Goal: Task Accomplishment & Management: Complete application form

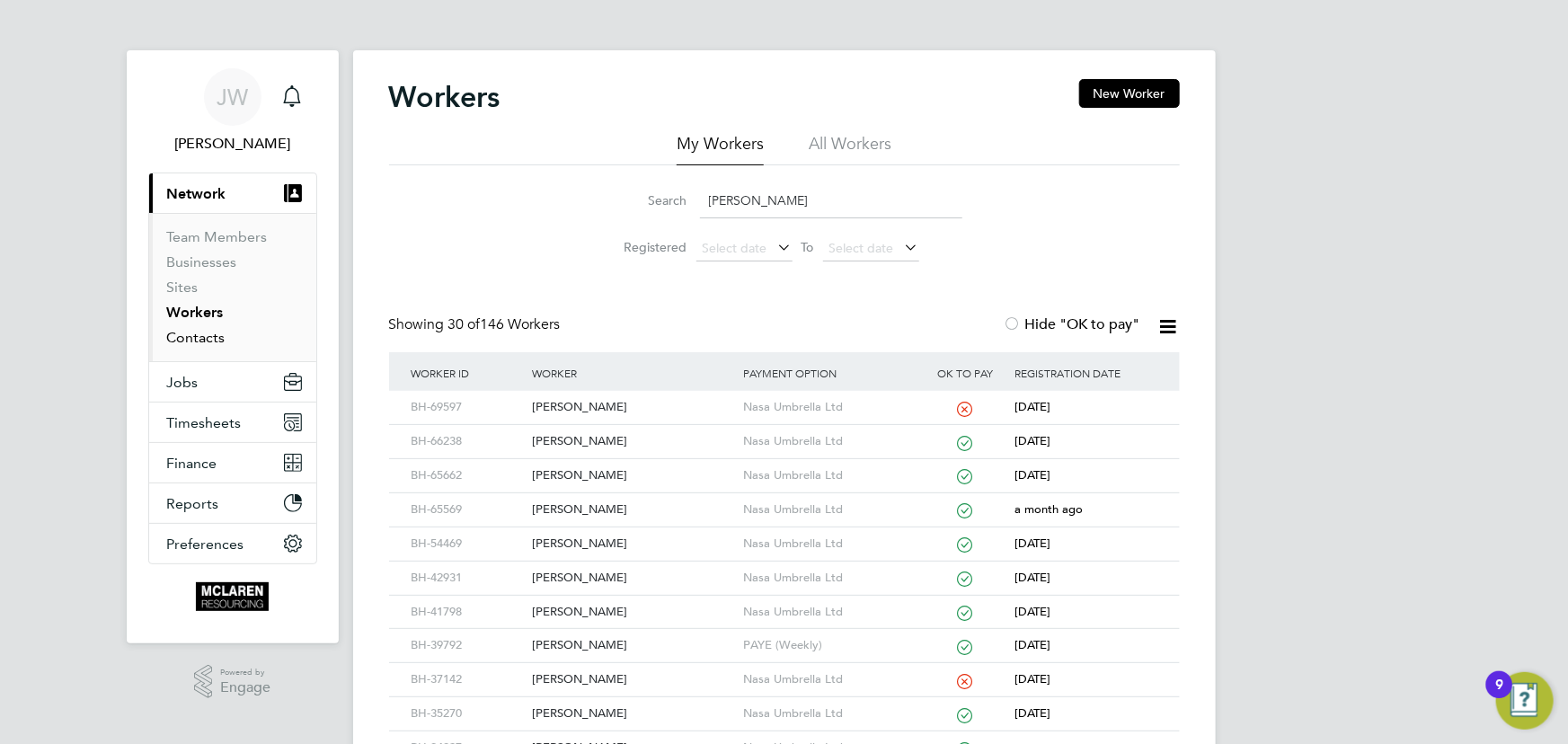
click at [197, 339] on link "Contacts" at bounding box center [196, 337] width 58 height 17
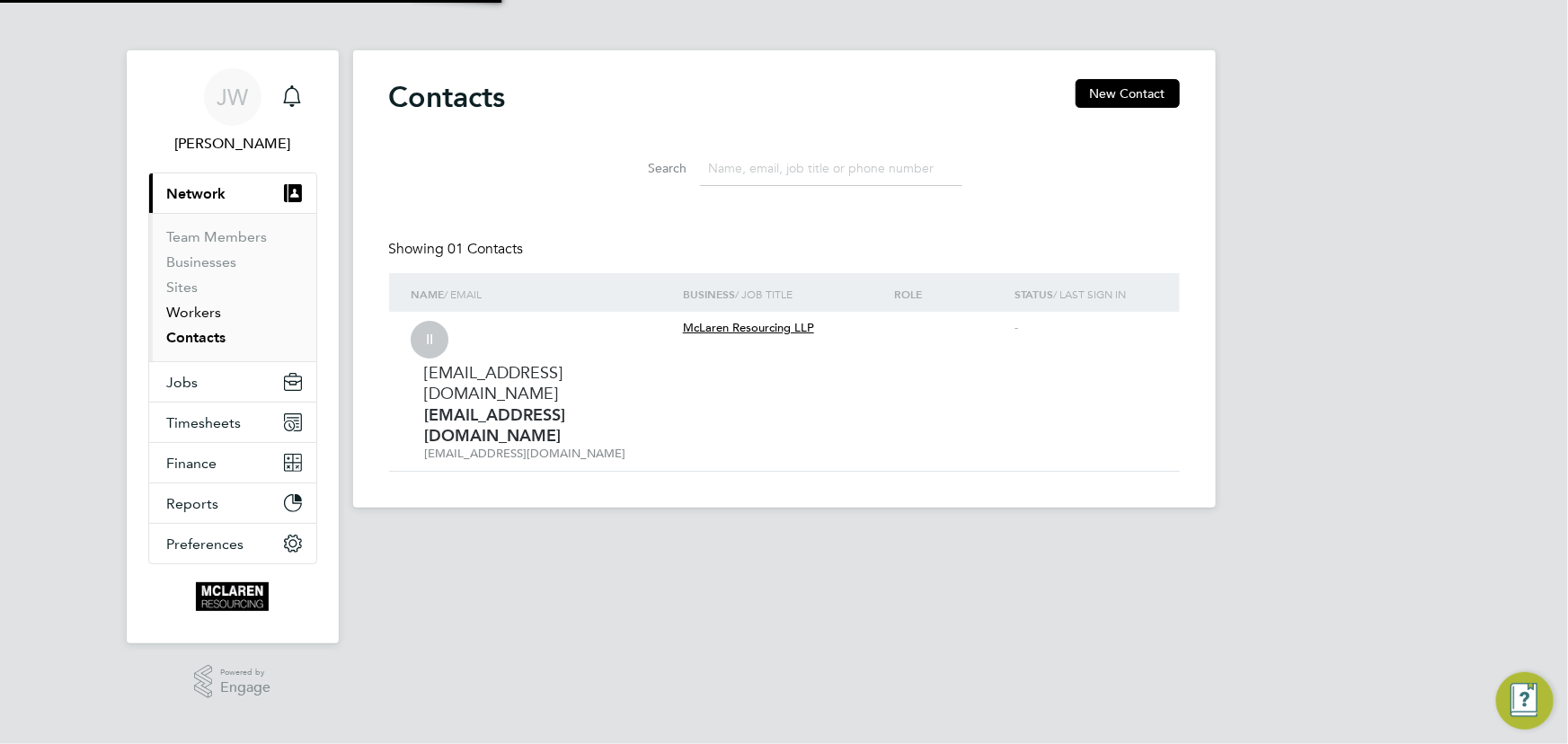
drag, startPoint x: 198, startPoint y: 313, endPoint x: 341, endPoint y: 298, distance: 143.8
click at [199, 313] on link "Workers" at bounding box center [194, 312] width 55 height 17
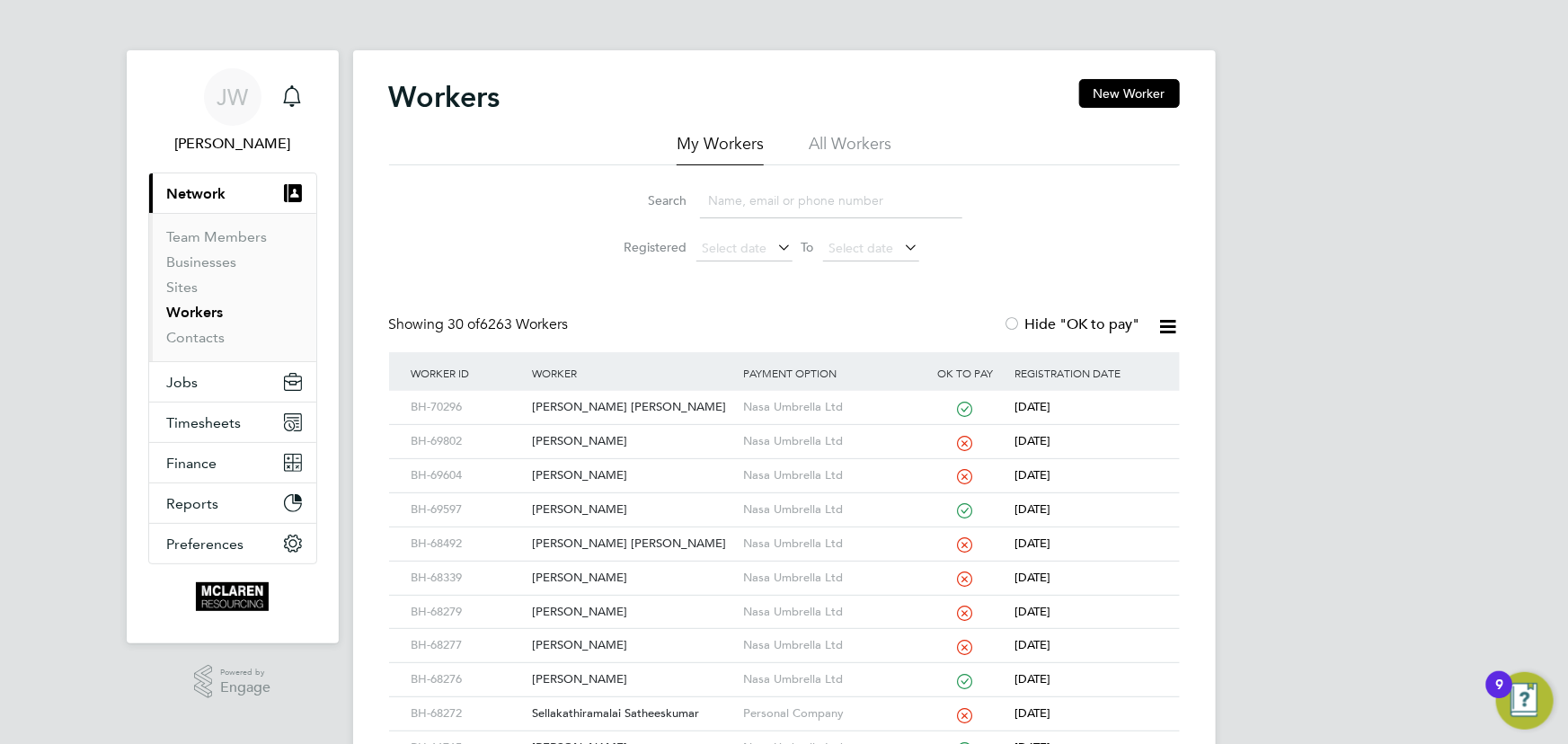
drag, startPoint x: 1132, startPoint y: 97, endPoint x: 1120, endPoint y: 116, distance: 22.5
click at [1132, 96] on button "New Worker" at bounding box center [1129, 94] width 100 height 29
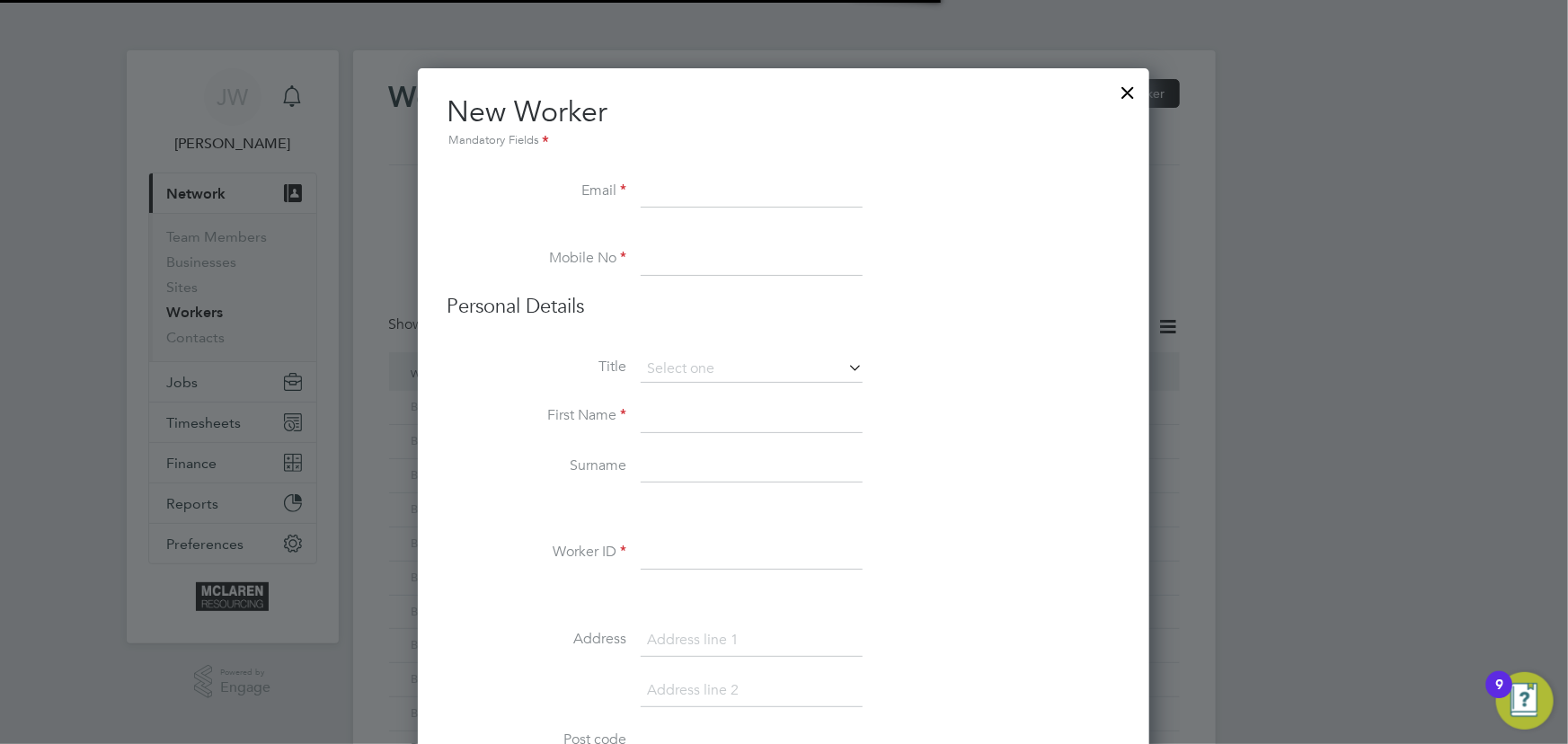
scroll to position [2042, 732]
paste input "Izat1st@gmail.com"
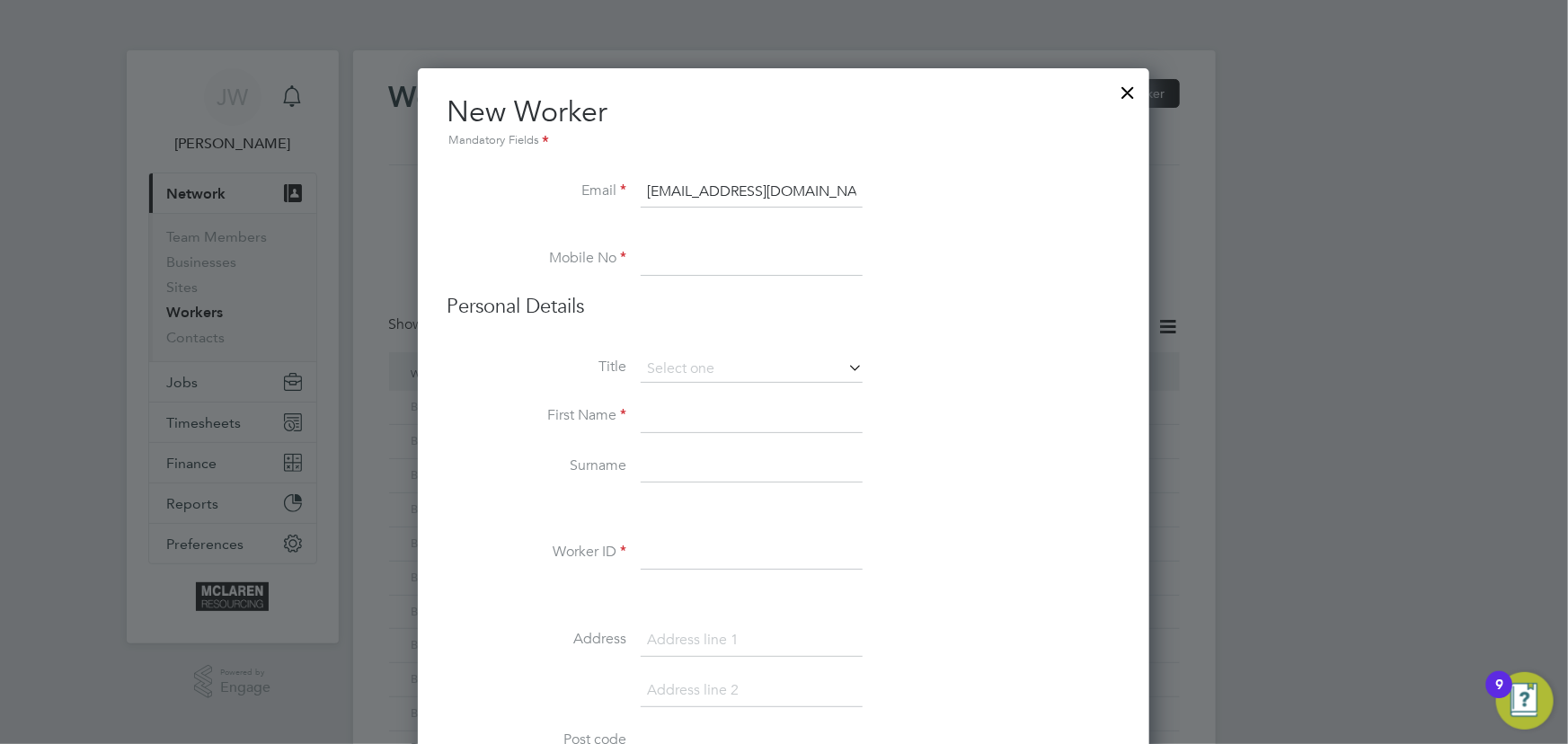
type input "Izat1st@gmail.com"
click at [697, 450] on input at bounding box center [751, 466] width 222 height 32
paste input "07377593989"
type input "07377593989"
click at [685, 391] on li "Title" at bounding box center [784, 377] width 674 height 45
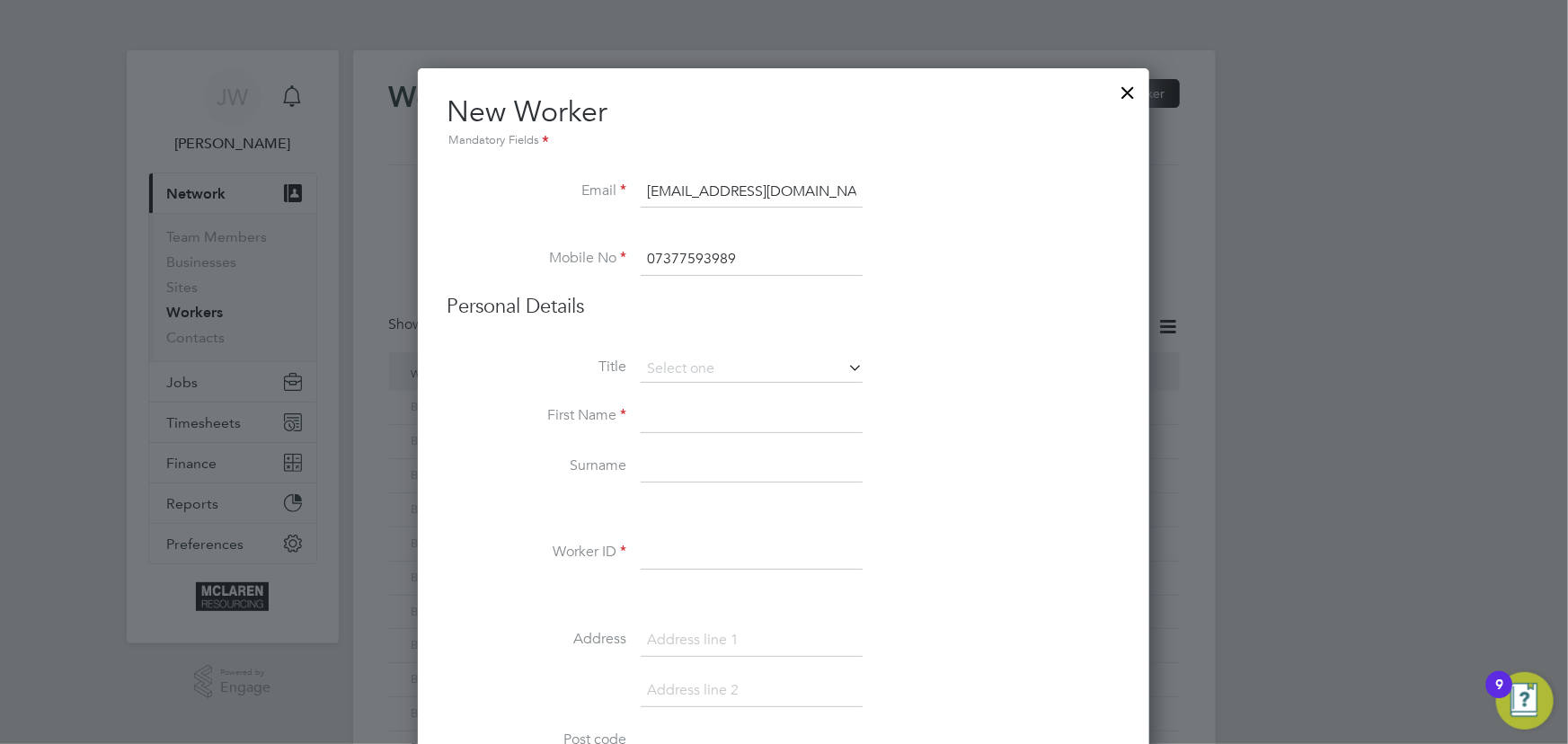
click at [688, 414] on input at bounding box center [751, 416] width 222 height 32
type input "Izatullah"
click at [651, 465] on input at bounding box center [751, 466] width 222 height 32
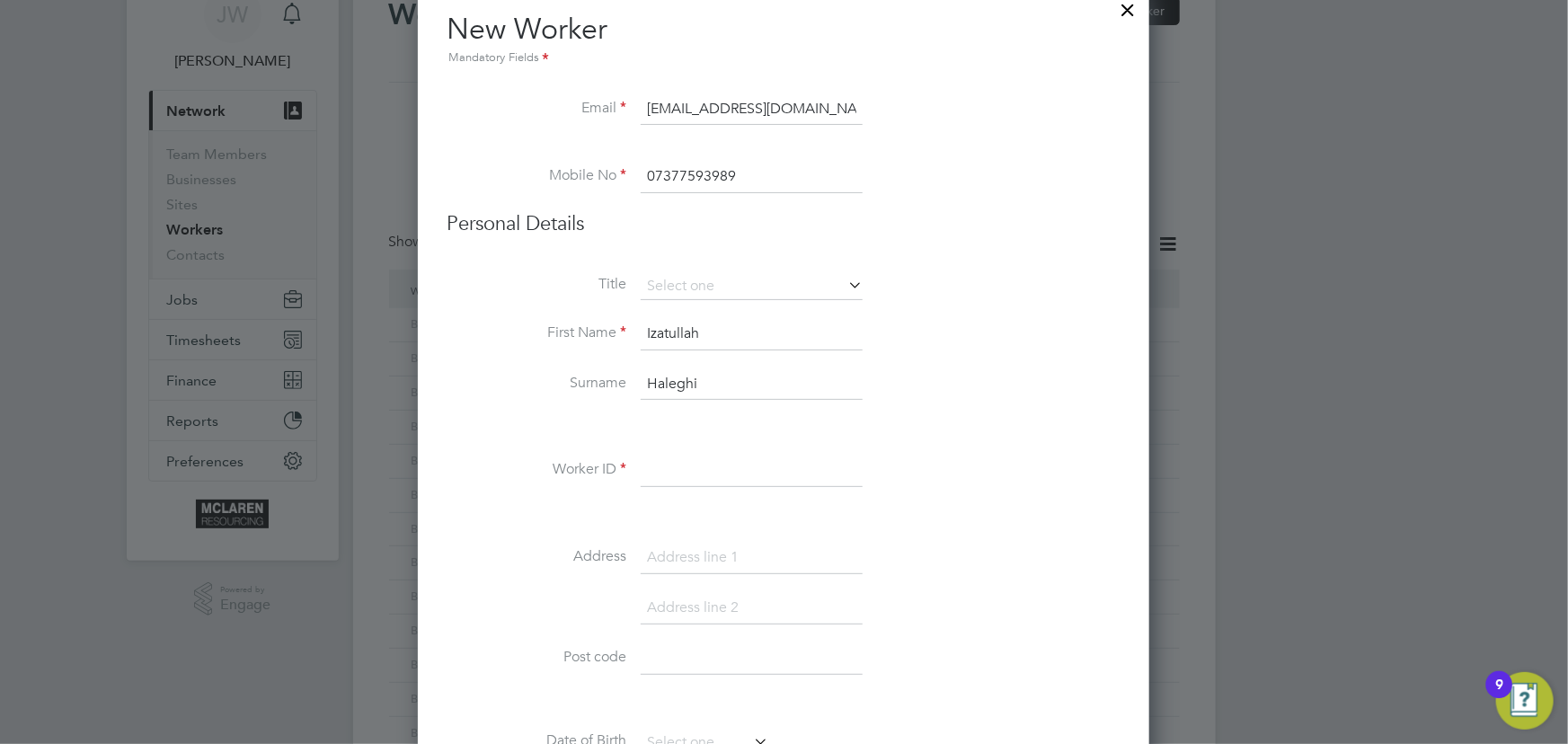
scroll to position [162, 0]
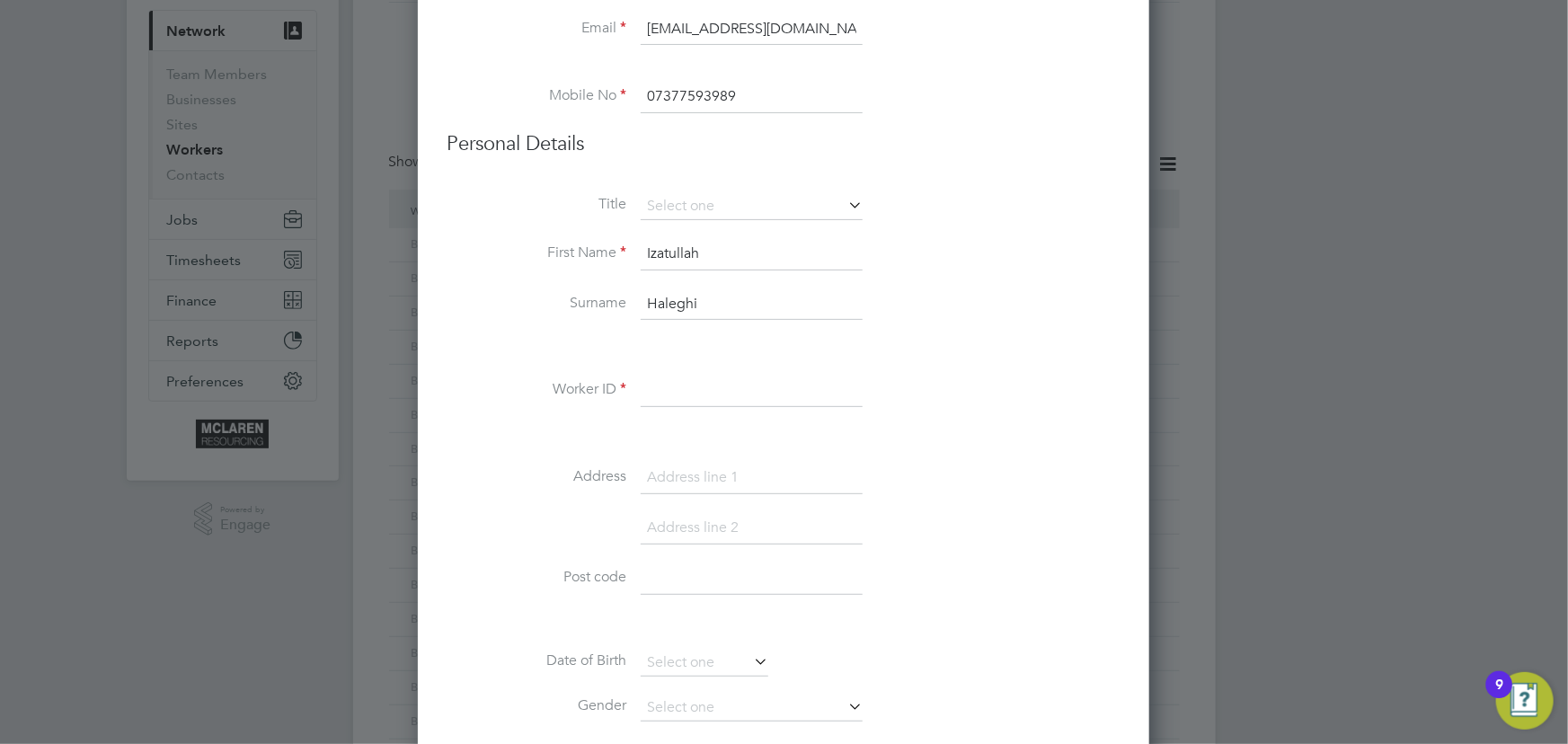
type input "Haleghi"
click at [711, 399] on input at bounding box center [751, 390] width 222 height 32
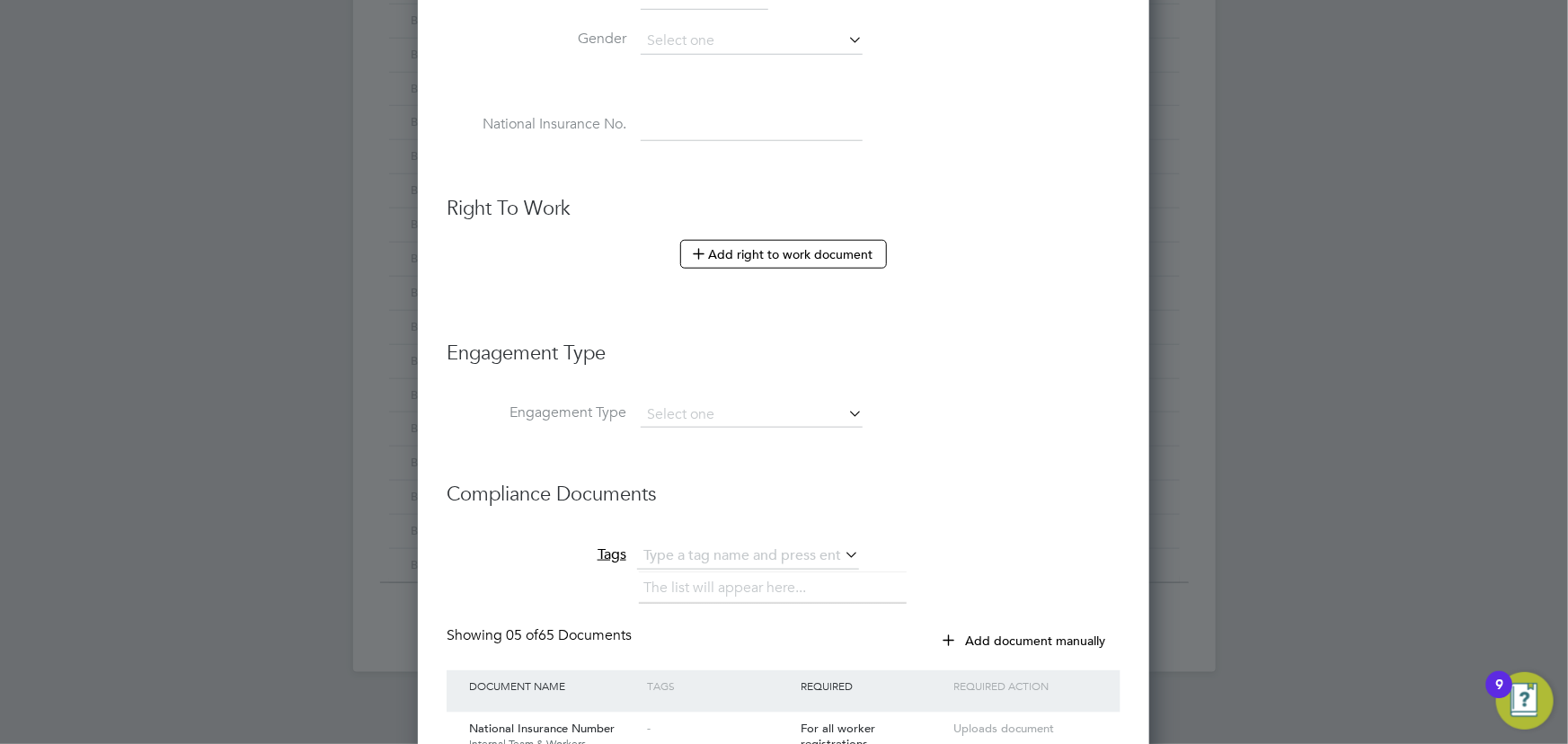
scroll to position [1060, 0]
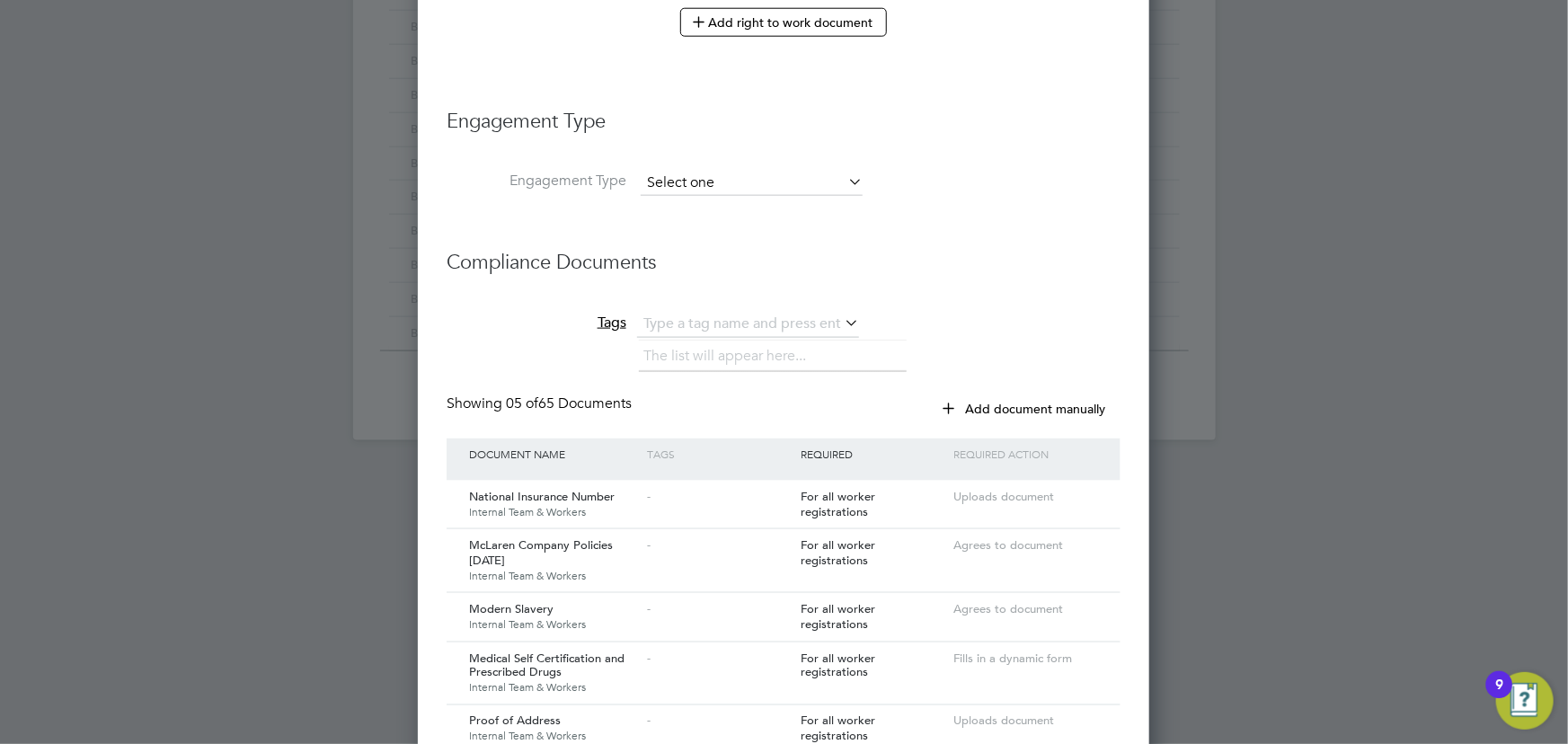
type input "BH-70806"
click at [676, 181] on input at bounding box center [751, 183] width 222 height 26
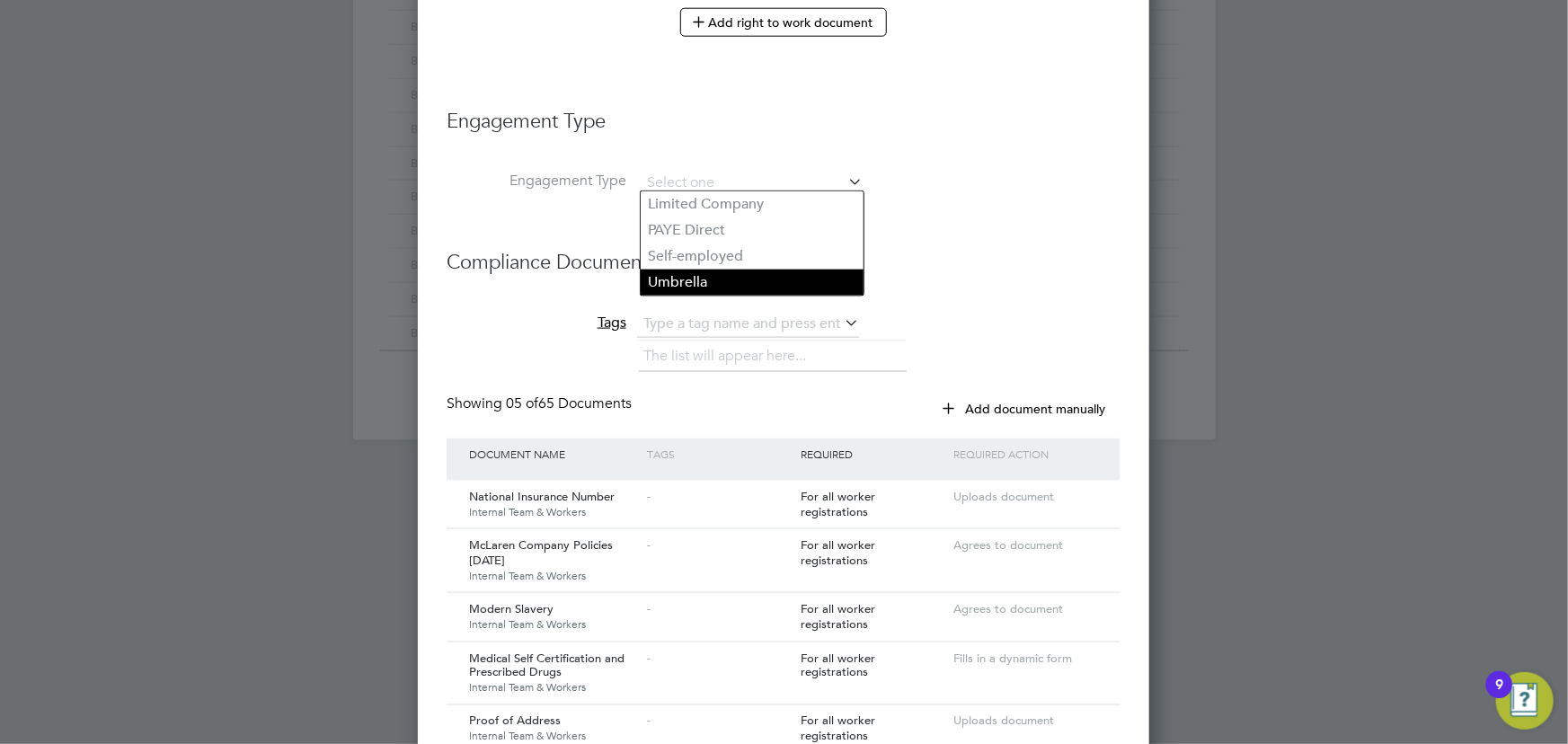
click at [681, 275] on li "Umbrella" at bounding box center [752, 282] width 223 height 26
type input "Umbrella"
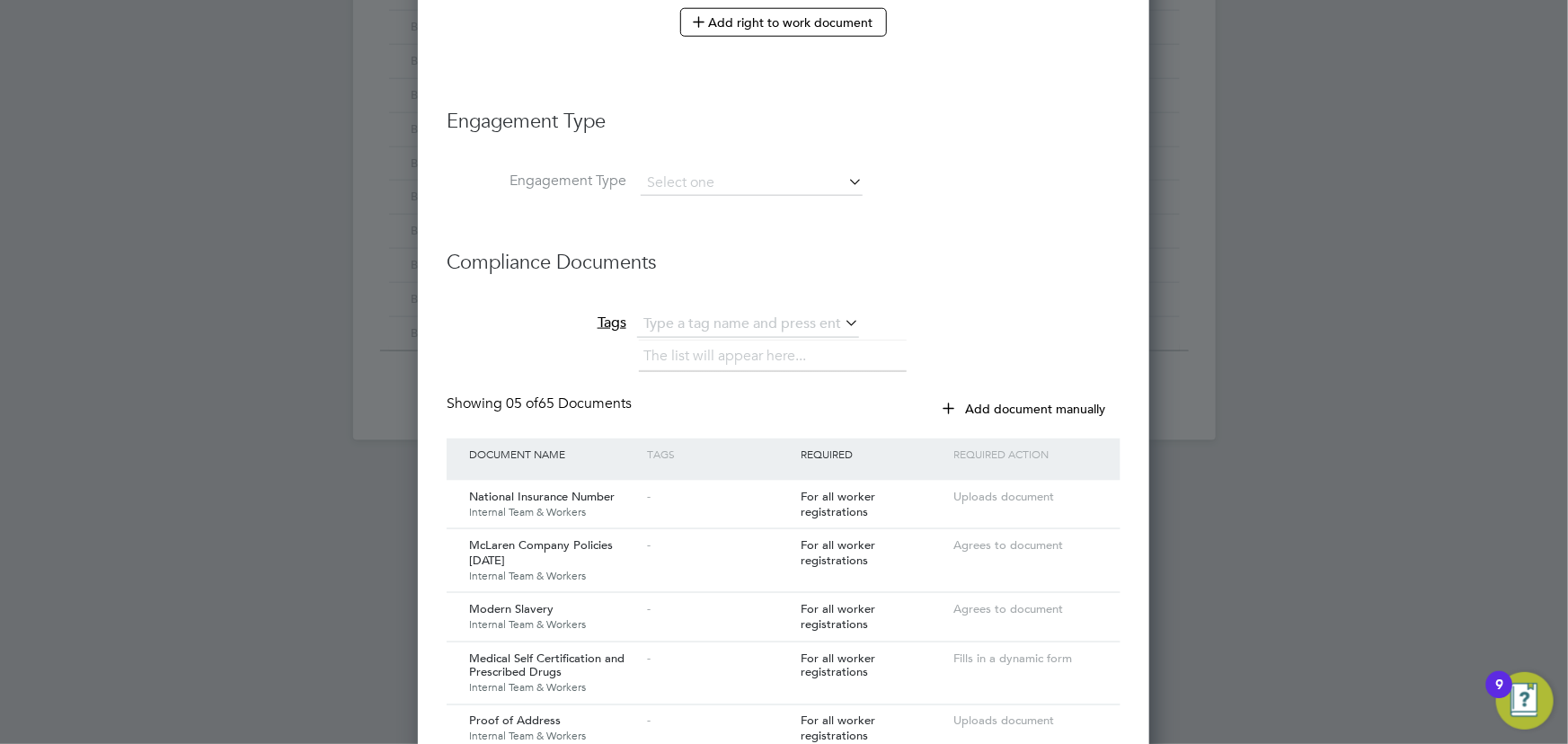
click at [718, 275] on li "Umbrella" at bounding box center [752, 282] width 223 height 26
type input "Umbrella"
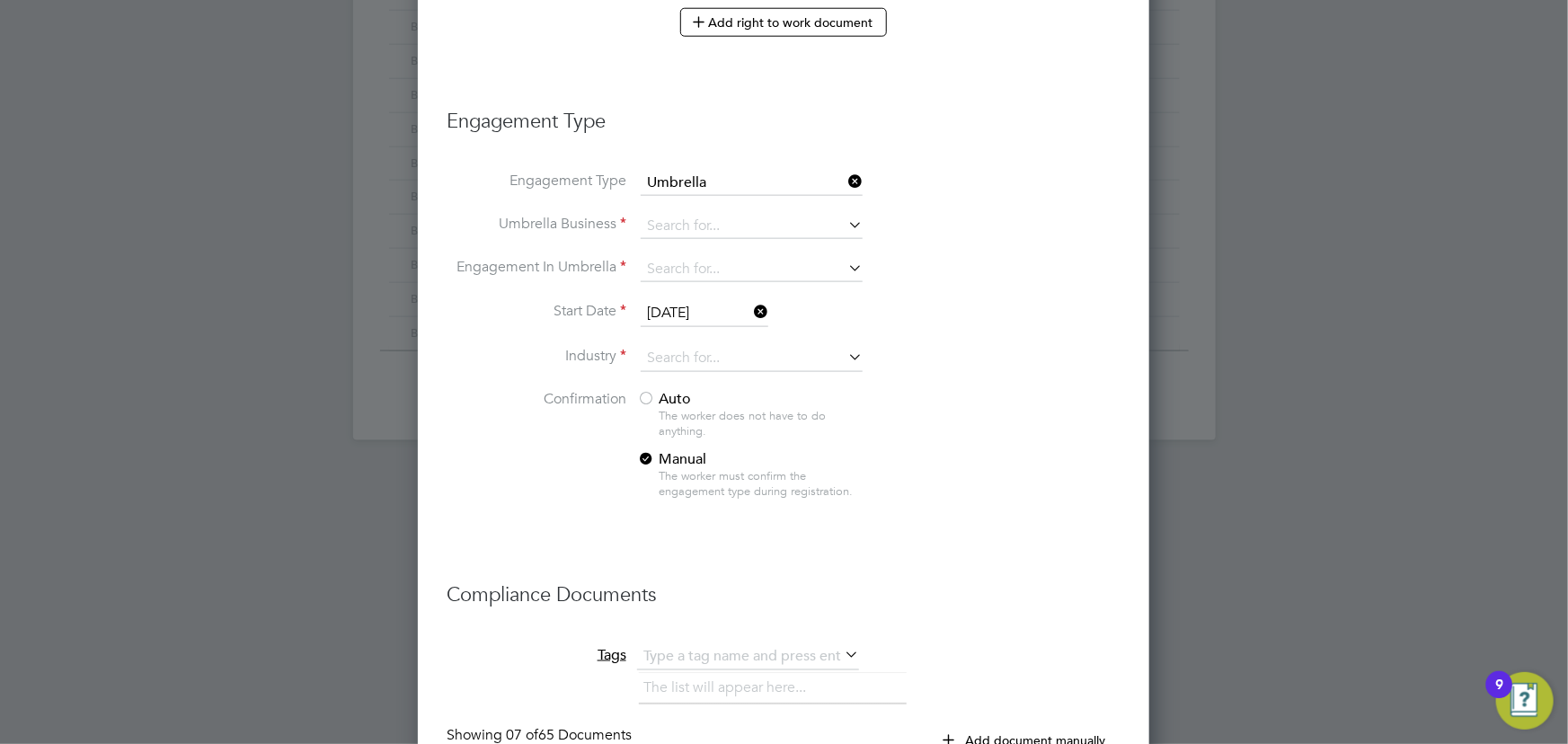
click at [691, 205] on li "Engagement Type Umbrella" at bounding box center [784, 191] width 674 height 43
click at [694, 214] on input at bounding box center [751, 226] width 222 height 26
type input "nasa"
click at [680, 233] on ul "Nasa Umbrella Ltd" at bounding box center [752, 247] width 224 height 28
click at [699, 265] on input at bounding box center [751, 270] width 222 height 26
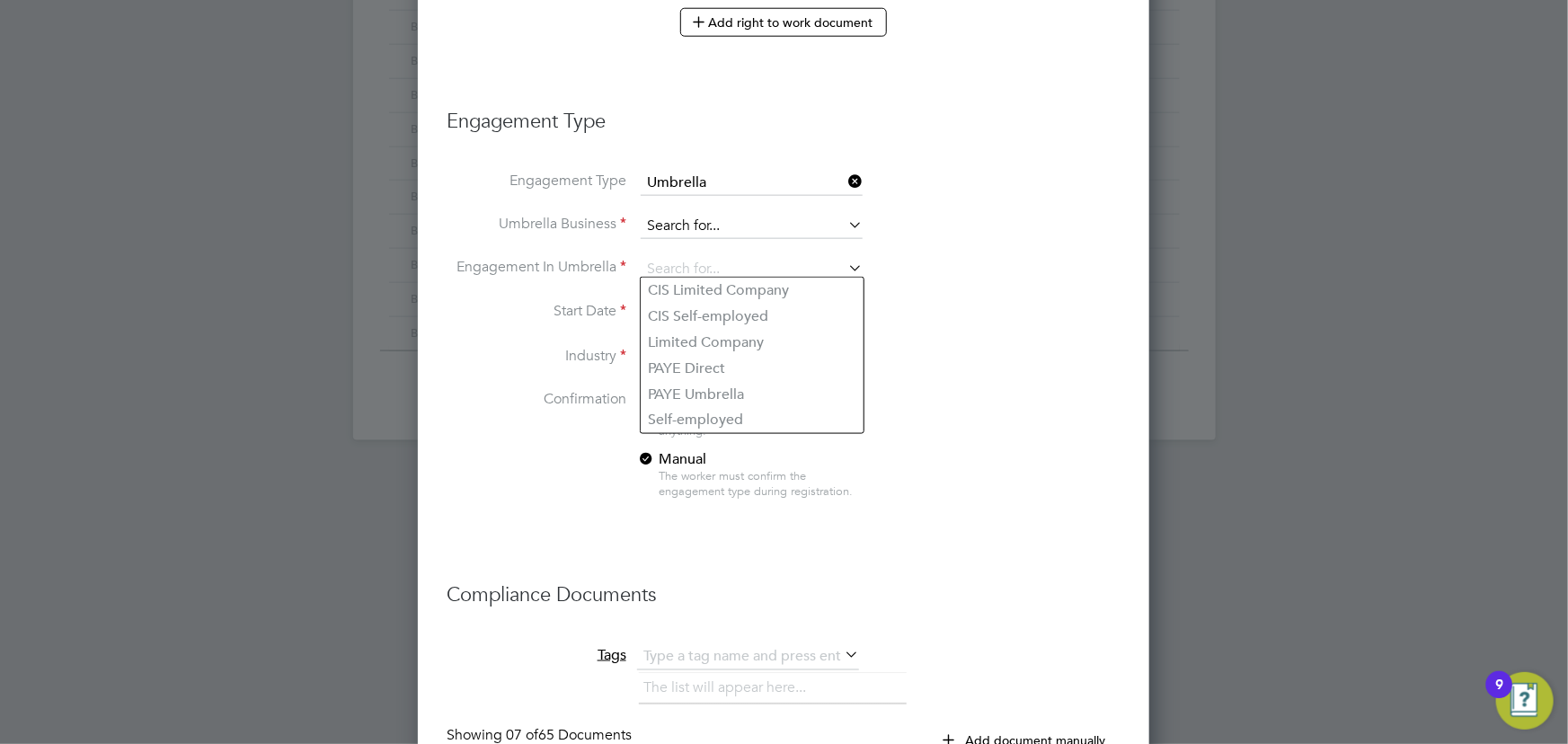
click at [690, 221] on input at bounding box center [751, 226] width 222 height 26
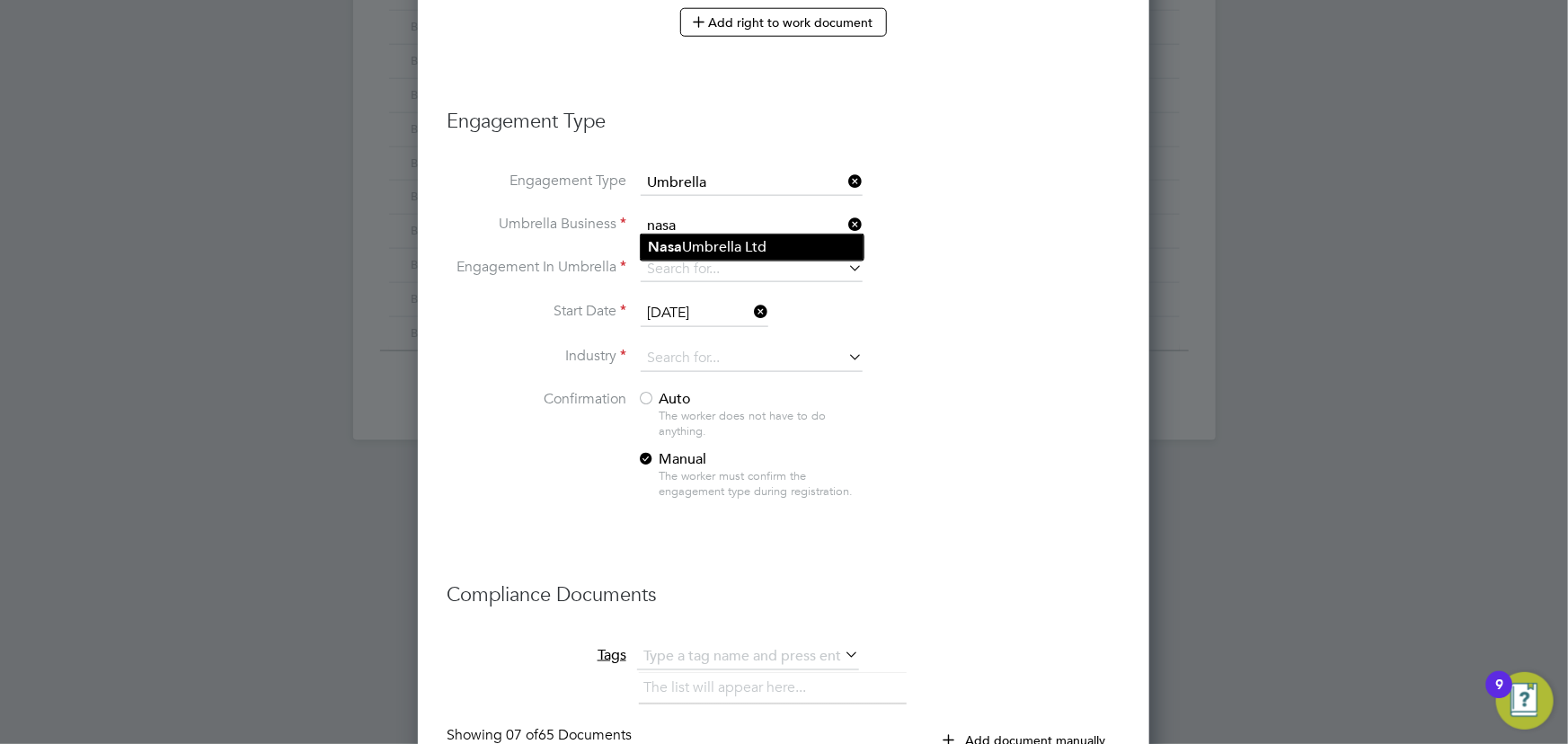
click at [680, 243] on b "Nasa" at bounding box center [664, 246] width 34 height 17
type input "Nasa Umbrella Ltd"
click at [678, 261] on input at bounding box center [751, 270] width 222 height 26
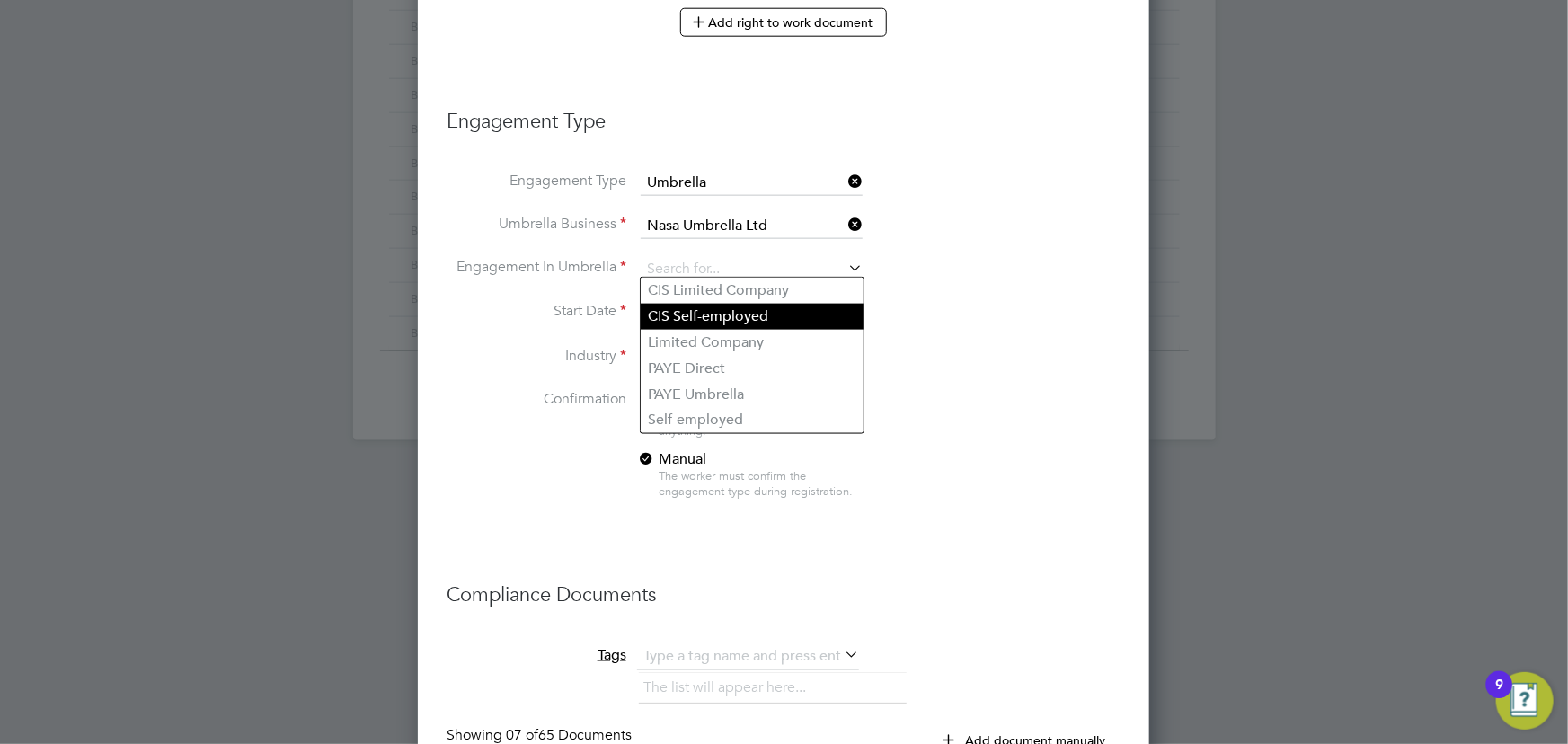
click at [702, 309] on li "CIS Self-employed" at bounding box center [752, 316] width 223 height 26
type input "CIS Self-employed"
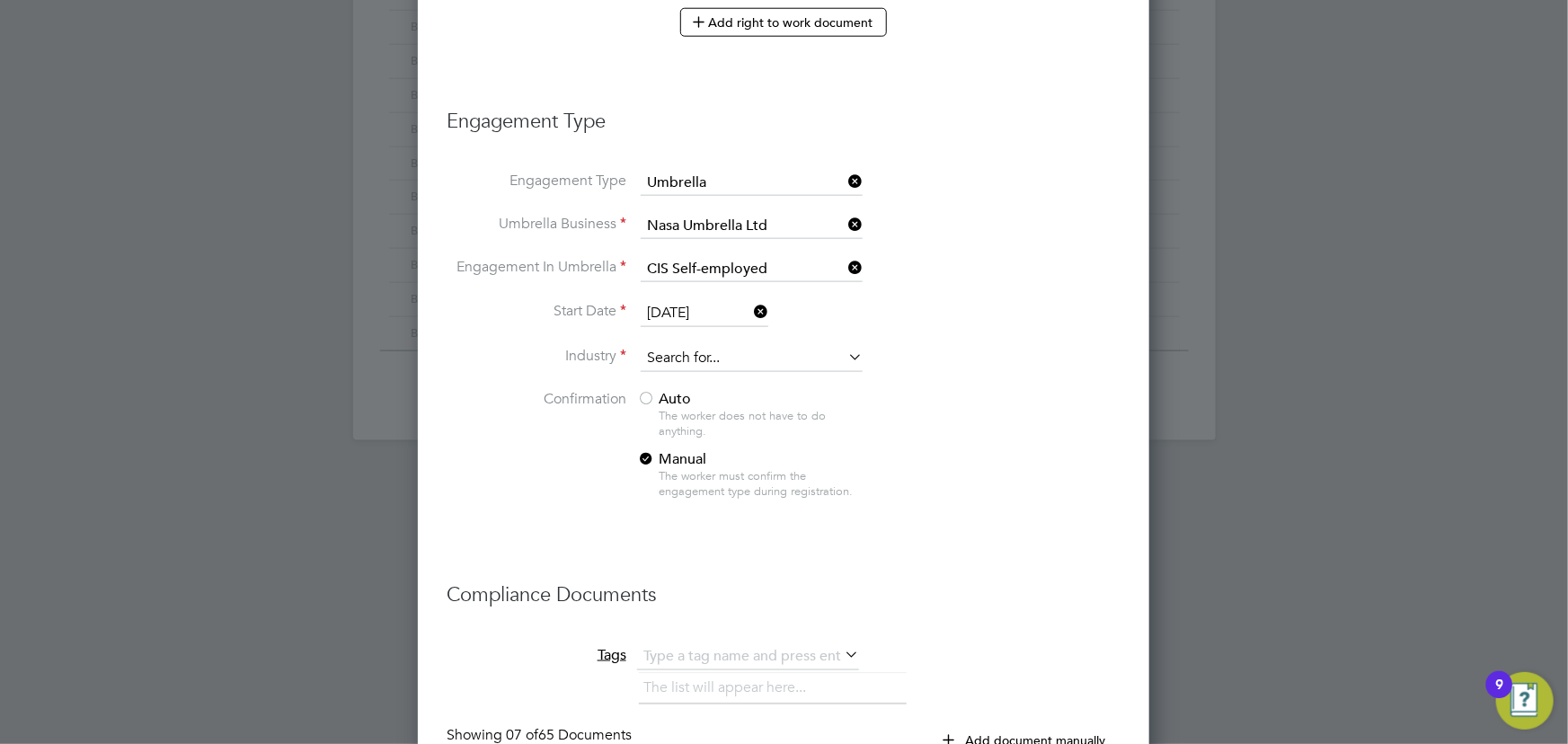
click at [693, 356] on input at bounding box center [751, 358] width 222 height 27
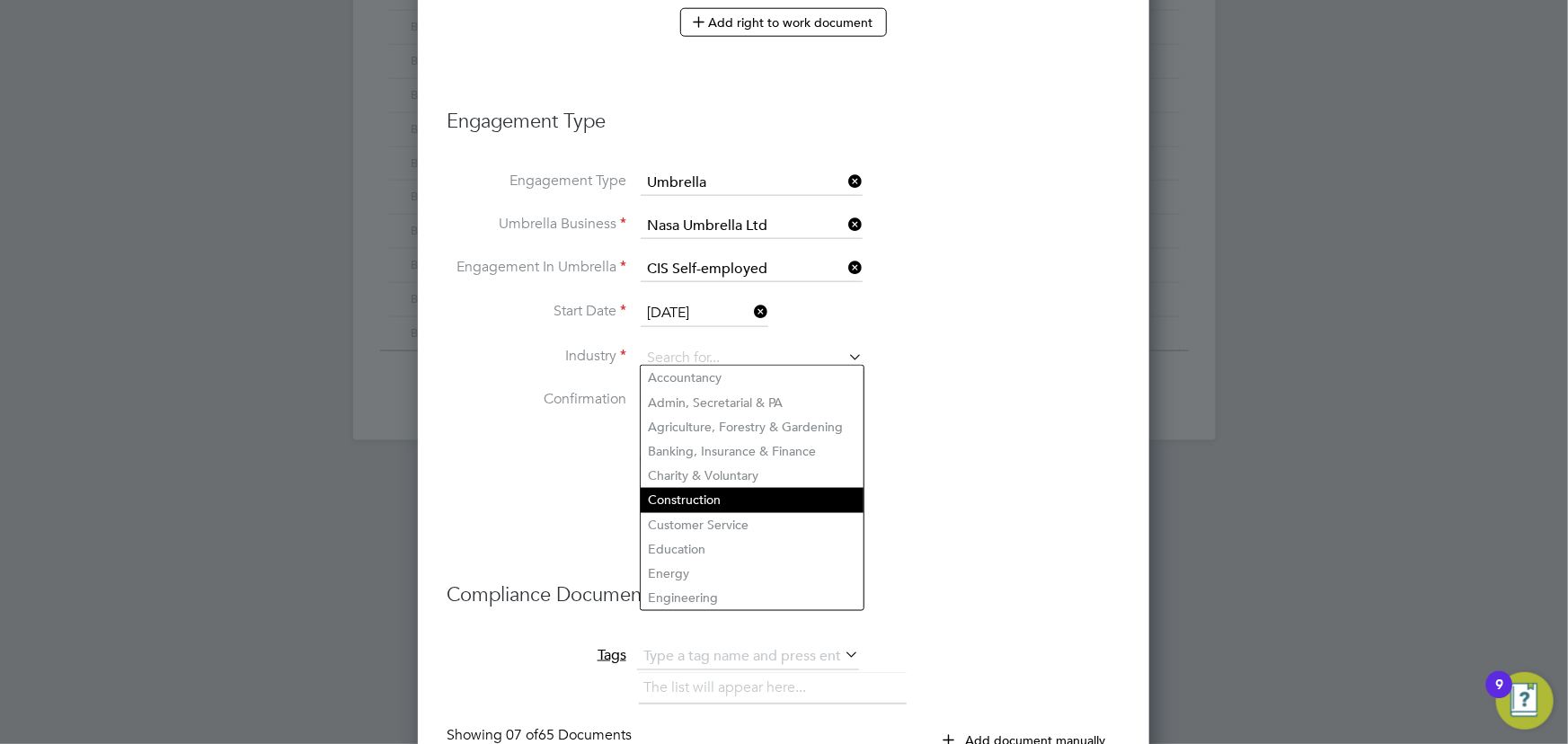
click at [719, 491] on li "Construction" at bounding box center [752, 500] width 223 height 25
type input "Construction"
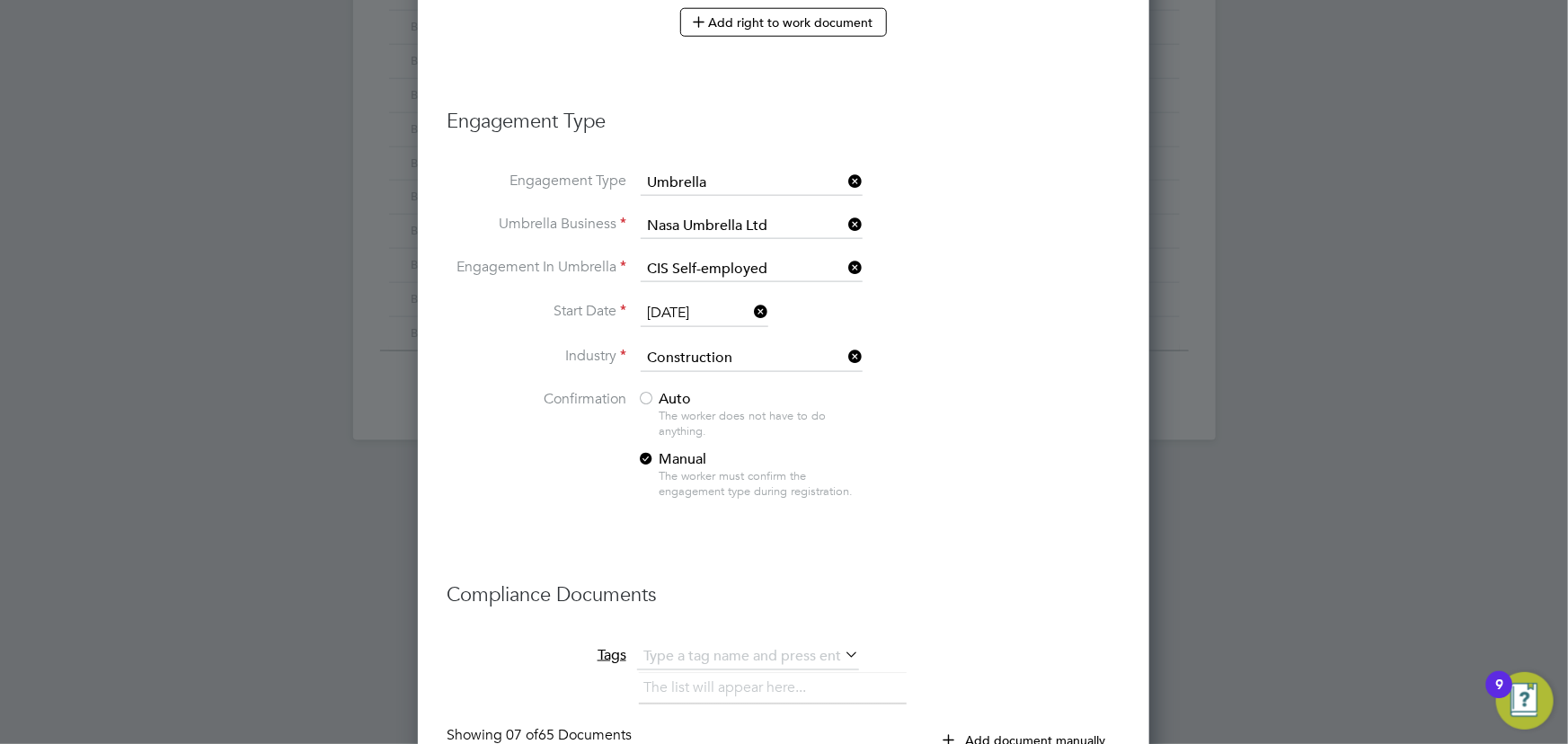
click at [650, 392] on div at bounding box center [646, 399] width 18 height 18
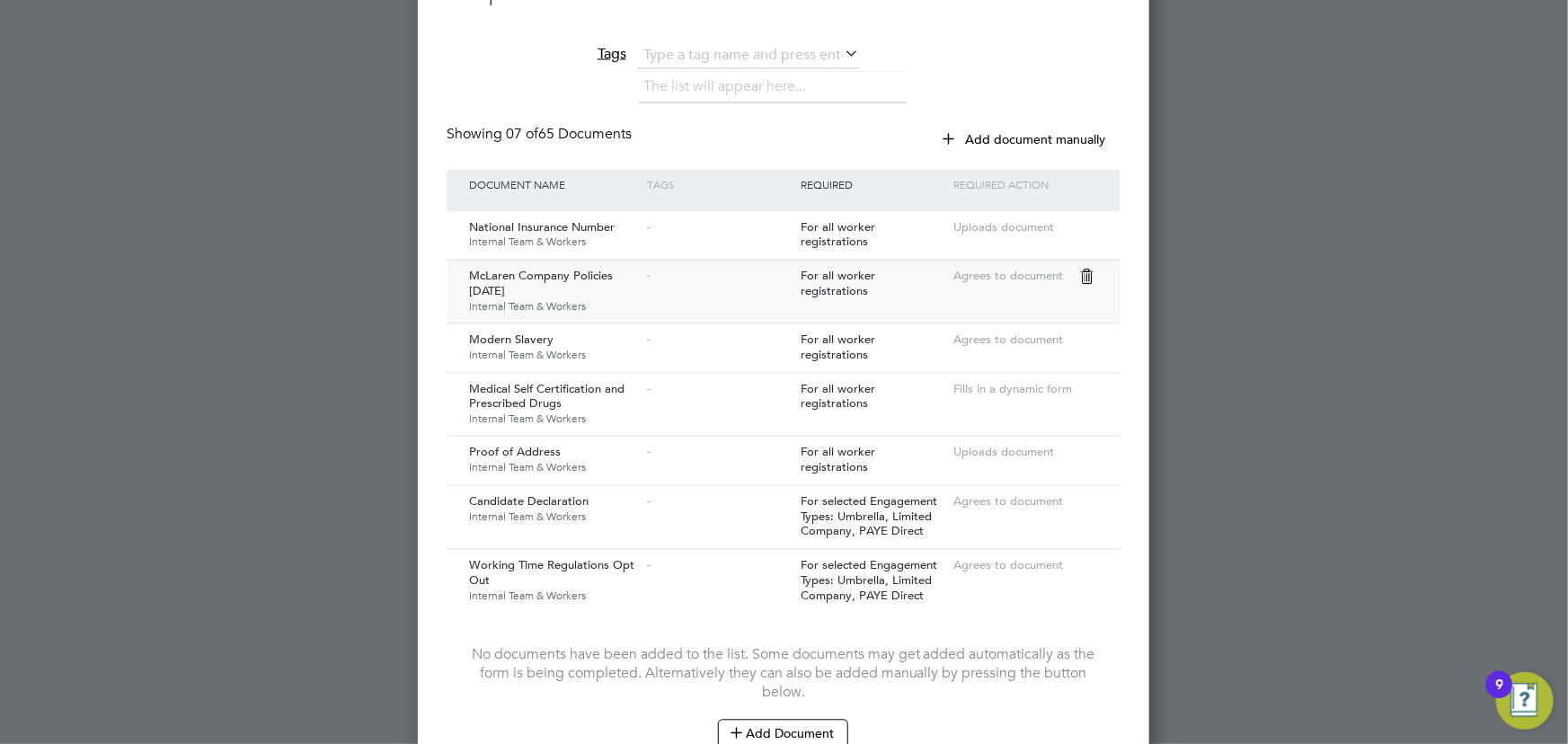
scroll to position [1824, 0]
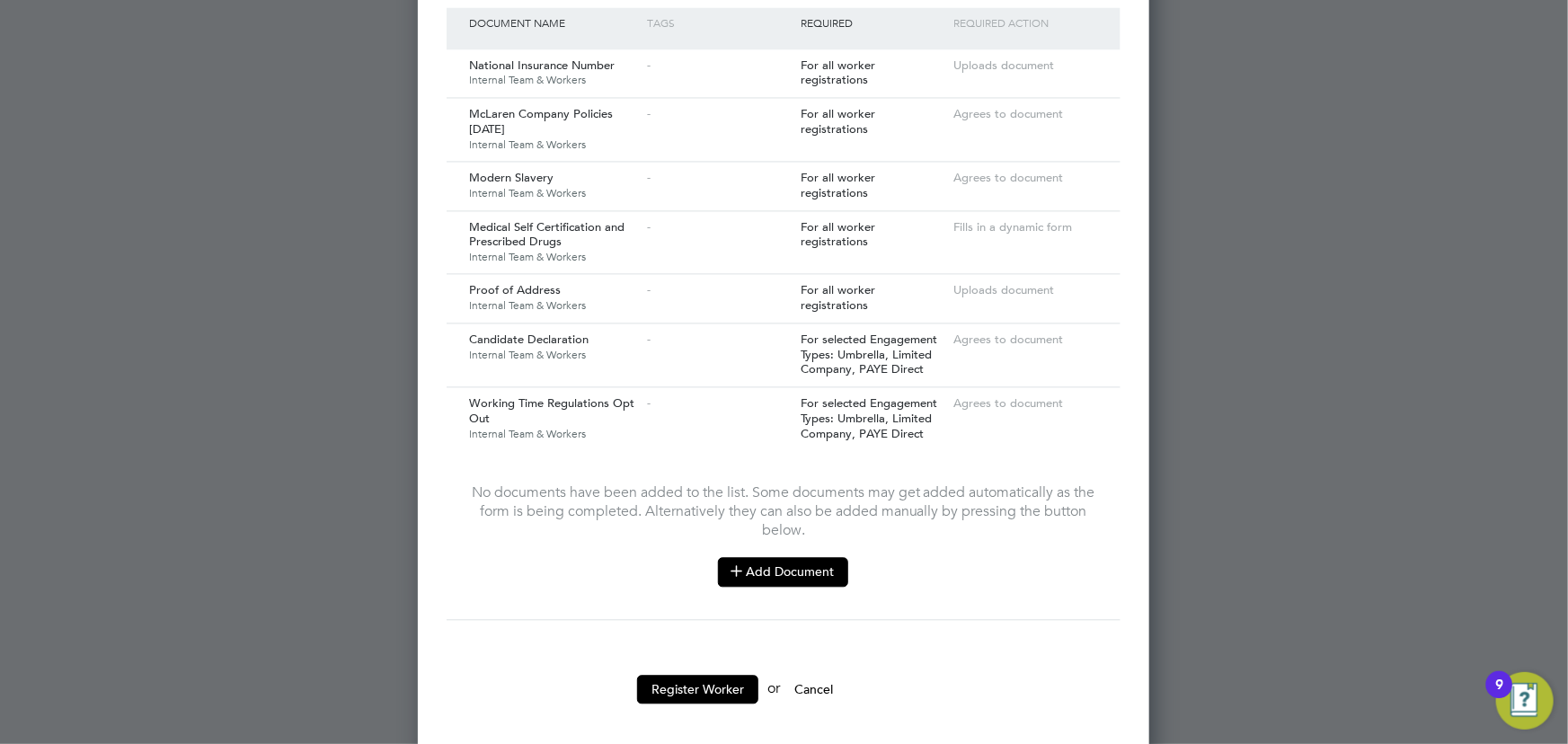
click at [768, 557] on button "Add Document" at bounding box center [783, 572] width 130 height 29
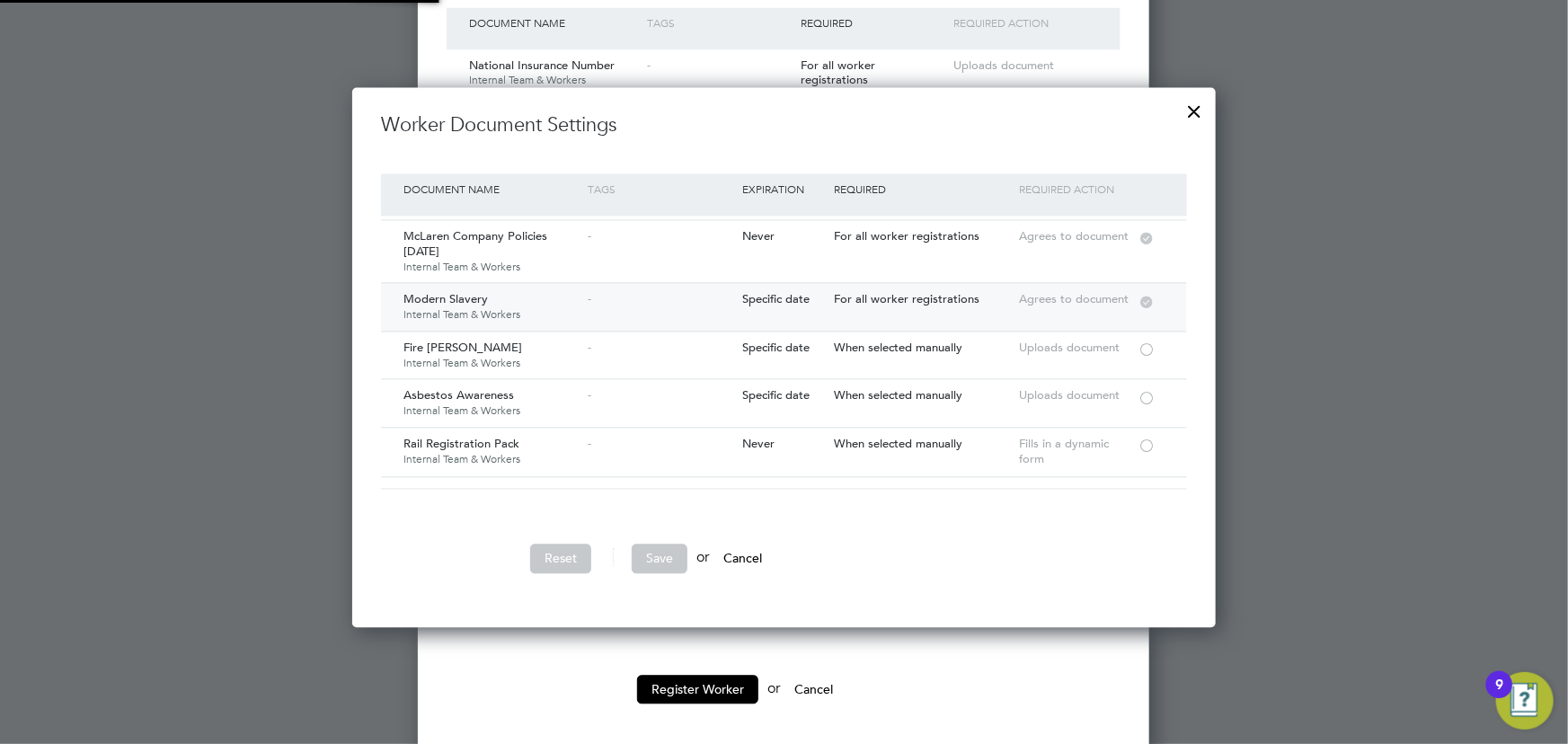
scroll to position [81, 0]
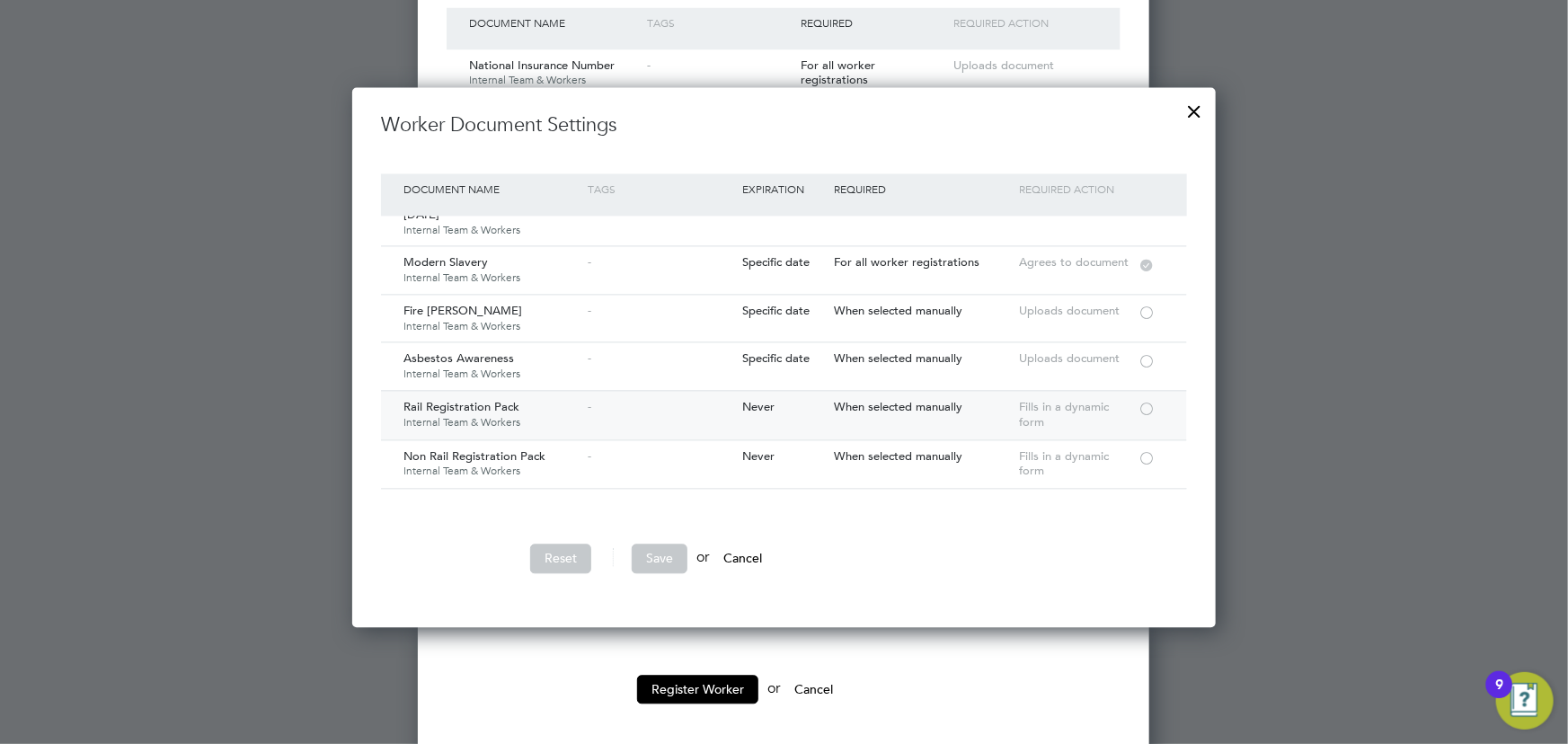
click at [1147, 403] on div at bounding box center [1147, 407] width 18 height 14
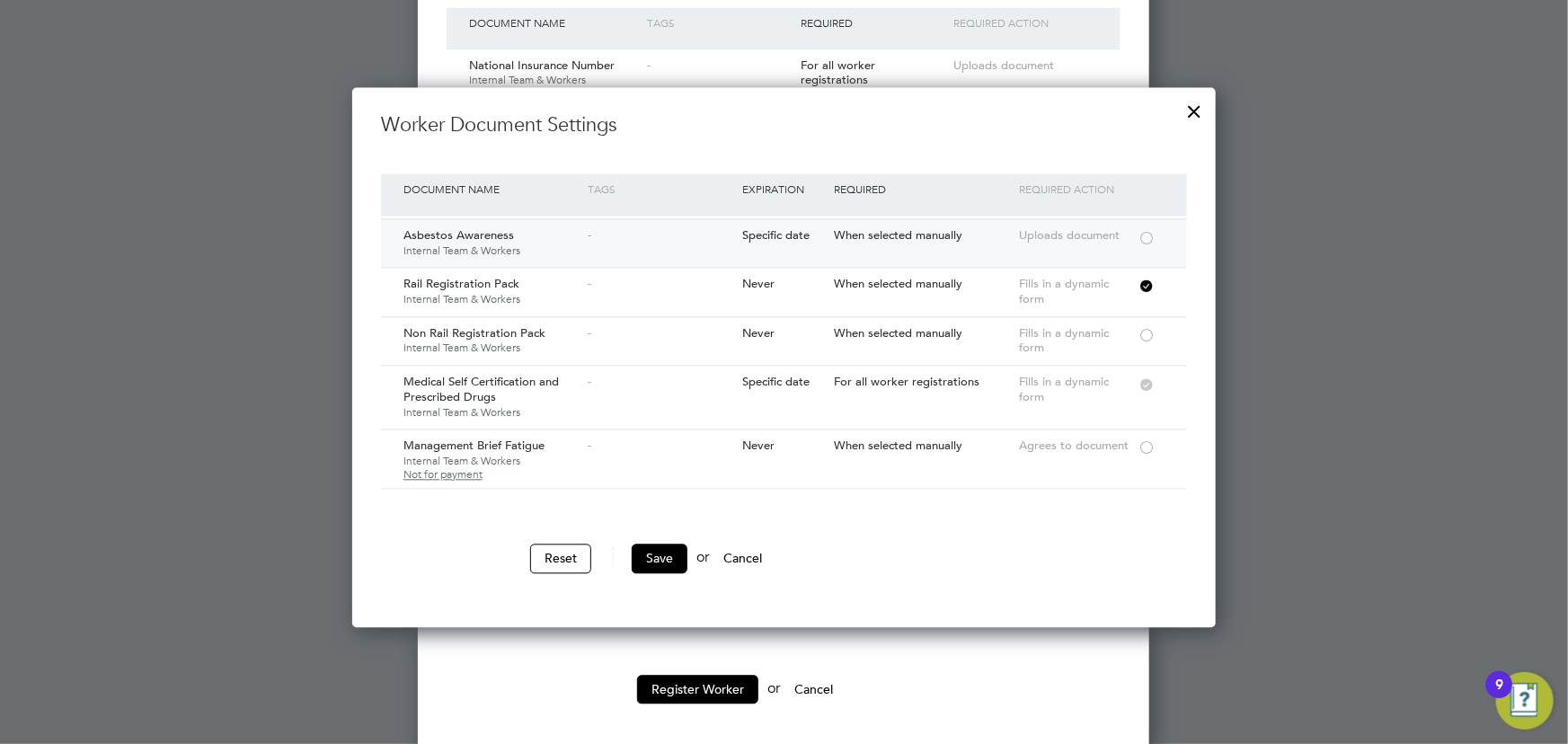
scroll to position [326, 0]
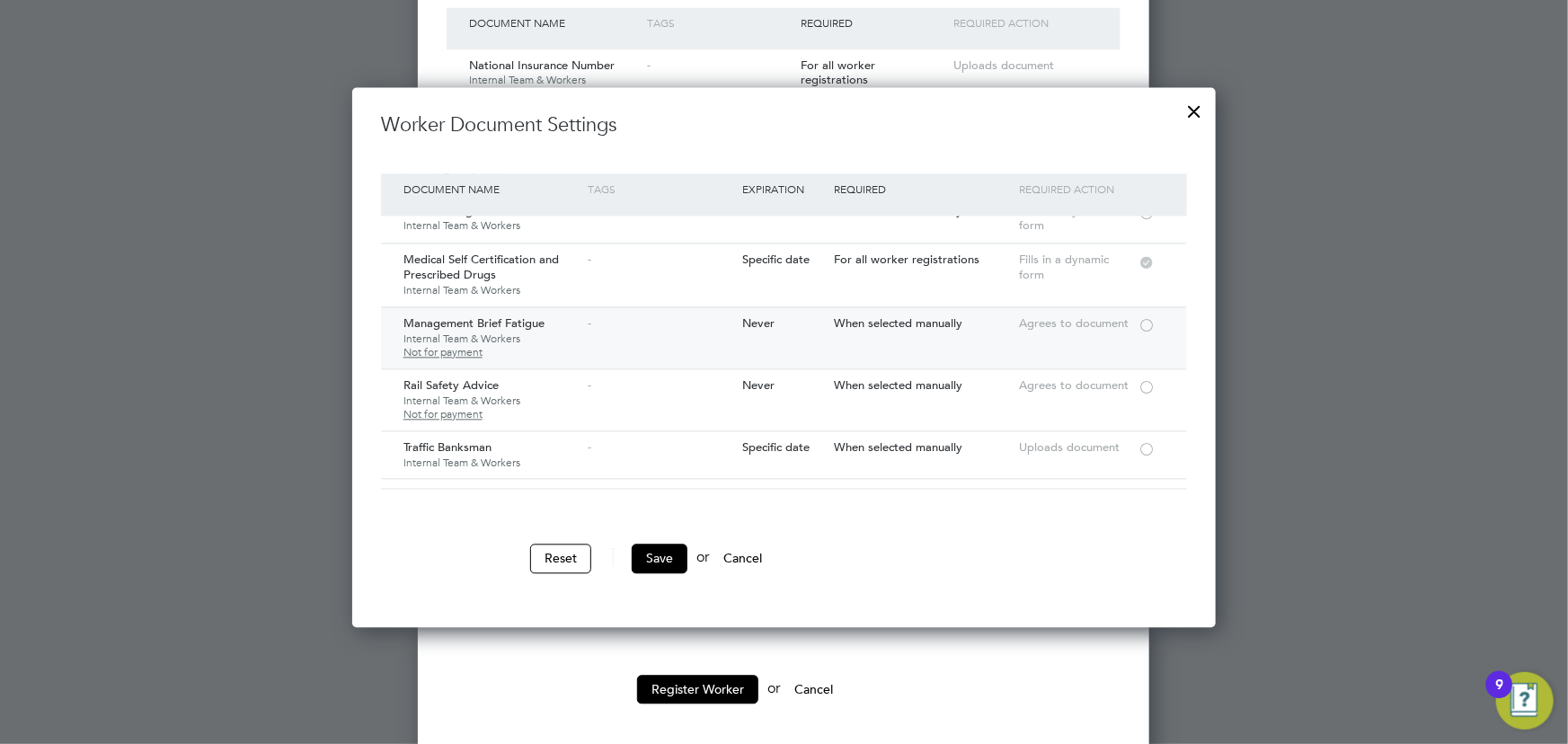
click at [1143, 322] on div at bounding box center [1147, 324] width 18 height 14
click at [1149, 386] on div at bounding box center [1147, 386] width 18 height 14
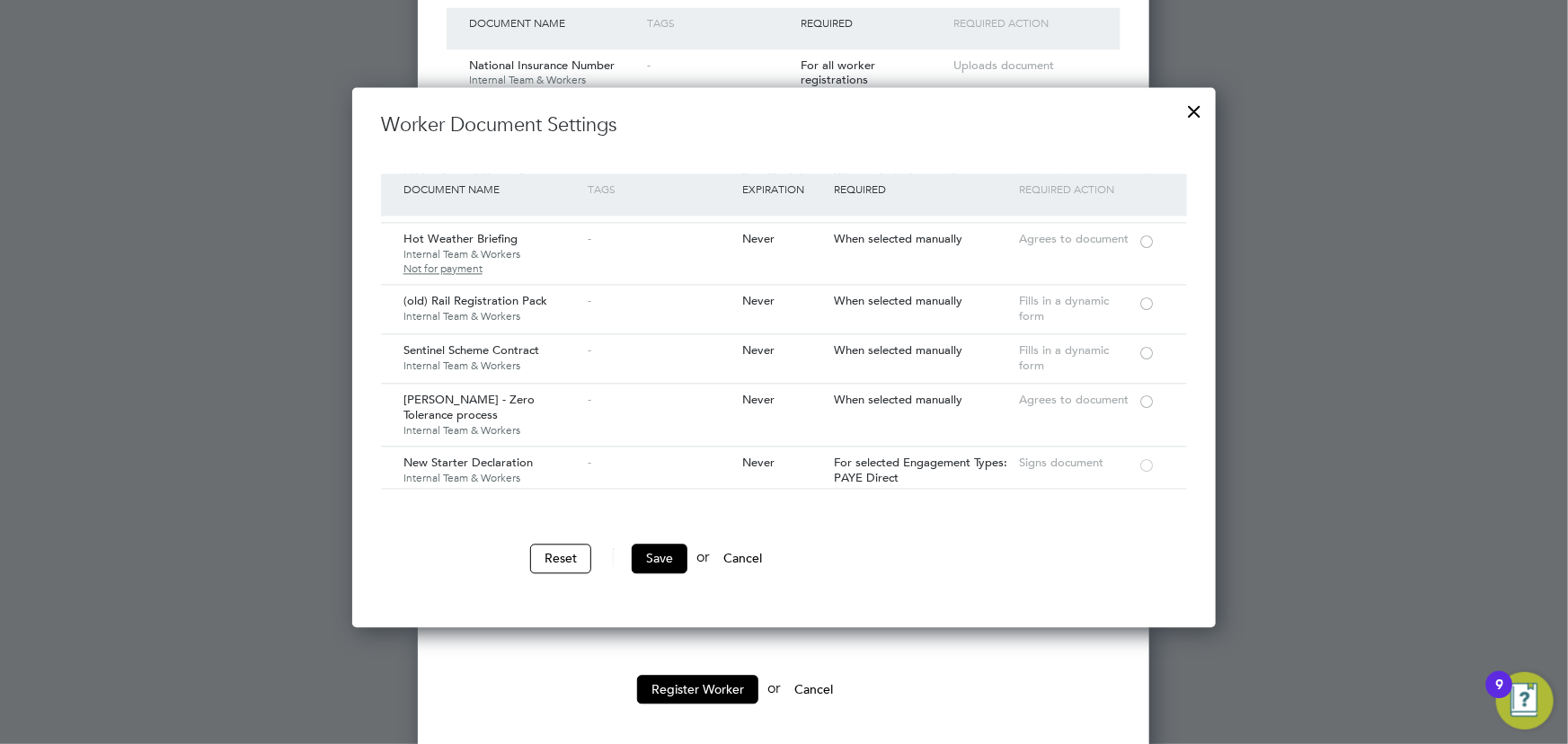
scroll to position [653, 0]
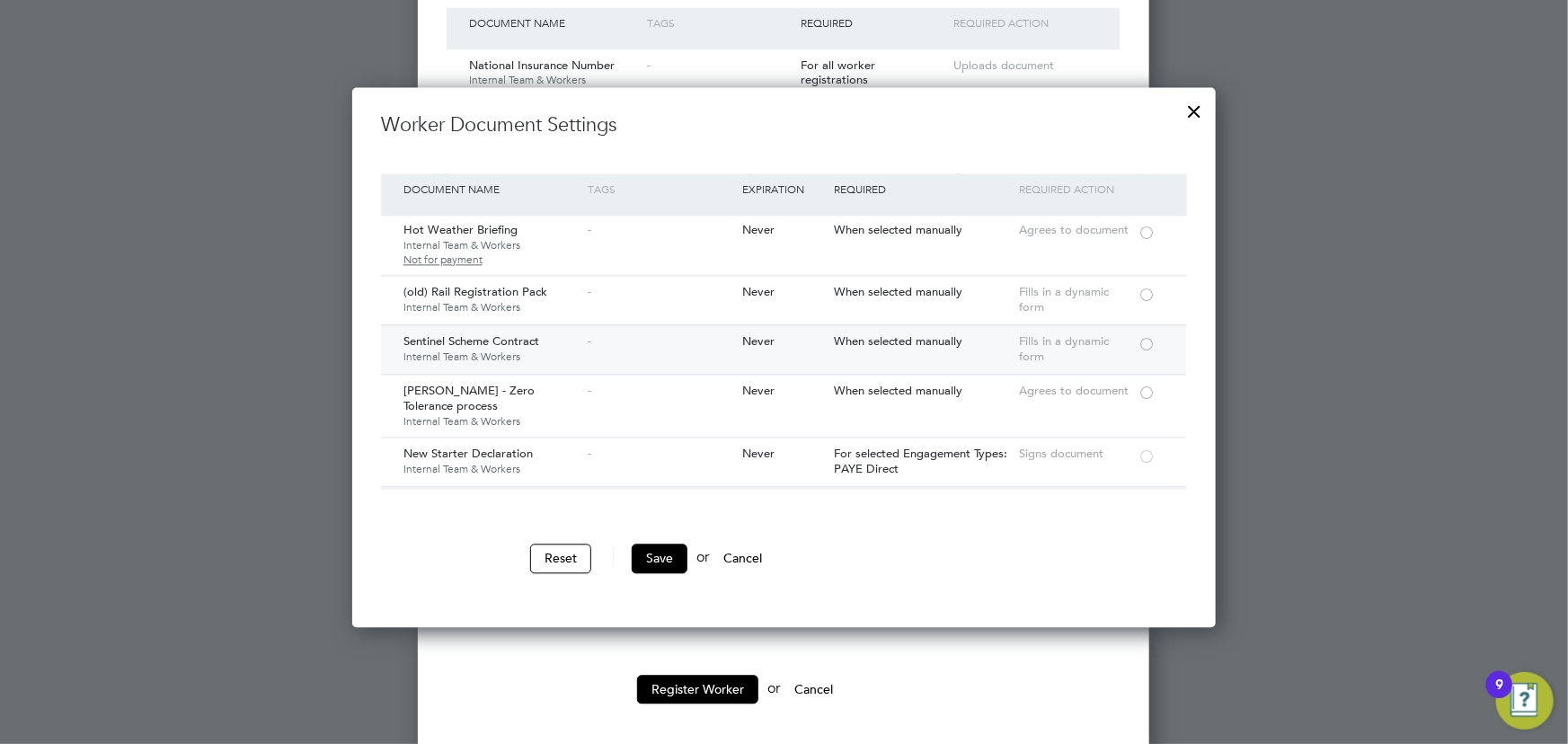
click at [1146, 341] on div at bounding box center [1147, 342] width 18 height 14
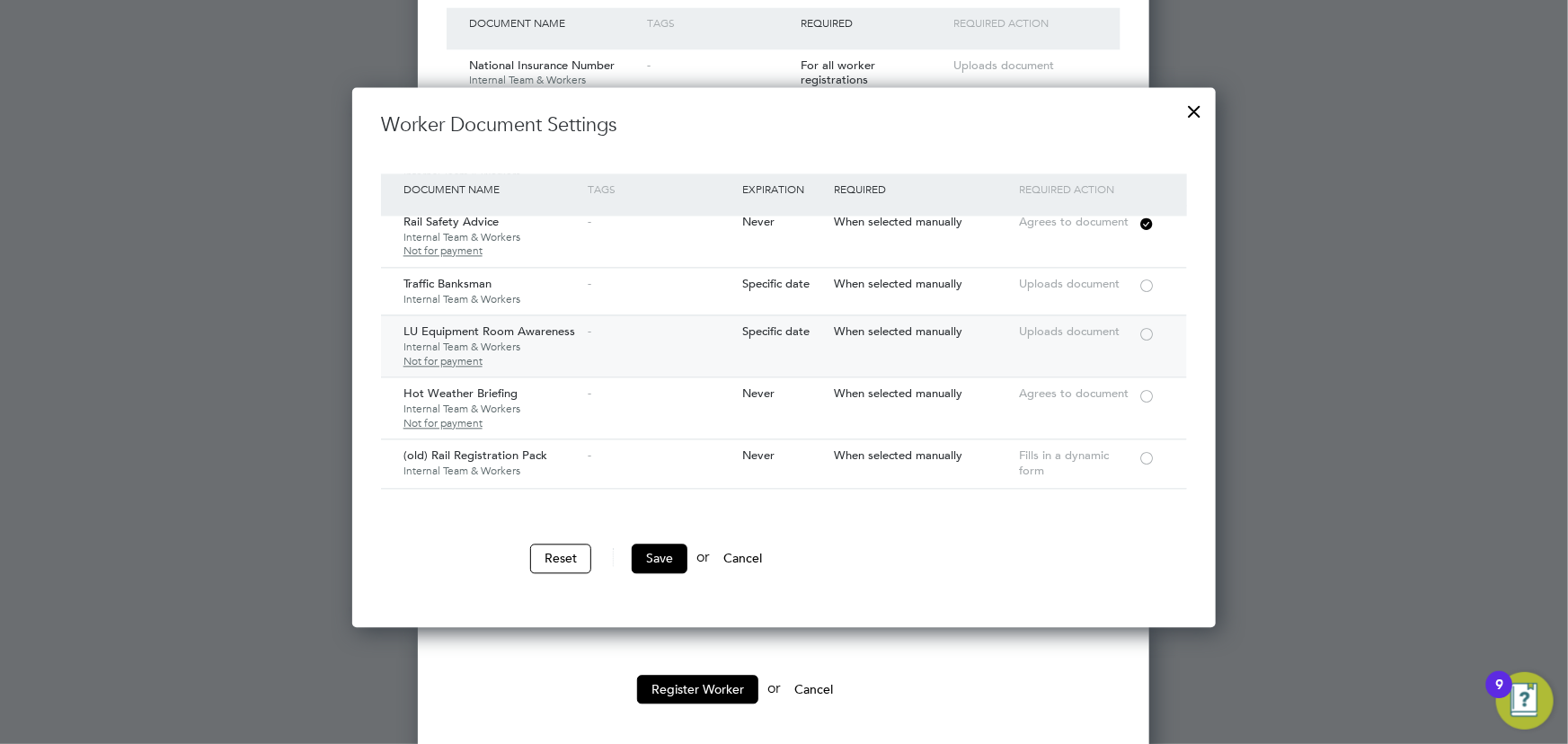
scroll to position [735, 0]
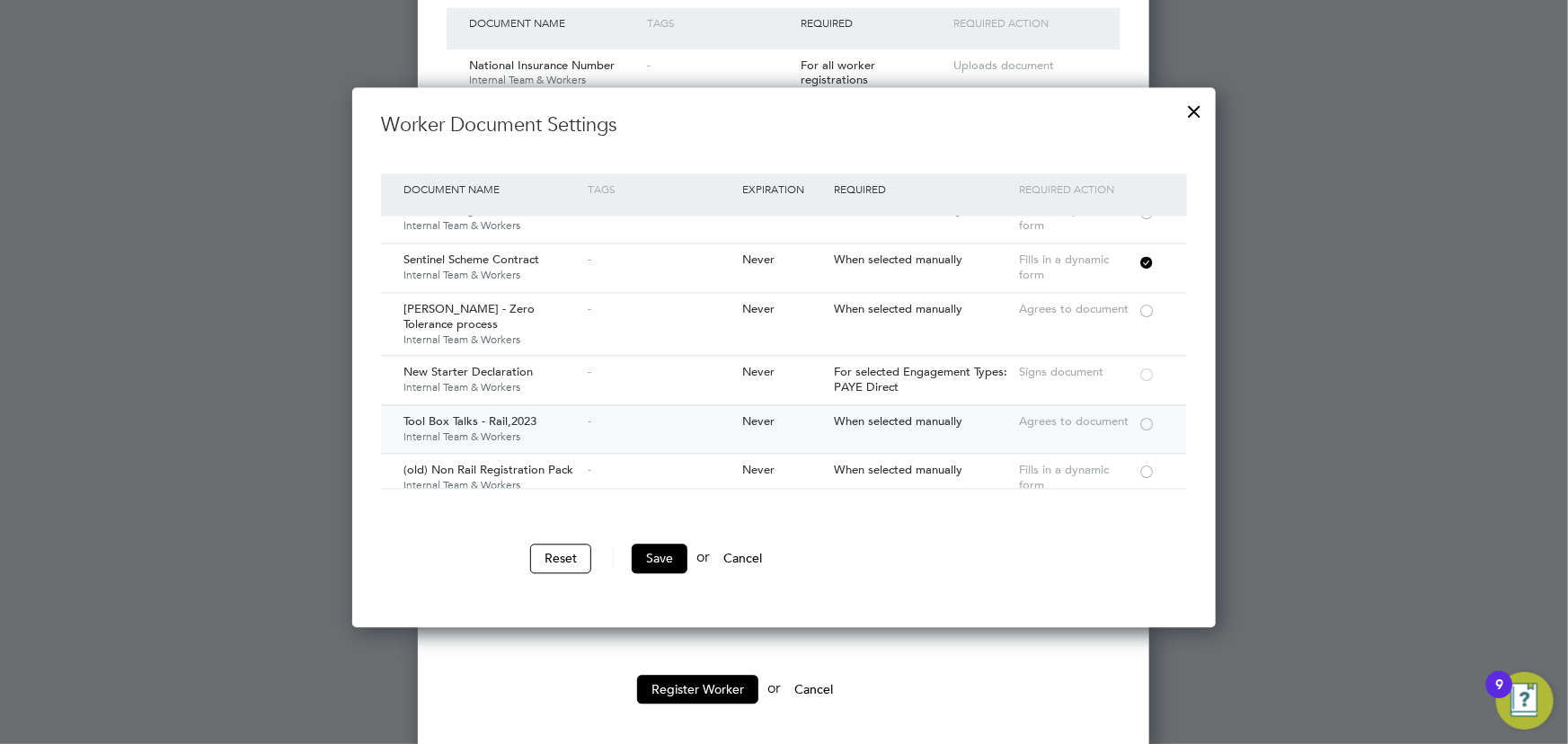
click at [1145, 418] on div at bounding box center [1147, 422] width 18 height 14
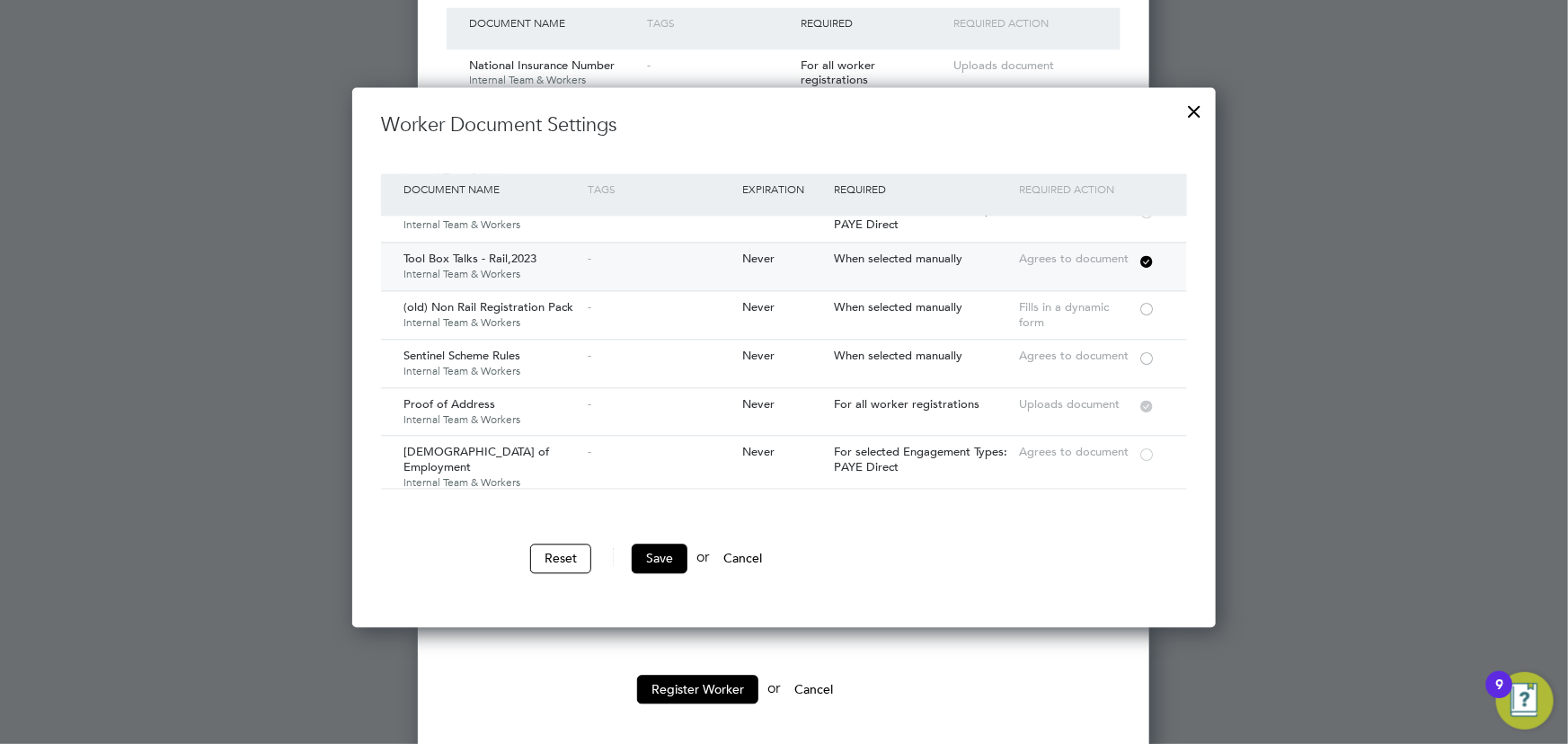
scroll to position [898, 0]
click at [1141, 356] on div at bounding box center [1147, 356] width 18 height 14
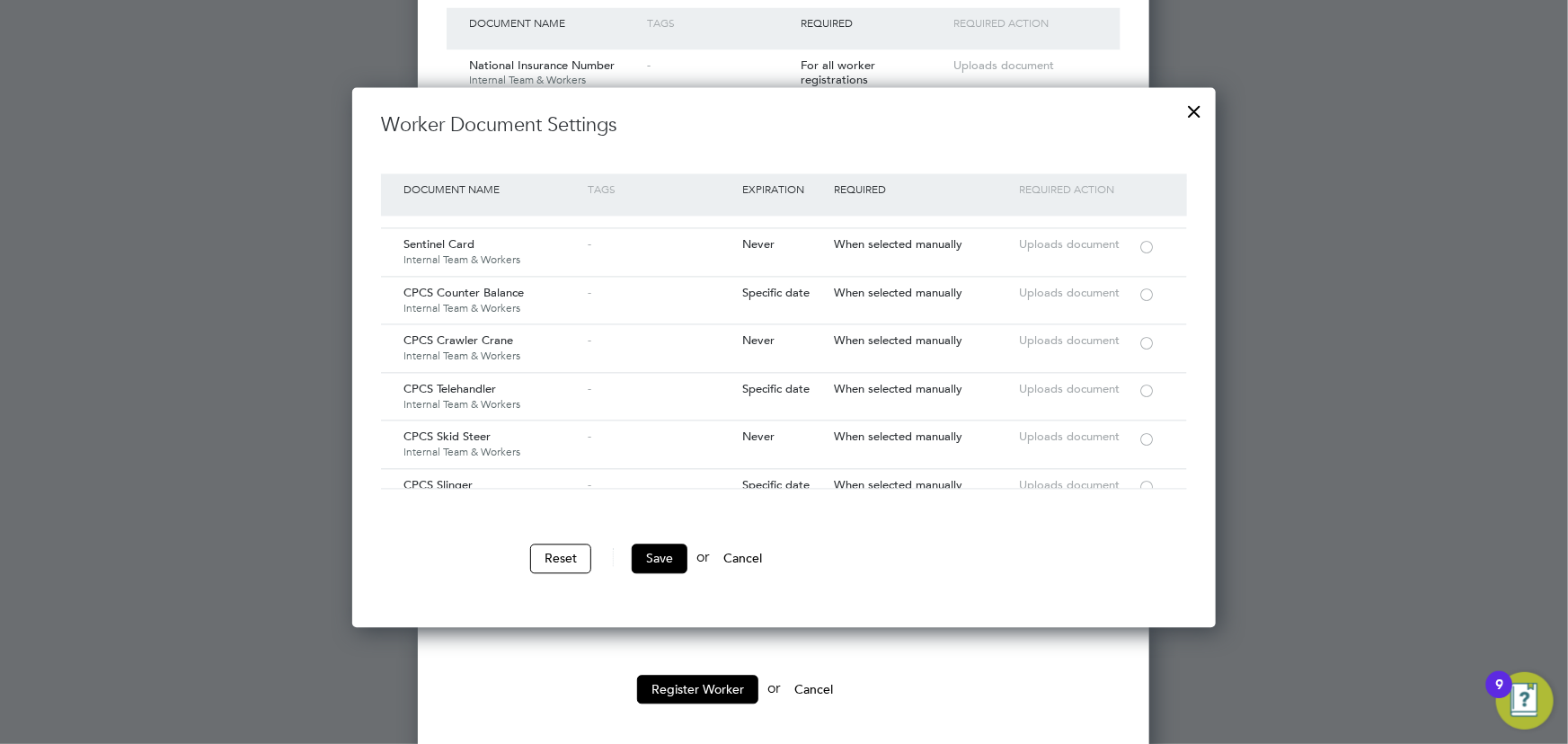
scroll to position [3025, 0]
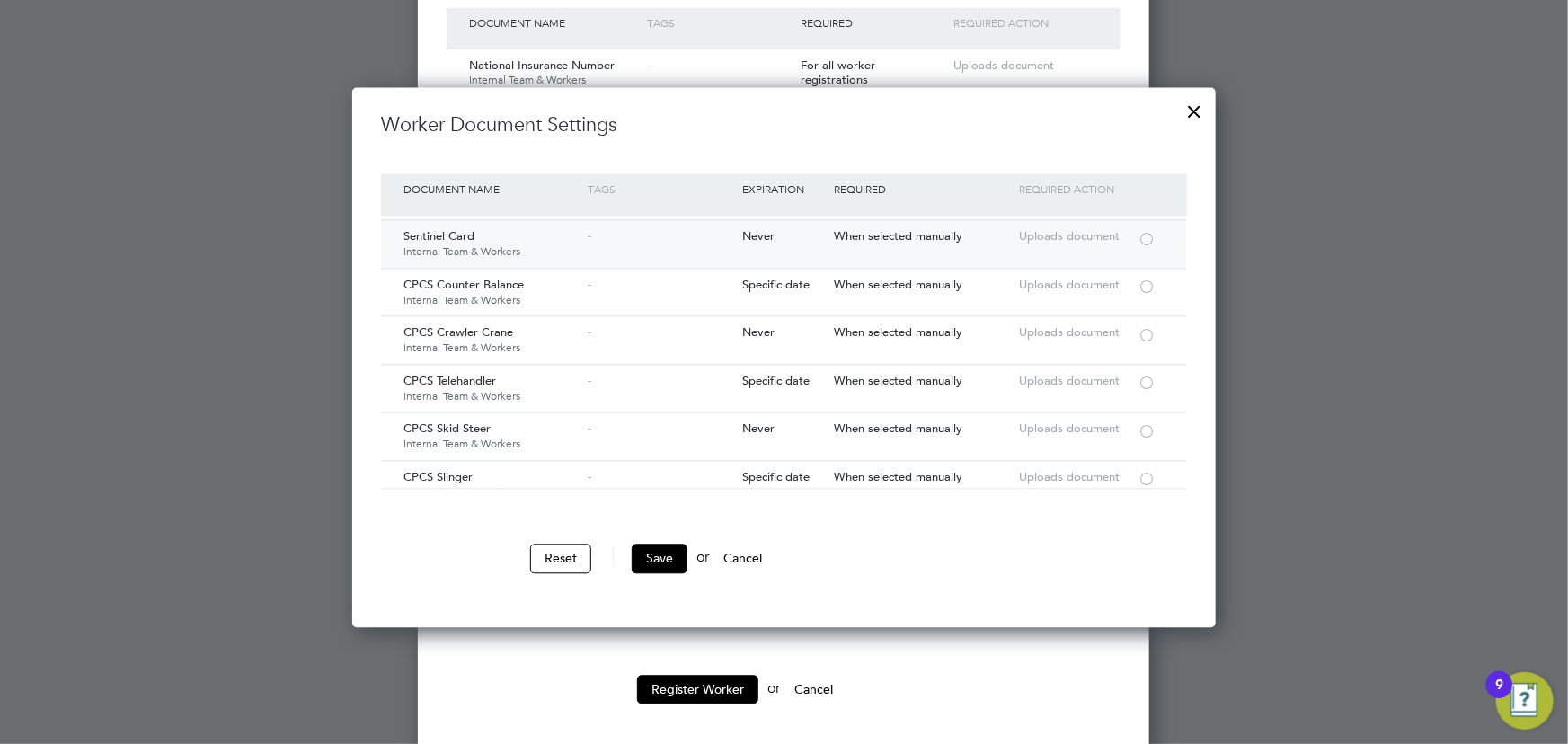
click at [1140, 231] on div at bounding box center [1147, 237] width 18 height 14
click at [646, 553] on button "Save" at bounding box center [659, 558] width 56 height 29
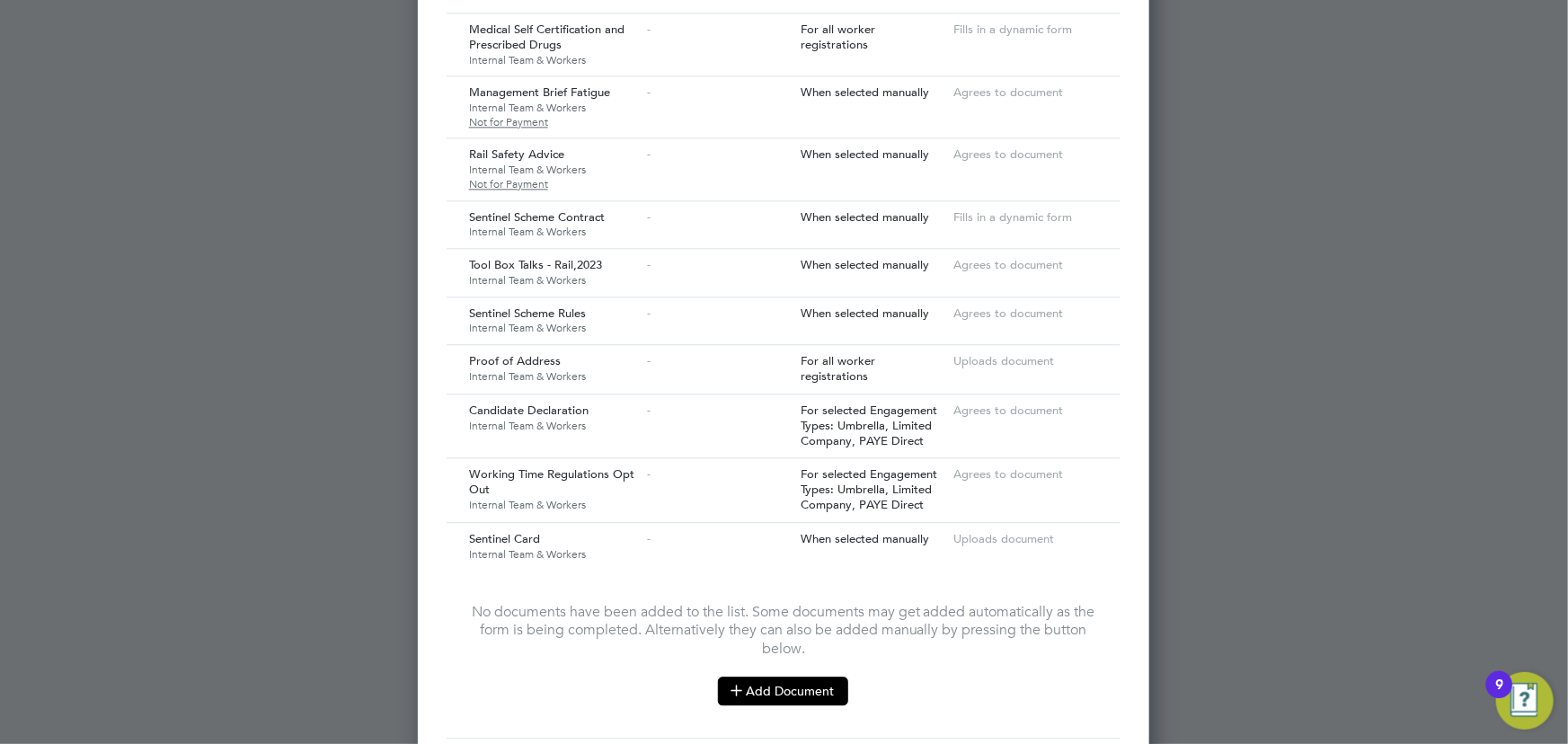
scroll to position [2188, 0]
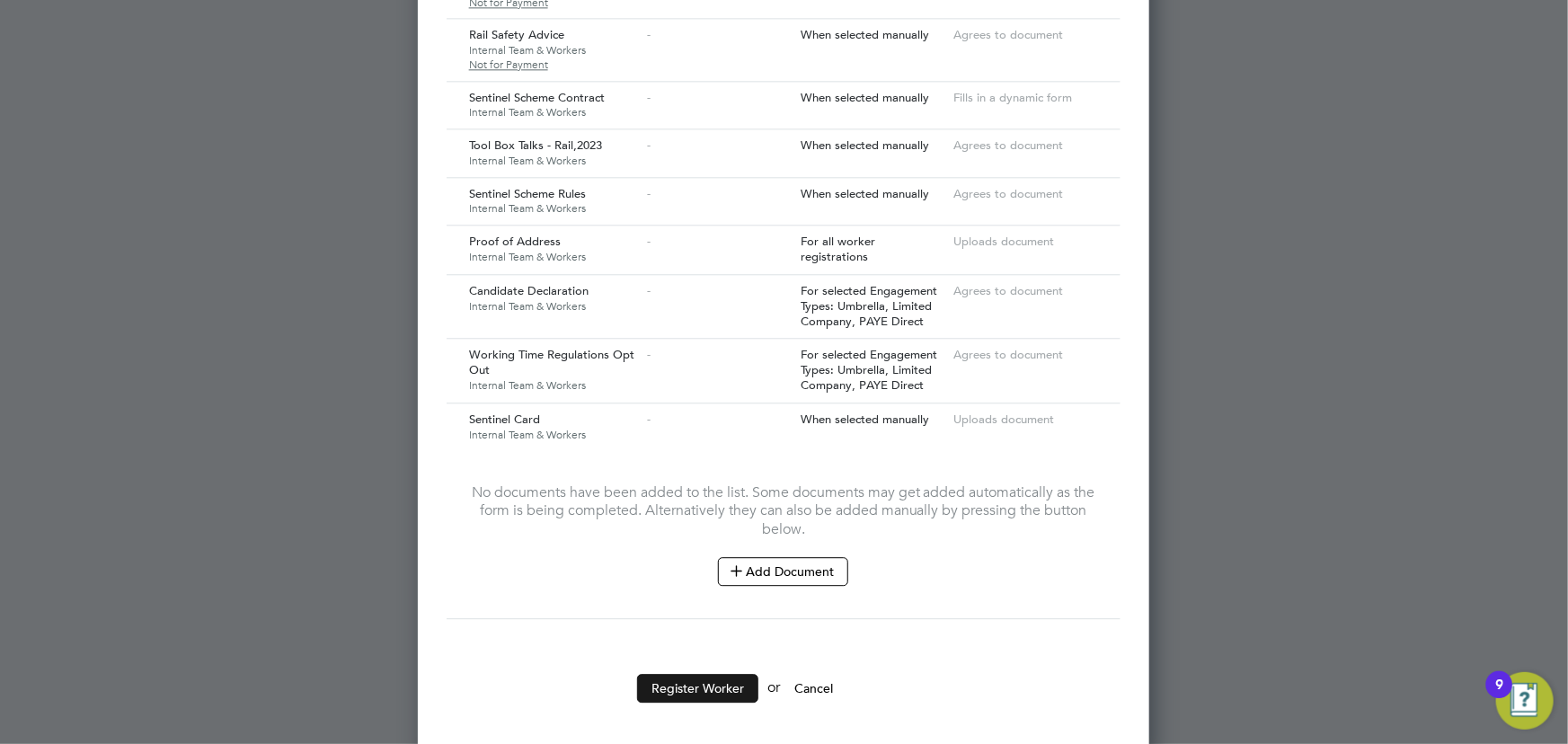
click at [692, 681] on button "Register Worker" at bounding box center [697, 688] width 121 height 29
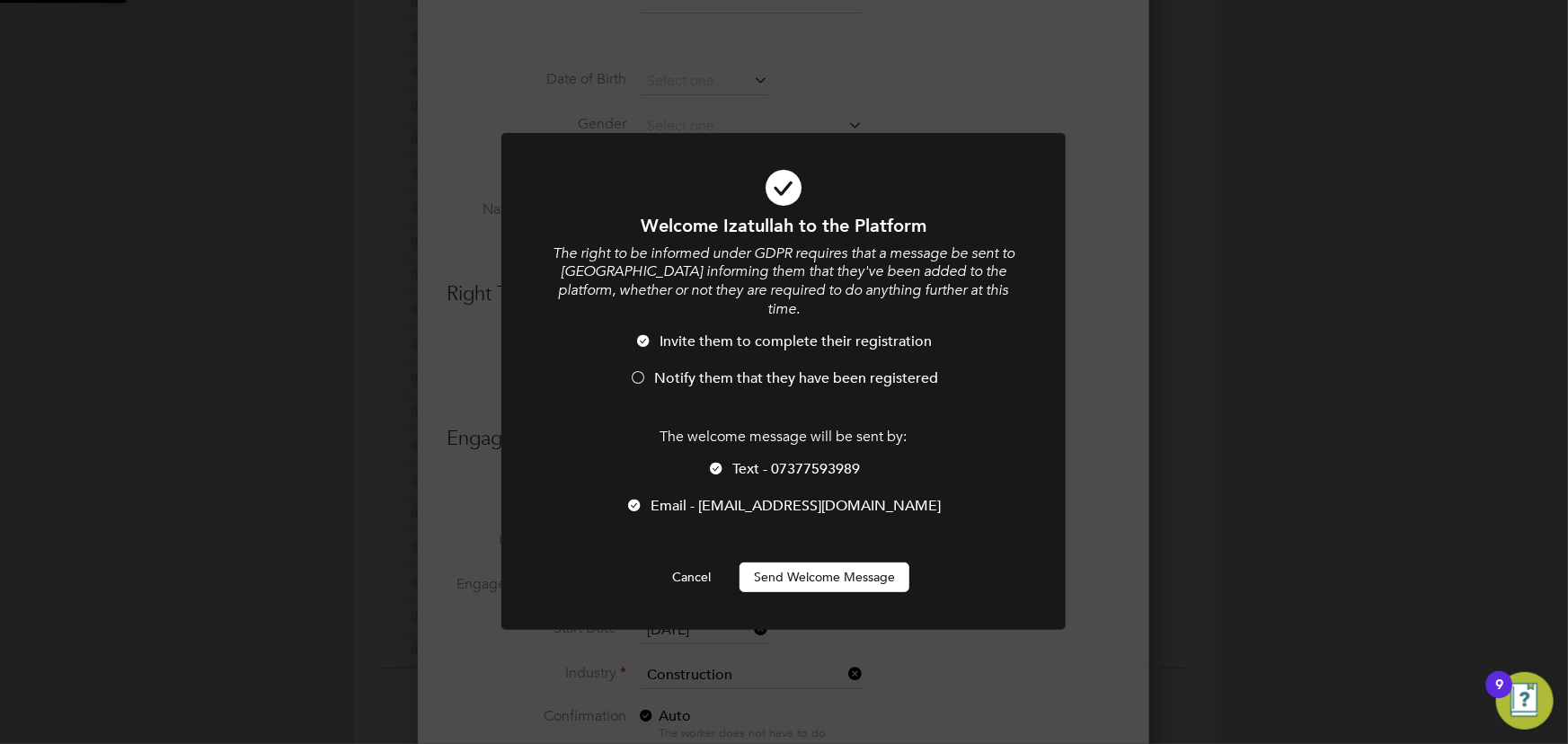
scroll to position [0, 0]
drag, startPoint x: 842, startPoint y: 552, endPoint x: 1159, endPoint y: 476, distance: 326.0
click at [844, 563] on button "Send Welcome Message" at bounding box center [825, 577] width 170 height 29
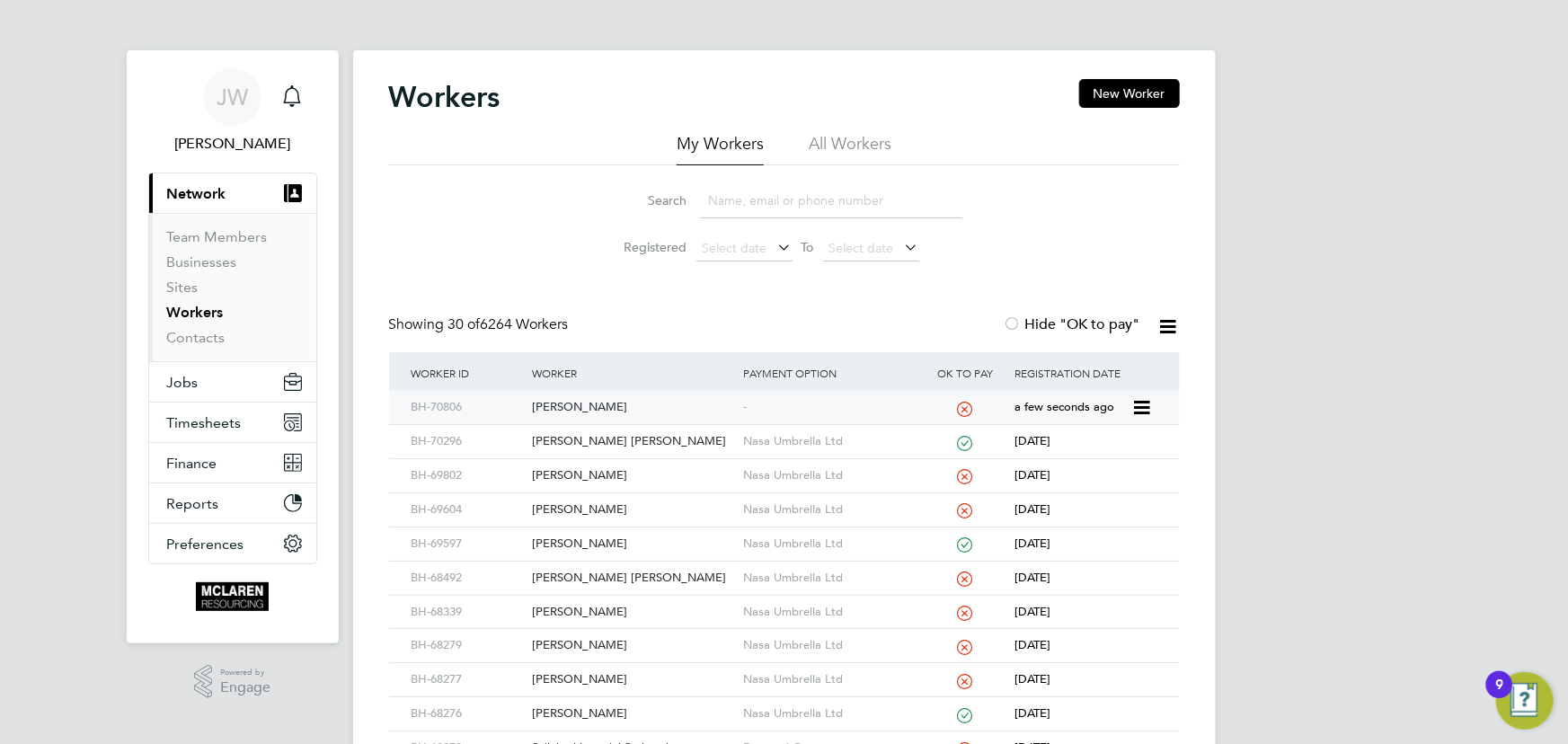
click at [592, 411] on div "Izatullah Haleghi" at bounding box center [632, 407] width 211 height 33
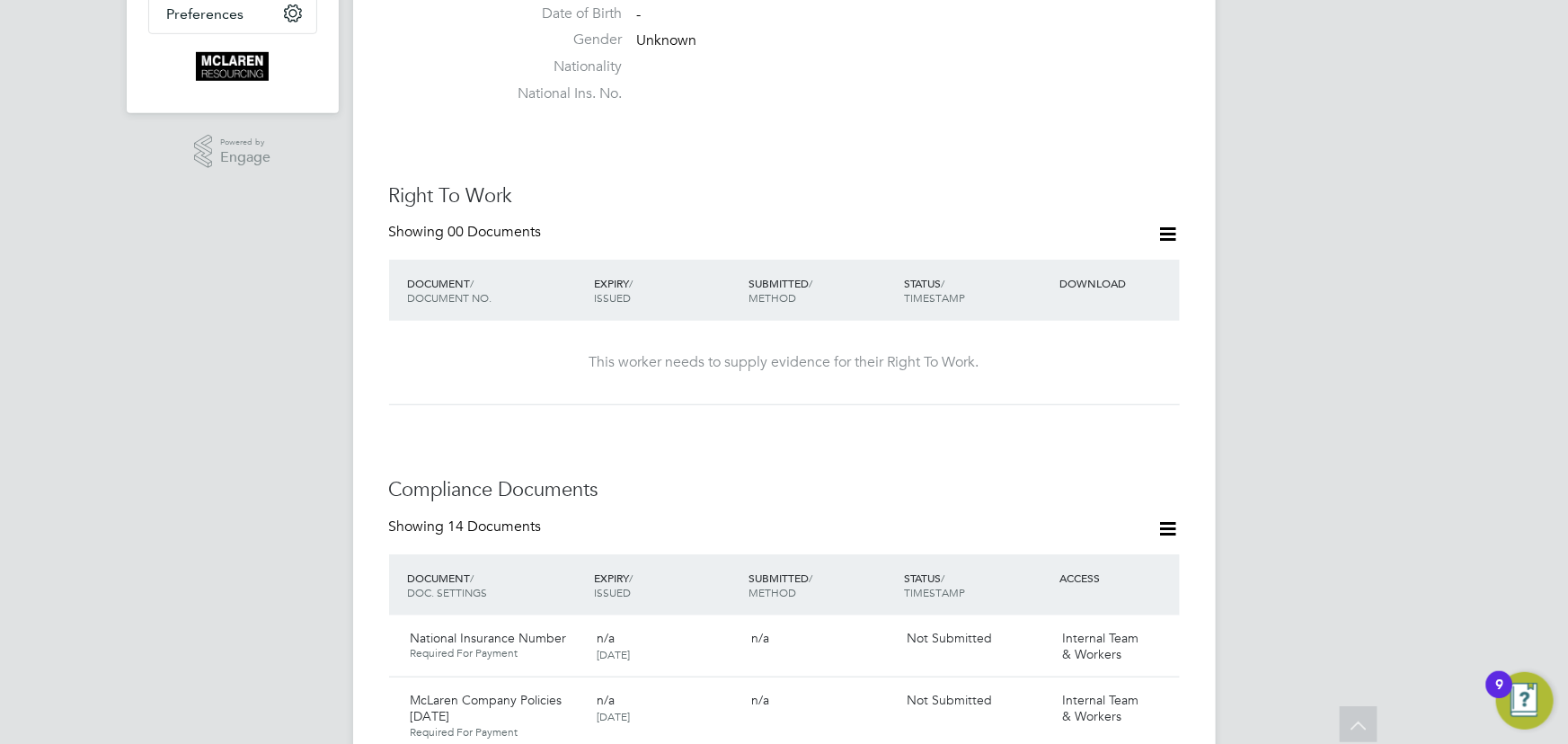
scroll to position [490, 0]
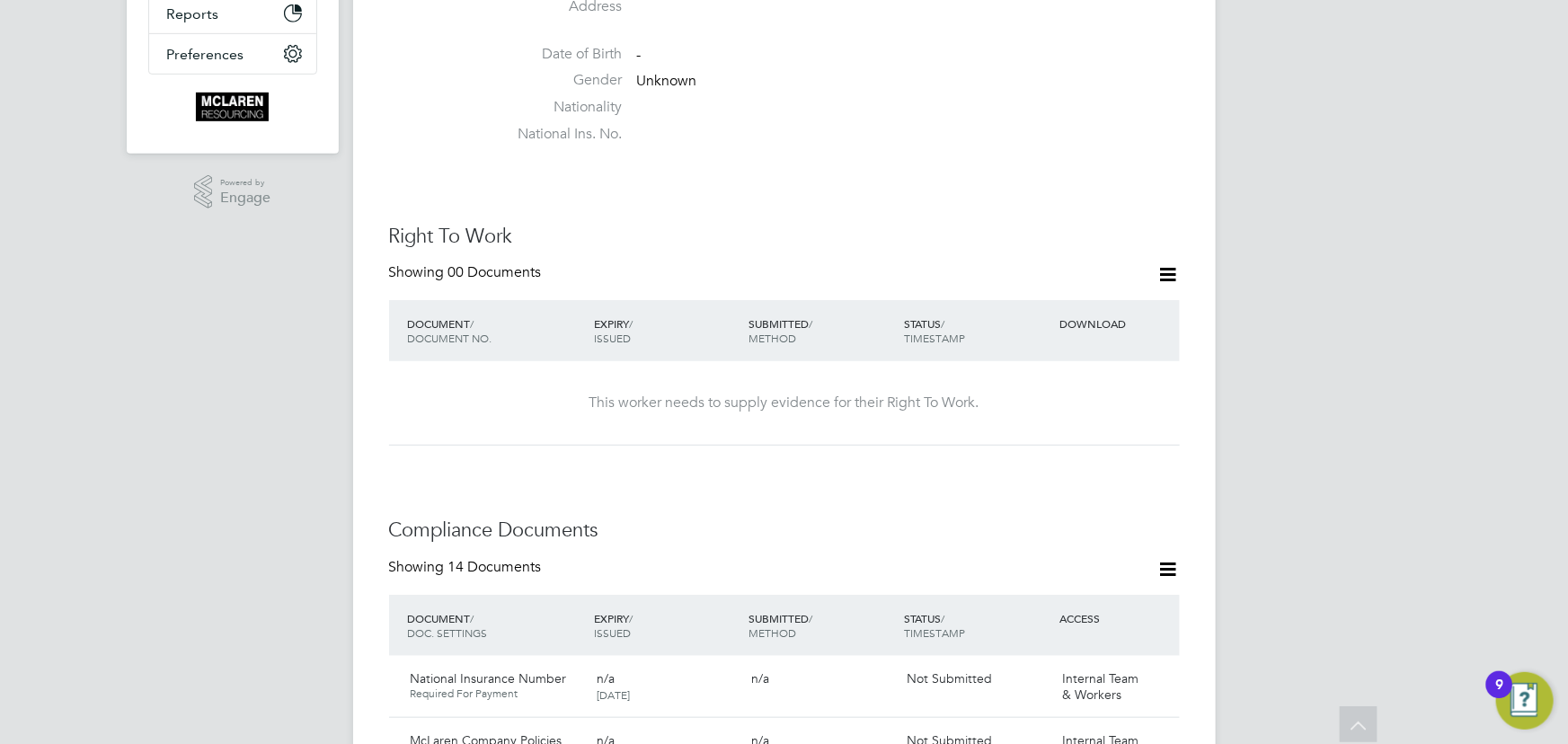
drag, startPoint x: 1163, startPoint y: 259, endPoint x: 1106, endPoint y: 277, distance: 59.8
click at [1162, 264] on icon at bounding box center [1168, 274] width 23 height 23
click at [1057, 300] on li "Add Right To Work Document" at bounding box center [1068, 299] width 216 height 26
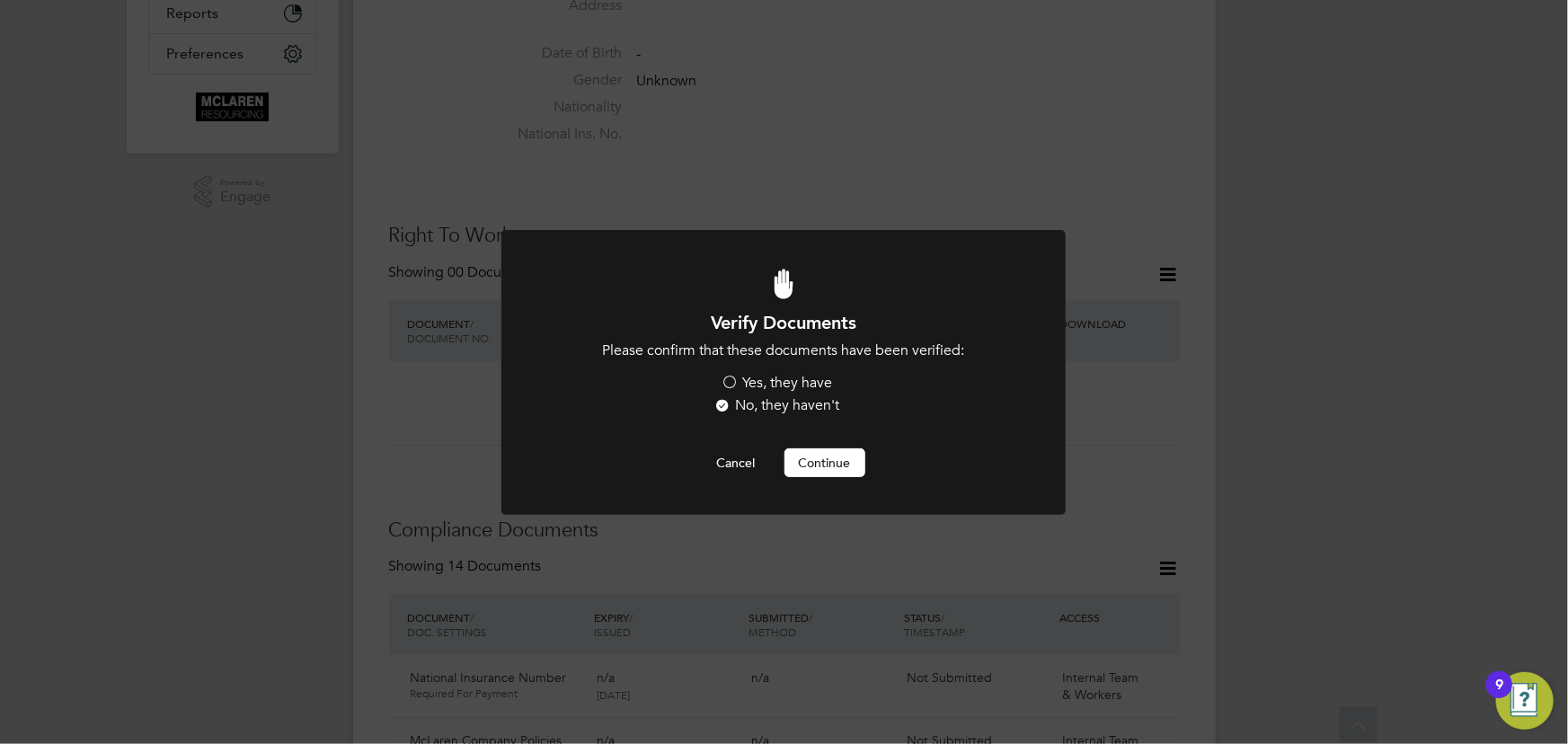
click at [813, 382] on label "Yes, they have" at bounding box center [777, 383] width 111 height 19
click at [0, 0] on input "Yes, they have" at bounding box center [0, 0] width 0 height 0
click at [830, 469] on button "Continue" at bounding box center [825, 463] width 81 height 29
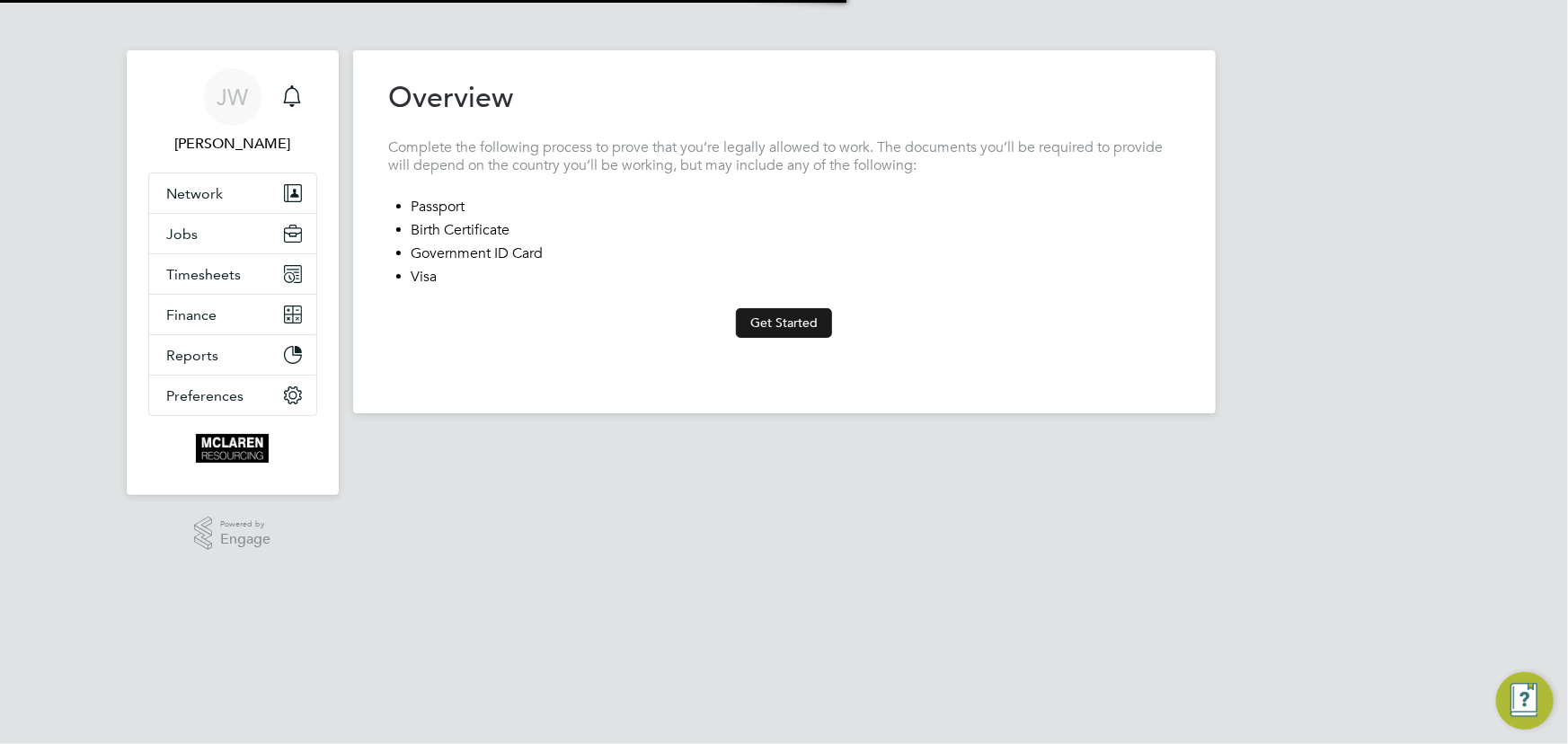
click at [797, 324] on button "Get Started" at bounding box center [784, 323] width 96 height 29
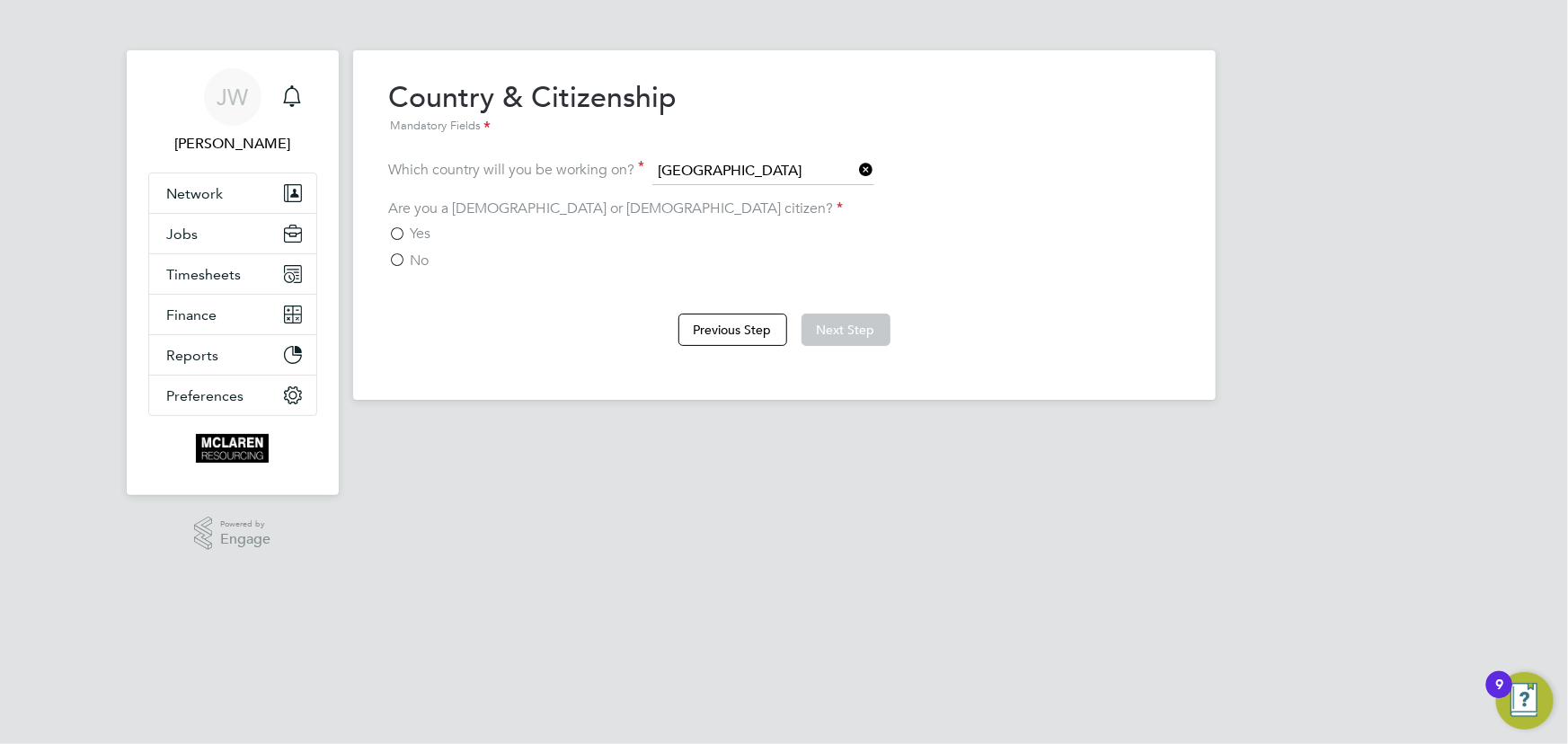
drag, startPoint x: 448, startPoint y: 231, endPoint x: 717, endPoint y: 240, distance: 269.2
click at [449, 231] on div "Yes" at bounding box center [784, 233] width 791 height 19
drag, startPoint x: 433, startPoint y: 229, endPoint x: 645, endPoint y: 249, distance: 212.9
click at [434, 229] on div "Yes" at bounding box center [784, 233] width 791 height 19
drag, startPoint x: 389, startPoint y: 233, endPoint x: 567, endPoint y: 236, distance: 178.0
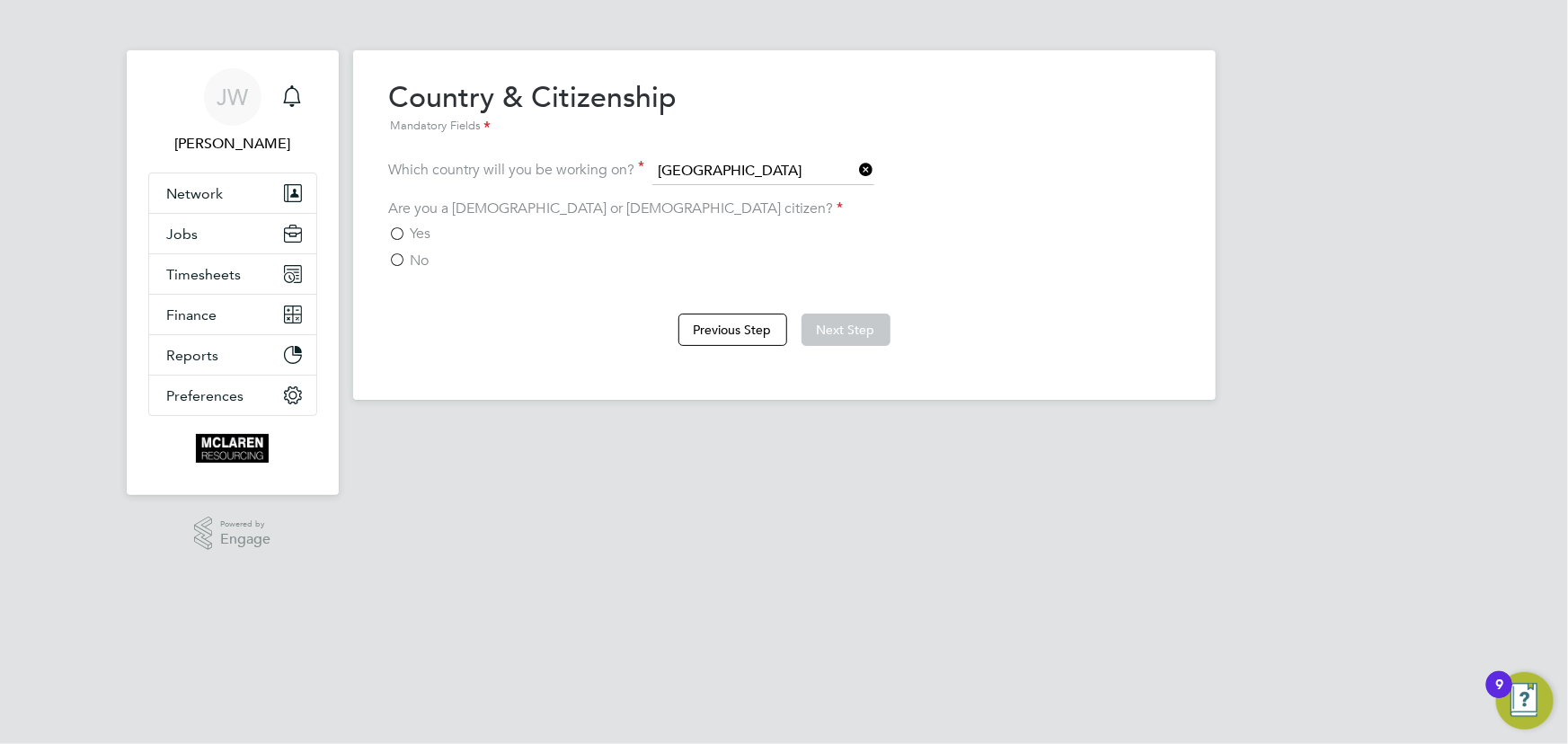
click at [389, 233] on label "Yes" at bounding box center [410, 233] width 42 height 18
click at [0, 0] on input "Yes" at bounding box center [0, 0] width 0 height 0
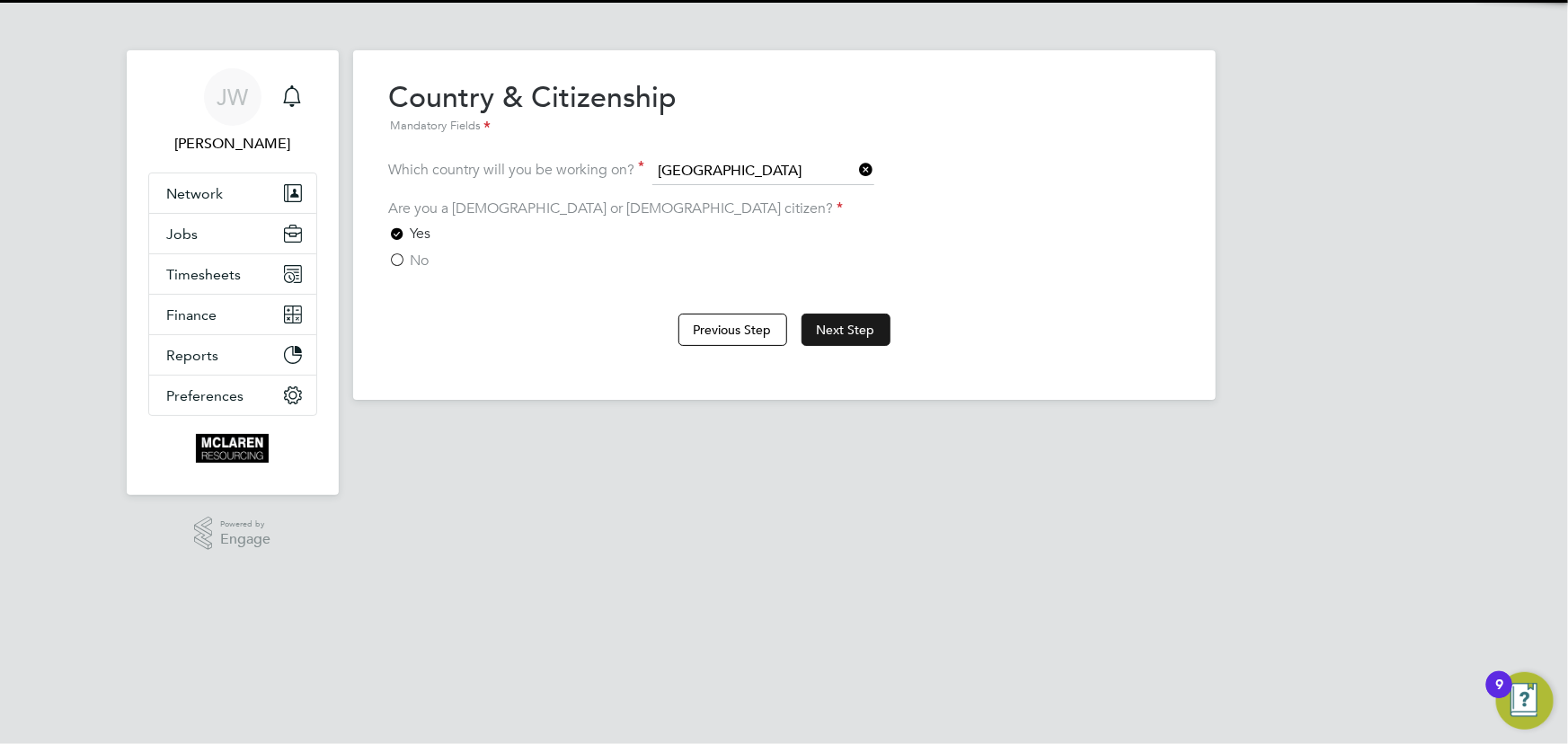
click at [826, 332] on button "Next Step" at bounding box center [846, 329] width 89 height 32
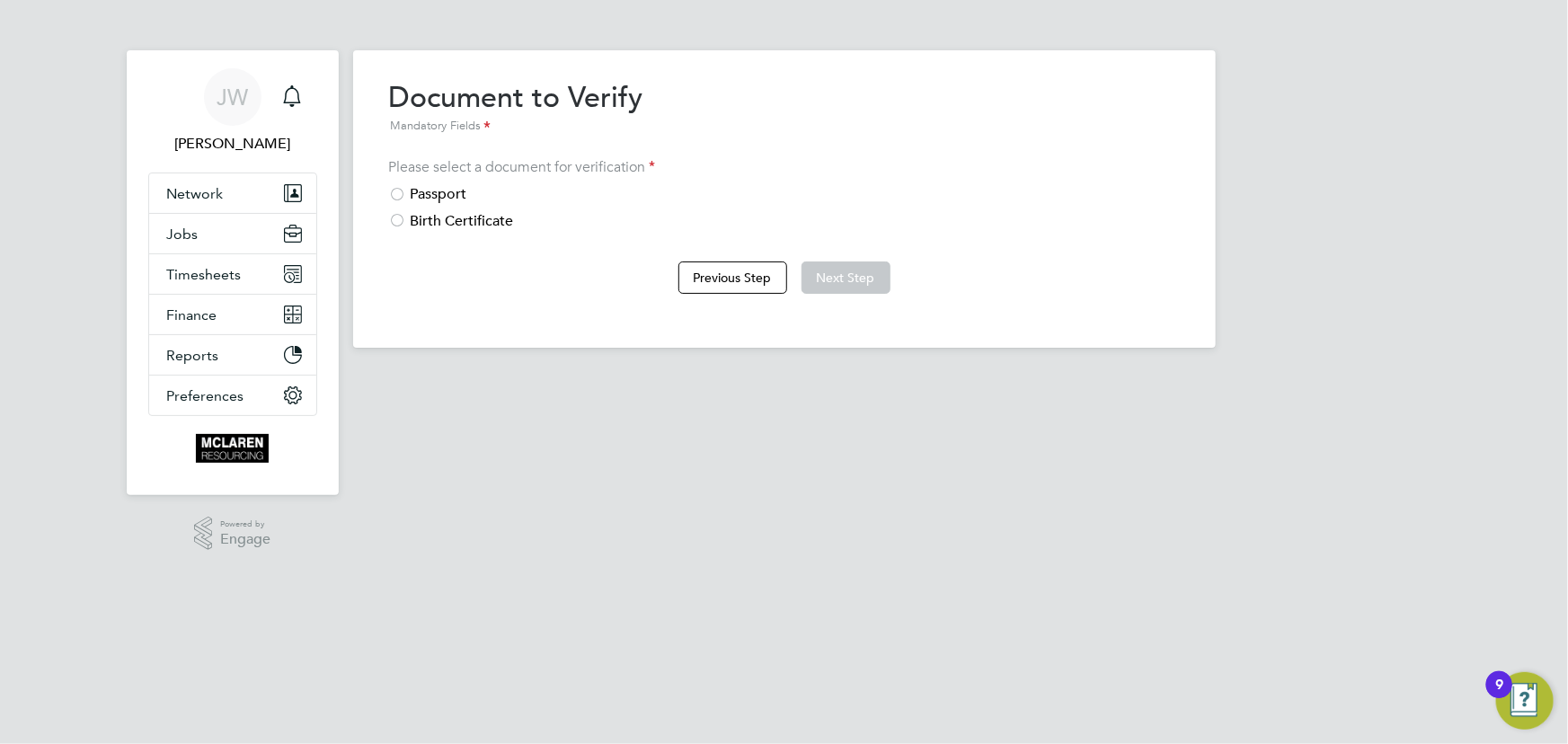
drag, startPoint x: 451, startPoint y: 194, endPoint x: 660, endPoint y: 172, distance: 210.2
click at [452, 192] on div "Passport" at bounding box center [784, 194] width 791 height 19
click at [854, 278] on button "Next Step" at bounding box center [846, 277] width 89 height 32
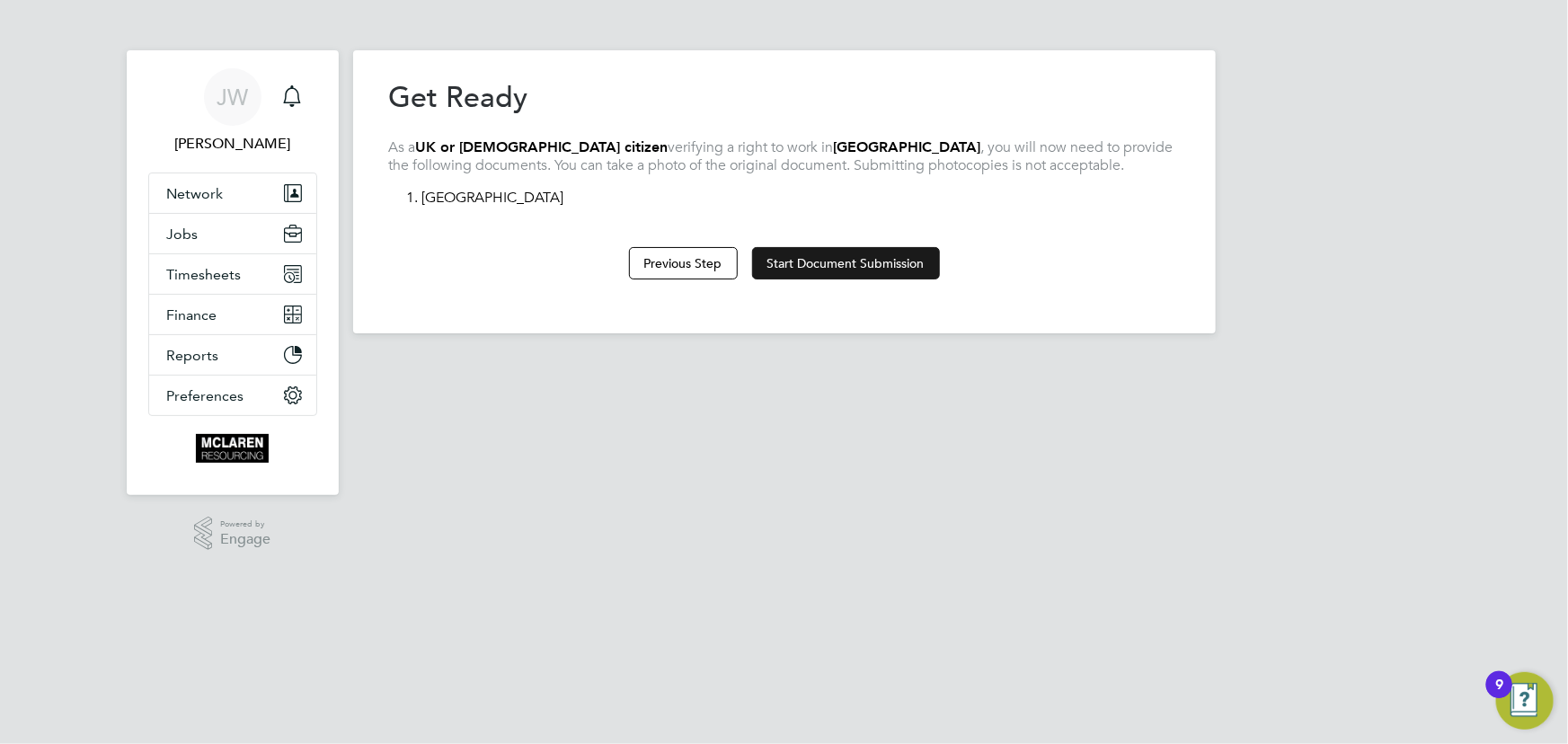
click at [880, 252] on button "Start Document Submission" at bounding box center [846, 263] width 188 height 32
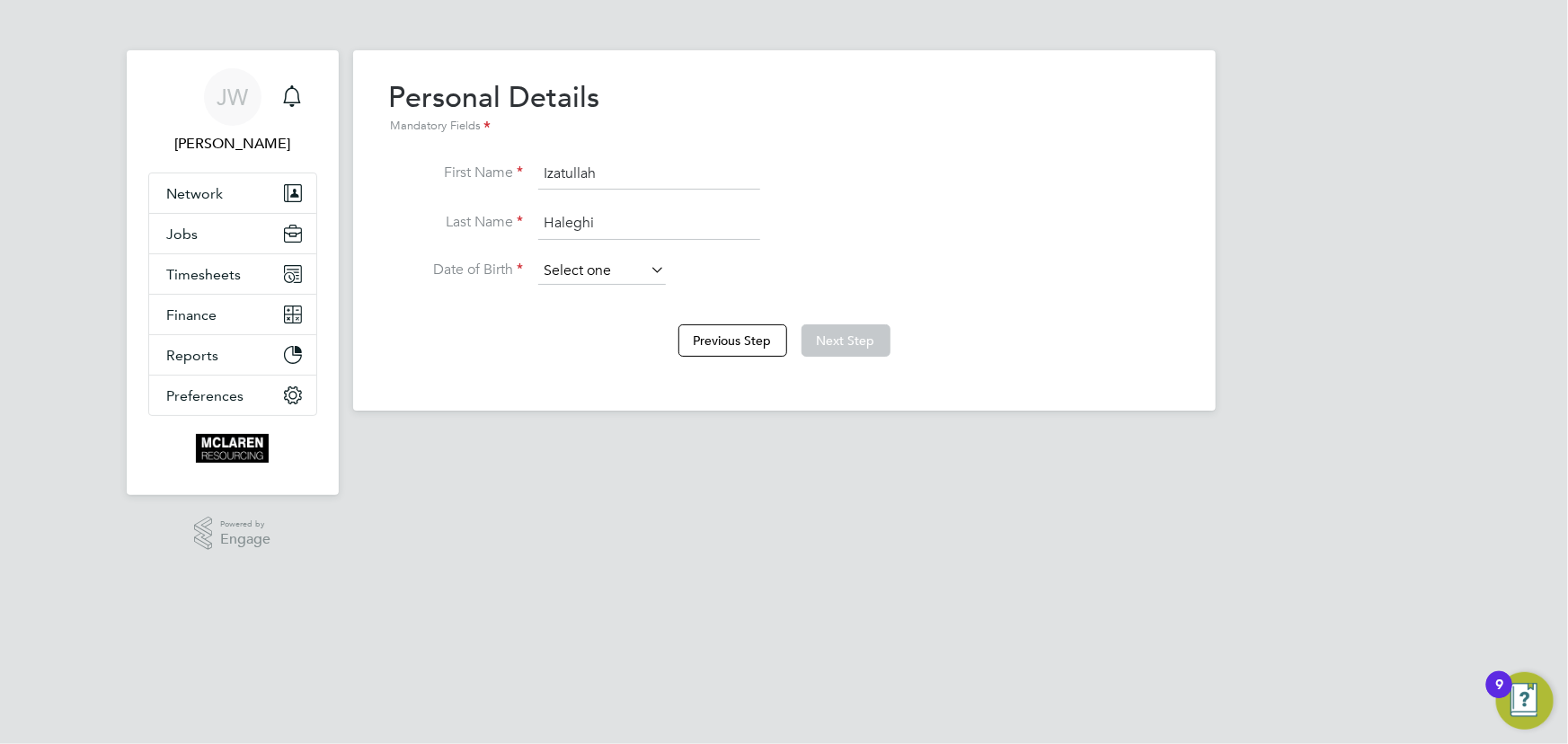
drag, startPoint x: 610, startPoint y: 258, endPoint x: 571, endPoint y: 274, distance: 42.2
click at [611, 259] on input at bounding box center [602, 272] width 128 height 27
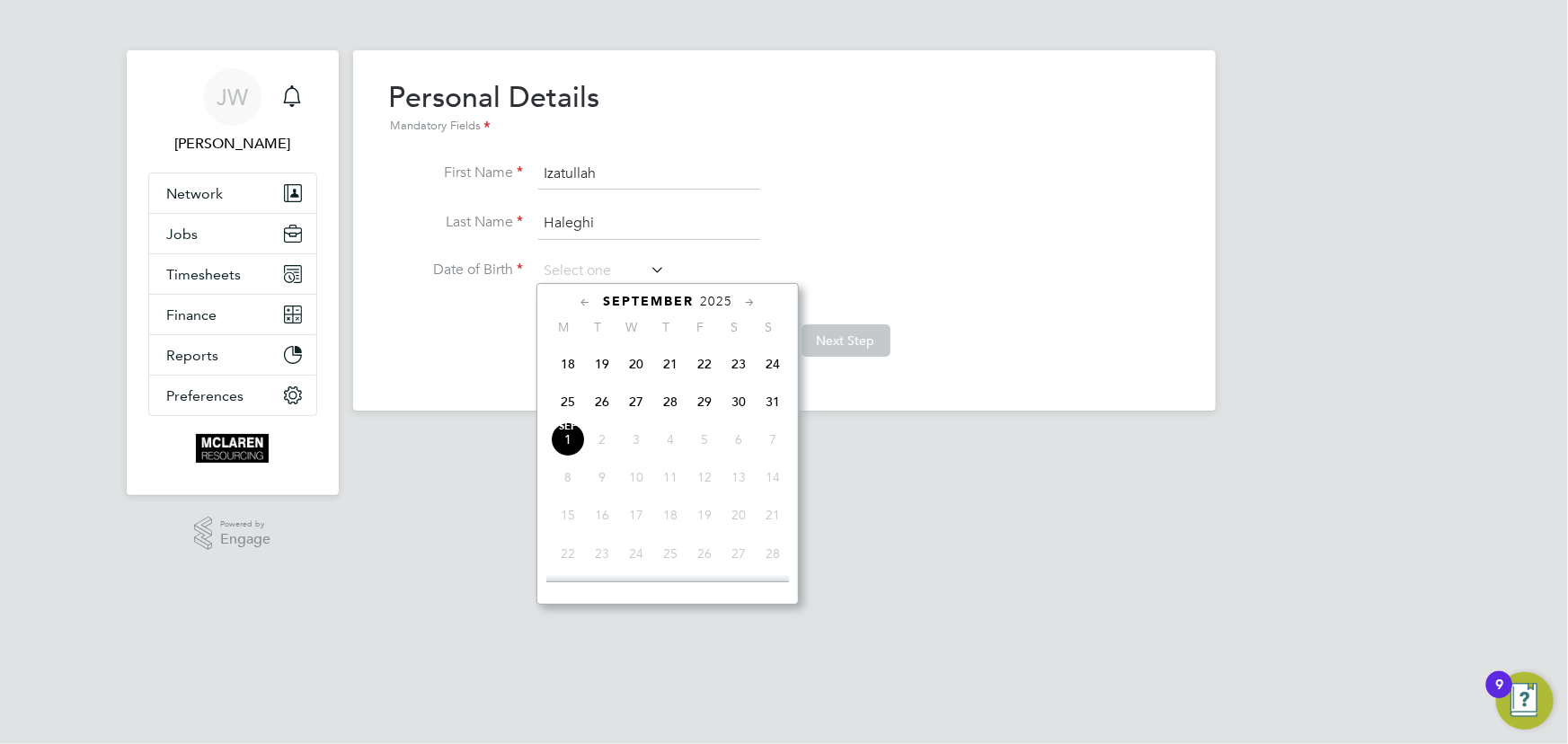
click at [724, 303] on span "2025" at bounding box center [715, 301] width 32 height 16
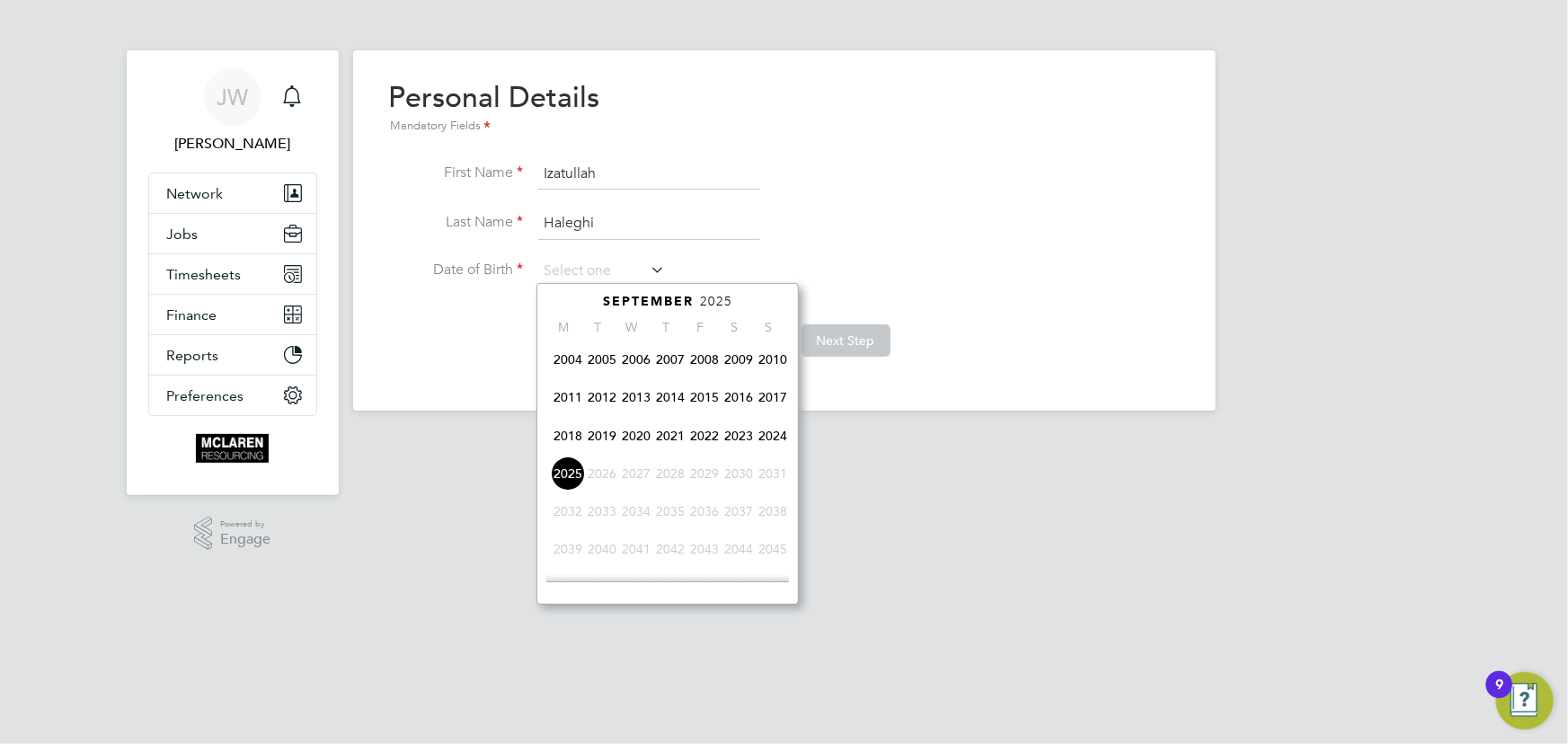
scroll to position [382, 0]
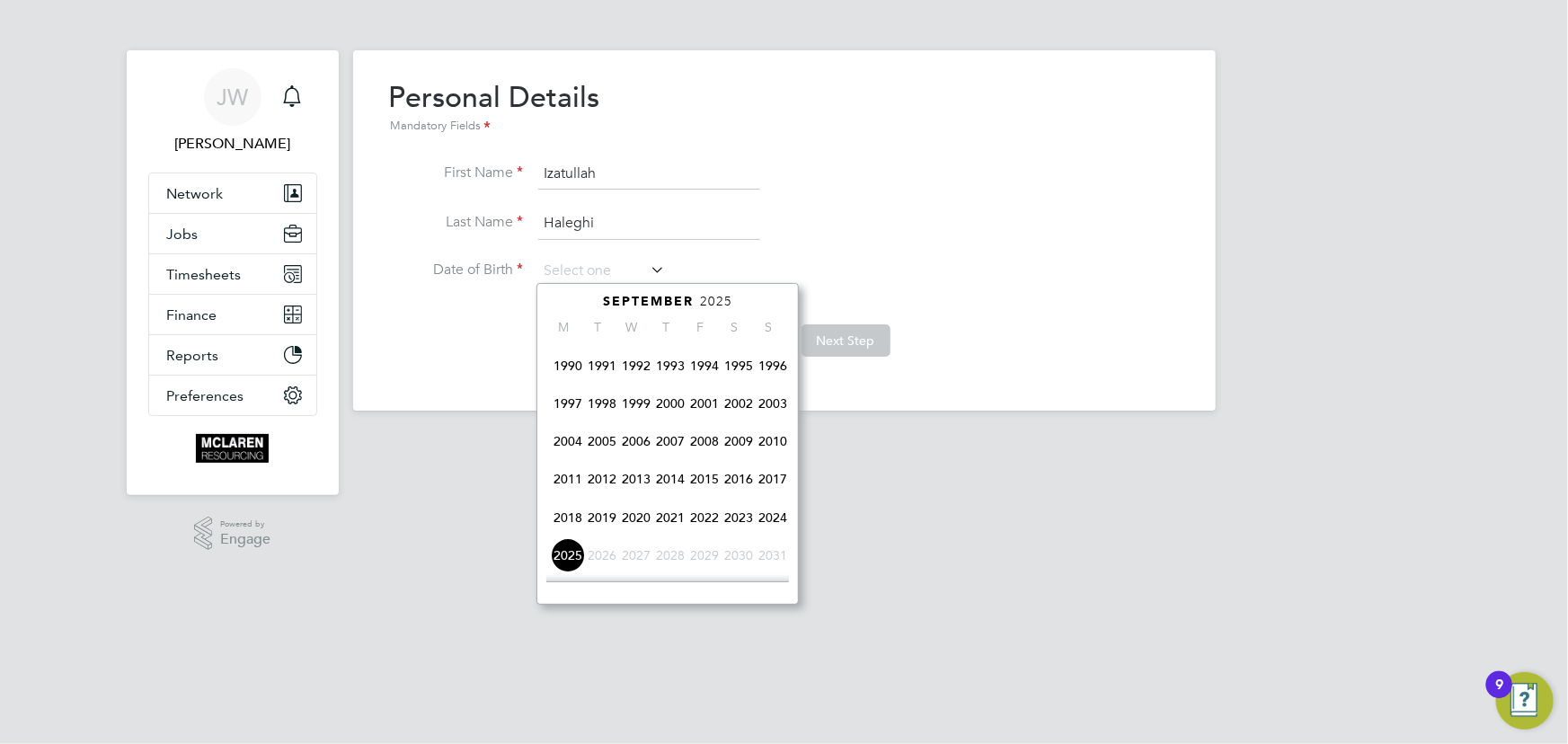
click at [599, 366] on span "1991" at bounding box center [601, 365] width 34 height 34
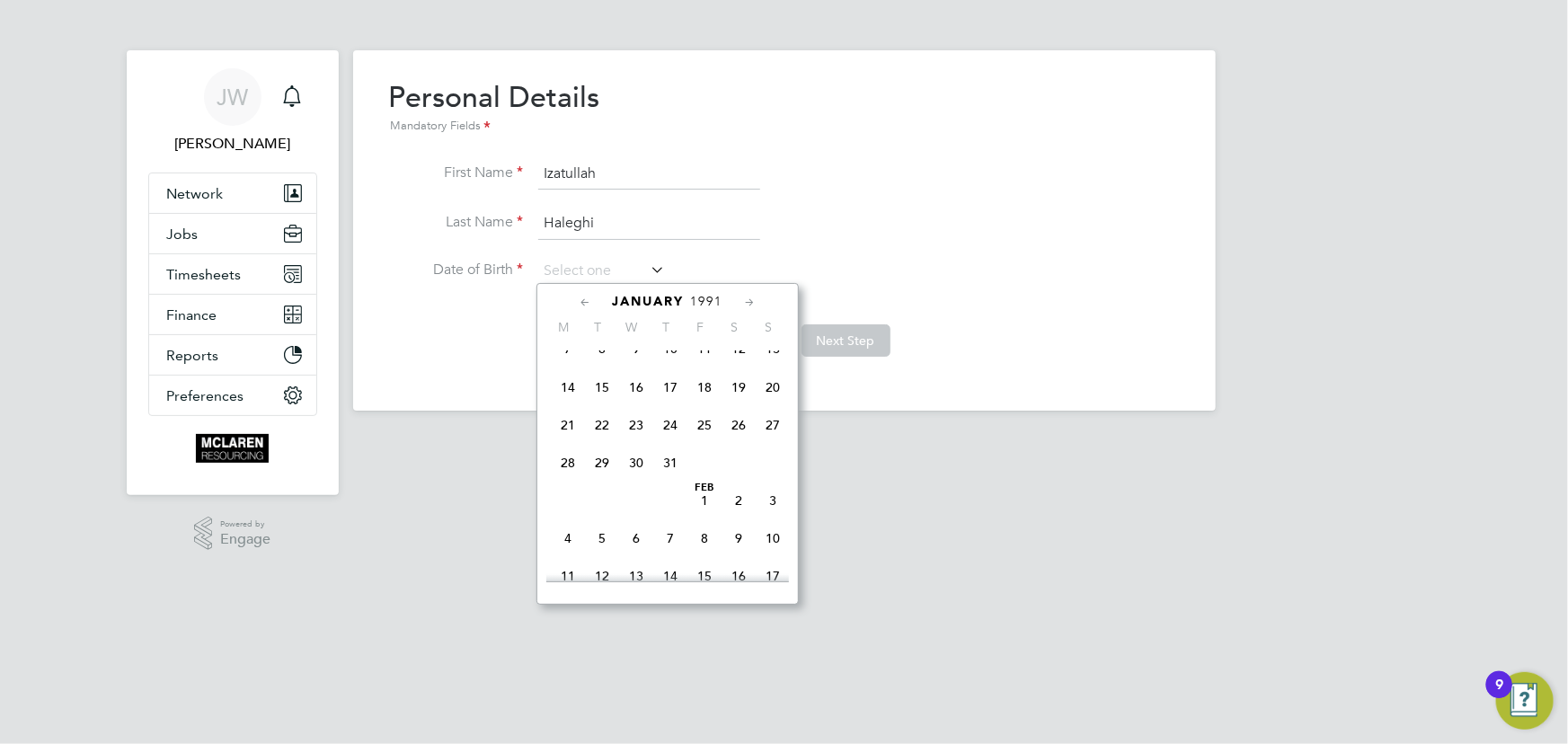
scroll to position [203, 0]
click at [602, 434] on span "8" at bounding box center [601, 429] width 34 height 34
type input "08 Jan 1991"
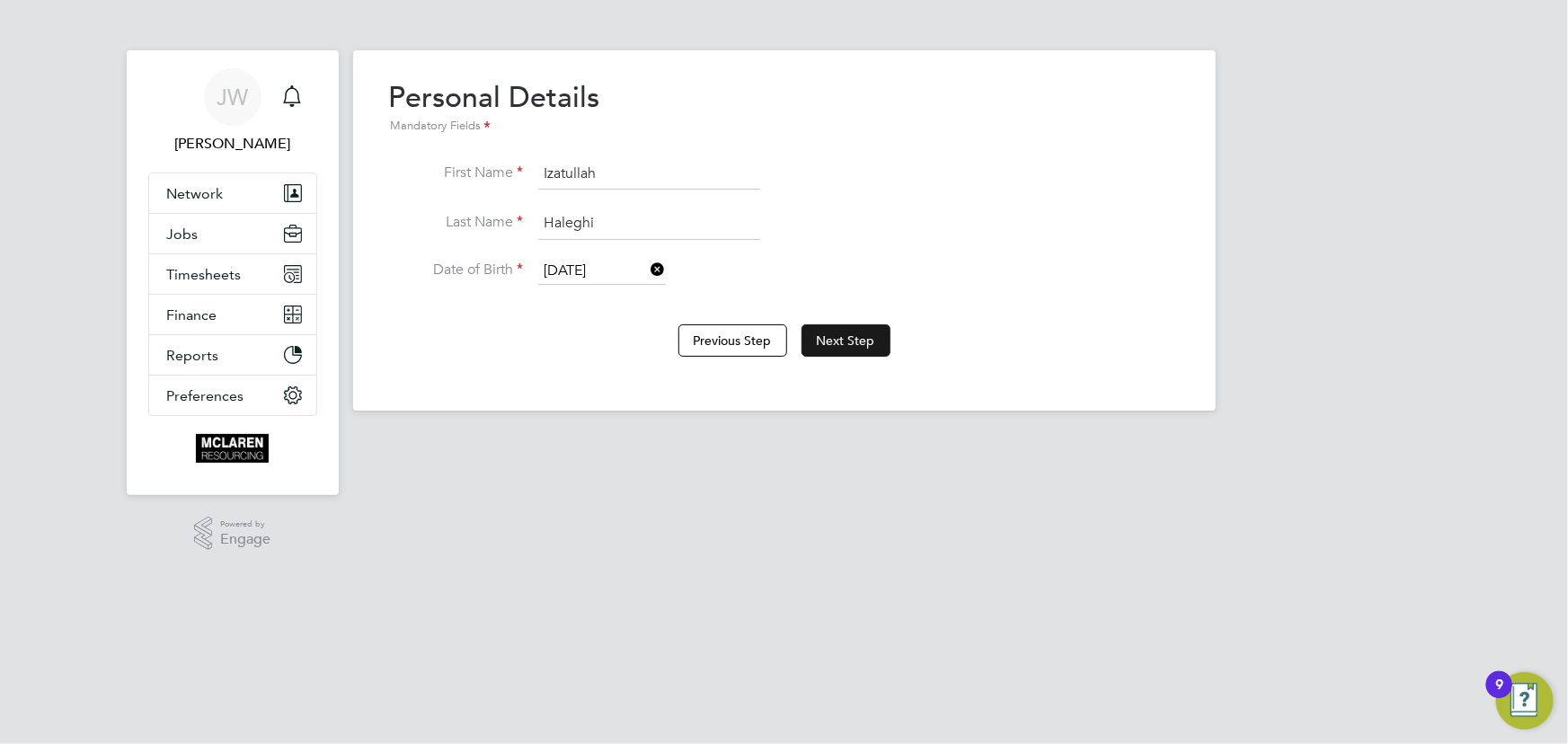
click at [873, 346] on button "Next Step" at bounding box center [846, 340] width 89 height 32
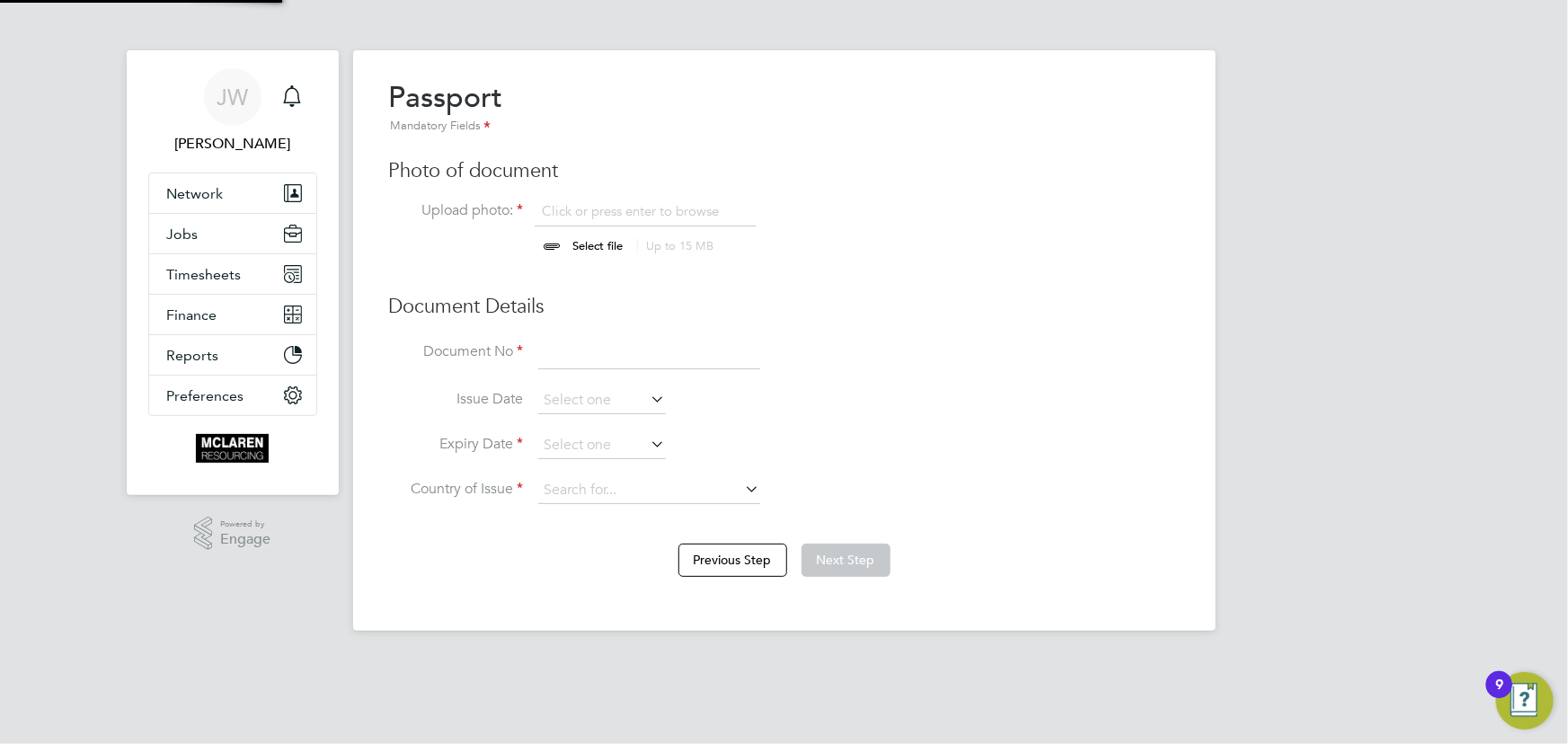
scroll to position [25, 223]
click at [611, 247] on input "file" at bounding box center [615, 229] width 282 height 54
type input "C:\fakepath\izatullah passport.jpeg"
click at [636, 347] on input at bounding box center [649, 353] width 222 height 32
type input "140274292"
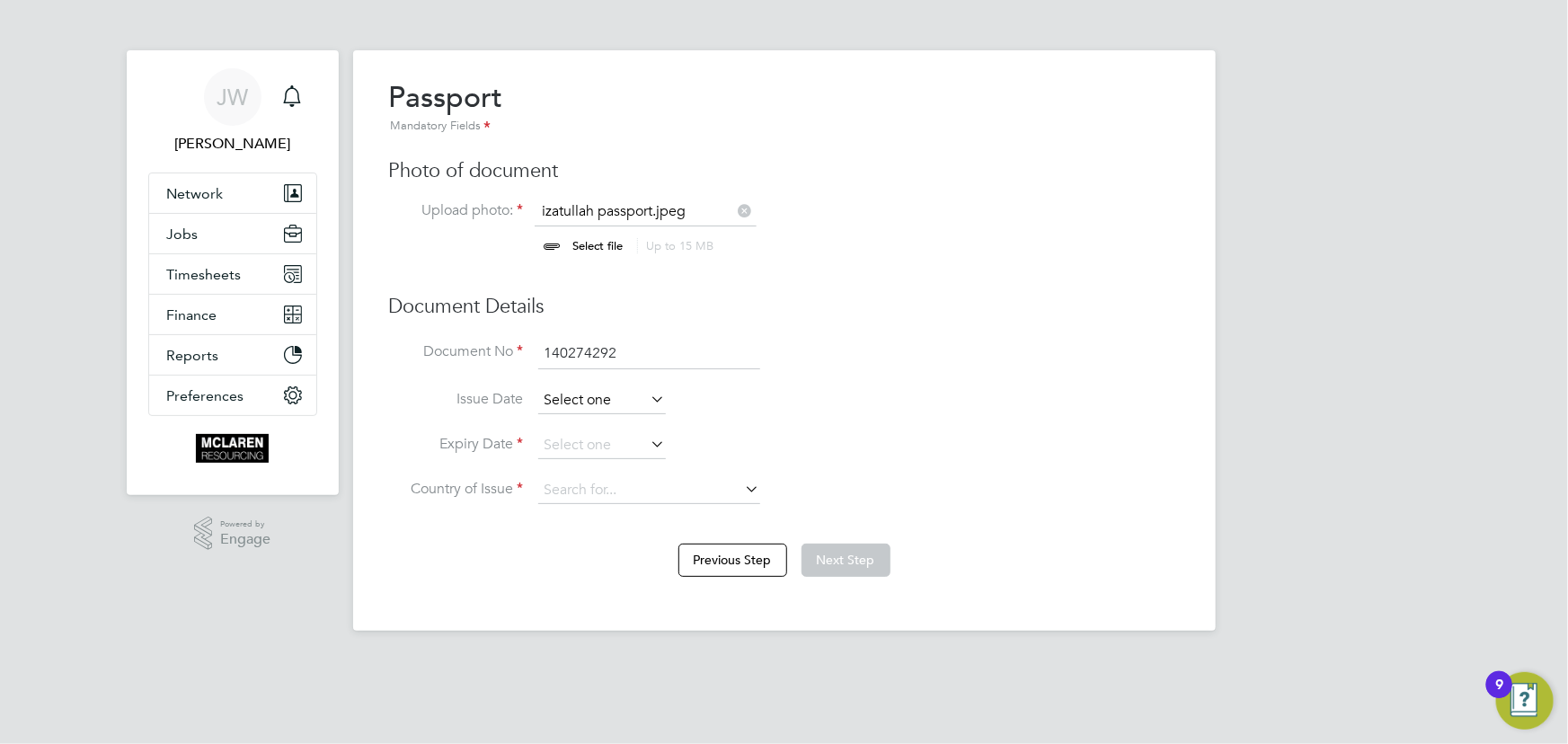
click at [611, 408] on input at bounding box center [602, 401] width 128 height 27
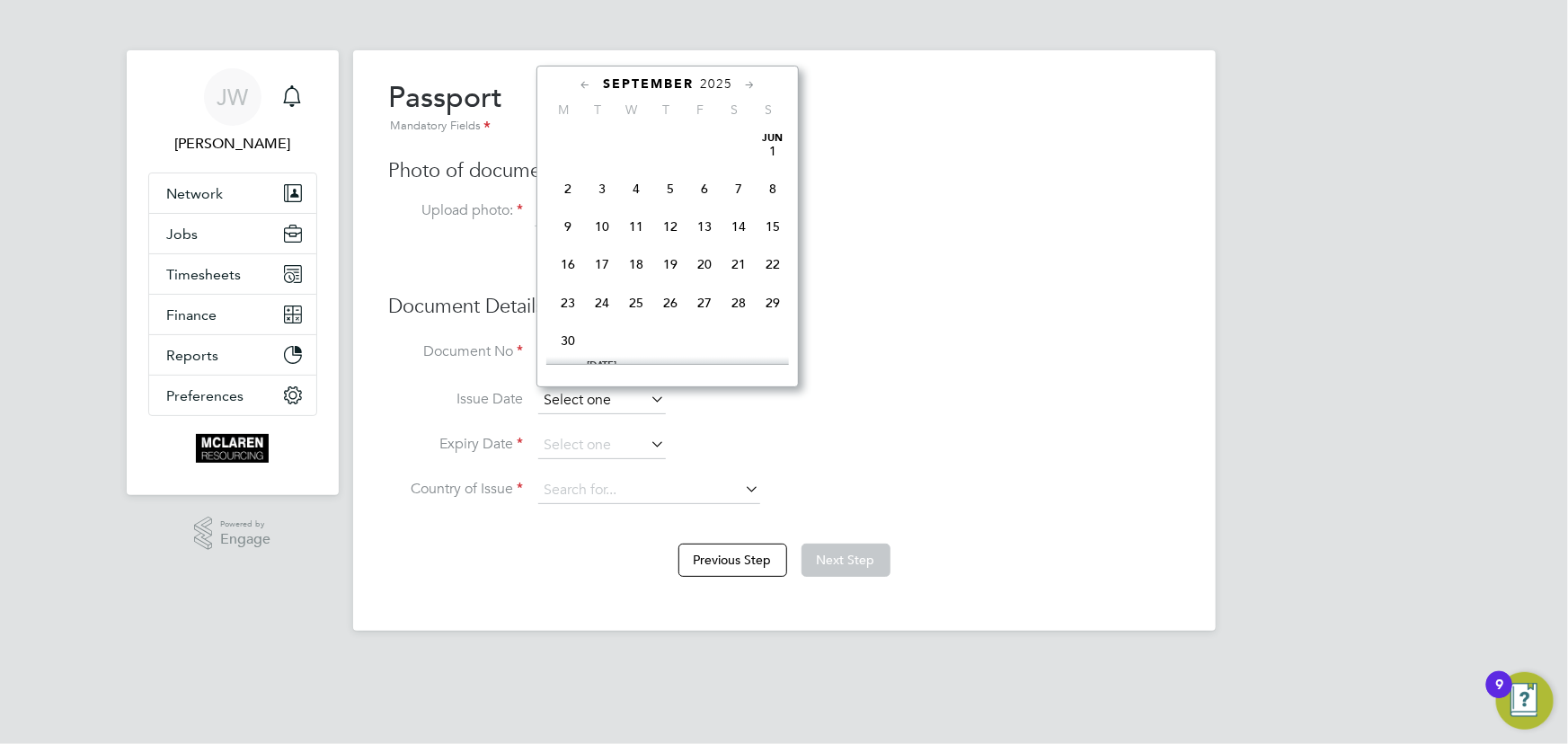
scroll to position [535, 0]
click at [732, 88] on span "2025" at bounding box center [715, 84] width 32 height 16
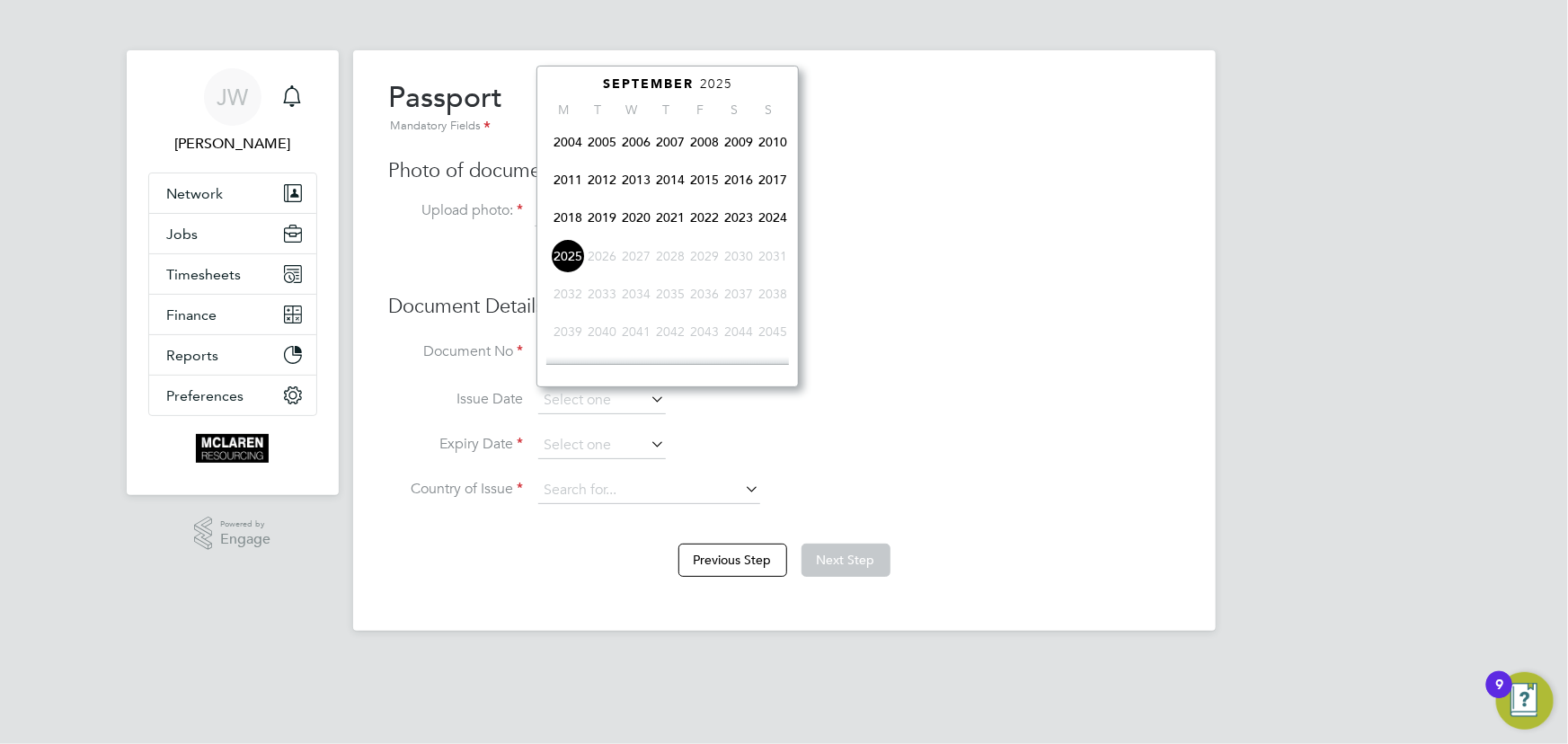
click at [736, 217] on span "2023" at bounding box center [738, 217] width 34 height 34
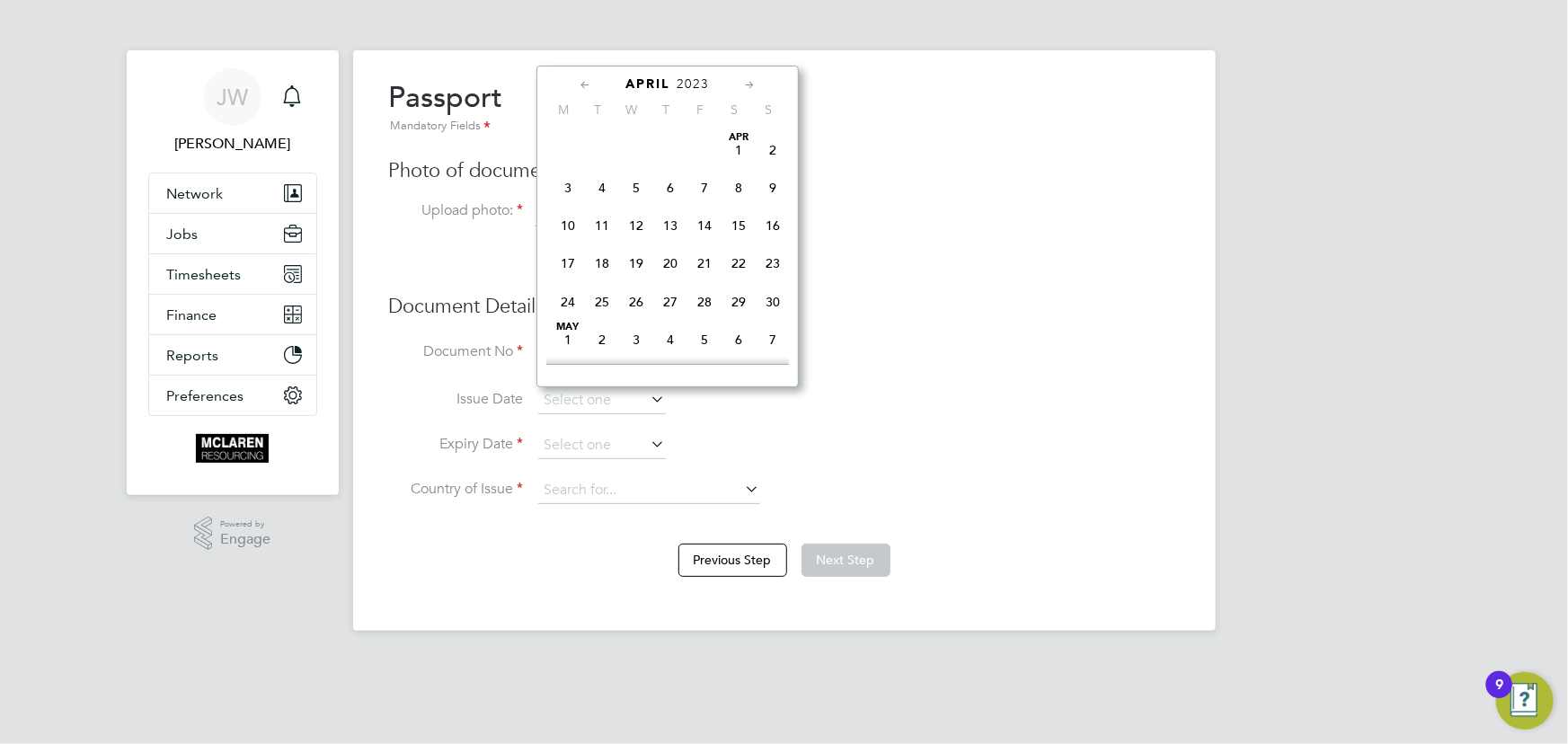
scroll to position [354, 0]
click at [597, 176] on span "2" at bounding box center [601, 175] width 34 height 34
type input "02 May 2023"
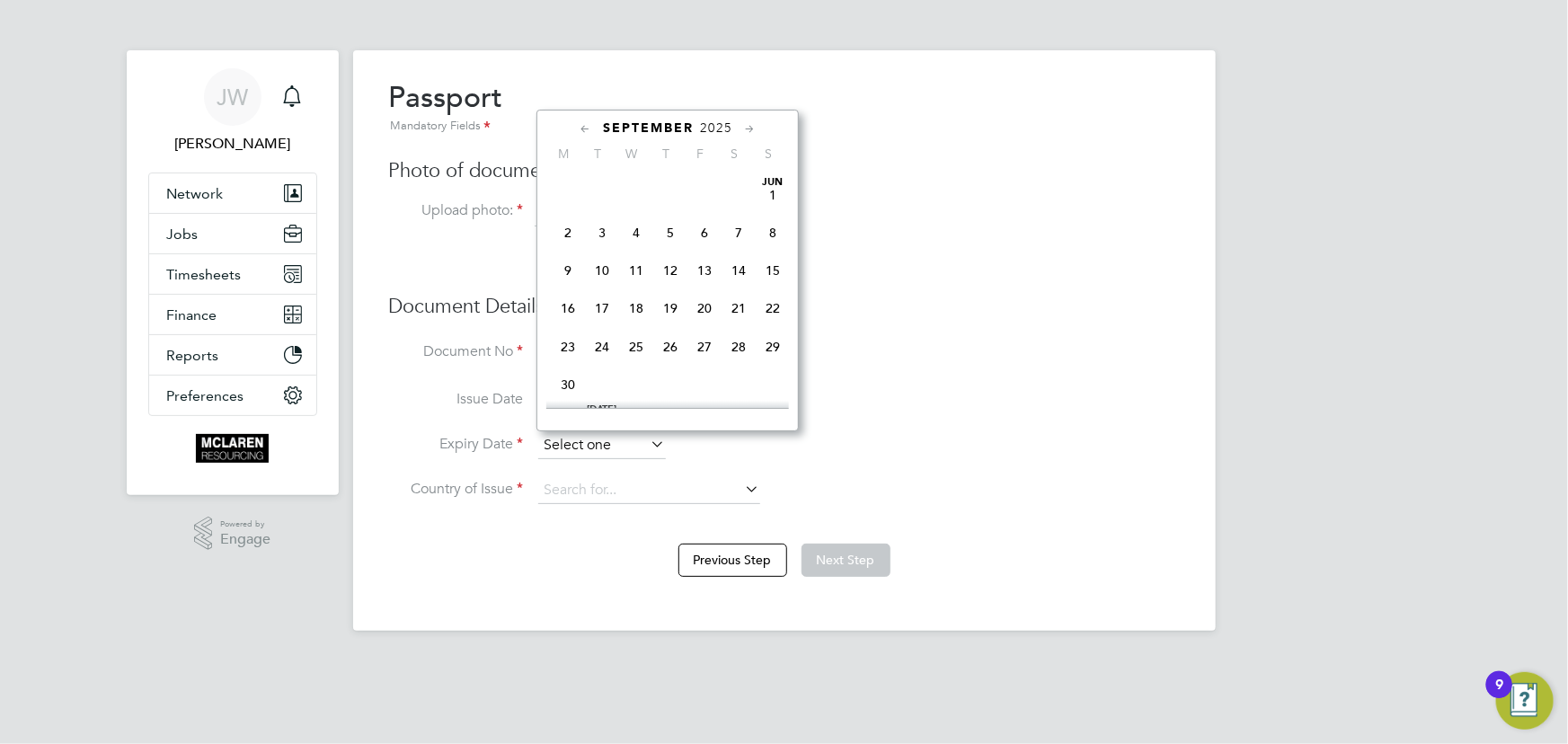
click at [618, 449] on input at bounding box center [602, 446] width 128 height 27
click at [719, 128] on span "2025" at bounding box center [715, 128] width 32 height 16
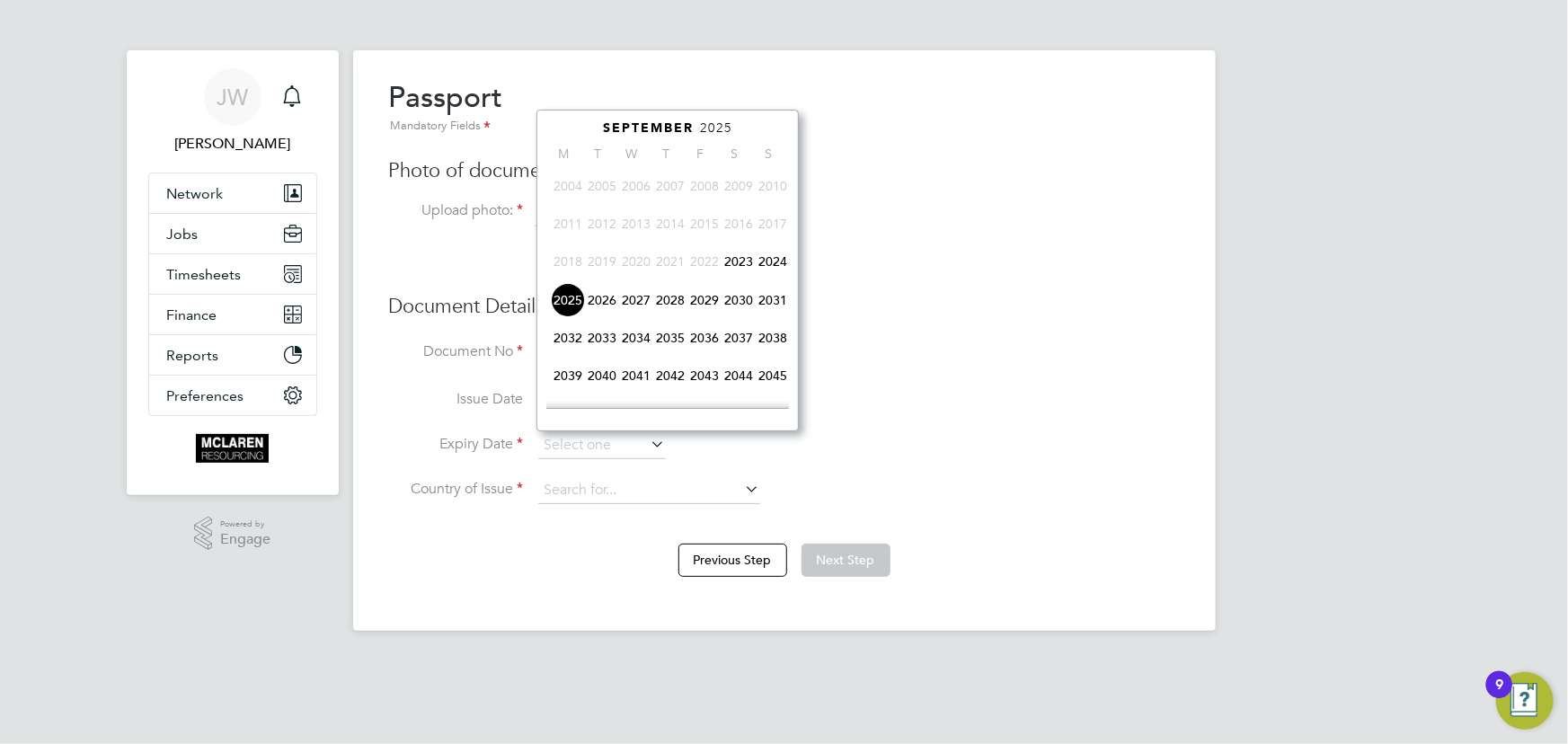
click at [601, 341] on span "2033" at bounding box center [601, 337] width 34 height 34
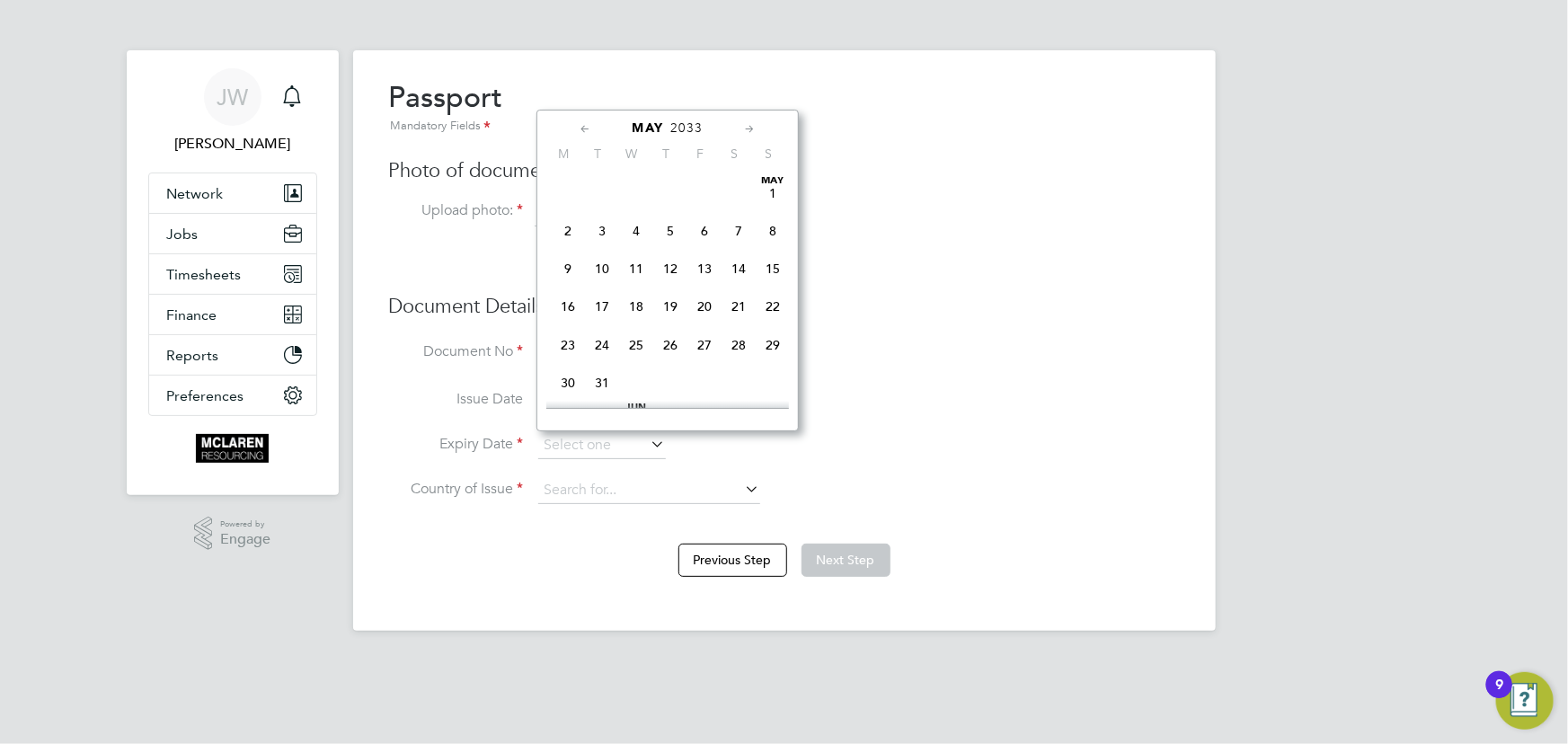
scroll to position [191, 0]
click at [560, 230] on span "2" at bounding box center [567, 231] width 34 height 34
type input "02 May 2033"
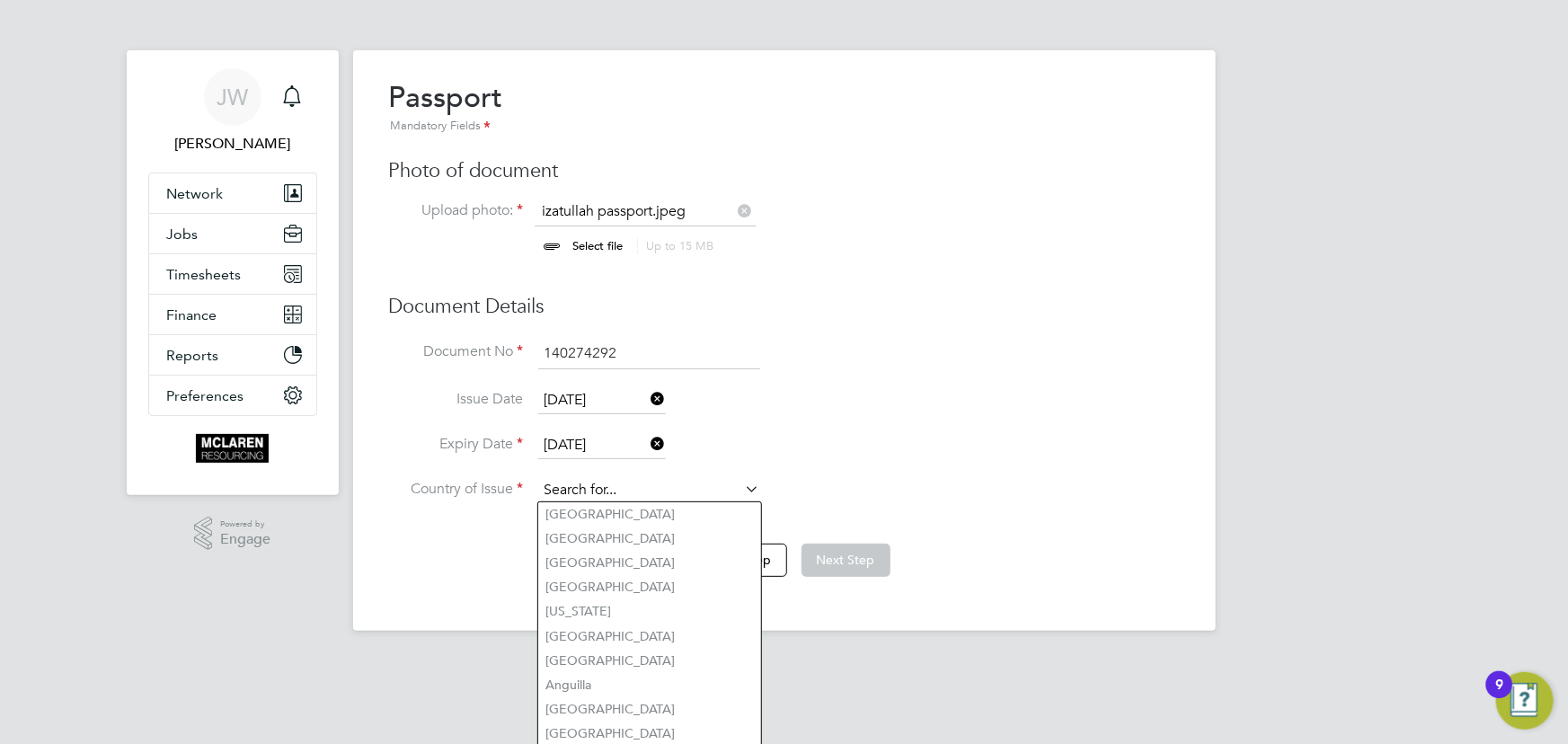
click at [639, 477] on input at bounding box center [649, 491] width 222 height 27
type input "[GEOGRAPHIC_DATA]"
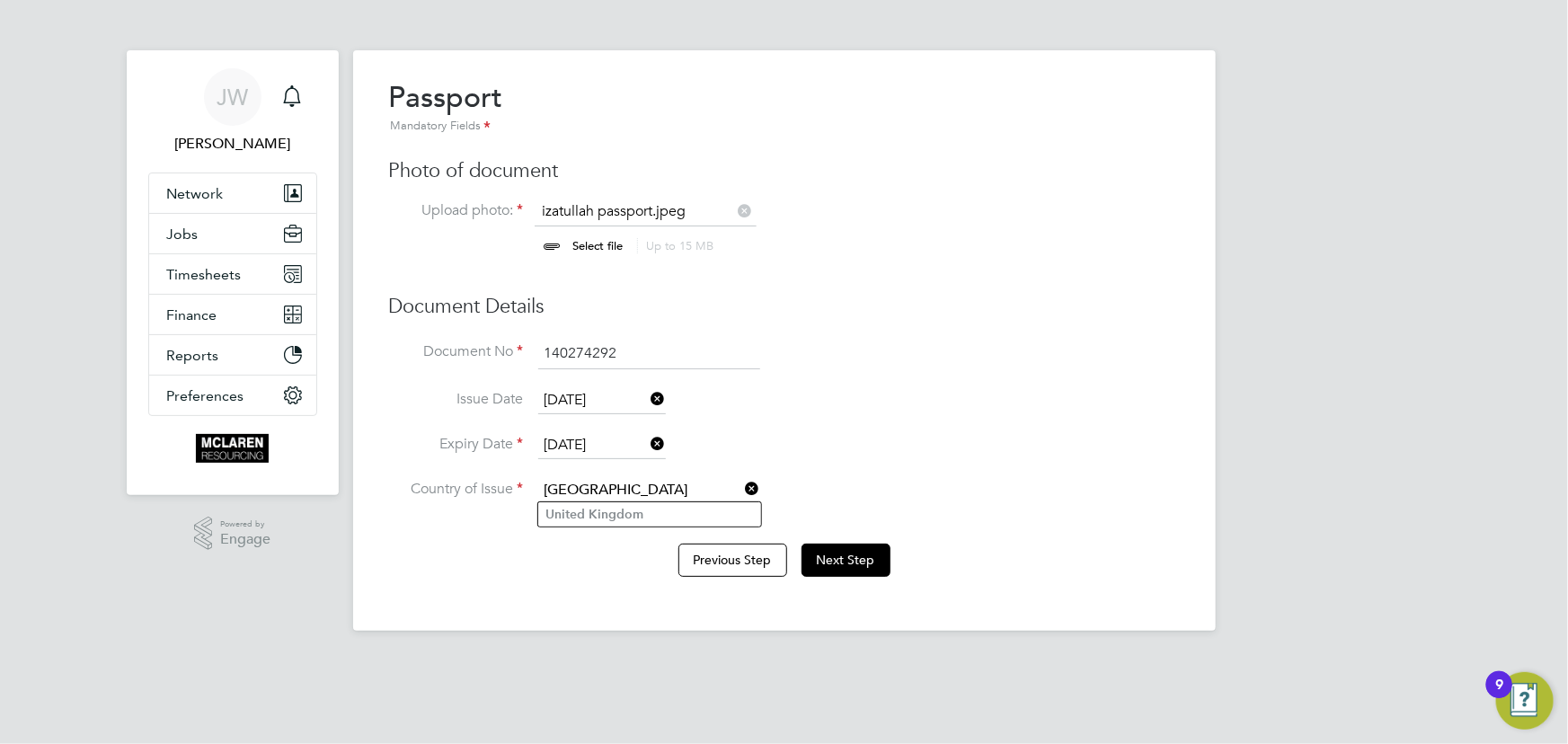
click at [620, 512] on b "Kingdom" at bounding box center [616, 514] width 55 height 16
click at [847, 559] on button "Next Step" at bounding box center [846, 559] width 89 height 32
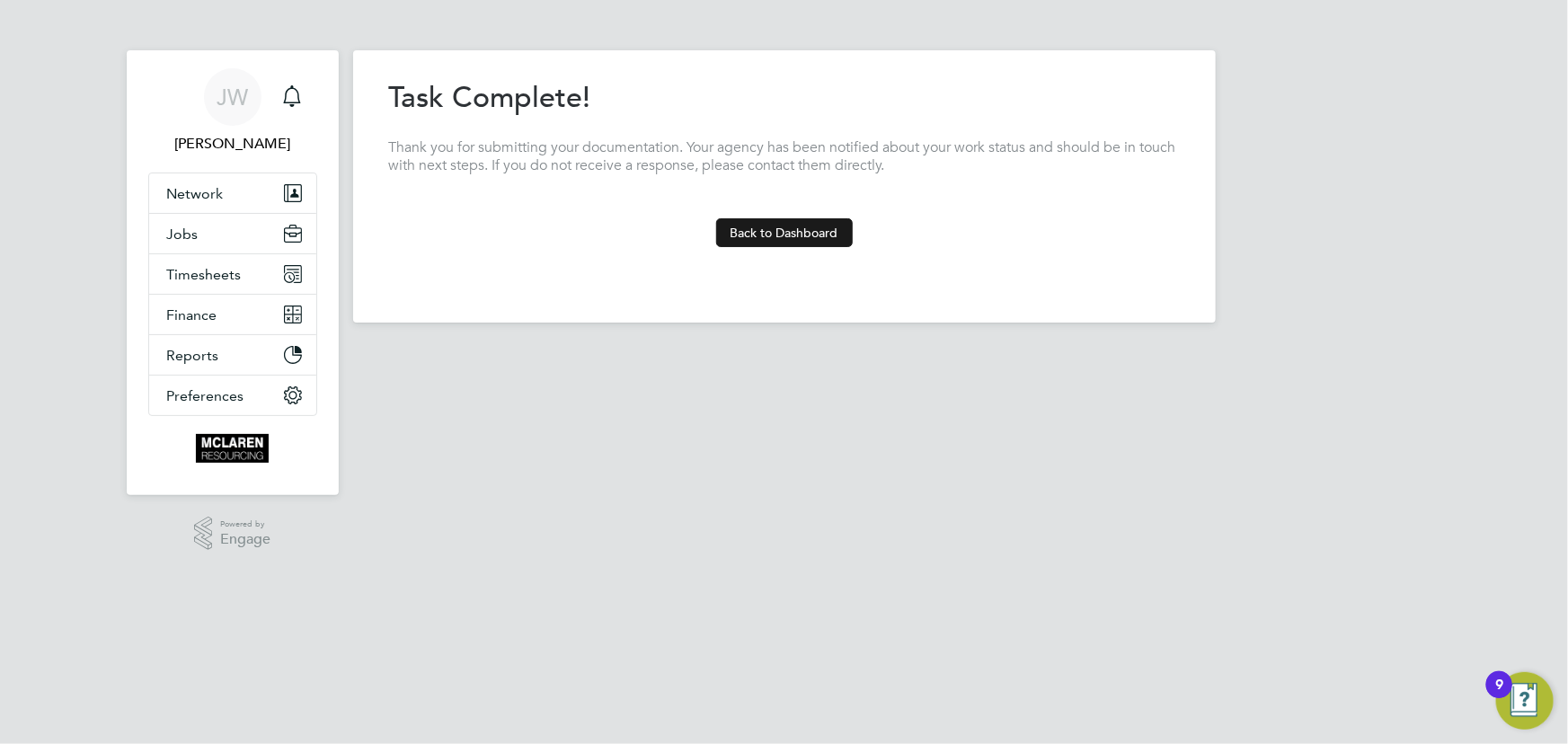
click at [781, 233] on button "Back to Dashboard" at bounding box center [784, 232] width 137 height 29
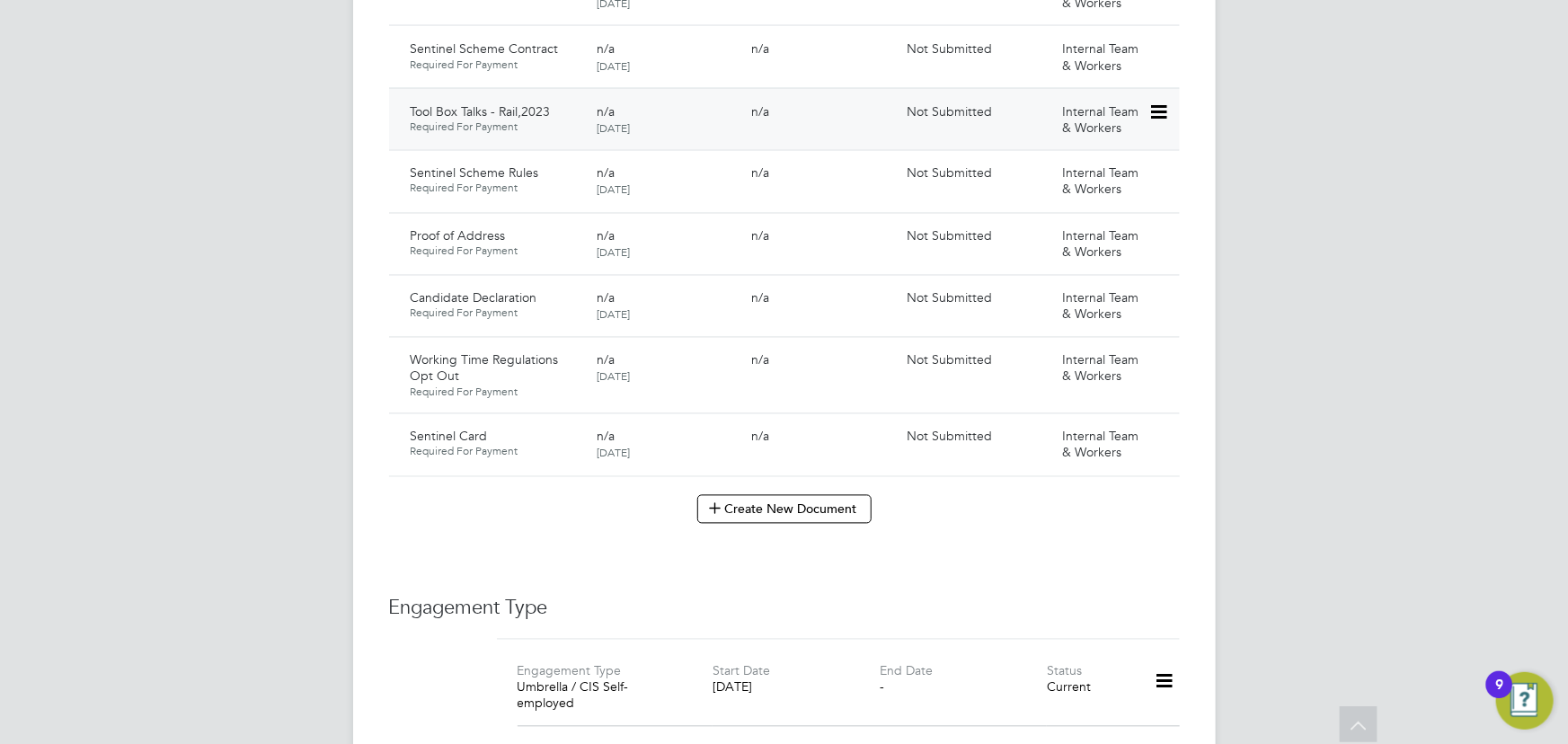
scroll to position [1796, 0]
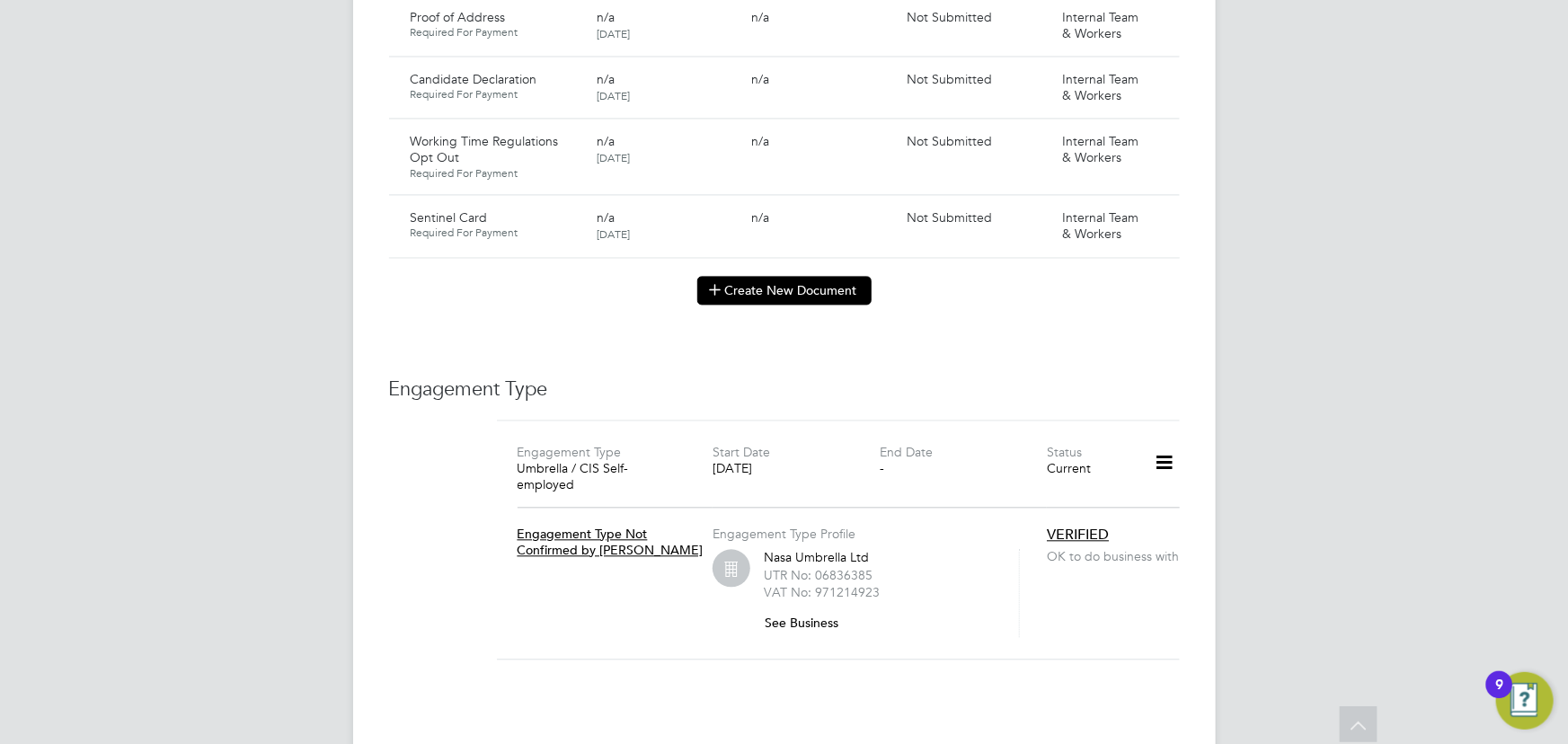
drag, startPoint x: 759, startPoint y: 273, endPoint x: 754, endPoint y: 265, distance: 9.4
click at [760, 275] on button "Create New Document" at bounding box center [784, 290] width 174 height 29
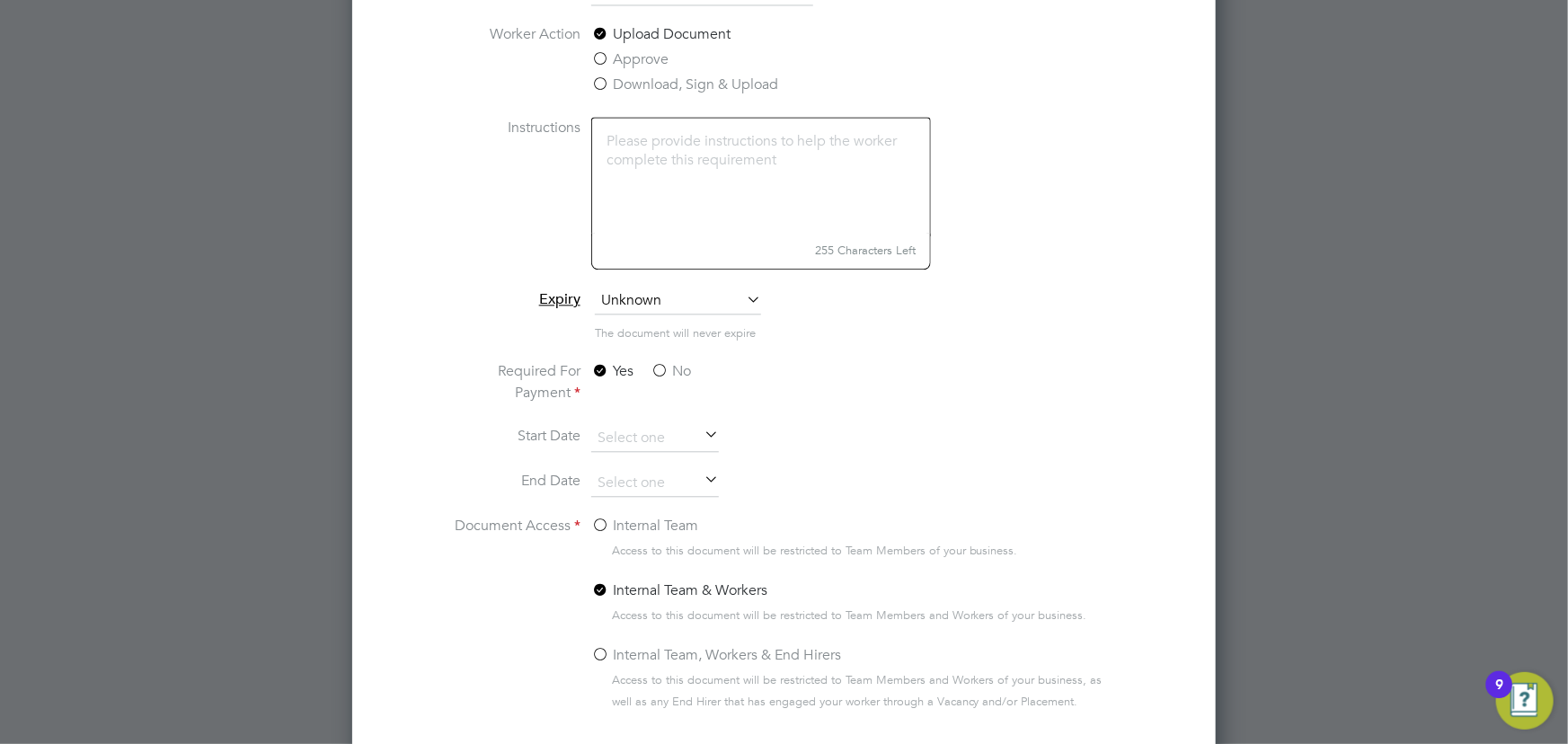
scroll to position [2086, 0]
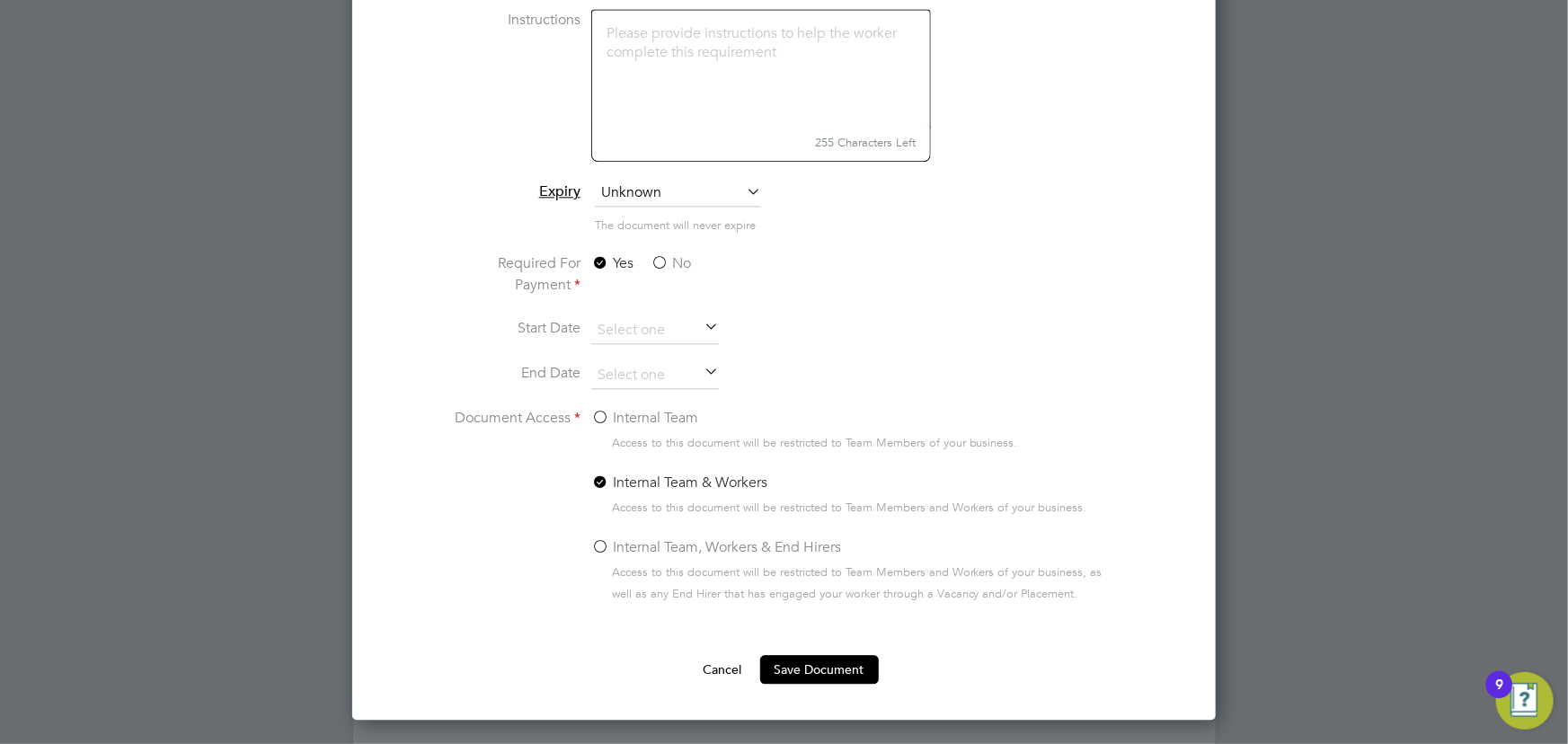
type input "Key information document OCL 29.08.25"
click at [671, 259] on label "No" at bounding box center [670, 264] width 40 height 22
click at [0, 0] on input "No" at bounding box center [0, 0] width 0 height 0
click at [638, 422] on label "Internal Team" at bounding box center [644, 418] width 107 height 22
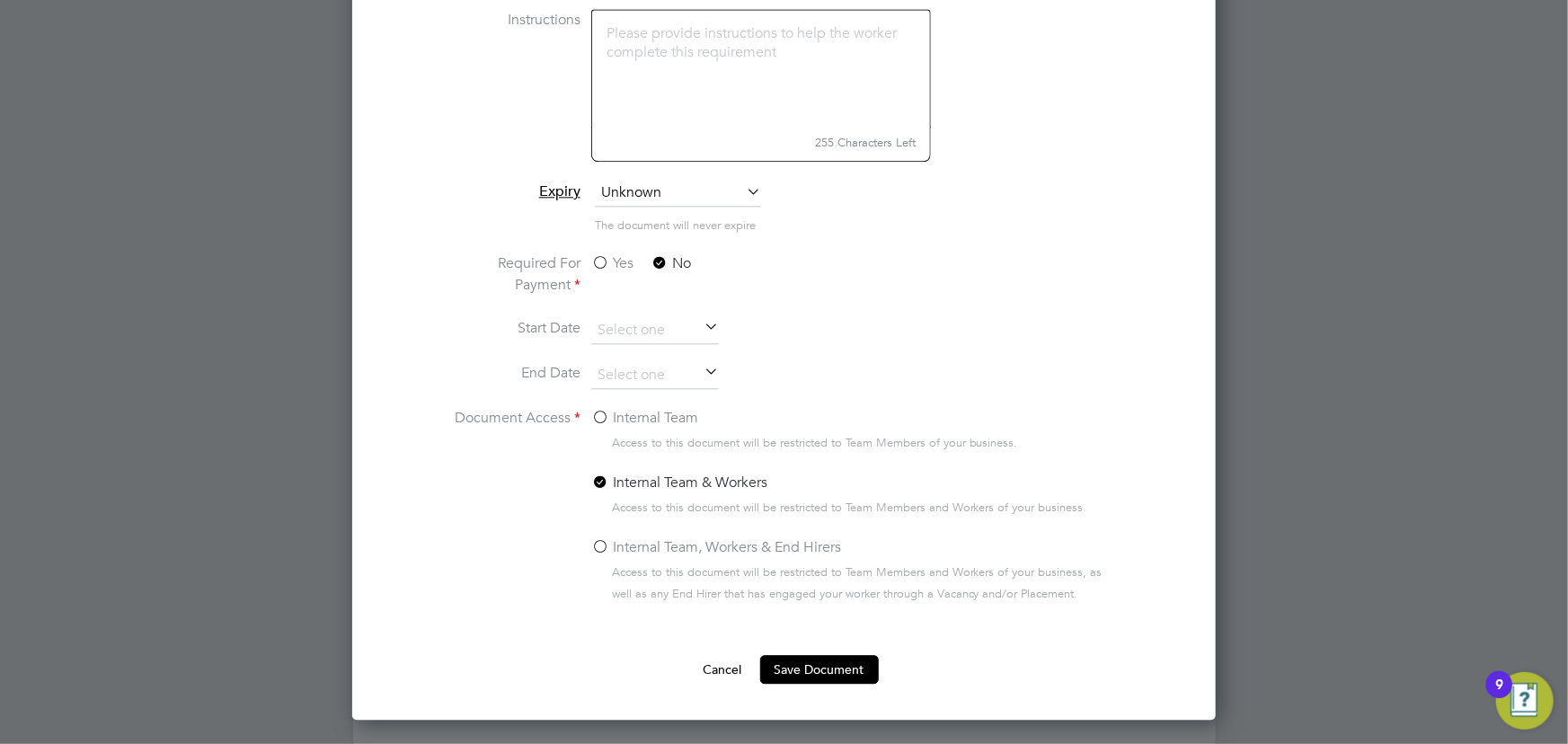
click at [0, 0] on input "Internal Team" at bounding box center [0, 0] width 0 height 0
click at [822, 656] on button "Save Document" at bounding box center [819, 669] width 119 height 29
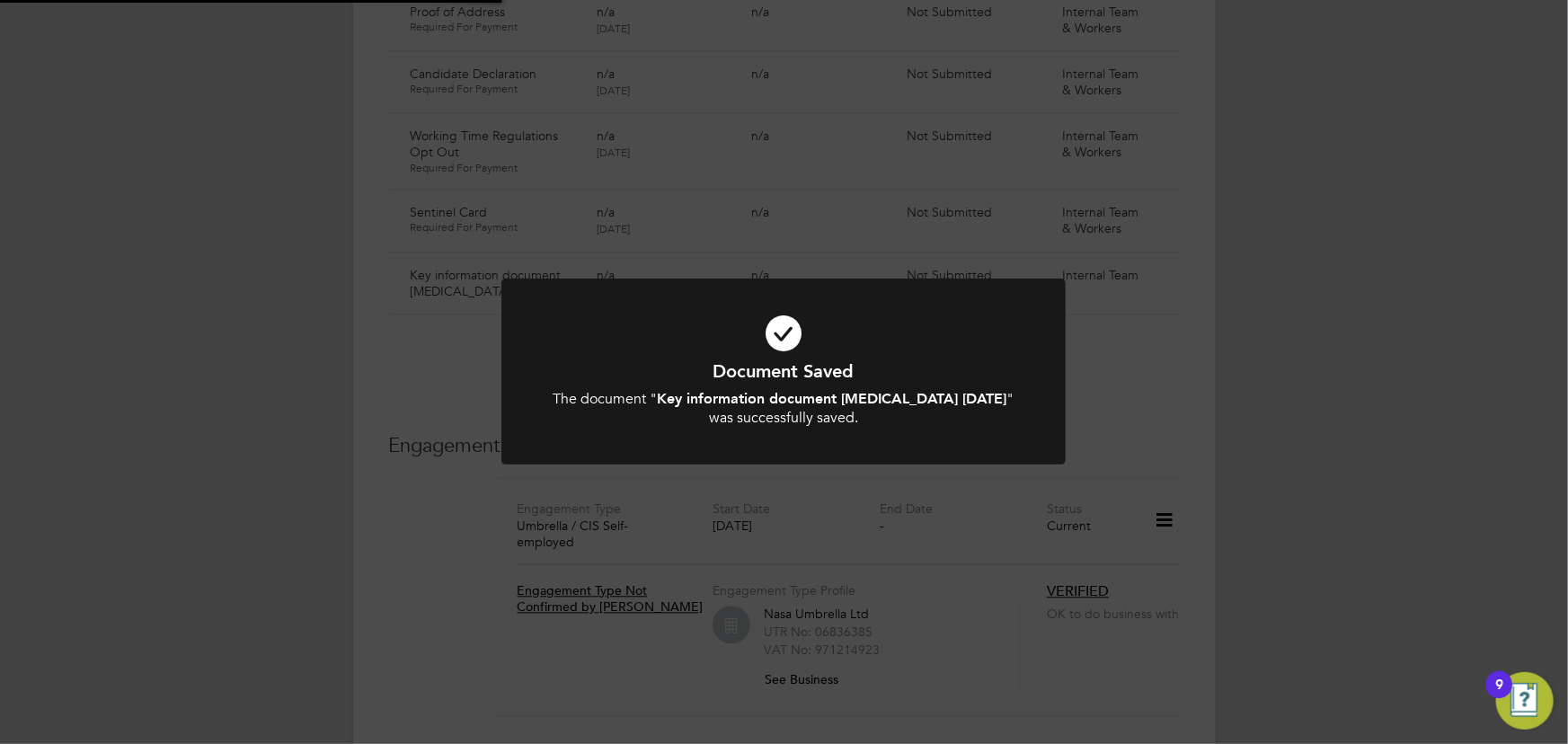
click at [1303, 539] on div "Document Saved The document " Key information document OCL 29.08.25 " was succe…" at bounding box center [784, 372] width 1568 height 744
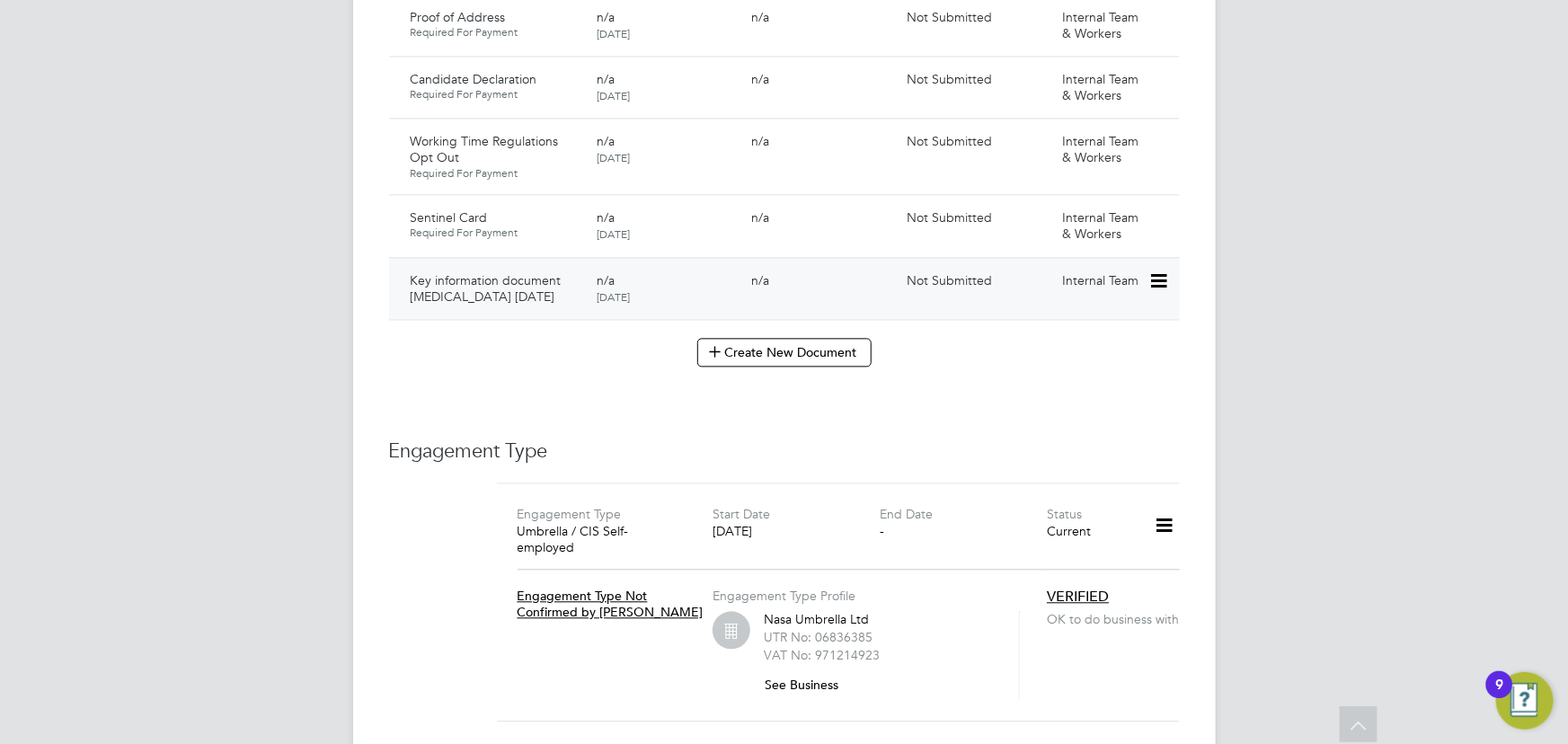
click at [1160, 270] on icon at bounding box center [1158, 281] width 18 height 22
click at [1106, 332] on li "Submit Document" at bounding box center [1104, 332] width 126 height 26
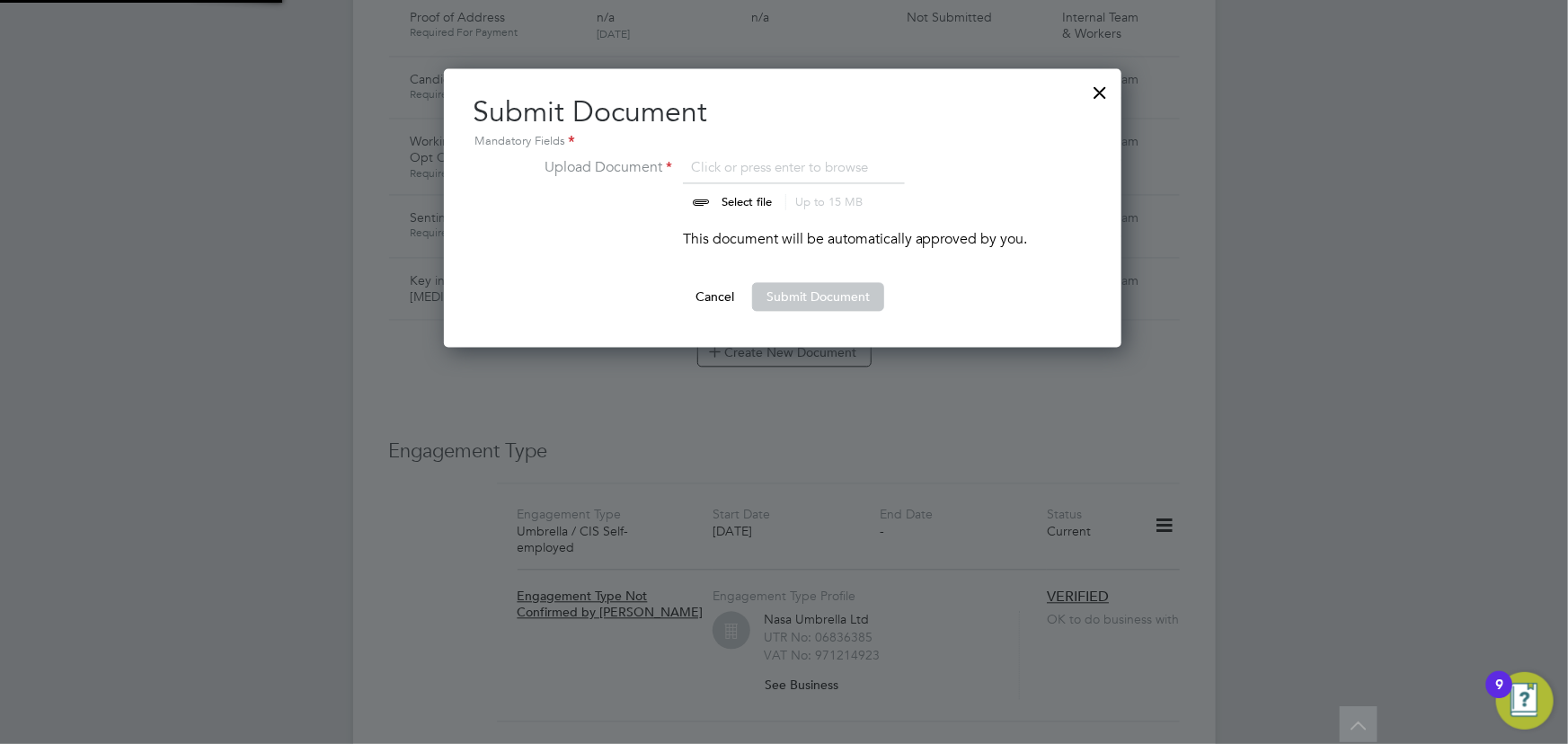
scroll to position [278, 680]
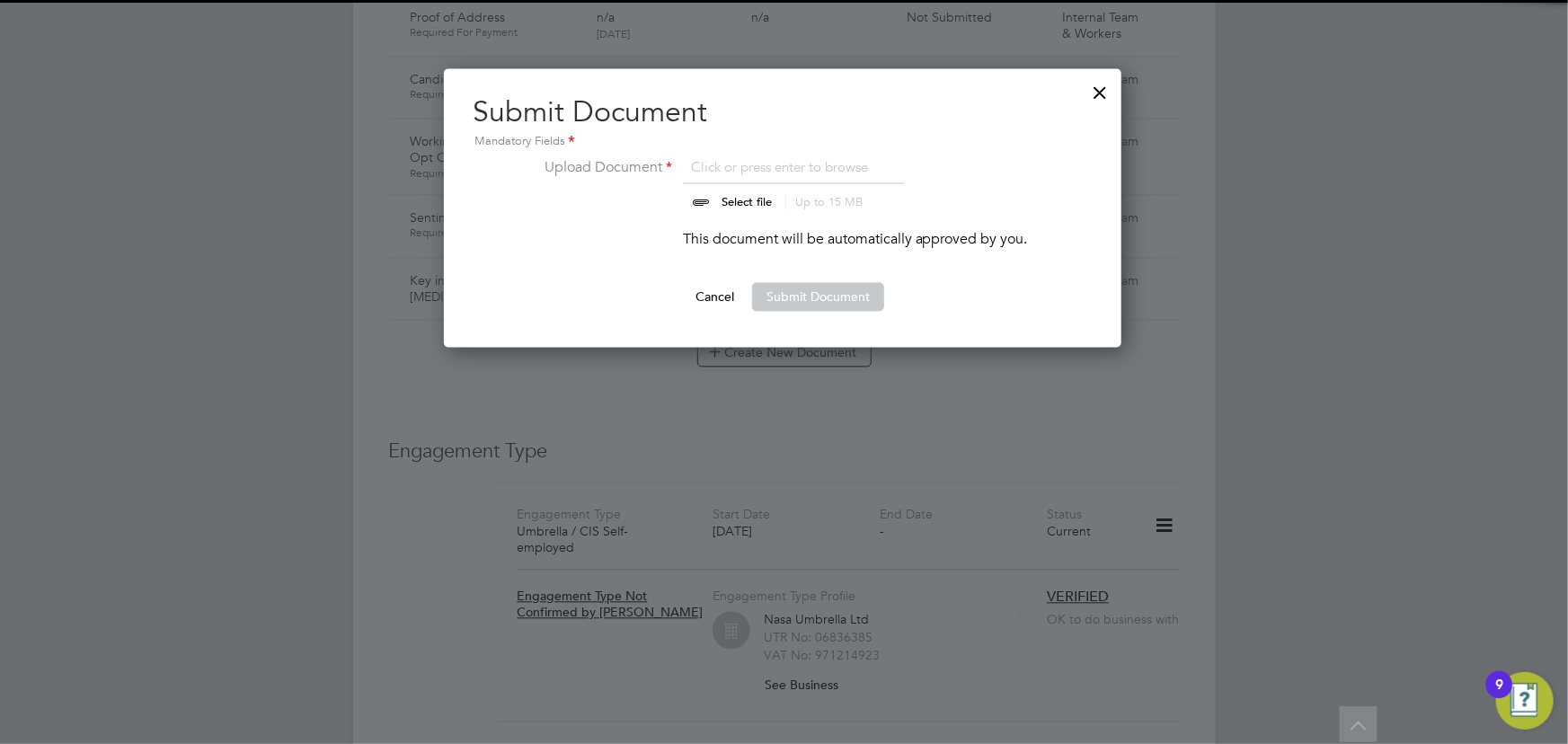
click at [741, 192] on input "file" at bounding box center [763, 182] width 282 height 54
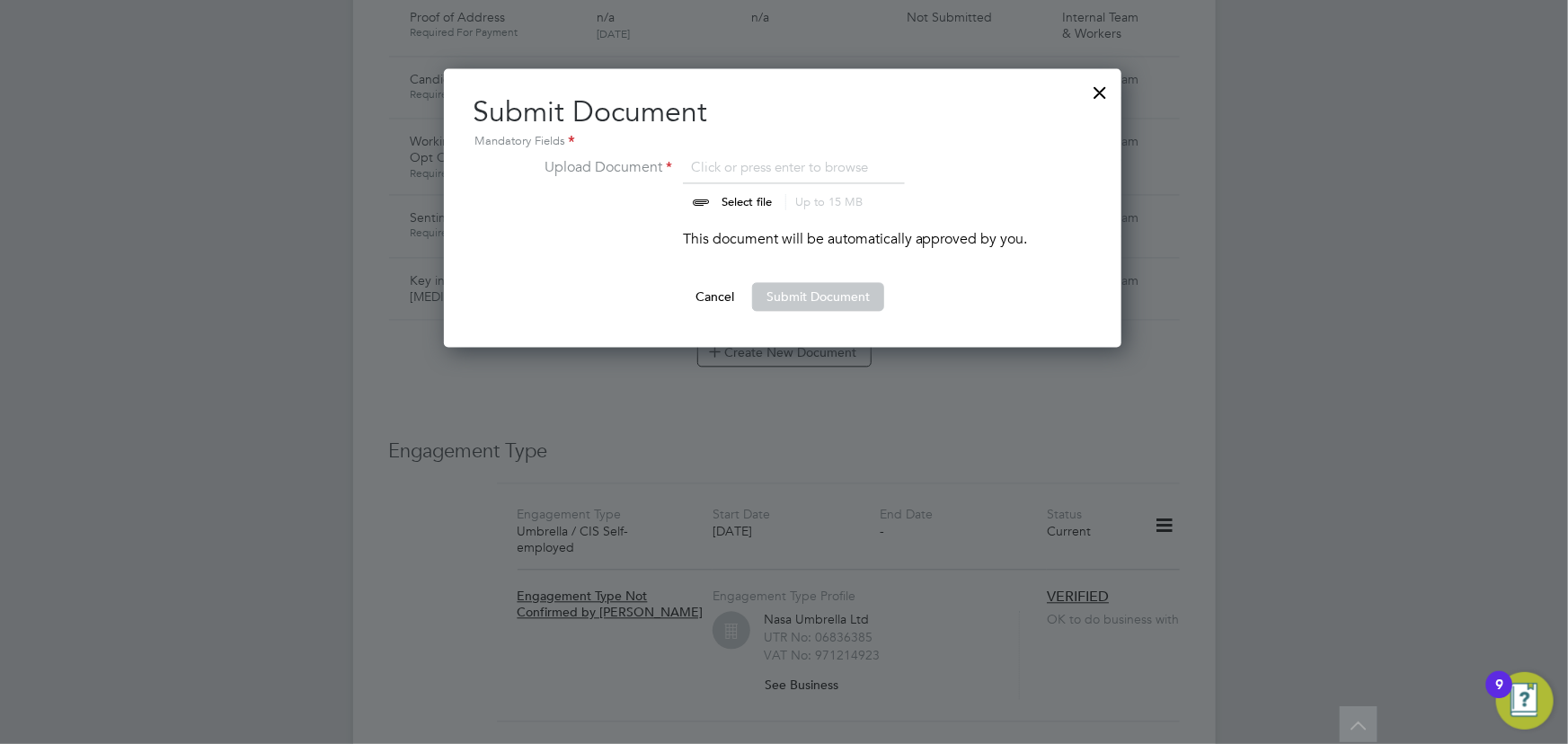
type input "C:\fakepath\Key Information Document (Self Employed-CIS) 3 Izatullah Haleghi OC…"
click at [817, 289] on button "Submit Document" at bounding box center [817, 296] width 132 height 29
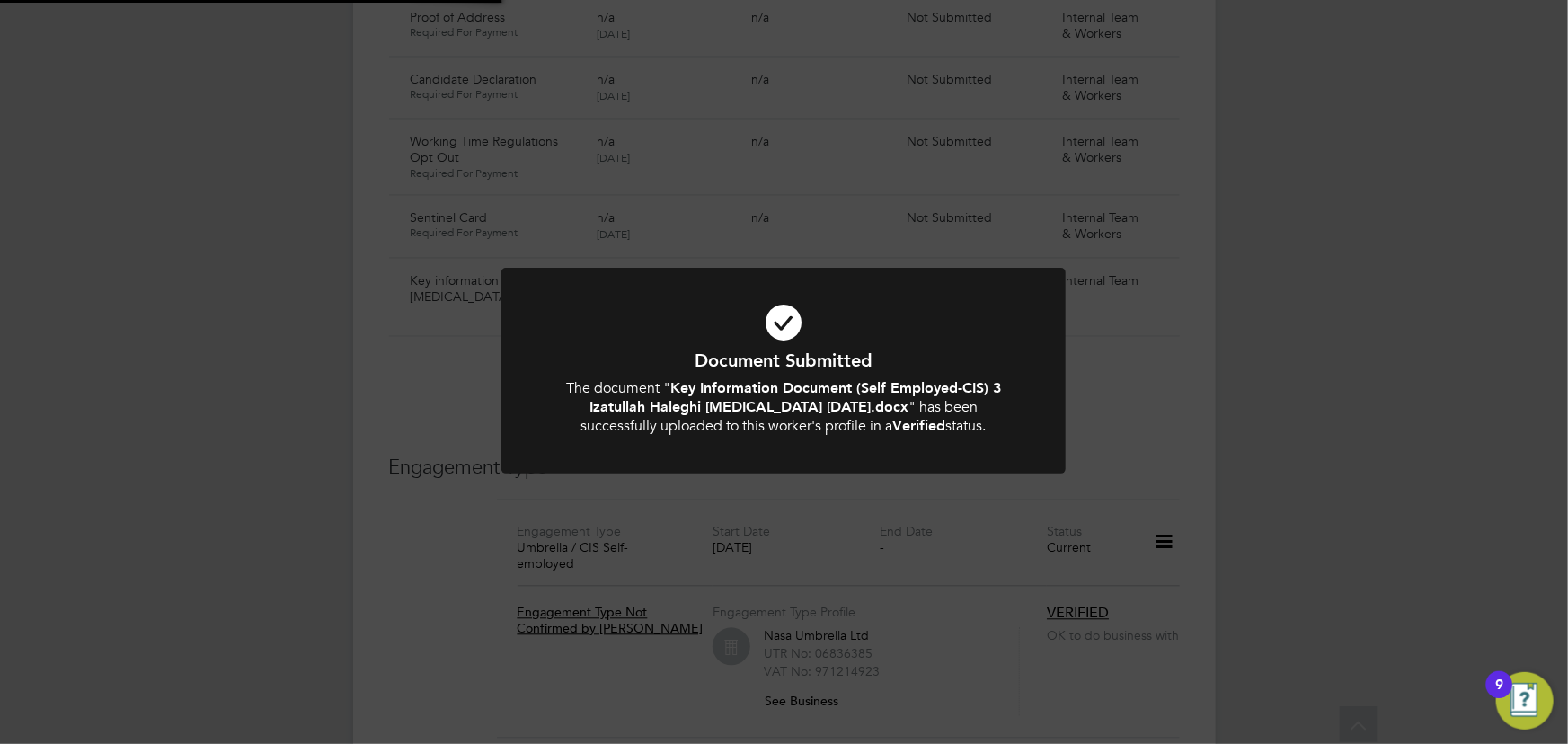
click at [1353, 304] on div "Document Submitted The document " Key Information Document (Self Employed-CIS) …" at bounding box center [784, 372] width 1568 height 744
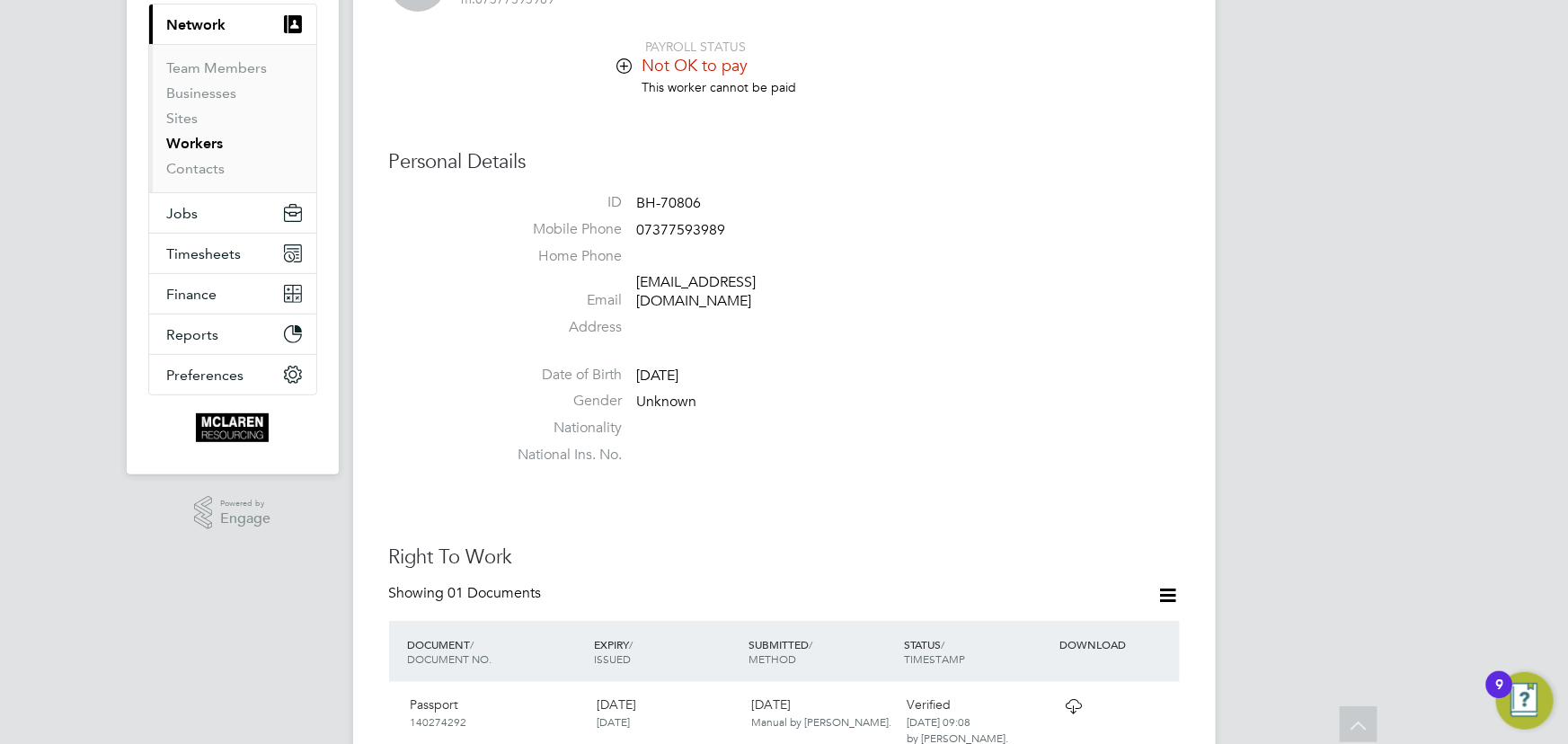
scroll to position [162, 0]
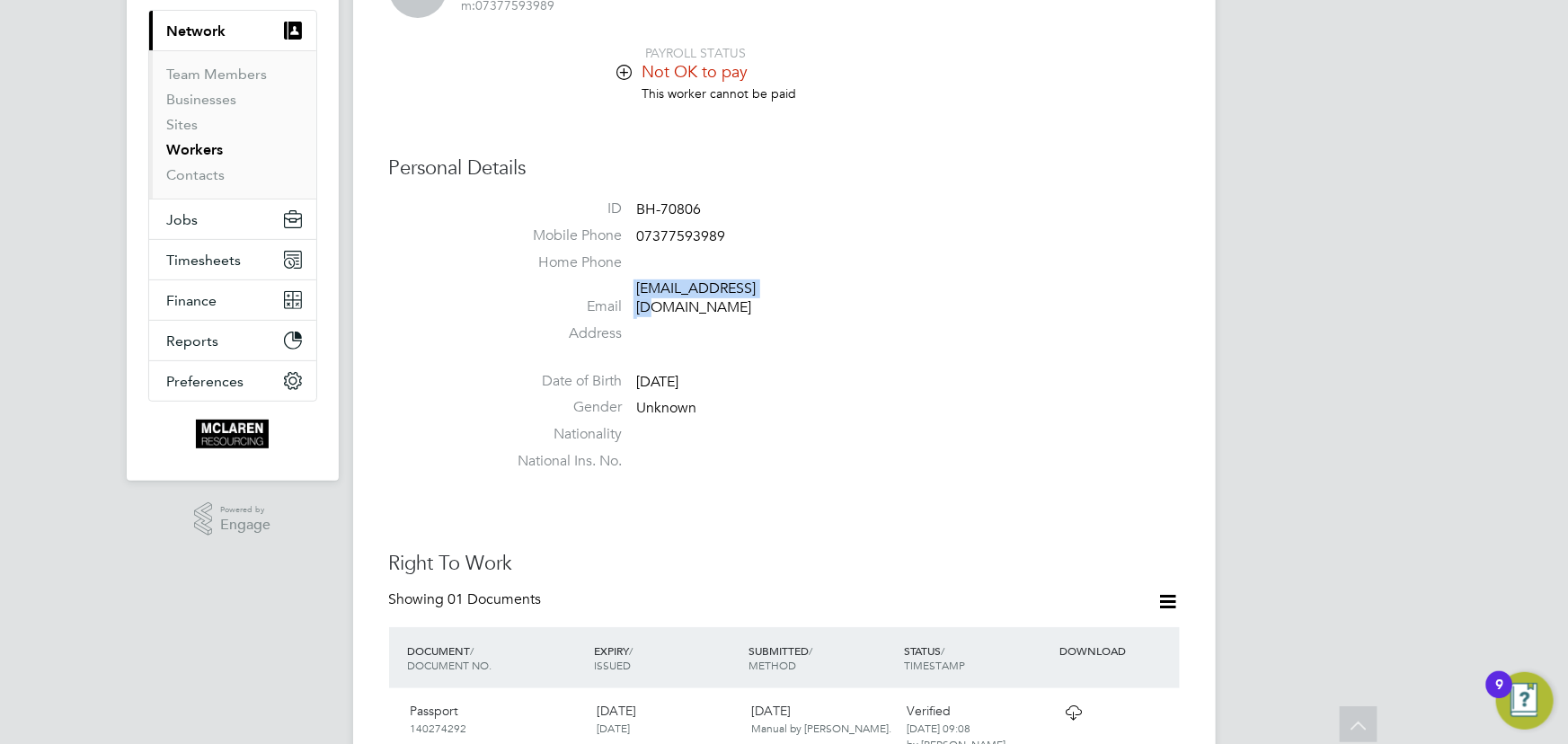
drag, startPoint x: 628, startPoint y: 282, endPoint x: 738, endPoint y: 285, distance: 110.0
click at [770, 284] on li "Email izat1st@gmail.com" at bounding box center [838, 301] width 683 height 44
copy li "izat1st@gmail.com"
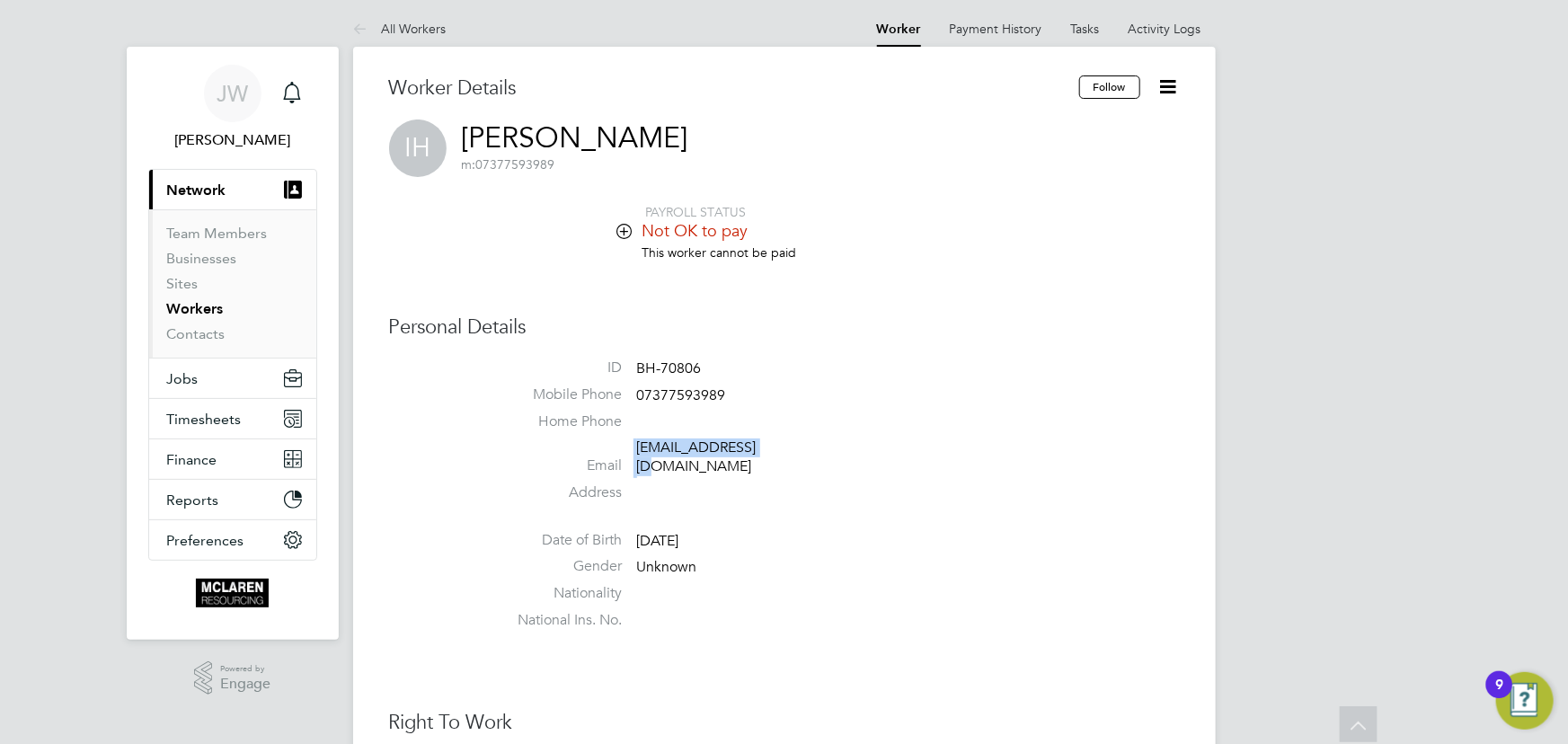
scroll to position [0, 0]
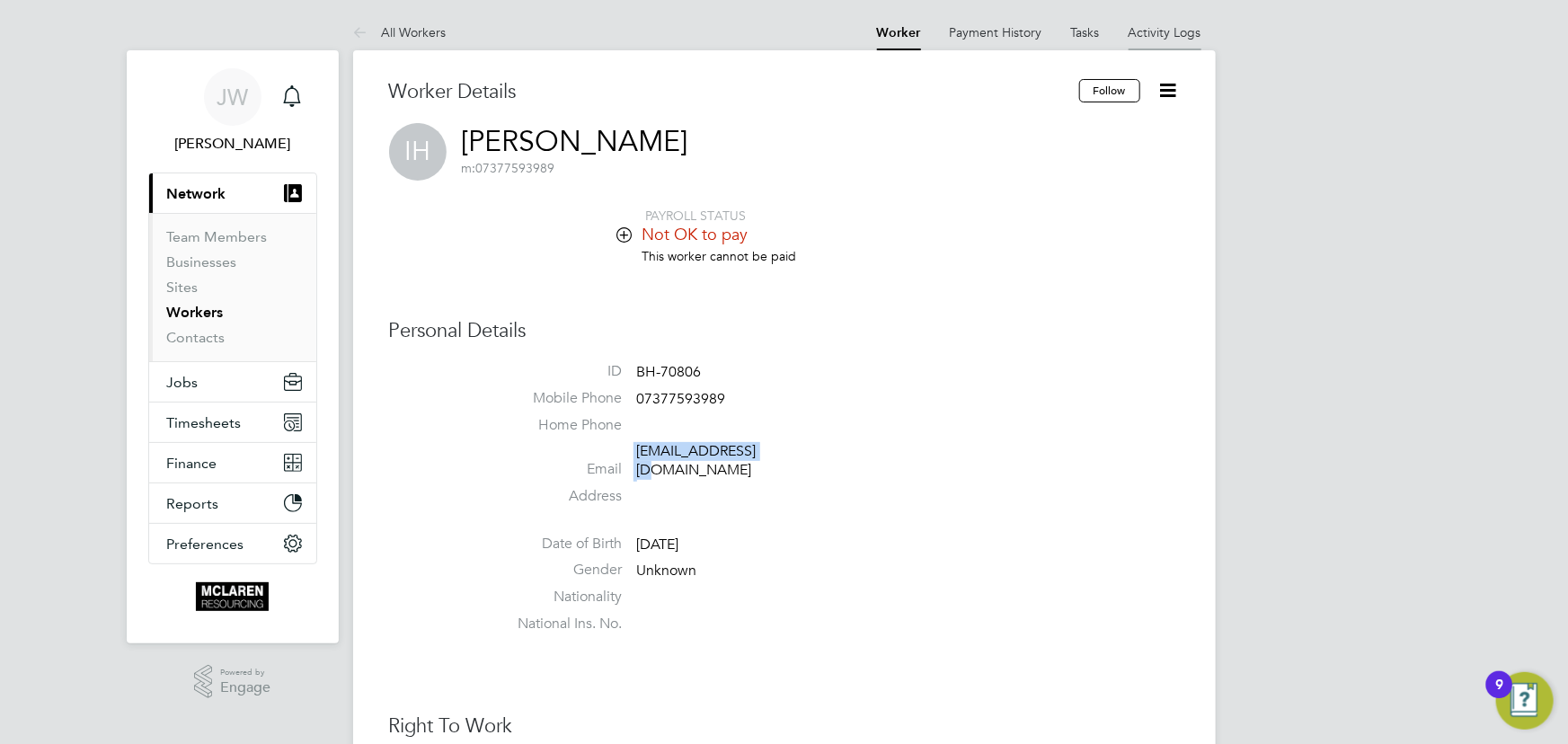
click at [1179, 43] on li "Activity Logs" at bounding box center [1165, 32] width 73 height 36
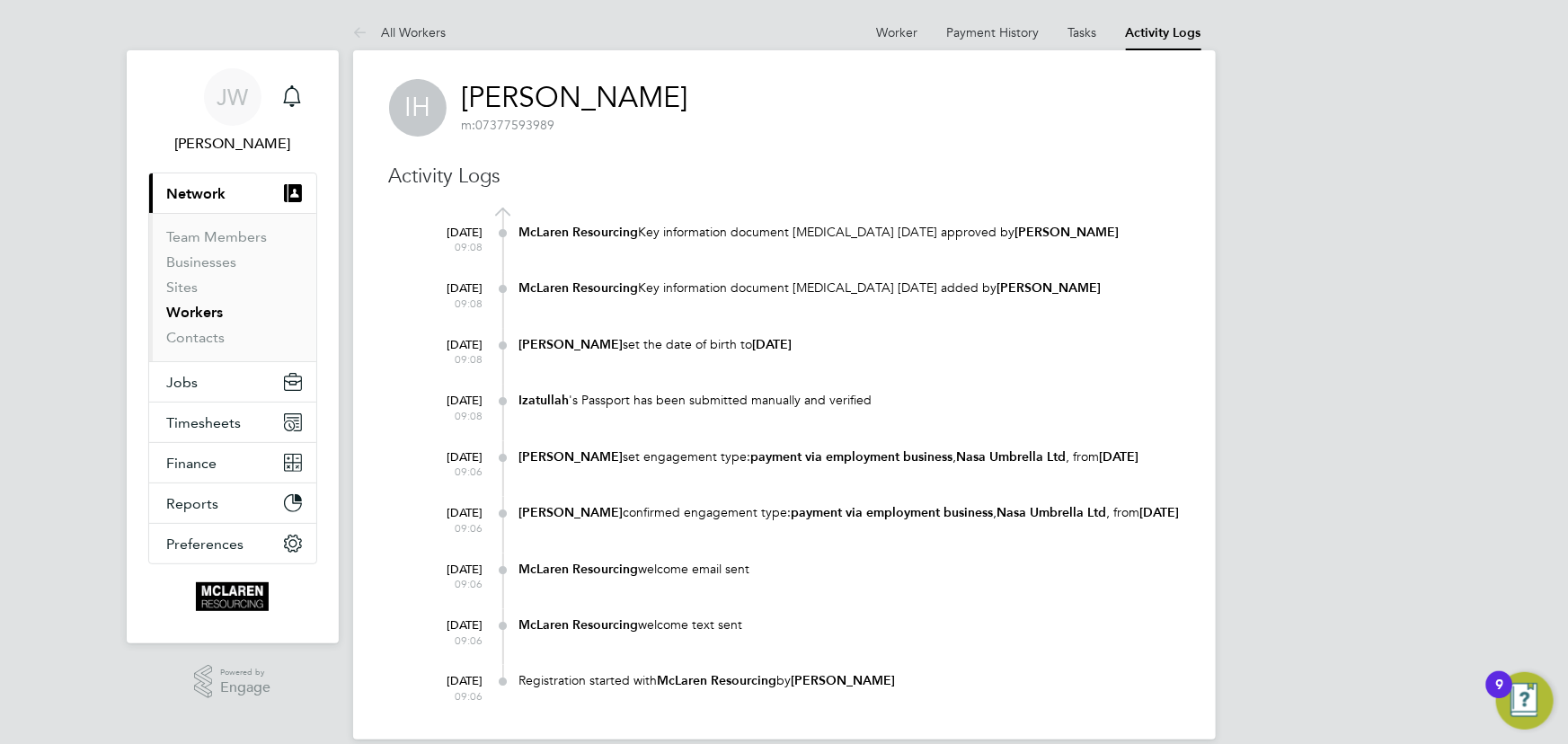
drag, startPoint x: 893, startPoint y: 30, endPoint x: 0, endPoint y: 165, distance: 903.1
click at [893, 30] on link "Worker" at bounding box center [897, 33] width 41 height 16
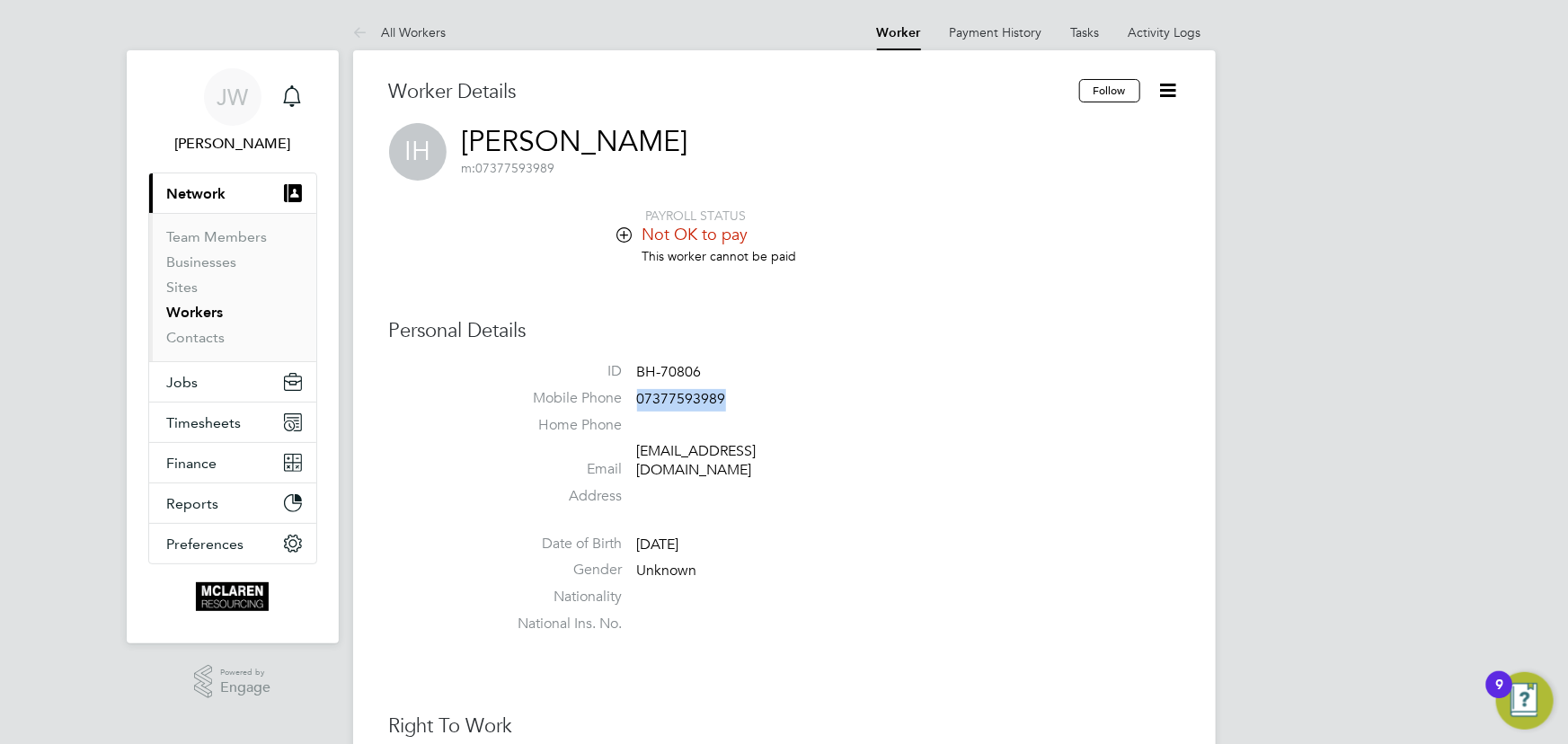
drag, startPoint x: 639, startPoint y: 395, endPoint x: 737, endPoint y: 395, distance: 98.0
click at [737, 395] on li "Mobile Phone 07377593989" at bounding box center [838, 402] width 683 height 27
drag, startPoint x: 630, startPoint y: 453, endPoint x: 759, endPoint y: 453, distance: 129.0
click at [761, 453] on li "Email izat1st@gmail.com" at bounding box center [838, 464] width 683 height 44
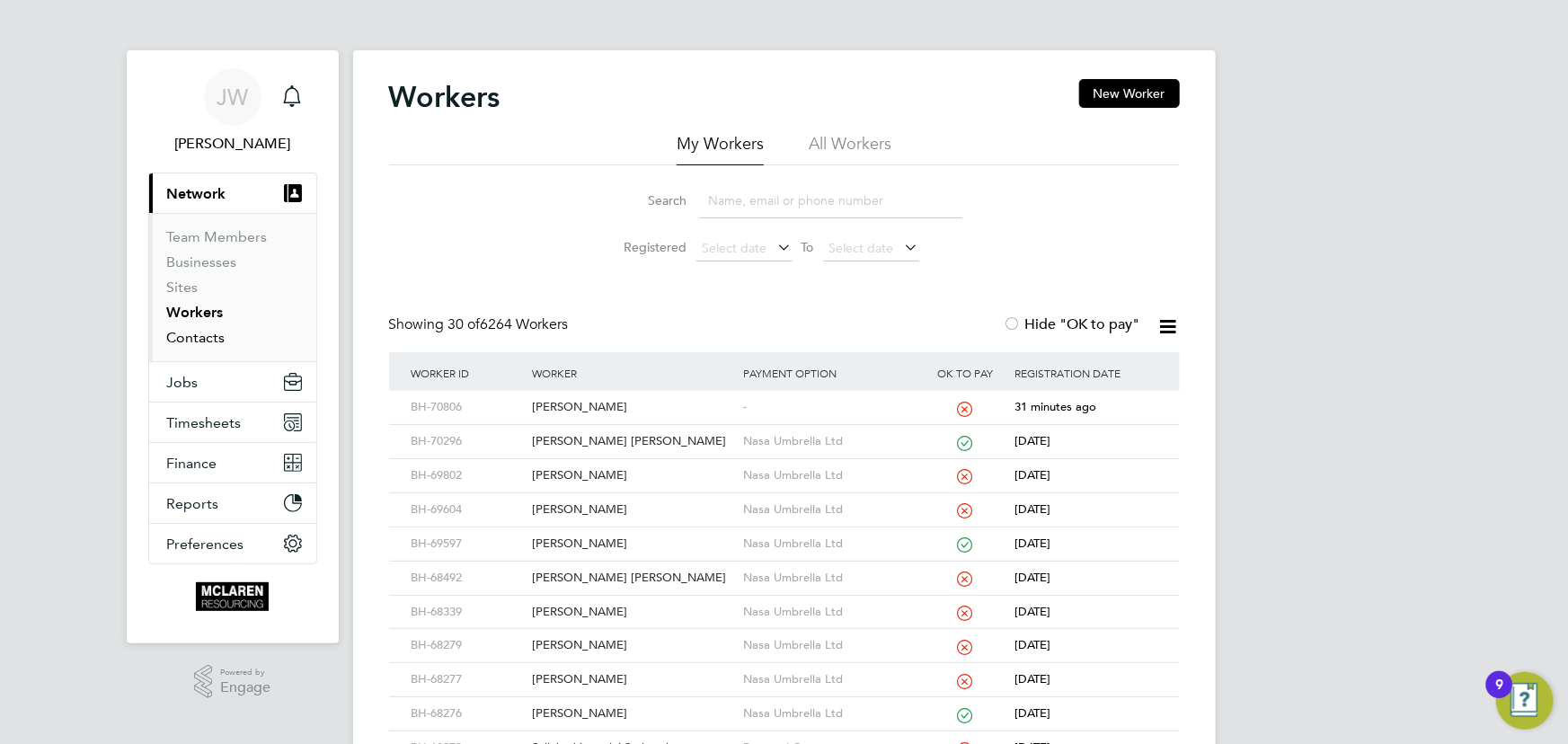
click at [191, 332] on link "Contacts" at bounding box center [196, 337] width 58 height 17
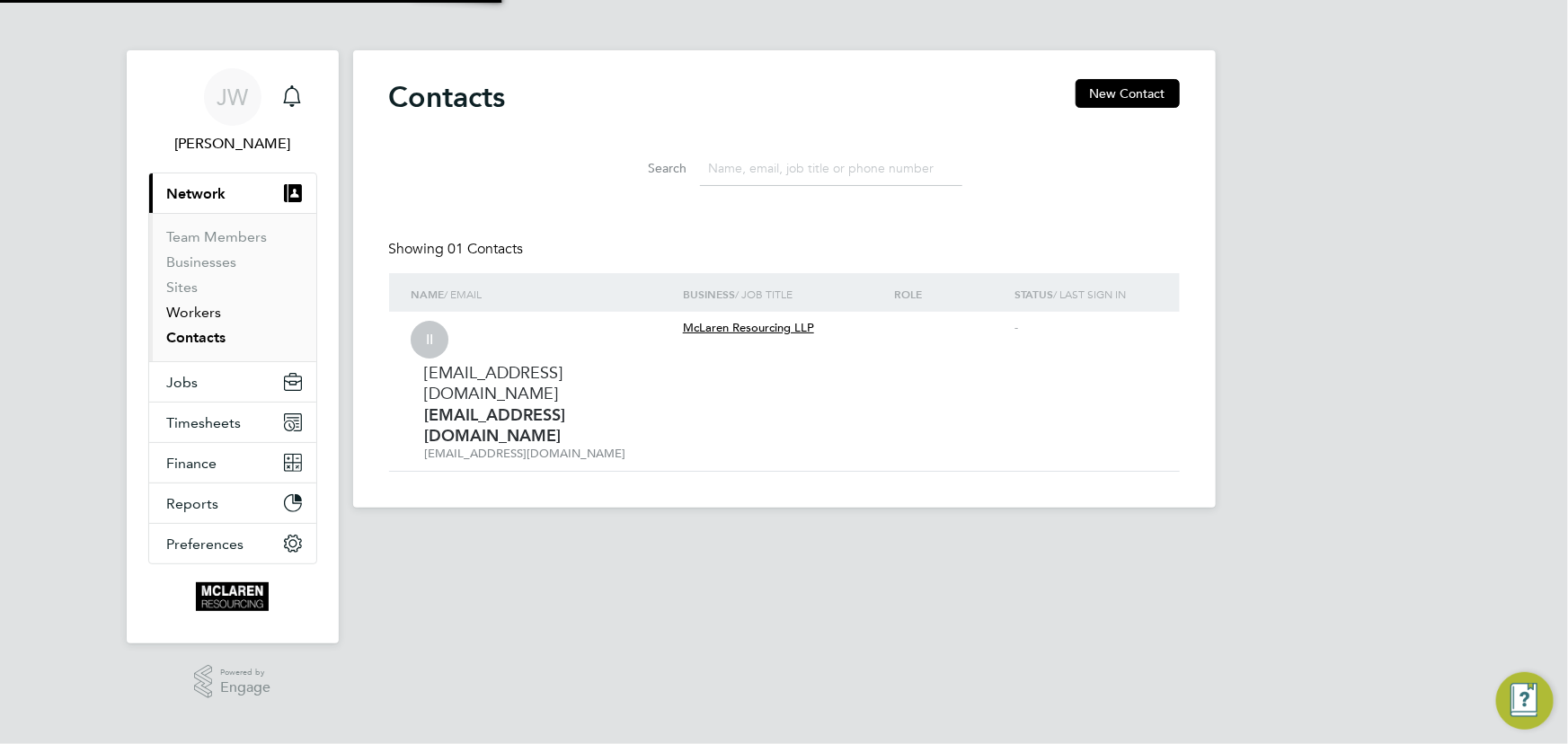
click at [193, 316] on link "Workers" at bounding box center [194, 312] width 55 height 17
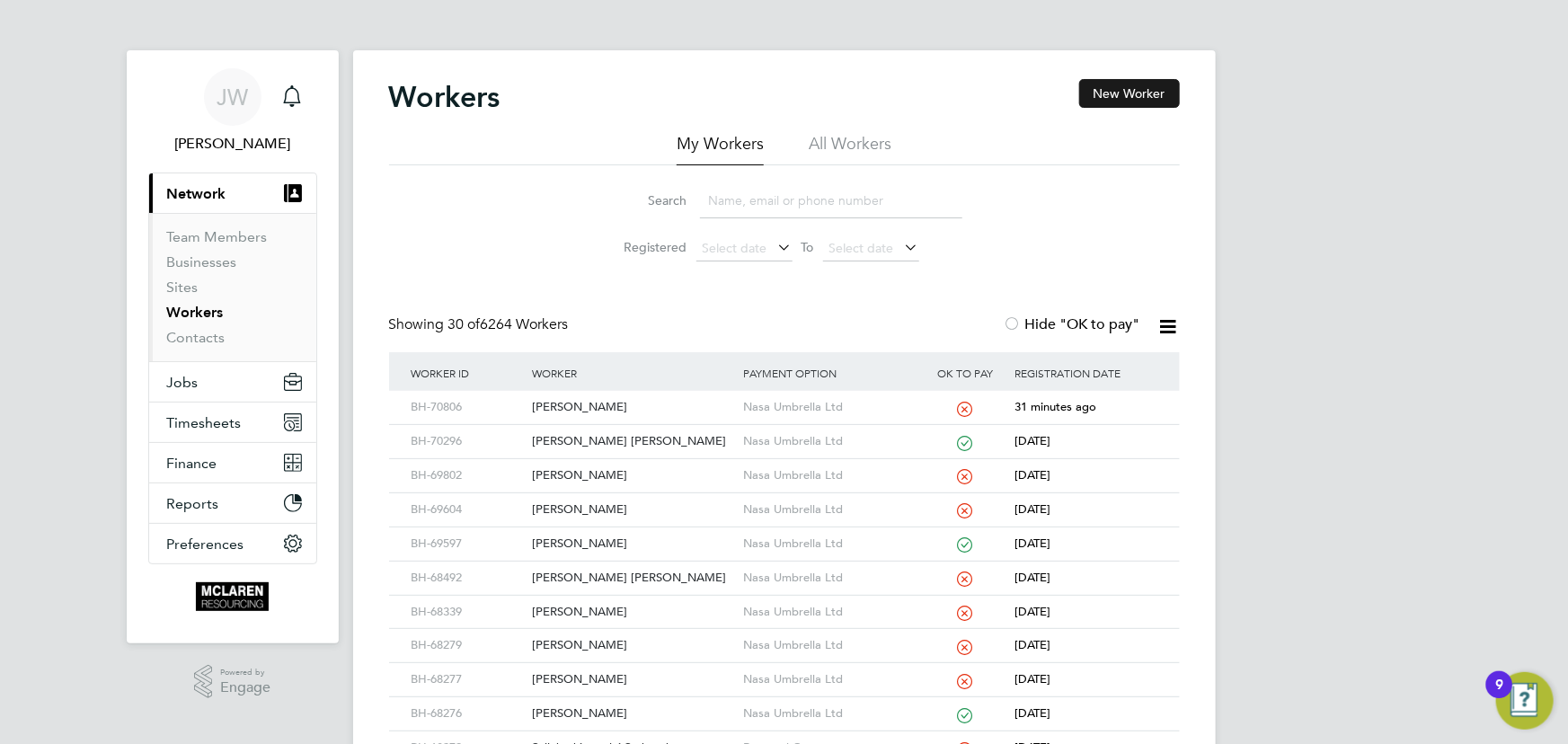
click at [1118, 89] on button "New Worker" at bounding box center [1129, 94] width 100 height 29
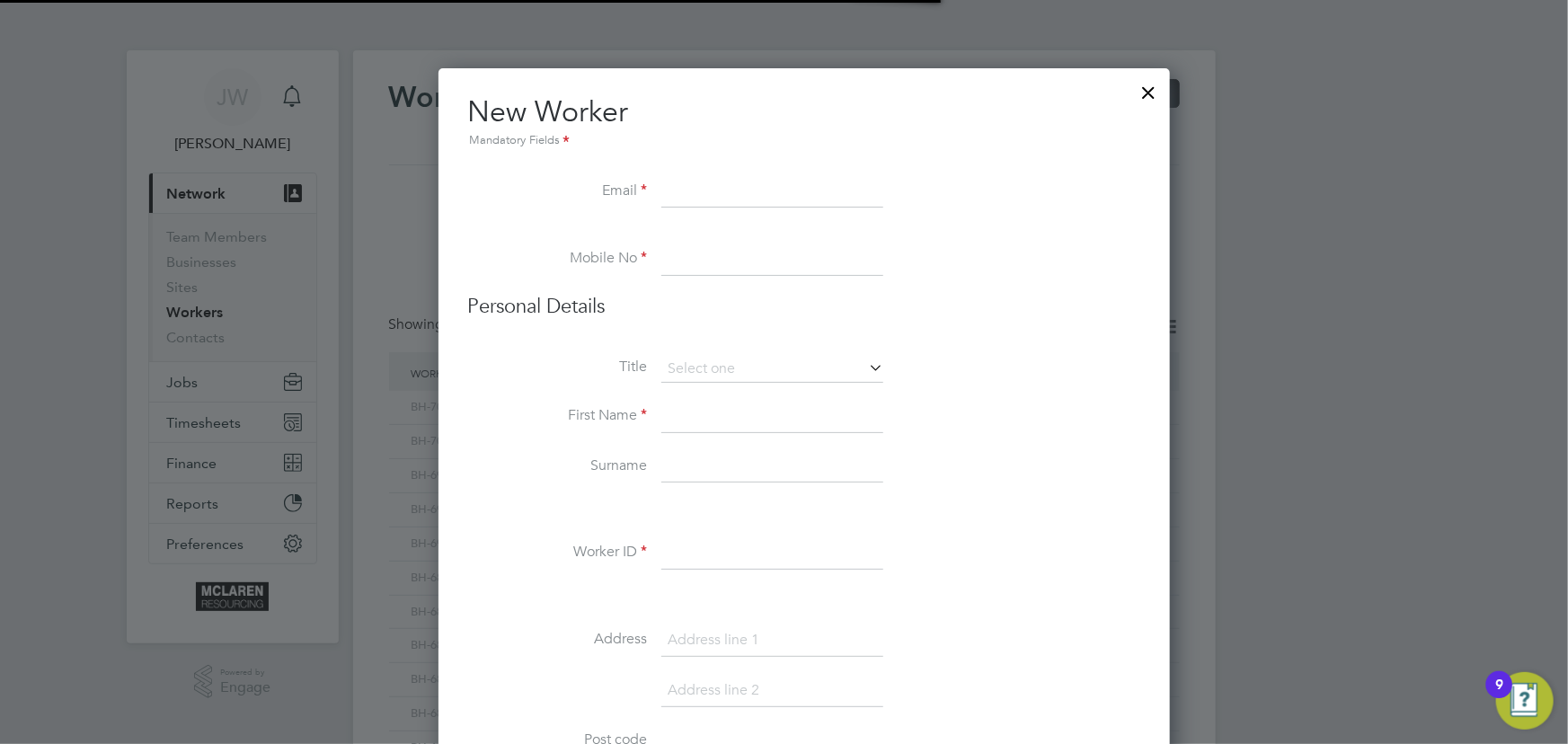
scroll to position [2042, 732]
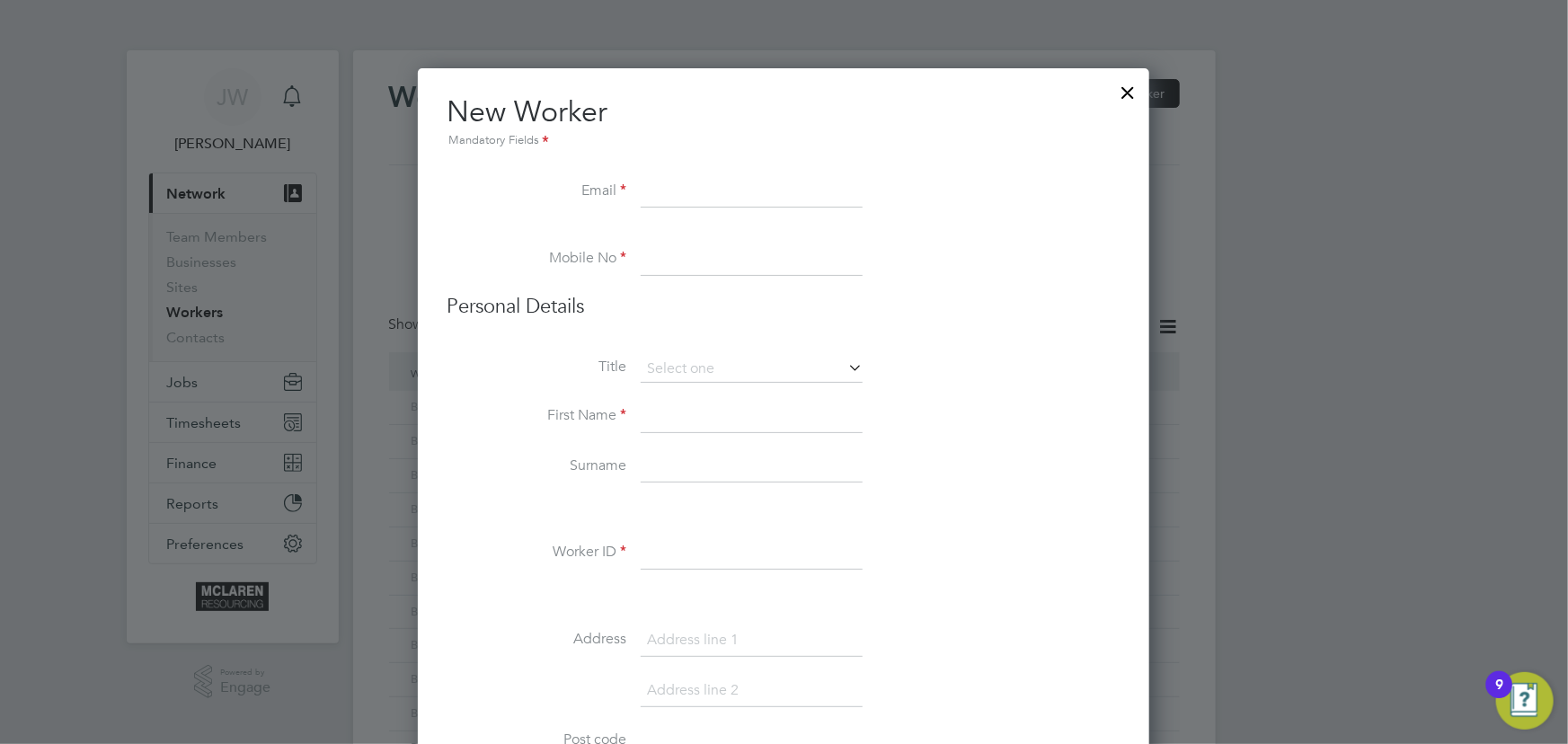
paste input "[EMAIL_ADDRESS][DOMAIN_NAME]"
type input "[EMAIL_ADDRESS][DOMAIN_NAME]"
click at [677, 256] on input at bounding box center [751, 259] width 222 height 32
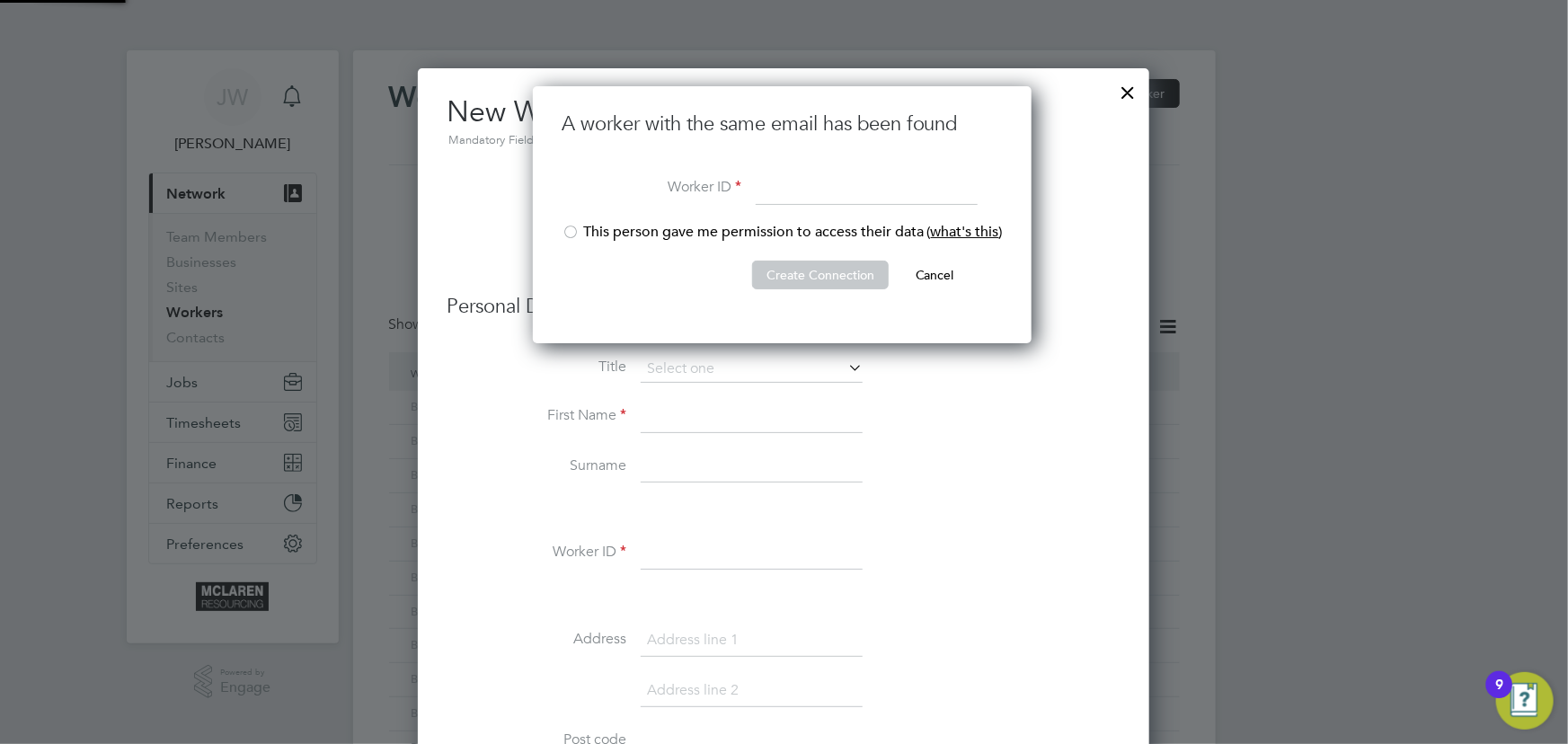
scroll to position [256, 502]
click at [818, 204] on input at bounding box center [866, 189] width 222 height 32
type input "BH-70808"
click at [574, 224] on div at bounding box center [571, 233] width 18 height 18
click at [801, 253] on li "This person gave me permission to access their data ( what's this )" at bounding box center [783, 241] width 441 height 36
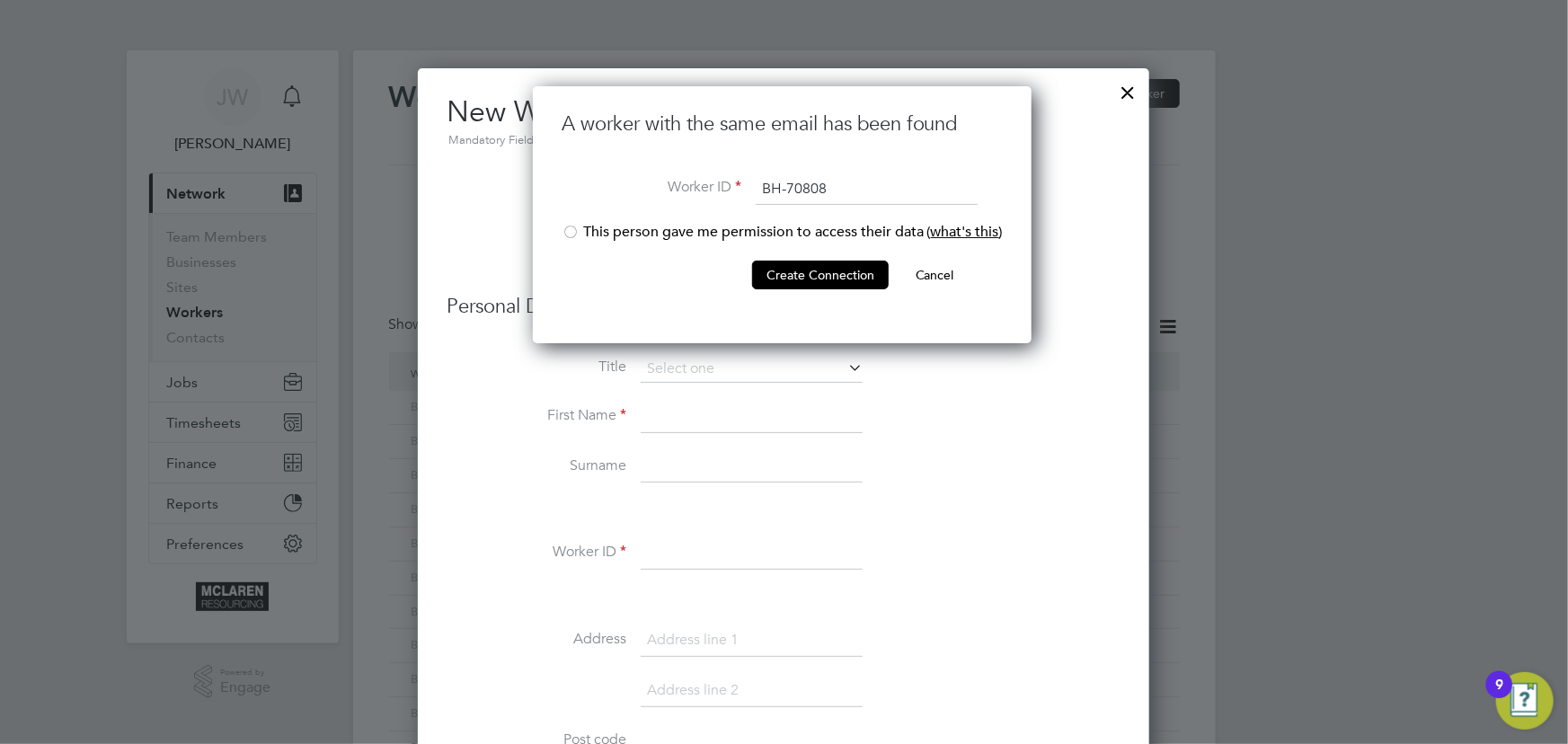
click at [575, 234] on div at bounding box center [571, 233] width 18 height 18
click at [778, 270] on button "Create Connection" at bounding box center [820, 275] width 137 height 29
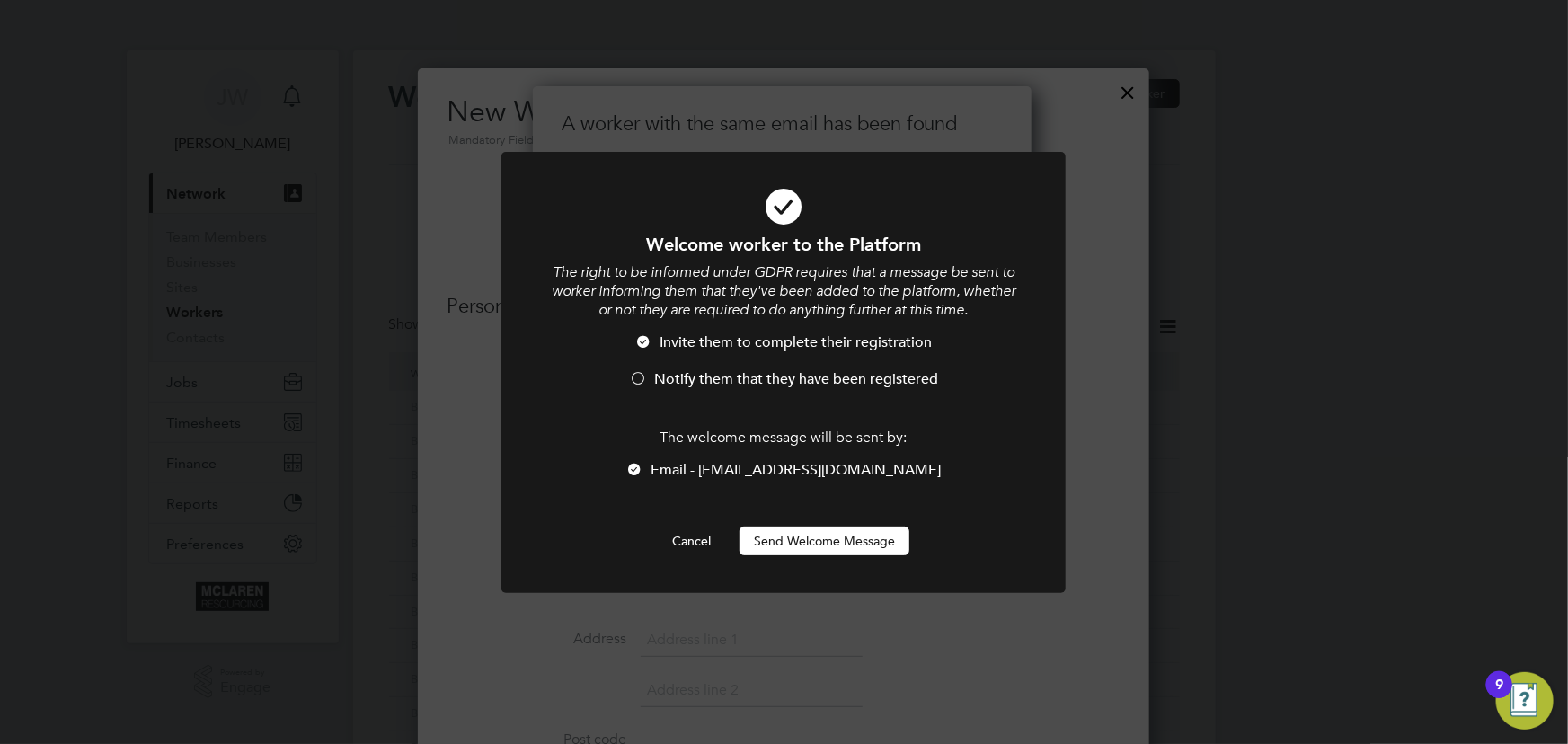
drag, startPoint x: 814, startPoint y: 533, endPoint x: 1096, endPoint y: 518, distance: 282.4
click at [818, 533] on button "Send Welcome Message" at bounding box center [825, 541] width 170 height 29
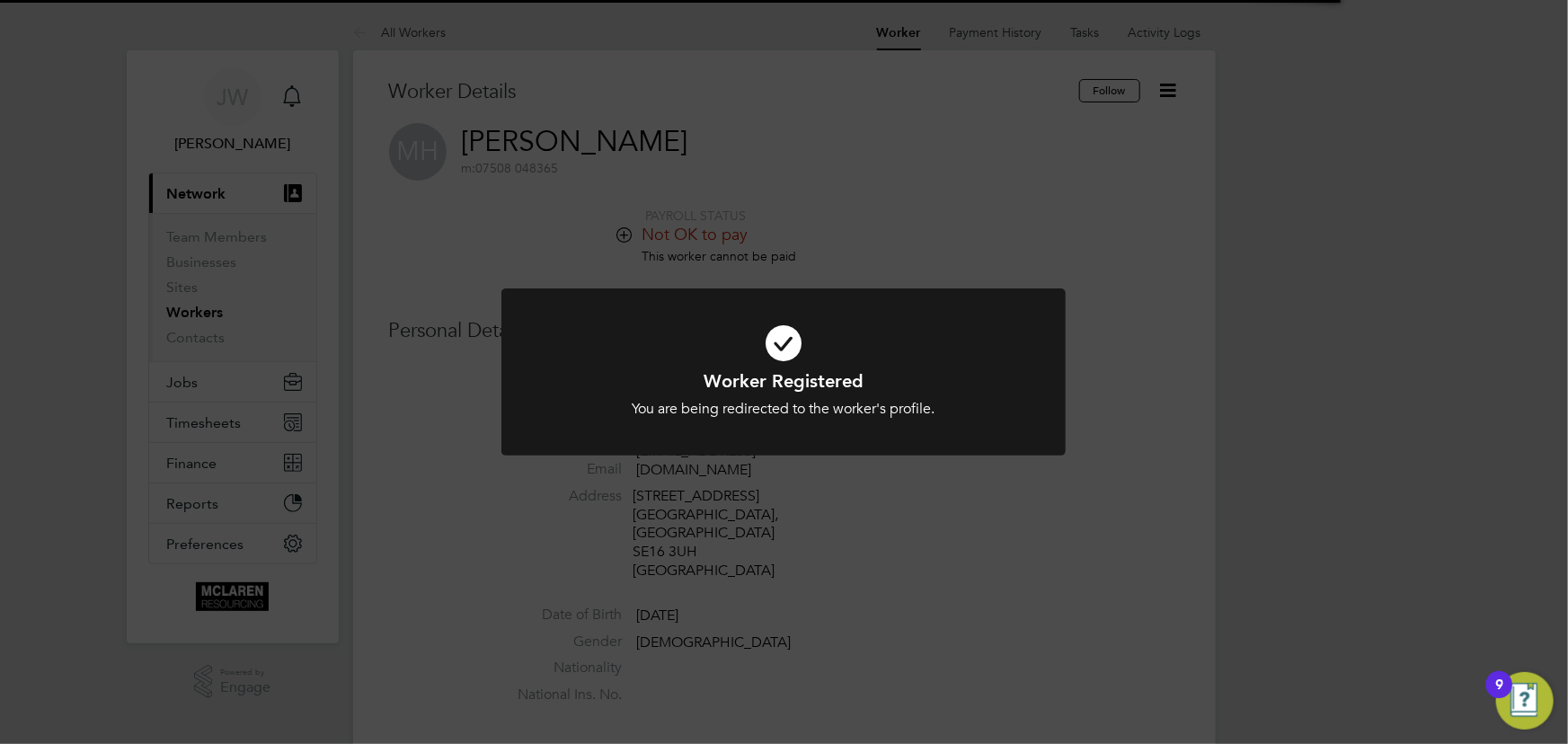
click at [1506, 422] on div "Worker Registered You are being redirected to the worker's profile. Cancel Okay" at bounding box center [784, 372] width 1568 height 744
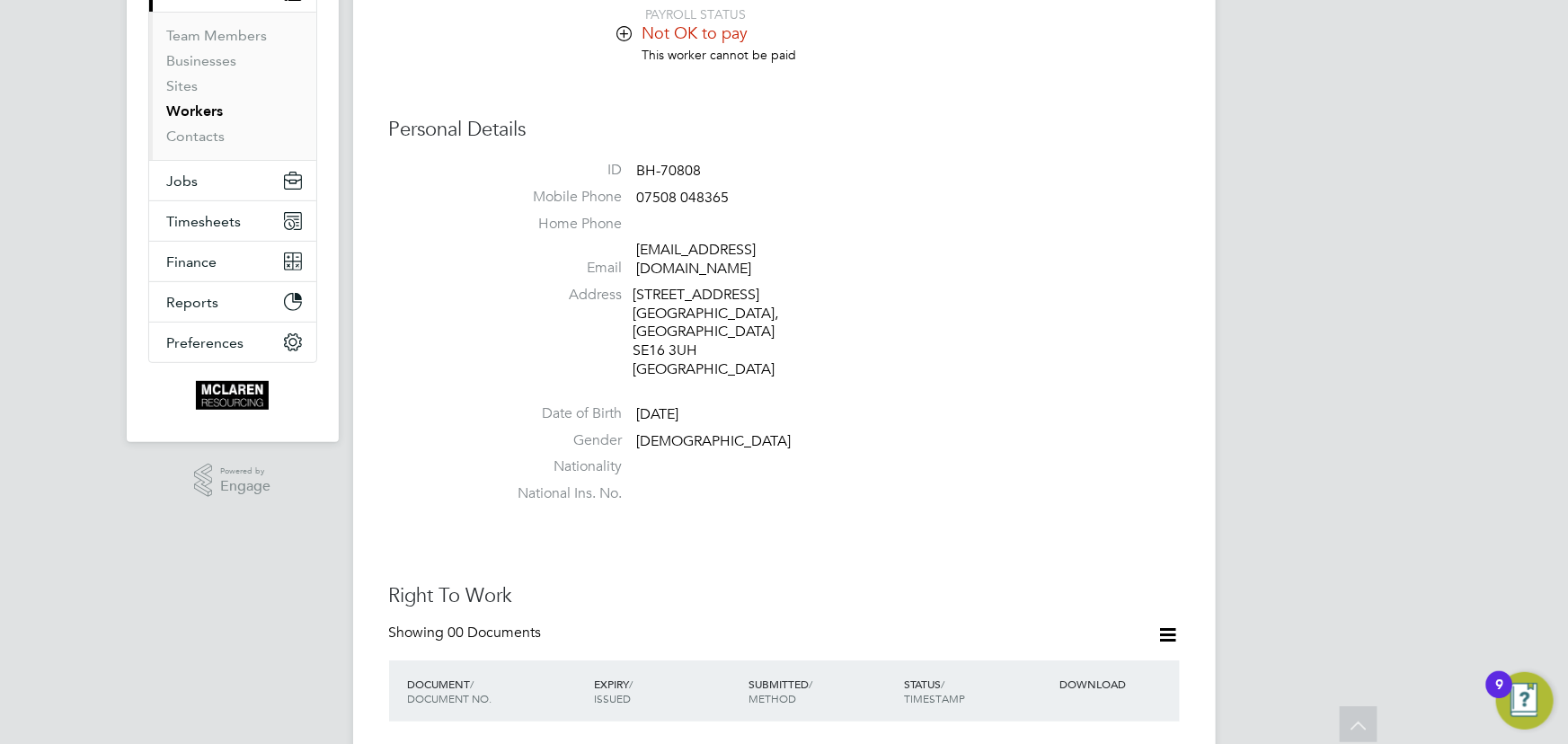
scroll to position [81, 0]
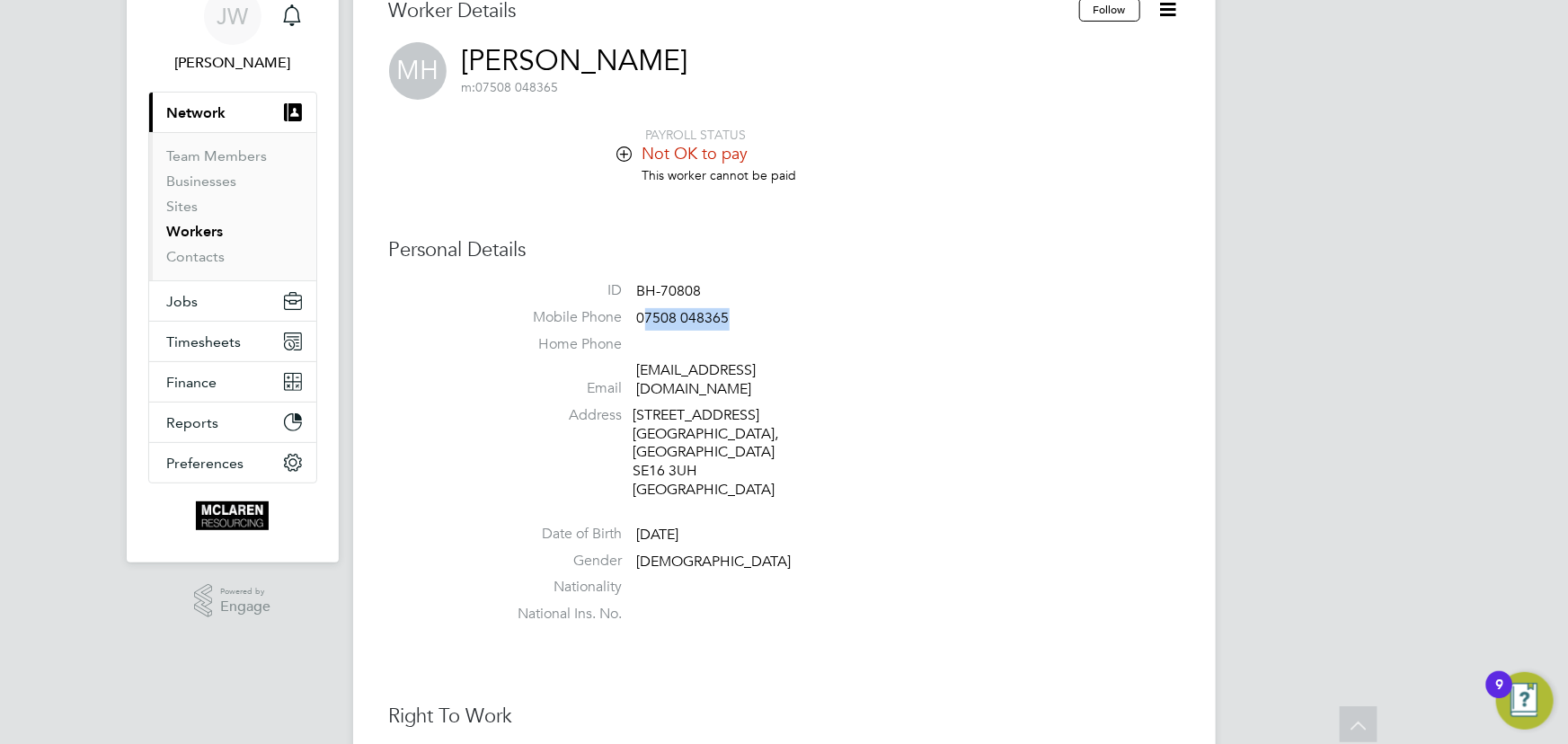
click at [746, 321] on li "Mobile Phone [PHONE_NUMBER]" at bounding box center [838, 322] width 683 height 27
click at [831, 308] on li "Mobile Phone [PHONE_NUMBER]" at bounding box center [838, 322] width 683 height 27
drag, startPoint x: 635, startPoint y: 317, endPoint x: 679, endPoint y: 312, distance: 44.3
click at [746, 312] on li "Mobile Phone [PHONE_NUMBER]" at bounding box center [838, 322] width 683 height 27
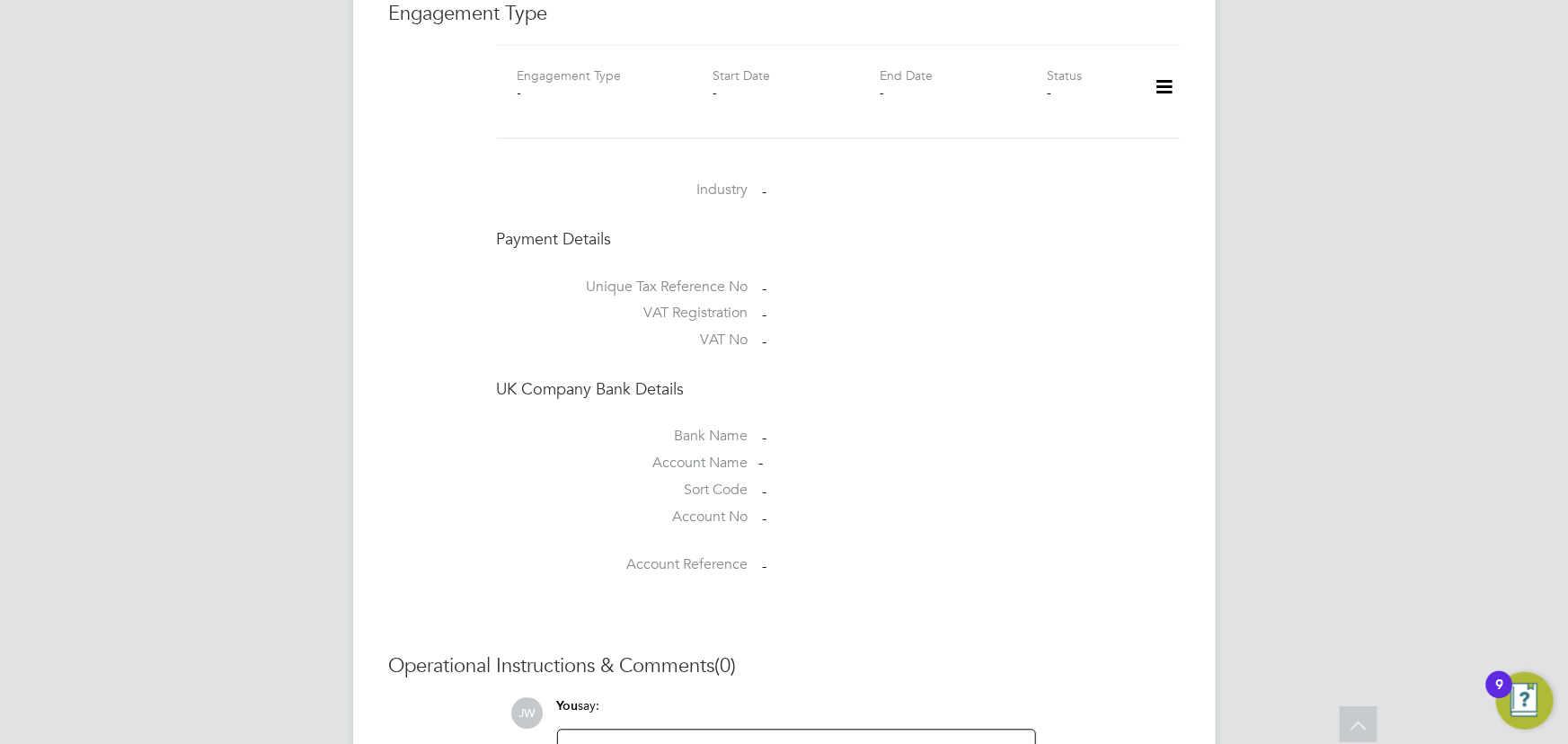
scroll to position [1469, 0]
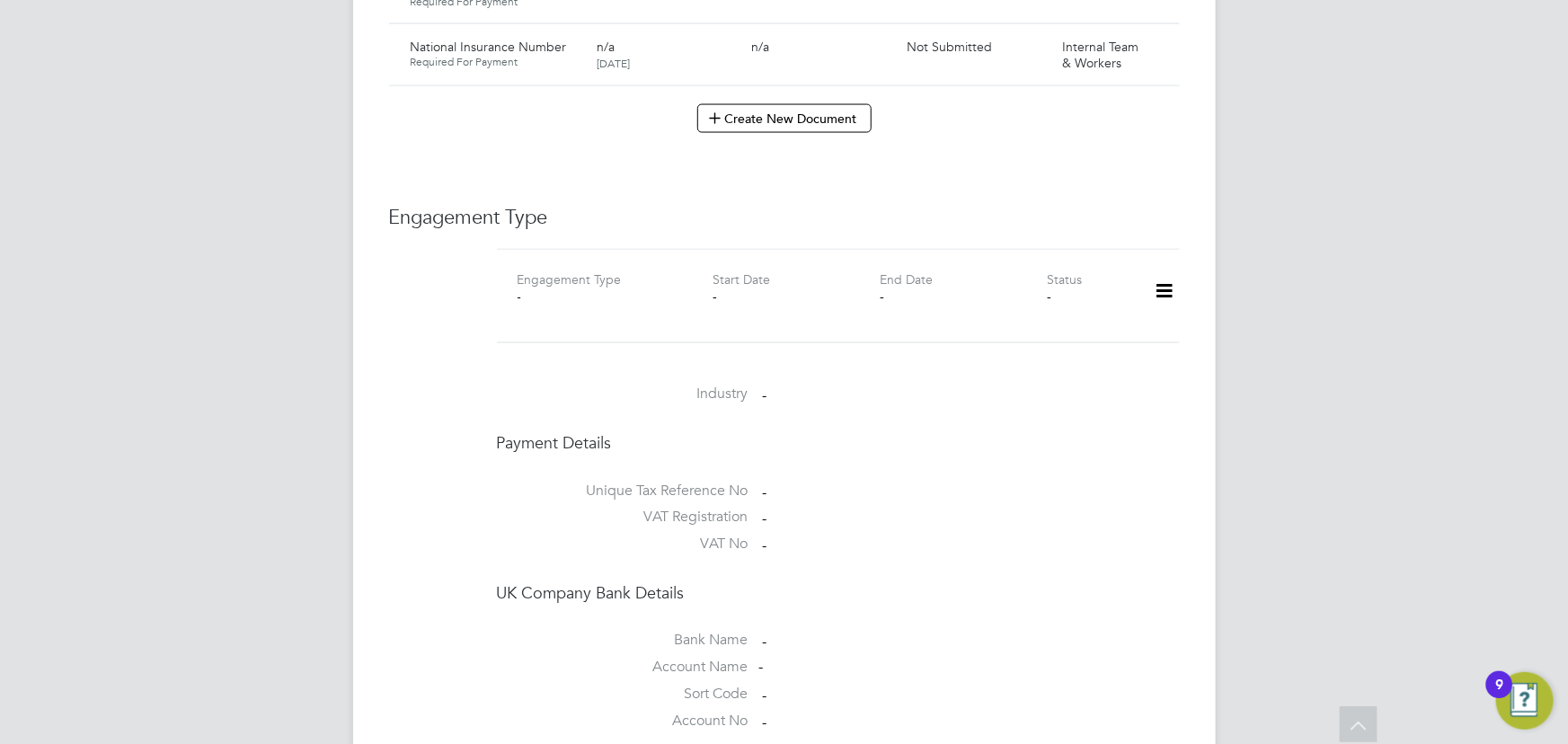
click at [1161, 295] on icon at bounding box center [1164, 291] width 31 height 41
click at [1051, 367] on li "Add Engagement Type" at bounding box center [1073, 369] width 204 height 26
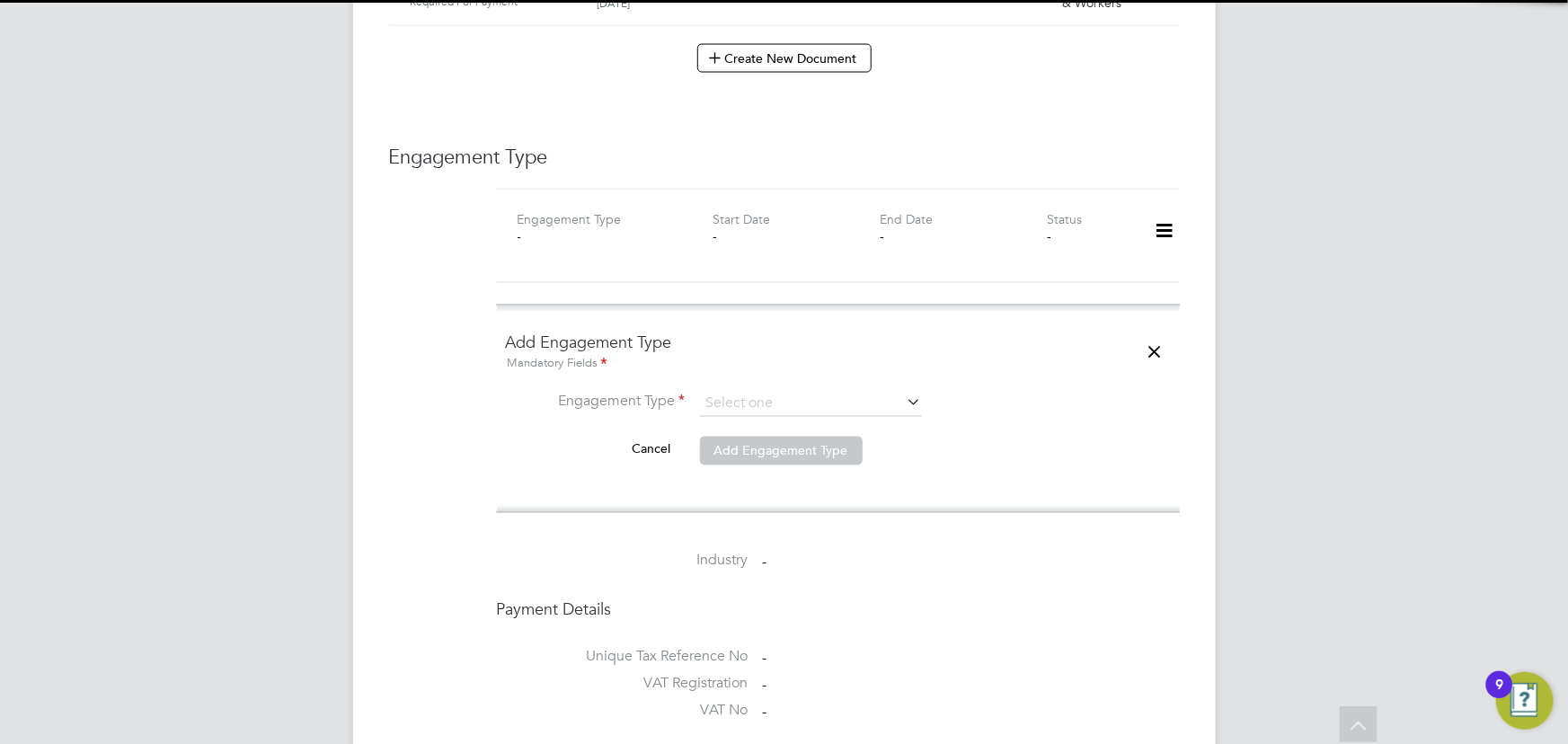
scroll to position [1633, 0]
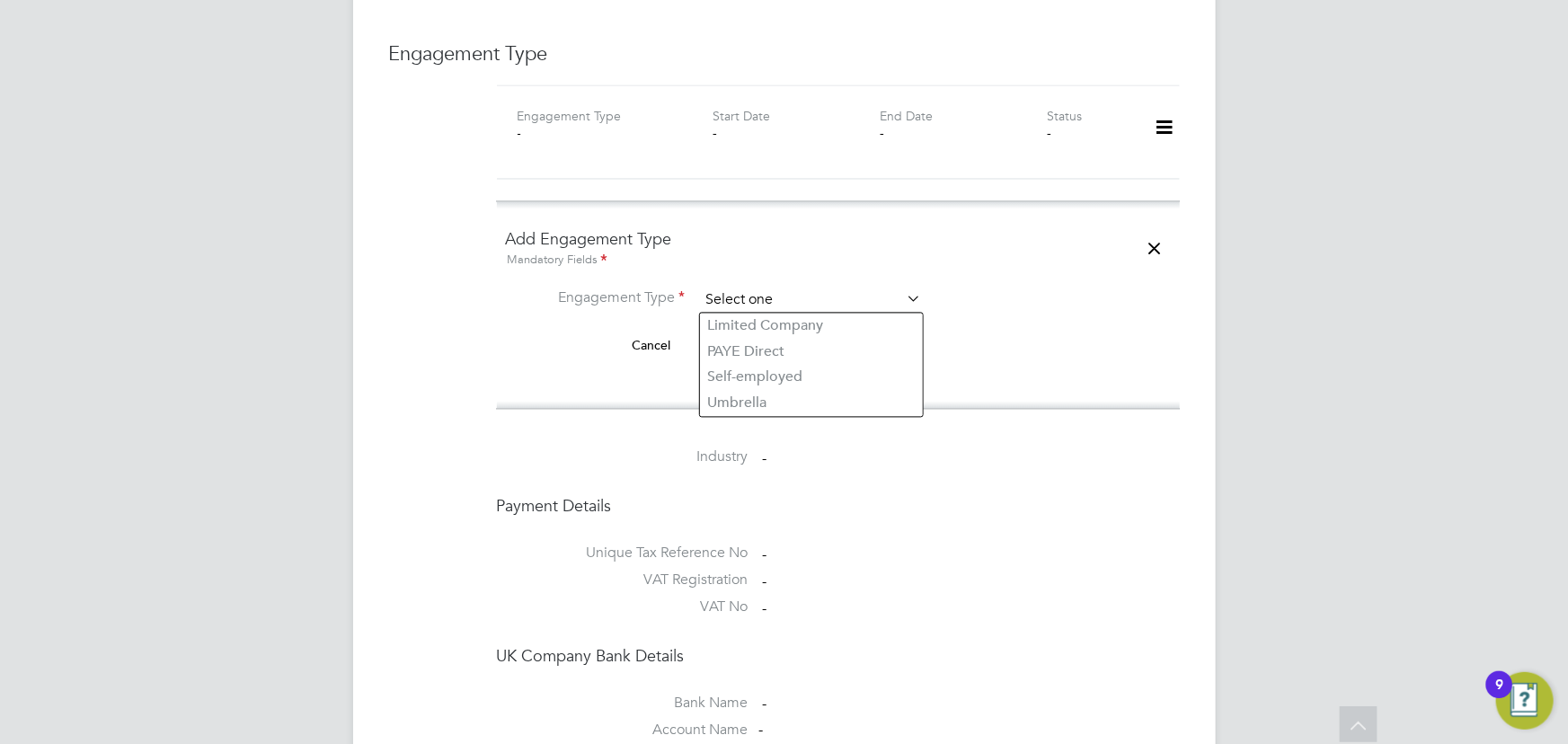
click at [756, 410] on li "Umbrella" at bounding box center [811, 403] width 223 height 26
type input "Umbrella"
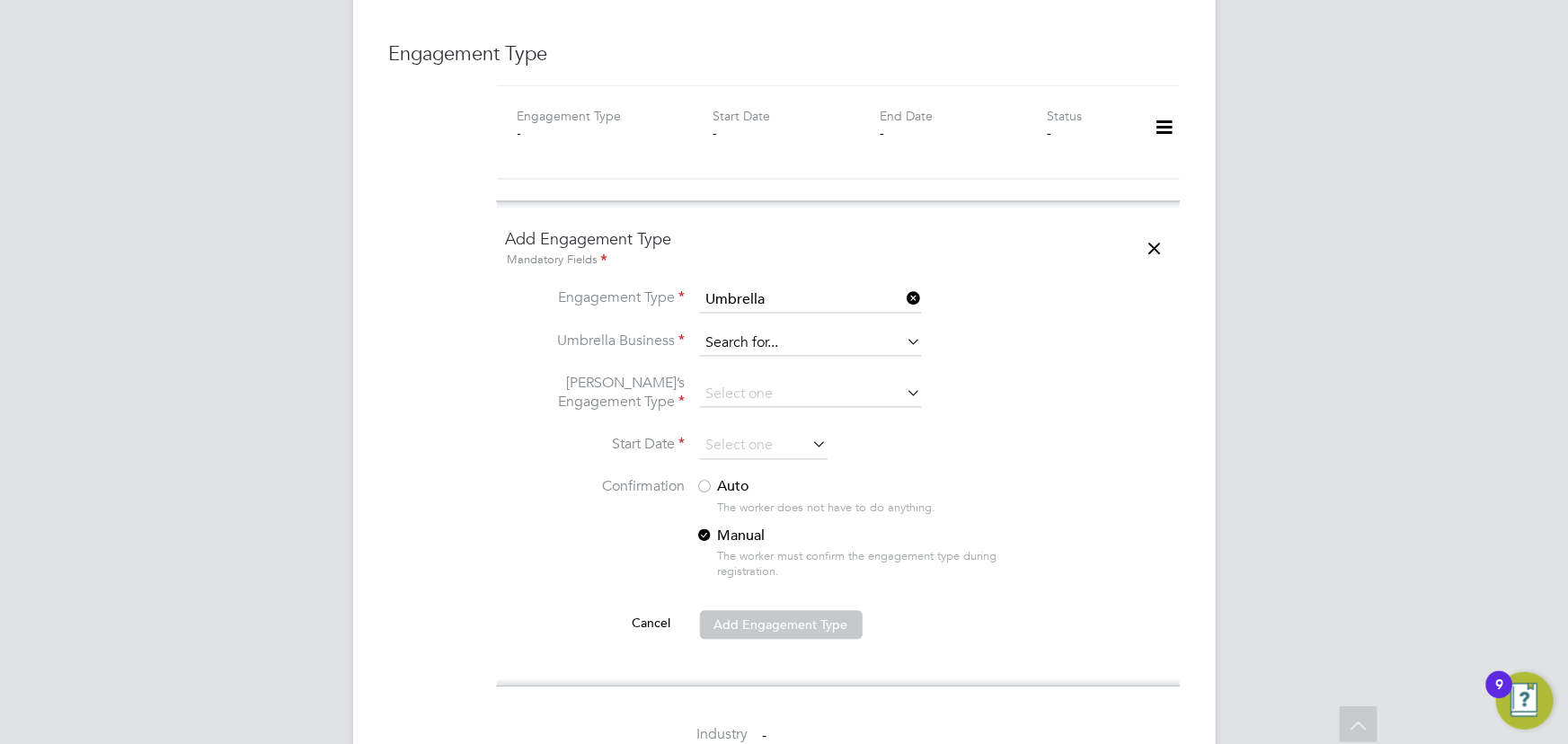
click at [748, 349] on input at bounding box center [810, 344] width 222 height 26
click at [736, 361] on b "Nasa" at bounding box center [723, 368] width 34 height 17
type input "Nasa Umbrella Ltd"
click at [745, 388] on input at bounding box center [810, 396] width 222 height 26
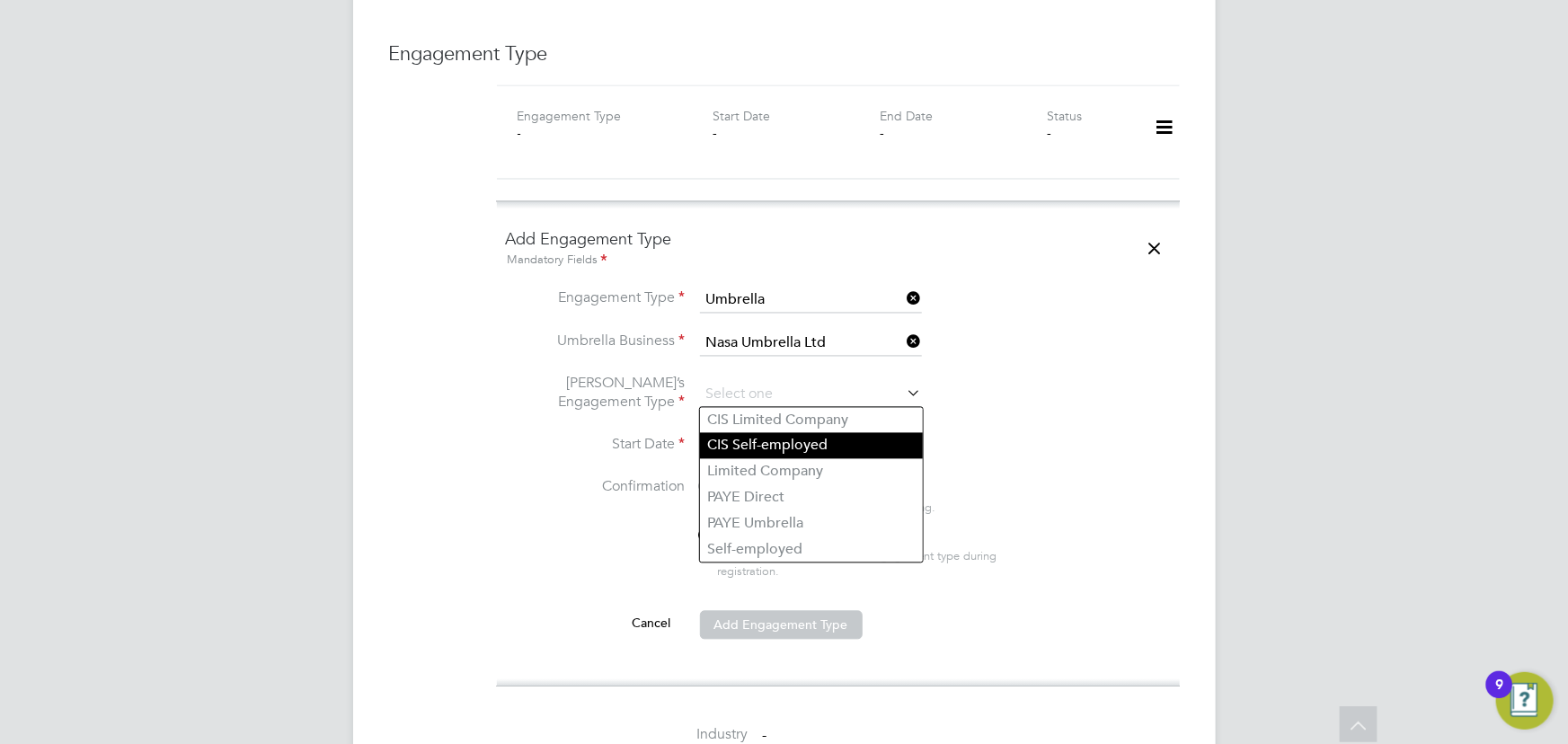
click at [767, 442] on li "CIS Self-employed" at bounding box center [811, 446] width 223 height 26
type input "CIS Self-employed"
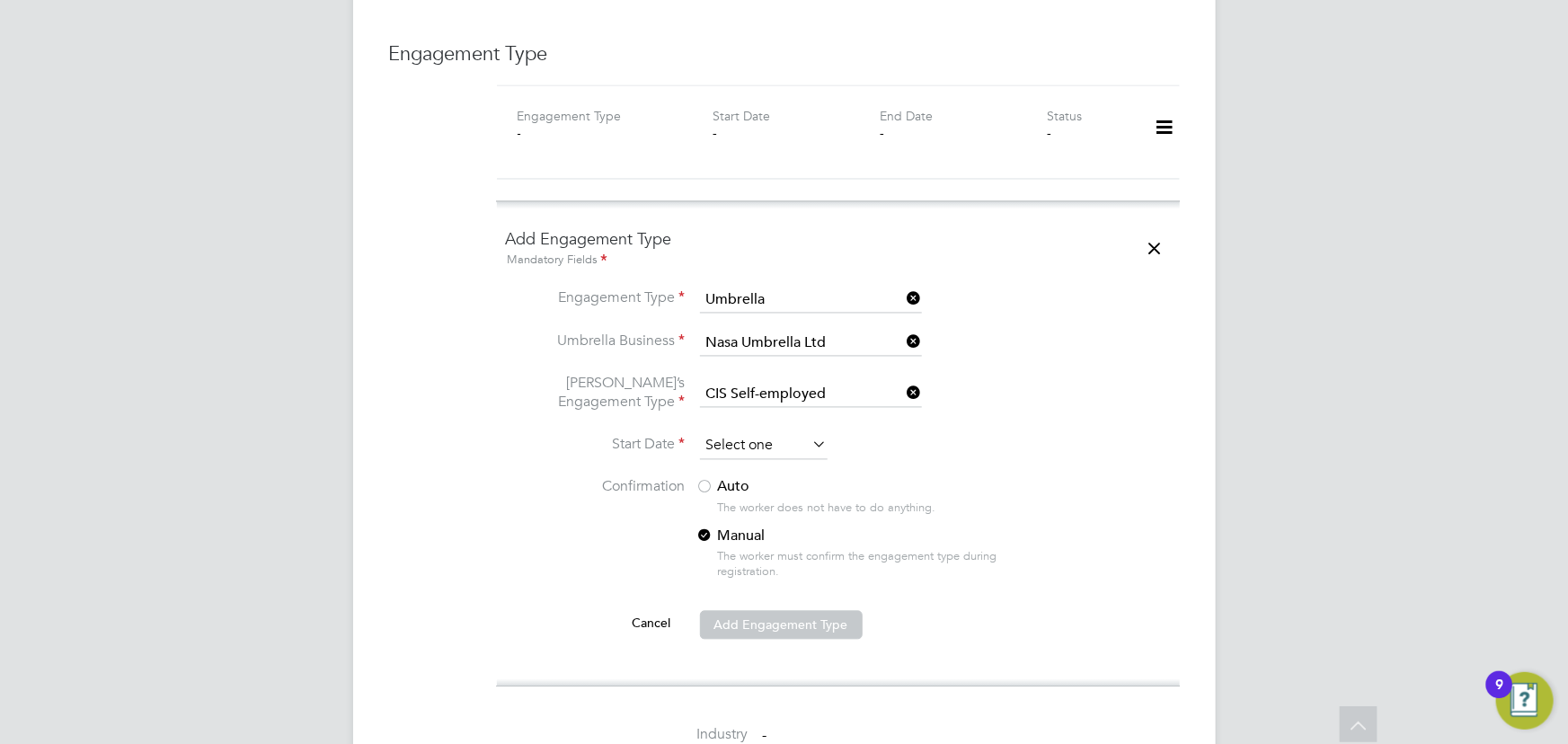
click at [741, 443] on input at bounding box center [763, 447] width 128 height 27
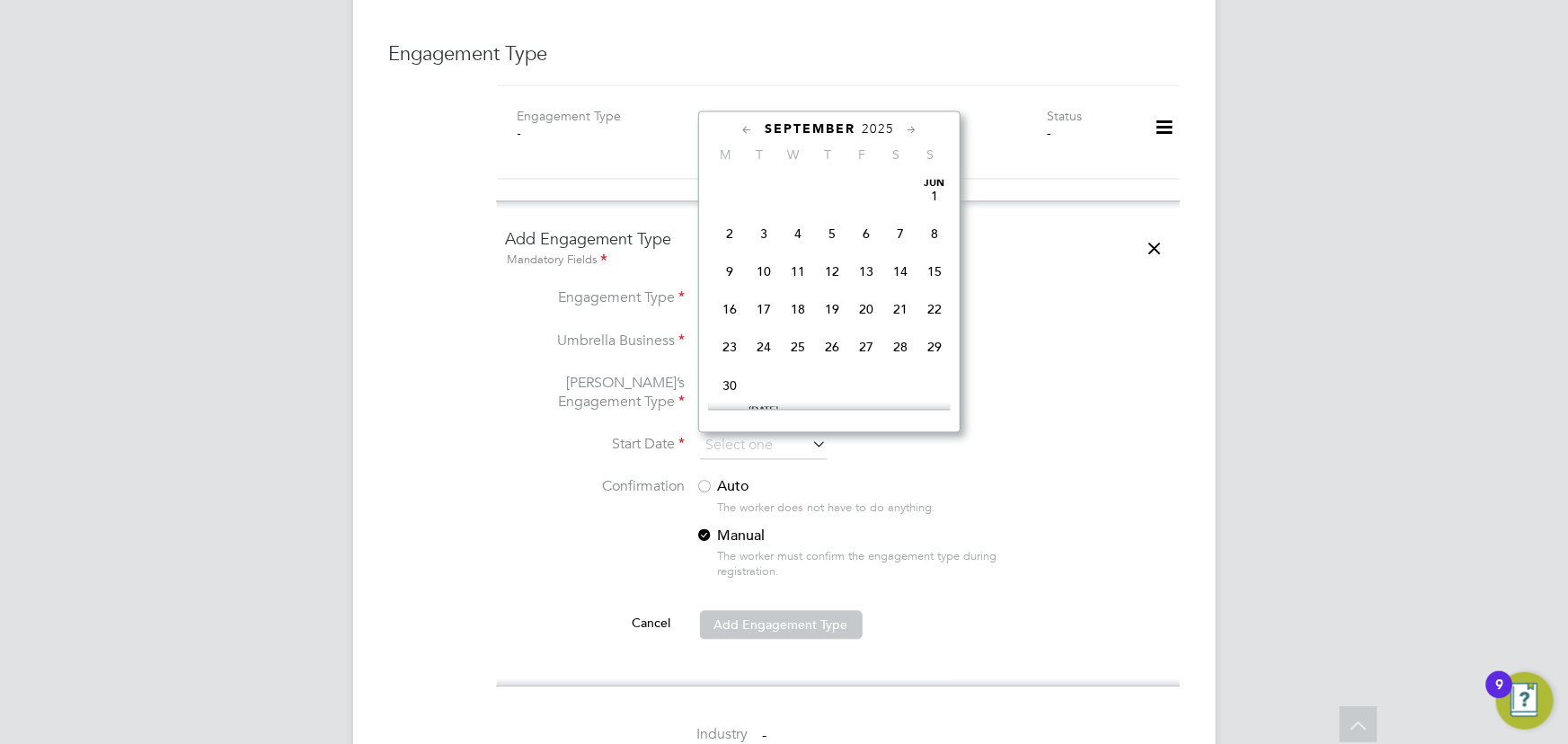
scroll to position [535, 0]
click at [734, 269] on span "Sep 1" at bounding box center [729, 267] width 34 height 34
type input "[DATE]"
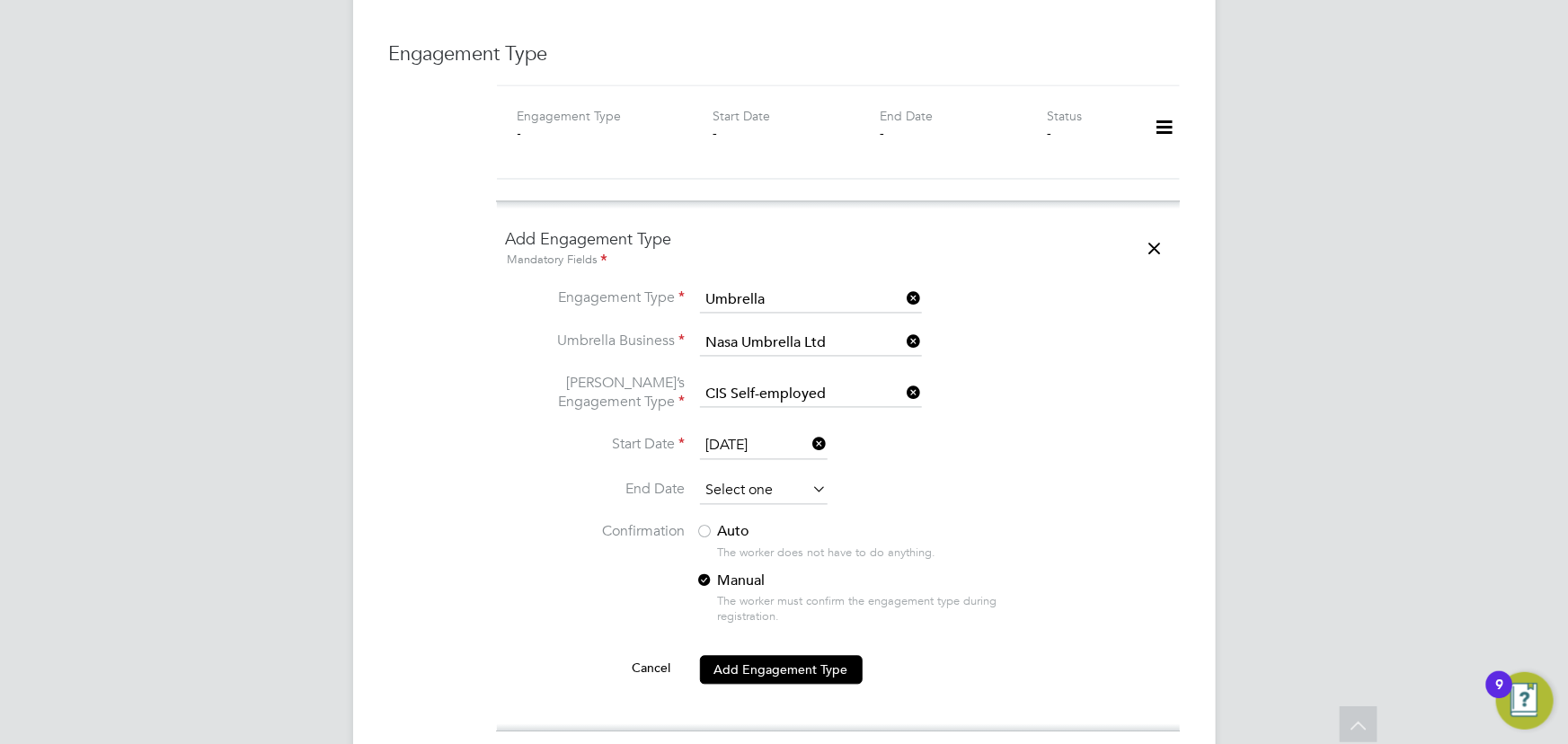
click at [759, 487] on input at bounding box center [763, 491] width 128 height 27
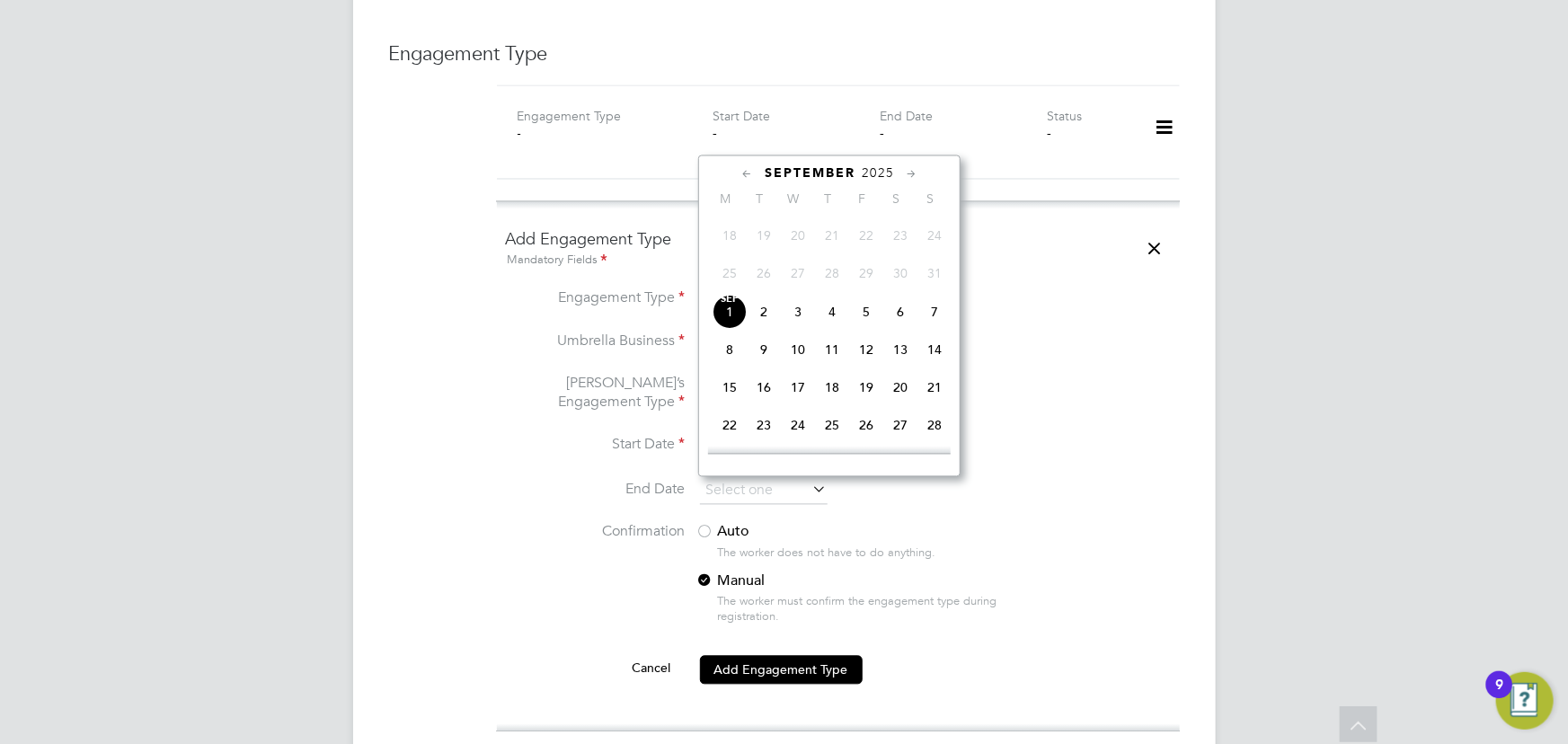
click at [1120, 452] on li "Start Date 01 Sep 2025" at bounding box center [838, 455] width 665 height 45
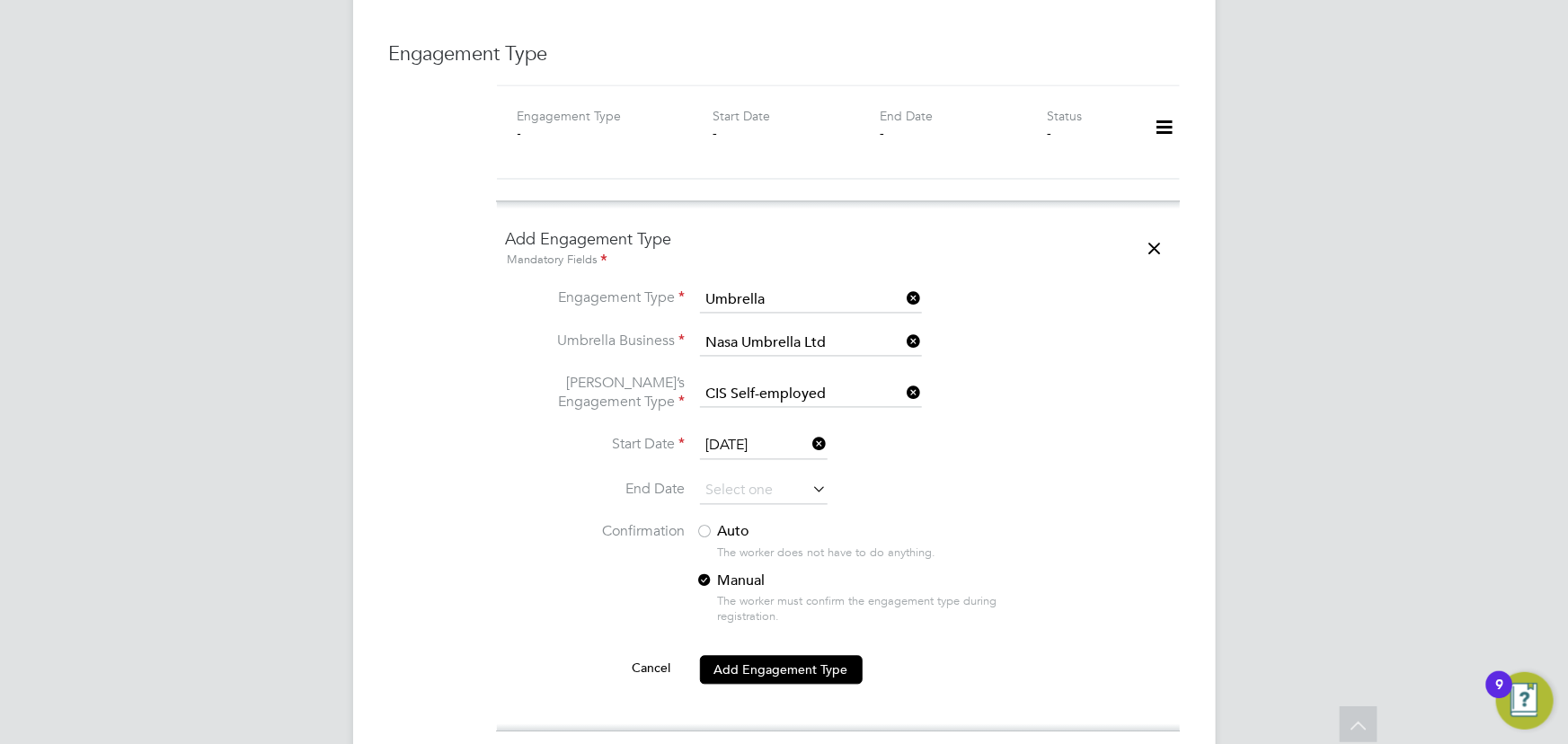
click at [730, 529] on label "Auto" at bounding box center [857, 532] width 324 height 19
click at [781, 663] on button "Add Engagement Type" at bounding box center [781, 670] width 162 height 29
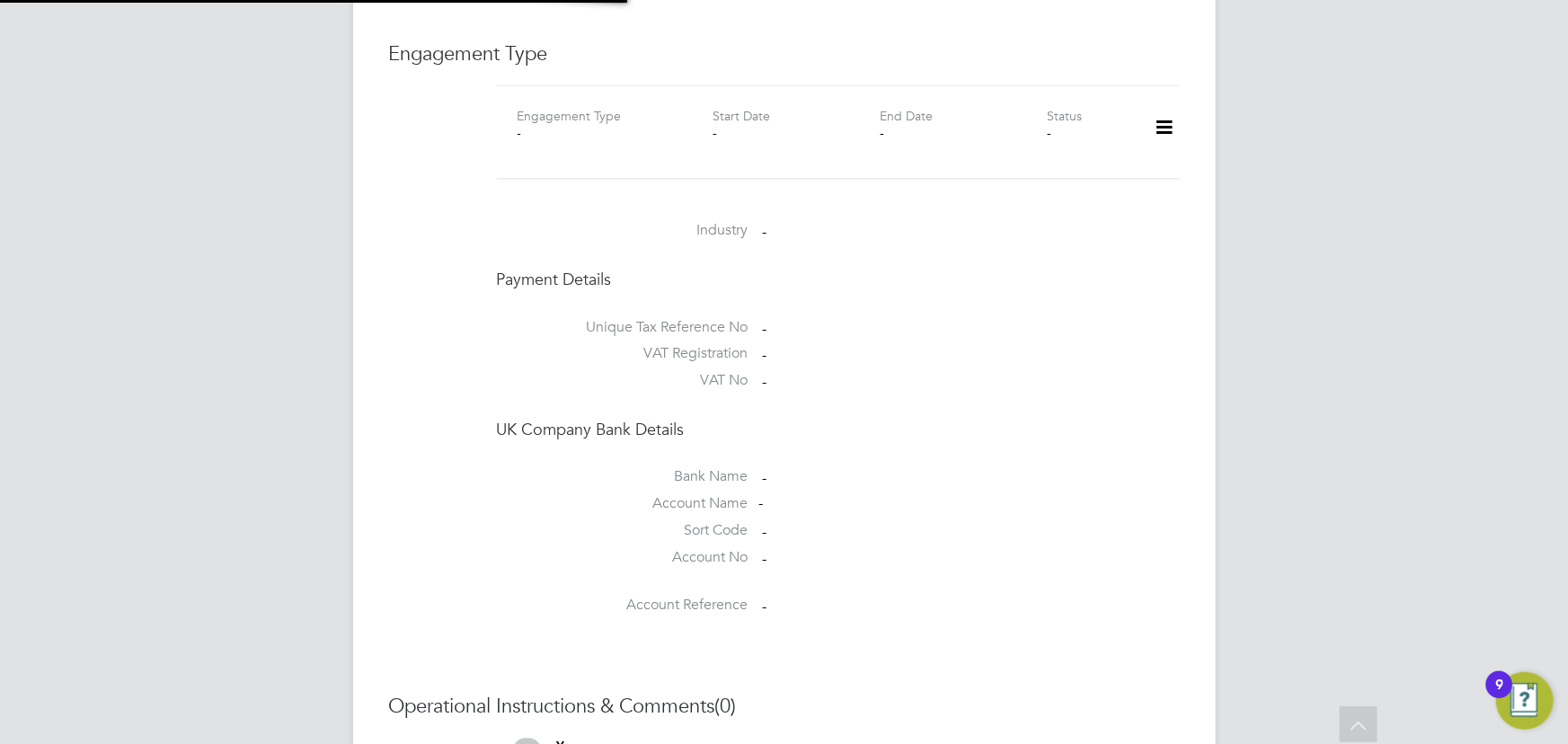
scroll to position [1745, 0]
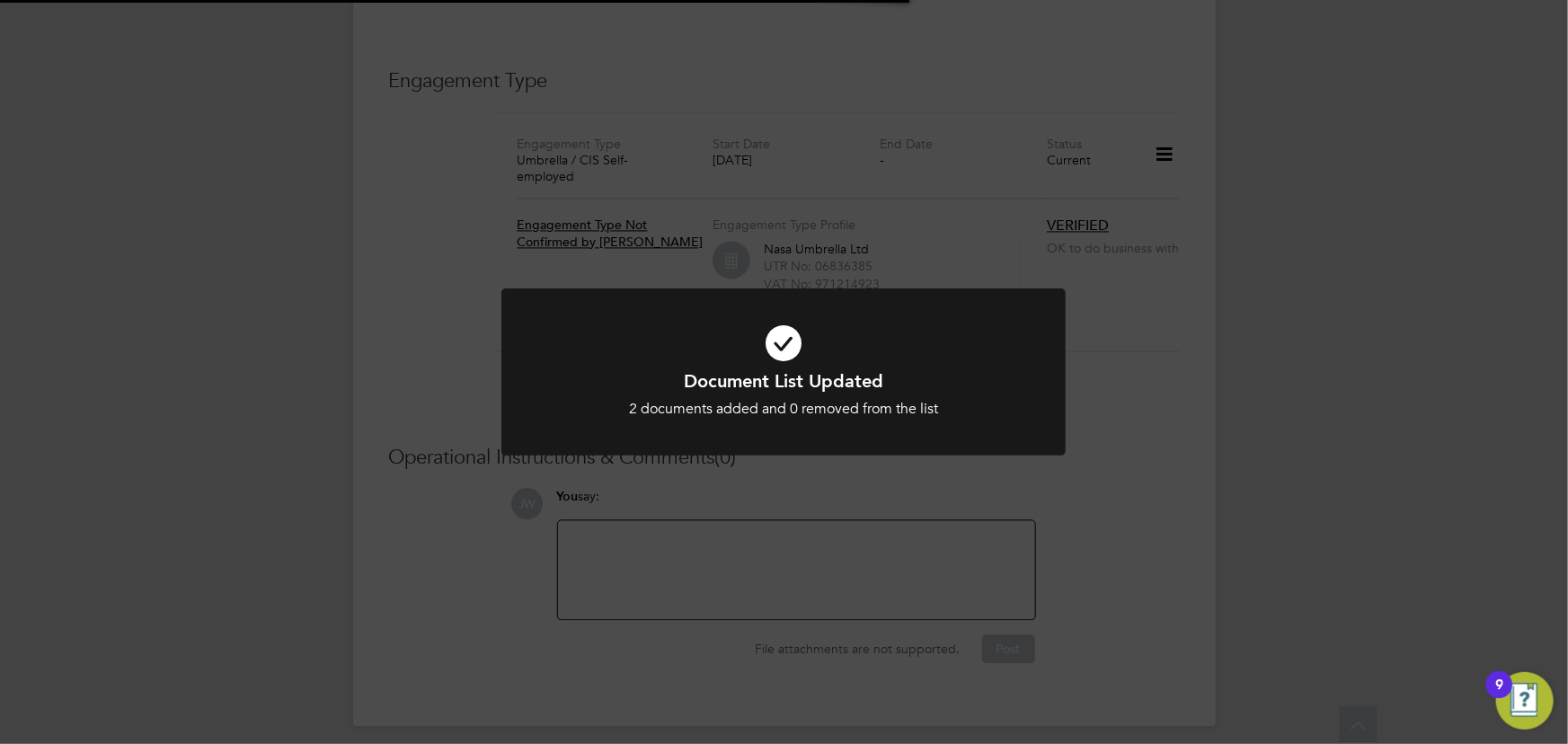
click at [1220, 470] on div "Document List Updated 2 documents added and 0 removed from the list Cancel Okay" at bounding box center [784, 372] width 1568 height 744
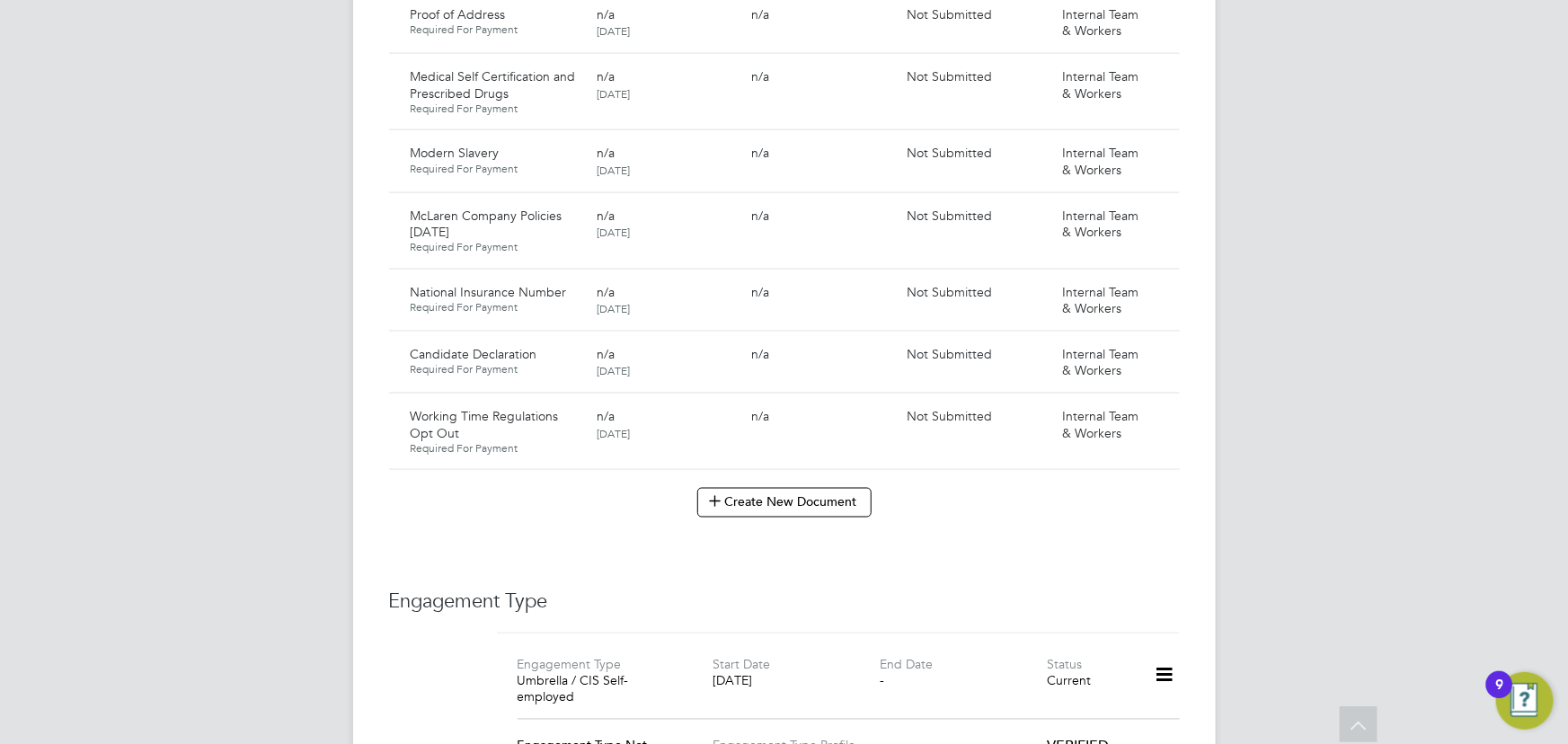
scroll to position [1010, 0]
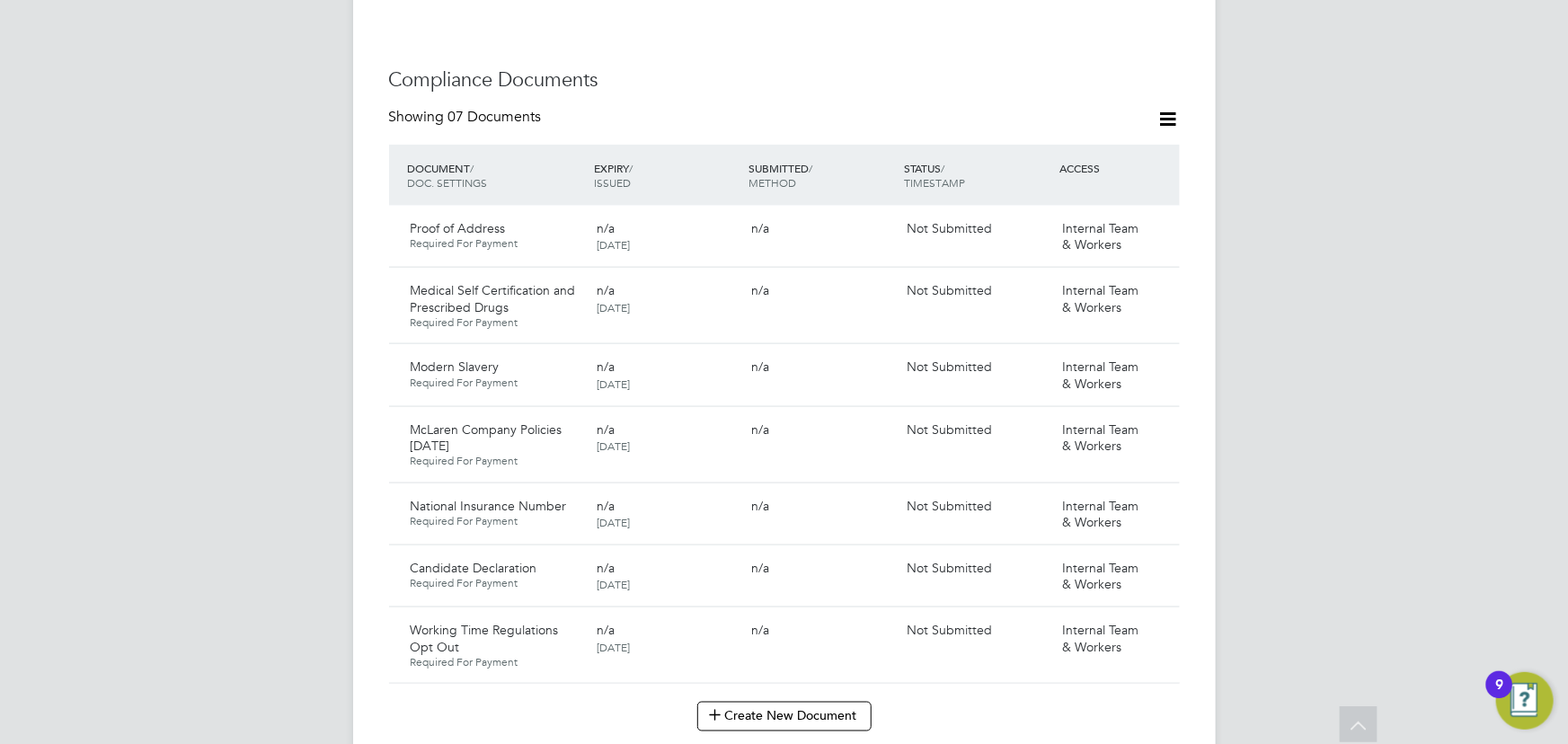
click at [1169, 105] on div "Compliance Documents Showing 07 Documents DOCUMENT / DOC. SETTINGS EXPIRY / ISS…" at bounding box center [784, 398] width 791 height 663
click at [1169, 122] on icon at bounding box center [1168, 119] width 23 height 23
click at [1127, 170] on li "Document Settings" at bounding box center [1110, 162] width 132 height 26
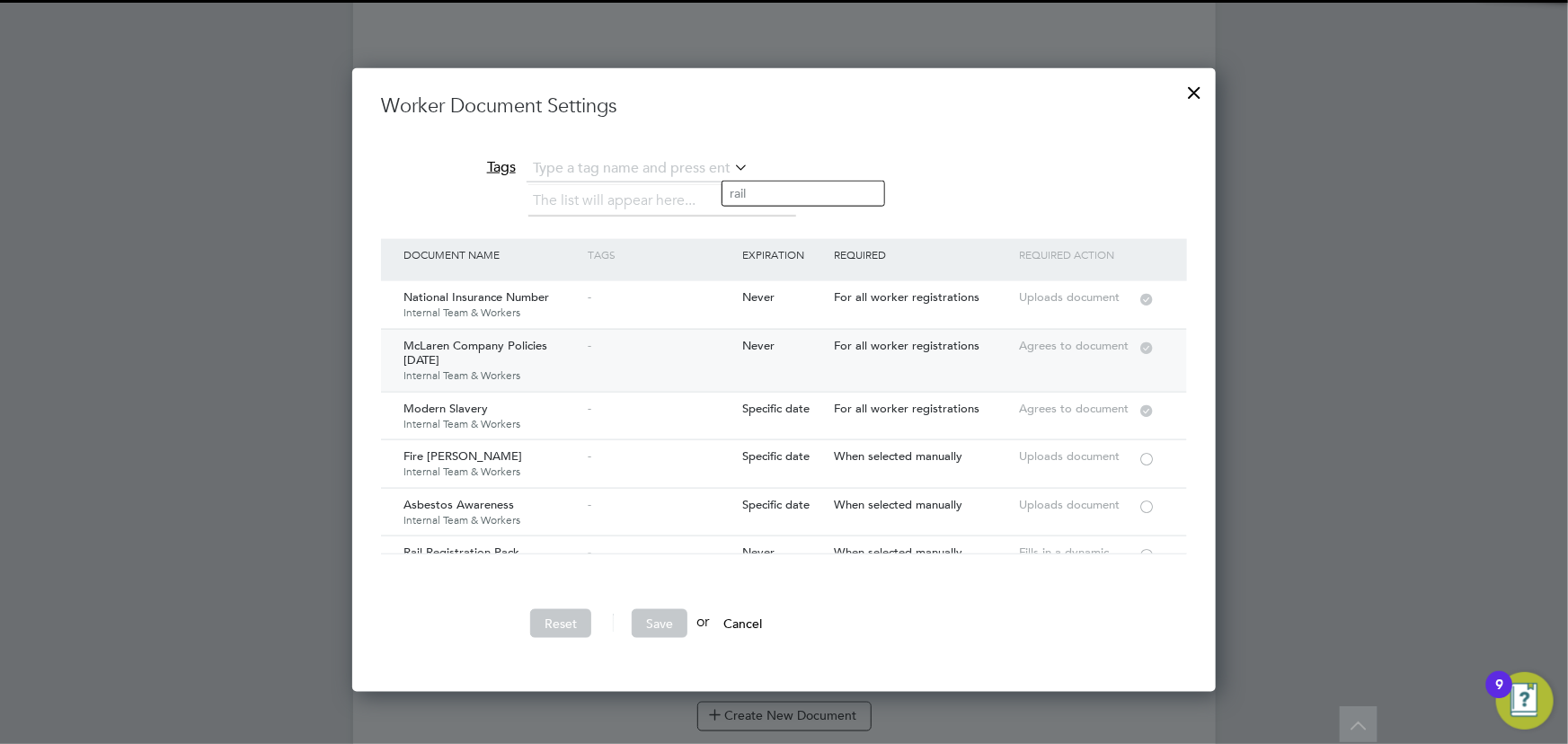
scroll to position [81, 0]
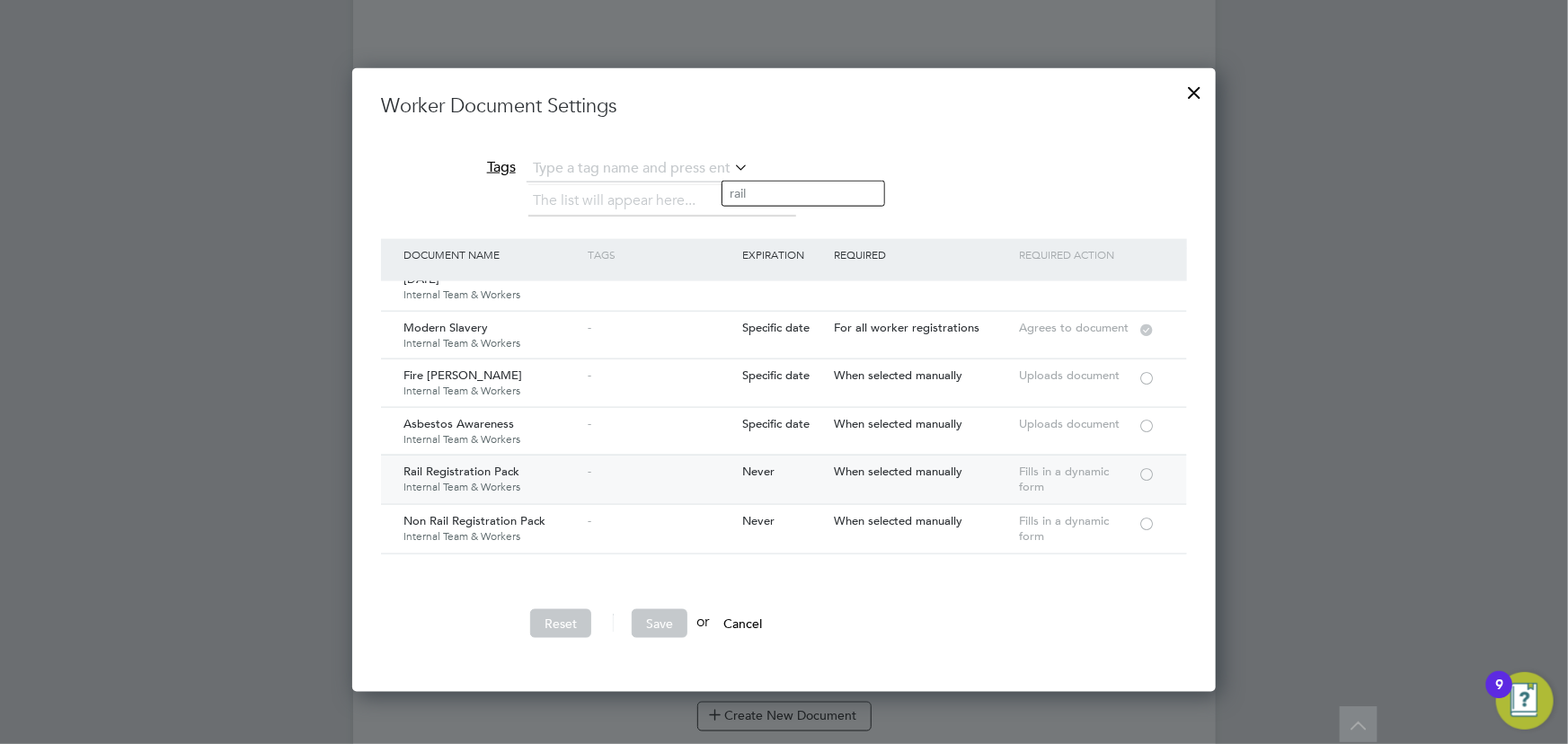
click at [1145, 476] on div at bounding box center [1147, 472] width 18 height 14
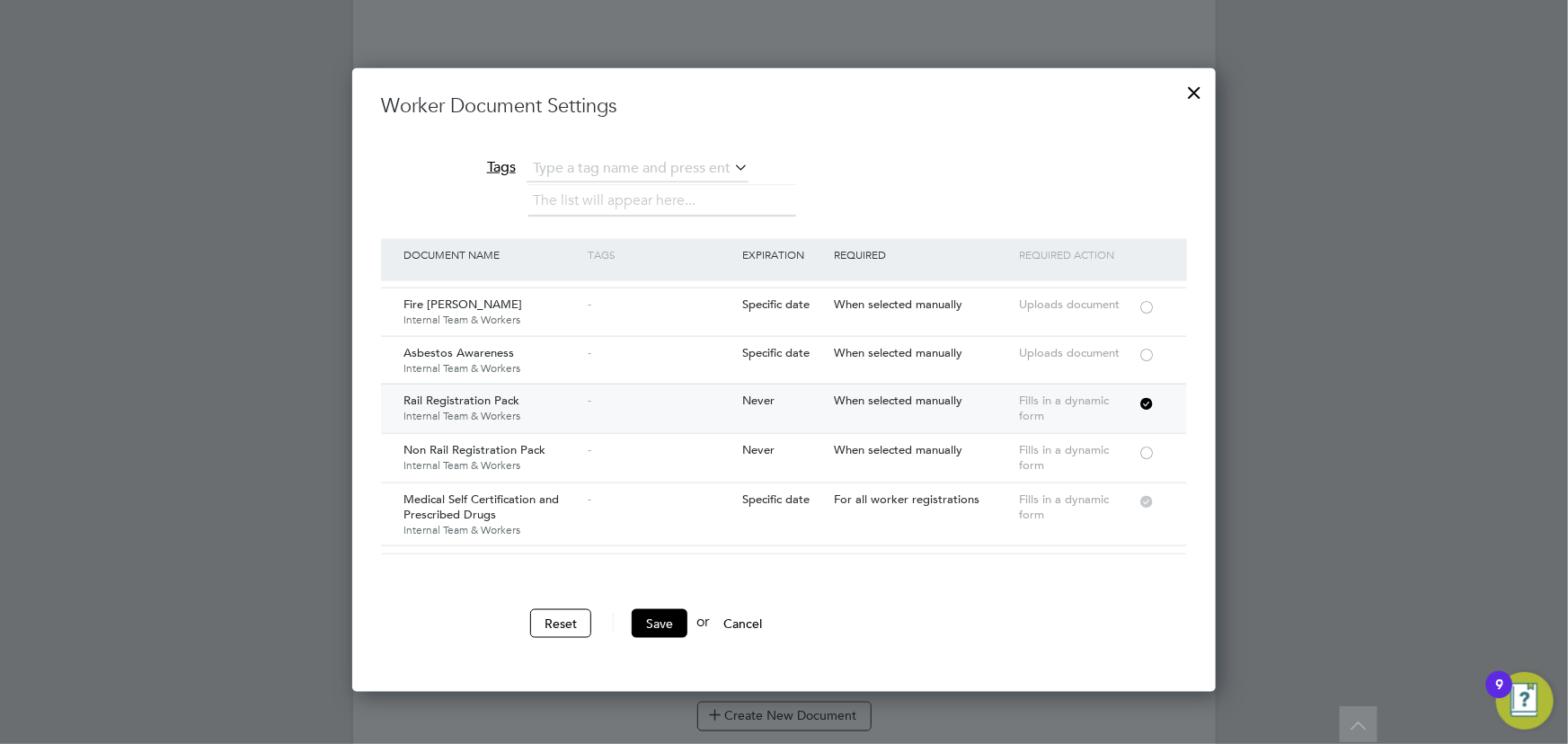
scroll to position [244, 0]
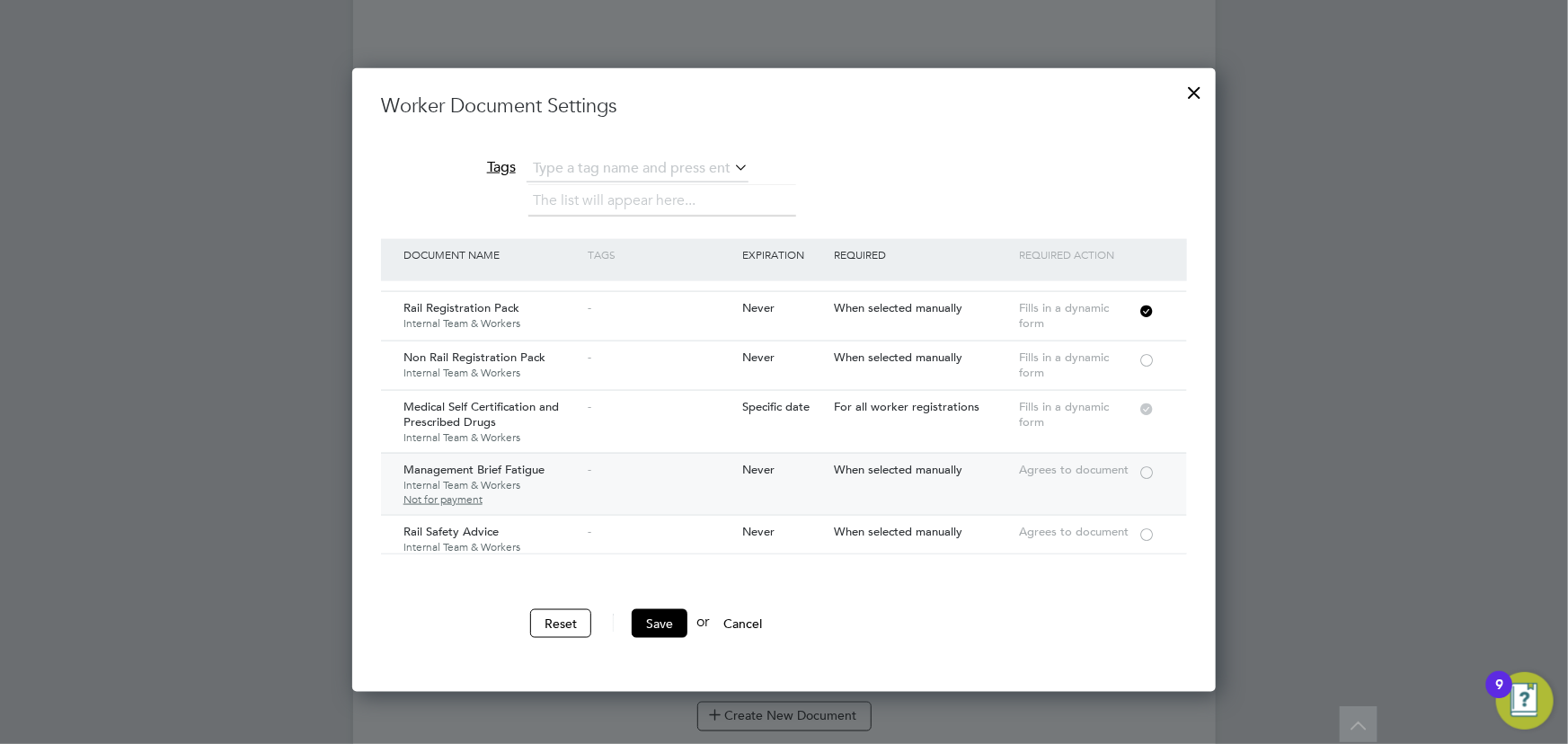
click at [1148, 473] on div at bounding box center [1147, 470] width 18 height 14
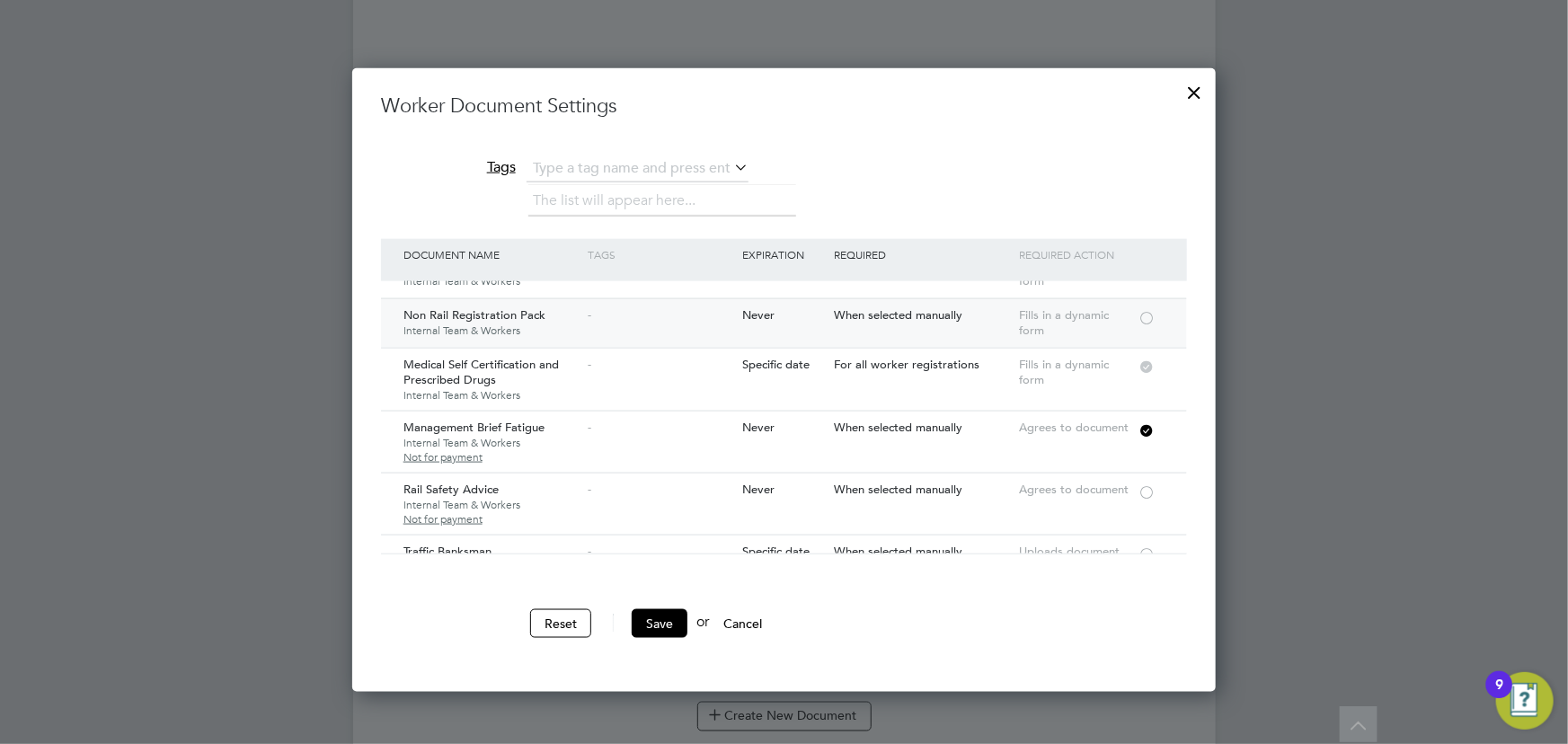
scroll to position [326, 0]
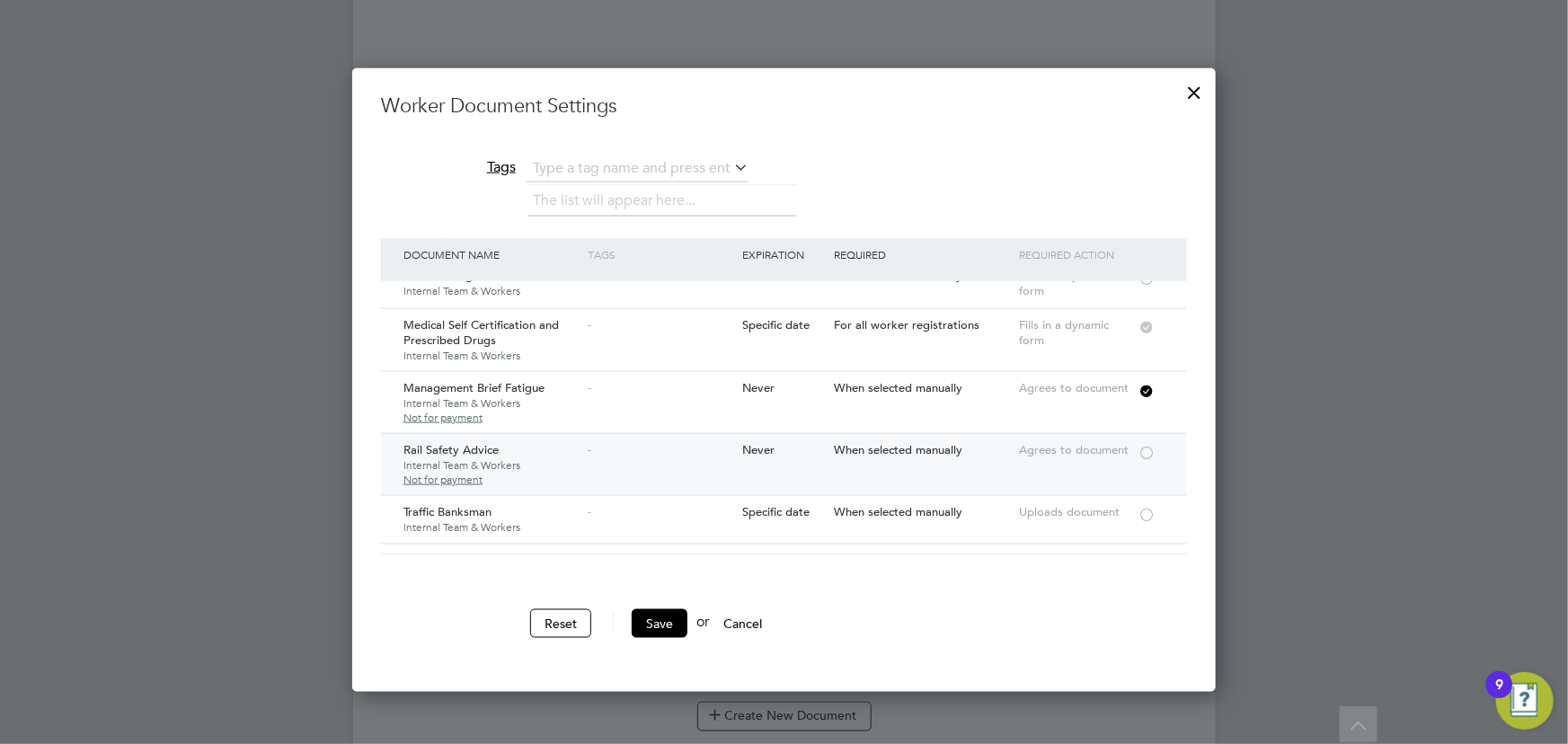
click at [1150, 451] on div at bounding box center [1147, 451] width 18 height 14
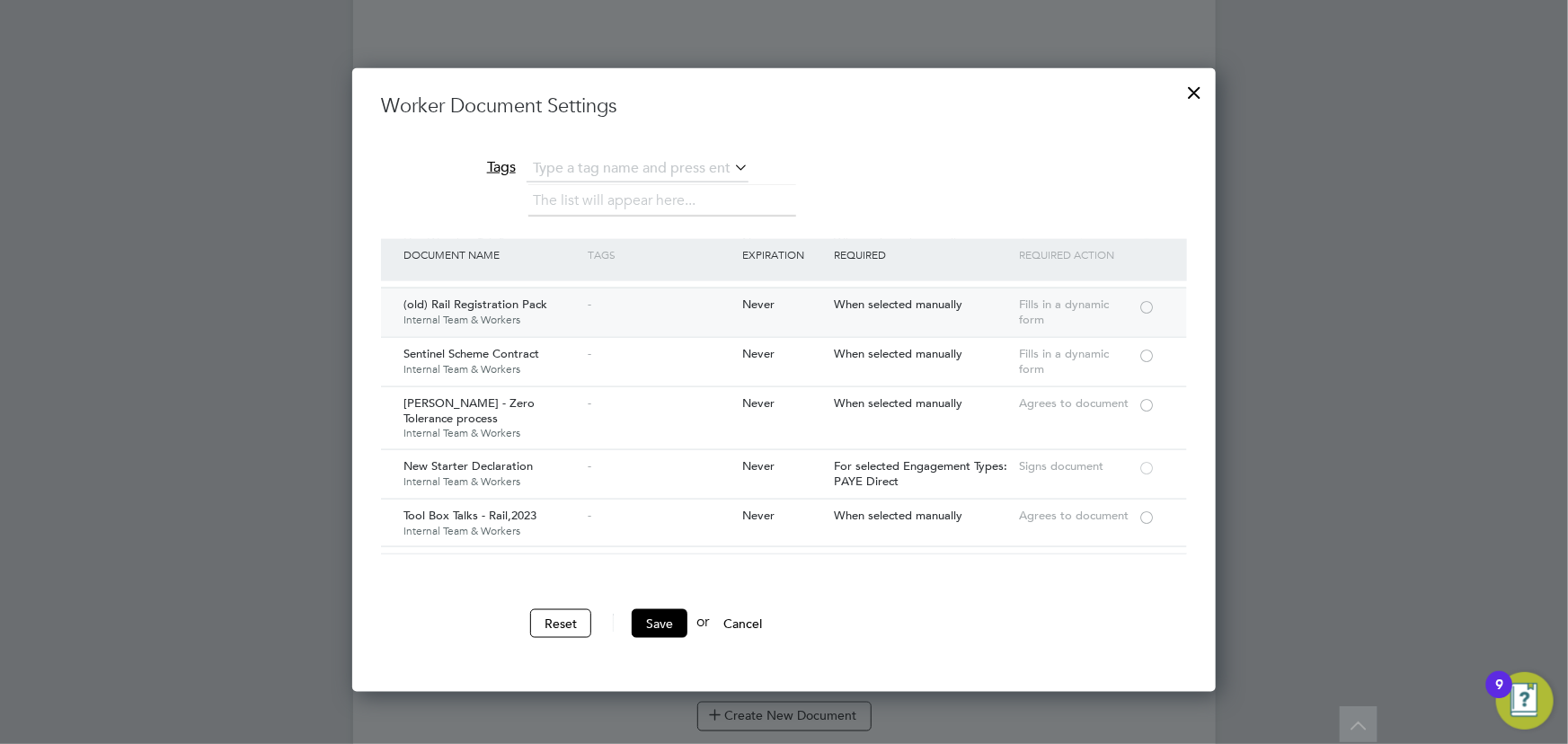
scroll to position [735, 0]
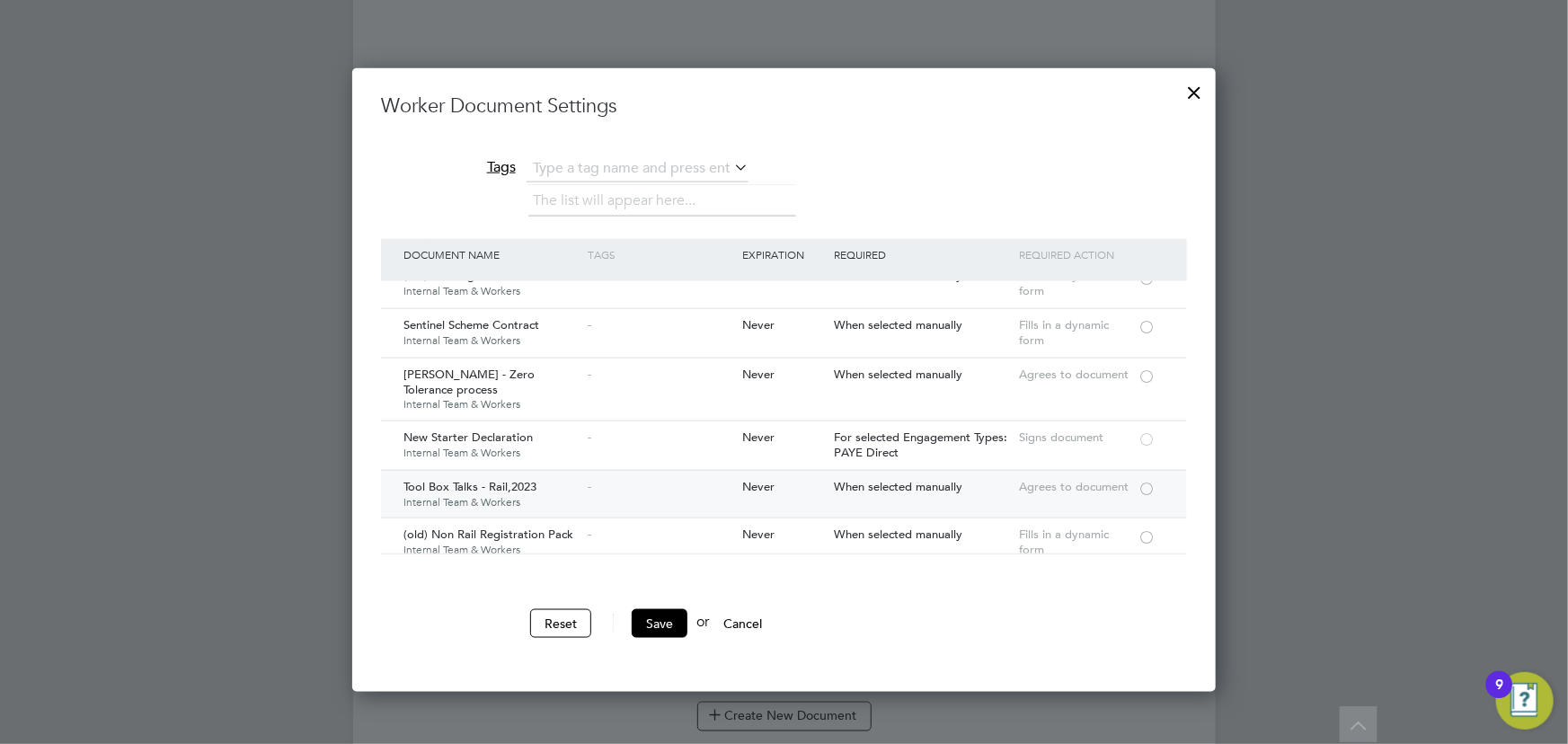
click at [1141, 485] on div at bounding box center [1147, 487] width 18 height 14
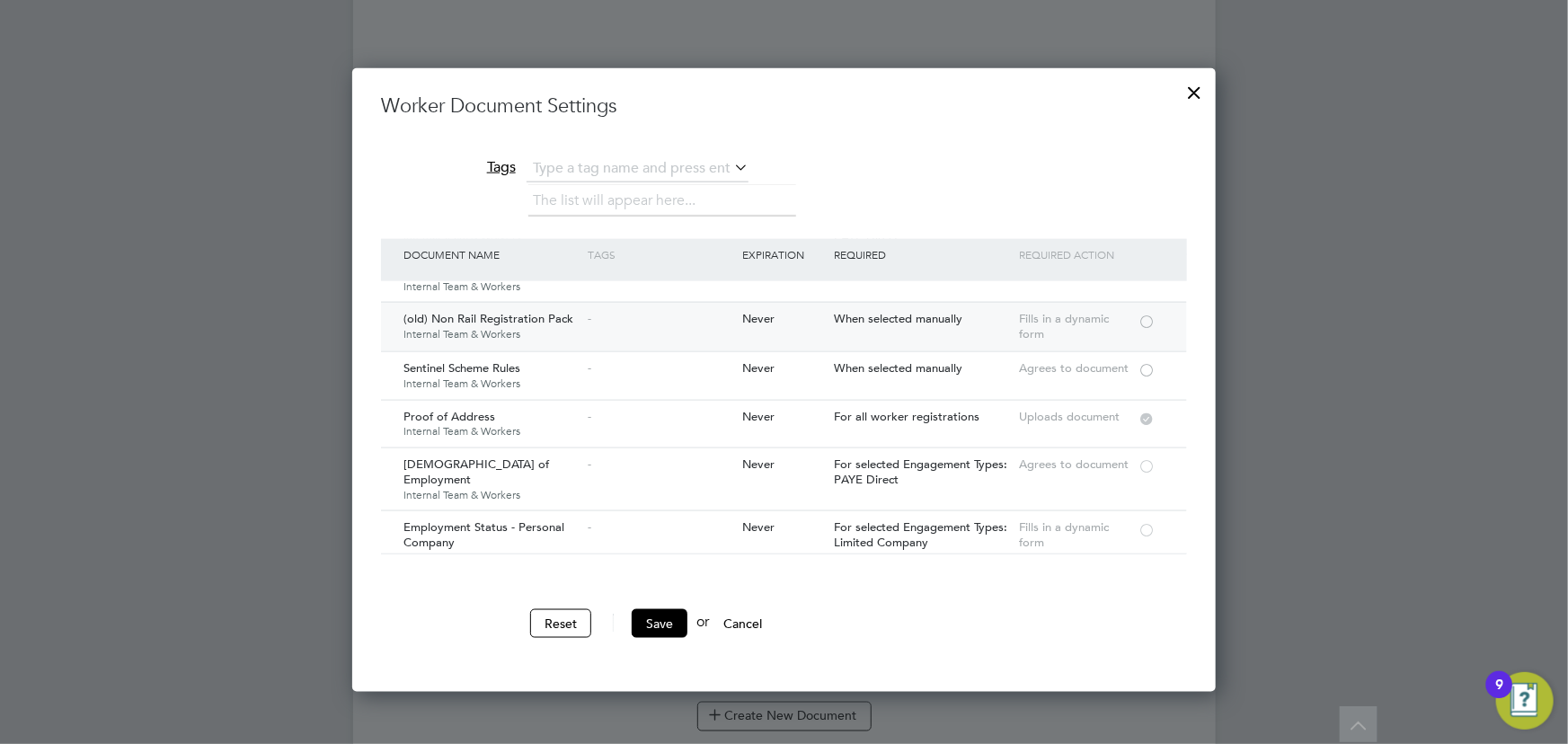
scroll to position [979, 0]
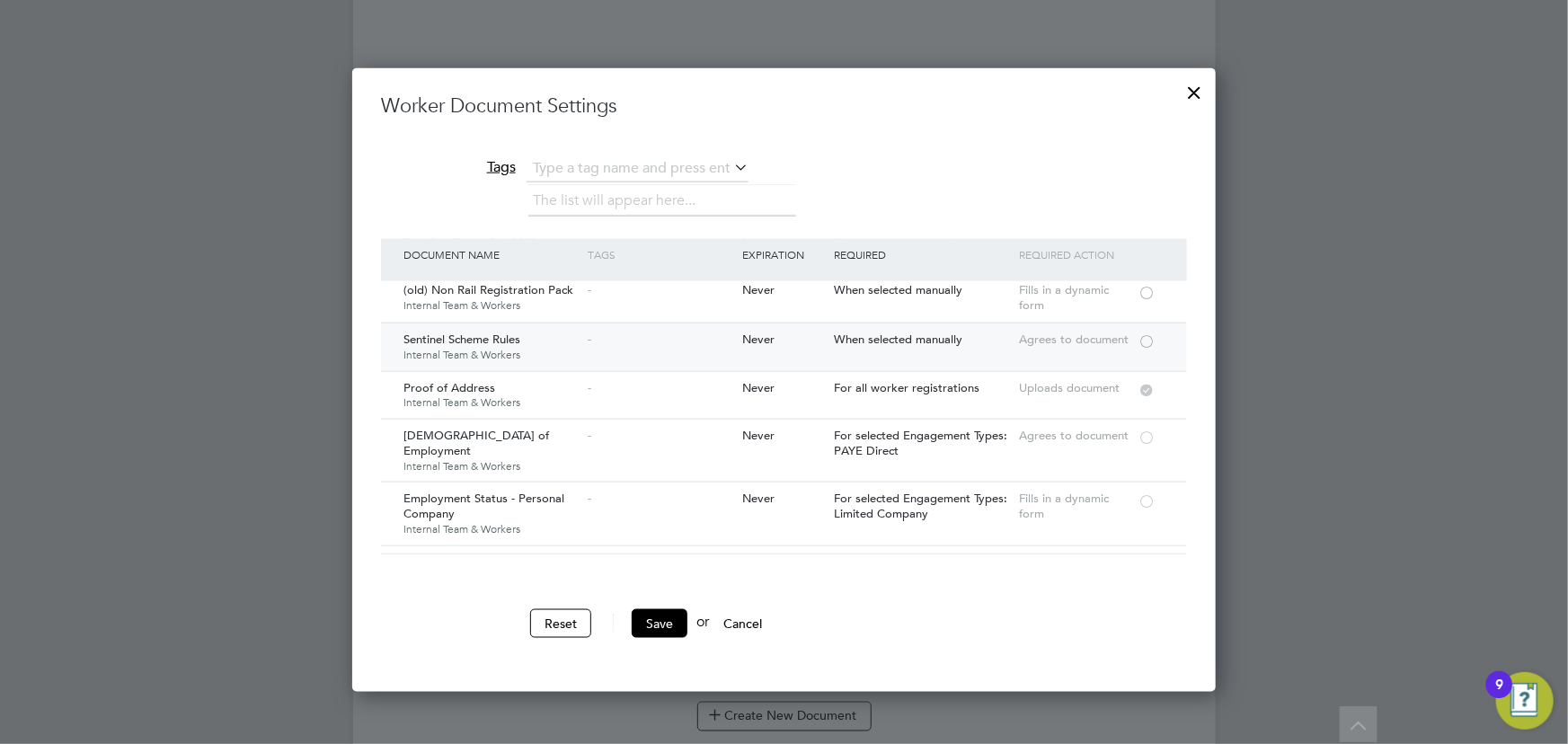
click at [1150, 339] on div at bounding box center [1147, 339] width 18 height 14
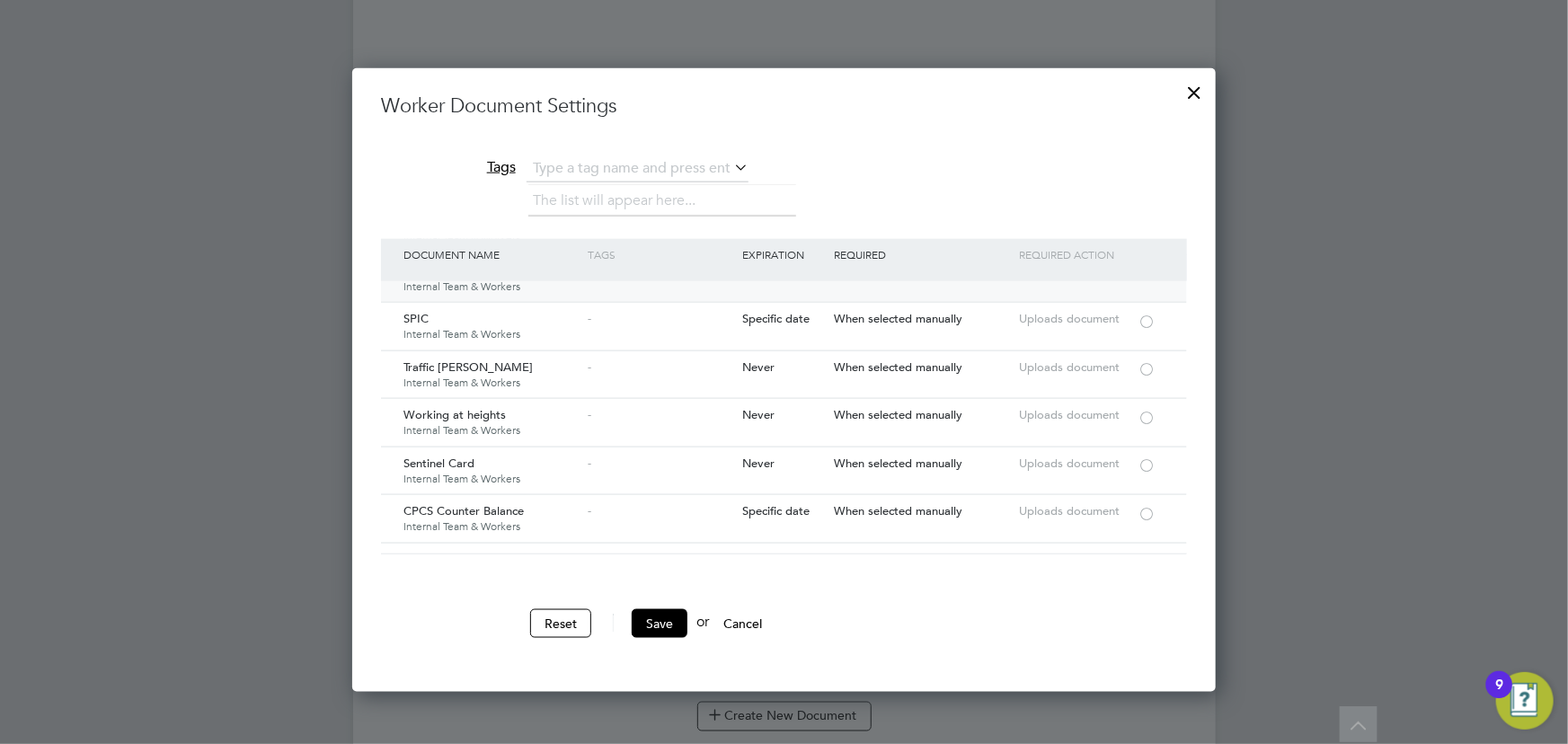
scroll to position [2857, 0]
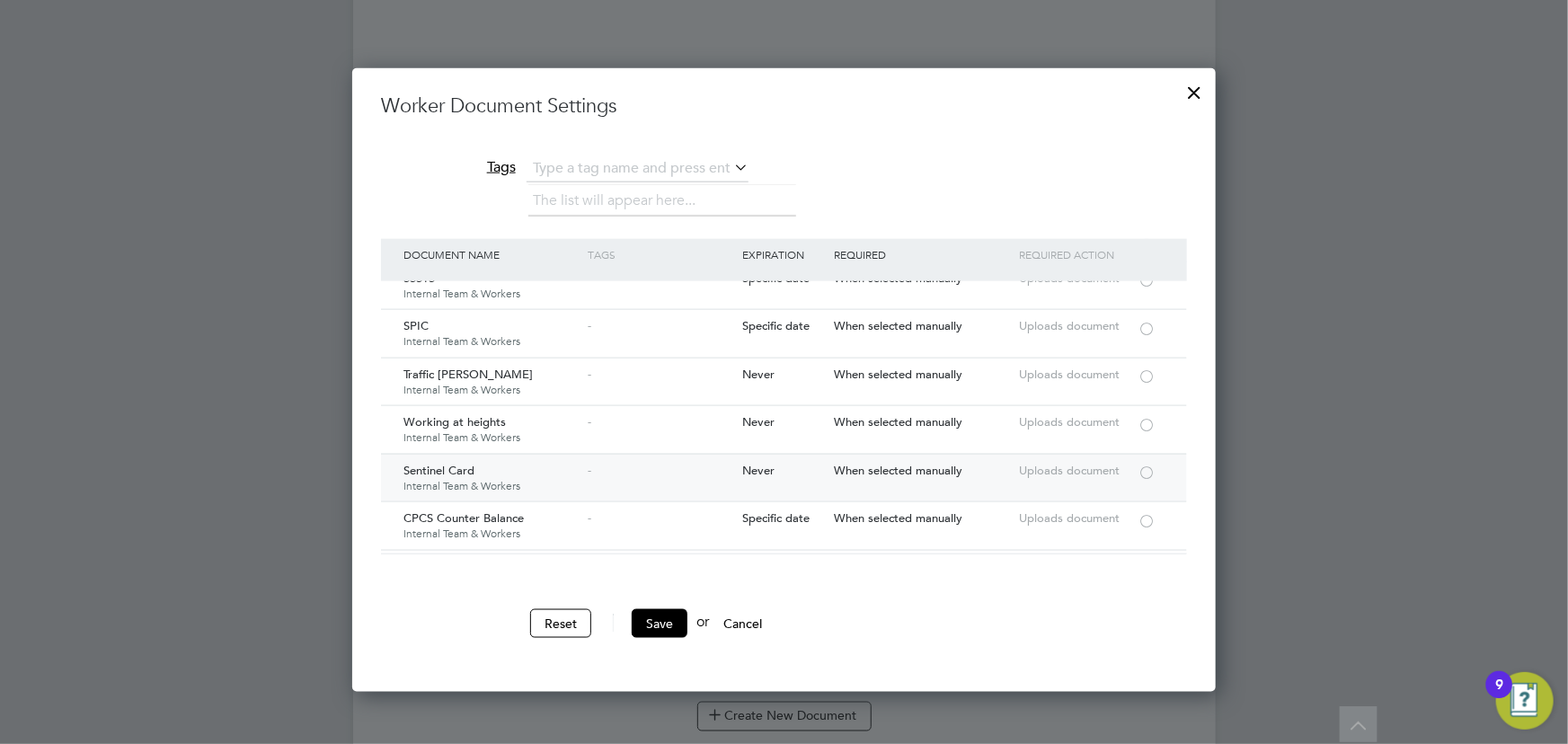
click at [1150, 464] on div at bounding box center [1147, 470] width 18 height 14
click at [651, 616] on button "Save" at bounding box center [659, 624] width 56 height 29
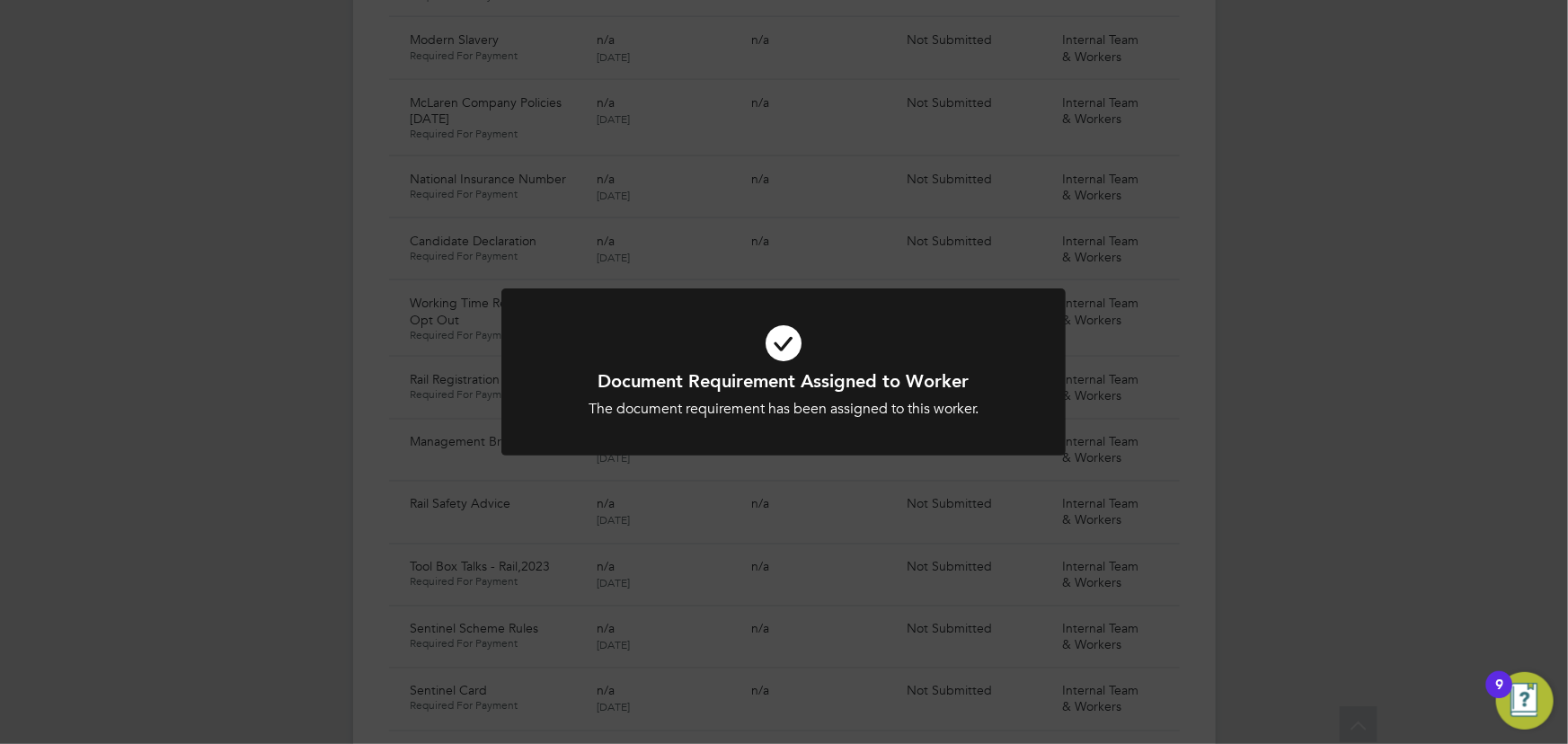
click at [1332, 497] on div "Document Requirement Assigned to Worker The document requirement has been assig…" at bounding box center [784, 372] width 1568 height 744
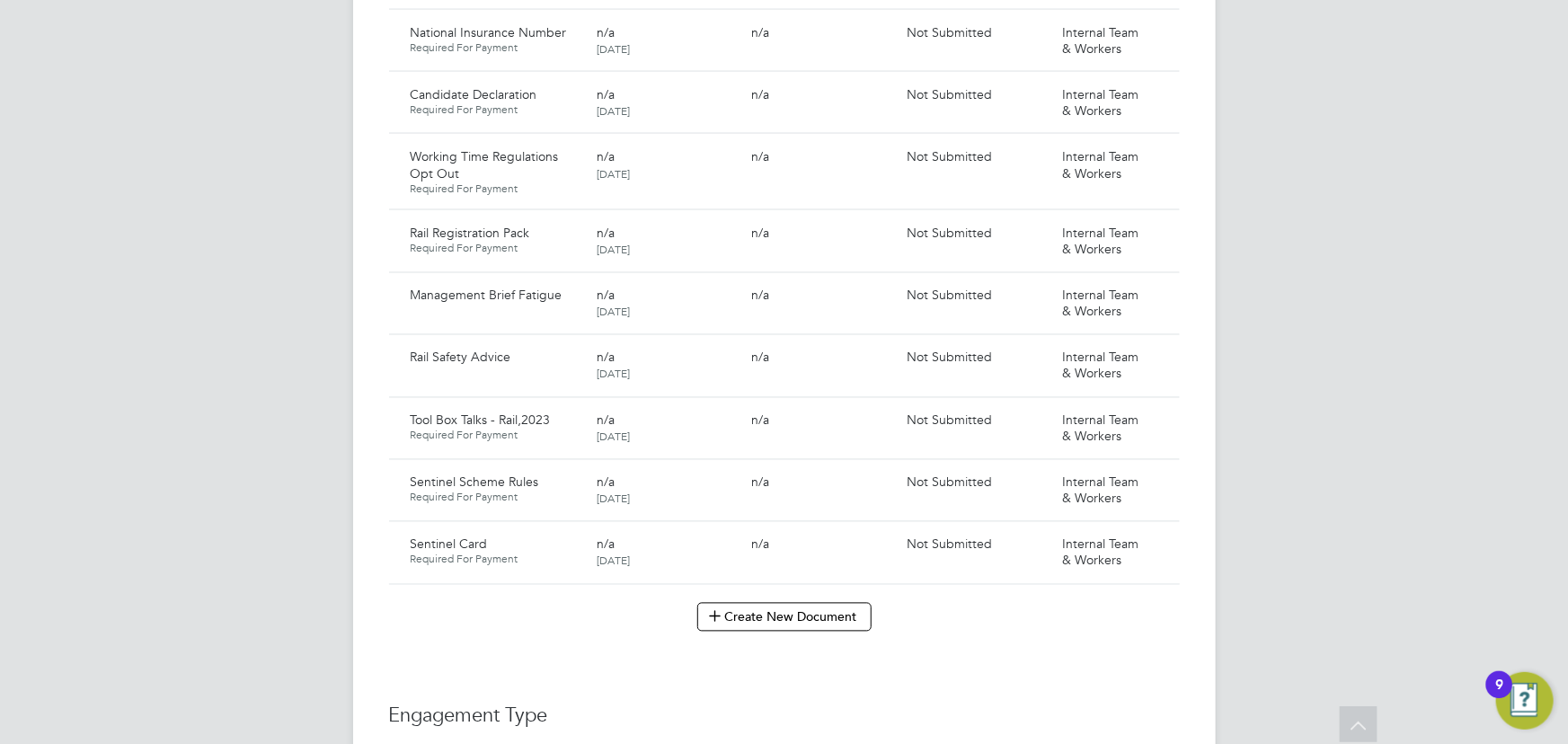
scroll to position [1826, 0]
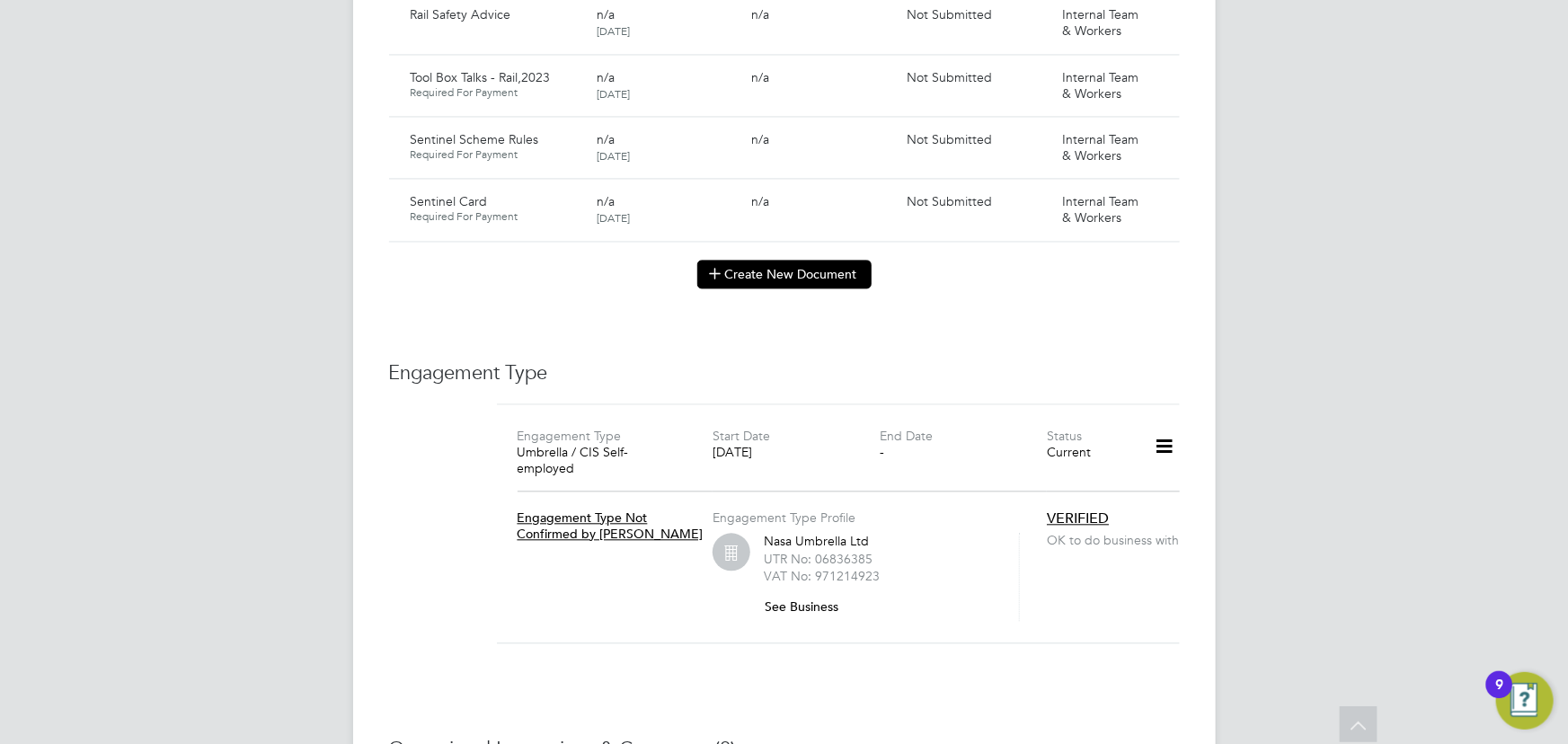
click at [774, 270] on button "Create New Document" at bounding box center [784, 274] width 174 height 29
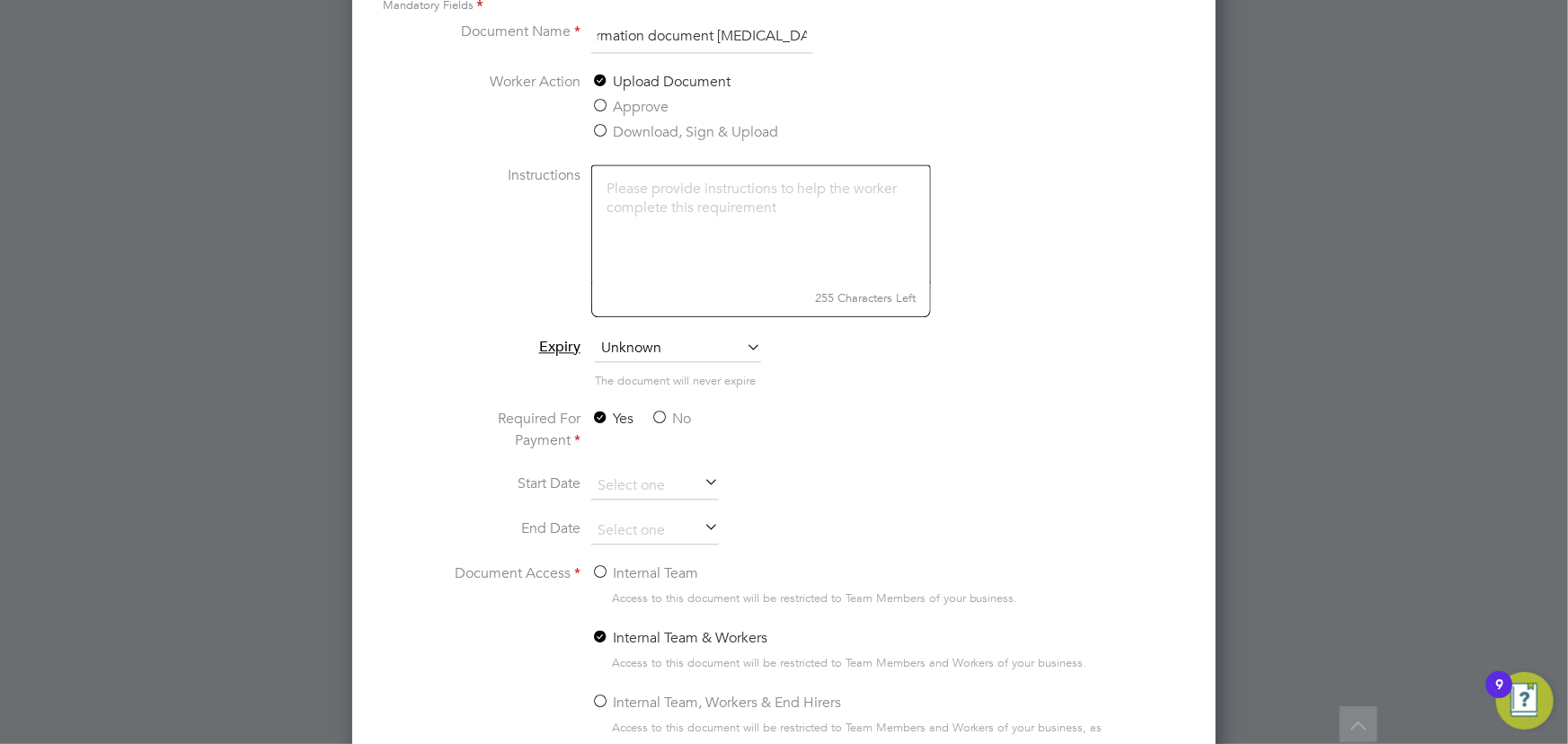
scroll to position [2120, 0]
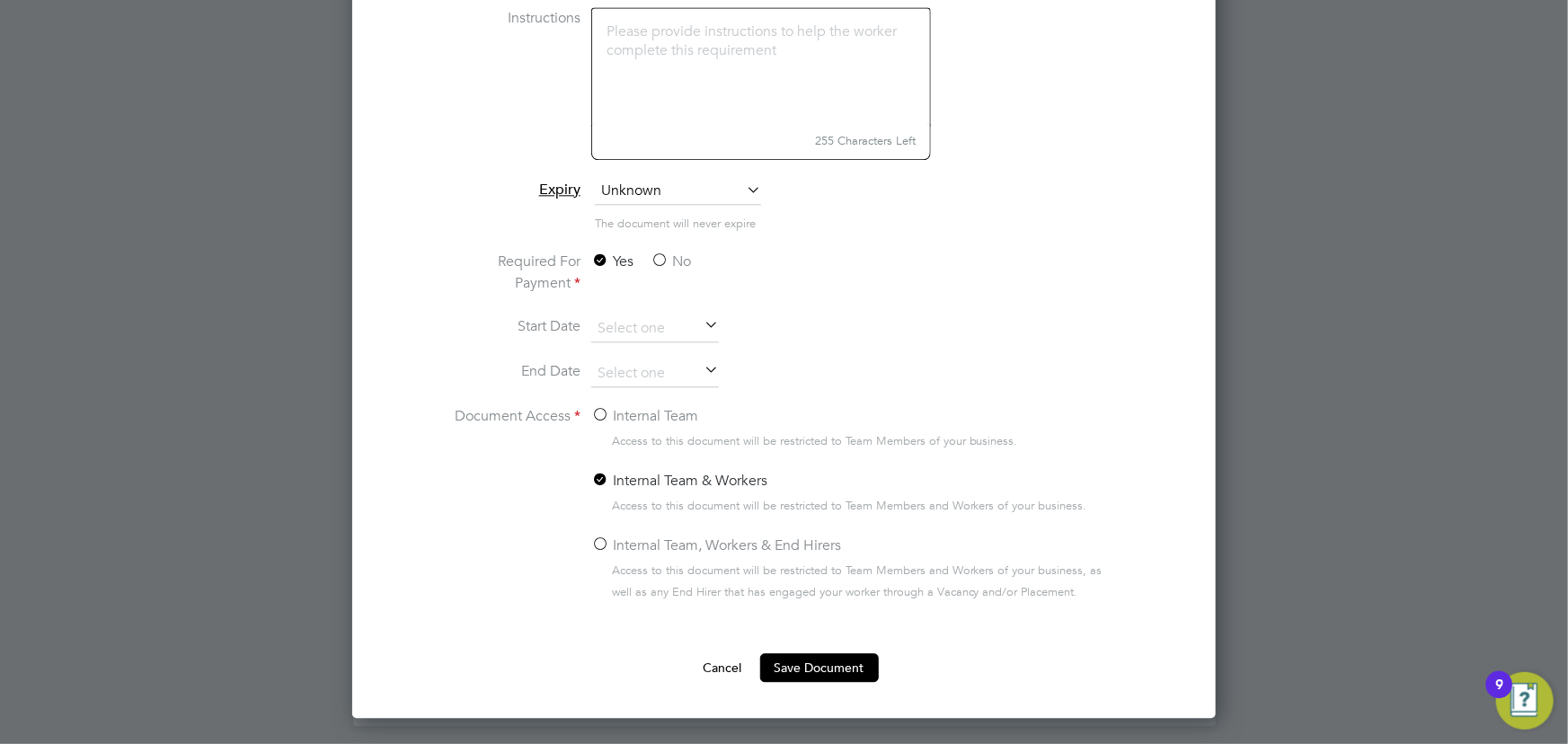
type input "key information document OCL 30.09.25"
click at [629, 417] on label "Internal Team" at bounding box center [644, 416] width 107 height 22
click at [0, 0] on input "Internal Team" at bounding box center [0, 0] width 0 height 0
click at [811, 657] on button "Save Document" at bounding box center [819, 667] width 119 height 29
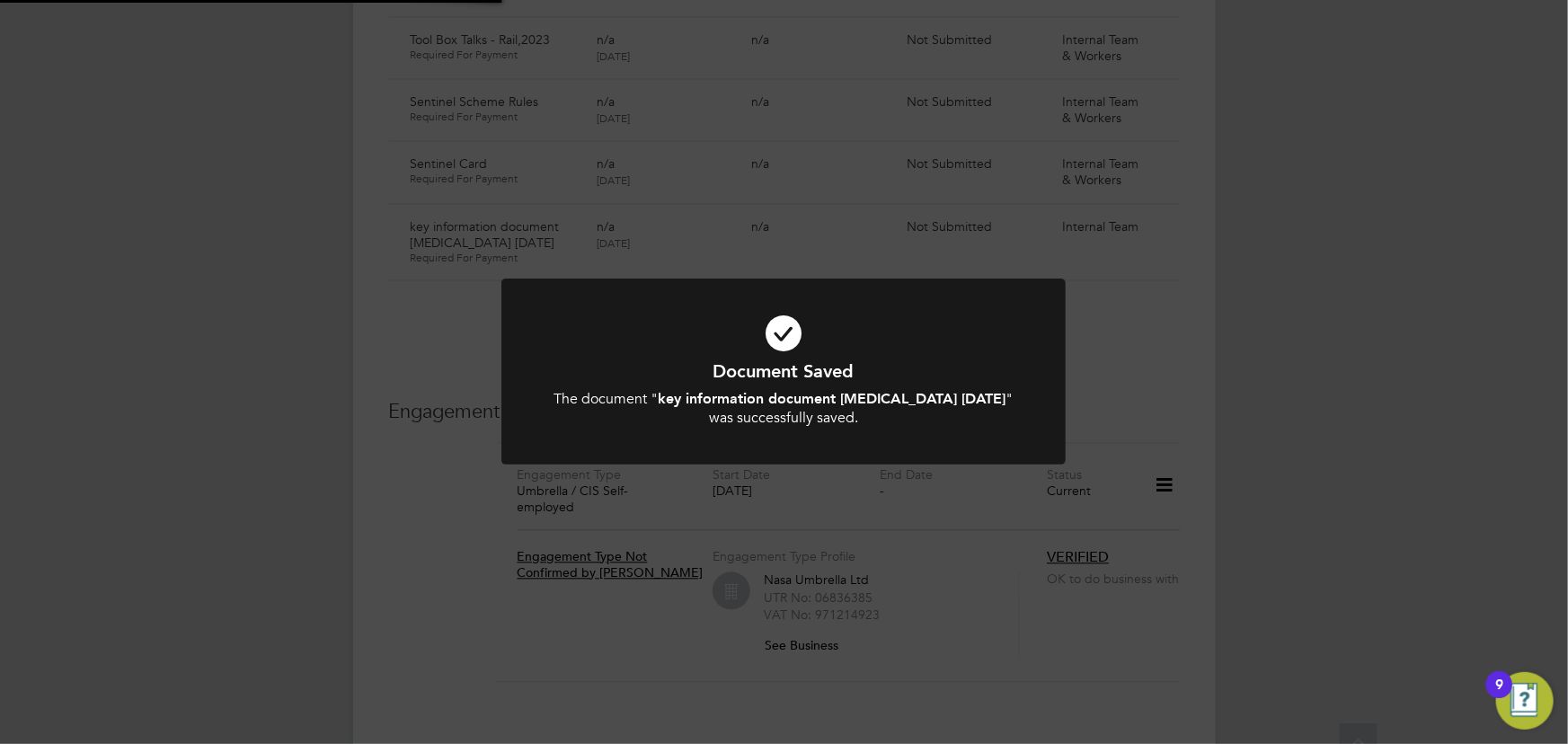
scroll to position [1826, 0]
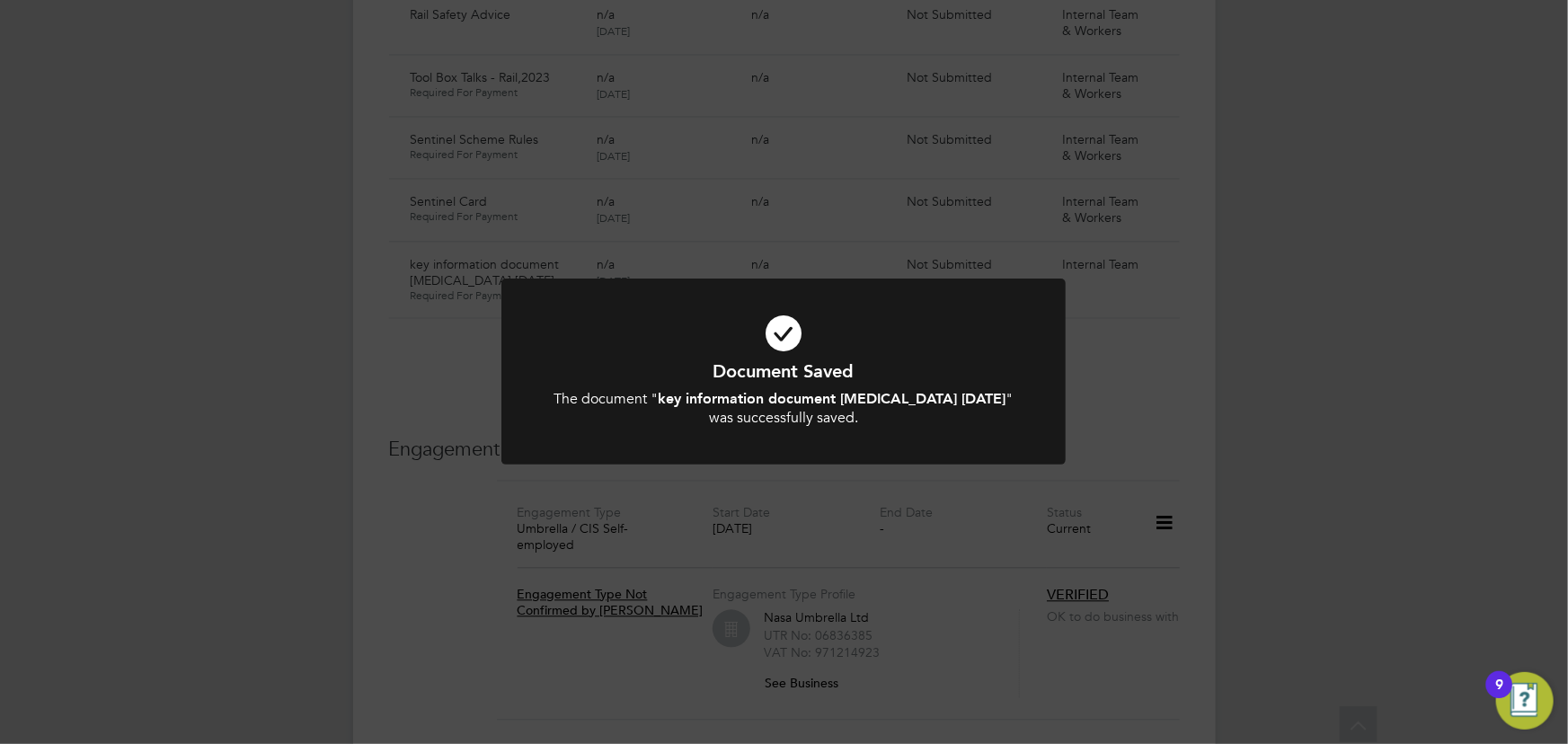
click at [1259, 490] on div "Document Saved The document " key information document OCL 30.09.25 " was succe…" at bounding box center [784, 372] width 1568 height 744
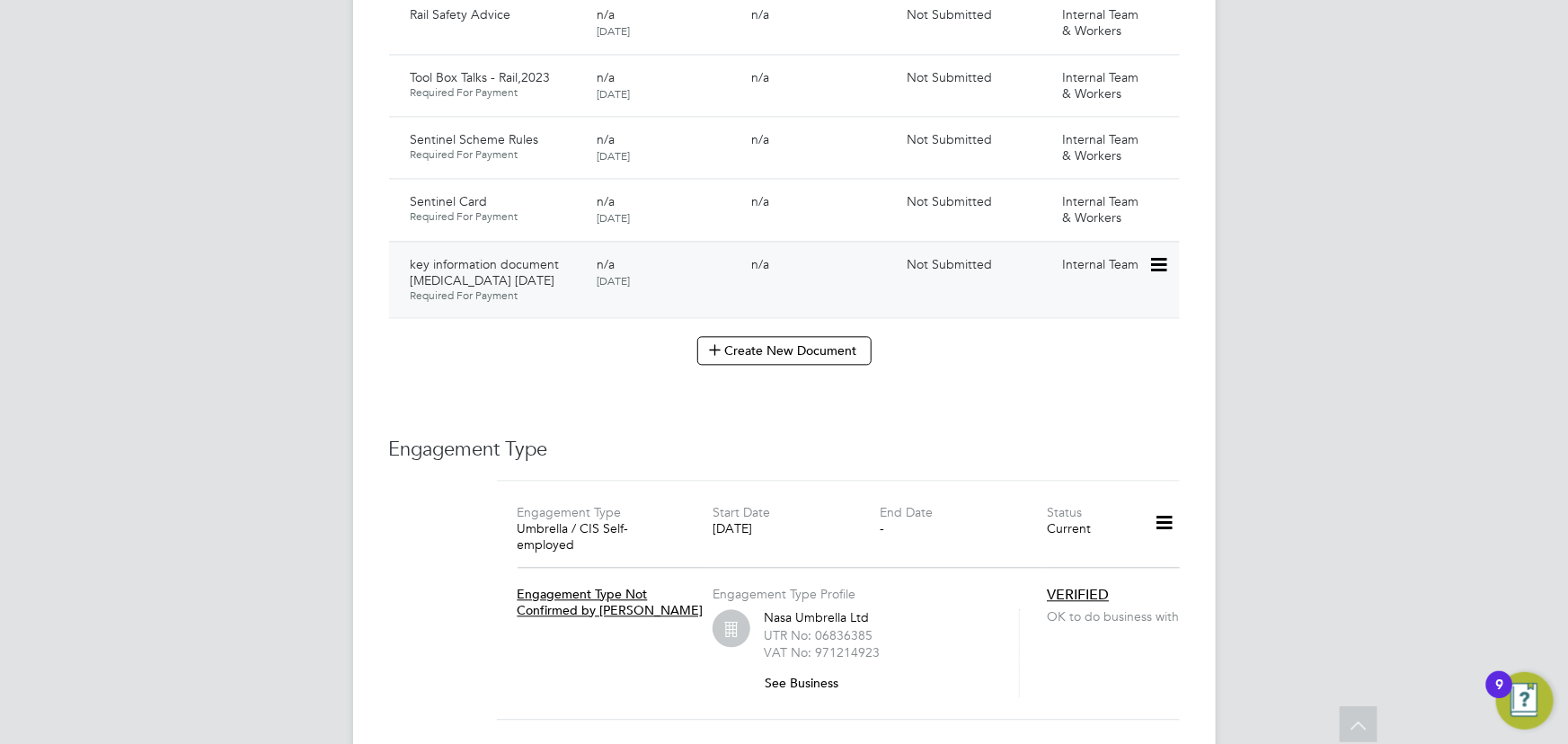
click at [1165, 267] on icon at bounding box center [1158, 265] width 18 height 22
click at [1092, 324] on li "Submit Document" at bounding box center [1104, 334] width 126 height 26
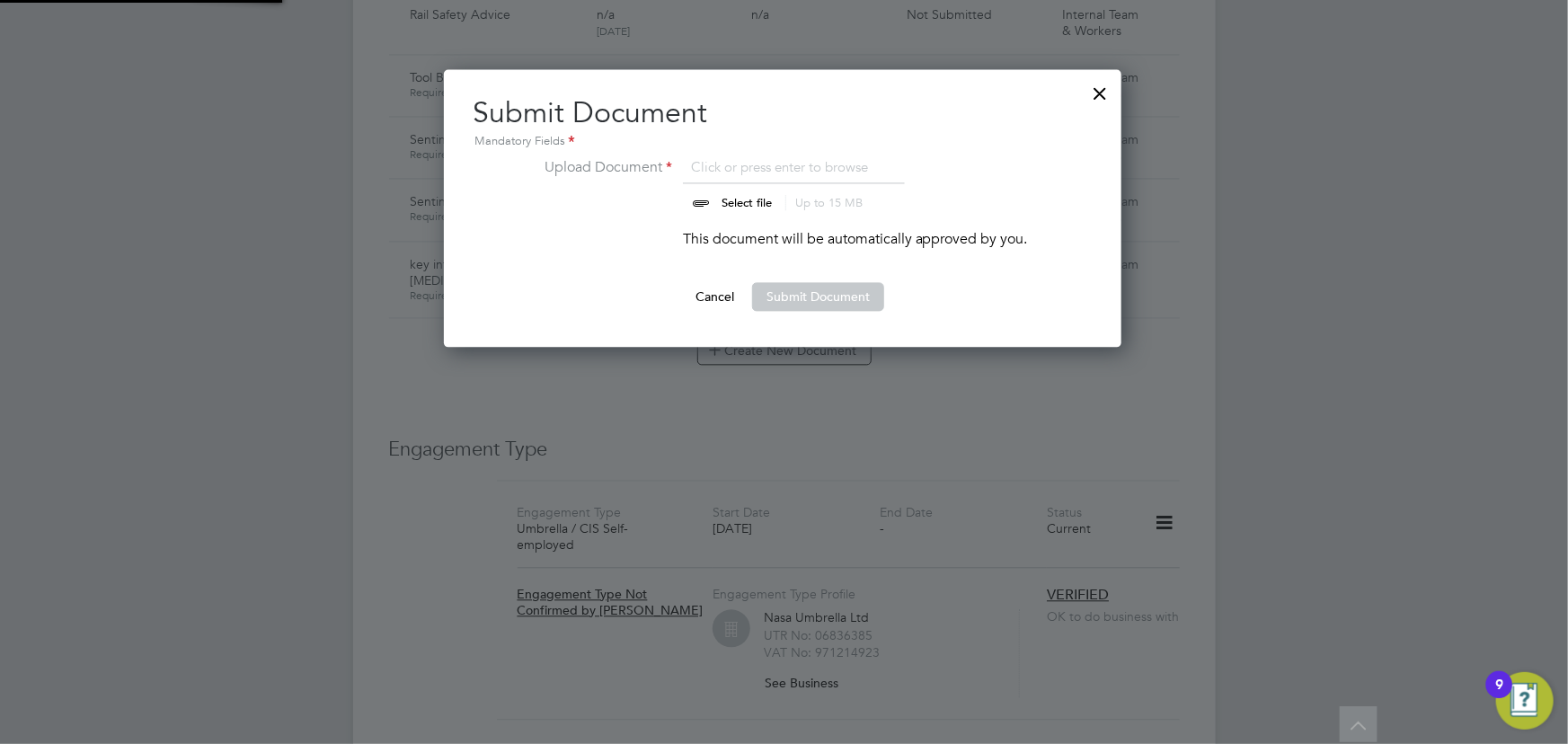
scroll to position [278, 680]
click at [746, 205] on input "file" at bounding box center [763, 182] width 282 height 54
type input "C:\fakepath\Key Information Document (Self Employed-CIS) 3 Mohamed Haji OCL 30.…"
click at [813, 303] on button "Submit Document" at bounding box center [817, 296] width 132 height 29
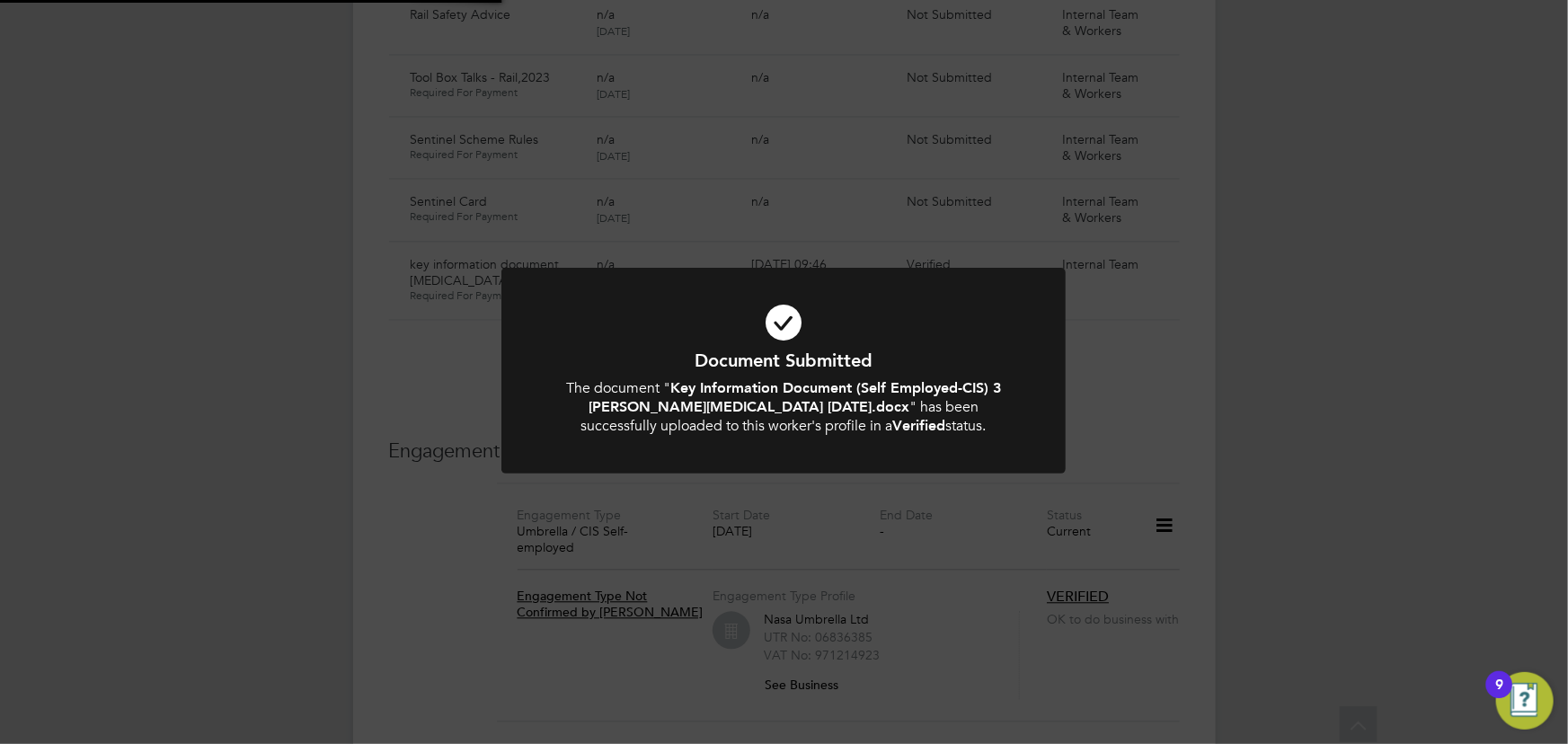
click at [1384, 337] on div "Document Submitted The document " Key Information Document (Self Employed-CIS) …" at bounding box center [784, 372] width 1568 height 744
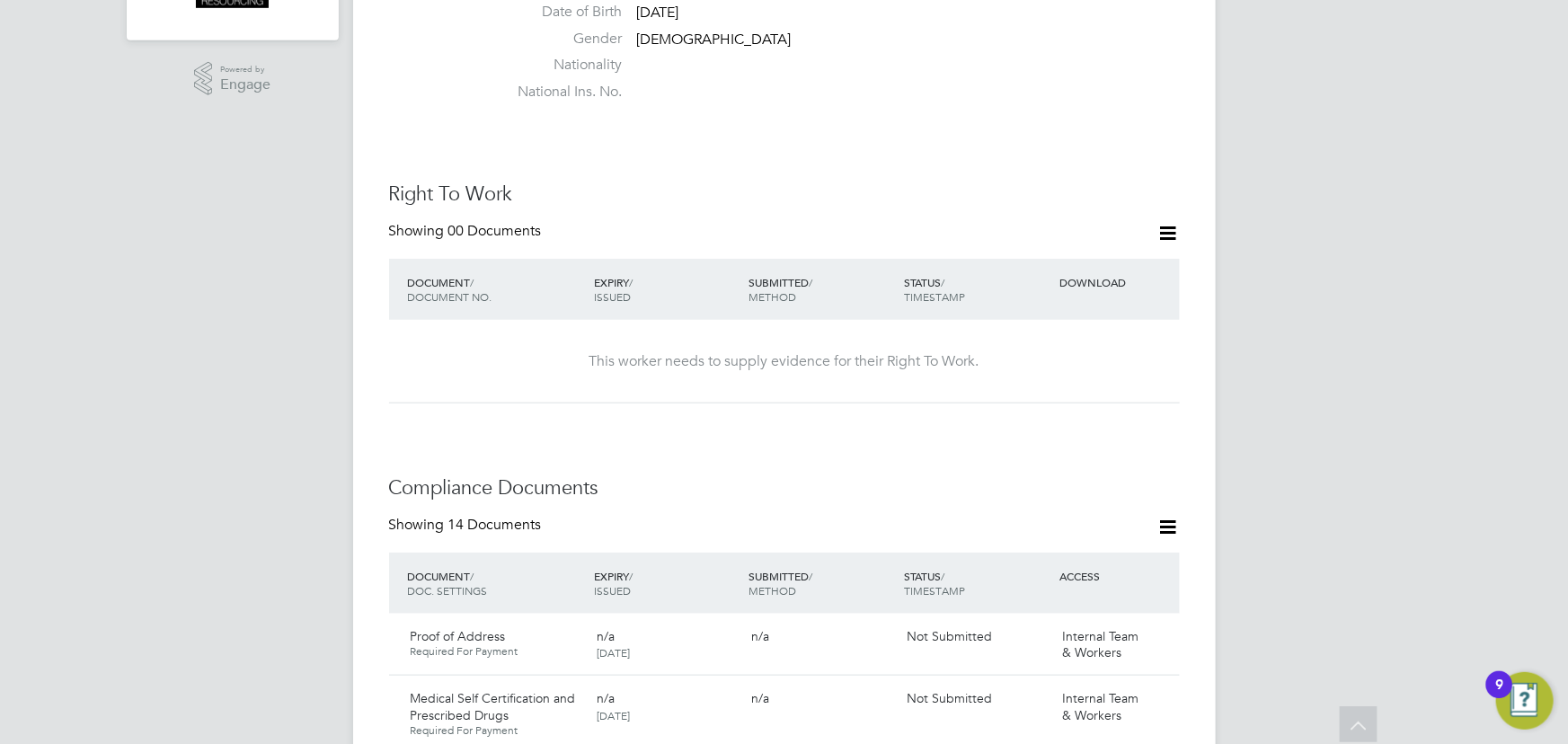
scroll to position [602, 0]
click at [1173, 235] on icon at bounding box center [1168, 233] width 23 height 23
click at [1085, 274] on li "Add Right To Work Document" at bounding box center [1068, 277] width 216 height 26
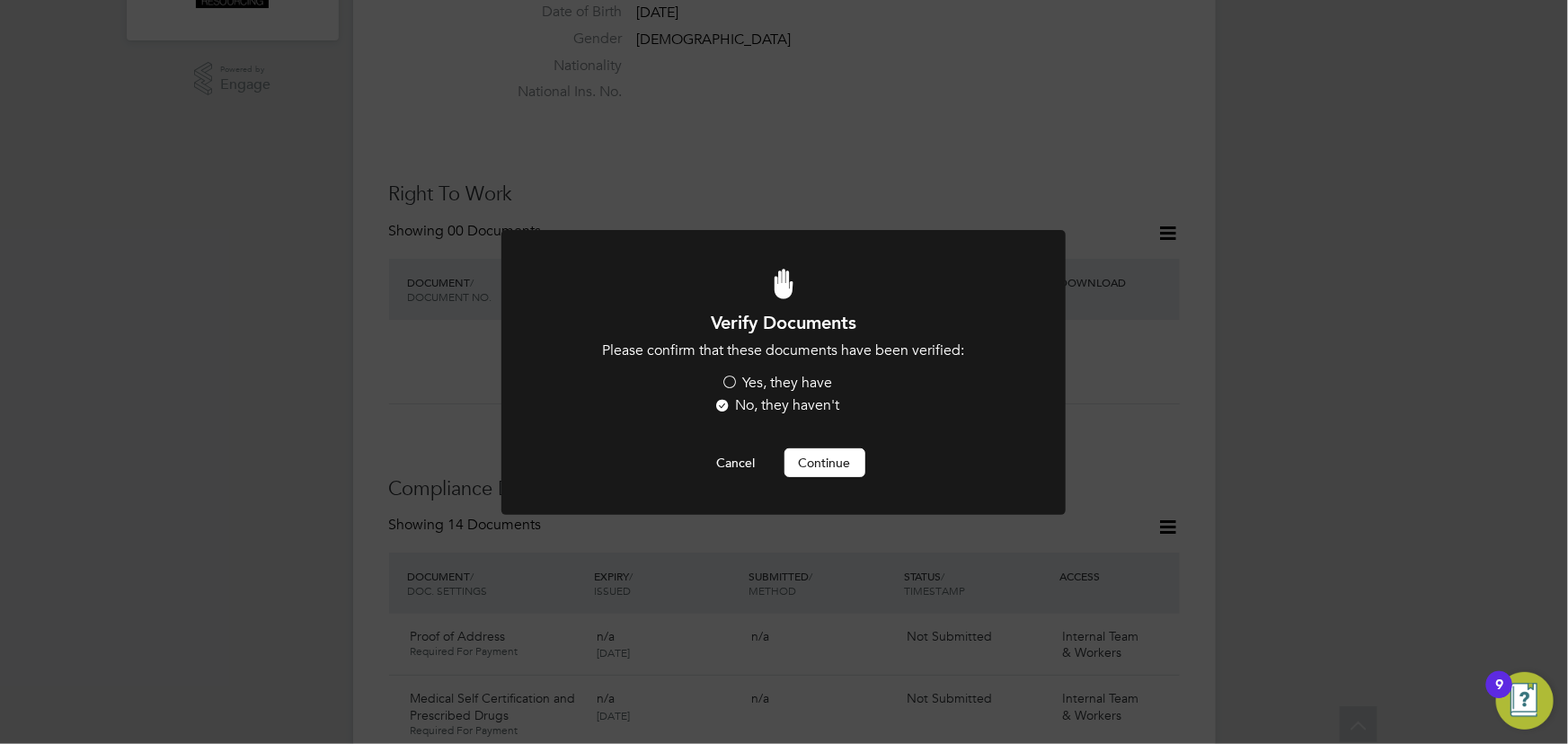
click at [793, 384] on label "Yes, they have" at bounding box center [777, 383] width 111 height 19
click at [0, 0] on input "Yes, they have" at bounding box center [0, 0] width 0 height 0
click at [817, 462] on button "Continue" at bounding box center [825, 463] width 81 height 29
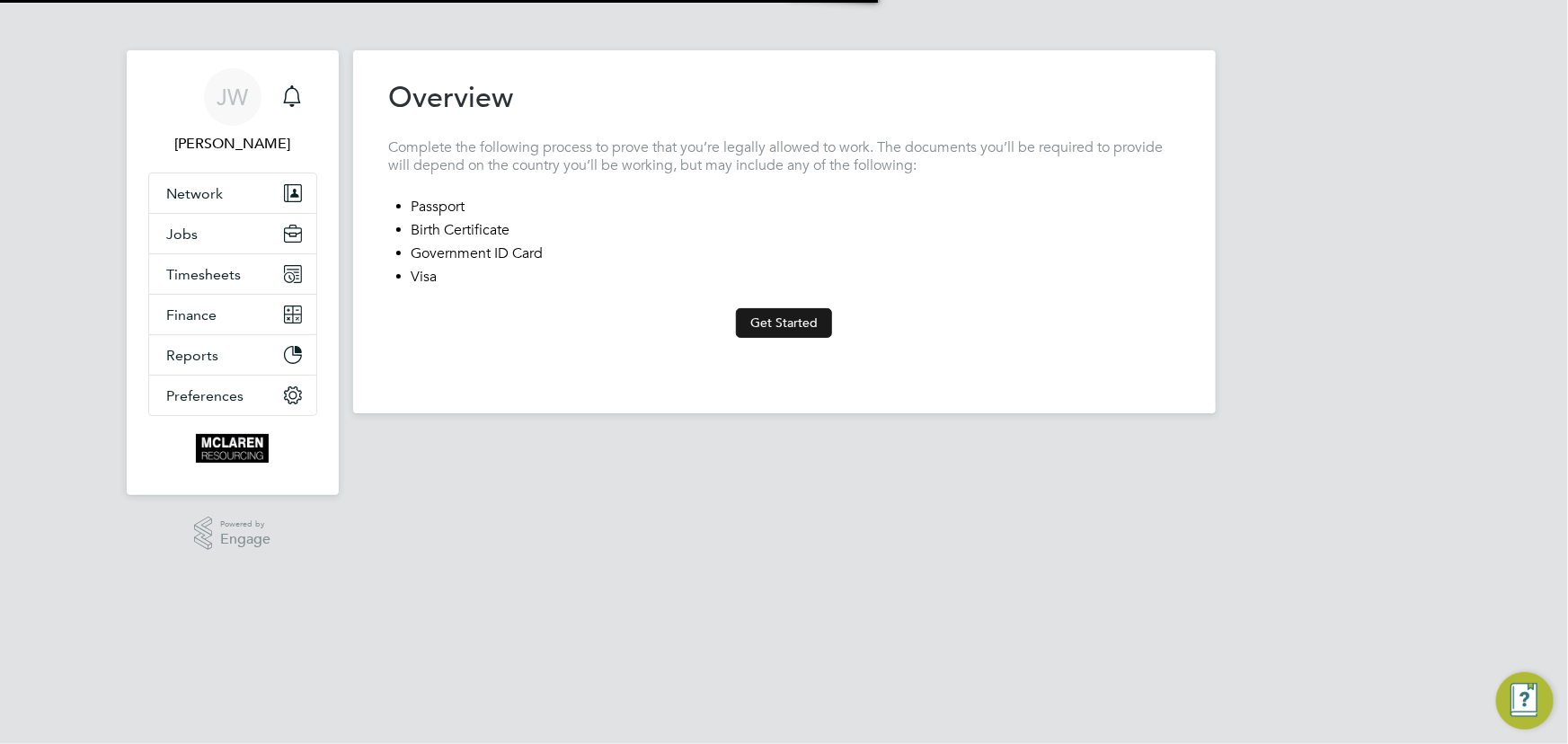
click at [790, 324] on button "Get Started" at bounding box center [784, 323] width 96 height 29
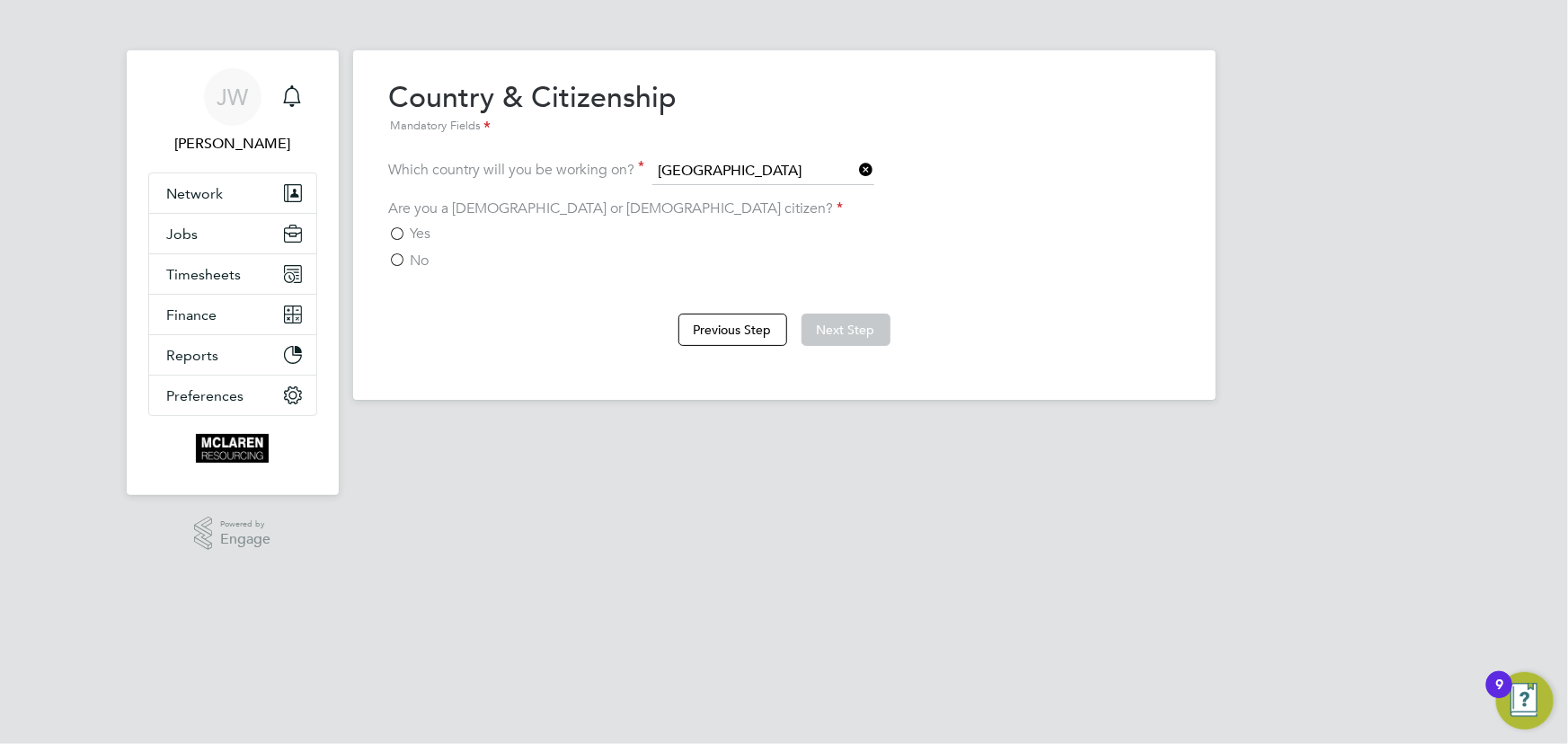
click at [410, 229] on span "Yes" at bounding box center [421, 233] width 21 height 18
click at [0, 0] on input "Yes" at bounding box center [0, 0] width 0 height 0
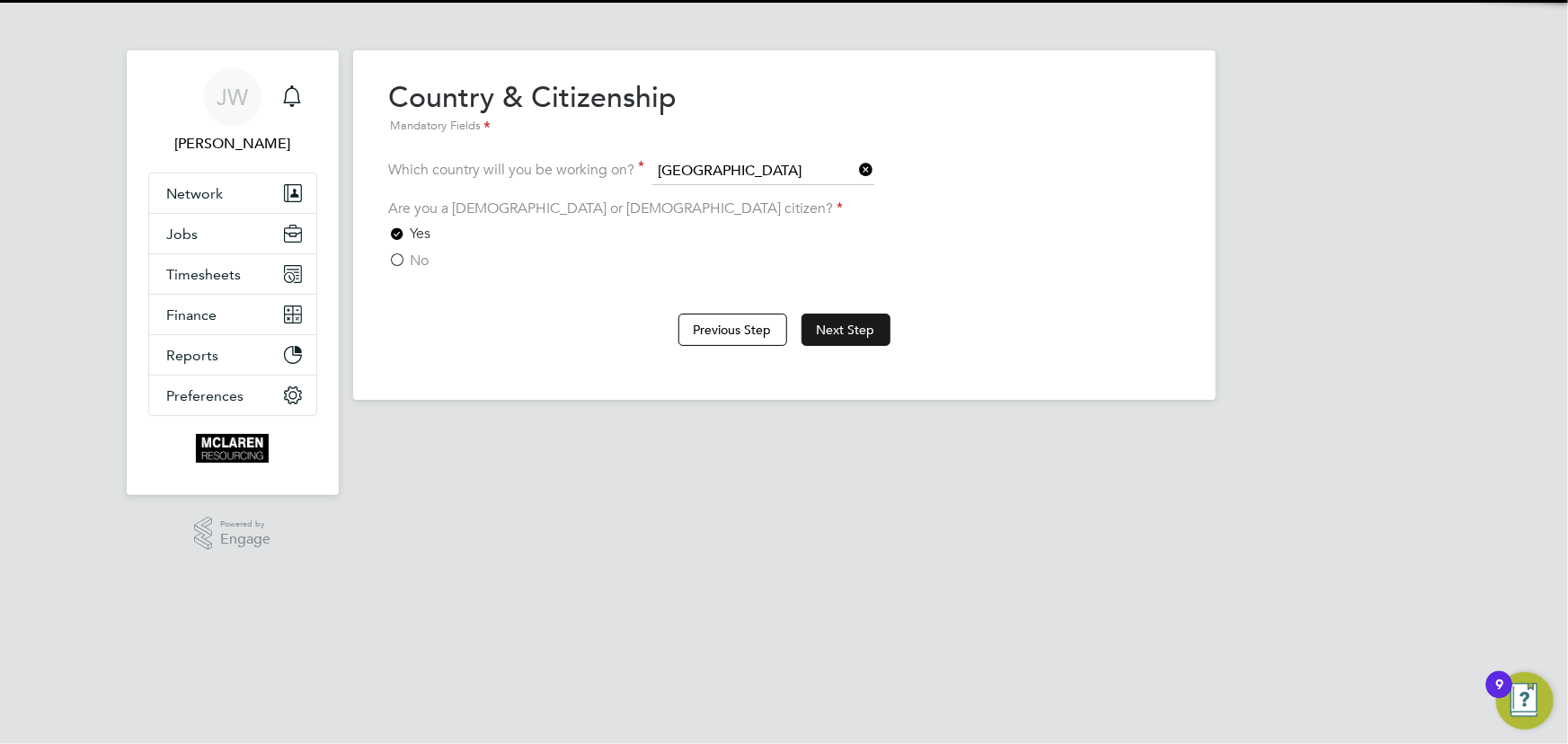
click at [848, 338] on button "Next Step" at bounding box center [846, 329] width 89 height 32
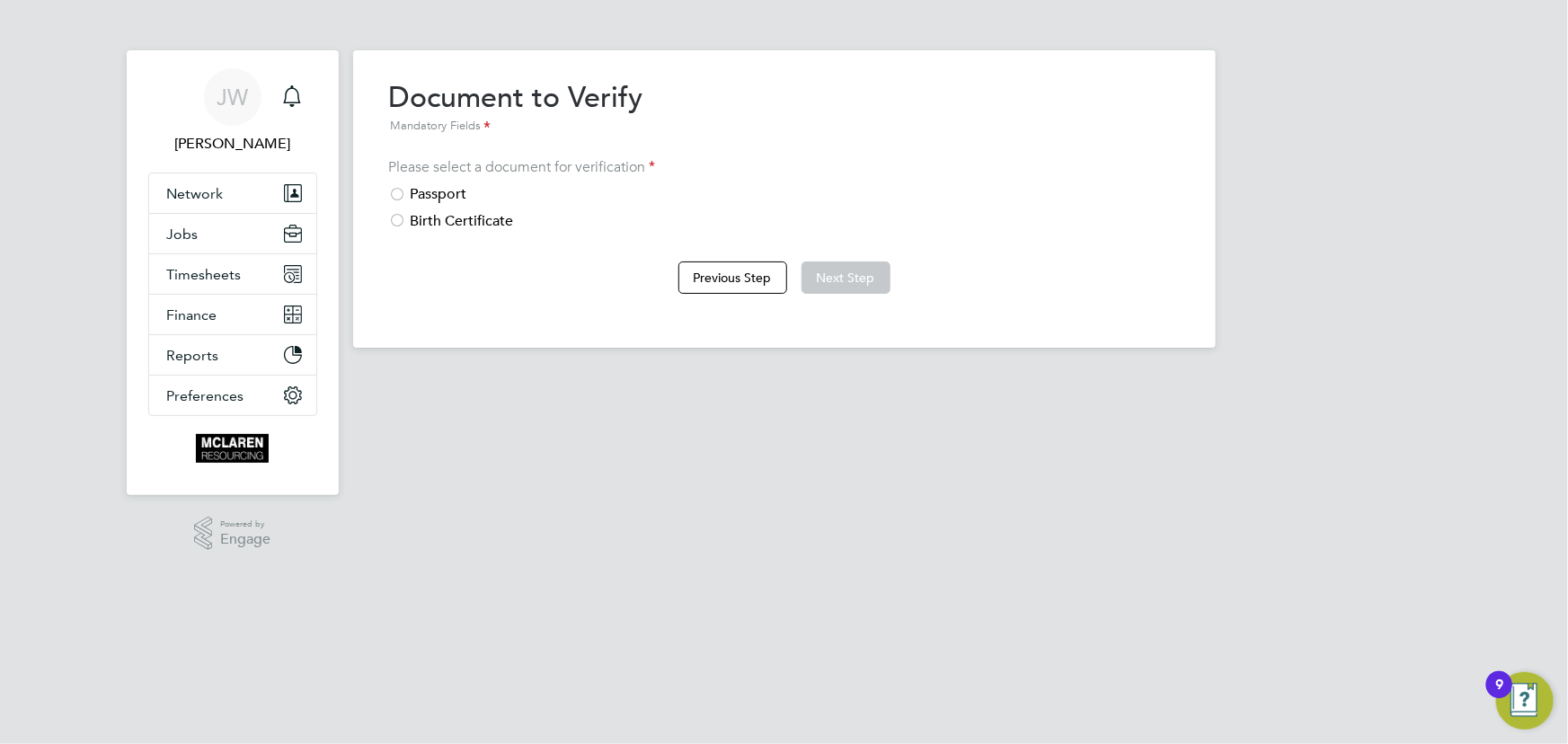
click at [448, 193] on div "Passport" at bounding box center [784, 194] width 791 height 19
click at [863, 275] on button "Next Step" at bounding box center [846, 277] width 89 height 32
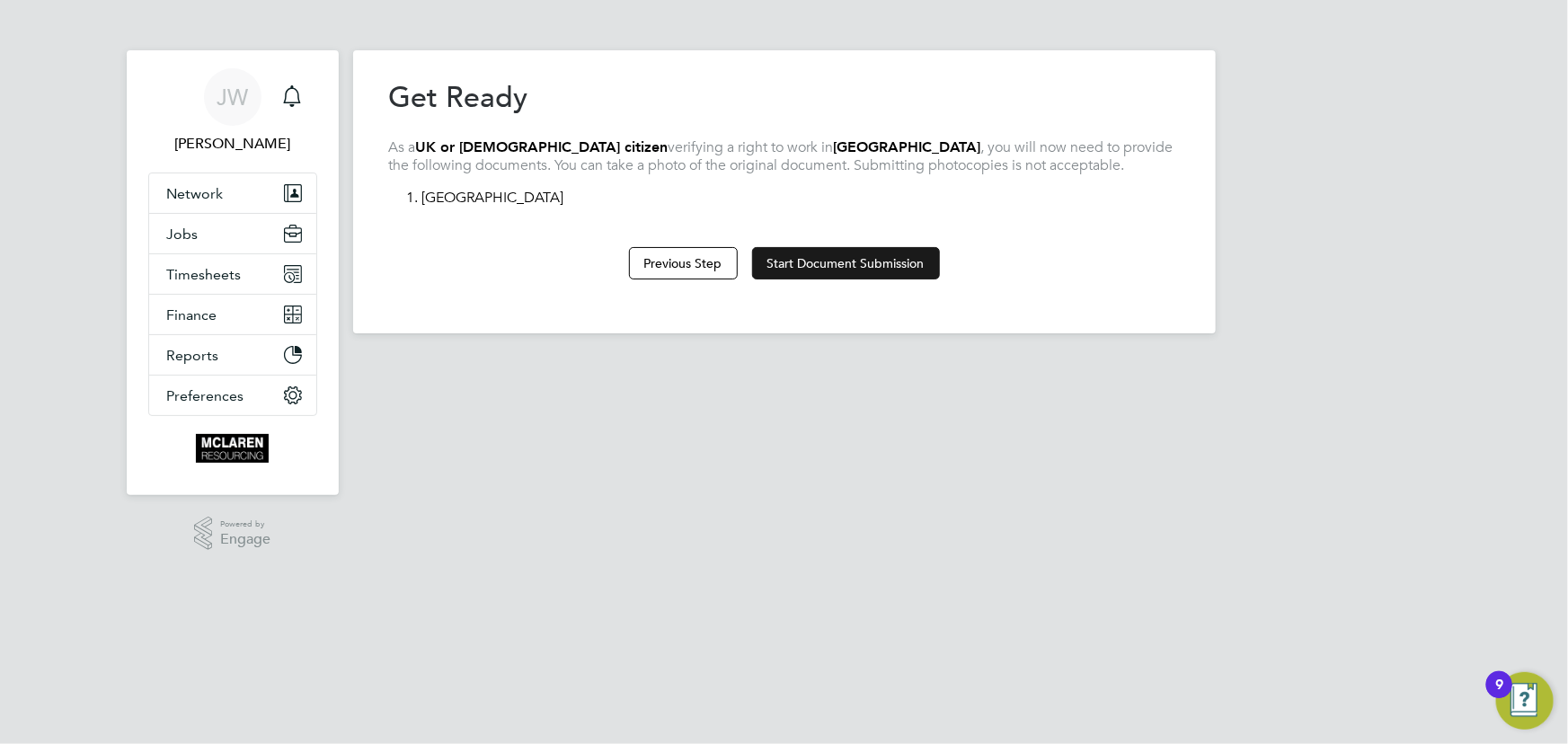
click at [908, 269] on button "Start Document Submission" at bounding box center [846, 263] width 188 height 32
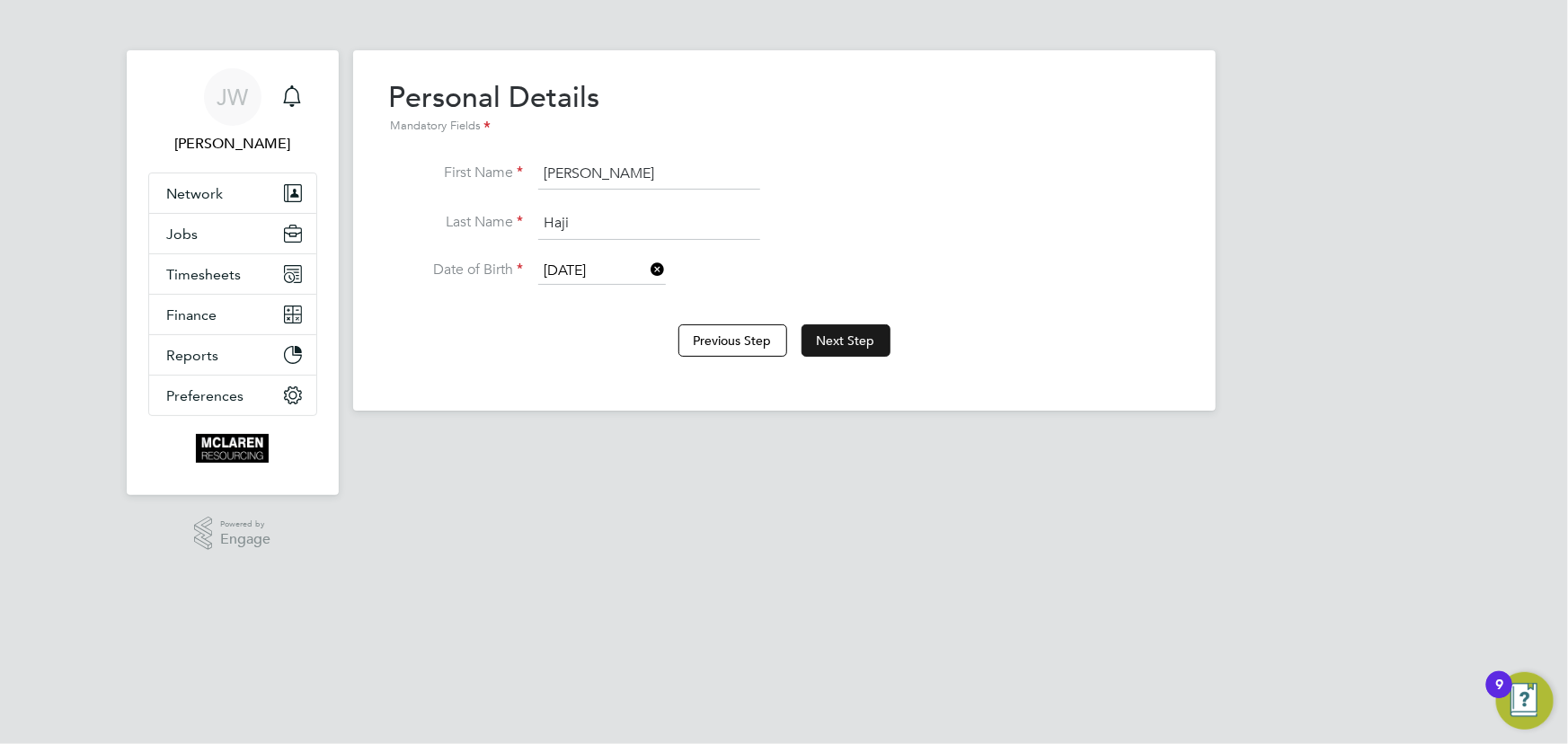
click at [846, 325] on button "Next Step" at bounding box center [846, 340] width 89 height 32
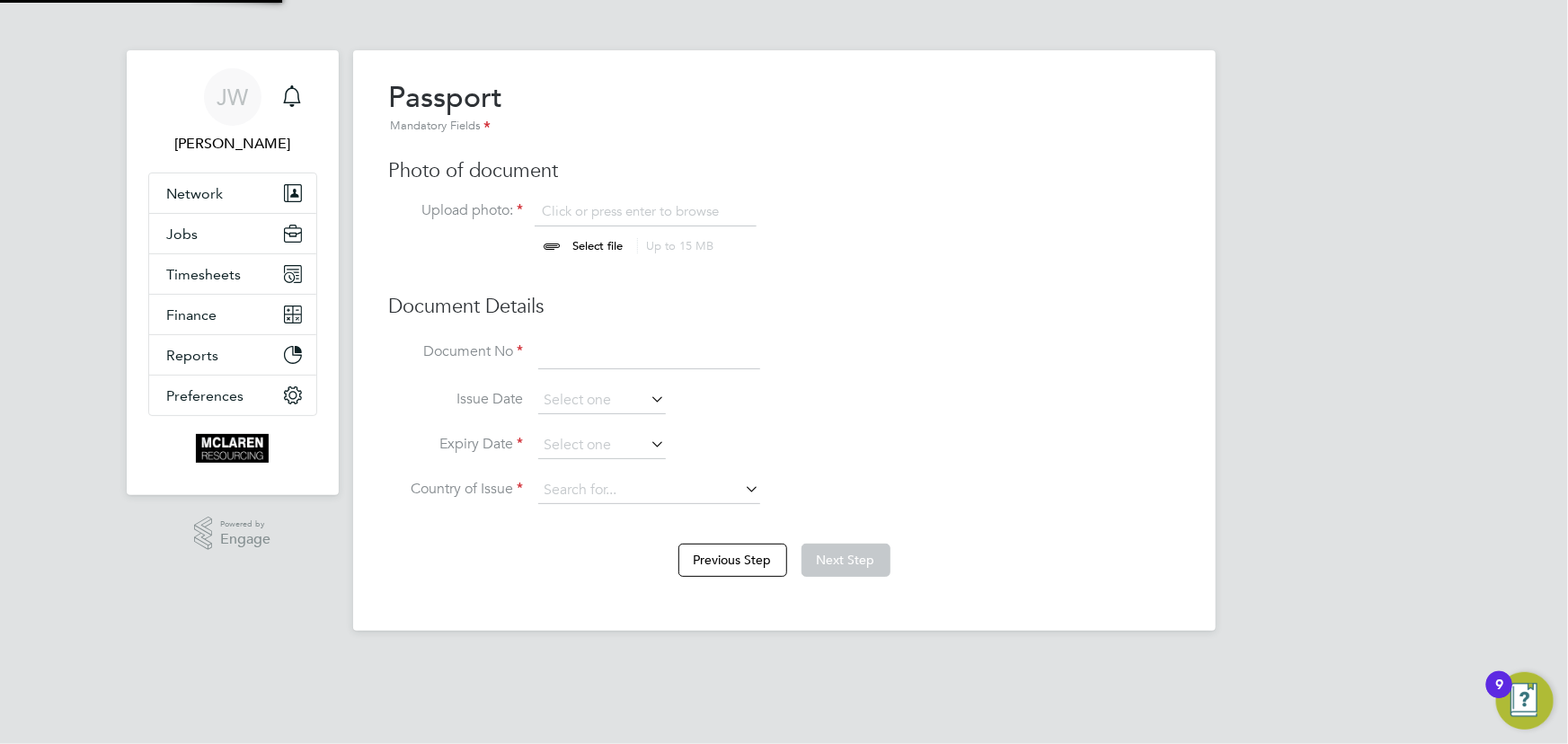
scroll to position [25, 223]
click at [602, 243] on input "file" at bounding box center [615, 229] width 282 height 54
type input "C:\fakepath\[PERSON_NAME] passport.jpg"
drag, startPoint x: 581, startPoint y: 364, endPoint x: 569, endPoint y: 333, distance: 33.2
click at [581, 364] on input at bounding box center [649, 353] width 222 height 32
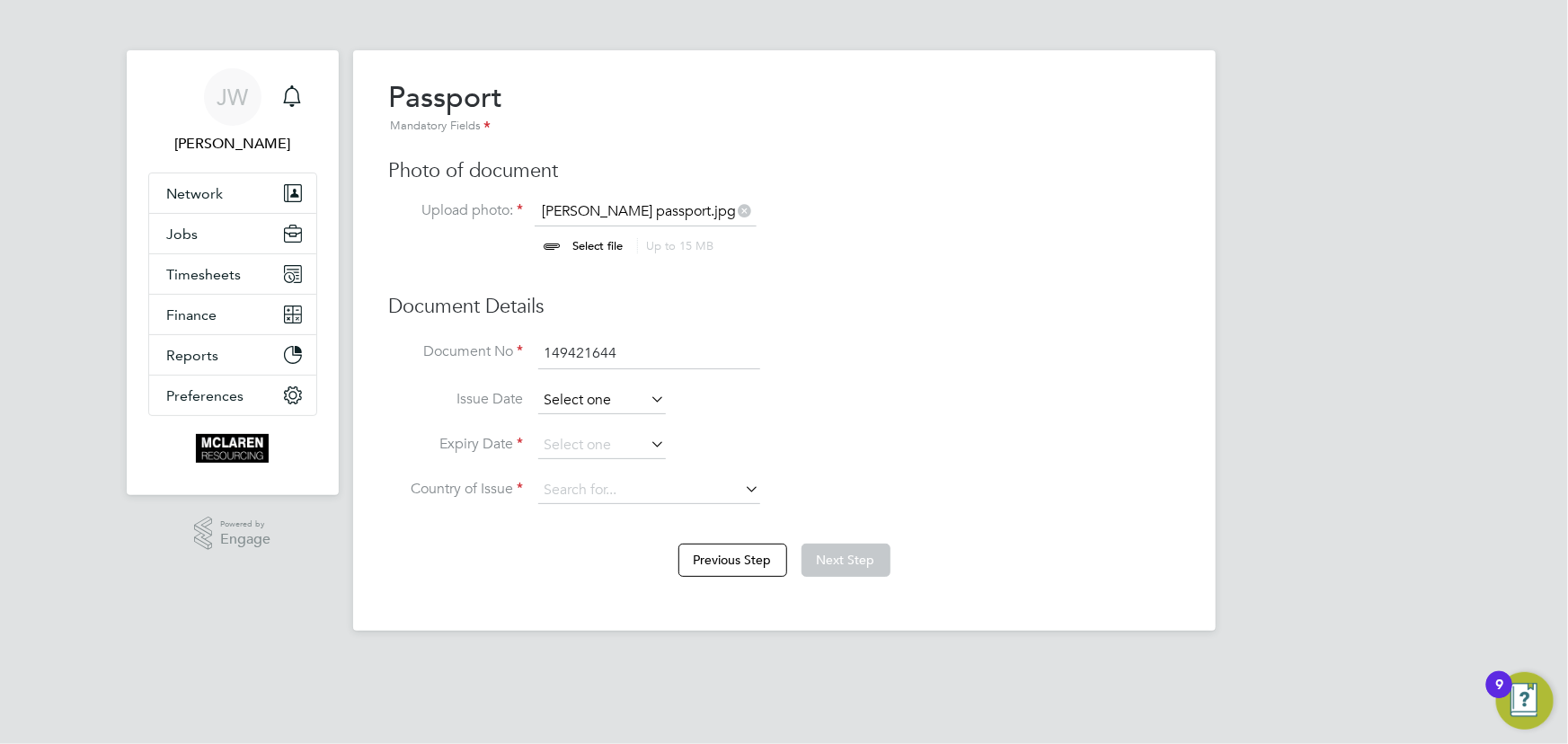
type input "149421644"
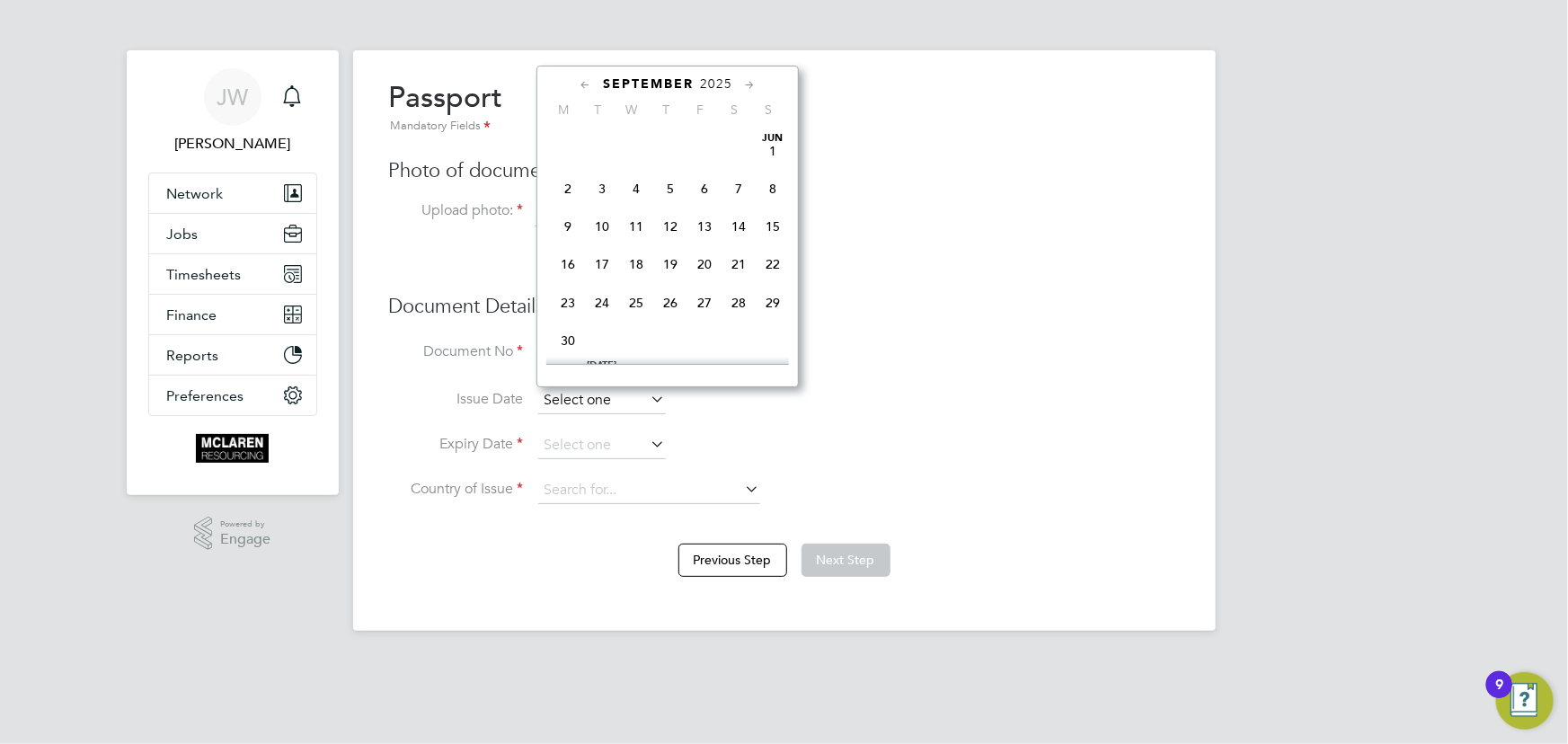
click at [576, 398] on input at bounding box center [602, 401] width 128 height 27
drag, startPoint x: 947, startPoint y: 269, endPoint x: 972, endPoint y: 269, distance: 25.0
click at [948, 269] on div "Passport Mandatory Fields Photo of document Upload photo: [PERSON_NAME] passpor…" at bounding box center [784, 301] width 791 height 443
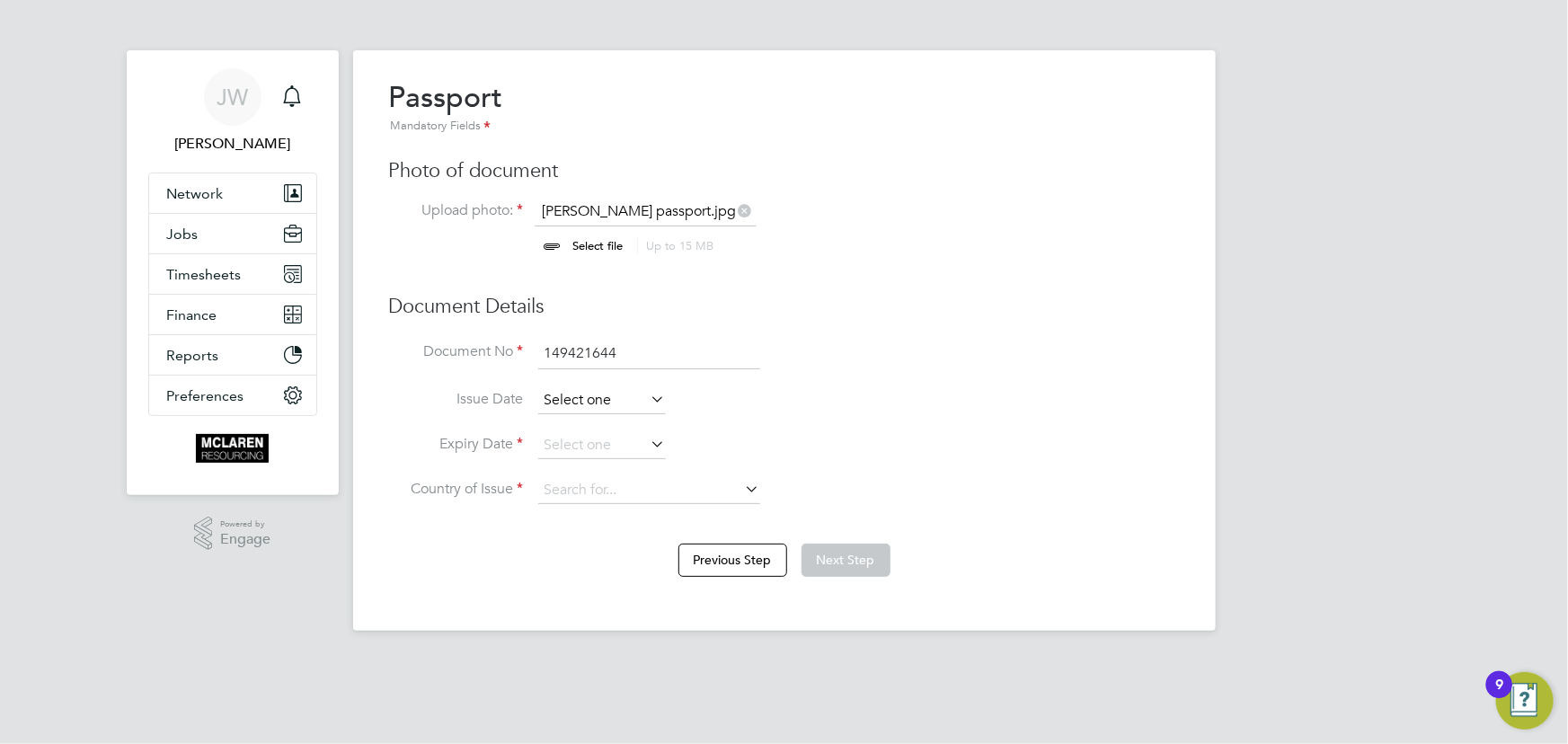
click at [566, 403] on input at bounding box center [602, 401] width 128 height 27
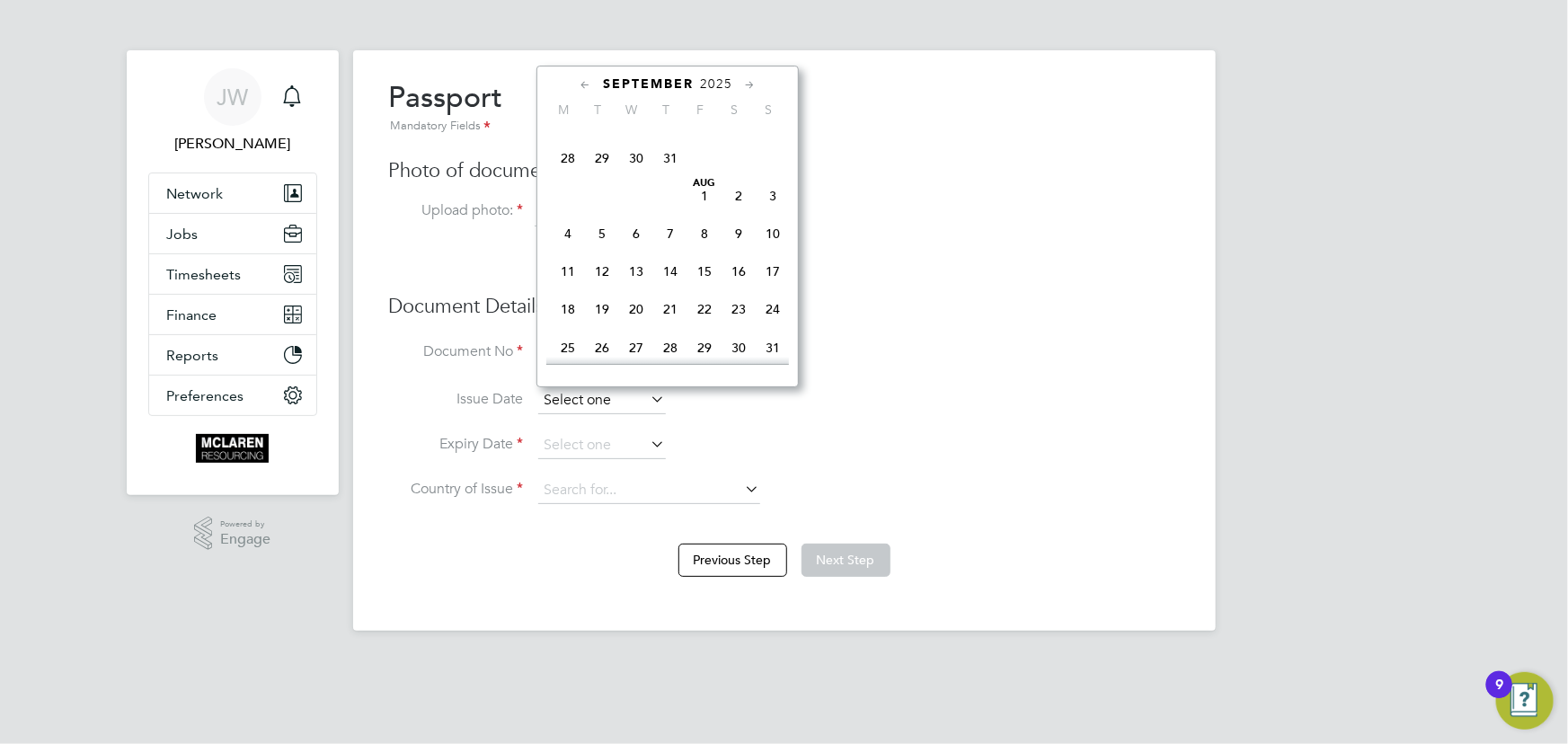
scroll to position [535, 0]
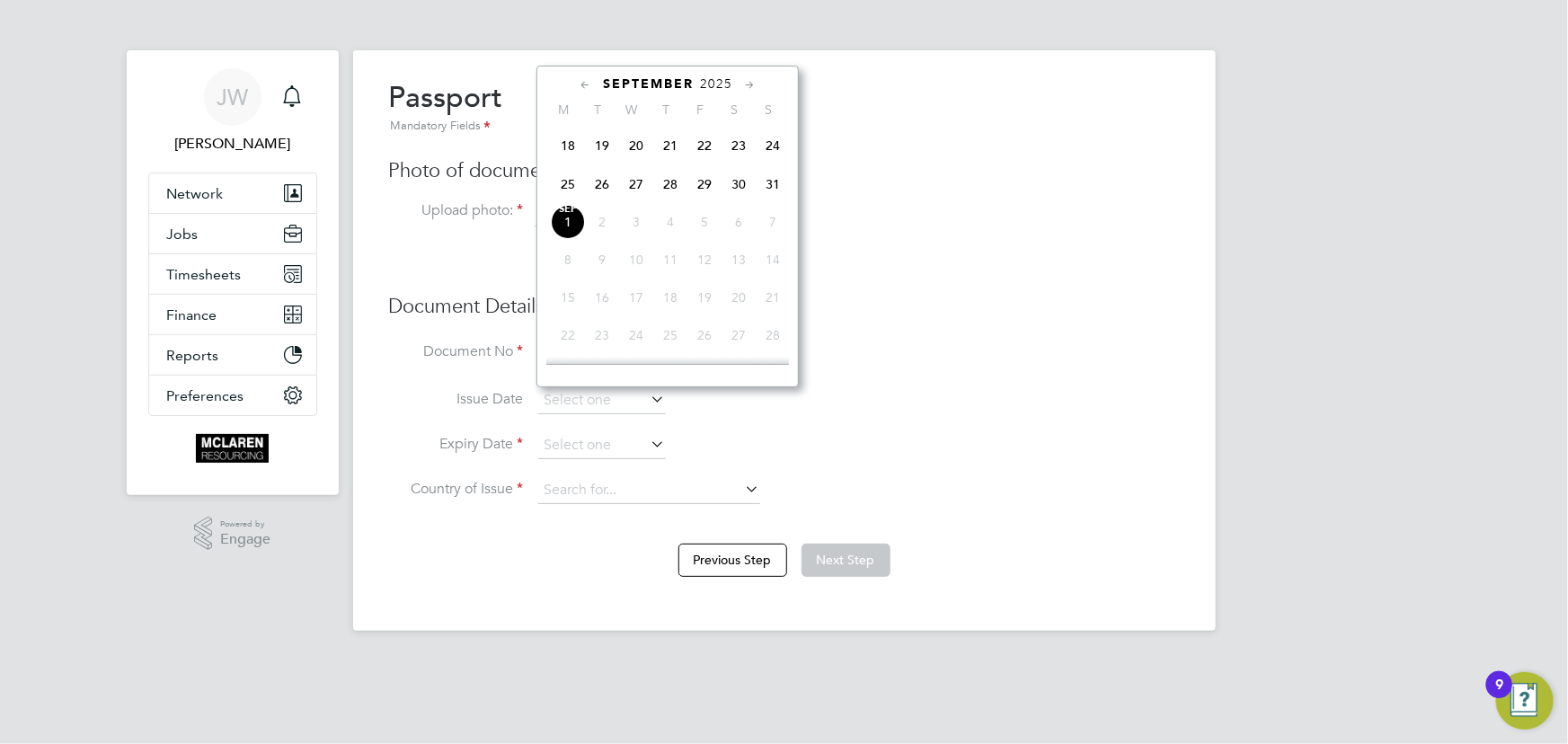
click at [709, 79] on span "2025" at bounding box center [715, 84] width 32 height 16
click at [772, 221] on span "2024" at bounding box center [772, 217] width 34 height 34
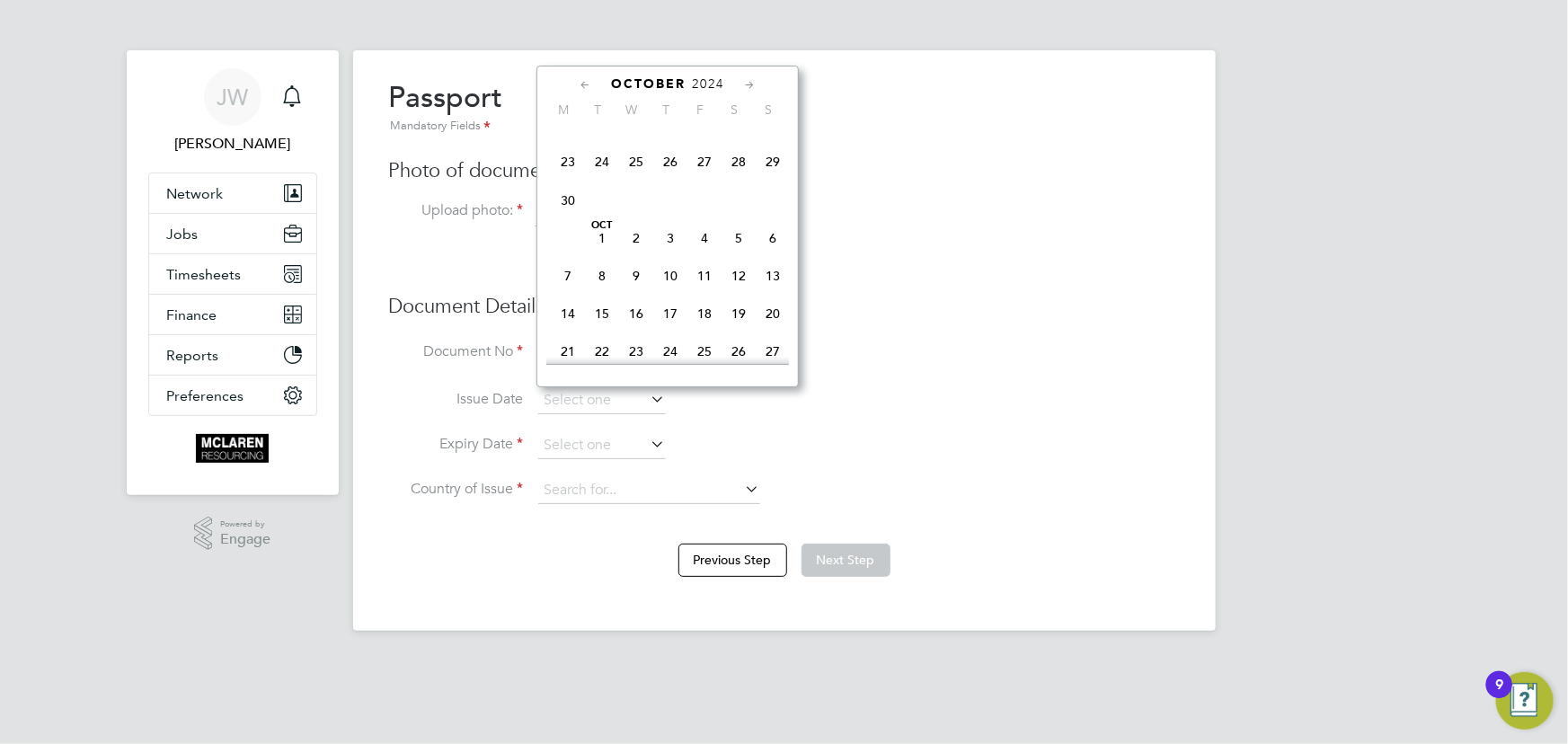
click at [706, 356] on div at bounding box center [668, 360] width 243 height 7
click at [702, 272] on span "25" at bounding box center [704, 269] width 34 height 34
type input "[DATE]"
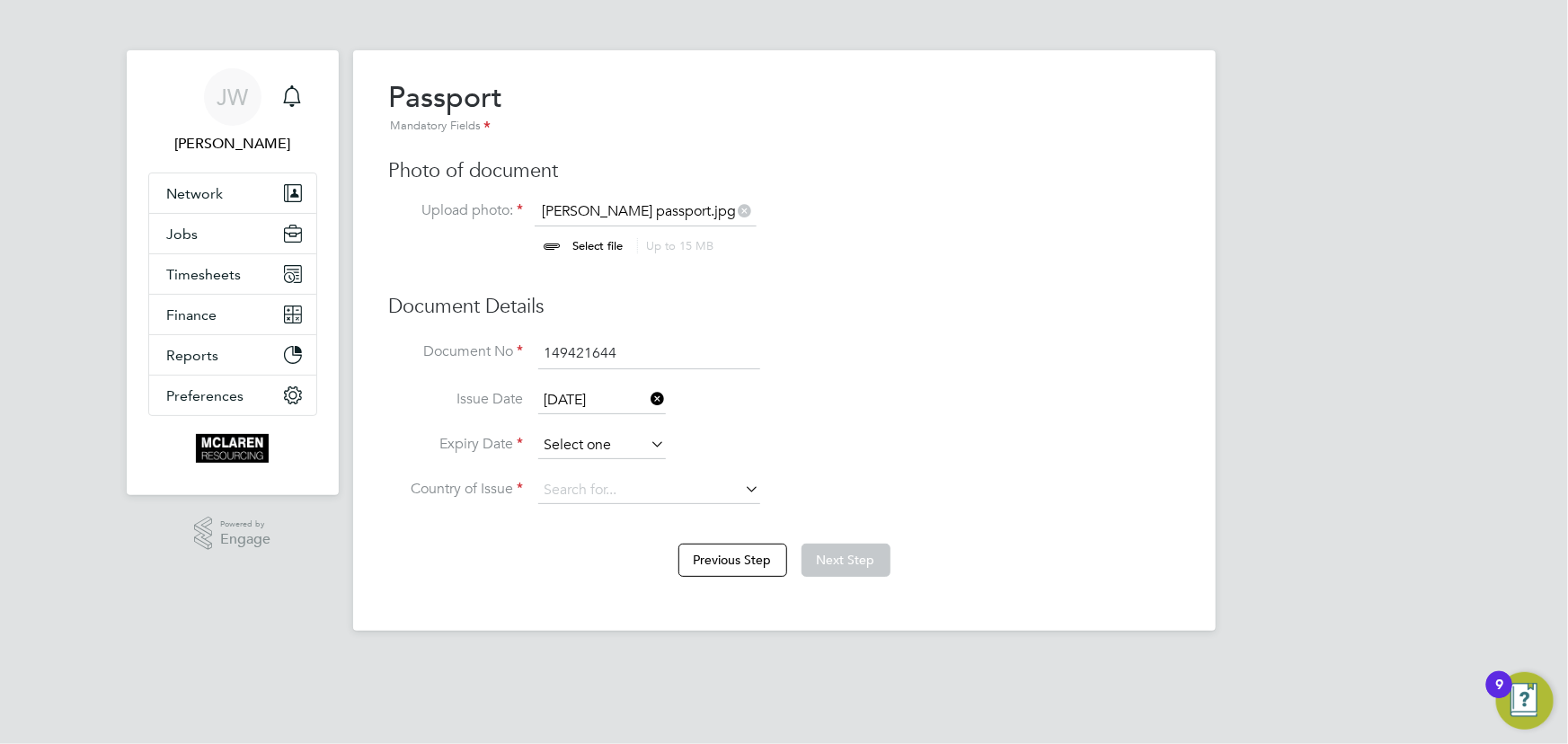
click at [620, 449] on input at bounding box center [602, 446] width 128 height 27
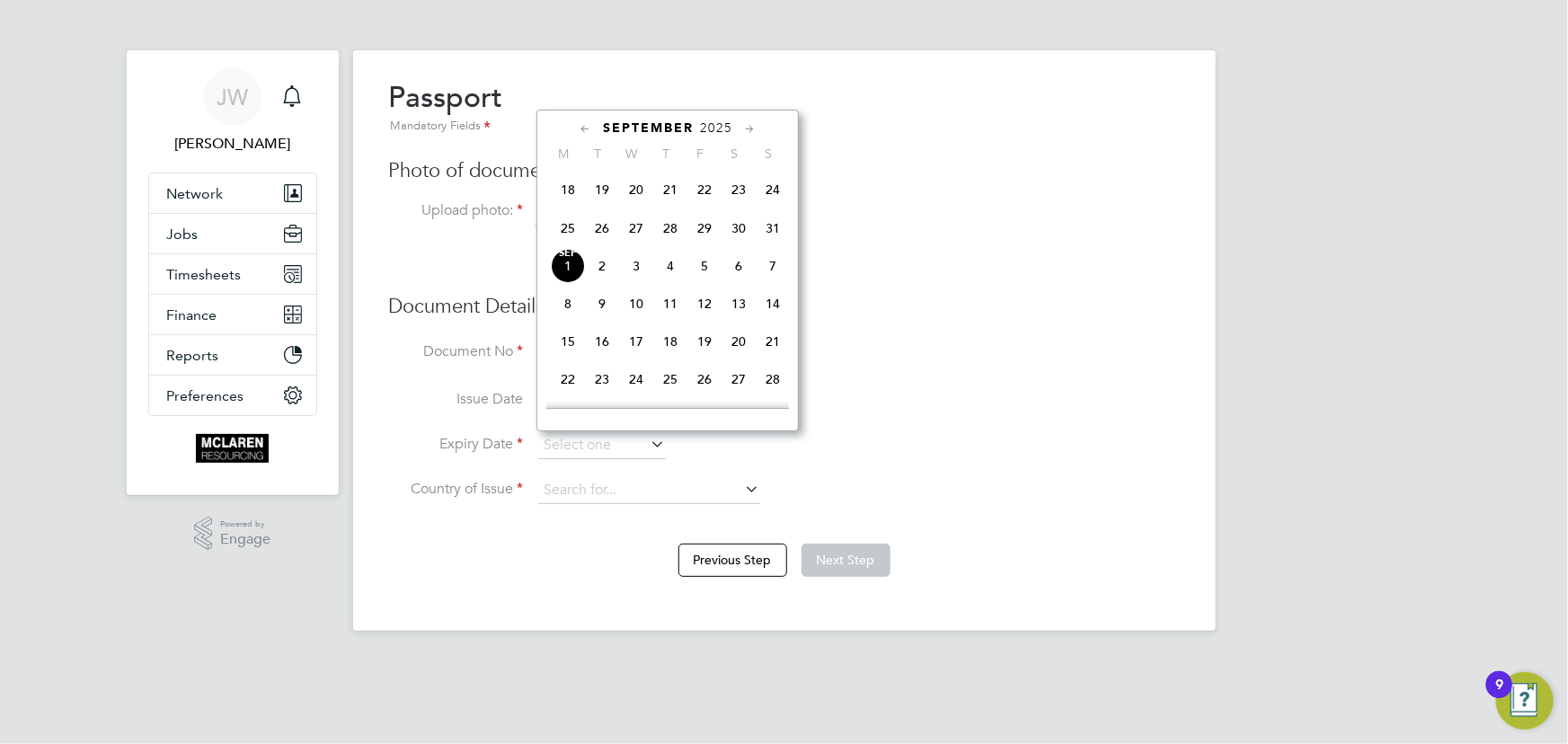
click at [711, 125] on span "2025" at bounding box center [715, 128] width 32 height 16
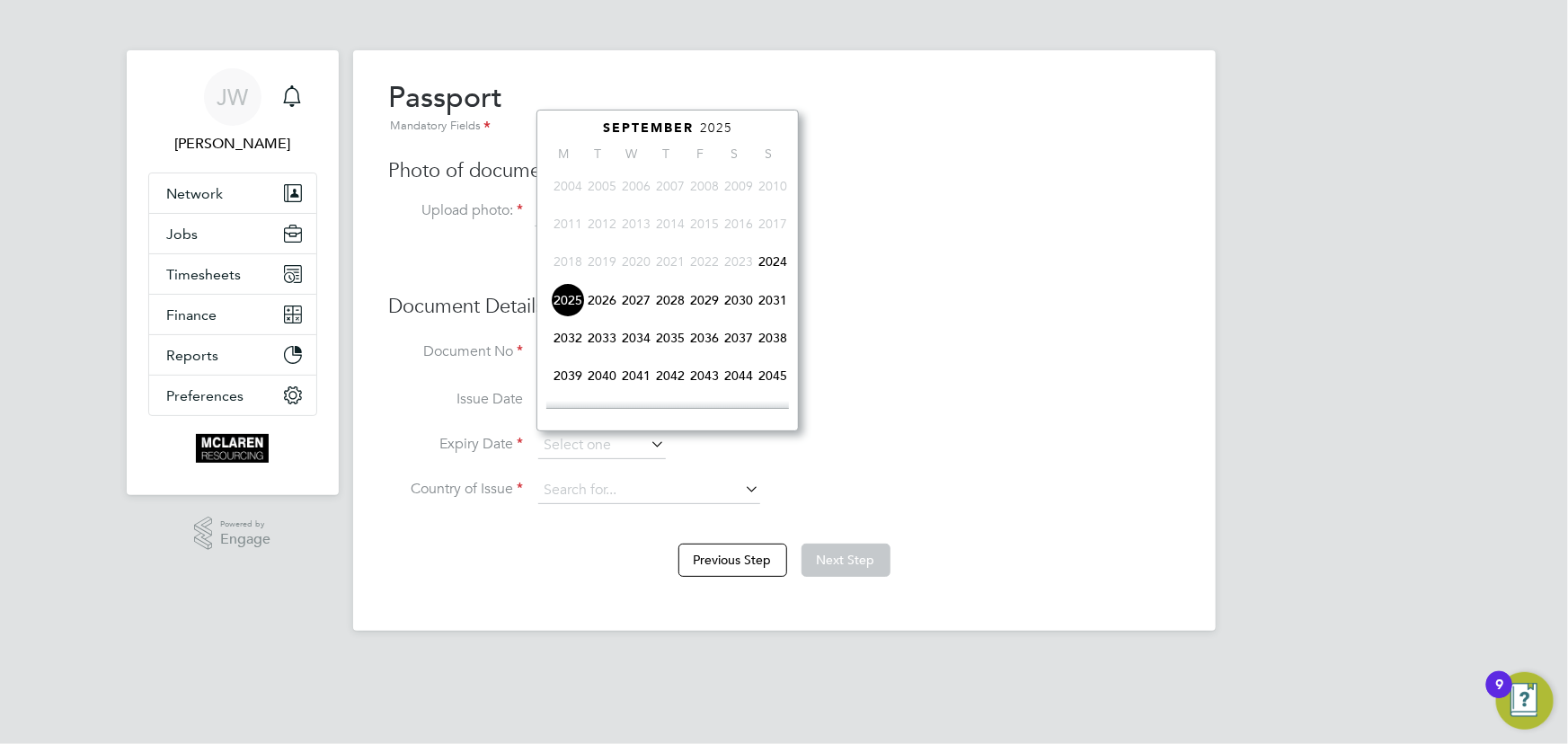
click at [638, 338] on span "2034" at bounding box center [636, 337] width 34 height 34
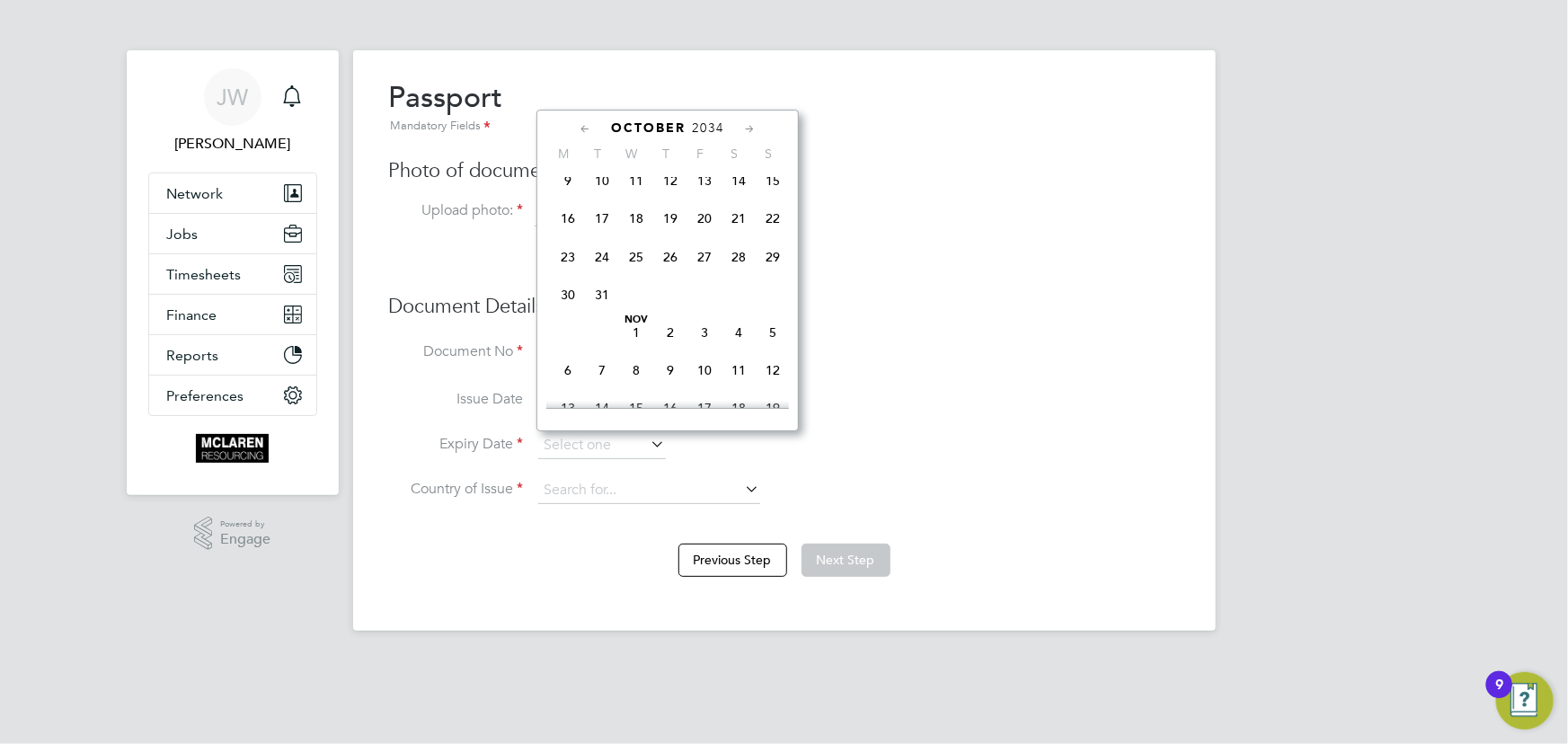
scroll to position [871, 0]
click at [628, 274] on span "25" at bounding box center [636, 271] width 34 height 34
type input "[DATE]"
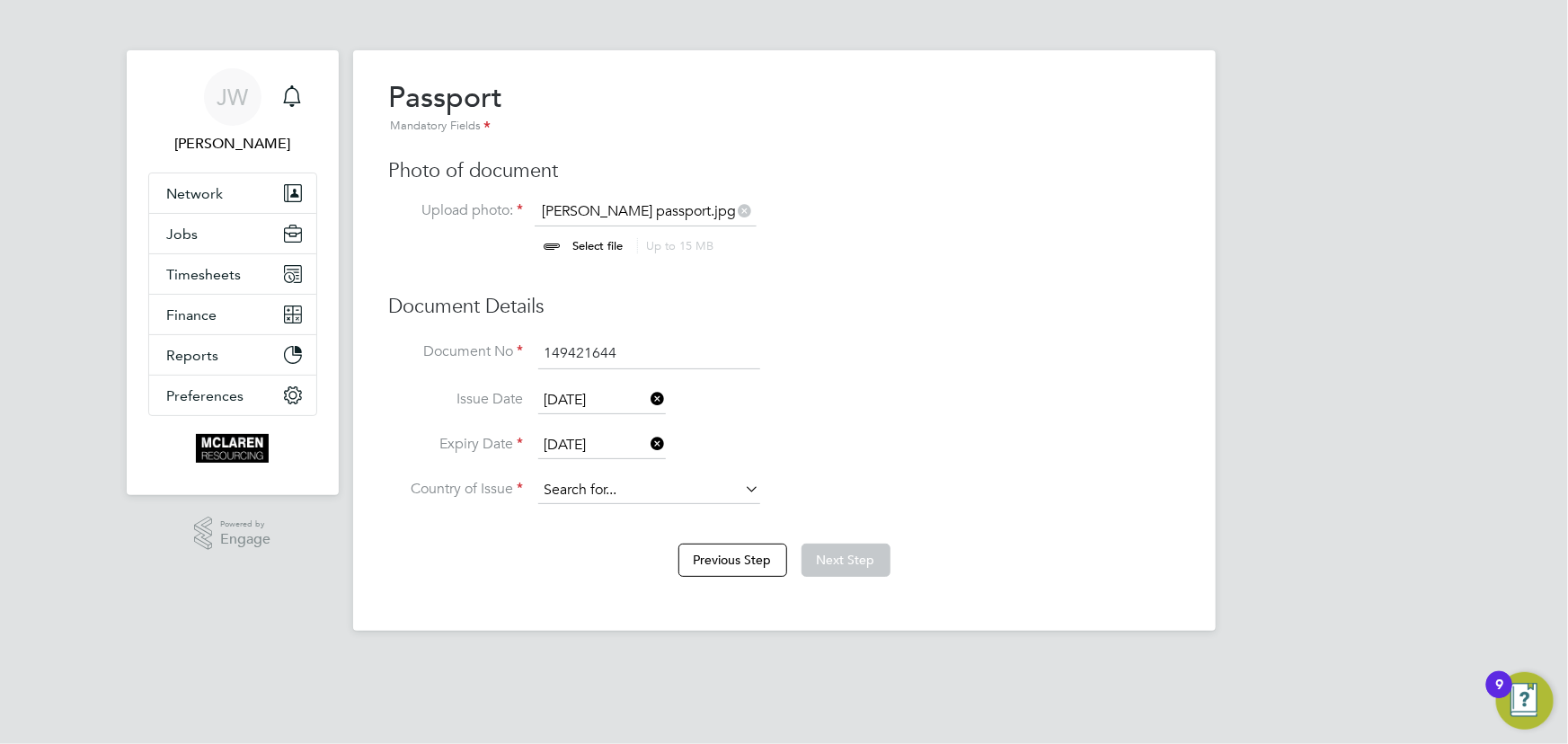
click at [628, 501] on div "Overview Complete the following process to prove that you’re legally allowed to…" at bounding box center [784, 340] width 863 height 580
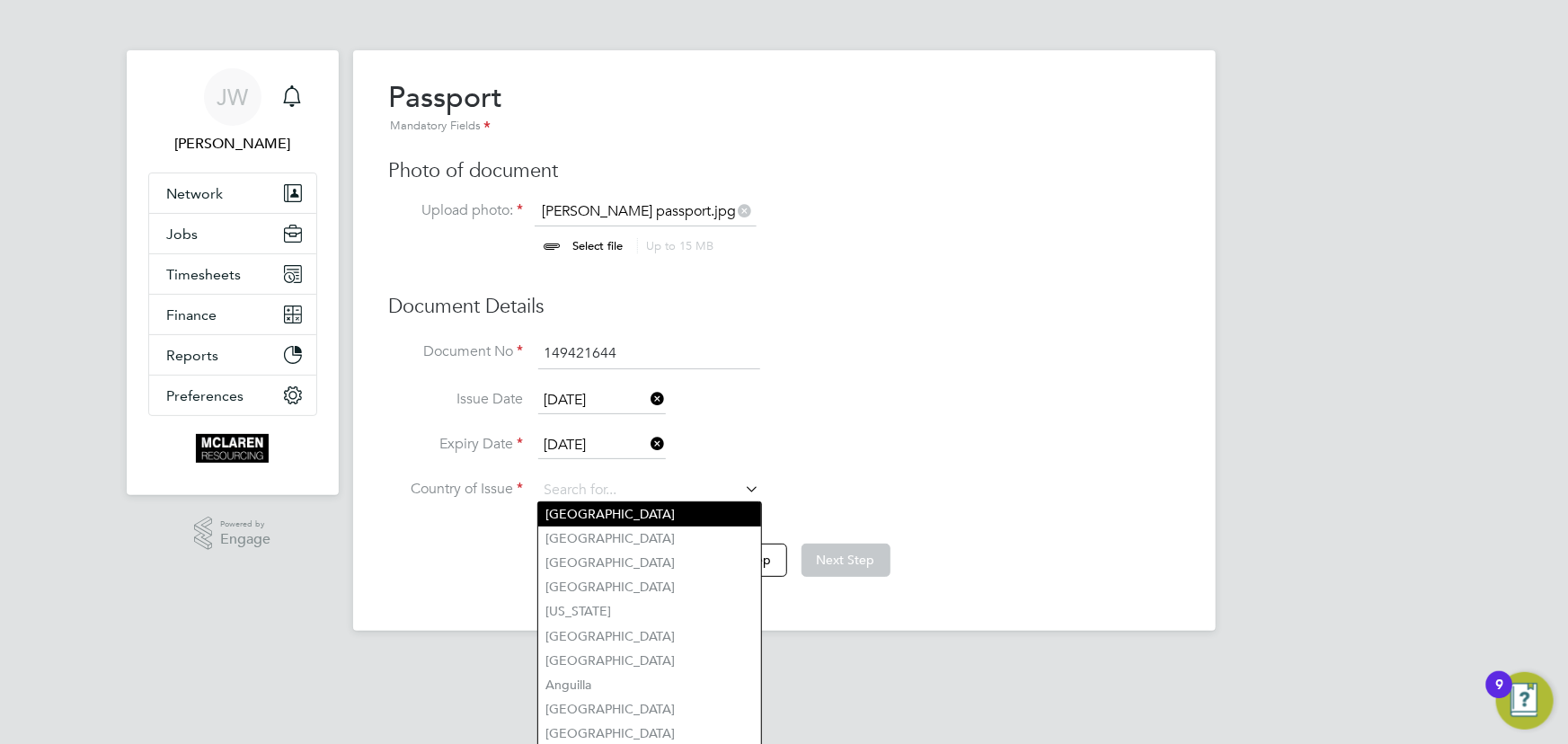
type input "[GEOGRAPHIC_DATA]"
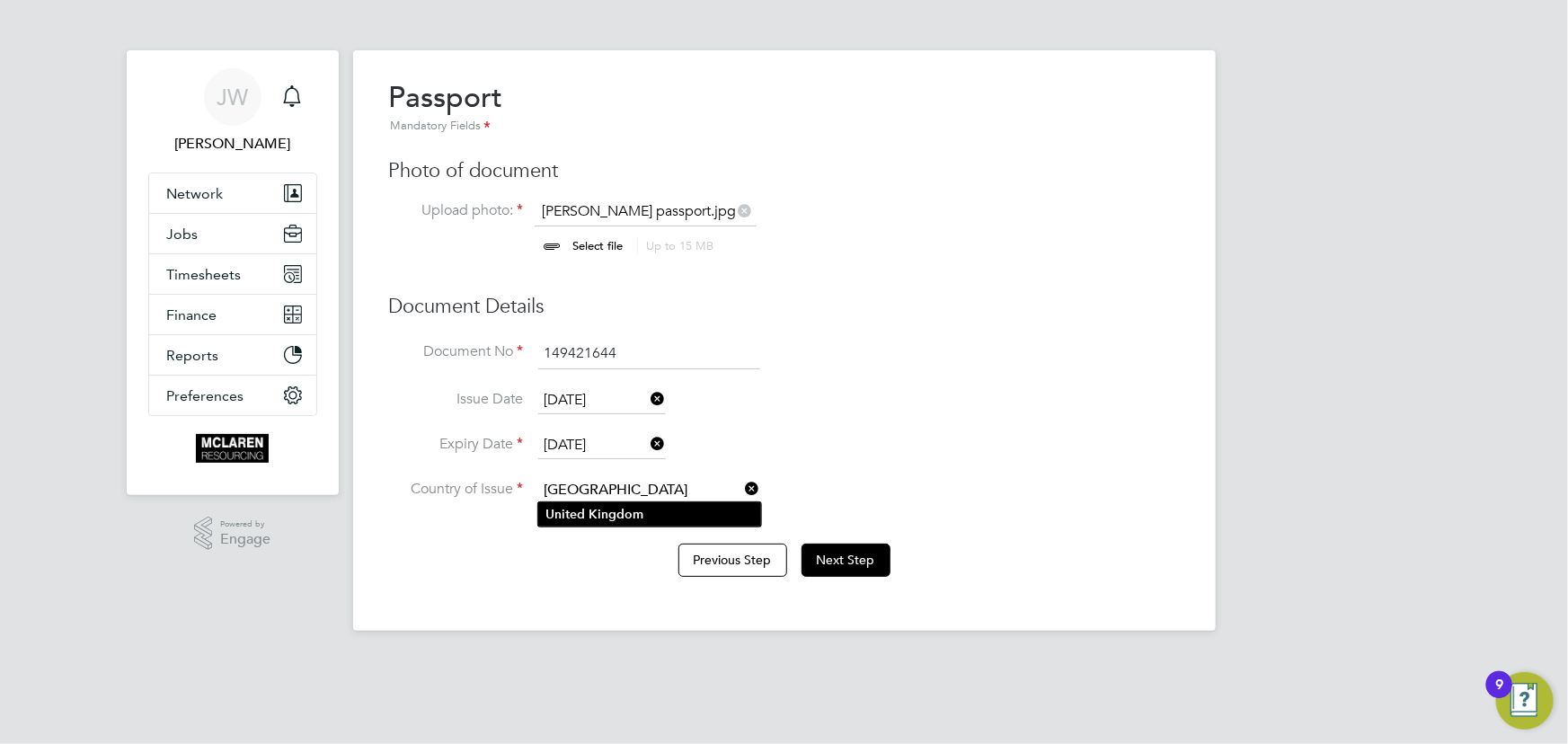
click at [610, 512] on b "Kingdom" at bounding box center [616, 514] width 55 height 16
click at [839, 554] on button "Next Step" at bounding box center [846, 559] width 89 height 32
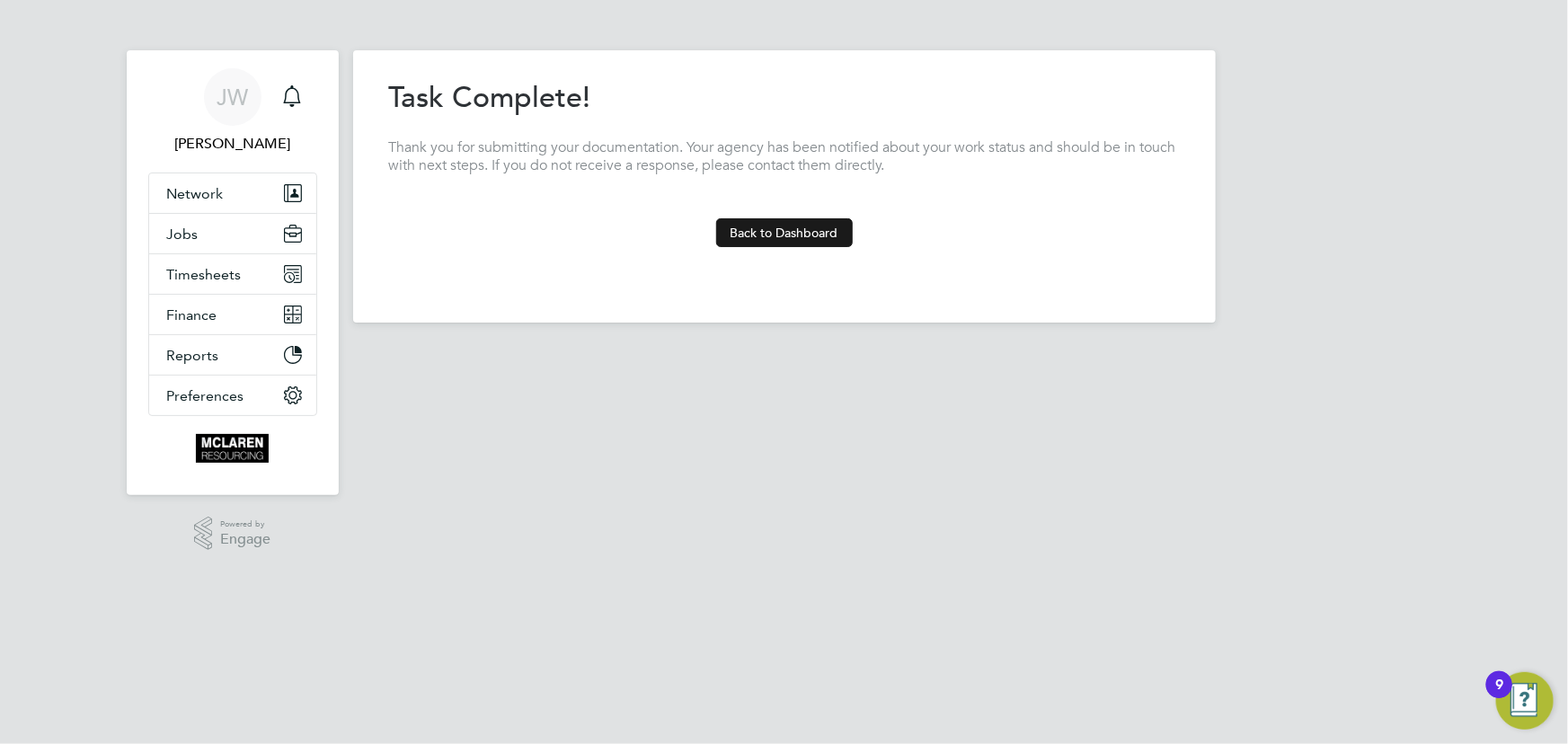
click at [805, 226] on button "Back to Dashboard" at bounding box center [784, 232] width 137 height 29
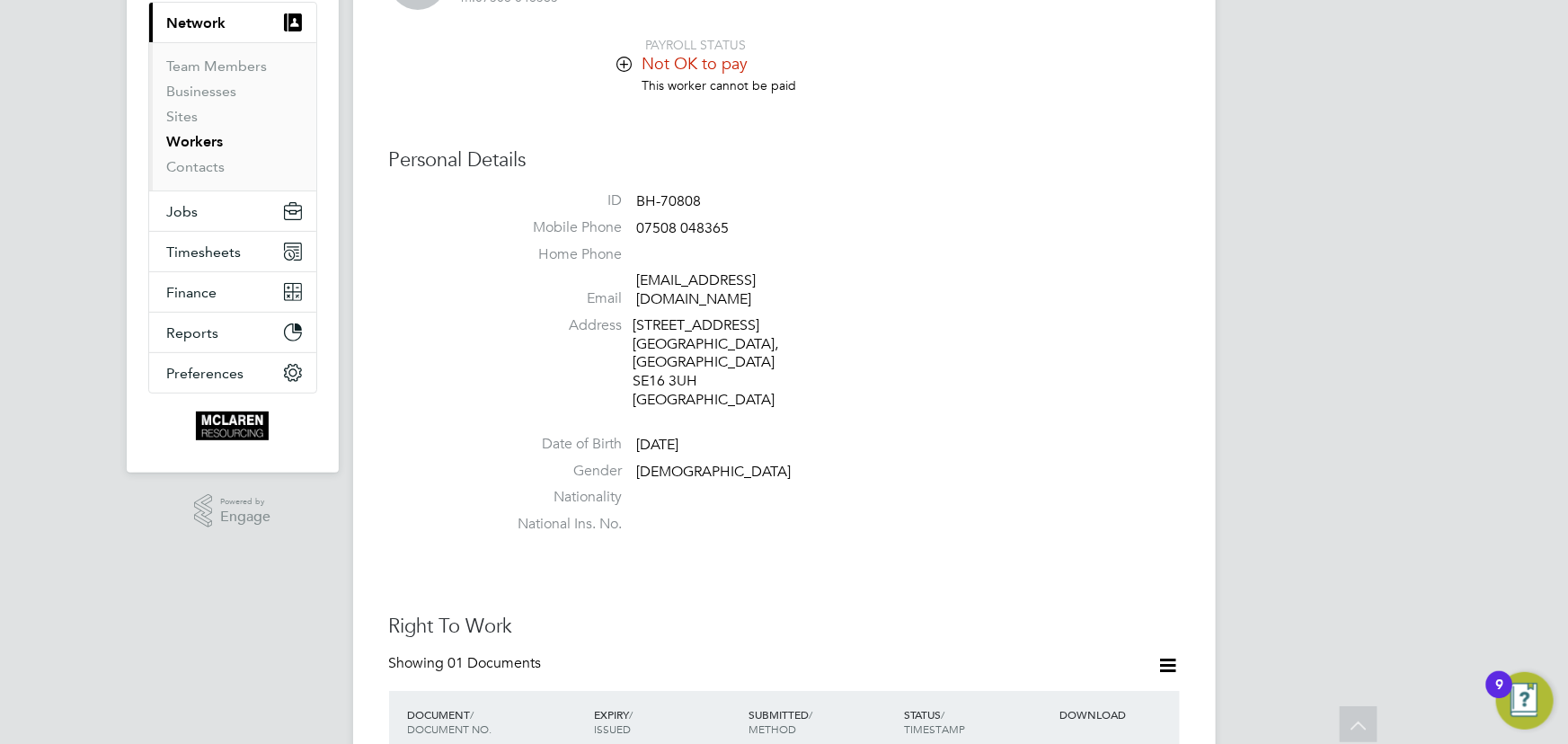
scroll to position [162, 0]
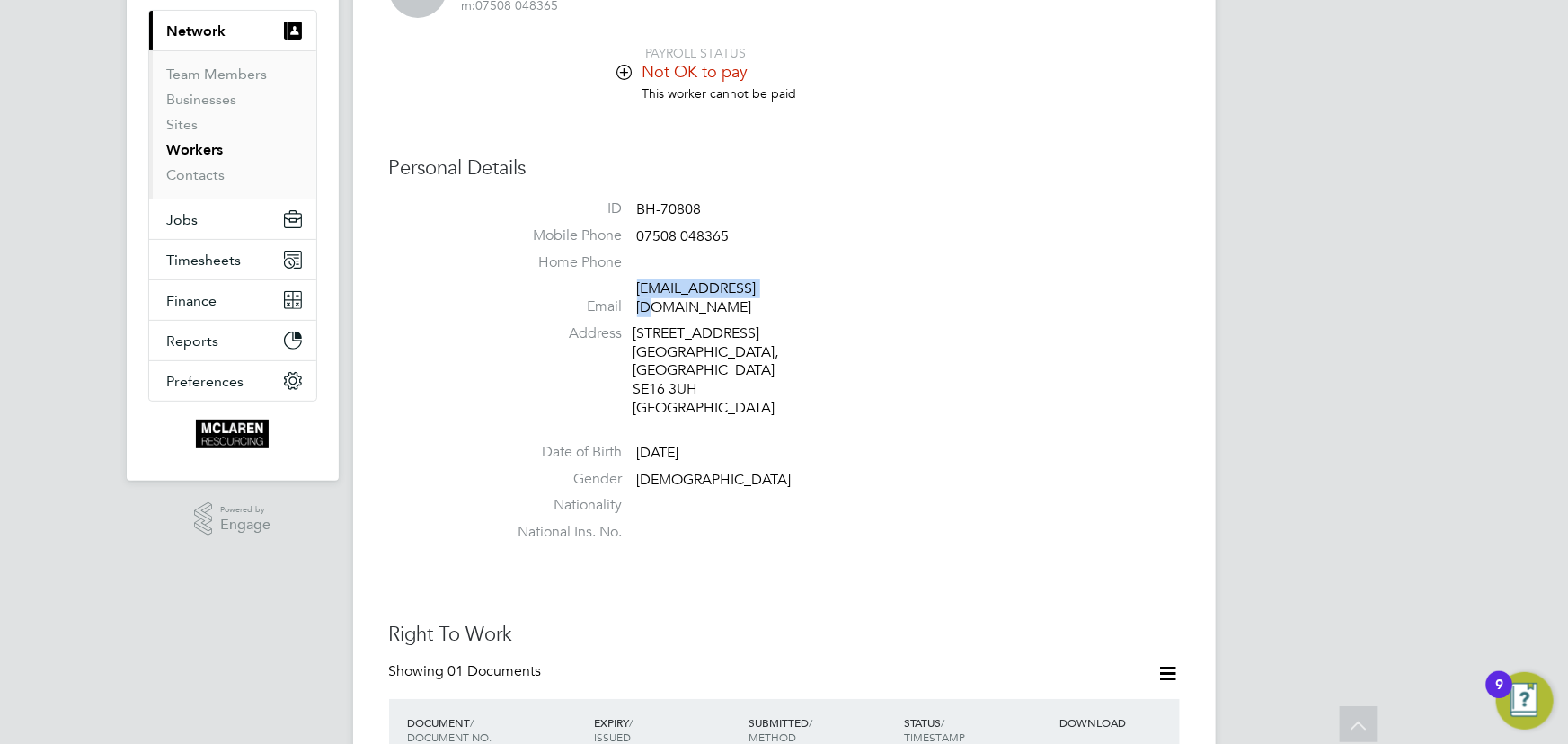
drag, startPoint x: 635, startPoint y: 288, endPoint x: 817, endPoint y: 282, distance: 182.1
click at [817, 282] on li "Email [EMAIL_ADDRESS][DOMAIN_NAME]" at bounding box center [838, 301] width 683 height 44
copy link "[EMAIL_ADDRESS][DOMAIN_NAME]"
drag, startPoint x: 862, startPoint y: 282, endPoint x: 682, endPoint y: 287, distance: 180.1
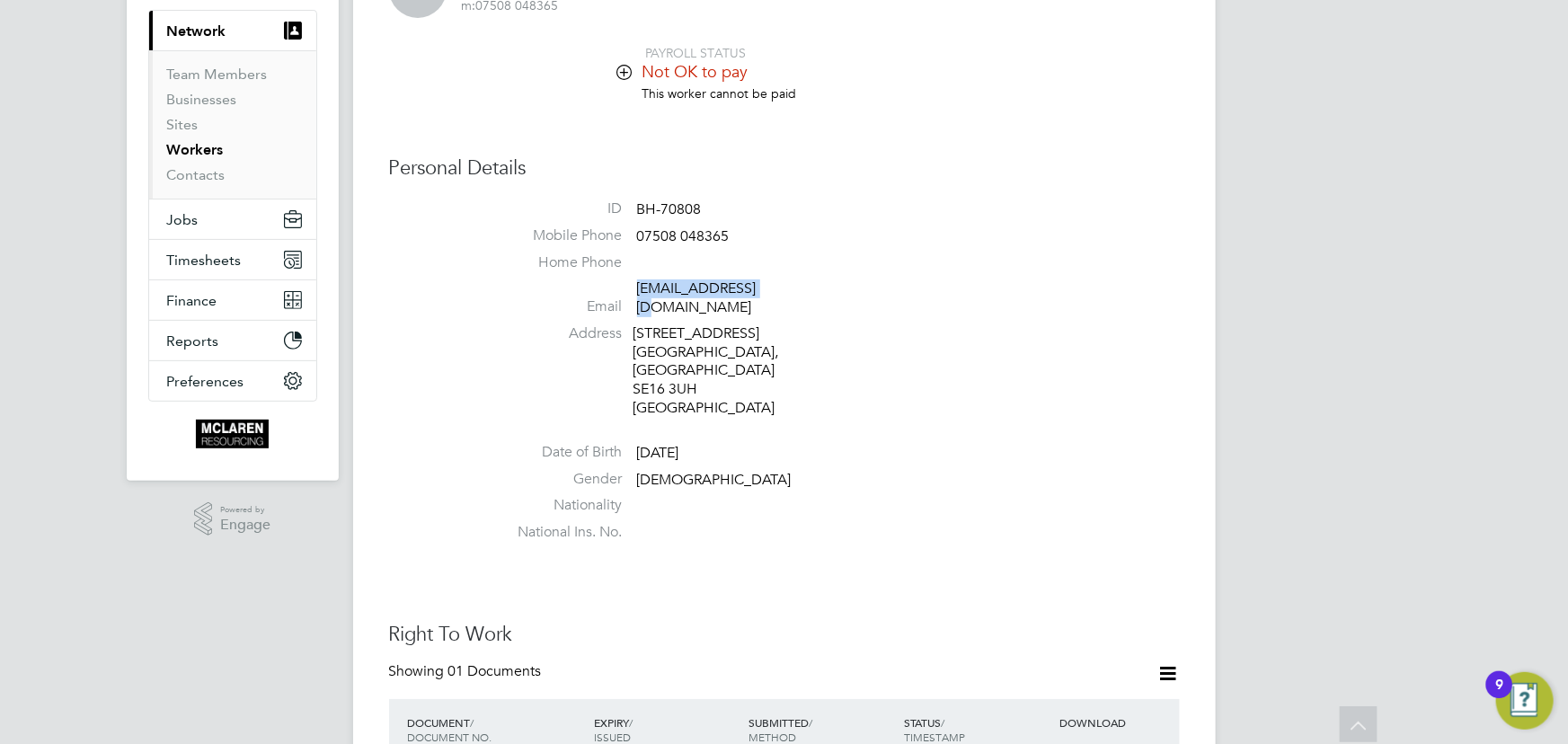
click at [862, 282] on li "Email [EMAIL_ADDRESS][DOMAIN_NAME]" at bounding box center [838, 301] width 683 height 44
drag, startPoint x: 639, startPoint y: 236, endPoint x: 749, endPoint y: 233, distance: 110.0
click at [749, 233] on li "Mobile Phone [PHONE_NUMBER]" at bounding box center [838, 240] width 683 height 27
copy span "07508 048365"
drag, startPoint x: 626, startPoint y: 292, endPoint x: 792, endPoint y: 293, distance: 166.0
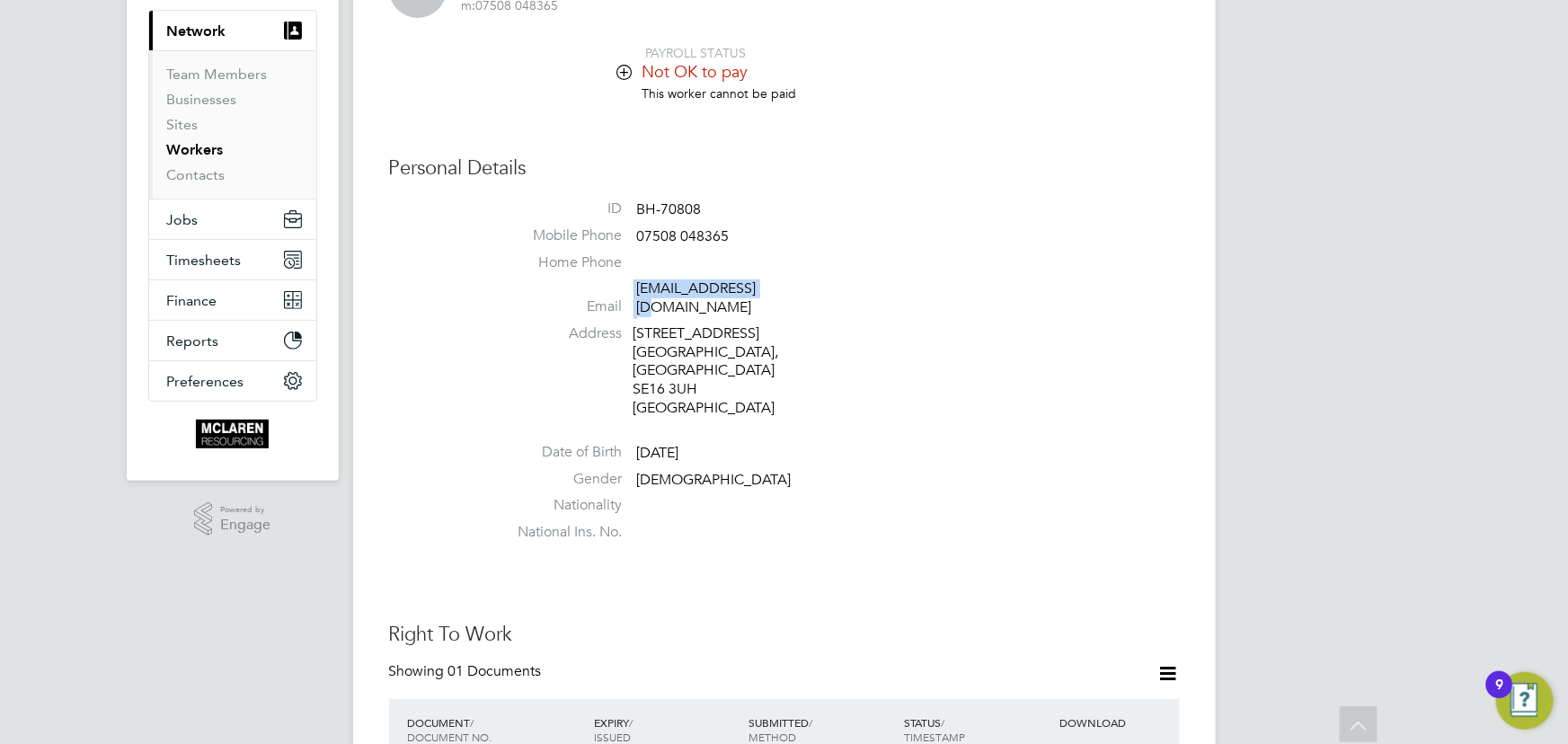
click at [792, 293] on li "Email [EMAIL_ADDRESS][DOMAIN_NAME]" at bounding box center [838, 301] width 683 height 44
copy li "[EMAIL_ADDRESS][DOMAIN_NAME]"
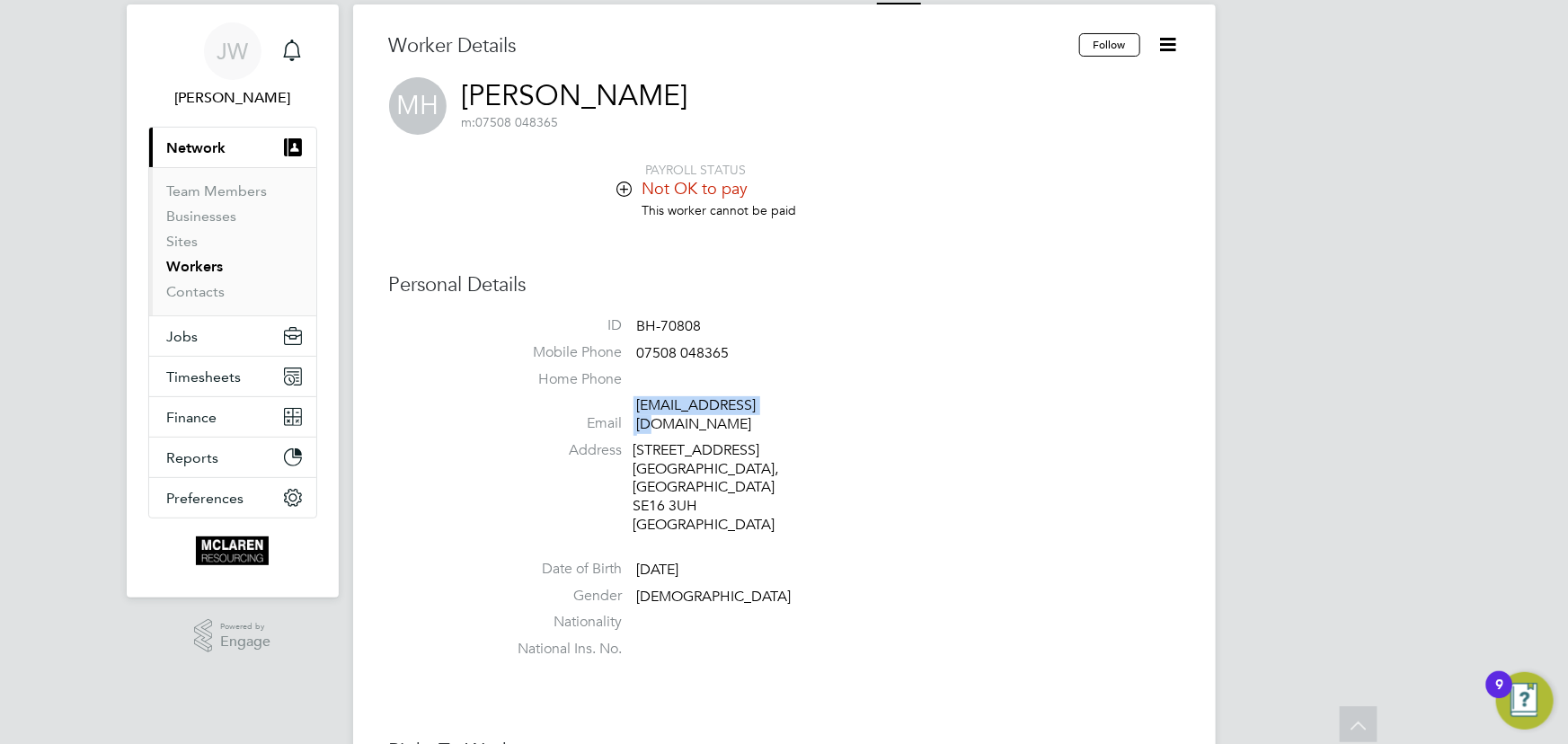
scroll to position [0, 0]
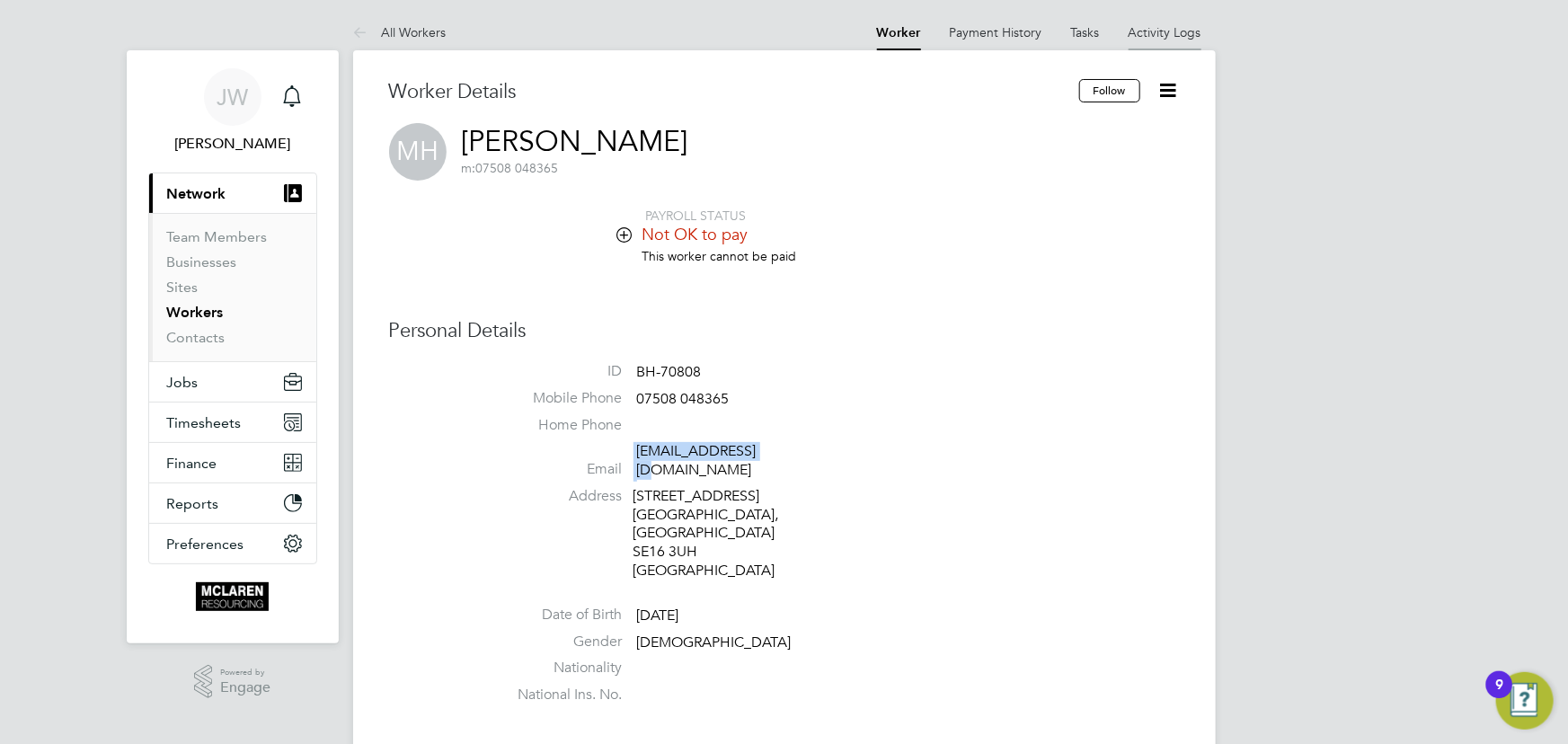
click at [1167, 31] on link "Activity Logs" at bounding box center [1165, 33] width 73 height 16
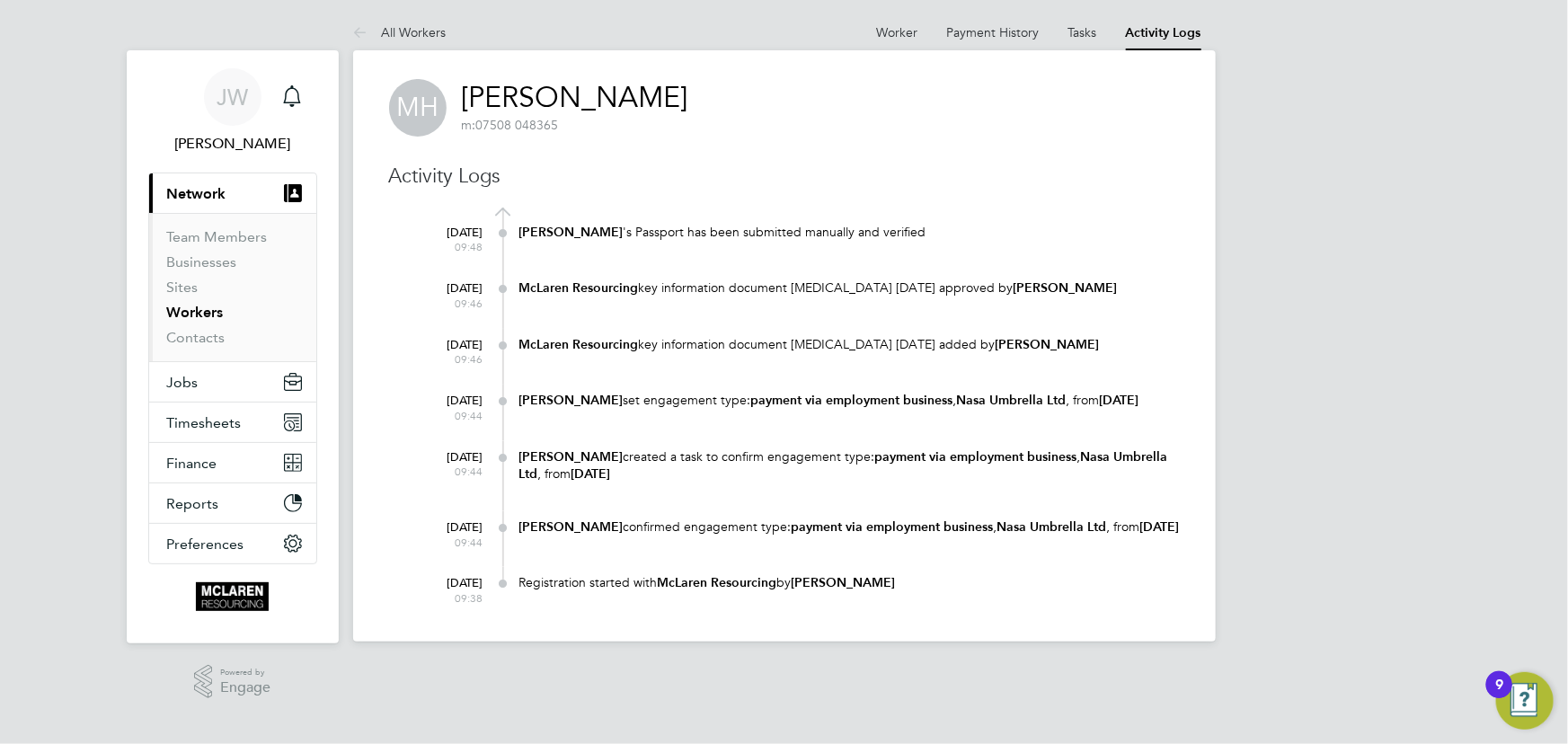
click at [876, 21] on ul "Worker Payment History Tasks Activity Logs" at bounding box center [1039, 32] width 353 height 36
click at [898, 33] on link "Worker" at bounding box center [897, 33] width 41 height 16
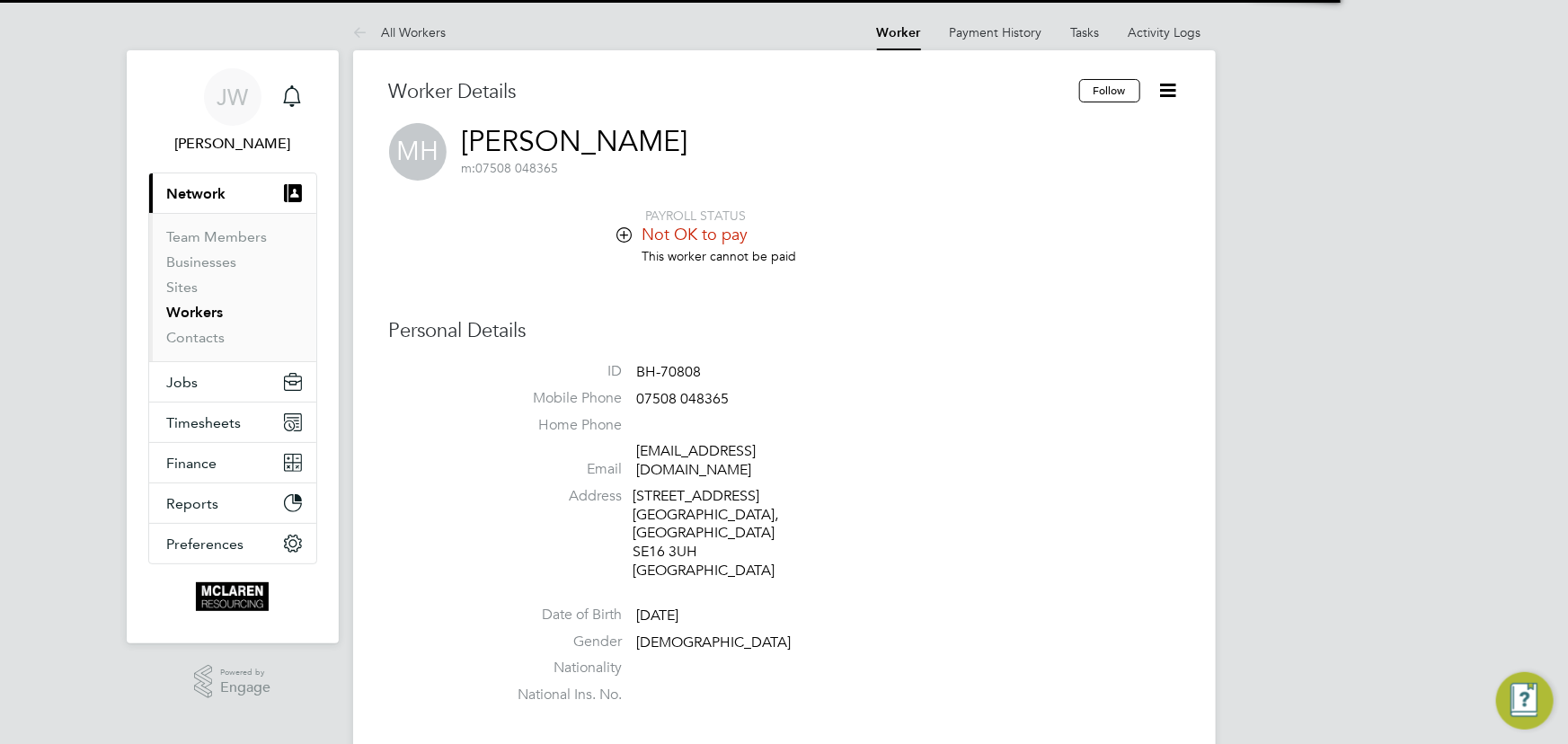
click at [1171, 86] on icon at bounding box center [1168, 90] width 23 height 23
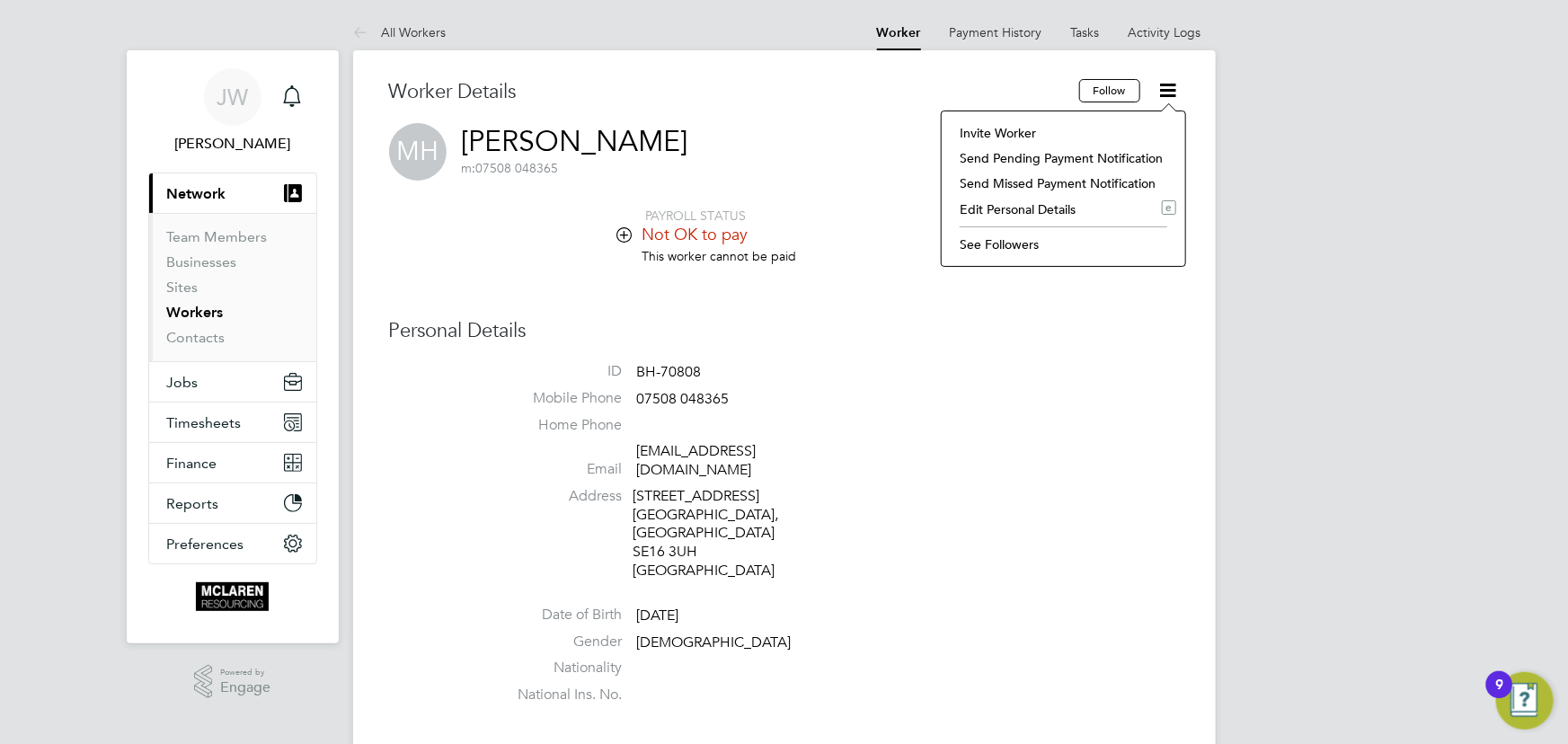
click at [1011, 129] on li "Invite Worker" at bounding box center [1063, 133] width 225 height 26
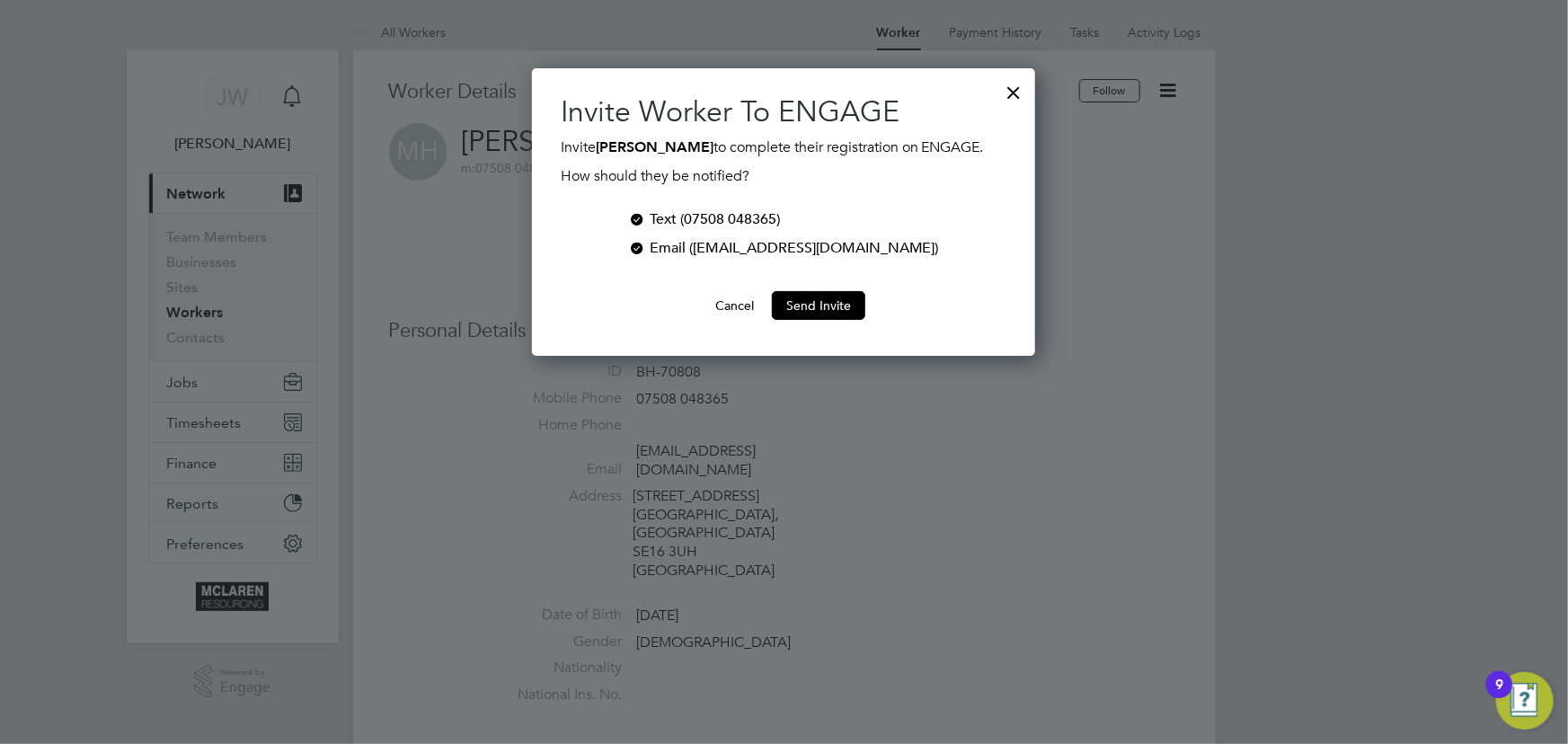
scroll to position [287, 504]
click at [827, 303] on button "Send Invite" at bounding box center [818, 305] width 93 height 29
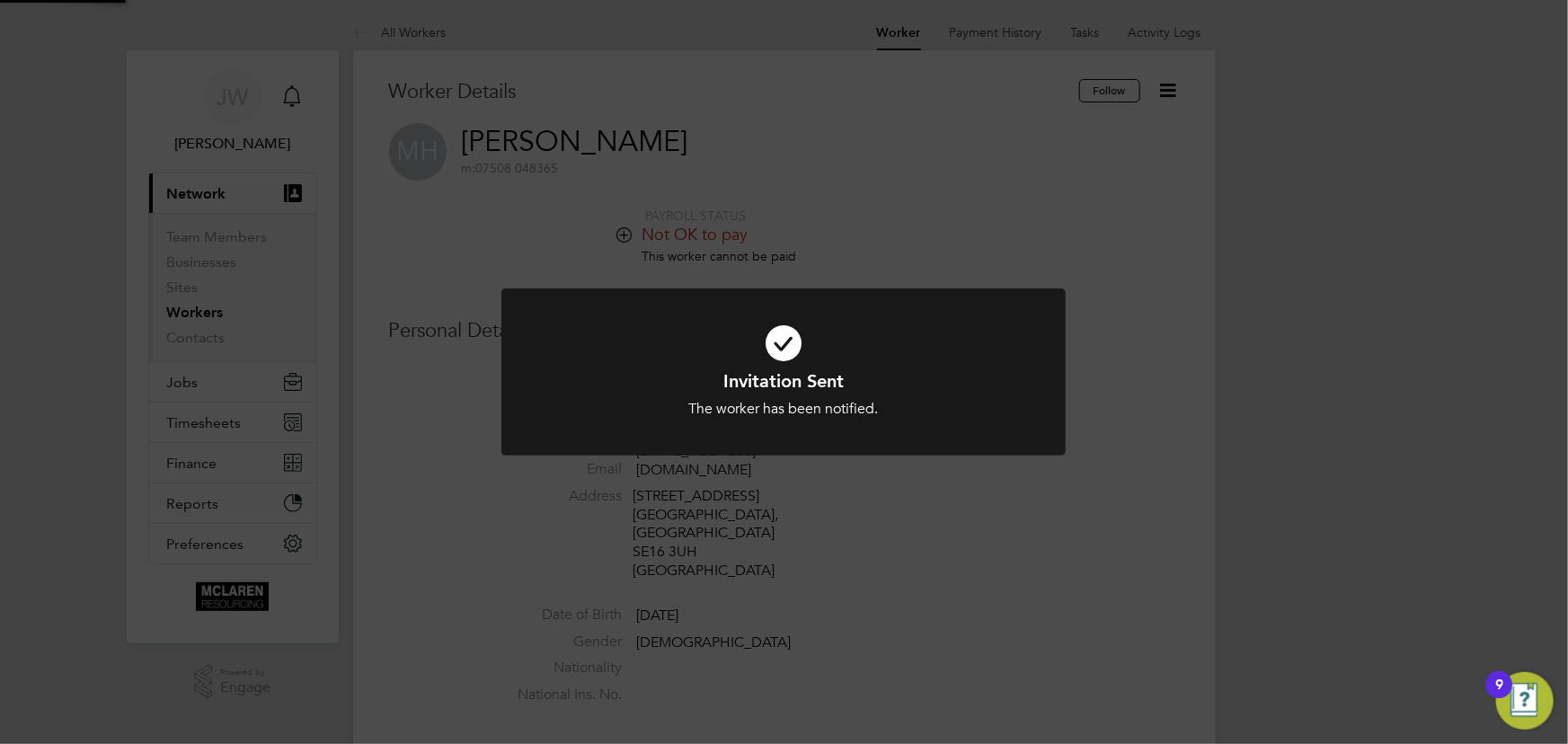
click at [1308, 292] on div "Invitation Sent The worker has been notified. Cancel Okay" at bounding box center [784, 372] width 1568 height 744
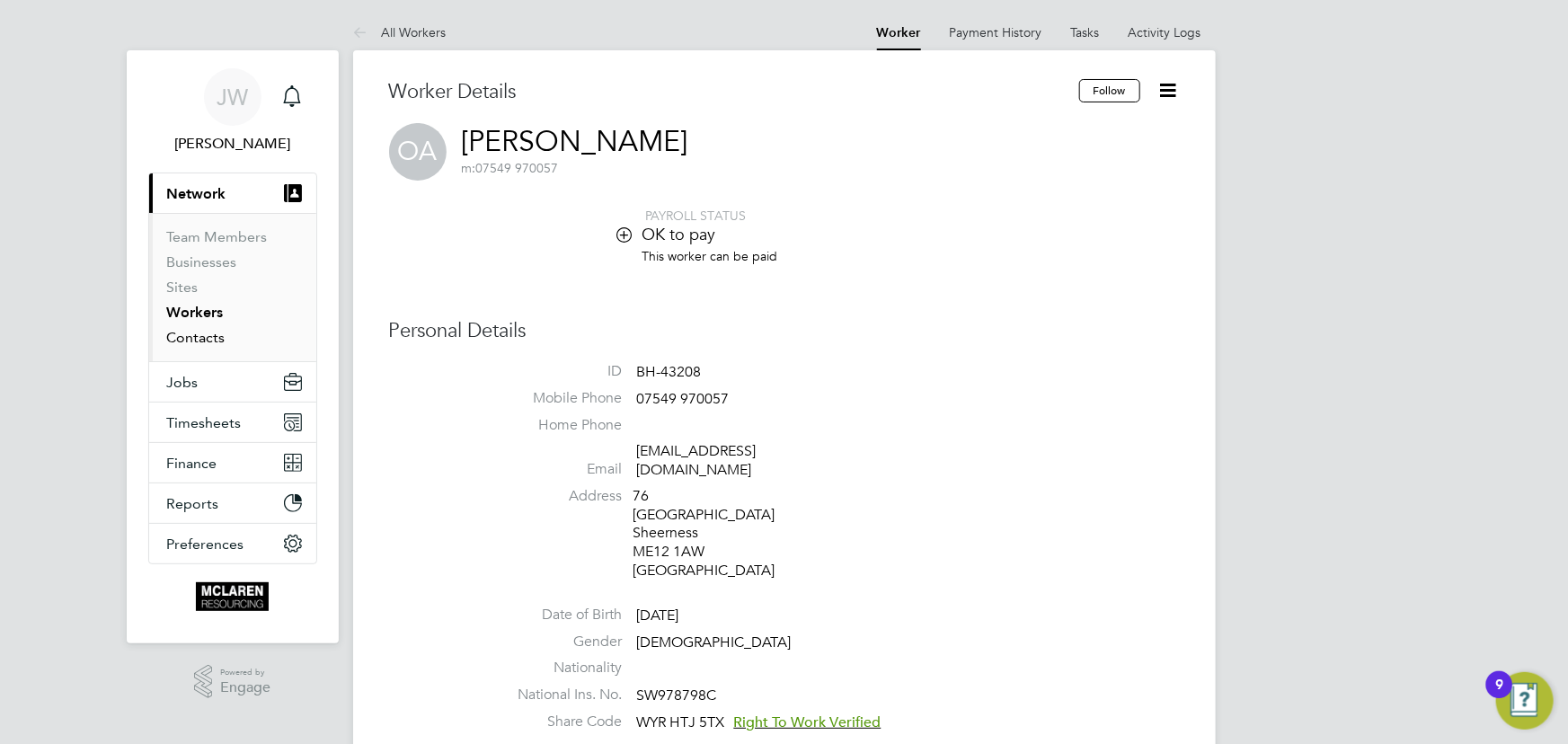
click at [206, 339] on link "Contacts" at bounding box center [196, 337] width 58 height 17
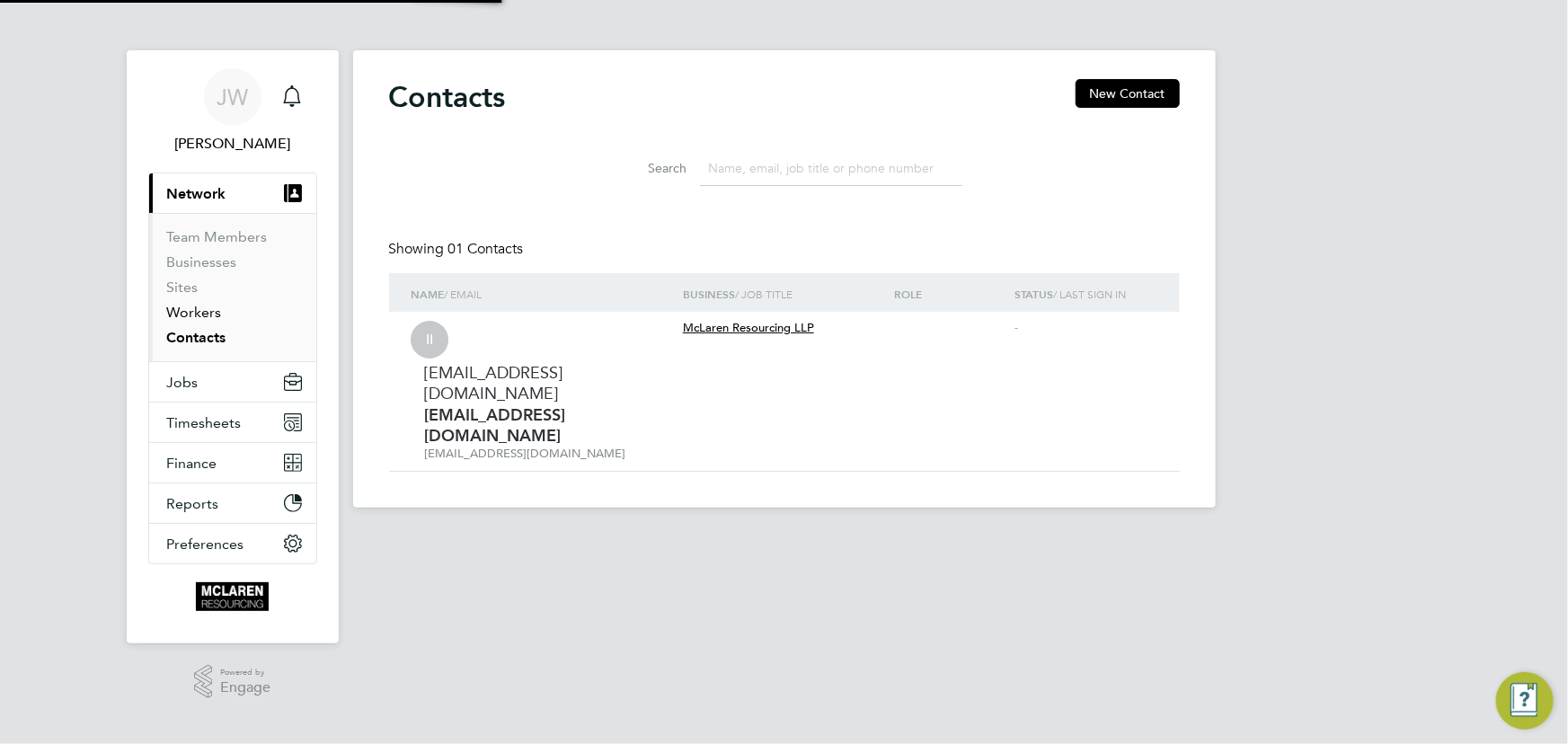
click at [202, 312] on link "Workers" at bounding box center [194, 312] width 55 height 17
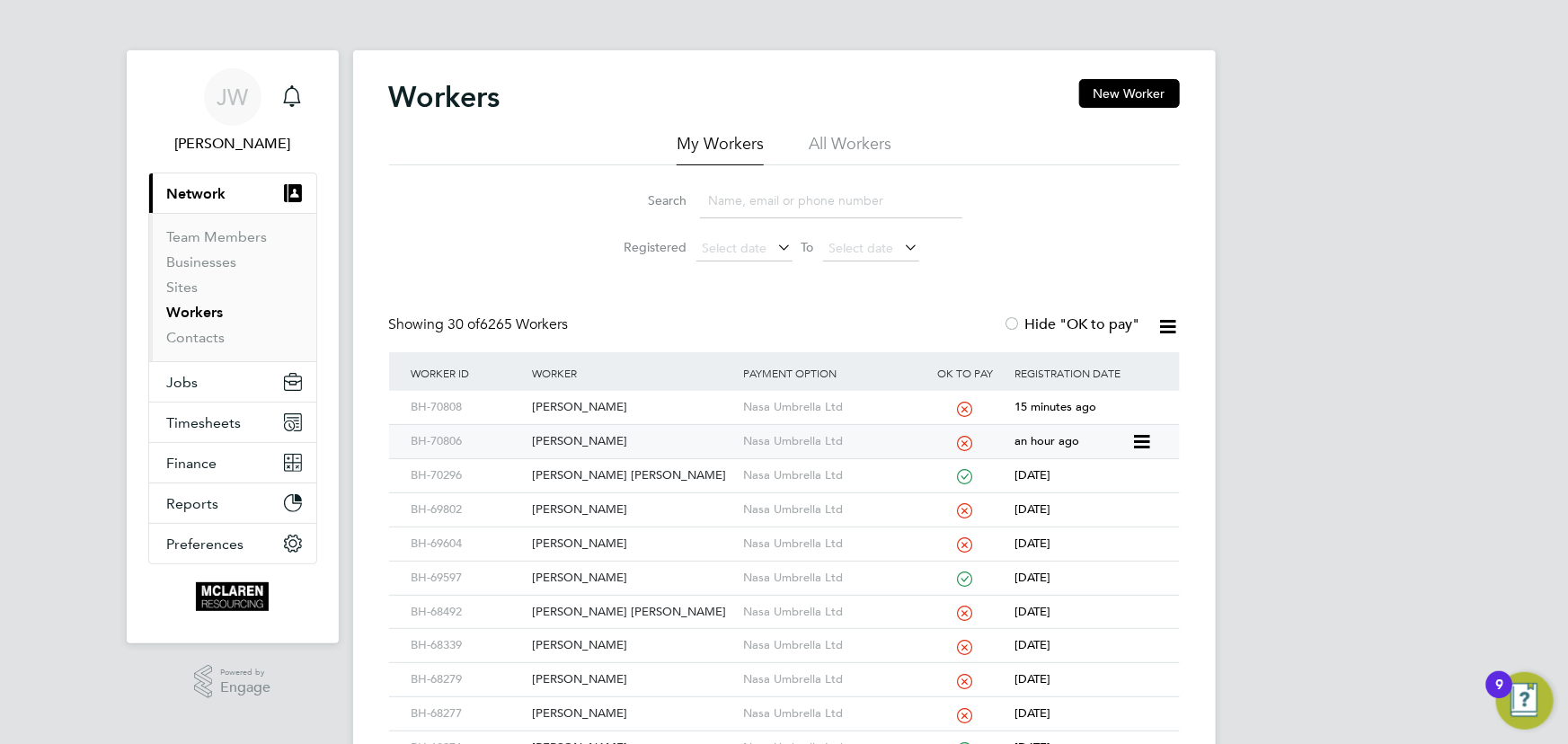
click at [608, 439] on div "[PERSON_NAME]" at bounding box center [632, 441] width 211 height 33
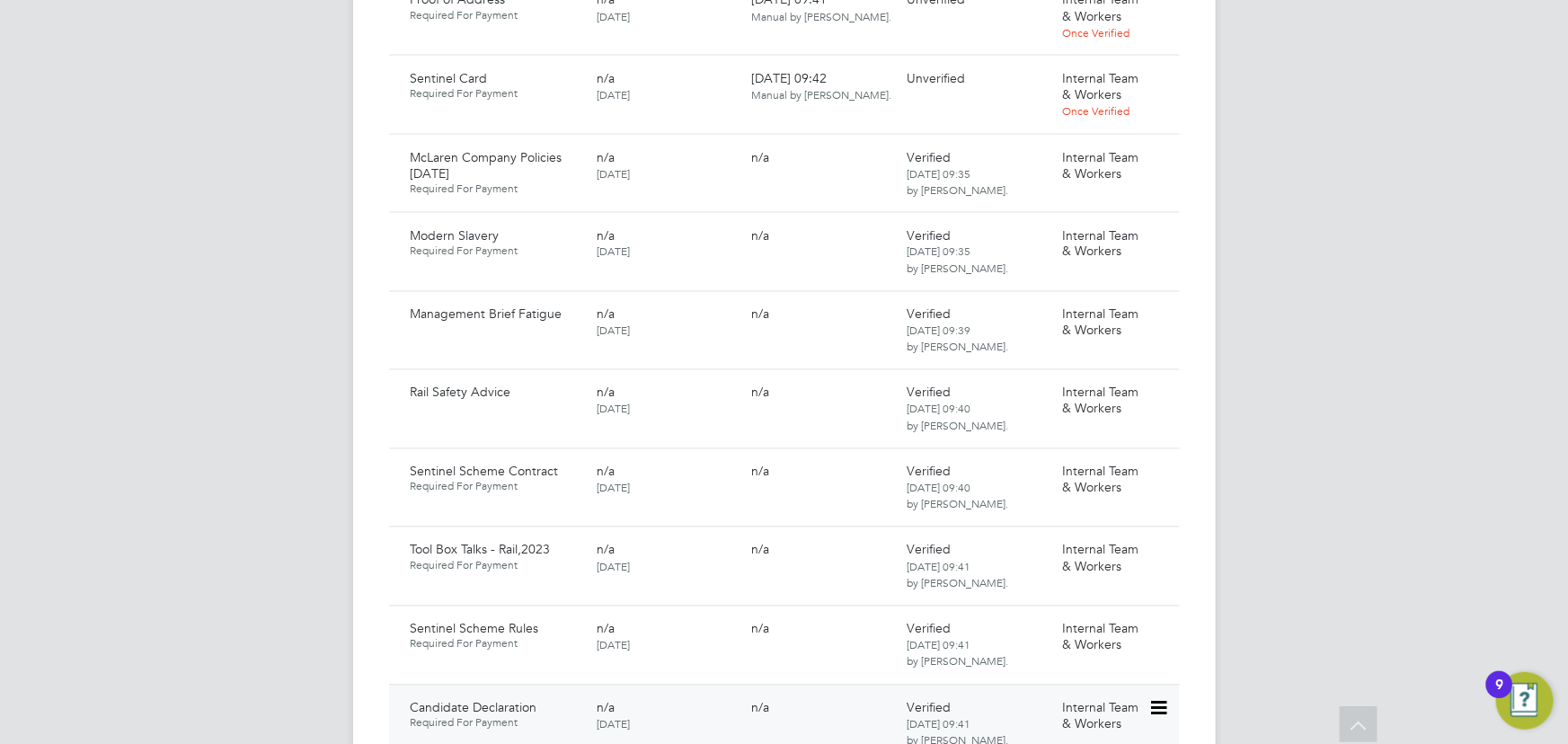
scroll to position [1142, 0]
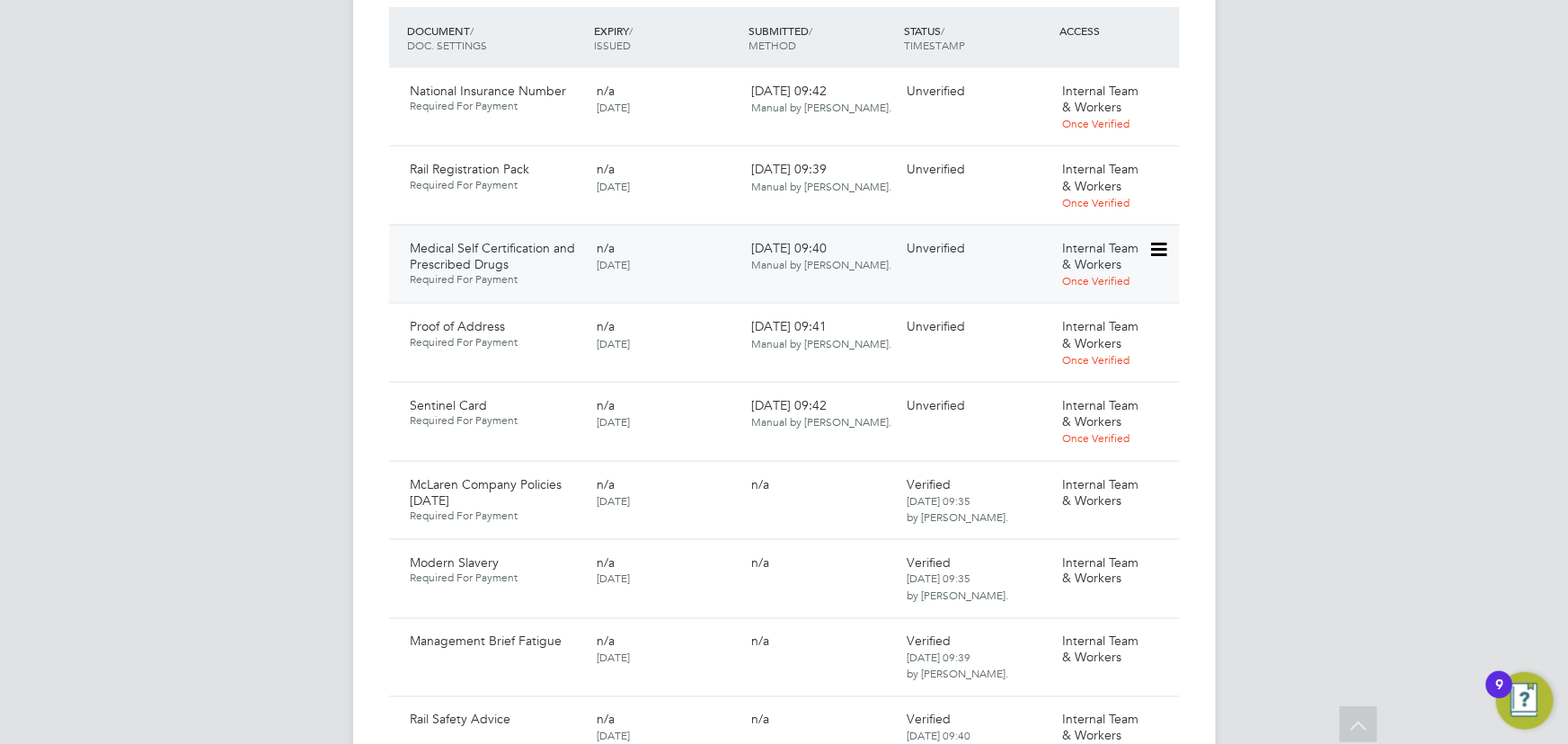
click at [1155, 239] on icon at bounding box center [1158, 250] width 18 height 22
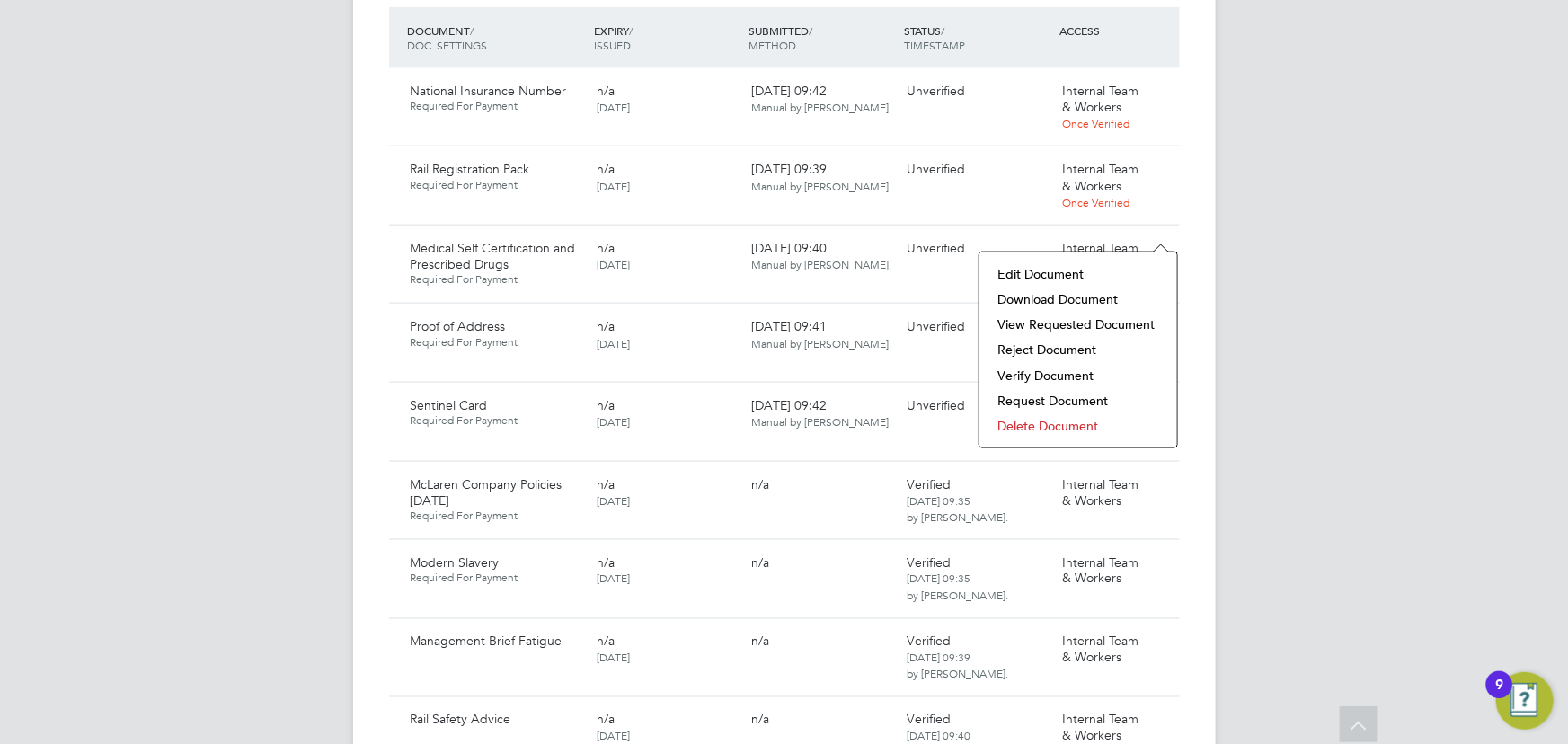
click at [1078, 296] on li "Download Document" at bounding box center [1077, 299] width 180 height 26
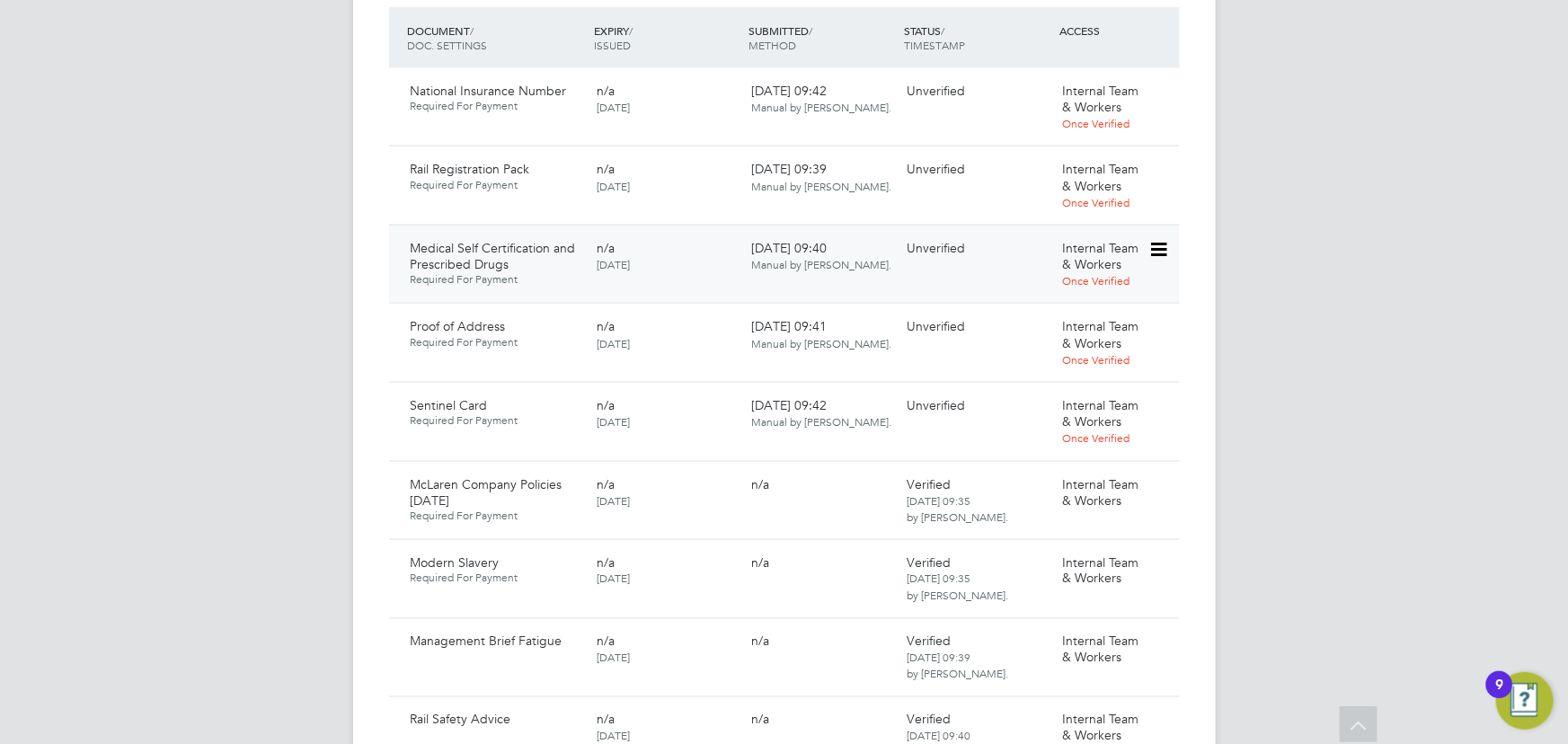
click at [1154, 239] on icon at bounding box center [1158, 250] width 18 height 22
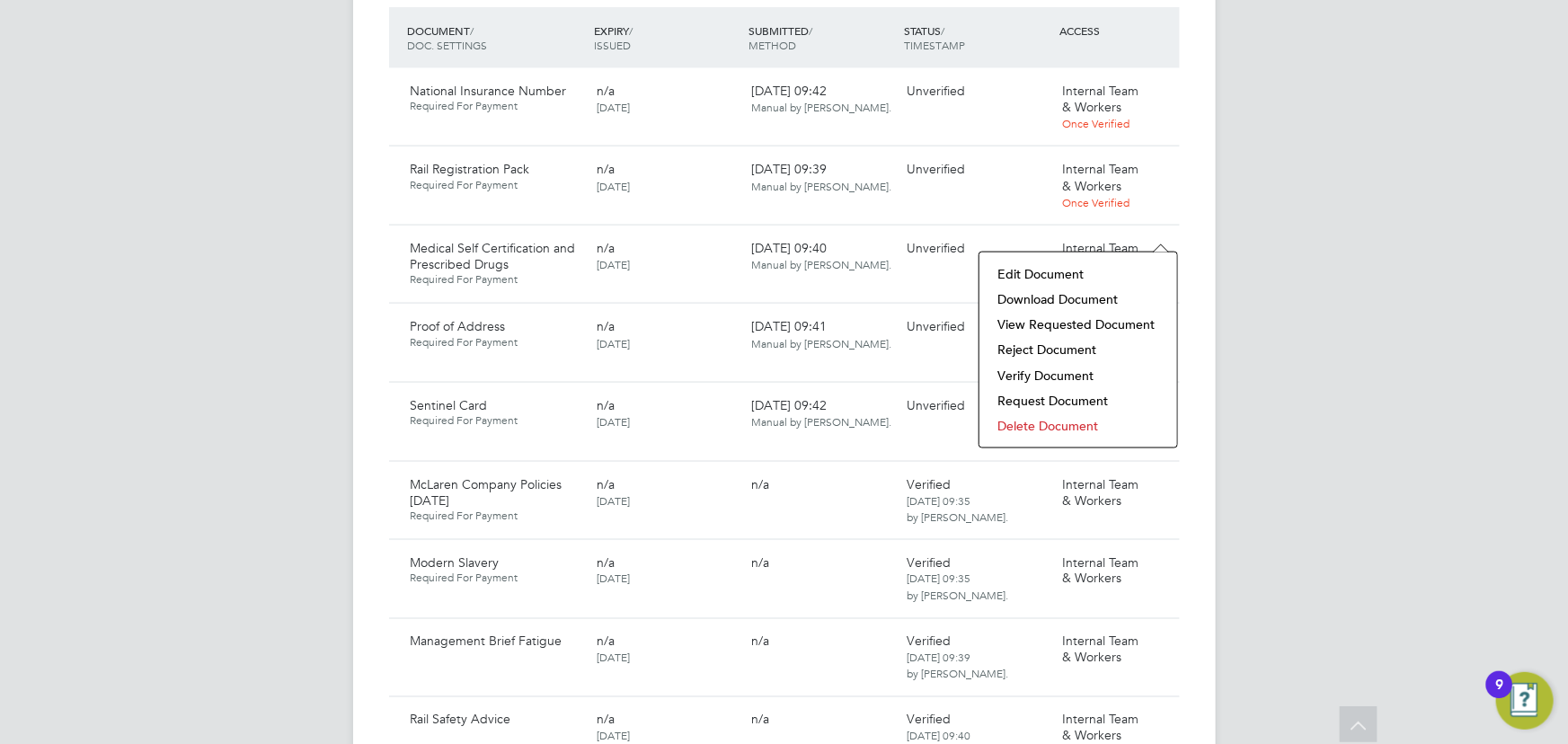
click at [1033, 370] on li "Verify Document" at bounding box center [1077, 376] width 180 height 26
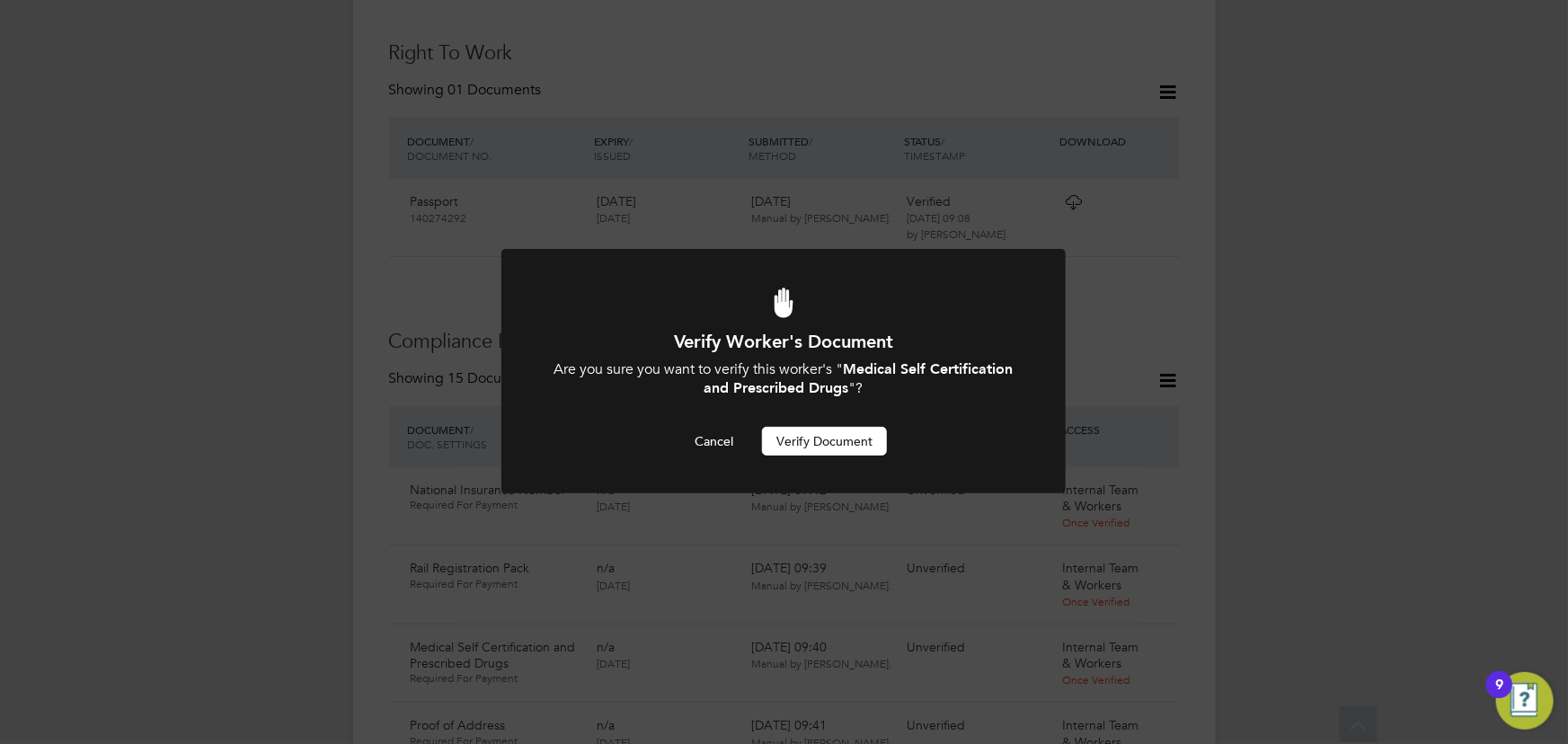
scroll to position [0, 0]
click at [858, 444] on button "Verify Document" at bounding box center [824, 441] width 125 height 29
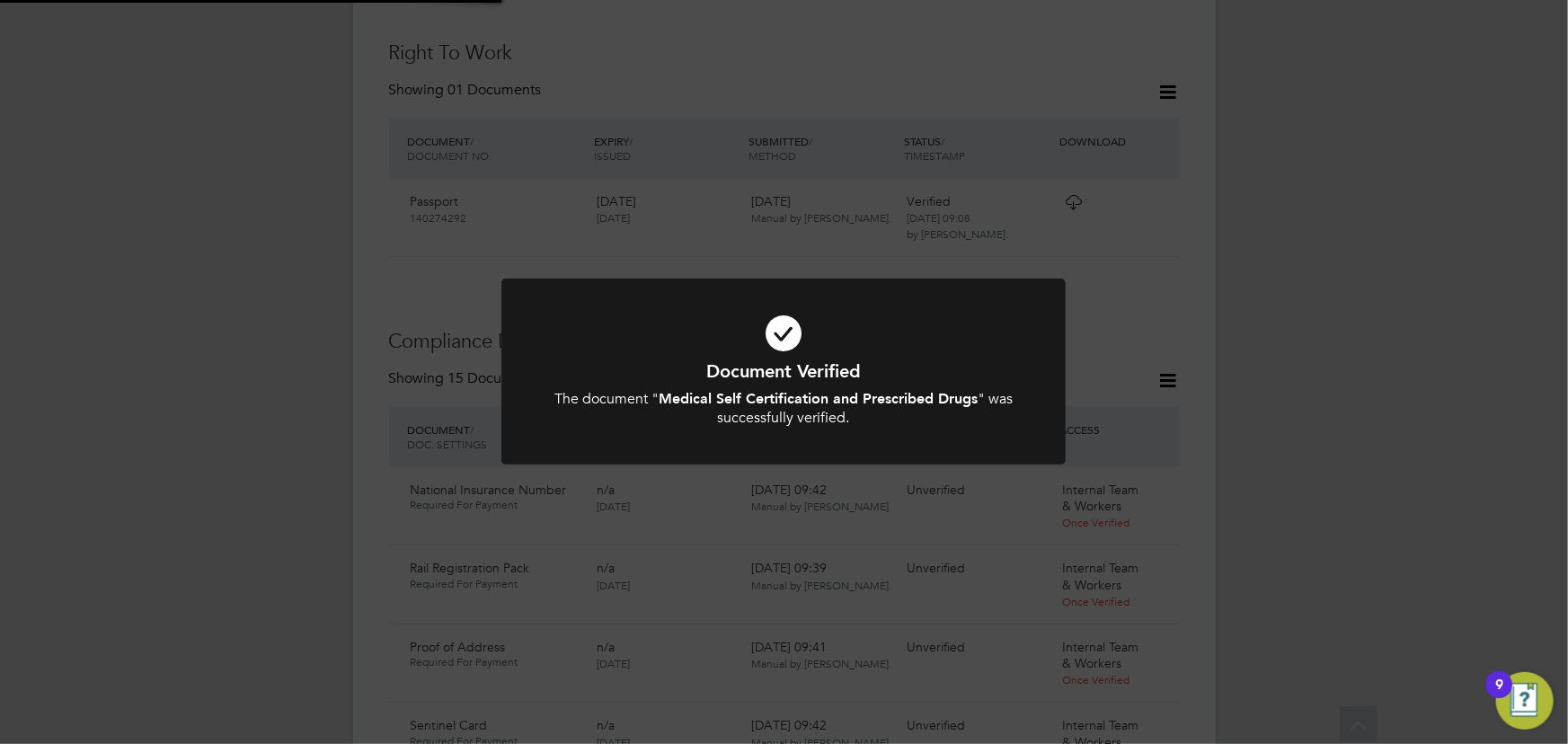
click at [1416, 312] on div "Document Verified The document " Medical Self Certification and Prescribed Drug…" at bounding box center [784, 372] width 1568 height 744
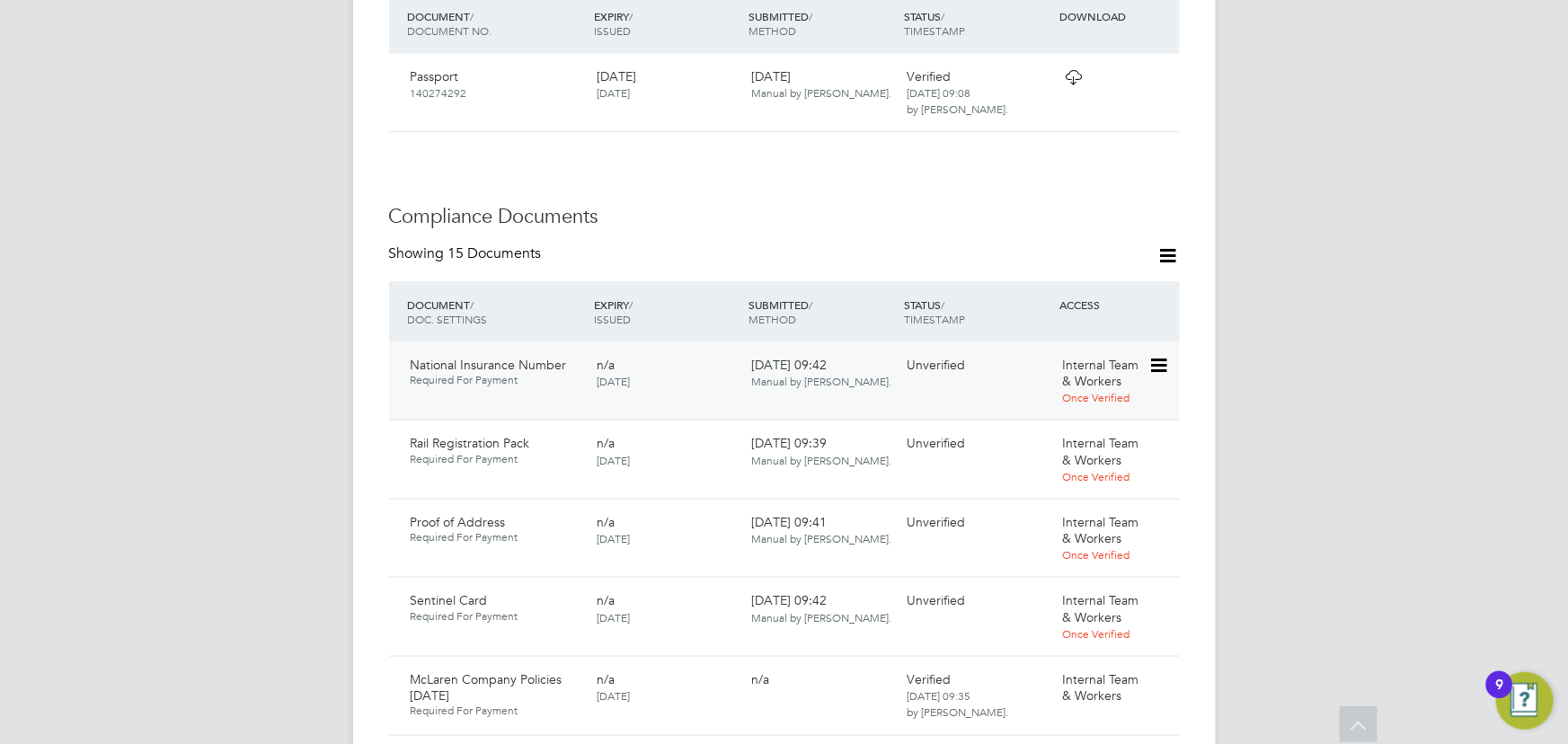
scroll to position [987, 0]
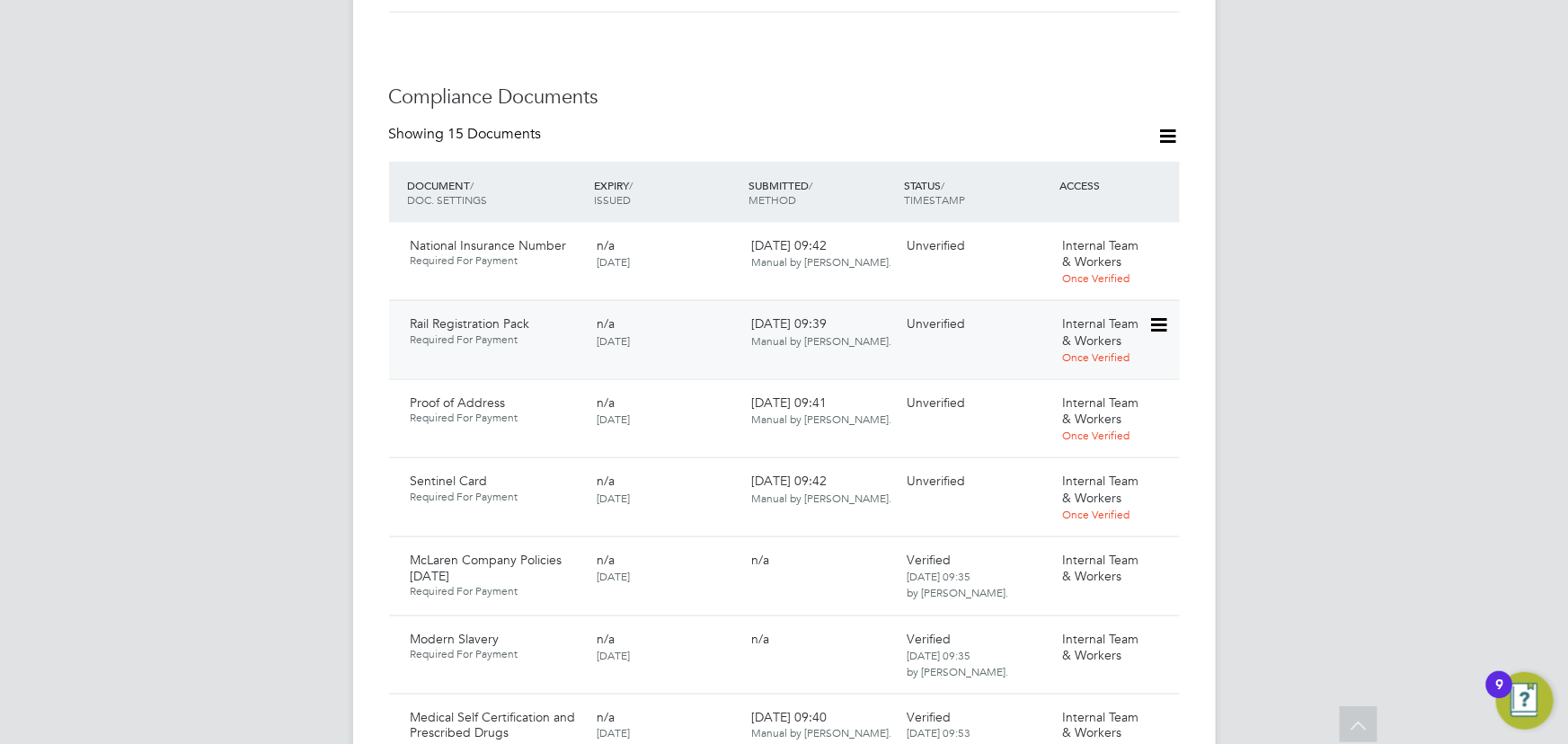
click at [1156, 315] on icon at bounding box center [1158, 326] width 18 height 22
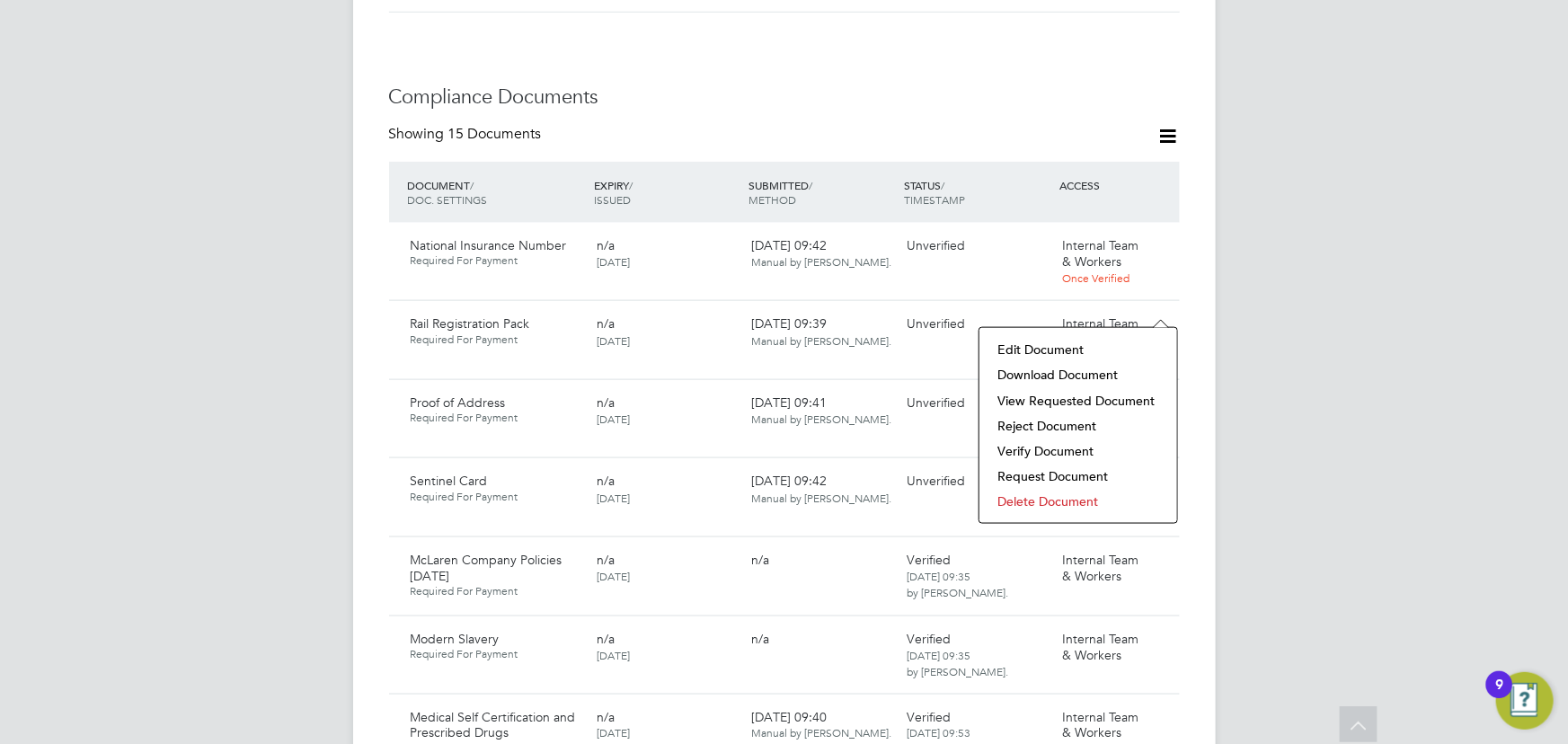
click at [1081, 376] on li "Download Document" at bounding box center [1077, 375] width 180 height 26
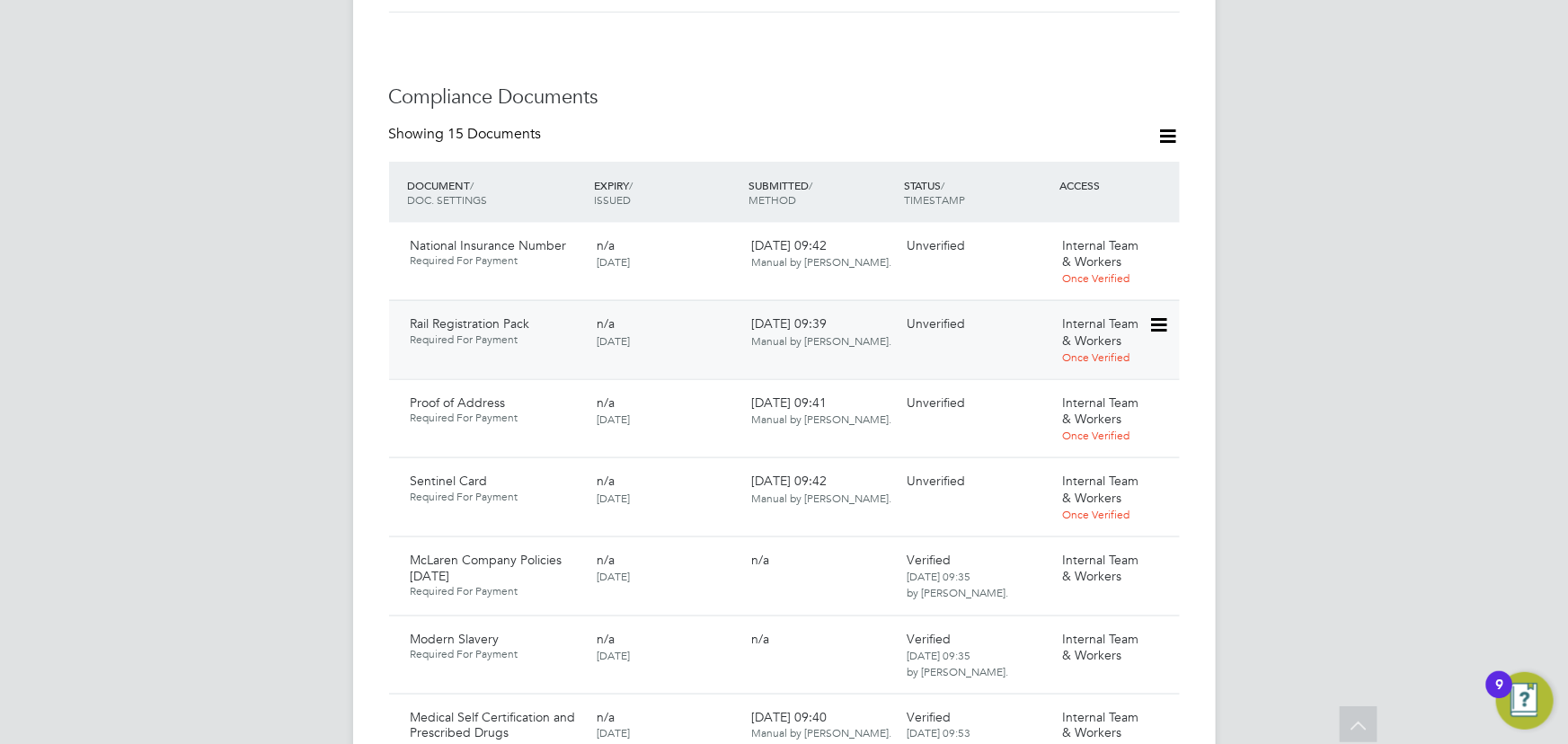
click at [1158, 315] on icon at bounding box center [1158, 326] width 18 height 22
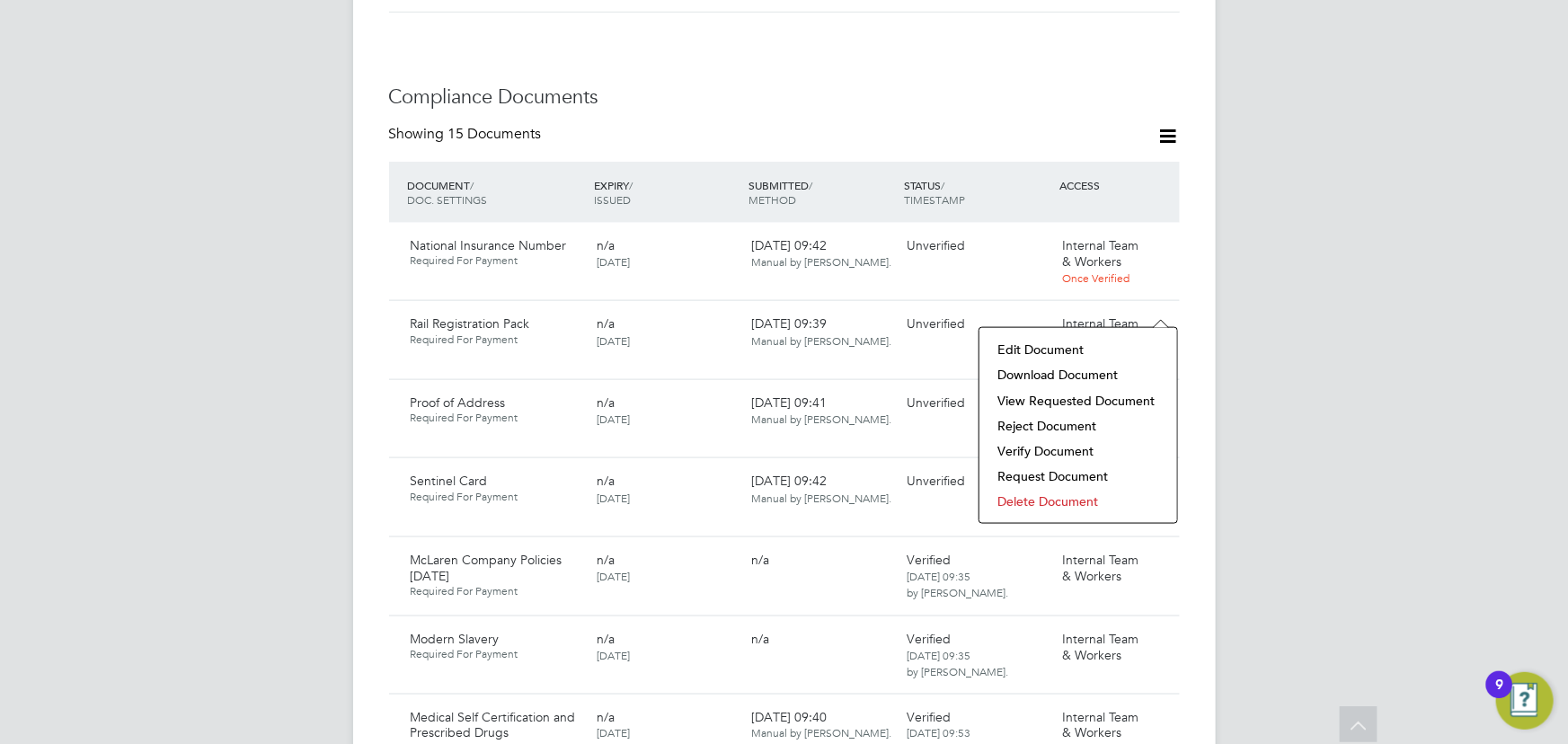
click at [1043, 439] on li "Verify Document" at bounding box center [1077, 451] width 180 height 26
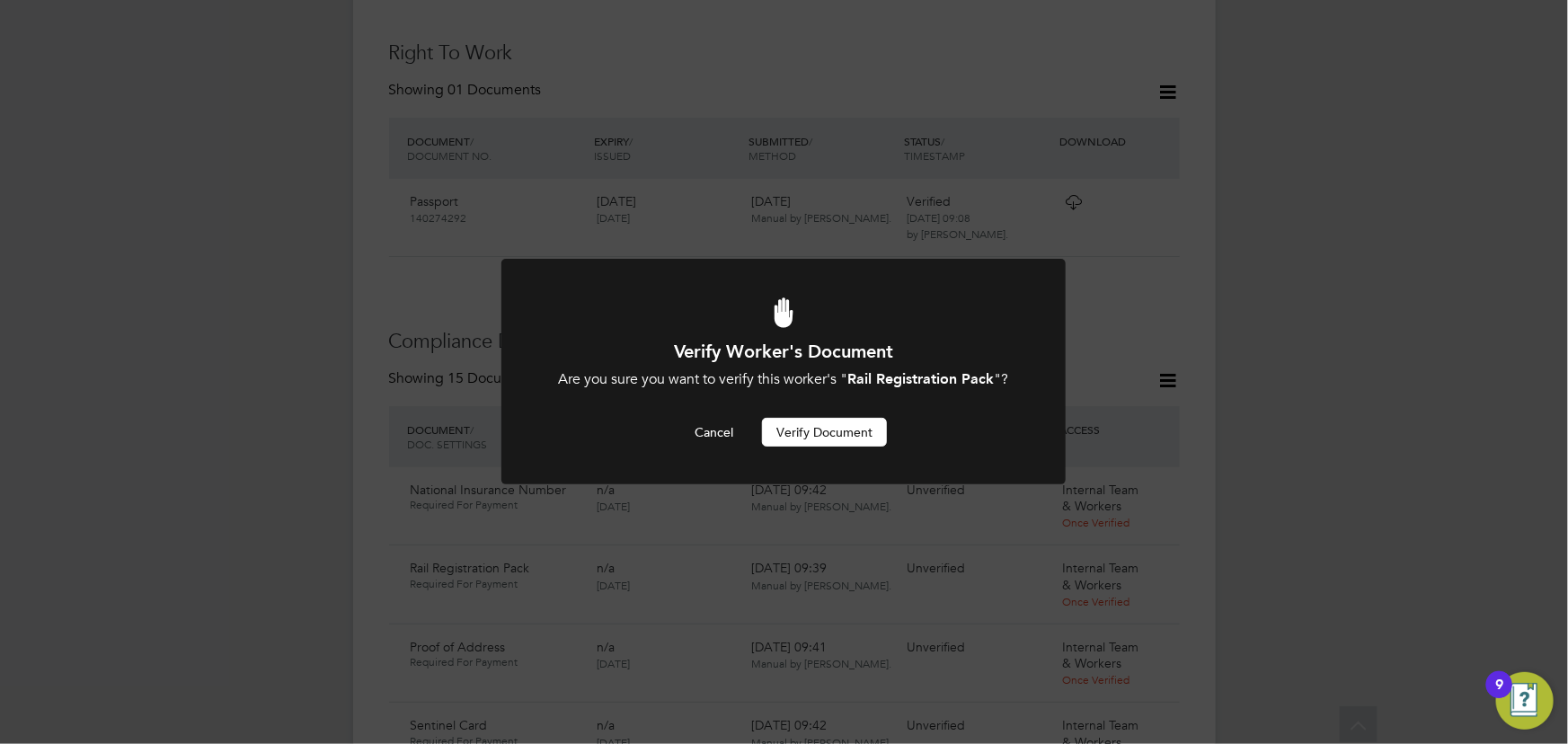
drag, startPoint x: 850, startPoint y: 439, endPoint x: 1106, endPoint y: 415, distance: 257.1
click at [850, 439] on button "Verify Document" at bounding box center [824, 432] width 125 height 29
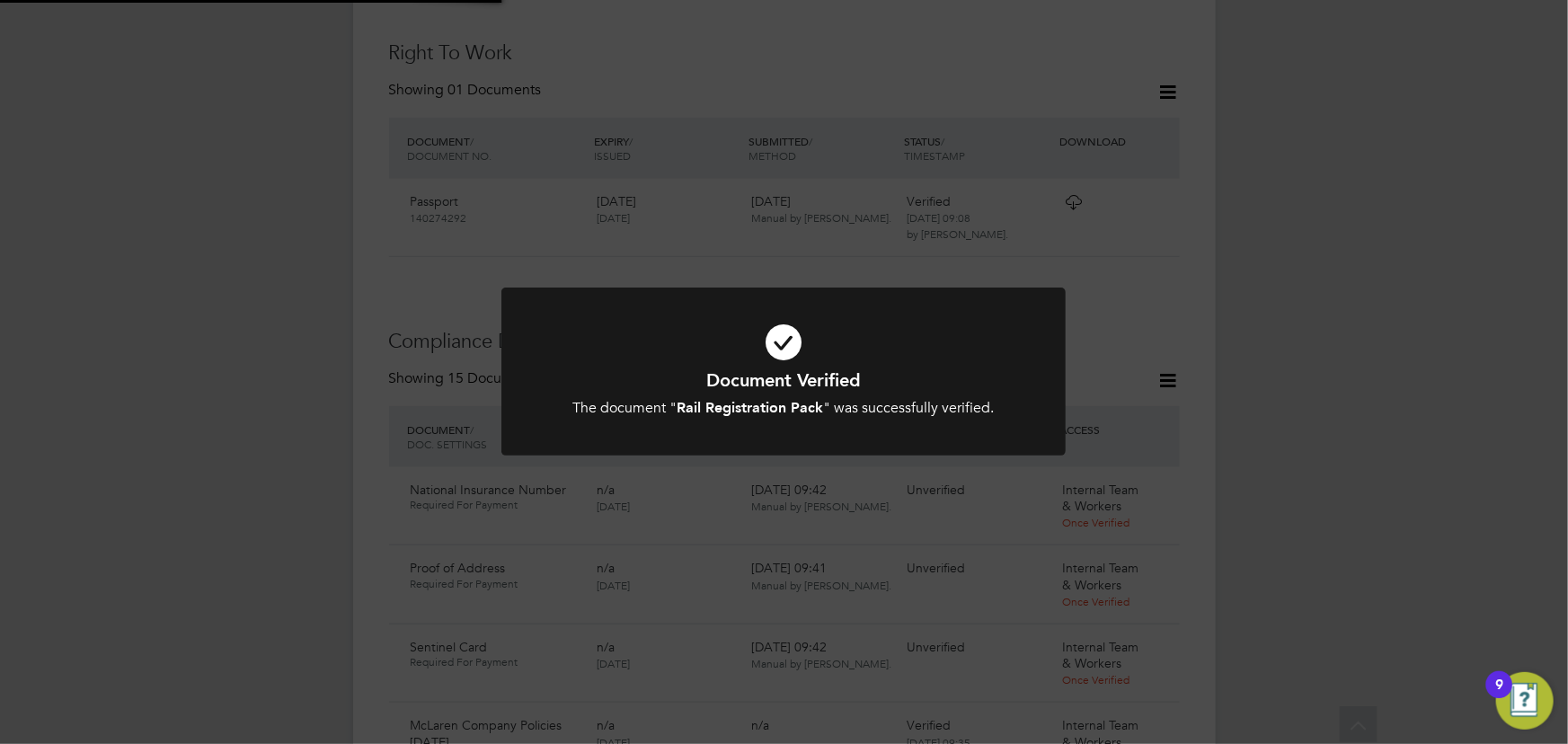
click at [1447, 341] on div "Document Verified The document " Rail Registration Pack " was successfully veri…" at bounding box center [784, 372] width 1568 height 744
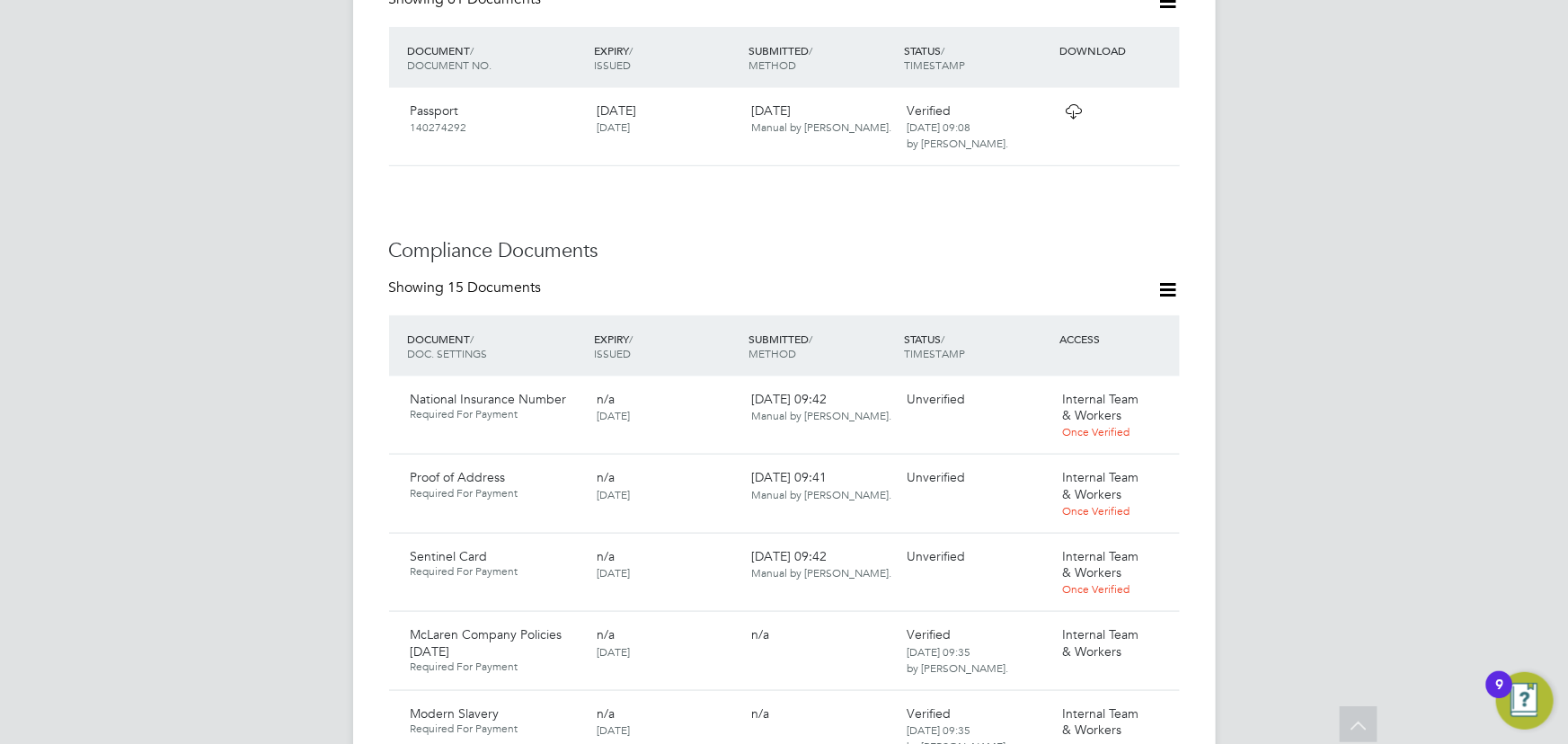
scroll to position [987, 0]
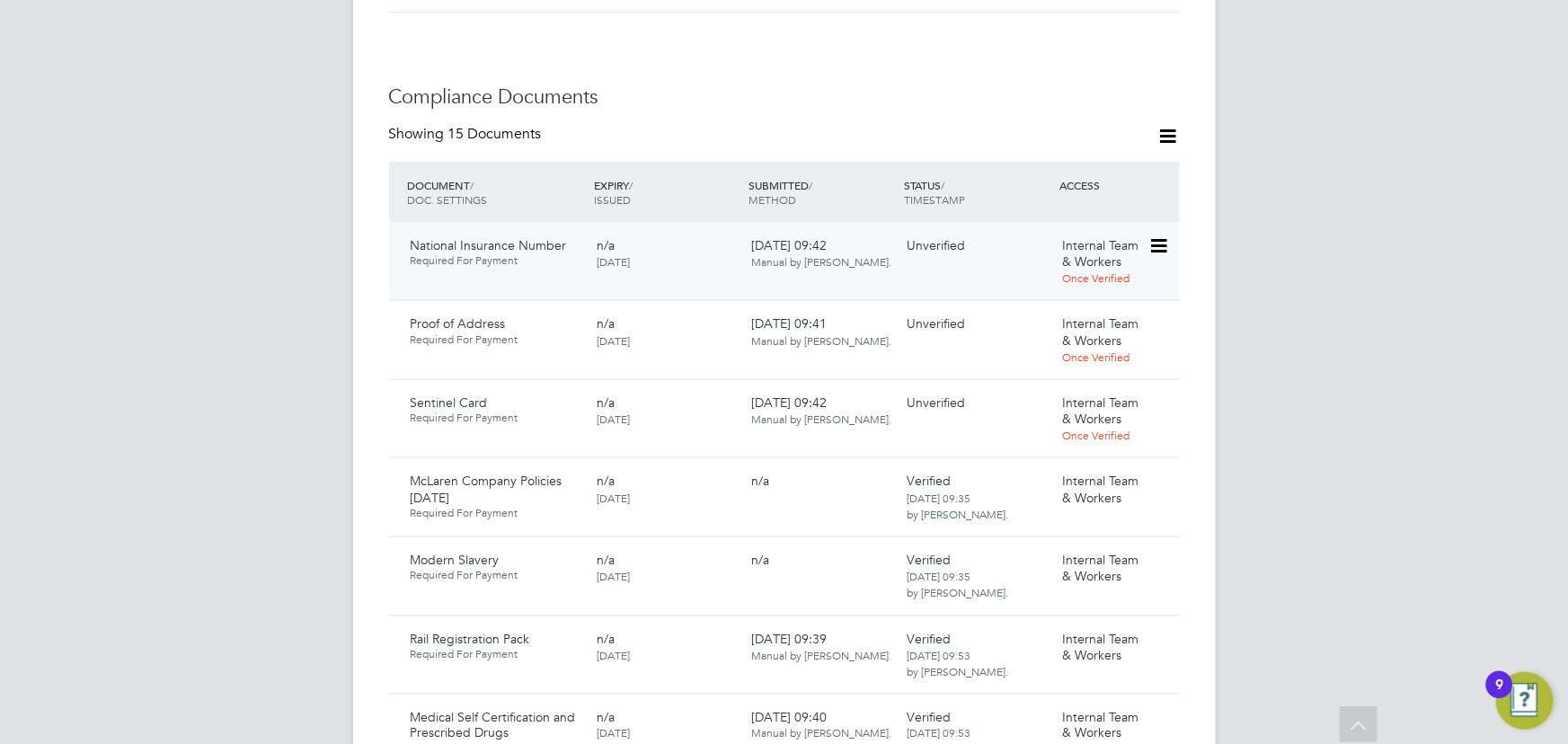
click at [1164, 235] on icon at bounding box center [1158, 246] width 18 height 22
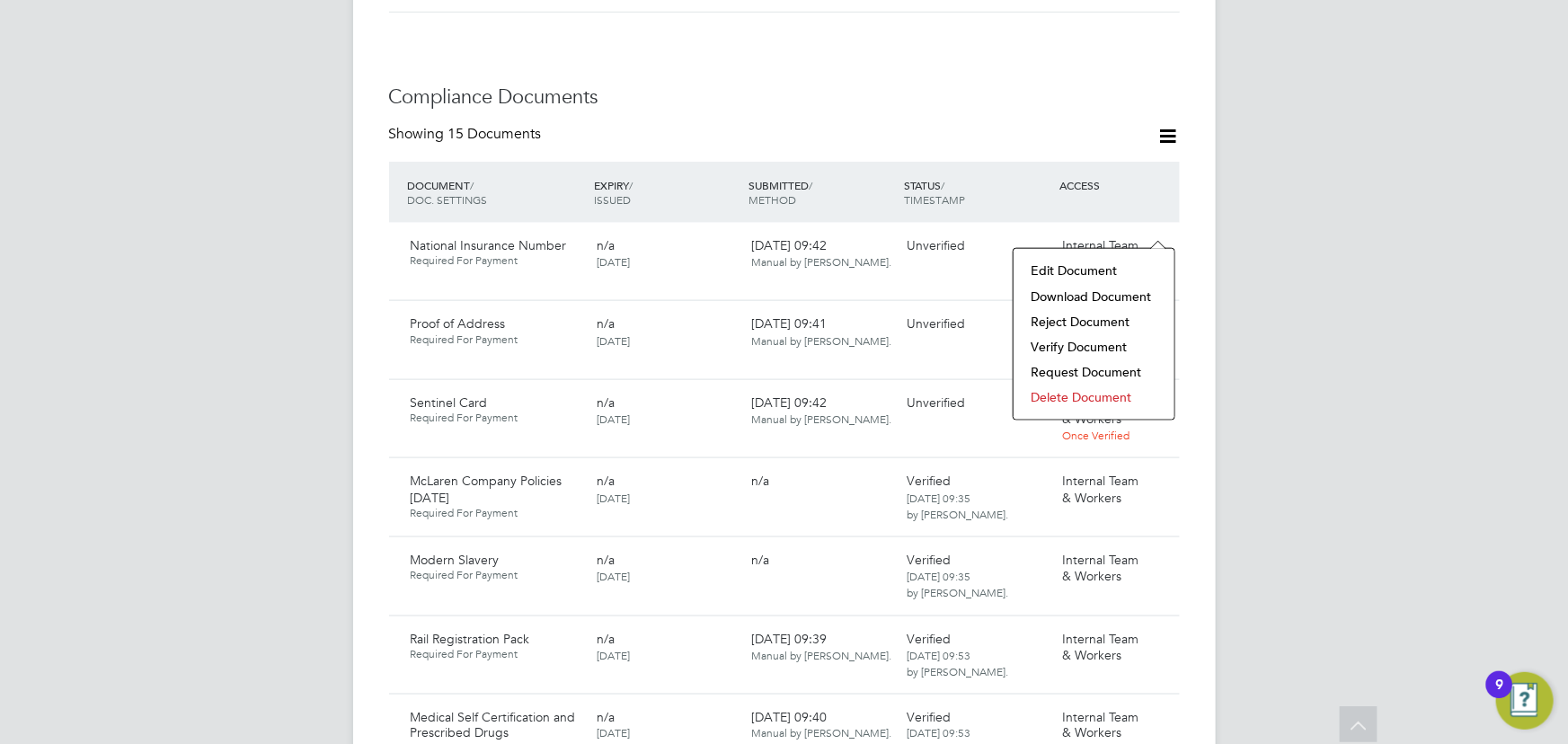
click at [1100, 289] on li "Download Document" at bounding box center [1094, 296] width 143 height 26
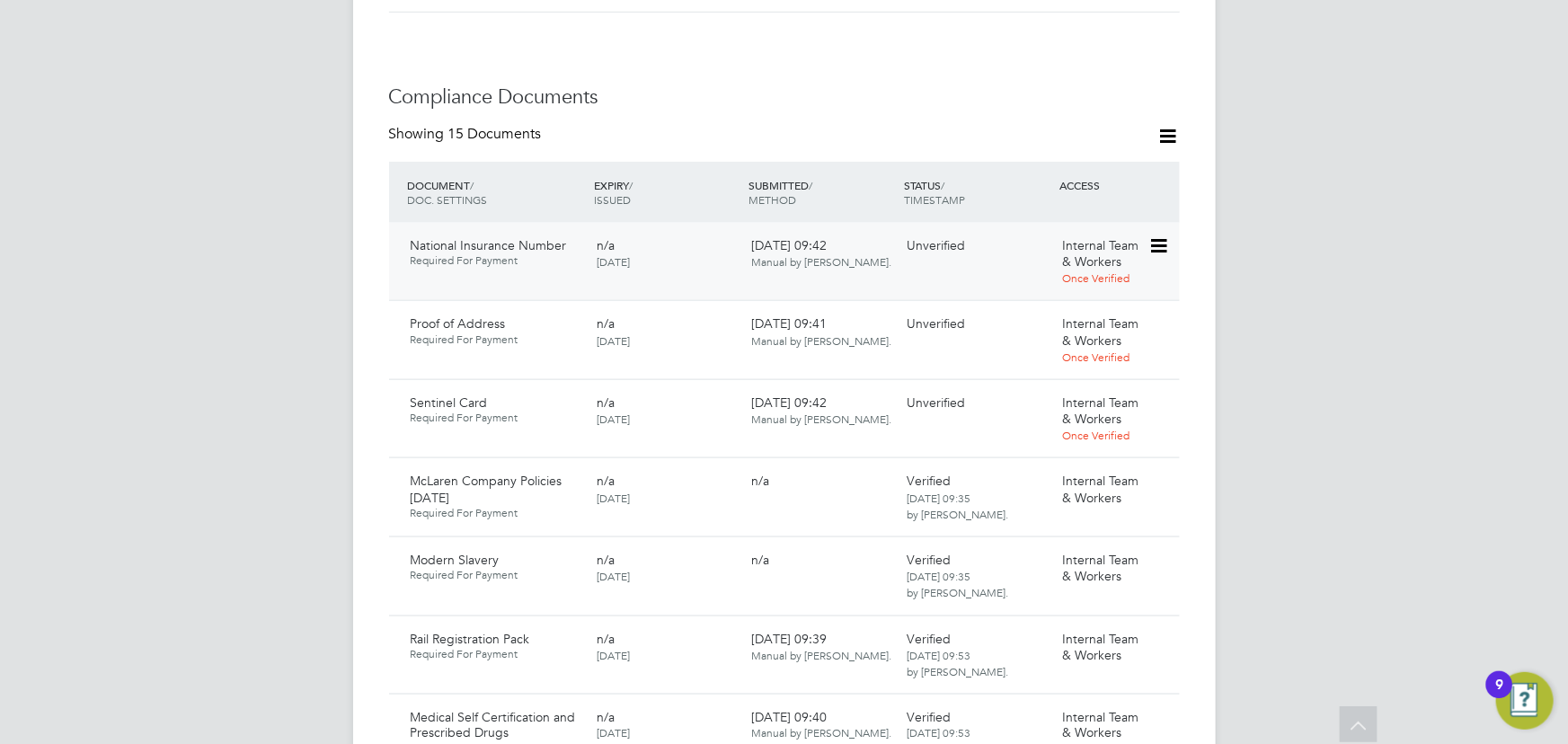
click at [1157, 235] on icon at bounding box center [1158, 246] width 18 height 22
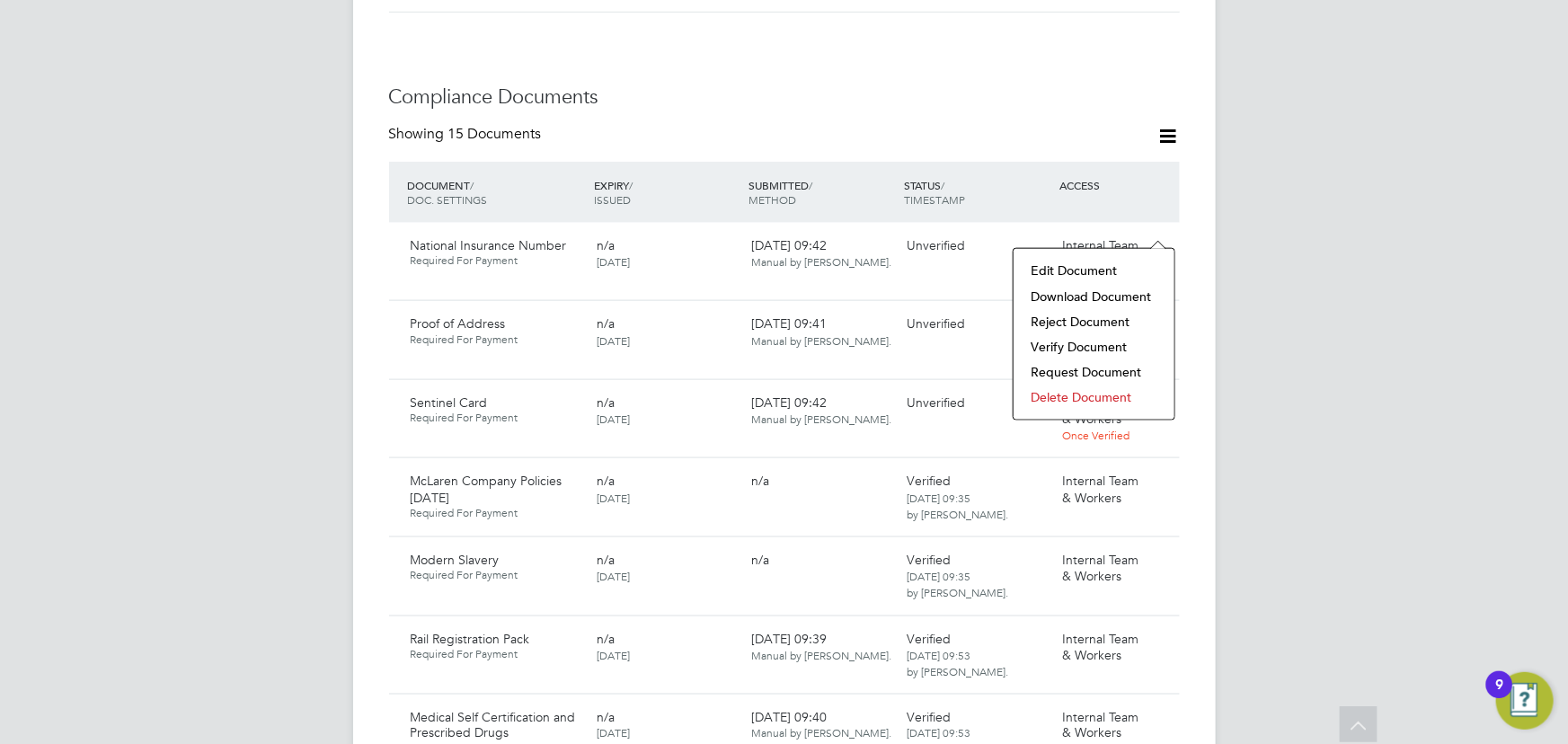
click at [1078, 346] on li "Verify Document" at bounding box center [1094, 346] width 143 height 26
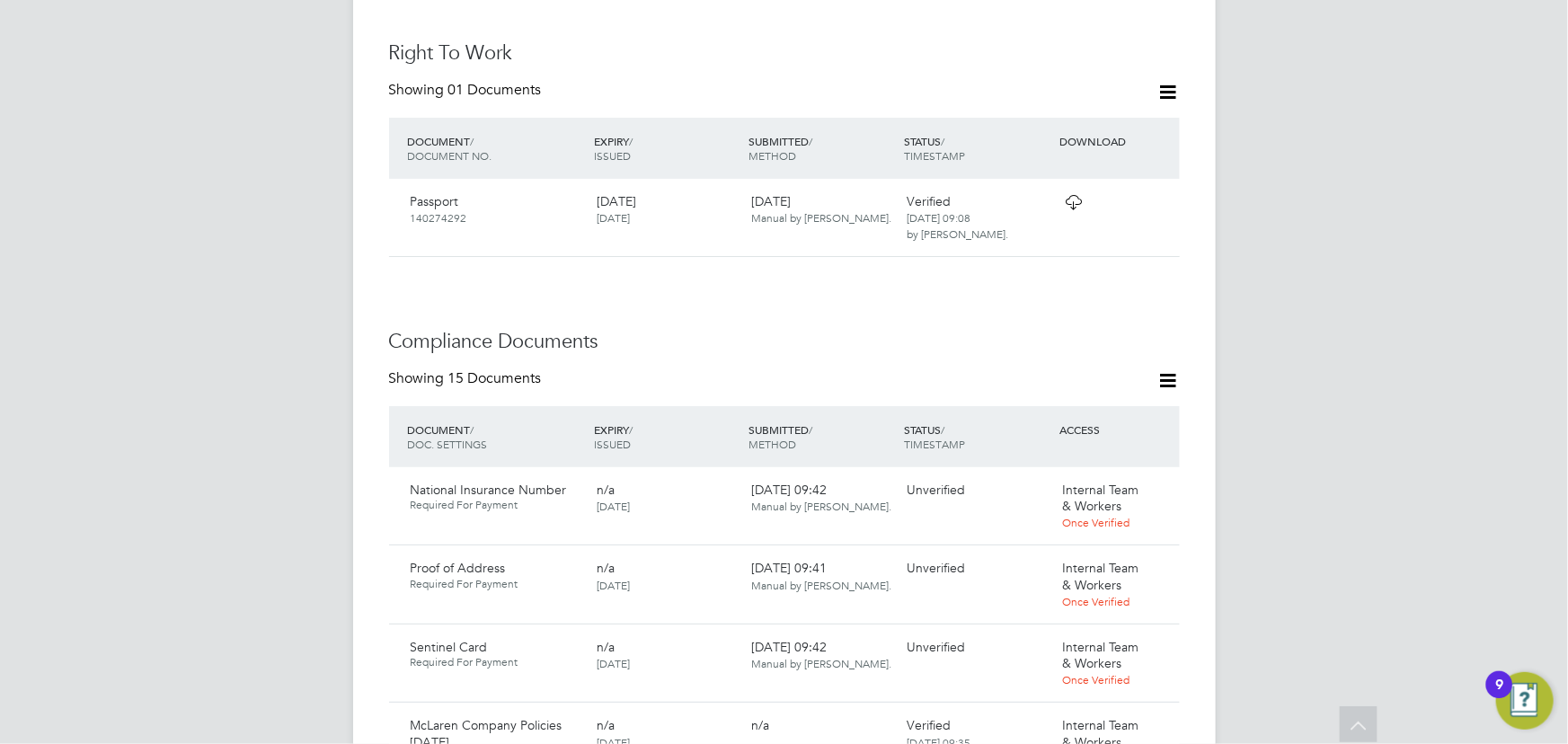
scroll to position [0, 0]
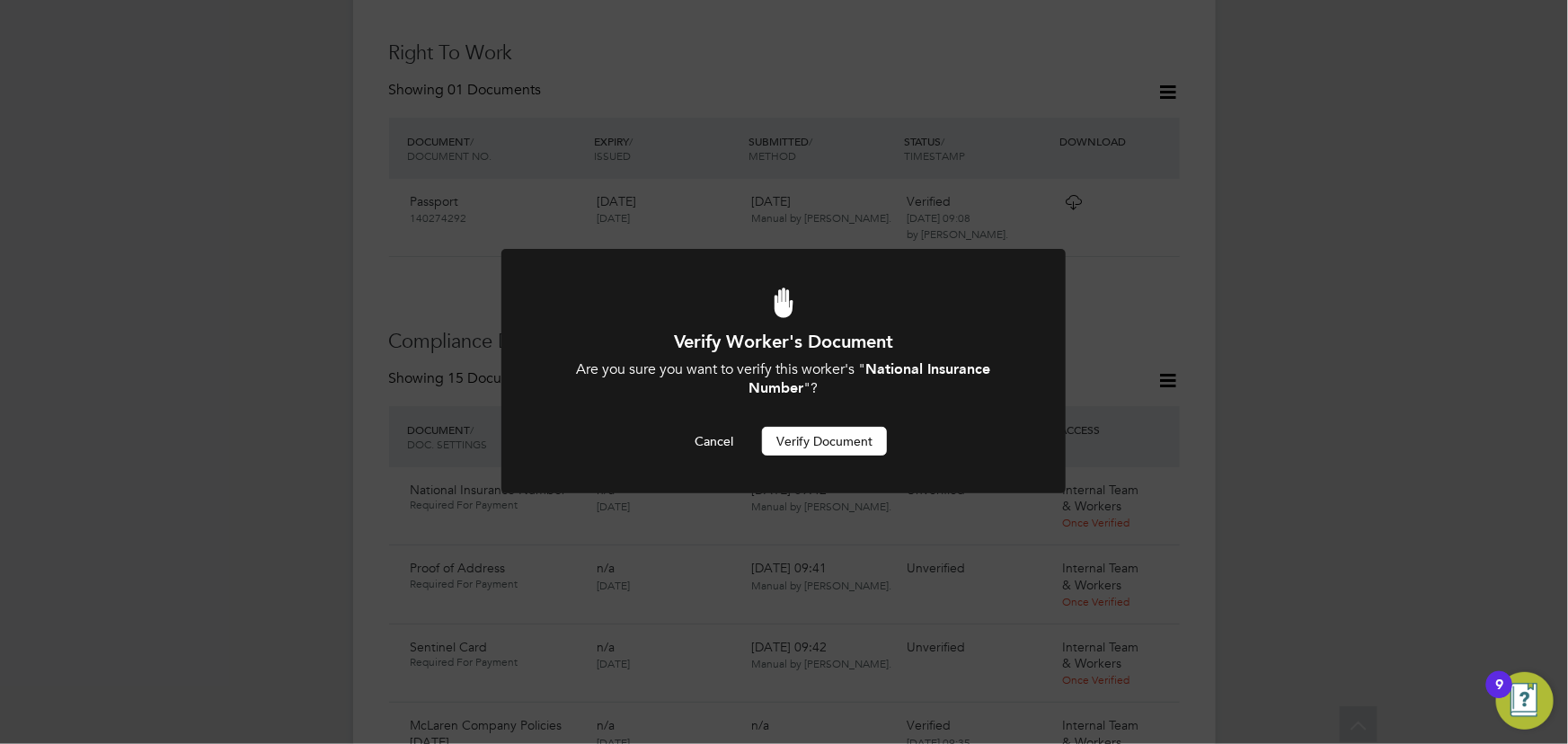
click at [874, 447] on button "Verify Document" at bounding box center [824, 441] width 125 height 29
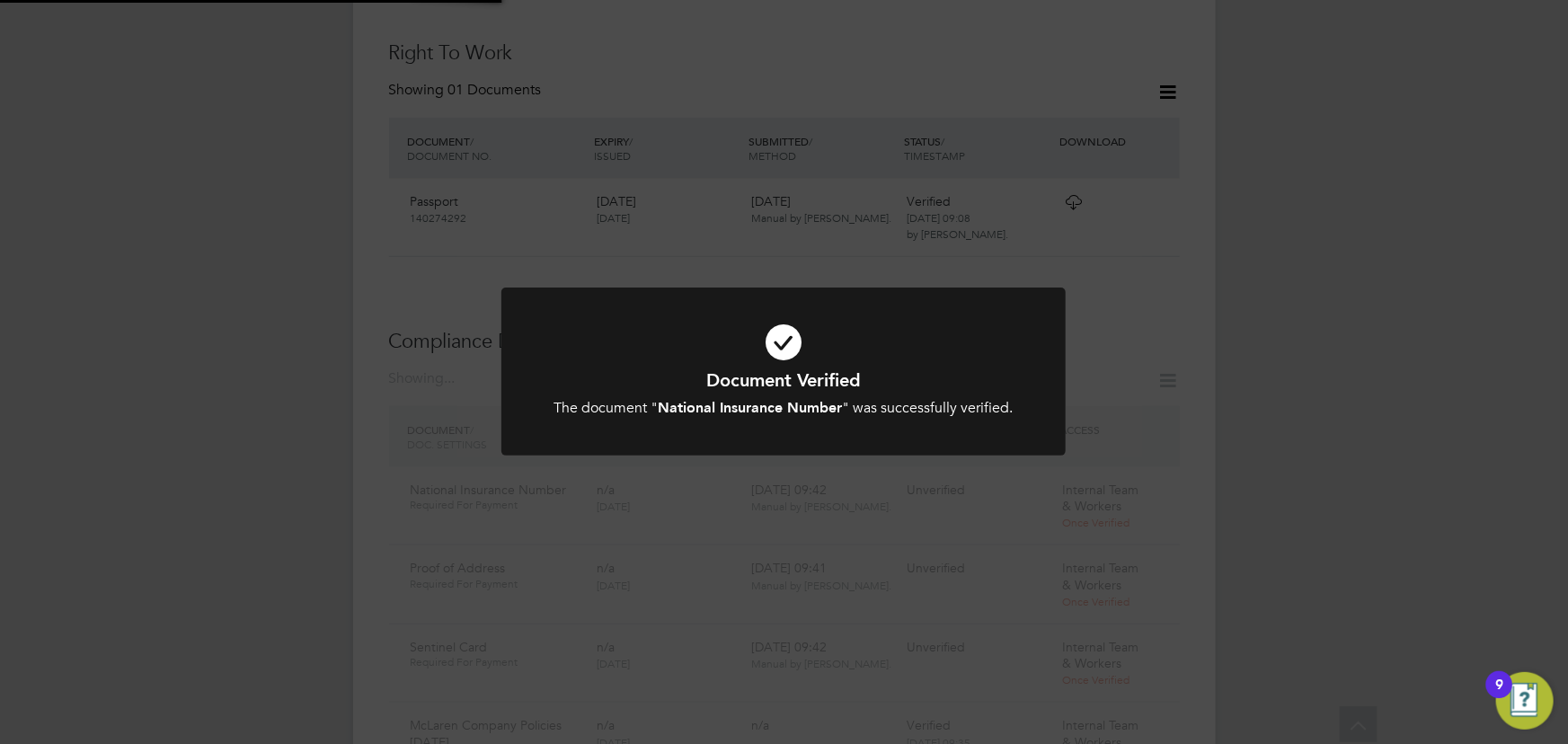
click at [1324, 341] on div "Document Verified The document " National Insurance Number " was successfully v…" at bounding box center [784, 372] width 1568 height 744
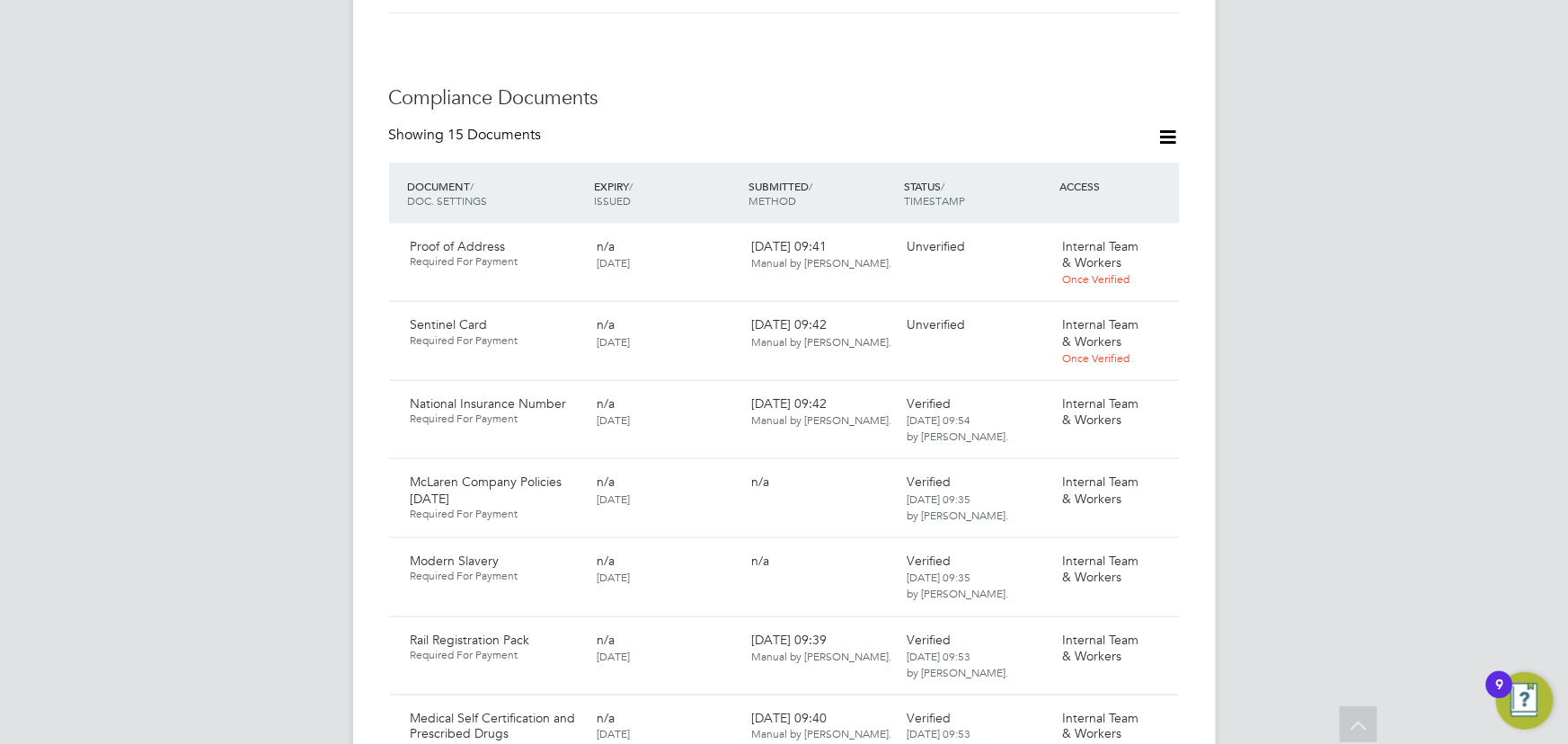
scroll to position [987, 0]
click at [1159, 315] on icon at bounding box center [1158, 326] width 18 height 22
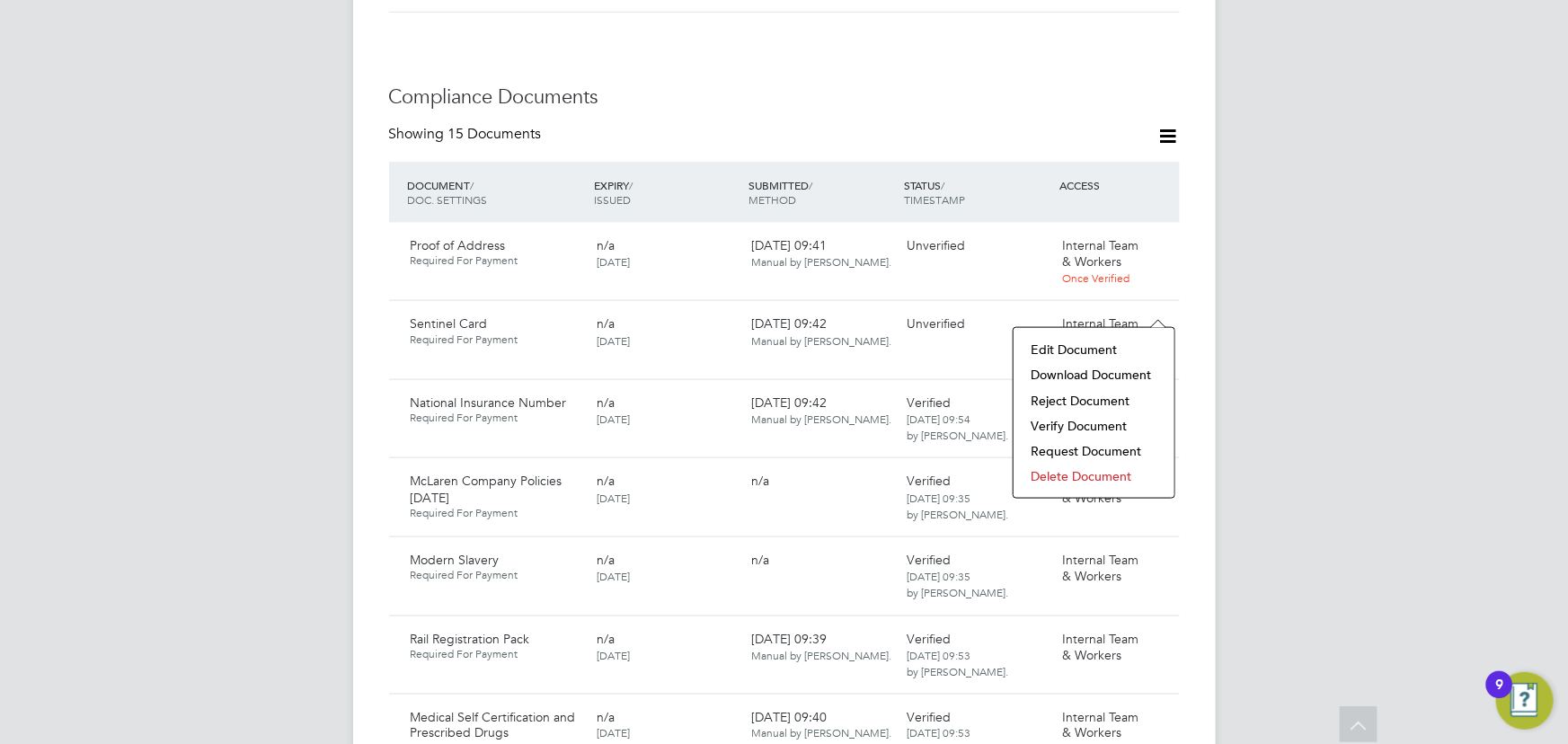
click at [1095, 365] on li "Download Document" at bounding box center [1094, 375] width 143 height 26
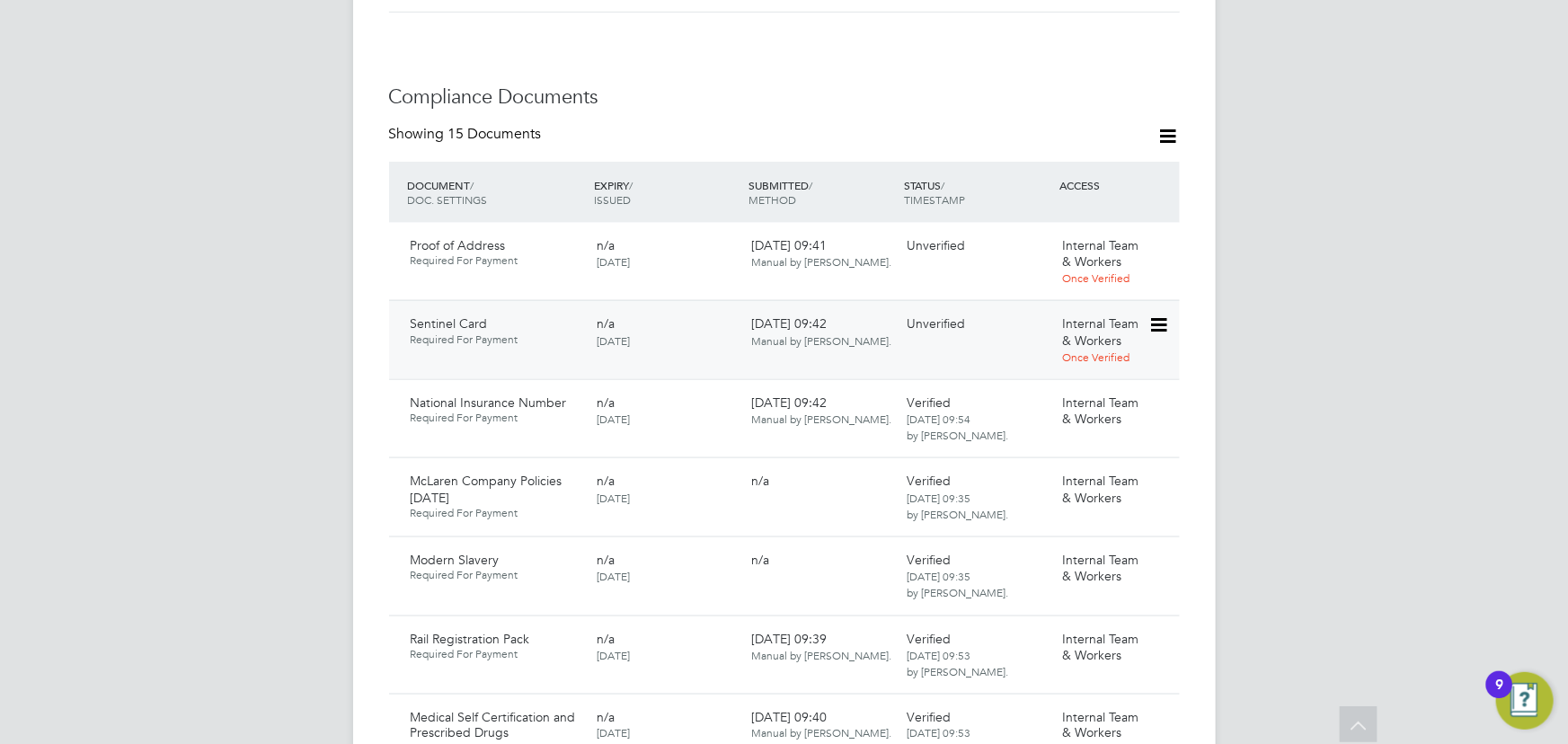
click at [1155, 315] on icon at bounding box center [1158, 326] width 18 height 22
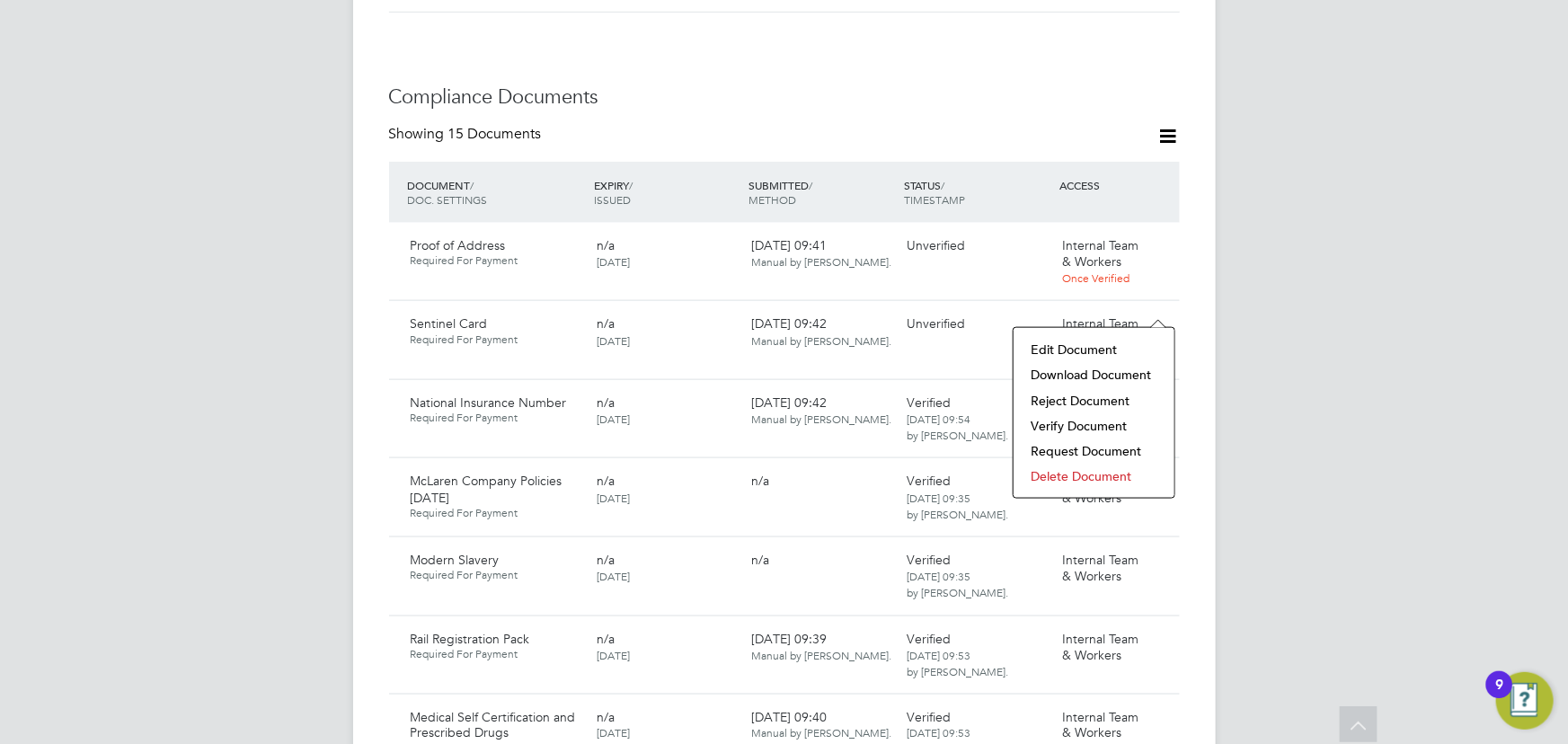
click at [1050, 417] on li "Verify Document" at bounding box center [1094, 426] width 143 height 26
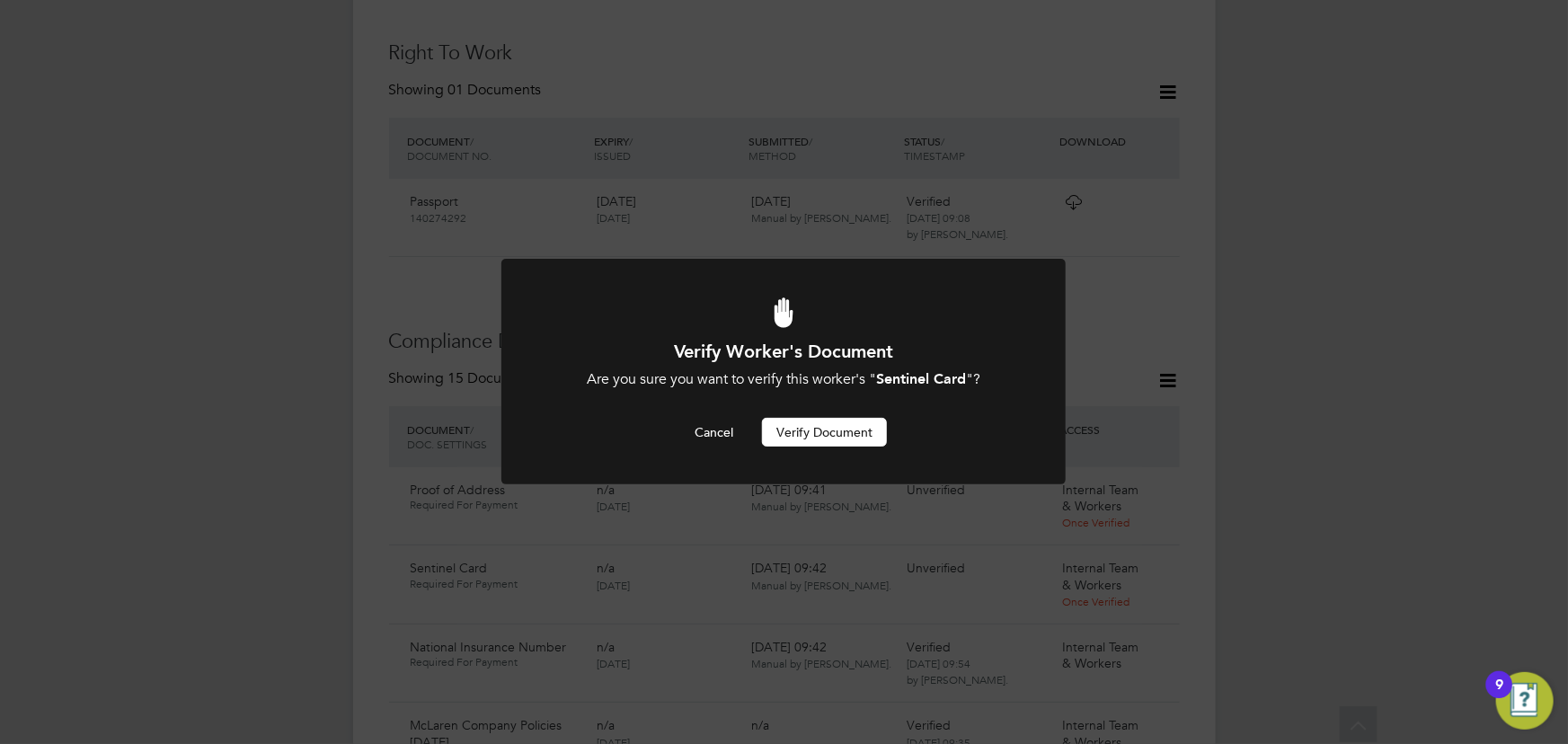
scroll to position [0, 0]
click at [852, 428] on button "Verify Document" at bounding box center [824, 432] width 125 height 29
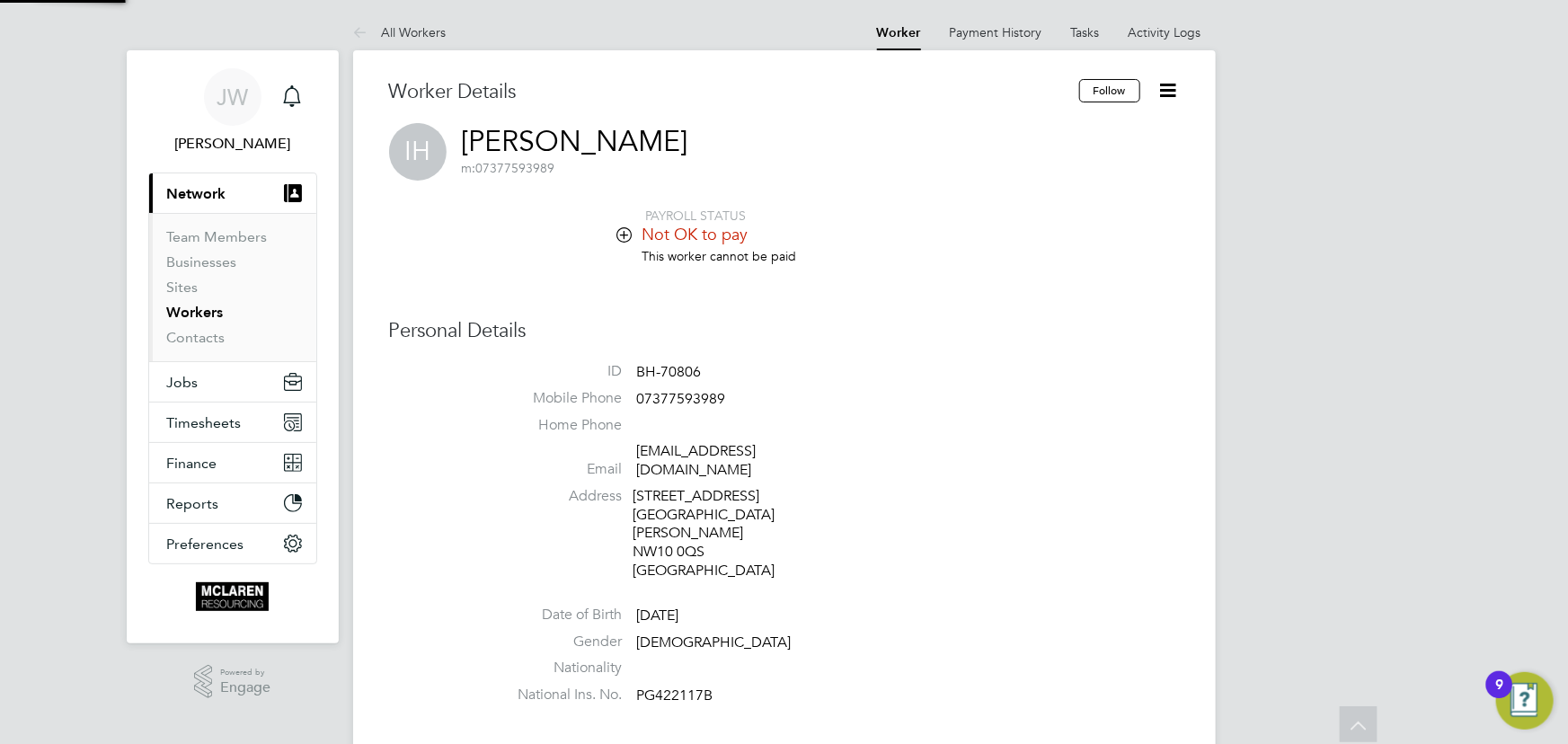
scroll to position [744, 0]
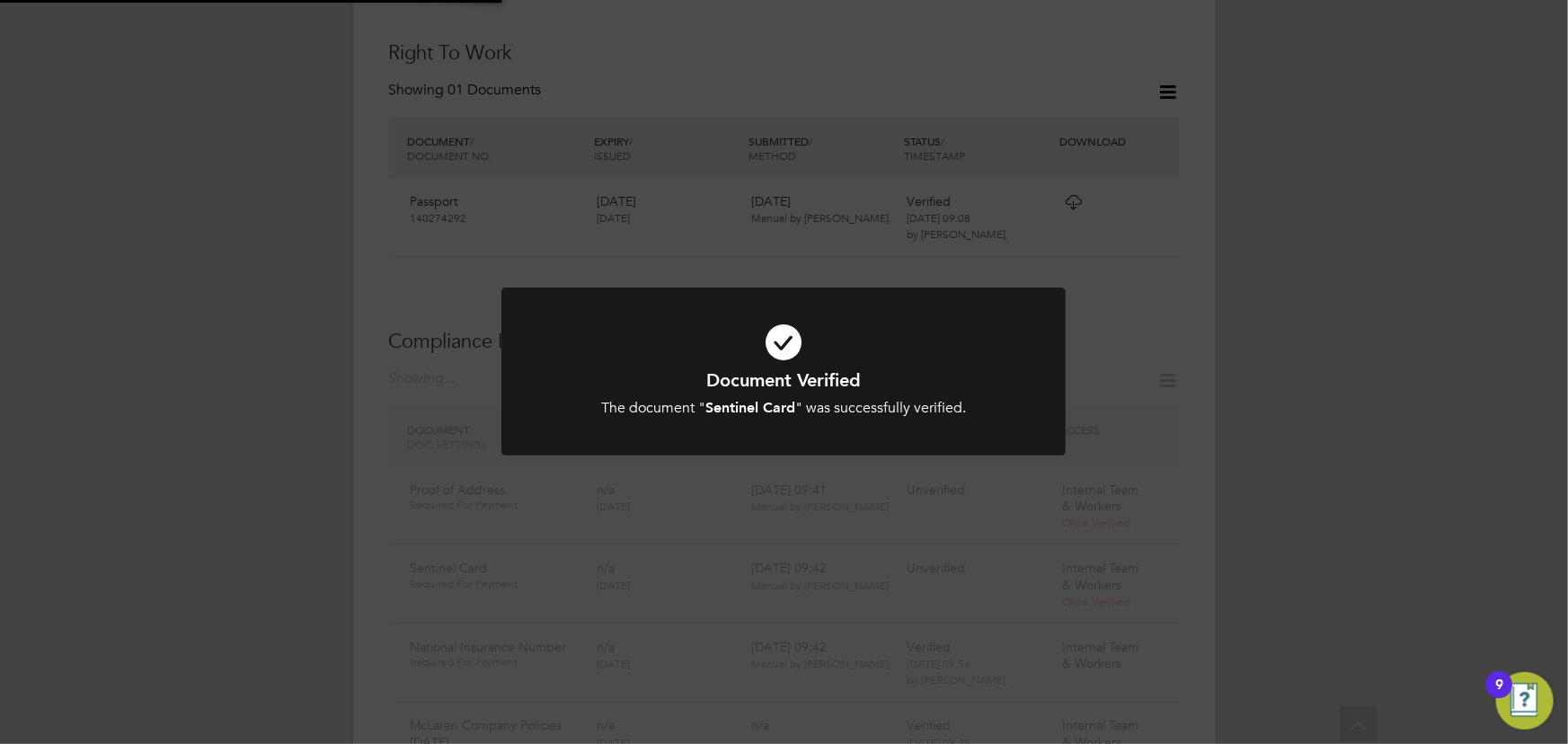
click at [1405, 360] on div "Document Verified The document " Sentinel Card " was successfully verified. Can…" at bounding box center [784, 372] width 1568 height 744
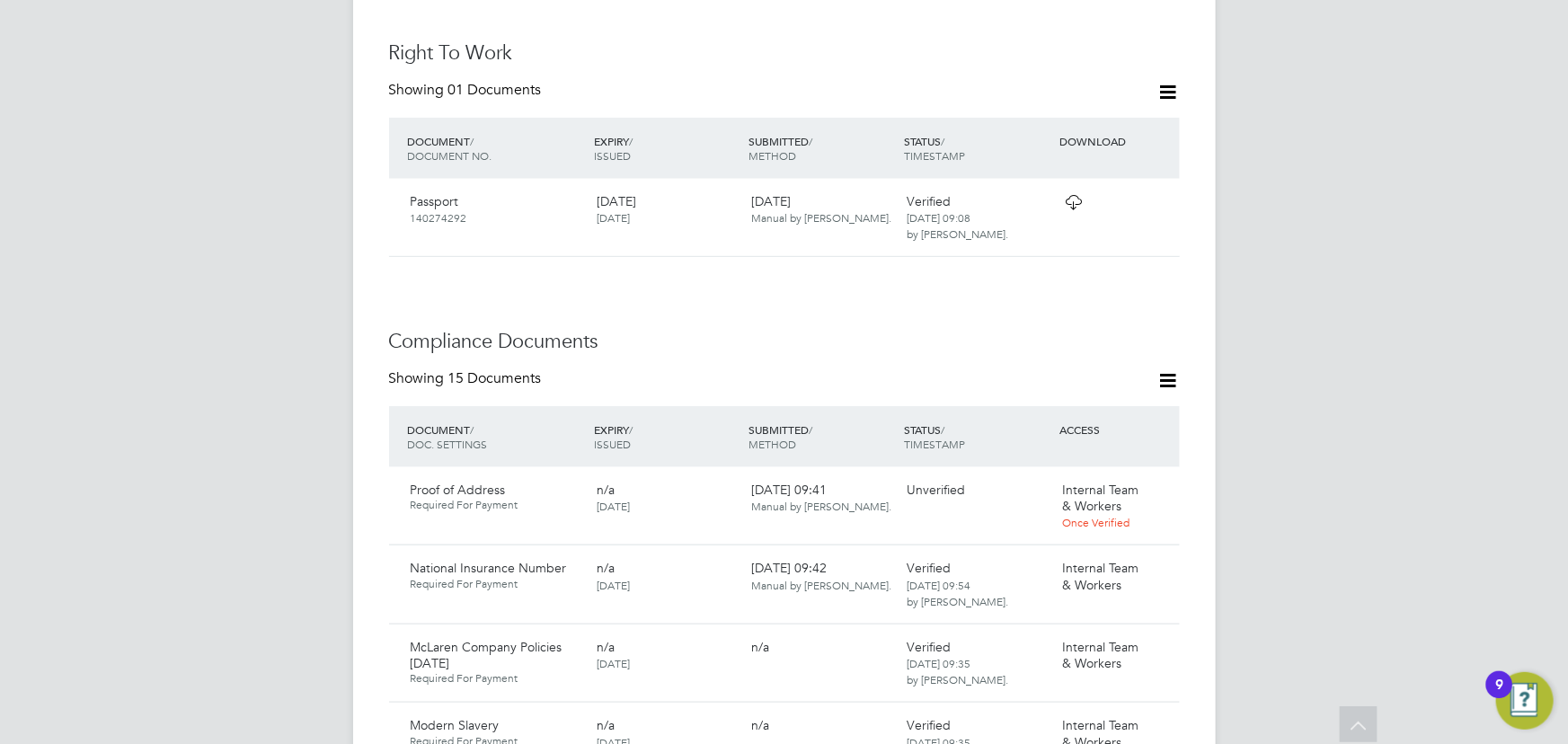
scroll to position [1070, 0]
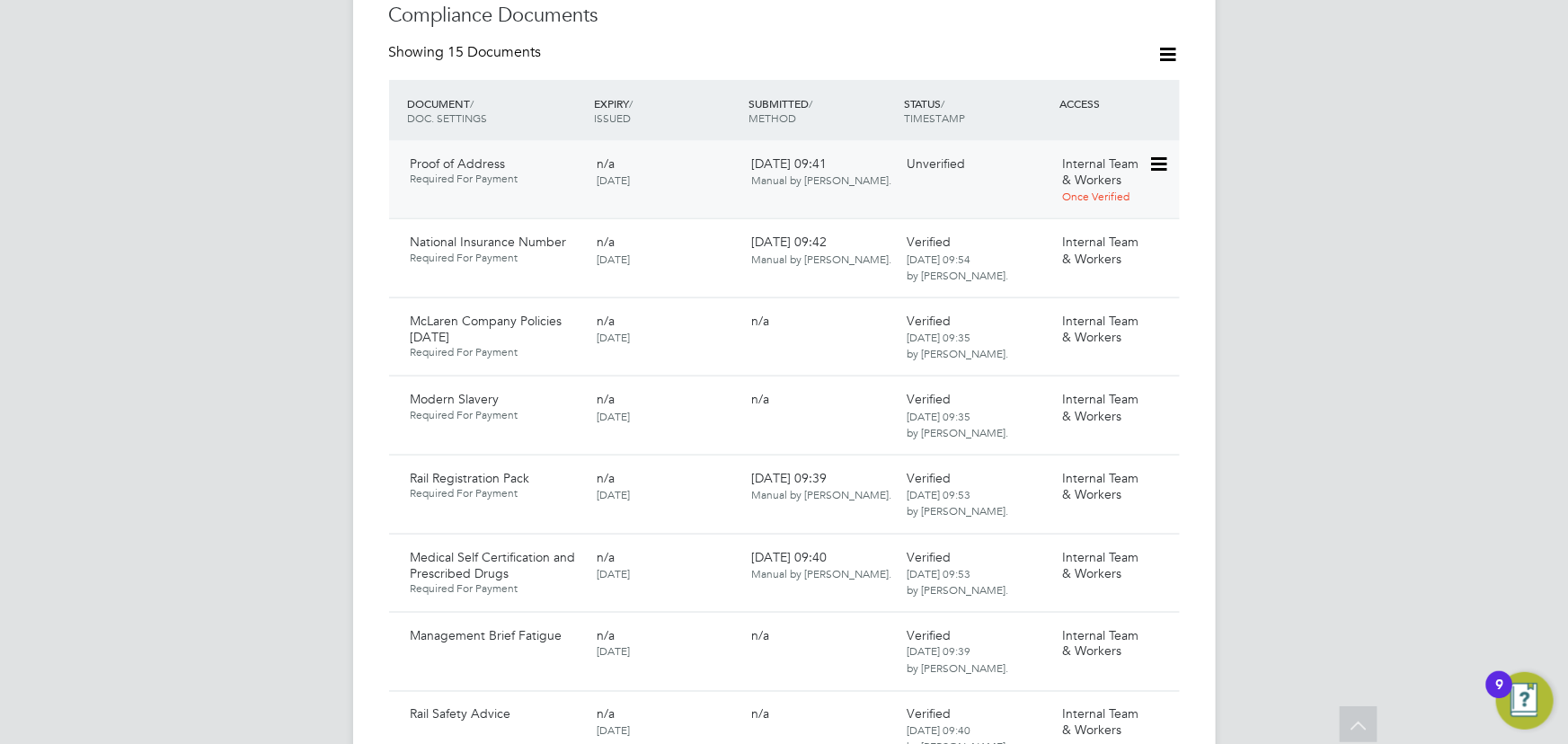
click at [1167, 153] on icon at bounding box center [1158, 164] width 18 height 22
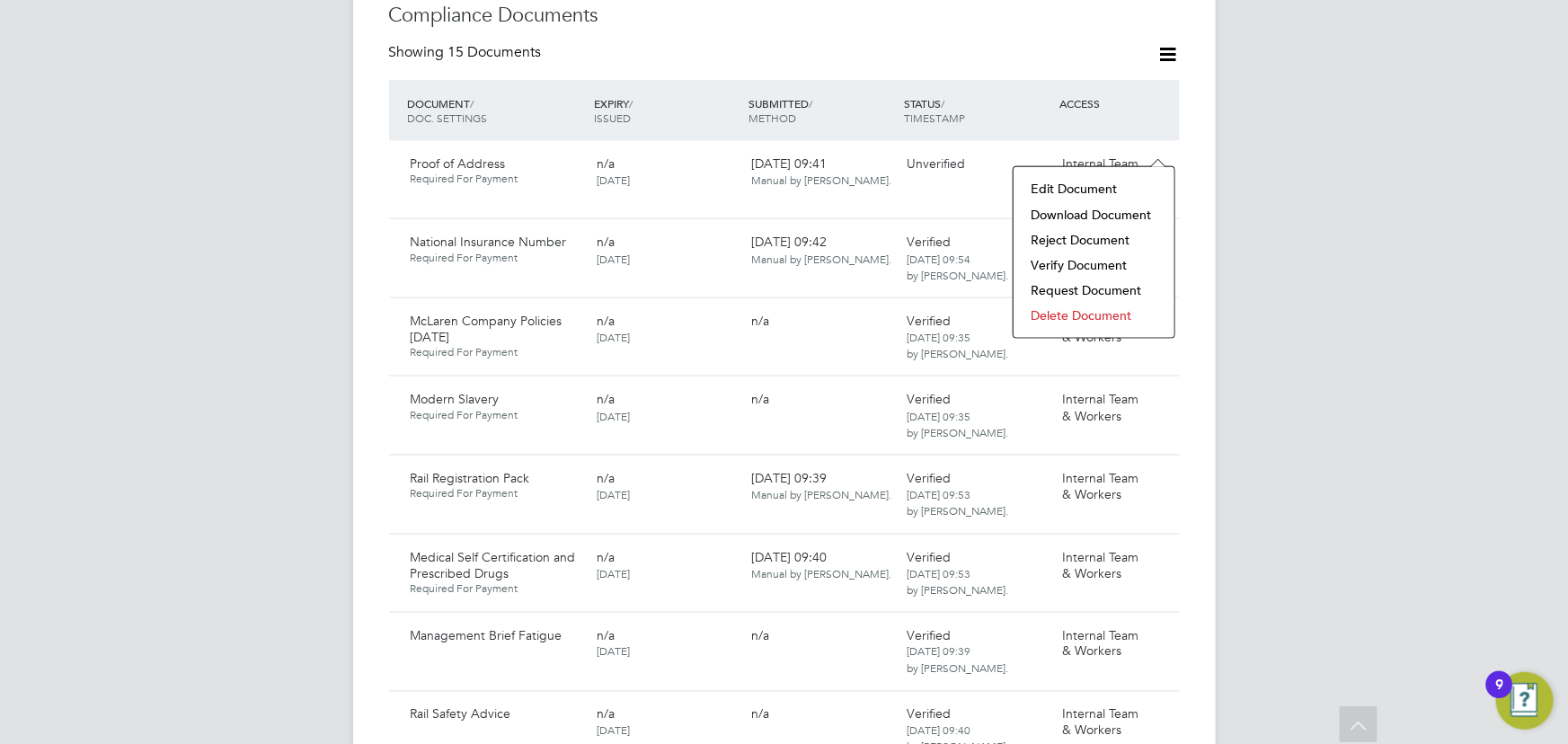
click at [1095, 218] on li "Download Document" at bounding box center [1094, 215] width 143 height 26
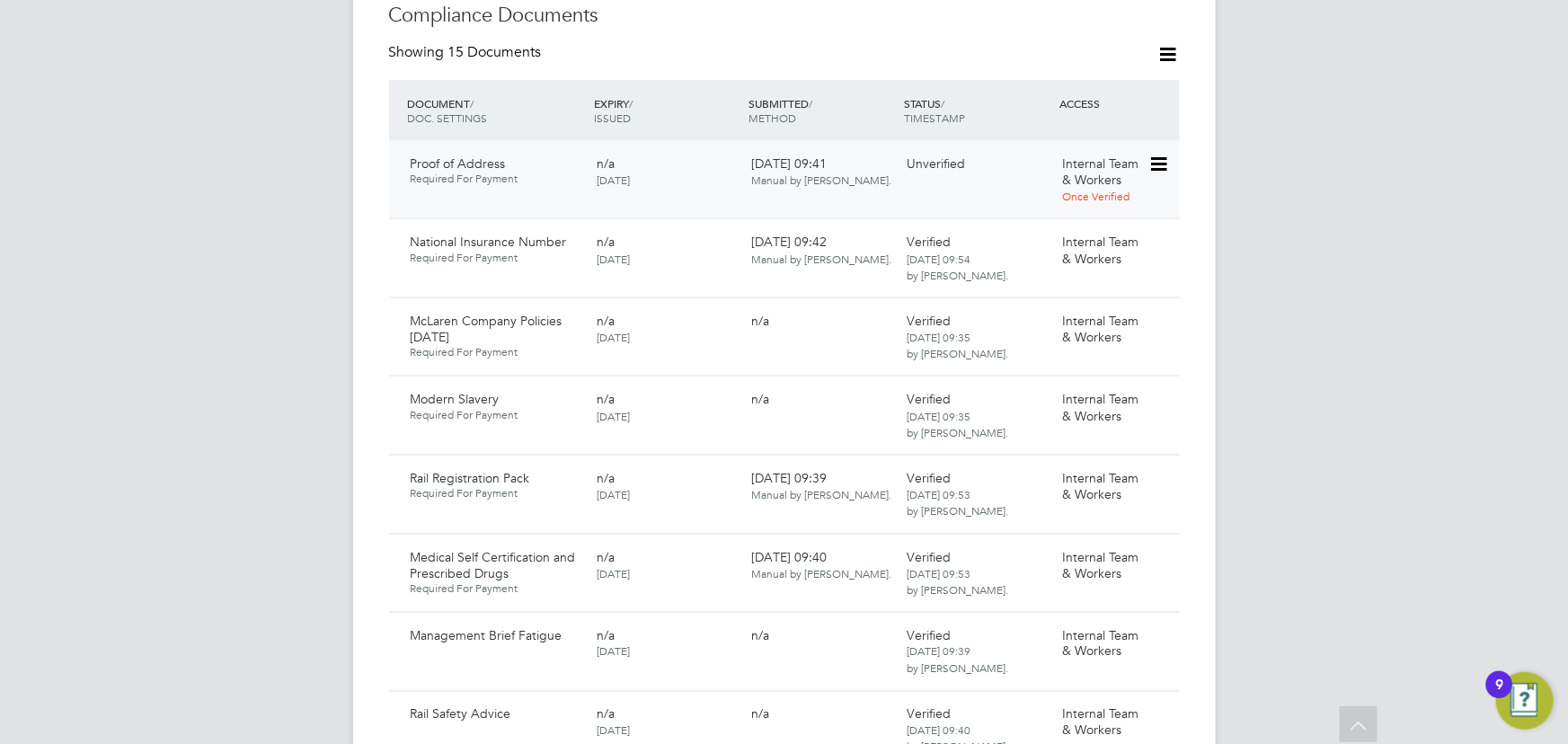
click at [1162, 153] on icon at bounding box center [1158, 164] width 18 height 22
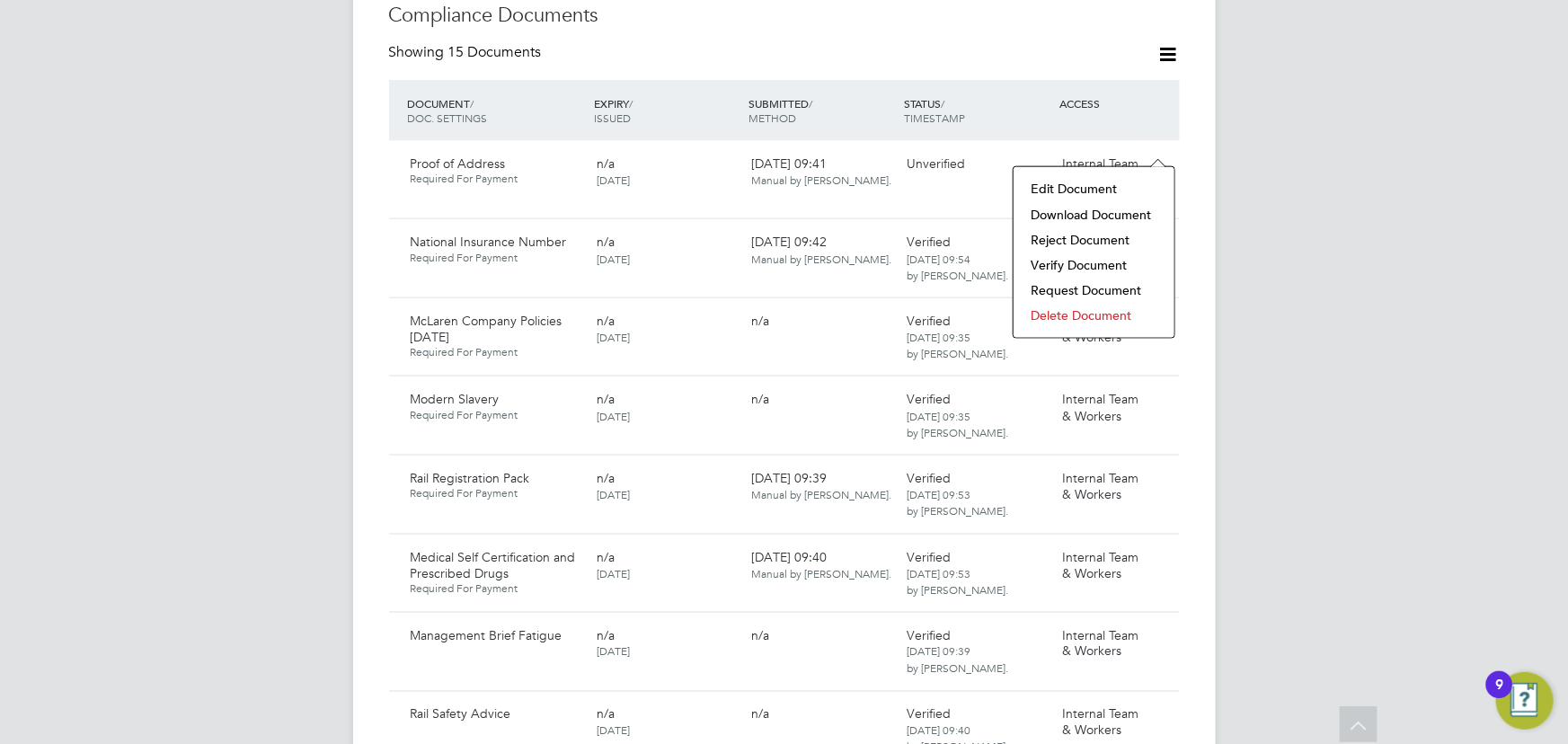
click at [1096, 269] on li "Verify Document" at bounding box center [1094, 265] width 143 height 26
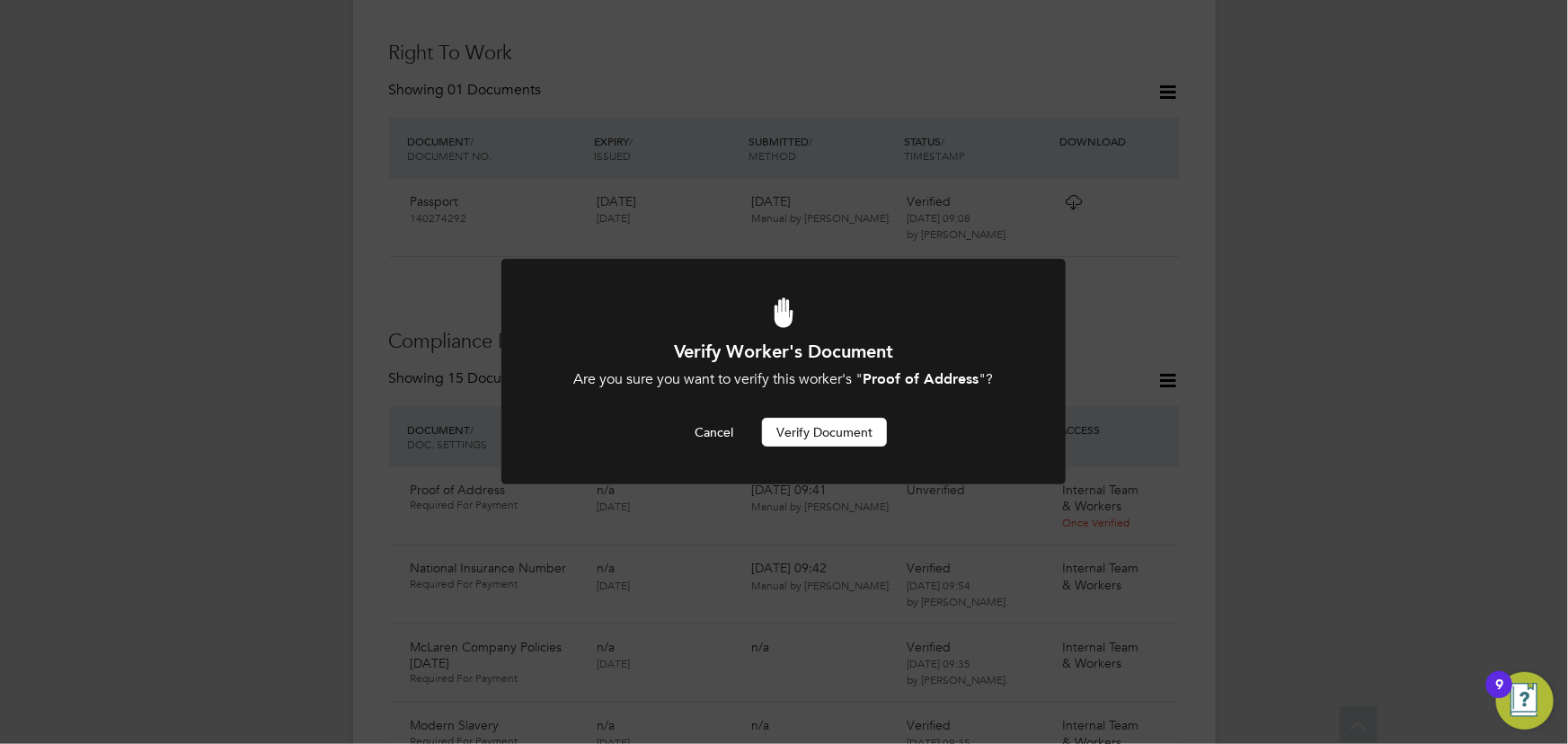
click at [842, 427] on button "Verify Document" at bounding box center [824, 432] width 125 height 29
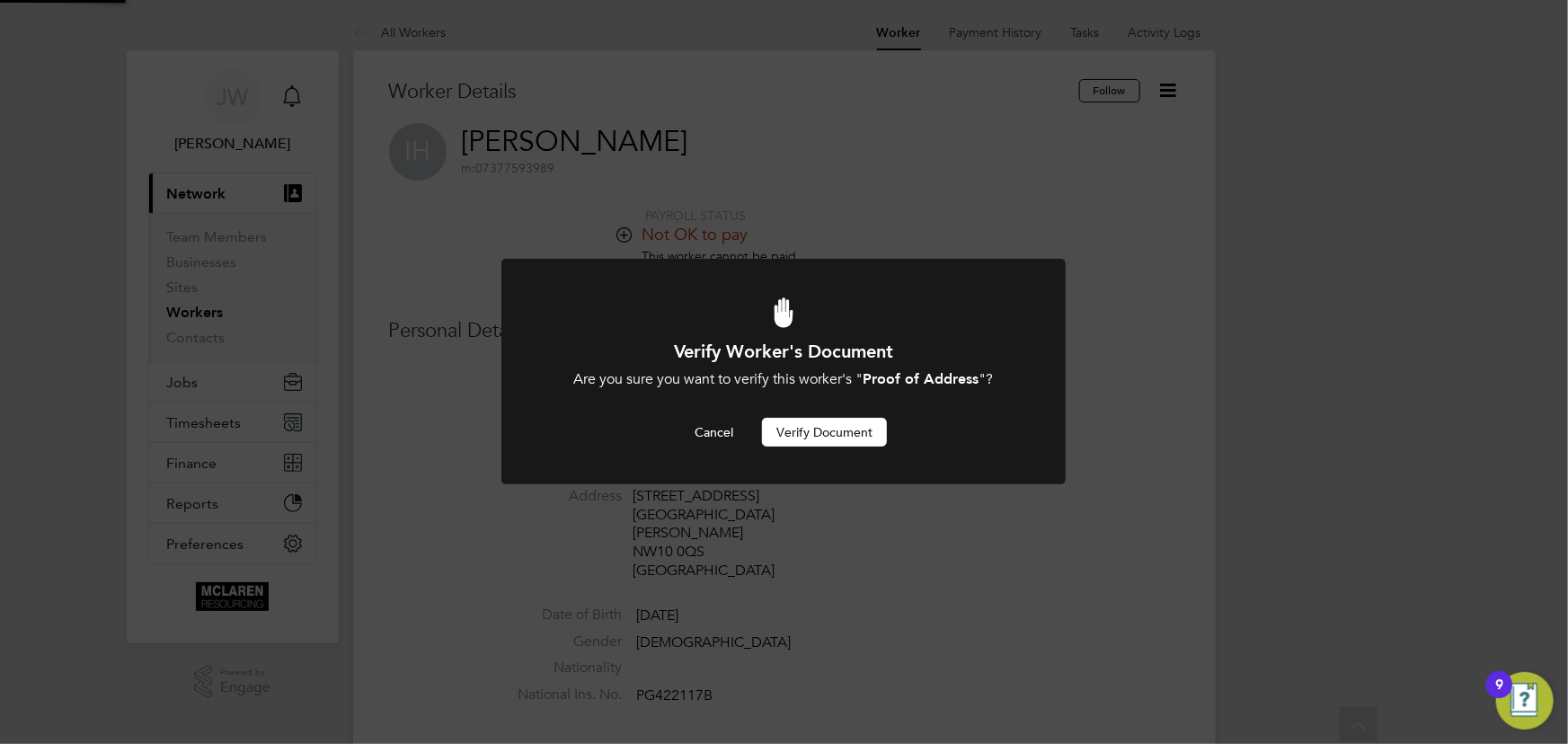
scroll to position [744, 0]
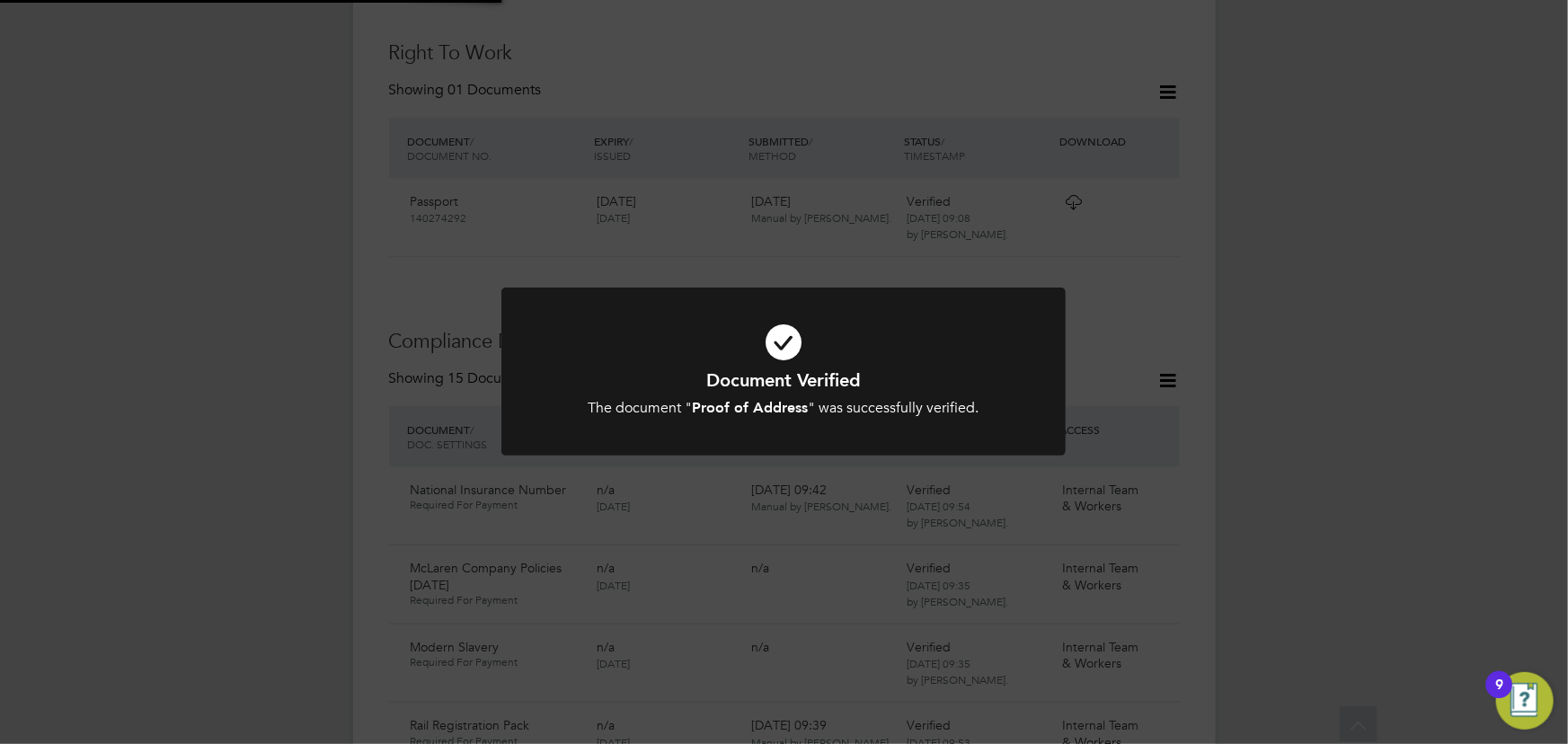
click at [1263, 338] on div "Document Verified The document " Proof of Address " was successfully verified. …" at bounding box center [784, 372] width 1568 height 744
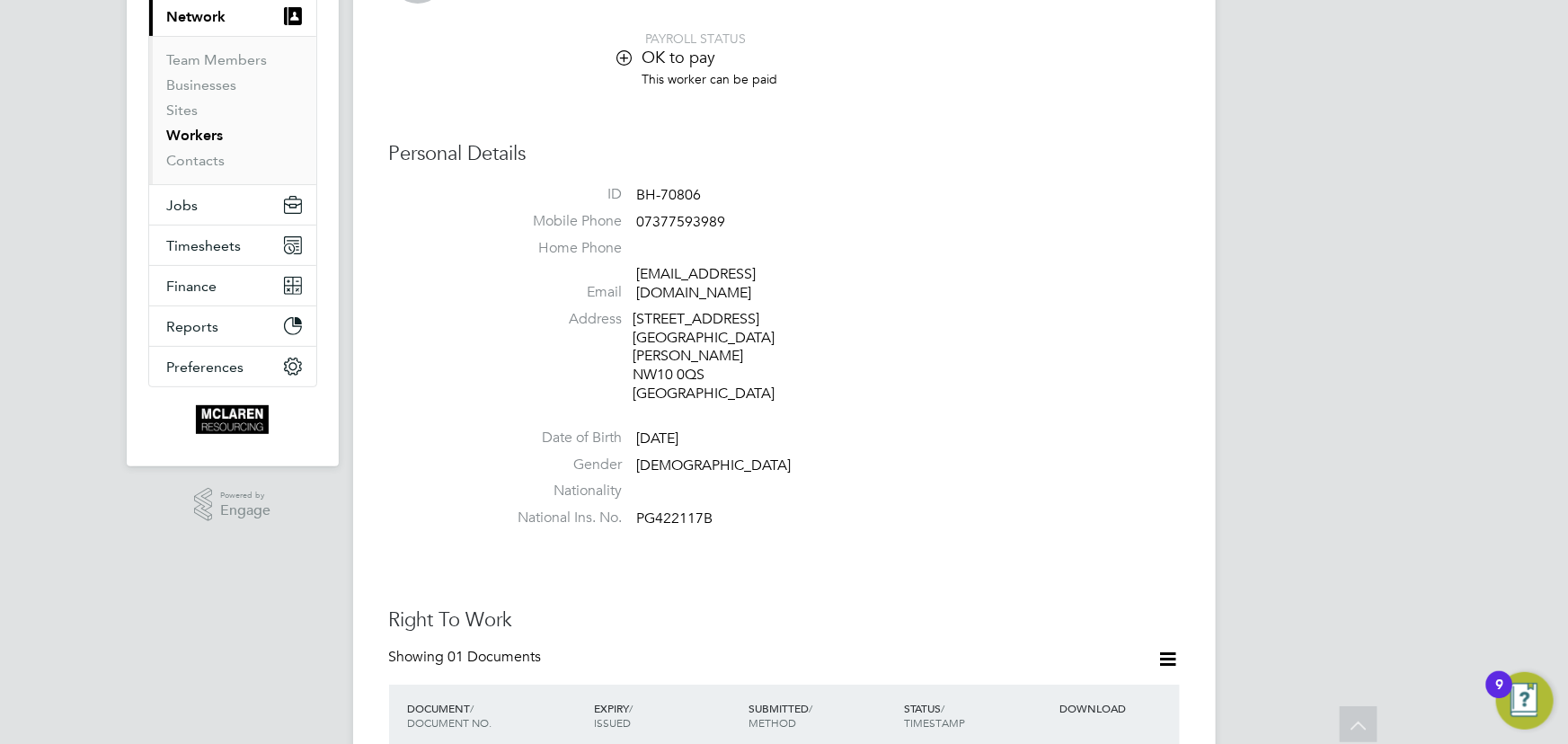
scroll to position [9, 0]
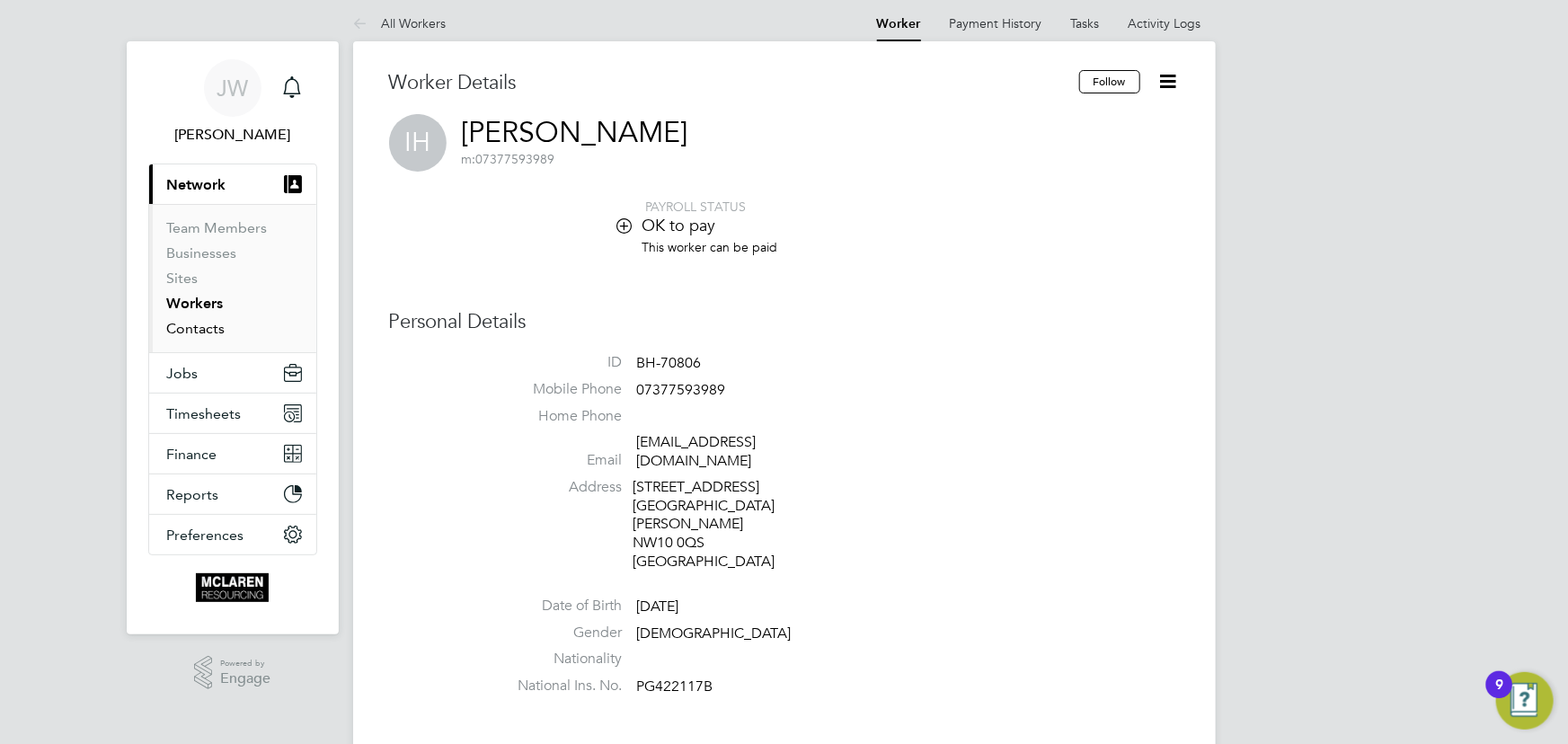
click at [217, 326] on link "Contacts" at bounding box center [196, 328] width 58 height 17
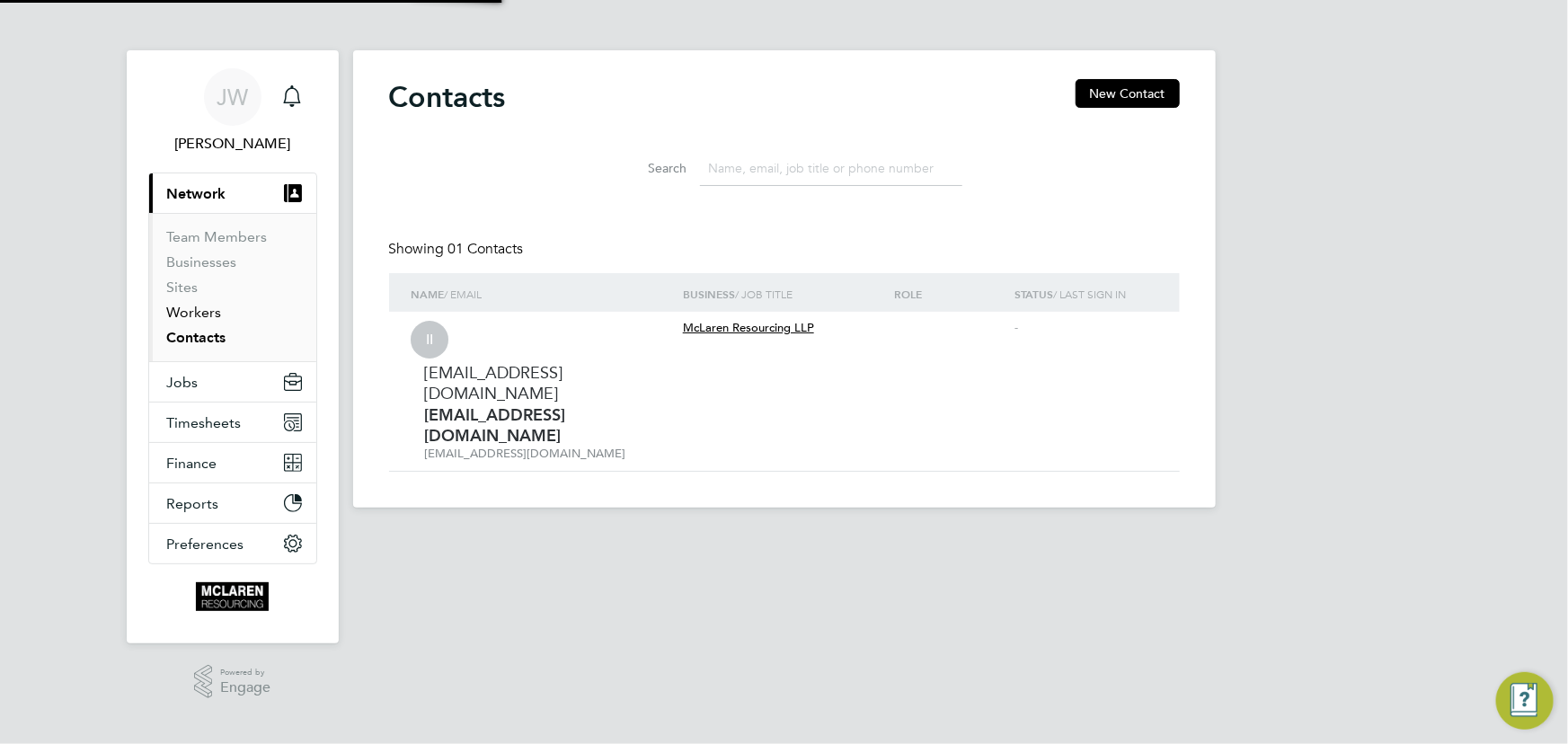
click at [204, 307] on link "Workers" at bounding box center [194, 312] width 55 height 17
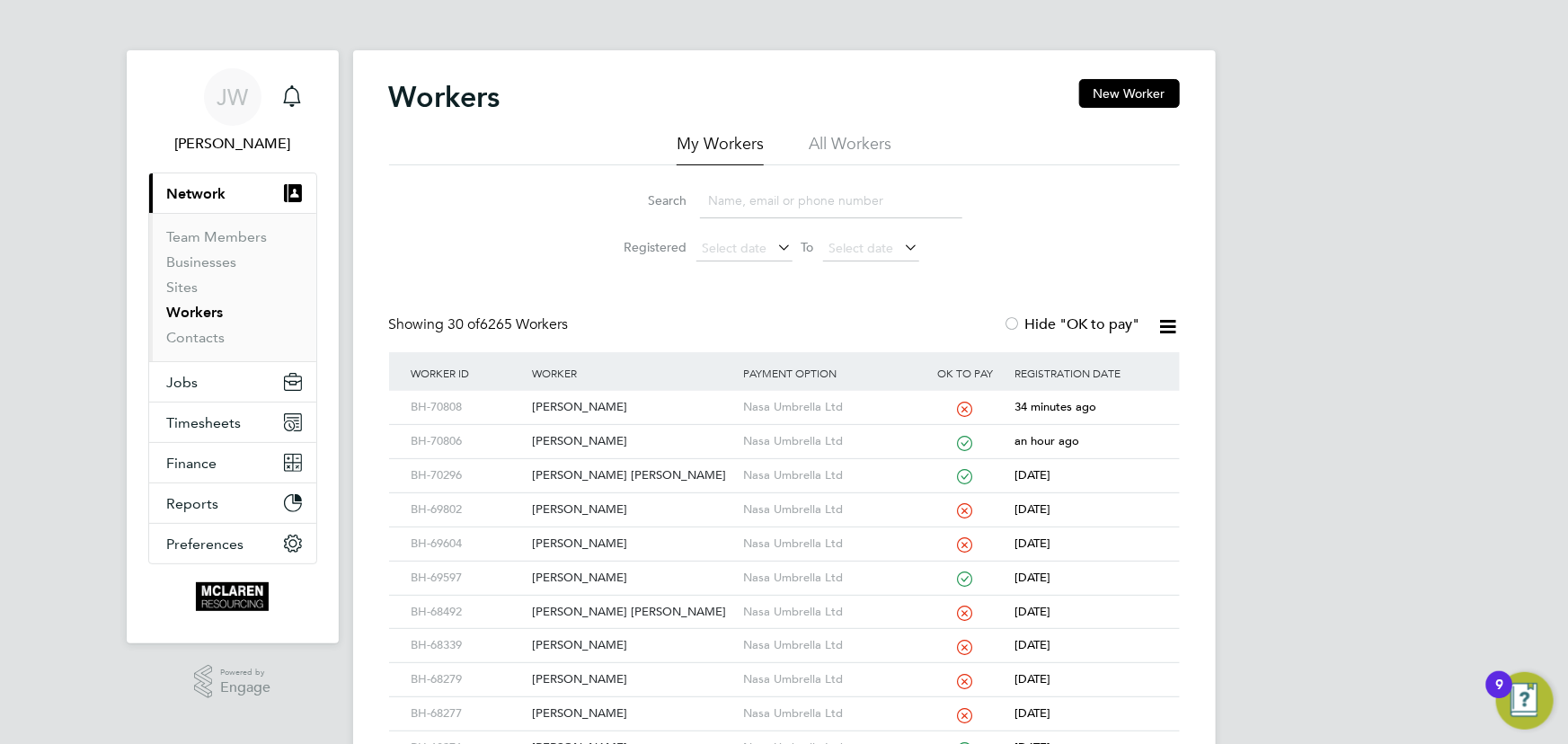
drag, startPoint x: 1112, startPoint y: 96, endPoint x: 1180, endPoint y: 113, distance: 70.1
click at [1112, 96] on button "New Worker" at bounding box center [1129, 94] width 100 height 29
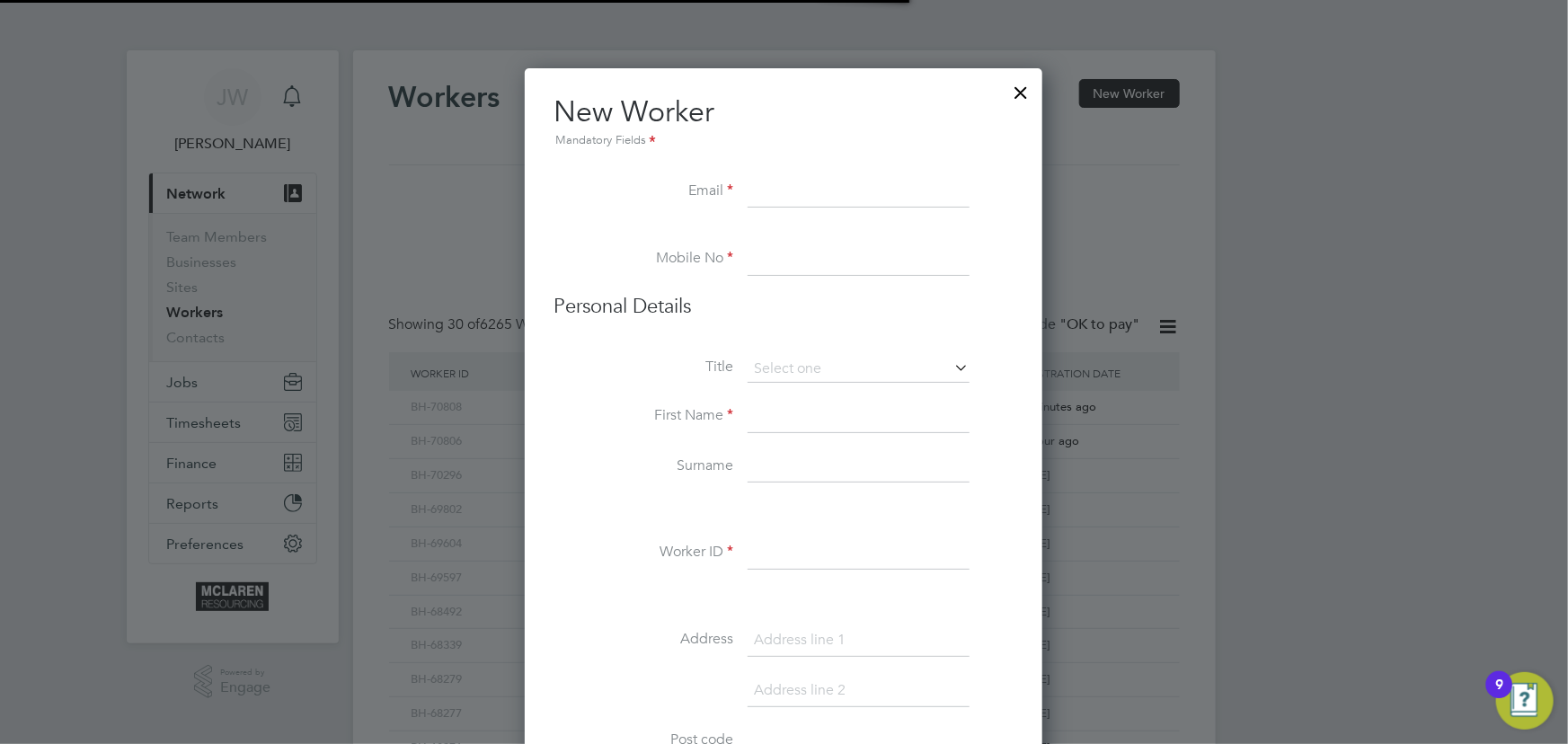
scroll to position [2042, 732]
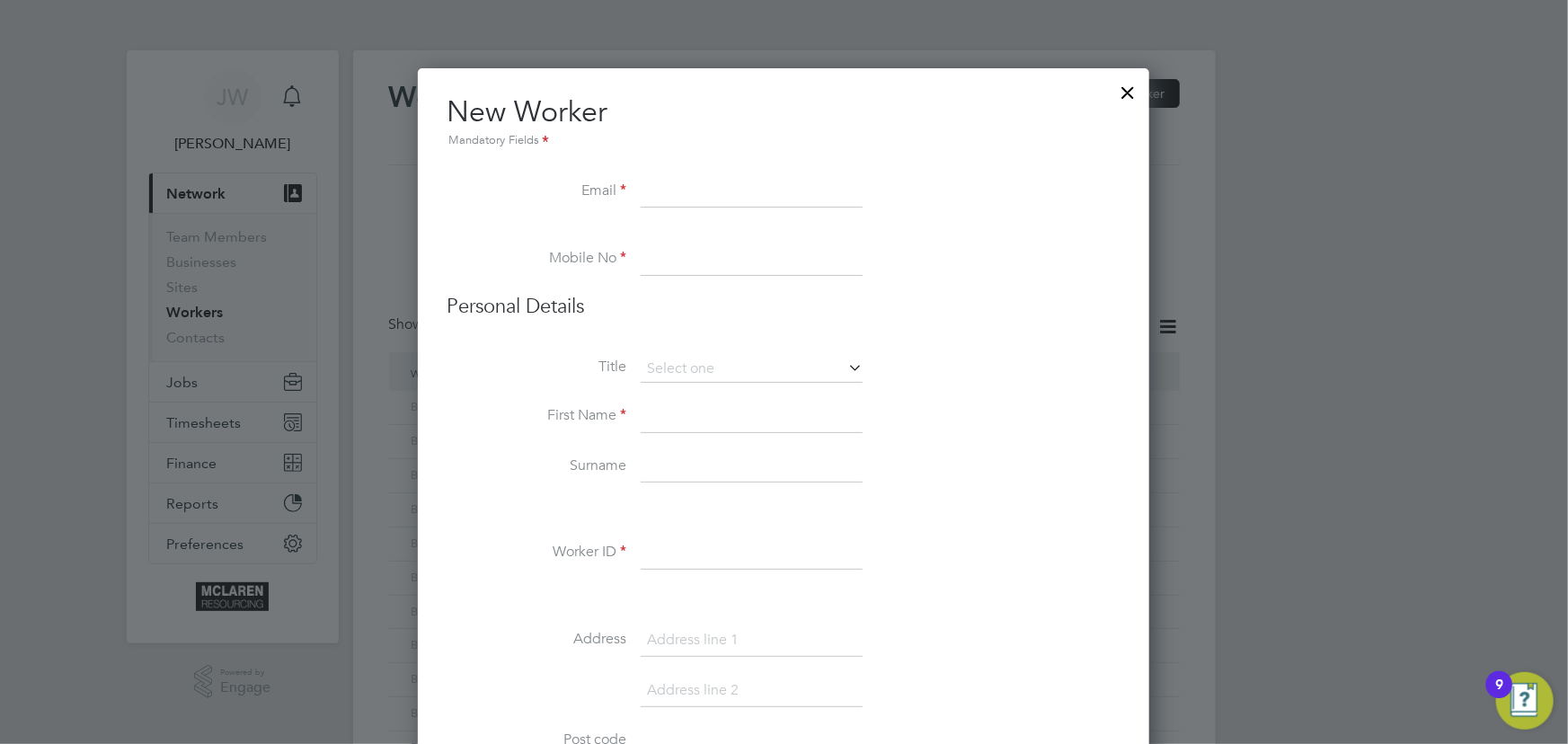
paste input "Patrasc_octav@yahoo.com"
type input "Patrasc_octav@yahoo.com"
click at [680, 415] on input at bounding box center [751, 416] width 222 height 32
paste input "+44 7846 090202"
click at [659, 261] on input "+44 7846 090202" at bounding box center [751, 259] width 222 height 32
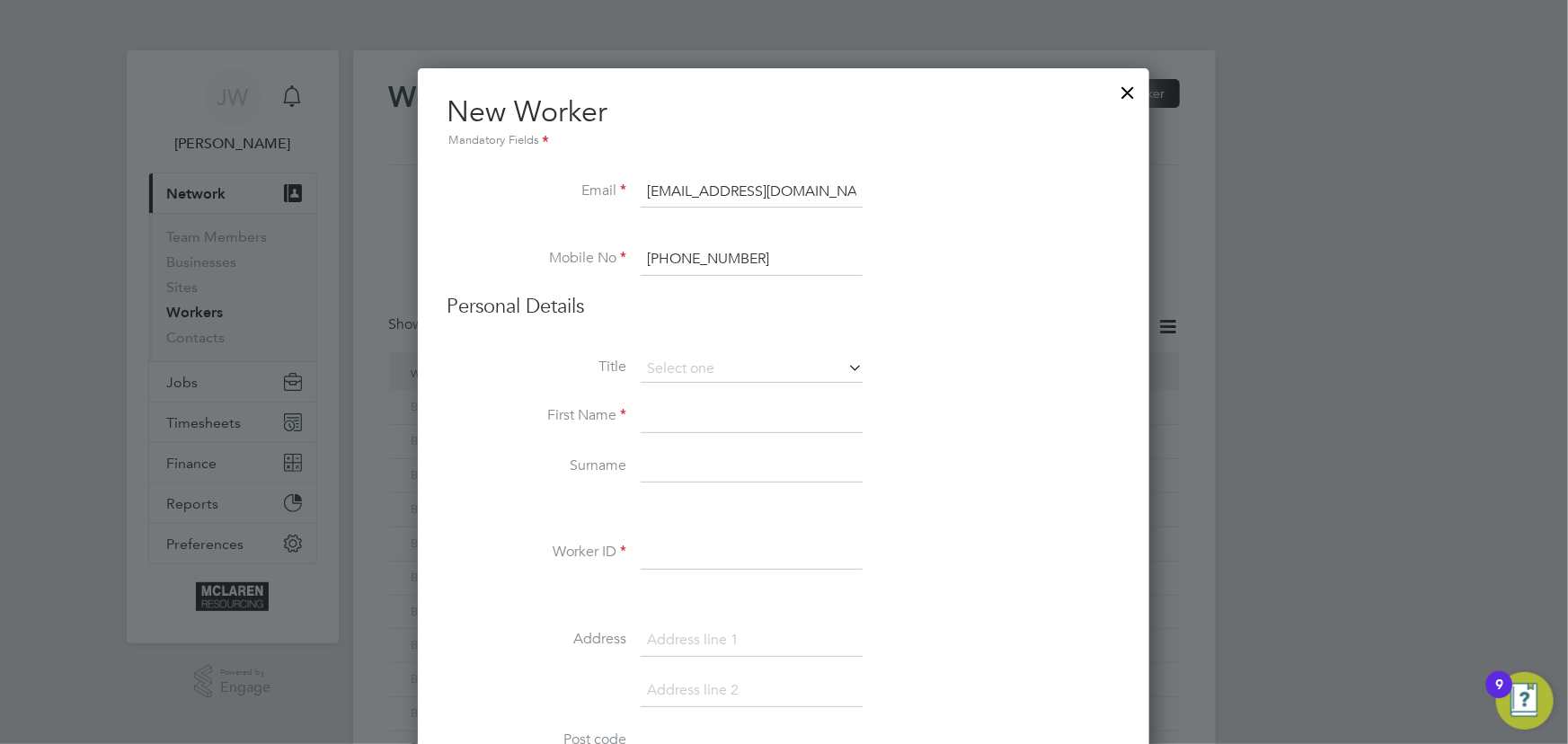
click at [671, 254] on input "+44 7846 090202" at bounding box center [751, 259] width 222 height 32
type input "07846 090202"
click at [674, 434] on li "First Name" at bounding box center [784, 425] width 674 height 50
click at [690, 421] on input at bounding box center [751, 416] width 222 height 32
type input "Octavian"
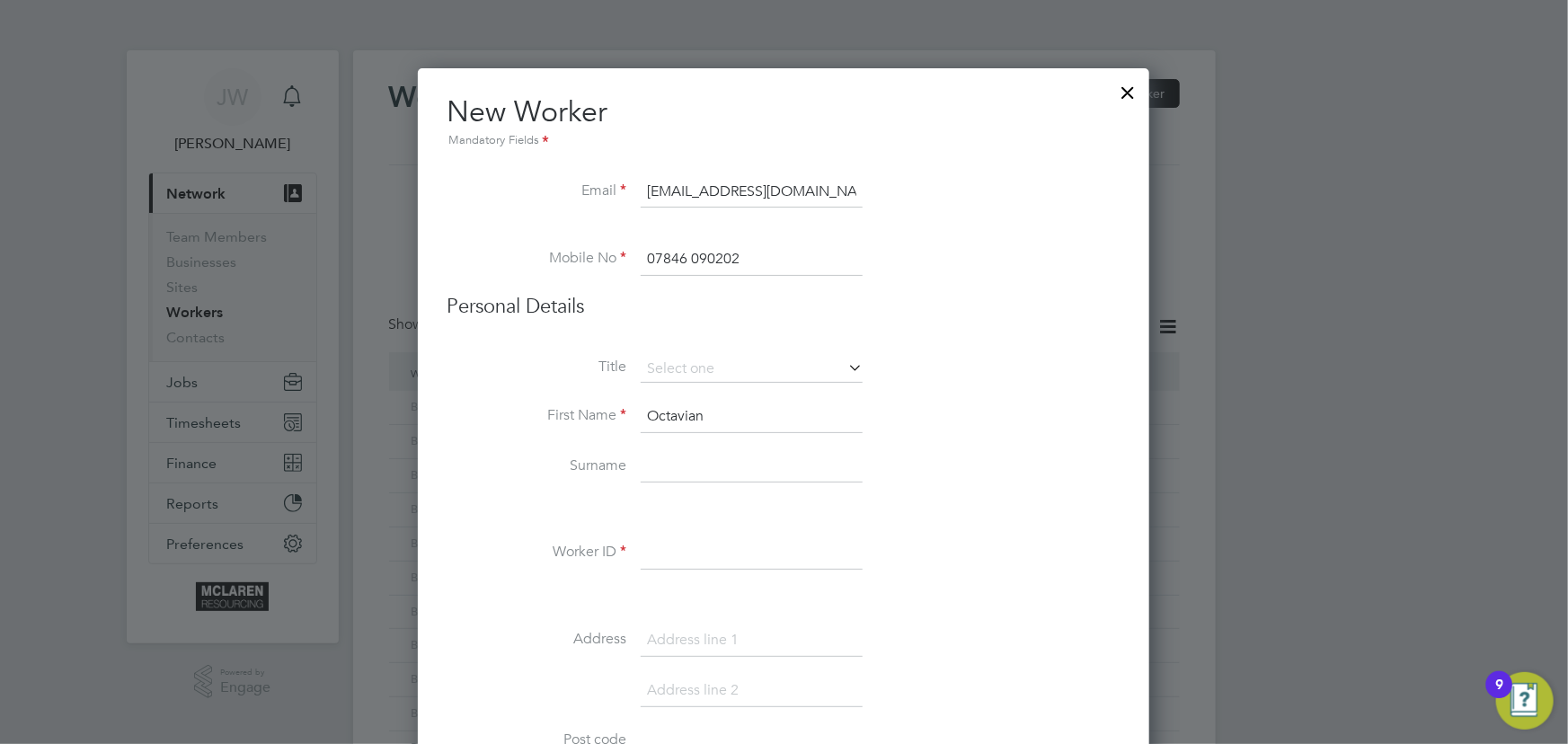
click at [670, 473] on input at bounding box center [751, 466] width 222 height 32
type input "Patrasc"
drag, startPoint x: 663, startPoint y: 557, endPoint x: 656, endPoint y: 542, distance: 16.6
click at [663, 557] on input at bounding box center [751, 553] width 222 height 32
type input "BH-9675"
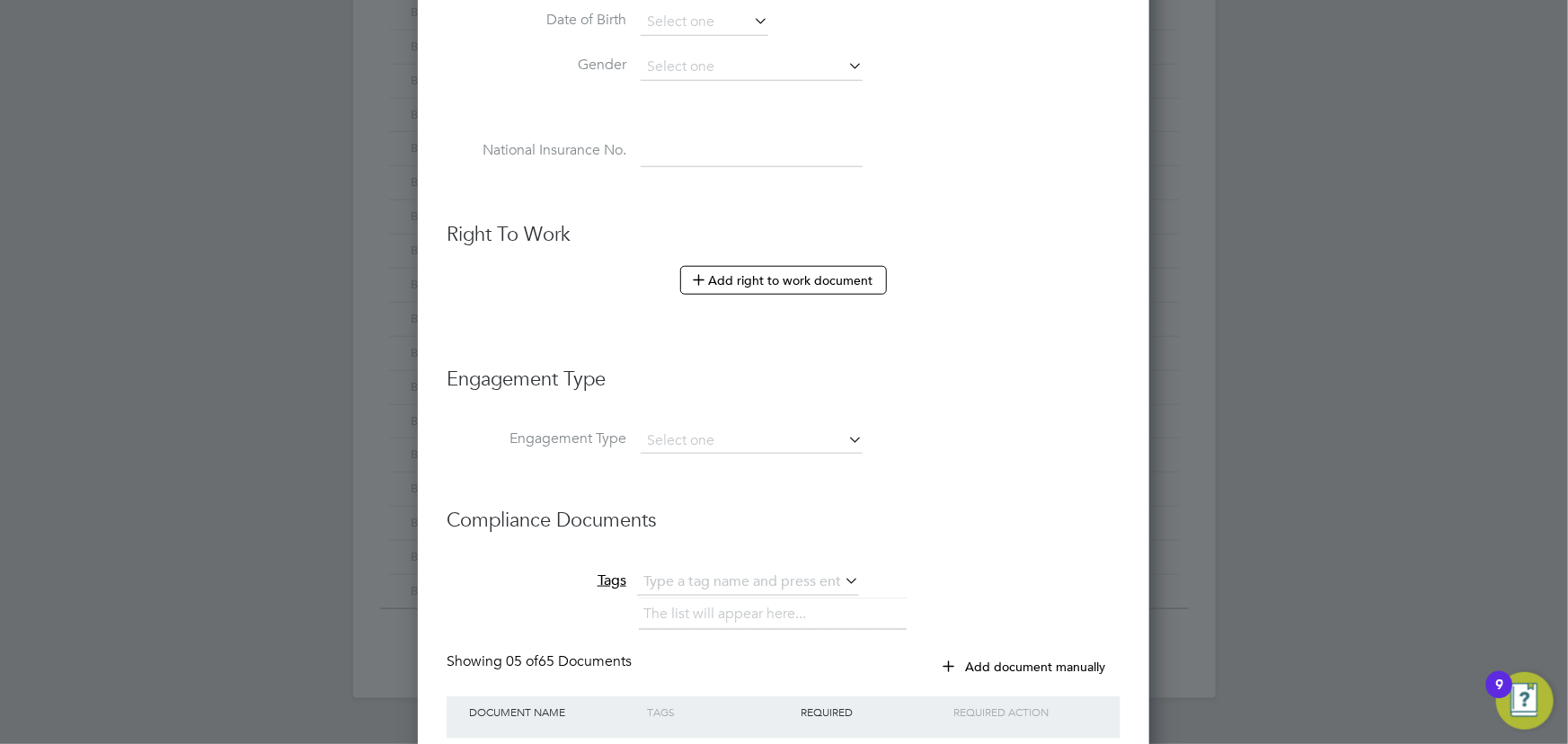
scroll to position [979, 0]
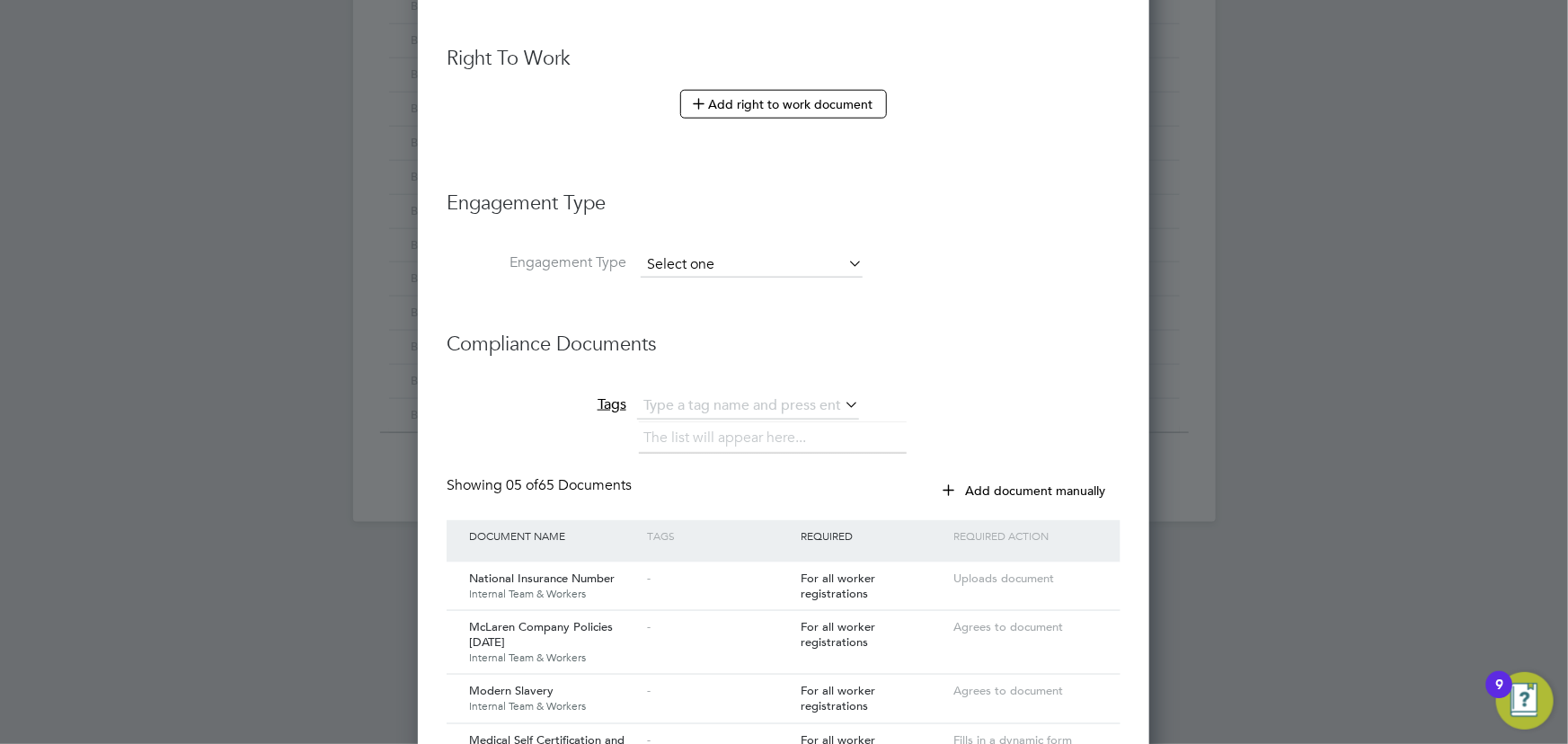
click at [665, 261] on input at bounding box center [751, 265] width 222 height 26
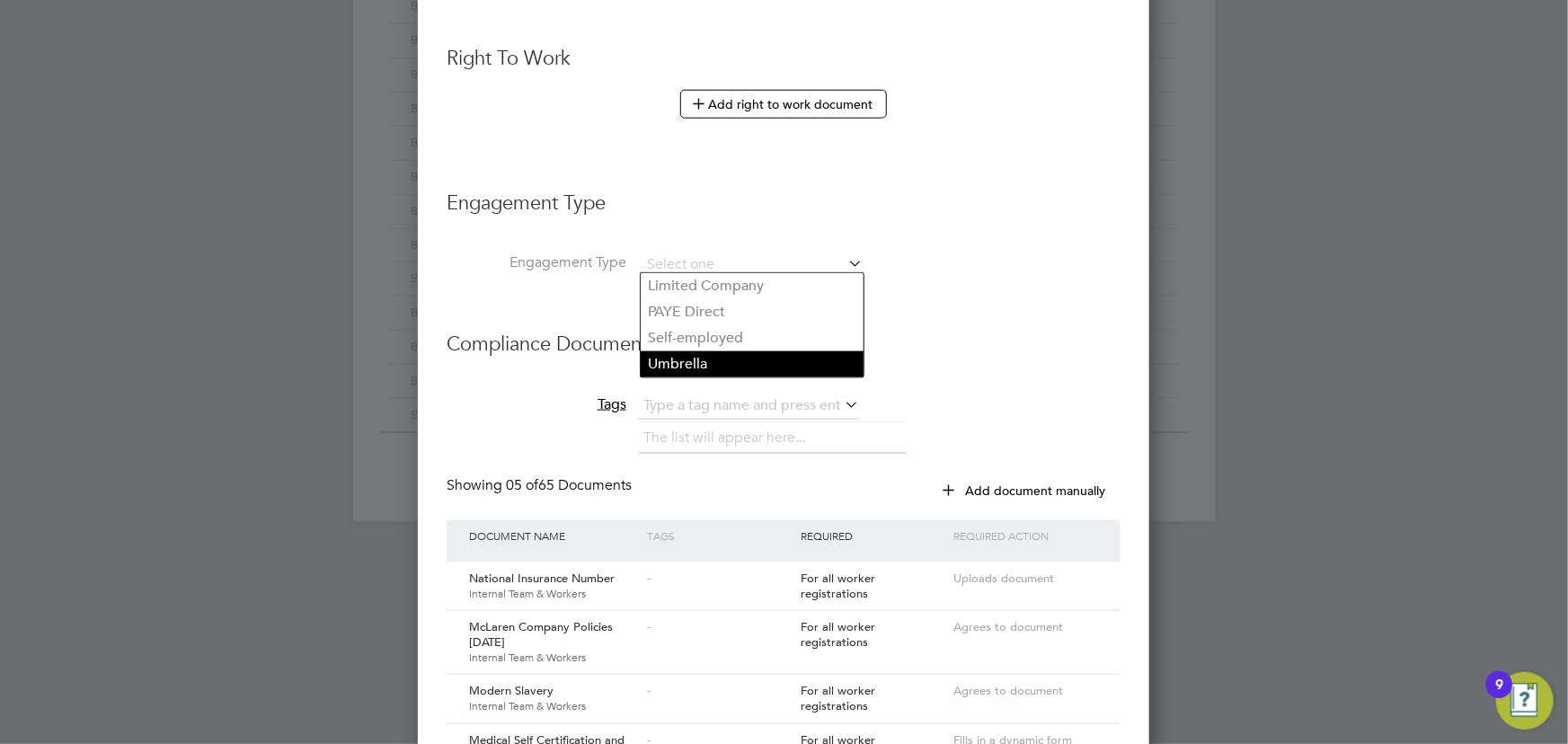
click at [684, 364] on li "Umbrella" at bounding box center [752, 364] width 223 height 26
type input "Umbrella"
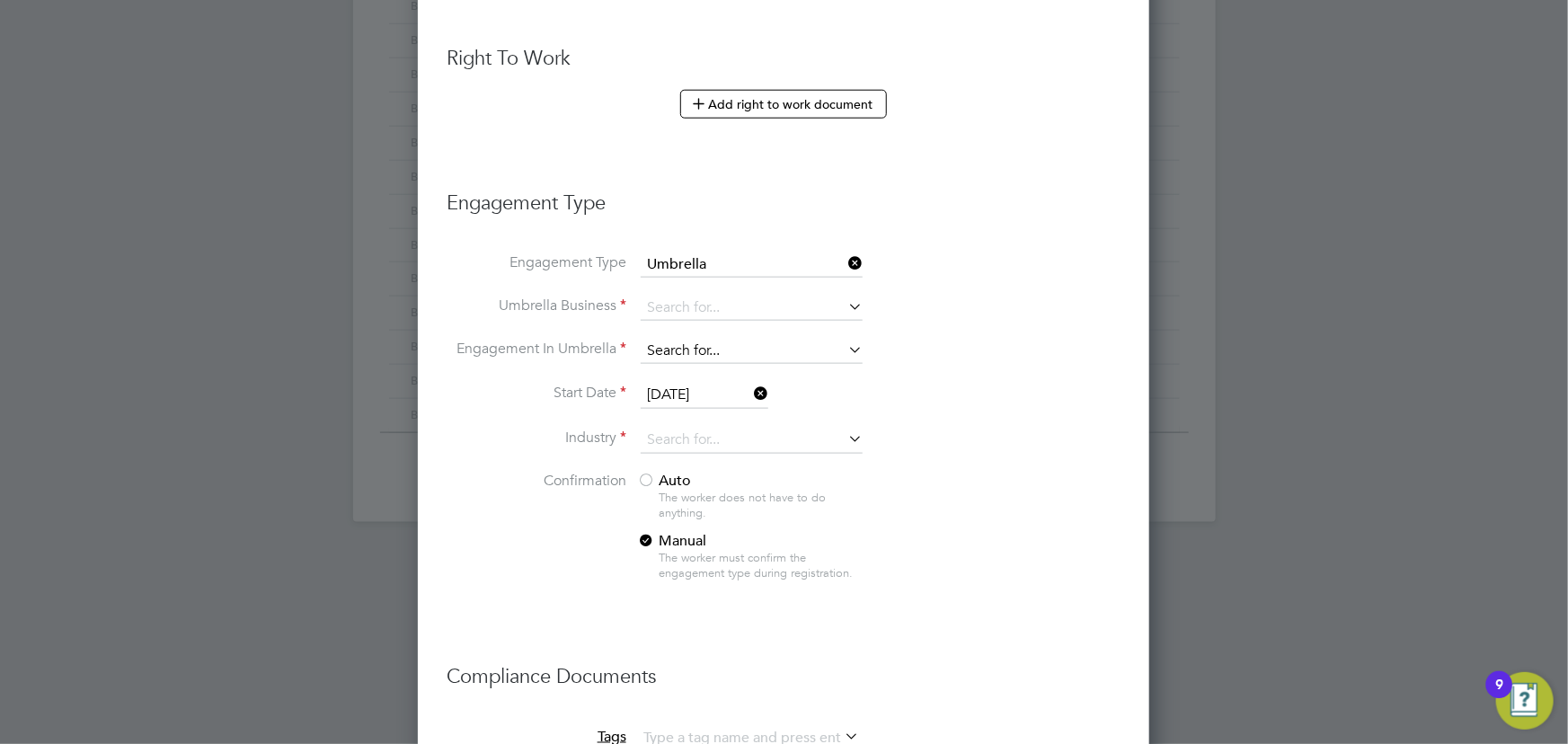
scroll to position [2501, 732]
click at [680, 309] on input at bounding box center [751, 308] width 222 height 26
click at [700, 327] on li "Nasa Umbrella Ltd" at bounding box center [752, 329] width 223 height 26
type input "Nasa Umbrella Ltd"
click at [685, 339] on input at bounding box center [751, 351] width 222 height 26
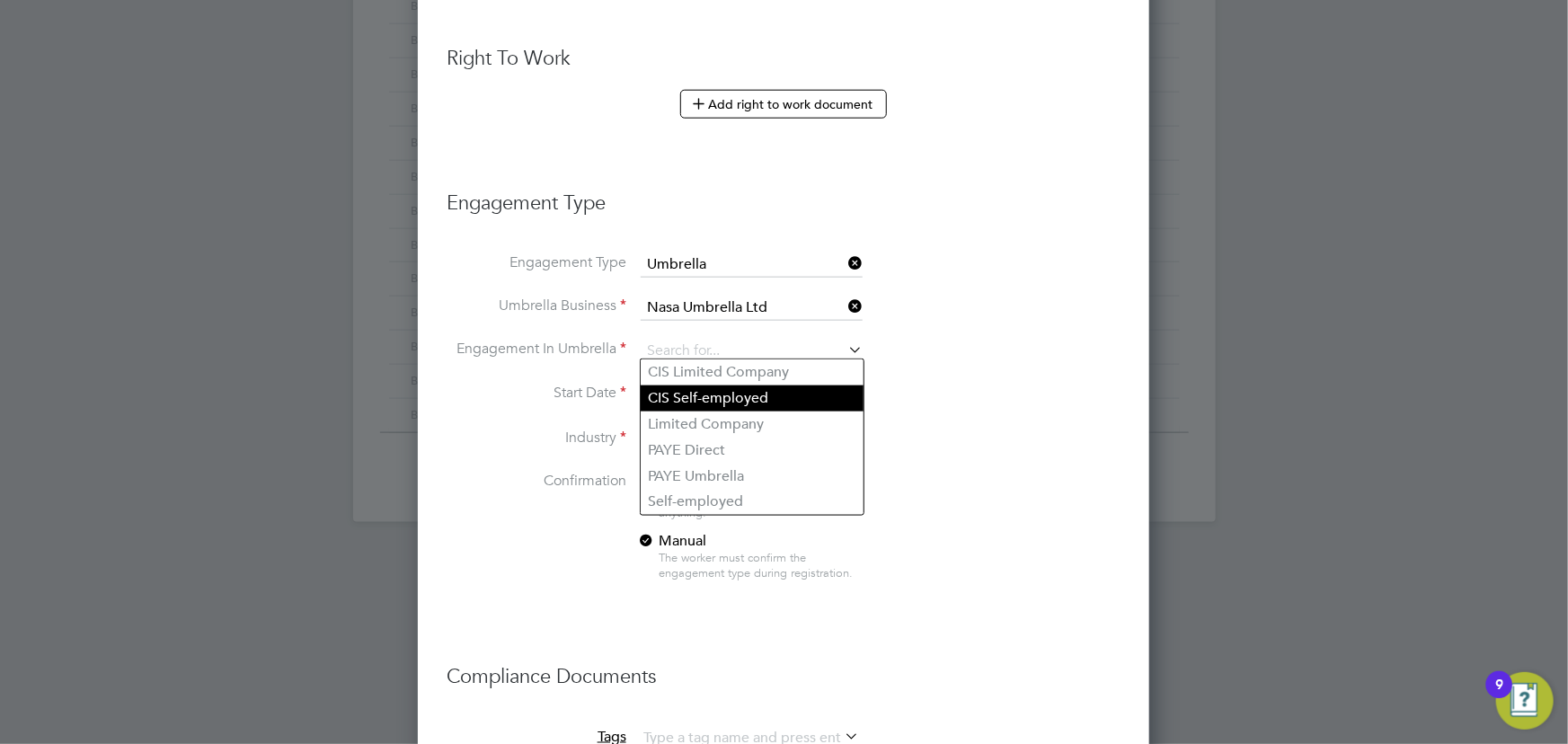
click at [701, 394] on li "CIS Self-employed" at bounding box center [752, 398] width 223 height 26
type input "CIS Self-employed"
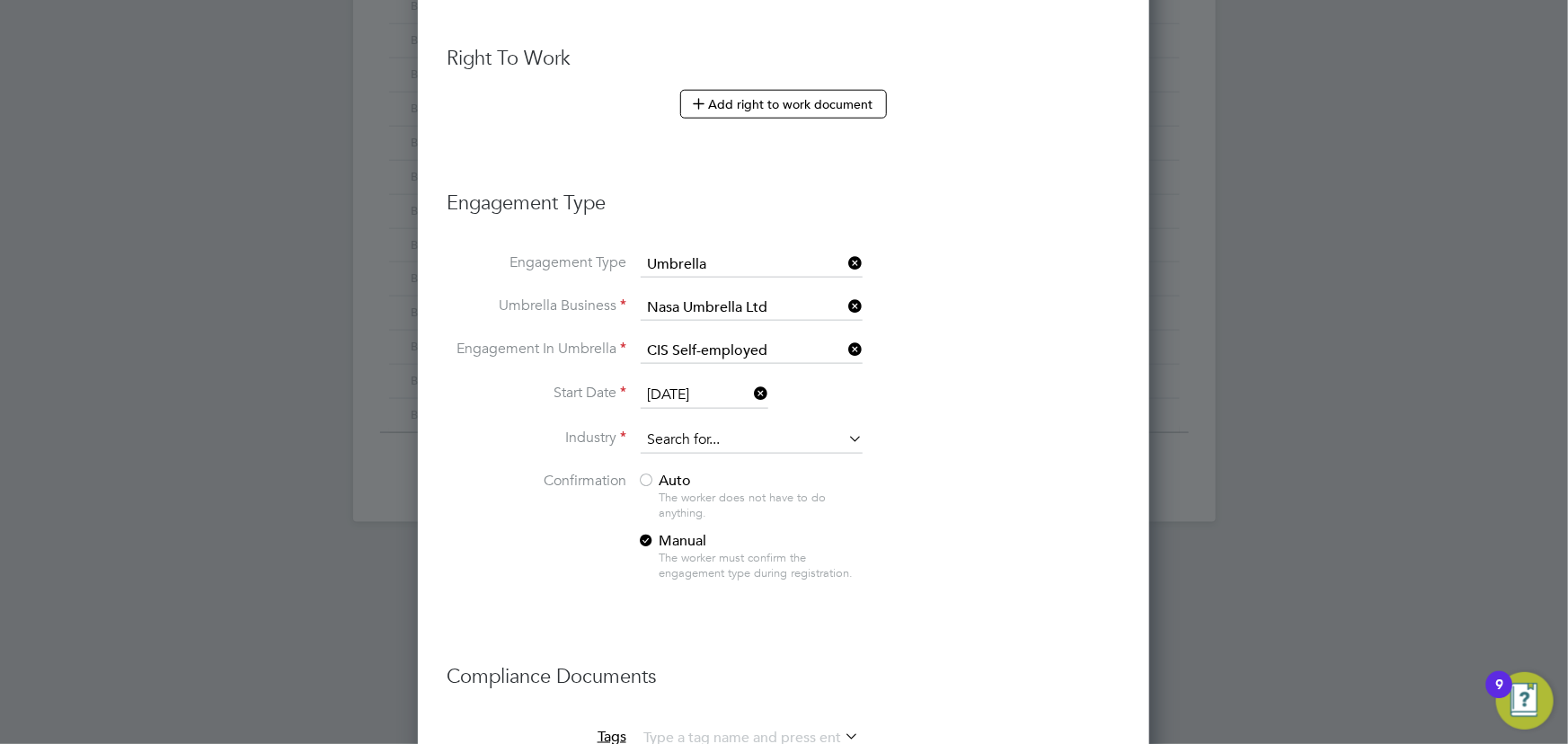
click at [671, 430] on input at bounding box center [751, 440] width 222 height 27
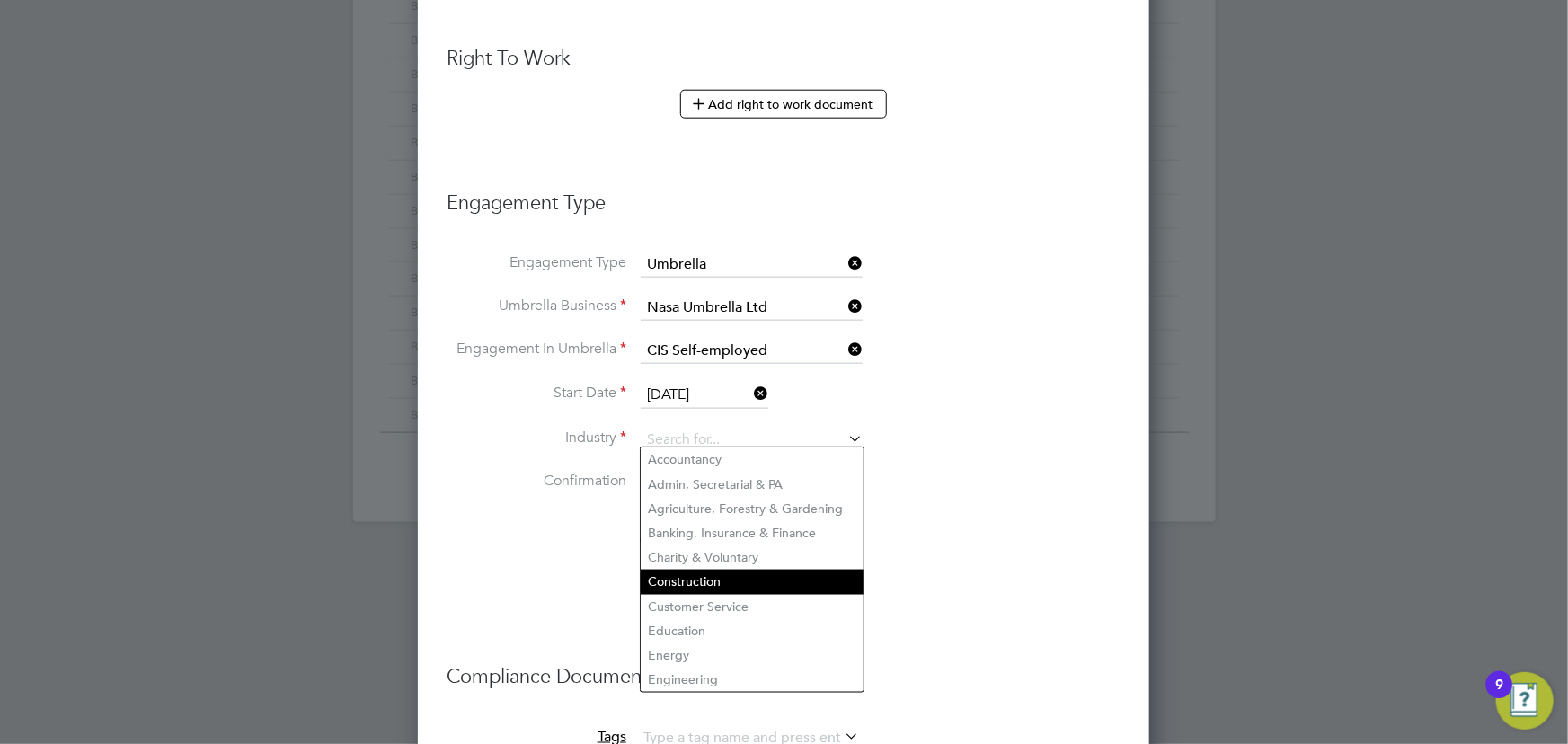
click at [701, 574] on li "Construction" at bounding box center [752, 581] width 223 height 25
type input "Construction"
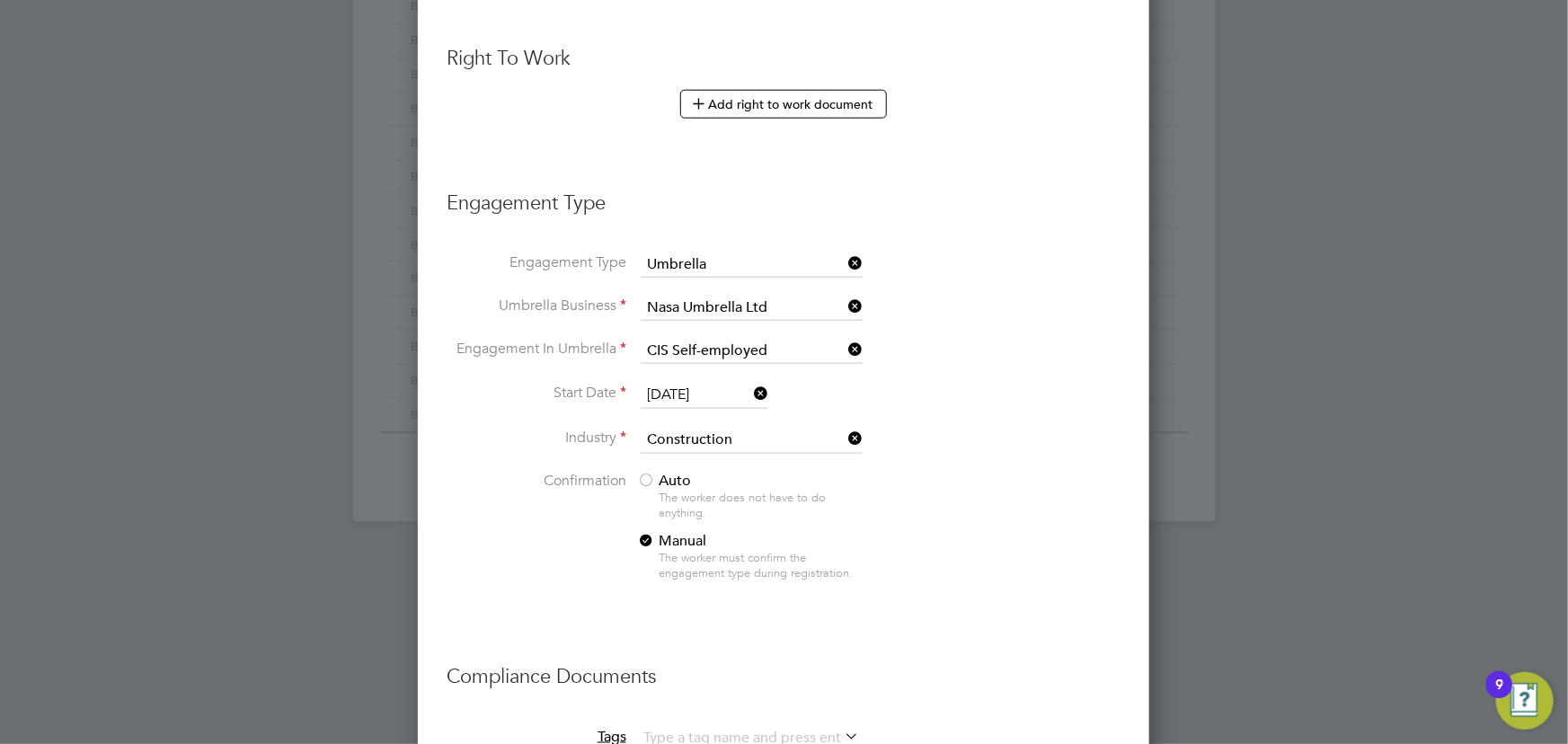
click at [649, 472] on div at bounding box center [646, 481] width 18 height 18
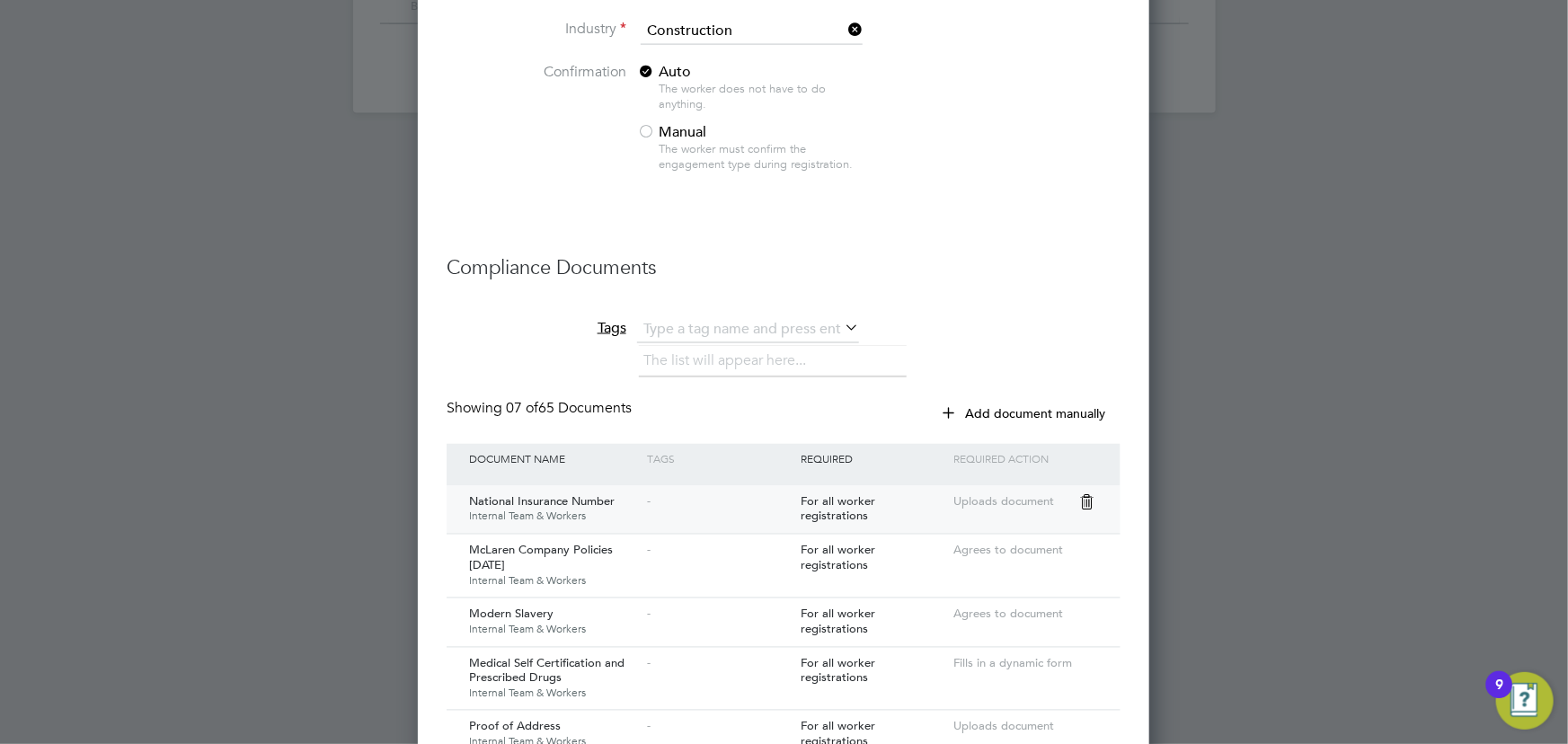
scroll to position [1824, 0]
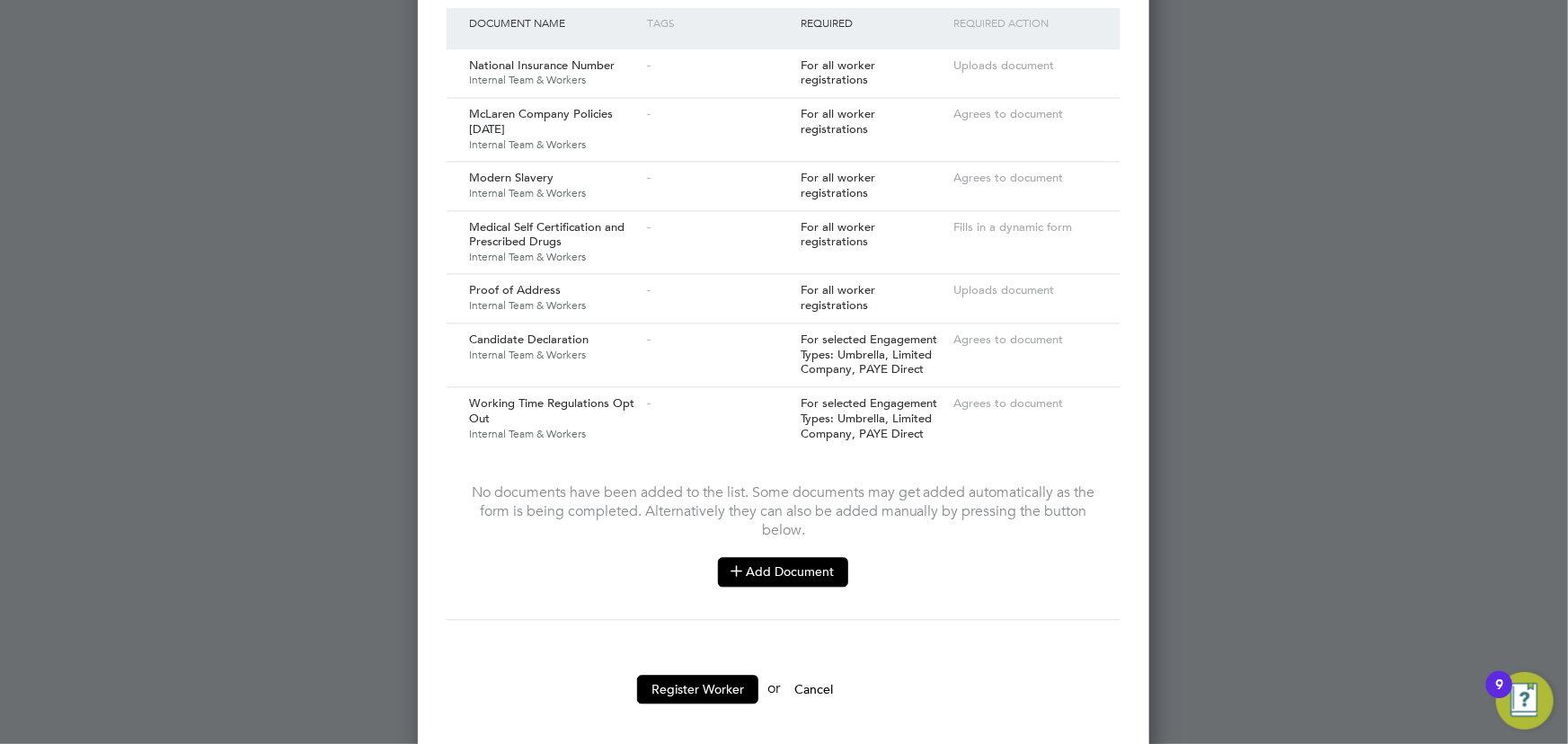
click at [791, 557] on button "Add Document" at bounding box center [783, 572] width 130 height 29
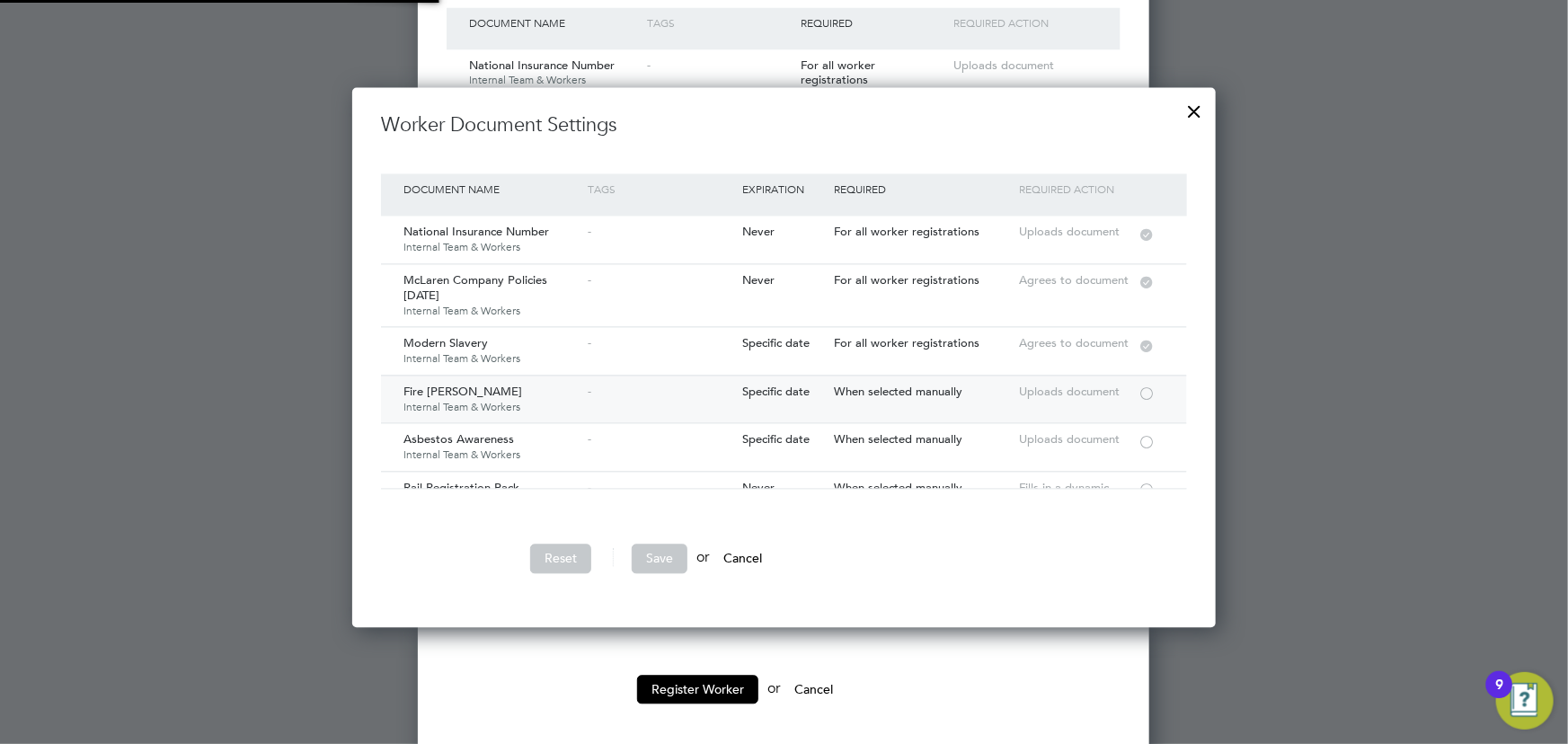
scroll to position [162, 0]
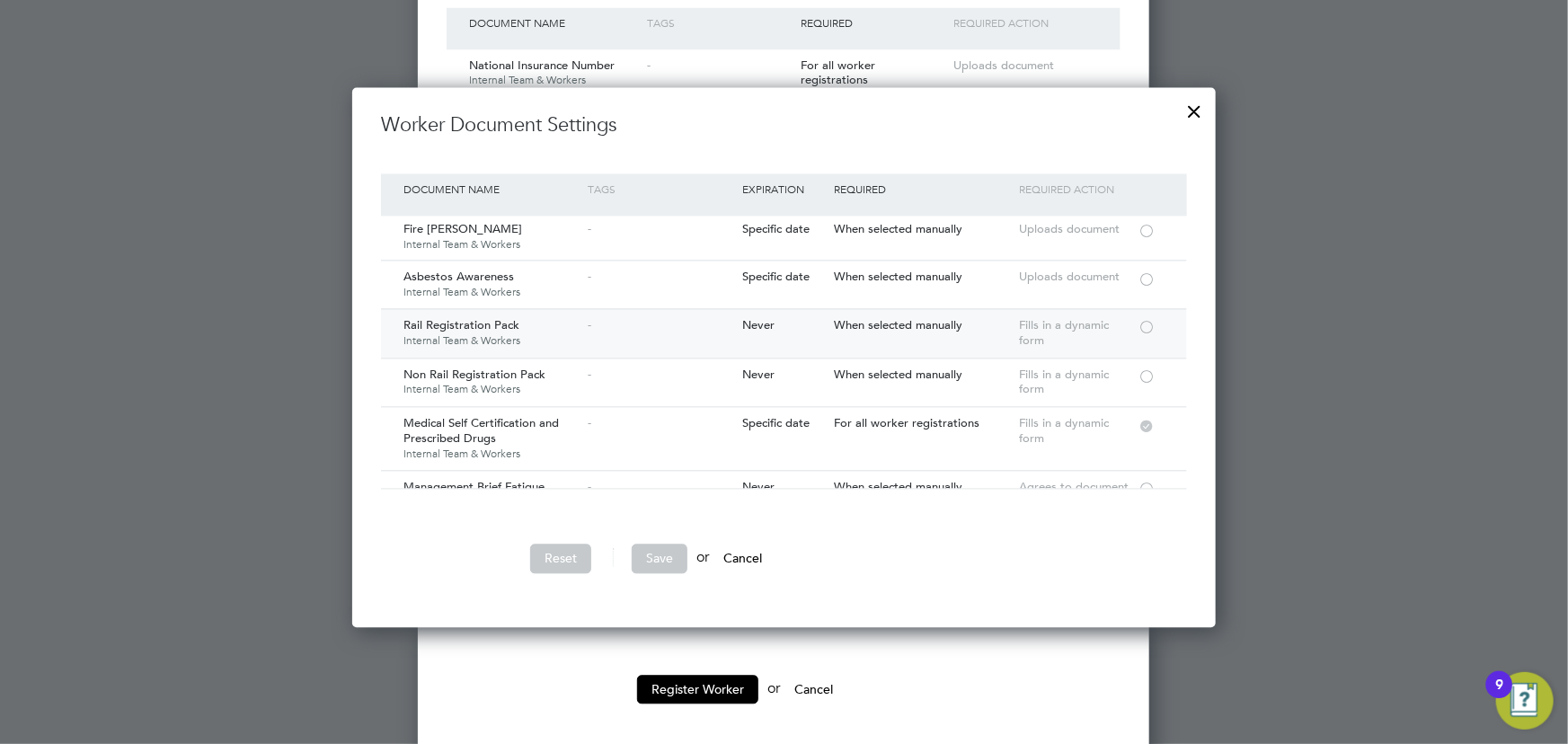
click at [1150, 321] on div at bounding box center [1147, 326] width 18 height 14
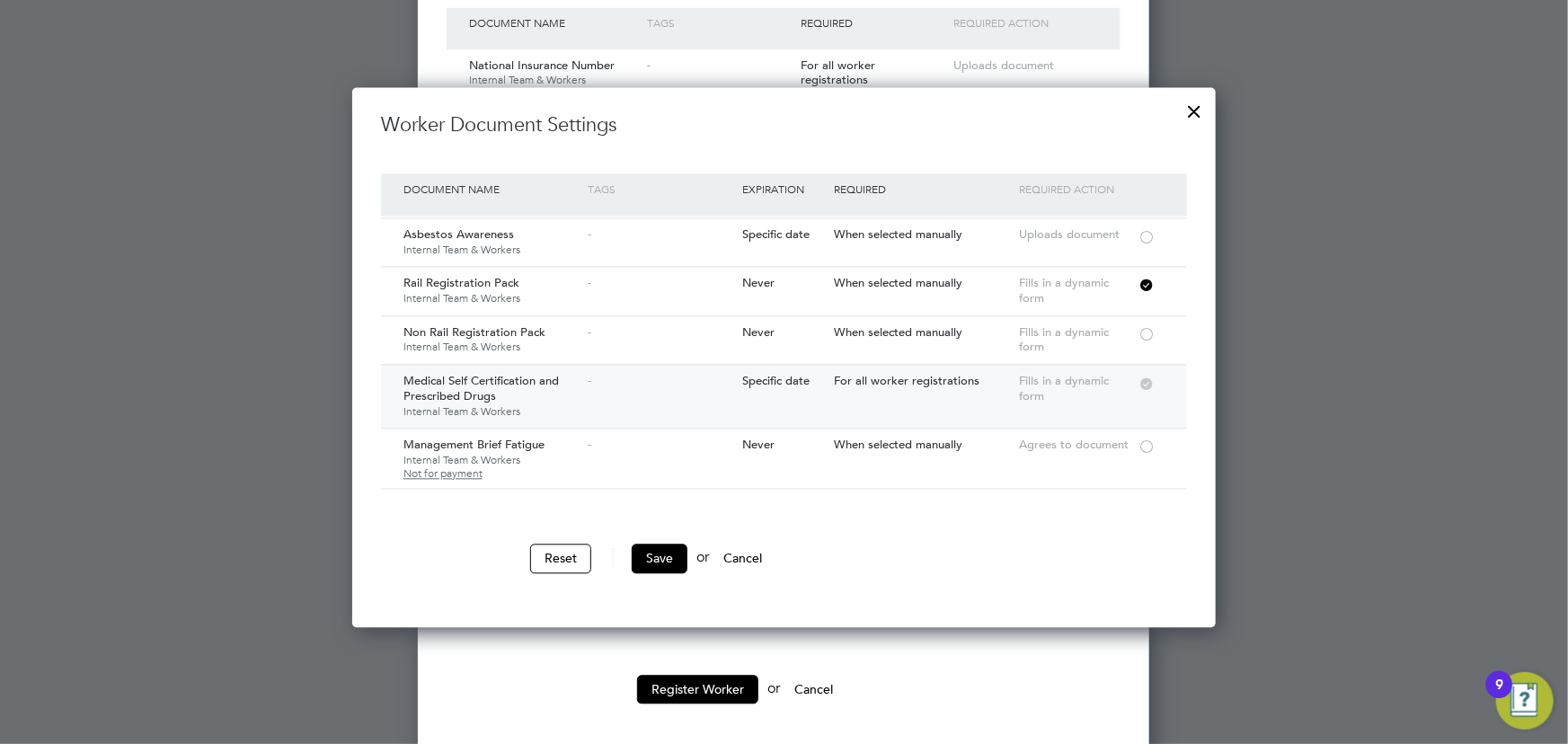
scroll to position [244, 0]
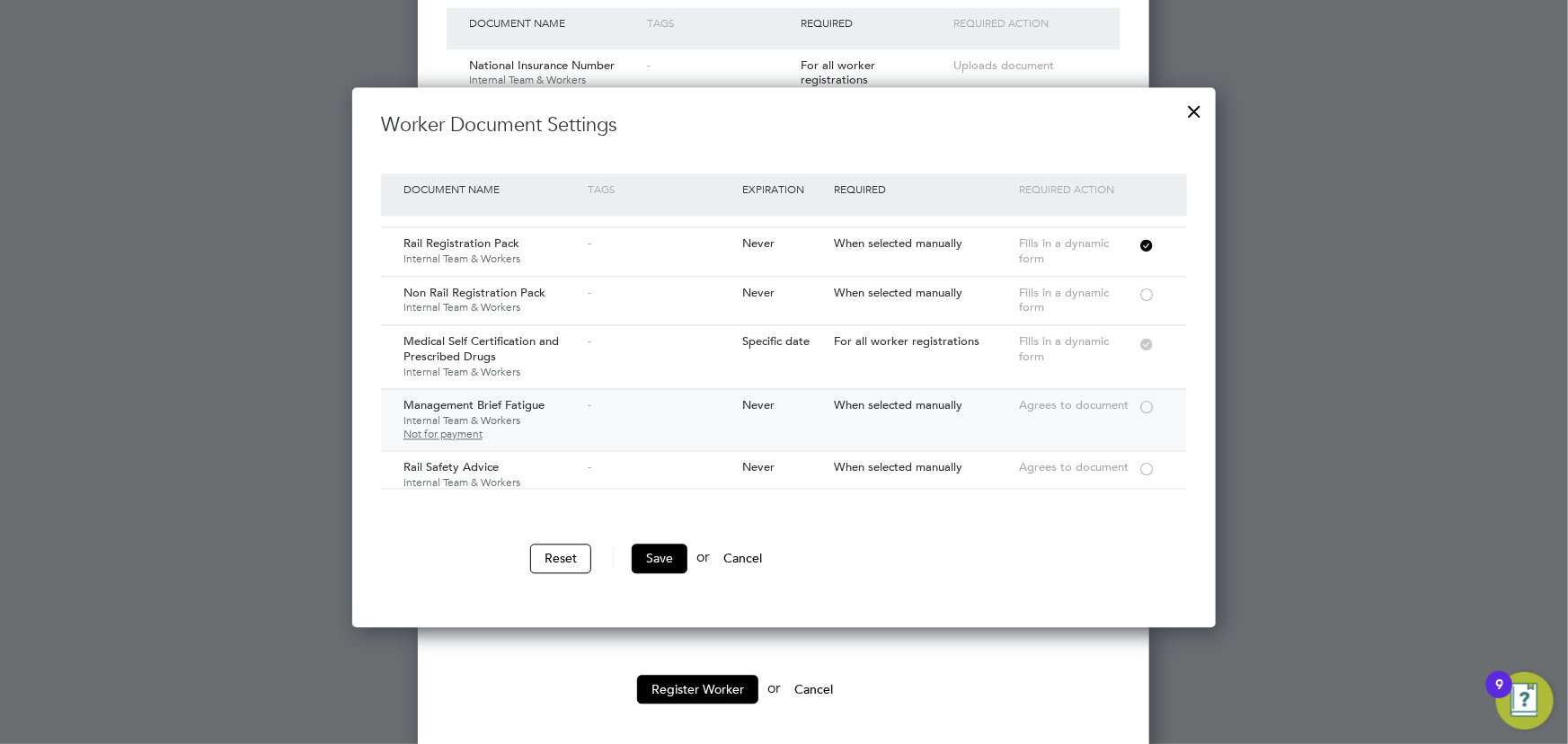
click at [1142, 402] on div at bounding box center [1147, 405] width 18 height 14
click at [1146, 460] on div at bounding box center [1147, 467] width 18 height 14
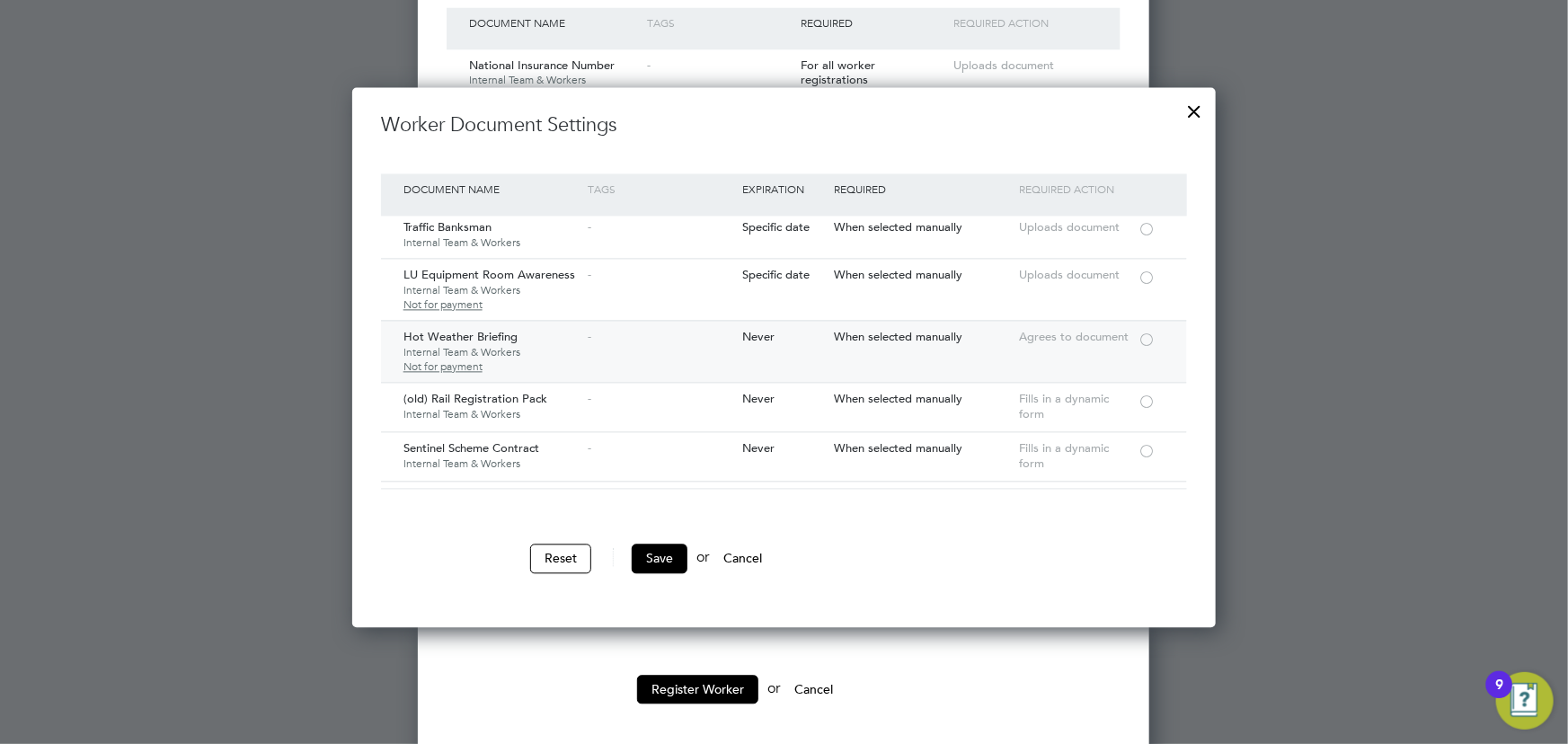
scroll to position [571, 0]
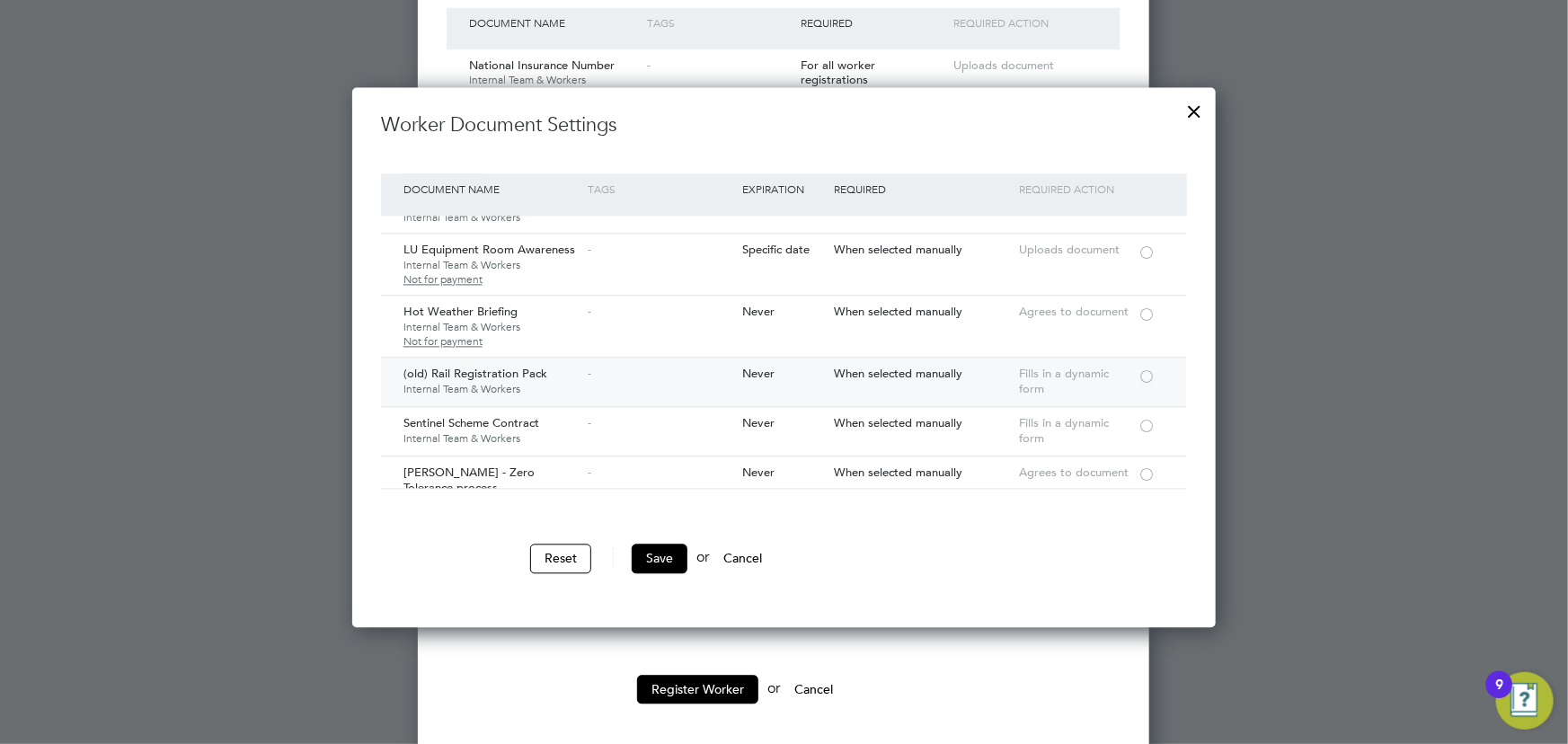
drag, startPoint x: 1139, startPoint y: 420, endPoint x: 972, endPoint y: 378, distance: 172.2
click at [1141, 420] on div at bounding box center [1147, 424] width 18 height 14
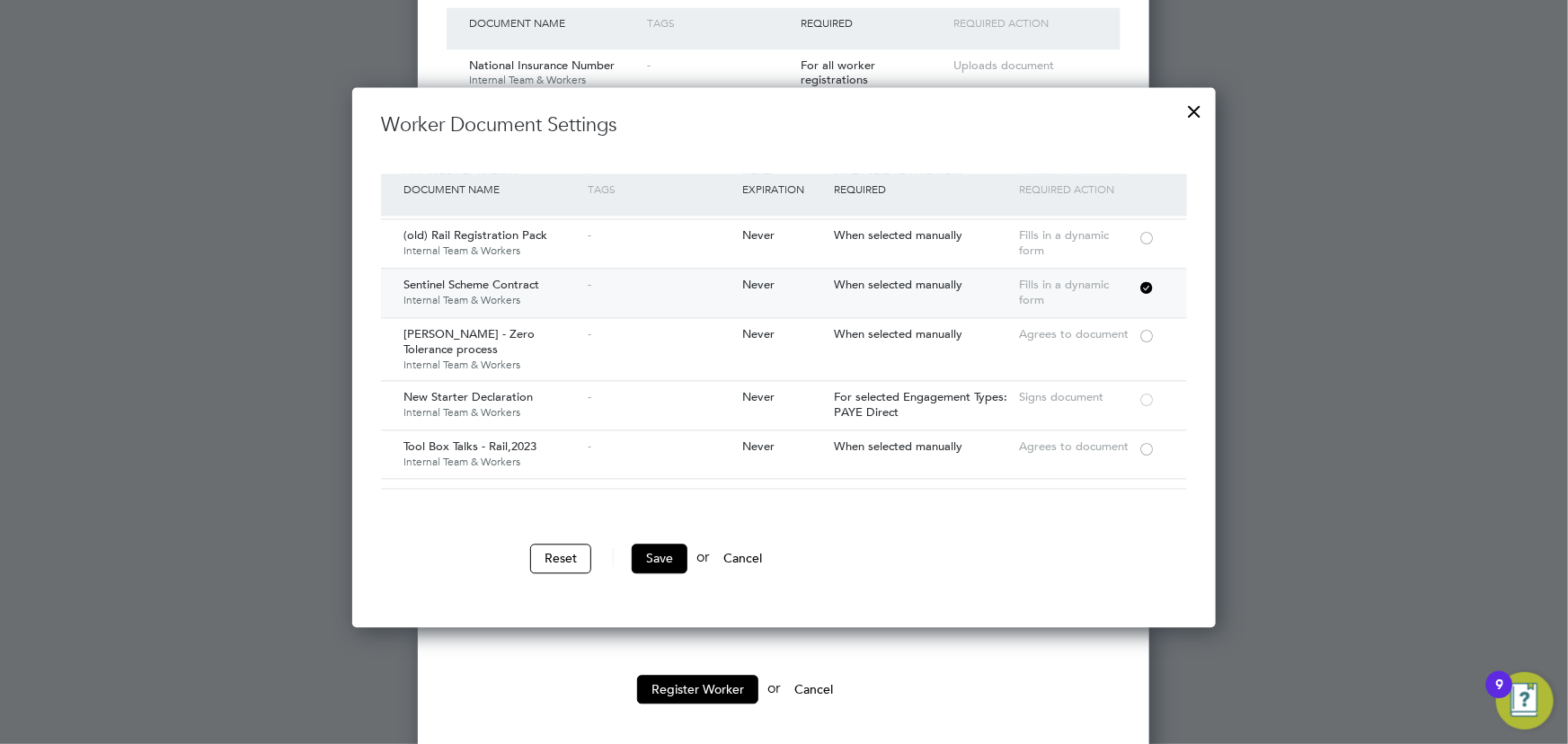
scroll to position [816, 0]
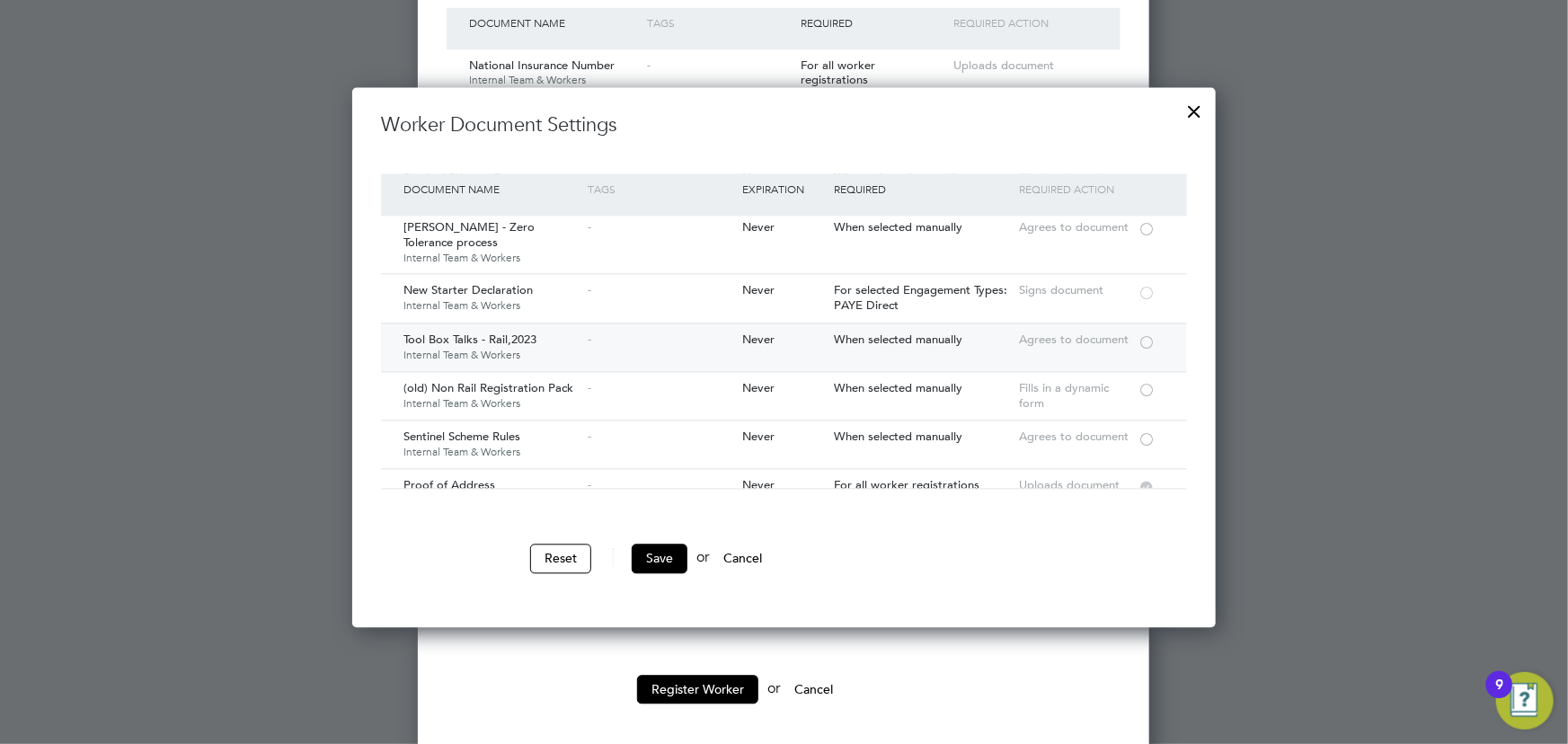
click at [1146, 339] on div at bounding box center [1147, 340] width 18 height 14
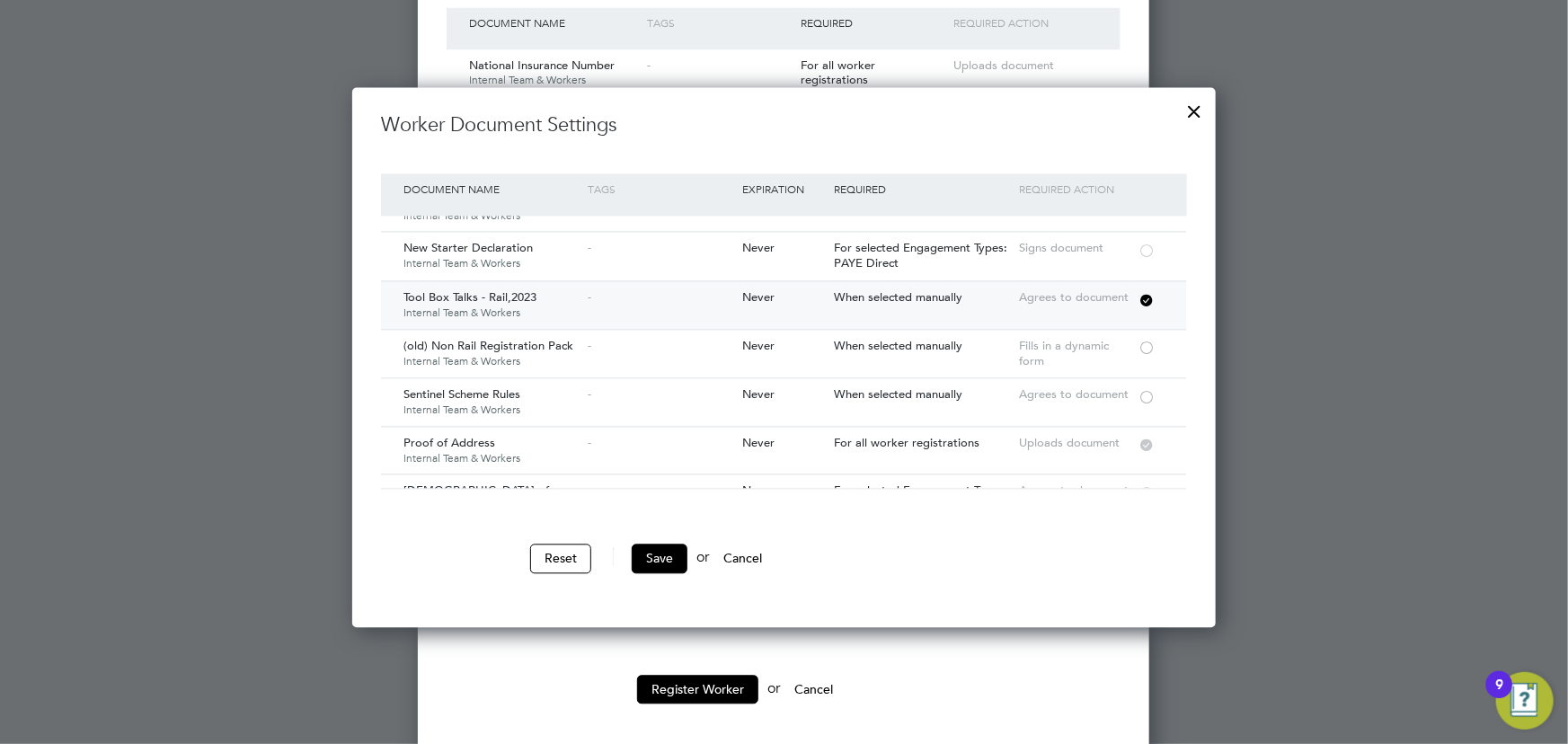
scroll to position [898, 0]
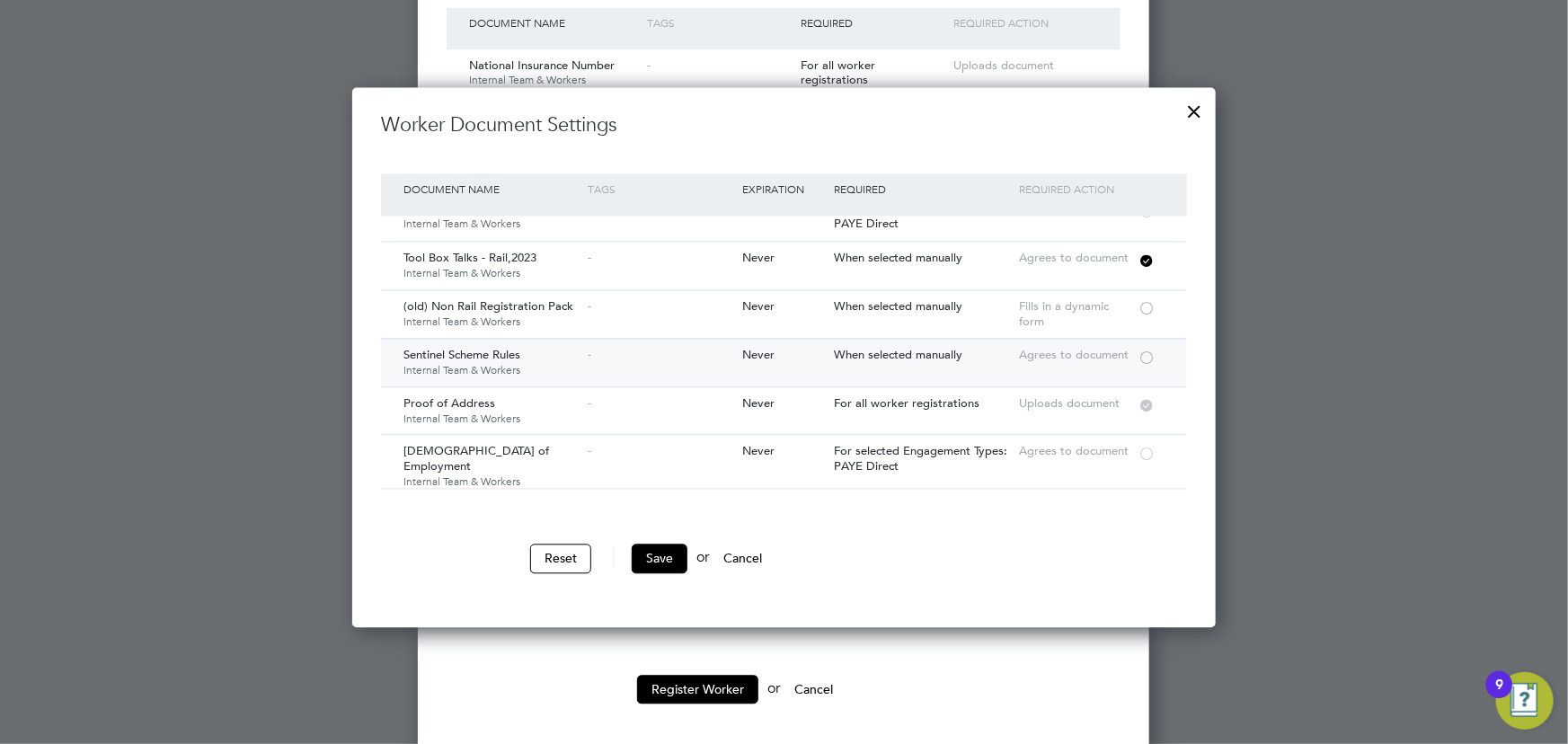
click at [1145, 351] on div at bounding box center [1147, 356] width 18 height 14
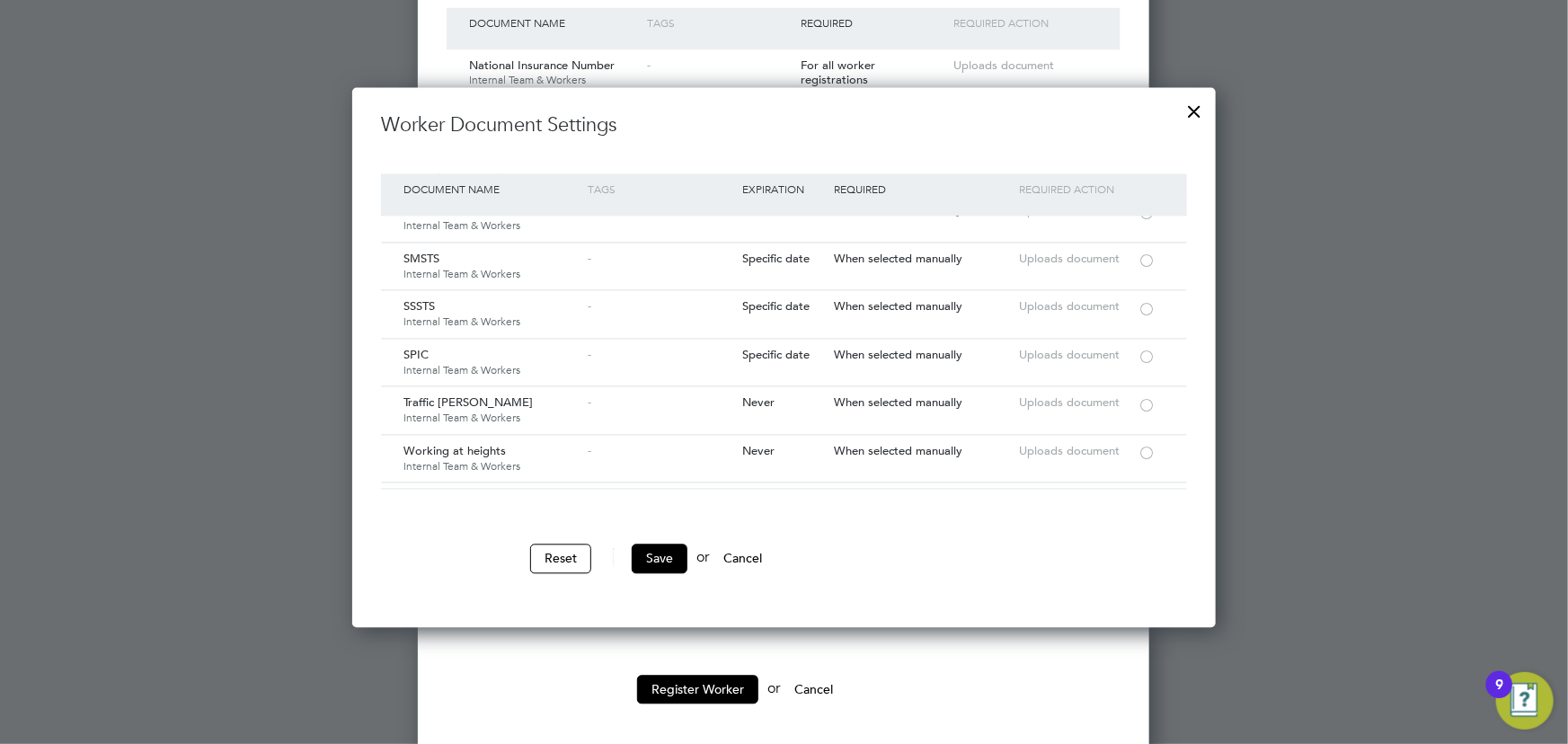
scroll to position [2775, 0]
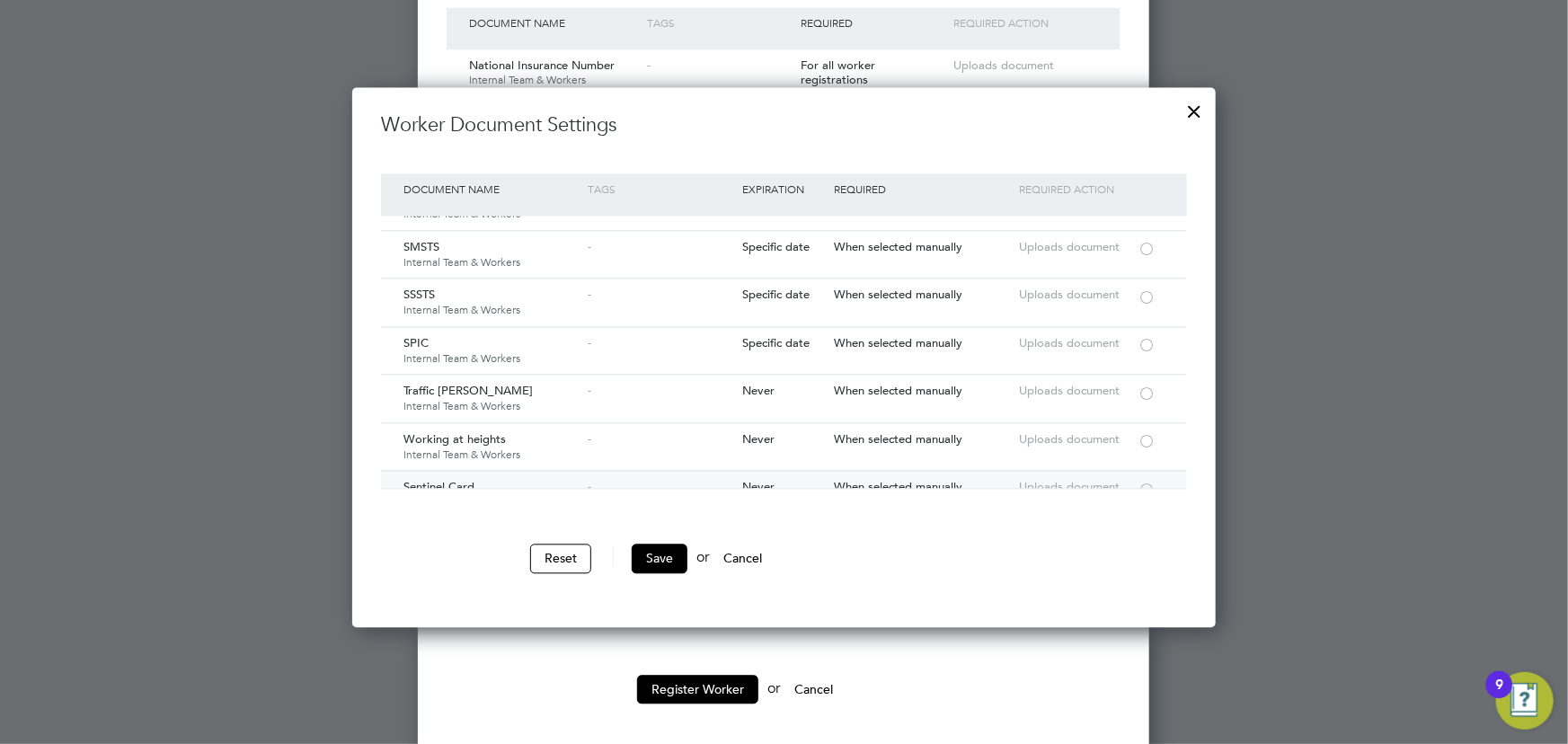
click at [1150, 481] on div at bounding box center [1147, 488] width 18 height 14
click at [673, 560] on button "Save" at bounding box center [659, 558] width 56 height 29
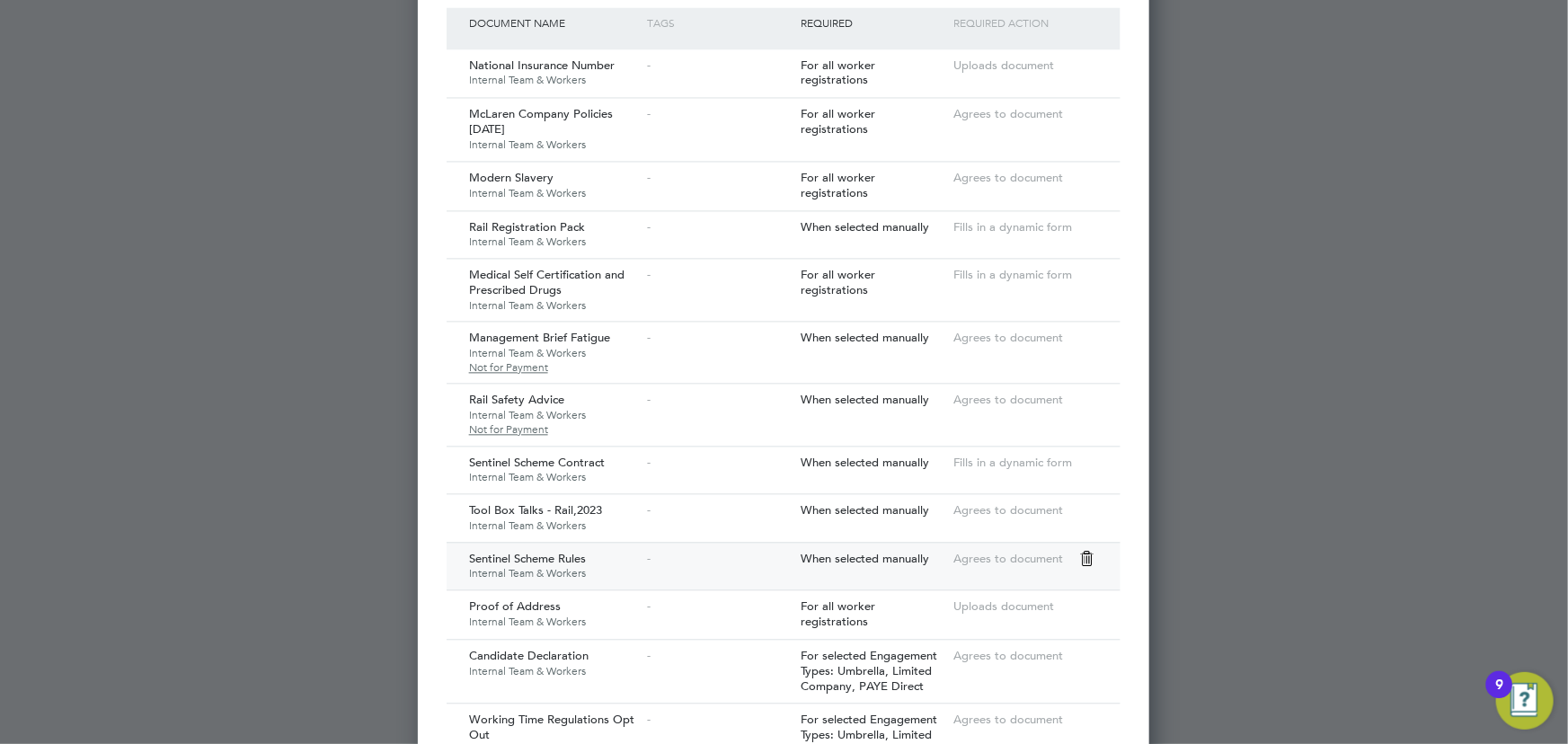
scroll to position [2188, 0]
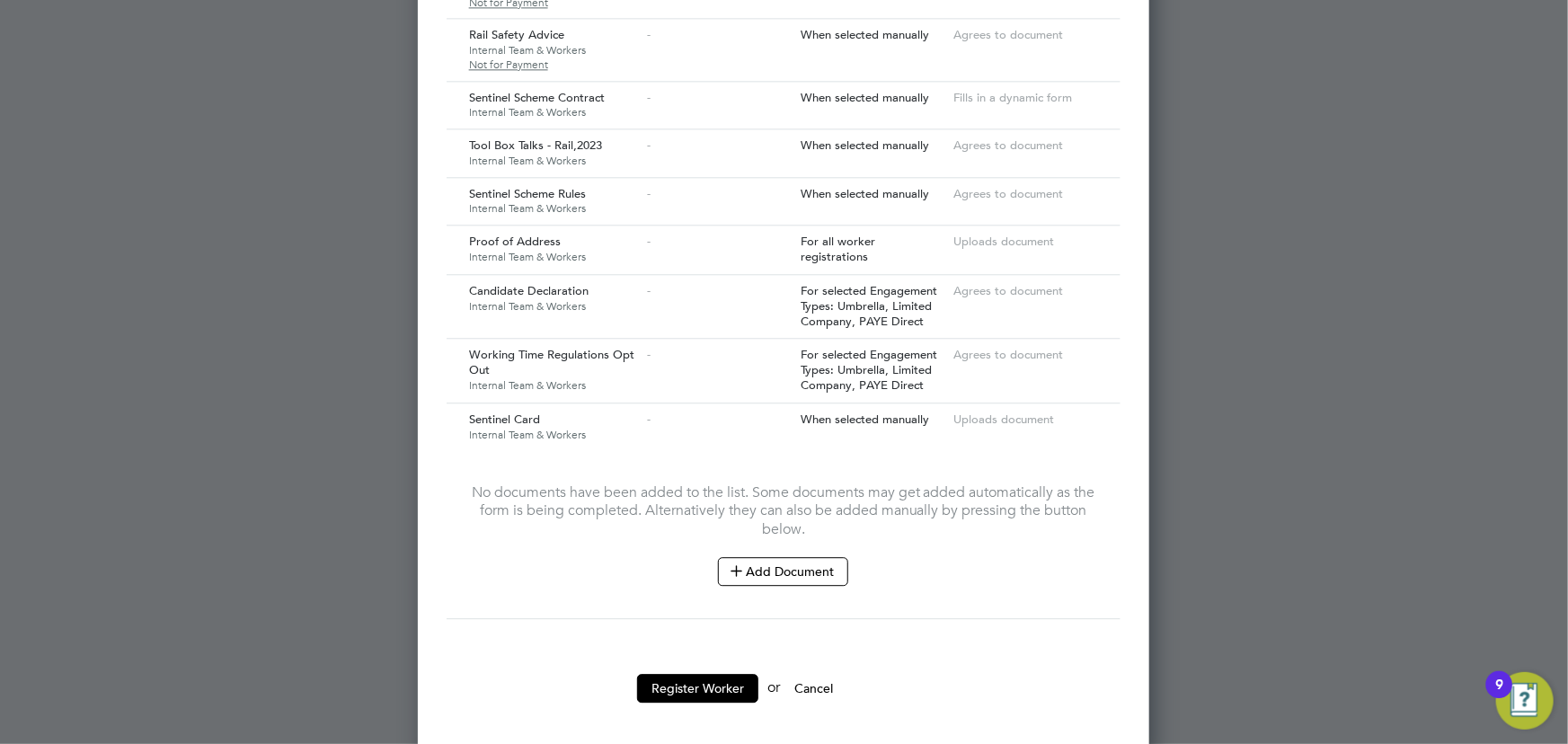
drag, startPoint x: 658, startPoint y: 672, endPoint x: 1088, endPoint y: 622, distance: 432.9
click at [664, 674] on button "Register Worker" at bounding box center [697, 688] width 121 height 29
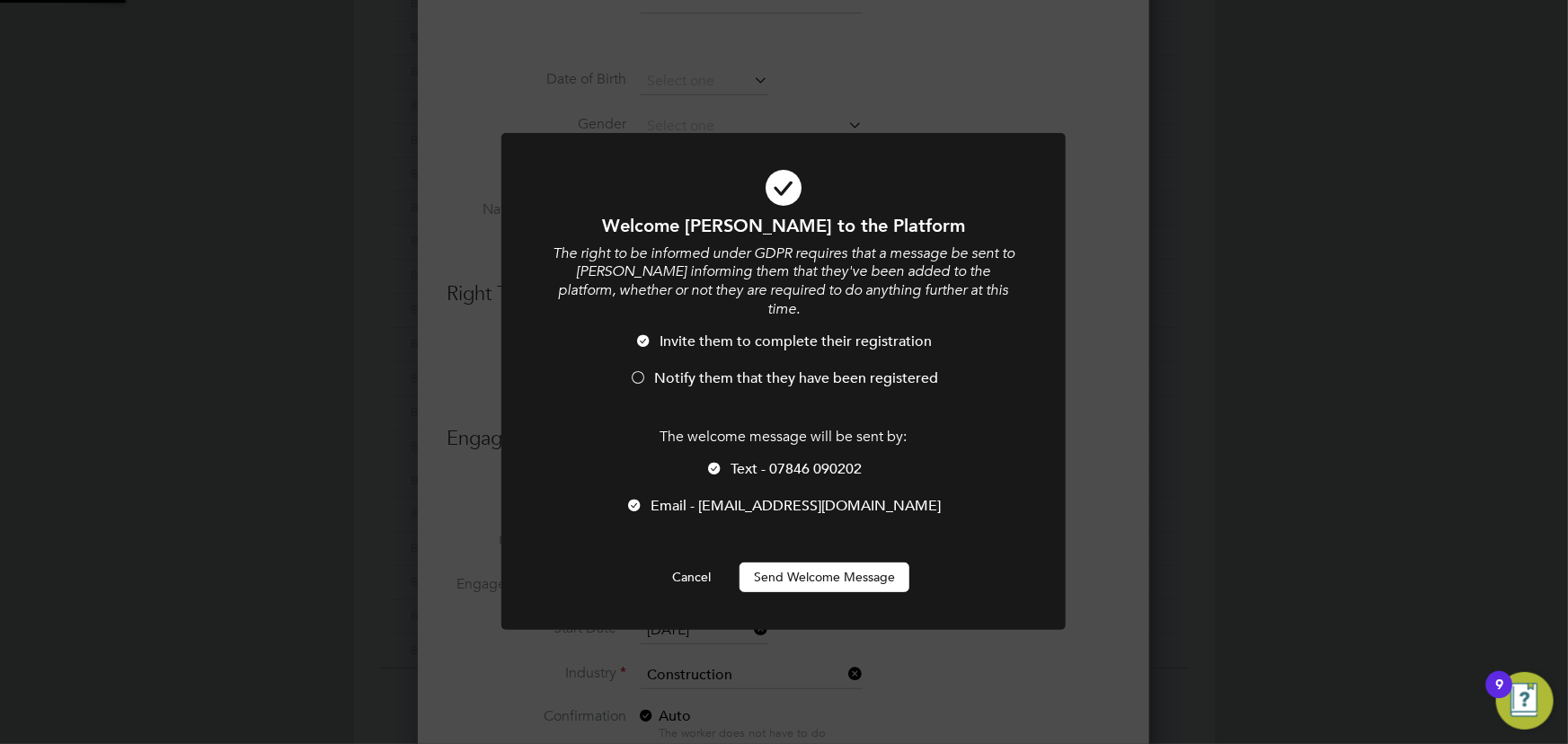
scroll to position [0, 0]
click at [875, 563] on button "Send Welcome Message" at bounding box center [825, 577] width 170 height 29
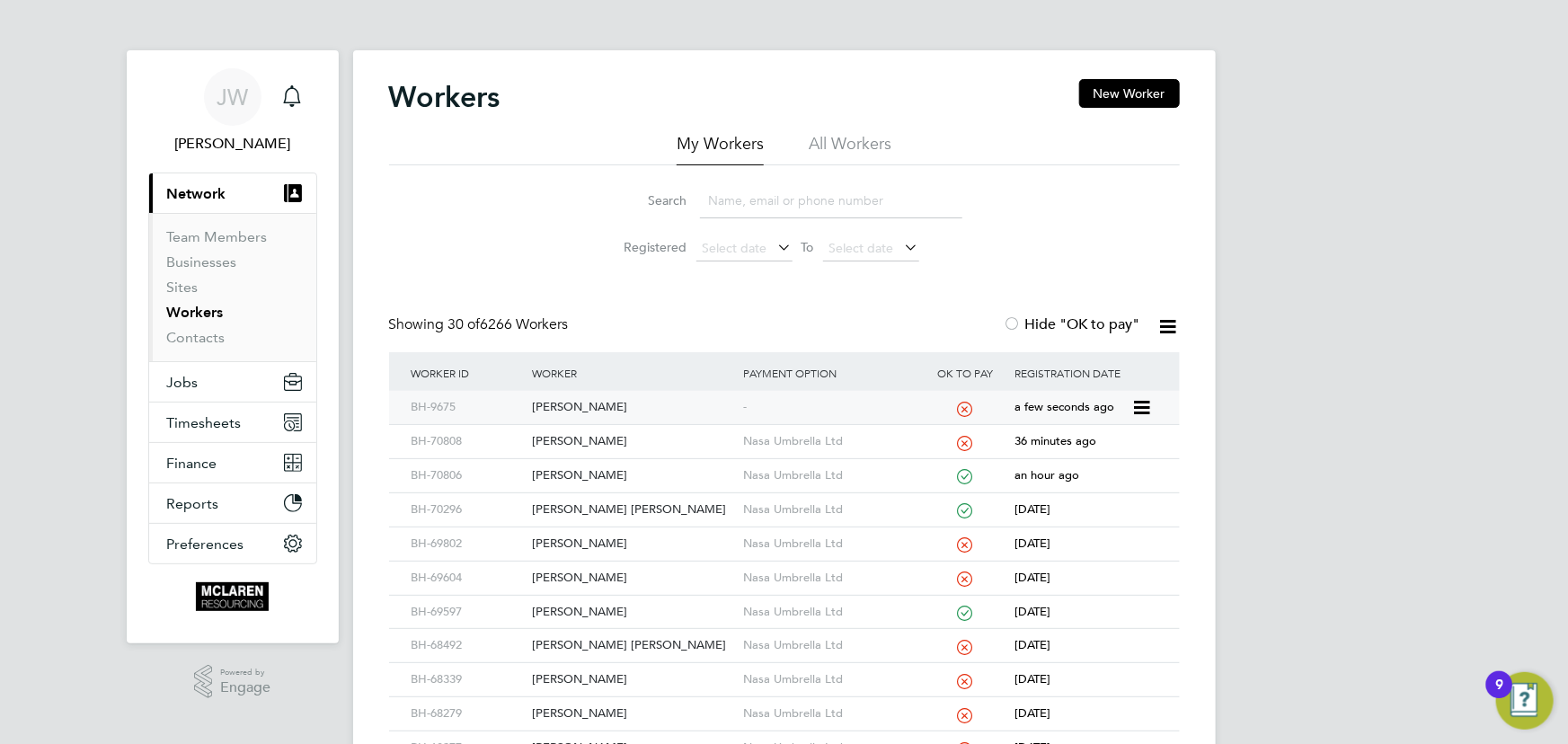
click at [583, 408] on div "Octavian Patrasc" at bounding box center [632, 407] width 211 height 33
click at [202, 345] on link "Contacts" at bounding box center [196, 337] width 58 height 17
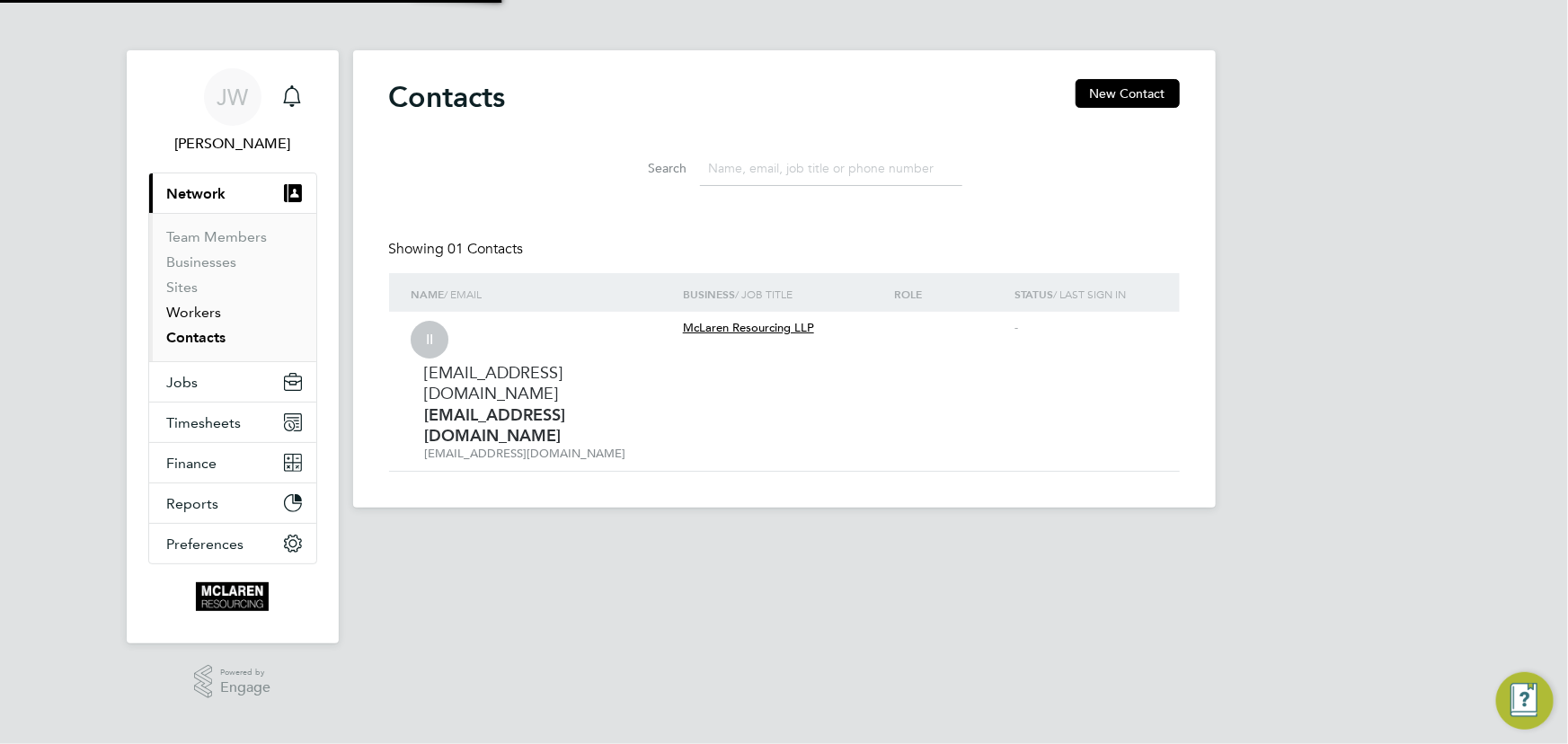
click at [202, 315] on link "Workers" at bounding box center [194, 312] width 55 height 17
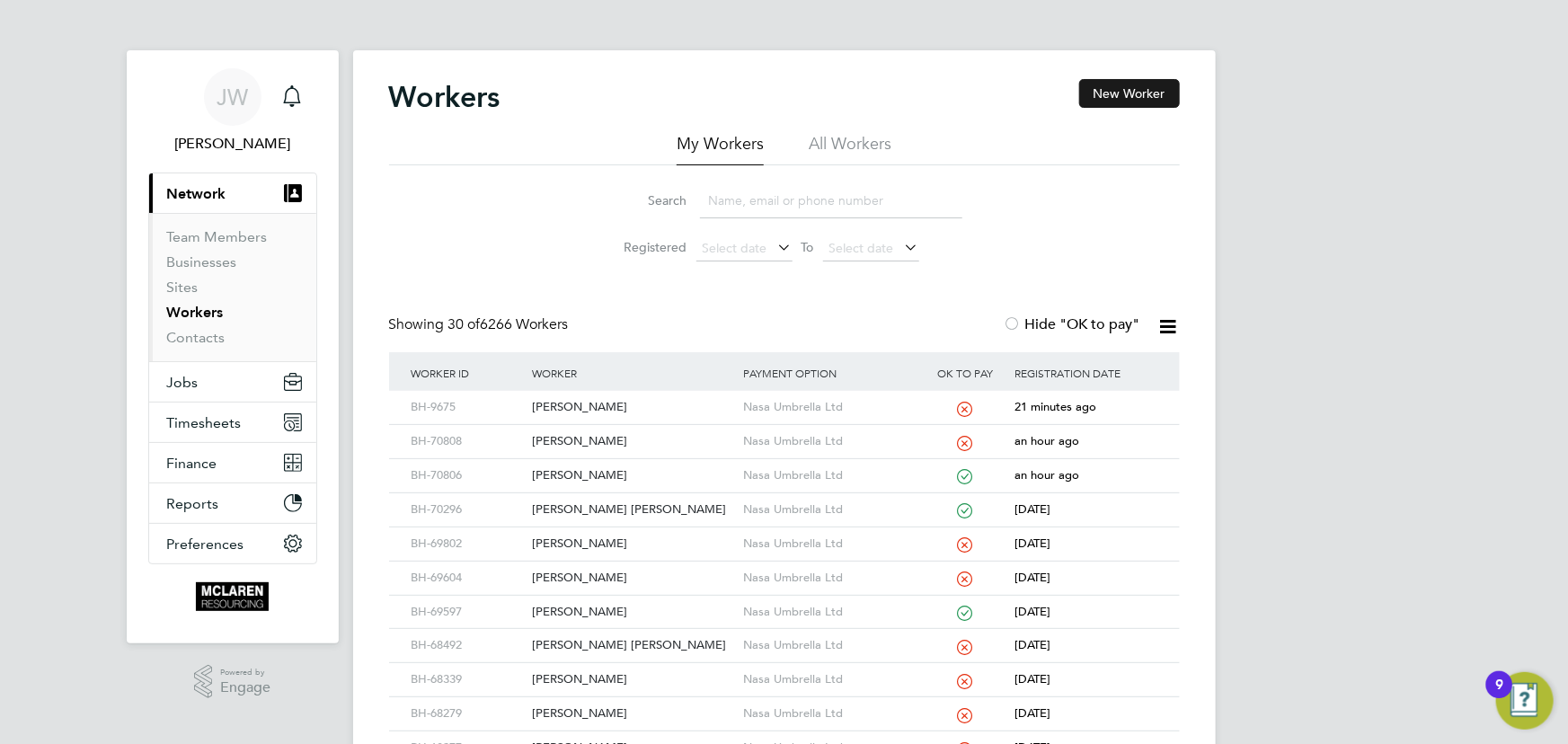
click at [1113, 96] on button "New Worker" at bounding box center [1129, 94] width 100 height 29
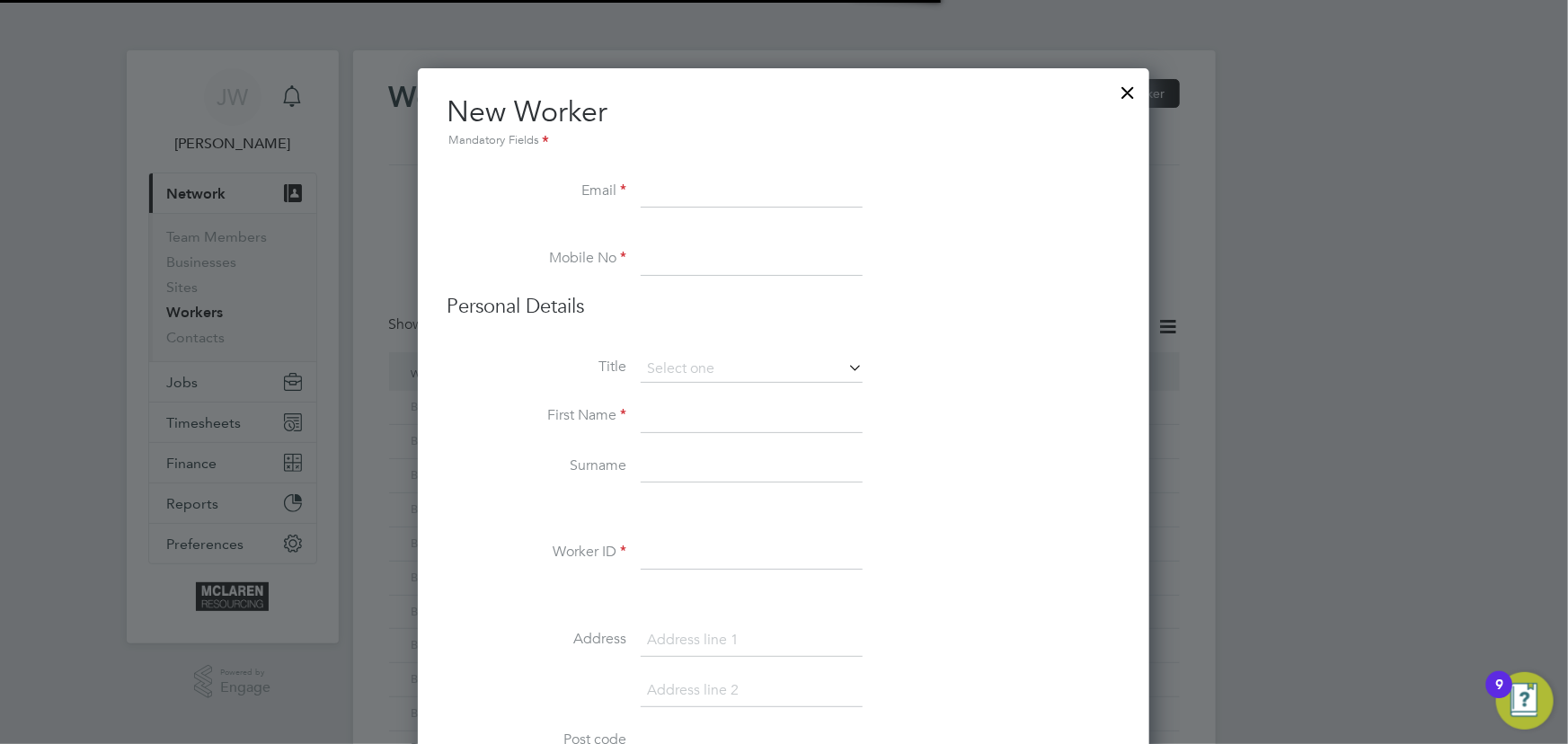
scroll to position [2042, 732]
paste input "gabrielrobert74@gmail.com"
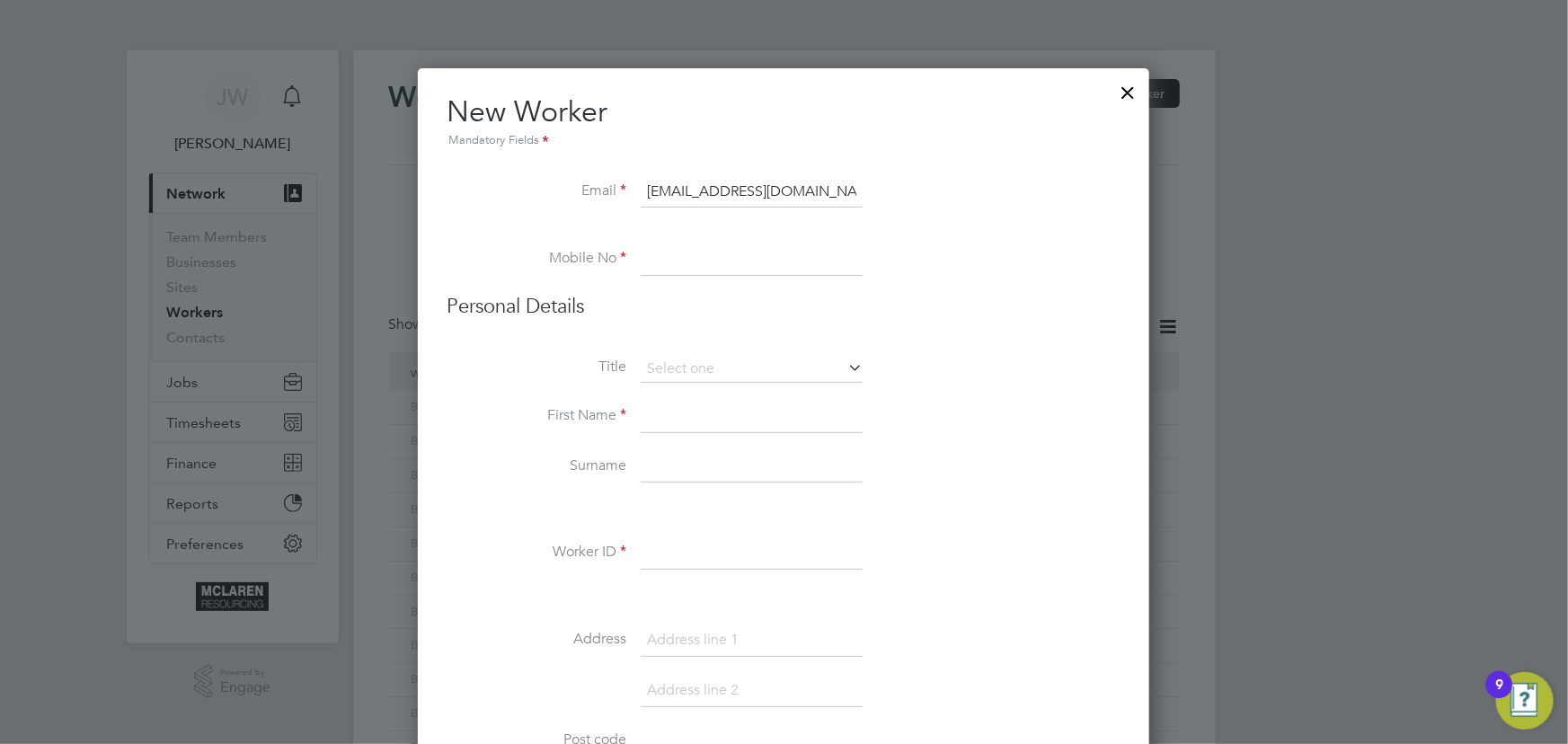
type input "gabrielrobert74@gmail.com"
click at [698, 424] on input at bounding box center [751, 416] width 222 height 32
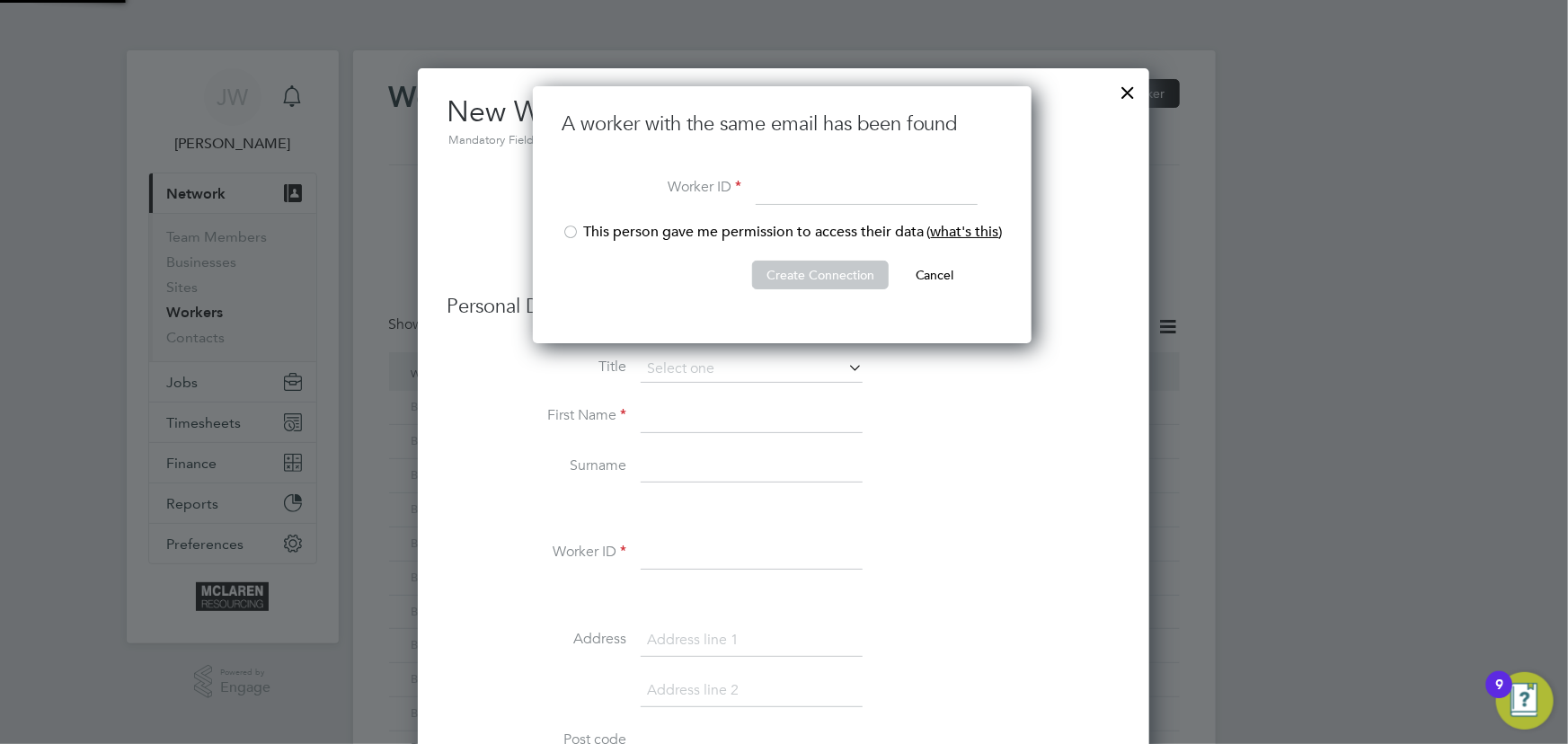
scroll to position [256, 502]
type input "BH-70809"
click at [568, 229] on div at bounding box center [571, 233] width 18 height 18
click at [783, 276] on button "Create Connection" at bounding box center [820, 275] width 137 height 29
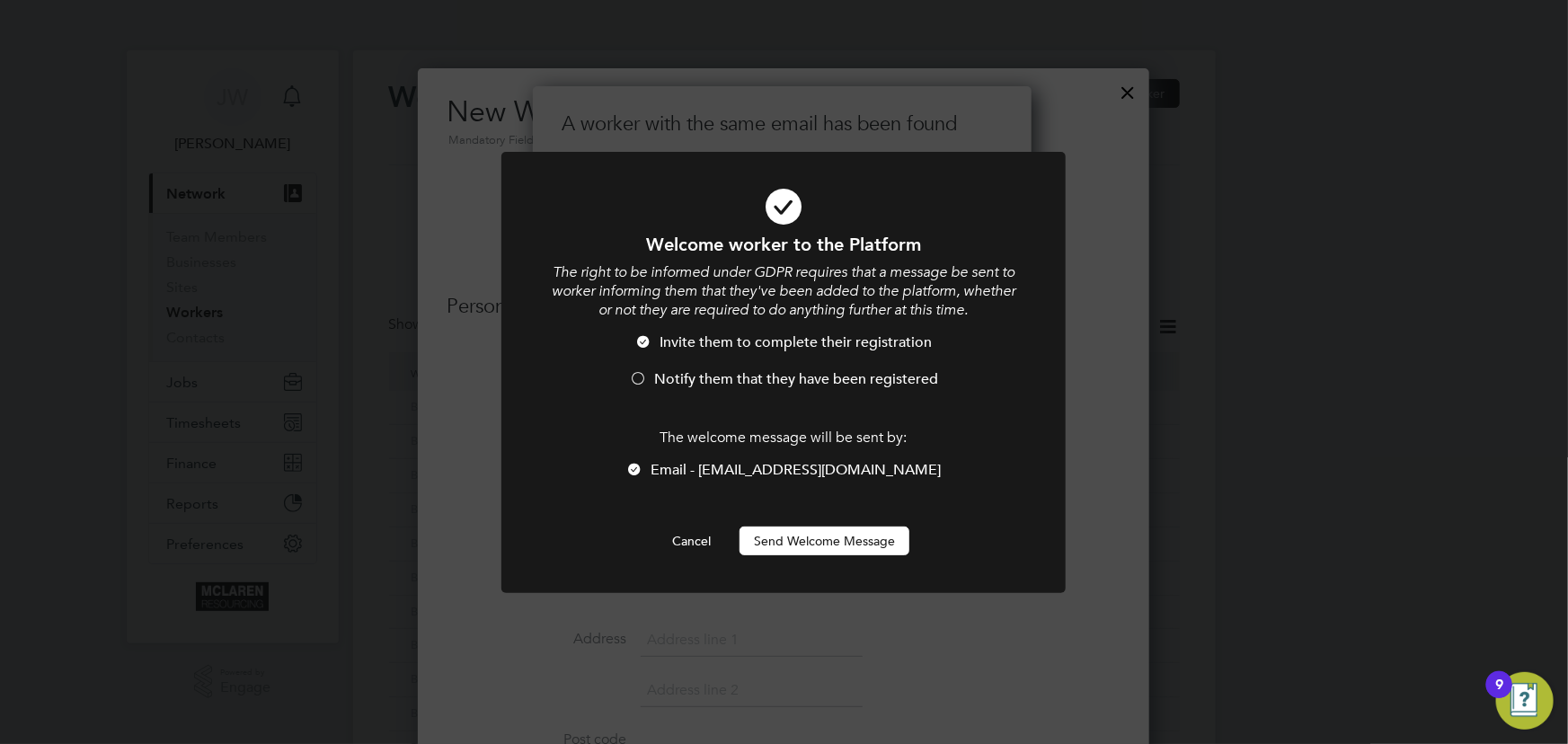
click at [769, 526] on button "Send Welcome Message" at bounding box center [825, 541] width 170 height 29
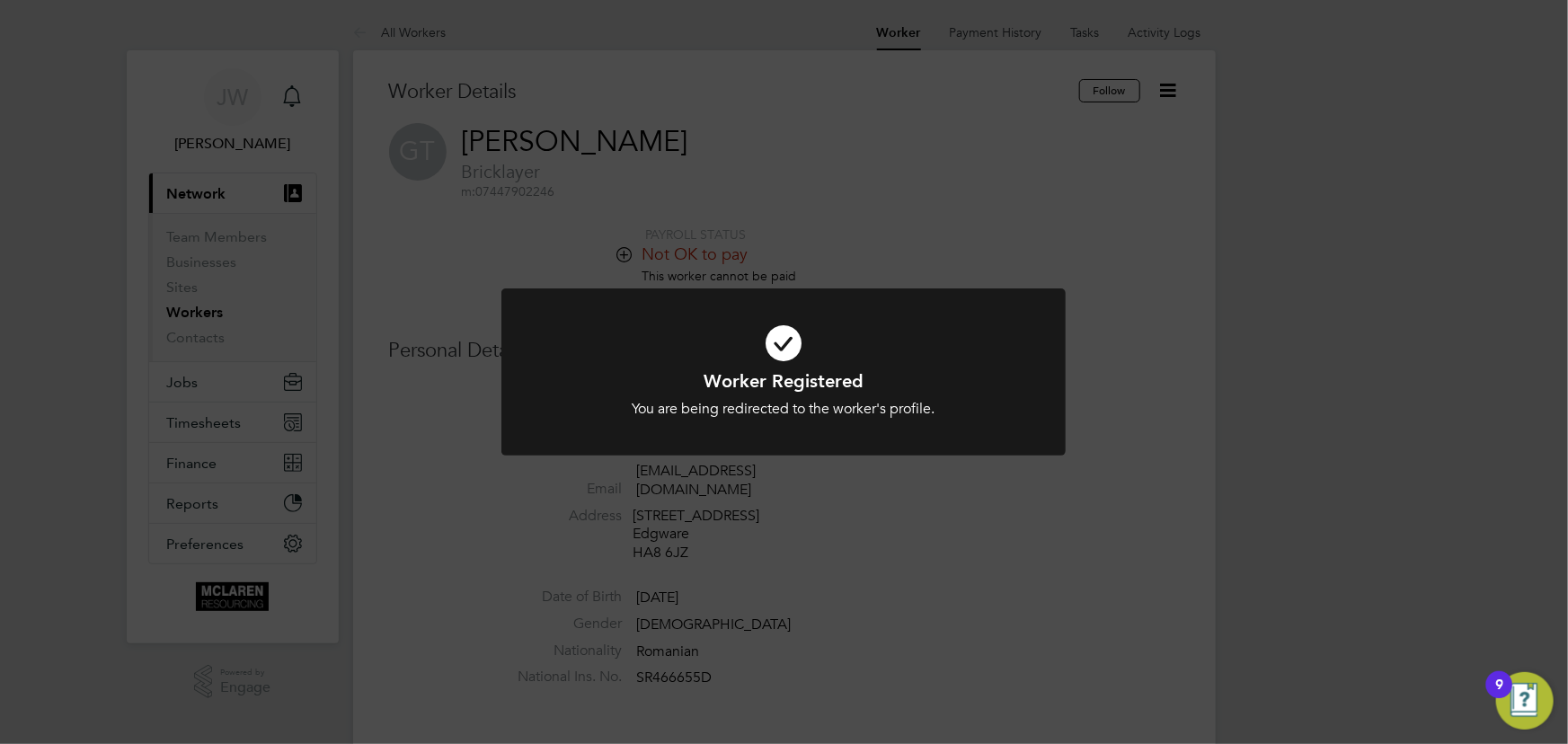
click at [1296, 388] on div "Worker Registered You are being redirected to the worker's profile. Cancel Okay" at bounding box center [784, 372] width 1568 height 744
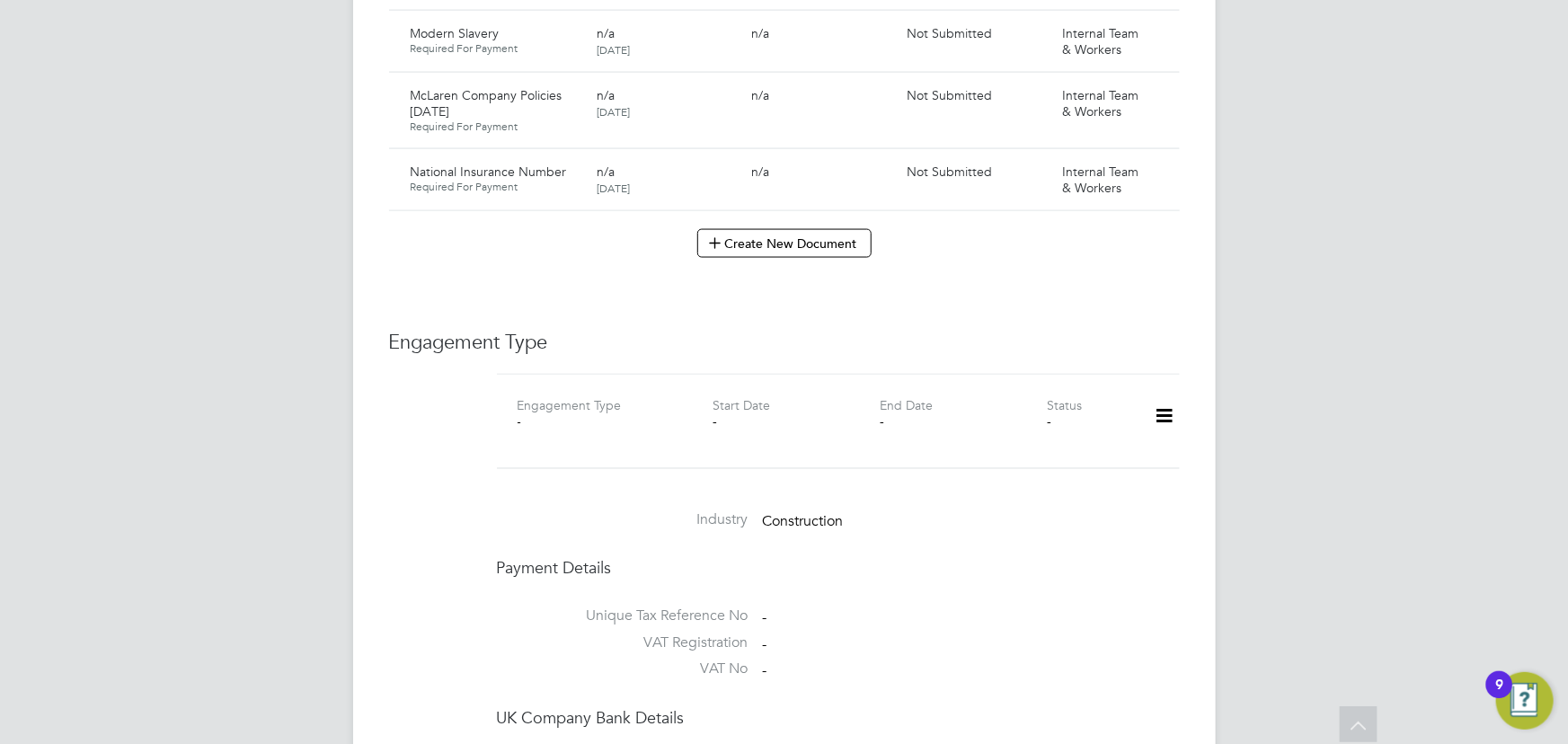
scroll to position [1469, 0]
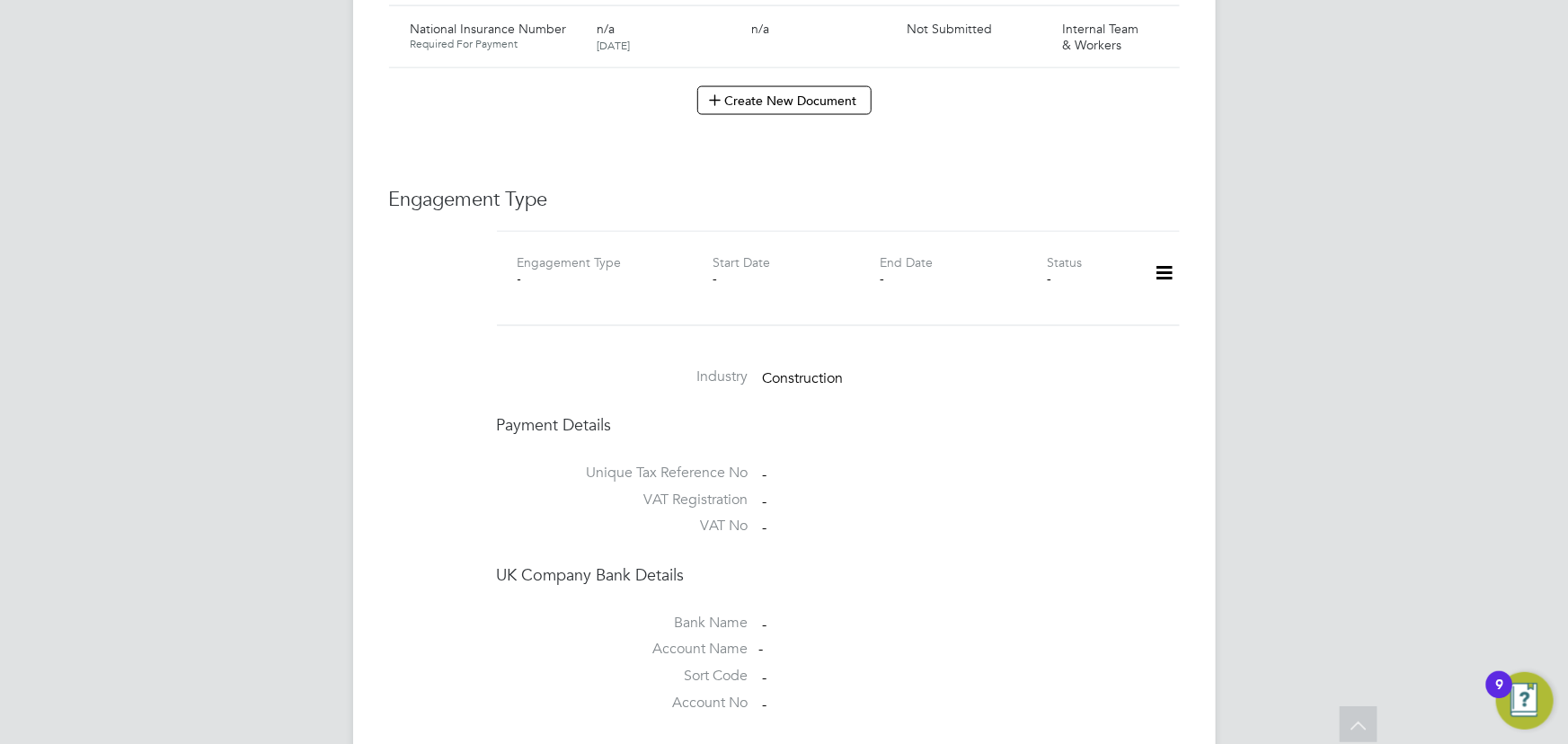
click at [1161, 253] on icon at bounding box center [1164, 274] width 31 height 41
click at [1074, 331] on li "Add Engagement Type" at bounding box center [1073, 333] width 204 height 26
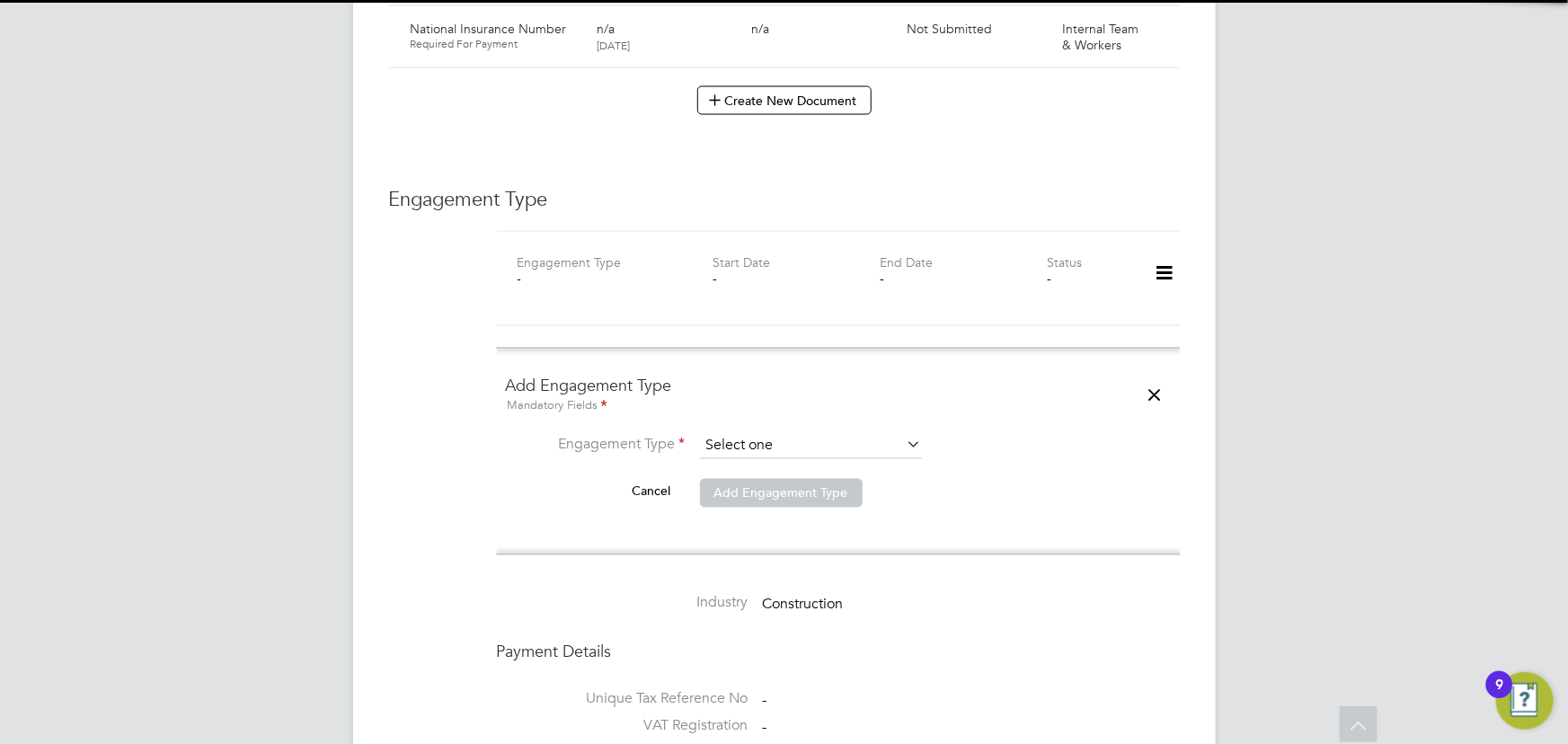
click at [794, 434] on input at bounding box center [810, 447] width 222 height 26
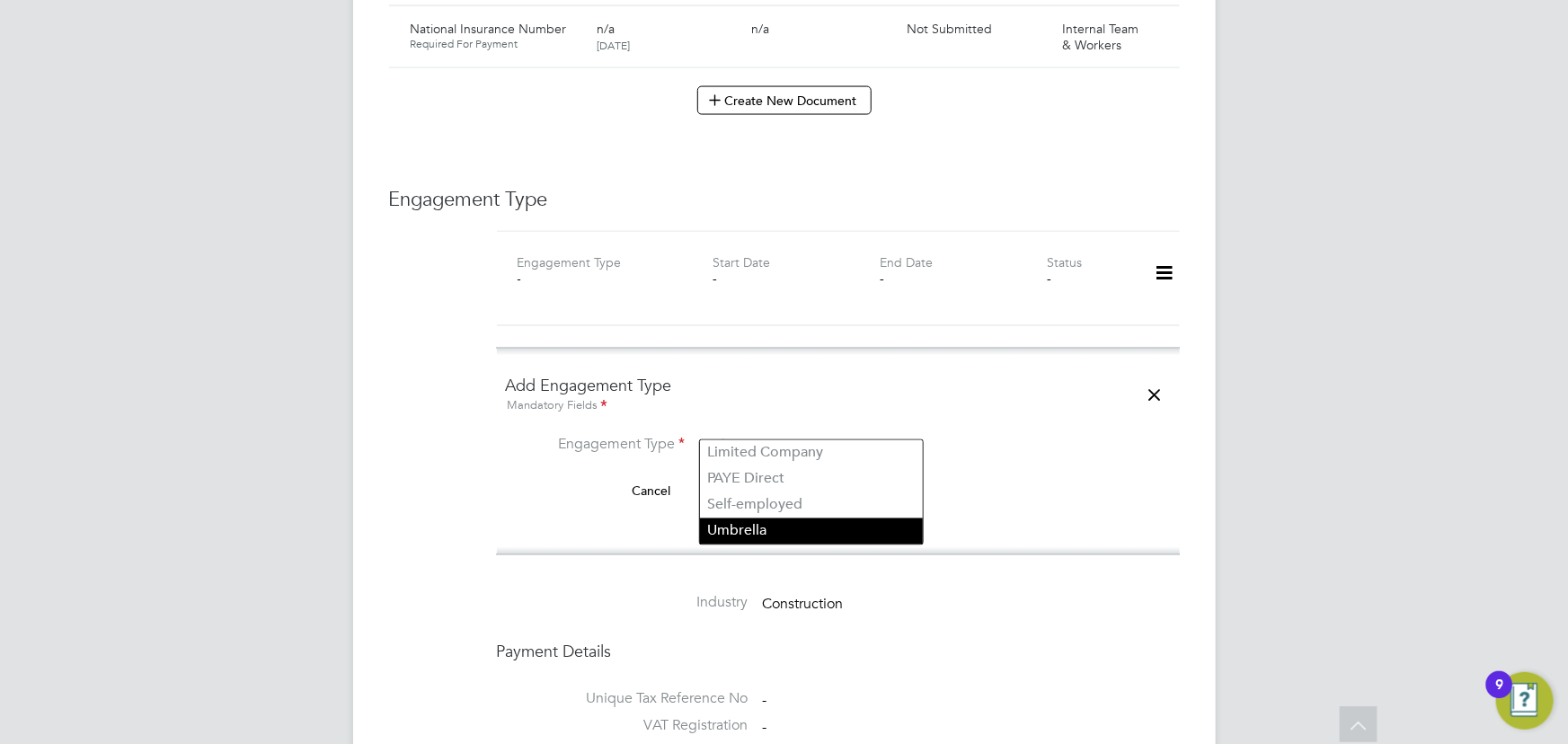
click at [770, 523] on li "Umbrella" at bounding box center [811, 531] width 223 height 26
type input "Umbrella"
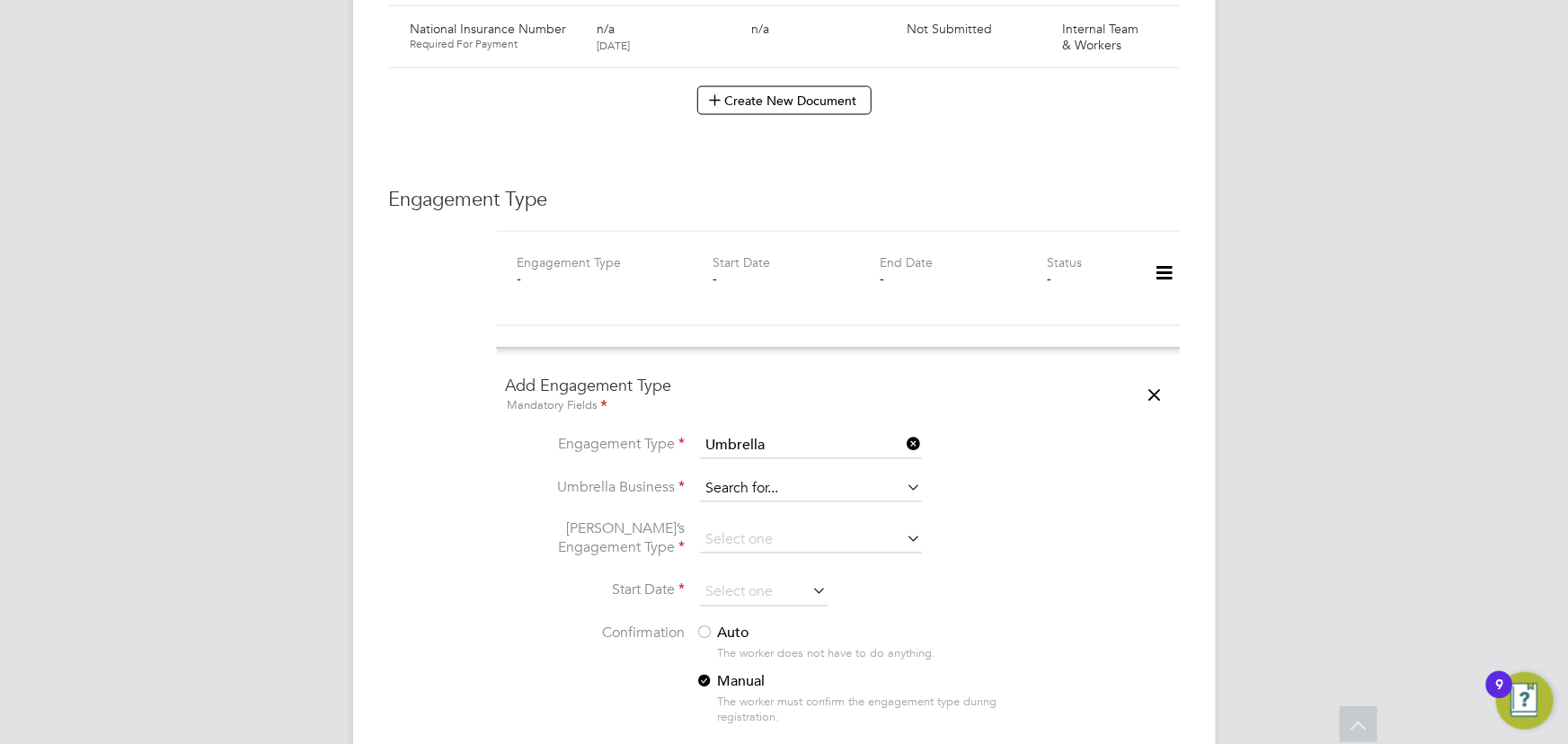
click at [749, 477] on input at bounding box center [810, 490] width 222 height 26
click at [753, 501] on li "Nasa Umbrella Ltd" at bounding box center [811, 496] width 223 height 26
type input "Nasa Umbrella Ltd"
click at [751, 528] on input at bounding box center [810, 541] width 222 height 26
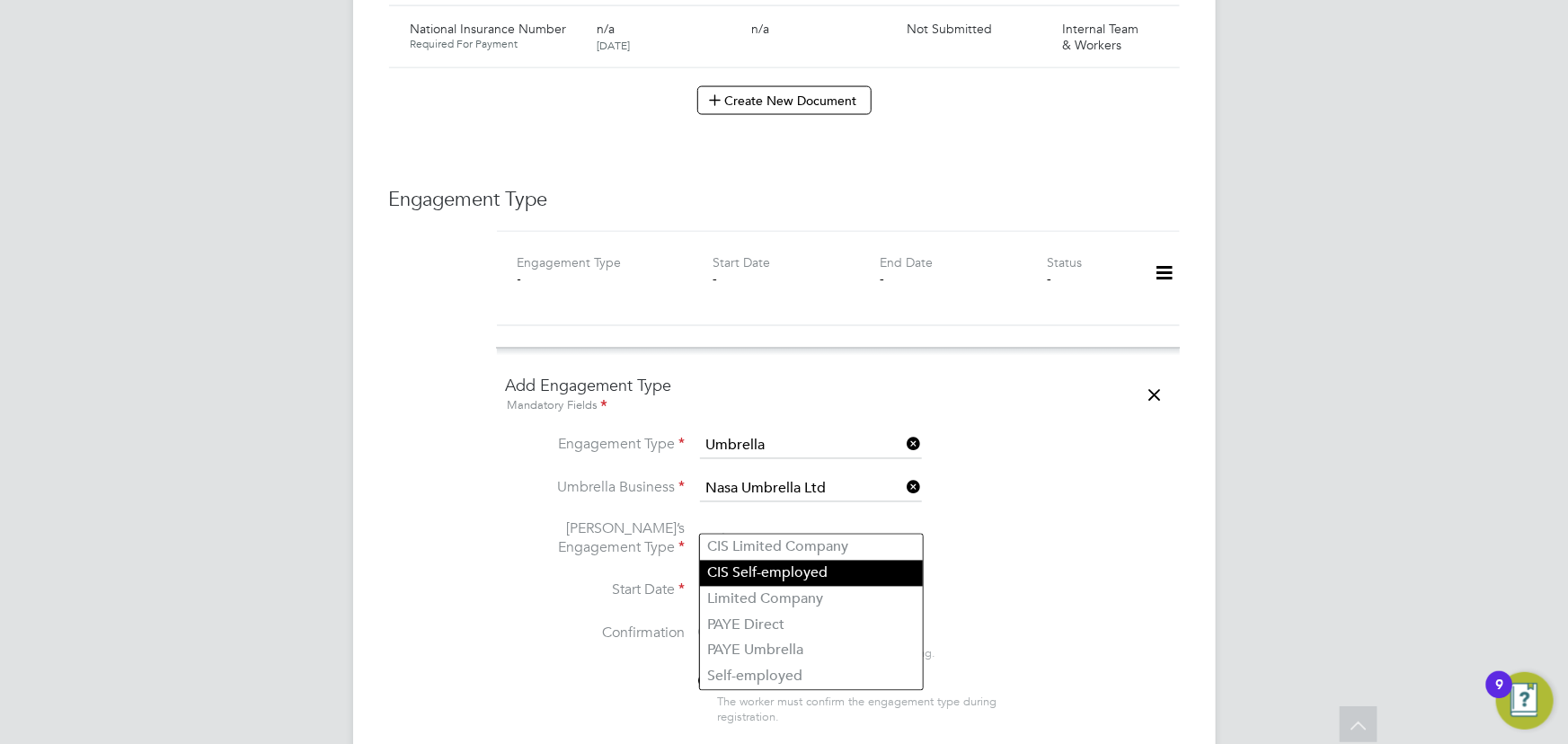
click at [756, 572] on li "CIS Self-employed" at bounding box center [811, 574] width 223 height 26
type input "CIS Self-employed"
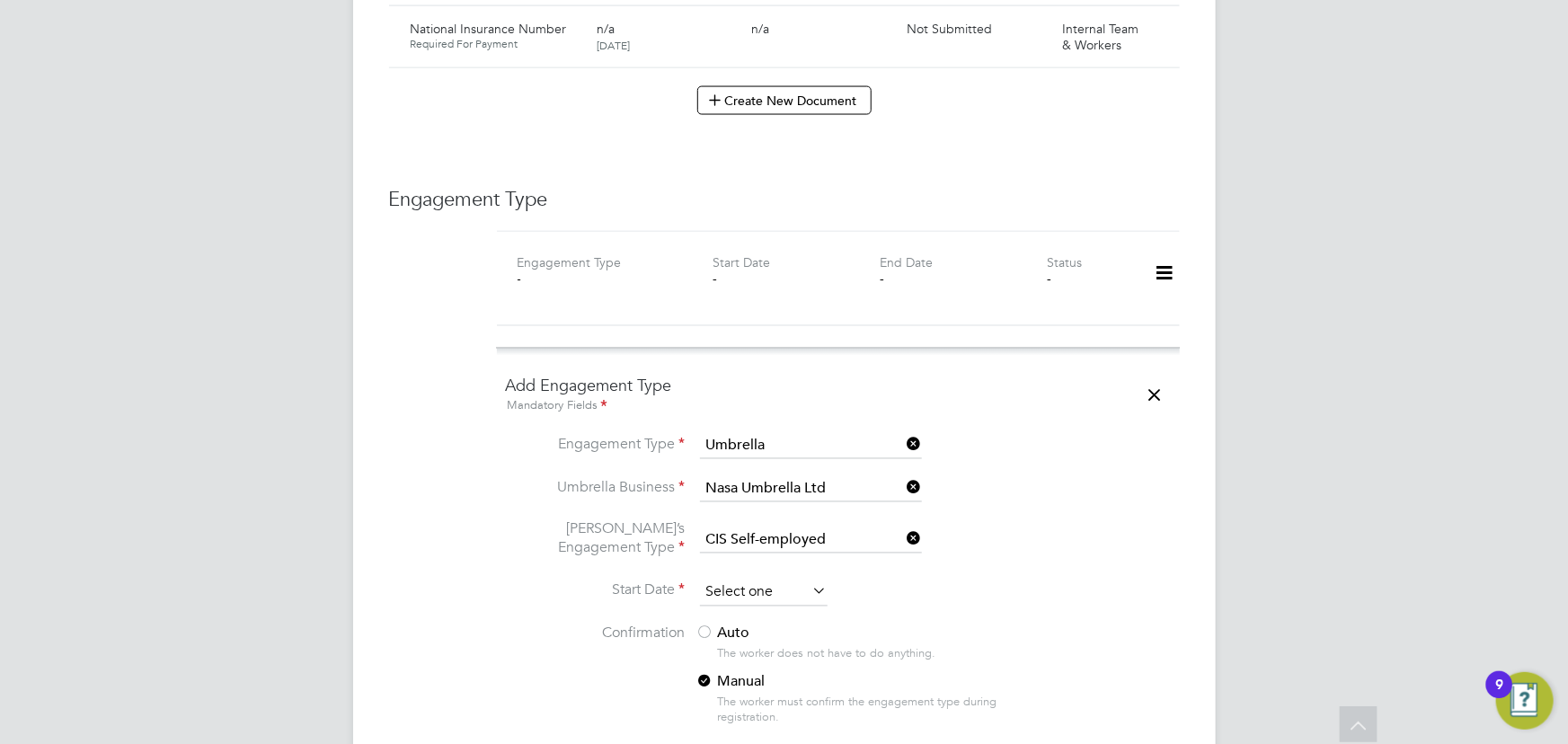
click at [738, 579] on input at bounding box center [763, 593] width 128 height 27
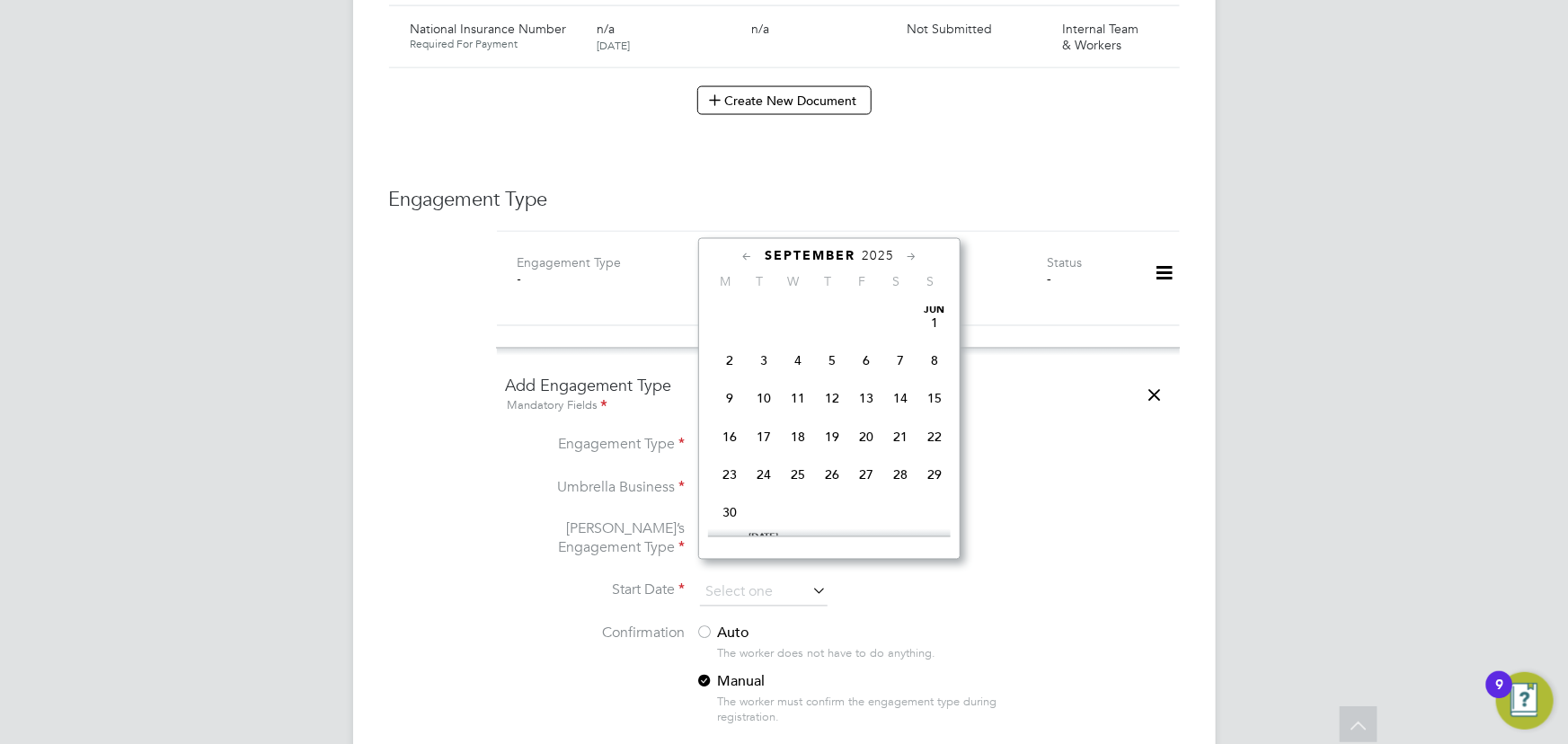
scroll to position [535, 0]
click at [737, 387] on span "Sep" at bounding box center [729, 382] width 34 height 9
type input "[DATE]"
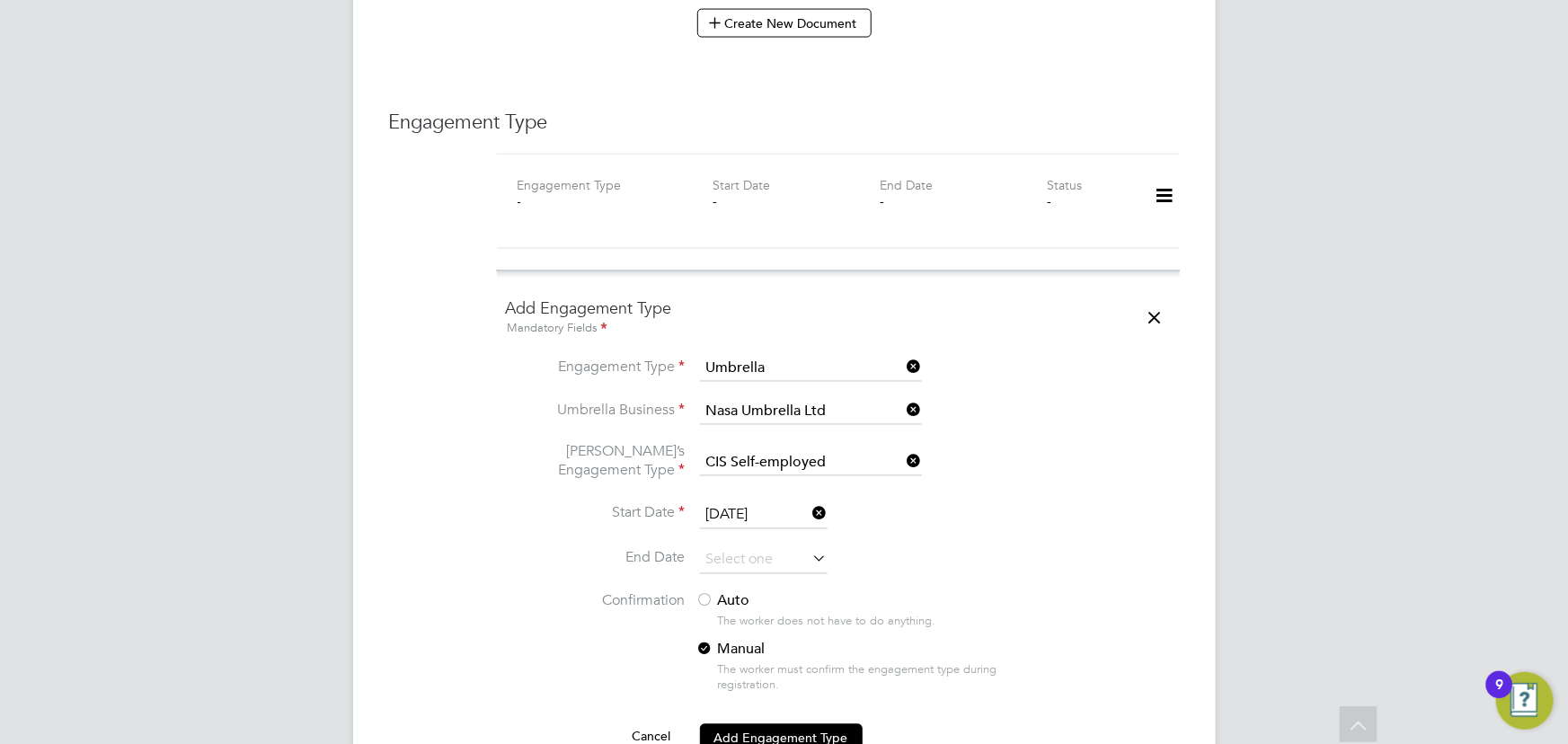
scroll to position [1633, 0]
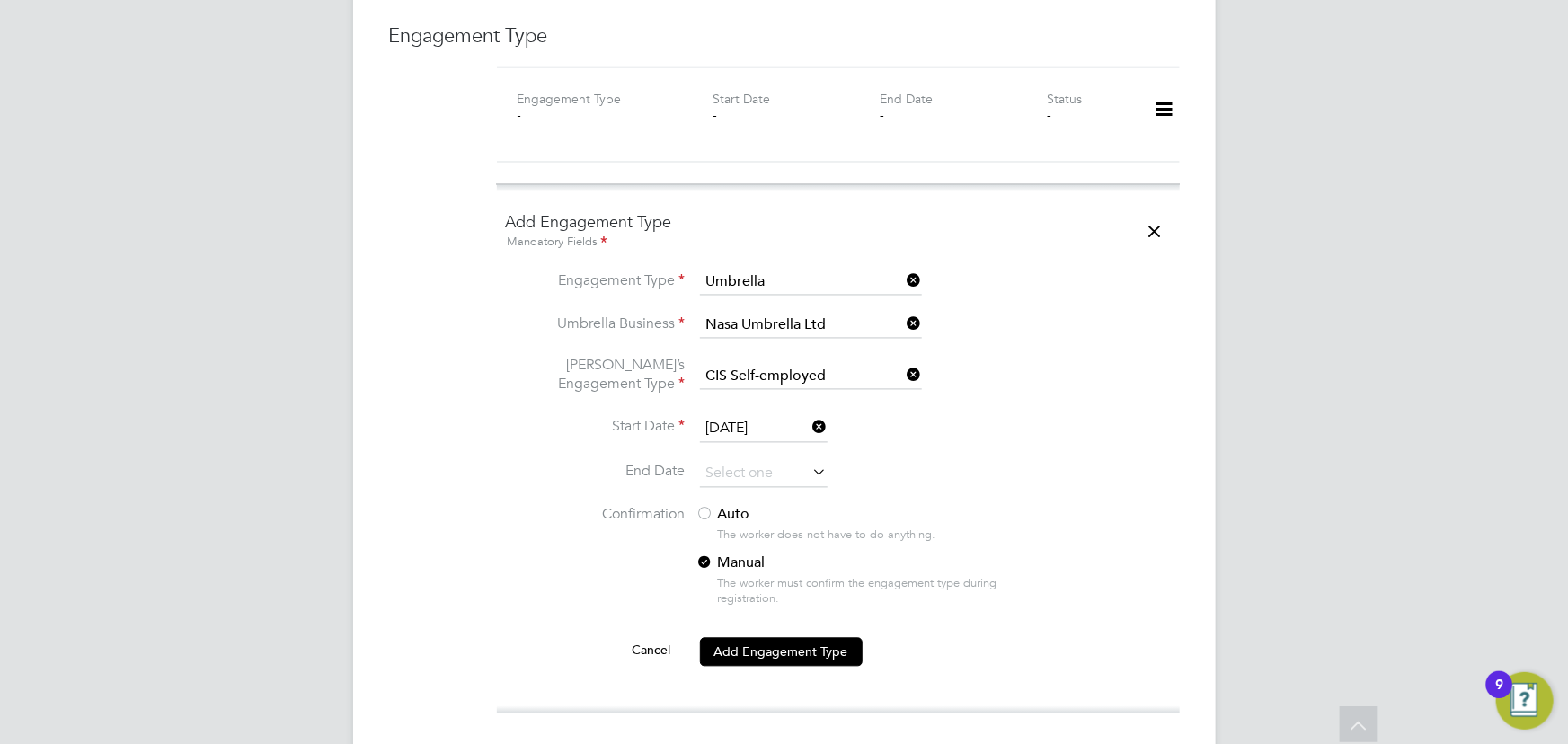
click at [734, 506] on label "Auto" at bounding box center [857, 515] width 324 height 19
click at [794, 637] on button "Add Engagement Type" at bounding box center [781, 652] width 162 height 29
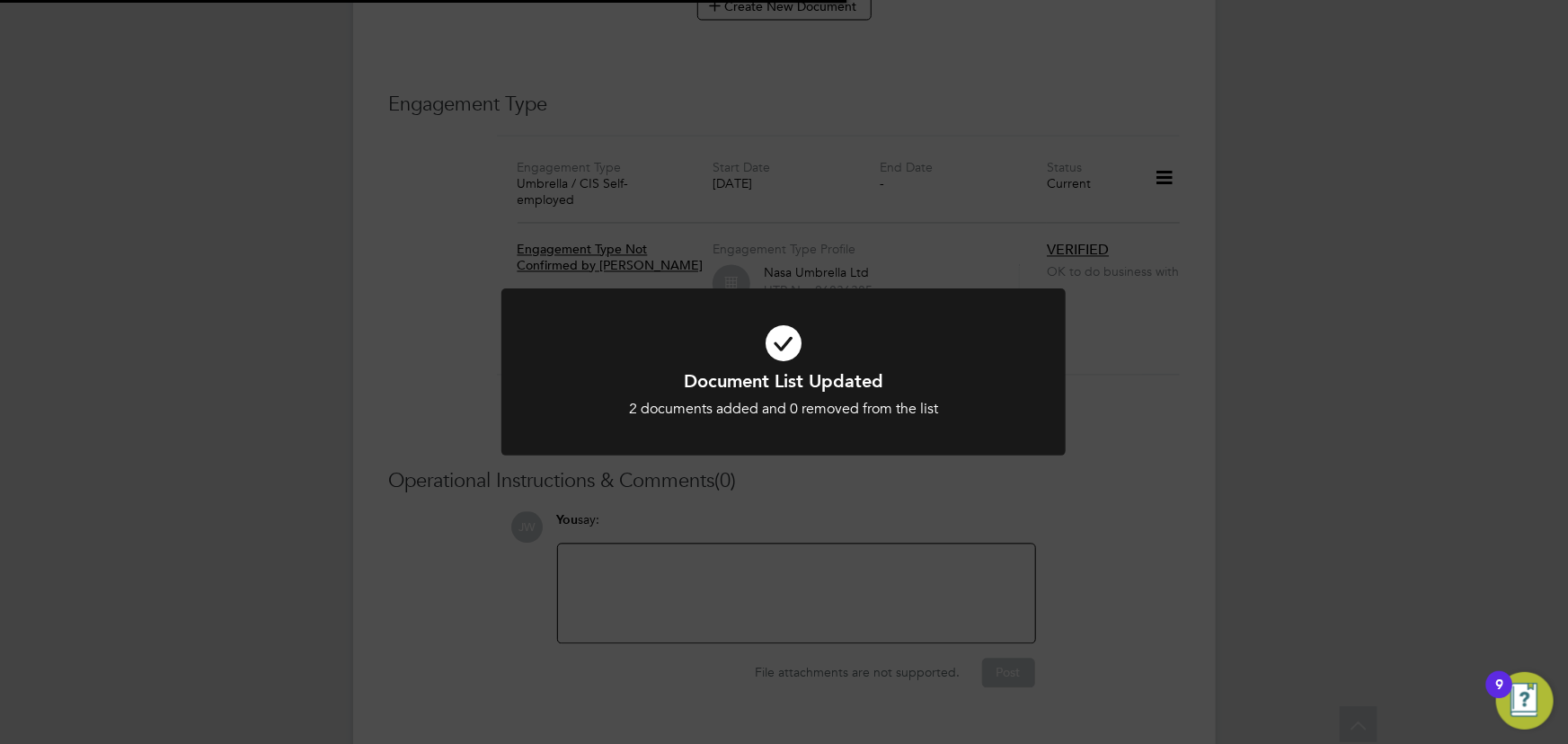
scroll to position [1626, 0]
click at [1262, 512] on div "Document List Updated 2 documents added and 0 removed from the list Cancel Okay" at bounding box center [784, 372] width 1568 height 744
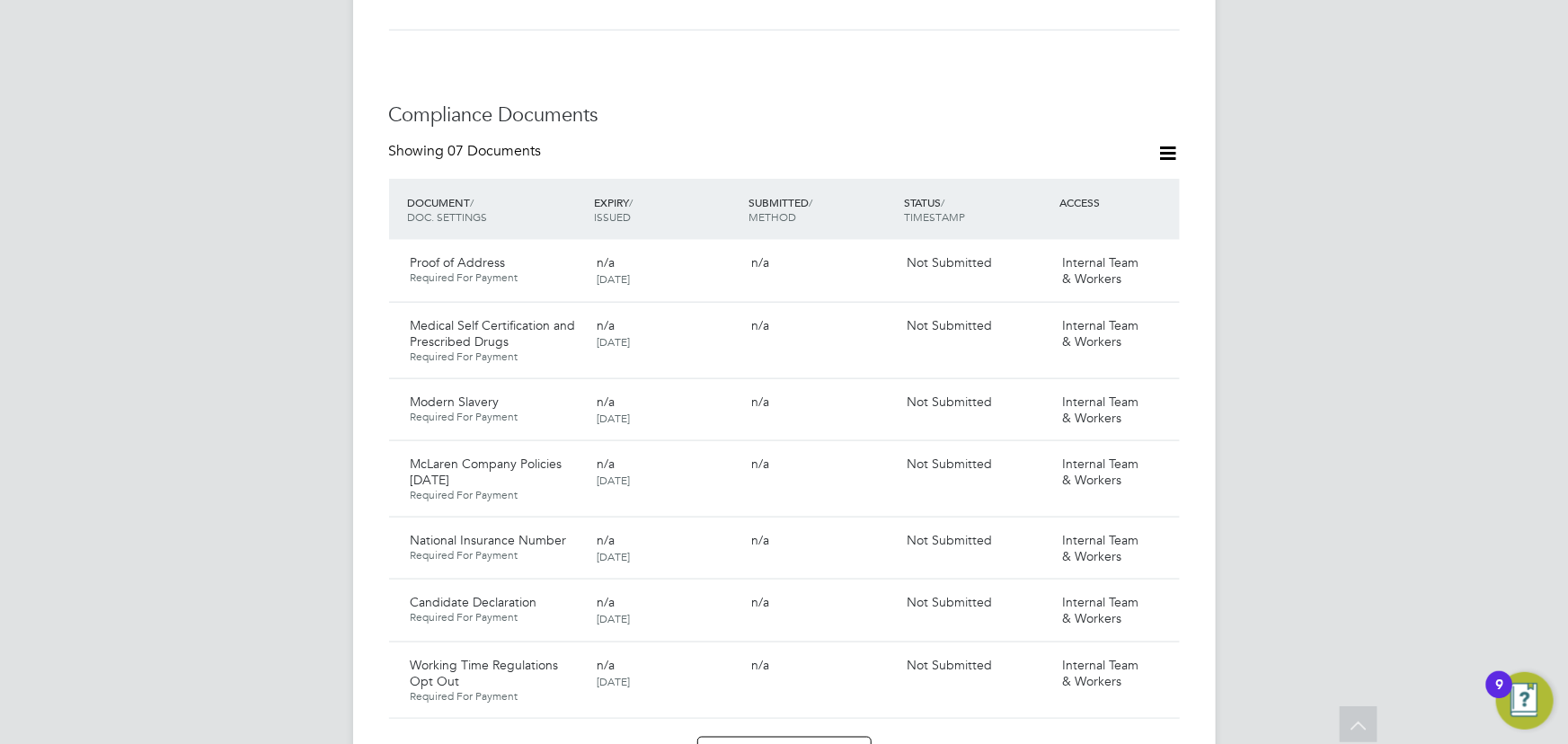
scroll to position [809, 0]
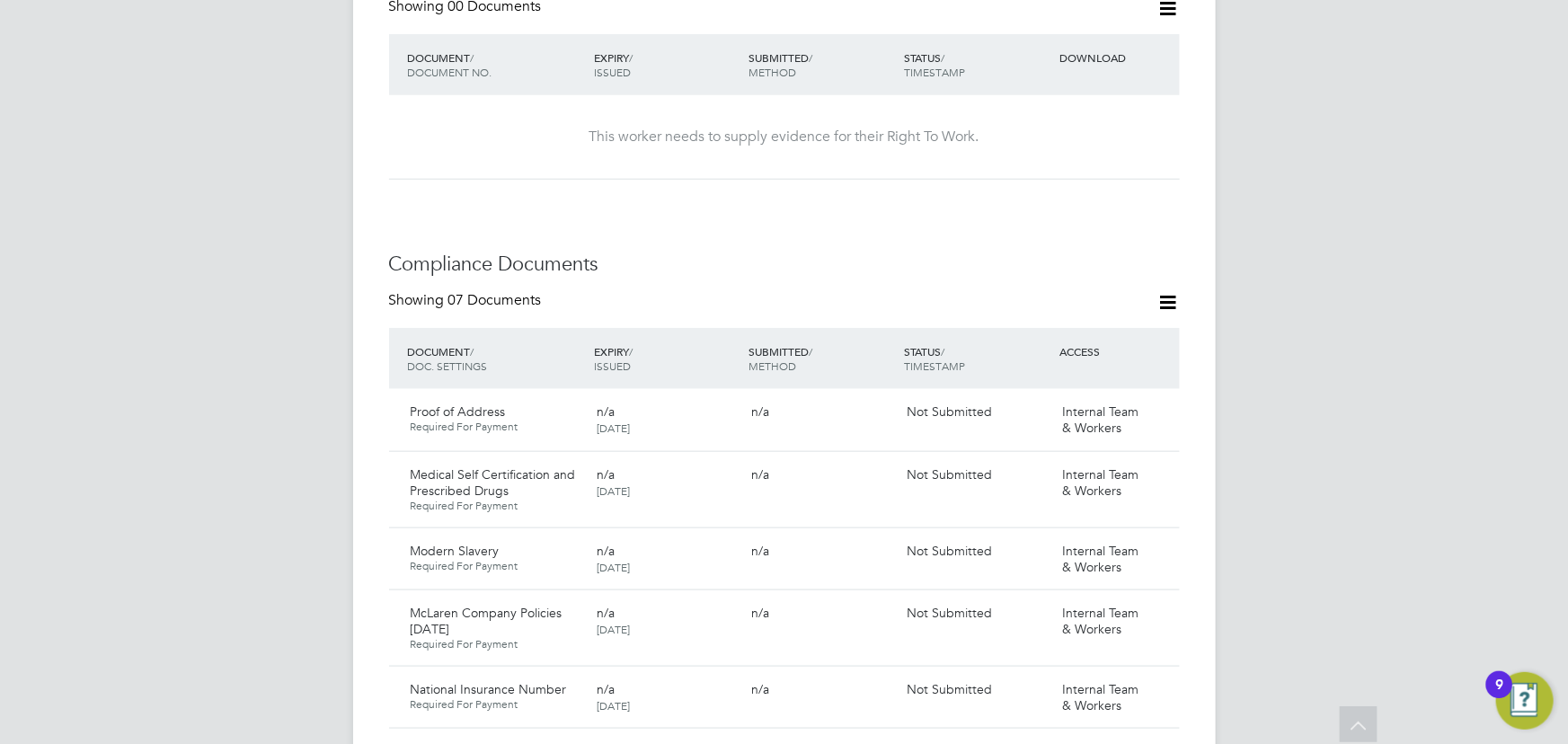
click at [1179, 282] on div "Worker Details Follow GT Gabriel Turlan Bricklayer m: 07447902246 PAYROLL STATU…" at bounding box center [784, 443] width 863 height 2403
click at [1174, 291] on icon at bounding box center [1168, 302] width 23 height 23
click at [1106, 322] on li "Document Settings" at bounding box center [1110, 327] width 132 height 26
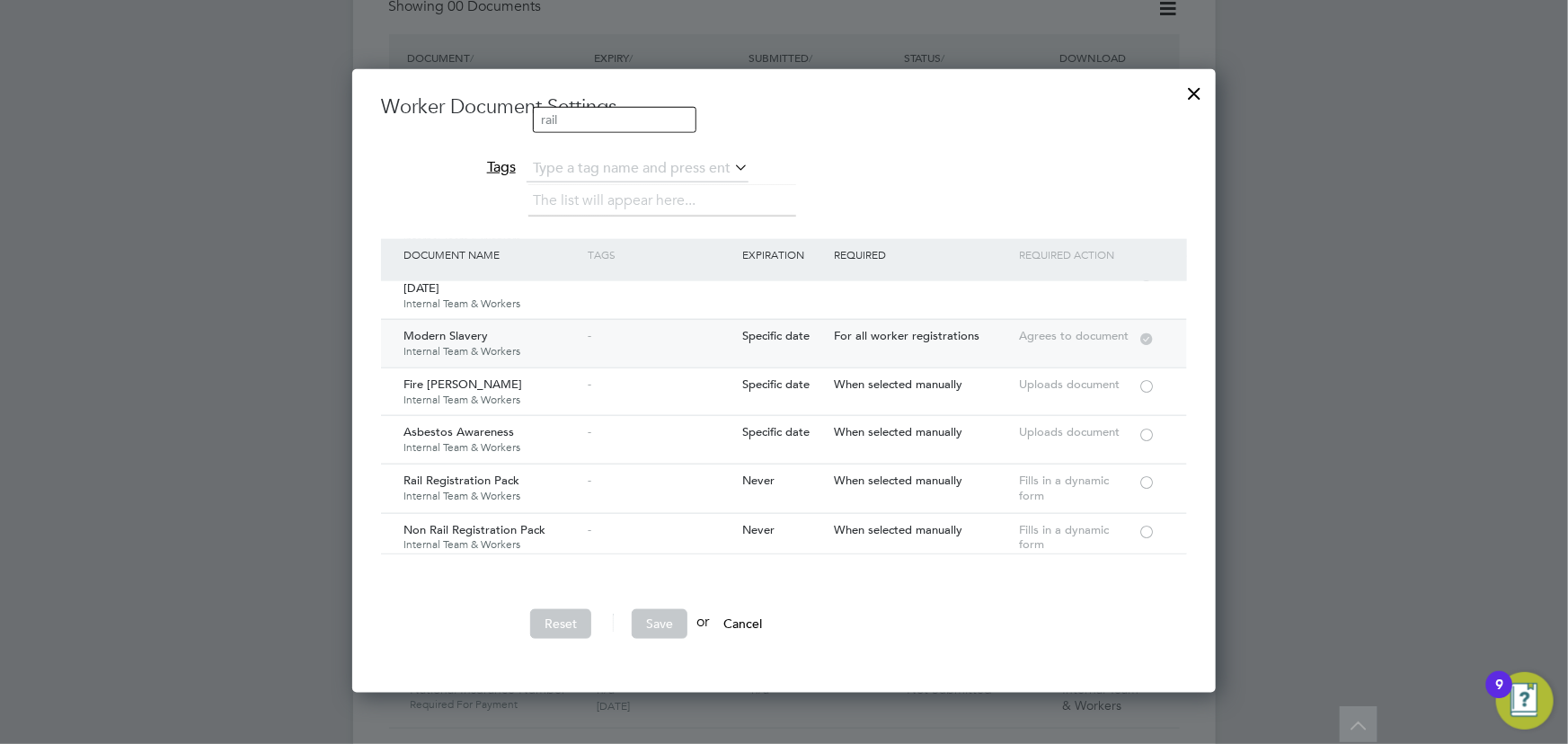
scroll to position [162, 0]
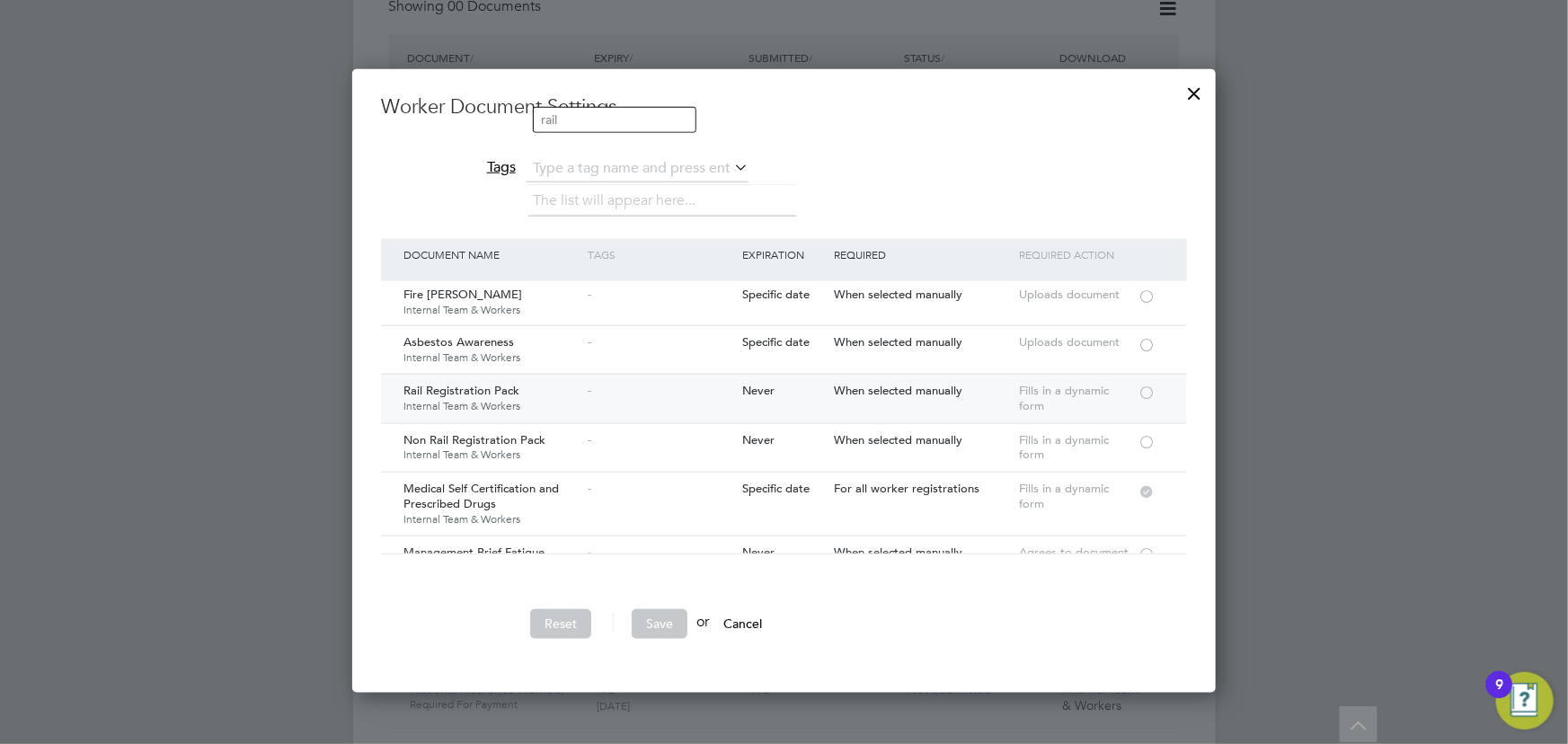
click at [1154, 391] on div at bounding box center [1147, 391] width 18 height 14
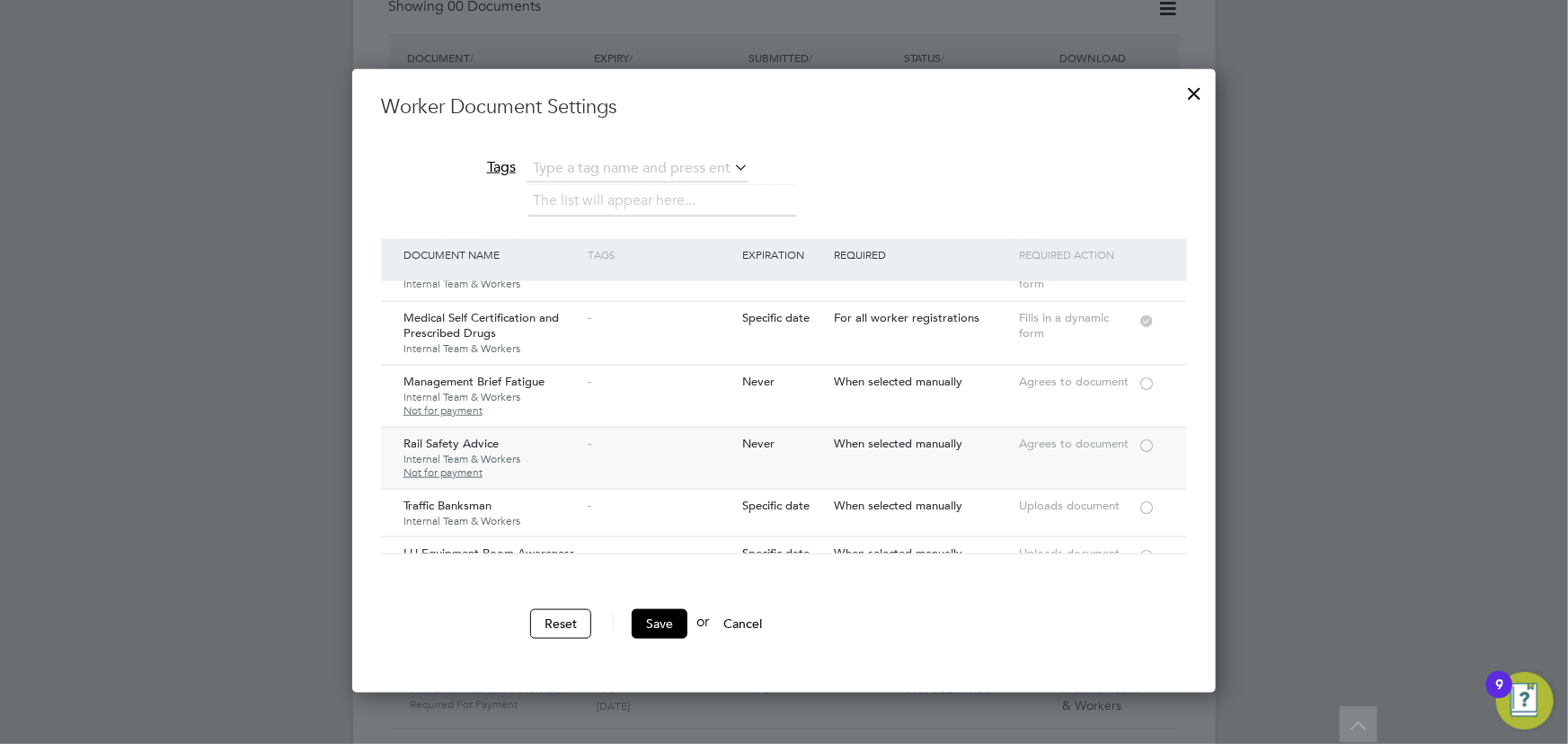
scroll to position [408, 0]
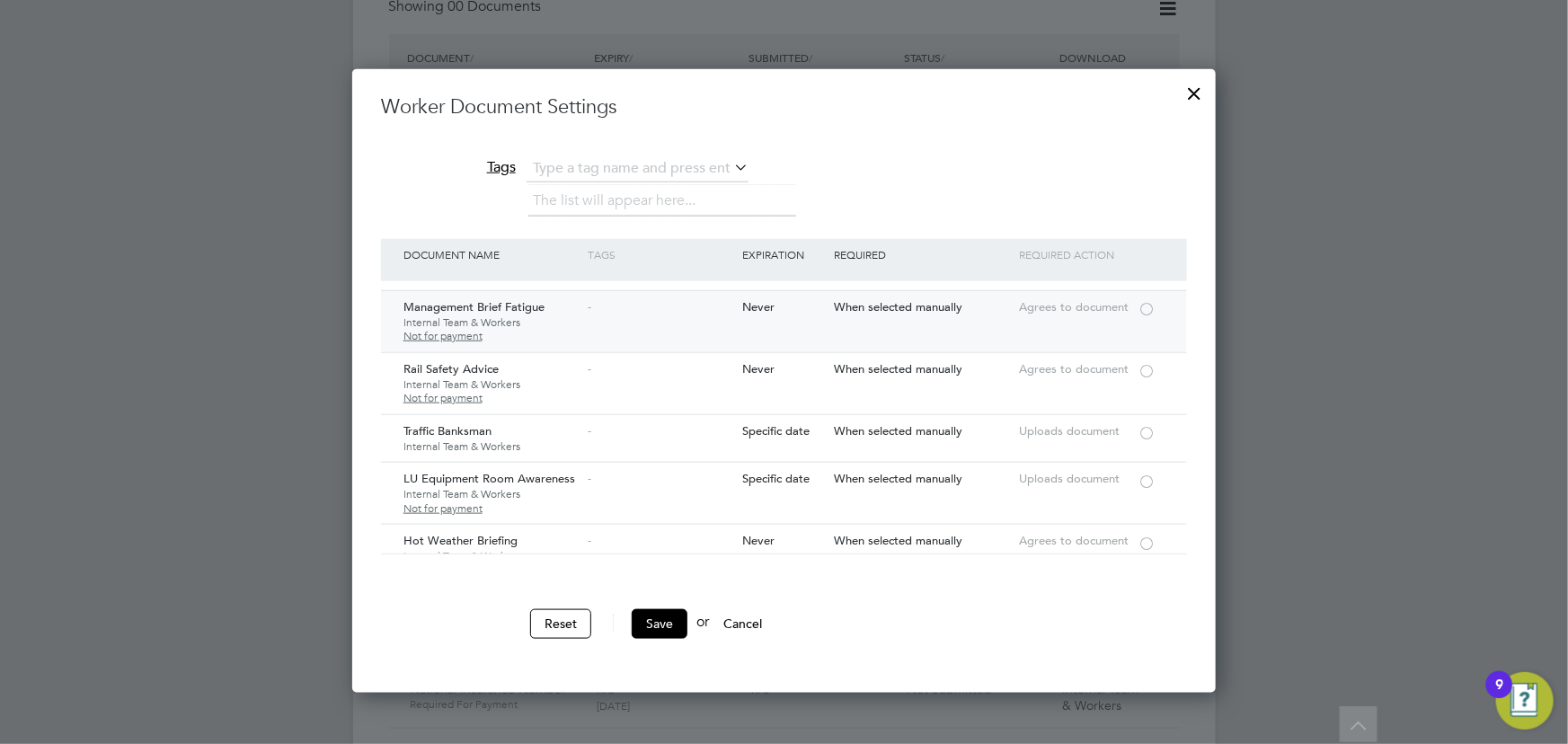
click at [1147, 305] on div at bounding box center [1147, 307] width 18 height 14
click at [1144, 365] on div at bounding box center [1147, 369] width 18 height 14
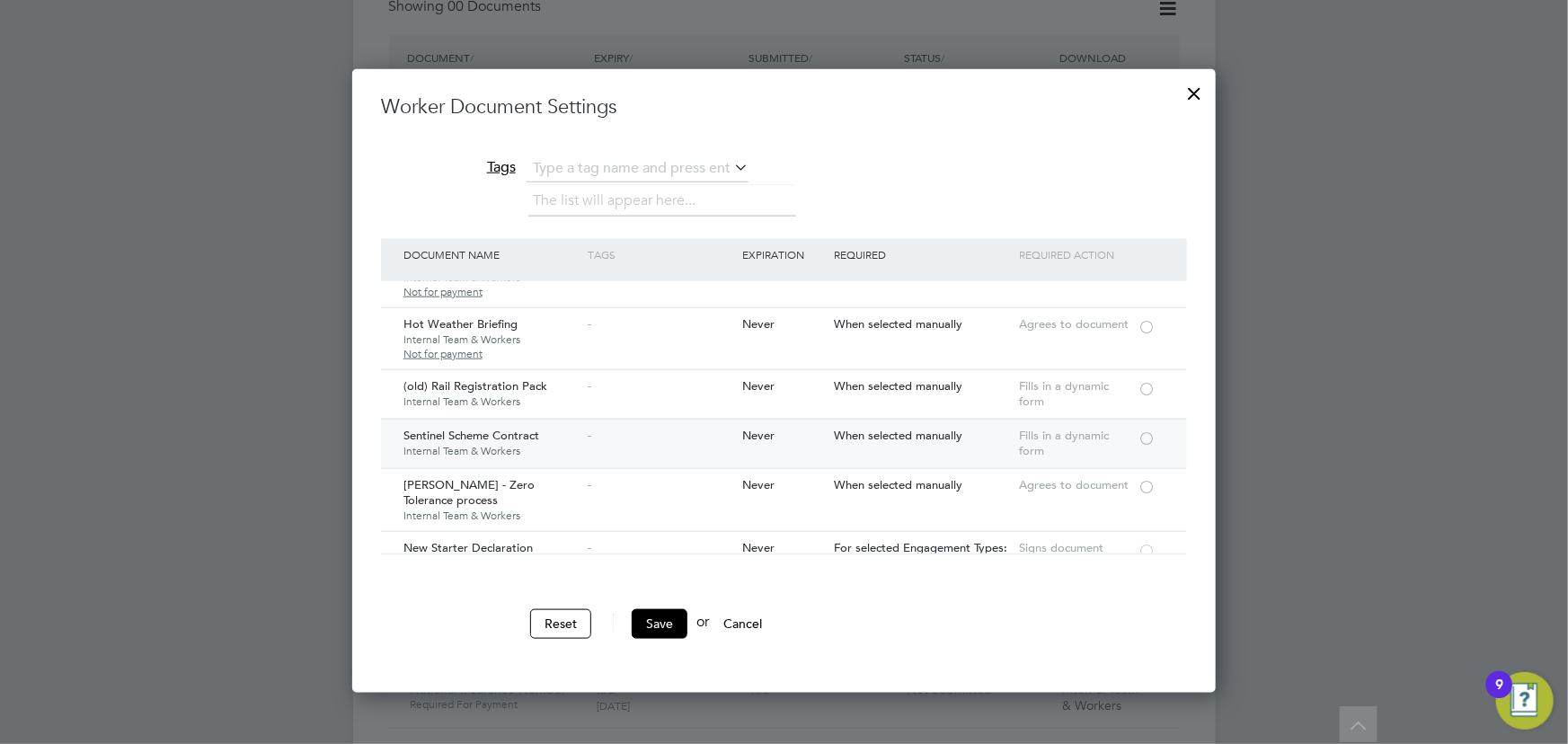
scroll to position [653, 0]
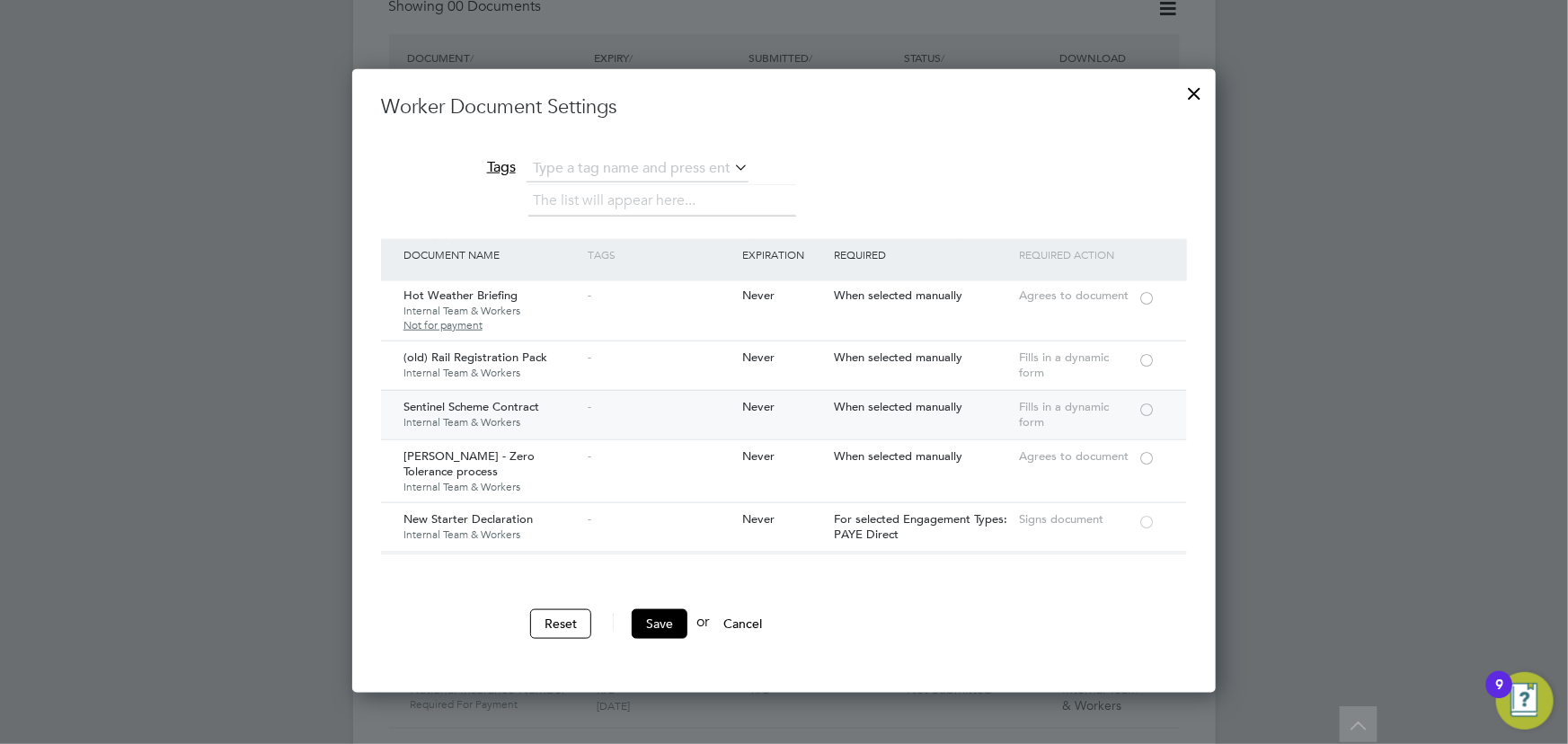
click at [1146, 406] on div at bounding box center [1147, 408] width 18 height 14
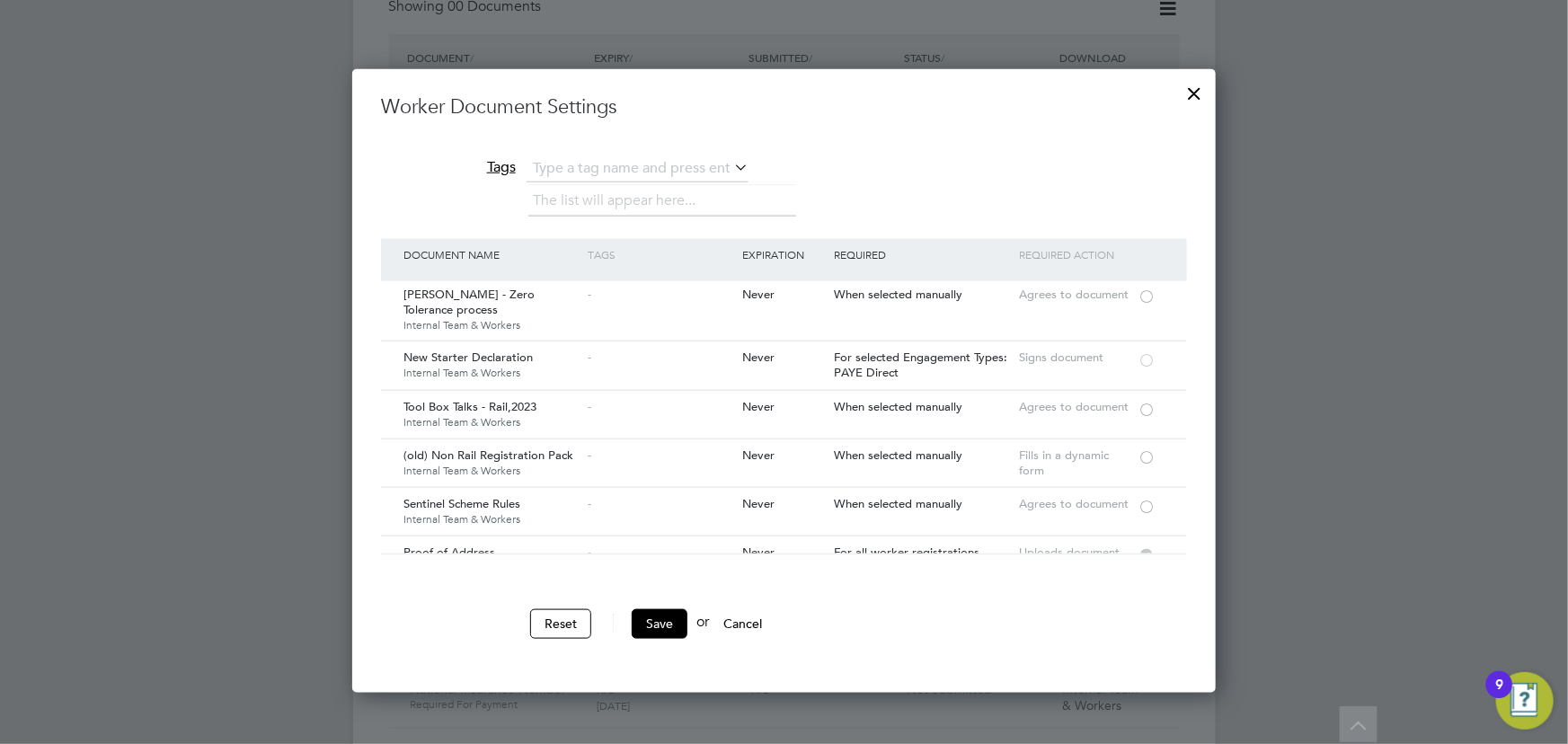
scroll to position [816, 0]
click at [1149, 404] on div at bounding box center [1147, 406] width 18 height 14
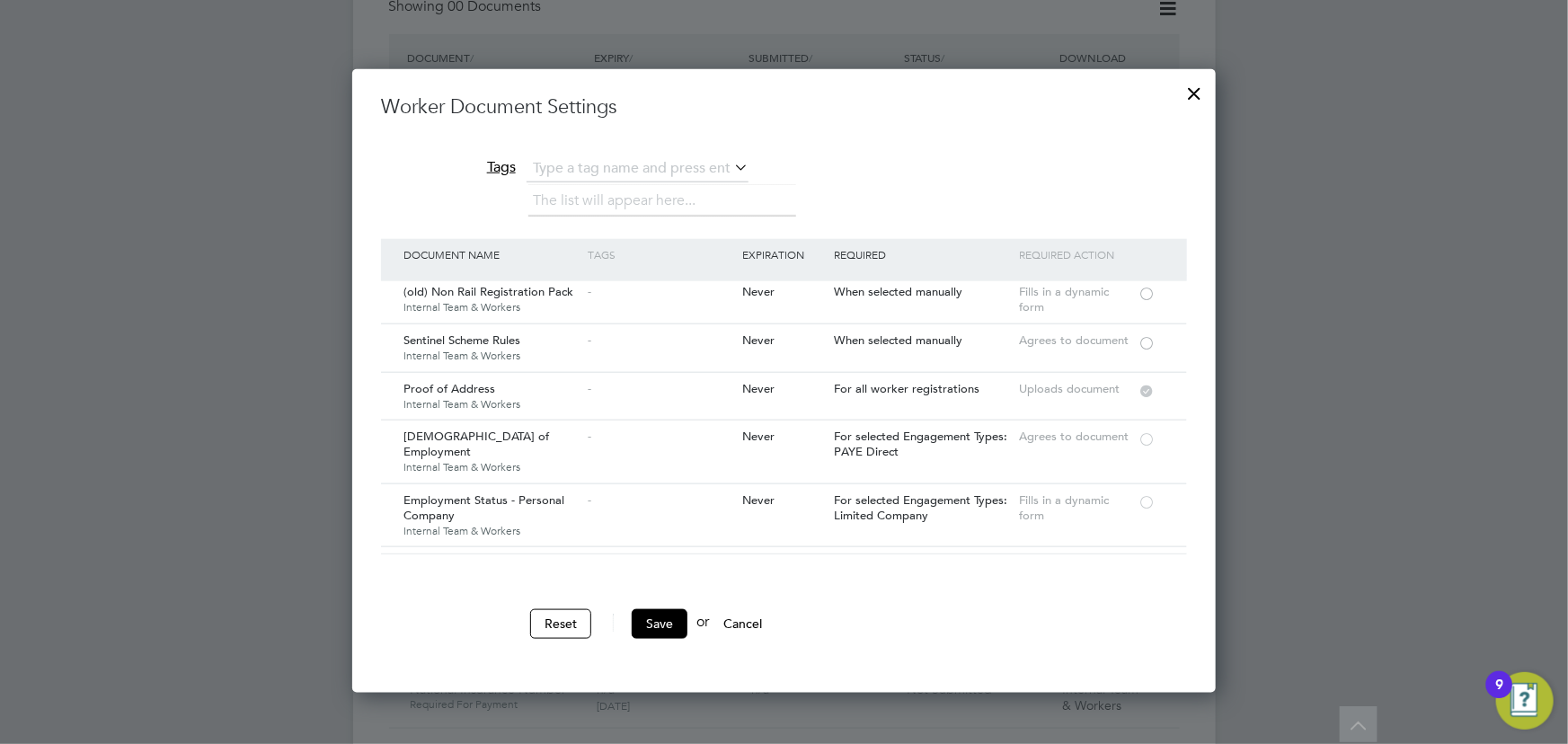
scroll to position [898, 0]
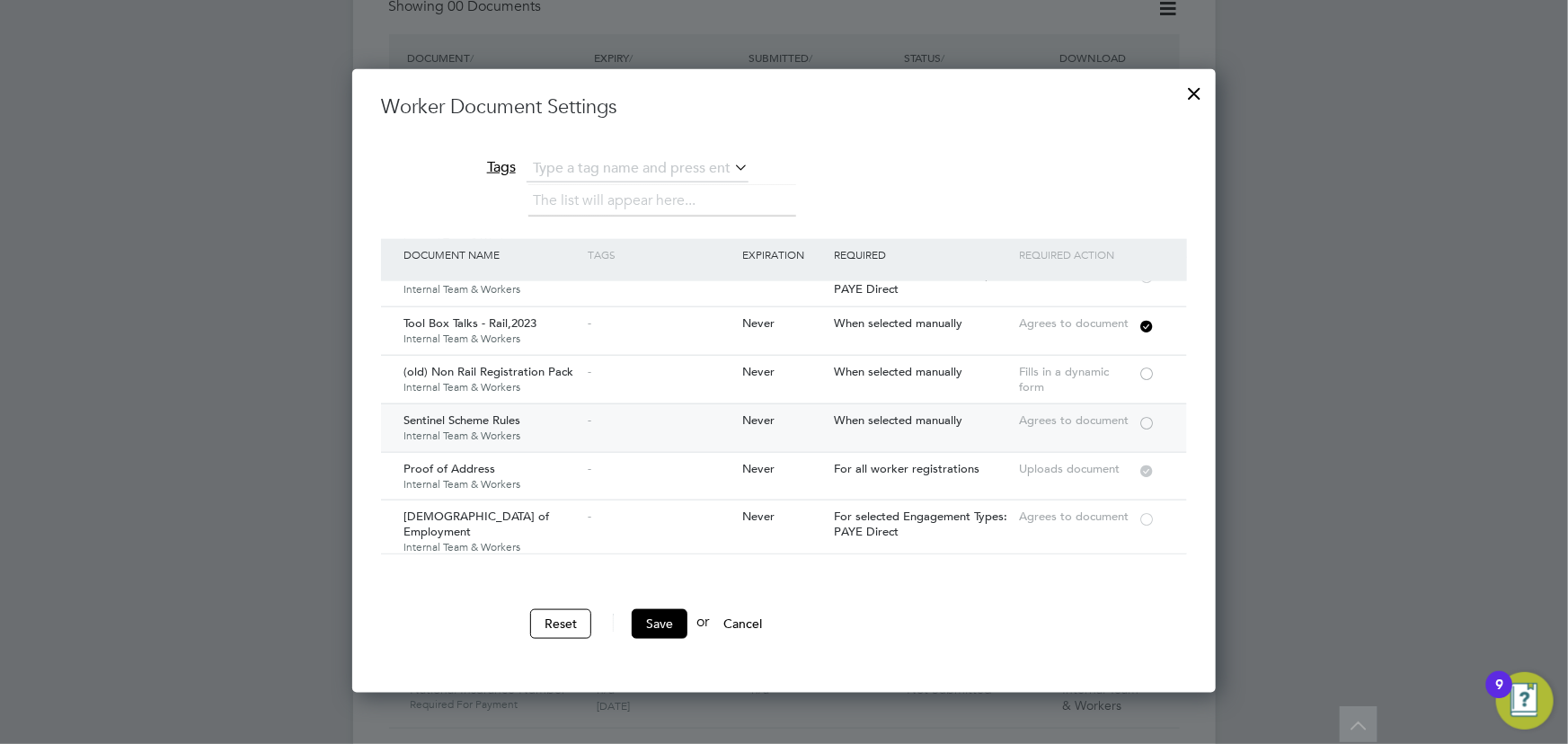
click at [1143, 418] on div at bounding box center [1147, 421] width 18 height 14
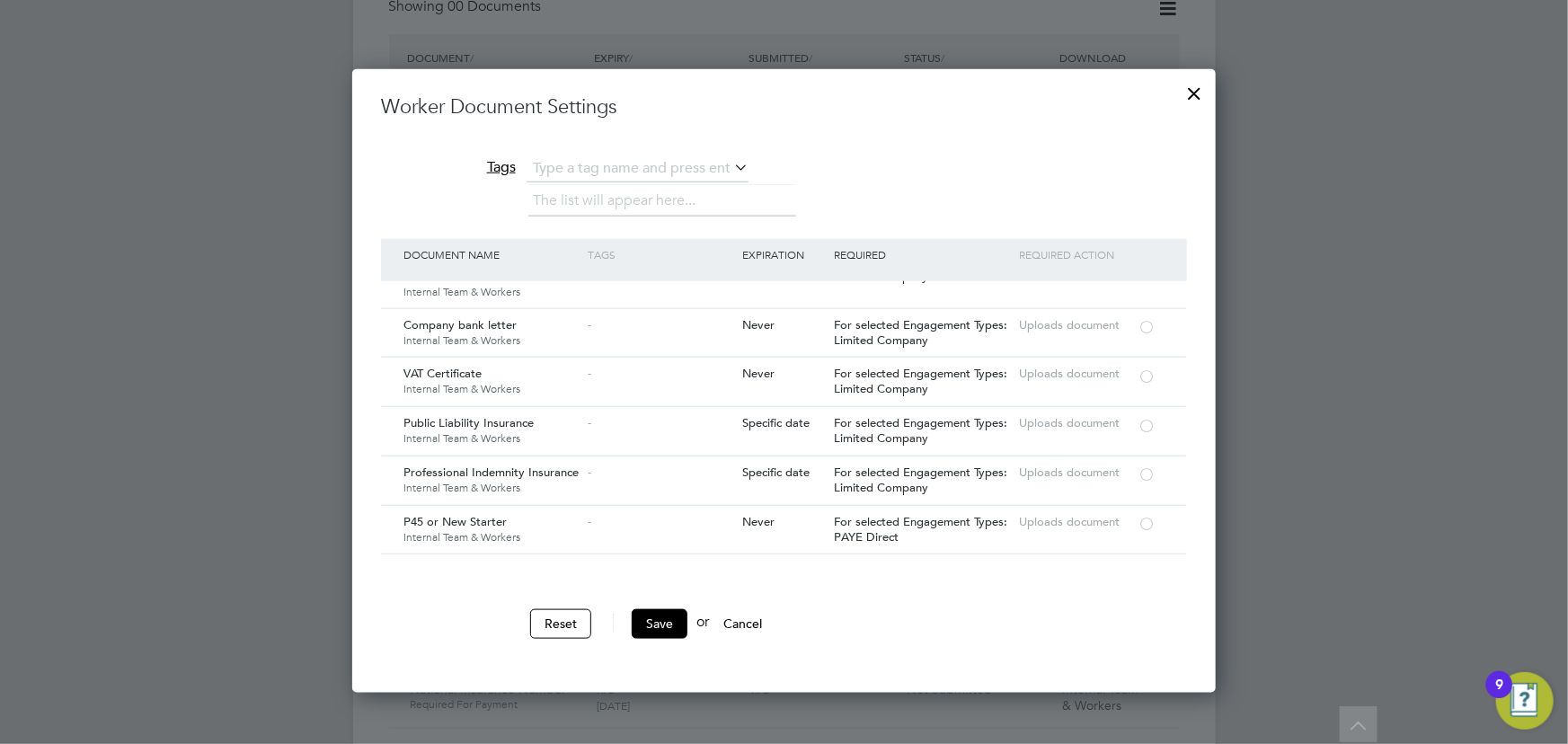
scroll to position [1633, 0]
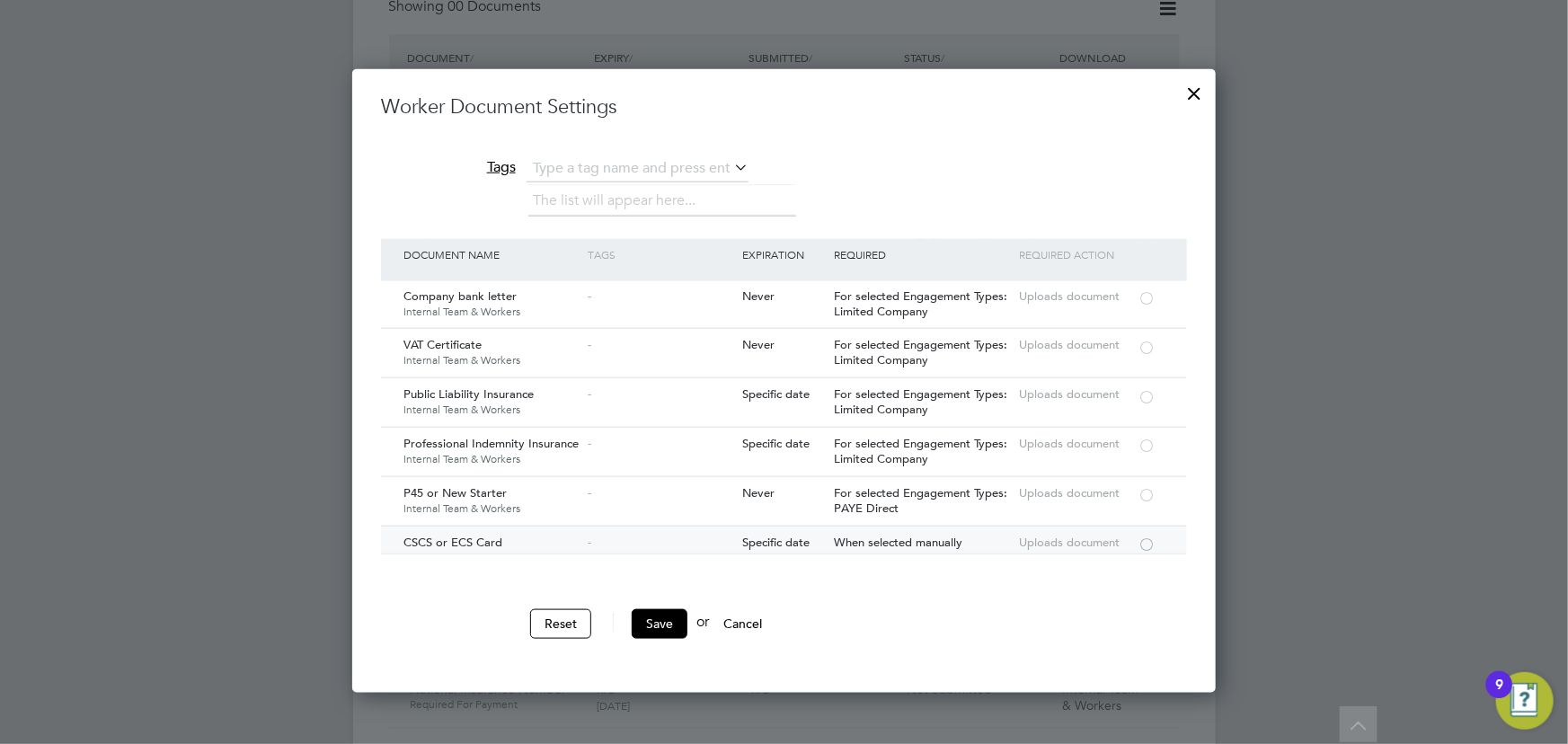
click at [1147, 536] on div at bounding box center [1147, 542] width 18 height 14
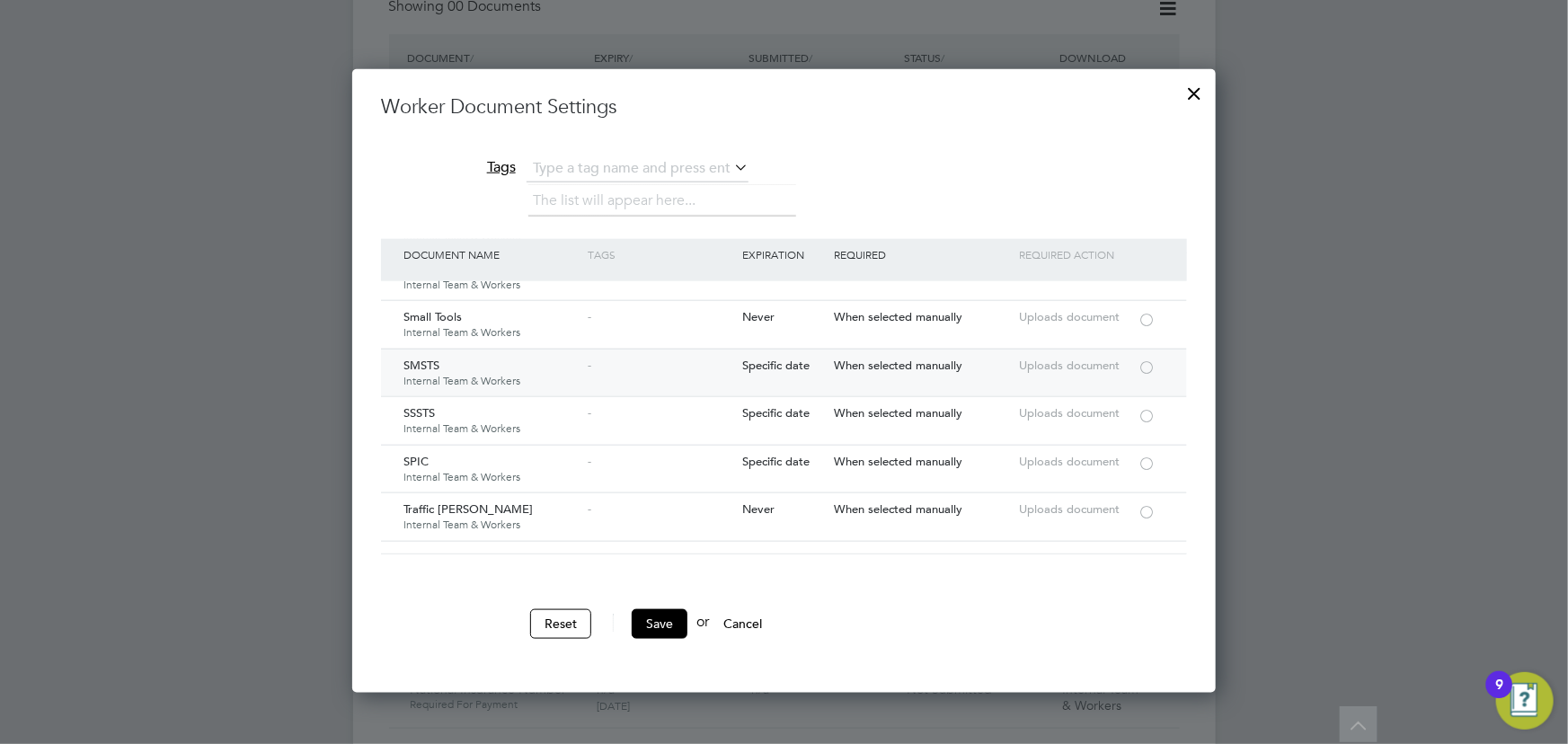
scroll to position [2694, 0]
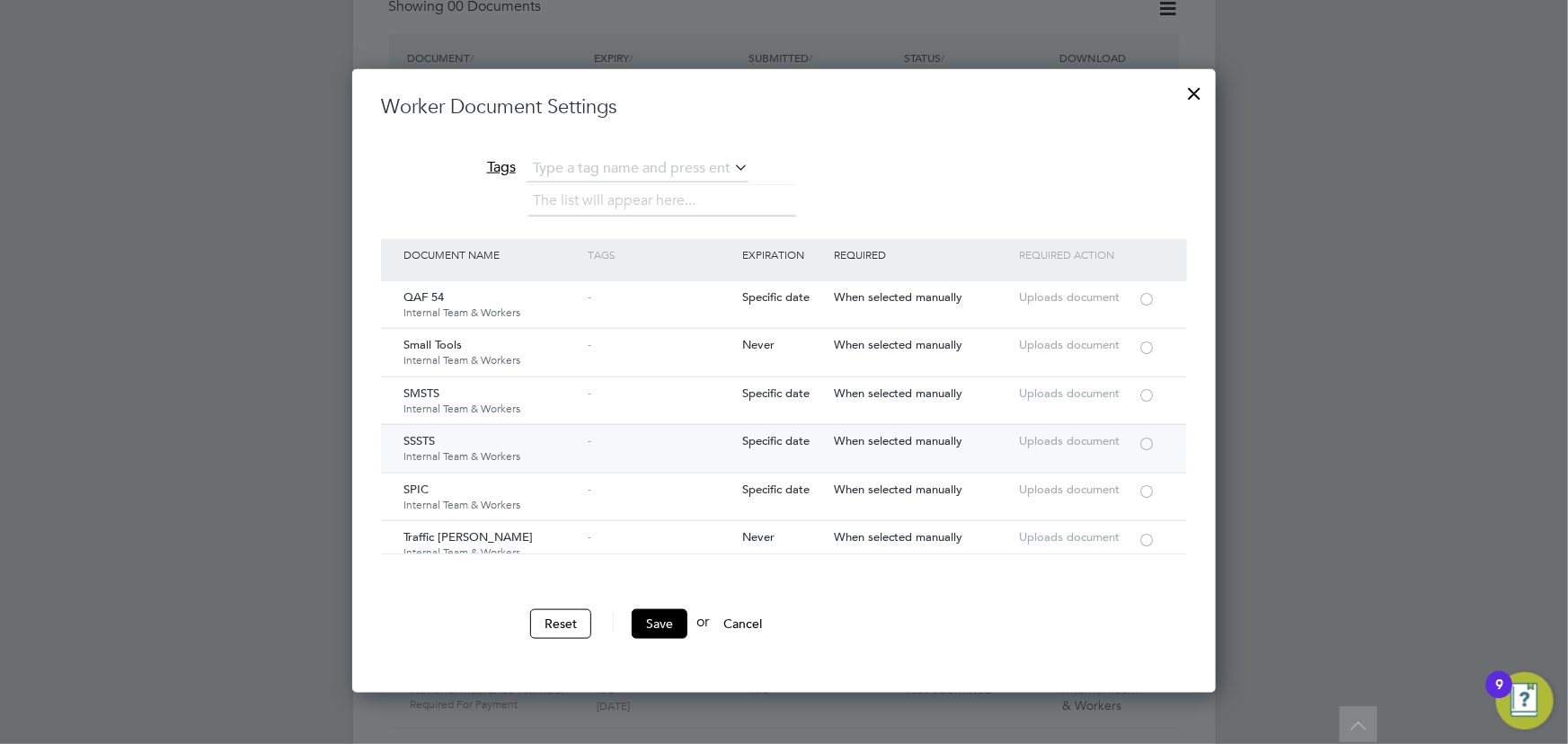
click at [1145, 436] on div at bounding box center [1147, 442] width 18 height 14
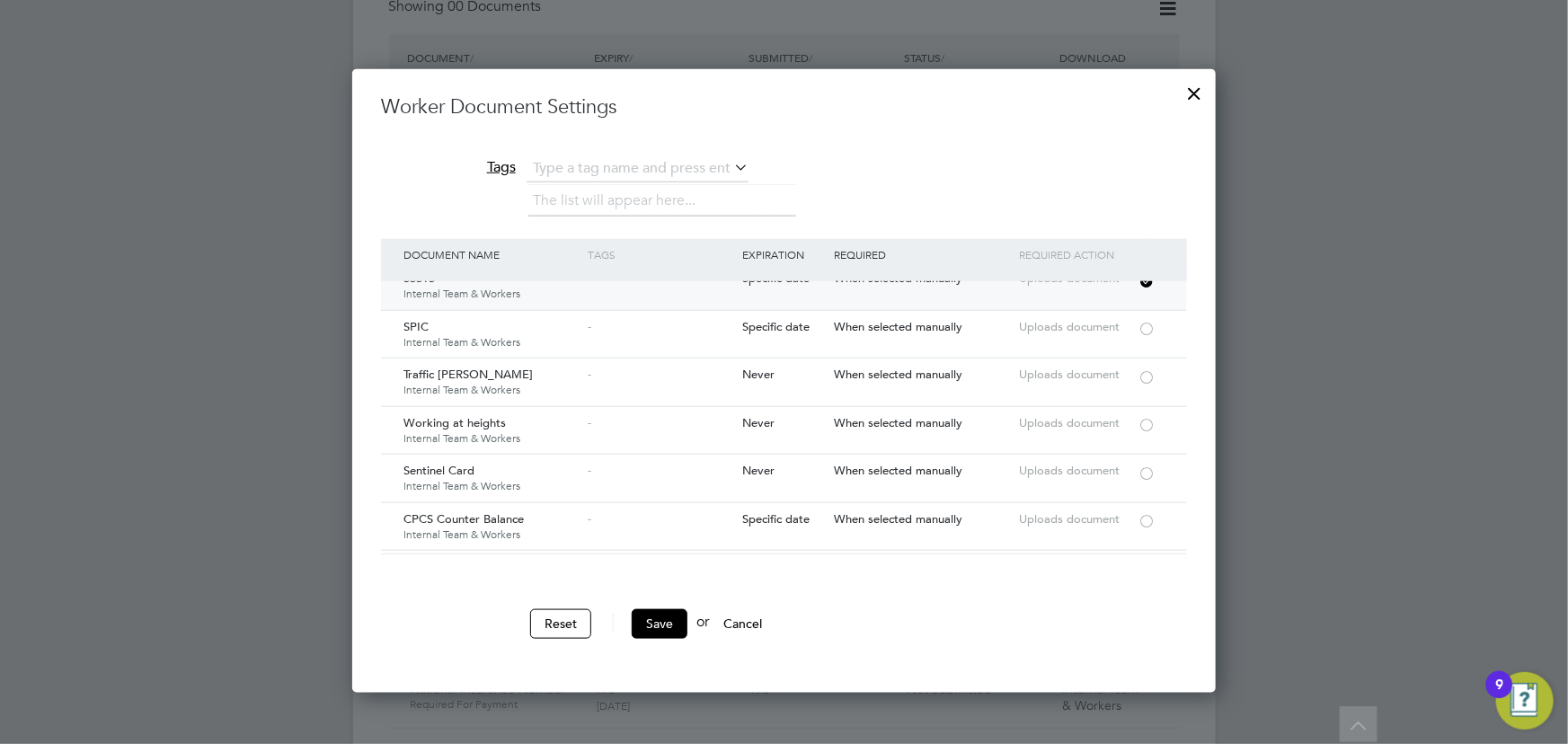
scroll to position [3020, 0]
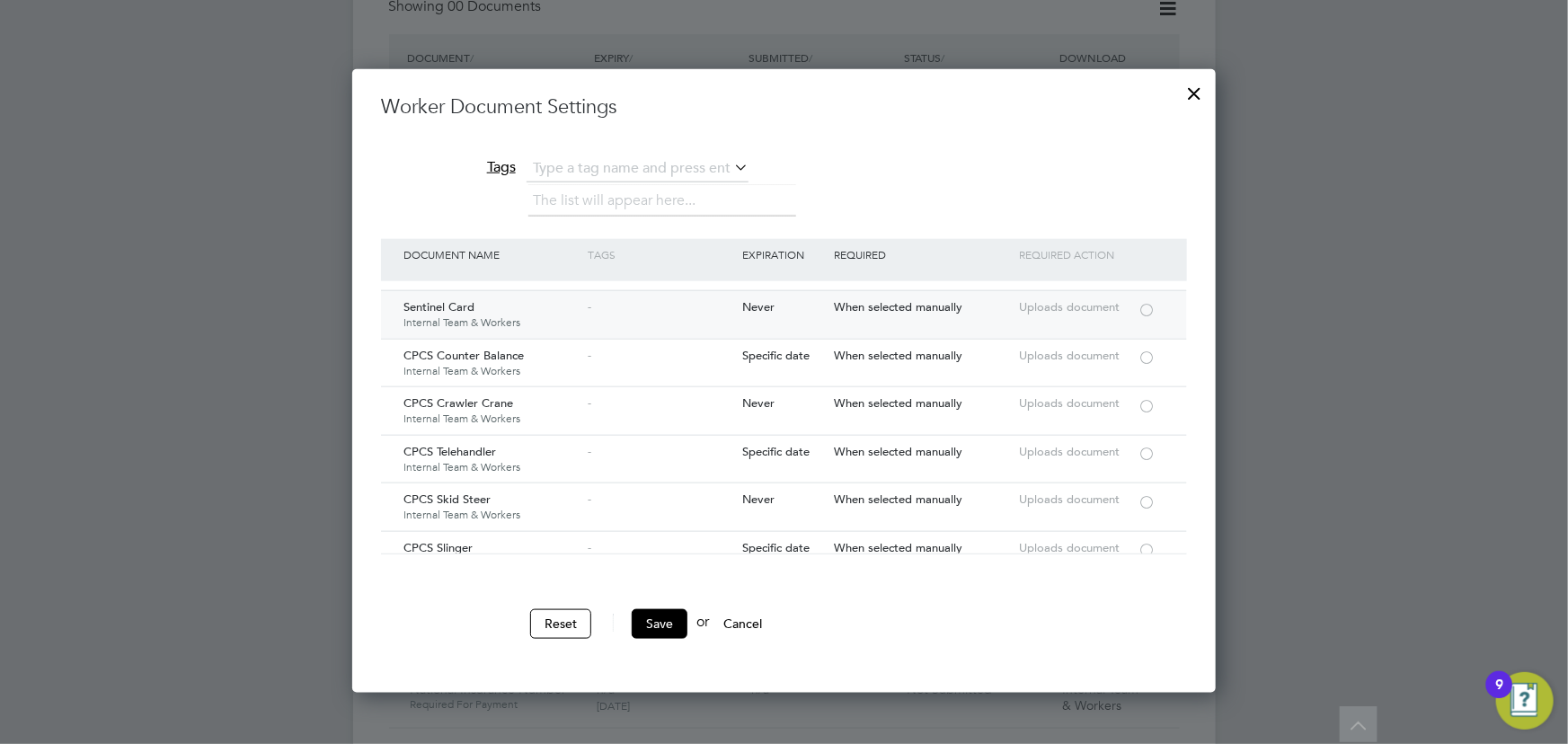
click at [1147, 302] on div at bounding box center [1147, 308] width 18 height 14
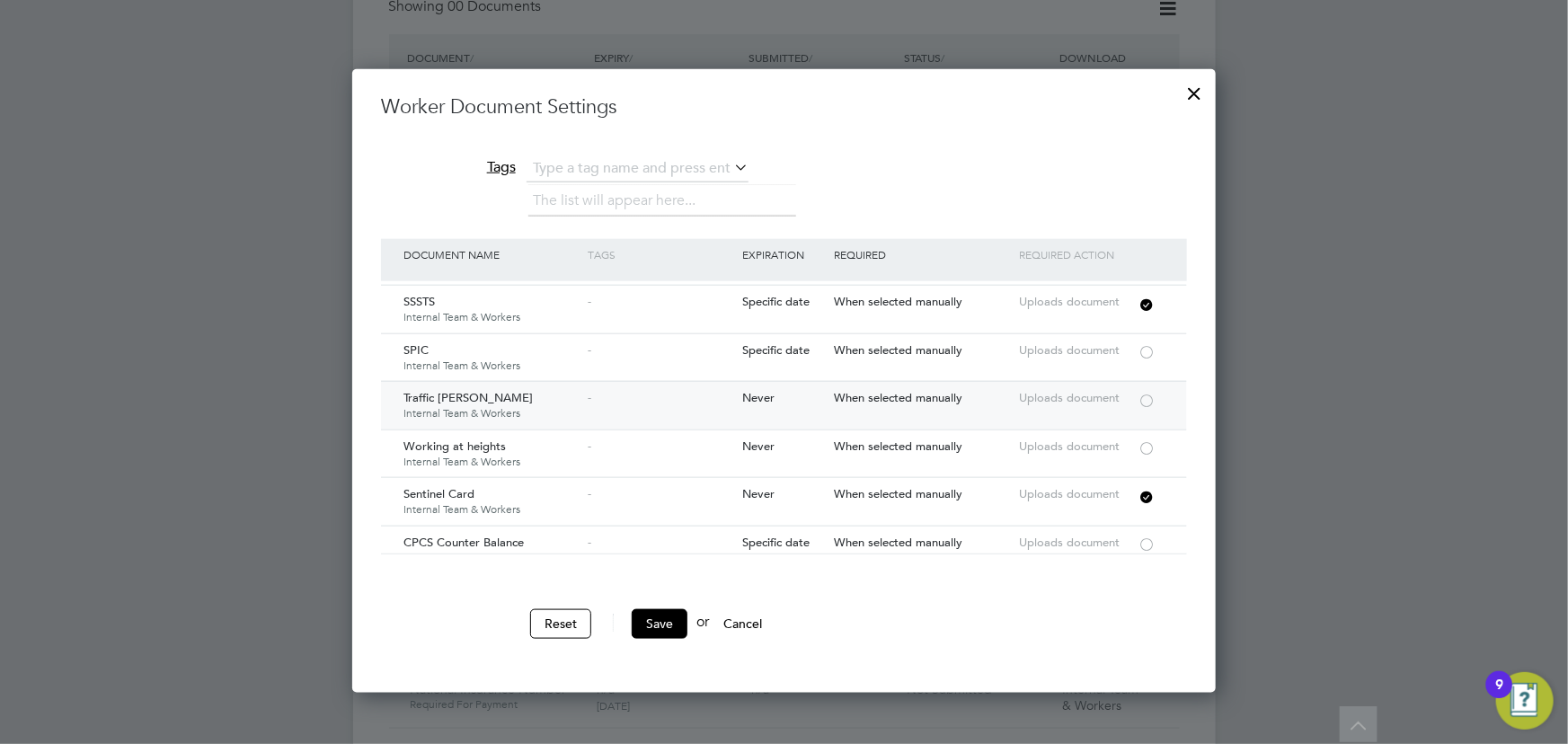
scroll to position [2862, 0]
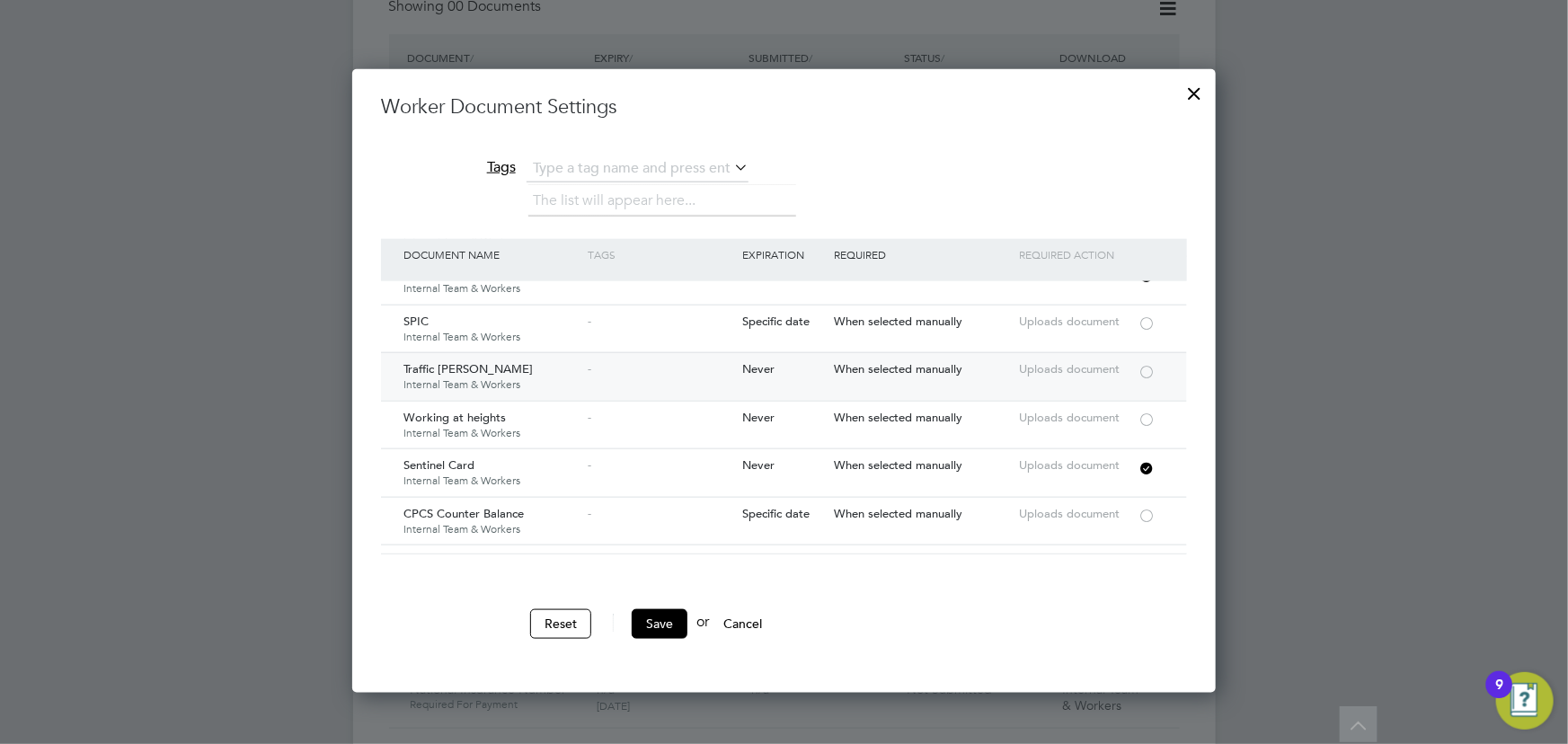
click at [1155, 364] on div at bounding box center [1147, 370] width 18 height 14
click at [661, 615] on button "Save" at bounding box center [659, 624] width 56 height 29
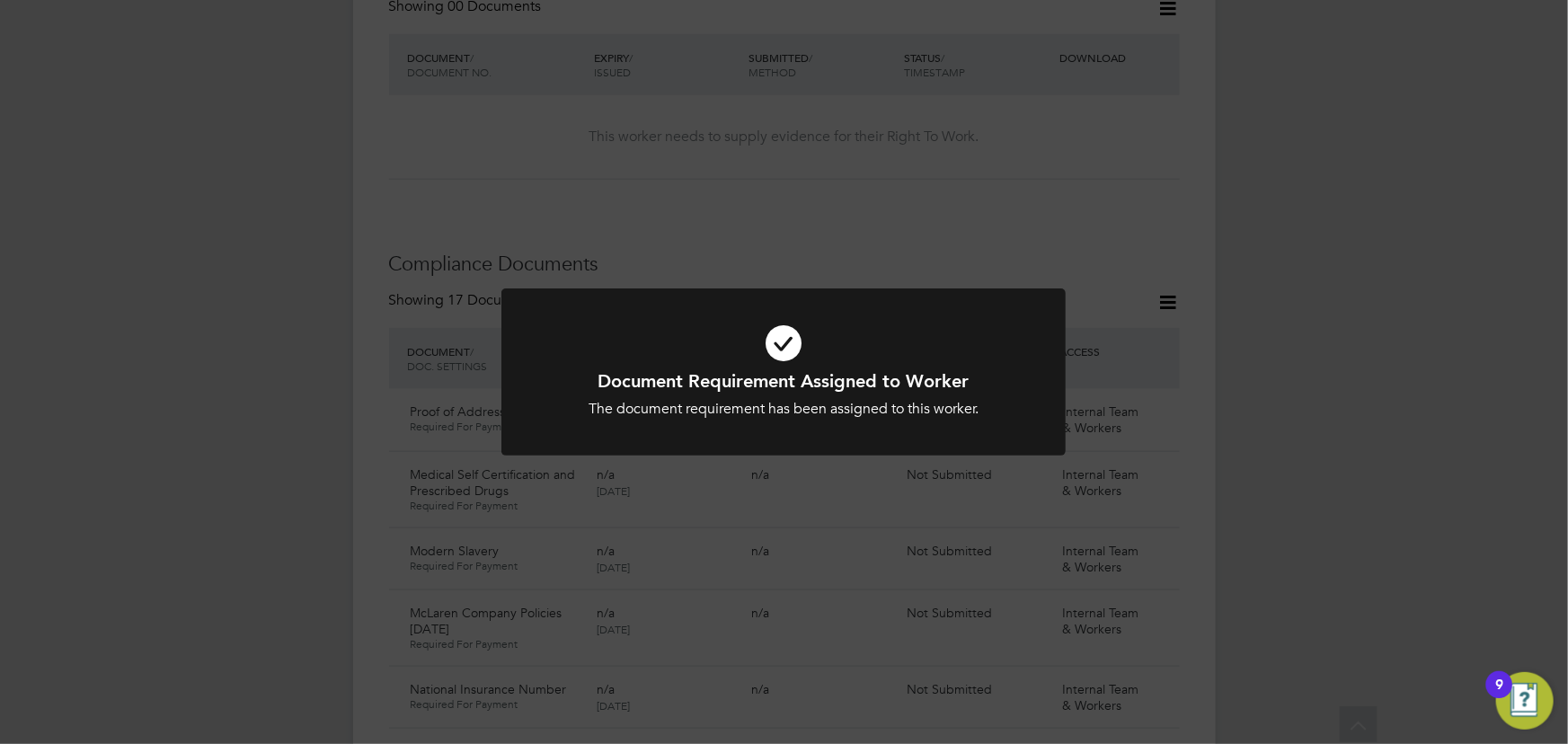
click at [1304, 481] on div "Document Requirement Assigned to Worker The document requirement has been assig…" at bounding box center [784, 372] width 1568 height 744
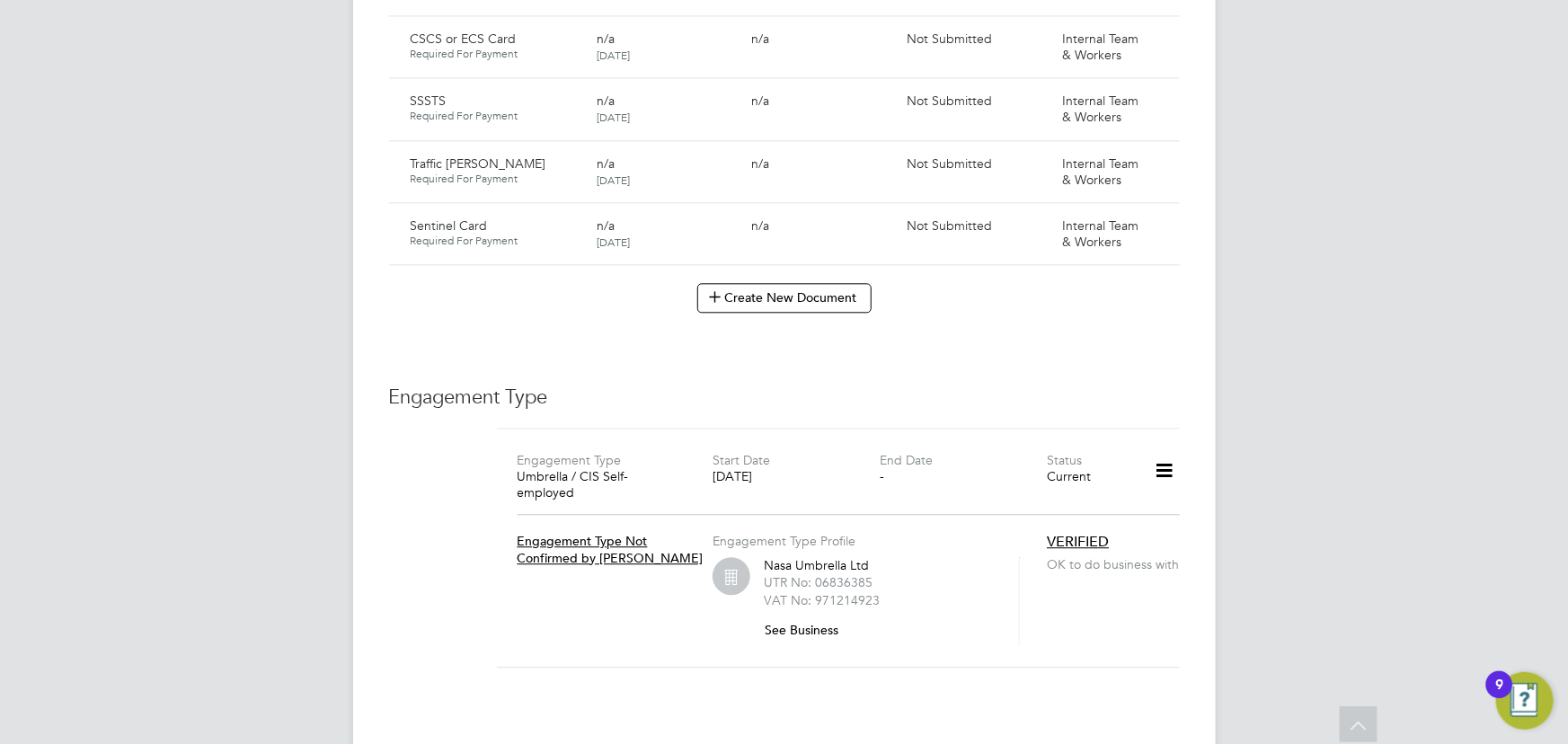
scroll to position [1707, 0]
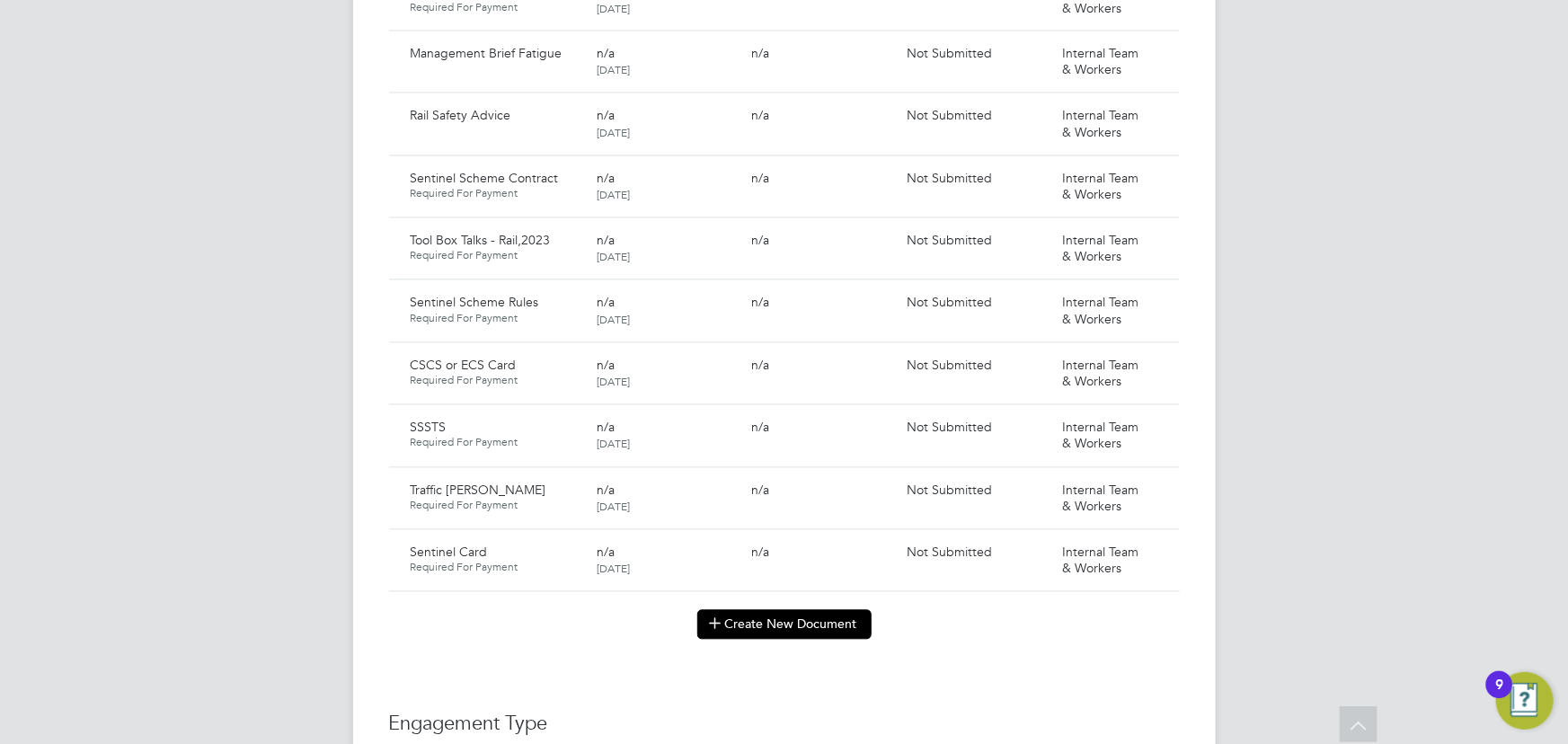
click at [763, 610] on button "Create New Document" at bounding box center [784, 625] width 174 height 29
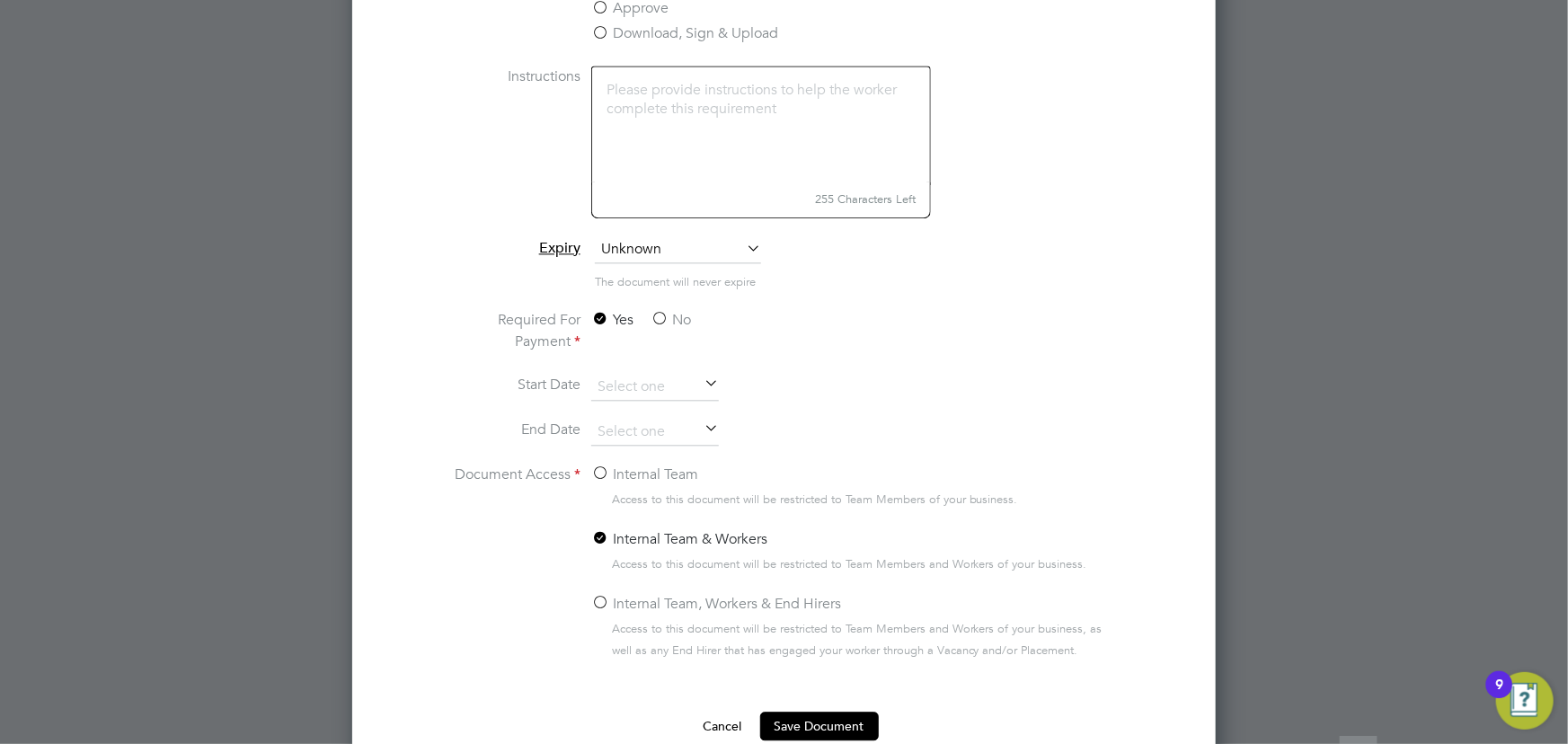
scroll to position [2116, 0]
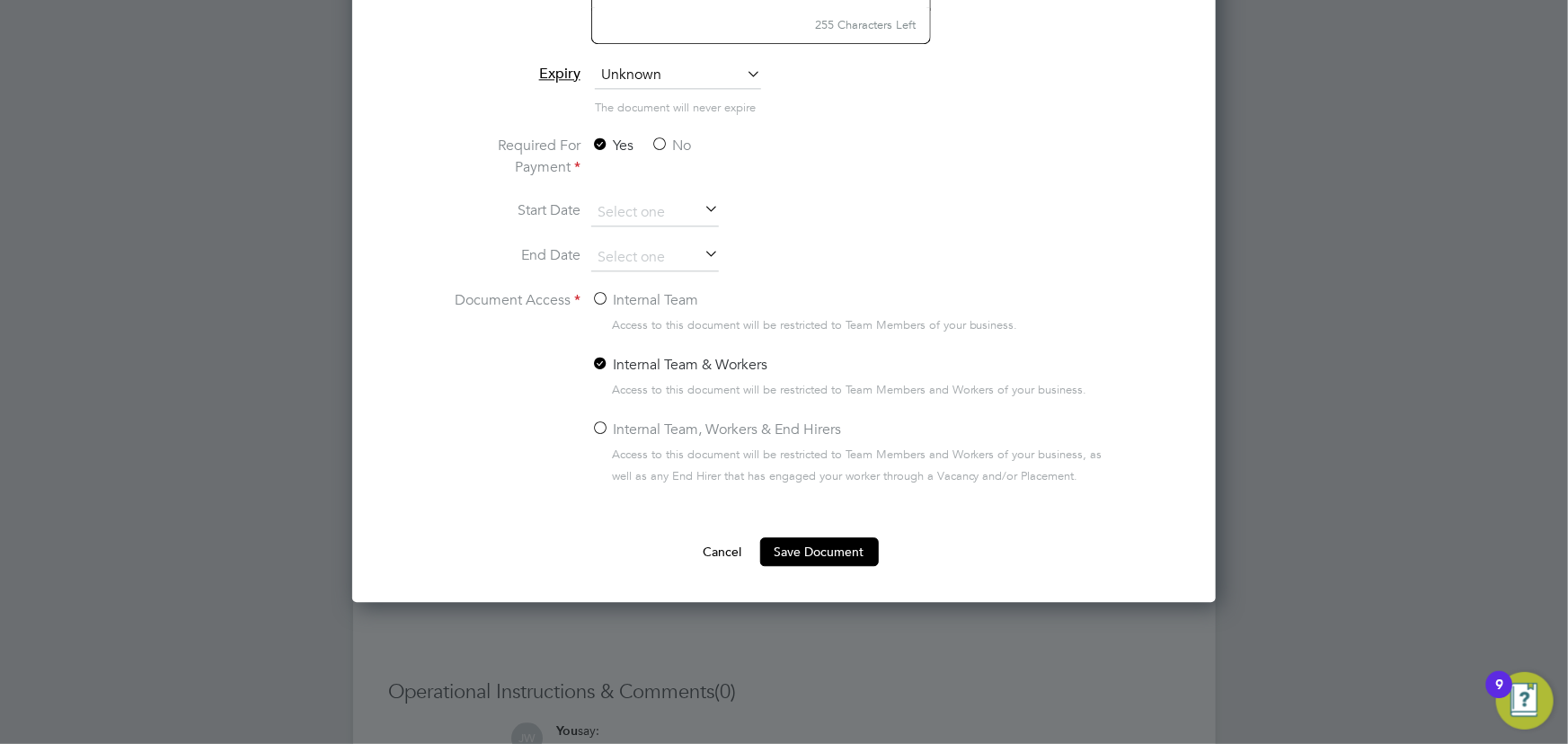
type input "key informaton document OCL 30.08.25"
click at [677, 140] on label "No" at bounding box center [670, 146] width 40 height 22
click at [0, 0] on input "No" at bounding box center [0, 0] width 0 height 0
click at [642, 306] on label "Internal Team" at bounding box center [644, 300] width 107 height 22
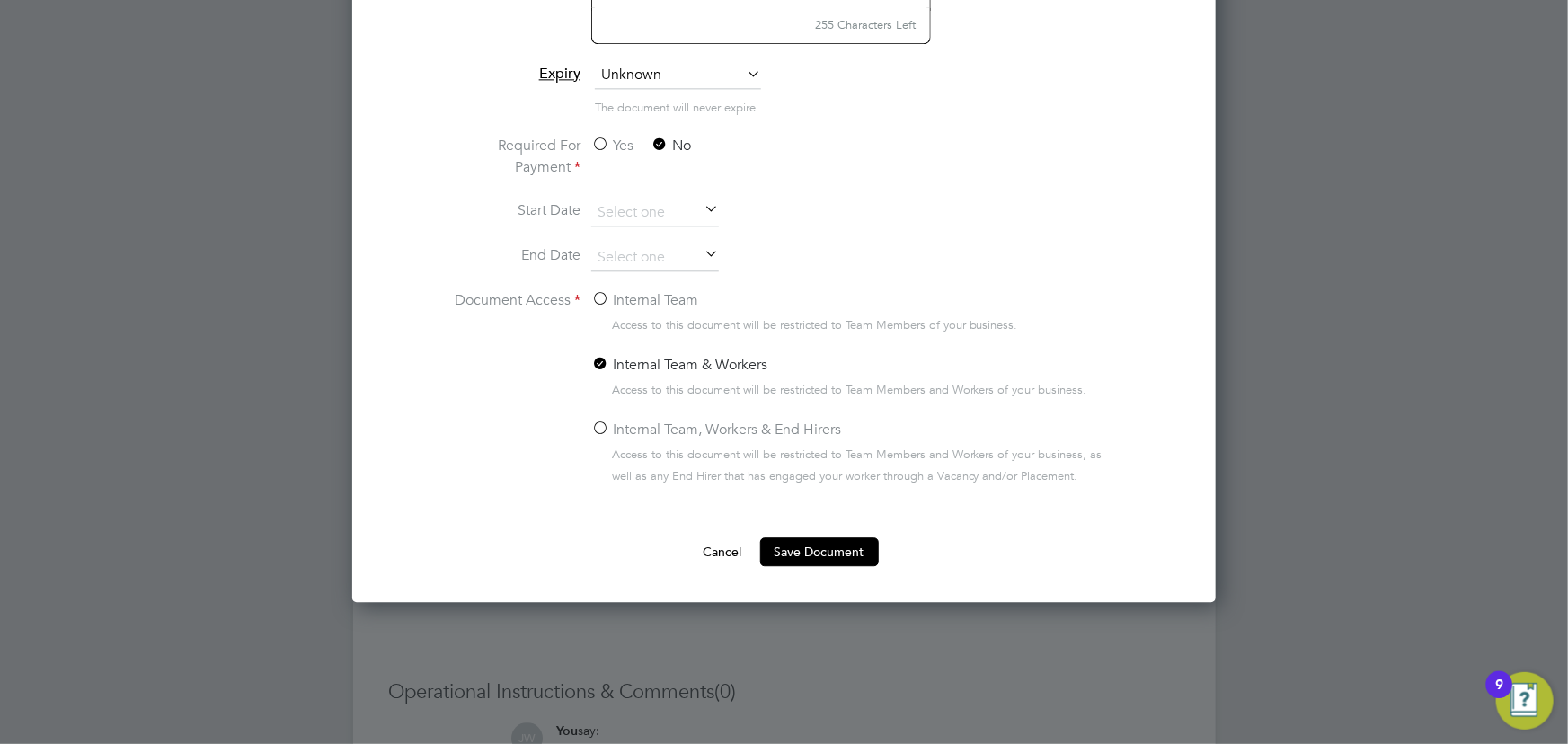
click at [0, 0] on input "Internal Team" at bounding box center [0, 0] width 0 height 0
click at [836, 544] on button "Save Document" at bounding box center [819, 552] width 119 height 29
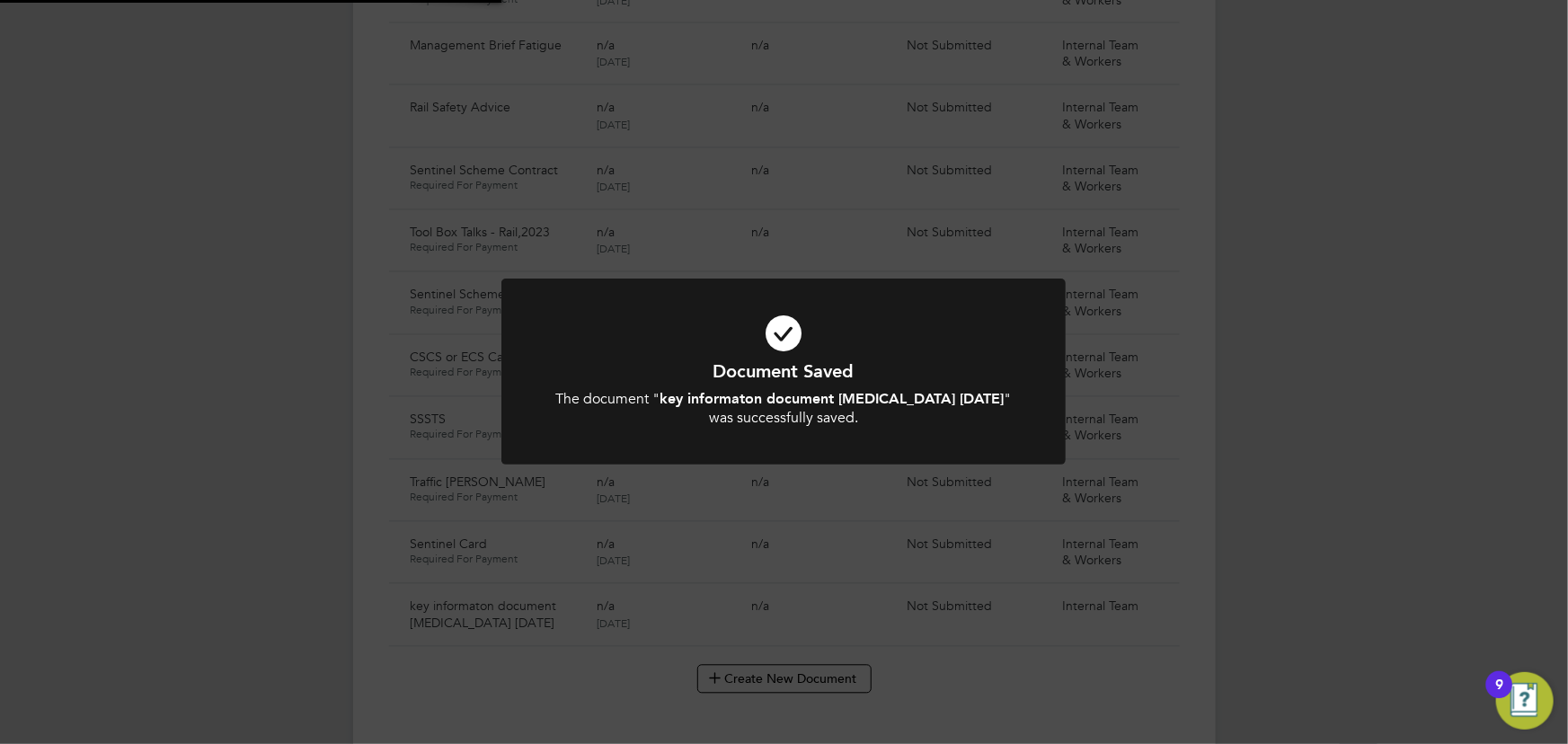
click at [1324, 397] on div "Document Saved The document " key informaton document OCL 30.08.25 " was succes…" at bounding box center [784, 372] width 1568 height 744
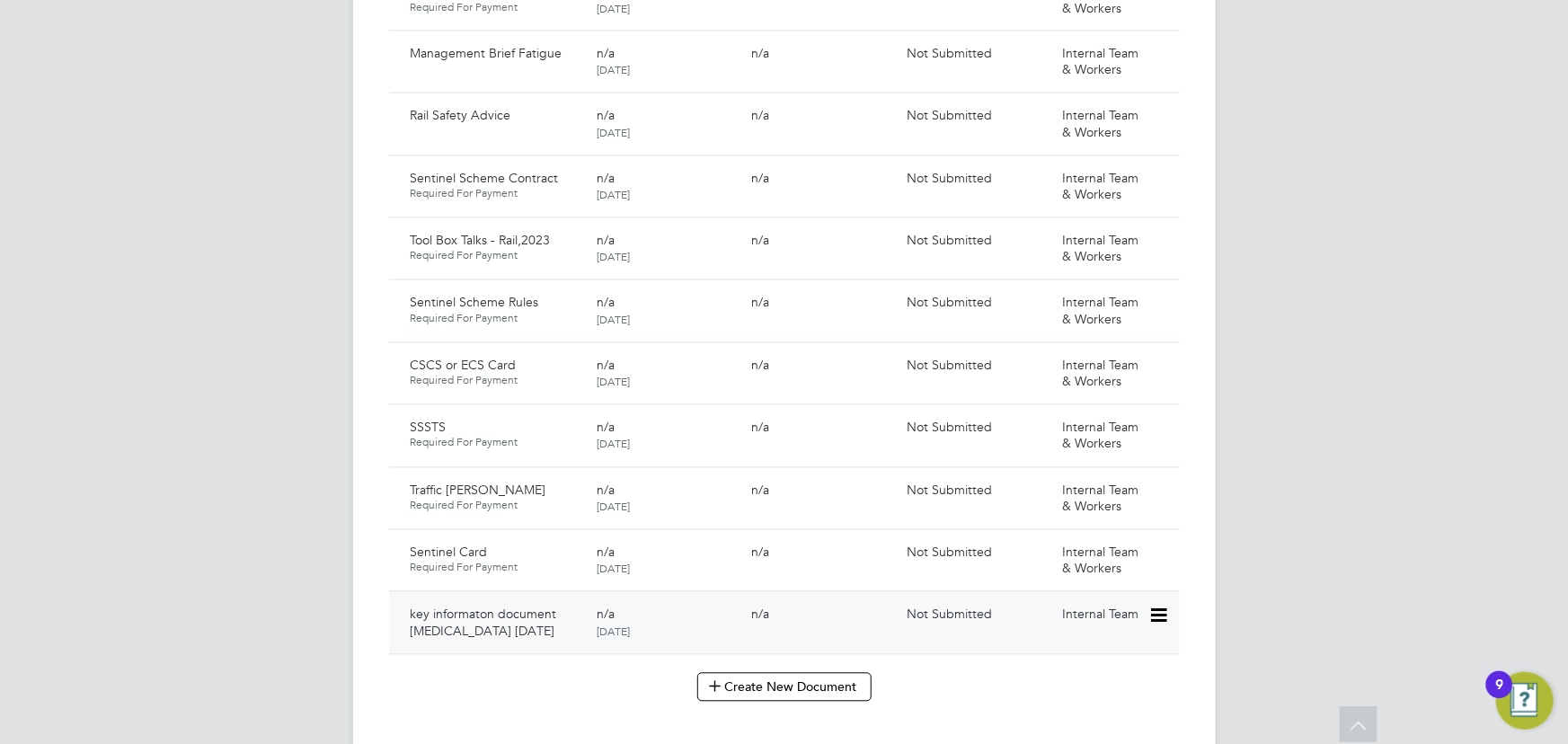
click at [1166, 605] on icon at bounding box center [1158, 616] width 18 height 22
click at [1102, 664] on li "Submit Document" at bounding box center [1104, 666] width 126 height 26
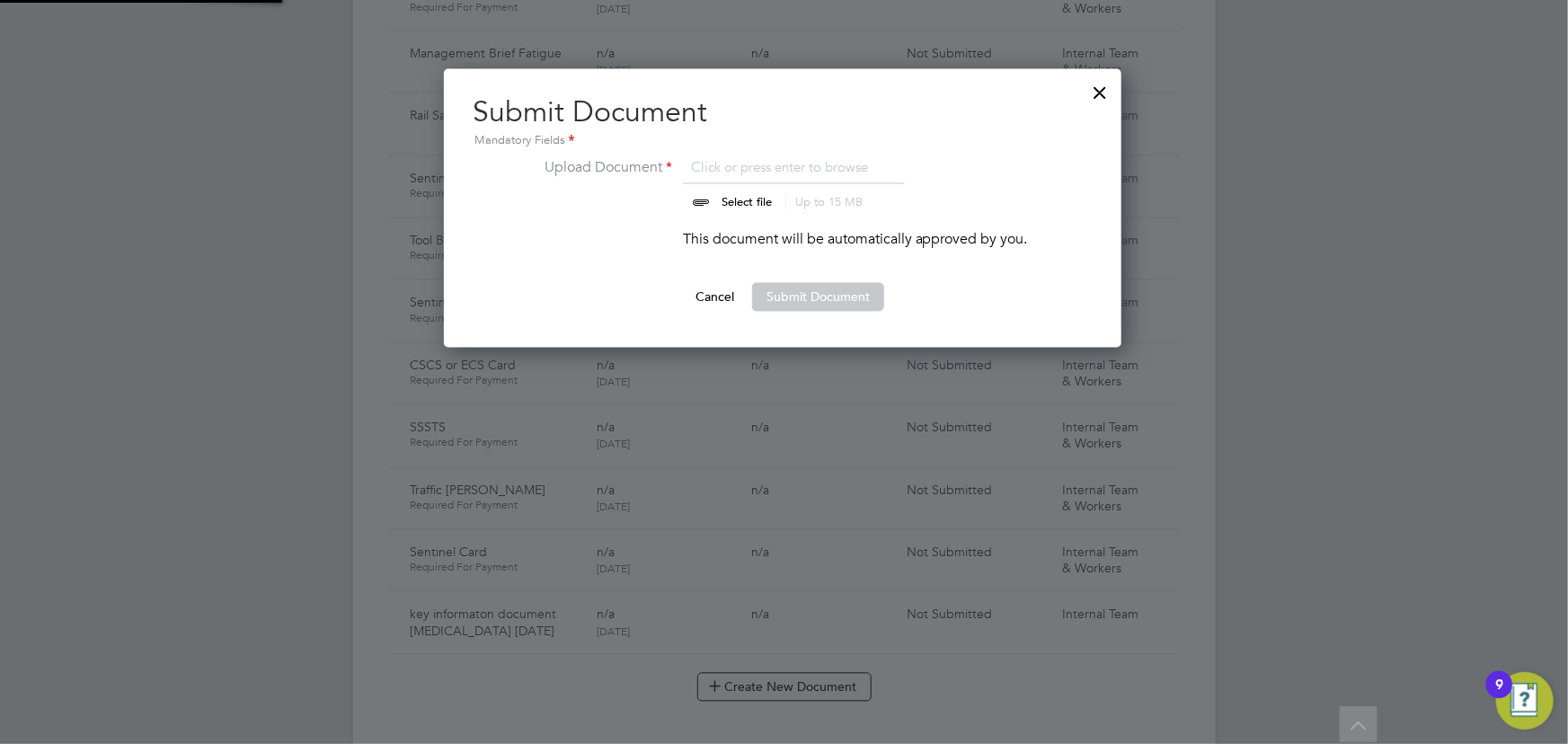
scroll to position [278, 680]
click at [731, 203] on input "file" at bounding box center [763, 183] width 282 height 54
type input "C:\fakepath\Key Information Document (Self Employed-CIS) 3 Gabriel Turlan OCL 3…"
click at [857, 305] on button "Submit Document" at bounding box center [817, 297] width 132 height 29
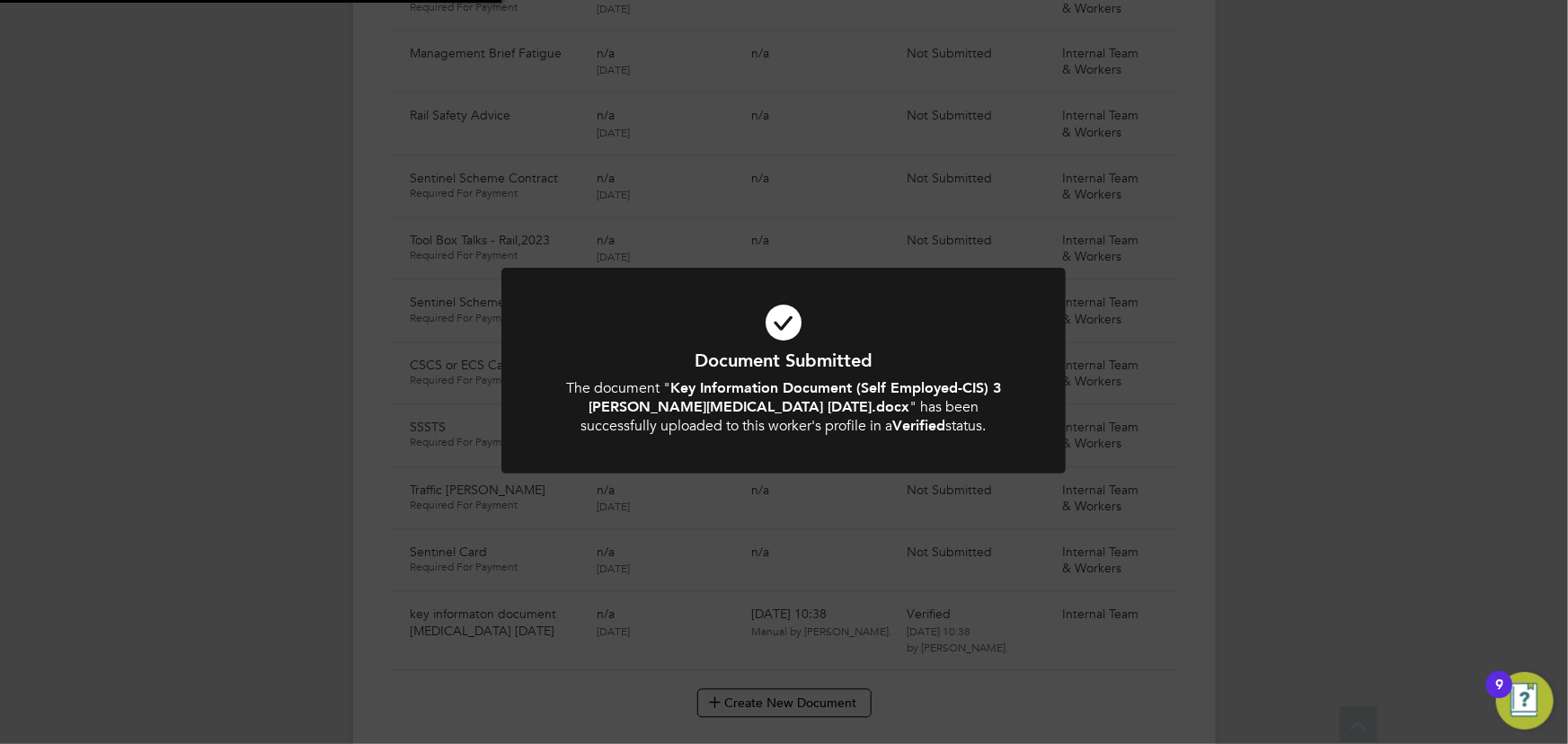
click at [1358, 349] on div "Document Submitted The document " Key Information Document (Self Employed-CIS) …" at bounding box center [784, 372] width 1568 height 744
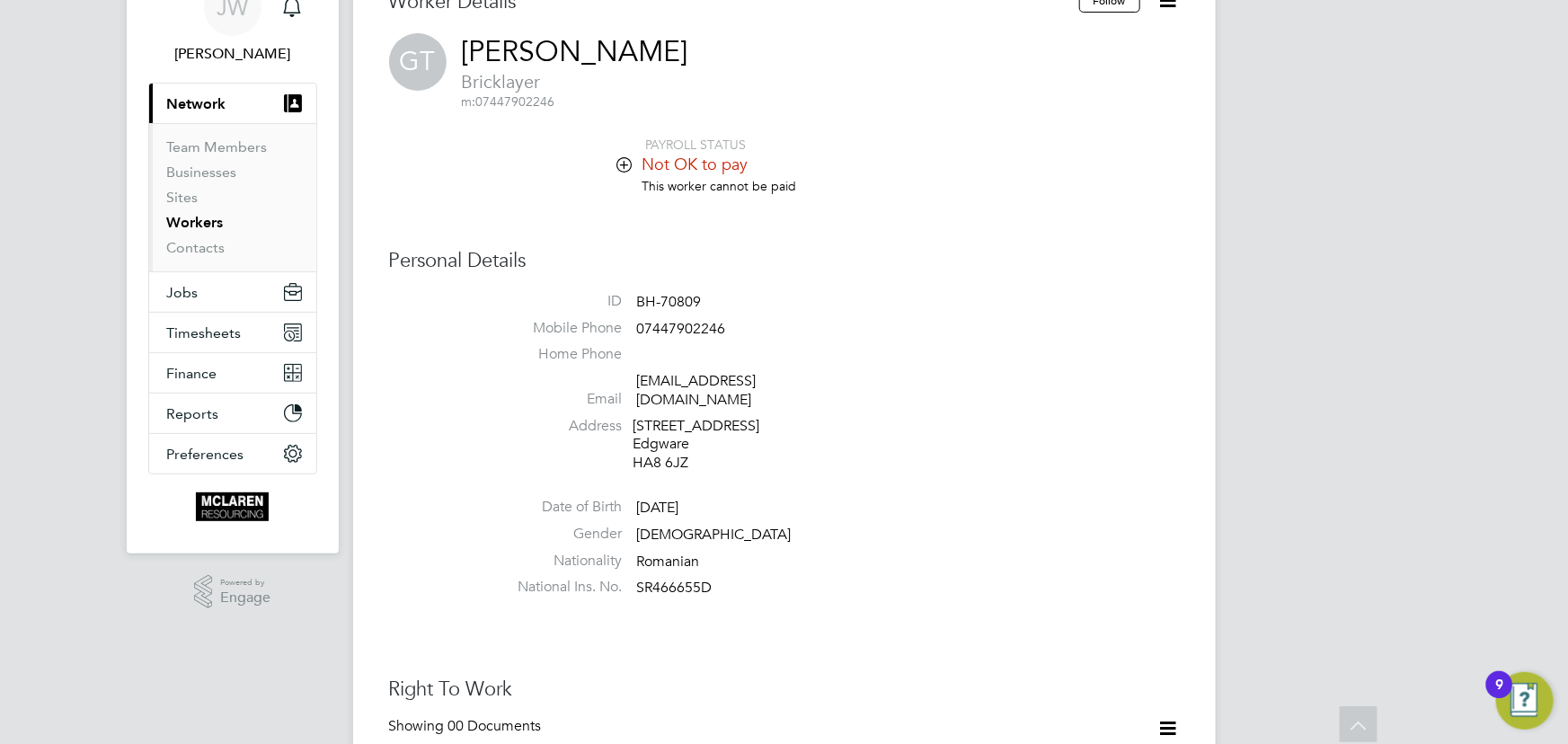
scroll to position [0, 0]
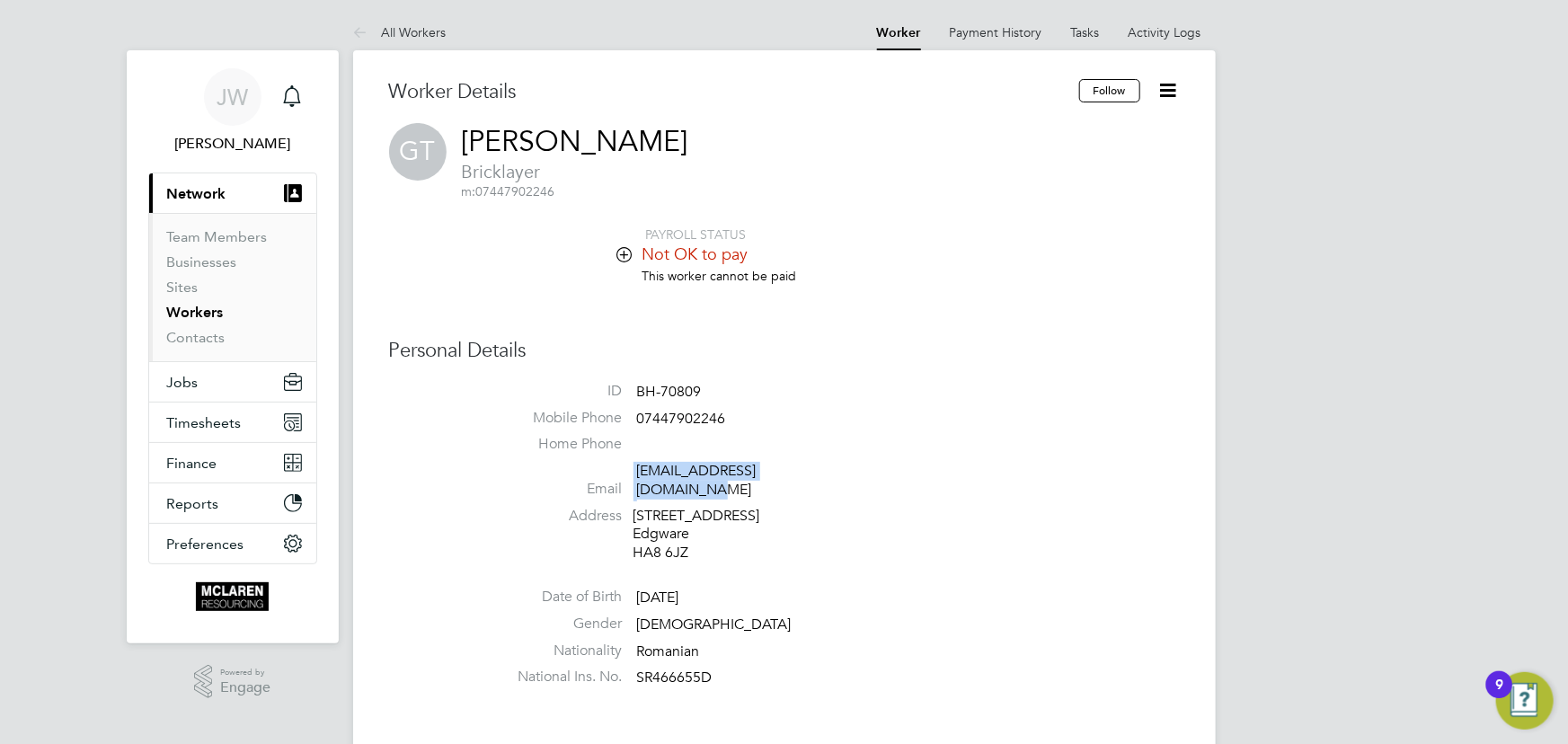
drag, startPoint x: 631, startPoint y: 469, endPoint x: 826, endPoint y: 464, distance: 195.1
click at [826, 464] on li "Email gabrielrobert74@gmail.com" at bounding box center [838, 483] width 683 height 44
copy li "gabrielrobert74@gmail.com"
drag, startPoint x: 638, startPoint y: 418, endPoint x: 734, endPoint y: 416, distance: 96.0
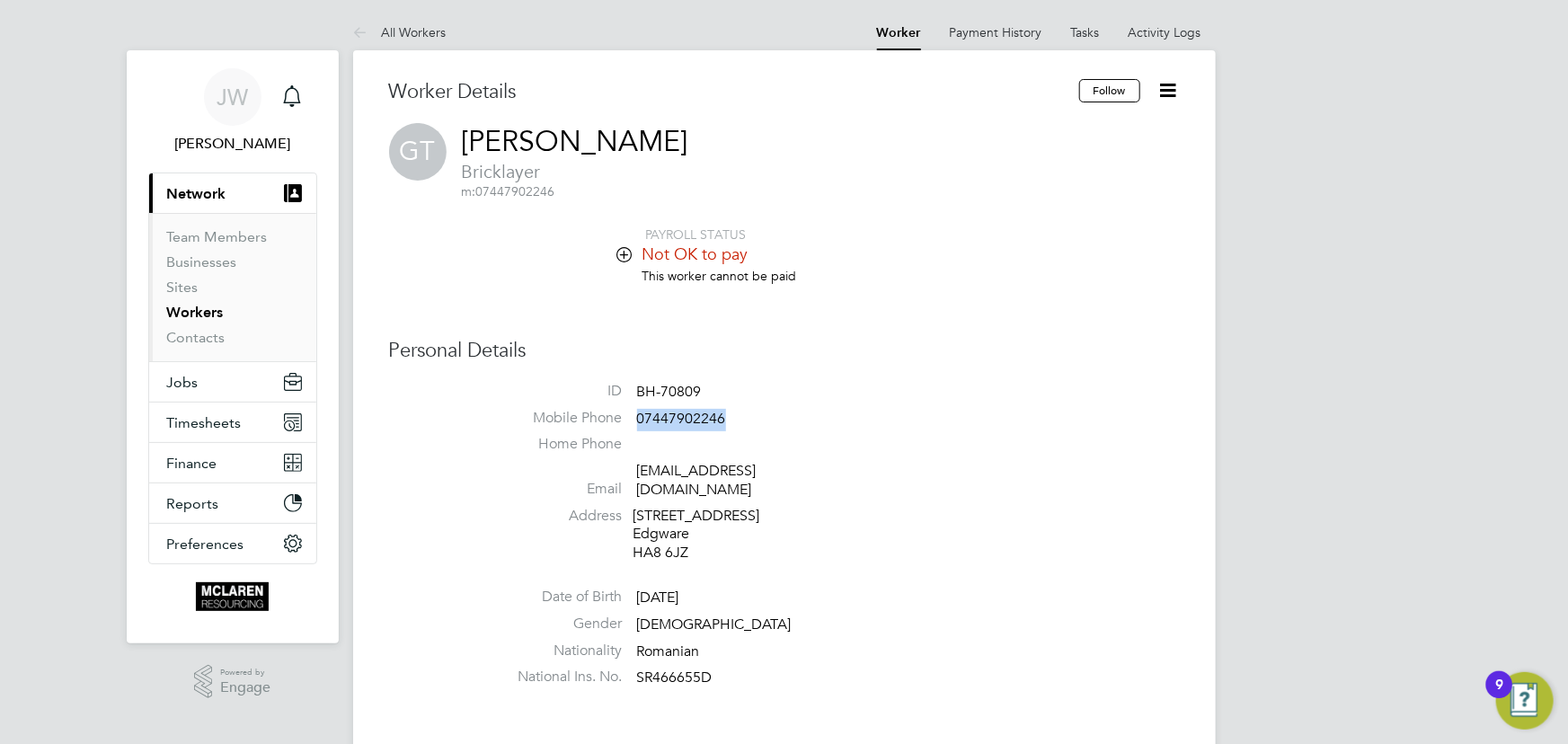
click at [734, 416] on li "Mobile Phone 07447902246" at bounding box center [838, 422] width 683 height 27
copy span "07447902246"
drag, startPoint x: 629, startPoint y: 473, endPoint x: 843, endPoint y: 470, distance: 214.0
click at [843, 470] on li "Email gabrielrobert74@gmail.com" at bounding box center [838, 483] width 683 height 44
copy li "gabrielrobert74@gmail.com"
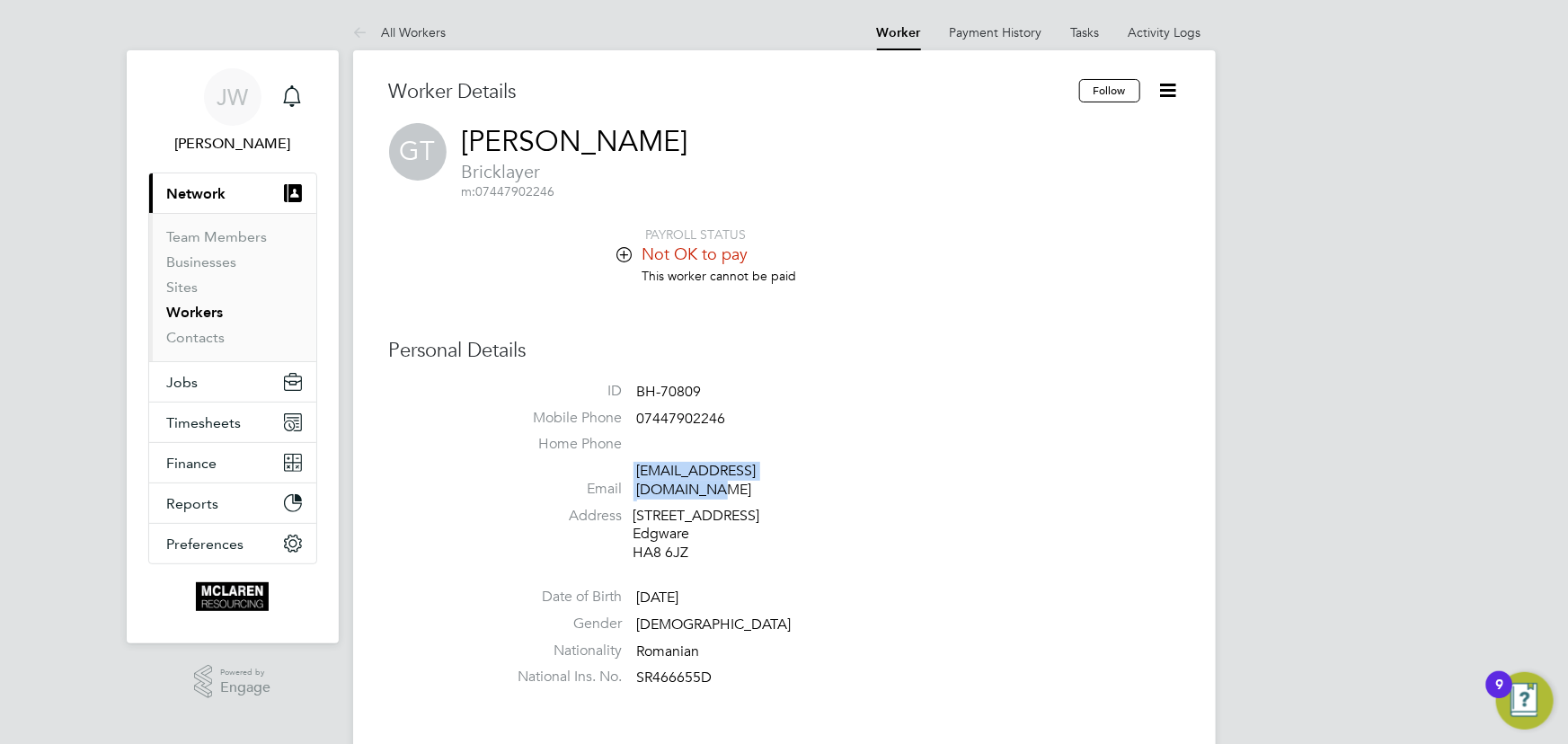
drag, startPoint x: 640, startPoint y: 475, endPoint x: 1017, endPoint y: 390, distance: 386.5
click at [1017, 390] on li "ID BH-70809" at bounding box center [838, 396] width 683 height 27
click at [197, 337] on link "Contacts" at bounding box center [196, 337] width 58 height 17
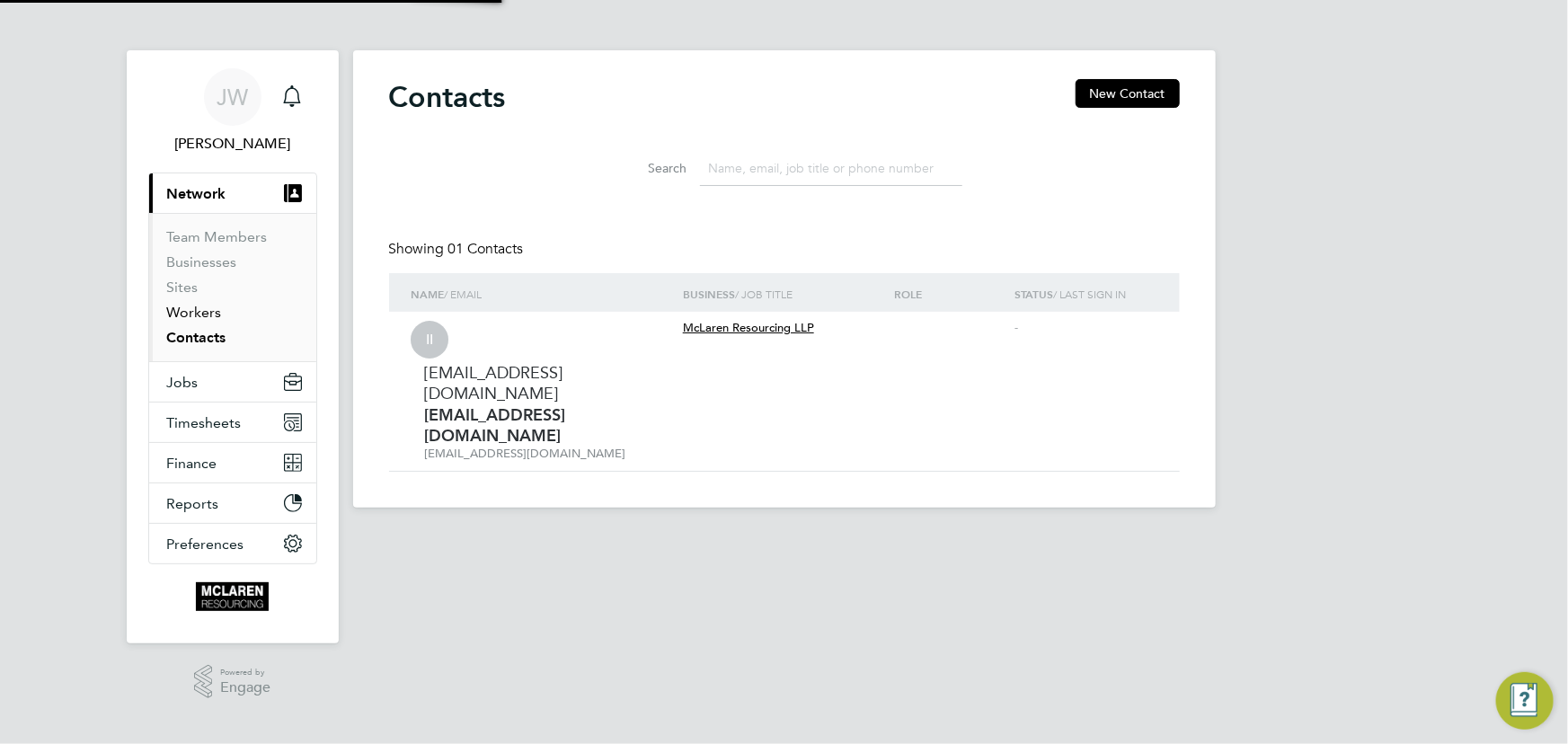
click at [192, 312] on link "Workers" at bounding box center [194, 312] width 55 height 17
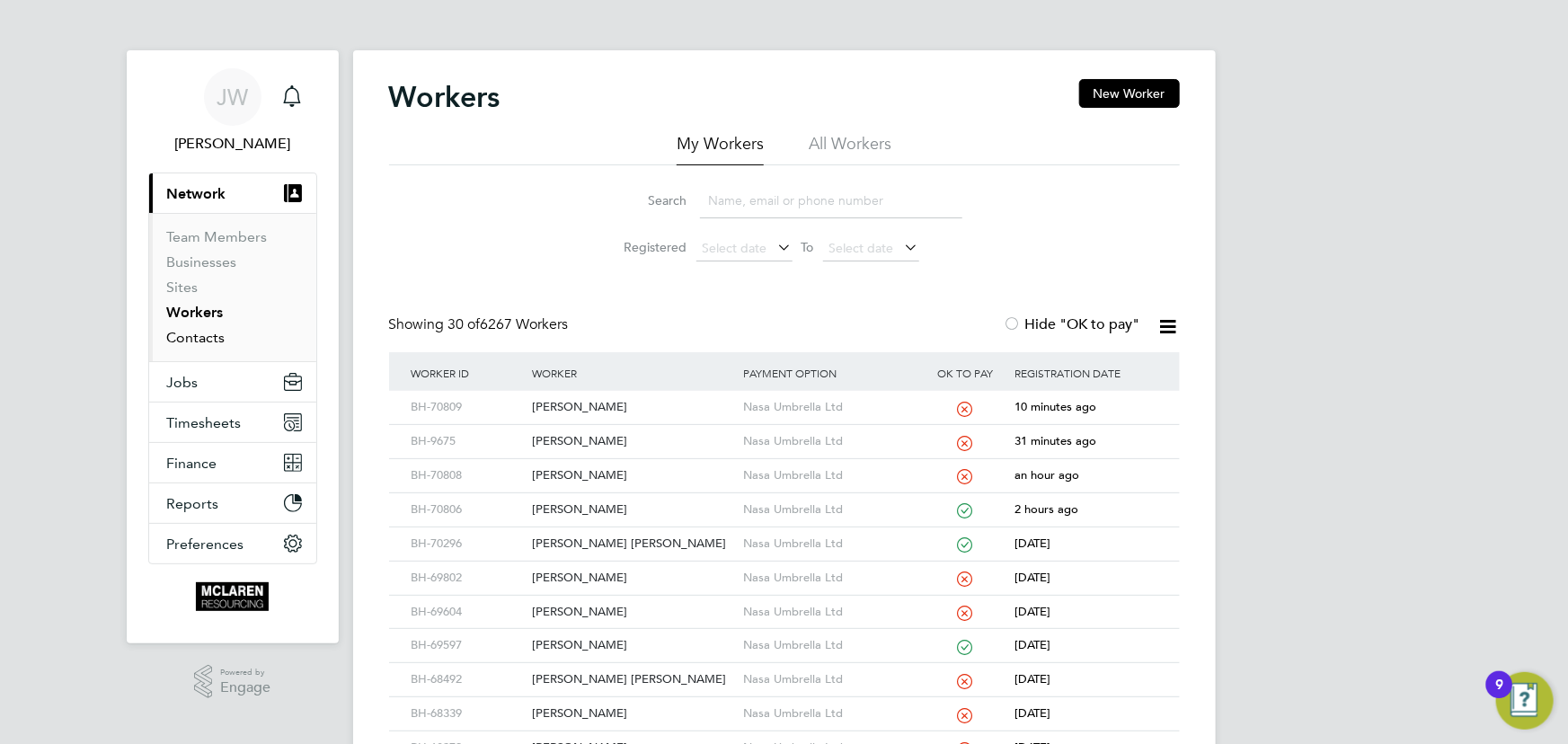
click at [197, 331] on link "Contacts" at bounding box center [196, 337] width 58 height 17
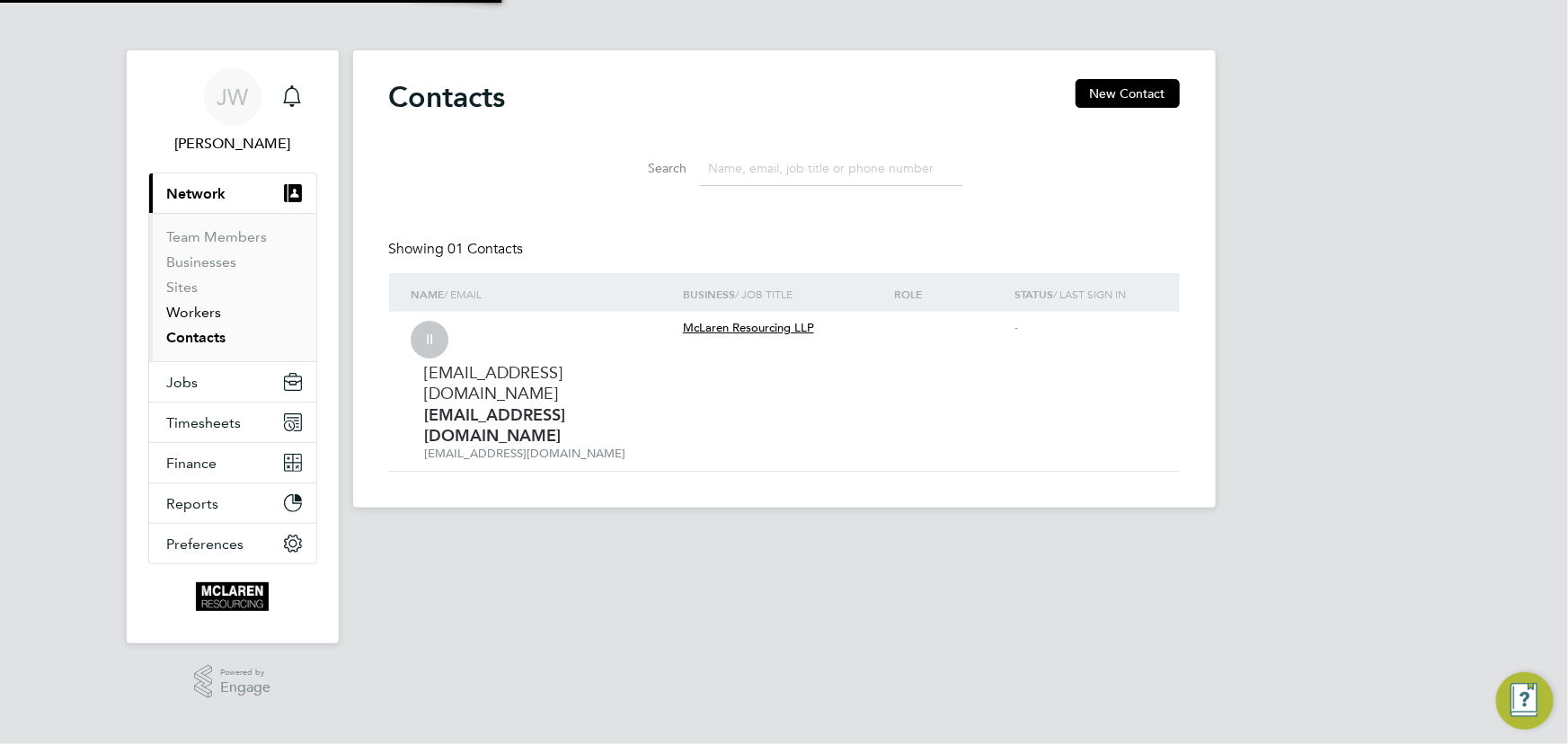
click at [204, 314] on link "Workers" at bounding box center [194, 312] width 55 height 17
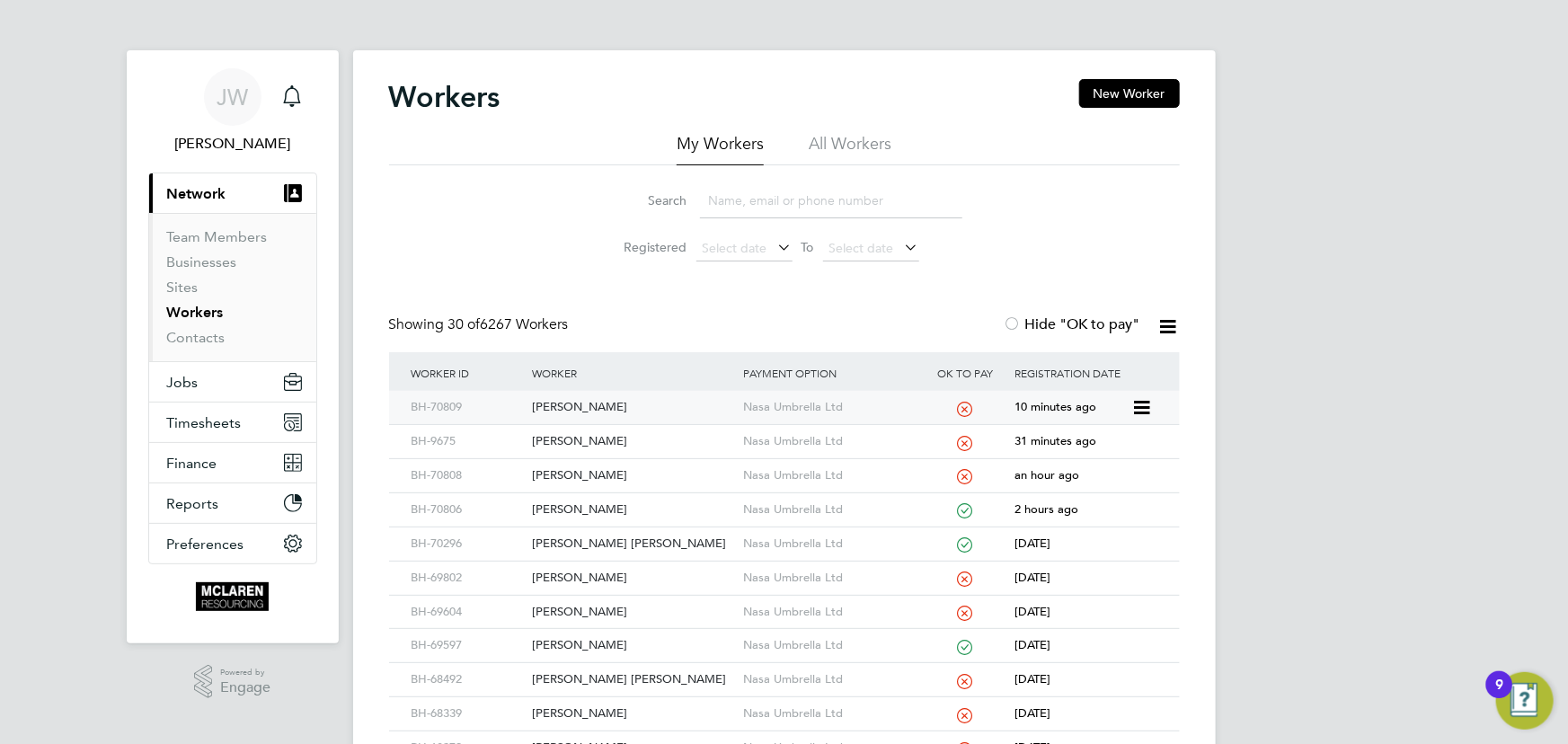
scroll to position [162, 0]
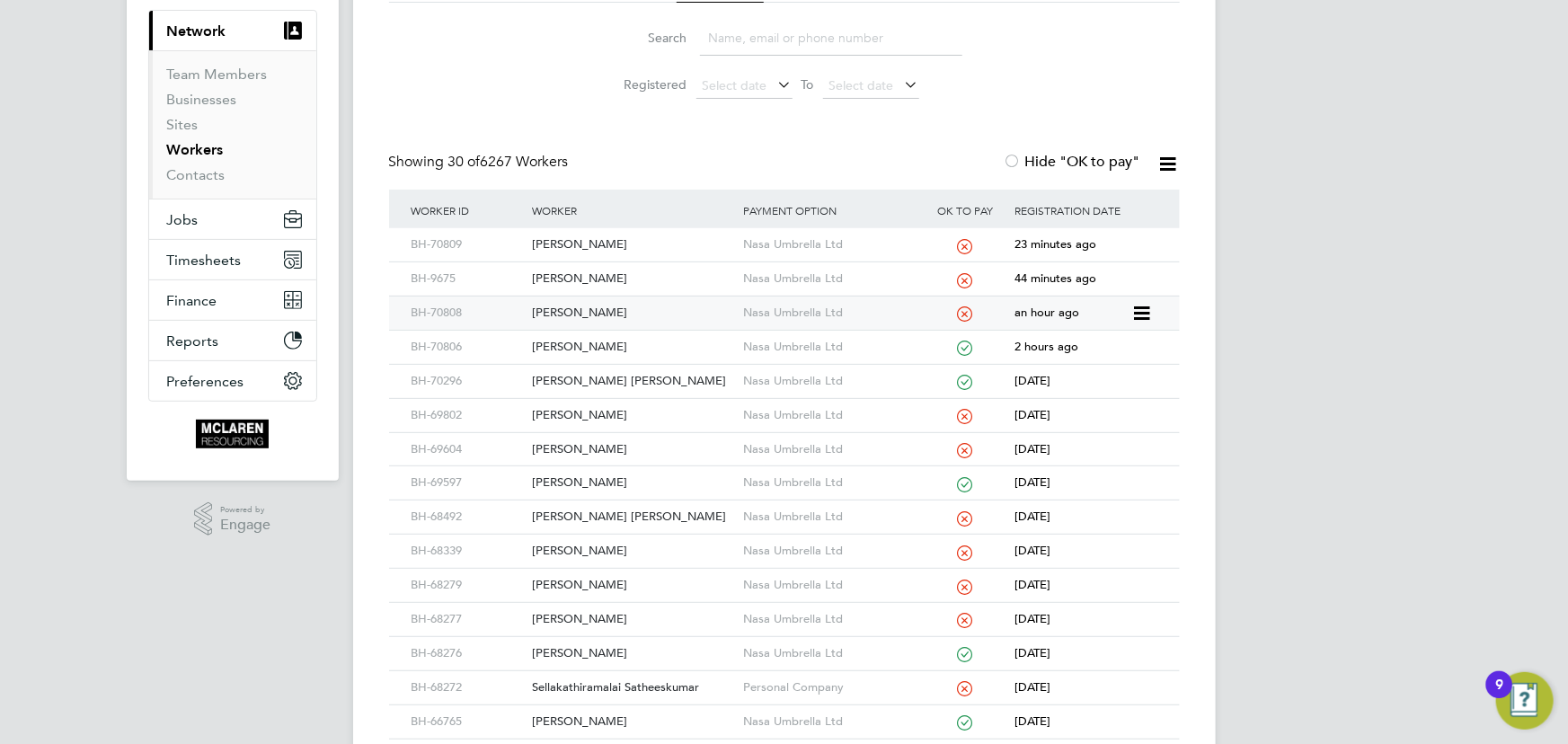
click at [604, 313] on div "[PERSON_NAME]" at bounding box center [632, 313] width 211 height 33
click at [213, 172] on link "Contacts" at bounding box center [196, 174] width 58 height 17
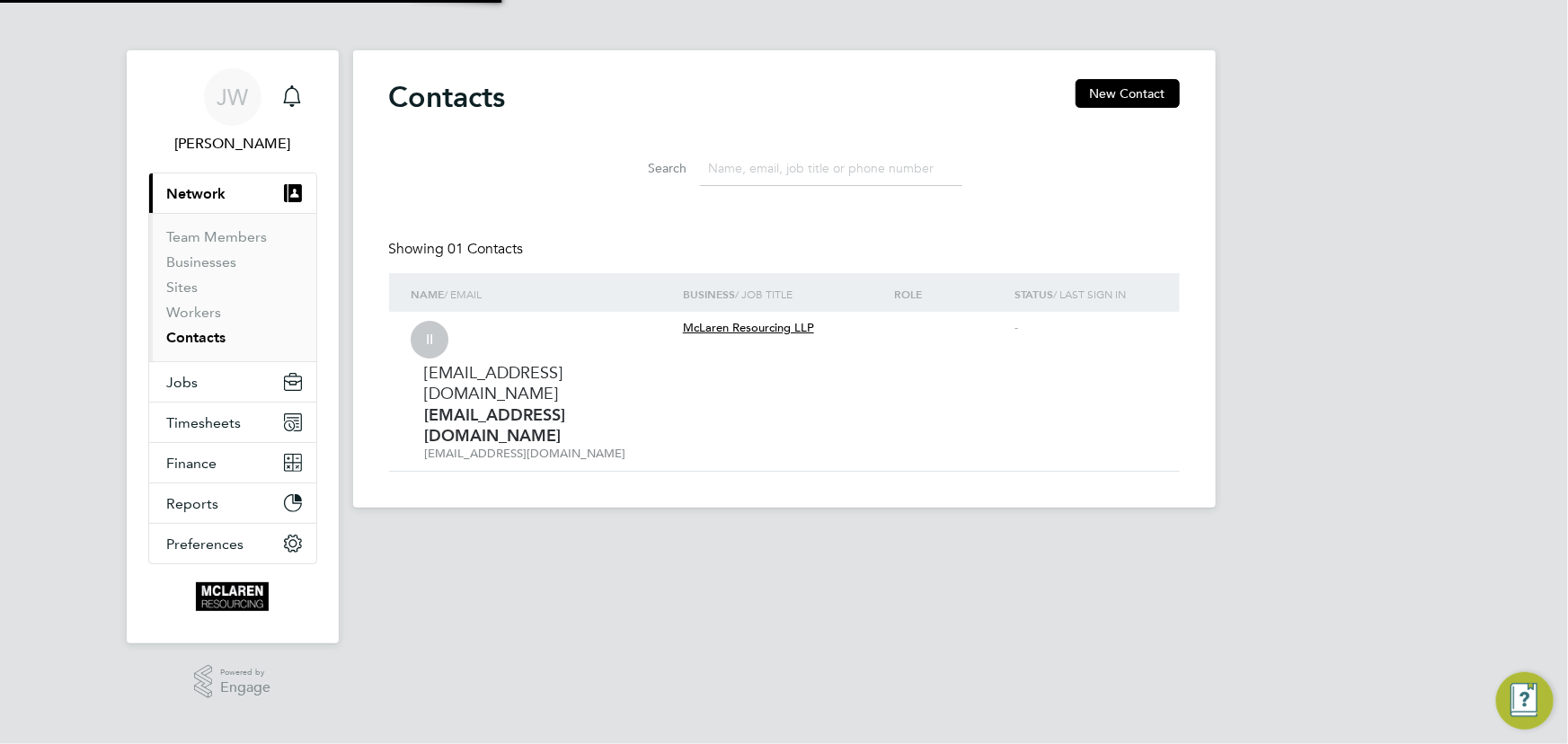
click at [208, 156] on app-nav-user-info "JW Jane Weitzman Notifications" at bounding box center [233, 111] width 169 height 122
drag, startPoint x: 204, startPoint y: 305, endPoint x: 317, endPoint y: 305, distance: 113.0
click at [205, 305] on link "Workers" at bounding box center [194, 312] width 55 height 17
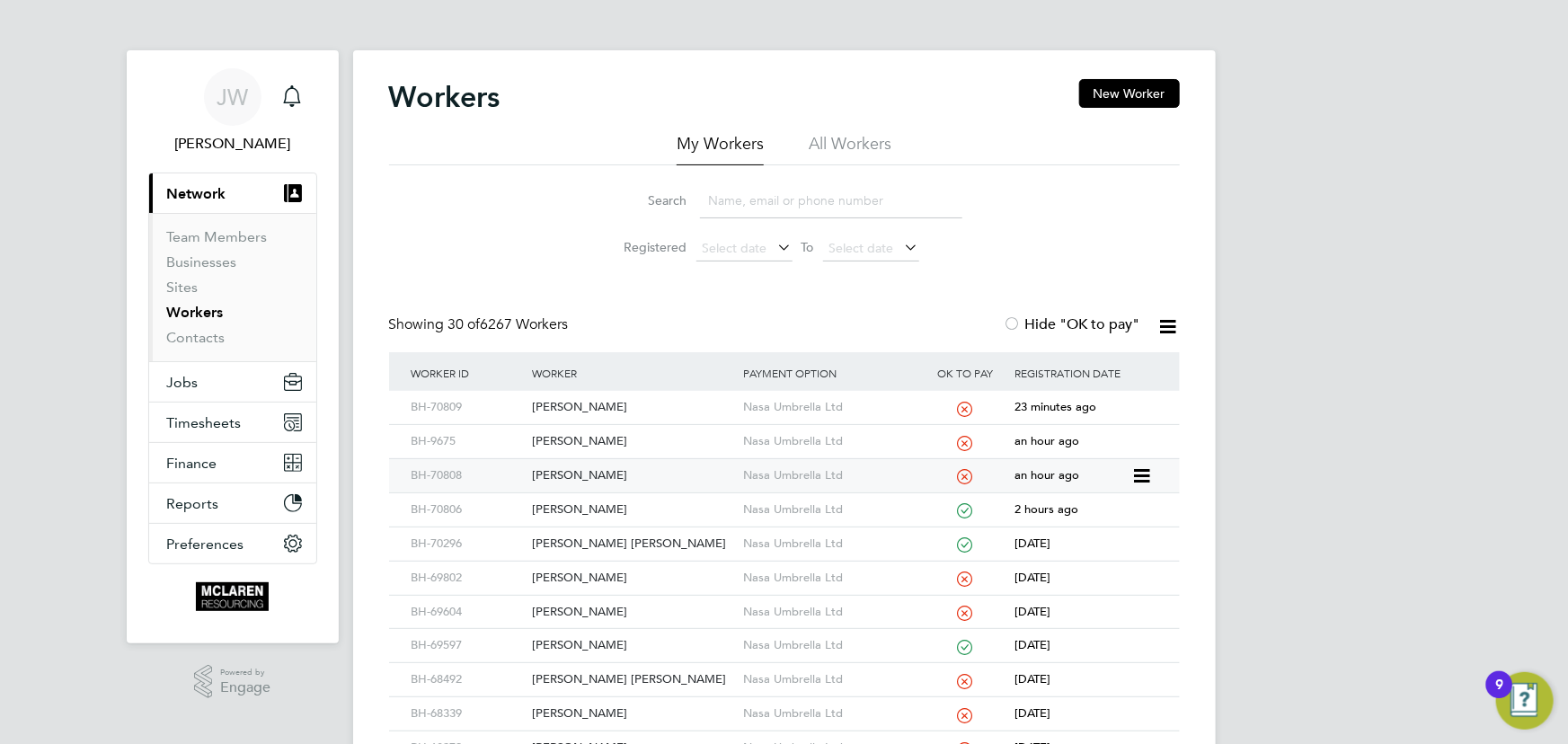
click at [593, 477] on div "Mohamed Haji" at bounding box center [632, 475] width 211 height 33
click at [213, 339] on link "Contacts" at bounding box center [196, 337] width 58 height 17
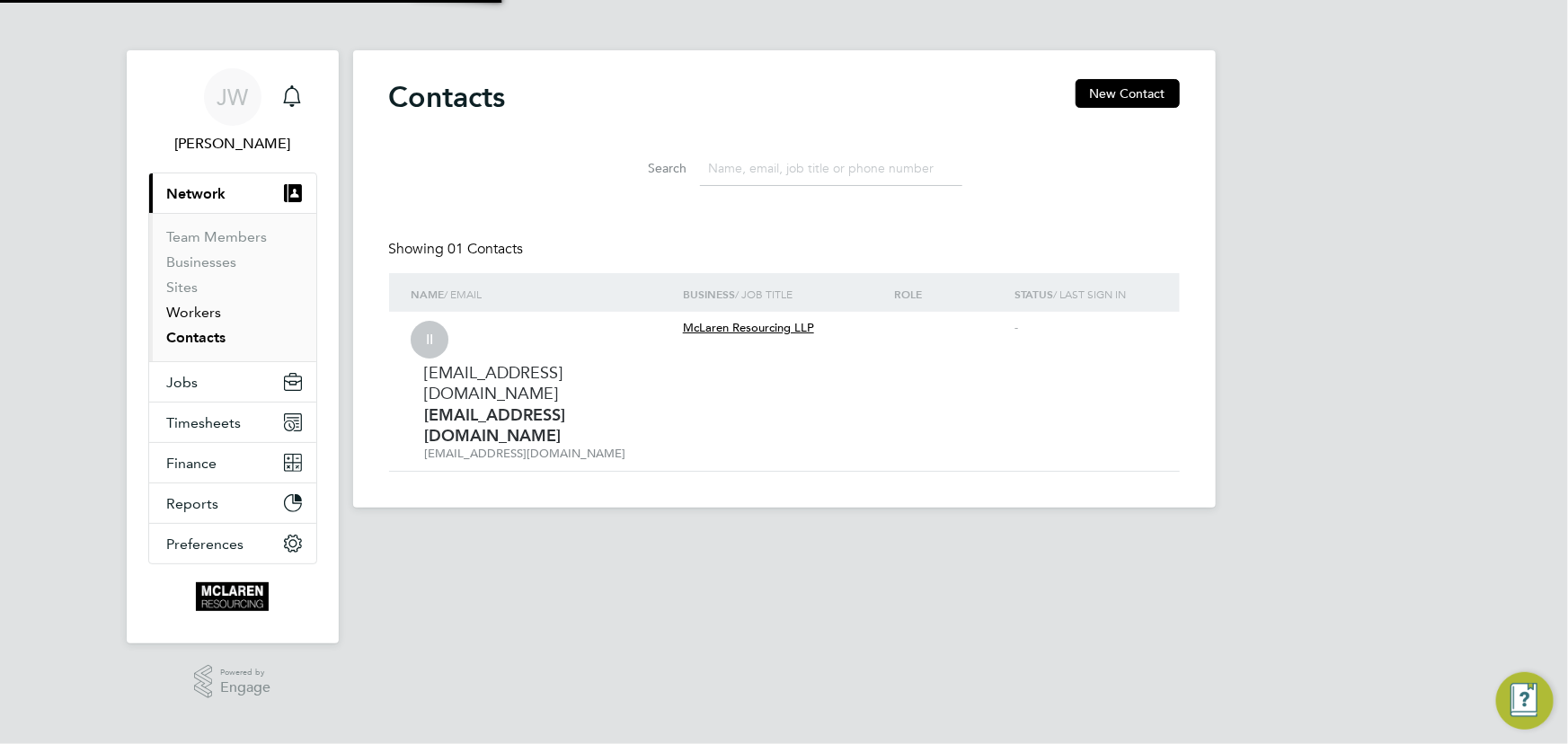
drag, startPoint x: 212, startPoint y: 315, endPoint x: 223, endPoint y: 312, distance: 11.4
click at [213, 315] on link "Workers" at bounding box center [194, 312] width 55 height 17
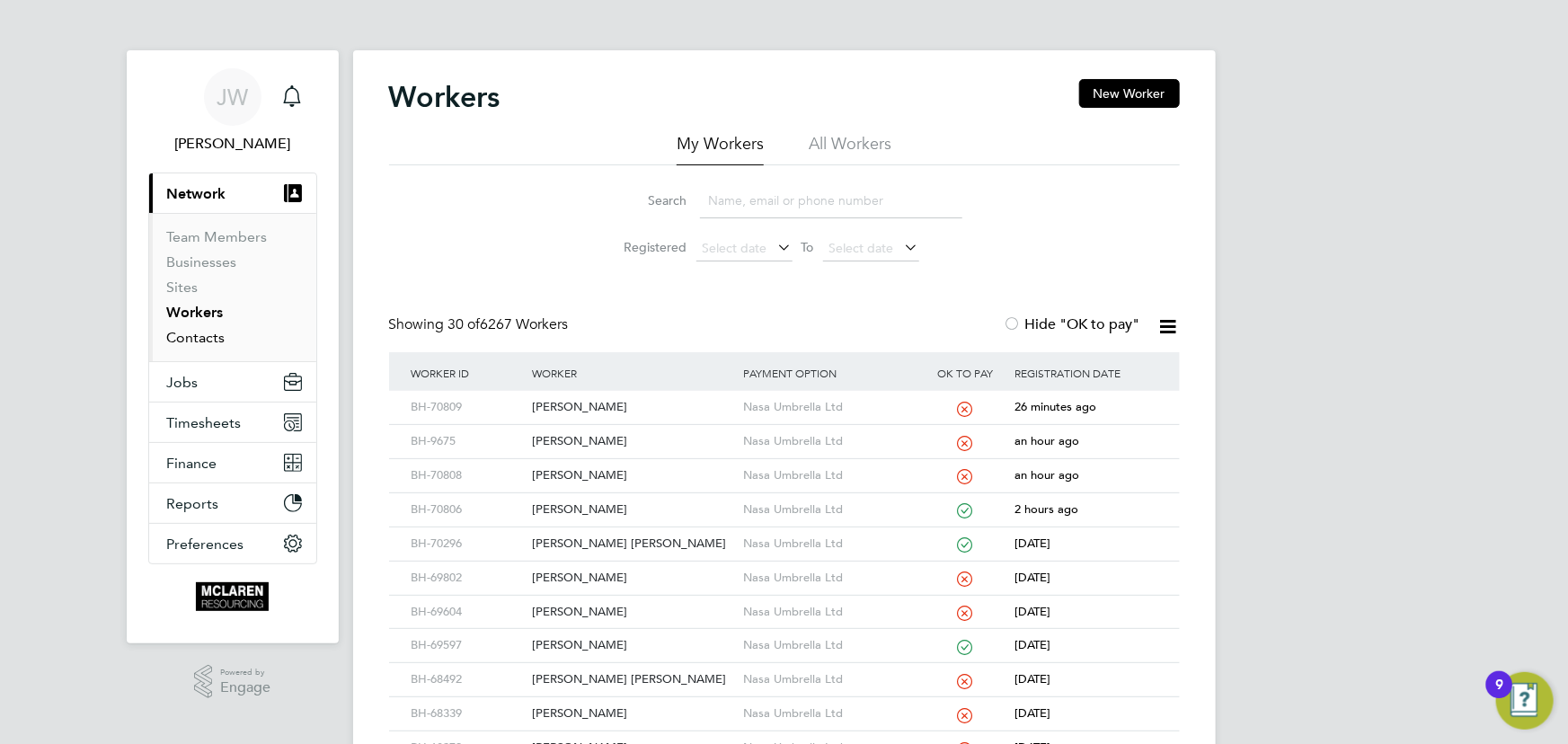
click at [208, 337] on link "Contacts" at bounding box center [196, 337] width 58 height 17
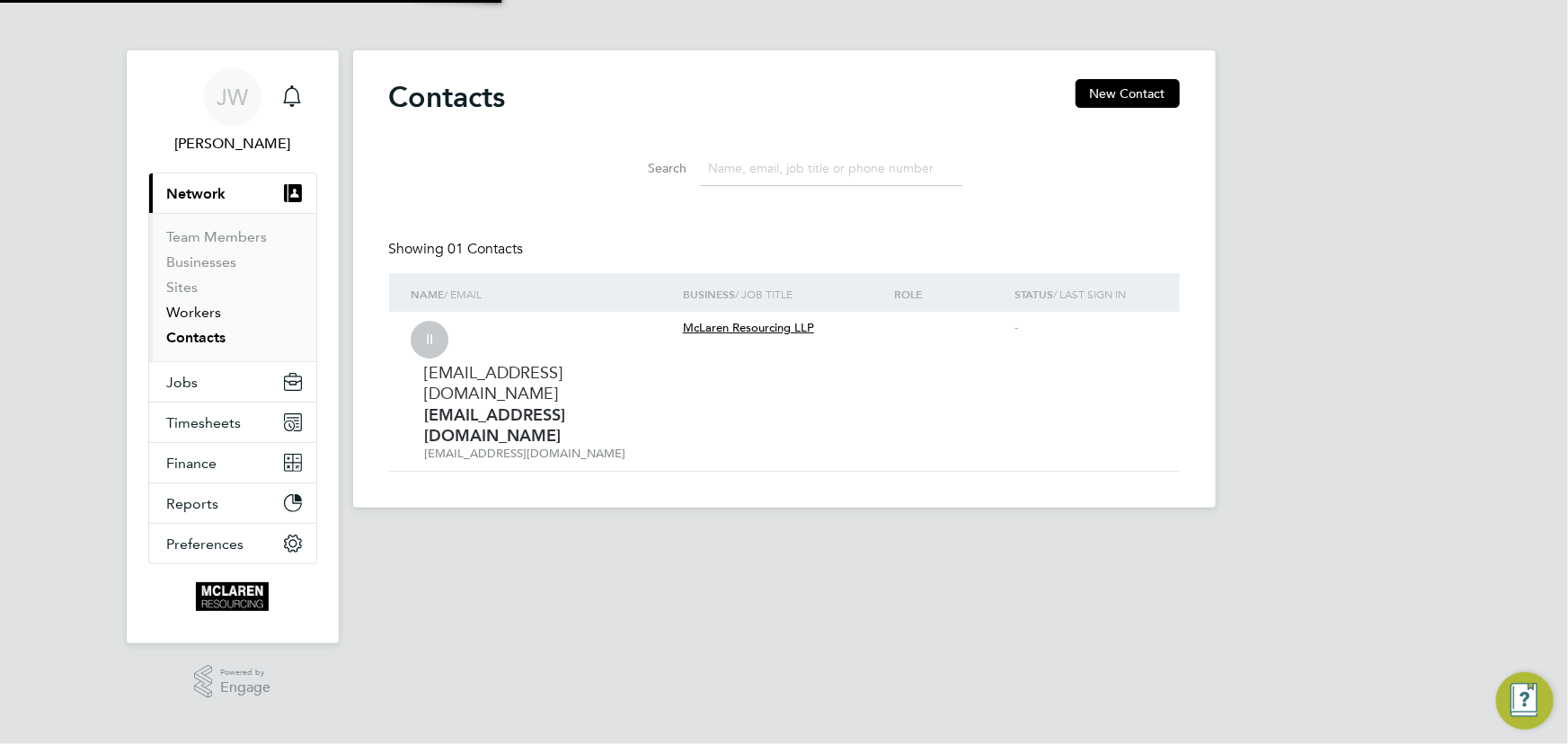
click at [200, 318] on link "Workers" at bounding box center [194, 312] width 55 height 17
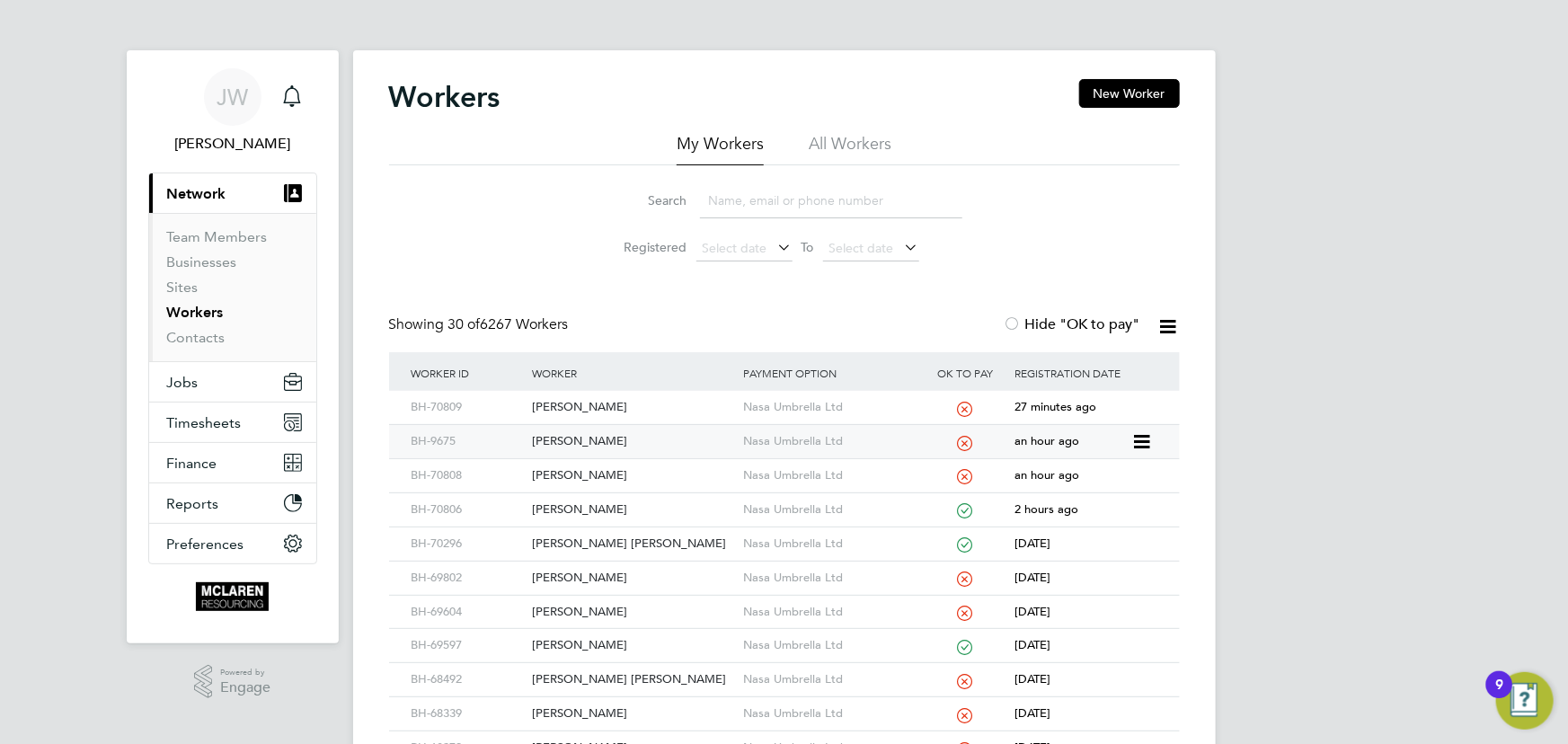
click at [588, 439] on div "Octavian Patrasc" at bounding box center [632, 441] width 211 height 33
drag, startPoint x: 205, startPoint y: 332, endPoint x: 203, endPoint y: 324, distance: 8.2
click at [204, 332] on link "Contacts" at bounding box center [196, 337] width 58 height 17
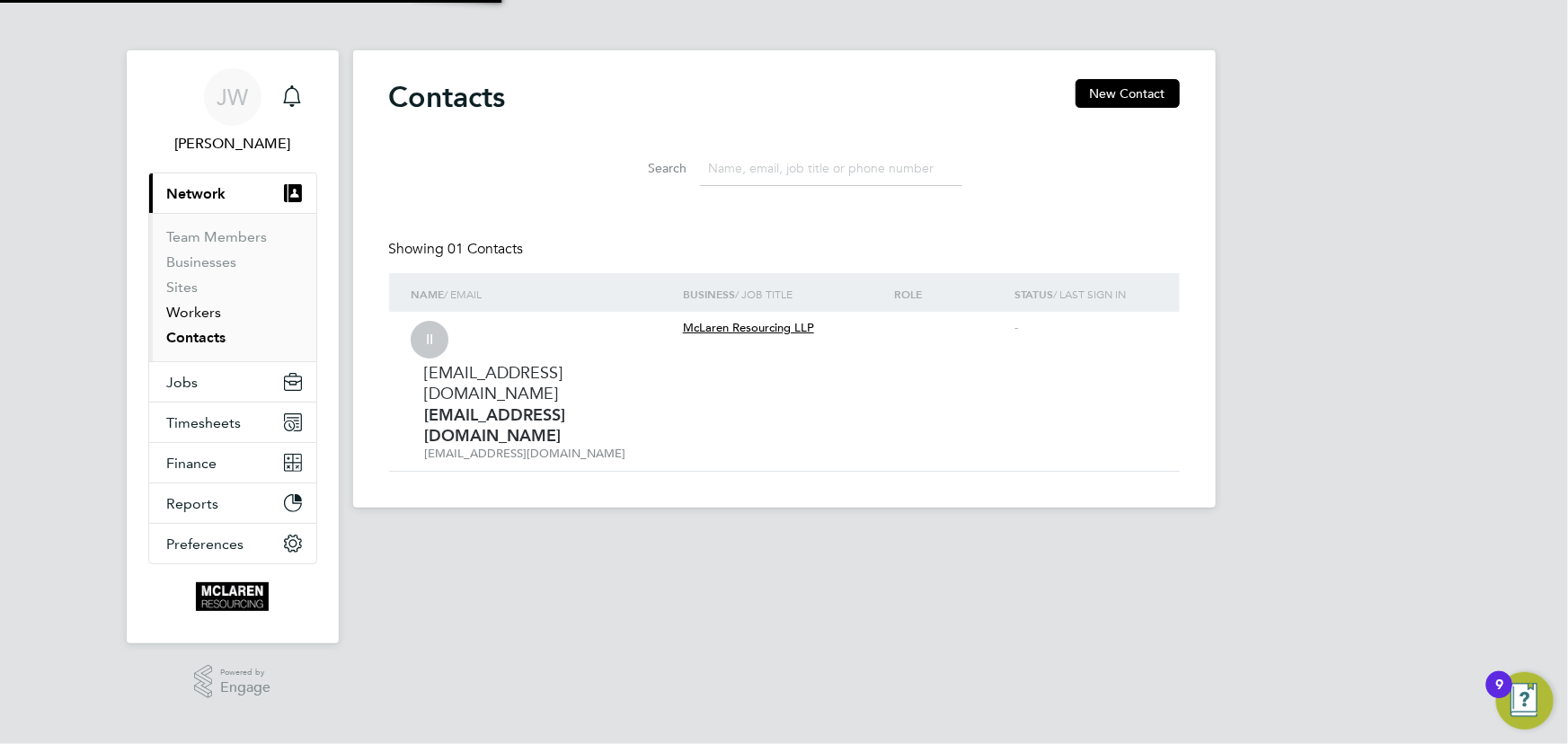
click at [203, 315] on link "Workers" at bounding box center [194, 312] width 55 height 17
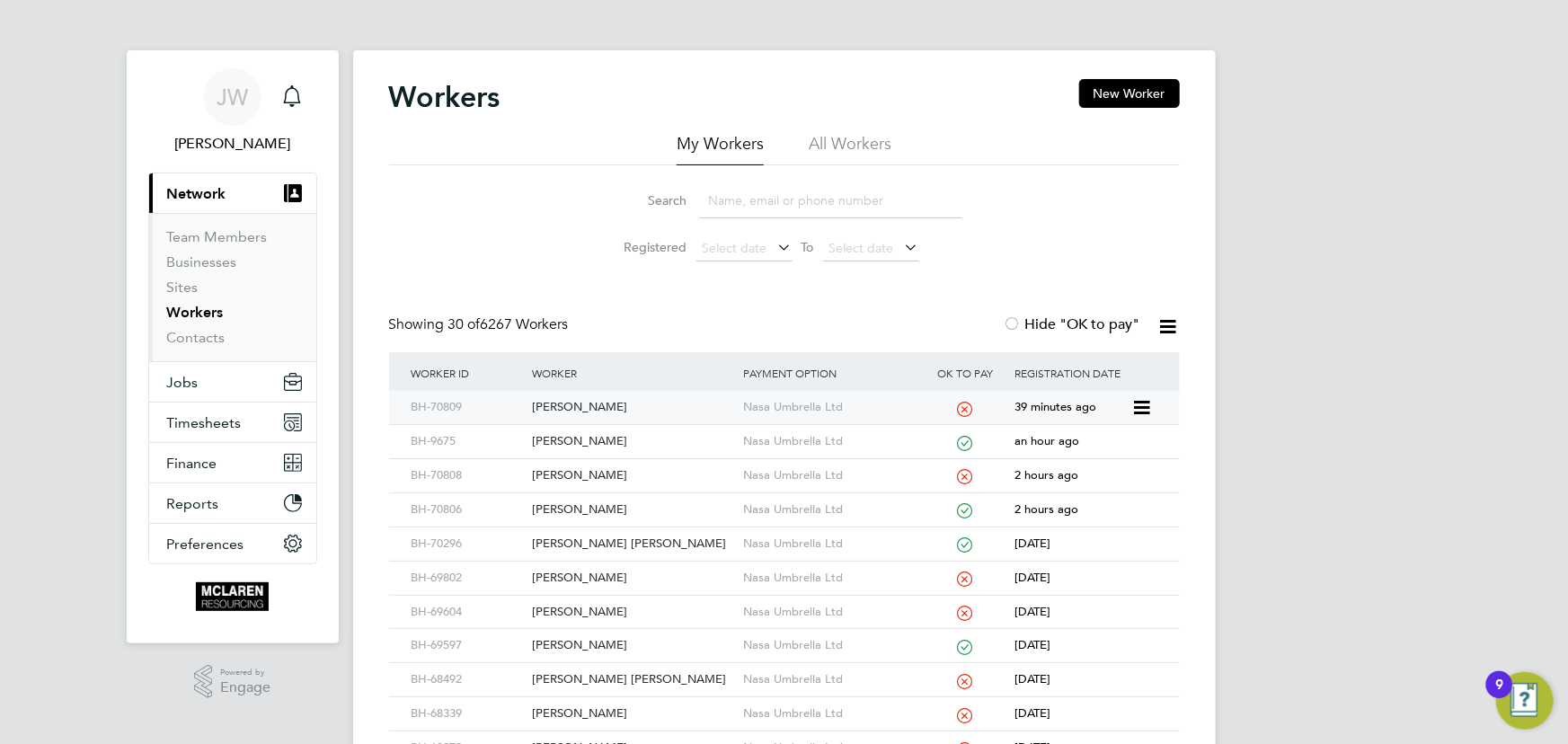
click at [590, 407] on div "Gabriel Turlan" at bounding box center [632, 407] width 211 height 33
click at [184, 341] on link "Contacts" at bounding box center [196, 337] width 58 height 17
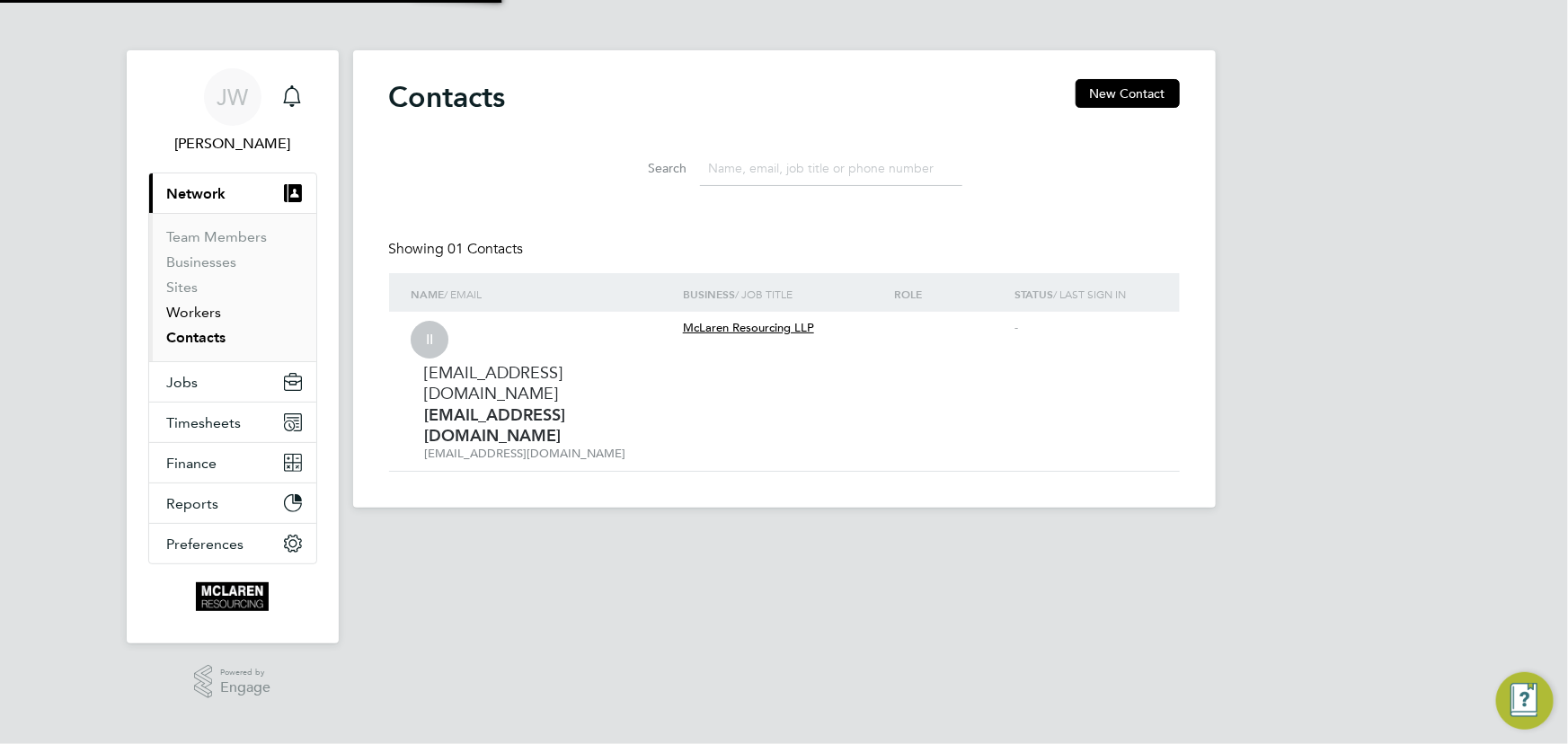
click at [191, 314] on link "Workers" at bounding box center [194, 312] width 55 height 17
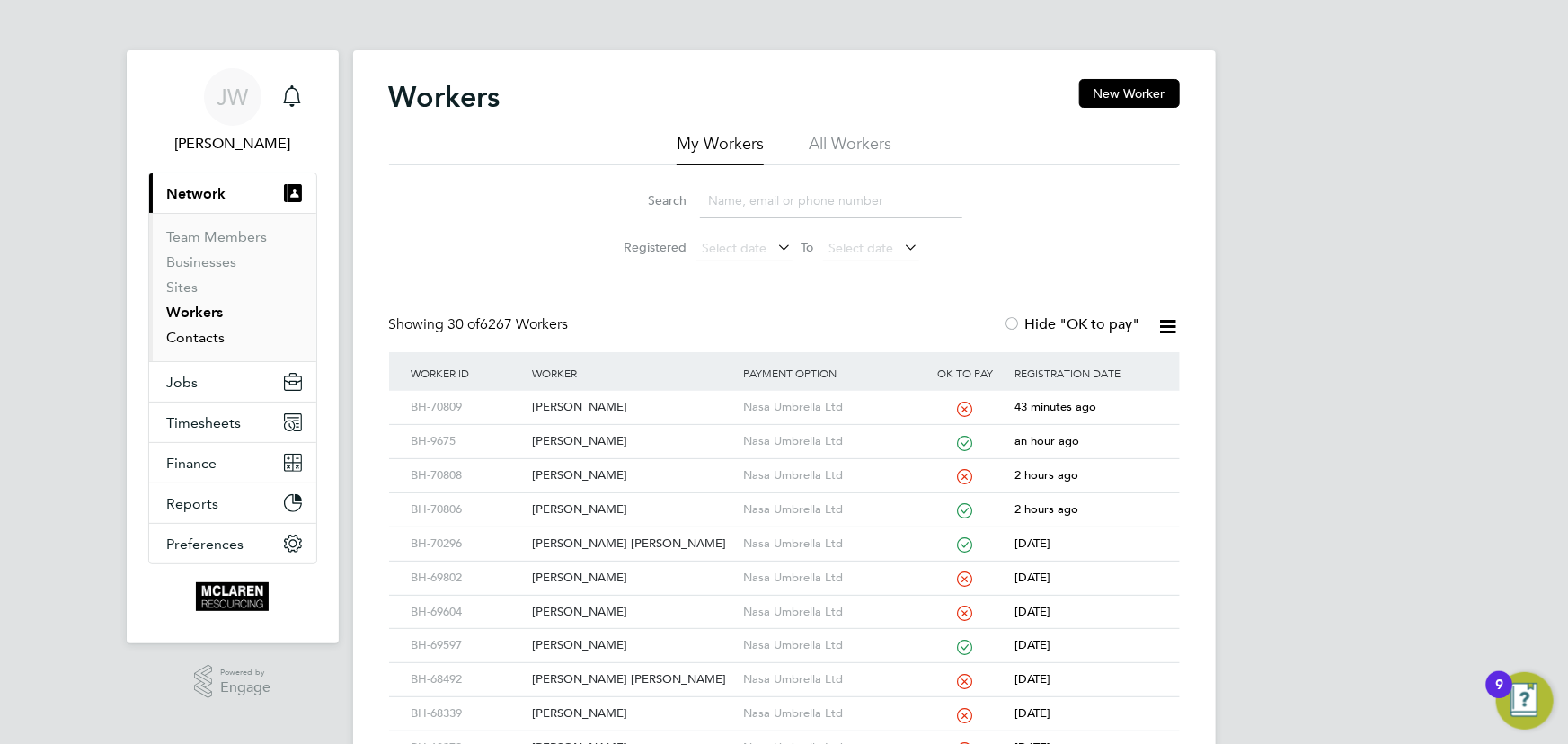
click at [189, 336] on link "Contacts" at bounding box center [196, 337] width 58 height 17
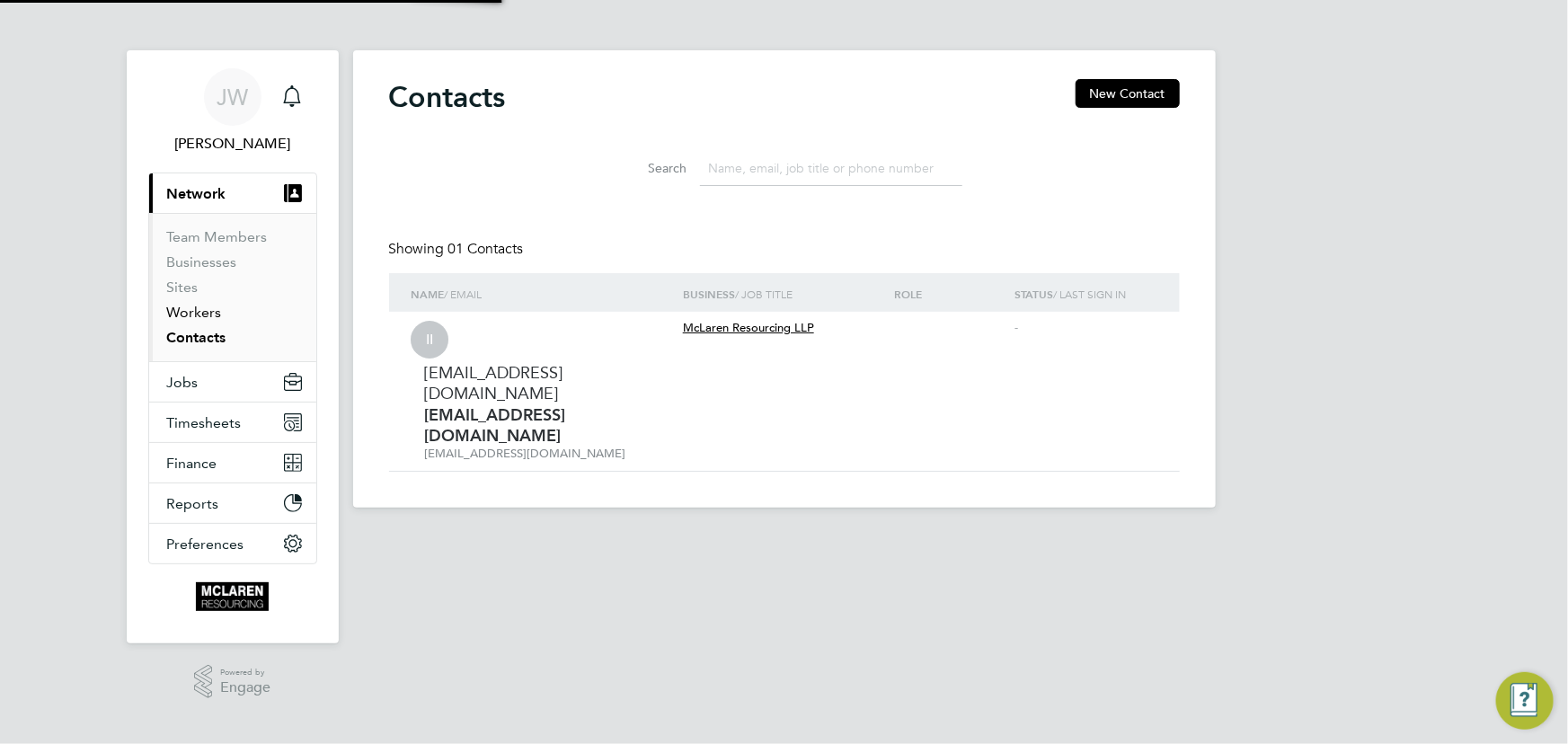
click at [194, 315] on link "Workers" at bounding box center [194, 312] width 55 height 17
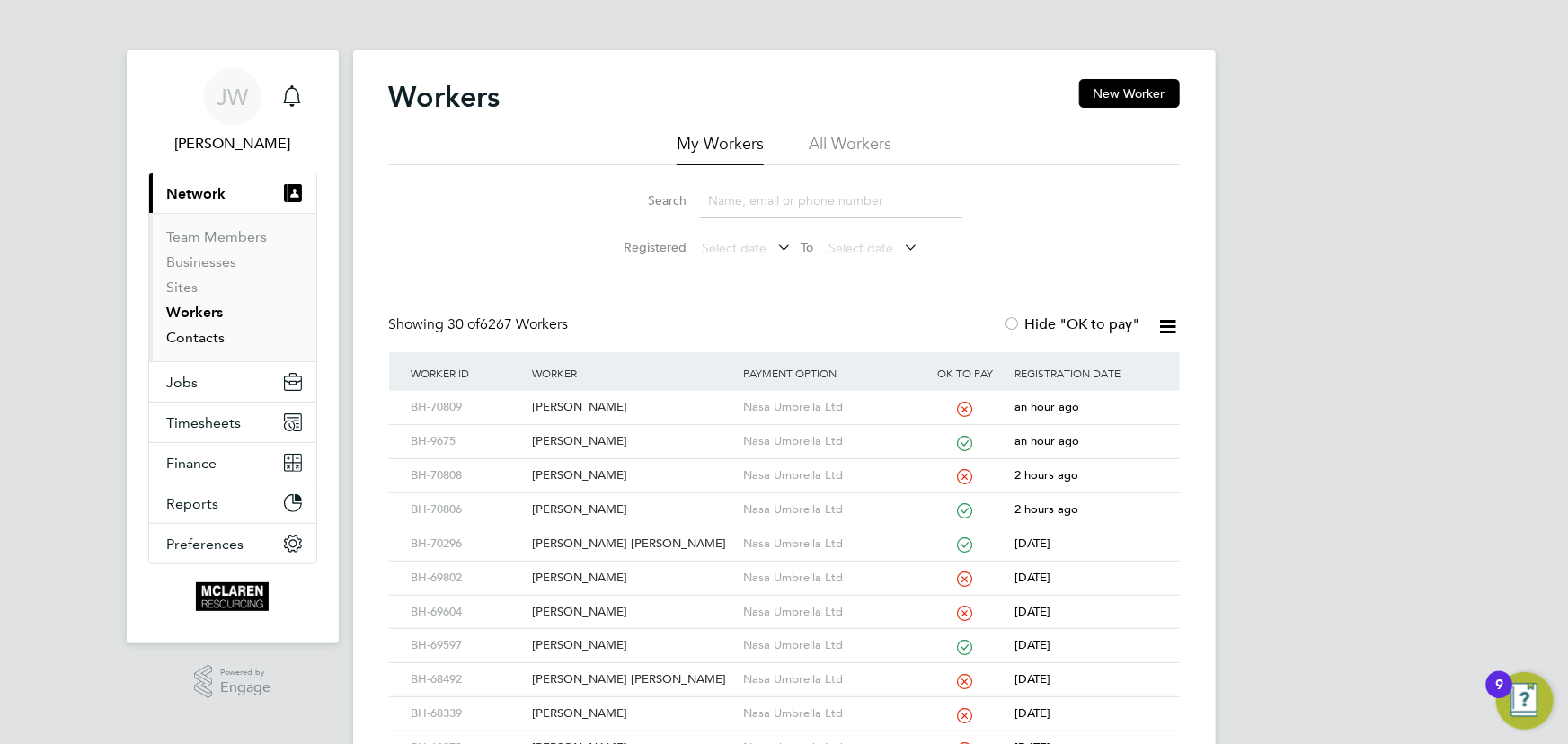
click at [202, 332] on link "Contacts" at bounding box center [196, 337] width 58 height 17
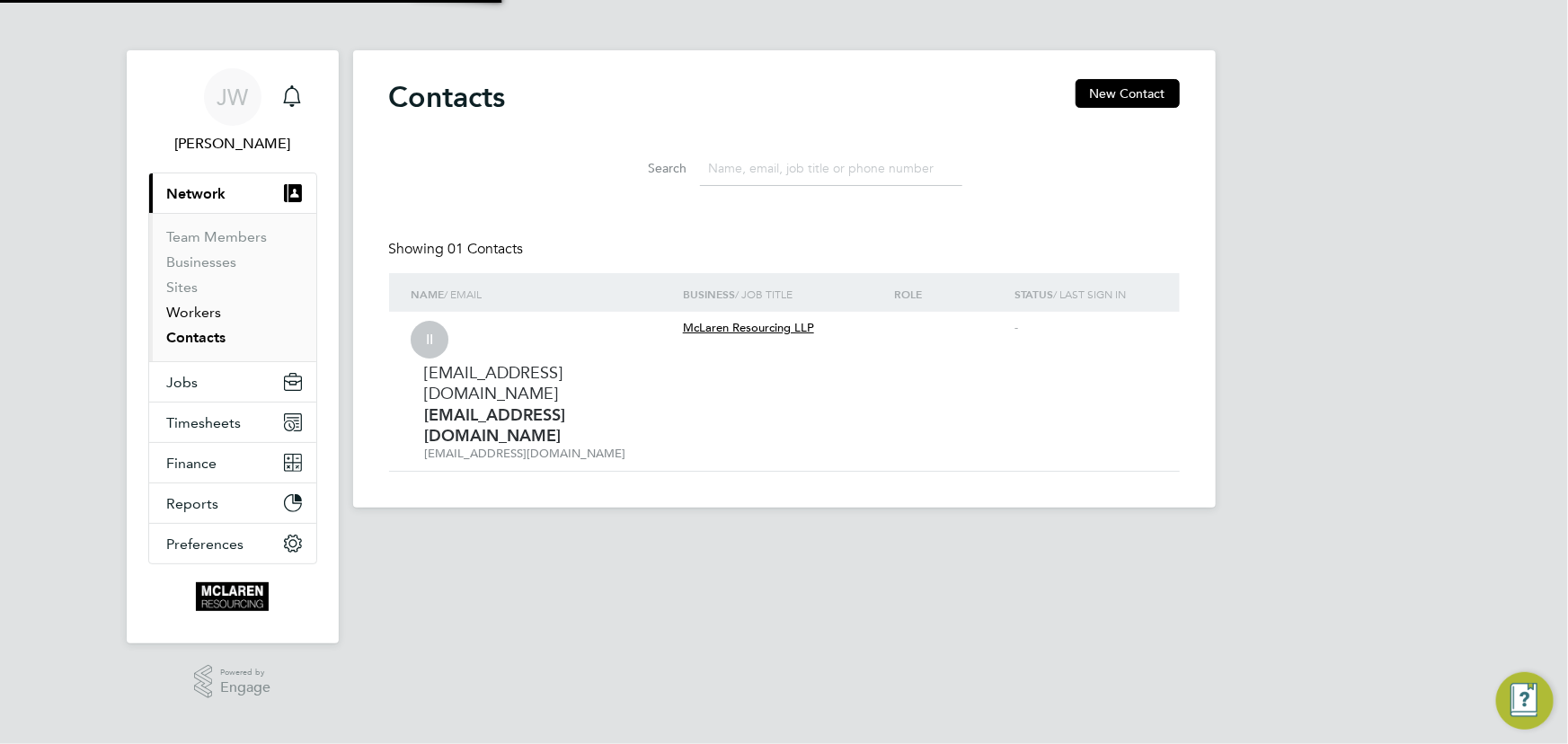
click at [199, 311] on link "Workers" at bounding box center [194, 312] width 55 height 17
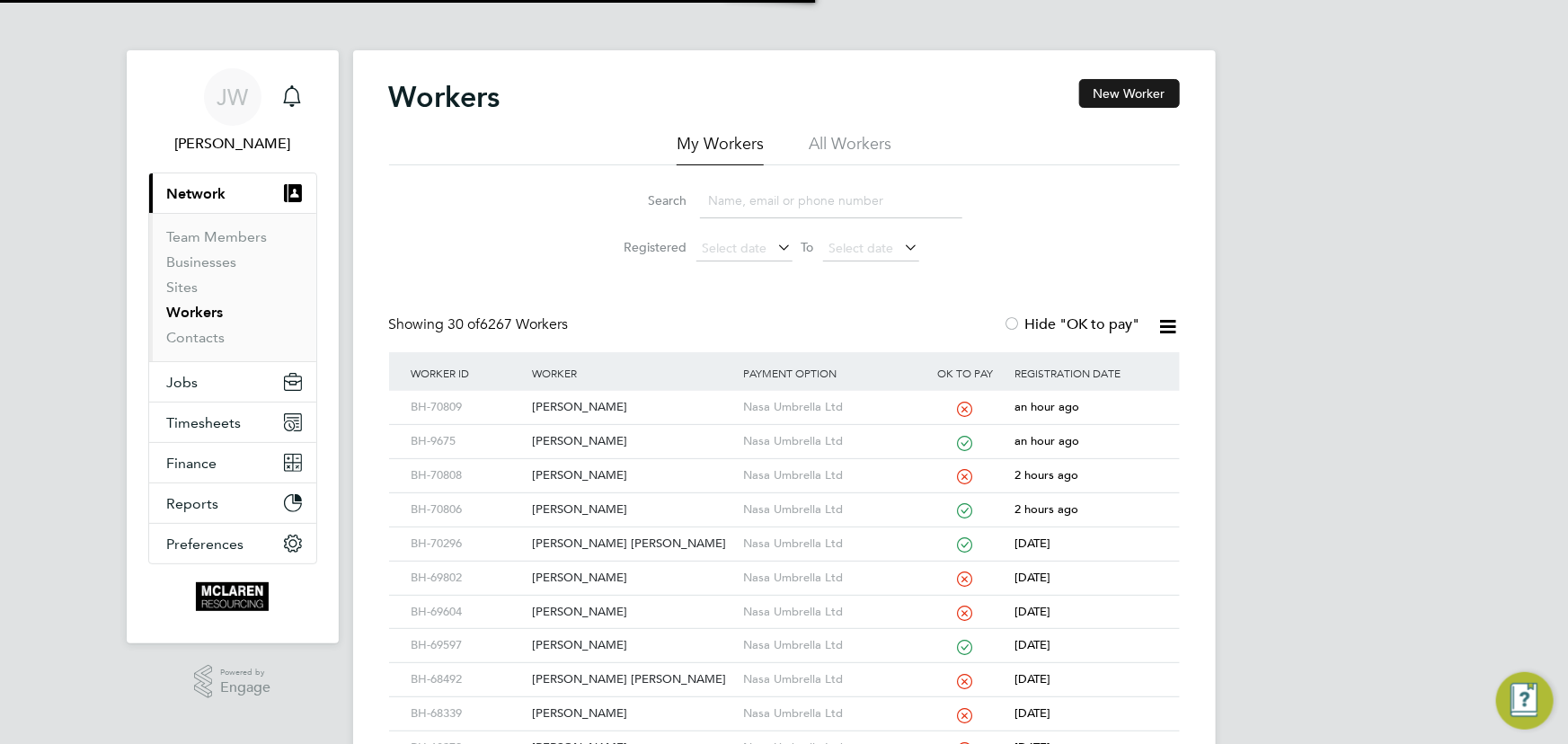
click at [1131, 88] on button "New Worker" at bounding box center [1129, 94] width 100 height 29
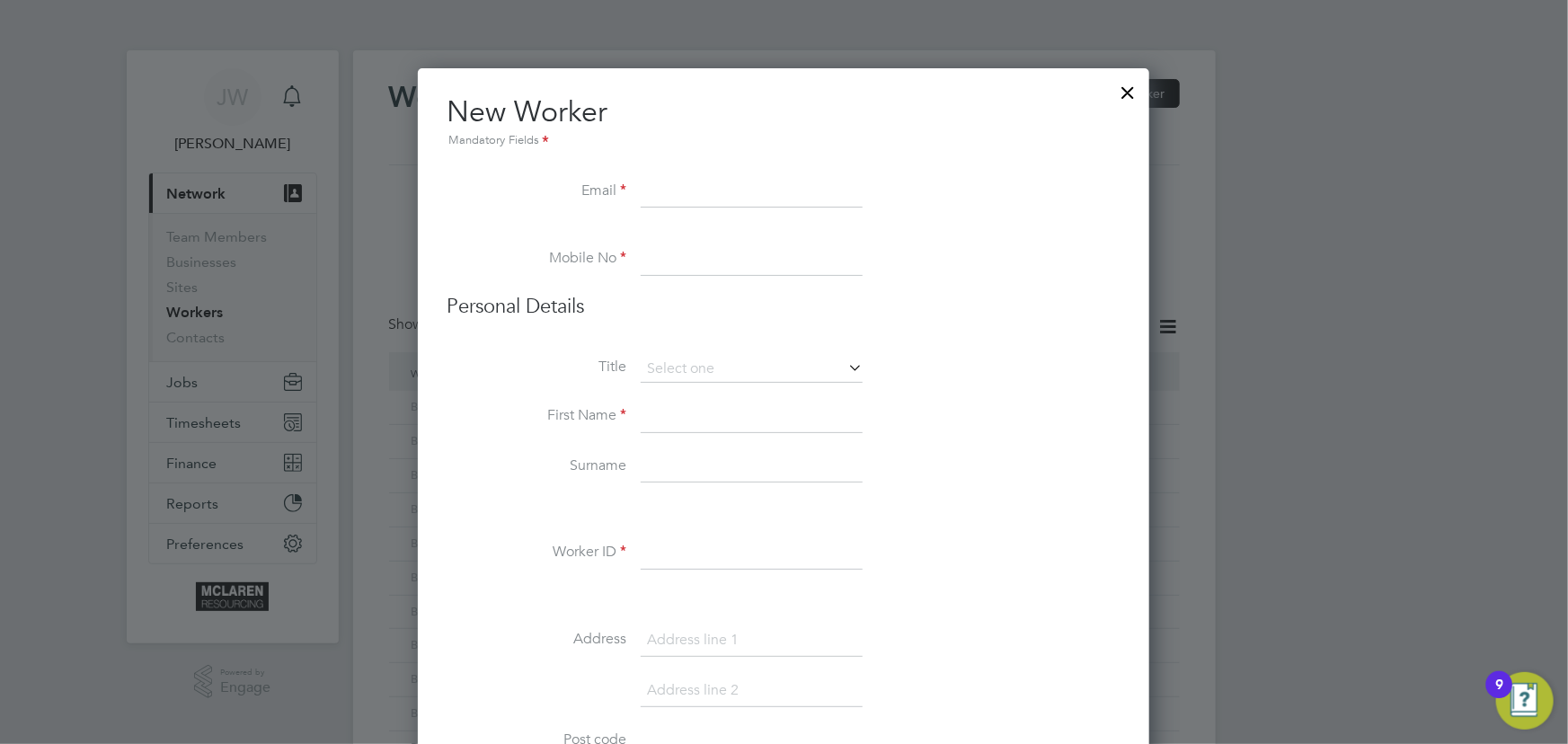
scroll to position [2042, 732]
paste input "pprice28@hotmail.com"
type input "pprice28@hotmail.com"
click at [693, 423] on input at bounding box center [751, 416] width 222 height 32
paste input "7769 228269"
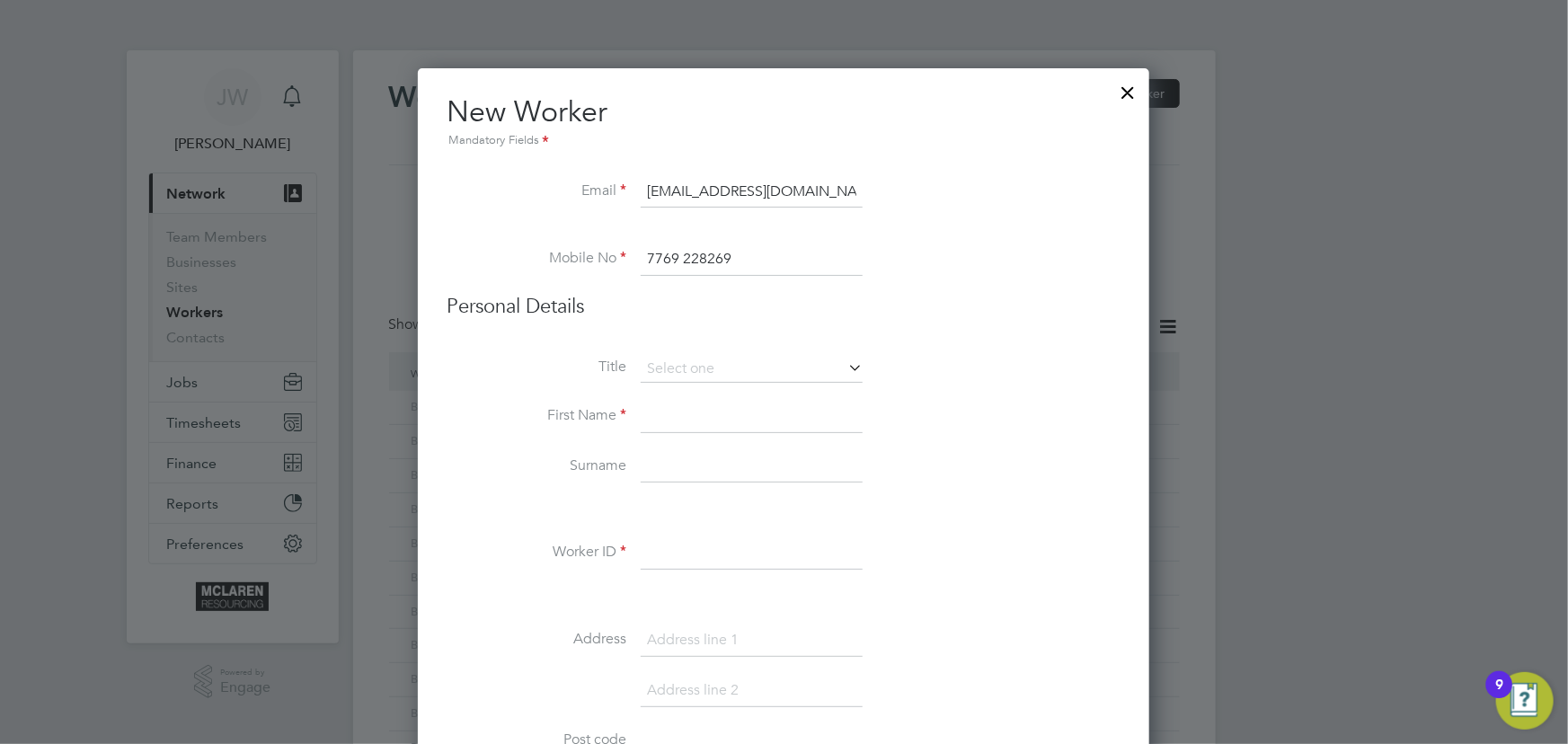
click at [644, 261] on input "7769 228269" at bounding box center [751, 259] width 222 height 32
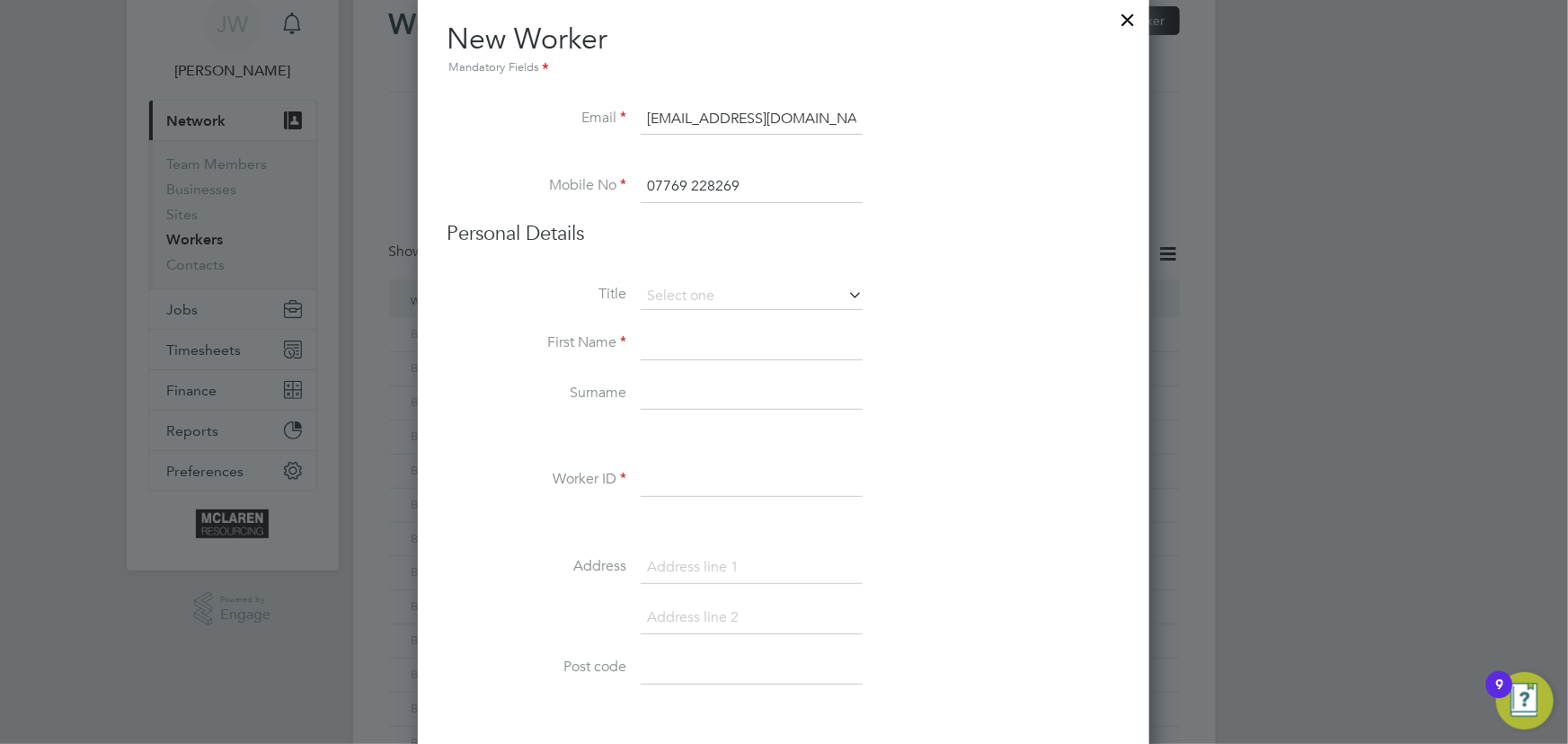
scroll to position [162, 0]
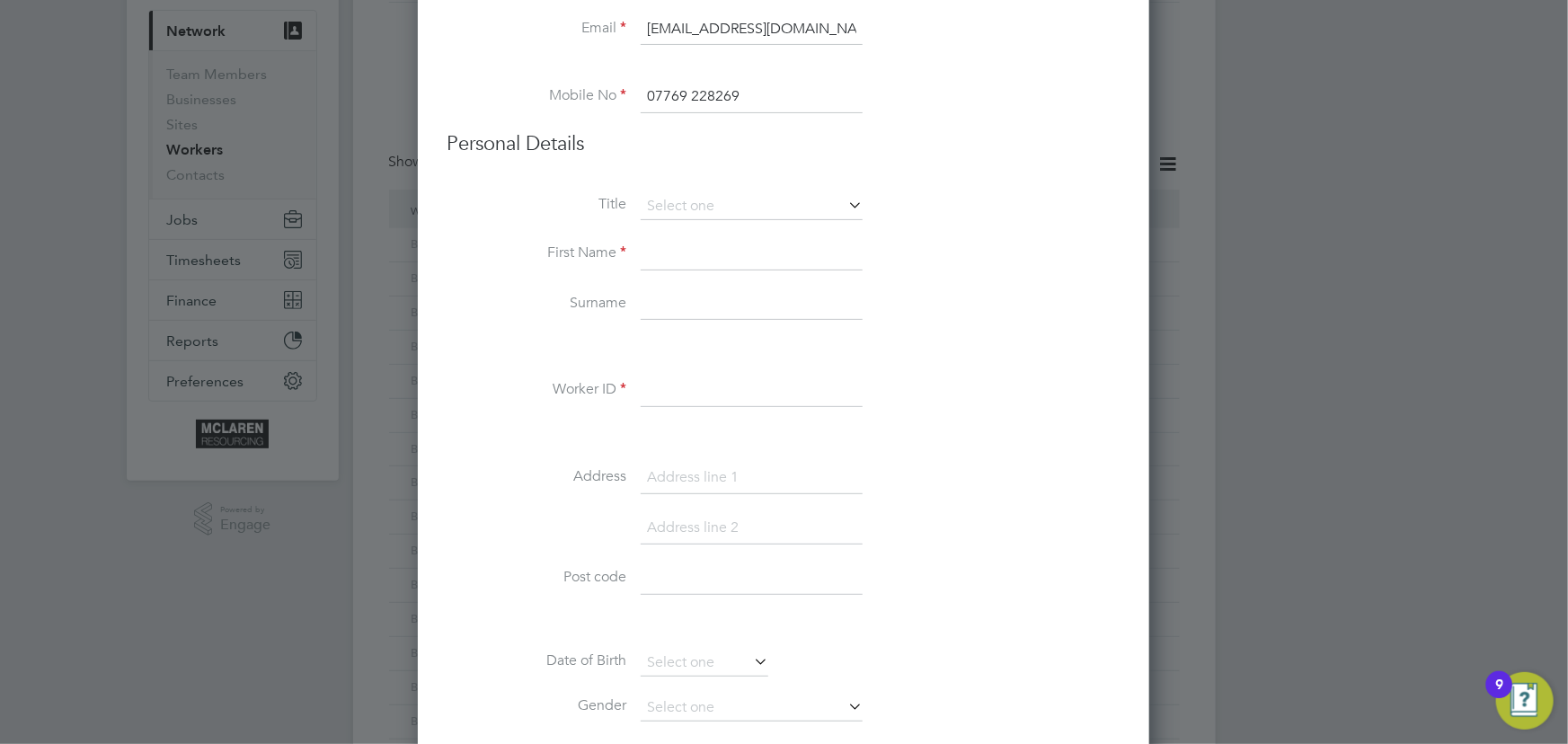
type input "07769 228269"
click at [701, 257] on input at bounding box center [751, 253] width 222 height 32
type input "Paul"
click at [694, 315] on input at bounding box center [751, 304] width 222 height 32
type input "Price"
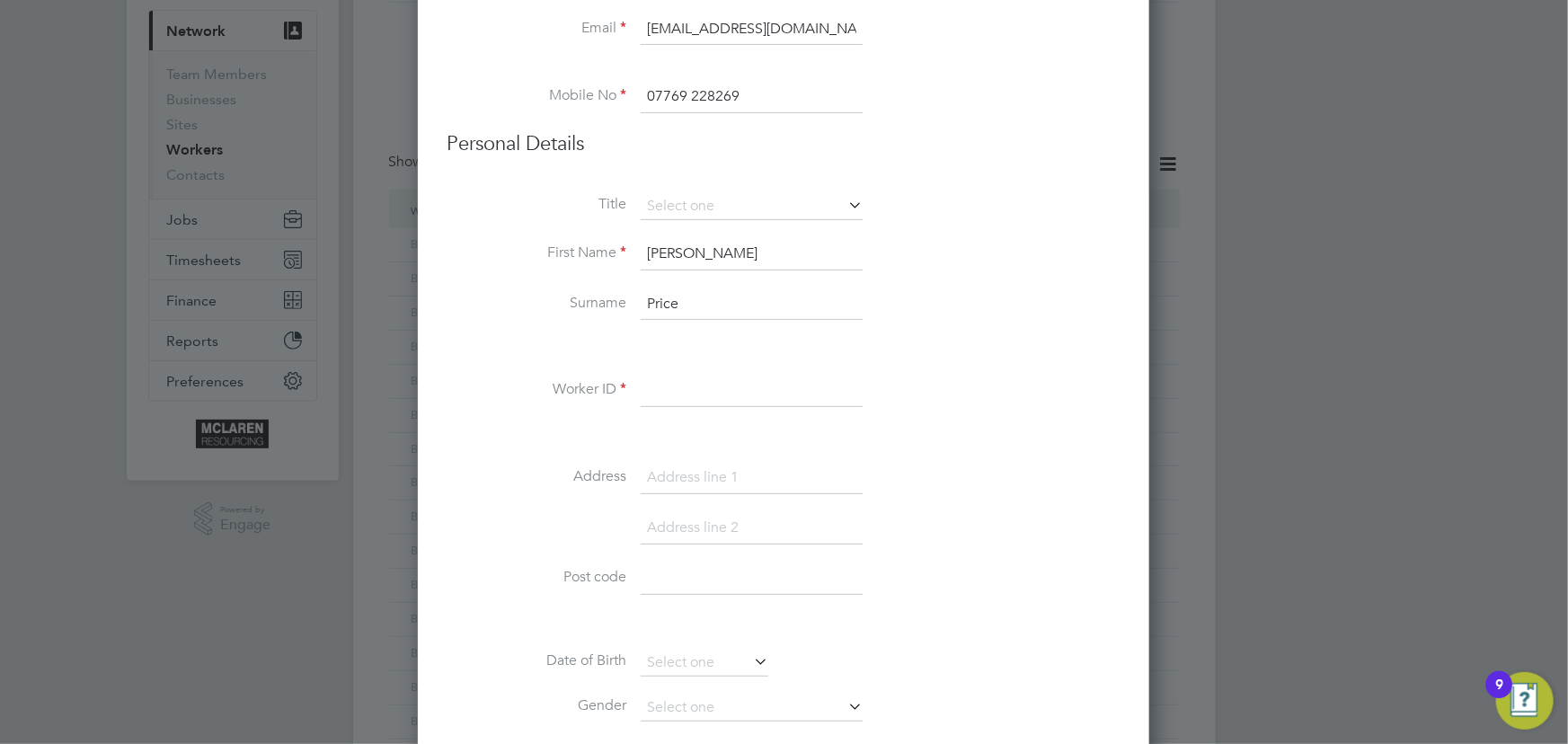
click at [752, 392] on input at bounding box center [751, 390] width 222 height 32
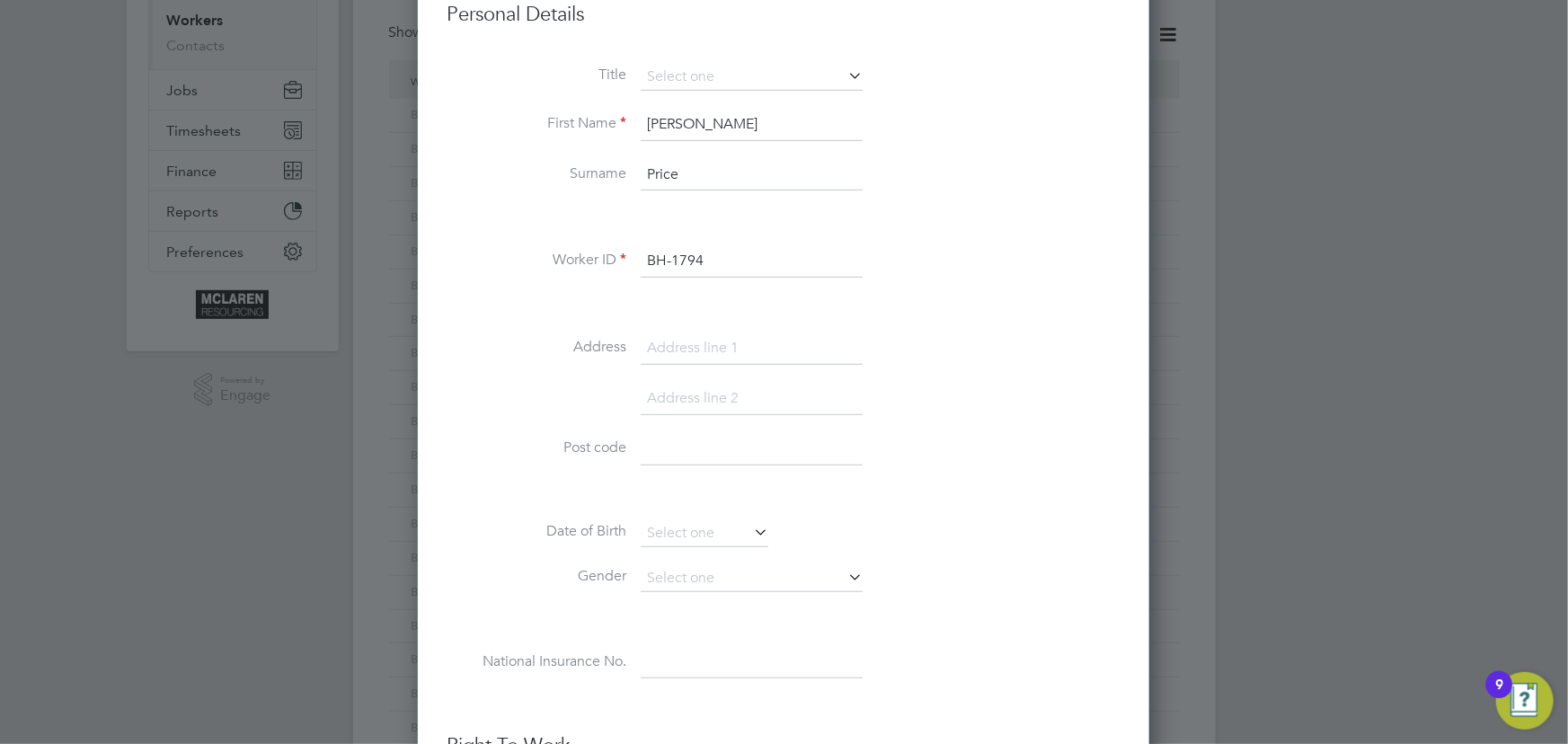
scroll to position [408, 0]
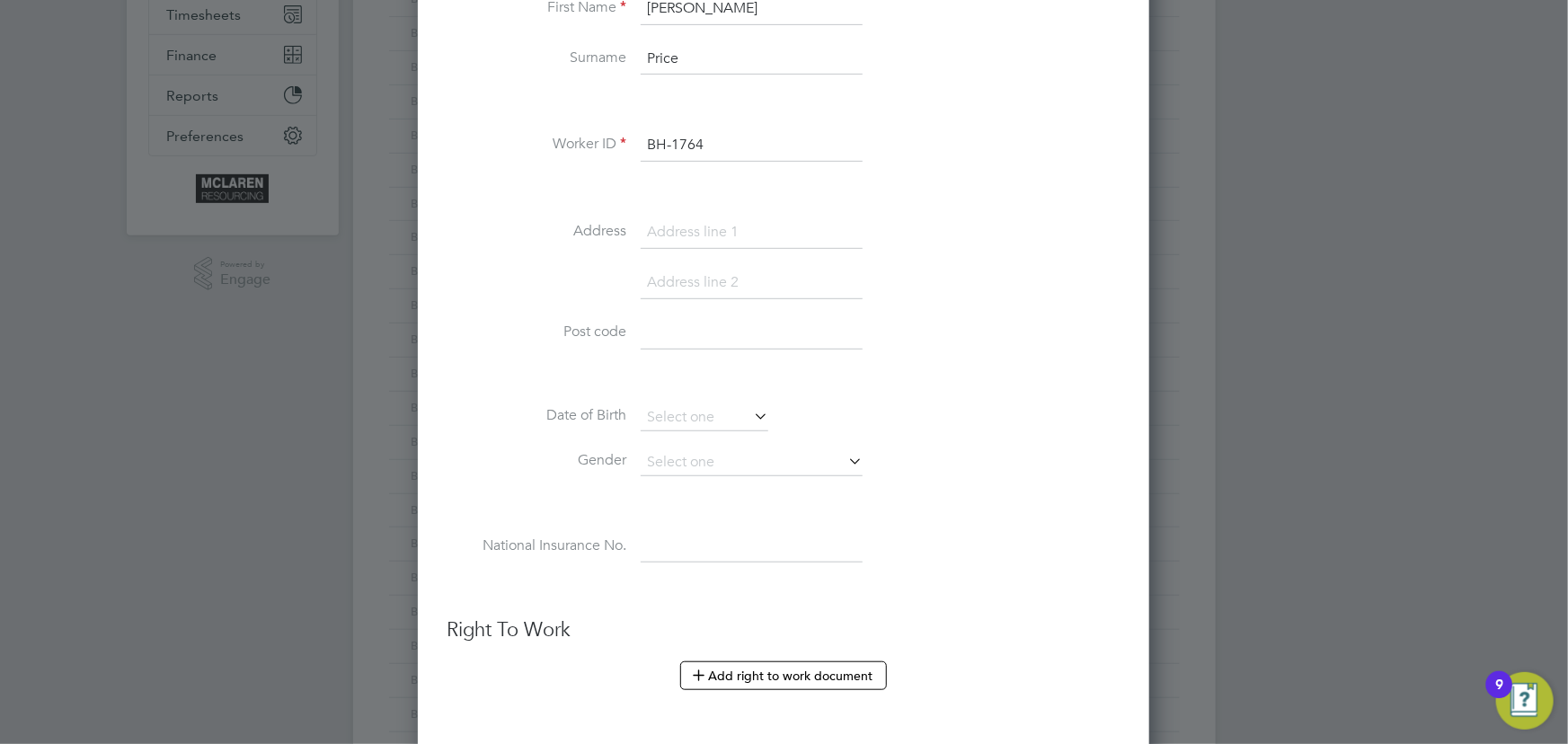
type input "BH-1764"
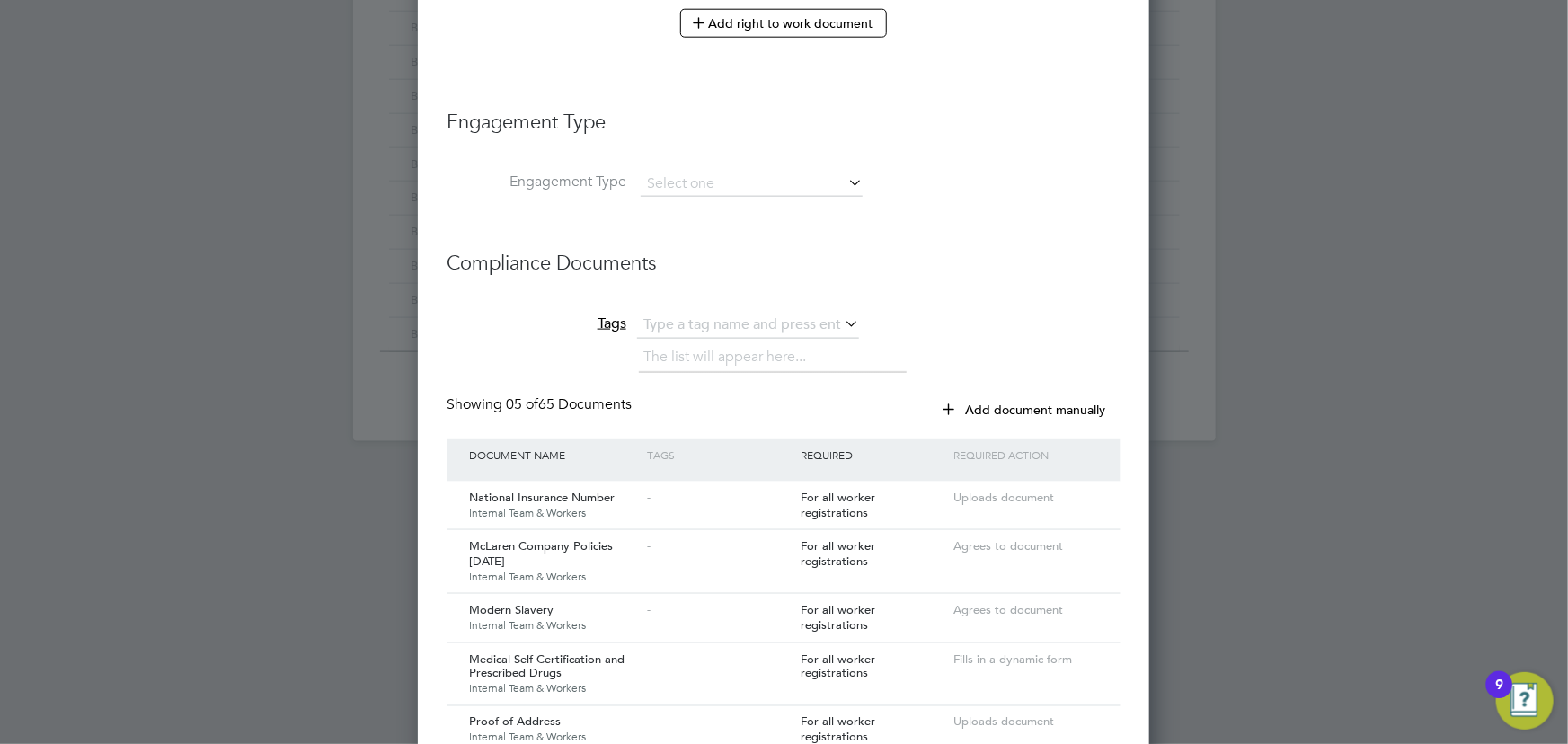
scroll to position [1060, 0]
click at [682, 173] on input at bounding box center [751, 183] width 222 height 26
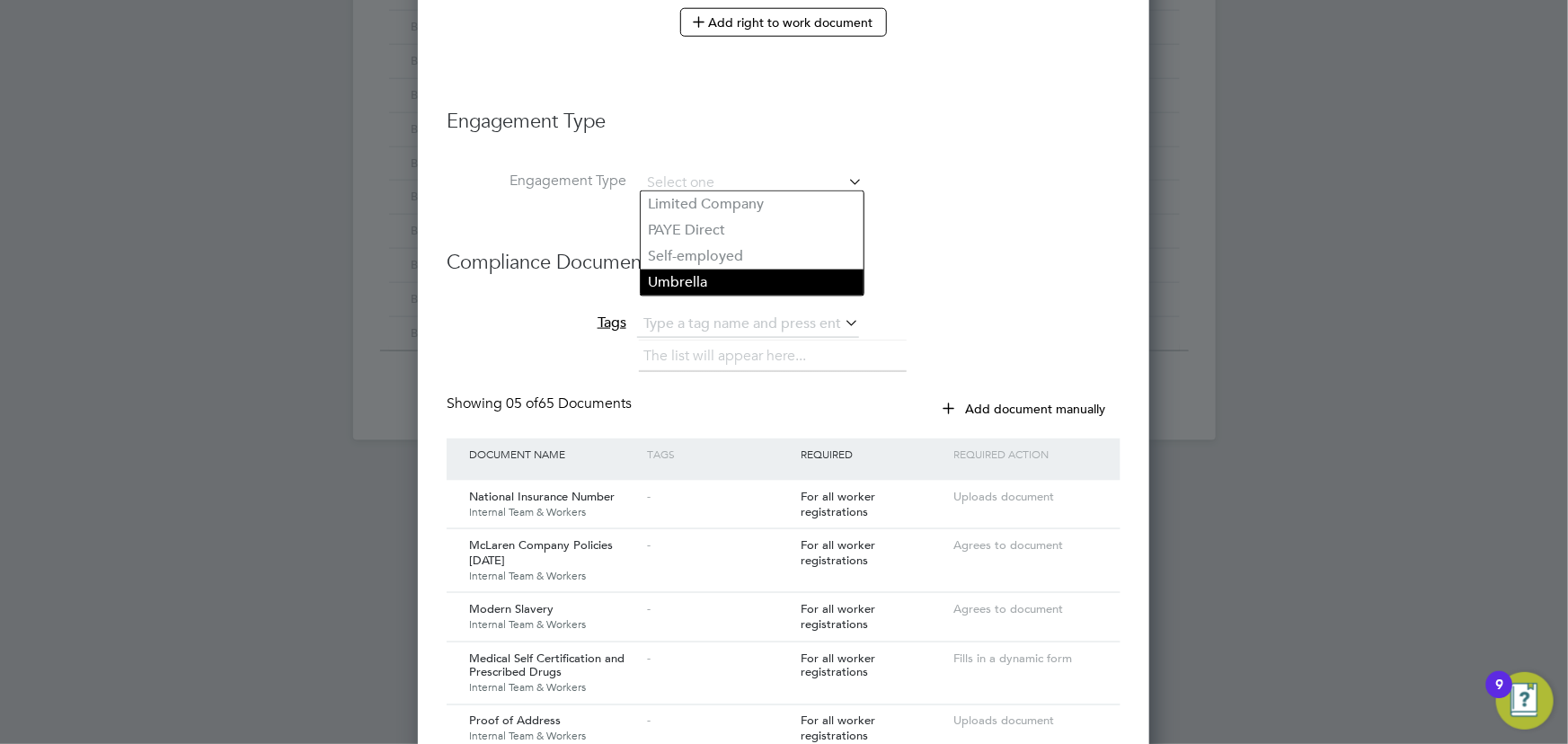
click at [686, 277] on li "Umbrella" at bounding box center [752, 282] width 223 height 26
type input "Umbrella"
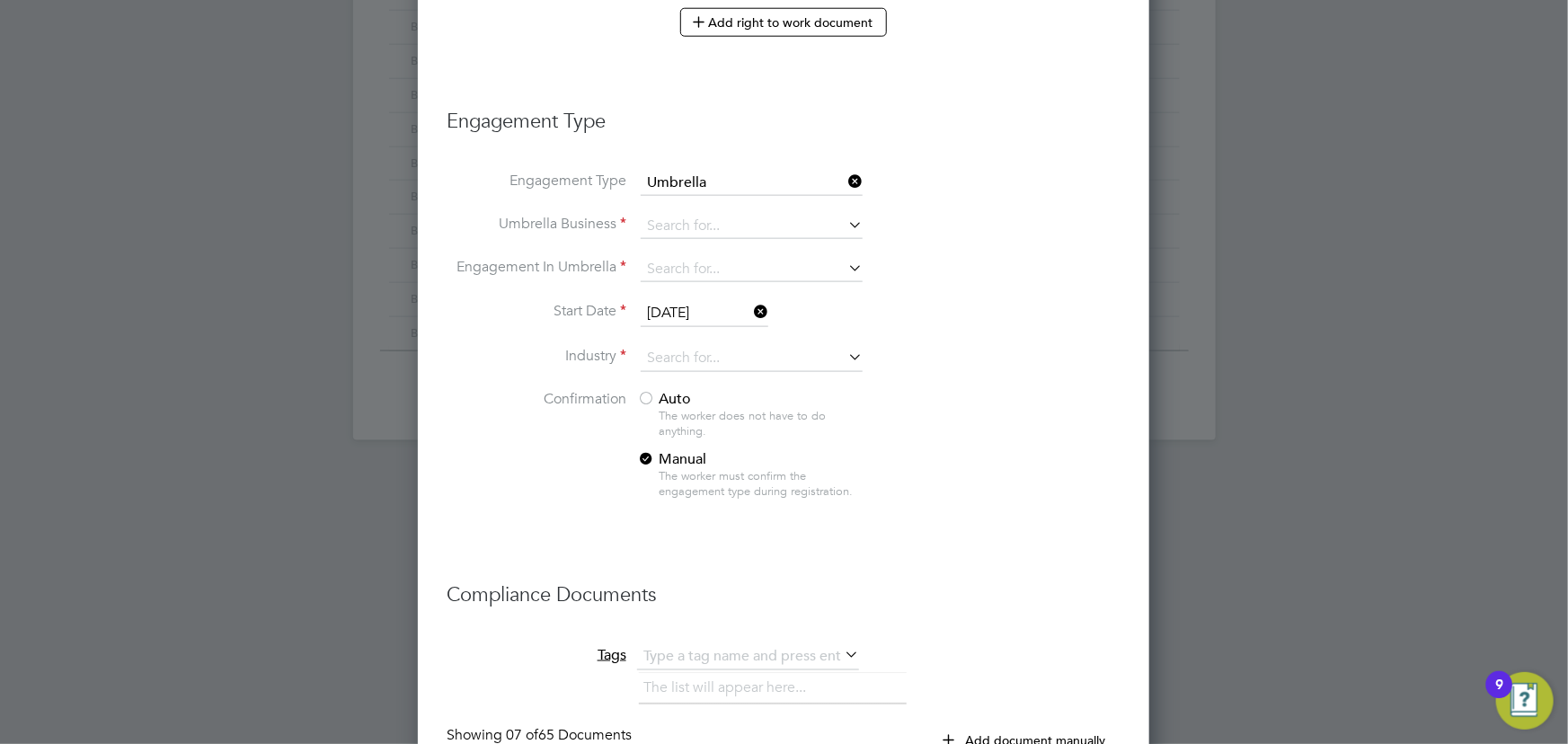
scroll to position [2501, 732]
click at [681, 225] on input at bounding box center [751, 226] width 222 height 26
click at [680, 244] on b "Nasa" at bounding box center [664, 246] width 34 height 17
type input "Nasa Umbrella Ltd"
click at [959, 268] on li "Engagement In Umbrella" at bounding box center [784, 278] width 674 height 43
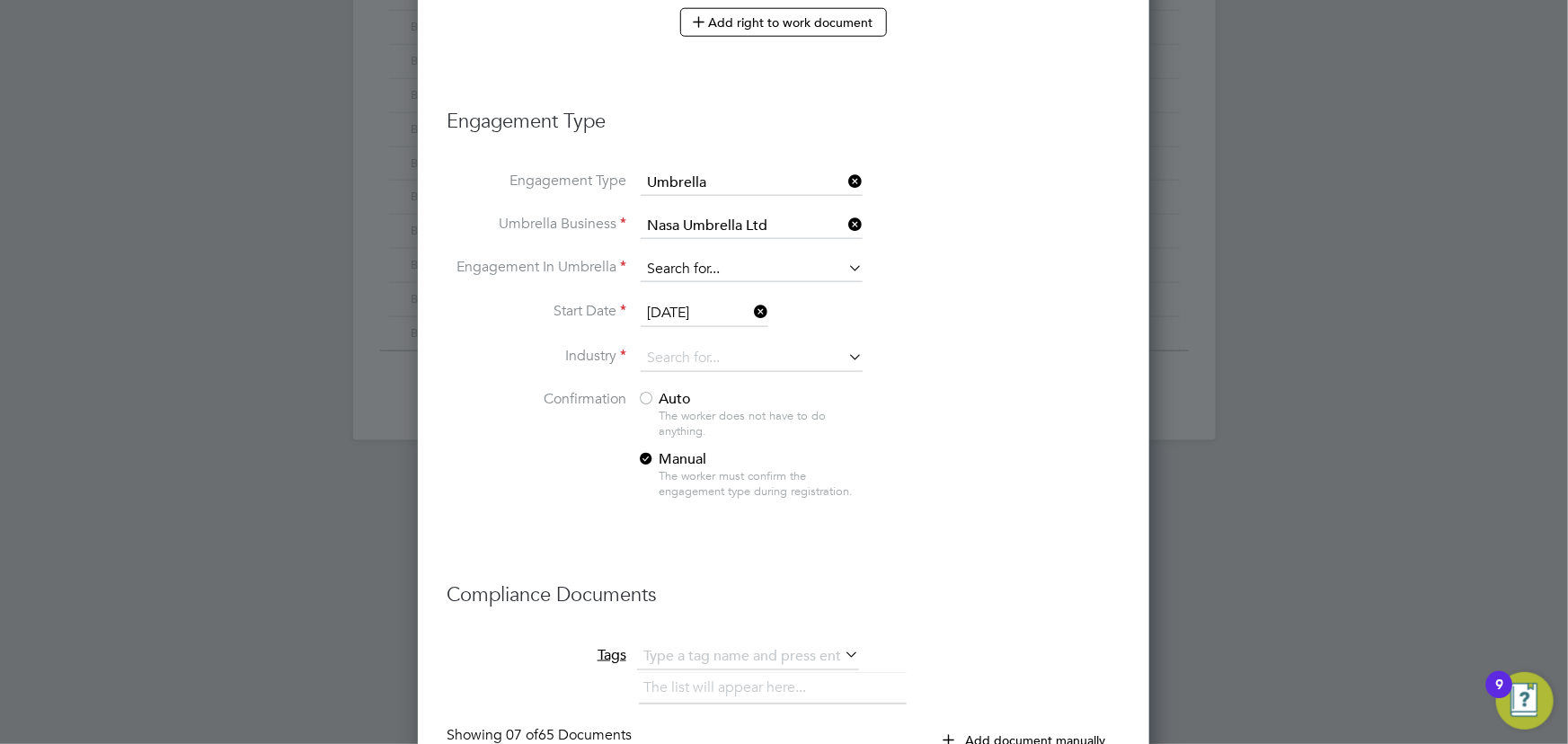
click at [685, 262] on input at bounding box center [751, 270] width 222 height 26
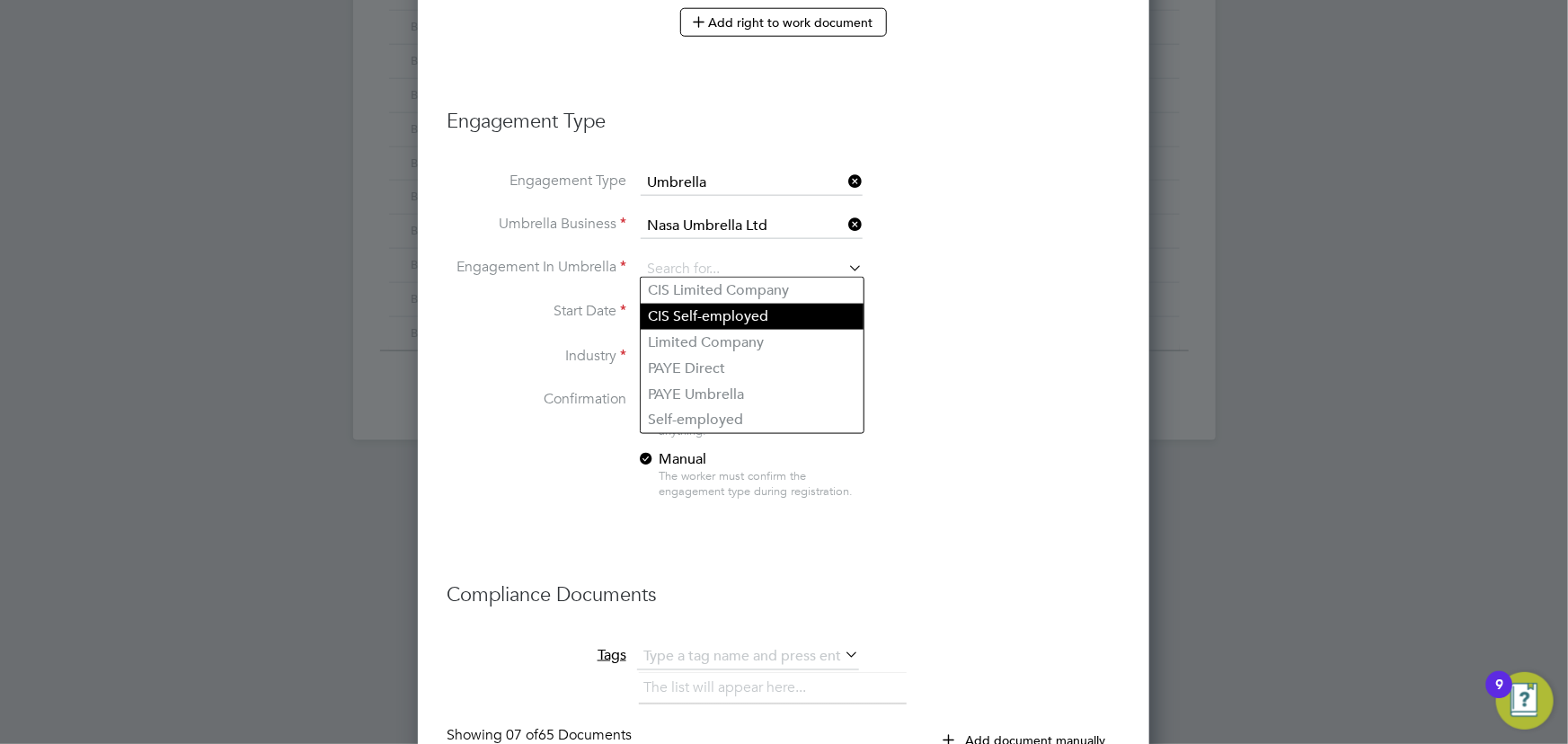
click at [705, 304] on li "CIS Self-employed" at bounding box center [752, 316] width 223 height 26
type input "CIS Self-employed"
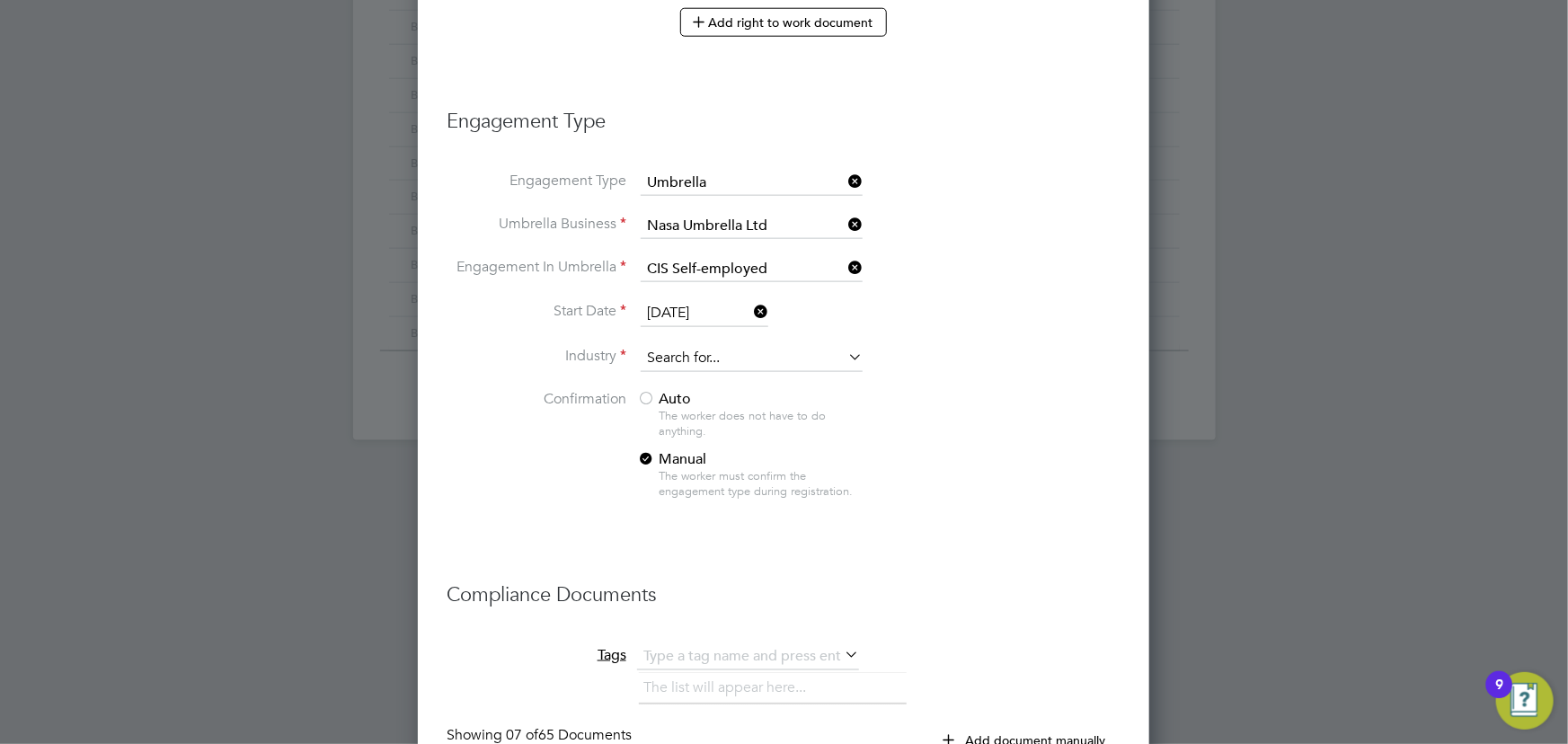
click at [697, 348] on input at bounding box center [751, 358] width 222 height 27
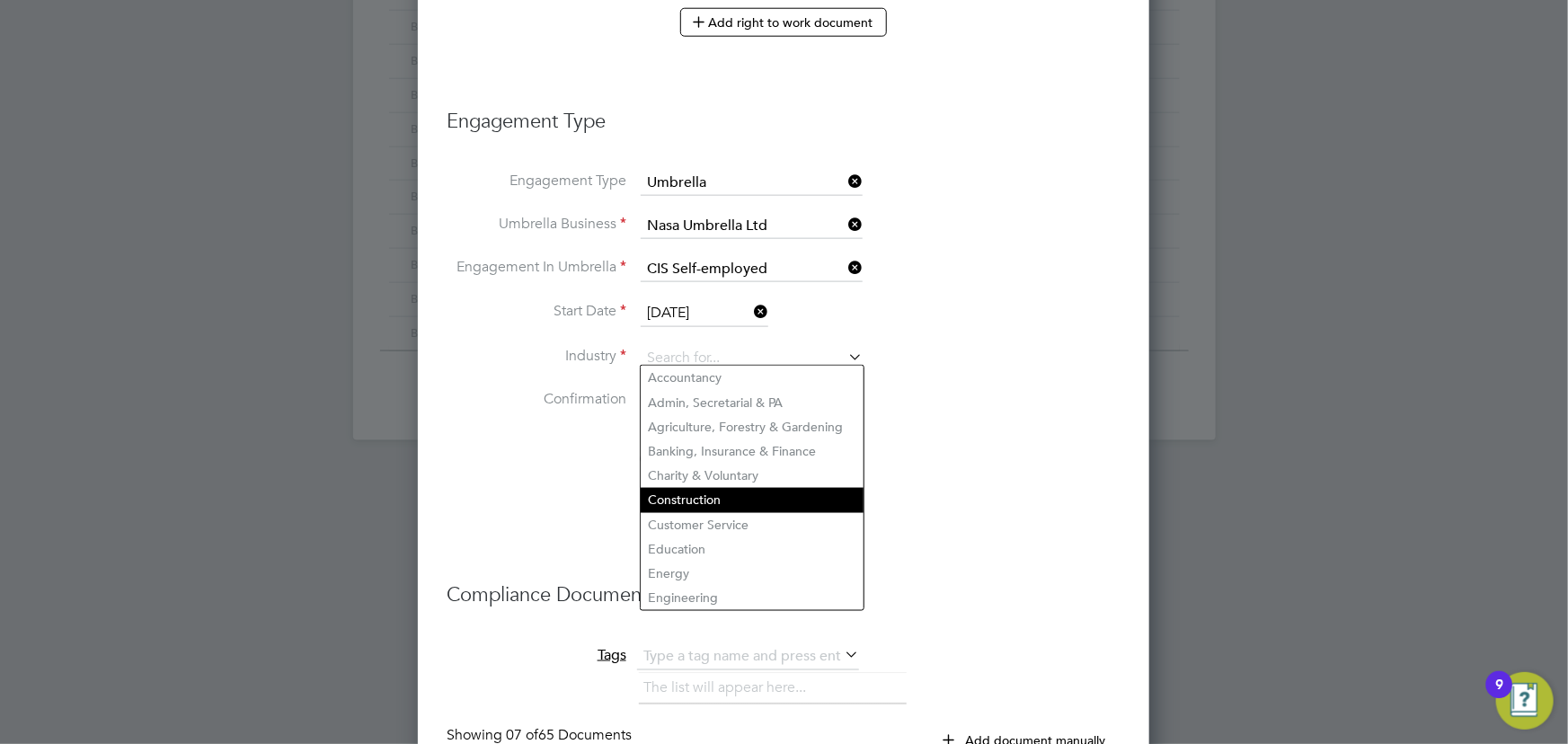
click at [701, 492] on li "Construction" at bounding box center [752, 500] width 223 height 25
type input "Construction"
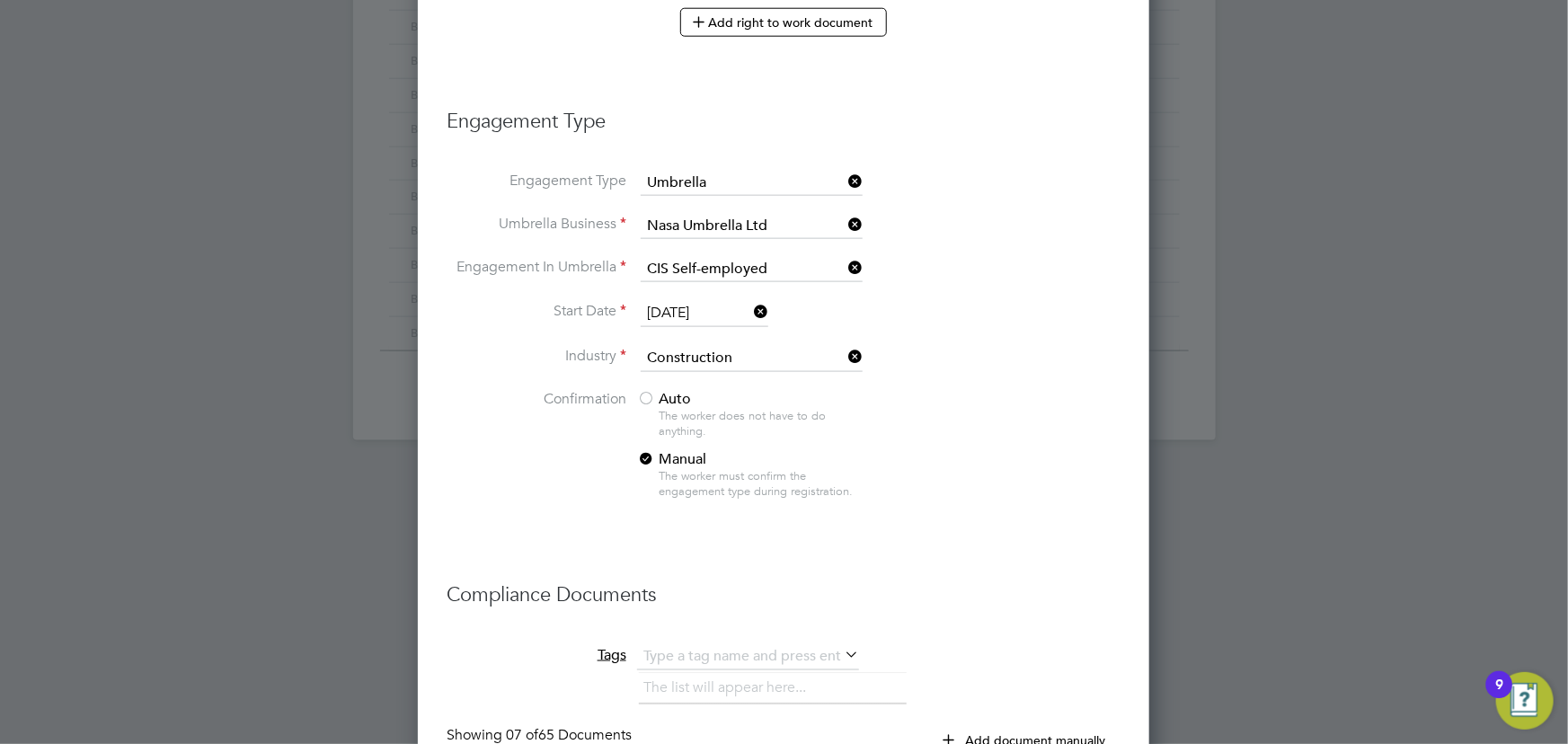
click at [675, 394] on span "Auto" at bounding box center [663, 398] width 54 height 18
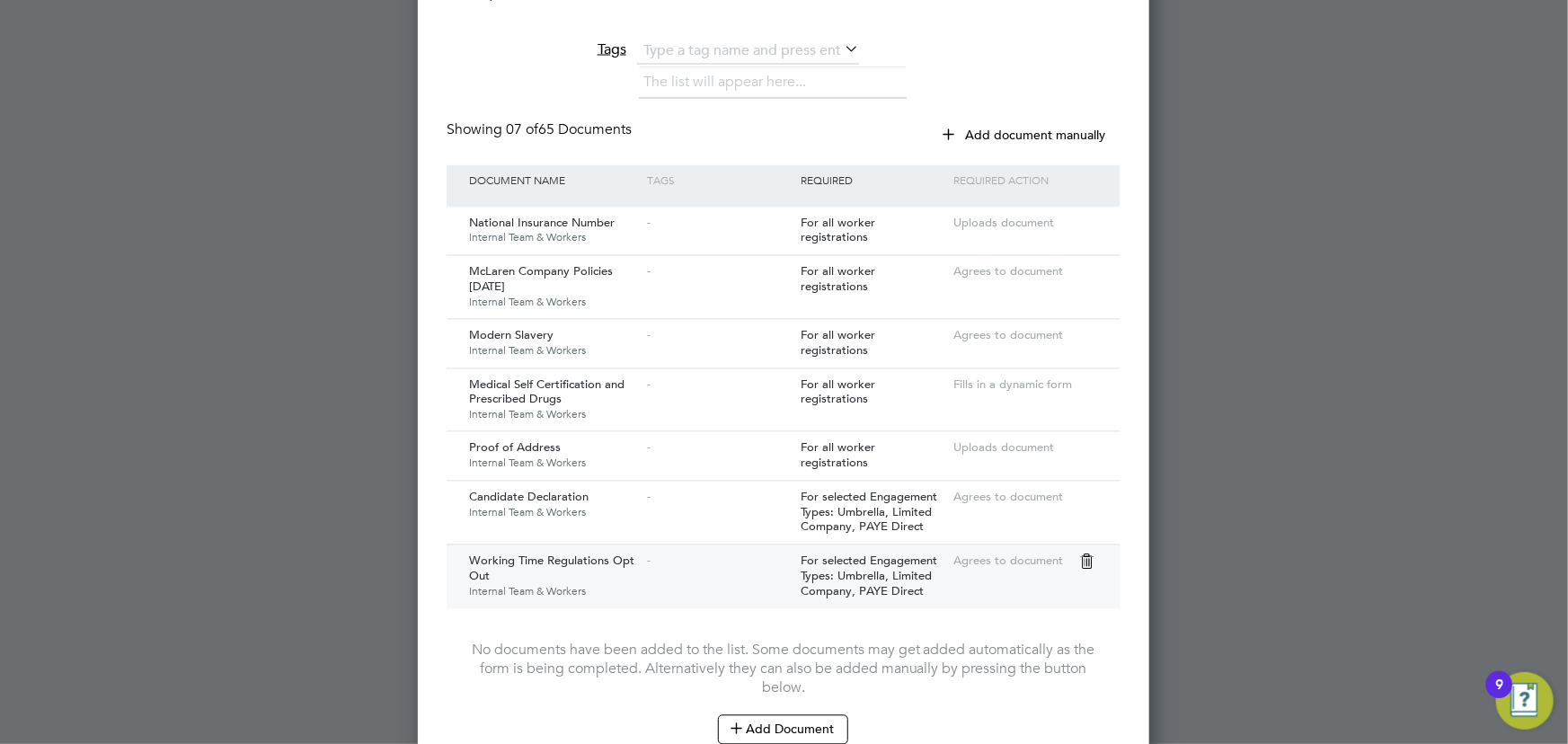
scroll to position [1824, 0]
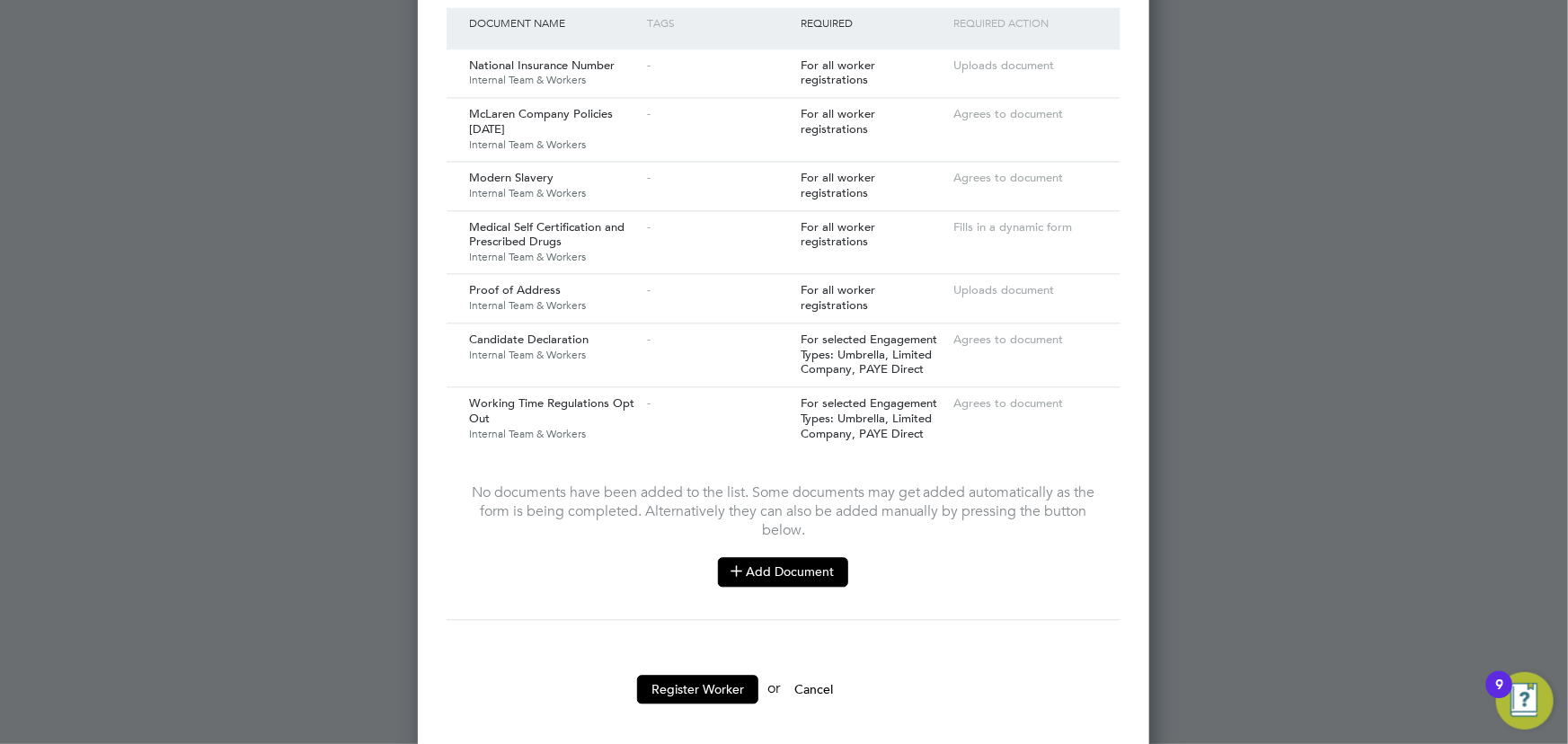
click at [806, 569] on button "Add Document" at bounding box center [783, 572] width 130 height 29
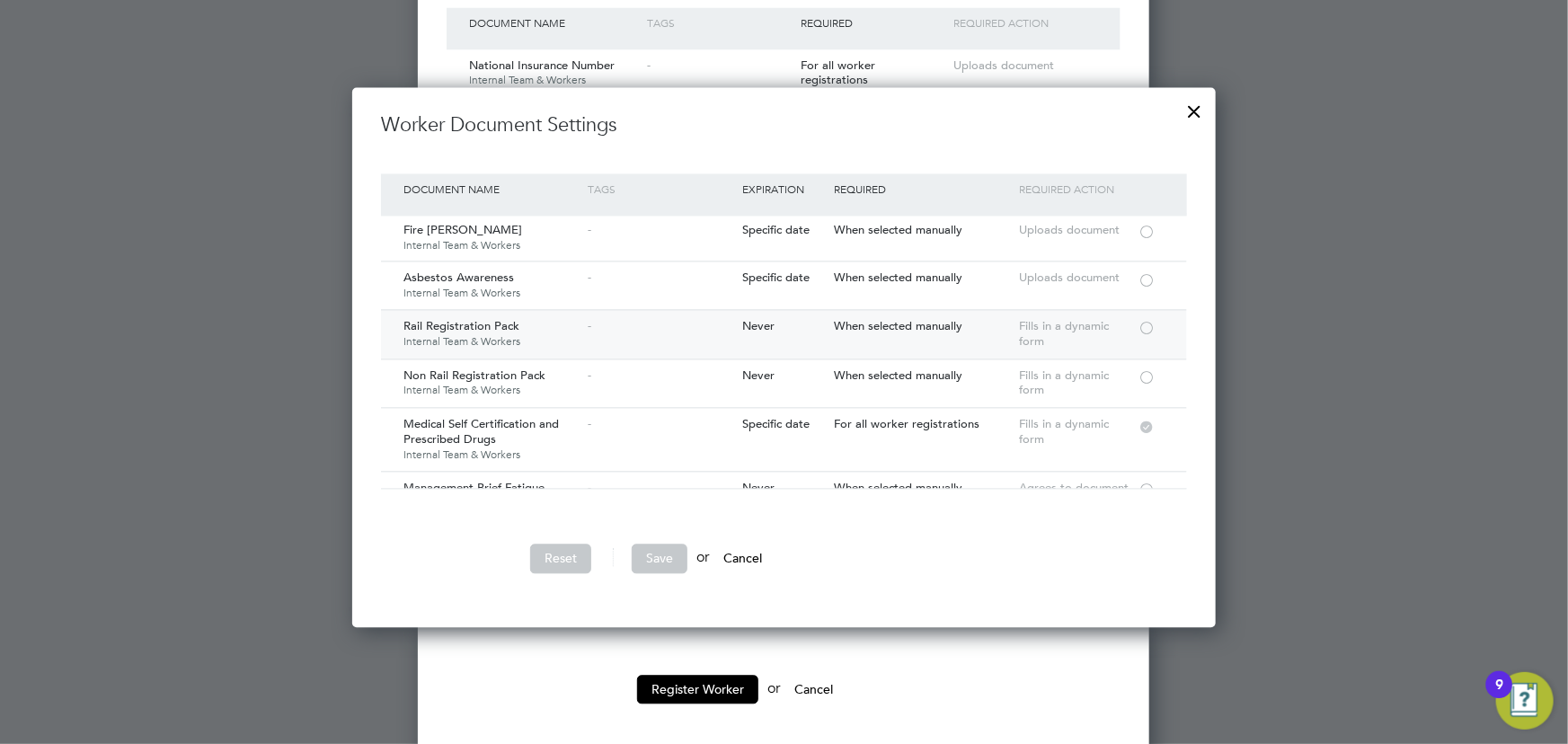
scroll to position [162, 0]
click at [1146, 319] on div at bounding box center [1147, 326] width 18 height 14
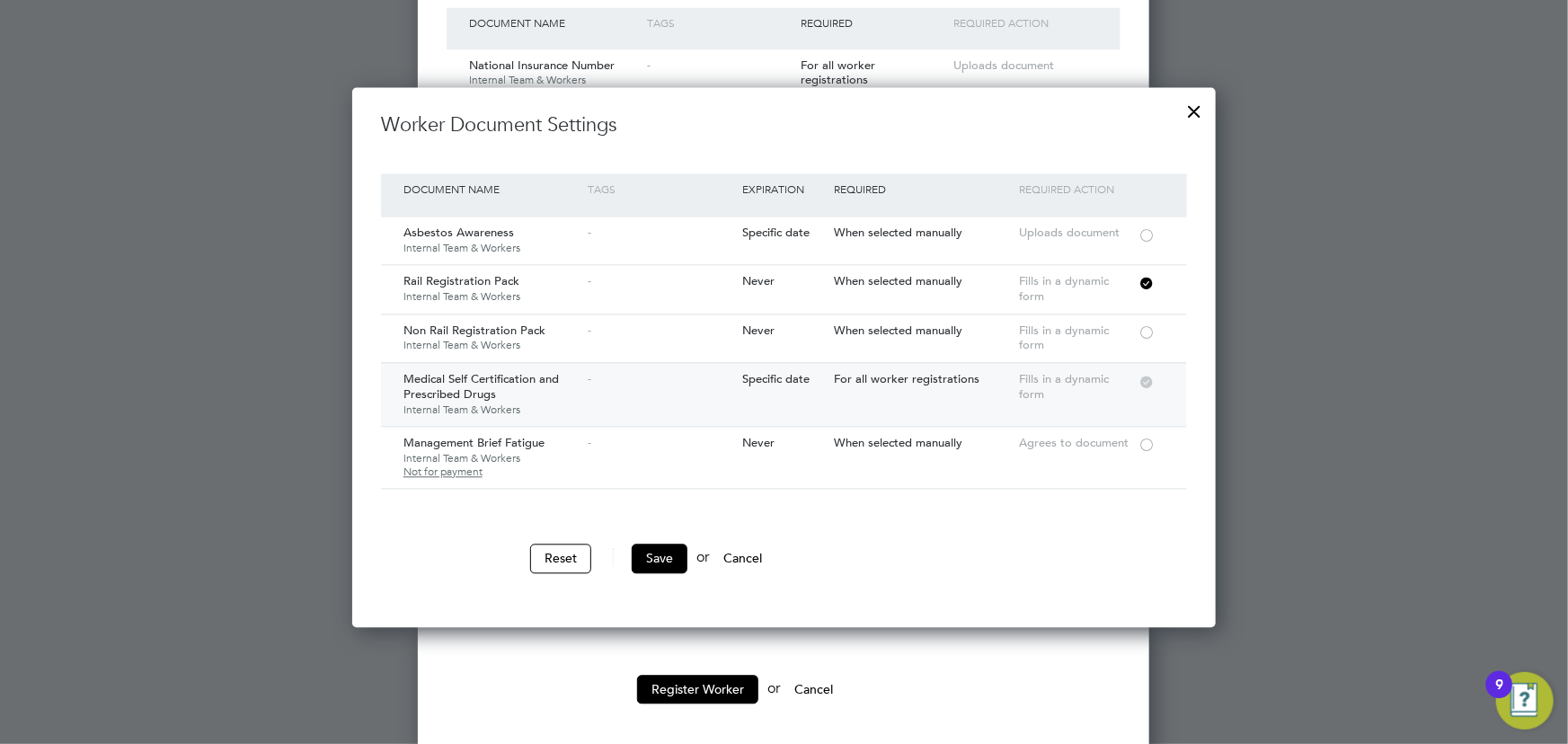
scroll to position [244, 0]
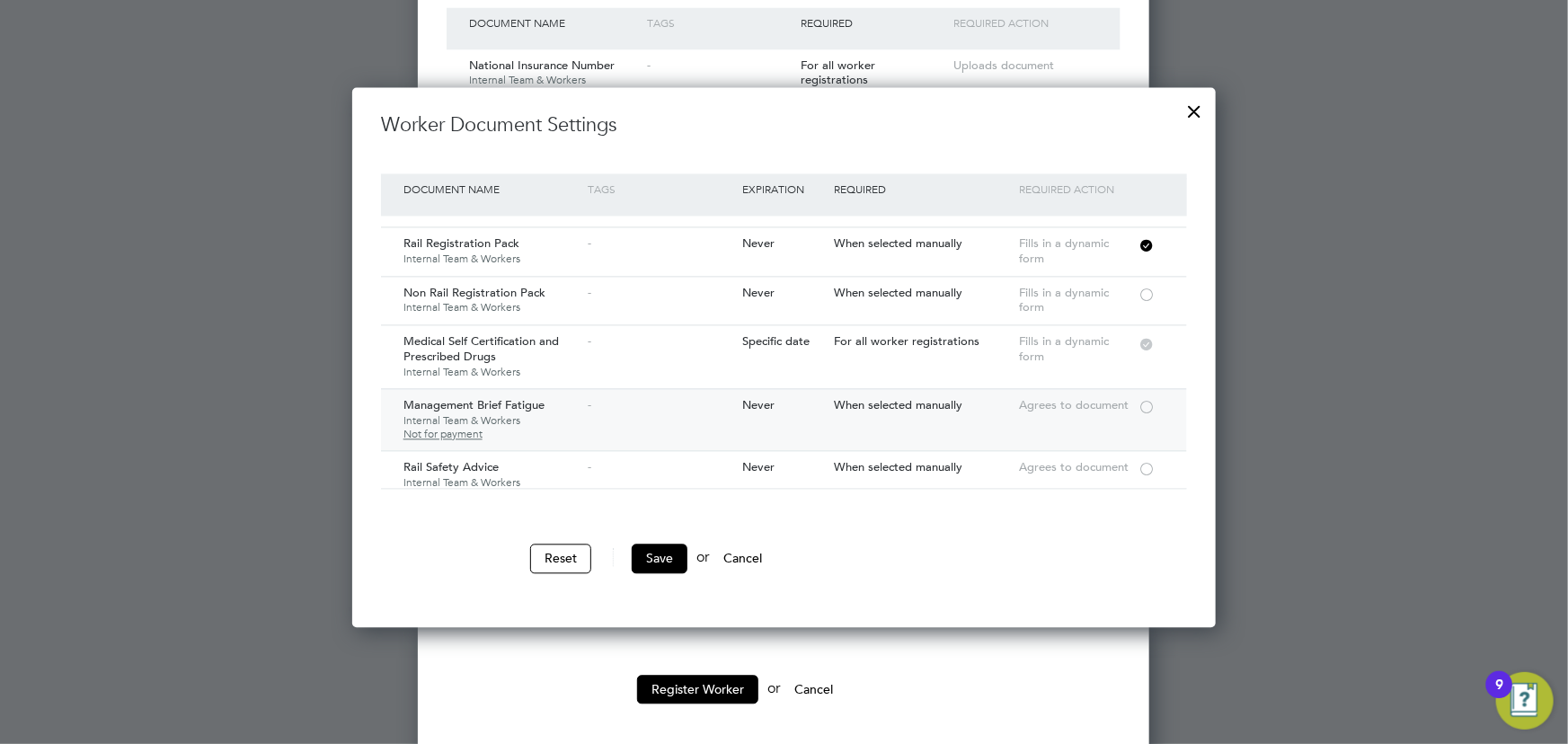
drag, startPoint x: 1159, startPoint y: 398, endPoint x: 1159, endPoint y: 411, distance: 13.0
click at [1159, 398] on div at bounding box center [1152, 404] width 30 height 31
click at [1150, 460] on div at bounding box center [1147, 467] width 18 height 14
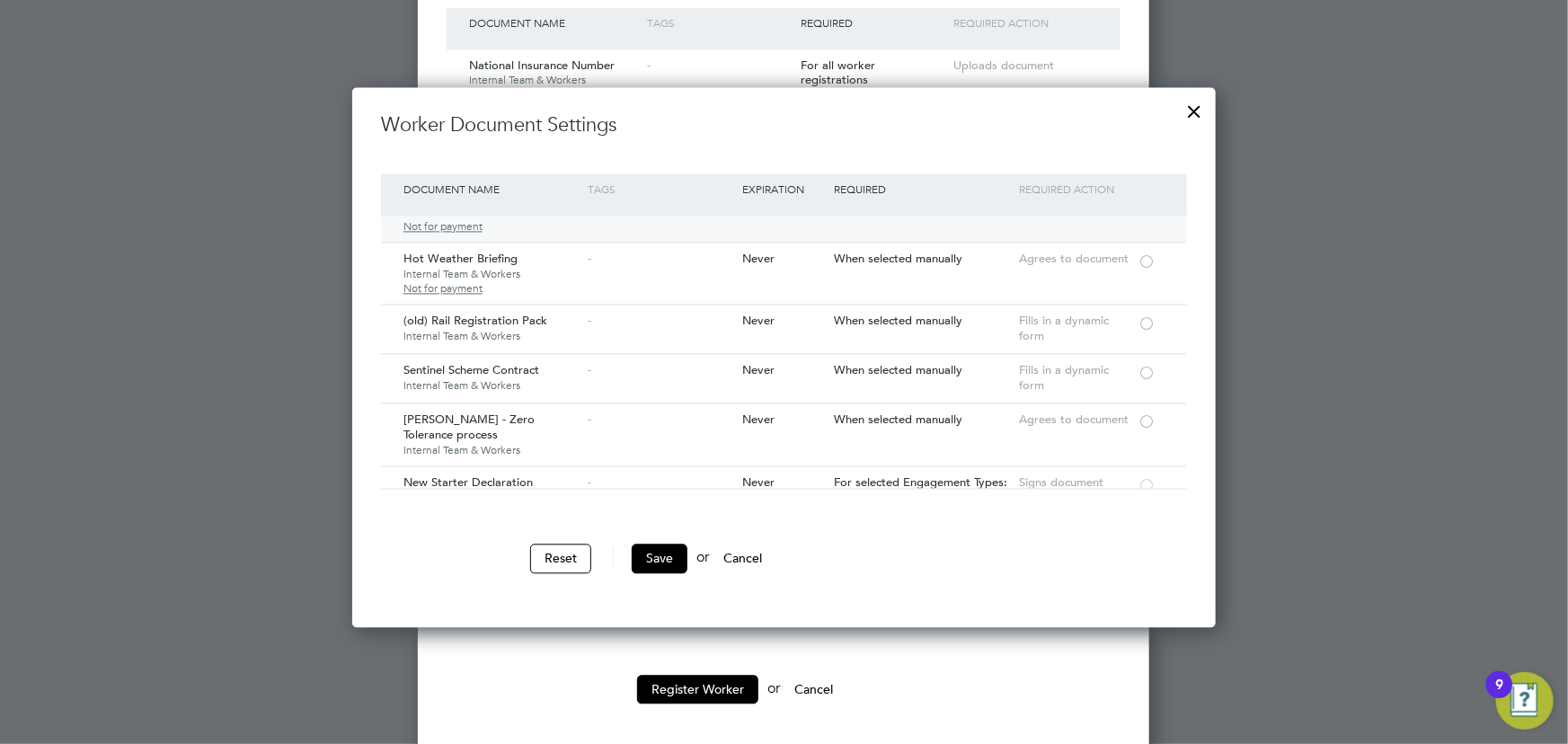
scroll to position [653, 0]
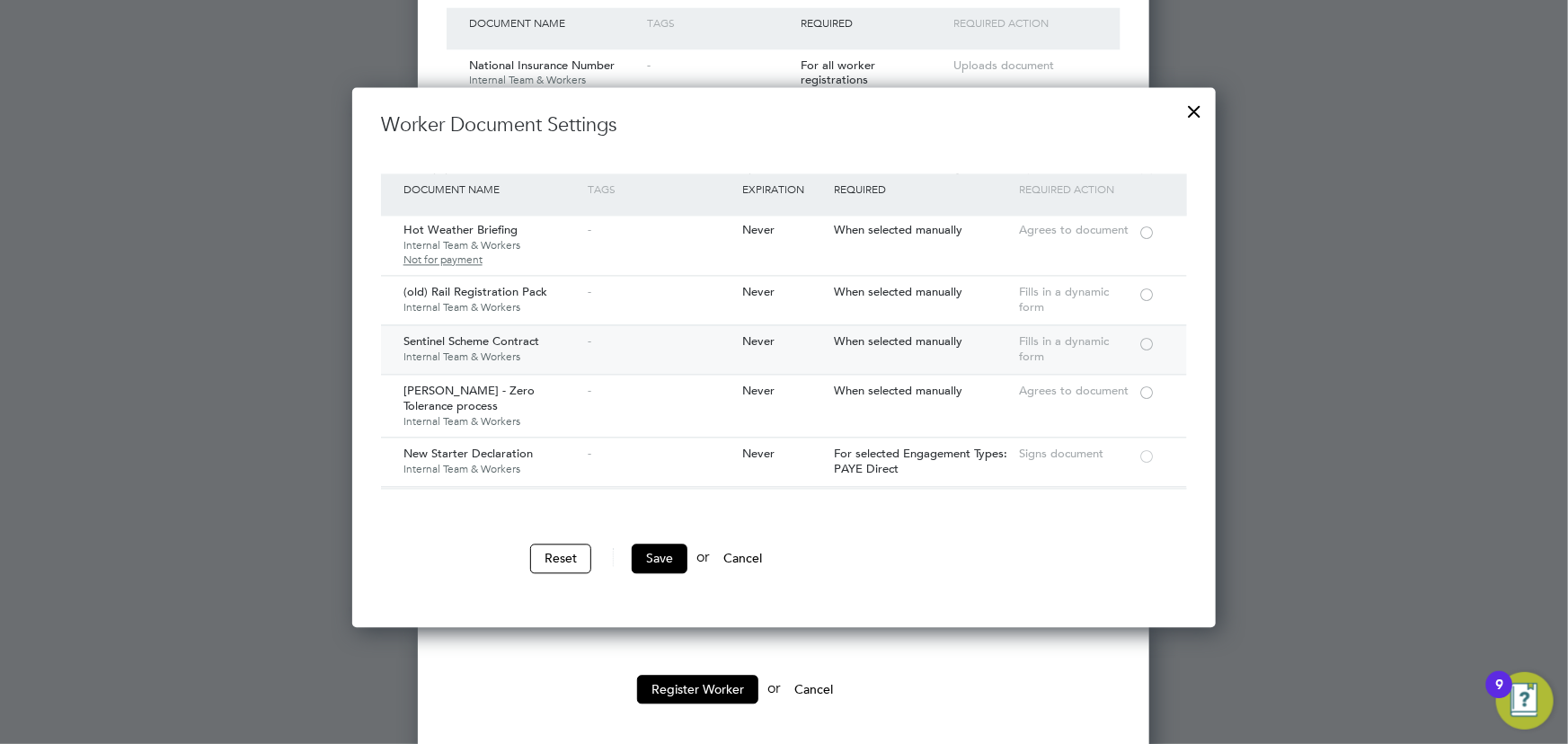
click at [1147, 336] on div at bounding box center [1147, 342] width 18 height 14
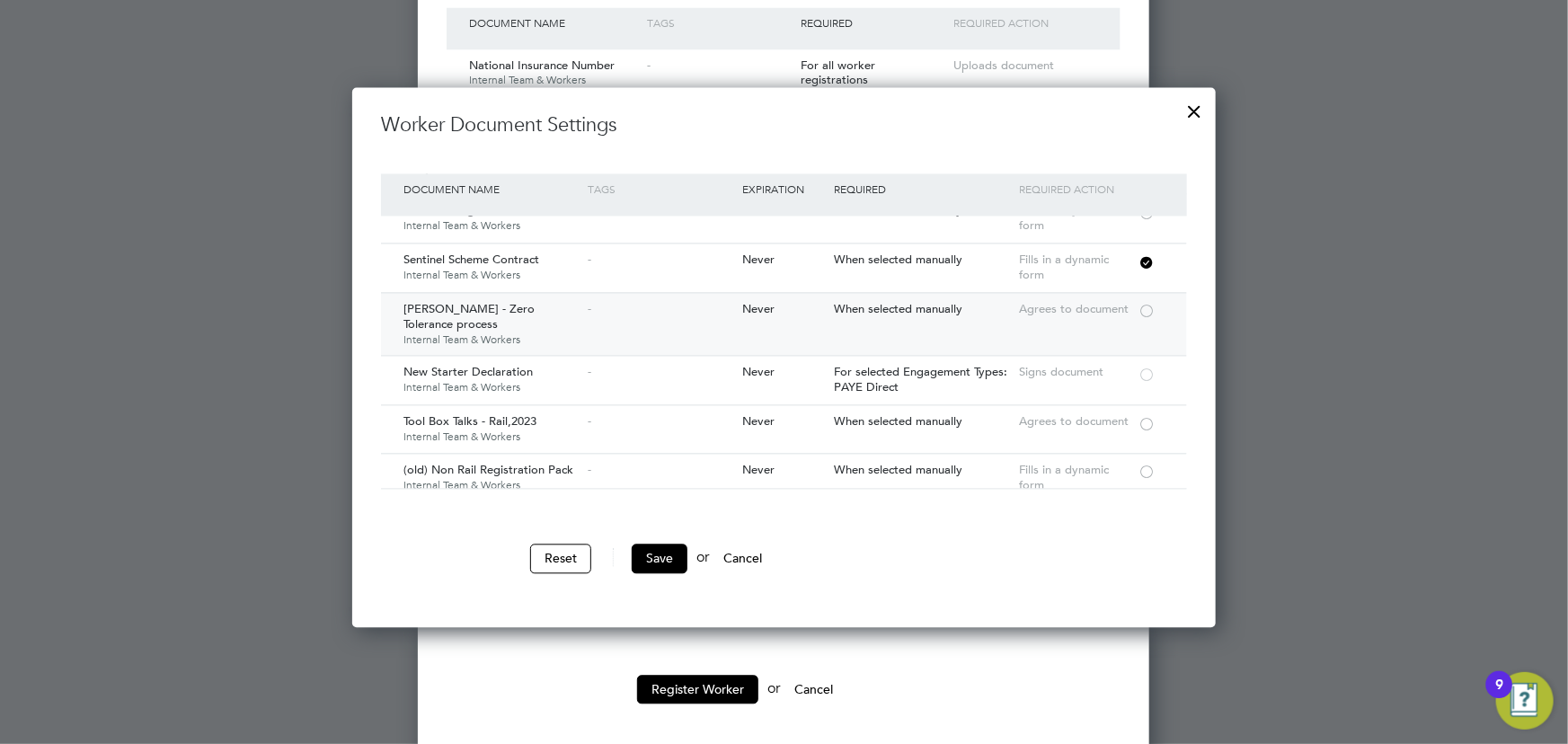
scroll to position [816, 0]
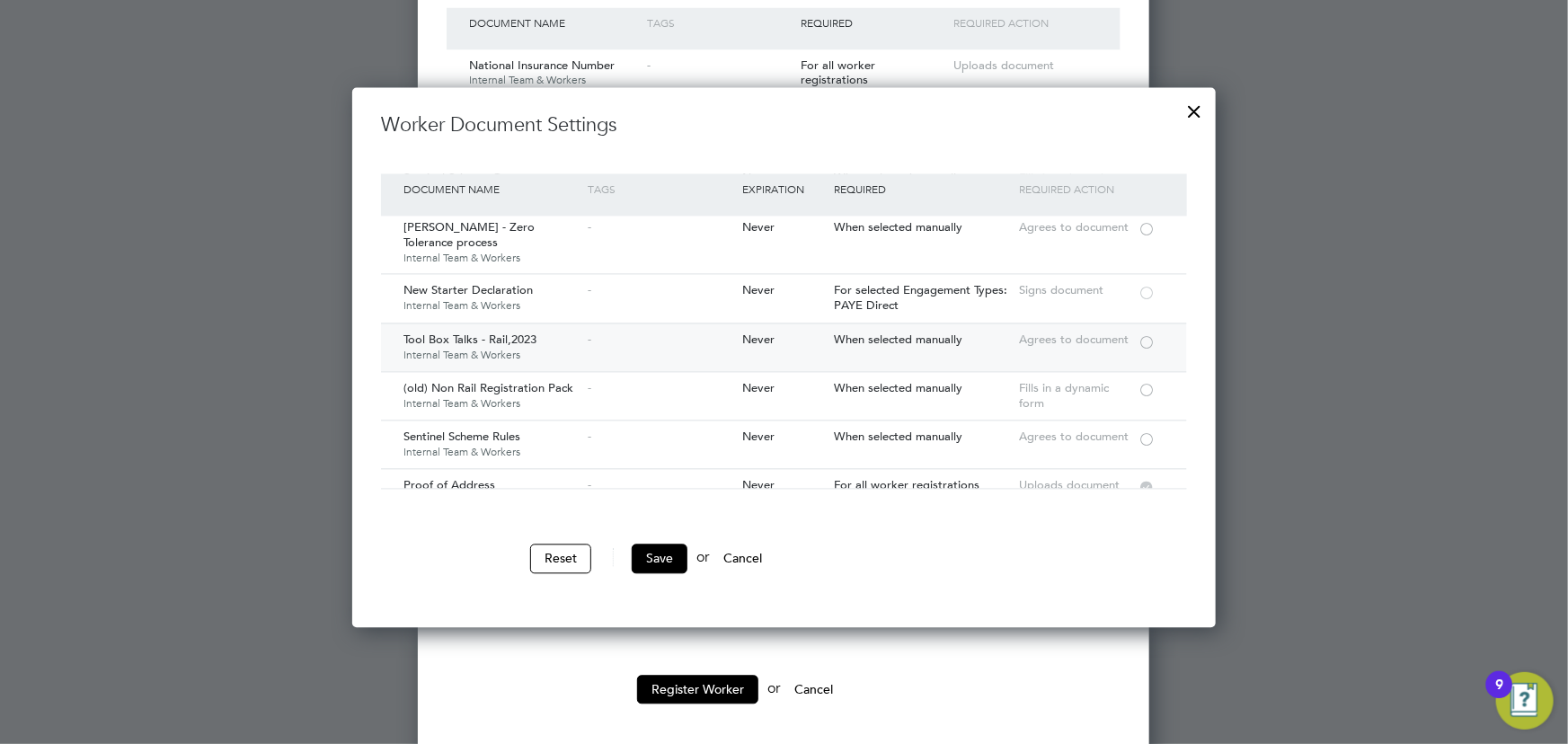
click at [1150, 334] on div at bounding box center [1147, 340] width 18 height 14
click at [1139, 438] on div at bounding box center [1147, 438] width 18 height 14
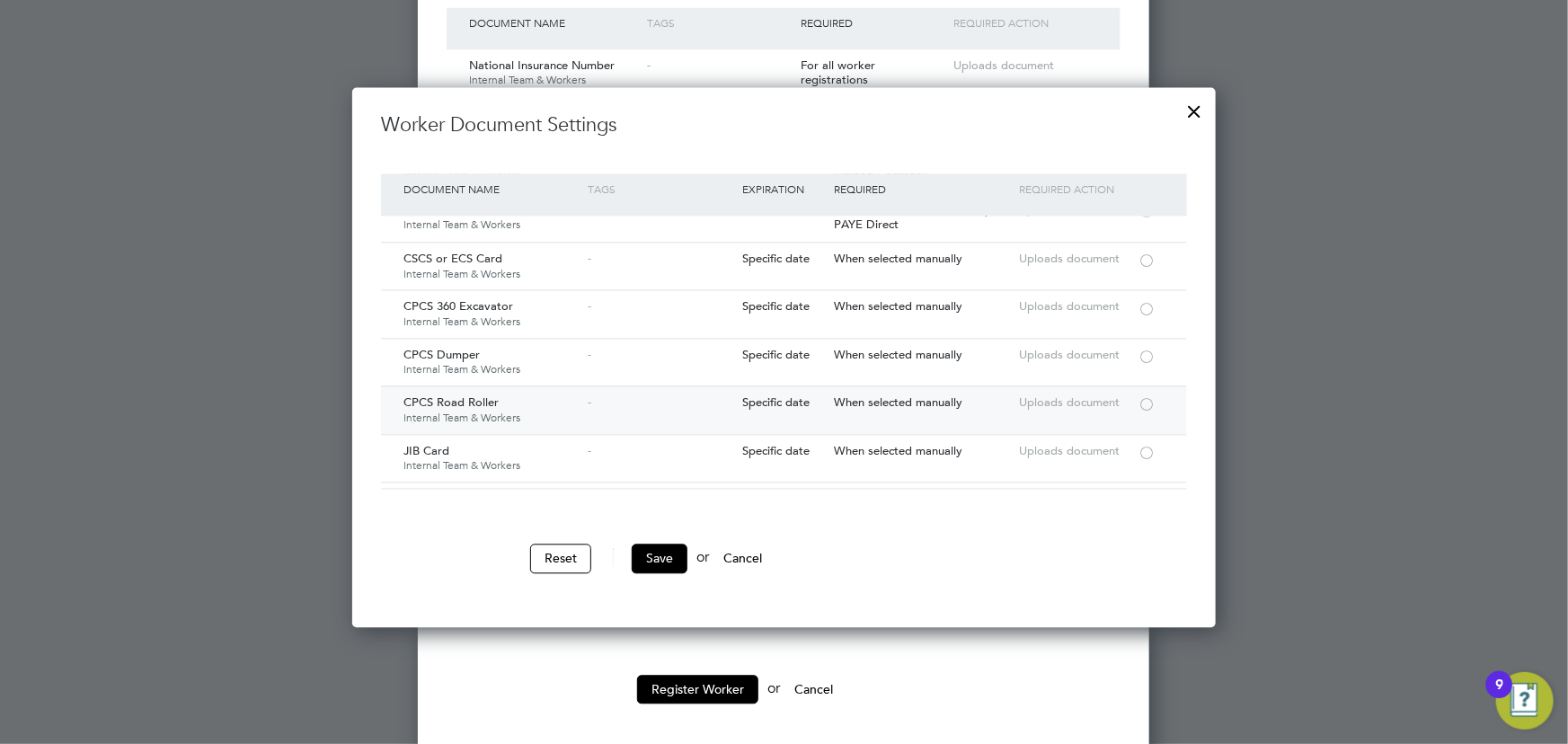
scroll to position [1877, 0]
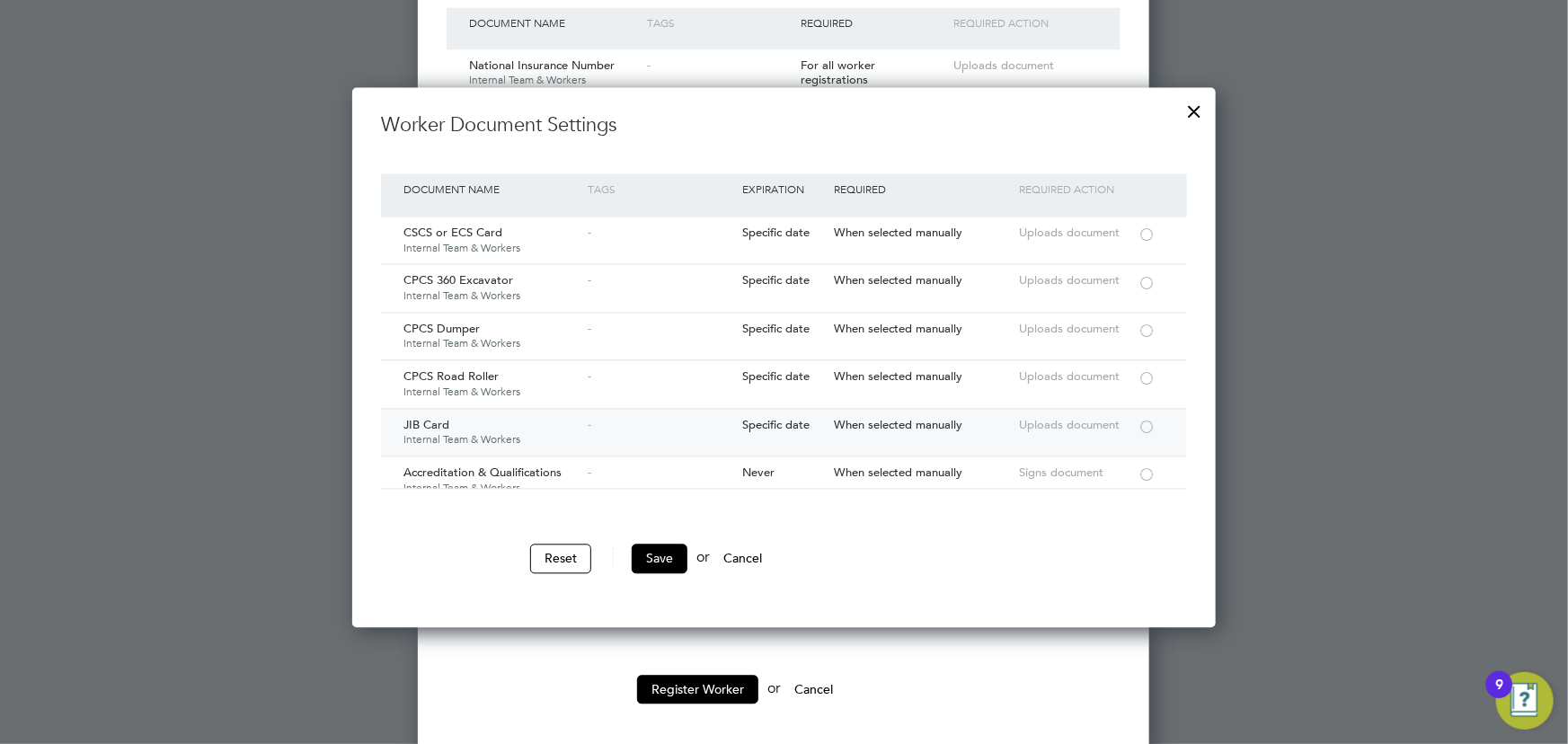
click at [1144, 418] on div at bounding box center [1147, 425] width 18 height 14
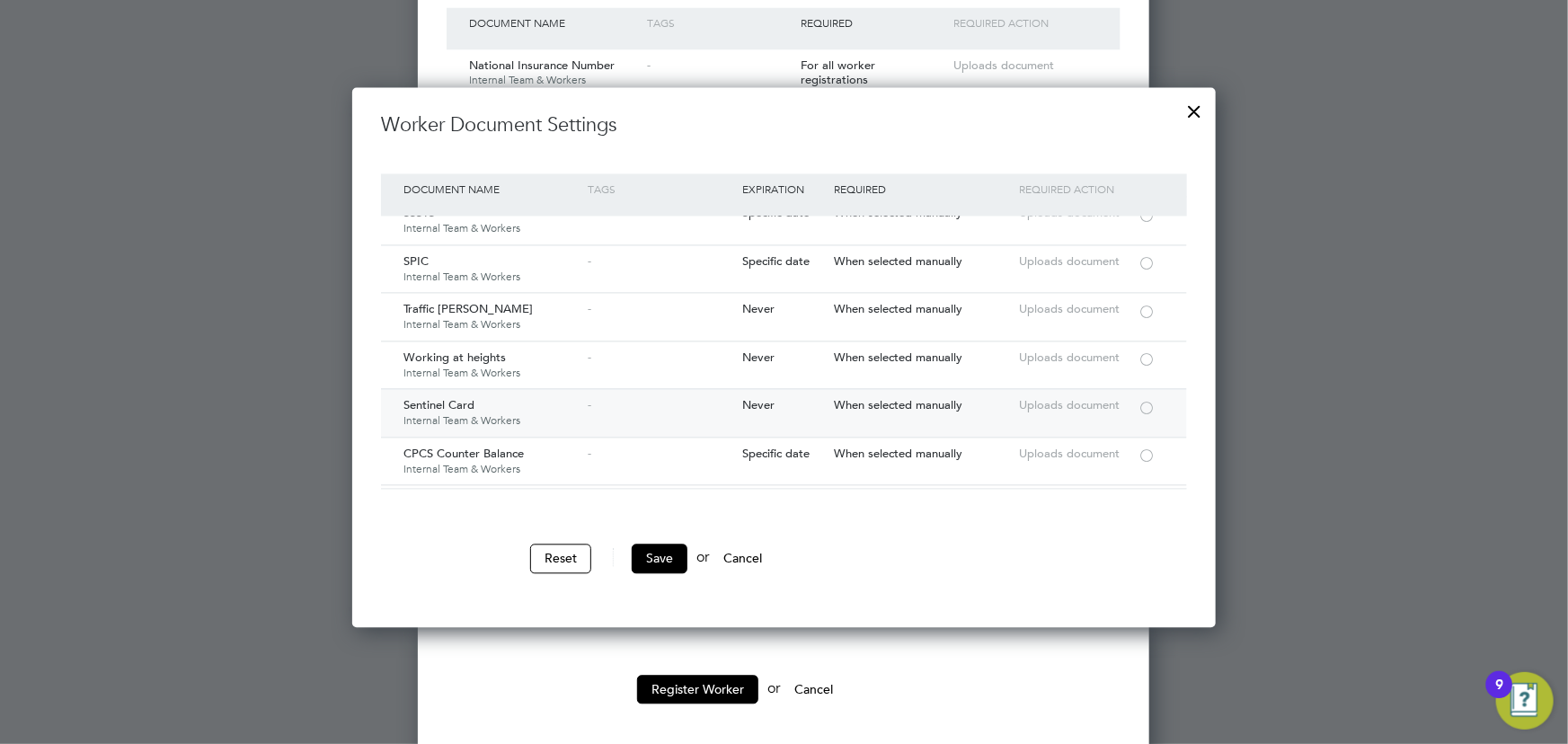
click at [1147, 399] on div at bounding box center [1147, 406] width 18 height 14
click at [665, 548] on button "Save" at bounding box center [659, 558] width 56 height 29
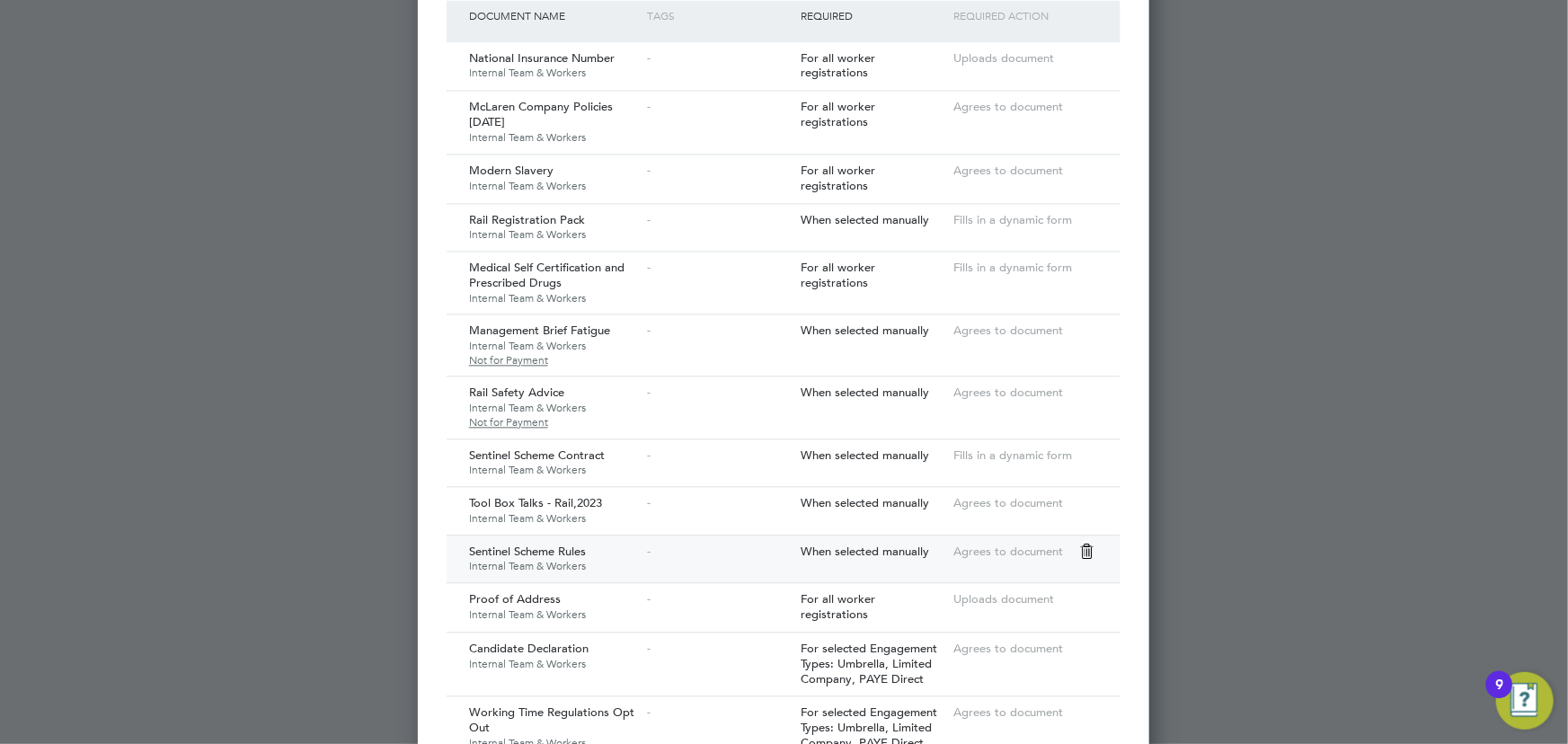
scroll to position [2237, 0]
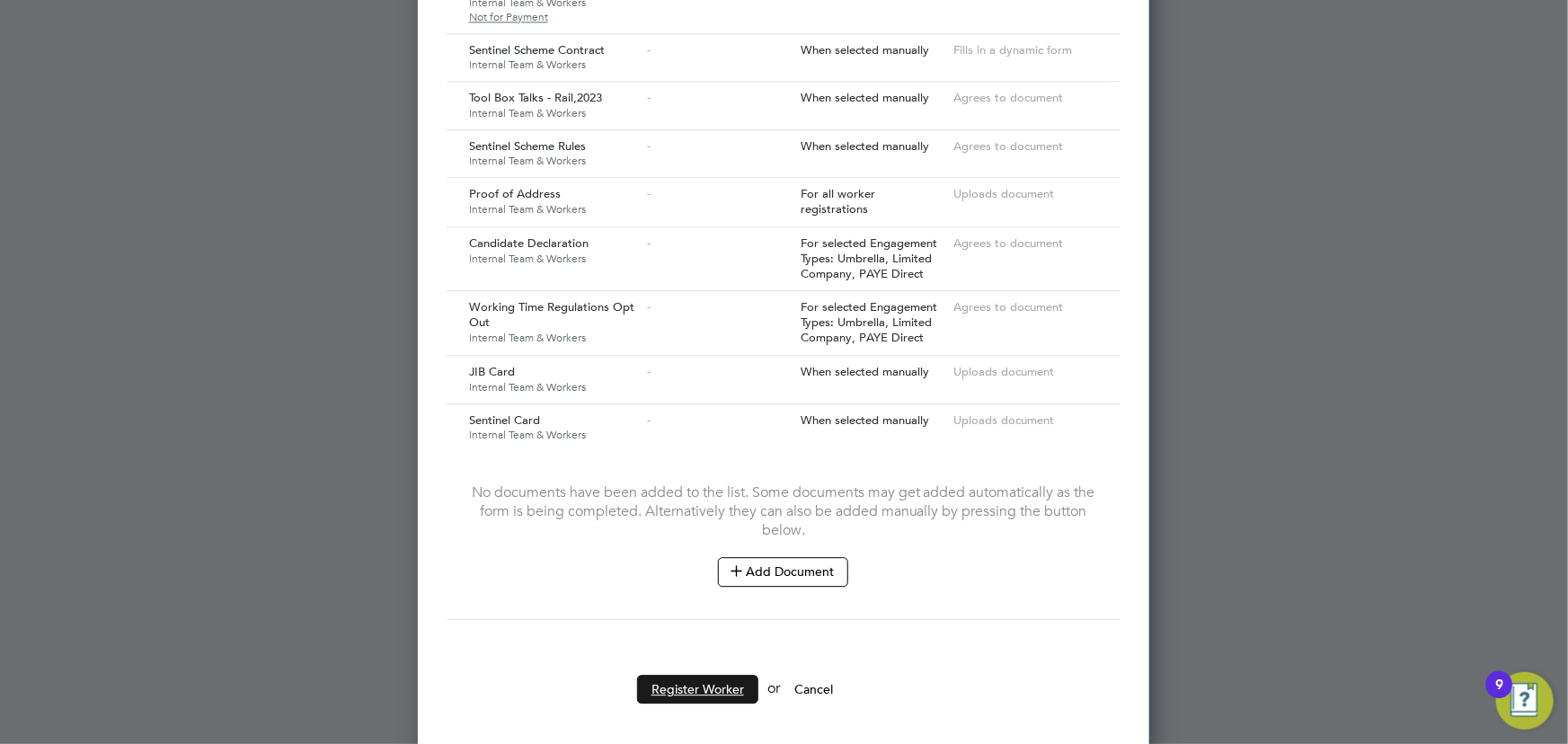
drag, startPoint x: 711, startPoint y: 666, endPoint x: 1203, endPoint y: 583, distance: 499.0
click at [716, 675] on button "Register Worker" at bounding box center [697, 689] width 121 height 29
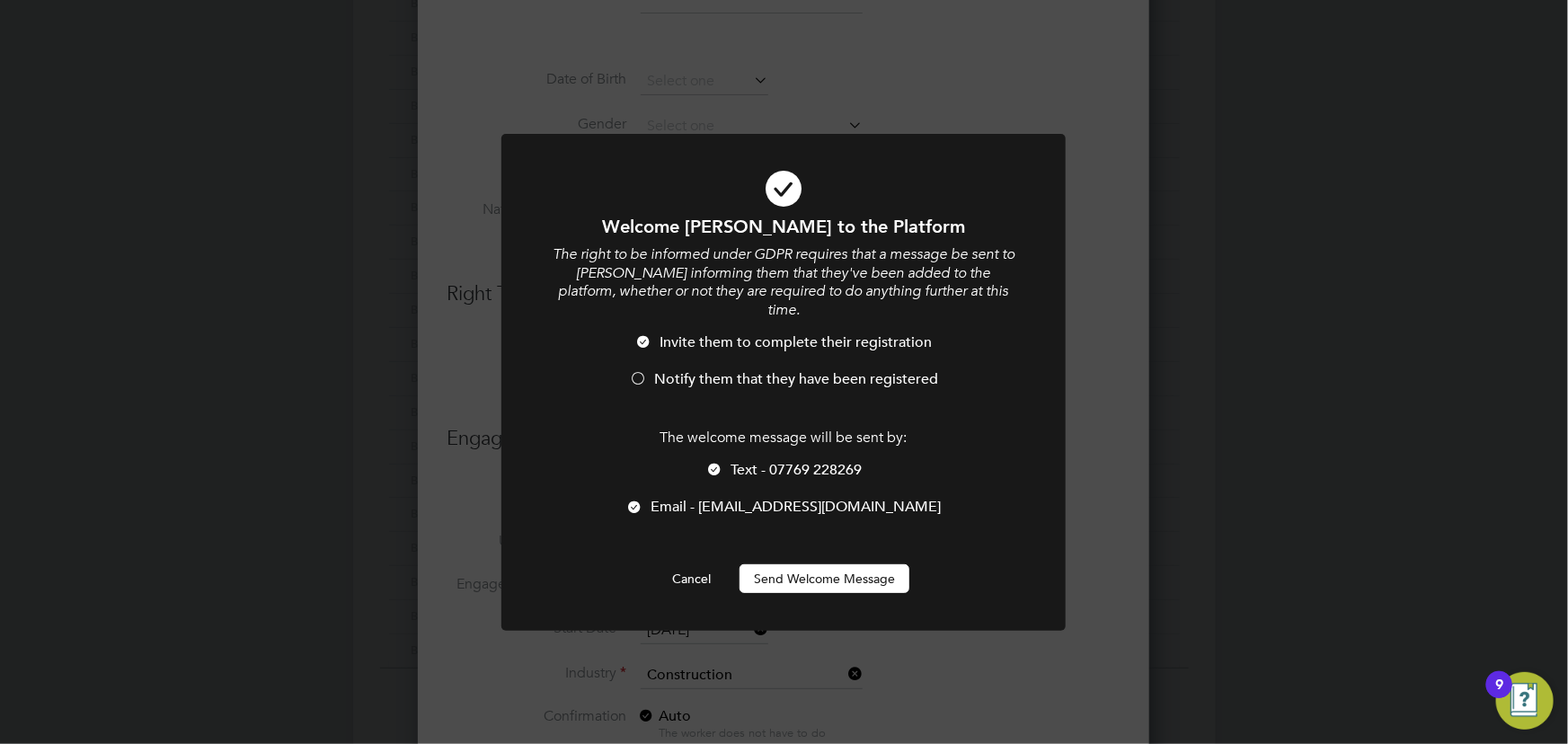
click at [870, 564] on button "Send Welcome Message" at bounding box center [825, 579] width 170 height 29
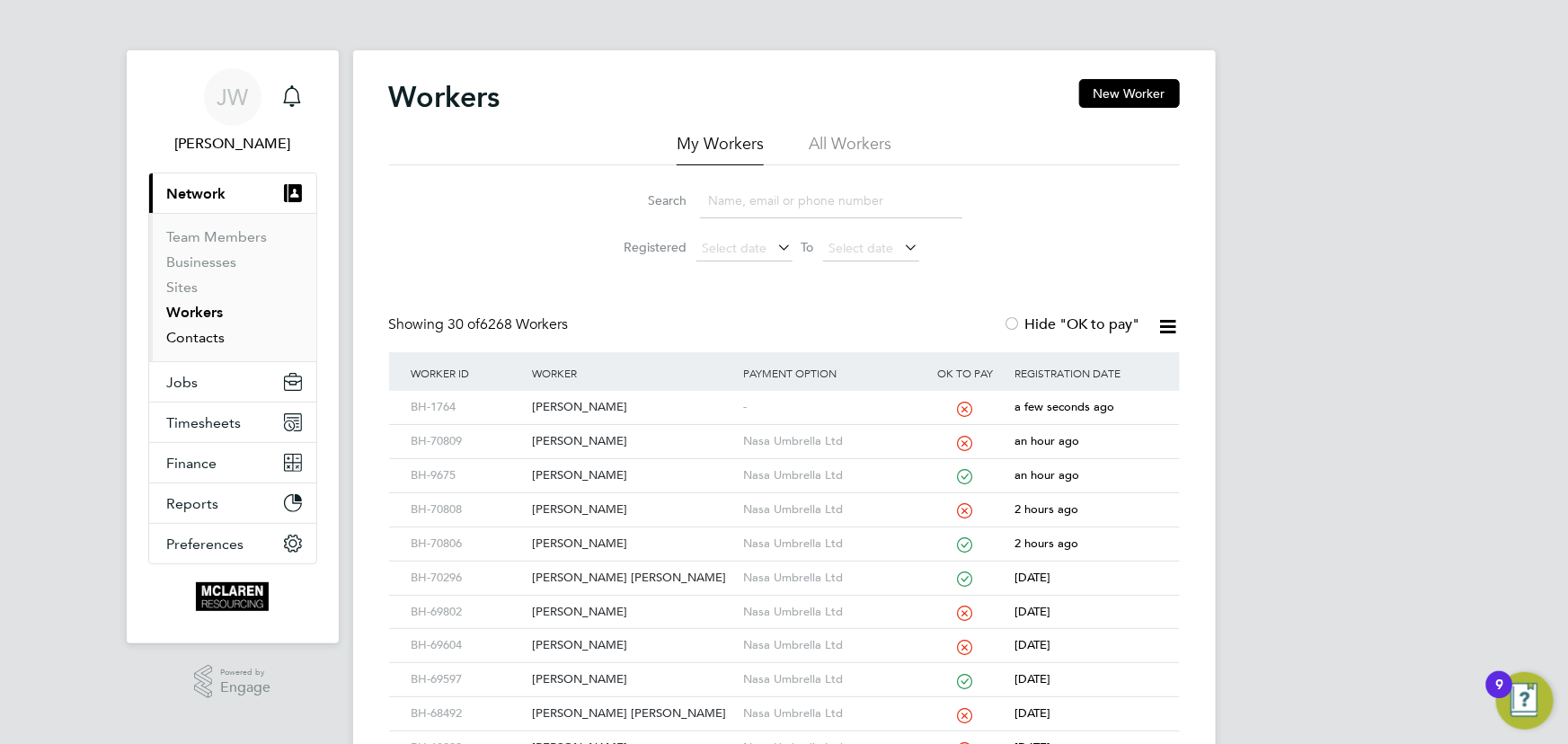
click at [190, 341] on link "Contacts" at bounding box center [196, 337] width 58 height 17
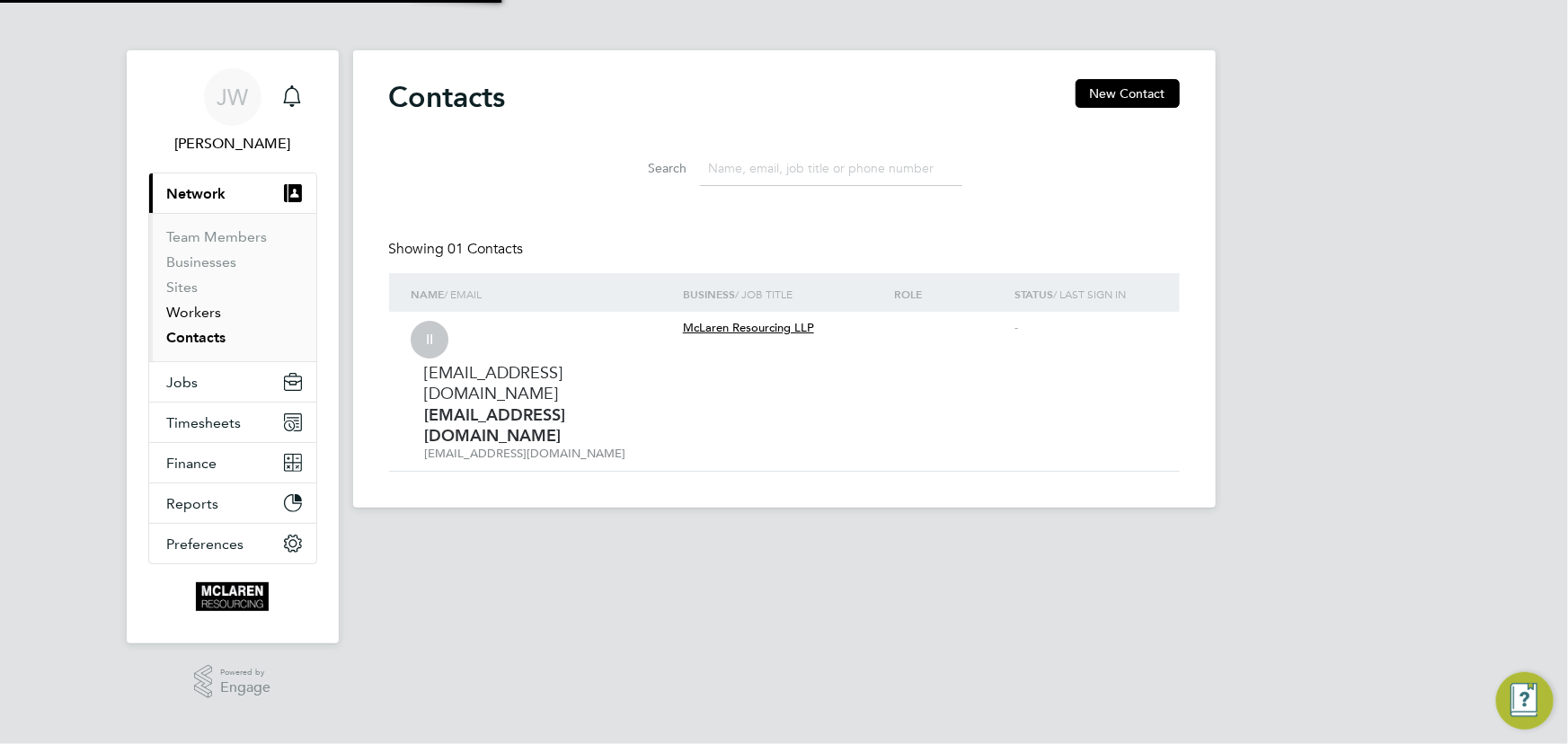
click at [188, 314] on link "Workers" at bounding box center [194, 312] width 55 height 17
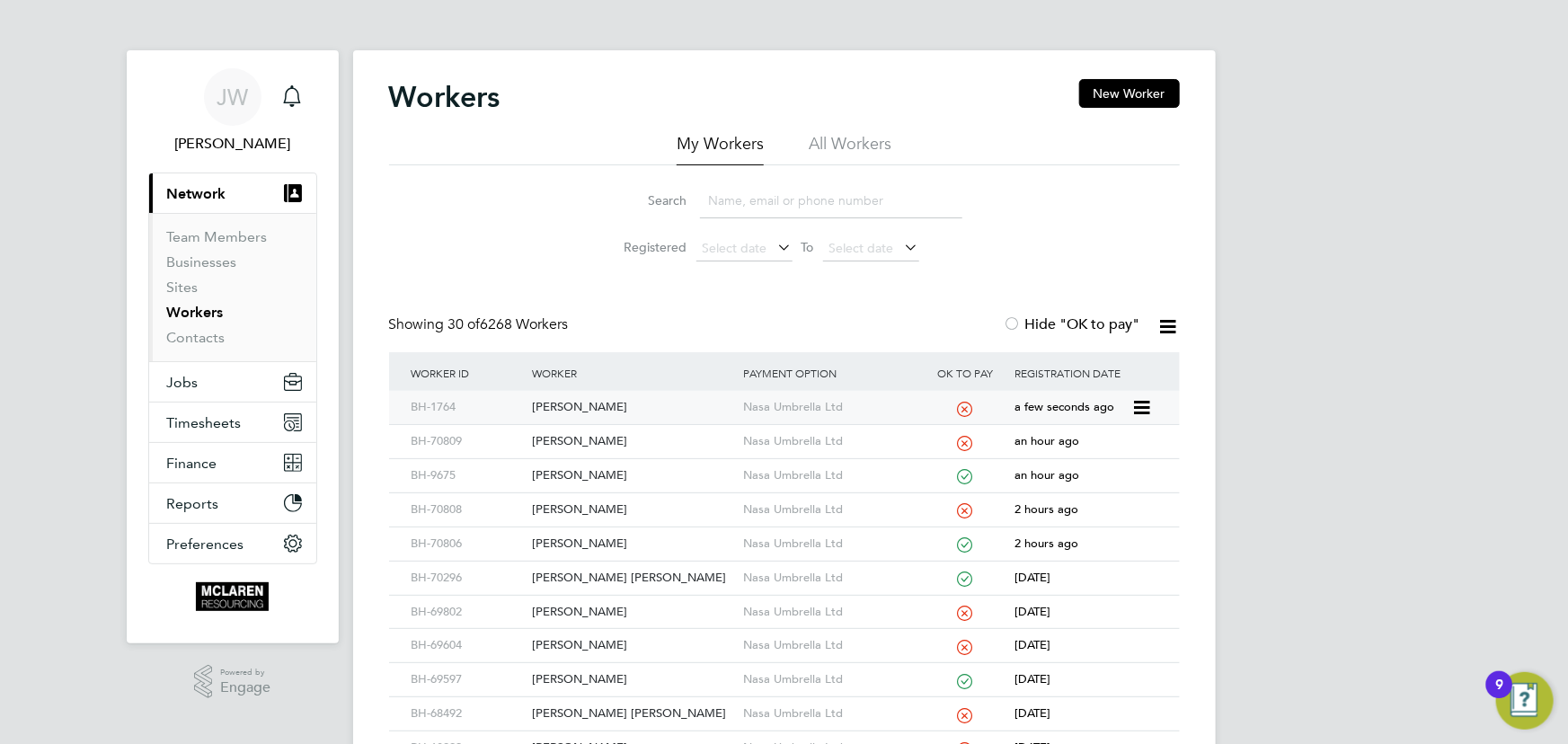
click at [566, 405] on div "[PERSON_NAME]" at bounding box center [632, 407] width 211 height 33
click at [181, 333] on link "Contacts" at bounding box center [196, 337] width 58 height 17
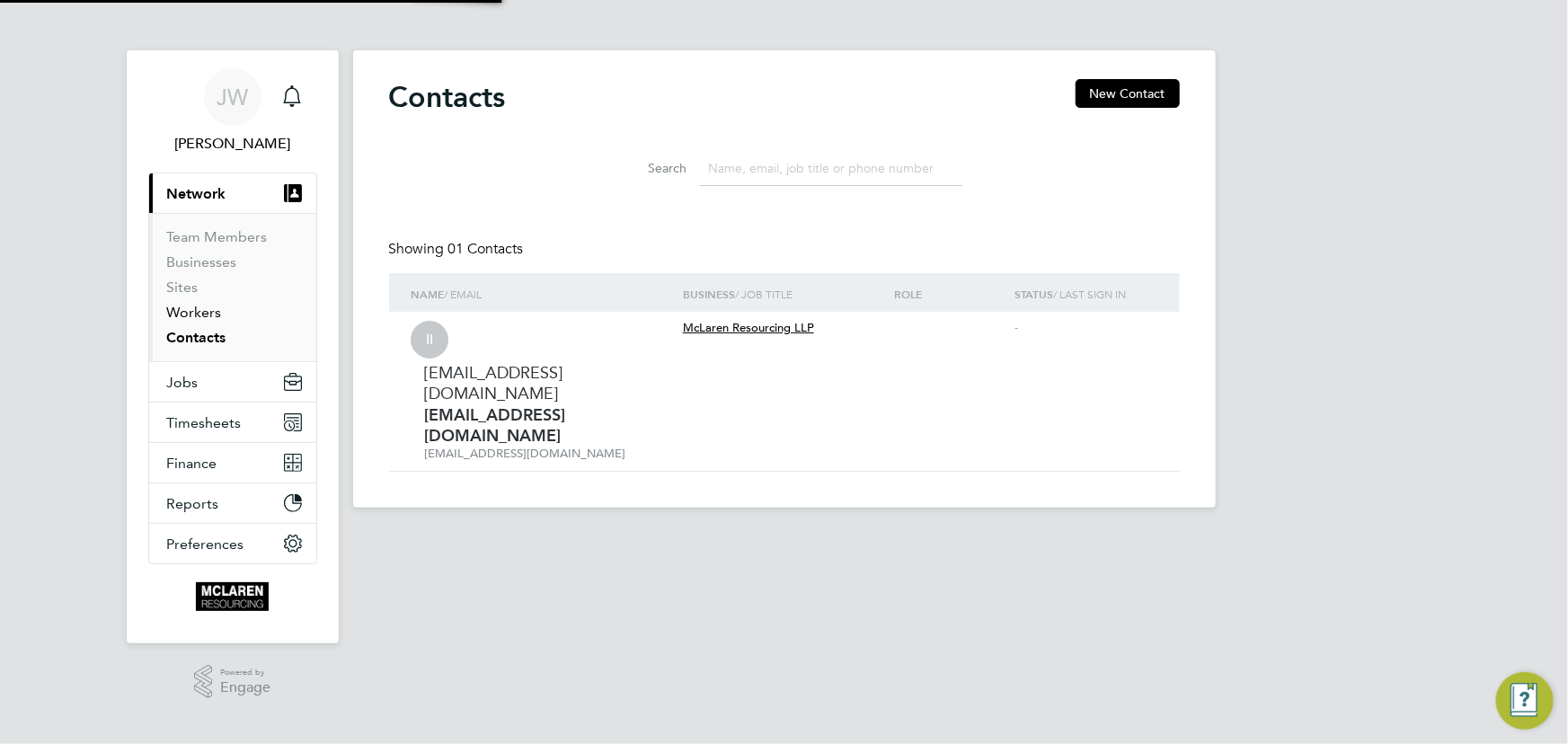
click at [187, 315] on link "Workers" at bounding box center [194, 312] width 55 height 17
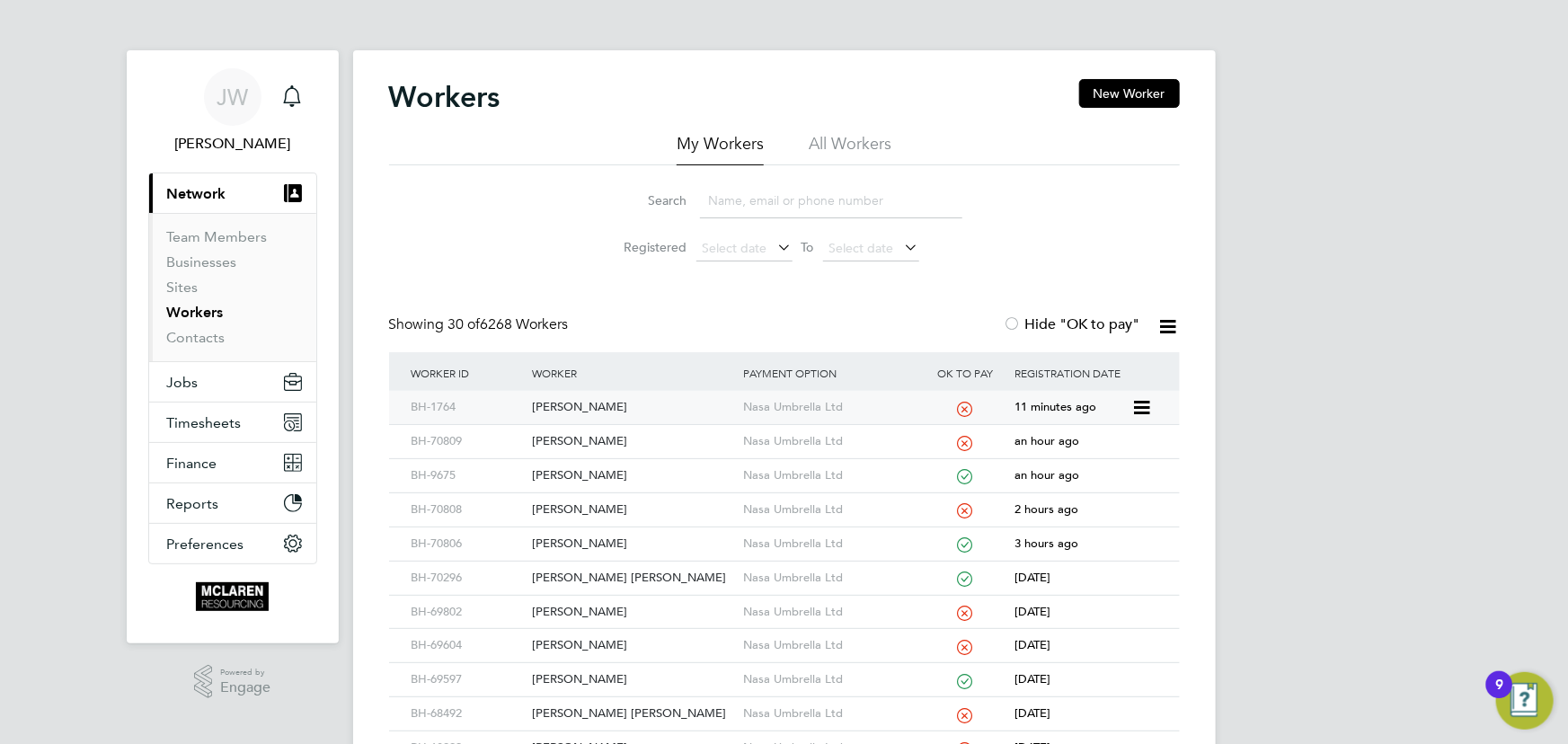
click at [583, 405] on div "[PERSON_NAME]" at bounding box center [632, 407] width 211 height 33
click at [188, 339] on link "Contacts" at bounding box center [196, 337] width 58 height 17
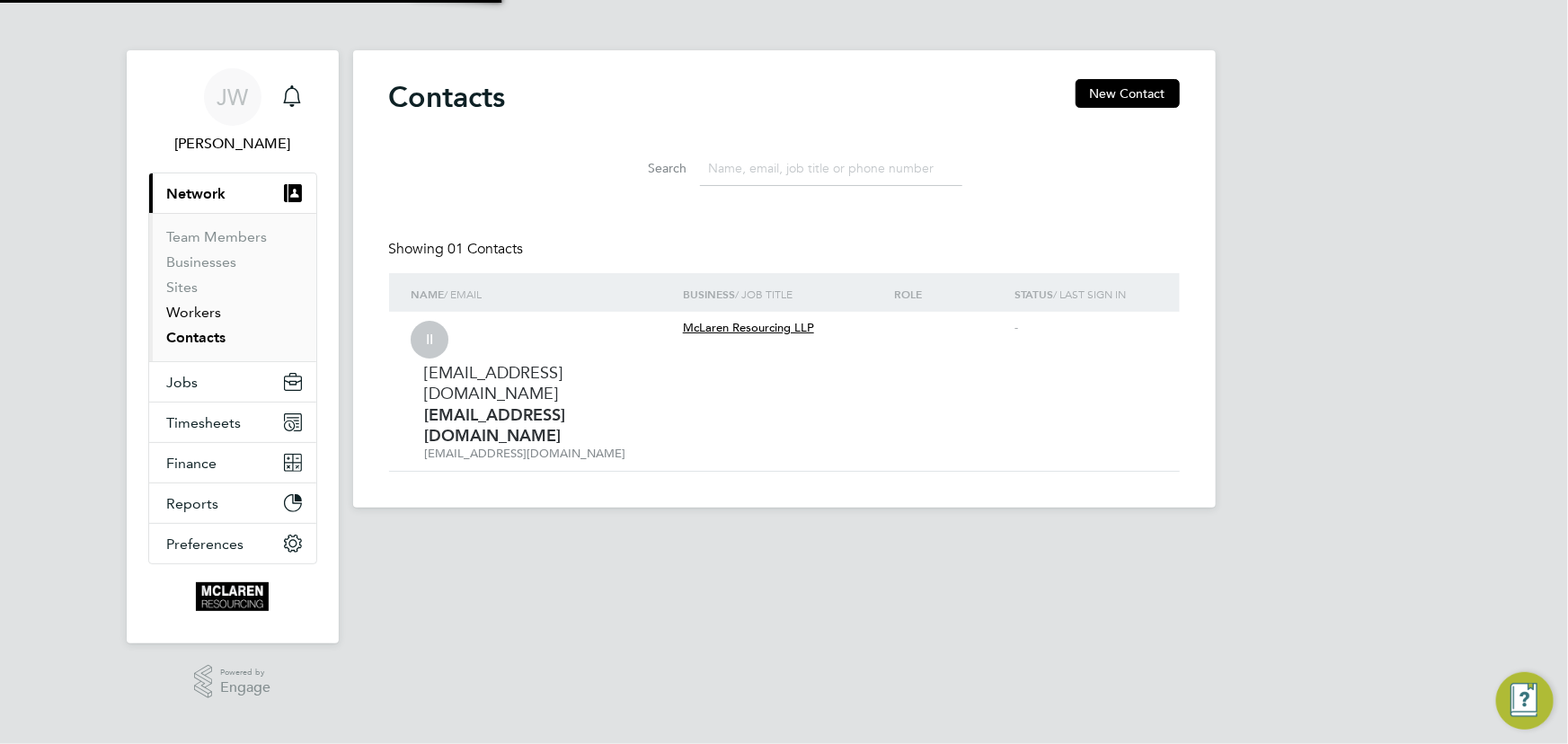
click at [194, 311] on link "Workers" at bounding box center [194, 312] width 55 height 17
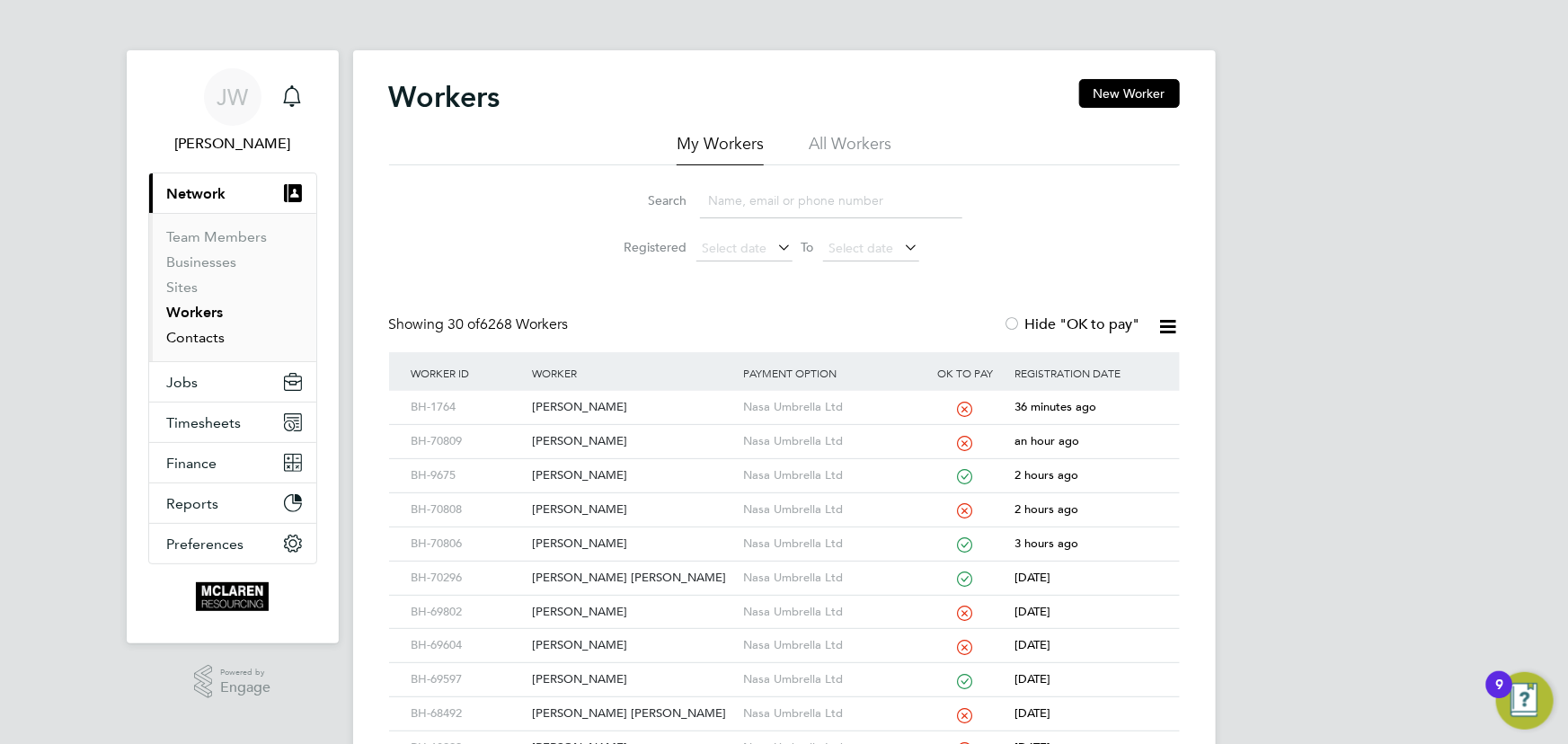
click at [206, 336] on link "Contacts" at bounding box center [196, 337] width 58 height 17
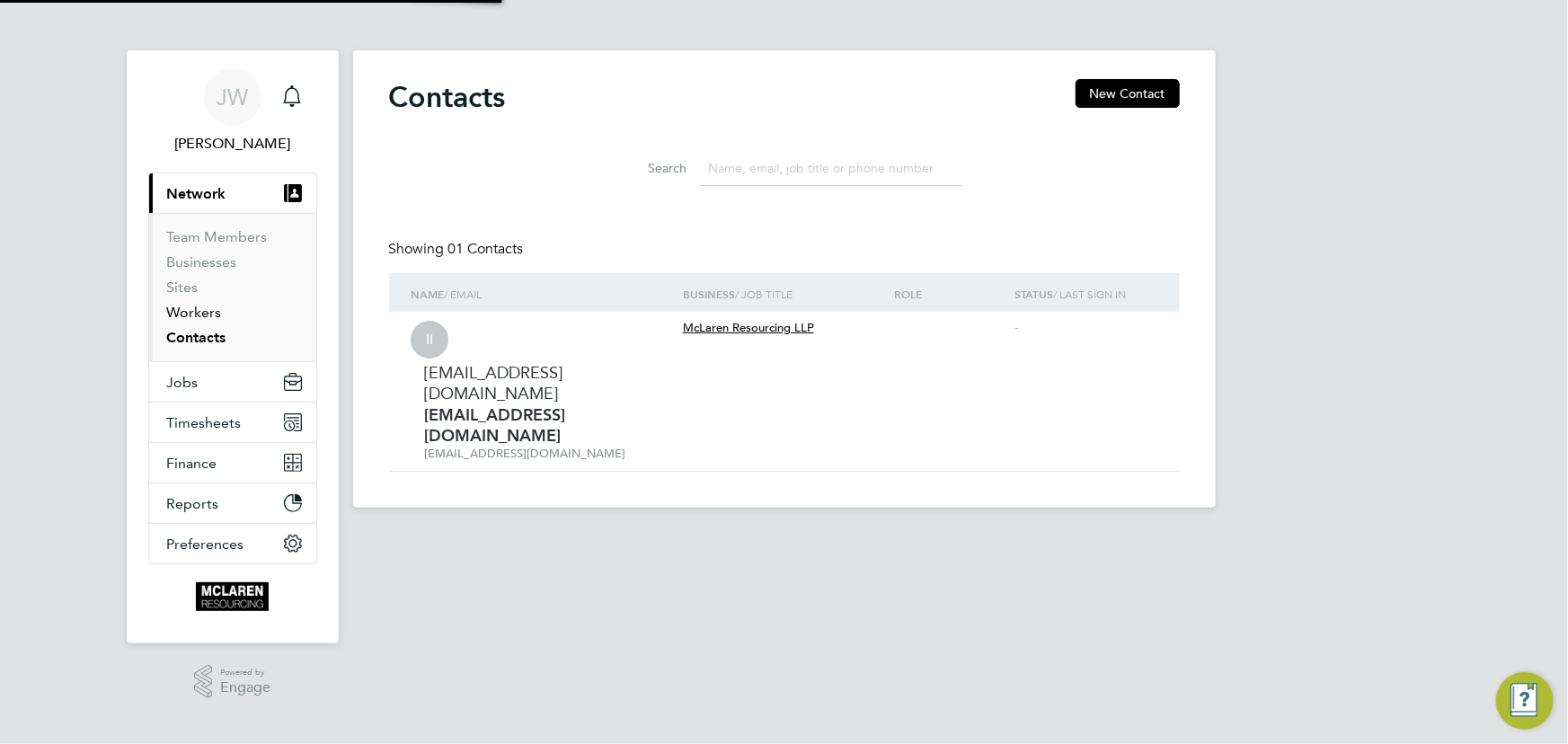
click at [202, 313] on link "Workers" at bounding box center [194, 312] width 55 height 17
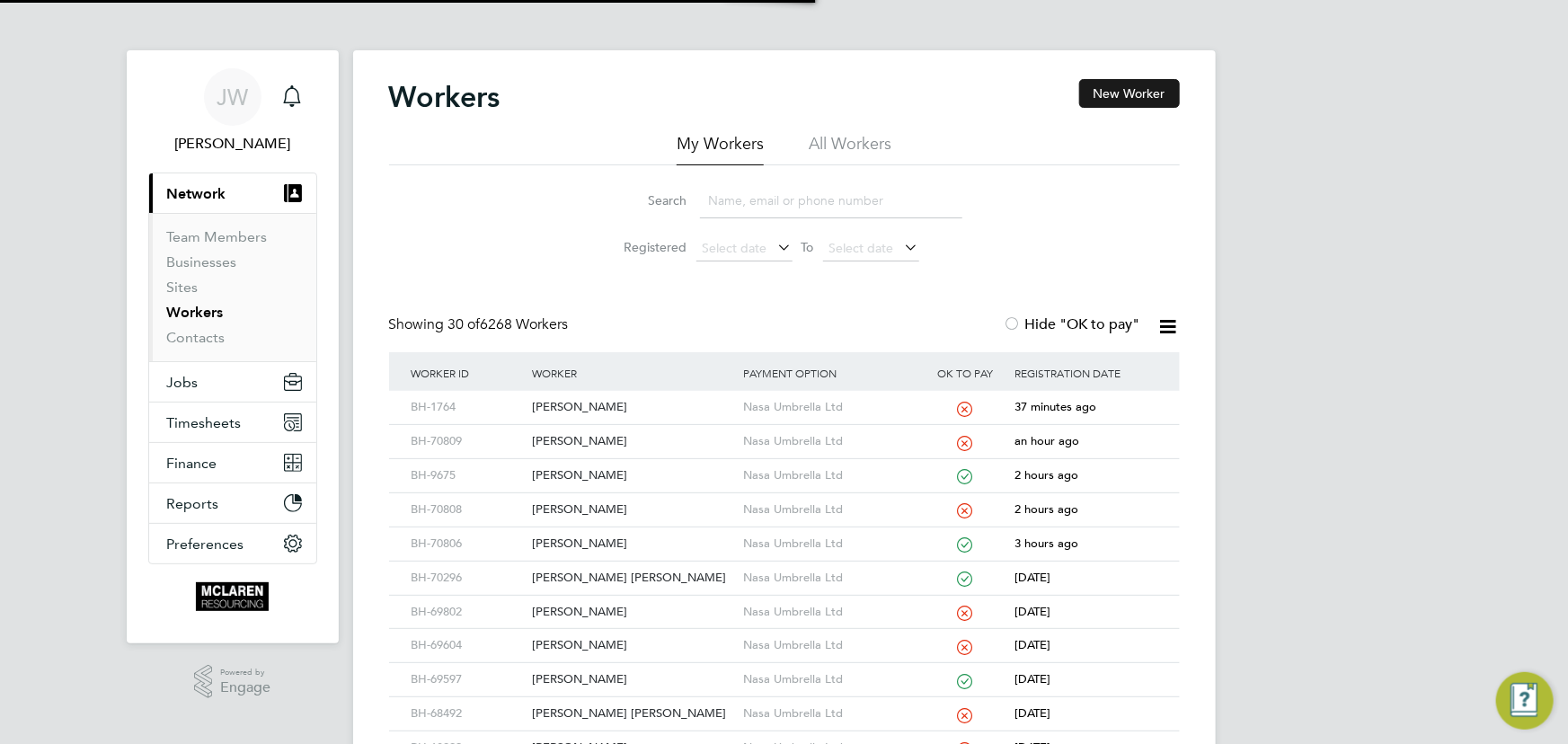
click at [1117, 90] on button "New Worker" at bounding box center [1129, 94] width 100 height 29
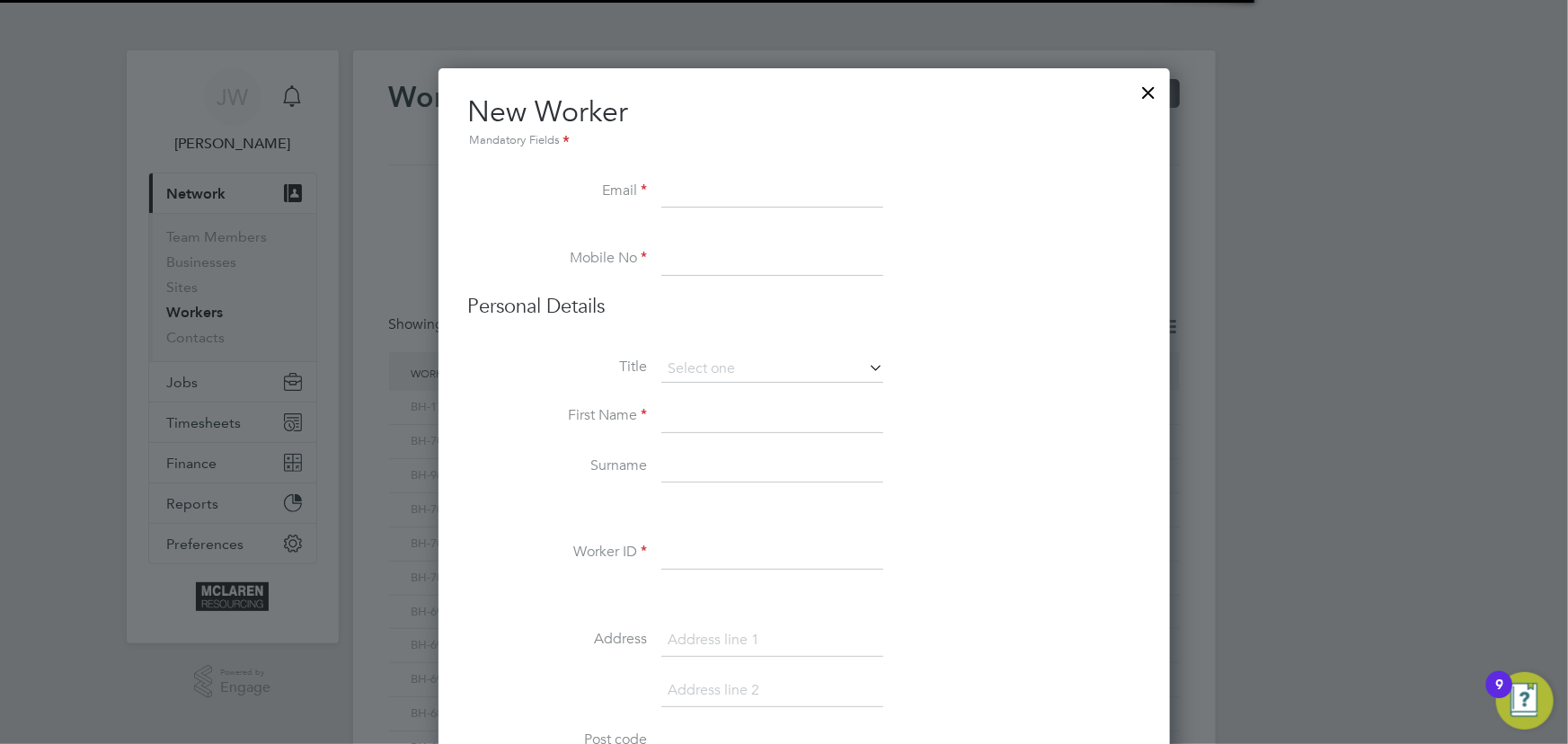
scroll to position [2042, 732]
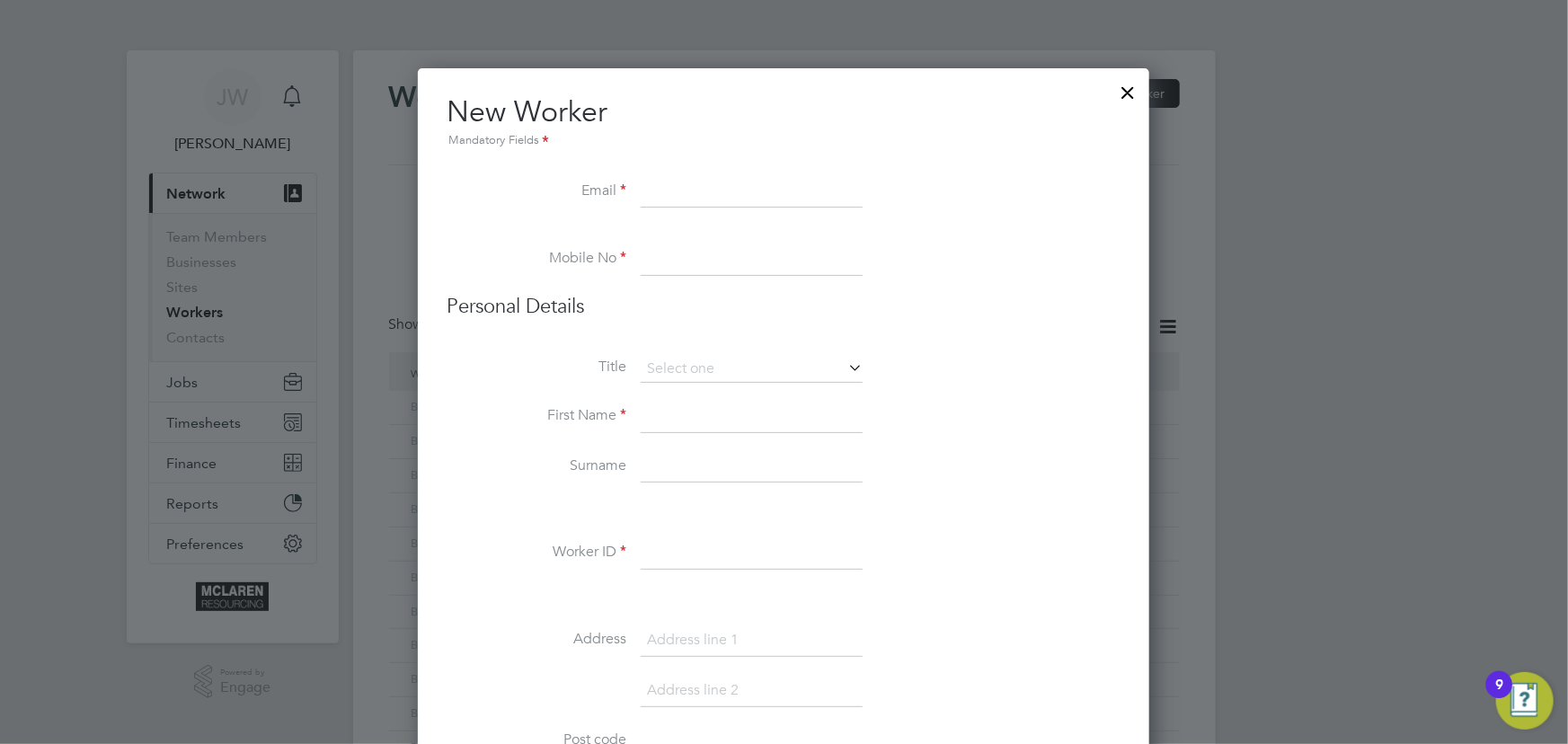
paste input "mccole.liam@googlemail.com"
type input "mccole.liam@googlemail.com"
click at [688, 403] on input at bounding box center [751, 416] width 222 height 32
paste input "7432 126118"
click at [649, 258] on input "7432 126118" at bounding box center [751, 259] width 222 height 32
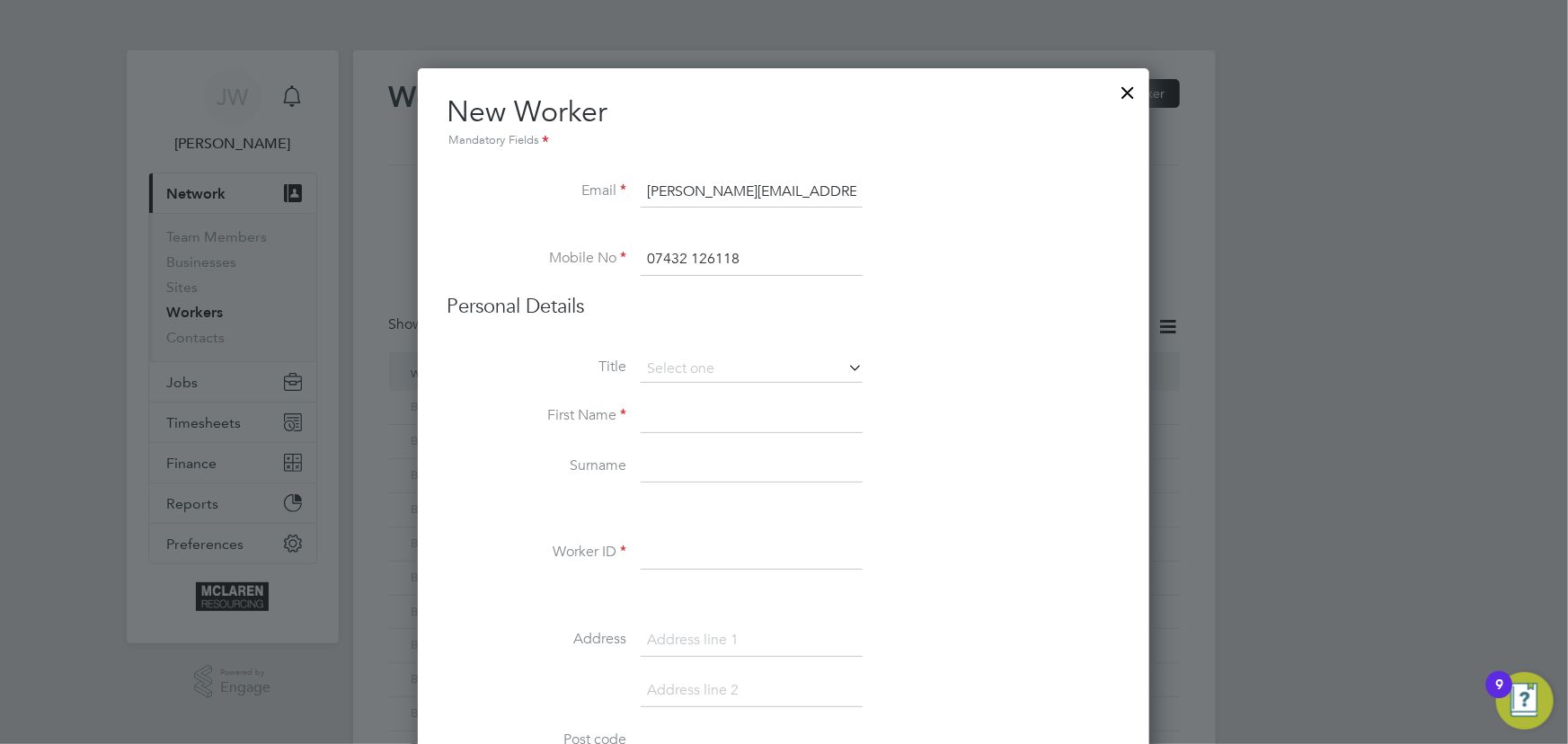
type input "07432 126118"
drag, startPoint x: 688, startPoint y: 419, endPoint x: 683, endPoint y: 400, distance: 19.6
click at [688, 419] on input at bounding box center [751, 416] width 222 height 32
type input "Liam"
click at [693, 465] on input at bounding box center [751, 466] width 222 height 32
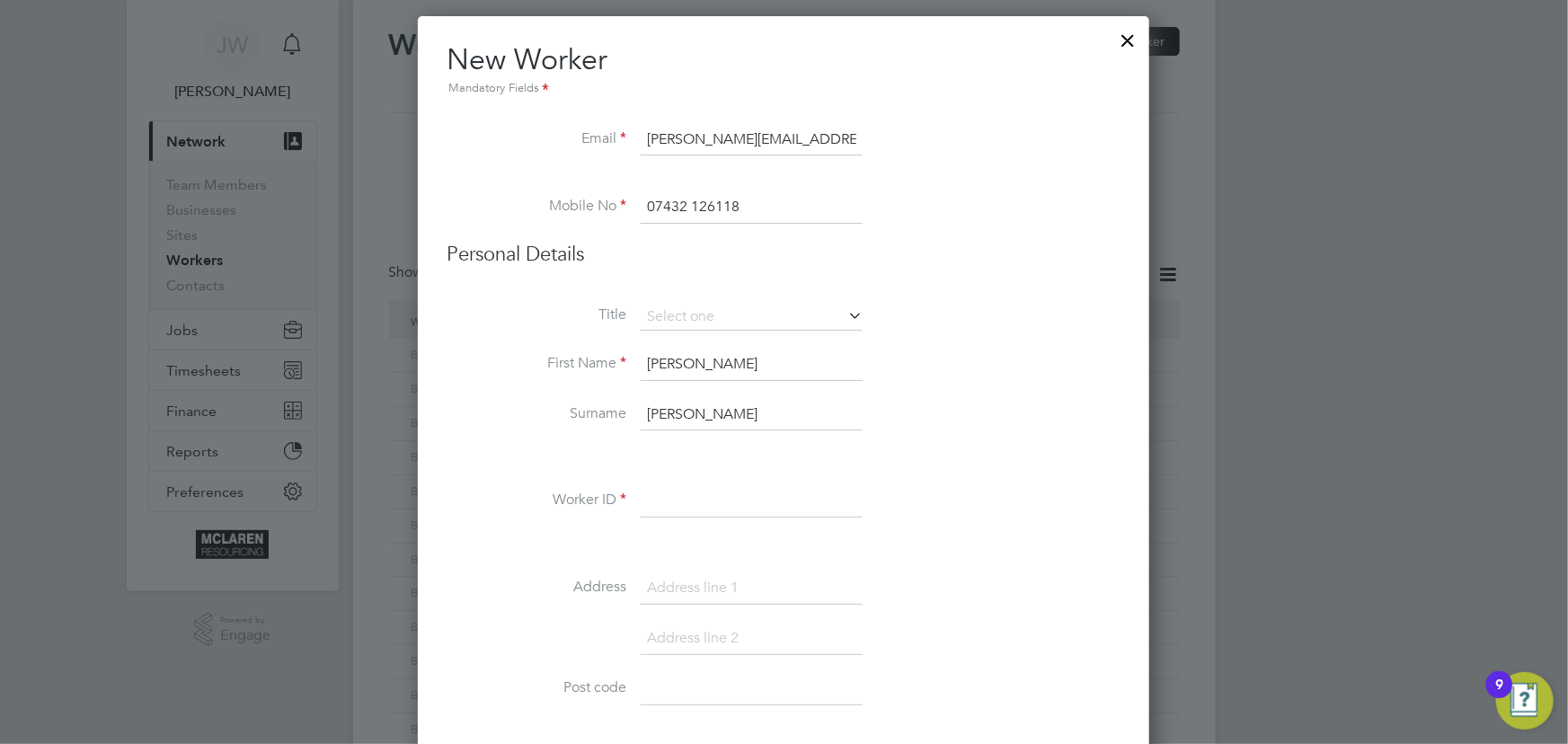
scroll to position [81, 0]
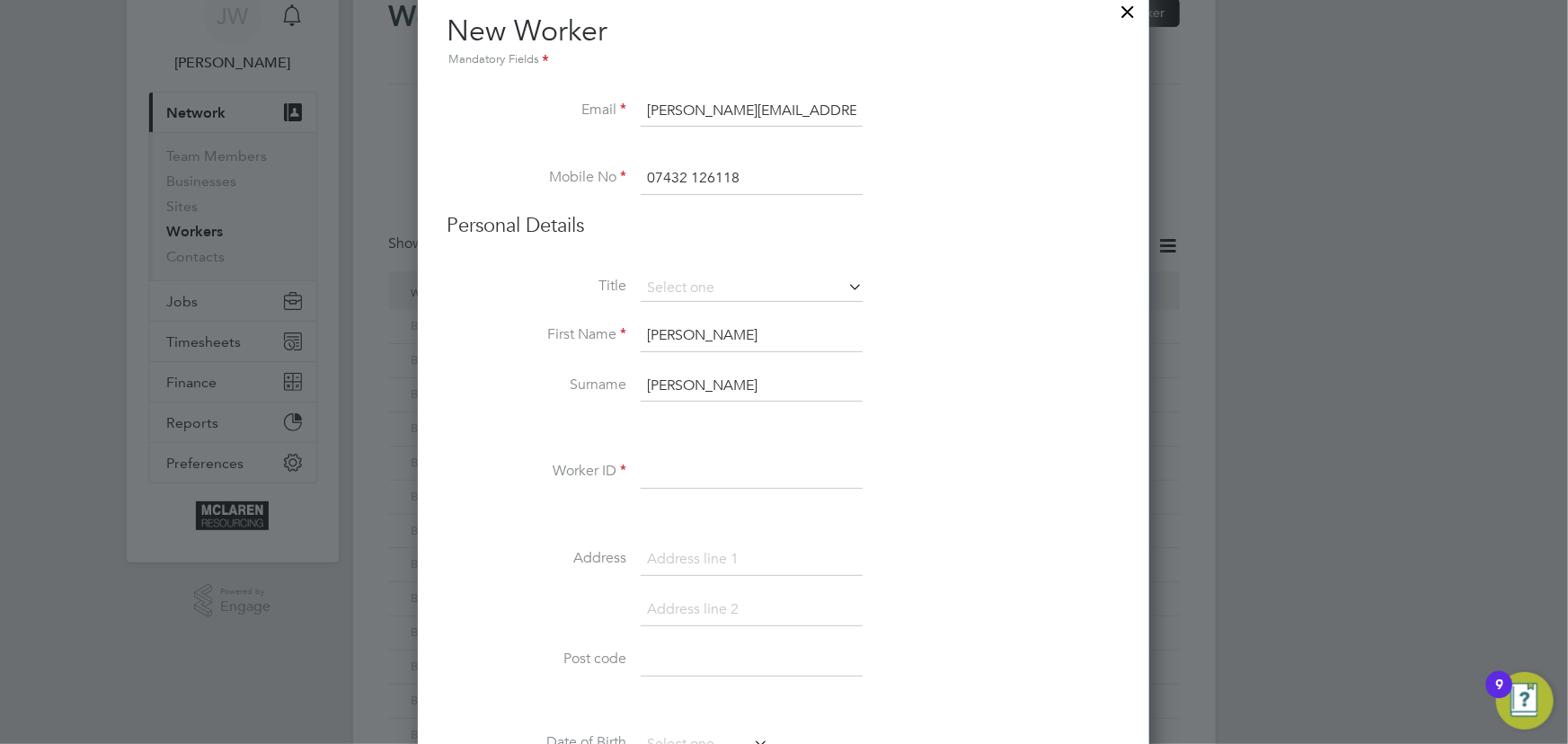
type input "McCole"
click at [707, 458] on input at bounding box center [751, 471] width 222 height 32
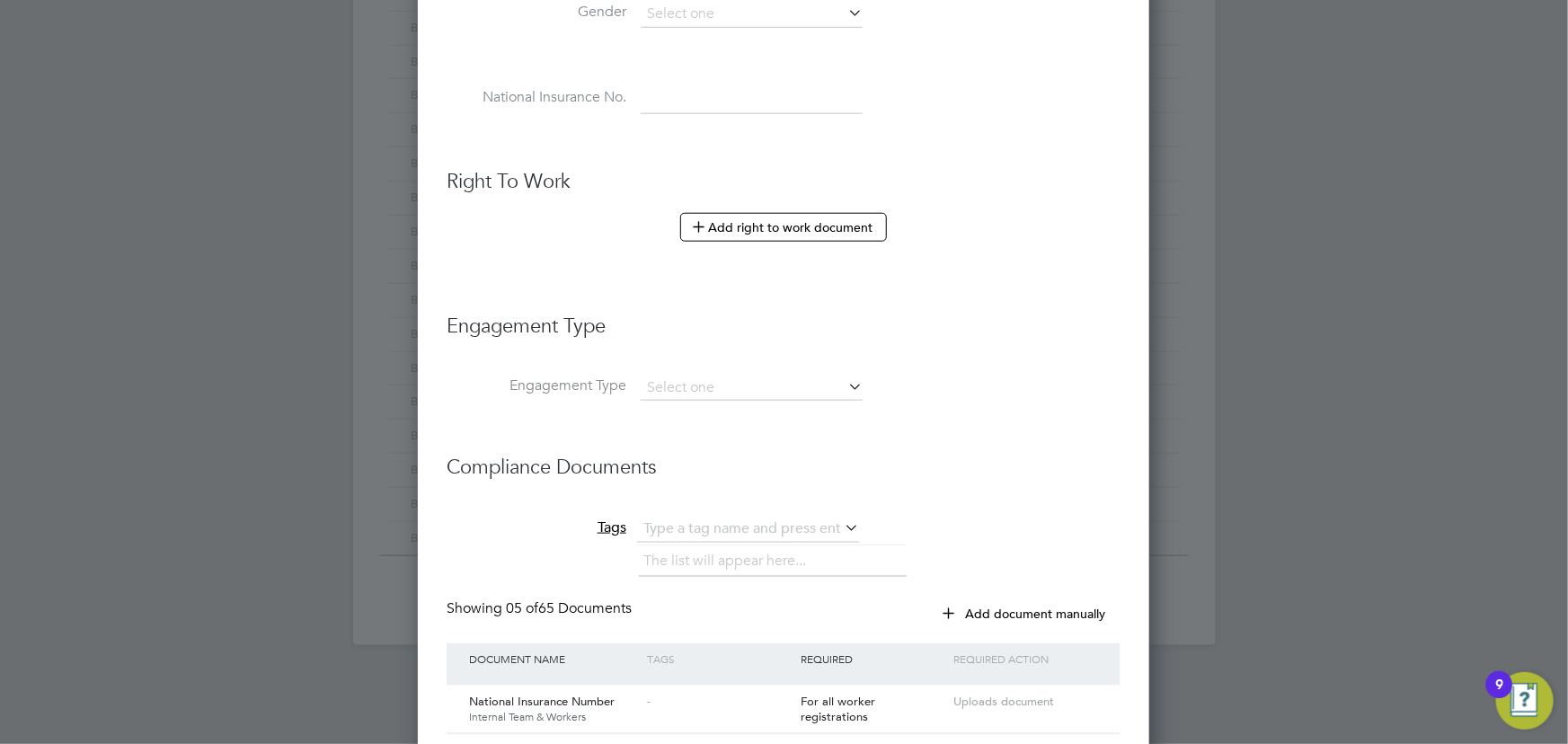
scroll to position [979, 0]
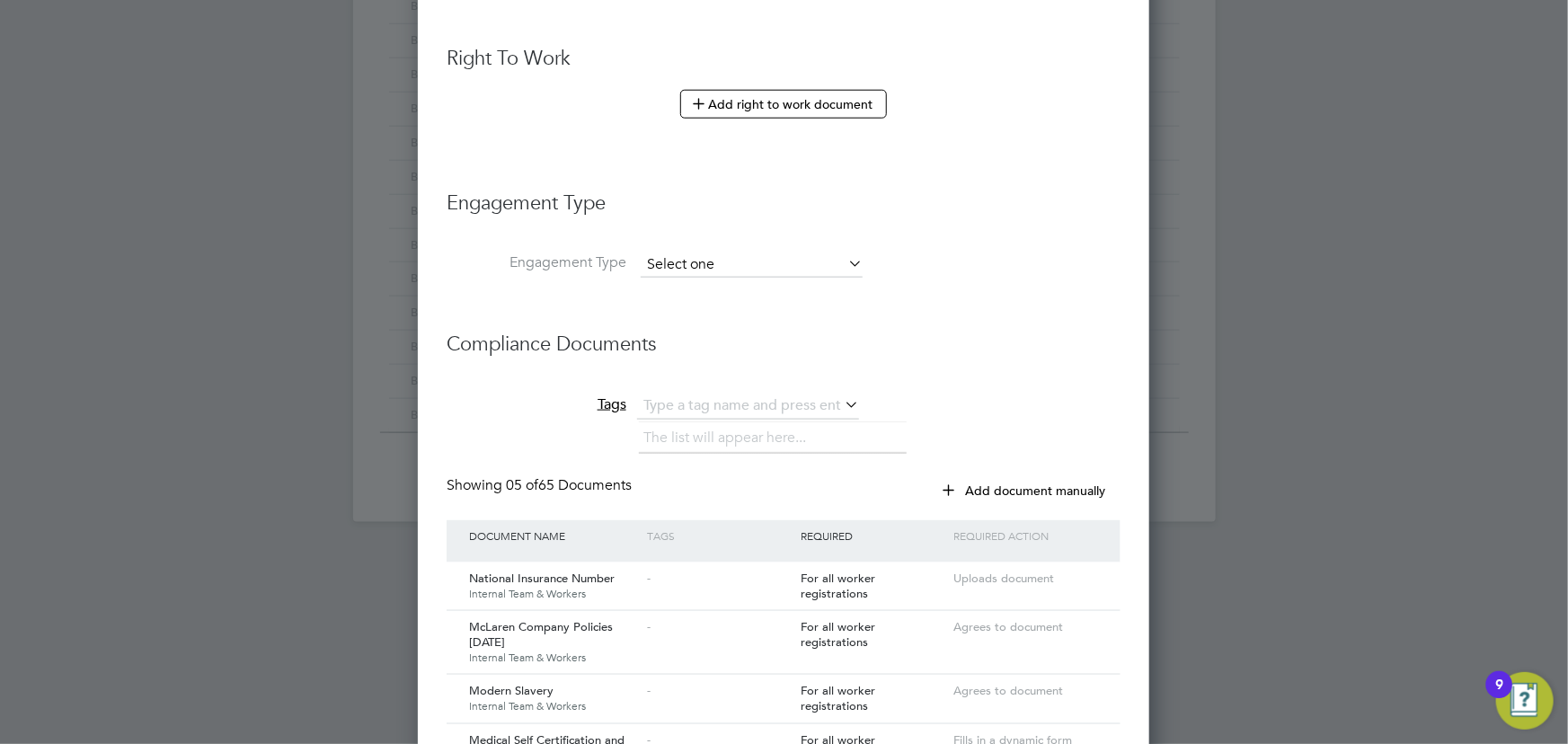
type input "BH-68300"
click at [686, 258] on input at bounding box center [751, 265] width 222 height 26
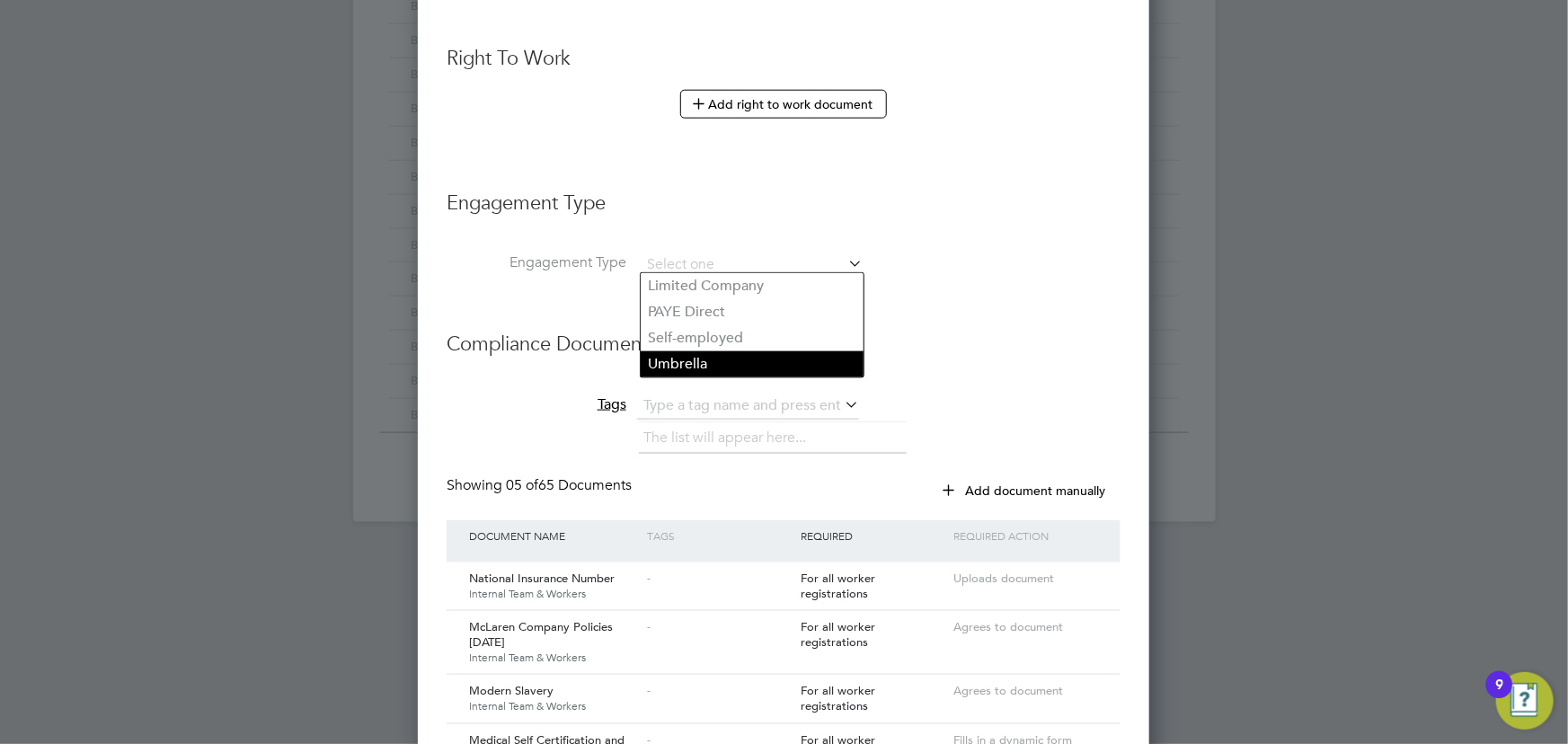
click at [682, 365] on li "Umbrella" at bounding box center [752, 364] width 223 height 26
type input "Umbrella"
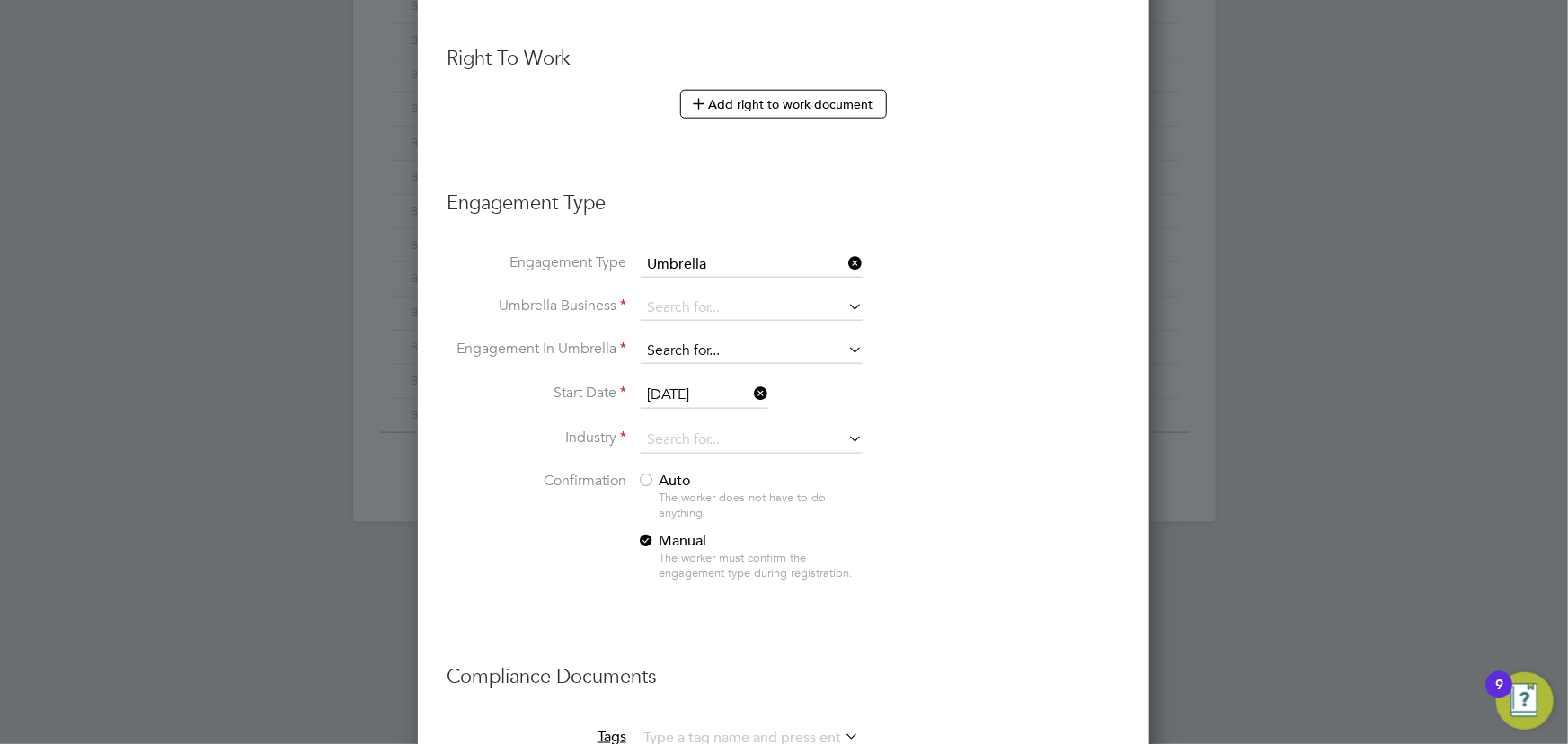
scroll to position [2501, 732]
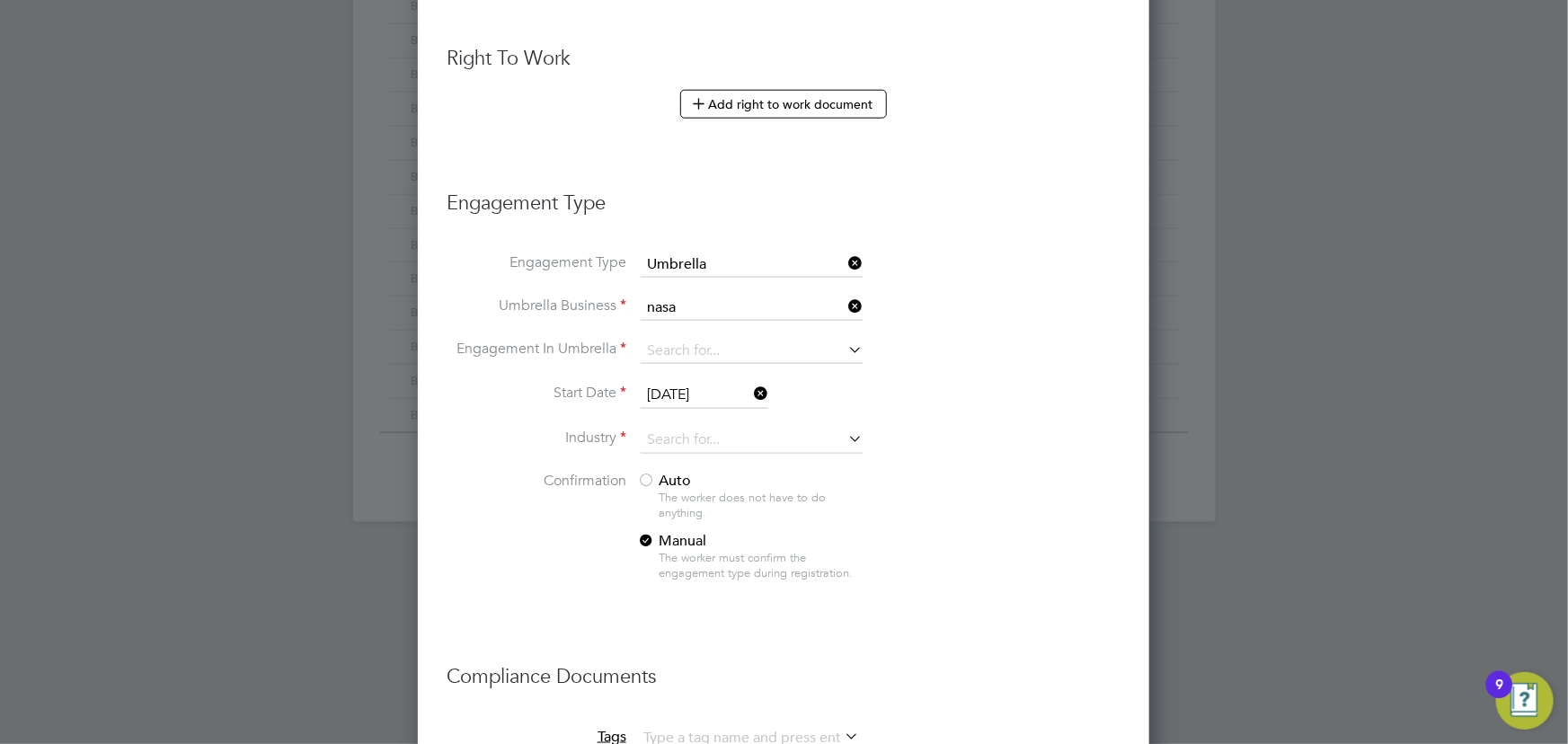
click at [682, 328] on li "Nasa Umbrella Ltd" at bounding box center [752, 329] width 223 height 26
type input "Nasa Umbrella Ltd"
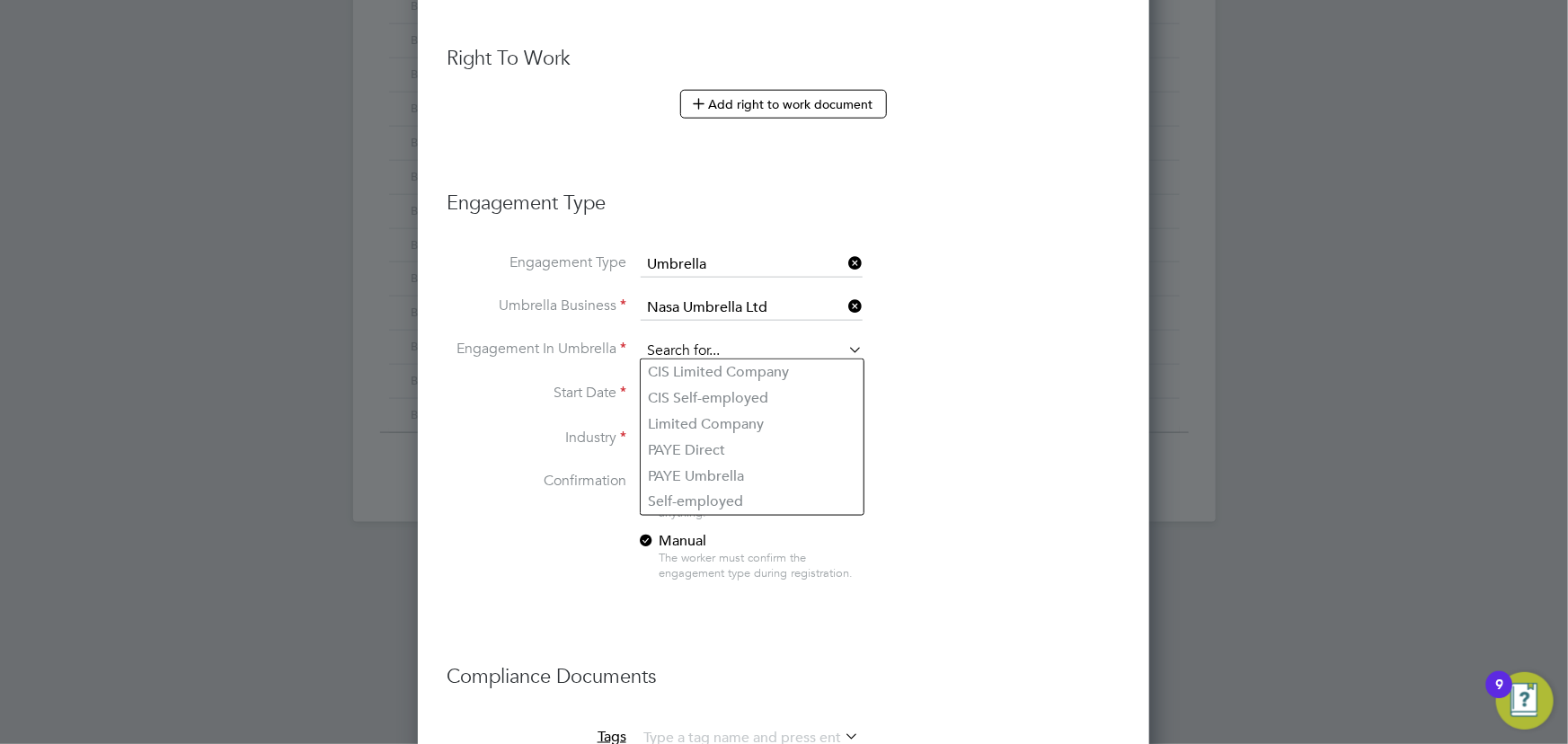
click at [685, 346] on input at bounding box center [751, 351] width 222 height 26
click at [687, 398] on li "CIS Self-employed" at bounding box center [752, 398] width 223 height 26
type input "CIS Self-employed"
click at [701, 434] on input at bounding box center [751, 440] width 222 height 27
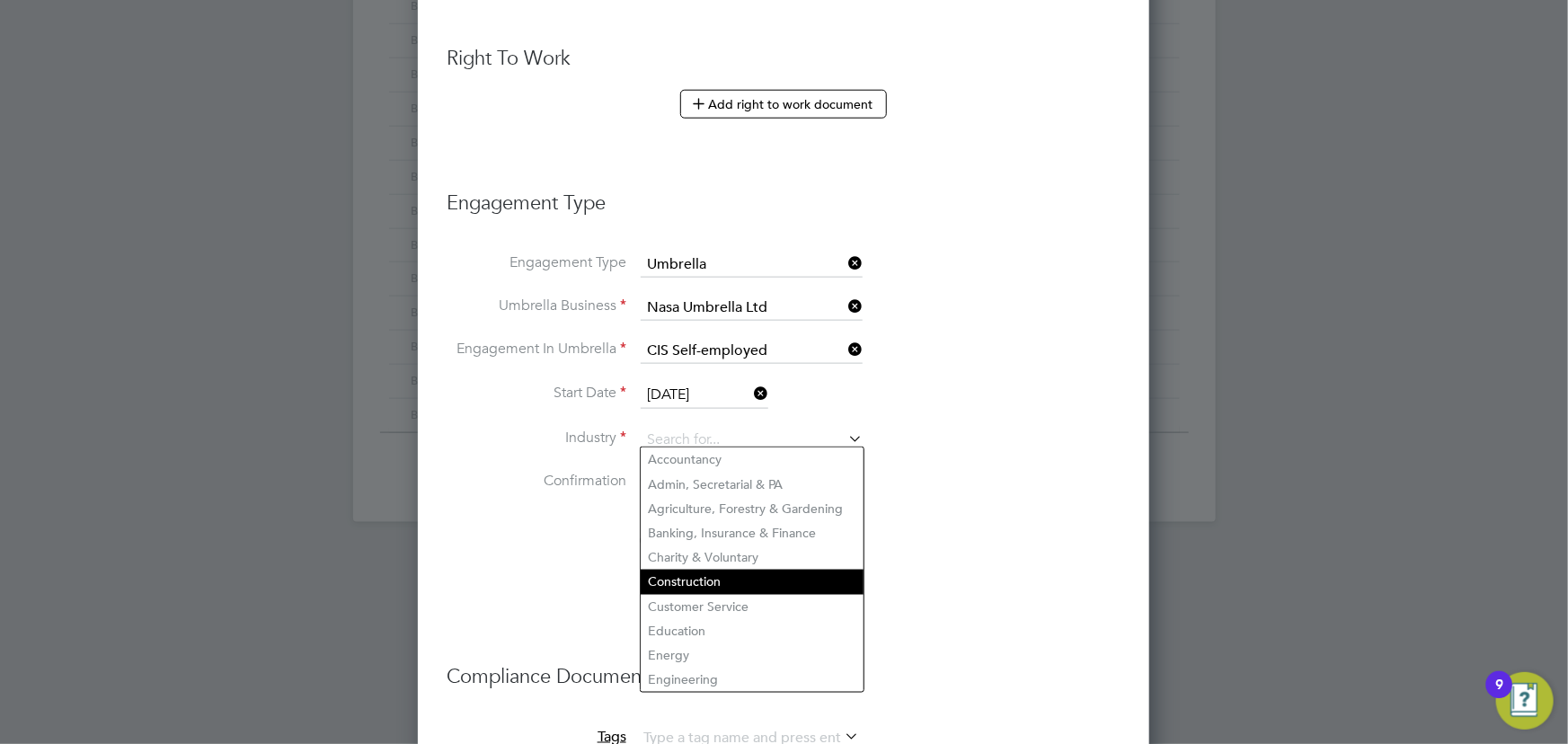
click at [708, 583] on li "Construction" at bounding box center [752, 581] width 223 height 25
type input "Construction"
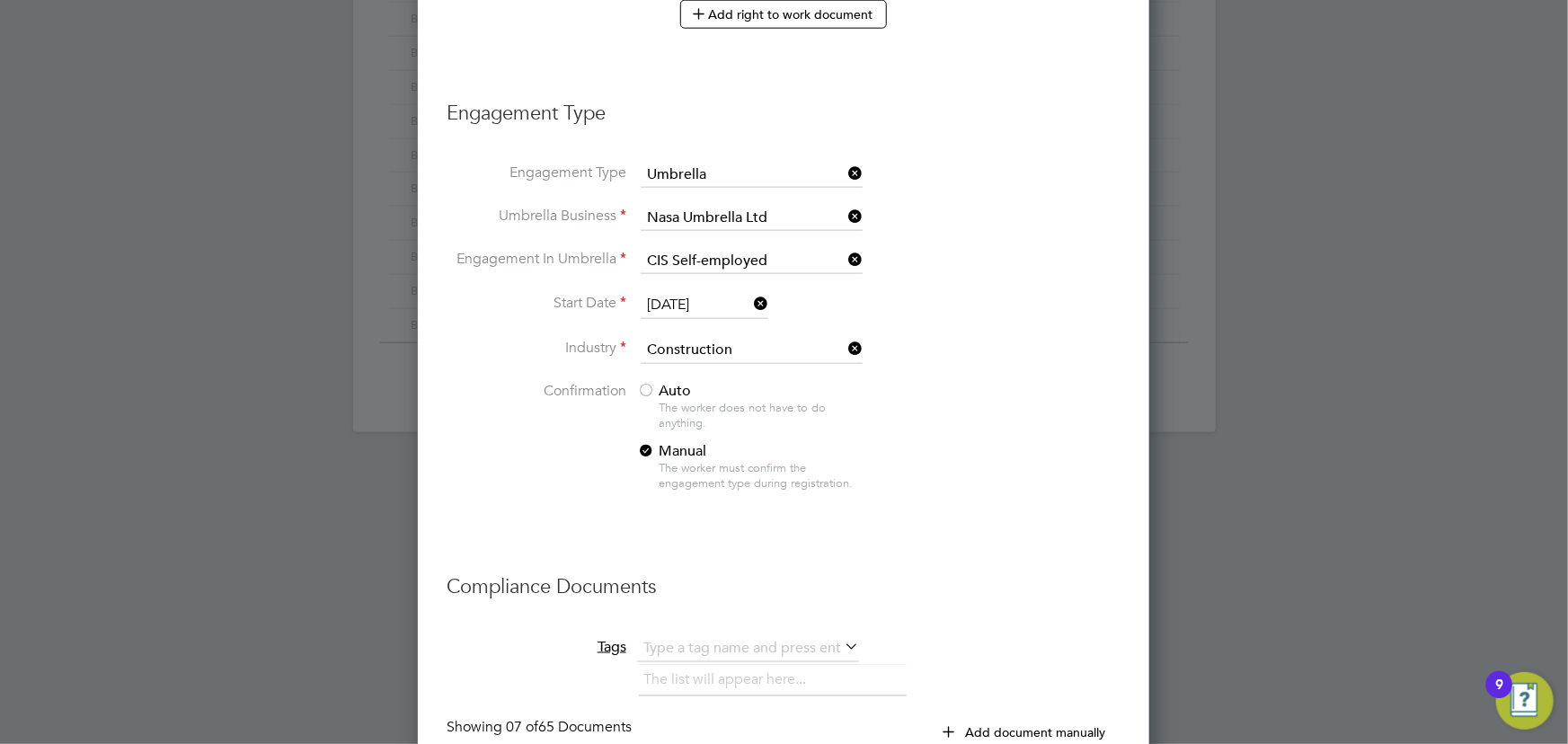
scroll to position [1142, 0]
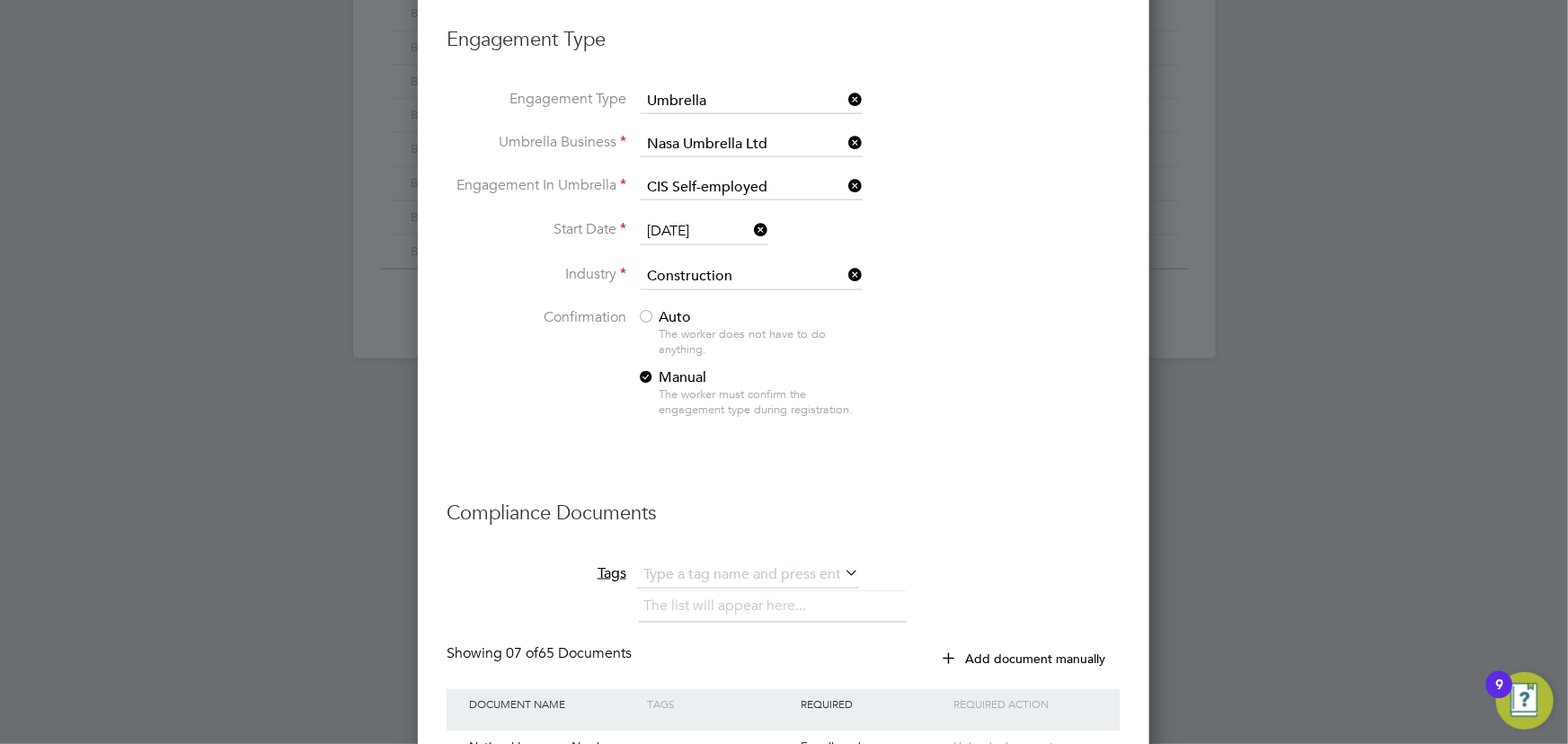
click at [656, 308] on span "Auto" at bounding box center [663, 317] width 54 height 18
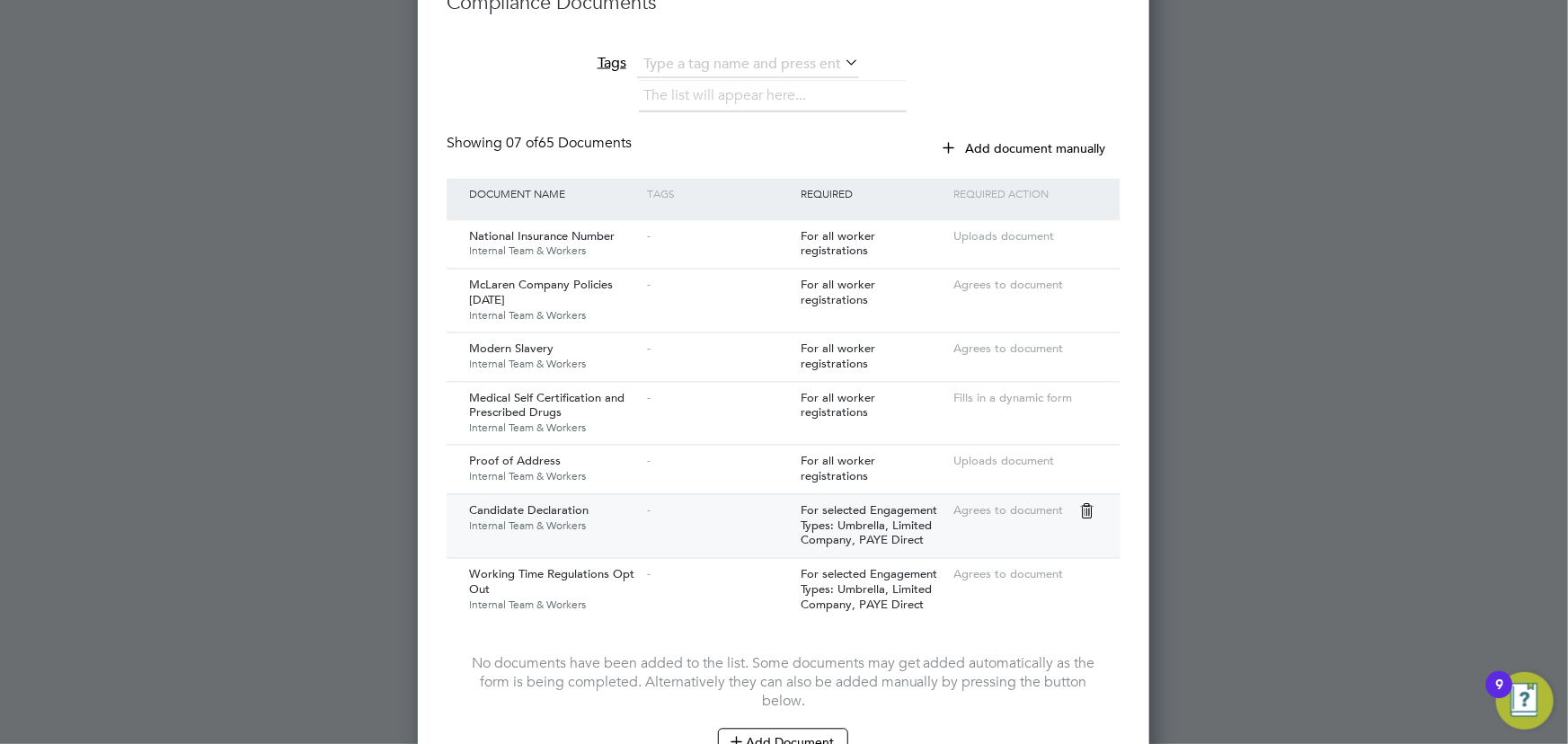
scroll to position [1824, 0]
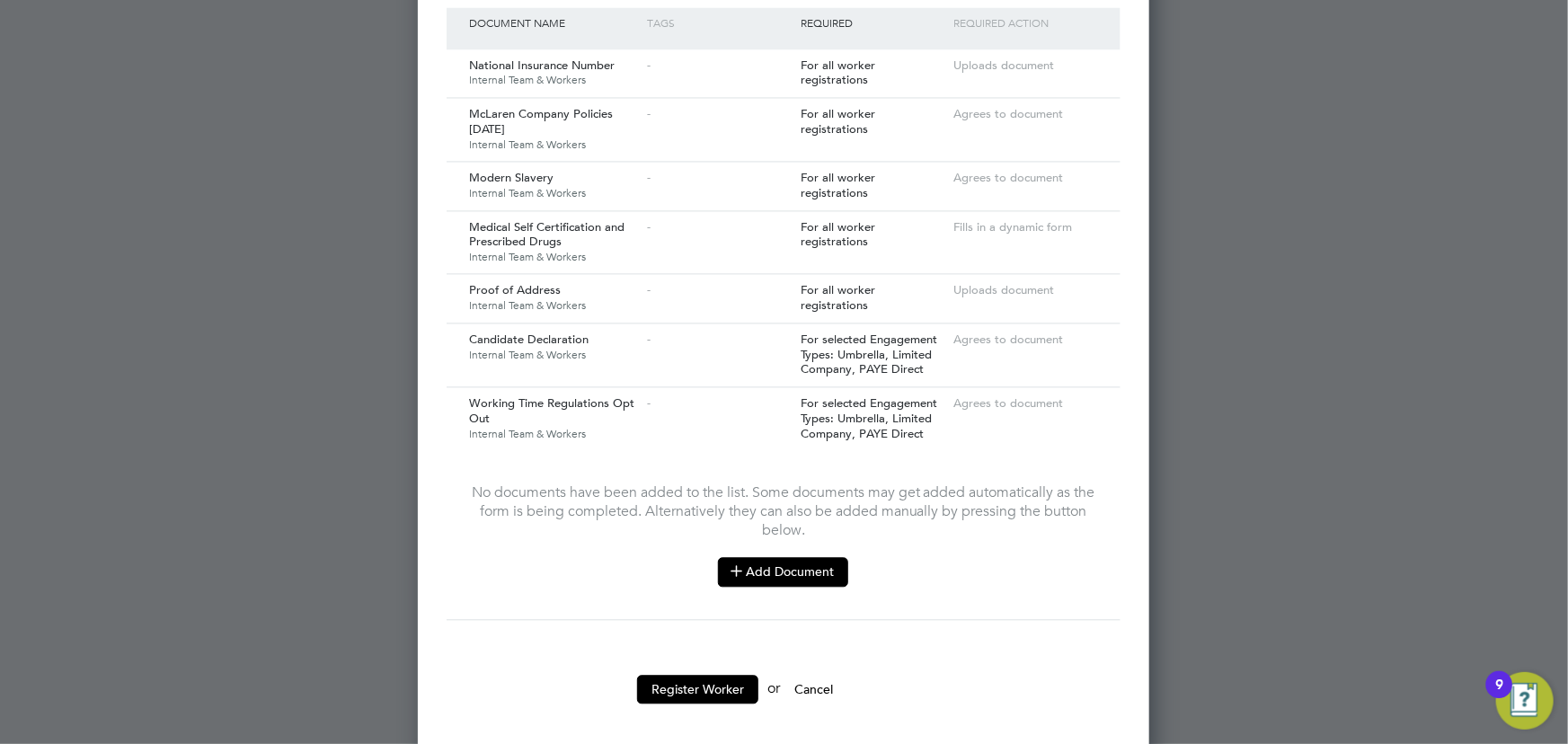
click at [792, 568] on button "Add Document" at bounding box center [783, 572] width 130 height 29
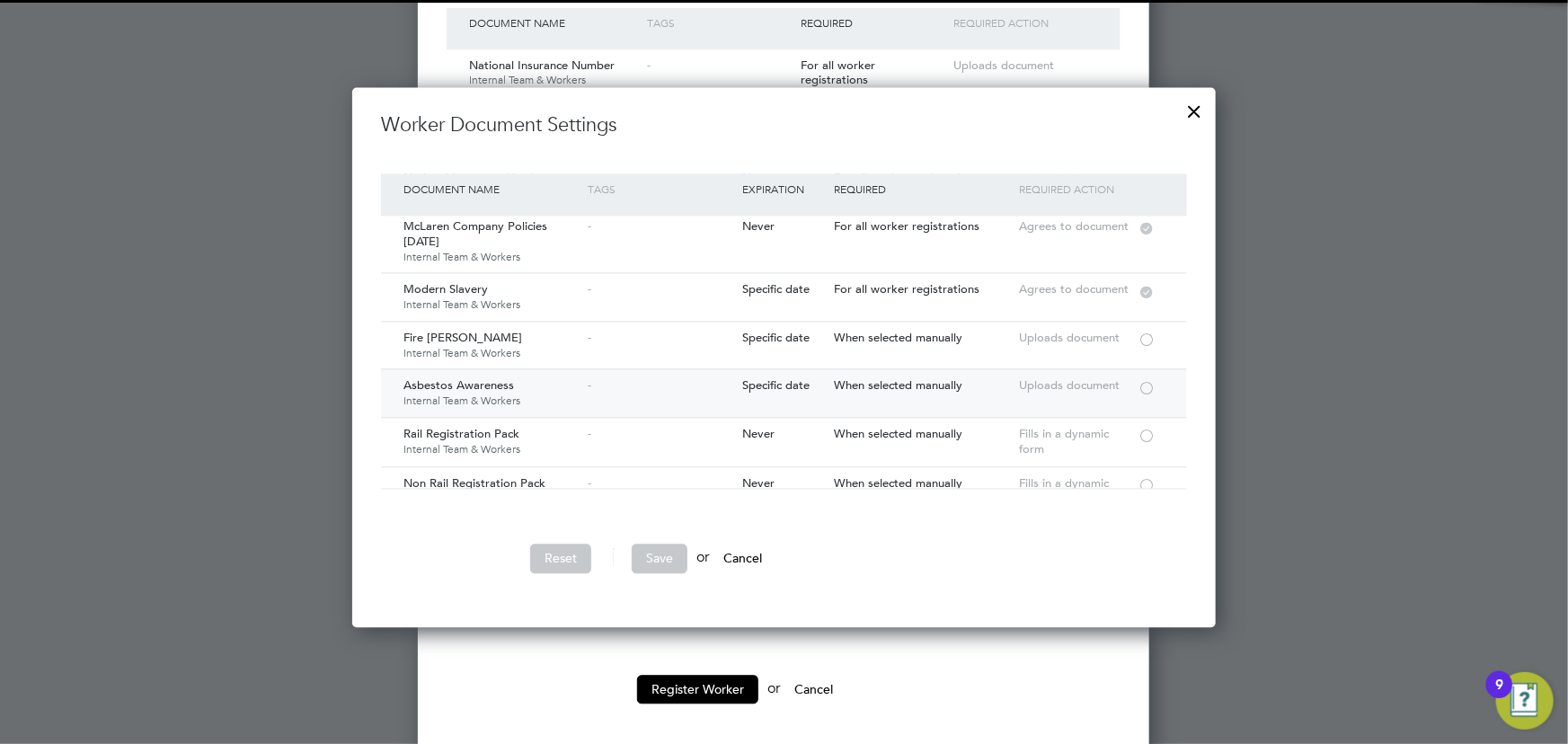
scroll to position [81, 0]
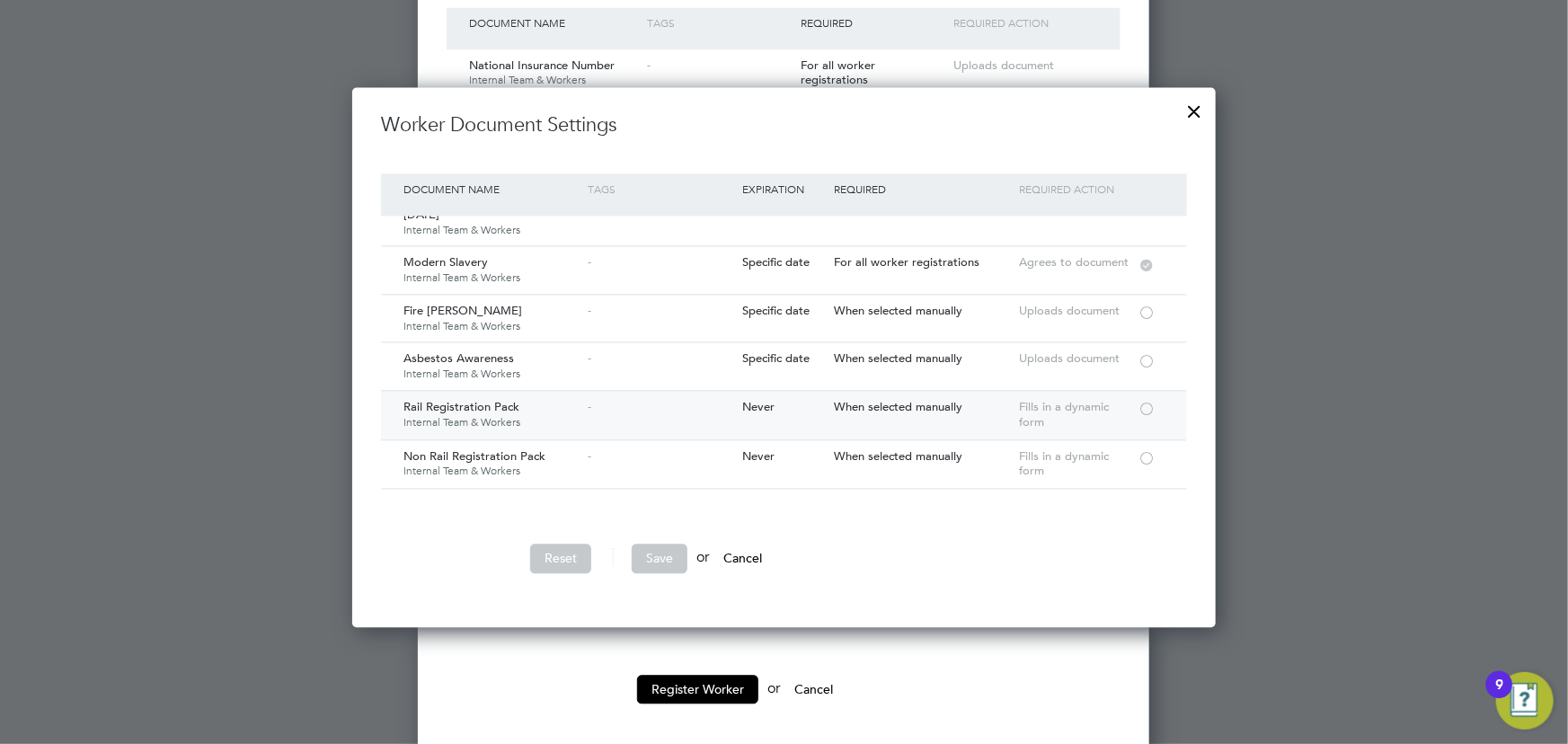
click at [1153, 404] on div at bounding box center [1147, 407] width 18 height 14
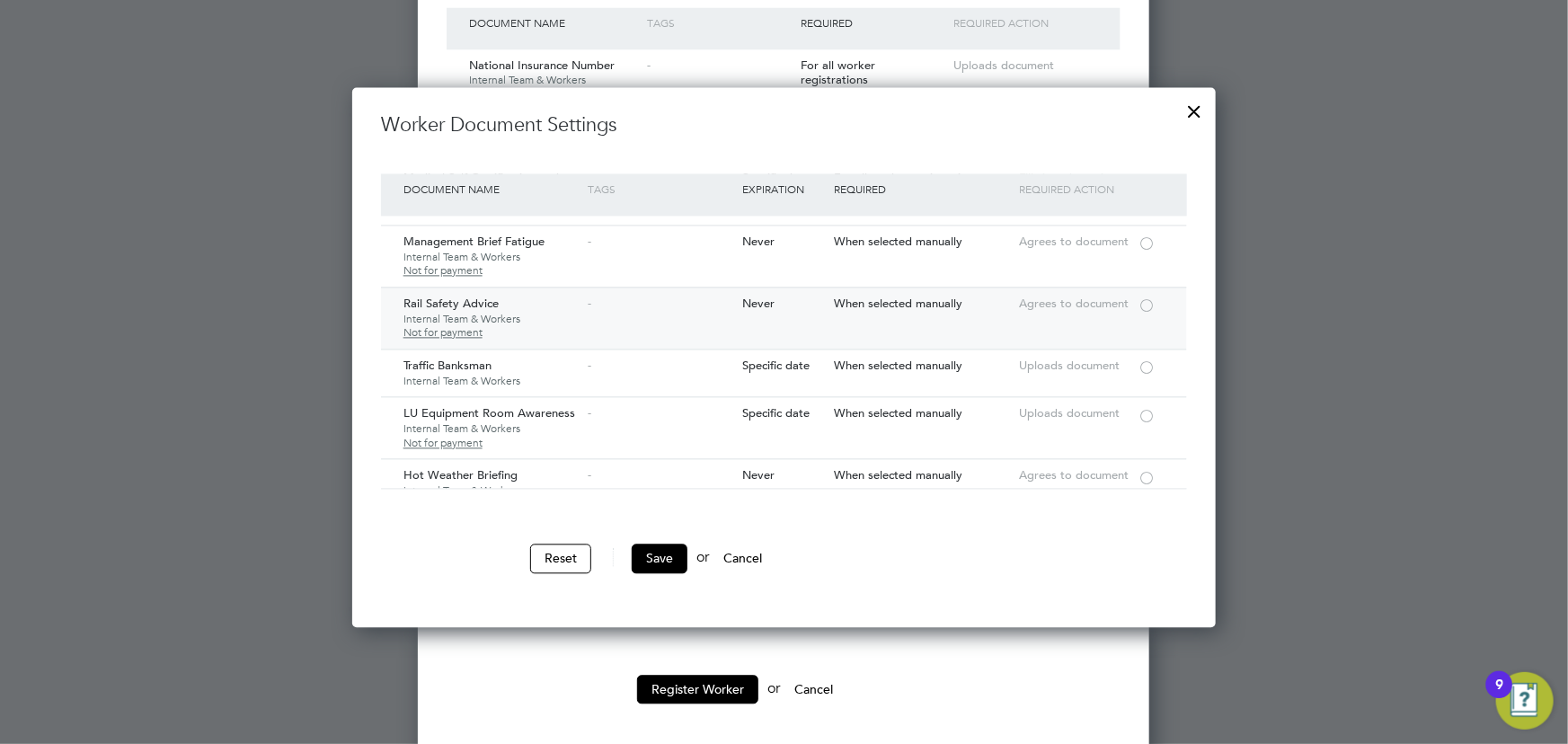
scroll to position [244, 0]
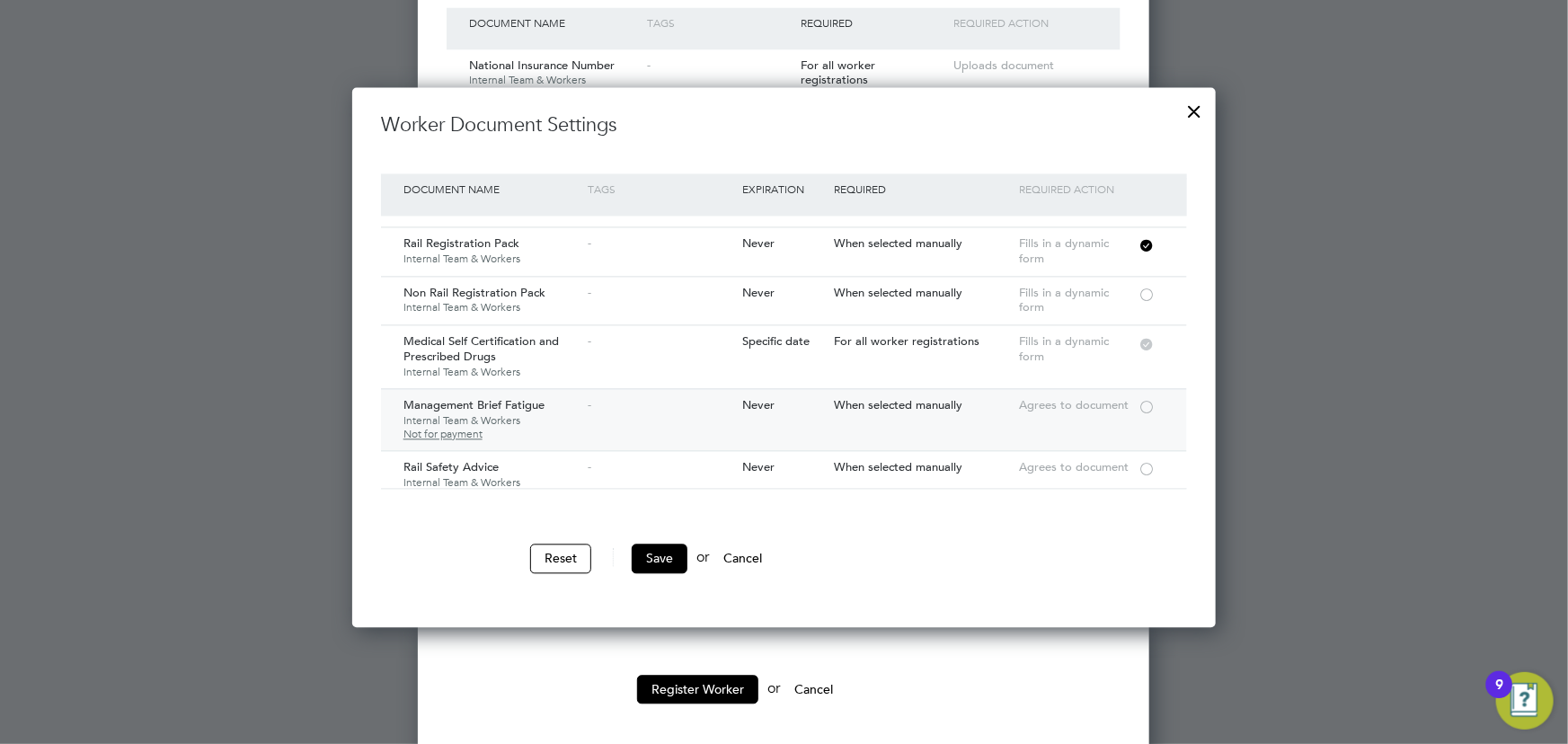
click at [1153, 398] on div at bounding box center [1147, 405] width 18 height 14
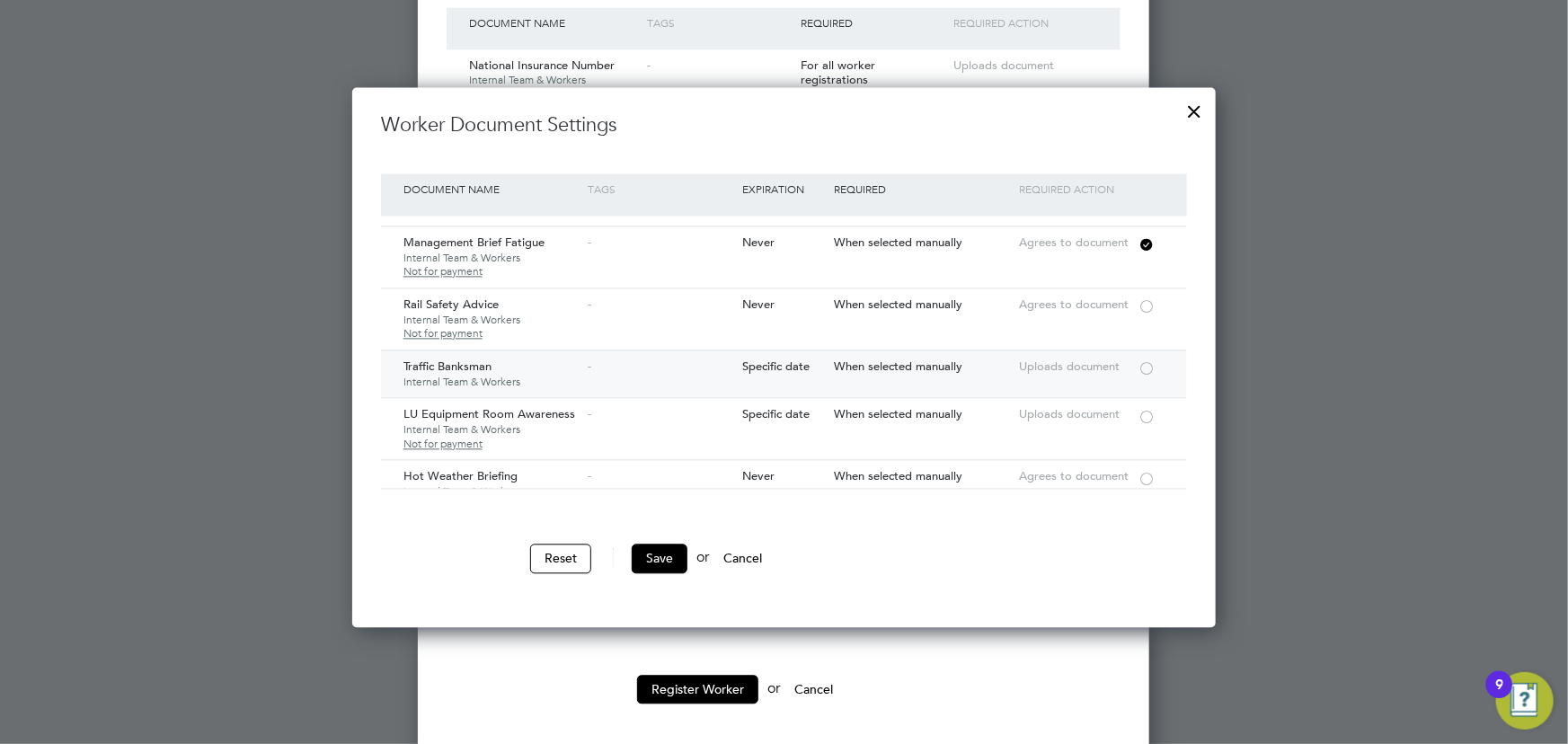
scroll to position [408, 0]
click at [1143, 297] on div at bounding box center [1147, 304] width 18 height 14
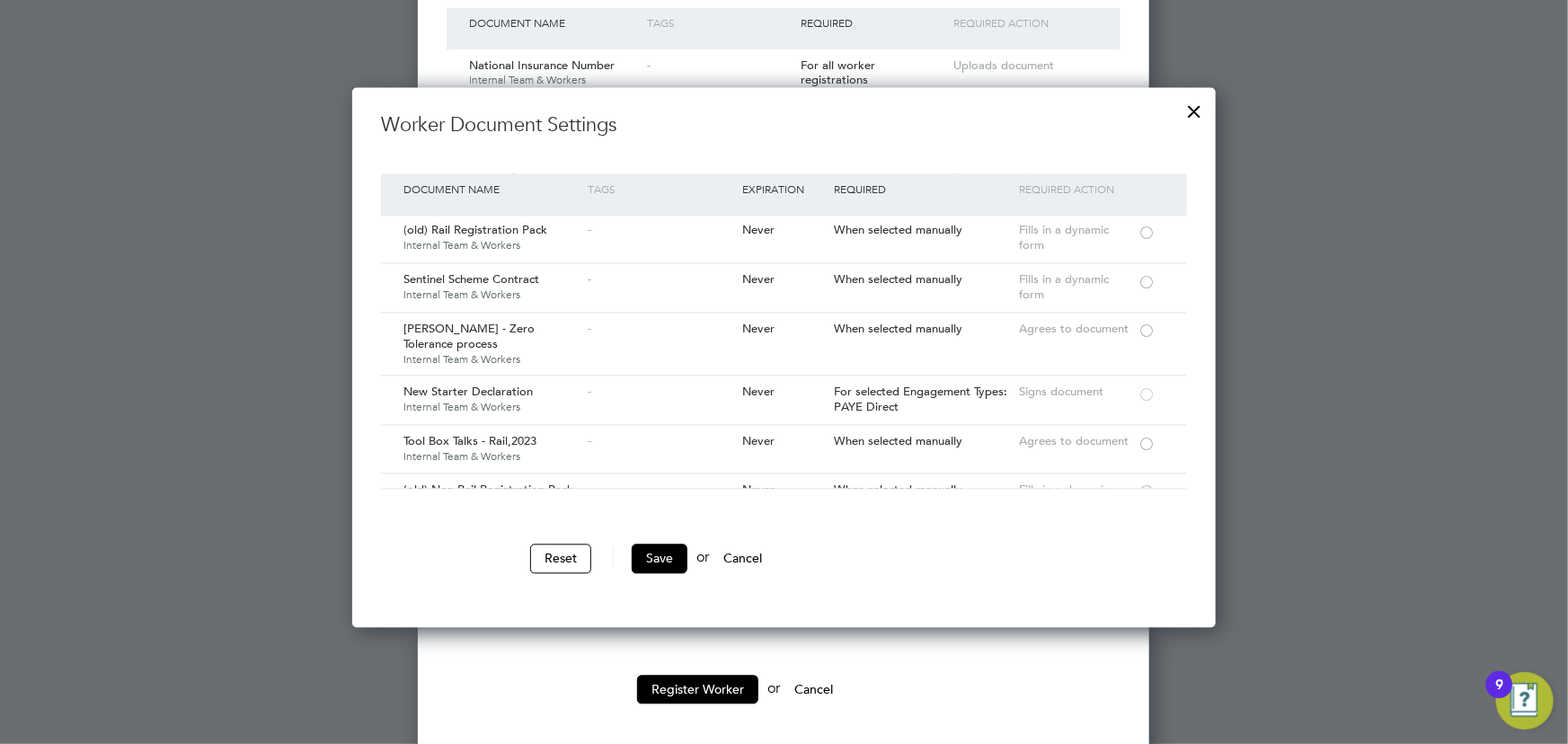
scroll to position [735, 0]
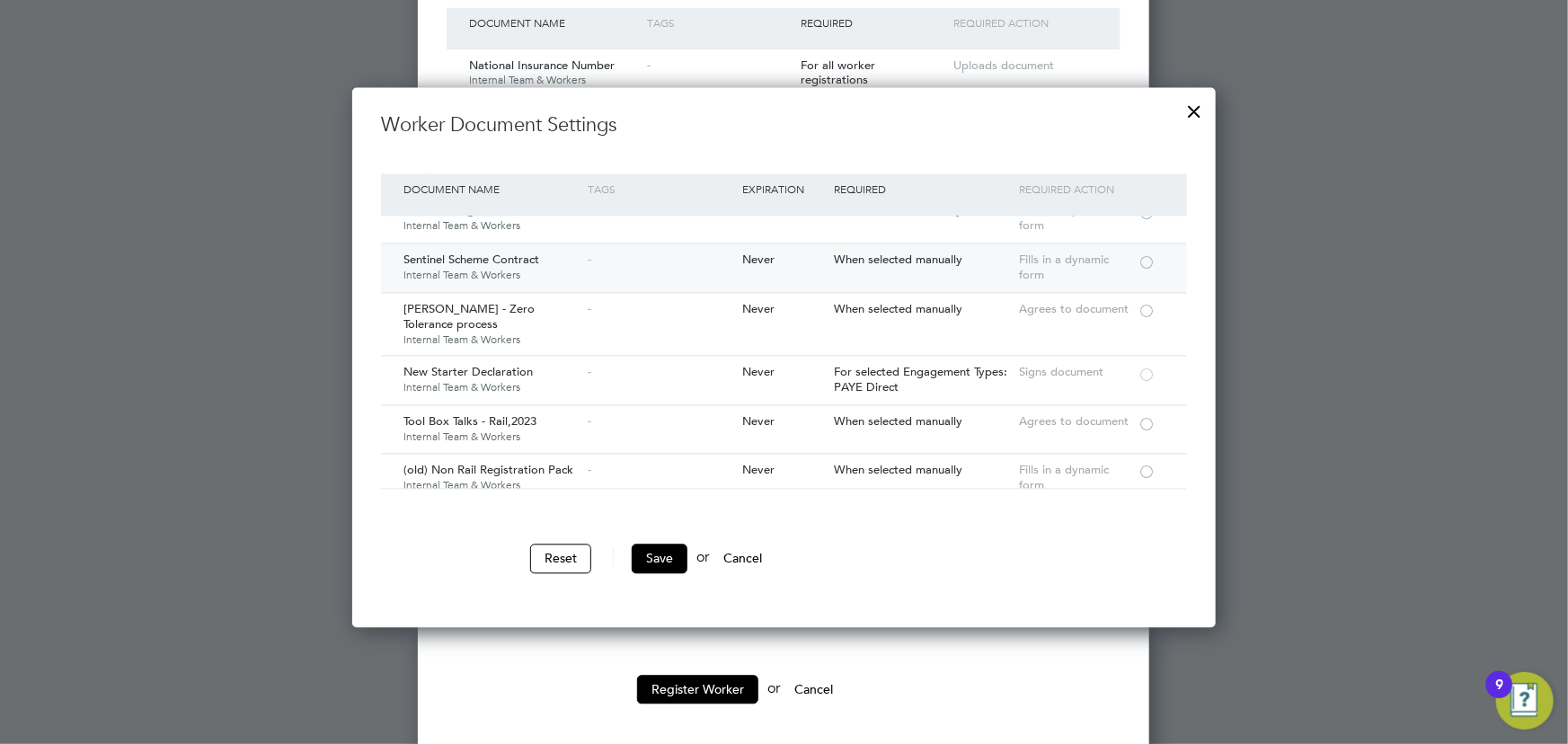
click at [1142, 264] on div at bounding box center [1147, 261] width 18 height 14
click at [1143, 429] on div at bounding box center [1147, 422] width 18 height 14
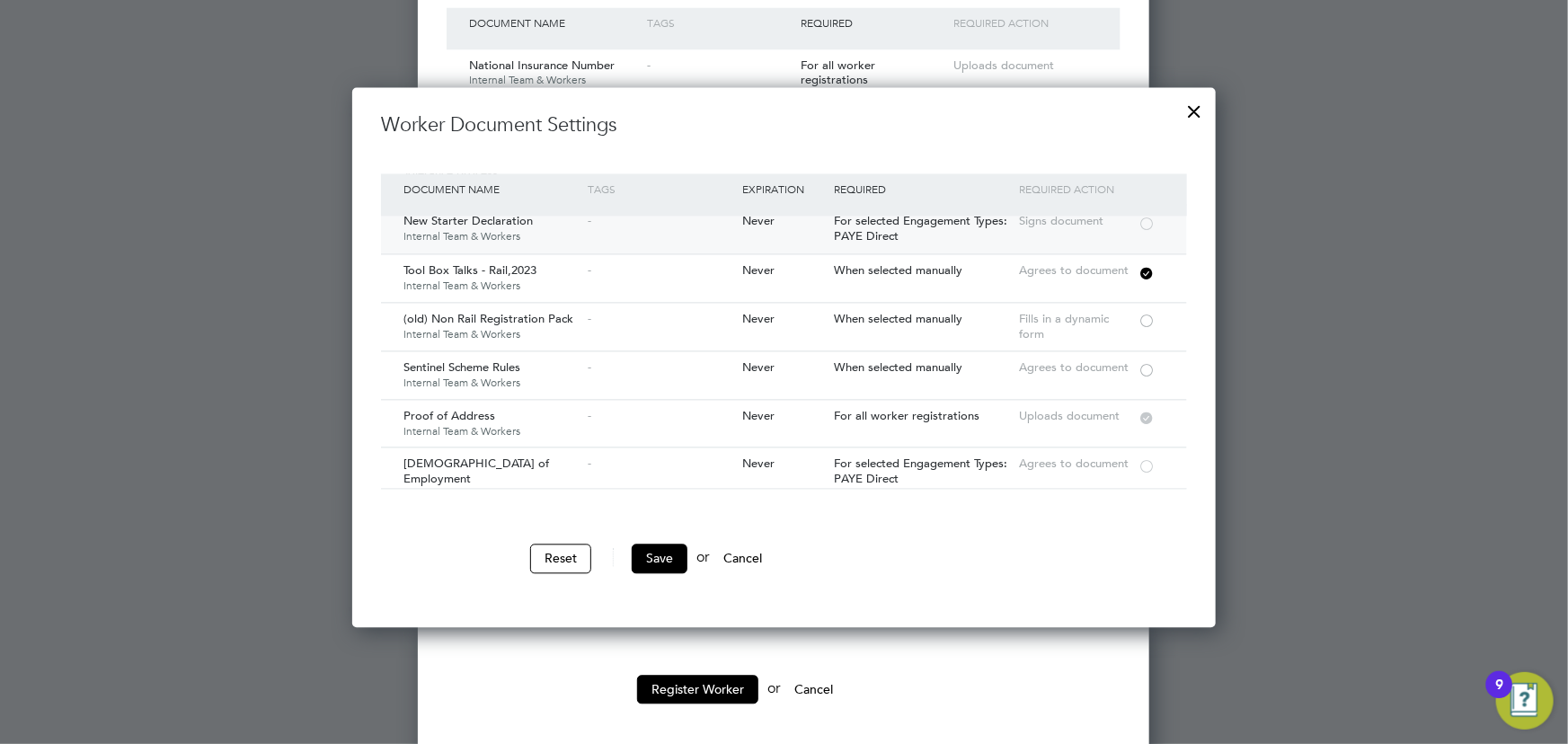
scroll to position [898, 0]
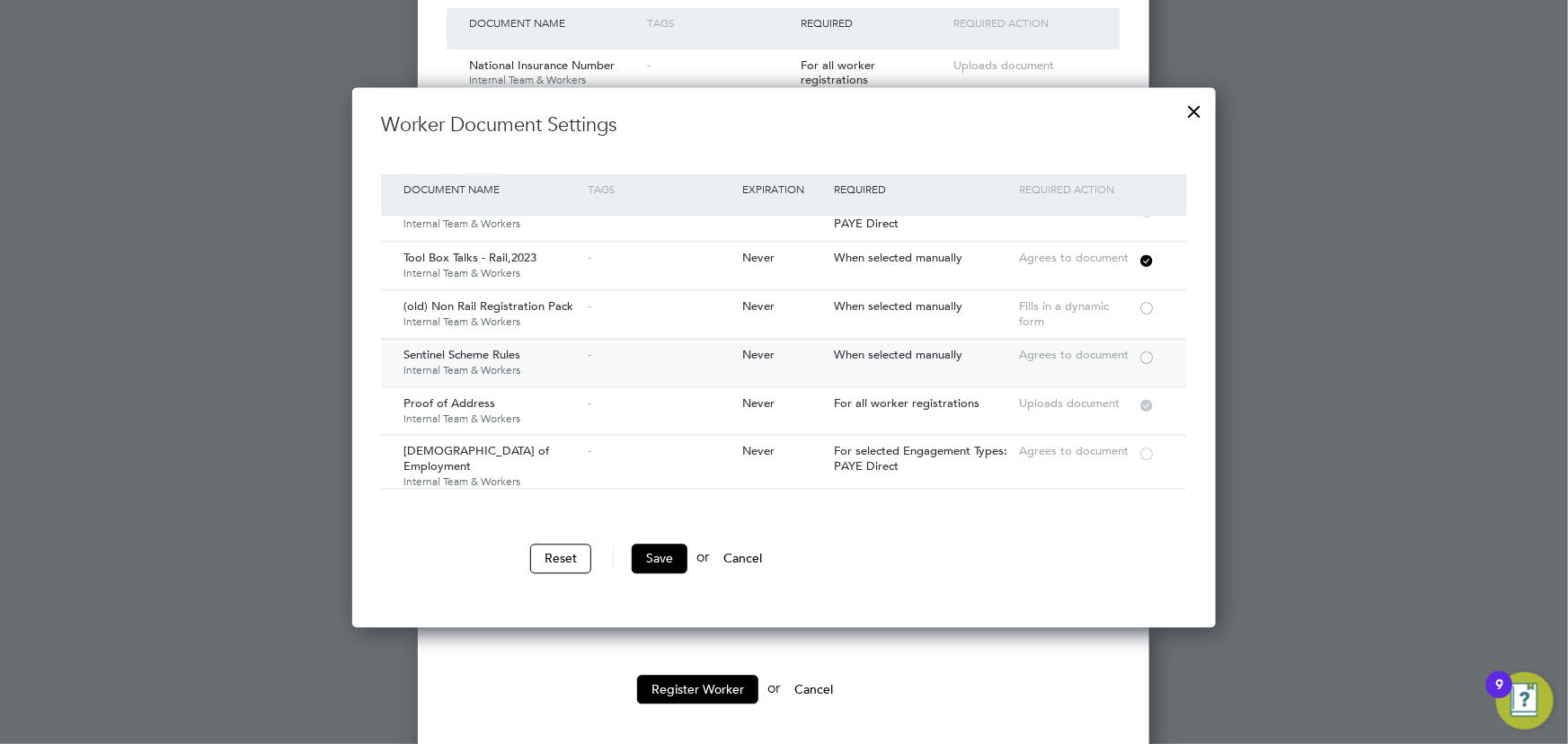
click at [1141, 356] on div at bounding box center [1147, 356] width 18 height 14
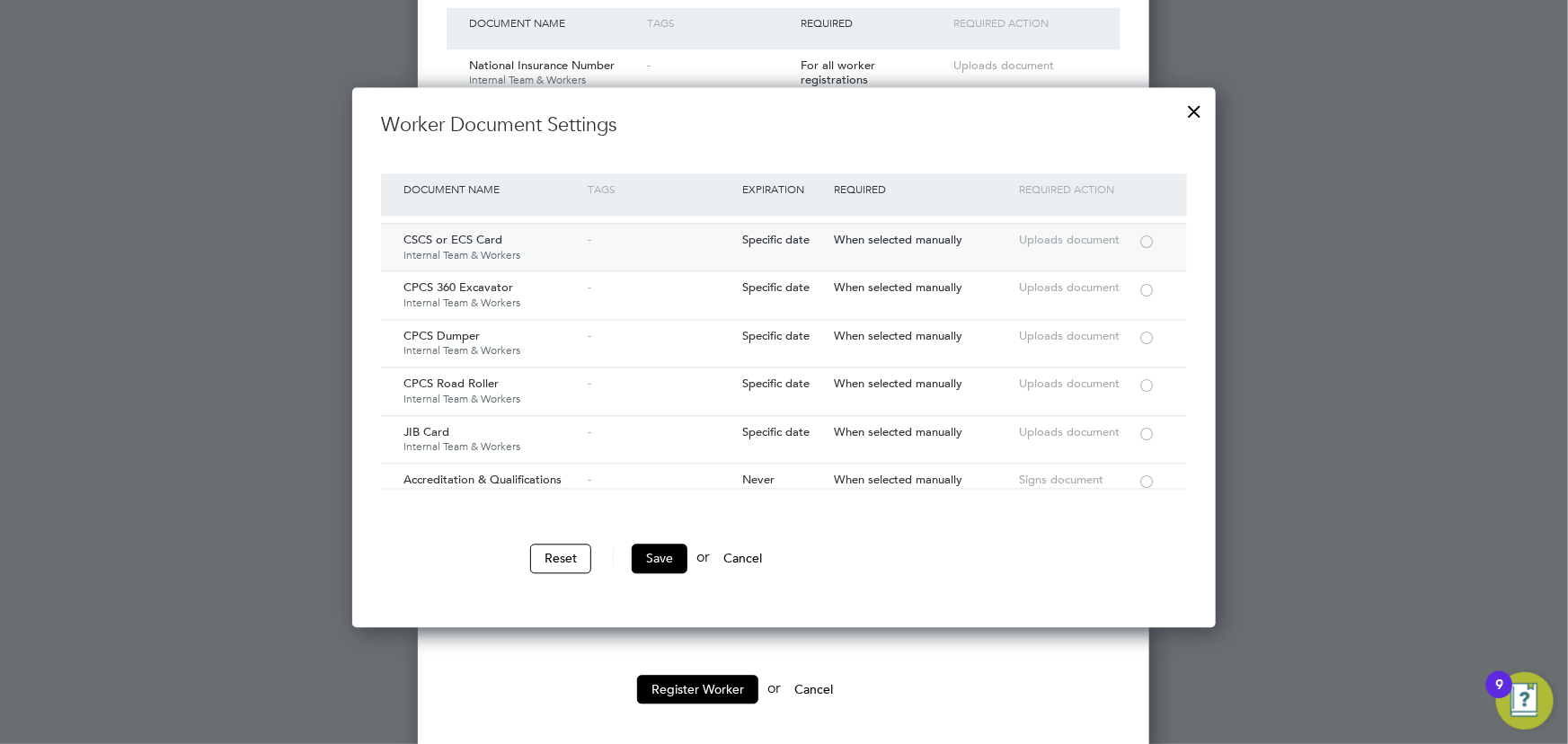
scroll to position [1877, 0]
click at [1149, 418] on div at bounding box center [1147, 425] width 18 height 14
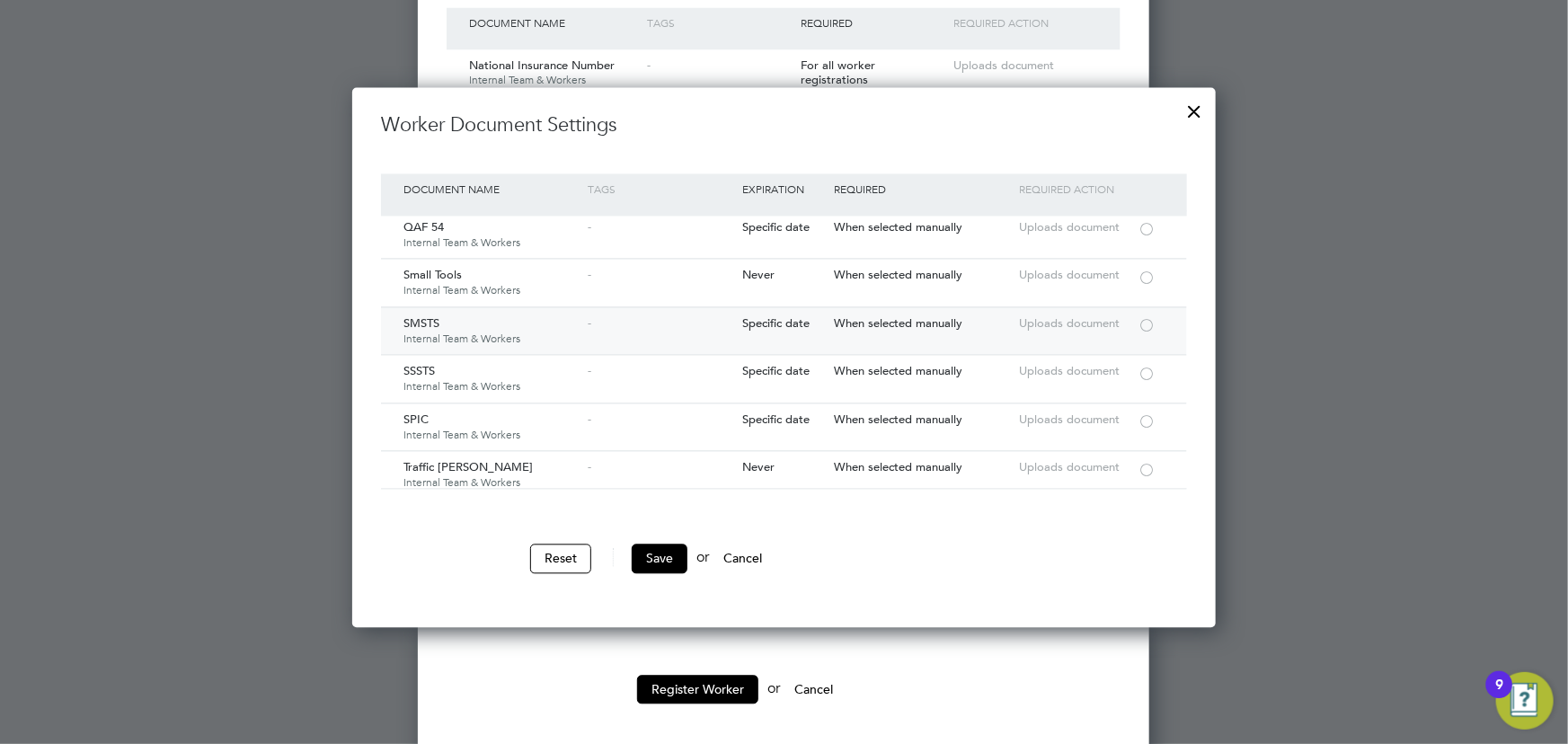
scroll to position [3025, 0]
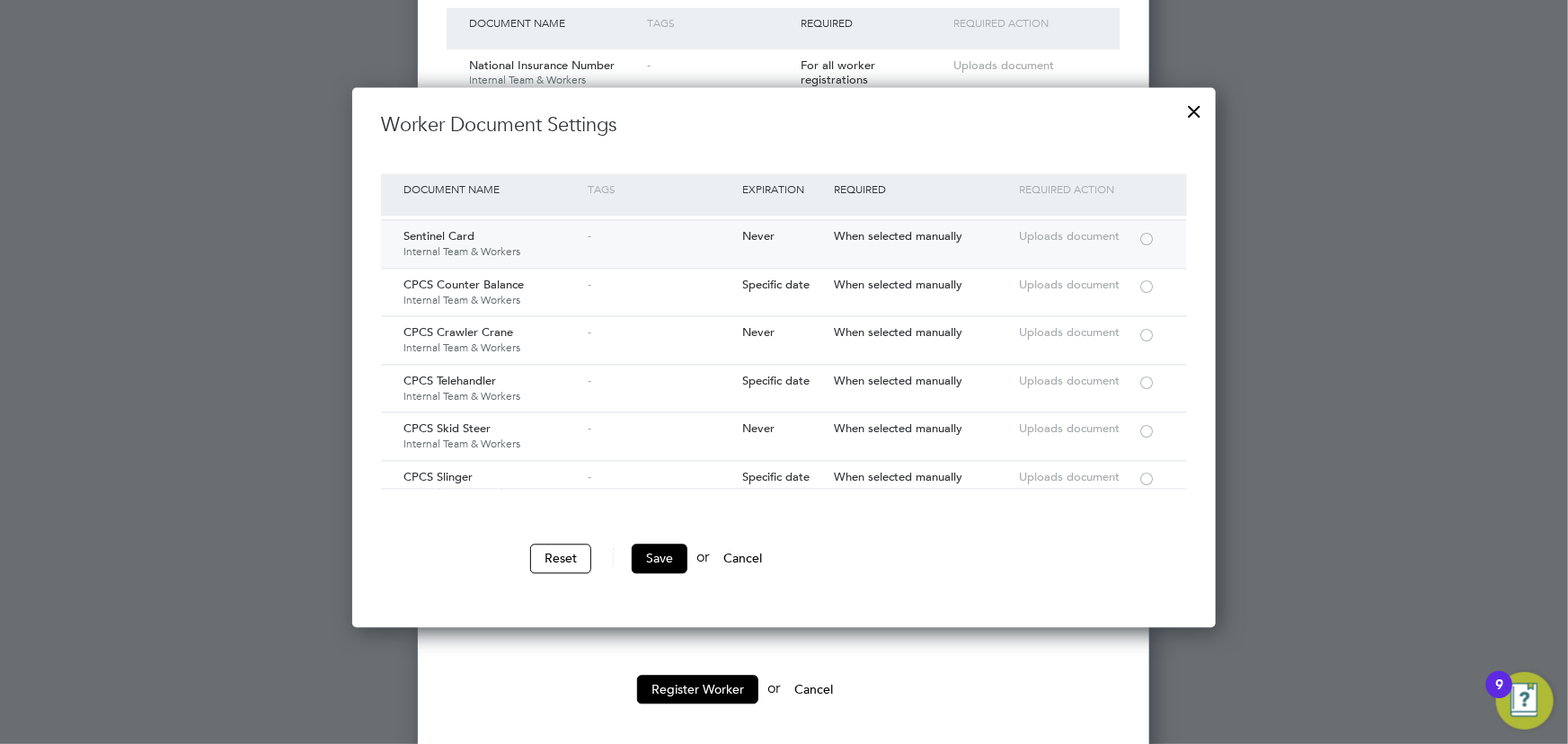
click at [1147, 231] on div at bounding box center [1147, 237] width 18 height 14
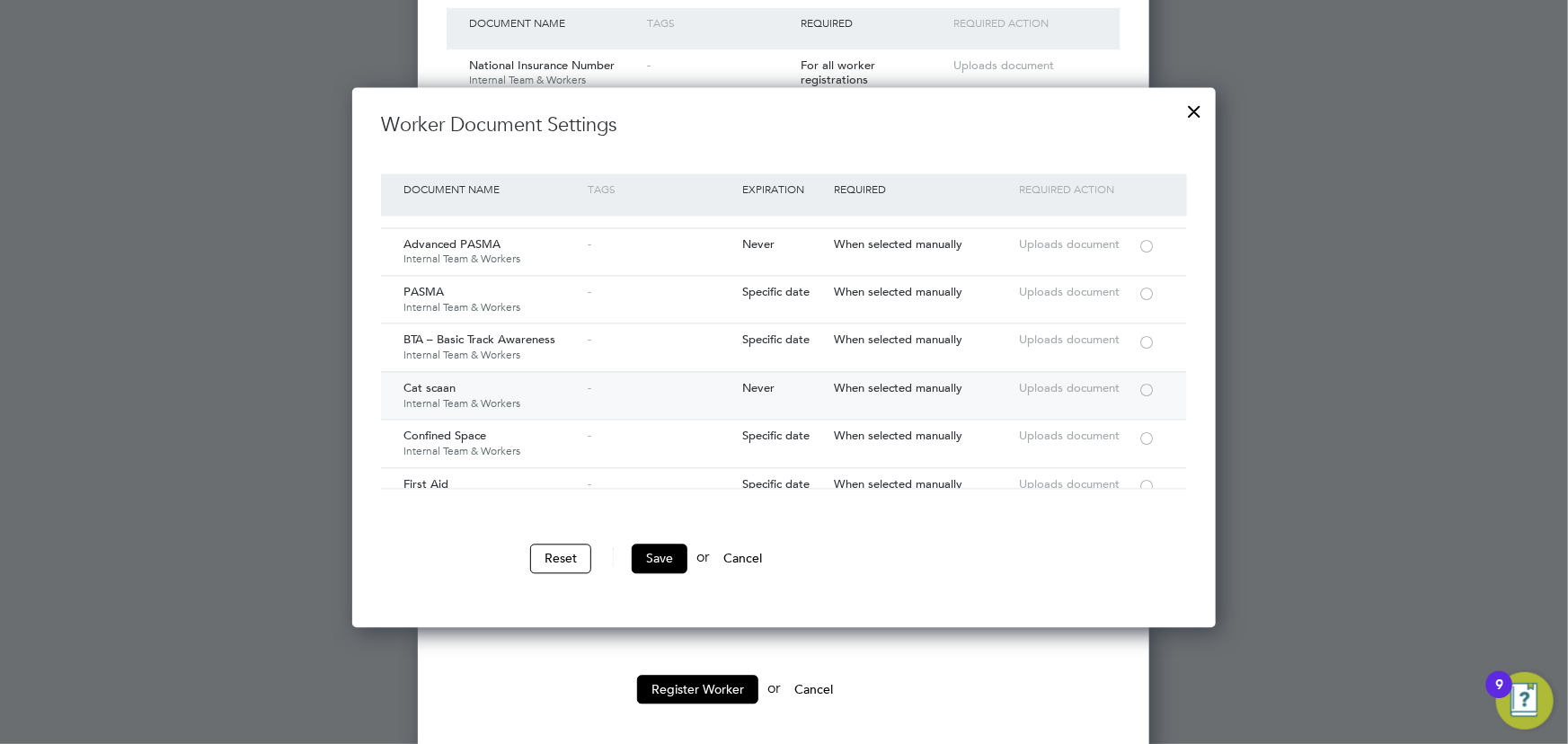
scroll to position [2127, 0]
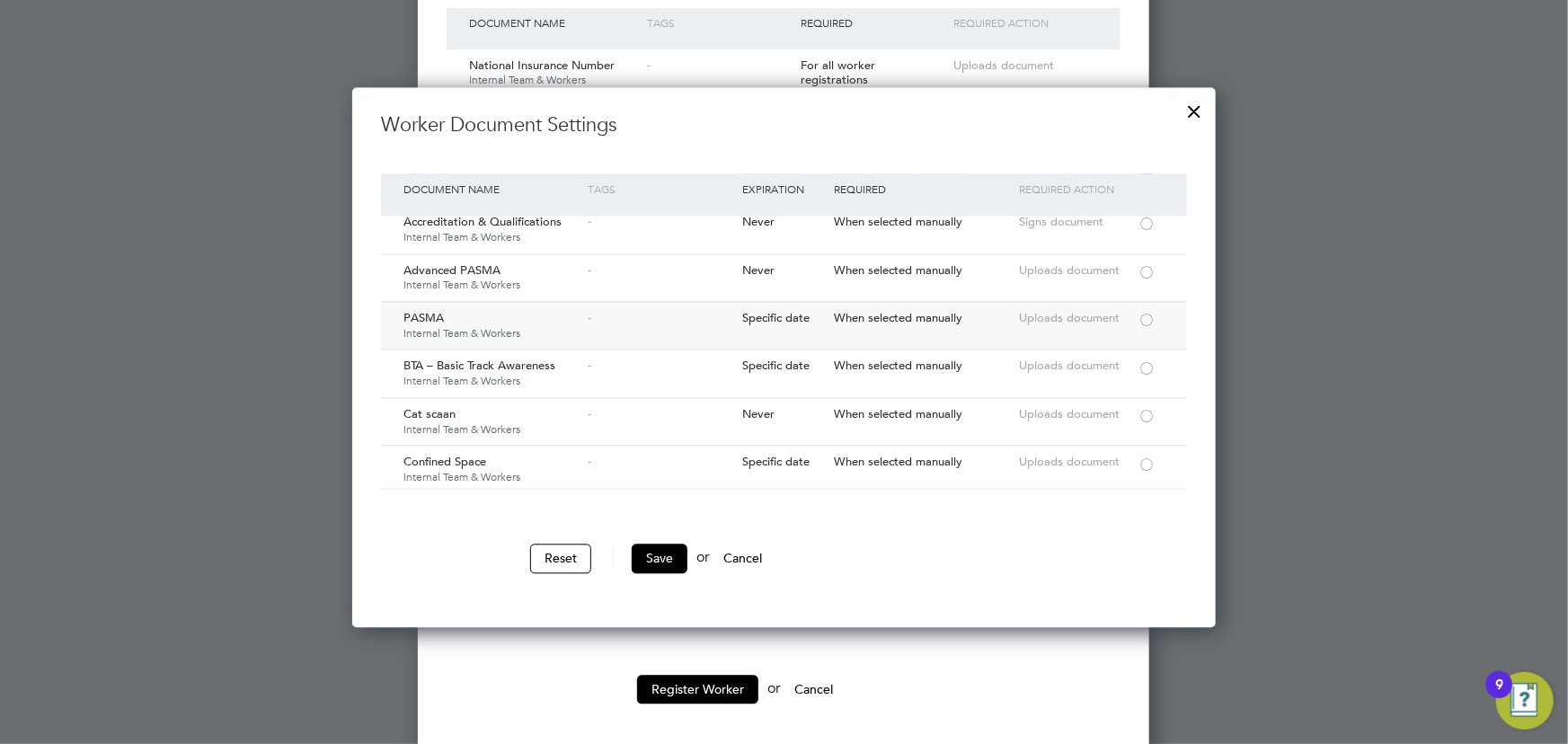
click at [1148, 312] on div at bounding box center [1147, 318] width 18 height 14
drag, startPoint x: 671, startPoint y: 549, endPoint x: 737, endPoint y: 537, distance: 67.1
click at [671, 550] on button "Save" at bounding box center [659, 558] width 56 height 29
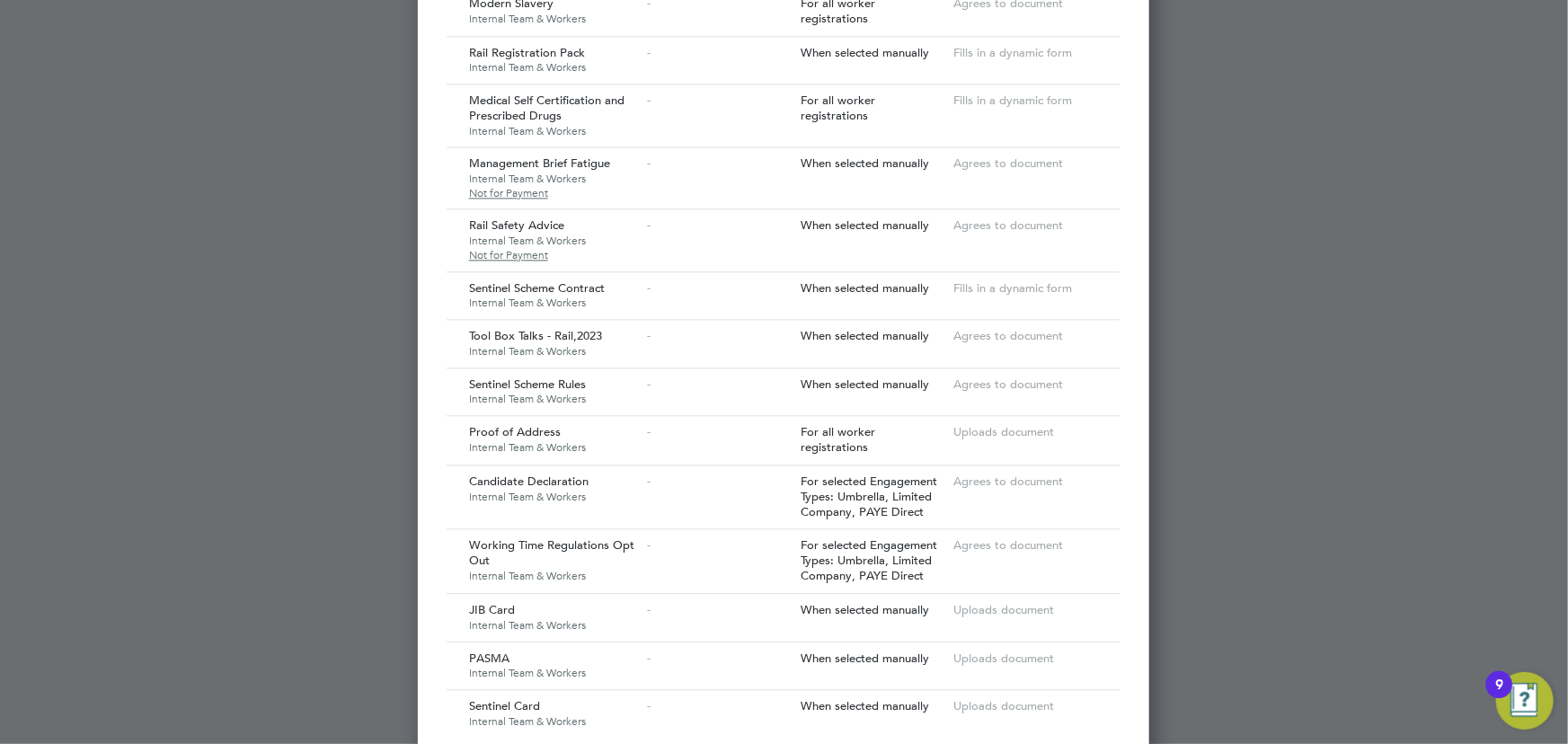
scroll to position [2284, 0]
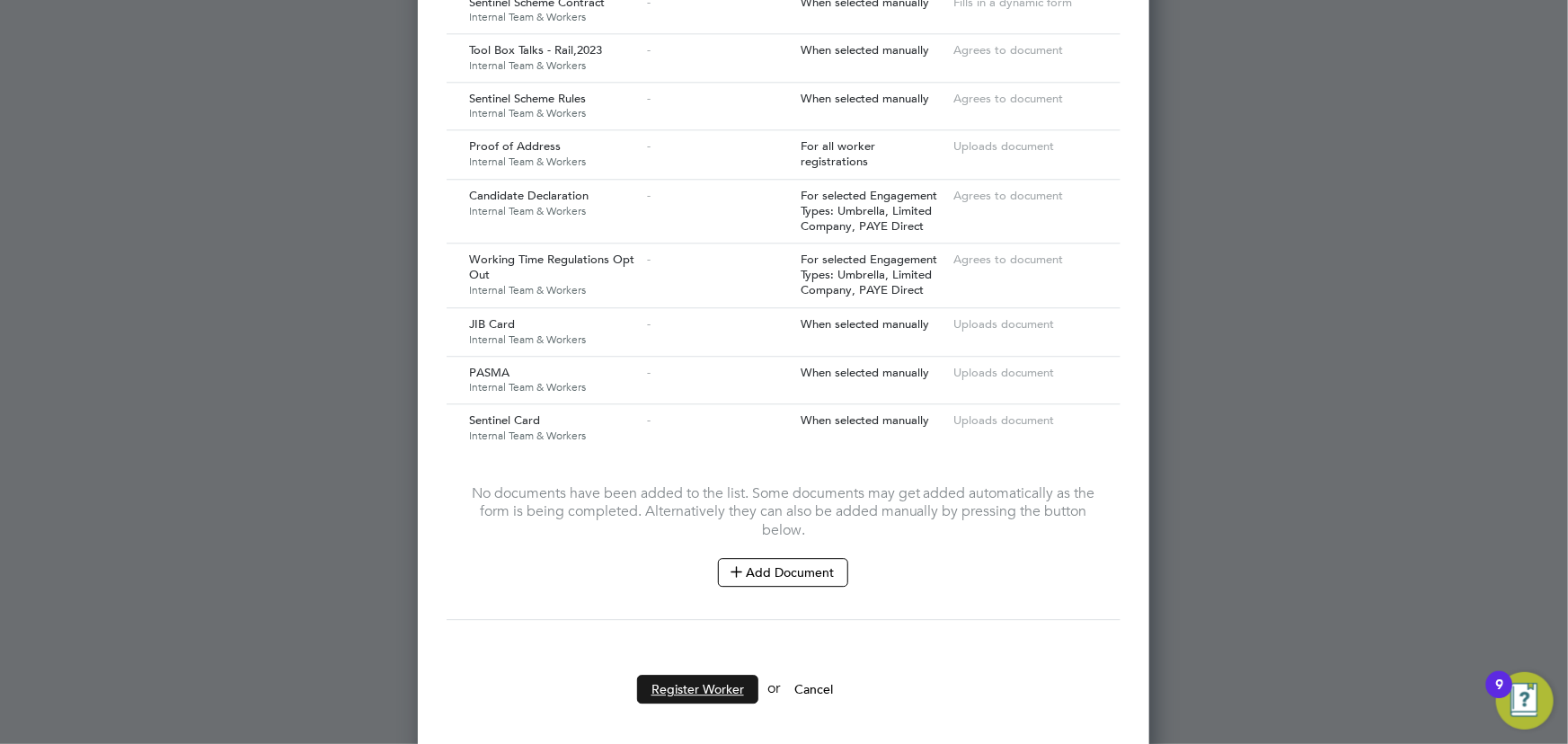
drag, startPoint x: 693, startPoint y: 679, endPoint x: 1251, endPoint y: 585, distance: 565.9
click at [696, 679] on button "Register Worker" at bounding box center [697, 689] width 121 height 29
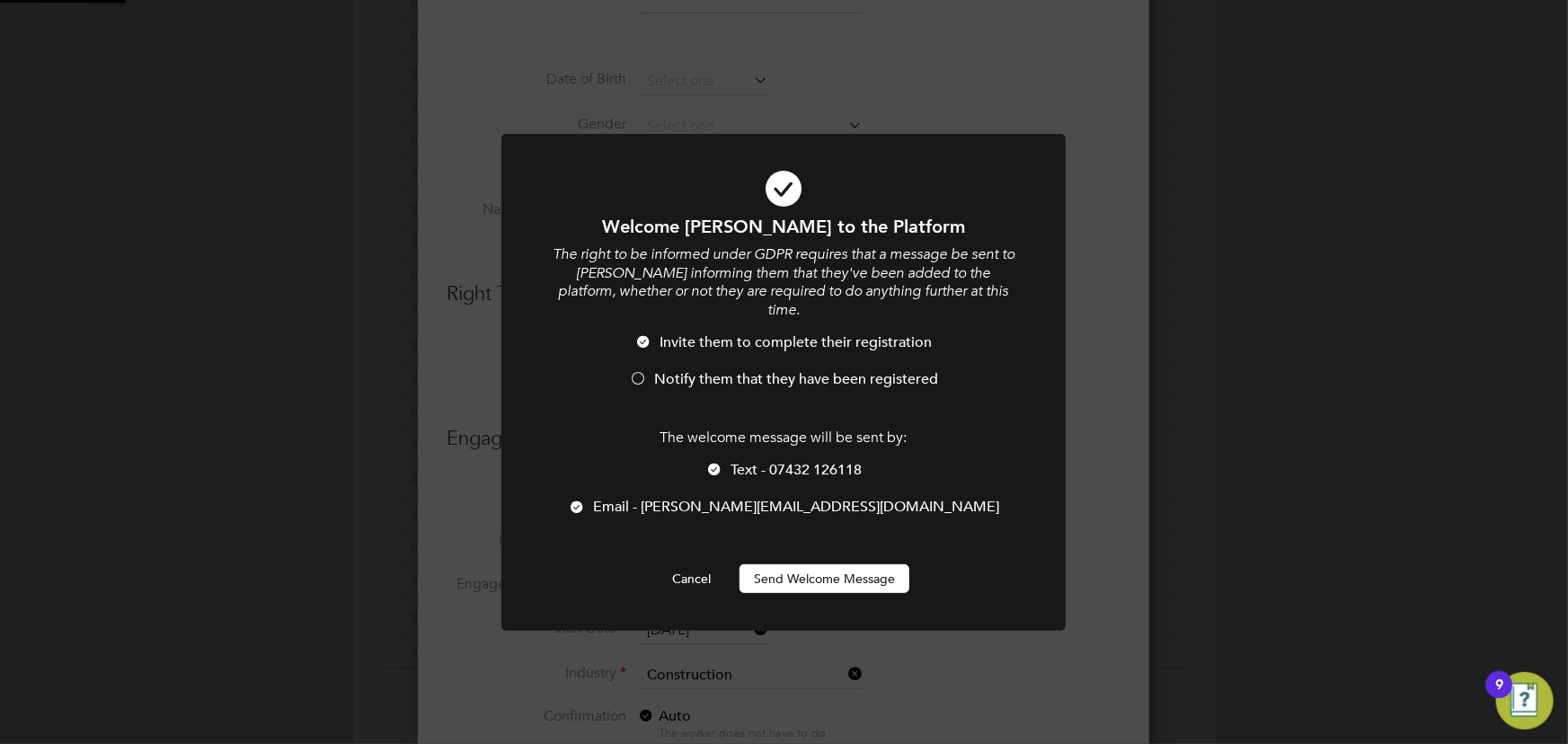
scroll to position [0, 0]
click at [840, 565] on button "Send Welcome Message" at bounding box center [825, 579] width 170 height 29
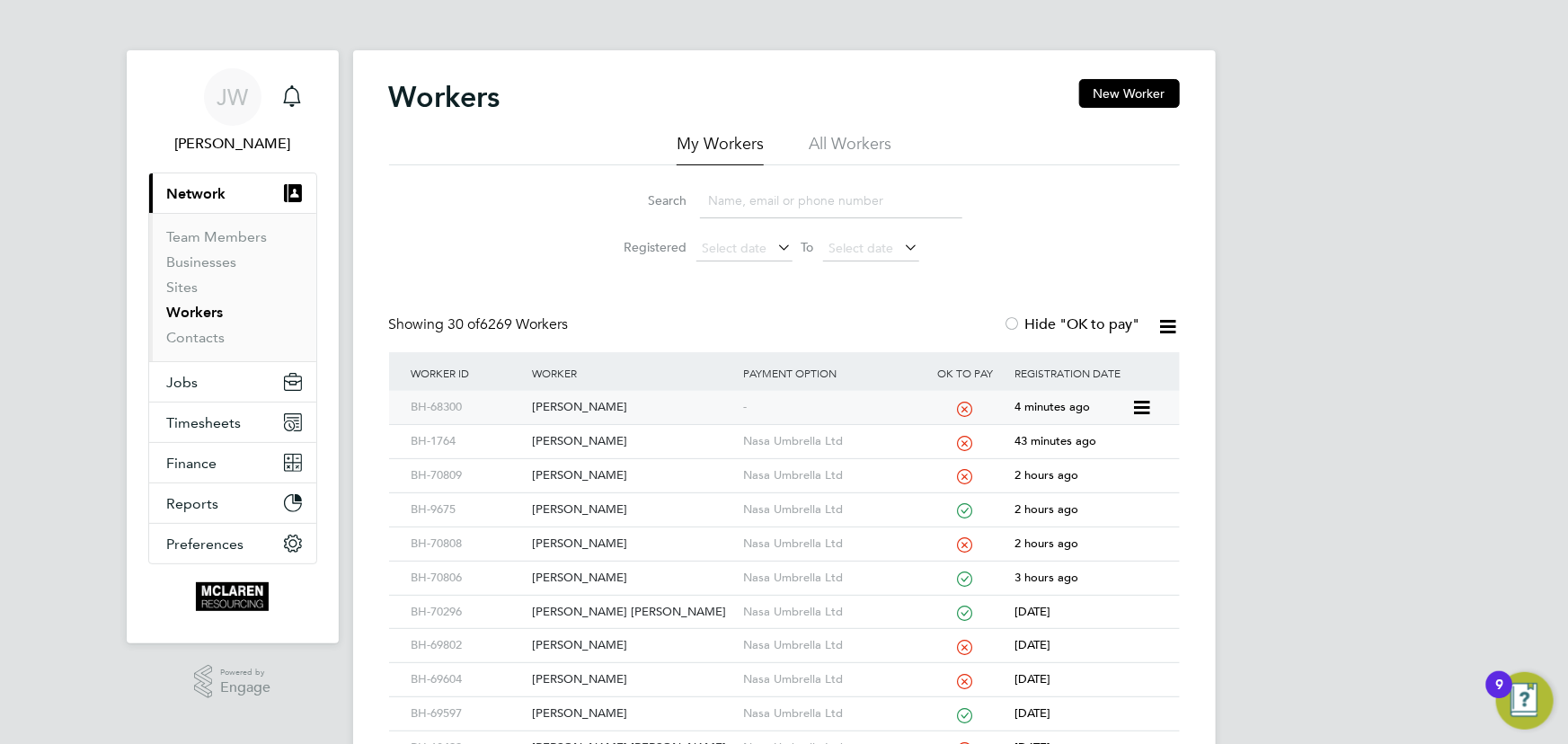
drag, startPoint x: 557, startPoint y: 406, endPoint x: 577, endPoint y: 408, distance: 20.1
click at [557, 407] on div "[PERSON_NAME]" at bounding box center [632, 407] width 211 height 33
click at [734, 202] on input at bounding box center [831, 201] width 263 height 35
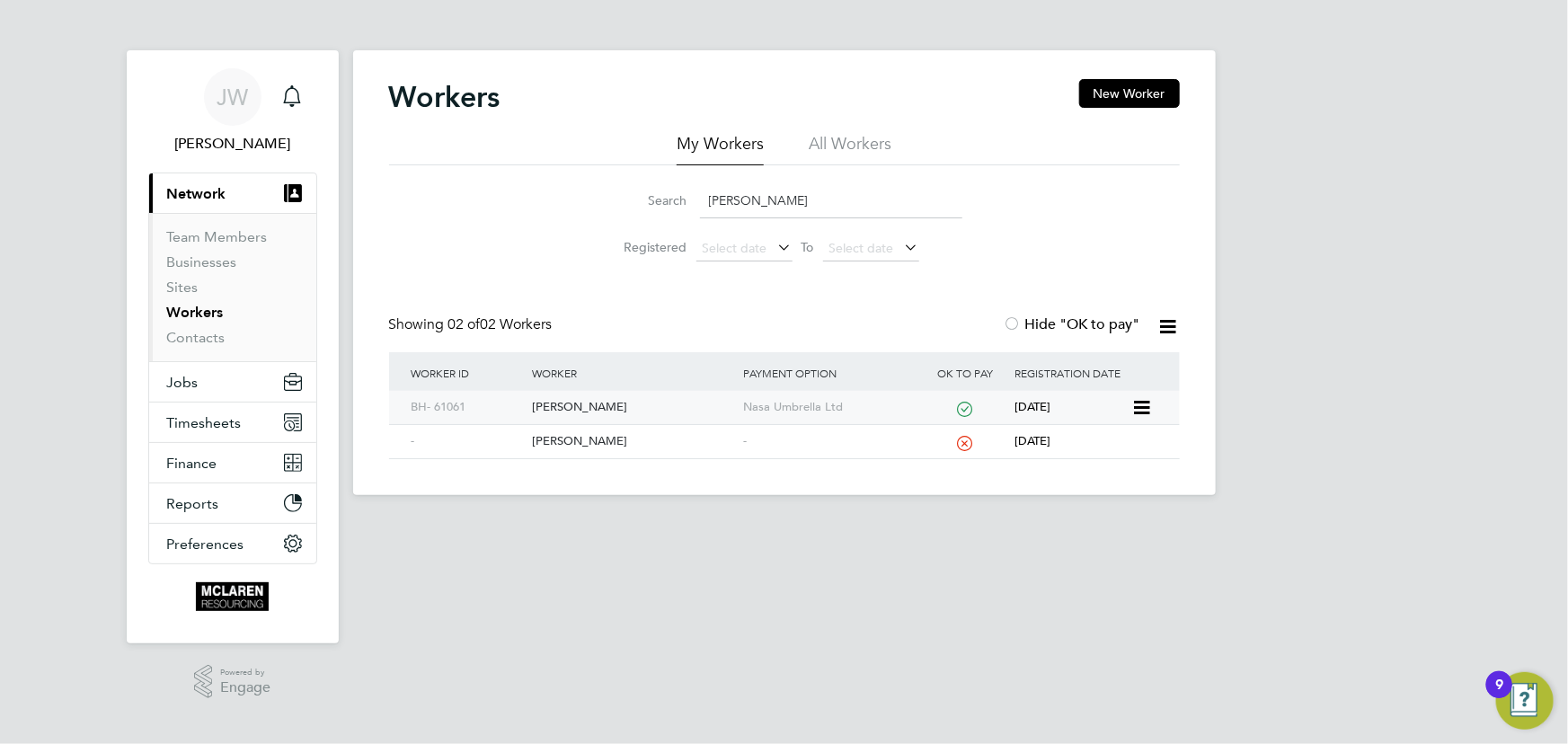
type input "brett taylor"
click at [576, 399] on div "Brett Taylor" at bounding box center [632, 407] width 211 height 33
click at [197, 345] on link "Contacts" at bounding box center [196, 337] width 58 height 17
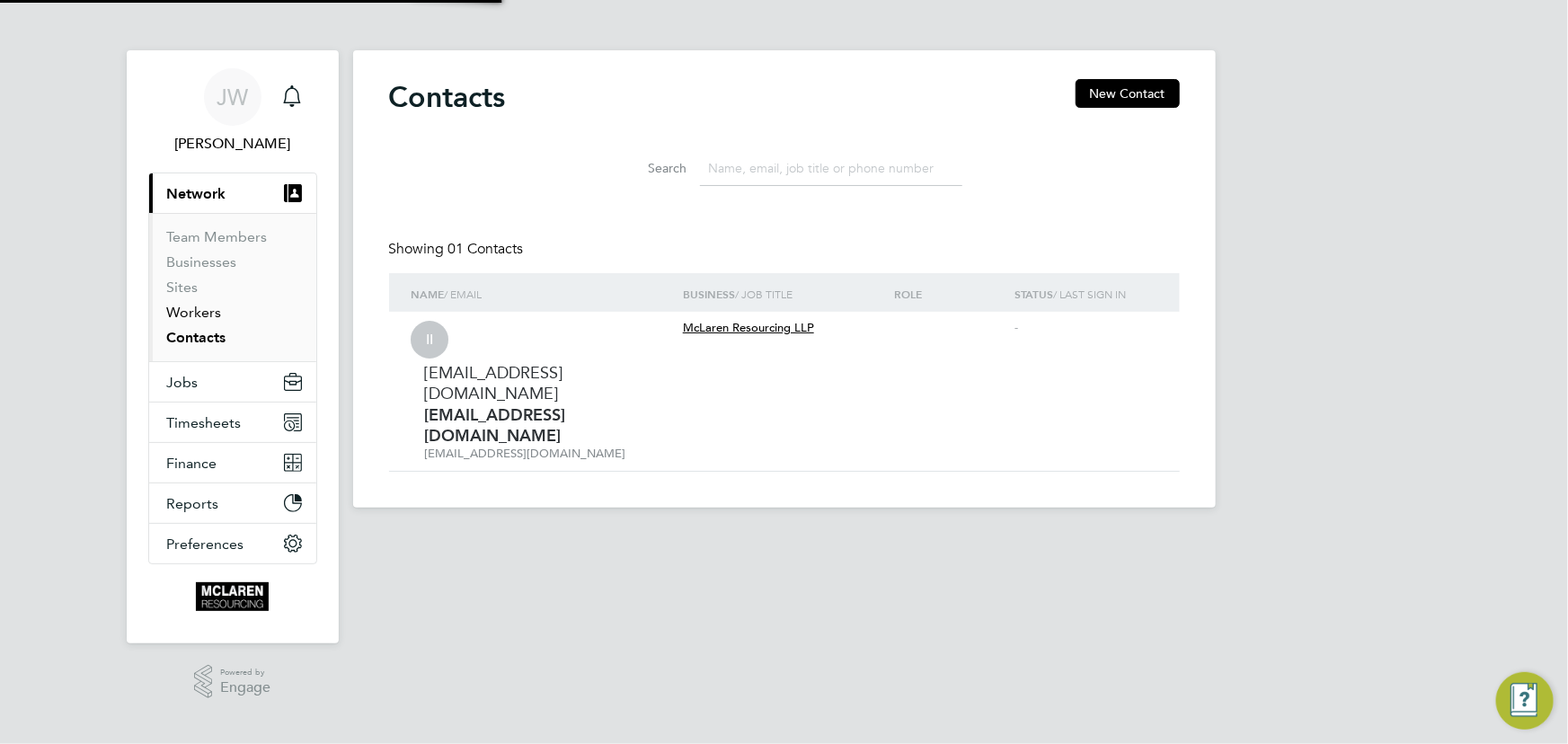
click at [196, 315] on link "Workers" at bounding box center [194, 312] width 55 height 17
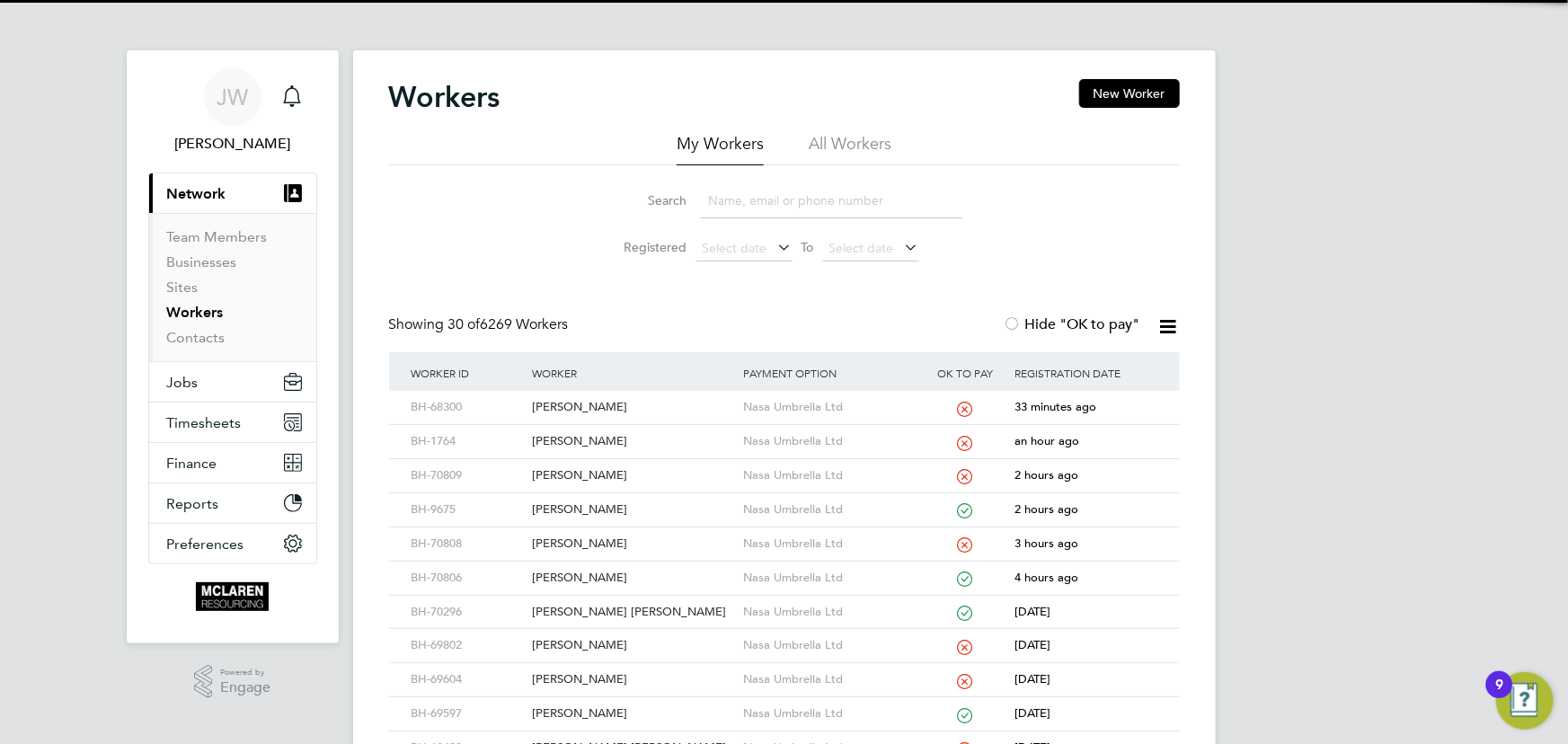
click at [763, 199] on input at bounding box center [831, 201] width 263 height 35
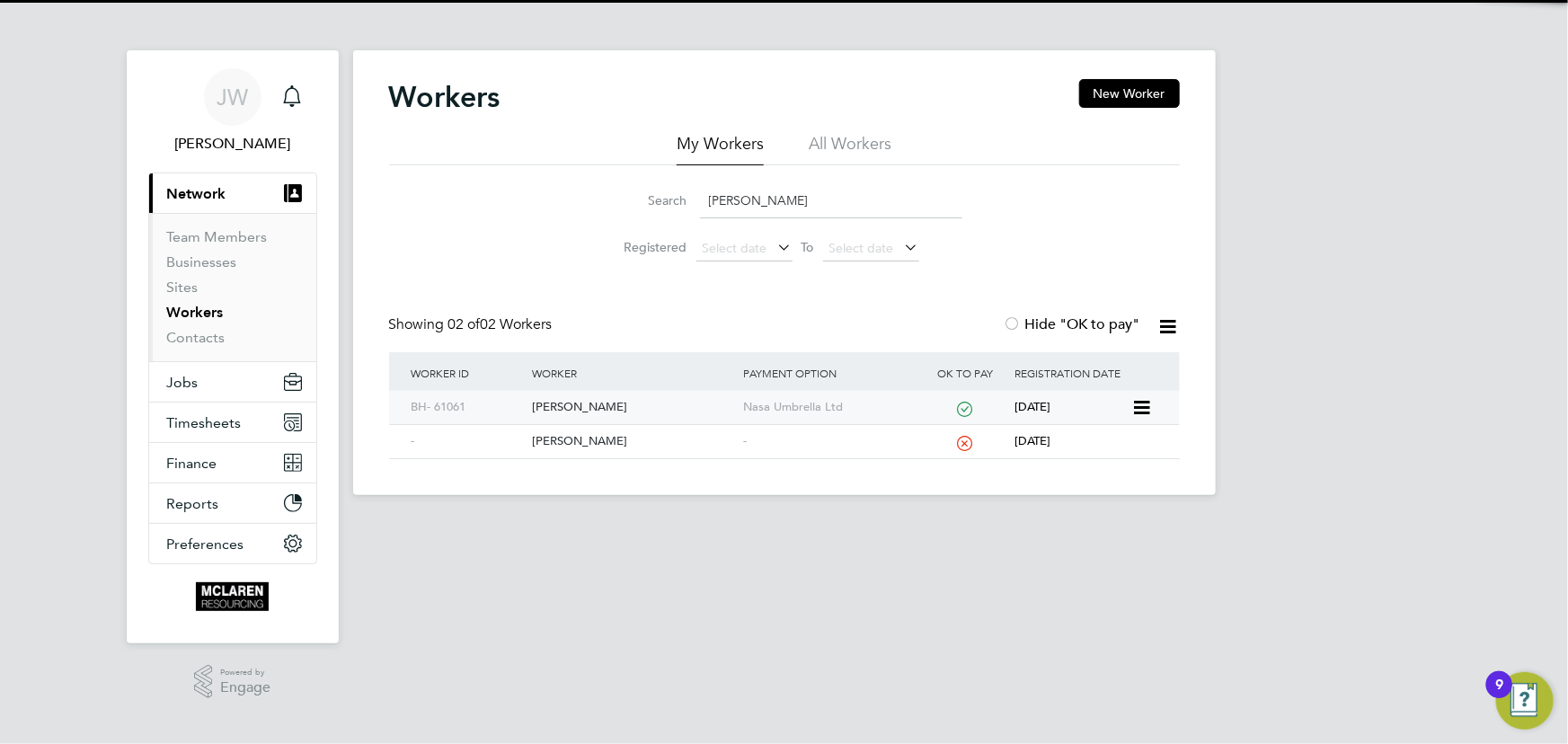
type input "brett taylor"
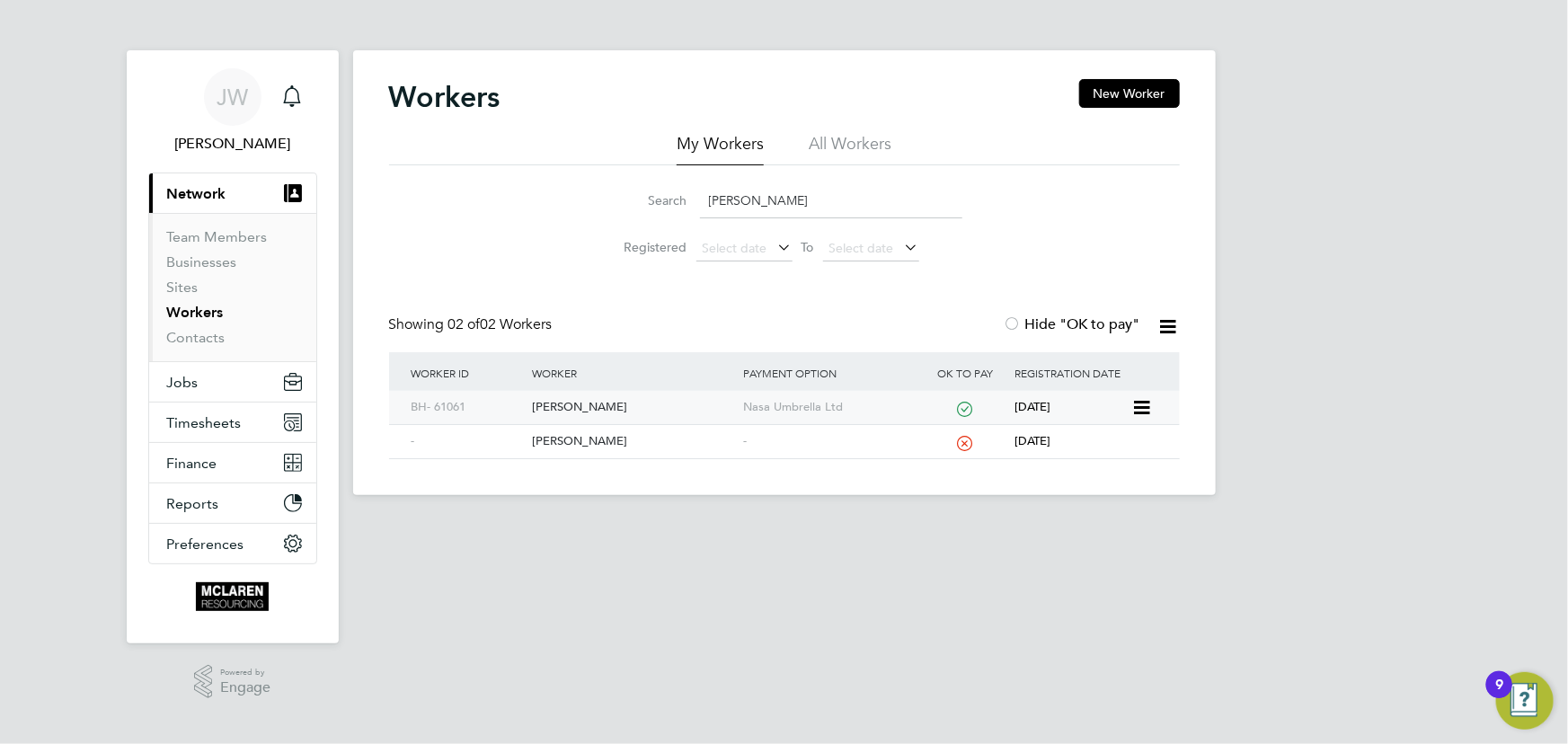
click at [573, 409] on div "Brett Taylor" at bounding box center [632, 407] width 211 height 33
click at [182, 345] on link "Contacts" at bounding box center [196, 337] width 58 height 17
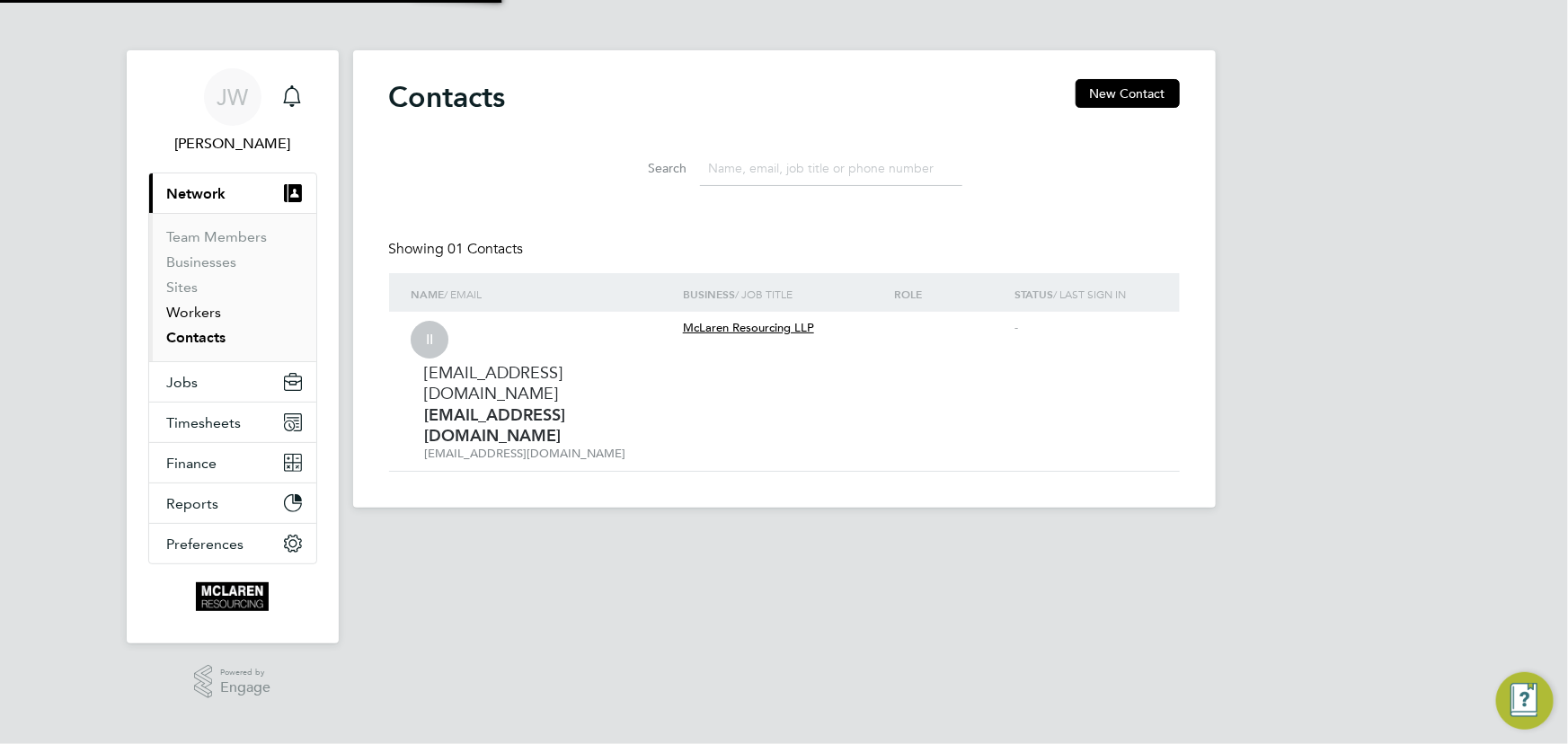
click at [192, 309] on link "Workers" at bounding box center [194, 312] width 55 height 17
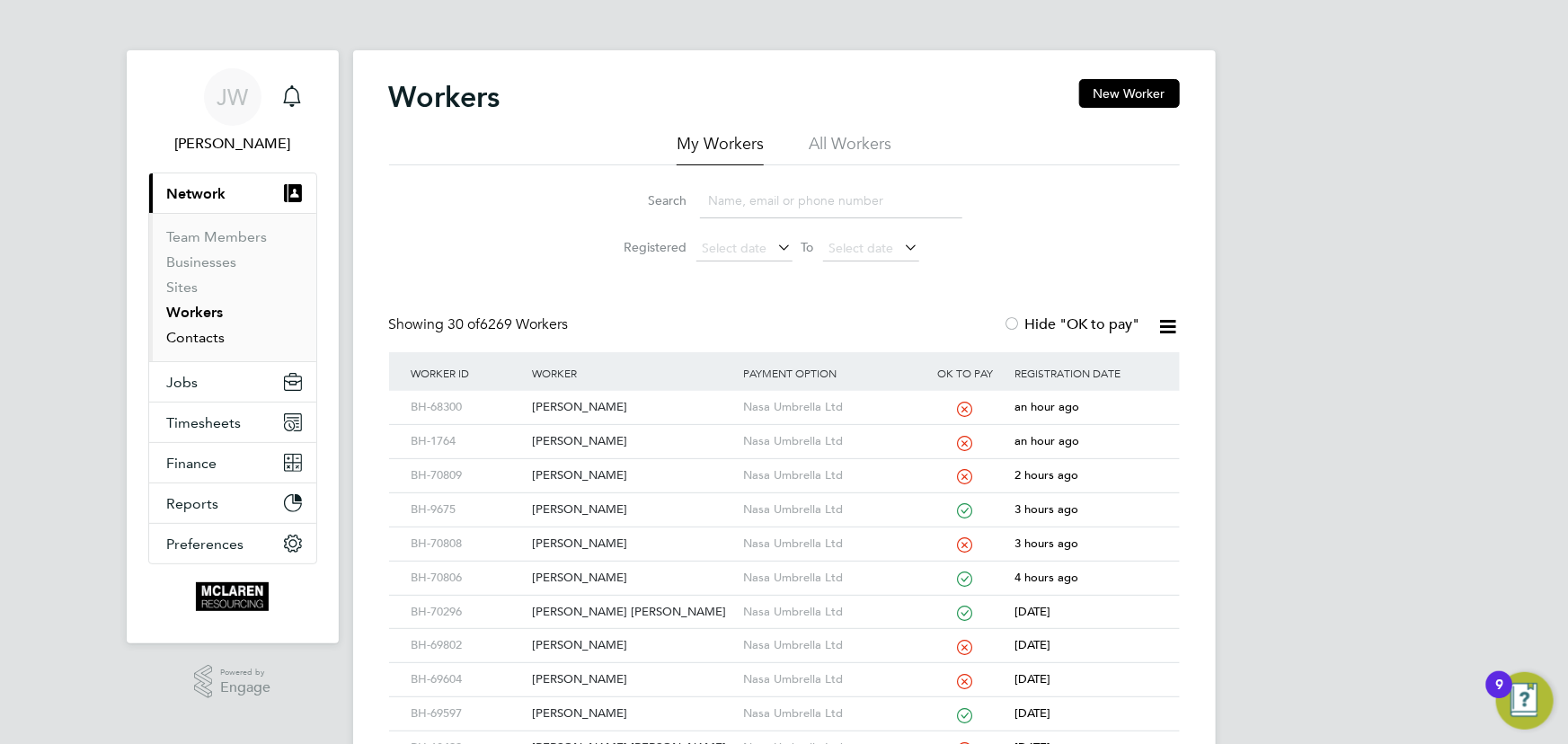
click at [204, 337] on link "Contacts" at bounding box center [196, 337] width 58 height 17
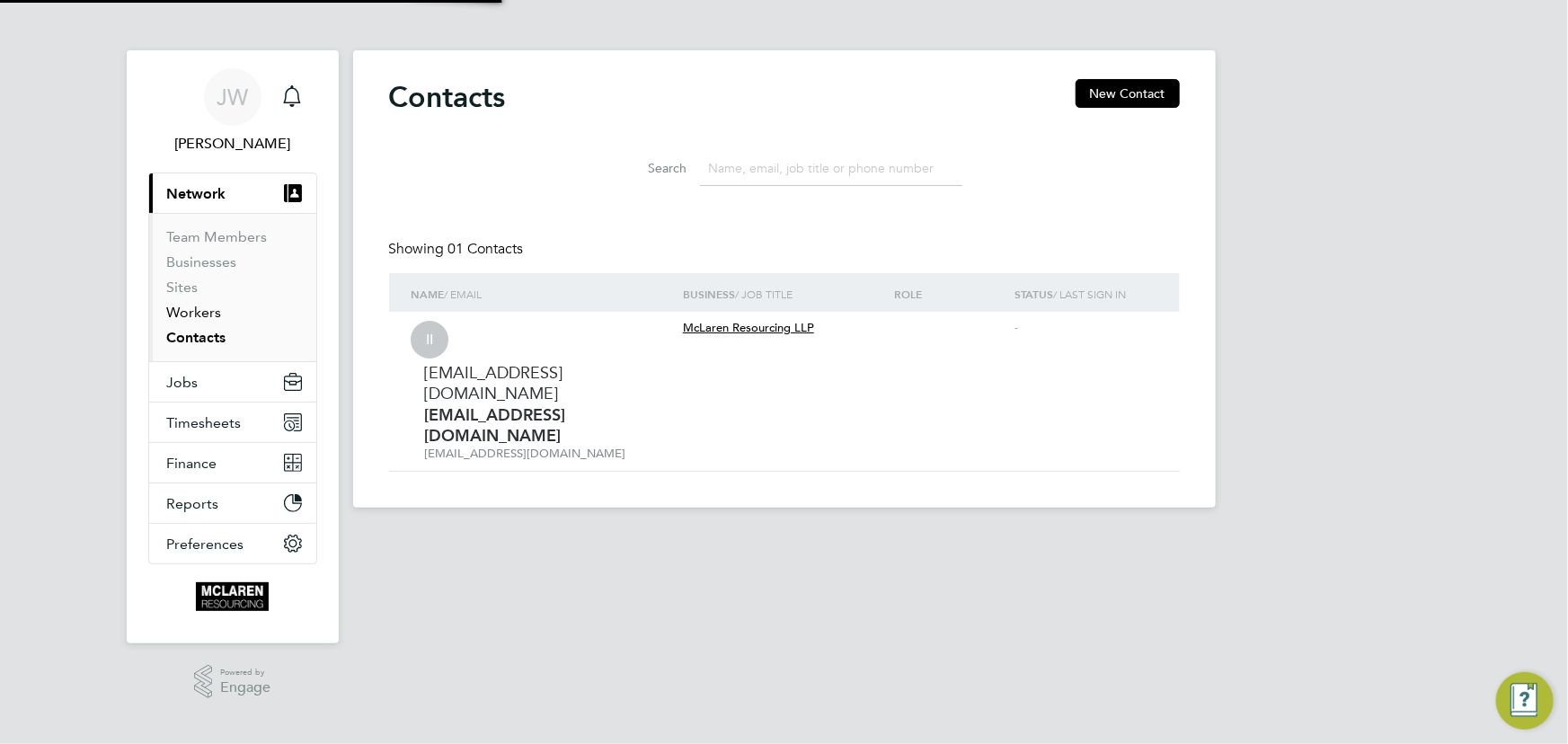
click at [197, 315] on link "Workers" at bounding box center [194, 312] width 55 height 17
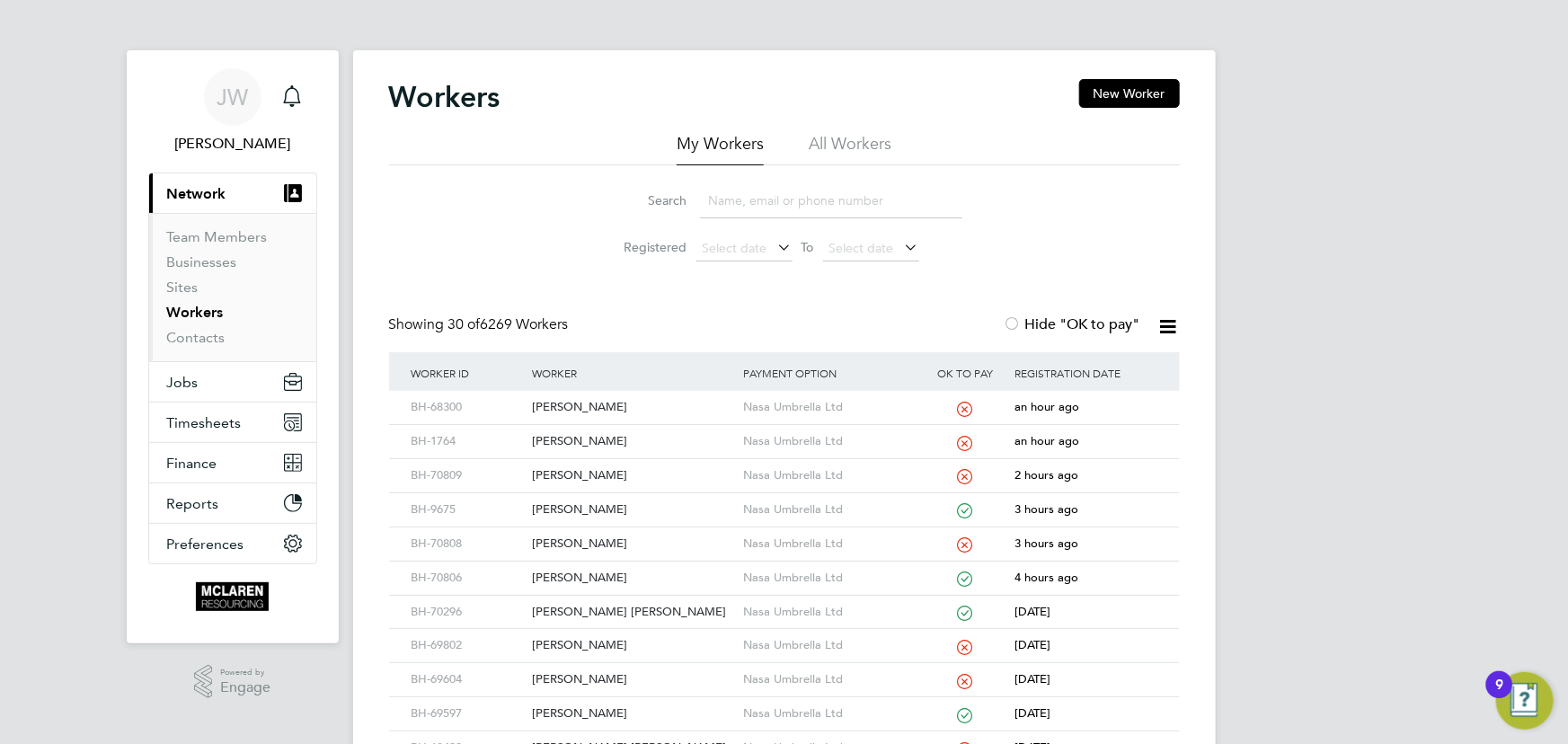
click at [774, 206] on input at bounding box center [831, 201] width 263 height 35
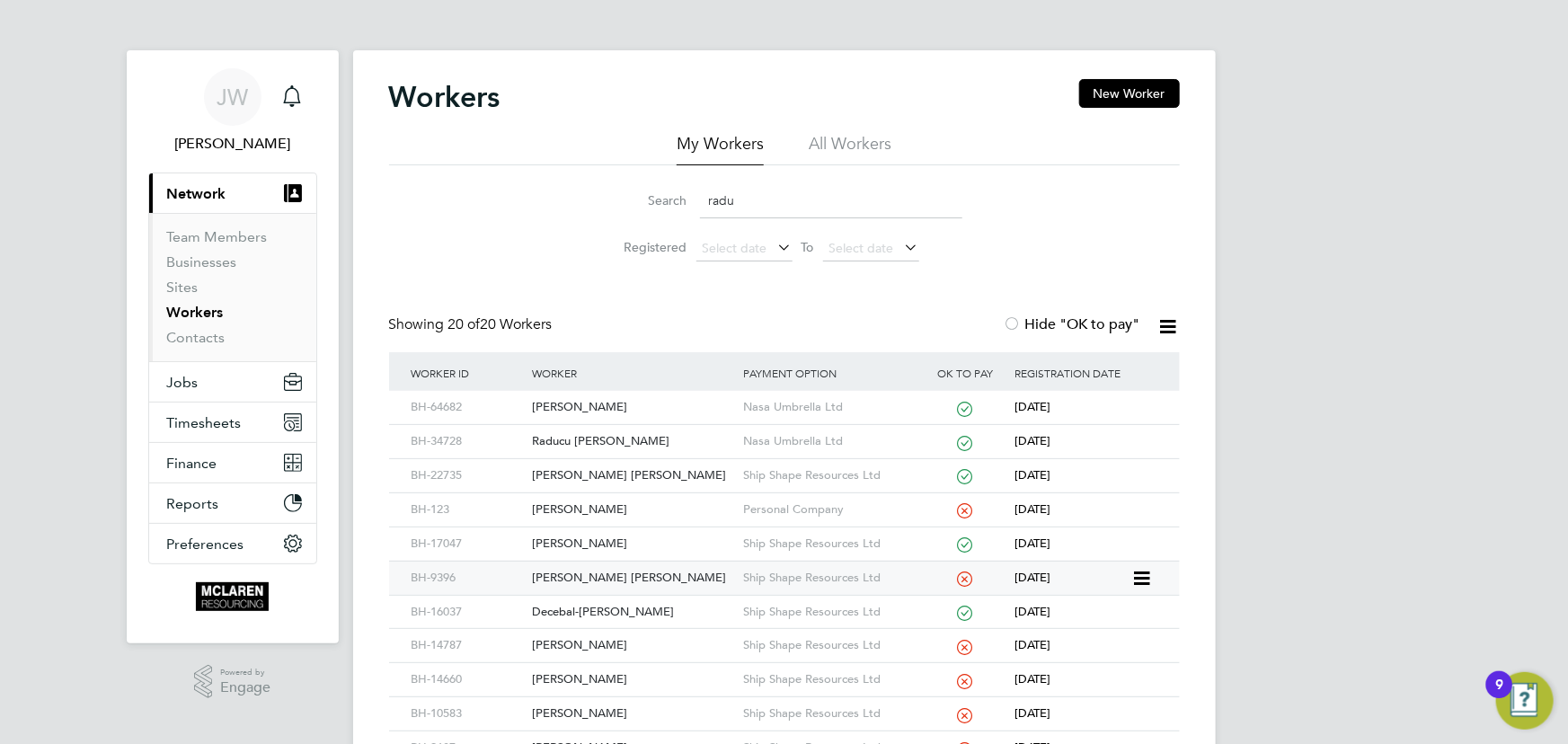
type input "radu"
click at [638, 580] on div "Ciprian Svetozar Radu" at bounding box center [632, 578] width 211 height 33
click at [210, 340] on link "Contacts" at bounding box center [196, 337] width 58 height 17
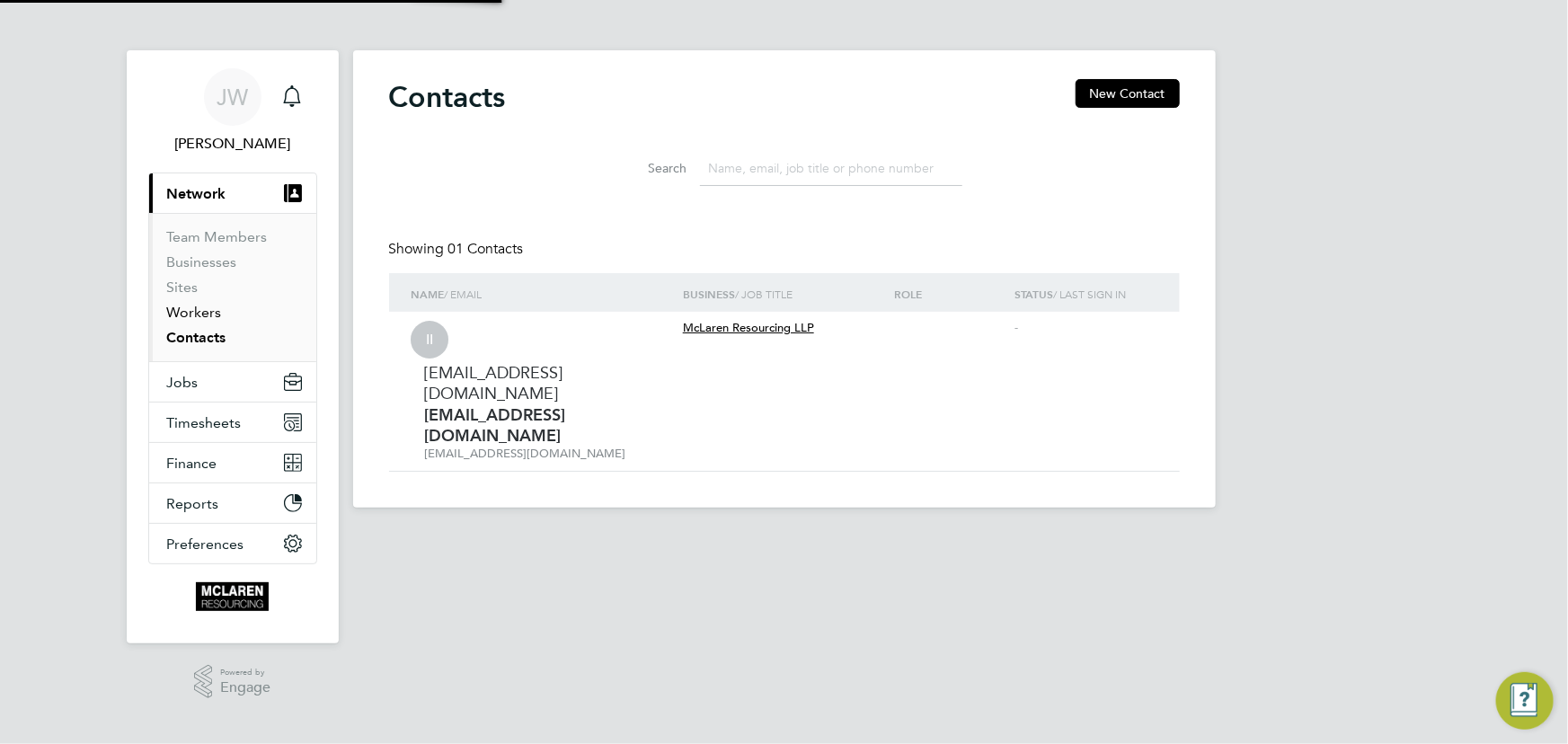
click at [194, 315] on link "Workers" at bounding box center [194, 312] width 55 height 17
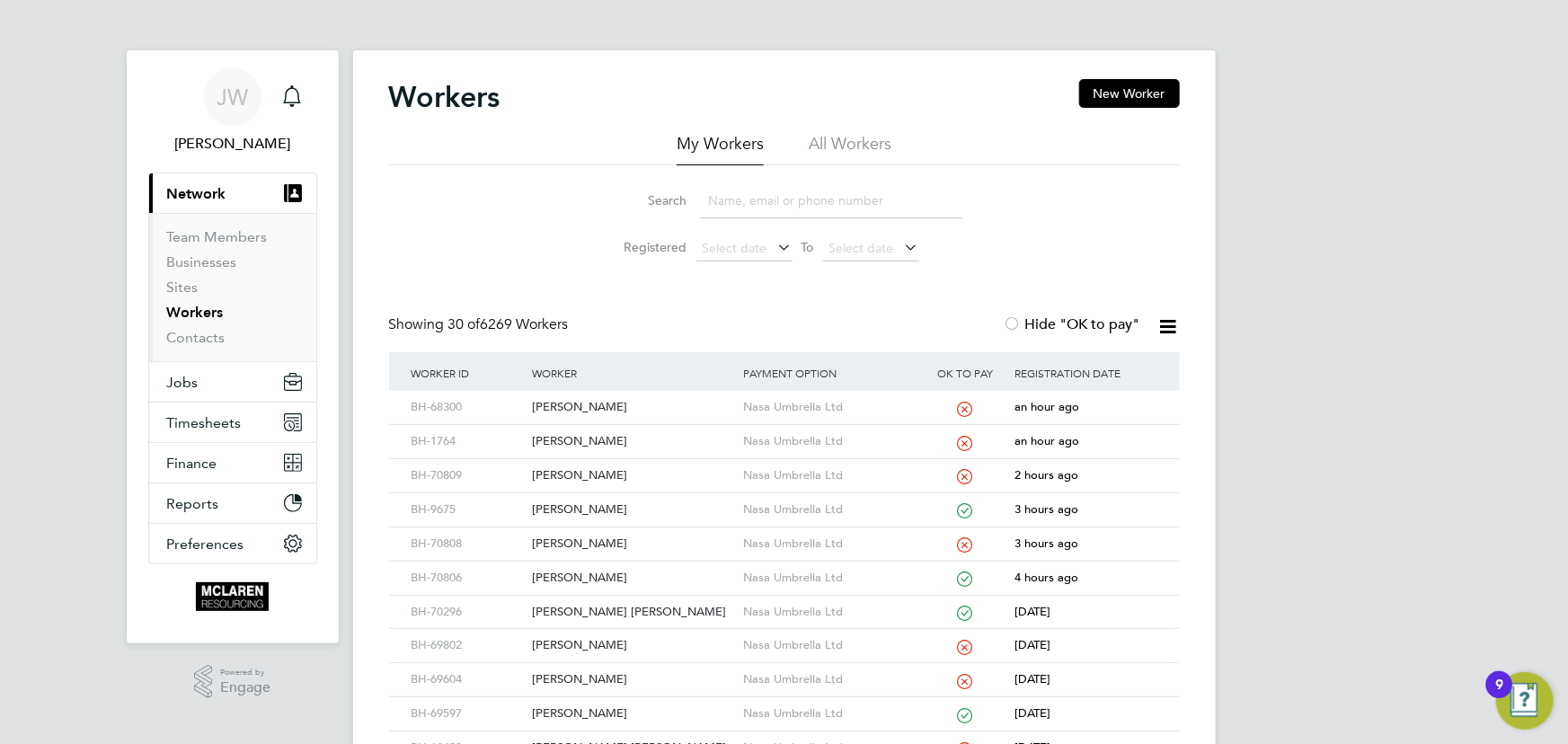
click at [1112, 79] on button "New Worker" at bounding box center [1129, 94] width 100 height 29
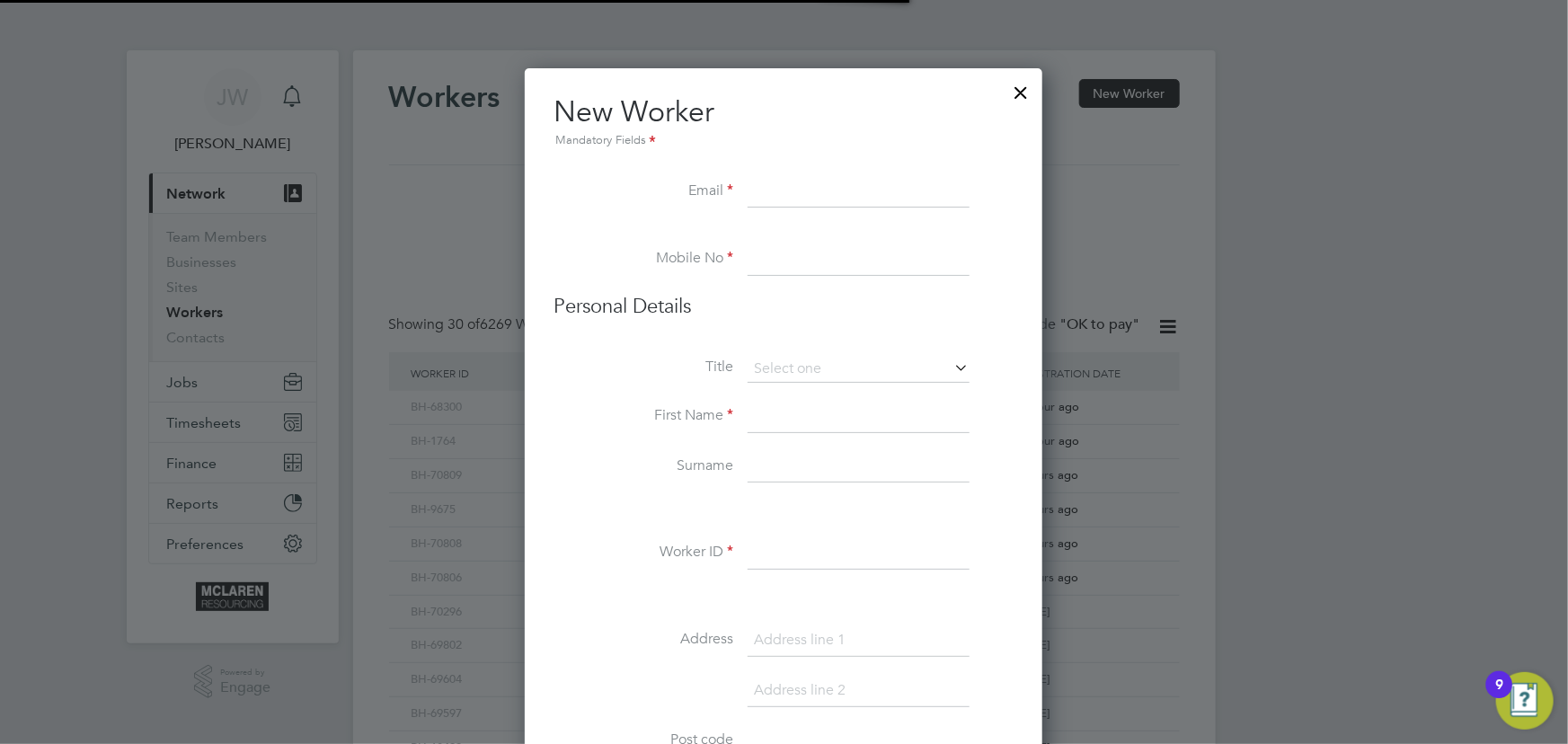
scroll to position [2042, 732]
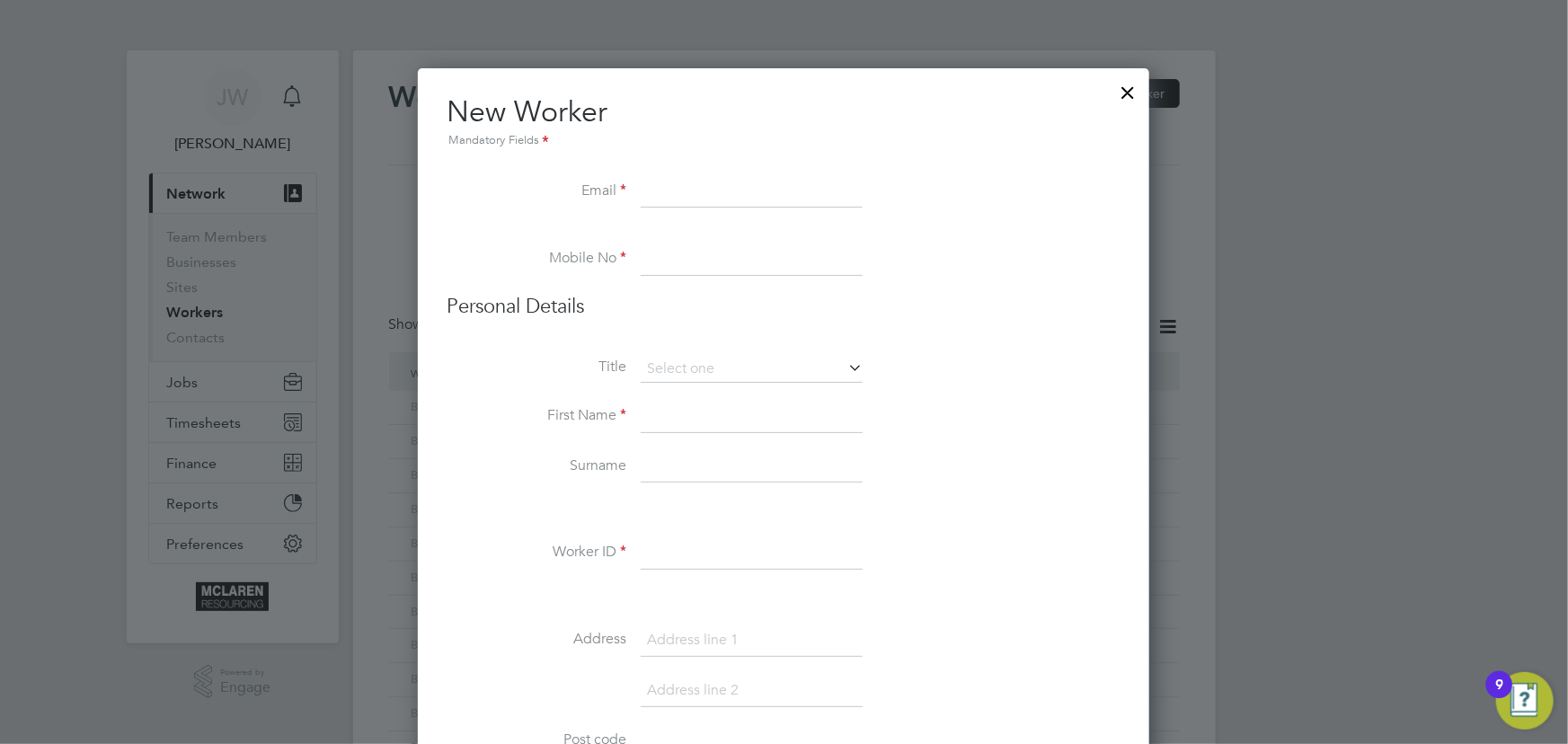
paste input "Smicraig12@outlook.com"
type input "Smicraig12@outlook.com"
click at [680, 412] on input at bounding box center [751, 416] width 222 height 32
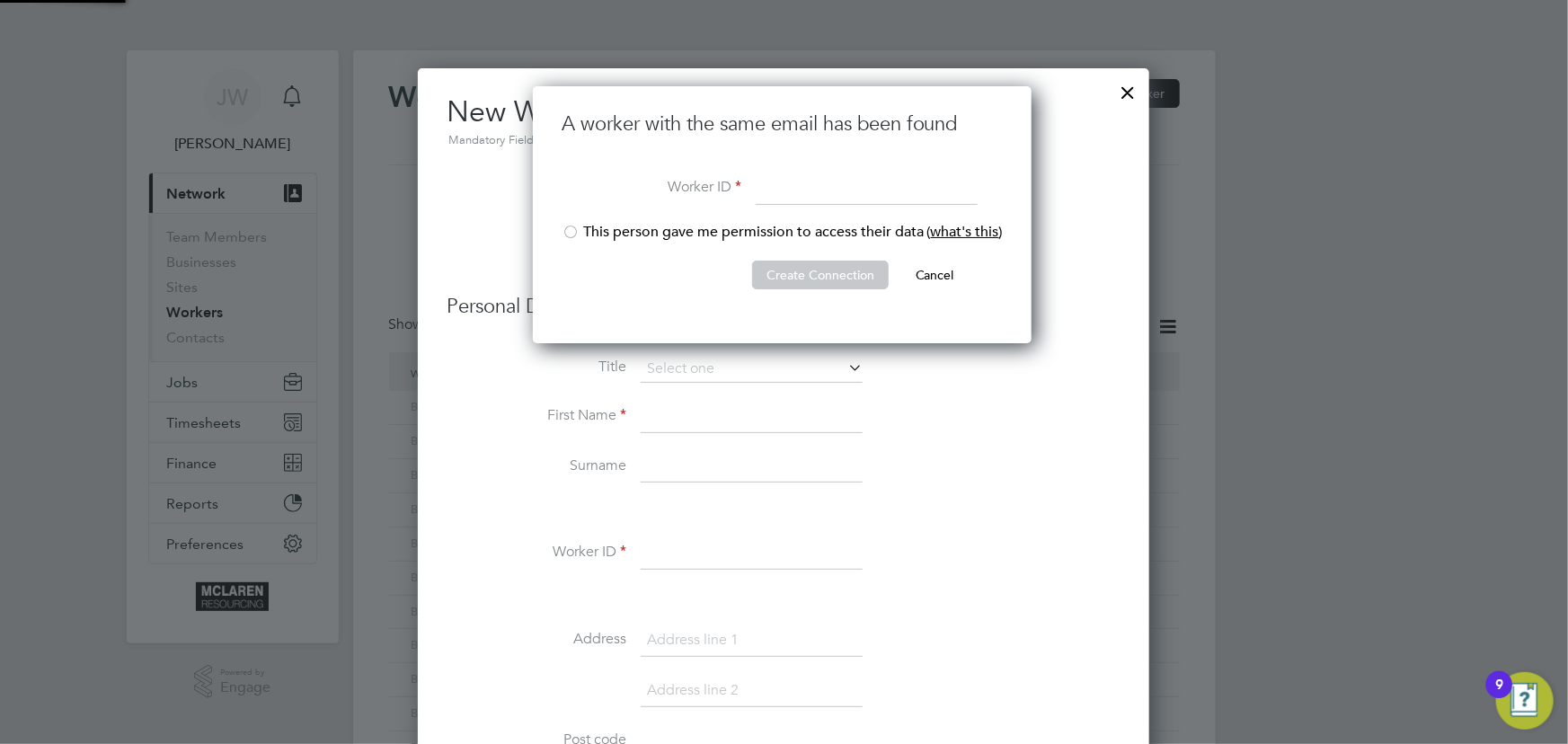
scroll to position [256, 502]
type input "BH-70810"
click at [573, 237] on div at bounding box center [571, 233] width 18 height 18
click at [799, 264] on button "Create Connection" at bounding box center [820, 275] width 137 height 29
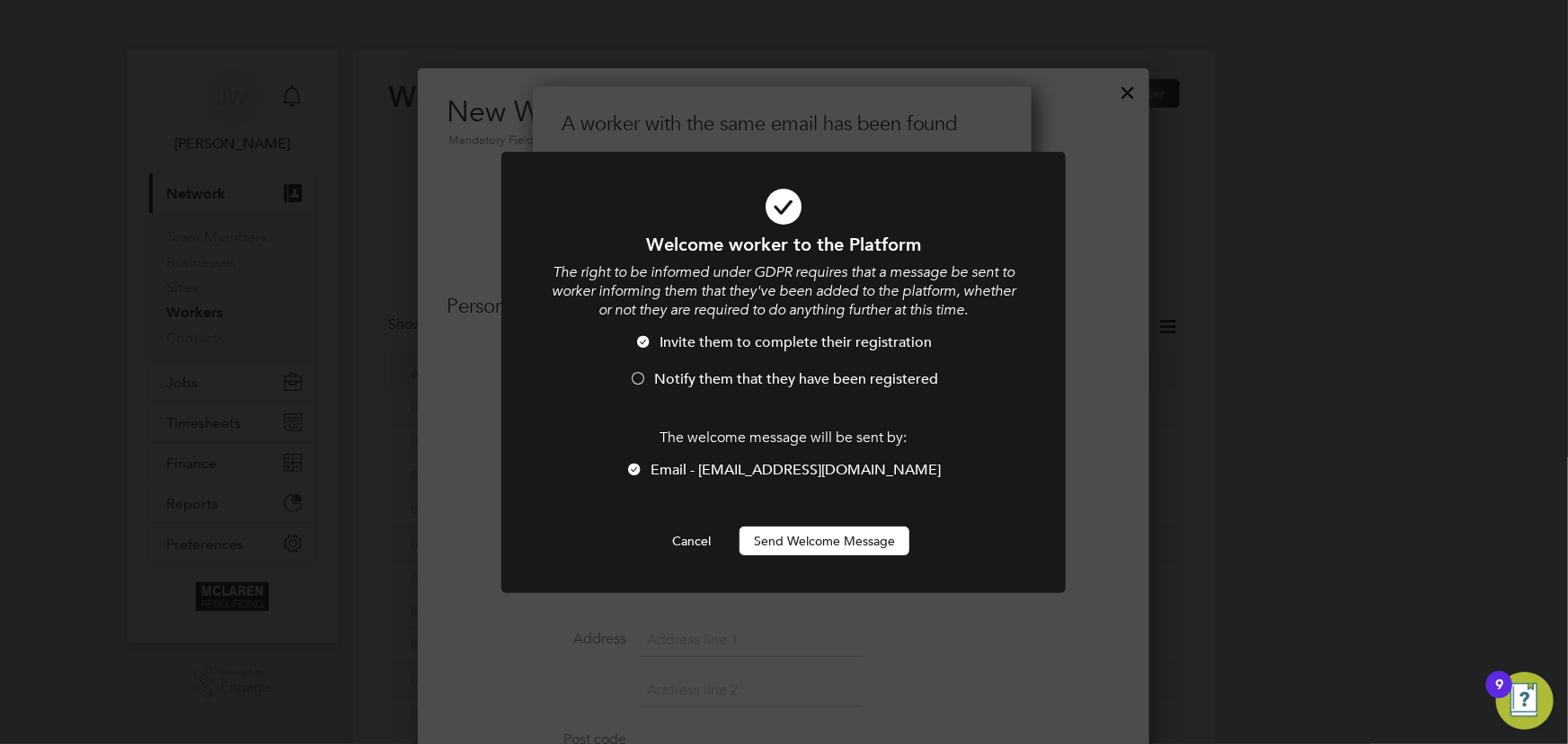
click at [864, 534] on button "Send Welcome Message" at bounding box center [825, 541] width 170 height 29
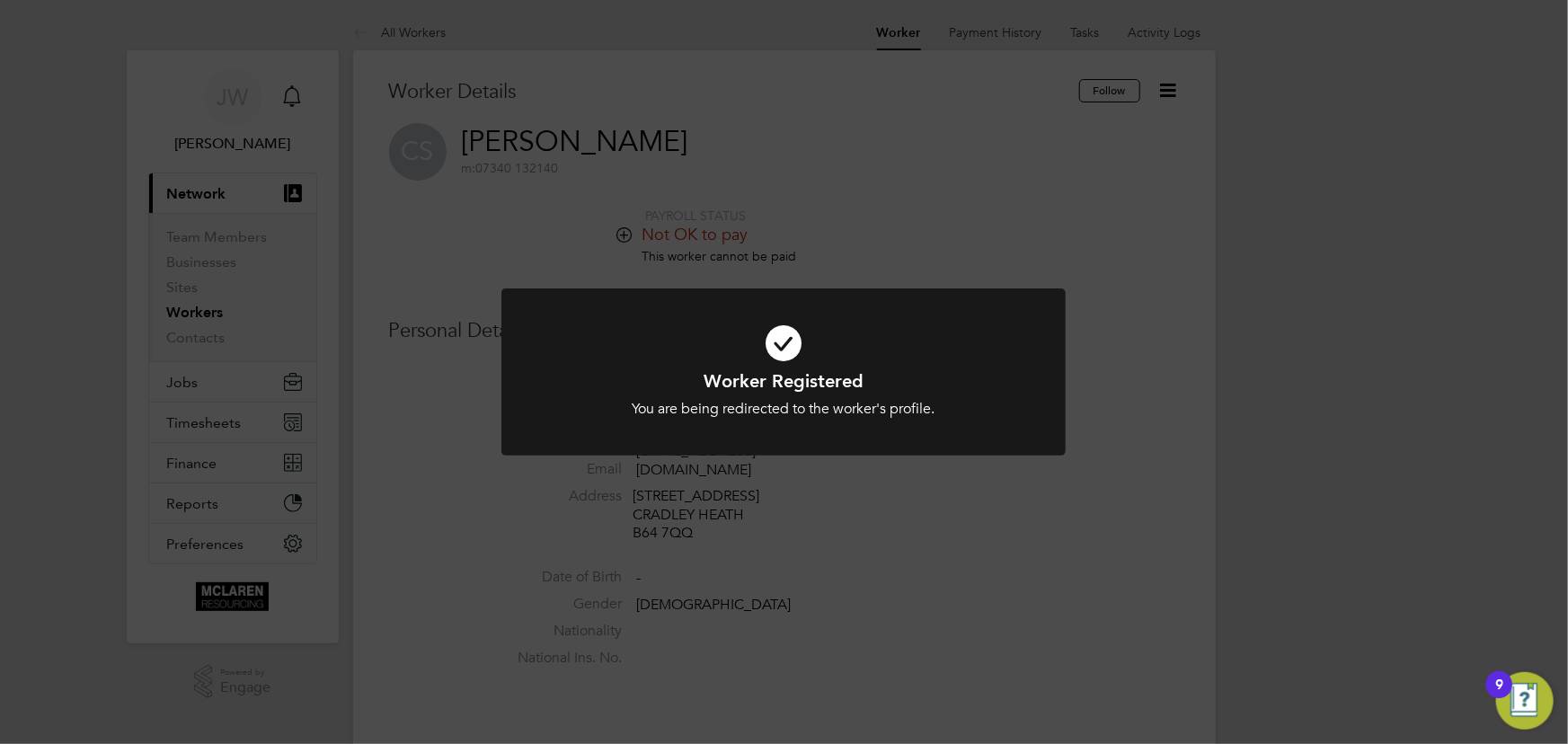
click at [1214, 517] on div "Worker Registered You are being redirected to the worker's profile. Cancel Okay" at bounding box center [784, 372] width 1568 height 744
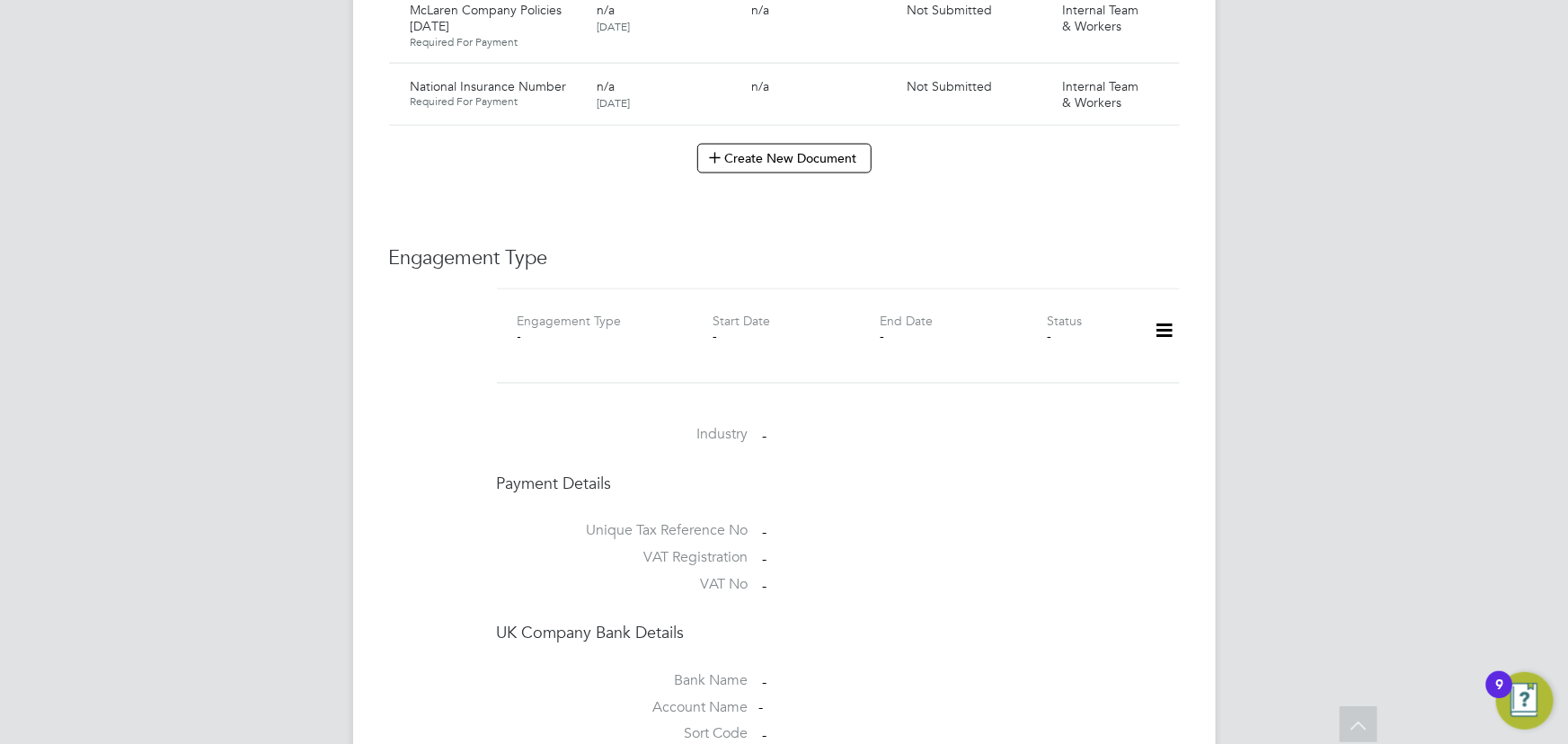
scroll to position [1551, 0]
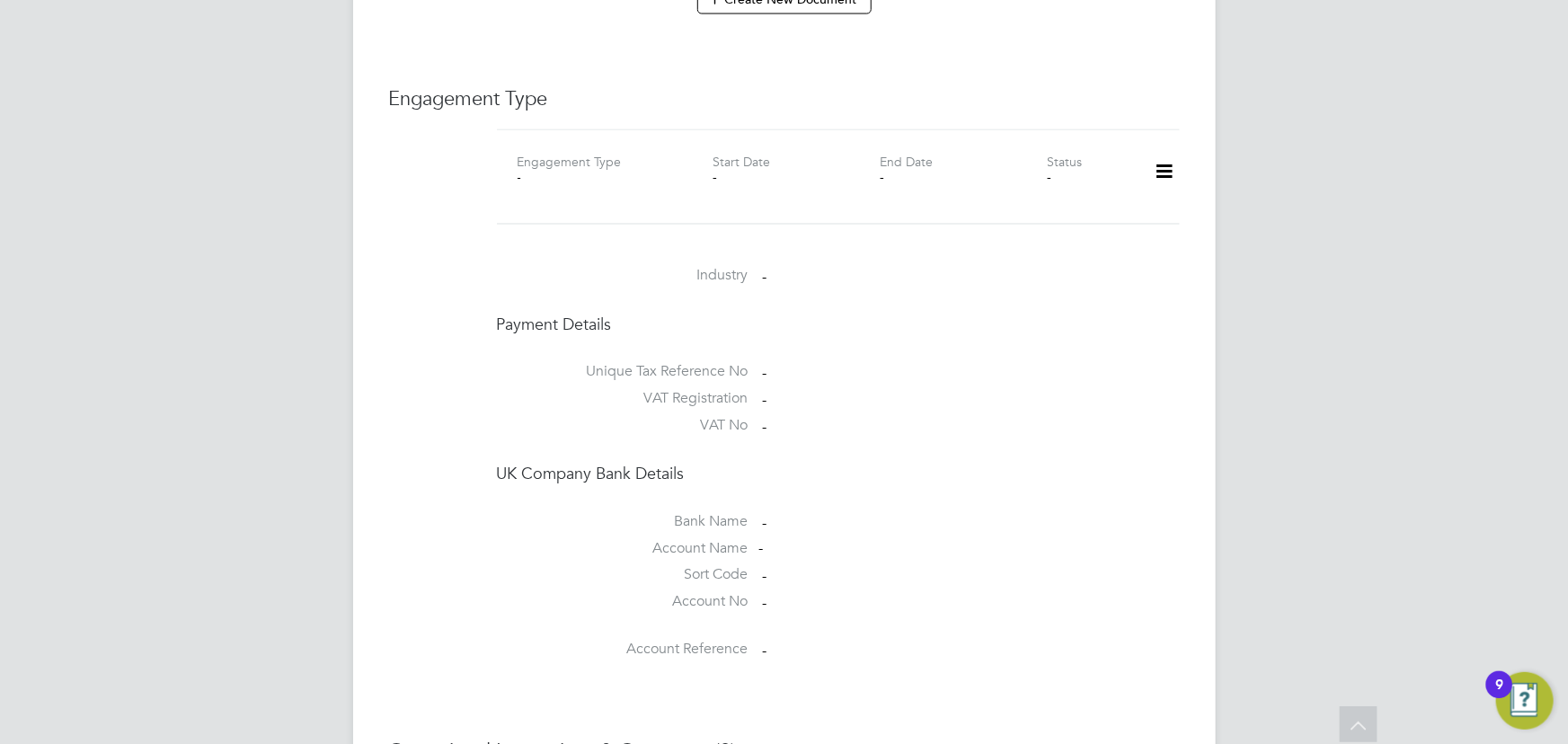
click at [1161, 151] on icon at bounding box center [1164, 171] width 31 height 41
click at [1041, 229] on li "Add Engagement Type" at bounding box center [1073, 231] width 204 height 26
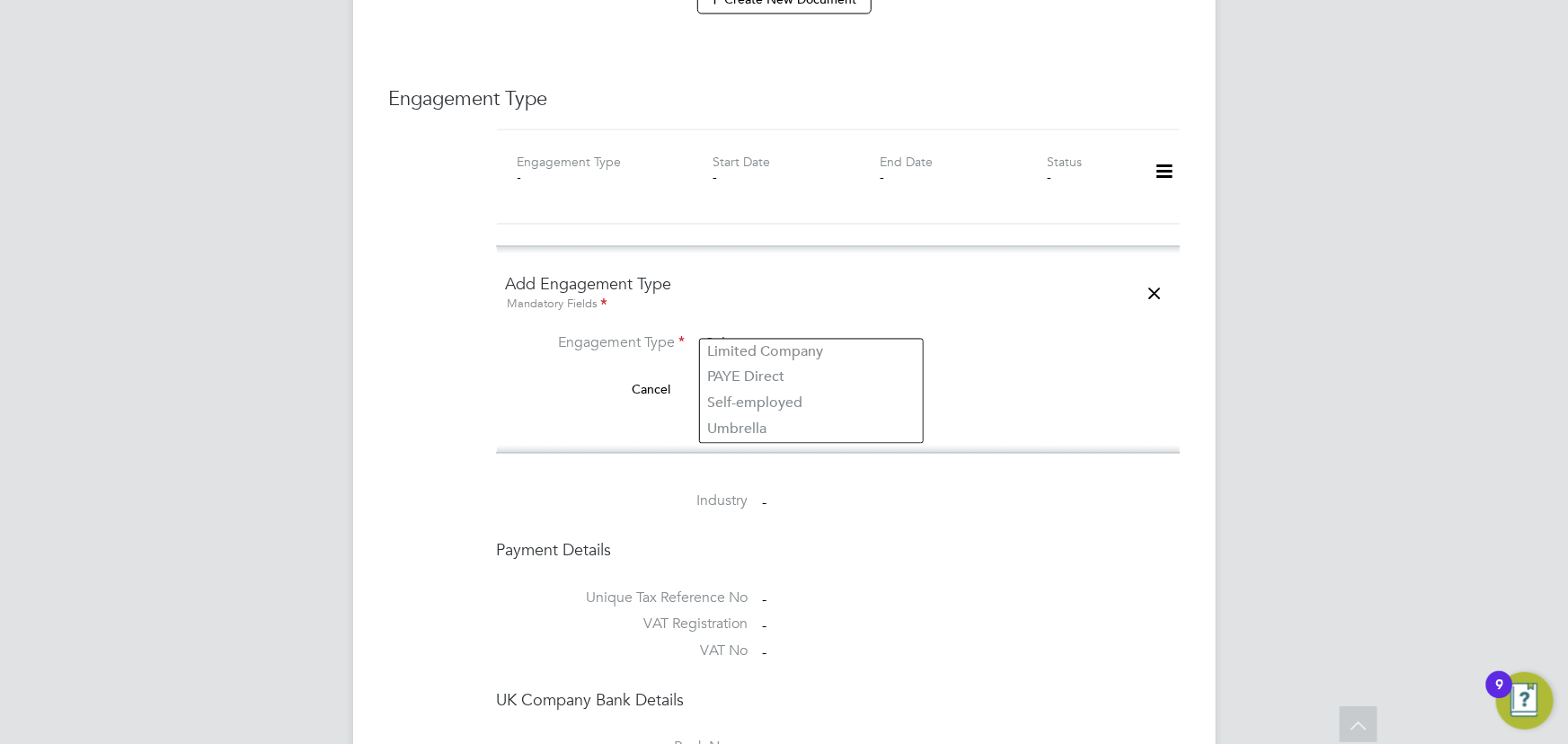
click at [816, 336] on input at bounding box center [810, 345] width 222 height 26
click at [770, 421] on li "Umbrella" at bounding box center [811, 429] width 223 height 26
type input "Umbrella"
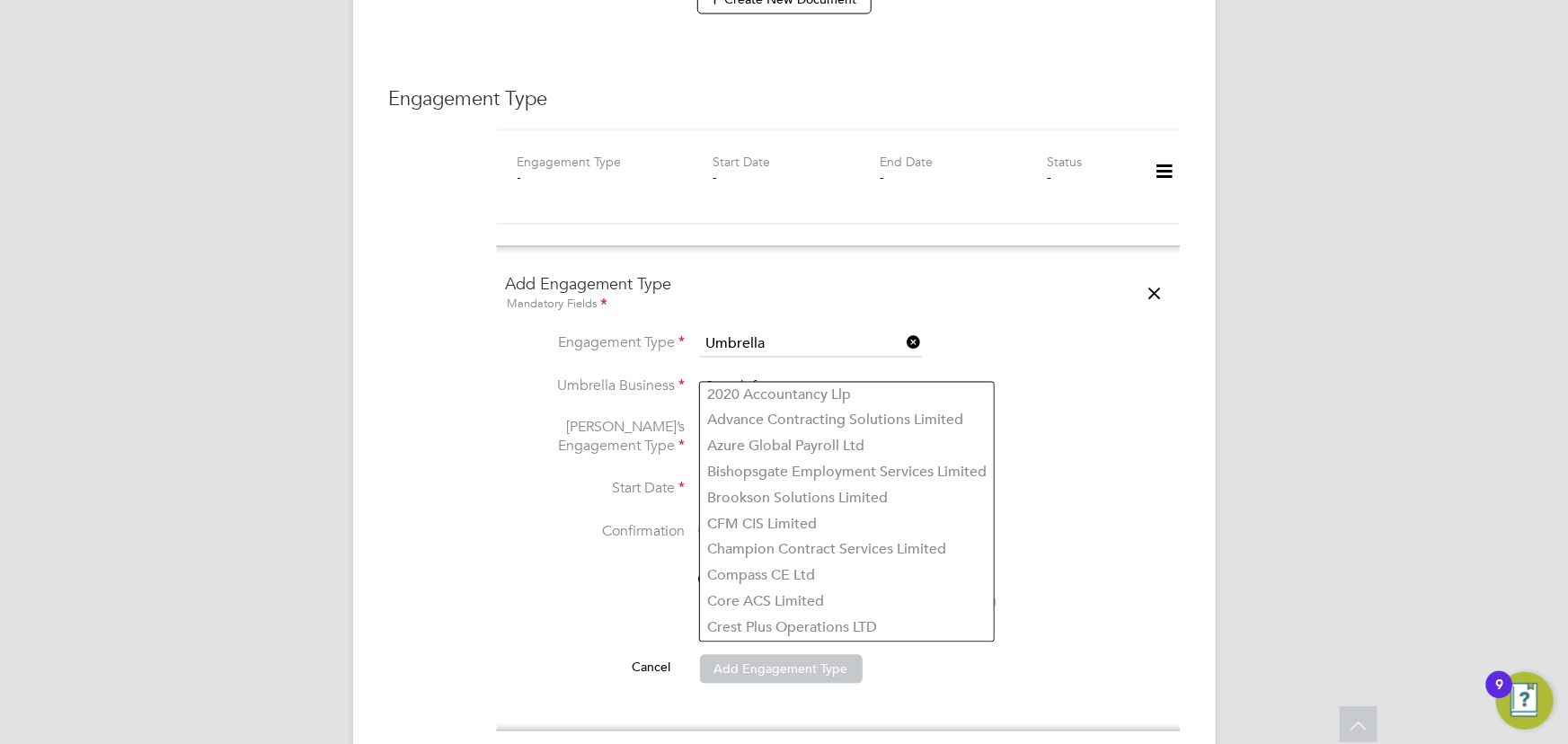
click at [752, 377] on input at bounding box center [810, 388] width 222 height 26
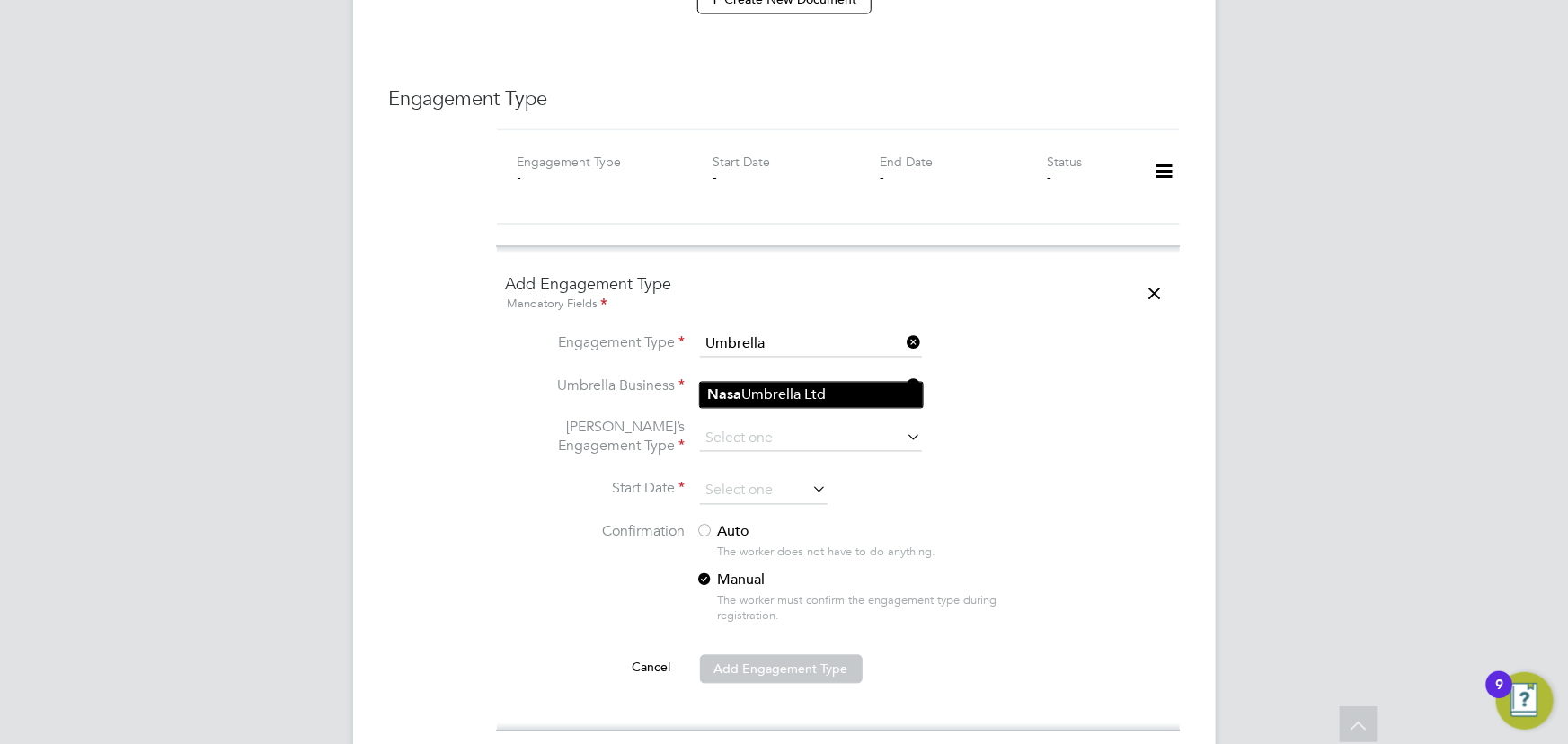
click at [732, 383] on li "Nasa Umbrella Ltd" at bounding box center [811, 396] width 223 height 26
type input "Nasa Umbrella Ltd"
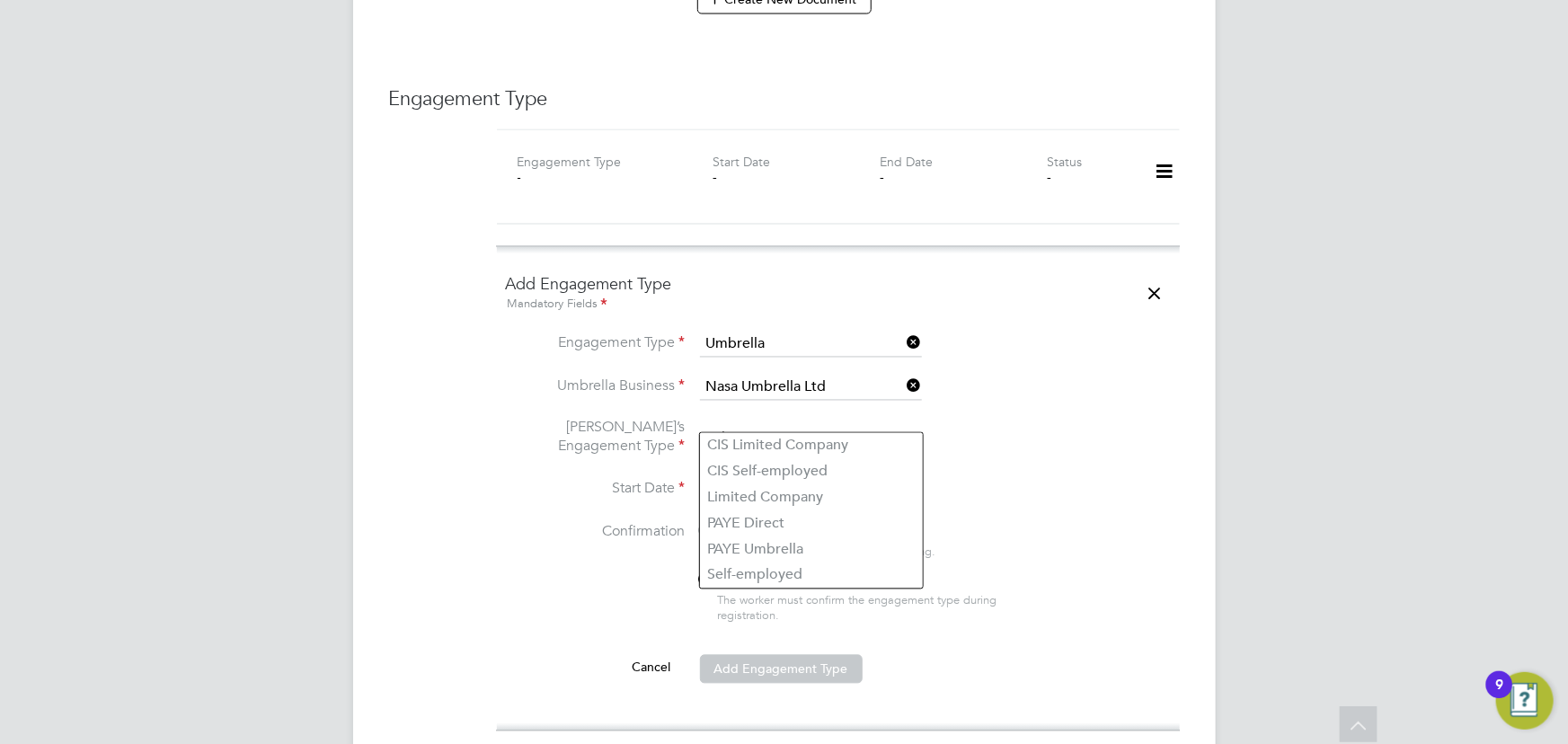
click at [739, 427] on input at bounding box center [810, 439] width 222 height 26
click at [746, 463] on li "CIS Self-employed" at bounding box center [811, 471] width 223 height 26
type input "CIS Self-employed"
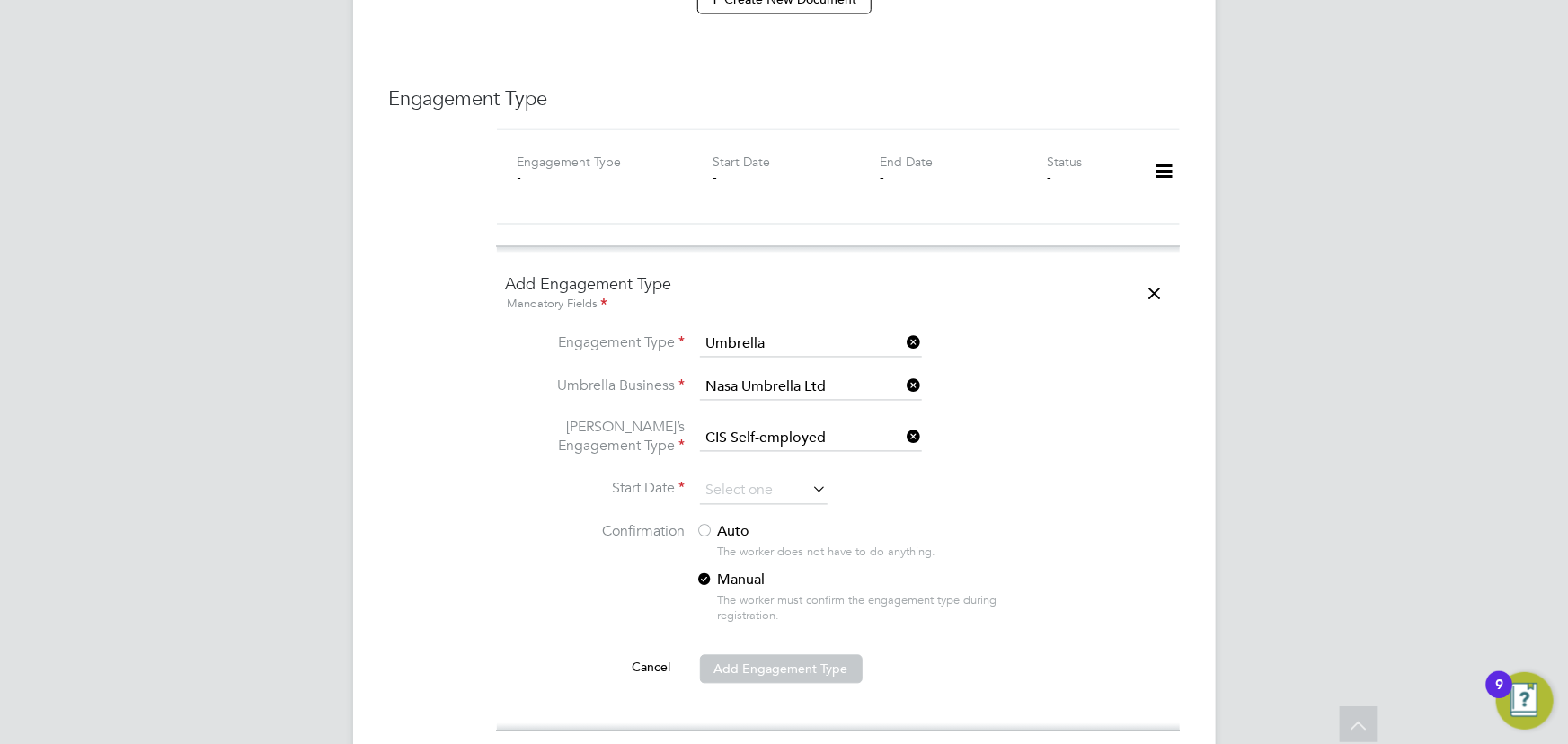
click at [705, 523] on div at bounding box center [705, 532] width 18 height 18
click at [766, 480] on input at bounding box center [763, 491] width 128 height 27
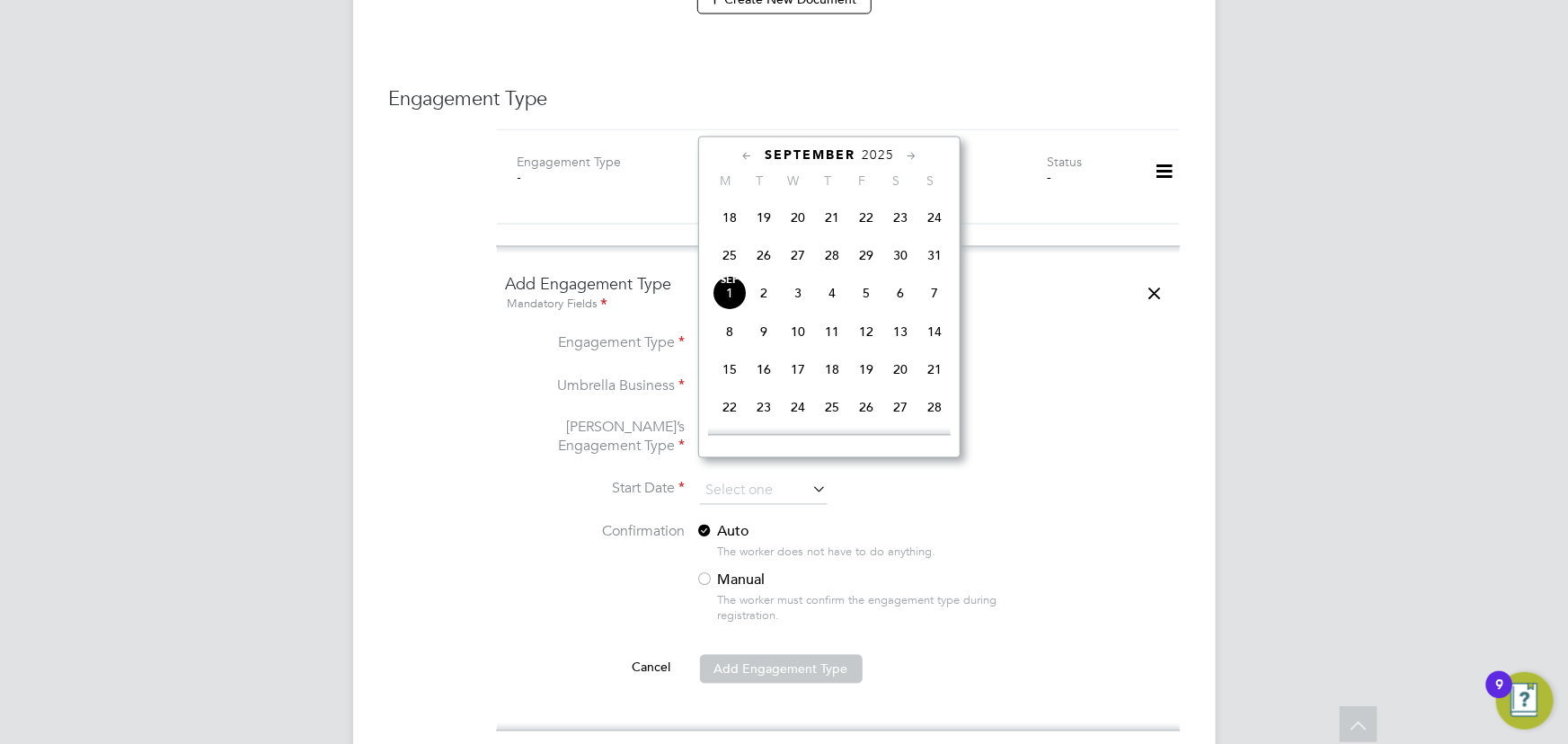
click at [734, 296] on span "[DATE]" at bounding box center [729, 292] width 34 height 34
type input "[DATE]"
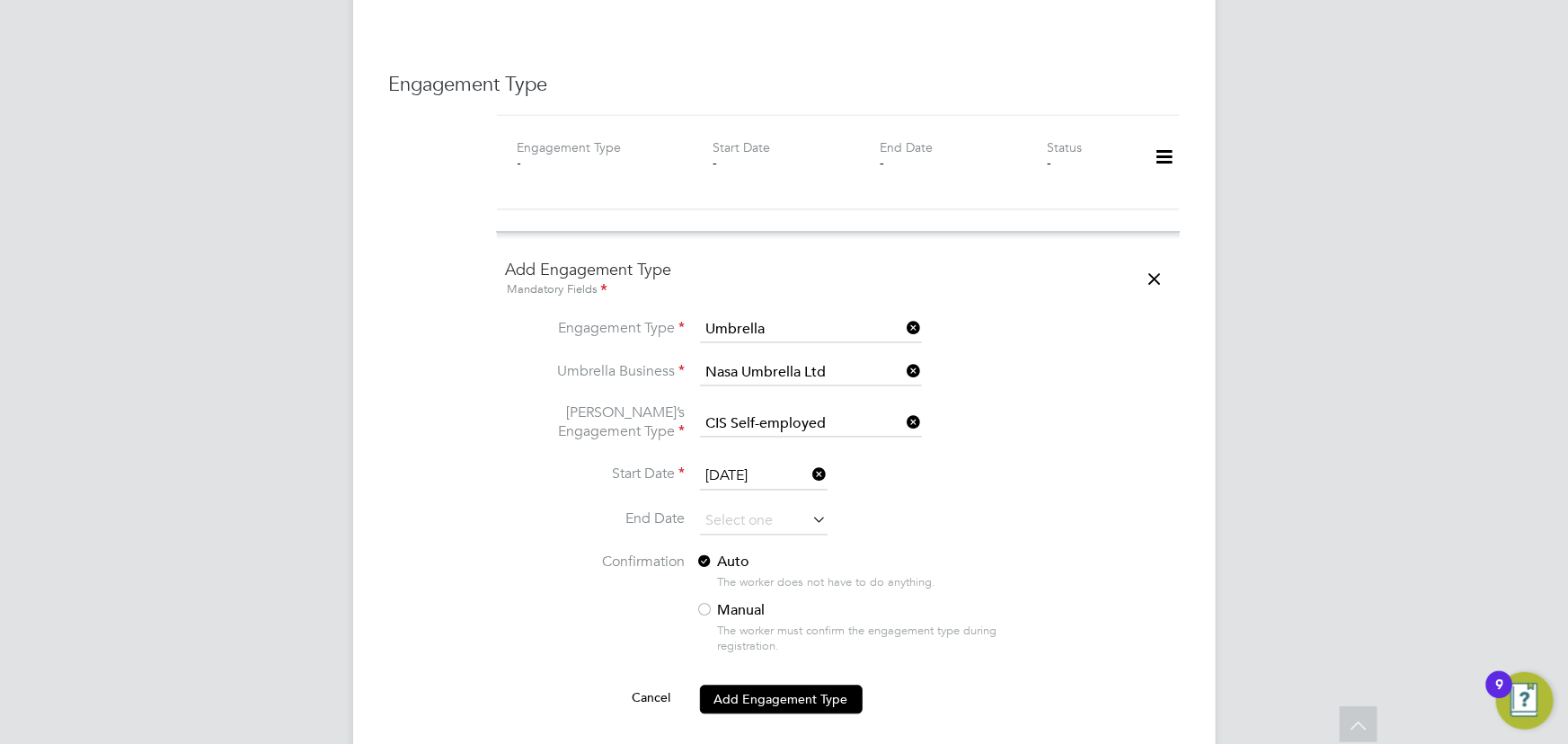
scroll to position [1877, 0]
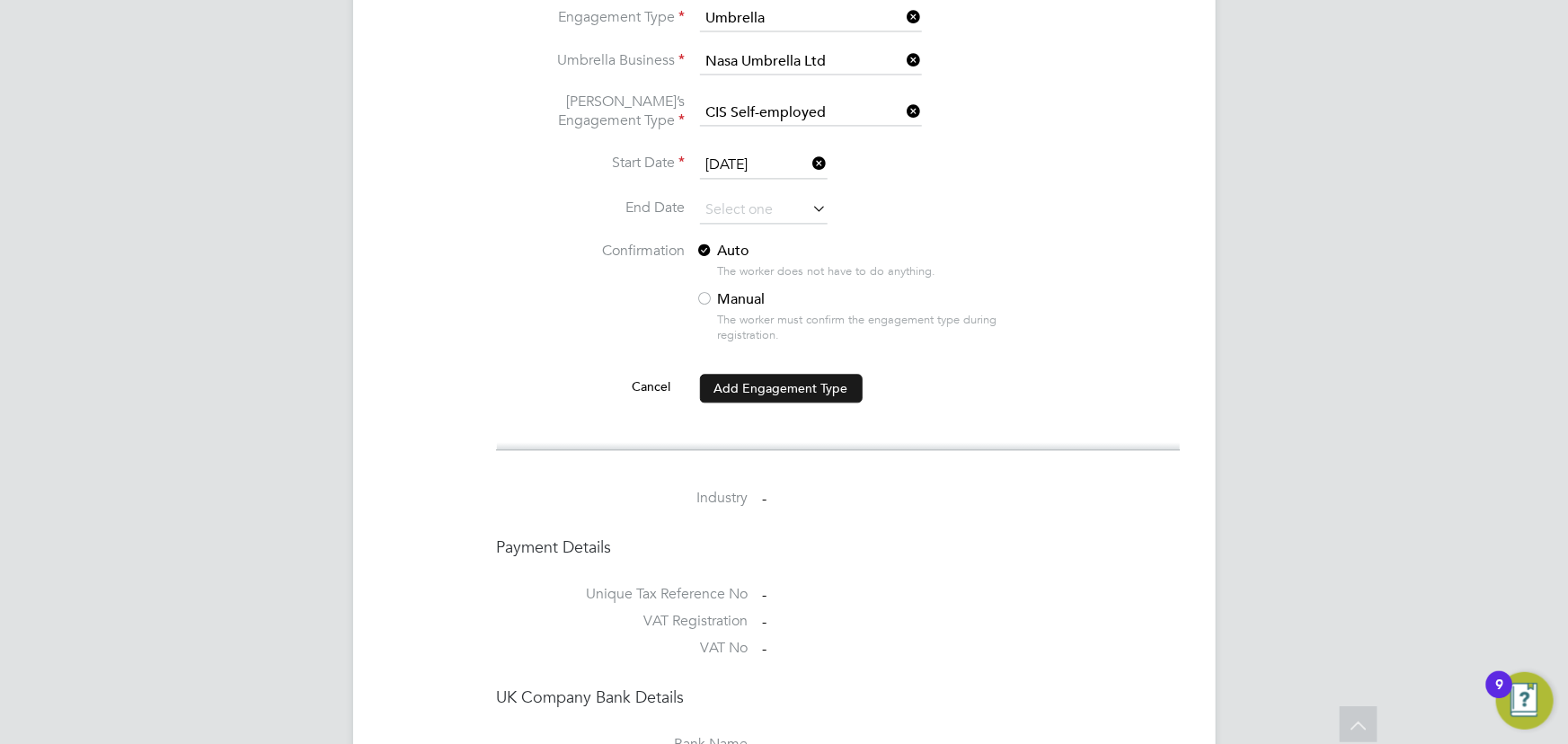
click at [787, 374] on button "Add Engagement Type" at bounding box center [781, 388] width 162 height 29
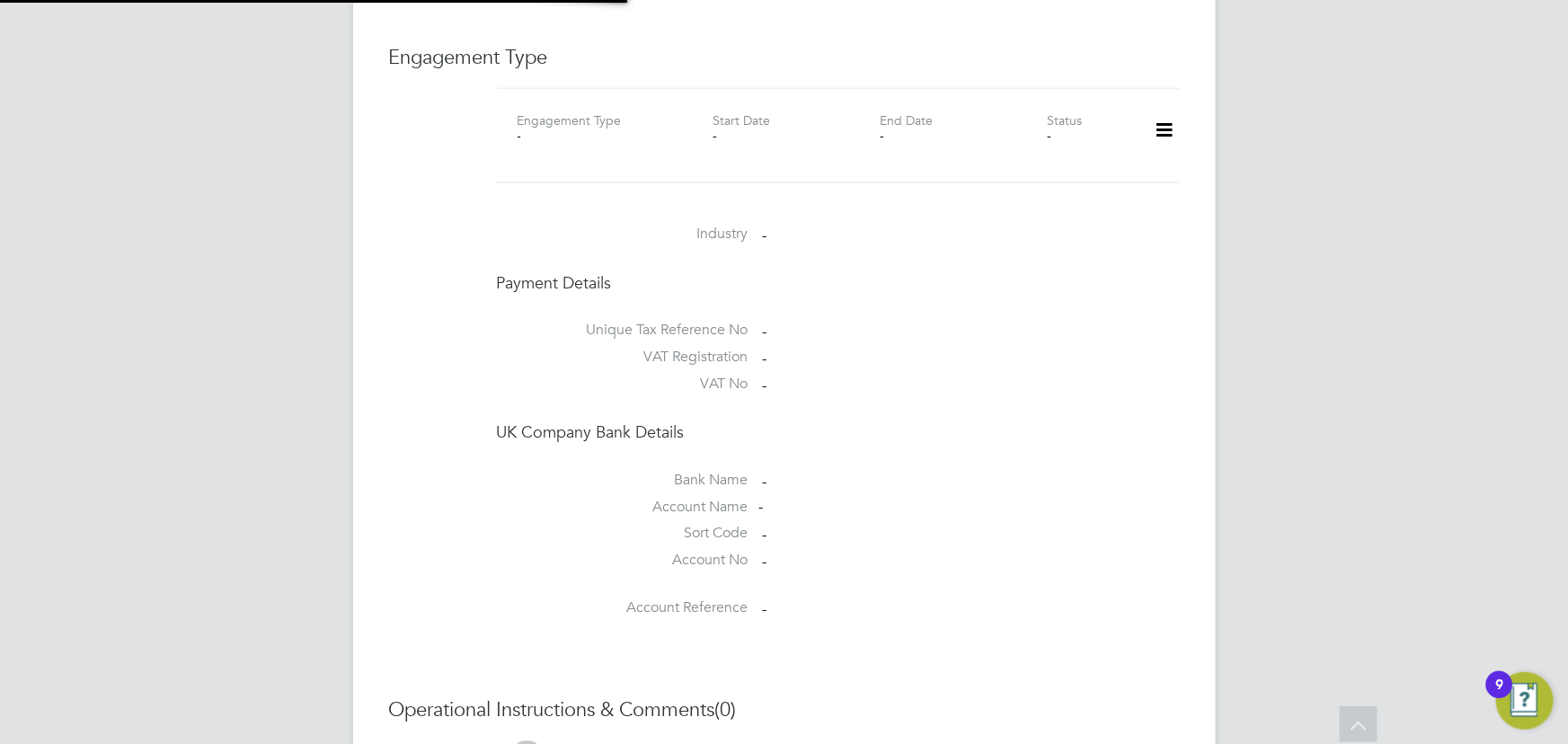
scroll to position [1689, 0]
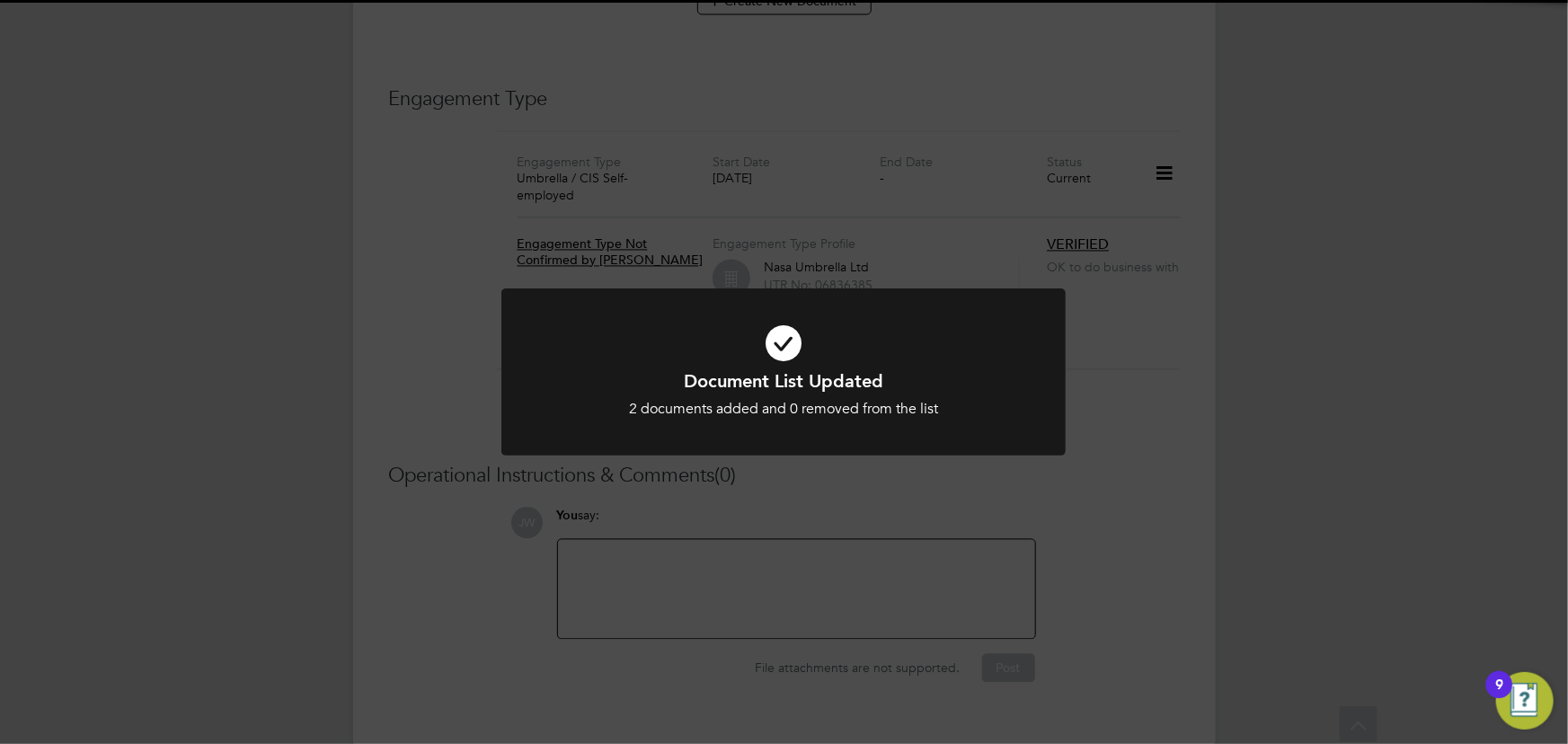
click at [1220, 497] on div "Document List Updated 2 documents added and 0 removed from the list Cancel Okay" at bounding box center [784, 372] width 1568 height 744
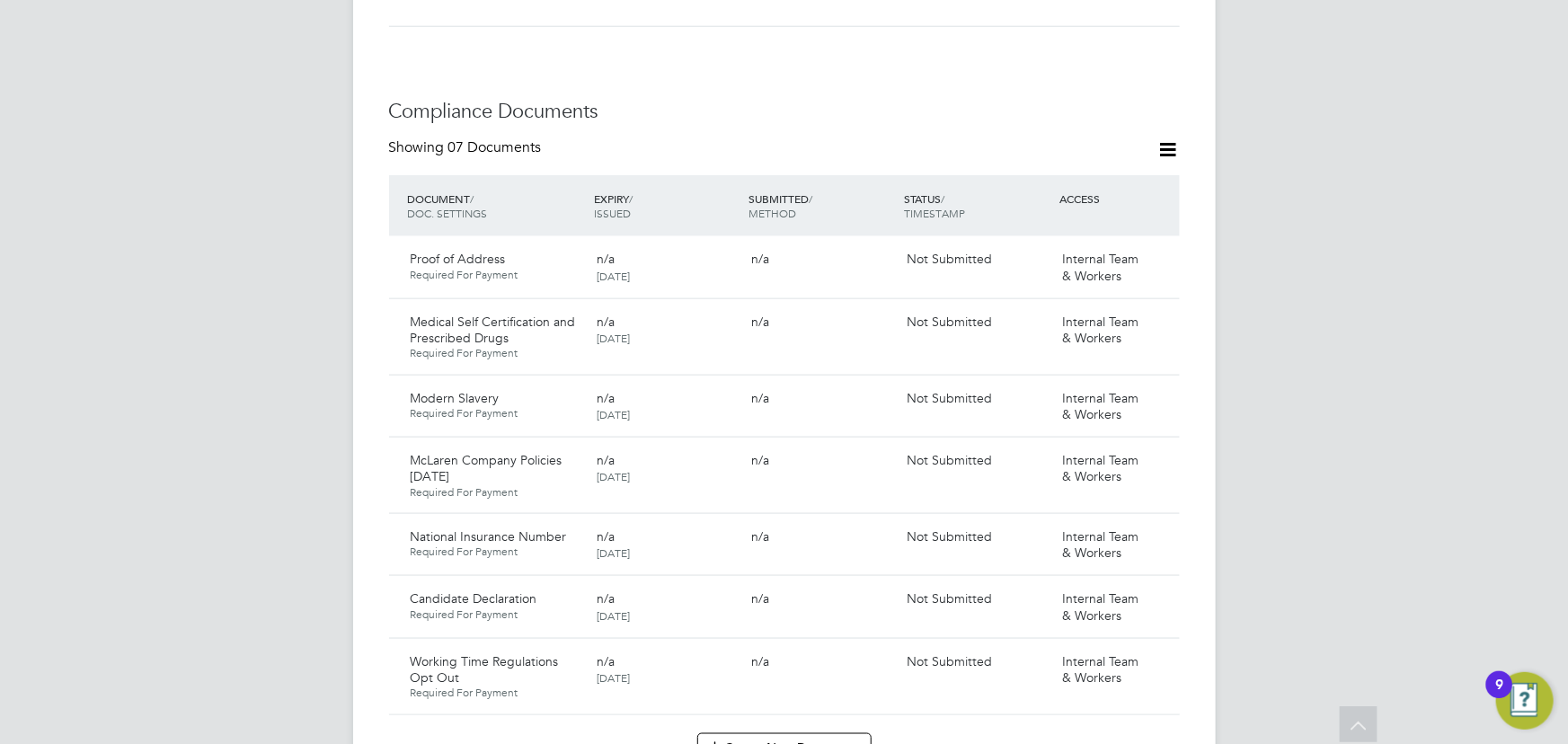
scroll to position [872, 0]
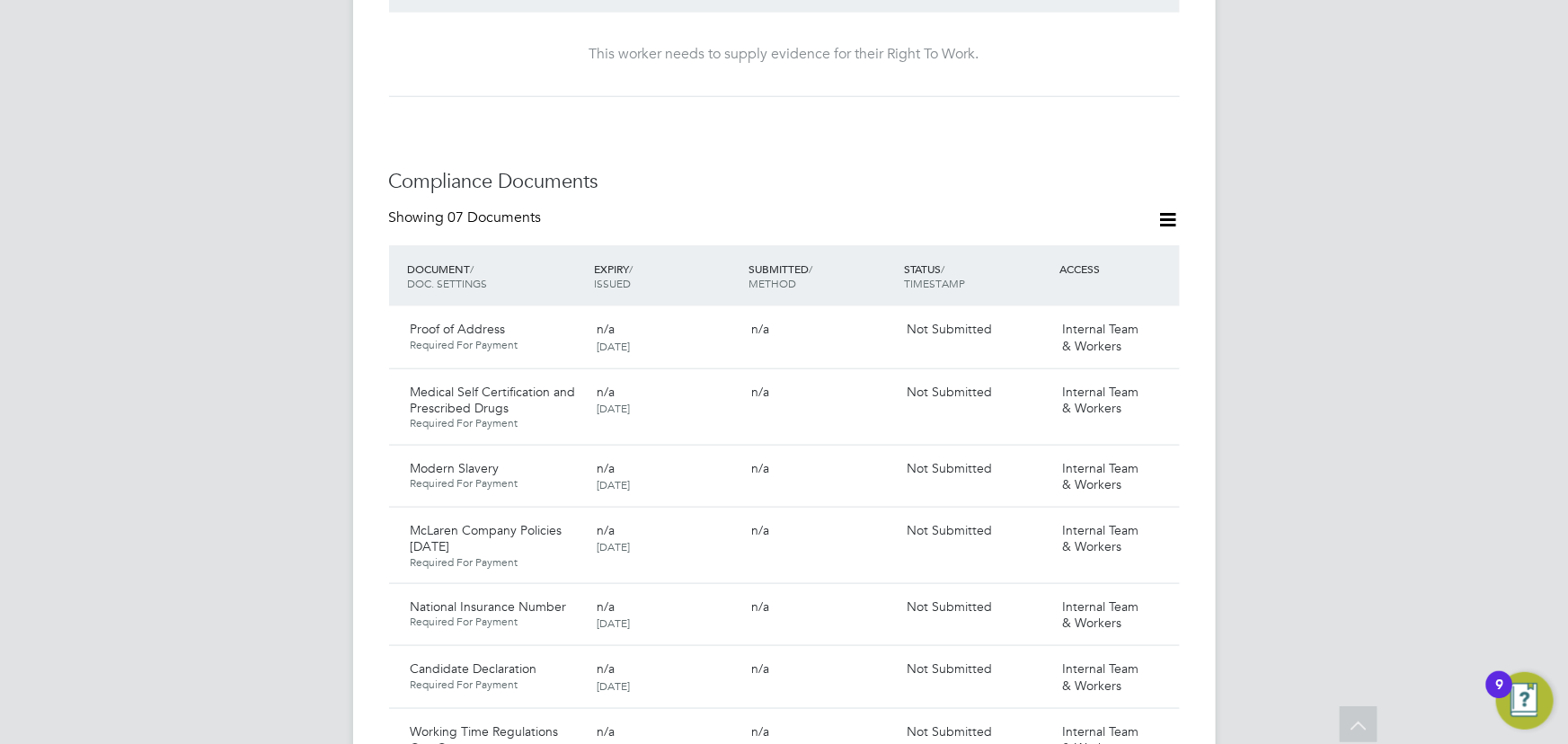
click at [1162, 209] on icon at bounding box center [1168, 220] width 23 height 23
click at [1141, 233] on li "Document Settings" at bounding box center [1110, 244] width 132 height 26
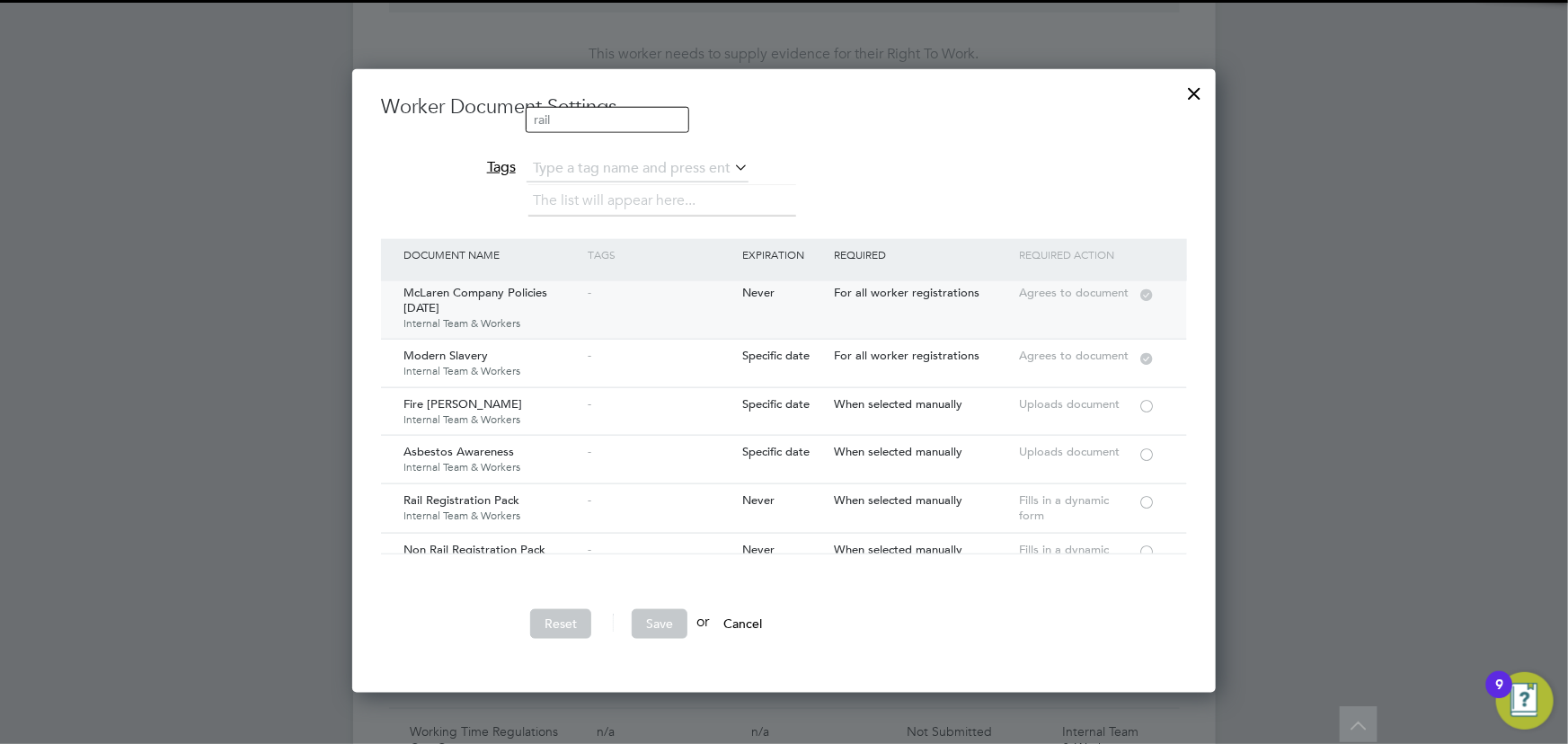
scroll to position [81, 0]
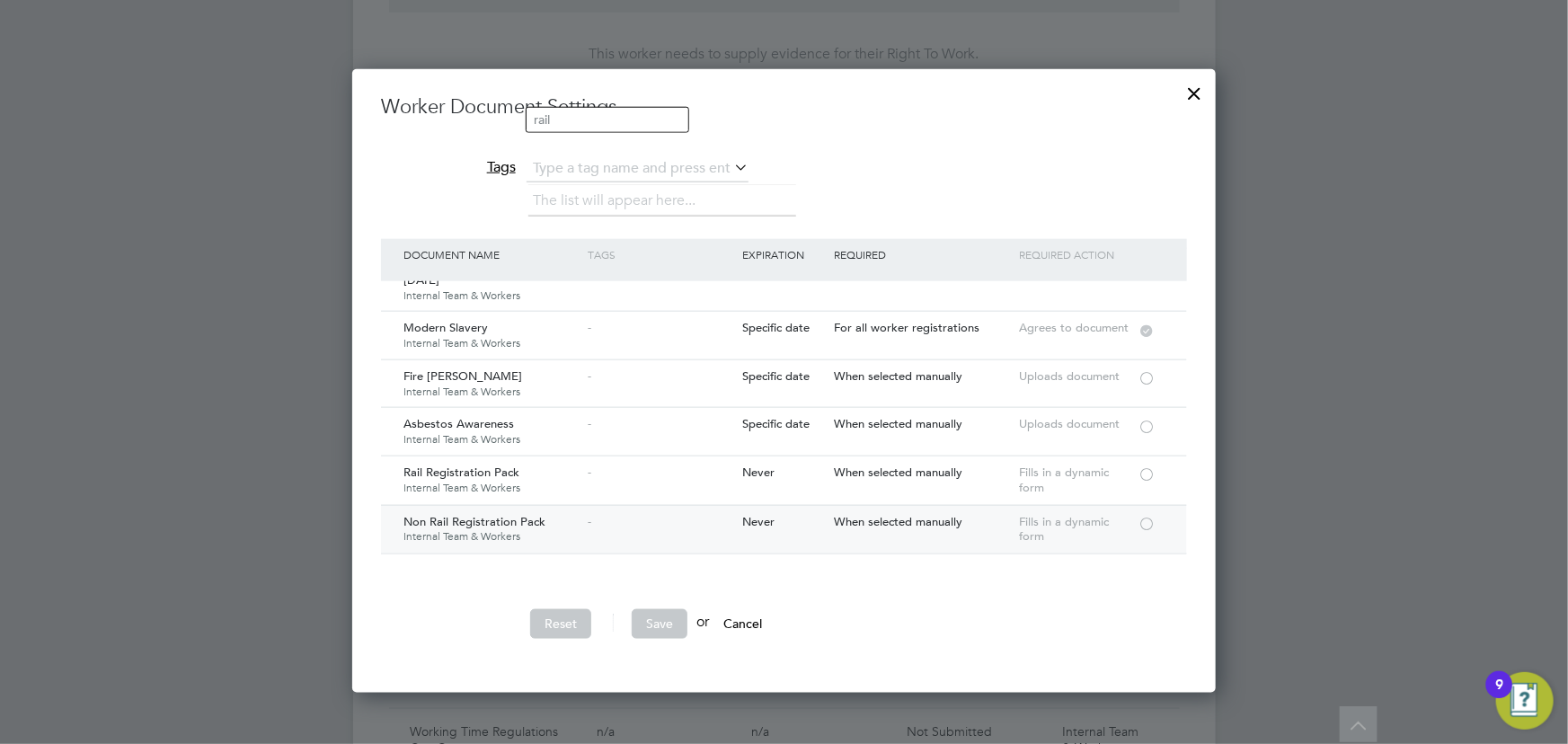
click at [1142, 520] on div at bounding box center [1147, 522] width 18 height 14
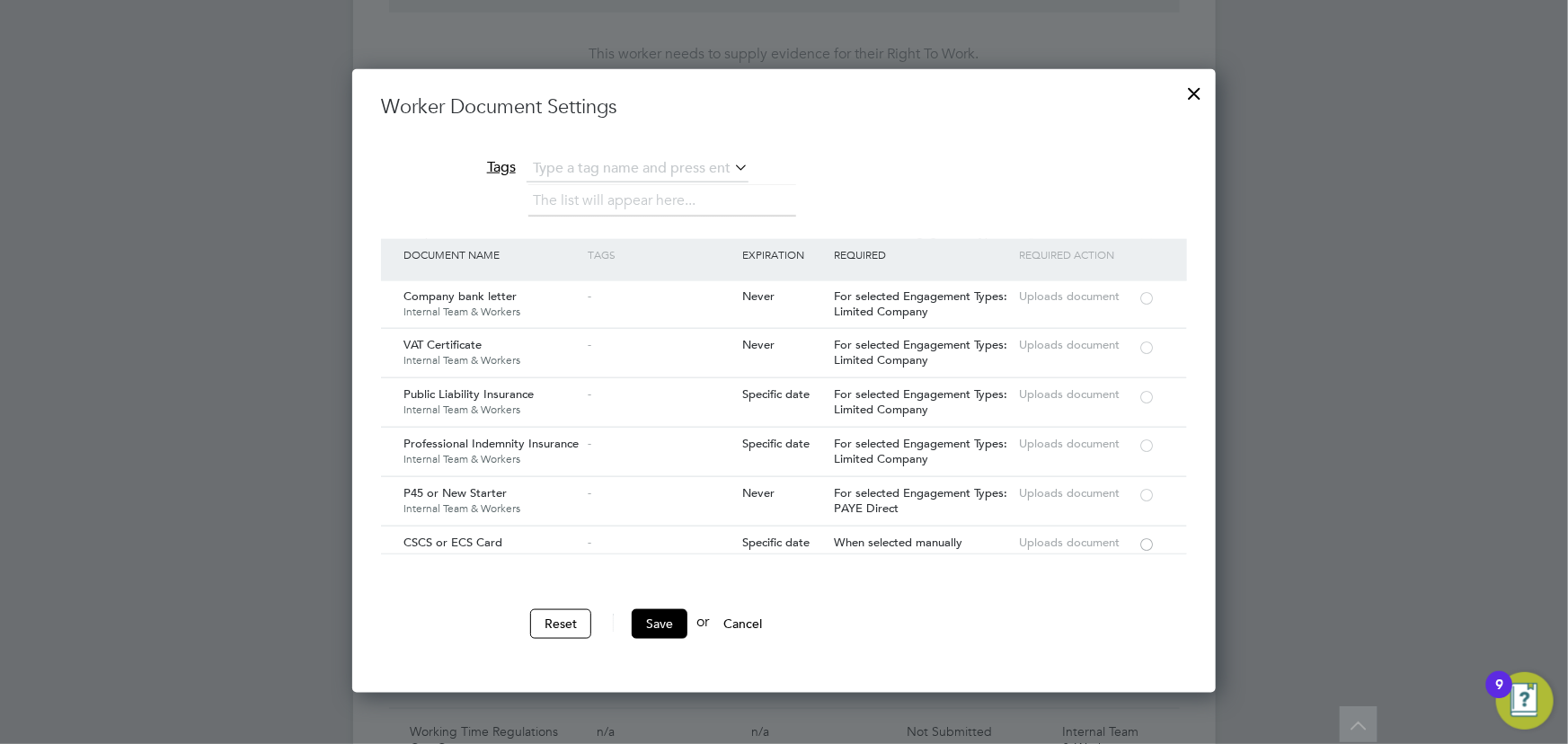
scroll to position [1714, 0]
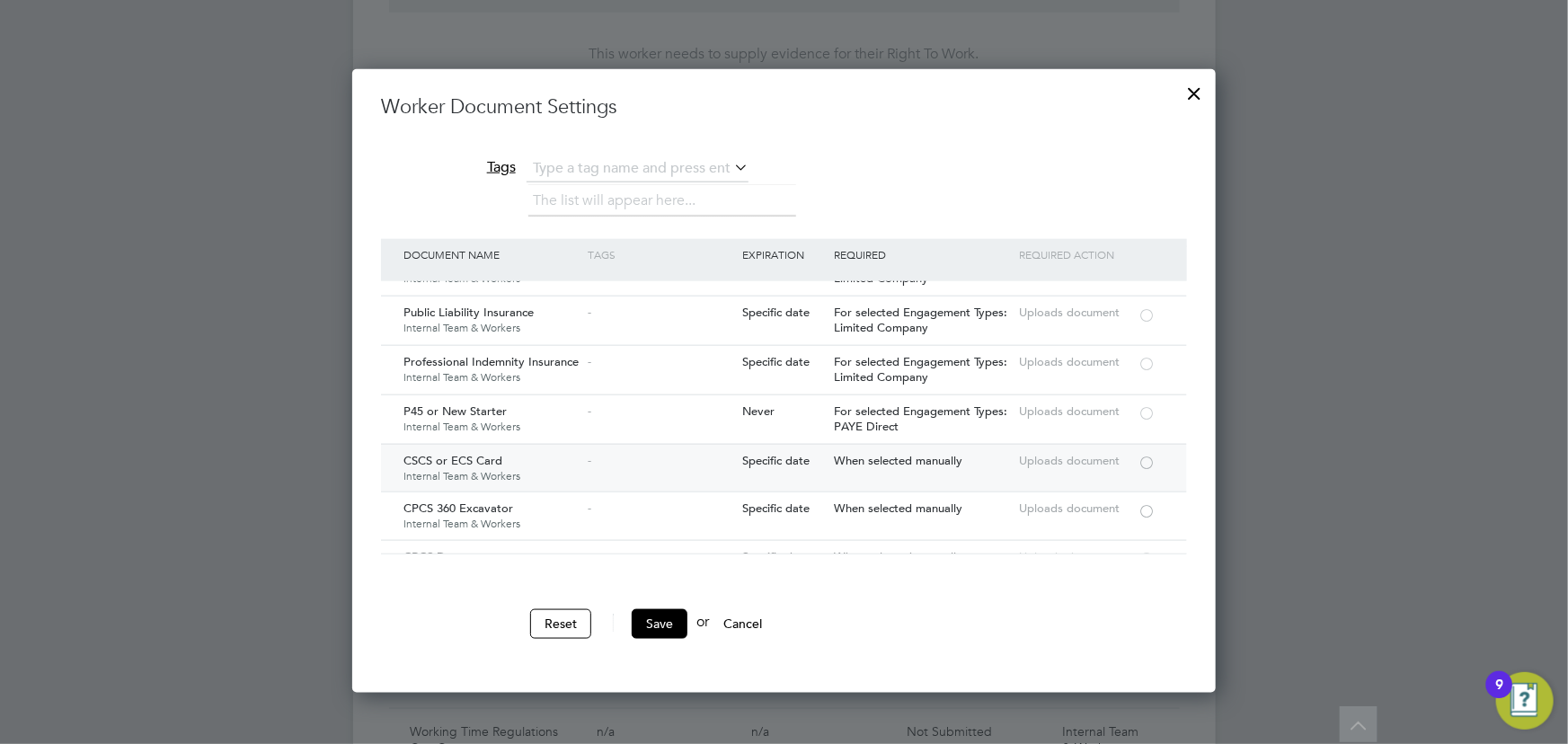
click at [1143, 454] on div at bounding box center [1147, 460] width 18 height 14
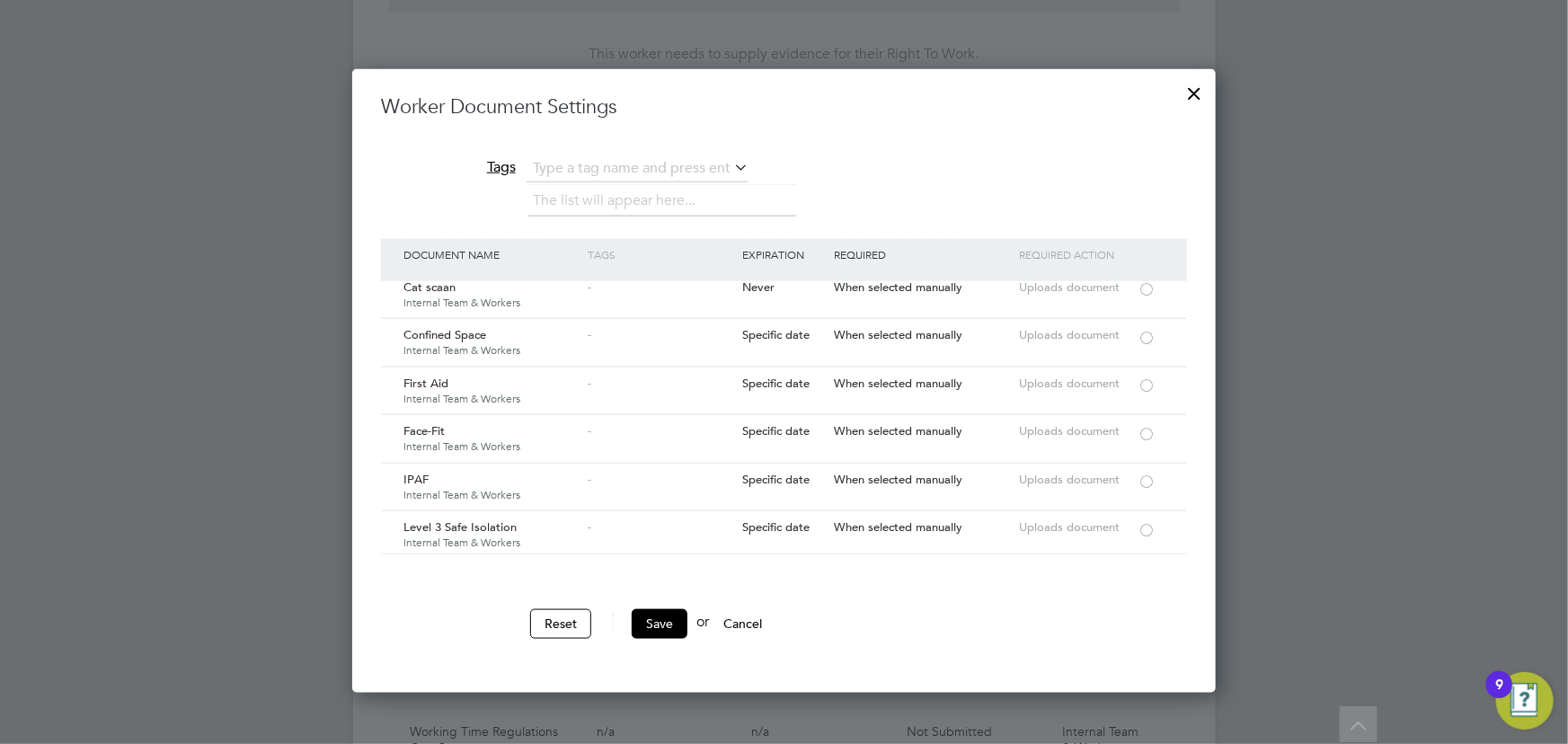
scroll to position [2290, 0]
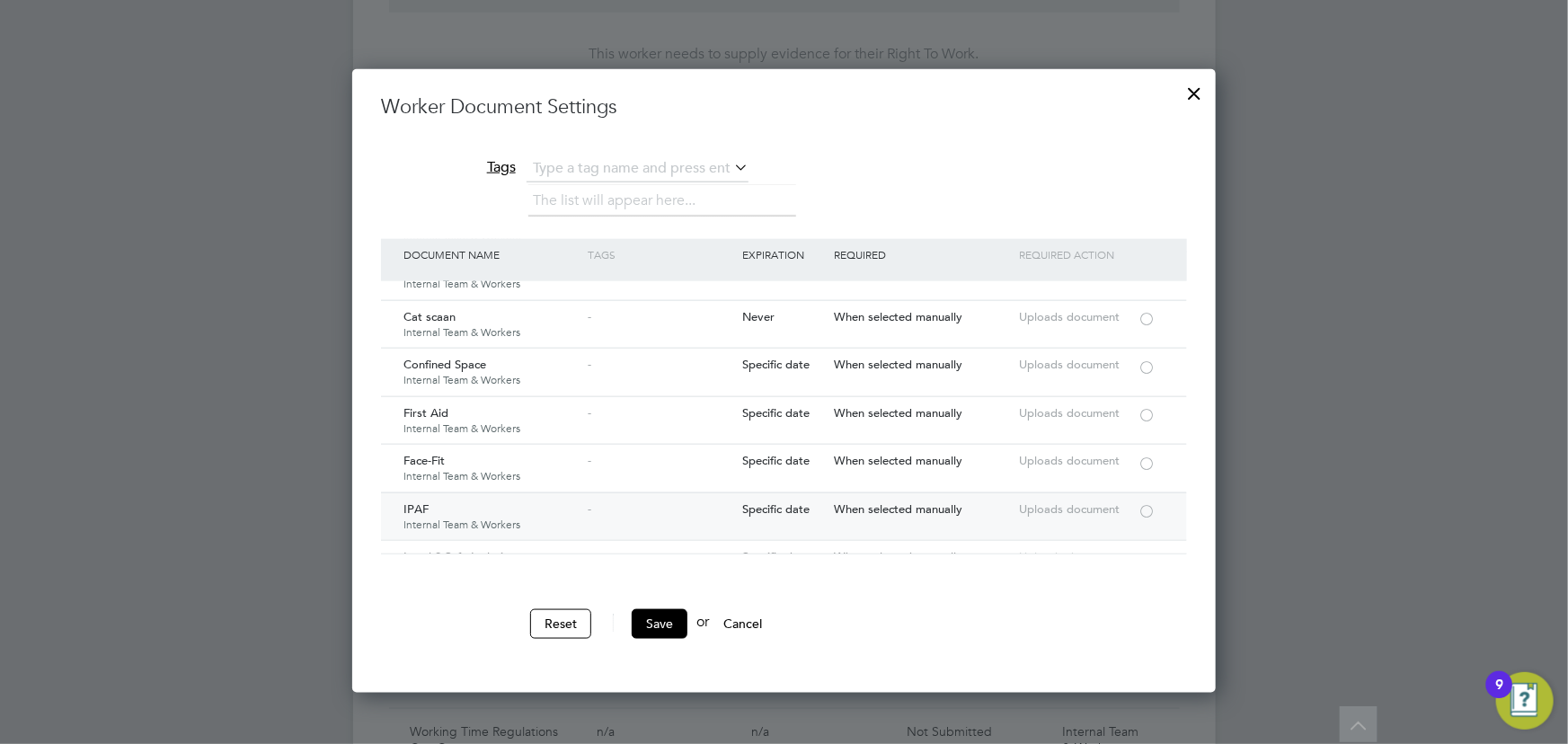
click at [1153, 503] on div at bounding box center [1147, 510] width 18 height 14
click at [638, 615] on button "Save" at bounding box center [659, 624] width 56 height 29
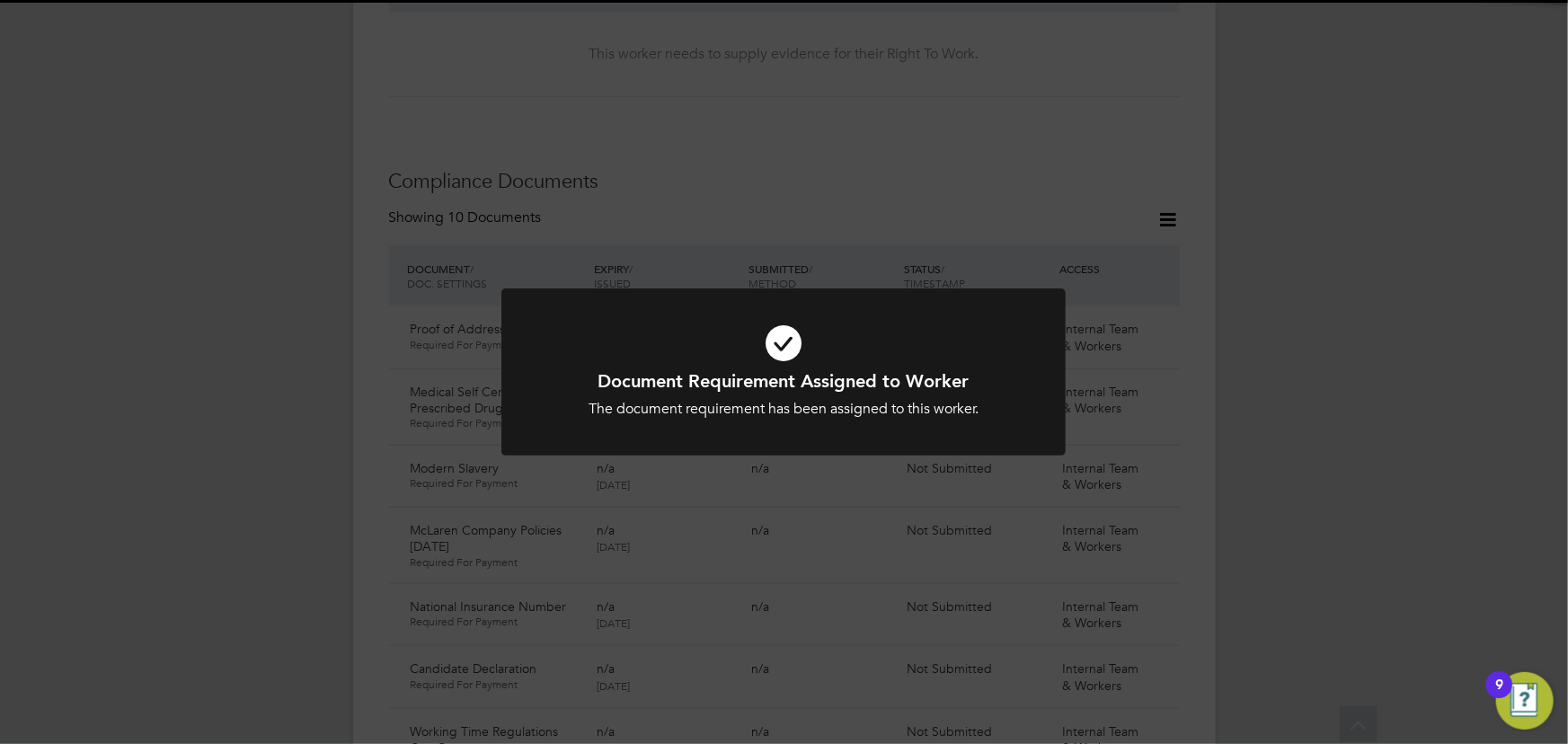
click at [1315, 514] on div "Document Requirement Assigned to Worker The document requirement has been assig…" at bounding box center [784, 372] width 1568 height 744
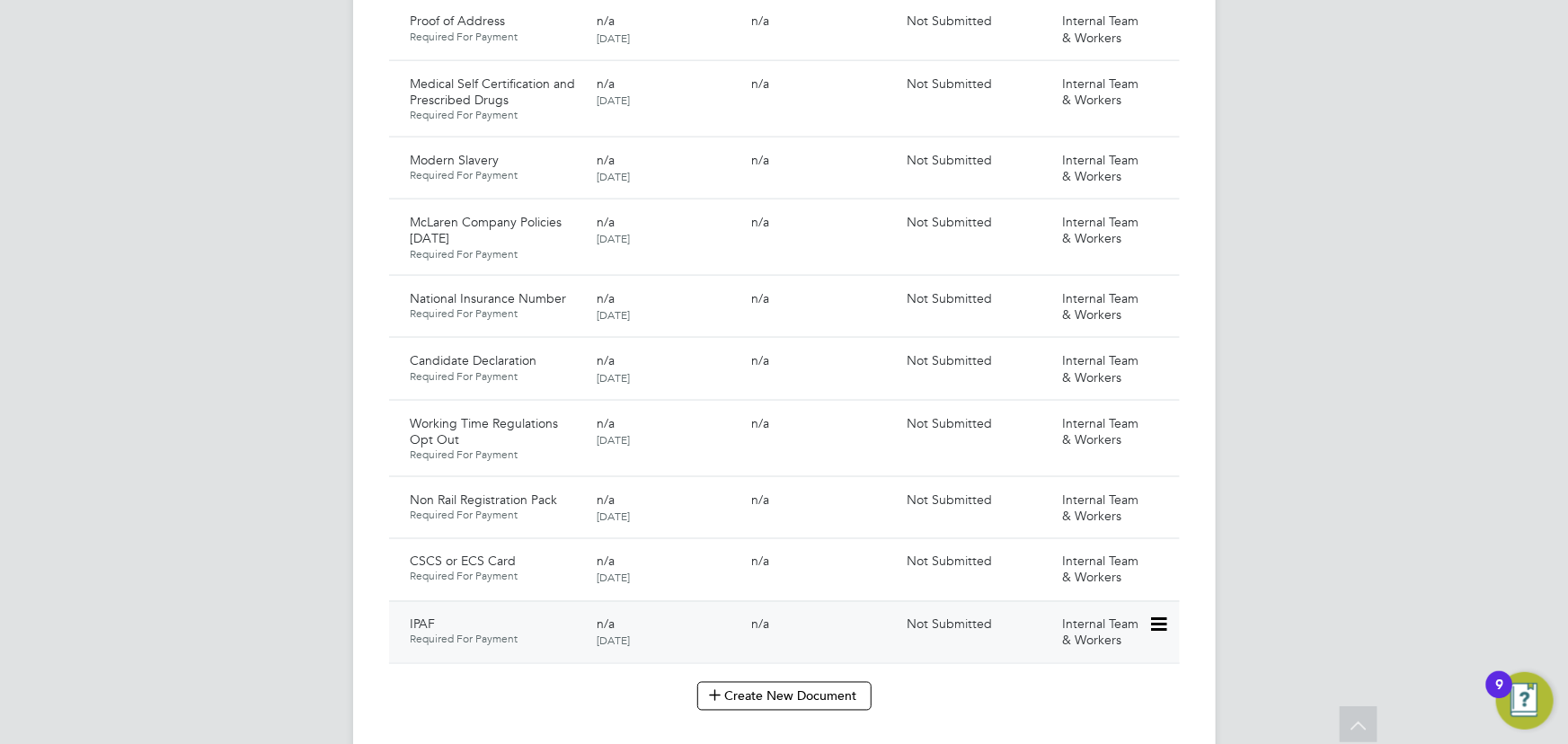
scroll to position [1281, 0]
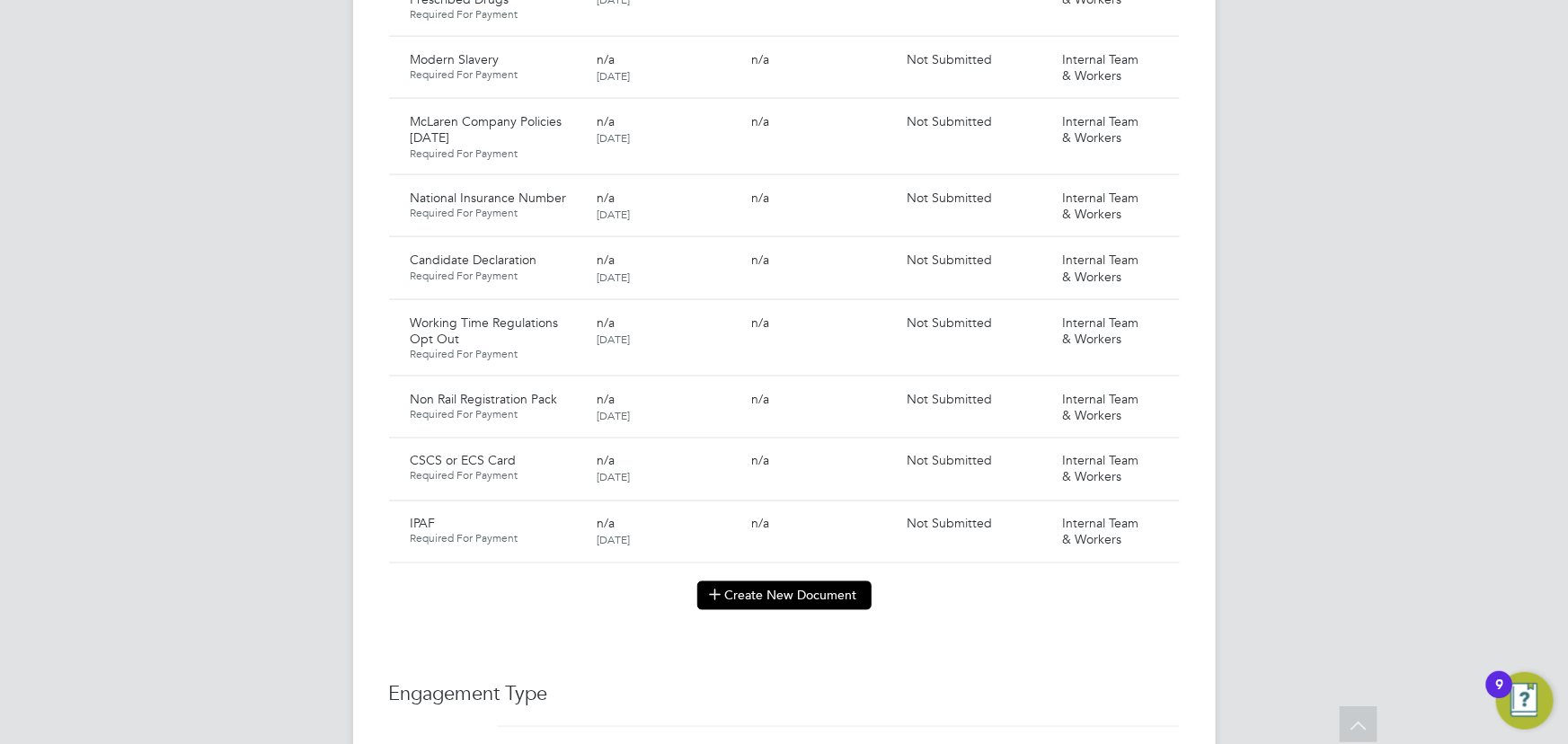
click at [849, 581] on button "Create New Document" at bounding box center [784, 595] width 174 height 29
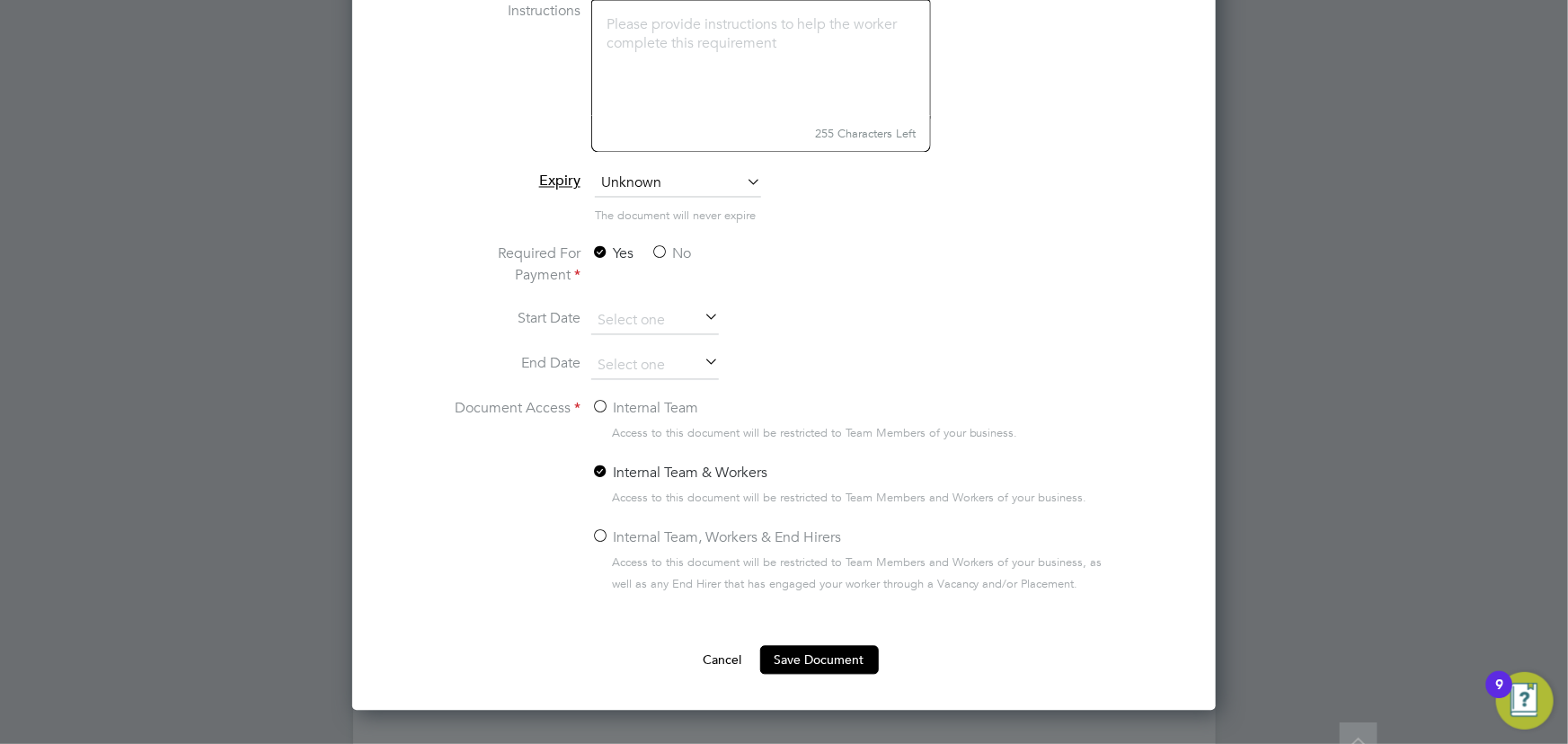
scroll to position [1607, 0]
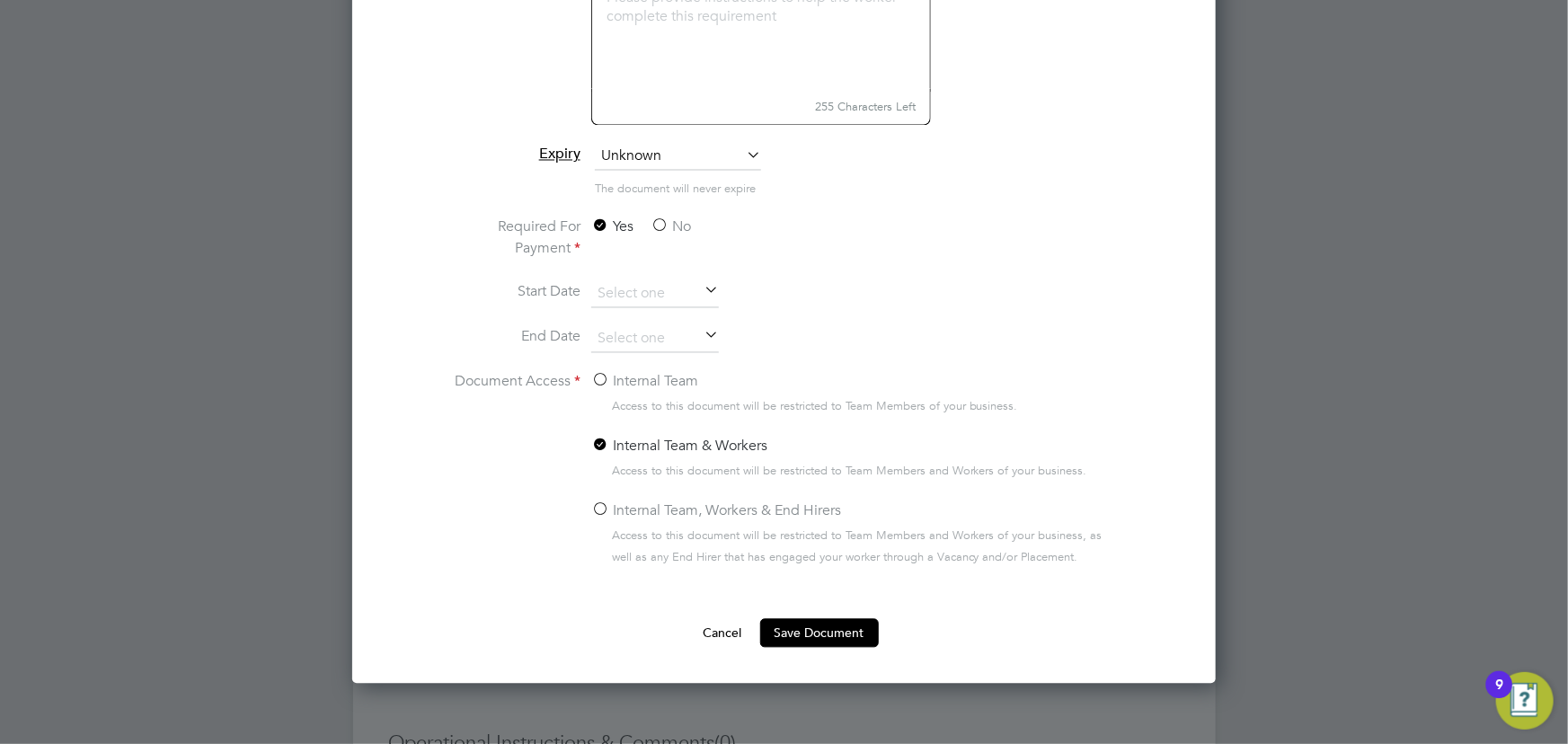
type input "key information document Tillot Renewables 01.09.25"
click at [664, 224] on label "No" at bounding box center [670, 227] width 40 height 22
click at [0, 0] on input "No" at bounding box center [0, 0] width 0 height 0
click at [648, 385] on label "Internal Team" at bounding box center [644, 382] width 107 height 22
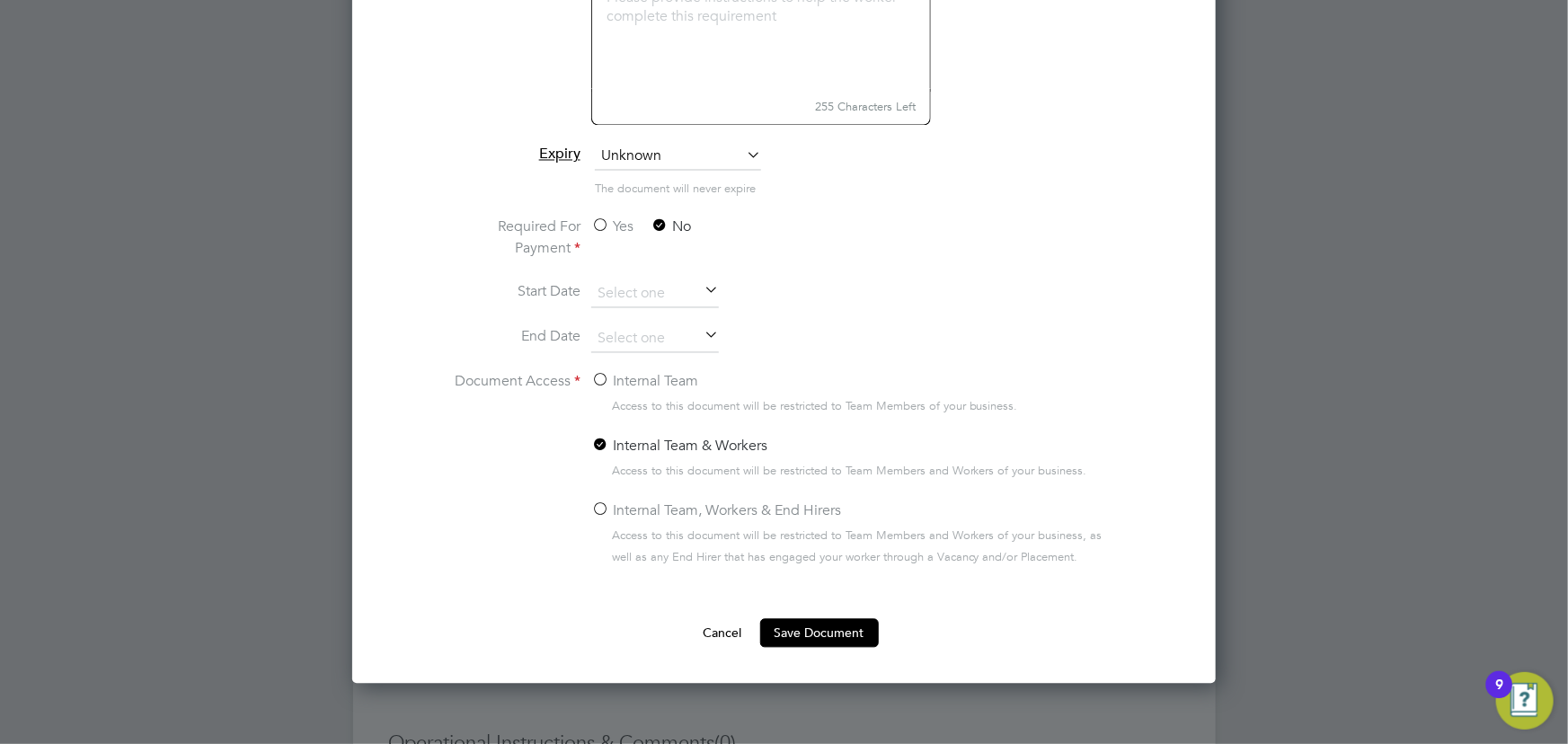
click at [0, 0] on input "Internal Team" at bounding box center [0, 0] width 0 height 0
click at [823, 624] on button "Save Document" at bounding box center [819, 634] width 119 height 29
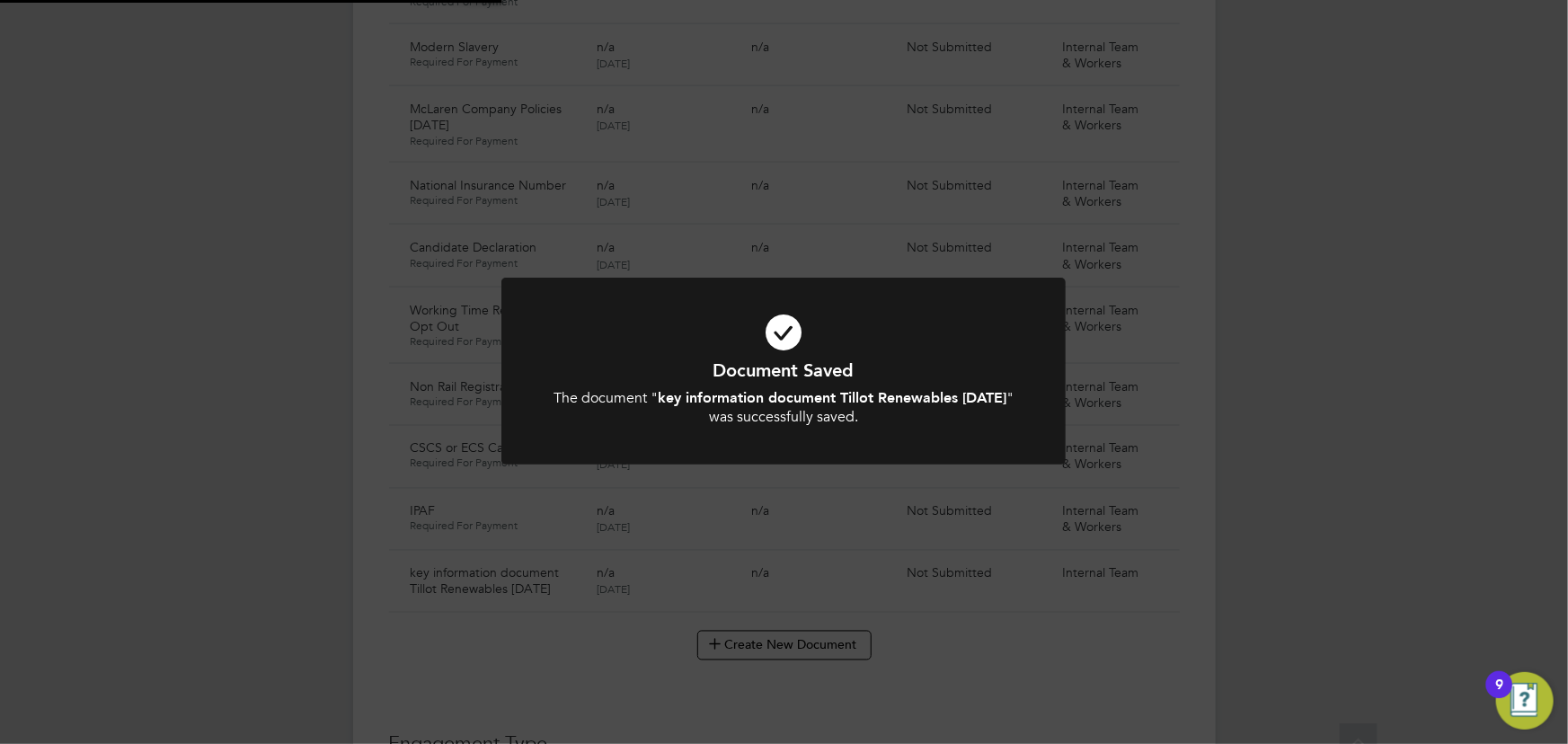
scroll to position [1281, 0]
drag, startPoint x: 1502, startPoint y: 531, endPoint x: 1490, endPoint y: 523, distance: 14.4
click at [1504, 530] on div "Document Saved The document " key information document Tillot Renewables 01.09.…" at bounding box center [784, 372] width 1568 height 744
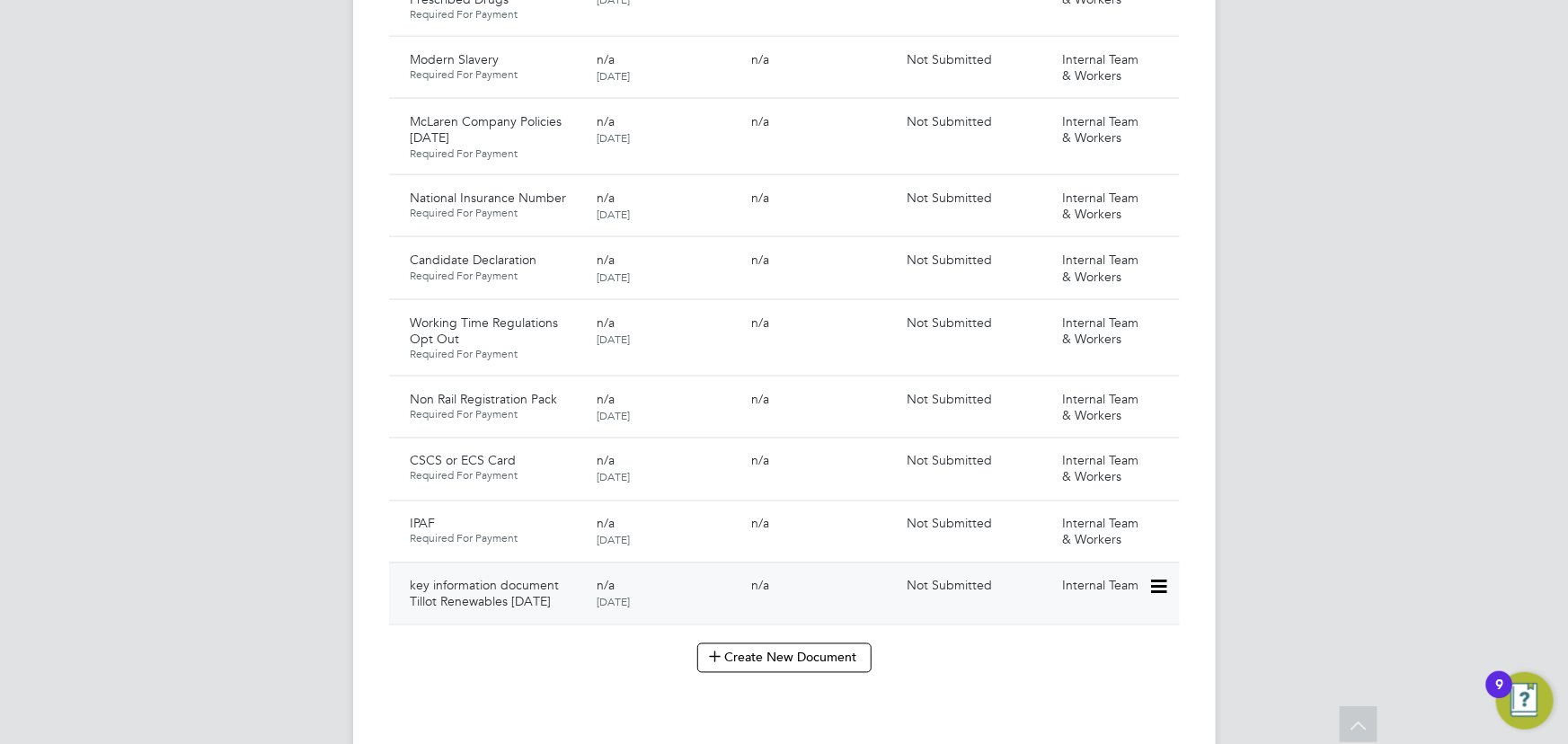
click at [1166, 563] on div "key information document Tillot Renewables 01.09.25 n/a 01 Sep 2025 n/a Not Sub…" at bounding box center [784, 594] width 791 height 62
click at [1159, 576] on icon at bounding box center [1158, 587] width 18 height 22
click at [1083, 626] on li "Submit Document" at bounding box center [1104, 637] width 126 height 26
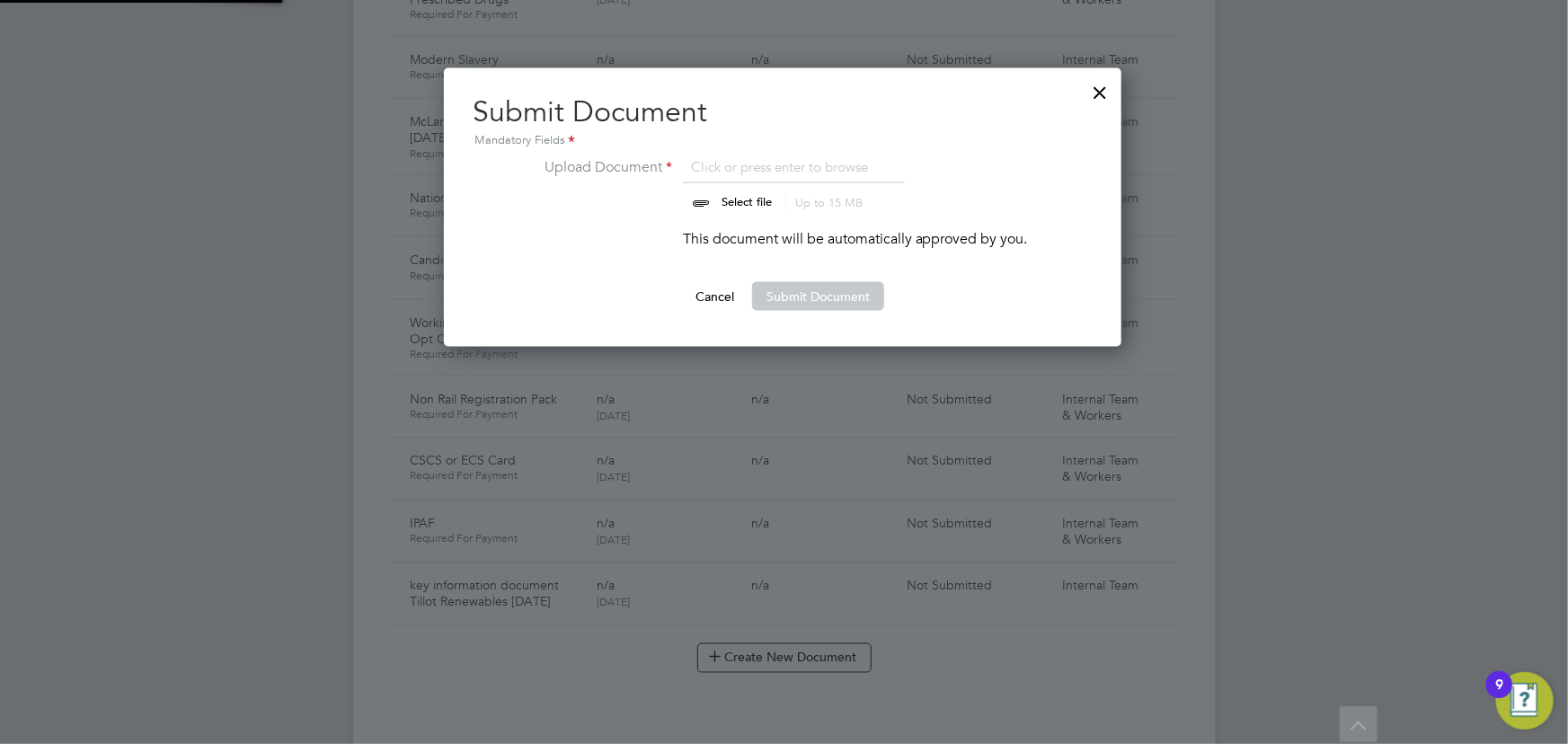
scroll to position [278, 680]
click at [755, 197] on input "file" at bounding box center [763, 182] width 282 height 54
type input "C:\fakepath\Key Information Document (Self Employed-CIS) 3 Craig Smith Tillot R…"
drag, startPoint x: 828, startPoint y: 296, endPoint x: 1126, endPoint y: 307, distance: 298.2
click at [831, 296] on button "Submit Document" at bounding box center [817, 296] width 132 height 29
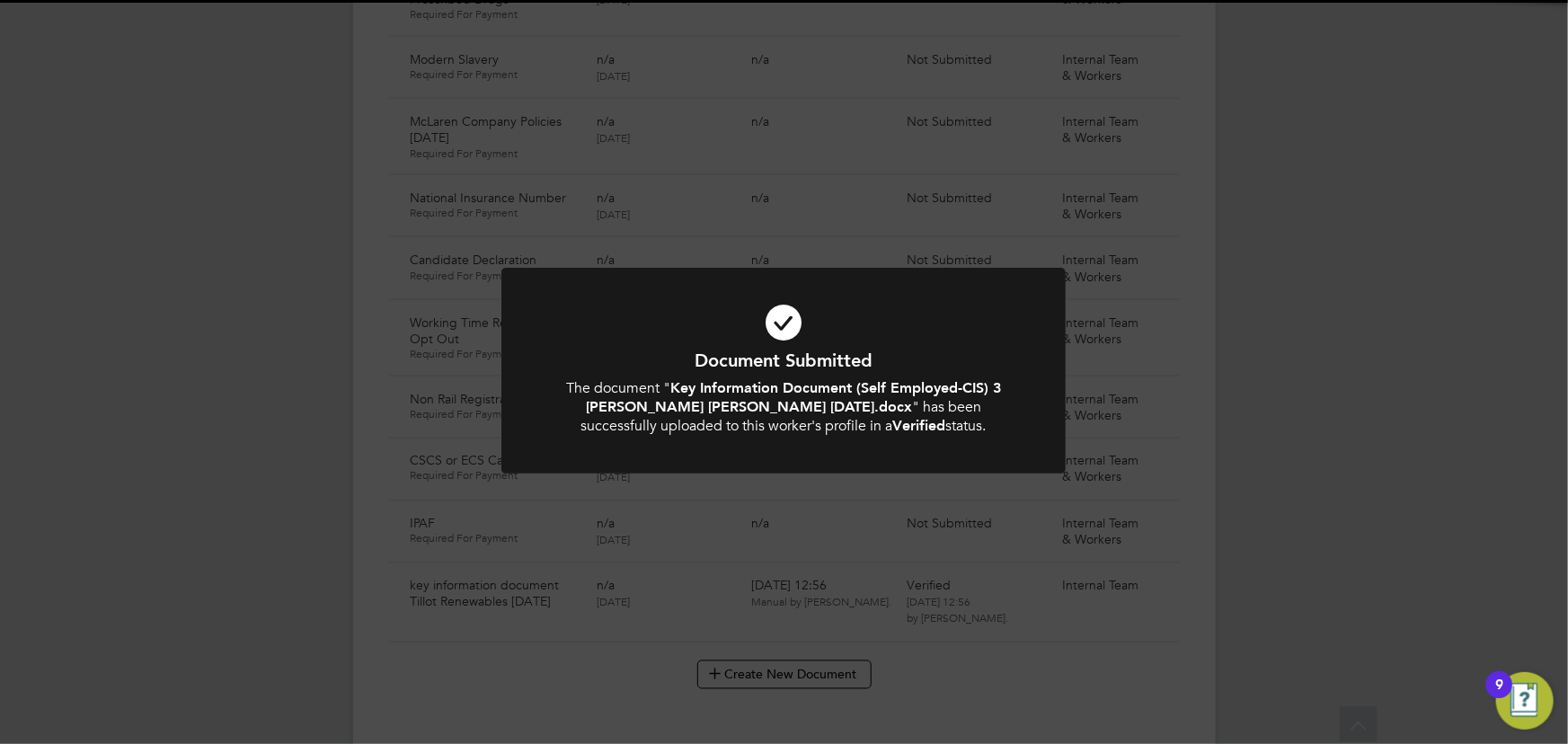
click at [1321, 334] on div "Document Submitted The document " Key Information Document (Self Employed-CIS) …" at bounding box center [784, 372] width 1568 height 744
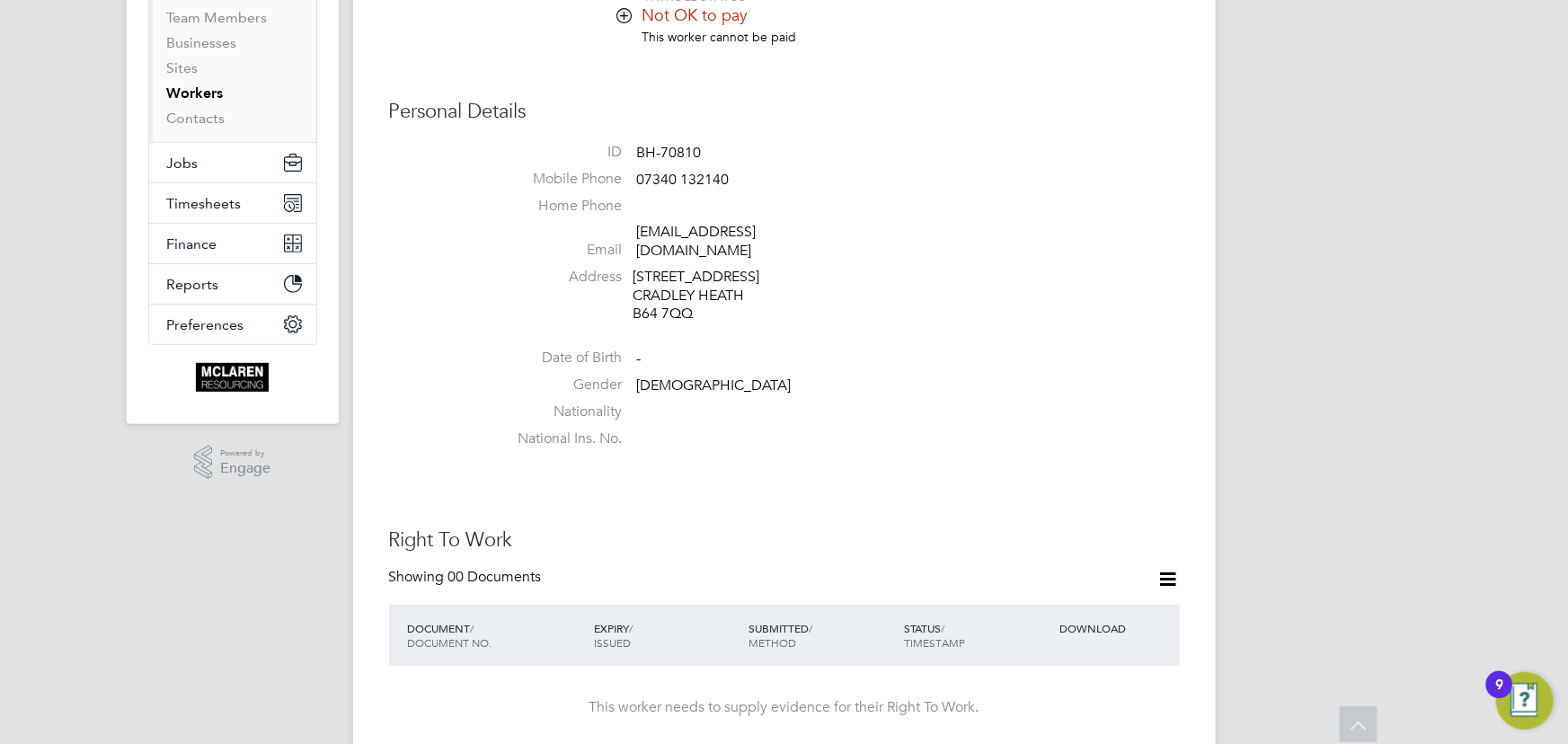
scroll to position [0, 0]
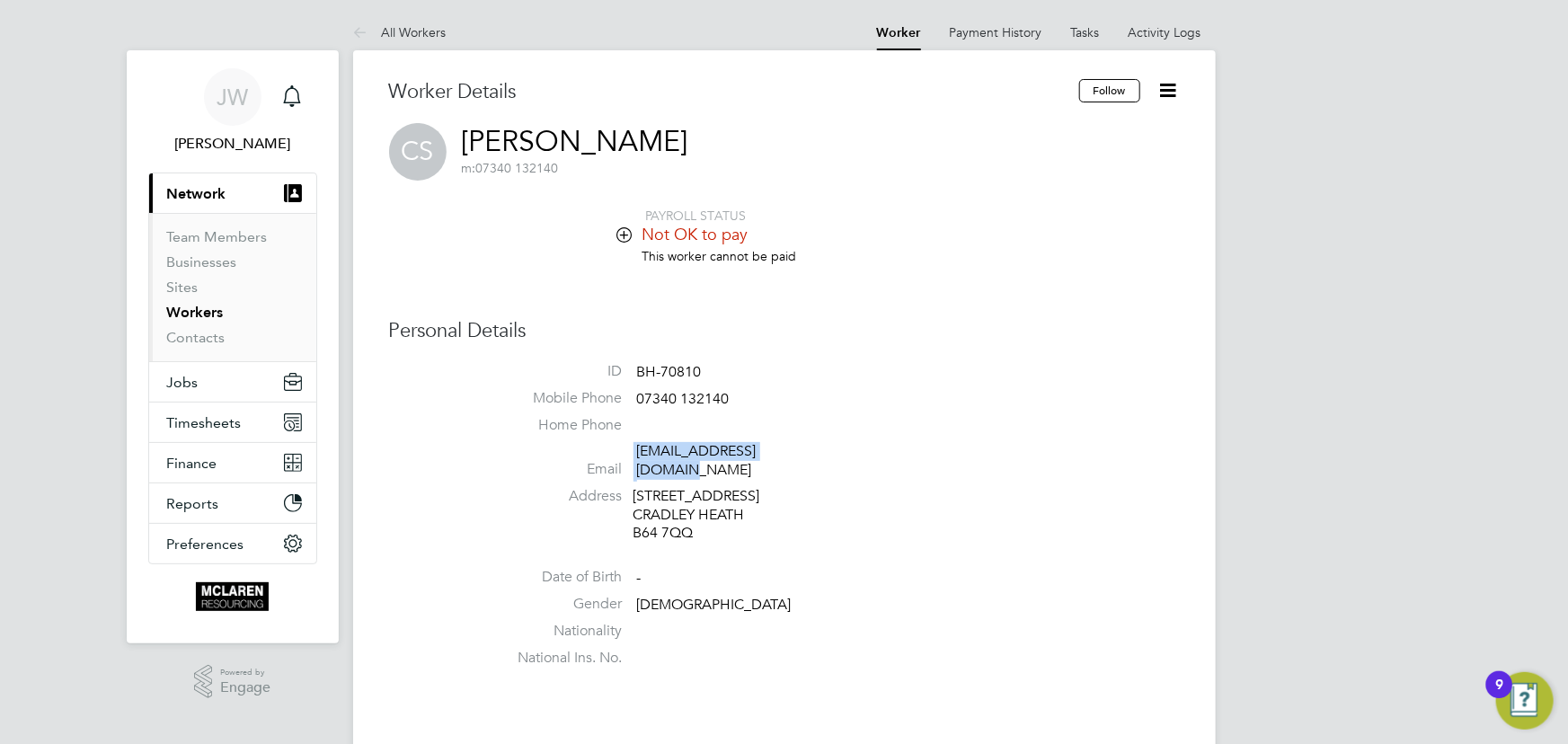
drag, startPoint x: 625, startPoint y: 450, endPoint x: 806, endPoint y: 457, distance: 181.1
click at [806, 457] on li "Email smicraig12@outlook.com" at bounding box center [838, 464] width 683 height 44
copy li "smicraig12@outlook.com"
drag, startPoint x: 644, startPoint y: 402, endPoint x: 781, endPoint y: 401, distance: 137.0
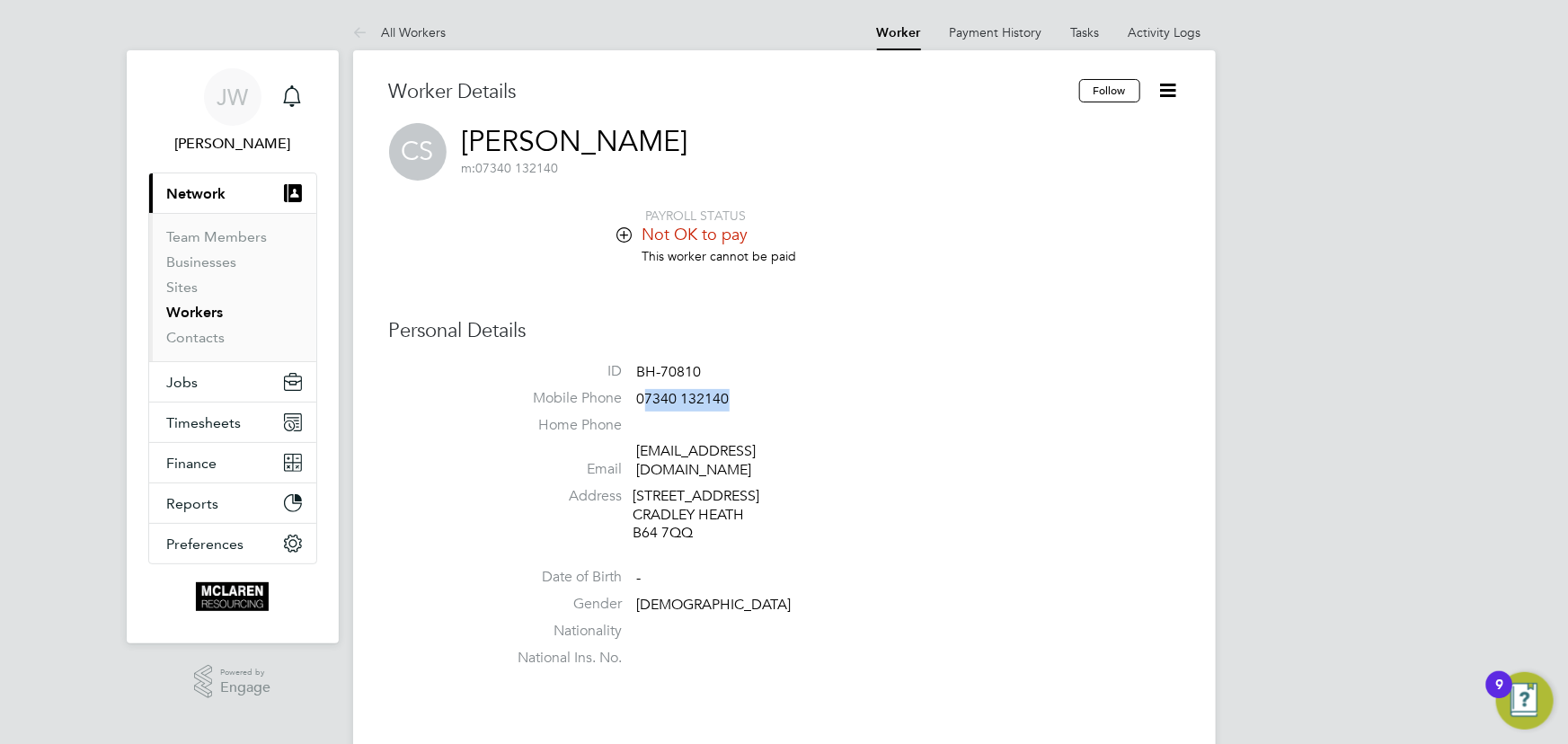
click at [781, 401] on li "Mobile Phone 07340 132140" at bounding box center [838, 402] width 683 height 27
click at [877, 375] on li "ID BH-70810" at bounding box center [838, 376] width 683 height 27
drag, startPoint x: 633, startPoint y: 390, endPoint x: 712, endPoint y: 391, distance: 79.0
click at [797, 388] on li "Mobile Phone 07340 132140" at bounding box center [838, 402] width 683 height 27
copy li "07340 132140"
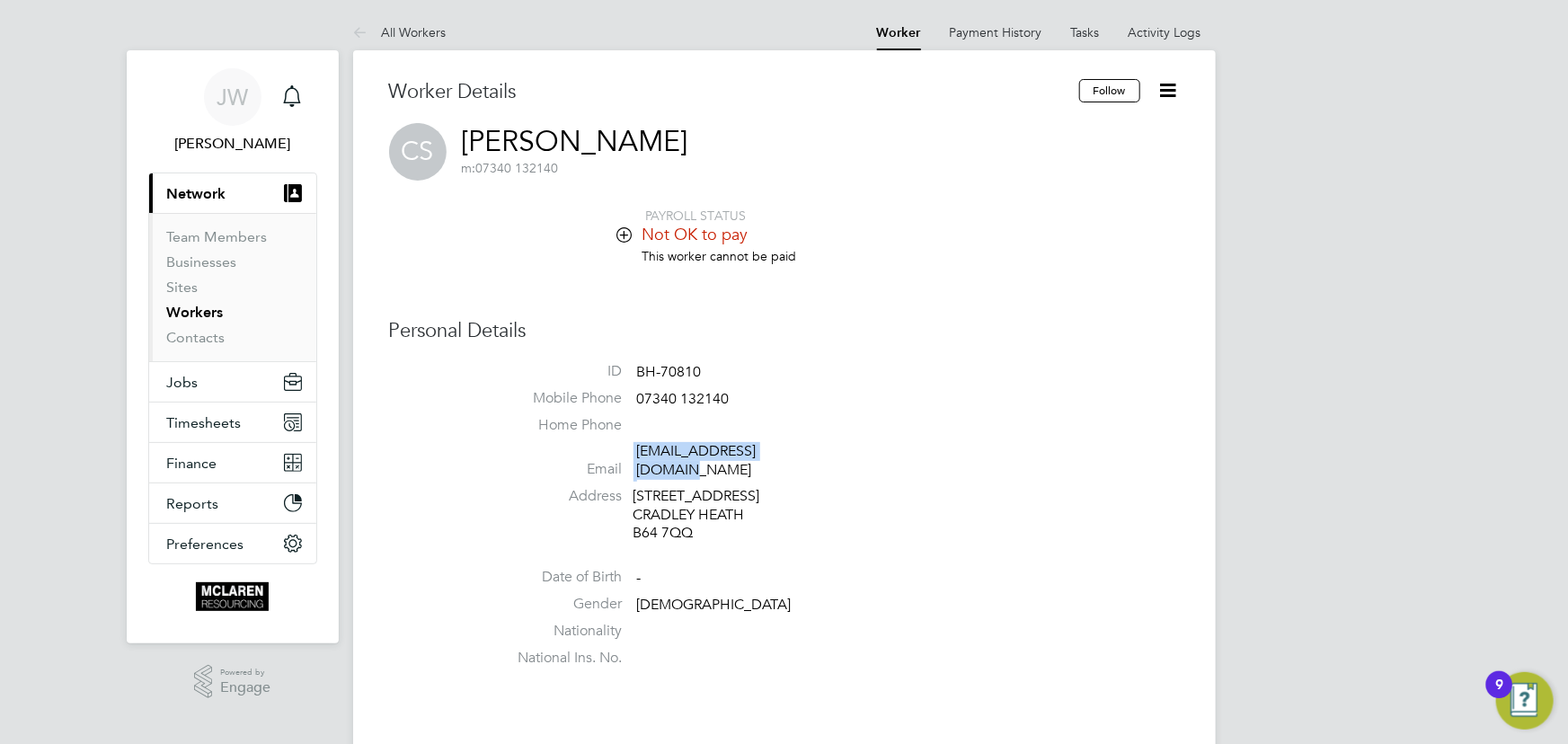
drag, startPoint x: 625, startPoint y: 450, endPoint x: 835, endPoint y: 453, distance: 210.0
click at [835, 453] on li "Email smicraig12@outlook.com" at bounding box center [838, 464] width 683 height 44
copy li "smicraig12@outlook.com"
click at [194, 339] on link "Contacts" at bounding box center [196, 337] width 58 height 17
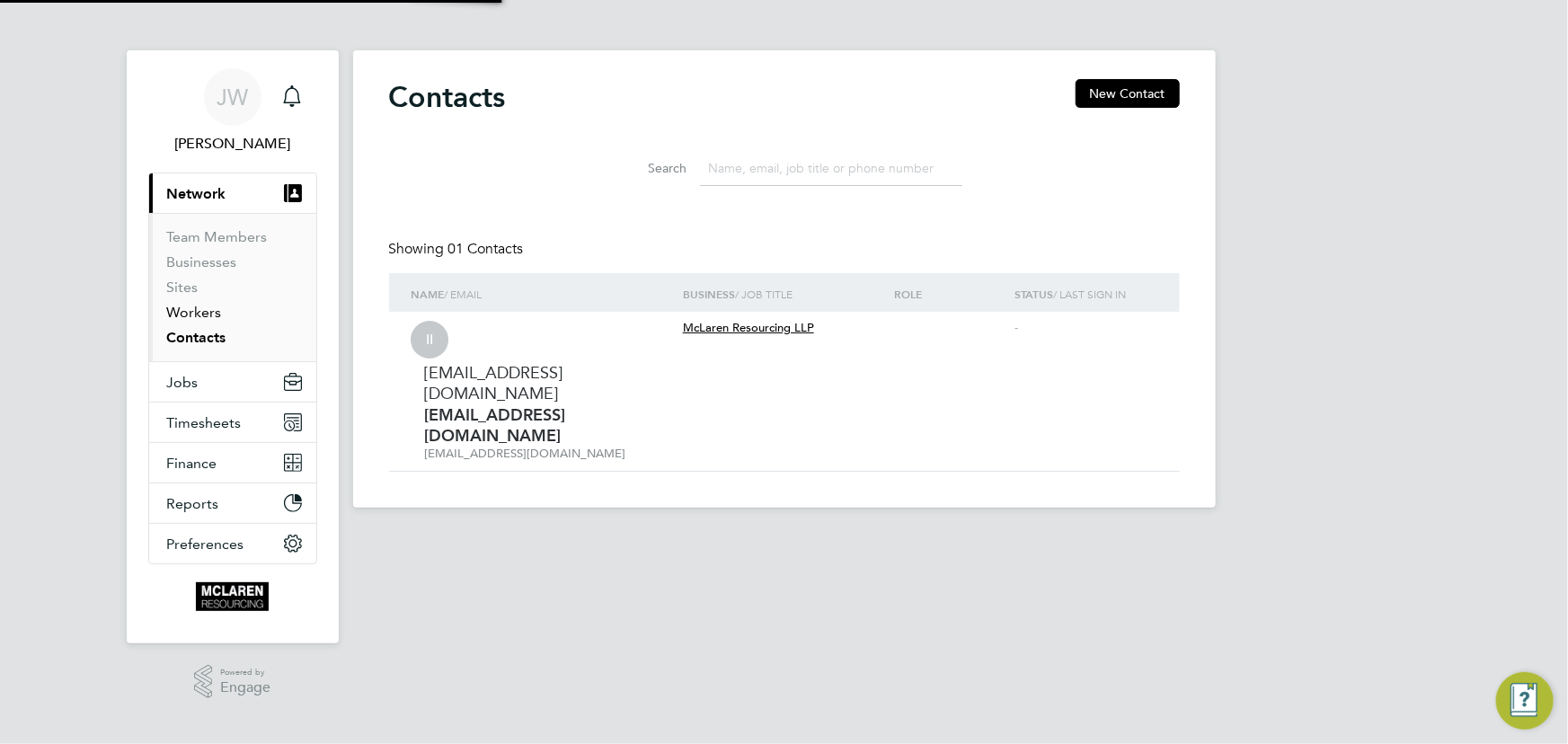
click at [189, 314] on link "Workers" at bounding box center [194, 312] width 55 height 17
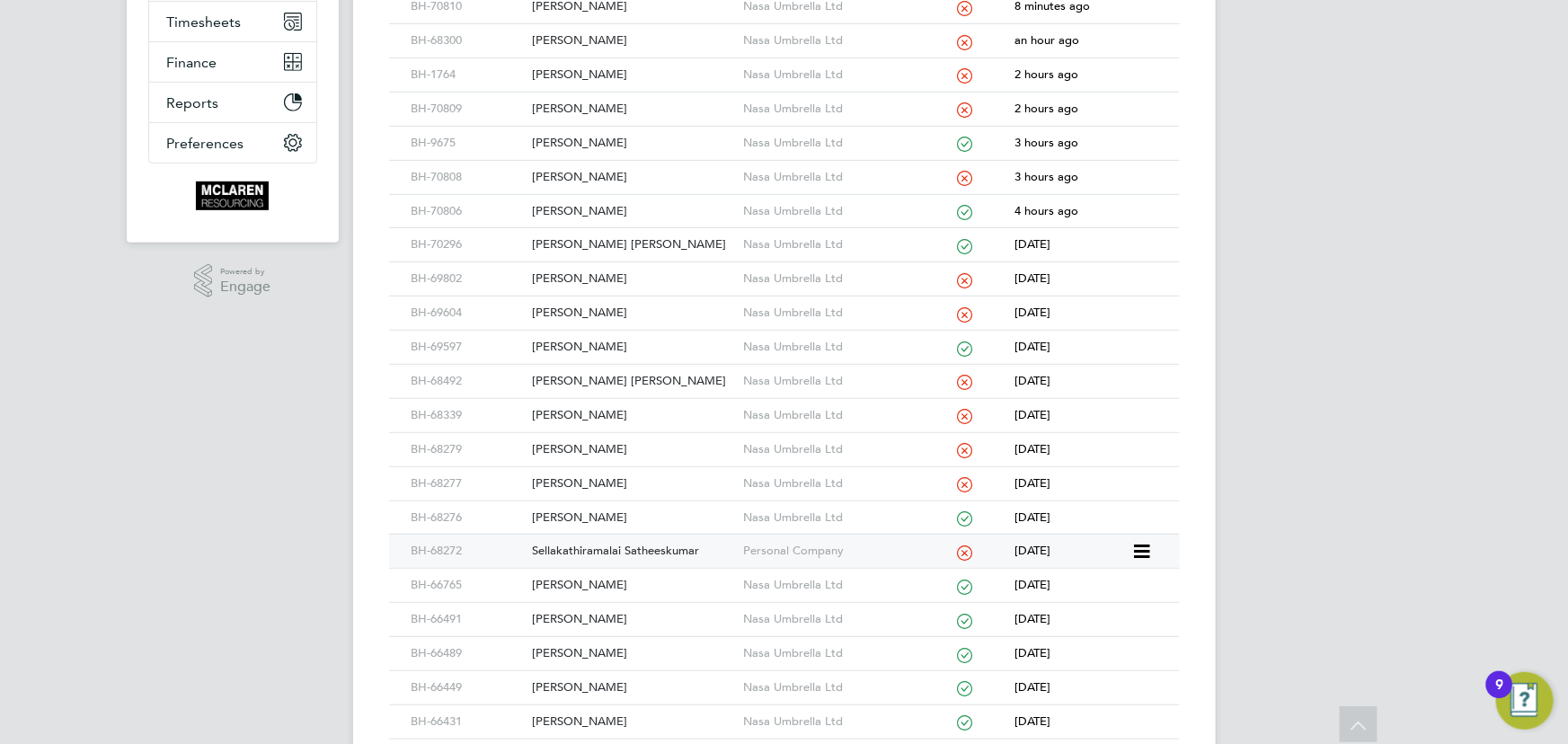
scroll to position [490, 0]
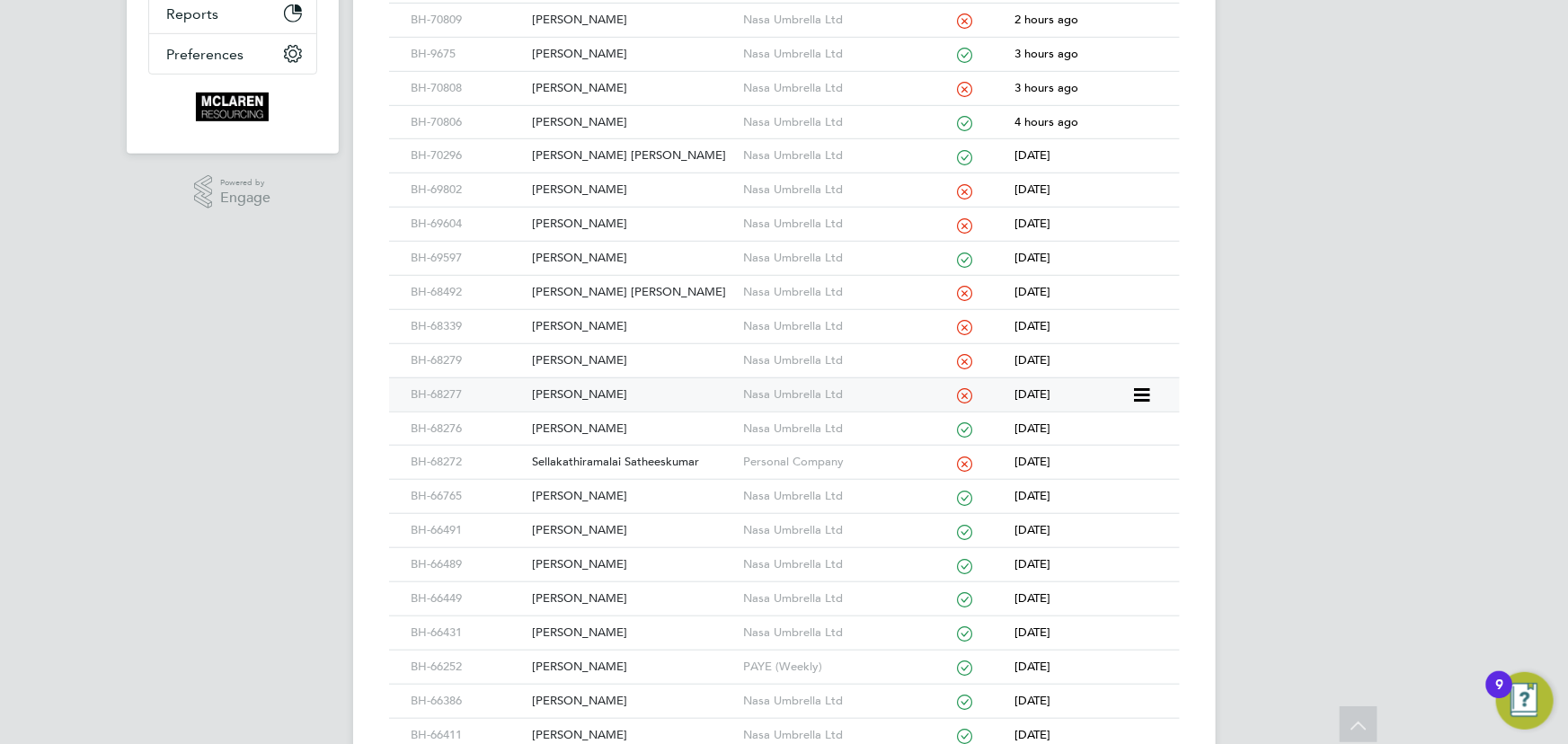
click at [613, 394] on div "[PERSON_NAME]" at bounding box center [632, 395] width 211 height 33
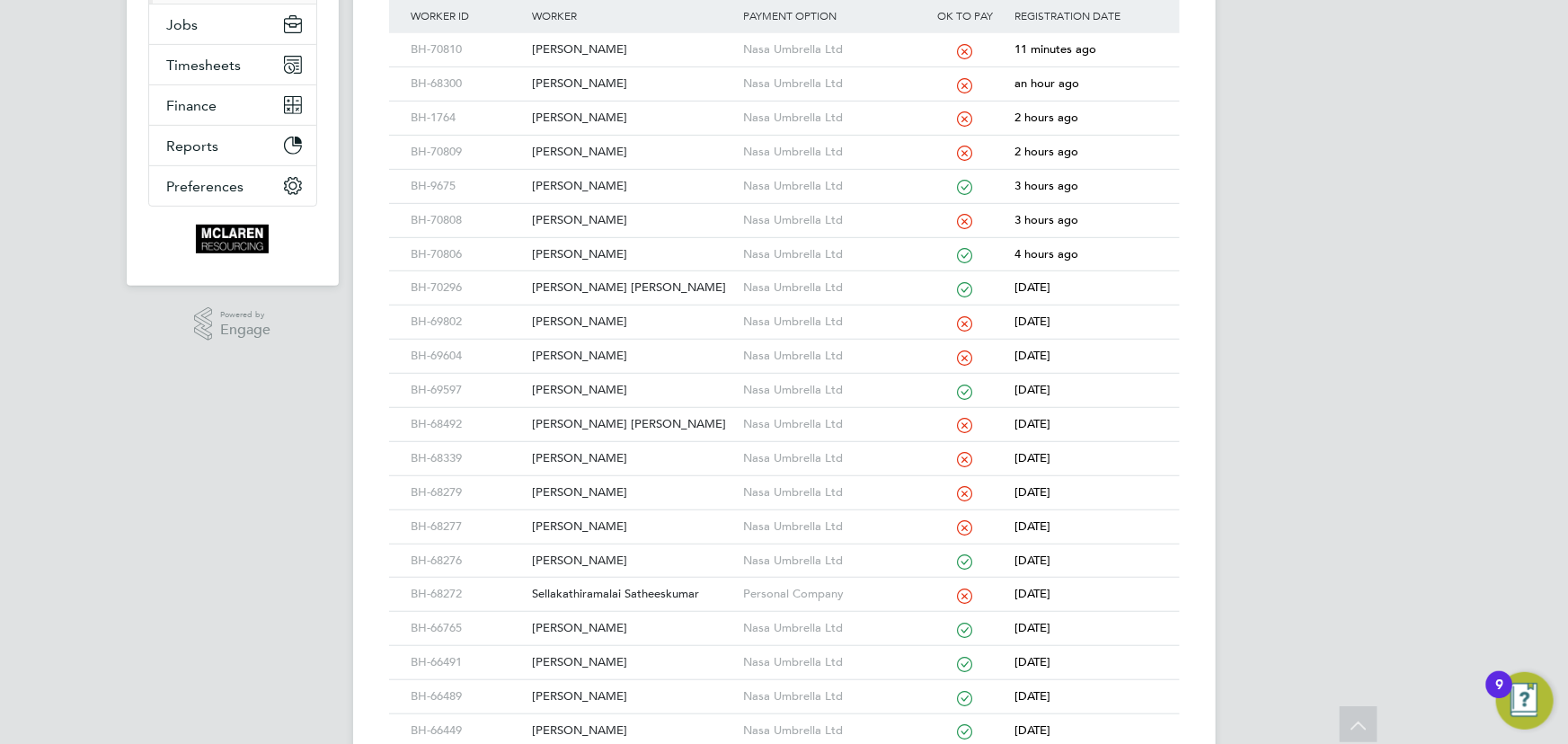
scroll to position [81, 0]
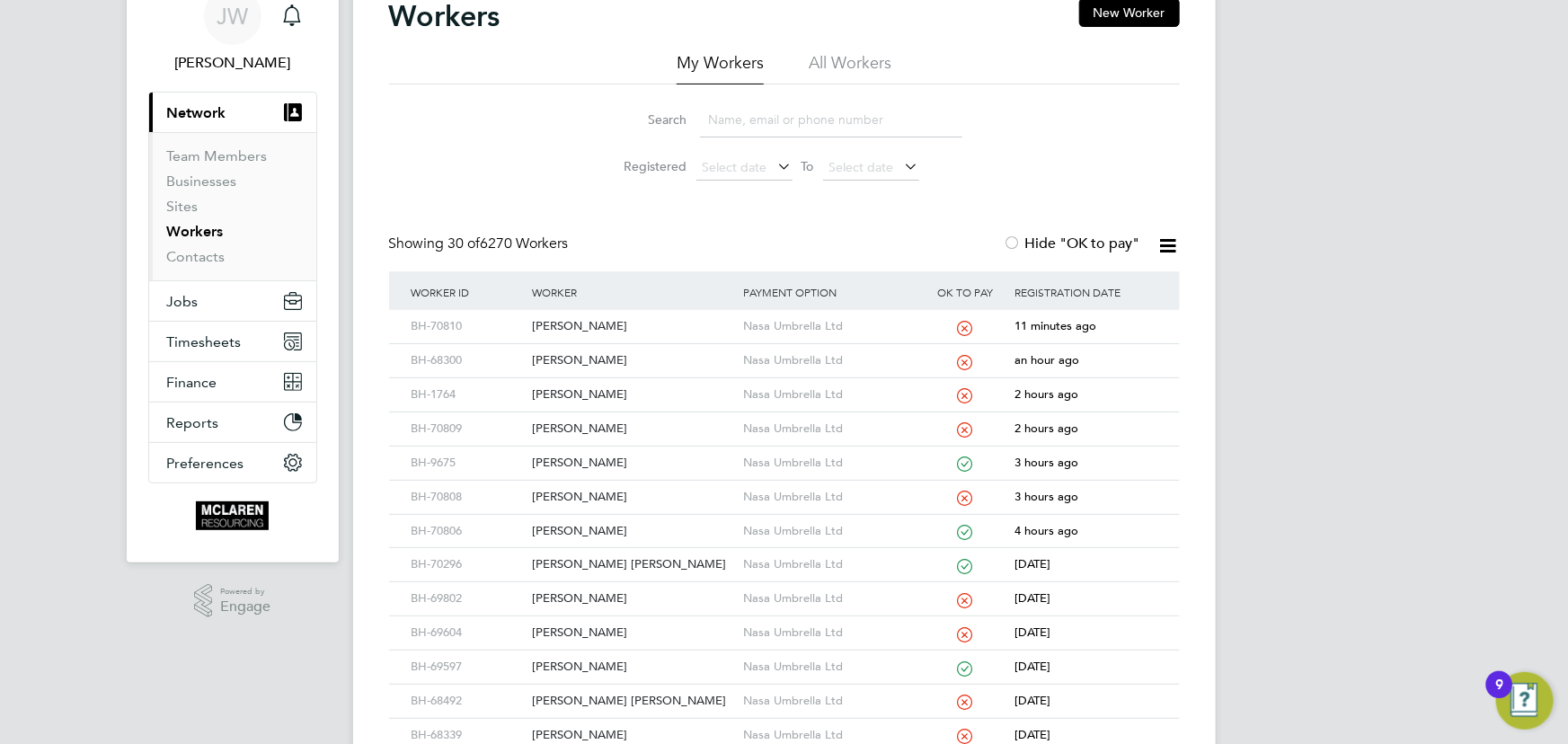
click at [186, 268] on ul "Team Members Businesses Sites Workers Contacts" at bounding box center [233, 206] width 167 height 149
click at [191, 259] on link "Contacts" at bounding box center [196, 256] width 58 height 17
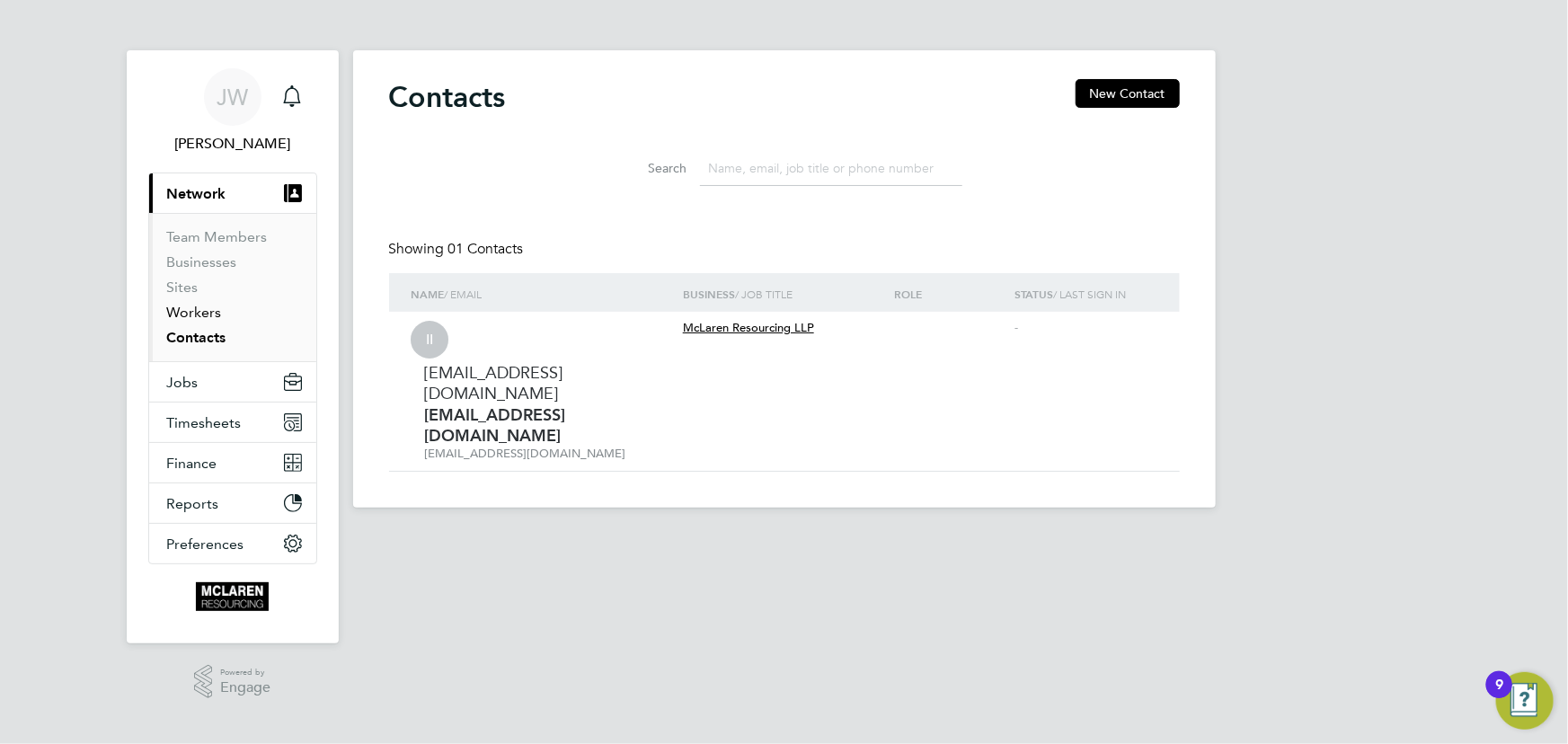
click at [192, 311] on link "Workers" at bounding box center [194, 312] width 55 height 17
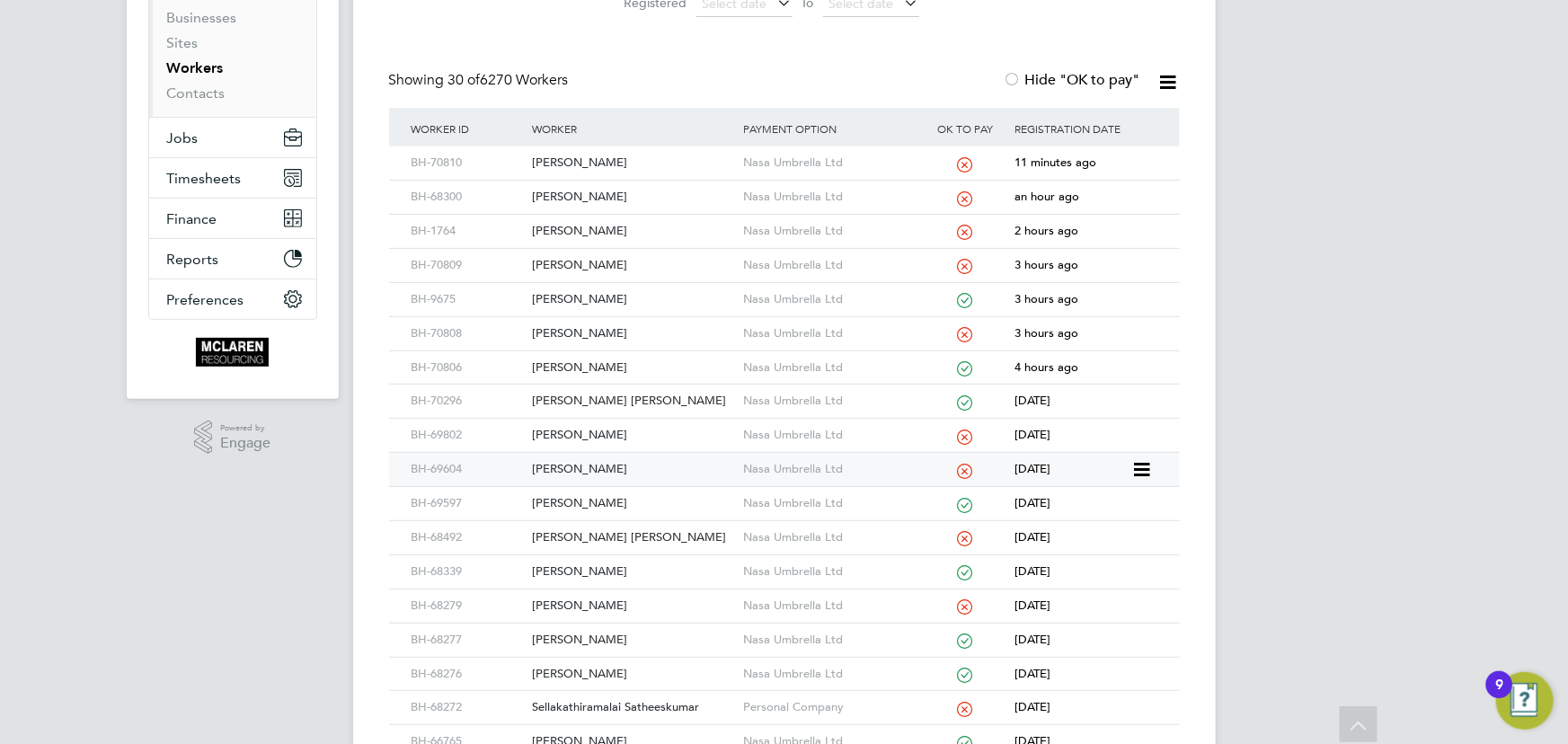
scroll to position [408, 0]
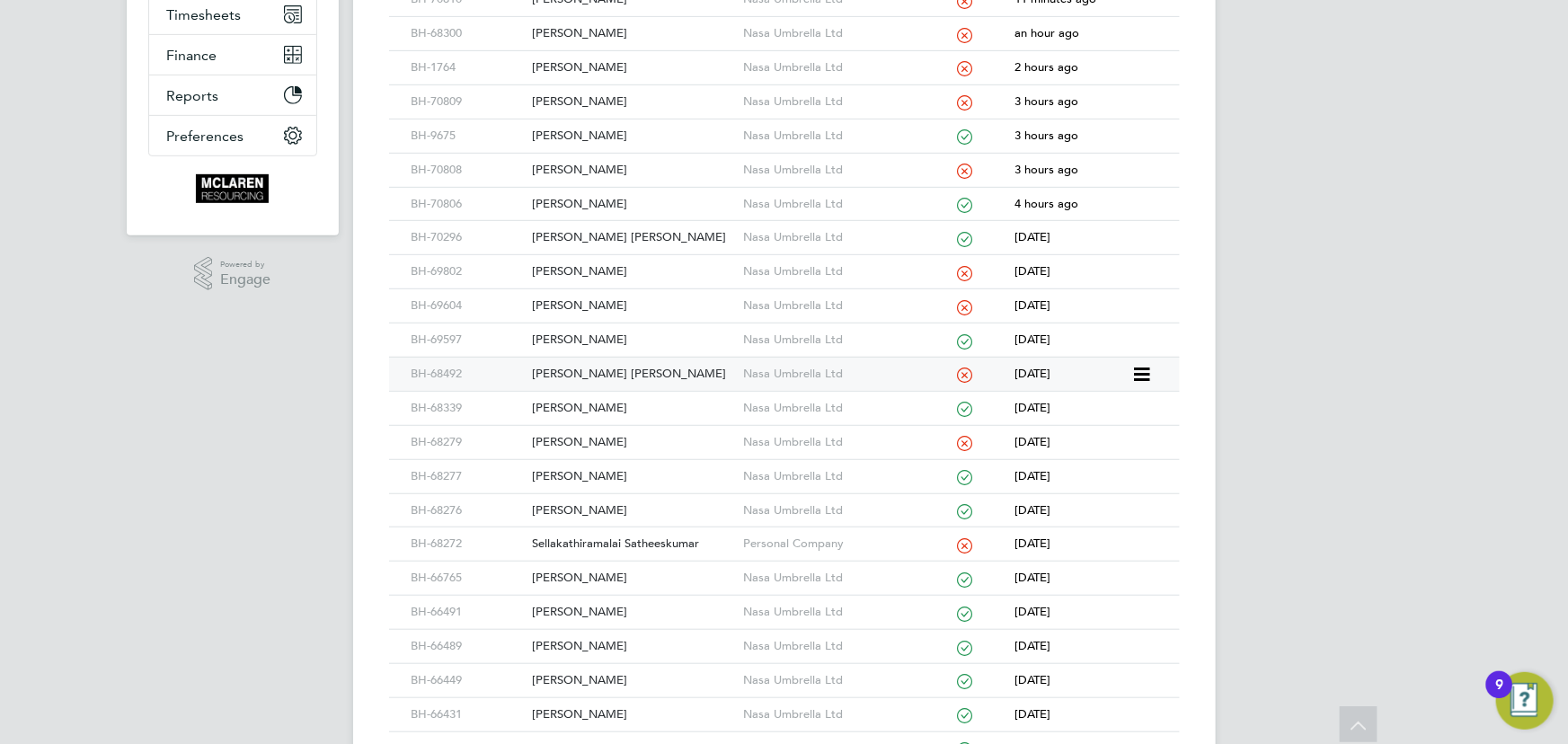
click at [572, 367] on div "[PERSON_NAME] [PERSON_NAME]" at bounding box center [632, 374] width 211 height 33
click at [583, 305] on div "[PERSON_NAME]" at bounding box center [632, 305] width 211 height 33
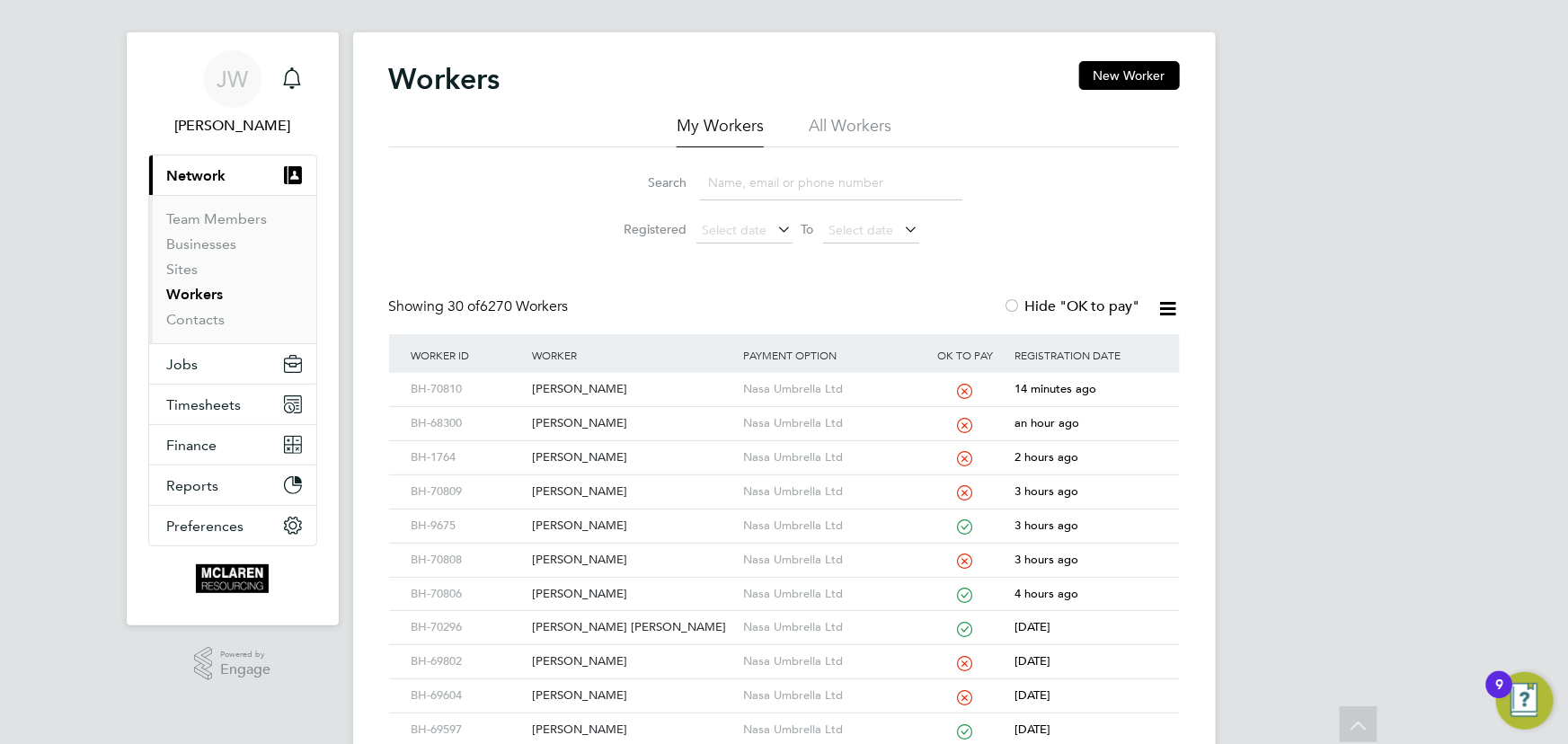
scroll to position [0, 0]
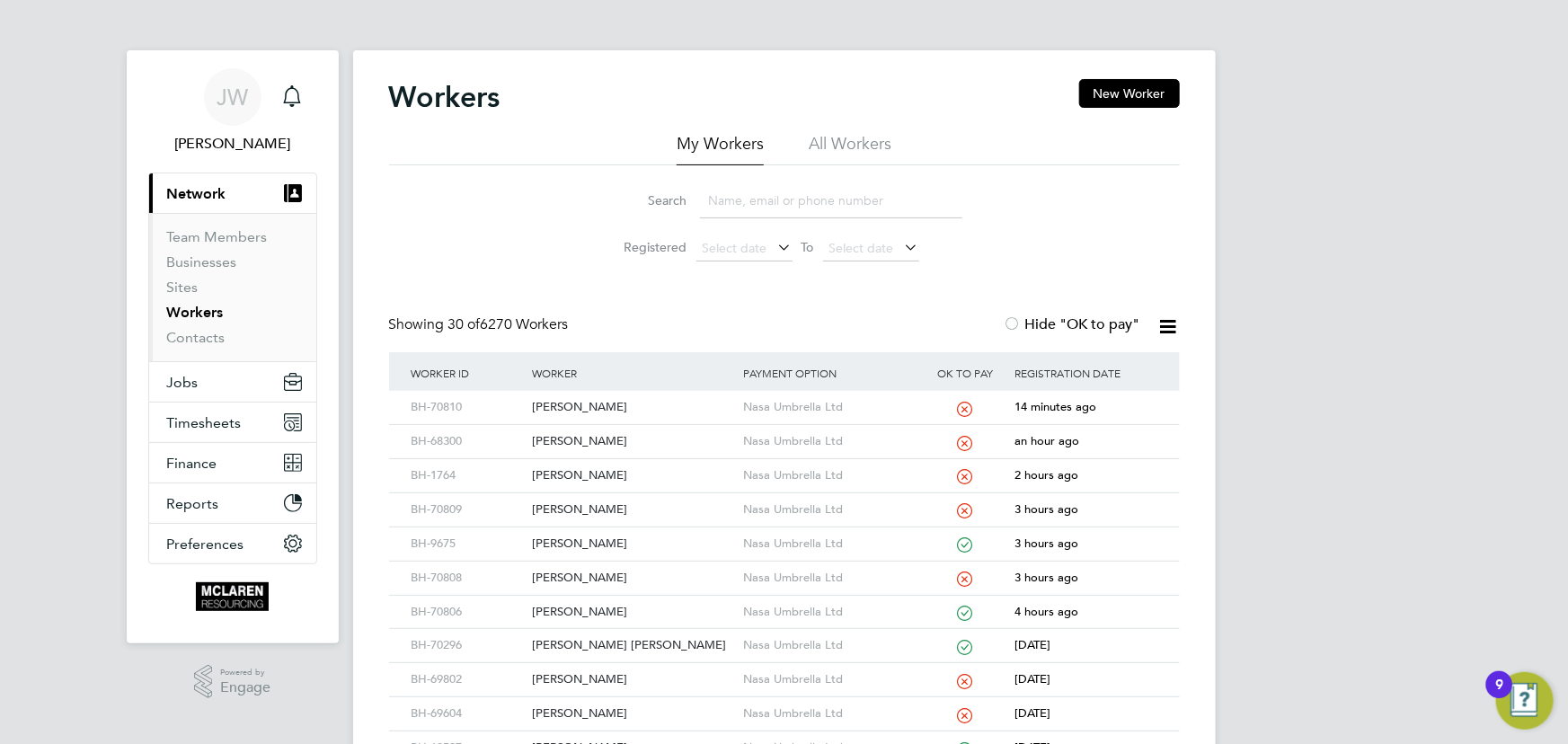
click at [213, 318] on link "Workers" at bounding box center [195, 312] width 57 height 17
click at [200, 333] on link "Contacts" at bounding box center [196, 337] width 58 height 17
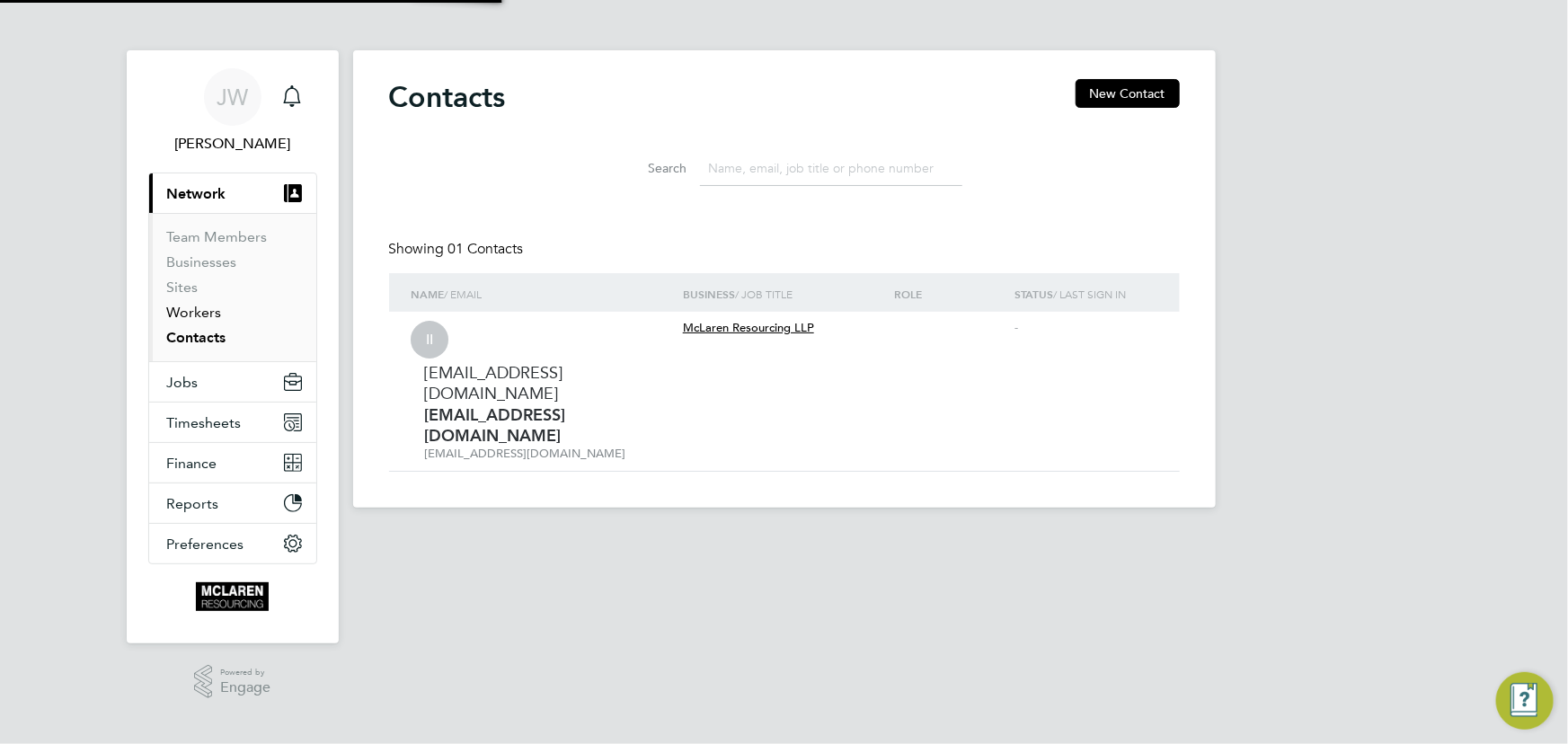
click at [195, 307] on link "Workers" at bounding box center [194, 312] width 55 height 17
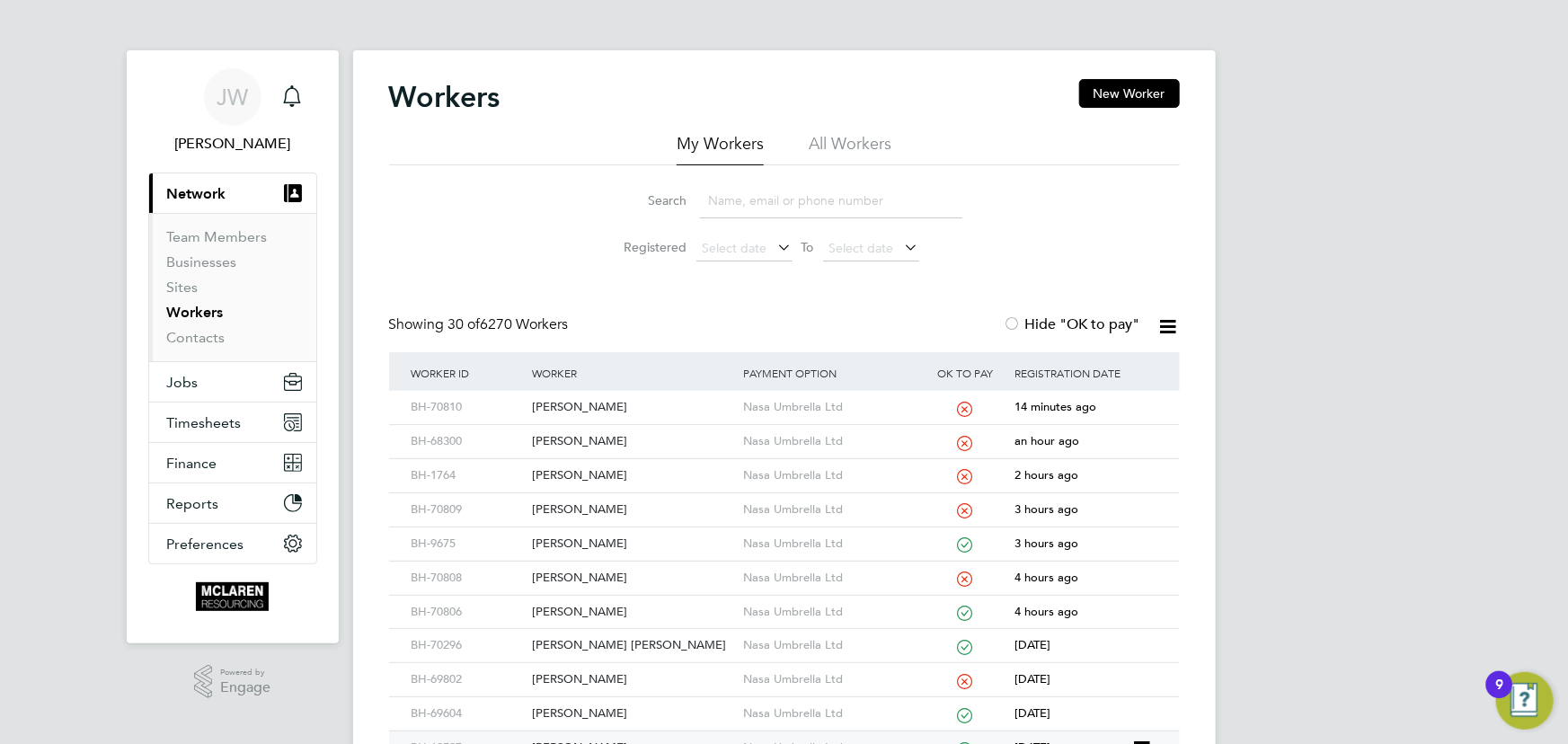
scroll to position [244, 0]
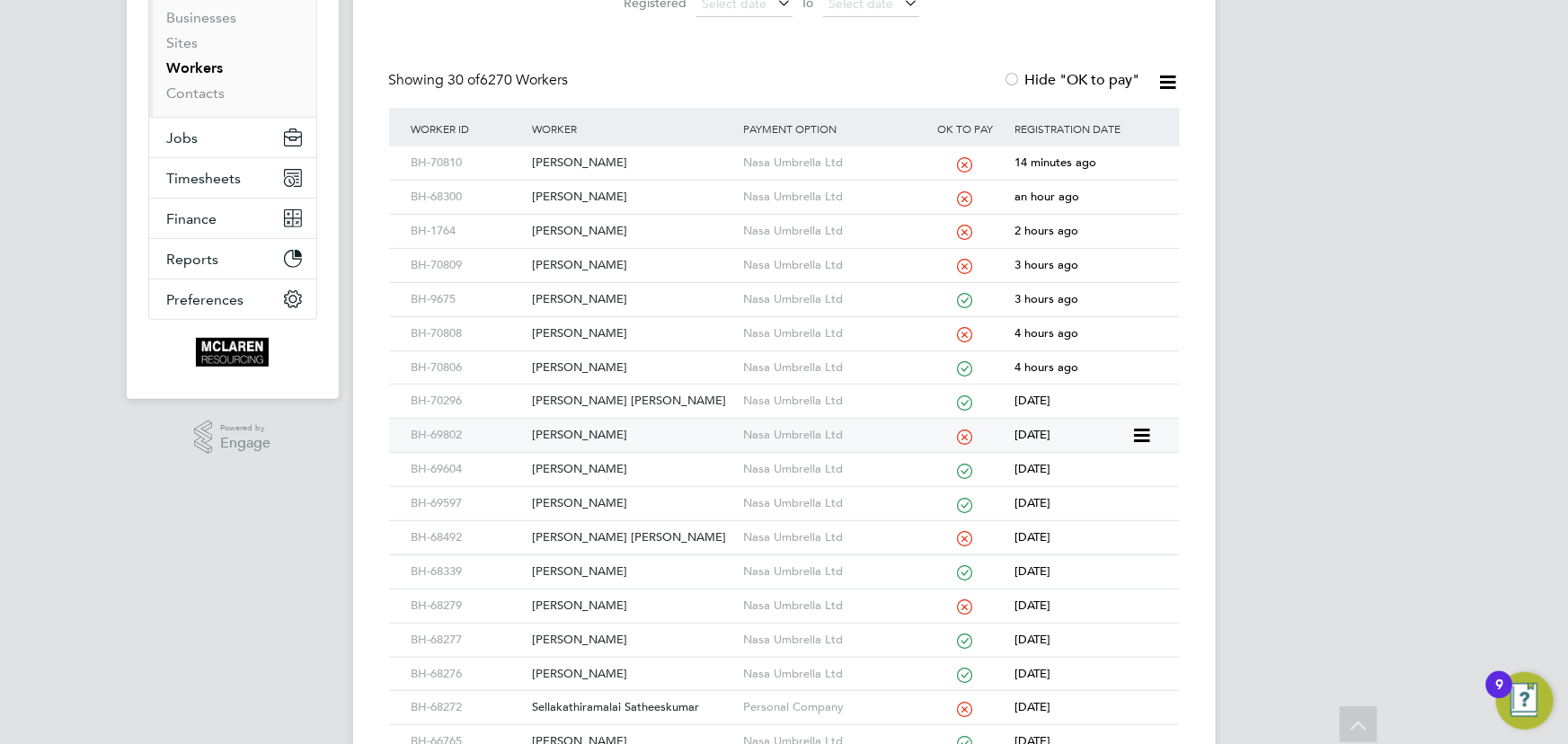
click at [604, 431] on div "[PERSON_NAME]" at bounding box center [632, 435] width 211 height 33
click at [597, 332] on div "[PERSON_NAME]" at bounding box center [632, 334] width 211 height 33
click at [589, 266] on div "[PERSON_NAME]" at bounding box center [632, 265] width 211 height 33
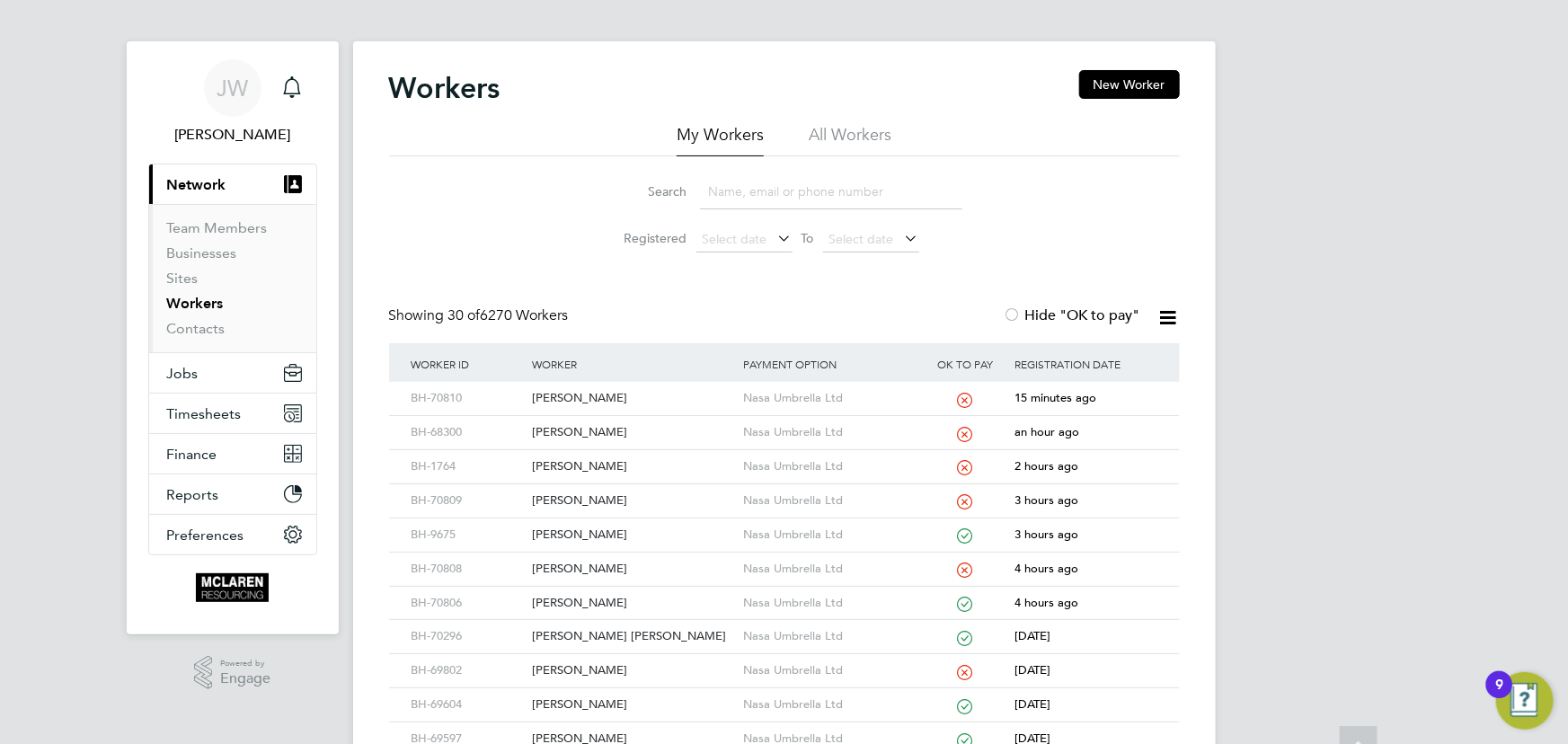
scroll to position [0, 0]
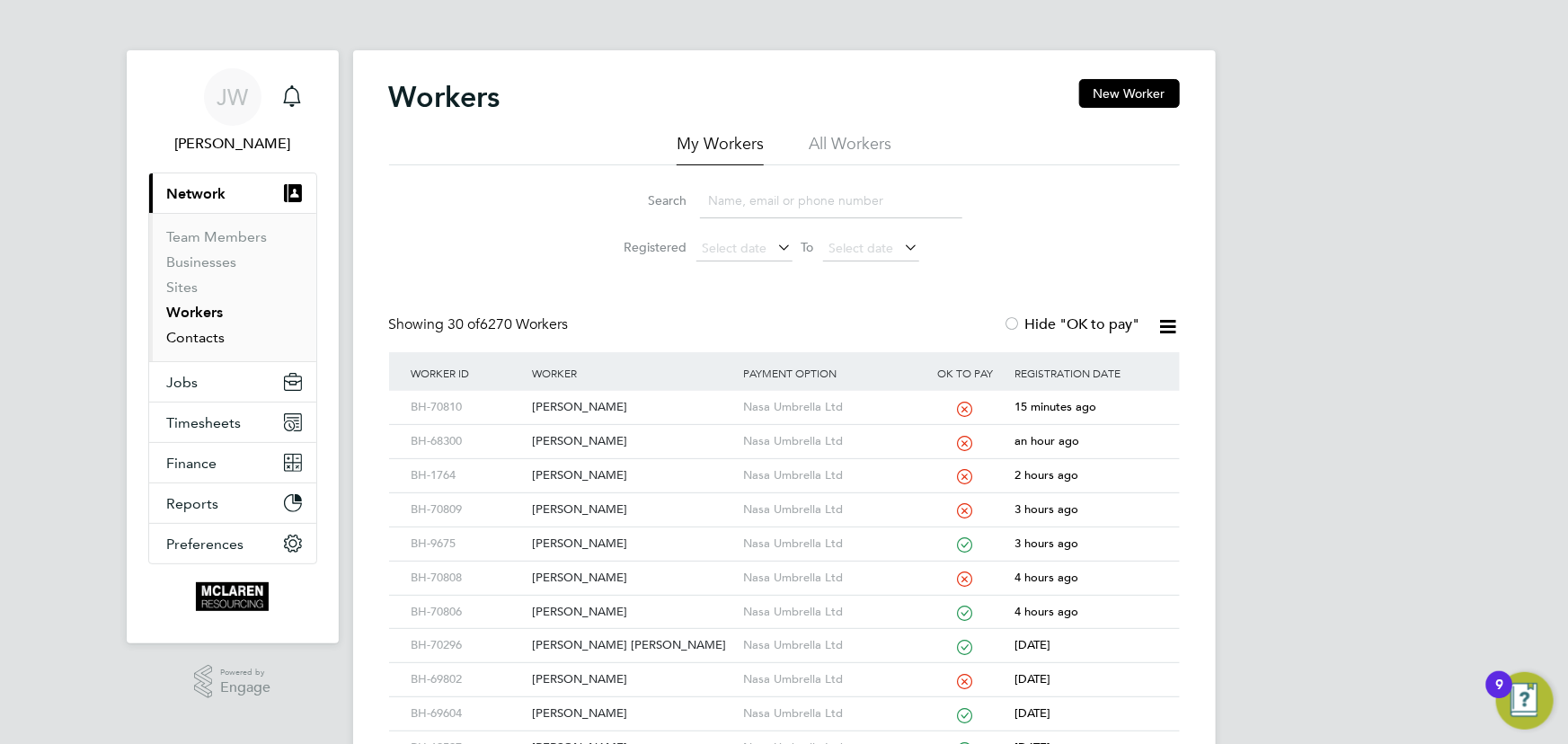
click at [208, 341] on link "Contacts" at bounding box center [196, 337] width 58 height 17
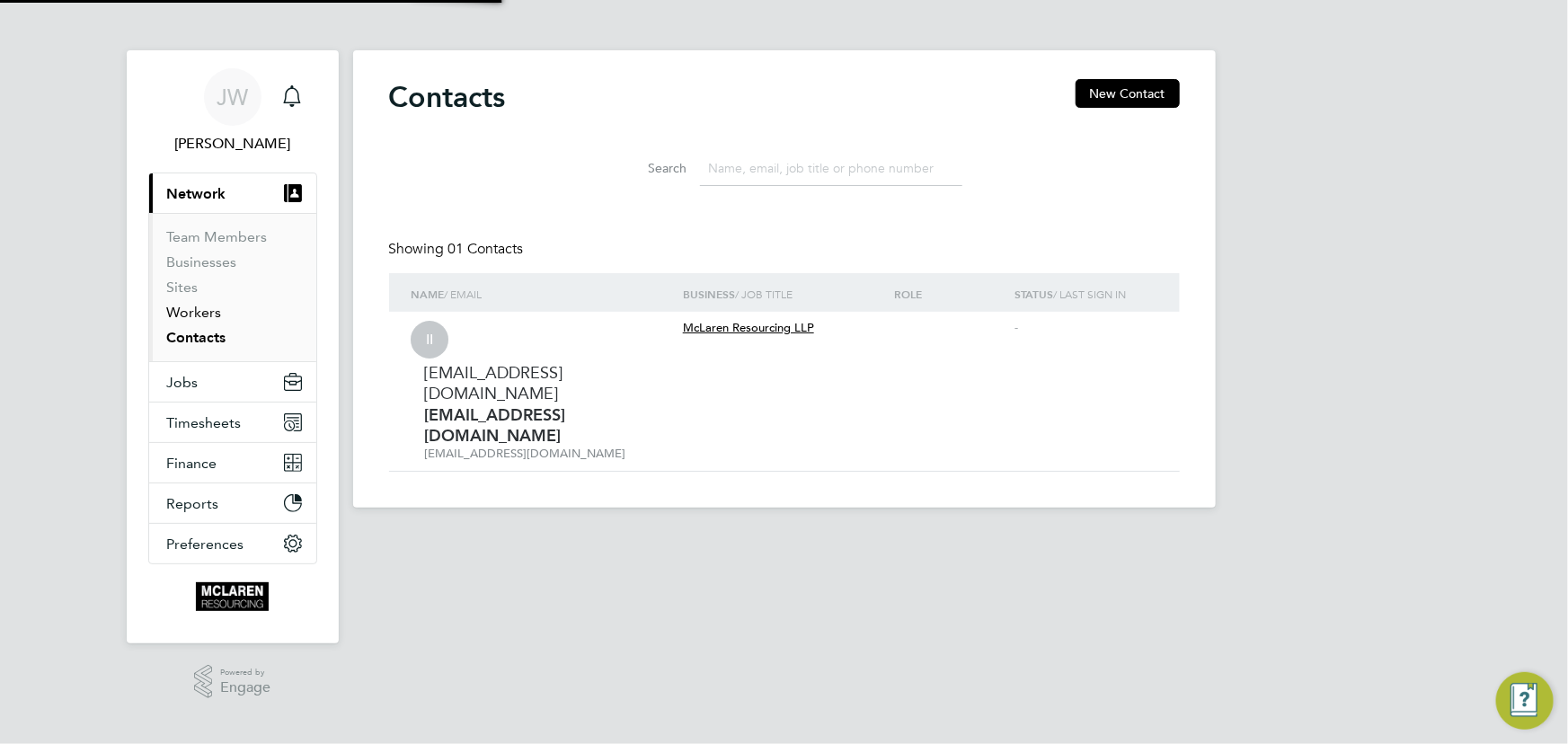
click at [196, 315] on link "Workers" at bounding box center [194, 312] width 55 height 17
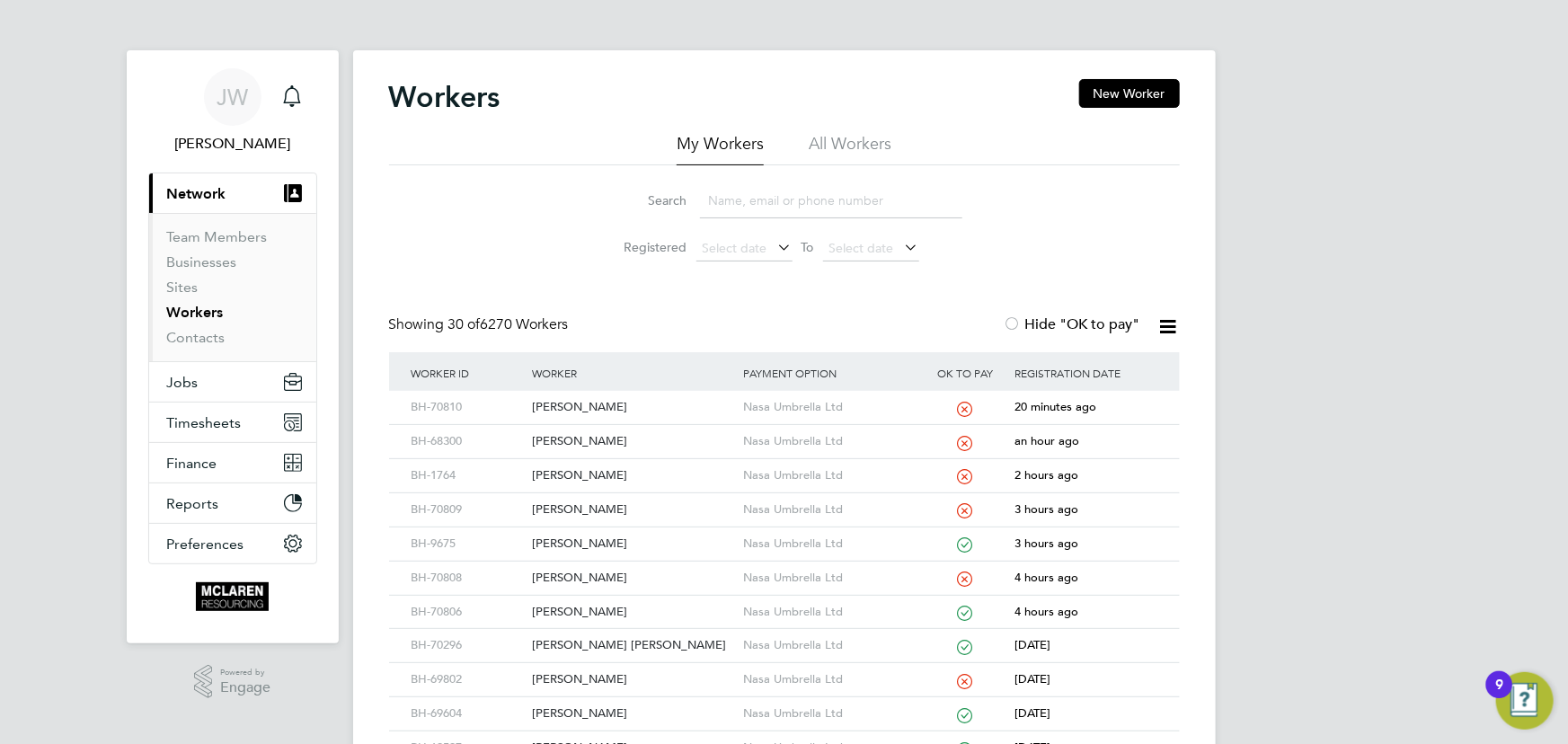
click at [742, 199] on input at bounding box center [831, 201] width 263 height 35
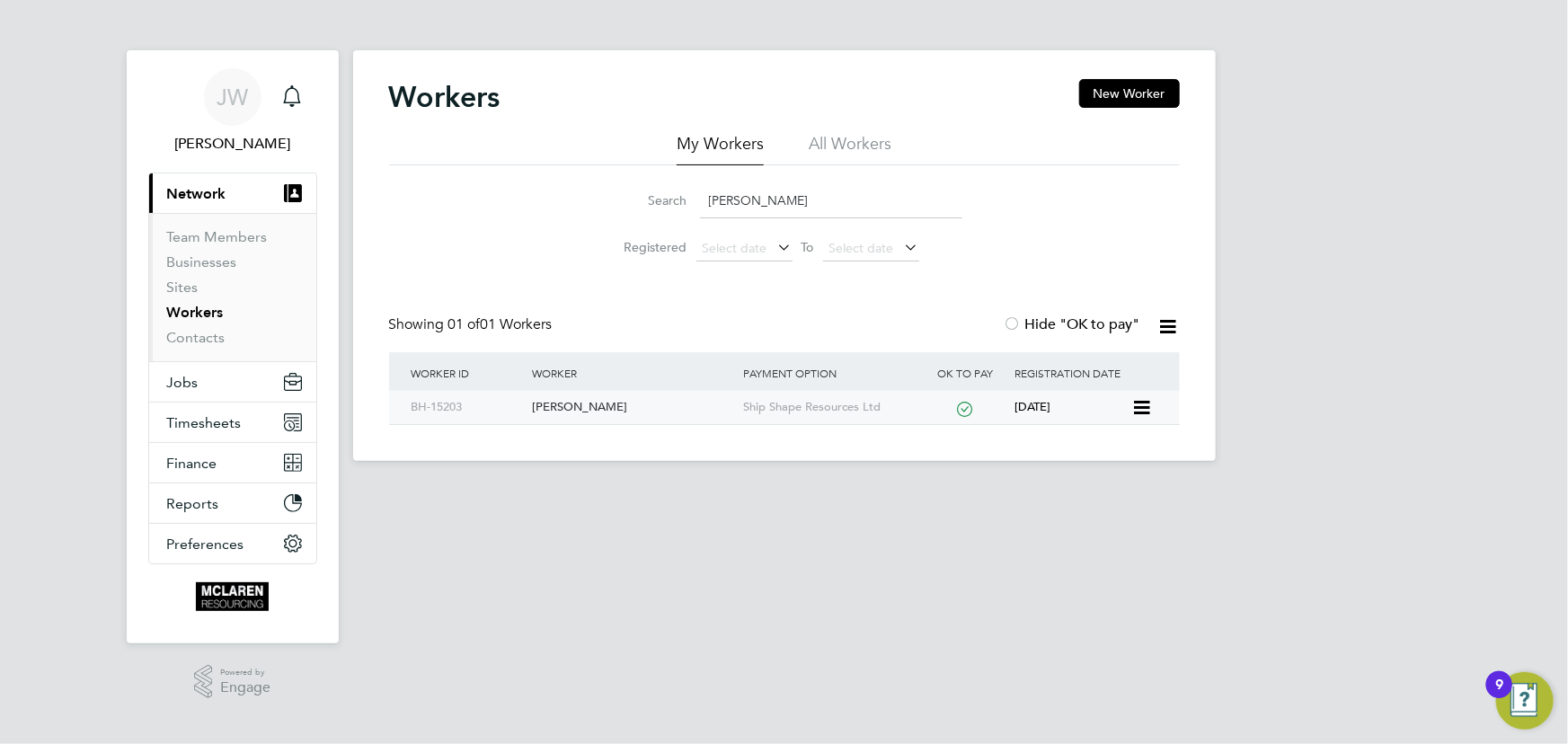
type input "jordan smith"
click at [623, 412] on div "[PERSON_NAME]" at bounding box center [632, 407] width 211 height 33
click at [192, 337] on link "Contacts" at bounding box center [196, 337] width 58 height 17
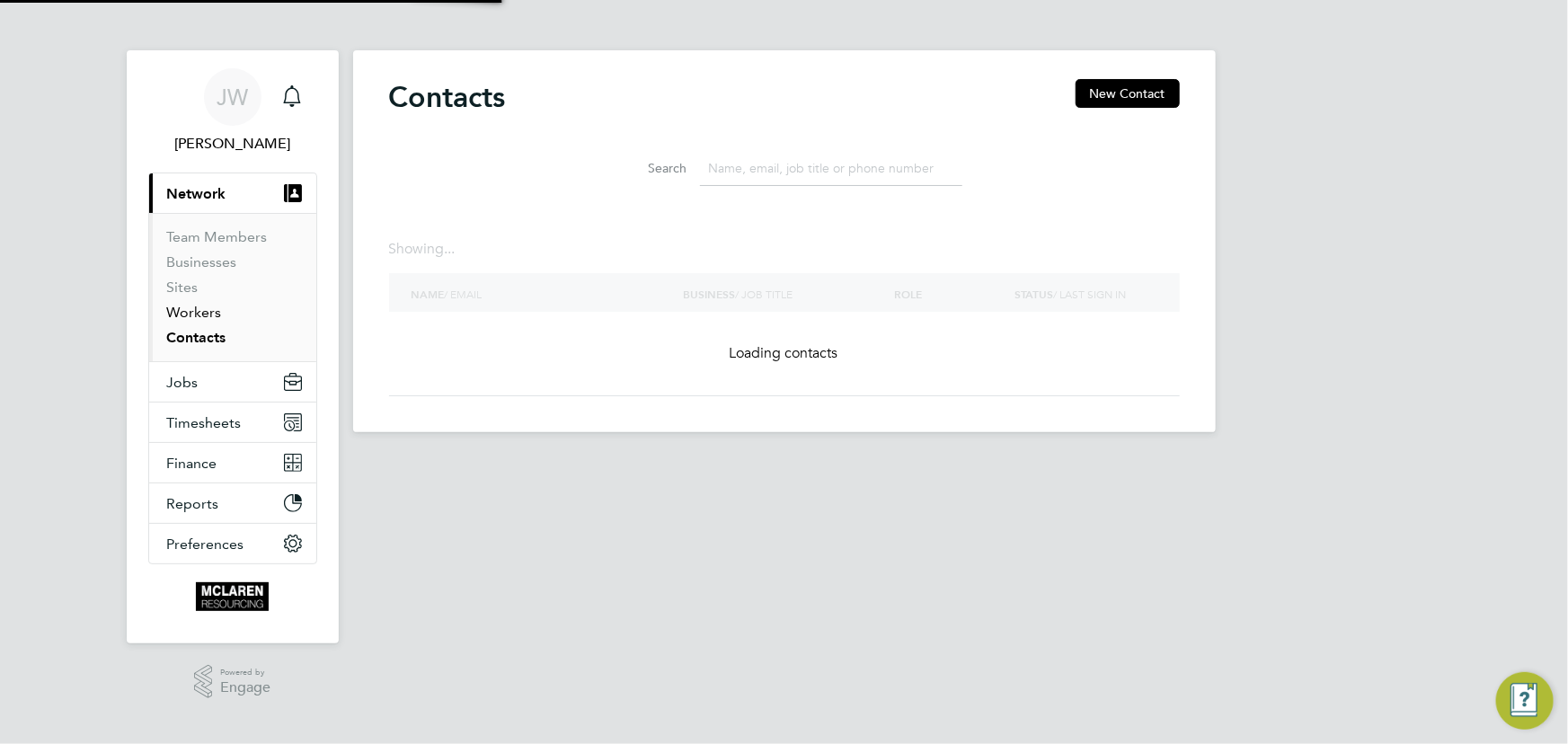
click at [193, 310] on link "Workers" at bounding box center [194, 312] width 55 height 17
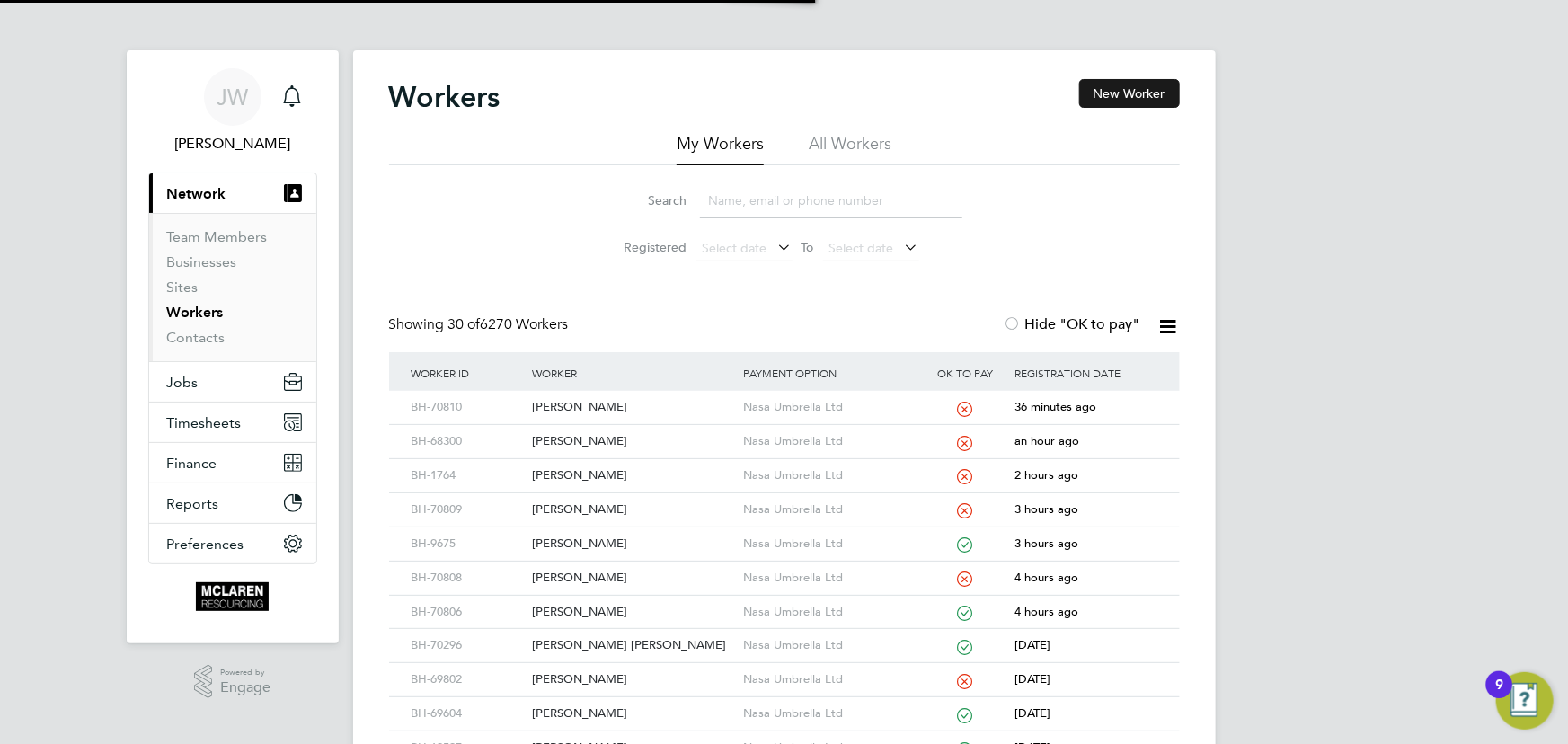
click at [1141, 96] on button "New Worker" at bounding box center [1129, 94] width 100 height 29
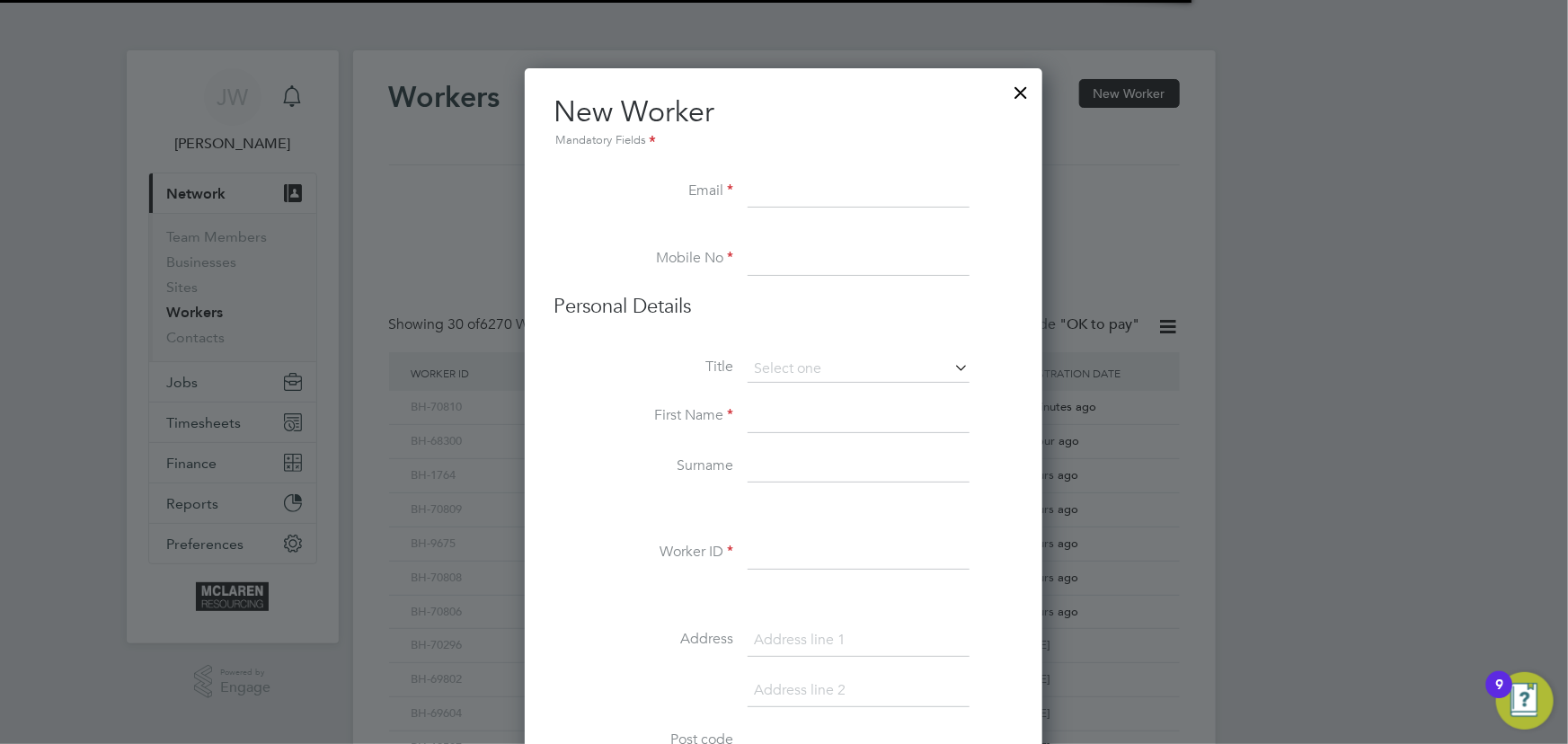
scroll to position [2042, 732]
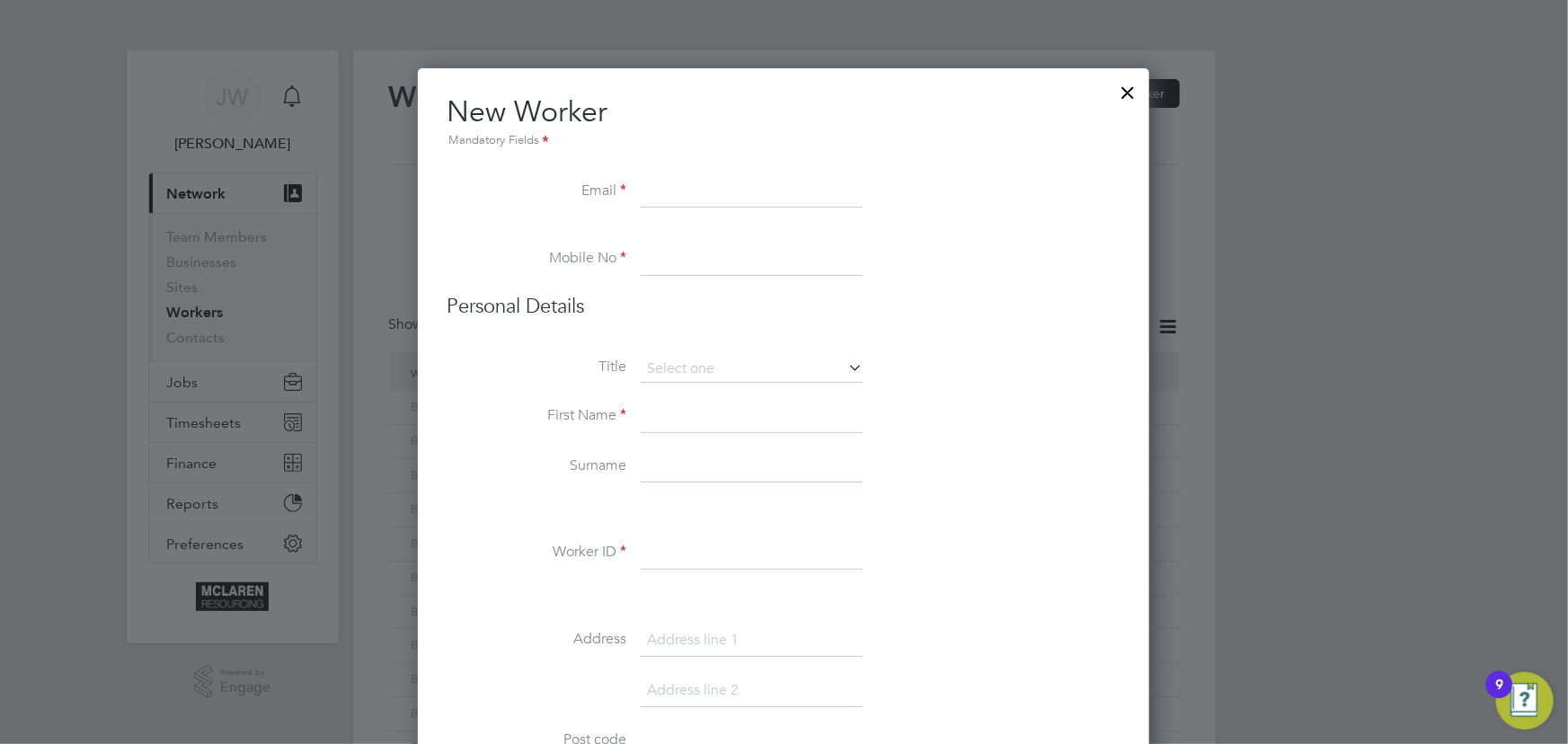
paste input ": Jorsmith96@gmail.com"
click at [656, 176] on input ": Jorsmith96@gmail.com" at bounding box center [751, 191] width 222 height 32
type input "Jorsmith96@gmail.com"
click at [660, 417] on input at bounding box center [751, 416] width 222 height 32
paste input "07874 281790"
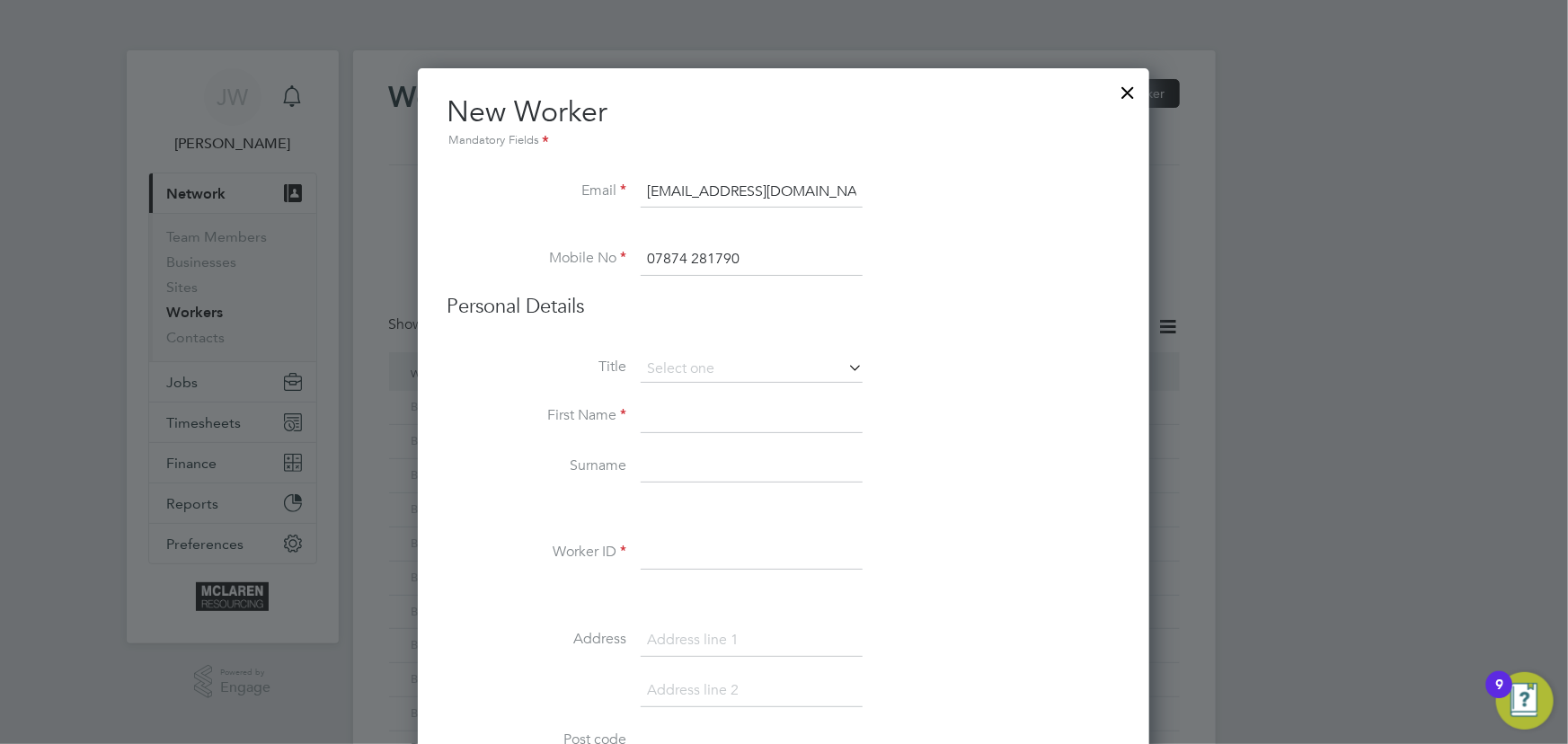
type input "07874 281790"
drag, startPoint x: 687, startPoint y: 414, endPoint x: 684, endPoint y: 382, distance: 32.1
click at [688, 412] on input at bounding box center [751, 416] width 222 height 32
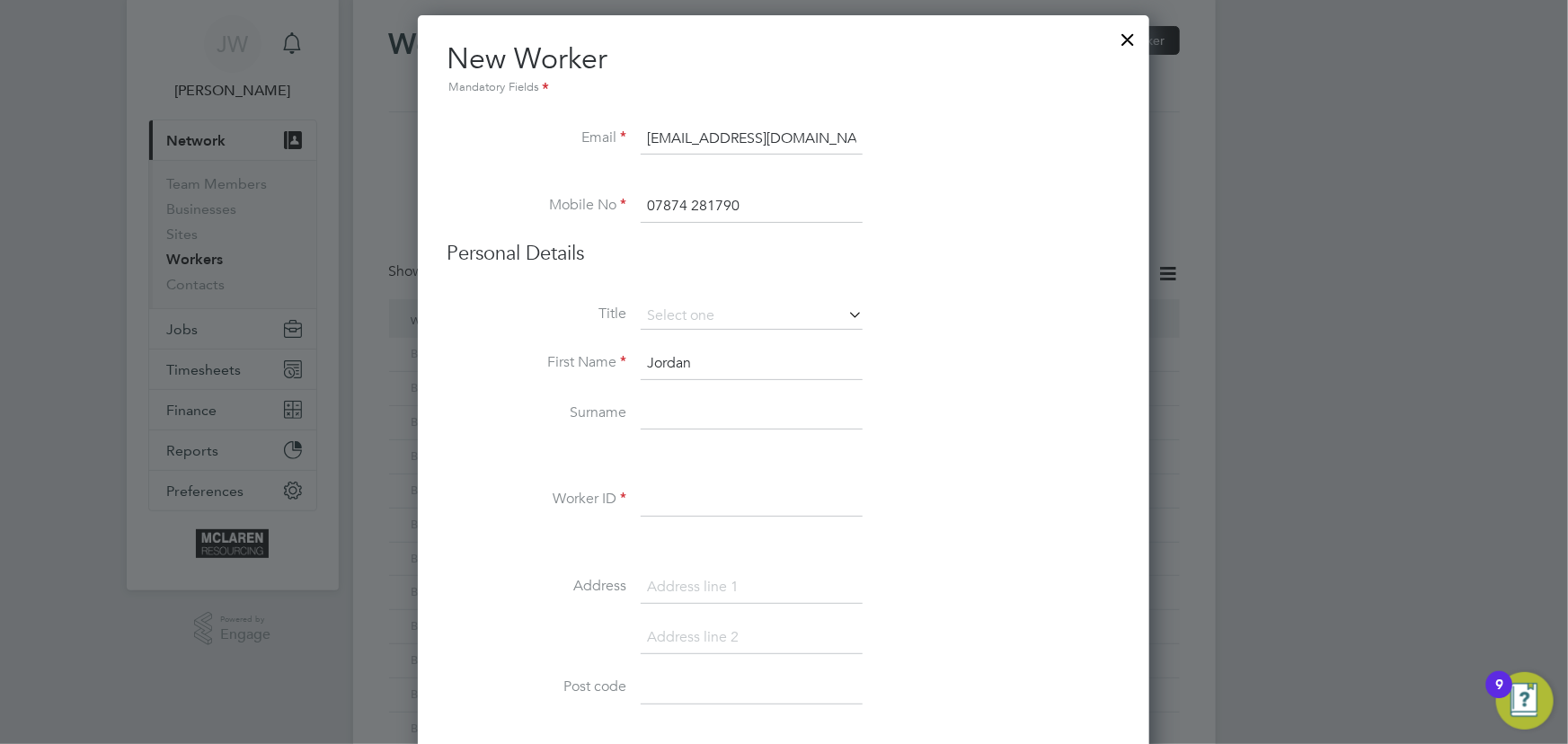
scroll to position [81, 0]
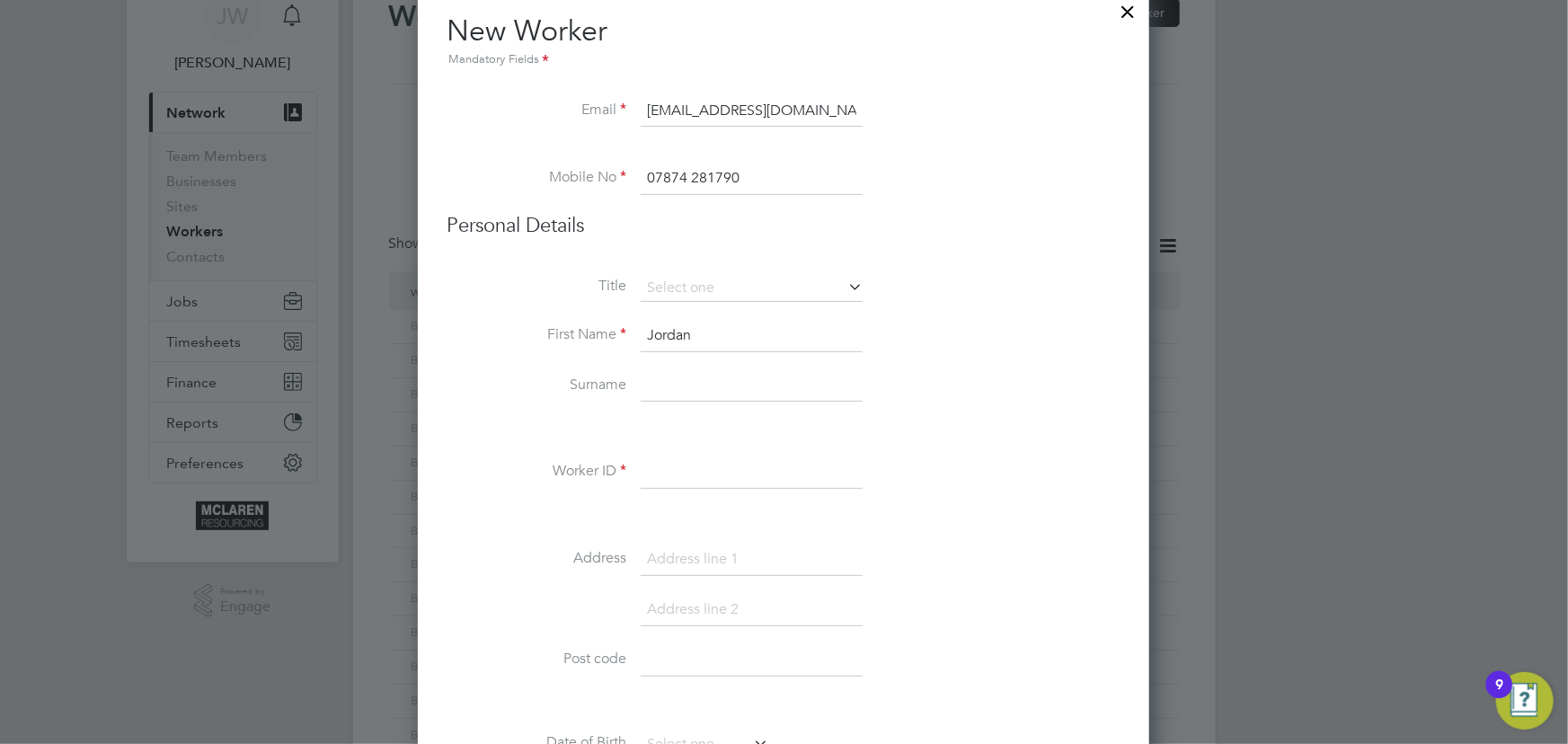
type input "Jordan"
click at [680, 388] on input at bounding box center [751, 386] width 222 height 32
type input "Smith"
click at [664, 470] on input at bounding box center [751, 471] width 222 height 32
type input "BH-70811"
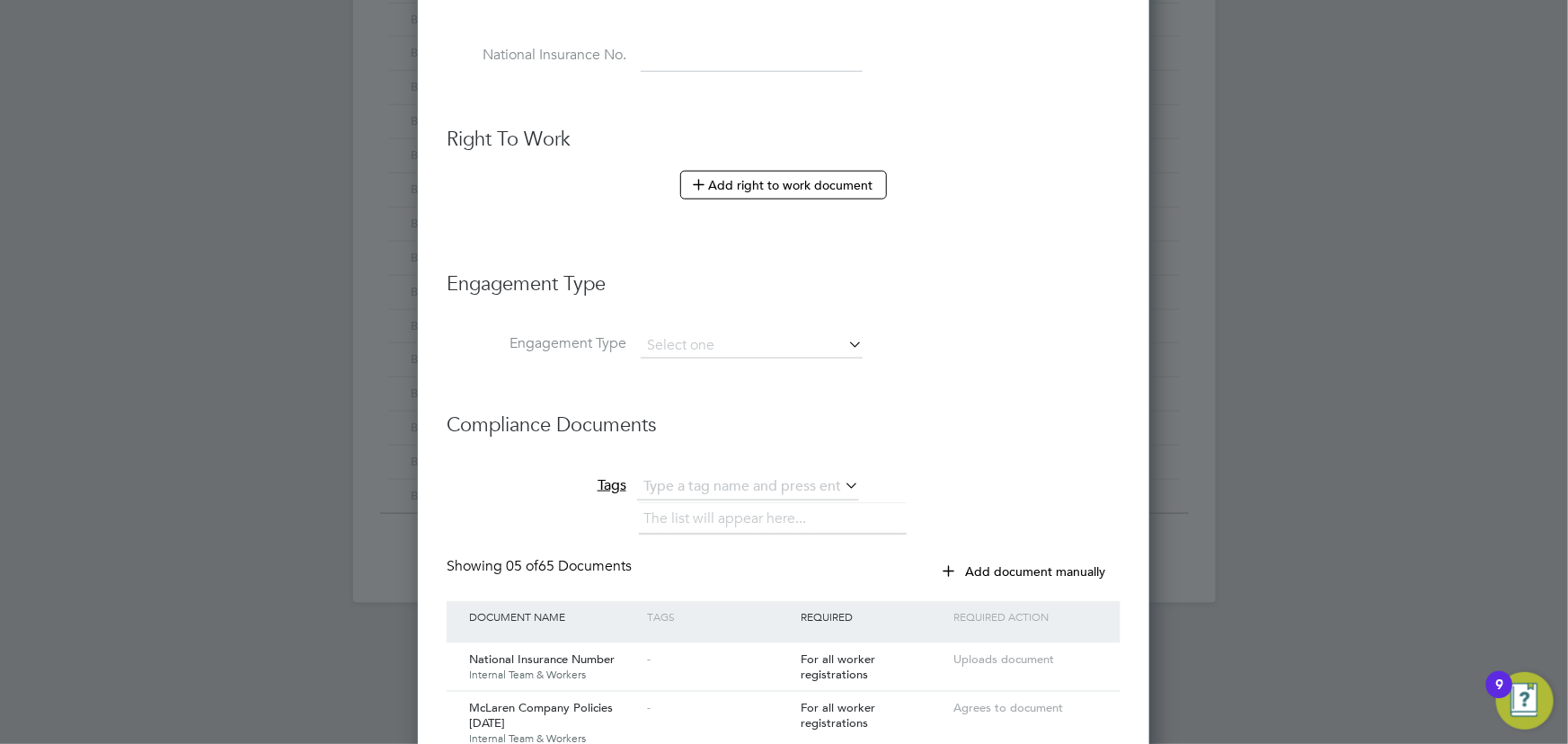
scroll to position [1142, 0]
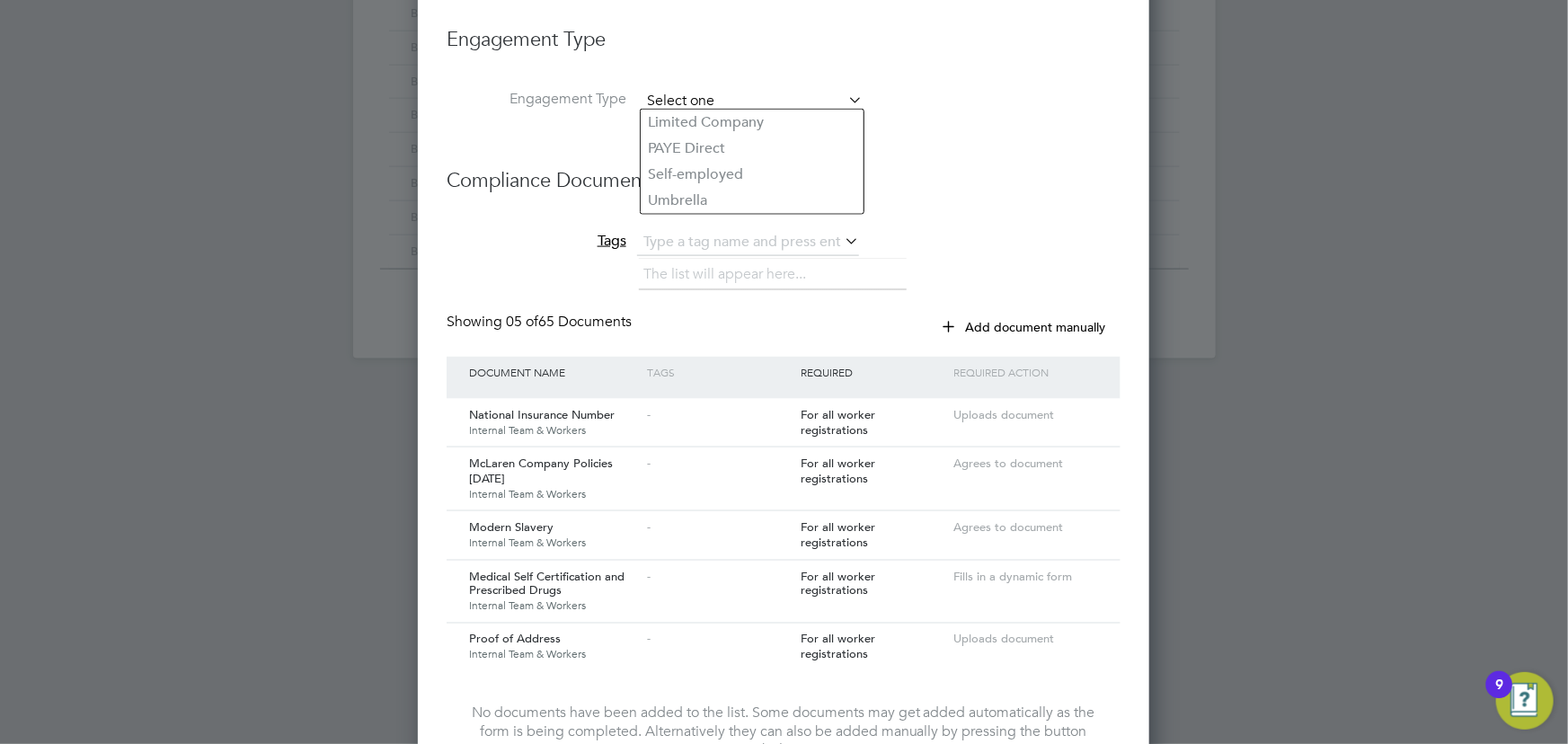
click at [674, 98] on input at bounding box center [751, 102] width 222 height 26
click at [690, 198] on li "Umbrella" at bounding box center [752, 201] width 223 height 26
type input "Umbrella"
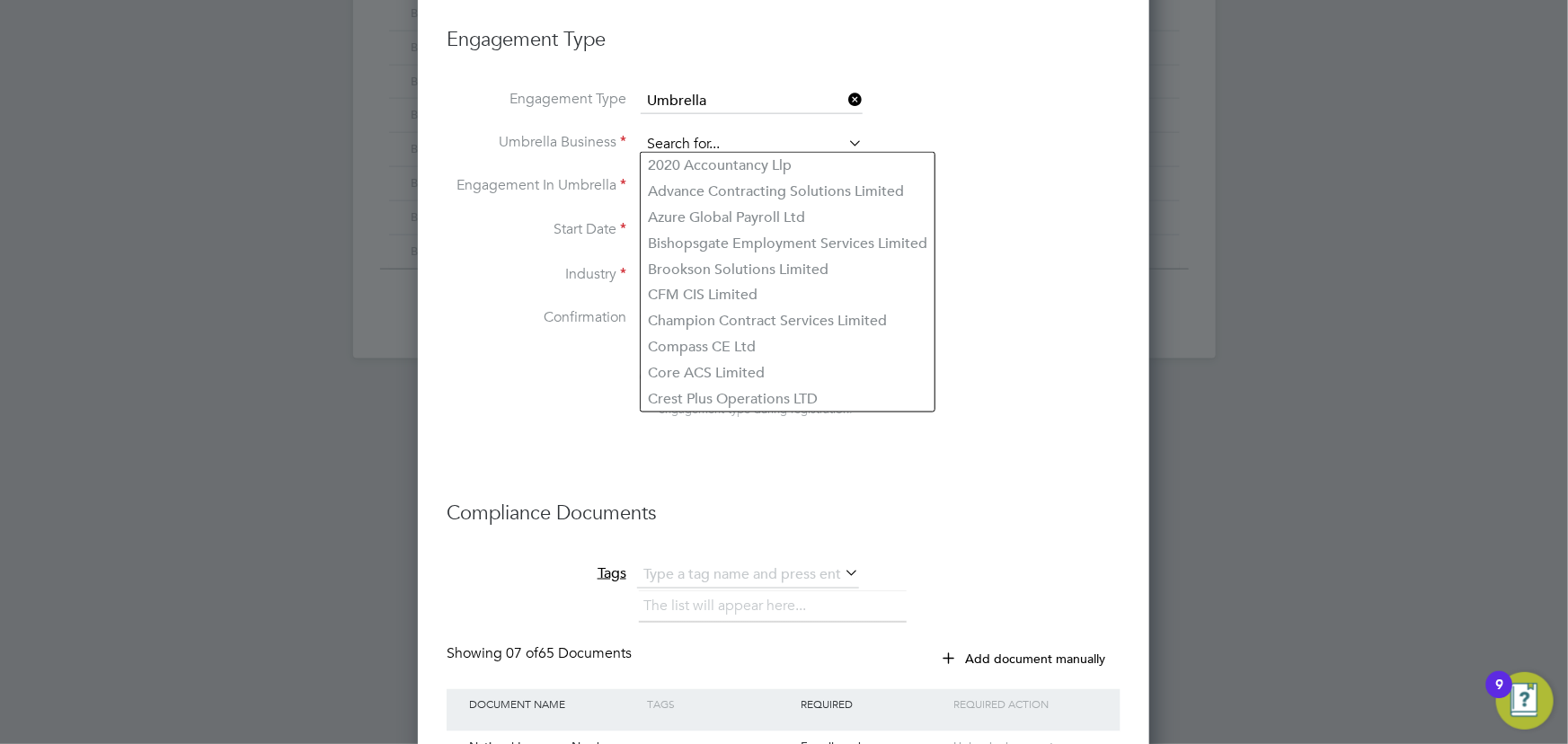
click at [676, 148] on input at bounding box center [751, 145] width 222 height 26
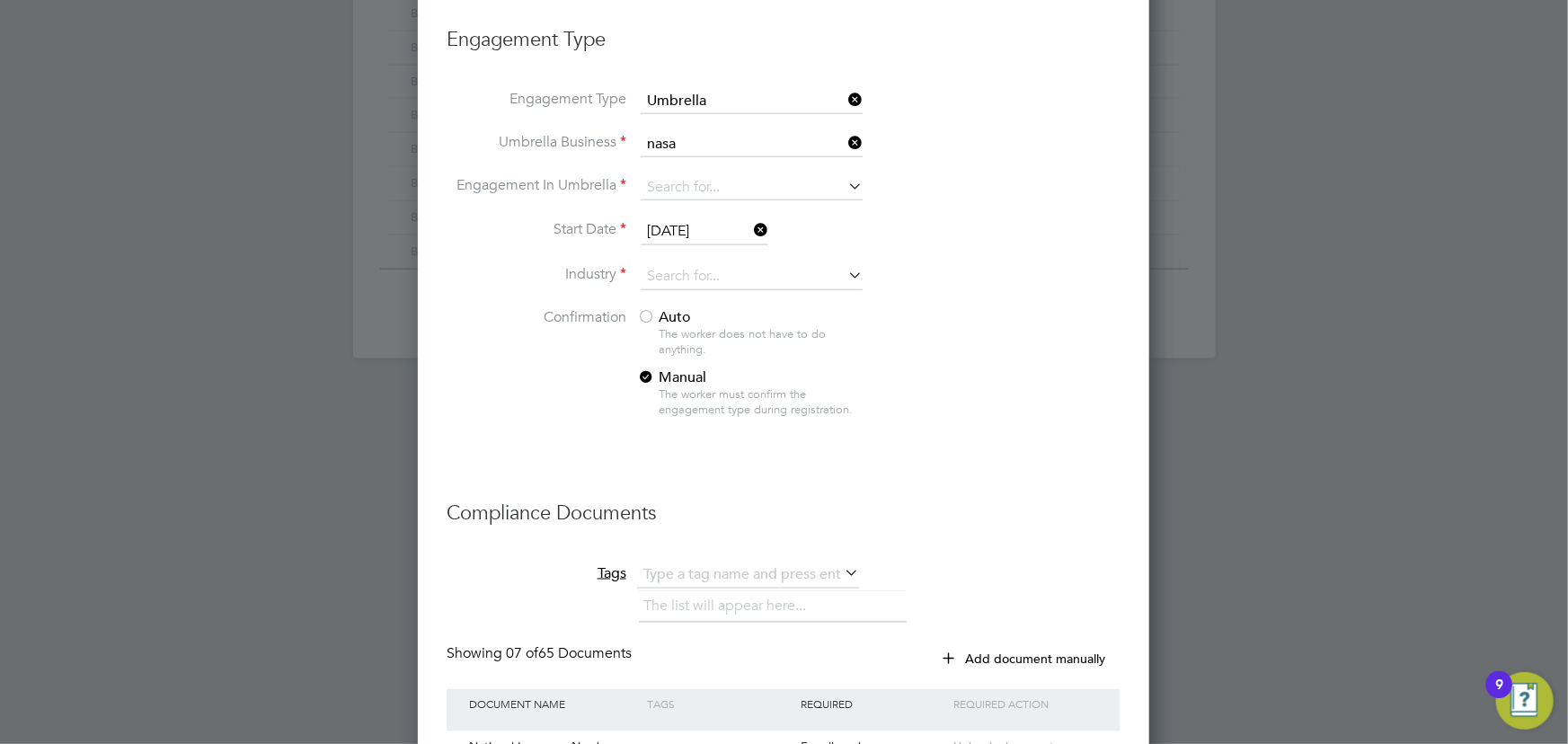
click at [674, 161] on b "Nasa" at bounding box center [664, 164] width 34 height 17
type input "Nasa Umbrella Ltd"
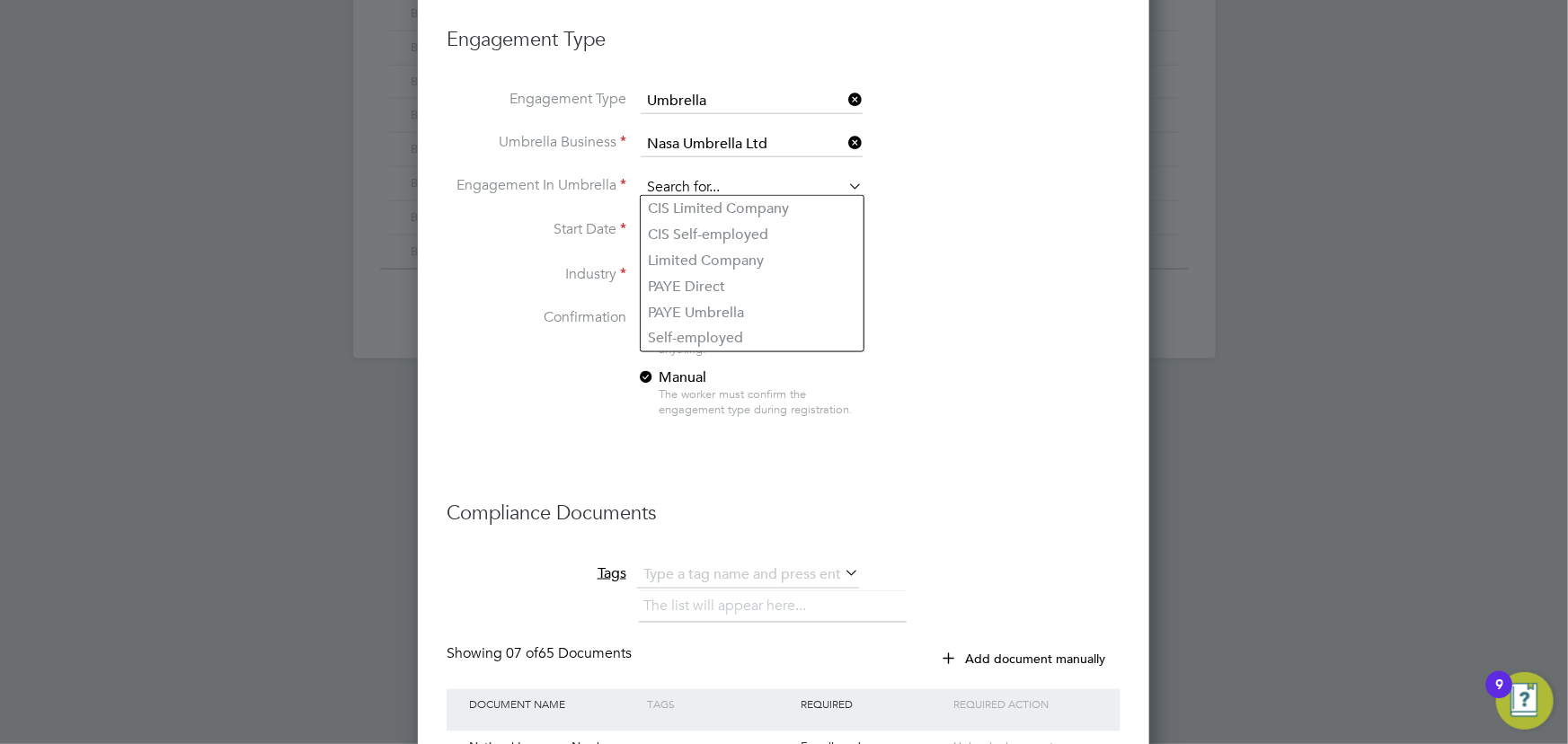
click at [663, 185] on input at bounding box center [751, 188] width 222 height 26
click at [686, 232] on li "CIS Self-employed" at bounding box center [752, 234] width 223 height 26
type input "CIS Self-employed"
click at [688, 269] on input at bounding box center [751, 277] width 222 height 27
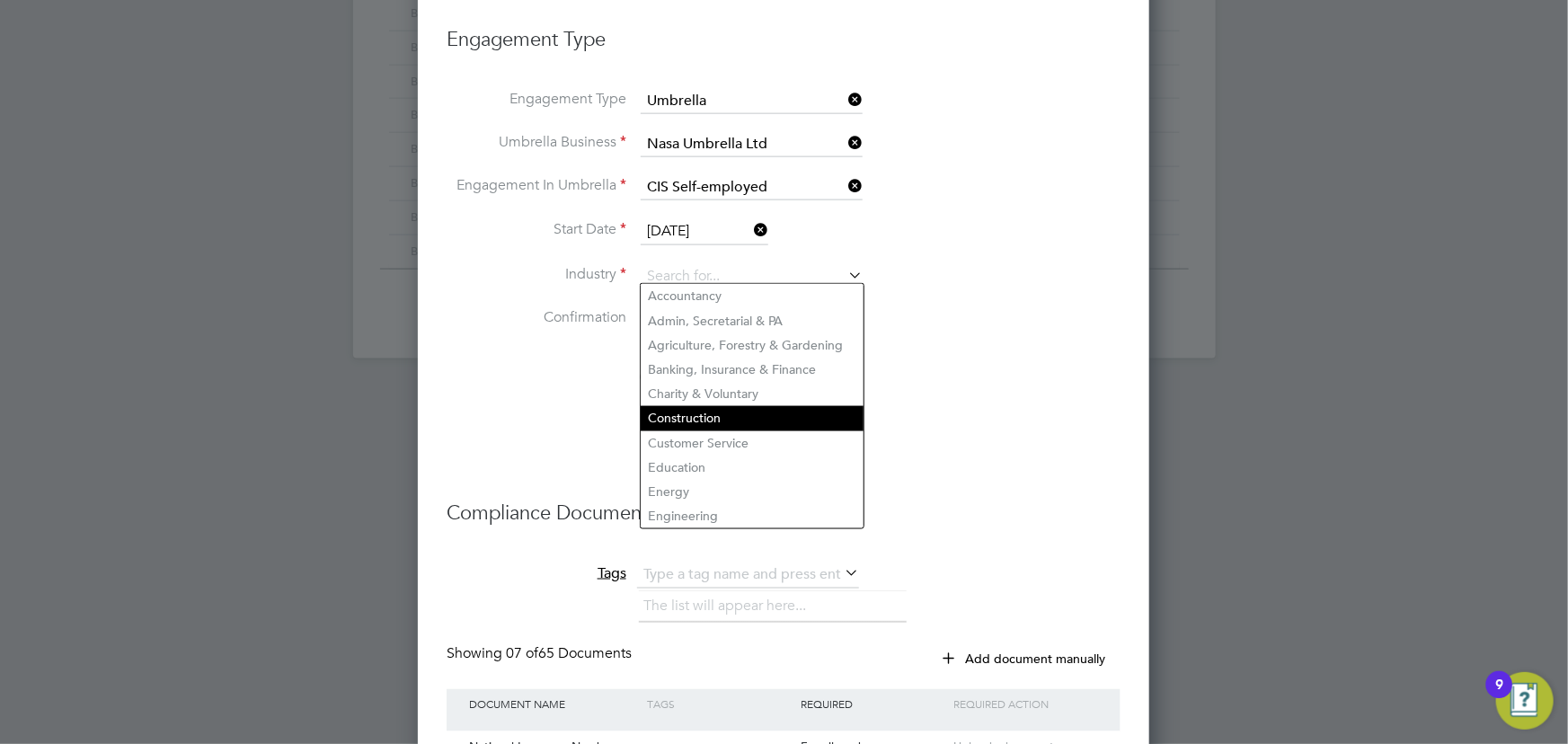
click at [688, 413] on li "Construction" at bounding box center [752, 418] width 223 height 25
type input "Construction"
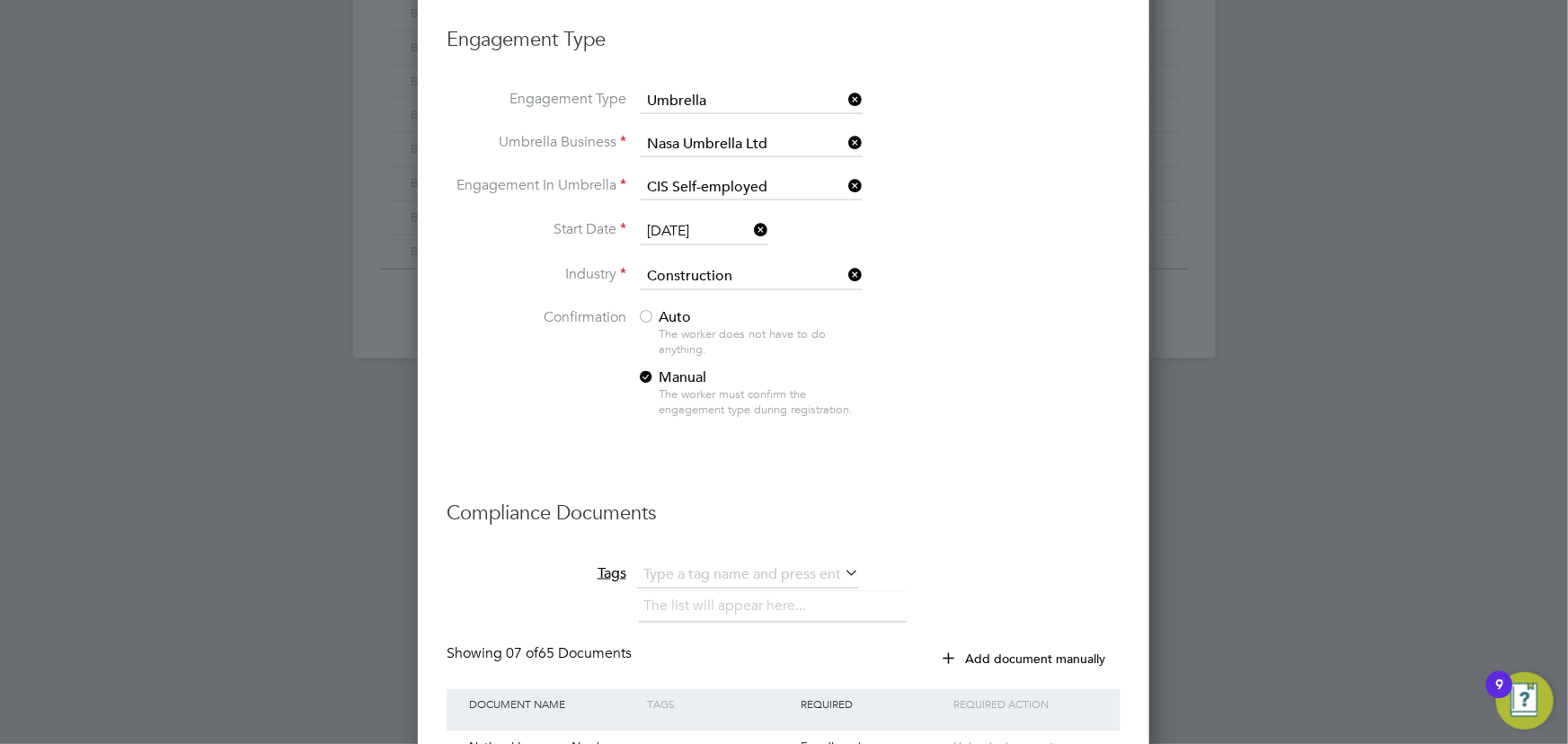
click at [668, 309] on span "Auto" at bounding box center [663, 317] width 54 height 18
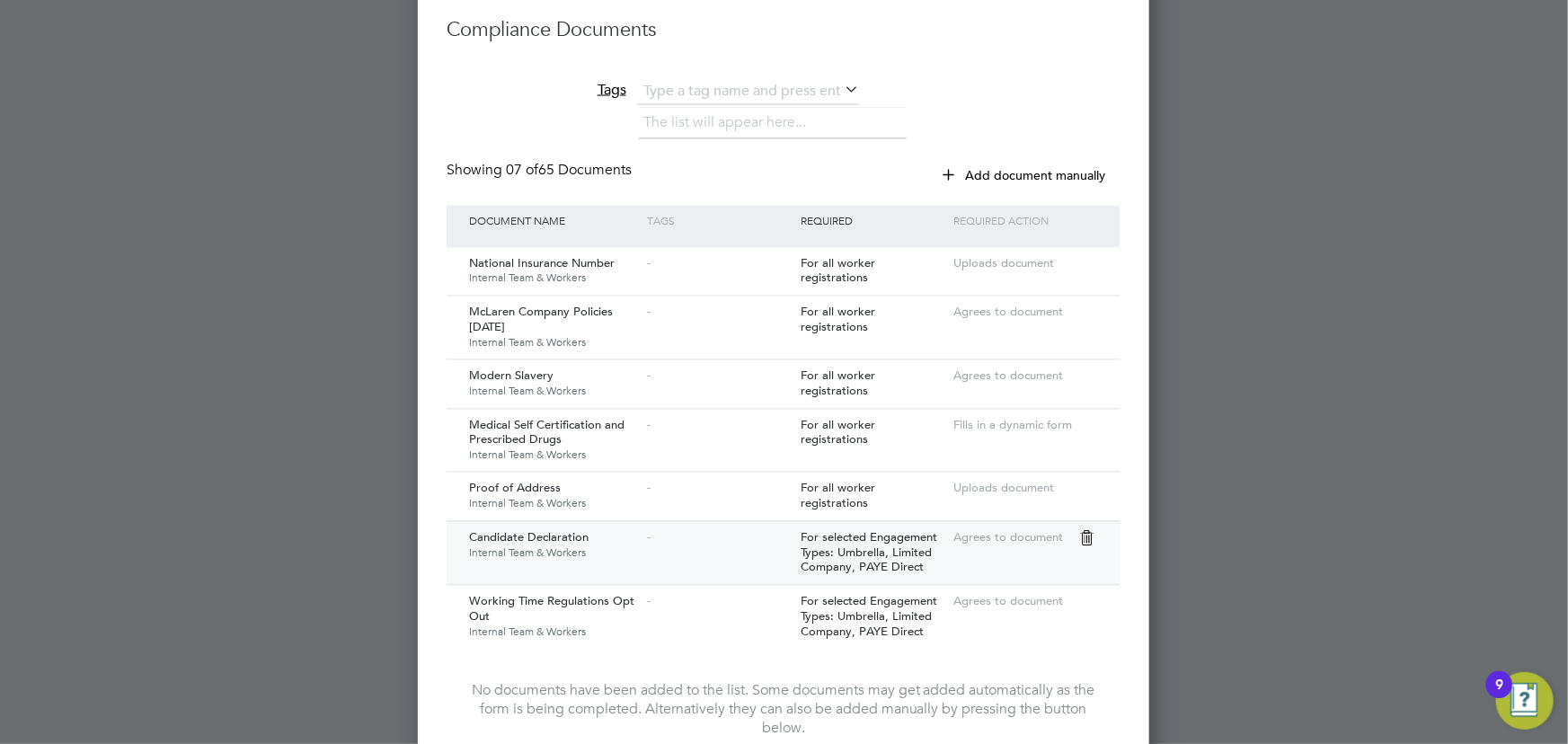
scroll to position [1824, 0]
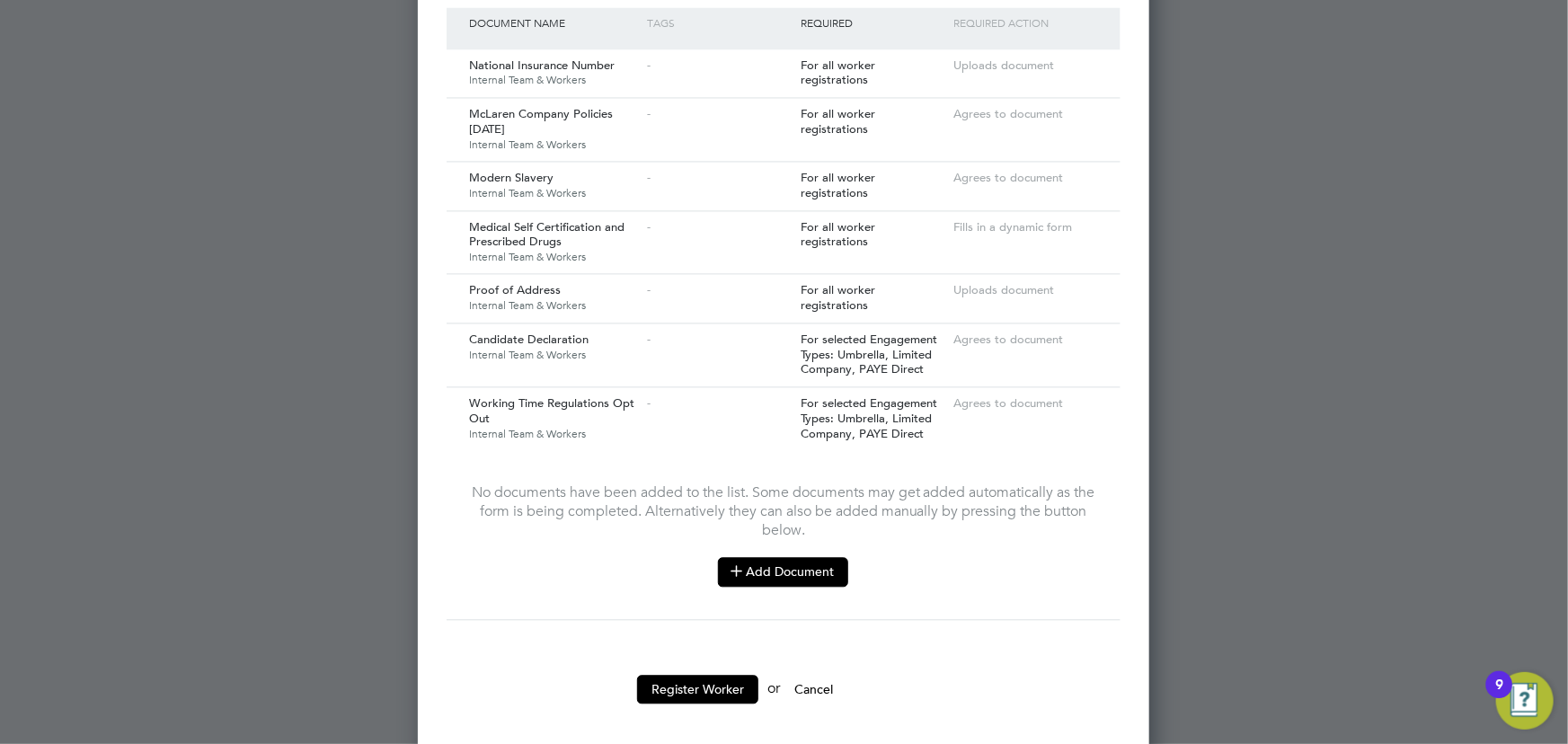
click at [795, 557] on button "Add Document" at bounding box center [783, 572] width 130 height 29
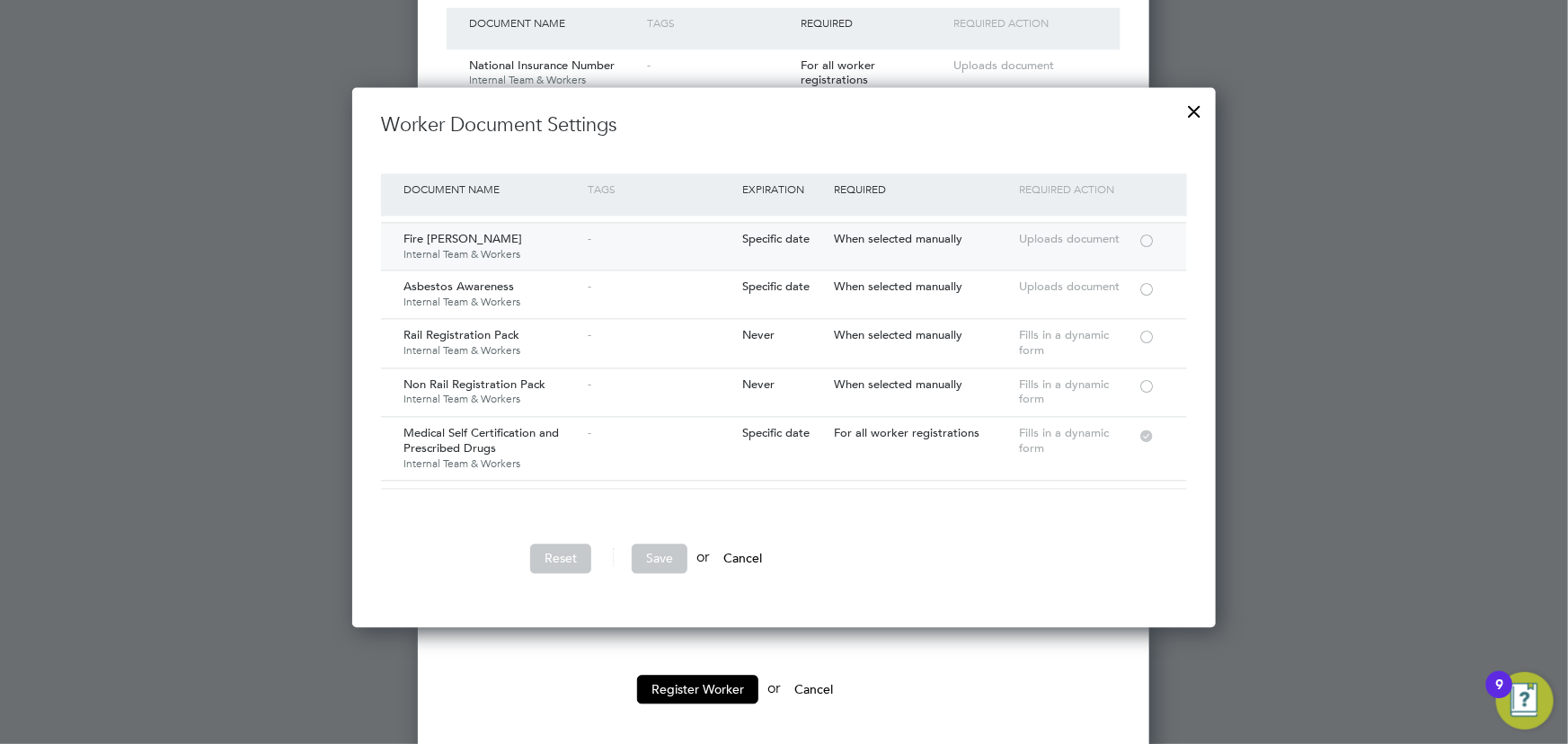
scroll to position [162, 0]
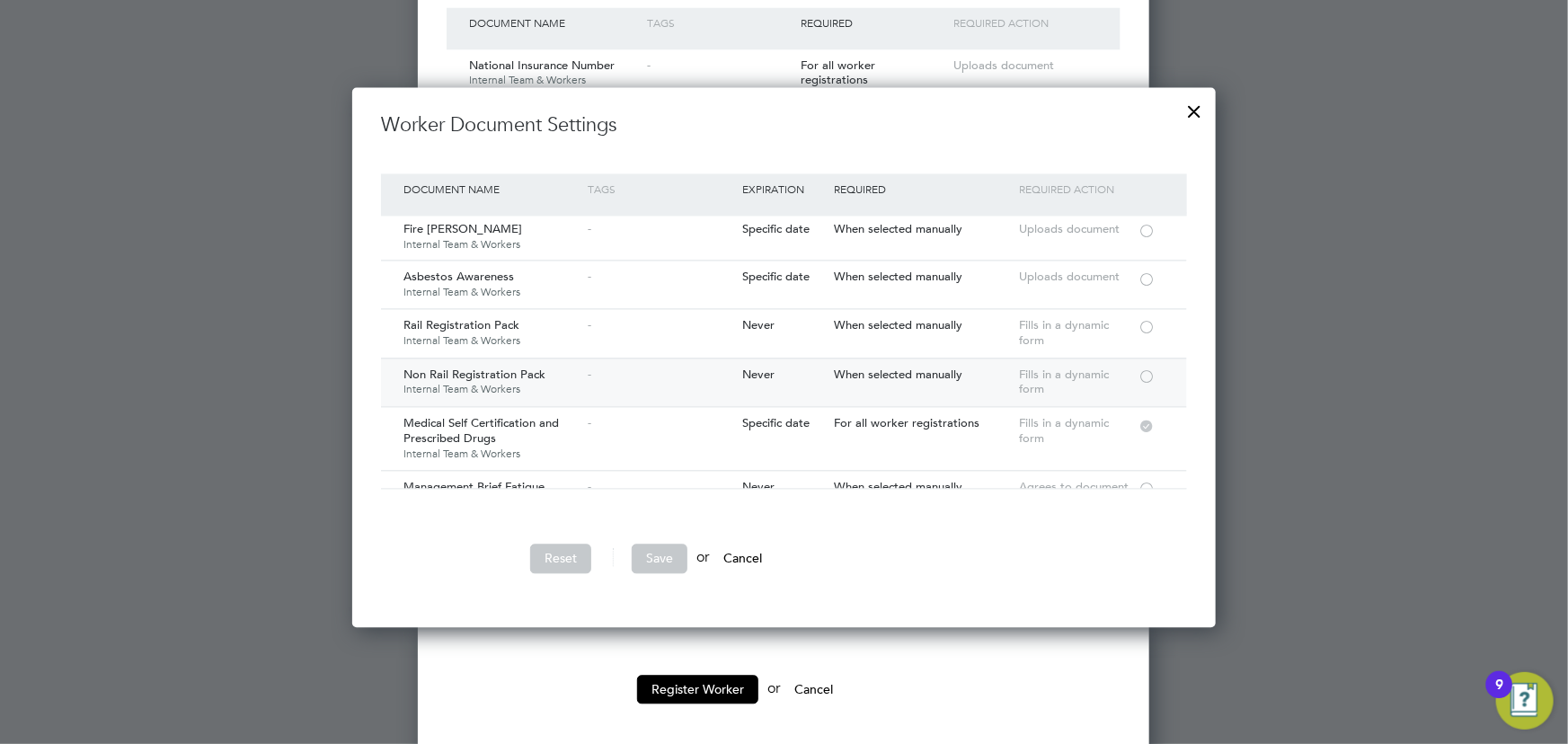
click at [1147, 368] on div at bounding box center [1147, 375] width 18 height 14
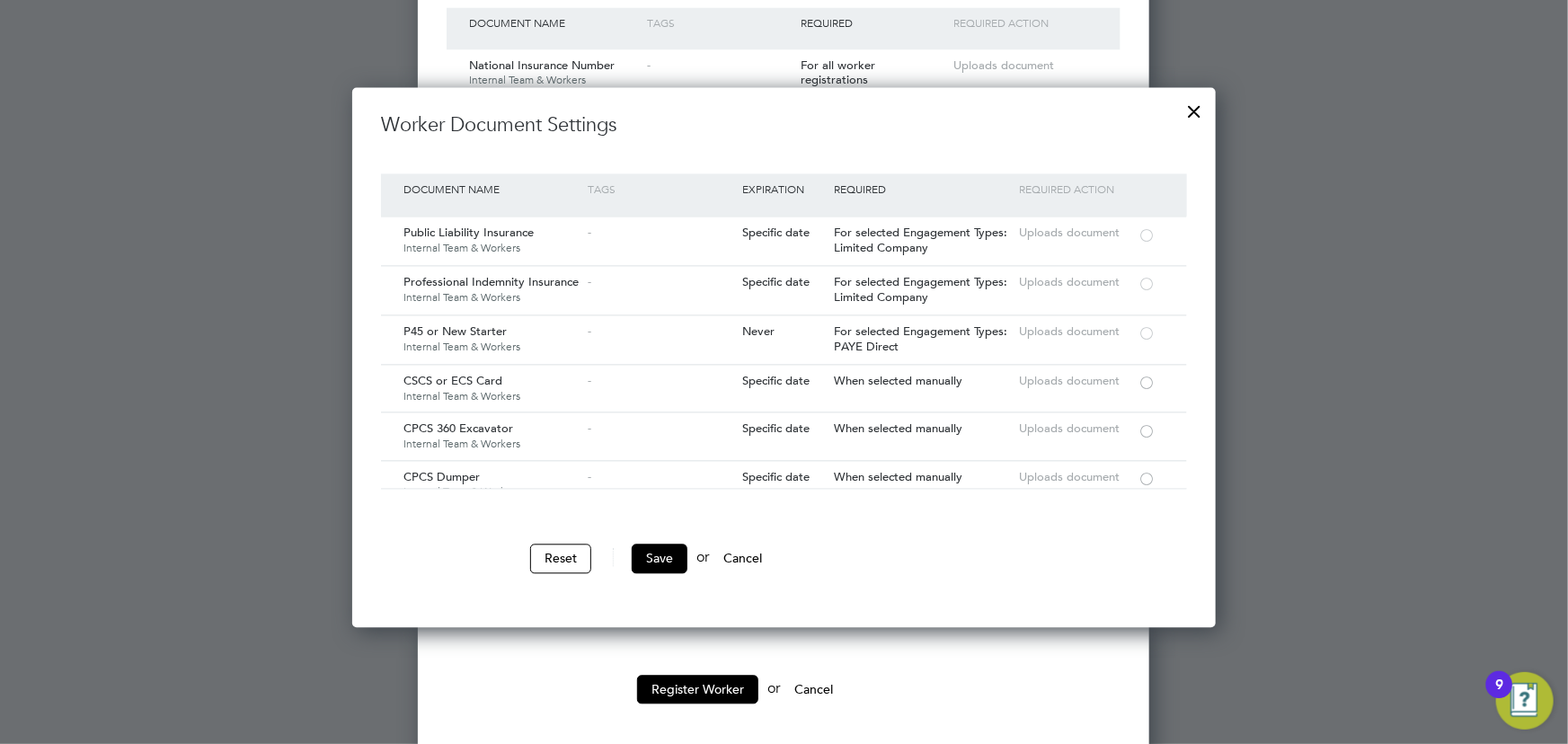
scroll to position [1719, 0]
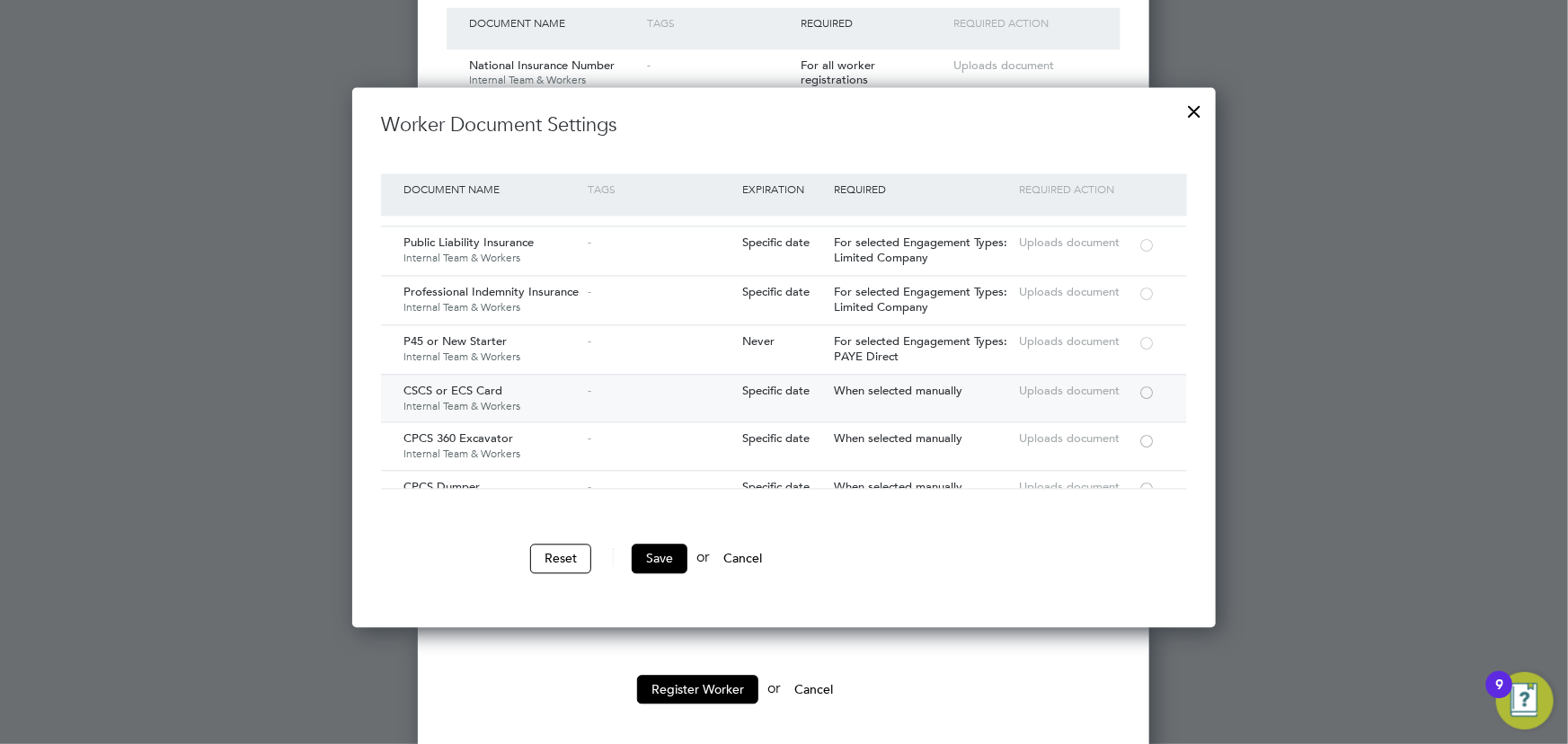
click at [1148, 385] on div at bounding box center [1147, 391] width 18 height 14
click at [673, 563] on button "Save" at bounding box center [659, 558] width 56 height 29
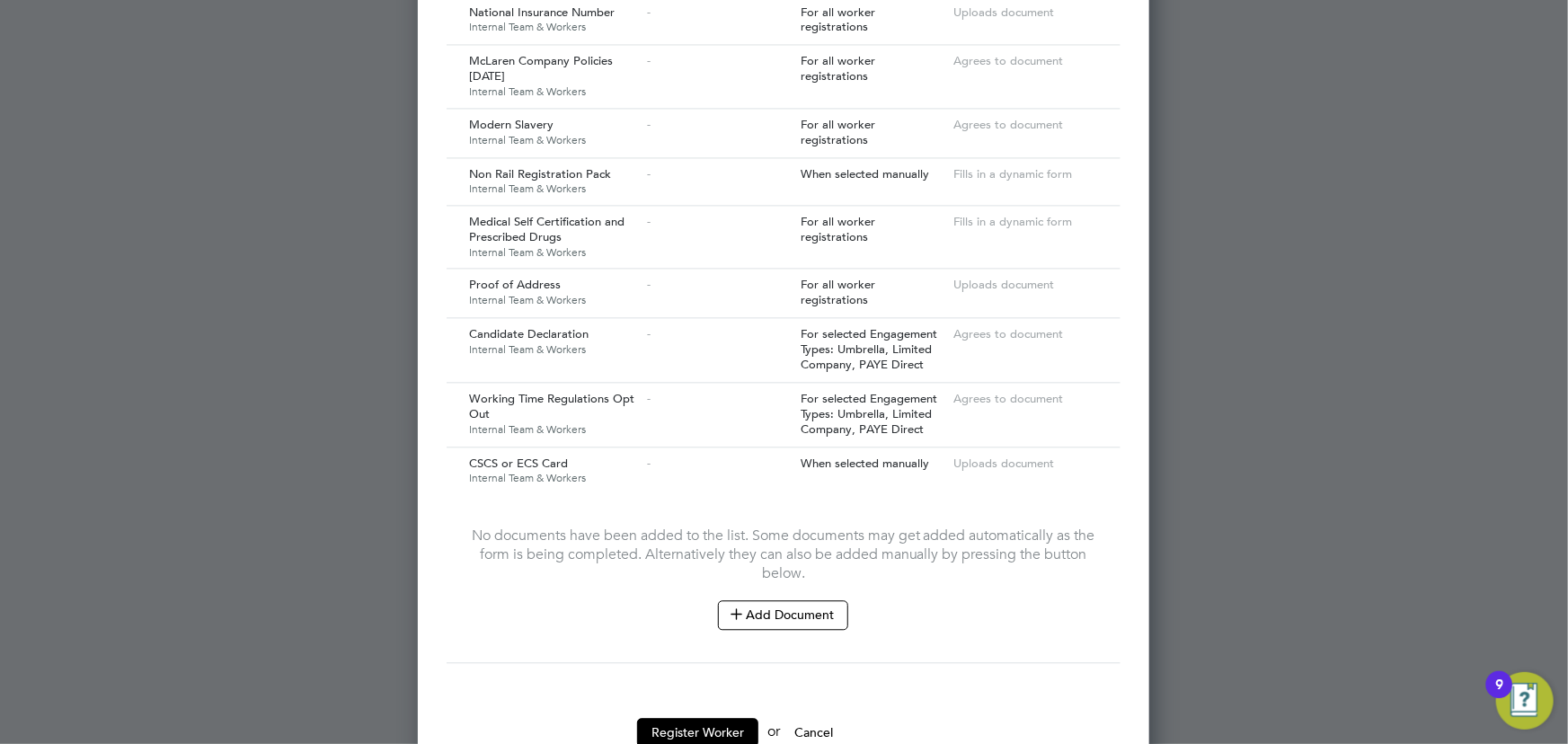
scroll to position [1921, 0]
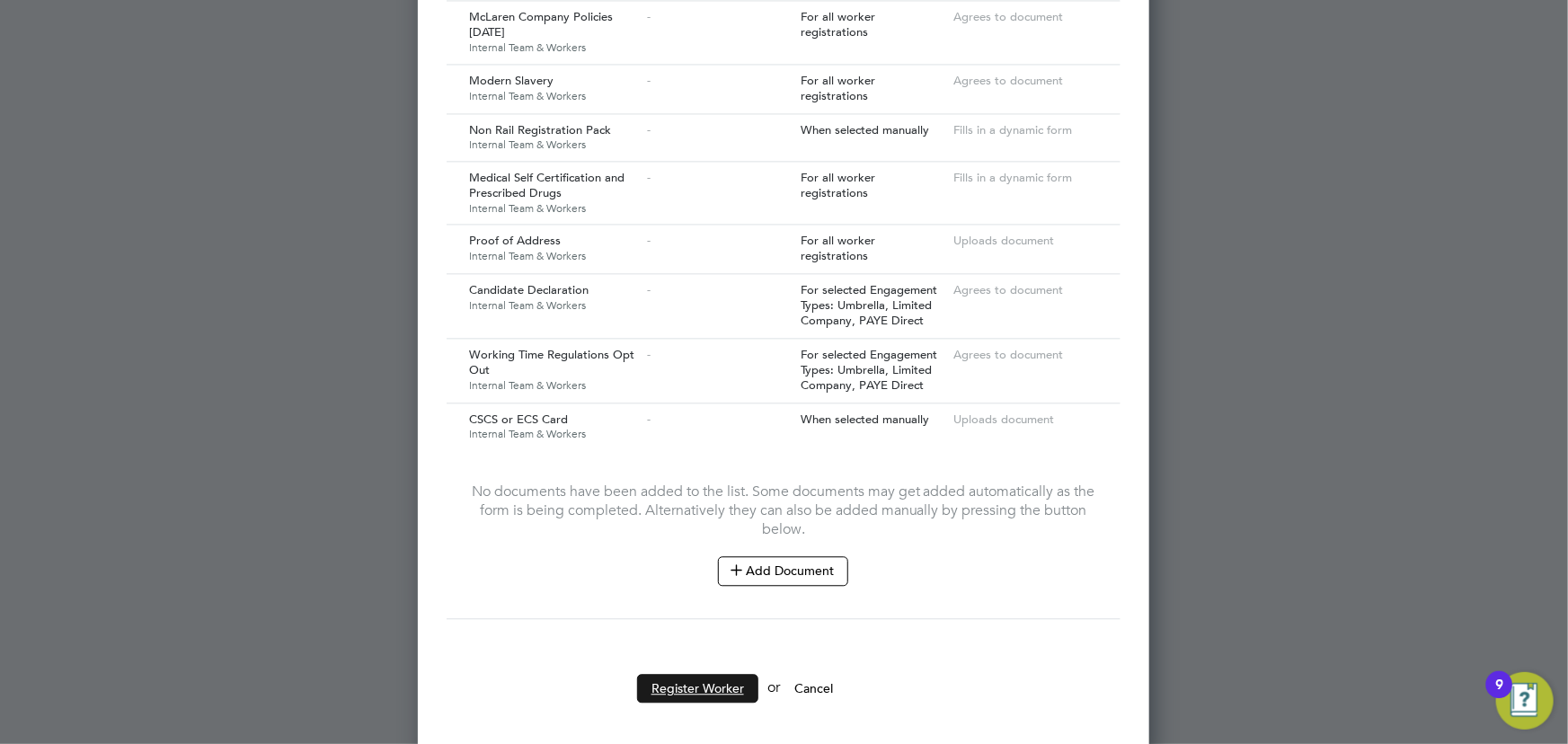
drag, startPoint x: 714, startPoint y: 666, endPoint x: 1091, endPoint y: 656, distance: 377.1
click at [715, 674] on button "Register Worker" at bounding box center [697, 688] width 121 height 29
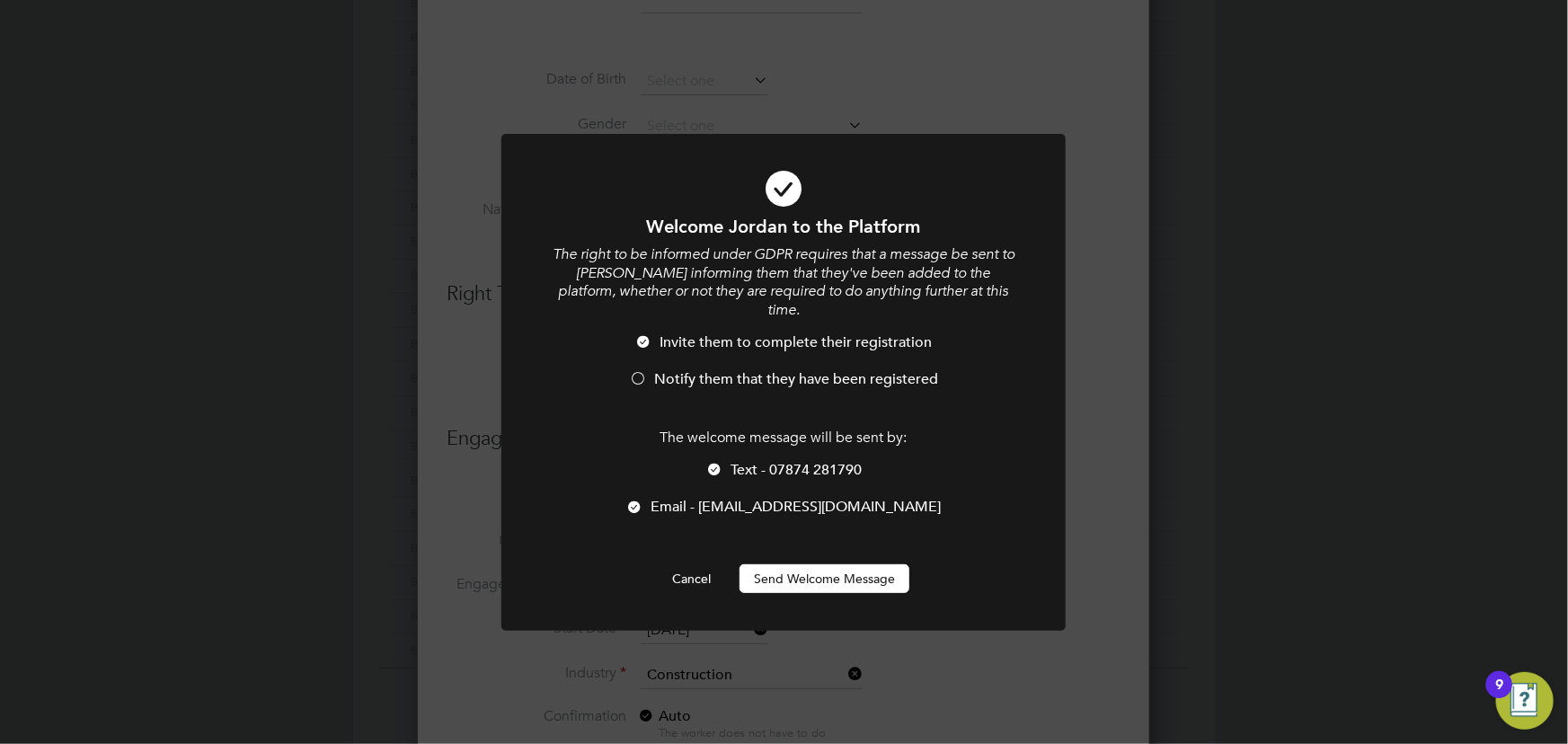
click at [857, 564] on button "Send Welcome Message" at bounding box center [825, 579] width 170 height 29
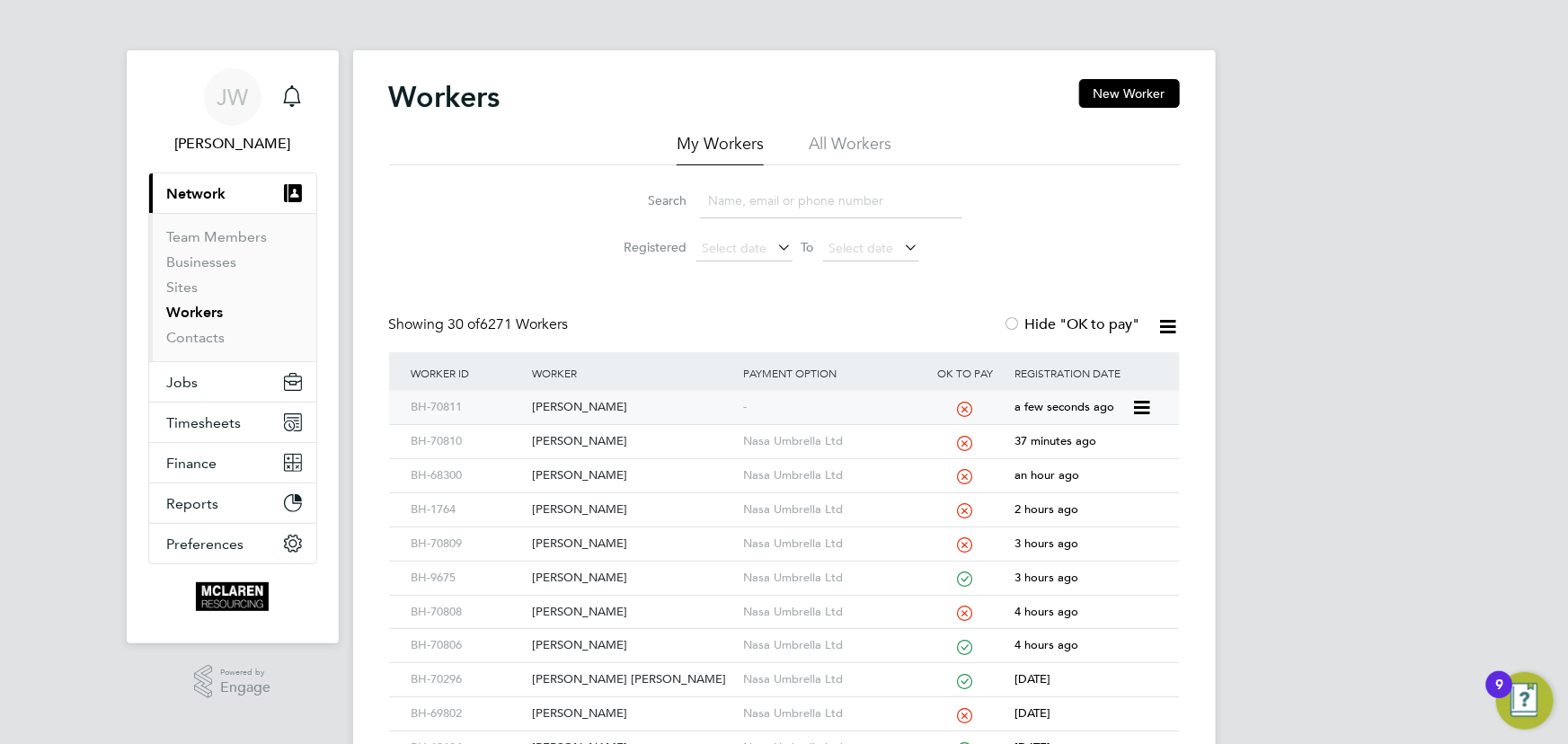
click at [580, 408] on div "[PERSON_NAME]" at bounding box center [632, 407] width 211 height 33
click at [191, 336] on link "Contacts" at bounding box center [196, 337] width 58 height 17
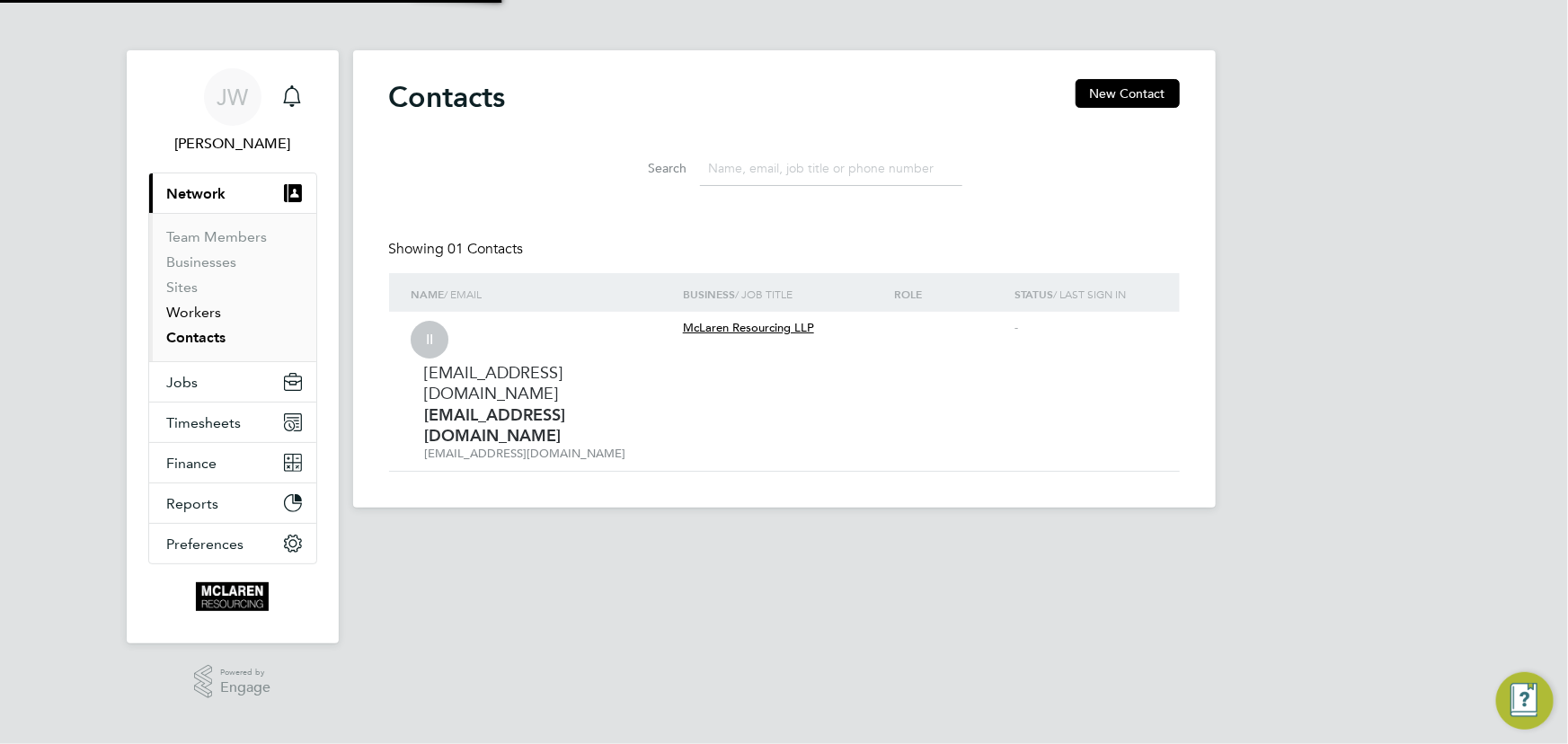
click at [192, 316] on link "Workers" at bounding box center [194, 312] width 55 height 17
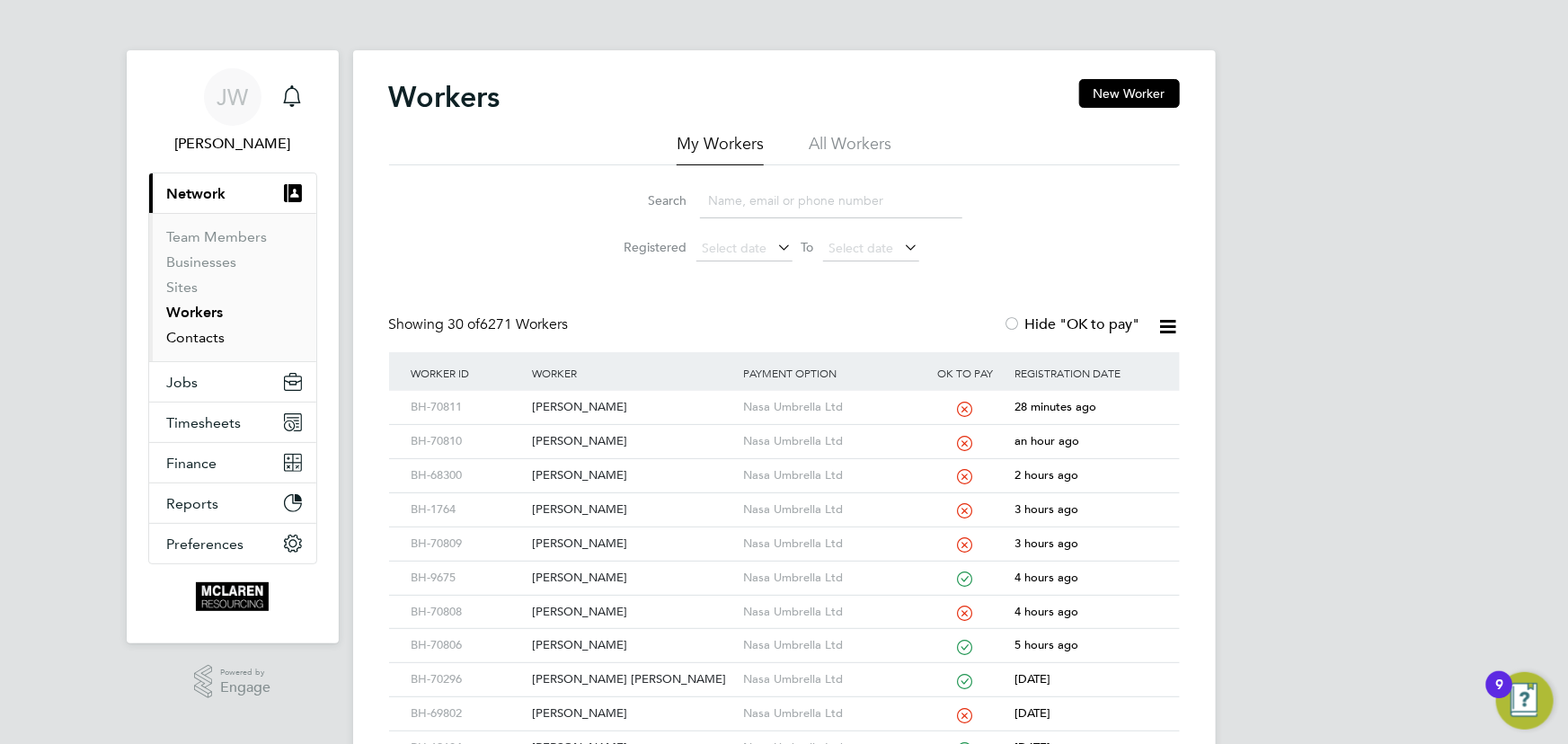
click at [210, 338] on link "Contacts" at bounding box center [196, 337] width 58 height 17
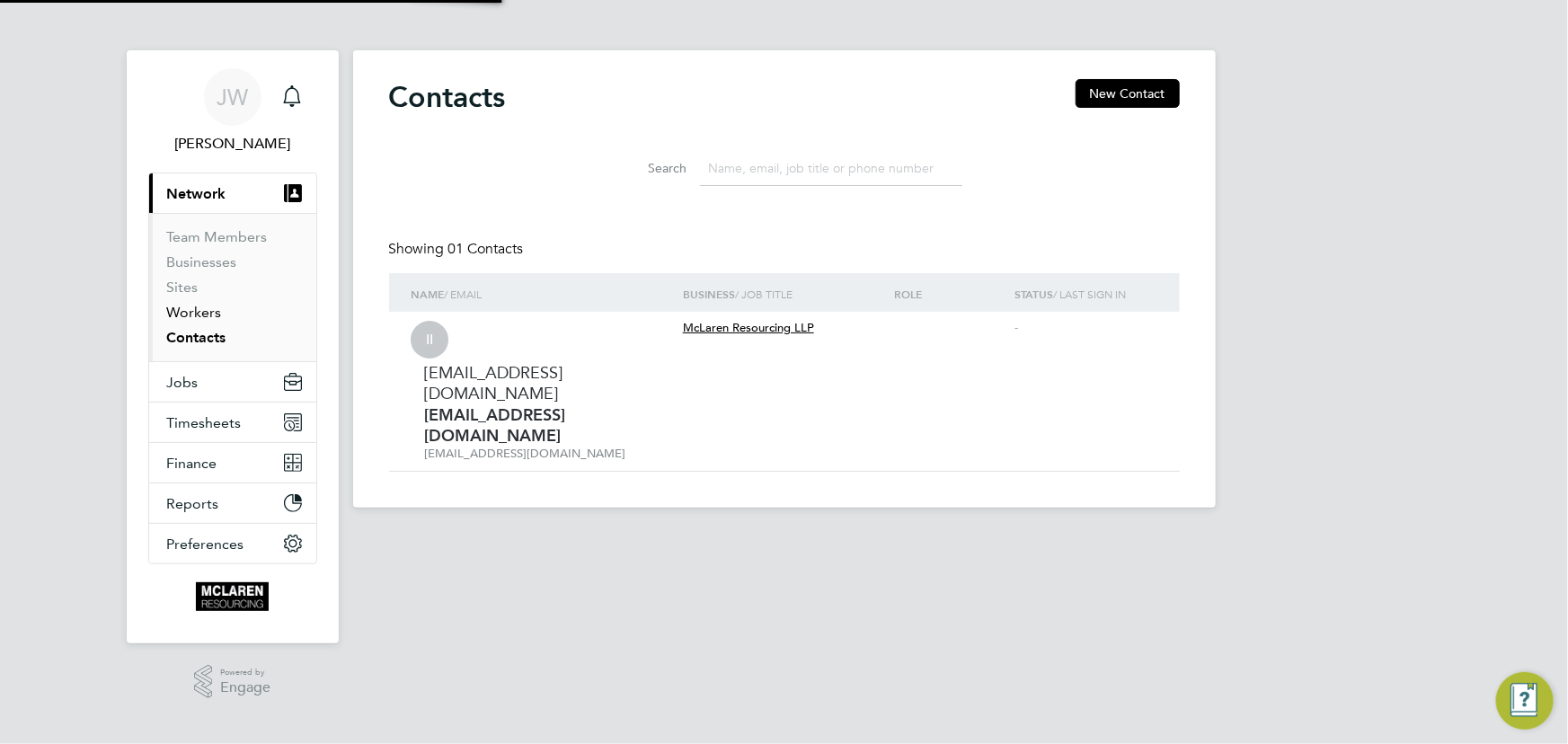
click at [202, 315] on link "Workers" at bounding box center [194, 312] width 55 height 17
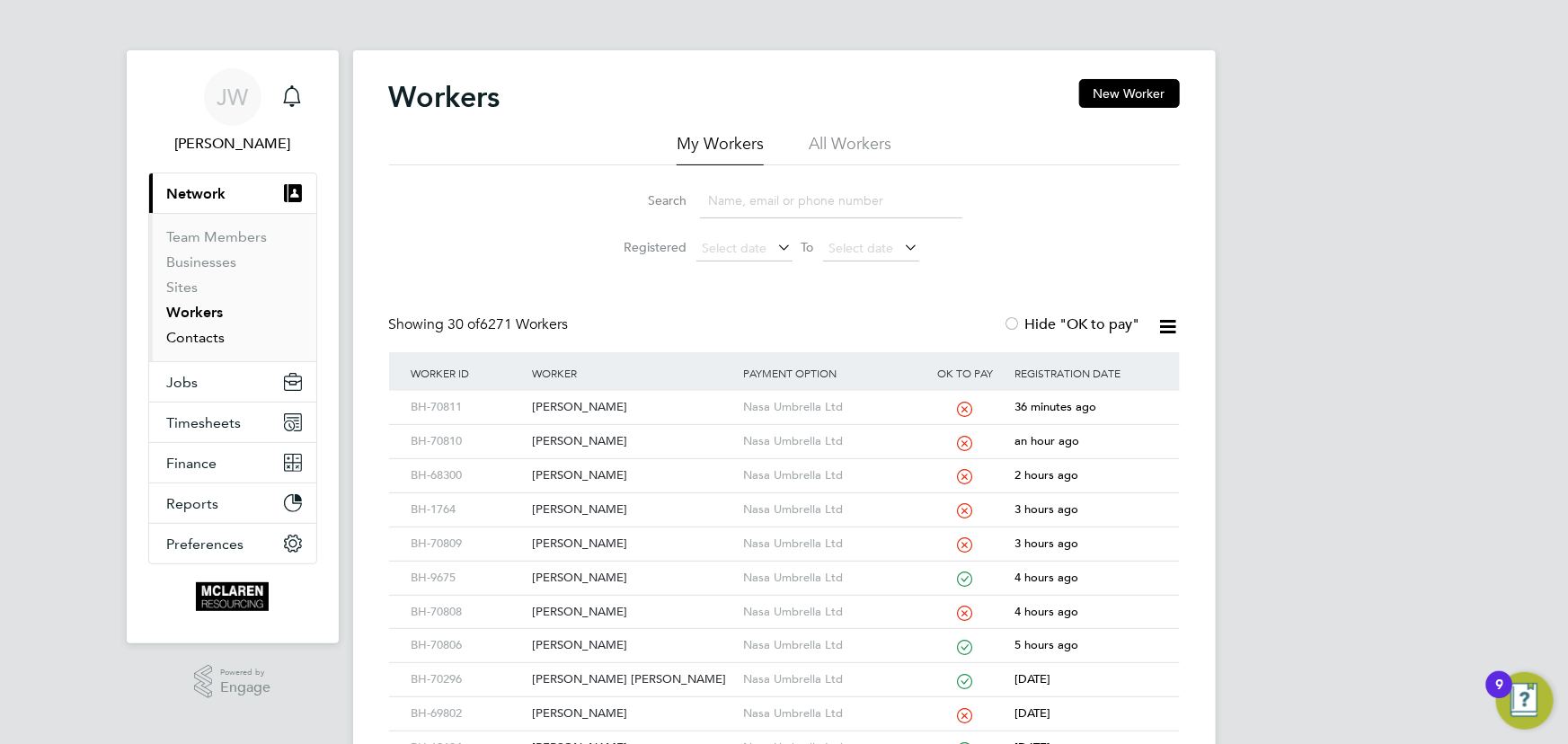
click at [204, 341] on link "Contacts" at bounding box center [196, 337] width 58 height 17
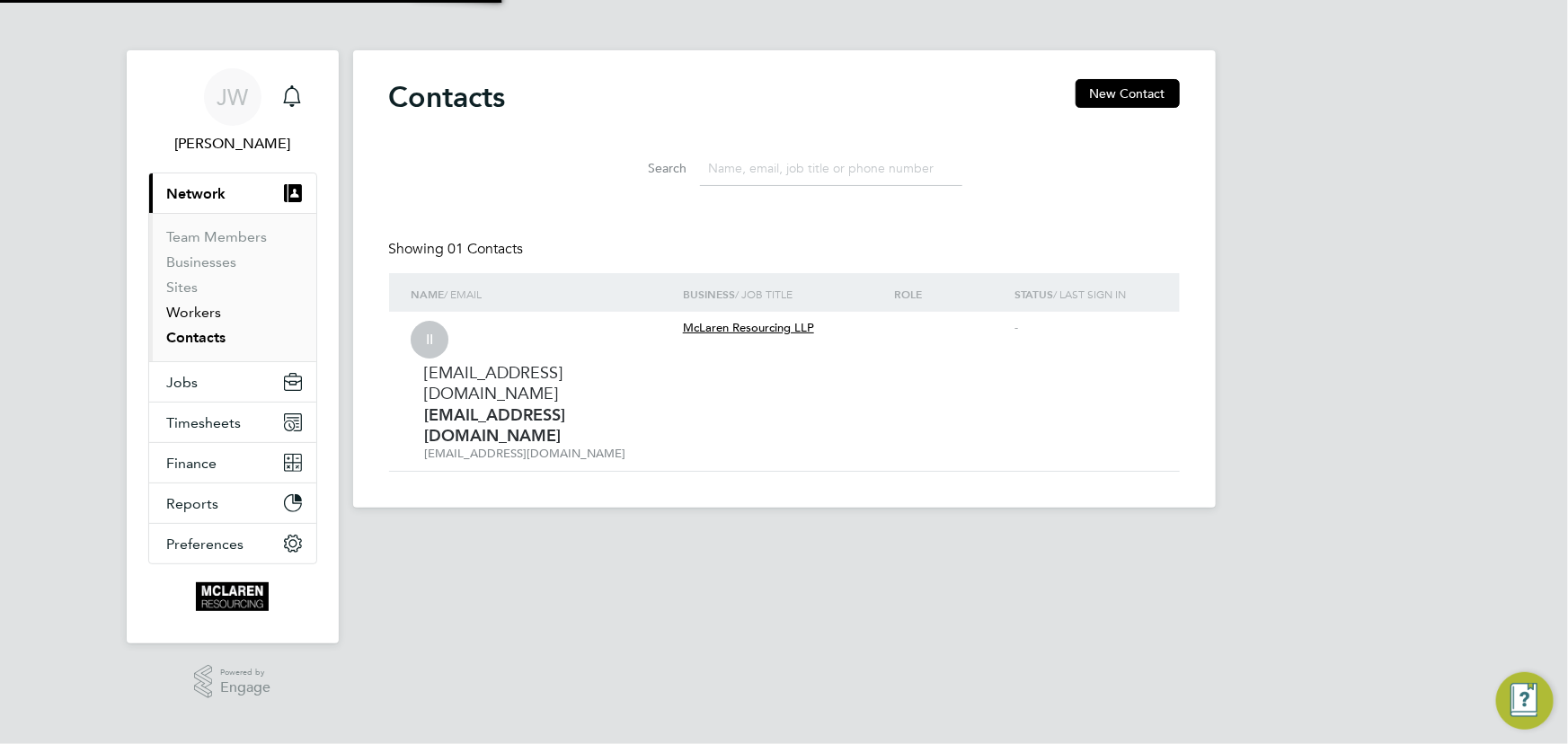
click at [197, 313] on link "Workers" at bounding box center [194, 312] width 55 height 17
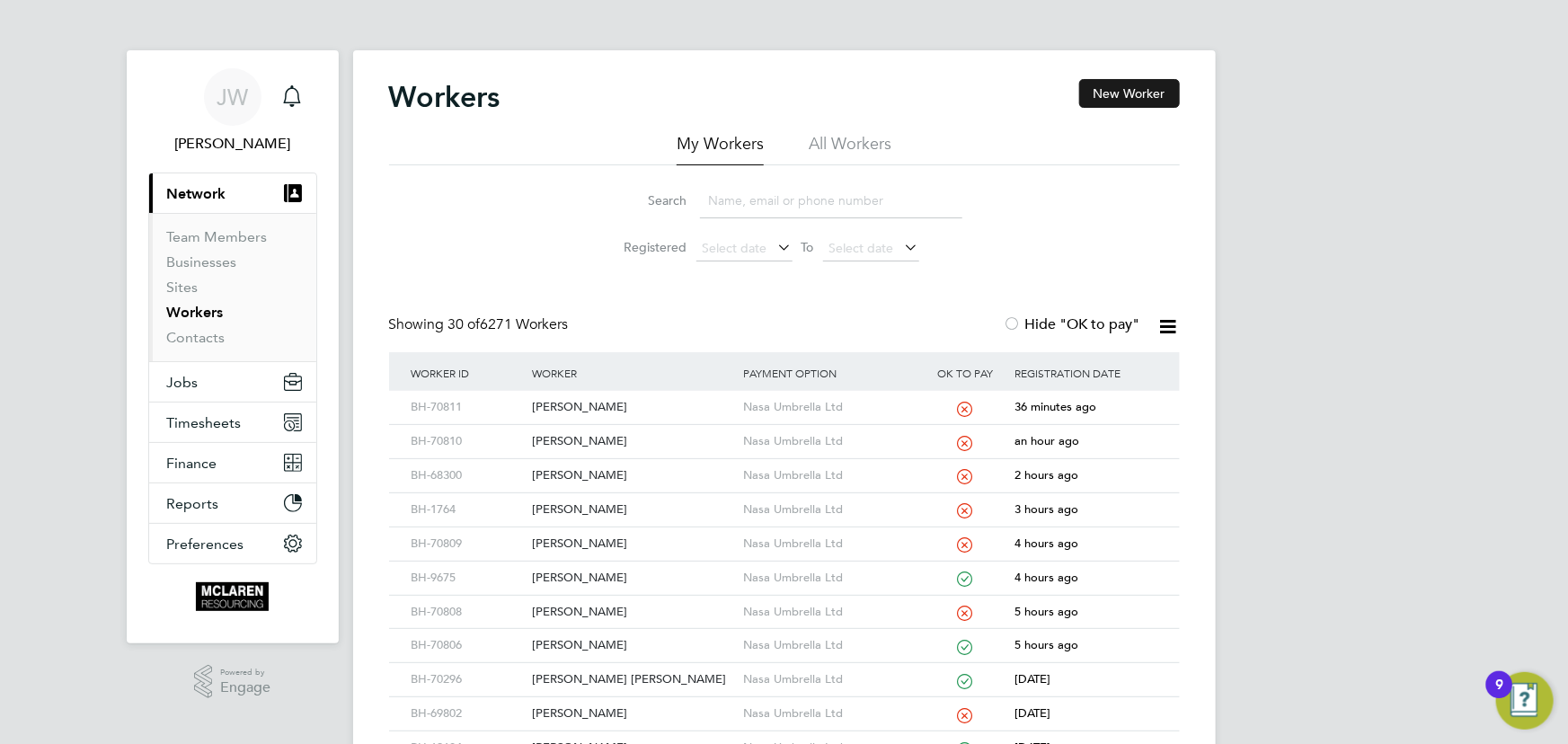
click at [1150, 95] on button "New Worker" at bounding box center [1129, 94] width 100 height 29
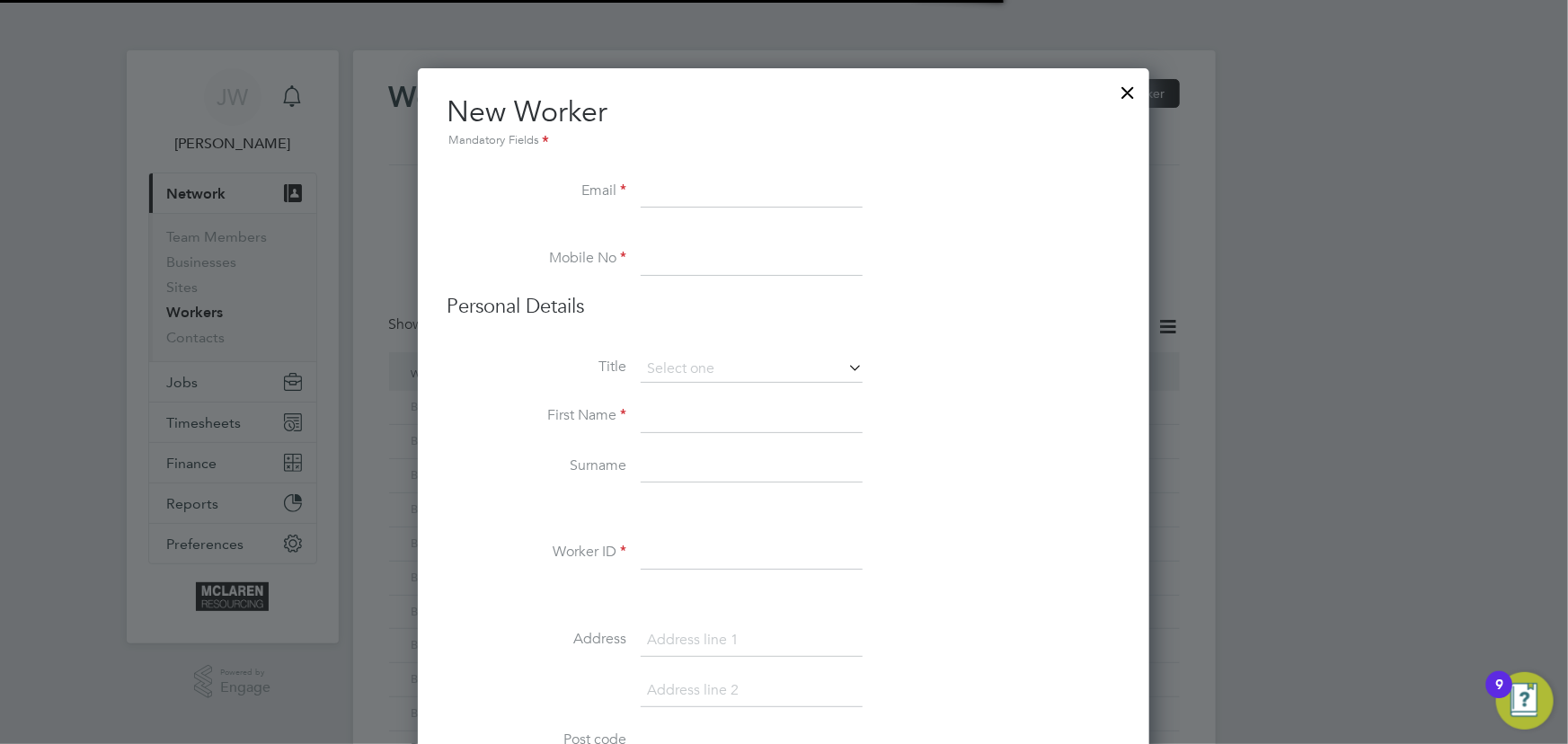
scroll to position [2042, 732]
paste input "Boxdan648@gmail.com"
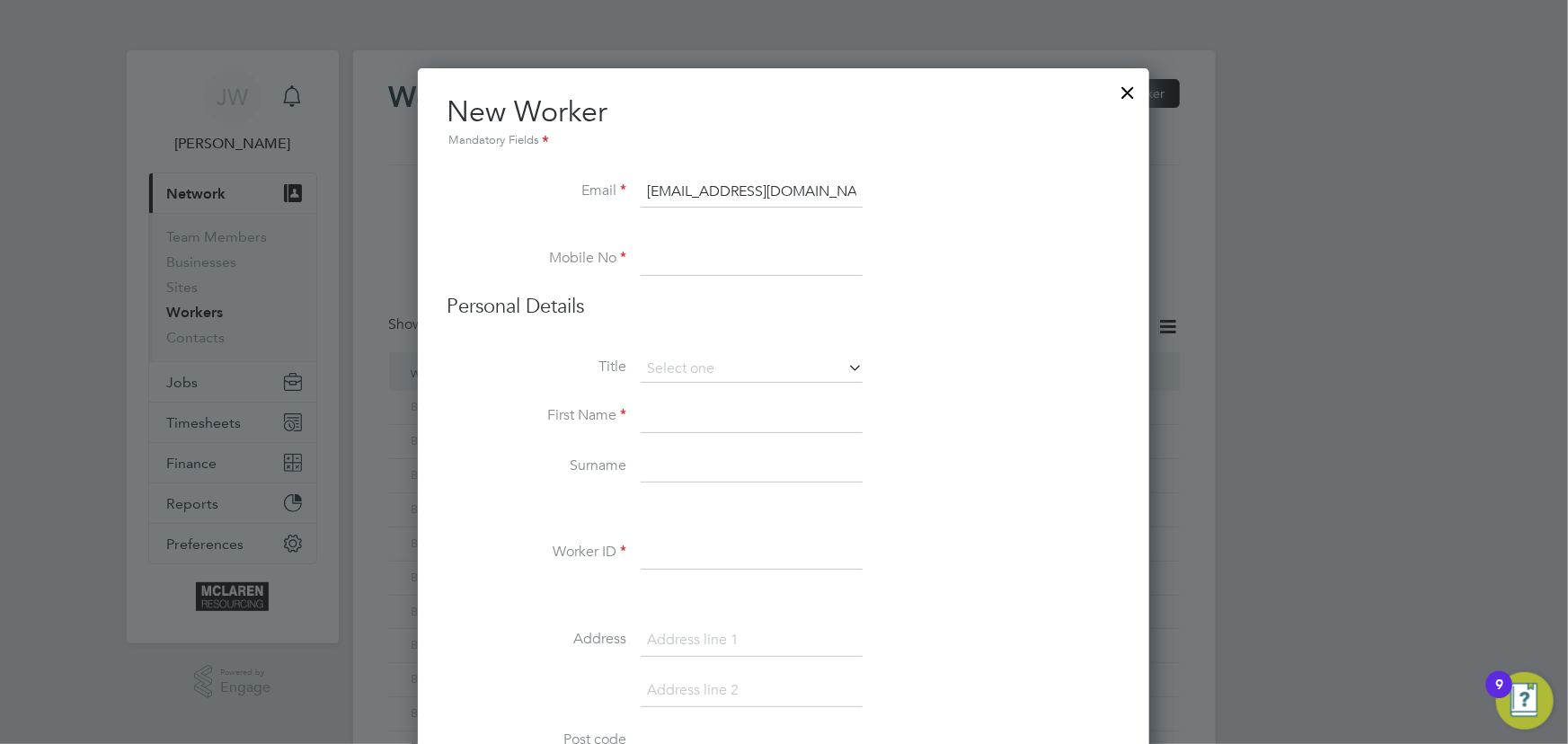
type input "Boxdan648@gmail.com"
click at [694, 408] on input at bounding box center [751, 416] width 222 height 32
paste input ": 07340 392602"
click at [649, 260] on input ": 07340 392602" at bounding box center [751, 259] width 222 height 32
type input "07340 392602"
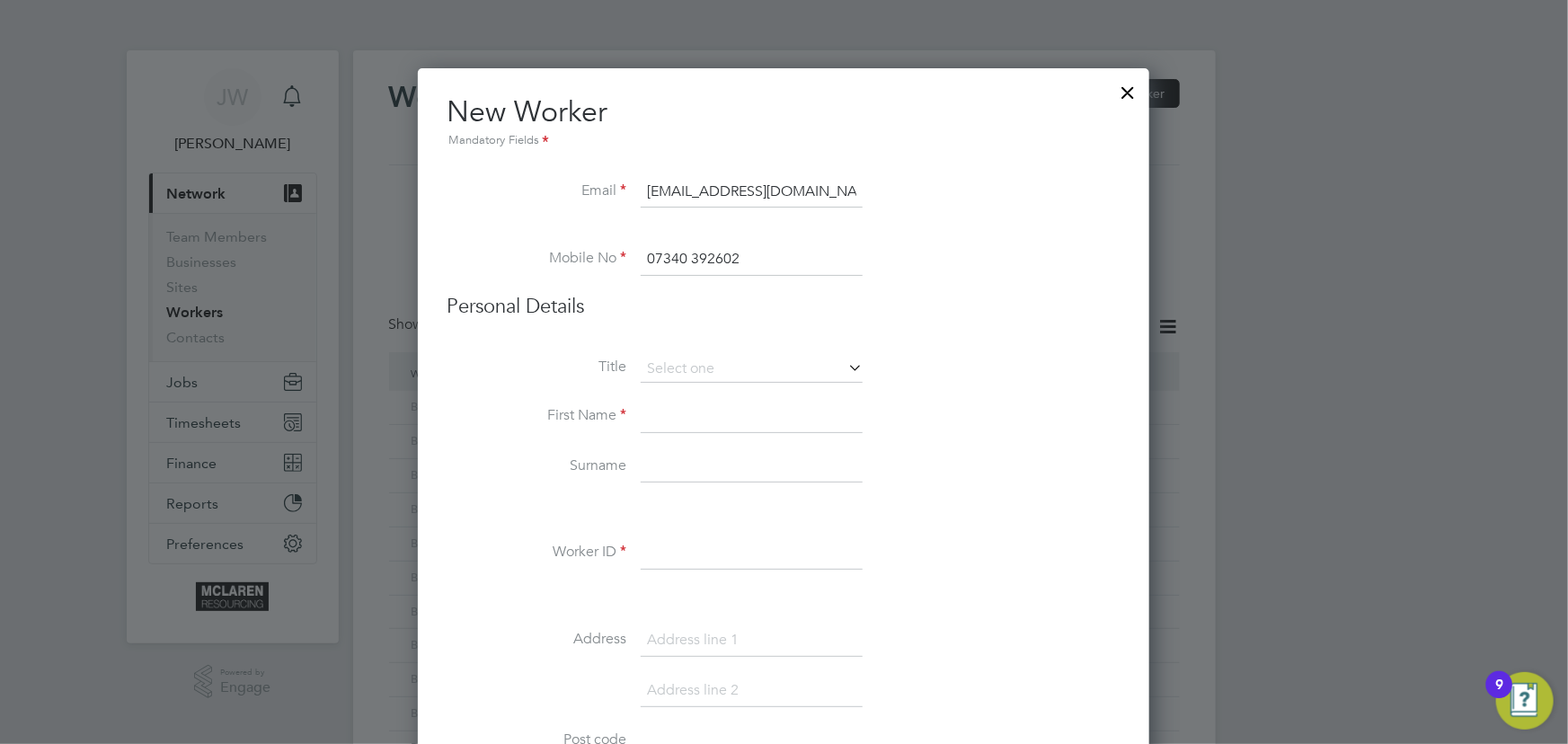
click at [707, 413] on input at bounding box center [751, 416] width 222 height 32
type input "Daniel"
click at [659, 478] on input at bounding box center [751, 466] width 222 height 32
type input "Box"
click at [690, 566] on input at bounding box center [751, 553] width 222 height 32
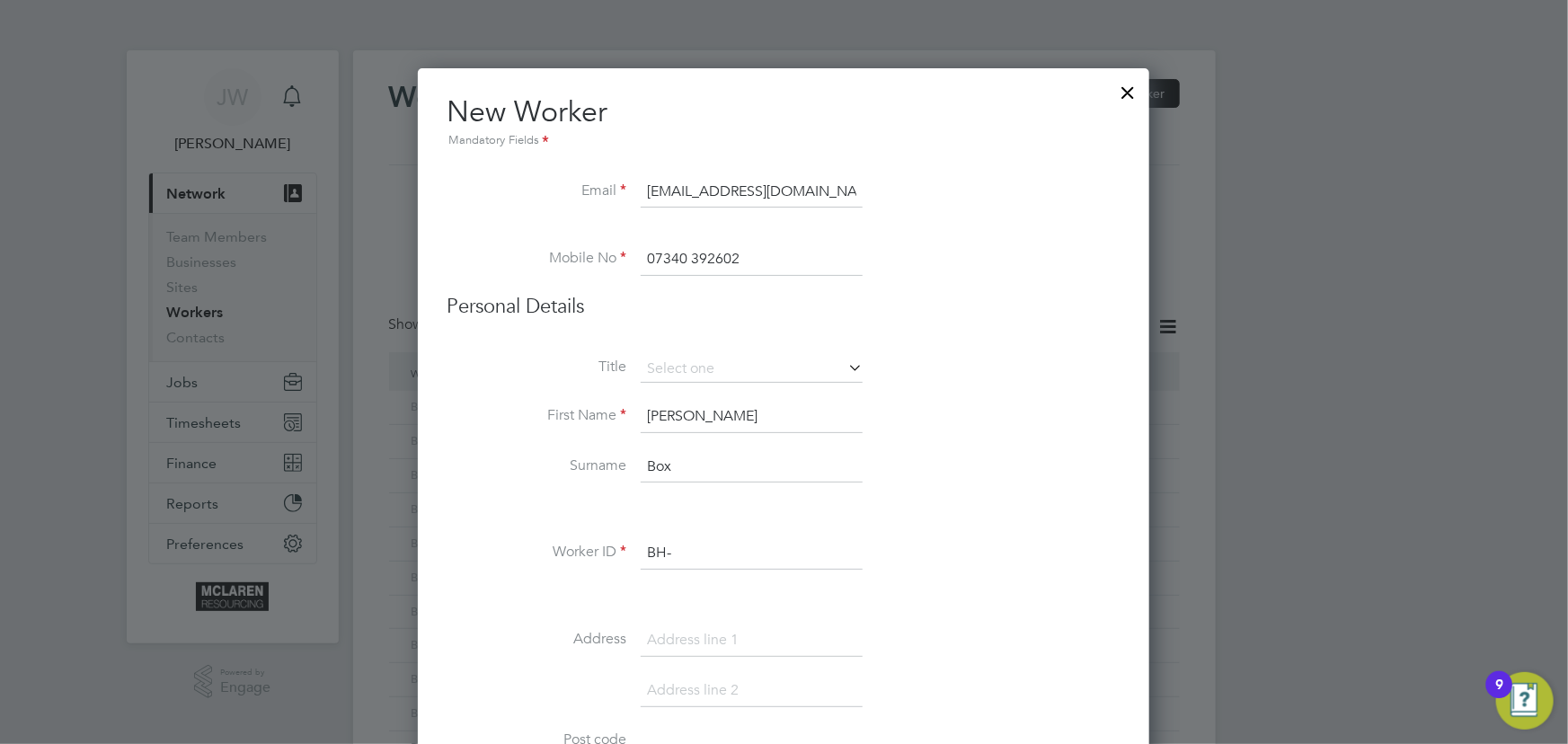
click at [1504, 544] on div at bounding box center [784, 372] width 1568 height 744
click at [691, 553] on input "BH-" at bounding box center [751, 553] width 222 height 32
type input "BH-70812"
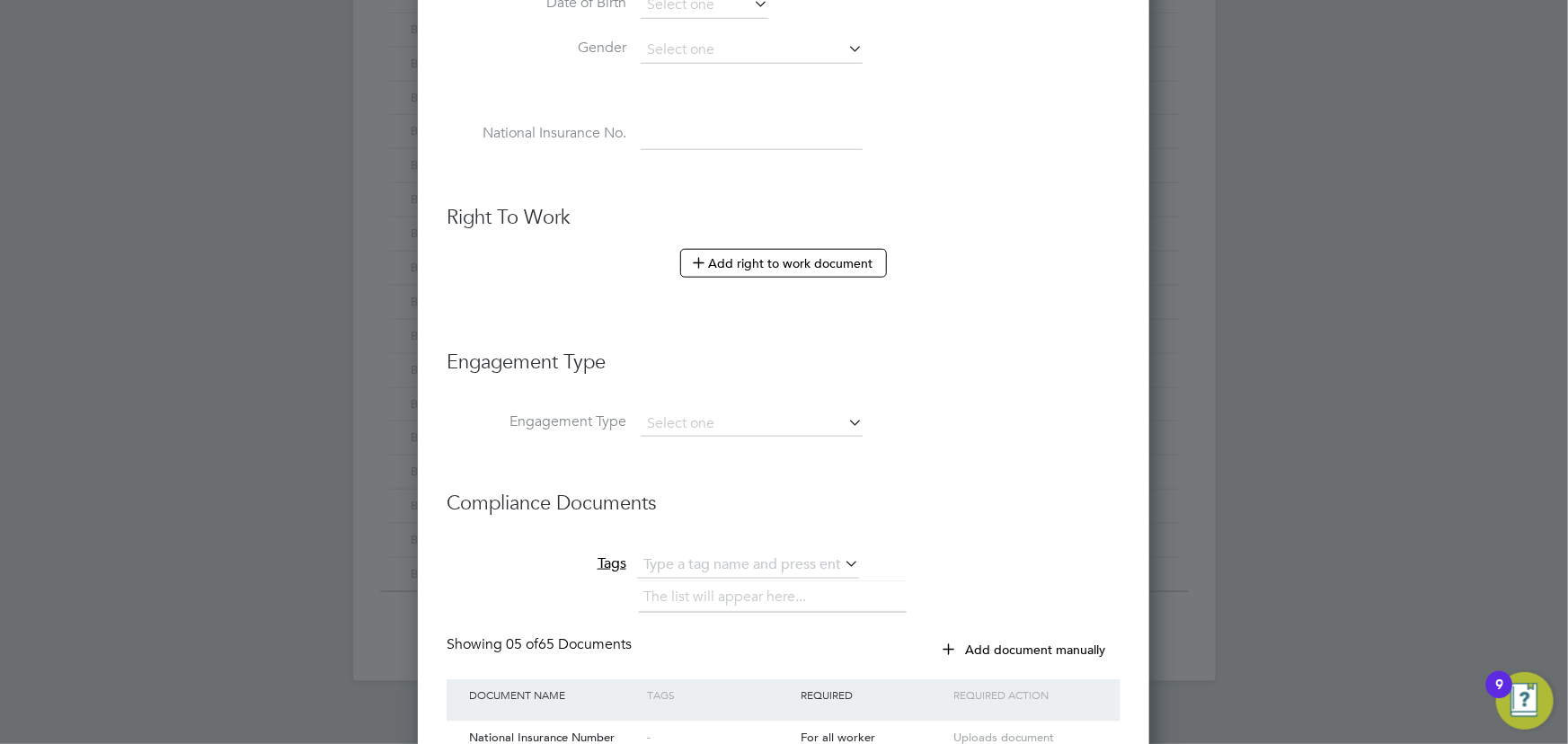
scroll to position [979, 0]
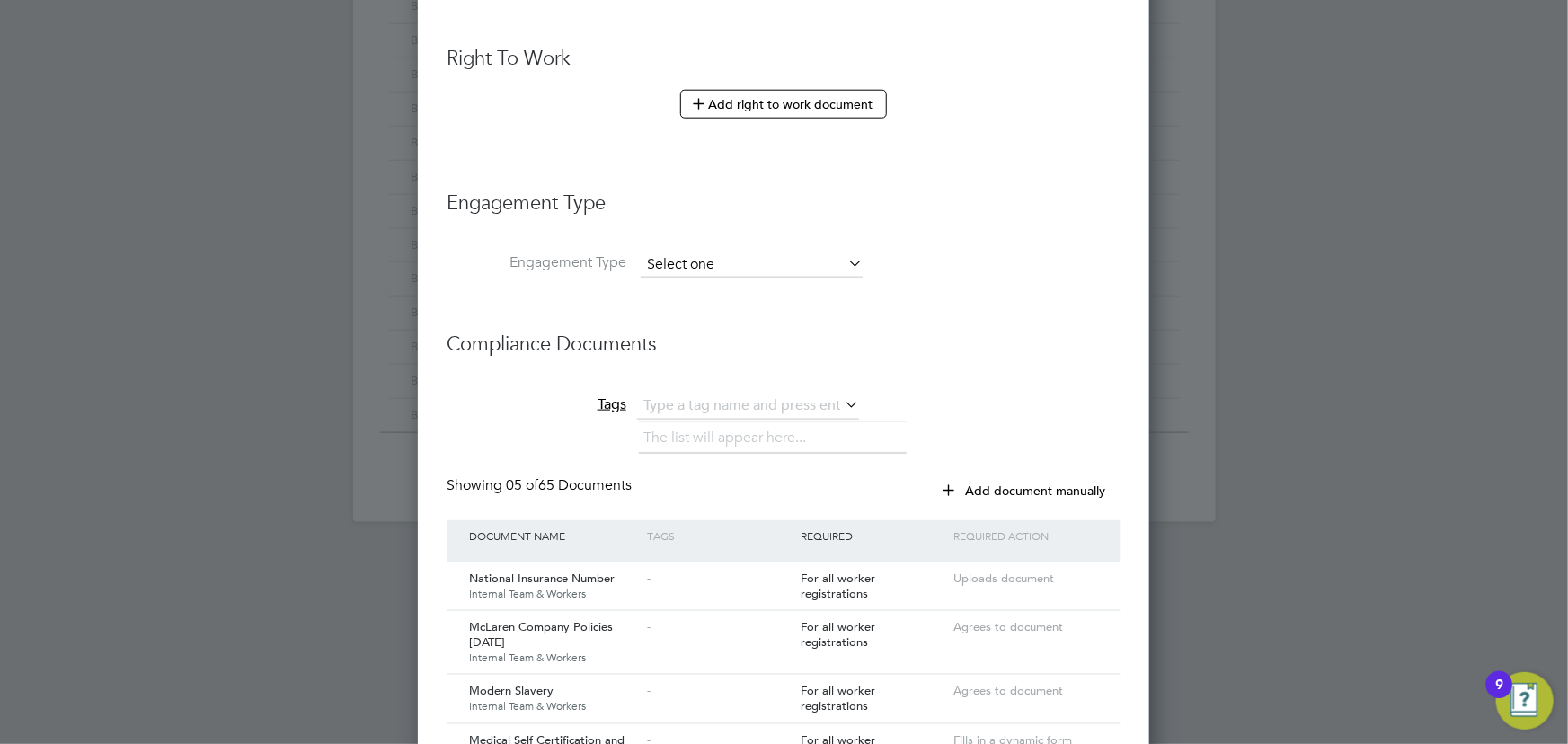
click at [711, 264] on input at bounding box center [751, 265] width 222 height 26
click at [693, 359] on li "Umbrella" at bounding box center [752, 364] width 223 height 26
type input "Umbrella"
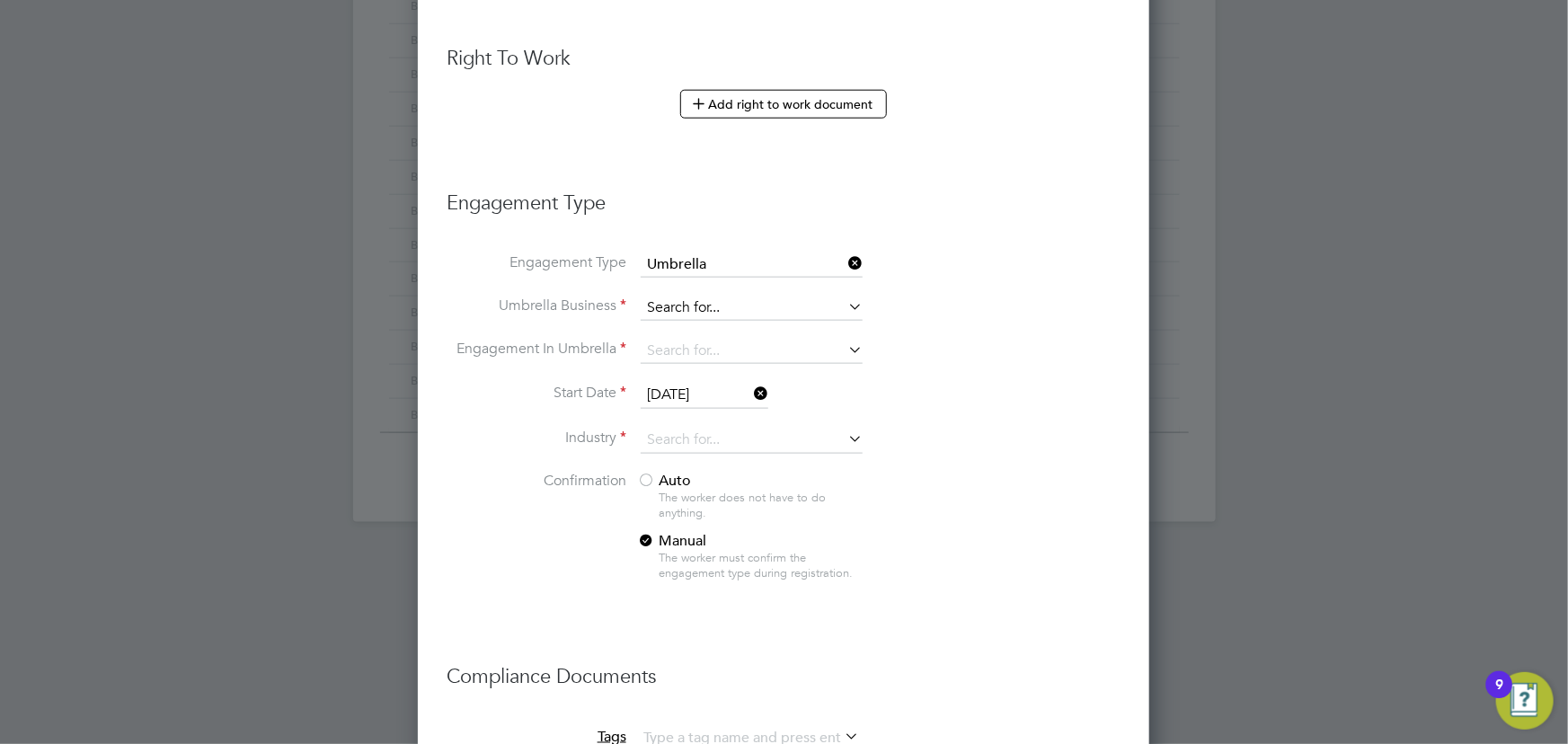
click at [670, 299] on input at bounding box center [751, 308] width 222 height 26
type input "nass"
click at [673, 317] on li "No results found" at bounding box center [752, 329] width 223 height 26
click at [691, 300] on input at bounding box center [751, 308] width 222 height 26
click at [691, 323] on li "Nasa Umbrella Ltd" at bounding box center [752, 329] width 223 height 26
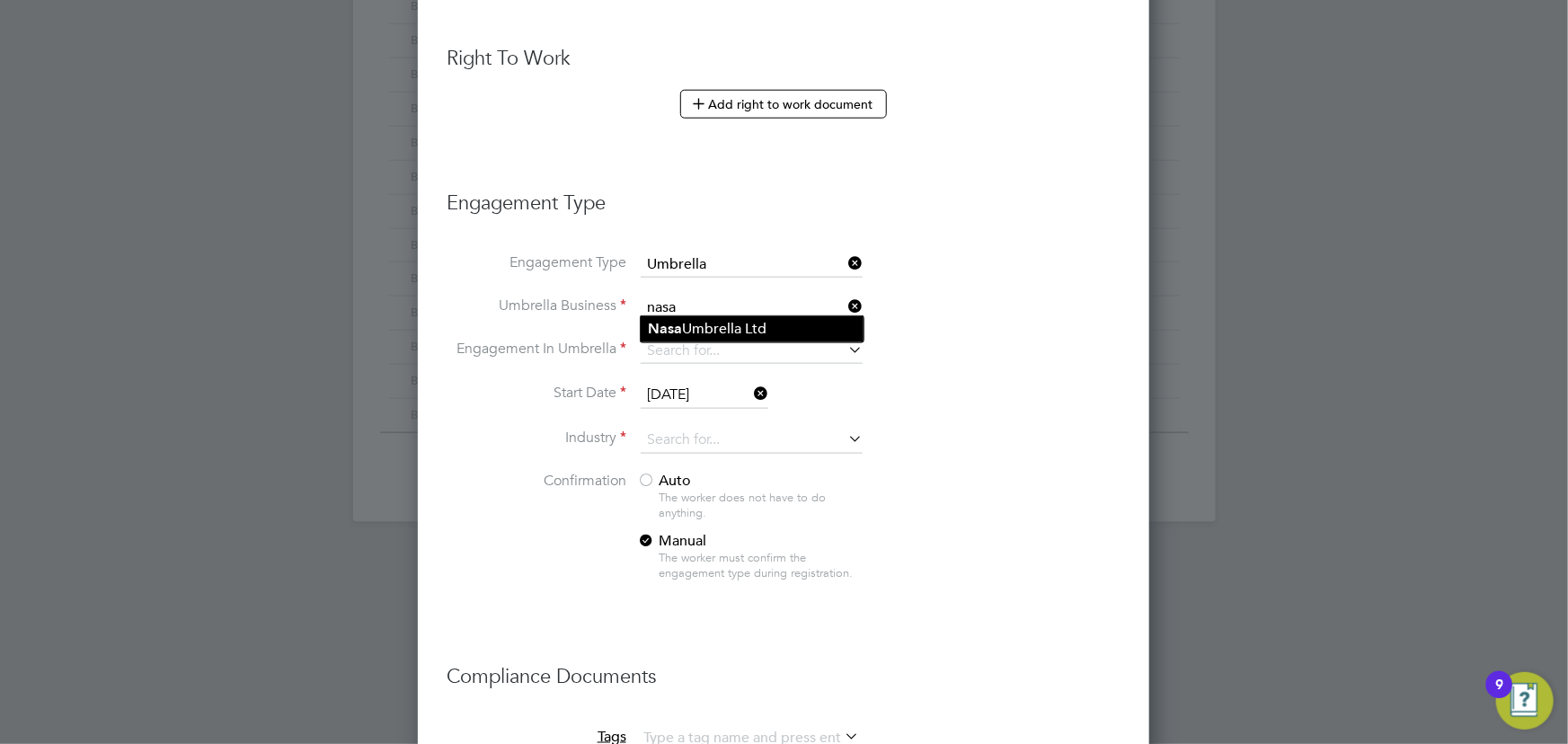
type input "Nasa Umbrella Ltd"
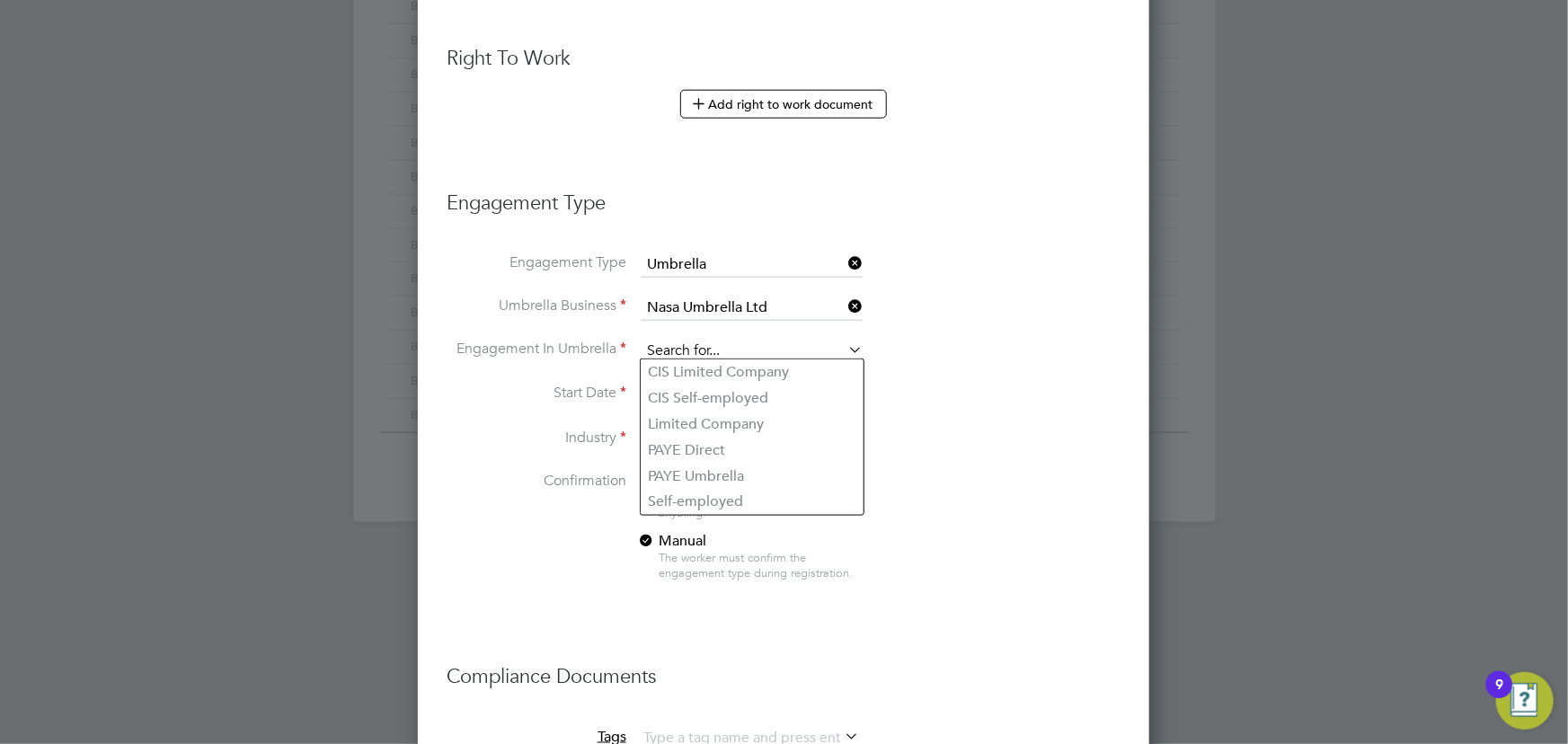
click at [678, 341] on input at bounding box center [751, 351] width 222 height 26
click at [691, 393] on li "CIS Self-employed" at bounding box center [752, 398] width 223 height 26
type input "CIS Self-employed"
click at [667, 429] on input at bounding box center [751, 440] width 222 height 27
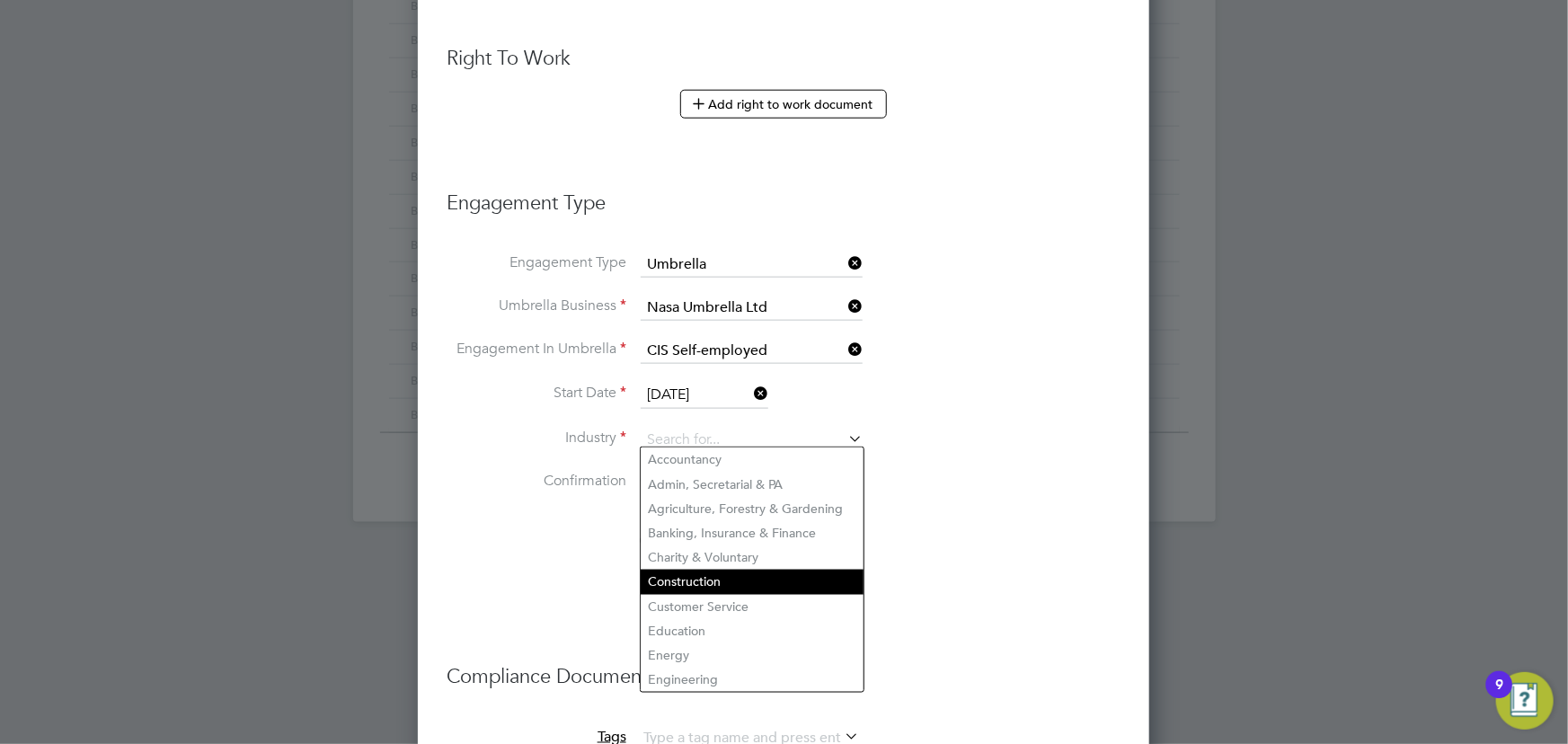
click at [688, 569] on li "Construction" at bounding box center [752, 581] width 223 height 25
type input "Construction"
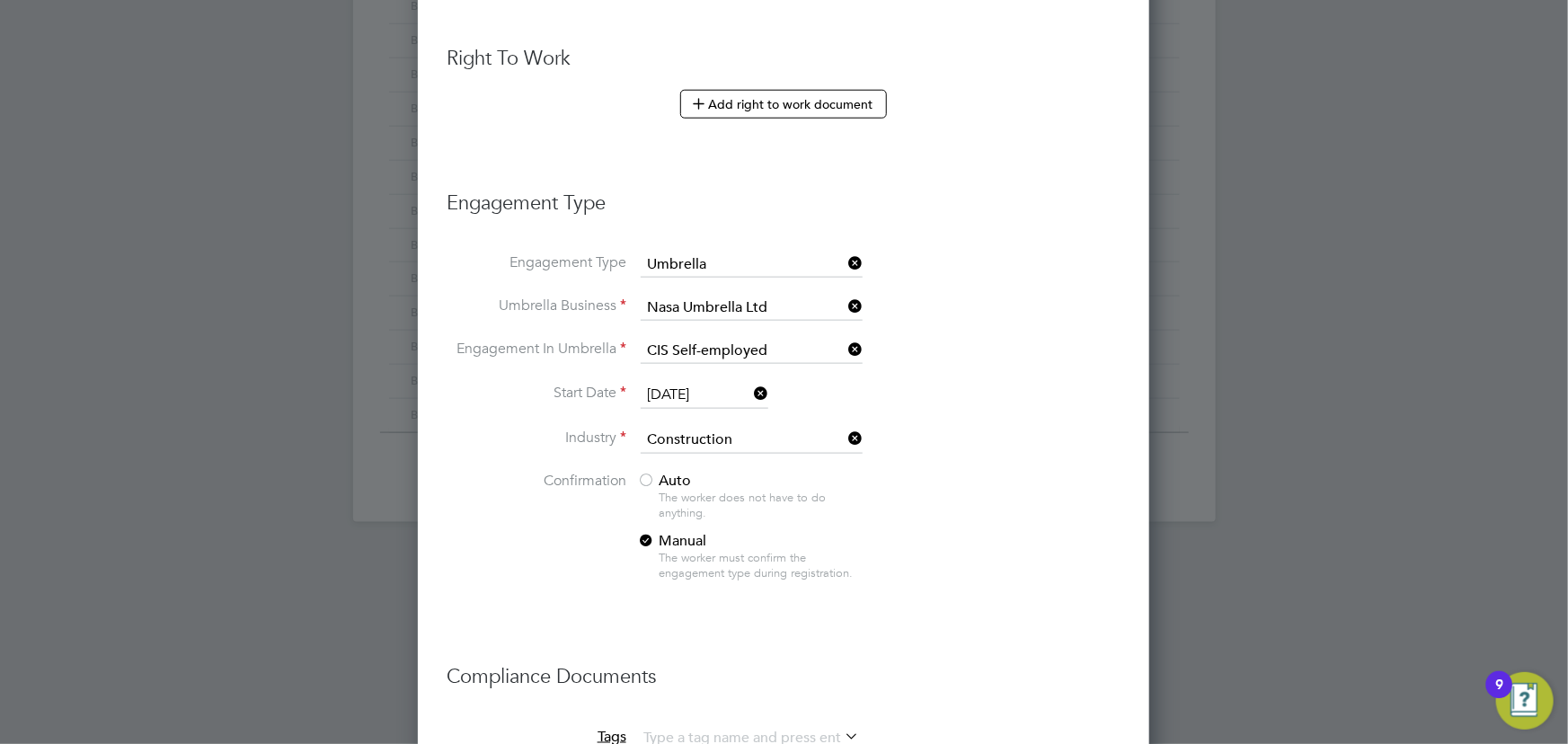
click at [650, 473] on div at bounding box center [646, 481] width 18 height 18
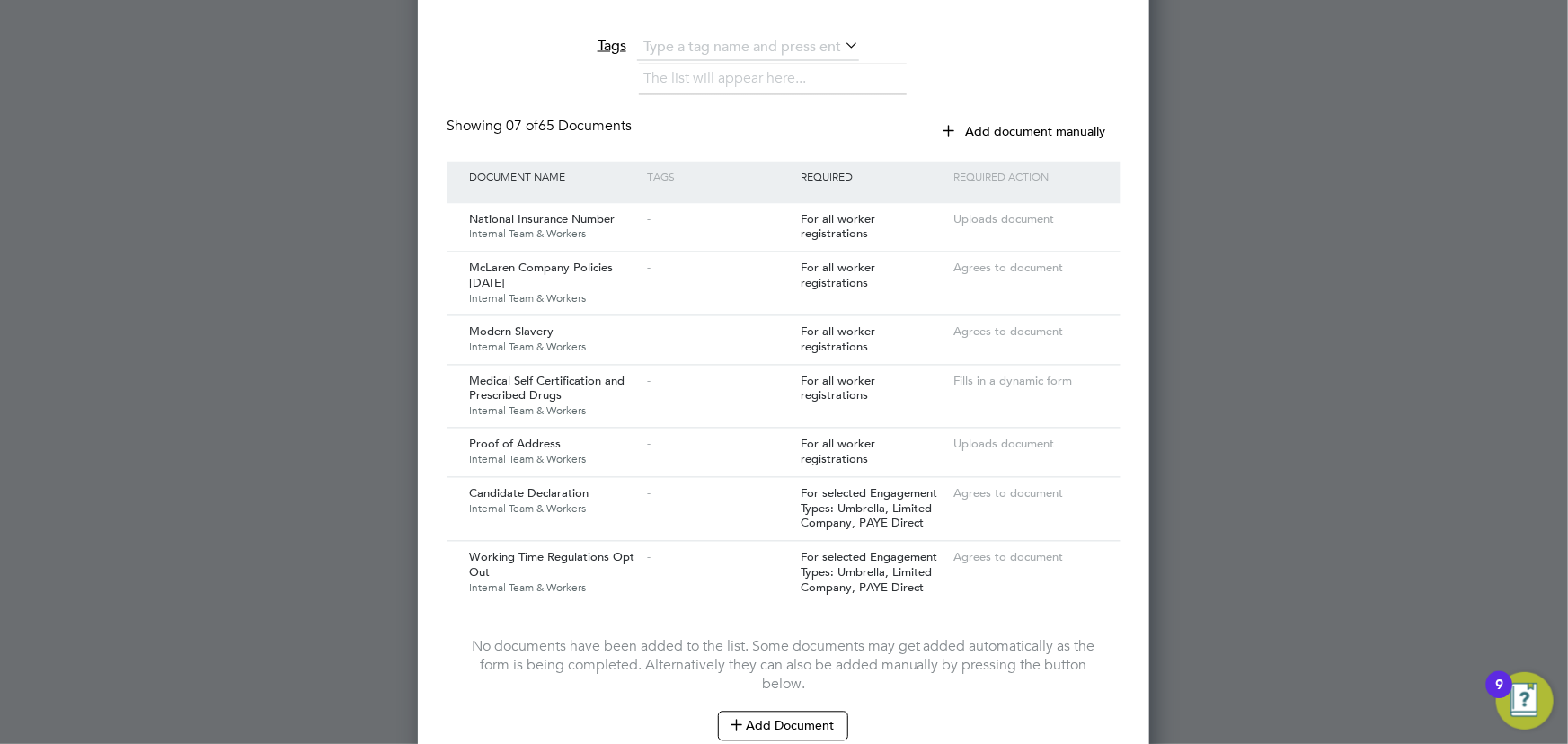
scroll to position [1824, 0]
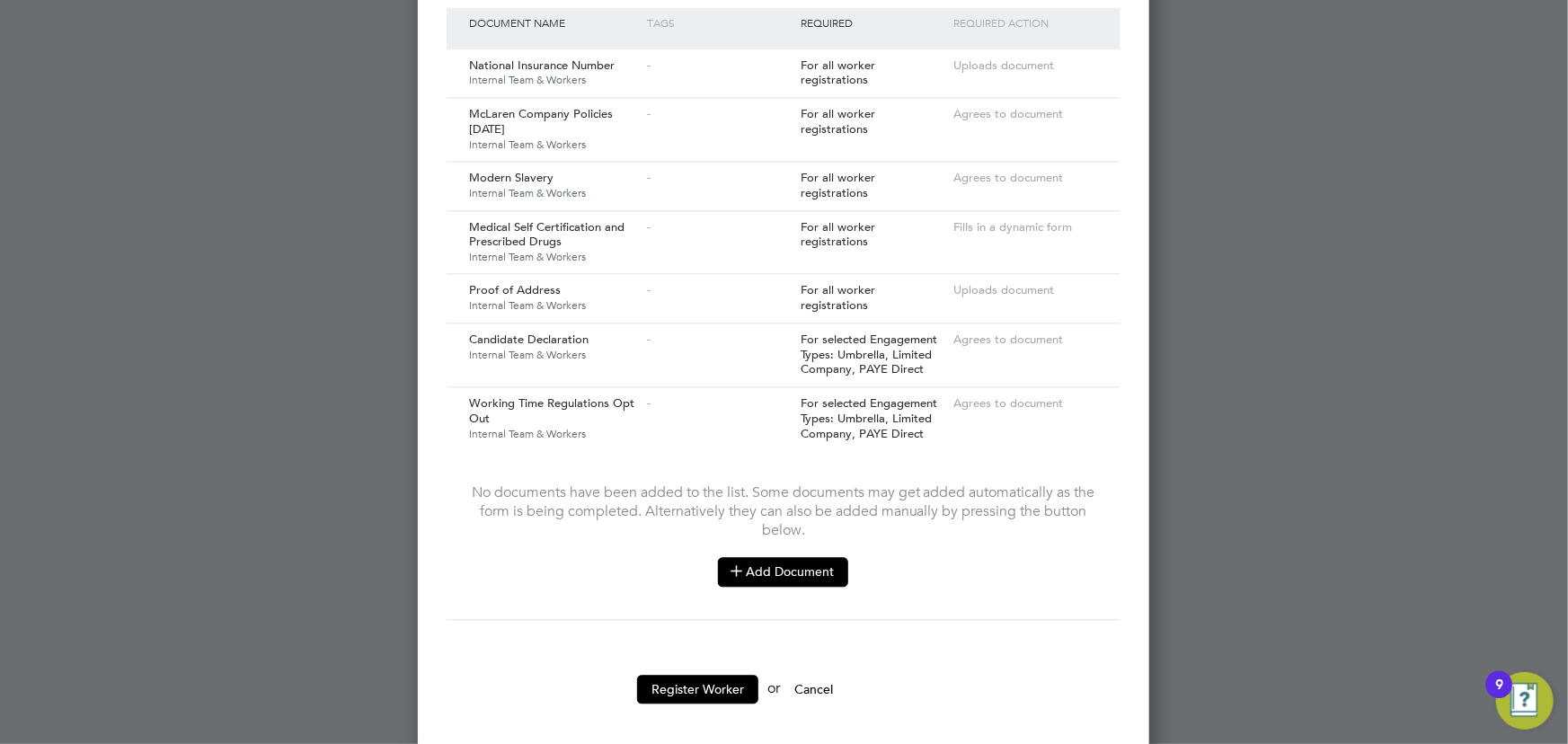
click at [792, 563] on button "Add Document" at bounding box center [783, 572] width 130 height 29
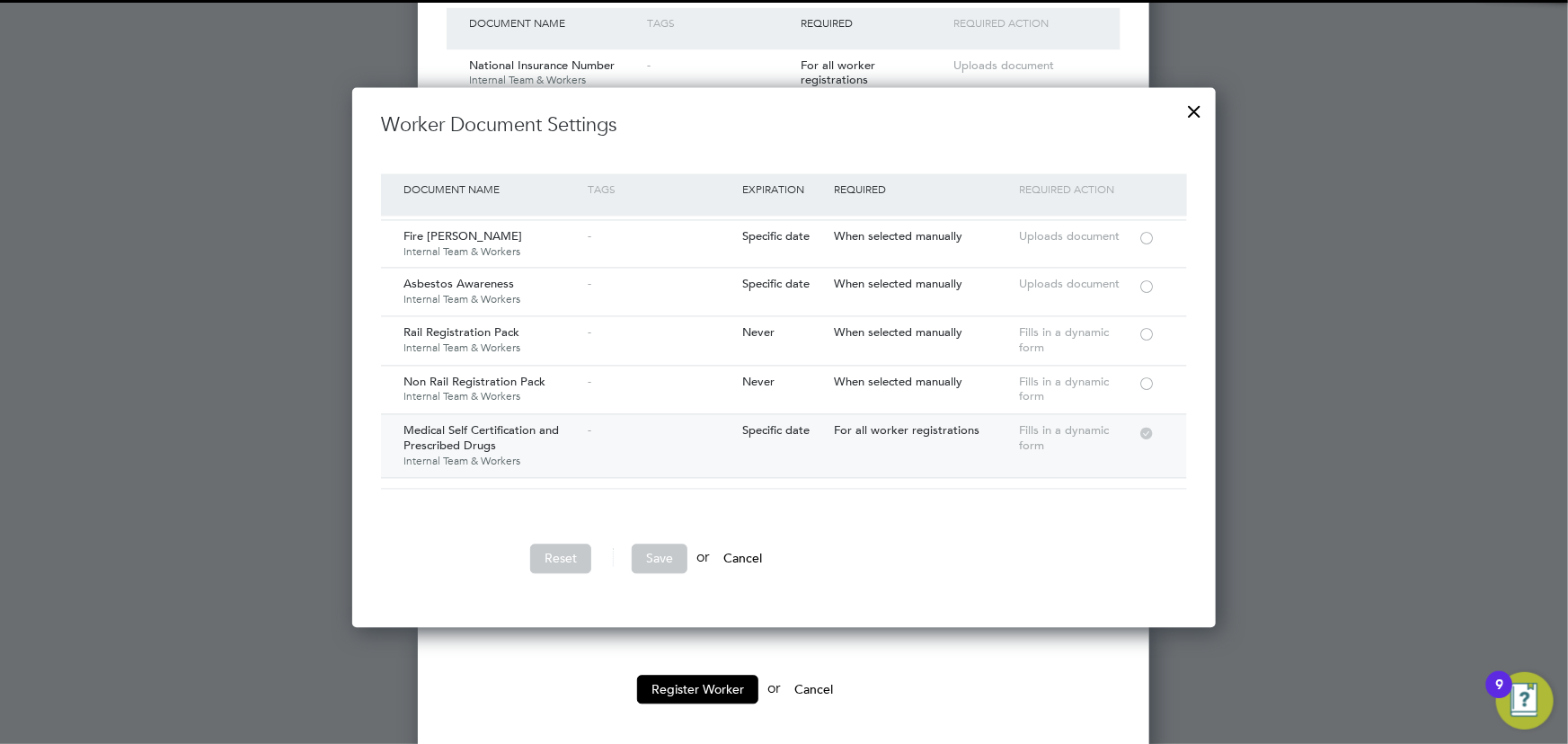
scroll to position [162, 0]
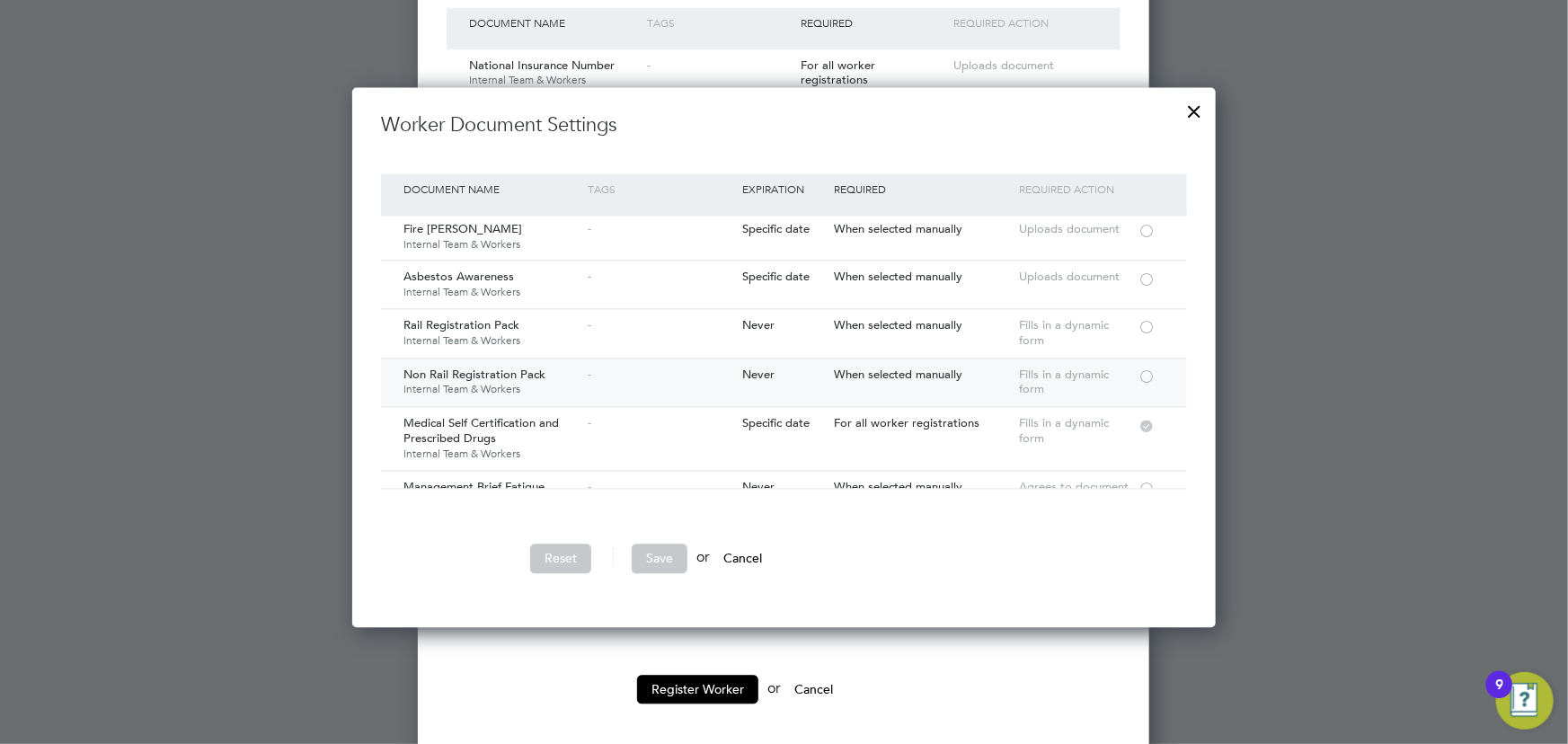
click at [1153, 373] on div at bounding box center [1147, 375] width 18 height 14
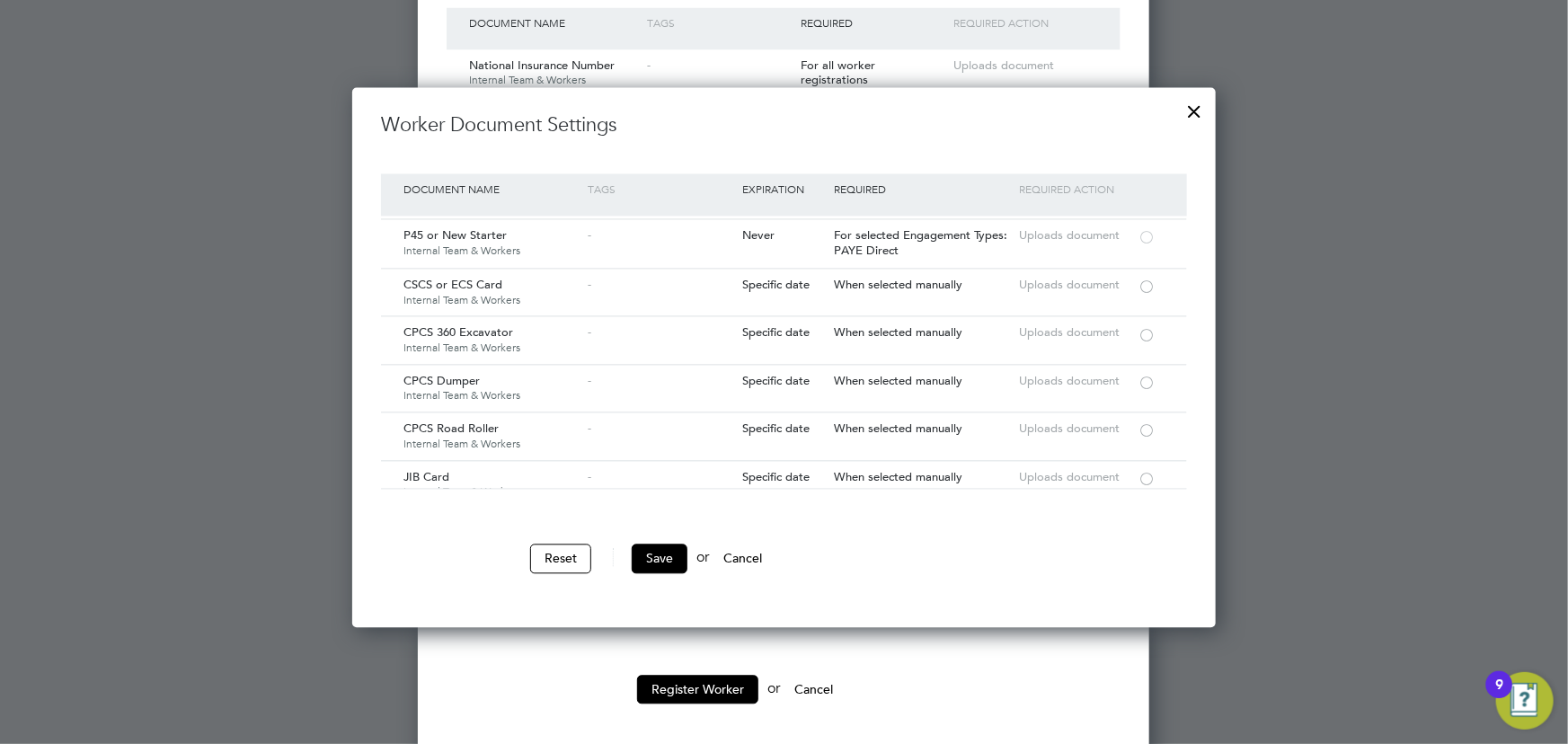
scroll to position [1801, 0]
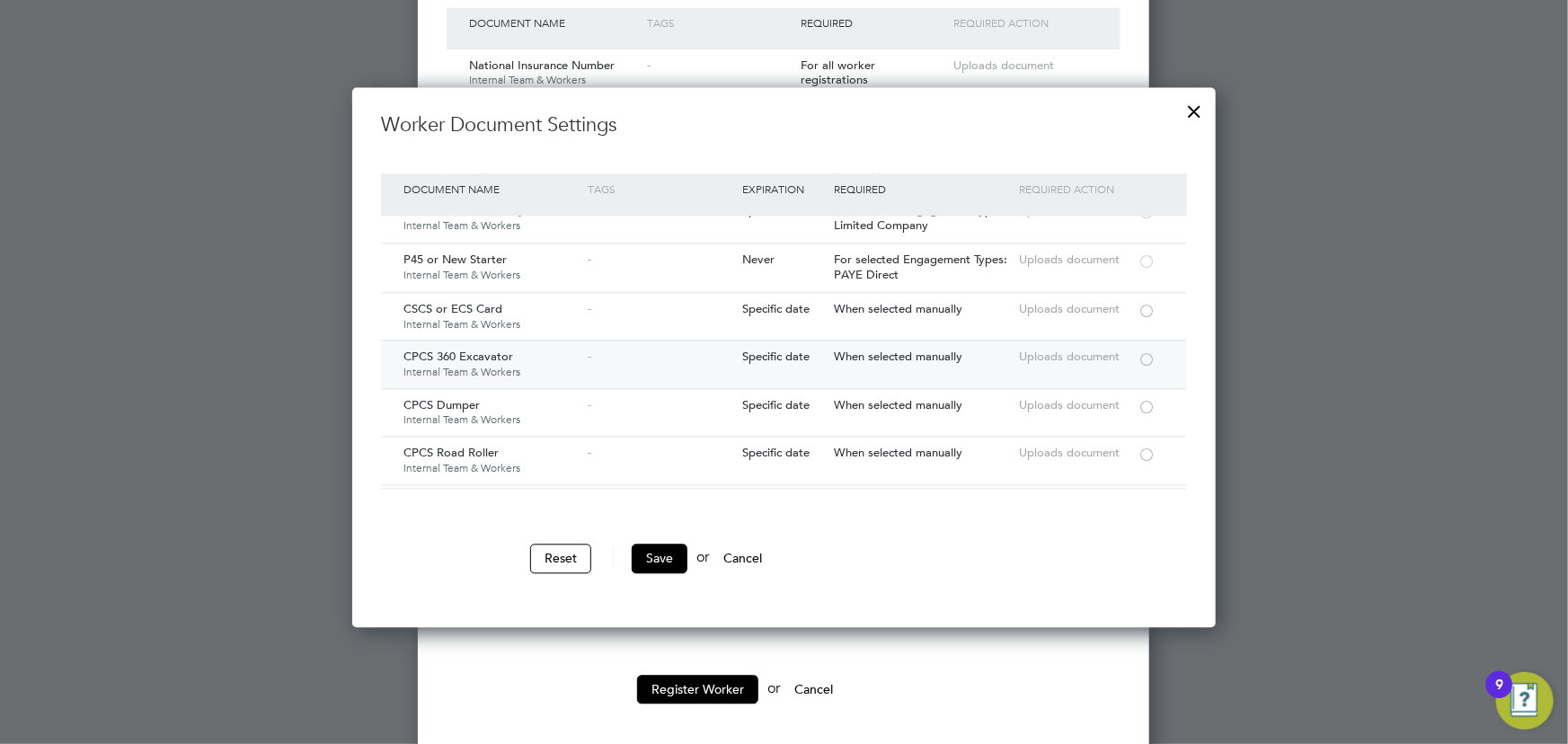
drag, startPoint x: 1144, startPoint y: 336, endPoint x: 1089, endPoint y: 367, distance: 63.1
click at [1145, 351] on div at bounding box center [1147, 357] width 18 height 14
click at [674, 552] on button "Save" at bounding box center [659, 558] width 56 height 29
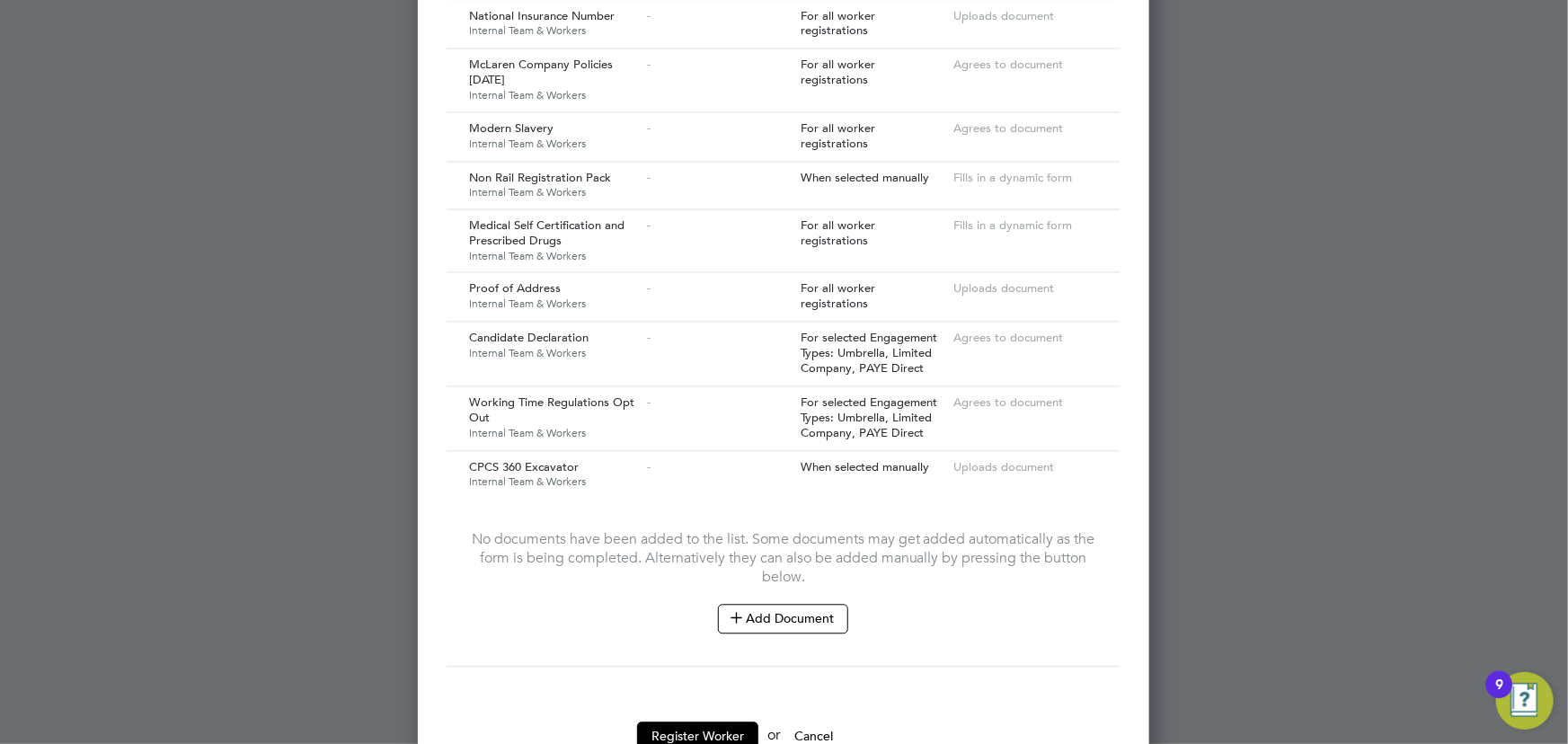
scroll to position [1921, 0]
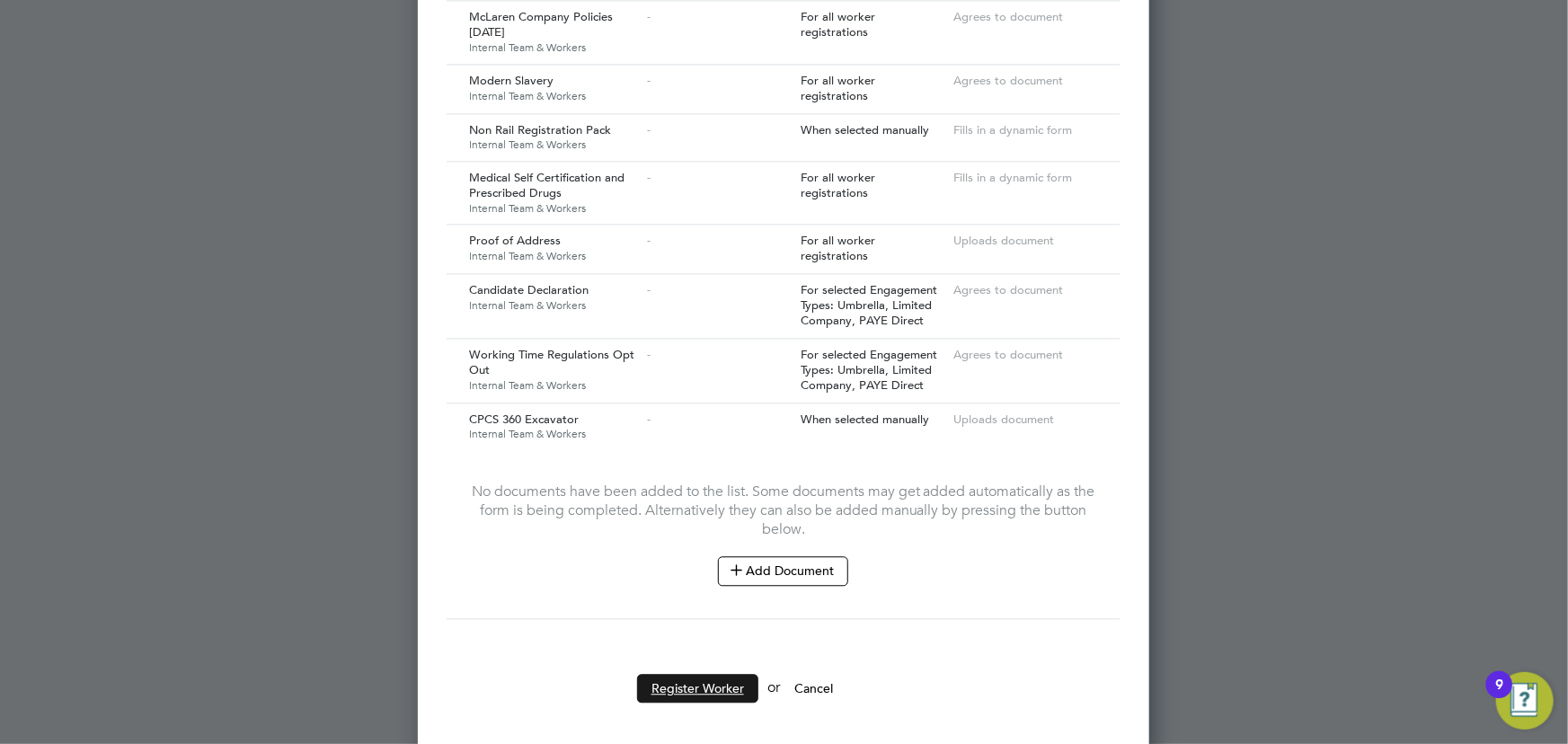
click at [727, 674] on button "Register Worker" at bounding box center [697, 688] width 121 height 29
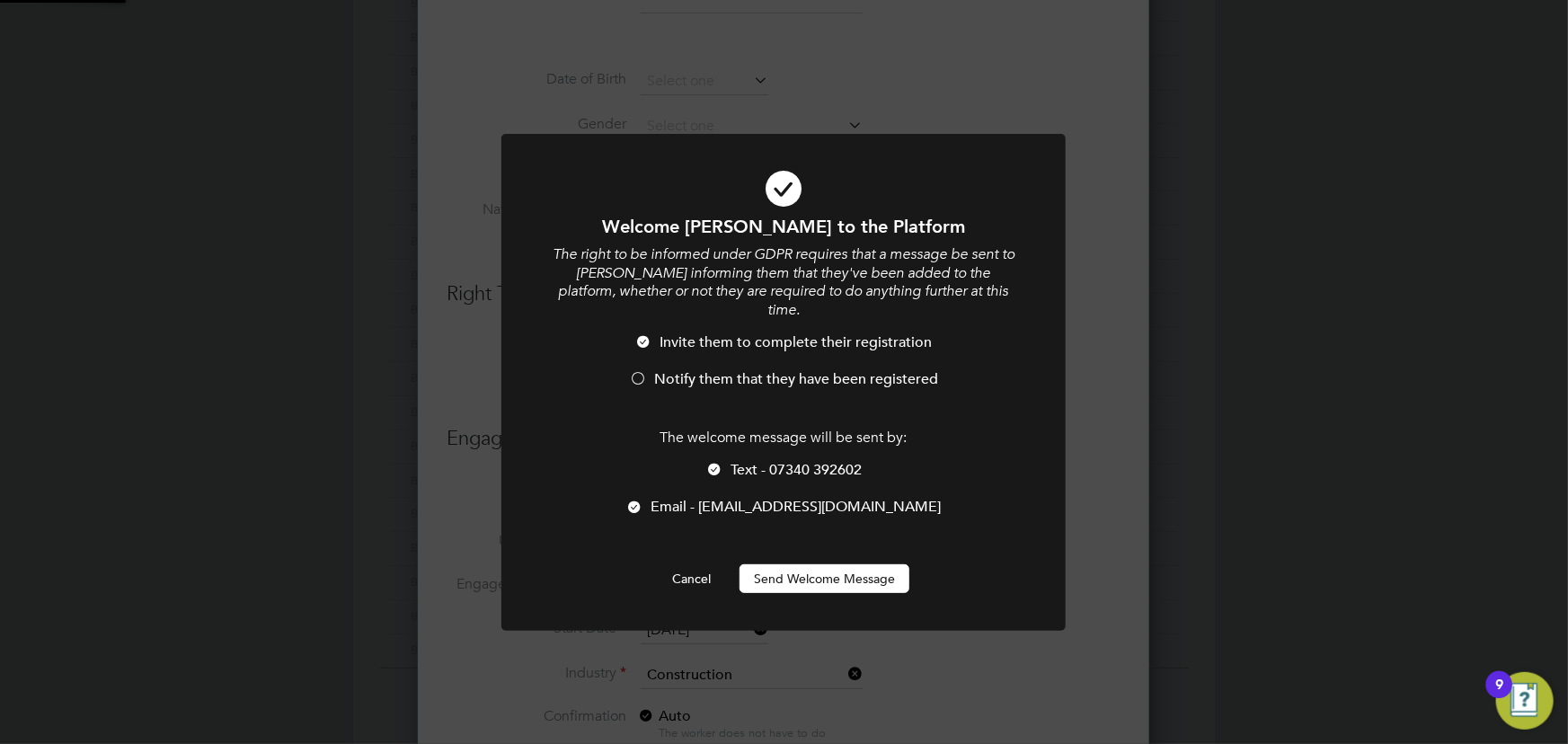
scroll to position [0, 0]
click at [836, 564] on button "Send Welcome Message" at bounding box center [825, 579] width 170 height 29
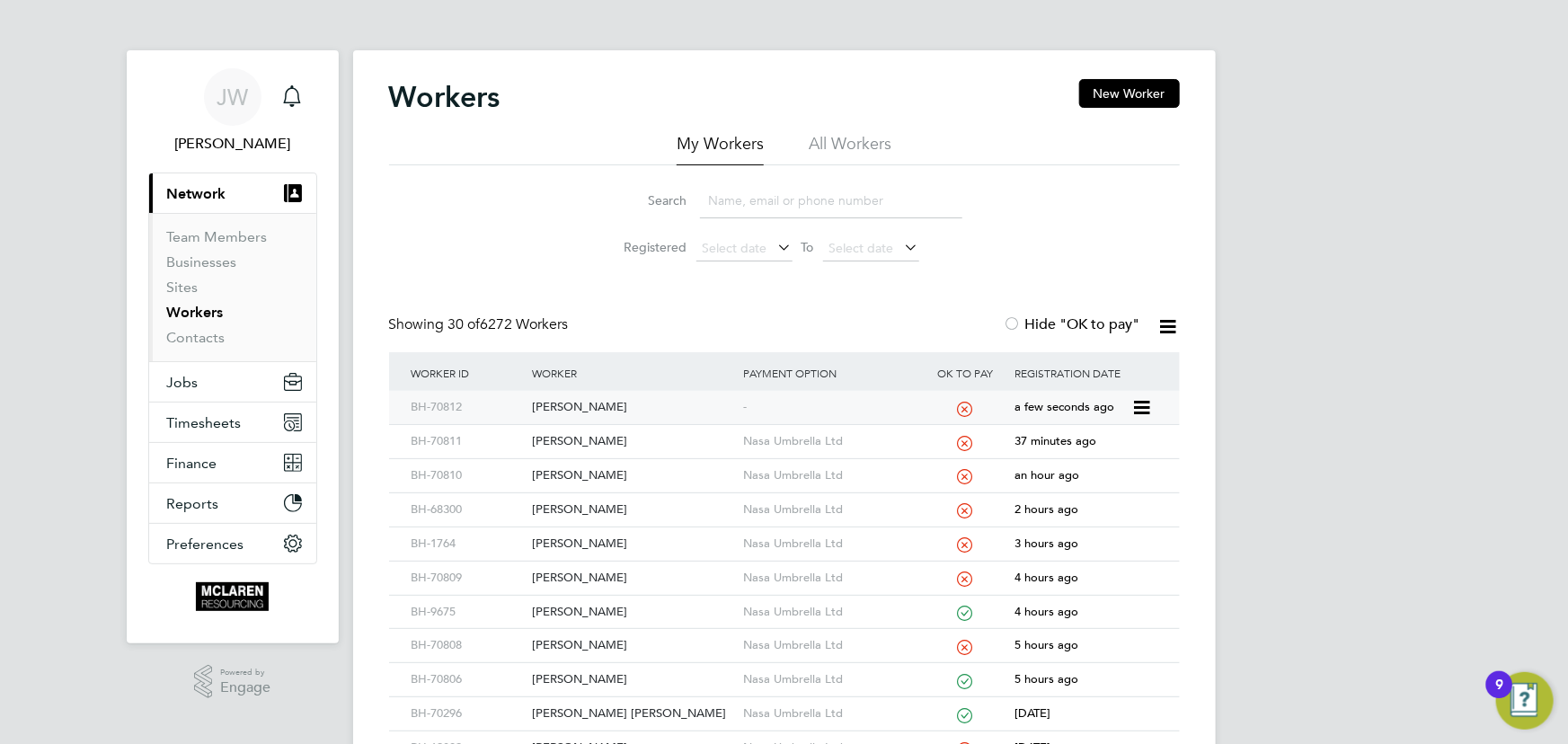
click at [576, 399] on div "[PERSON_NAME]" at bounding box center [632, 407] width 211 height 33
click at [187, 339] on link "Contacts" at bounding box center [196, 337] width 58 height 17
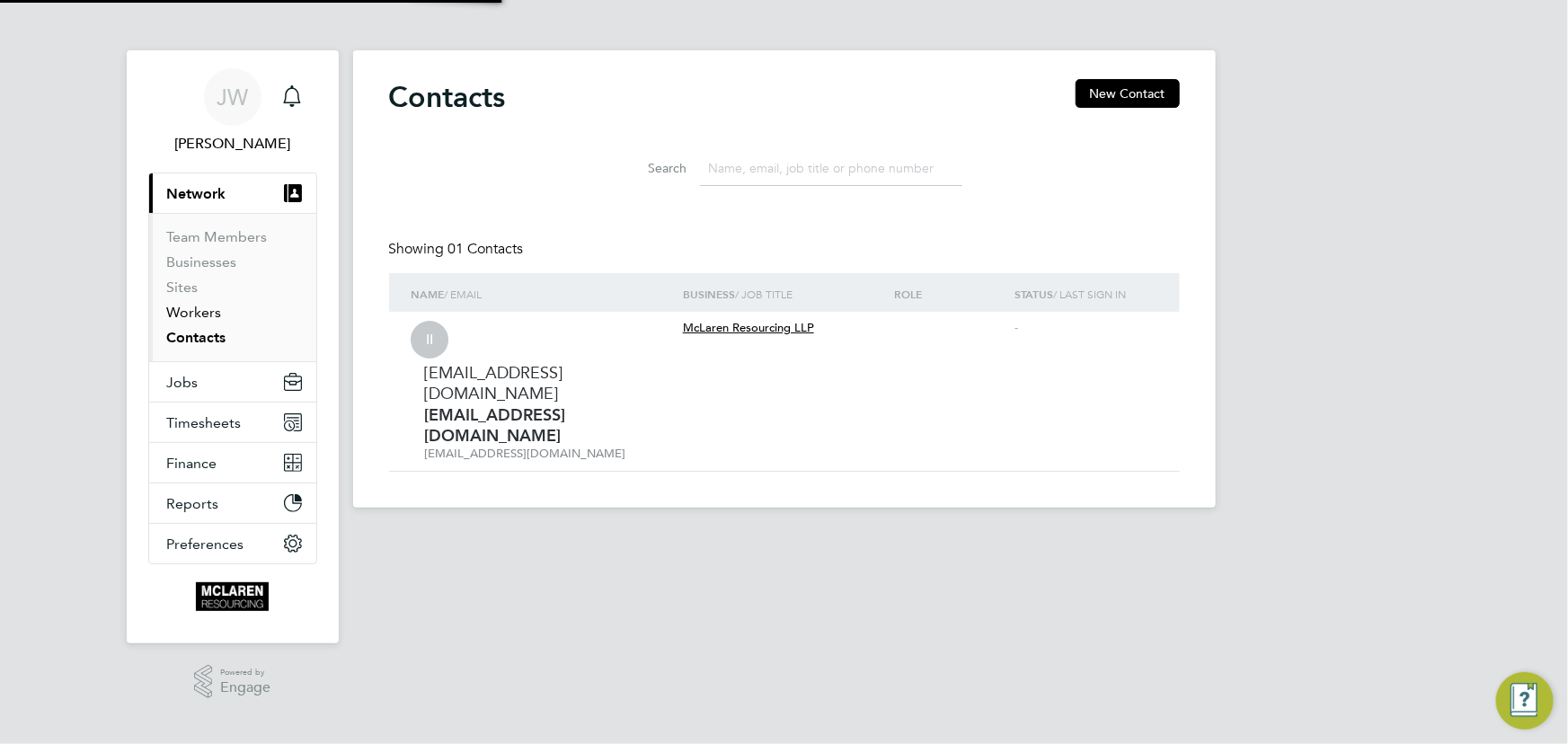
drag, startPoint x: 191, startPoint y: 315, endPoint x: 307, endPoint y: 296, distance: 117.5
click at [192, 315] on link "Workers" at bounding box center [194, 312] width 55 height 17
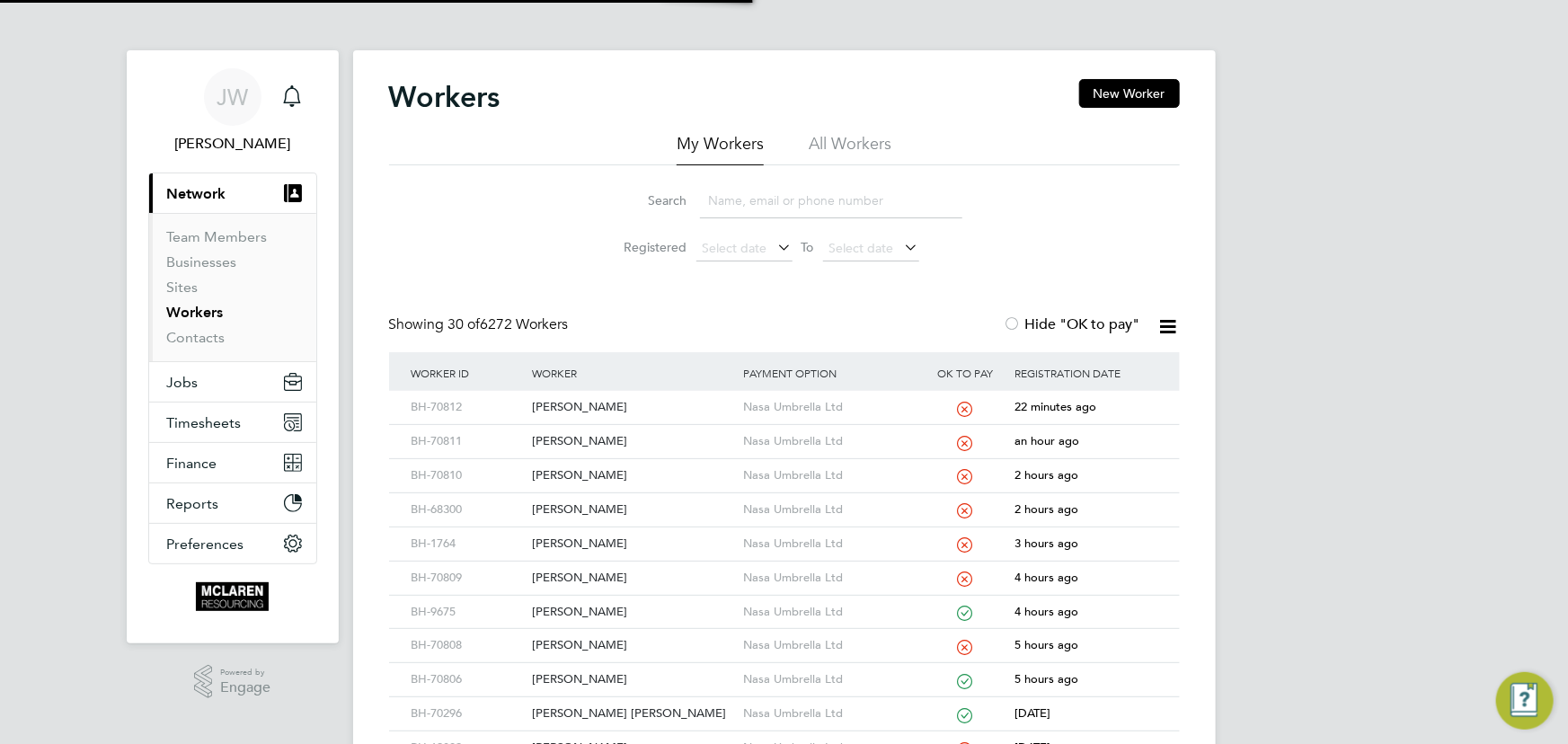
click at [742, 202] on input at bounding box center [831, 201] width 263 height 35
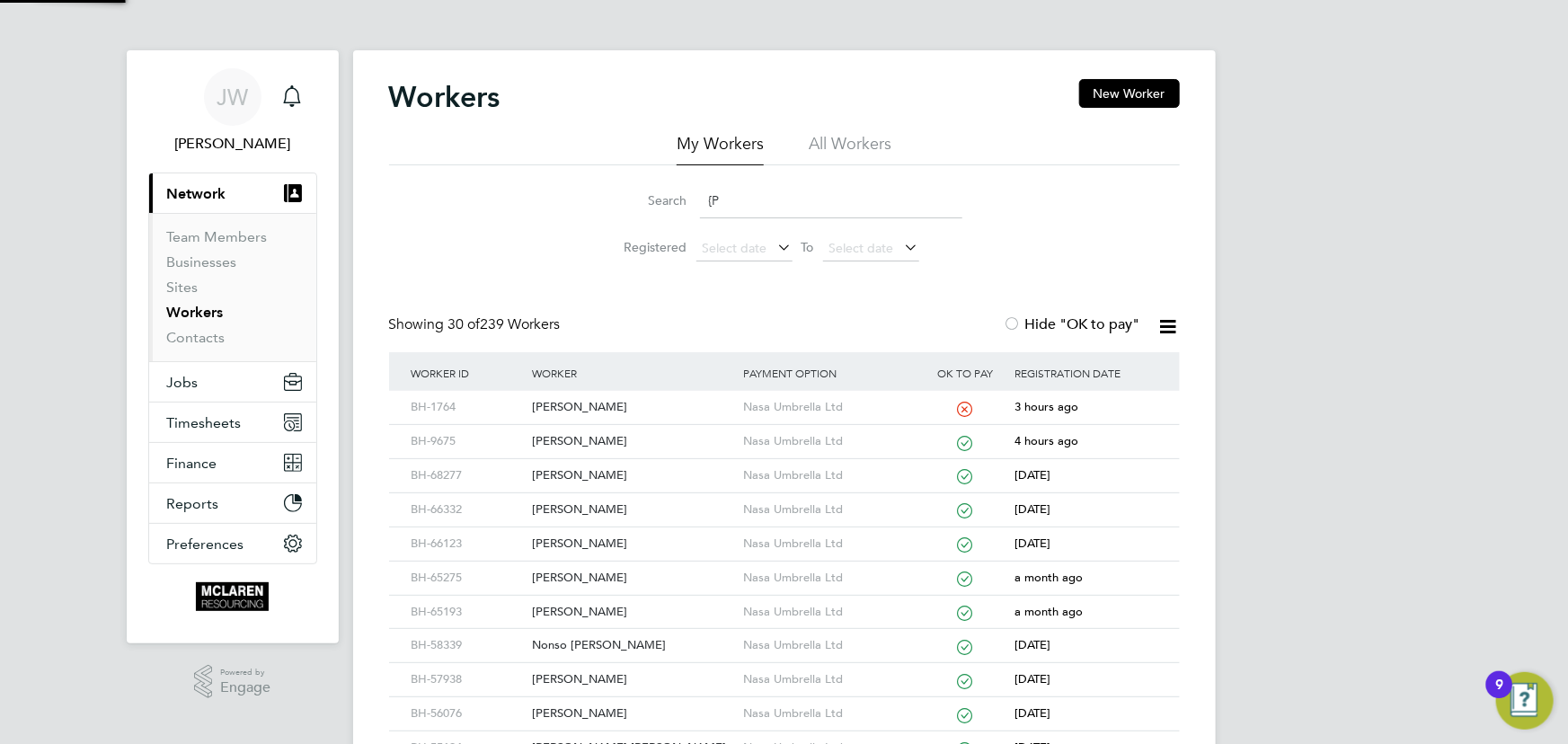
type input "{"
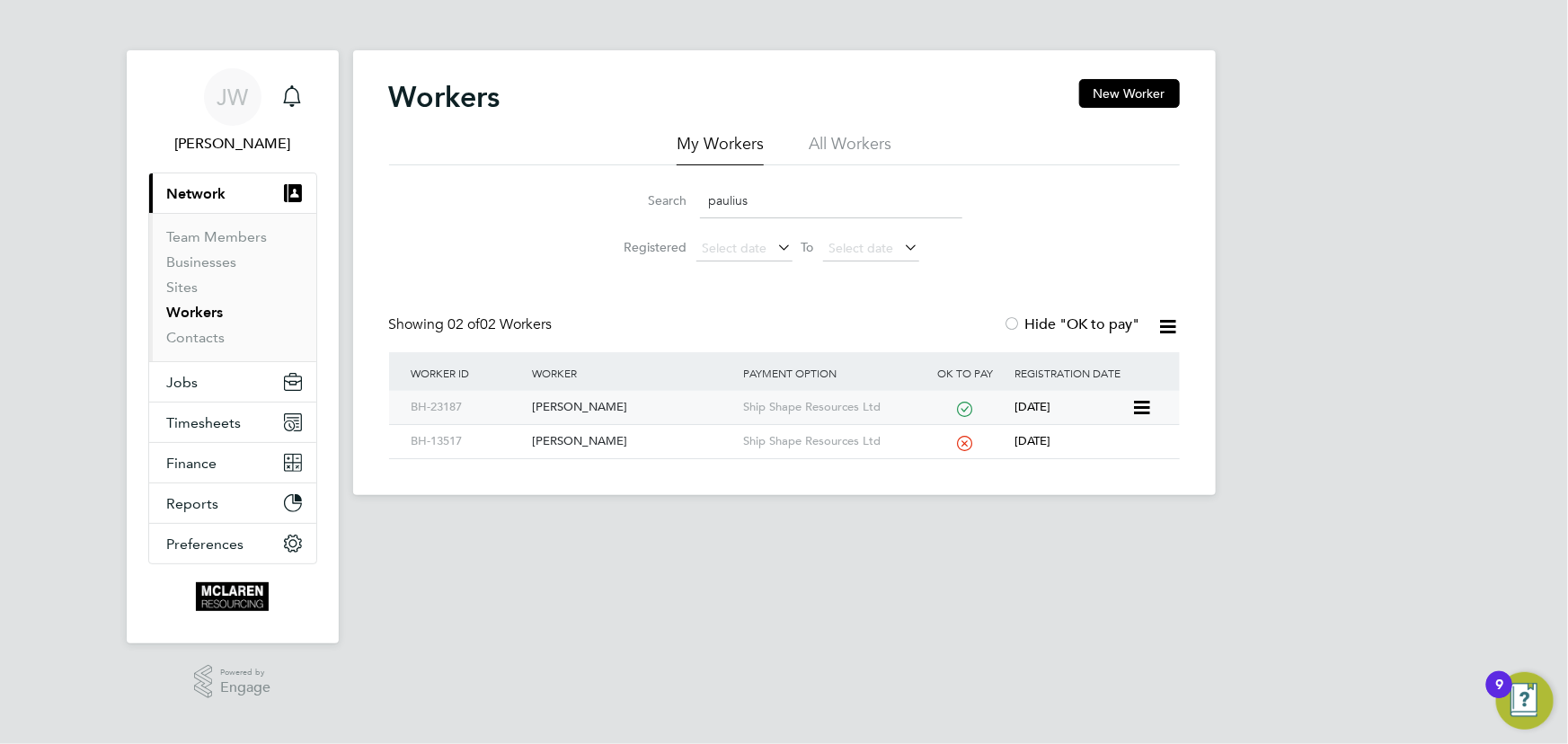
type input "paulius"
click at [626, 407] on div "[PERSON_NAME]" at bounding box center [632, 407] width 211 height 33
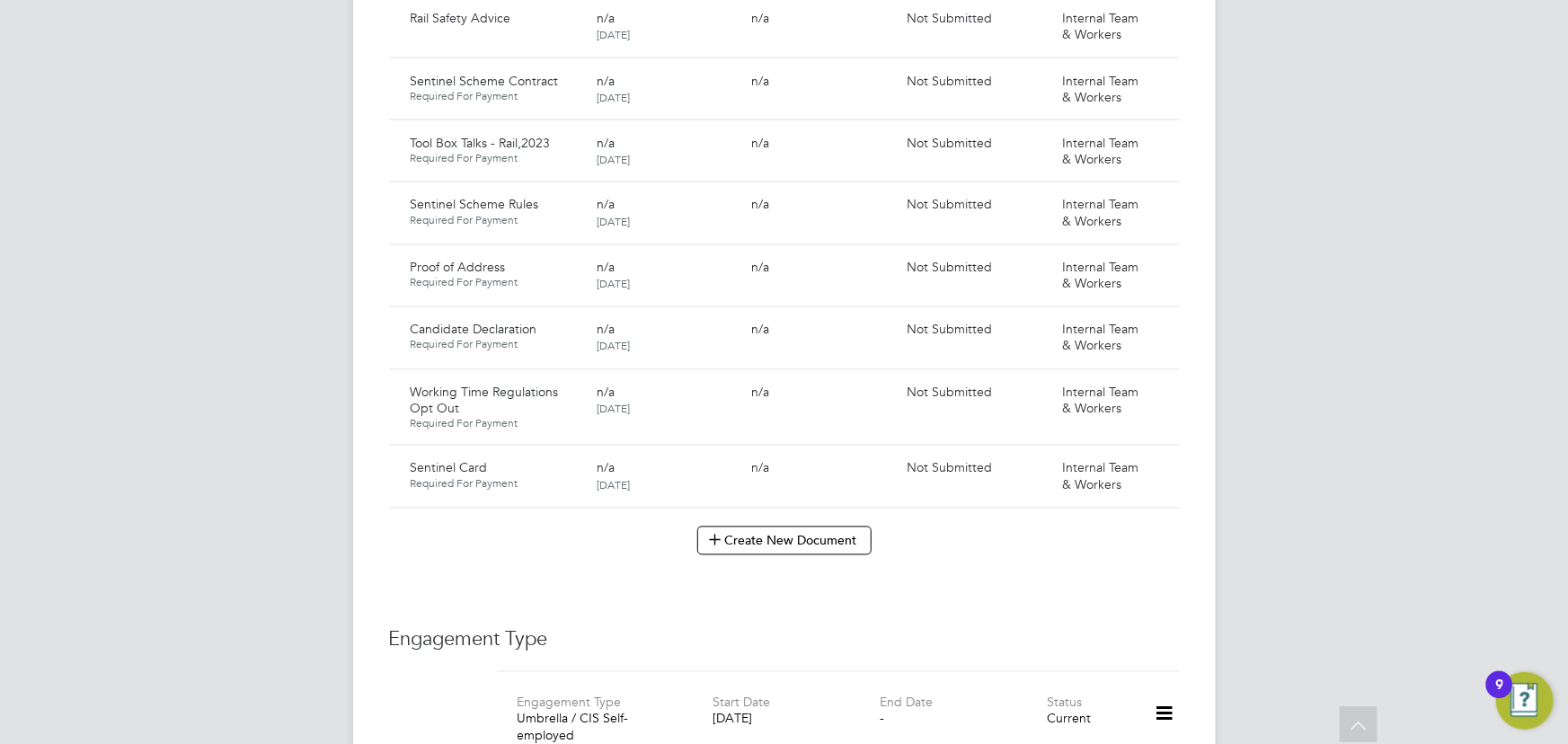
scroll to position [1877, 0]
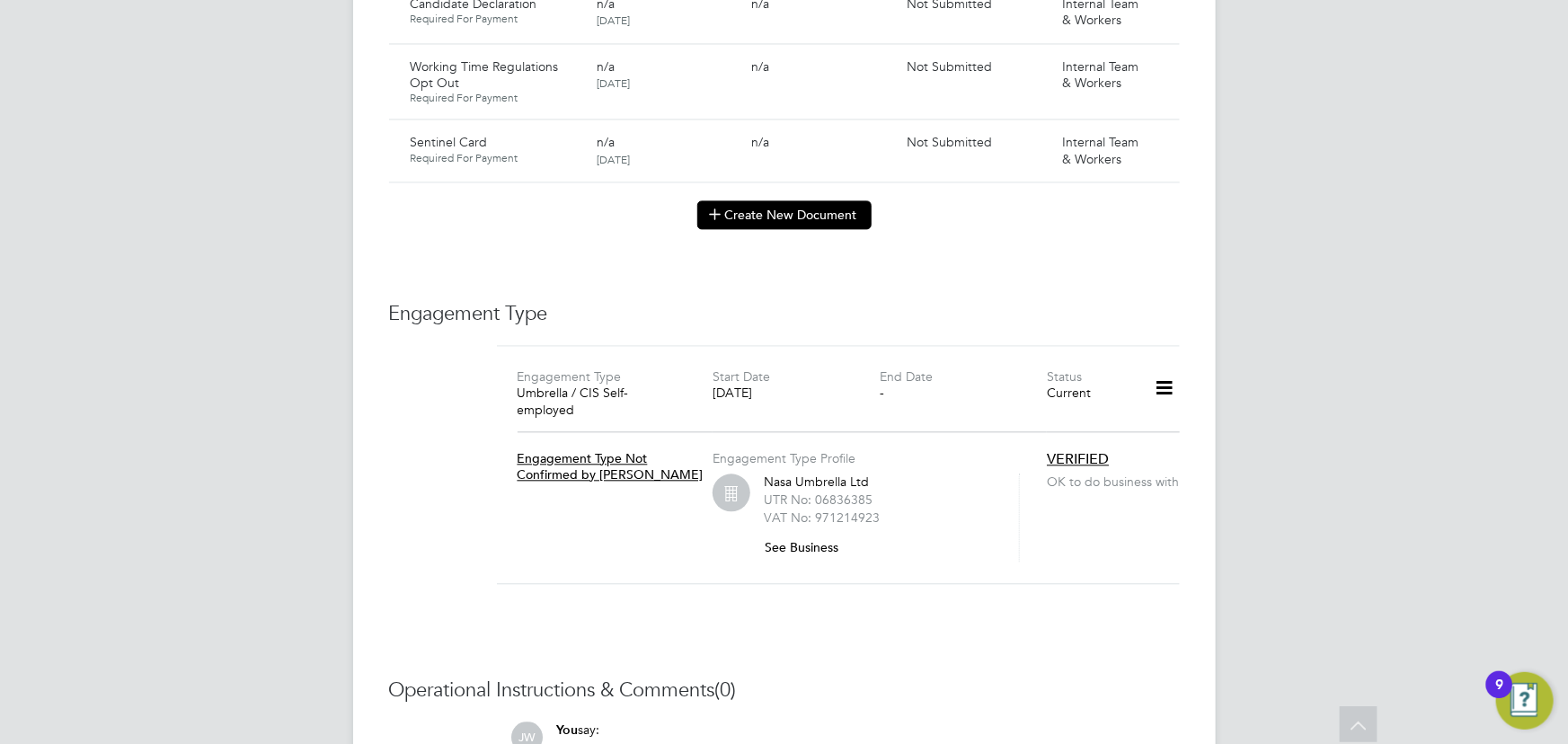
click at [775, 201] on button "Create New Document" at bounding box center [784, 215] width 174 height 29
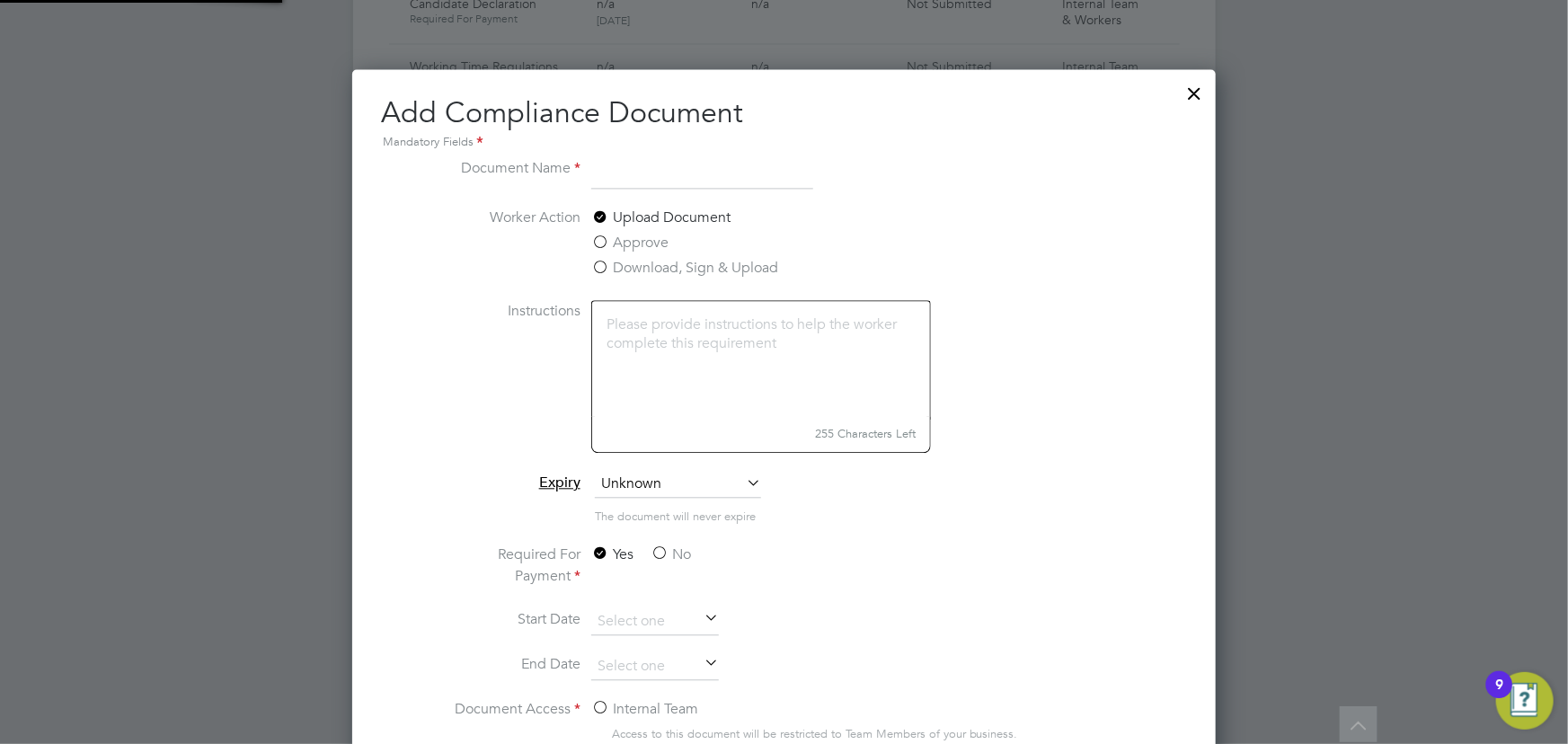
scroll to position [939, 864]
type input "L"
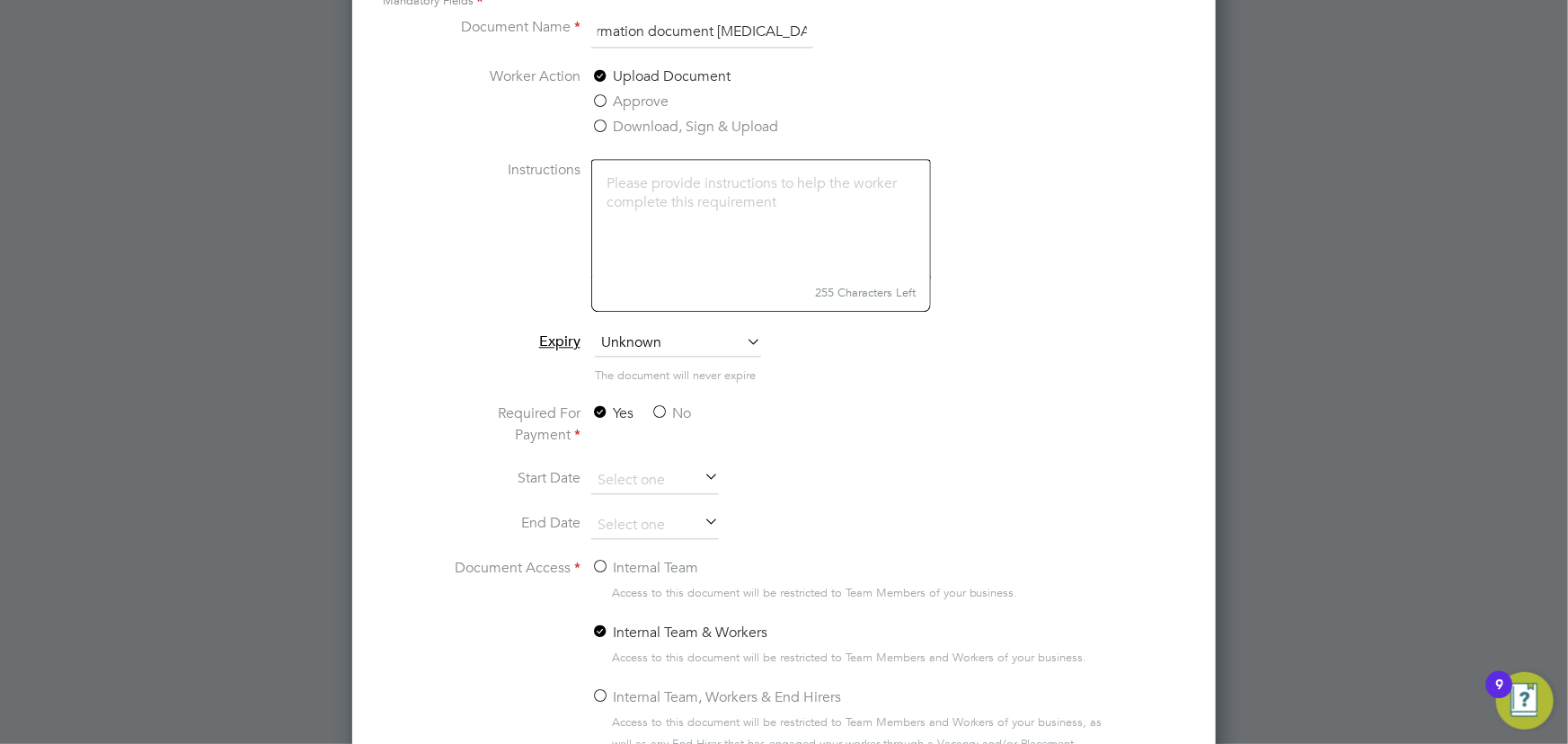
scroll to position [2123, 0]
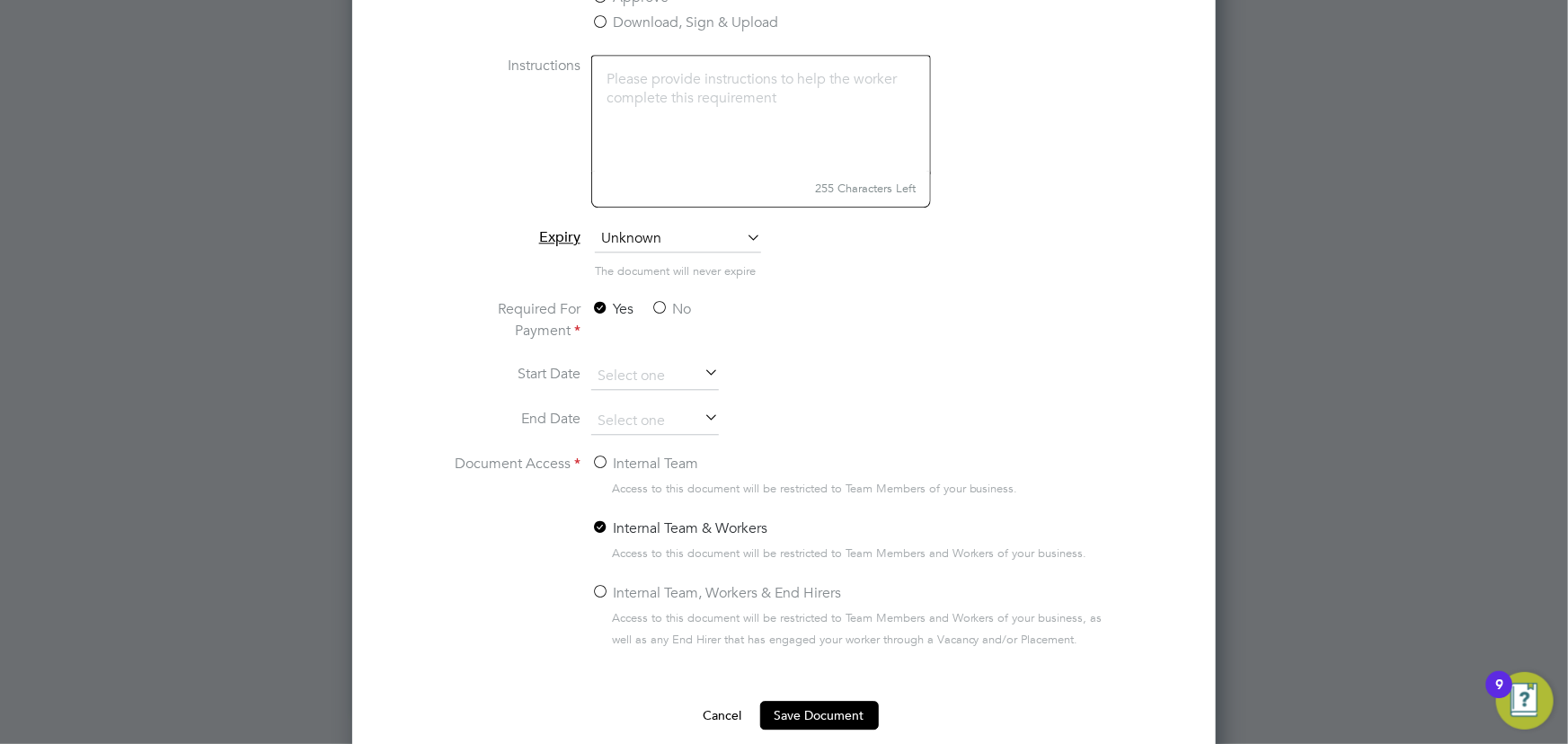
type input "Key information document [MEDICAL_DATA] [DATE]"
click at [668, 308] on label "No" at bounding box center [670, 309] width 40 height 22
click at [0, 0] on input "No" at bounding box center [0, 0] width 0 height 0
click at [628, 454] on label "Internal Team" at bounding box center [644, 463] width 107 height 22
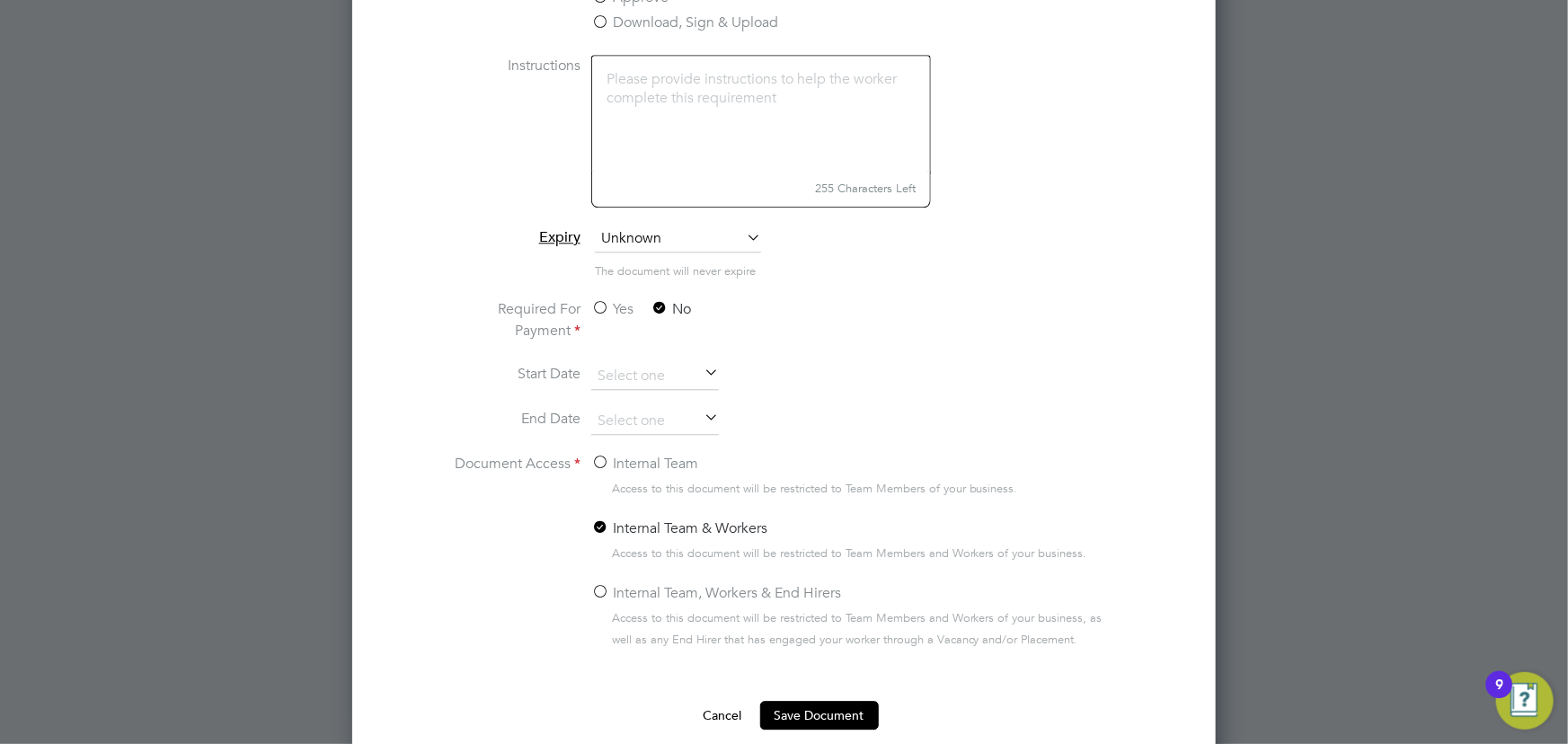
click at [0, 0] on input "Internal Team" at bounding box center [0, 0] width 0 height 0
drag, startPoint x: 815, startPoint y: 714, endPoint x: 1406, endPoint y: 523, distance: 621.1
click at [821, 713] on button "Save Document" at bounding box center [819, 715] width 119 height 29
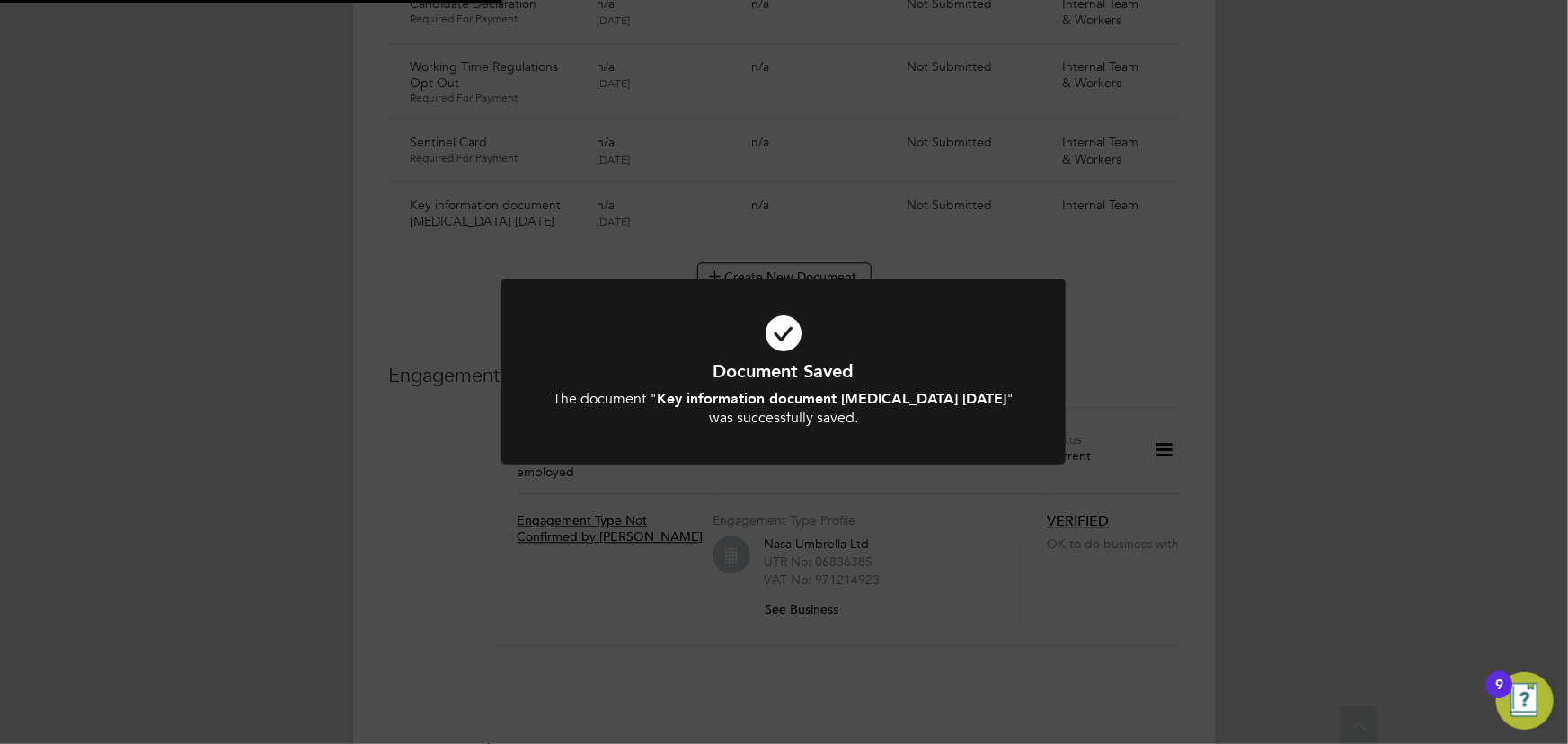
click at [1417, 501] on div "Document Saved The document " Key information document [MEDICAL_DATA] [DATE] " …" at bounding box center [784, 372] width 1568 height 744
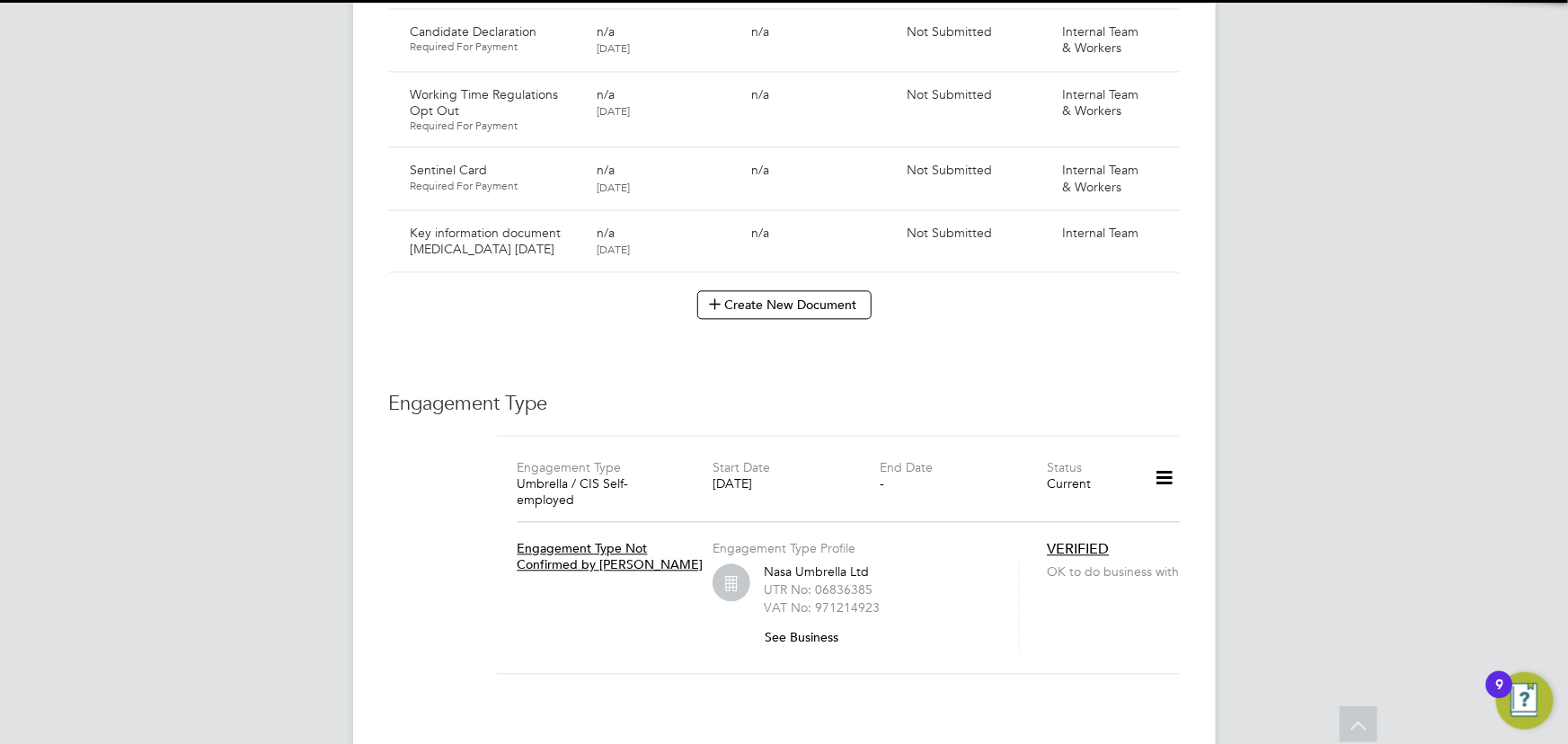
scroll to position [1633, 0]
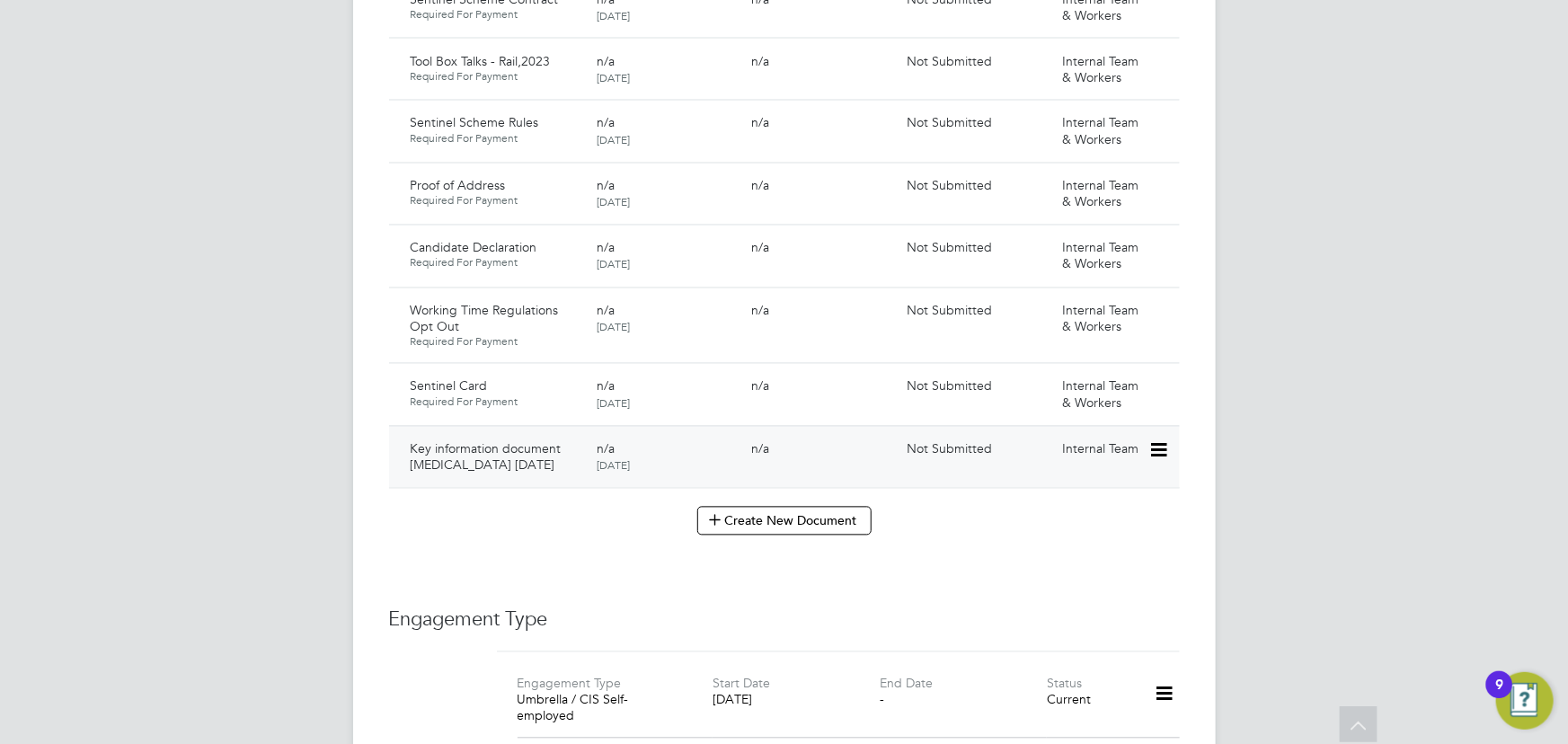
click at [1167, 440] on icon at bounding box center [1158, 451] width 18 height 22
click at [1096, 499] on li "Submit Document" at bounding box center [1104, 501] width 126 height 26
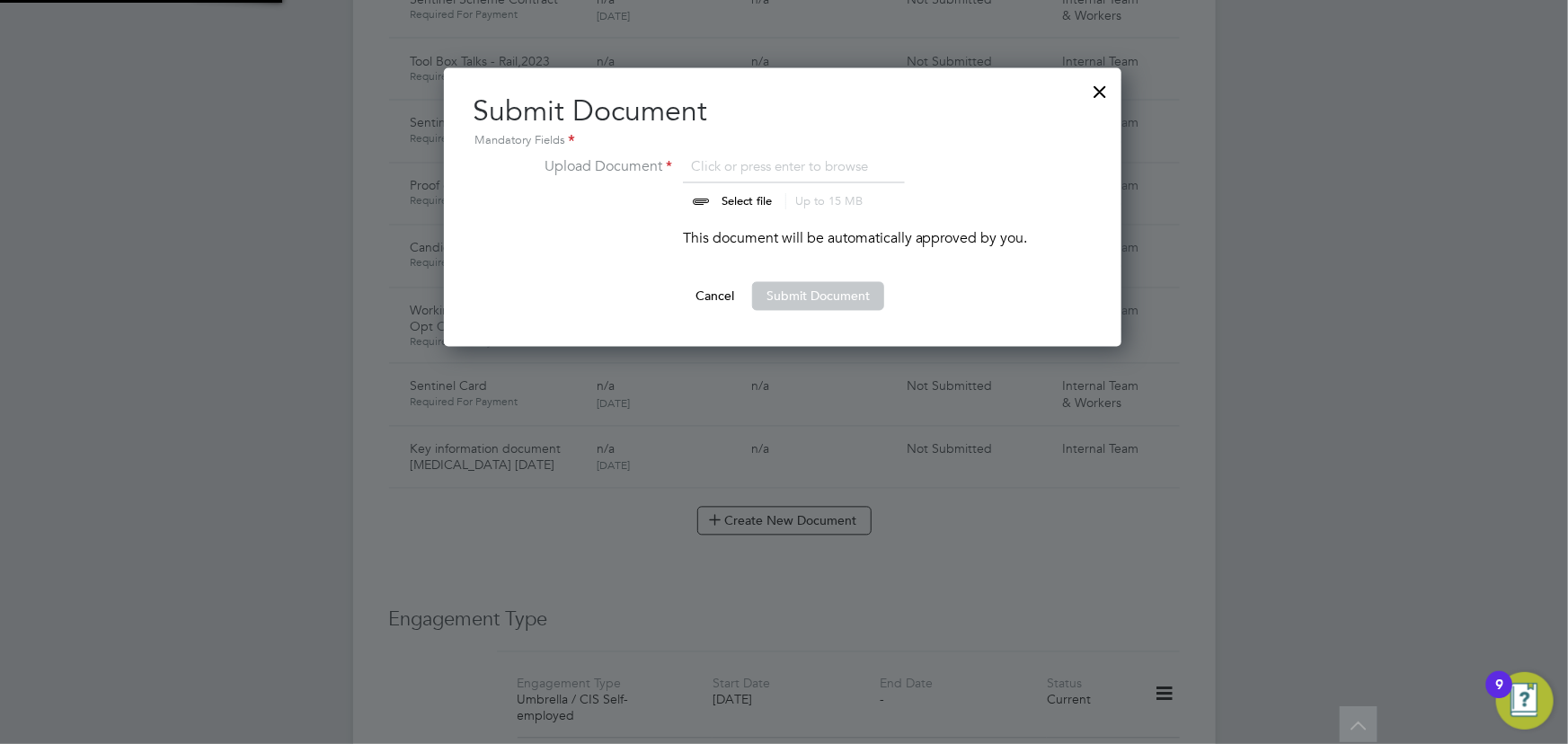
scroll to position [278, 680]
click at [748, 206] on input "file" at bounding box center [763, 182] width 282 height 54
type input "C:\fakepath\Key Information Document (Self Employed-CIS) 3 [PERSON_NAME] [MEDIC…"
click at [867, 306] on button "Submit Document" at bounding box center [817, 296] width 132 height 29
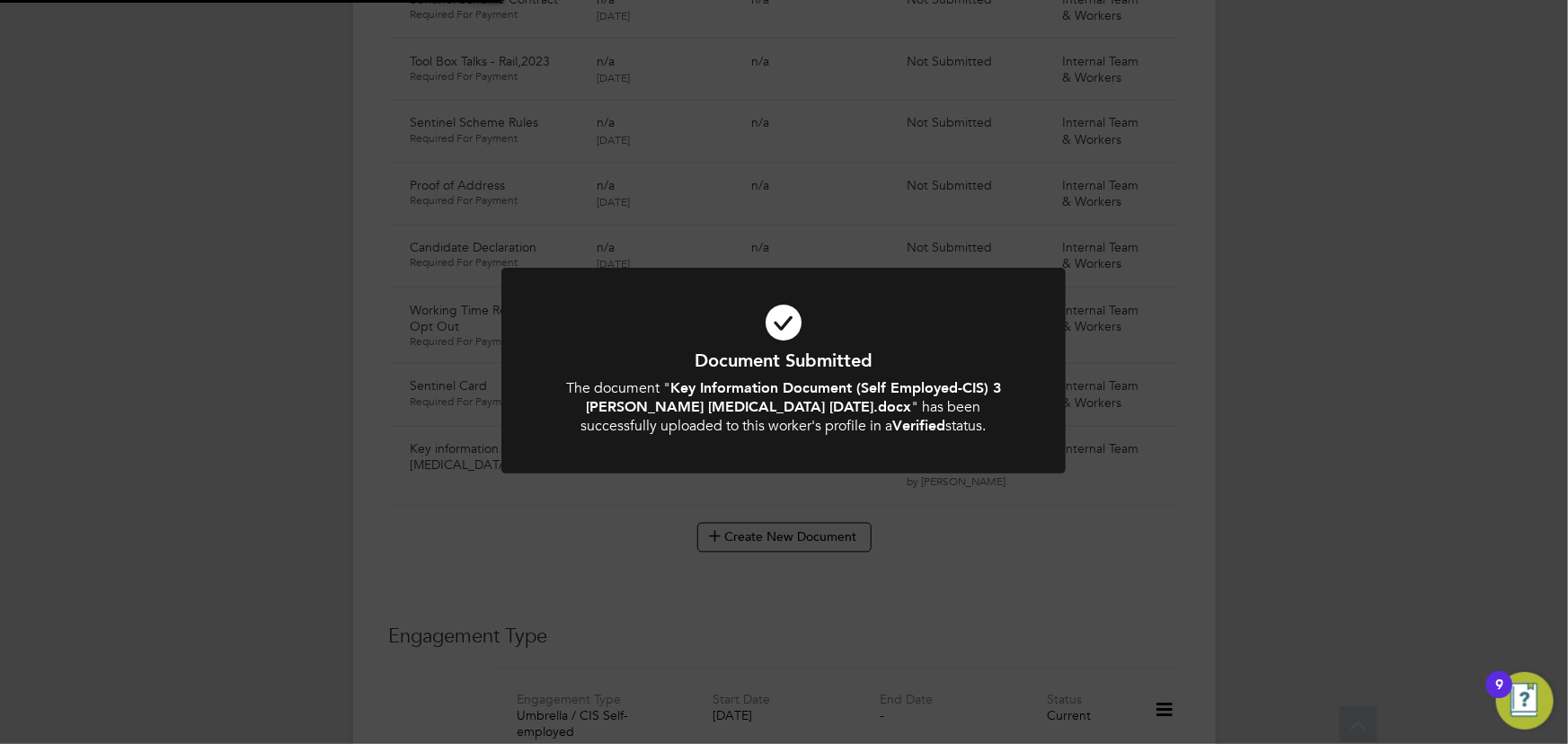
click at [1449, 372] on div "Document Submitted The document " Key Information Document (Self Employed-CIS) …" at bounding box center [784, 372] width 1568 height 744
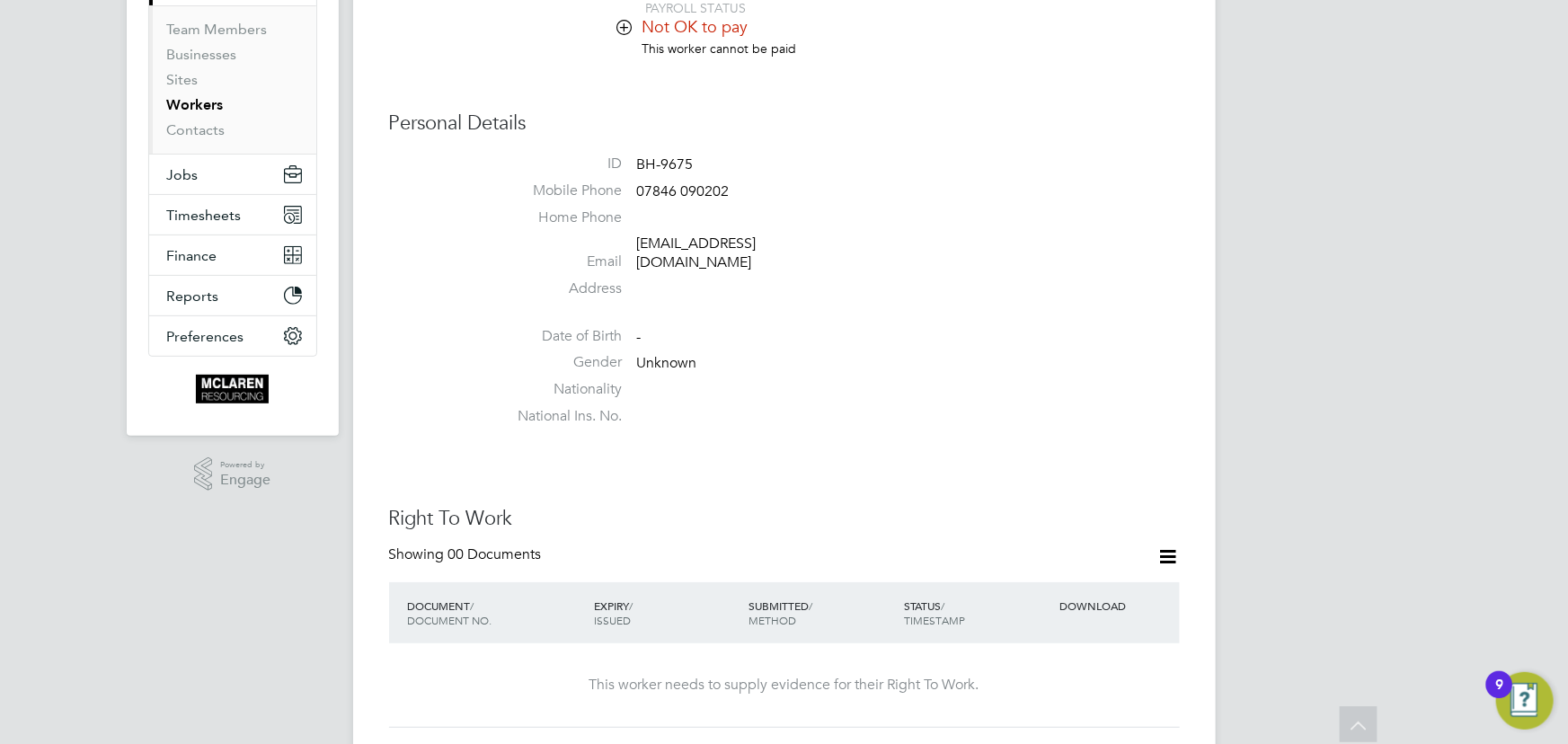
scroll to position [4, 0]
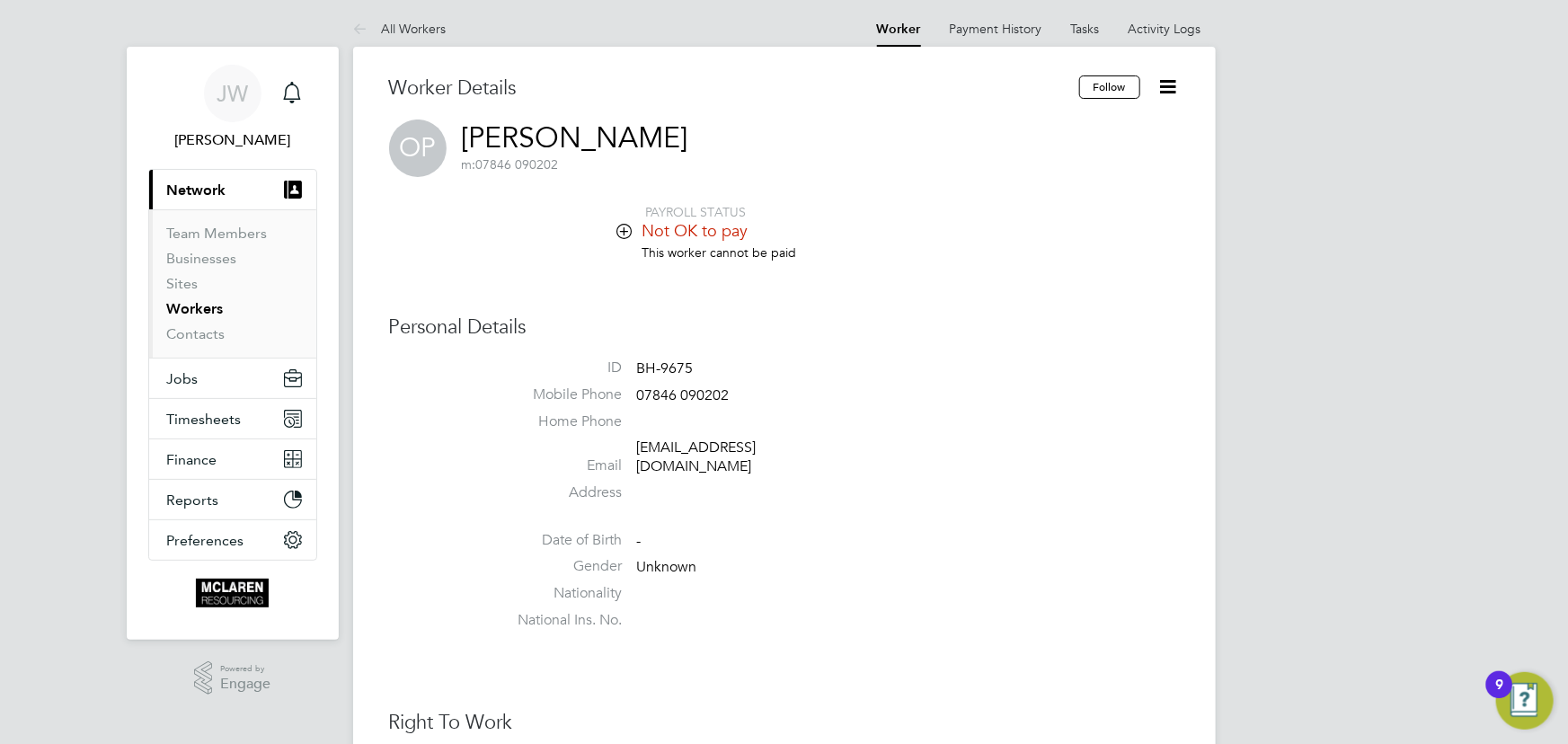
click at [970, 269] on li "This worker cannot be paid" at bounding box center [838, 261] width 683 height 34
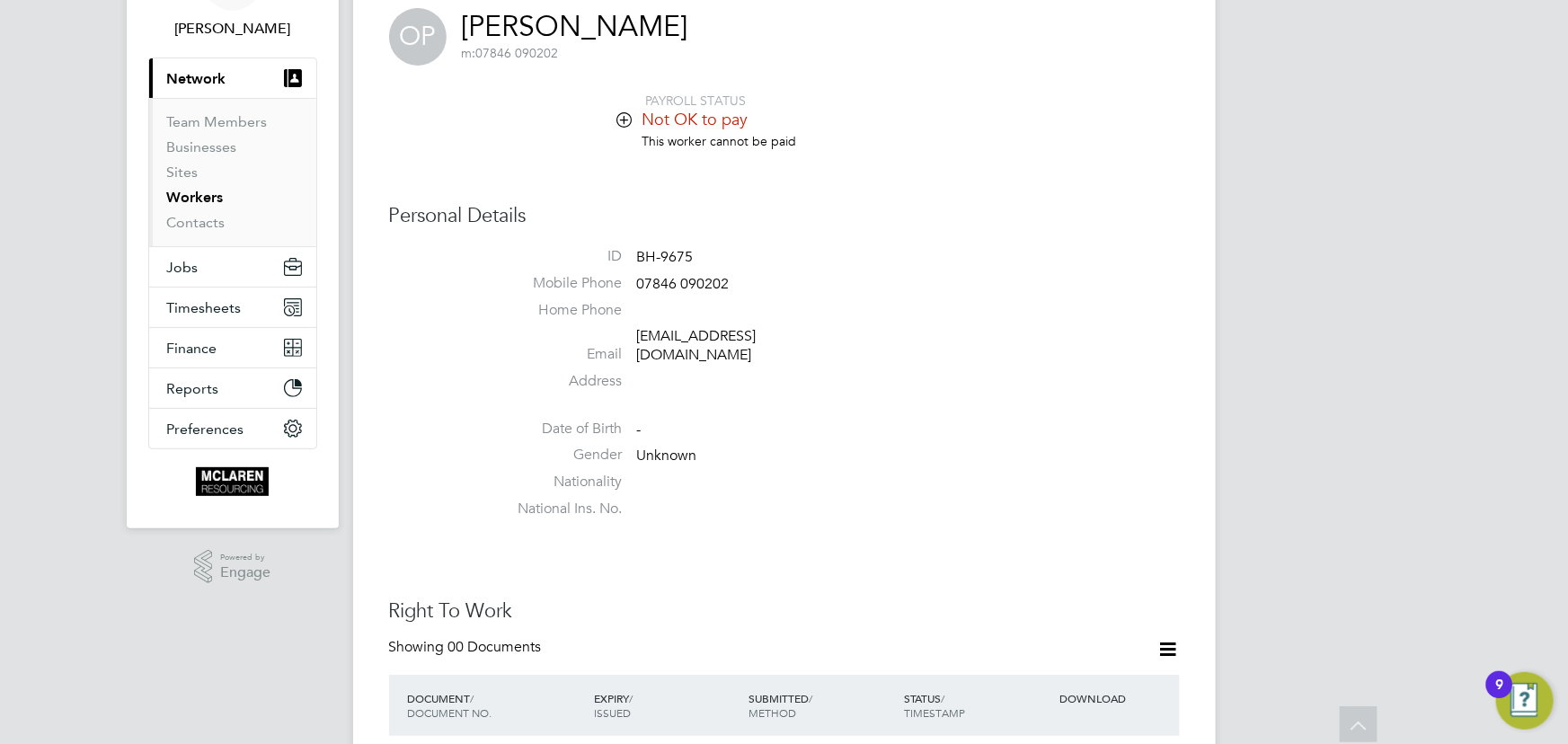
scroll to position [86, 0]
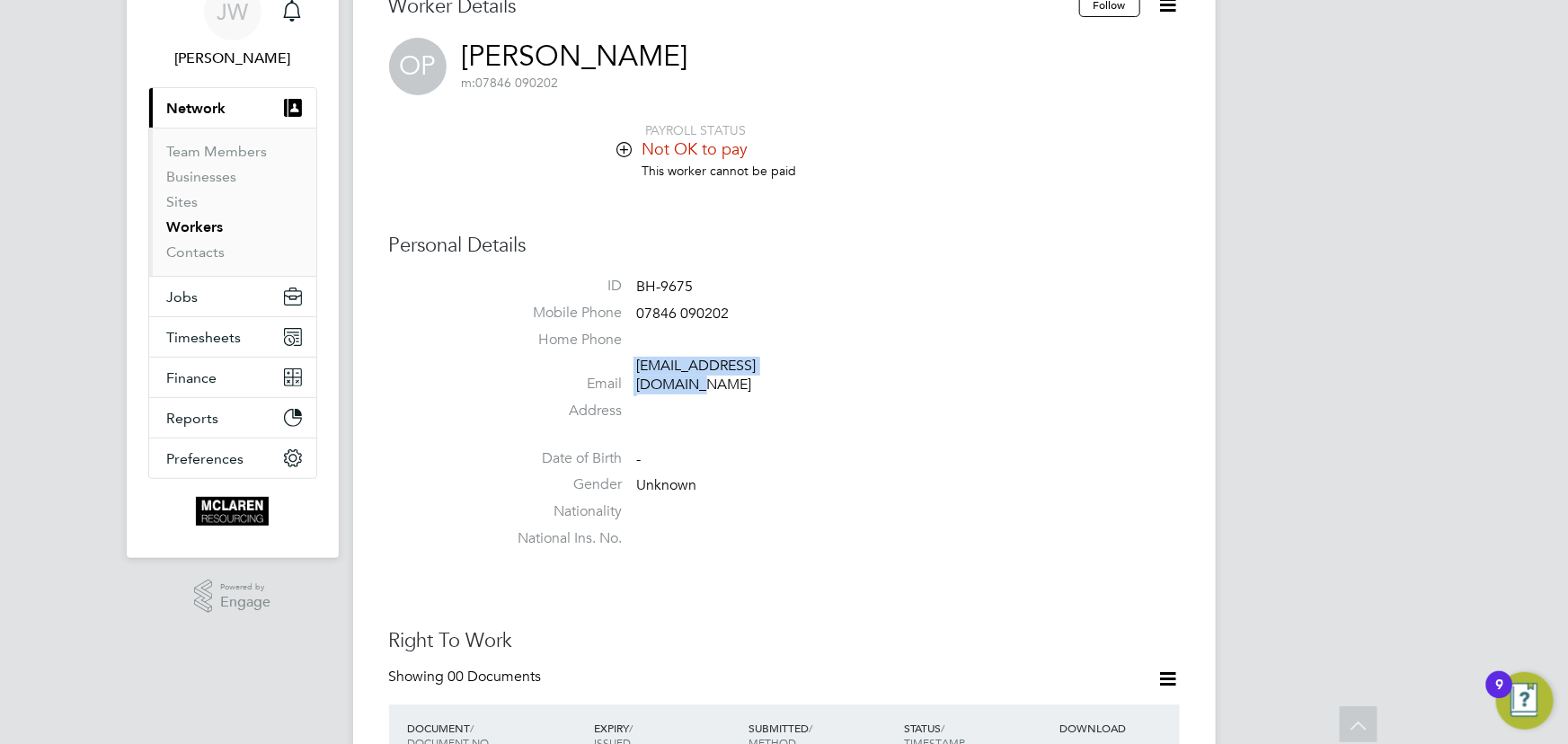
drag, startPoint x: 630, startPoint y: 375, endPoint x: 806, endPoint y: 369, distance: 176.1
click at [806, 369] on li "Email [EMAIL_ADDRESS][DOMAIN_NAME]" at bounding box center [838, 378] width 683 height 44
copy li "[EMAIL_ADDRESS][DOMAIN_NAME]"
drag, startPoint x: 634, startPoint y: 314, endPoint x: 797, endPoint y: 313, distance: 163.0
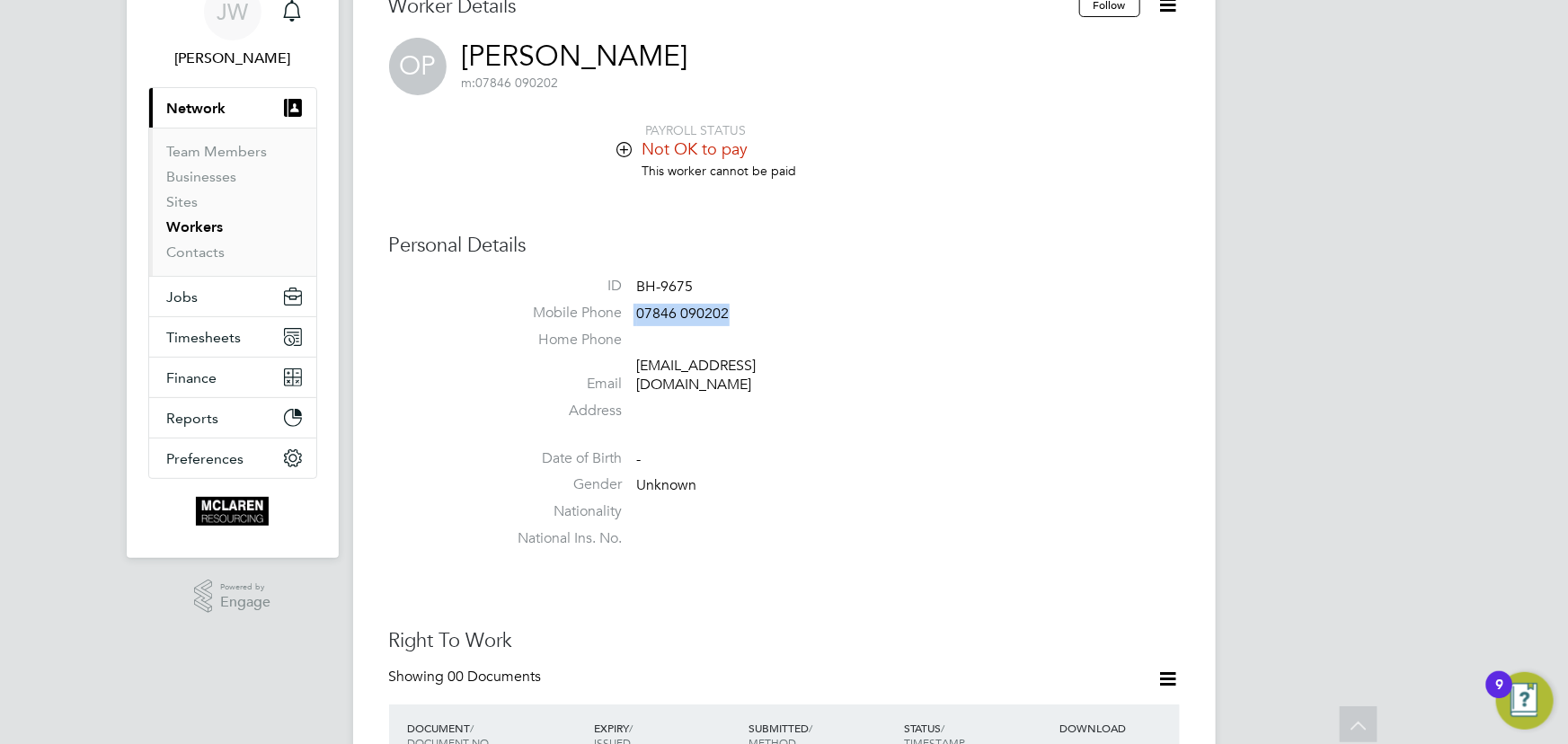
click at [797, 313] on li "Mobile Phone 07846 090202" at bounding box center [838, 317] width 683 height 27
copy li "07846 090202"
drag, startPoint x: 628, startPoint y: 367, endPoint x: 822, endPoint y: 360, distance: 194.1
click at [822, 360] on li "Email patrasc_octav@yahoo.com" at bounding box center [838, 378] width 683 height 44
drag, startPoint x: 809, startPoint y: 364, endPoint x: 831, endPoint y: 318, distance: 51.0
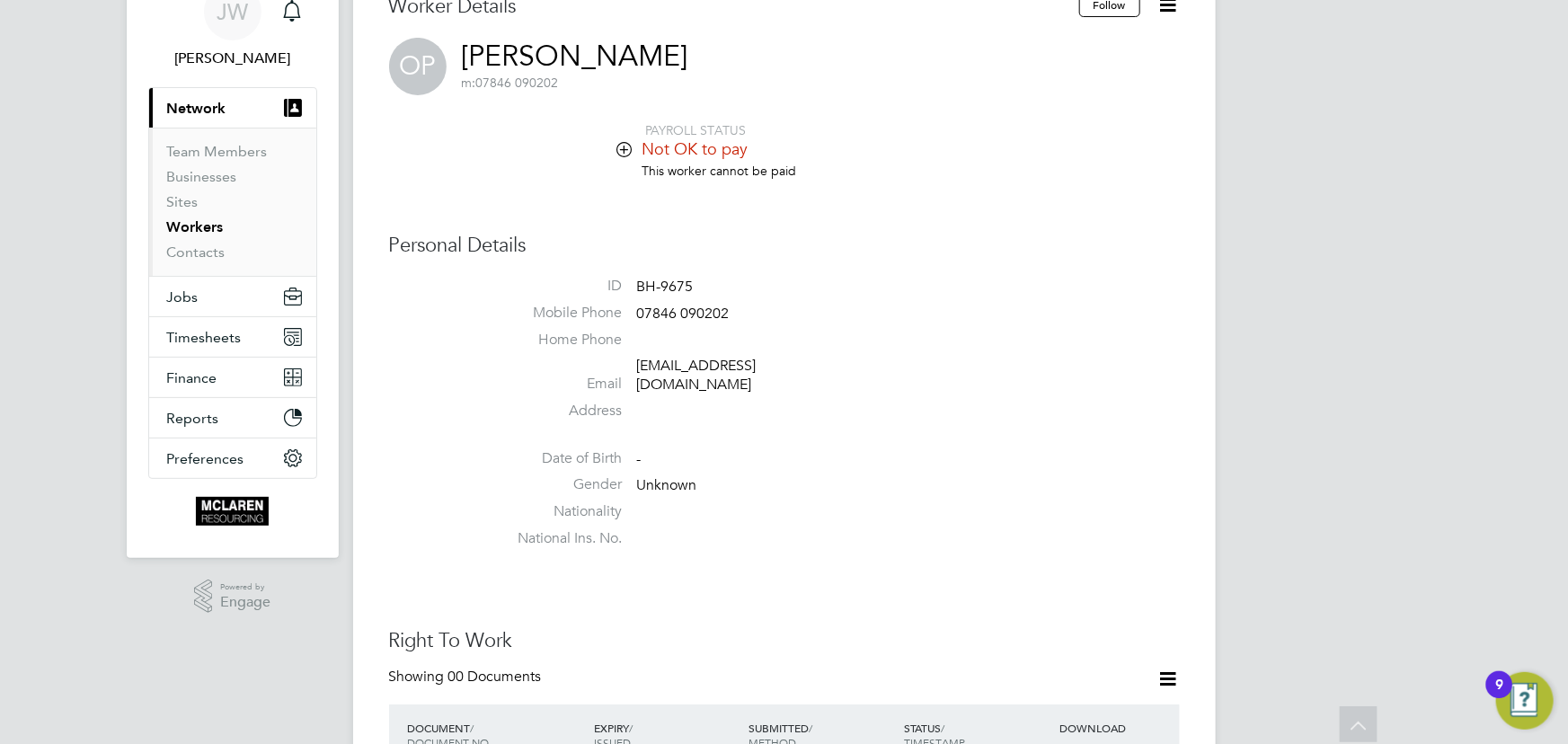
click at [831, 318] on li "Mobile Phone 07846 090202" at bounding box center [838, 317] width 683 height 27
drag, startPoint x: 711, startPoint y: 366, endPoint x: 800, endPoint y: 364, distance: 89.0
click at [840, 363] on li "Email patrasc_octav@yahoo.com" at bounding box center [838, 378] width 683 height 44
copy li "patrasc_octav@yahoo.com"
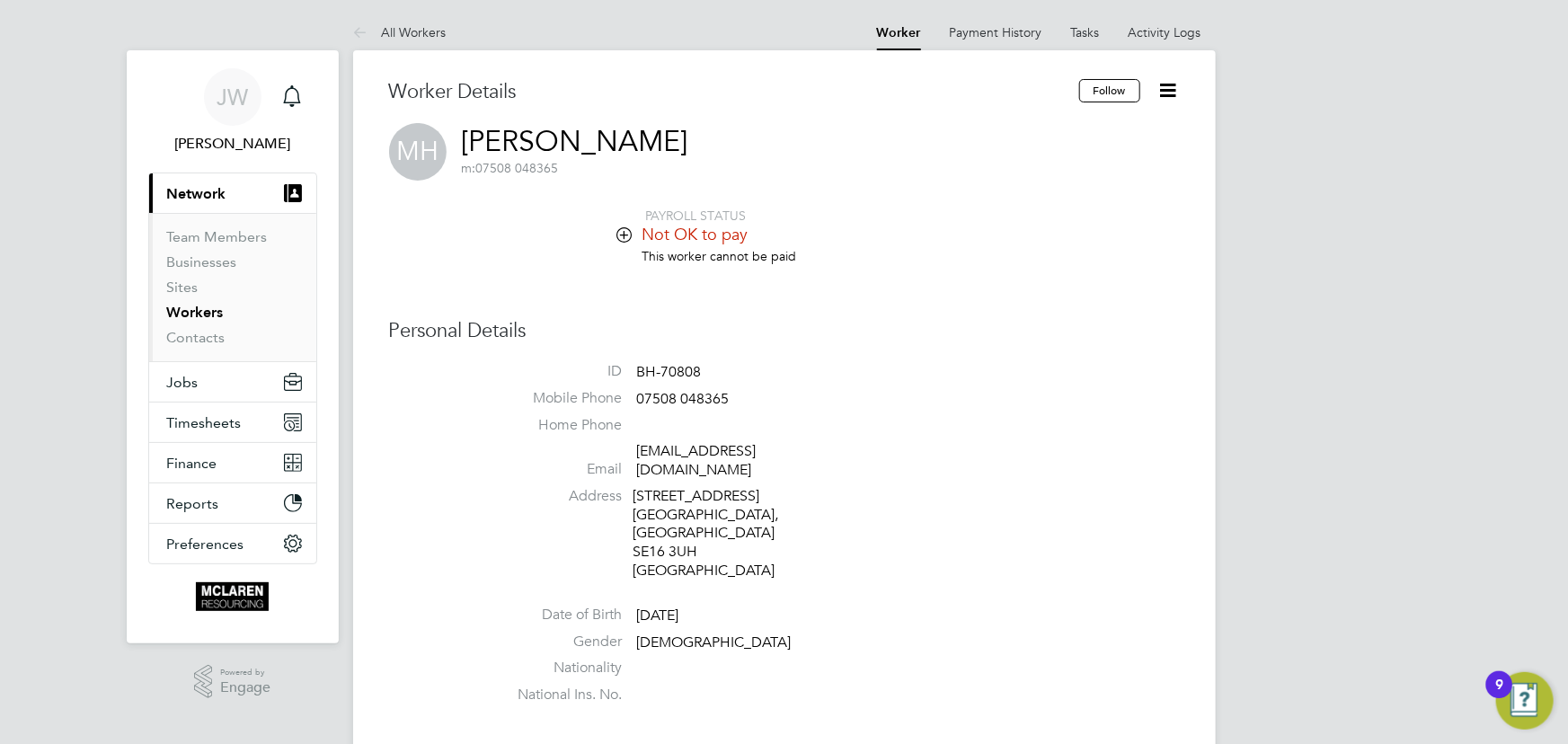
click at [1167, 85] on icon at bounding box center [1168, 90] width 23 height 23
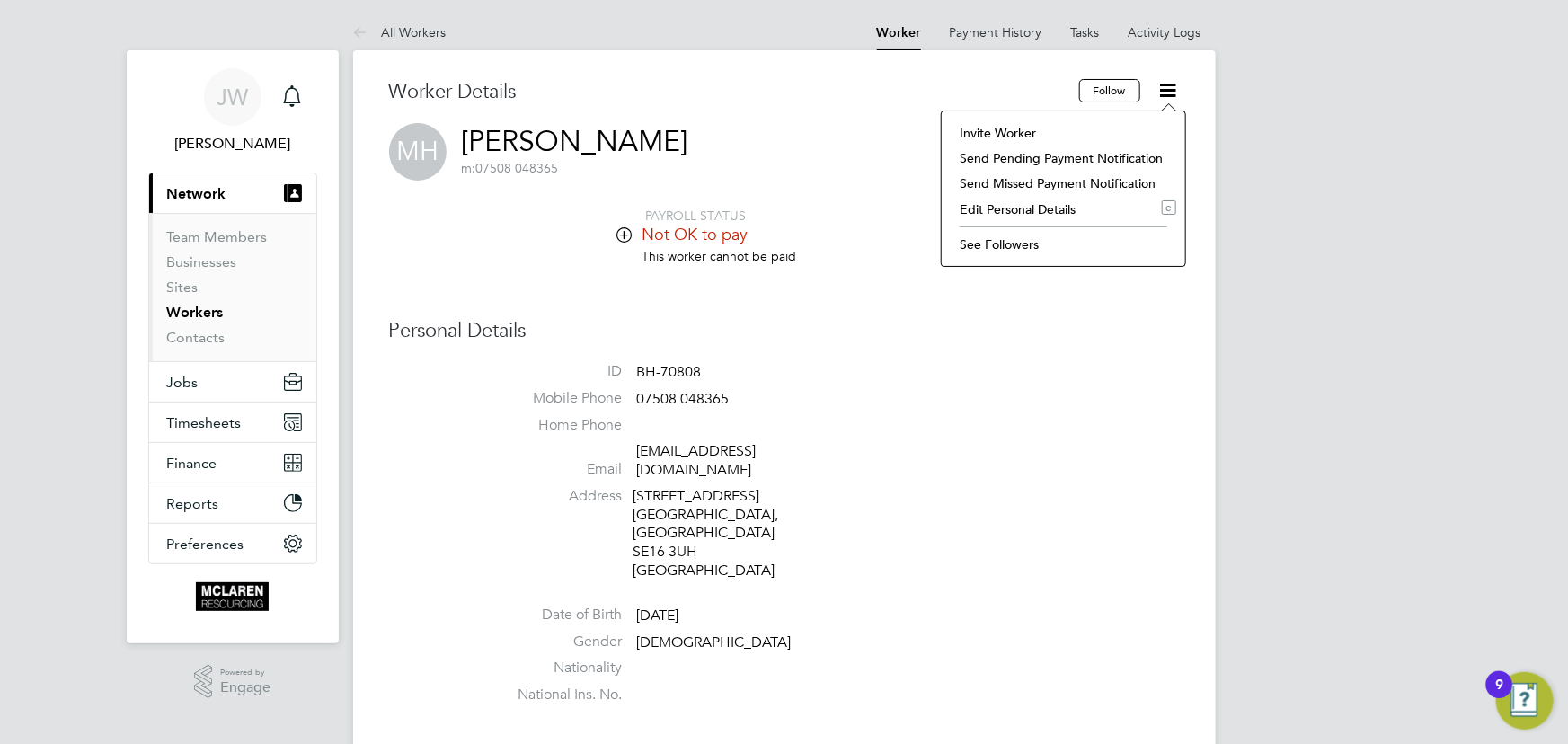
click at [1006, 206] on li "Edit Personal Details e" at bounding box center [1063, 210] width 225 height 26
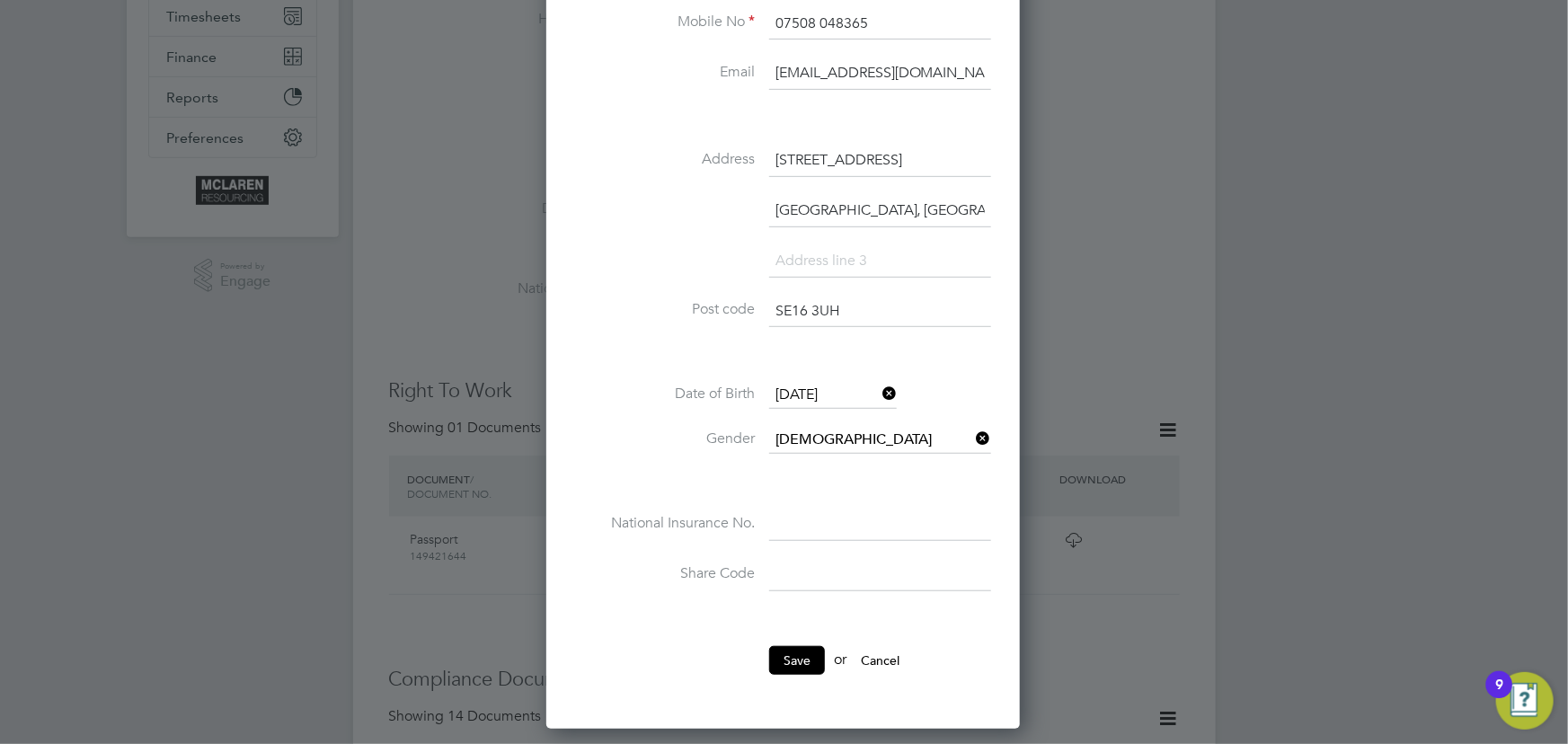
scroll to position [408, 0]
click at [795, 519] on input at bounding box center [879, 522] width 222 height 32
click at [815, 529] on input at bounding box center [879, 522] width 222 height 32
type input "SC 58 15 06 C"
drag, startPoint x: 779, startPoint y: 656, endPoint x: 781, endPoint y: 646, distance: 10.2
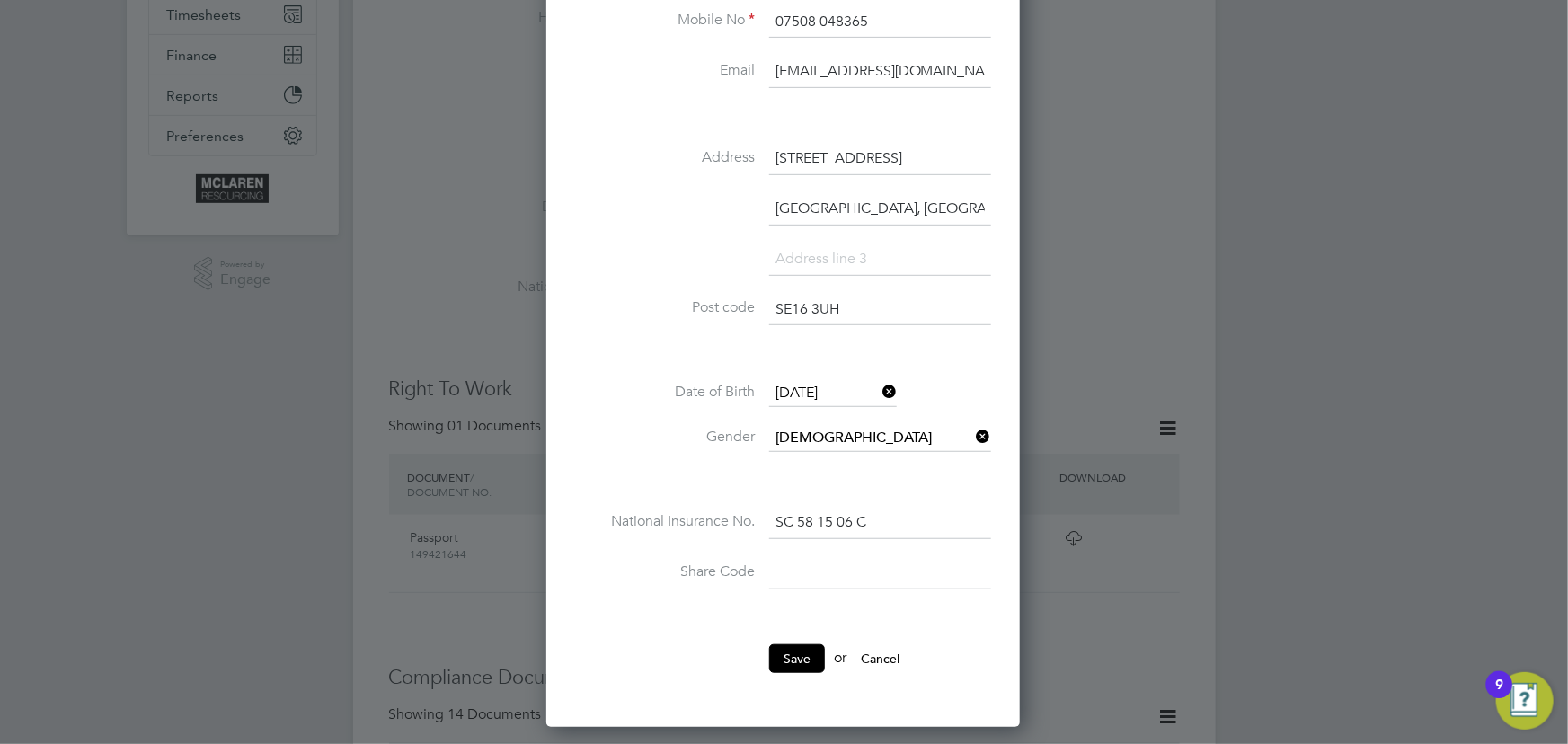
click at [780, 656] on button "Save" at bounding box center [796, 658] width 56 height 29
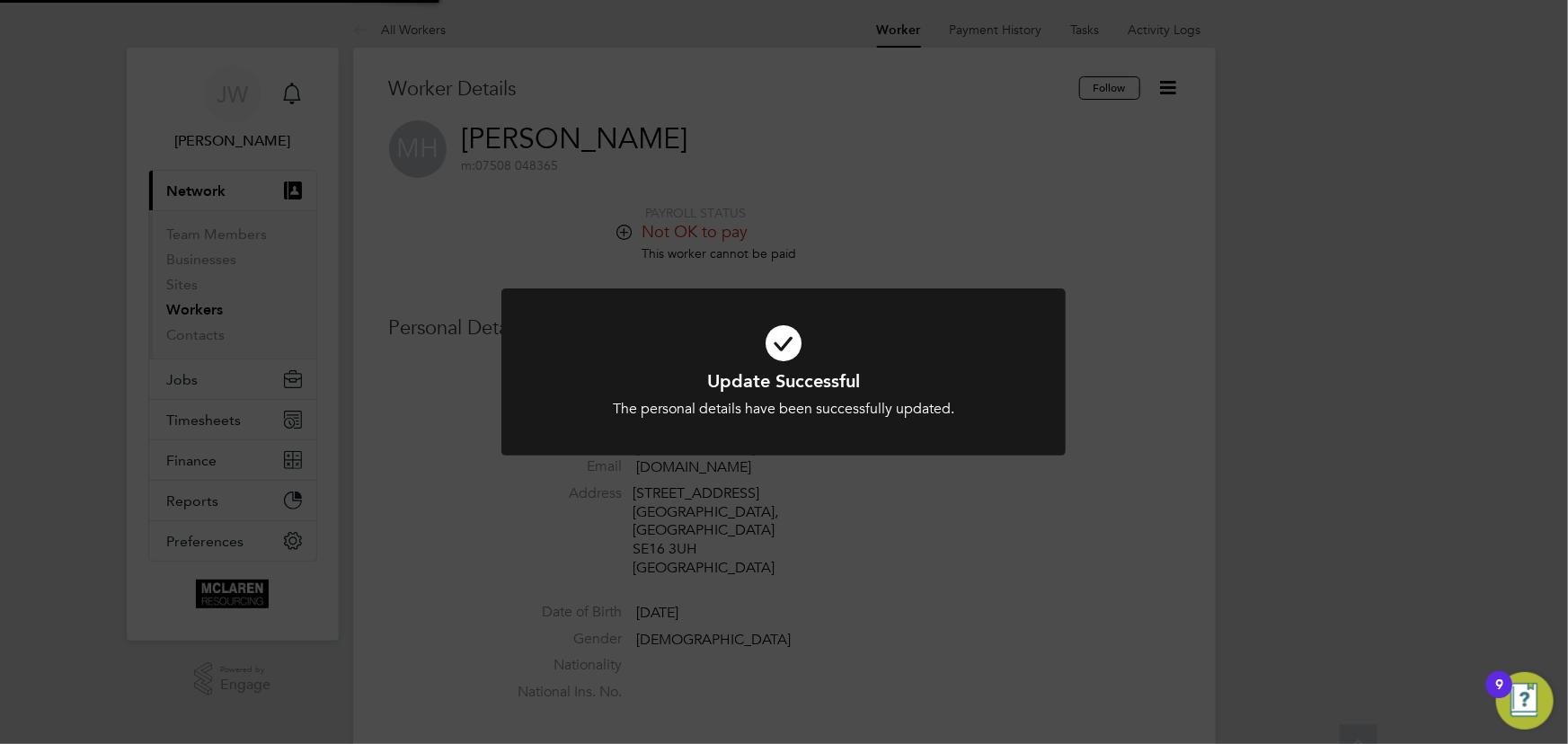
scroll to position [0, 0]
click at [1491, 381] on div "Update Successful The personal details have been successfully updated. Cancel O…" at bounding box center [784, 372] width 1568 height 744
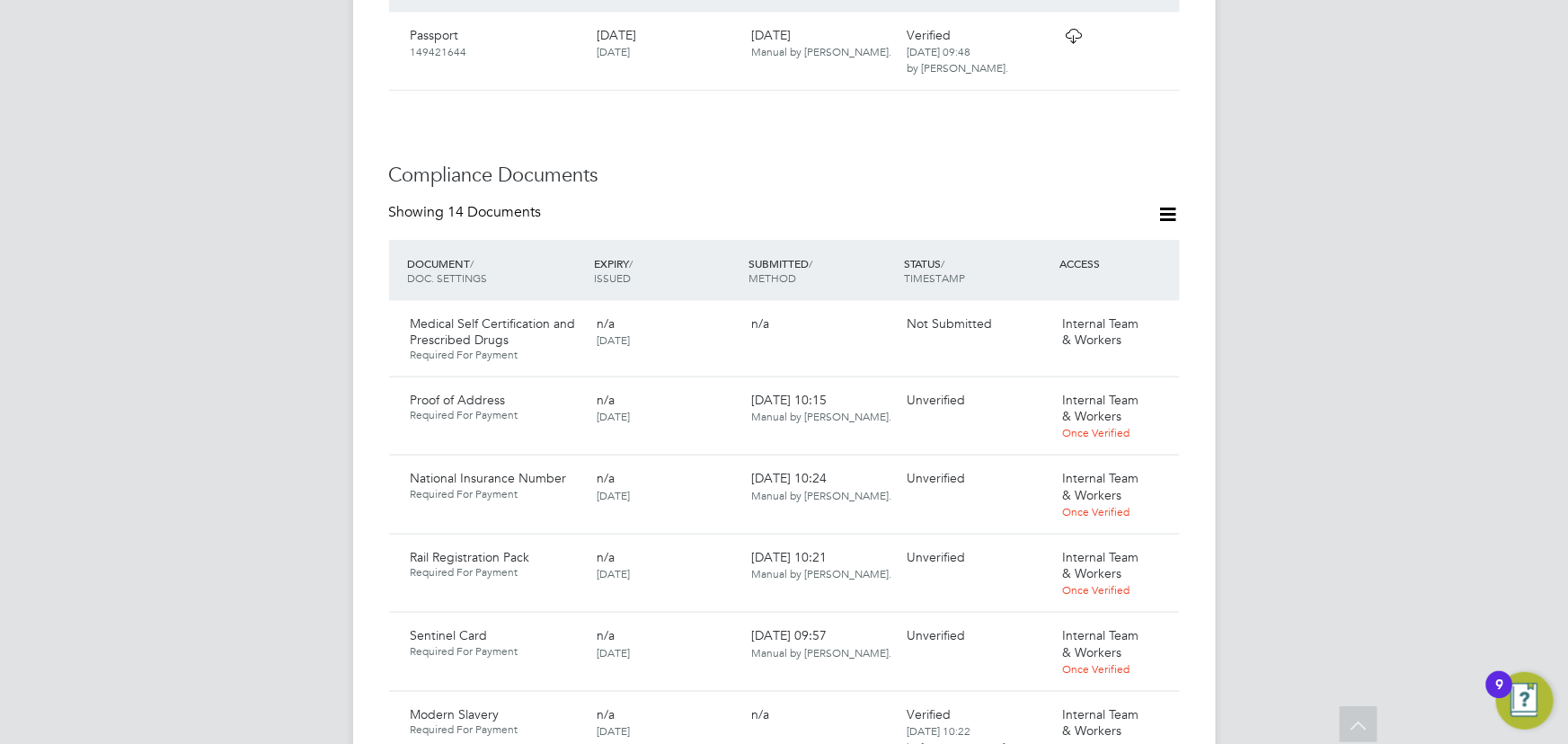
scroll to position [1060, 0]
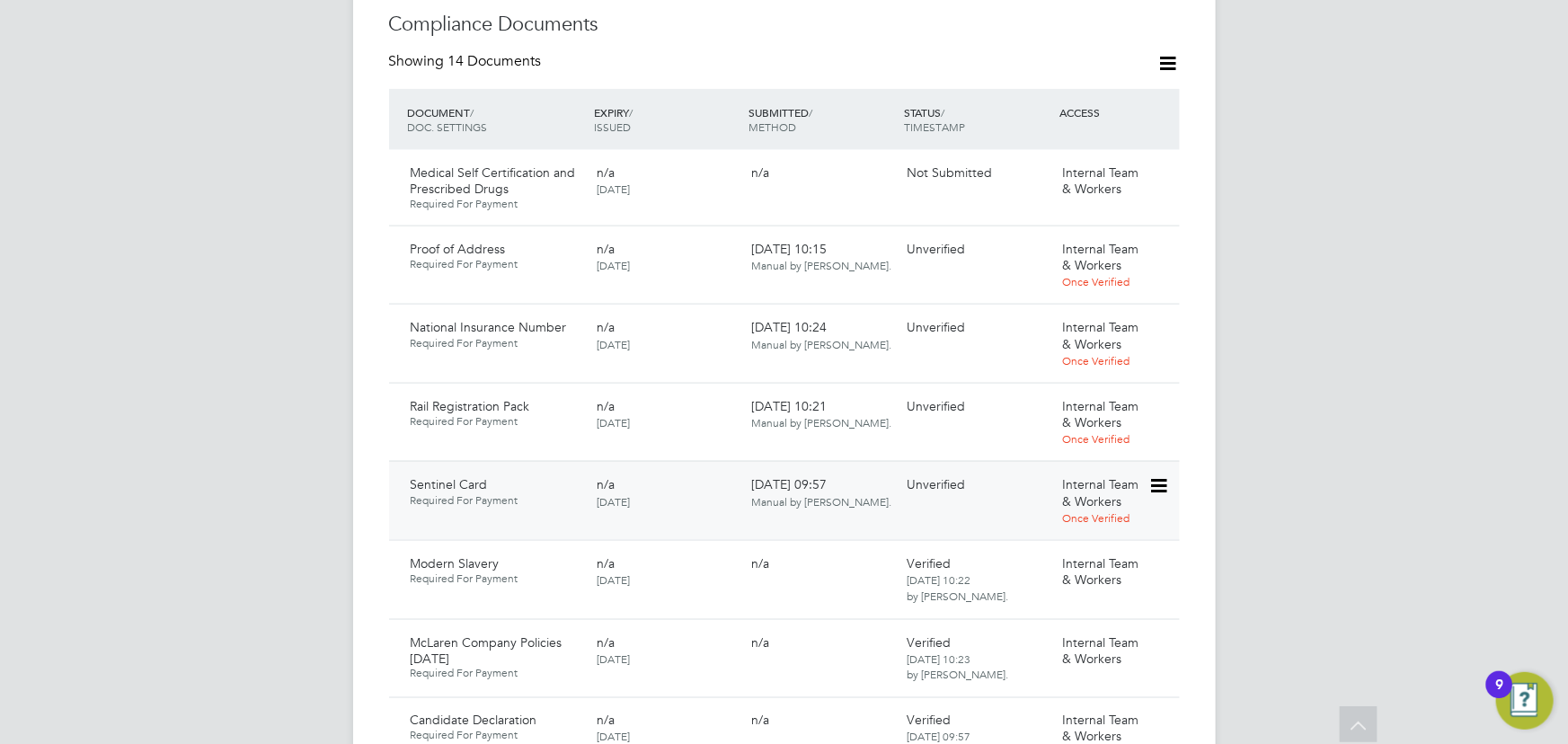
click at [1151, 475] on icon at bounding box center [1158, 486] width 18 height 22
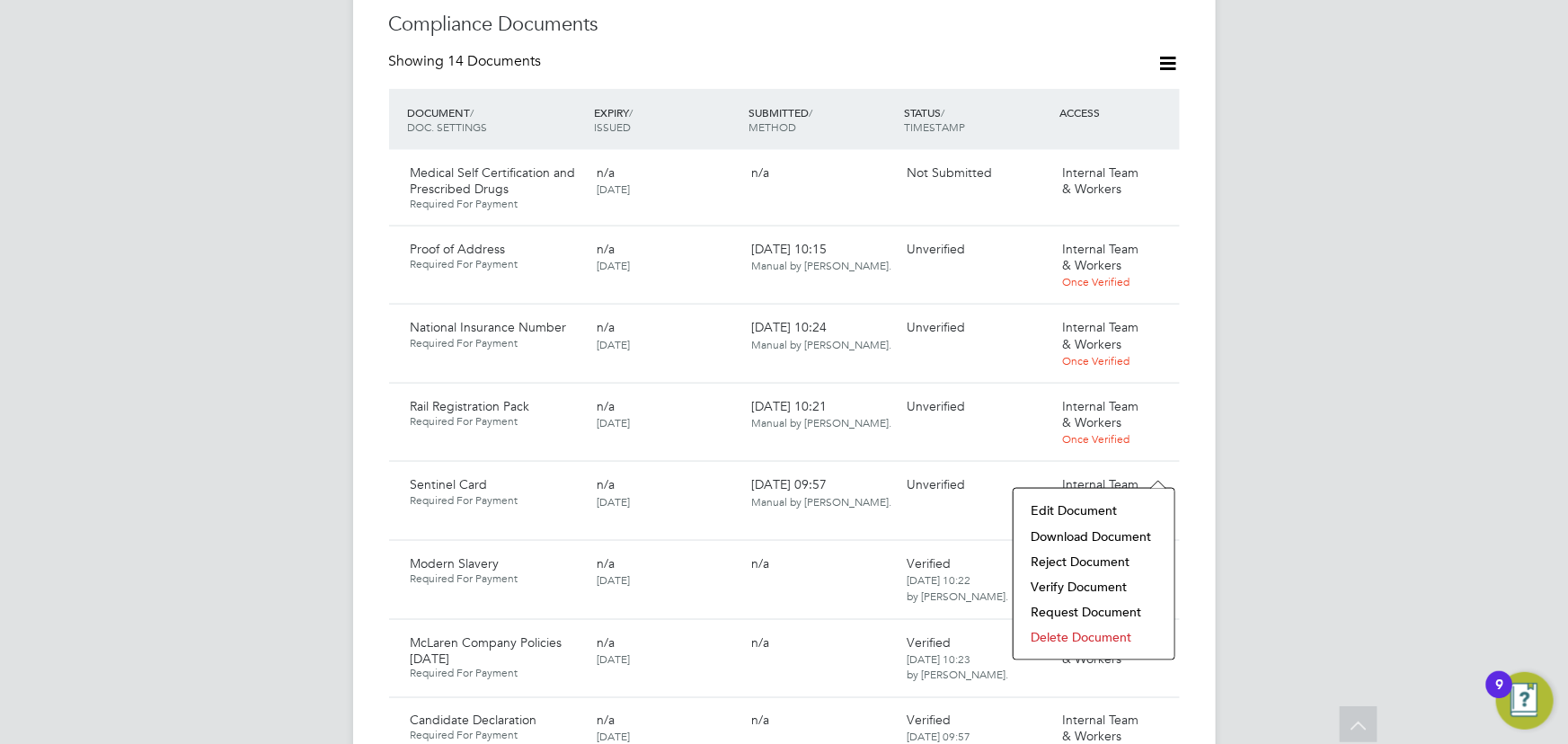
click at [1085, 528] on li "Download Document" at bounding box center [1094, 536] width 143 height 26
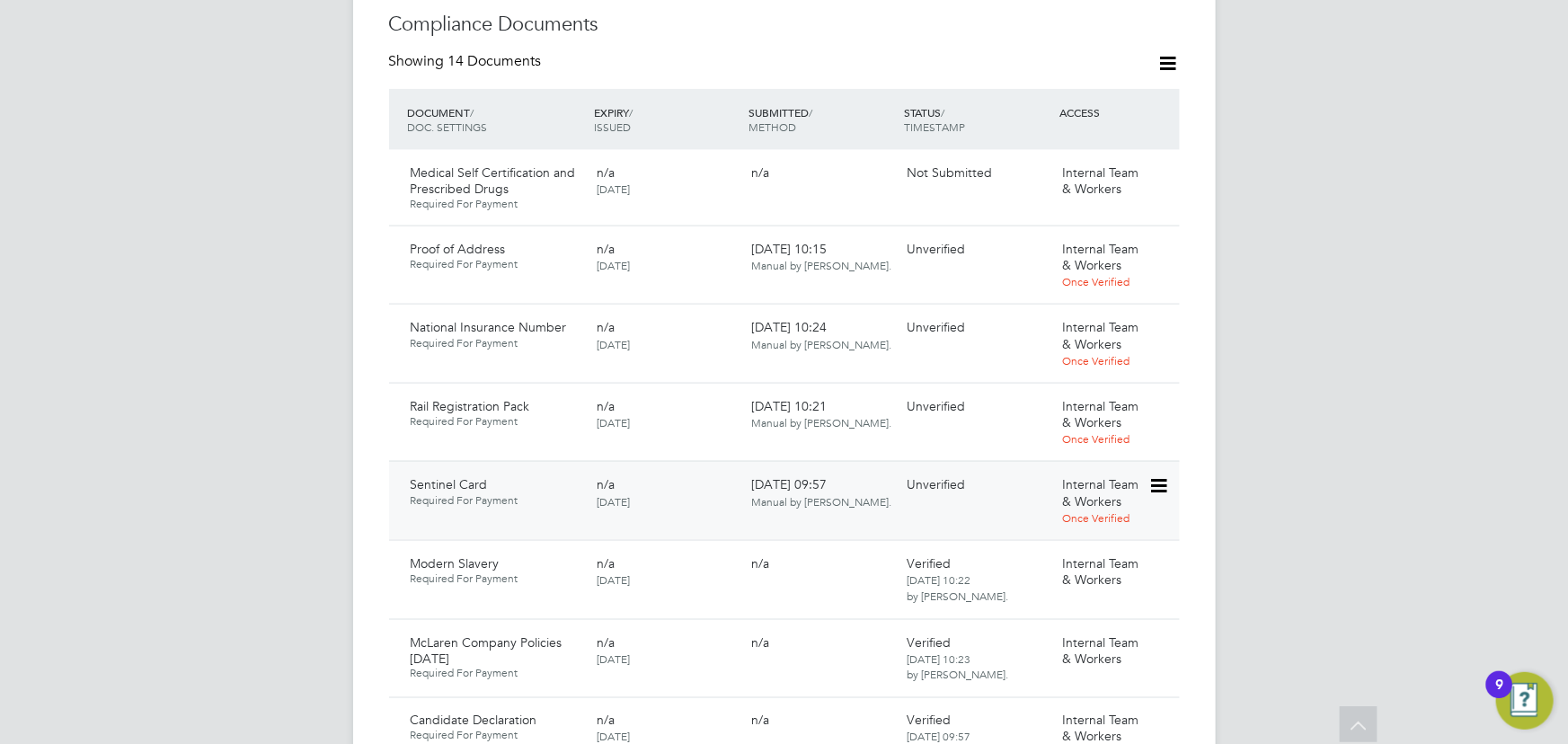
click at [1163, 475] on icon at bounding box center [1158, 486] width 18 height 22
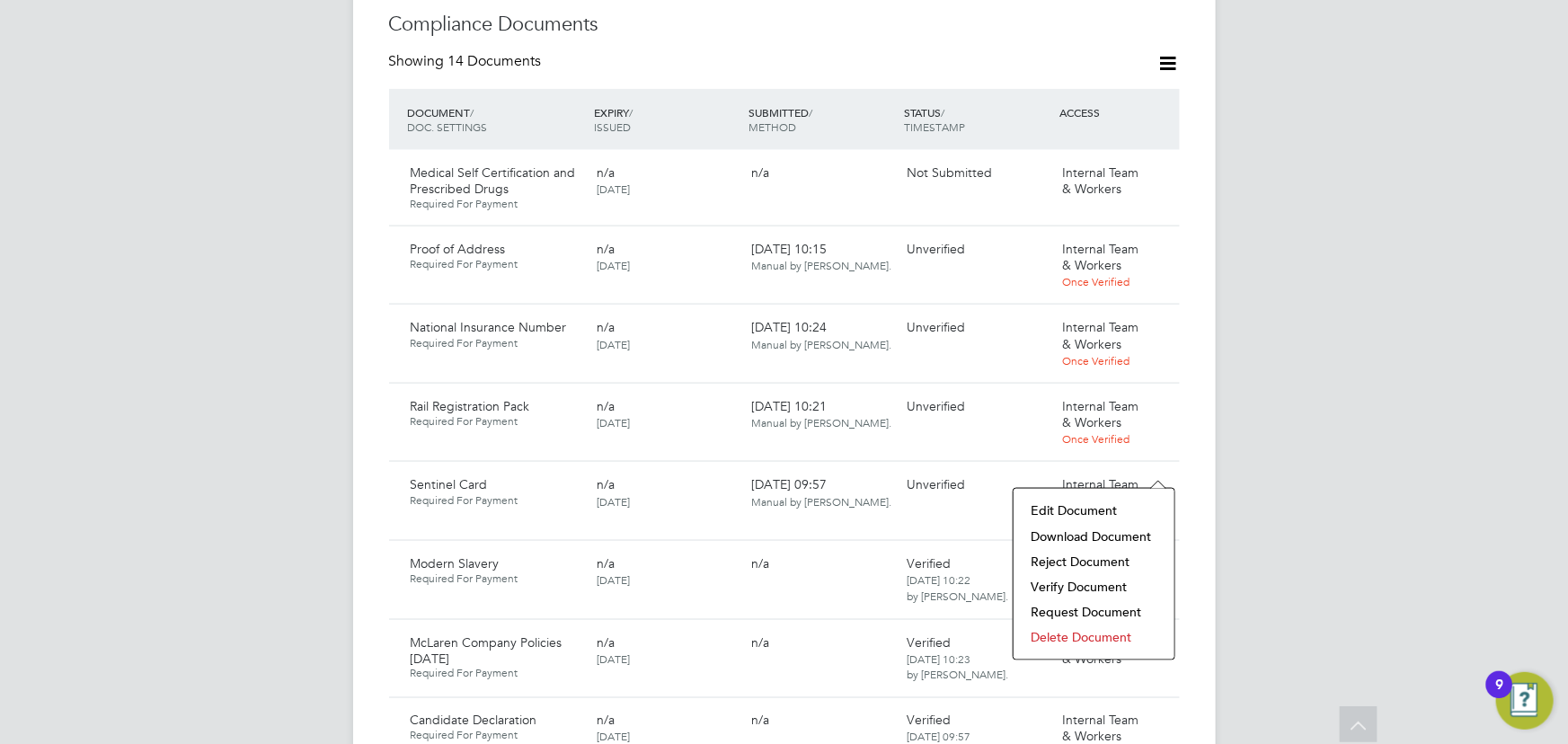
click at [1046, 579] on li "Verify Document" at bounding box center [1094, 586] width 143 height 26
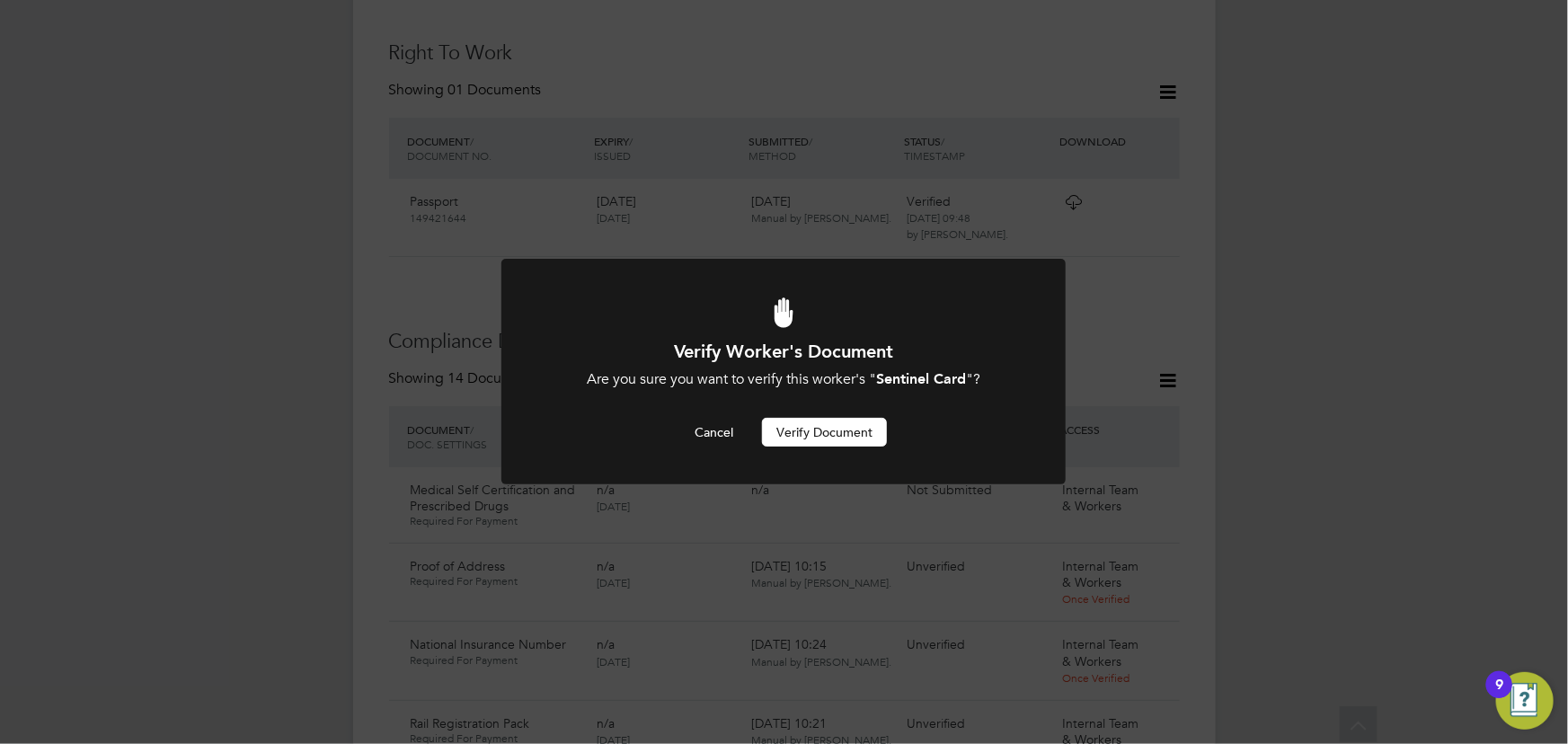
drag, startPoint x: 841, startPoint y: 439, endPoint x: 907, endPoint y: 432, distance: 66.4
click at [841, 439] on button "Verify Document" at bounding box center [824, 432] width 125 height 29
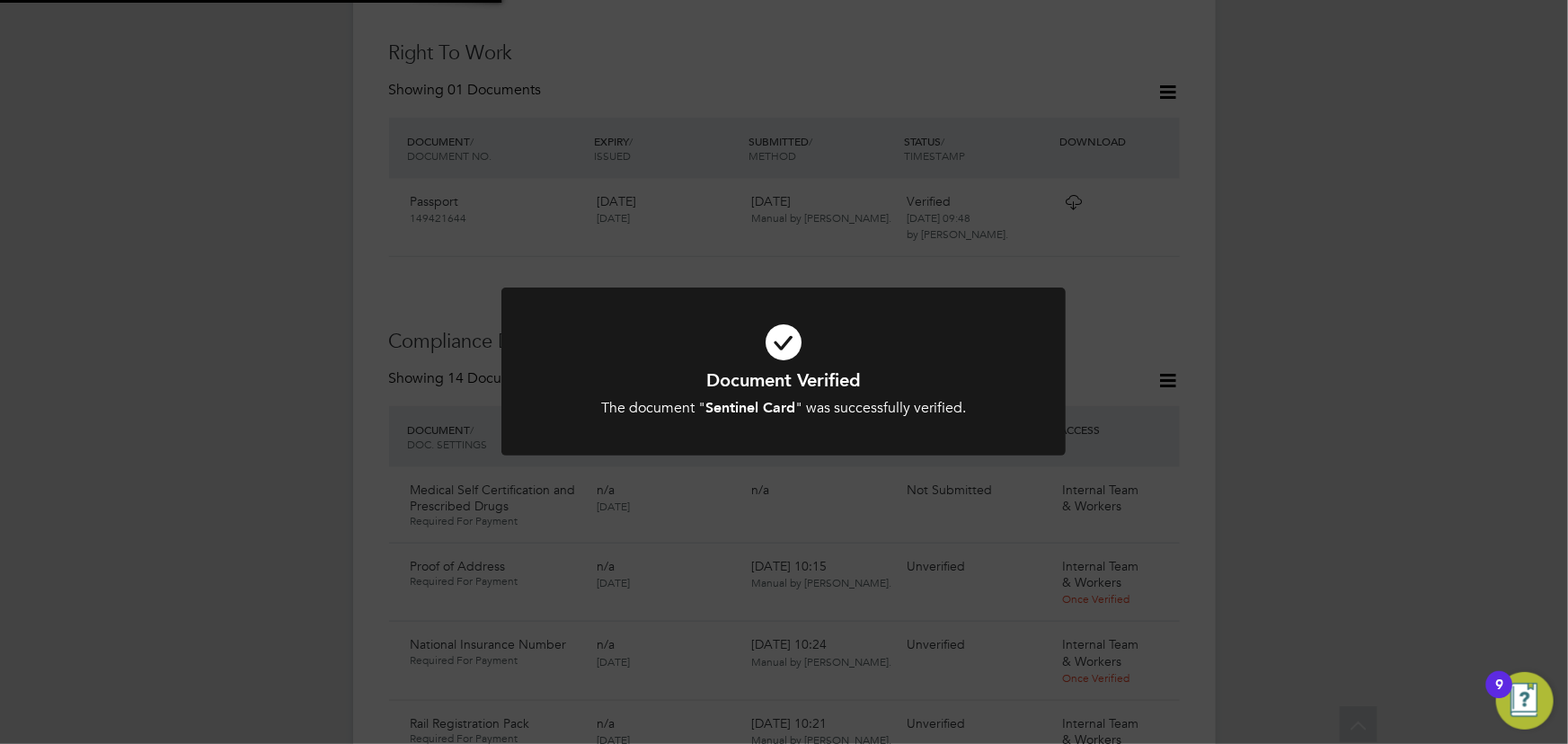
click at [1438, 386] on div "Document Verified The document " Sentinel Card " was successfully verified. Can…" at bounding box center [784, 372] width 1568 height 744
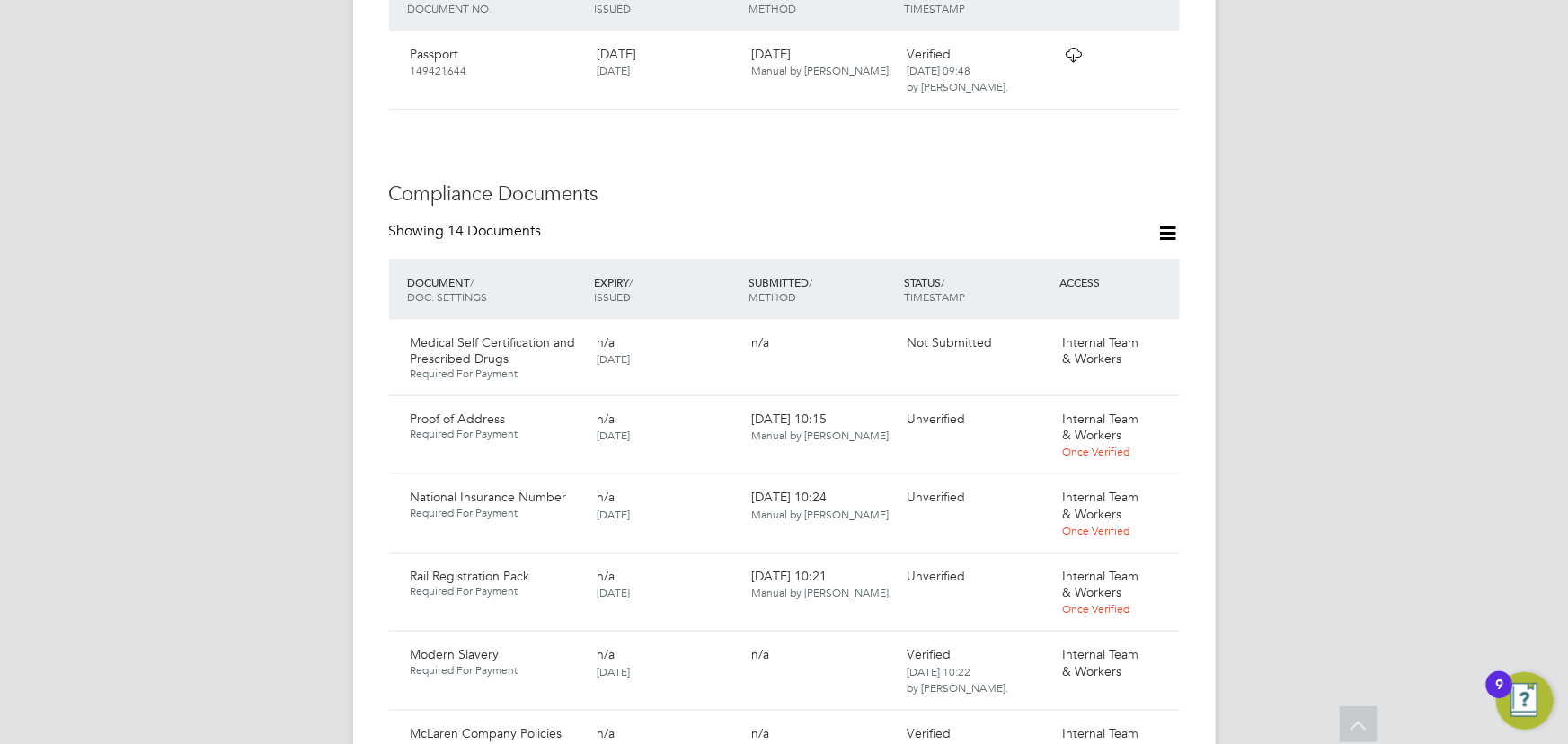
scroll to position [1070, 0]
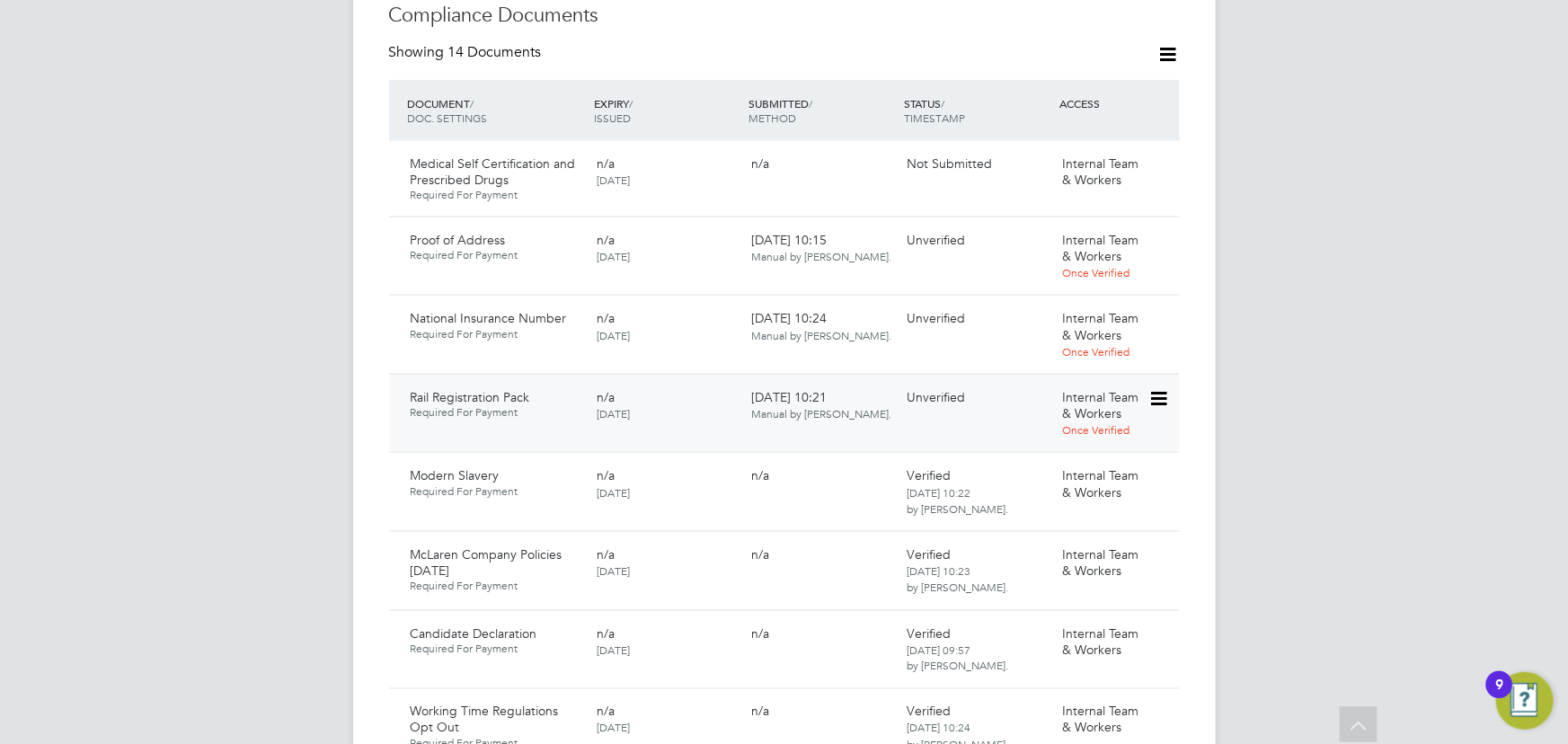
click at [1162, 388] on icon at bounding box center [1158, 399] width 18 height 22
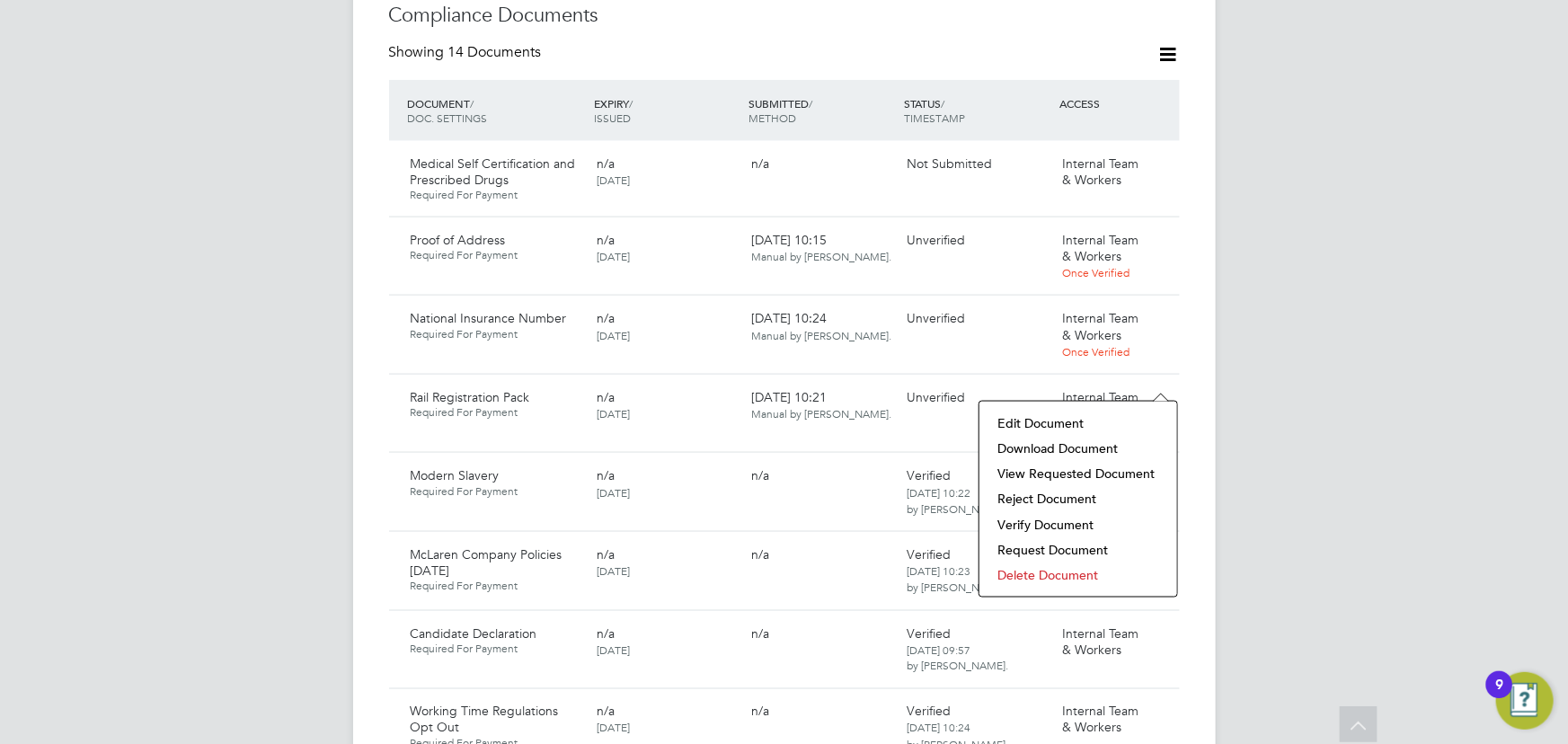
click at [1048, 451] on li "Download Document" at bounding box center [1077, 449] width 180 height 26
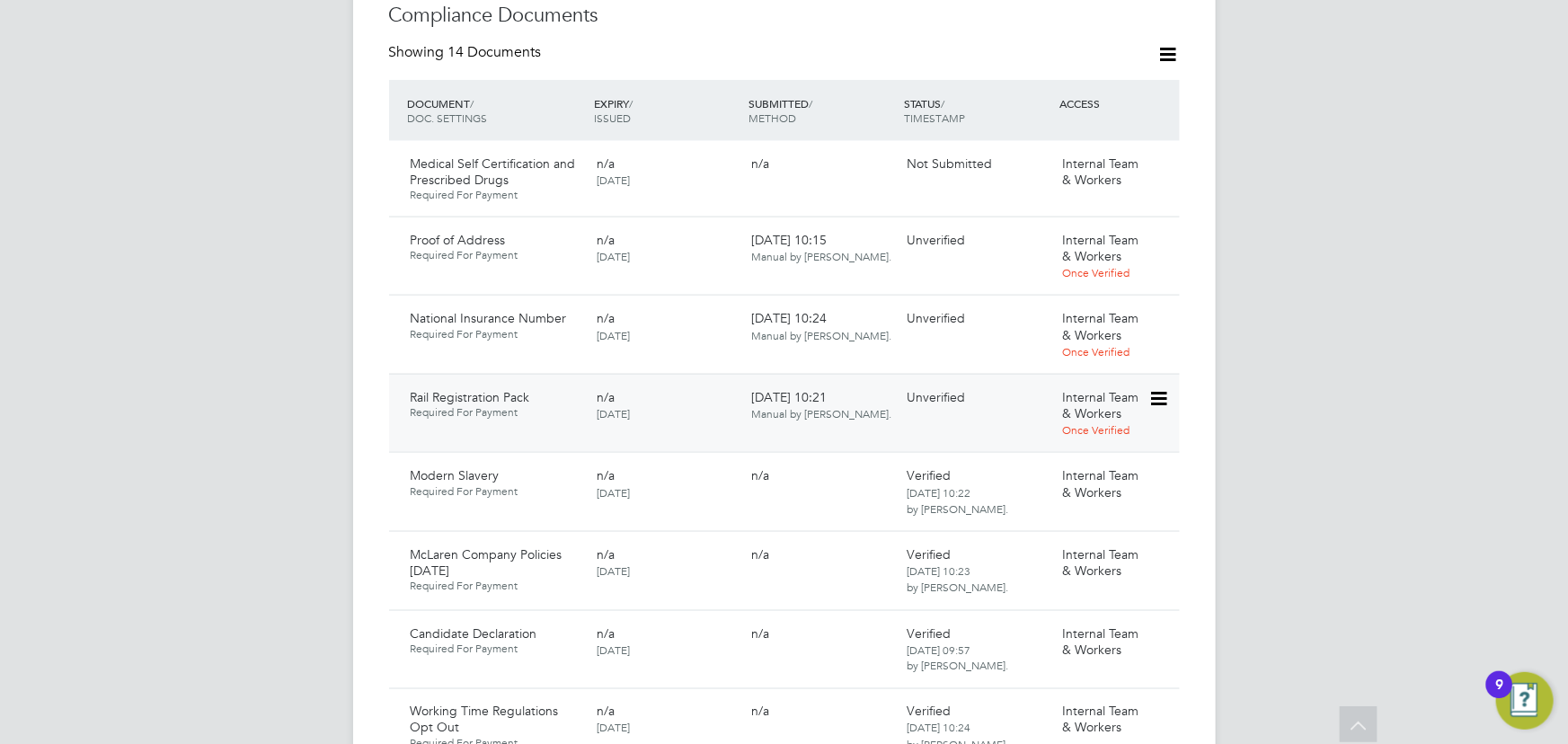
click at [1168, 374] on div "Rail Registration Pack Required For Payment n/a 01 Sep 2025 01 Sep 2025, 10:21 …" at bounding box center [784, 413] width 791 height 79
click at [1158, 388] on icon at bounding box center [1158, 399] width 18 height 22
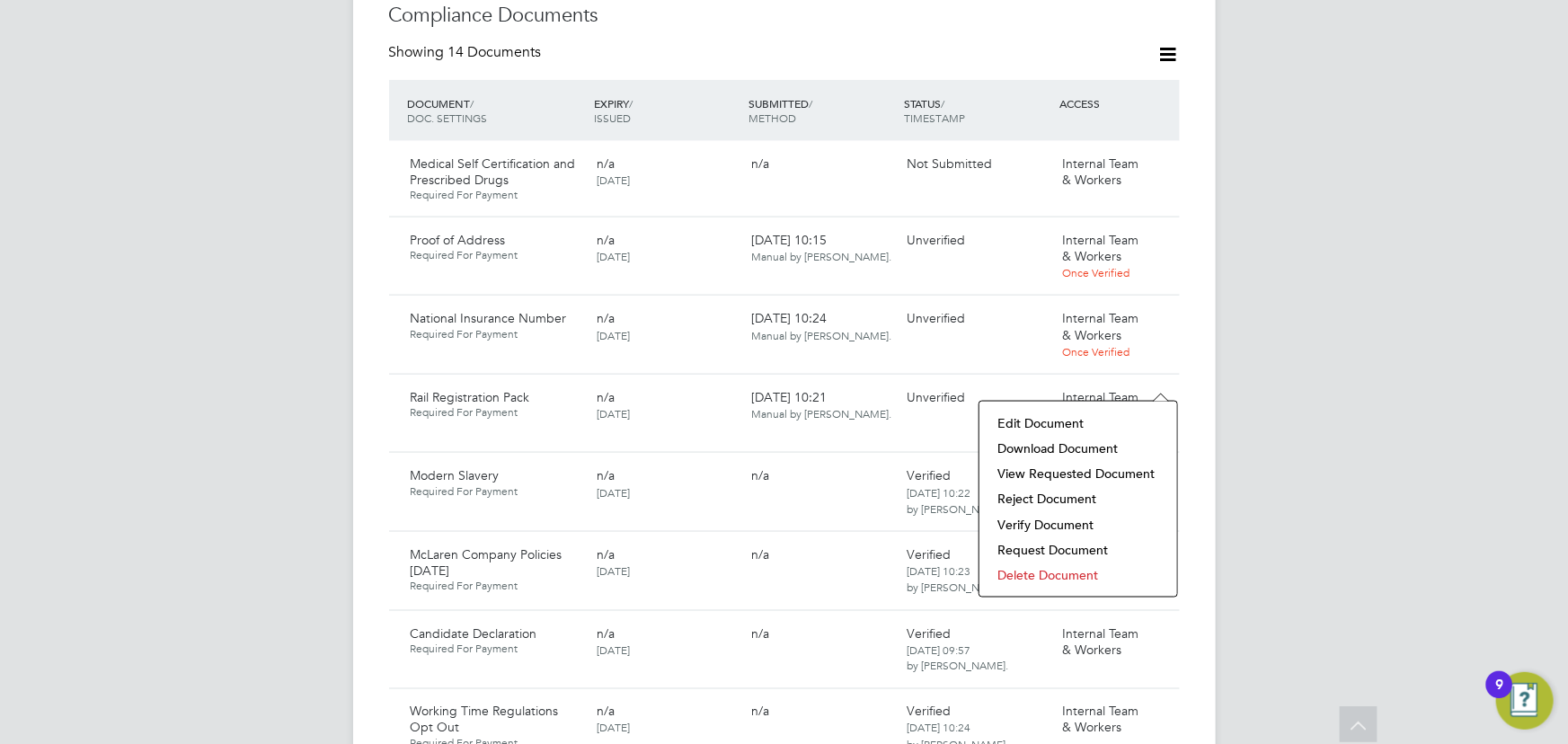
click at [1026, 523] on li "Verify Document" at bounding box center [1077, 524] width 180 height 26
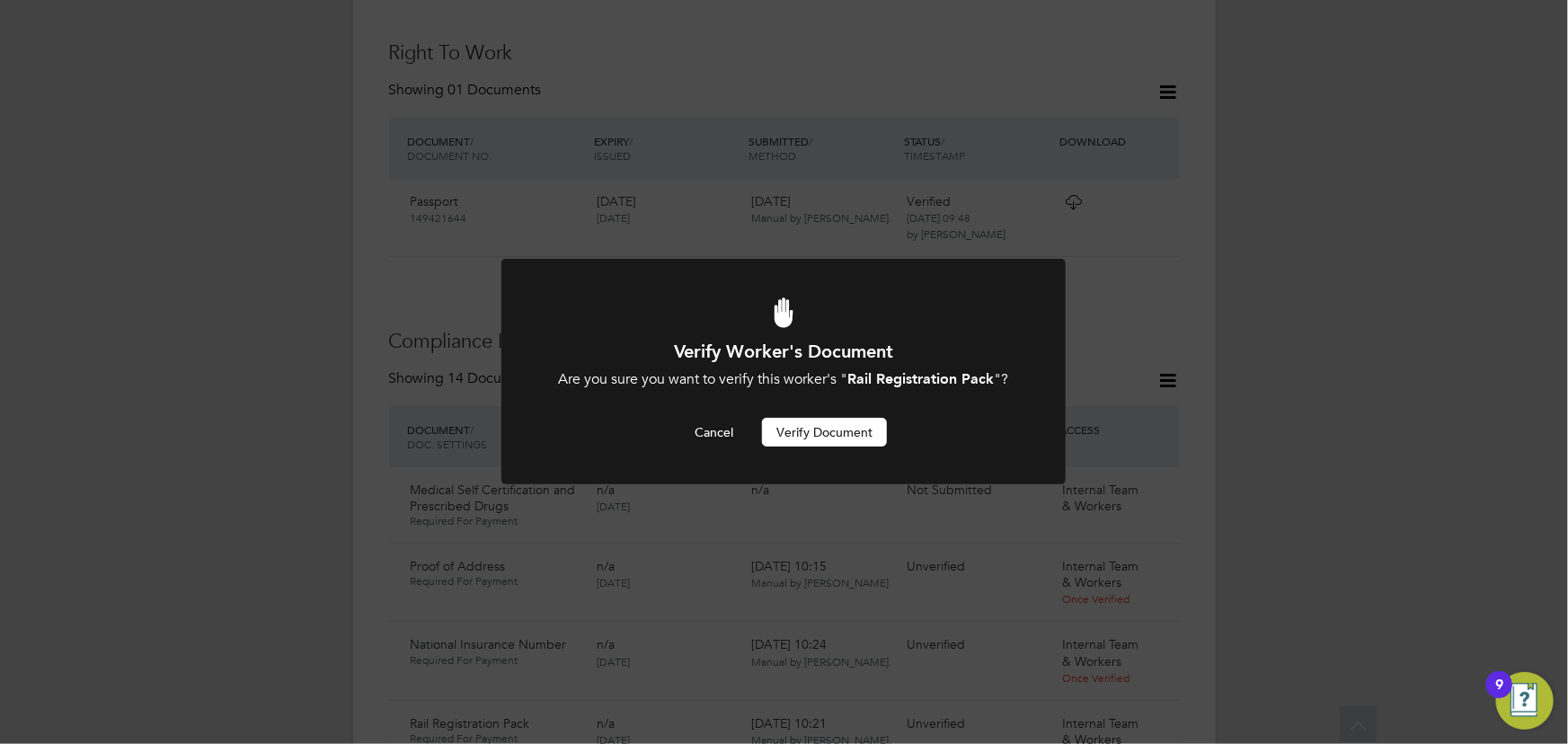
click at [850, 435] on button "Verify Document" at bounding box center [824, 432] width 125 height 29
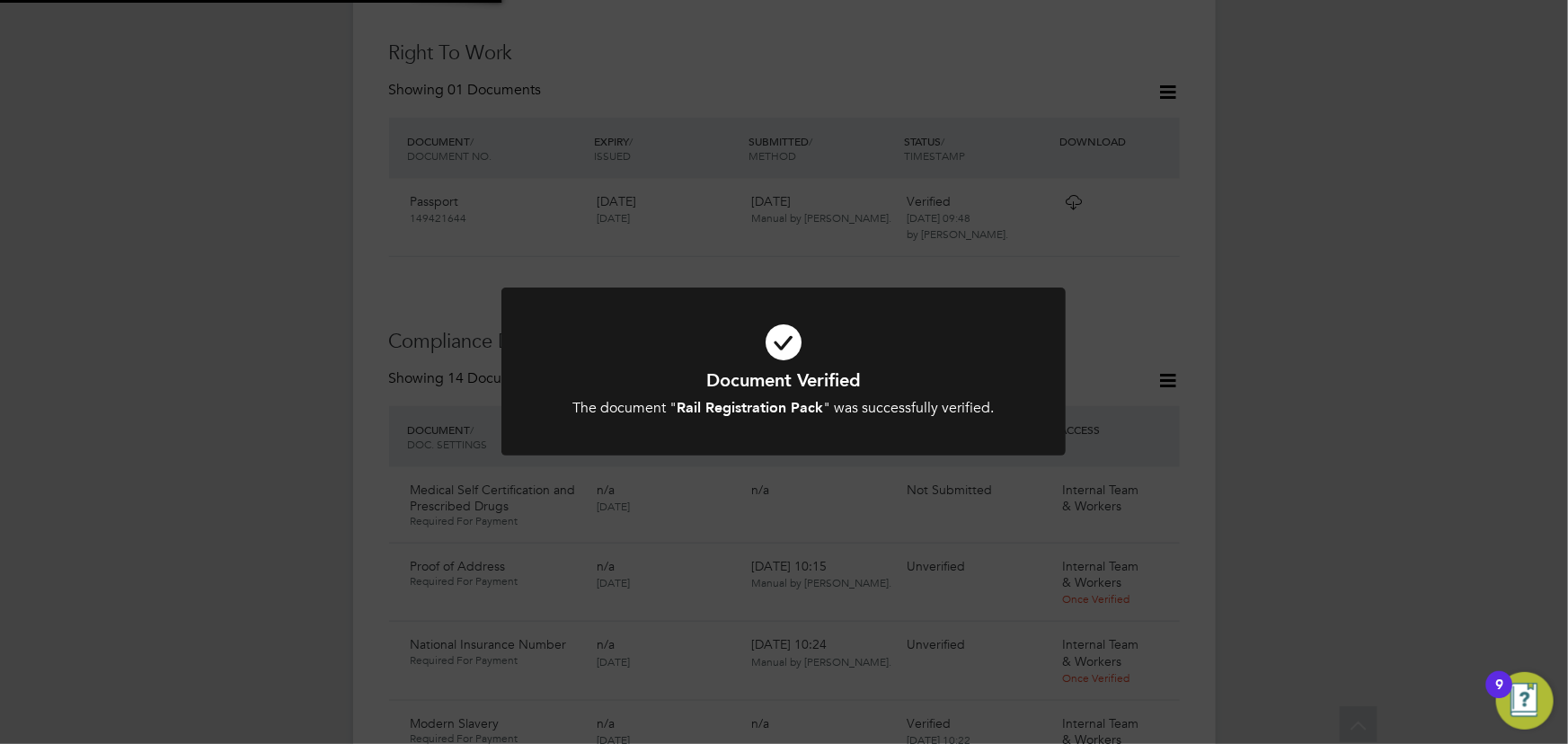
click at [1386, 336] on div "Document Verified The document " Rail Registration Pack " was successfully veri…" at bounding box center [784, 372] width 1568 height 744
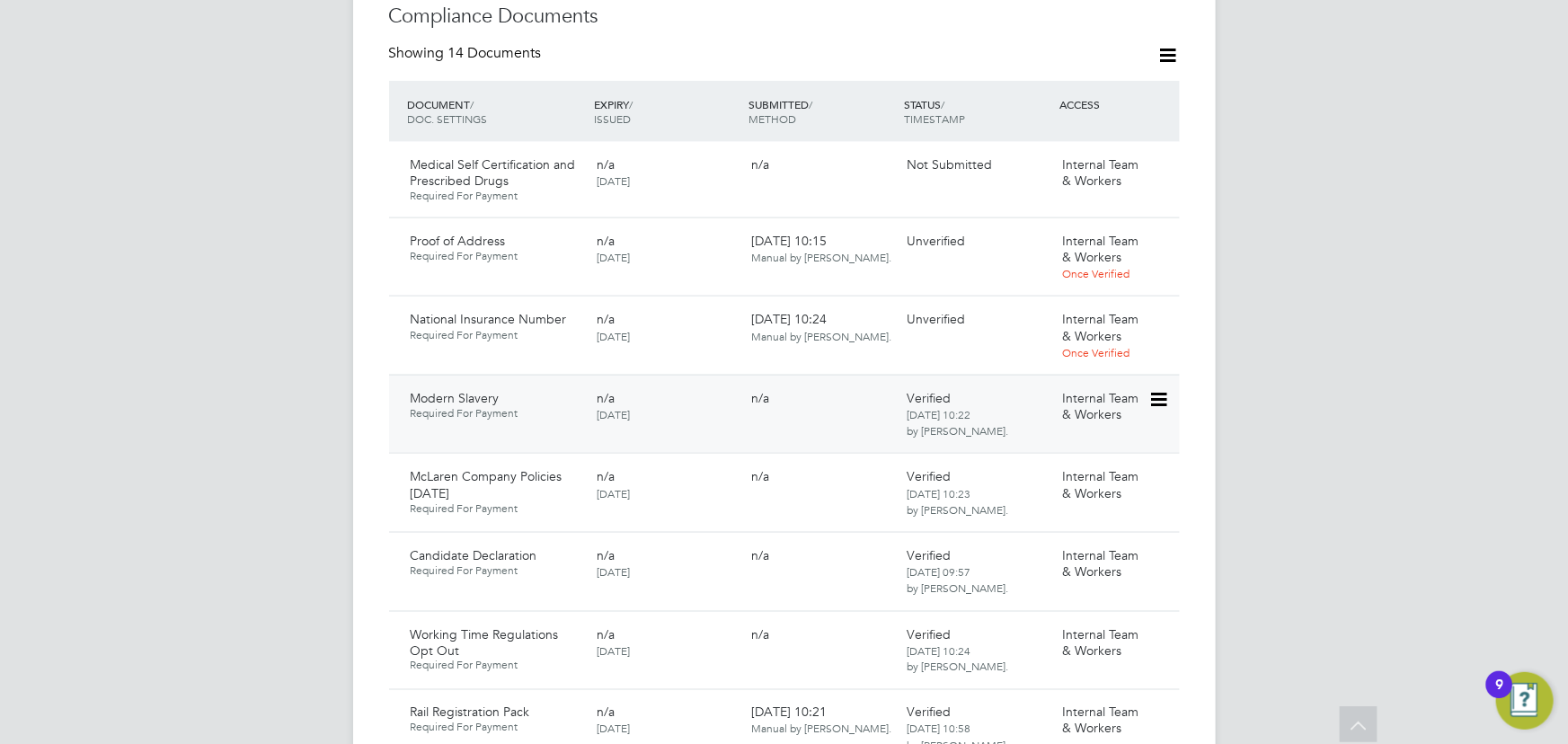
scroll to position [1070, 0]
click at [1165, 309] on icon at bounding box center [1158, 320] width 18 height 22
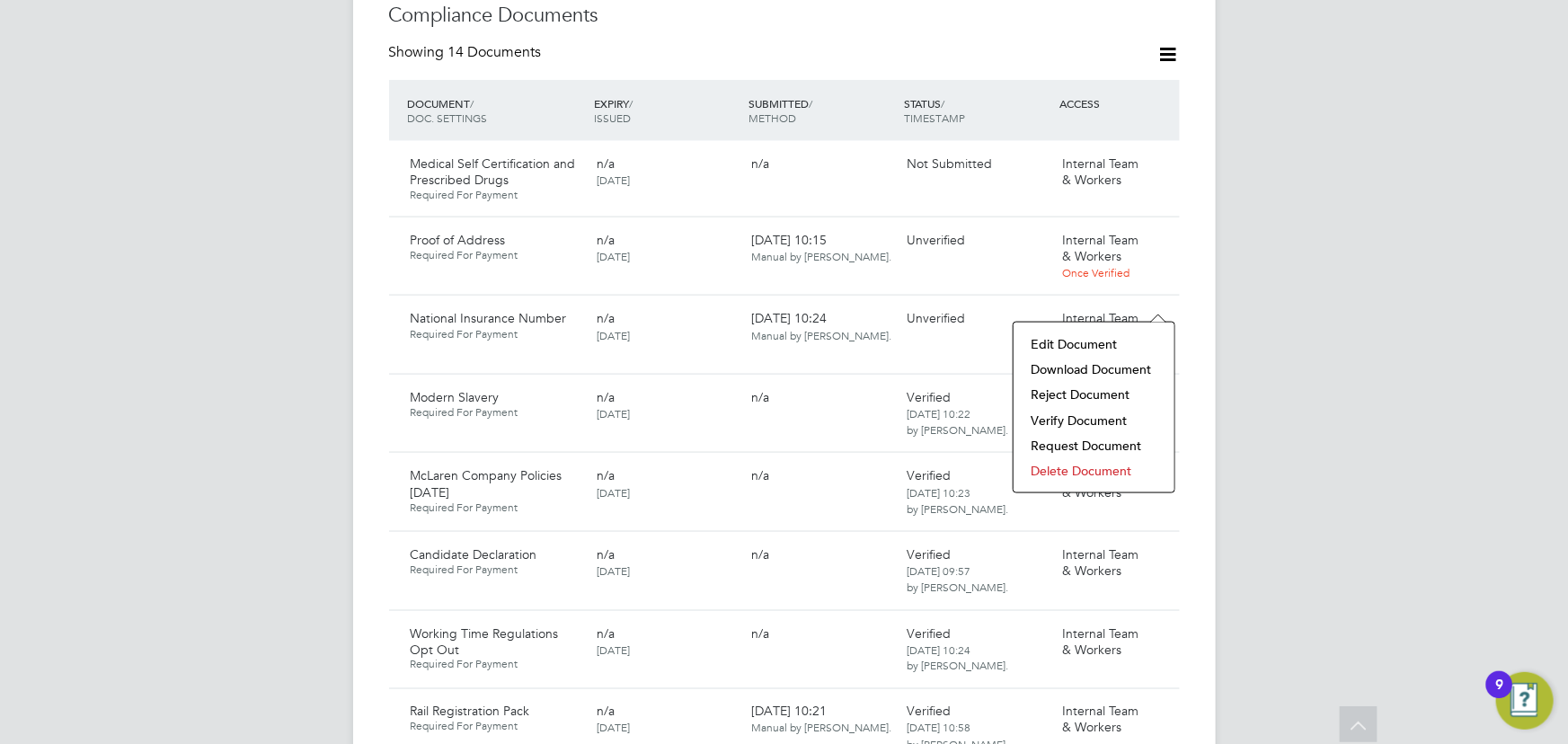
click at [1095, 367] on li "Download Document" at bounding box center [1094, 369] width 143 height 26
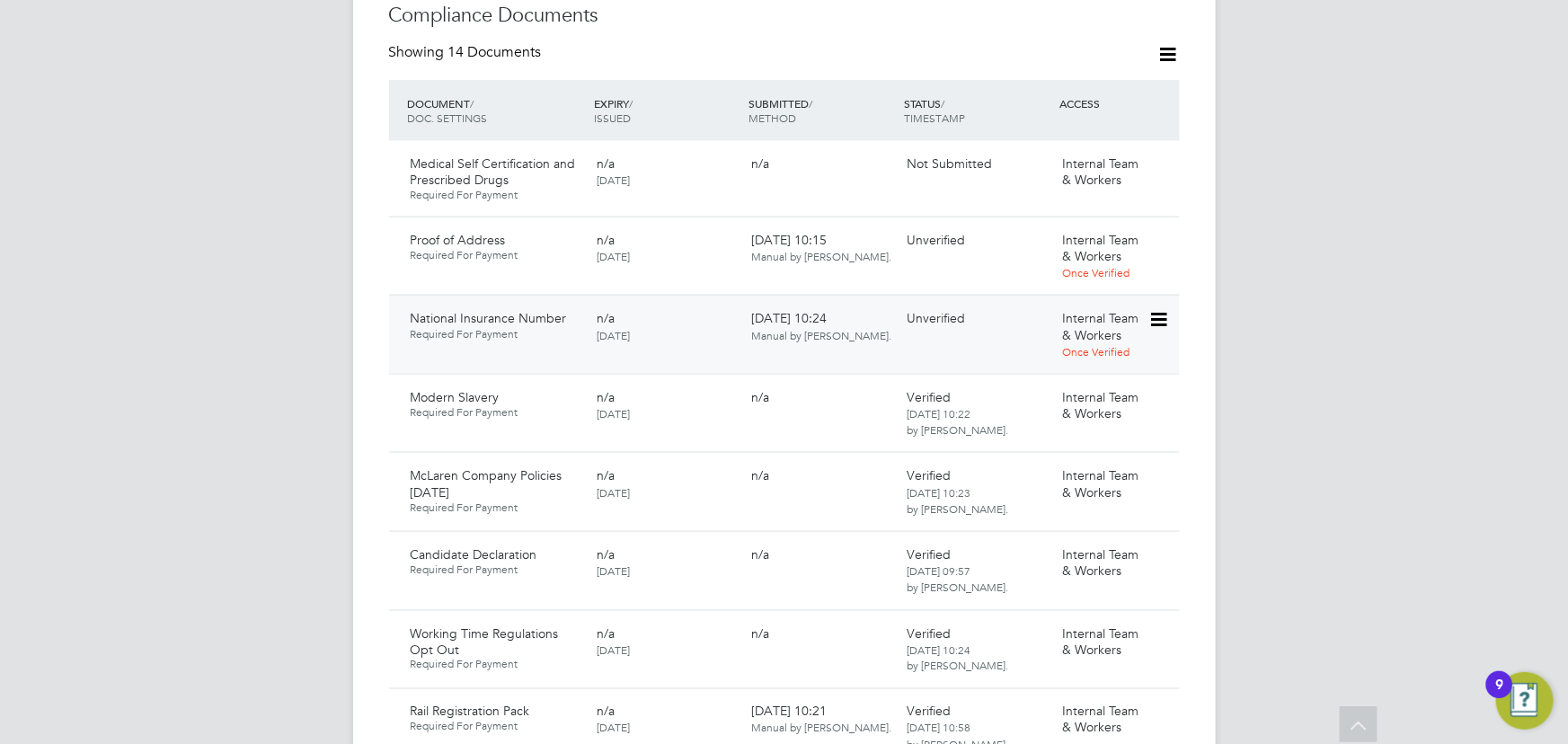
click at [1159, 309] on icon at bounding box center [1158, 320] width 18 height 22
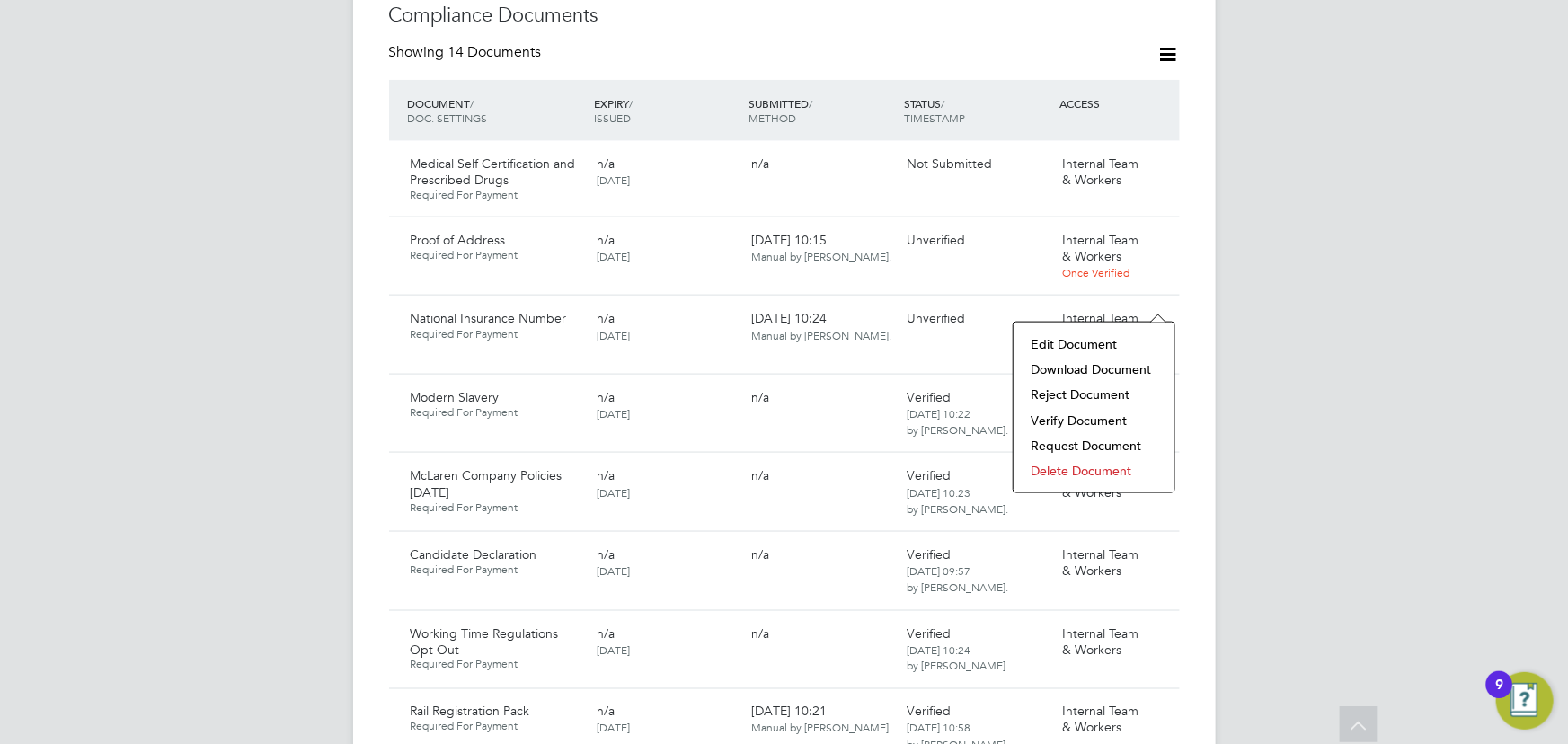
click at [1058, 426] on li "Verify Document" at bounding box center [1094, 420] width 143 height 26
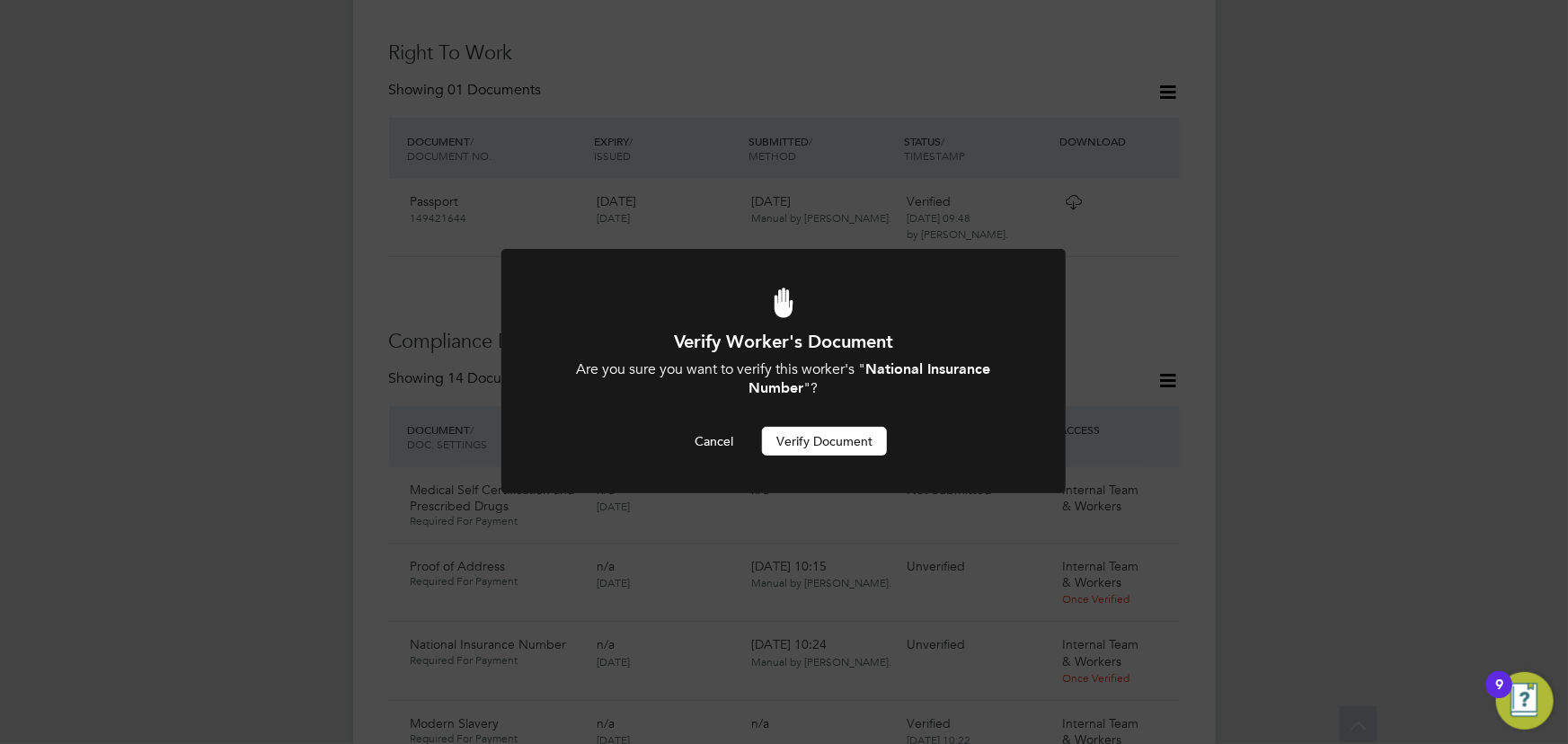
scroll to position [0, 0]
drag, startPoint x: 810, startPoint y: 450, endPoint x: 1188, endPoint y: 393, distance: 382.3
click at [814, 449] on button "Verify Document" at bounding box center [824, 441] width 125 height 29
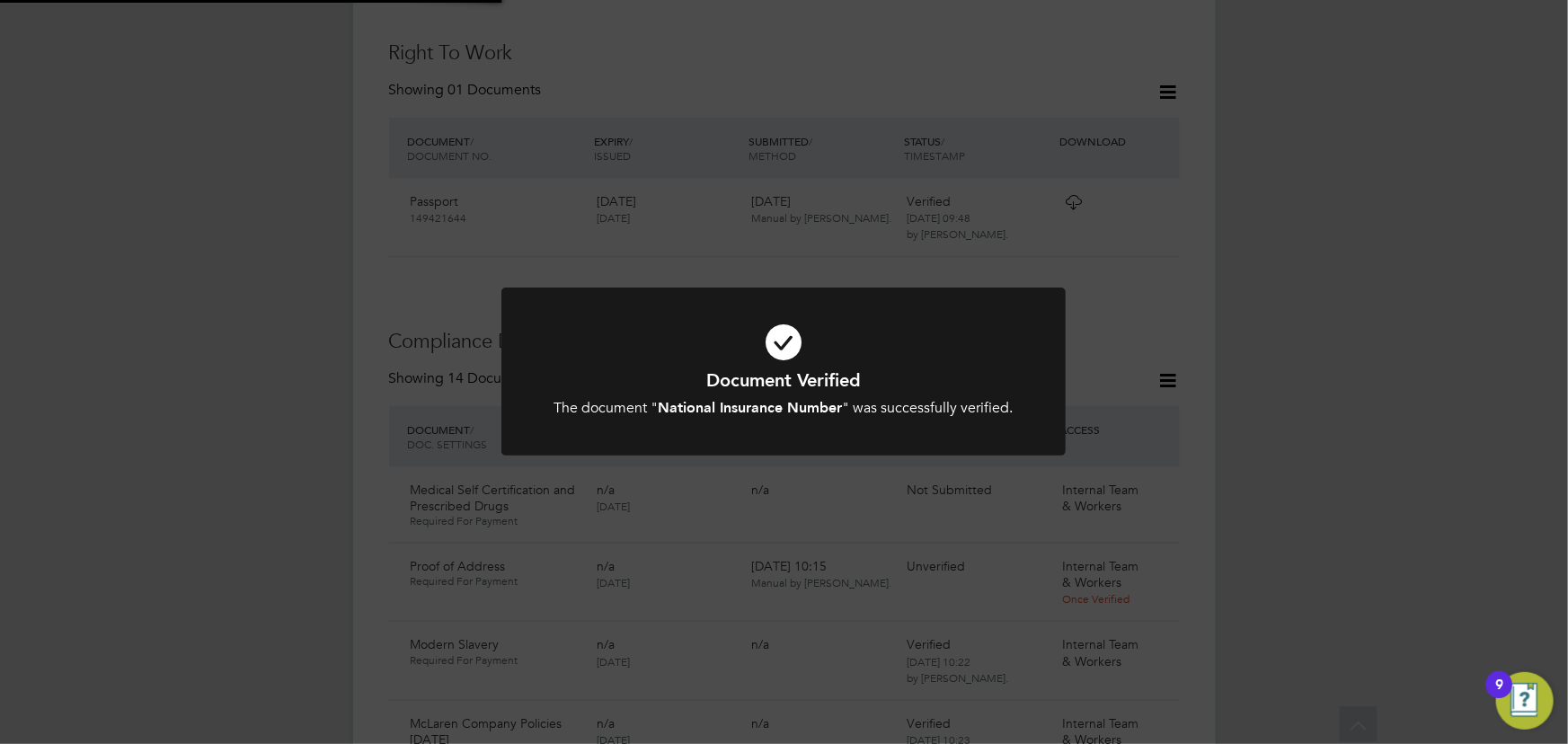
click at [1375, 330] on div "Document Verified The document " National Insurance Number " was successfully v…" at bounding box center [784, 372] width 1568 height 744
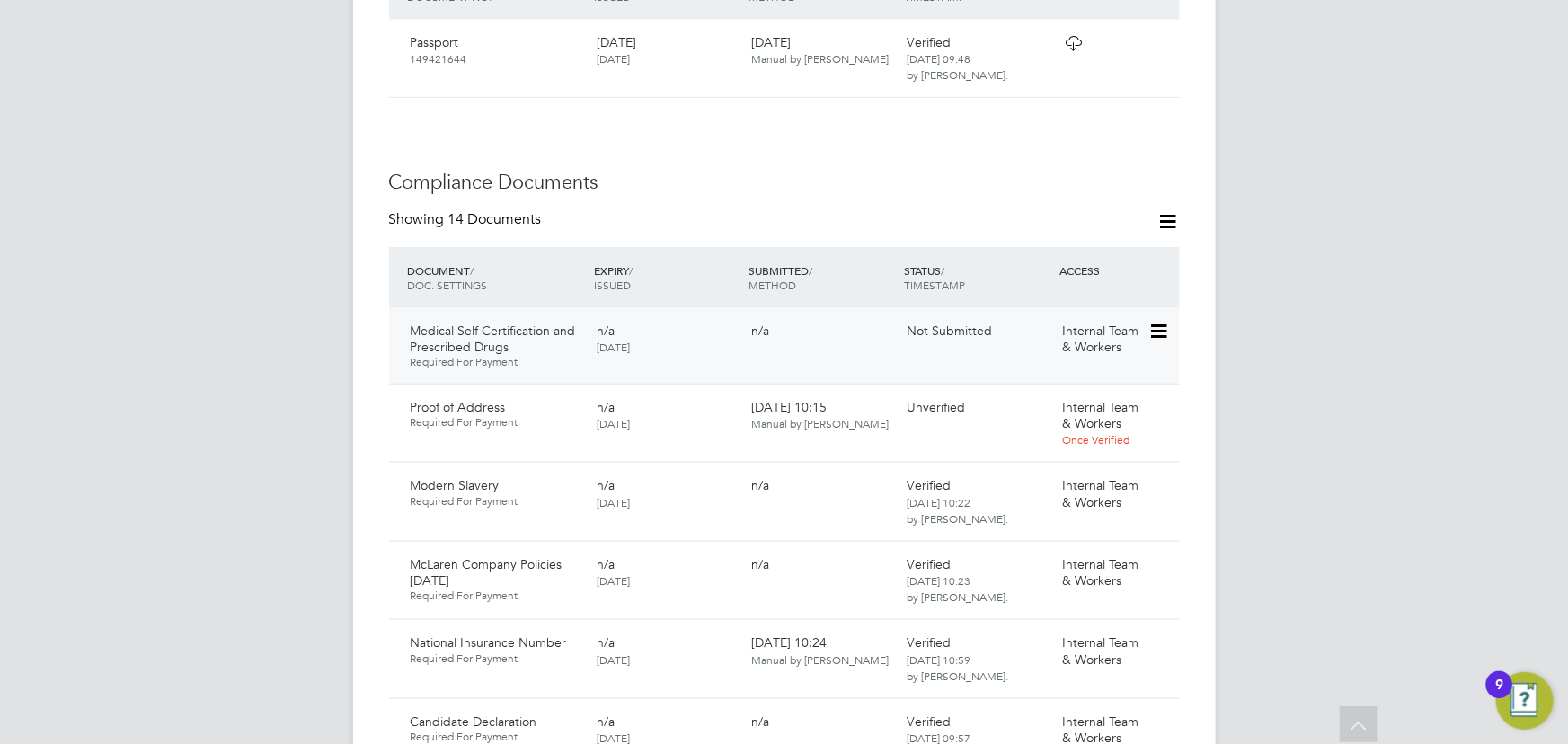
scroll to position [907, 0]
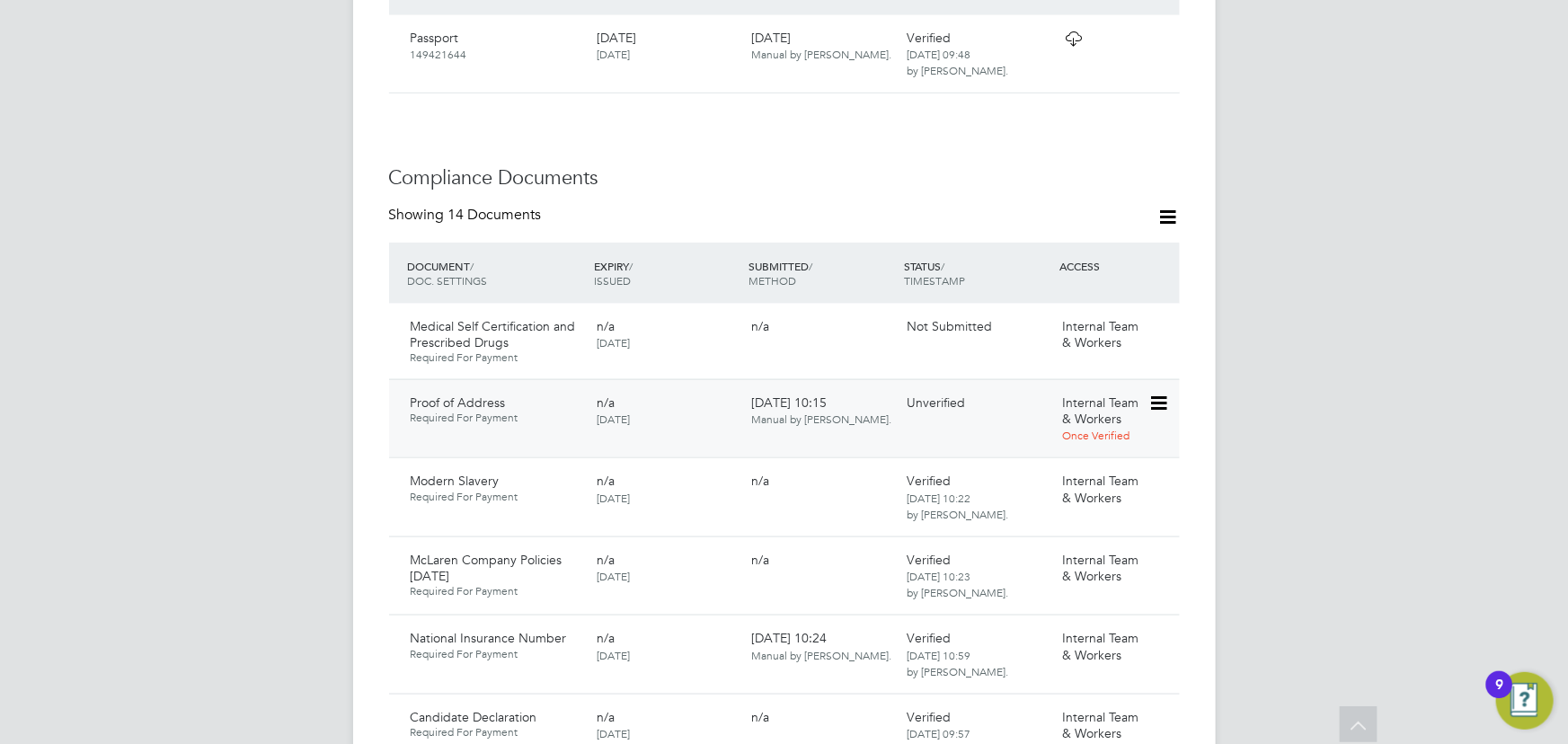
click at [1159, 392] on icon at bounding box center [1158, 403] width 18 height 22
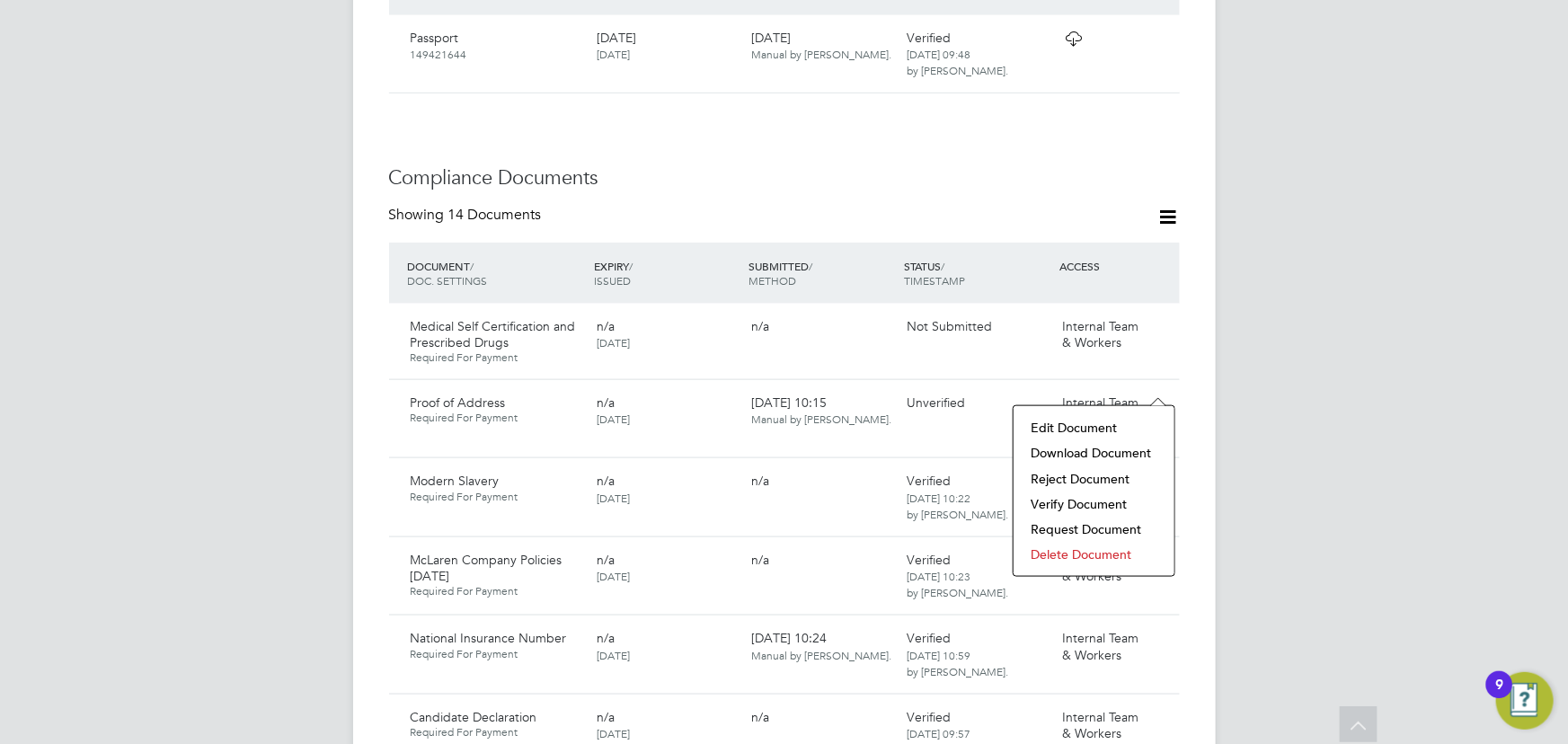
click at [1088, 452] on li "Download Document" at bounding box center [1094, 453] width 143 height 26
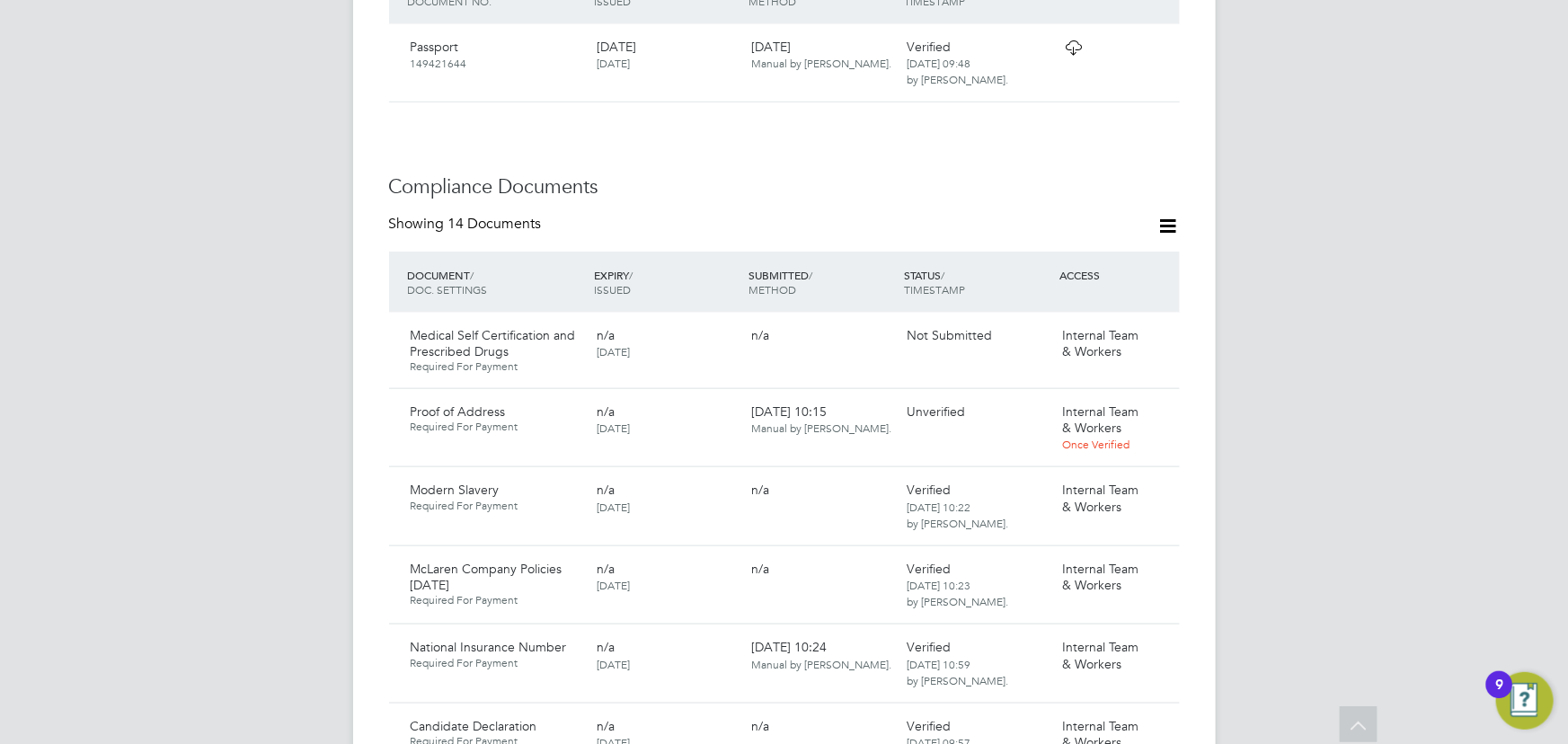
scroll to position [735, 0]
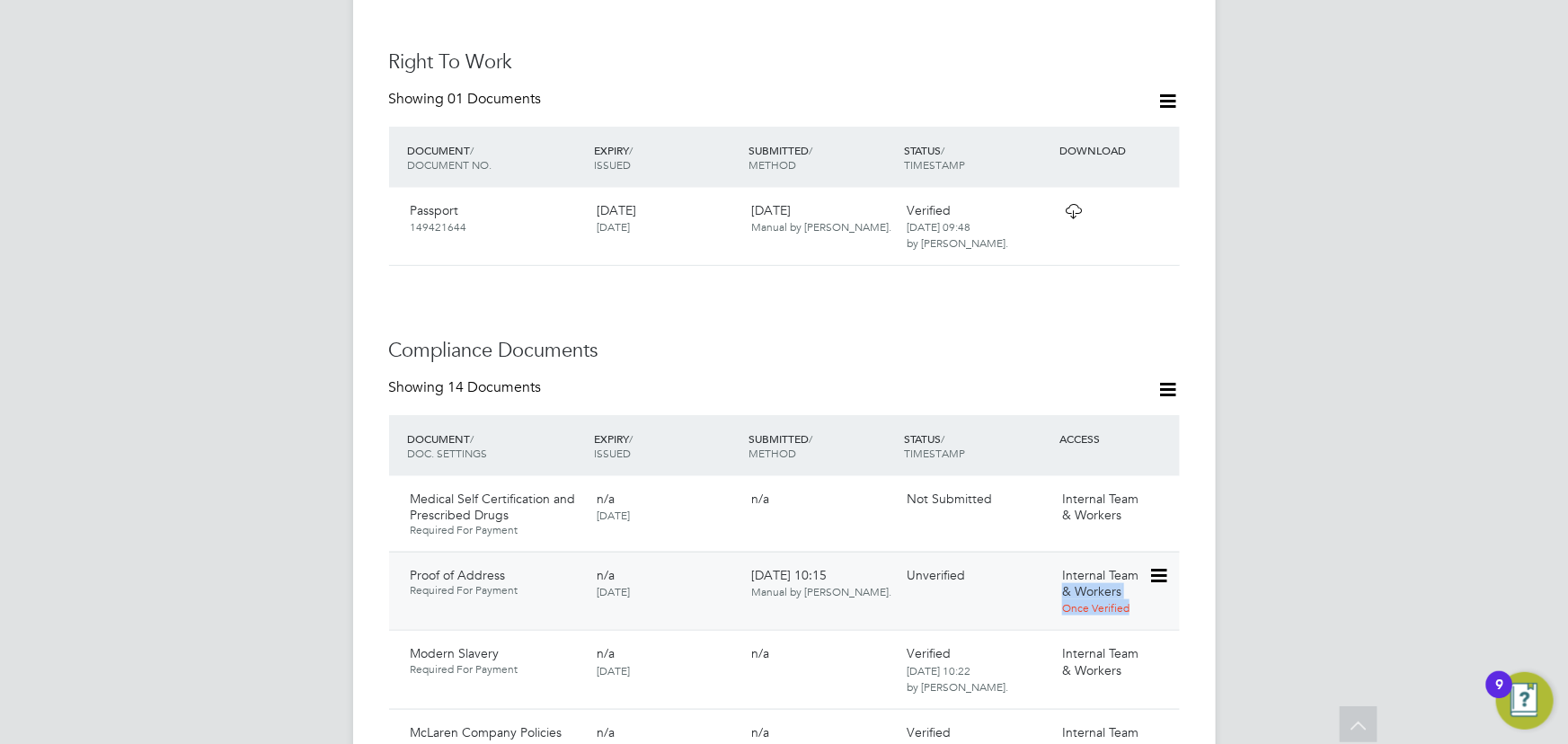
click at [1147, 553] on div "Proof of Address Required For Payment n/a 01 Sep 2025 01 Sep 2025, 10:15 Manual…" at bounding box center [784, 591] width 791 height 79
click at [1167, 565] on icon at bounding box center [1158, 576] width 18 height 22
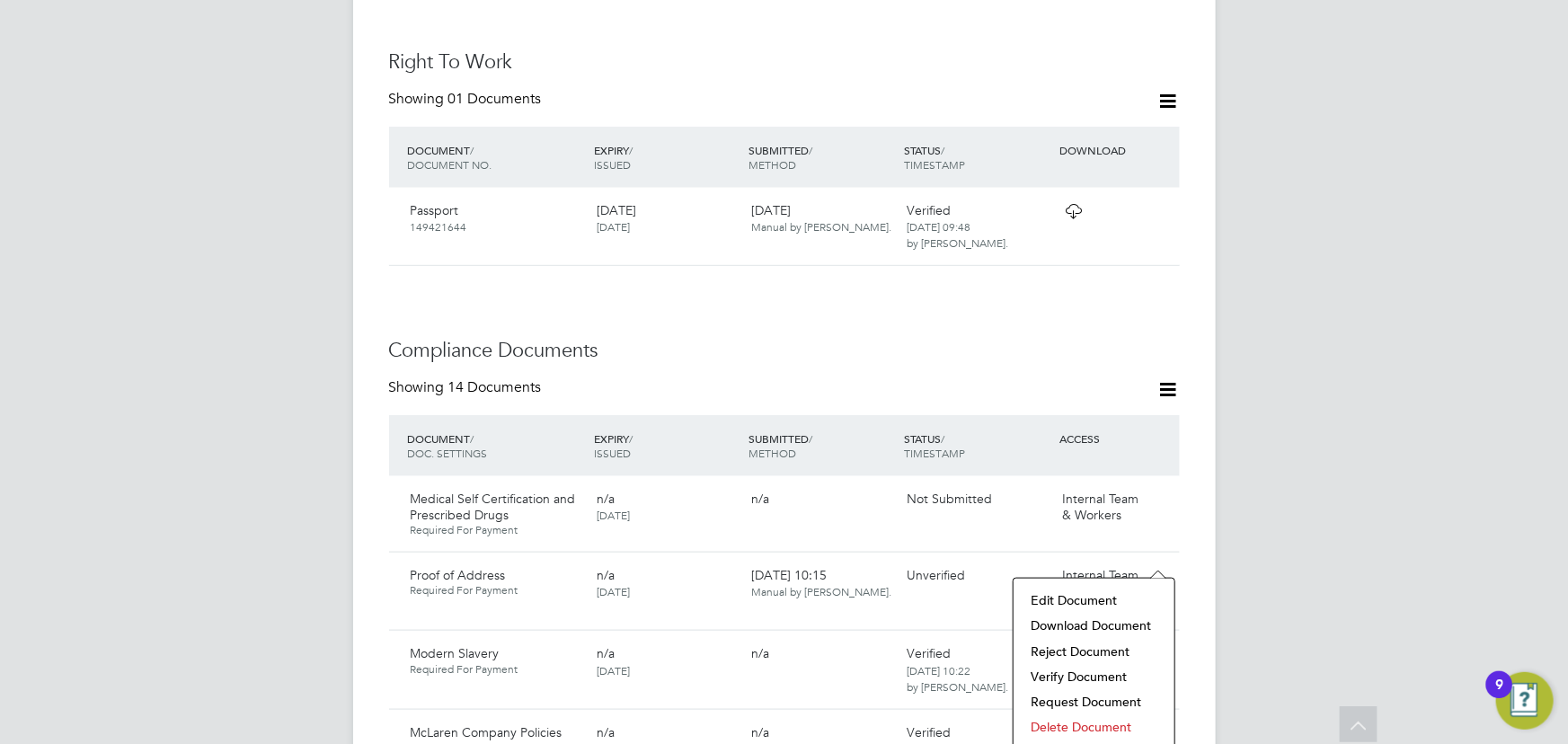
click at [1074, 672] on li "Verify Document" at bounding box center [1094, 677] width 143 height 26
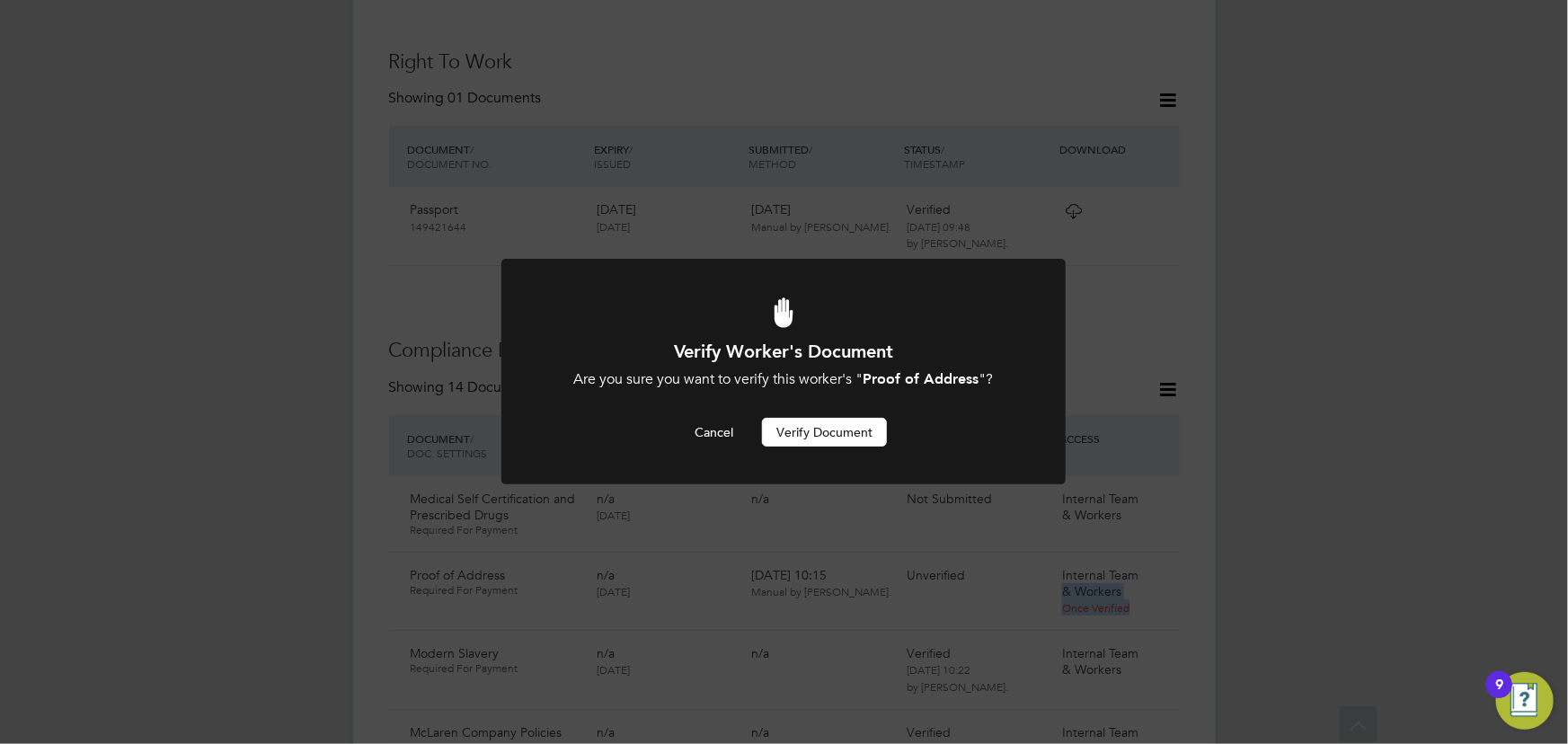
drag, startPoint x: 837, startPoint y: 433, endPoint x: 1233, endPoint y: 388, distance: 398.5
click at [837, 432] on button "Verify Document" at bounding box center [824, 432] width 125 height 29
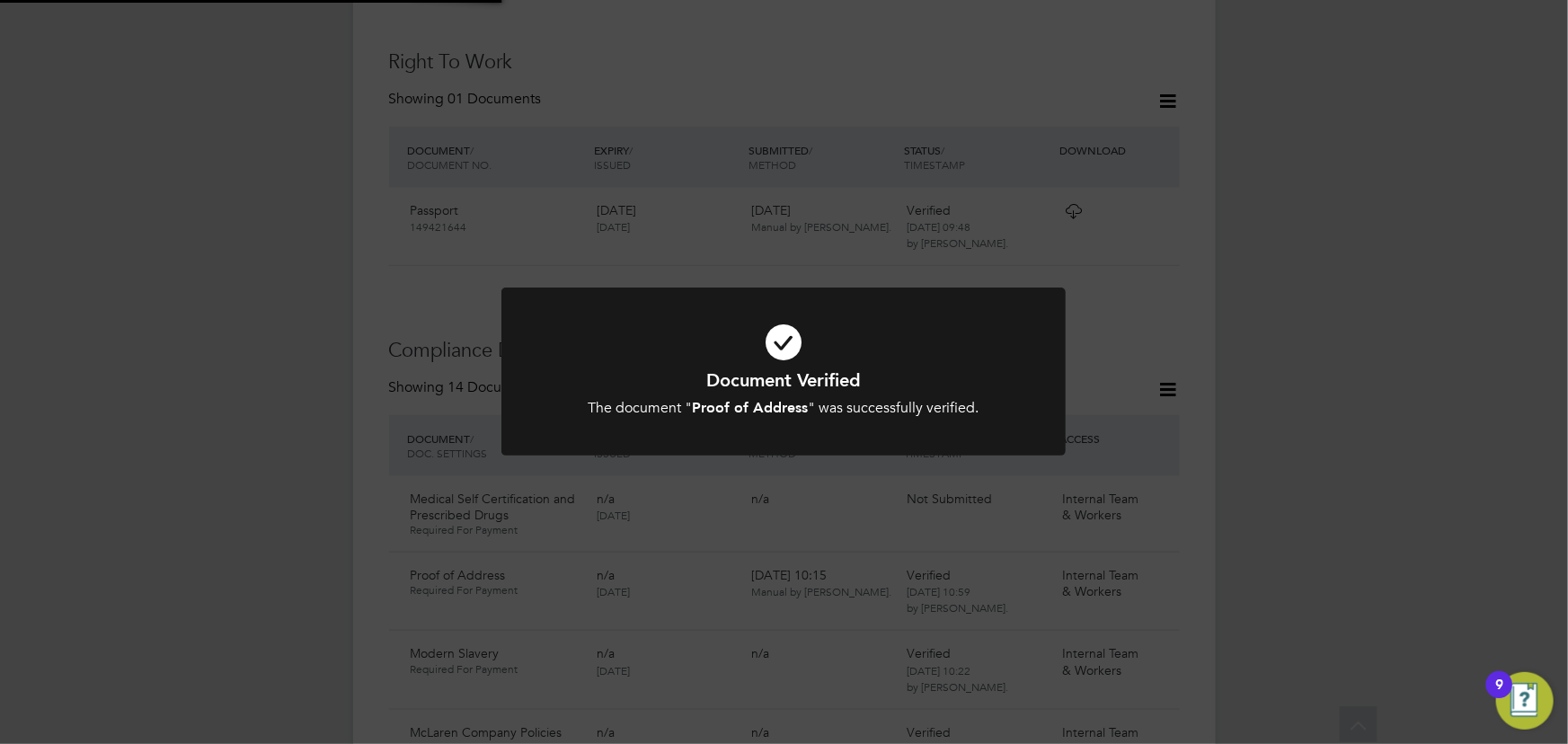
click at [1332, 359] on div "Document Verified The document " Proof of Address " was successfully verified. …" at bounding box center [784, 372] width 1568 height 744
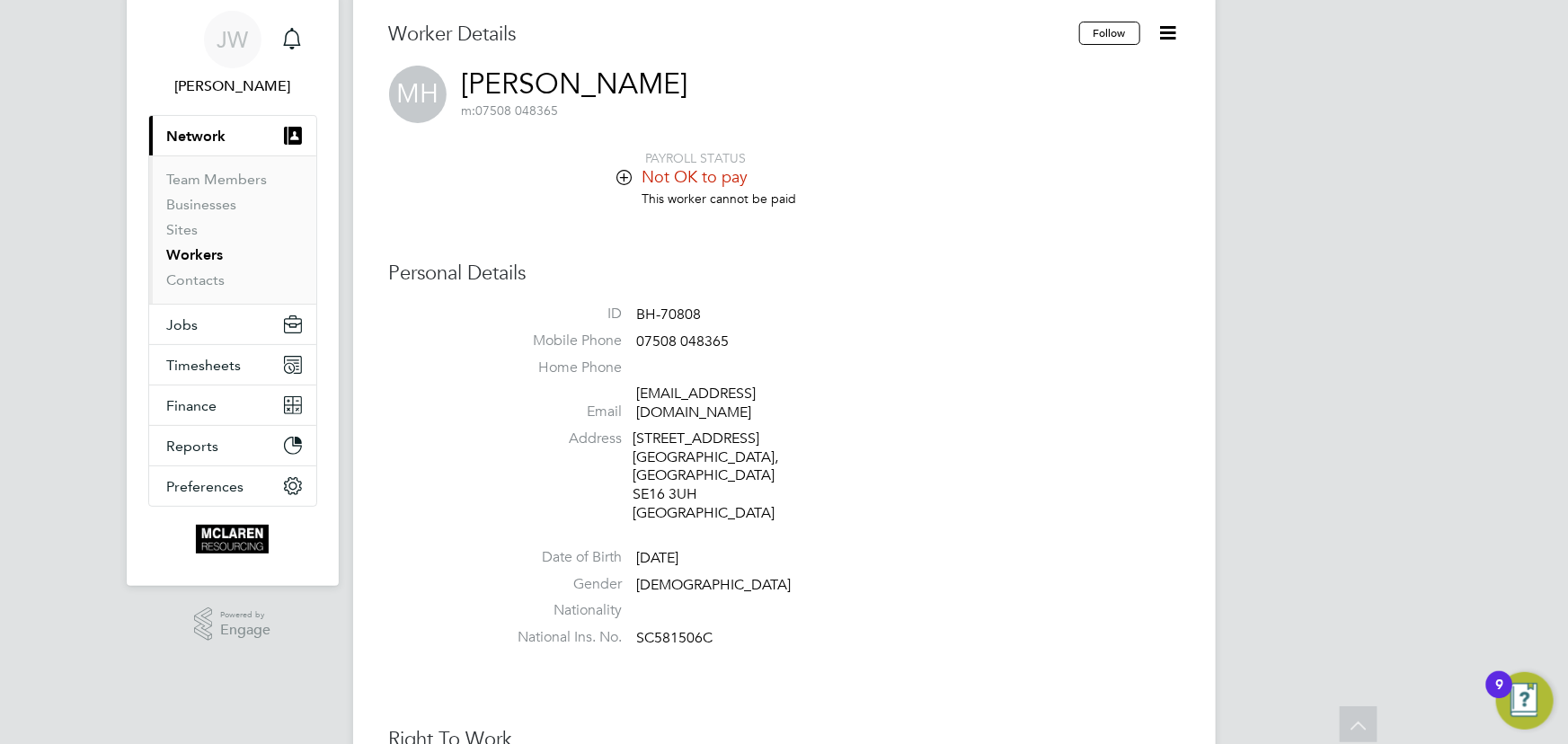
scroll to position [0, 0]
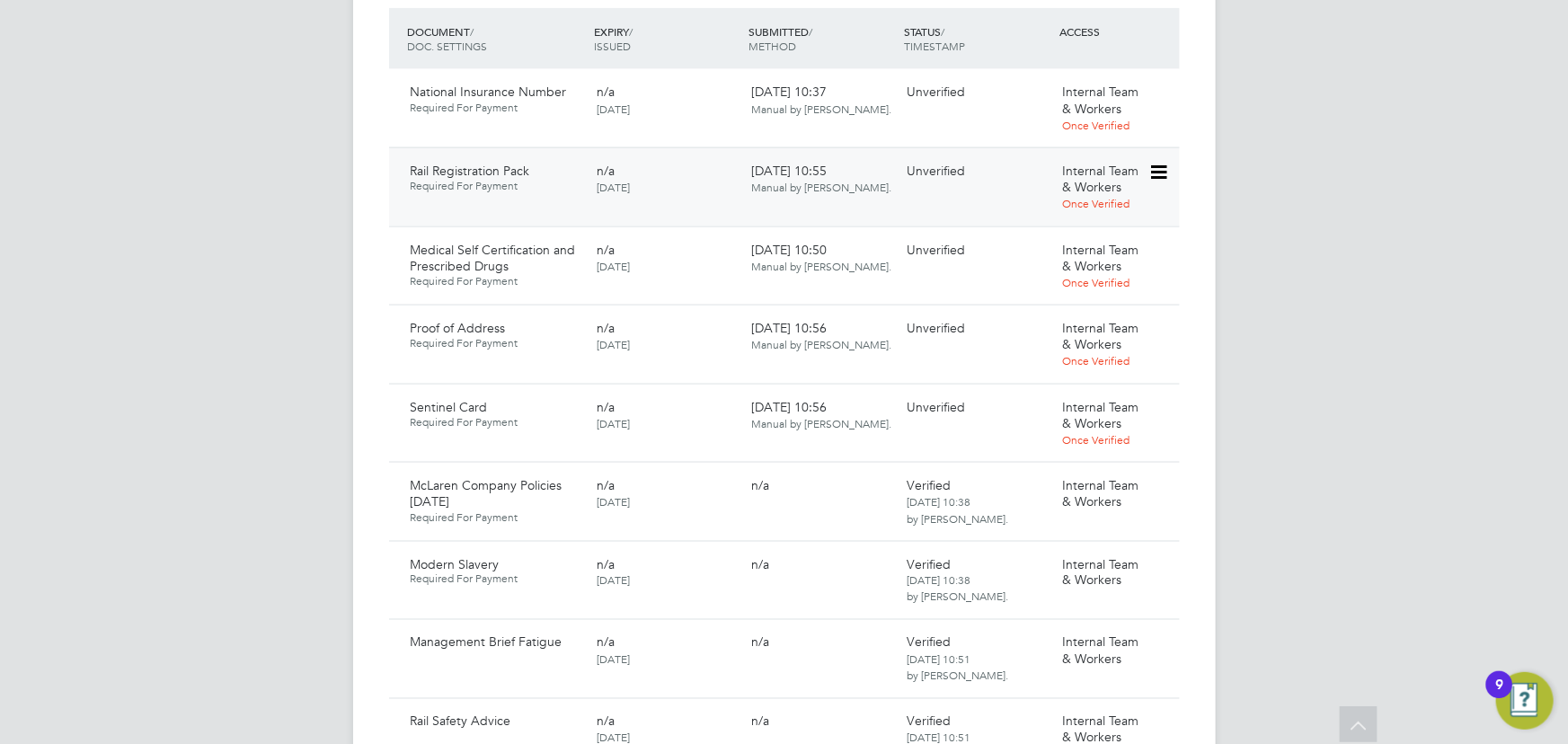
scroll to position [1142, 0]
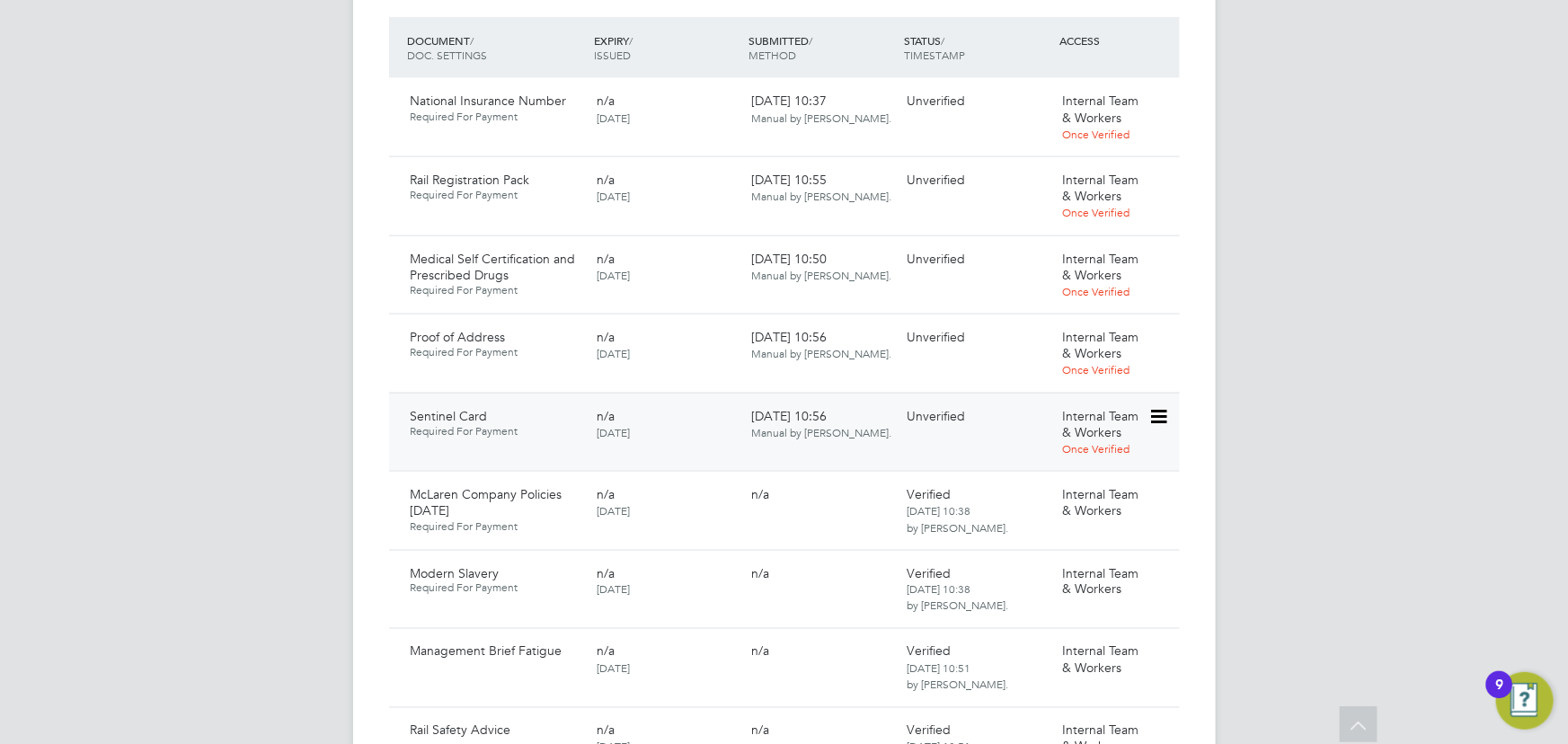
click at [1151, 406] on icon at bounding box center [1158, 417] width 18 height 22
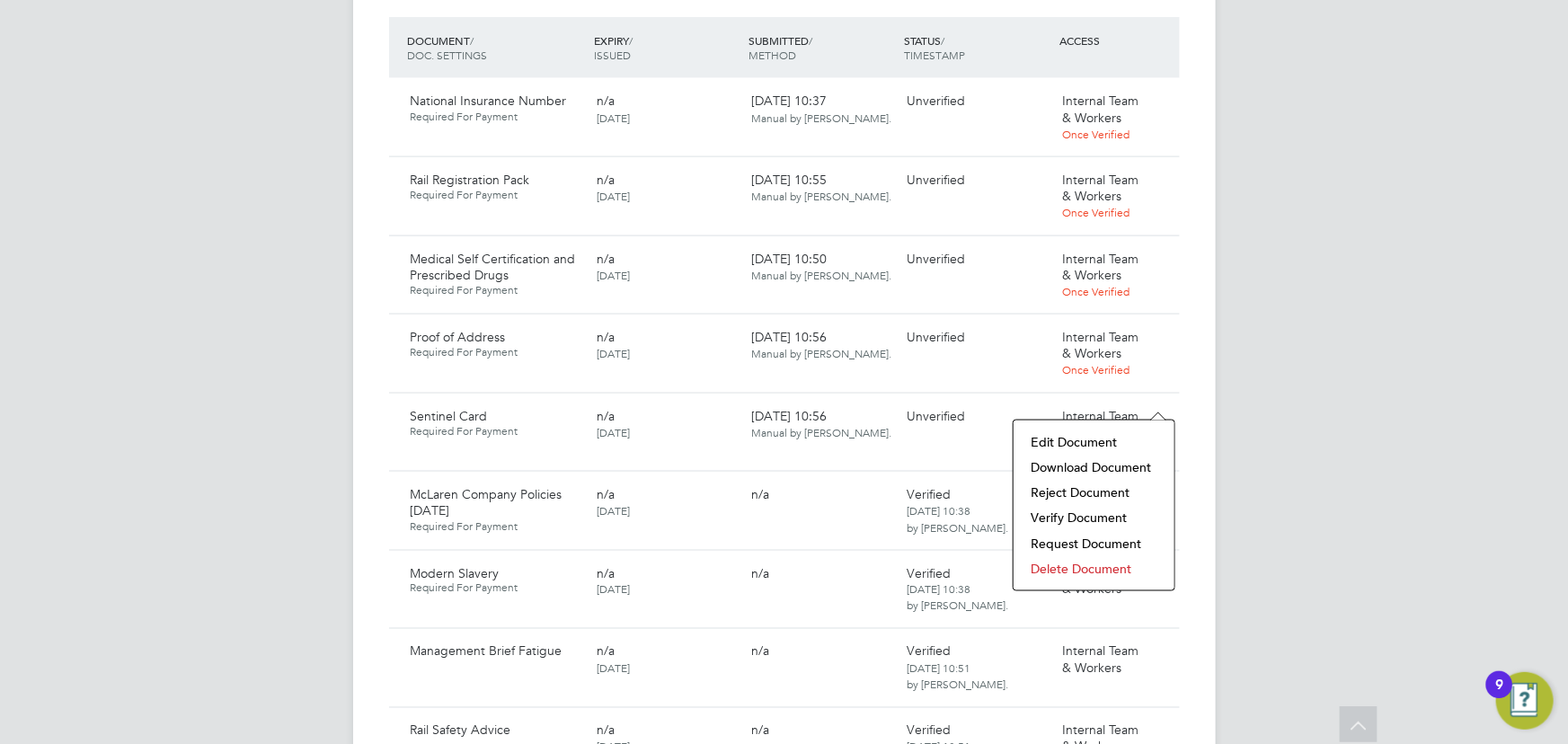
click at [1060, 457] on li "Download Document" at bounding box center [1094, 467] width 143 height 26
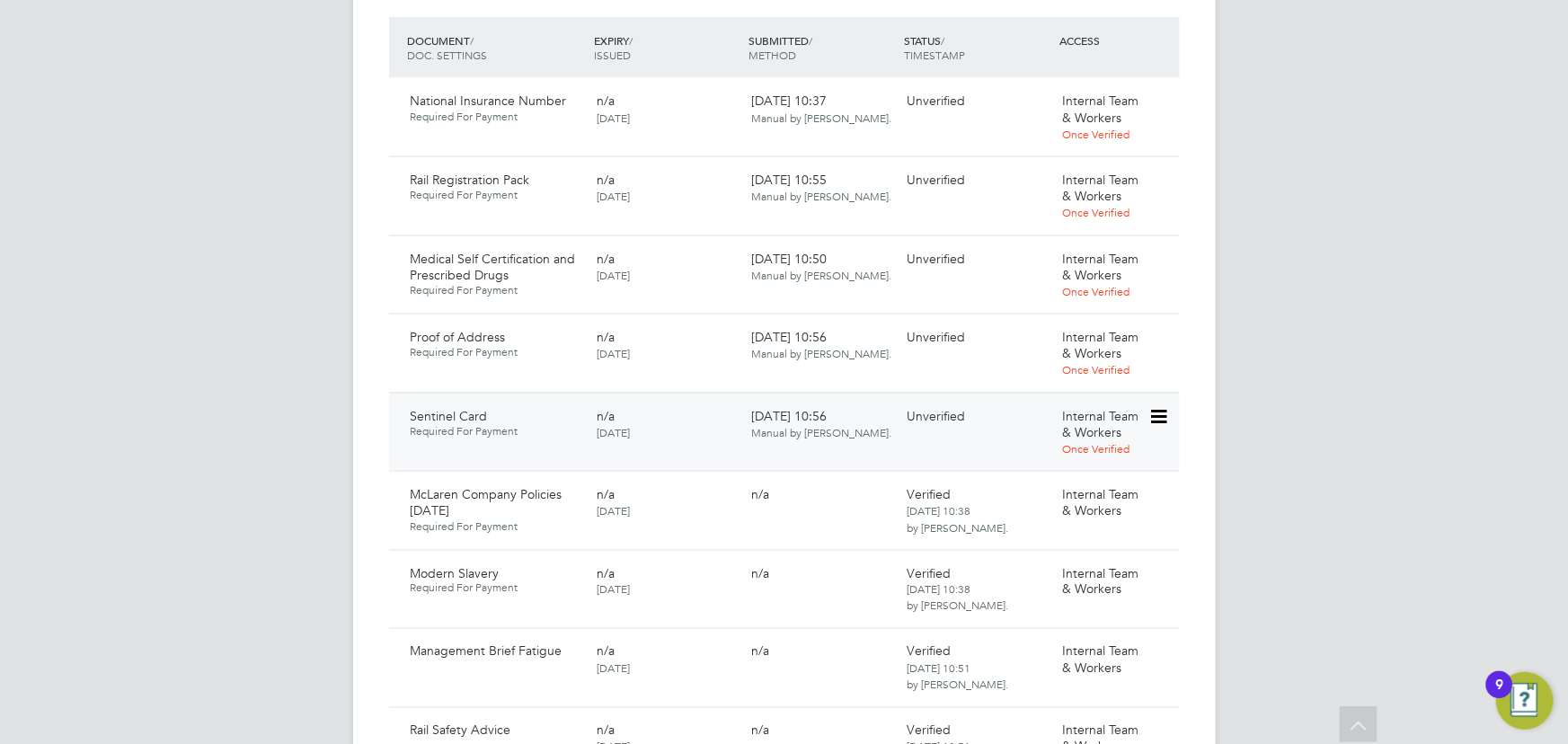
click at [1159, 406] on icon at bounding box center [1158, 417] width 18 height 22
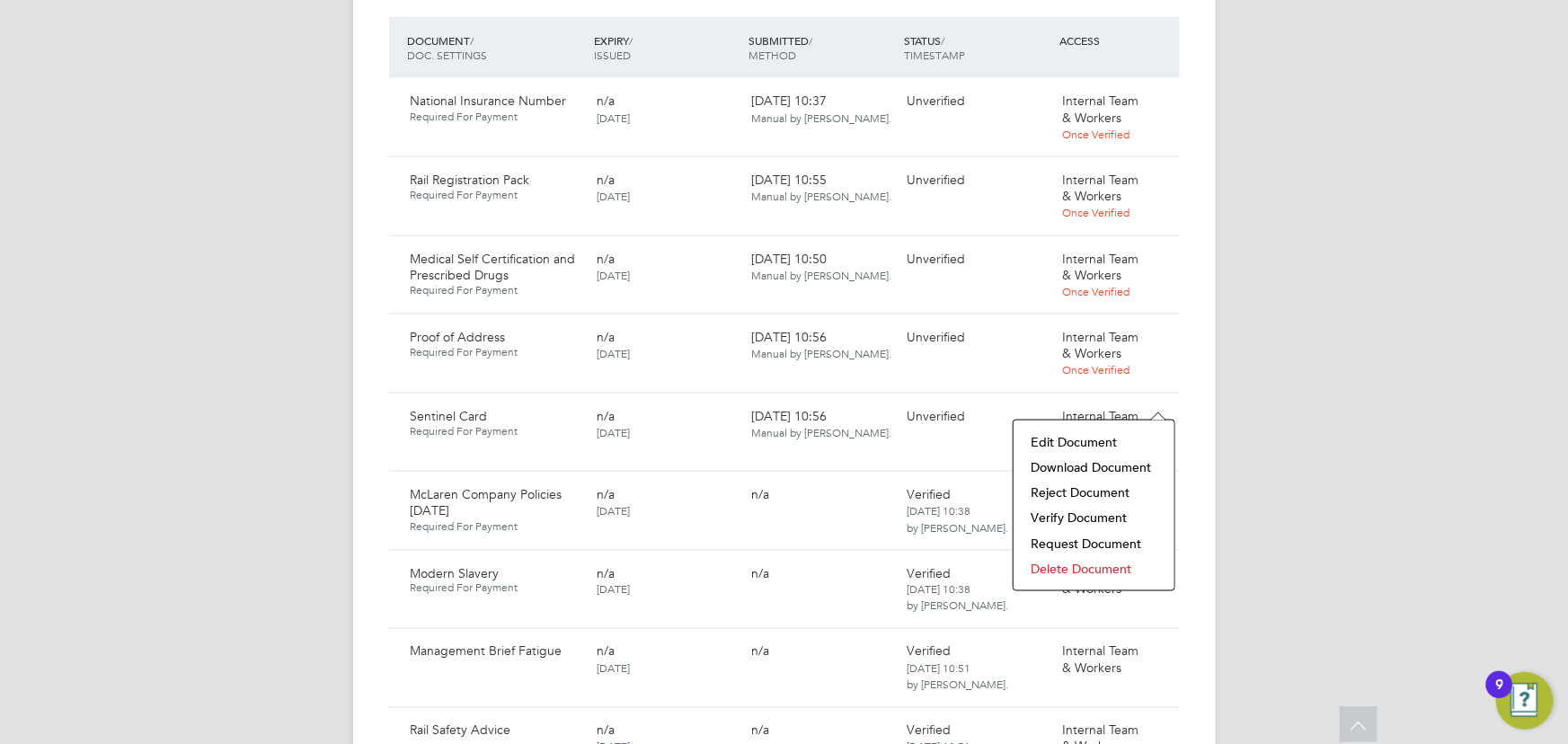
click at [1069, 470] on li "Download Document" at bounding box center [1094, 467] width 143 height 26
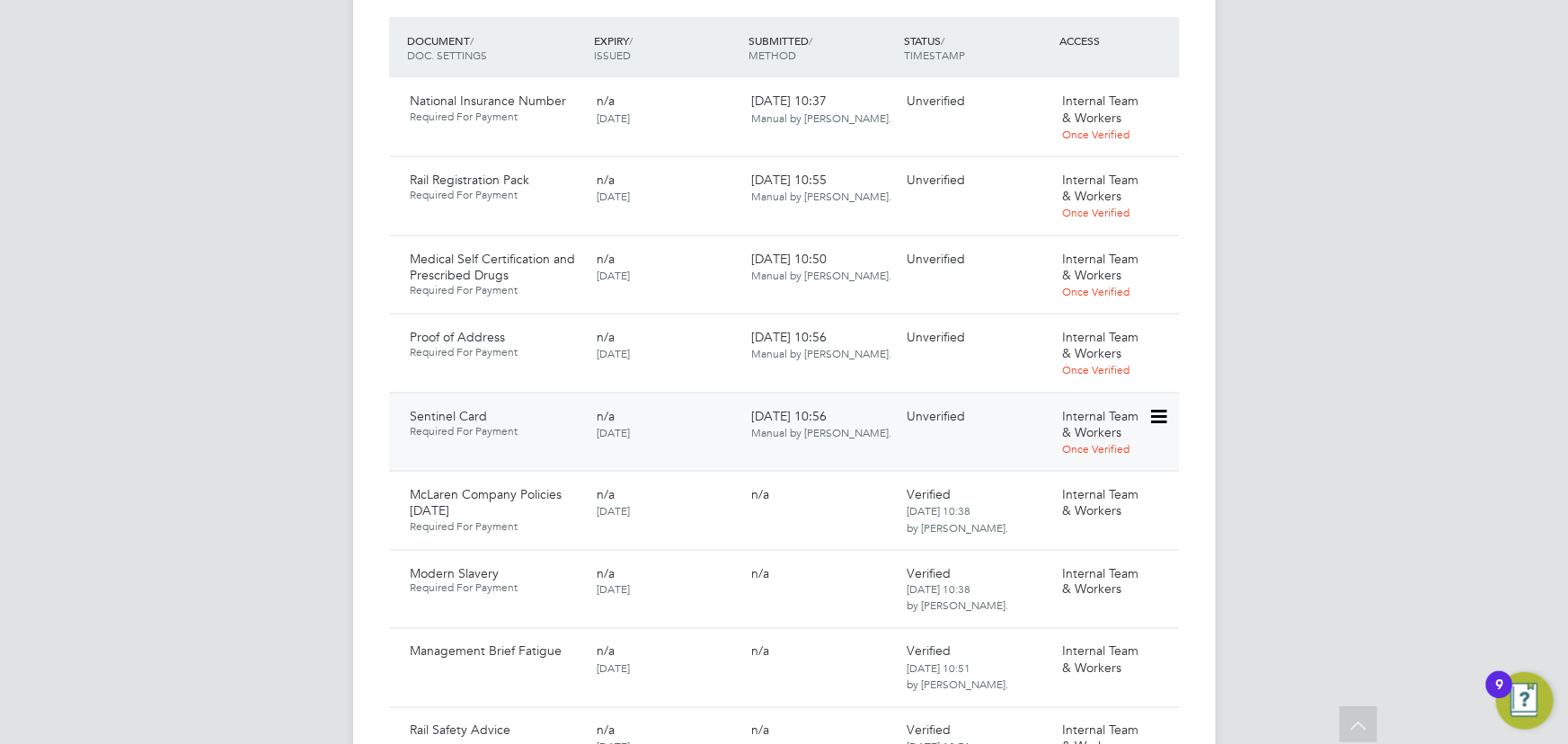
click at [1158, 406] on icon at bounding box center [1158, 417] width 18 height 22
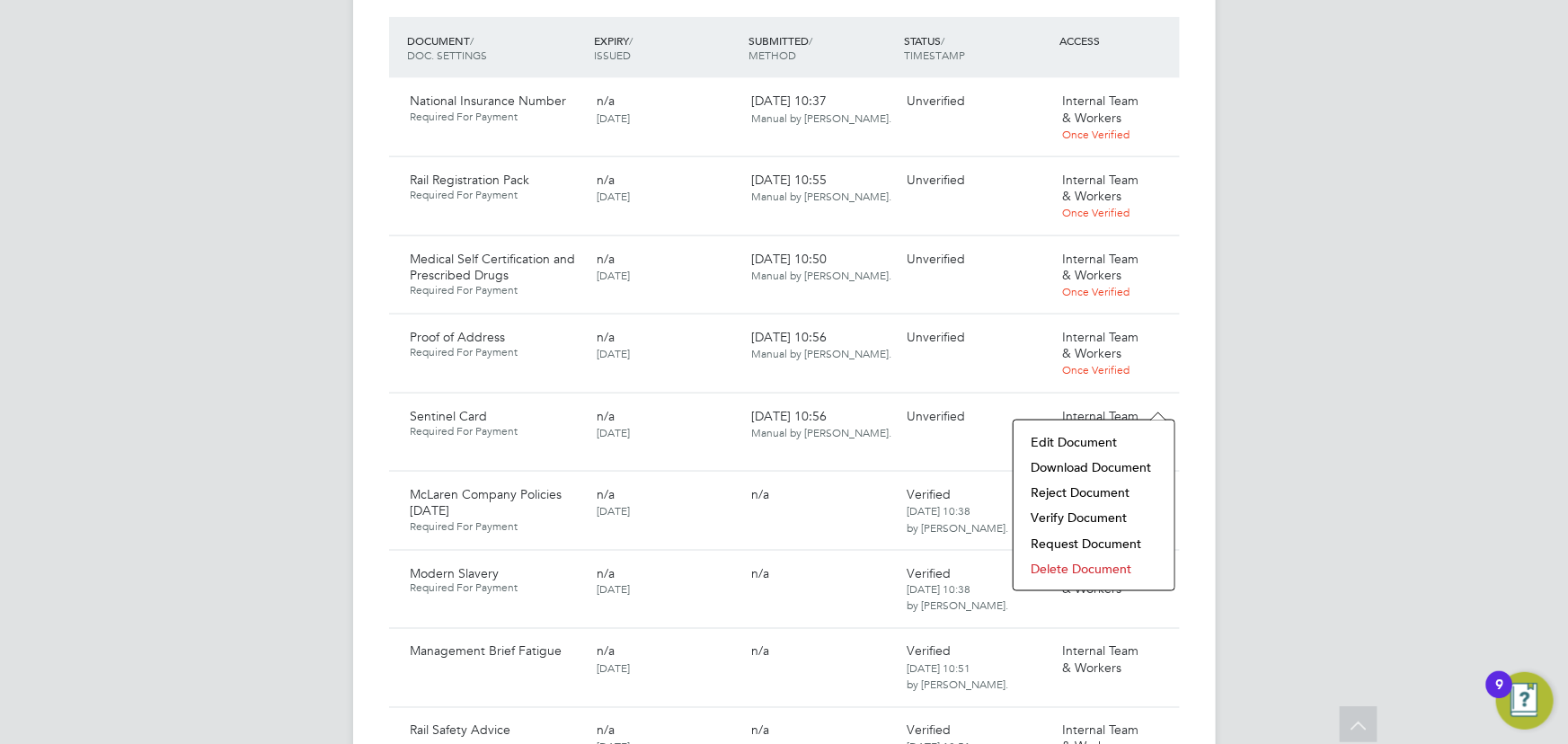
click at [1085, 511] on li "Verify Document" at bounding box center [1094, 518] width 143 height 26
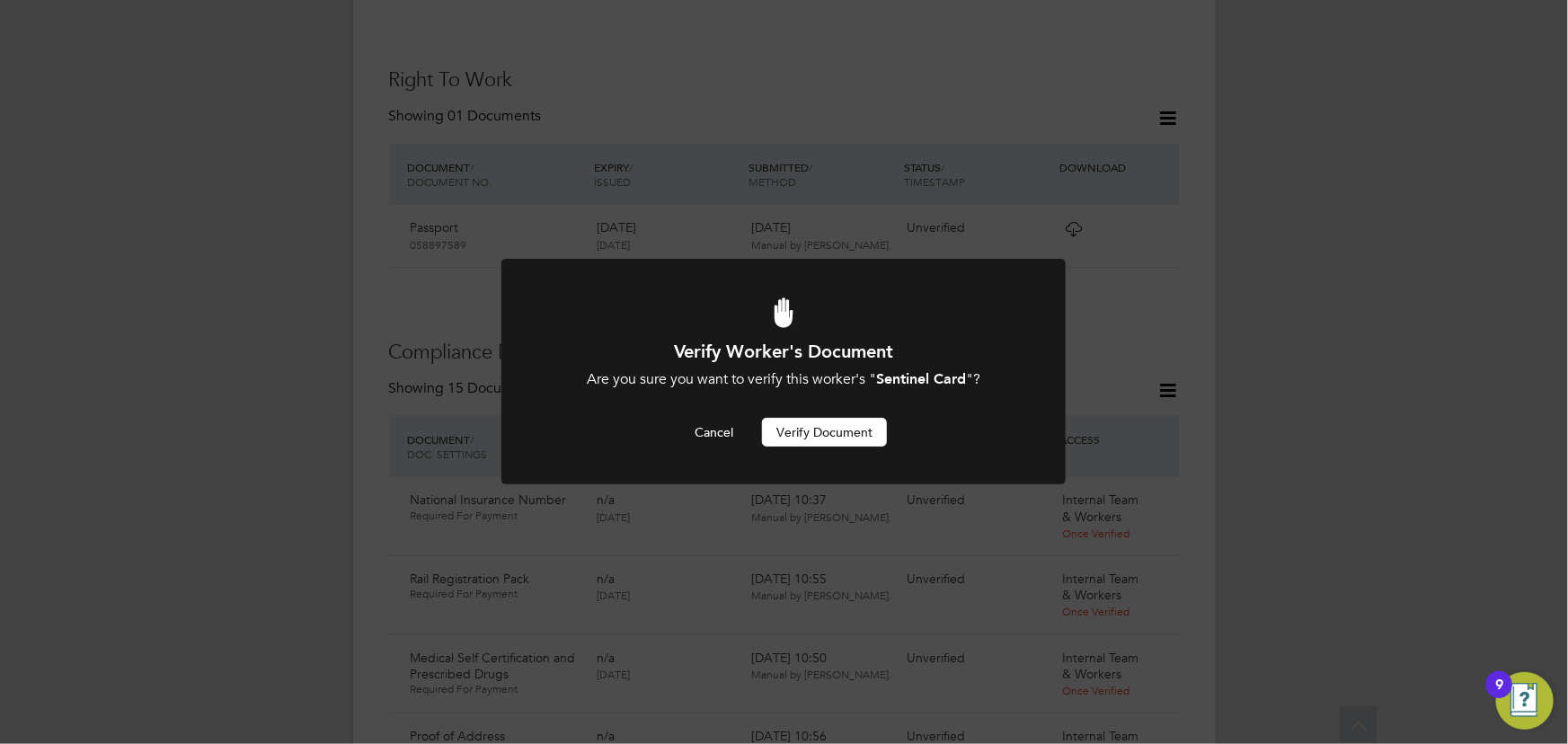
drag, startPoint x: 839, startPoint y: 433, endPoint x: 1393, endPoint y: 403, distance: 554.8
click at [840, 432] on button "Verify Document" at bounding box center [824, 432] width 125 height 29
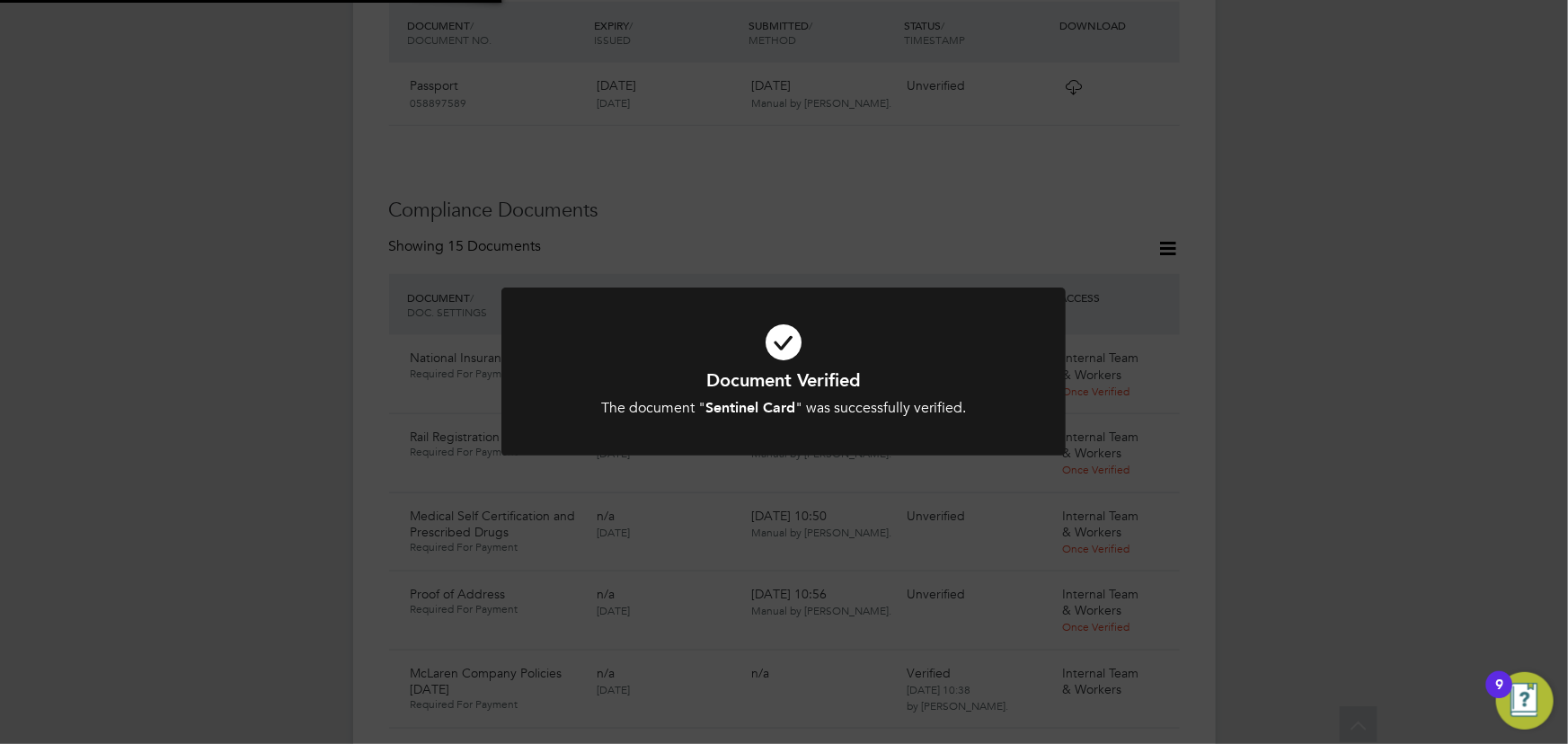
scroll to position [987, 0]
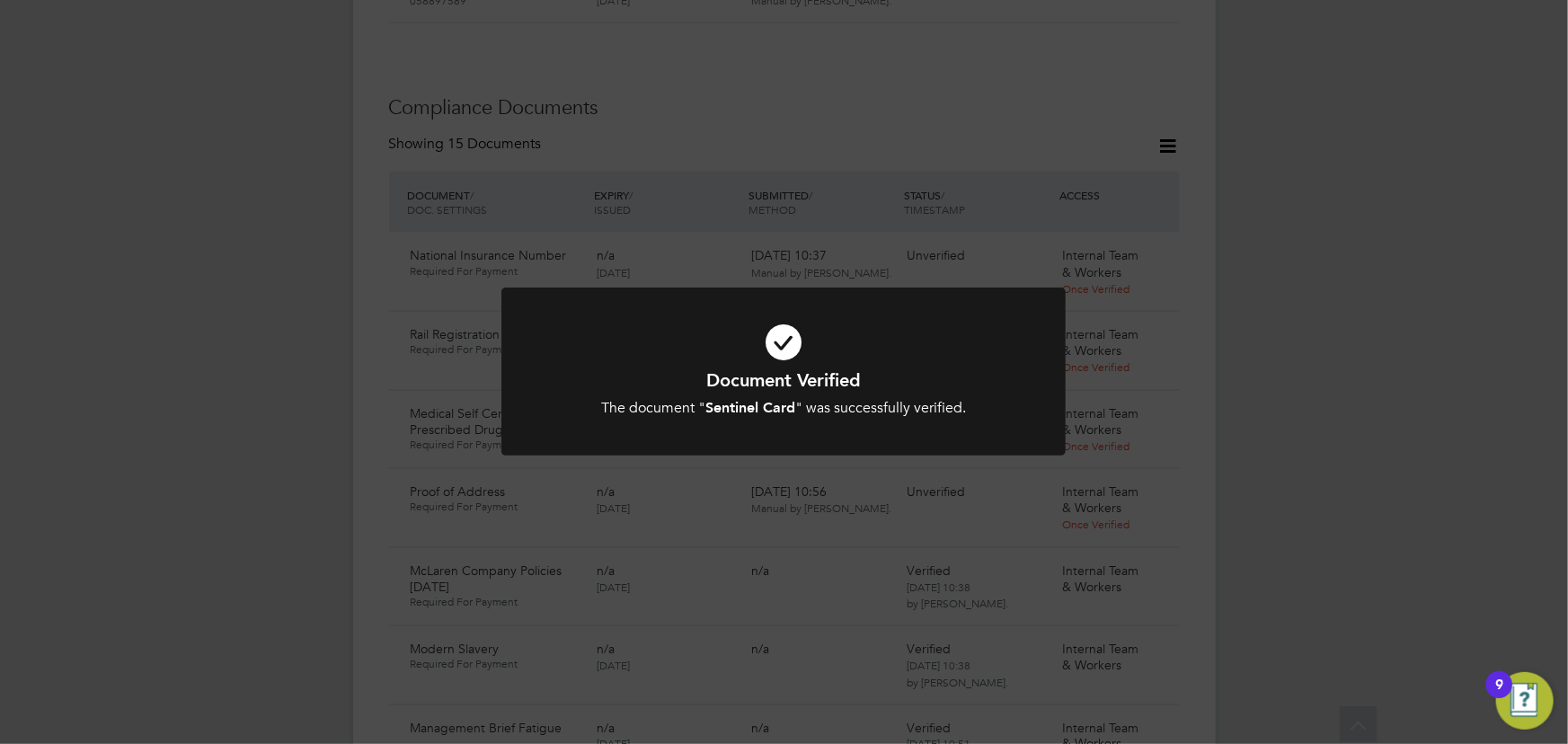
click at [1273, 330] on div "Document Verified The document " Sentinel Card " was successfully verified. Can…" at bounding box center [784, 372] width 1568 height 744
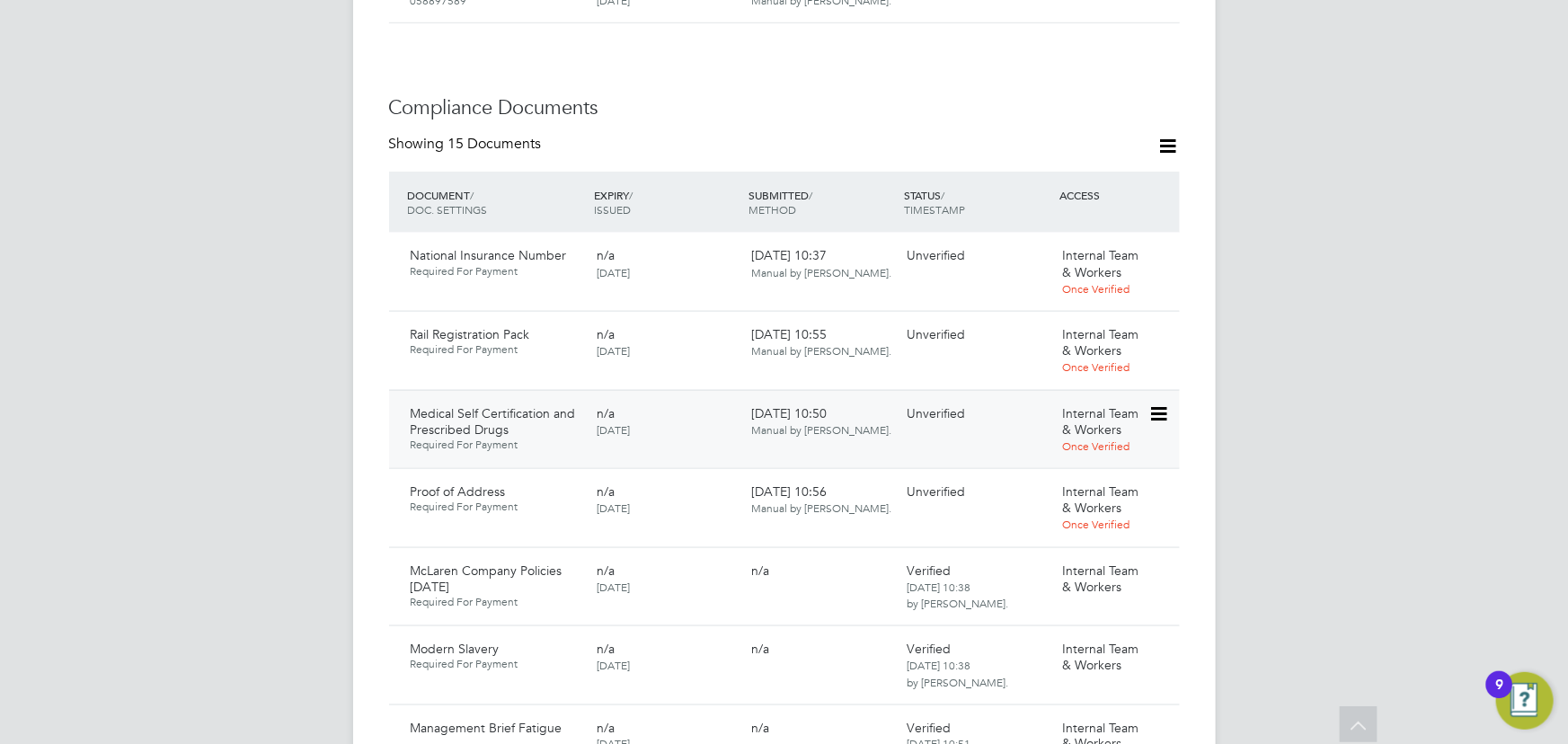
click at [1157, 403] on icon at bounding box center [1158, 414] width 18 height 22
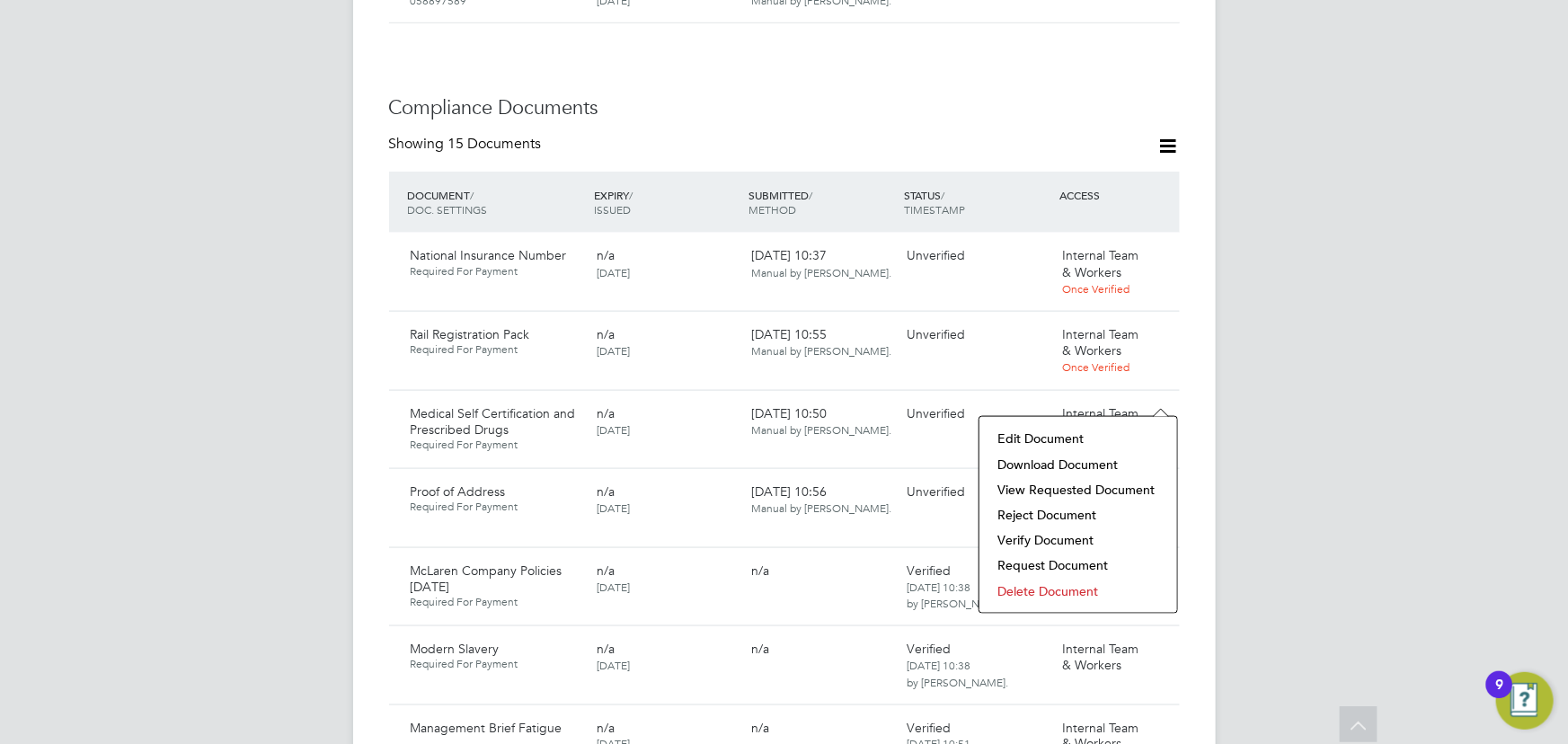
click at [1086, 460] on li "Download Document" at bounding box center [1077, 464] width 180 height 26
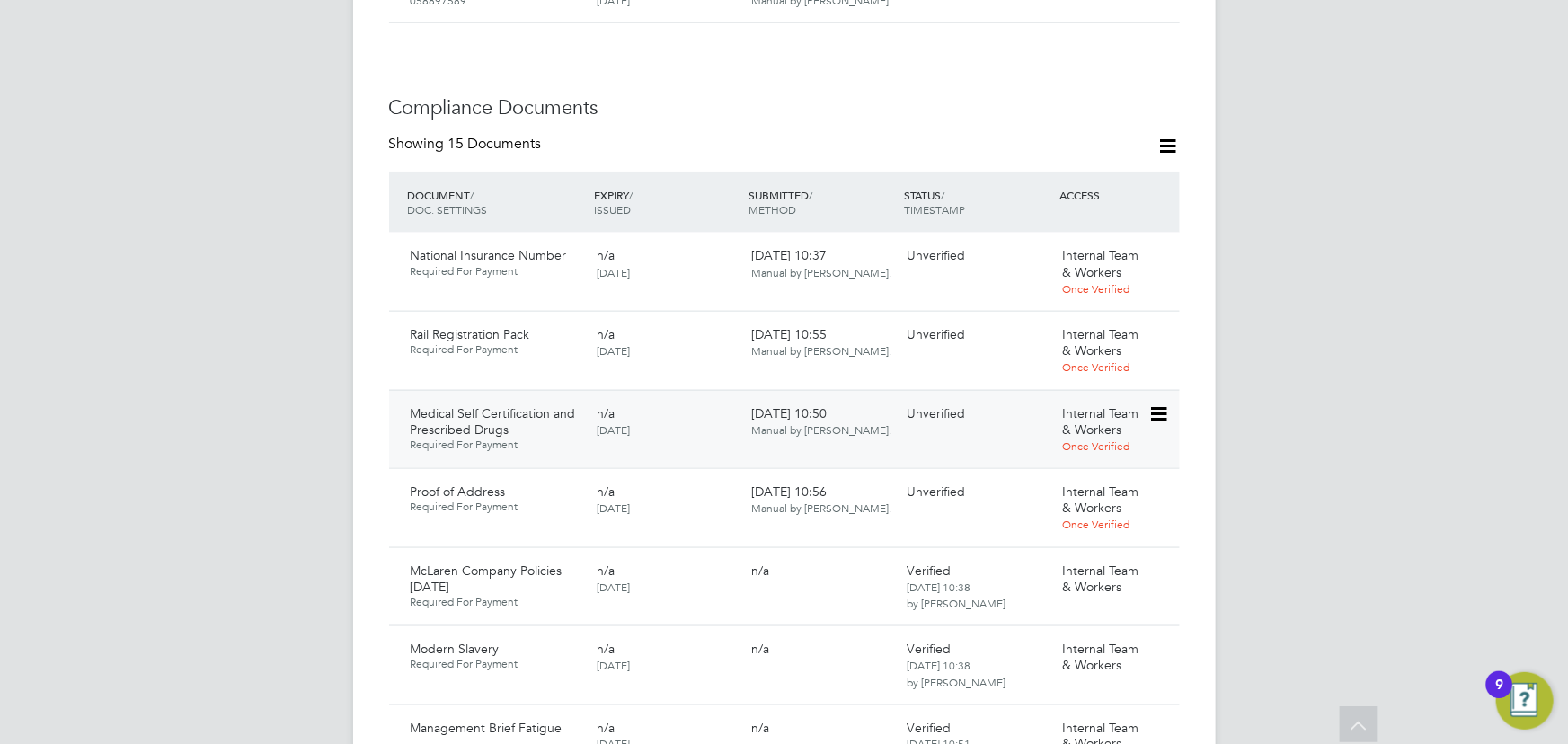
drag, startPoint x: 1159, startPoint y: 389, endPoint x: 1168, endPoint y: 400, distance: 14.2
click at [1160, 403] on icon at bounding box center [1158, 414] width 18 height 22
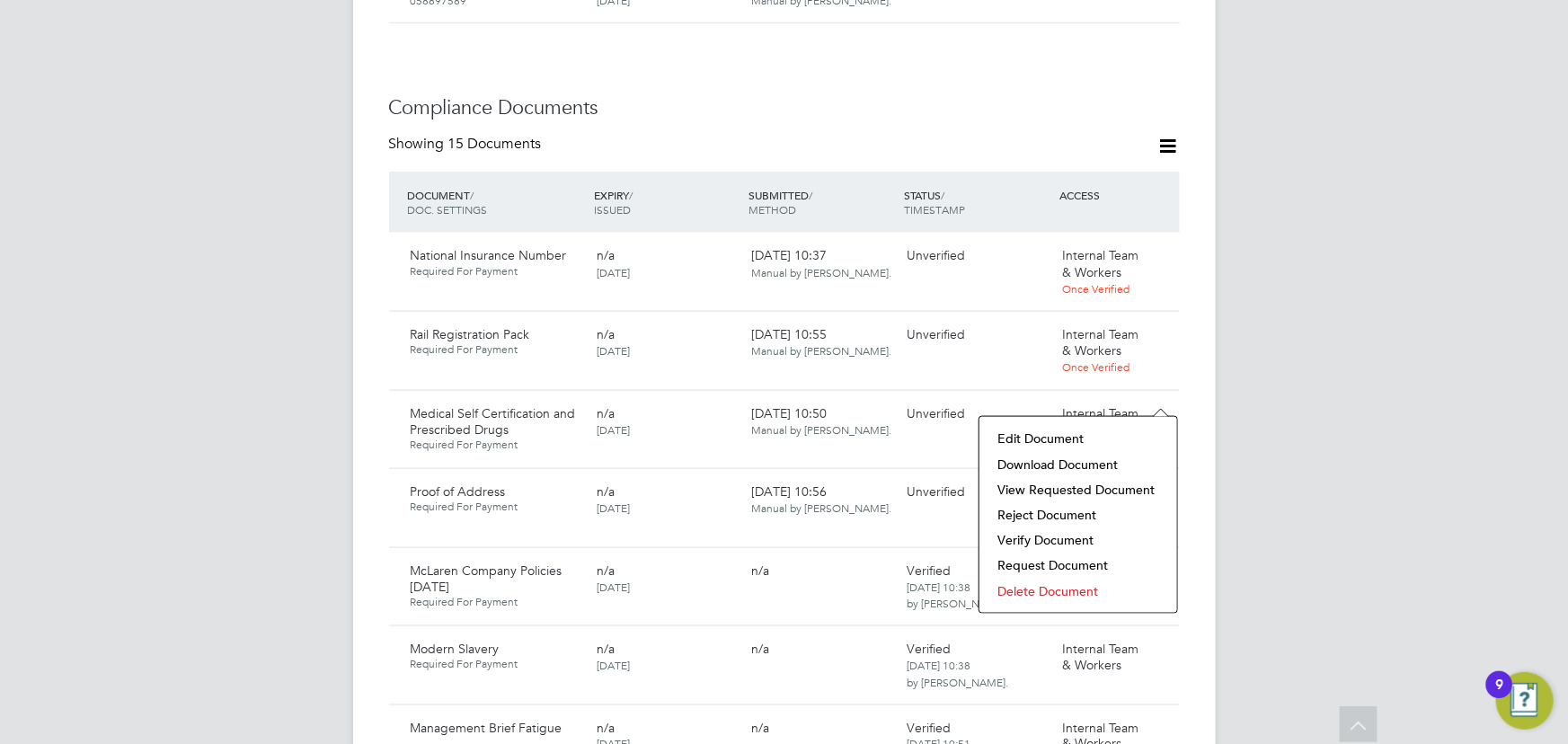
click at [1060, 539] on li "Verify Document" at bounding box center [1077, 540] width 180 height 26
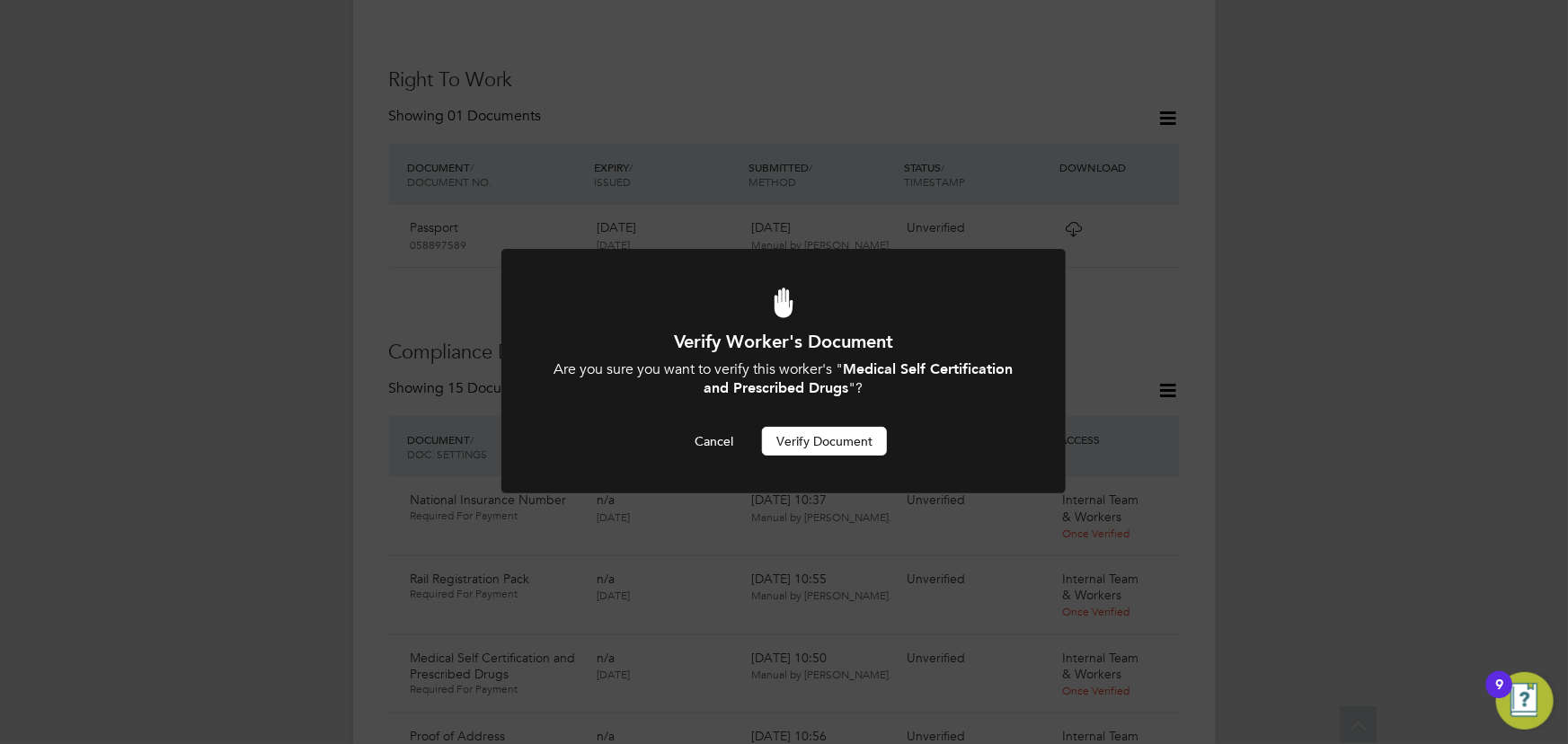
scroll to position [0, 0]
click at [817, 439] on button "Verify Document" at bounding box center [824, 441] width 125 height 29
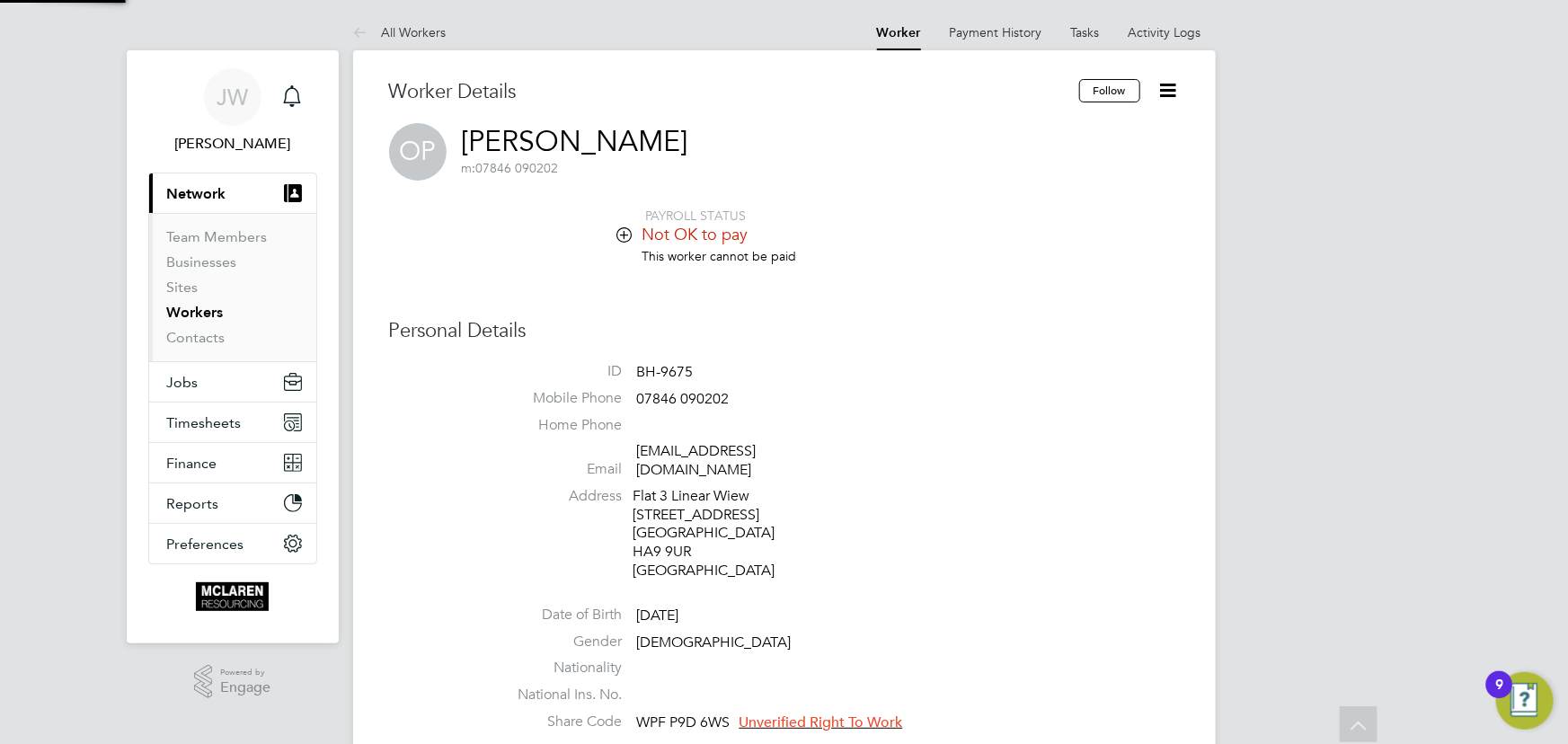
scroll to position [744, 0]
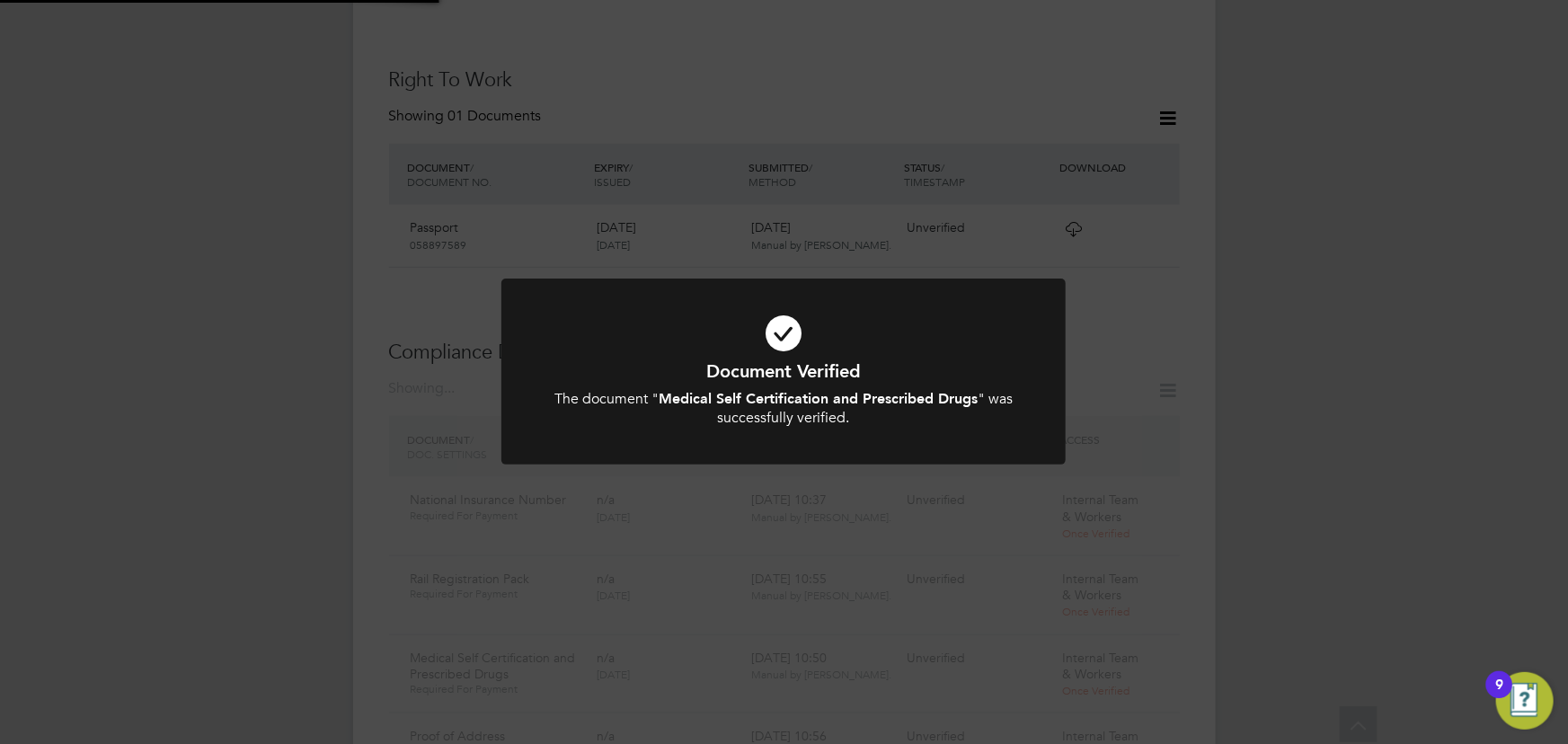
click at [1379, 394] on div "Document Verified The document " Medical Self Certification and Prescribed Drug…" at bounding box center [784, 372] width 1568 height 744
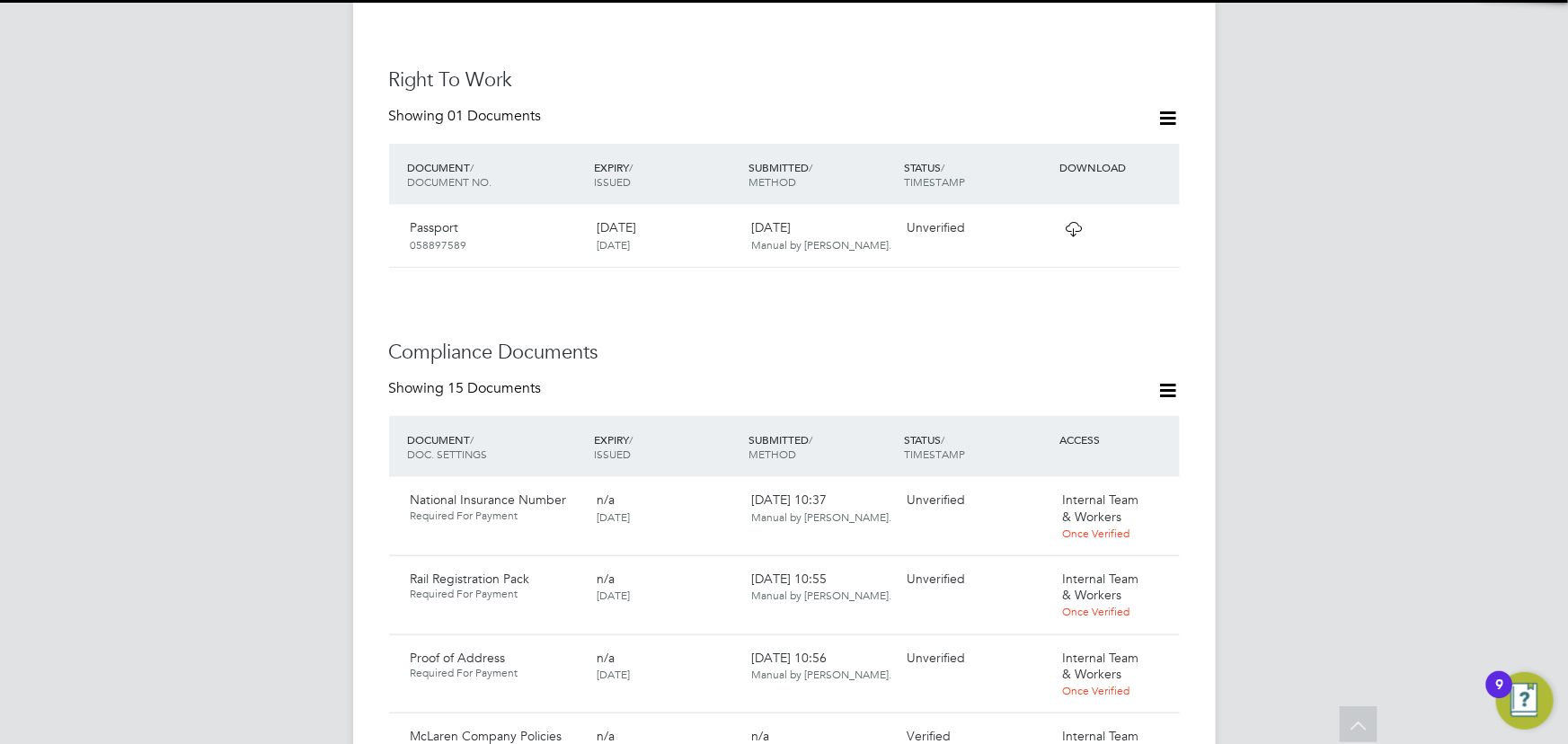
scroll to position [1070, 0]
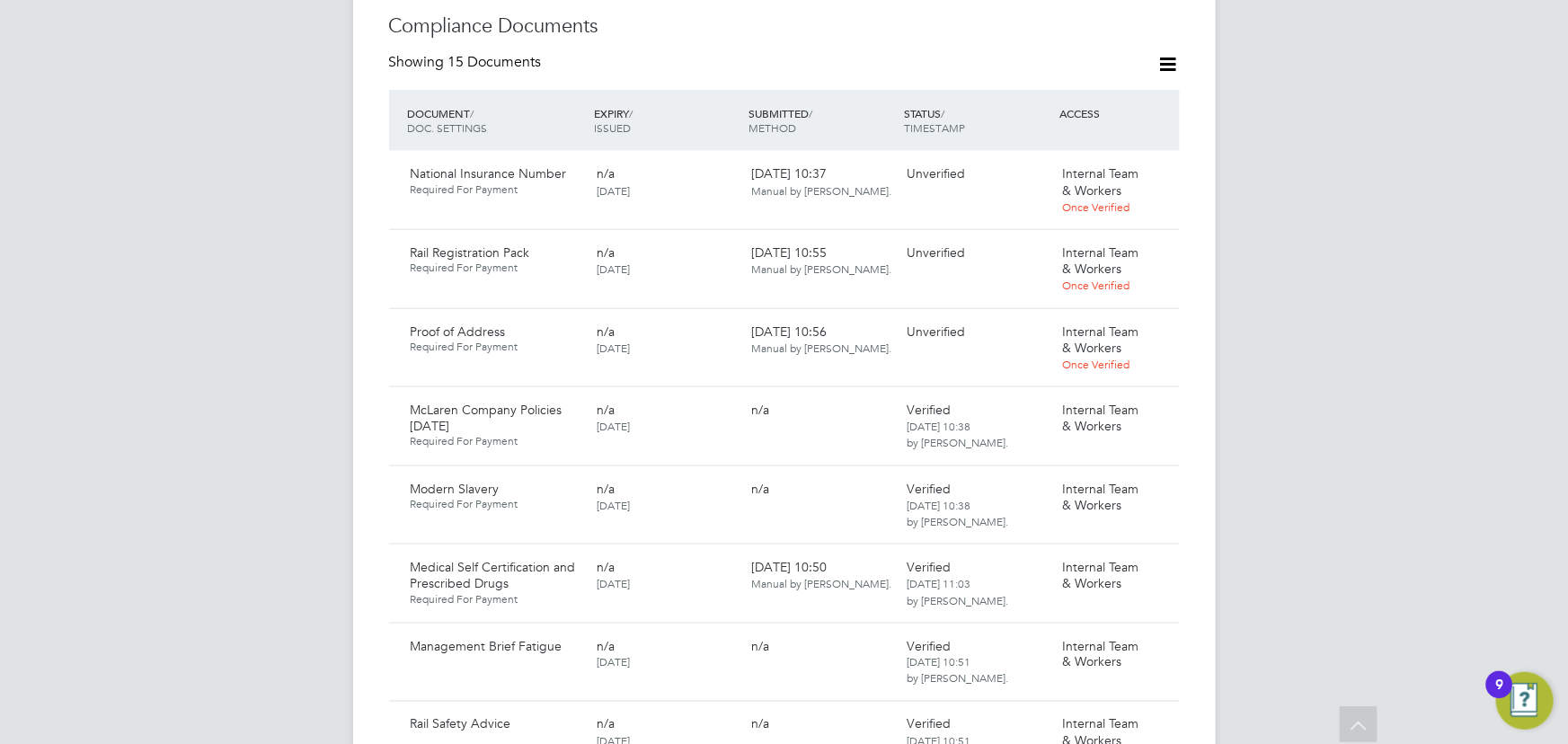
click at [1386, 369] on div "JW Jane Weitzman Notifications Applications: Current page: Network Team Members…" at bounding box center [784, 533] width 1568 height 3206
click at [1167, 243] on icon at bounding box center [1158, 254] width 18 height 22
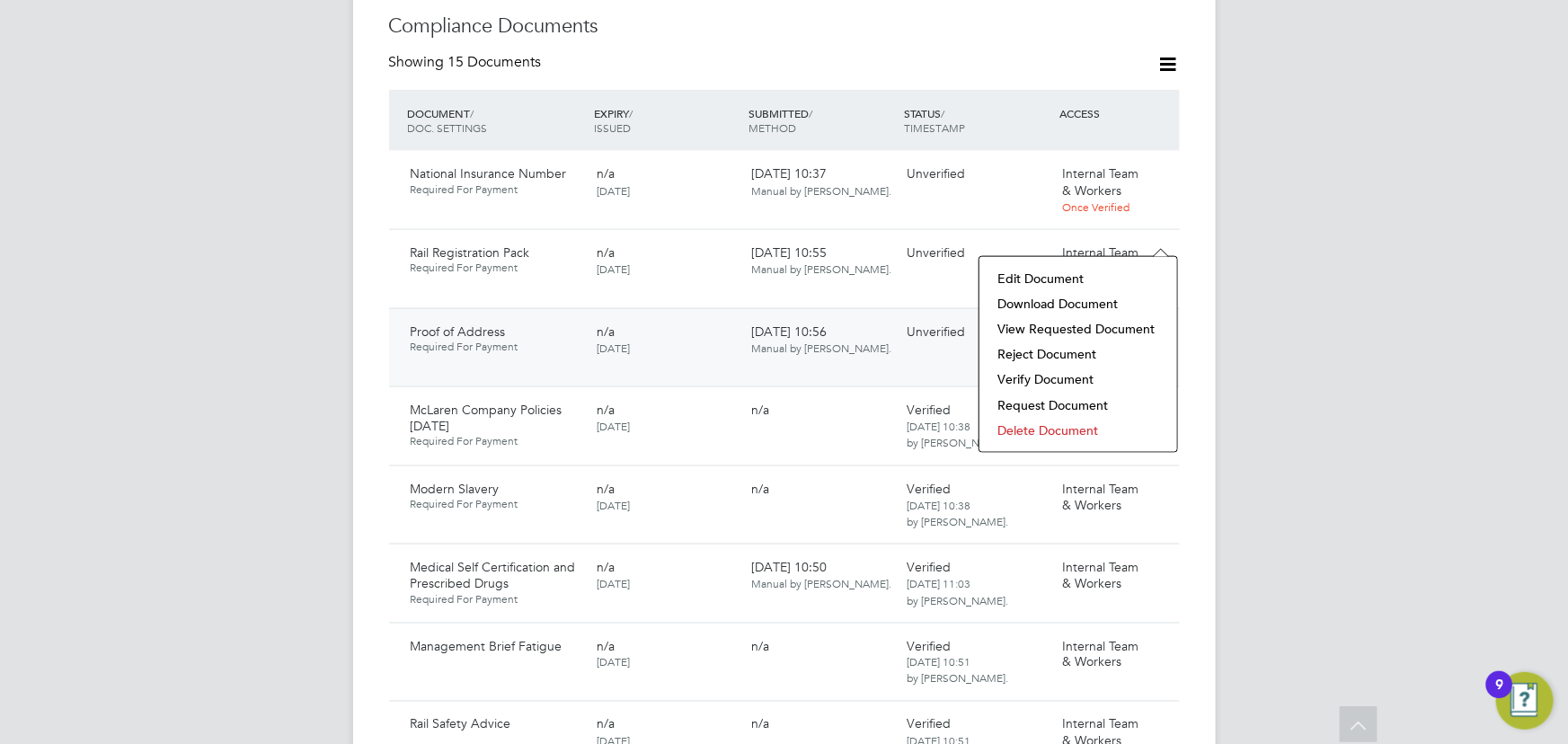
click at [1080, 305] on li "Download Document" at bounding box center [1077, 304] width 180 height 26
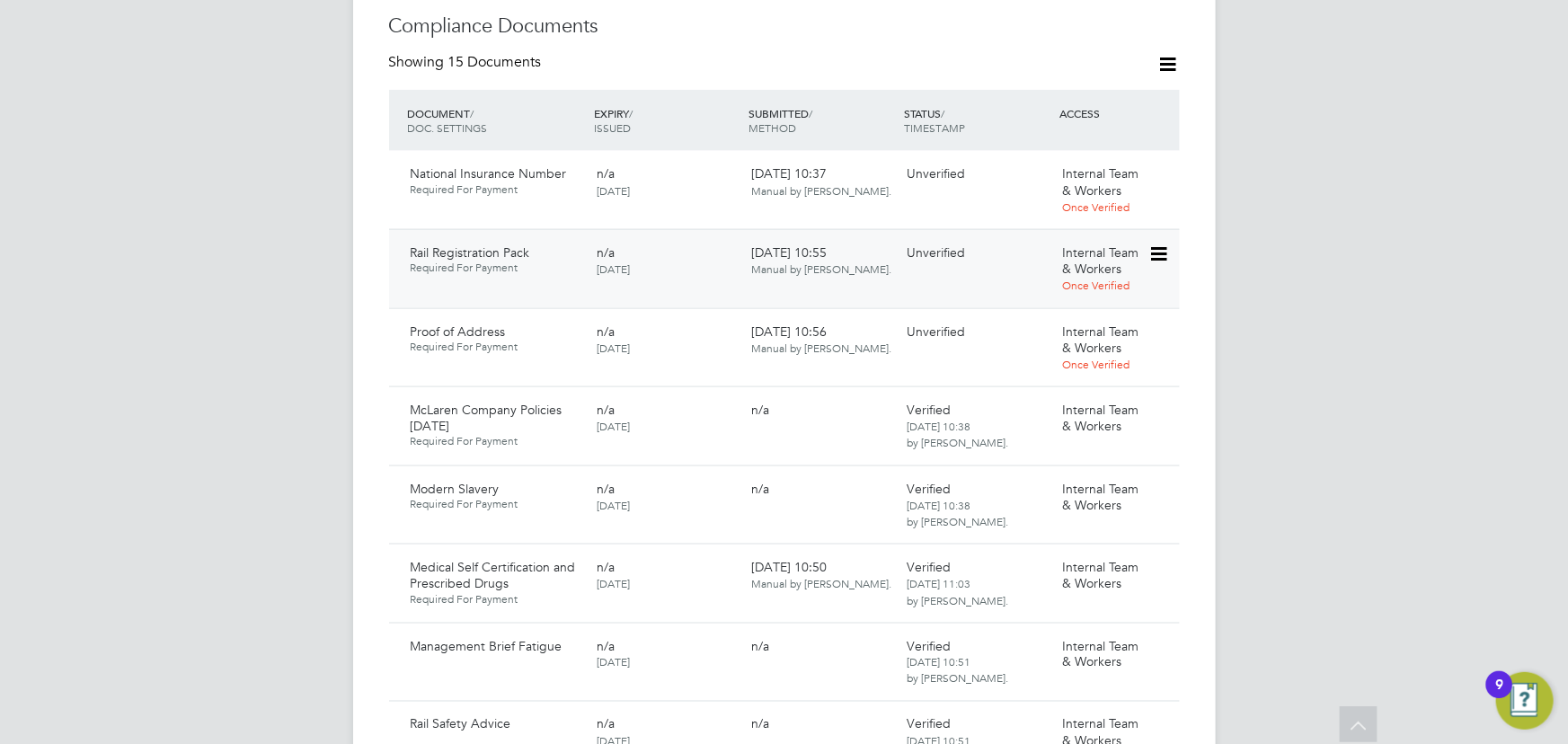
click at [1152, 243] on icon at bounding box center [1158, 254] width 18 height 22
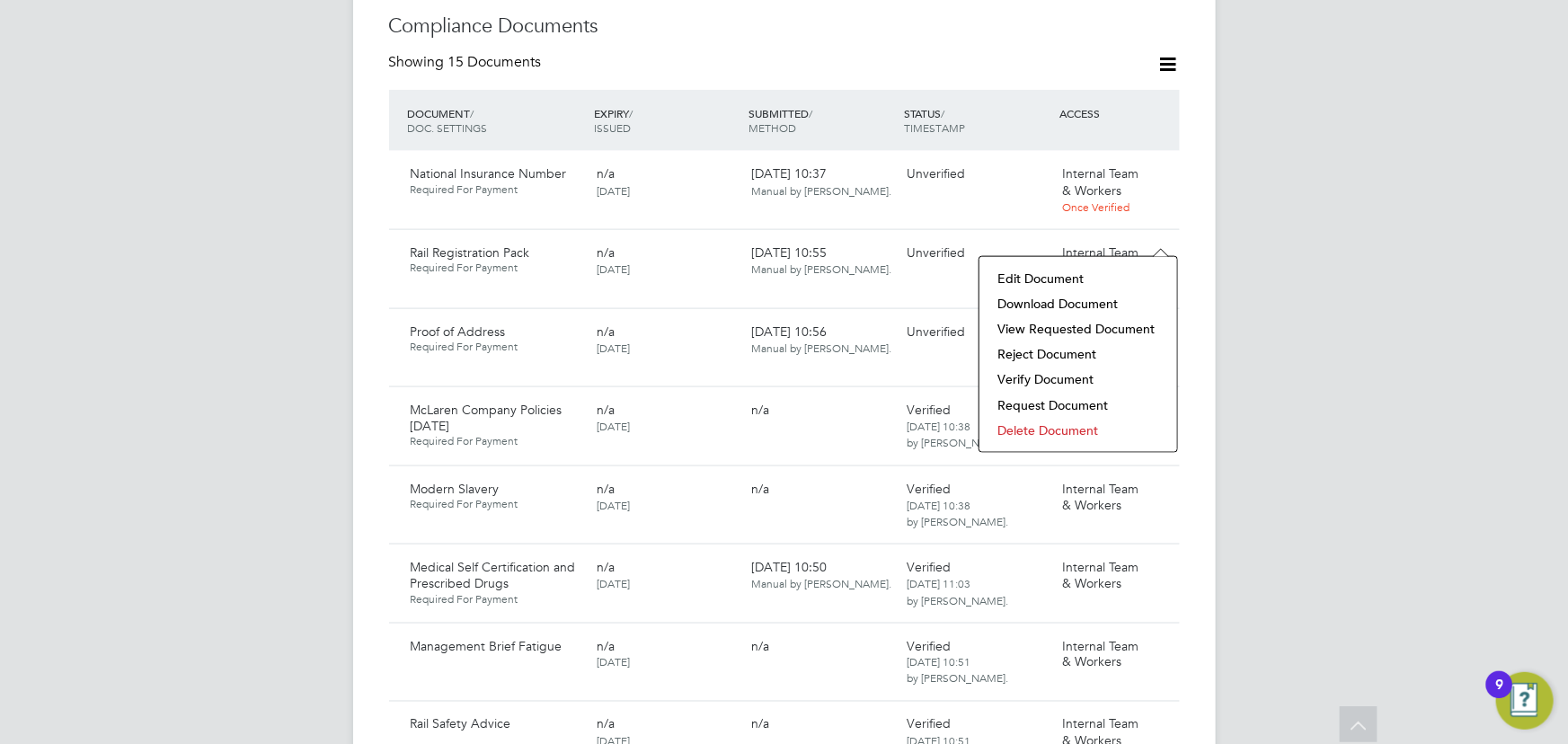
click at [1031, 379] on li "Verify Document" at bounding box center [1077, 379] width 180 height 26
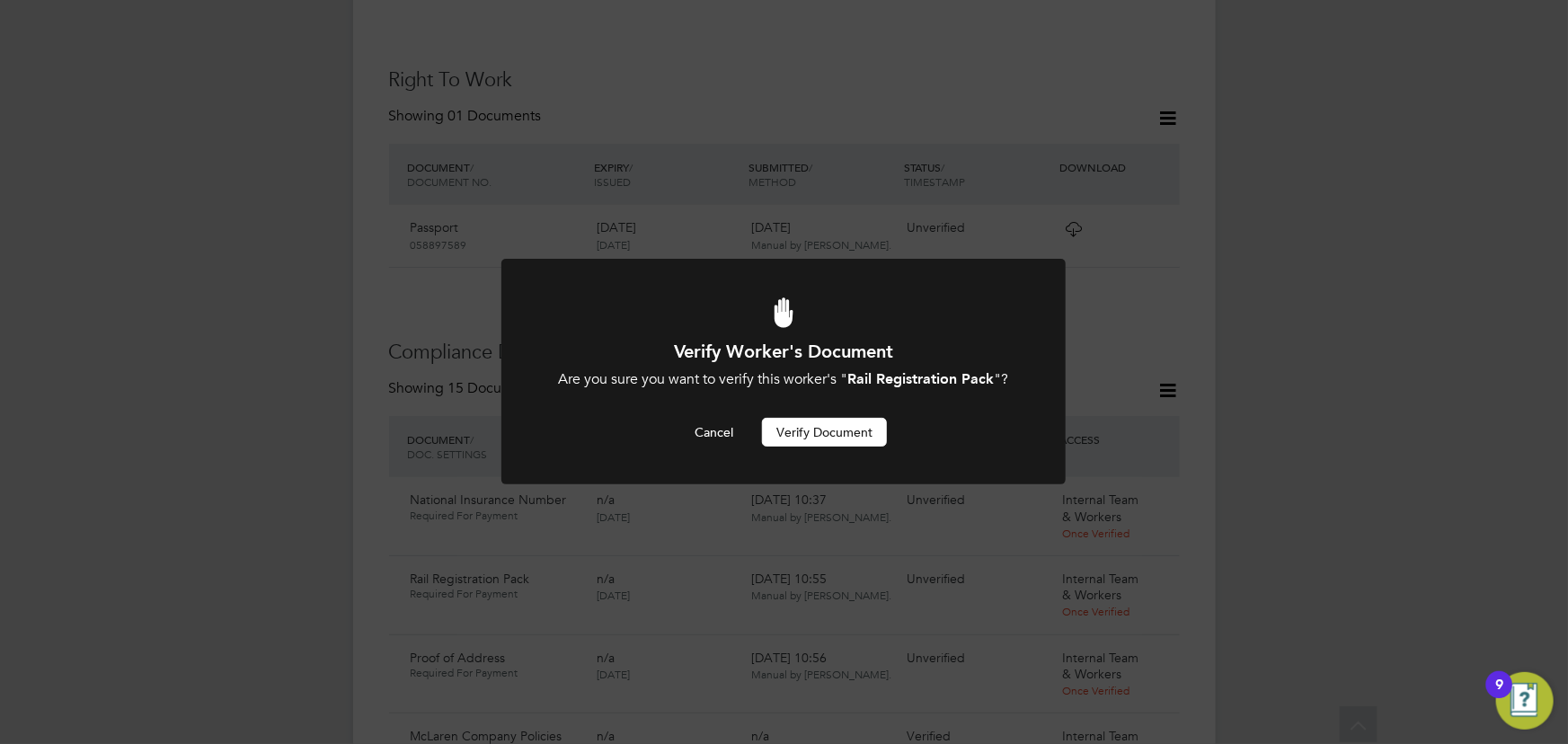
scroll to position [0, 0]
click at [821, 430] on button "Verify Document" at bounding box center [824, 432] width 125 height 29
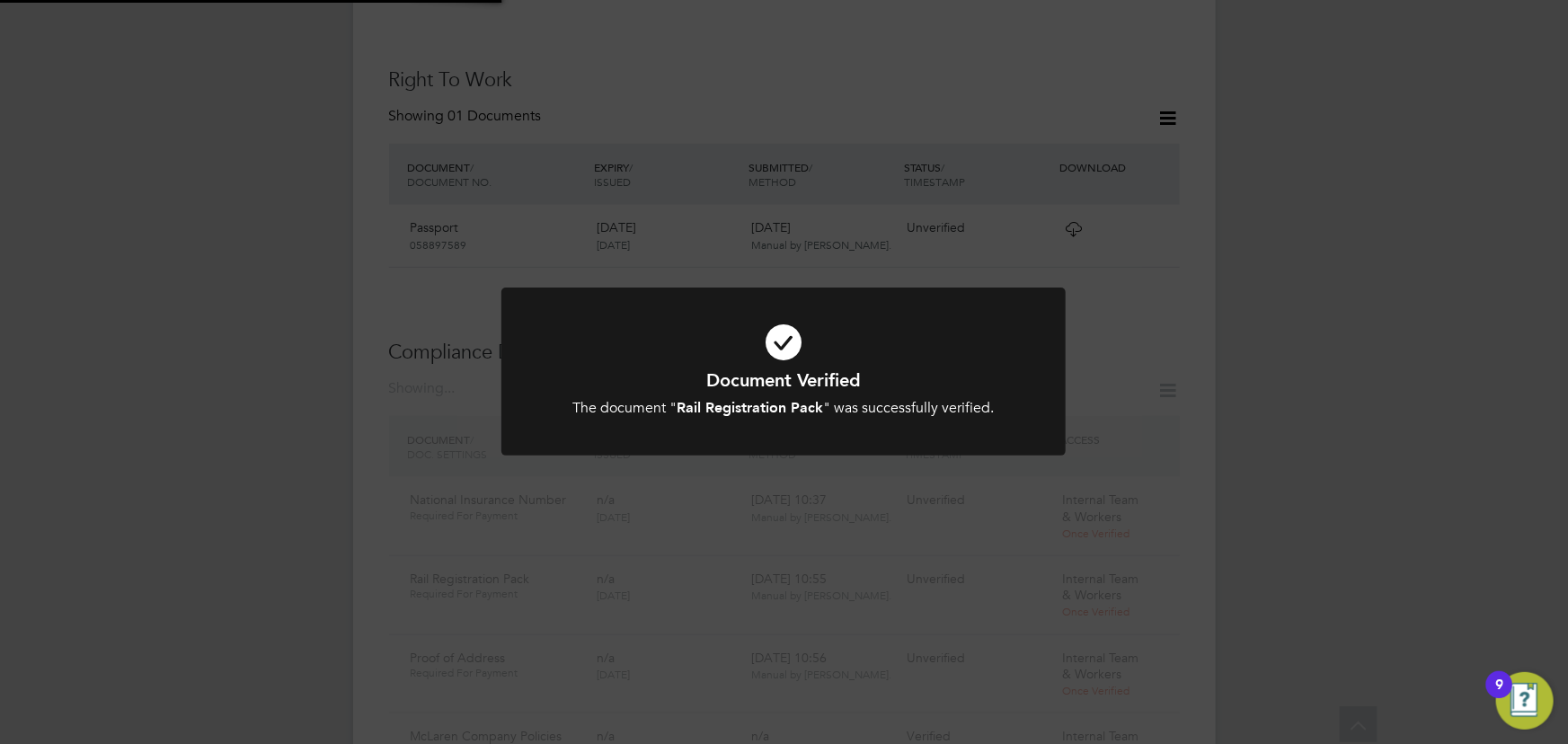
click at [1332, 351] on div "Document Verified The document " Rail Registration Pack " was successfully veri…" at bounding box center [784, 372] width 1568 height 744
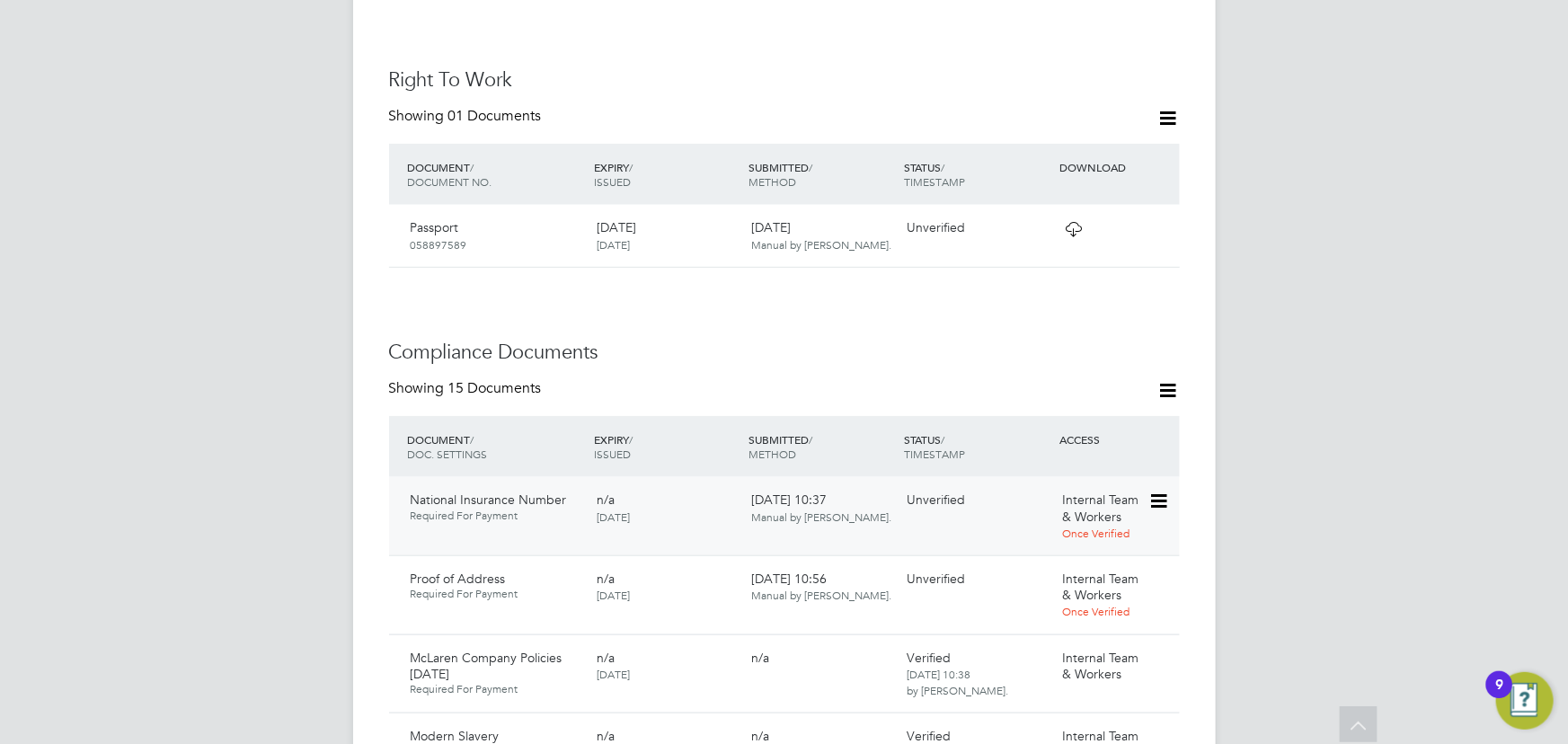
click at [1166, 491] on icon at bounding box center [1158, 501] width 18 height 22
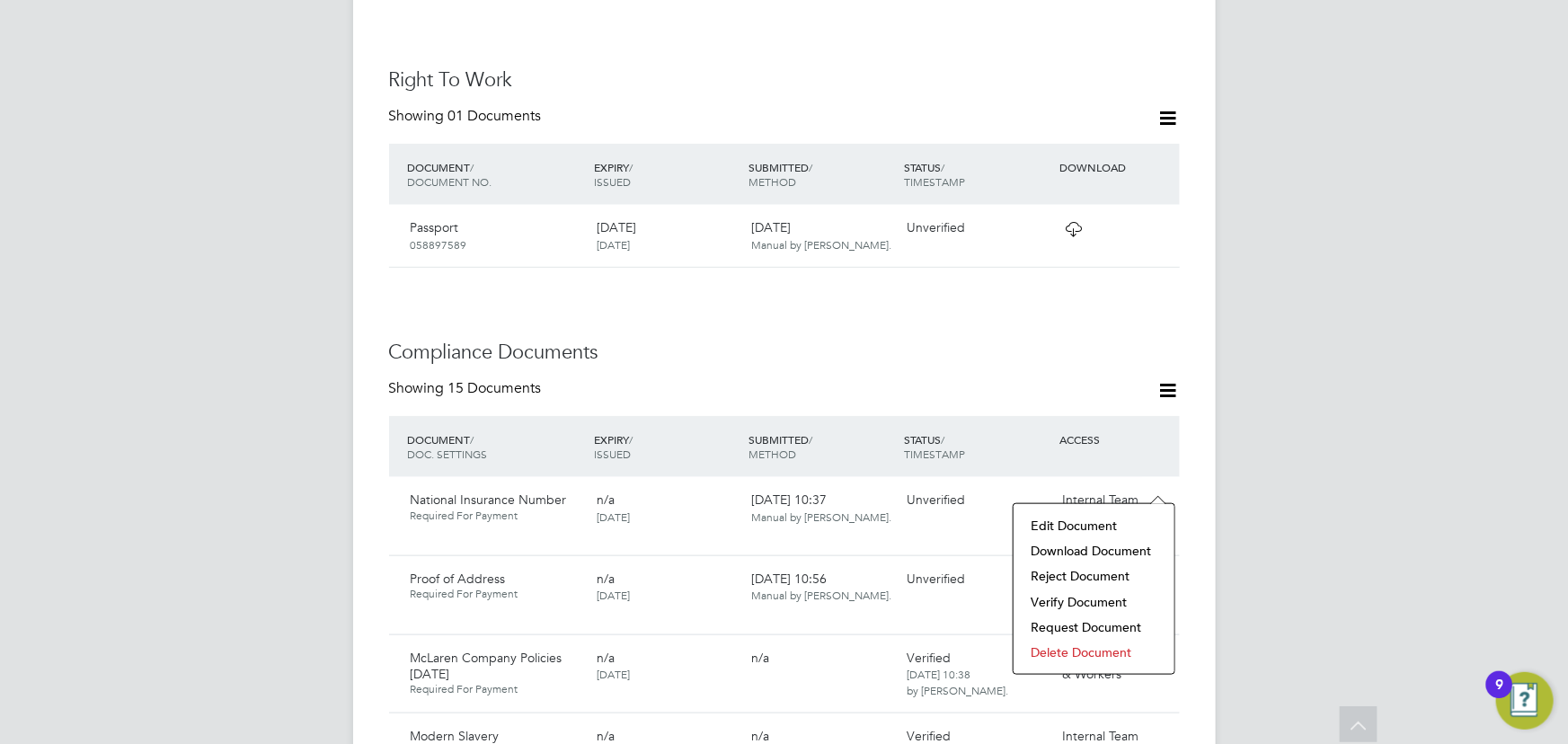
click at [1079, 540] on li "Download Document" at bounding box center [1094, 551] width 143 height 26
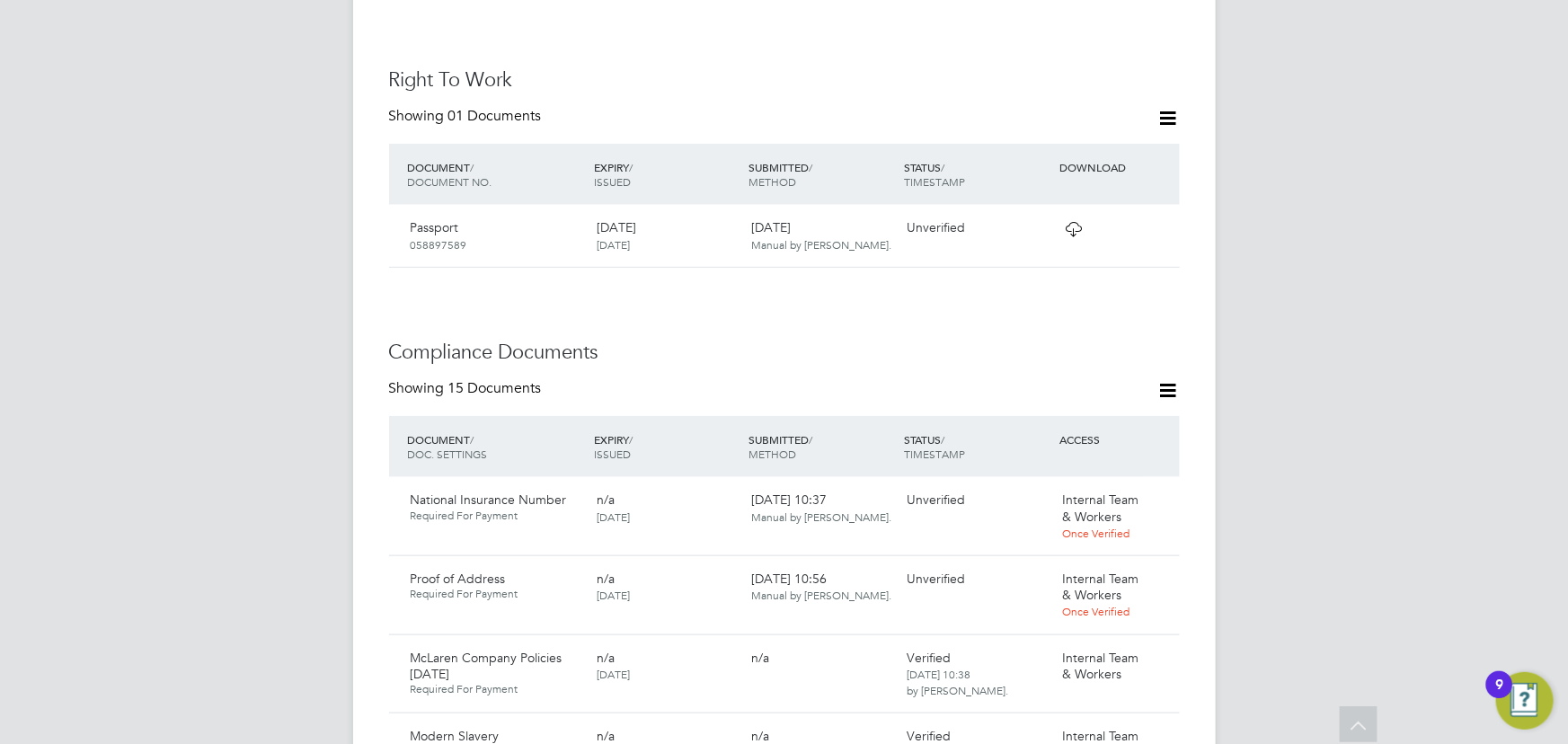
drag, startPoint x: 1167, startPoint y: 489, endPoint x: 1159, endPoint y: 515, distance: 27.2
click at [1179, 491] on icon at bounding box center [1188, 501] width 18 height 22
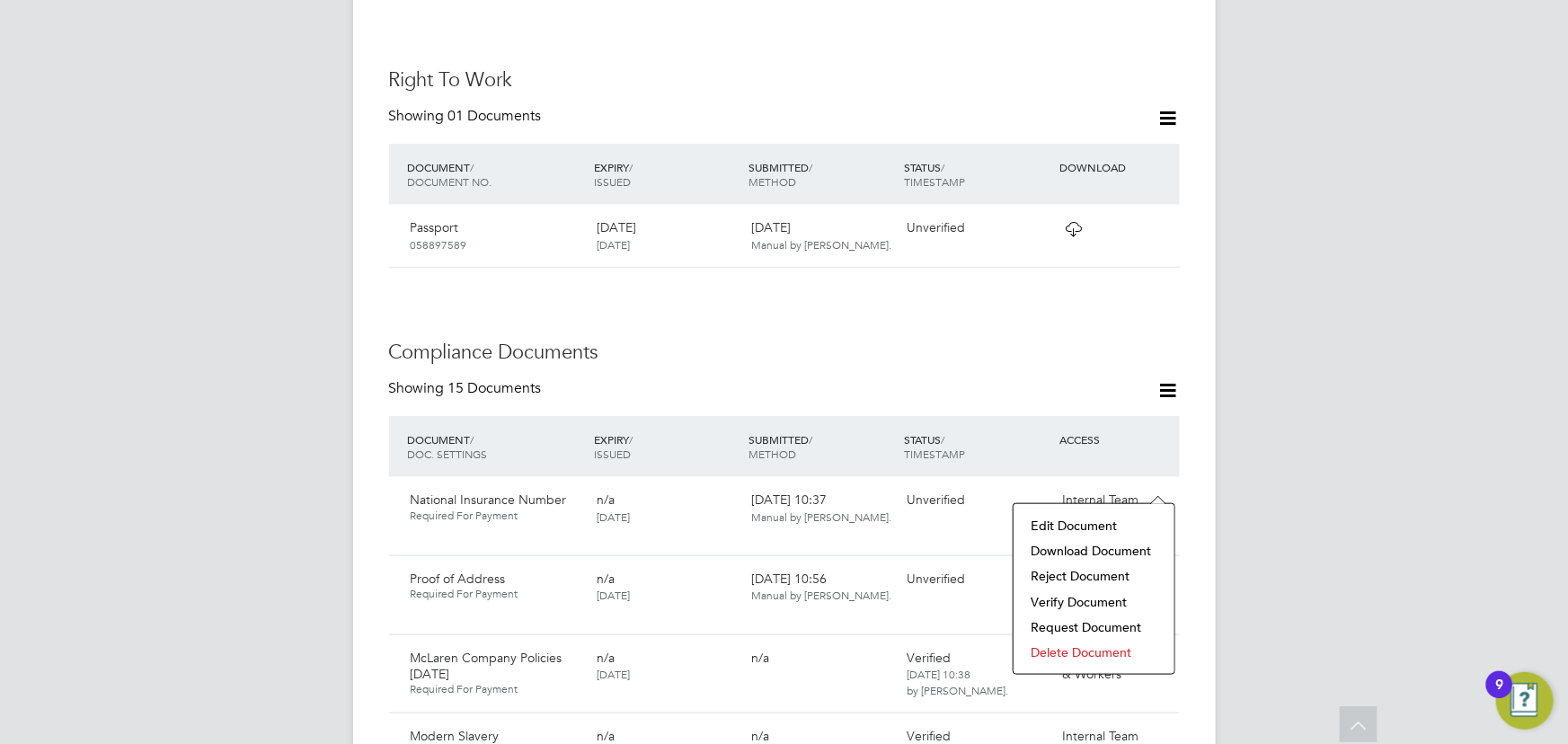
click at [1071, 600] on li "Verify Document" at bounding box center [1094, 602] width 143 height 26
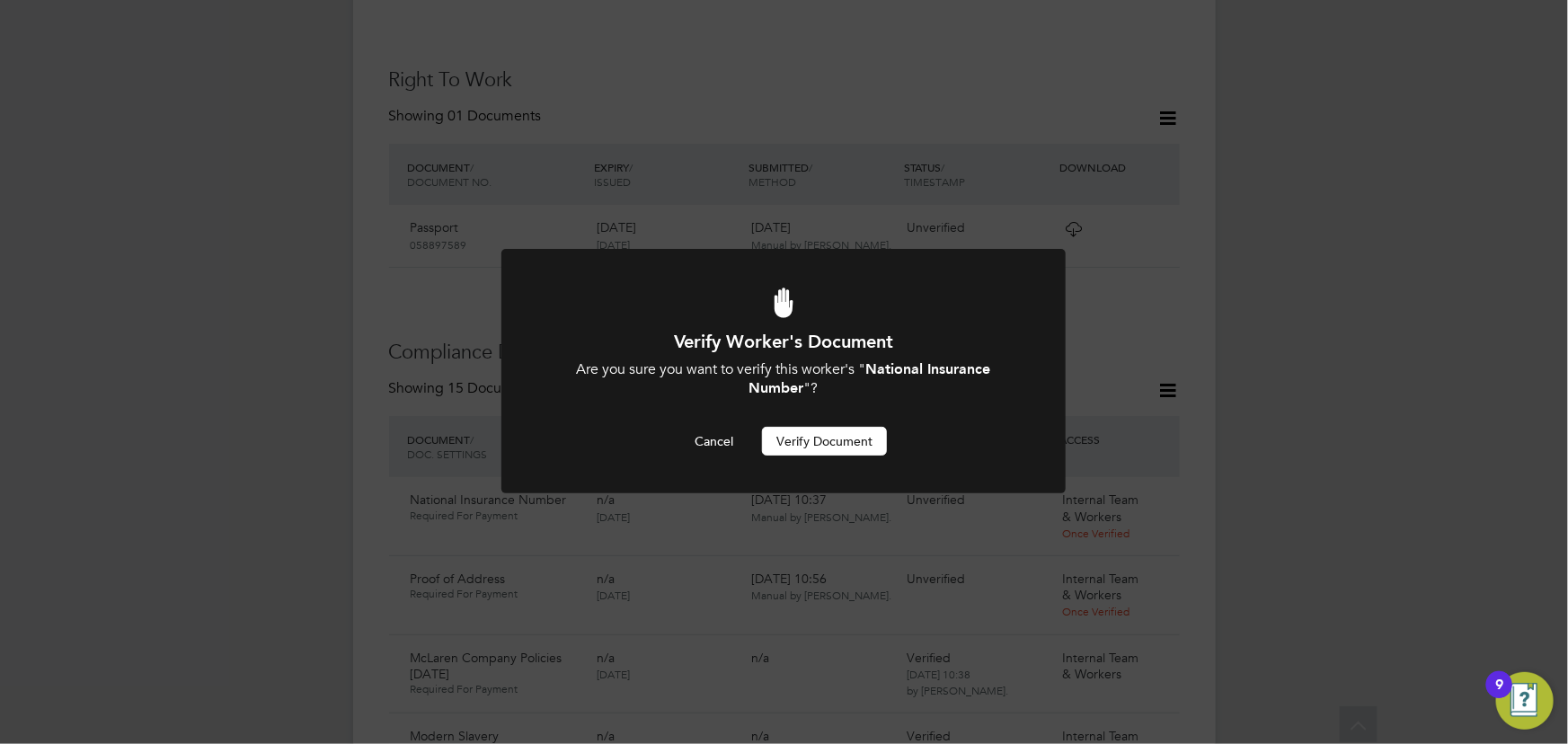
click at [851, 445] on button "Verify Document" at bounding box center [824, 441] width 125 height 29
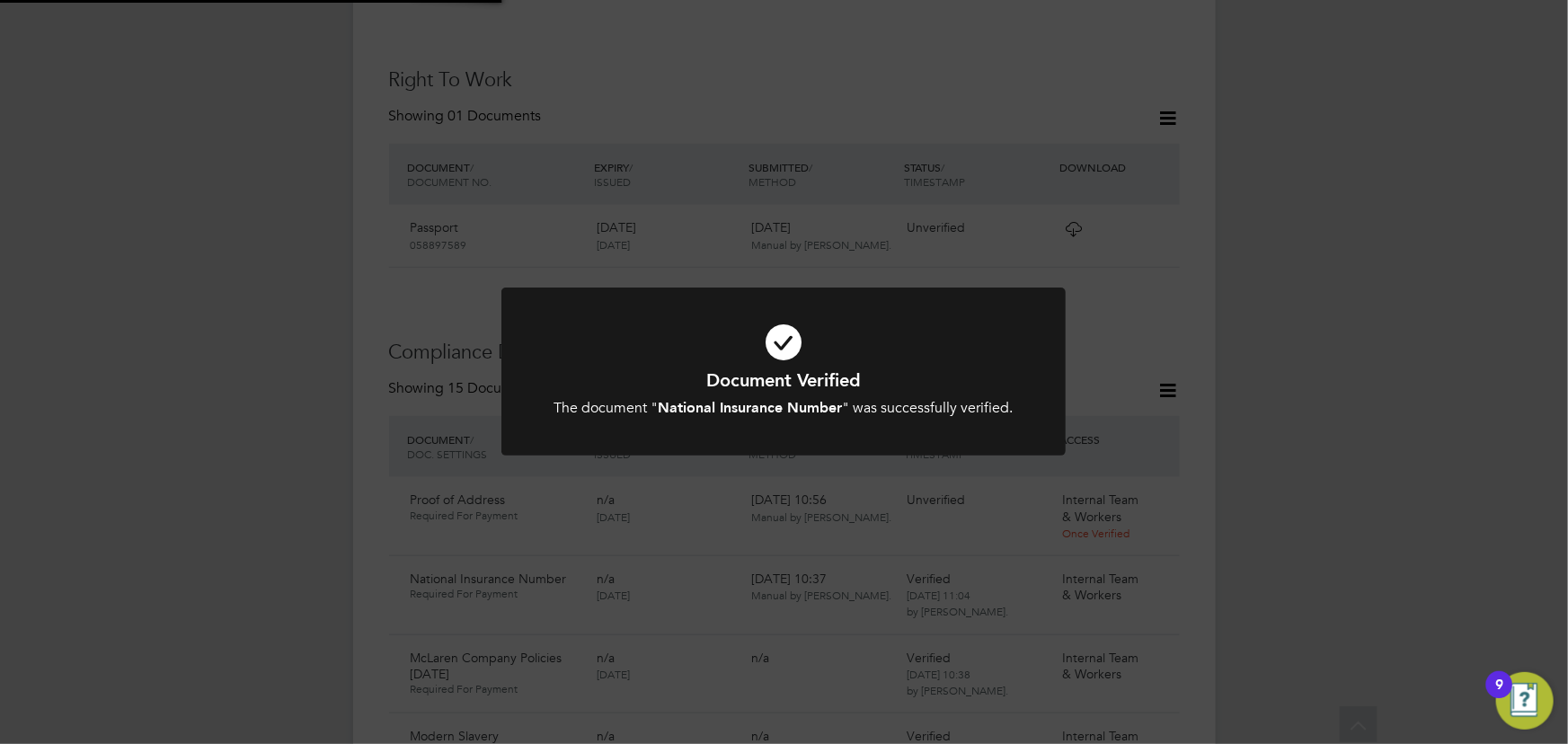
click at [1304, 377] on div "Document Verified The document " National Insurance Number " was successfully v…" at bounding box center [784, 372] width 1568 height 744
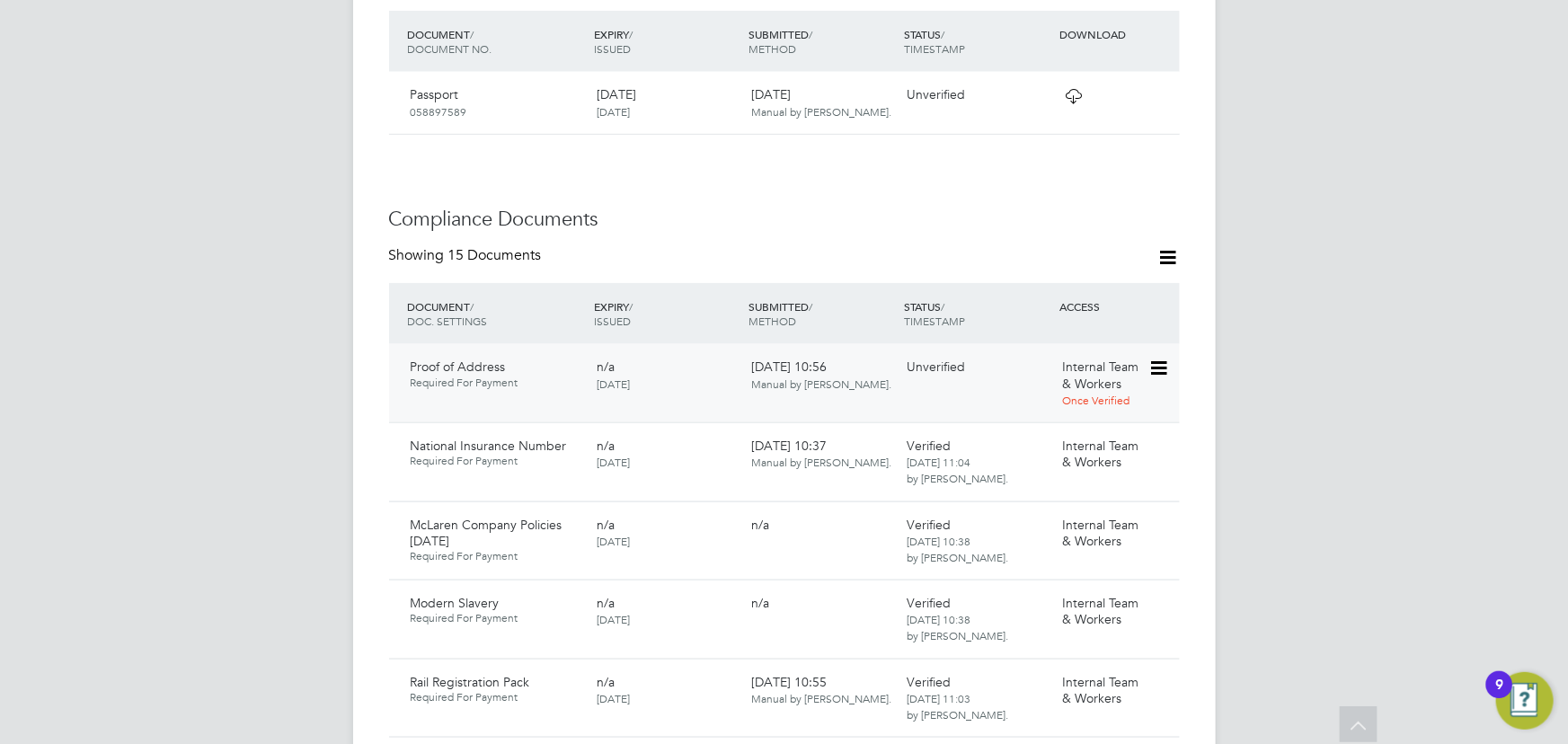
scroll to position [987, 0]
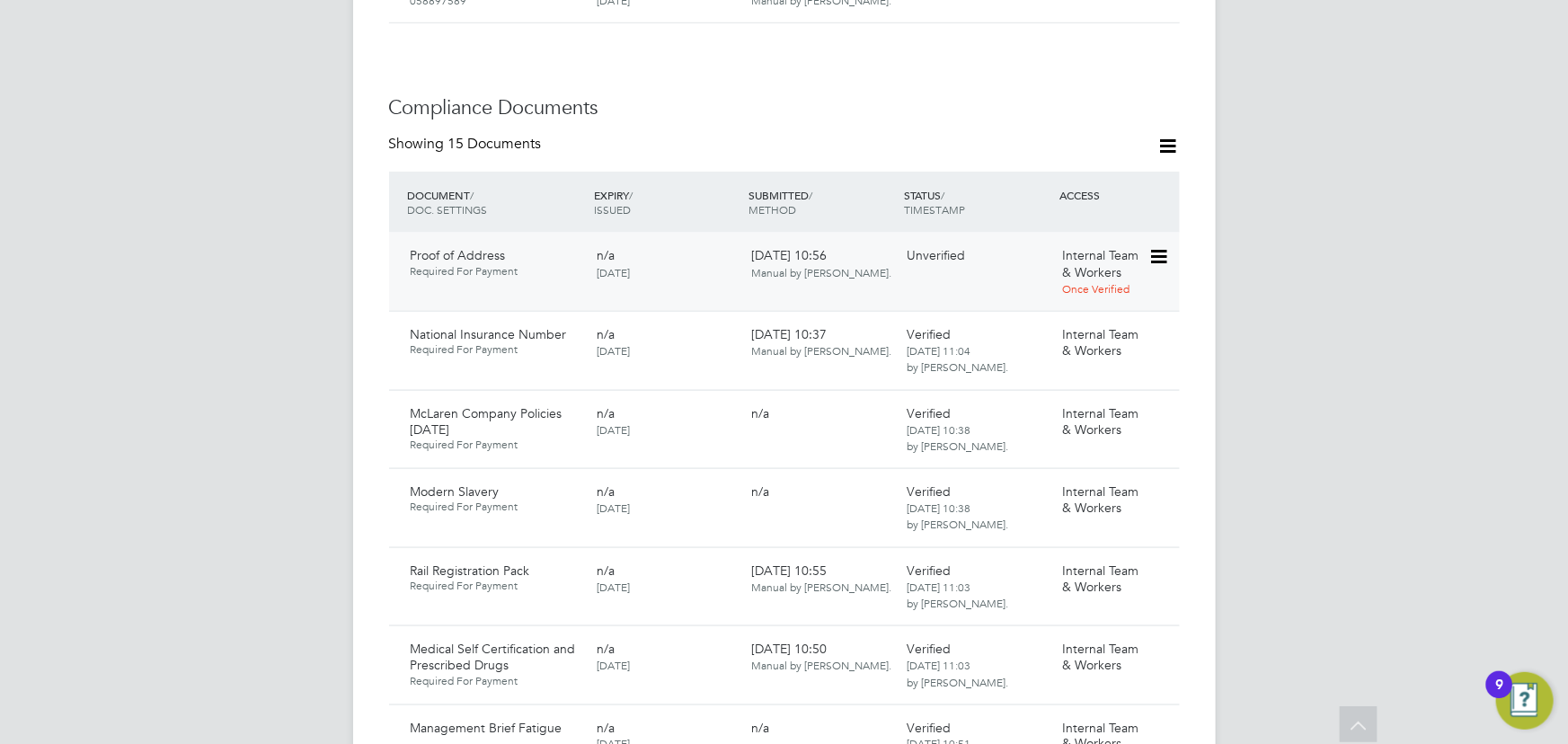
click at [1156, 246] on icon at bounding box center [1158, 257] width 18 height 22
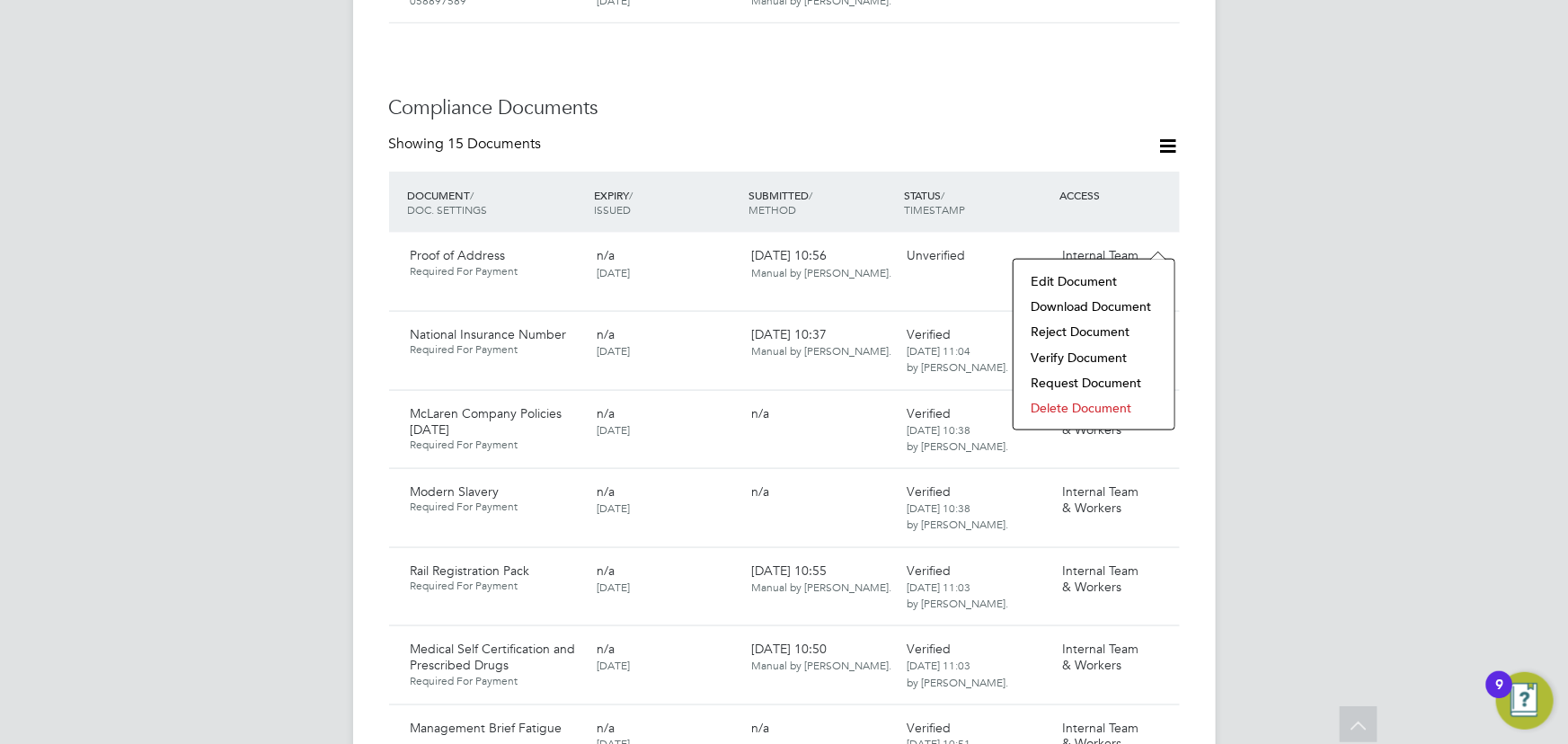
click at [1078, 309] on li "Download Document" at bounding box center [1094, 306] width 143 height 26
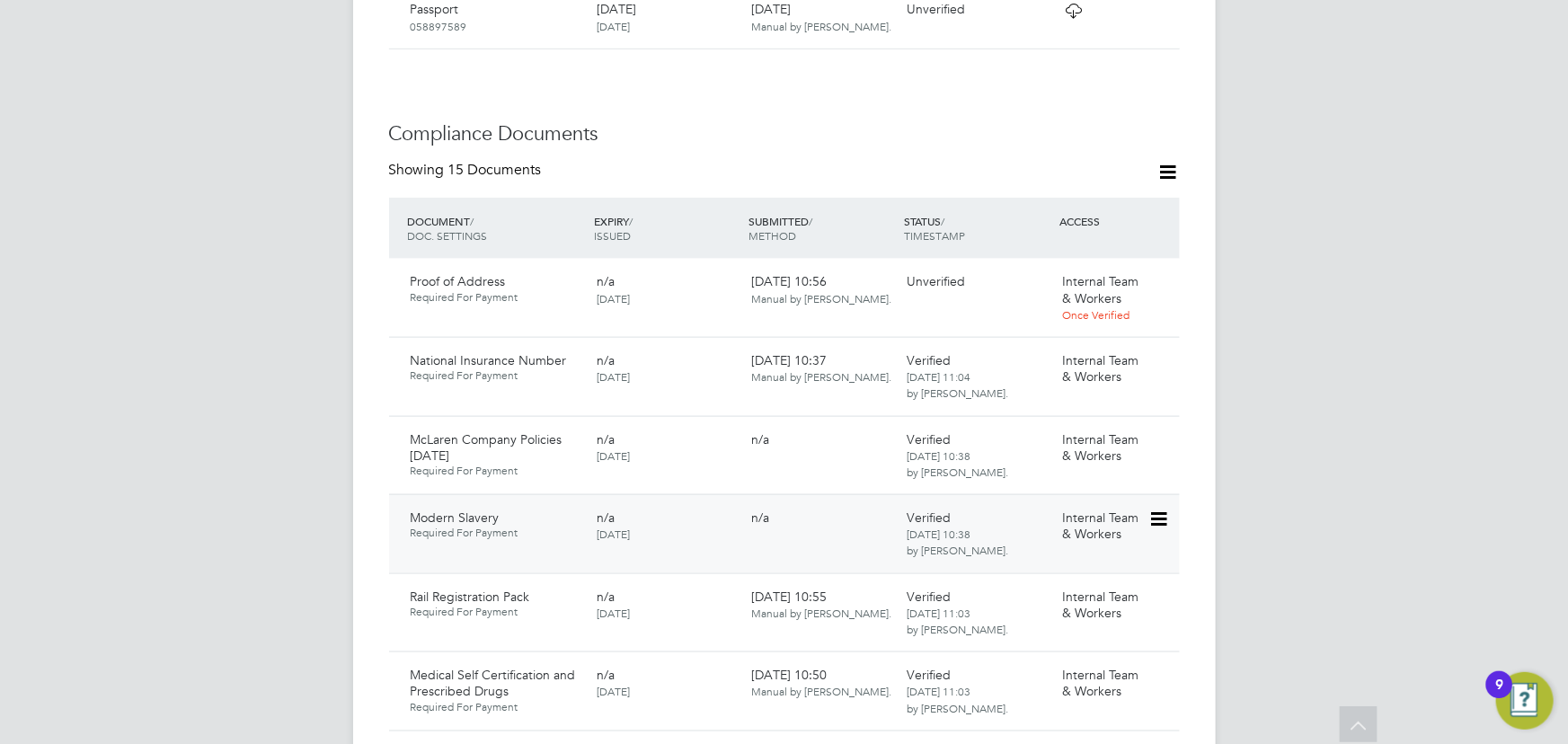
scroll to position [1070, 0]
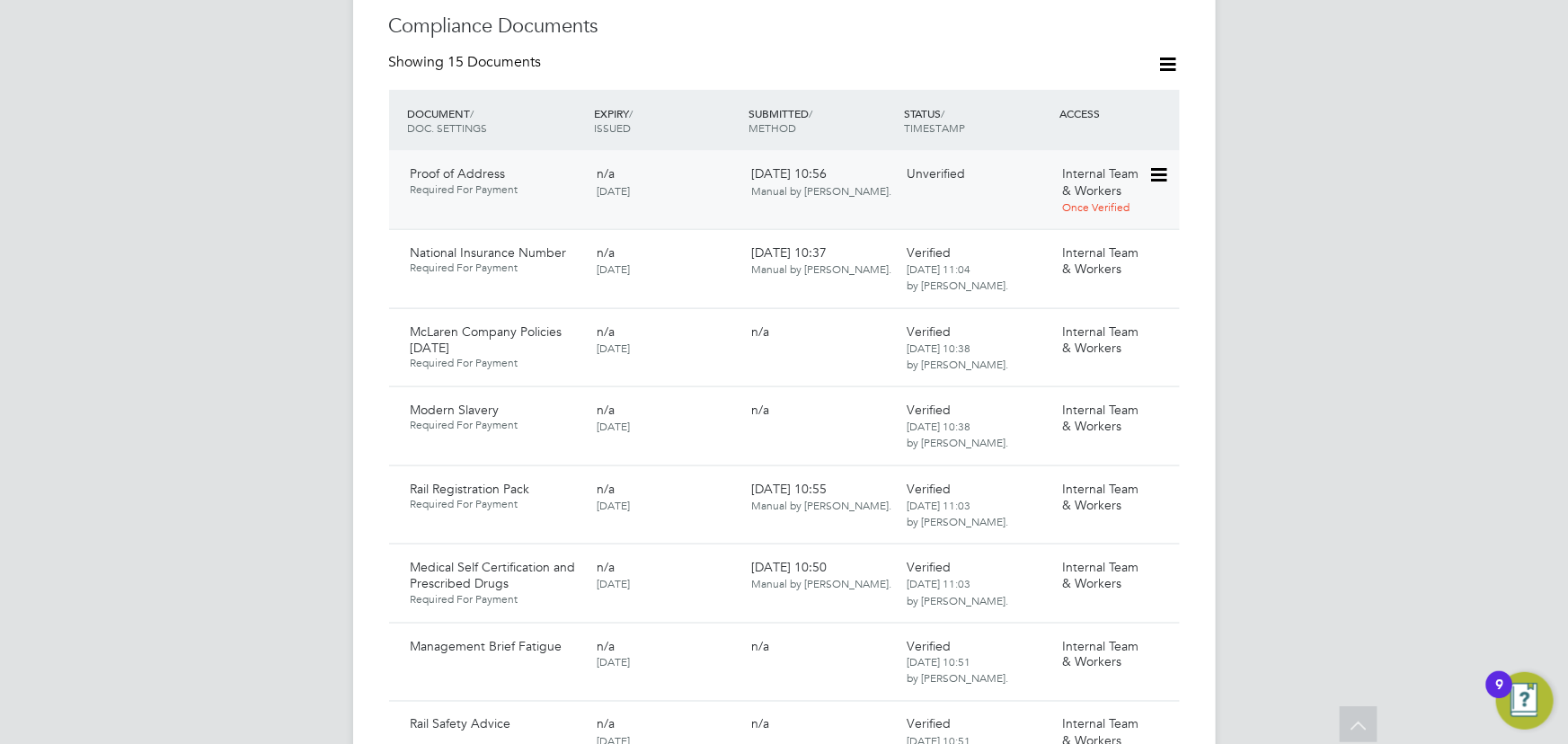
click at [1159, 164] on icon at bounding box center [1158, 175] width 18 height 22
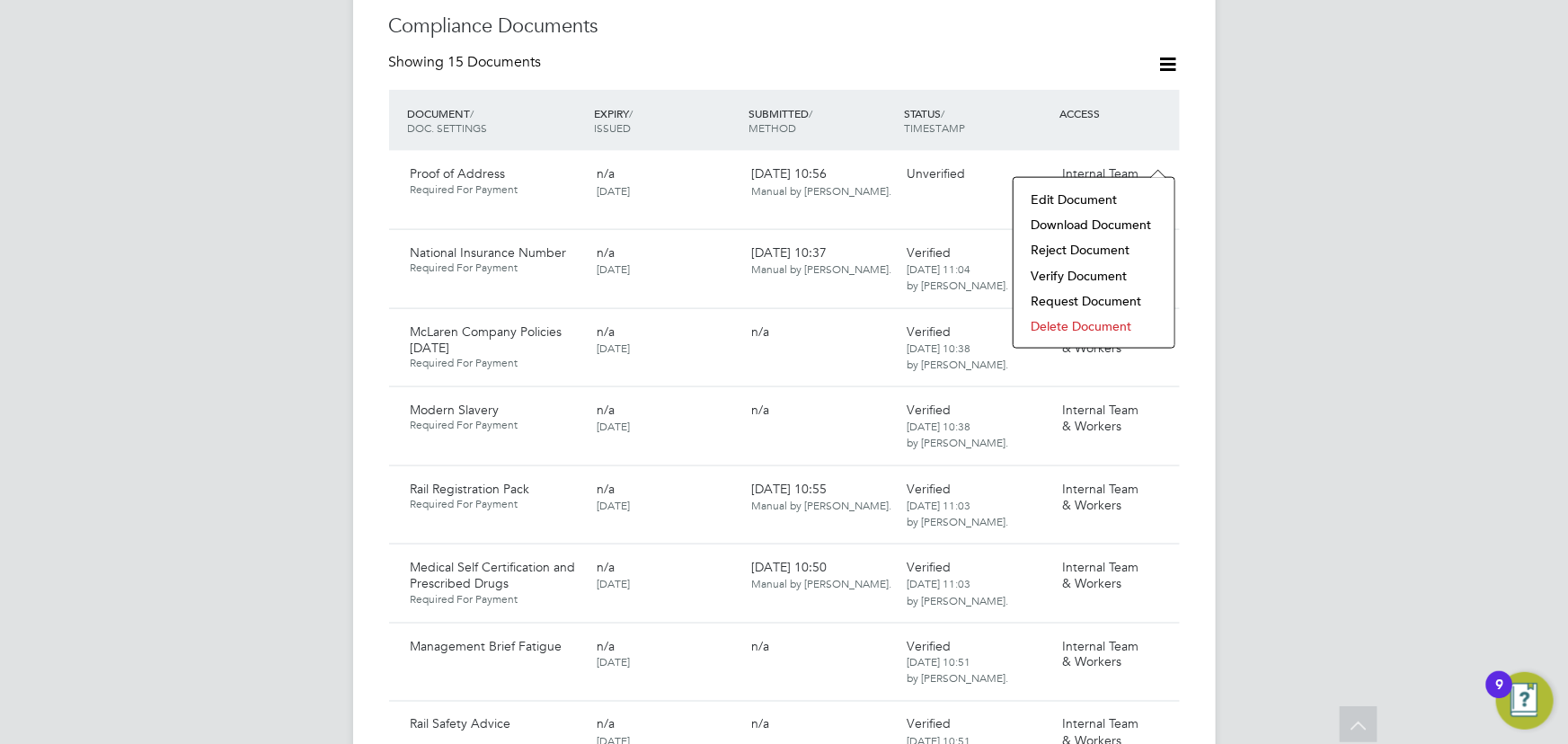
click at [1077, 270] on li "Verify Document" at bounding box center [1094, 276] width 143 height 26
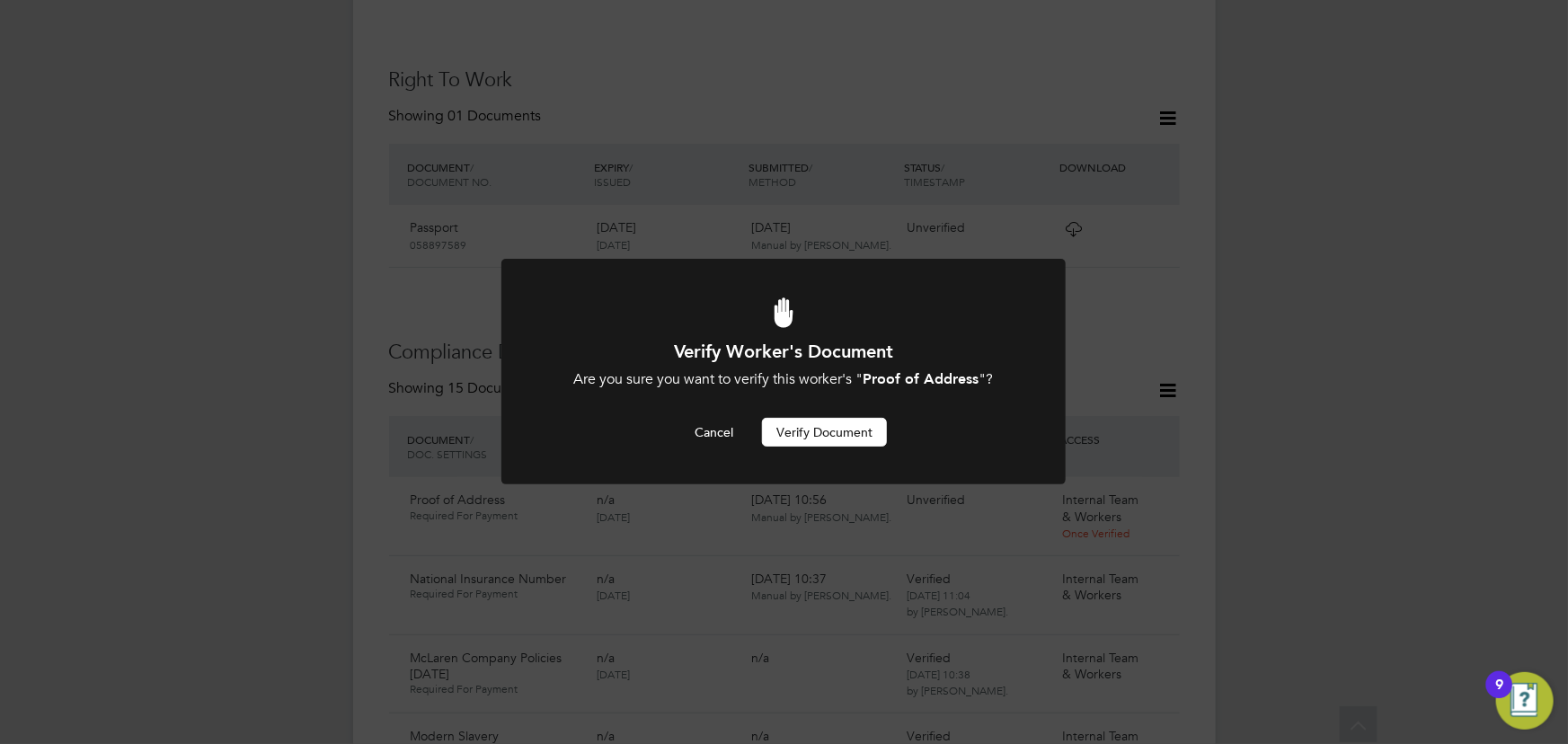
scroll to position [0, 0]
click at [763, 442] on button "Verify Document" at bounding box center [824, 432] width 125 height 29
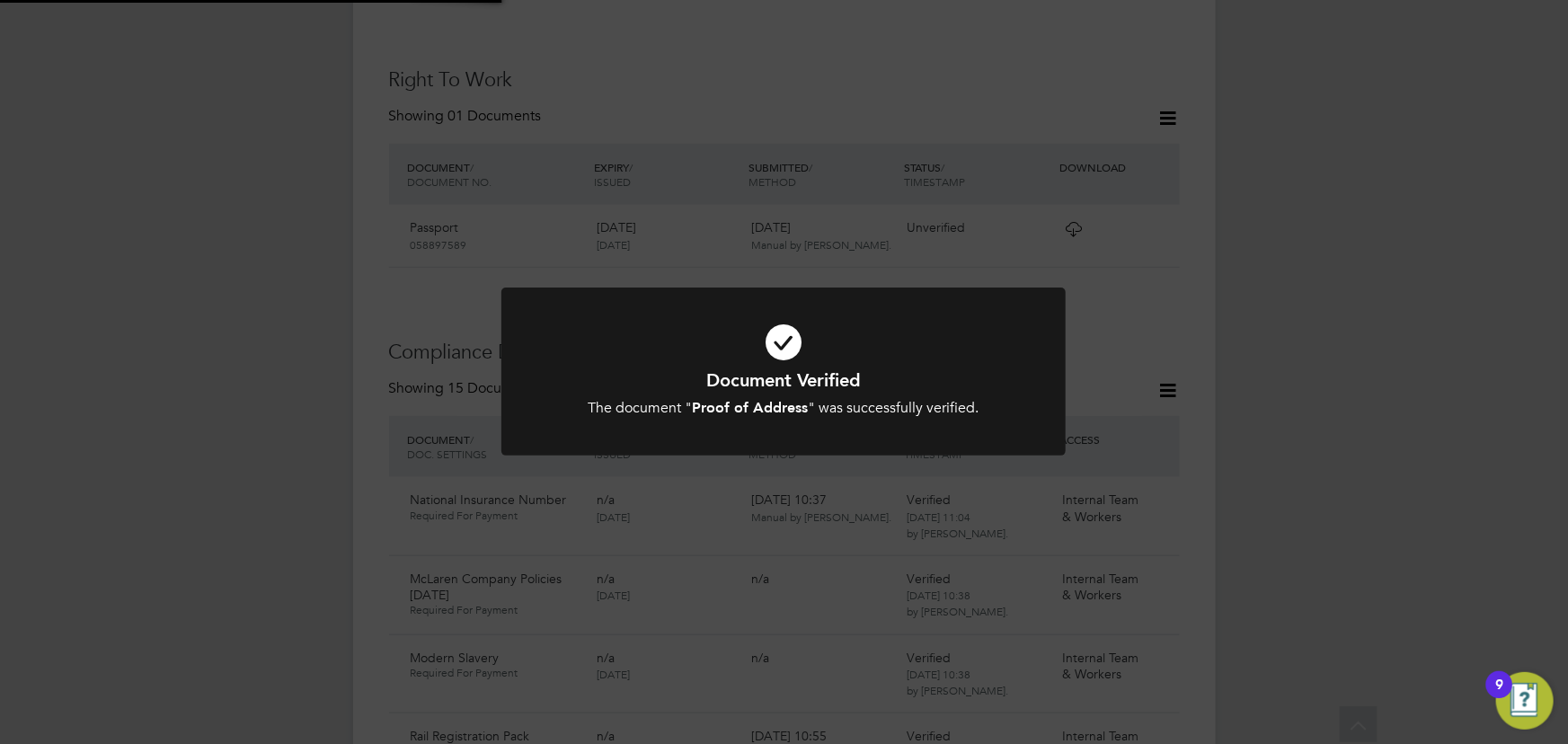
click at [1293, 399] on div "Document Verified The document " Proof of Address " was successfully verified. …" at bounding box center [784, 372] width 1568 height 744
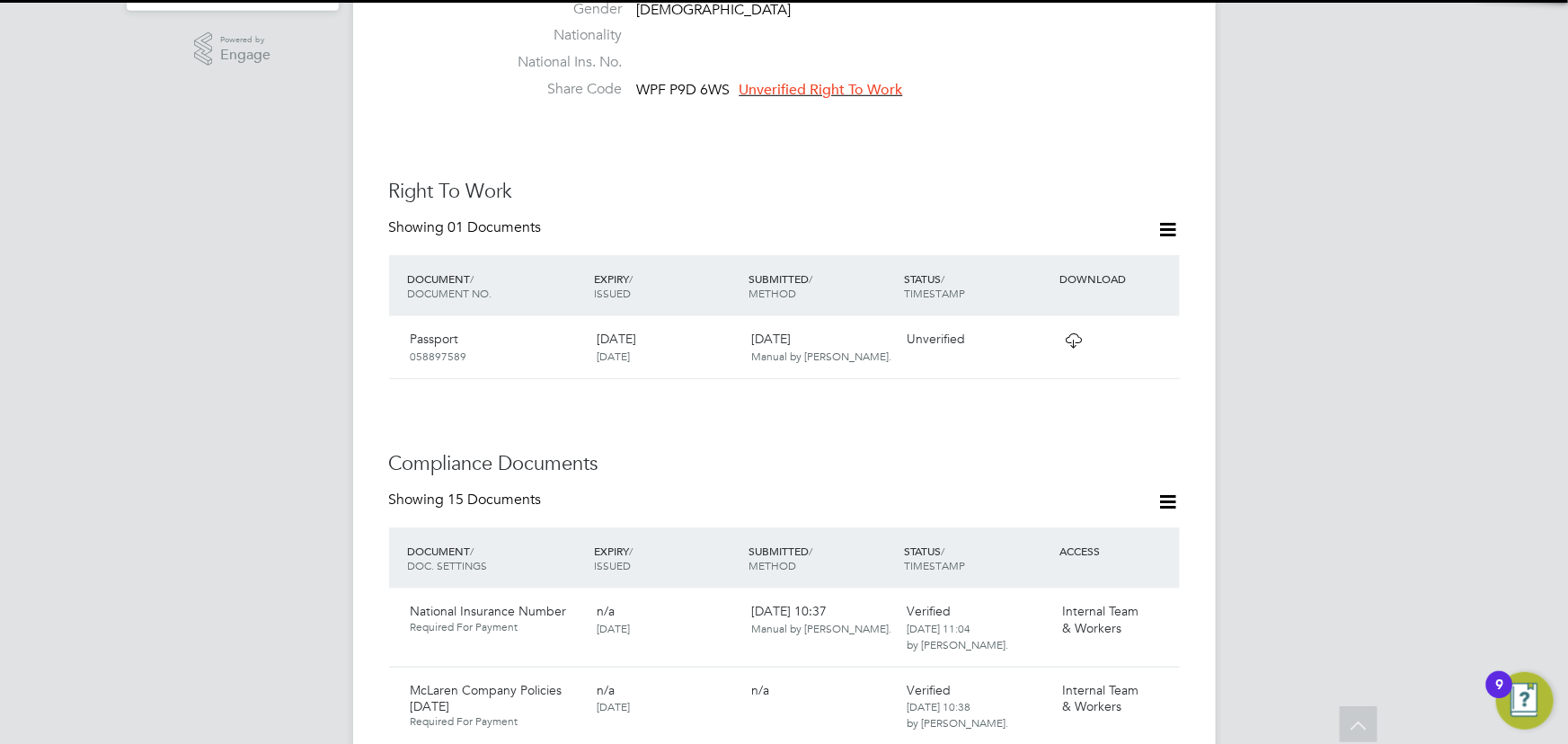
scroll to position [417, 0]
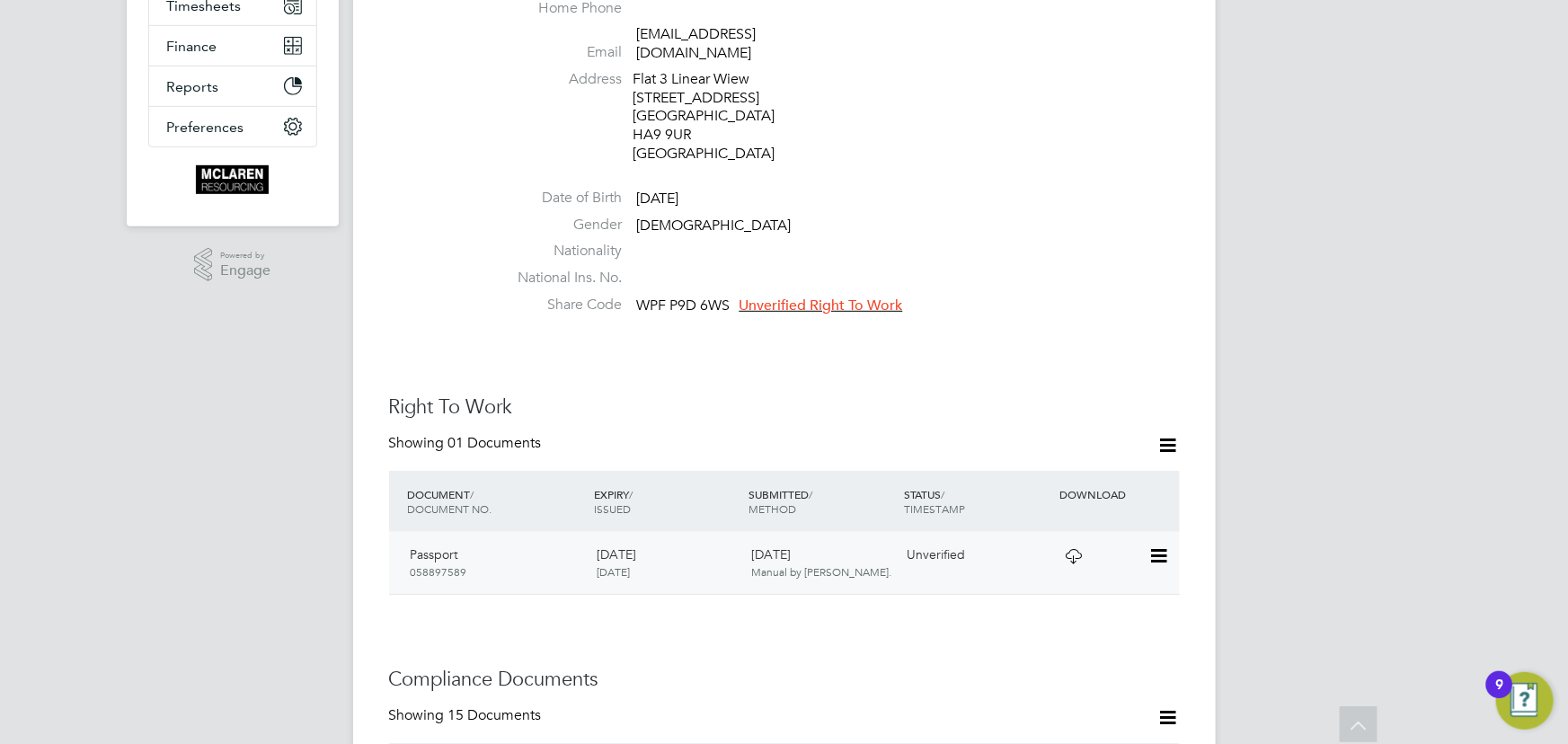
click at [1162, 545] on icon at bounding box center [1158, 556] width 18 height 22
click at [1061, 660] on li "View Details" at bounding box center [1100, 666] width 132 height 26
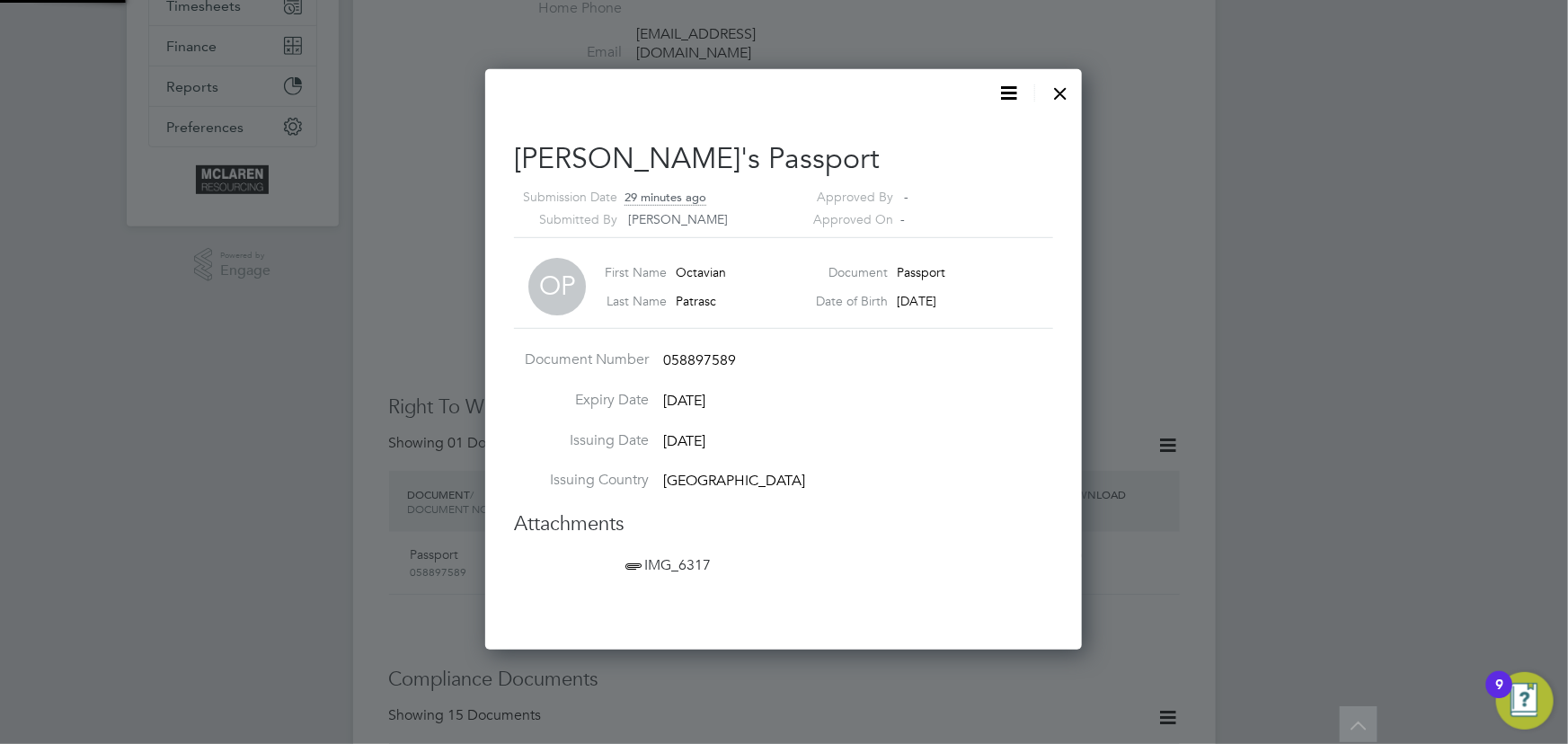
scroll to position [580, 597]
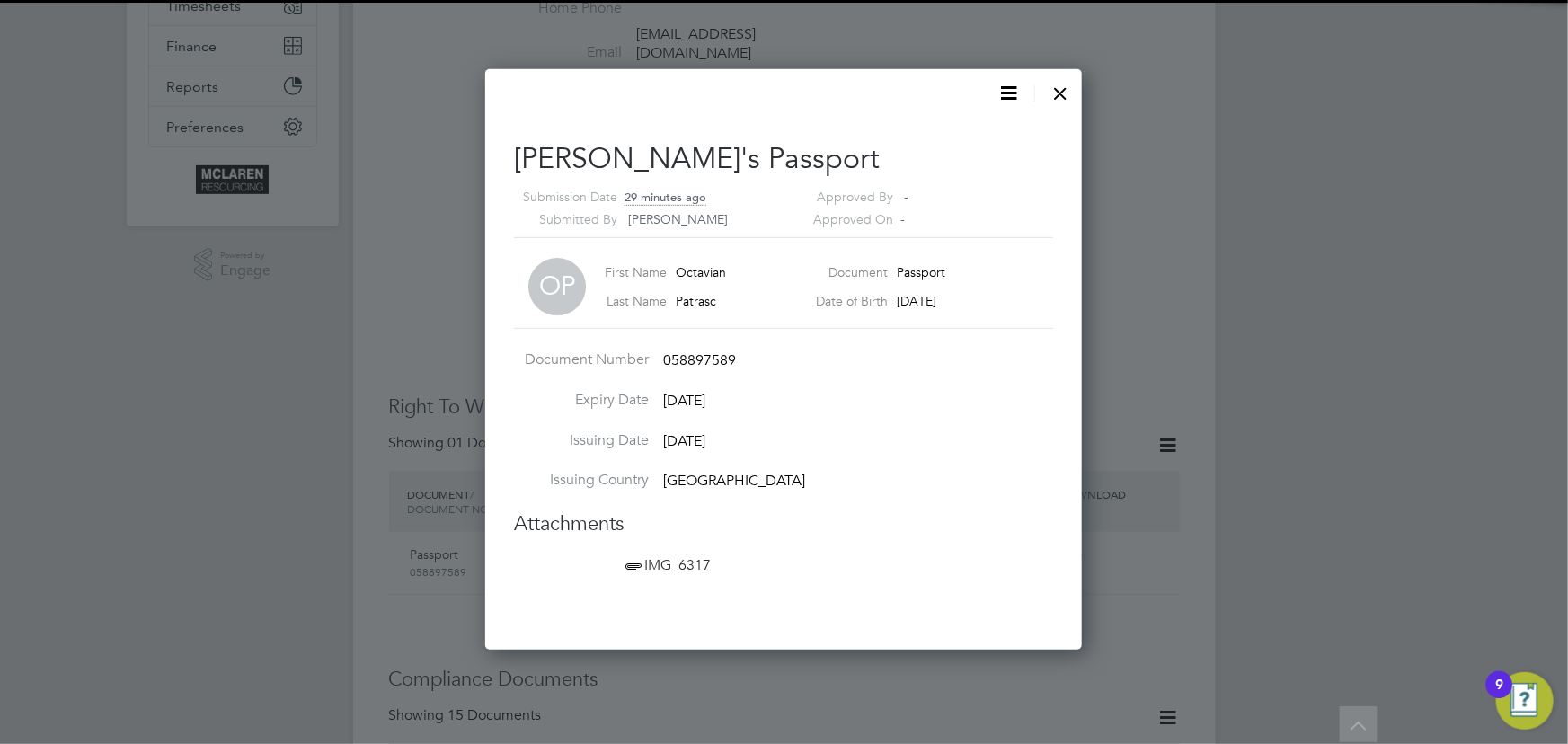
click at [706, 562] on span "IMG_6317" at bounding box center [667, 565] width 89 height 18
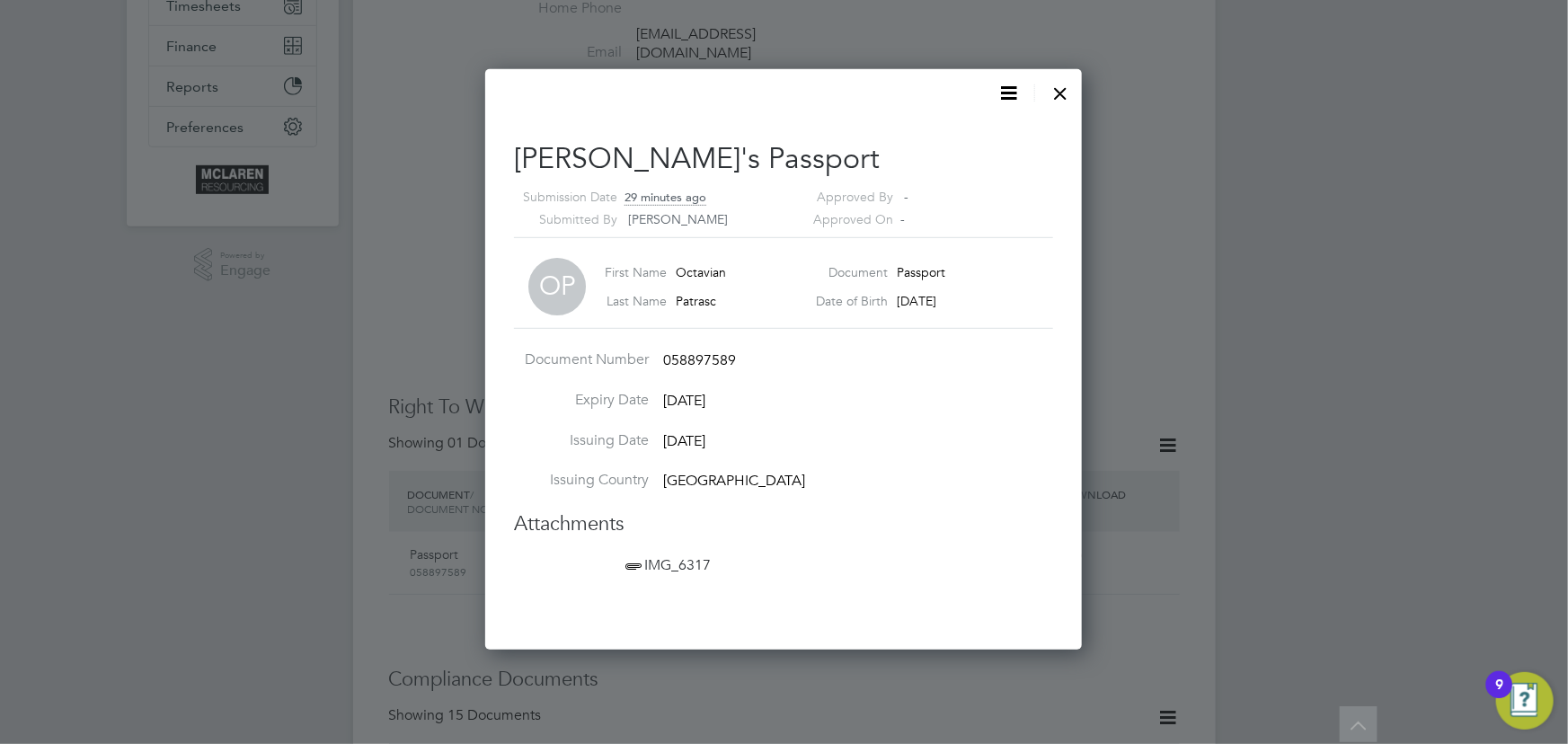
click at [1069, 89] on div at bounding box center [1061, 88] width 32 height 32
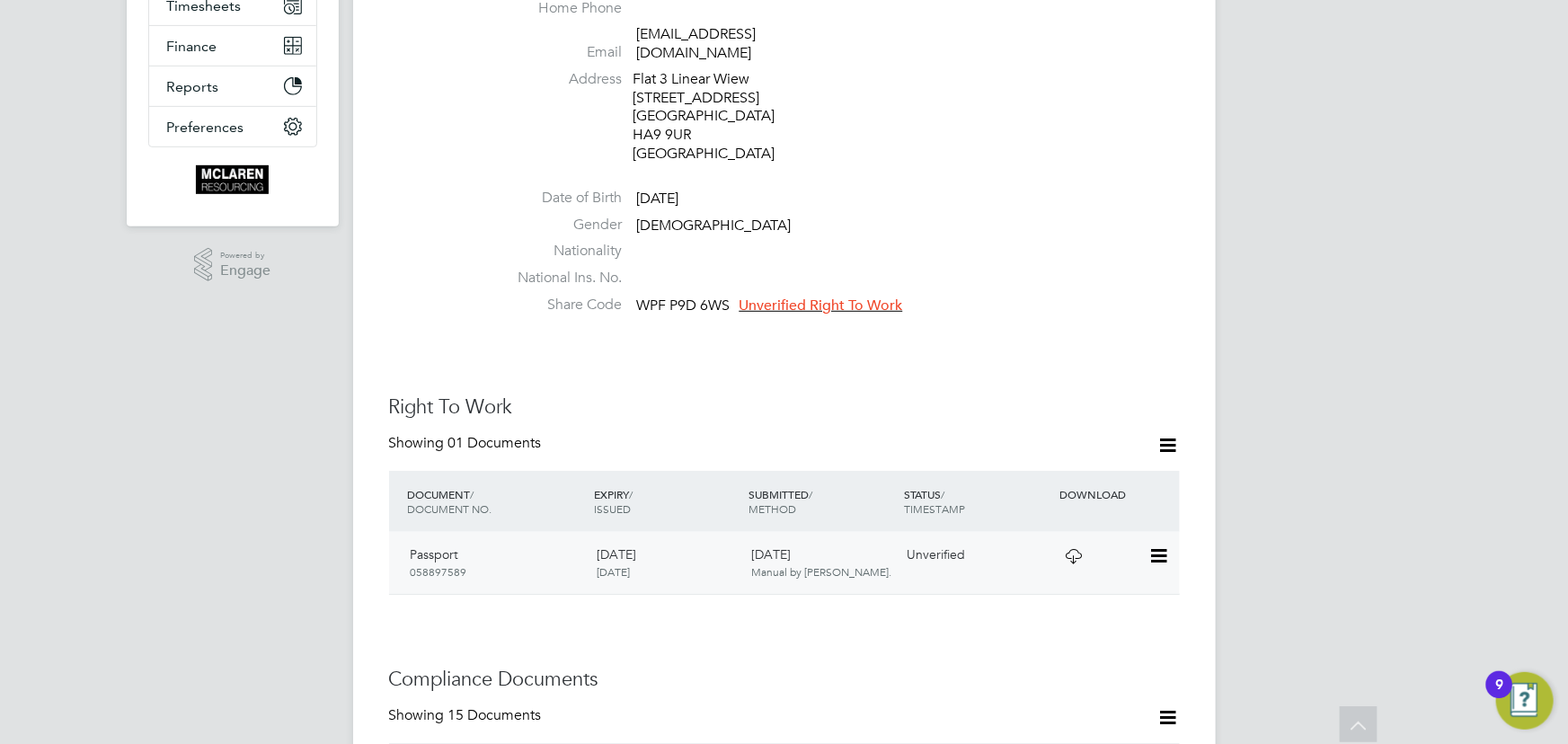
click at [1167, 545] on icon at bounding box center [1158, 556] width 18 height 22
click at [1056, 582] on li "Verify Document" at bounding box center [1100, 581] width 132 height 26
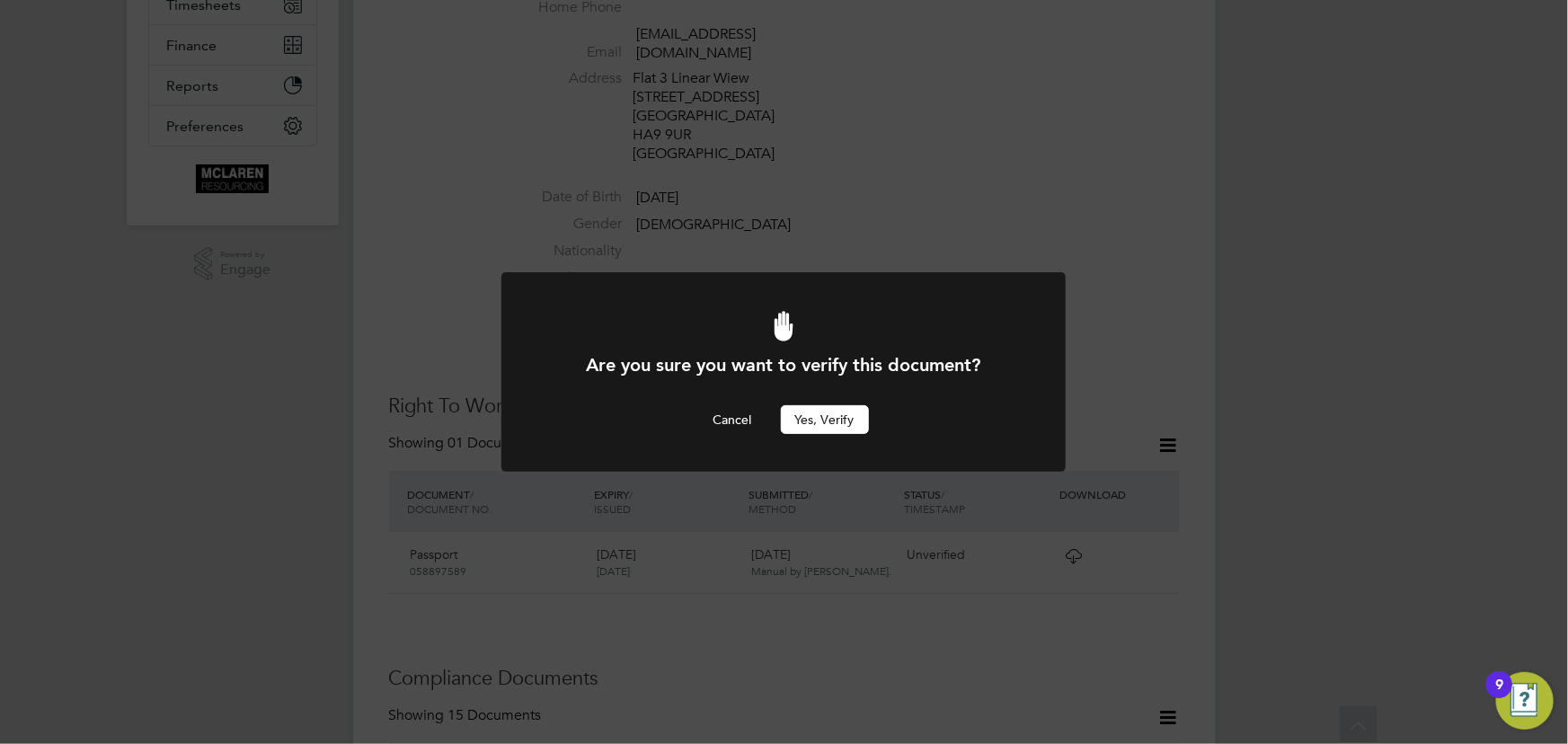
click at [820, 418] on button "Yes, verify" at bounding box center [825, 419] width 88 height 29
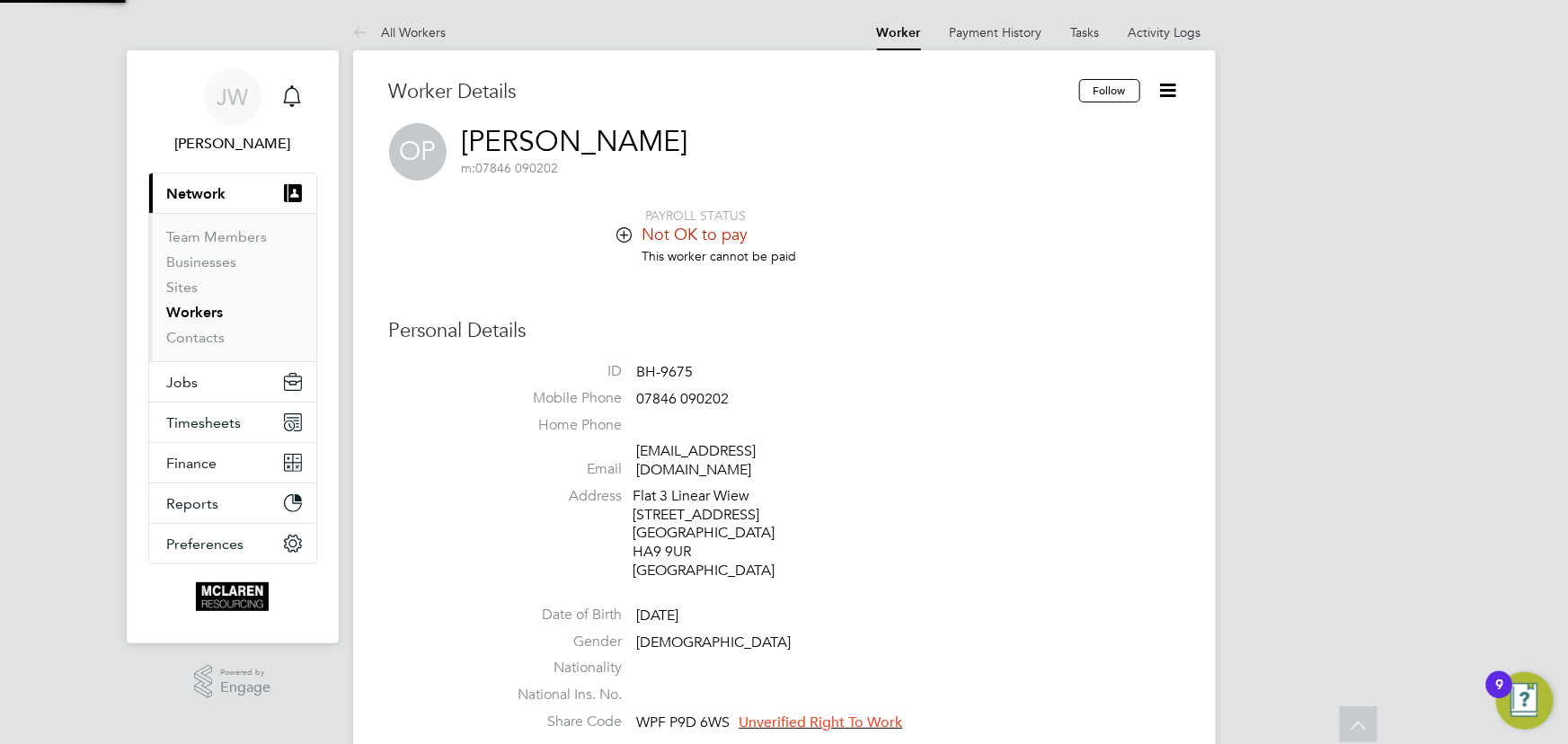
scroll to position [417, 0]
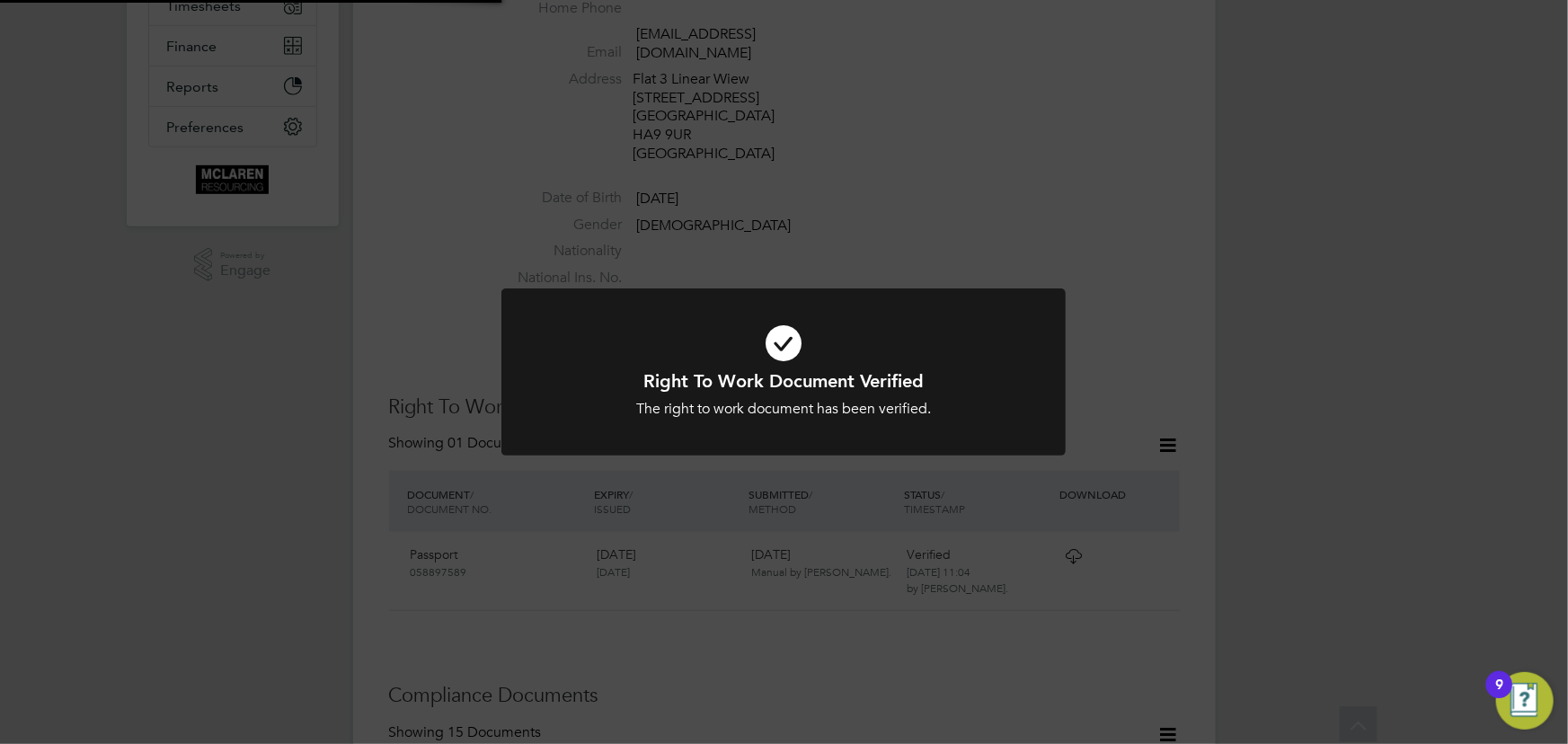
click at [1436, 301] on div "Right To Work Document Verified The right to work document has been verified. C…" at bounding box center [784, 372] width 1568 height 744
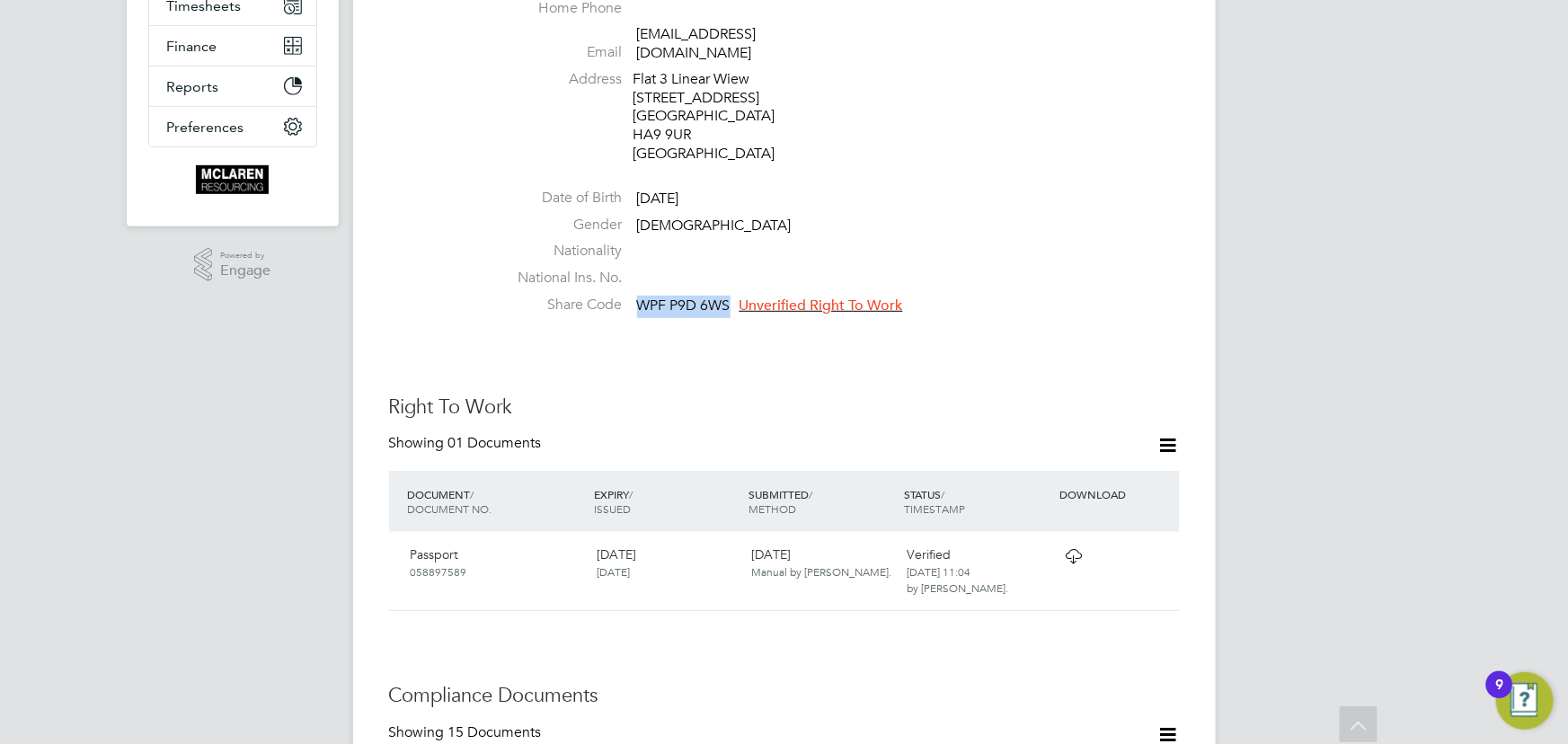
drag, startPoint x: 639, startPoint y: 288, endPoint x: 728, endPoint y: 286, distance: 89.0
click at [728, 296] on span "WPF P9D 6WS" at bounding box center [683, 305] width 93 height 18
copy span "WPF P9D 6WS"
click at [795, 296] on span "Unverified Right To Work" at bounding box center [821, 305] width 163 height 18
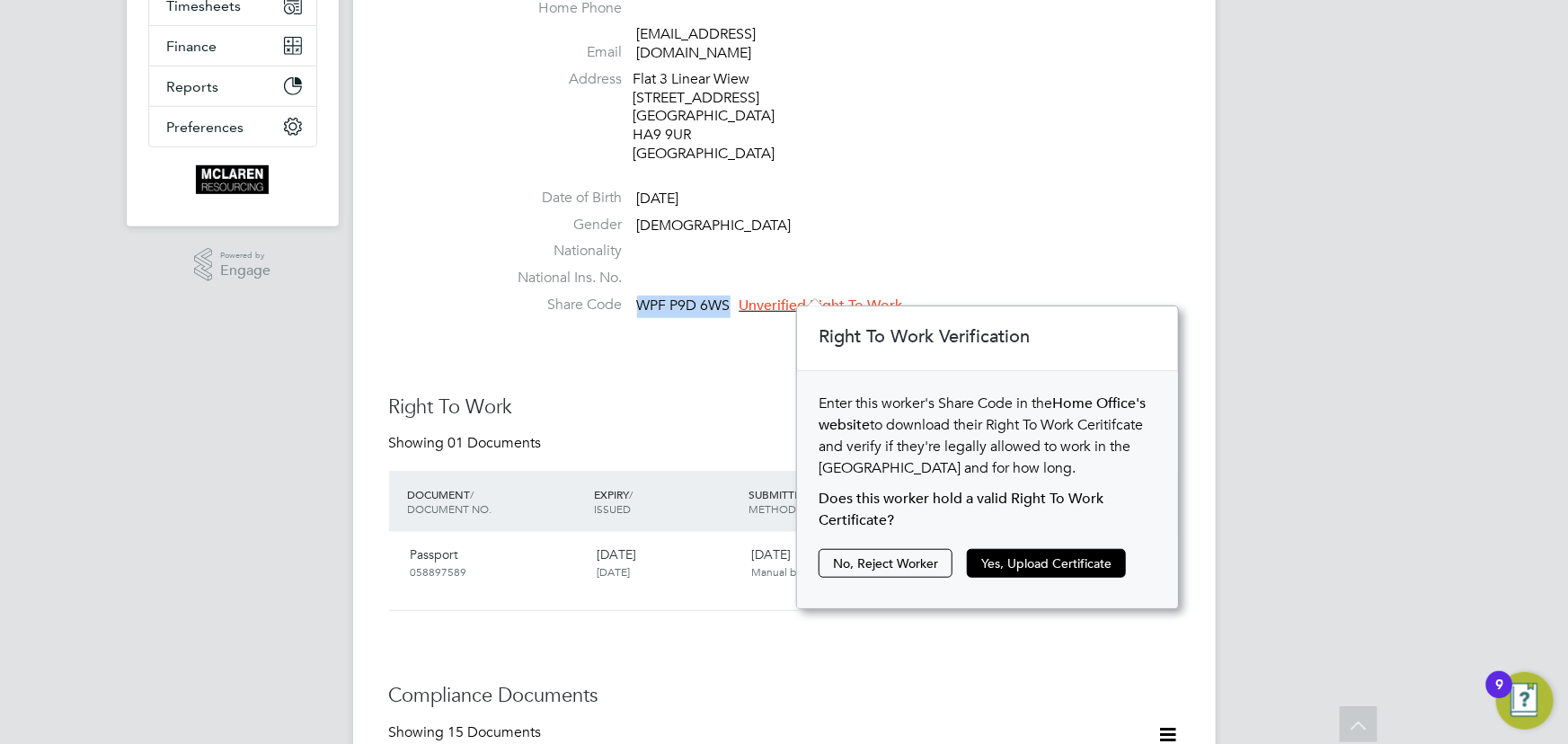
scroll to position [18, 162]
click at [1008, 566] on button "Yes, Upload Certificate" at bounding box center [1046, 563] width 159 height 29
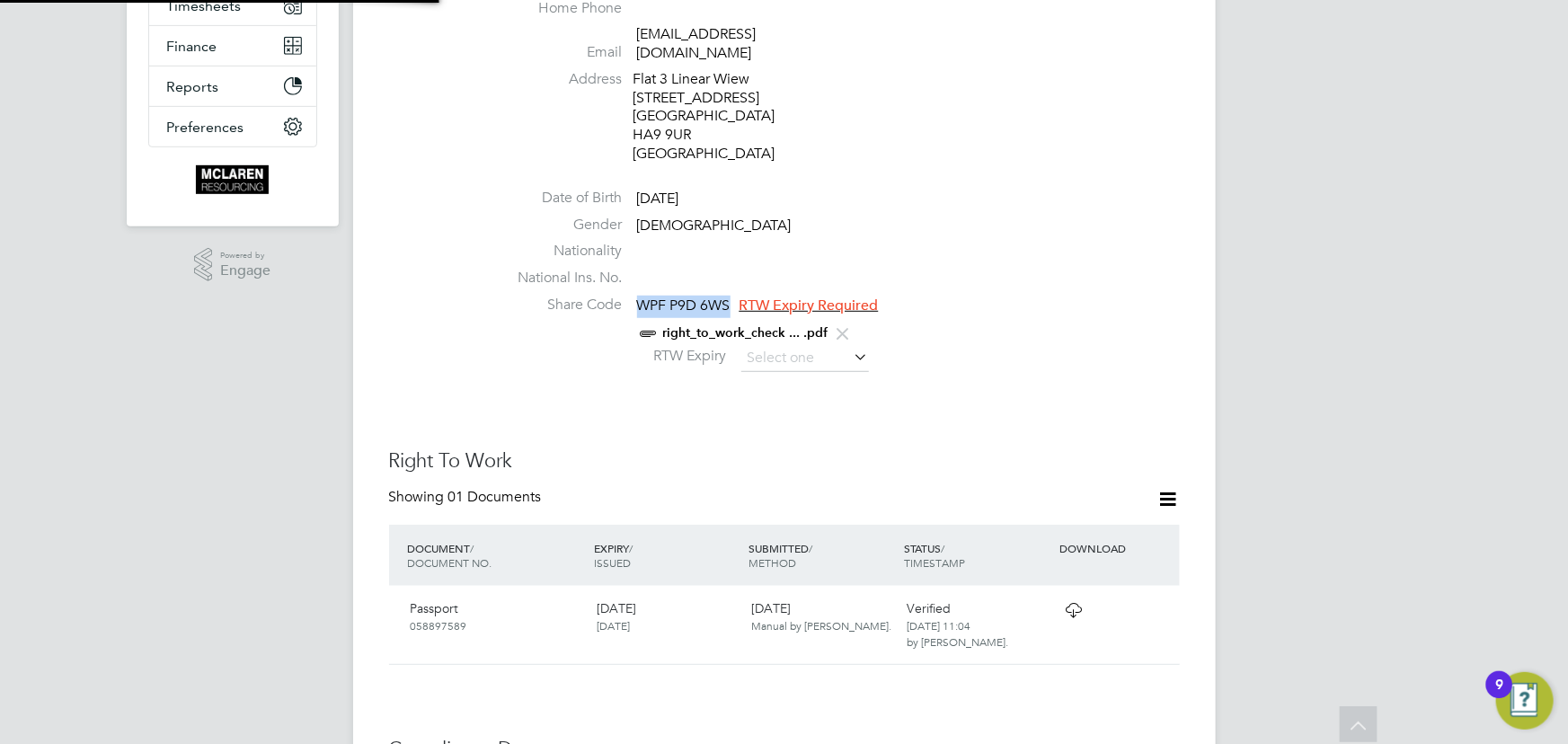
scroll to position [63, 382]
click at [851, 344] on icon at bounding box center [851, 356] width 0 height 26
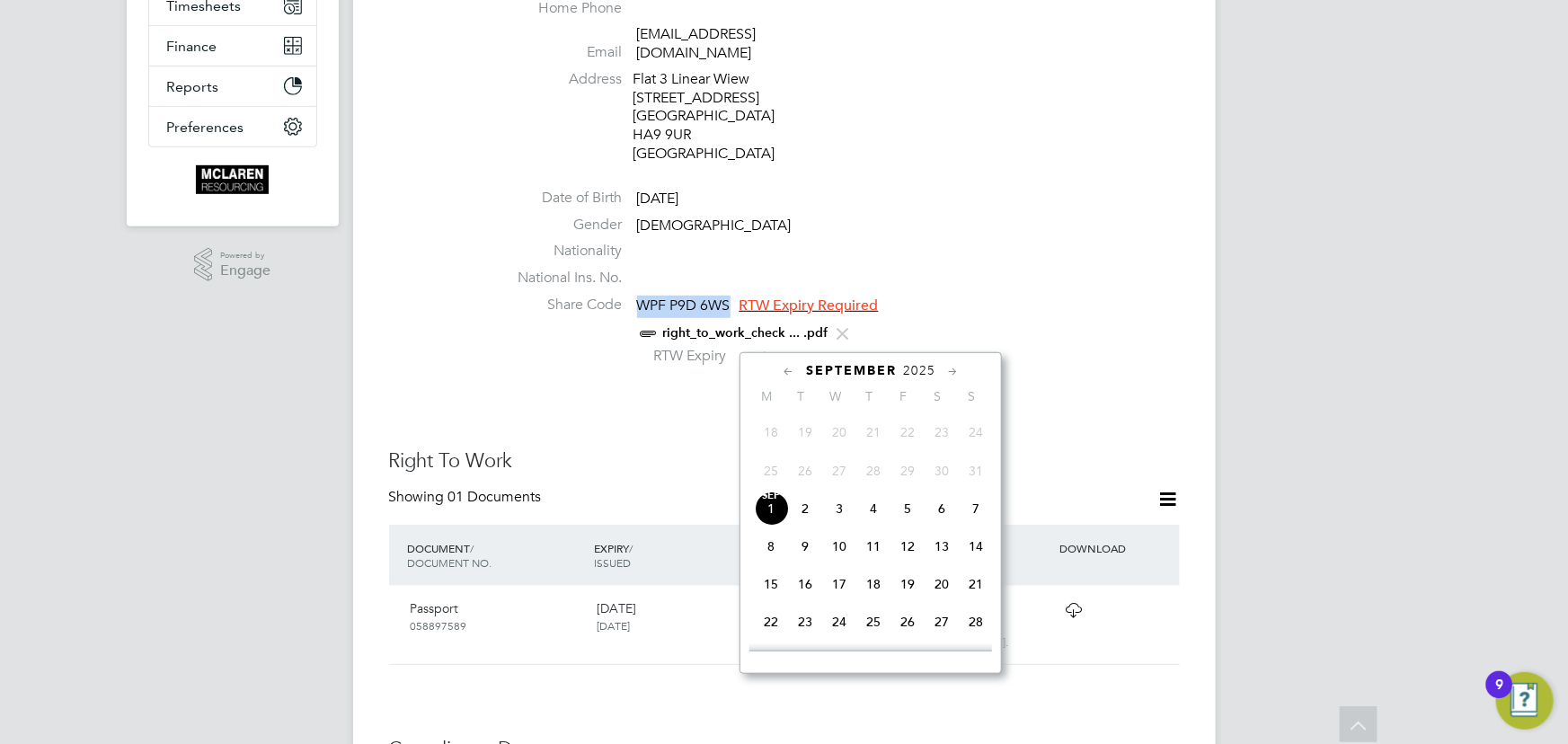
click at [926, 366] on span "2025" at bounding box center [919, 370] width 32 height 16
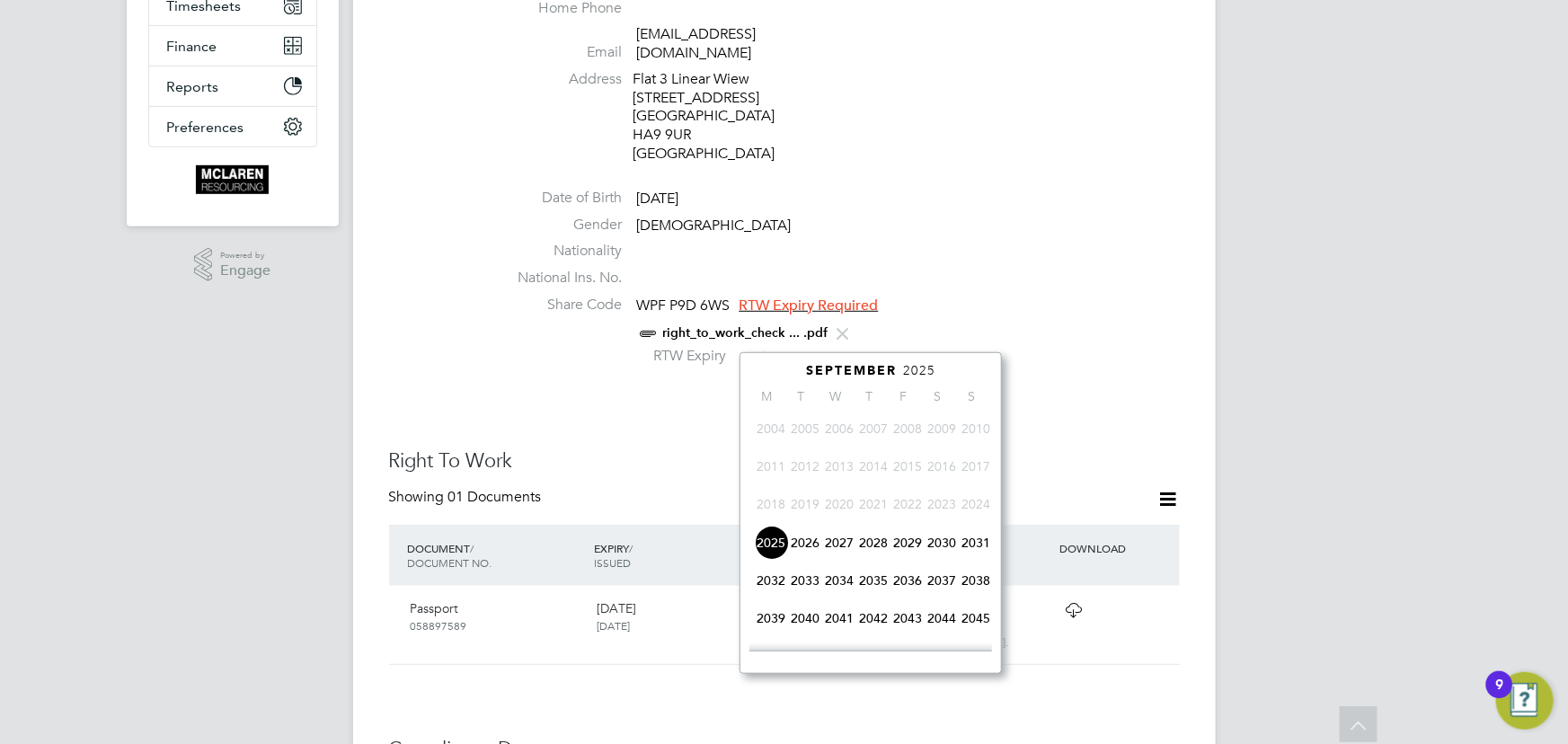
drag, startPoint x: 835, startPoint y: 540, endPoint x: 845, endPoint y: 522, distance: 20.6
click at [836, 540] on span "2027" at bounding box center [838, 542] width 34 height 34
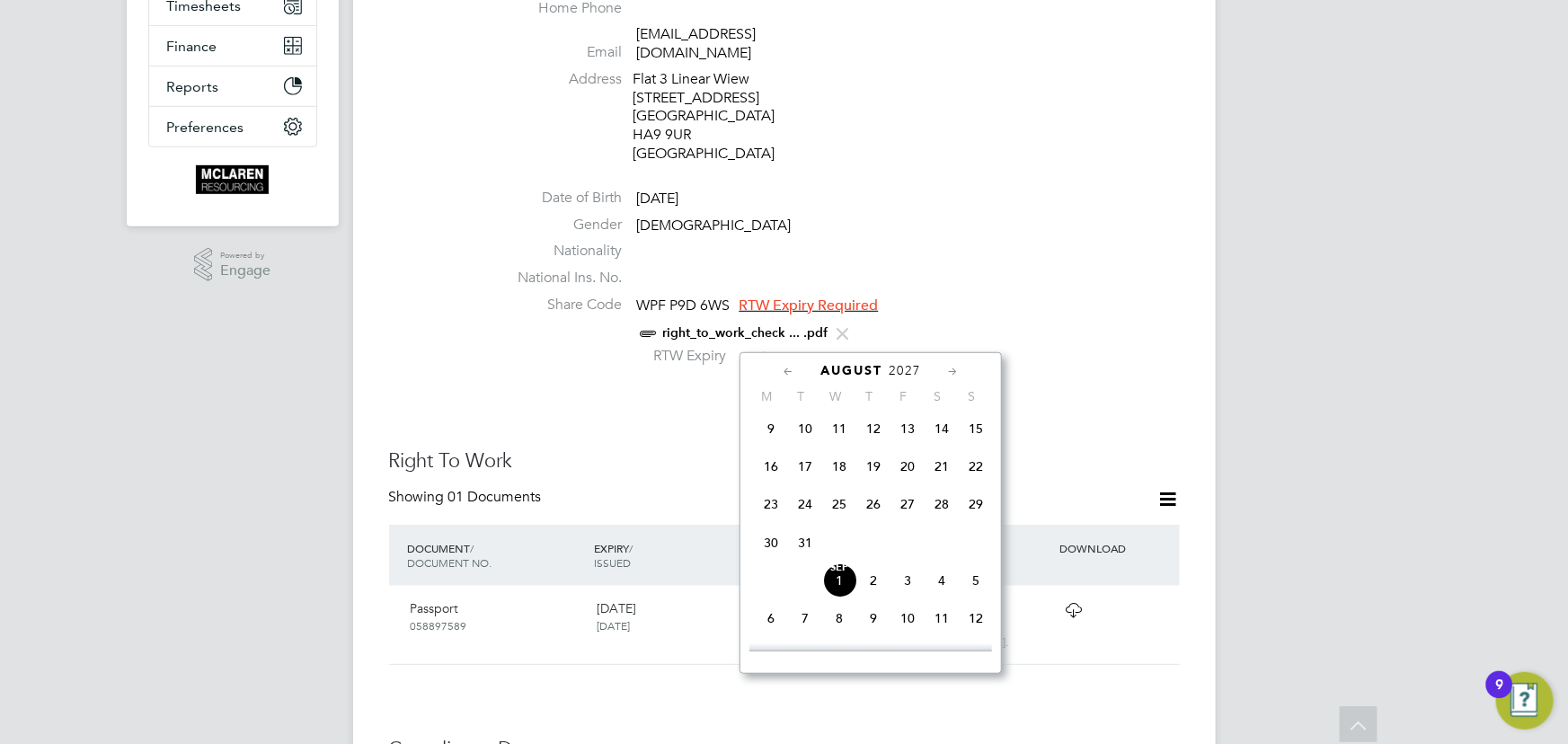
click at [843, 589] on span "Sep 1" at bounding box center [838, 580] width 34 height 34
type input "01 Sep 2027"
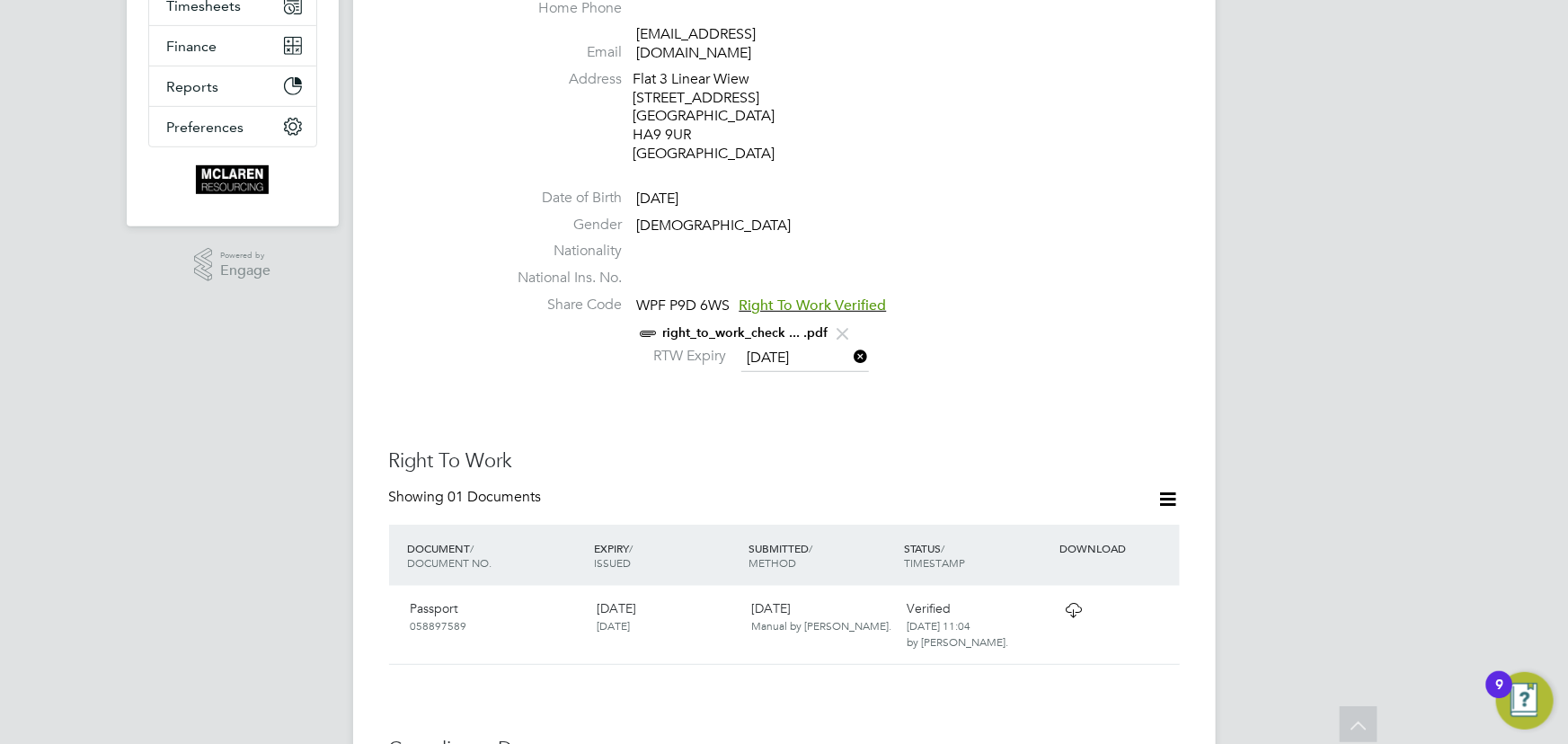
scroll to position [0, 0]
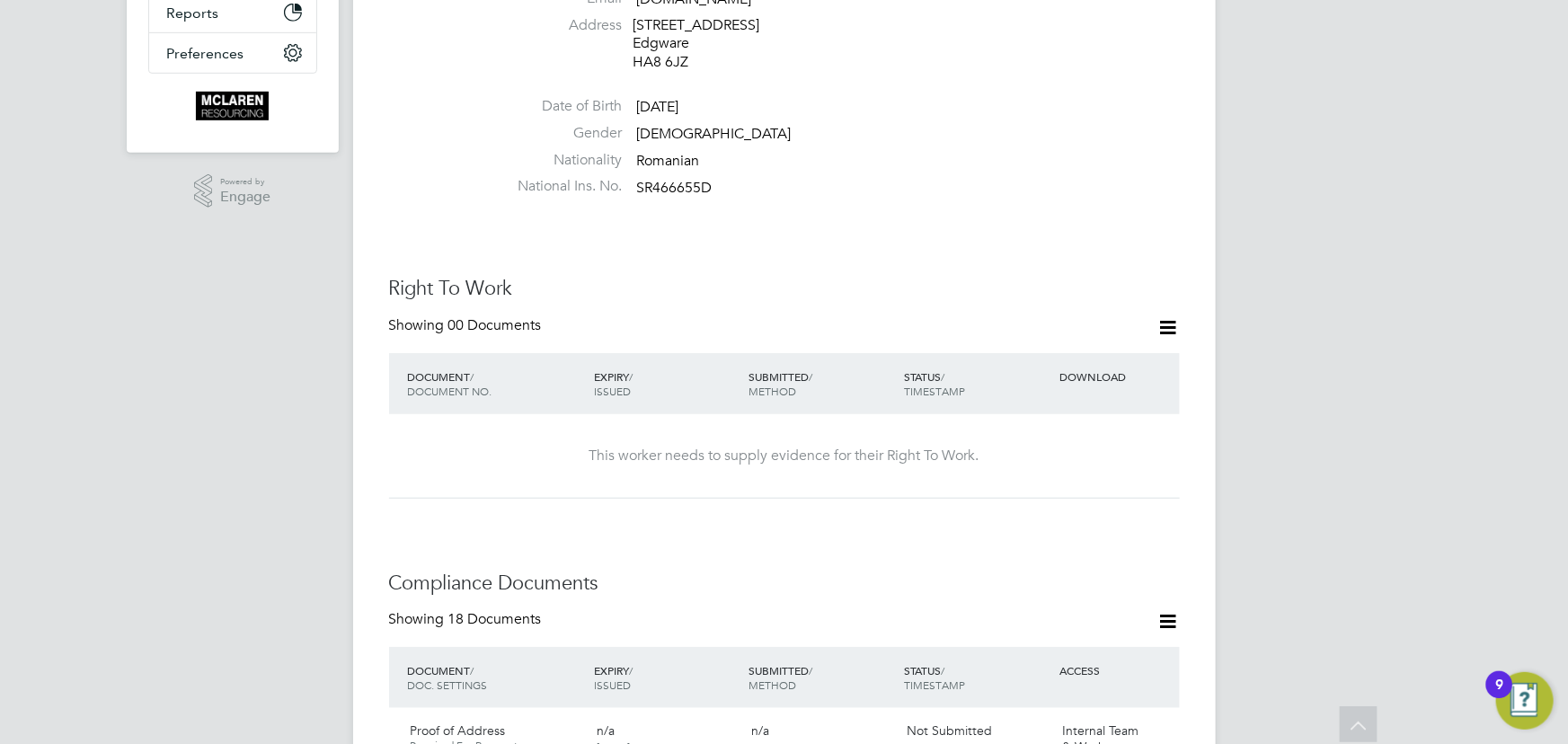
scroll to position [490, 0]
drag, startPoint x: 1167, startPoint y: 310, endPoint x: 1168, endPoint y: 330, distance: 20.0
click at [1167, 317] on icon at bounding box center [1168, 328] width 23 height 23
click at [1039, 356] on li "Add Right To Work Document" at bounding box center [1068, 353] width 216 height 26
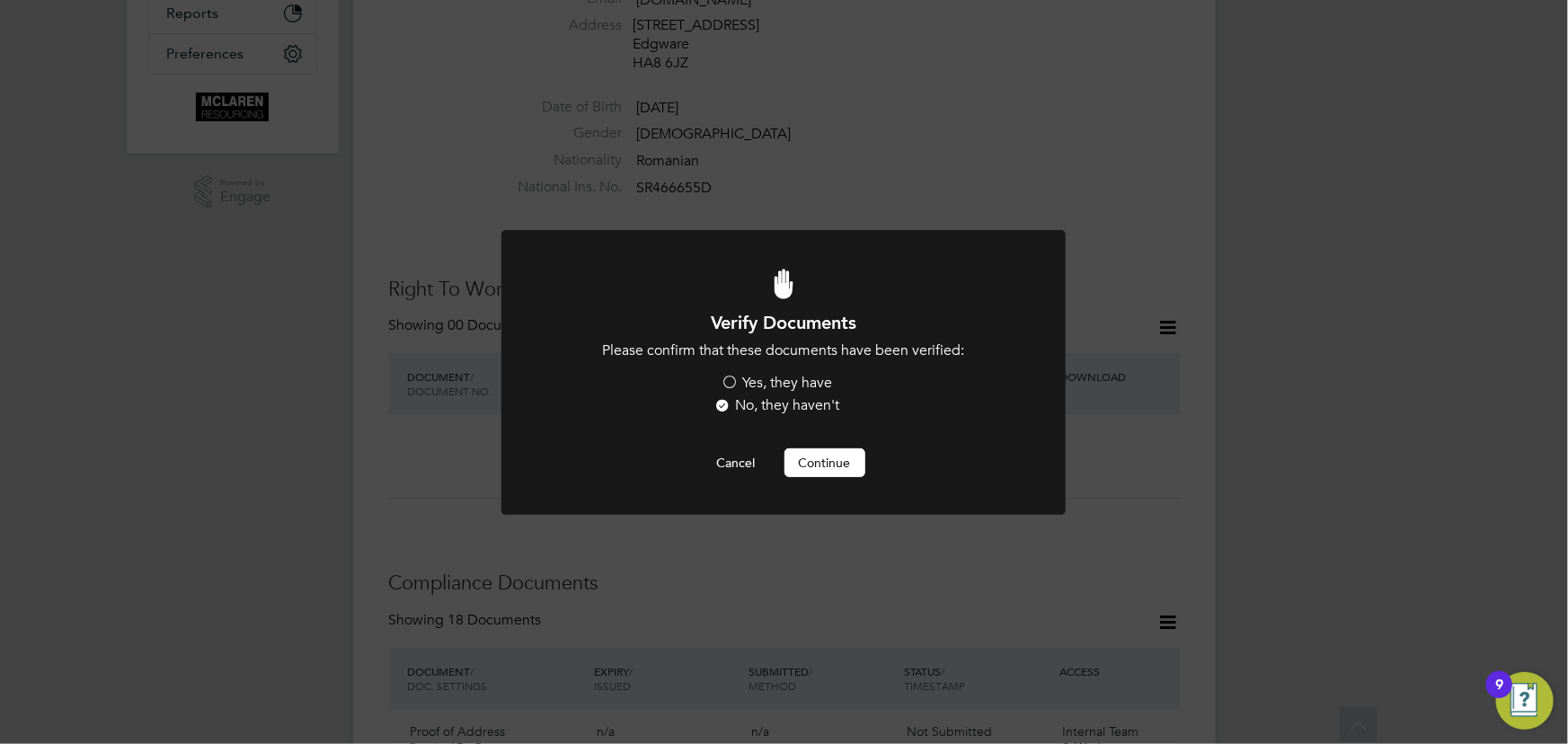
click at [767, 384] on label "Yes, they have" at bounding box center [777, 383] width 111 height 19
click at [0, 0] on input "Yes, they have" at bounding box center [0, 0] width 0 height 0
click at [832, 464] on button "Continue" at bounding box center [825, 463] width 81 height 29
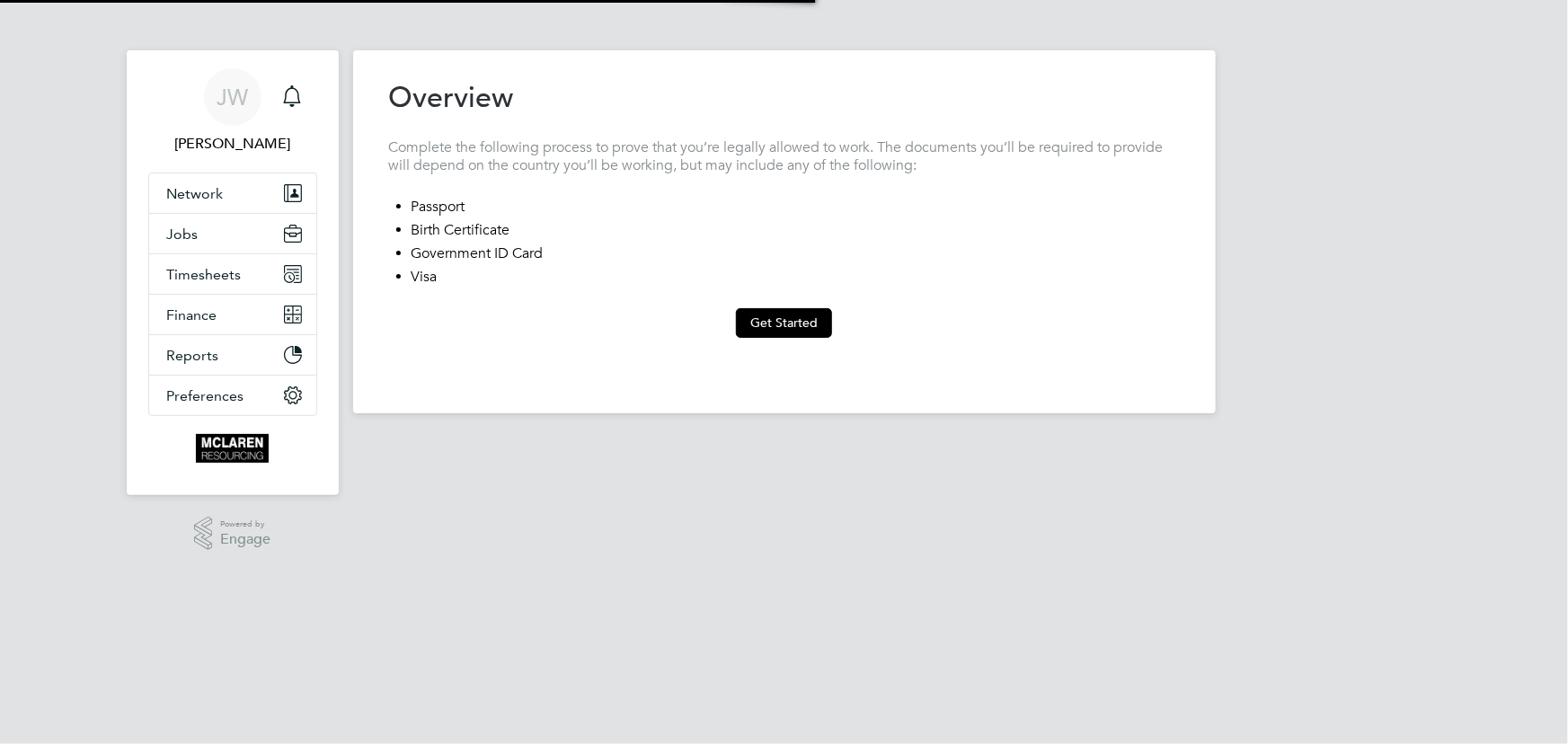
type input "[GEOGRAPHIC_DATA]"
click at [756, 319] on button "Get Started" at bounding box center [784, 323] width 96 height 29
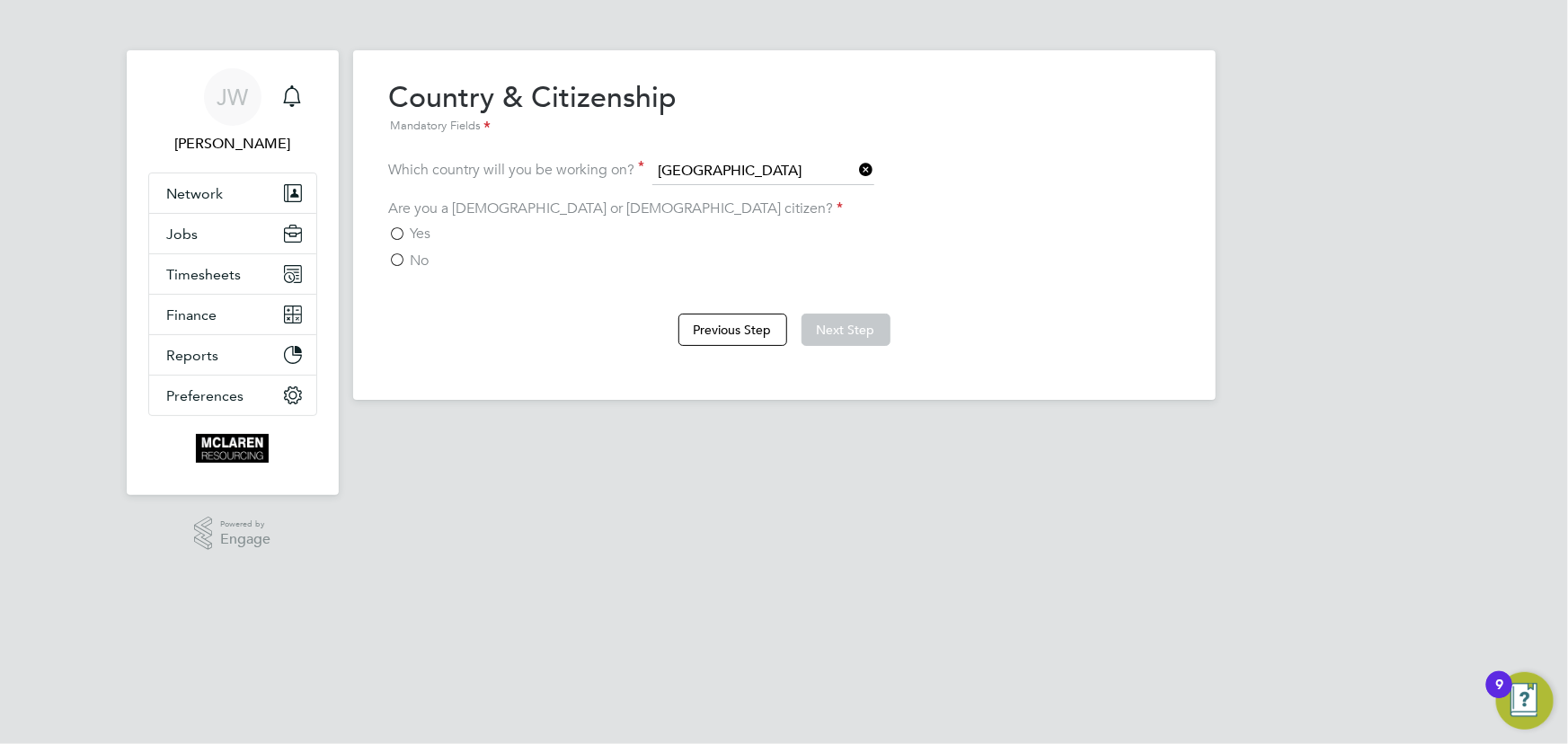
click at [421, 260] on span "No" at bounding box center [420, 261] width 19 height 18
click at [0, 0] on input "No" at bounding box center [0, 0] width 0 height 0
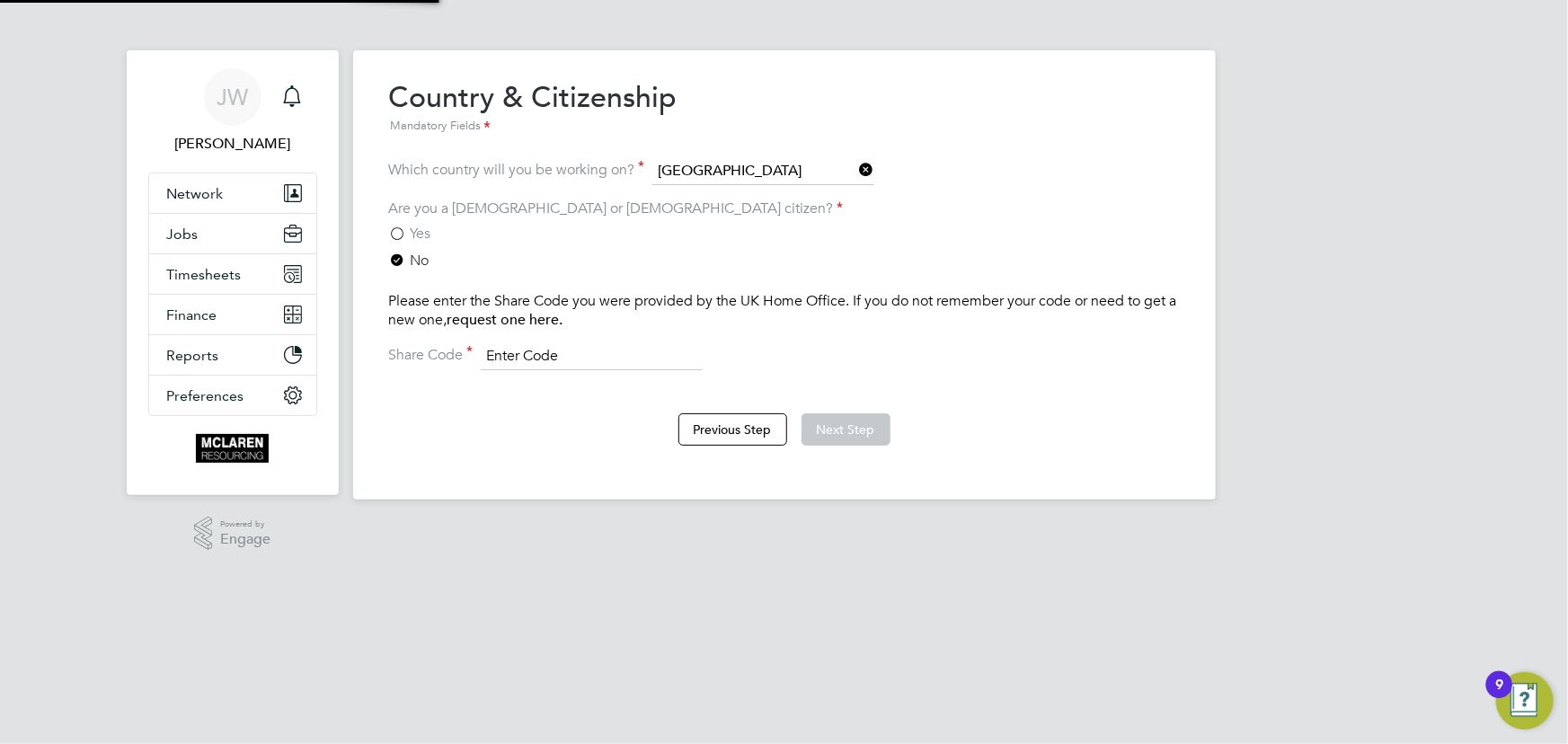
click at [540, 358] on input at bounding box center [591, 356] width 222 height 27
paste input "WE-ALKYB63-C"
type input "WE-ALKYB63-CR"
click at [863, 428] on button "Next Step" at bounding box center [846, 429] width 89 height 32
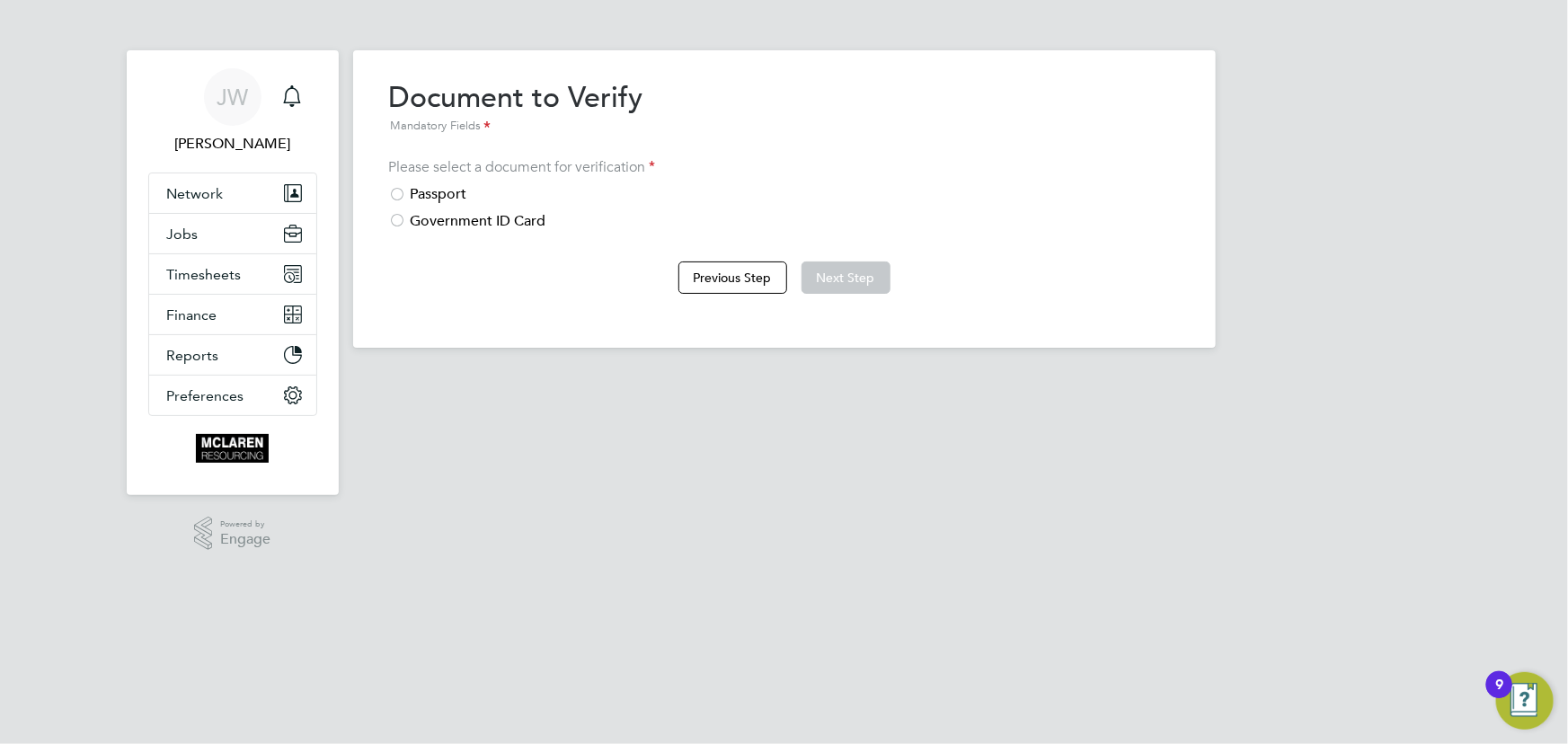
click at [452, 195] on div "Passport" at bounding box center [784, 194] width 791 height 19
click at [841, 277] on button "Next Step" at bounding box center [846, 277] width 89 height 32
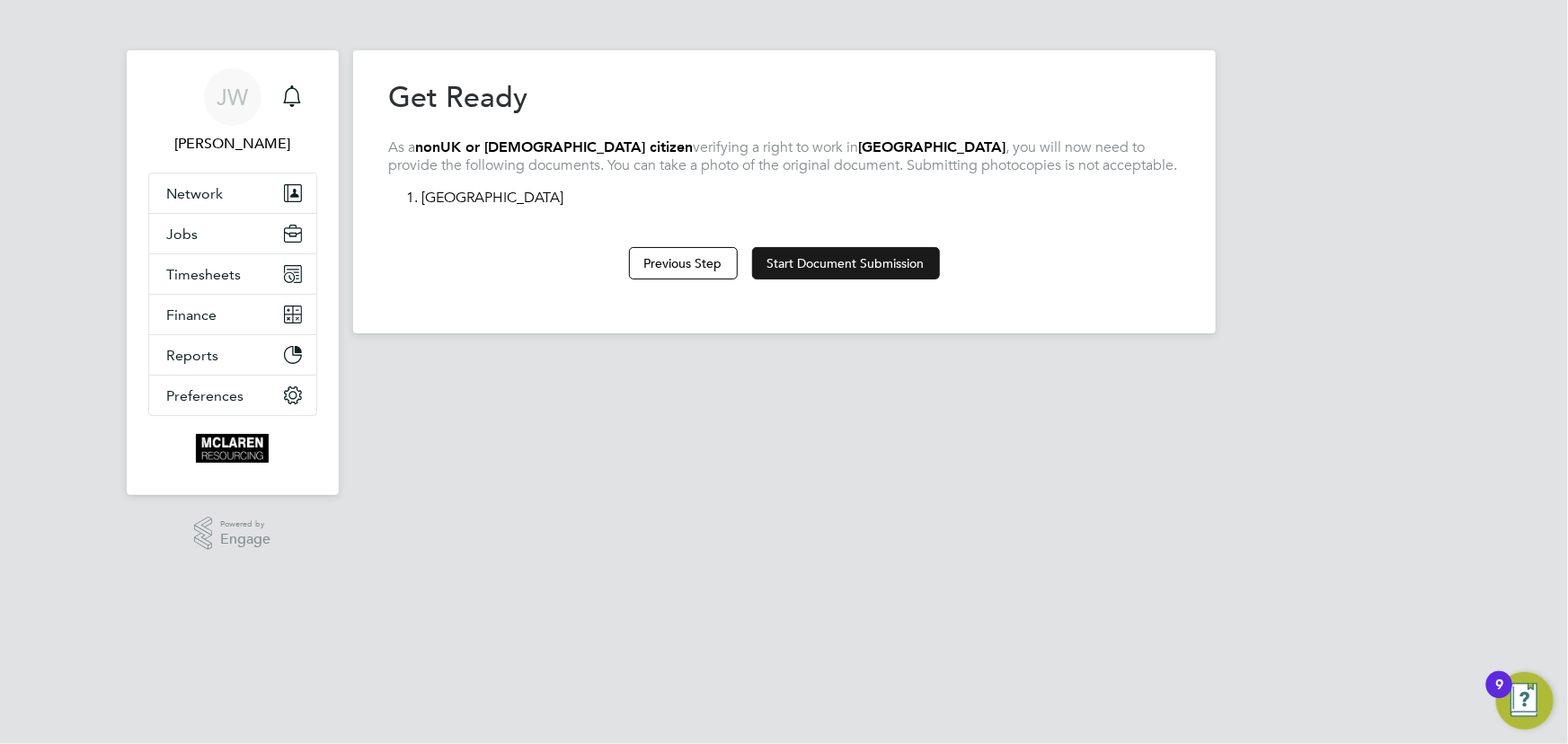
click at [814, 267] on button "Start Document Submission" at bounding box center [846, 263] width 188 height 32
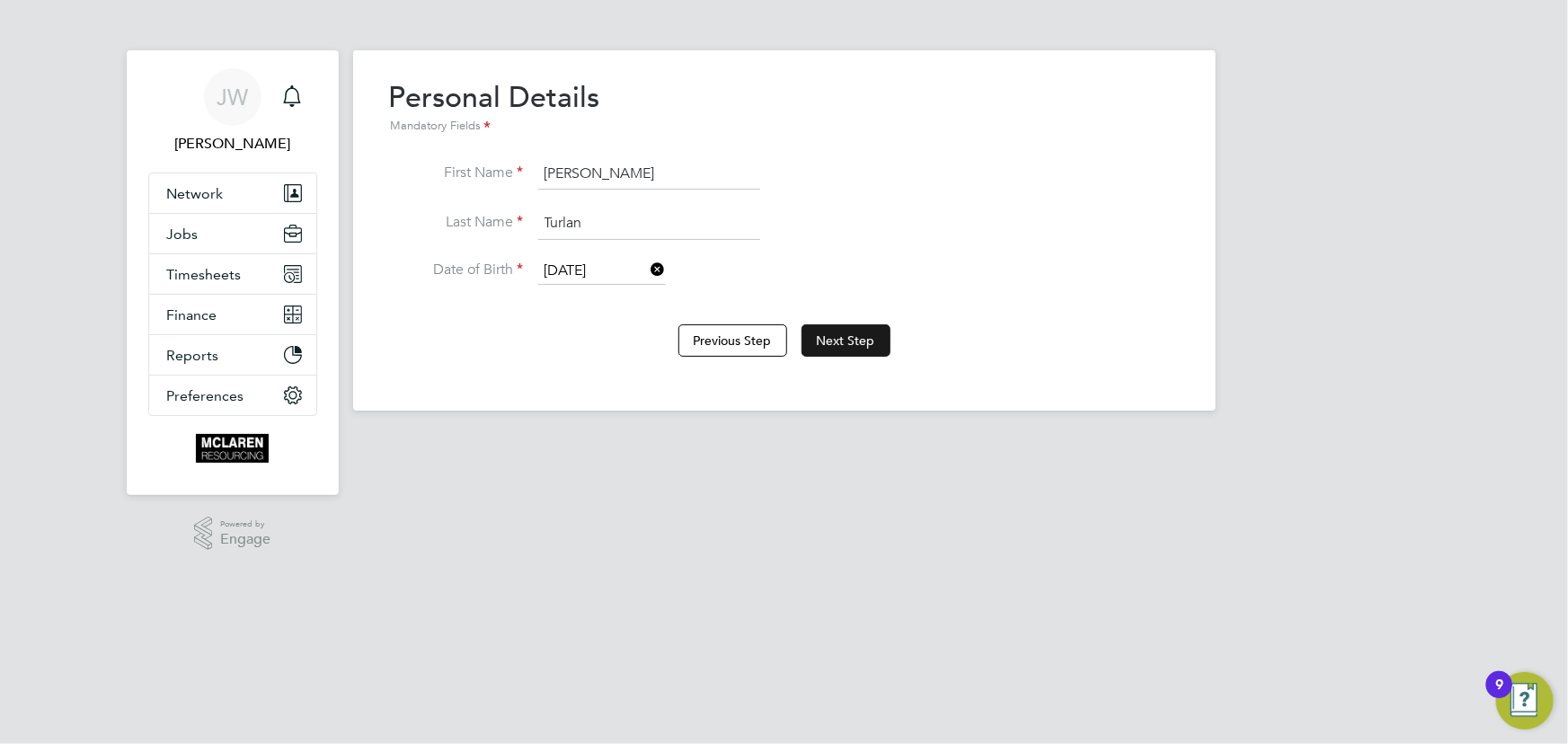
click at [836, 336] on button "Next Step" at bounding box center [846, 340] width 89 height 32
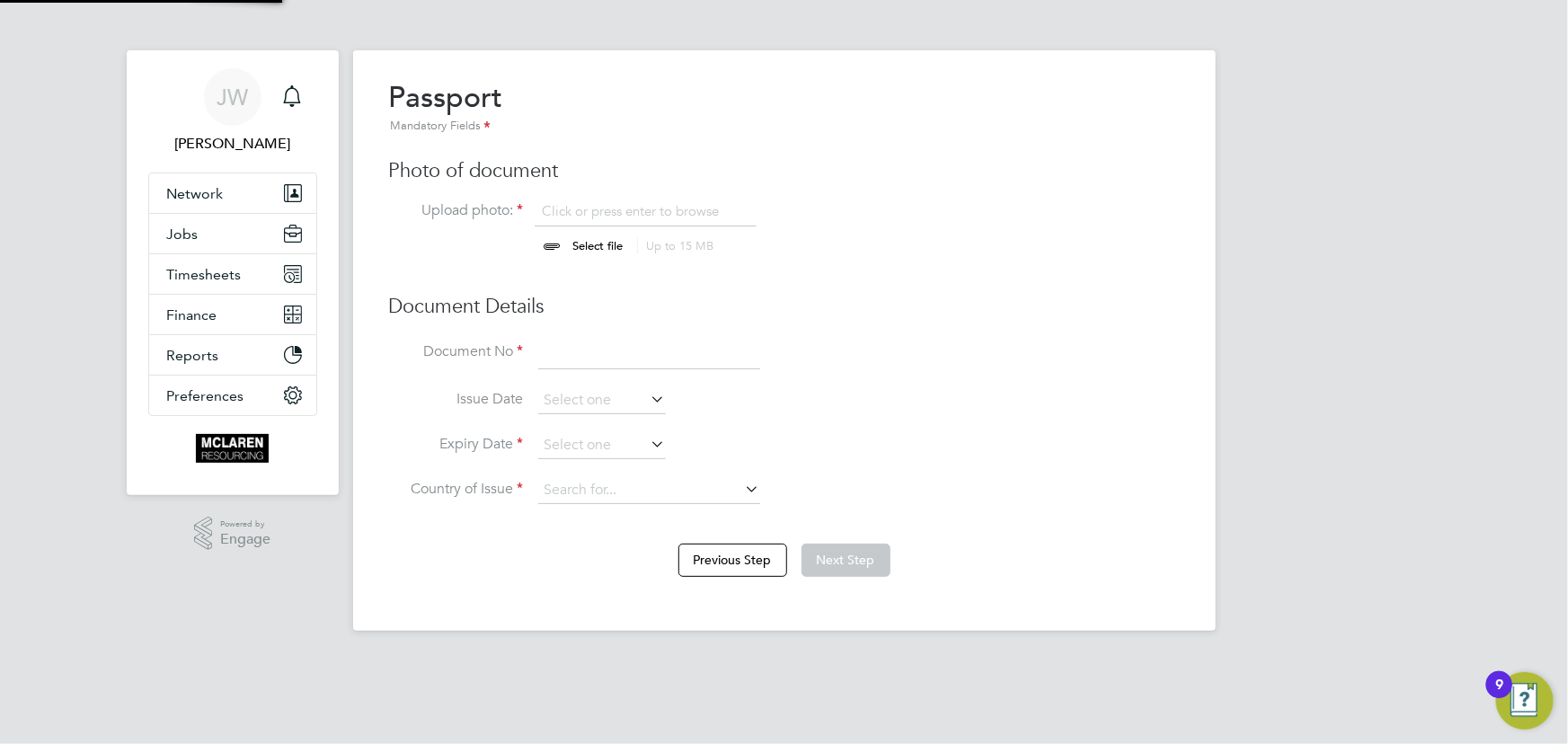
scroll to position [25, 223]
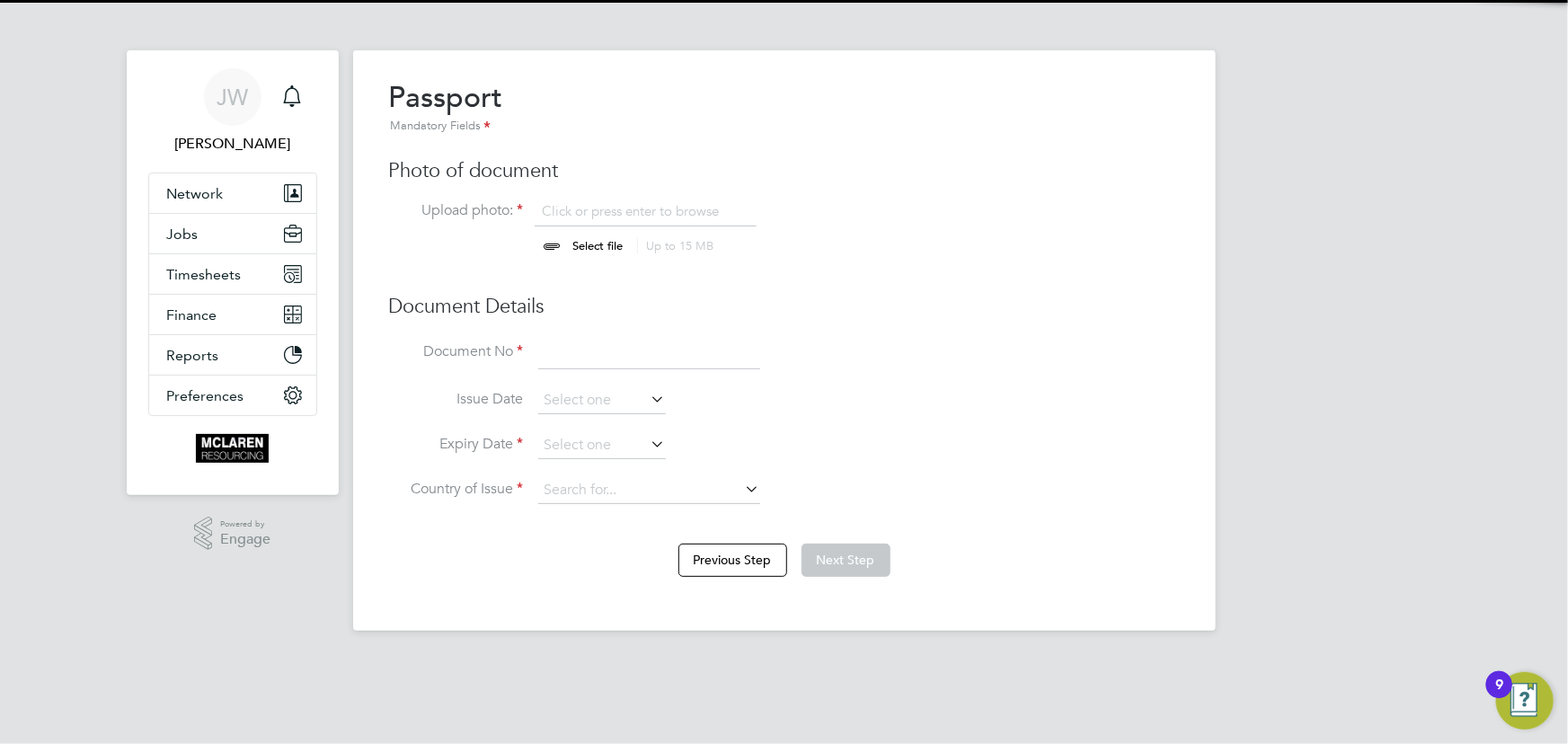
click at [593, 242] on input "file" at bounding box center [615, 229] width 282 height 54
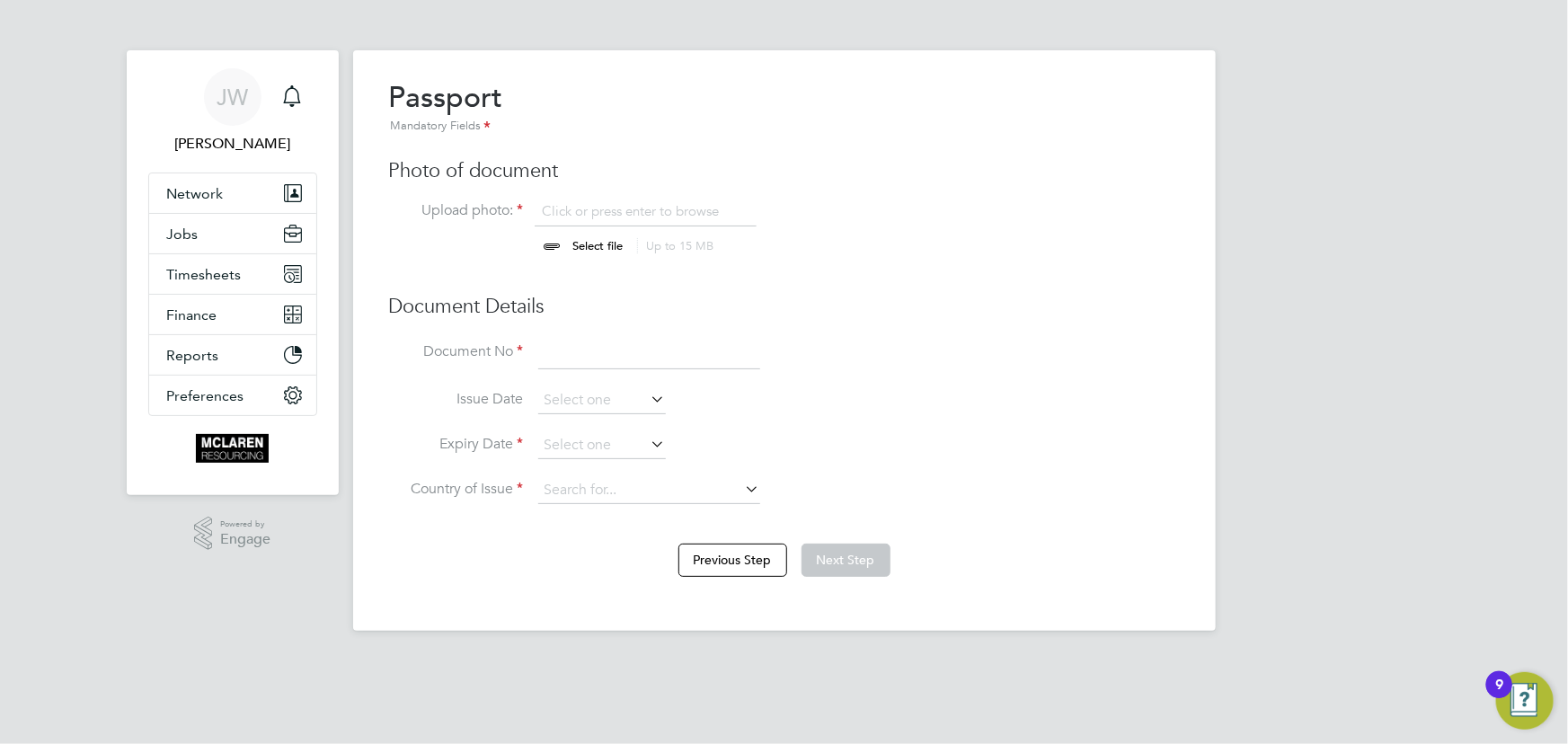
type input "C:\fakepath\gabriel passport new.jpg"
drag, startPoint x: 616, startPoint y: 352, endPoint x: 599, endPoint y: 354, distance: 17.1
click at [616, 352] on input at bounding box center [649, 353] width 222 height 32
click at [576, 361] on input at bounding box center [649, 353] width 222 height 32
type input "059267169"
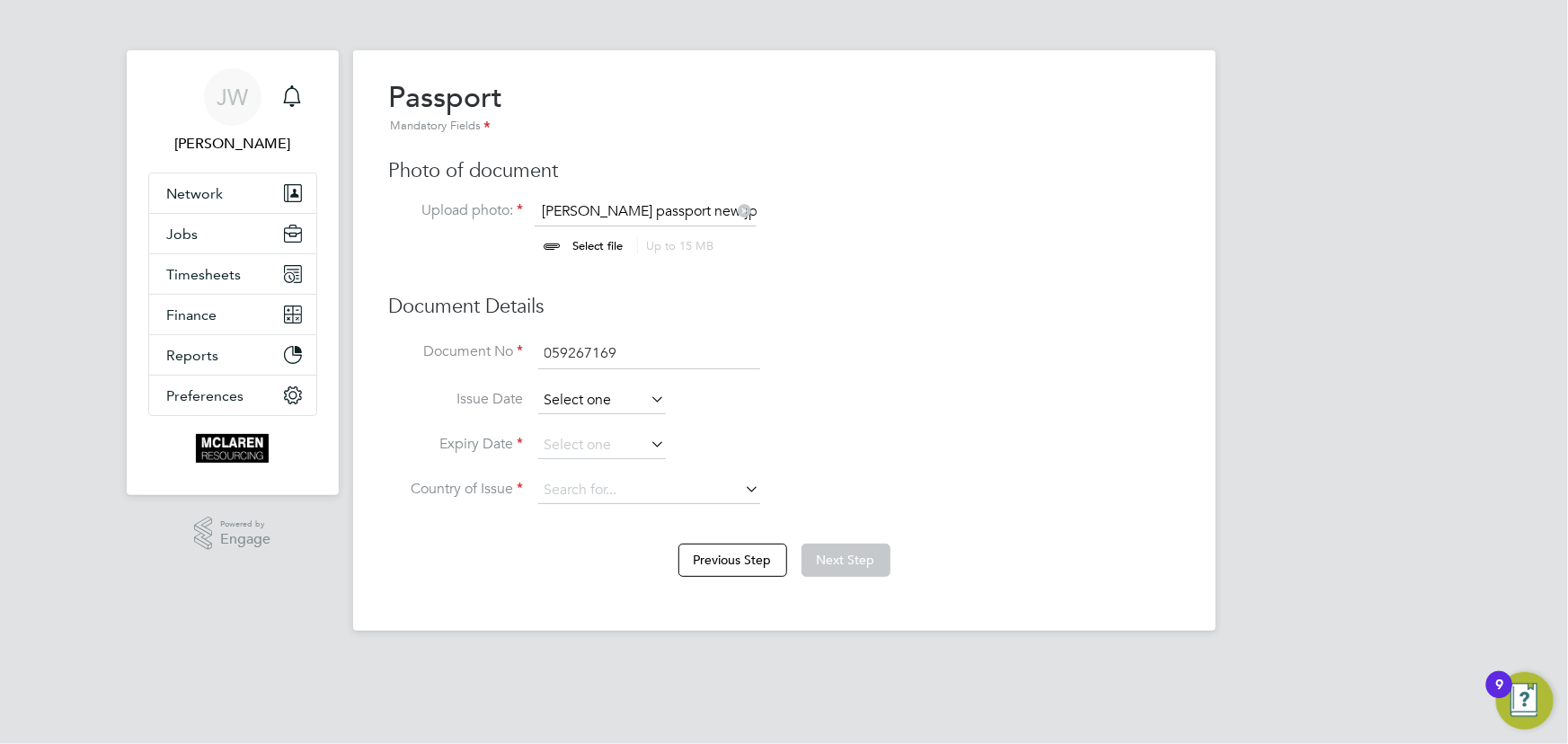
click at [574, 407] on input at bounding box center [602, 401] width 128 height 27
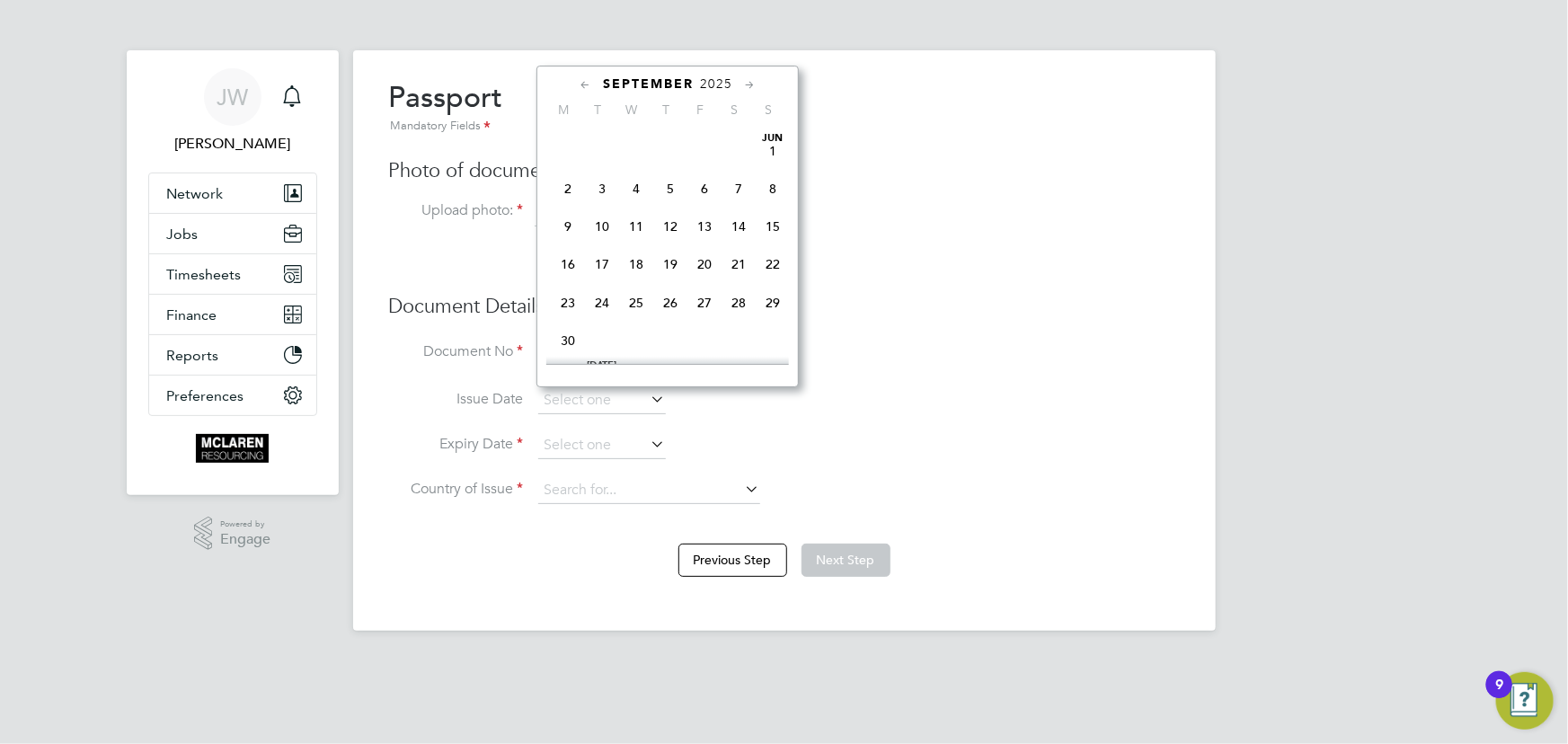
scroll to position [535, 0]
click at [727, 77] on span "2025" at bounding box center [715, 84] width 32 height 16
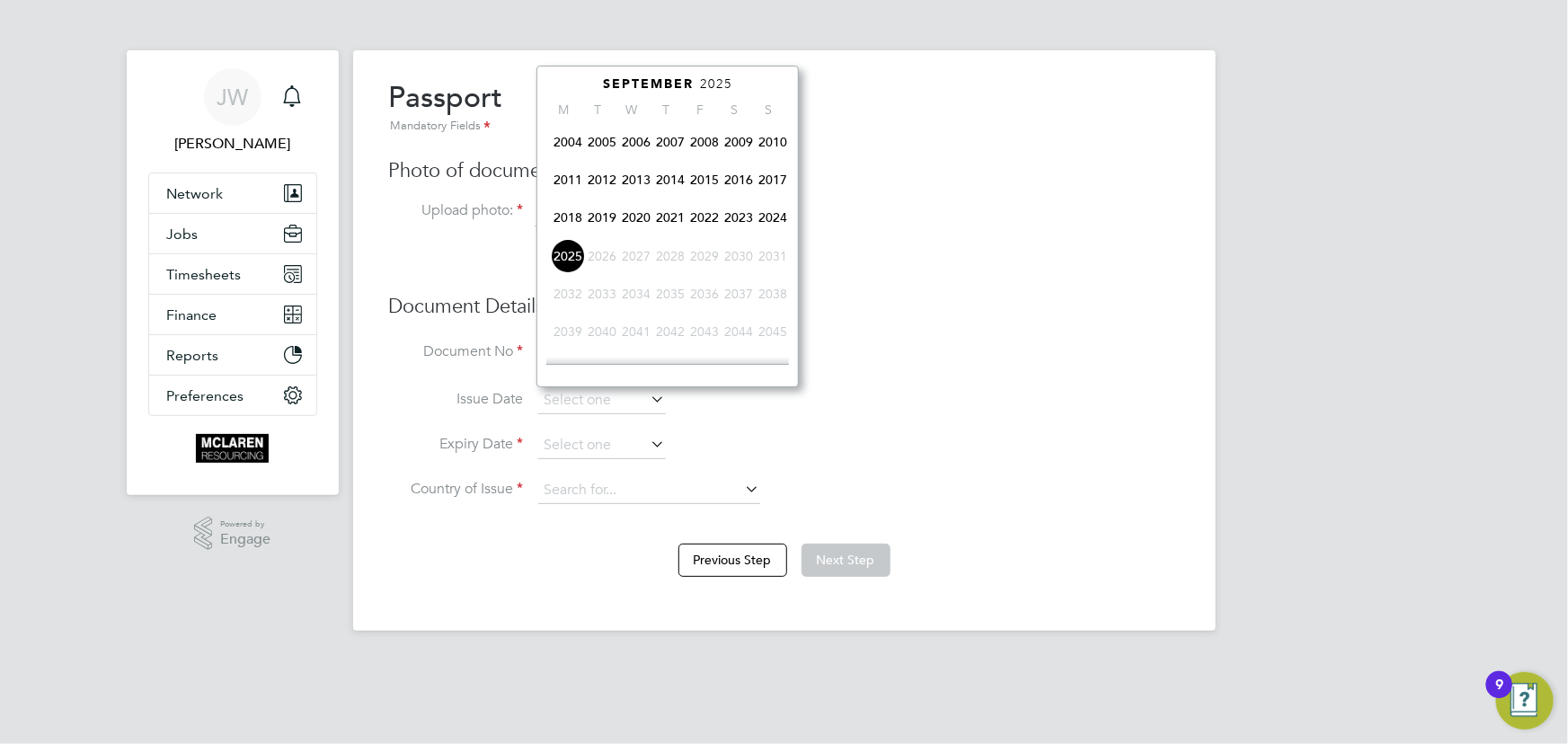
click at [638, 222] on span "2020" at bounding box center [636, 217] width 34 height 34
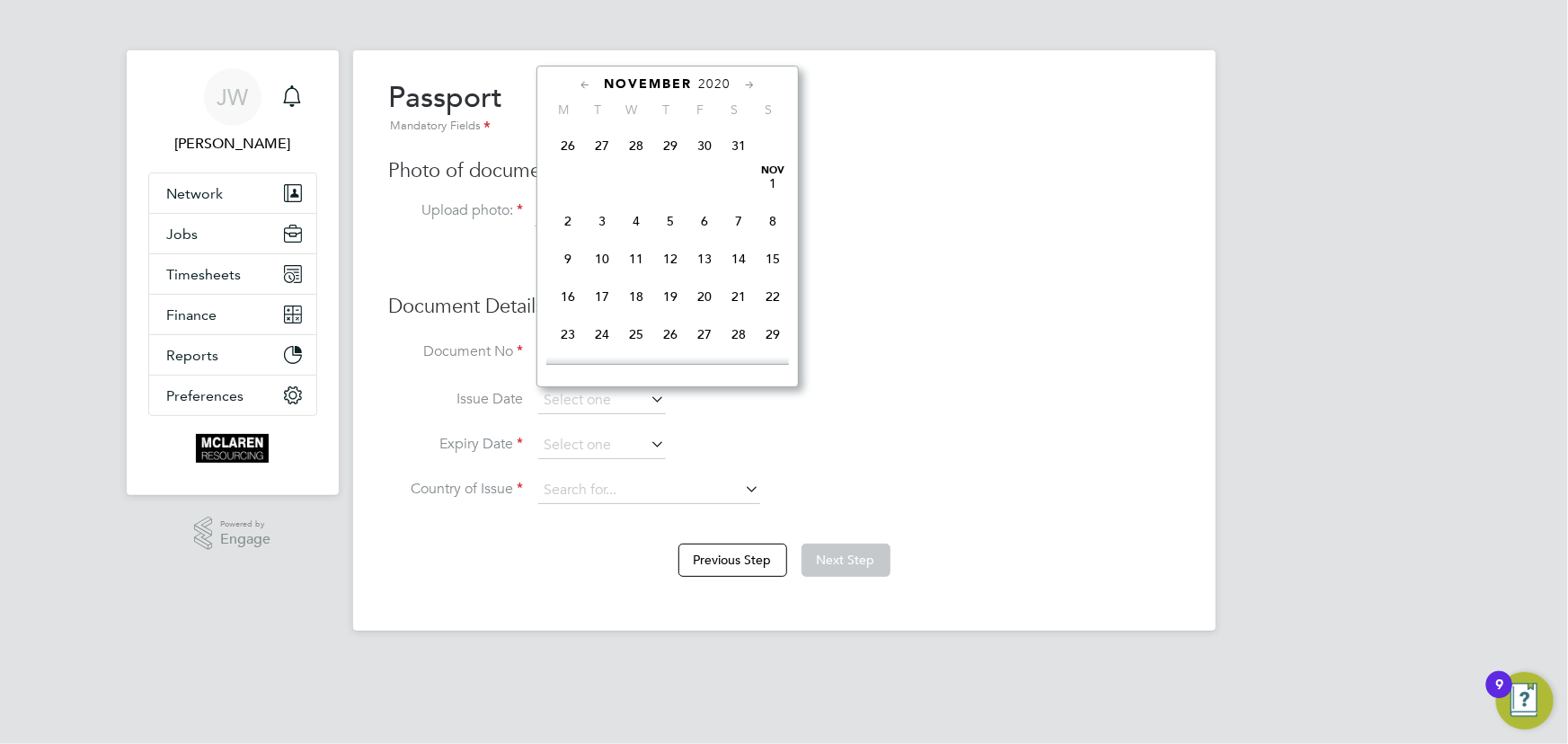
scroll to position [1035, 0]
click at [561, 259] on span "23" at bounding box center [567, 252] width 34 height 34
click at [611, 395] on input "23 Nov 2020" at bounding box center [602, 401] width 128 height 27
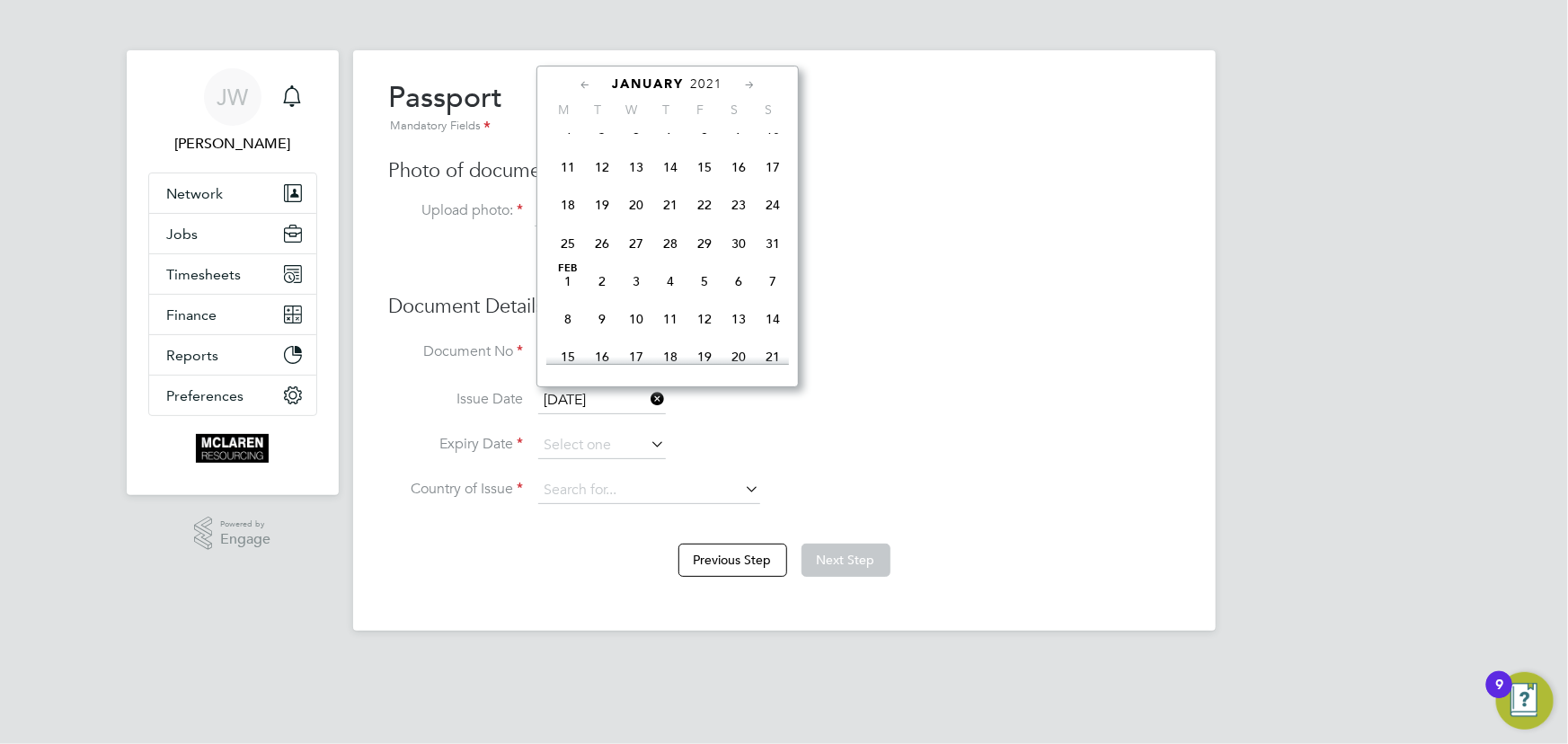
scroll to position [1096, 0]
click at [736, 199] on span "23" at bounding box center [738, 191] width 34 height 34
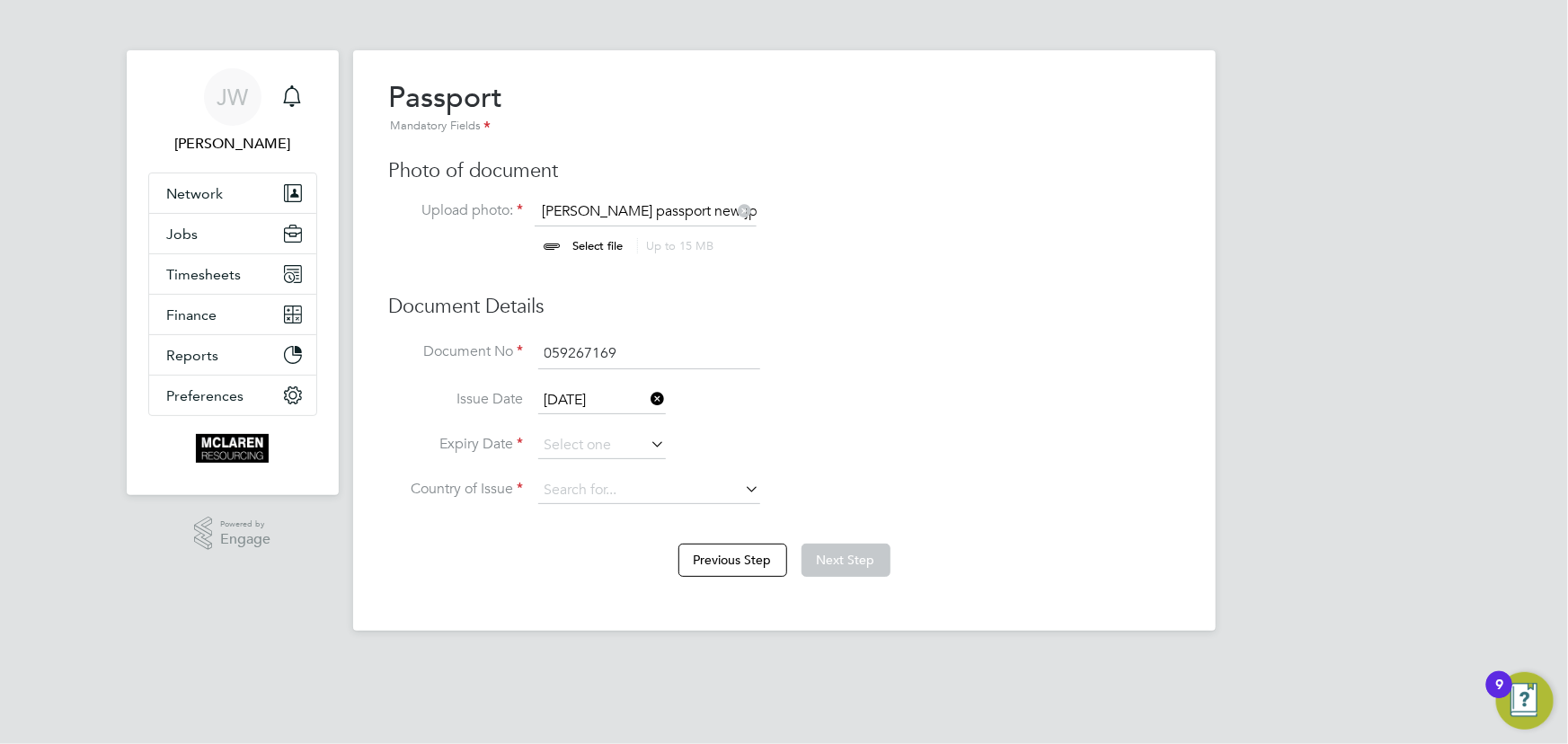
click at [598, 399] on input "23 Jan 2021" at bounding box center [602, 401] width 128 height 27
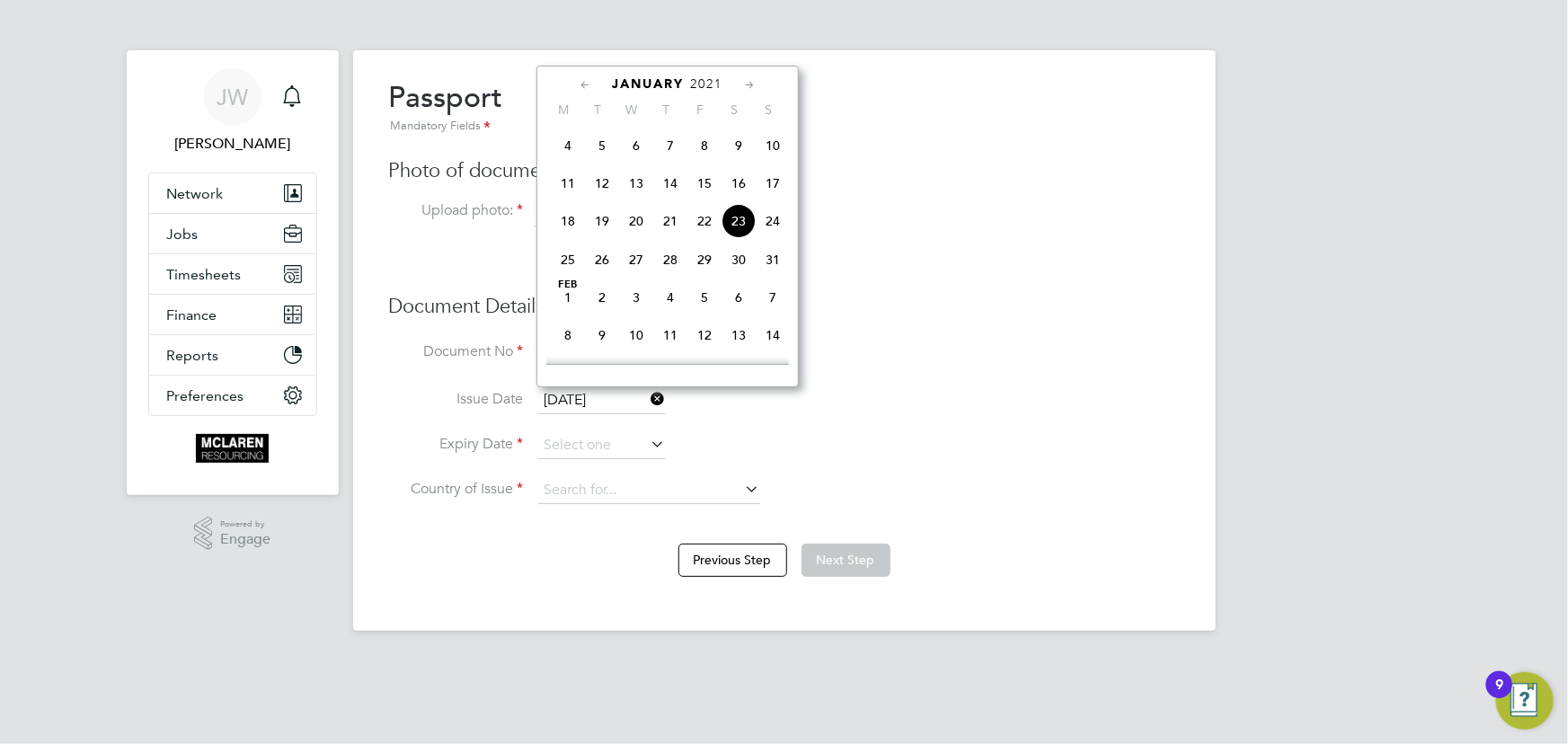
click at [710, 86] on span "2021" at bounding box center [705, 84] width 32 height 16
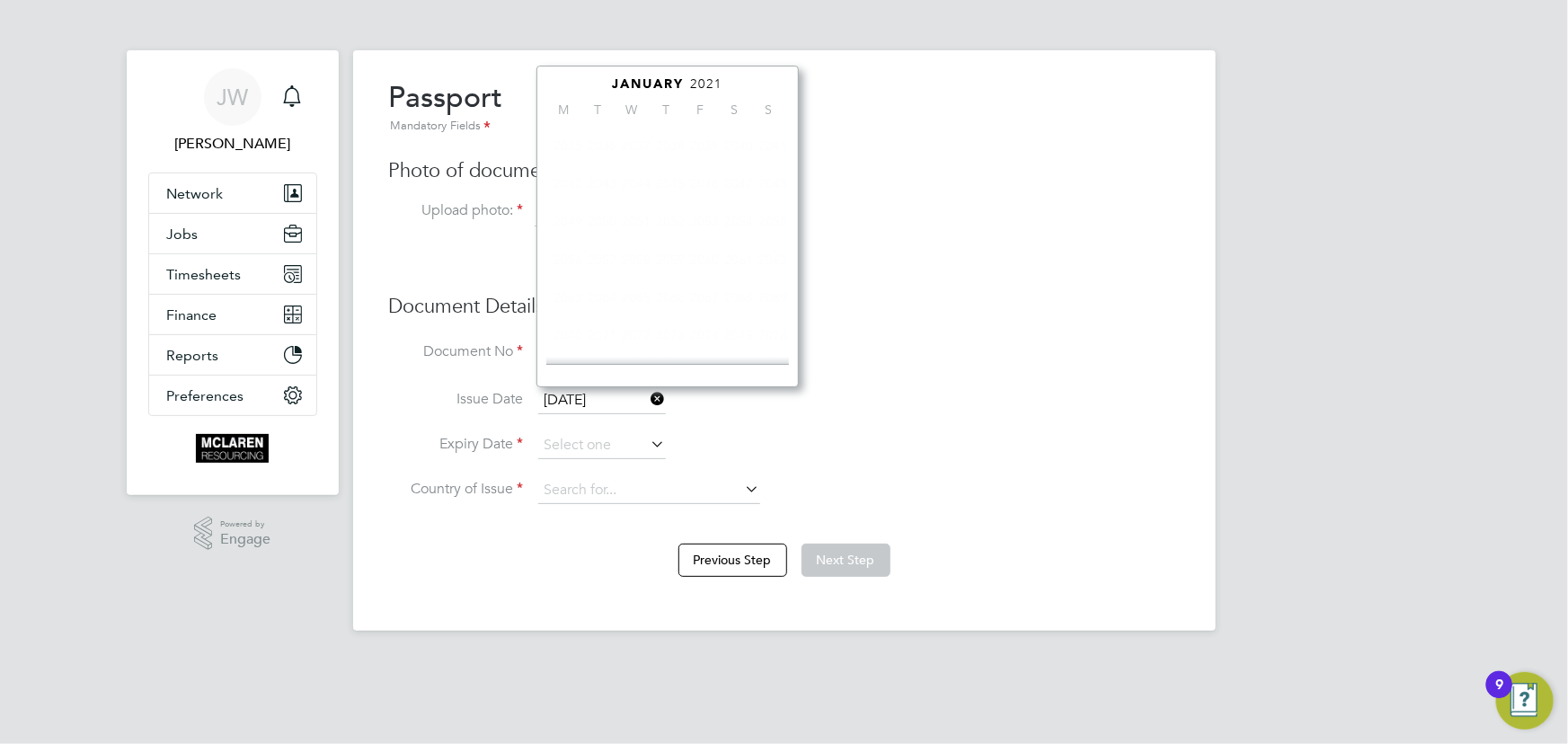
scroll to position [463, 0]
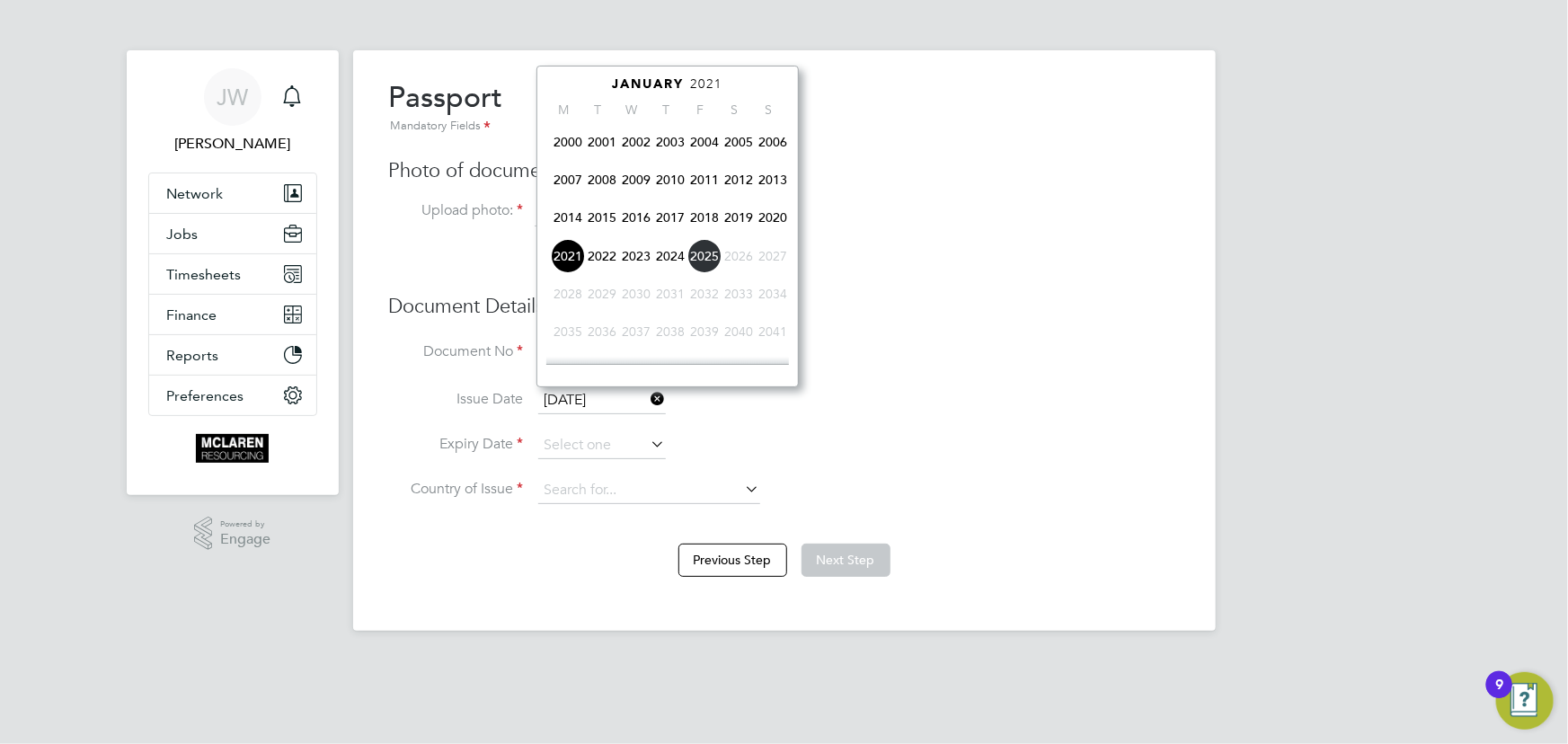
click at [771, 216] on span "2020" at bounding box center [772, 217] width 34 height 34
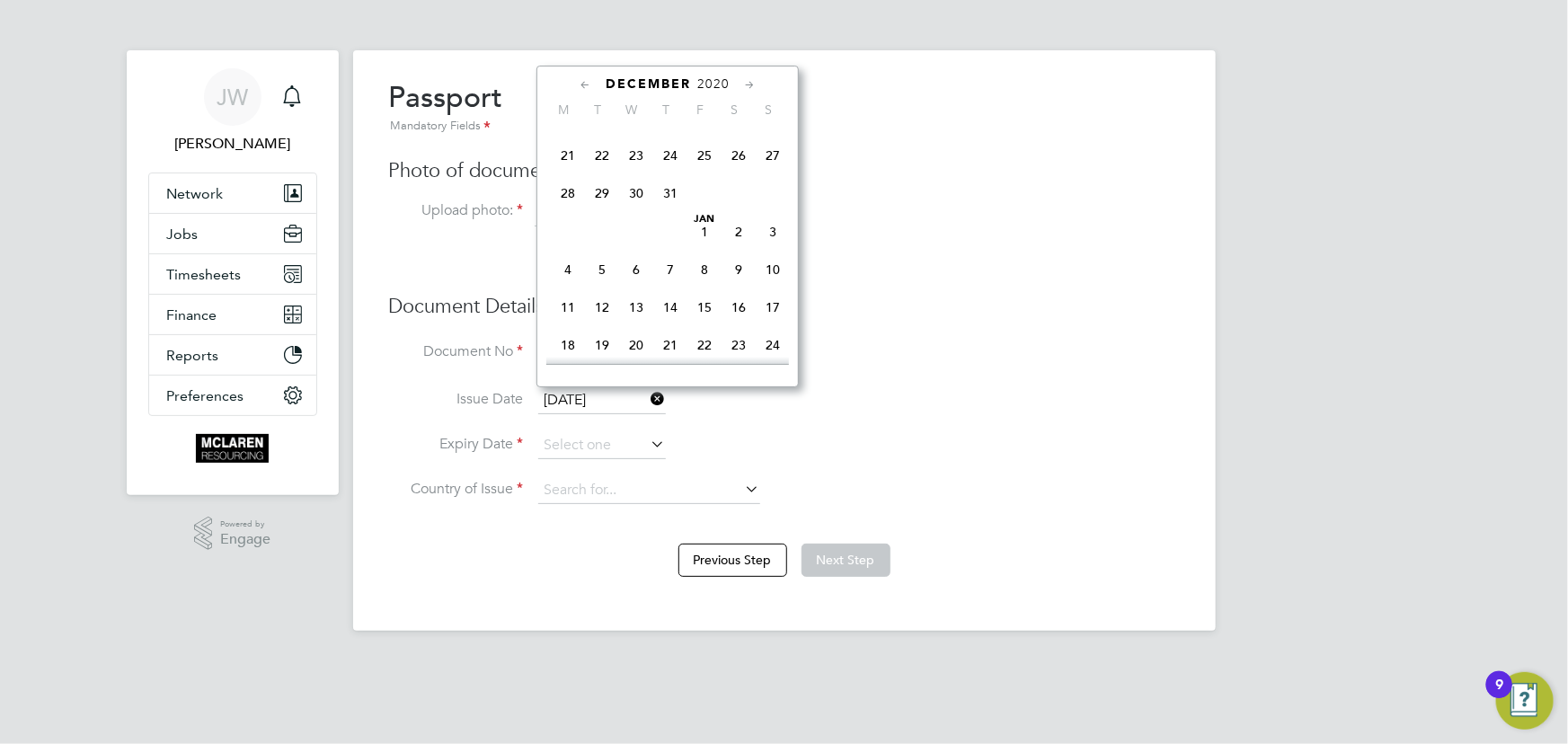
scroll to position [2831, 0]
click at [639, 254] on span "23" at bounding box center [636, 236] width 34 height 34
type input "23 Dec 2020"
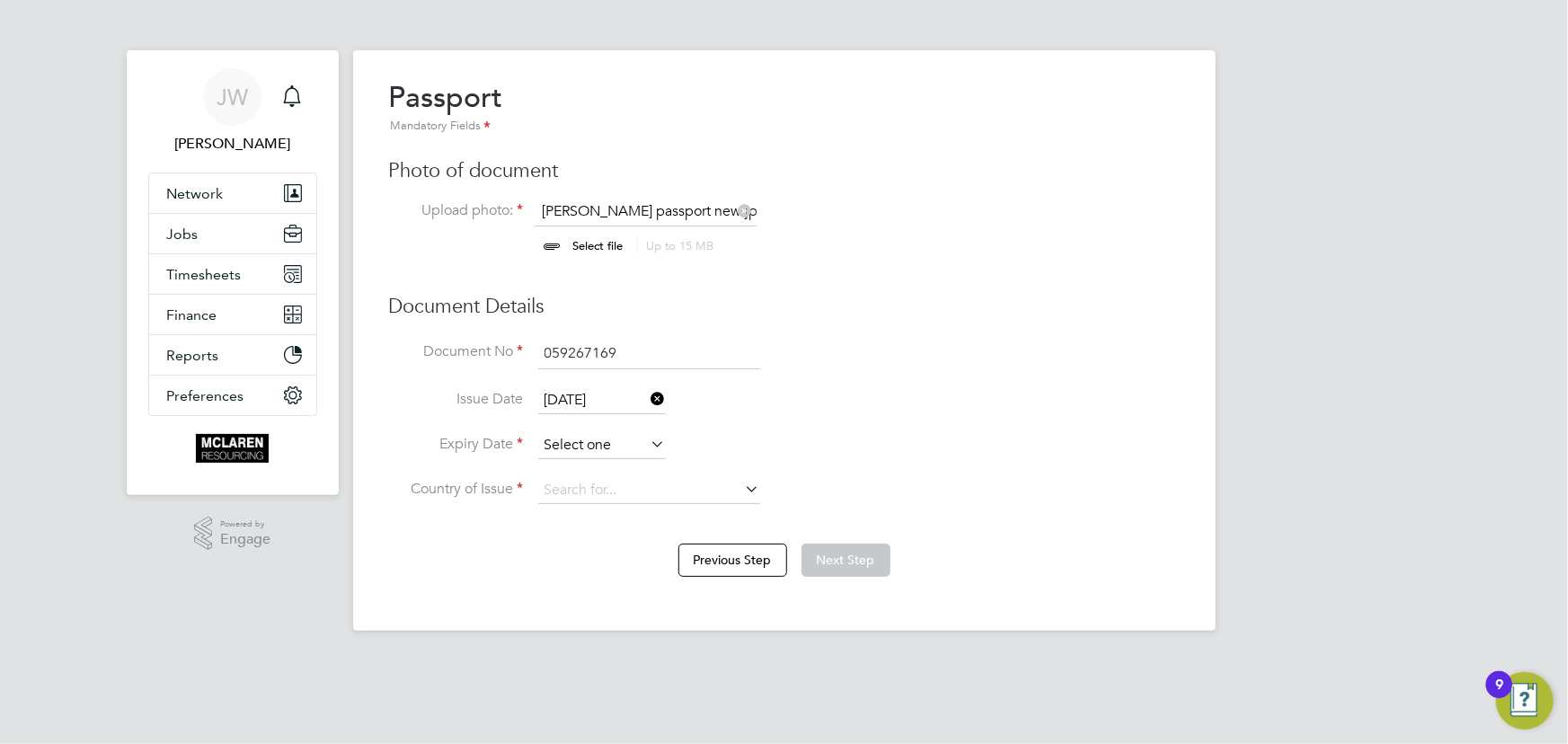
click at [623, 443] on input at bounding box center [602, 446] width 128 height 27
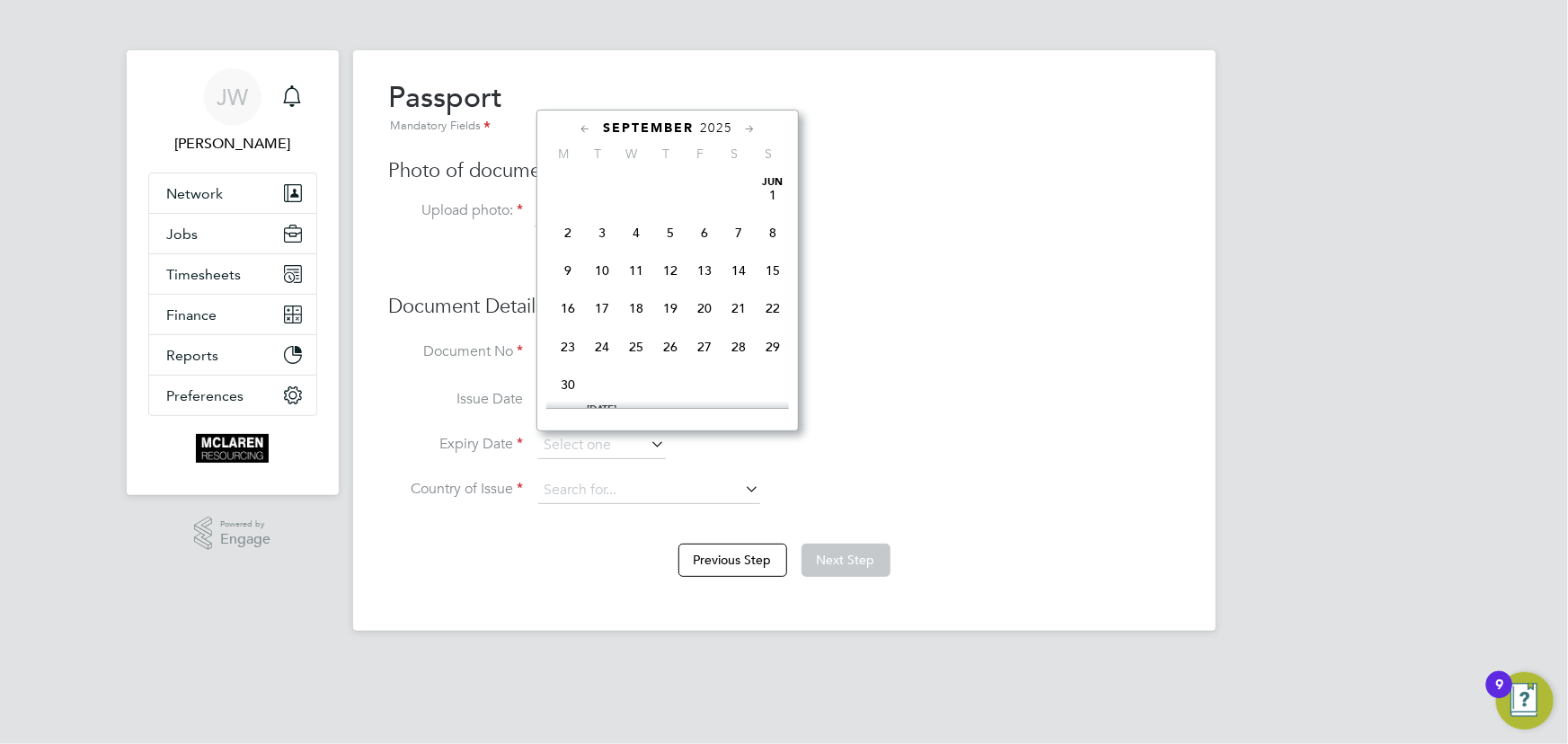
scroll to position [535, 0]
click at [717, 130] on span "2025" at bounding box center [715, 128] width 32 height 16
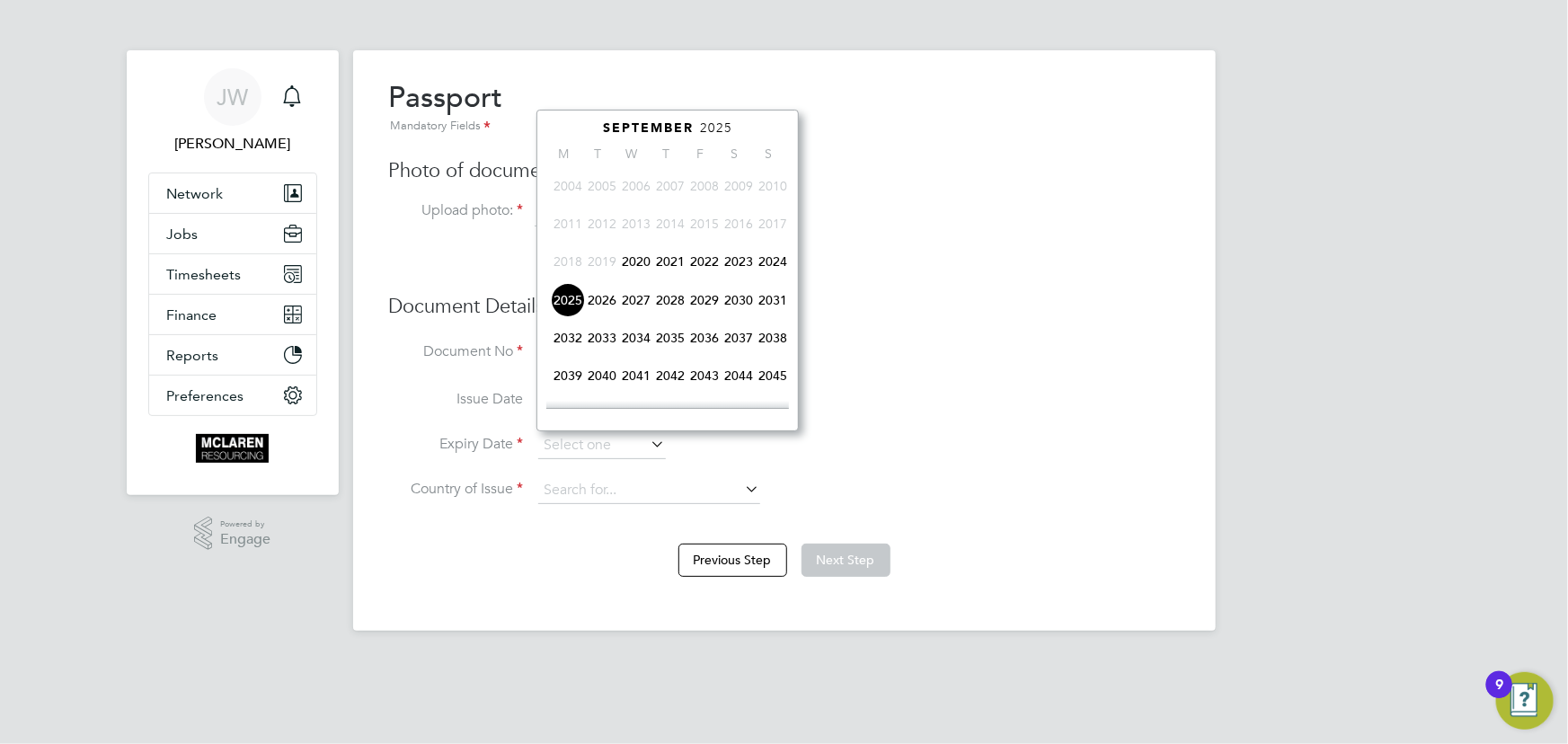
click at [742, 298] on span "2030" at bounding box center [738, 299] width 34 height 34
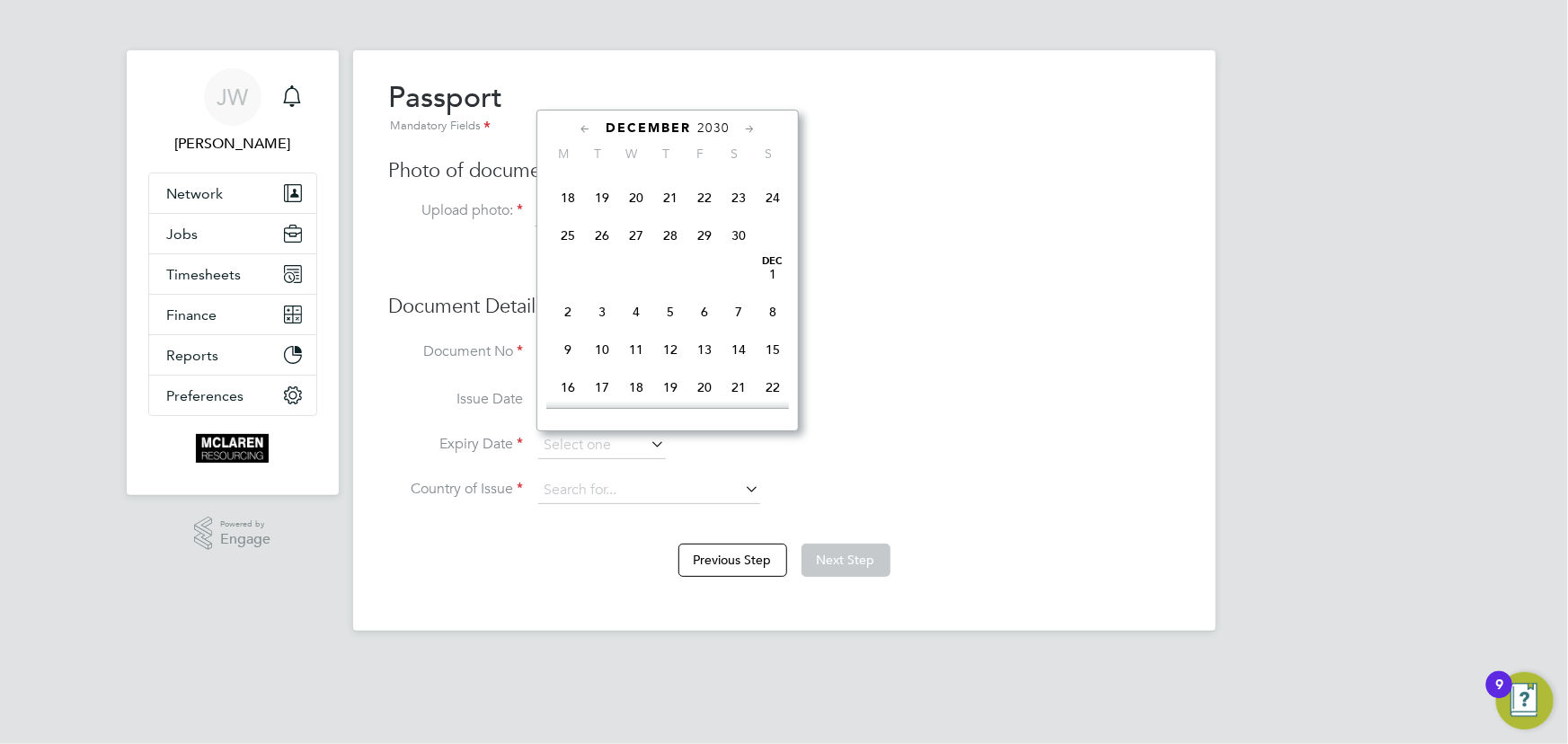
scroll to position [1198, 0]
click at [570, 333] on span "23" at bounding box center [567, 322] width 34 height 34
type input "23 Dec 2030"
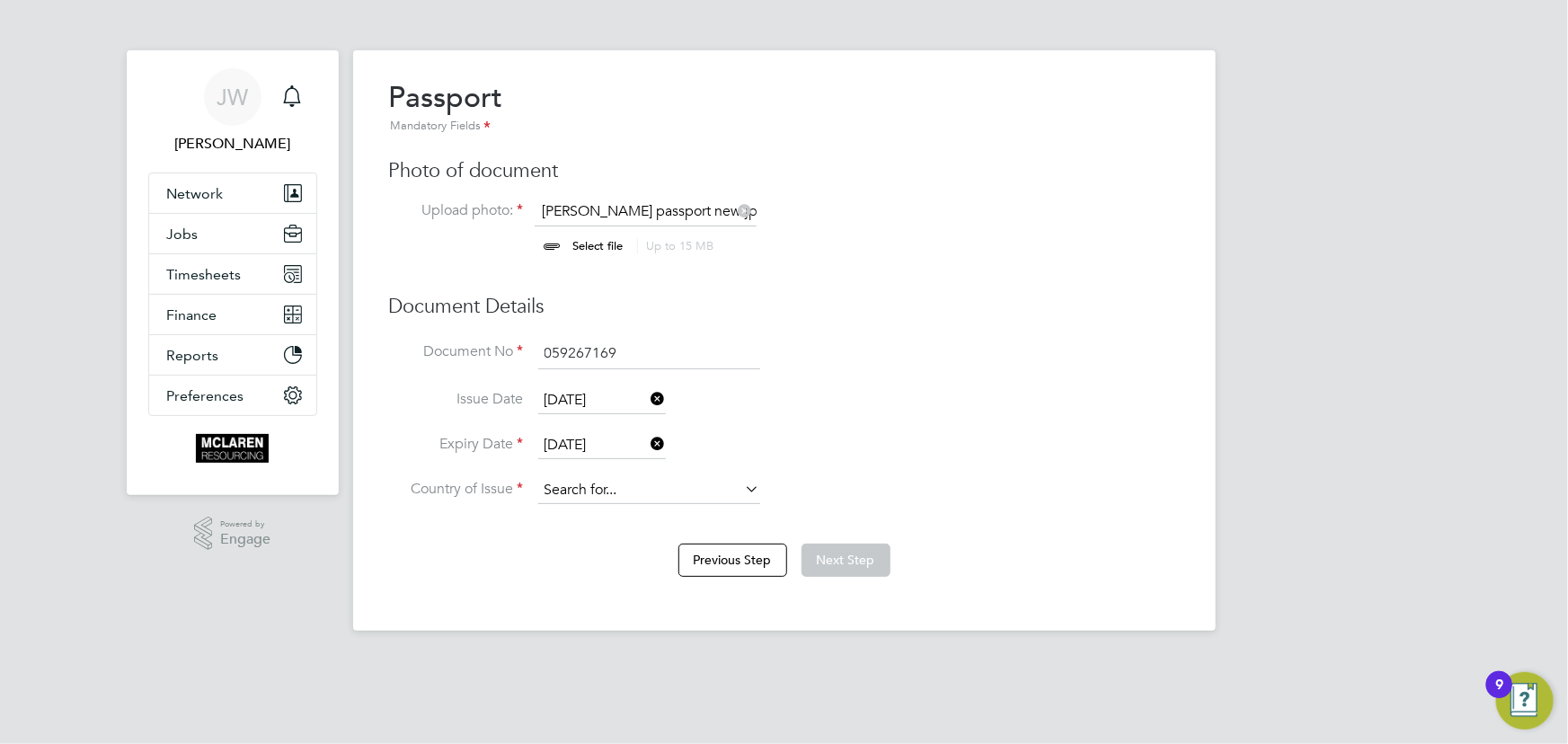
click at [656, 487] on input at bounding box center [649, 491] width 222 height 27
click at [599, 512] on li "Romani a" at bounding box center [649, 514] width 223 height 25
type input "Romania"
click at [838, 566] on button "Next Step" at bounding box center [846, 559] width 89 height 32
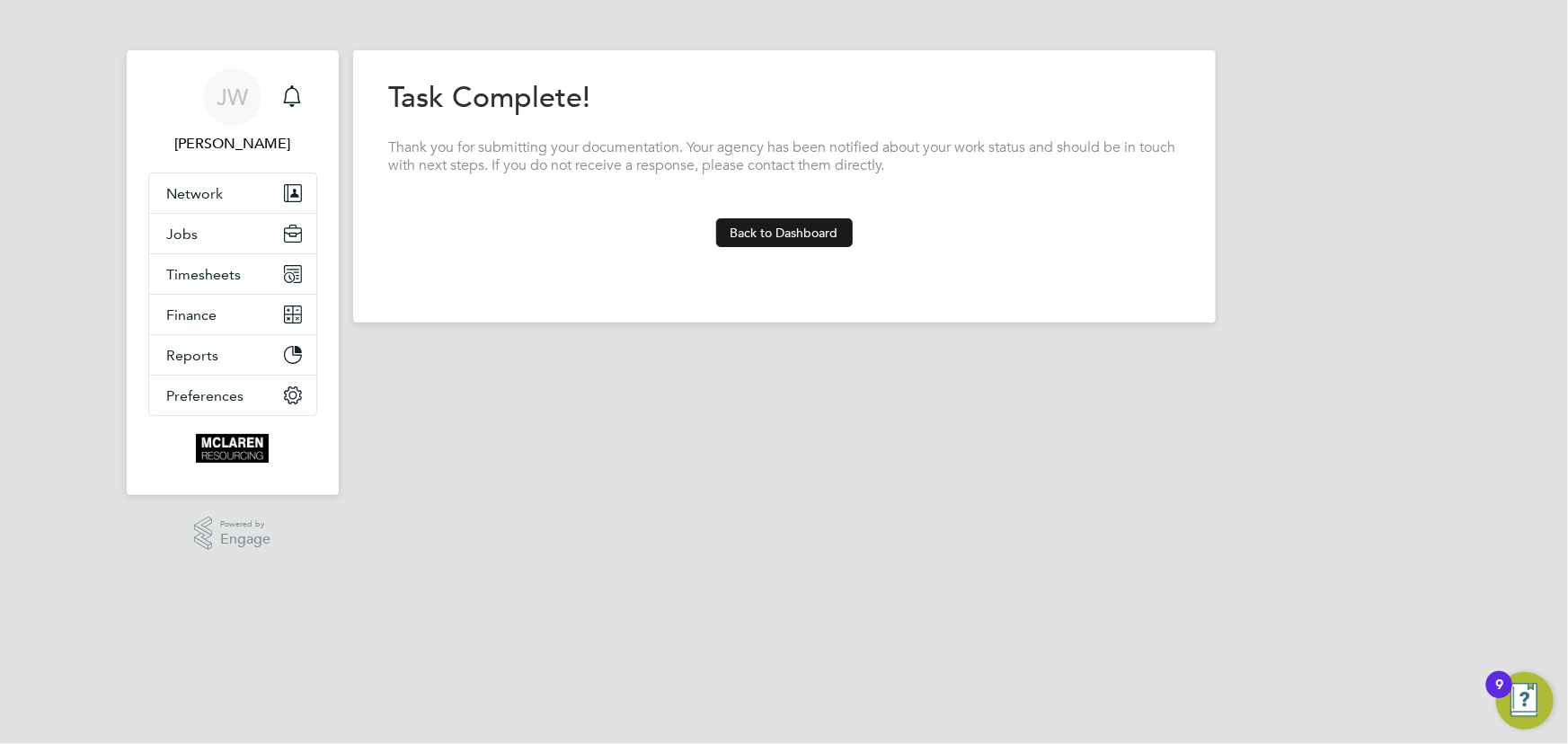
click at [835, 232] on button "Back to Dashboard" at bounding box center [784, 232] width 137 height 29
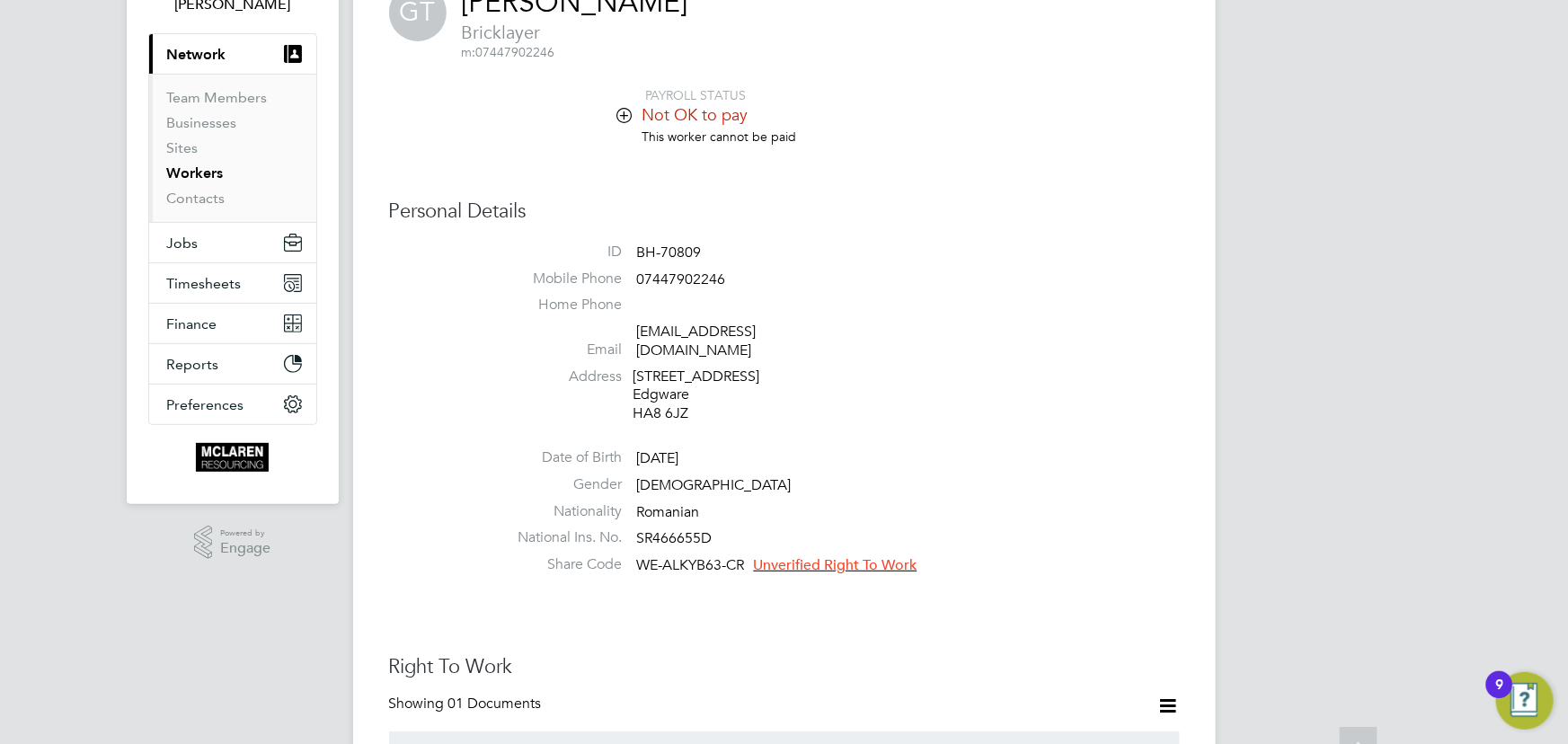
scroll to position [326, 0]
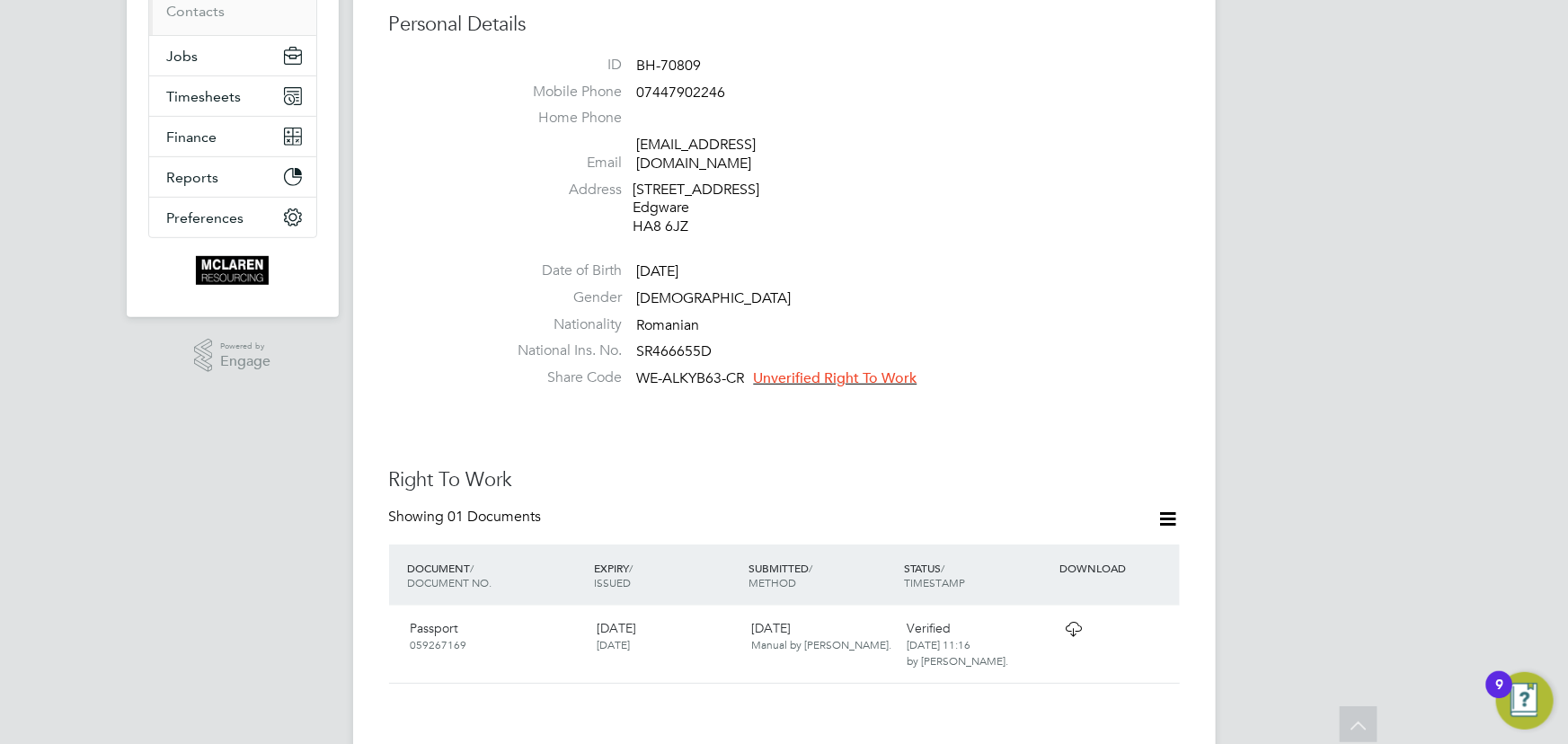
click at [871, 369] on span "Unverified Right To Work" at bounding box center [835, 378] width 163 height 18
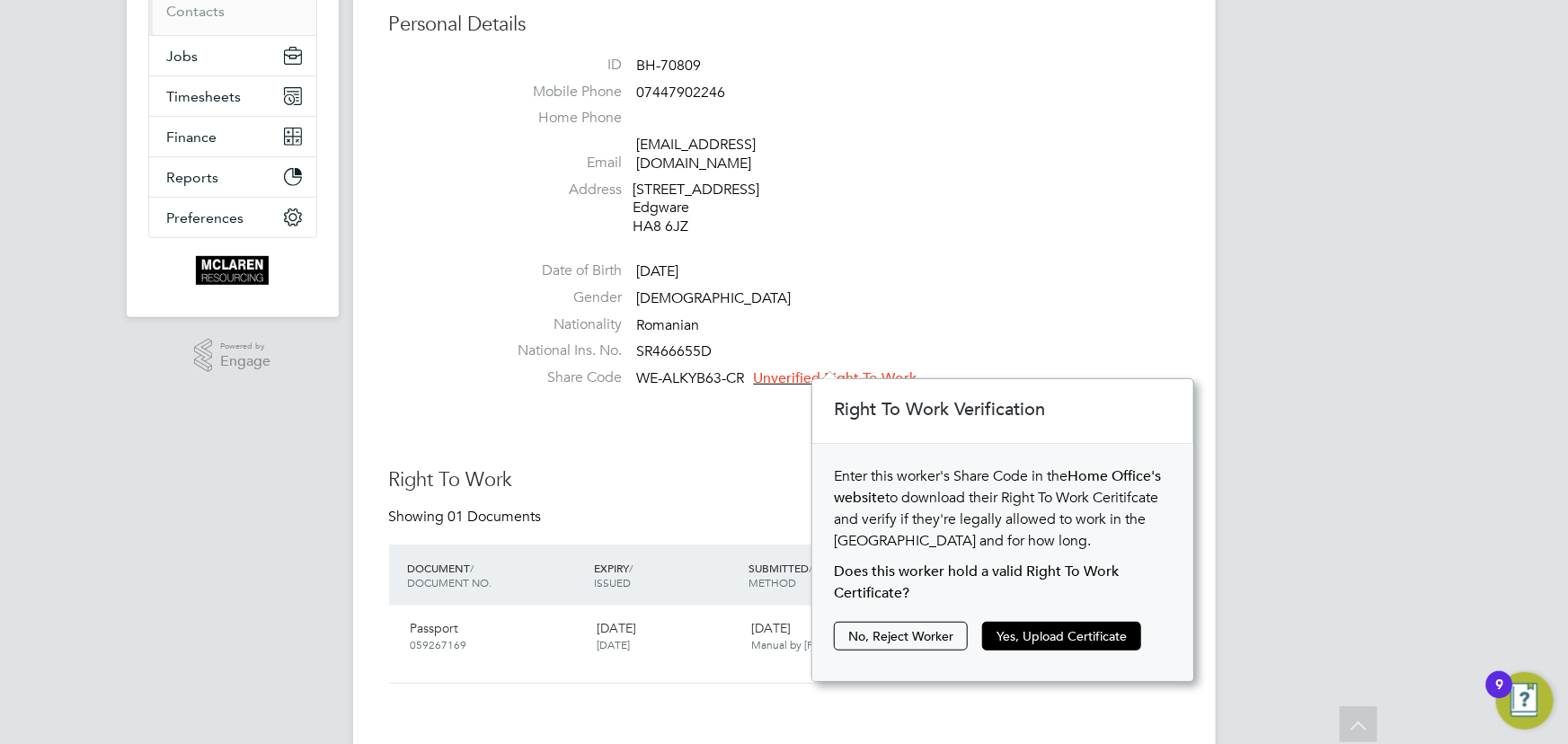
scroll to position [18, 162]
click at [1042, 618] on div "Enter this worker's Share Code in the Home Office's website to download their R…" at bounding box center [1002, 563] width 381 height 237
click at [1047, 640] on button "Yes, Upload Certificate" at bounding box center [1062, 636] width 159 height 29
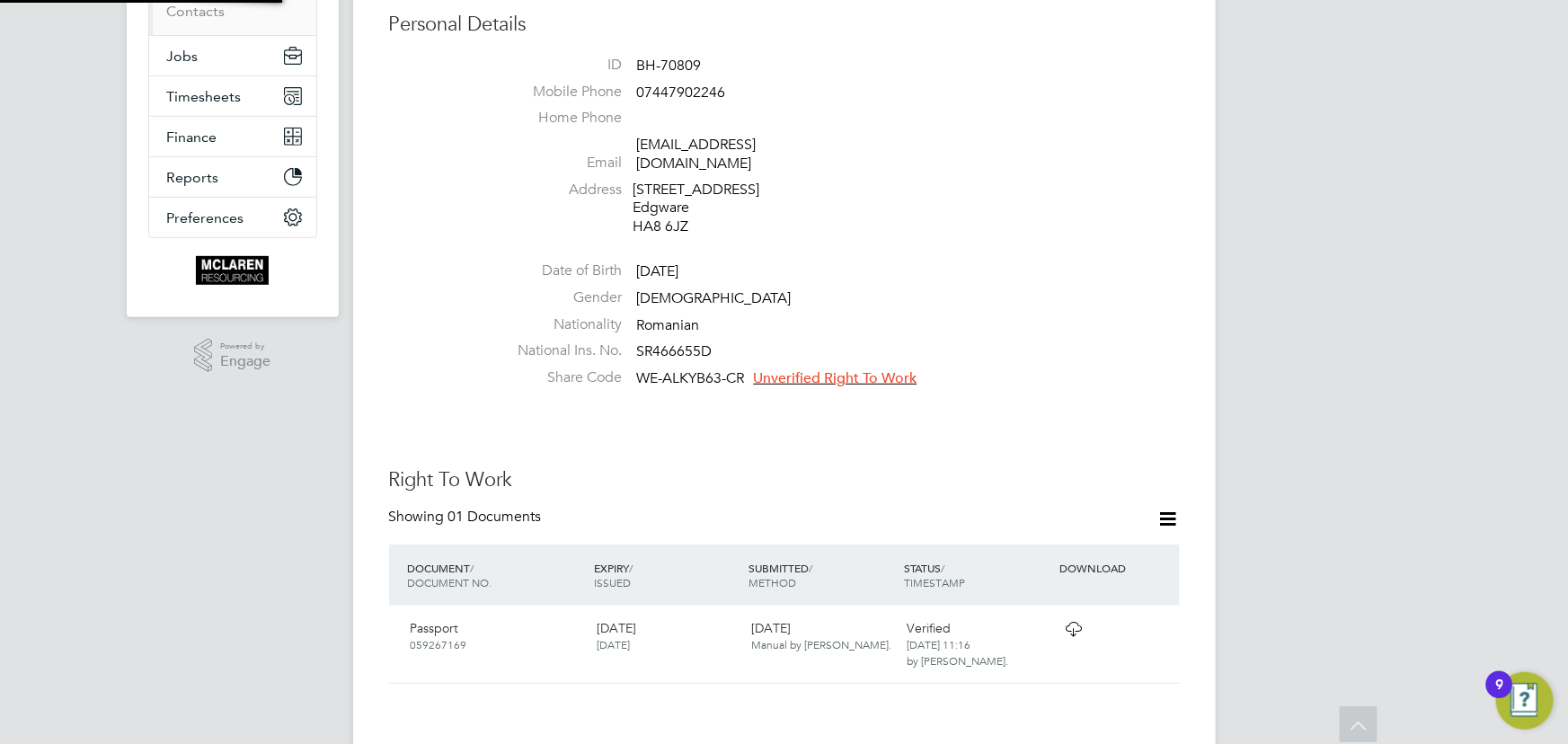
scroll to position [63, 382]
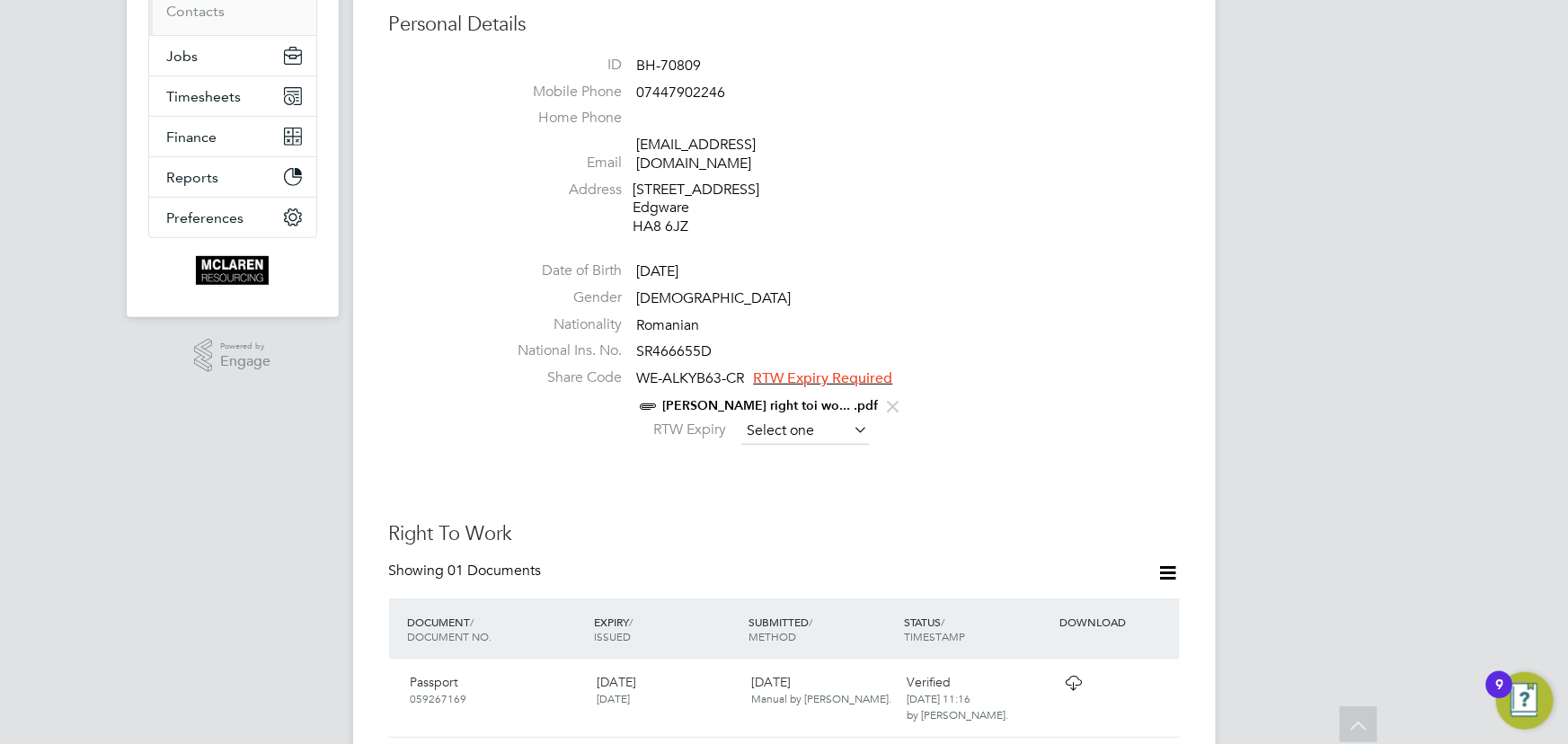
drag, startPoint x: 804, startPoint y: 420, endPoint x: 822, endPoint y: 416, distance: 18.4
click at [805, 420] on input at bounding box center [805, 431] width 128 height 27
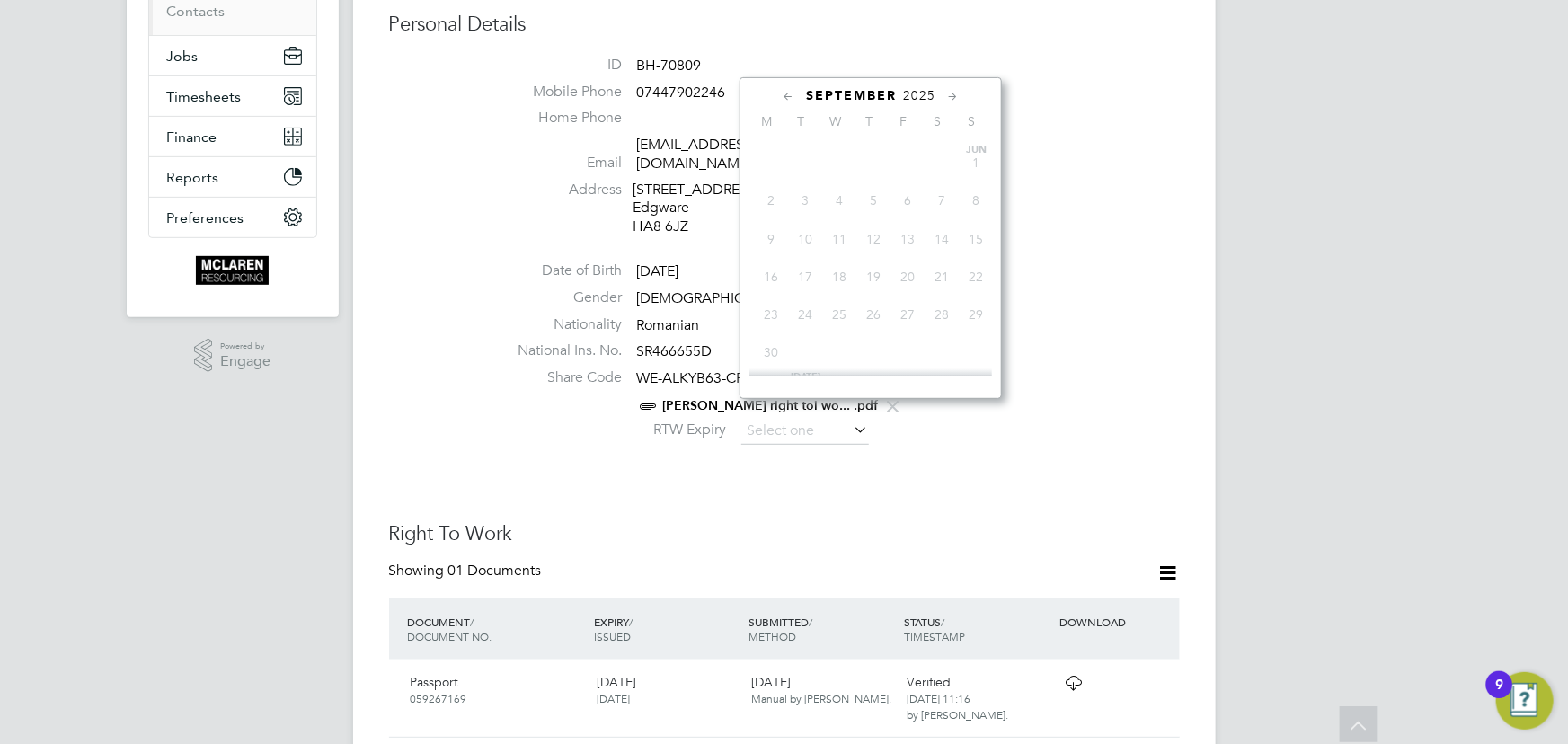
scroll to position [535, 0]
click at [913, 92] on span "2025" at bounding box center [919, 96] width 32 height 16
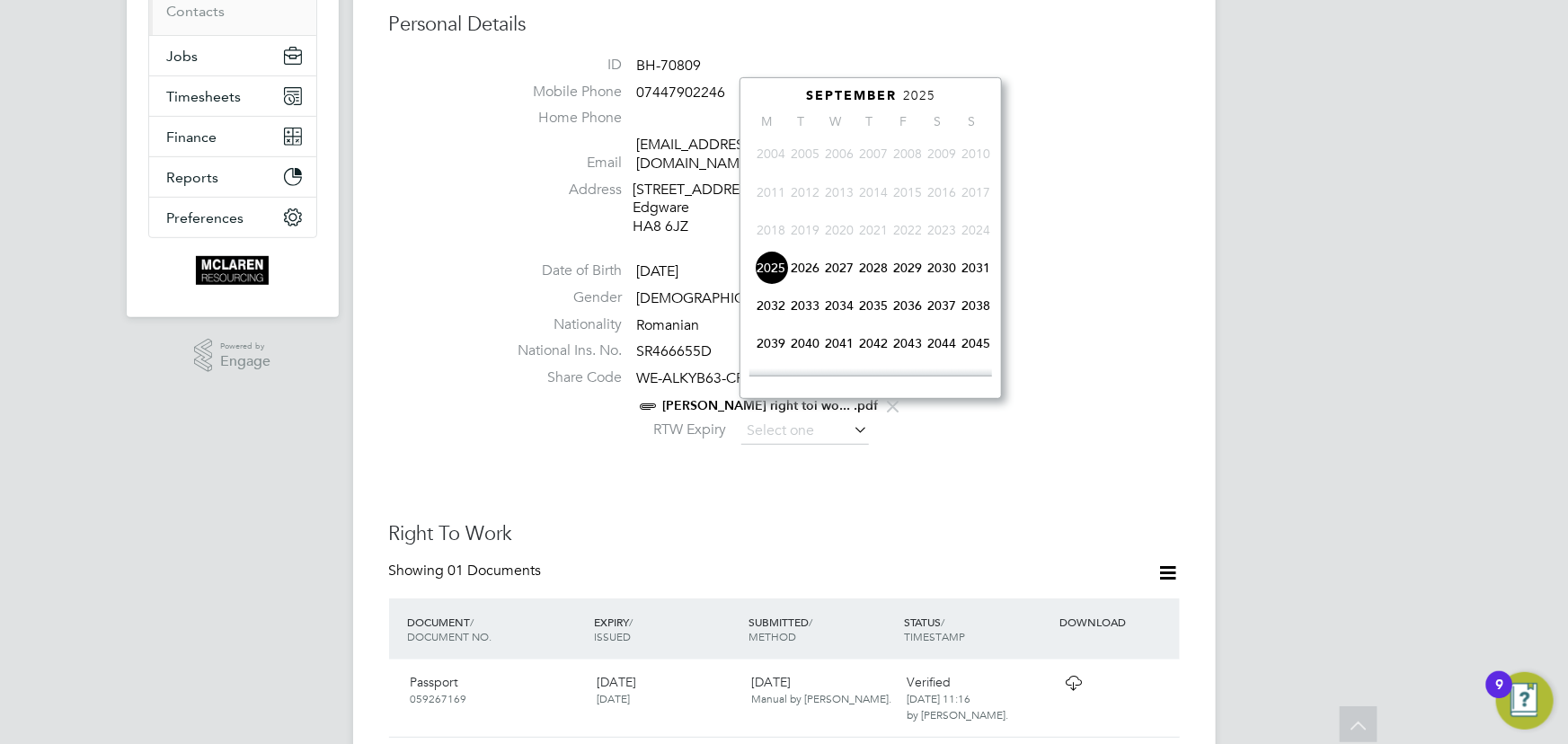
click at [843, 271] on span "2027" at bounding box center [838, 267] width 34 height 34
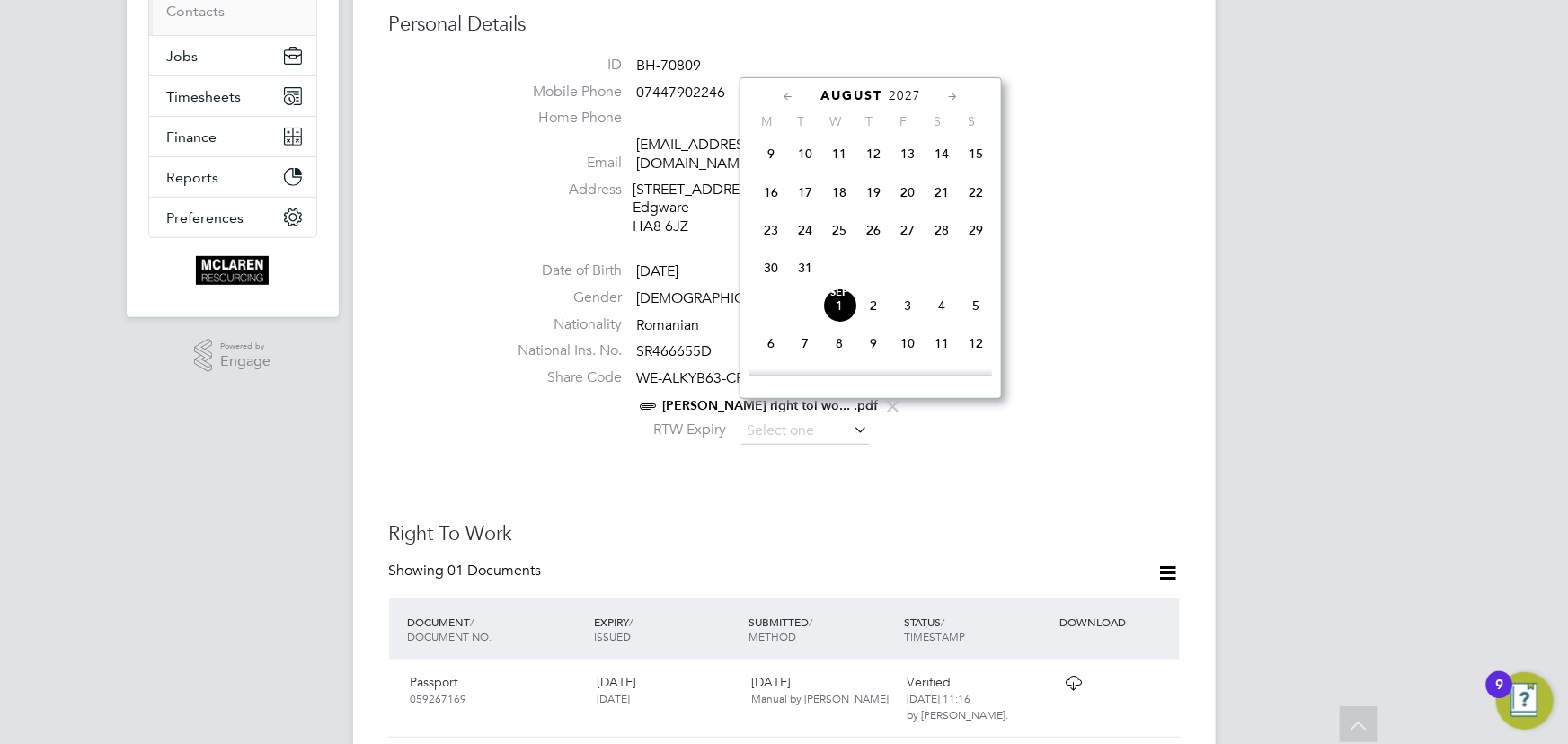
scroll to position [0, 0]
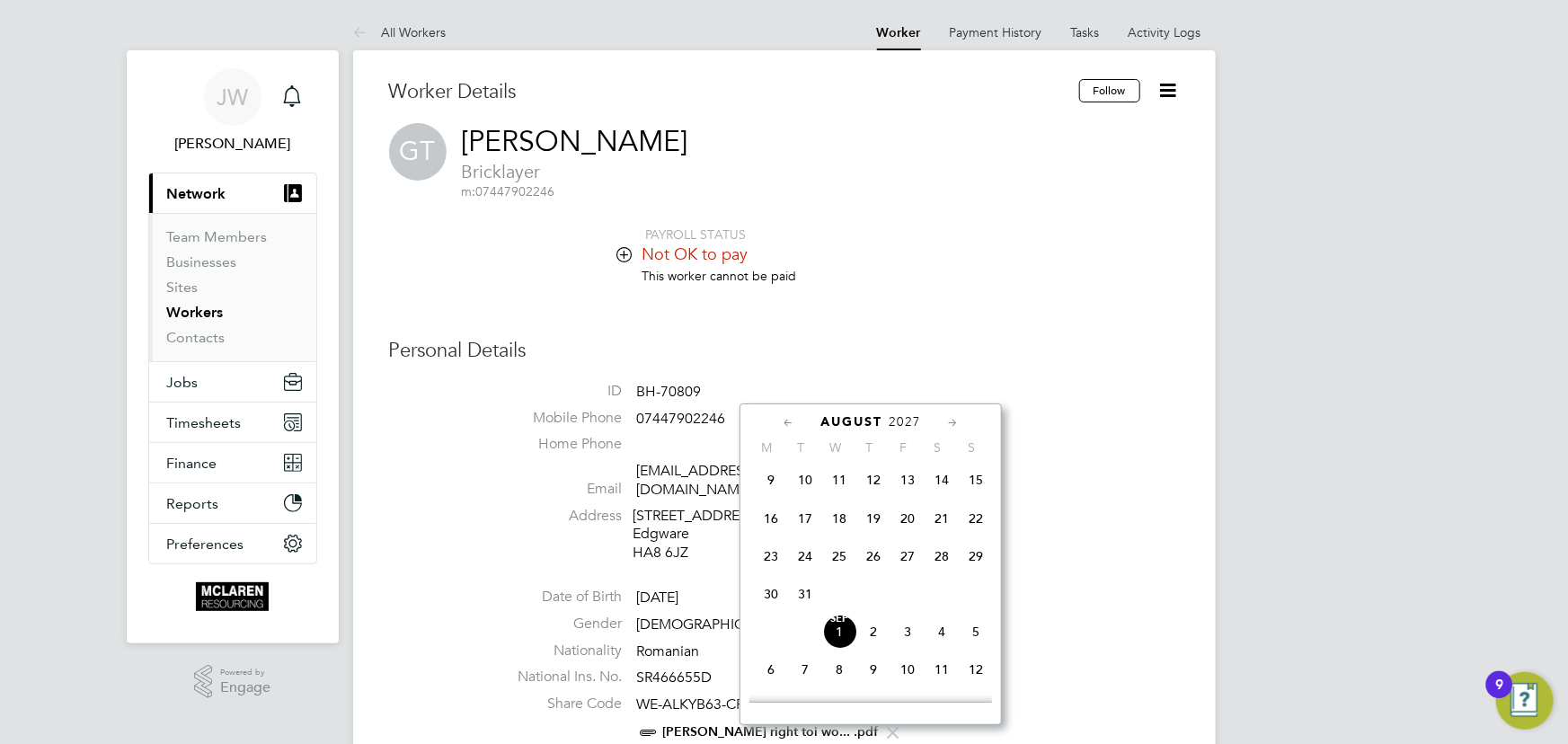
click at [935, 521] on span "21" at bounding box center [941, 518] width 34 height 34
type input "21 Aug 2027"
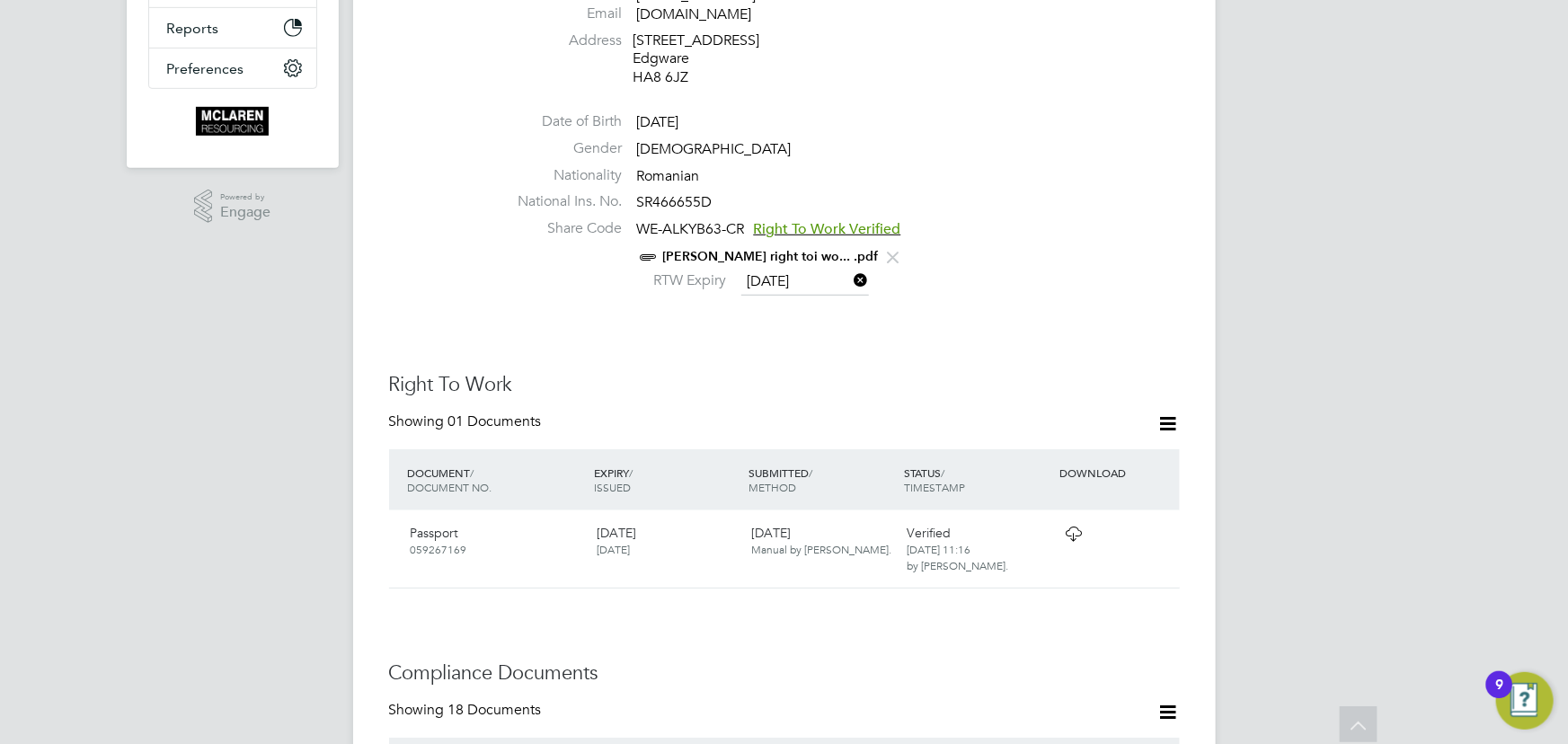
scroll to position [244, 0]
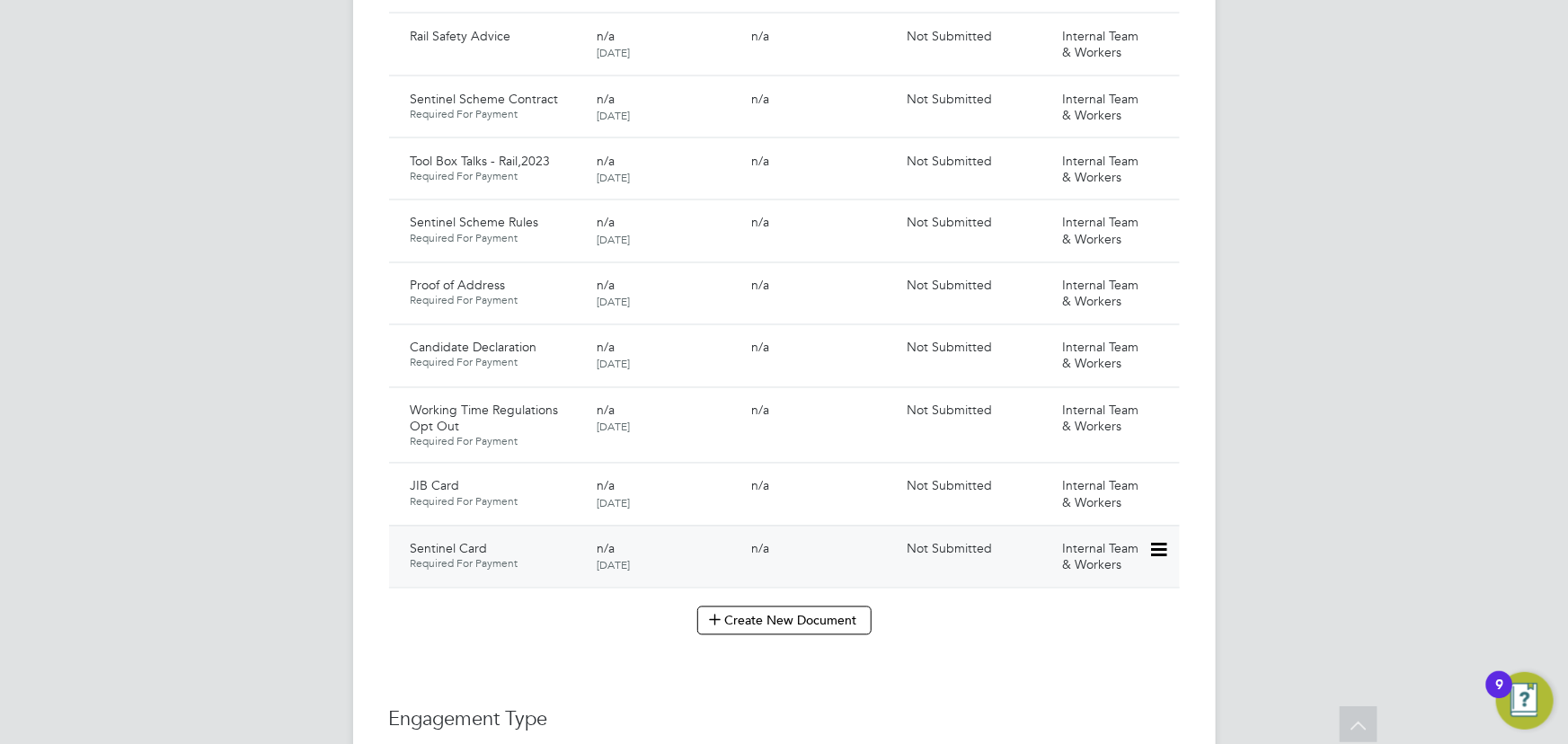
scroll to position [1796, 0]
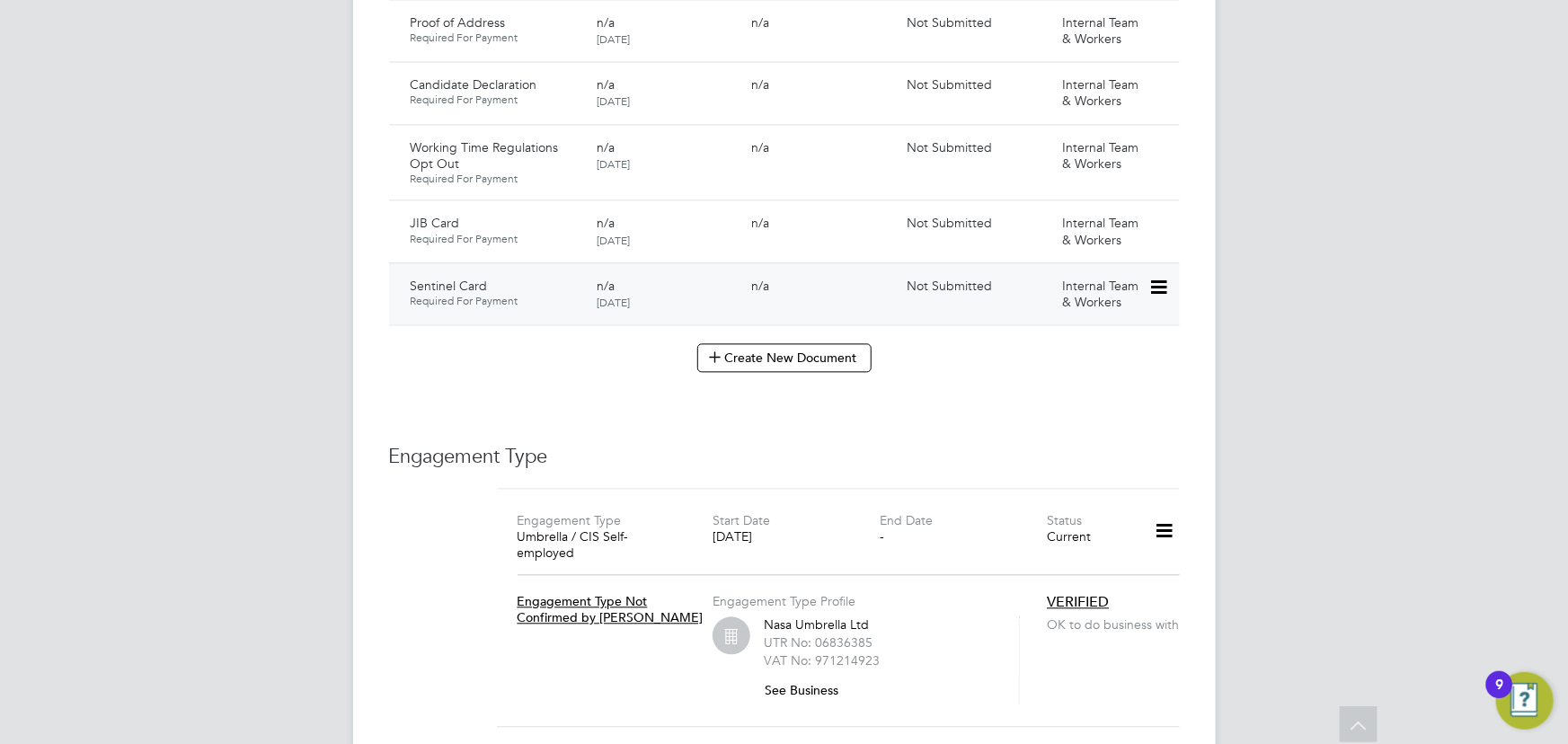
click at [1160, 276] on icon at bounding box center [1158, 287] width 18 height 22
click at [1066, 340] on li "Submit Document" at bounding box center [1100, 337] width 133 height 26
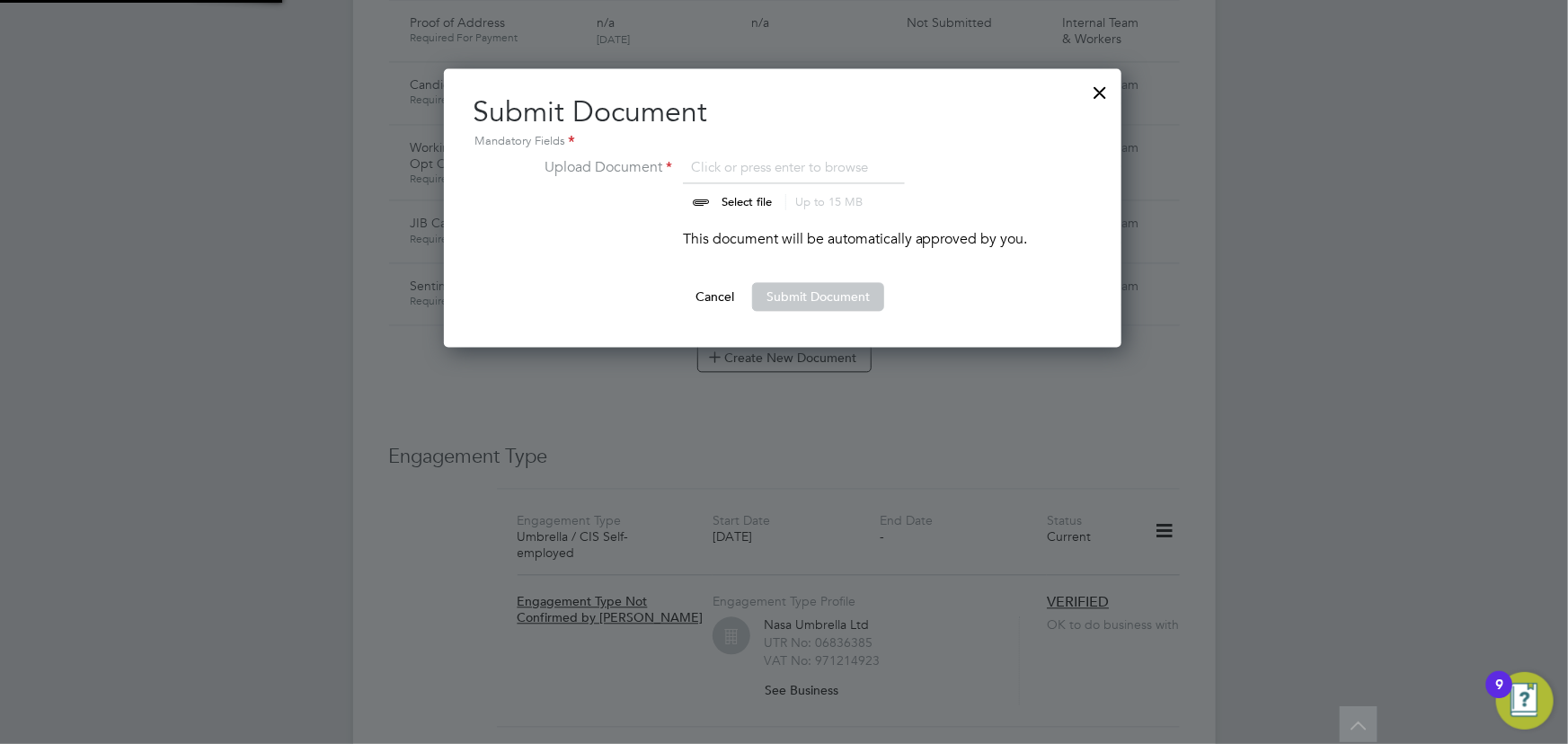
scroll to position [278, 680]
click at [758, 201] on input "file" at bounding box center [763, 182] width 282 height 54
type input "C:\fakepath\[PERSON_NAME] Sentinel.jpeg"
drag, startPoint x: 820, startPoint y: 298, endPoint x: 1402, endPoint y: 368, distance: 586.2
click at [829, 298] on button "Submit Document" at bounding box center [817, 296] width 132 height 29
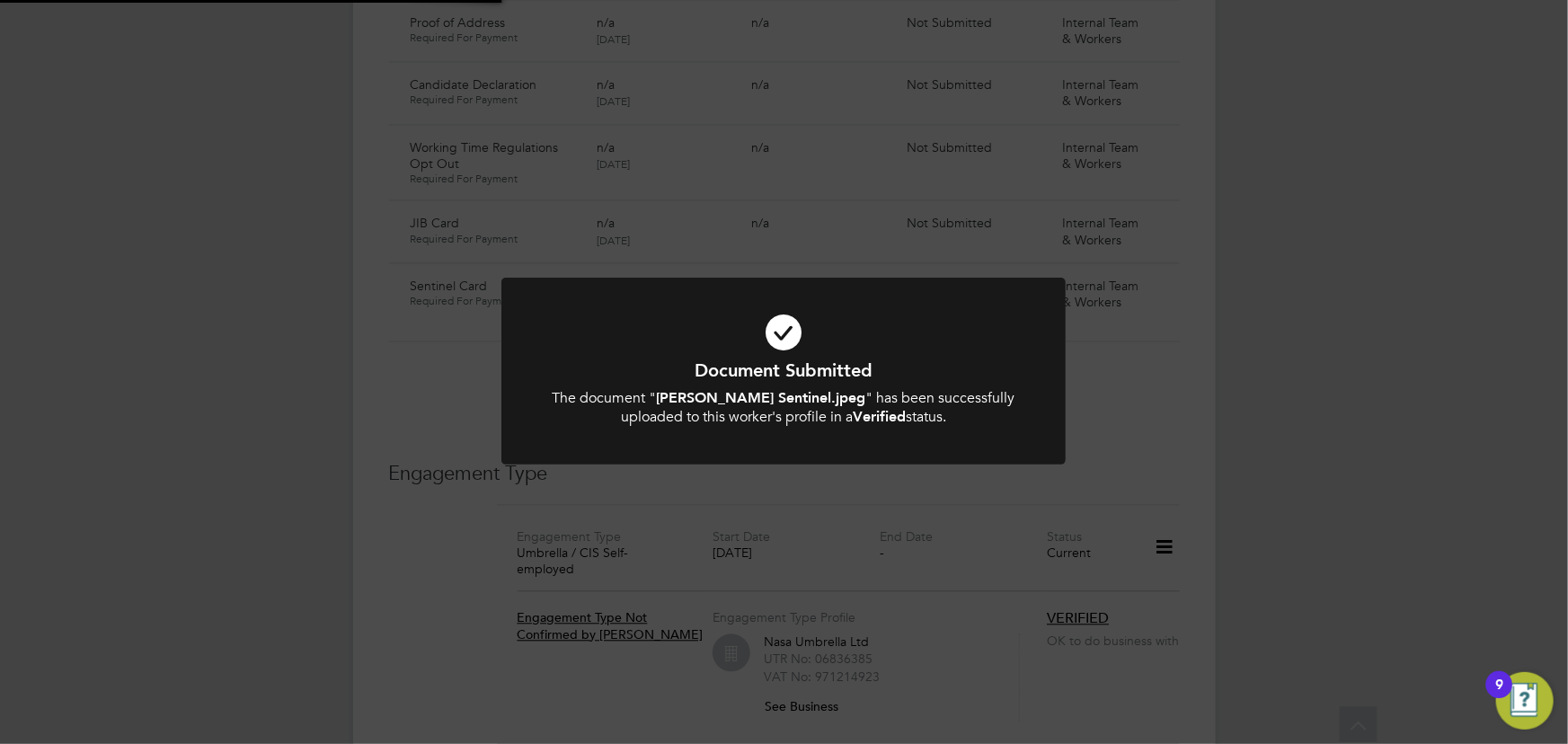
click at [1414, 368] on div "Document Submitted The document " [PERSON_NAME] Sentinel.jpeg " has been succes…" at bounding box center [784, 372] width 1568 height 744
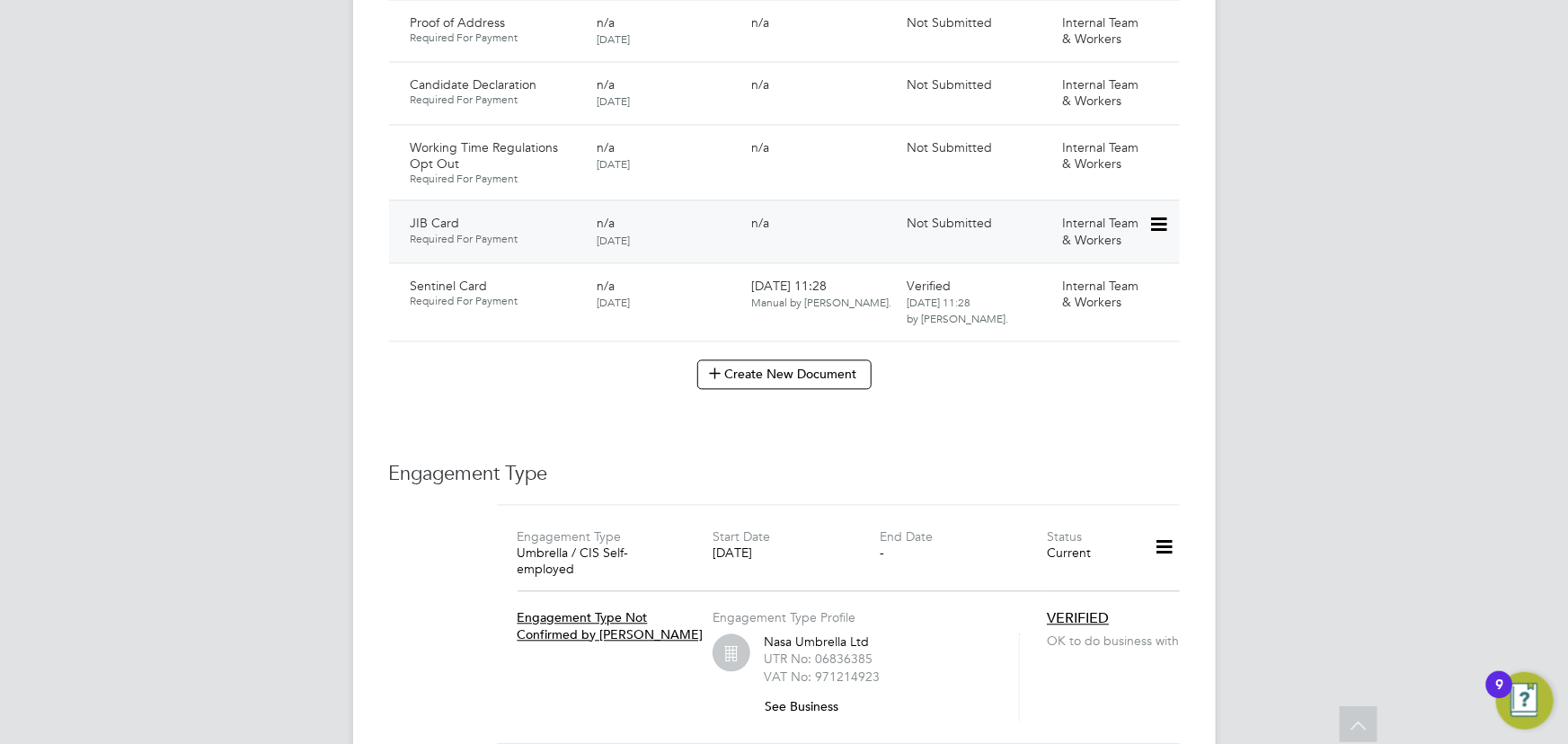
click at [1153, 213] on icon at bounding box center [1158, 224] width 18 height 22
click at [1092, 269] on li "Submit Document" at bounding box center [1100, 274] width 133 height 26
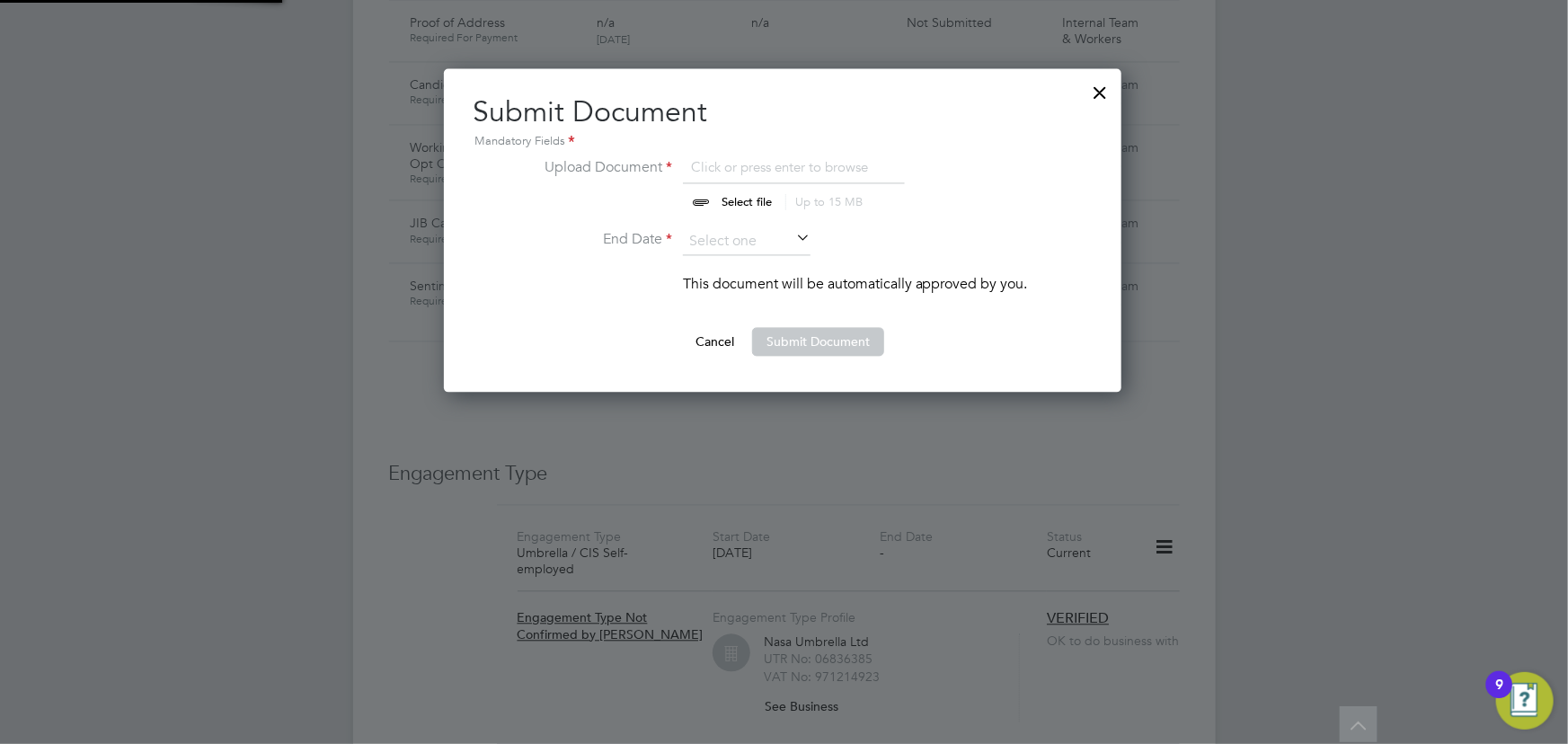
scroll to position [323, 680]
click at [747, 198] on input "file" at bounding box center [763, 182] width 282 height 54
type input "C:\fakepath\[PERSON_NAME] jib front.pdf"
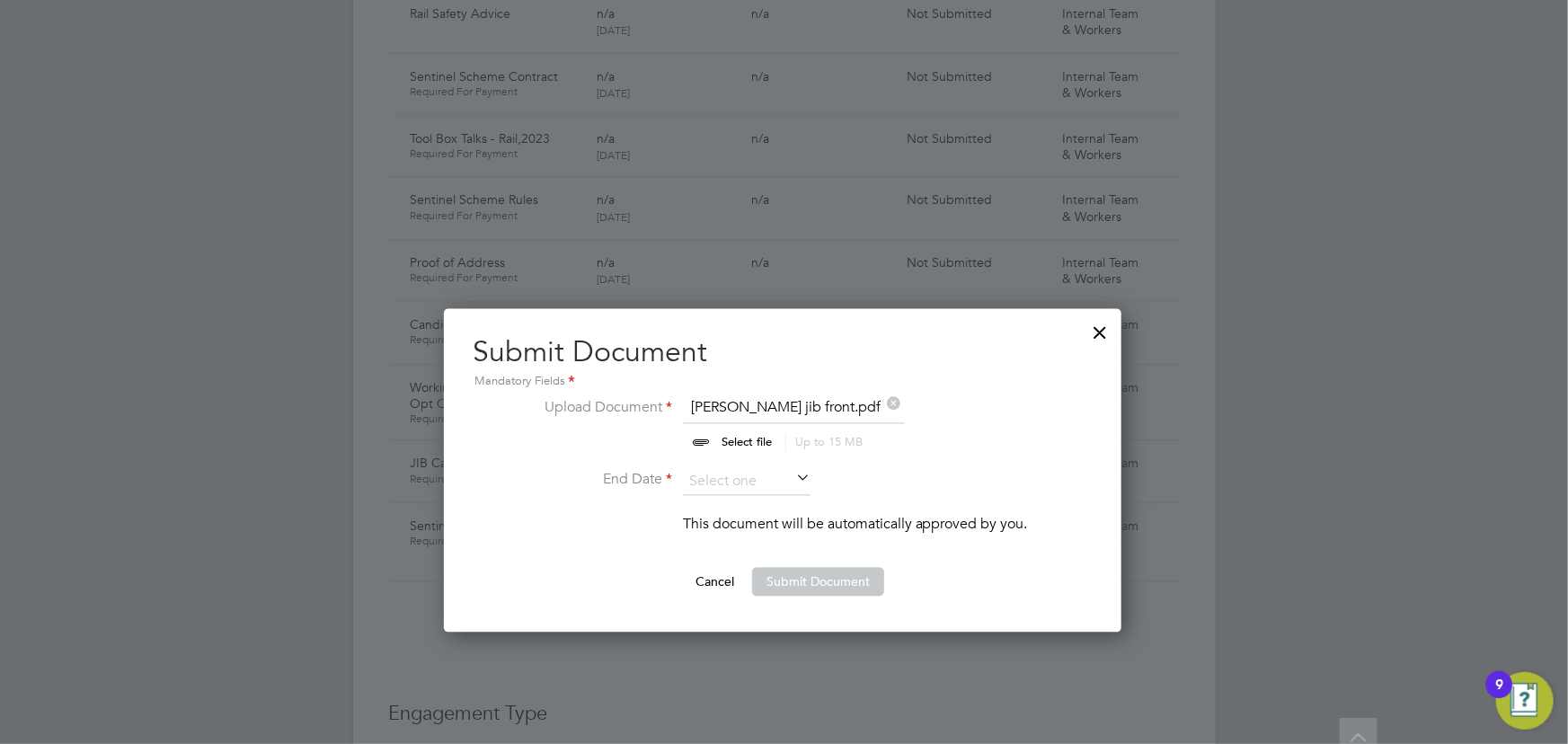
scroll to position [1551, 0]
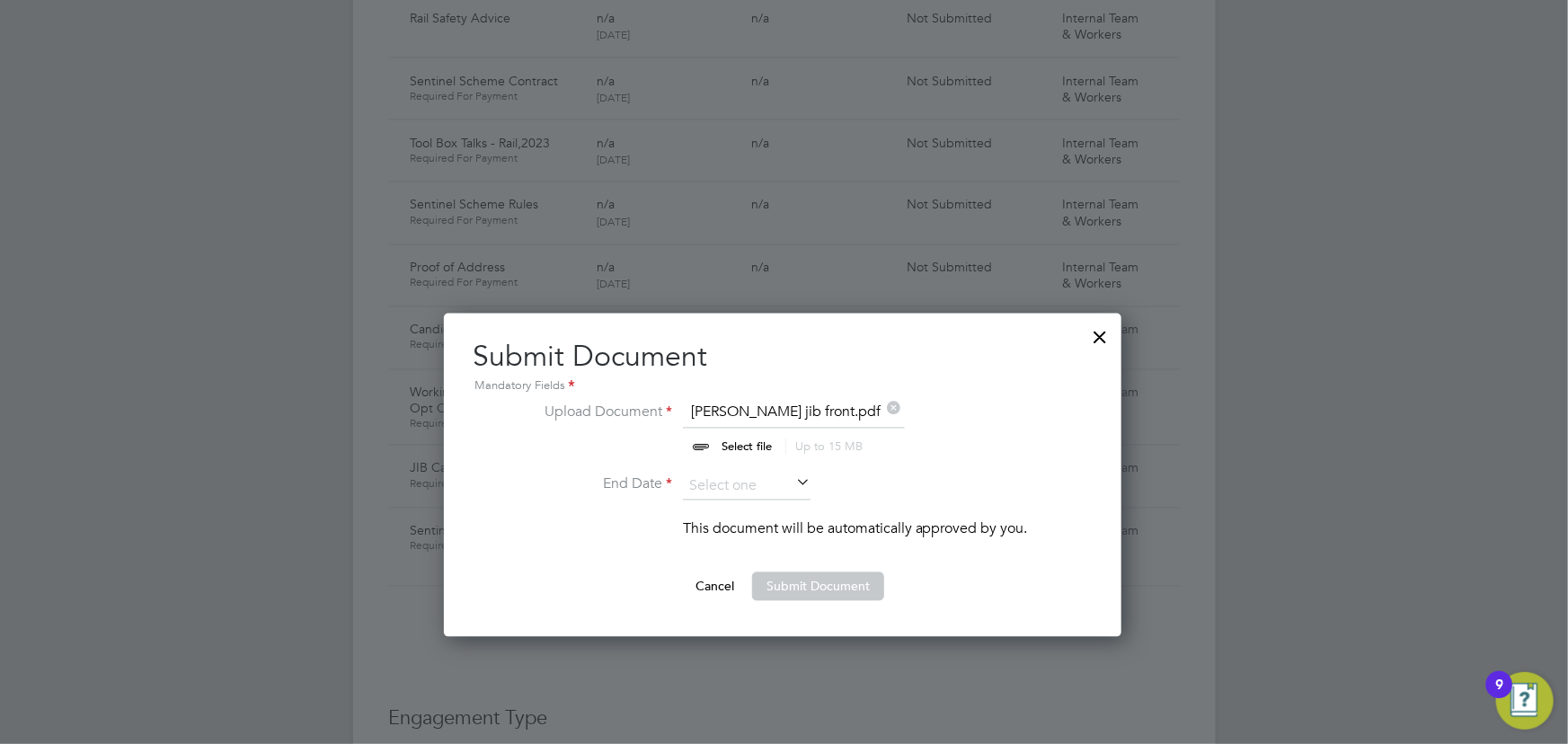
click at [793, 485] on icon at bounding box center [793, 484] width 0 height 26
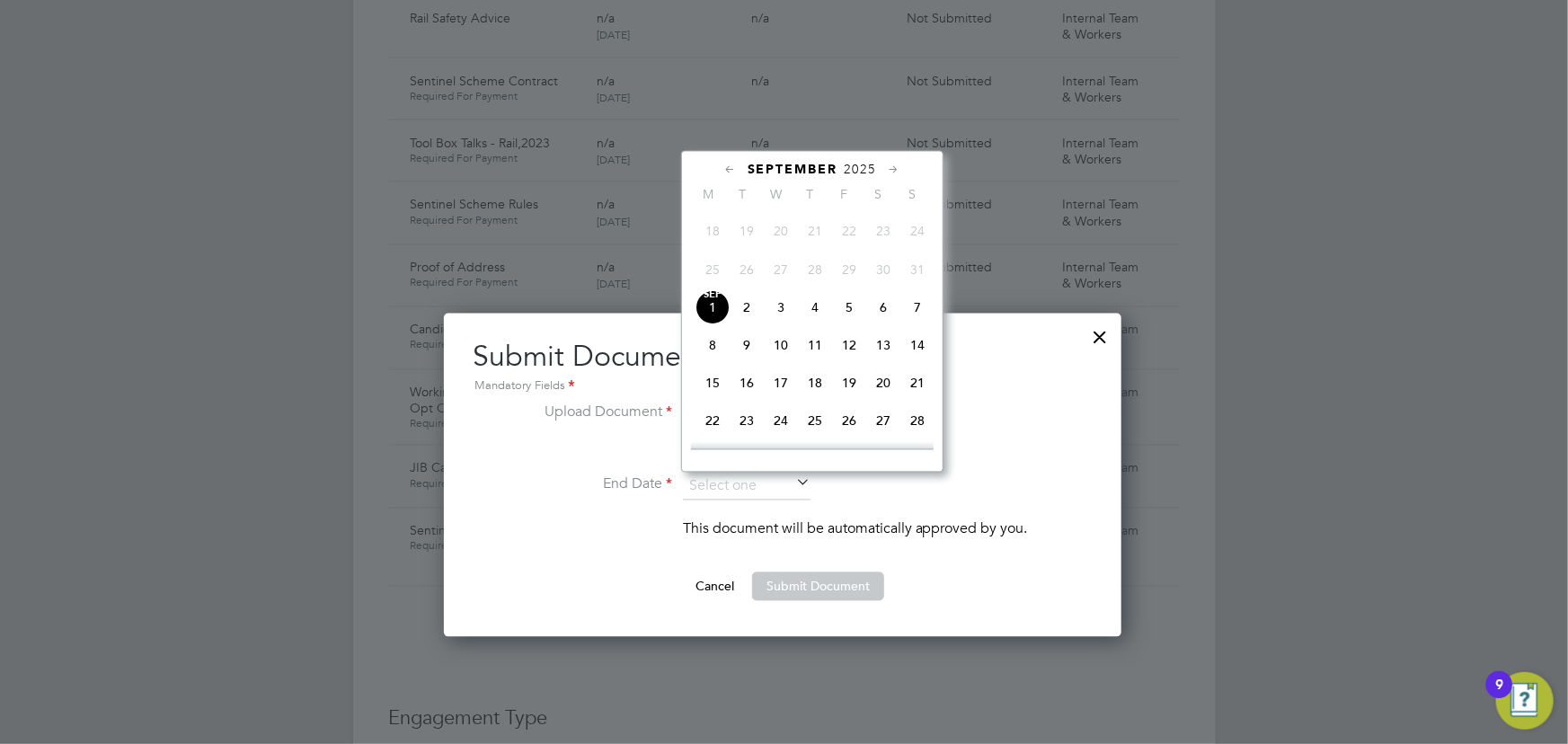
click at [869, 161] on span "2025" at bounding box center [860, 169] width 32 height 16
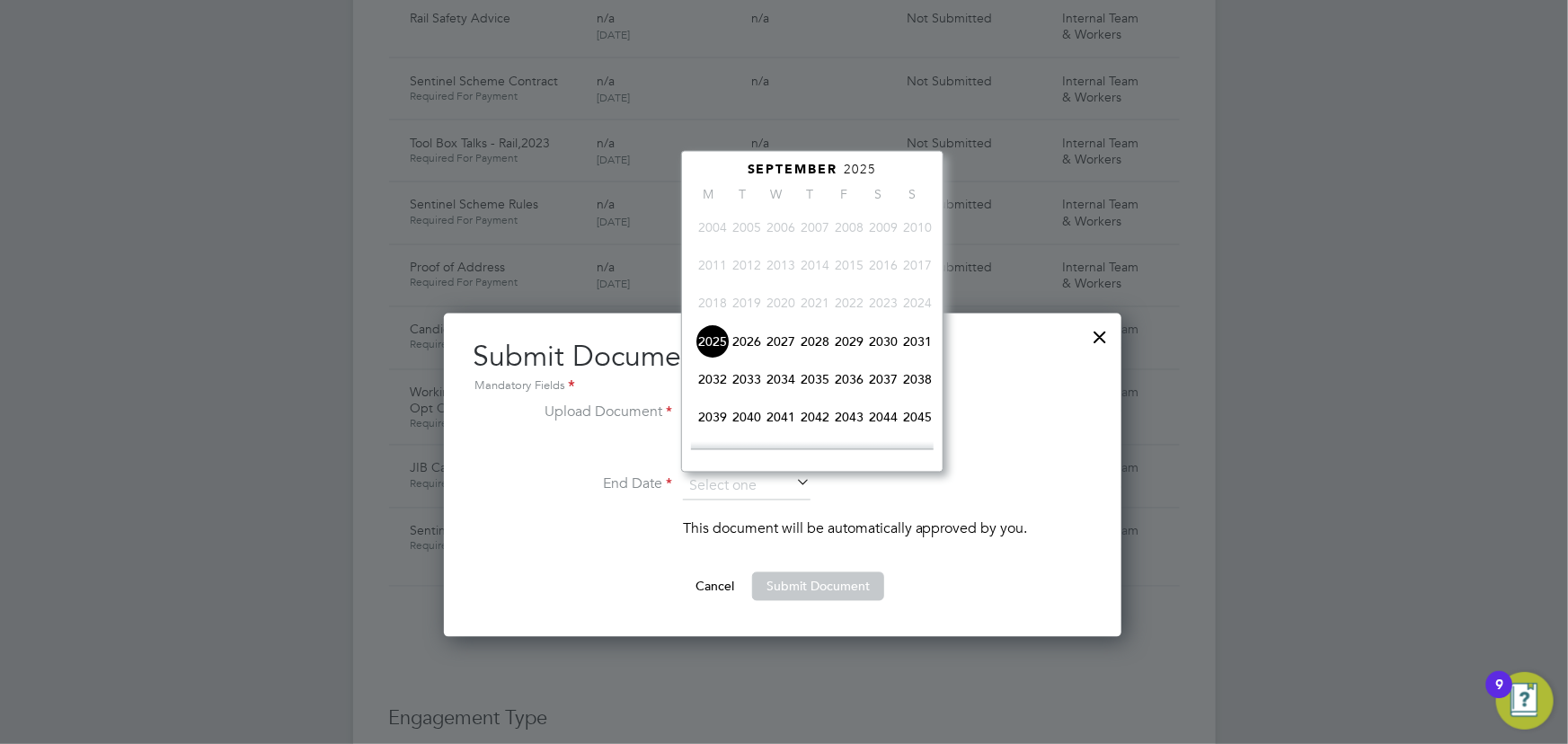
click at [741, 343] on span "2026" at bounding box center [746, 341] width 34 height 34
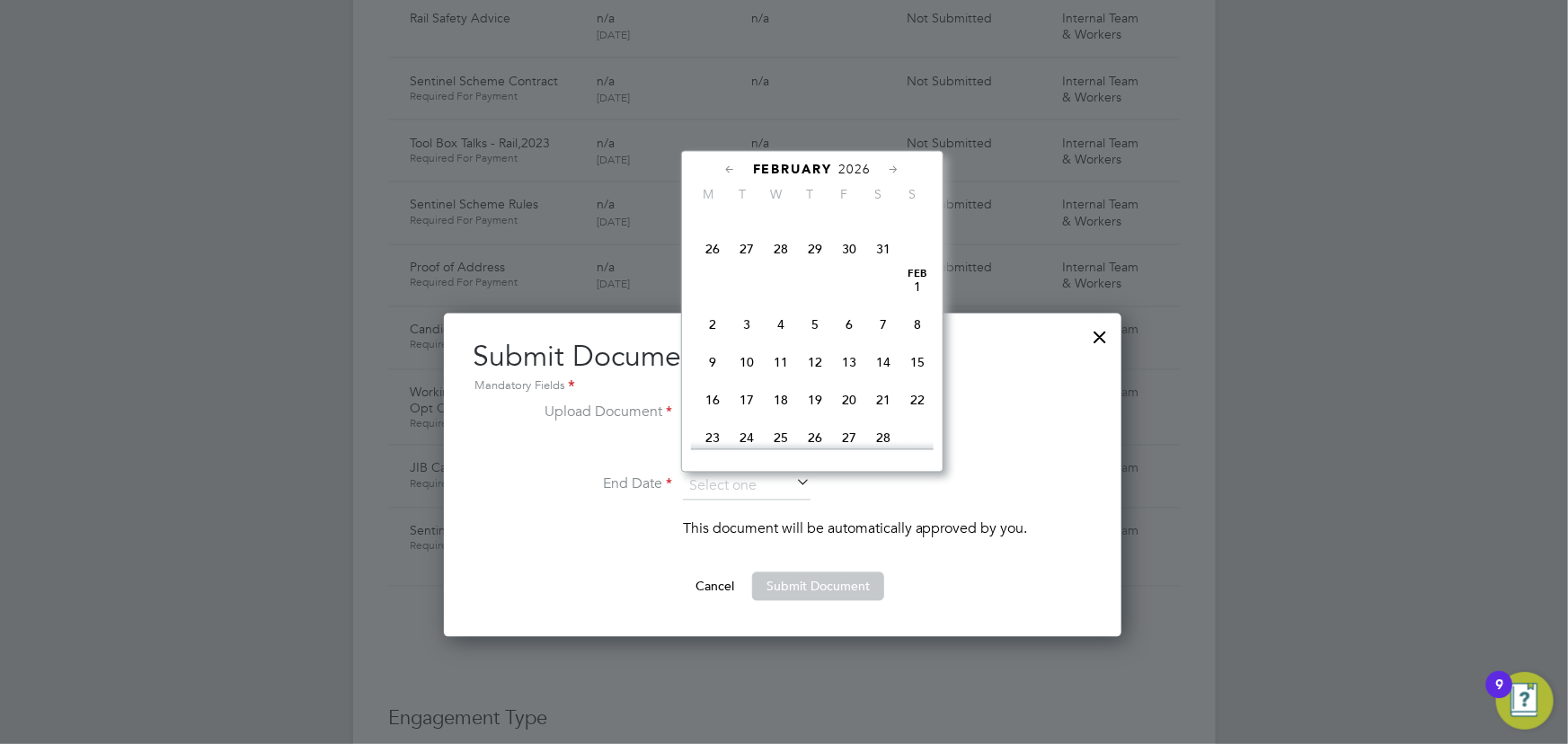
scroll to position [328, 0]
click at [877, 363] on span "14" at bounding box center [883, 362] width 34 height 34
type input "[DATE]"
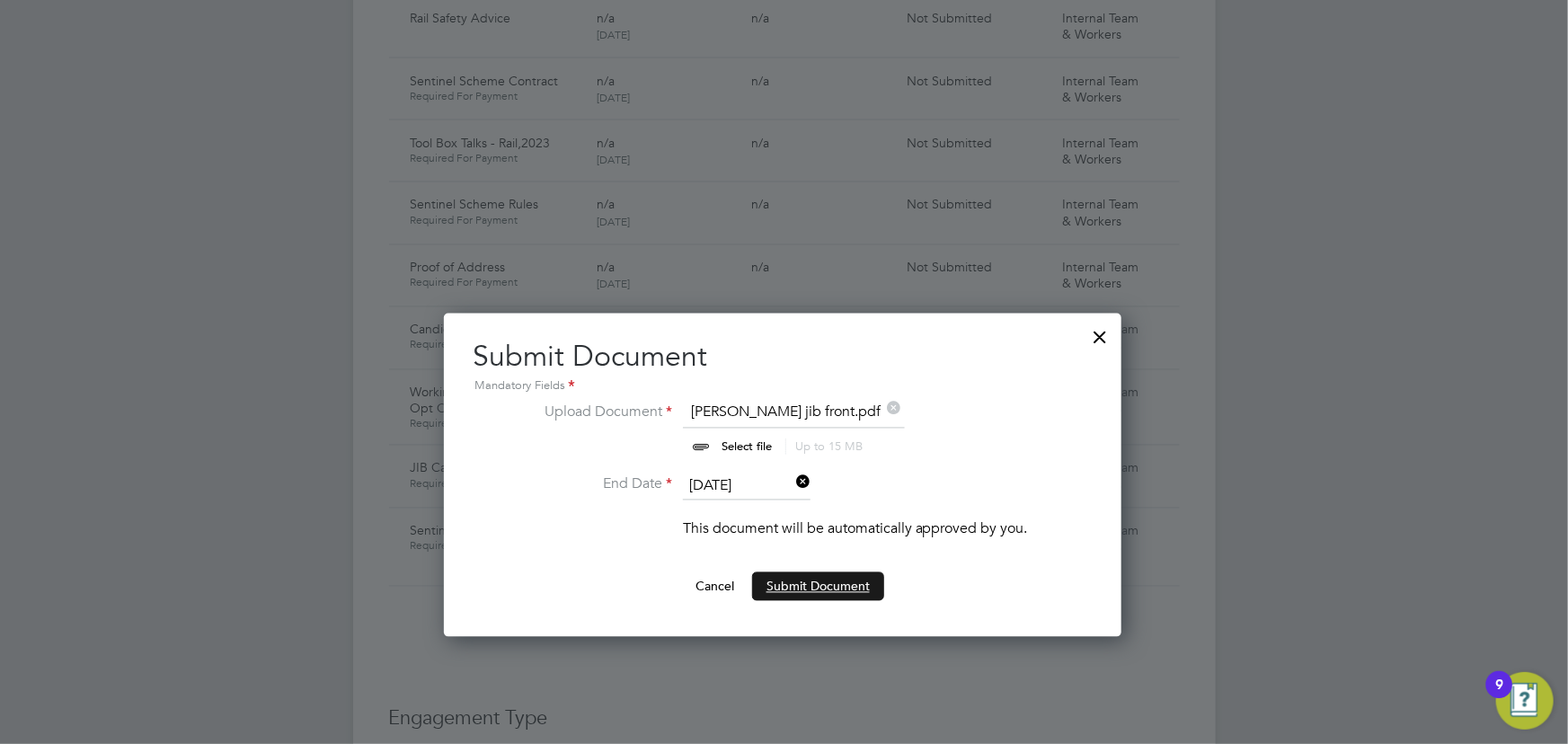
drag, startPoint x: 810, startPoint y: 584, endPoint x: 1285, endPoint y: 511, distance: 480.6
click at [811, 583] on button "Submit Document" at bounding box center [817, 586] width 132 height 29
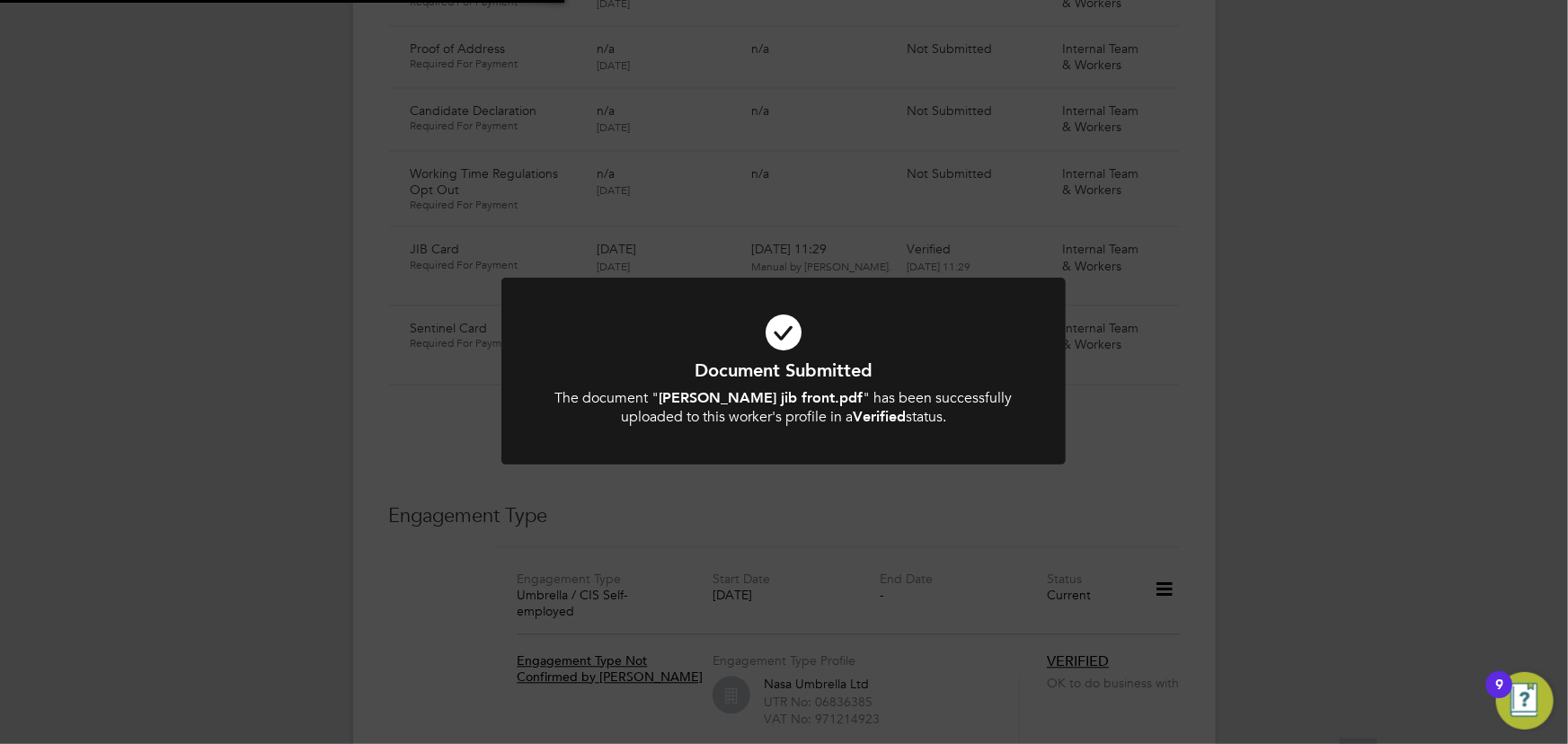
scroll to position [1796, 0]
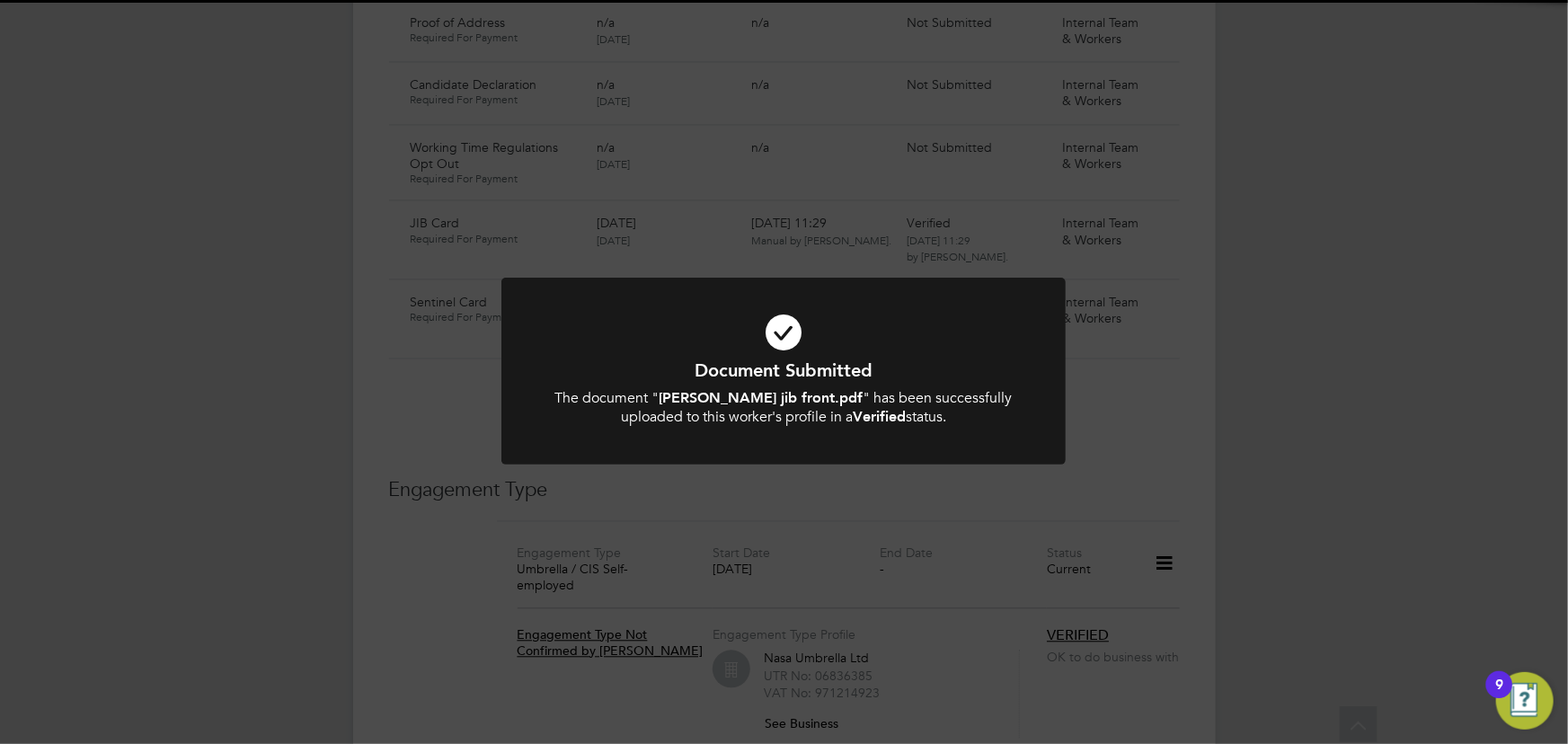
click at [1296, 483] on div "Document Submitted The document " [PERSON_NAME] jib front.pdf " has been succes…" at bounding box center [784, 372] width 1568 height 744
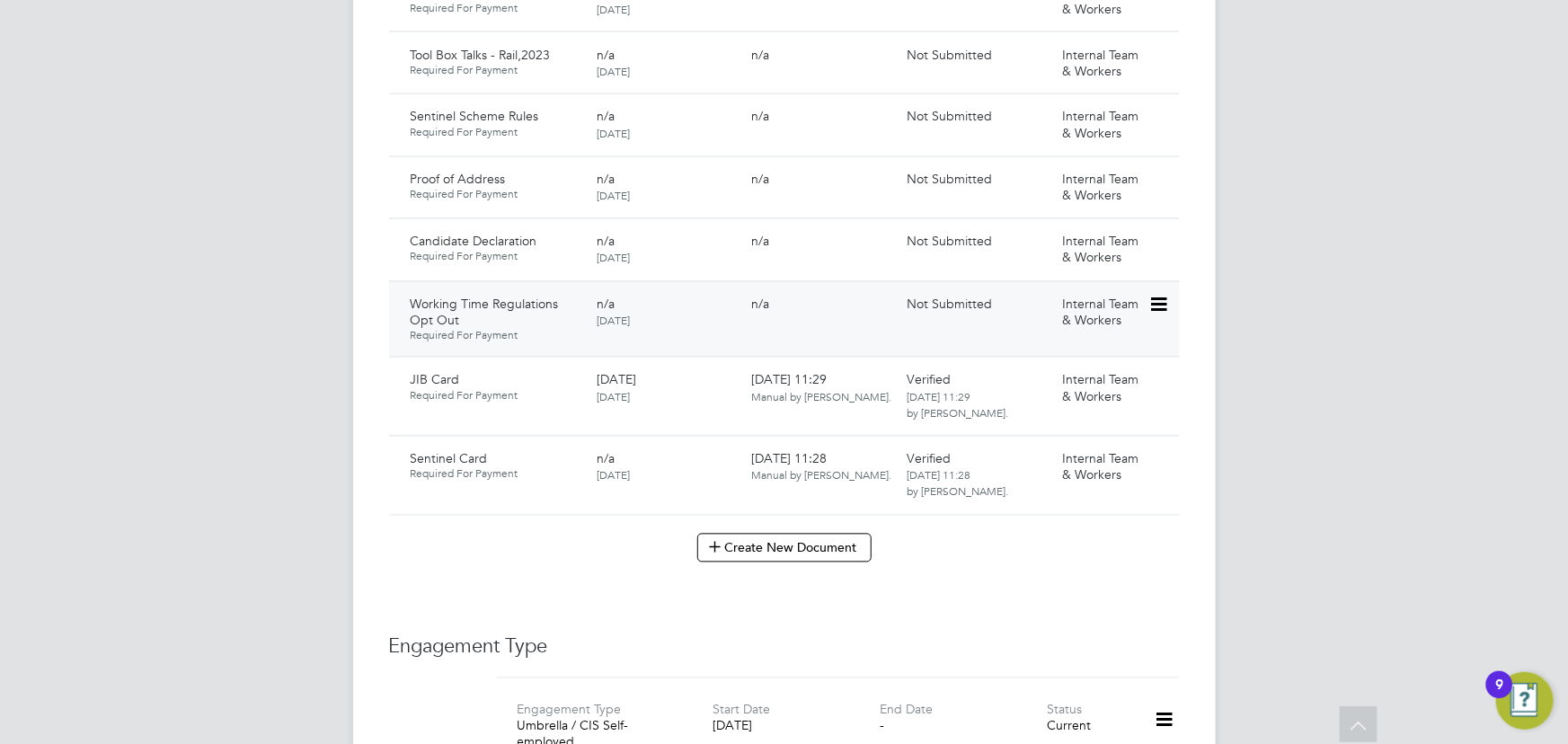
scroll to position [1633, 0]
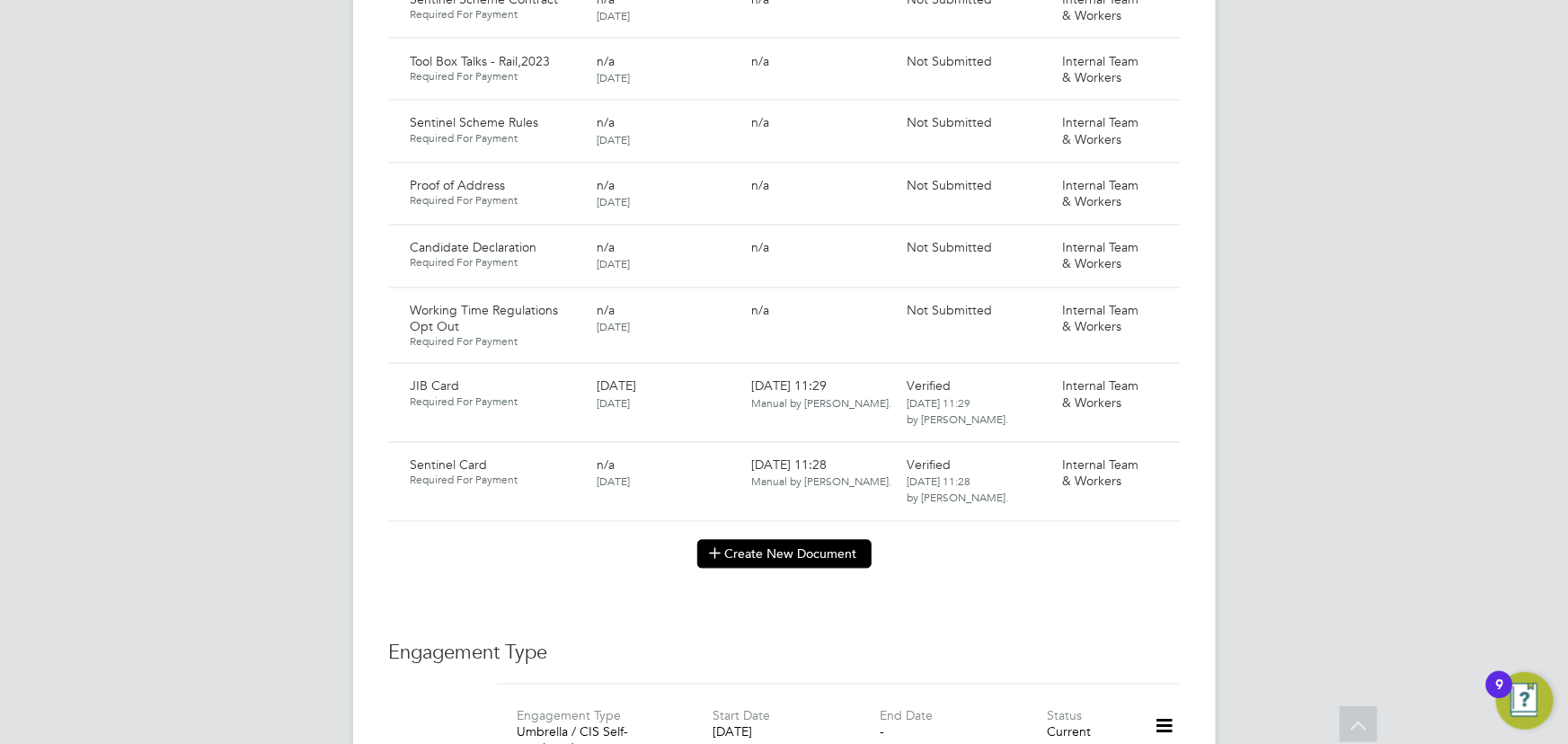
click at [832, 540] on button "Create New Document" at bounding box center [784, 554] width 174 height 29
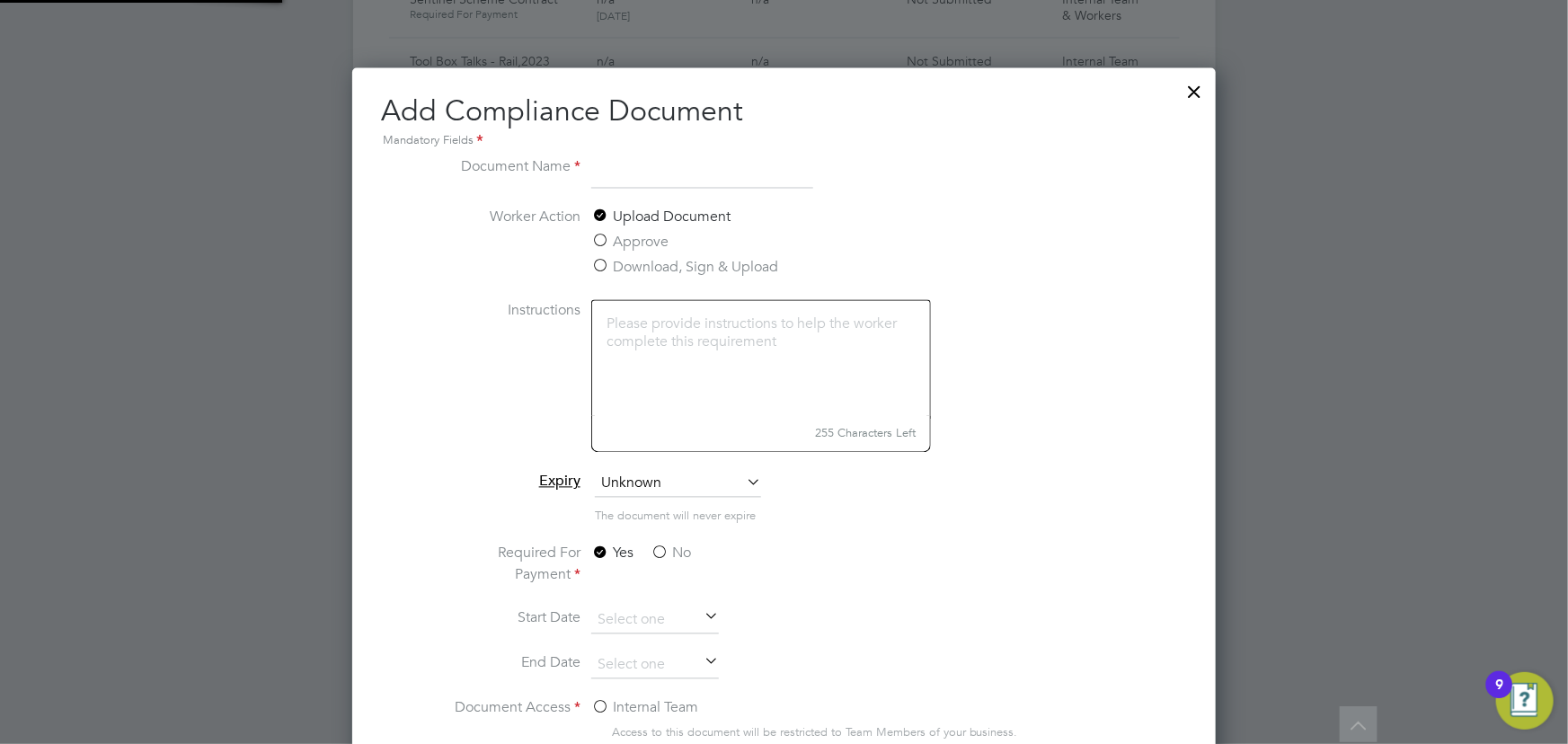
scroll to position [939, 864]
type input "DBS"
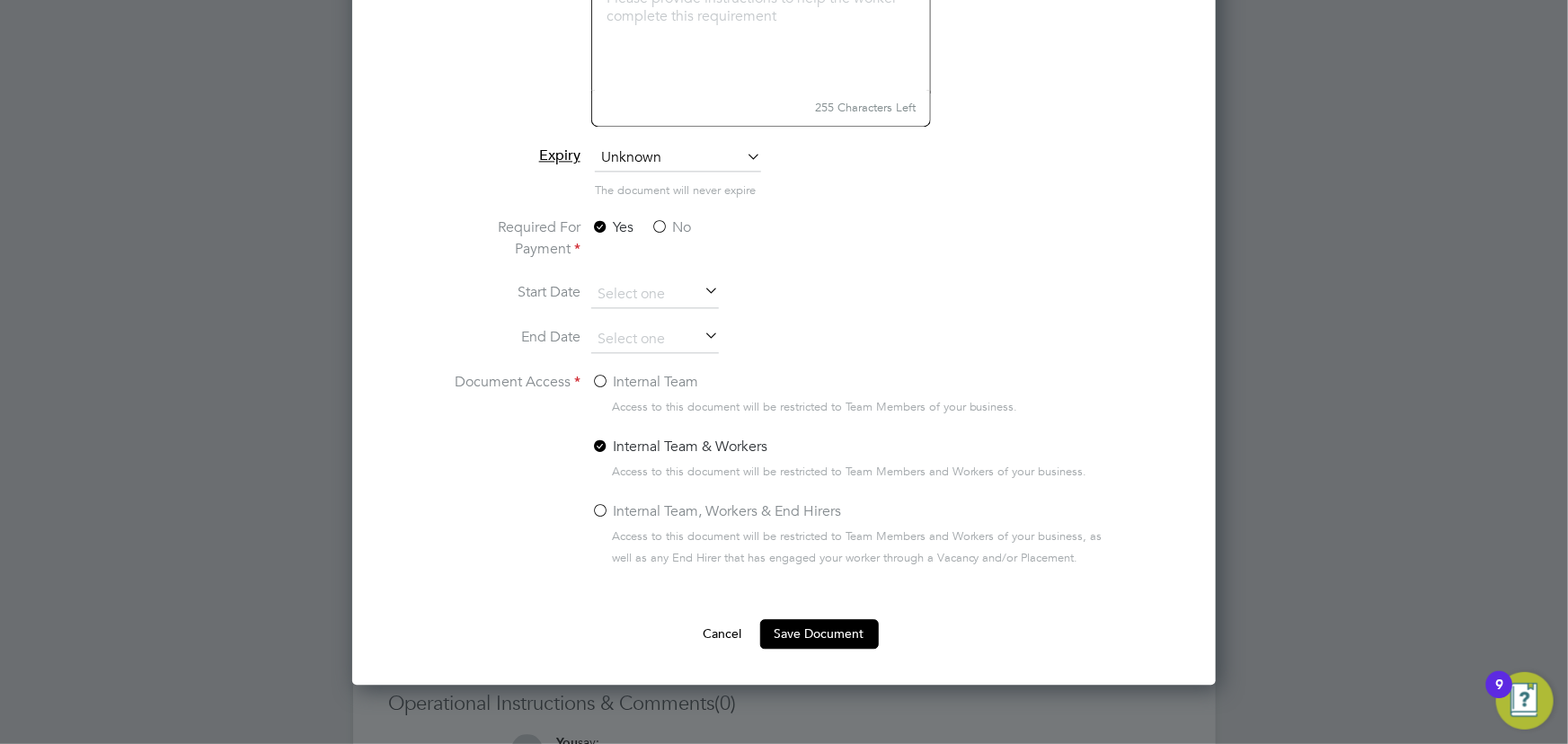
drag, startPoint x: 690, startPoint y: 230, endPoint x: 686, endPoint y: 240, distance: 10.8
click at [690, 230] on label "No" at bounding box center [670, 227] width 40 height 22
click at [0, 0] on input "No" at bounding box center [0, 0] width 0 height 0
click at [664, 388] on label "Internal Team" at bounding box center [644, 382] width 107 height 22
click at [0, 0] on input "Internal Team" at bounding box center [0, 0] width 0 height 0
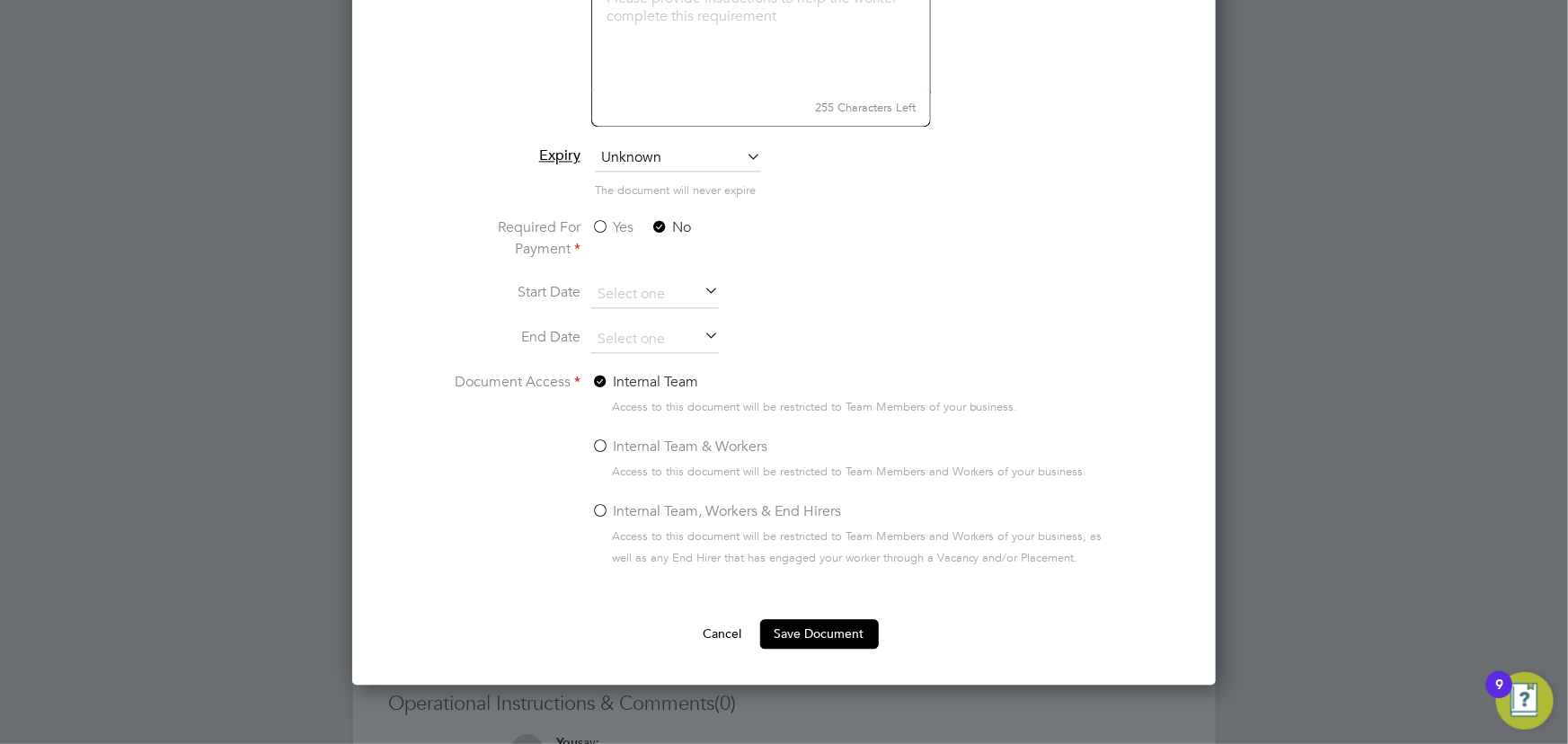
drag, startPoint x: 816, startPoint y: 625, endPoint x: 827, endPoint y: 623, distance: 11.2
click at [821, 625] on button "Save Document" at bounding box center [819, 634] width 119 height 29
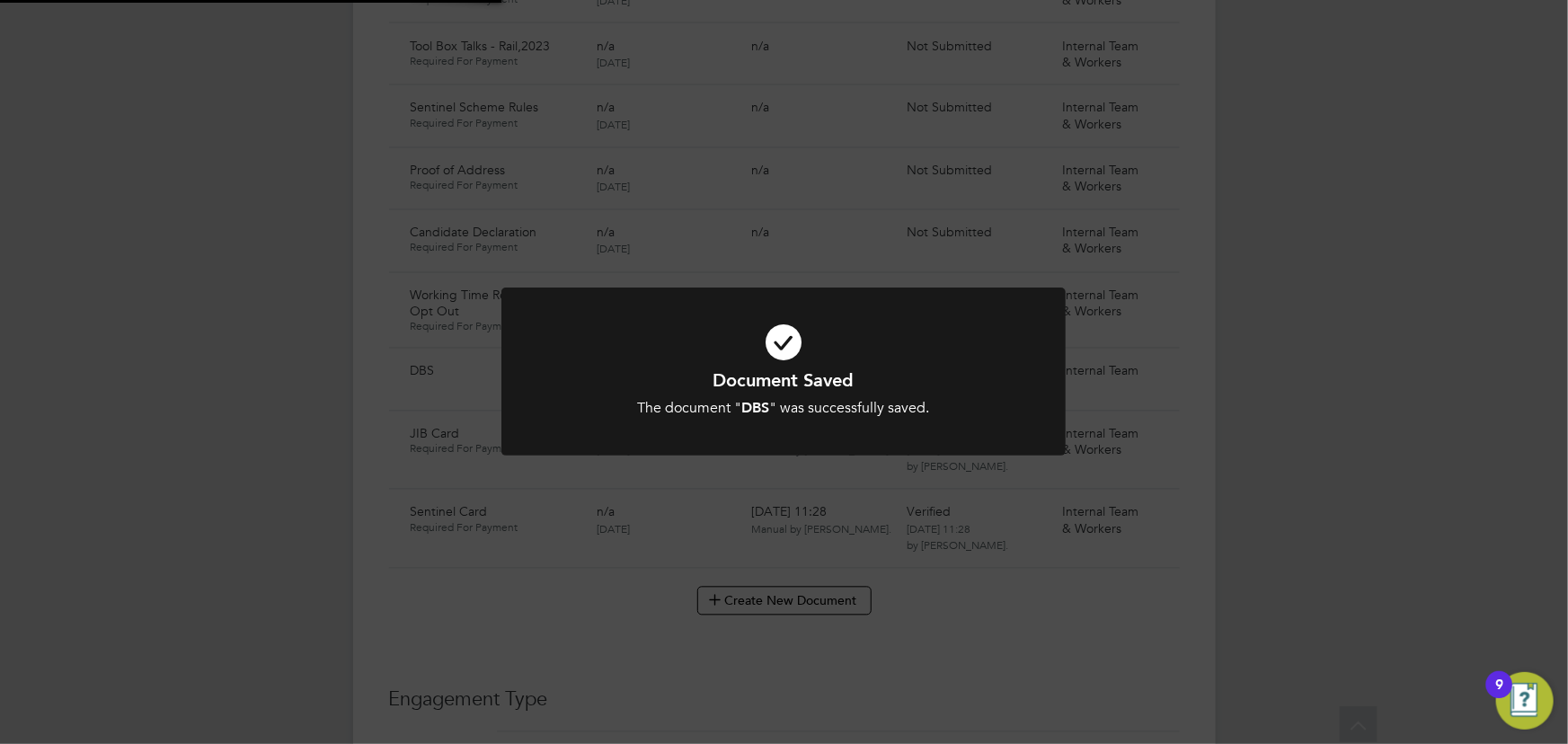
scroll to position [1633, 0]
click at [1460, 418] on div "Document Saved The document " DBS " was successfully saved. Cancel Okay" at bounding box center [784, 372] width 1568 height 744
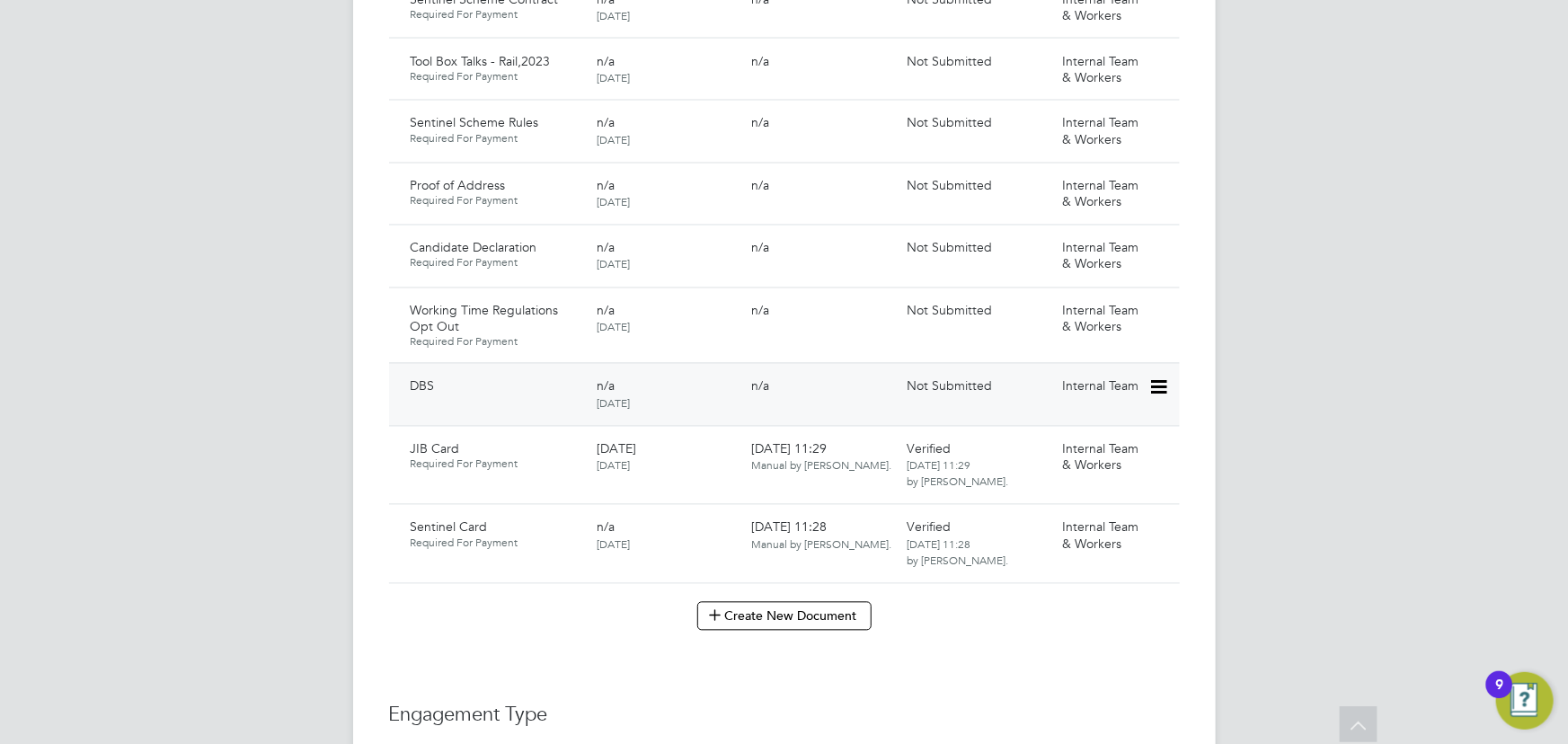
click at [1163, 377] on icon at bounding box center [1158, 388] width 18 height 22
drag, startPoint x: 1100, startPoint y: 431, endPoint x: 1076, endPoint y: 377, distance: 59.1
click at [1100, 432] on li "Submit Document" at bounding box center [1104, 438] width 126 height 26
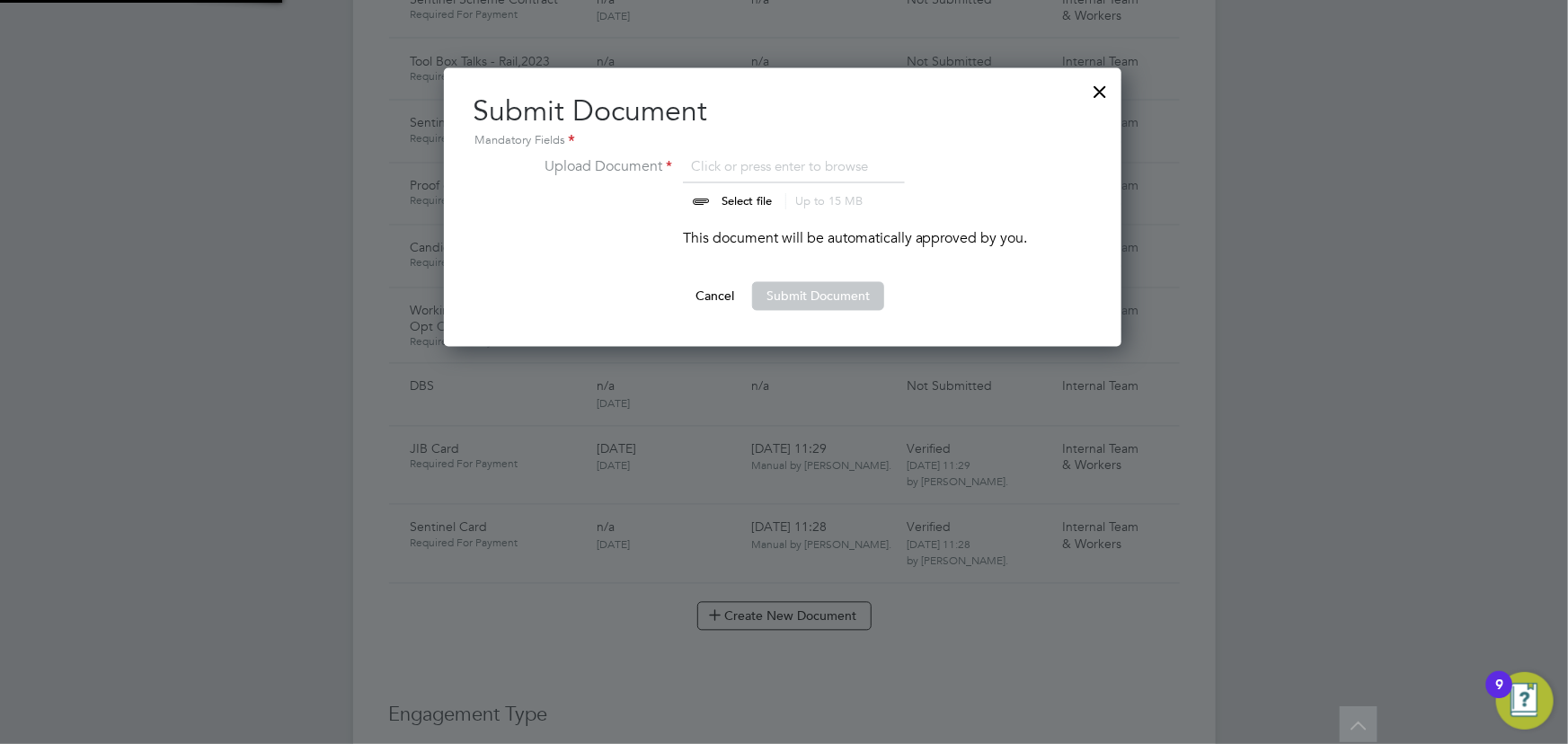
scroll to position [278, 680]
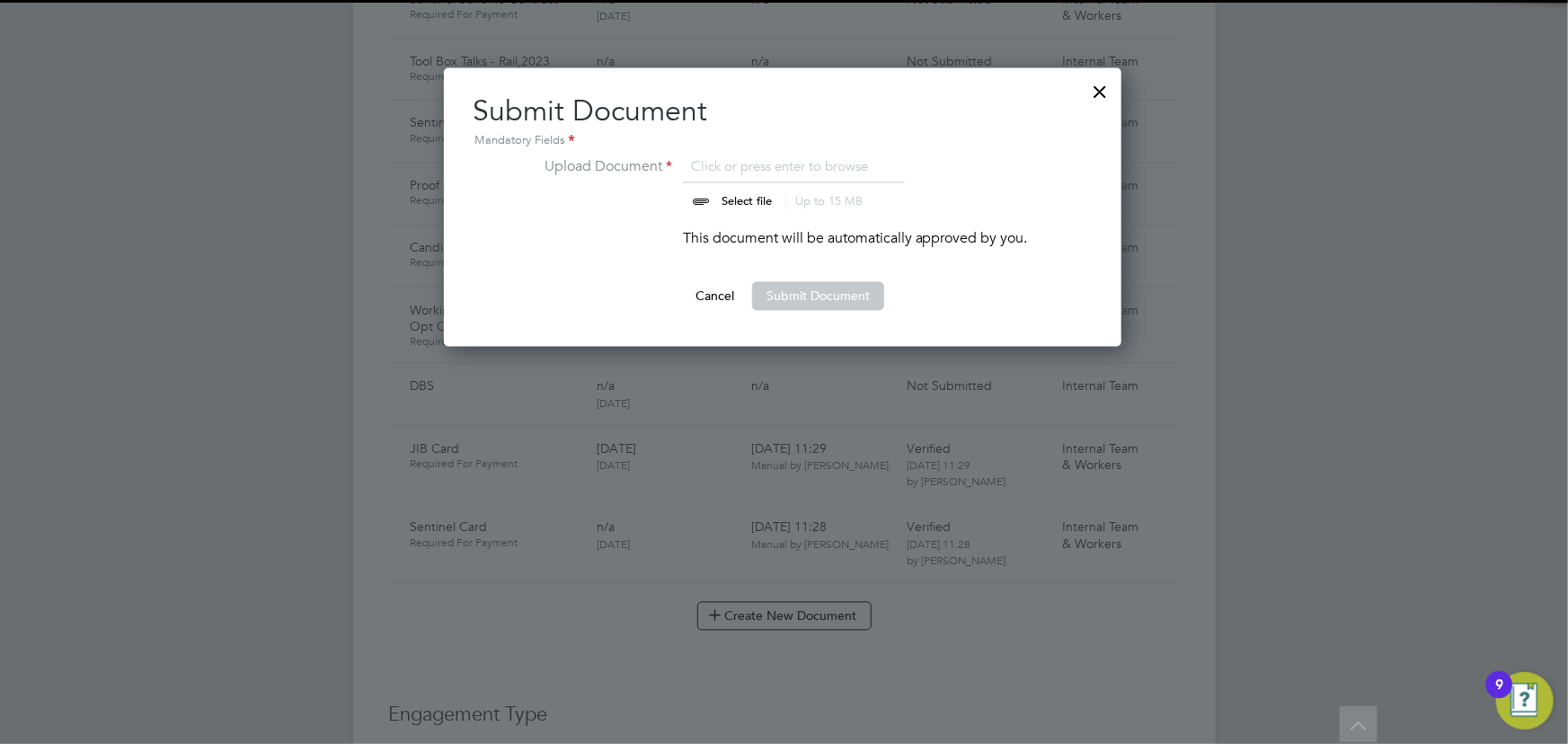
click at [774, 188] on input "file" at bounding box center [763, 182] width 282 height 54
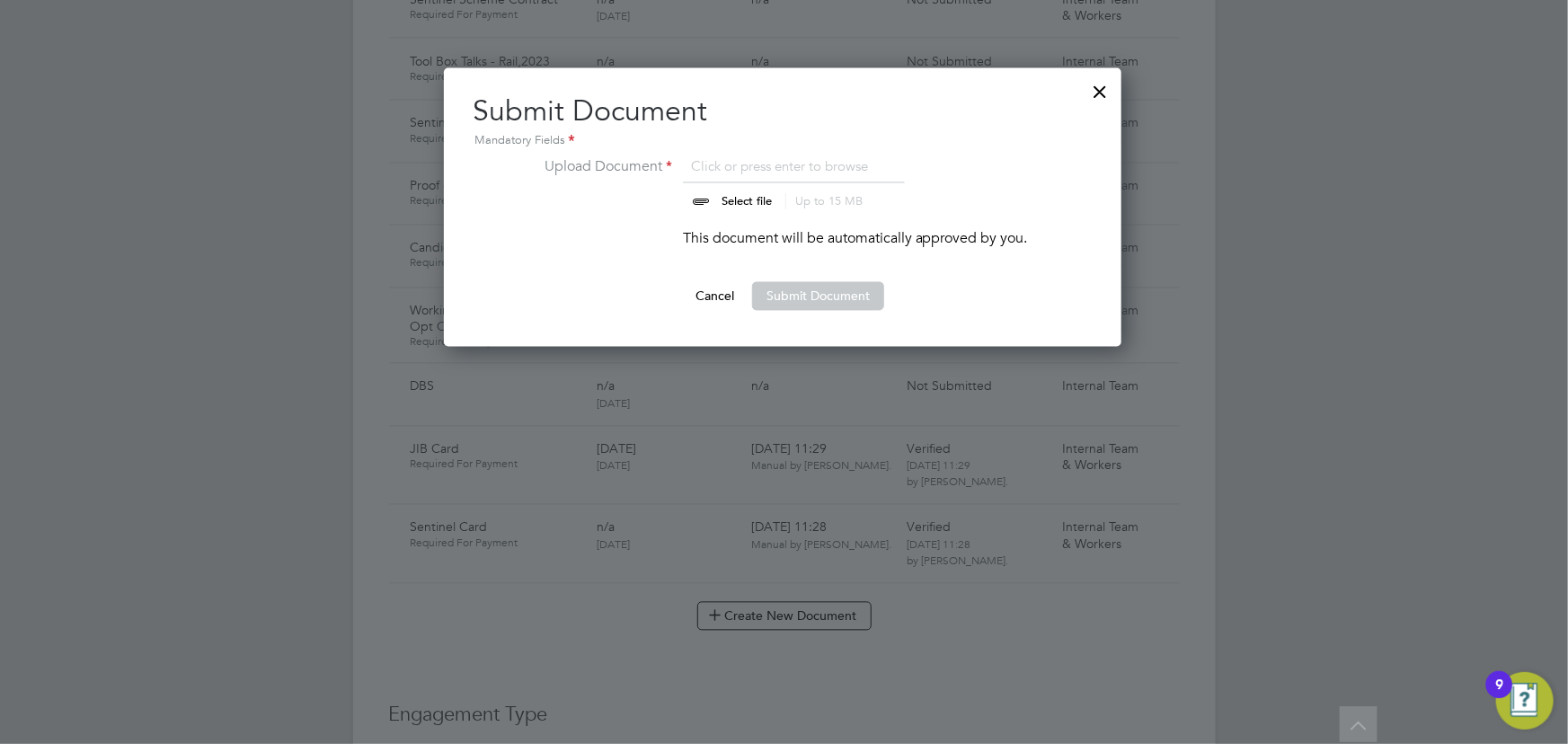
type input "C:\fakepath\Paul Price DBS.JPEG"
drag, startPoint x: 782, startPoint y: 300, endPoint x: 939, endPoint y: 305, distance: 157.1
click at [783, 300] on button "Submit Document" at bounding box center [817, 296] width 132 height 29
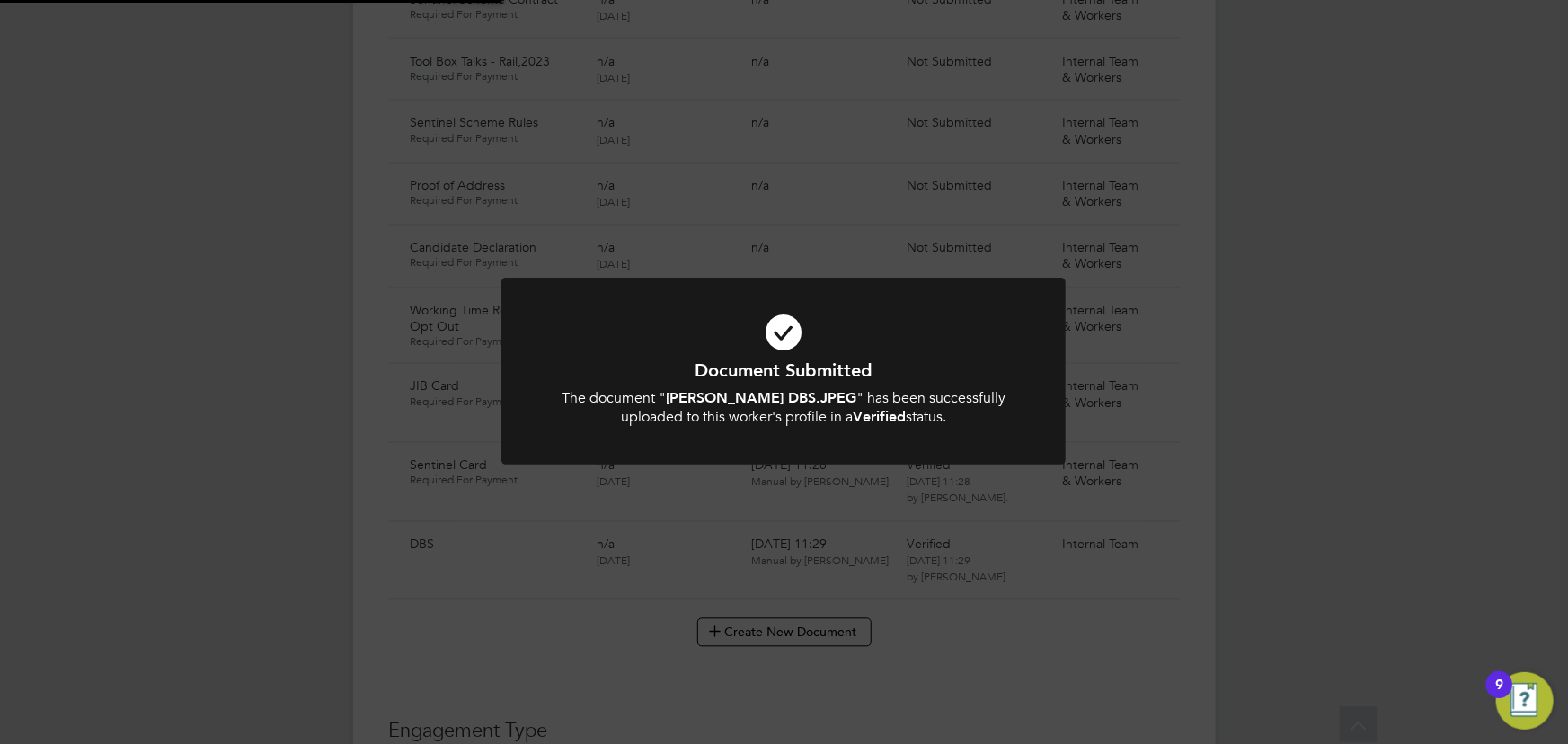
click at [1314, 325] on div "Document Submitted The document " Paul Price DBS.JPEG " has been successfully u…" at bounding box center [784, 372] width 1568 height 744
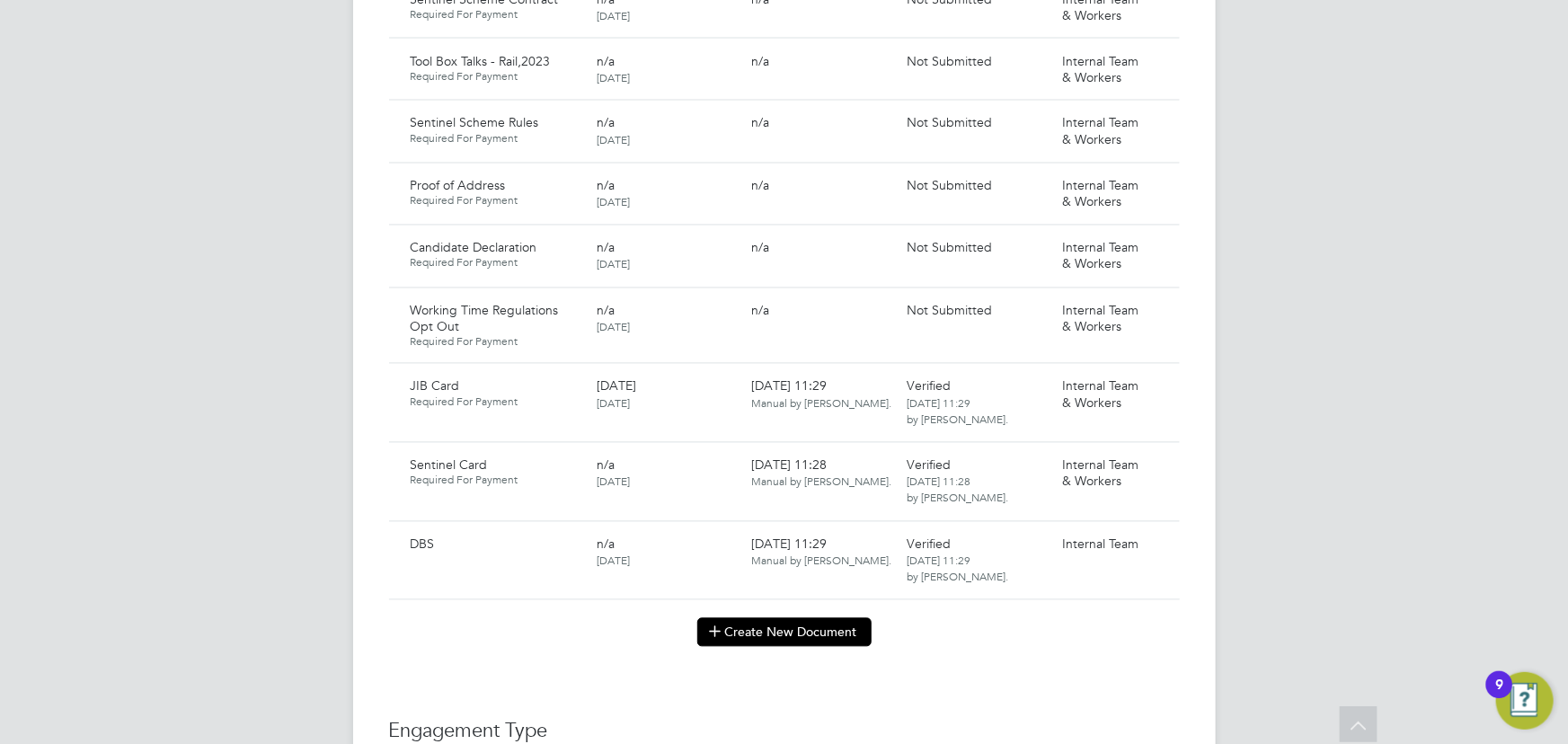
click at [807, 618] on button "Create New Document" at bounding box center [784, 633] width 174 height 29
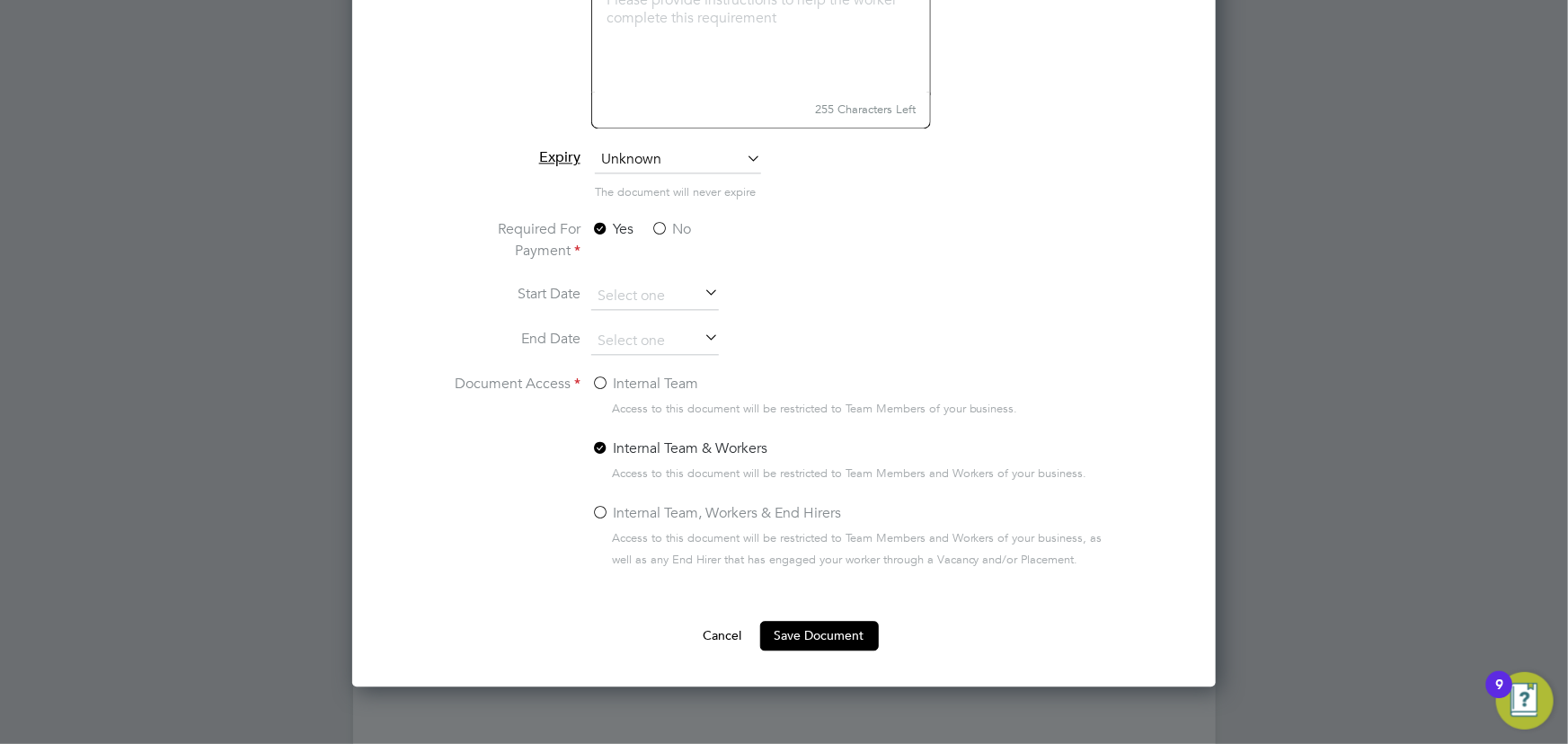
scroll to position [1958, 0]
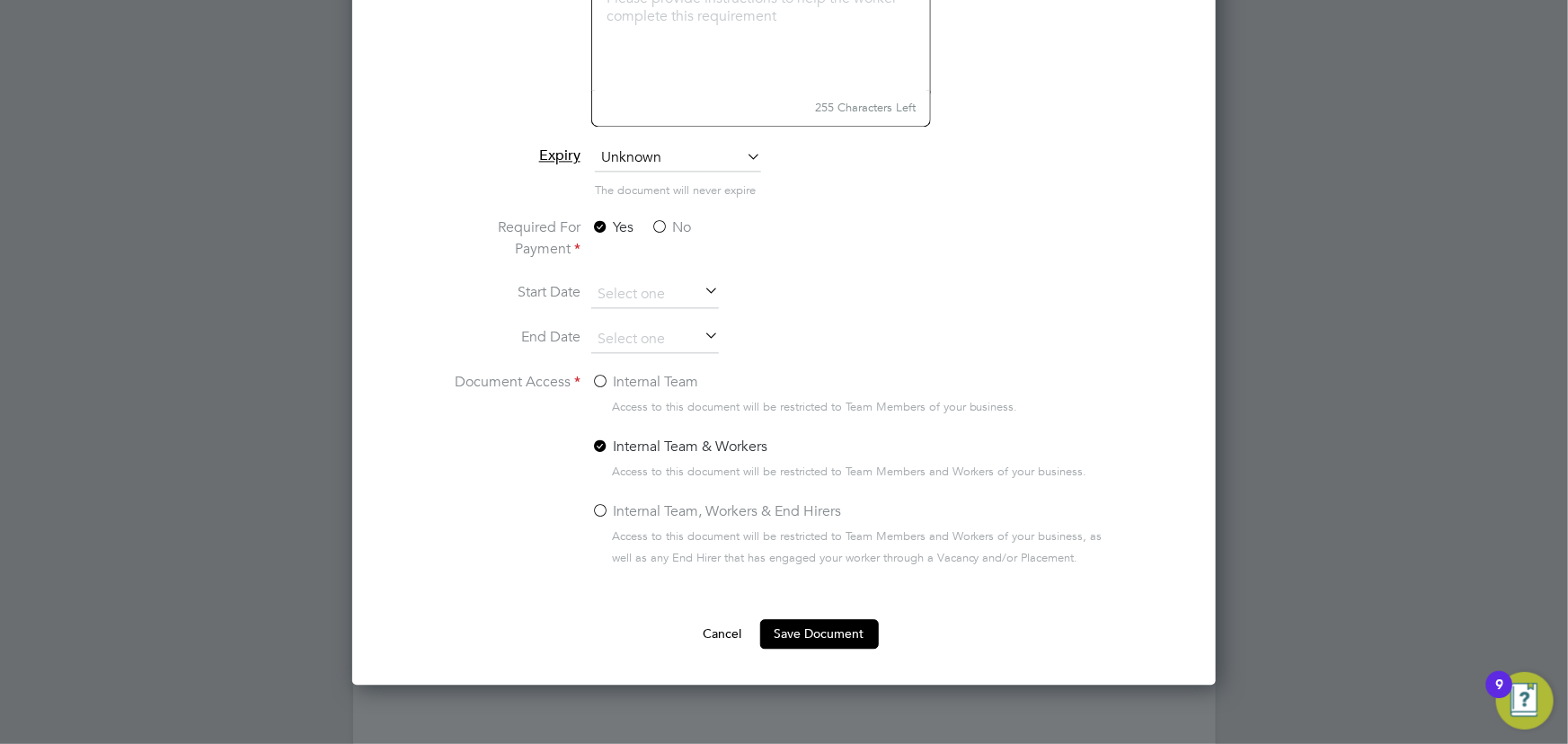
type input "key information document [PERSON_NAME] plus [DATE]"
click at [674, 216] on label "No" at bounding box center [670, 227] width 40 height 22
click at [0, 0] on input "No" at bounding box center [0, 0] width 0 height 0
click at [661, 374] on label "Internal Team" at bounding box center [644, 382] width 107 height 22
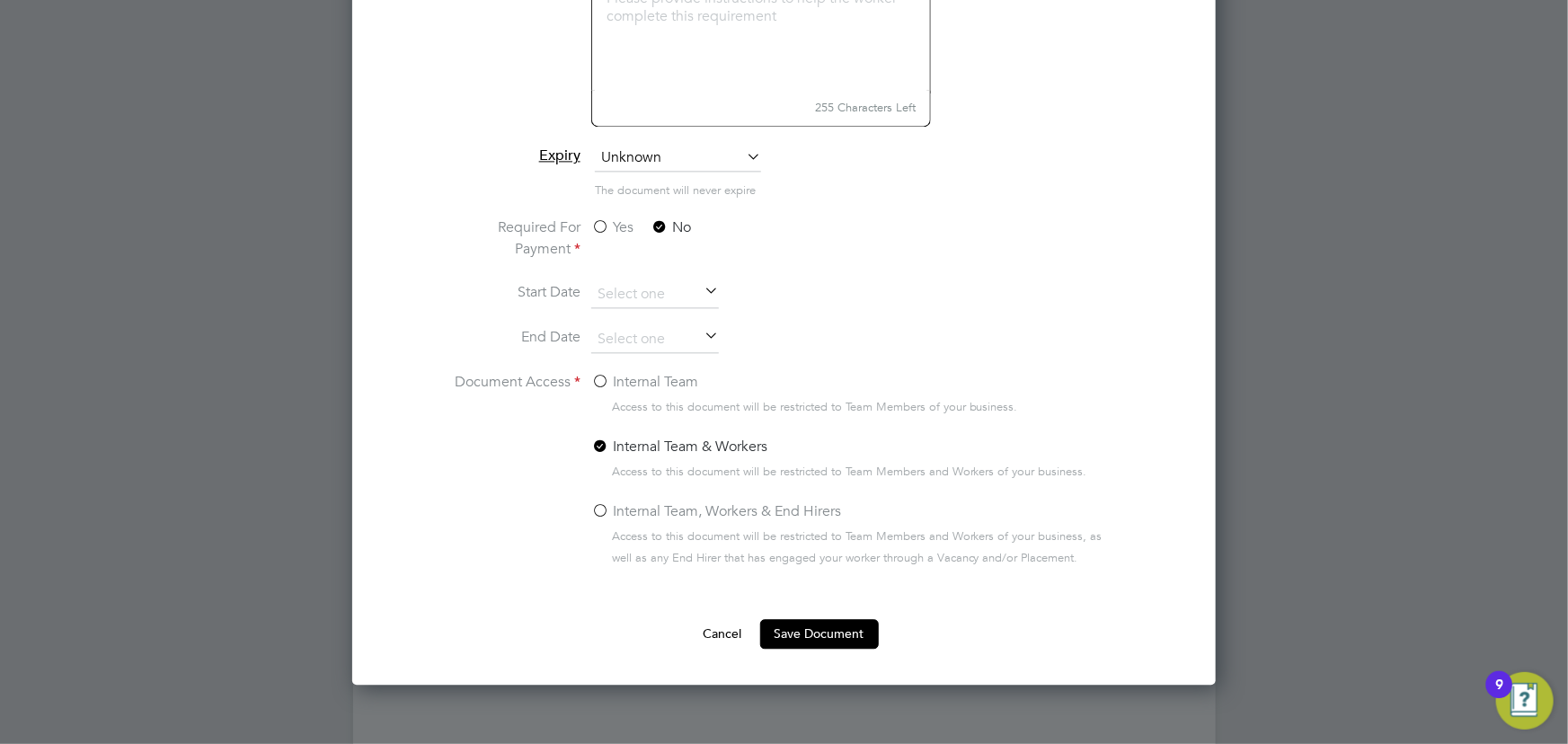
click at [0, 0] on input "Internal Team" at bounding box center [0, 0] width 0 height 0
click at [813, 625] on button "Save Document" at bounding box center [819, 634] width 119 height 29
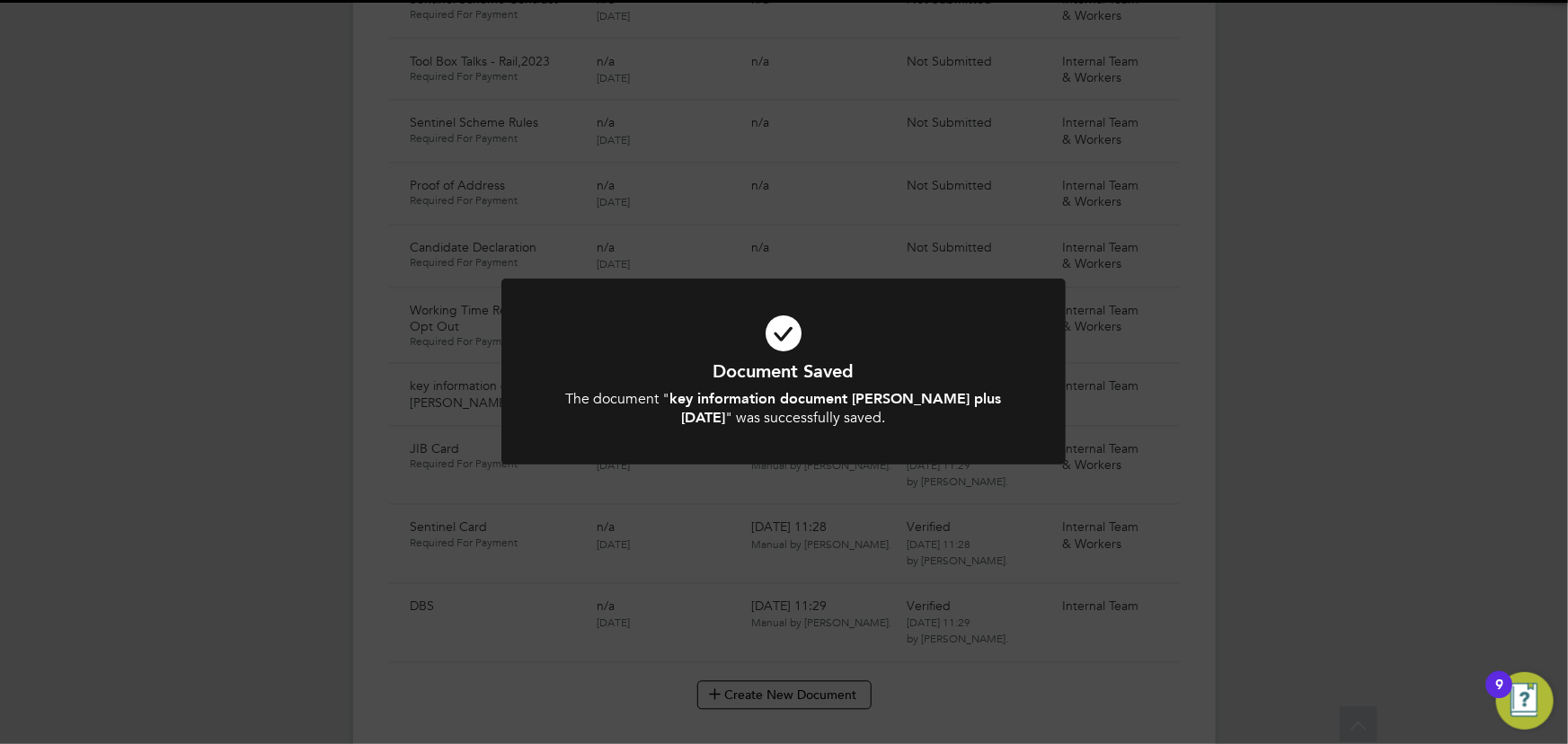
click at [1507, 503] on div "Document Saved The document " key information document Tew plus 31.08.25 " was …" at bounding box center [784, 372] width 1568 height 744
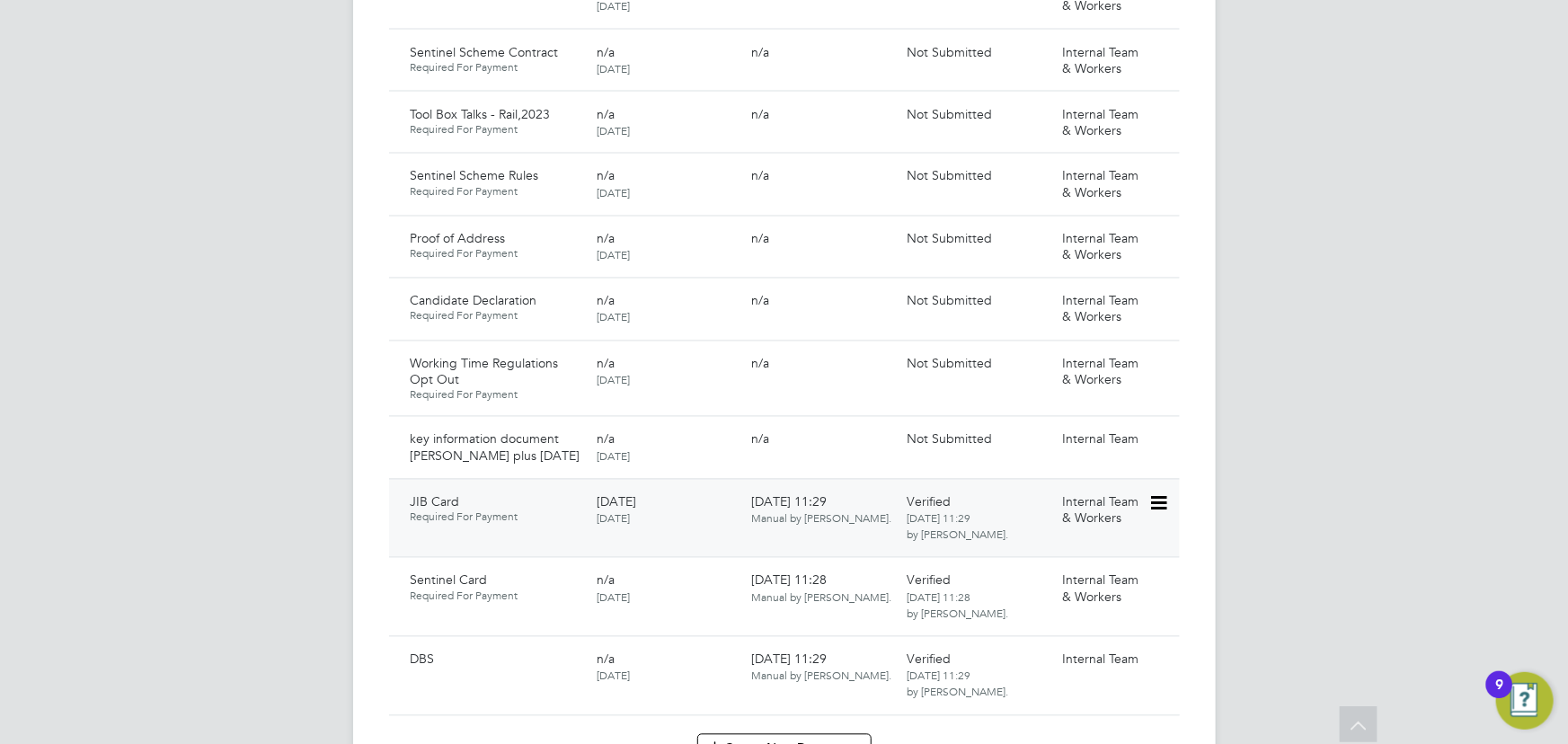
scroll to position [1551, 0]
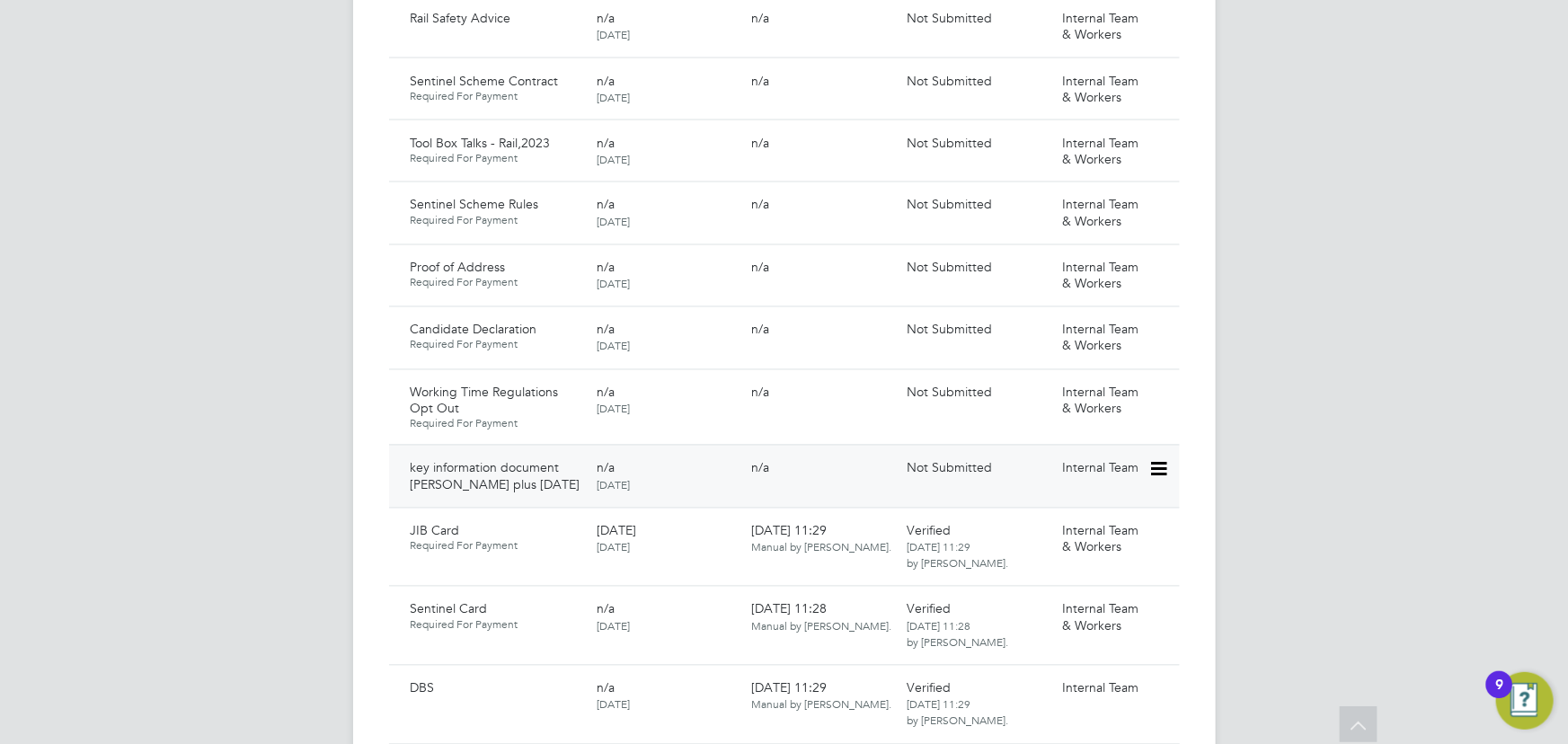
click at [1159, 459] on icon at bounding box center [1158, 470] width 18 height 22
click at [1106, 521] on li "Submit Document" at bounding box center [1104, 520] width 126 height 26
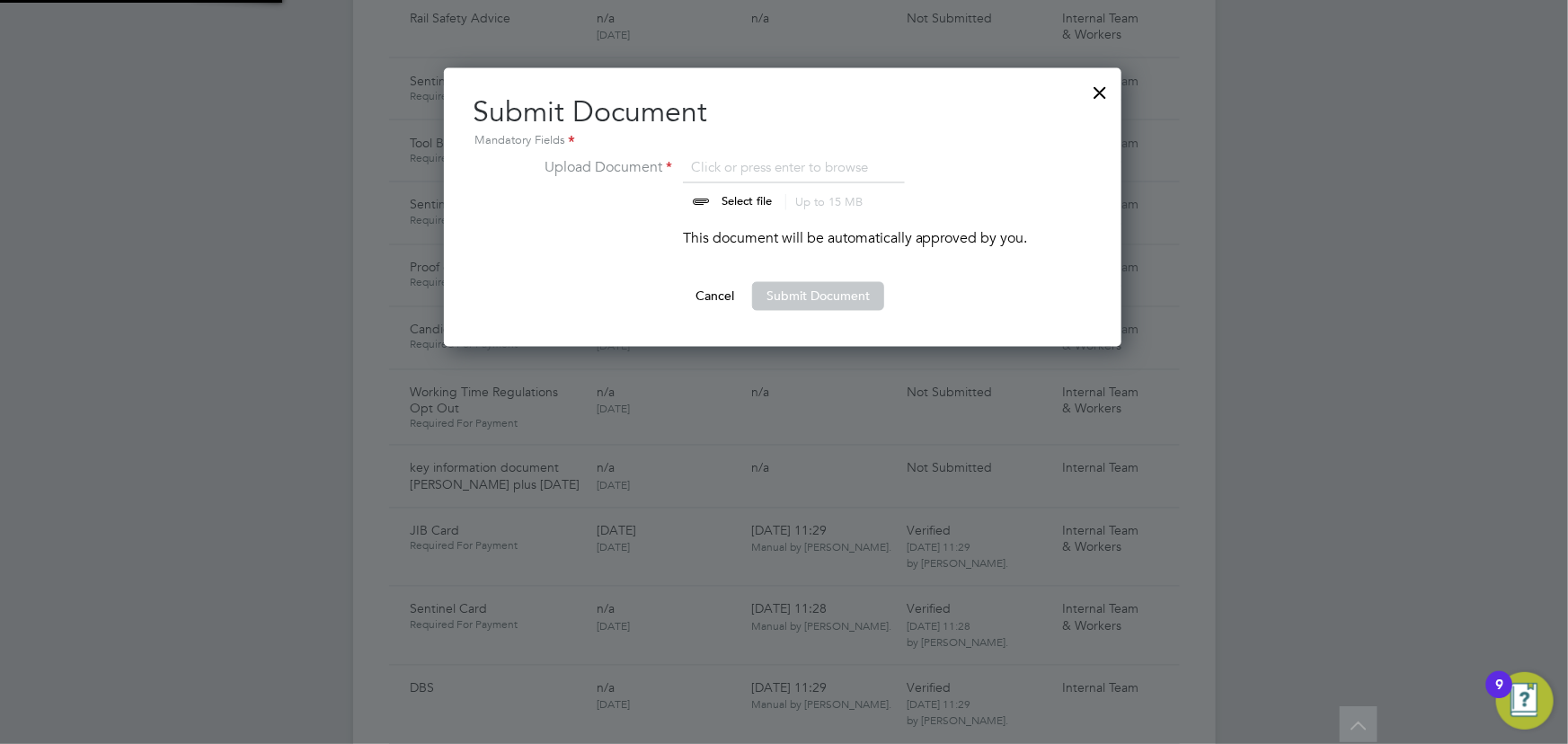
scroll to position [278, 680]
click at [728, 203] on input "file" at bounding box center [763, 182] width 282 height 54
type input "C:\fakepath\Key Information Document (Self Employed-CIS) 3 Paul Price LB Foster…"
click at [824, 302] on button "Submit Document" at bounding box center [817, 296] width 132 height 29
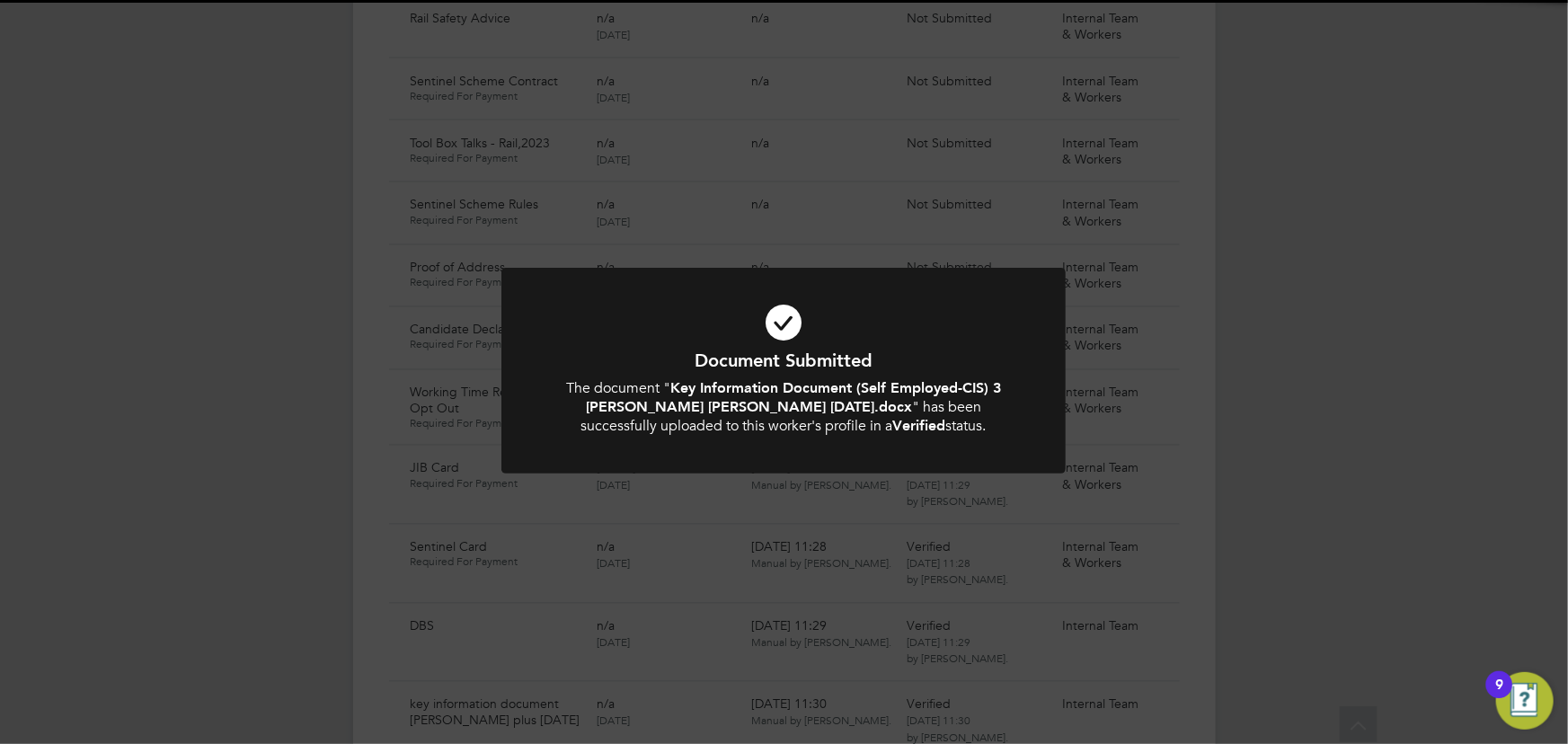
click at [1350, 349] on div "Document Submitted The document " Key Information Document (Self Employed-CIS) …" at bounding box center [784, 372] width 1568 height 744
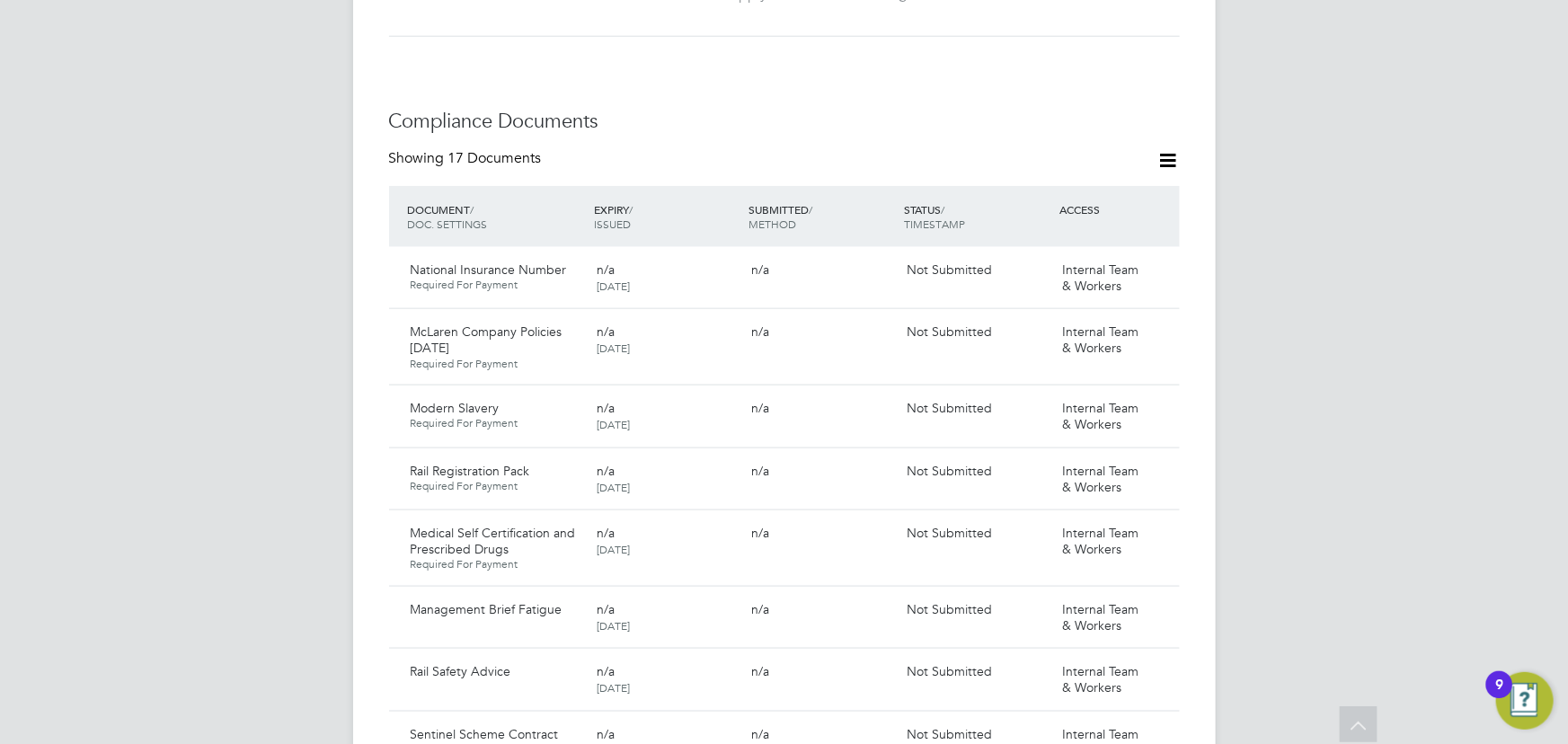
scroll to position [735, 0]
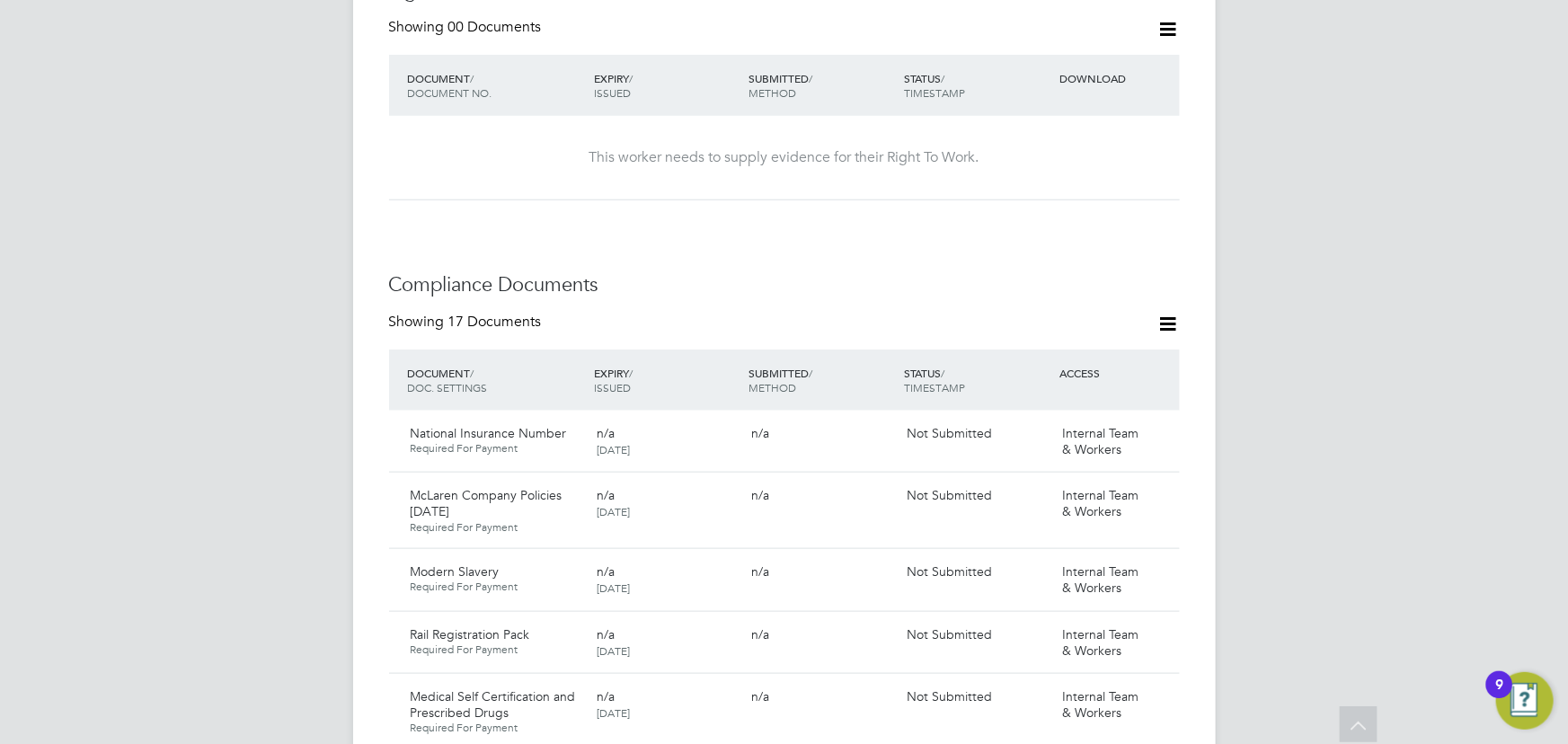
click at [1161, 18] on icon at bounding box center [1168, 29] width 23 height 23
click at [1106, 47] on li "Add Right To Work Document" at bounding box center [1068, 54] width 216 height 26
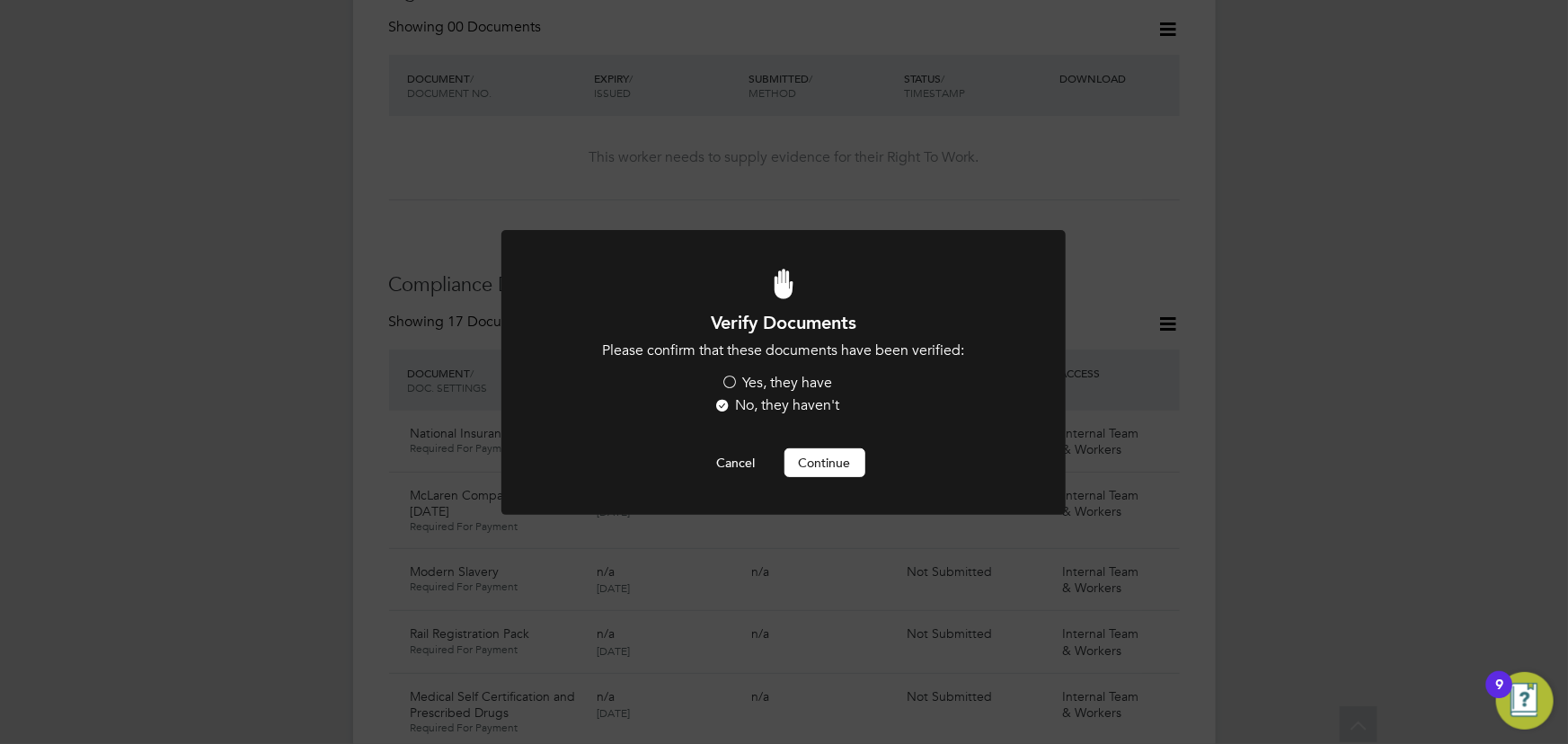
scroll to position [0, 0]
click at [791, 380] on label "Yes, they have" at bounding box center [777, 383] width 111 height 19
click at [0, 0] on input "Yes, they have" at bounding box center [0, 0] width 0 height 0
click at [815, 463] on button "Continue" at bounding box center [825, 463] width 81 height 29
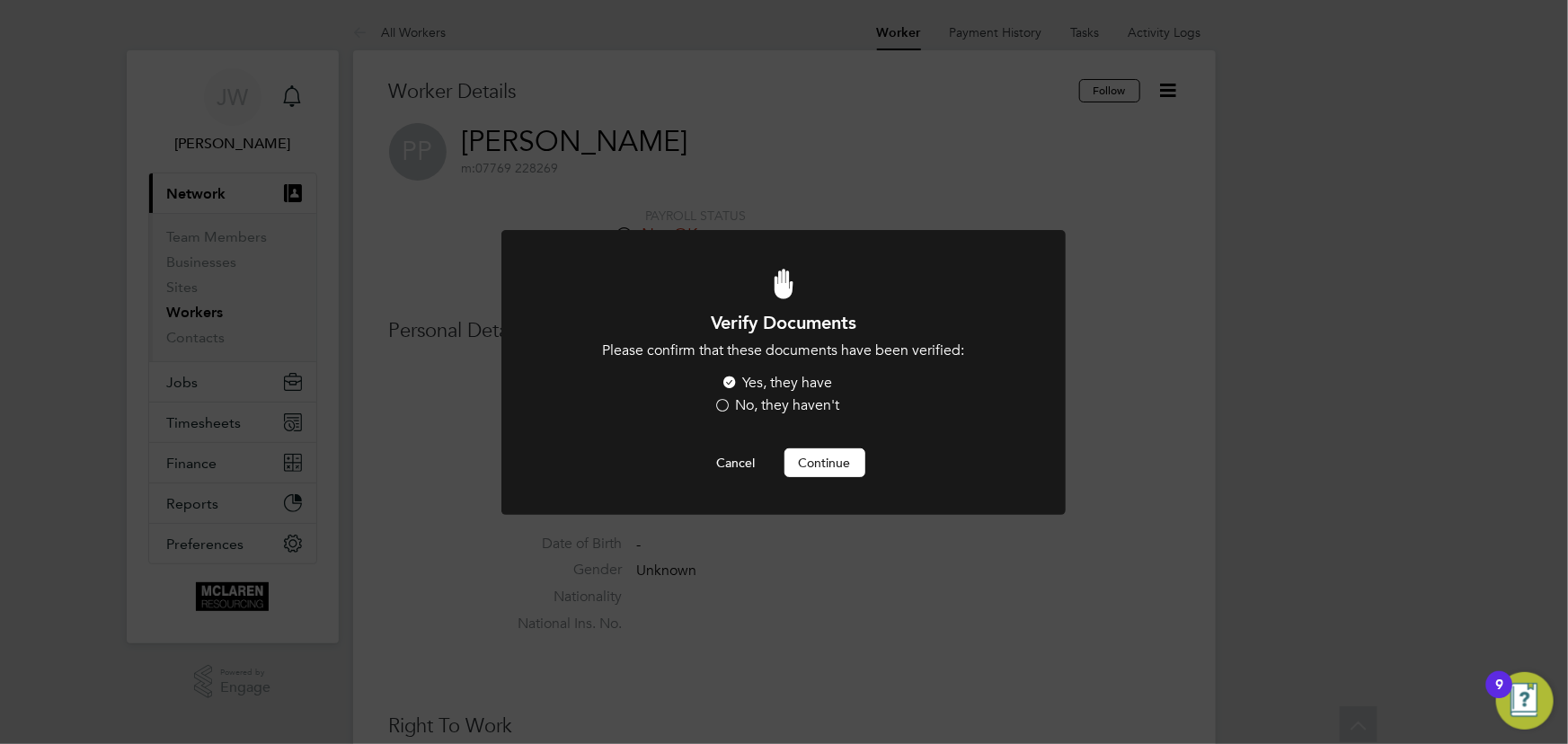
scroll to position [735, 0]
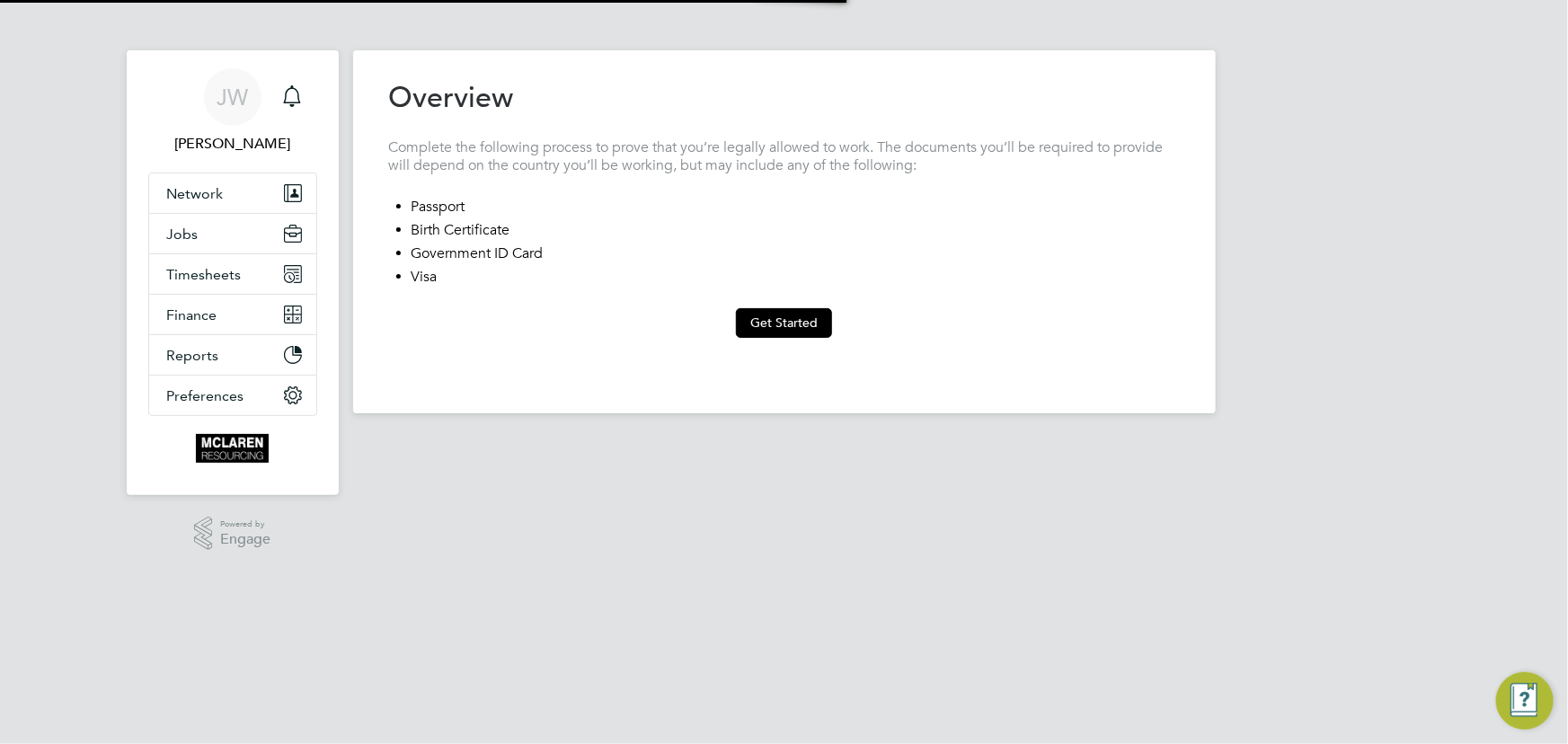
click at [797, 329] on button "Get Started" at bounding box center [784, 323] width 96 height 29
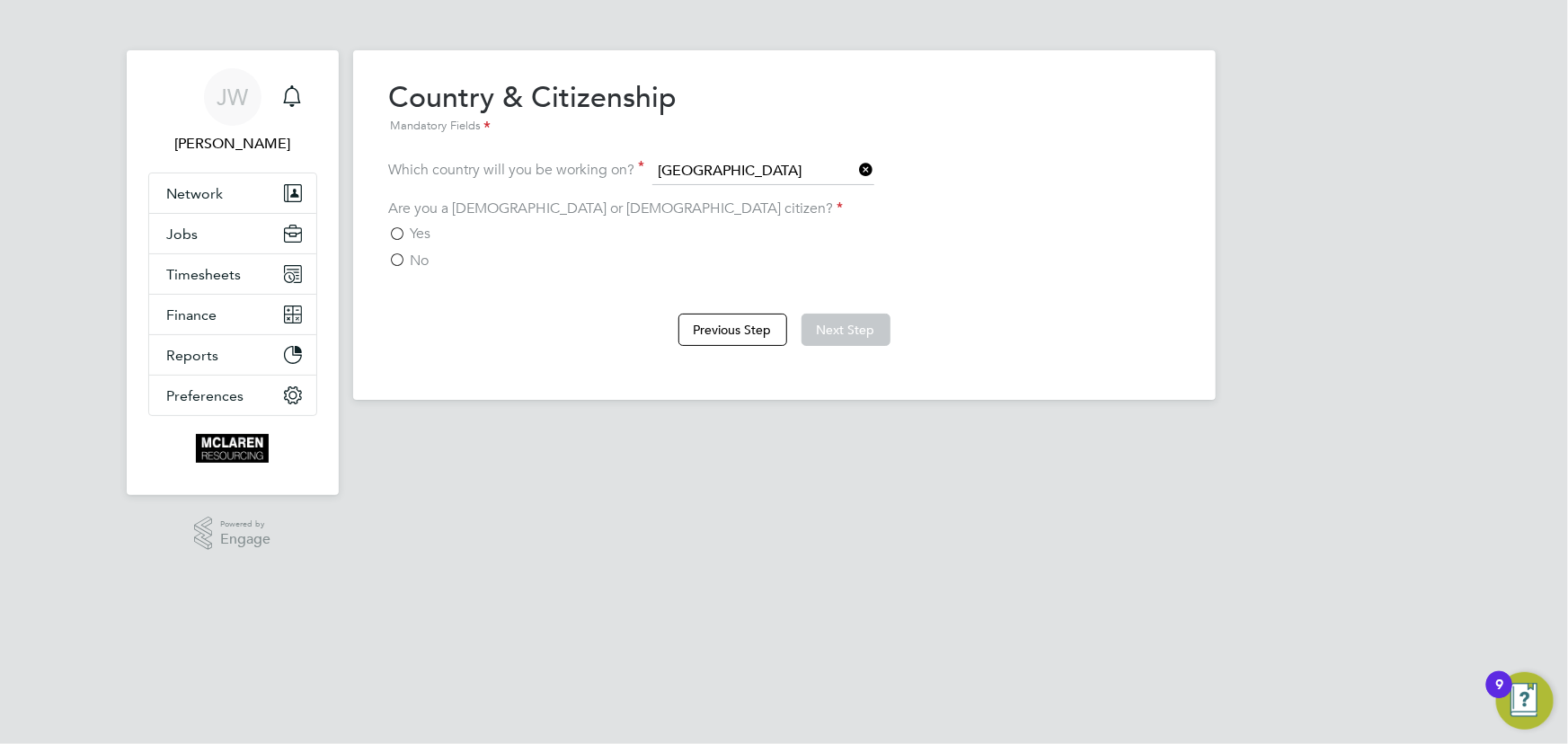
click at [441, 233] on div "Yes" at bounding box center [784, 233] width 791 height 19
drag, startPoint x: 393, startPoint y: 226, endPoint x: 782, endPoint y: 262, distance: 390.7
click at [400, 224] on label "Yes" at bounding box center [410, 233] width 42 height 18
click at [0, 0] on input "Yes" at bounding box center [0, 0] width 0 height 0
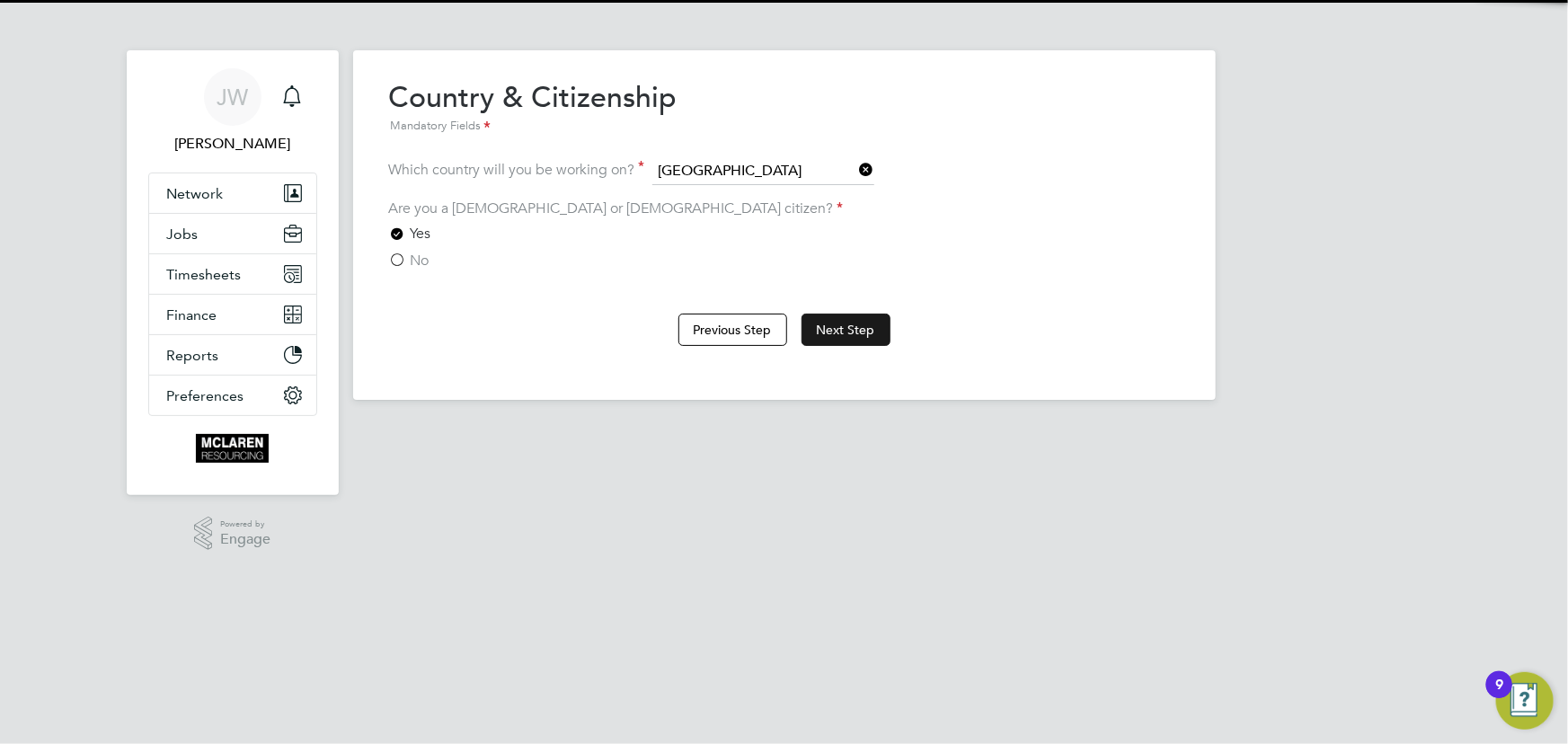
click at [846, 319] on button "Next Step" at bounding box center [846, 329] width 89 height 32
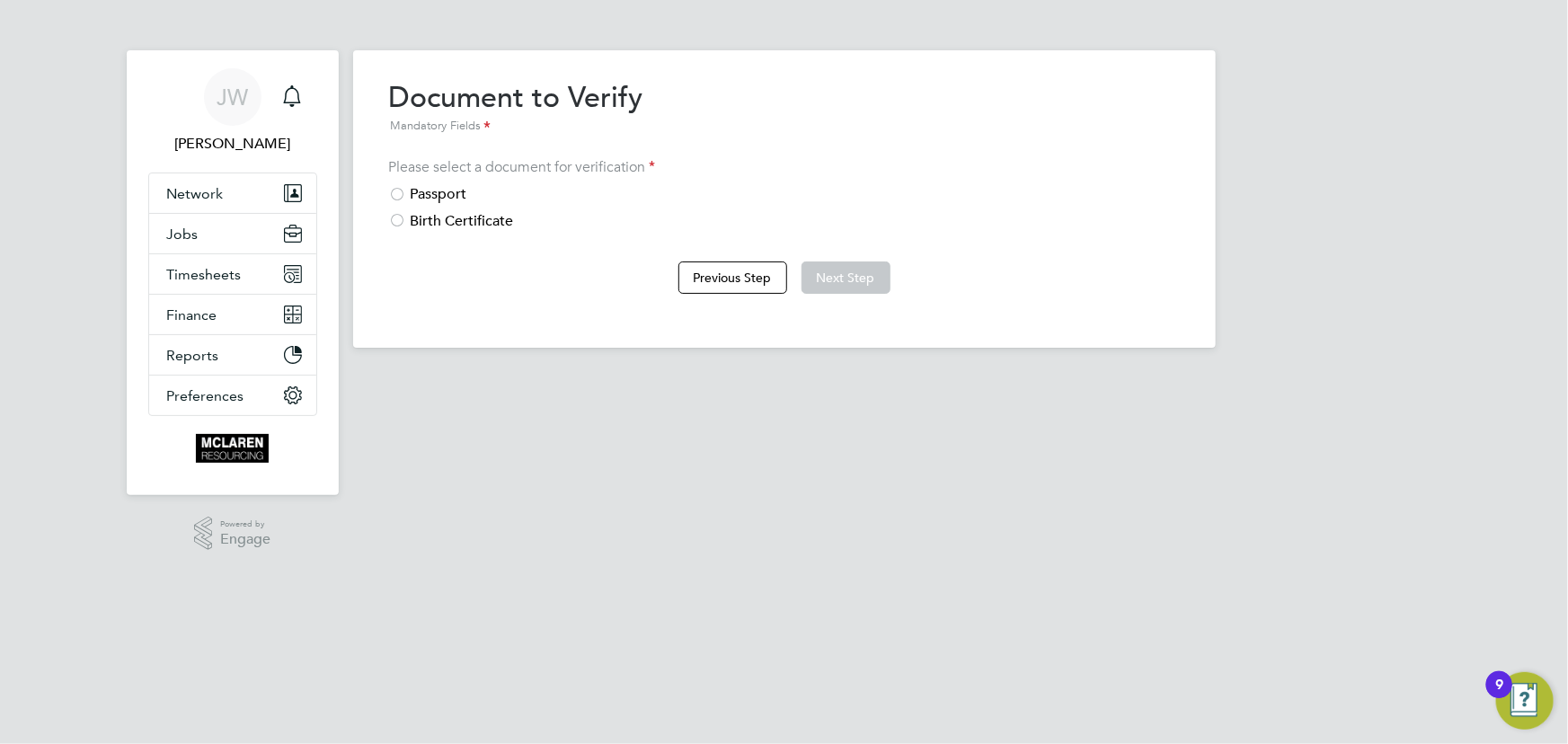
click at [469, 190] on div "Passport" at bounding box center [784, 194] width 791 height 19
click at [844, 267] on button "Next Step" at bounding box center [846, 277] width 89 height 32
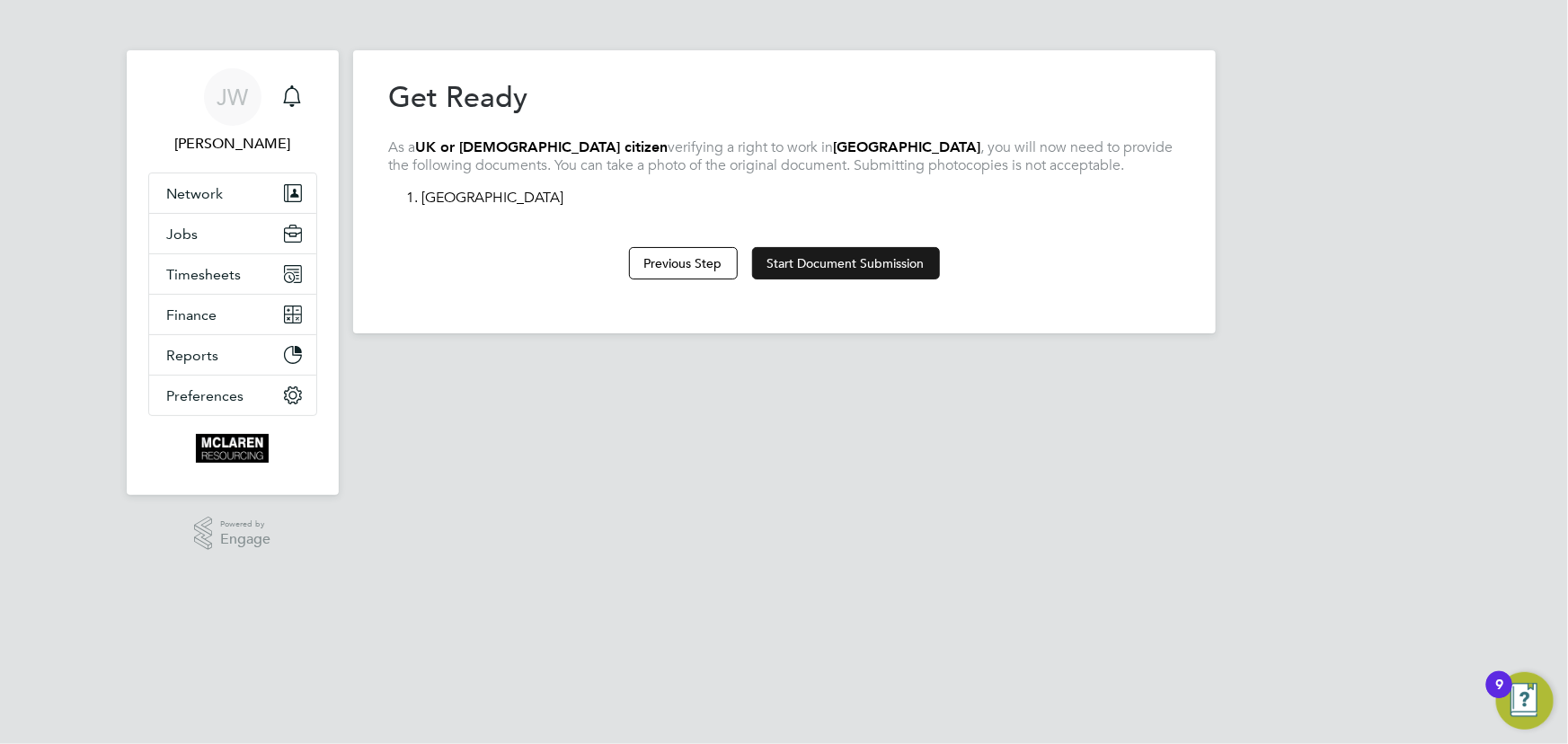
click at [852, 252] on button "Start Document Submission" at bounding box center [846, 263] width 188 height 32
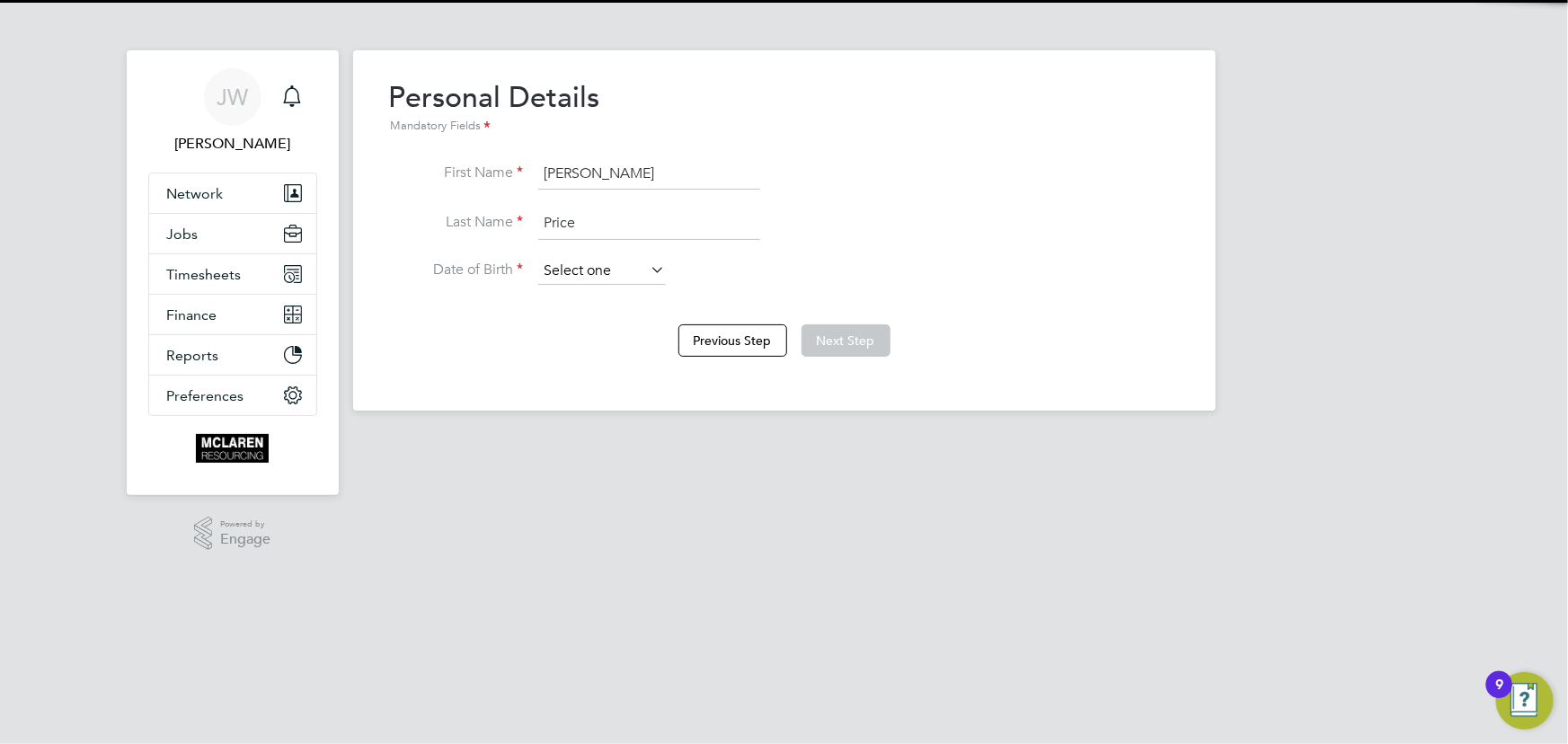
click at [601, 275] on input at bounding box center [602, 272] width 128 height 27
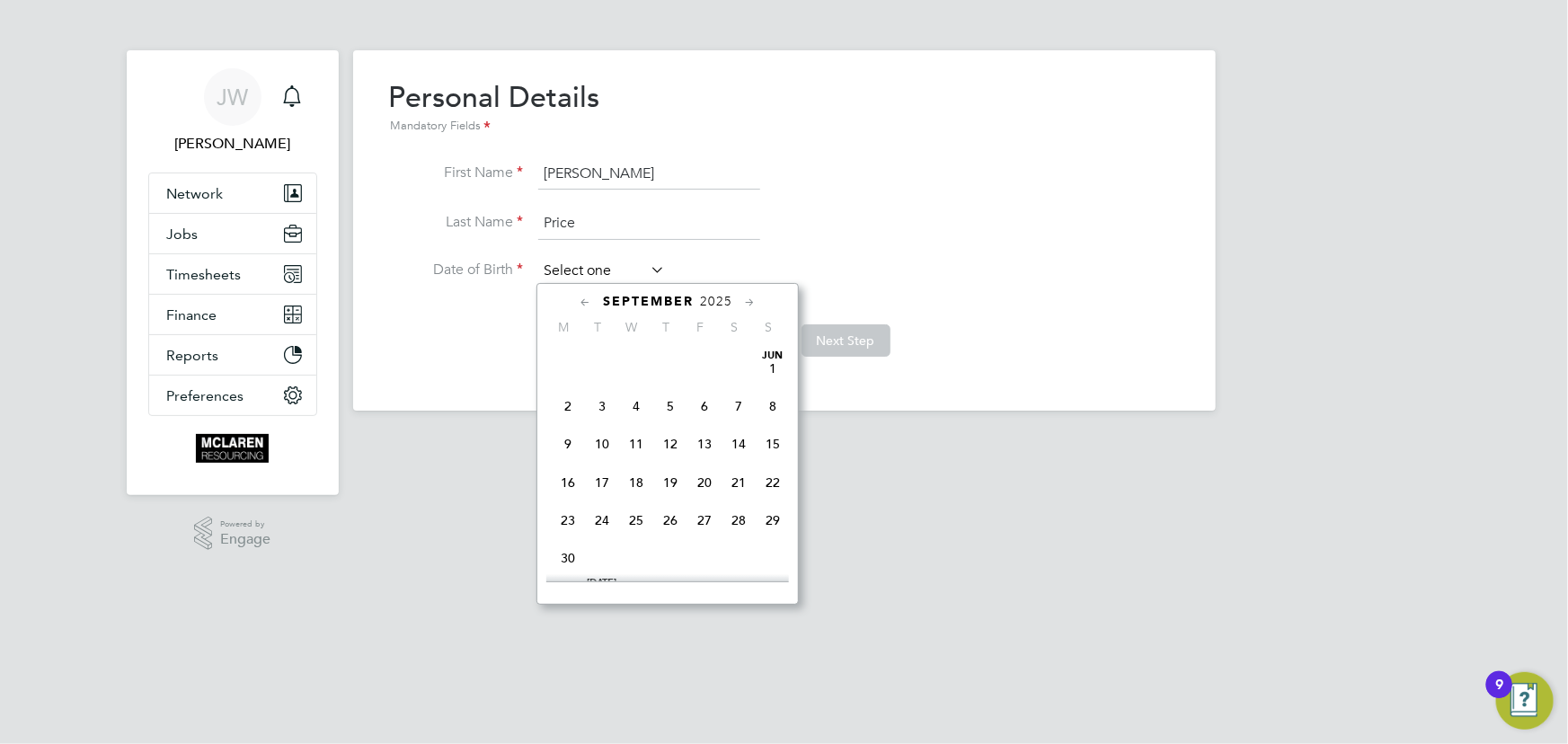
scroll to position [535, 0]
click at [720, 306] on span "2025" at bounding box center [715, 301] width 32 height 16
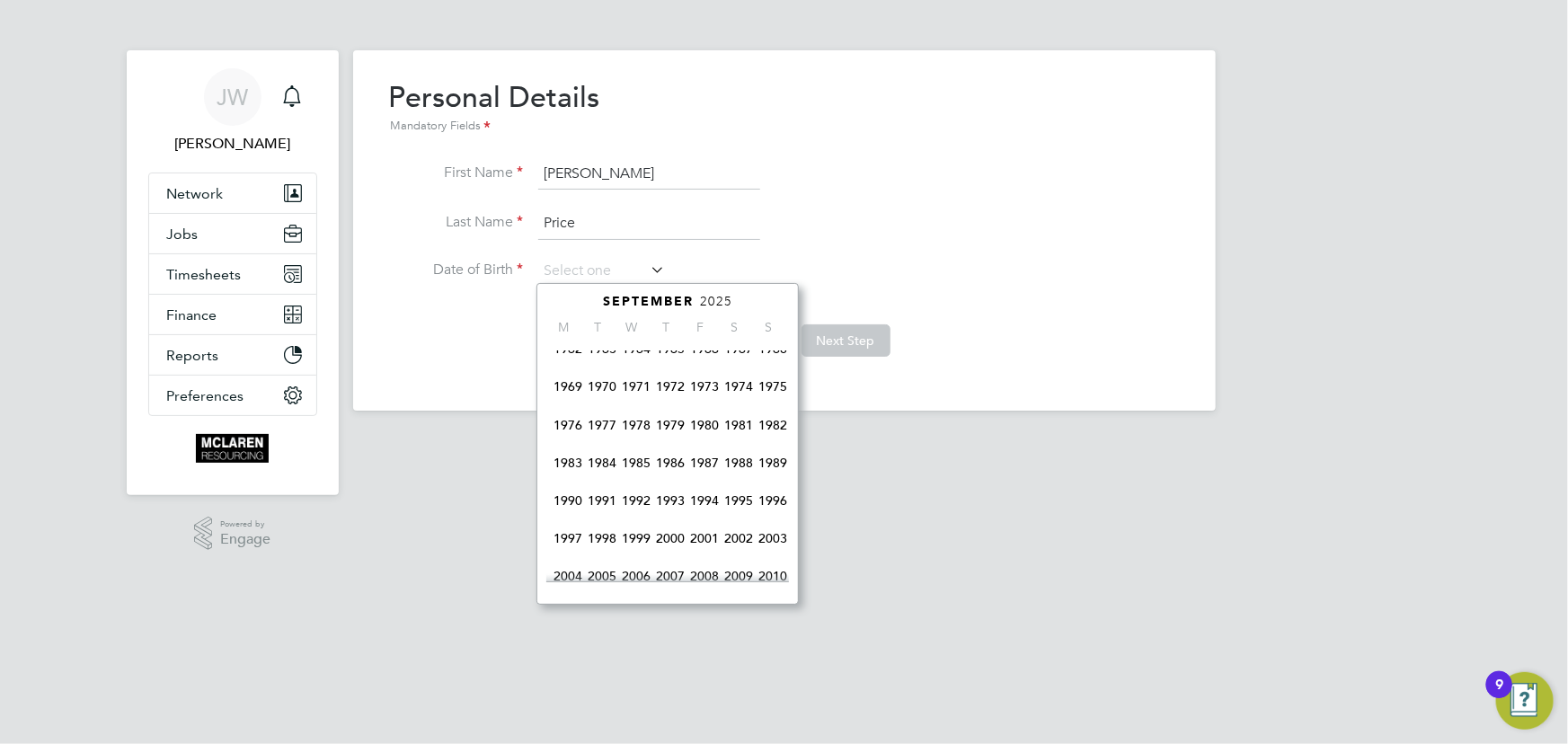
scroll to position [218, 0]
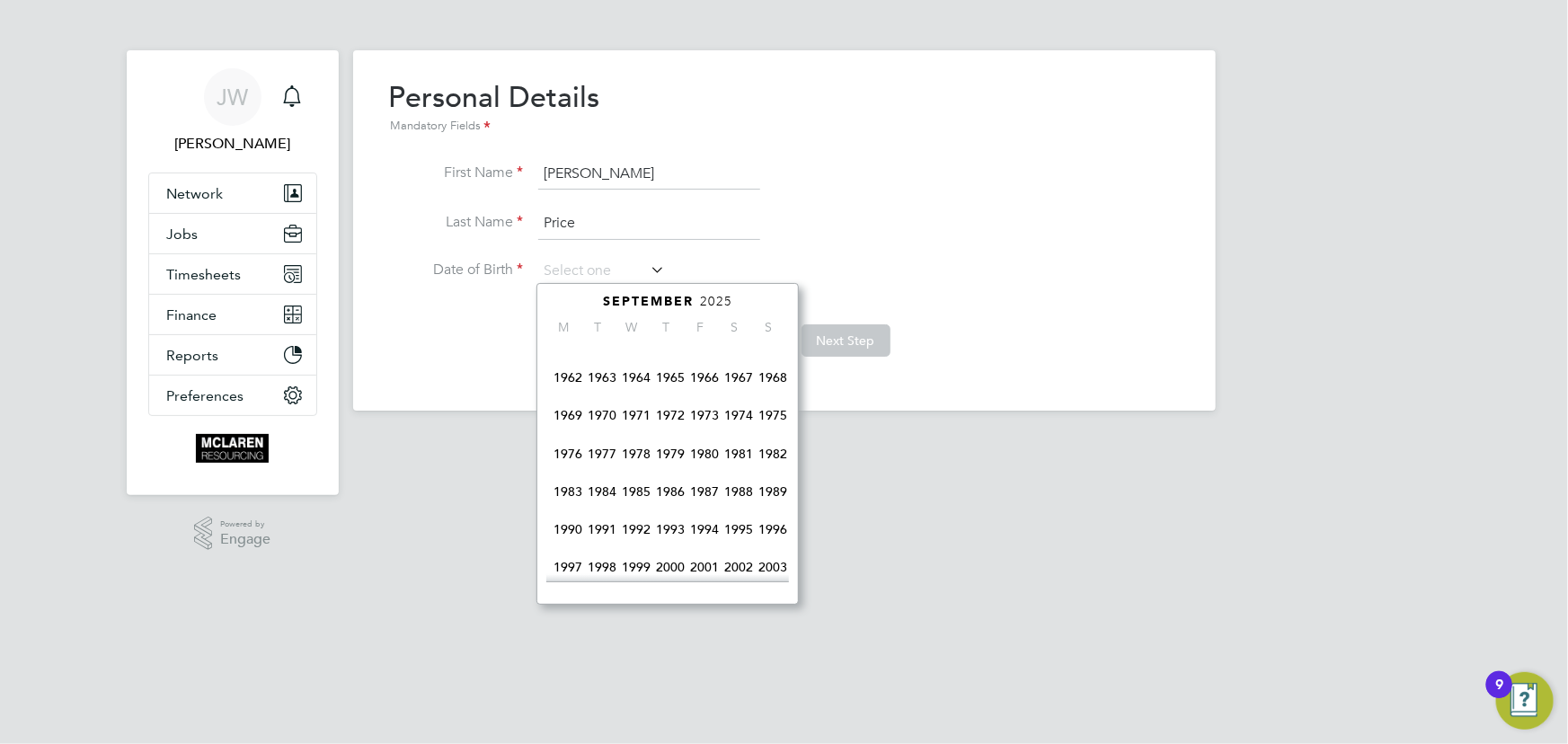
click at [680, 415] on span "1972" at bounding box center [670, 414] width 34 height 34
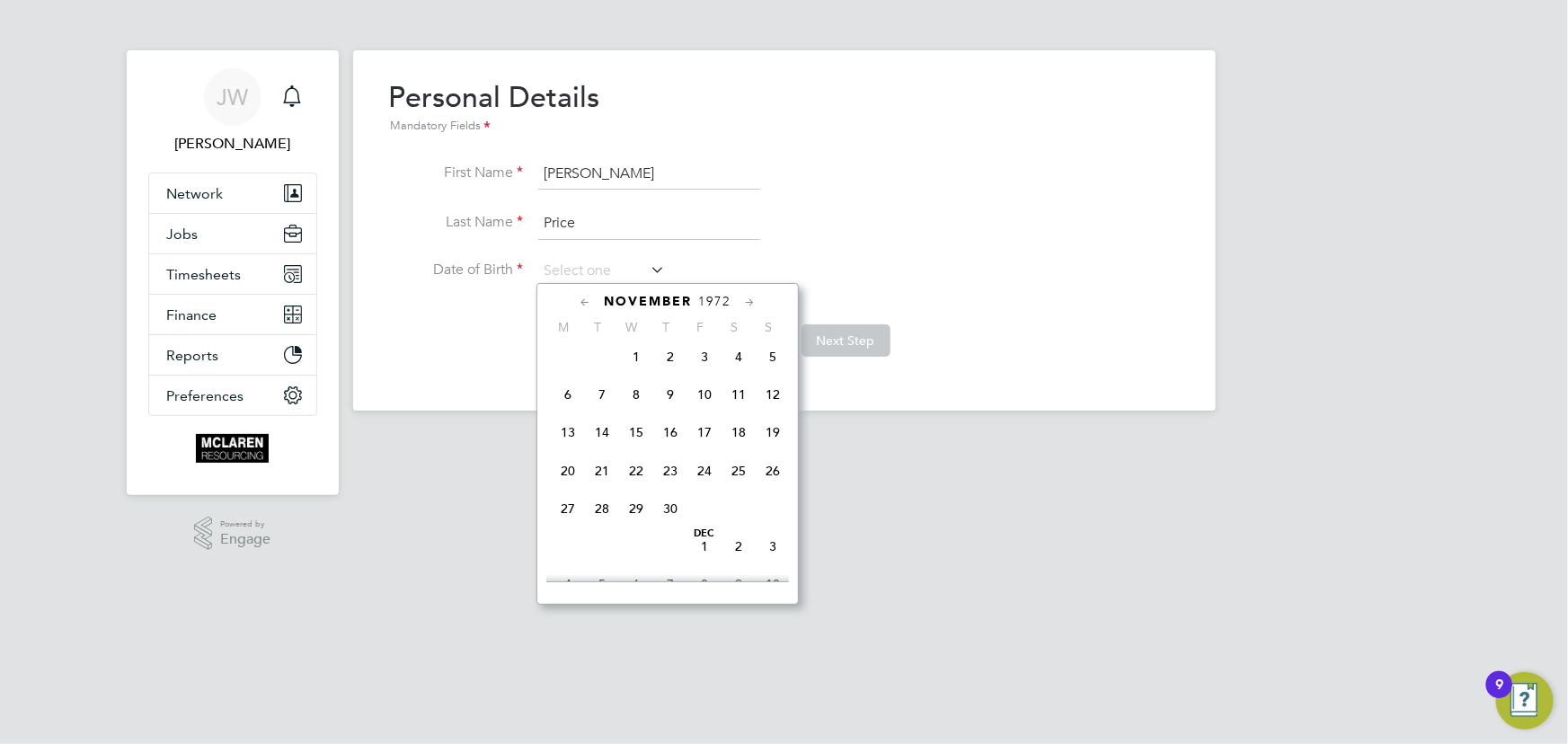
scroll to position [1361, 0]
click at [673, 388] on span "28" at bounding box center [670, 370] width 34 height 34
type input "[DATE]"
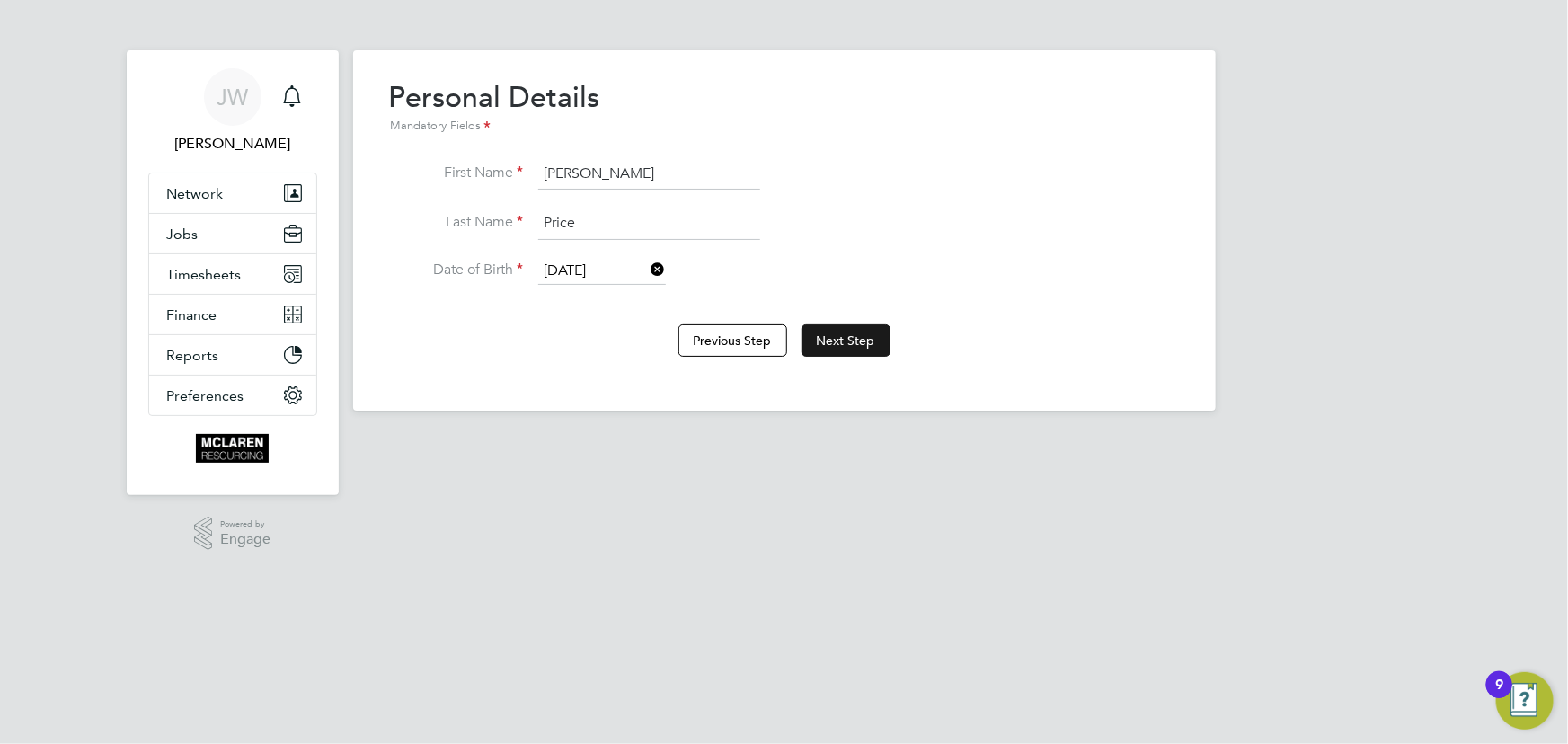
click at [862, 335] on button "Next Step" at bounding box center [846, 340] width 89 height 32
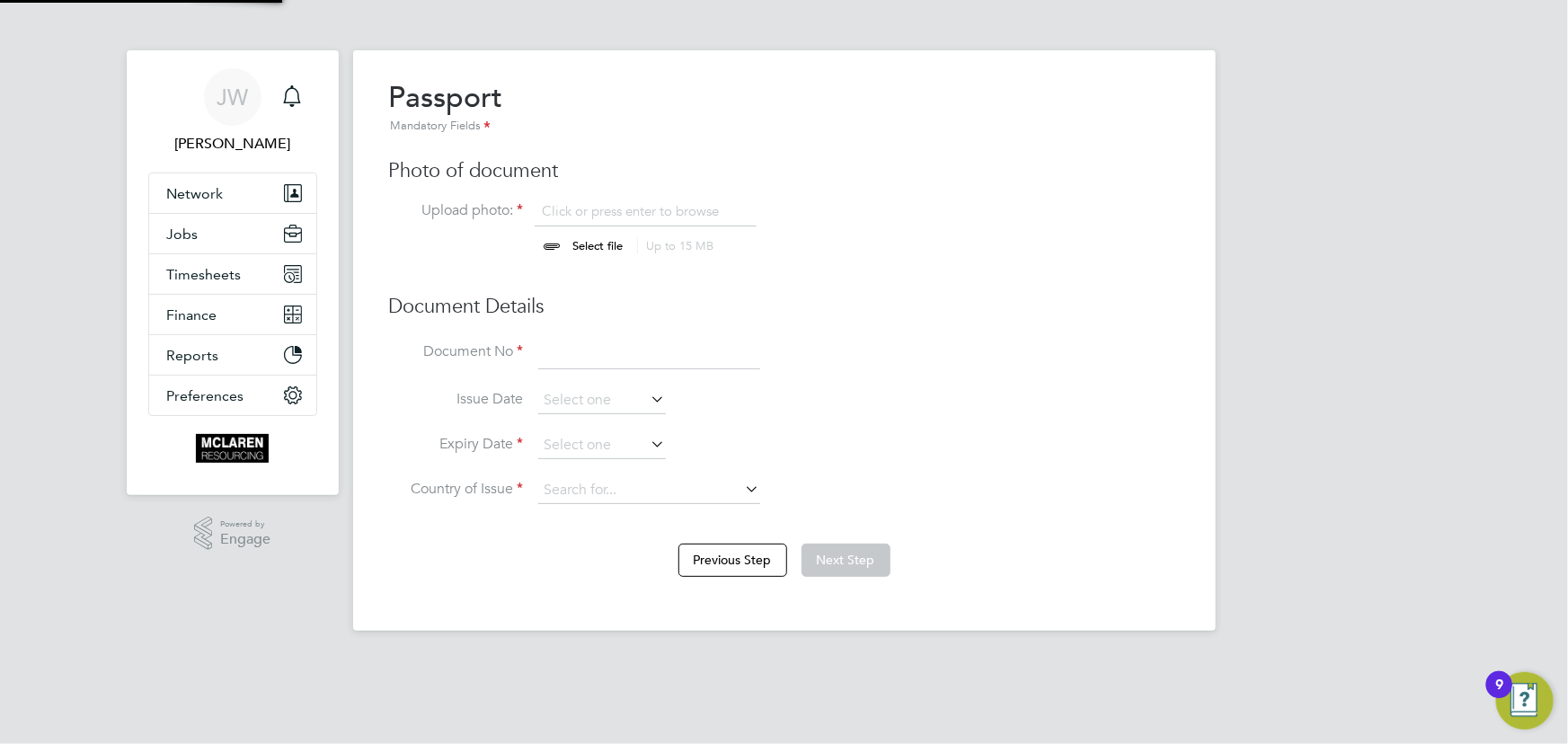
scroll to position [25, 223]
click at [597, 236] on input "file" at bounding box center [615, 229] width 282 height 54
type input "C:\fakepath\paul price passport.jpeg"
click at [628, 334] on div "Passport Mandatory Fields Photo of document Upload photo: paul price passport.j…" at bounding box center [784, 301] width 791 height 443
click at [567, 350] on input at bounding box center [649, 353] width 222 height 32
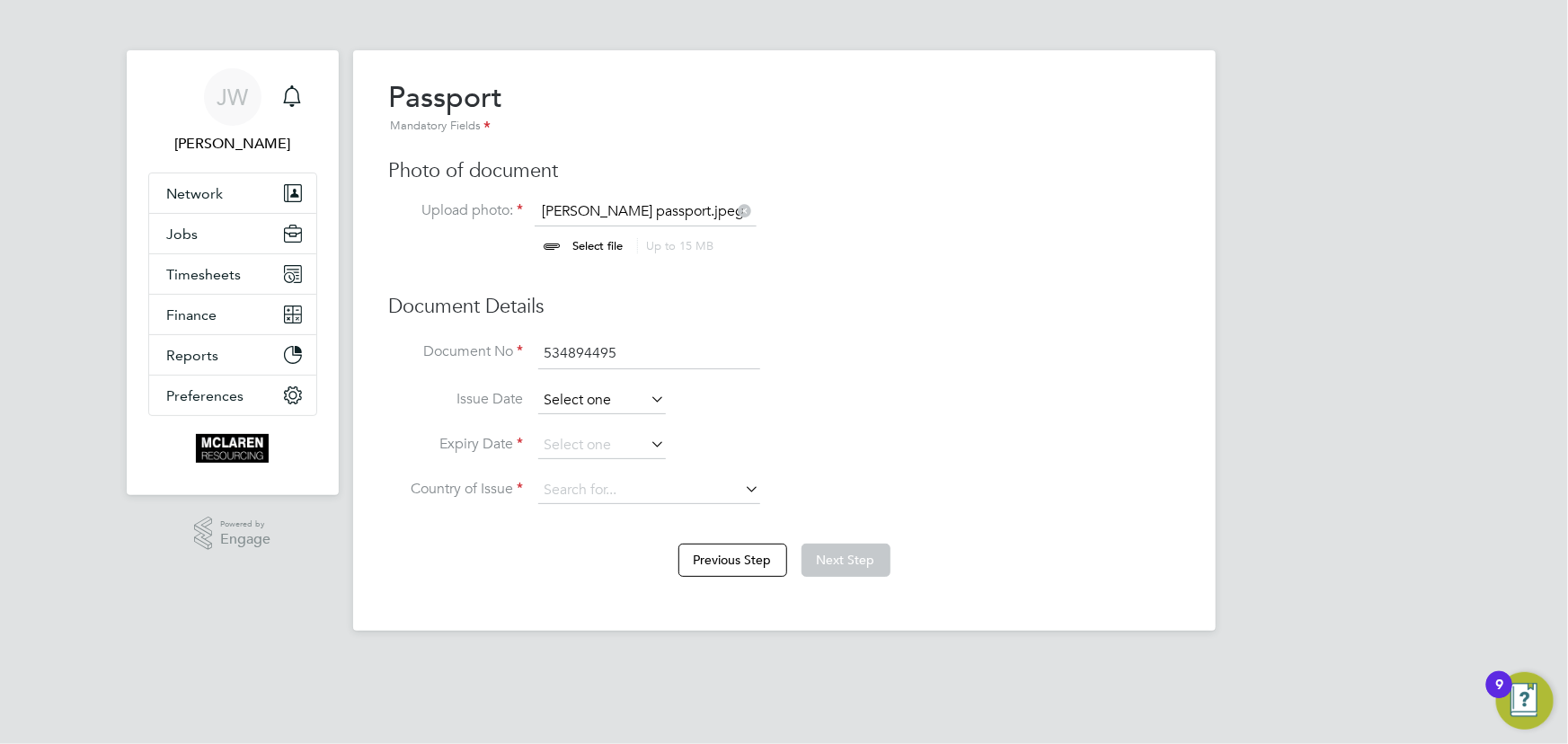
type input "534894495"
click at [591, 404] on input at bounding box center [602, 401] width 128 height 27
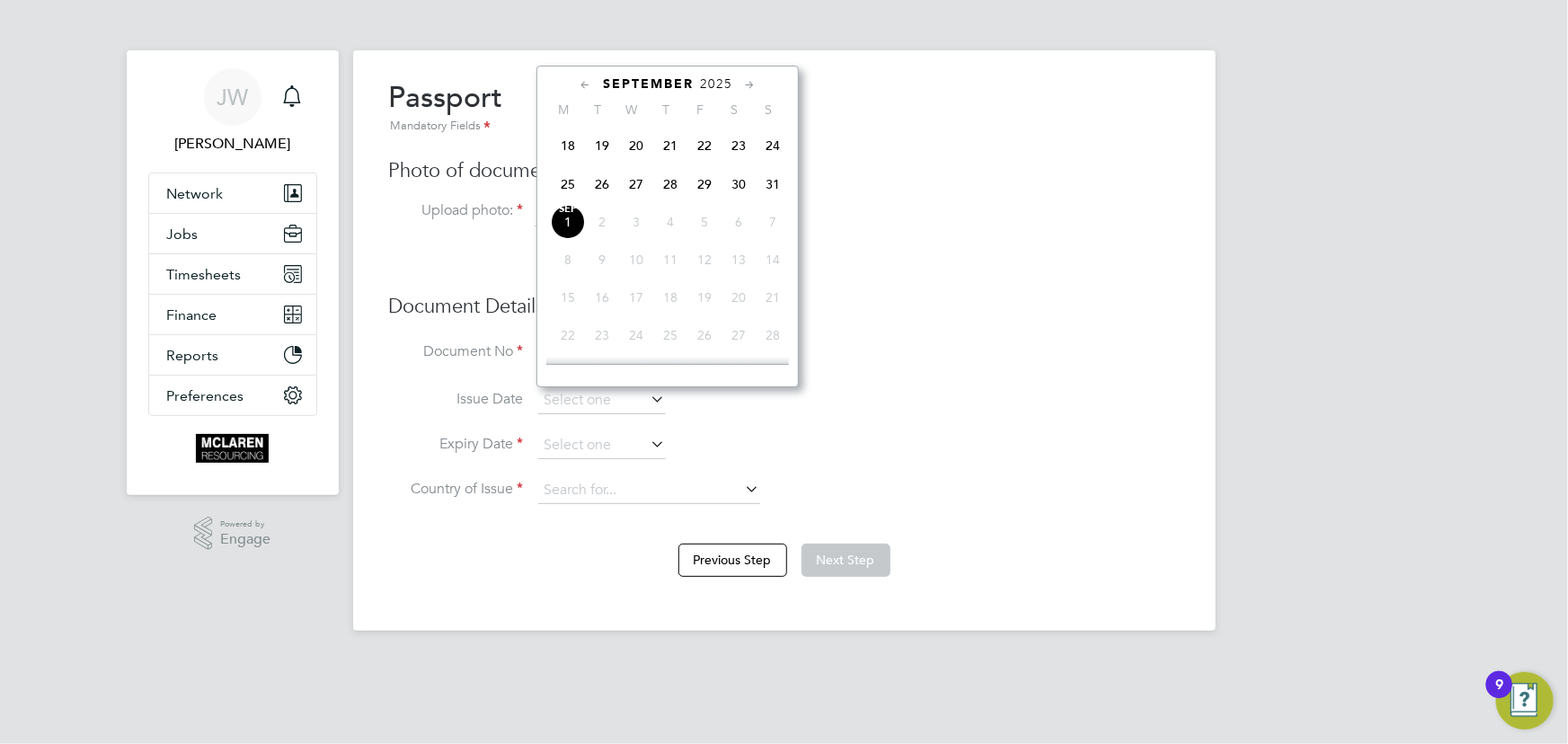
drag, startPoint x: 711, startPoint y: 82, endPoint x: 730, endPoint y: 97, distance: 24.2
click at [711, 83] on span "2025" at bounding box center [715, 84] width 32 height 16
click at [742, 182] on span "2016" at bounding box center [738, 179] width 34 height 34
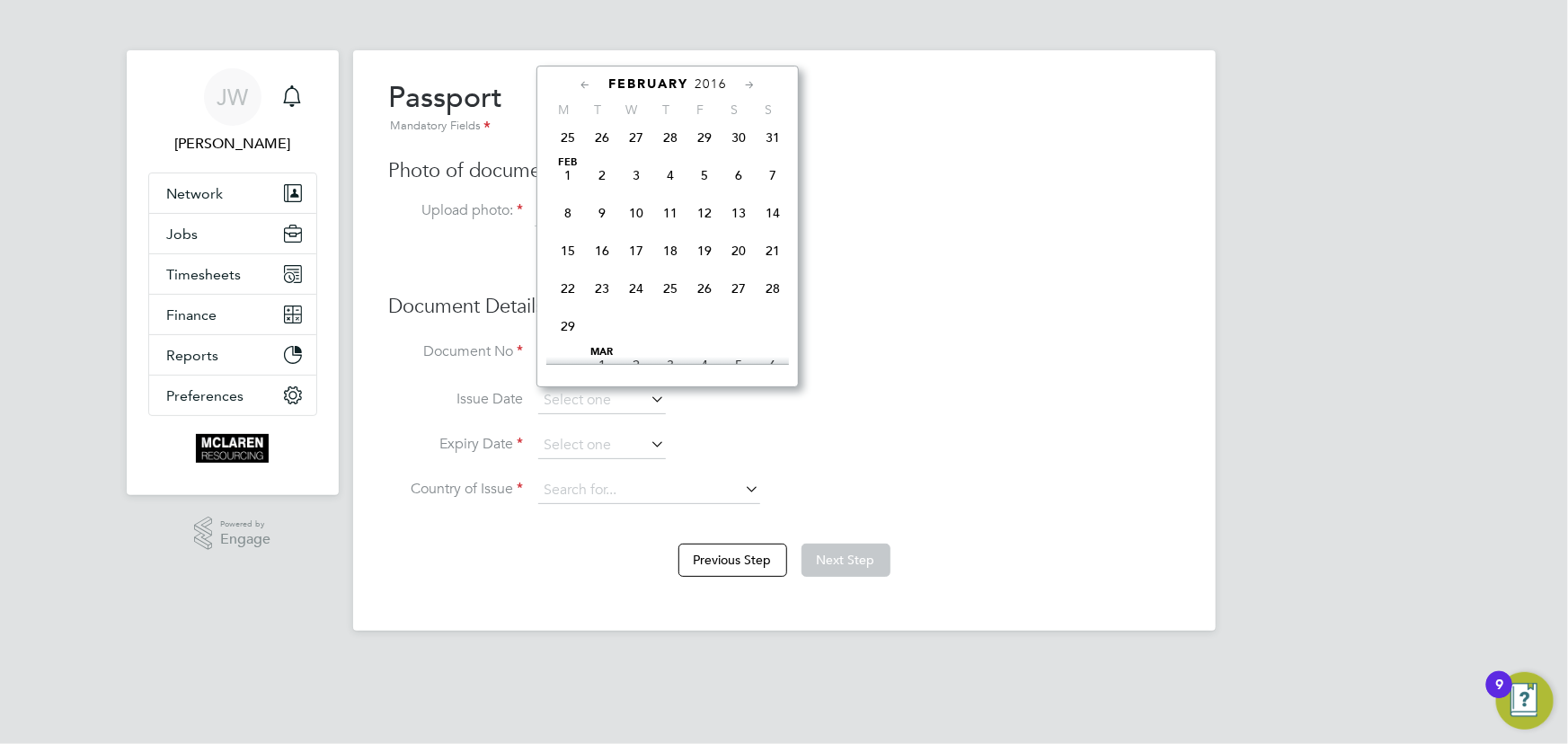
click at [568, 252] on span "15" at bounding box center [567, 250] width 34 height 34
type input "15 Feb 2016"
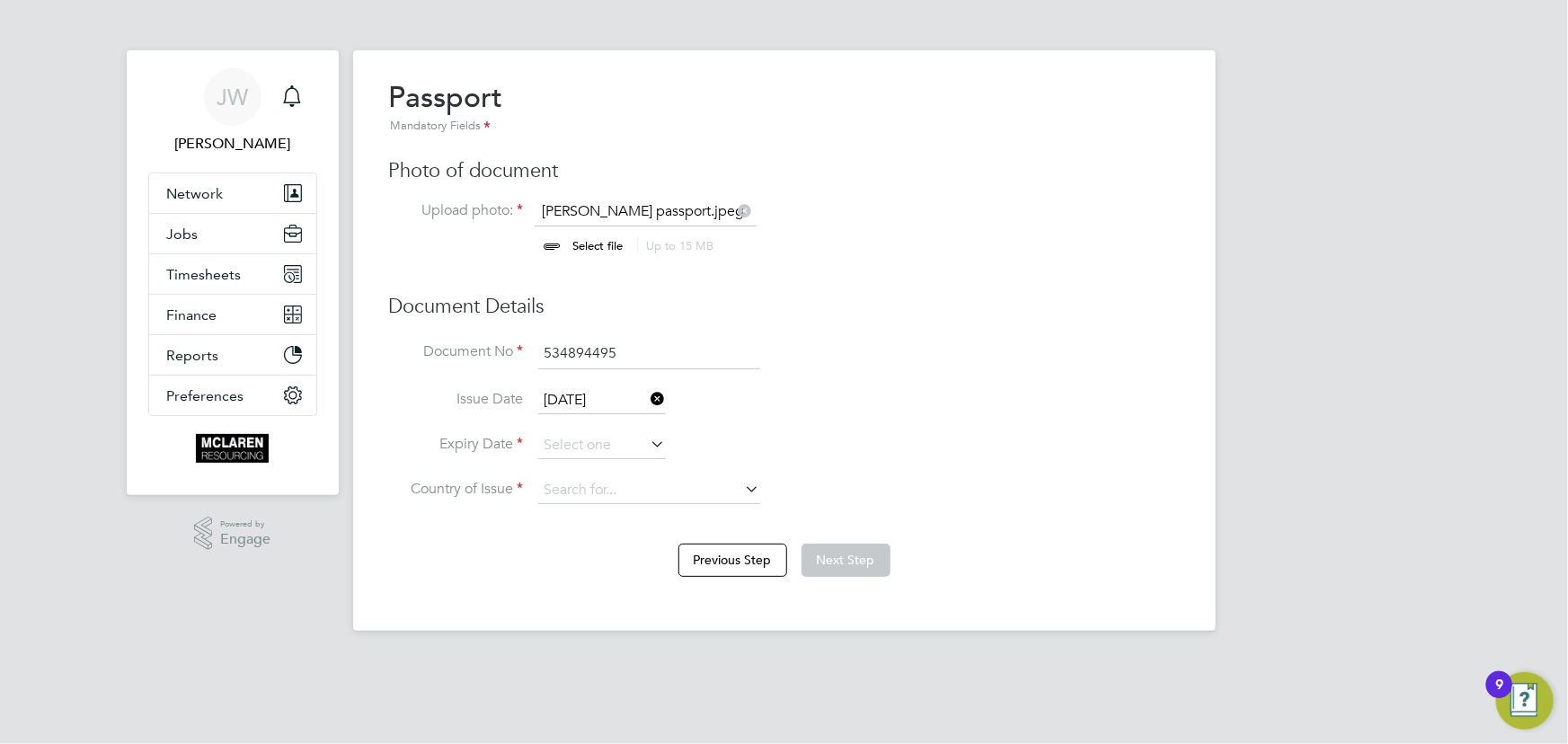
click at [648, 446] on icon at bounding box center [648, 444] width 0 height 26
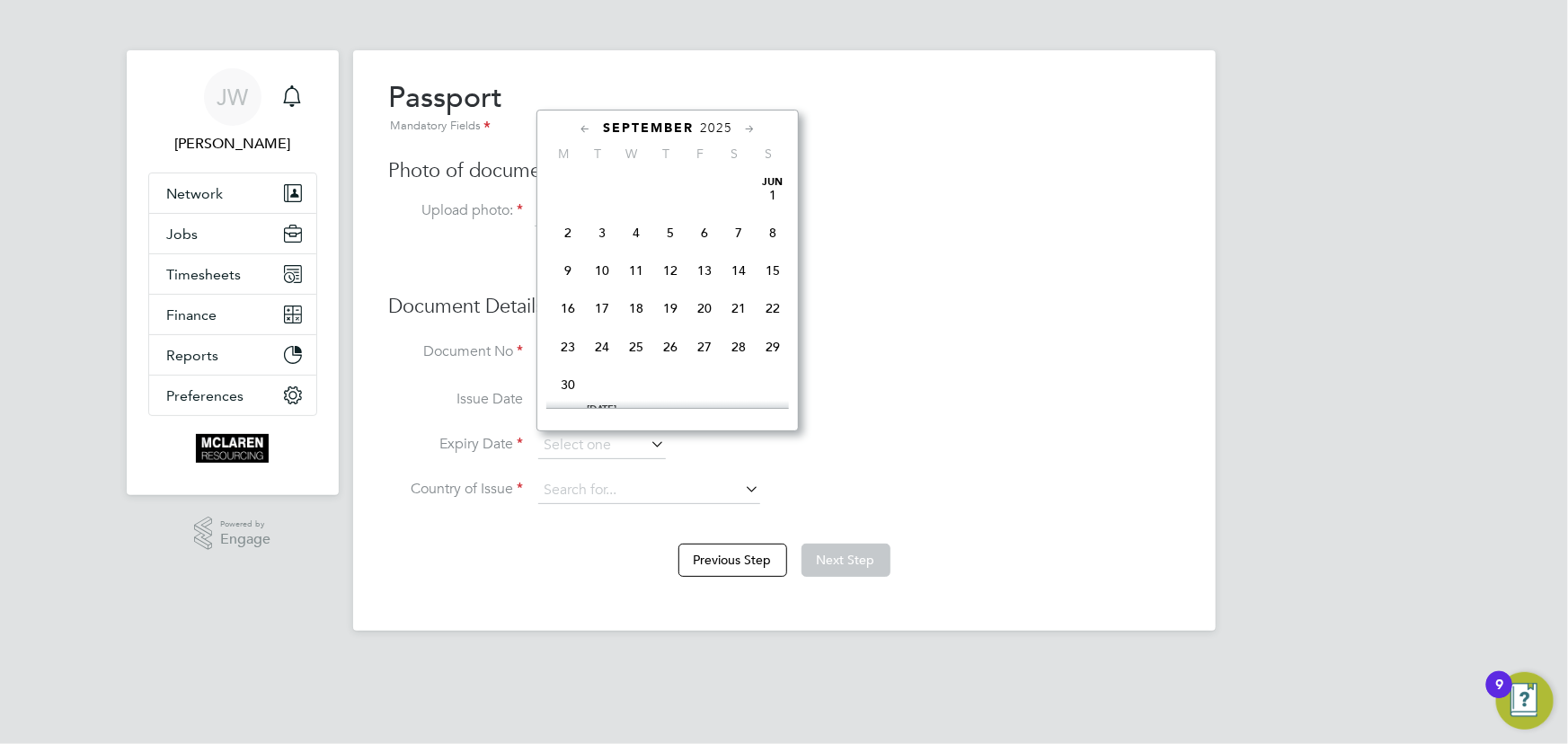
scroll to position [535, 0]
click at [702, 129] on span "2025" at bounding box center [715, 128] width 32 height 16
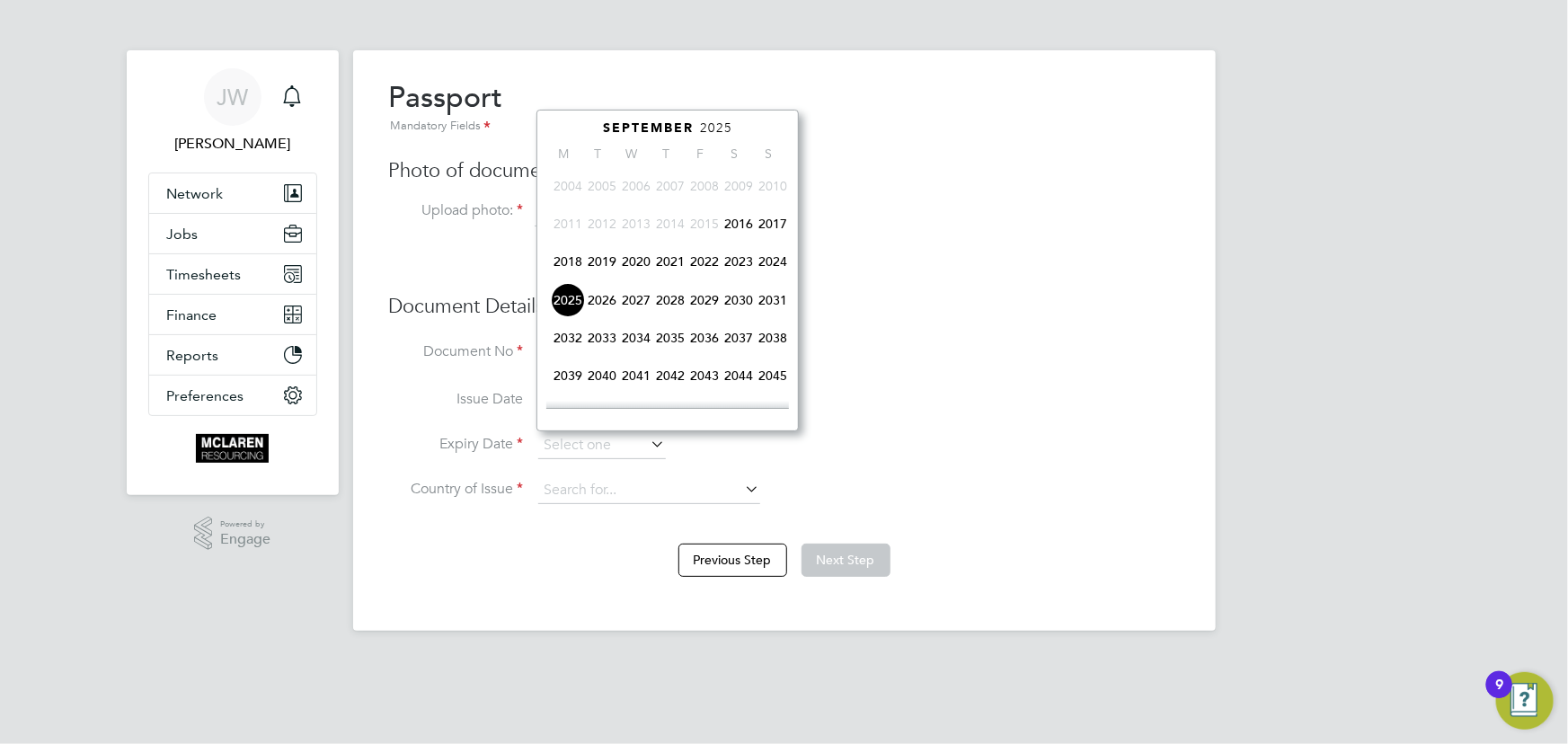
click at [602, 301] on span "2026" at bounding box center [601, 299] width 34 height 34
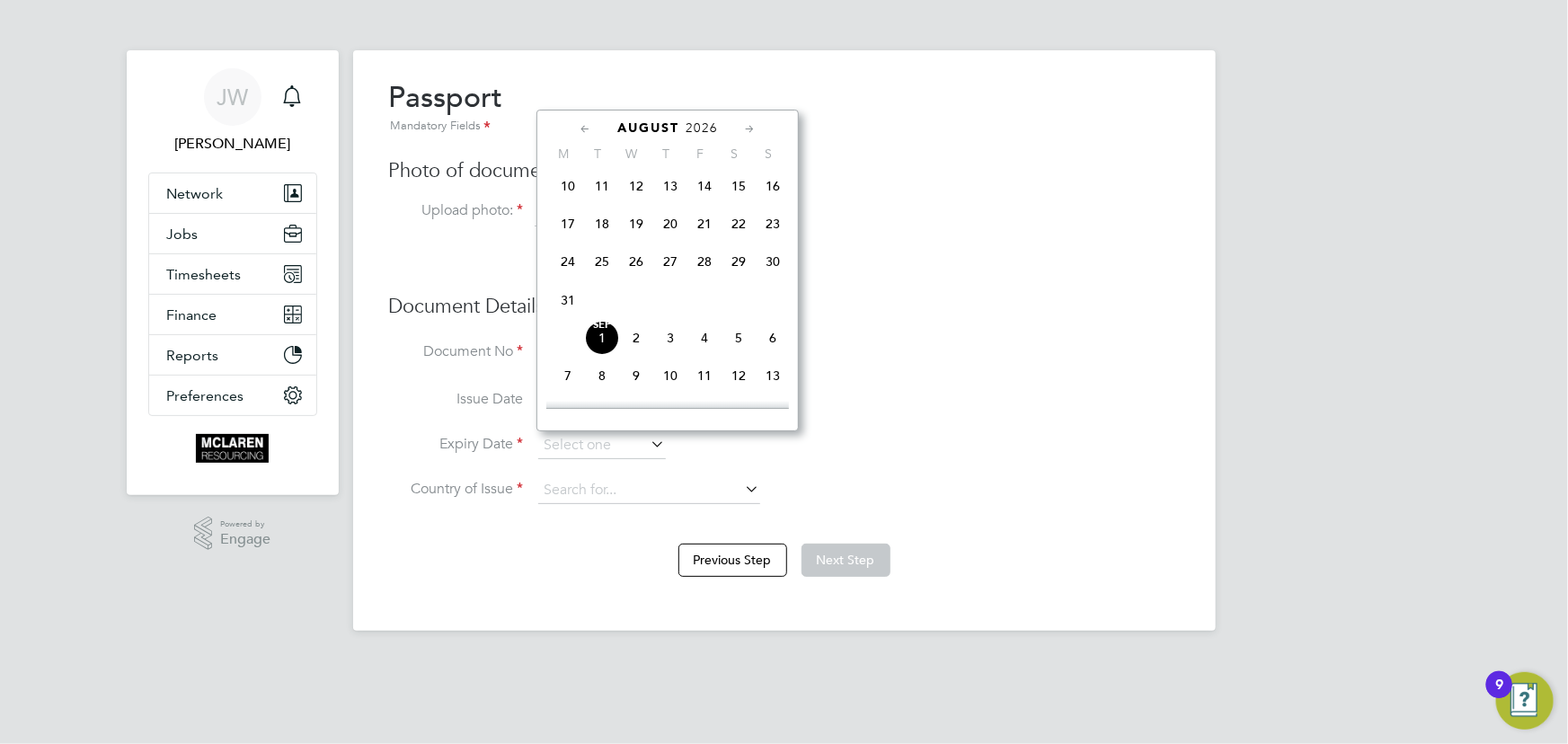
click at [738, 178] on span "15" at bounding box center [738, 185] width 34 height 34
type input "15 Aug 2026"
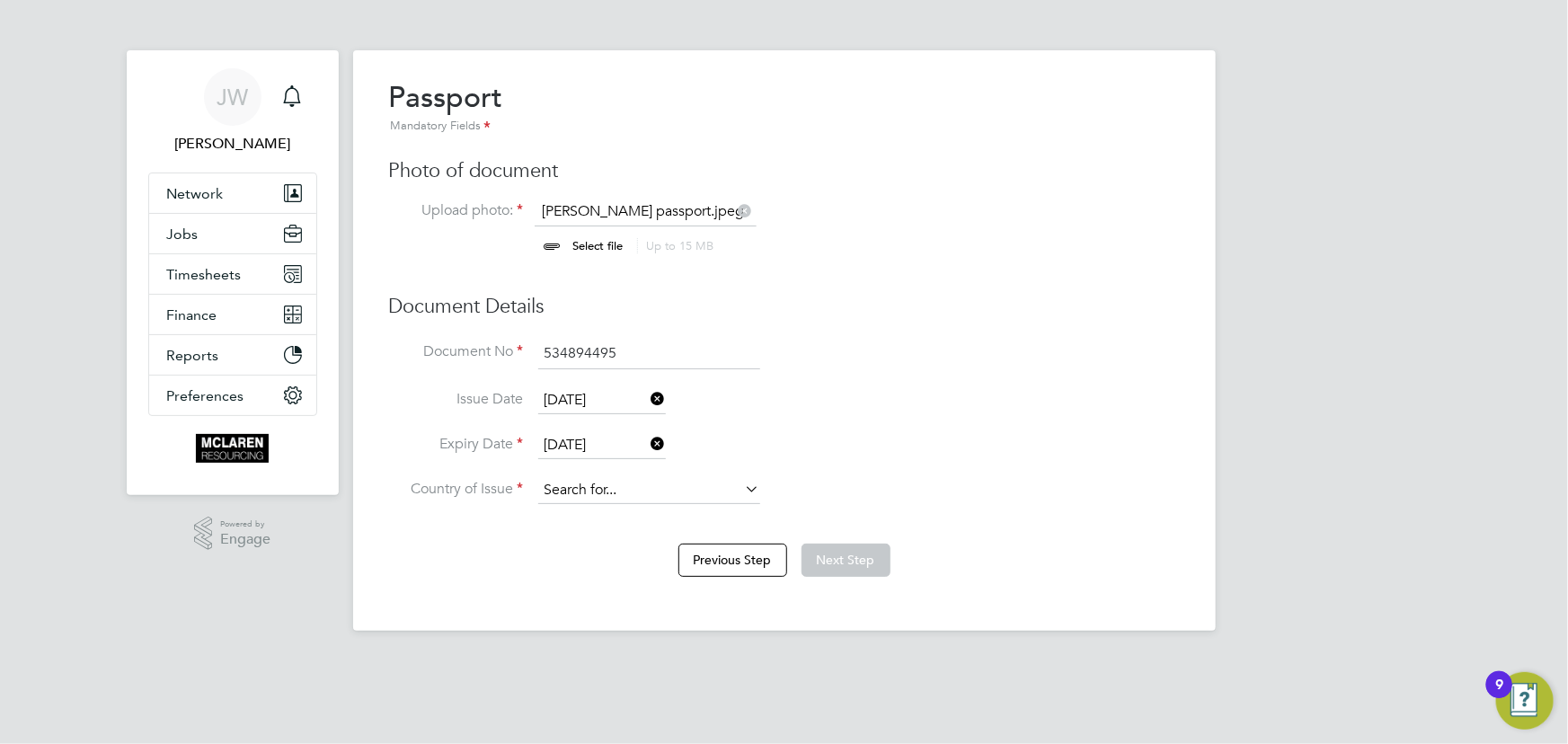
click at [613, 496] on input at bounding box center [649, 491] width 222 height 27
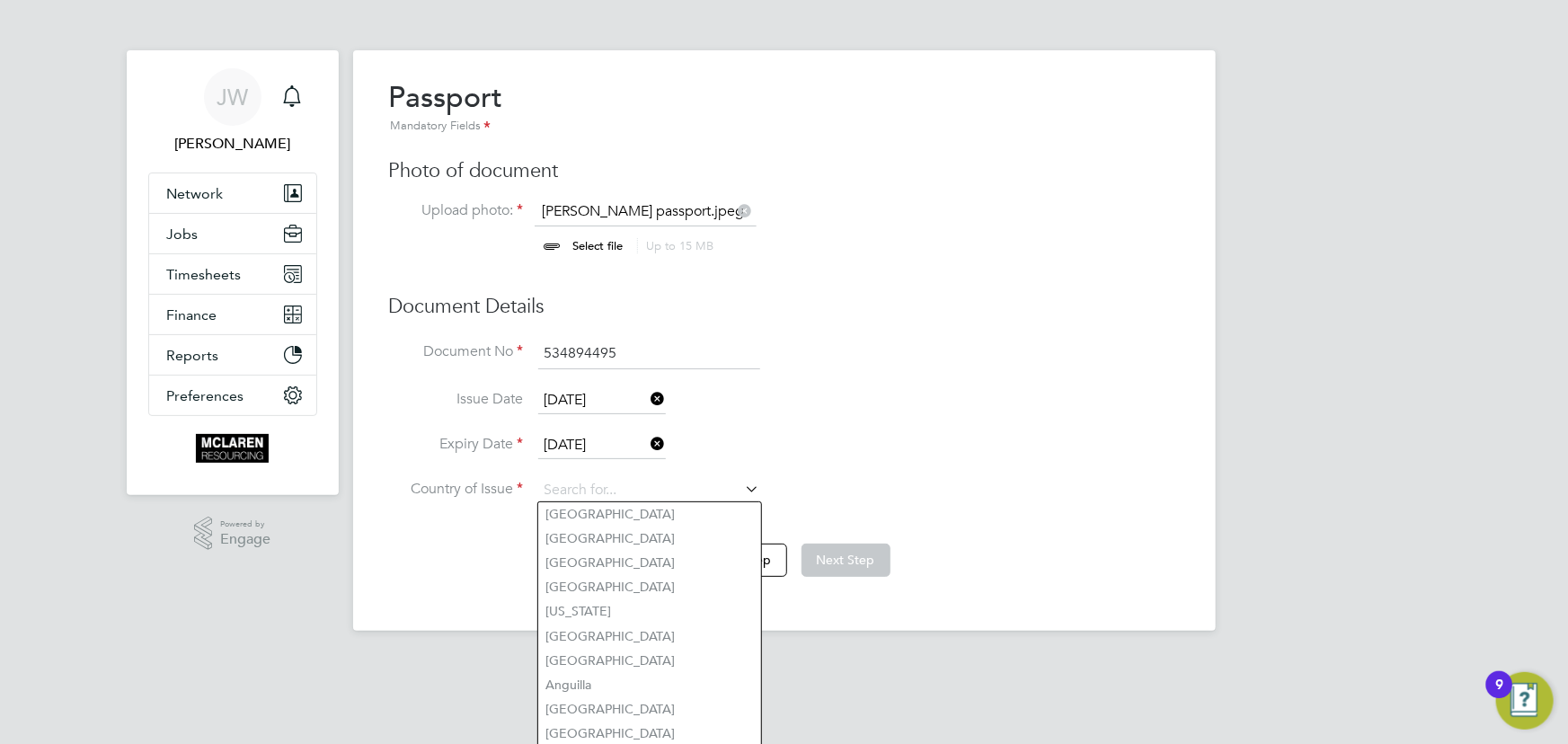
type input "[GEOGRAPHIC_DATA]"
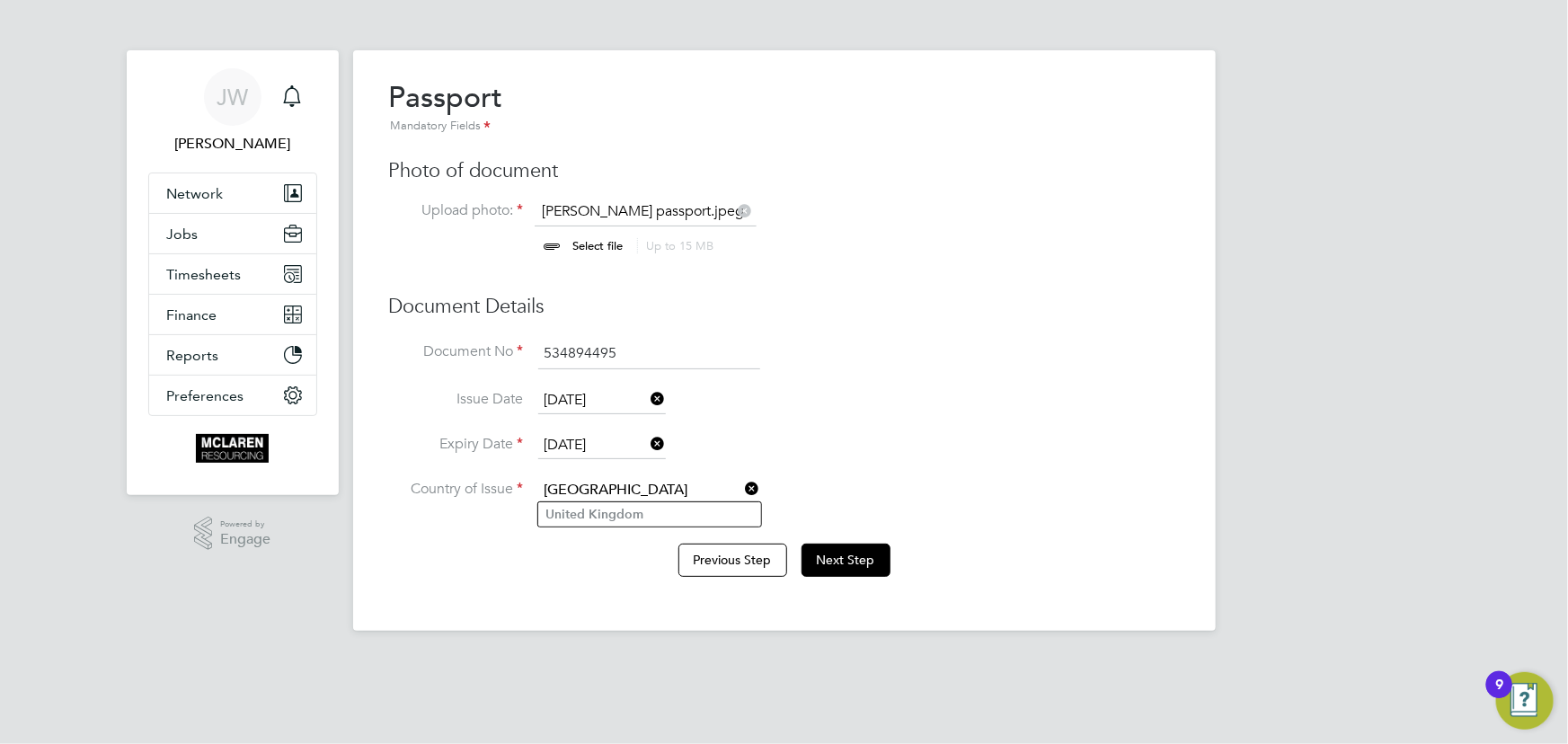
click at [647, 512] on li "United Kingdom" at bounding box center [649, 514] width 223 height 25
click at [870, 557] on button "Next Step" at bounding box center [846, 559] width 89 height 32
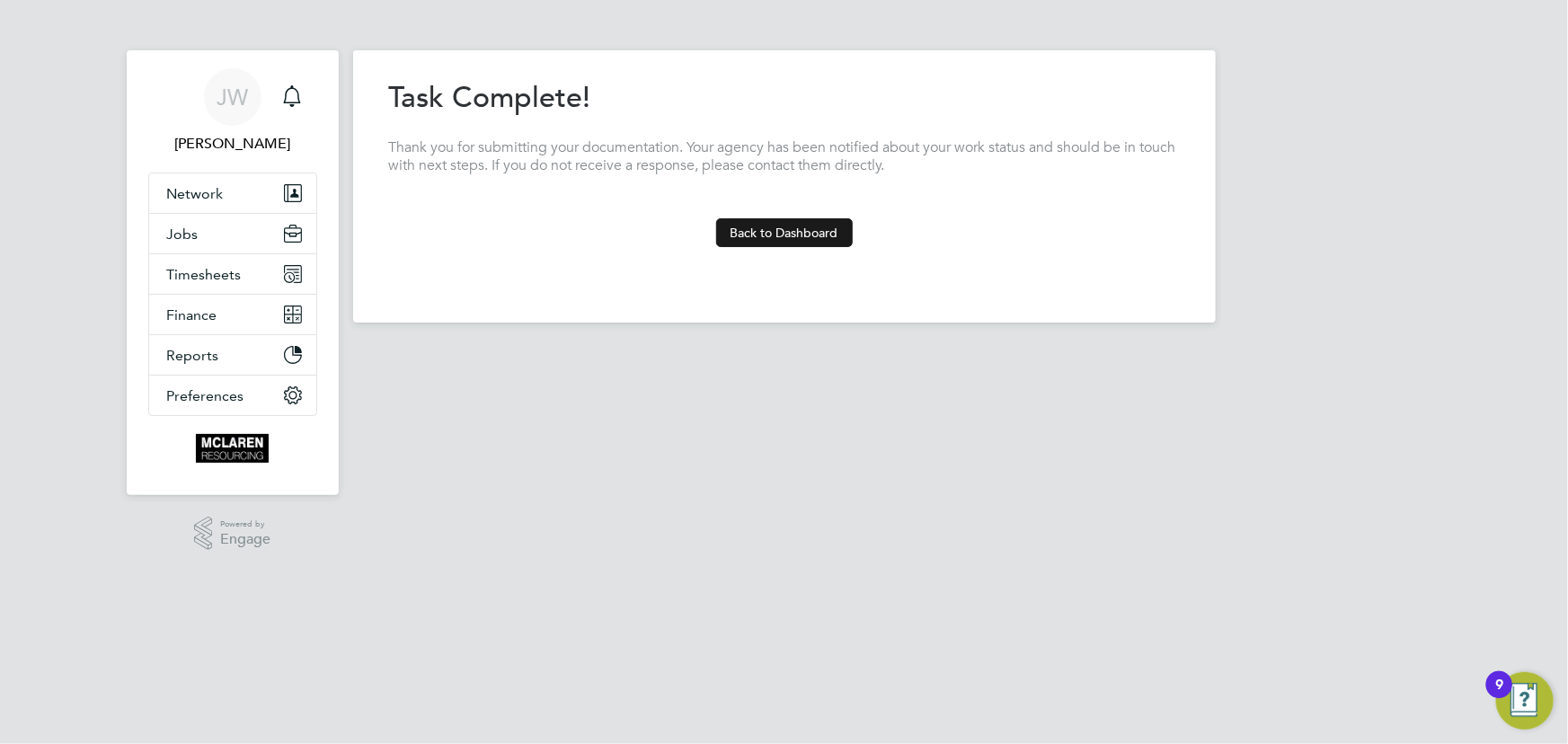
click at [802, 219] on button "Back to Dashboard" at bounding box center [784, 232] width 137 height 29
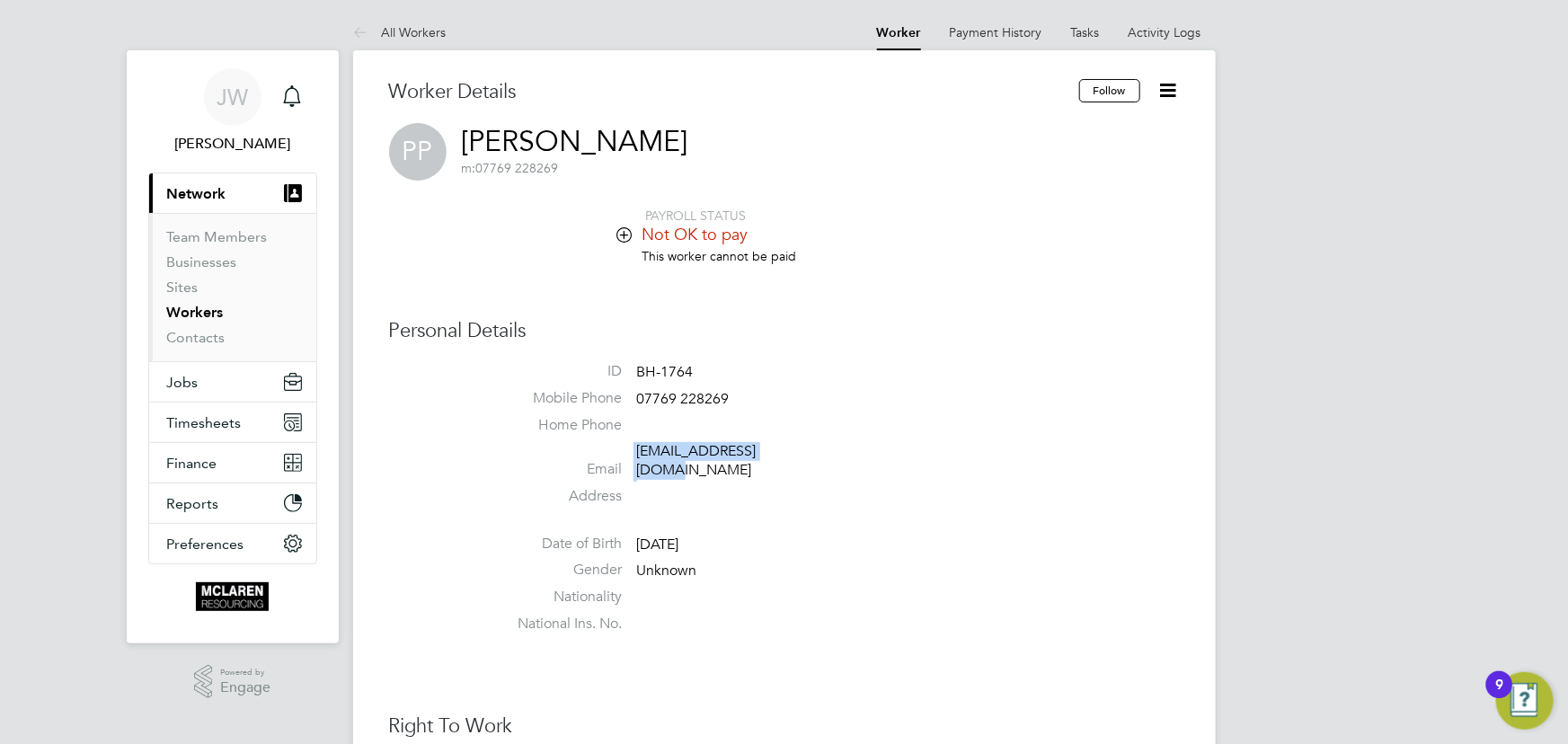
drag, startPoint x: 631, startPoint y: 454, endPoint x: 796, endPoint y: 449, distance: 165.1
click at [796, 449] on li "Email pprice28@hotmail.com" at bounding box center [838, 464] width 683 height 44
copy li "pprice28@hotmail.com"
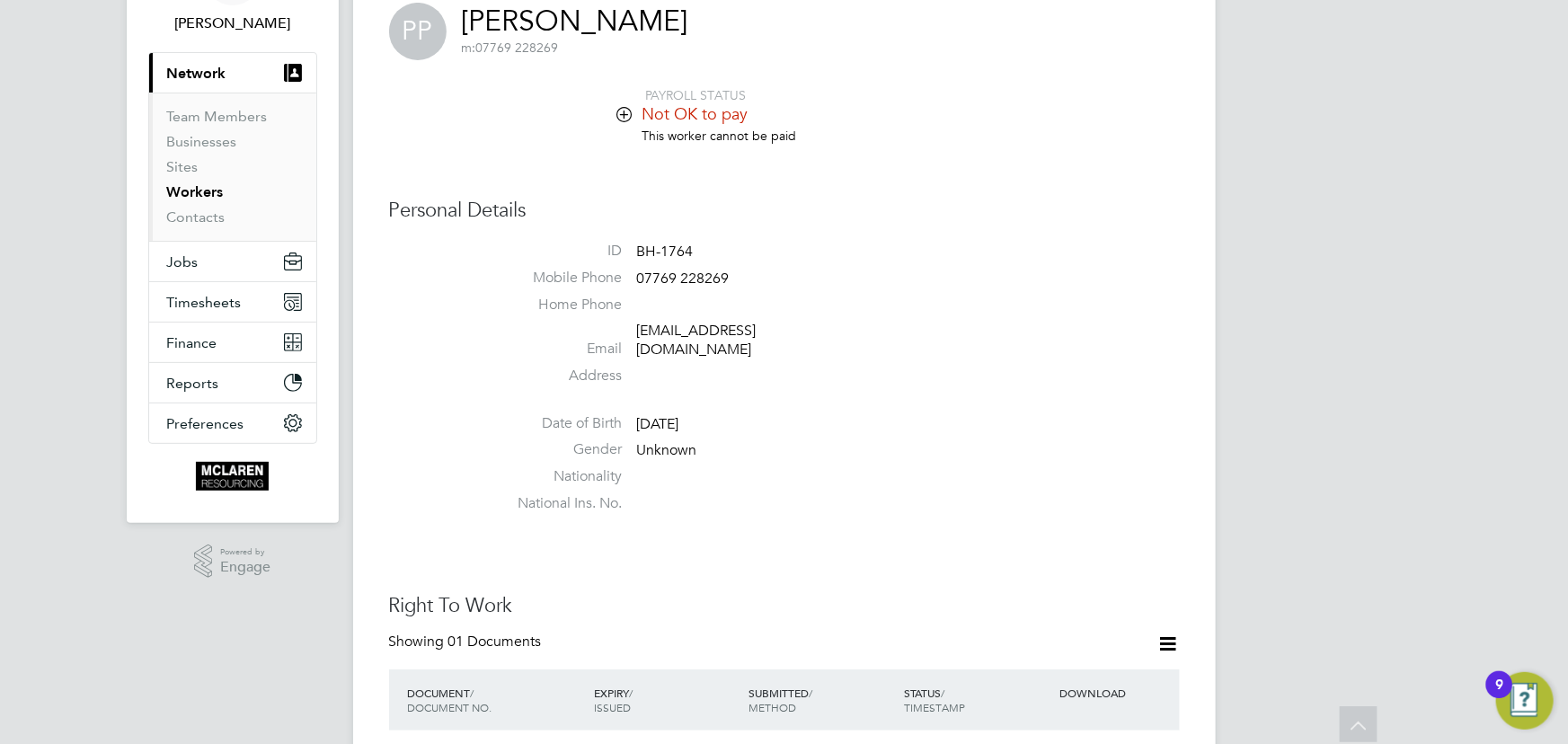
scroll to position [81, 0]
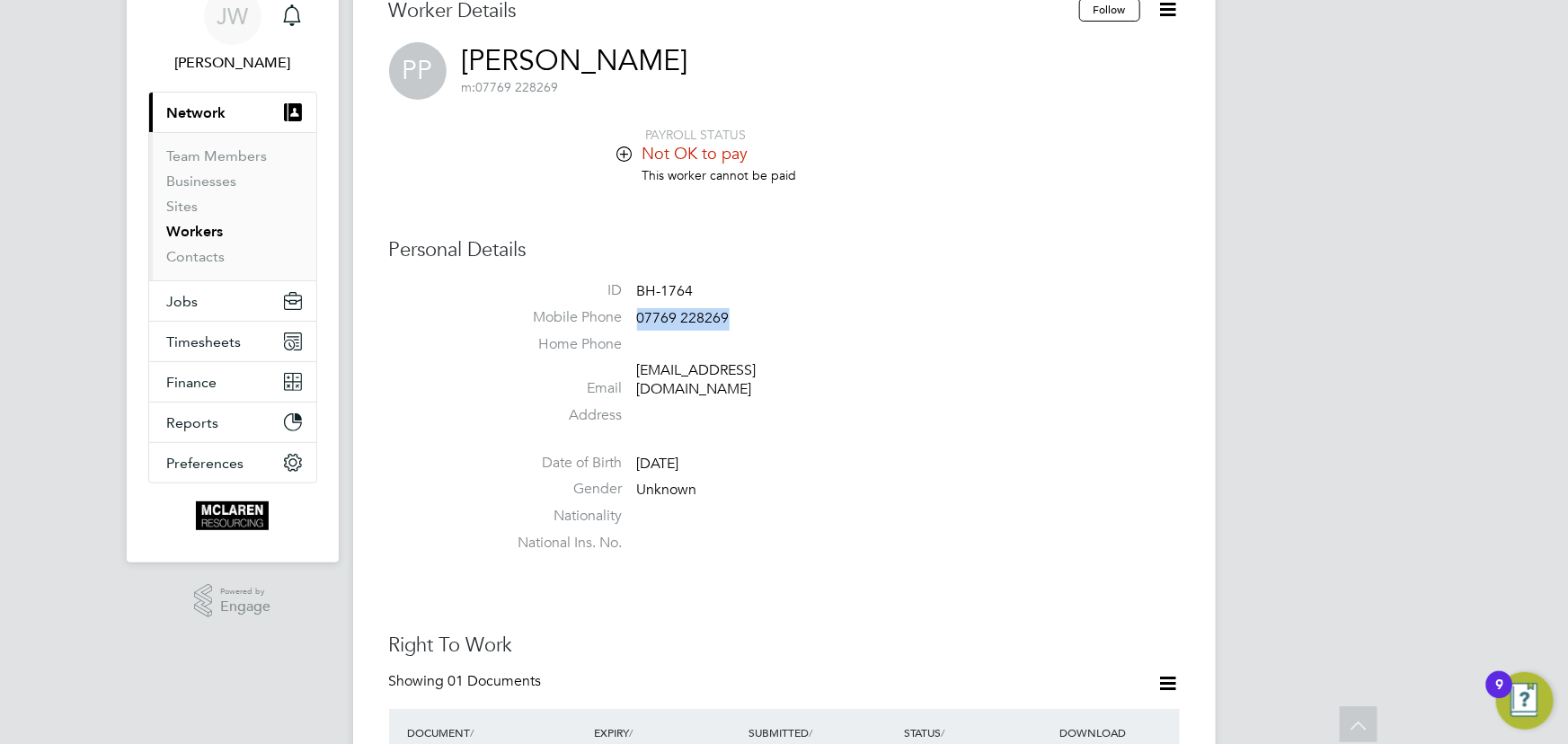
drag, startPoint x: 638, startPoint y: 318, endPoint x: 747, endPoint y: 313, distance: 109.1
click at [747, 313] on li "Mobile Phone [PHONE_NUMBER]" at bounding box center [838, 322] width 683 height 27
copy span "07769 228269"
drag, startPoint x: 633, startPoint y: 371, endPoint x: 786, endPoint y: 369, distance: 153.0
click at [786, 369] on li "Email [EMAIL_ADDRESS][DOMAIN_NAME]" at bounding box center [838, 383] width 683 height 44
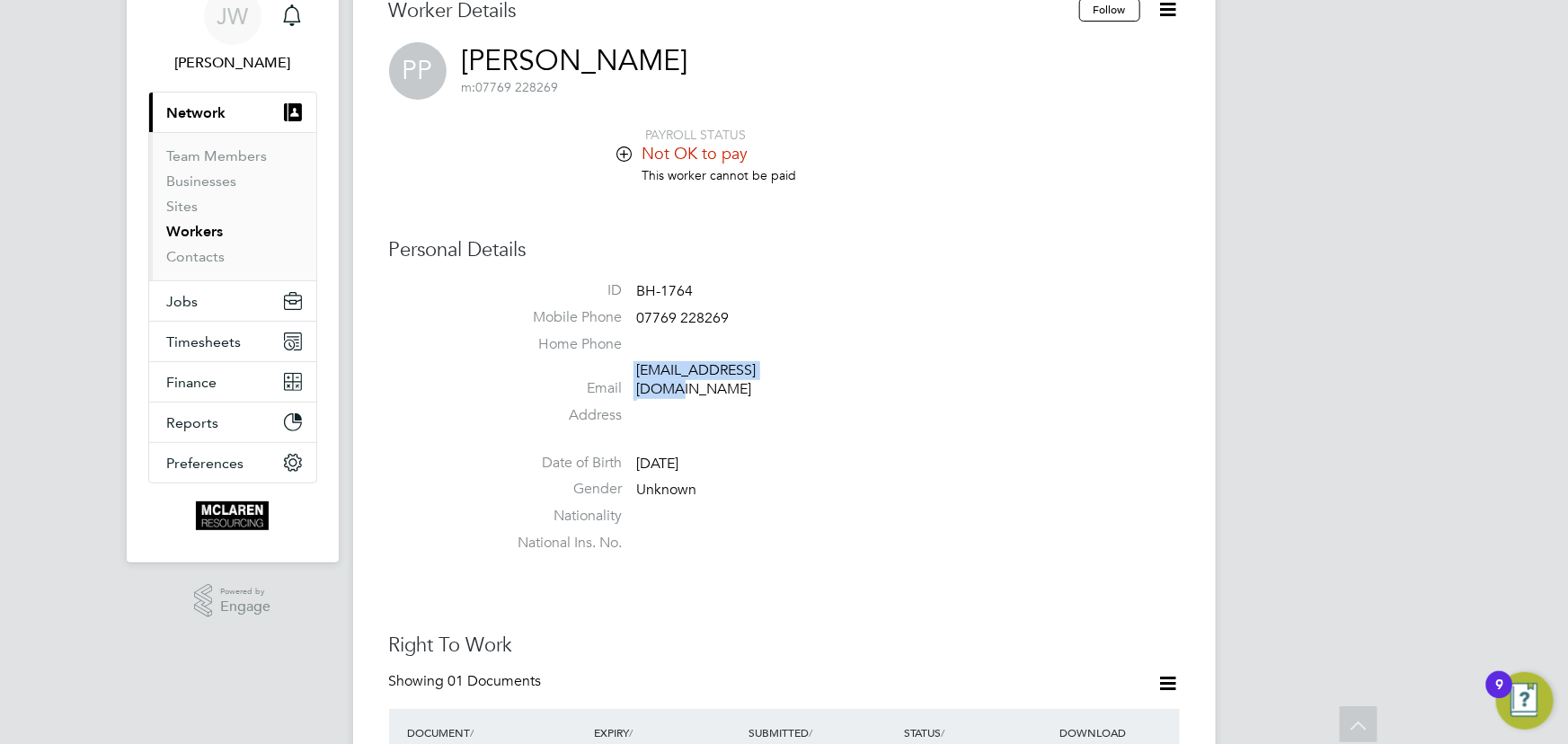
copy li "[EMAIL_ADDRESS][DOMAIN_NAME]"
drag, startPoint x: 826, startPoint y: 287, endPoint x: 794, endPoint y: 294, distance: 32.8
click at [826, 287] on li "ID BH-1764" at bounding box center [838, 294] width 683 height 27
drag, startPoint x: 633, startPoint y: 314, endPoint x: 758, endPoint y: 314, distance: 125.0
click at [758, 314] on li "Mobile Phone [PHONE_NUMBER]" at bounding box center [838, 322] width 683 height 27
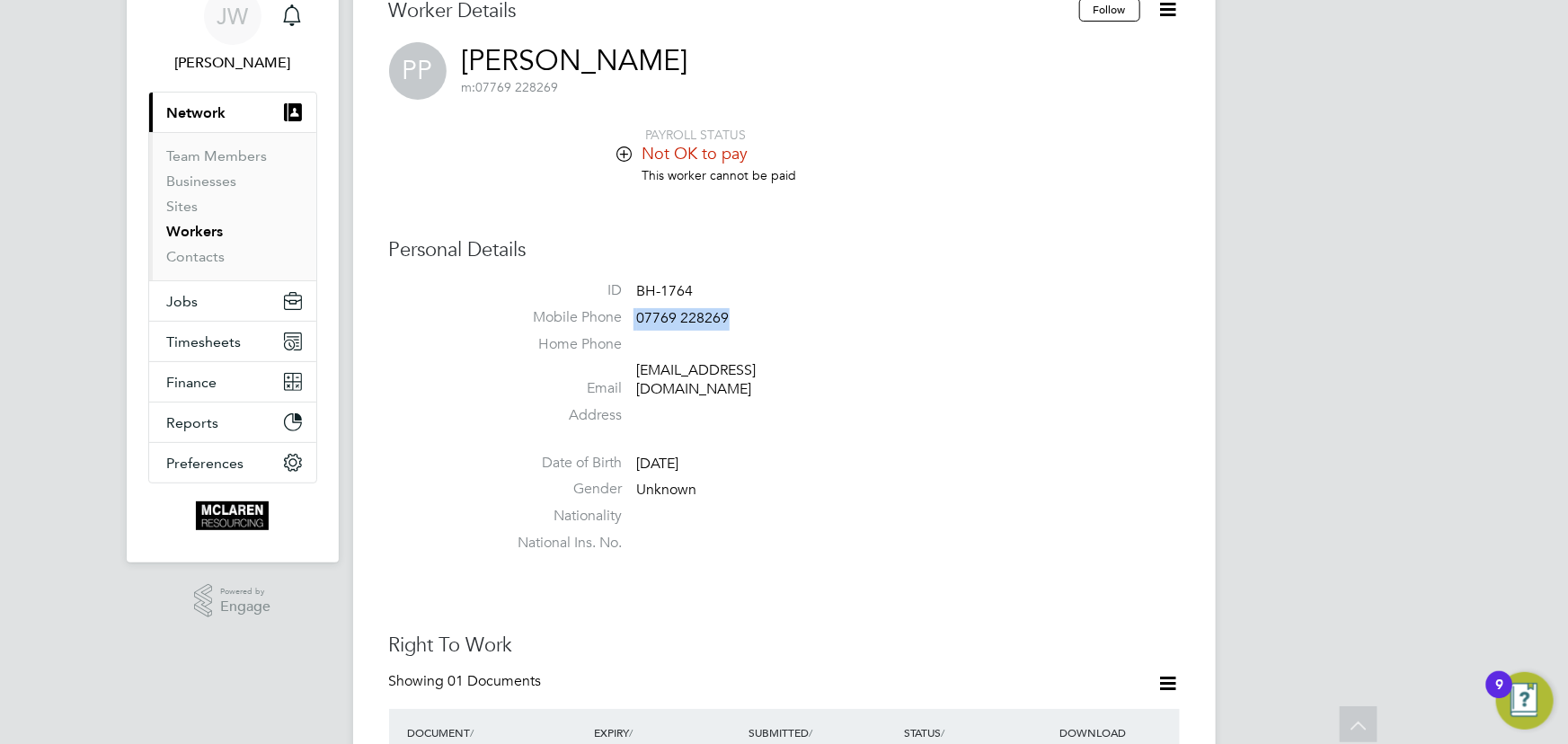
copy li "07769 228269"
drag, startPoint x: 634, startPoint y: 377, endPoint x: 803, endPoint y: 368, distance: 169.2
click at [803, 368] on li "Email [EMAIL_ADDRESS][DOMAIN_NAME]" at bounding box center [838, 383] width 683 height 44
copy li "[EMAIL_ADDRESS][DOMAIN_NAME]"
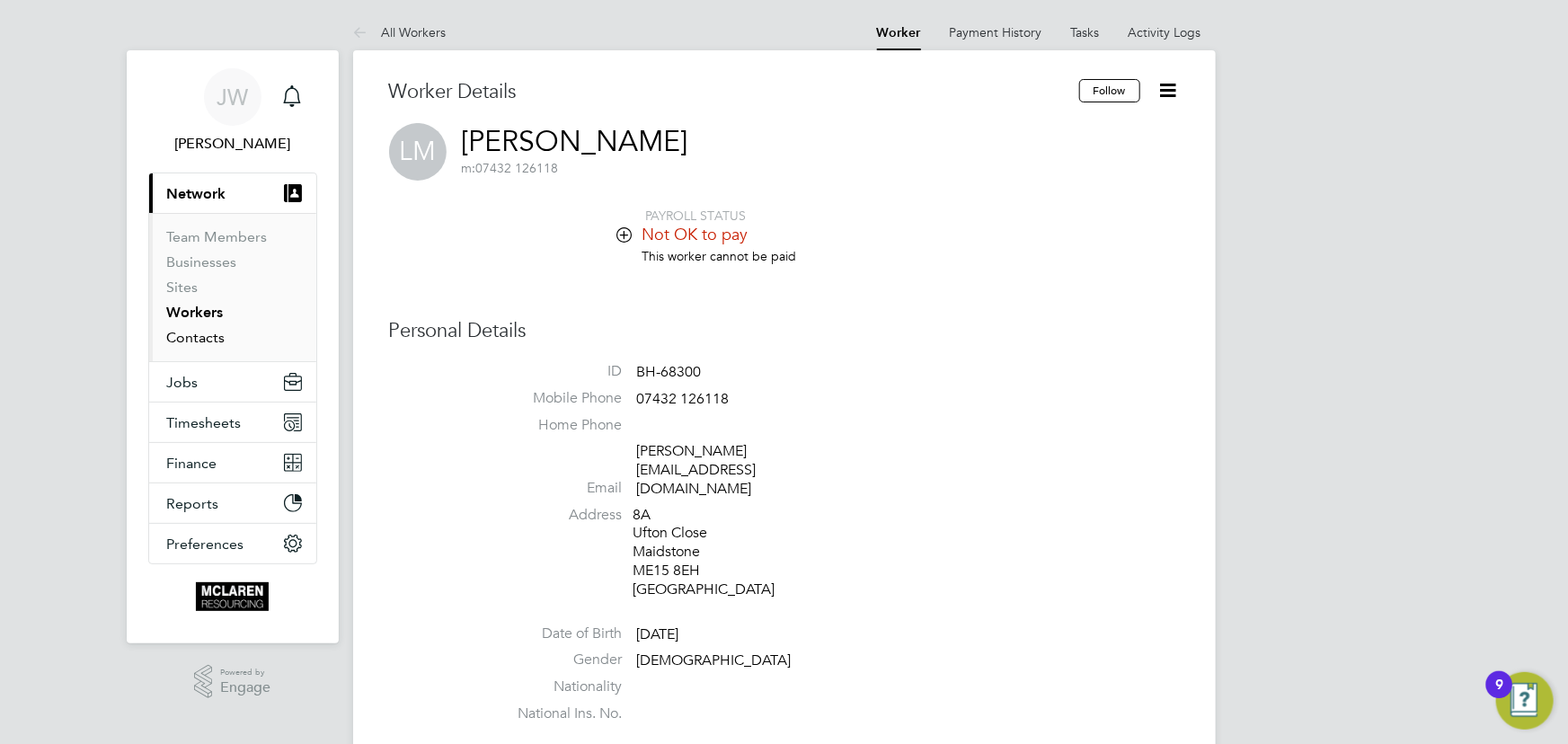
click at [202, 344] on link "Contacts" at bounding box center [196, 337] width 58 height 17
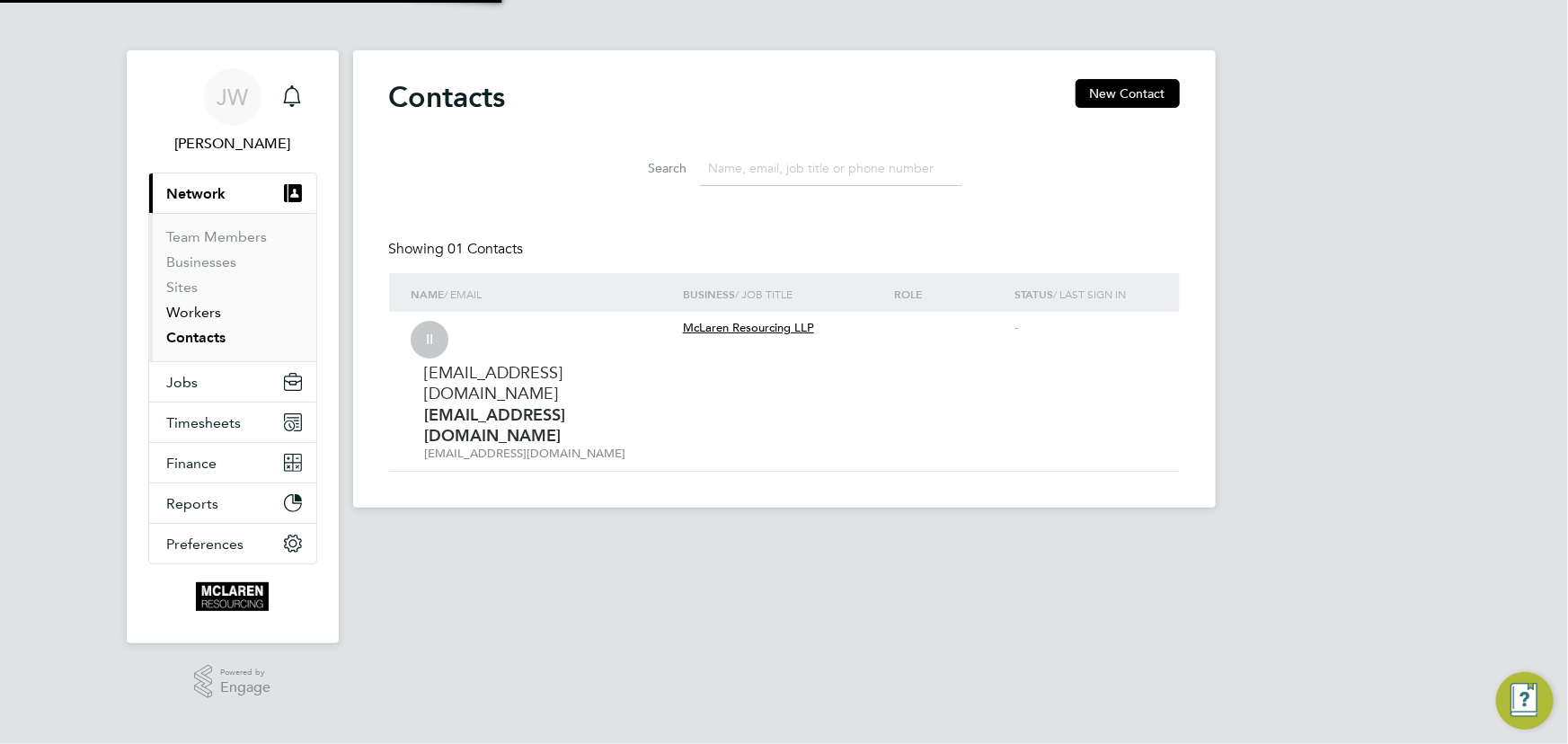
click at [199, 315] on link "Workers" at bounding box center [194, 312] width 55 height 17
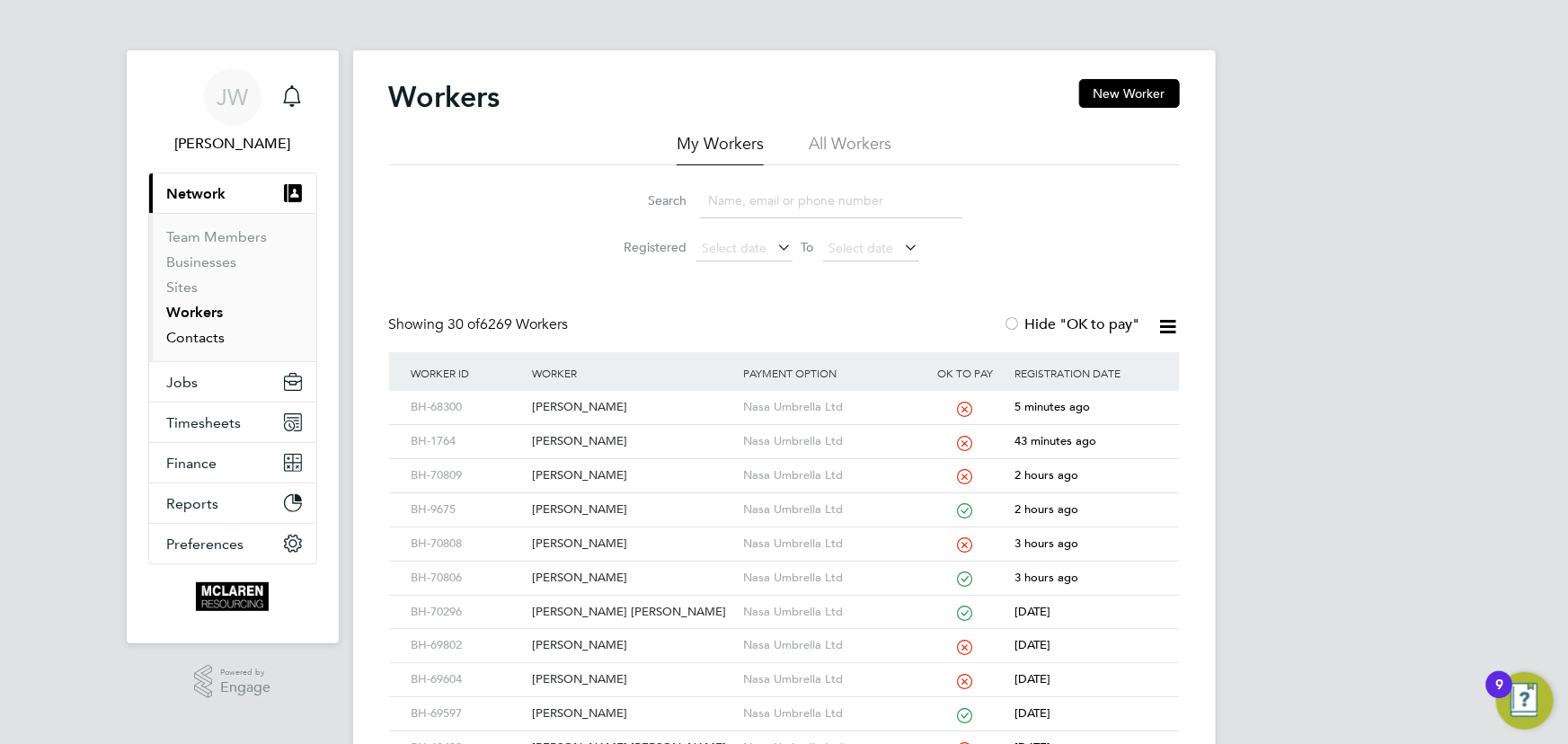
click at [184, 336] on link "Contacts" at bounding box center [196, 337] width 58 height 17
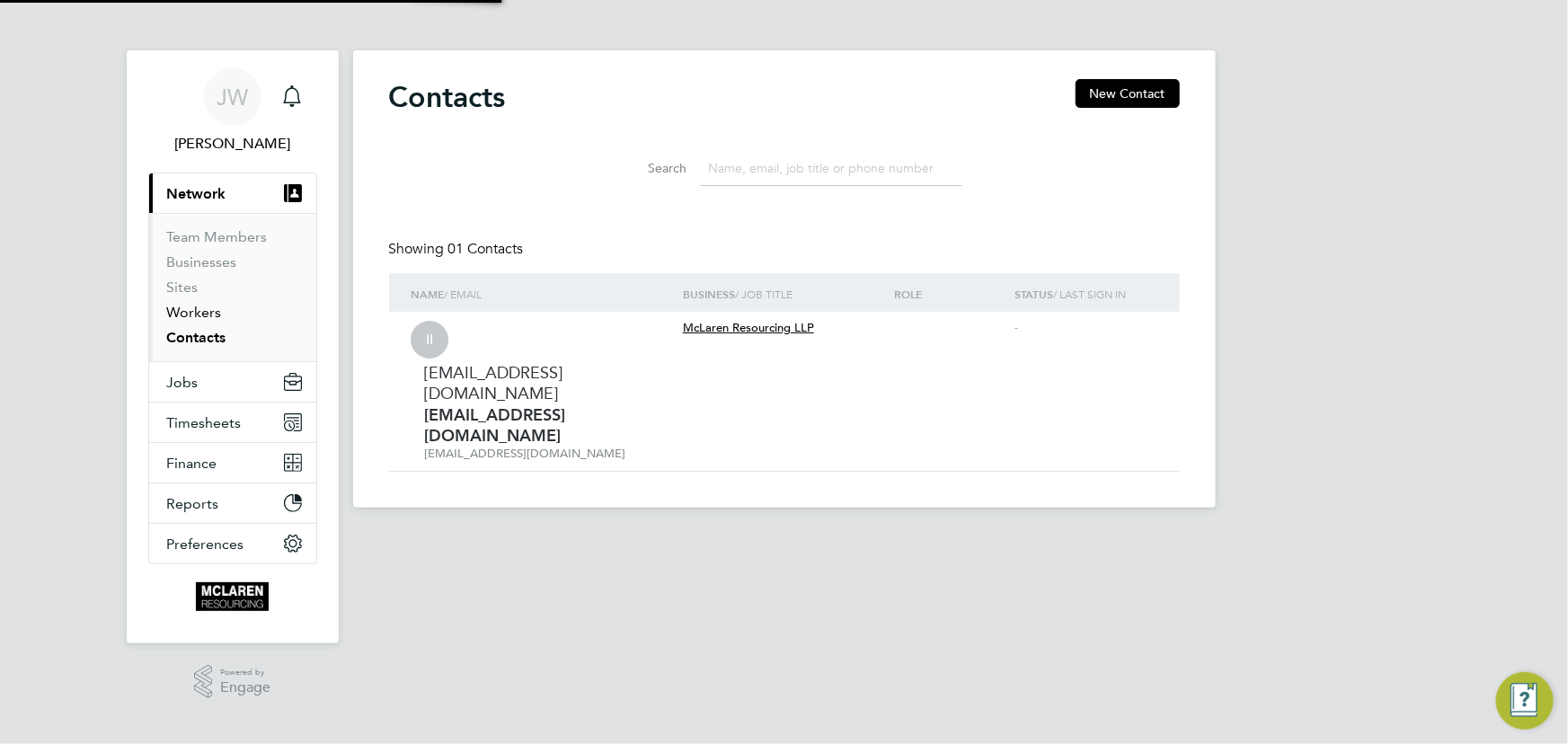
drag, startPoint x: 184, startPoint y: 315, endPoint x: 296, endPoint y: 308, distance: 112.2
click at [185, 315] on link "Workers" at bounding box center [194, 312] width 55 height 17
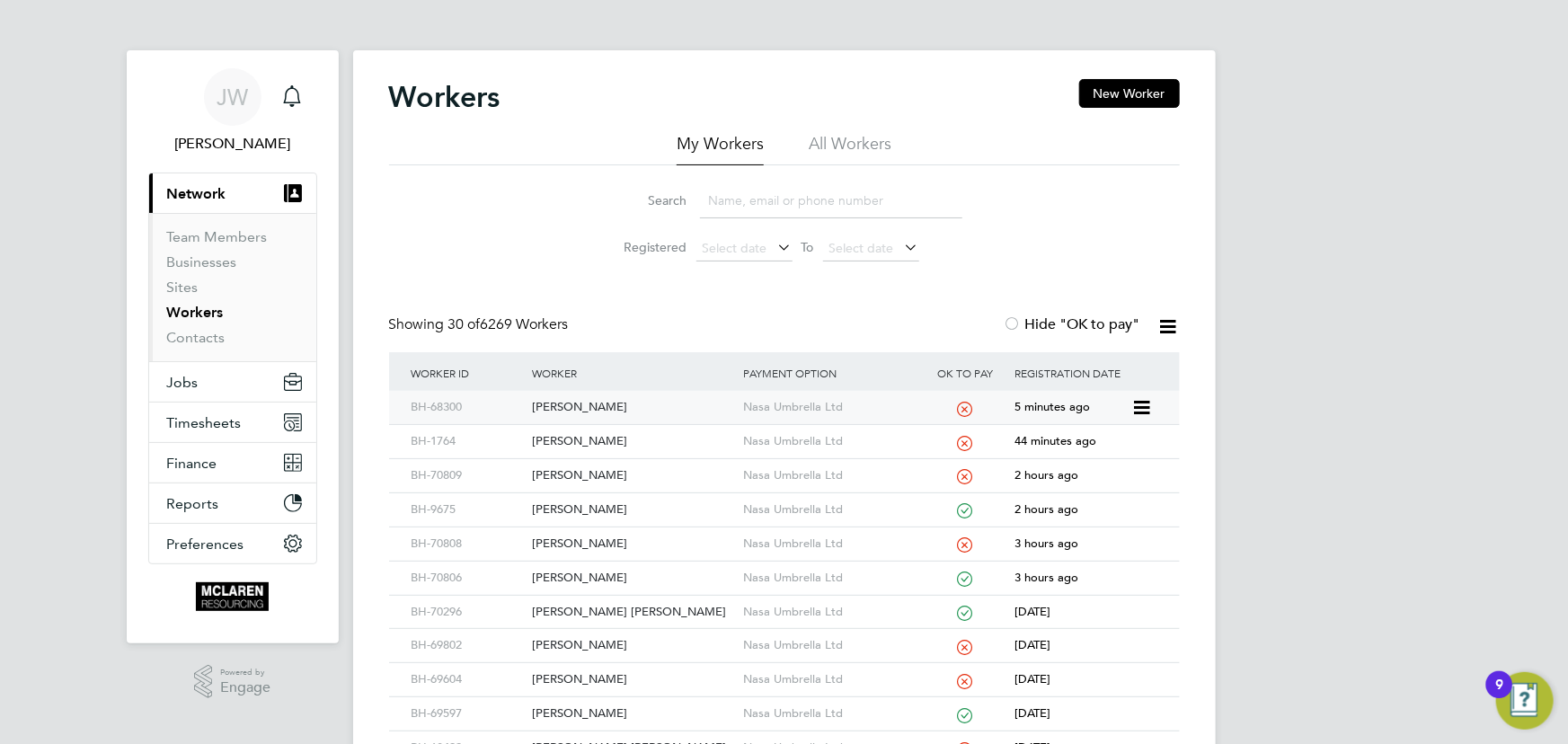
click at [572, 400] on div "[PERSON_NAME]" at bounding box center [632, 407] width 211 height 33
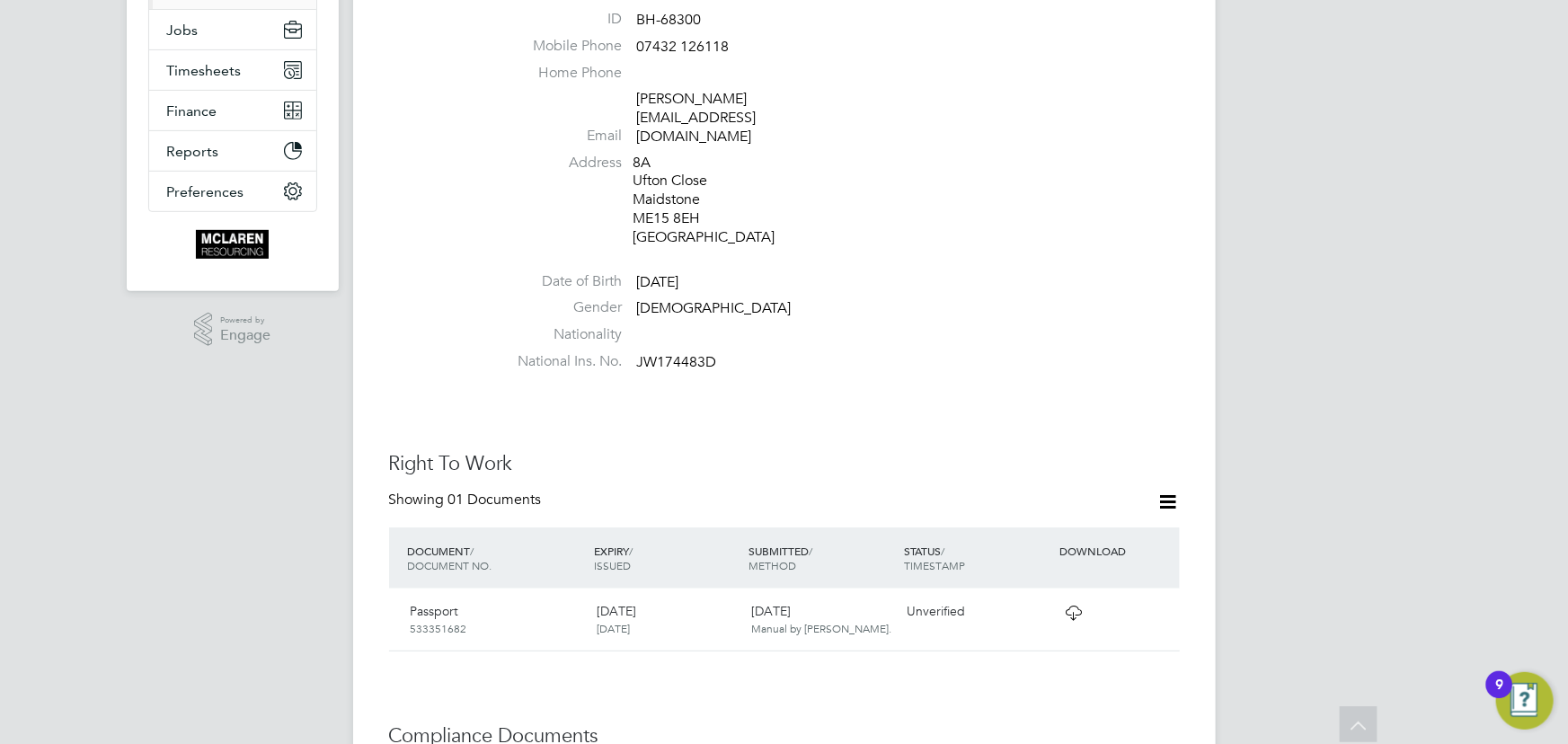
scroll to position [653, 0]
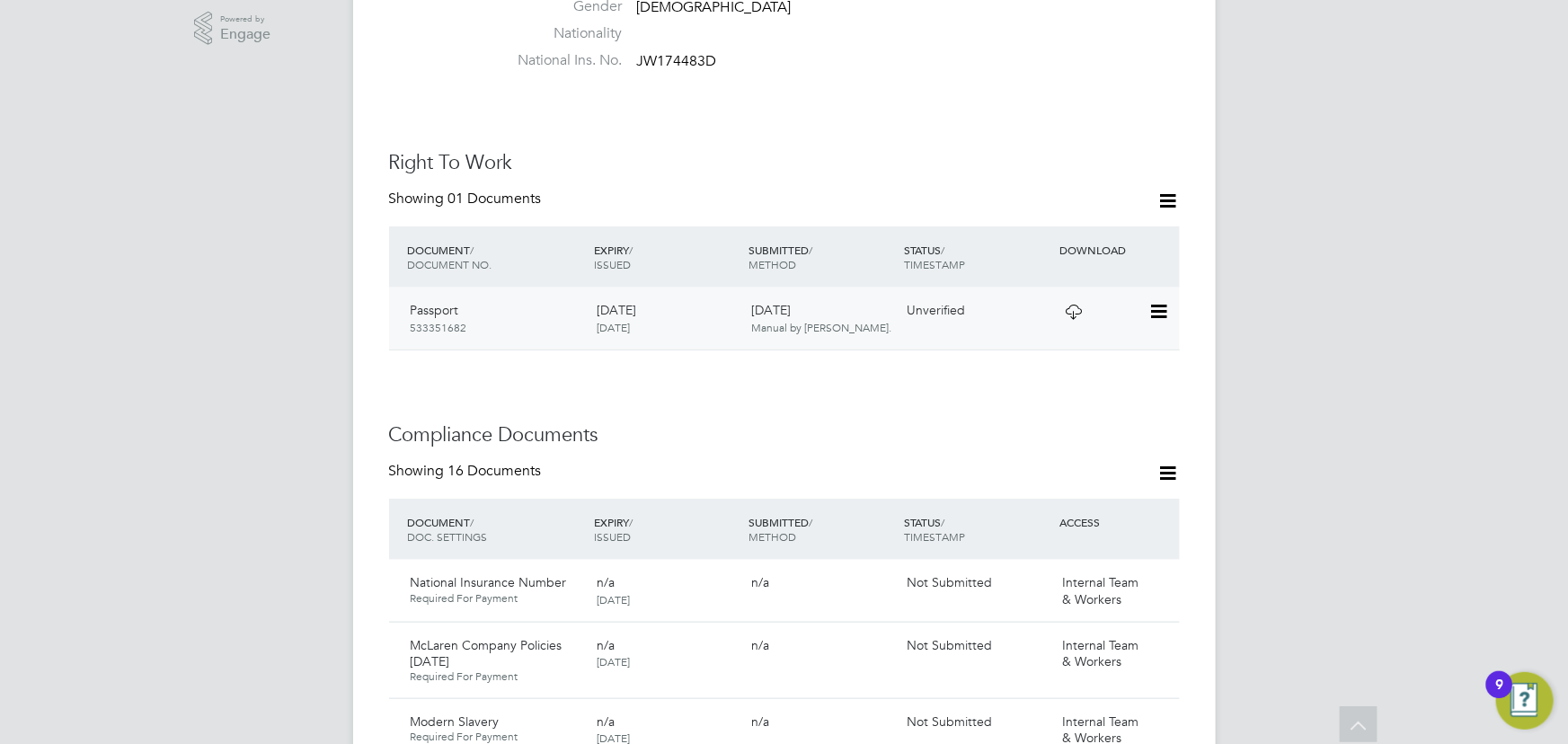
click at [1162, 301] on icon at bounding box center [1158, 312] width 18 height 22
click at [1078, 396] on li "View Details" at bounding box center [1100, 403] width 132 height 26
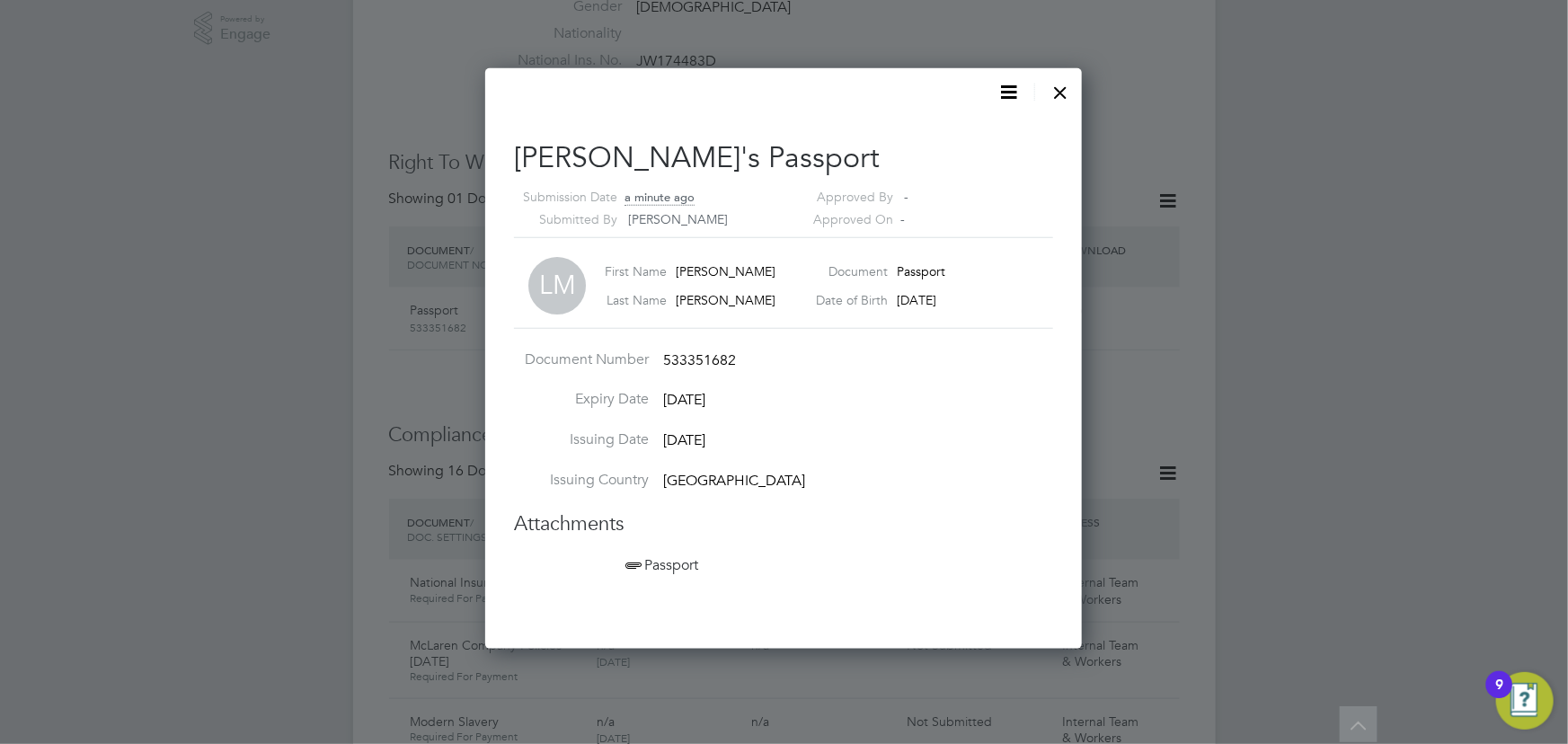
scroll to position [580, 597]
click at [674, 568] on span "Passport" at bounding box center [660, 565] width 77 height 18
click at [1068, 92] on div at bounding box center [1061, 88] width 32 height 32
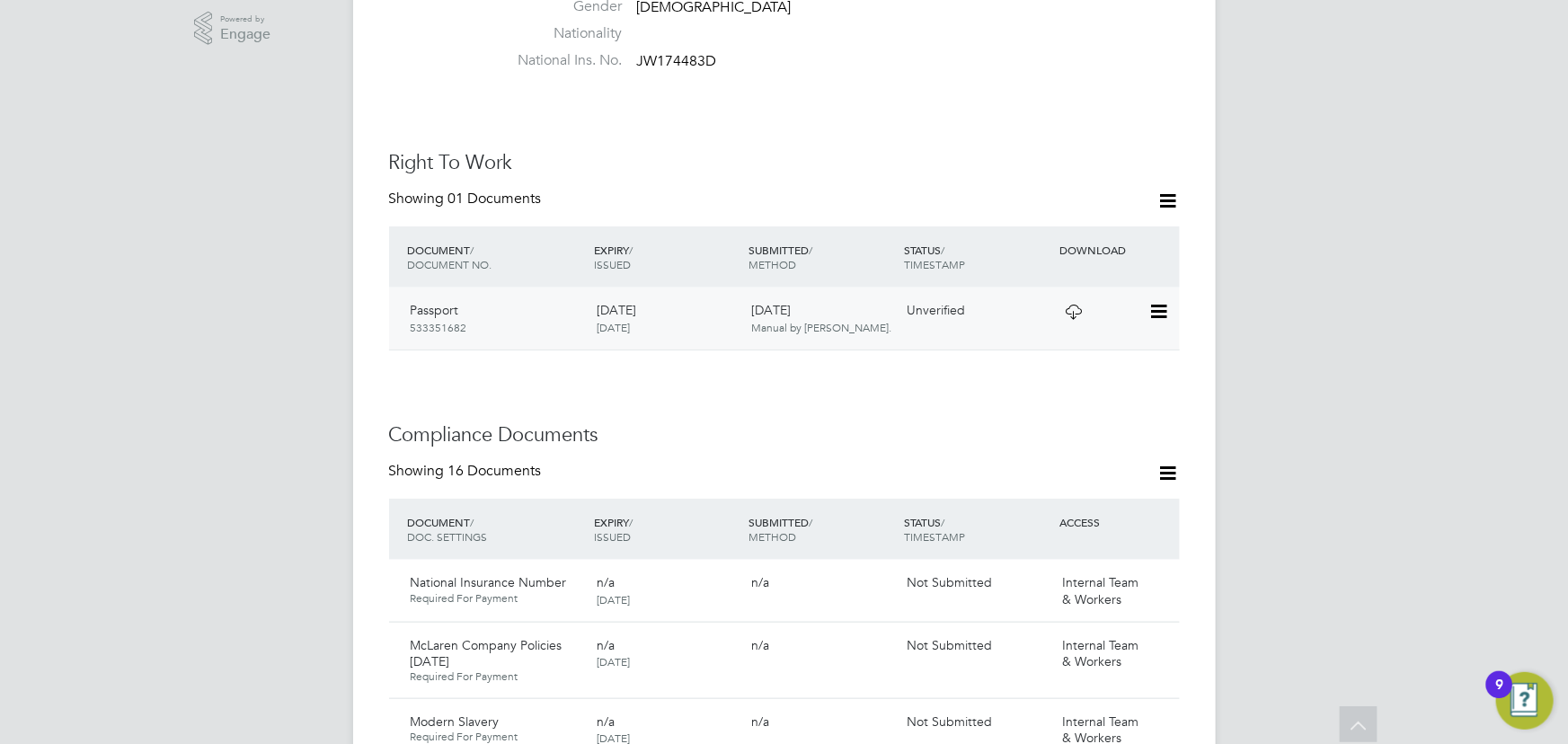
click at [1163, 301] on icon at bounding box center [1158, 312] width 18 height 22
click at [1069, 321] on li "Verify Document" at bounding box center [1100, 317] width 132 height 26
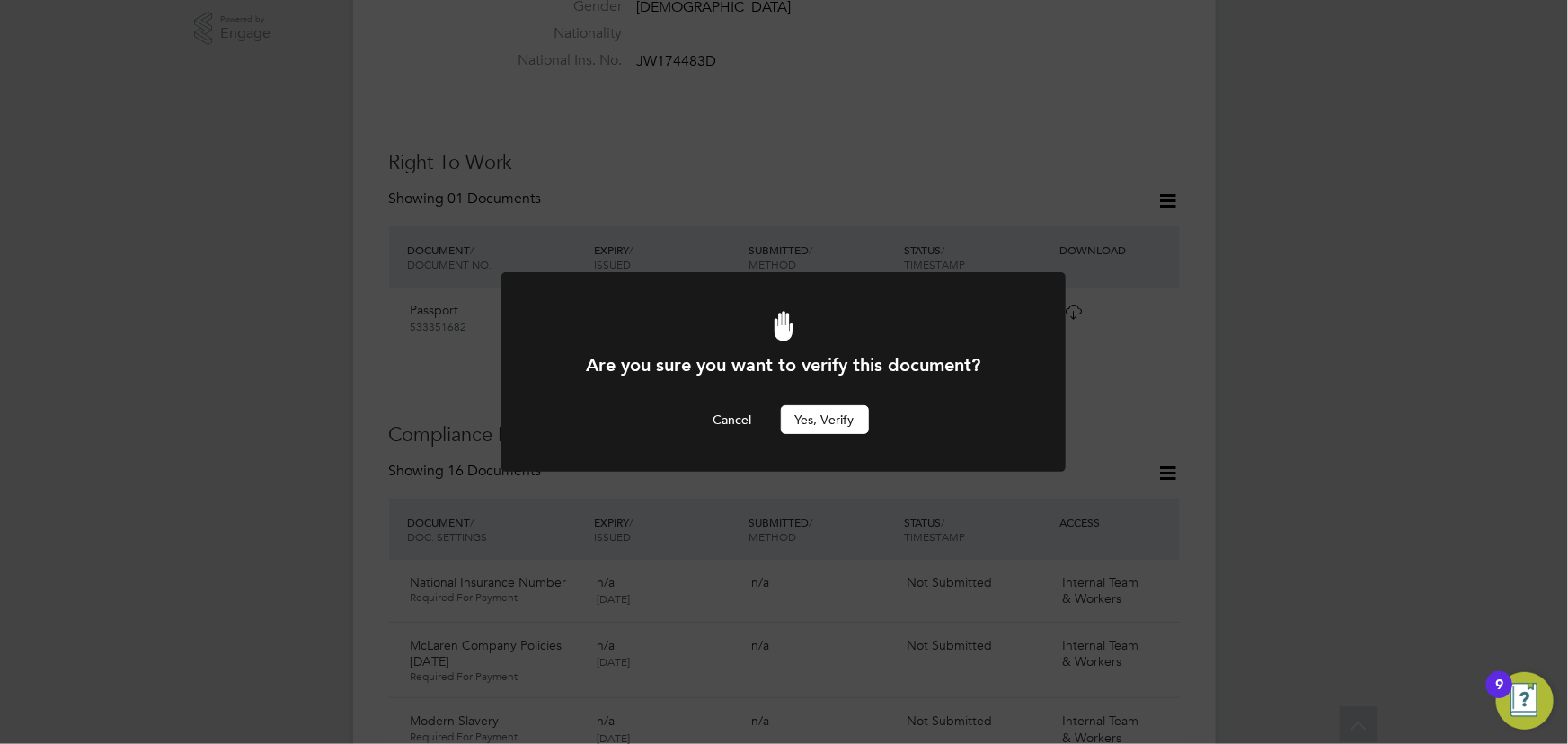
click at [805, 427] on button "Yes, verify" at bounding box center [825, 419] width 88 height 29
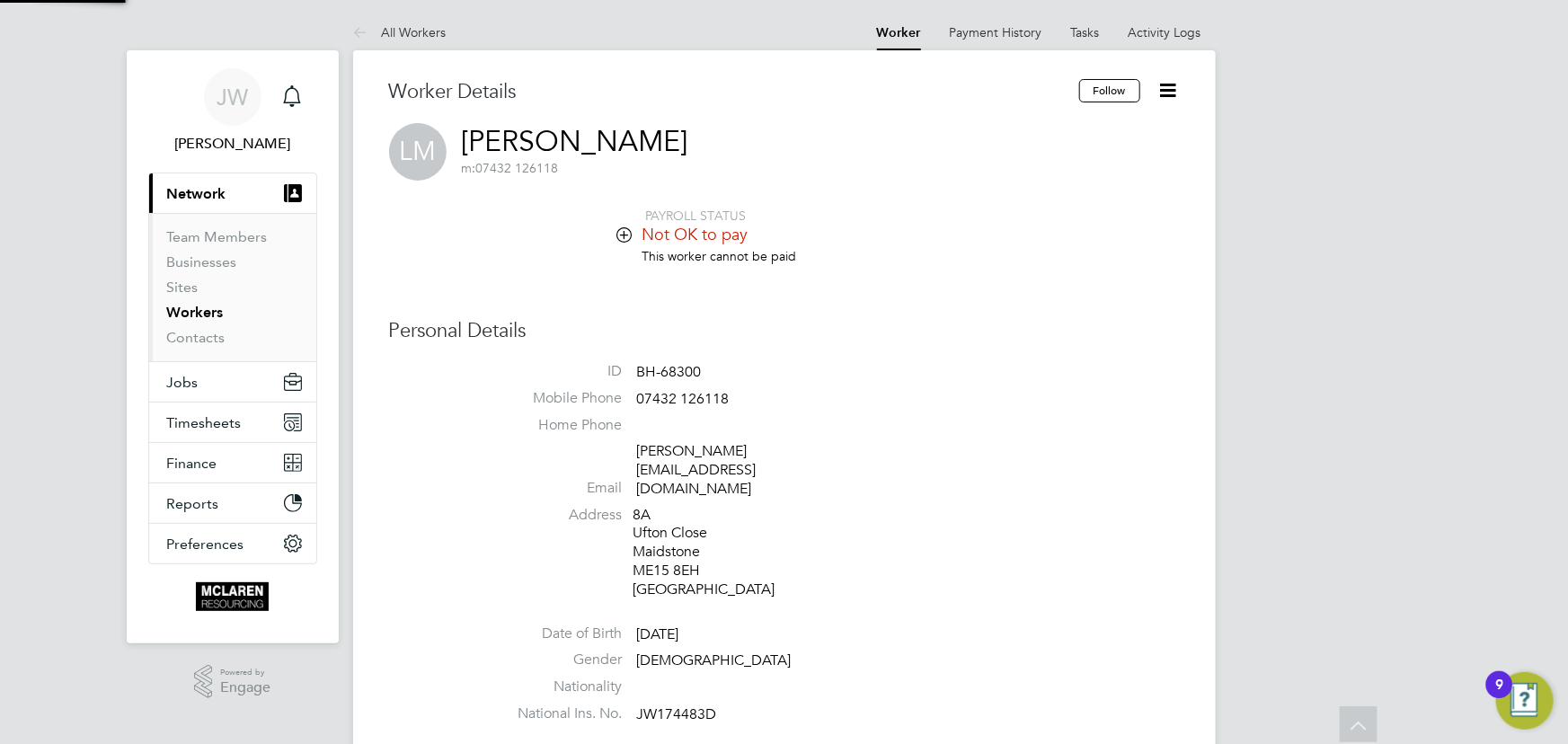
scroll to position [653, 0]
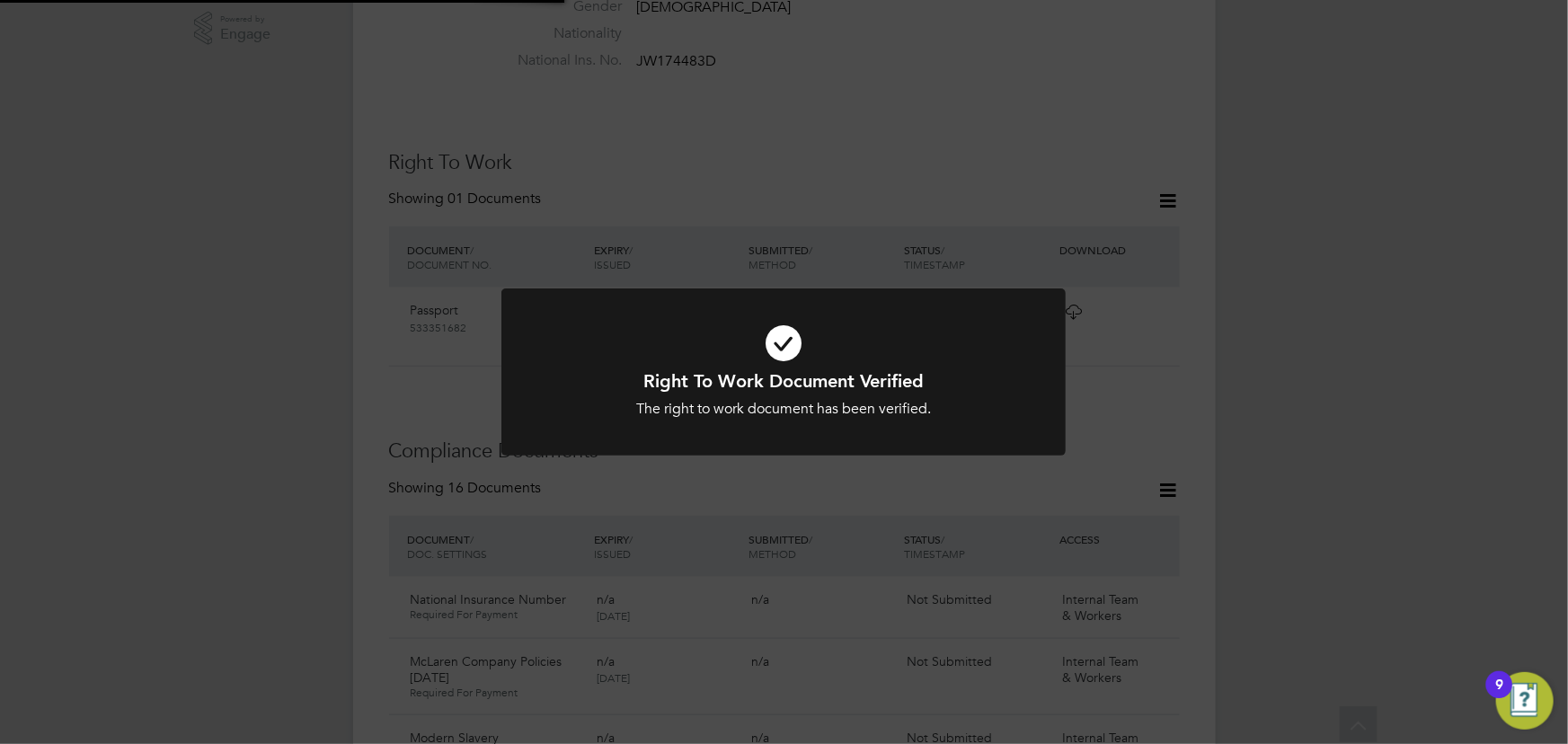
click at [1317, 388] on div "Right To Work Document Verified The right to work document has been verified. C…" at bounding box center [784, 372] width 1568 height 744
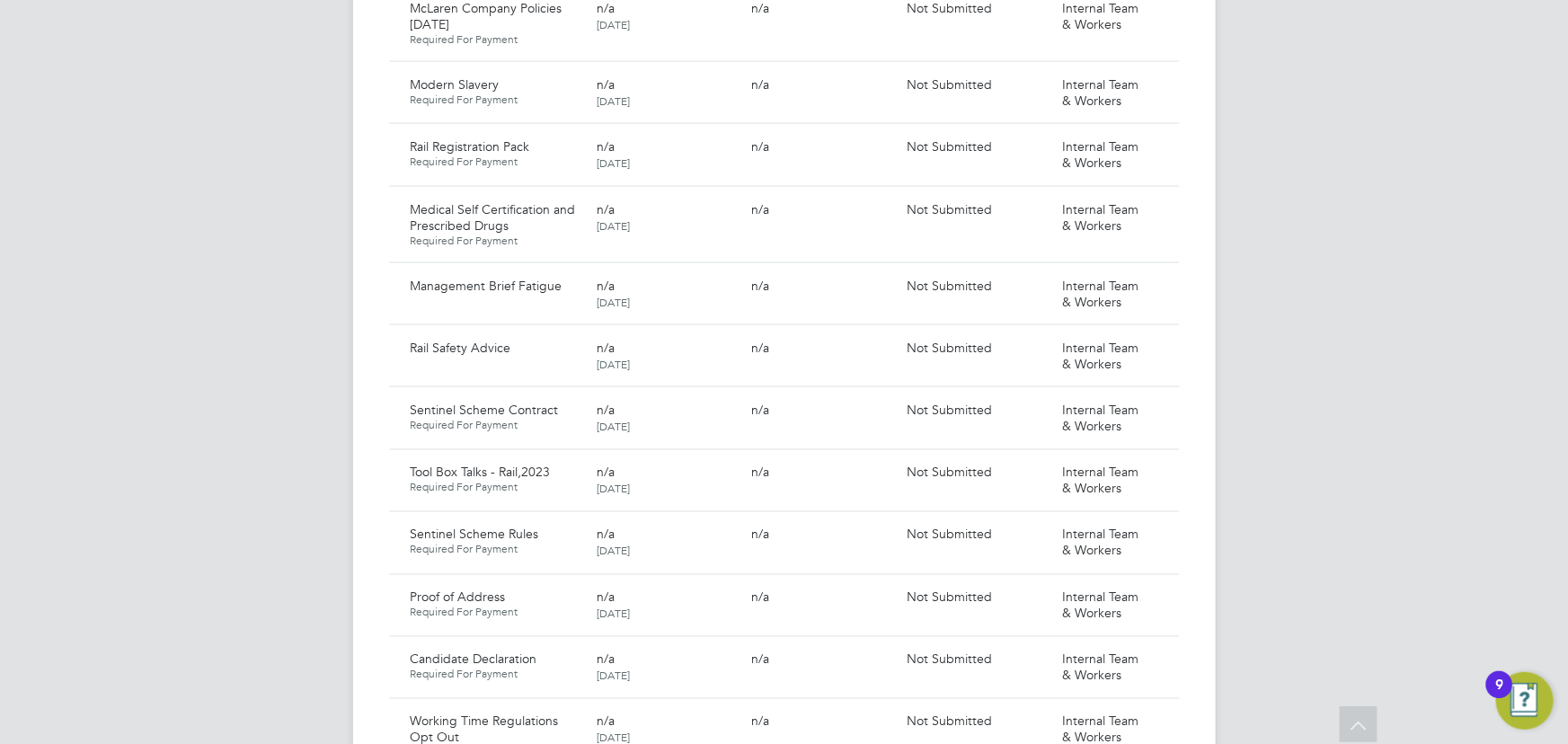
scroll to position [1714, 0]
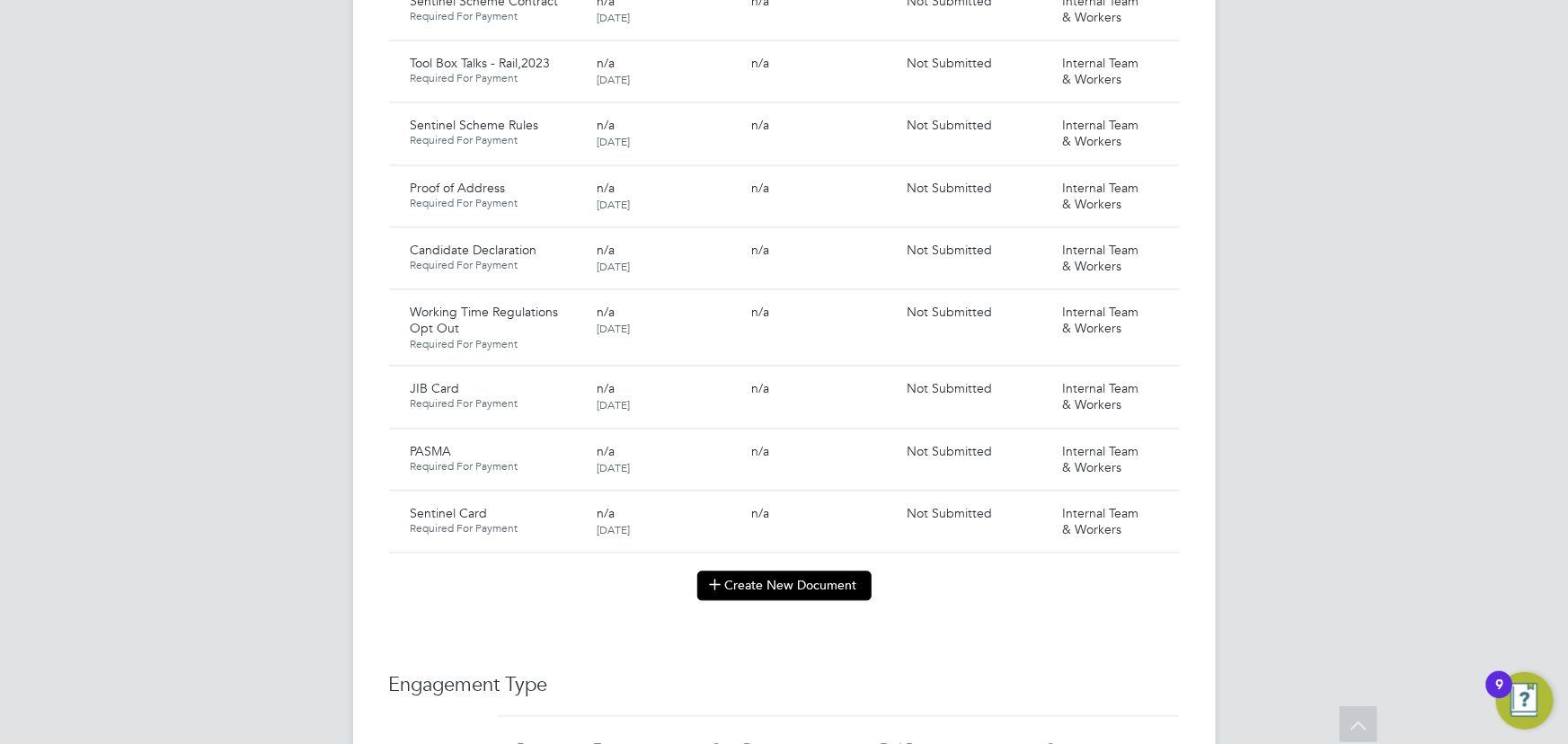
click at [811, 571] on button "Create New Document" at bounding box center [784, 585] width 174 height 29
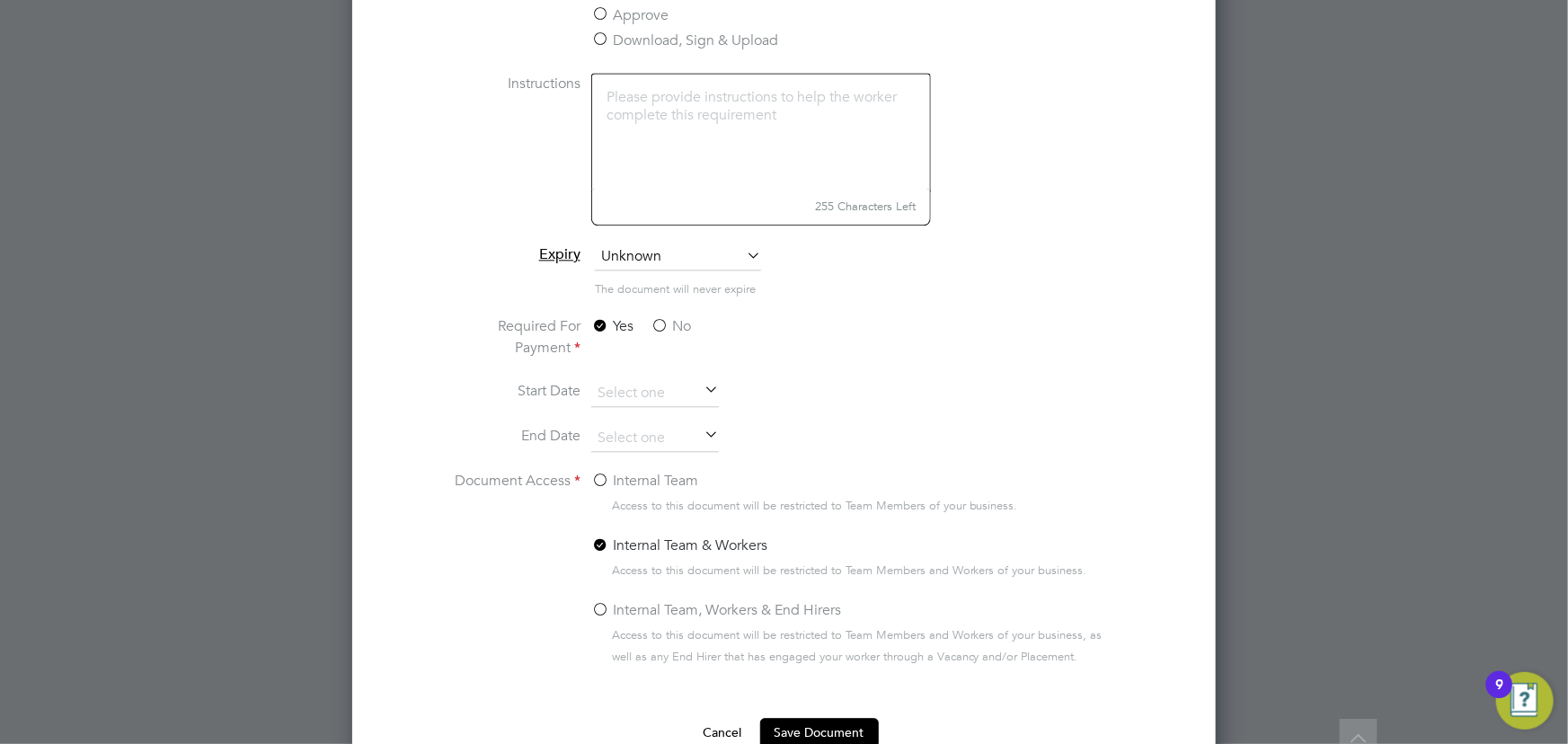
scroll to position [1958, 0]
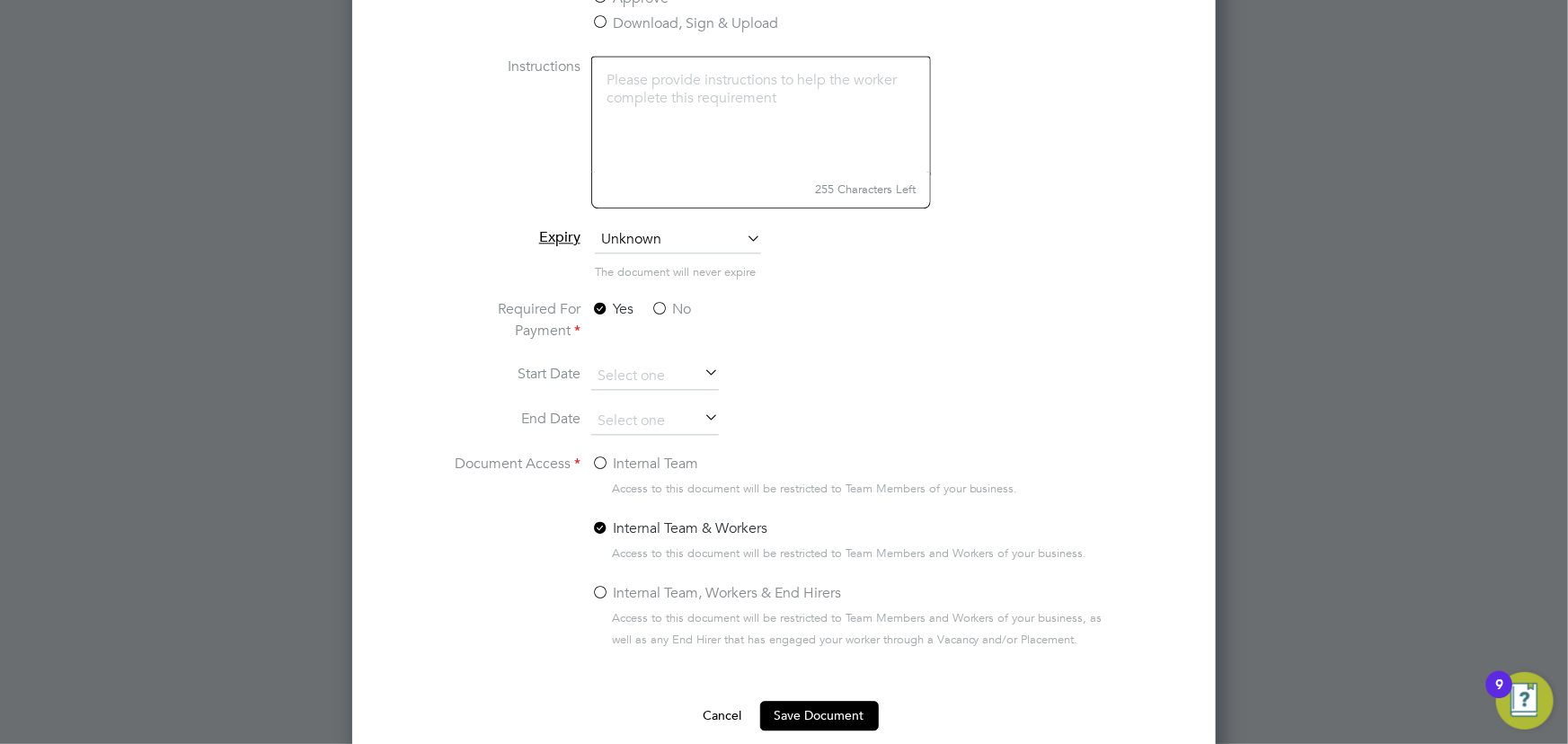
type input "key information document Tew plus 31.08.25"
click at [670, 302] on label "No" at bounding box center [670, 309] width 40 height 22
click at [0, 0] on input "No" at bounding box center [0, 0] width 0 height 0
click at [650, 454] on label "Internal Team" at bounding box center [644, 463] width 107 height 22
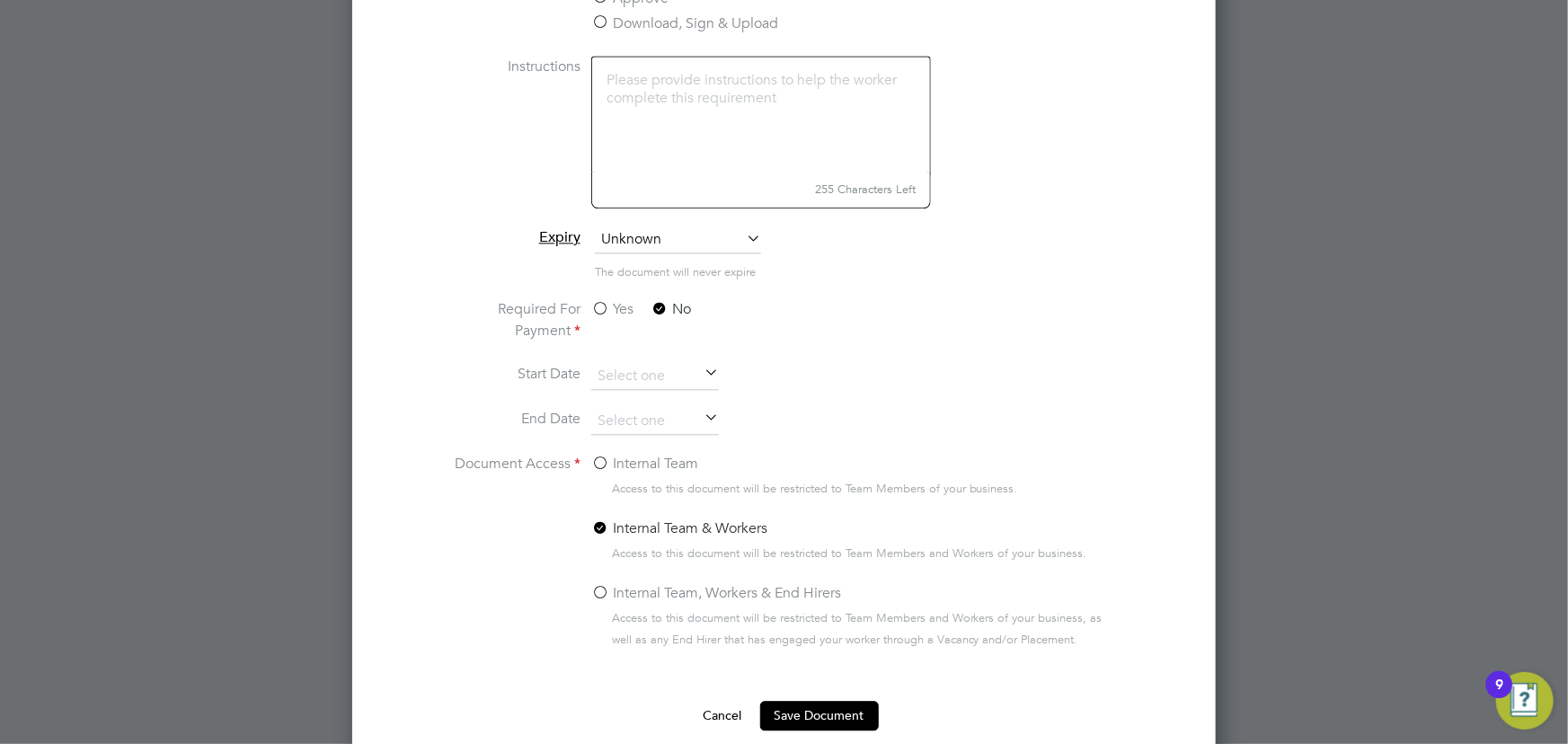
click at [0, 0] on input "Internal Team" at bounding box center [0, 0] width 0 height 0
click at [789, 716] on button "Save Document" at bounding box center [819, 715] width 119 height 29
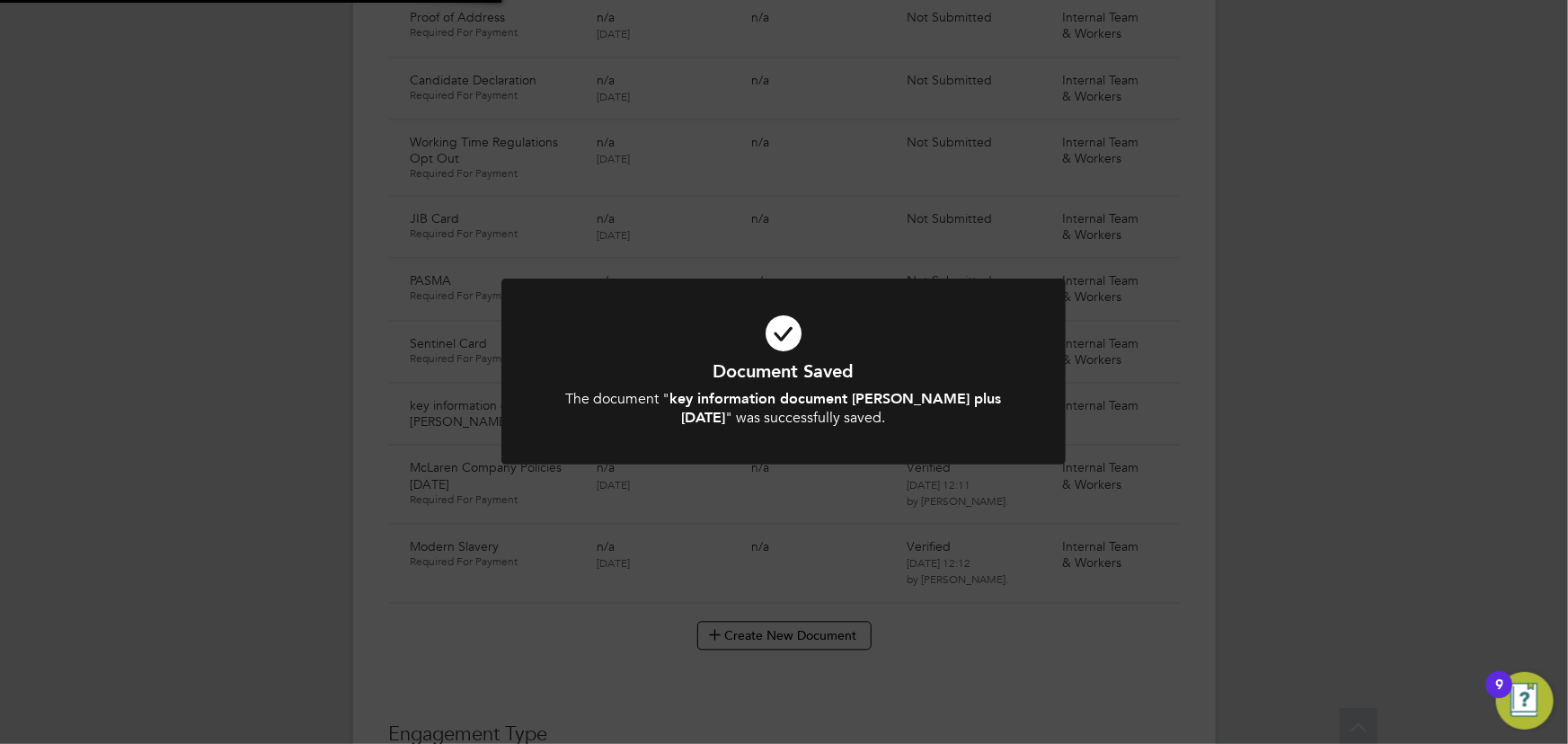
scroll to position [1714, 0]
drag, startPoint x: 1416, startPoint y: 491, endPoint x: 1274, endPoint y: 481, distance: 142.4
click at [1412, 491] on div "Document Saved The document " key information document Tew plus 31.08.25 " was …" at bounding box center [784, 372] width 1568 height 744
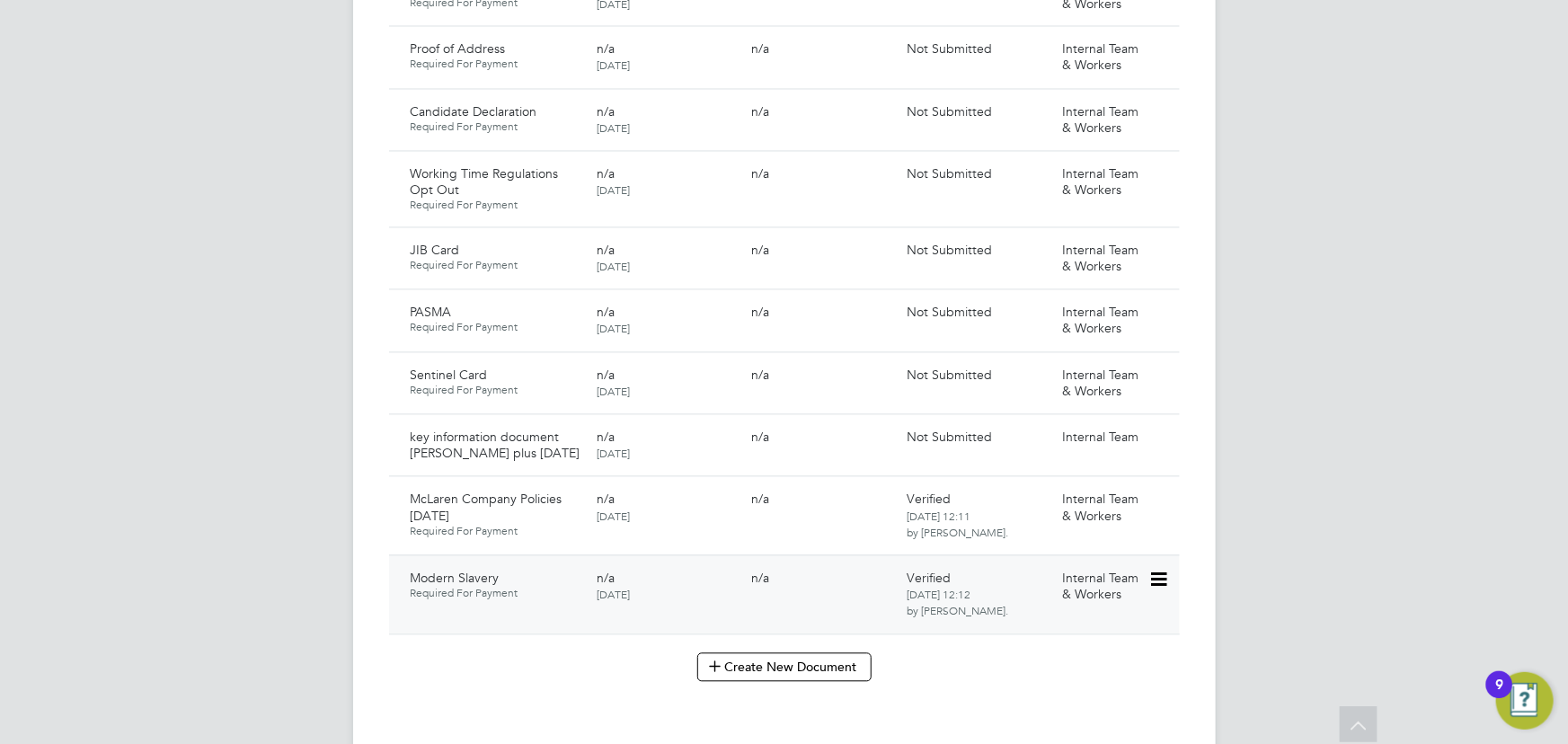
scroll to position [1877, 0]
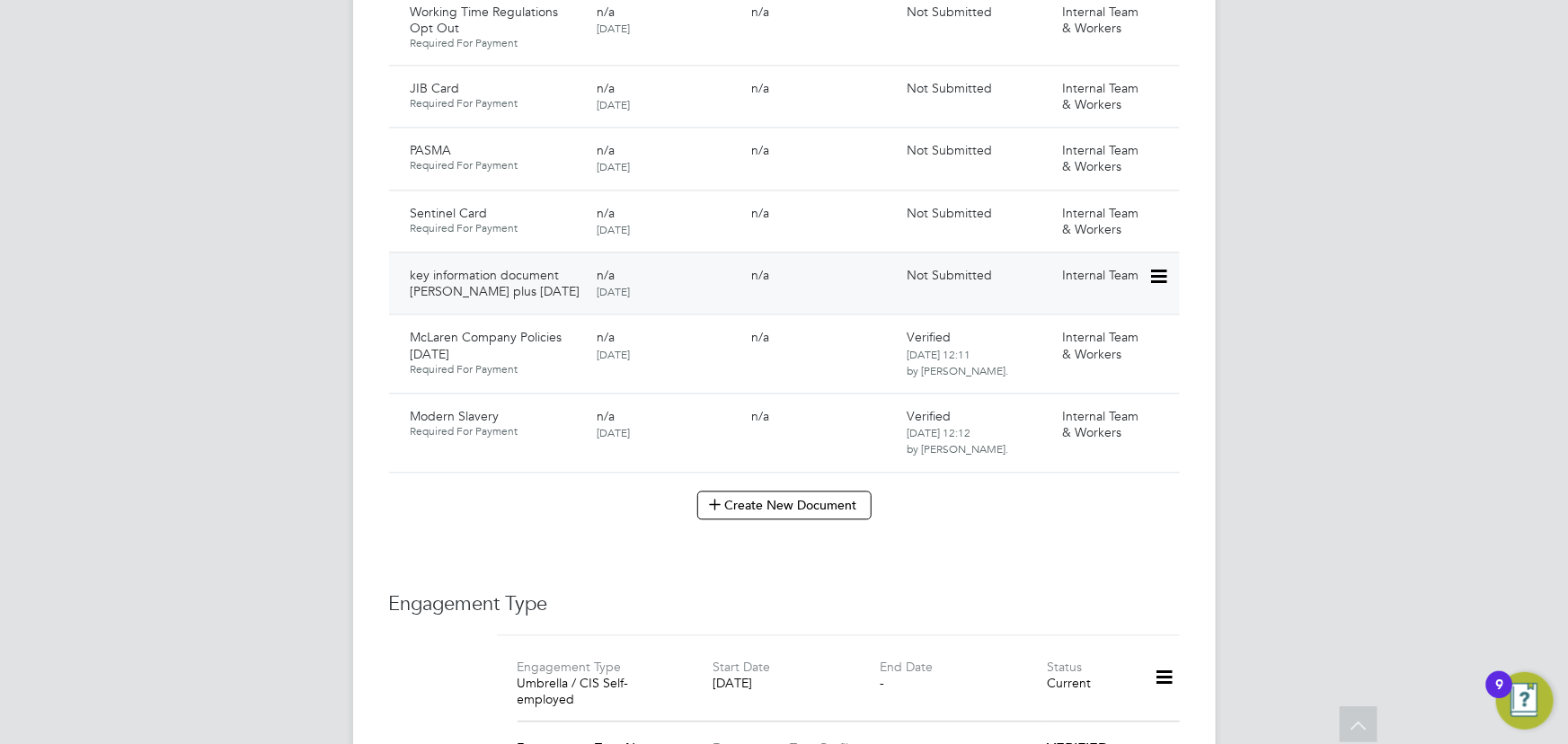
click at [1166, 266] on icon at bounding box center [1158, 277] width 18 height 22
click at [1082, 299] on li "Submit Document" at bounding box center [1104, 307] width 126 height 26
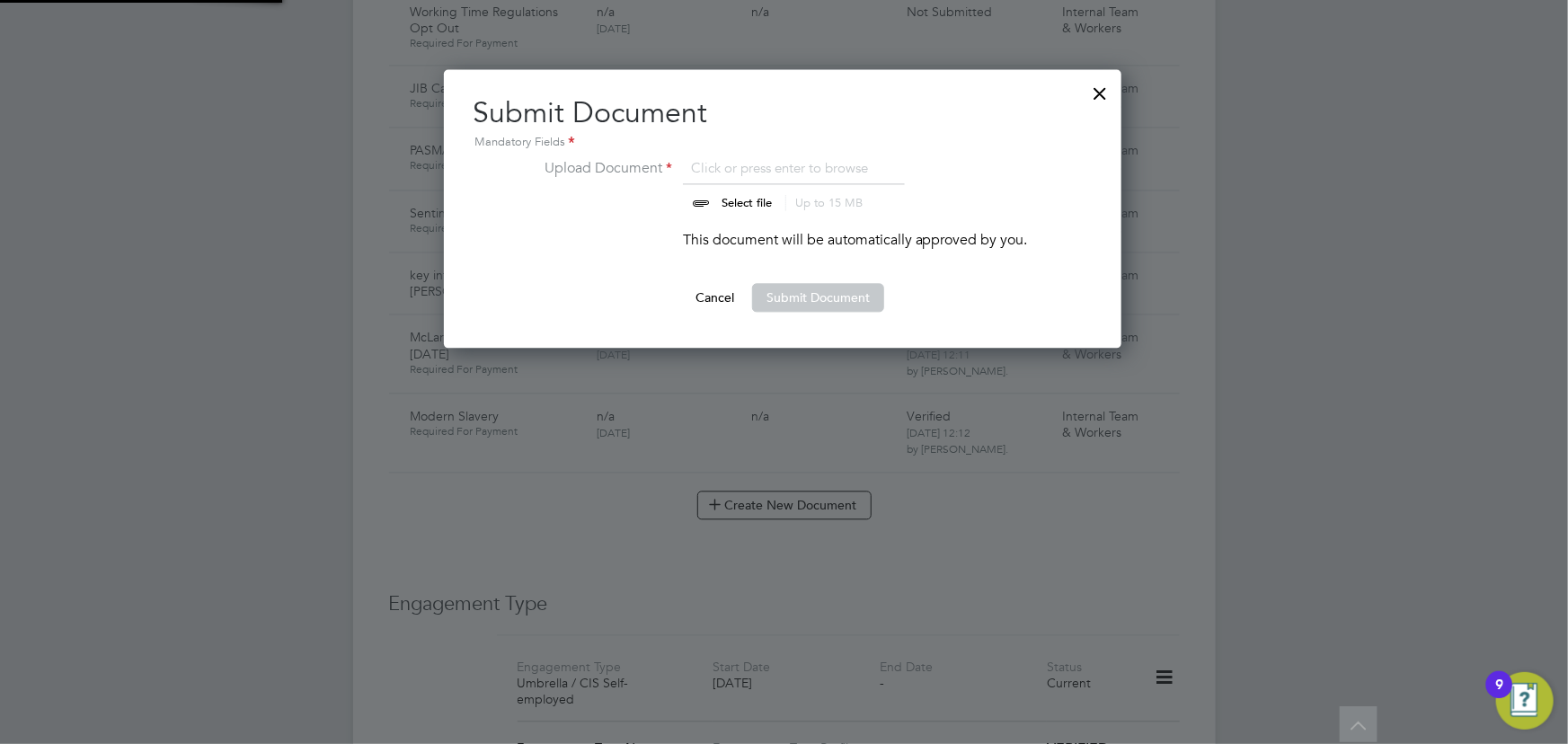
scroll to position [278, 680]
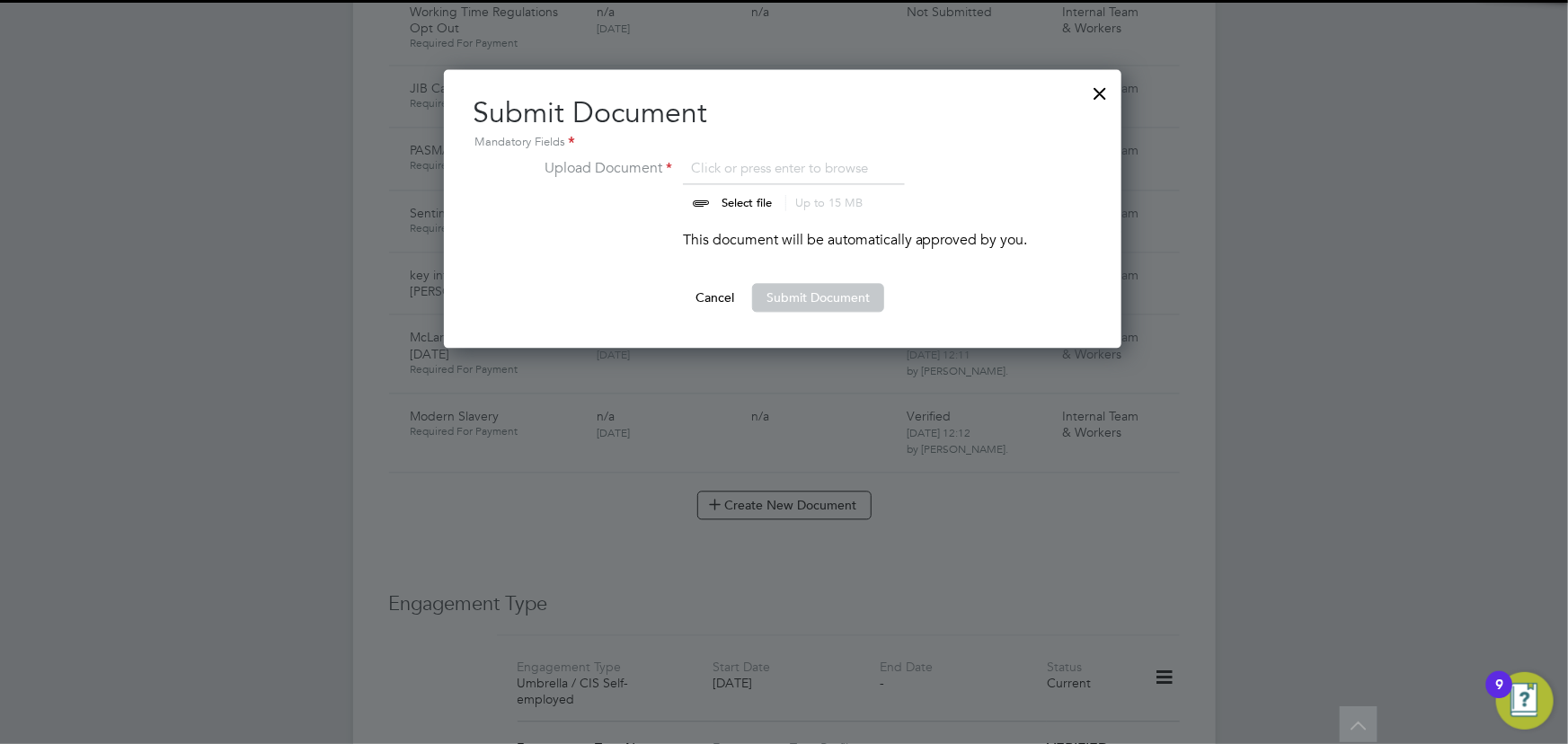
click at [766, 204] on input "file" at bounding box center [763, 183] width 282 height 54
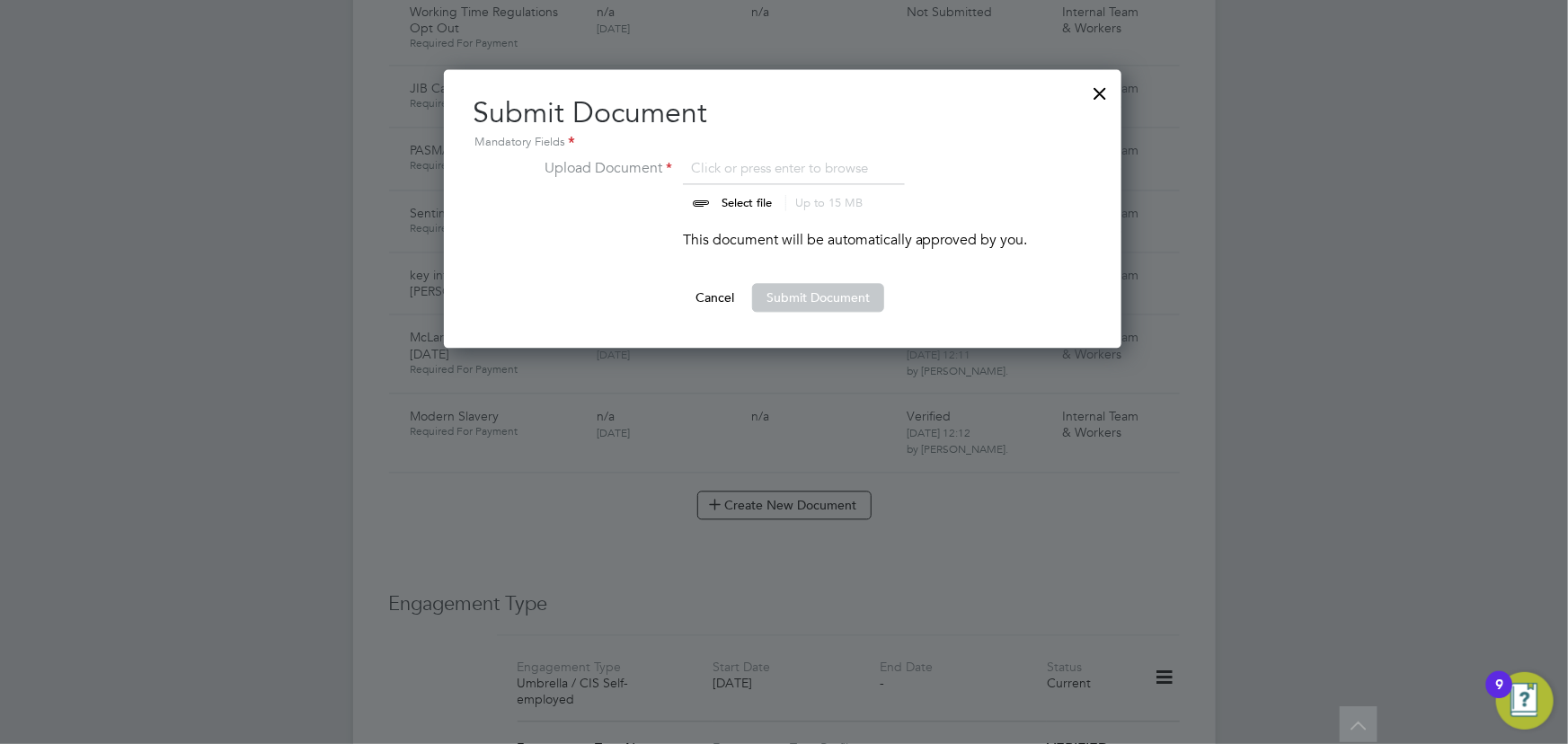
type input "C:\fakepath\Key Information Document (Self Employed-CIS) 3 Liam McCole Tew Plus…"
drag, startPoint x: 866, startPoint y: 300, endPoint x: 879, endPoint y: 299, distance: 13.0
click at [868, 300] on button "Submit Document" at bounding box center [817, 297] width 132 height 29
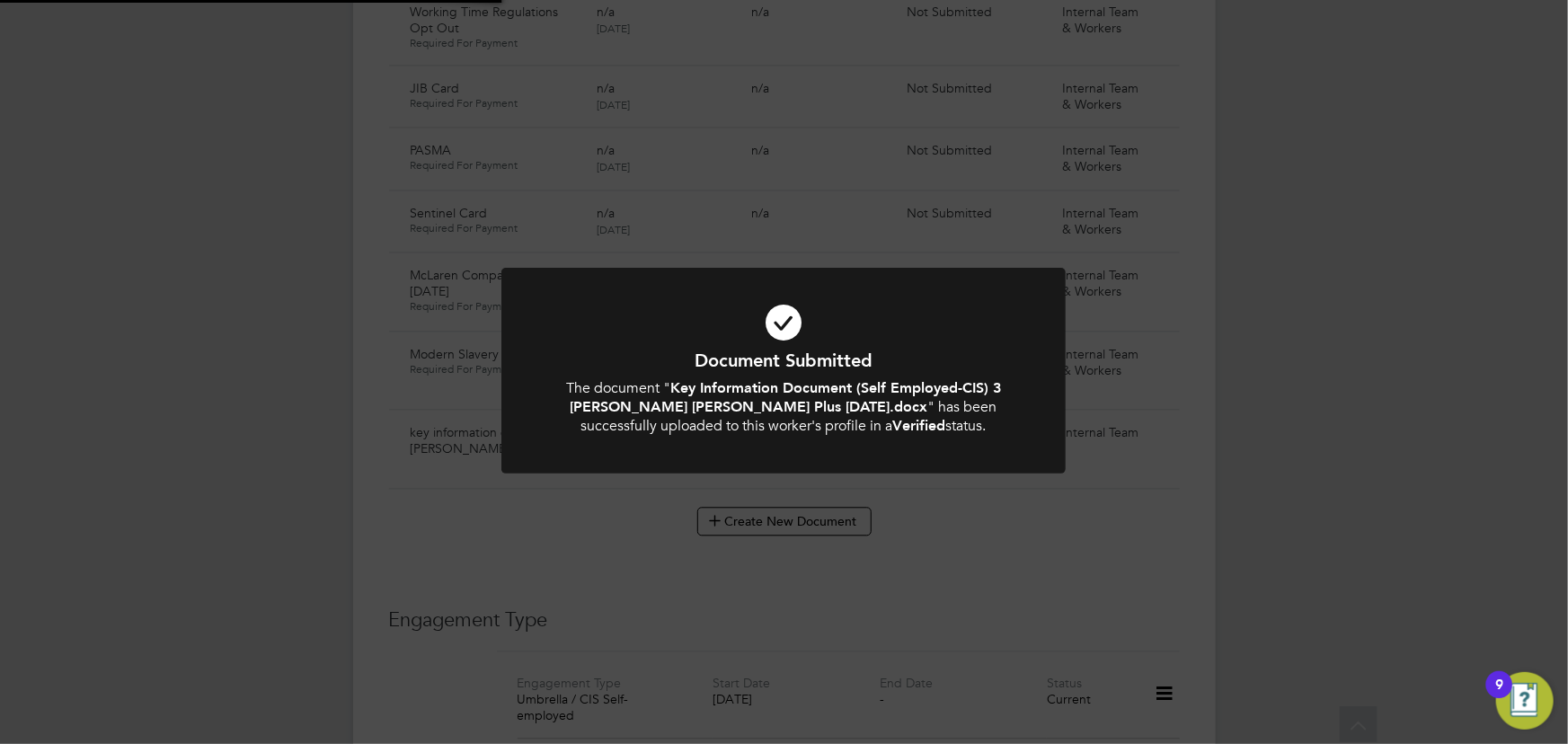
click at [1328, 306] on div "Document Submitted The document " Key Information Document (Self Employed-CIS) …" at bounding box center [784, 372] width 1568 height 744
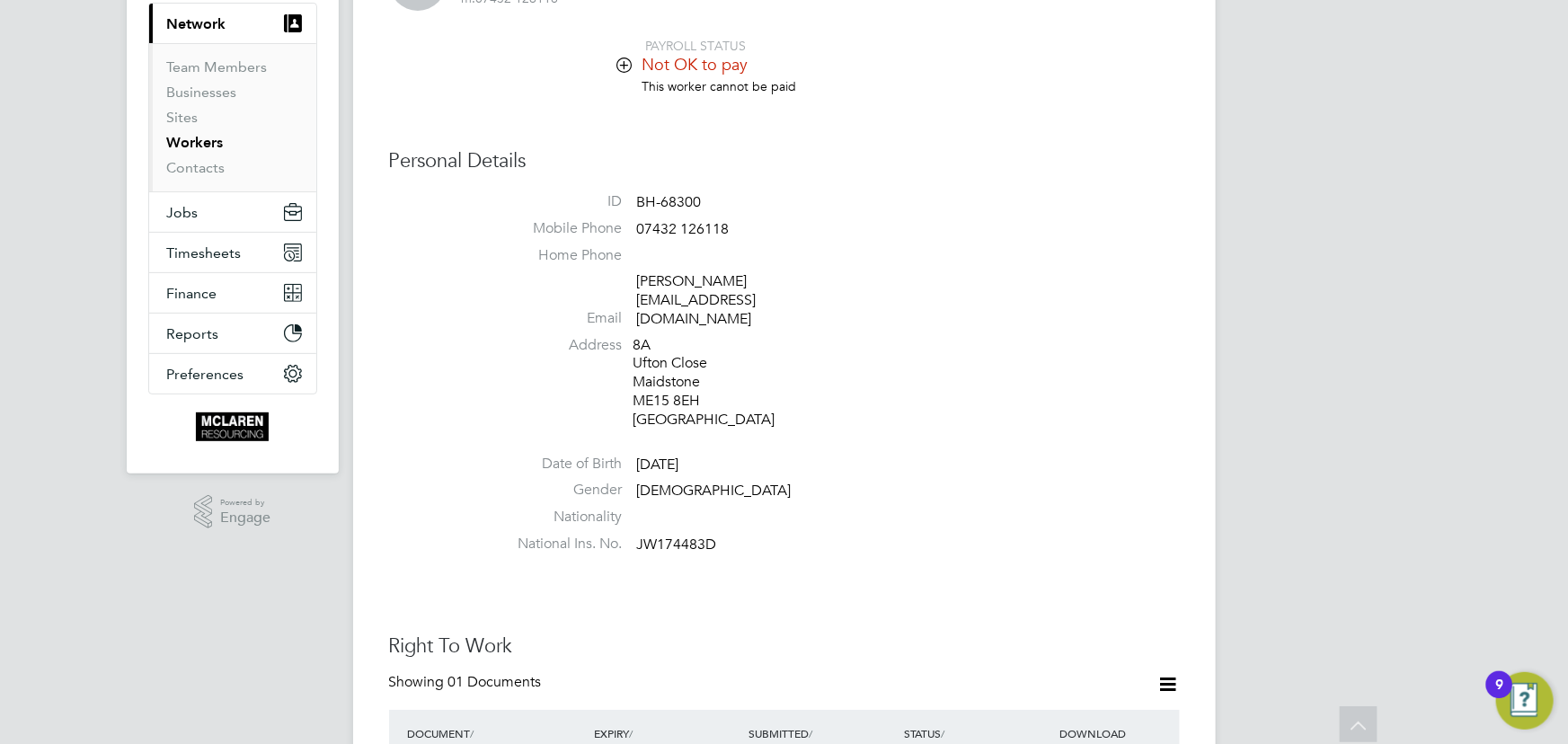
scroll to position [162, 0]
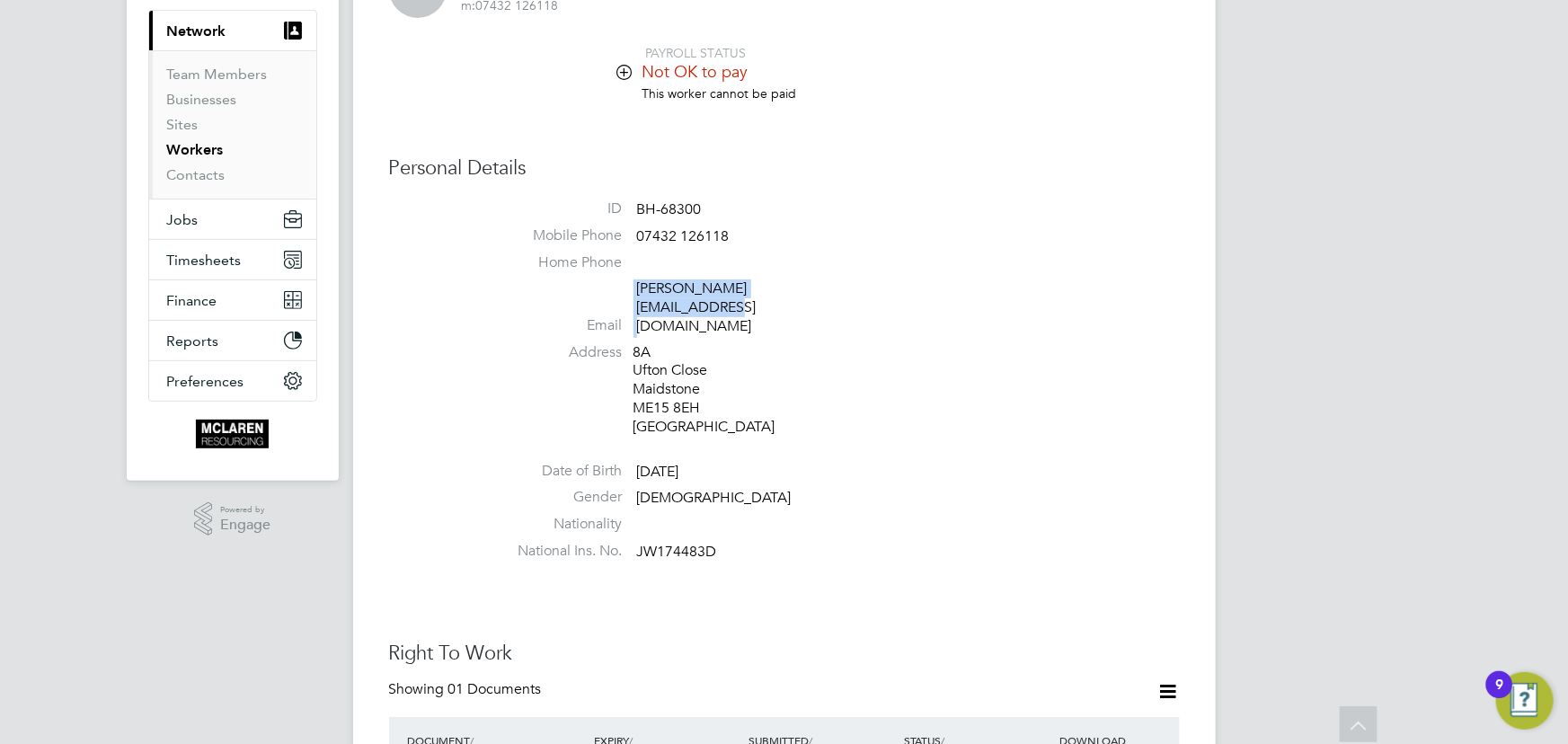
drag, startPoint x: 632, startPoint y: 291, endPoint x: 831, endPoint y: 287, distance: 199.0
click at [849, 286] on li "Email mccole.liam@googlemail.com" at bounding box center [838, 310] width 683 height 63
copy li "mccole.liam@googlemail.com"
drag, startPoint x: 637, startPoint y: 235, endPoint x: 745, endPoint y: 235, distance: 108.0
click at [745, 235] on li "Mobile Phone 07432 126118" at bounding box center [838, 240] width 683 height 27
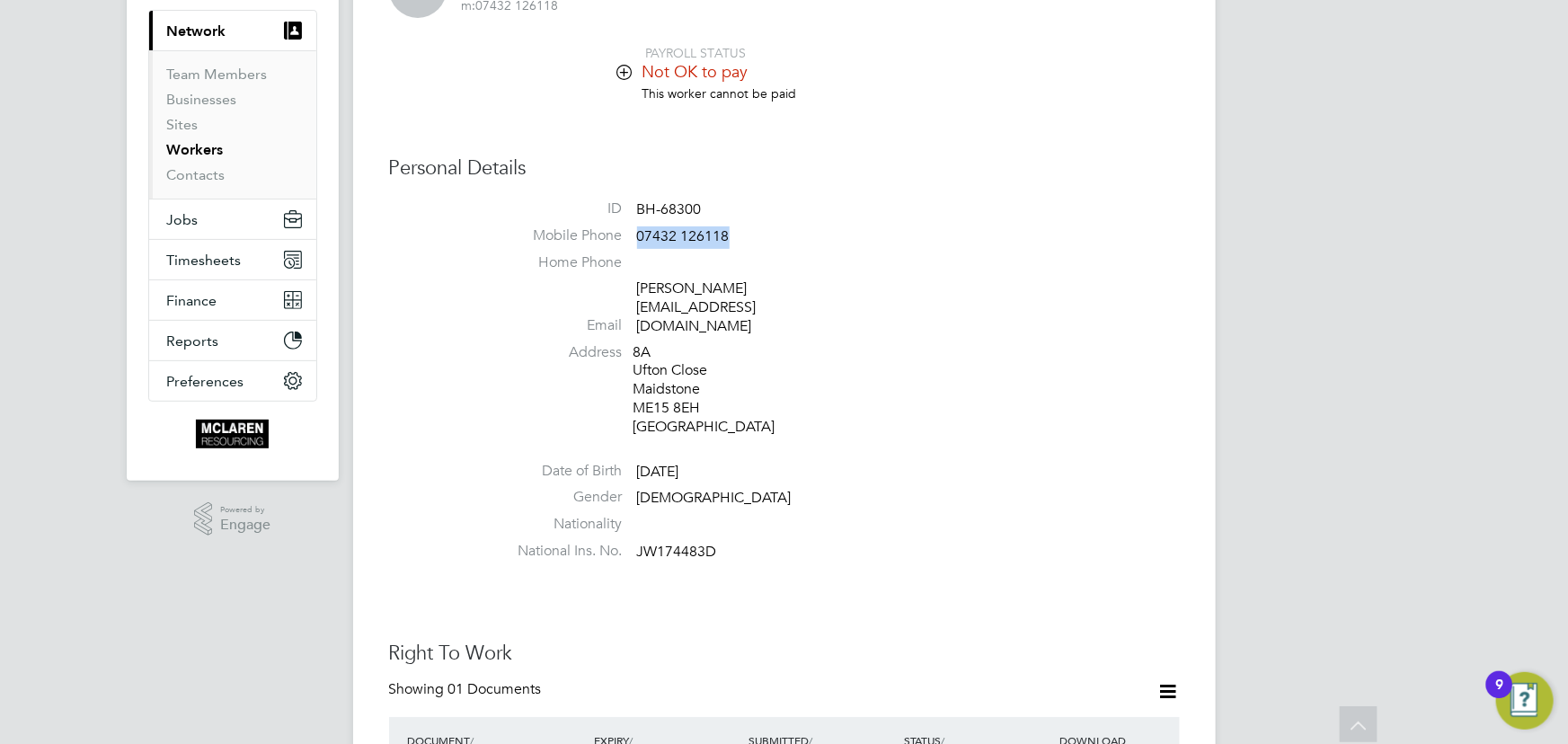
copy span "07432 126118"
drag, startPoint x: 628, startPoint y: 287, endPoint x: 848, endPoint y: 285, distance: 220.0
click at [848, 285] on li "Email mccole.liam@googlemail.com" at bounding box center [838, 310] width 683 height 63
drag, startPoint x: 831, startPoint y: 287, endPoint x: 846, endPoint y: 239, distance: 50.3
click at [906, 223] on li "ID BH-68300" at bounding box center [838, 213] width 683 height 27
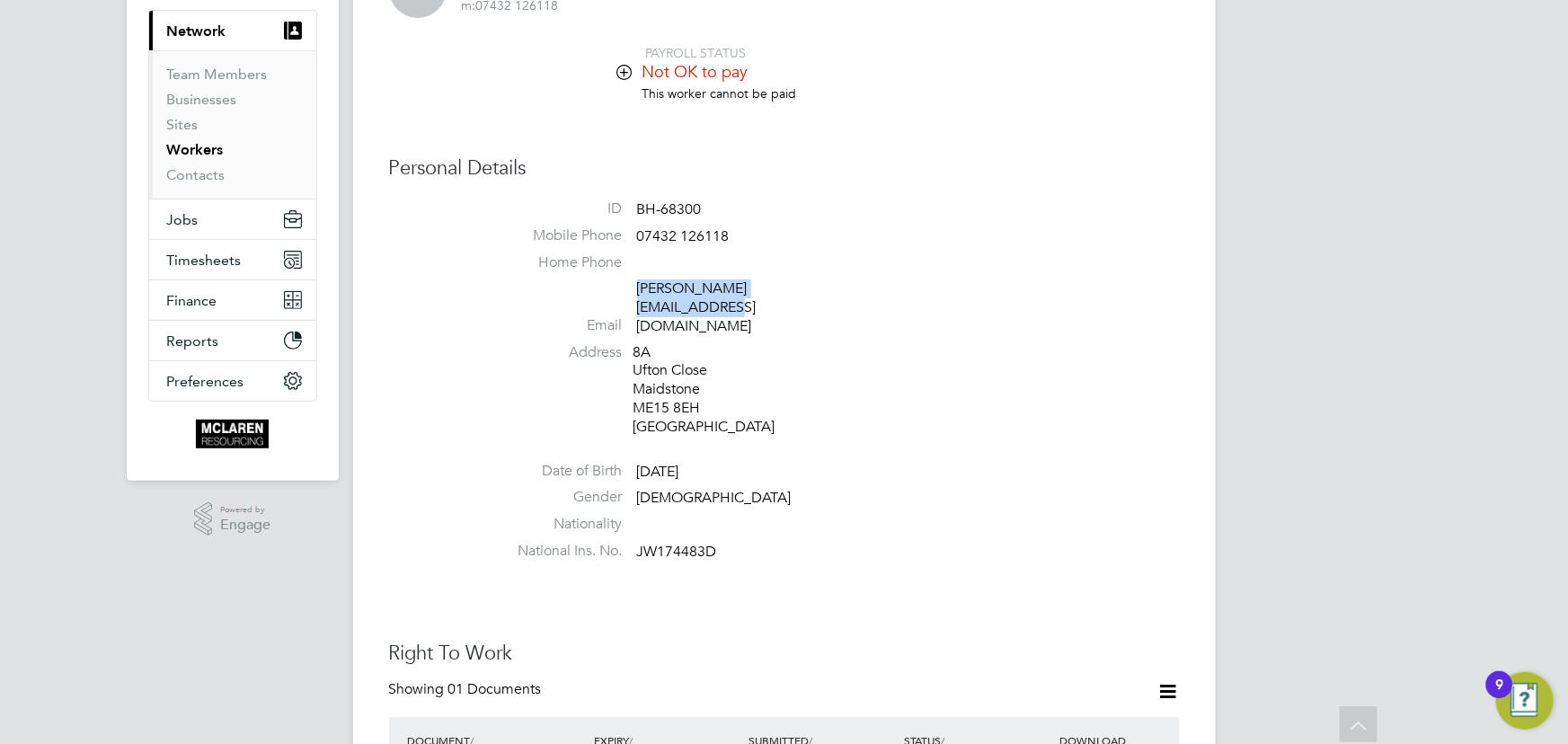
drag, startPoint x: 635, startPoint y: 287, endPoint x: 847, endPoint y: 282, distance: 212.1
click at [847, 282] on li "Email mccole.liam@googlemail.com" at bounding box center [838, 310] width 683 height 63
copy link "mccole.liam@googlemail.com"
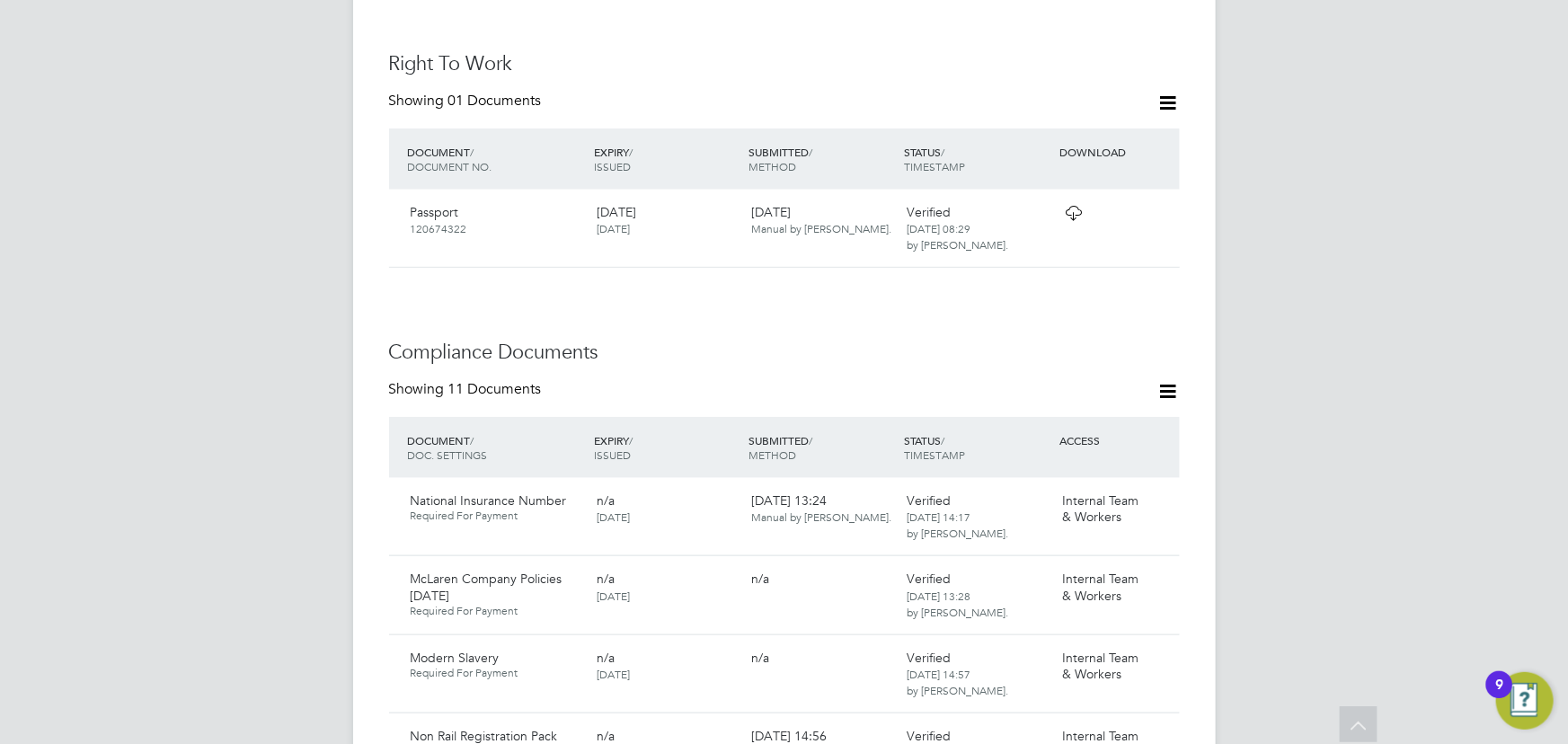
scroll to position [571, 0]
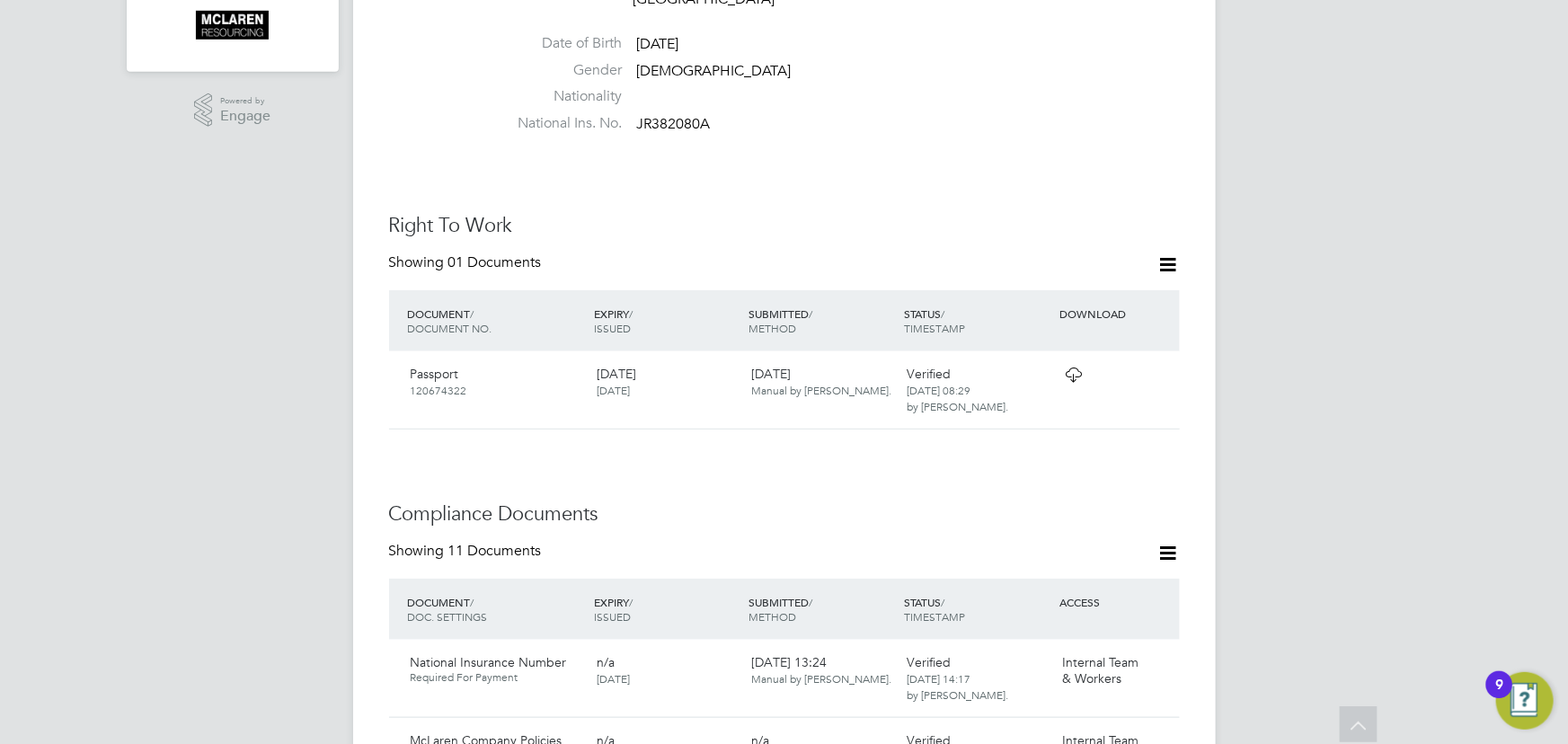
drag, startPoint x: 1167, startPoint y: 359, endPoint x: 1144, endPoint y: 385, distance: 34.7
click at [1179, 364] on icon at bounding box center [1188, 375] width 18 height 22
click at [1064, 485] on li "View Details" at bounding box center [1100, 485] width 132 height 26
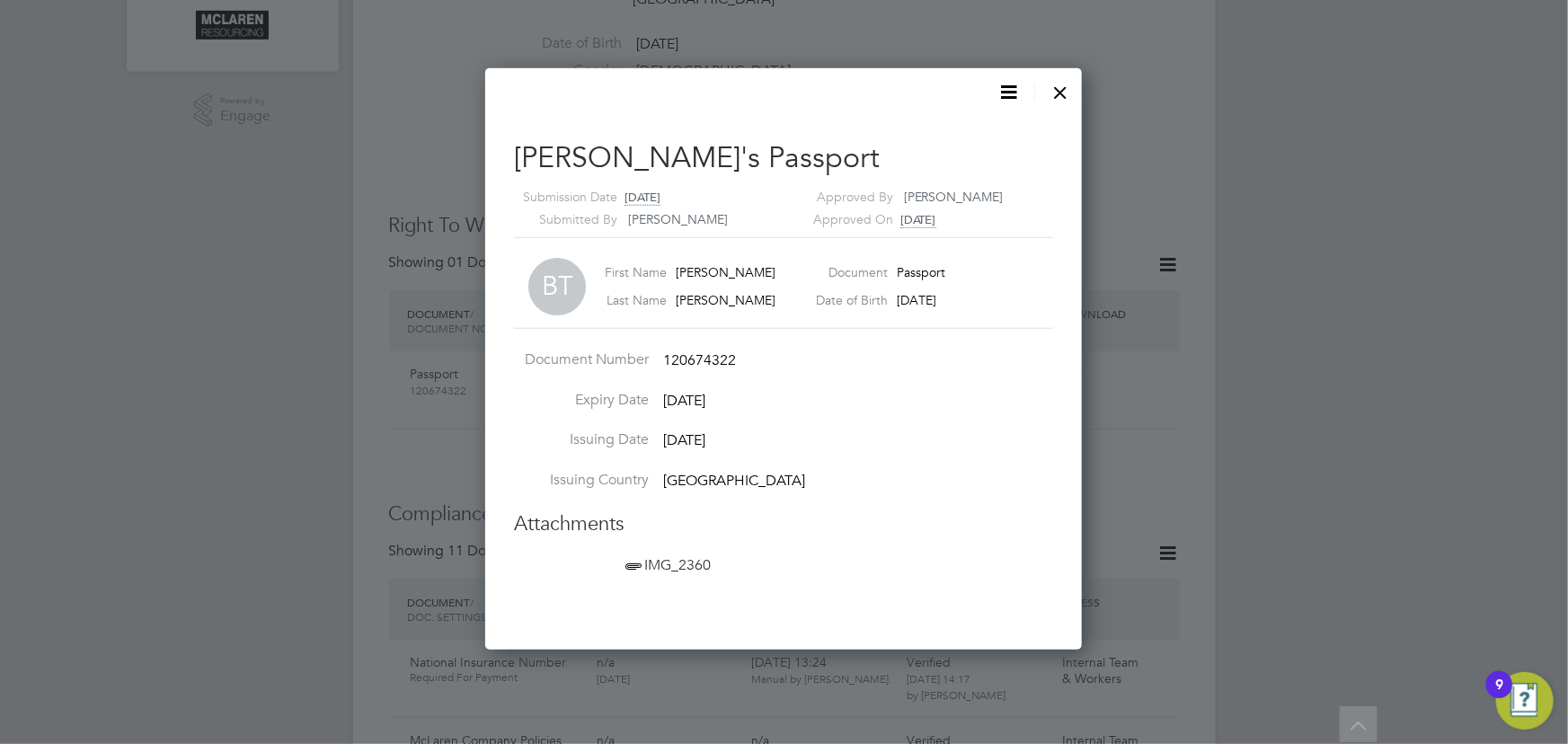
scroll to position [580, 597]
click at [687, 568] on span "IMG_2360" at bounding box center [667, 565] width 89 height 18
click at [1069, 86] on div at bounding box center [1061, 88] width 32 height 32
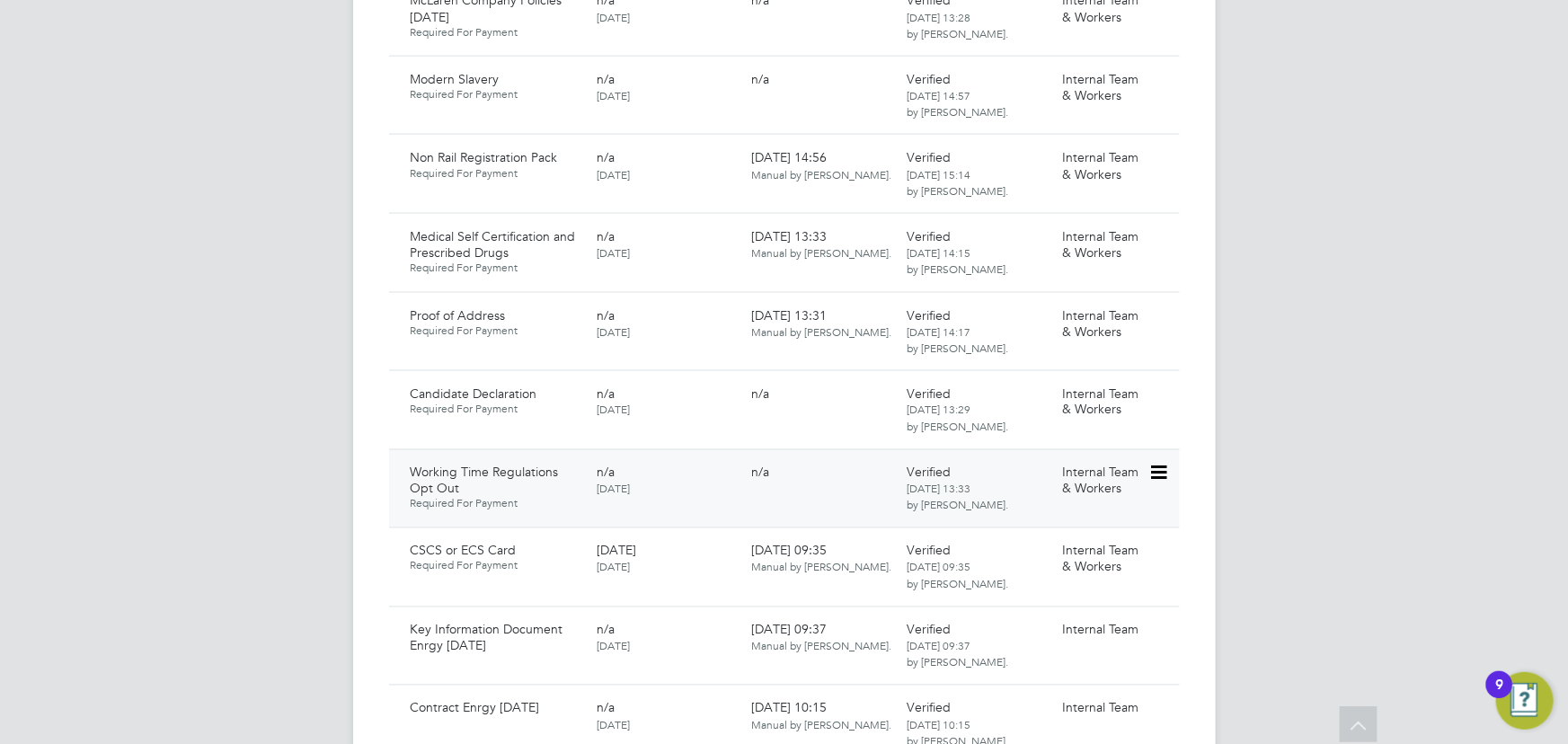
scroll to position [1551, 0]
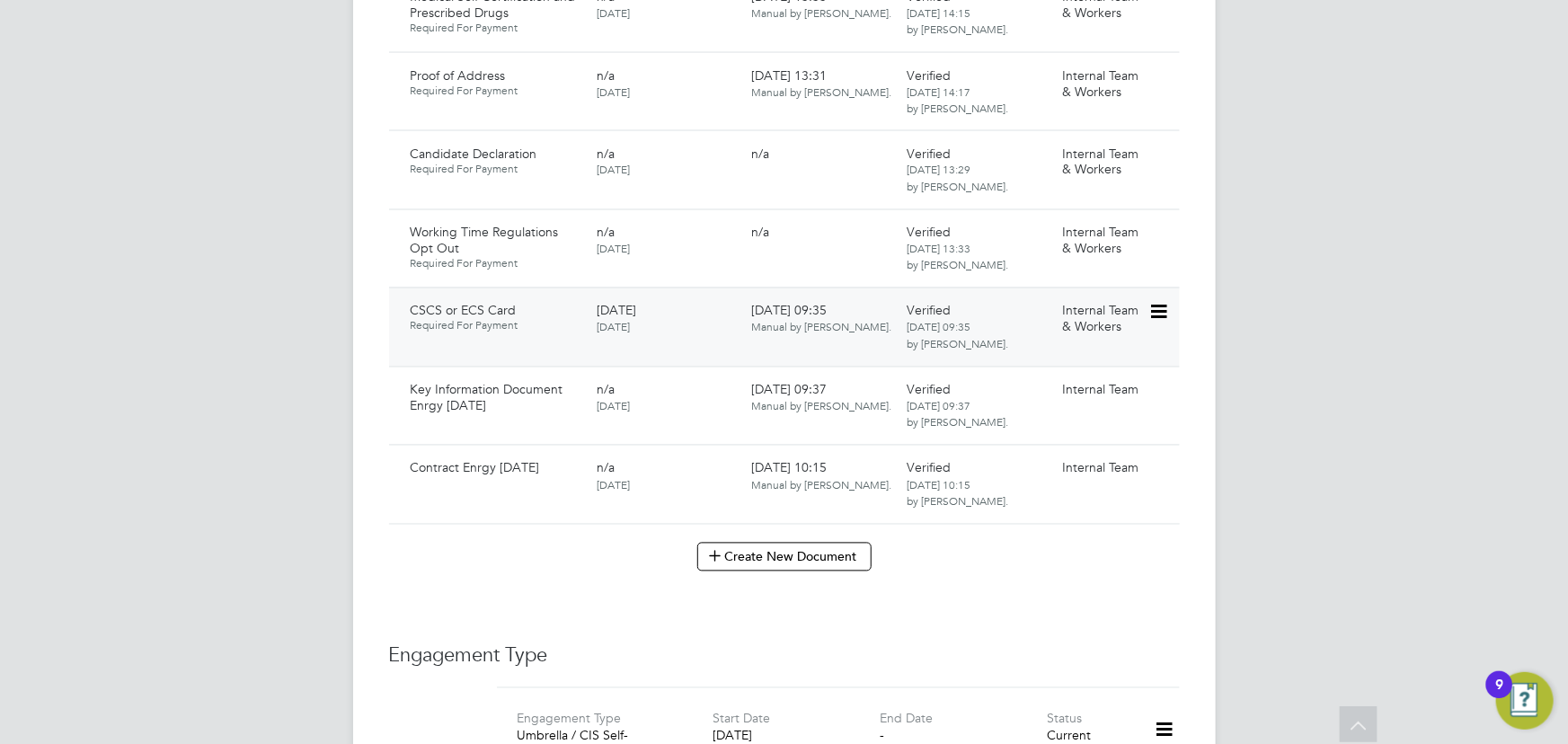
click at [1167, 302] on icon at bounding box center [1158, 313] width 18 height 22
click at [1064, 359] on li "Download Document" at bounding box center [1094, 364] width 143 height 26
click at [1167, 224] on div "Working Time Regulations Opt Out Required For Payment n/a [DATE] n/a Verified […" at bounding box center [784, 249] width 791 height 79
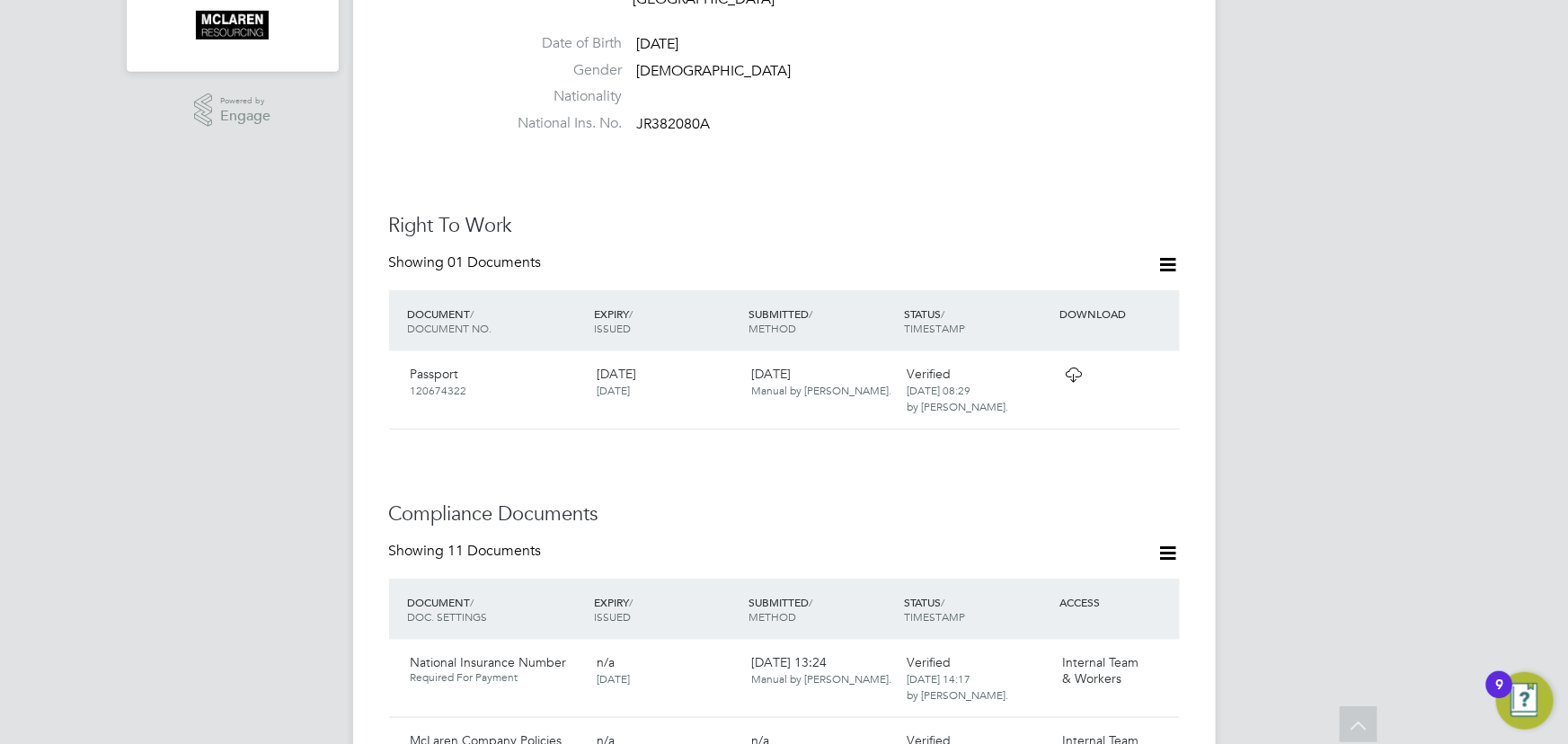
scroll to position [162, 0]
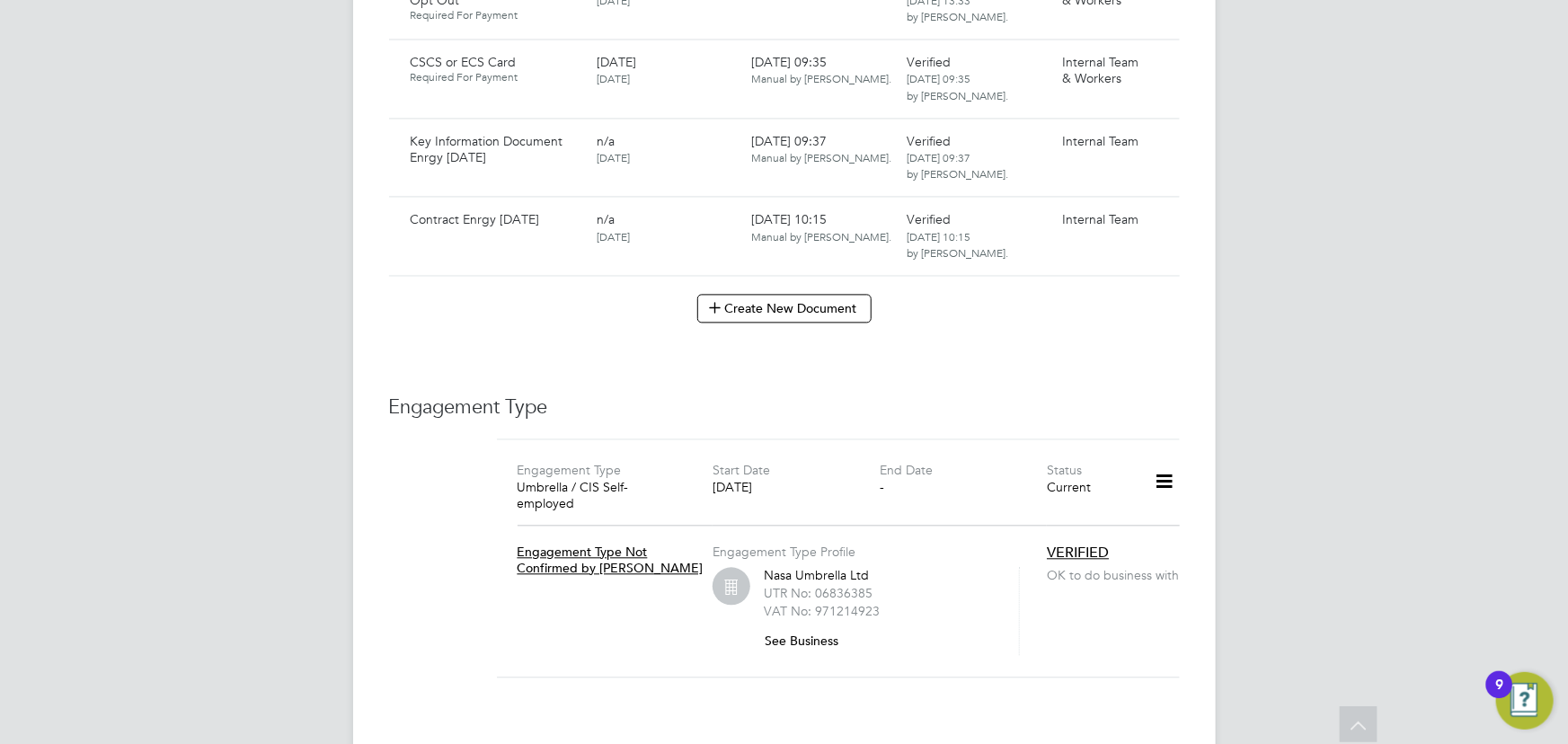
scroll to position [1946, 0]
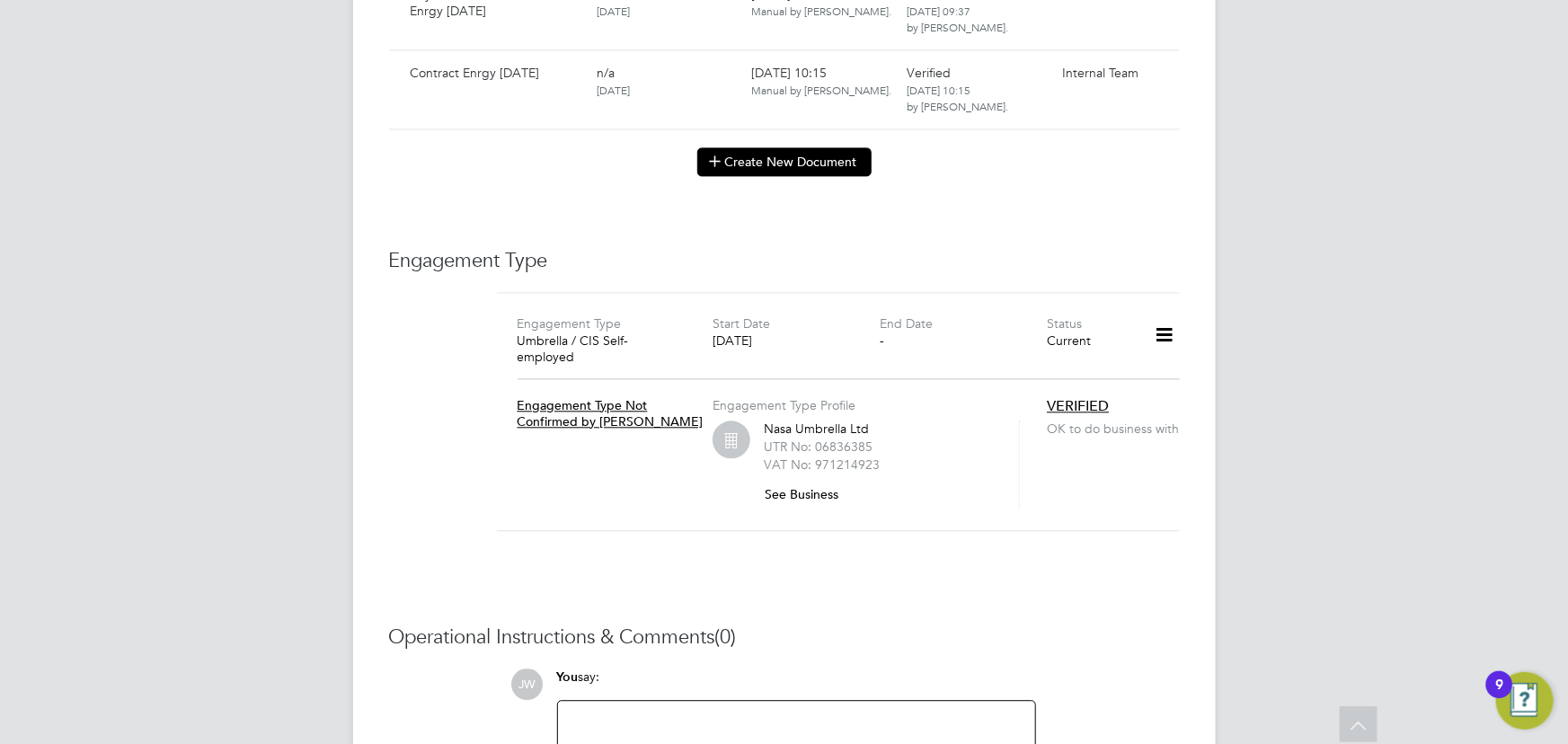
click at [797, 148] on button "Create New Document" at bounding box center [784, 162] width 174 height 29
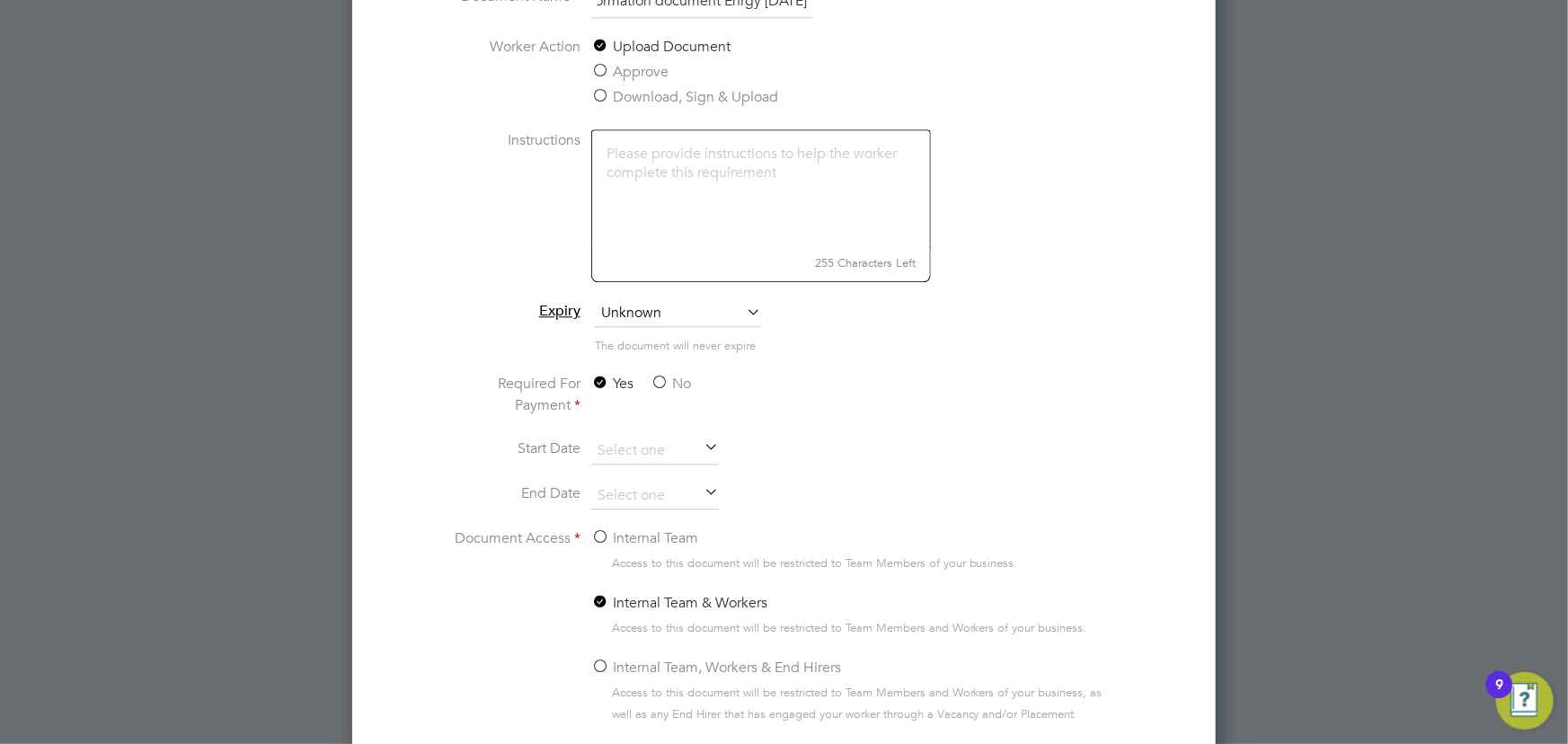
scroll to position [2209, 0]
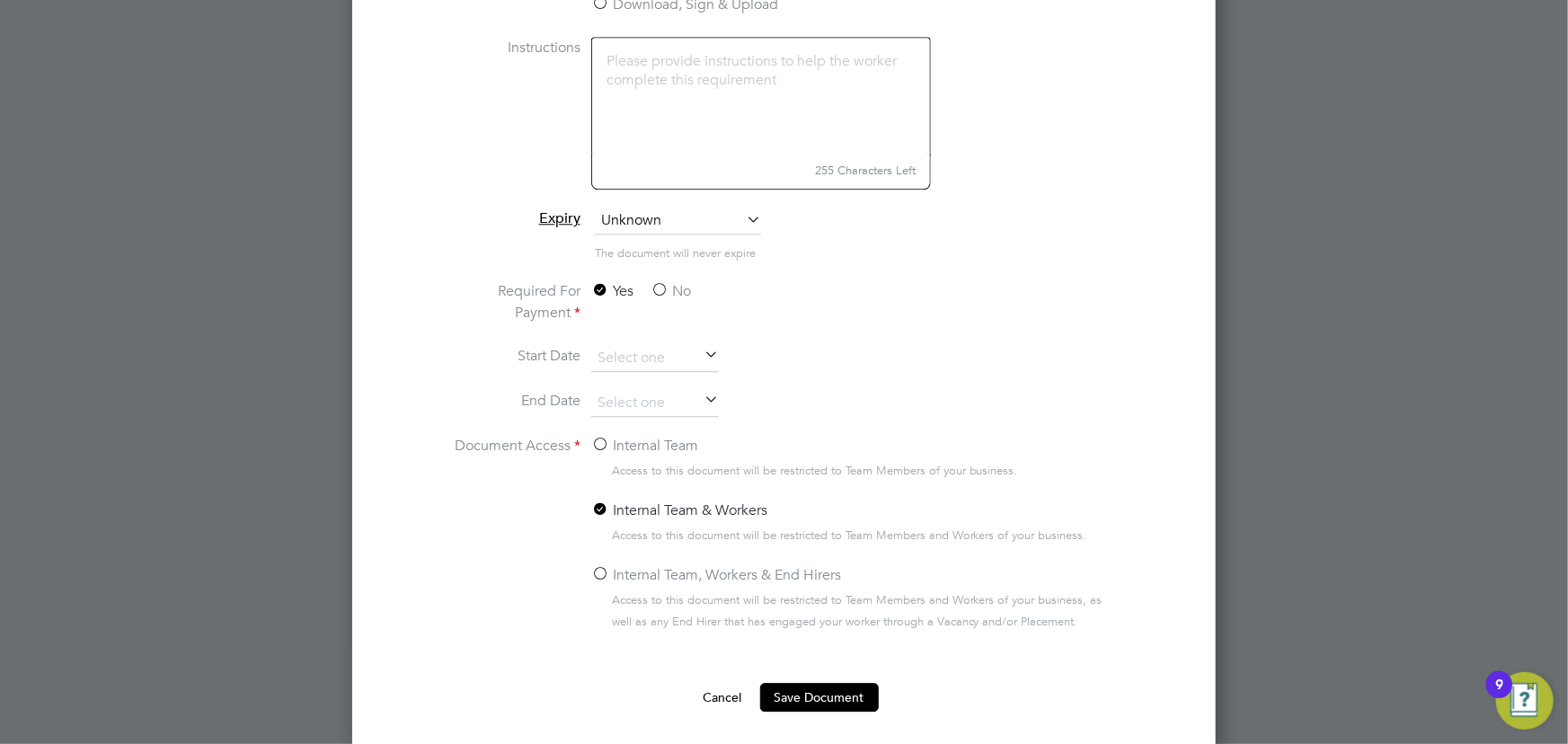
type input "key information document Enrgy 01.09.25"
click at [664, 280] on label "No" at bounding box center [670, 291] width 40 height 22
click at [0, 0] on input "No" at bounding box center [0, 0] width 0 height 0
click at [648, 449] on label "Internal Team" at bounding box center [644, 446] width 107 height 22
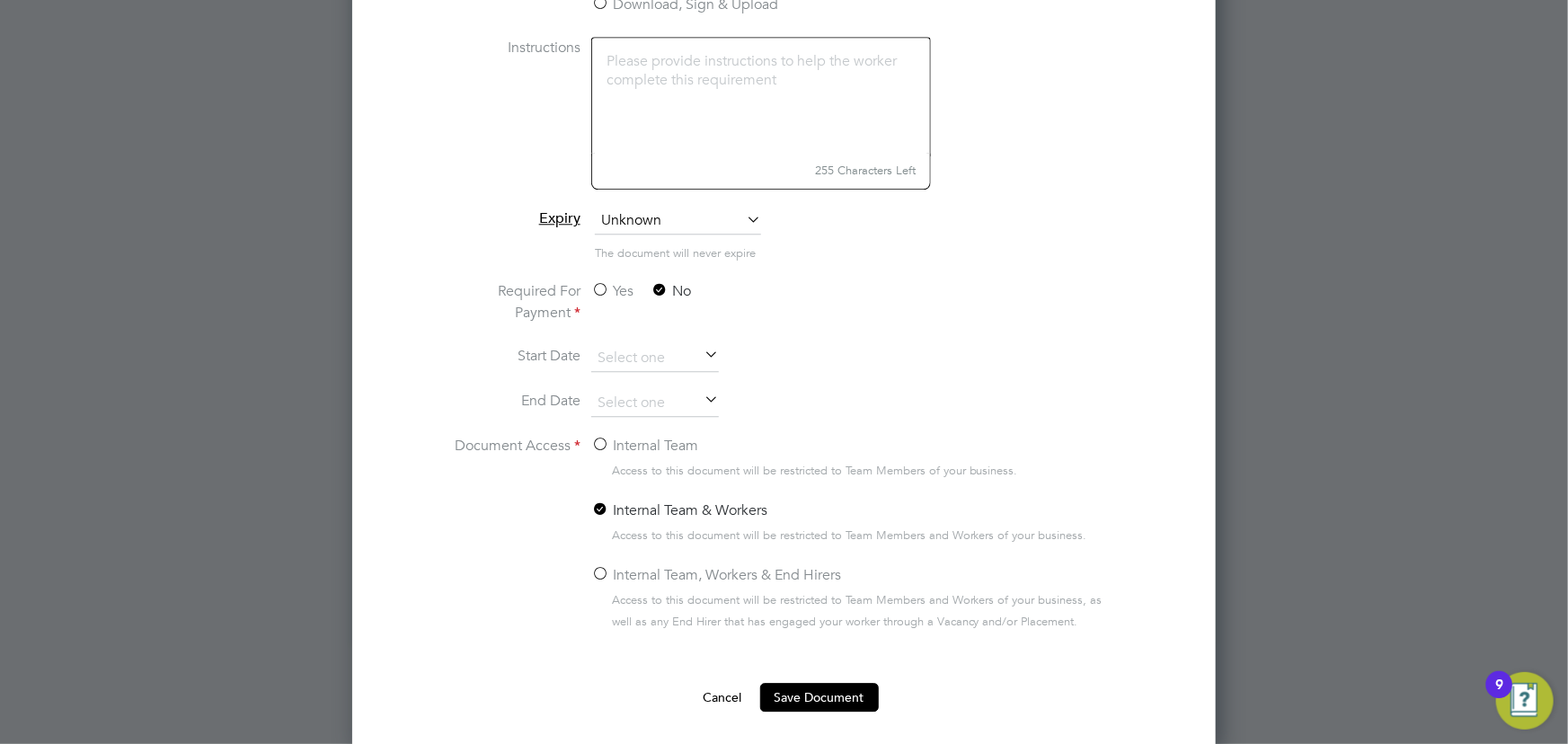
click at [0, 0] on input "Internal Team" at bounding box center [0, 0] width 0 height 0
drag, startPoint x: 850, startPoint y: 704, endPoint x: 1114, endPoint y: 653, distance: 268.9
click at [857, 701] on button "Save Document" at bounding box center [819, 698] width 119 height 29
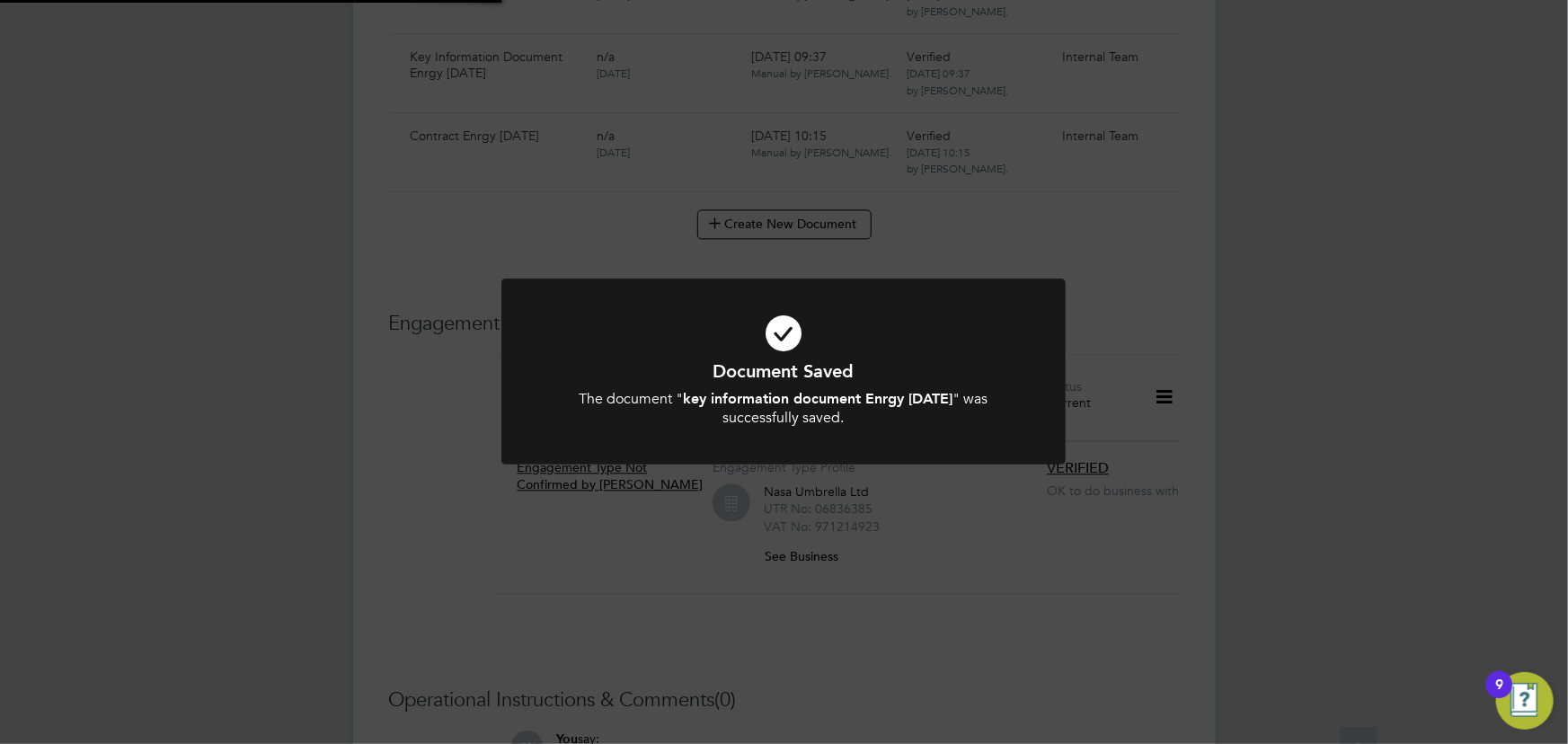
click at [1276, 563] on div "Document Saved The document " key information document Enrgy 01.09.25 " was suc…" at bounding box center [784, 372] width 1568 height 744
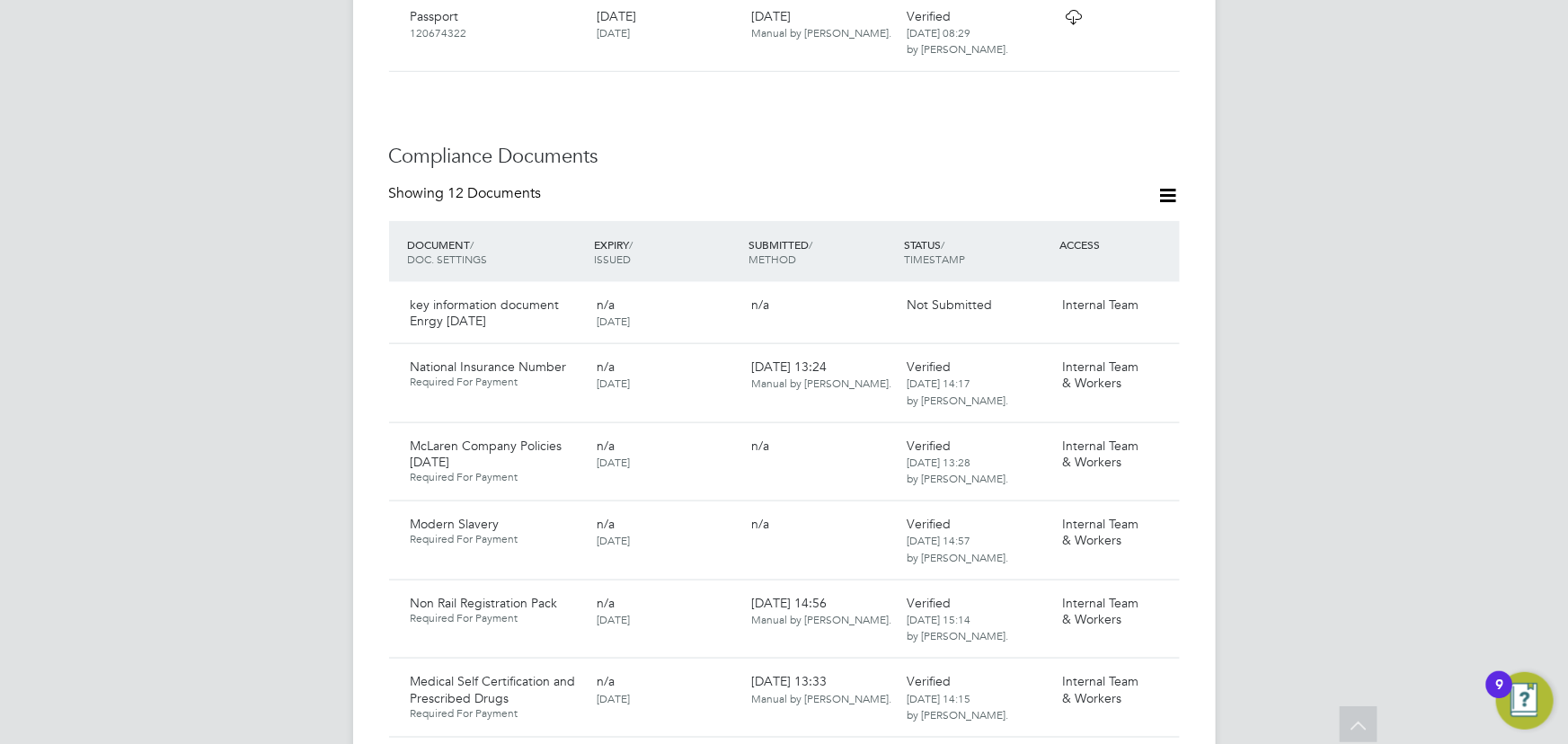
scroll to position [1130, 0]
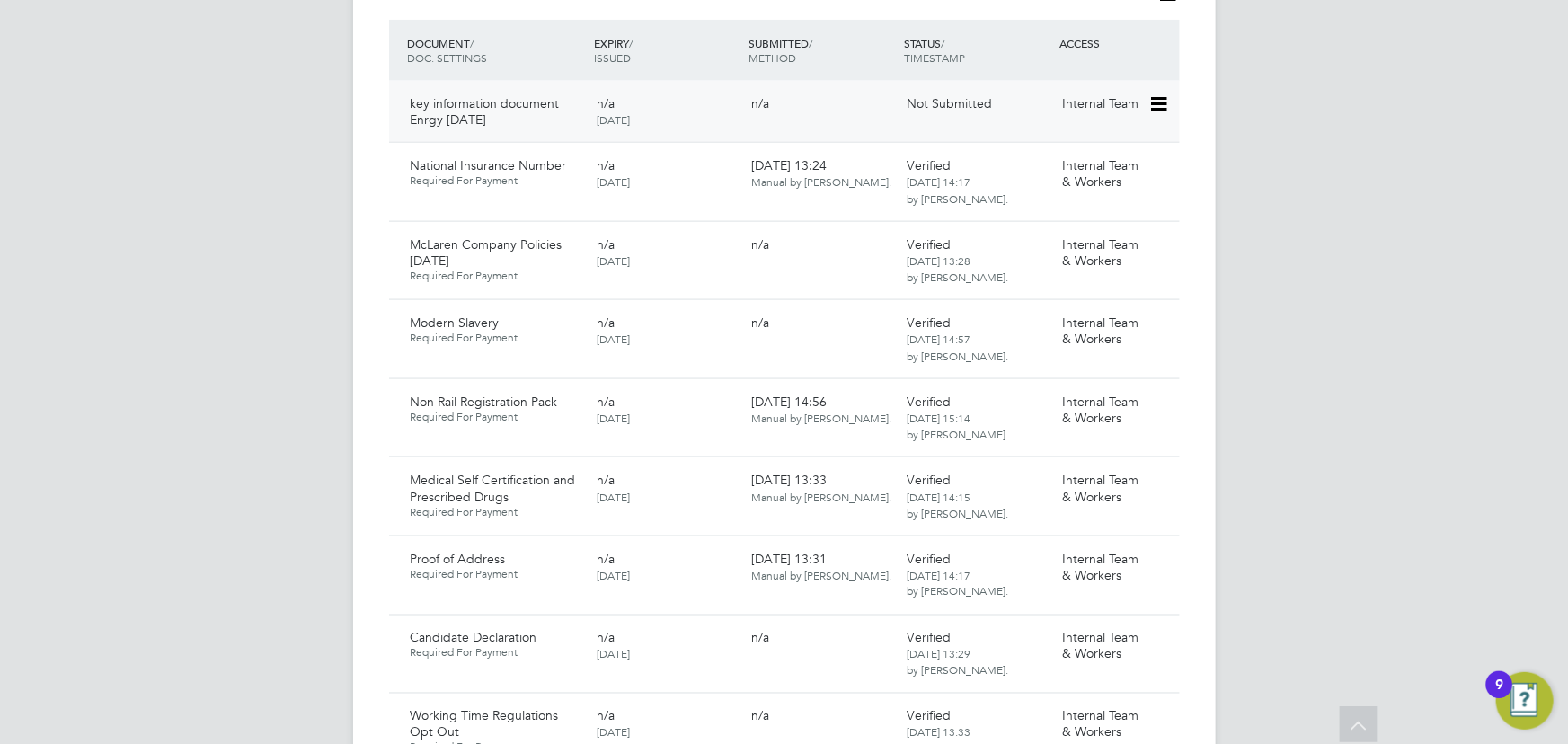
click at [1153, 93] on icon at bounding box center [1158, 104] width 18 height 22
click at [1097, 159] on li "Submit Document" at bounding box center [1104, 155] width 126 height 26
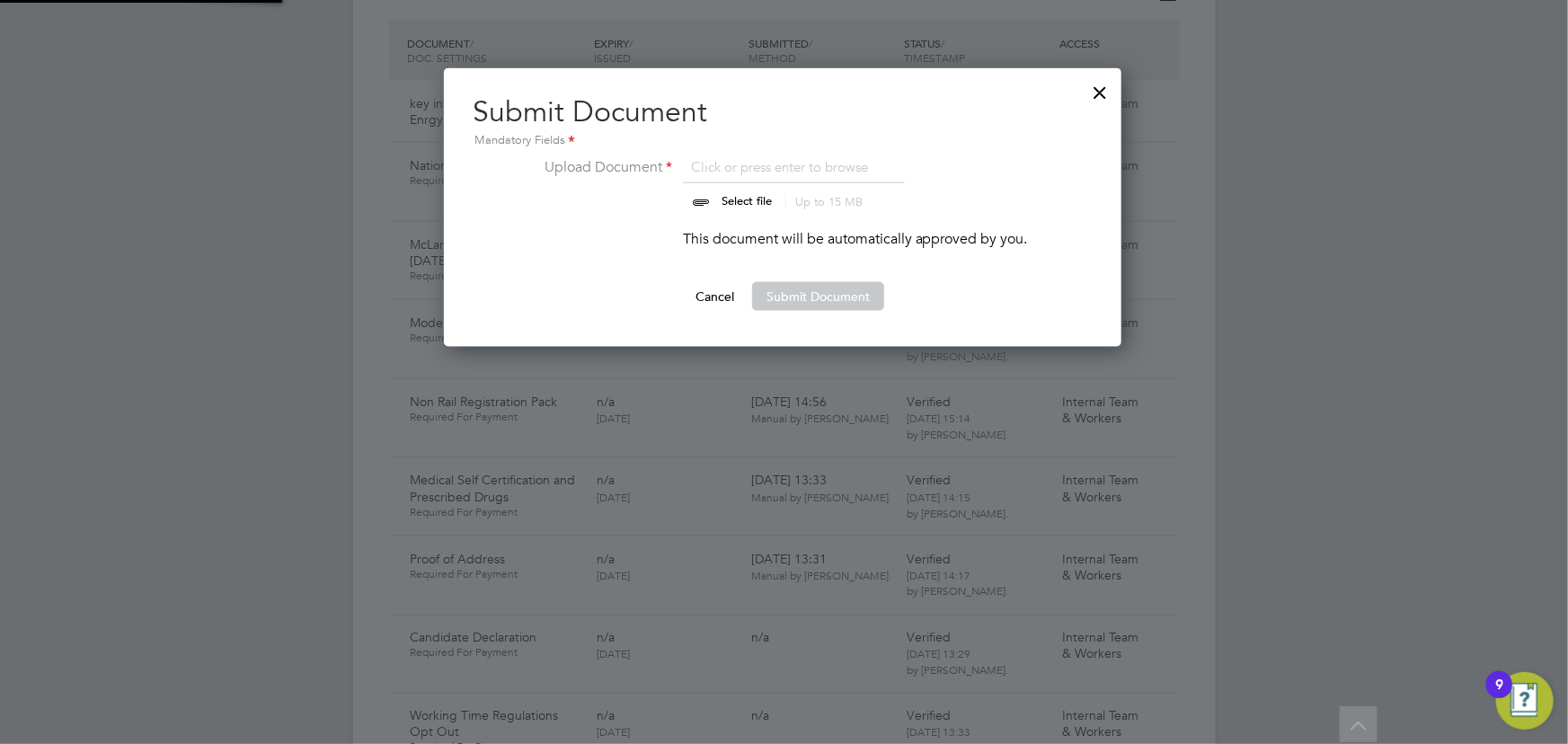
scroll to position [278, 680]
click at [748, 197] on input "file" at bounding box center [763, 182] width 282 height 54
type input "C:\fakepath\Key Information Document (Self Employed-CIS) 3 Brett Taylor Enrgy L…"
click at [846, 301] on button "Submit Document" at bounding box center [817, 296] width 132 height 29
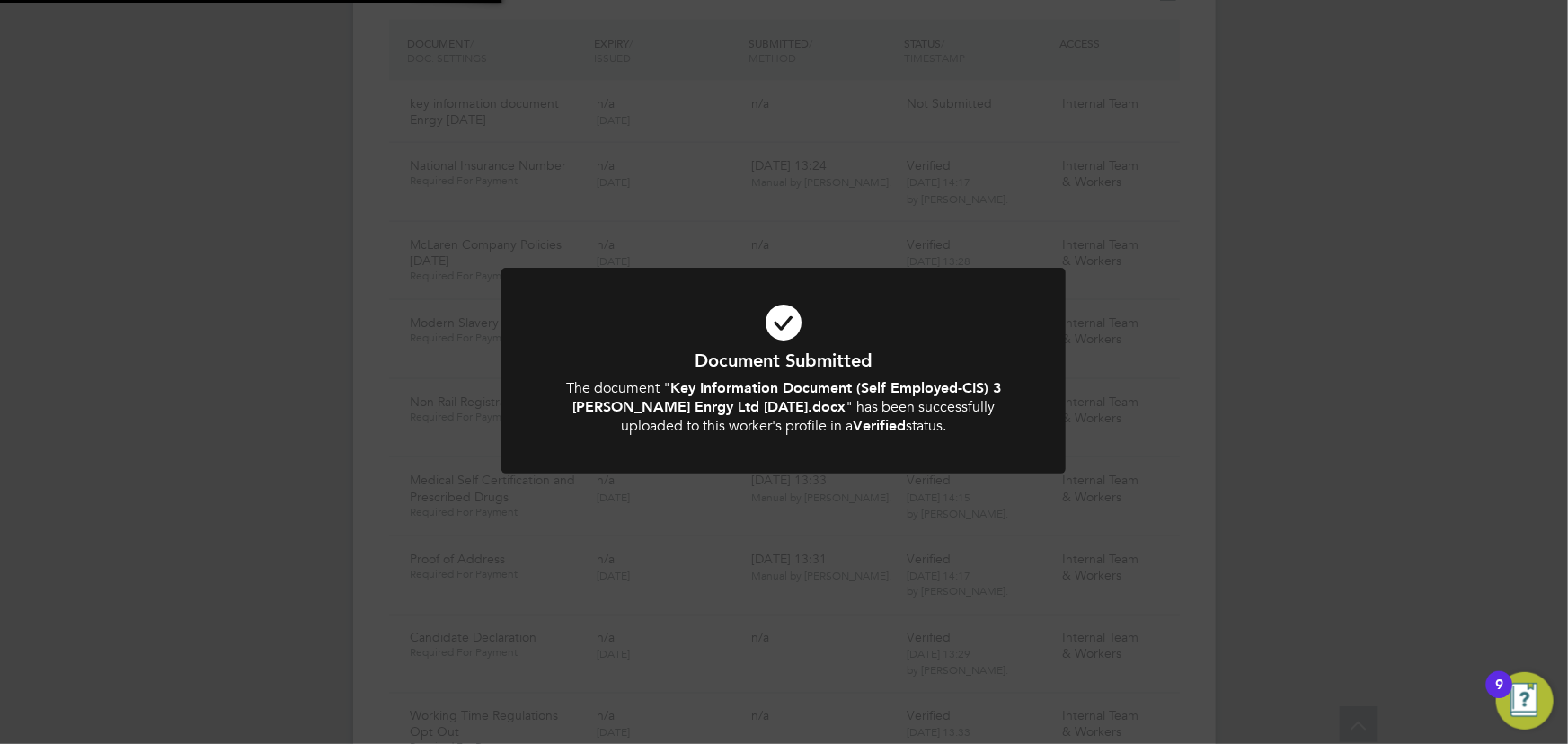
drag, startPoint x: 1248, startPoint y: 358, endPoint x: 1293, endPoint y: 360, distance: 45.0
click at [1249, 358] on div "Document Submitted The document " Key Information Document (Self Employed-CIS) …" at bounding box center [784, 372] width 1568 height 744
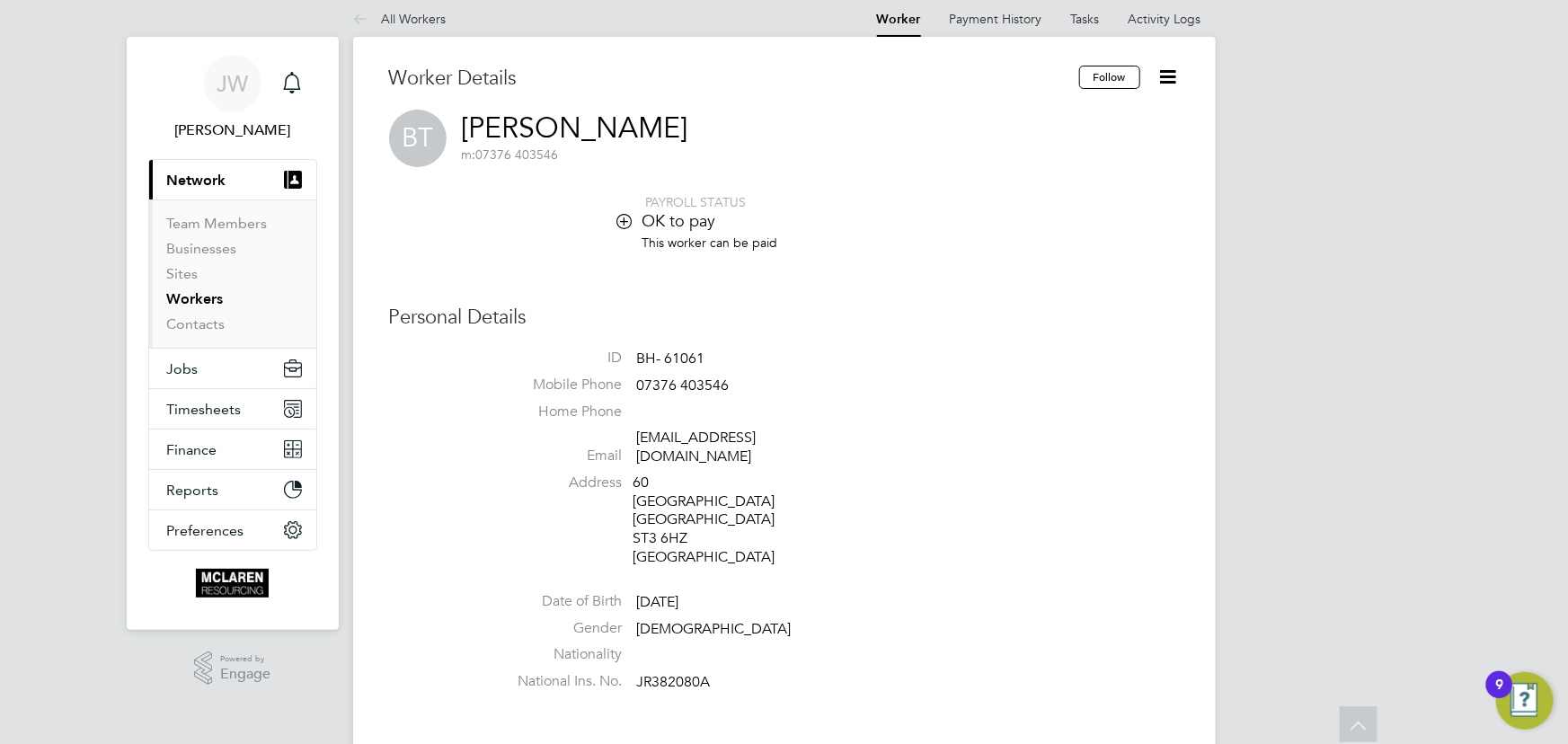
scroll to position [0, 0]
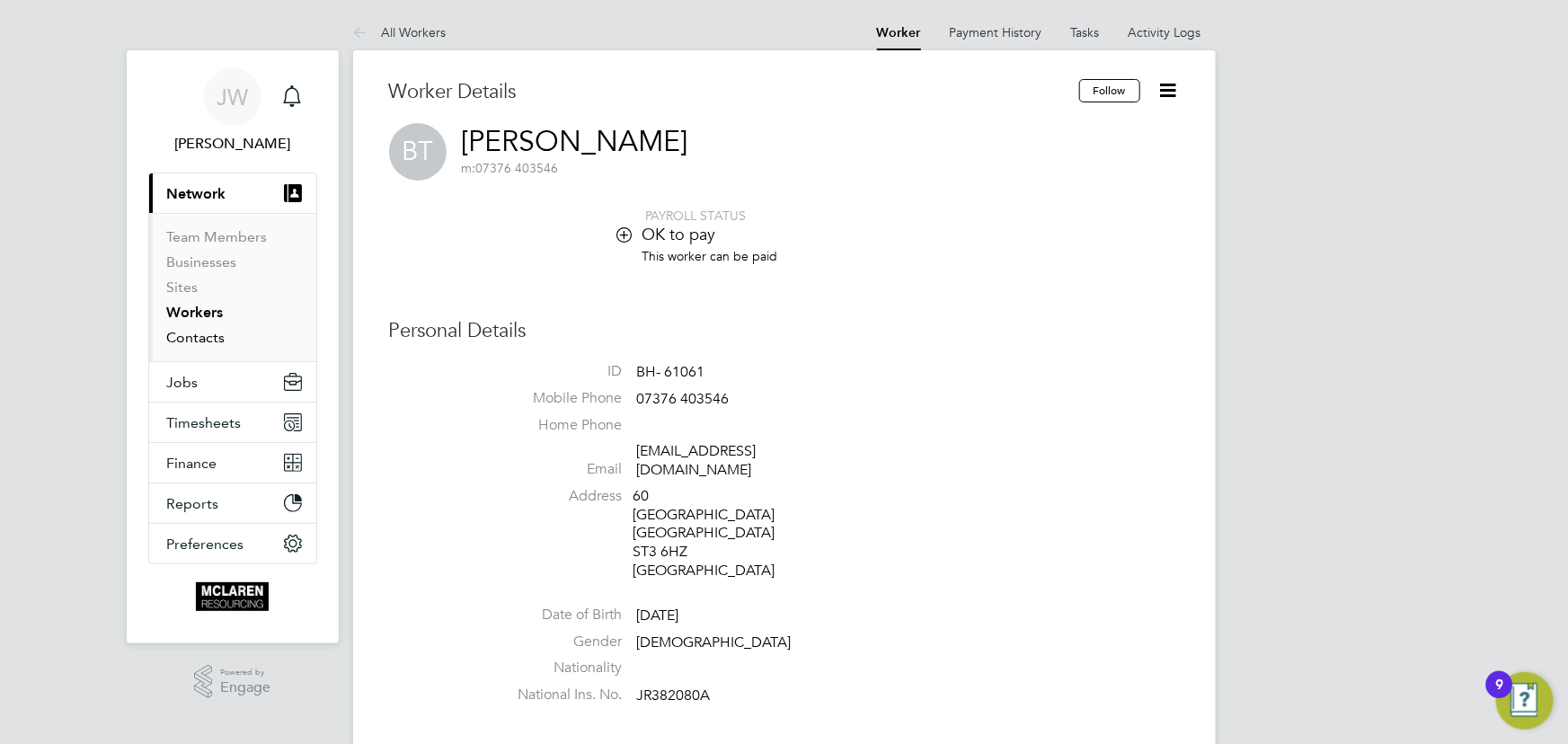
drag, startPoint x: 210, startPoint y: 344, endPoint x: 210, endPoint y: 315, distance: 29.0
click at [210, 344] on link "Contacts" at bounding box center [196, 337] width 58 height 17
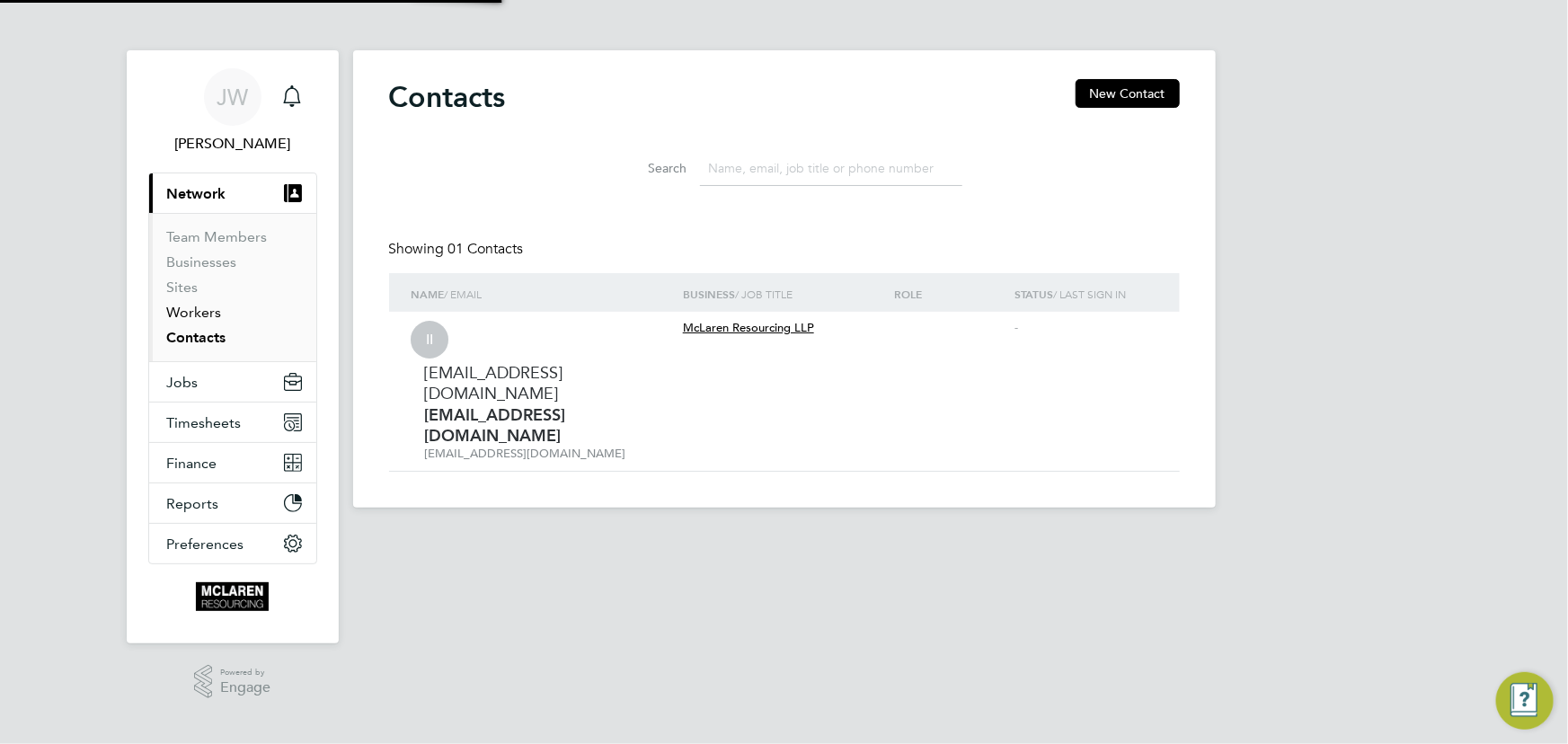
click at [210, 313] on link "Workers" at bounding box center [194, 312] width 55 height 17
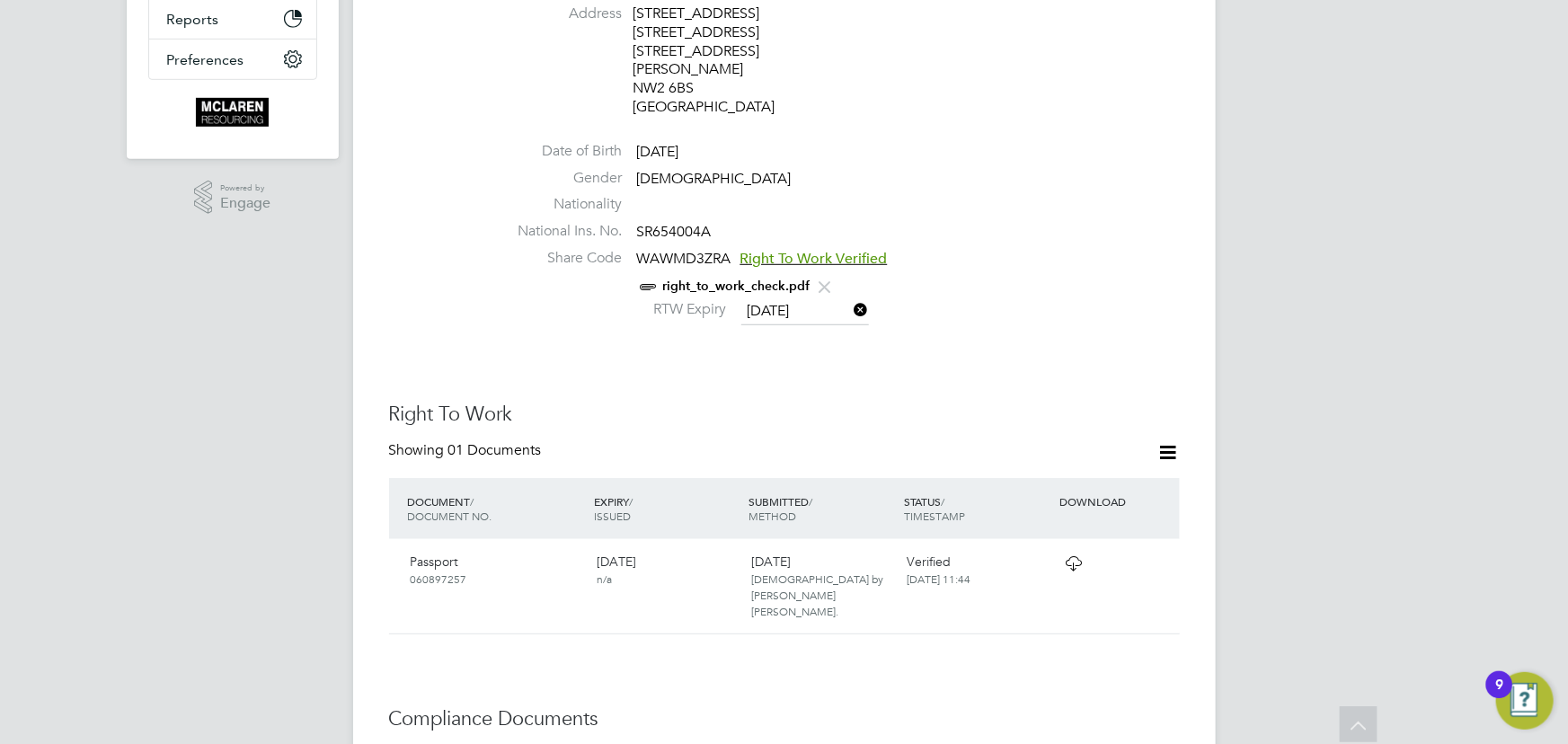
scroll to position [162, 0]
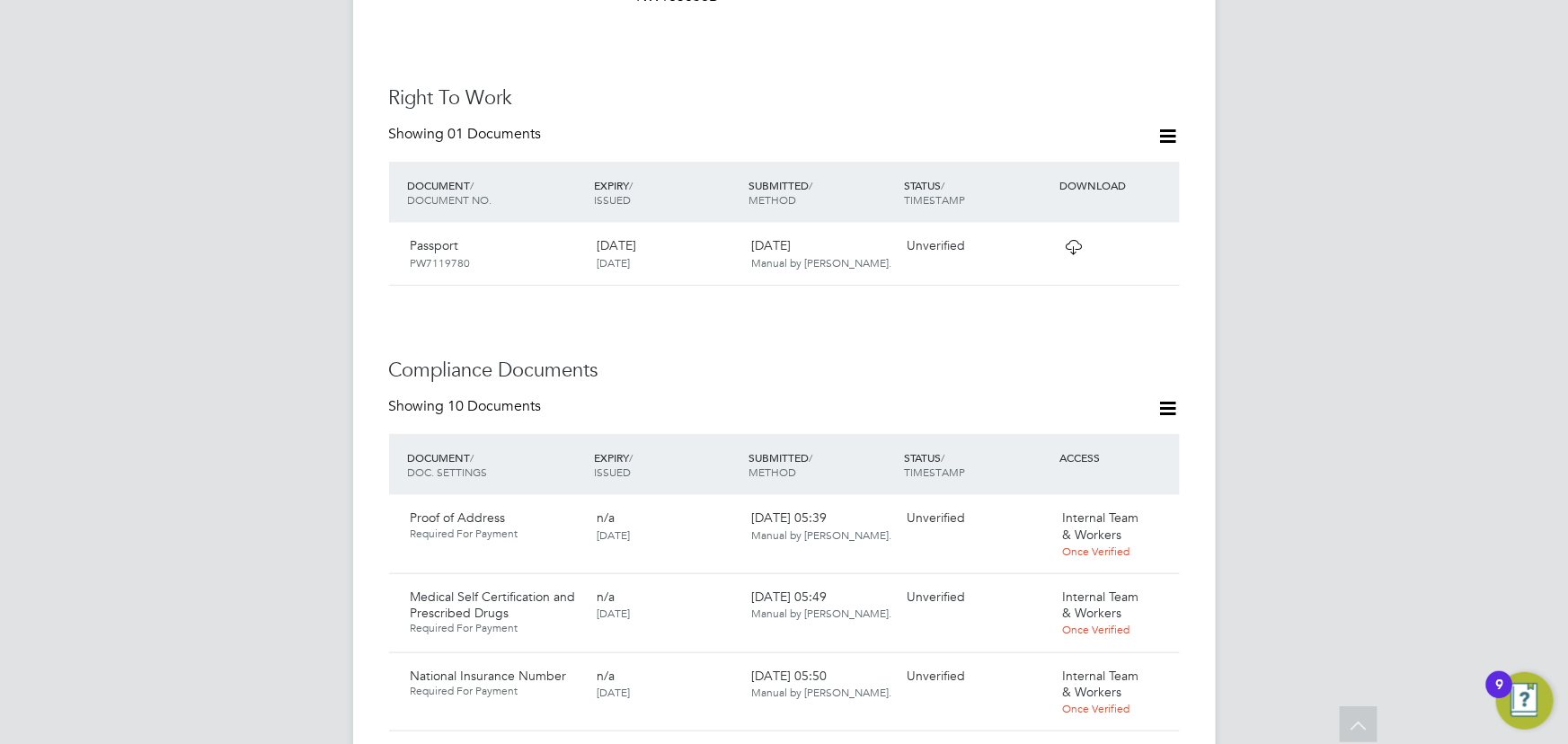
scroll to position [816, 0]
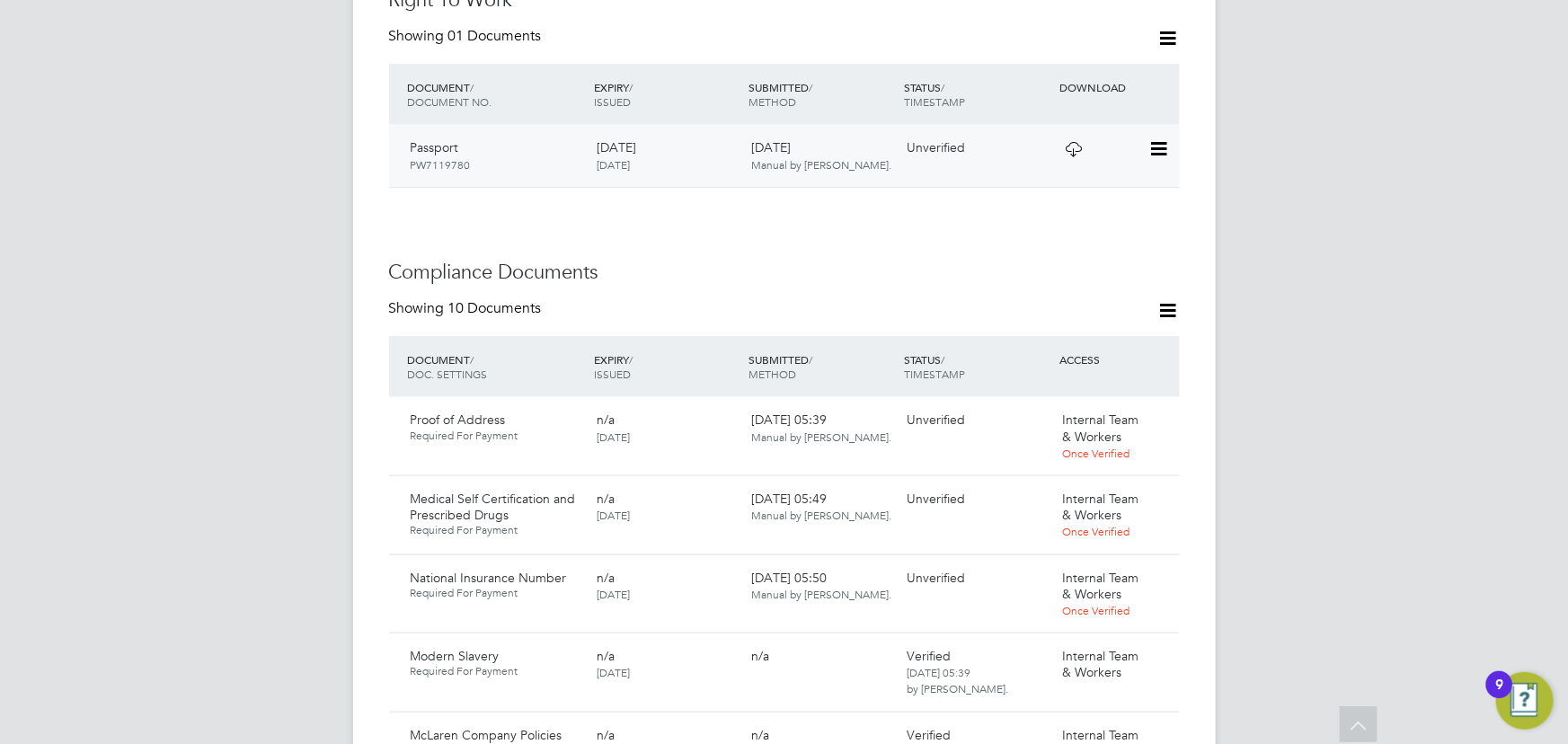
click at [1166, 139] on icon at bounding box center [1158, 150] width 18 height 22
click at [1096, 256] on li "View Details" at bounding box center [1100, 259] width 132 height 26
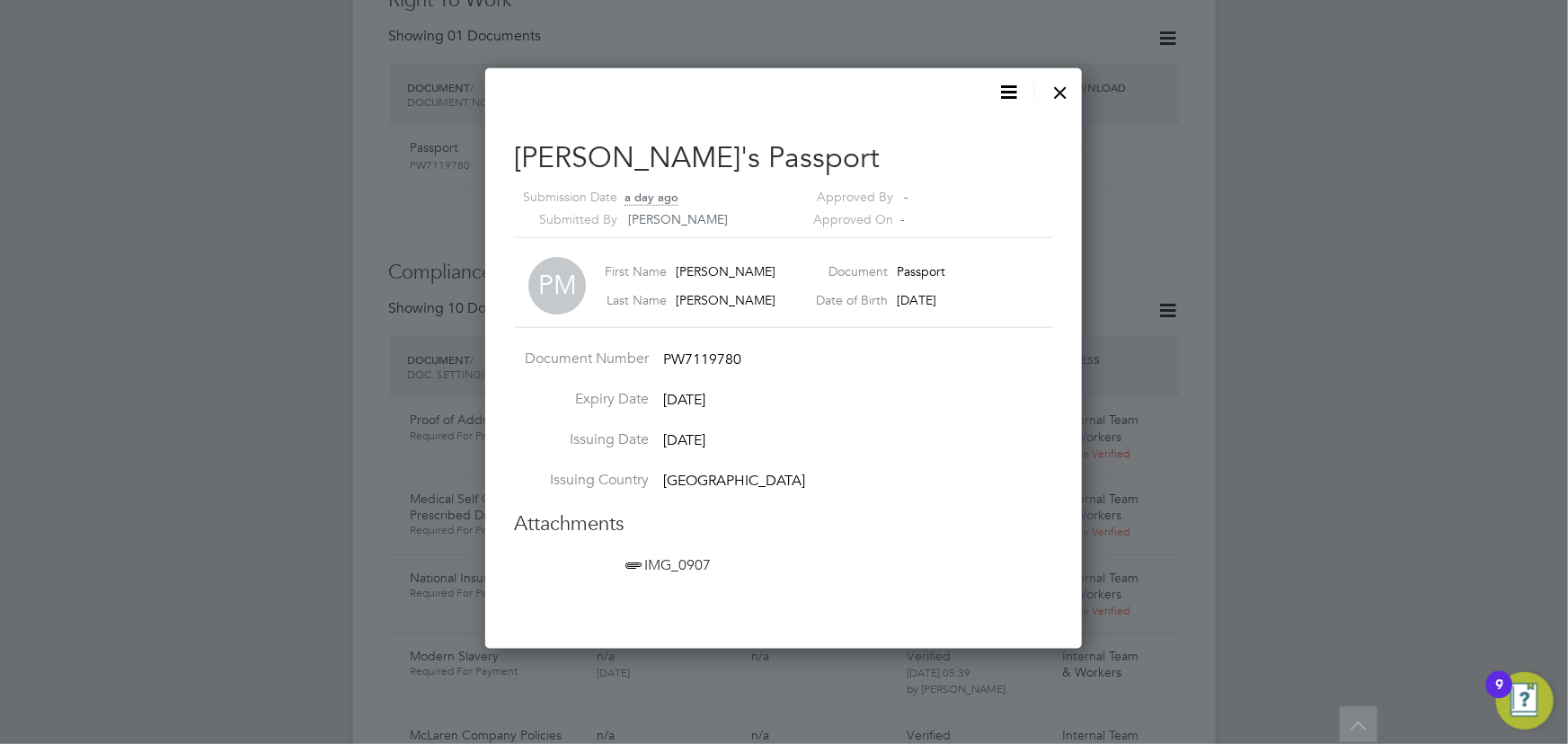
scroll to position [580, 597]
click at [701, 568] on span "IMG_0907" at bounding box center [667, 565] width 89 height 18
click at [1065, 85] on div at bounding box center [1061, 88] width 32 height 32
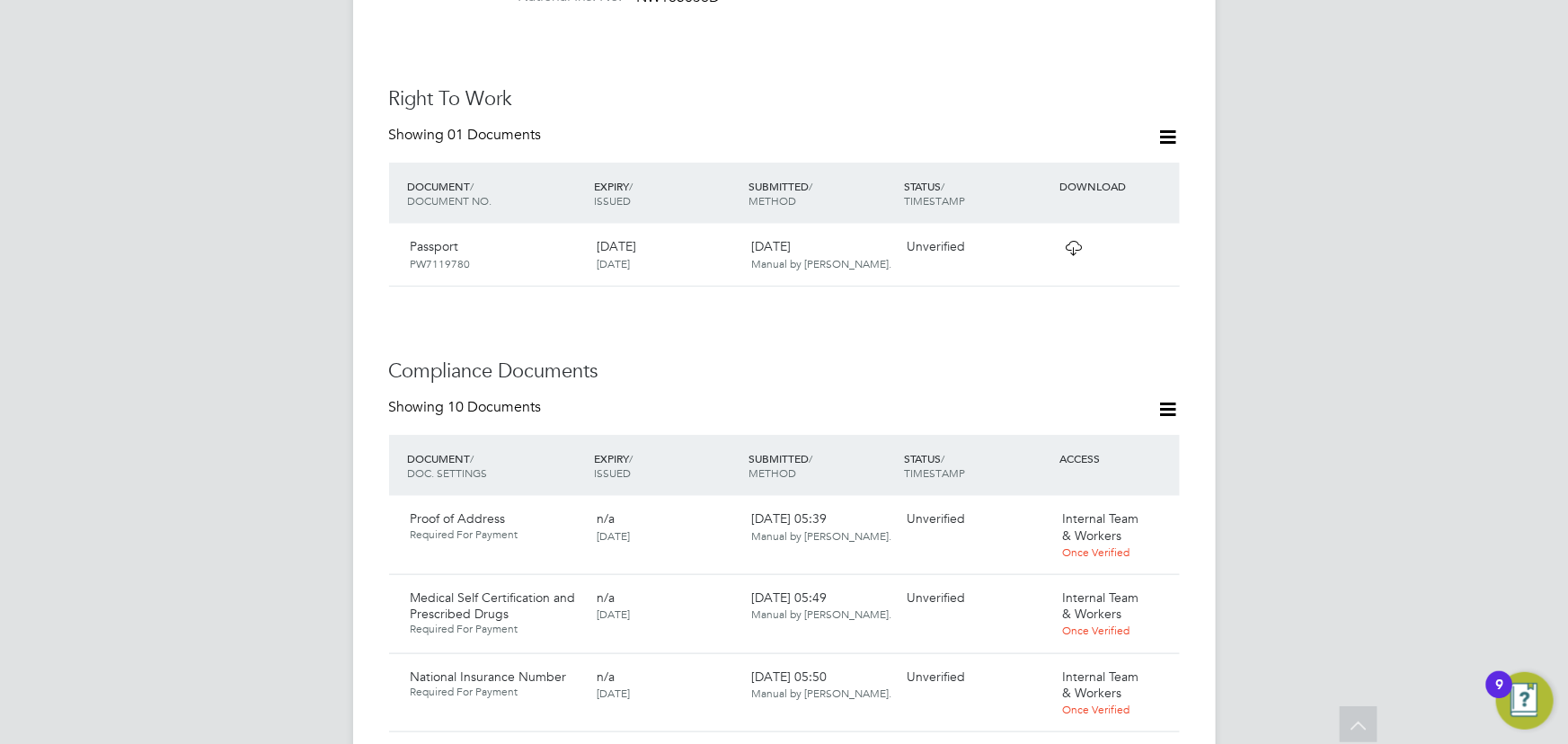
scroll to position [571, 0]
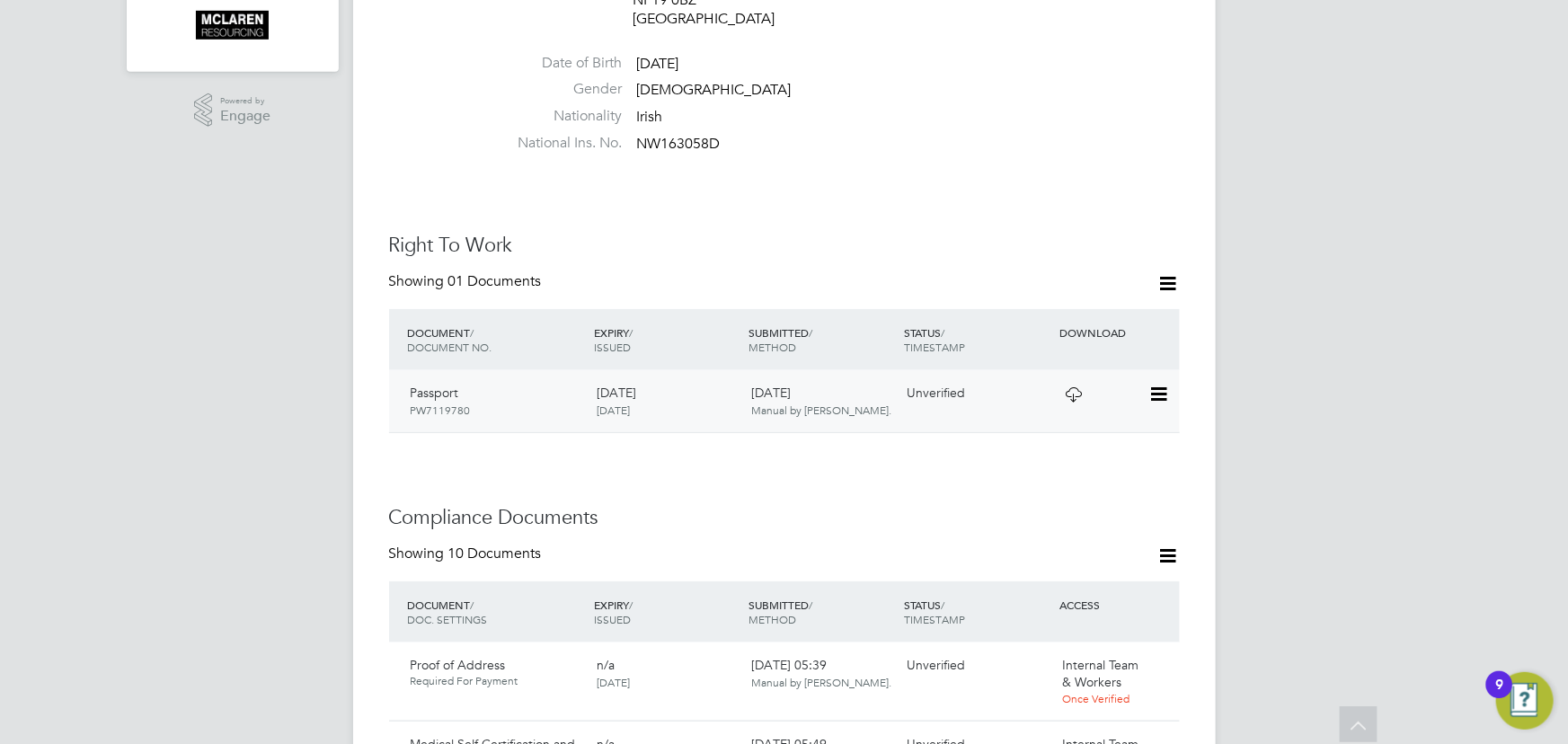
click at [1163, 384] on icon at bounding box center [1158, 395] width 18 height 22
click at [1153, 384] on icon at bounding box center [1158, 395] width 18 height 22
click at [1093, 501] on li "View Details" at bounding box center [1100, 504] width 132 height 26
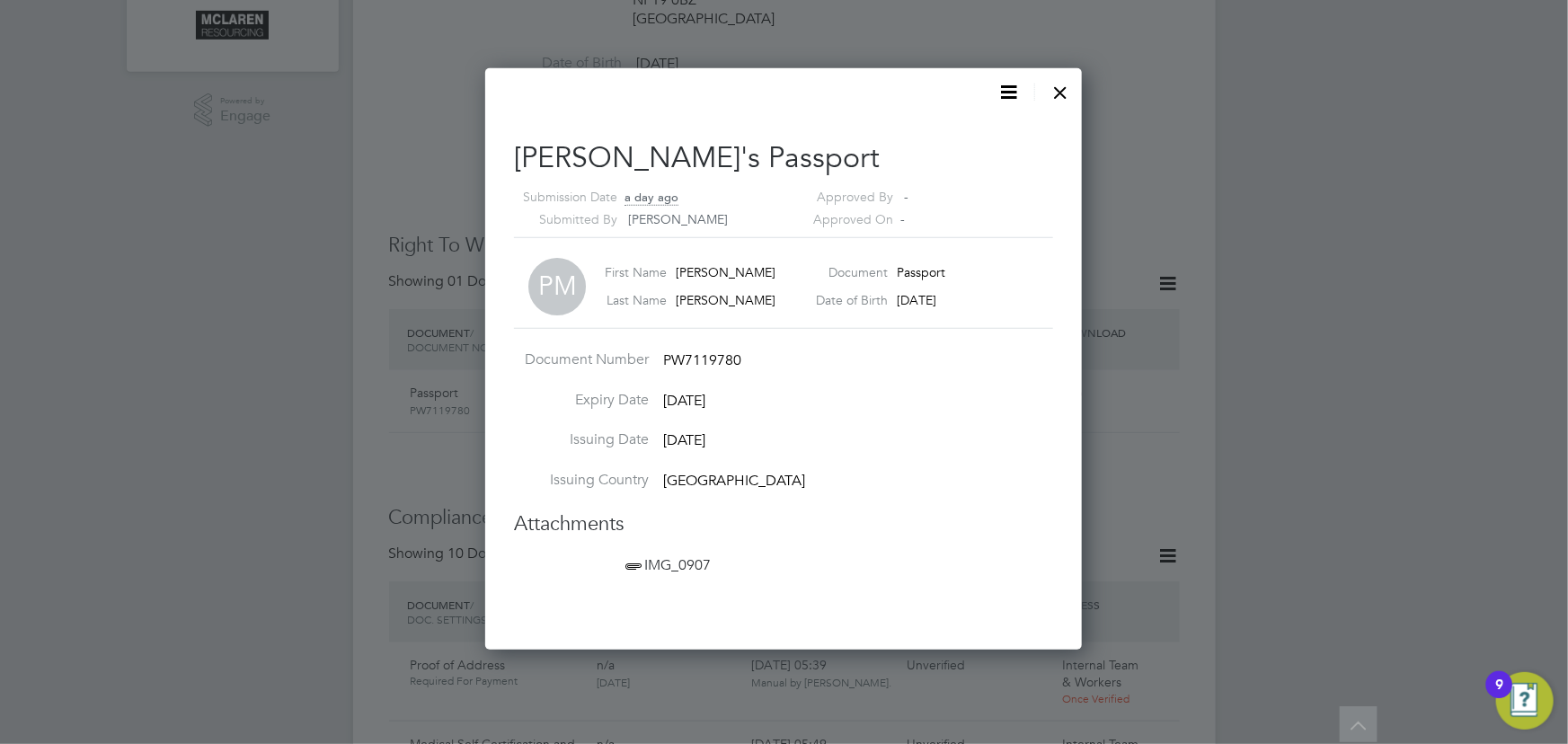
scroll to position [580, 597]
click at [700, 558] on span "IMG_0907" at bounding box center [667, 565] width 89 height 18
click at [1066, 88] on div at bounding box center [1061, 88] width 32 height 32
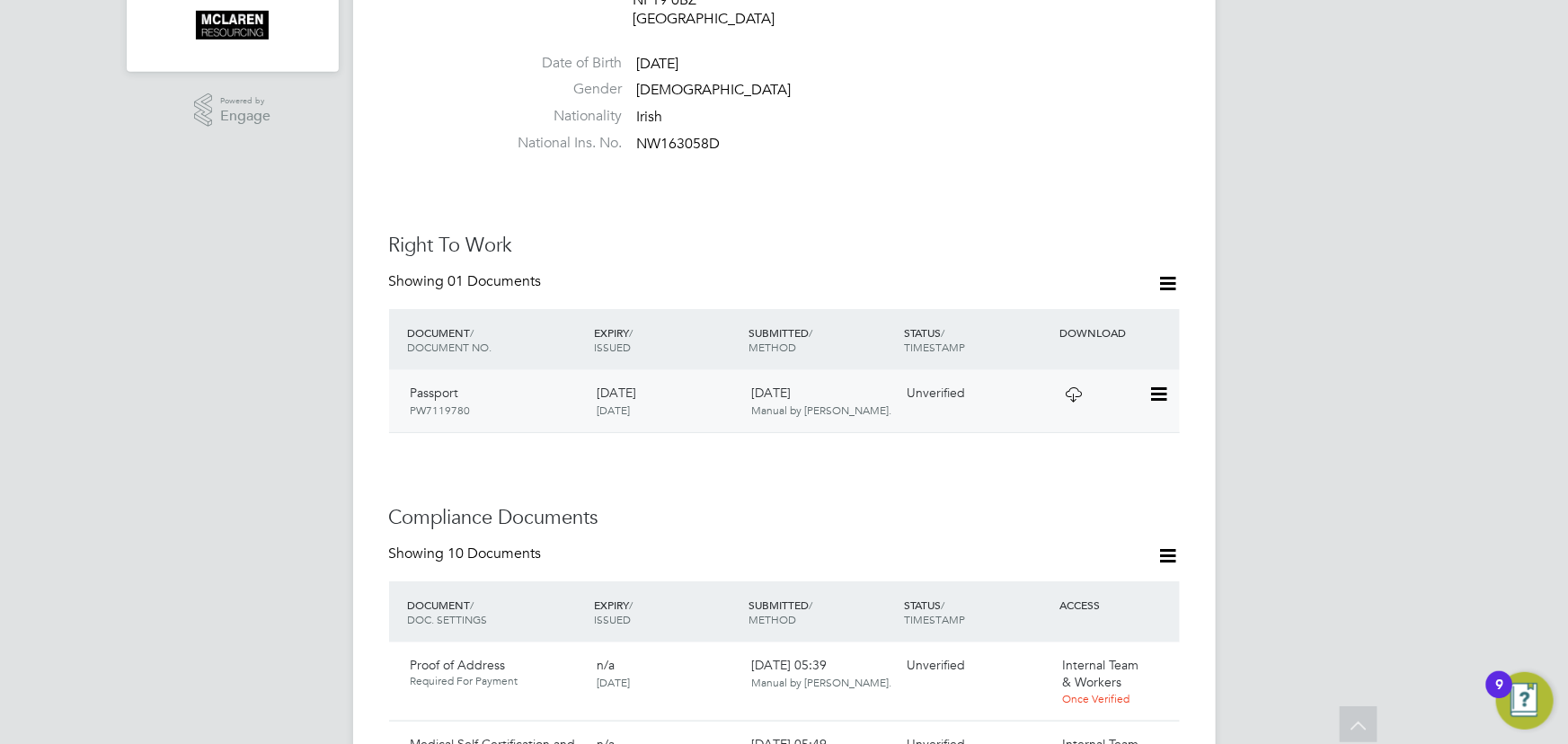
click at [1164, 384] on icon at bounding box center [1158, 395] width 18 height 22
click at [1097, 503] on li "View Details" at bounding box center [1100, 504] width 132 height 26
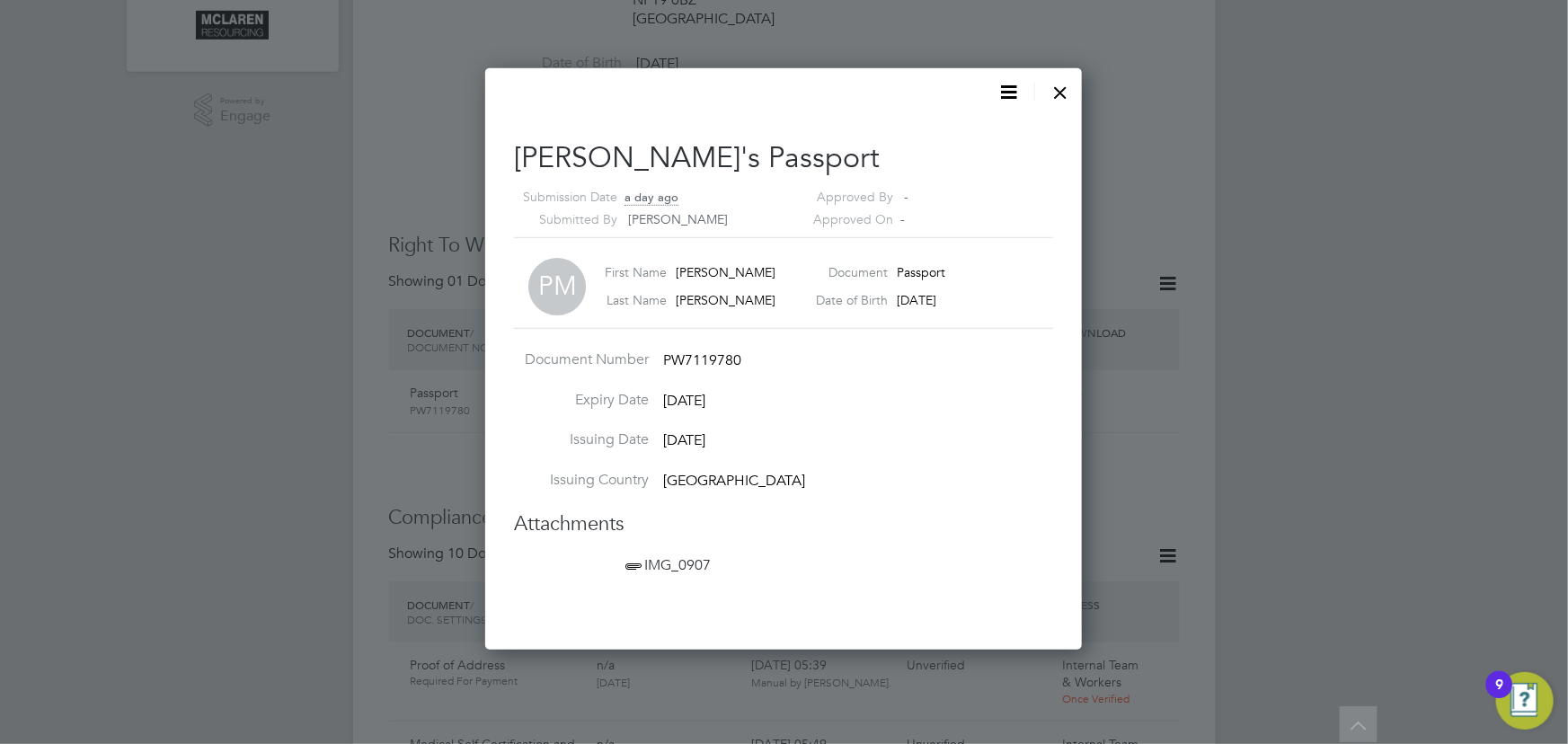
click at [1062, 88] on div at bounding box center [1061, 88] width 32 height 32
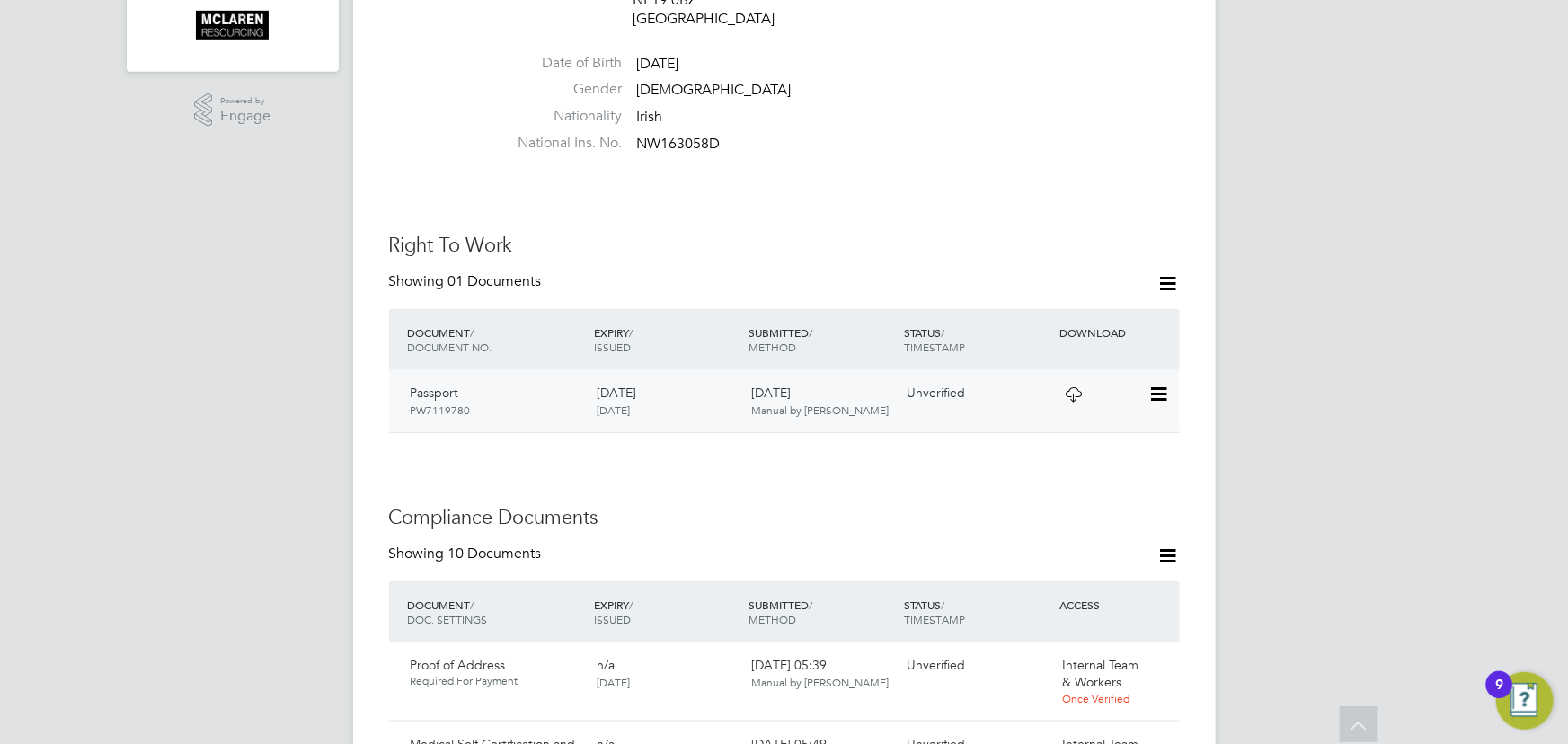
click at [1152, 384] on icon at bounding box center [1158, 395] width 18 height 22
click at [1085, 418] on li "Verify Document" at bounding box center [1100, 418] width 132 height 26
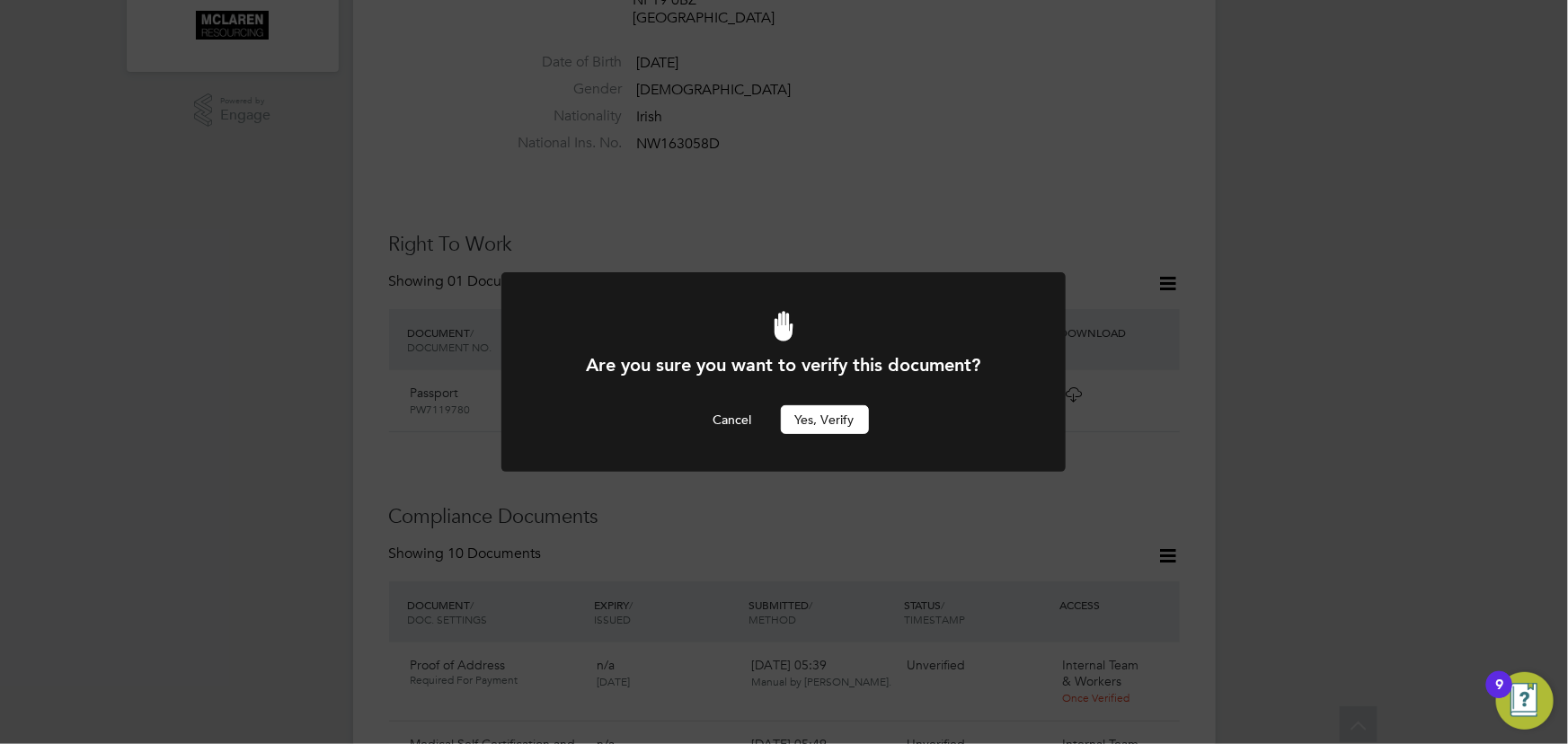
click at [826, 418] on button "Yes, verify" at bounding box center [825, 419] width 88 height 29
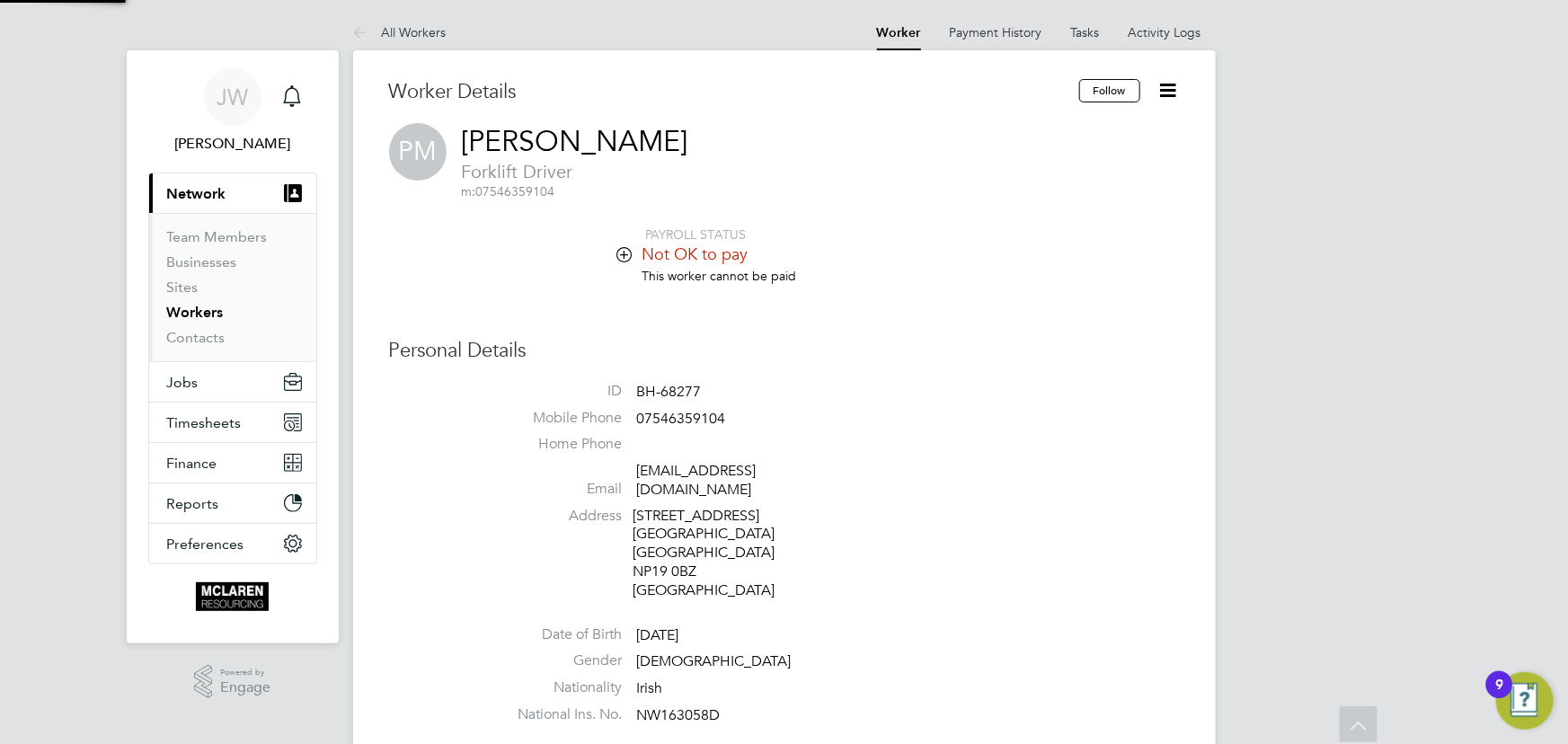
scroll to position [571, 0]
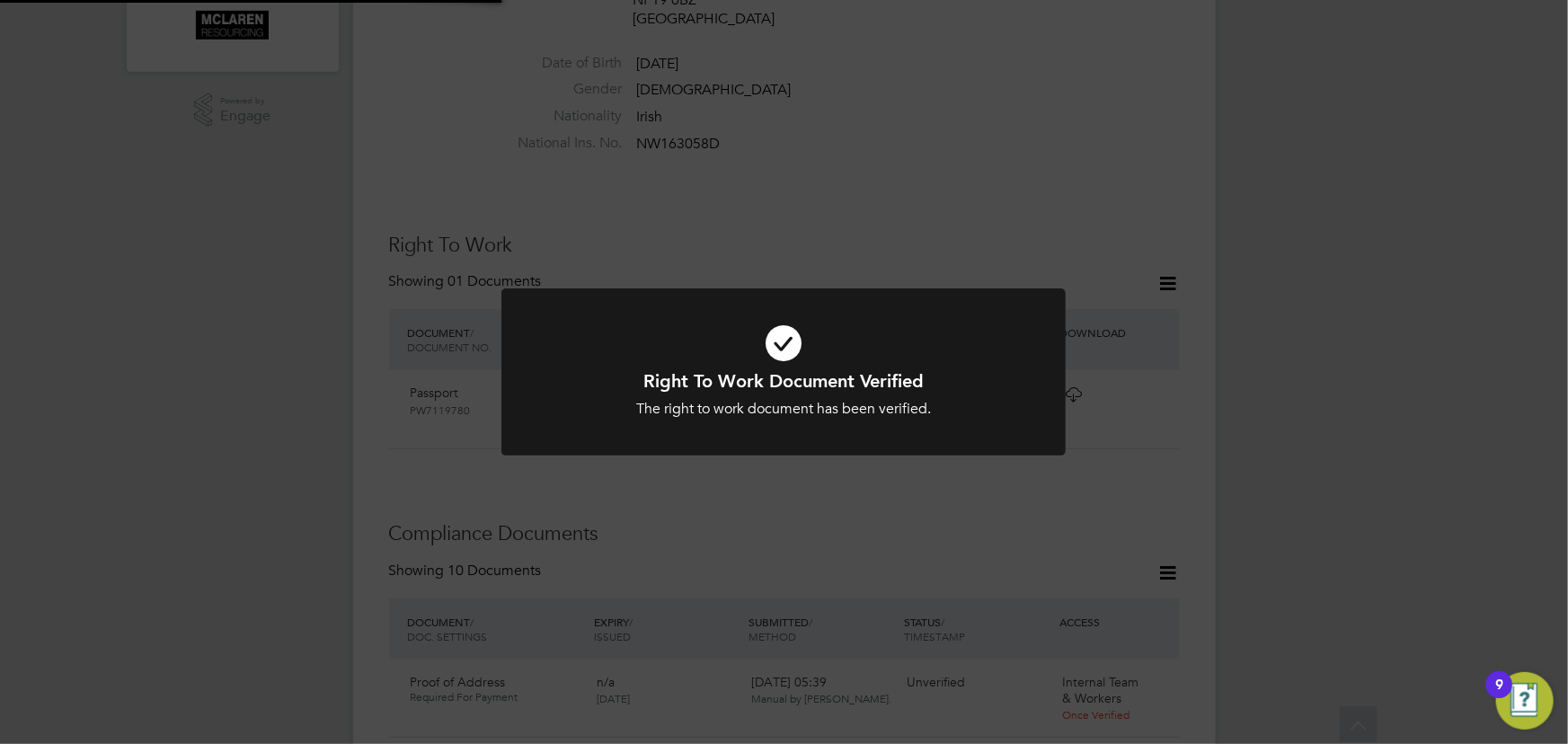
click at [1318, 314] on div "Right To Work Document Verified The right to work document has been verified. C…" at bounding box center [784, 372] width 1568 height 744
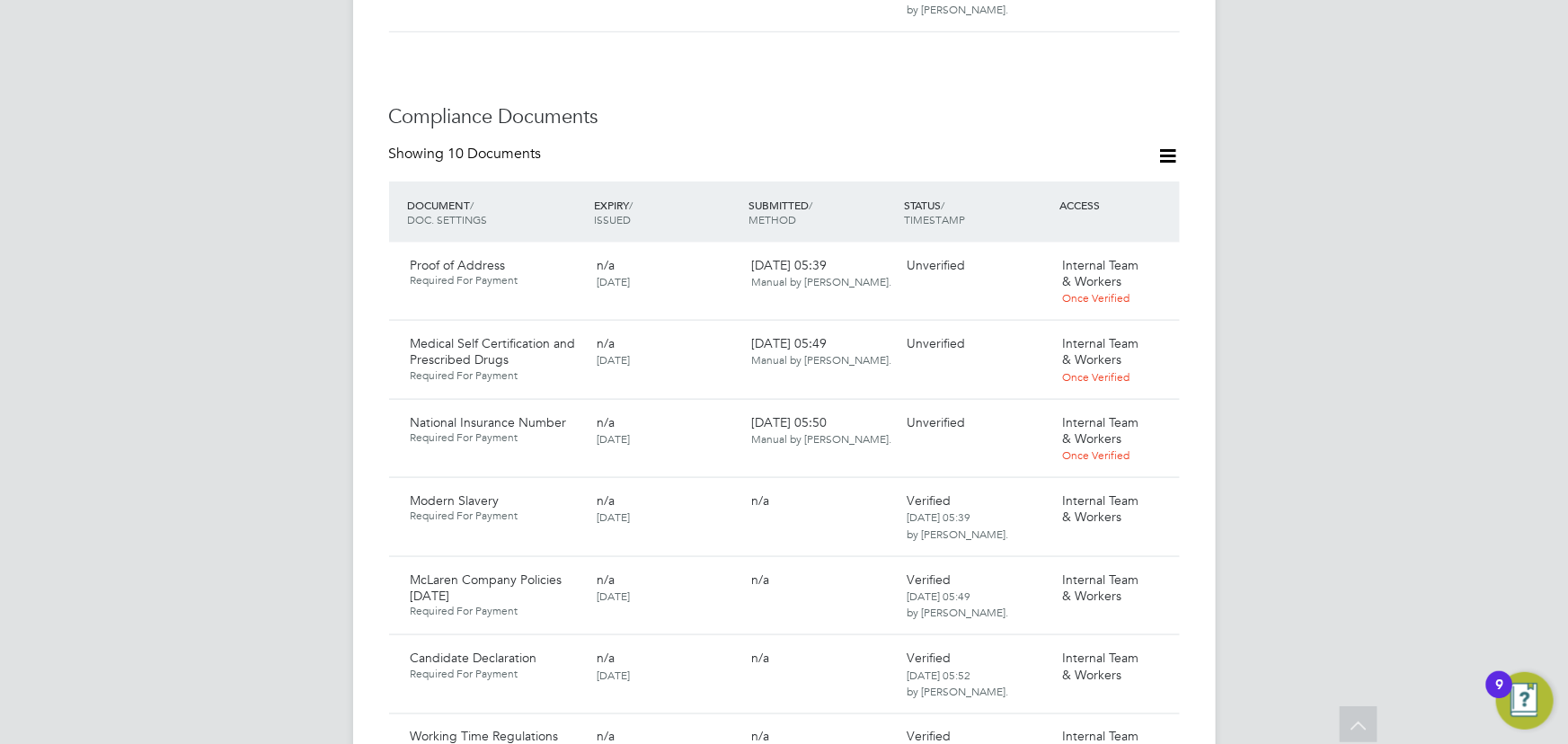
scroll to position [1142, 0]
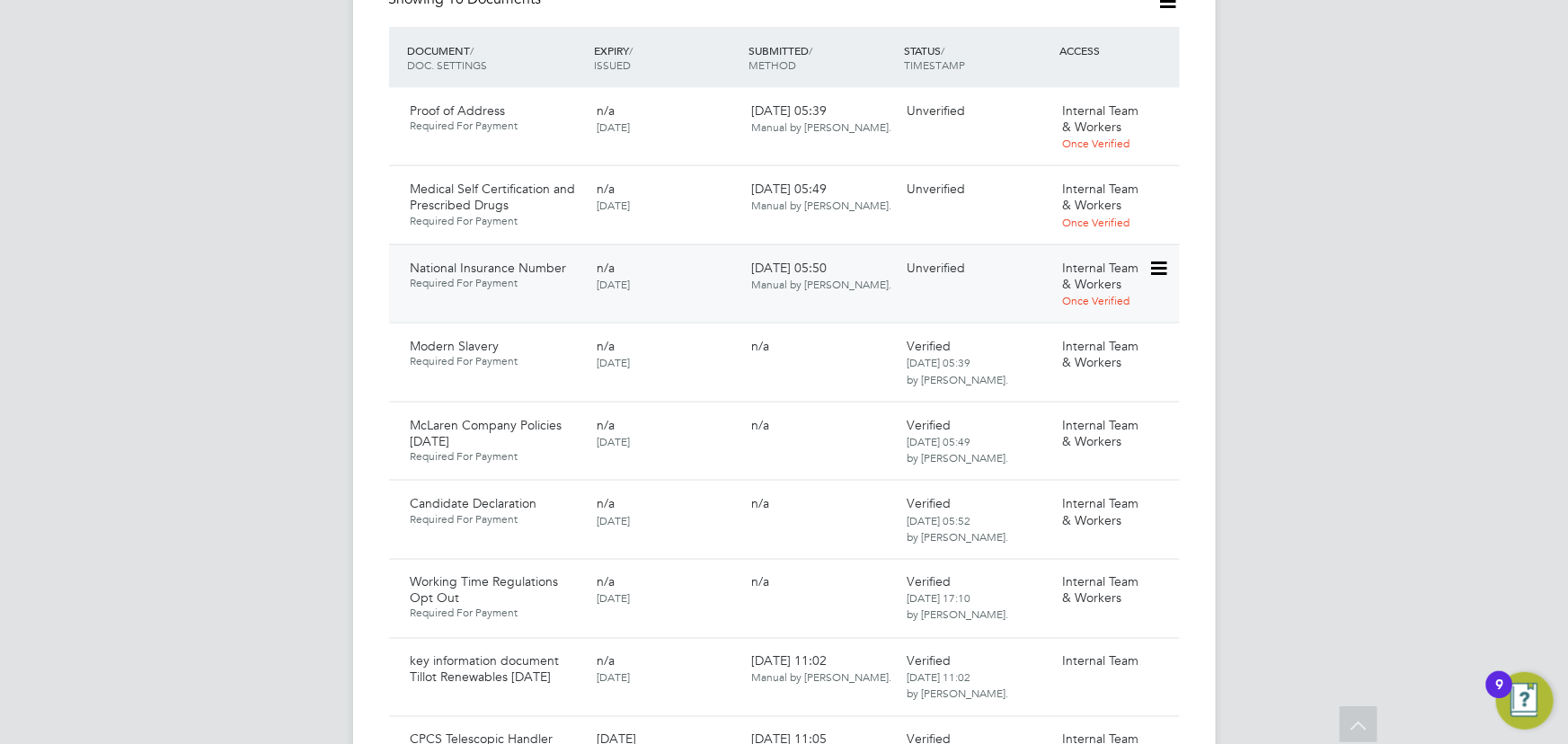
click at [1164, 258] on icon at bounding box center [1158, 269] width 18 height 22
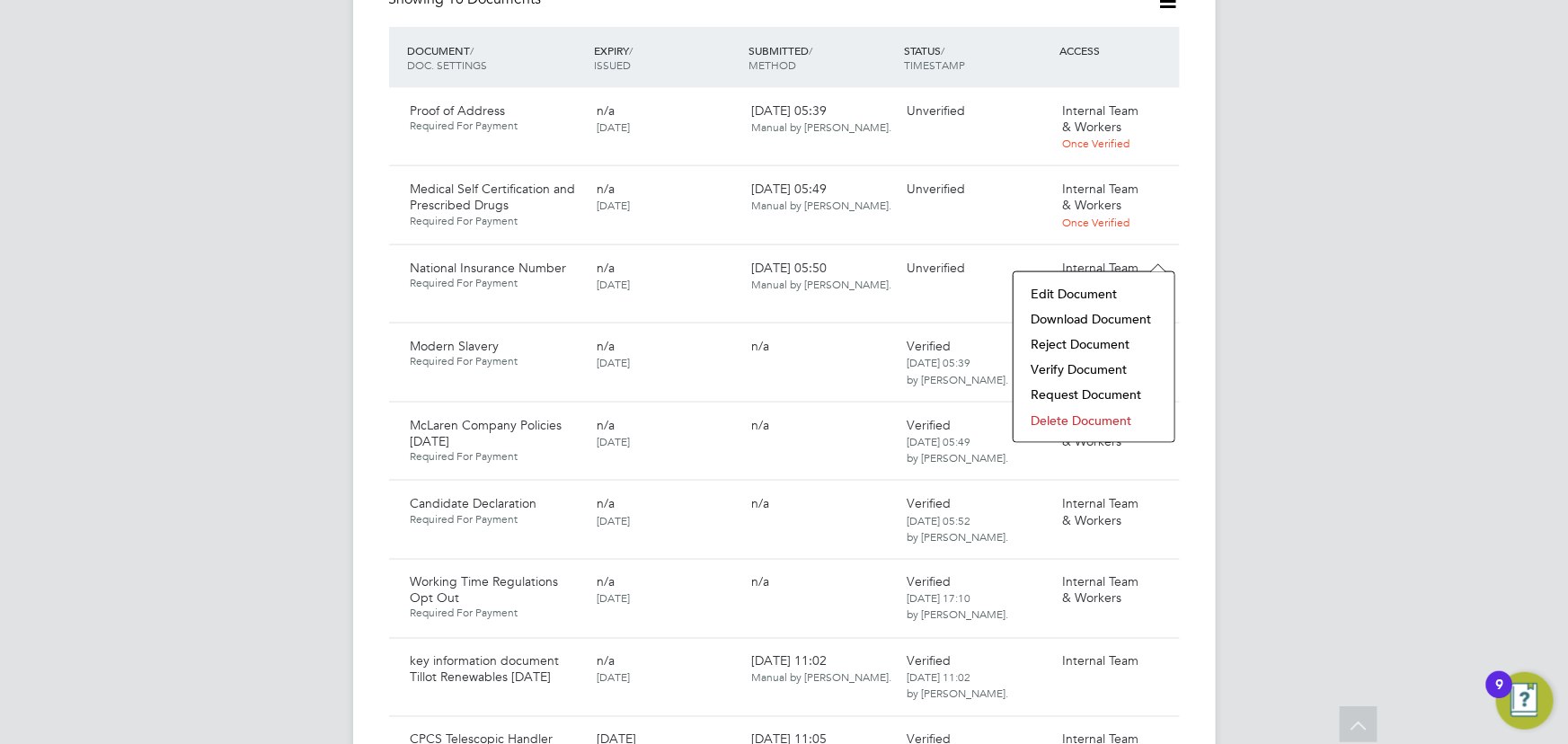
click at [1106, 315] on li "Download Document" at bounding box center [1094, 319] width 143 height 26
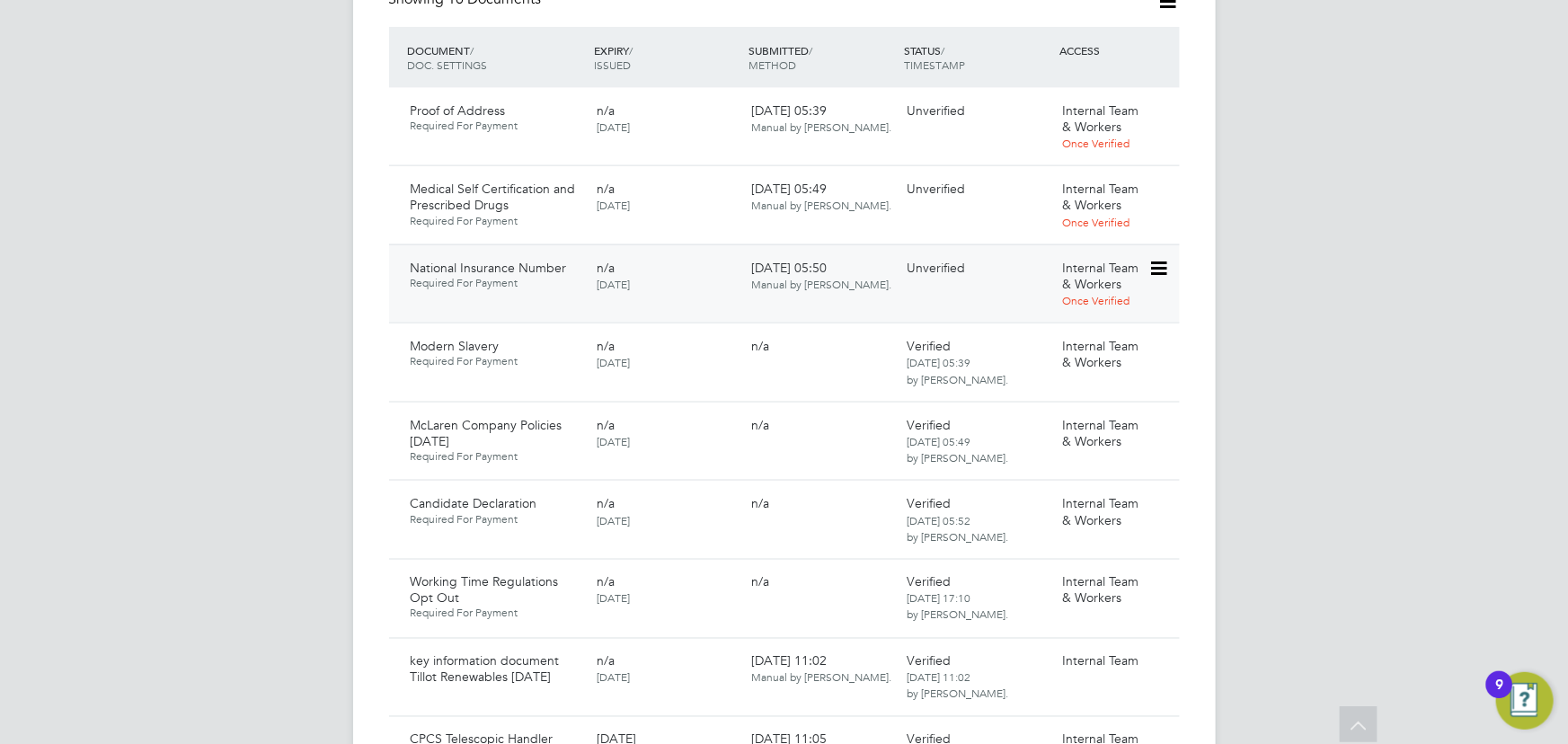
click at [1166, 258] on icon at bounding box center [1158, 269] width 18 height 22
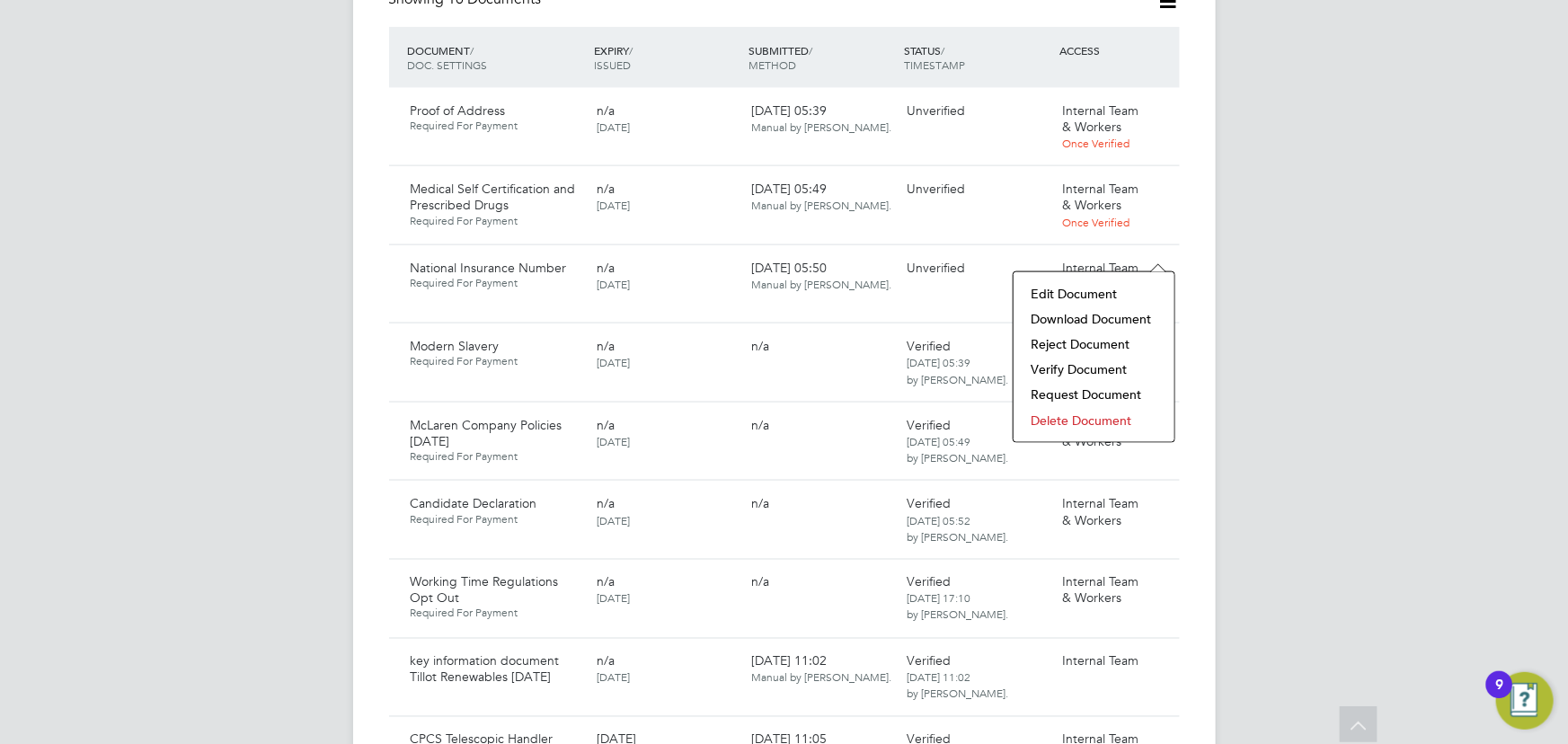
click at [1089, 373] on li "Verify Document" at bounding box center [1094, 369] width 143 height 26
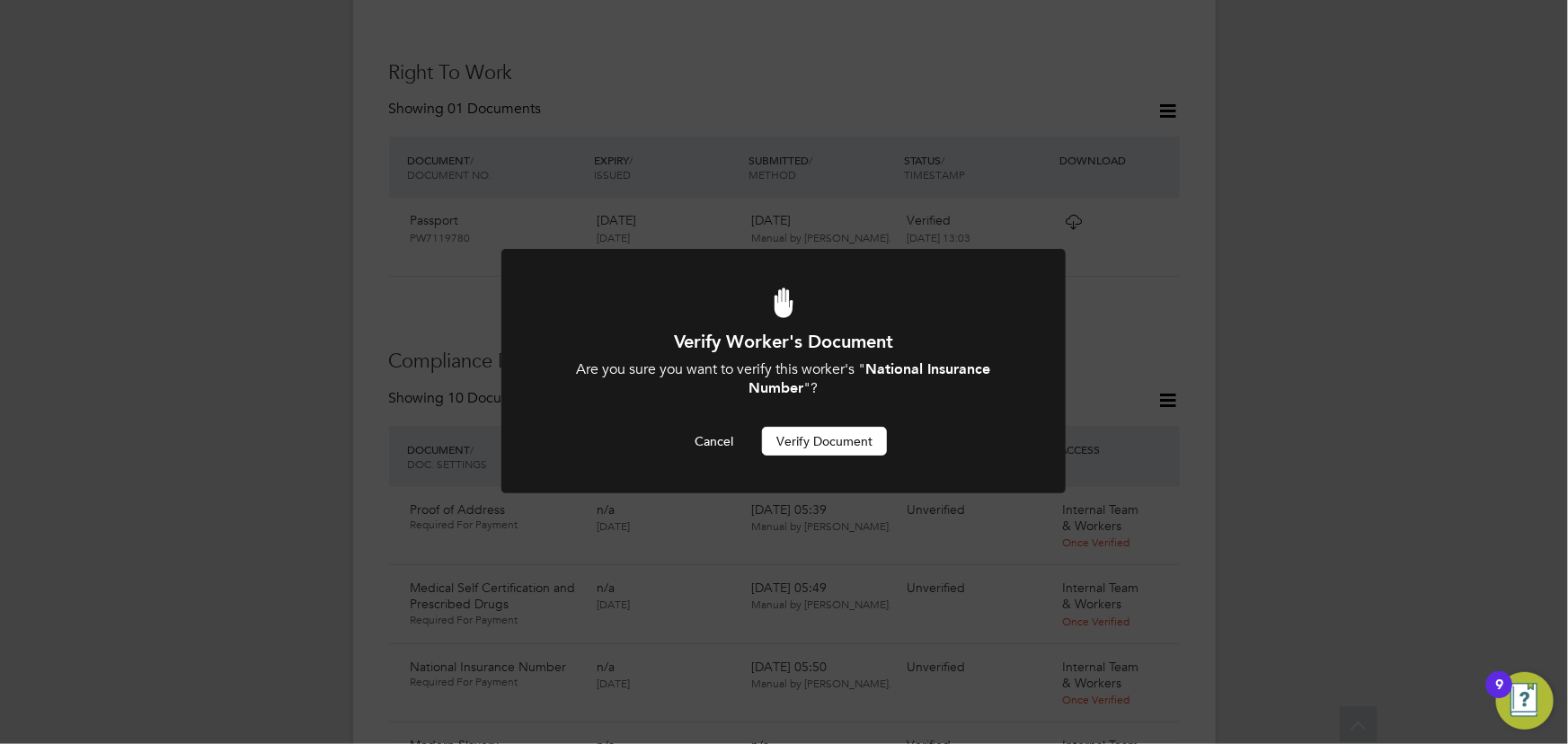
click at [876, 441] on button "Verify Document" at bounding box center [824, 441] width 125 height 29
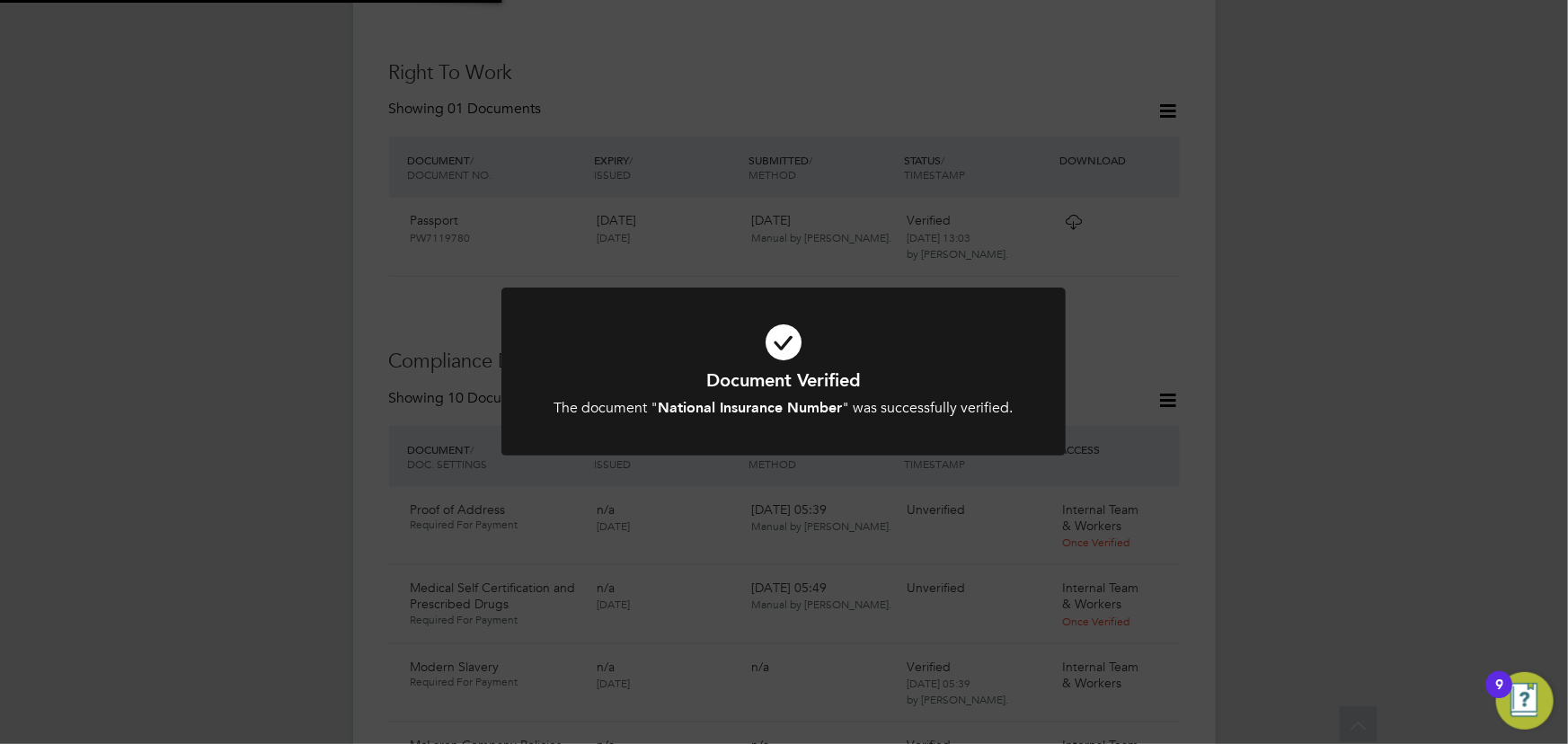
click at [1295, 330] on div "Document Verified The document " National Insurance Number " was successfully v…" at bounding box center [784, 372] width 1568 height 744
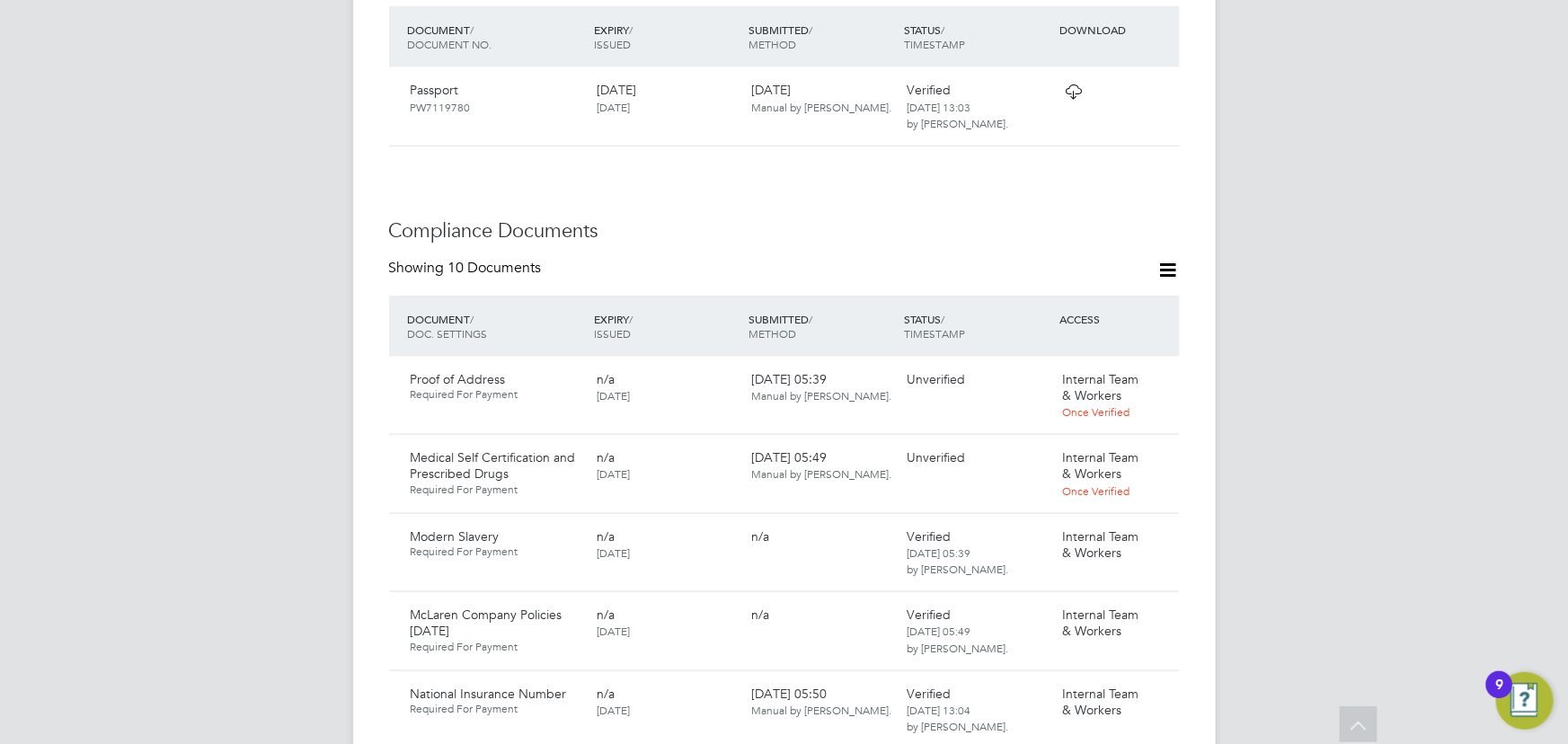
scroll to position [1070, 0]
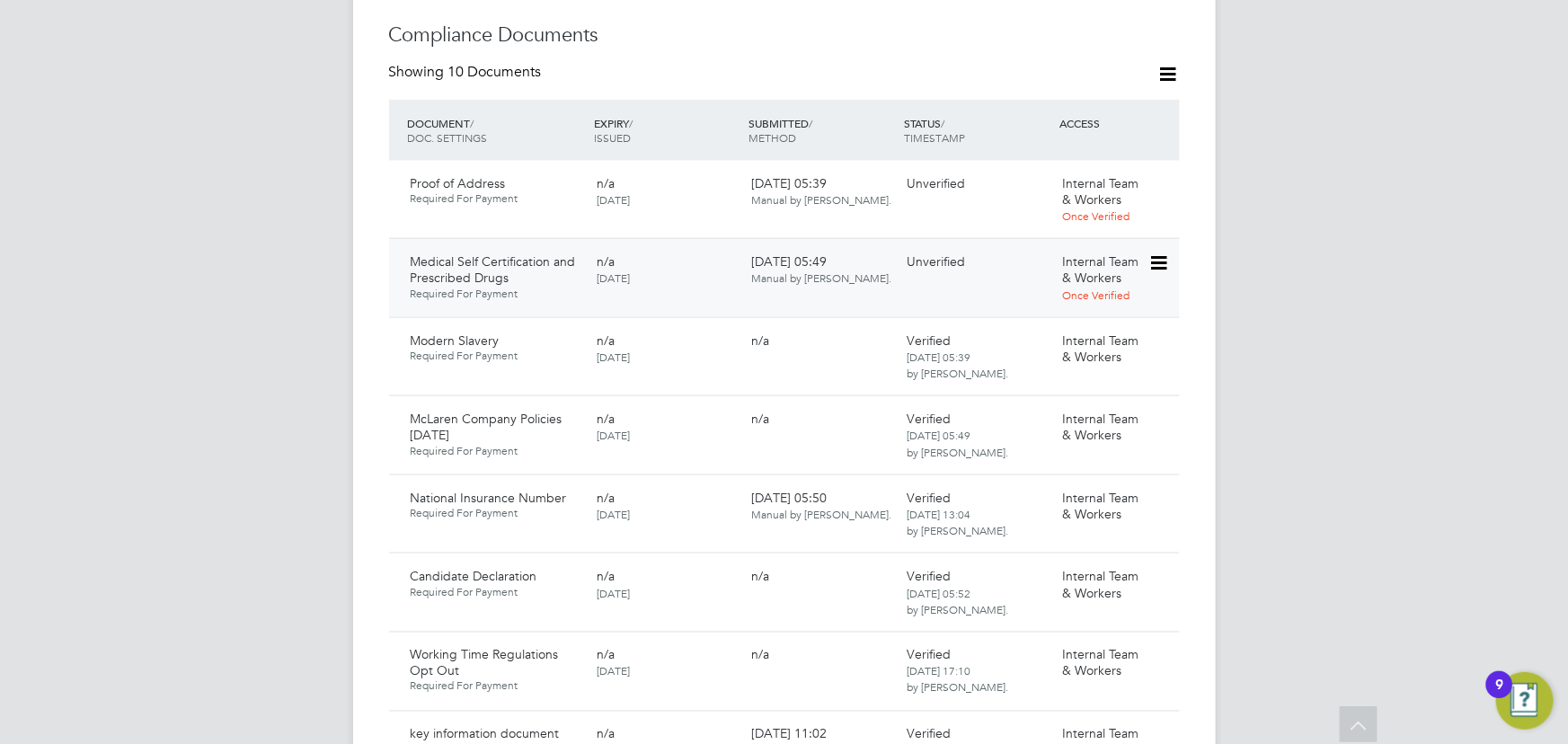
click at [1152, 253] on icon at bounding box center [1158, 264] width 18 height 22
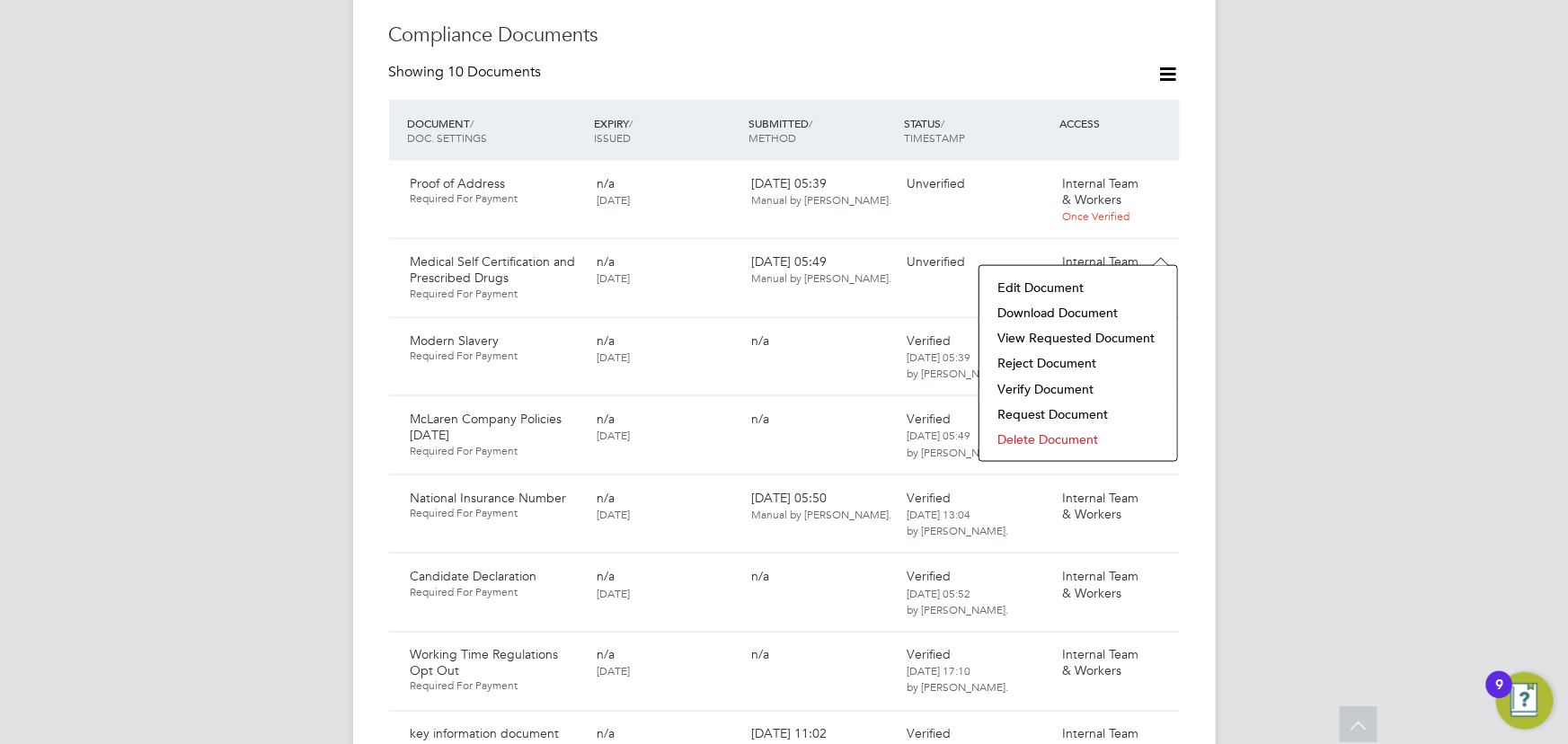
click at [1085, 311] on li "Download Document" at bounding box center [1077, 313] width 180 height 26
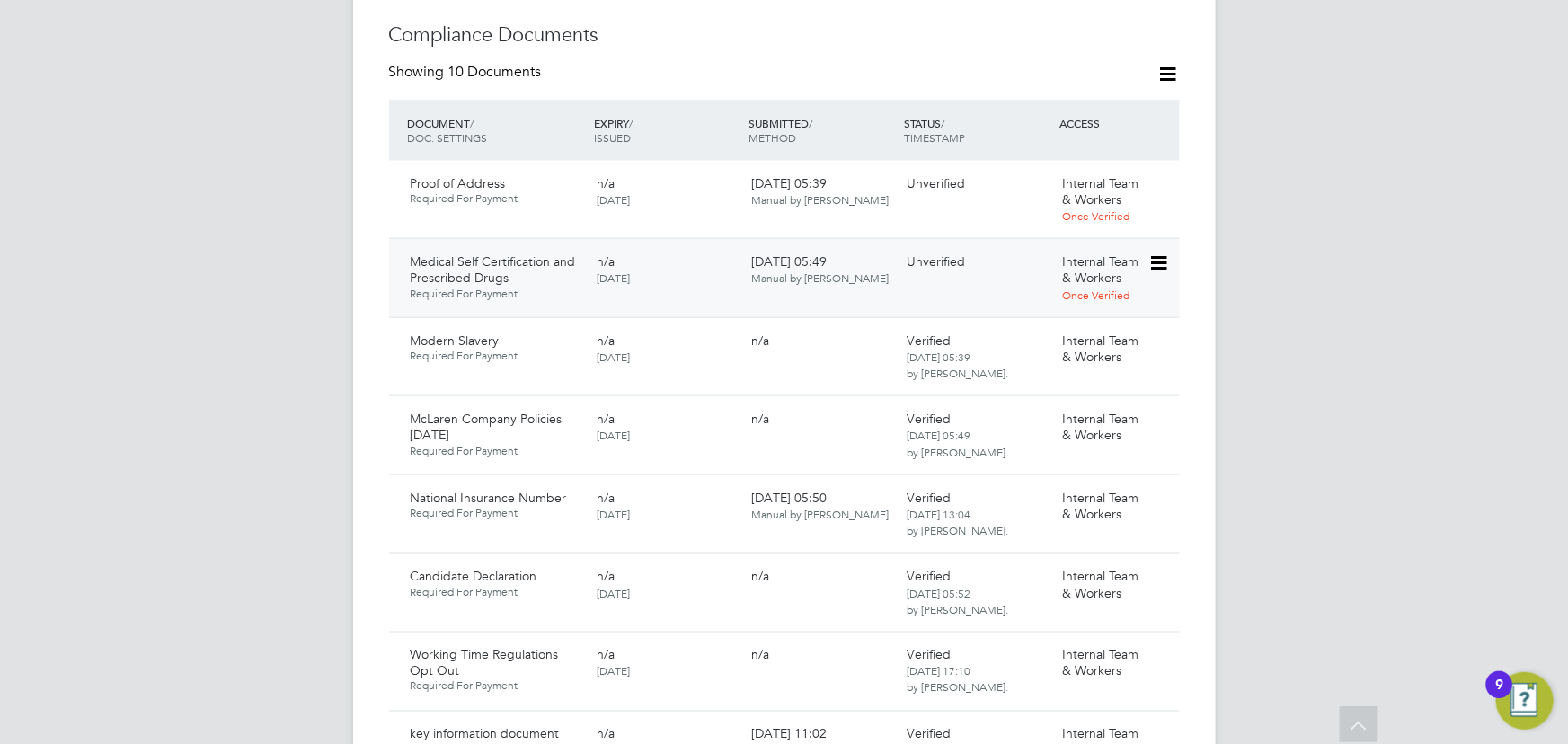
click at [1155, 253] on icon at bounding box center [1158, 264] width 18 height 22
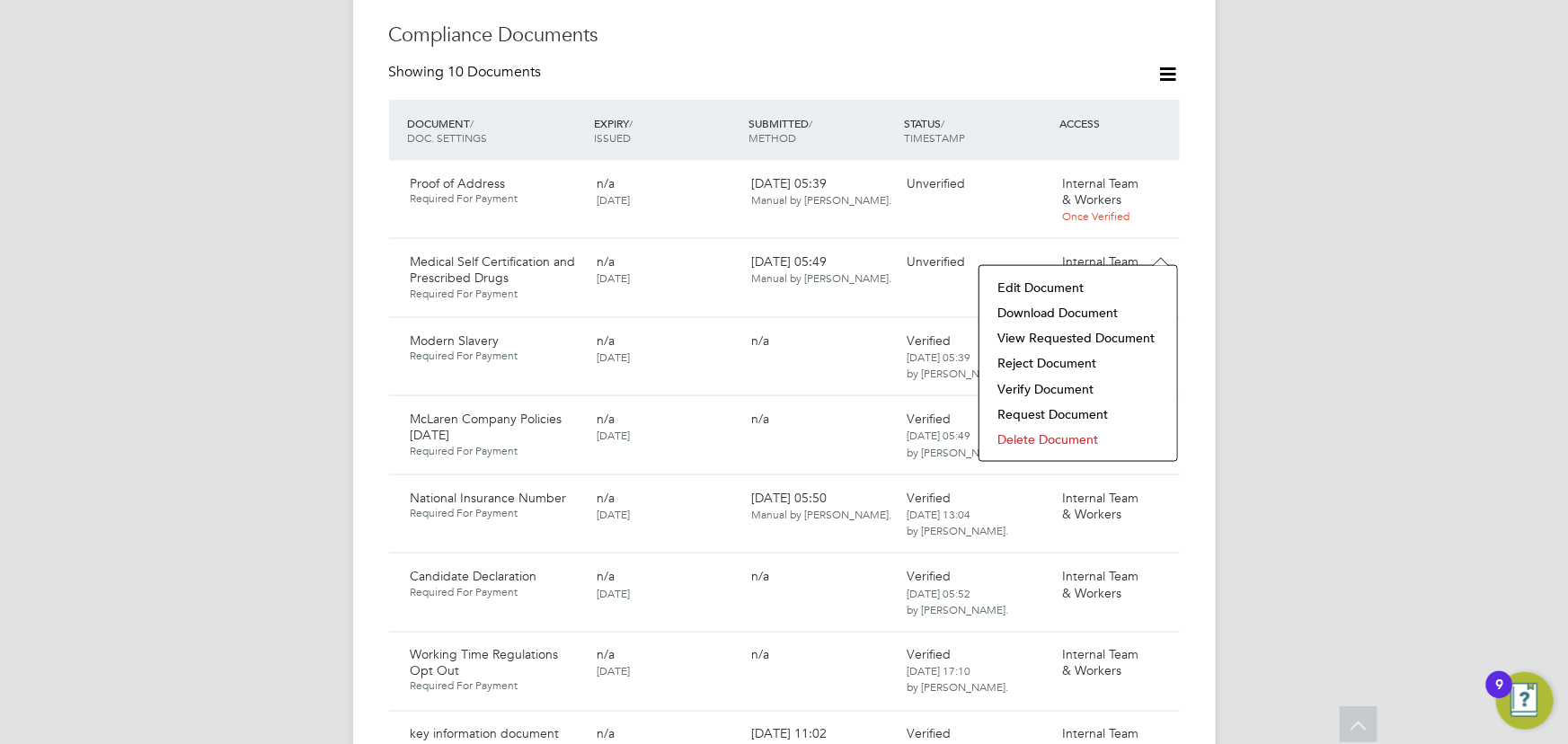
click at [1044, 380] on li "Verify Document" at bounding box center [1077, 389] width 180 height 26
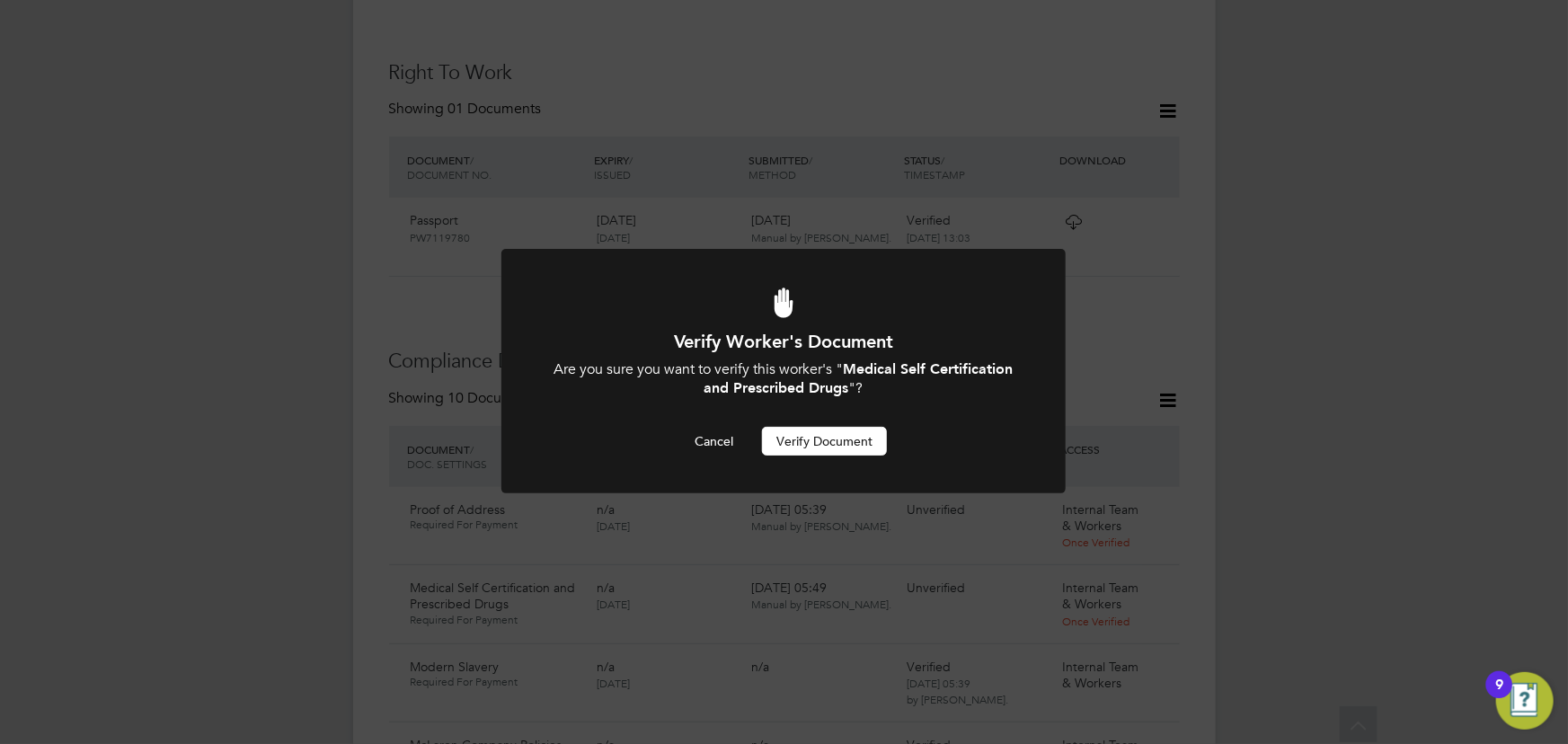
scroll to position [0, 0]
click at [827, 438] on button "Verify Document" at bounding box center [824, 441] width 125 height 29
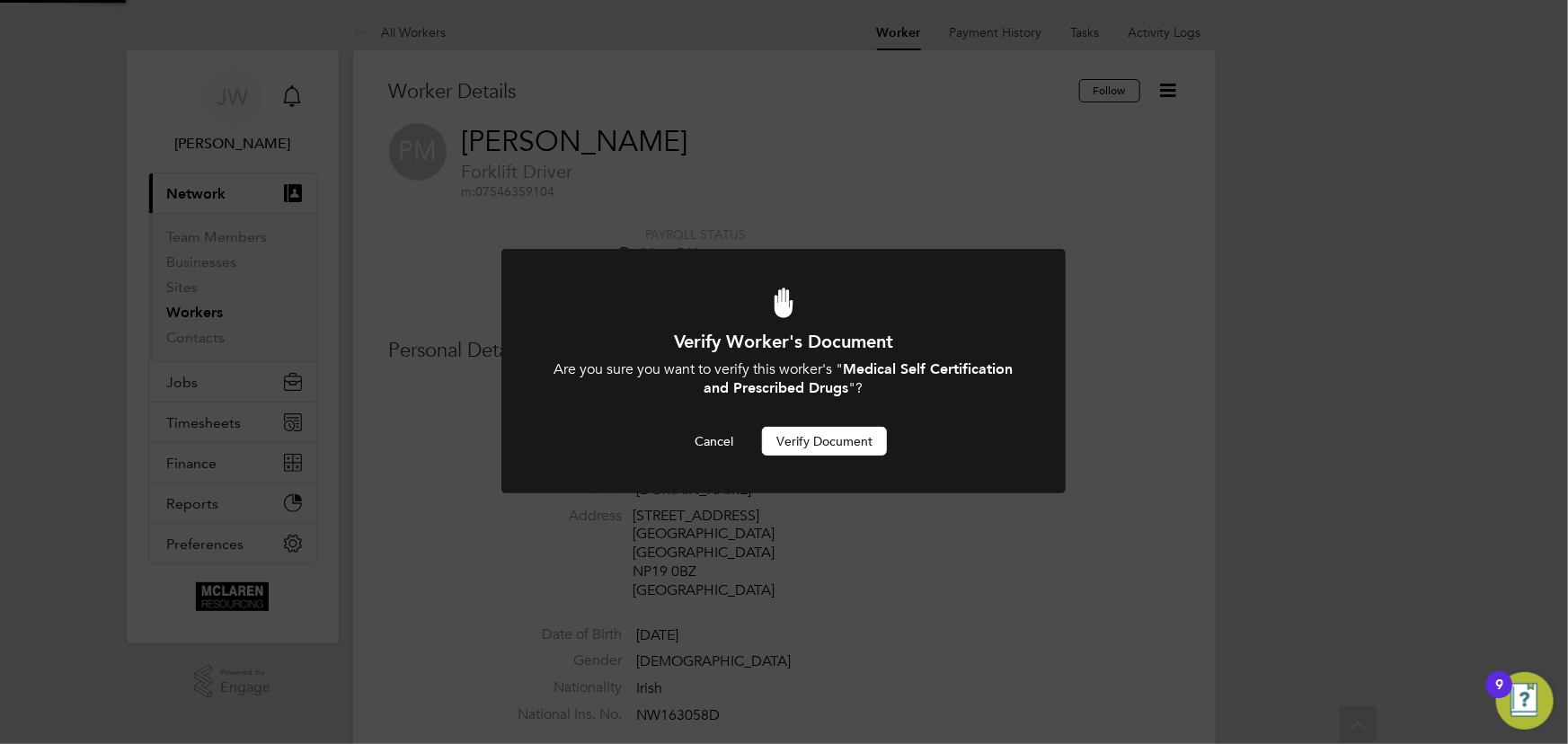
scroll to position [744, 0]
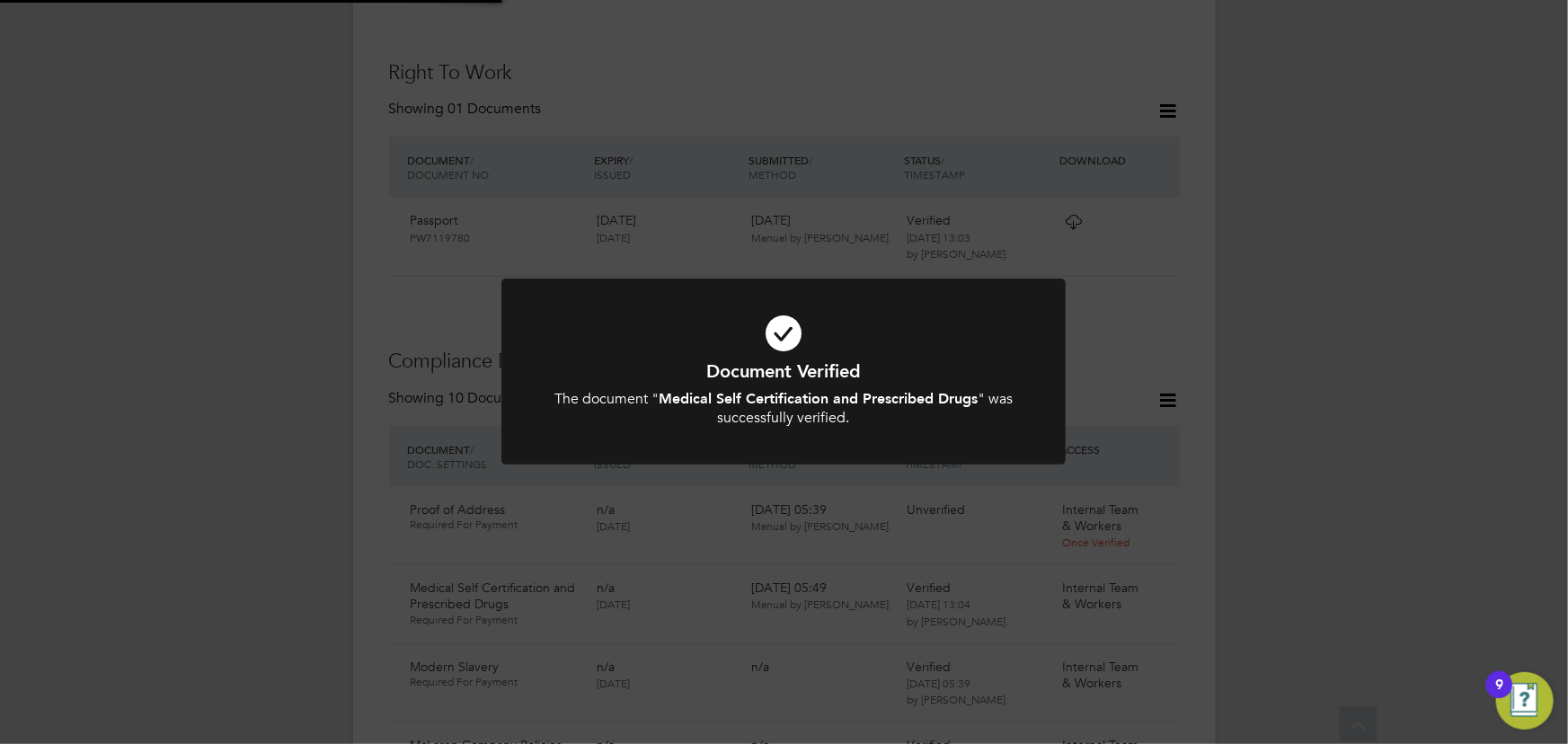
click at [1304, 364] on div "Document Verified The document " Medical Self Certification and Prescribed Drug…" at bounding box center [784, 372] width 1568 height 744
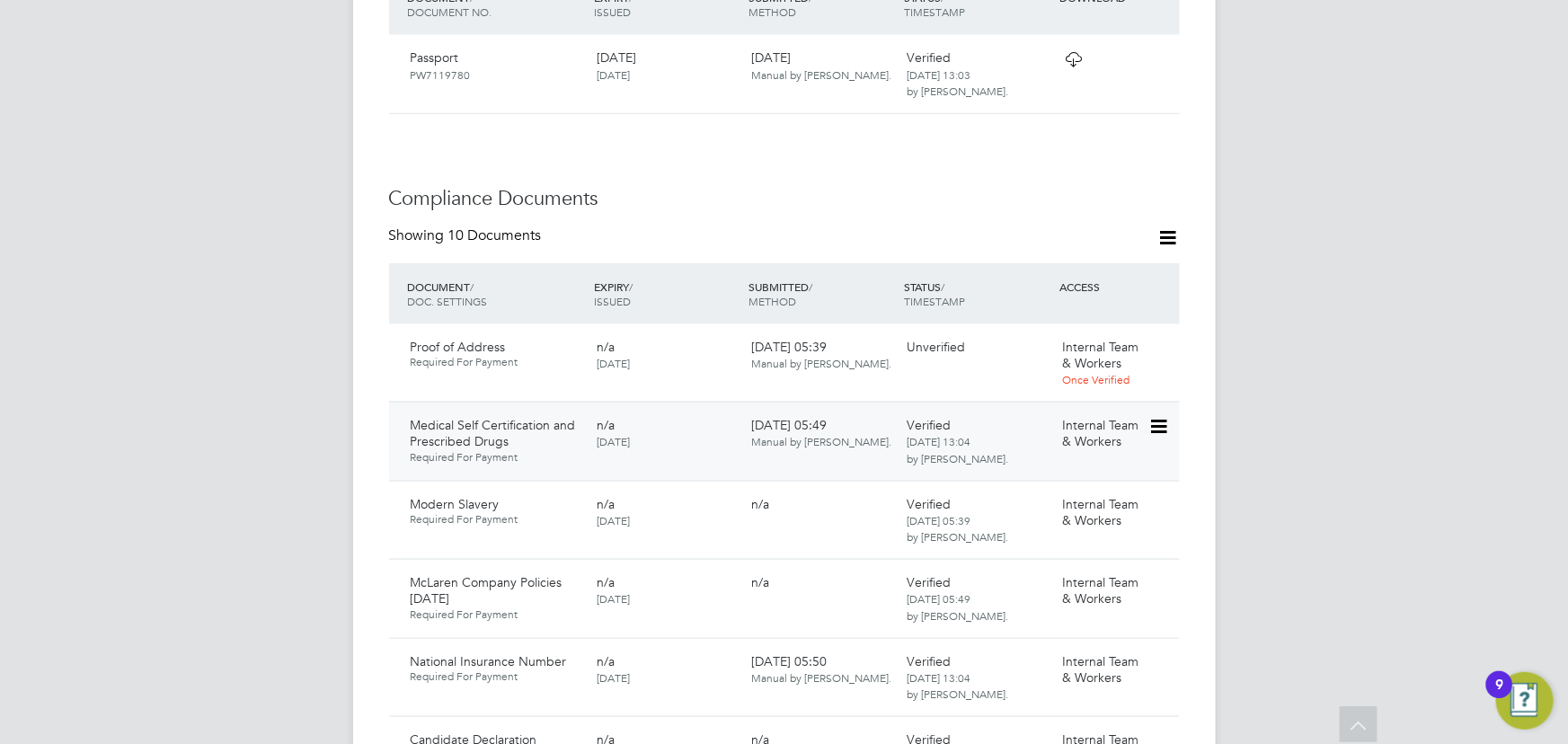
scroll to position [907, 0]
click at [1152, 336] on icon at bounding box center [1158, 346] width 18 height 22
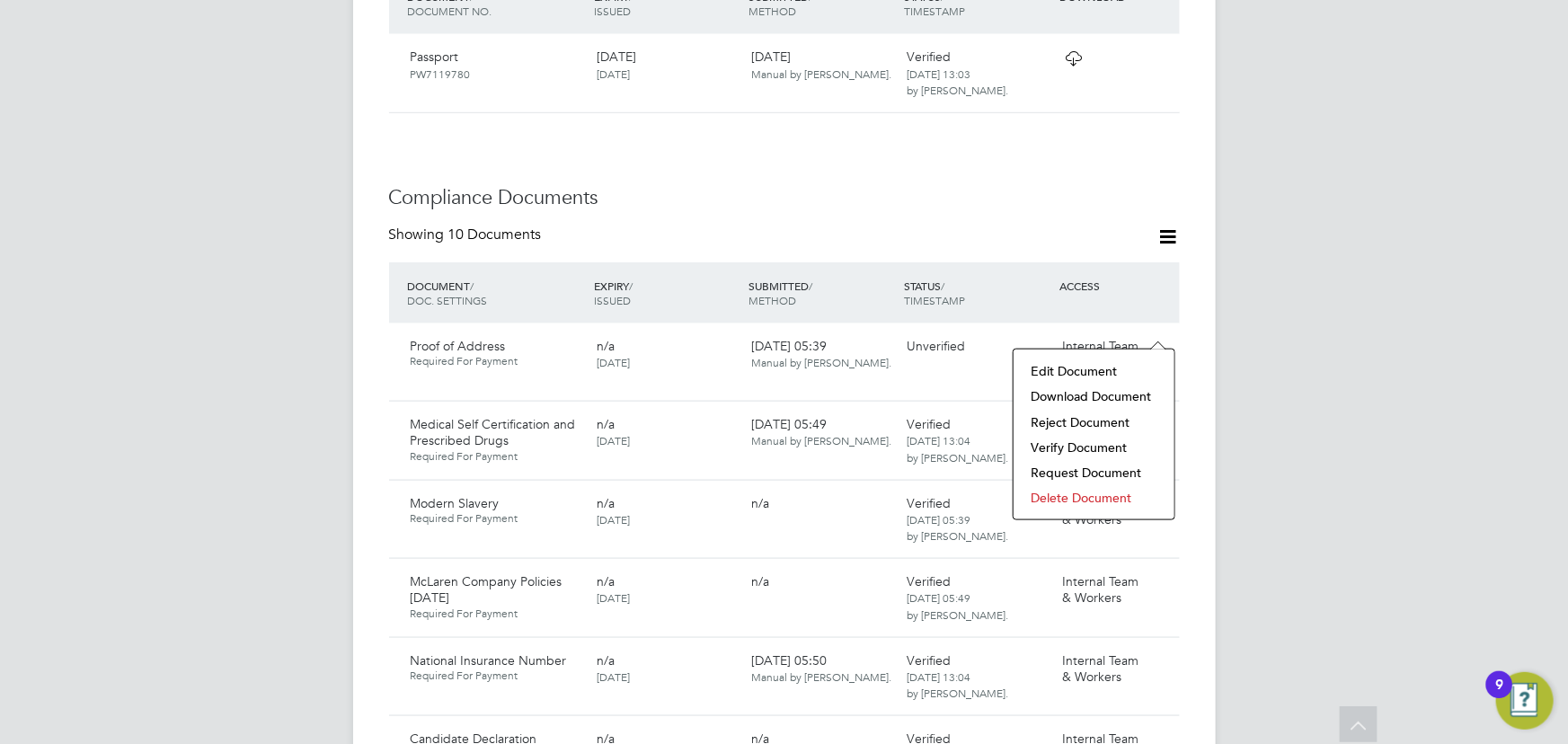
click at [1093, 387] on li "Download Document" at bounding box center [1094, 397] width 143 height 26
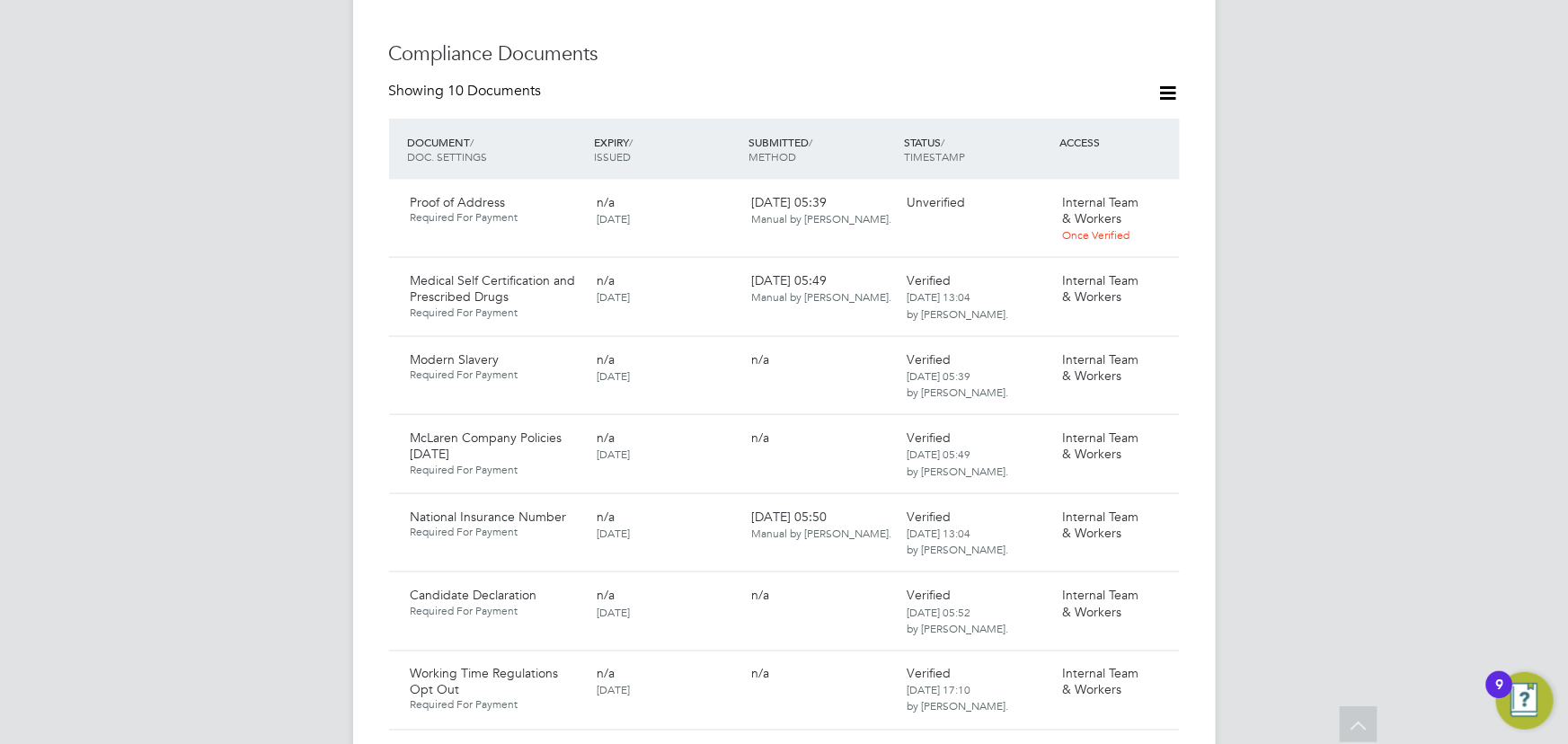
scroll to position [825, 0]
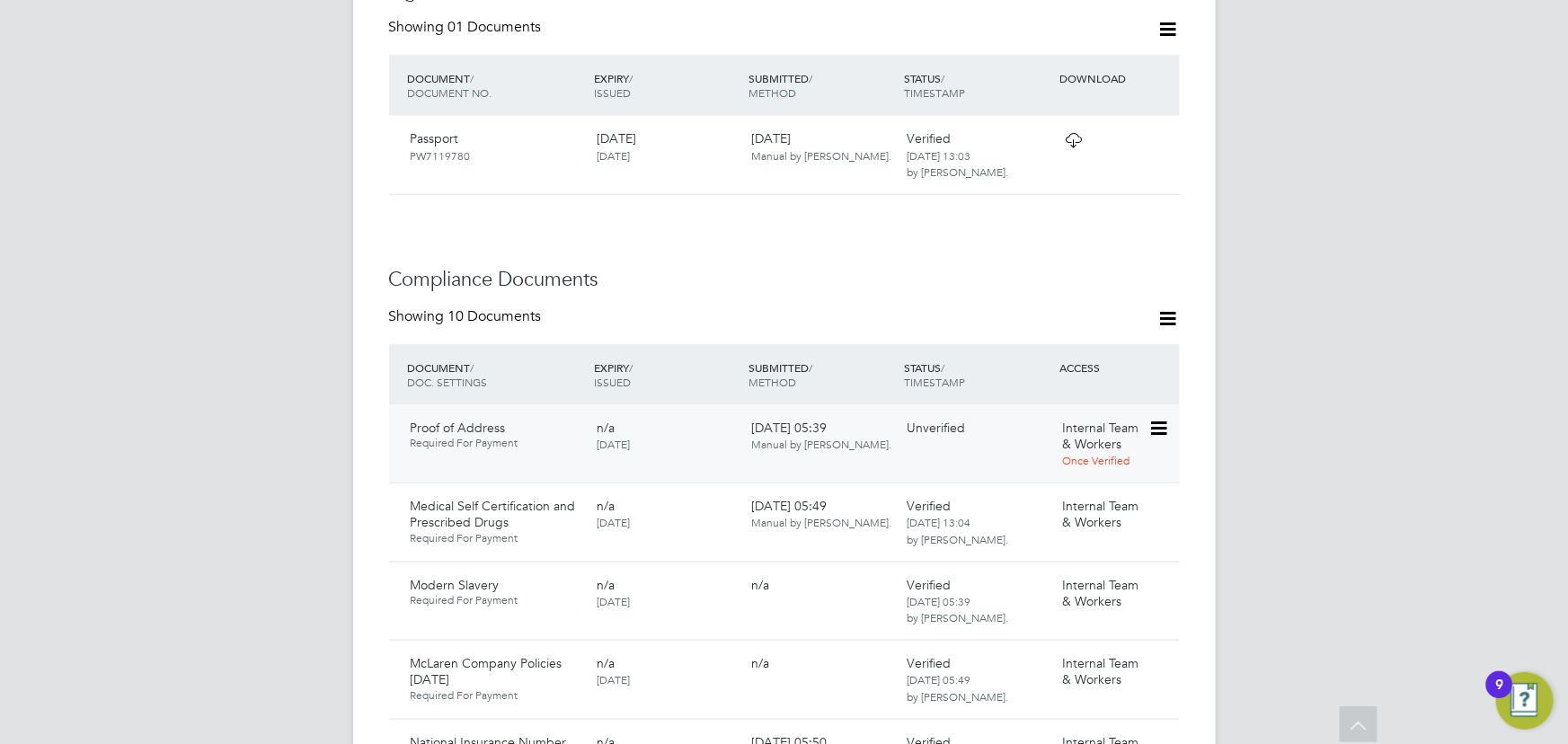
click at [1159, 418] on icon at bounding box center [1158, 429] width 18 height 22
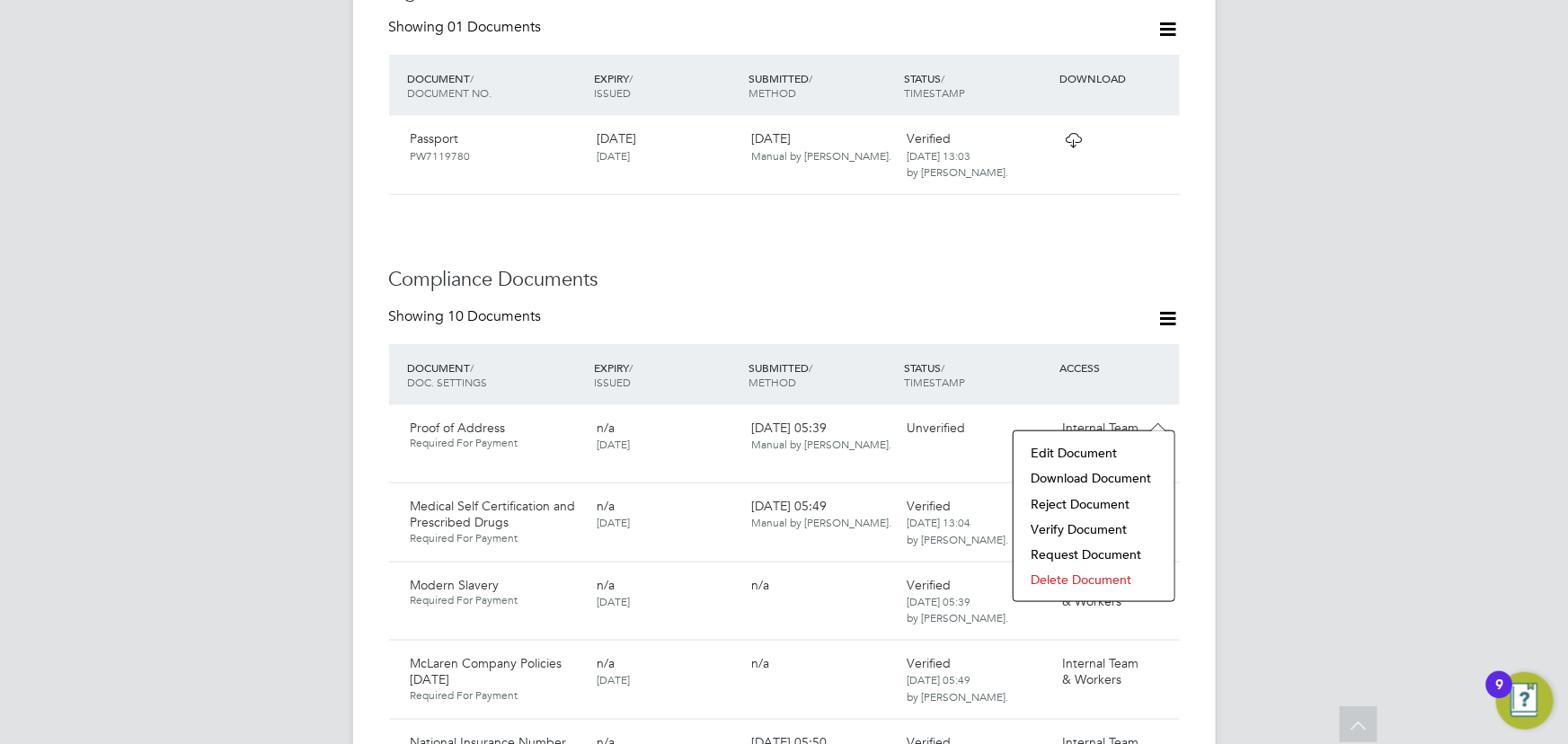
click at [1088, 522] on li "Verify Document" at bounding box center [1094, 529] width 143 height 26
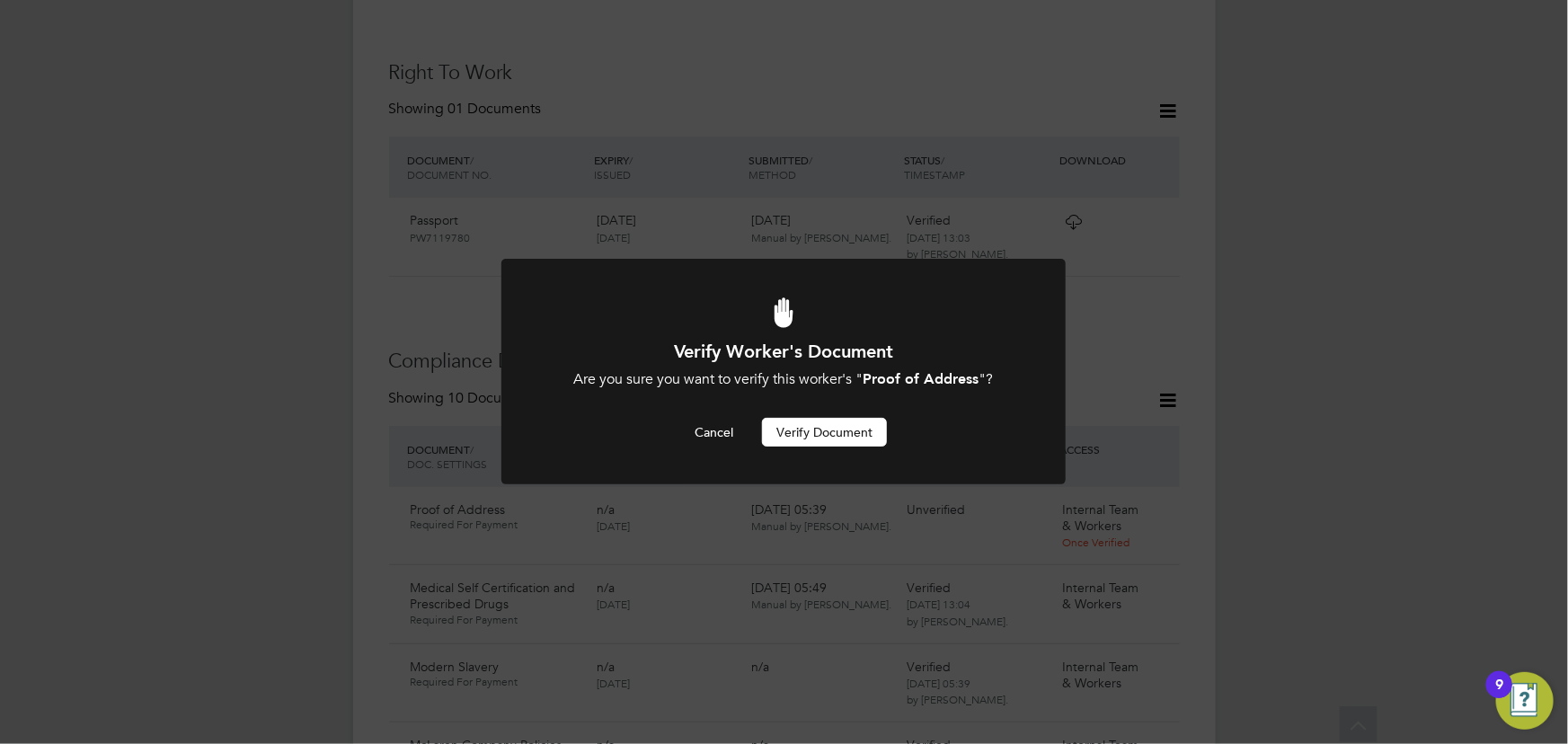
click at [805, 437] on button "Verify Document" at bounding box center [824, 432] width 125 height 29
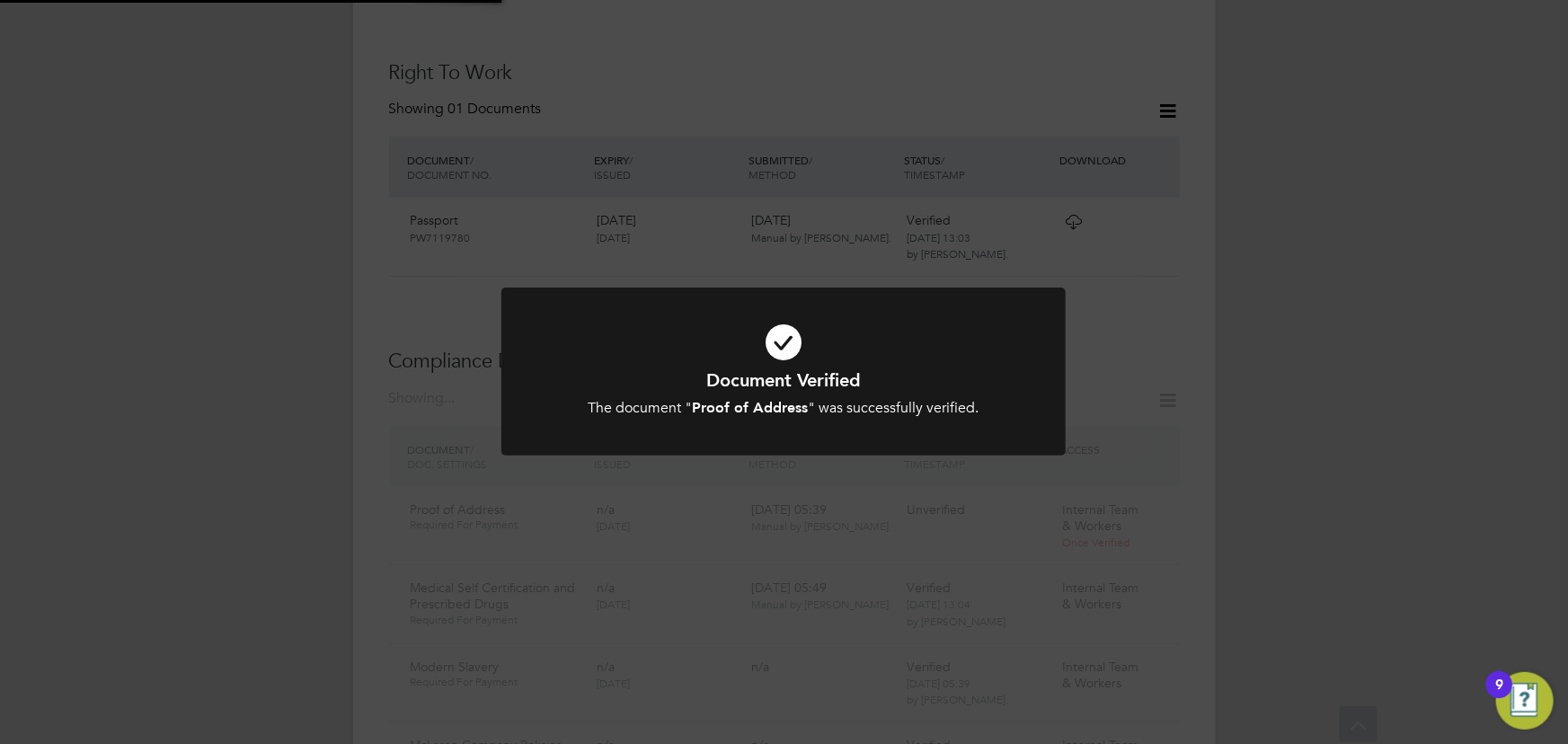
click at [1321, 418] on div "Document Verified The document " Proof of Address " was successfully verified. …" at bounding box center [784, 372] width 1568 height 744
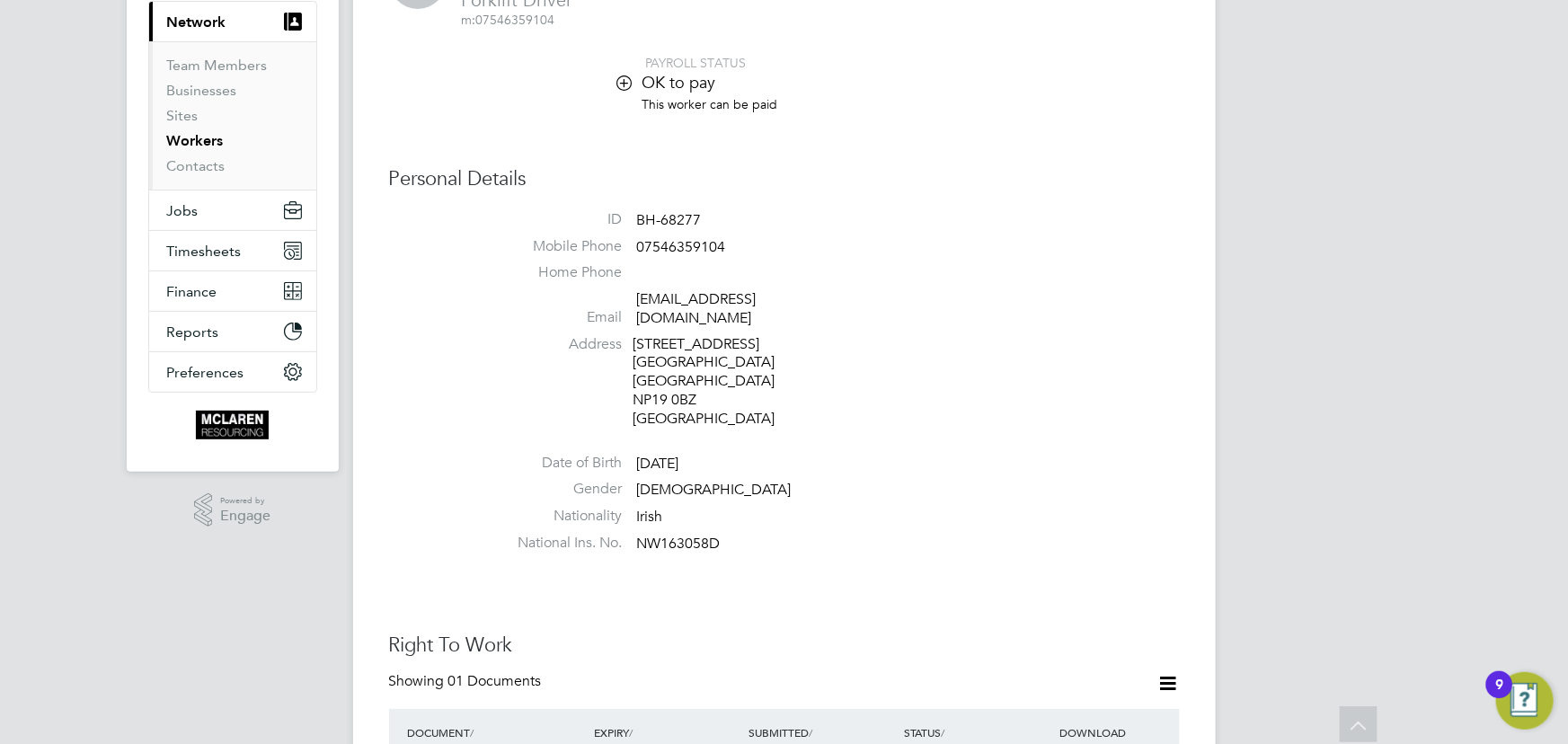
scroll to position [0, 0]
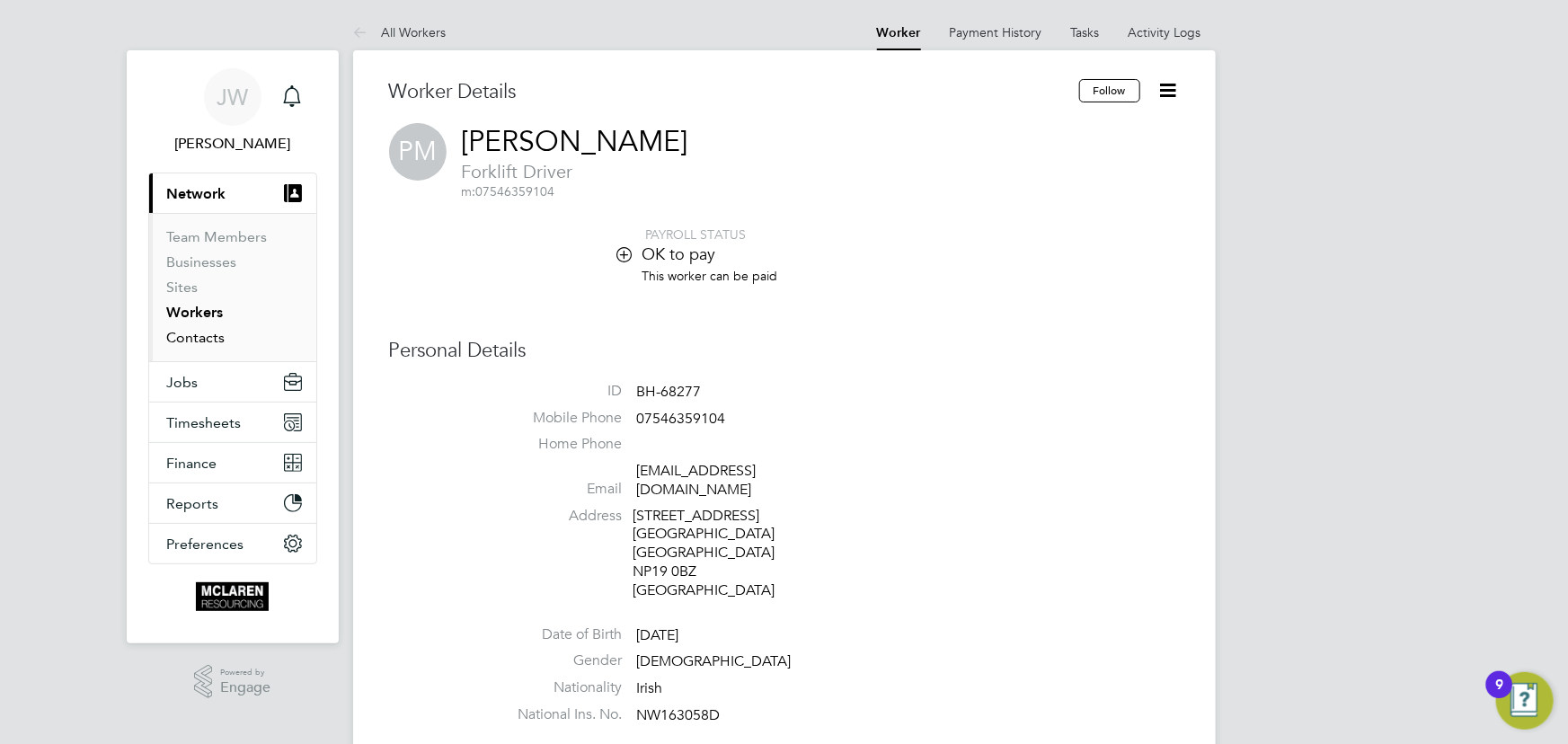
click at [204, 337] on link "Contacts" at bounding box center [196, 337] width 58 height 17
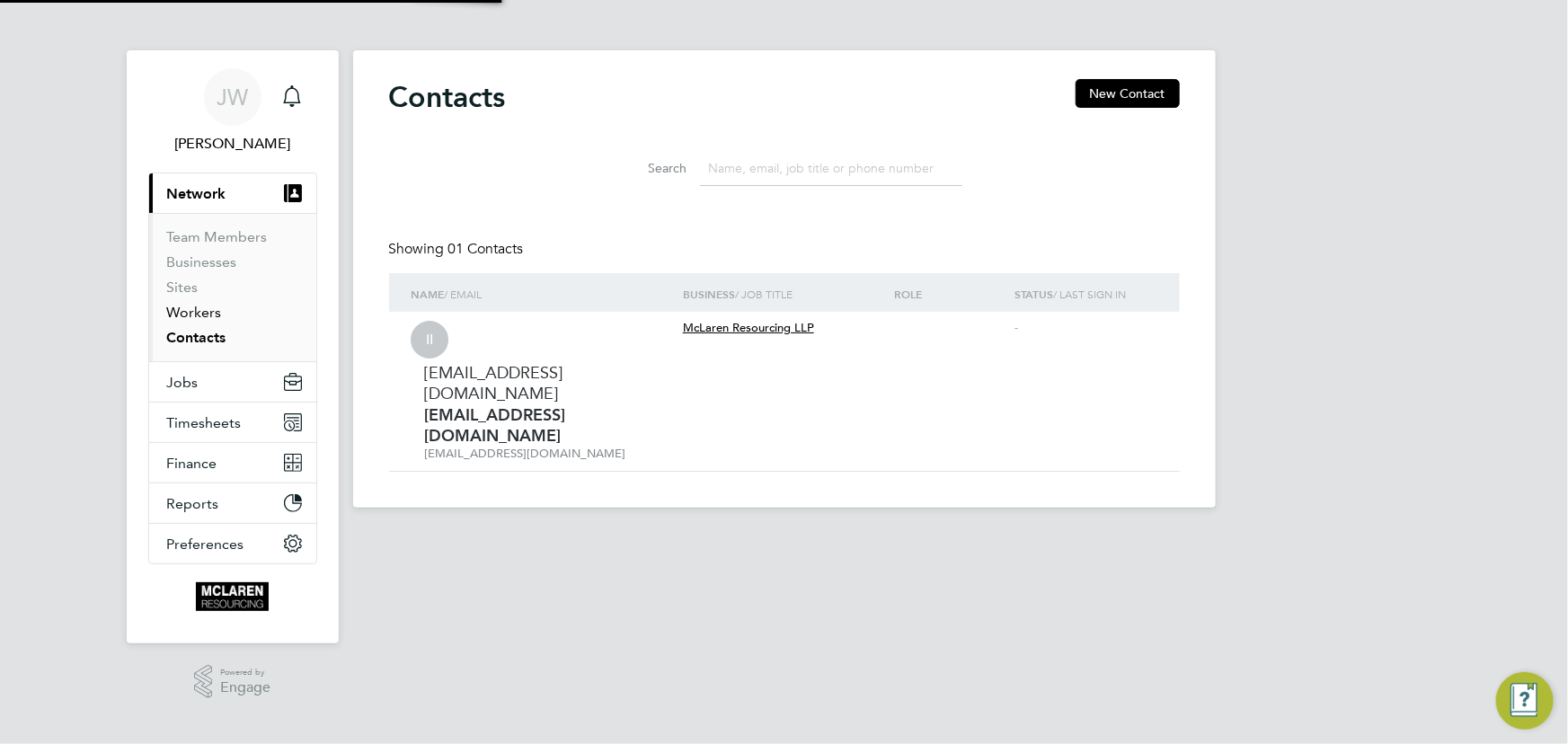
click at [206, 315] on link "Workers" at bounding box center [194, 312] width 55 height 17
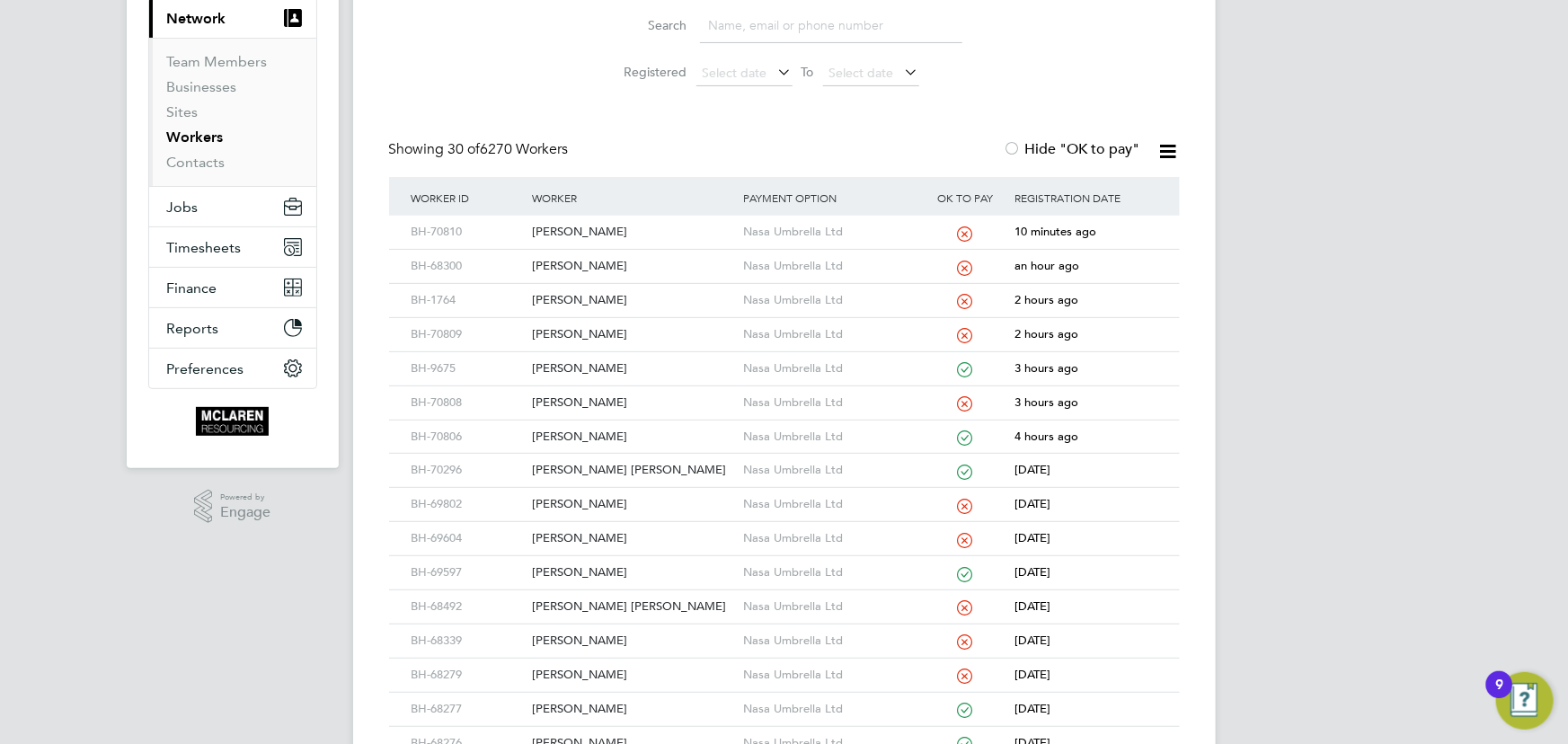
scroll to position [408, 0]
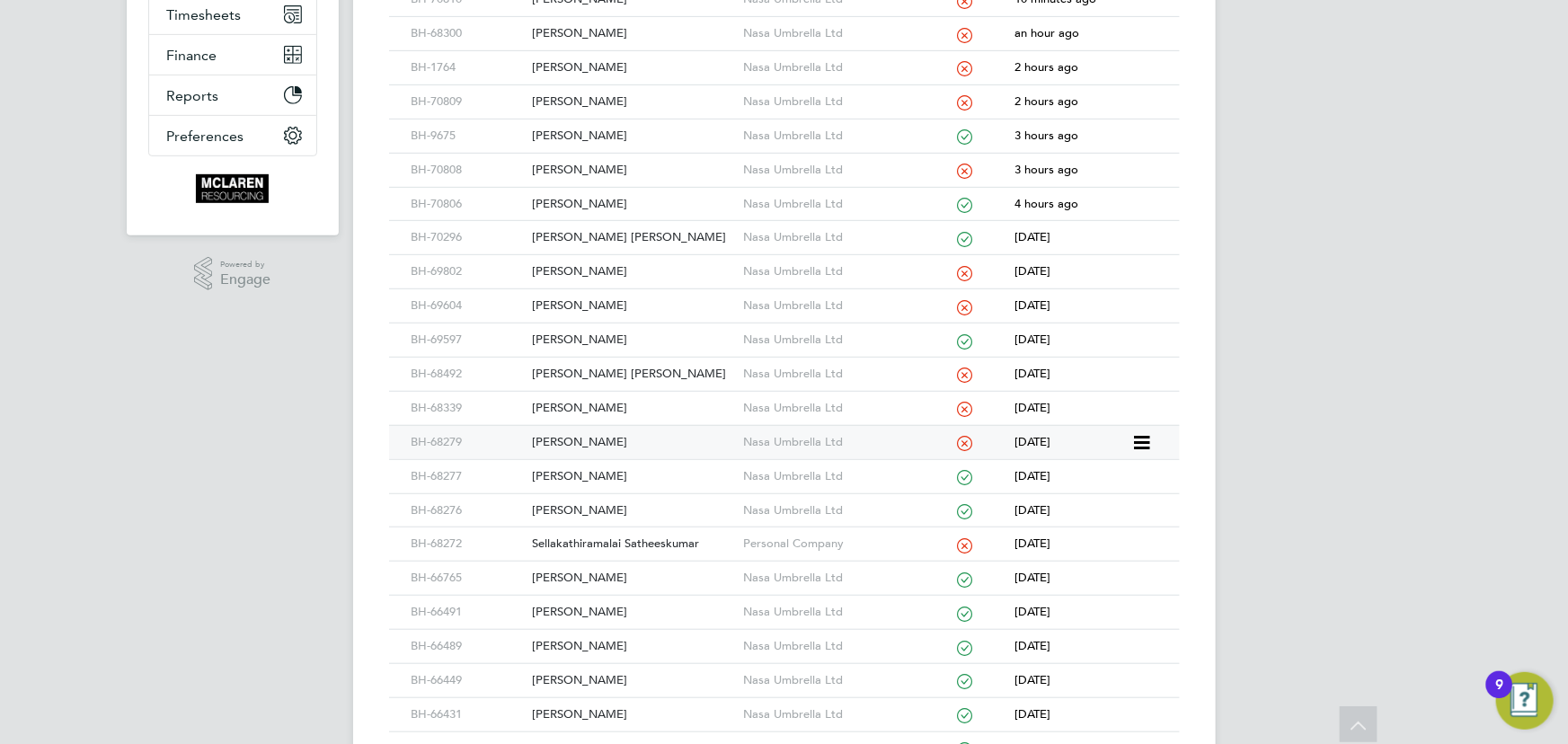
click at [602, 439] on div "Ryan Keggan" at bounding box center [632, 442] width 211 height 33
click at [567, 408] on div "Michael Hill" at bounding box center [632, 408] width 211 height 33
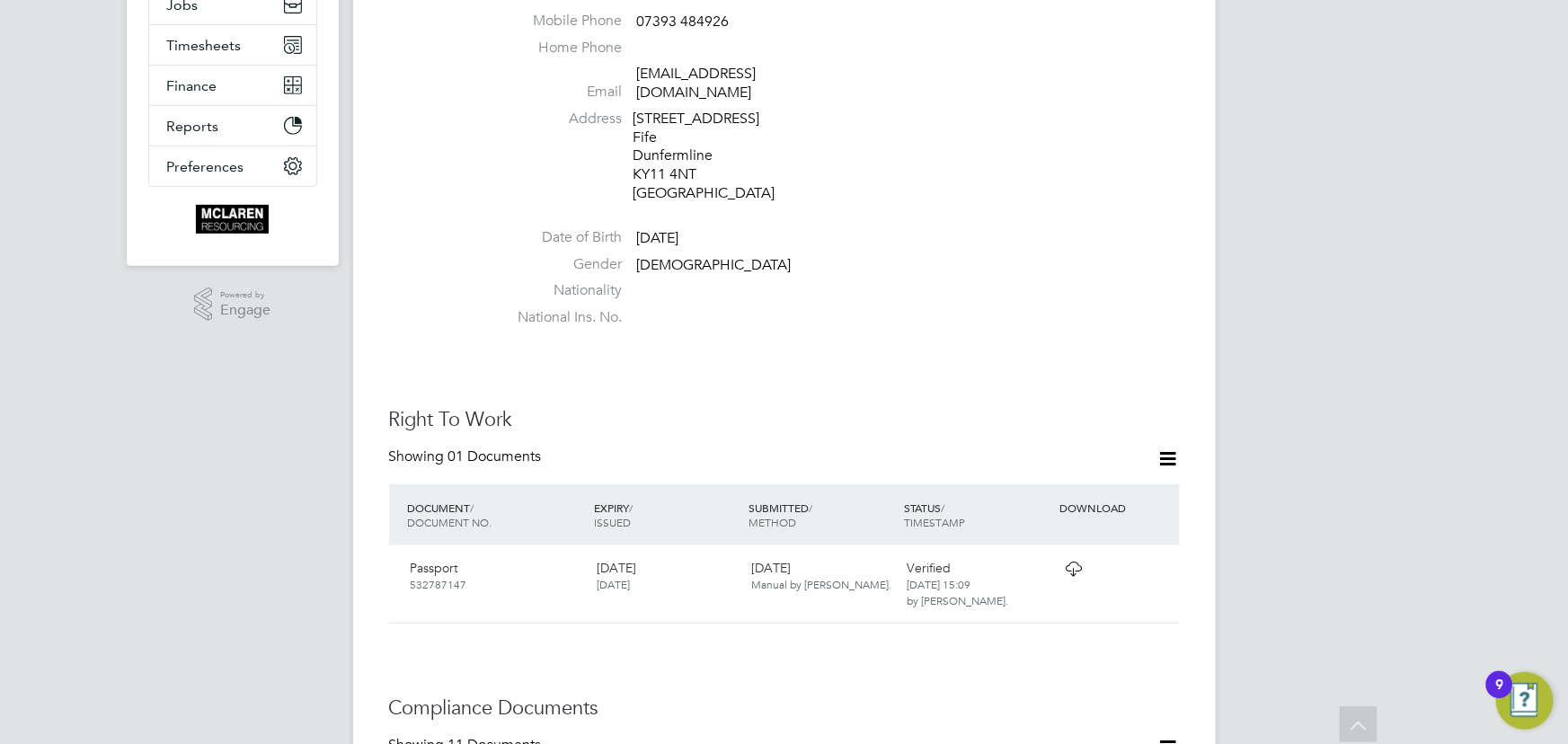
scroll to position [326, 0]
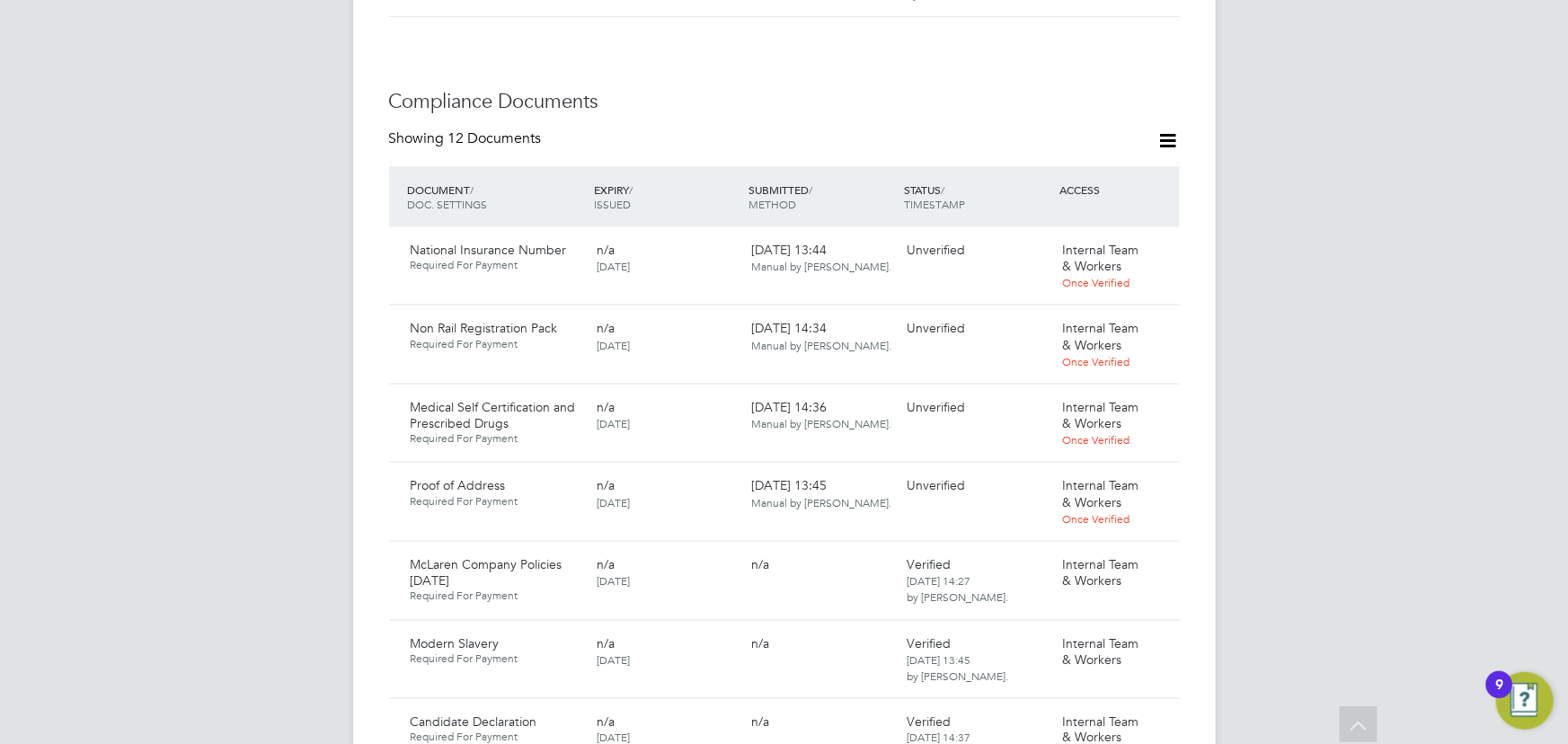
scroll to position [1224, 0]
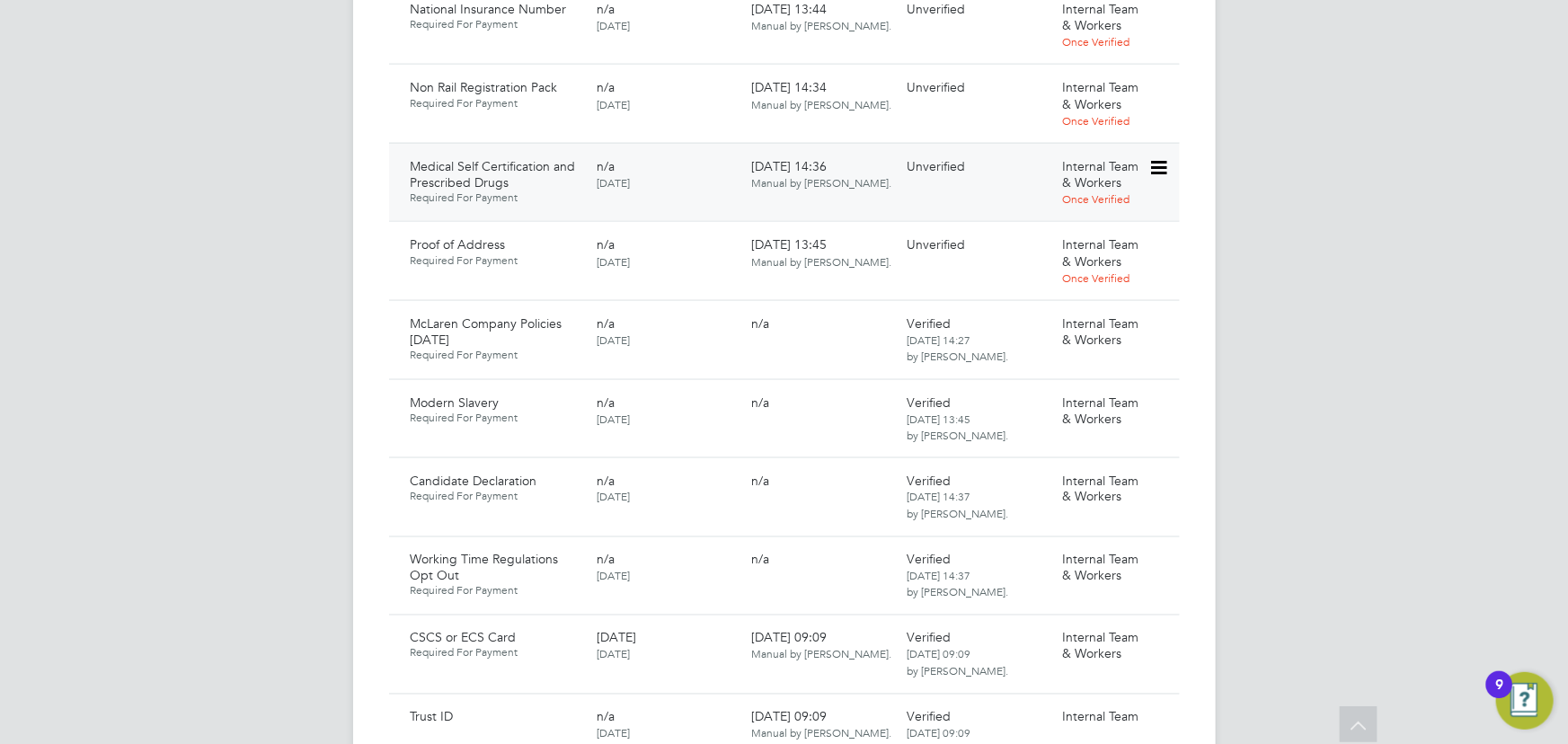
click at [1163, 157] on icon at bounding box center [1158, 168] width 18 height 22
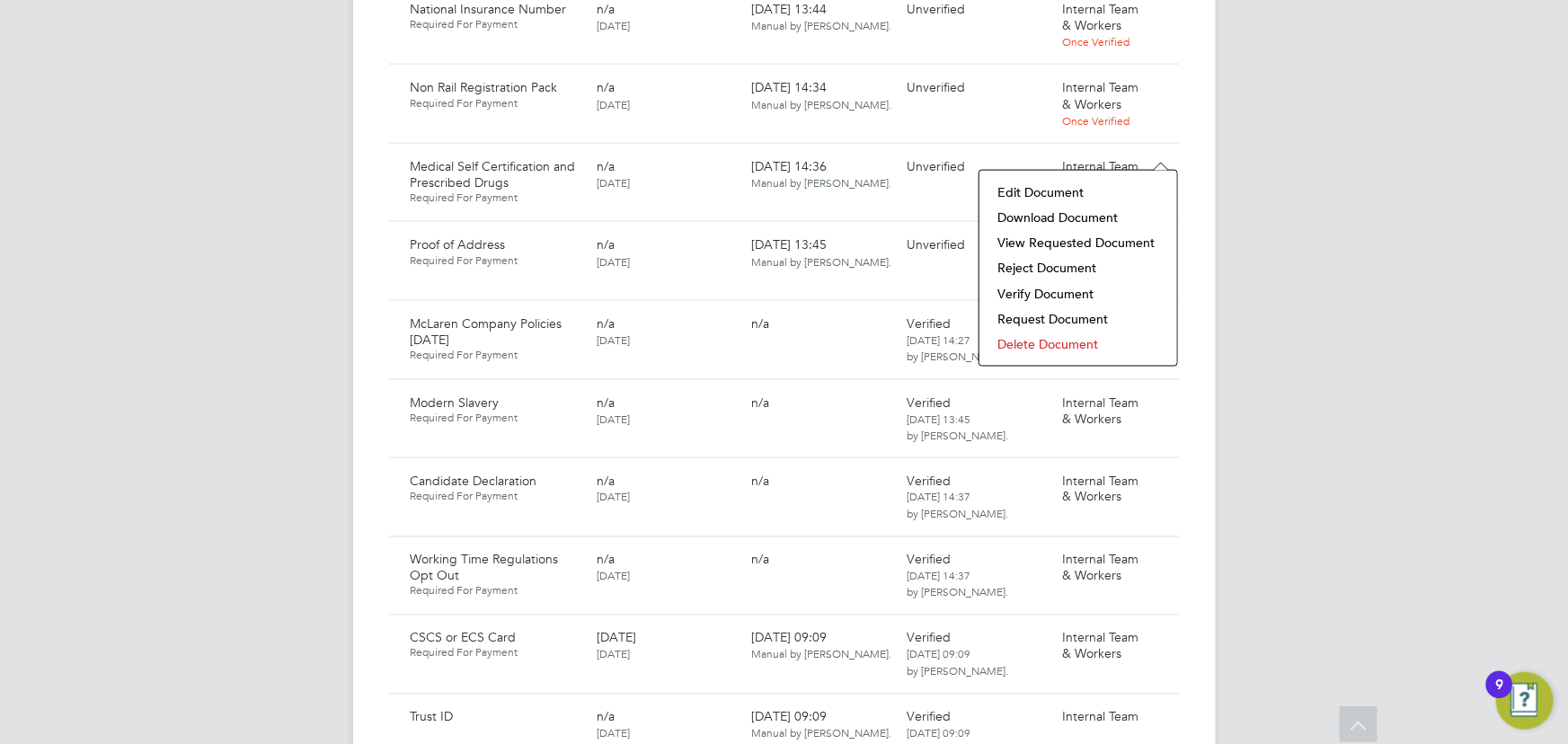
click at [1101, 220] on li "Download Document" at bounding box center [1077, 218] width 180 height 26
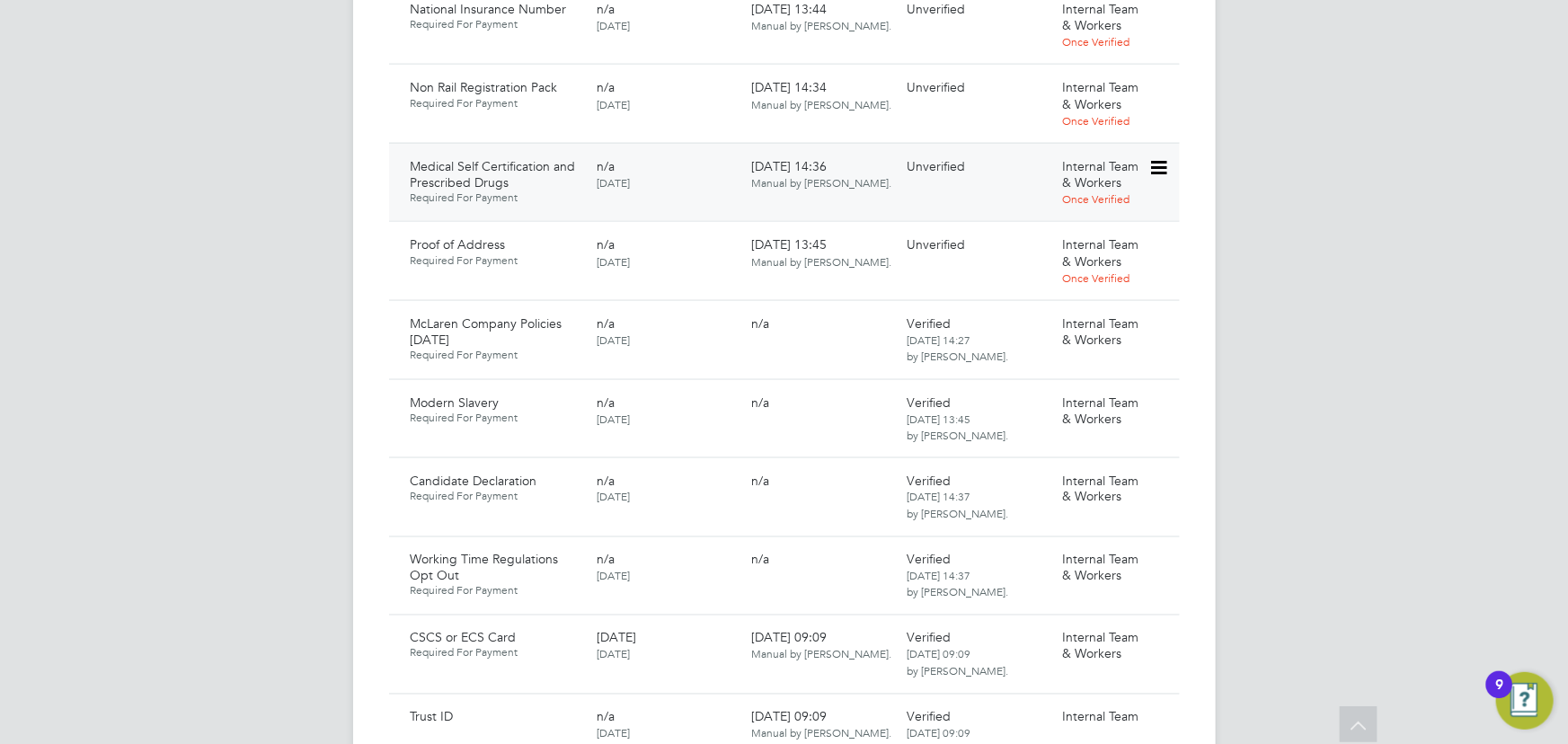
click at [1156, 157] on icon at bounding box center [1158, 168] width 18 height 22
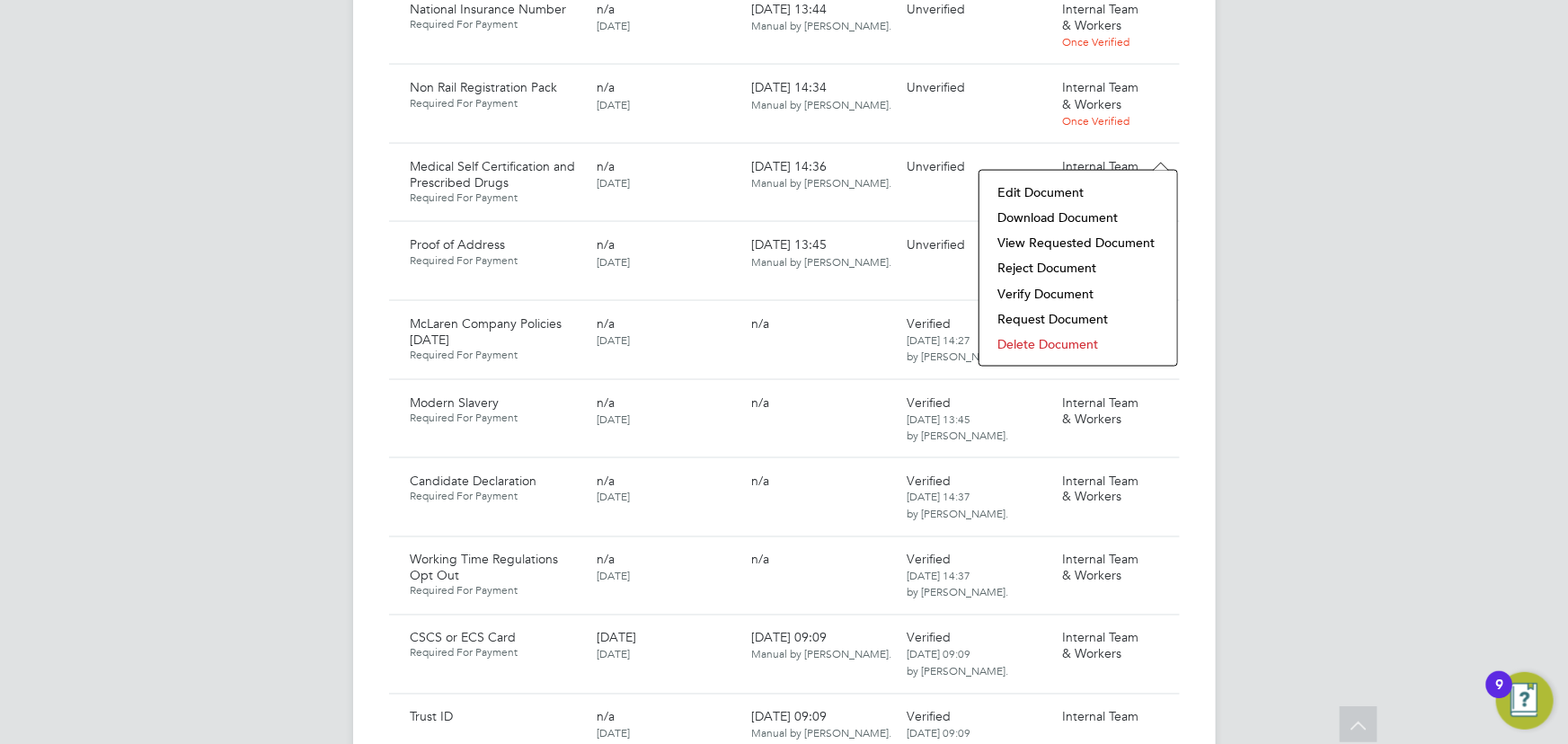
click at [1047, 294] on li "Verify Document" at bounding box center [1077, 294] width 180 height 26
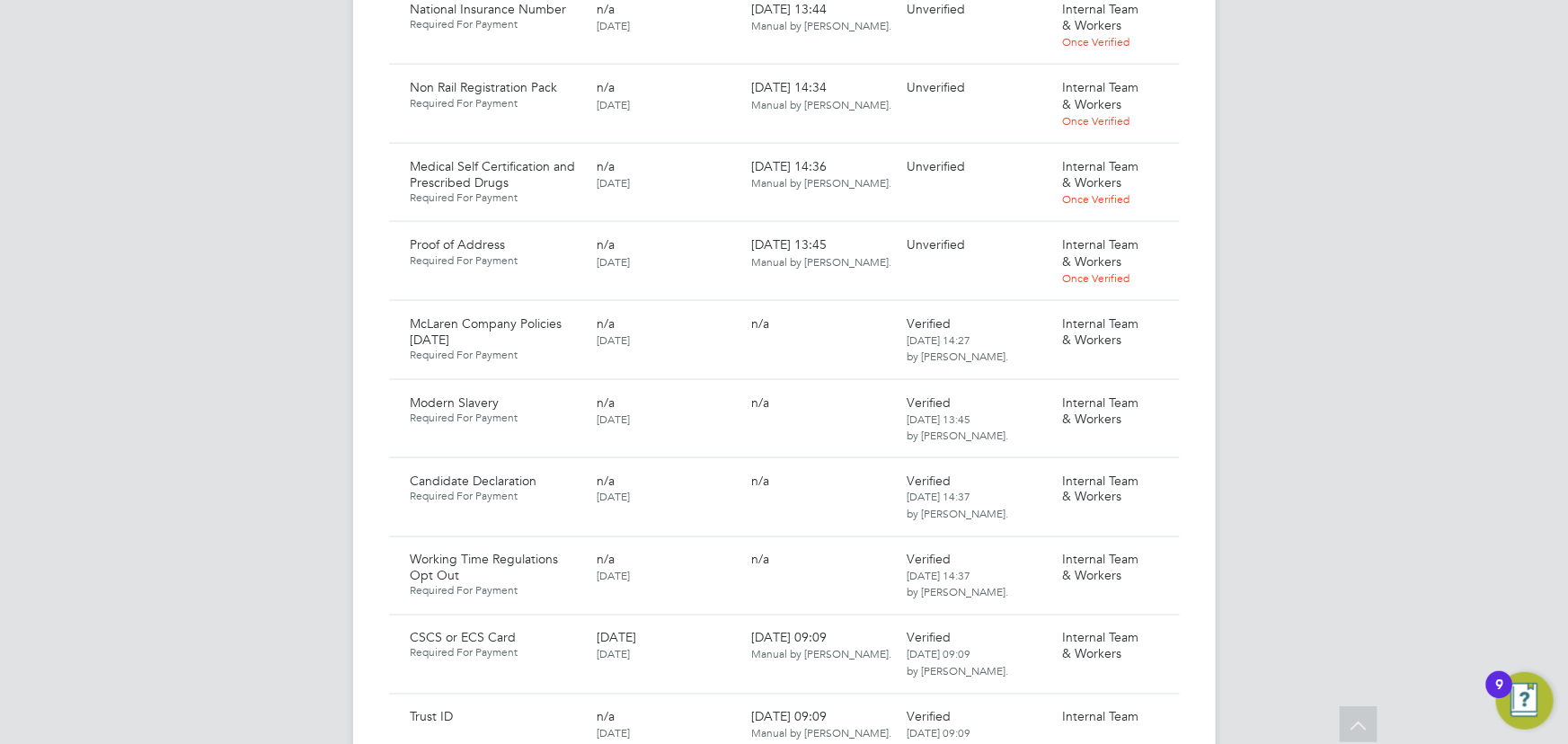
scroll to position [0, 0]
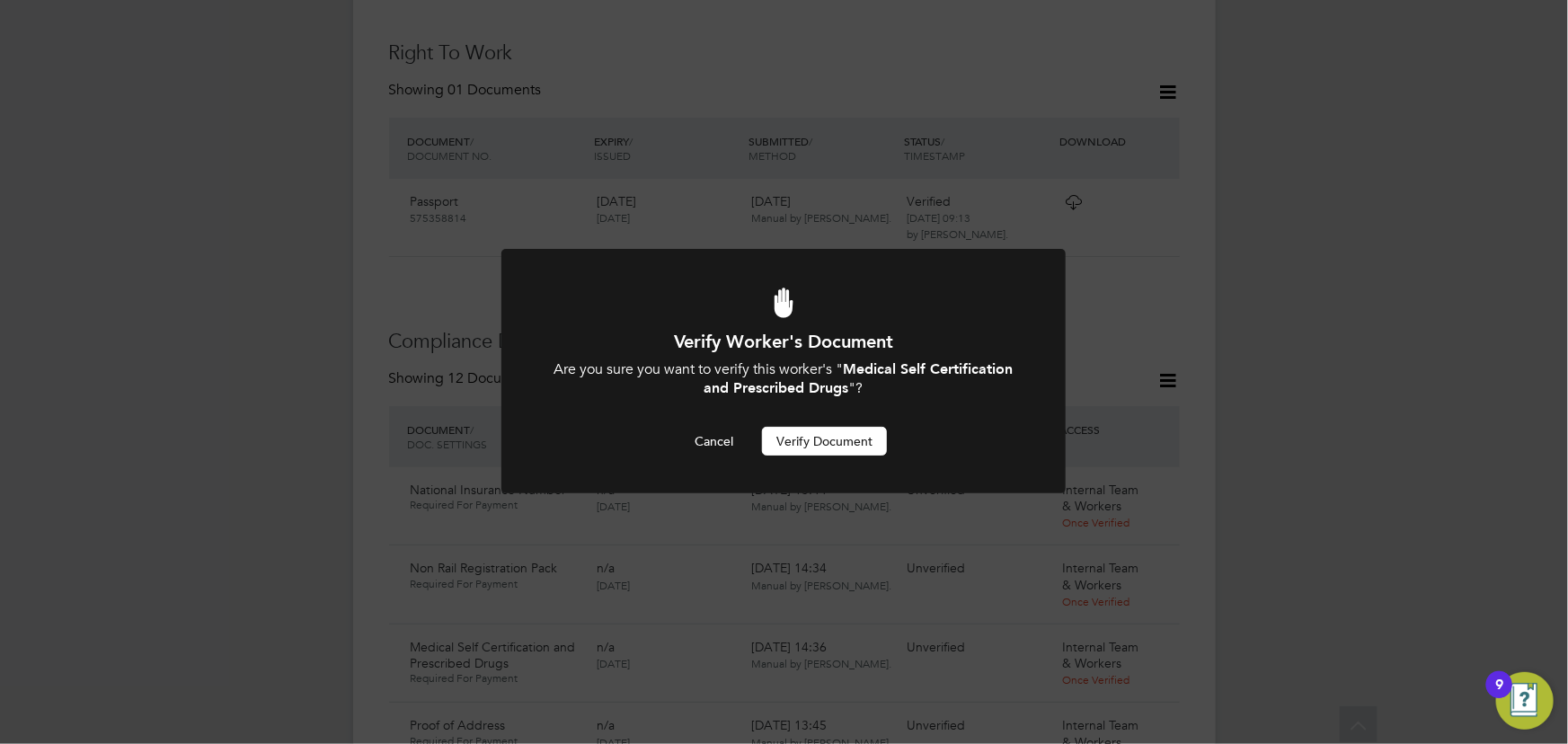
click at [809, 435] on button "Verify Document" at bounding box center [824, 441] width 125 height 29
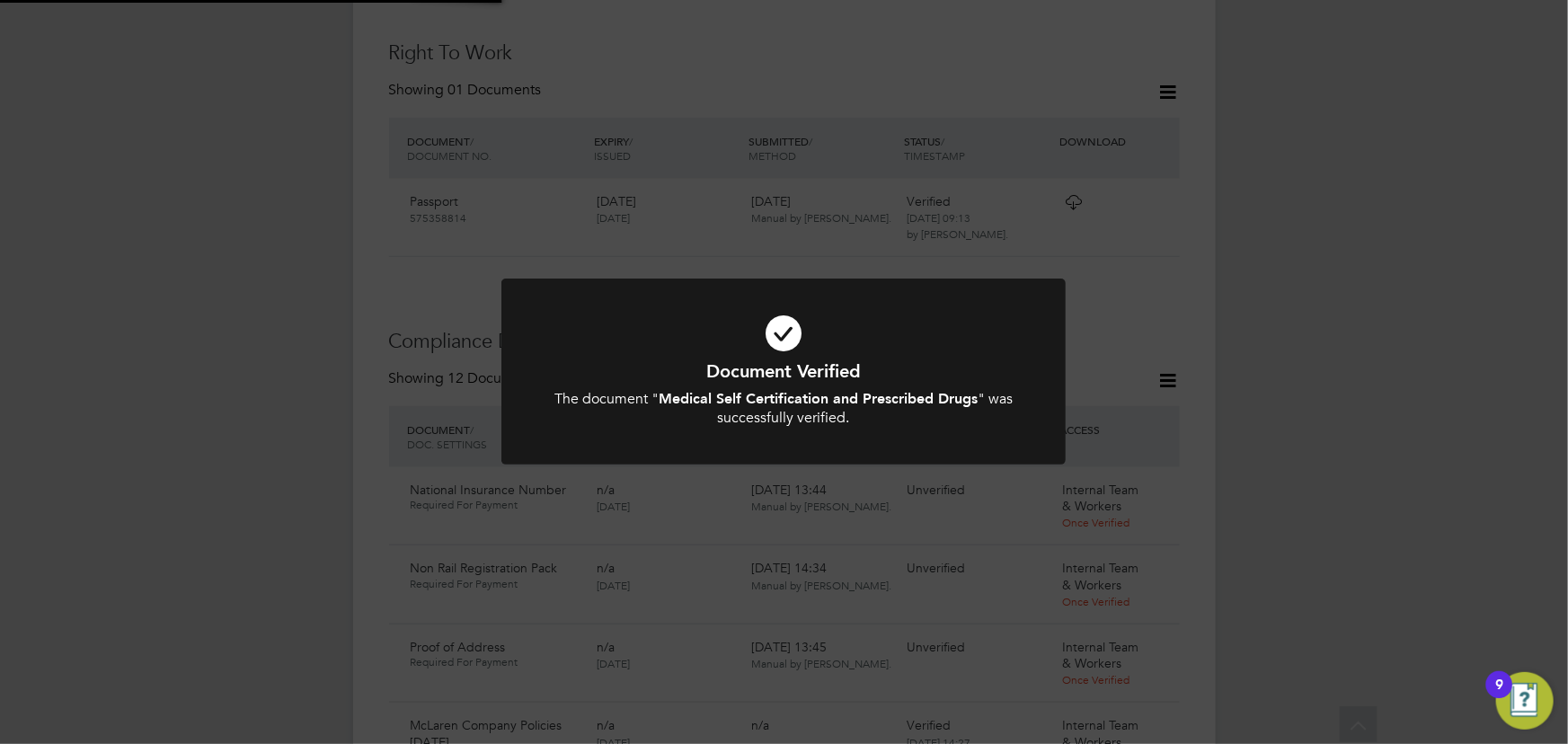
click at [1297, 278] on div "Document Verified The document " Medical Self Certification and Prescribed Drug…" at bounding box center [784, 372] width 1568 height 744
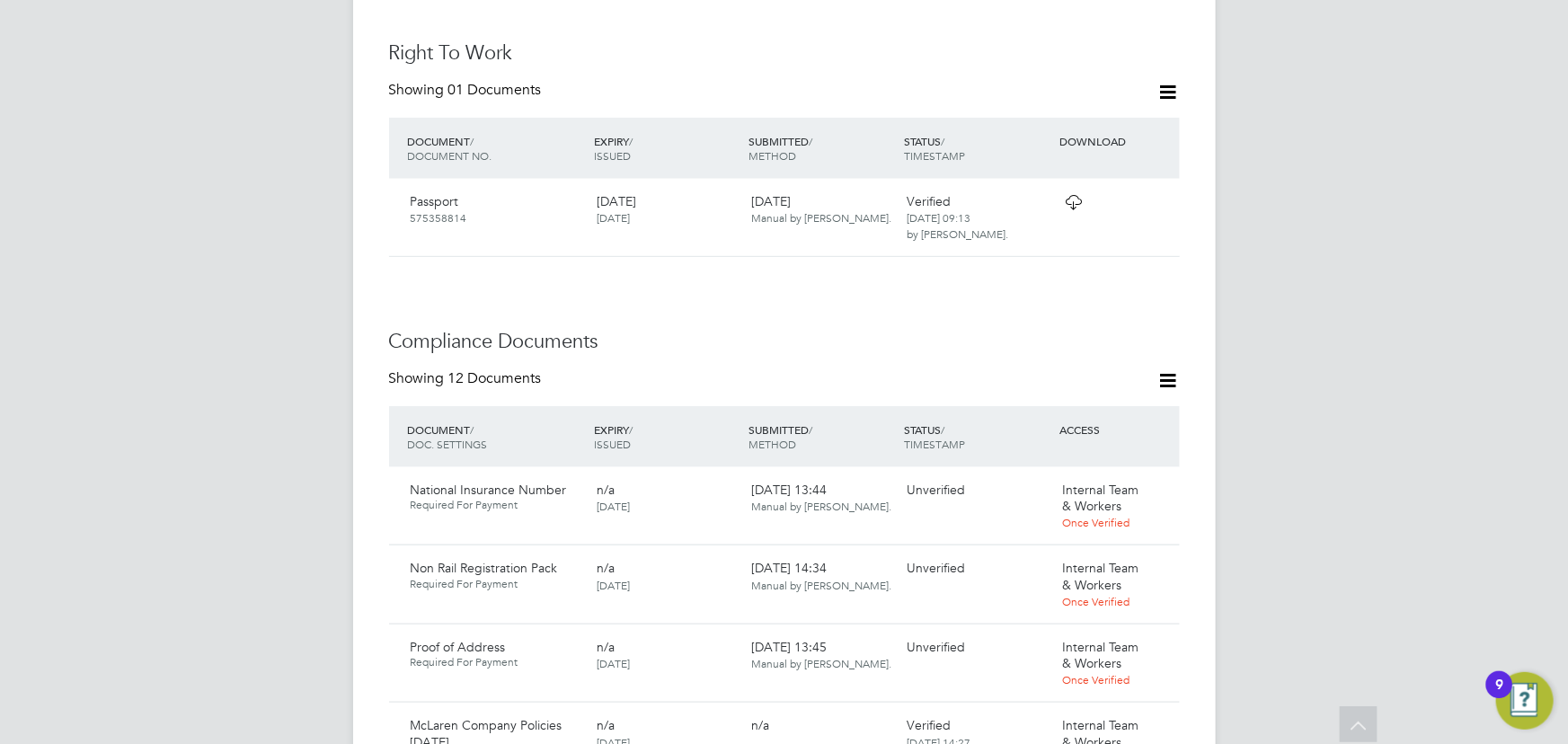
scroll to position [825, 0]
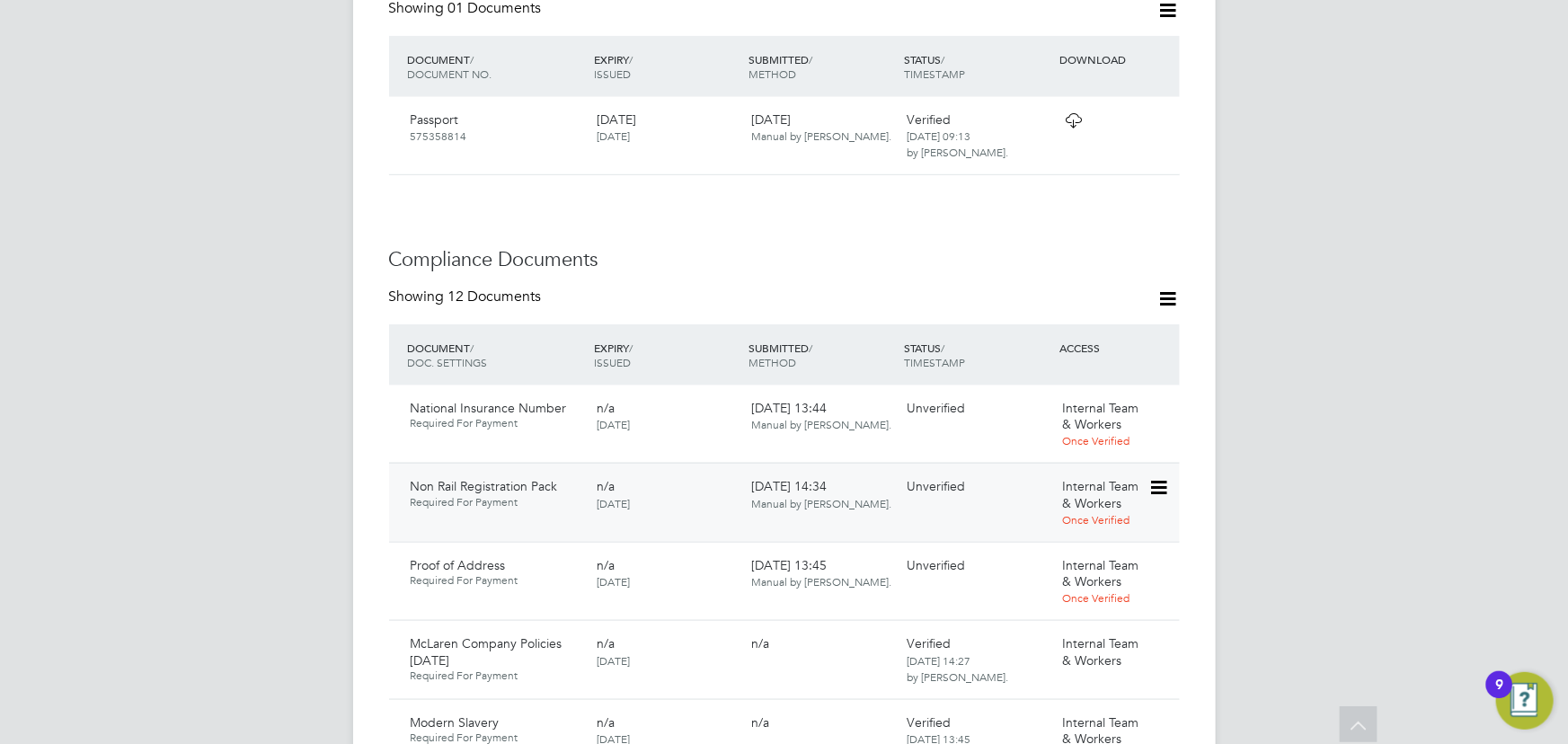
click at [1158, 477] on icon at bounding box center [1158, 488] width 18 height 22
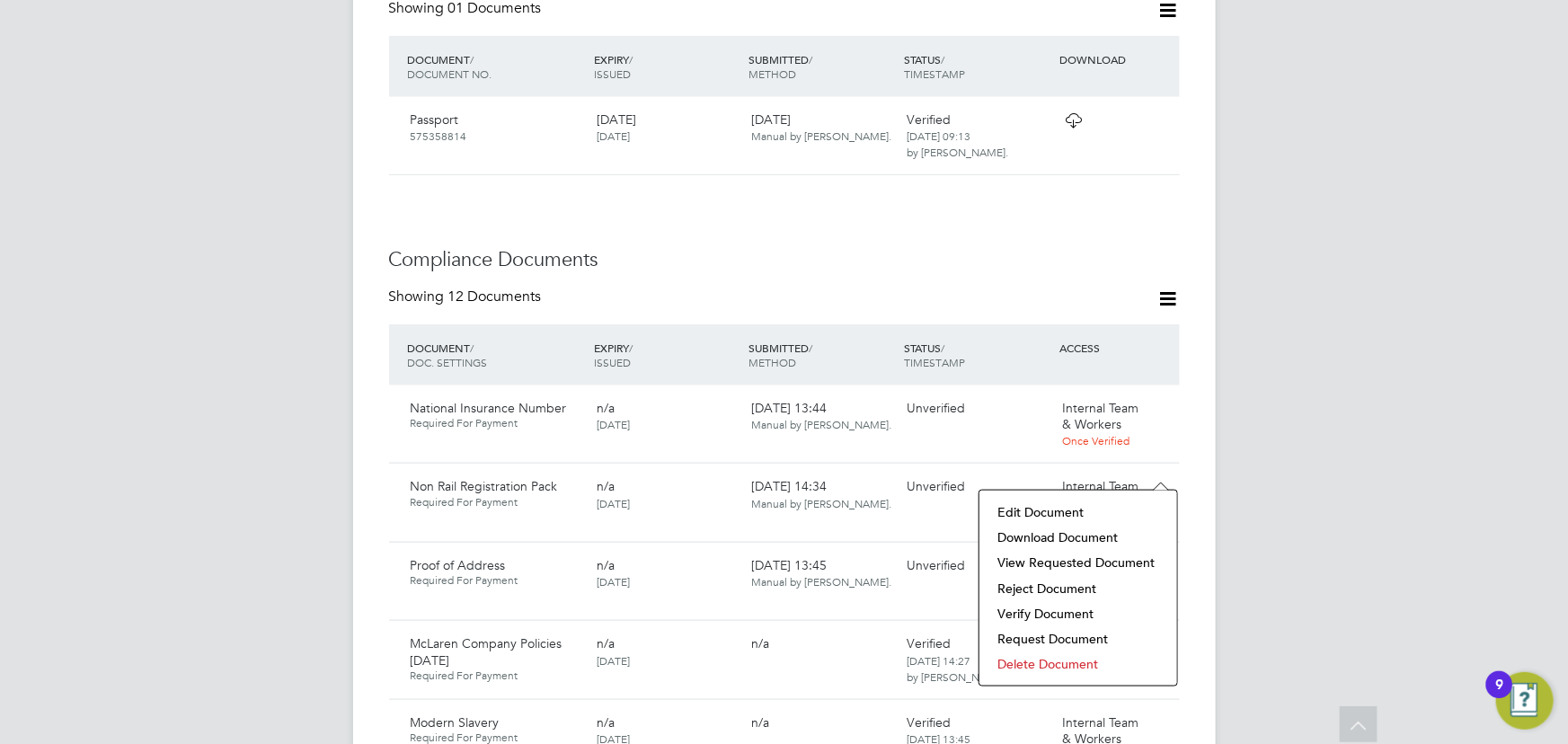
click at [1078, 535] on li "Download Document" at bounding box center [1077, 537] width 180 height 26
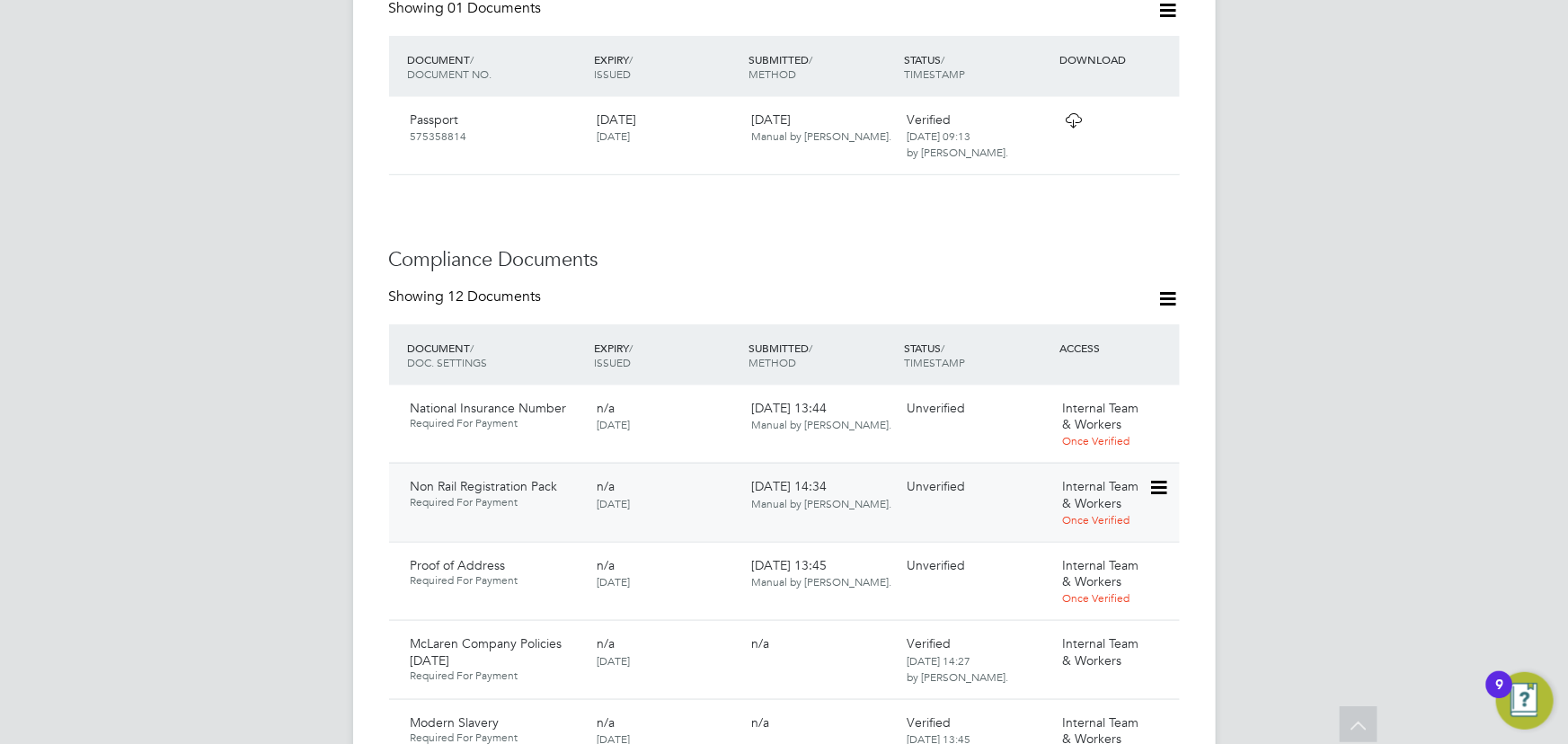
click at [1155, 477] on icon at bounding box center [1158, 488] width 18 height 22
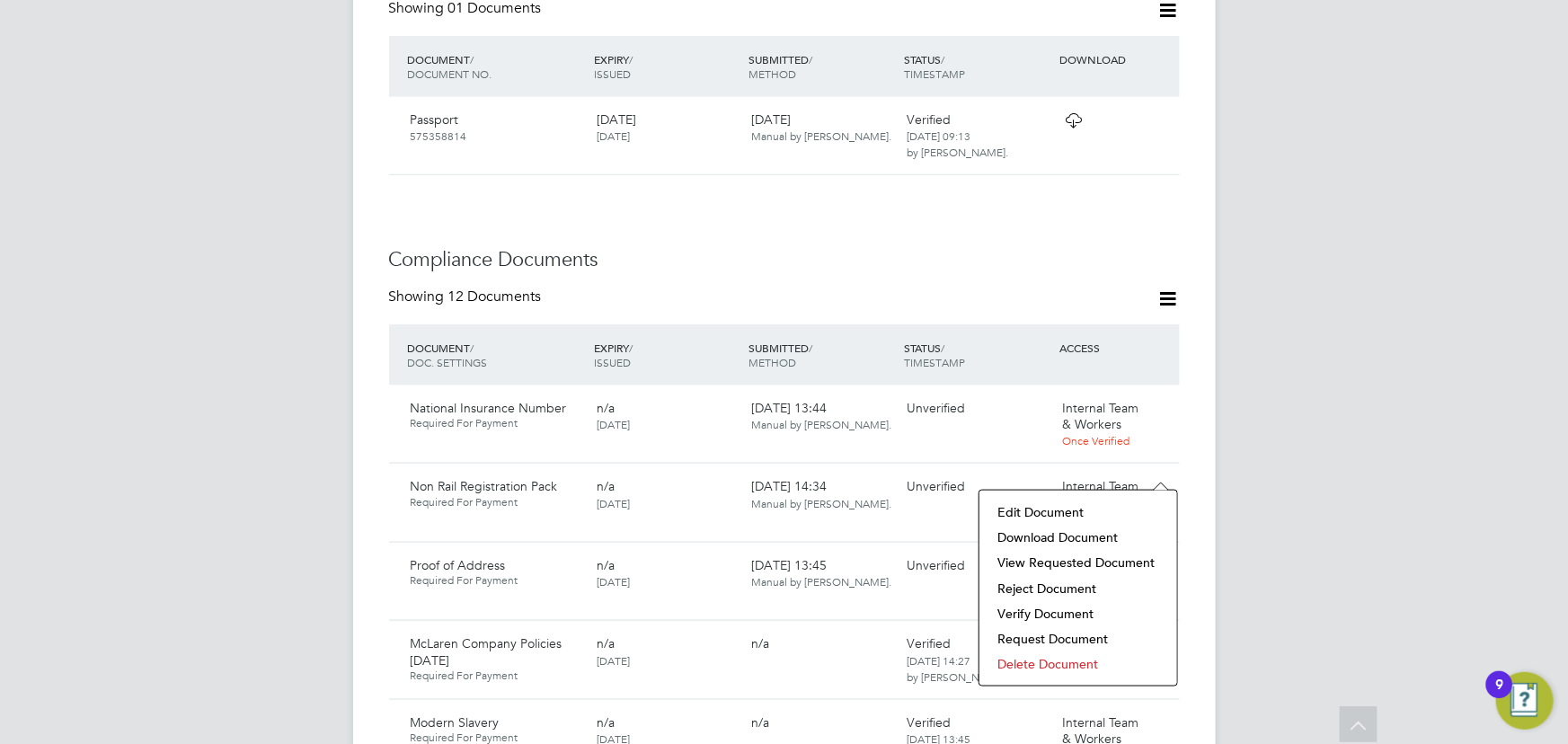
click at [1057, 611] on li "Verify Document" at bounding box center [1077, 614] width 180 height 26
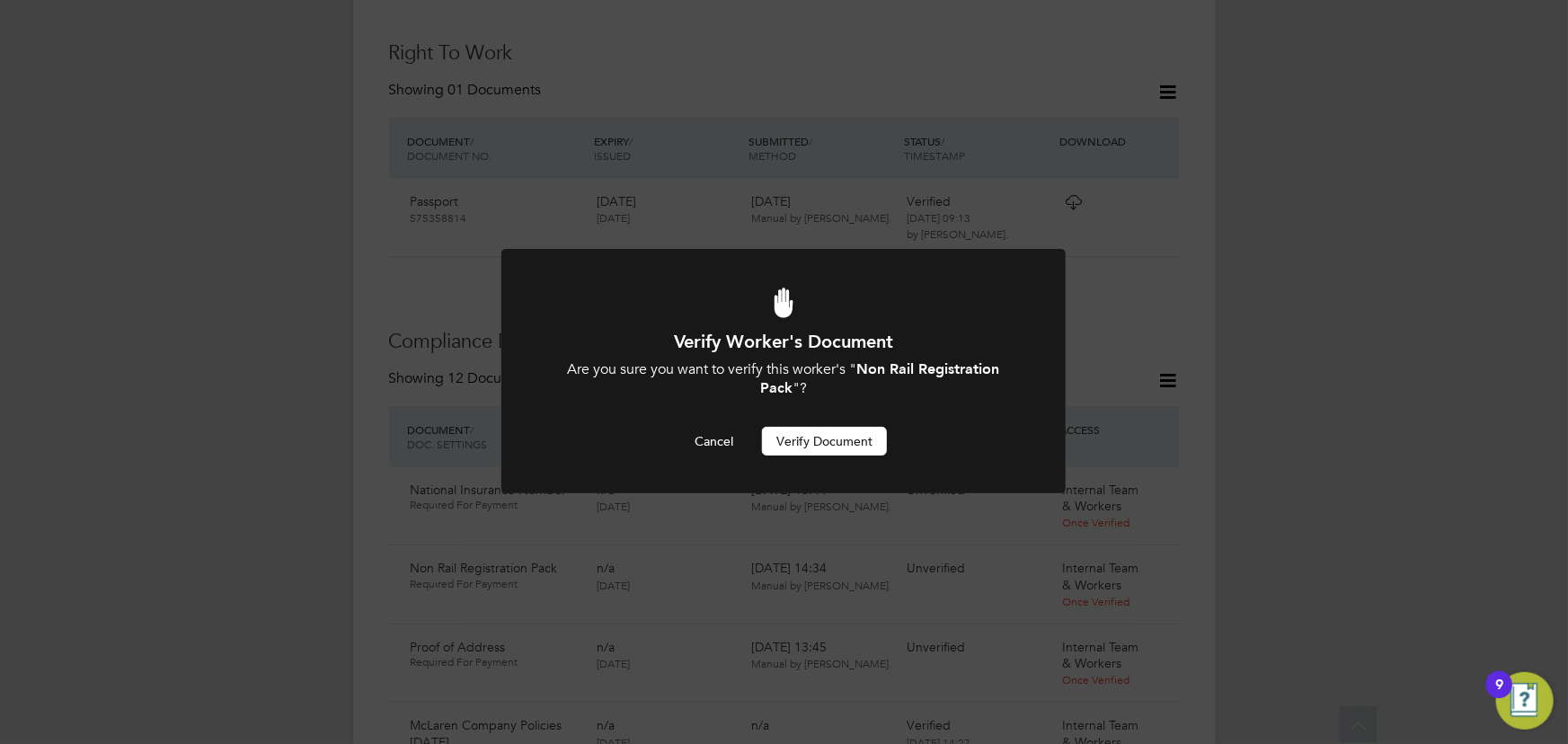
scroll to position [0, 0]
click at [862, 441] on button "Verify Document" at bounding box center [824, 441] width 125 height 29
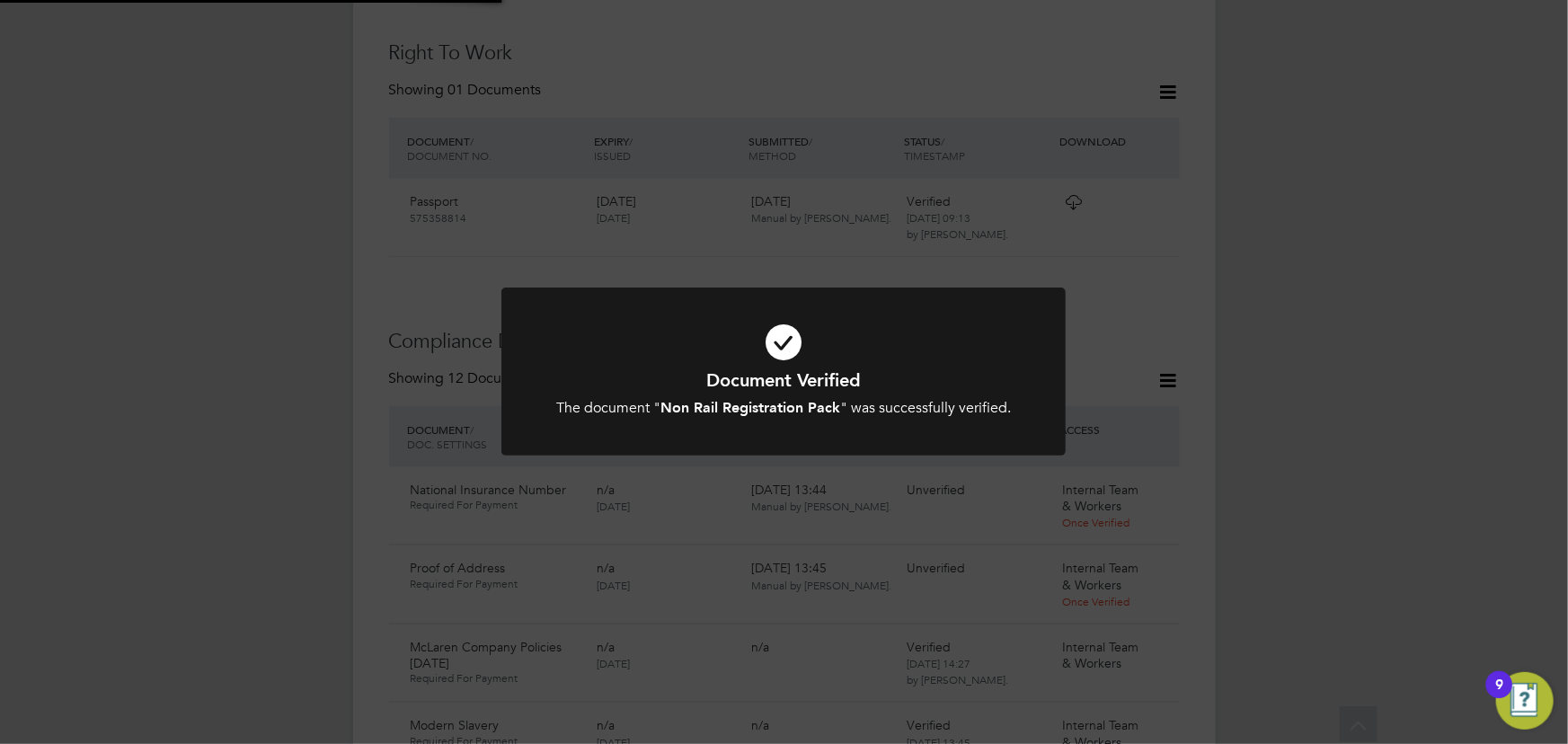
click at [1440, 354] on div "Document Verified The document " Non Rail Registration Pack " was successfully …" at bounding box center [784, 372] width 1568 height 744
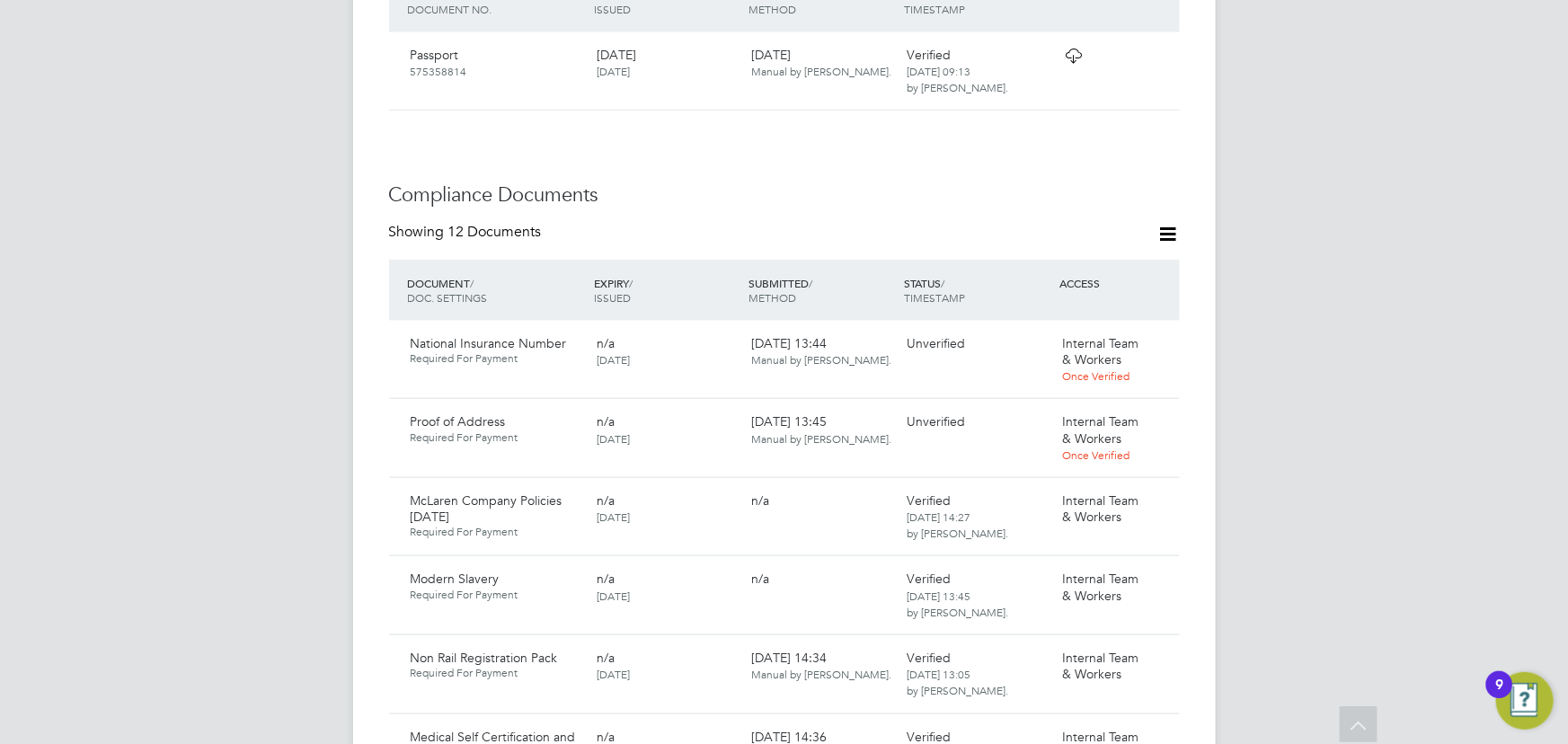
scroll to position [1070, 0]
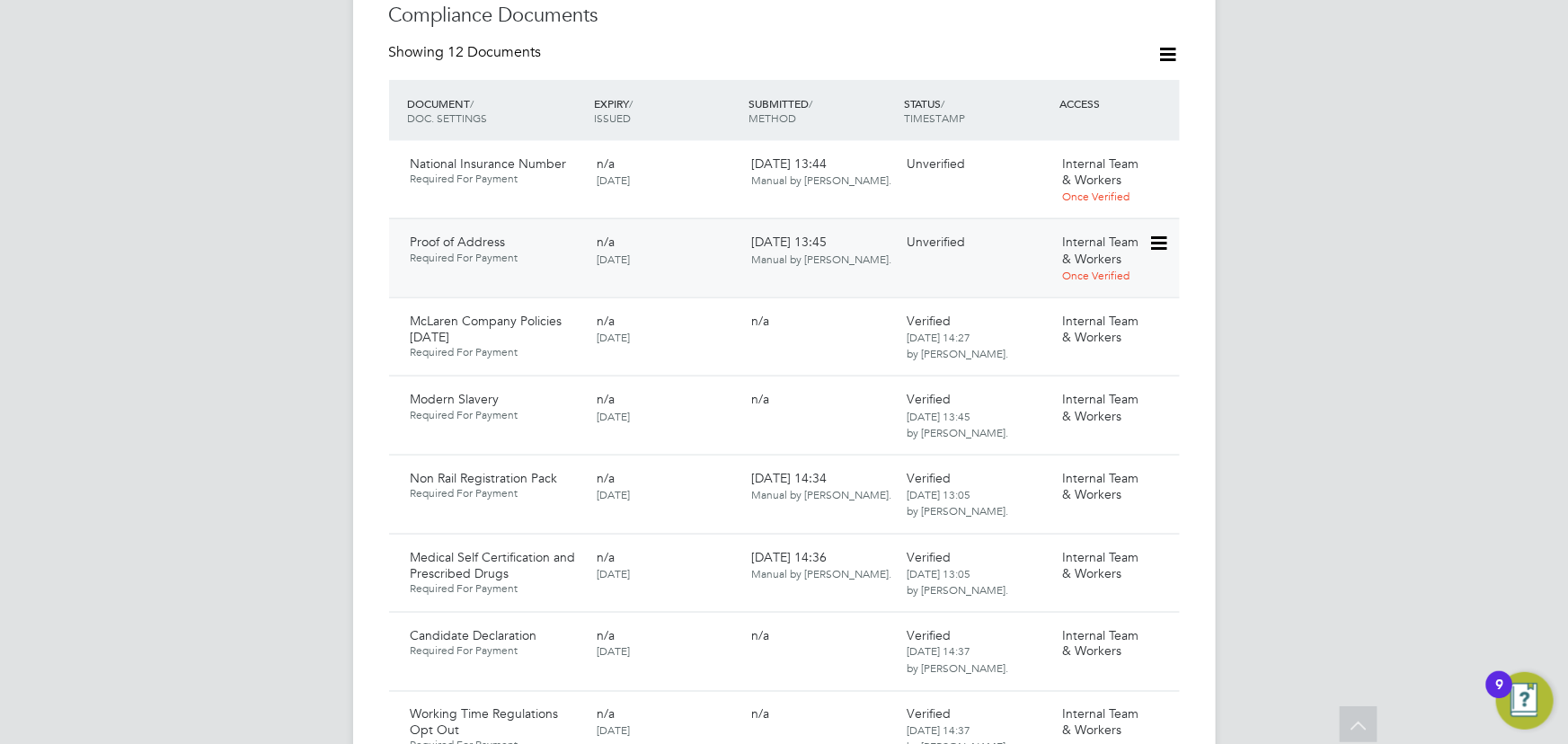
click at [1164, 232] on icon at bounding box center [1158, 243] width 18 height 22
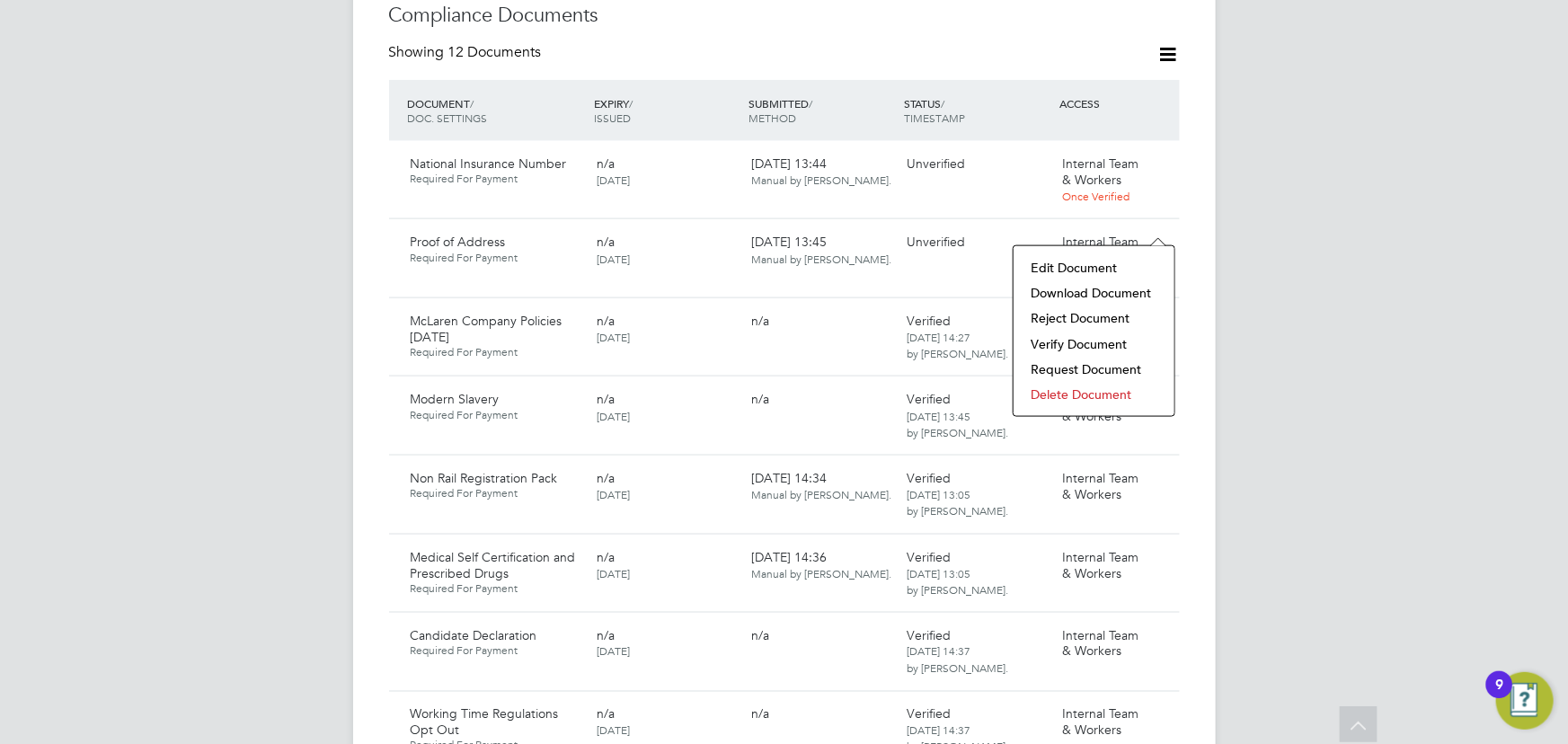
click at [1090, 290] on li "Download Document" at bounding box center [1094, 293] width 143 height 26
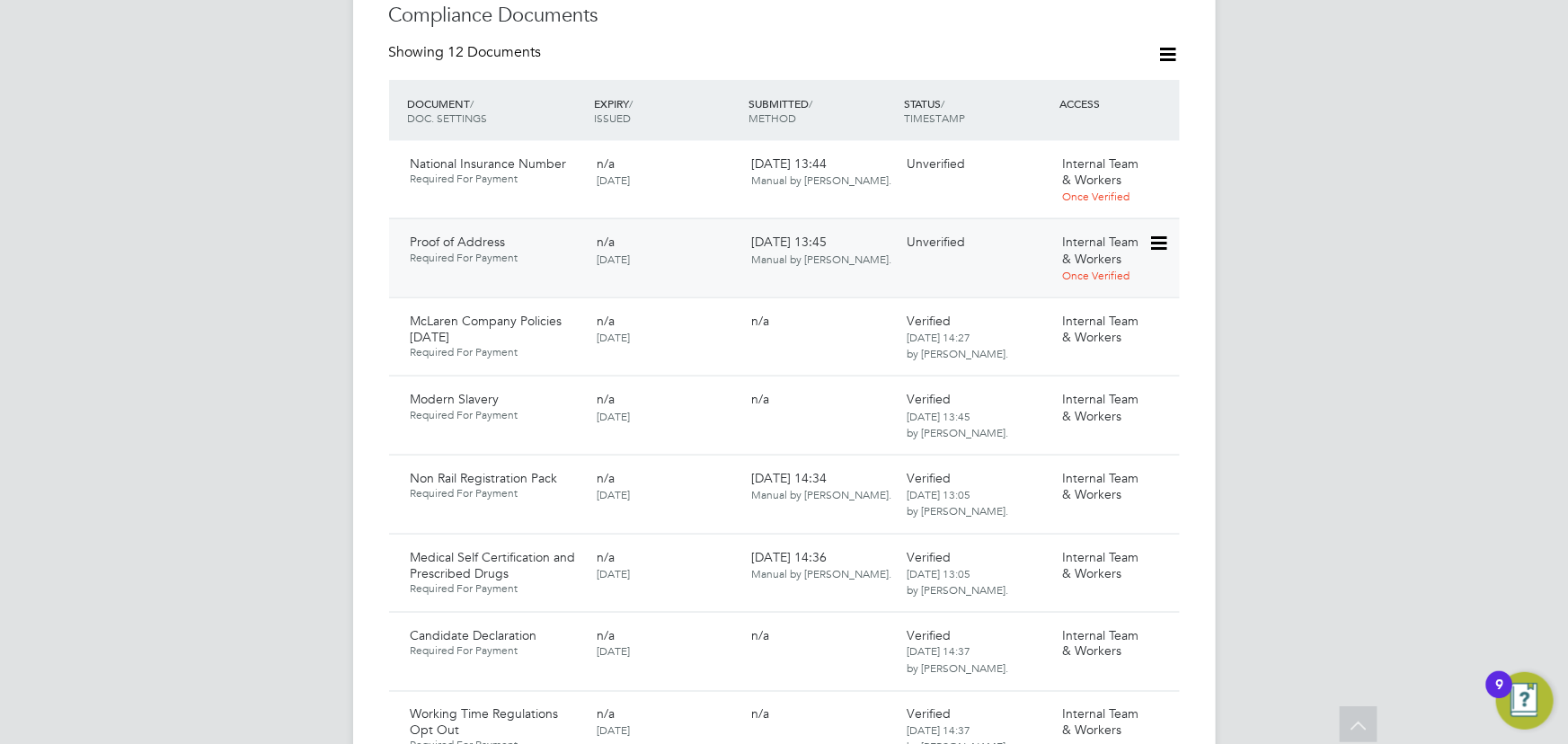
click at [1163, 232] on icon at bounding box center [1158, 243] width 18 height 22
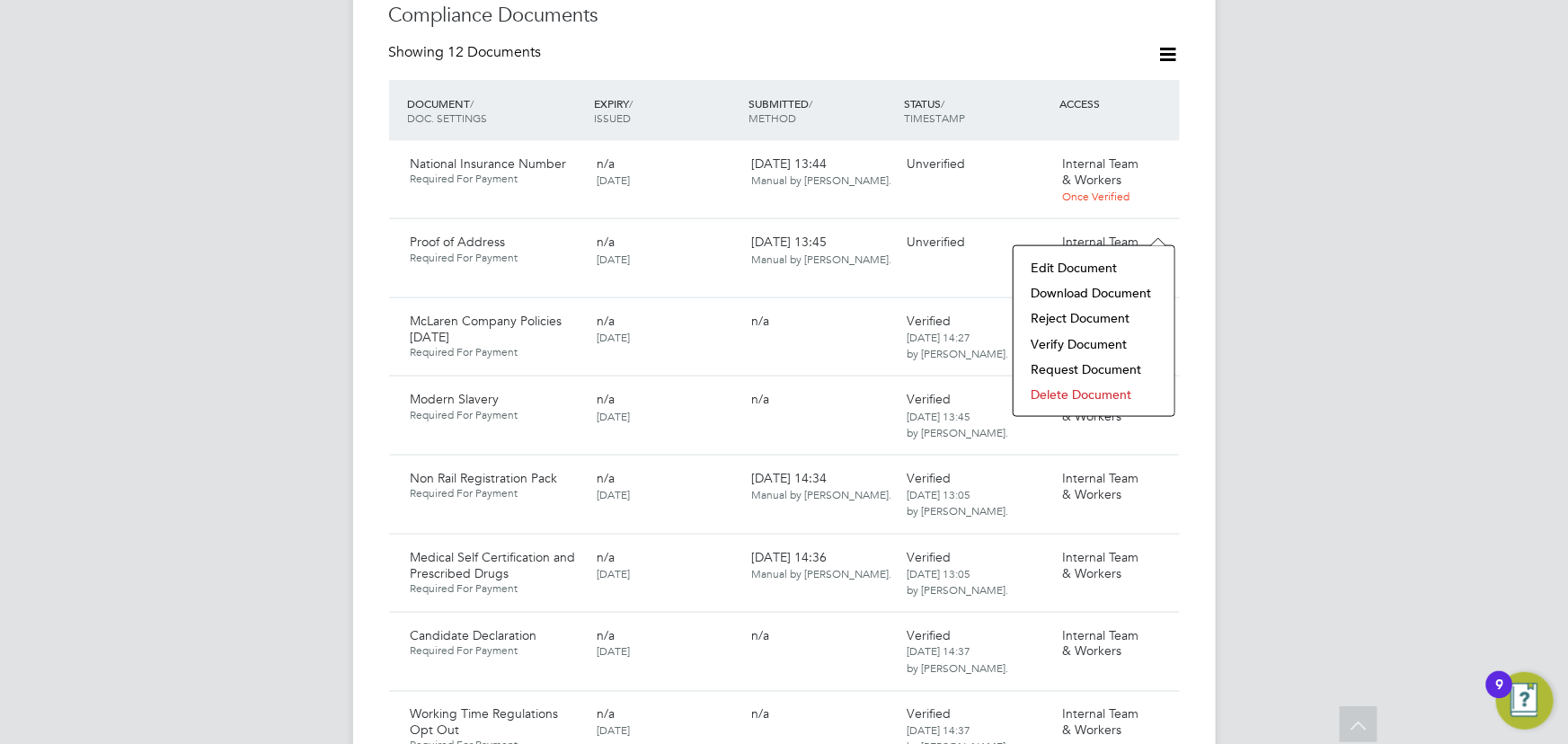
click at [1071, 345] on li "Verify Document" at bounding box center [1094, 344] width 143 height 26
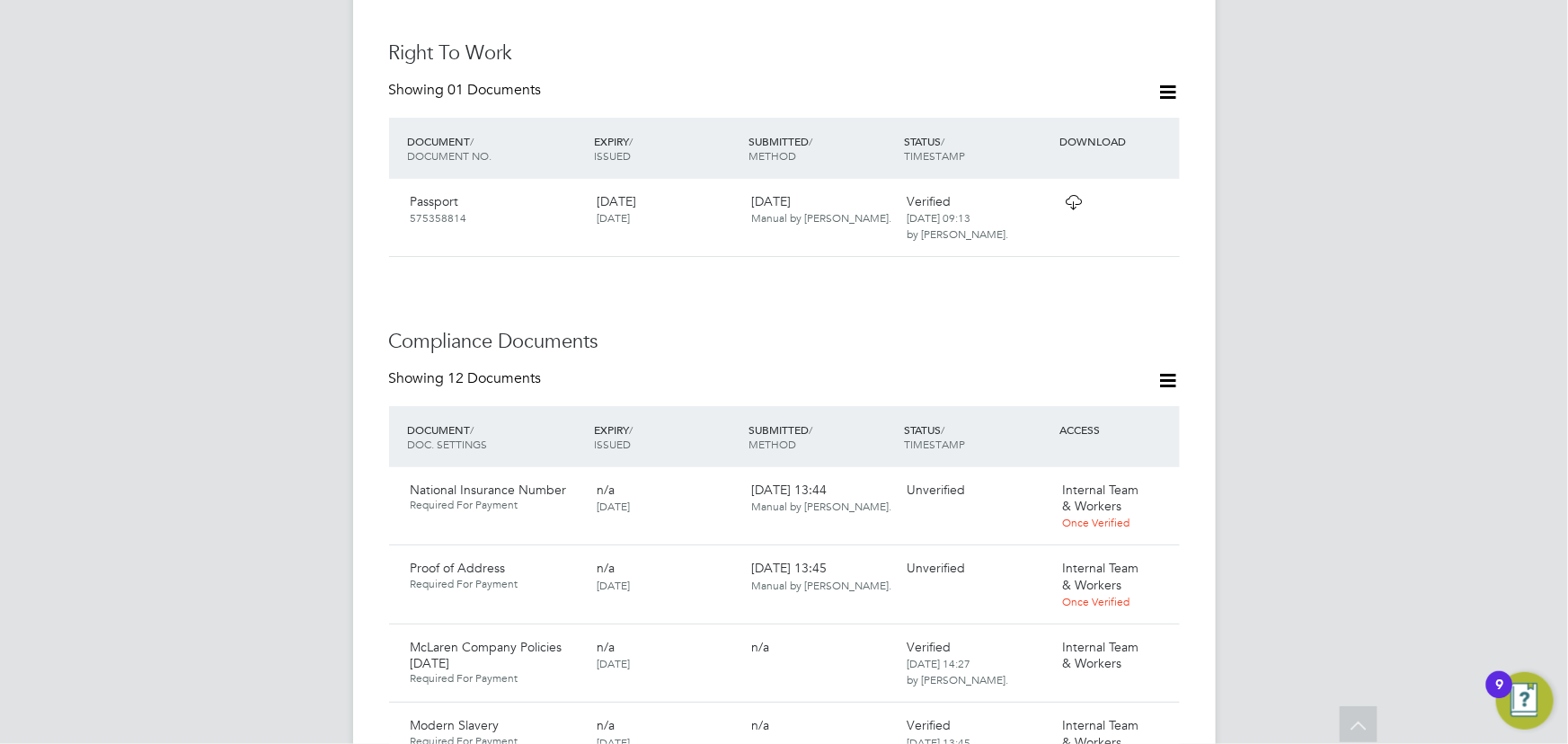
scroll to position [0, 0]
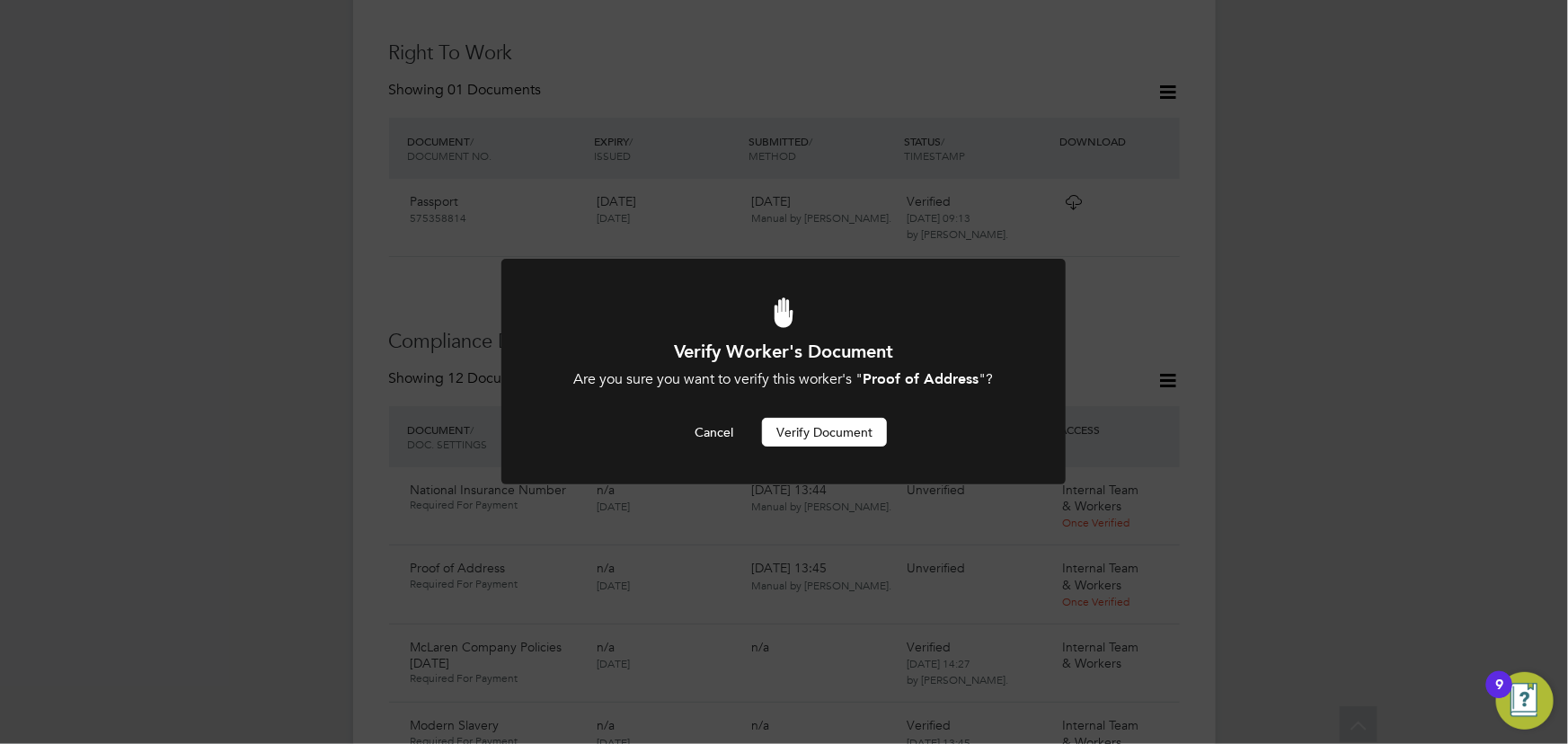
click at [844, 429] on button "Verify Document" at bounding box center [824, 432] width 125 height 29
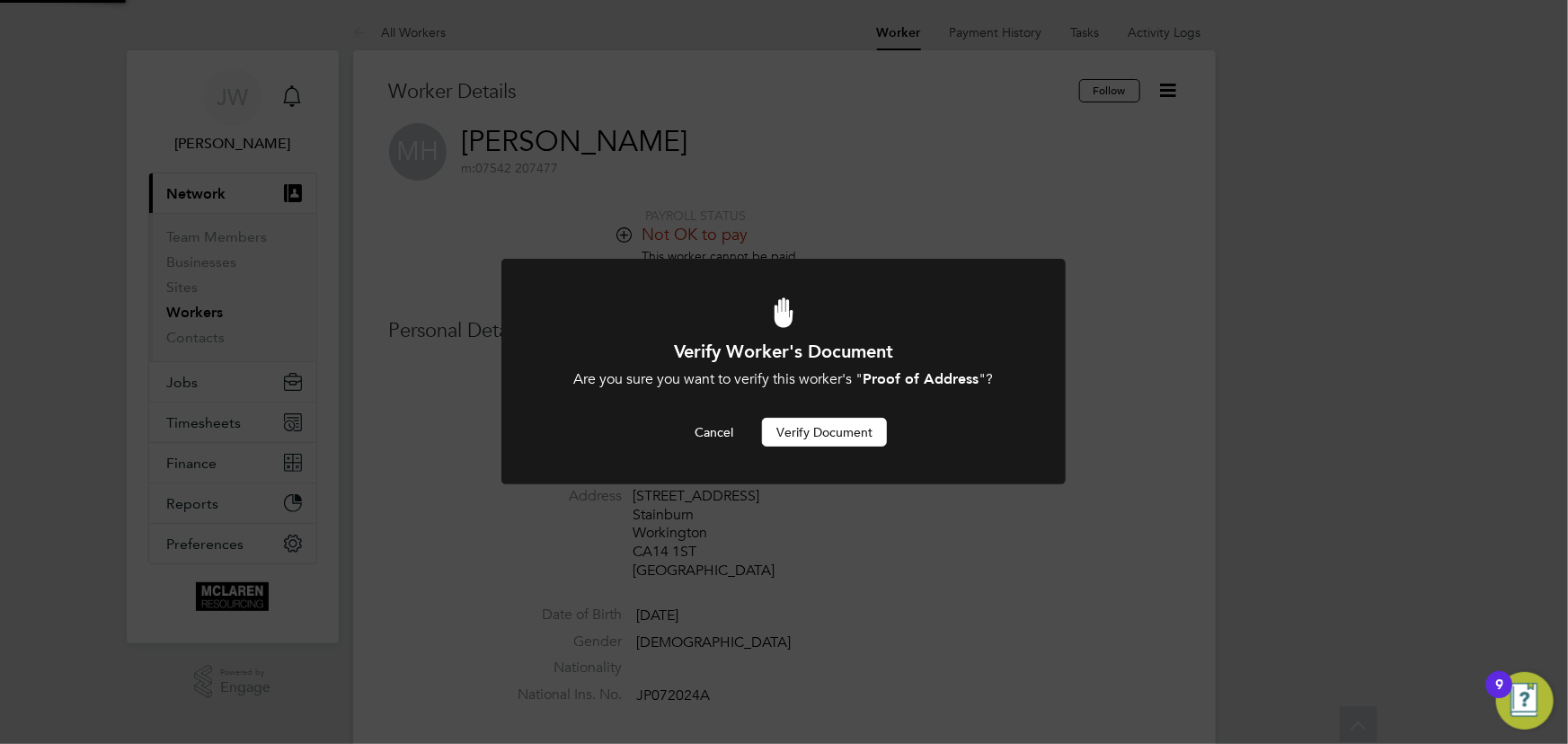
scroll to position [744, 0]
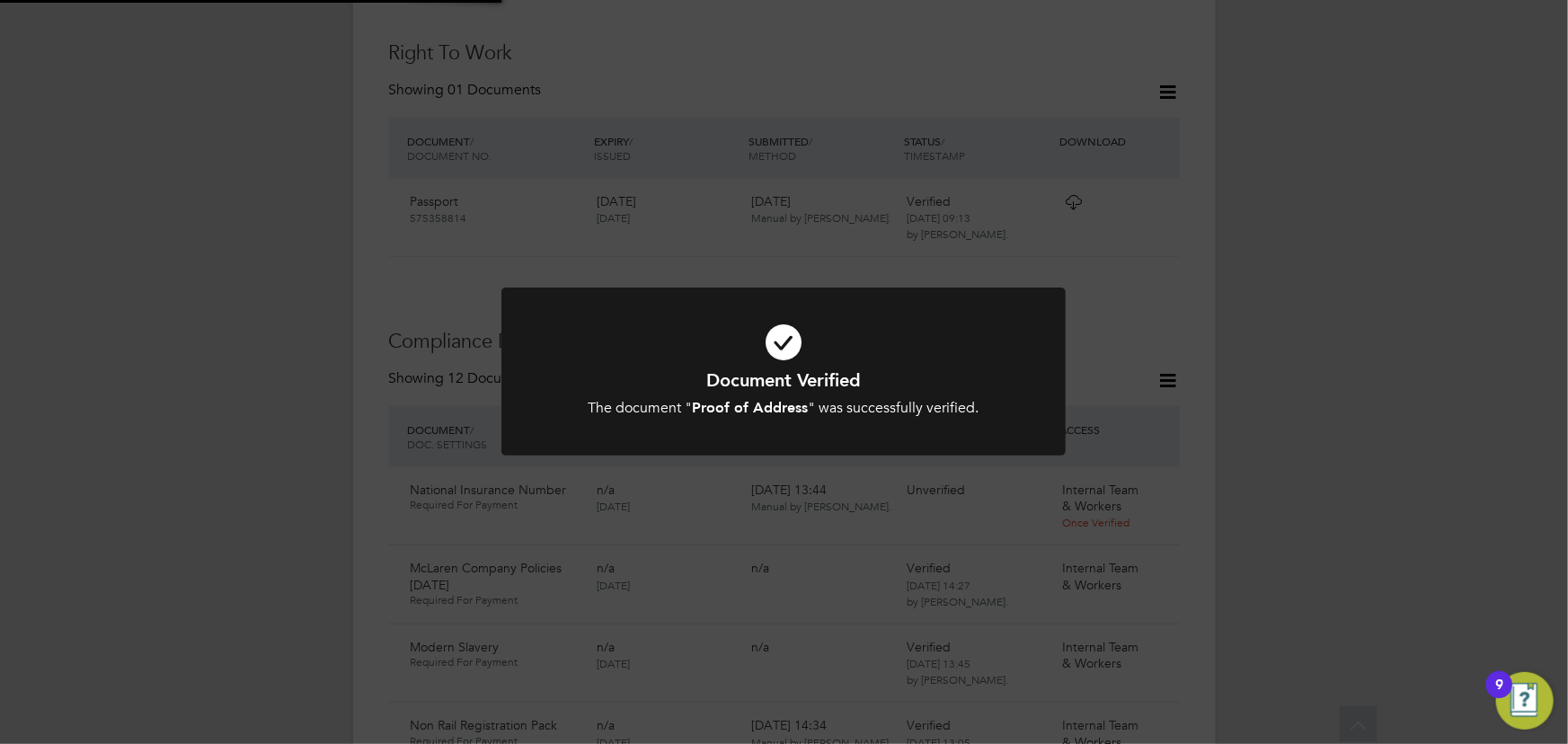
click at [1254, 320] on div "Document Verified The document " Proof of Address " was successfully verified. …" at bounding box center [784, 372] width 1568 height 744
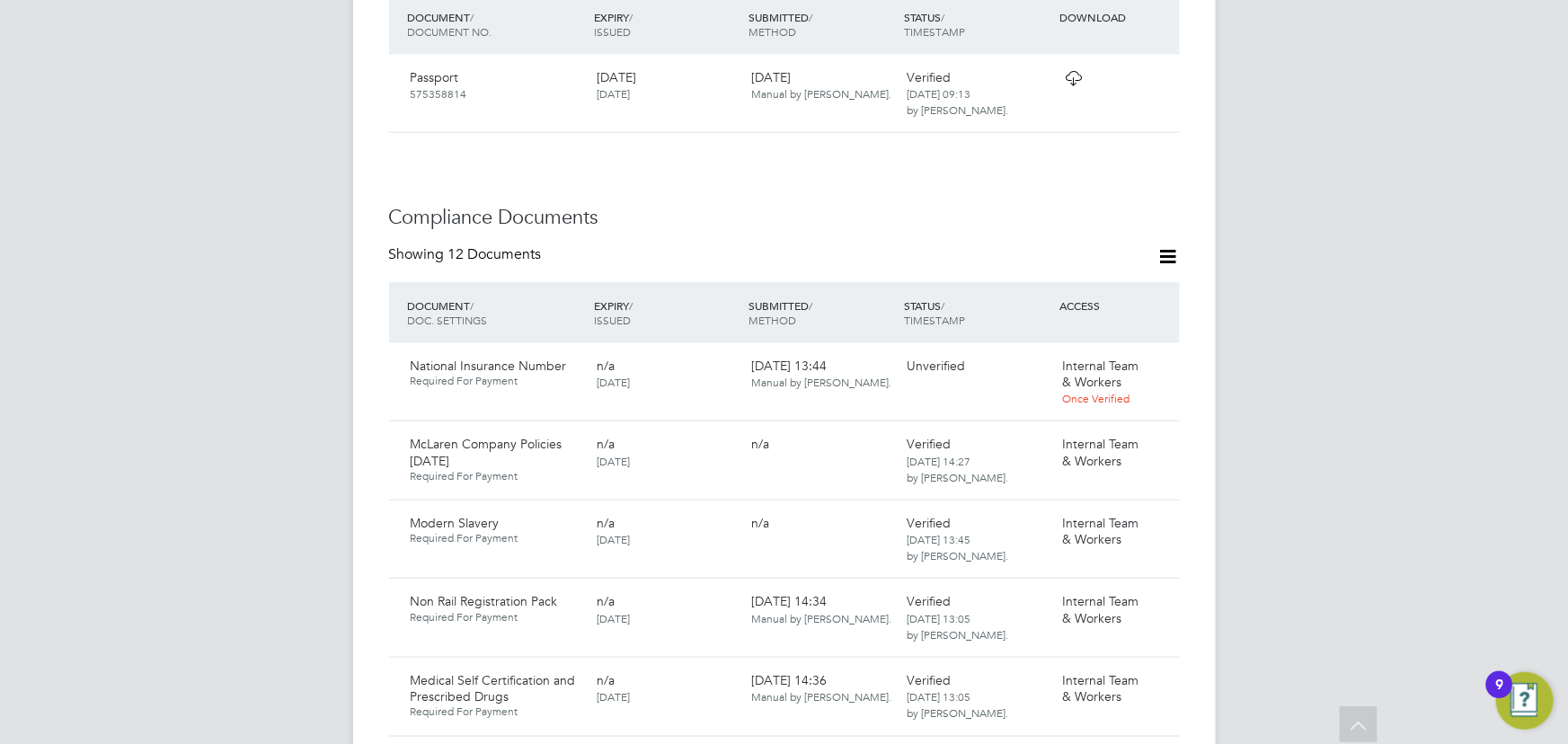
scroll to position [987, 0]
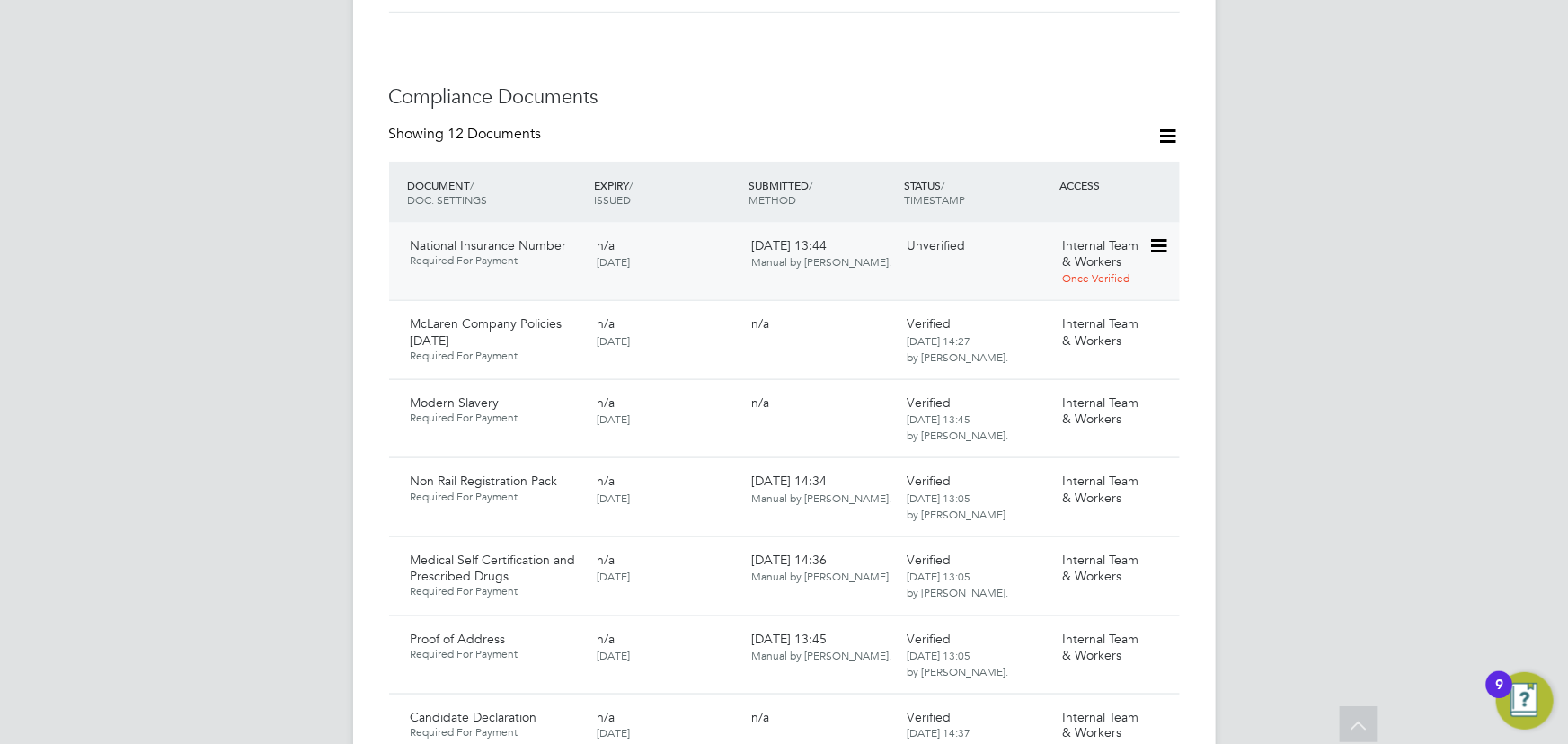
click at [1167, 235] on icon at bounding box center [1158, 246] width 18 height 22
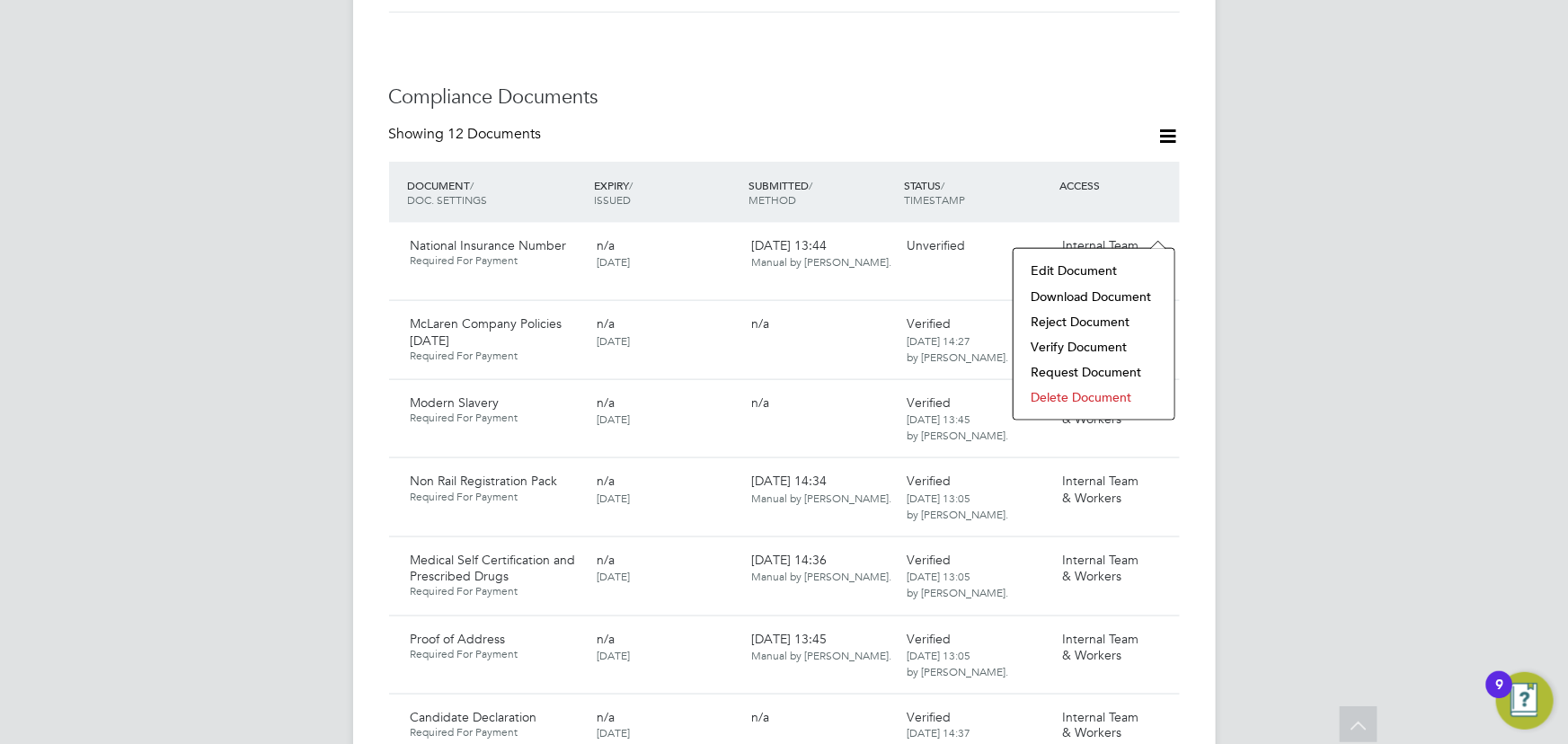
click at [1045, 292] on li "Download Document" at bounding box center [1094, 296] width 143 height 26
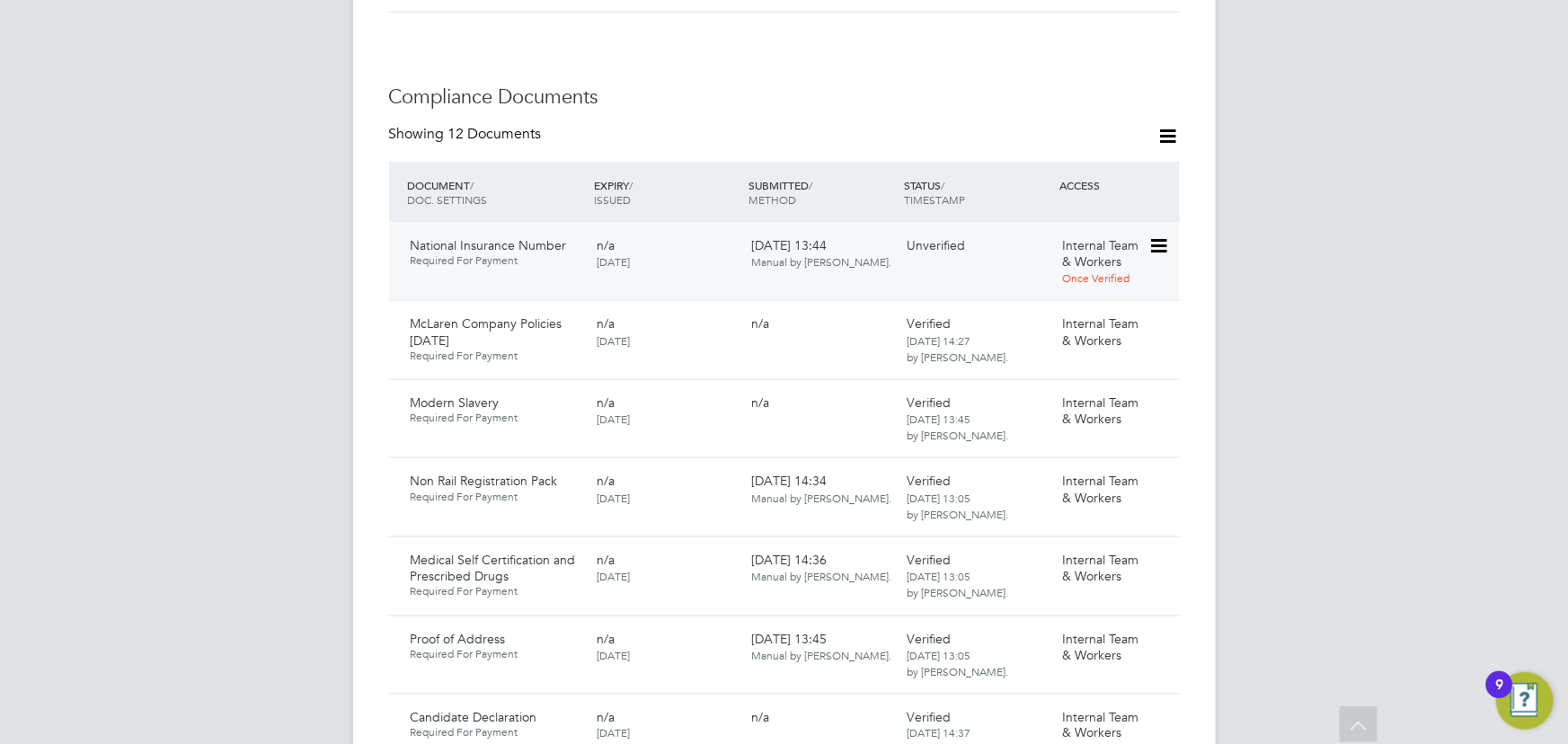
click at [1150, 235] on icon at bounding box center [1158, 246] width 18 height 22
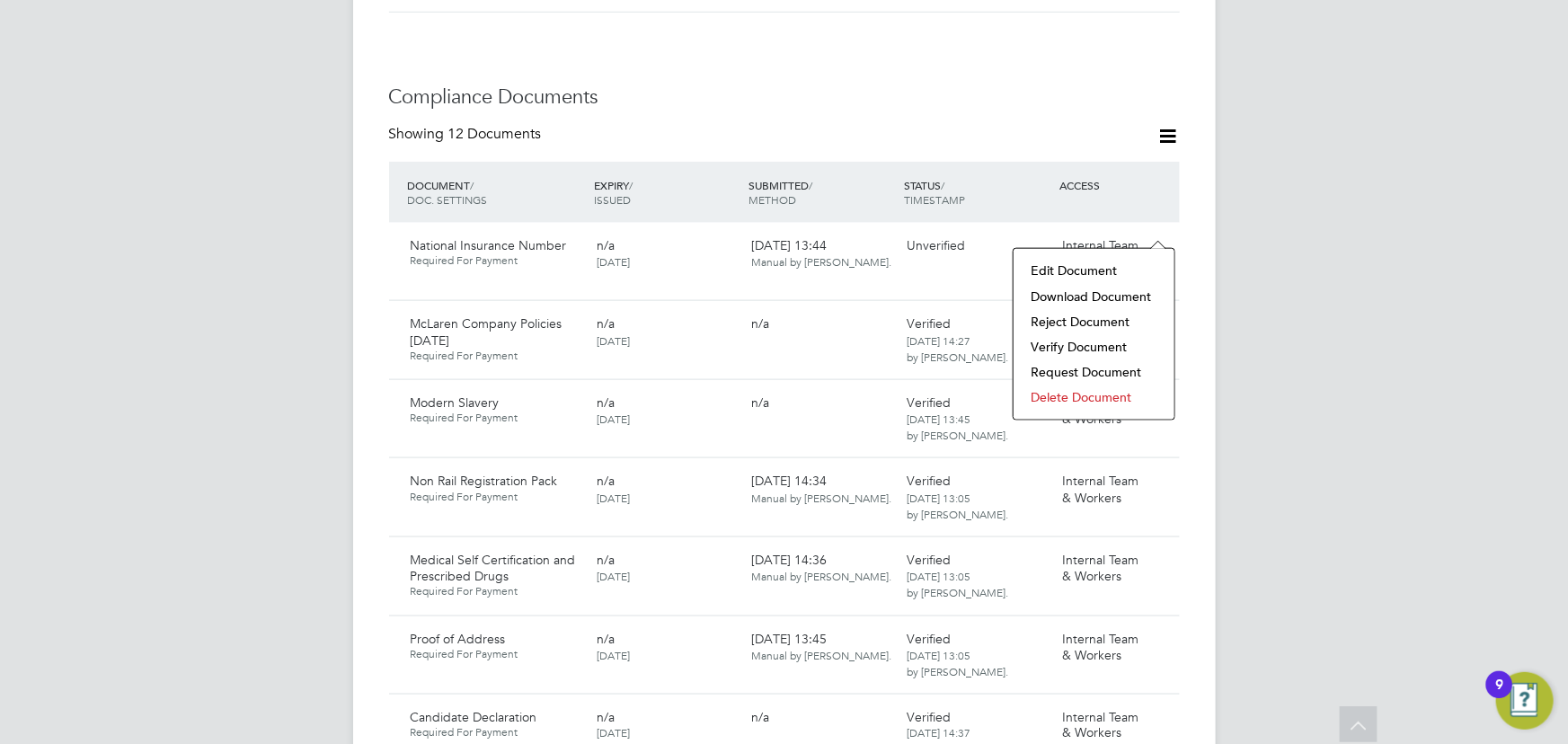
click at [1046, 353] on li "Verify Document" at bounding box center [1094, 346] width 143 height 26
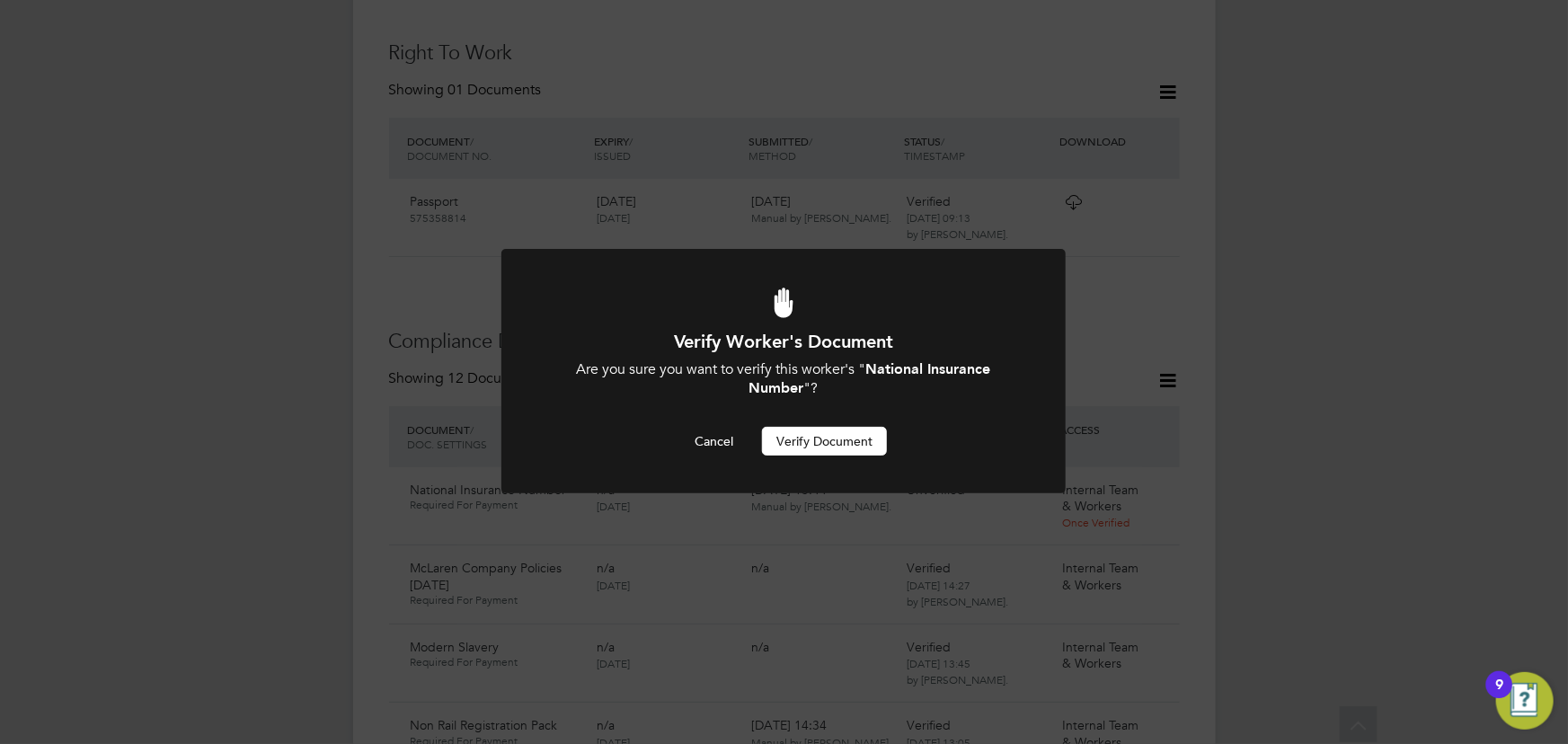
scroll to position [0, 0]
click at [854, 435] on button "Verify Document" at bounding box center [824, 441] width 125 height 29
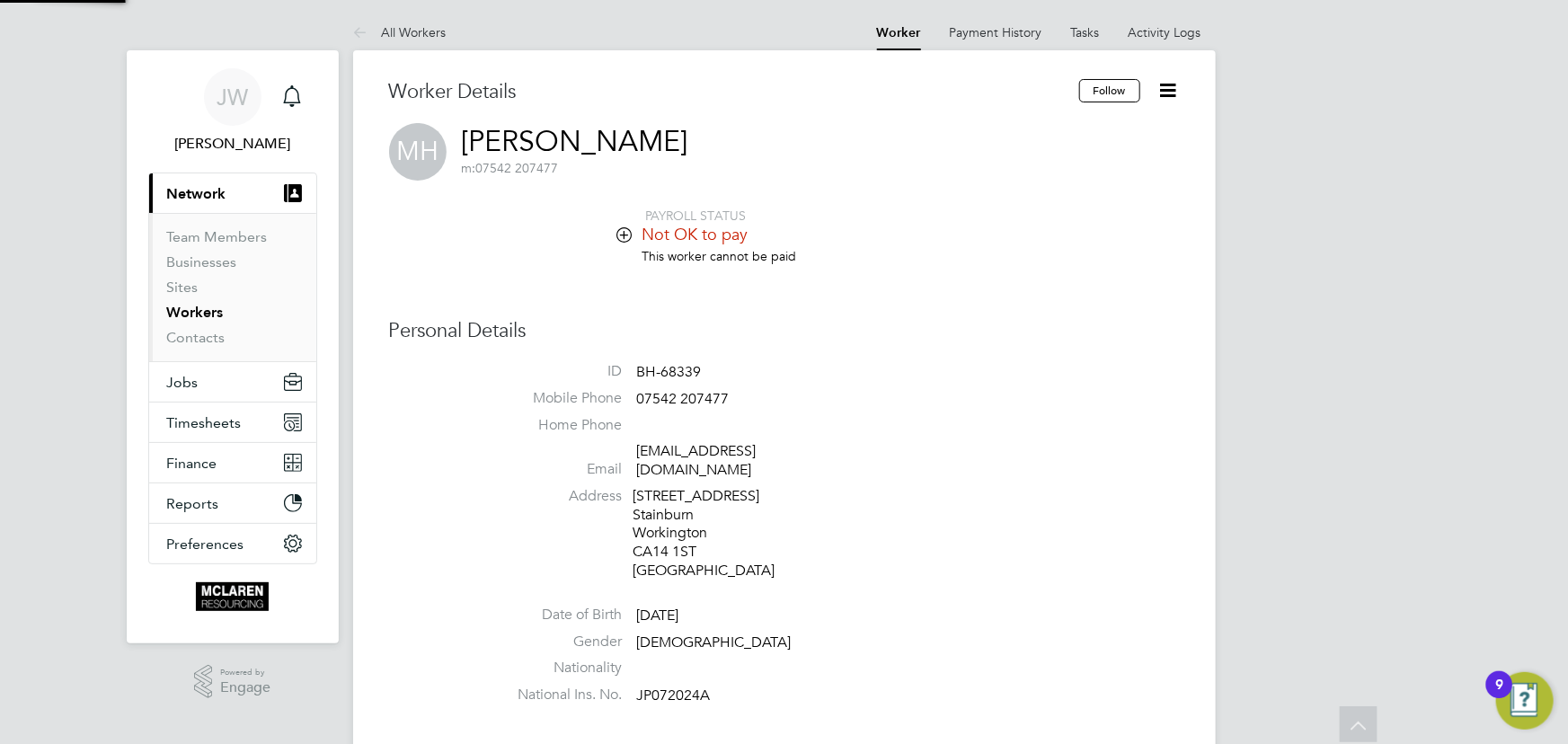
scroll to position [744, 0]
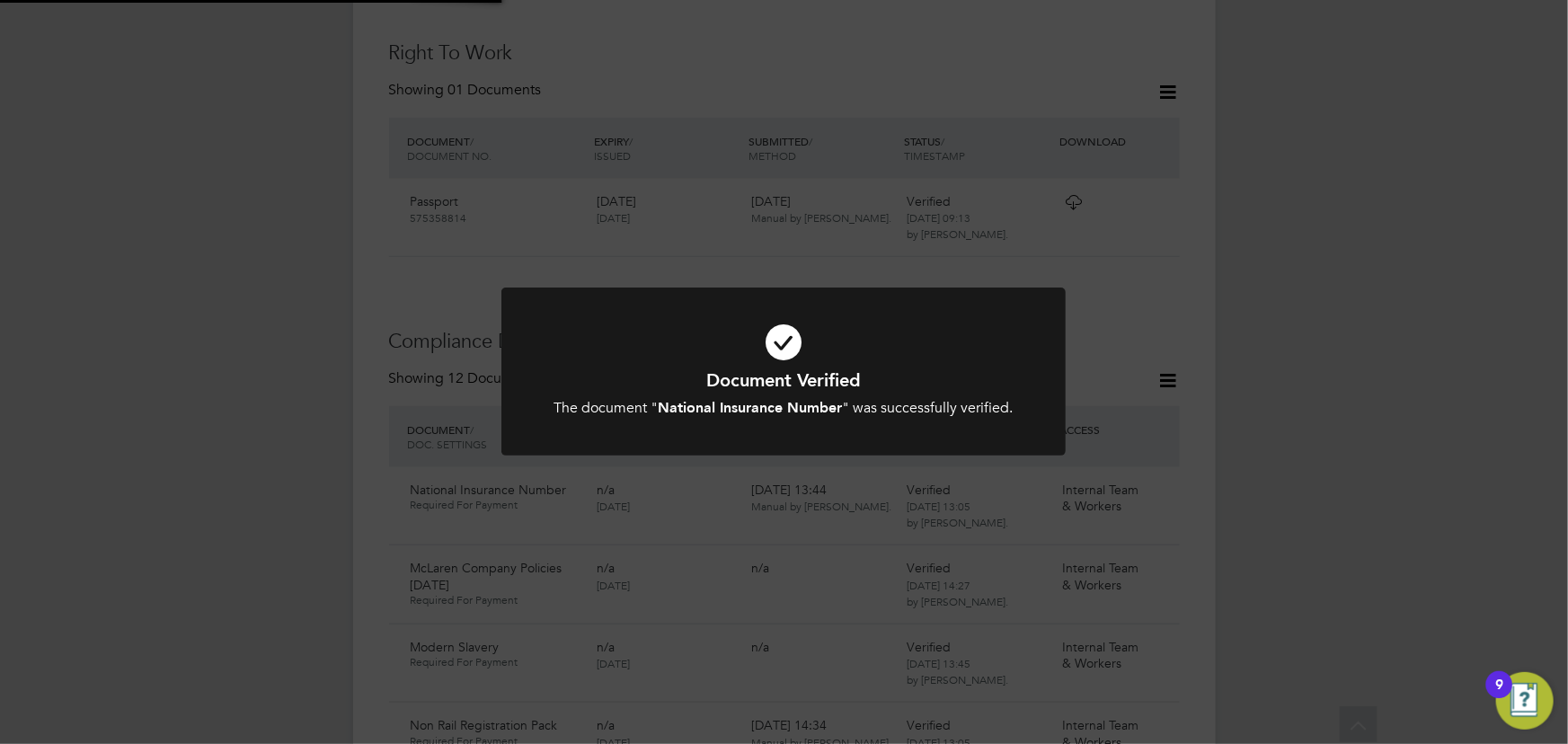
click at [1258, 339] on div "Document Verified The document " National Insurance Number " was successfully v…" at bounding box center [784, 372] width 1568 height 744
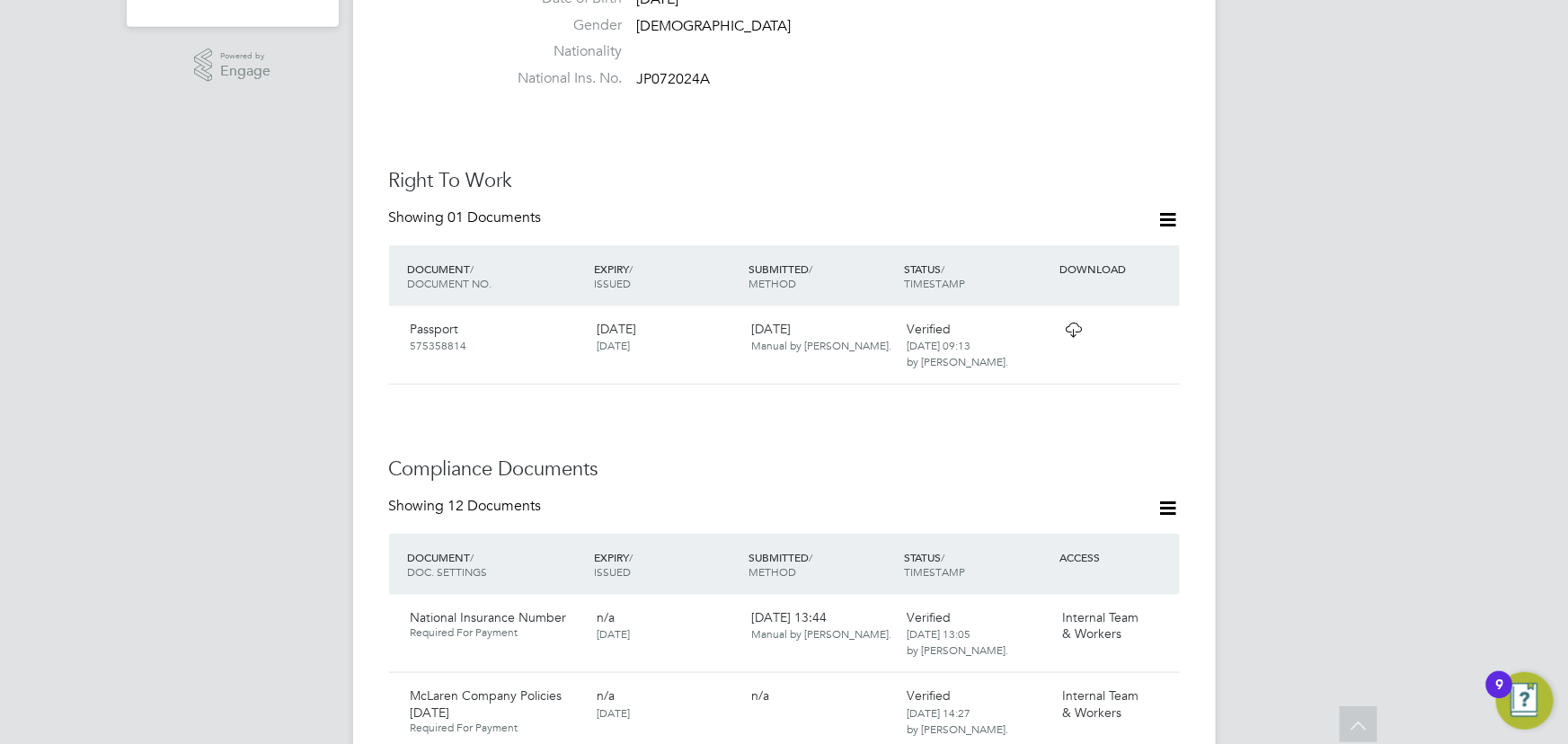
scroll to position [499, 0]
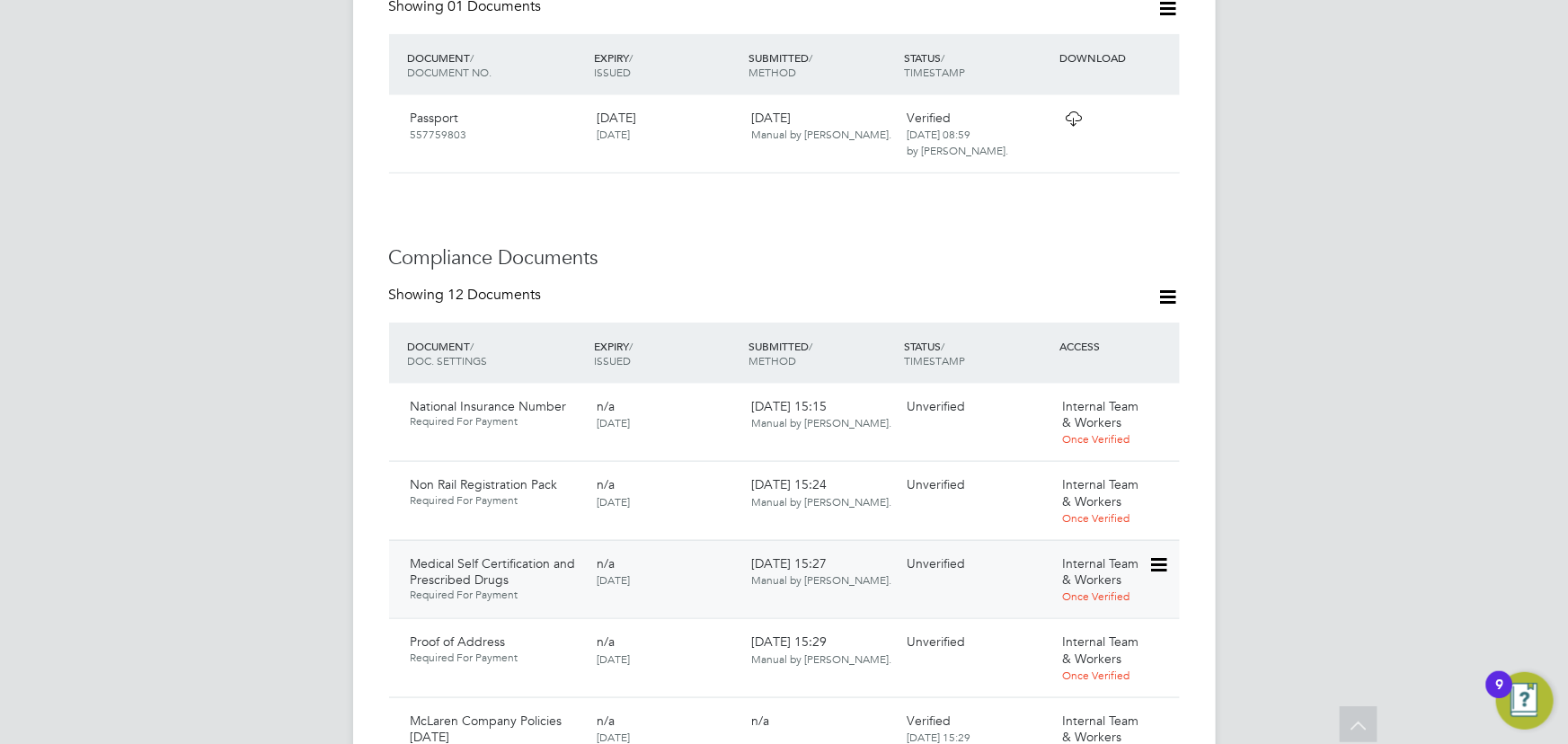
scroll to position [1060, 0]
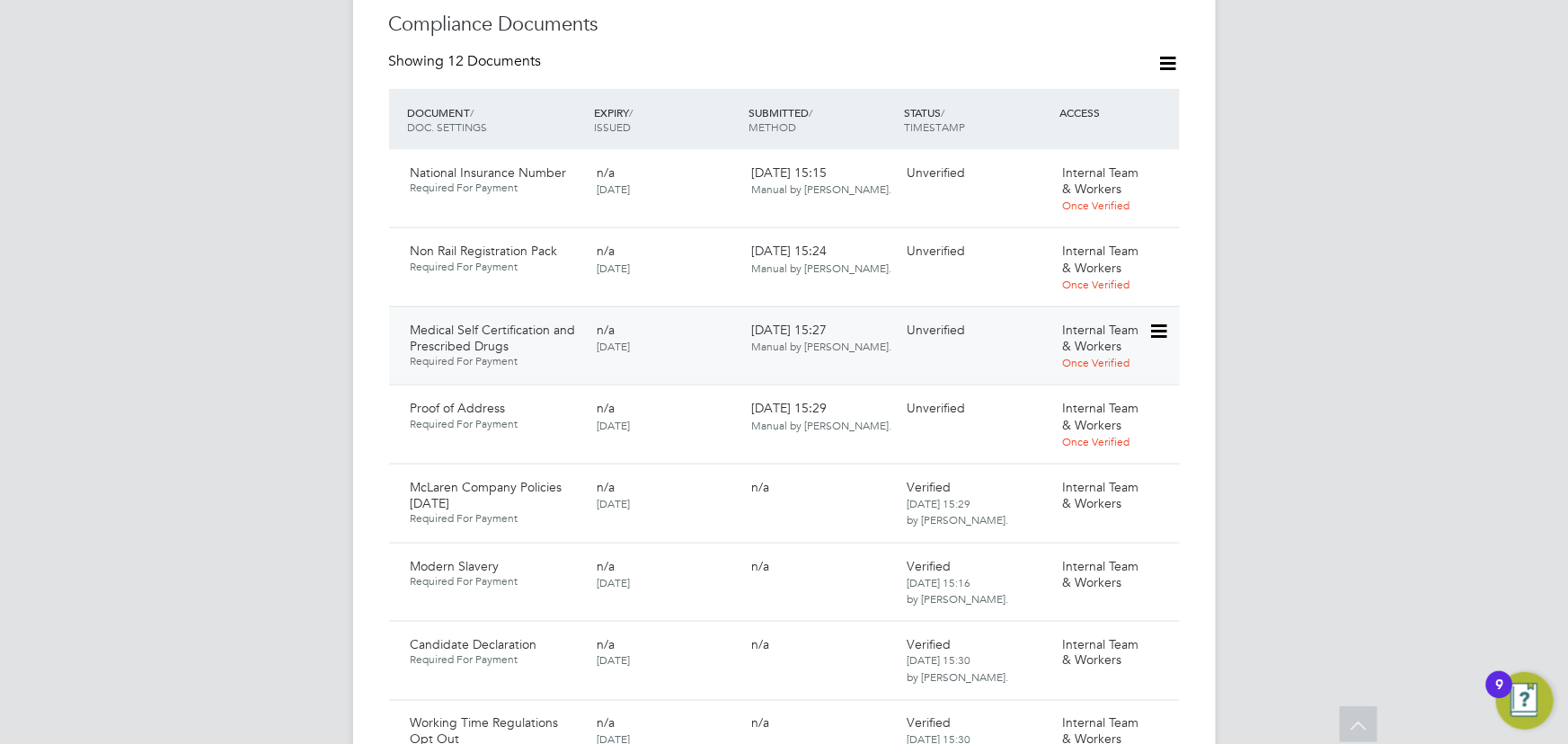
click at [1155, 321] on icon at bounding box center [1158, 332] width 18 height 22
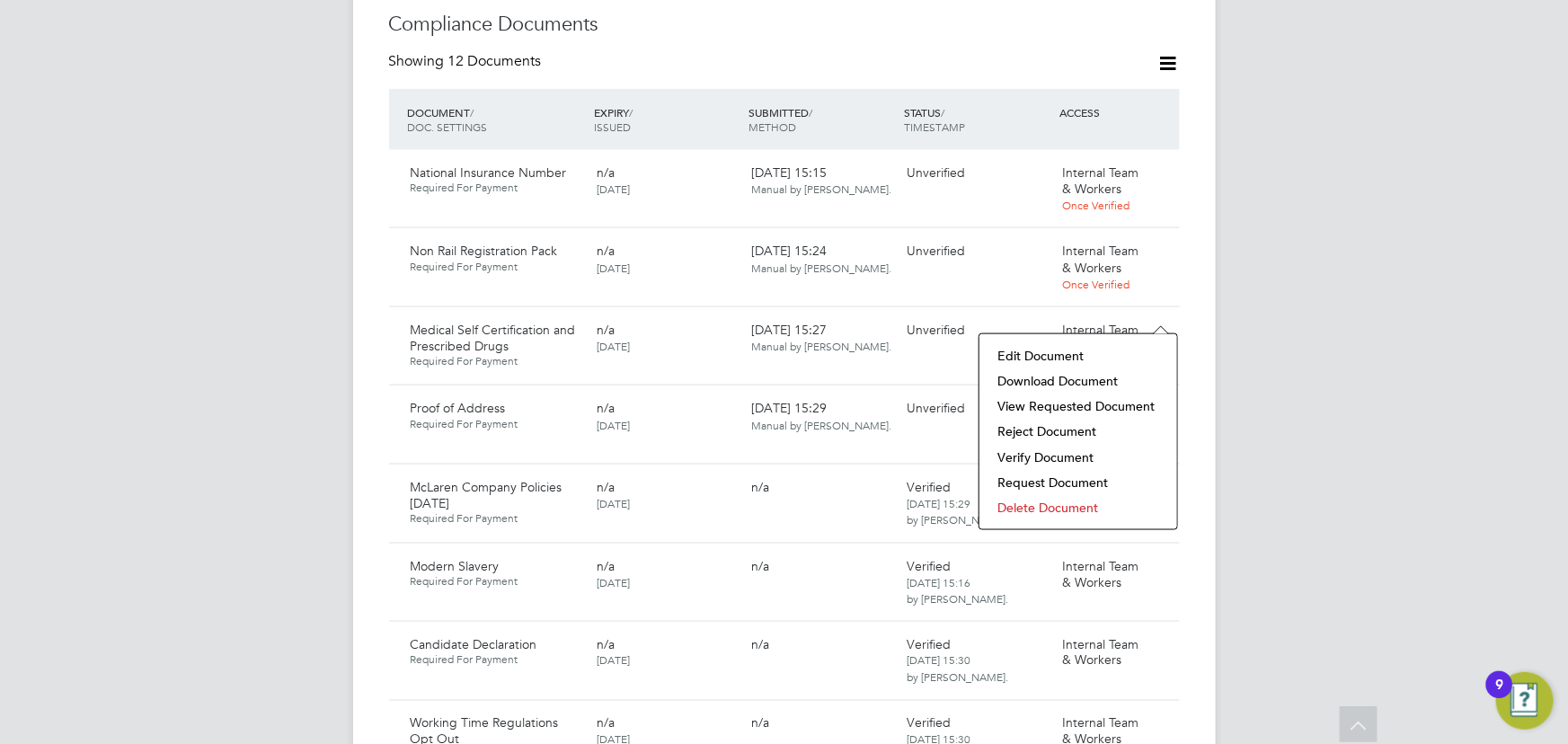
click at [1060, 386] on li "Download Document" at bounding box center [1077, 381] width 180 height 26
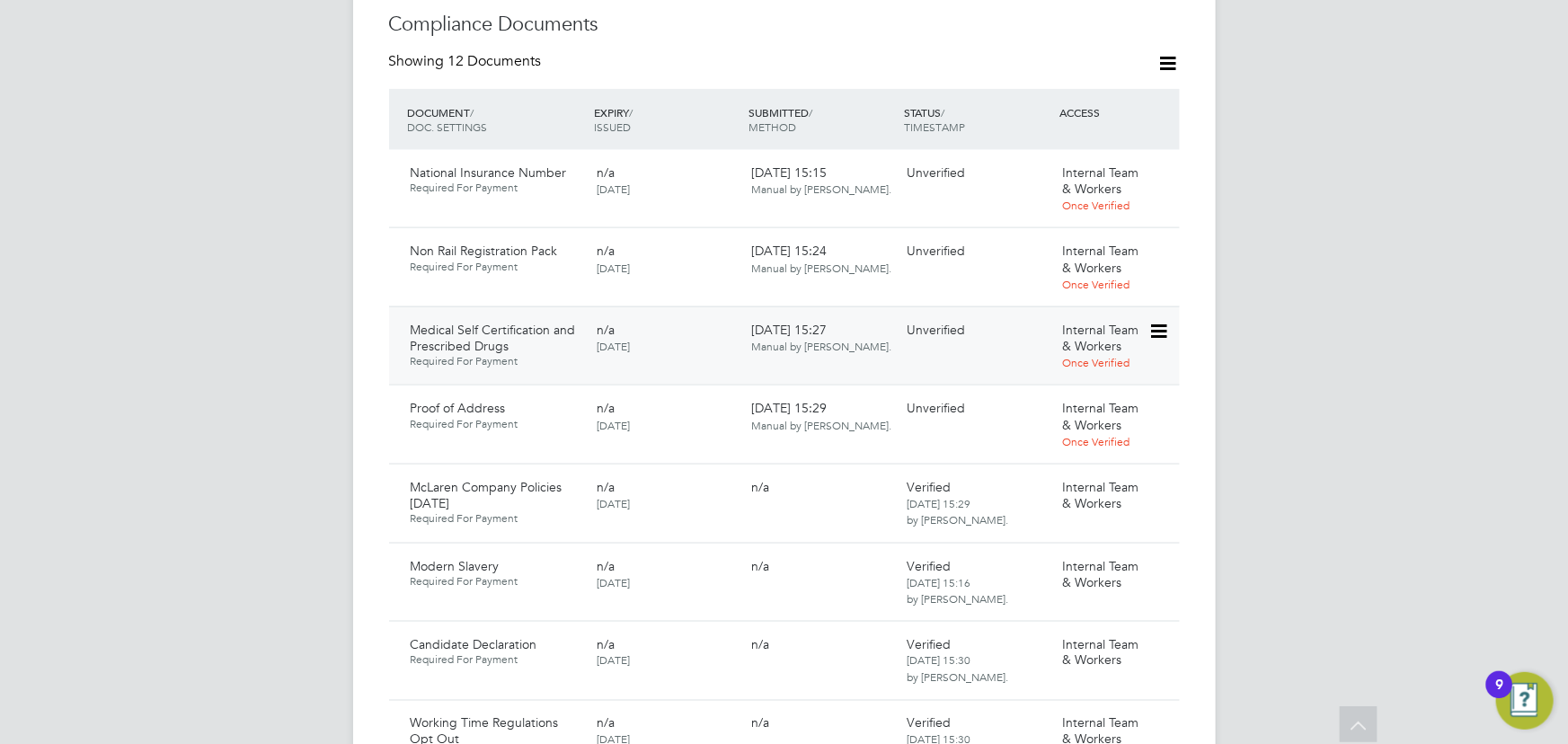
click at [1160, 321] on icon at bounding box center [1158, 332] width 18 height 22
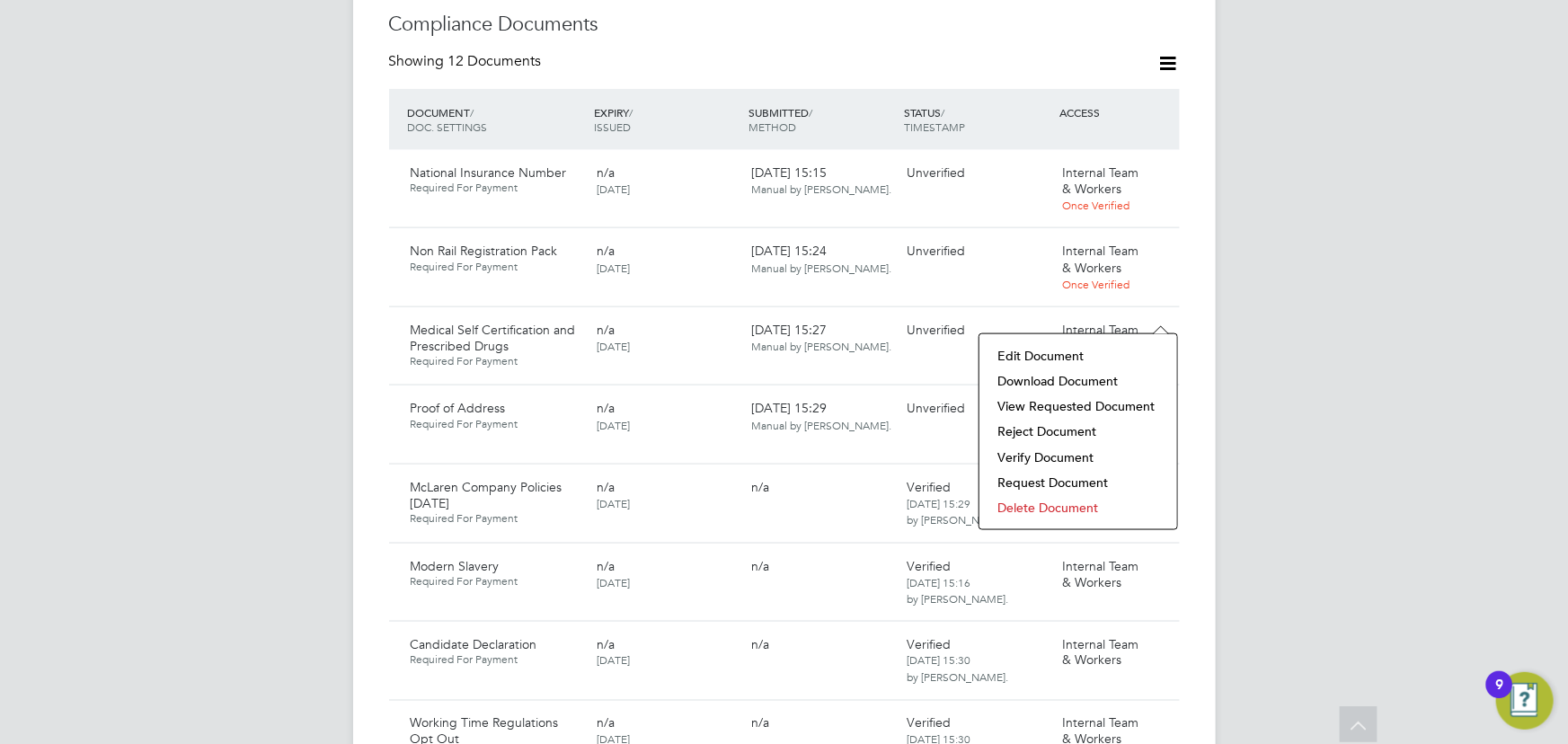
click at [1060, 449] on li "Verify Document" at bounding box center [1077, 458] width 180 height 26
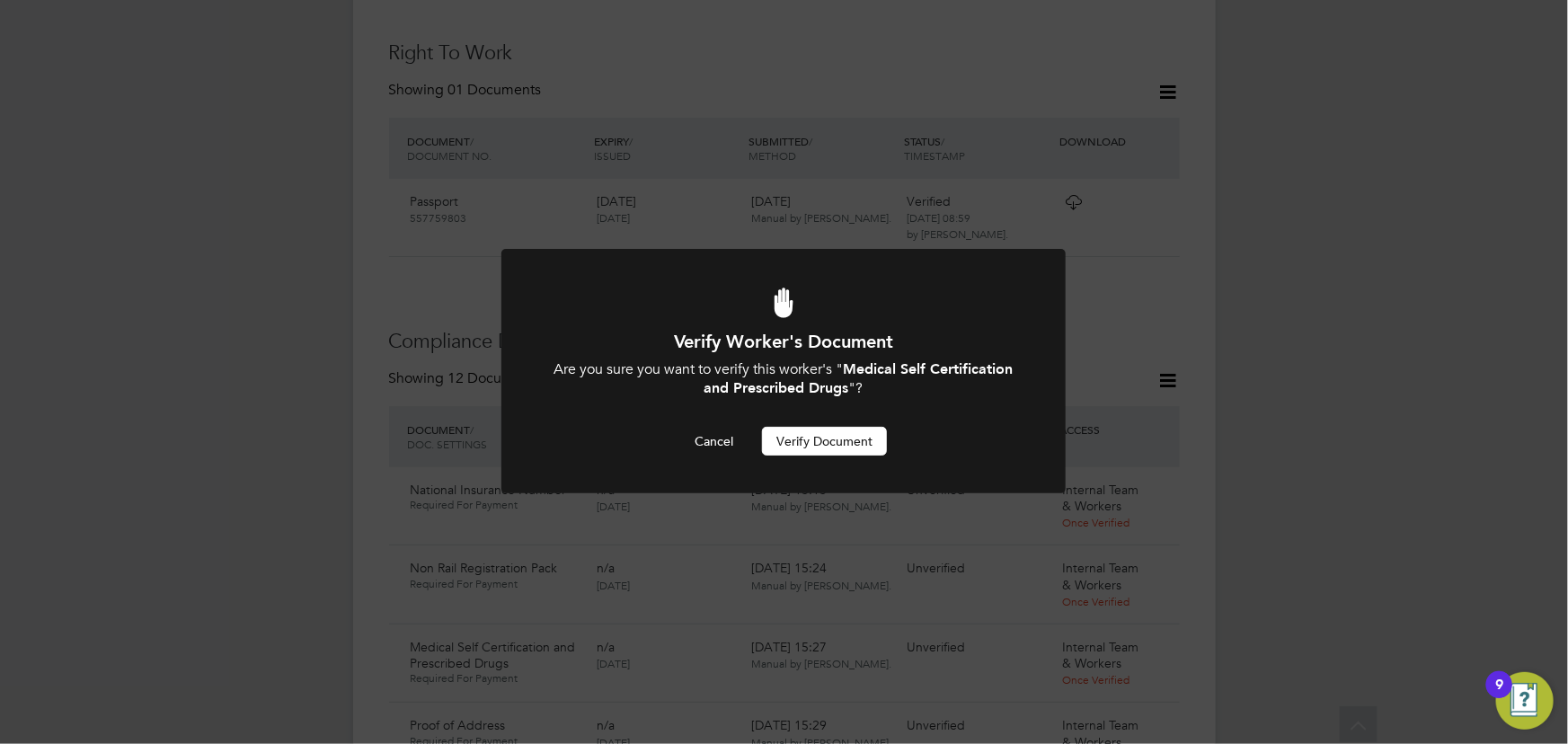
click at [826, 437] on button "Verify Document" at bounding box center [824, 441] width 125 height 29
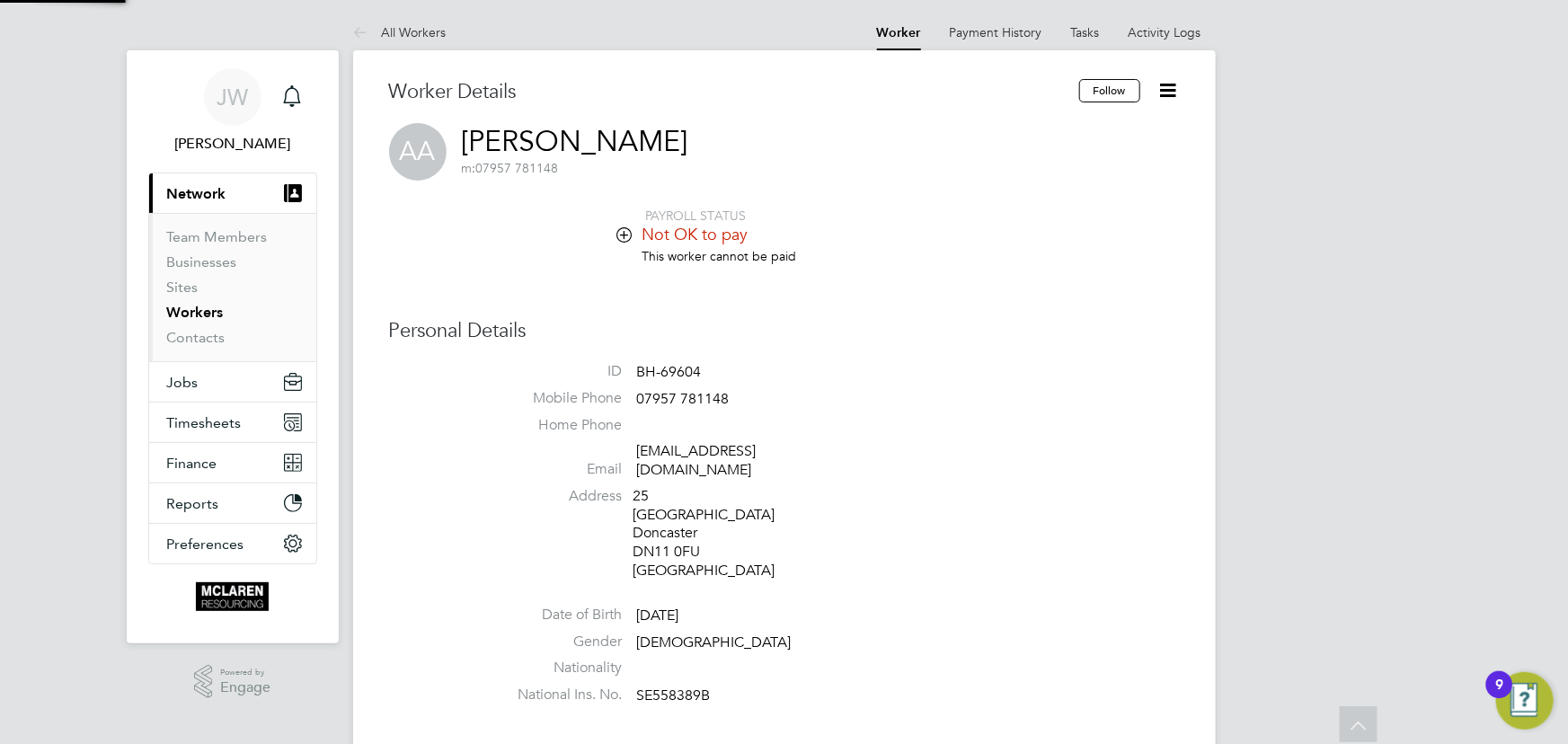
scroll to position [744, 0]
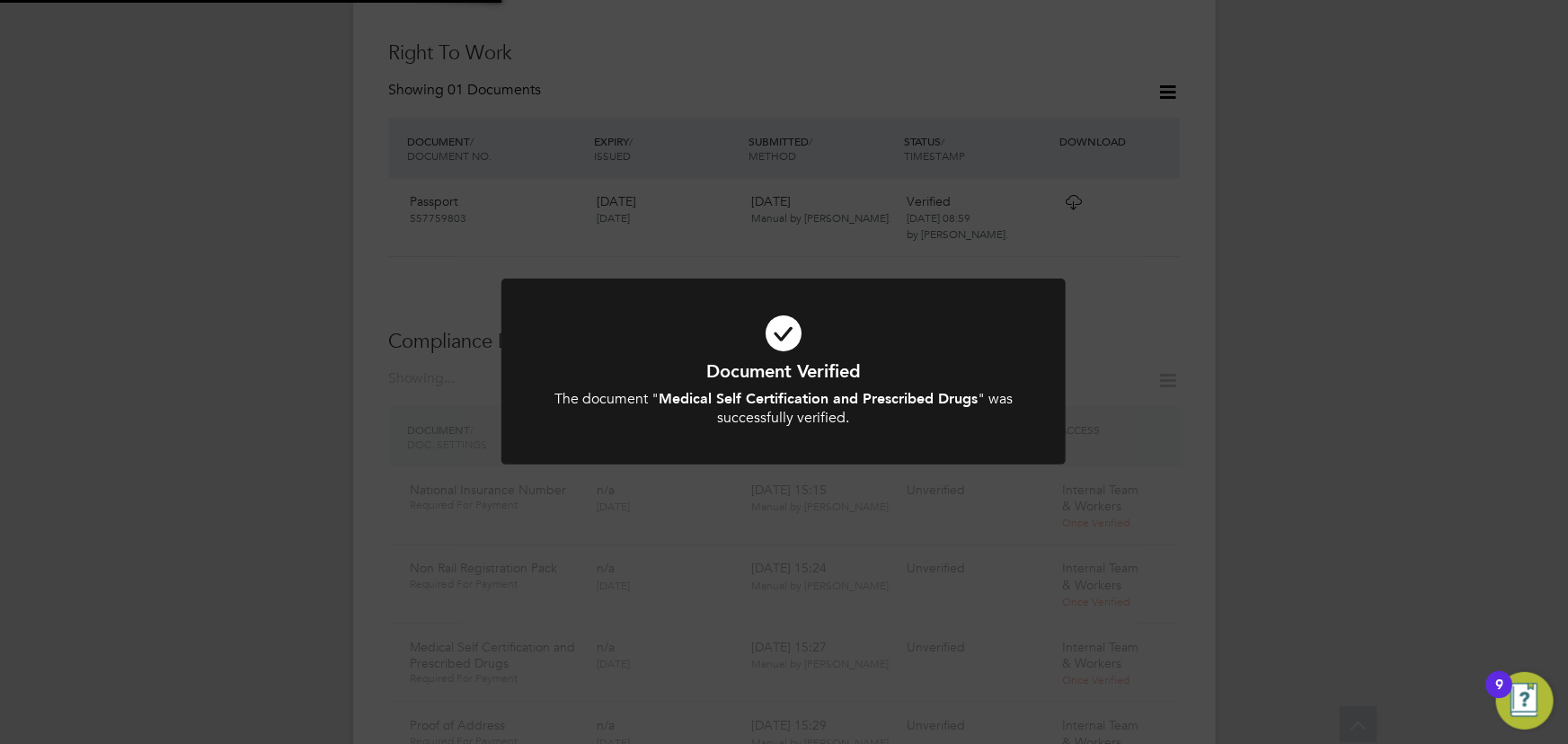
click at [1315, 344] on div "Document Verified The document " Medical Self Certification and Prescribed Drug…" at bounding box center [784, 372] width 1568 height 744
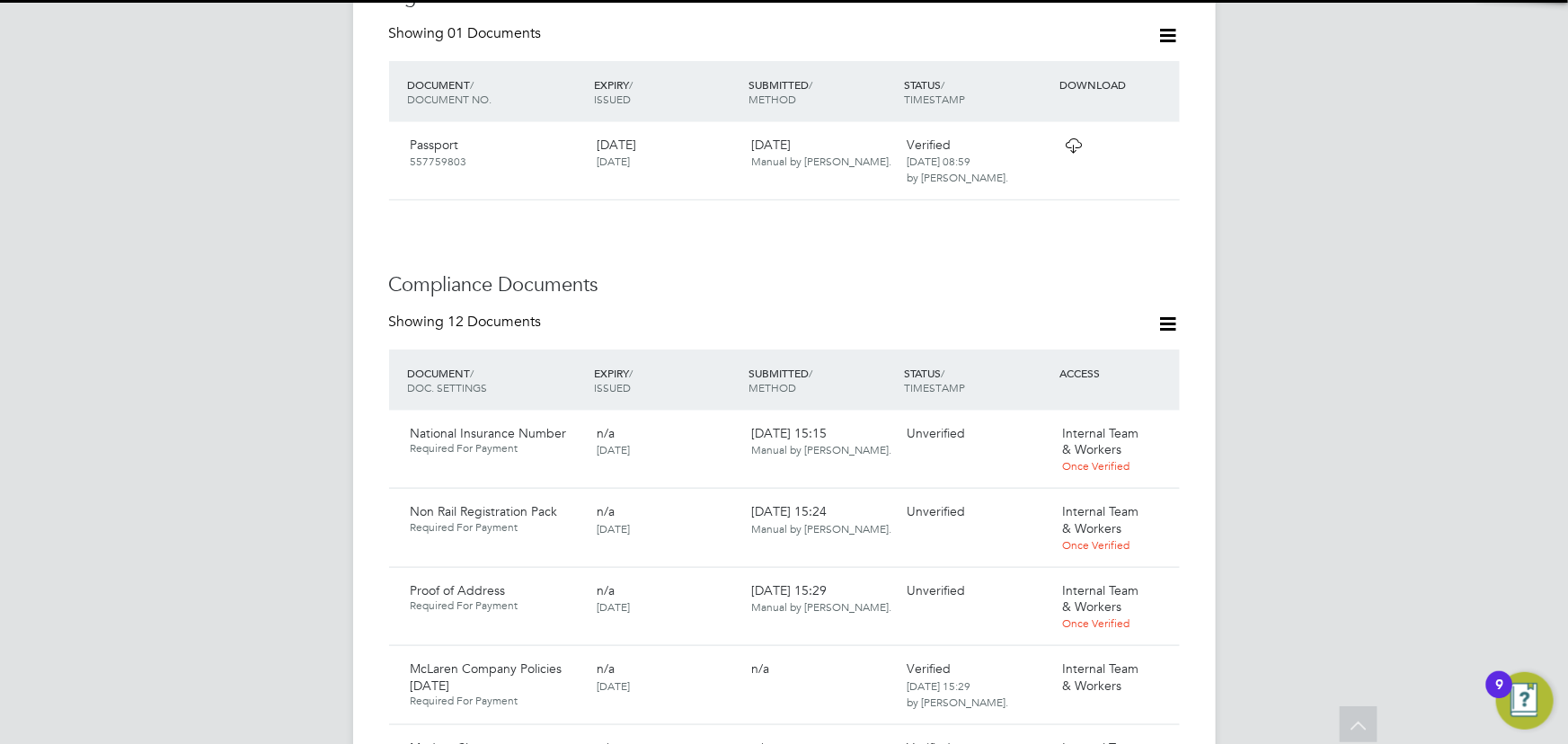
scroll to position [1070, 0]
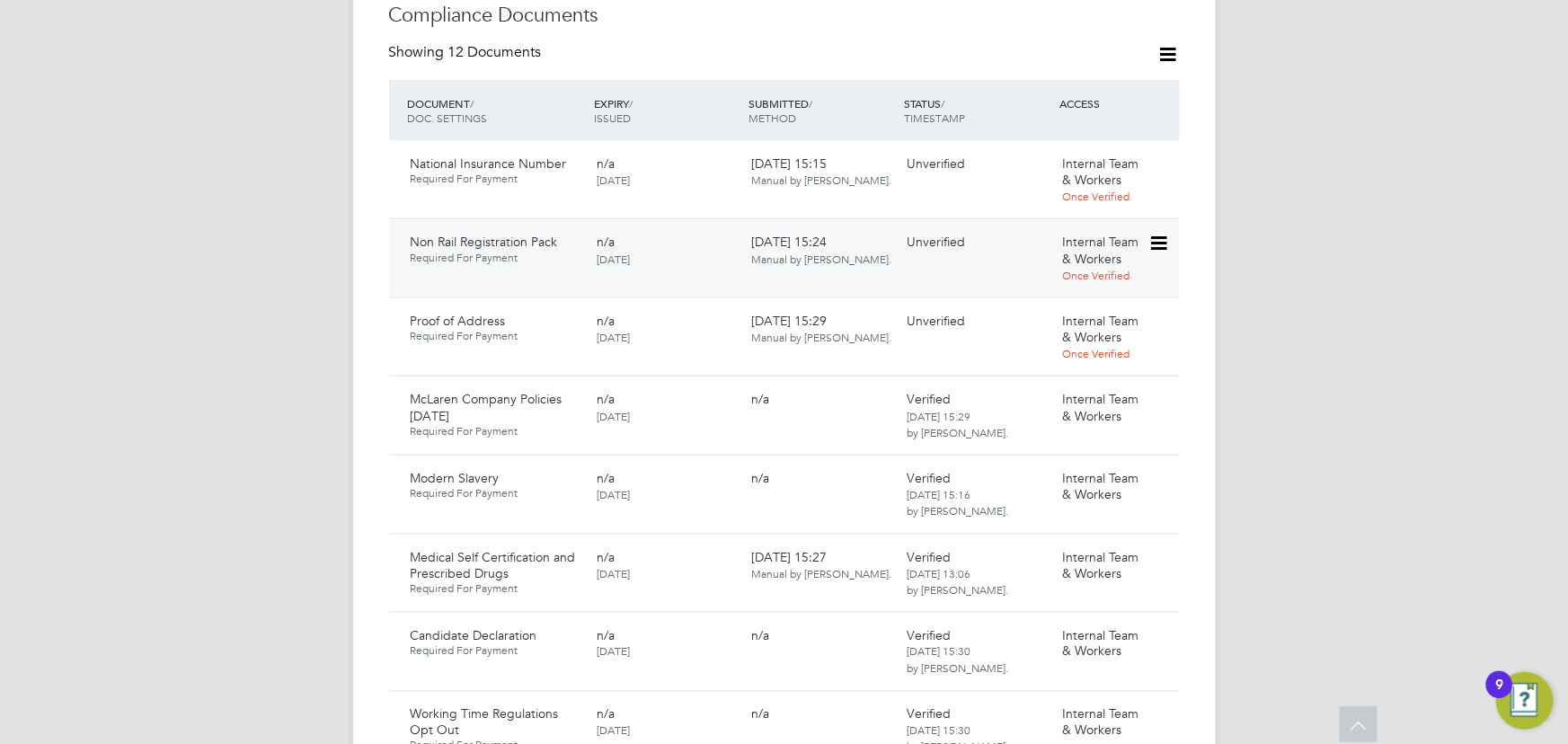
click at [1161, 232] on icon at bounding box center [1158, 243] width 18 height 22
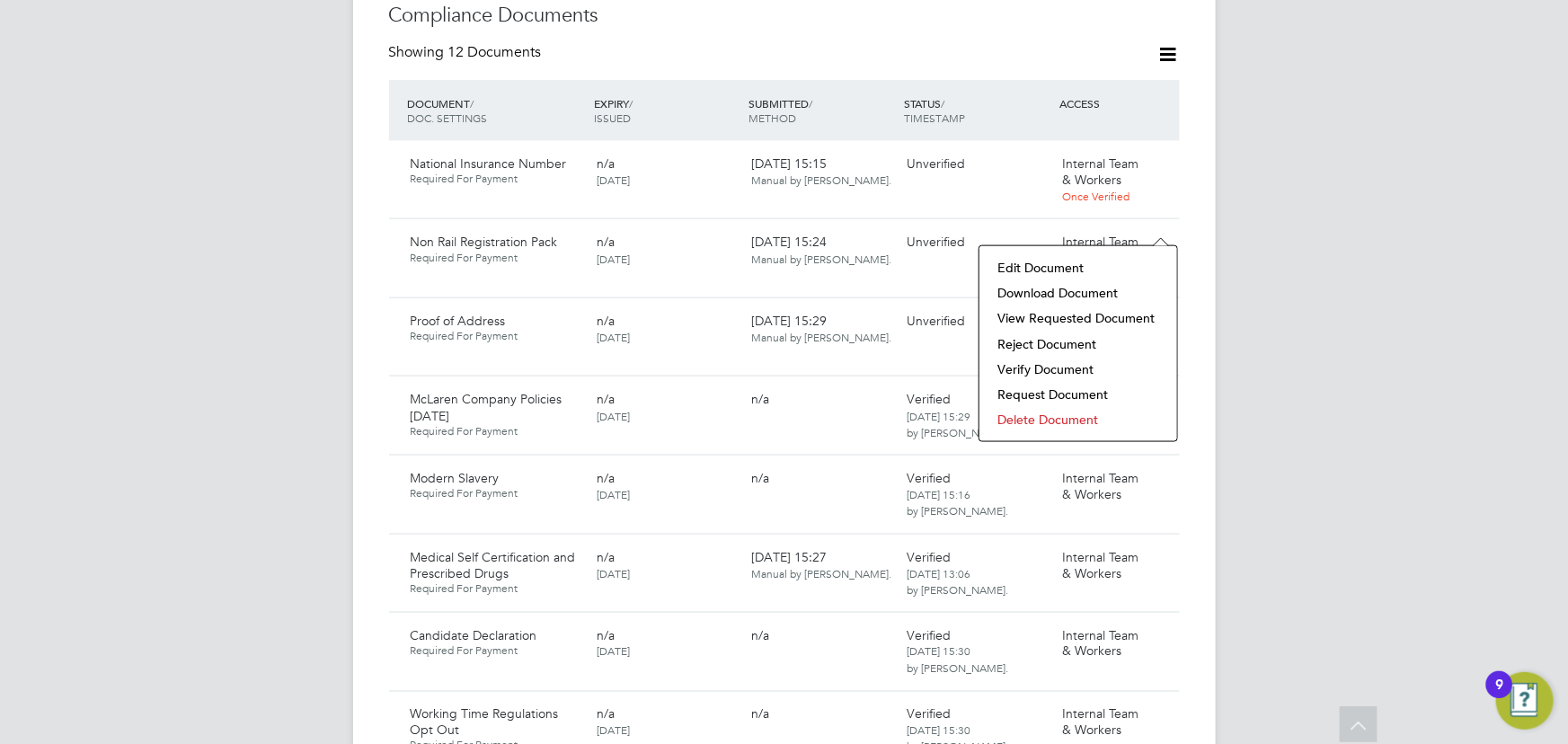
click at [1078, 289] on li "Download Document" at bounding box center [1077, 293] width 180 height 26
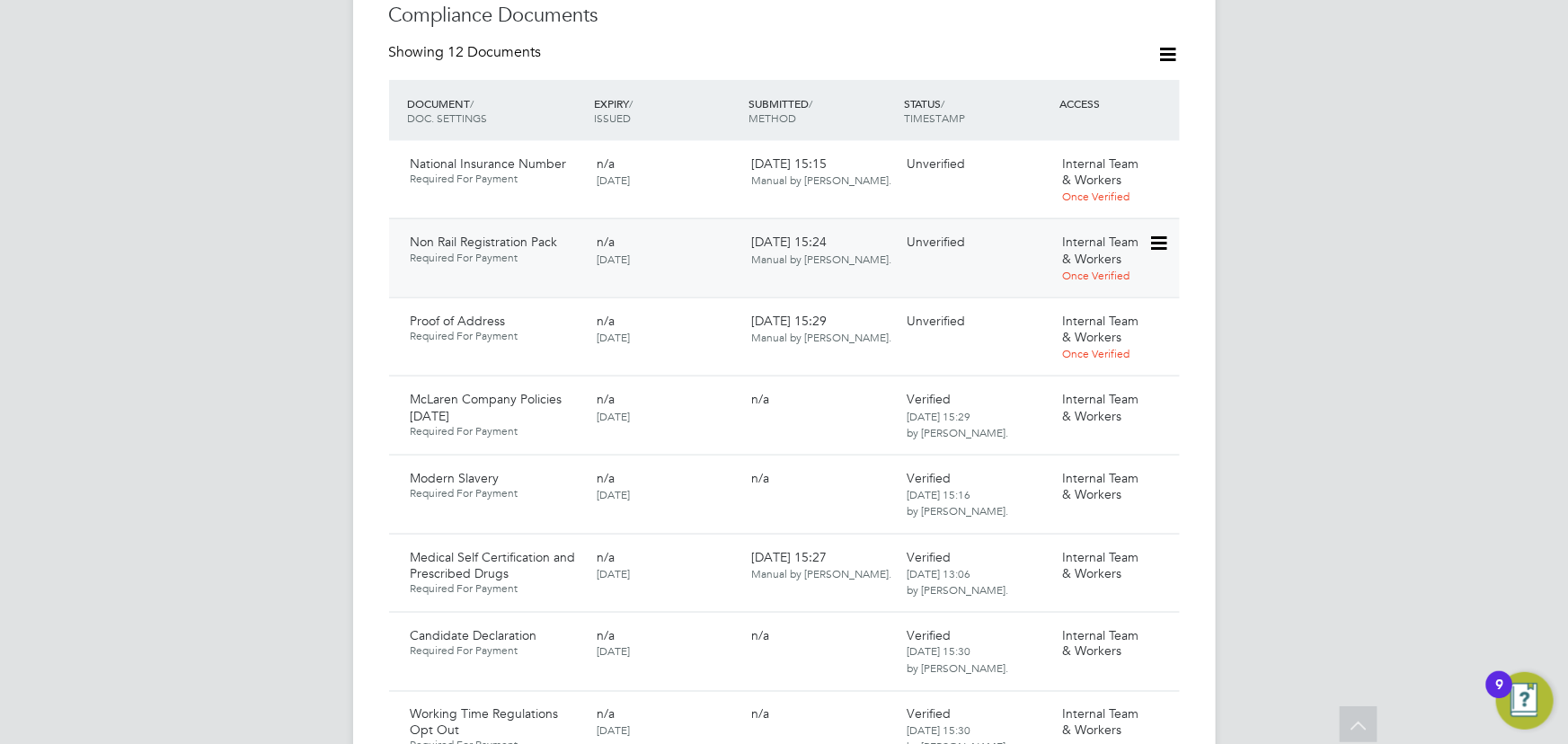
click at [1158, 232] on icon at bounding box center [1158, 243] width 18 height 22
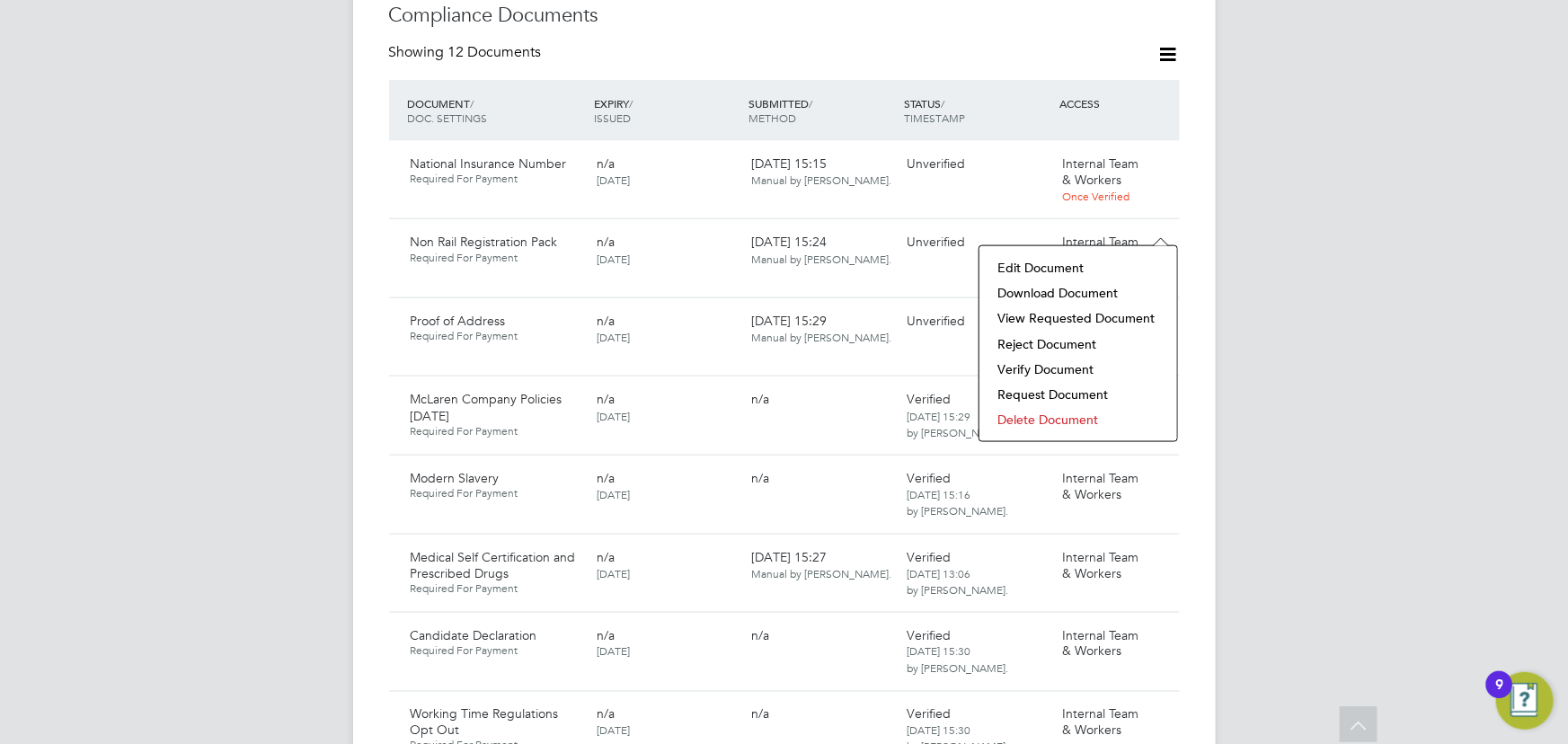
click at [1035, 367] on li "Verify Document" at bounding box center [1077, 369] width 180 height 26
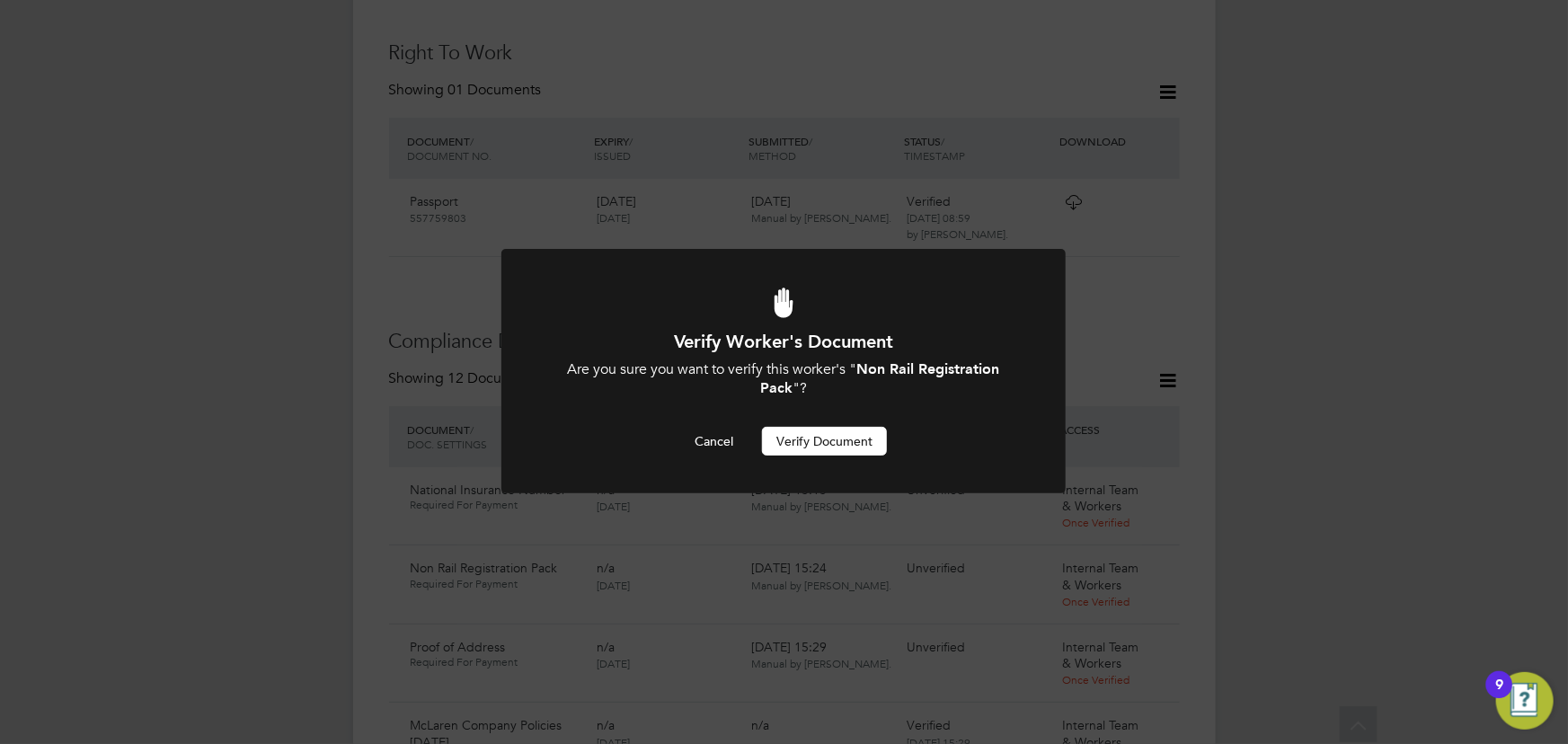
scroll to position [0, 0]
click at [881, 443] on button "Verify Document" at bounding box center [824, 441] width 125 height 29
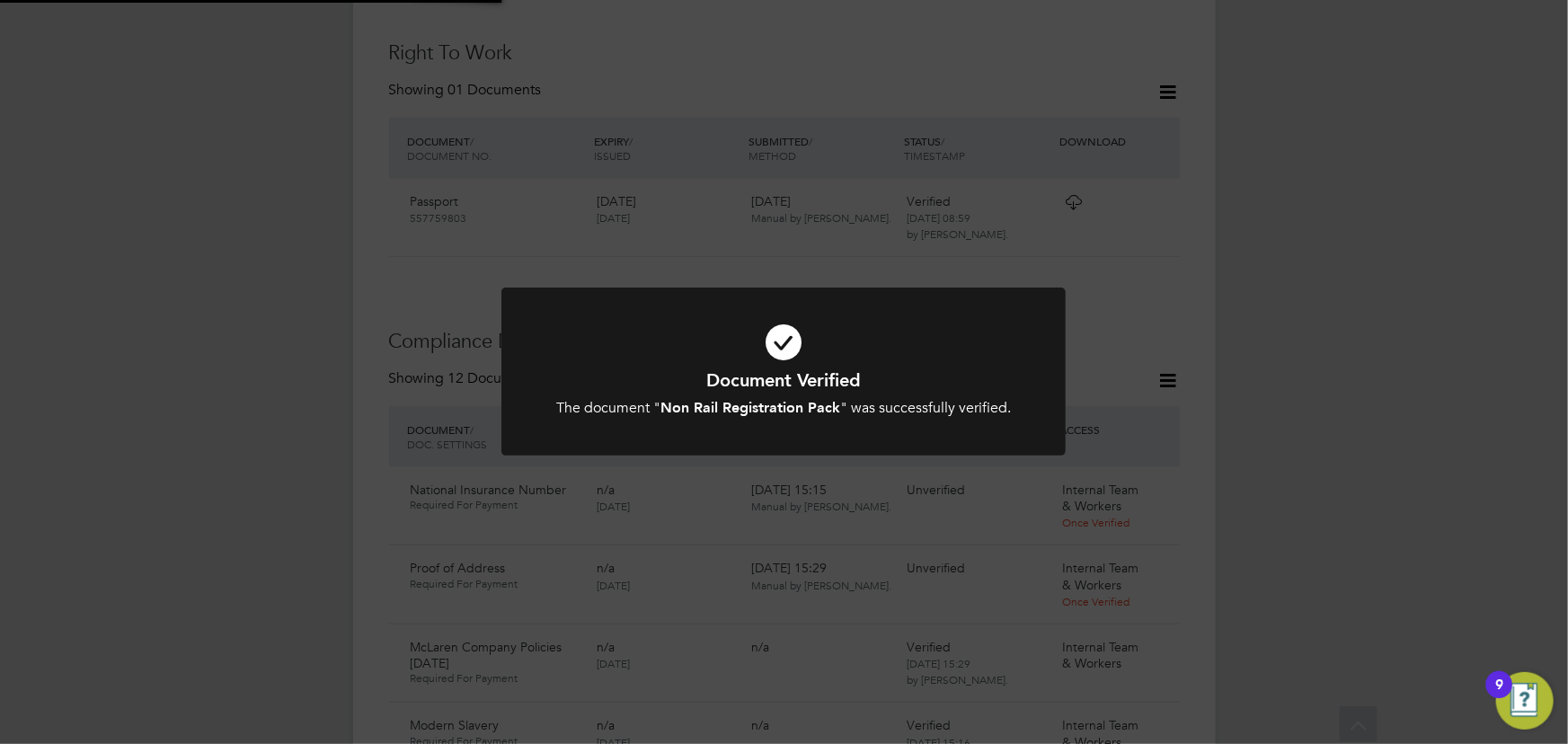
click at [1318, 332] on div "Document Verified The document " Non Rail Registration Pack " was successfully …" at bounding box center [784, 372] width 1568 height 744
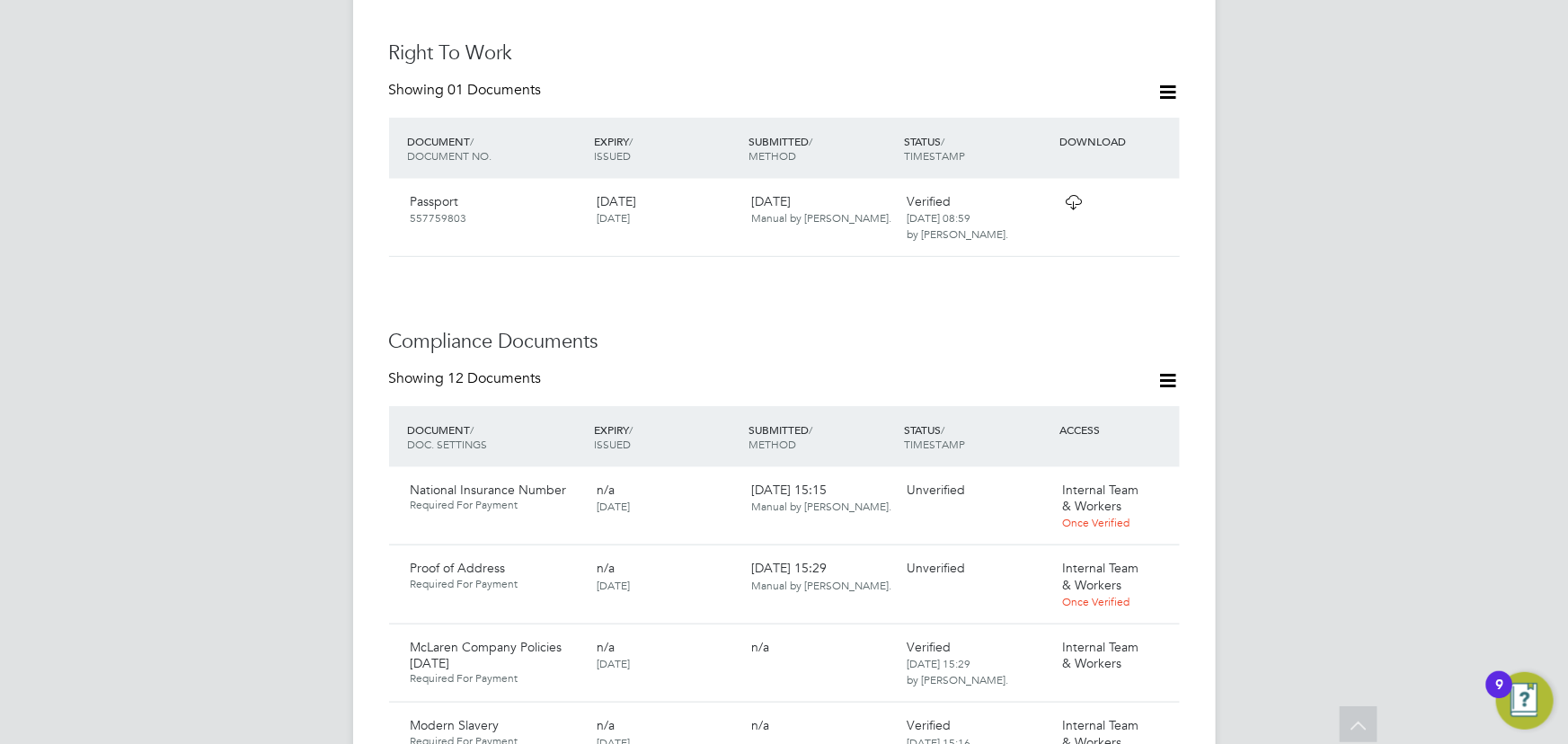
scroll to position [907, 0]
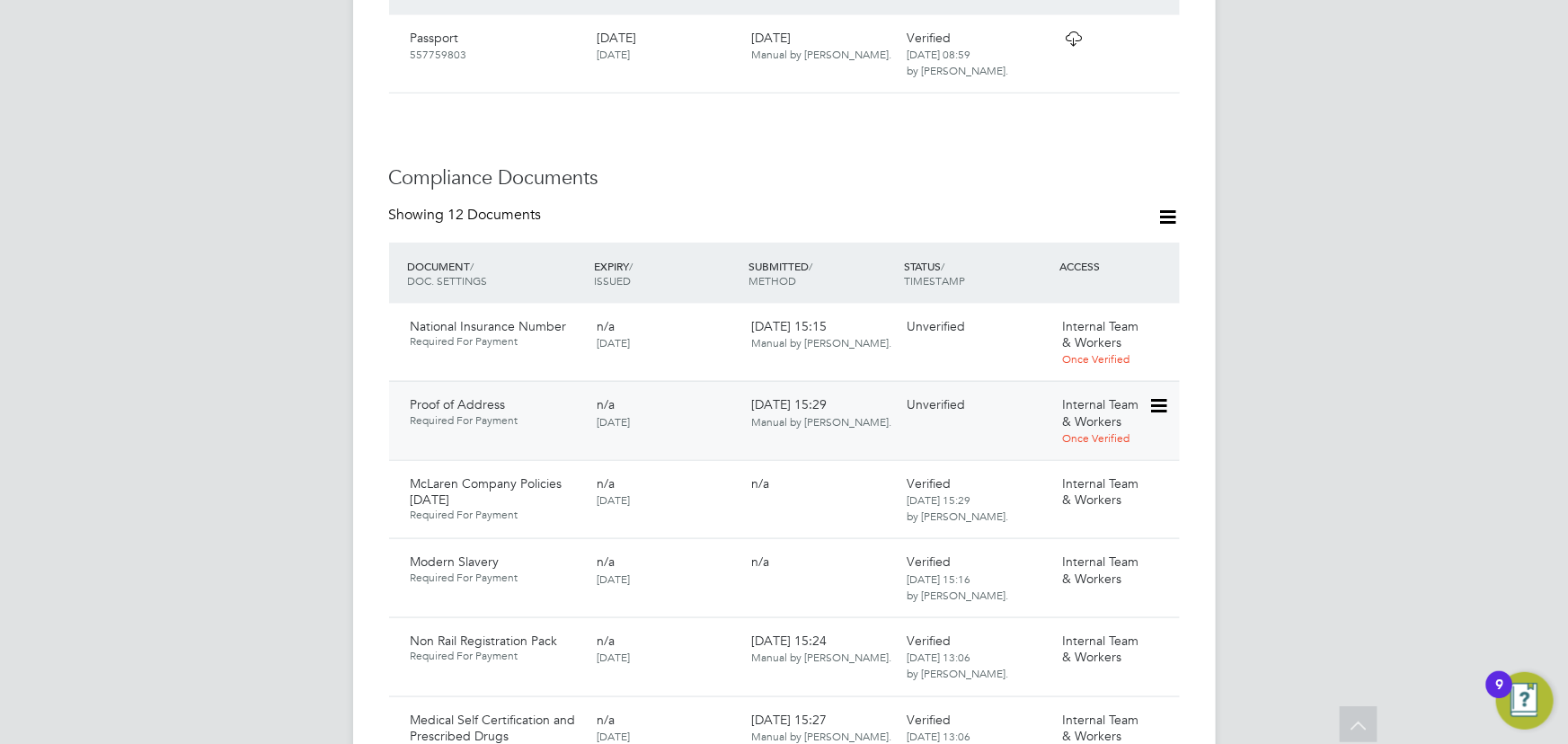
click at [1159, 395] on icon at bounding box center [1158, 406] width 18 height 22
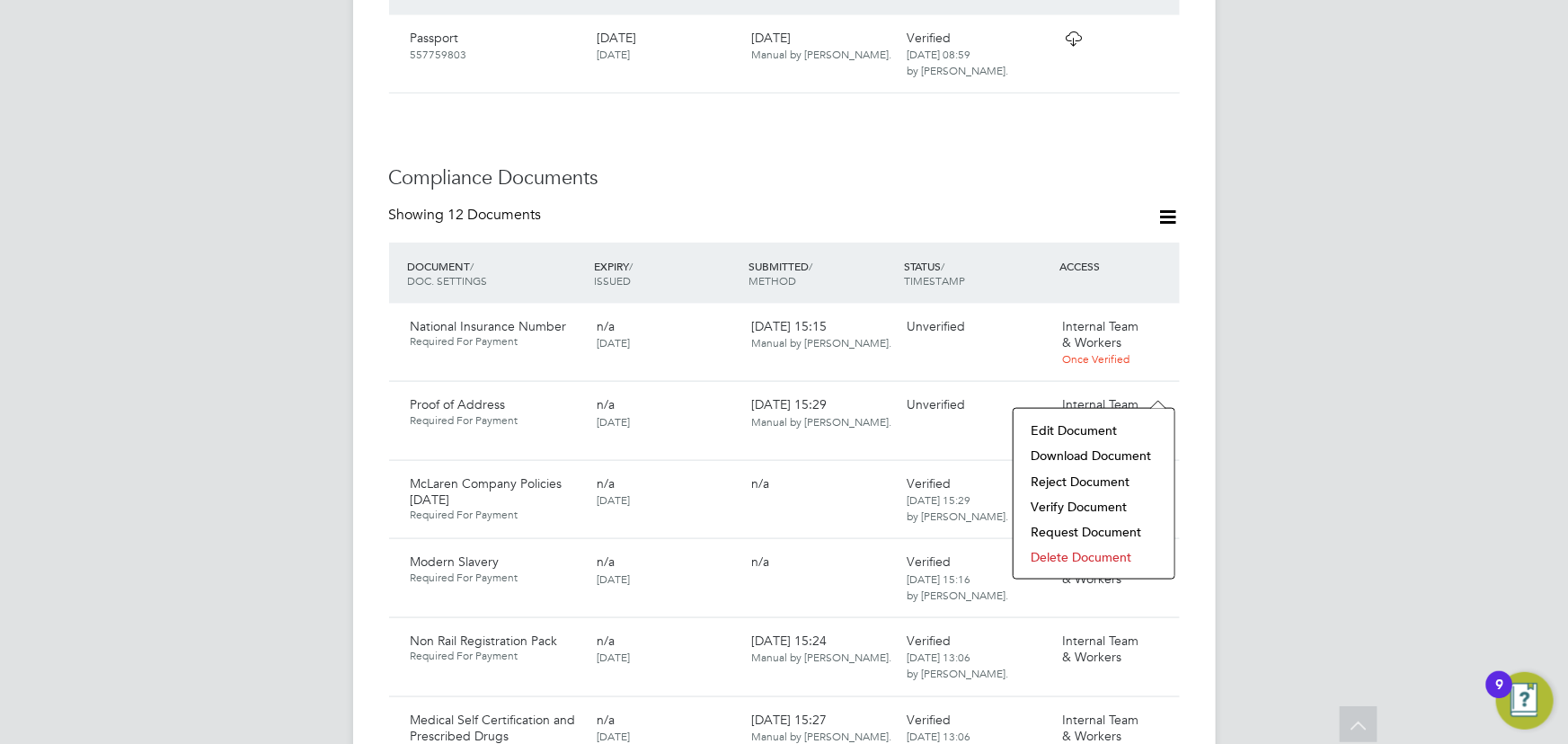
click at [1092, 460] on li "Download Document" at bounding box center [1094, 456] width 143 height 26
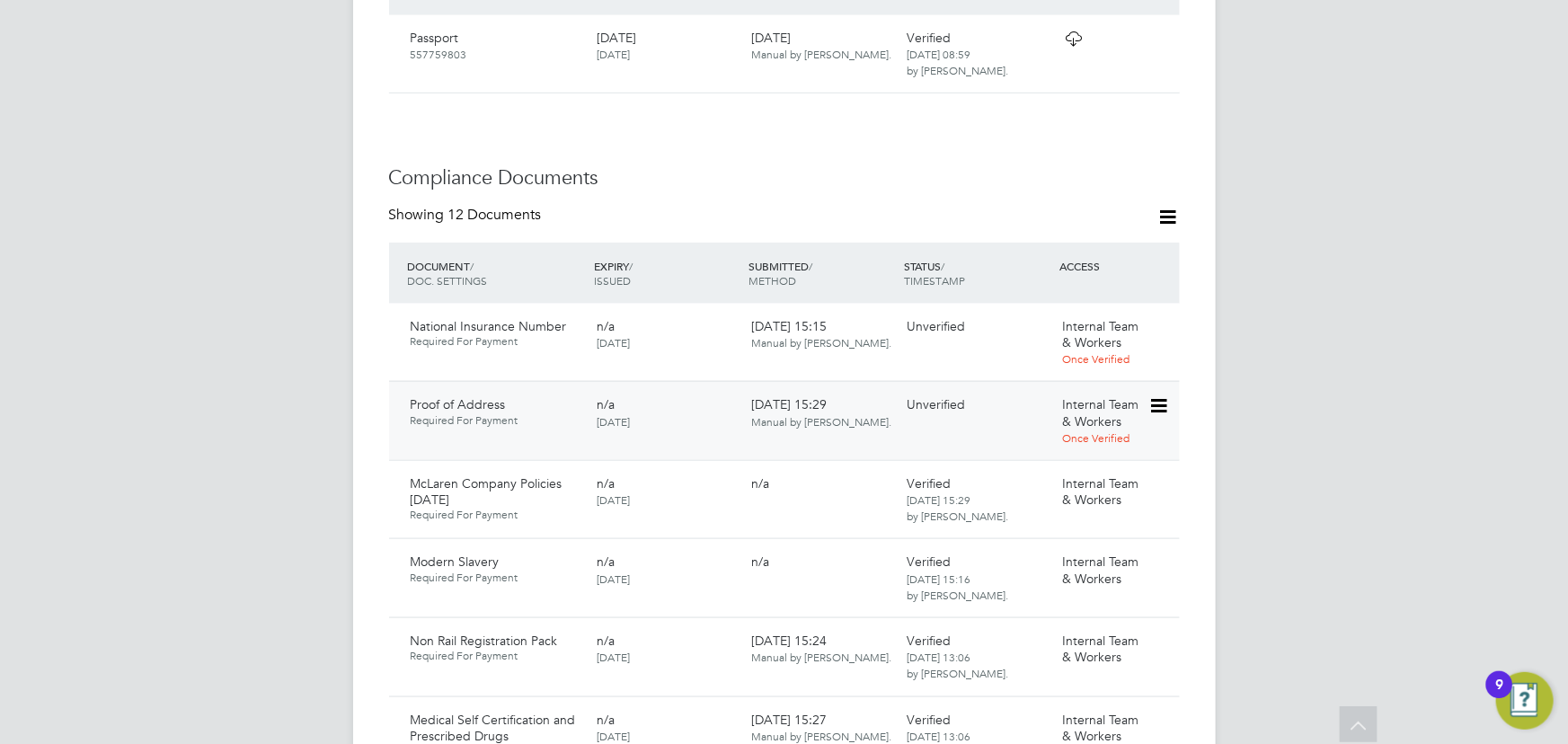
click at [1167, 395] on icon at bounding box center [1158, 406] width 18 height 22
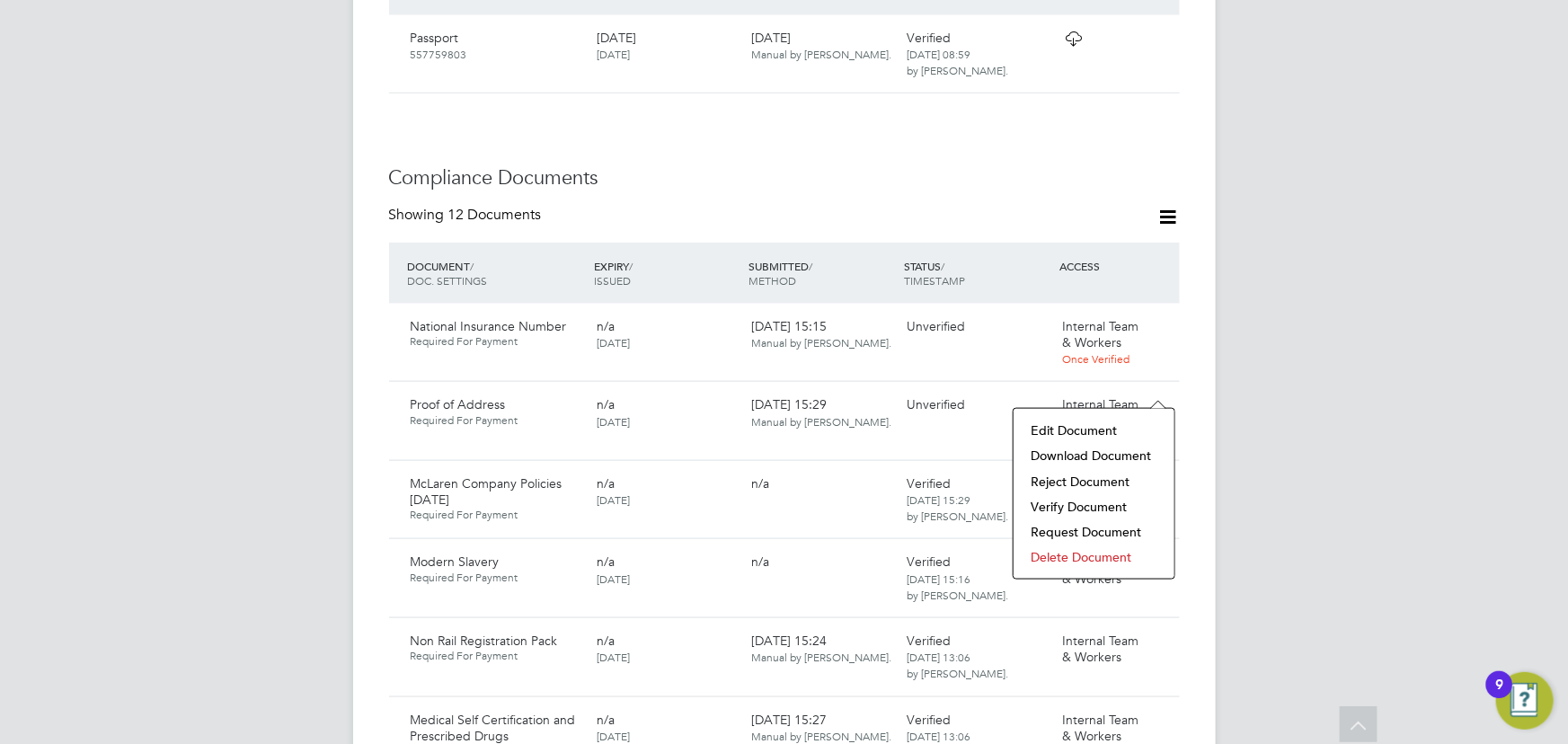
click at [1061, 509] on li "Verify Document" at bounding box center [1094, 507] width 143 height 26
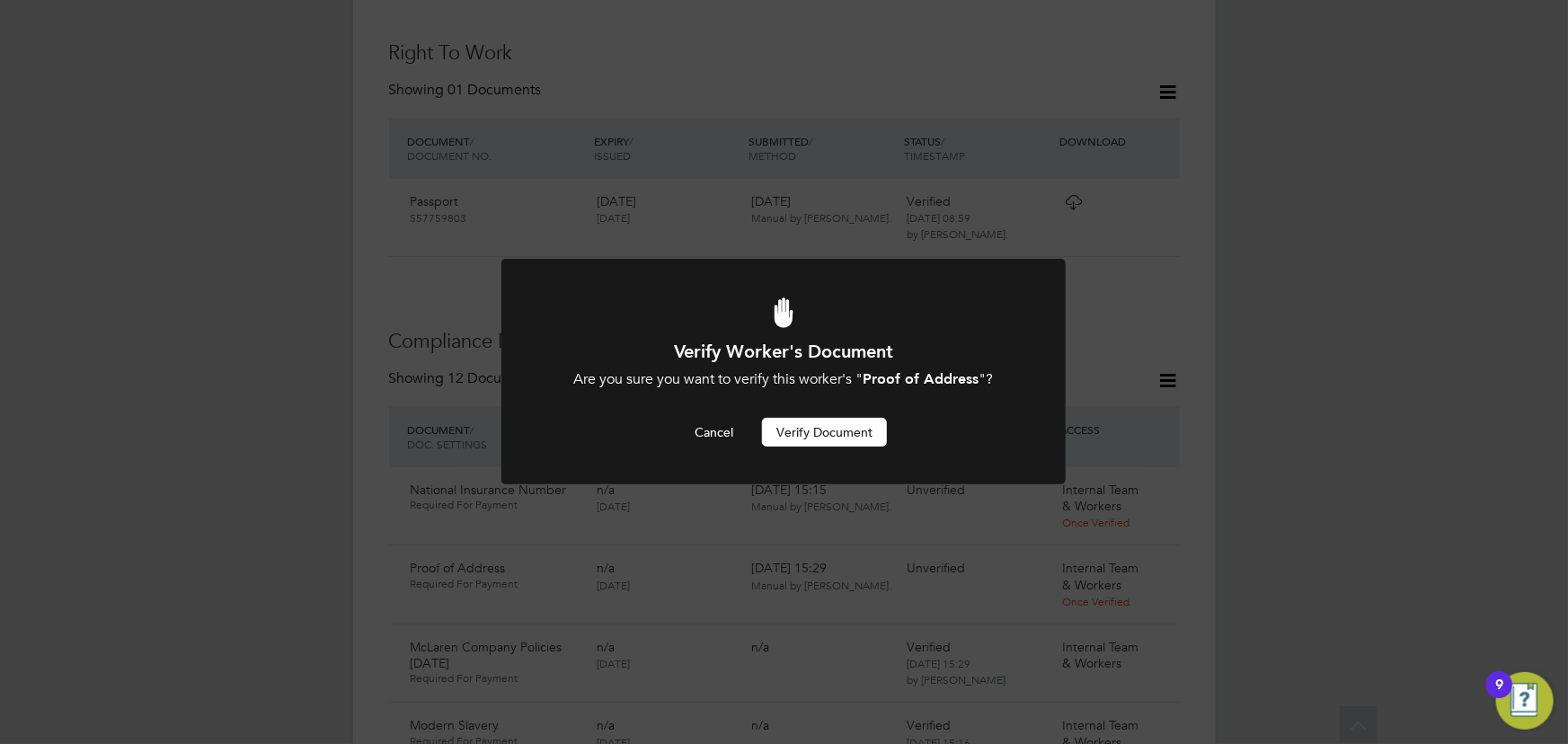
scroll to position [0, 0]
click at [865, 441] on button "Verify Document" at bounding box center [824, 432] width 125 height 29
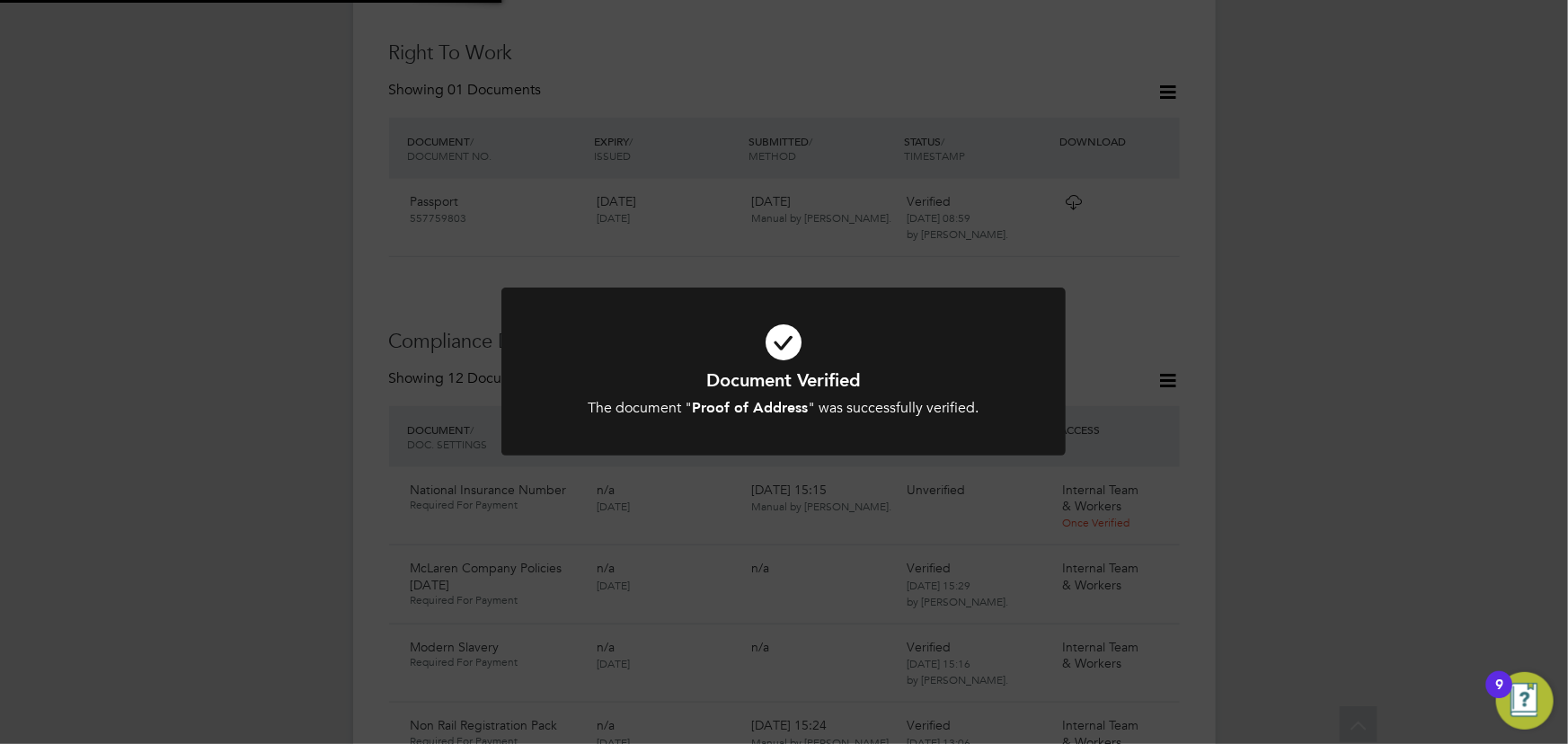
click at [1382, 274] on div "Document Verified The document " Proof of Address " was successfully verified. …" at bounding box center [784, 372] width 1568 height 744
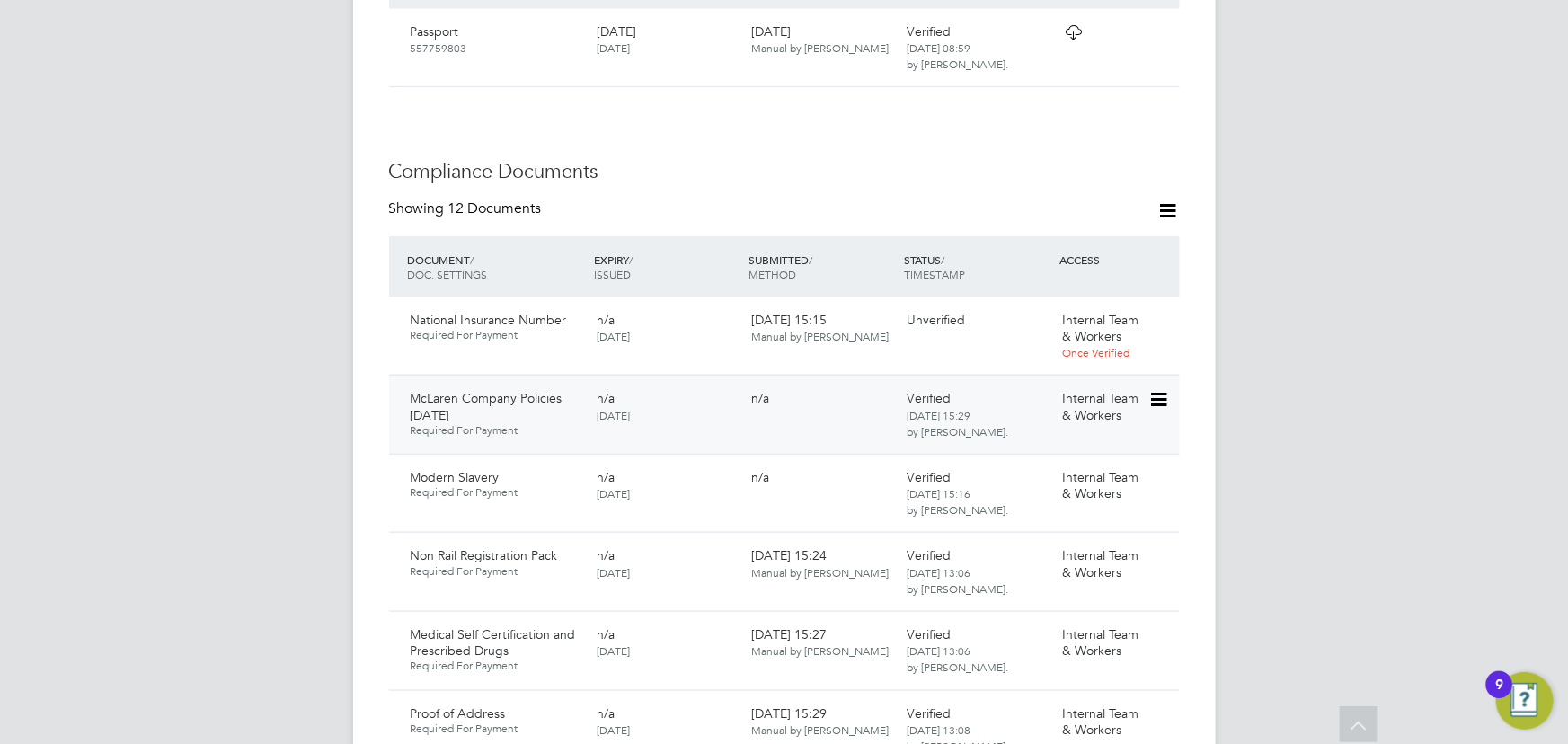
scroll to position [1070, 0]
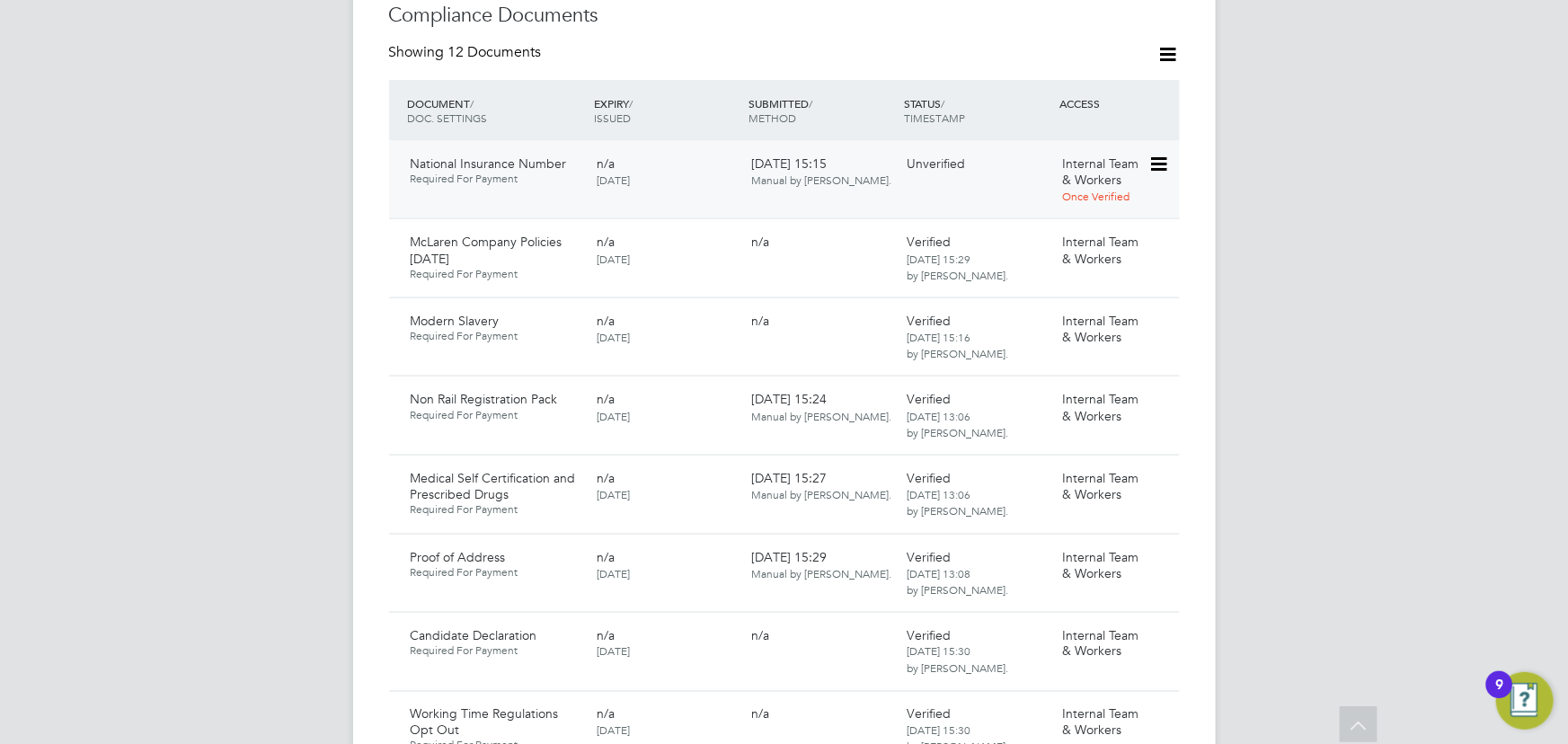
click at [1159, 153] on icon at bounding box center [1158, 164] width 18 height 22
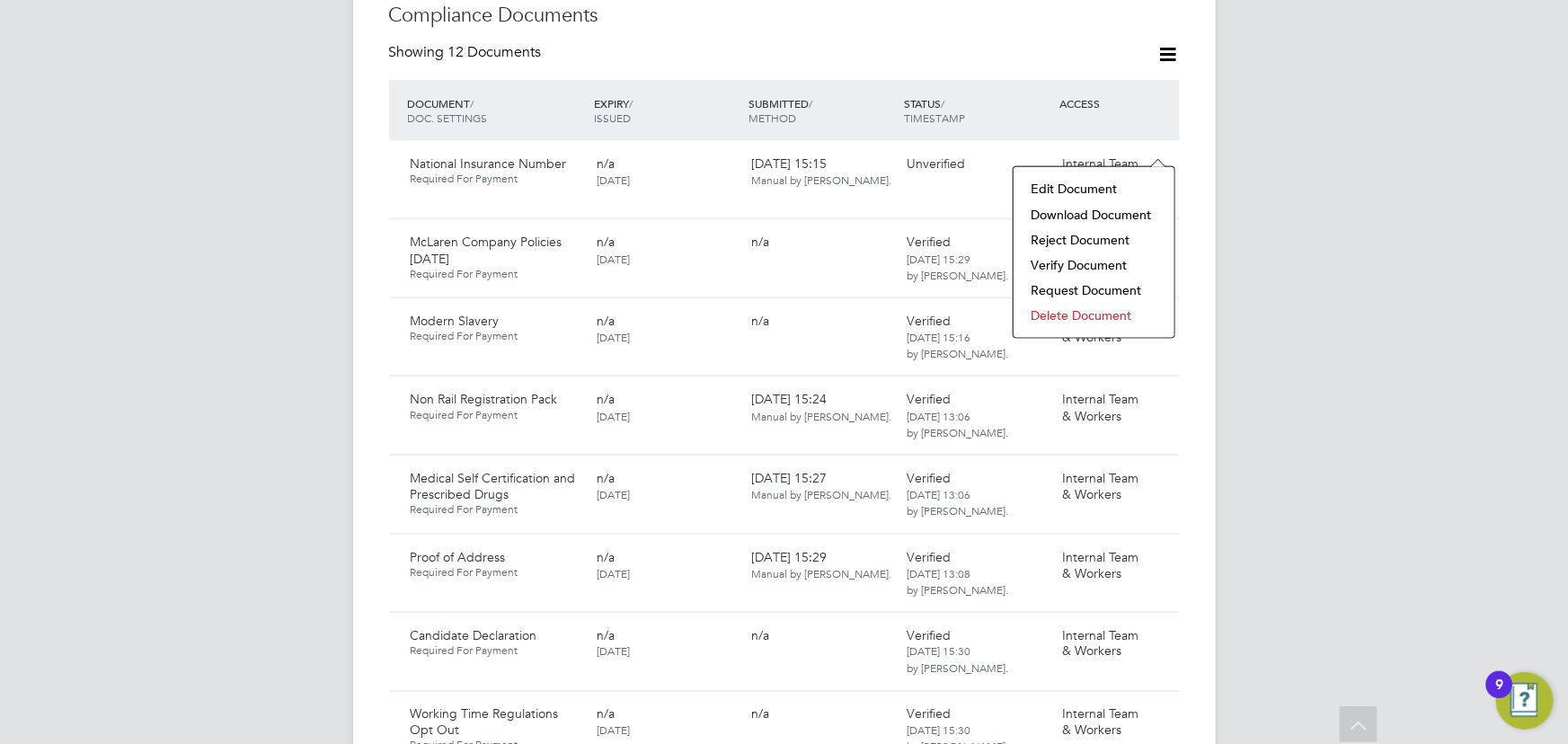
click at [1096, 209] on li "Download Document" at bounding box center [1094, 215] width 143 height 26
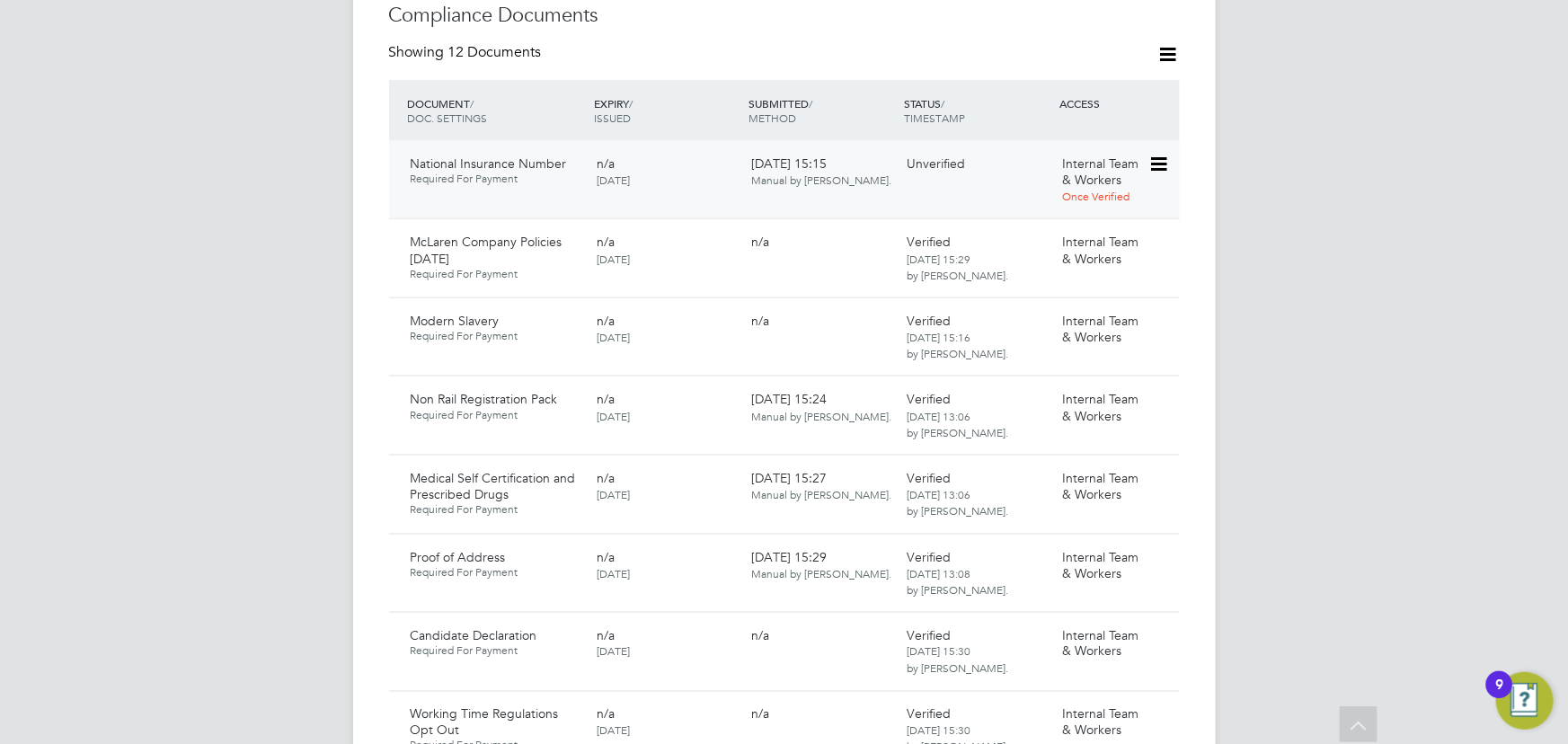
click at [1149, 153] on icon at bounding box center [1158, 164] width 18 height 22
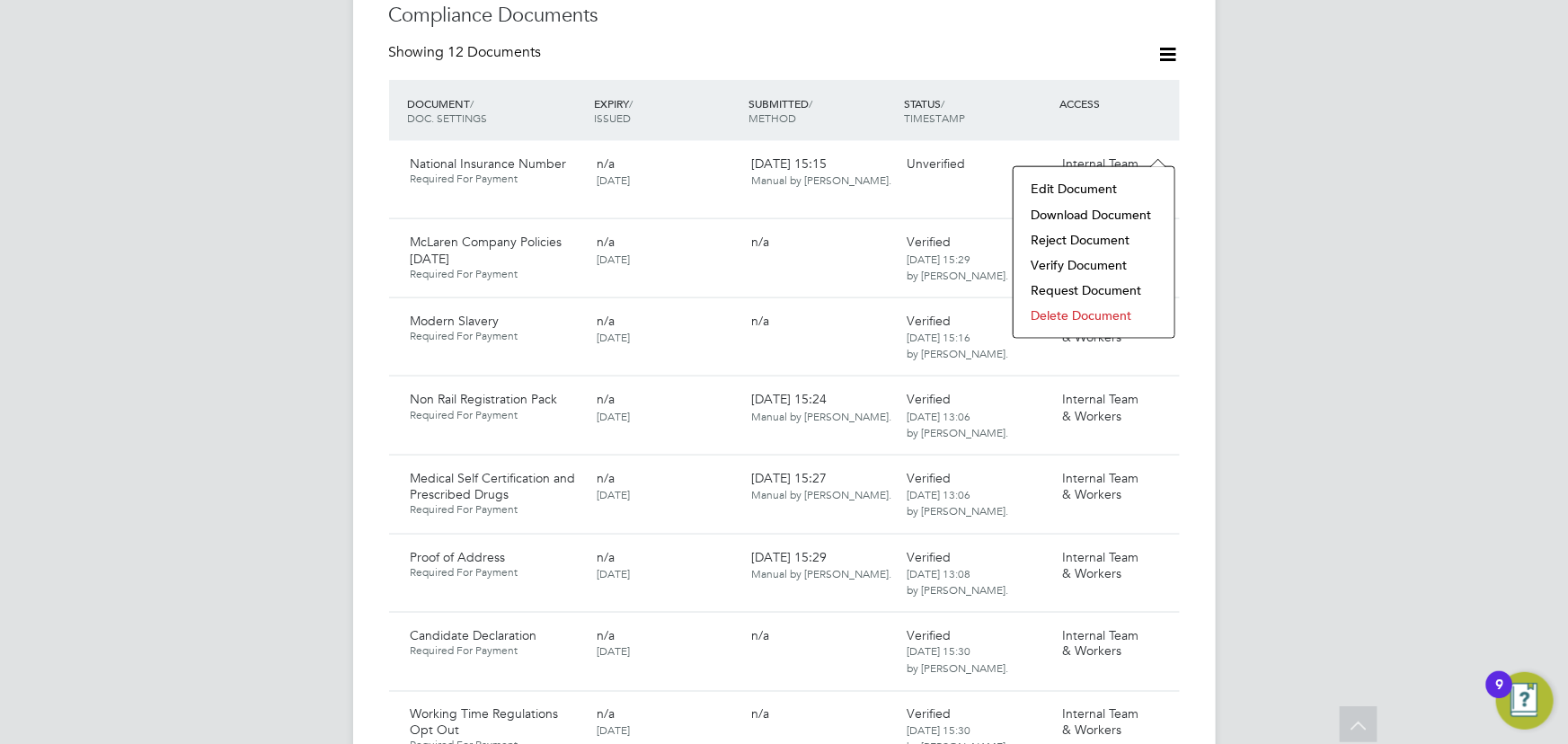
click at [1094, 258] on li "Verify Document" at bounding box center [1094, 265] width 143 height 26
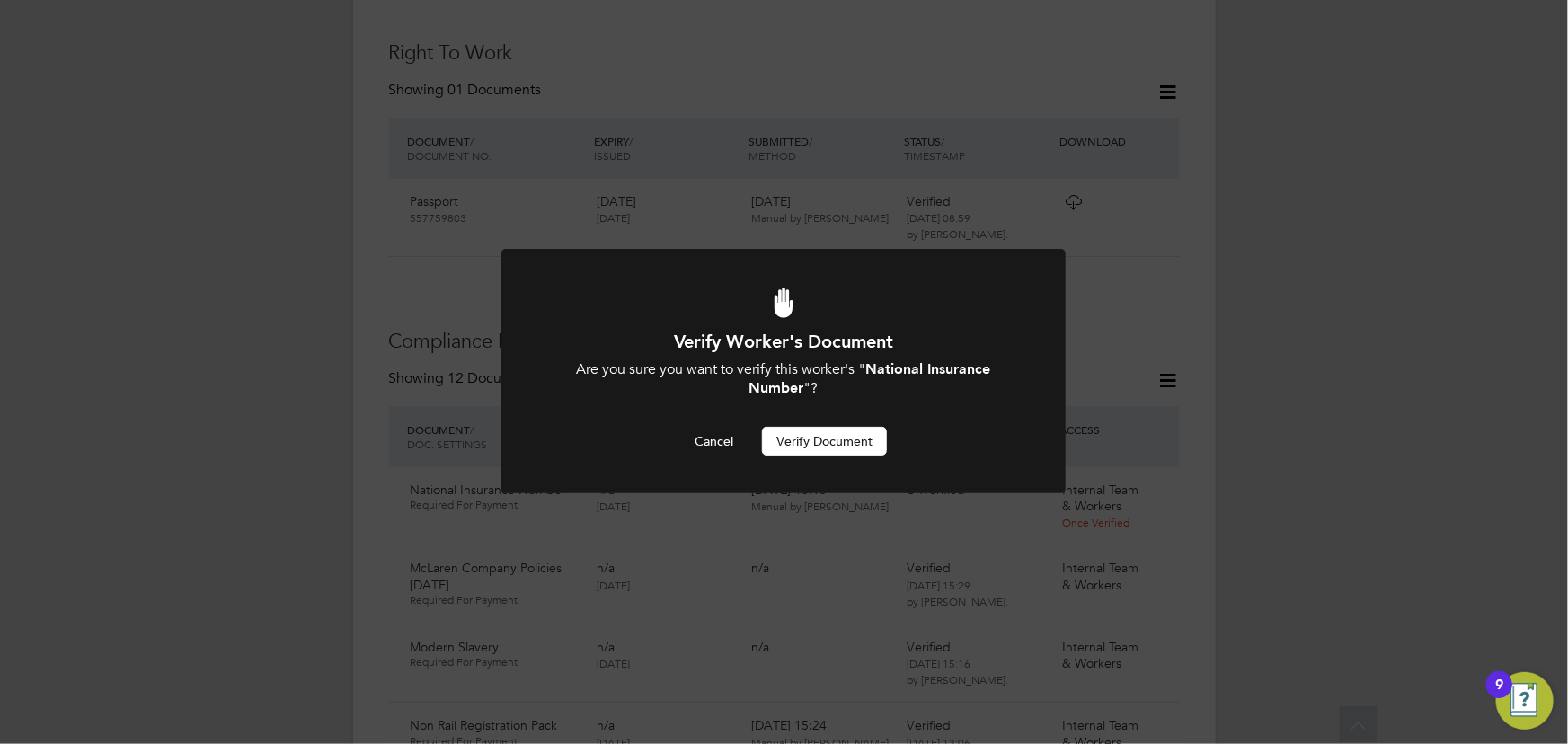
drag, startPoint x: 844, startPoint y: 427, endPoint x: 1263, endPoint y: 390, distance: 420.6
click at [846, 429] on div "Verify Worker's Document Are you sure you want to verify this worker's " Nation…" at bounding box center [784, 392] width 467 height 126
click at [867, 449] on button "Verify Document" at bounding box center [824, 441] width 125 height 29
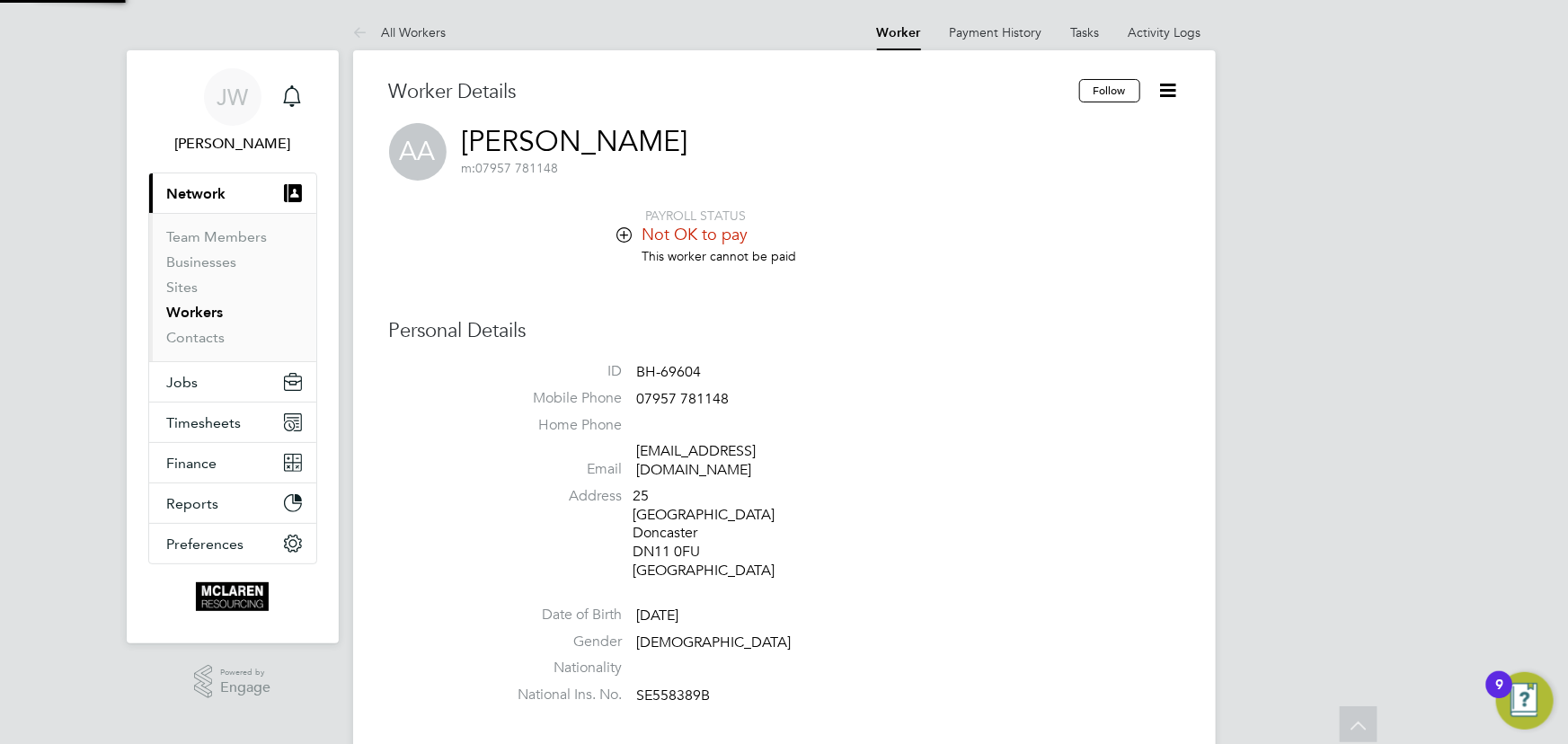
scroll to position [744, 0]
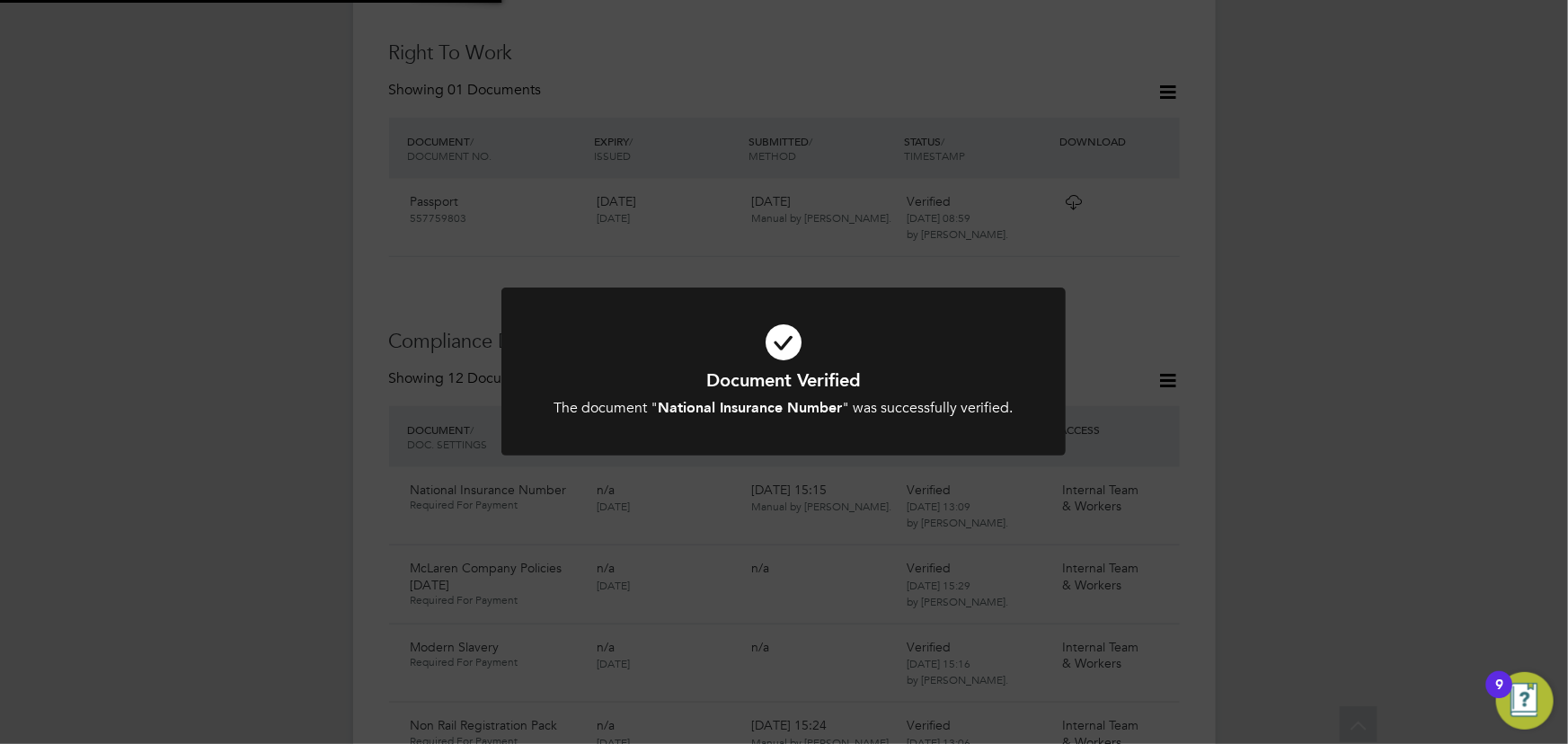
click at [1258, 406] on div "Document Verified The document " National Insurance Number " was successfully v…" at bounding box center [784, 372] width 1568 height 744
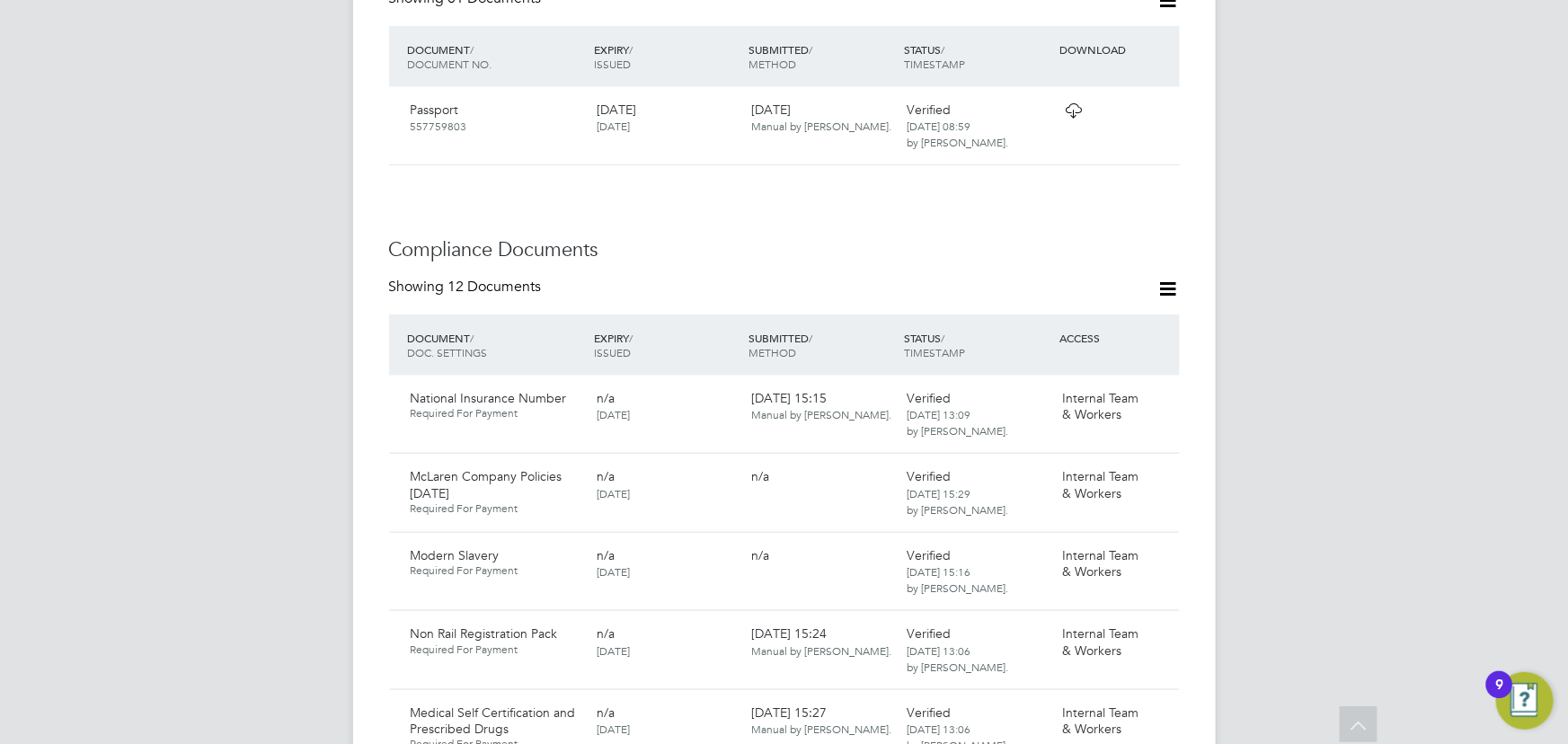
scroll to position [580, 0]
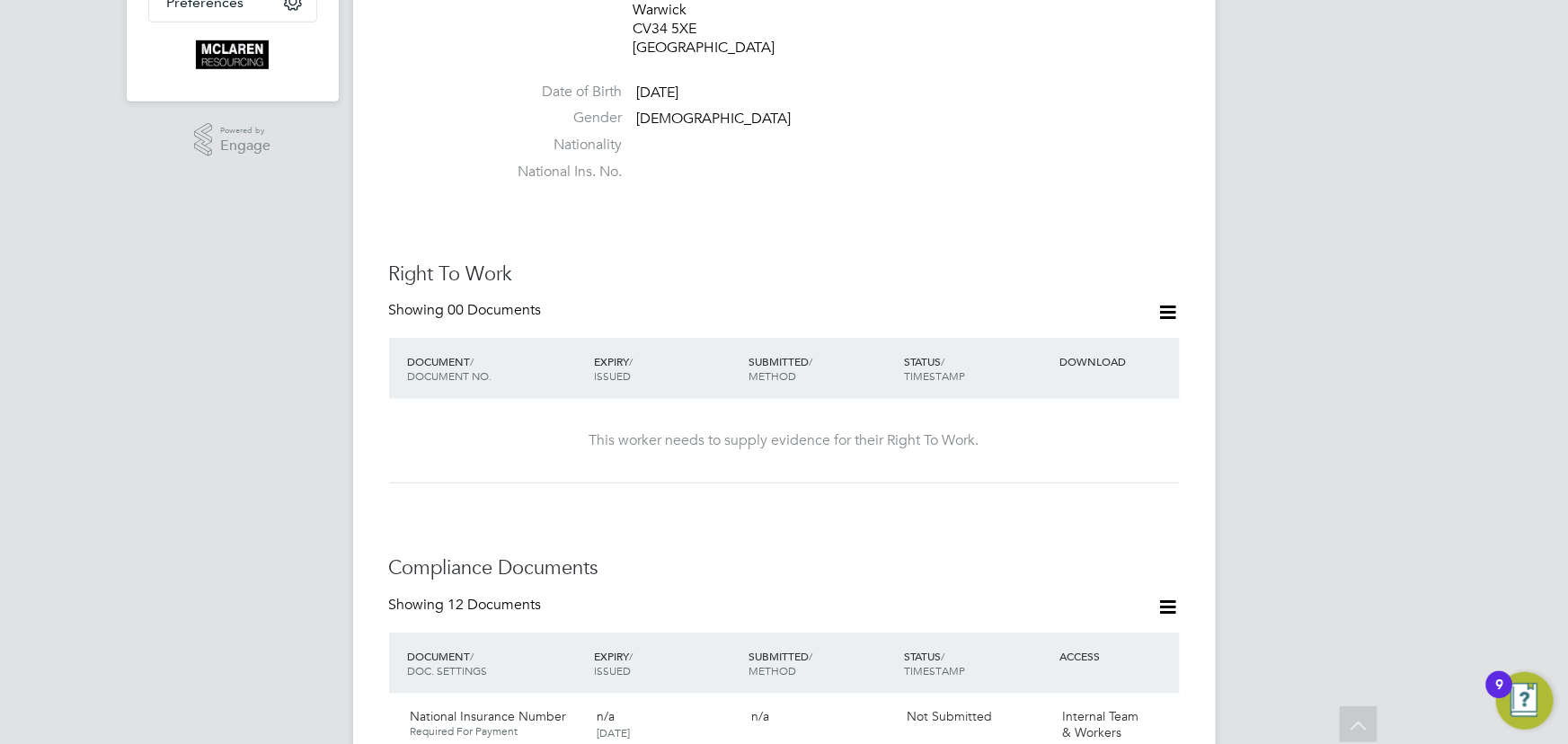
scroll to position [81, 0]
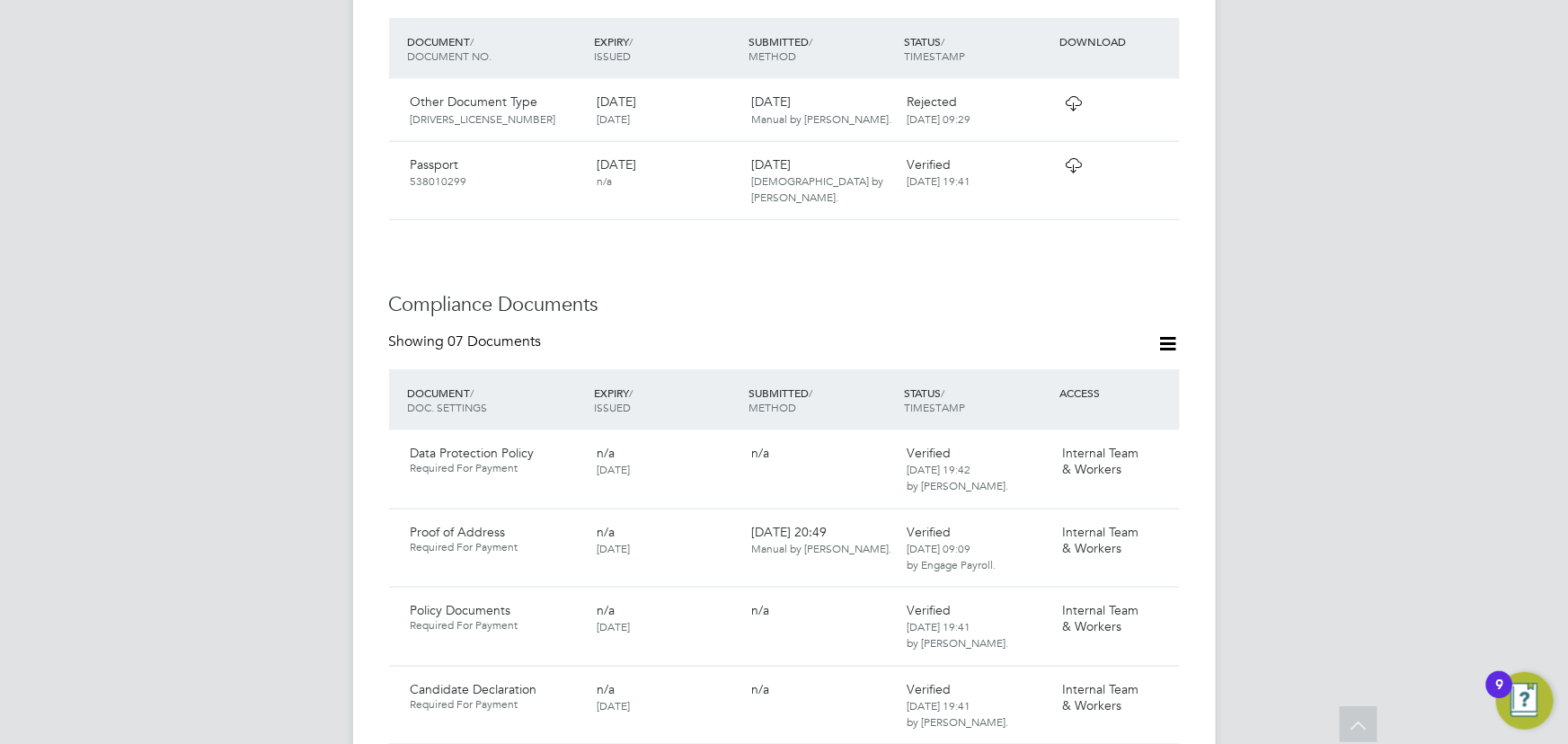
scroll to position [1142, 0]
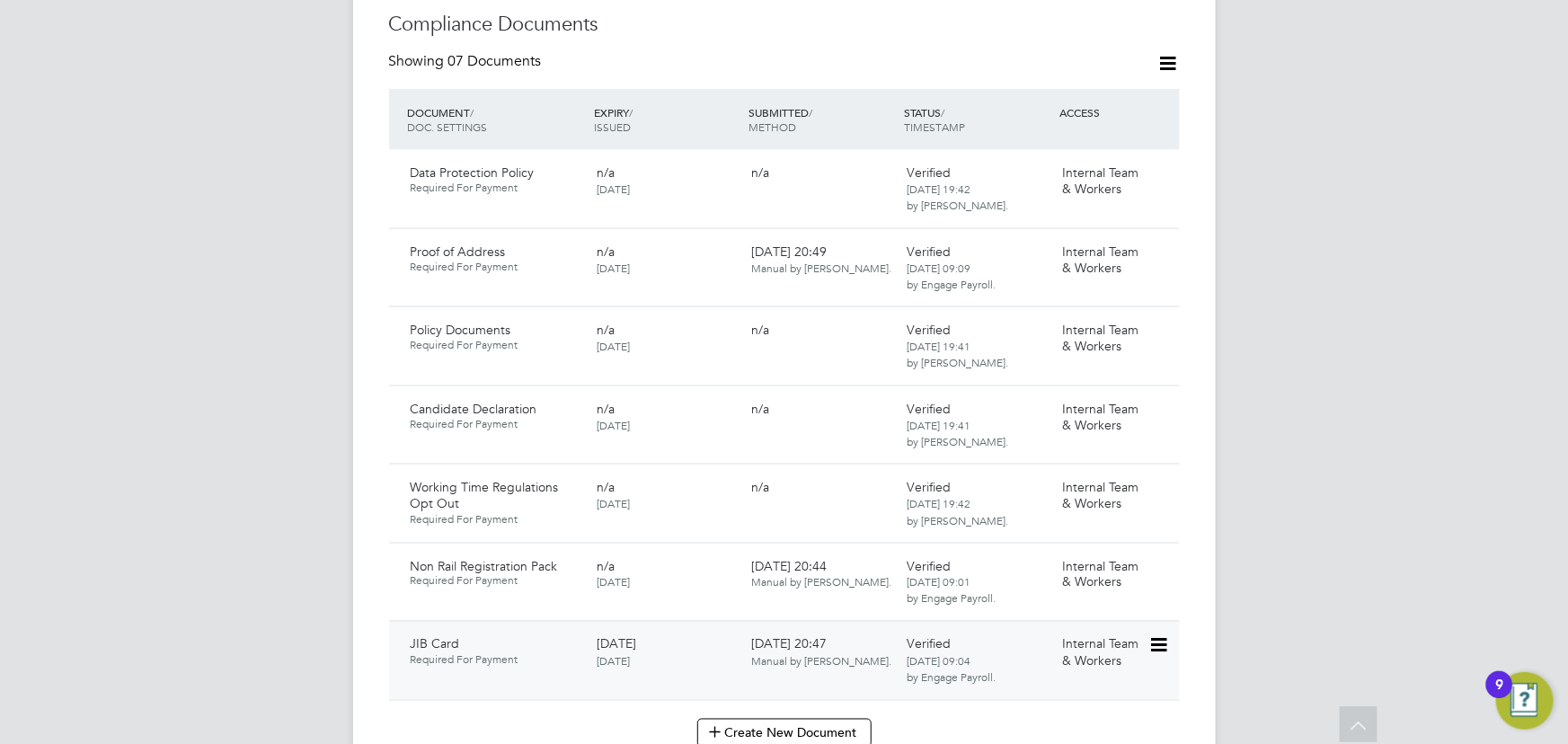
click at [1157, 635] on icon at bounding box center [1158, 646] width 18 height 22
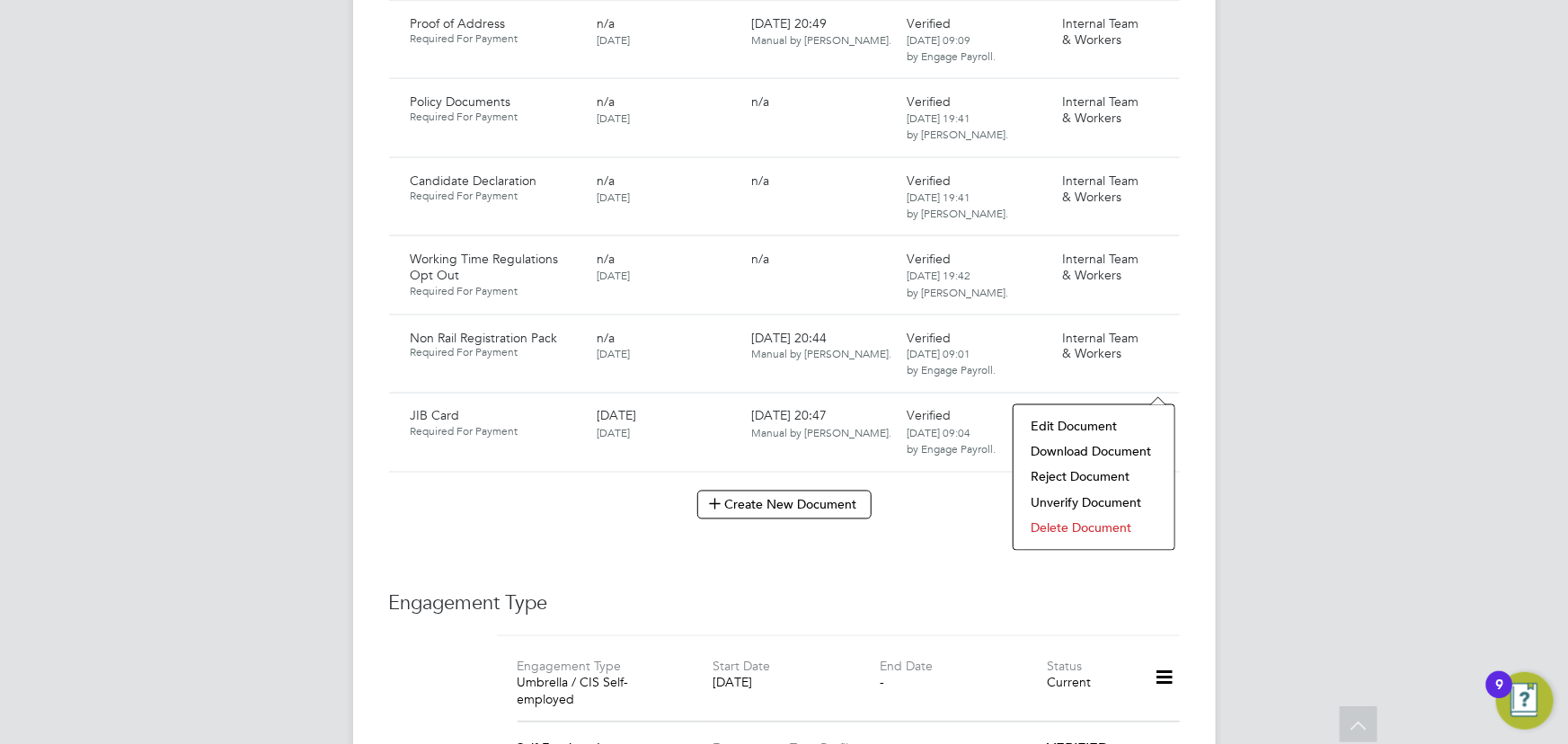
scroll to position [1388, 0]
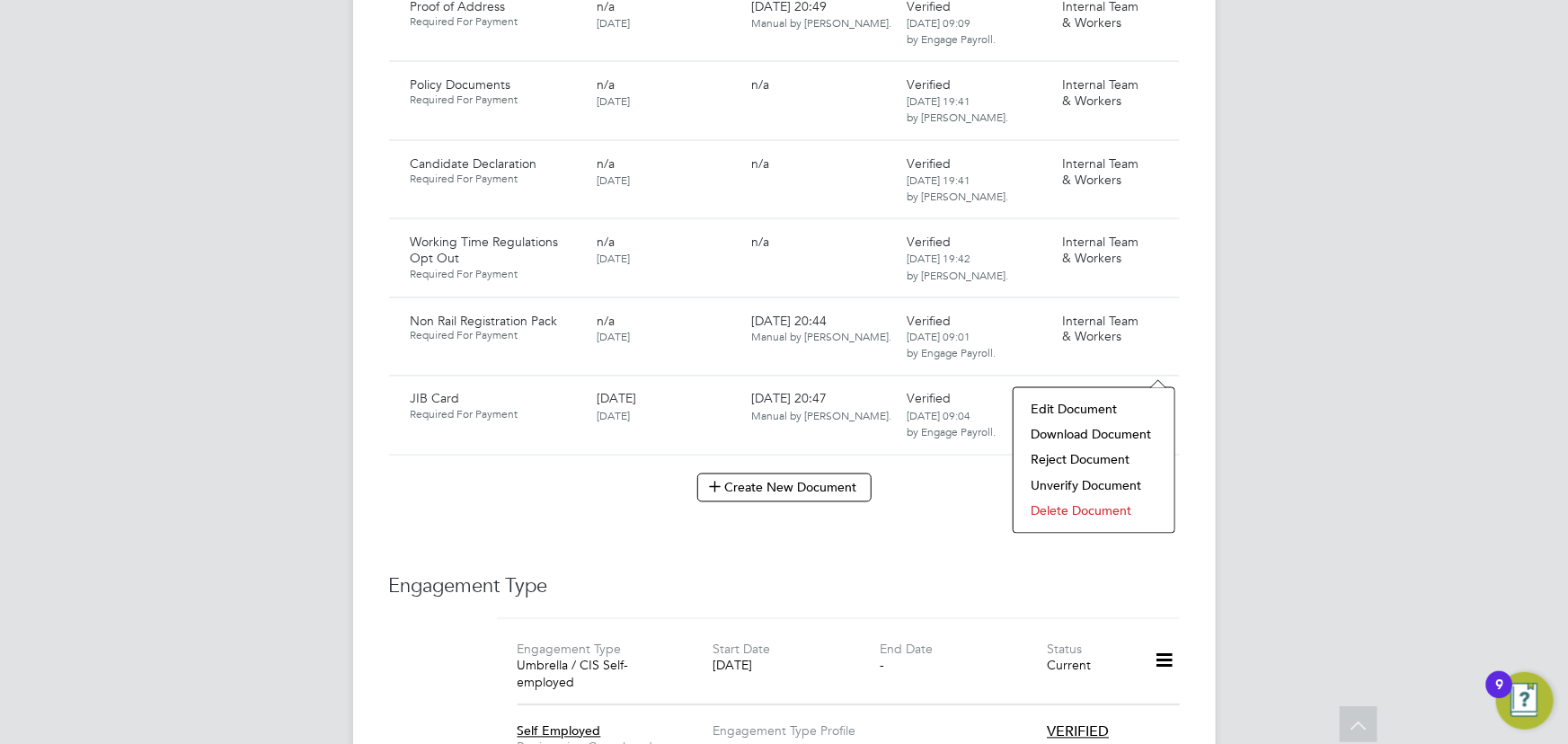
click at [1066, 436] on li "Download Document" at bounding box center [1094, 435] width 143 height 26
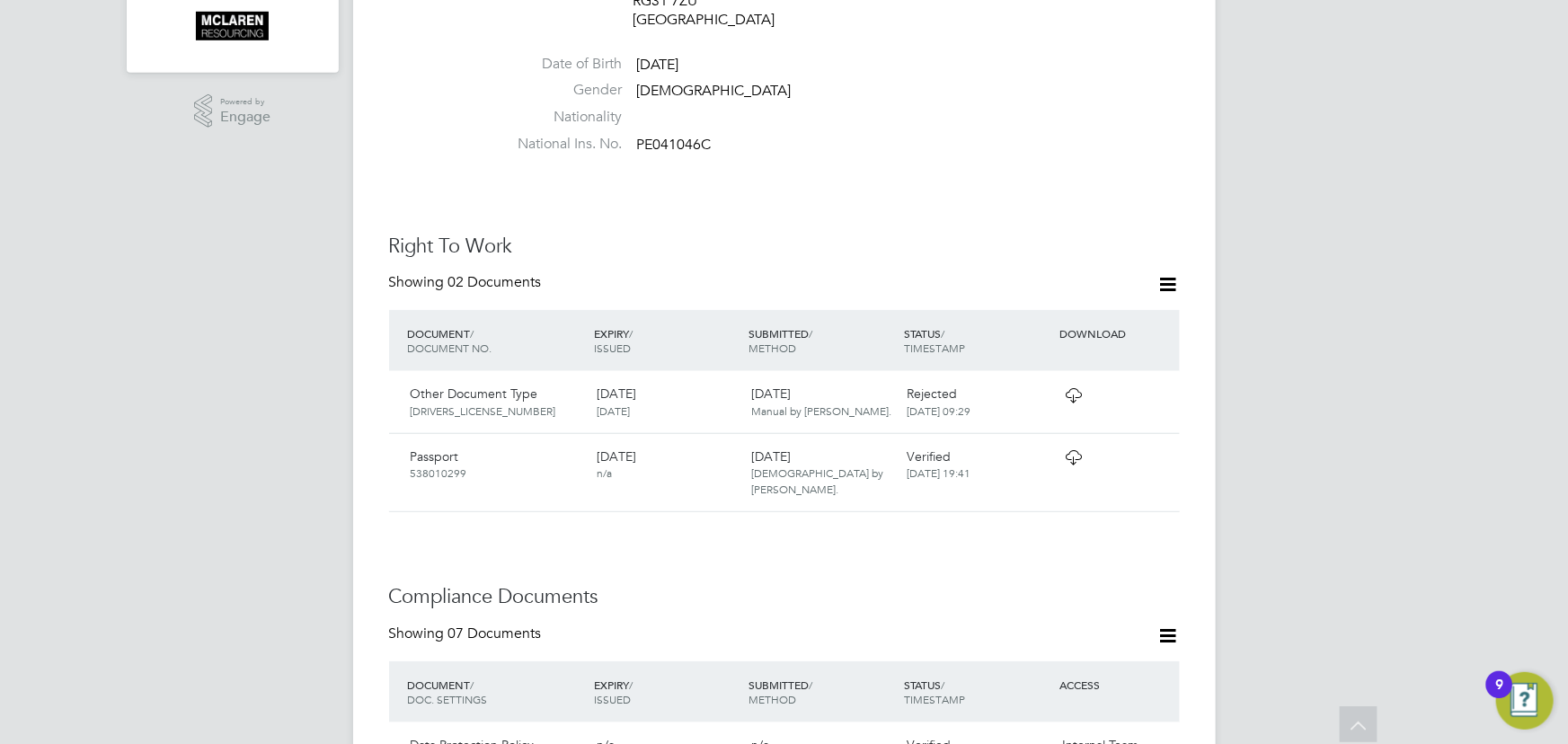
scroll to position [571, 0]
click at [1158, 446] on icon at bounding box center [1158, 457] width 18 height 22
click at [1091, 564] on li "View Details" at bounding box center [1100, 567] width 132 height 26
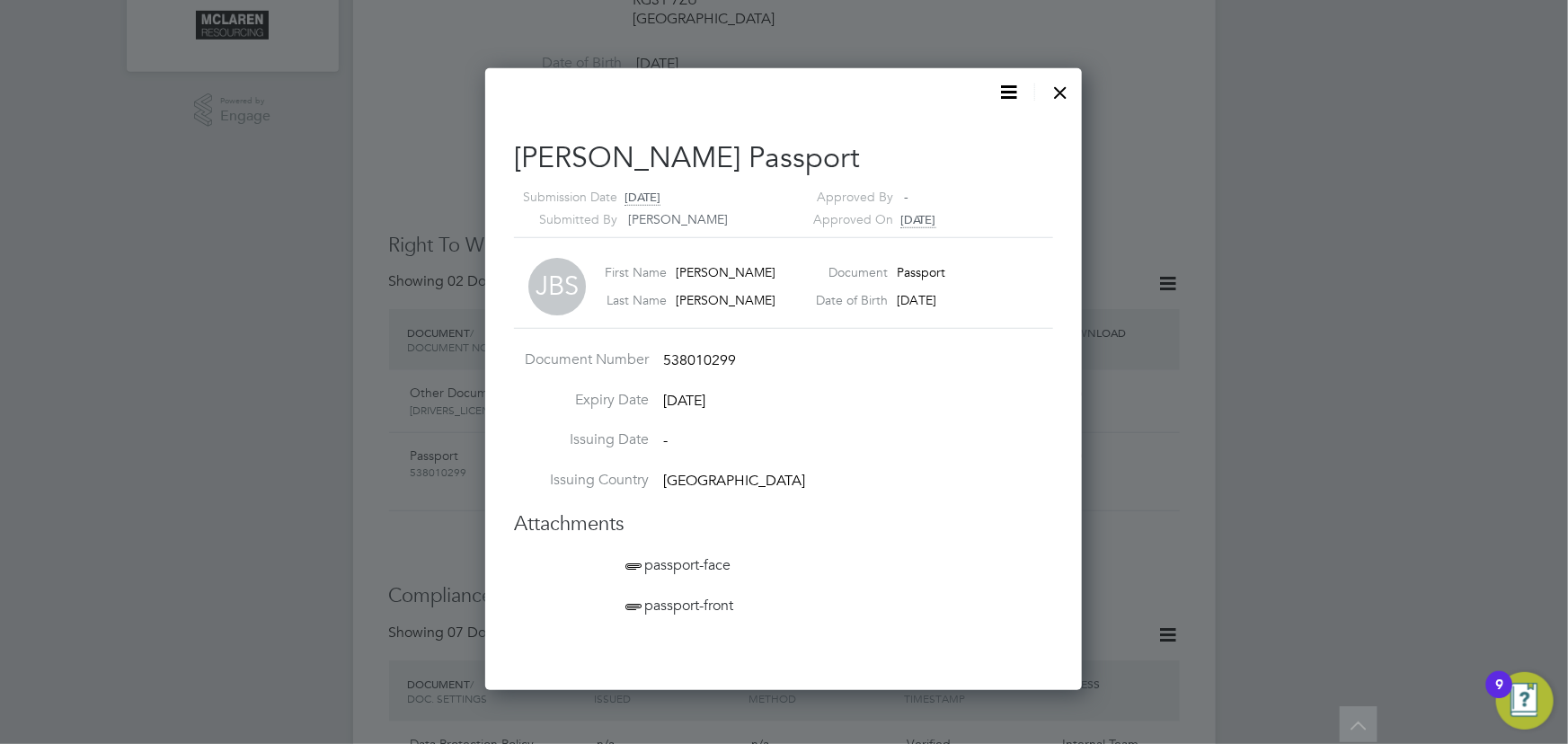
scroll to position [620, 597]
click at [703, 559] on span "passport-face" at bounding box center [676, 565] width 109 height 18
click at [718, 591] on li "passport-face" at bounding box center [793, 575] width 341 height 40
click at [714, 598] on span "passport-front" at bounding box center [678, 605] width 111 height 18
click at [1075, 88] on div at bounding box center [1061, 88] width 32 height 32
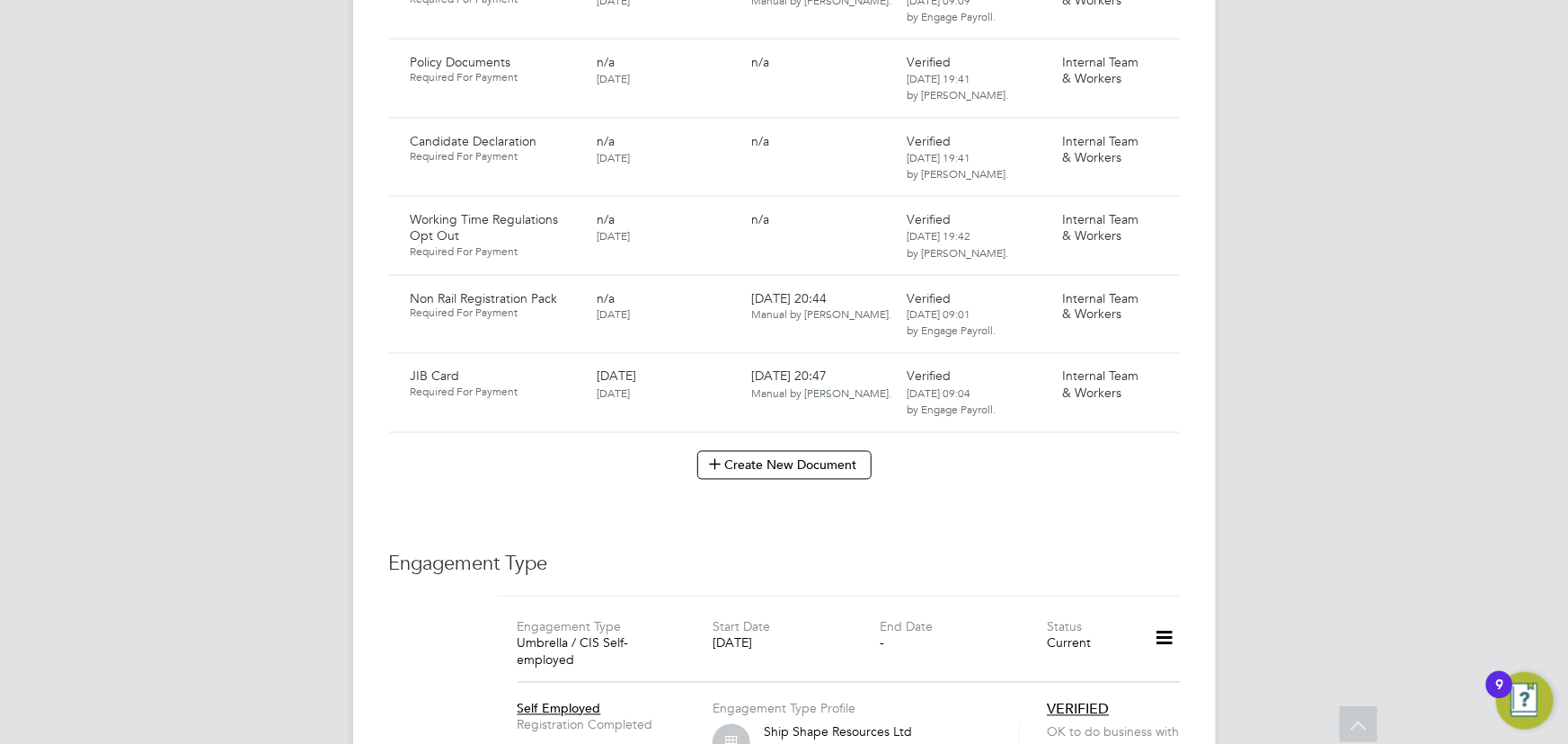
scroll to position [1142, 0]
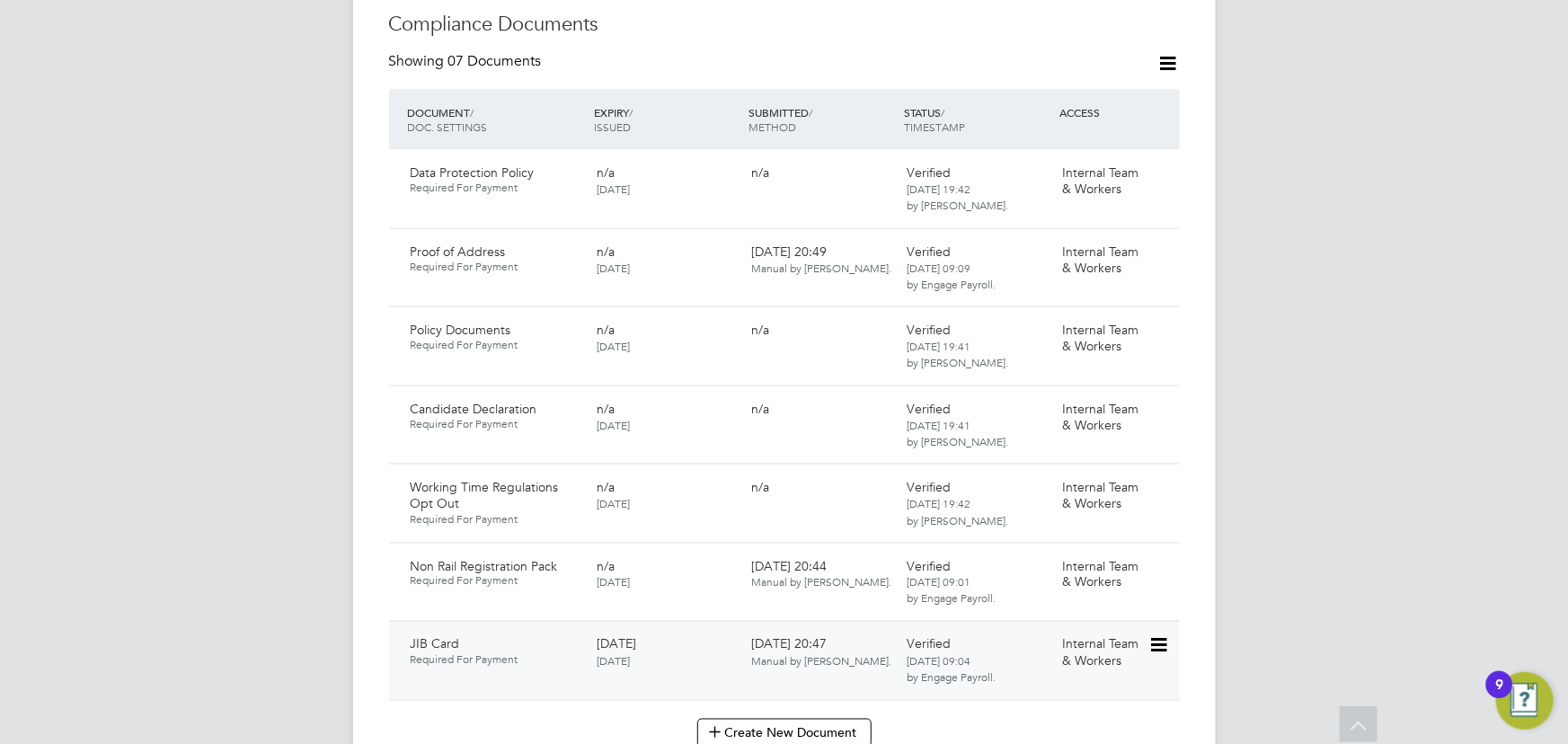
click at [1167, 635] on icon at bounding box center [1158, 646] width 18 height 22
click at [1101, 678] on li "Download Document" at bounding box center [1094, 680] width 143 height 26
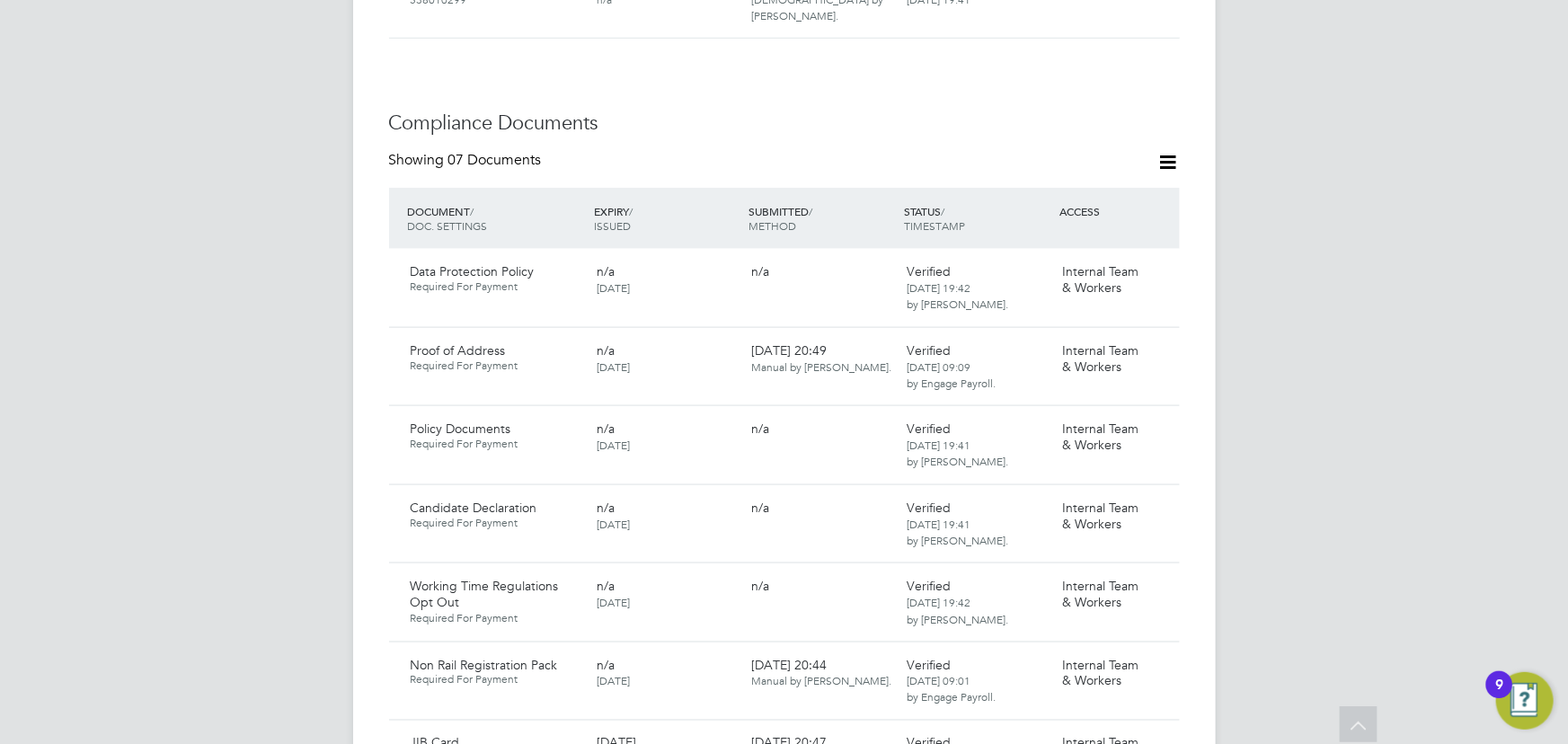
scroll to position [554, 0]
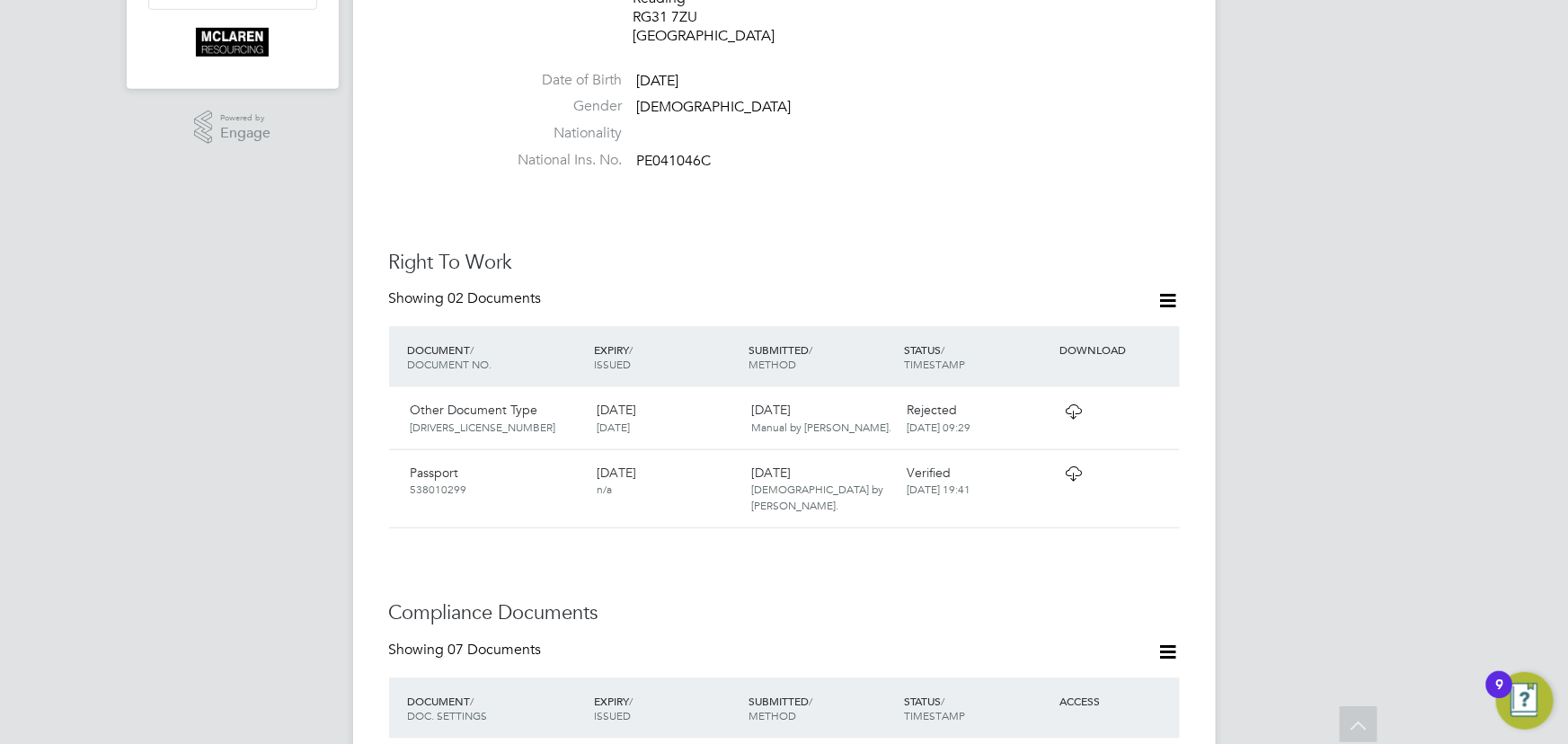
click at [1069, 404] on icon at bounding box center [1073, 411] width 23 height 15
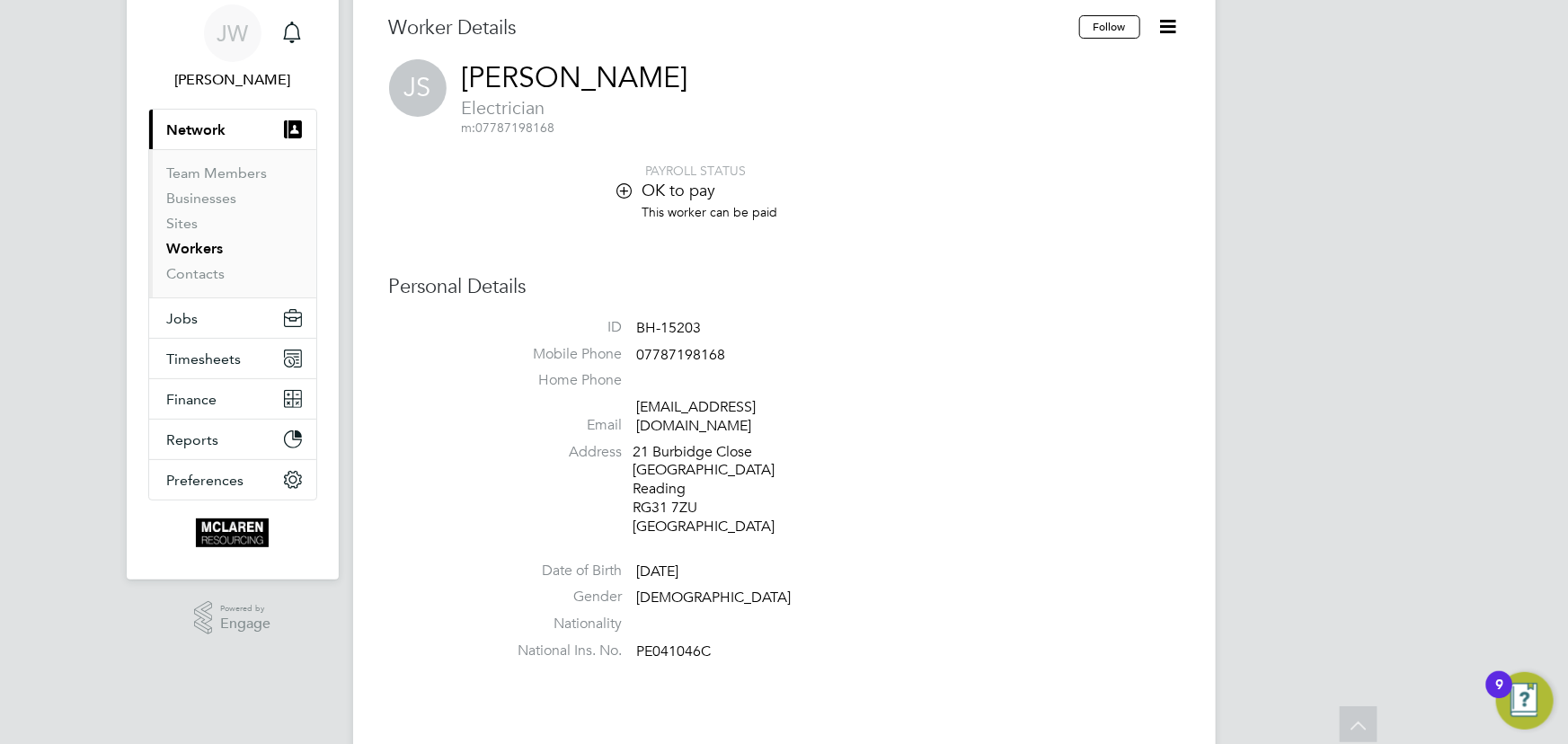
scroll to position [0, 0]
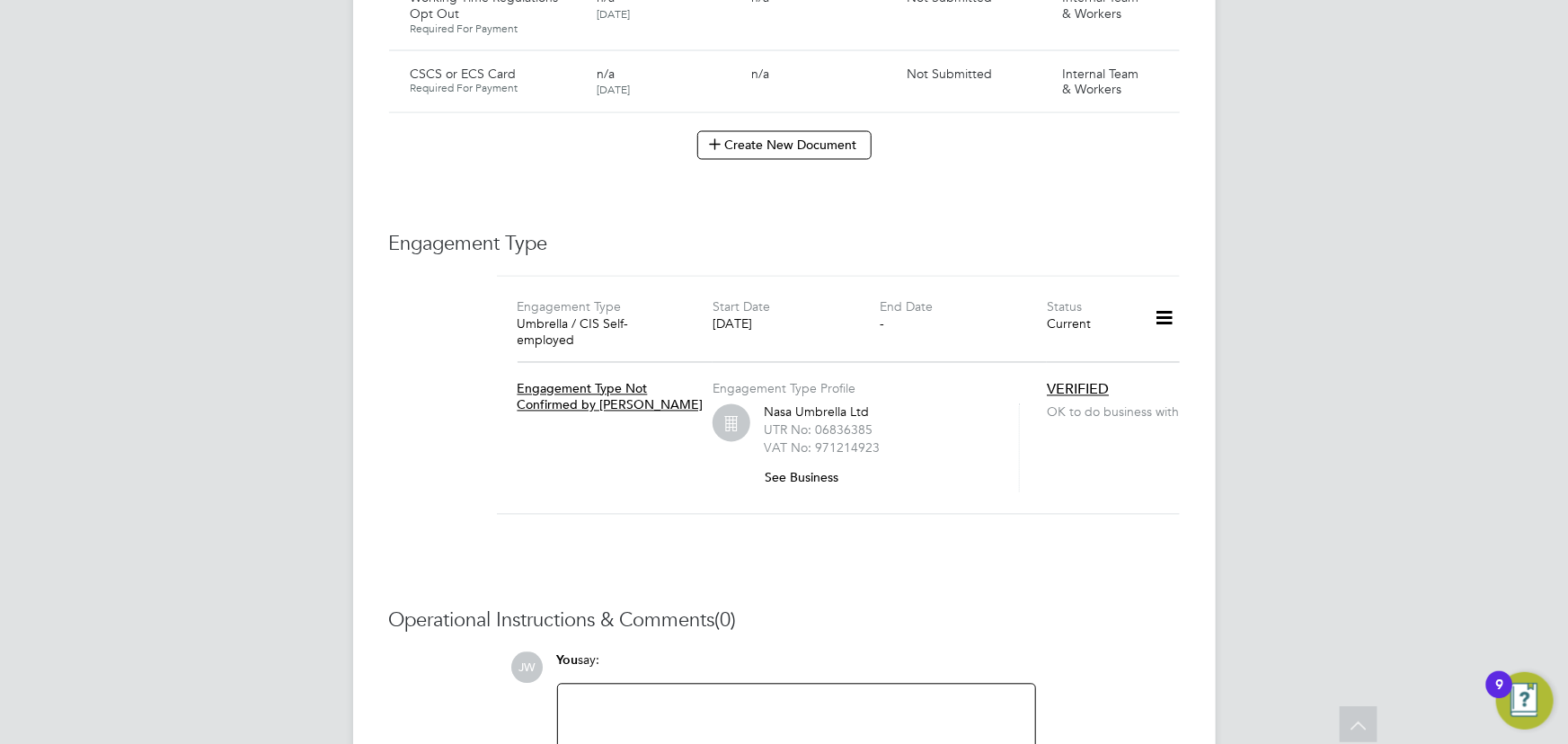
scroll to position [1551, 0]
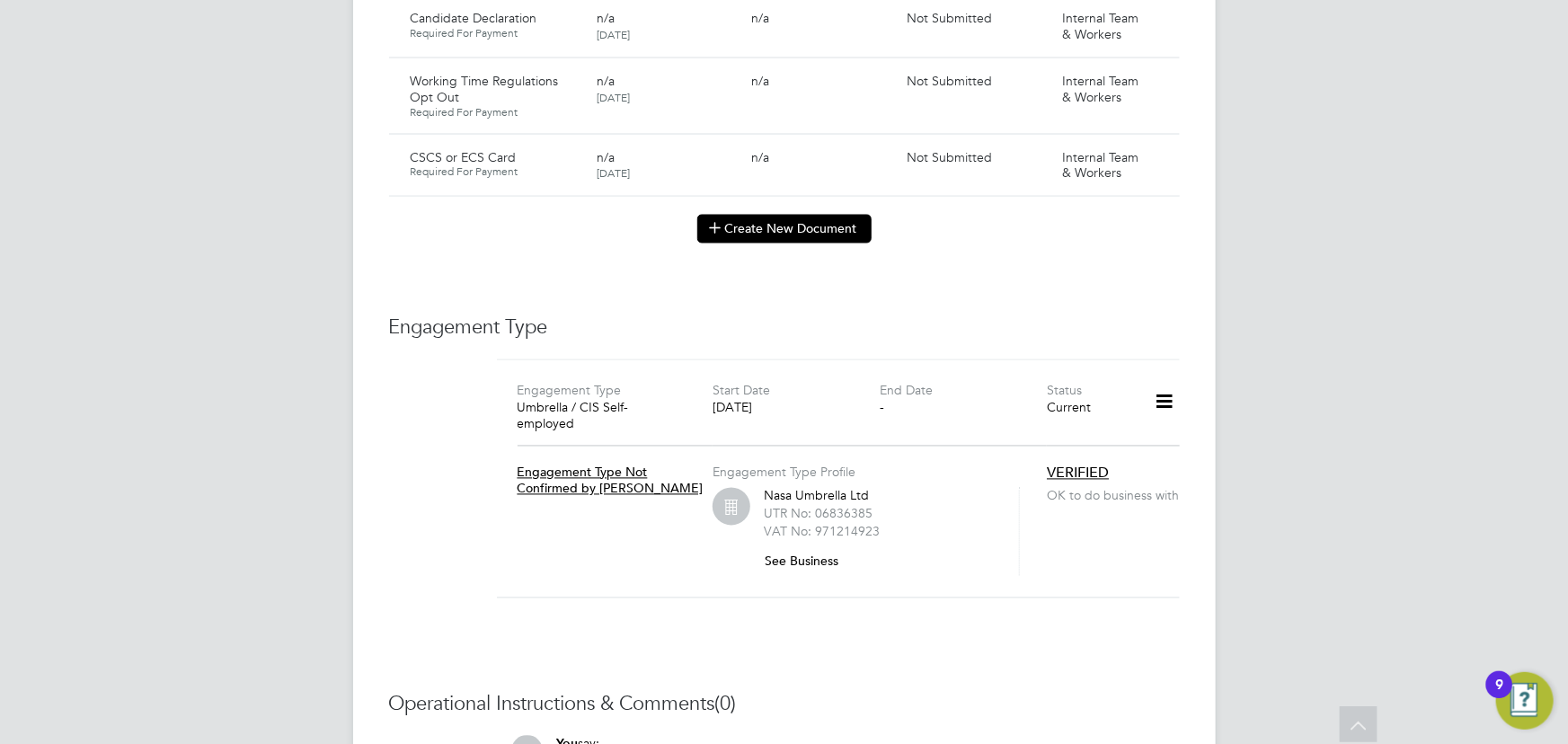
click at [733, 214] on button "Create New Document" at bounding box center [784, 229] width 174 height 29
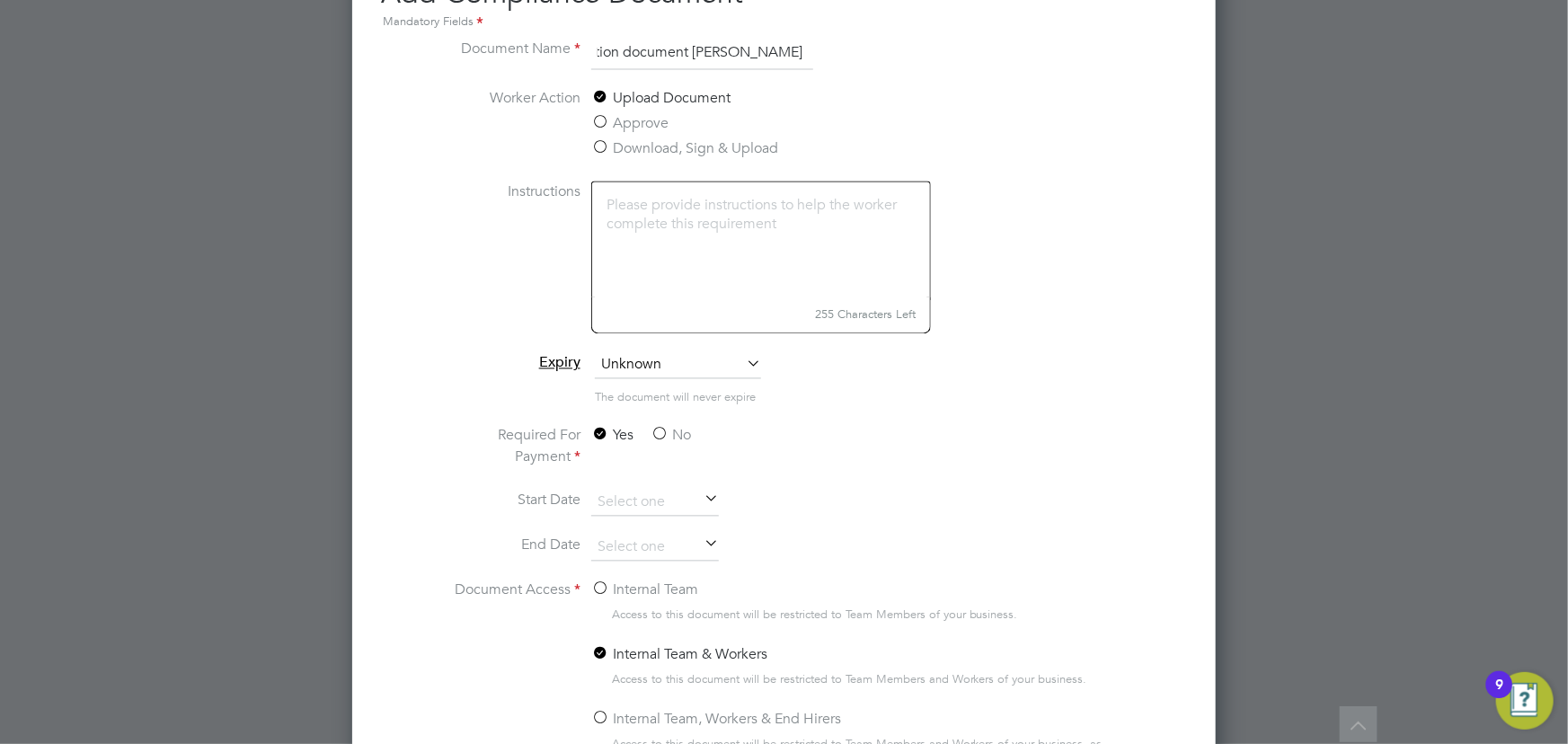
scroll to position [1814, 0]
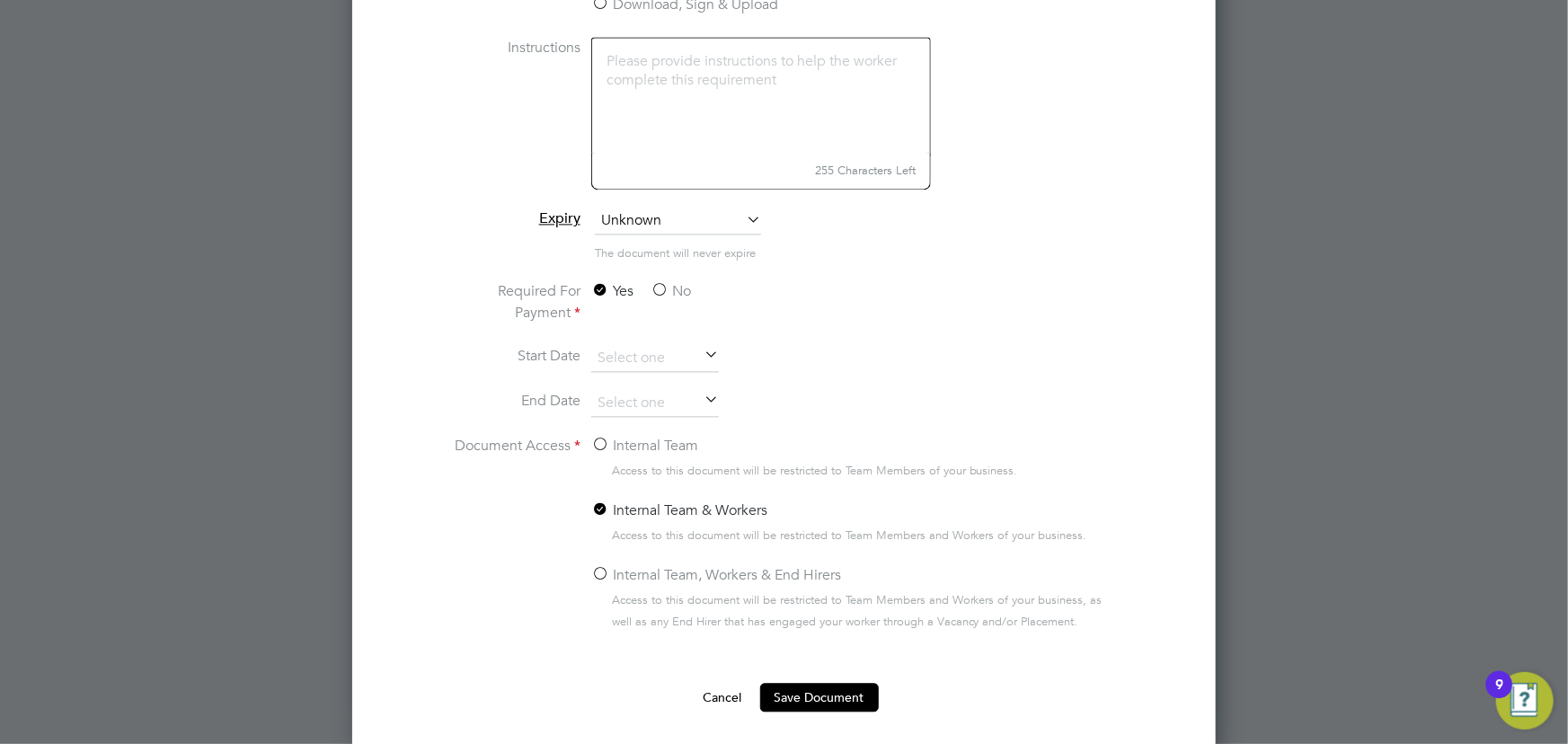
type input "key information document Wingate 01.09.25"
click at [670, 280] on label "No" at bounding box center [670, 291] width 40 height 22
click at [0, 0] on input "No" at bounding box center [0, 0] width 0 height 0
click at [662, 429] on li "End Date" at bounding box center [784, 411] width 677 height 45
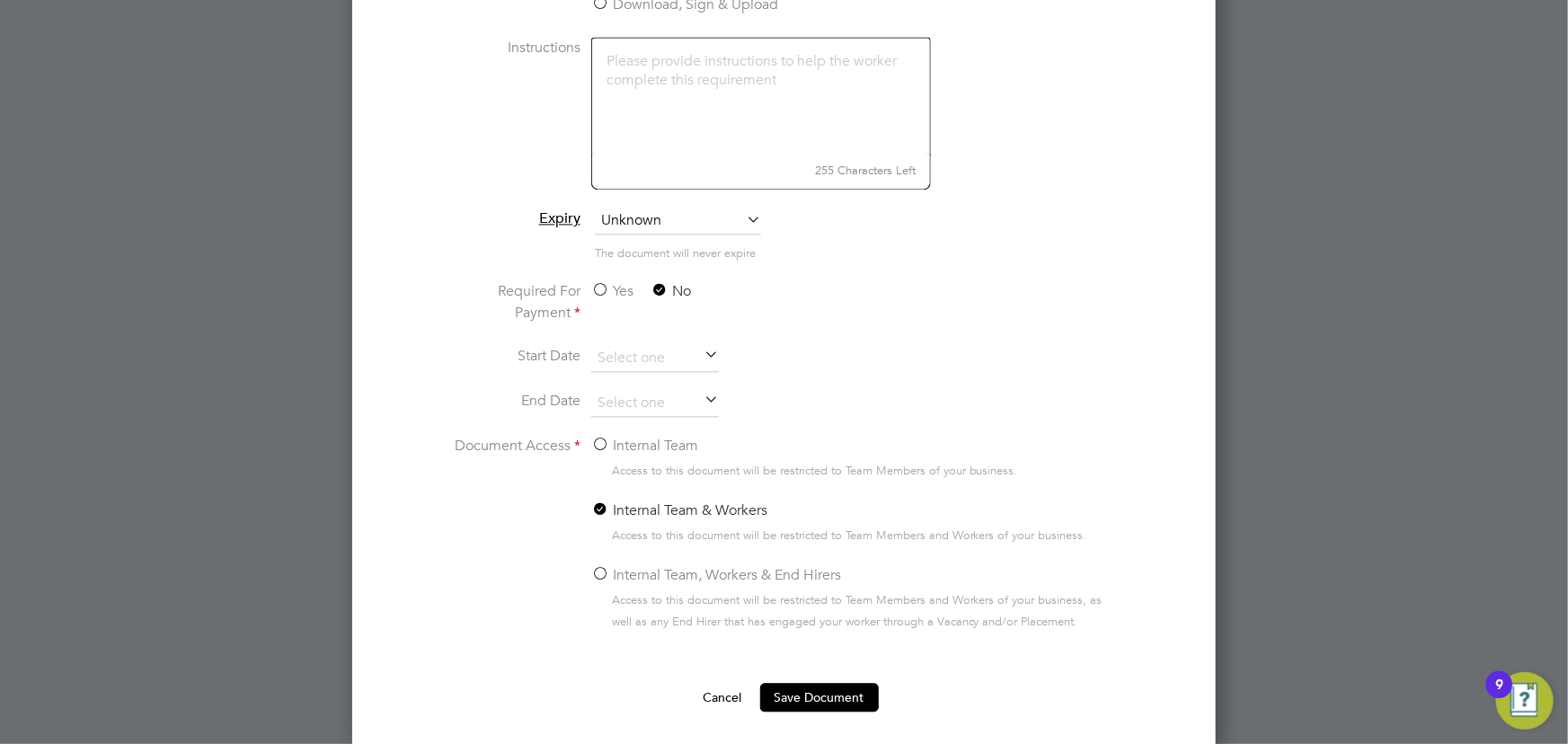
drag, startPoint x: 662, startPoint y: 439, endPoint x: 728, endPoint y: 466, distance: 71.3
click at [663, 439] on label "Internal Team" at bounding box center [644, 446] width 107 height 22
click at [0, 0] on input "Internal Team" at bounding box center [0, 0] width 0 height 0
click at [821, 677] on ng-form "Document Name key information document Wingate 01.09.25 Worker Action Upload Do…" at bounding box center [784, 302] width 806 height 818
click at [823, 685] on button "Save Document" at bounding box center [819, 698] width 119 height 29
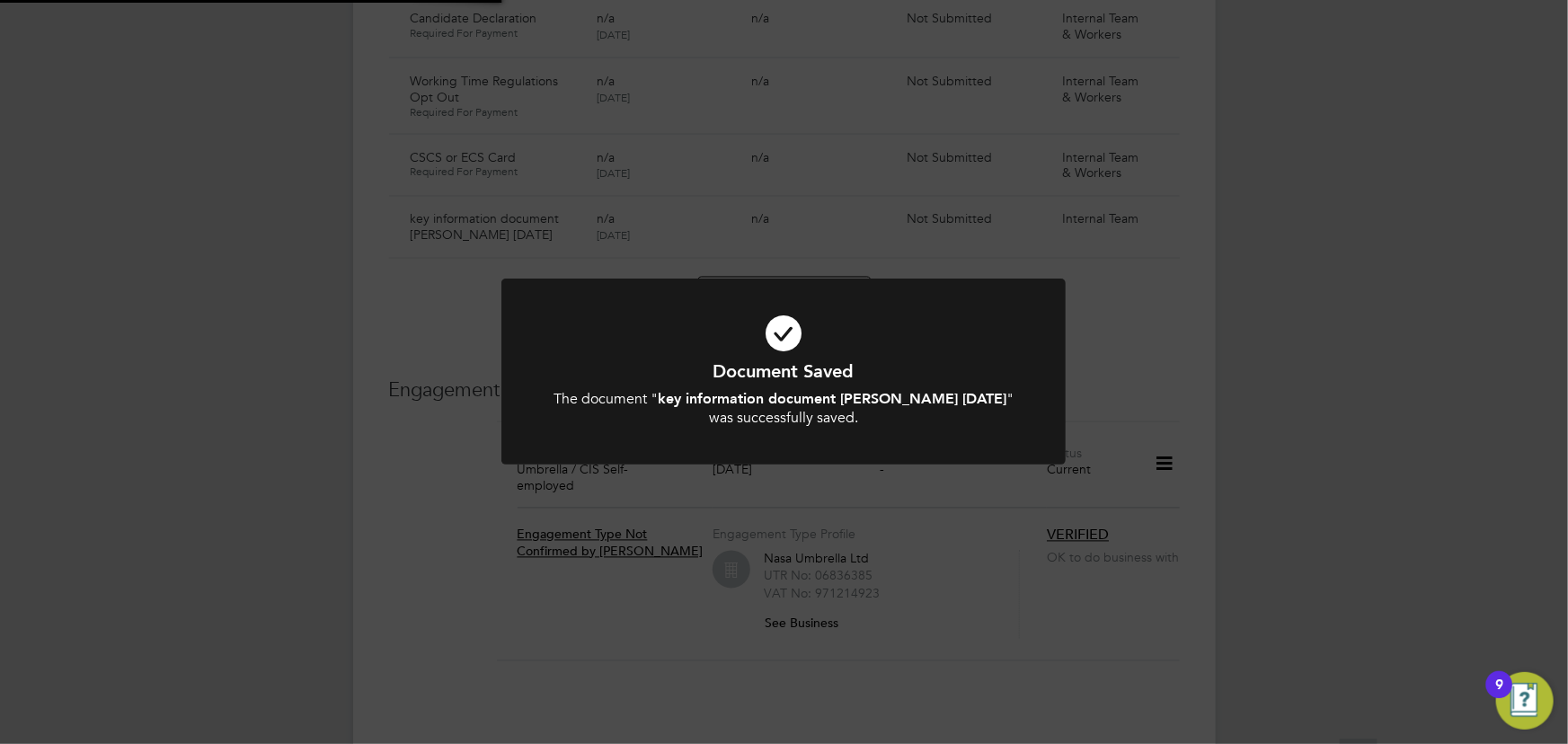
click at [1283, 584] on div "Document Saved The document " key information document Wingate 01.09.25 " was s…" at bounding box center [784, 372] width 1568 height 744
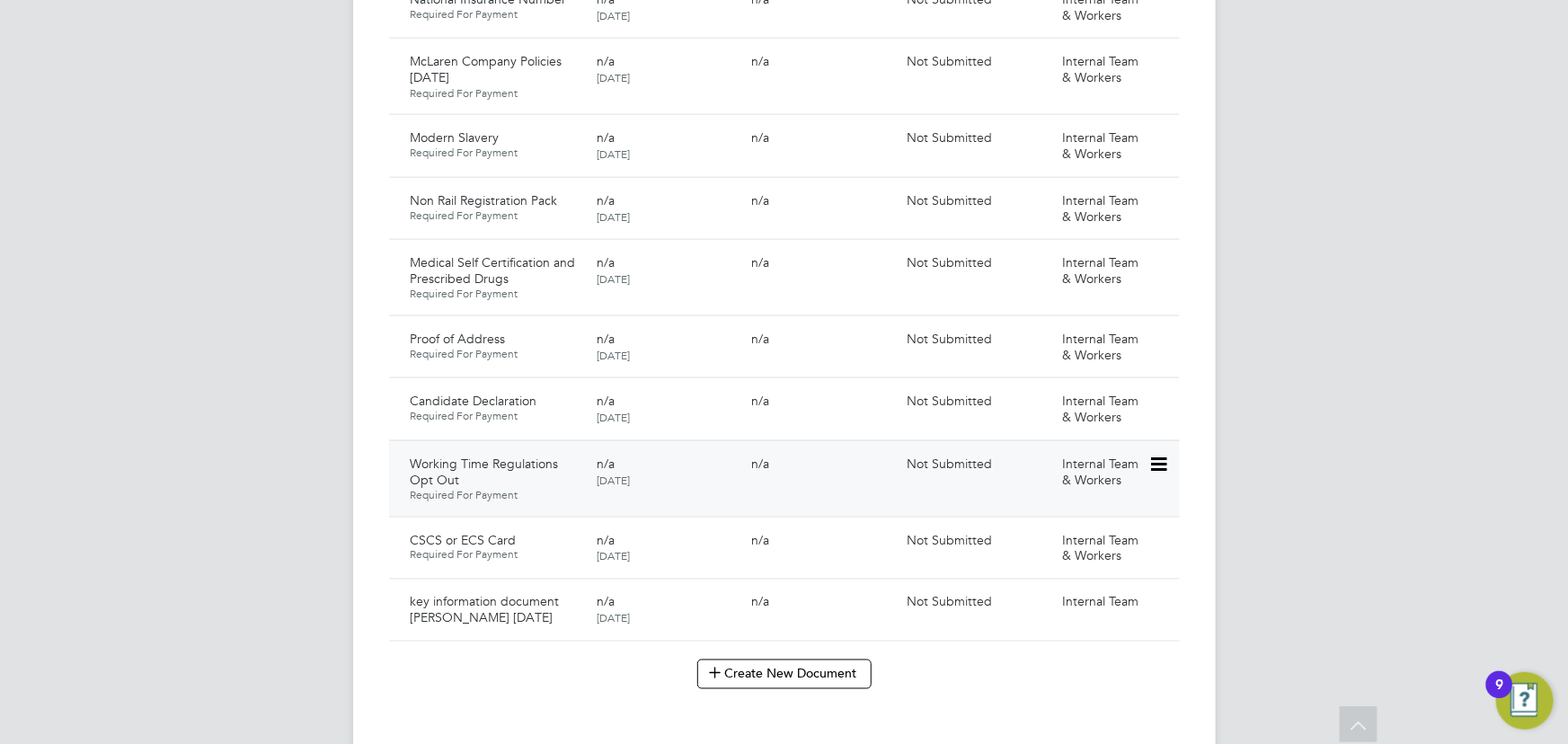
scroll to position [1142, 0]
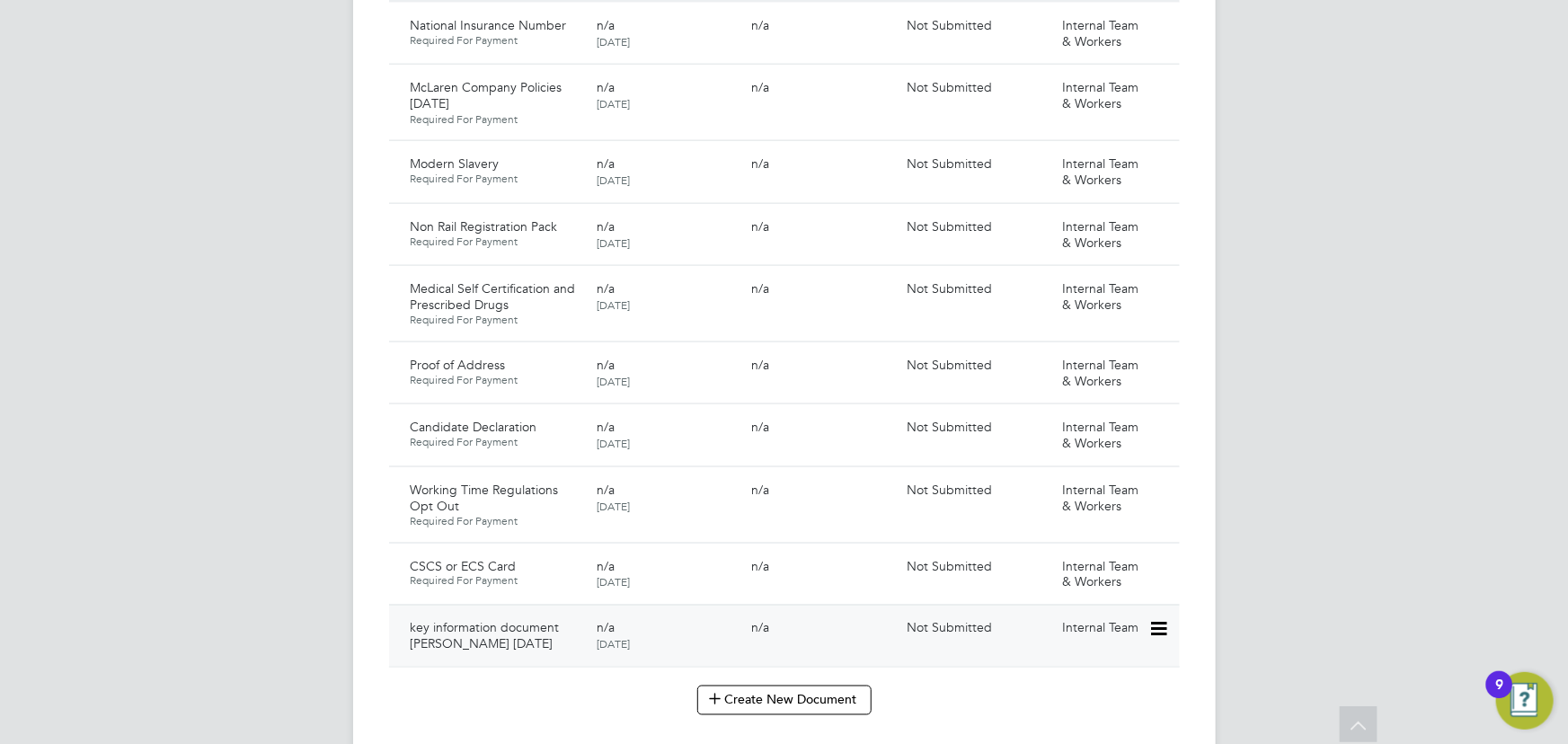
click at [1154, 619] on icon at bounding box center [1158, 630] width 18 height 22
click at [1080, 674] on li "Submit Document" at bounding box center [1104, 679] width 126 height 26
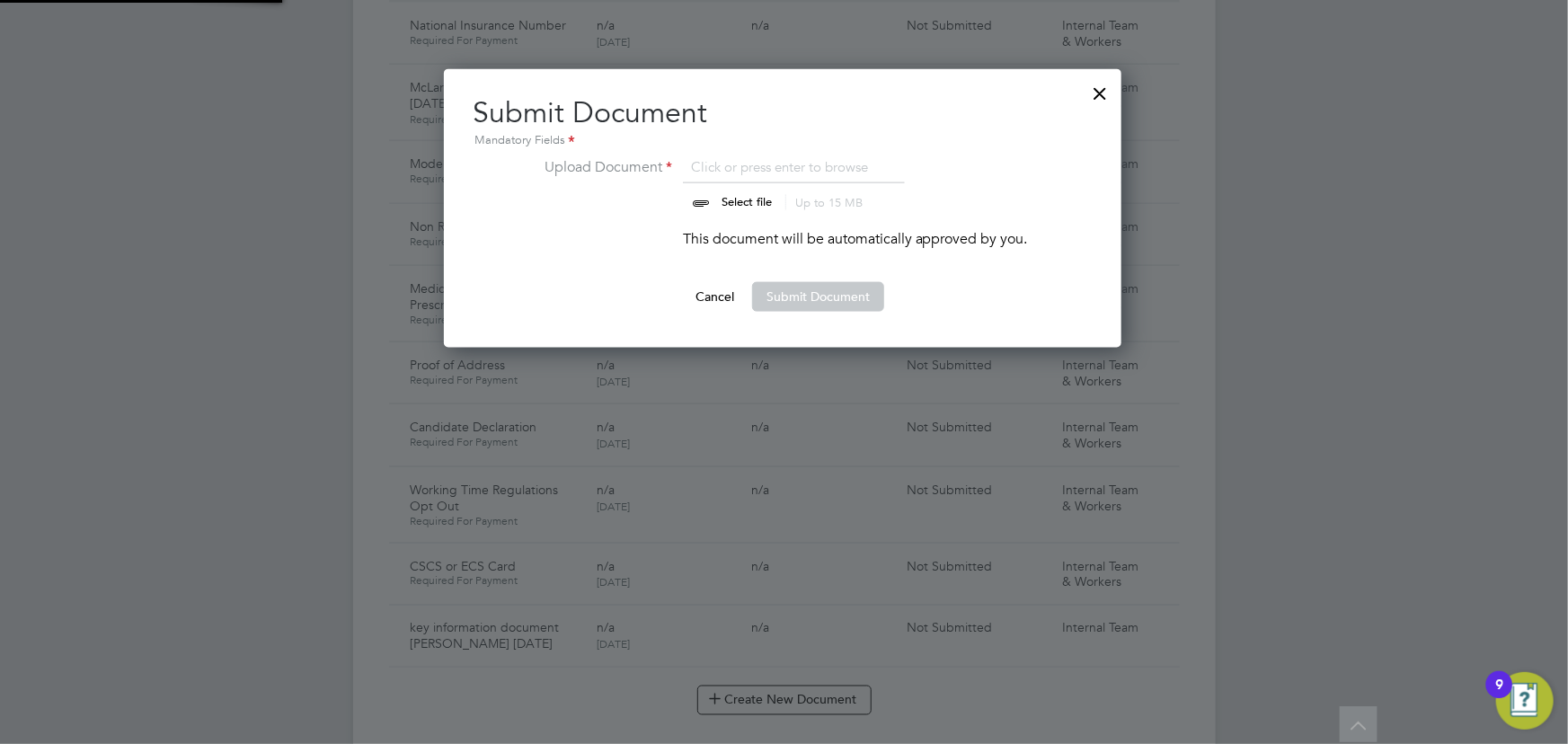
scroll to position [278, 680]
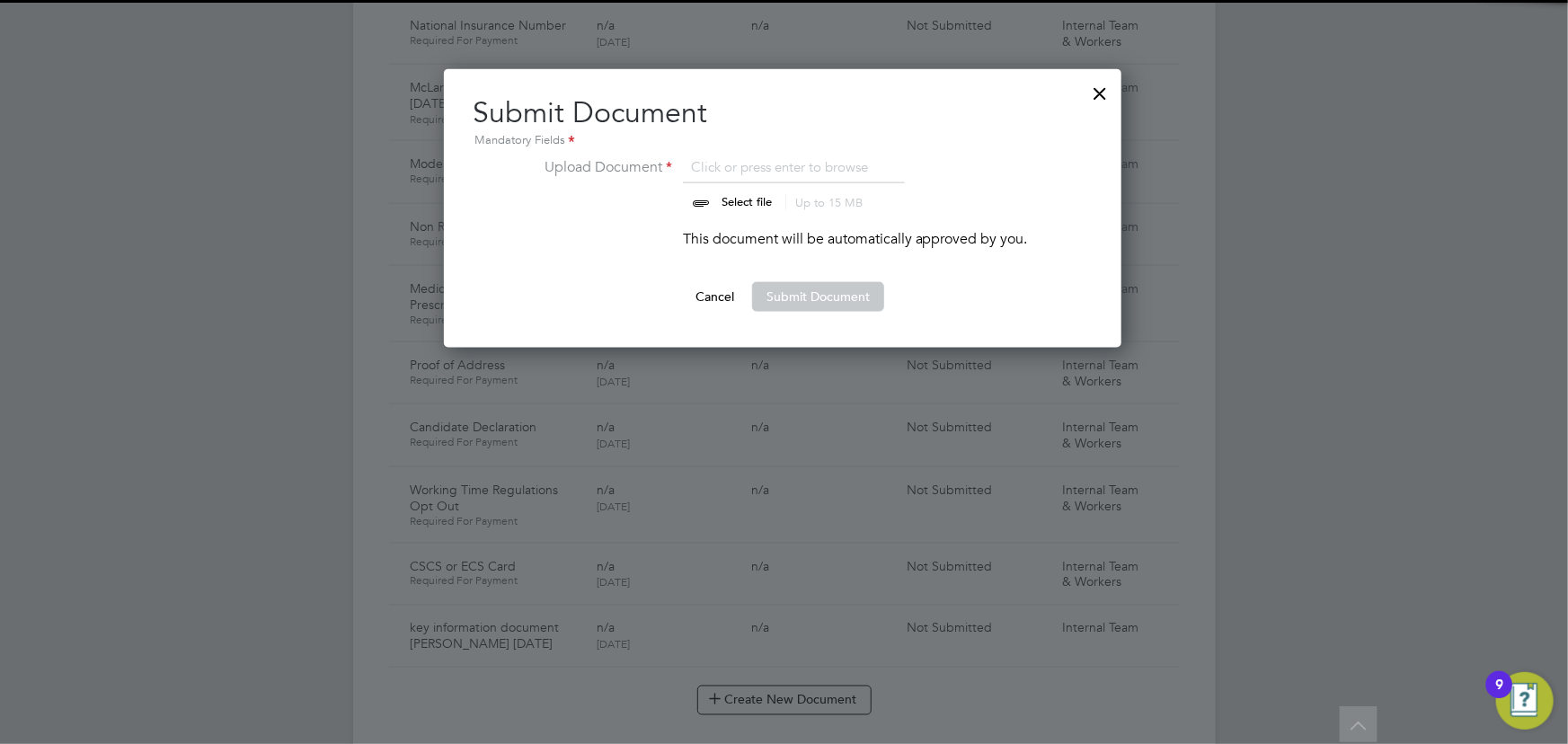
click at [717, 188] on input "file" at bounding box center [763, 182] width 282 height 54
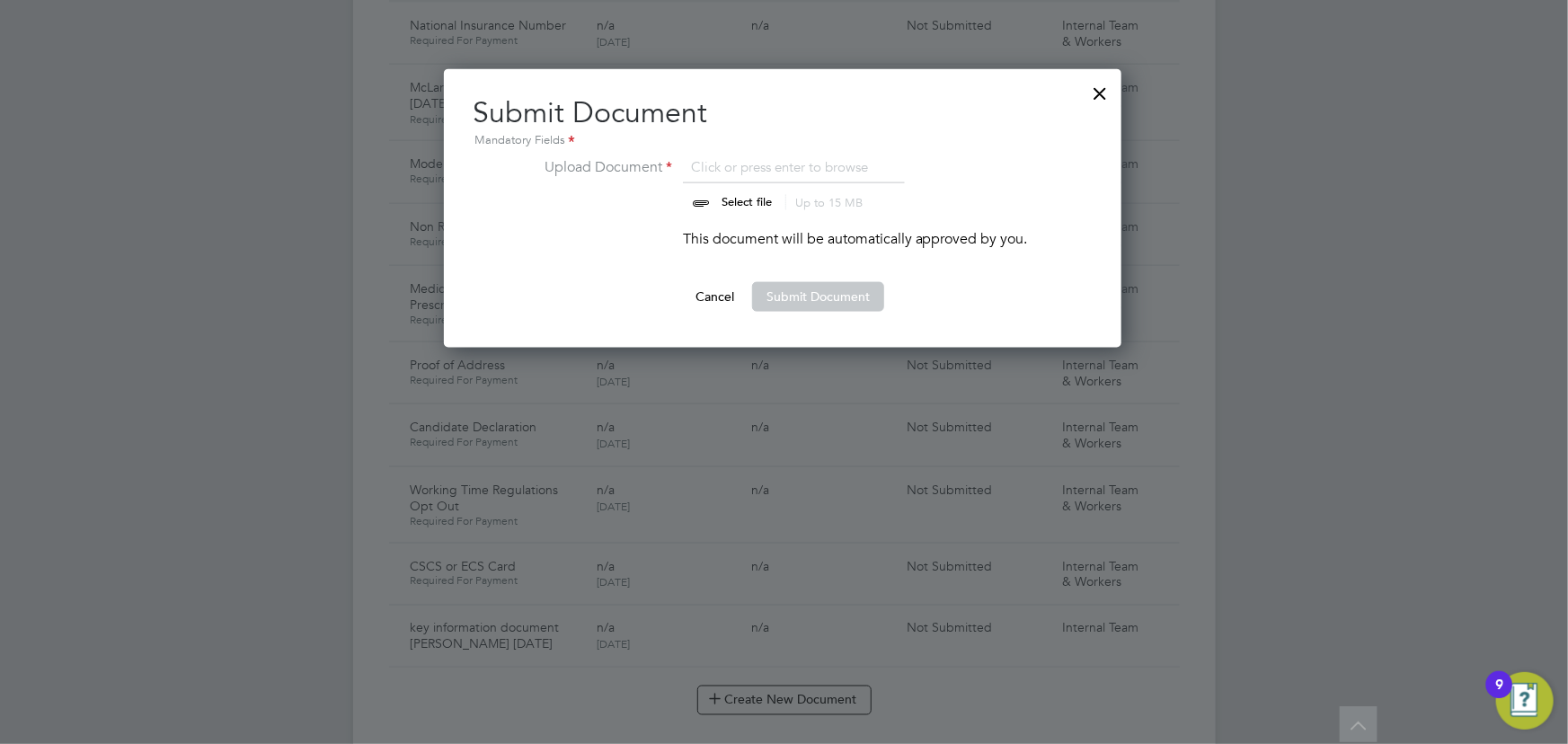
type input "C:\fakepath\Key Information Document (Self Employed-CIS) 3 Jordan Smith Wingate…"
drag, startPoint x: 807, startPoint y: 303, endPoint x: 1058, endPoint y: 337, distance: 253.3
click at [807, 303] on button "Submit Document" at bounding box center [817, 296] width 132 height 29
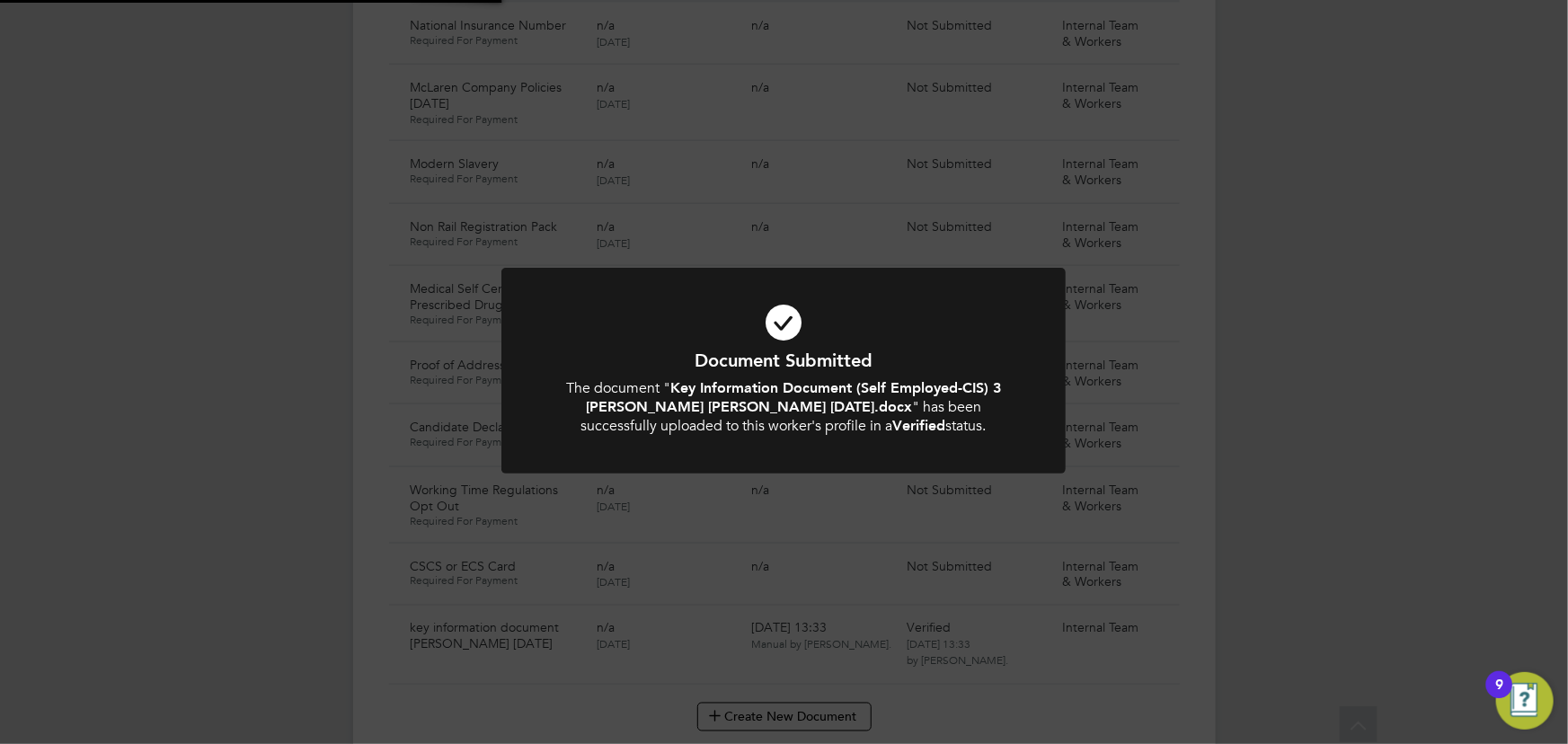
click at [1313, 371] on div "Document Submitted The document " Key Information Document (Self Employed-CIS) …" at bounding box center [784, 372] width 1568 height 744
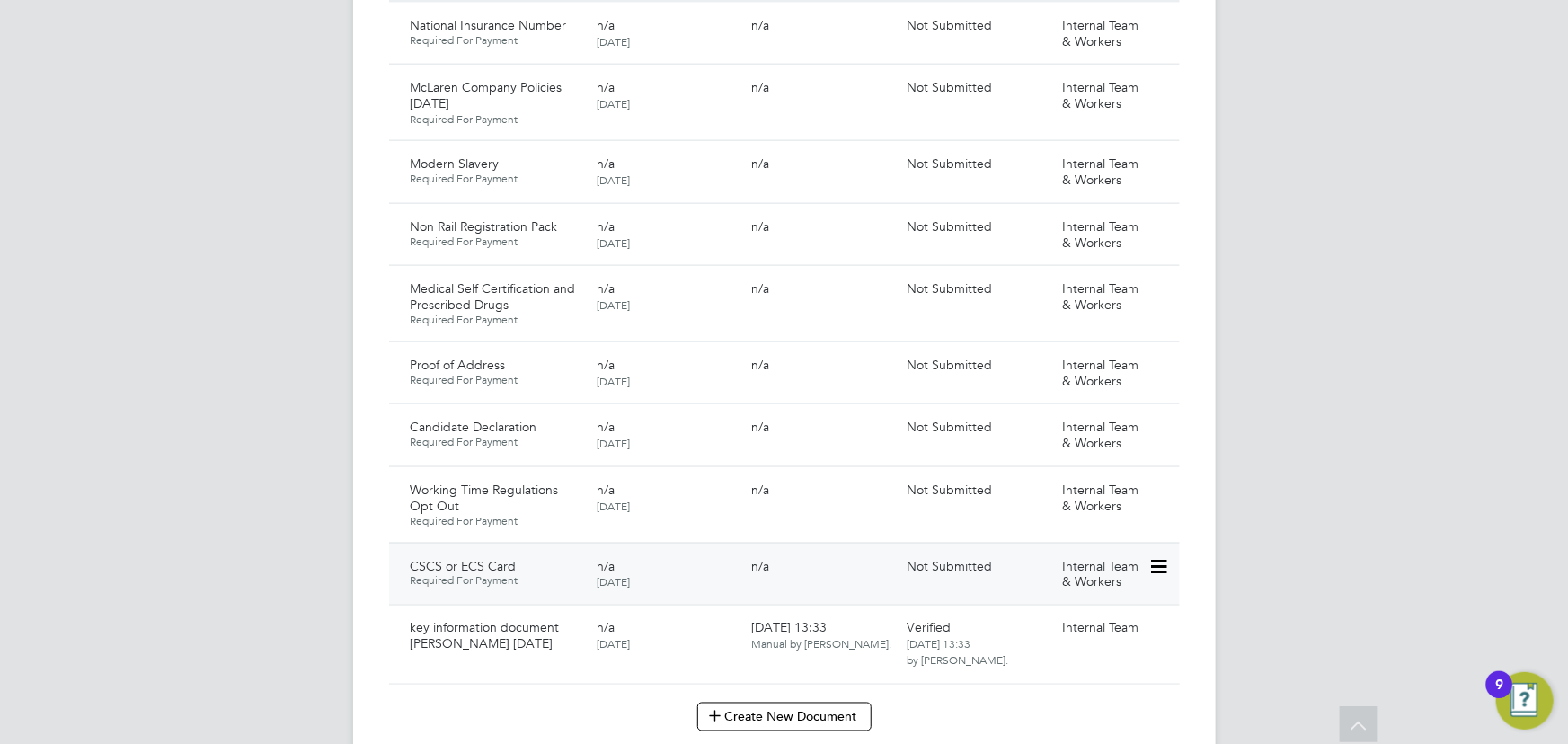
click at [1167, 556] on icon at bounding box center [1158, 567] width 18 height 22
click at [1108, 617] on li "Submit Document" at bounding box center [1100, 616] width 133 height 26
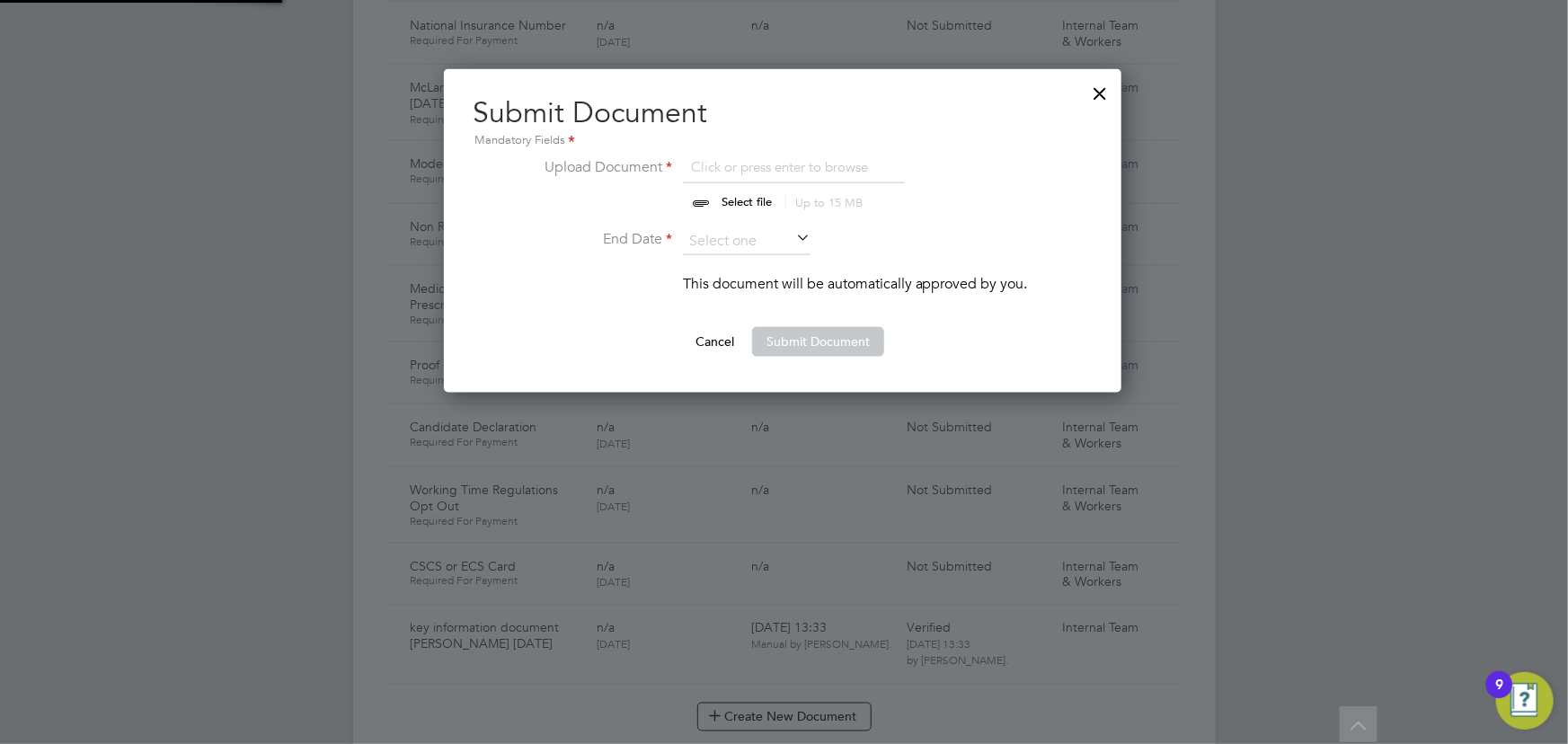
scroll to position [323, 680]
click at [761, 199] on input "file" at bounding box center [763, 182] width 282 height 54
type input "C:\fakepath\jordan smith ECS.png"
click at [793, 233] on icon at bounding box center [793, 239] width 0 height 26
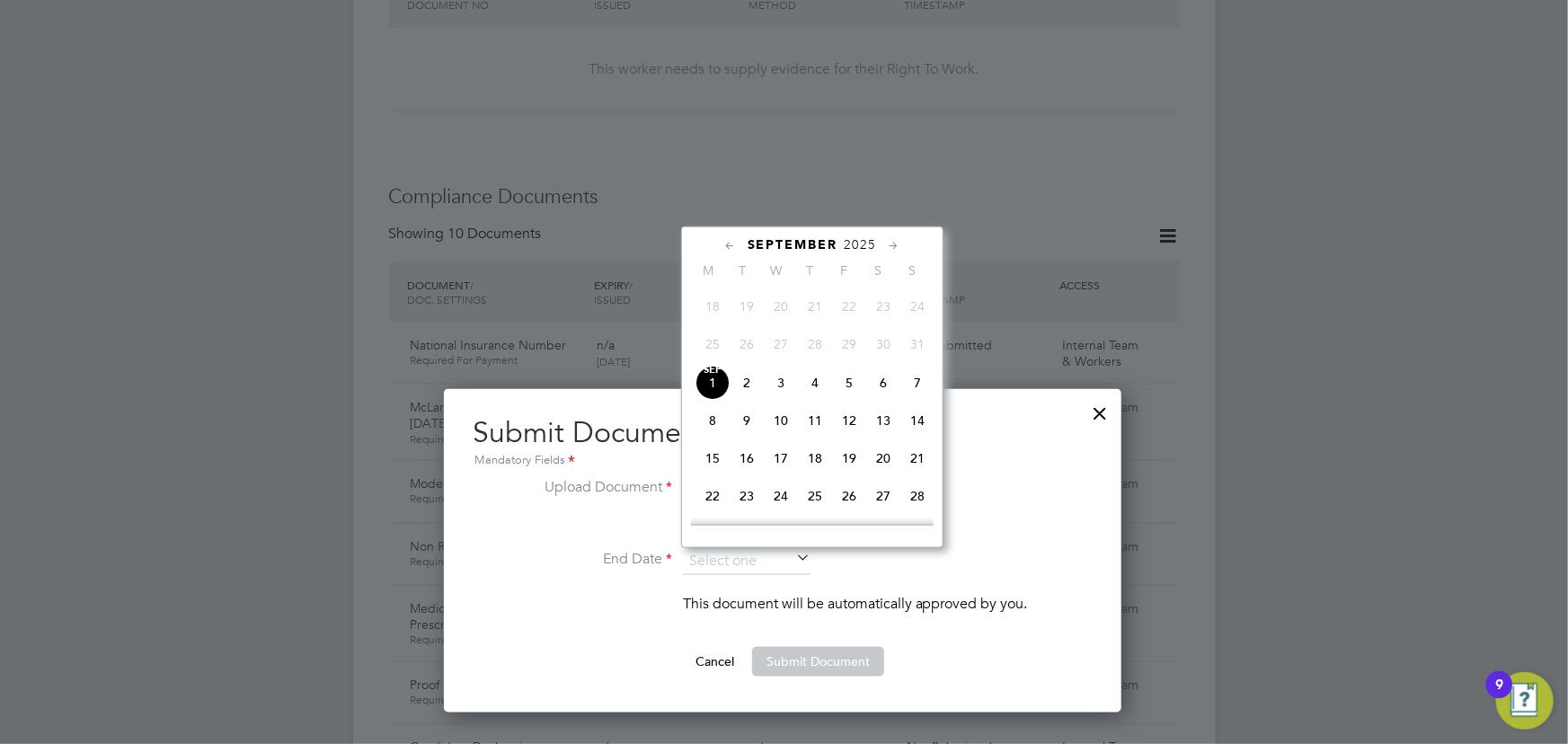
scroll to position [816, 0]
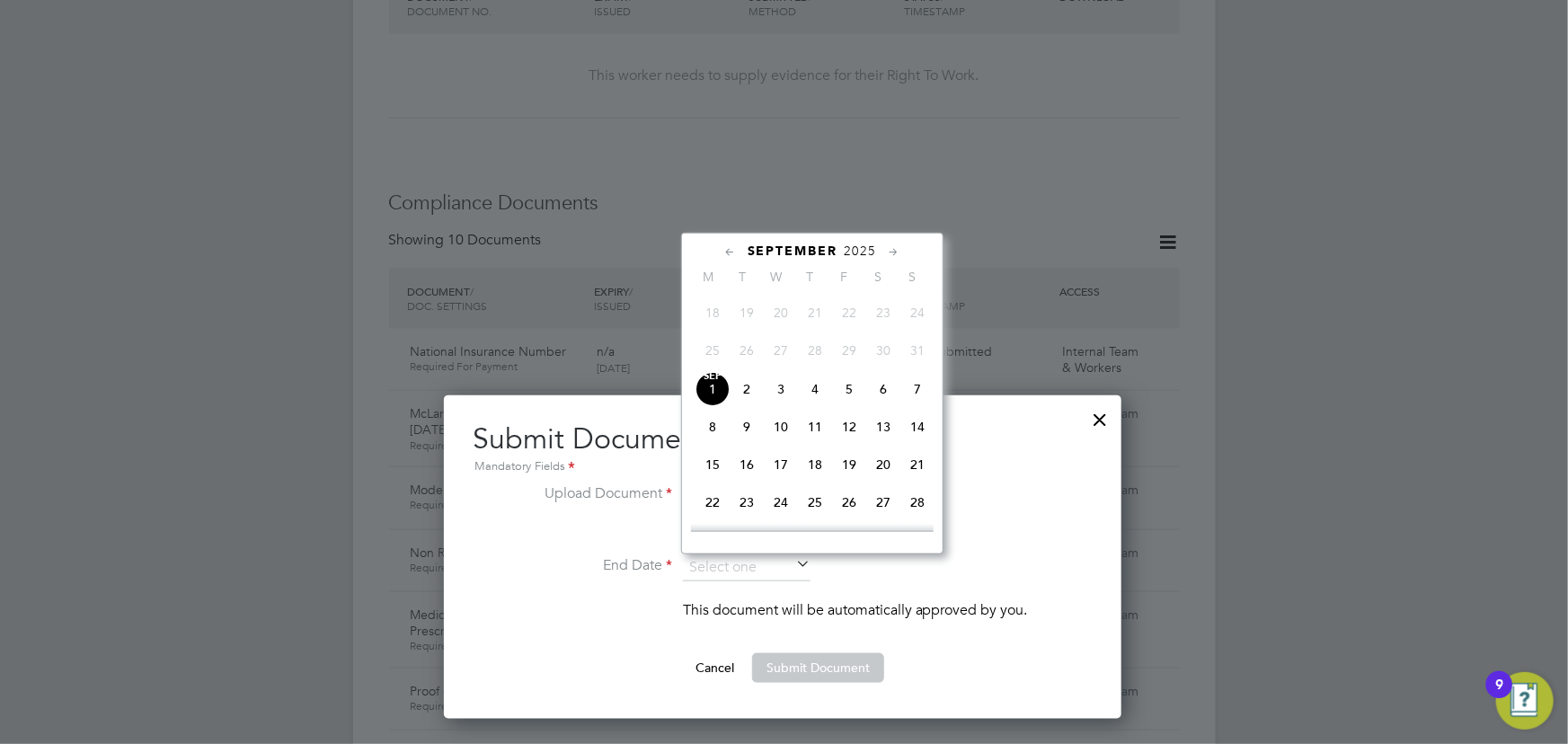
click at [865, 241] on div "September 2025 M T W T F S S Jun 1 2 3 4 5 6 7 8 9 10 11 12 13 14 15 16 17 18 1…" at bounding box center [813, 393] width 263 height 322
click at [857, 252] on span "2025" at bounding box center [860, 251] width 32 height 16
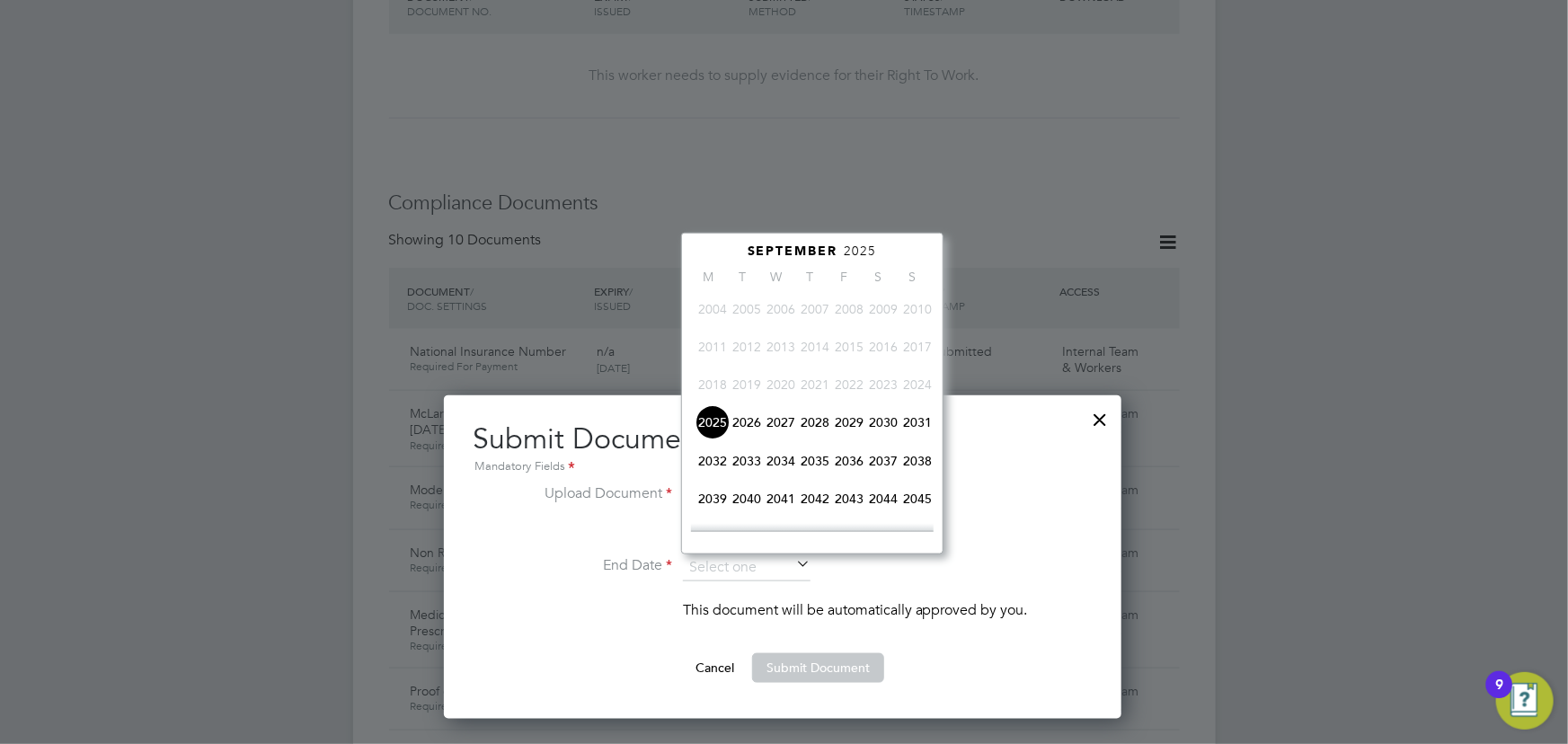
click at [774, 418] on span "2027" at bounding box center [780, 421] width 34 height 34
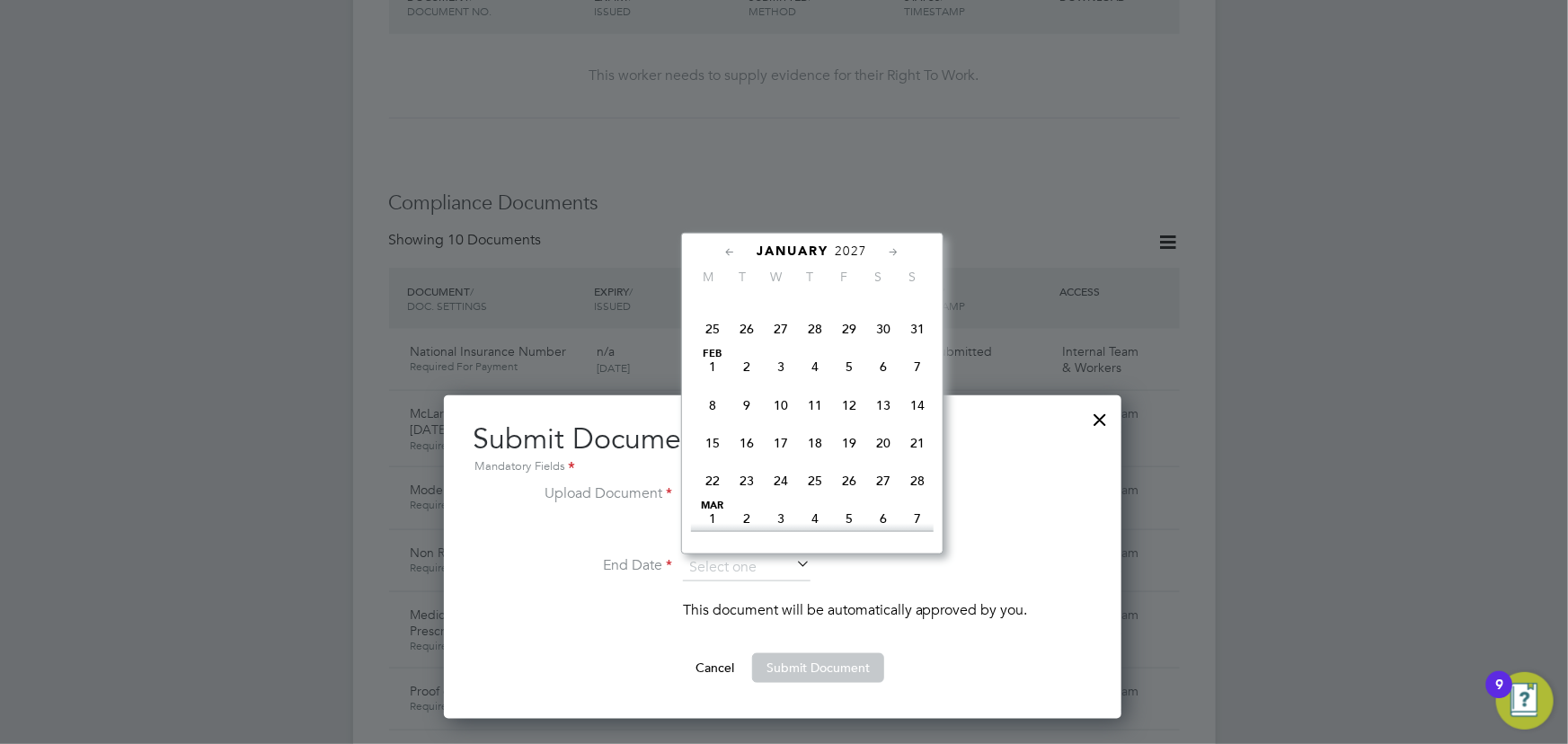
scroll to position [355, 0]
click at [743, 377] on span "9" at bounding box center [746, 379] width 34 height 34
type input "09 Feb 2027"
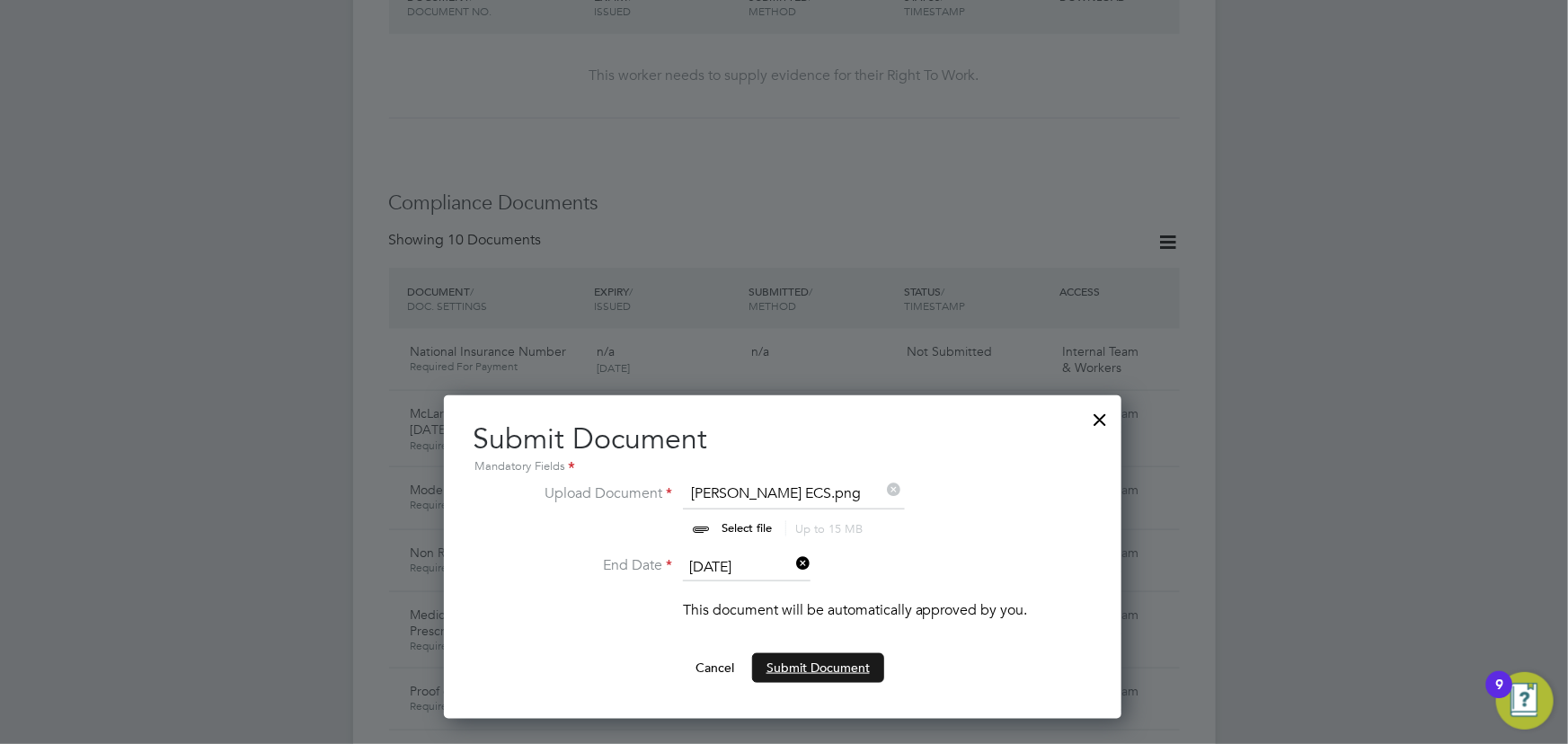
click at [854, 656] on button "Submit Document" at bounding box center [817, 667] width 132 height 29
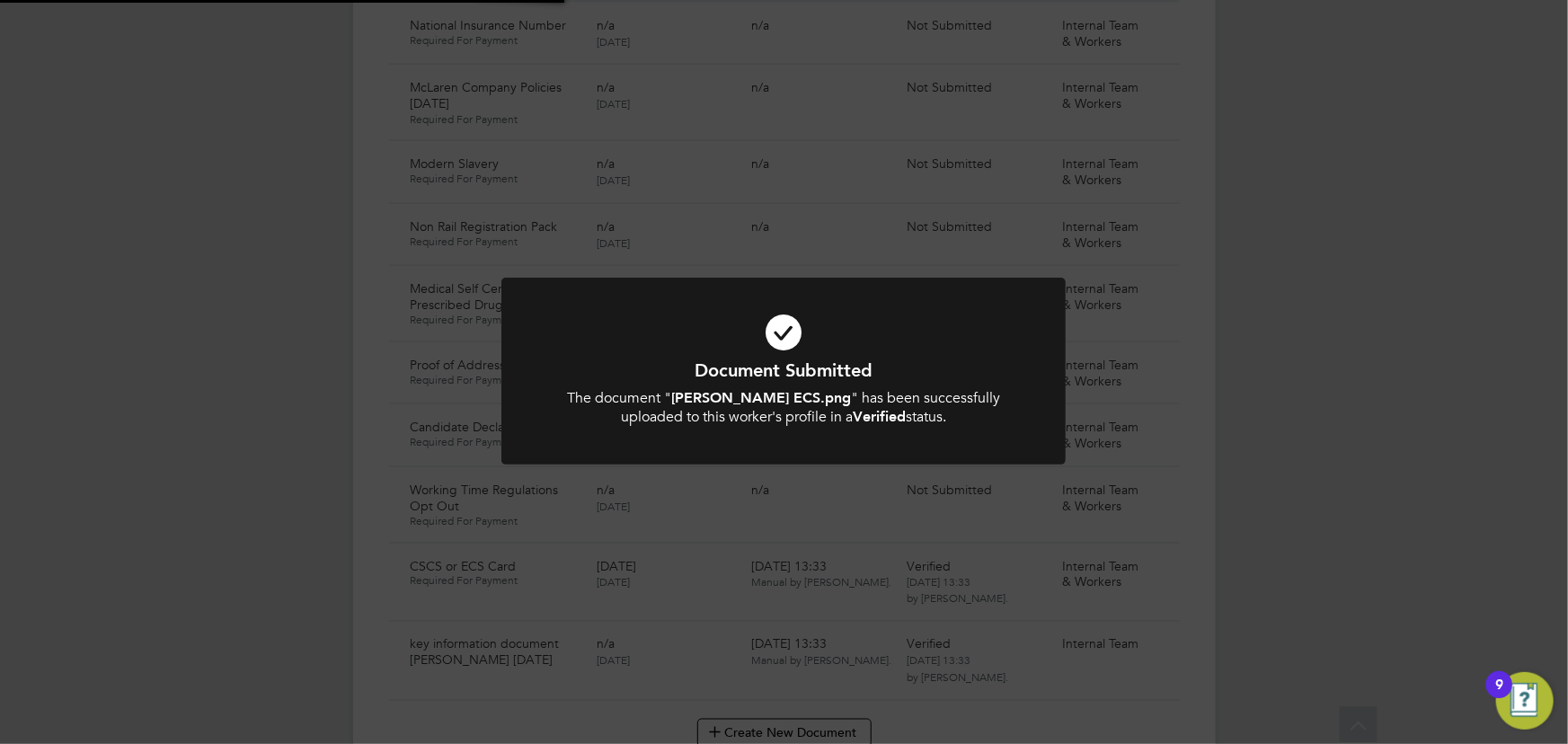
click at [1266, 478] on div "Document Submitted The document " jordan smith ECS.png " has been successfully …" at bounding box center [784, 372] width 1568 height 744
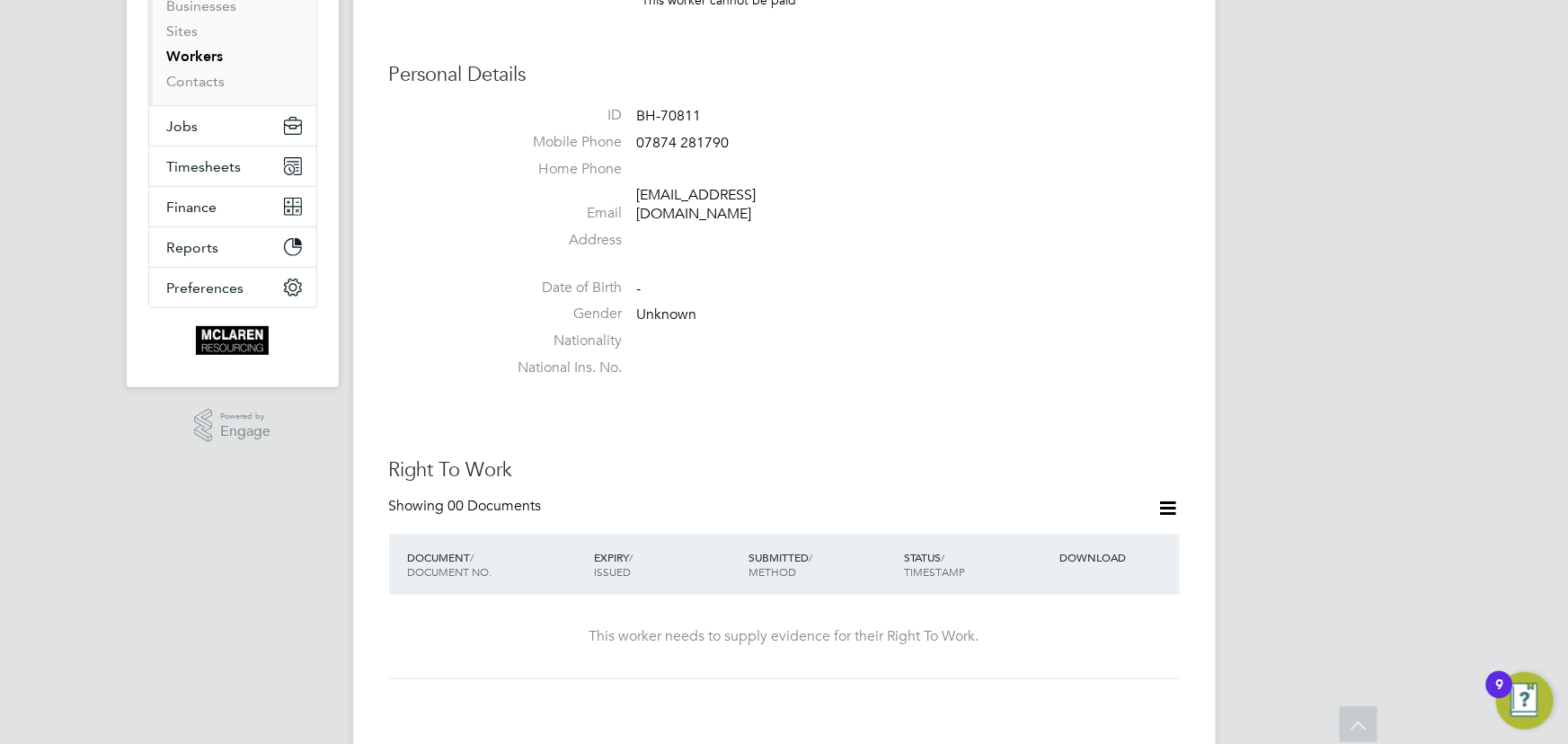
scroll to position [244, 0]
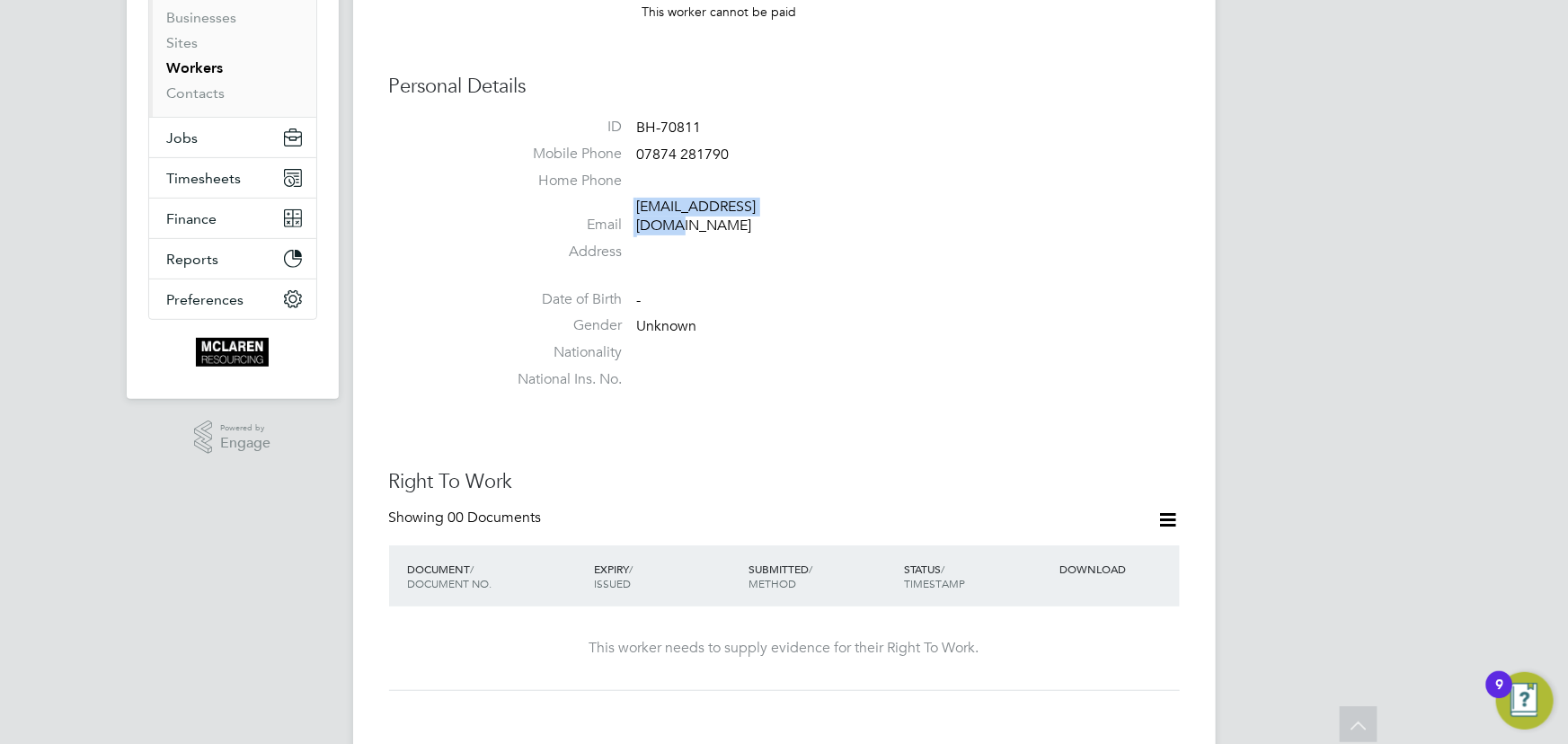
drag, startPoint x: 630, startPoint y: 212, endPoint x: 820, endPoint y: 206, distance: 190.1
click at [820, 206] on li "Email jorsmith96@gmail.com" at bounding box center [838, 220] width 683 height 44
copy li "jorsmith96@gmail.com"
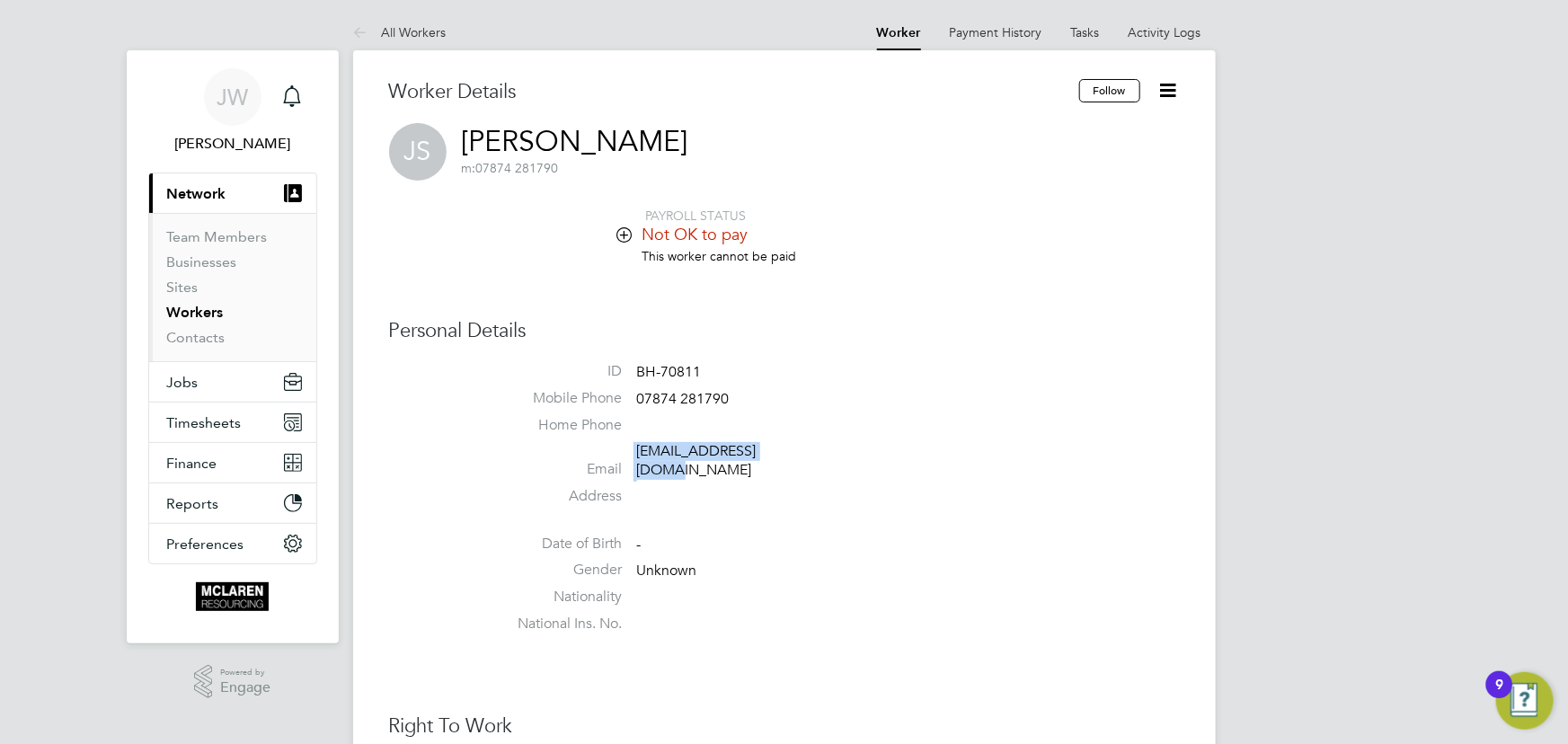
copy li "jorsmith96@gmail.com"
drag, startPoint x: 633, startPoint y: 394, endPoint x: 763, endPoint y: 392, distance: 130.0
click at [763, 392] on li "Mobile Phone 07874 281790" at bounding box center [838, 402] width 683 height 27
copy li "07874 281790"
drag, startPoint x: 628, startPoint y: 452, endPoint x: 778, endPoint y: 446, distance: 150.1
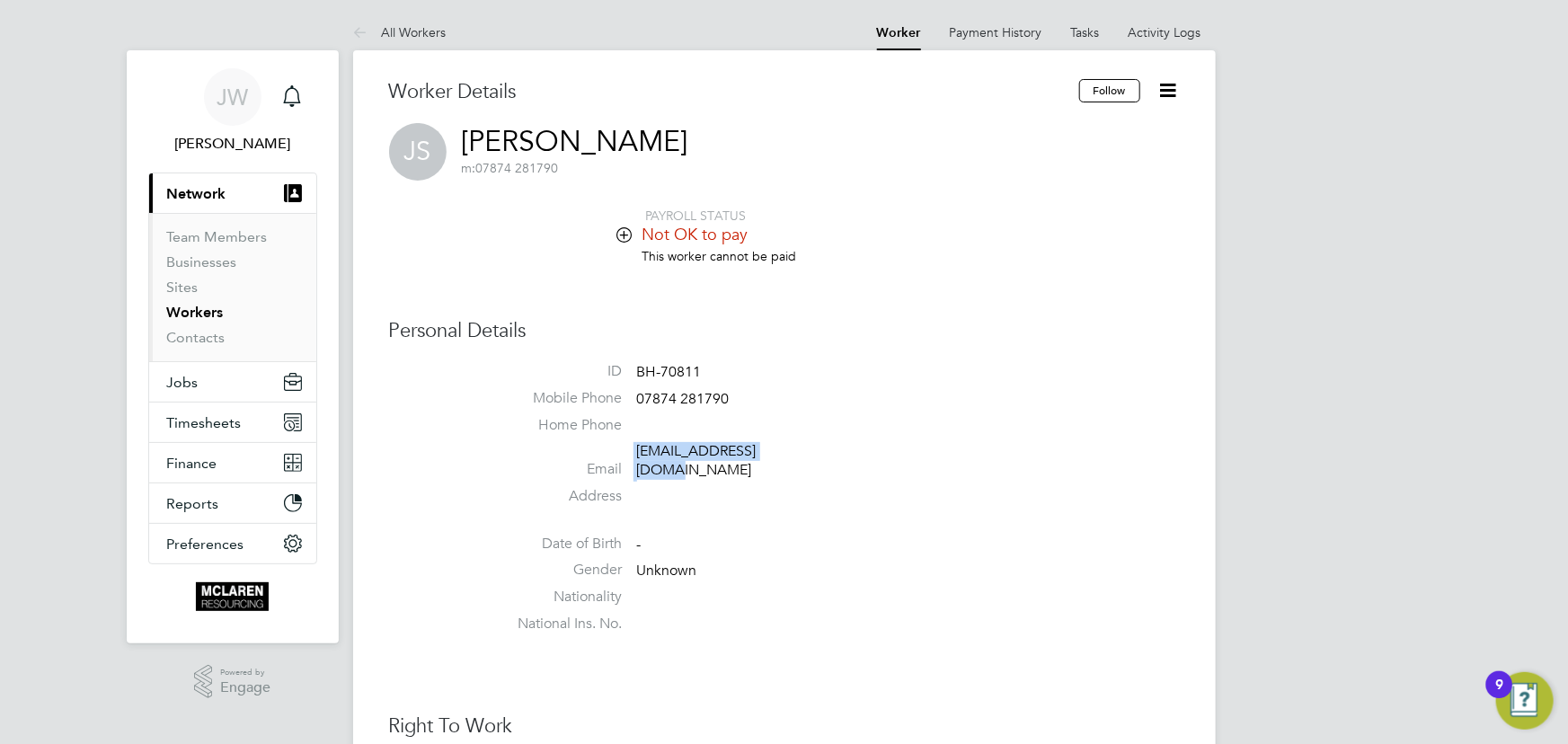
click at [778, 446] on li "Email jorsmith96@gmail.com" at bounding box center [838, 464] width 683 height 44
copy li "jorsmith96@gmail.com"
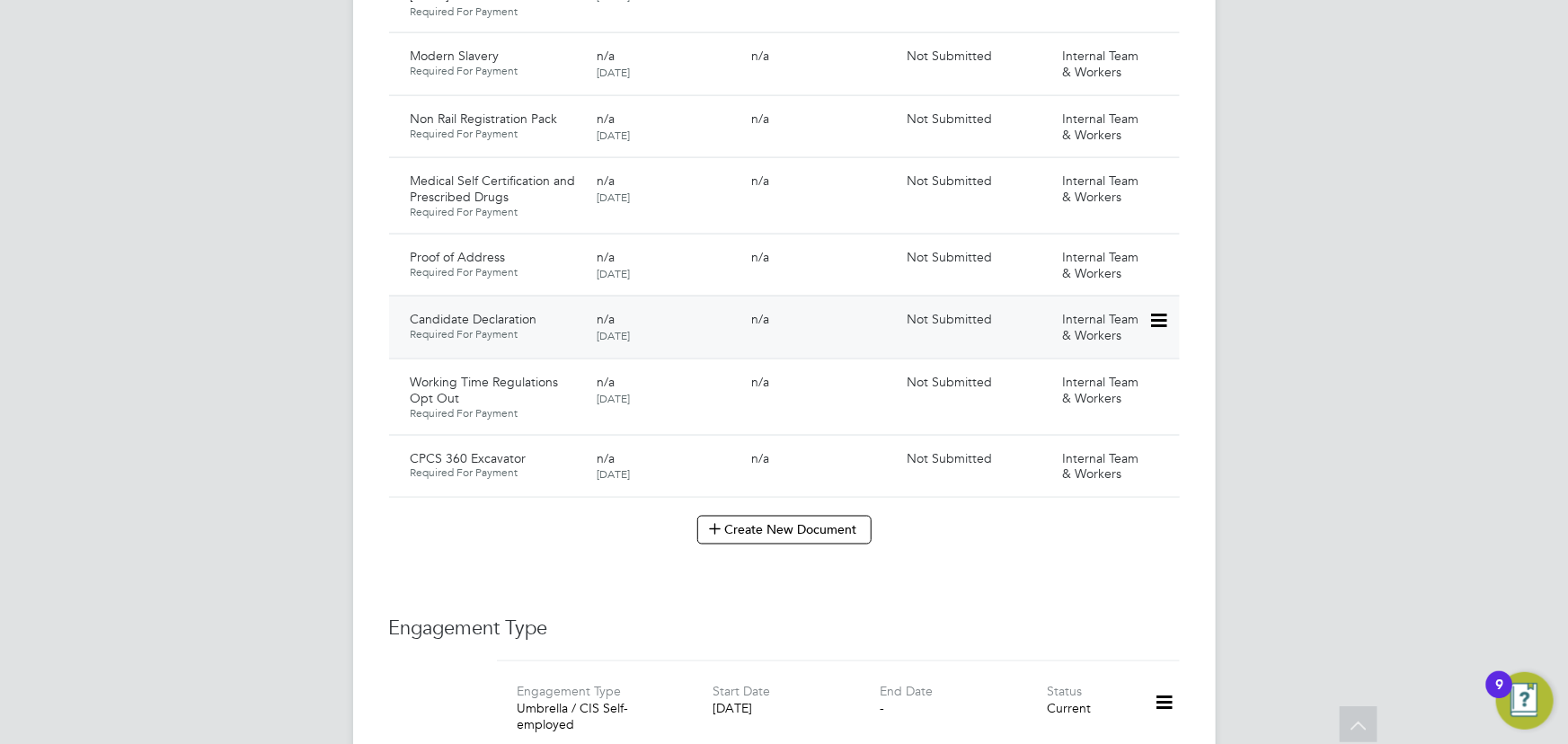
scroll to position [1388, 0]
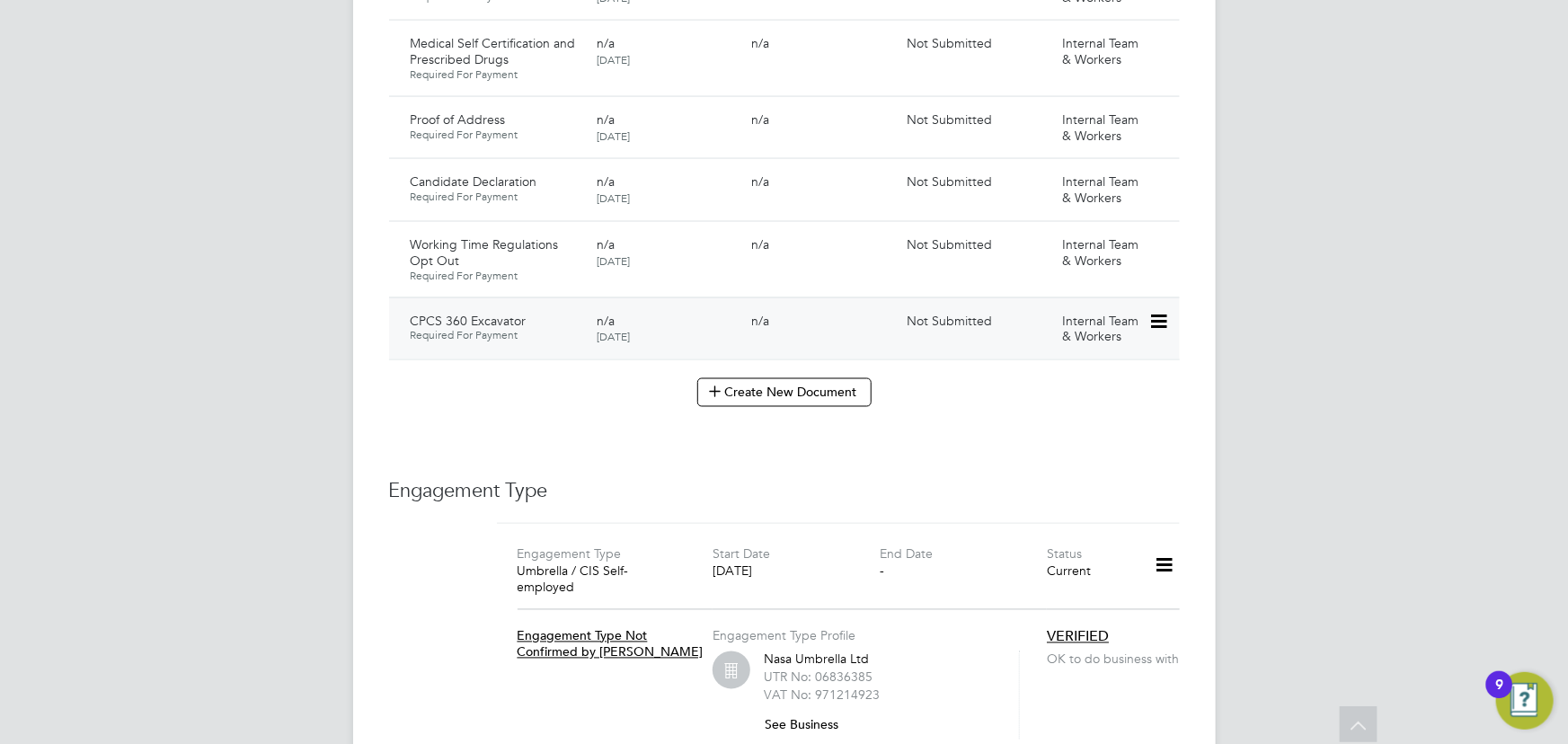
drag, startPoint x: 1161, startPoint y: 301, endPoint x: 1148, endPoint y: 311, distance: 16.4
click at [1161, 311] on icon at bounding box center [1158, 322] width 18 height 22
click at [1087, 369] on li "Submit Document" at bounding box center [1100, 371] width 133 height 26
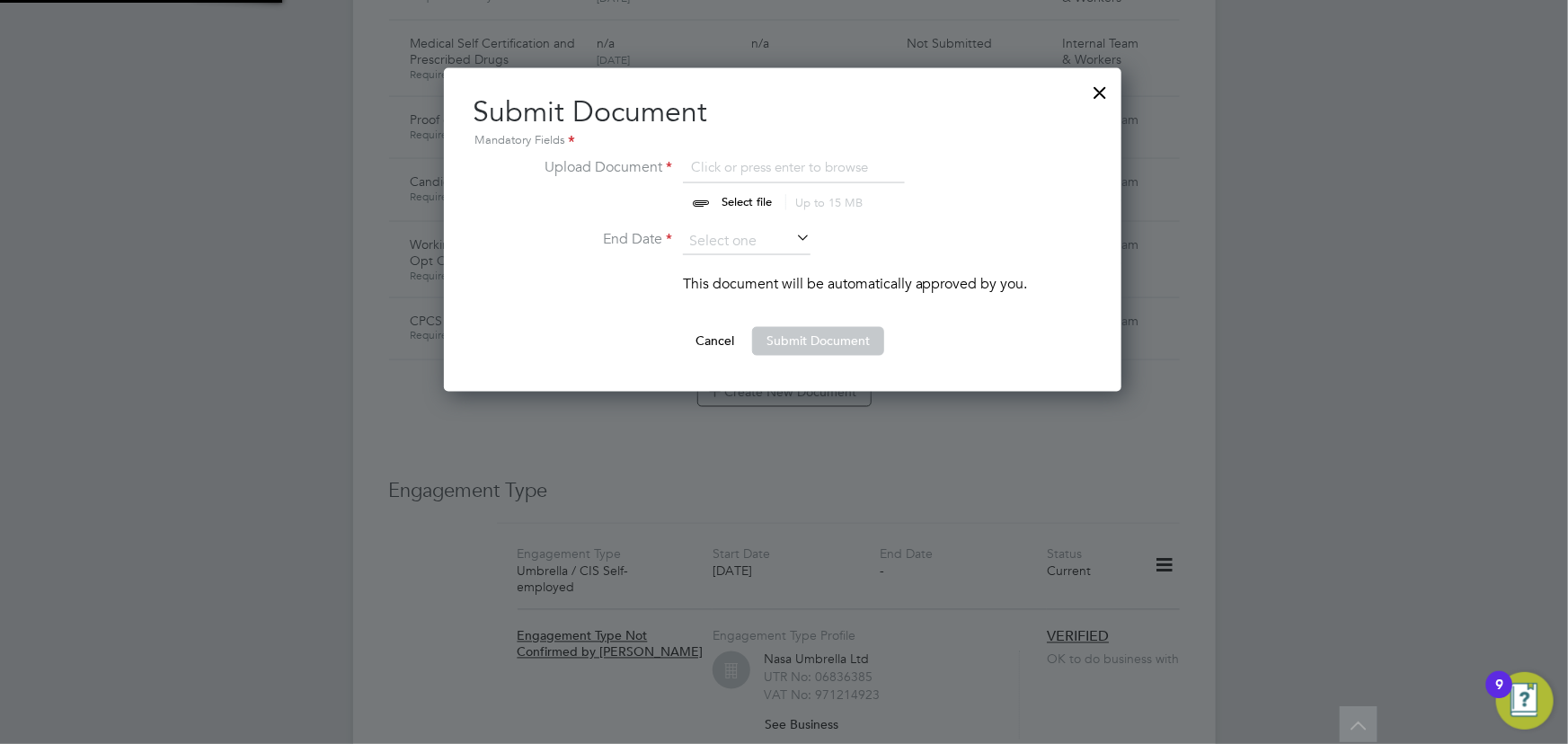
scroll to position [323, 680]
click at [734, 200] on input "file" at bounding box center [763, 182] width 282 height 54
type input "C:\fakepath\[PERSON_NAME] Box CPCS.jpg"
click at [772, 253] on li "End Date" at bounding box center [783, 250] width 491 height 45
click at [793, 236] on icon at bounding box center [793, 239] width 0 height 26
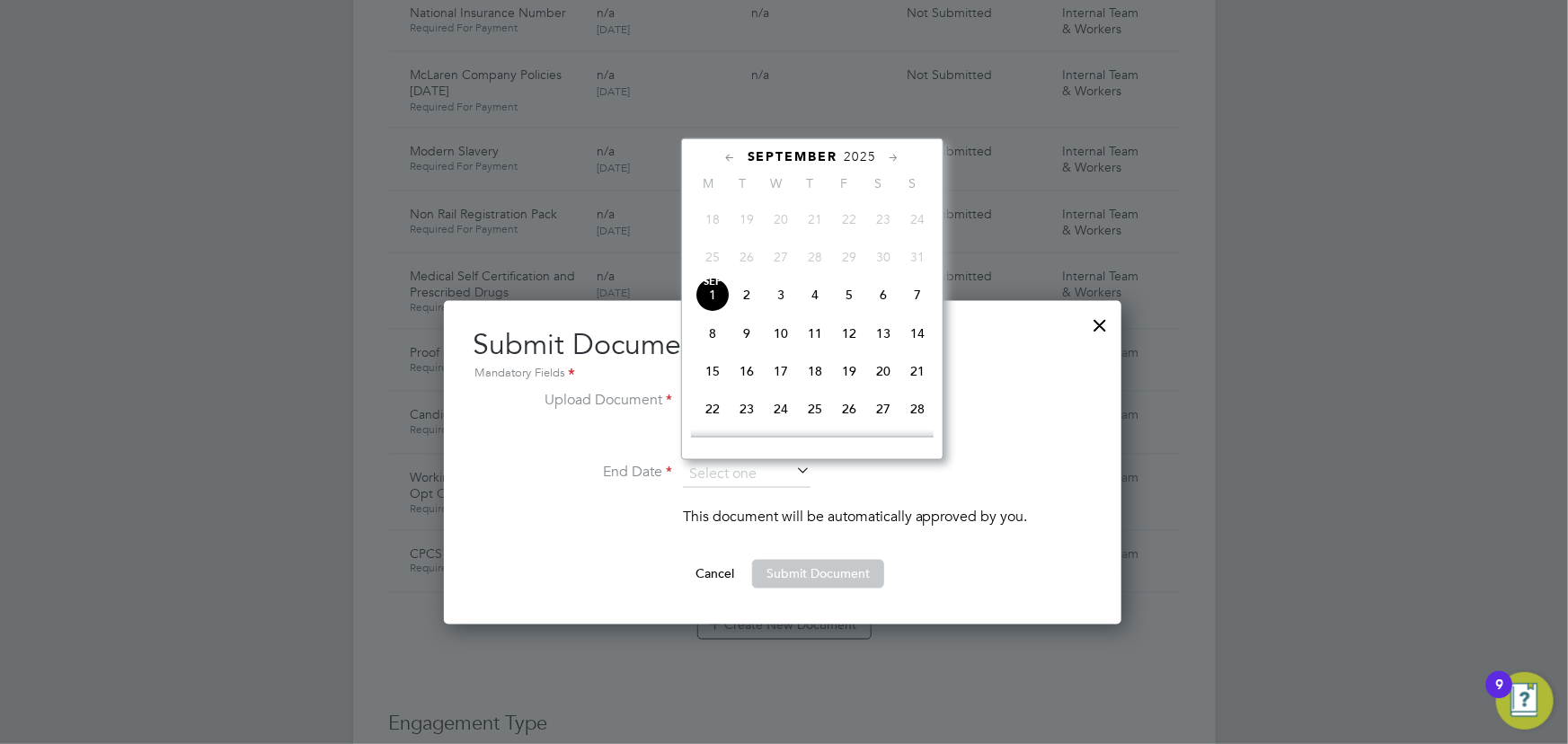
scroll to position [1142, 0]
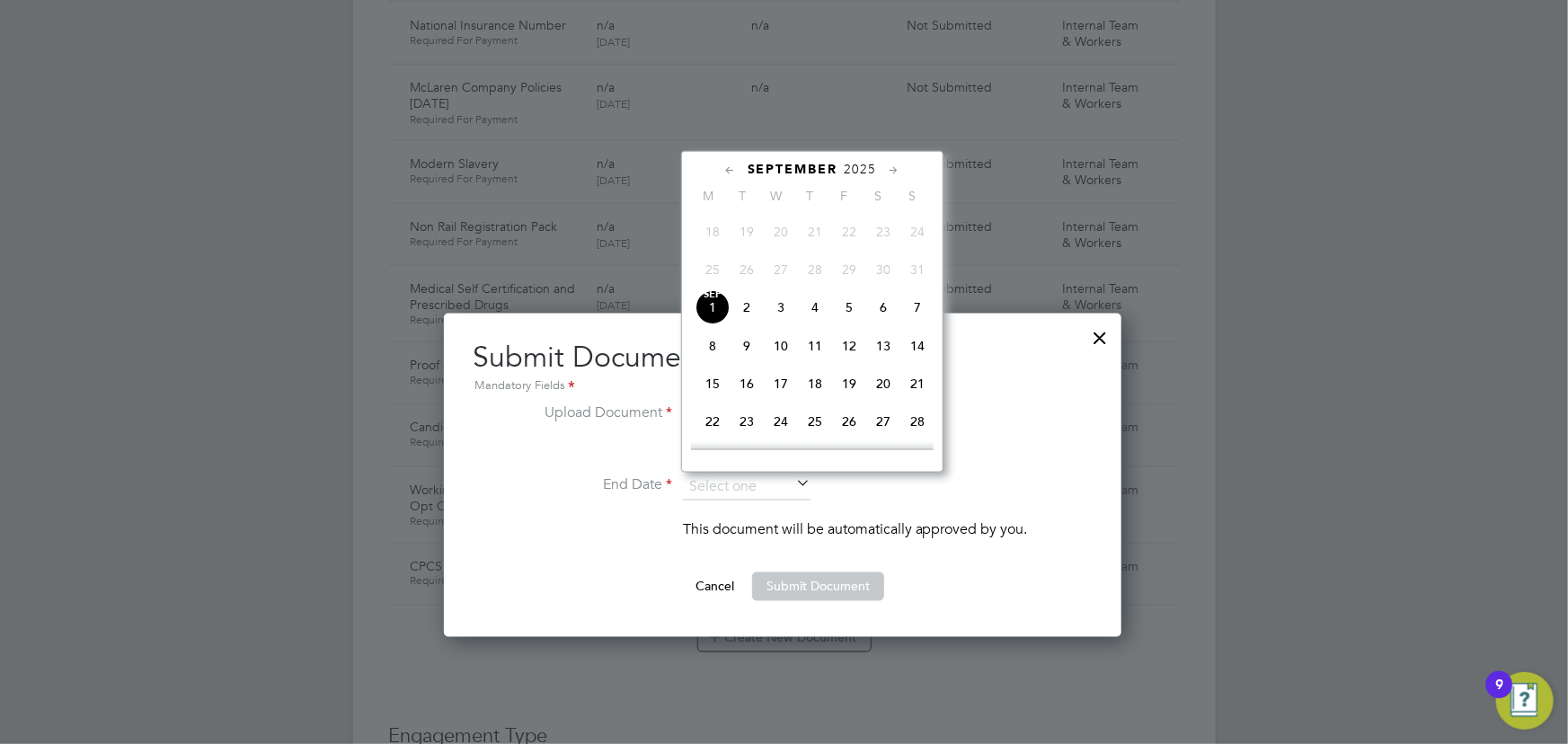
click at [853, 169] on span "2025" at bounding box center [860, 169] width 32 height 16
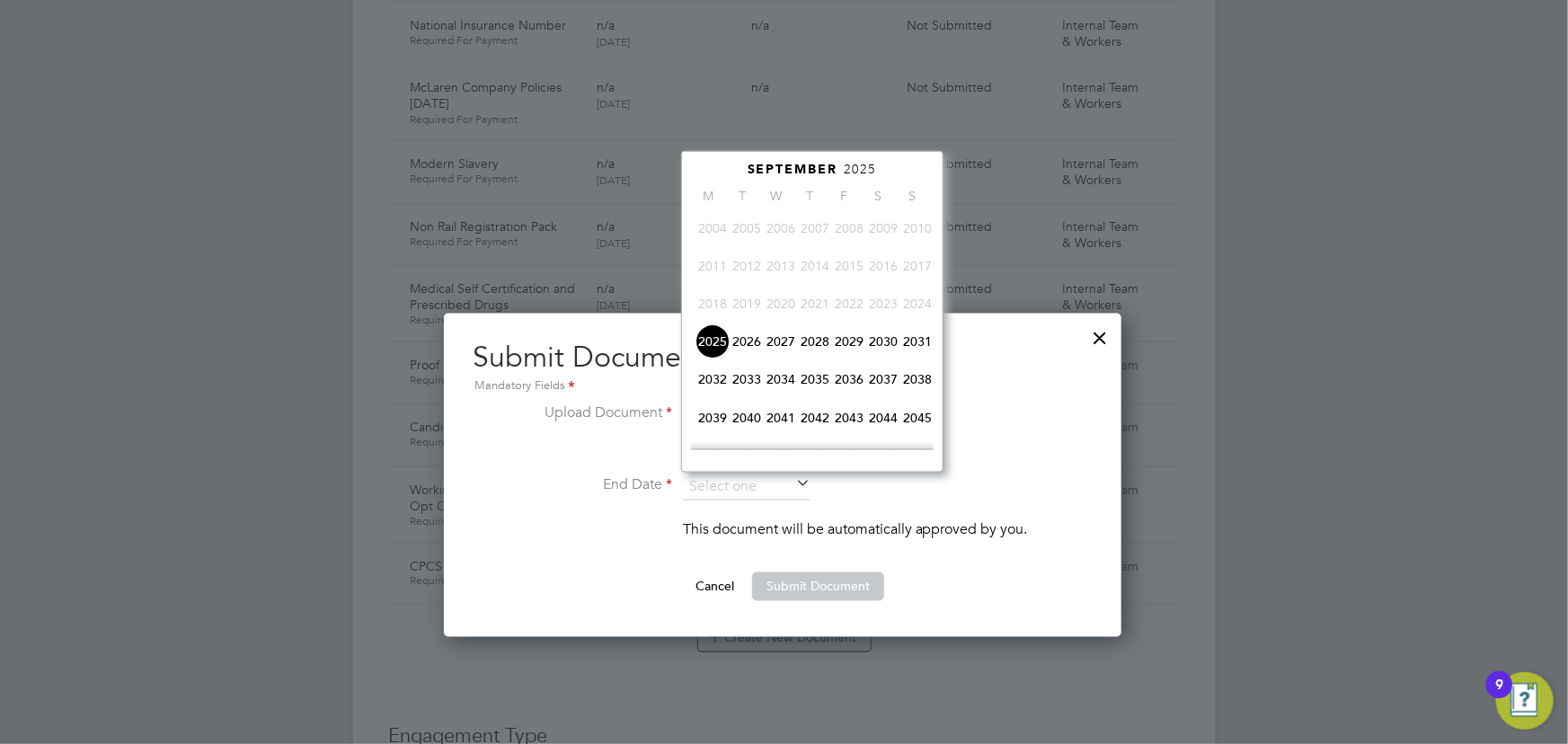
click at [849, 340] on span "2029" at bounding box center [848, 341] width 34 height 34
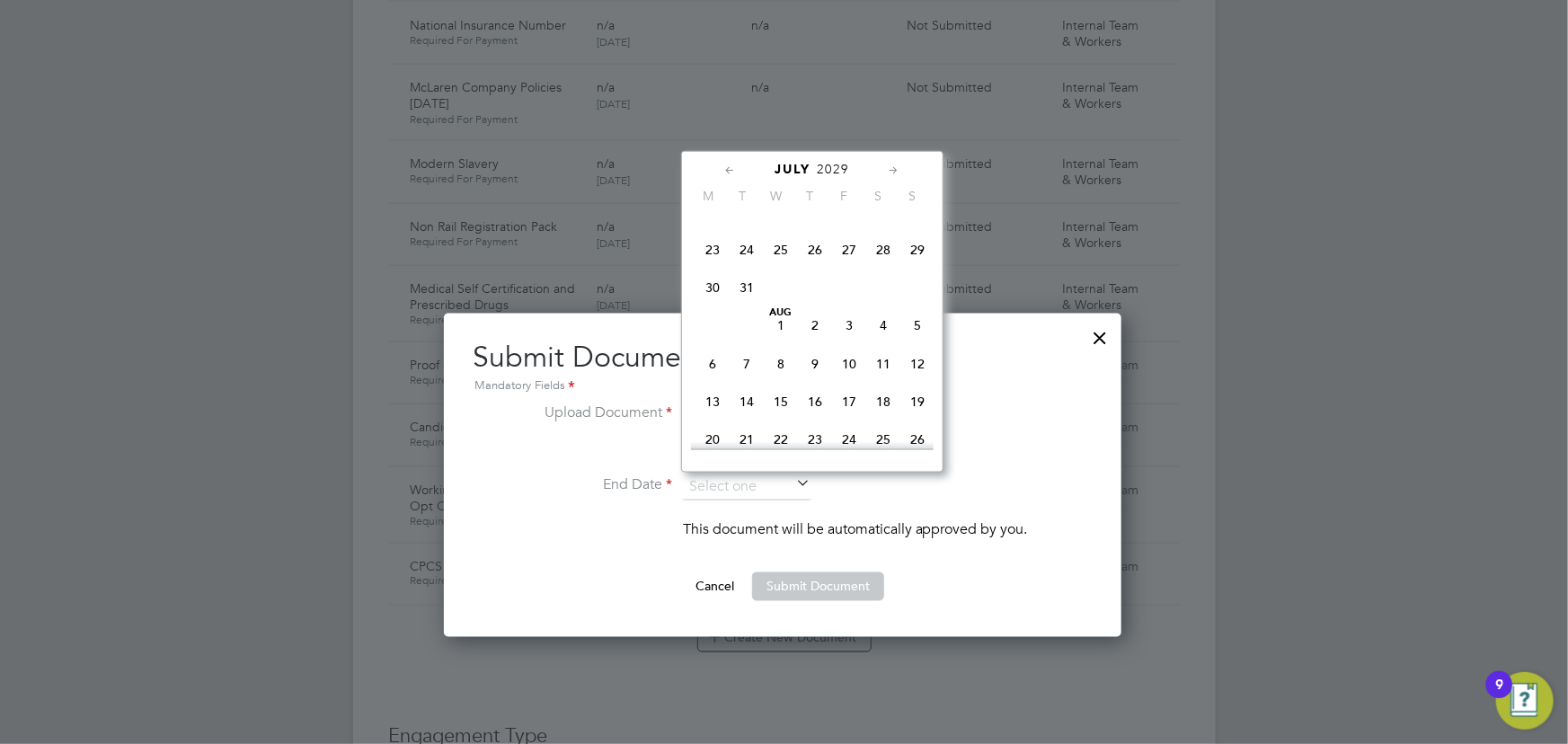
scroll to position [300, 0]
click at [752, 315] on span "31" at bounding box center [746, 315] width 34 height 34
type input "[DATE]"
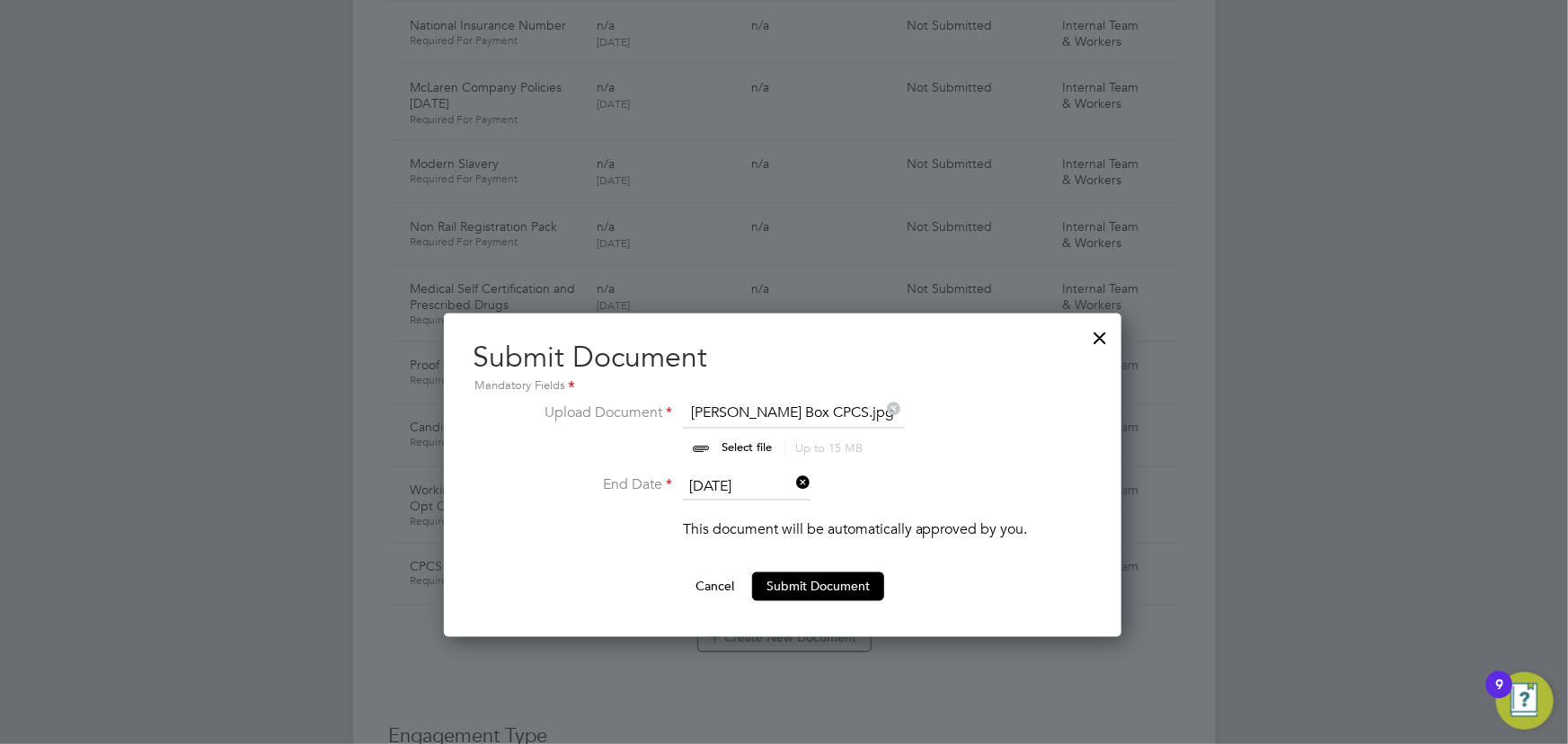
click at [839, 579] on button "Submit Document" at bounding box center [817, 586] width 132 height 29
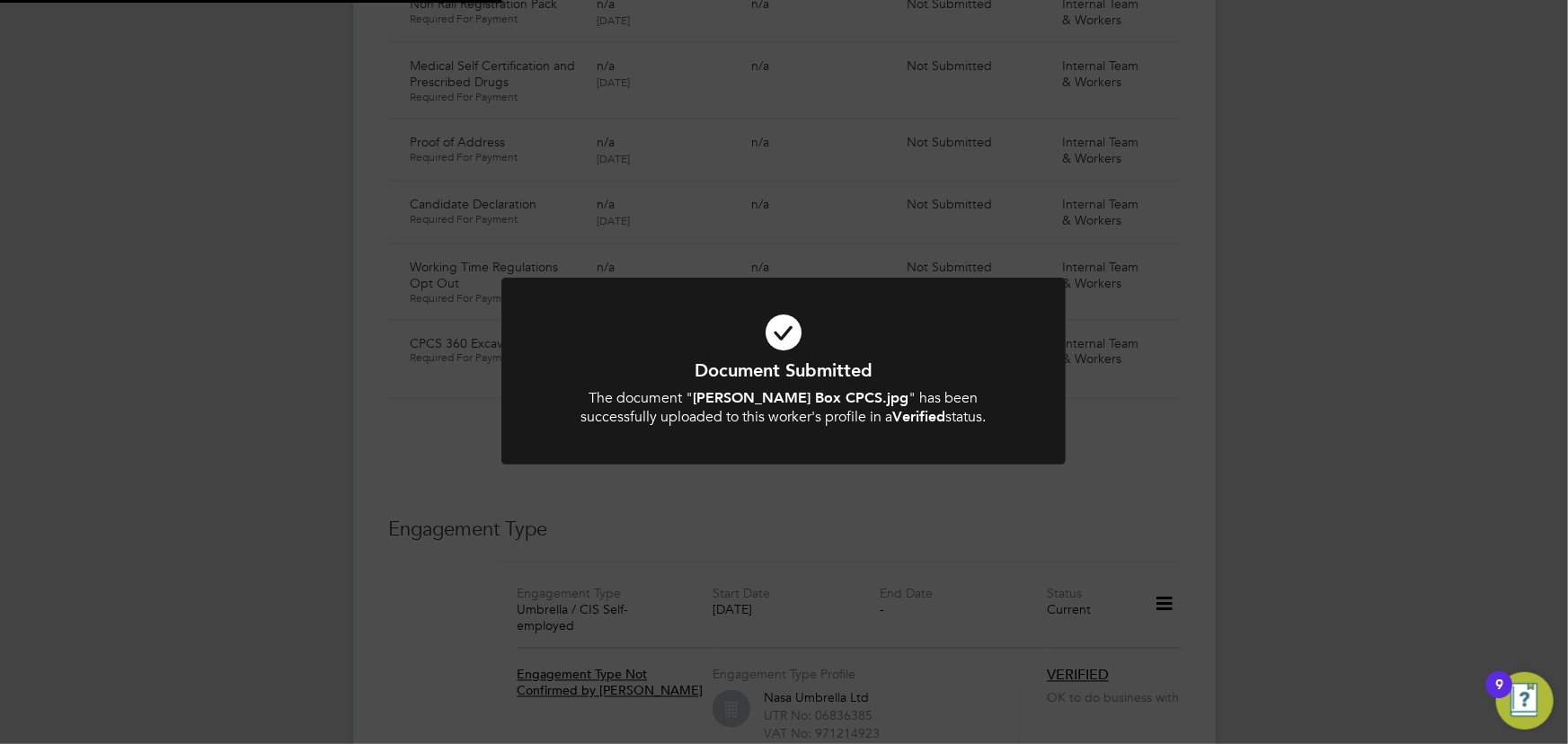
scroll to position [1388, 0]
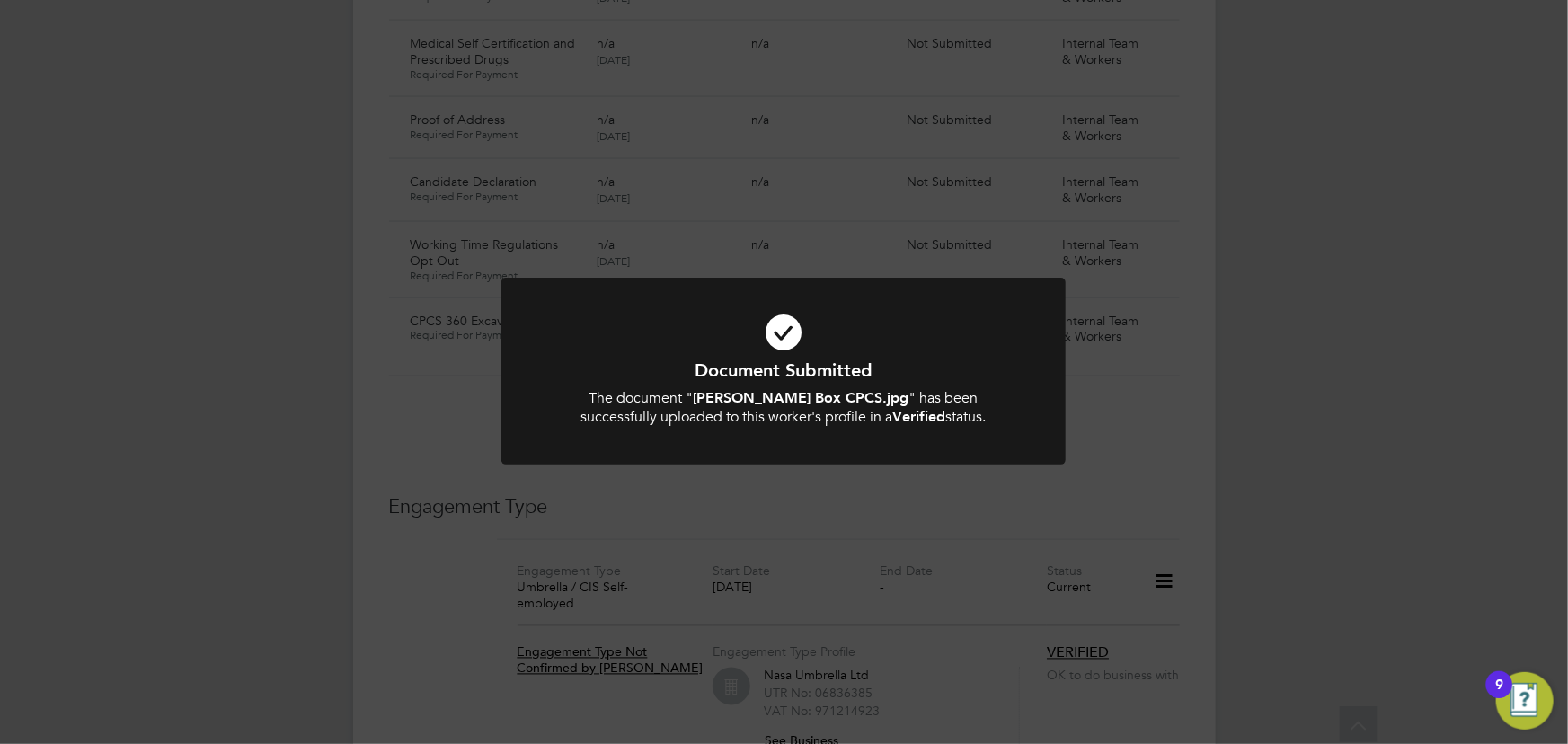
click at [1456, 367] on div "Document Submitted The document " [PERSON_NAME] Box CPCS.jpg " has been success…" at bounding box center [784, 372] width 1568 height 744
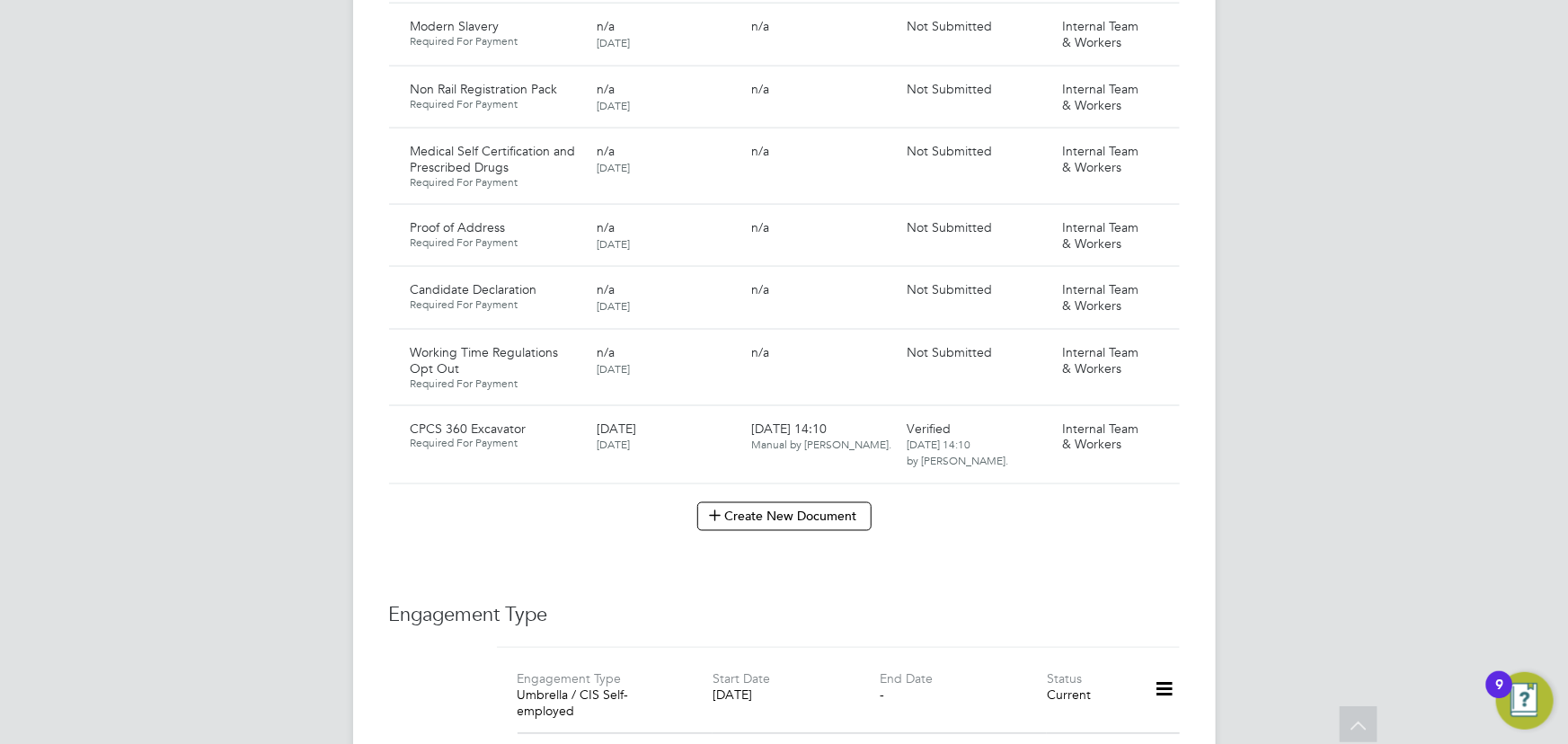
scroll to position [1551, 0]
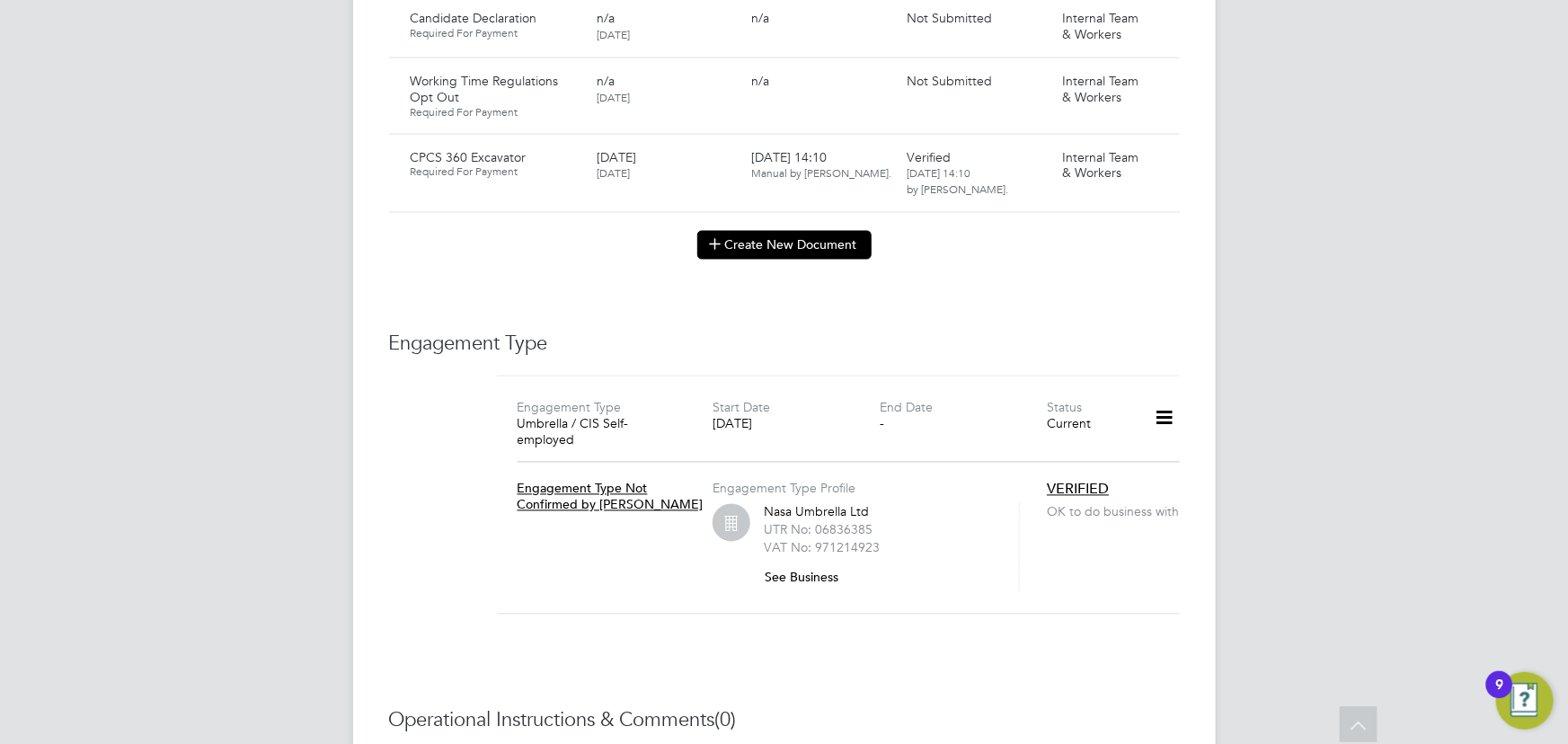
click at [756, 231] on button "Create New Document" at bounding box center [784, 245] width 174 height 29
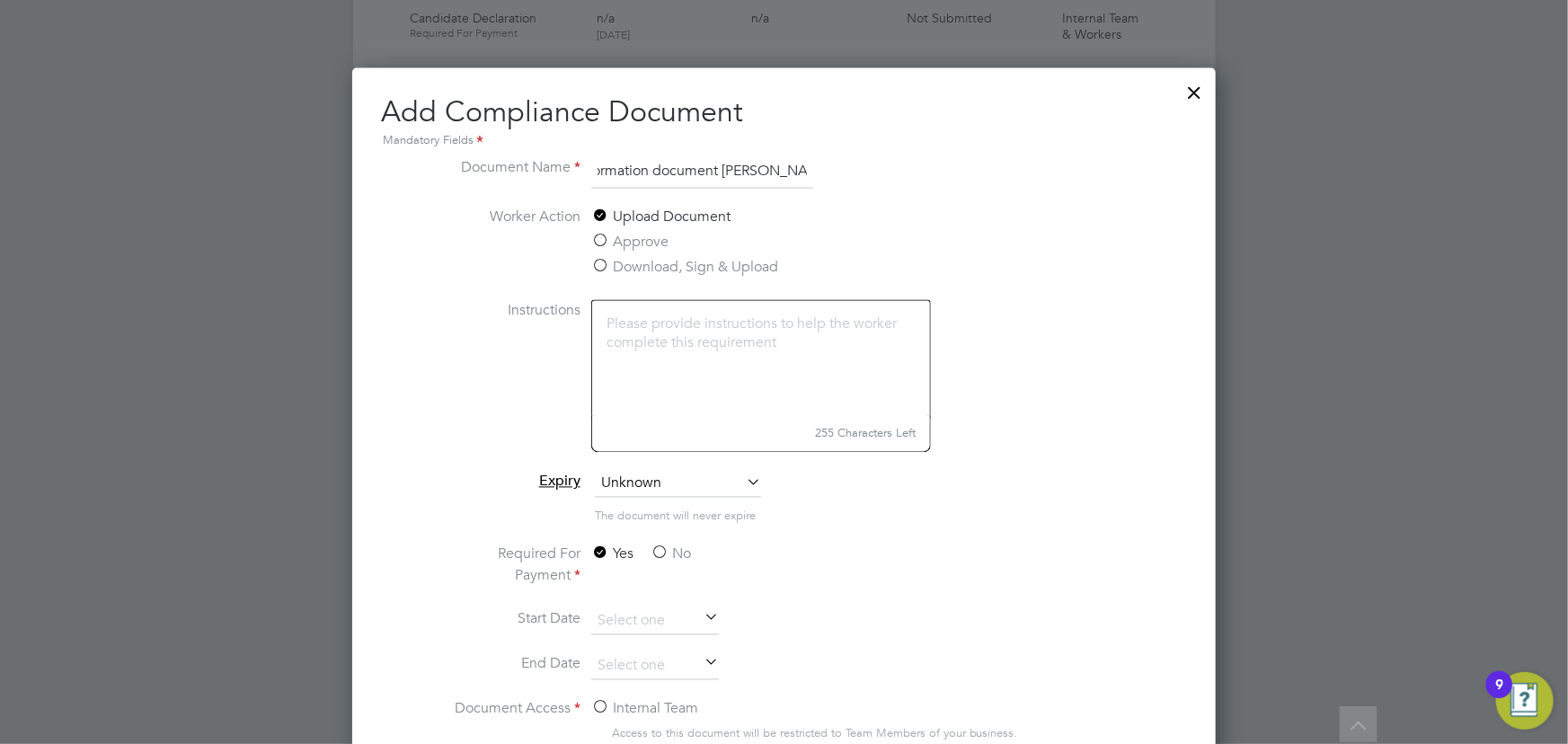
scroll to position [0, 0]
click at [814, 170] on li "Document Name key information document Bottomly site" at bounding box center [784, 181] width 677 height 50
drag, startPoint x: 781, startPoint y: 163, endPoint x: 967, endPoint y: 202, distance: 190.0
click at [781, 163] on input "key information document Bottomly site" at bounding box center [701, 171] width 222 height 32
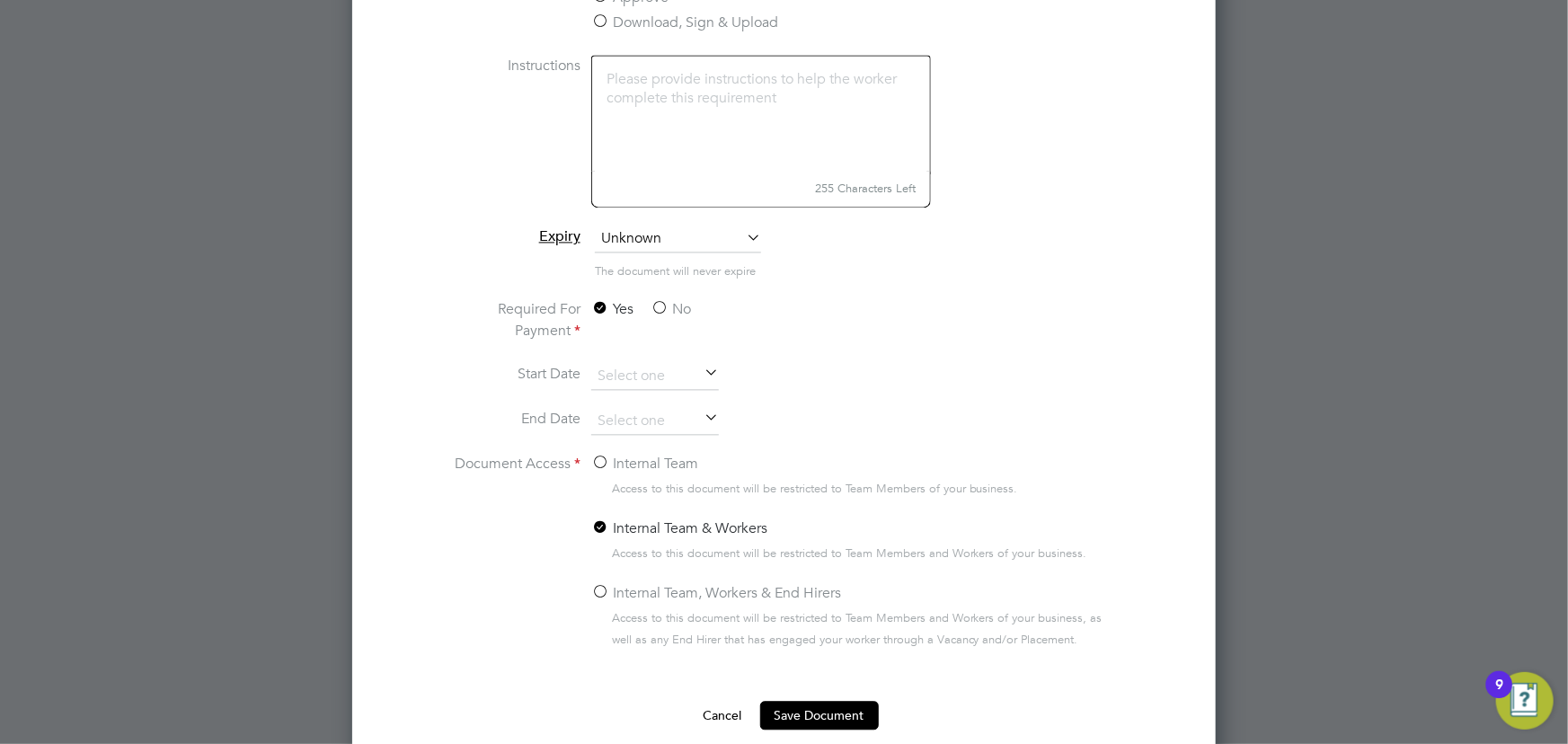
type input "key information document Bottomley Site Services 01.09.25"
click at [638, 320] on div "Yes No" at bounding box center [725, 321] width 269 height 46
drag, startPoint x: 653, startPoint y: 308, endPoint x: 648, endPoint y: 352, distance: 44.3
click at [654, 308] on label "No" at bounding box center [670, 309] width 40 height 22
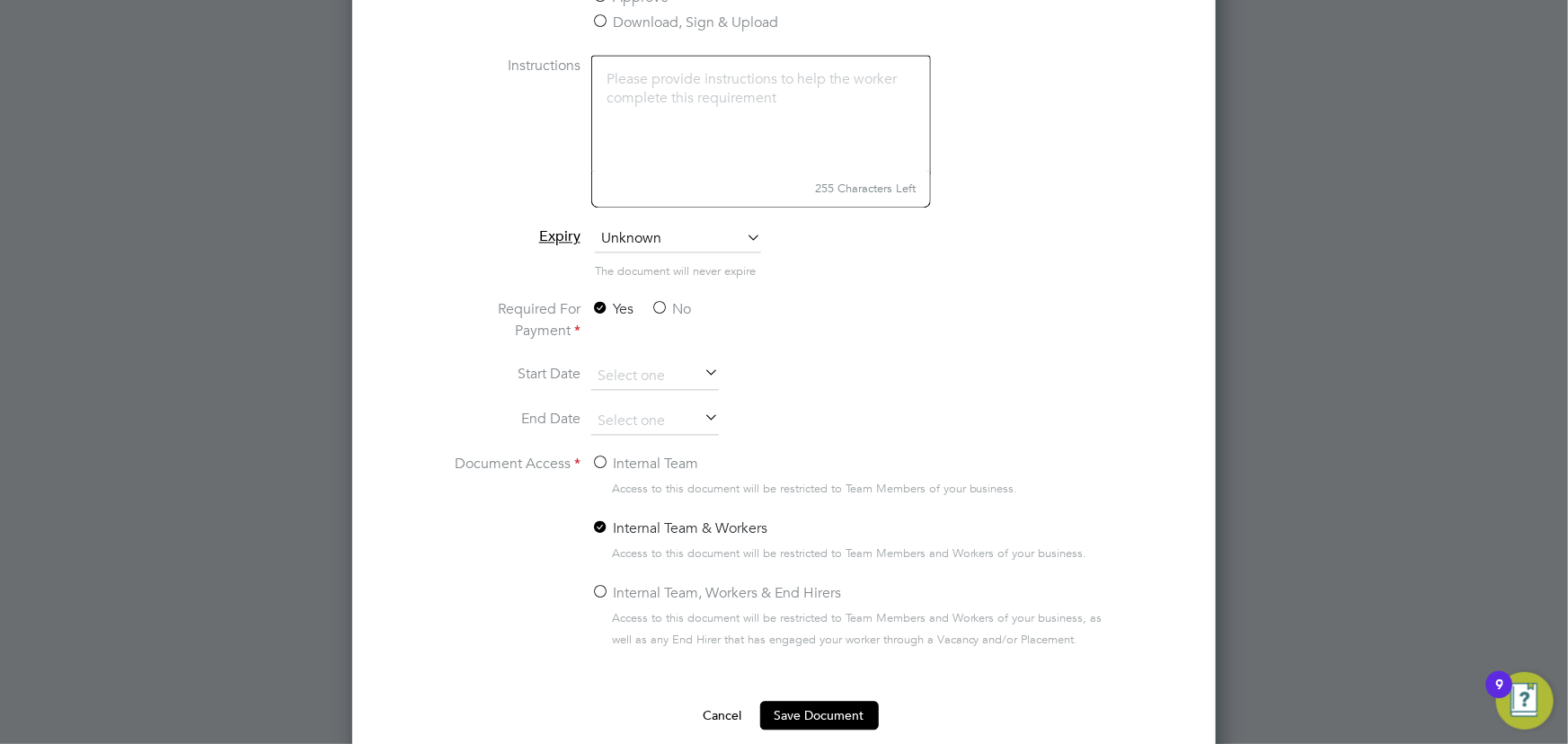
click at [0, 0] on input "No" at bounding box center [0, 0] width 0 height 0
click at [628, 463] on label "Internal Team" at bounding box center [644, 463] width 107 height 22
click at [0, 0] on input "Internal Team" at bounding box center [0, 0] width 0 height 0
click at [795, 714] on button "Save Document" at bounding box center [819, 715] width 119 height 29
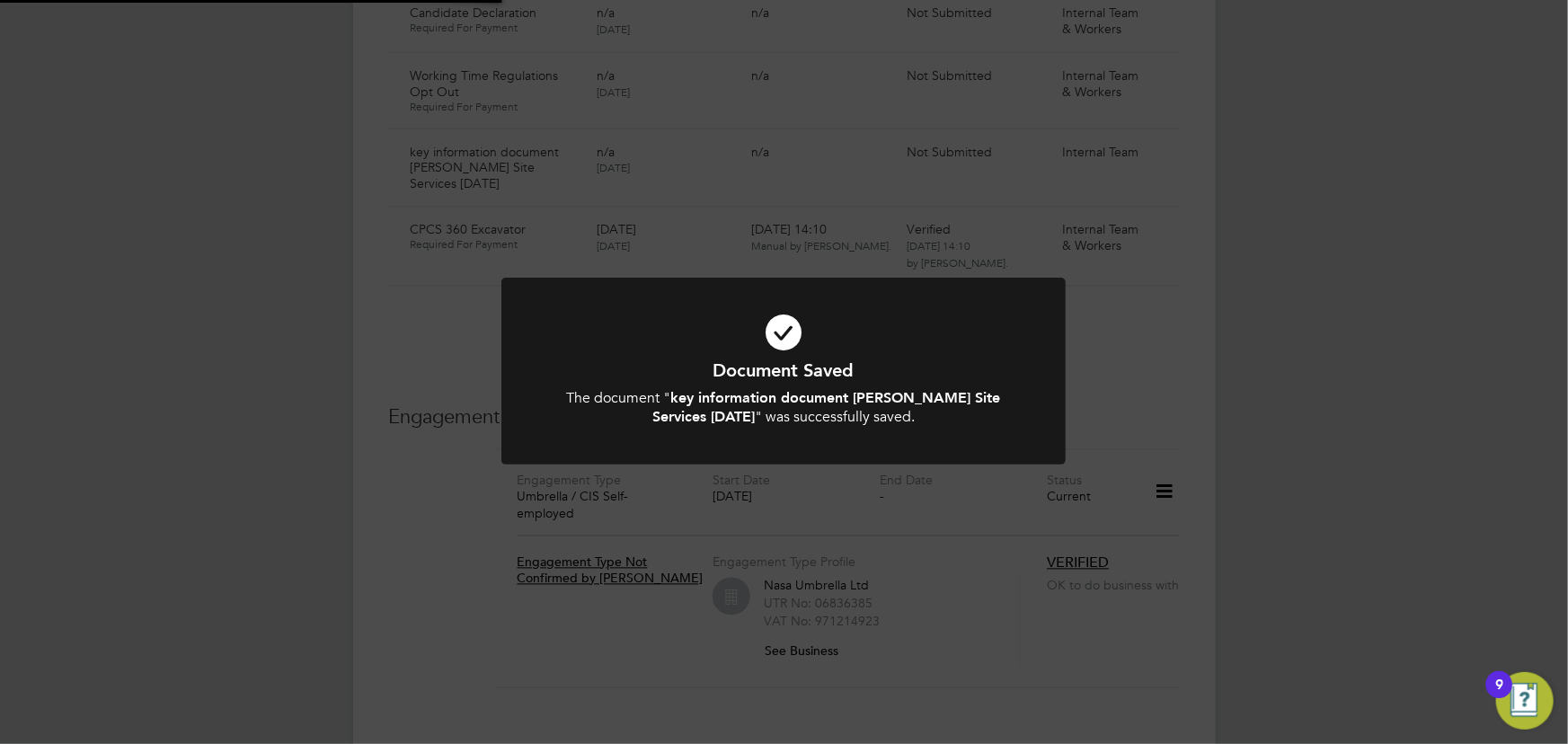
click at [1236, 568] on div "Document Saved The document " key information document Bottomley Site Services …" at bounding box center [784, 372] width 1568 height 744
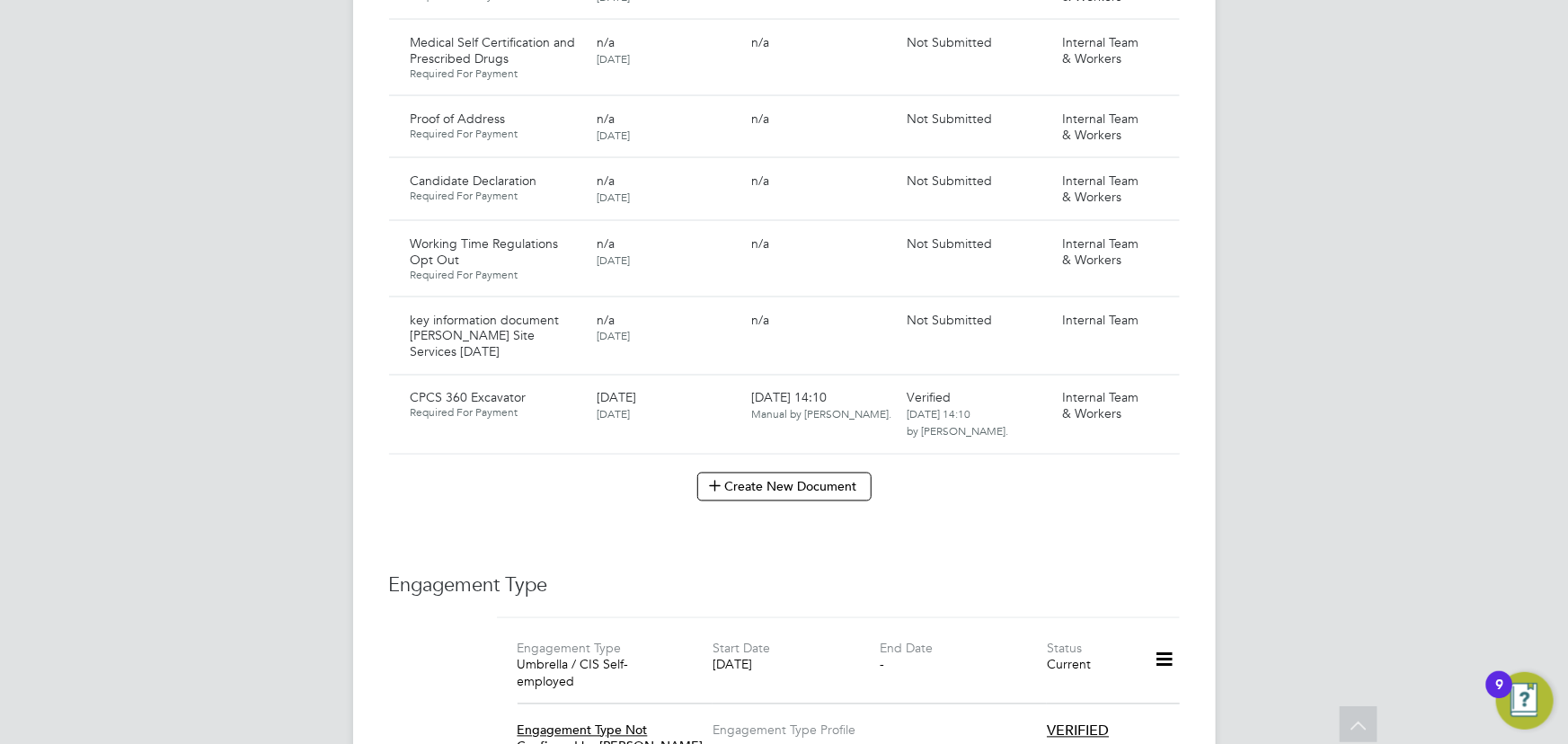
scroll to position [1388, 0]
click at [1165, 311] on icon at bounding box center [1158, 322] width 18 height 22
click at [1073, 371] on li "Submit Document" at bounding box center [1104, 371] width 126 height 26
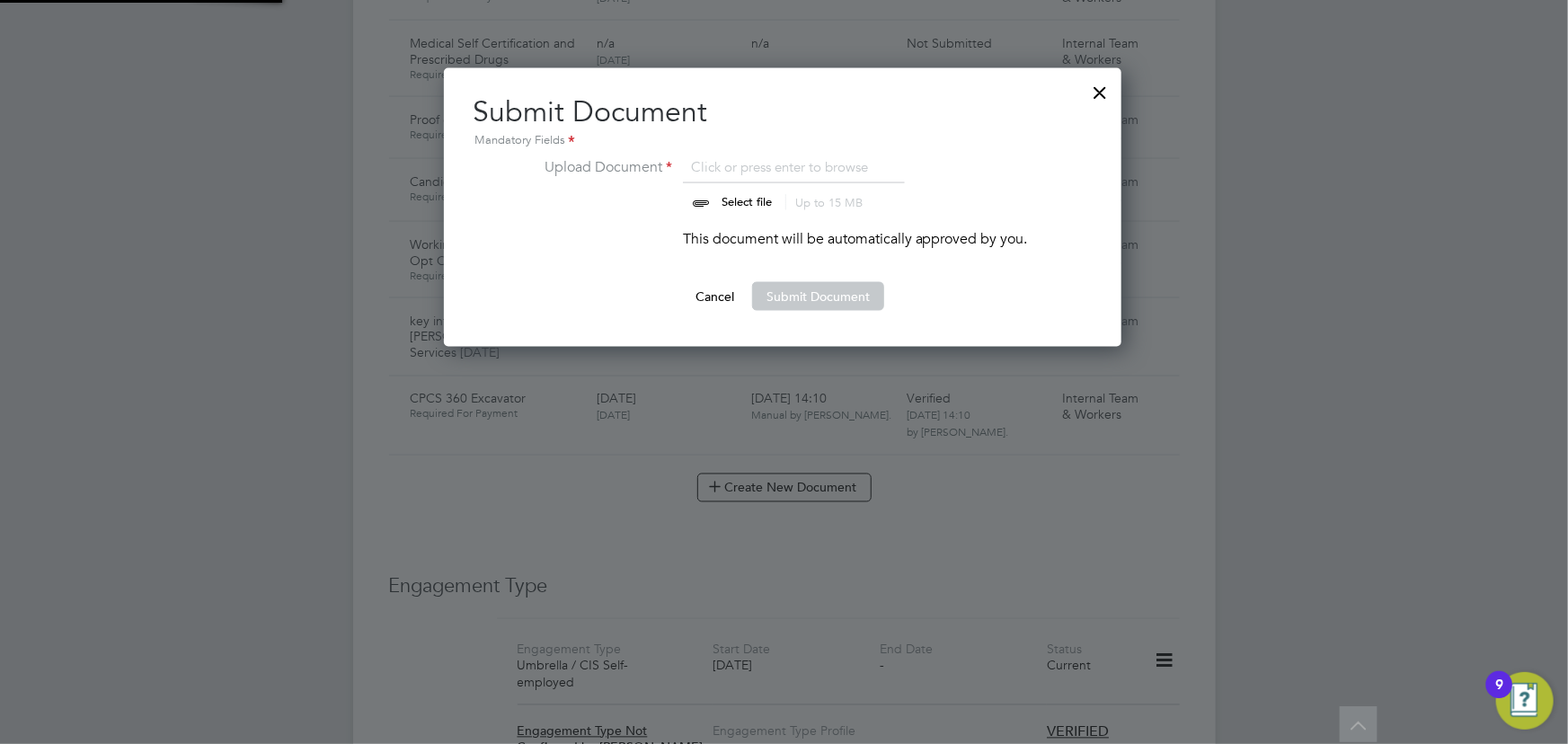
scroll to position [278, 680]
click at [751, 197] on input "file" at bounding box center [763, 182] width 282 height 54
type input "C:\fakepath\Key Information Document (Self Employed-CIS) 3 Daniel Box Bottomly …"
click at [807, 283] on button "Submit Document" at bounding box center [817, 296] width 132 height 29
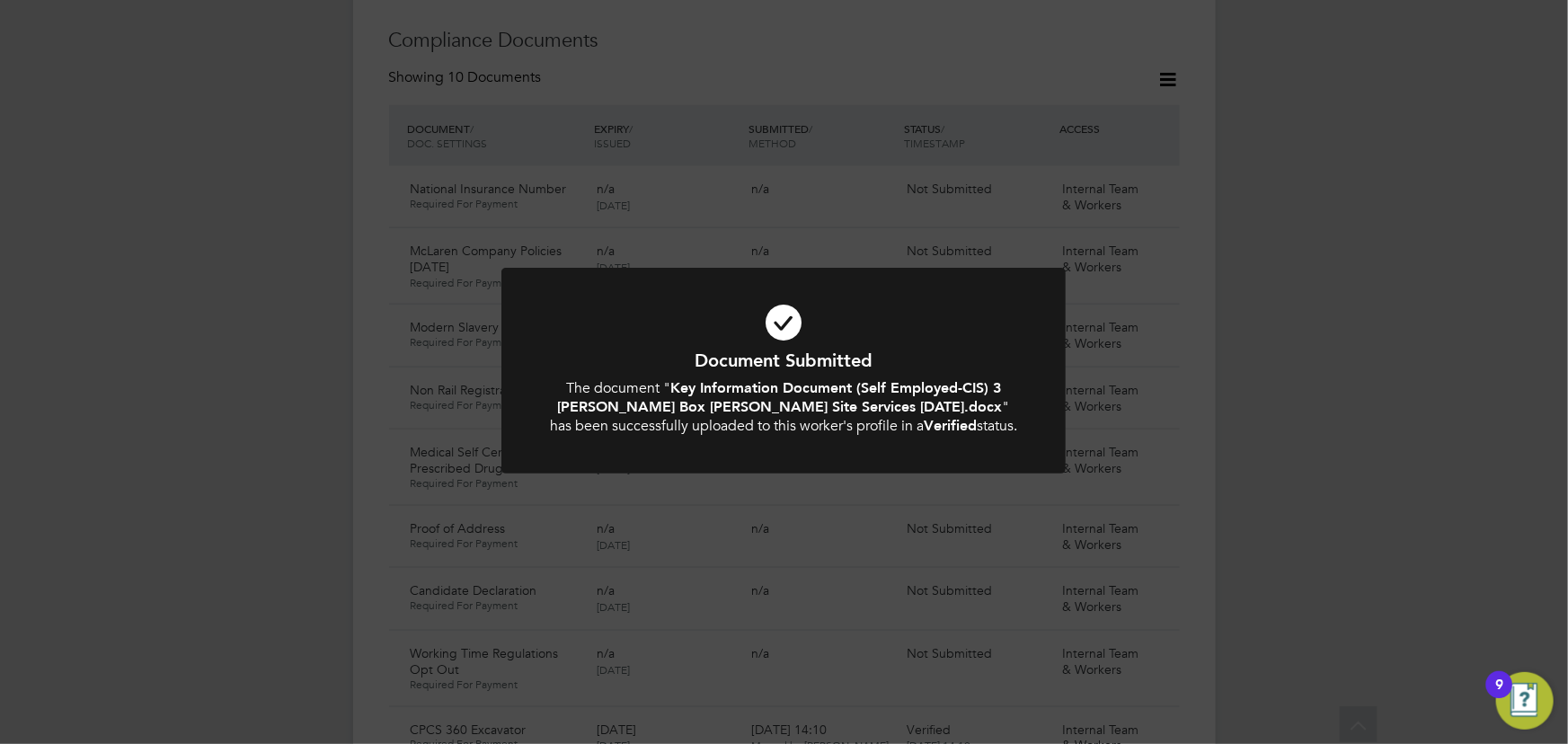
click at [1307, 417] on div "Document Submitted The document " Key Information Document (Self Employed-CIS) …" at bounding box center [784, 372] width 1568 height 744
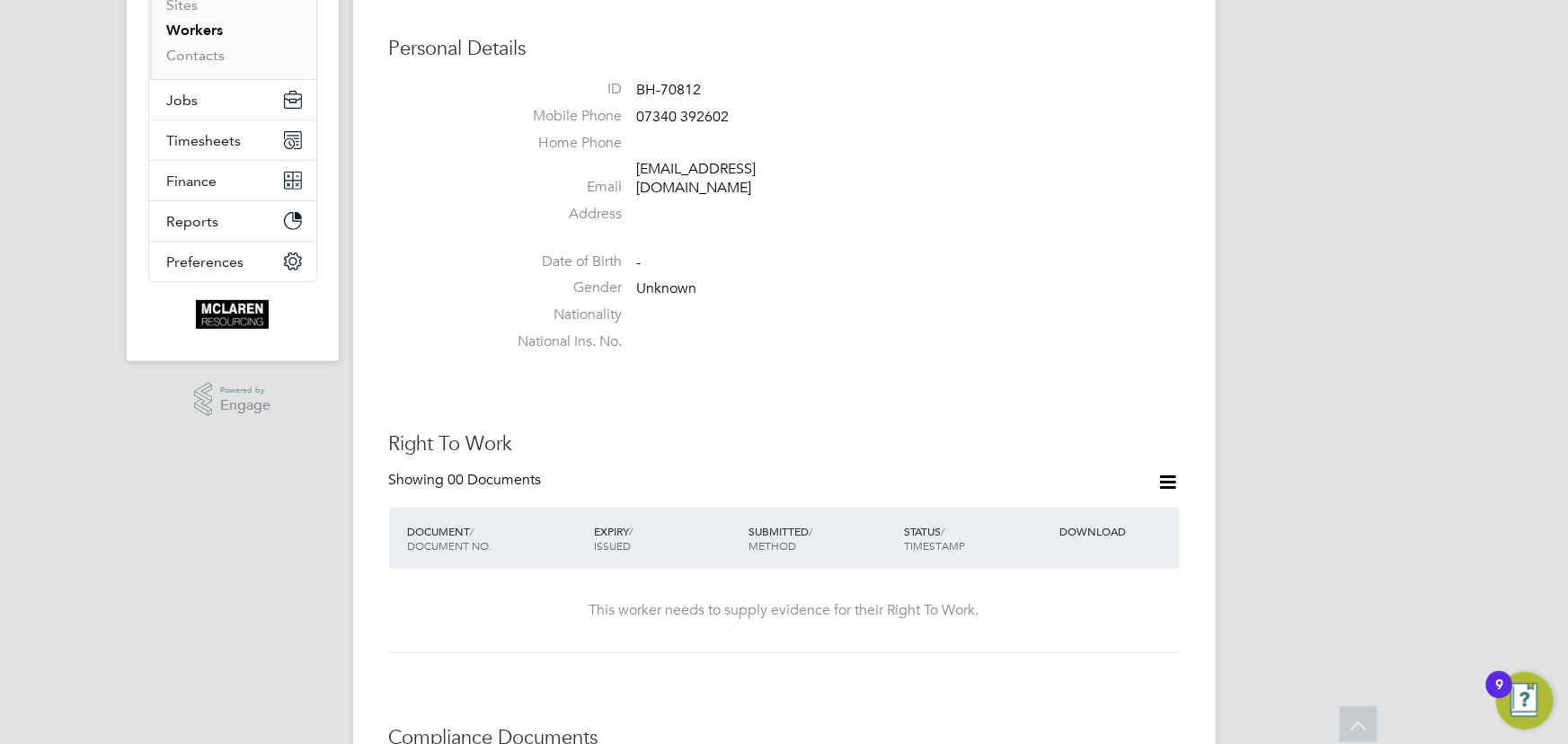
scroll to position [244, 0]
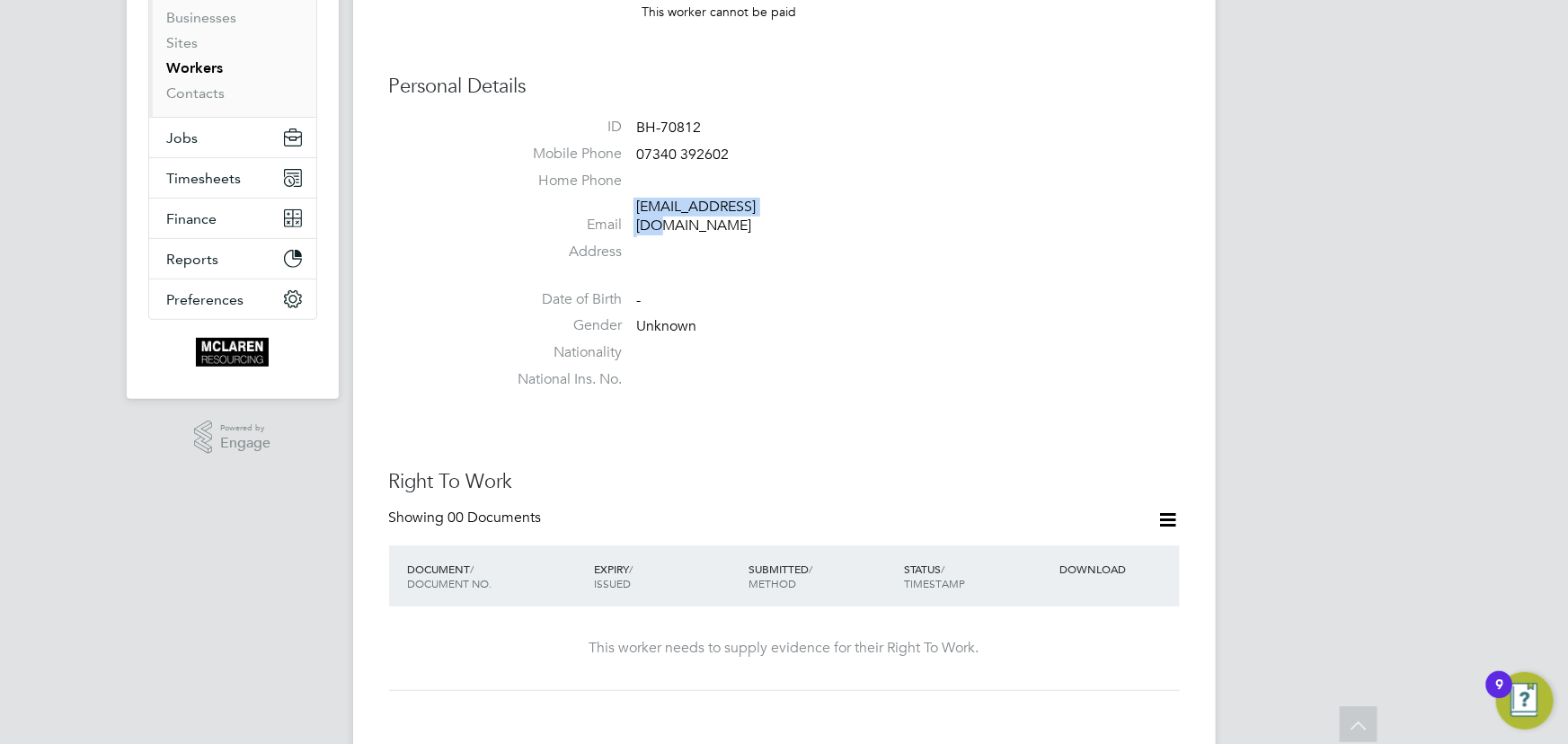
drag, startPoint x: 630, startPoint y: 211, endPoint x: 781, endPoint y: 212, distance: 151.0
click at [781, 212] on li "Email boxdan648@gmail.com" at bounding box center [838, 220] width 683 height 44
click at [898, 206] on li "Email boxdan648@gmail.com" at bounding box center [838, 220] width 683 height 44
drag, startPoint x: 629, startPoint y: 204, endPoint x: 814, endPoint y: 206, distance: 185.0
click at [814, 206] on li "Email boxdan648@gmail.com" at bounding box center [838, 220] width 683 height 44
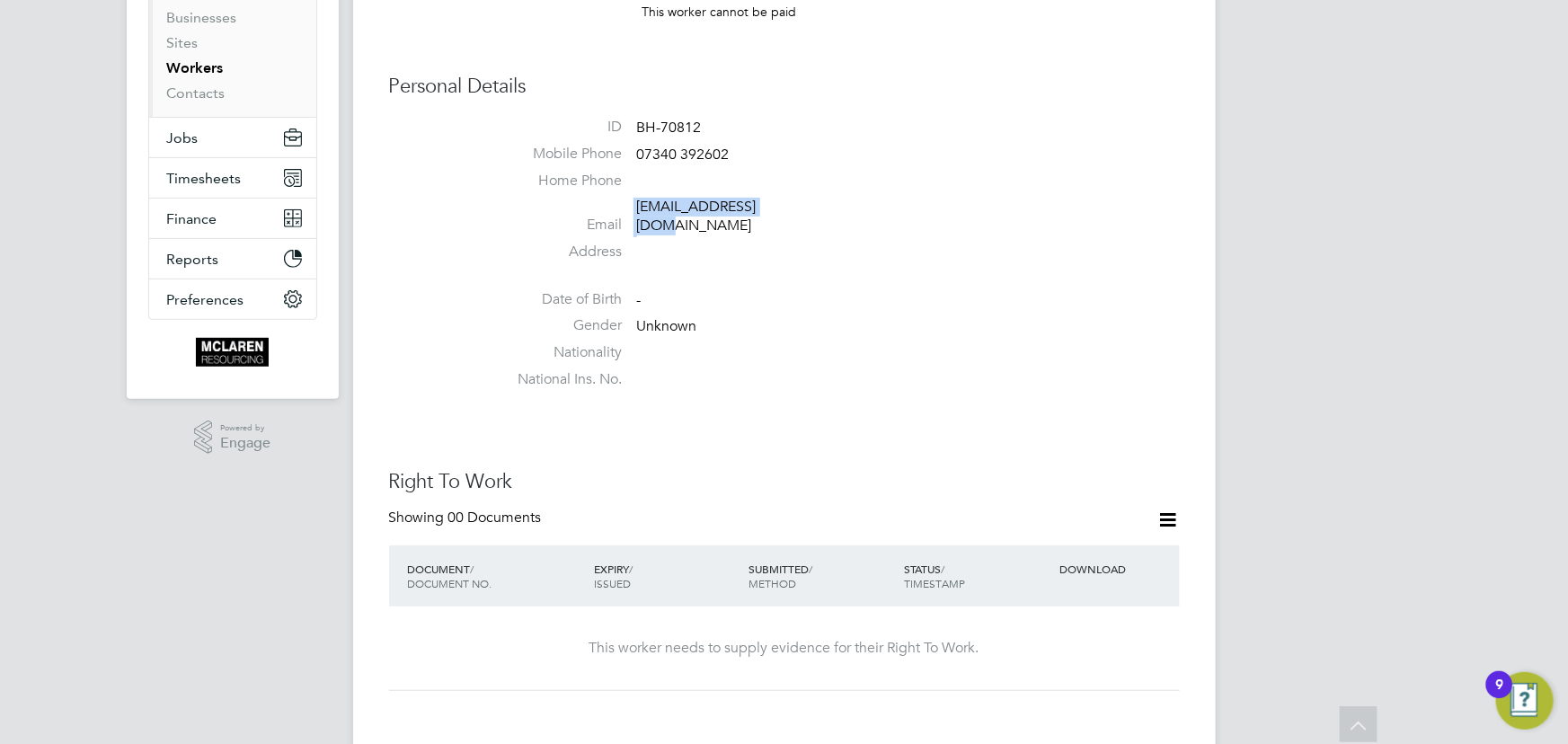
copy li "boxdan648@gmail.com"
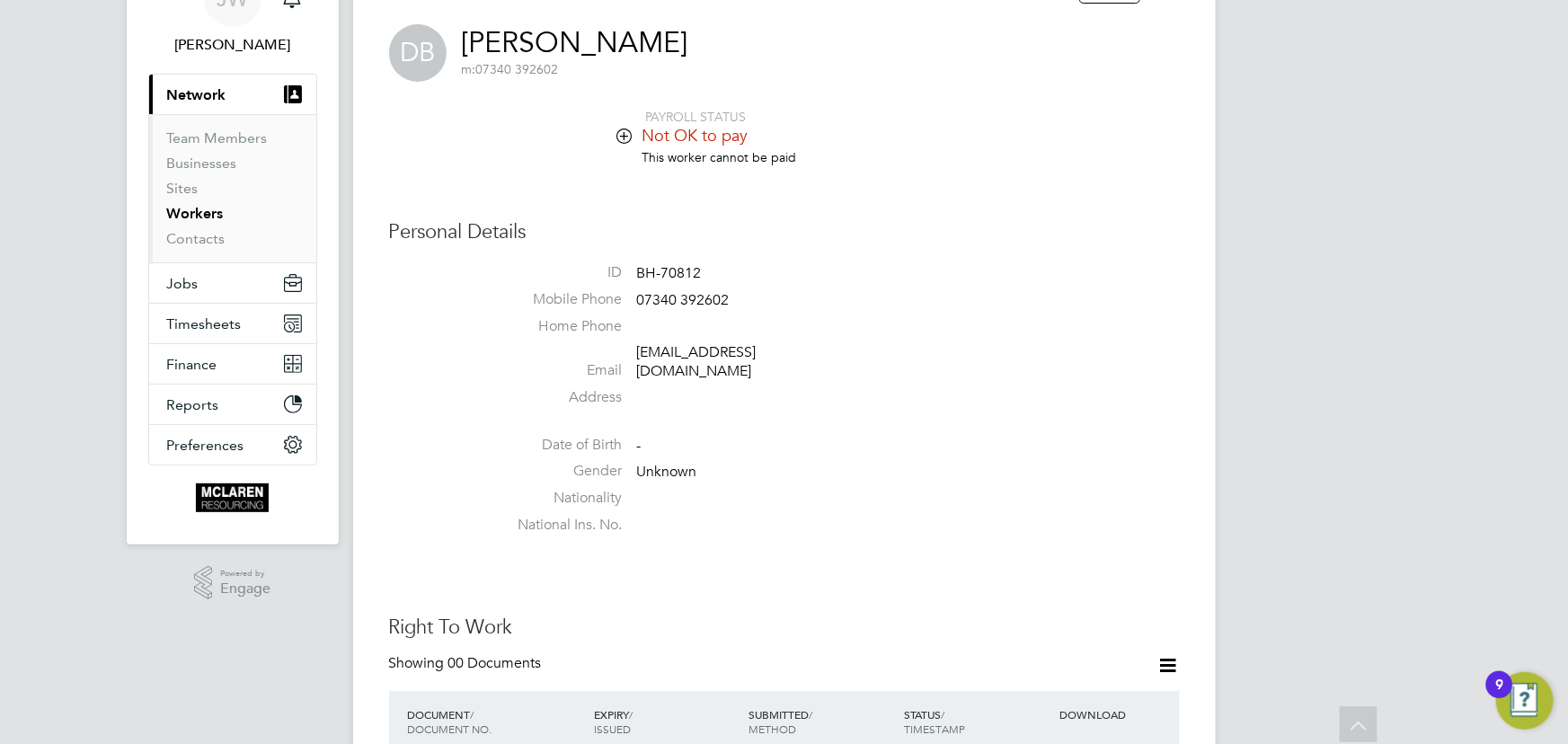
scroll to position [0, 0]
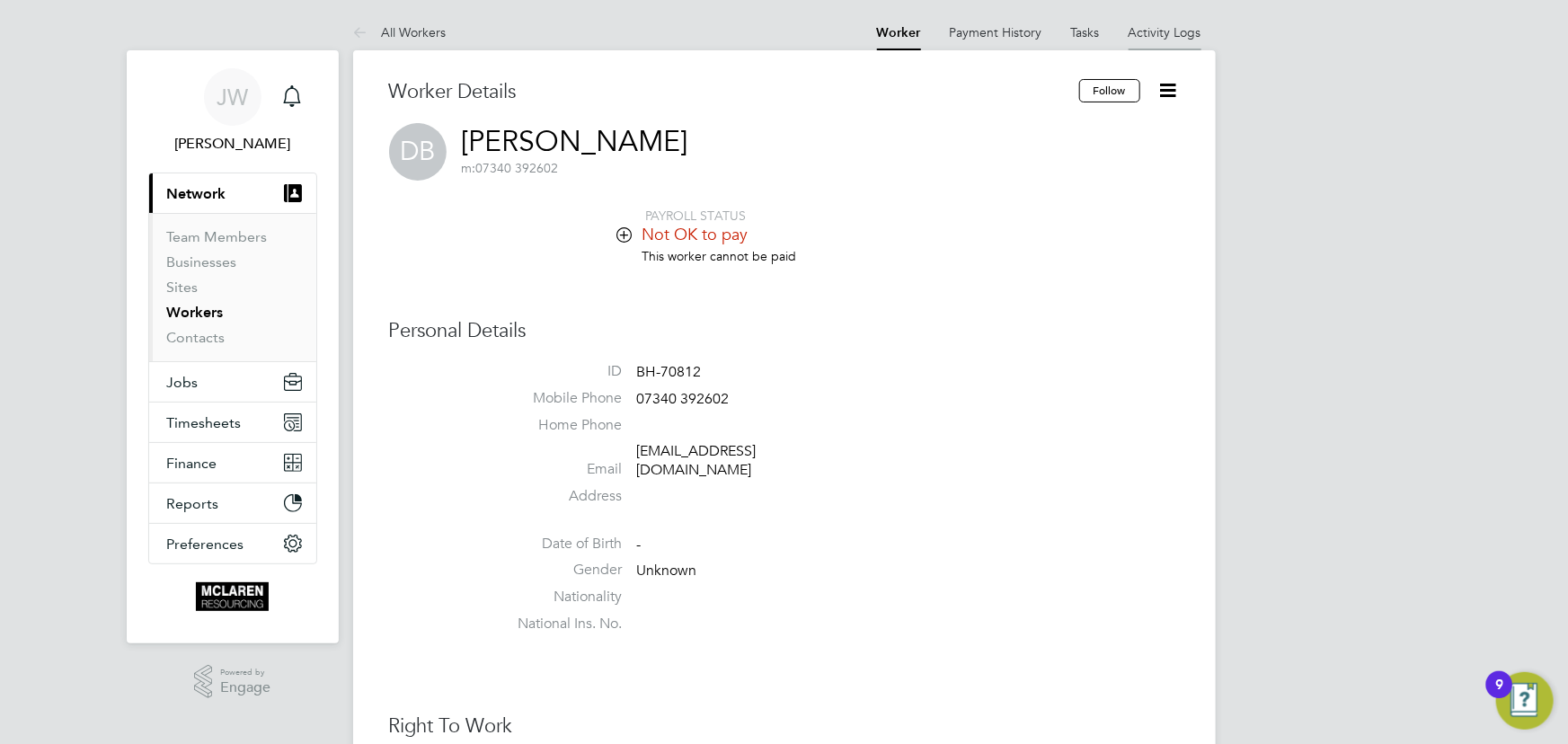
click at [1168, 26] on link "Activity Logs" at bounding box center [1165, 33] width 73 height 16
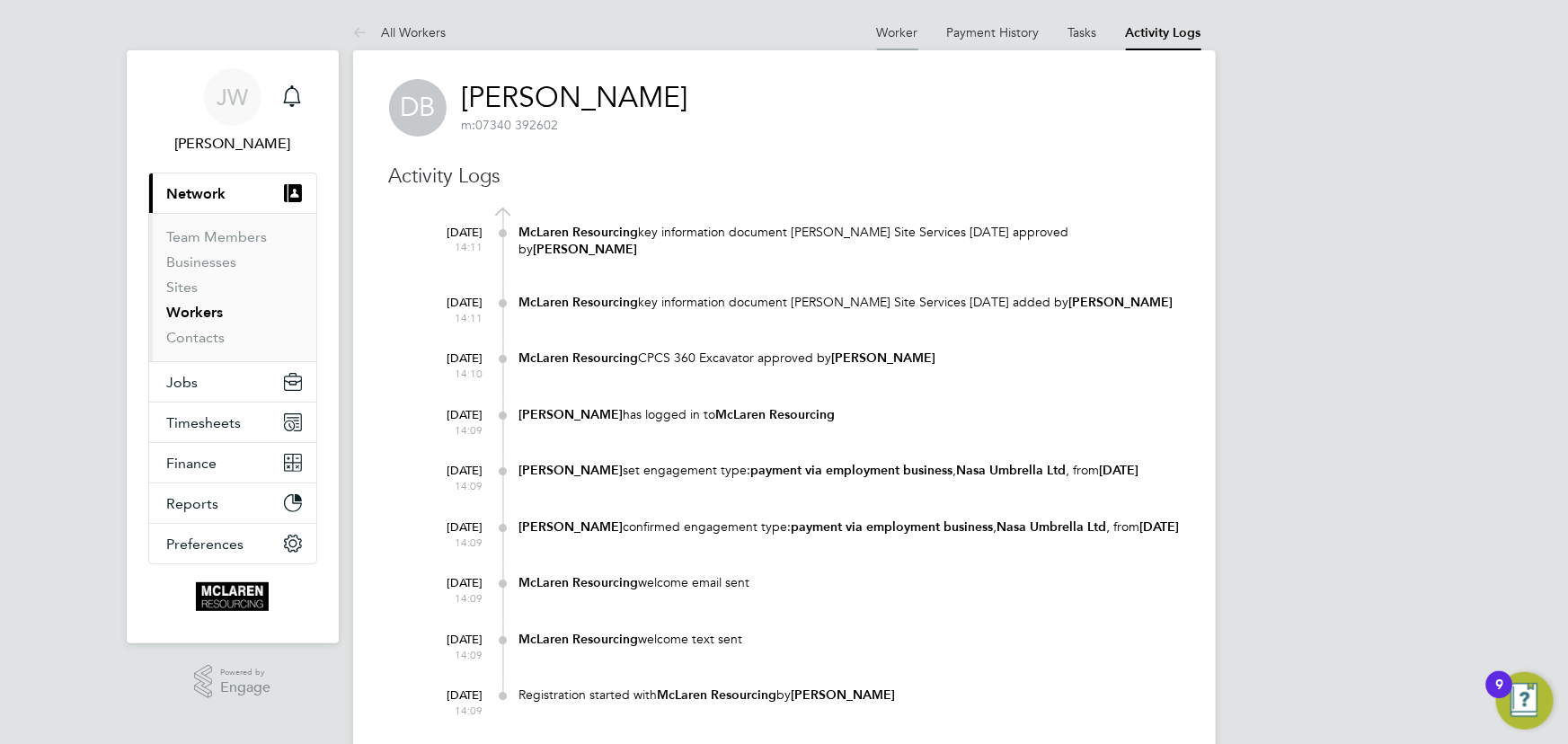
click at [888, 37] on link "Worker" at bounding box center [897, 33] width 41 height 16
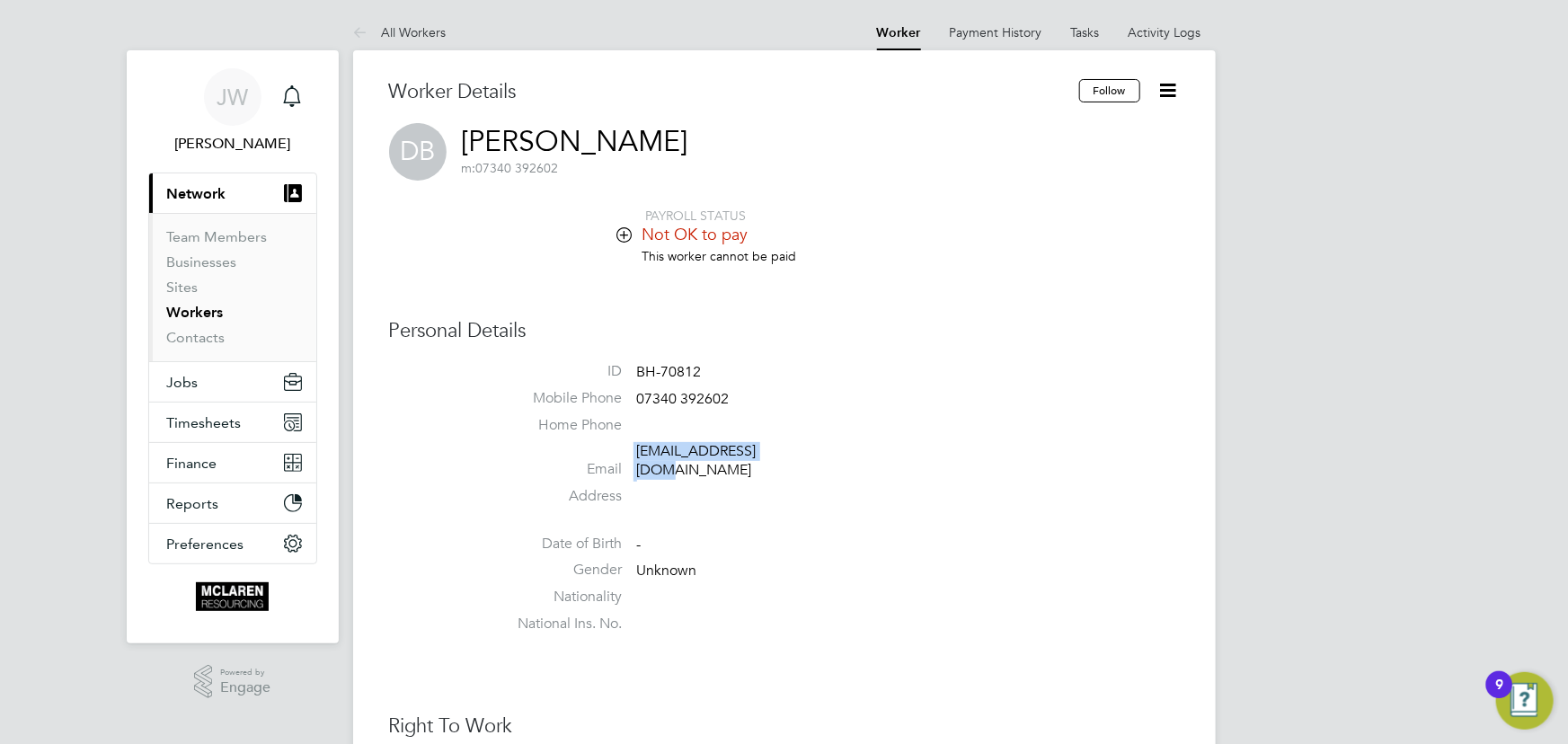
drag, startPoint x: 630, startPoint y: 453, endPoint x: 748, endPoint y: 461, distance: 118.3
click at [800, 456] on li "Email boxdan648@gmail.com" at bounding box center [838, 464] width 683 height 44
copy li "boxdan648@gmail.com"
drag, startPoint x: 633, startPoint y: 399, endPoint x: 778, endPoint y: 389, distance: 145.3
click at [778, 389] on li "Mobile Phone 07340 392602" at bounding box center [838, 402] width 683 height 27
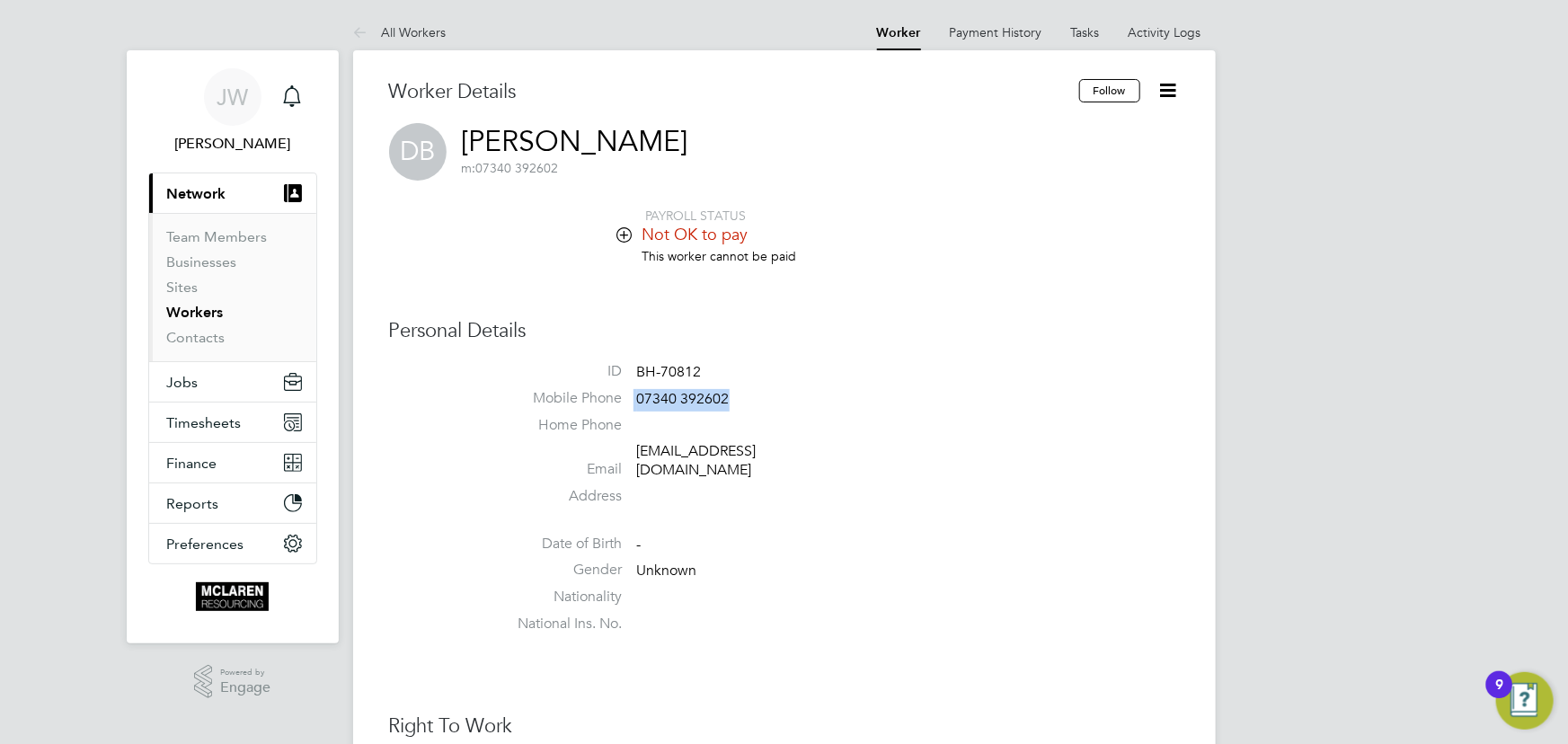
copy li "07340 392602"
drag, startPoint x: 628, startPoint y: 455, endPoint x: 839, endPoint y: 449, distance: 211.1
click at [839, 449] on li "Email boxdan648@gmail.com" at bounding box center [838, 464] width 683 height 44
copy li "boxdan648@gmail.com"
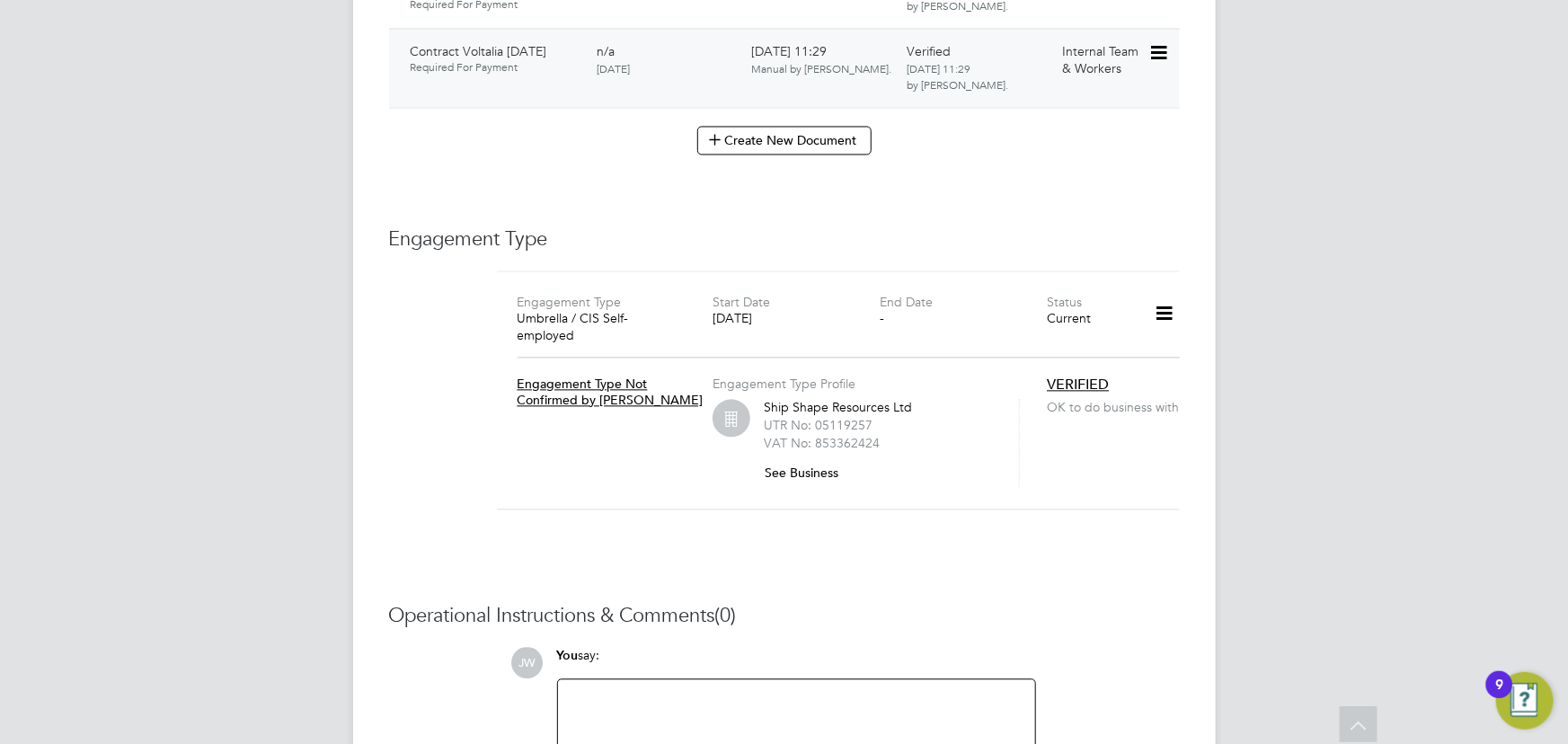
scroll to position [1306, 0]
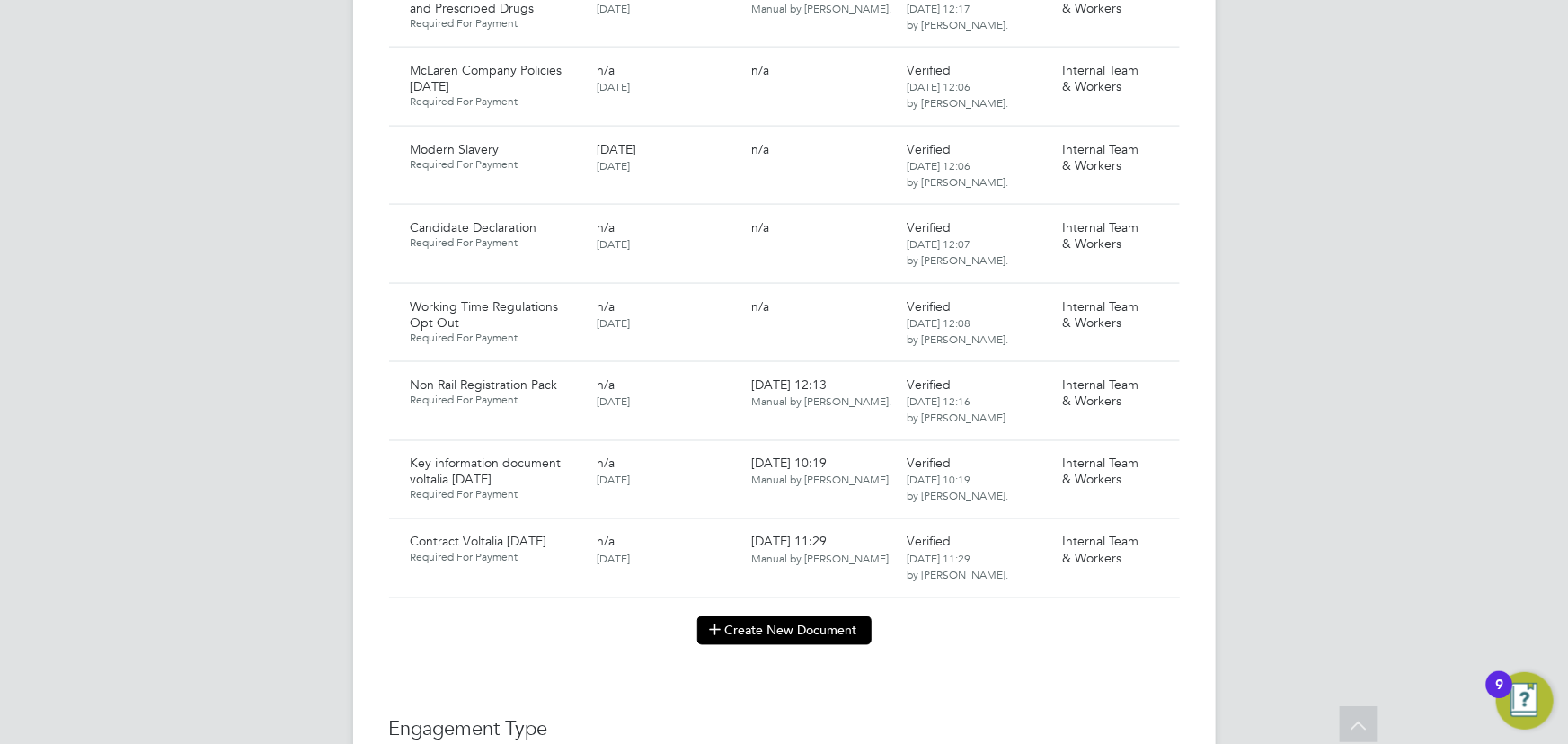
click at [782, 616] on button "Create New Document" at bounding box center [784, 631] width 174 height 29
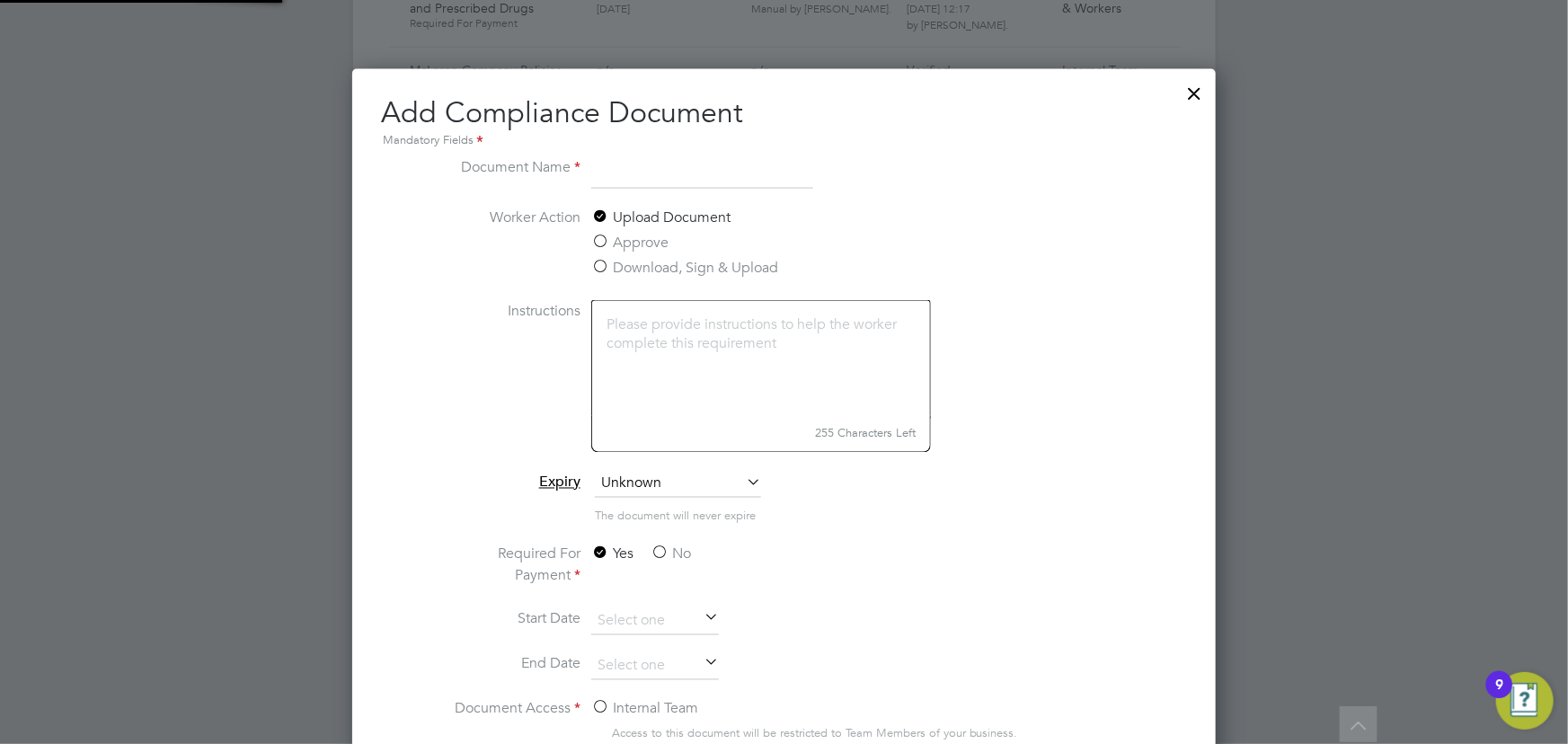
scroll to position [939, 864]
click at [690, 170] on input "NPORS" at bounding box center [701, 171] width 222 height 32
type input "NPORS front"
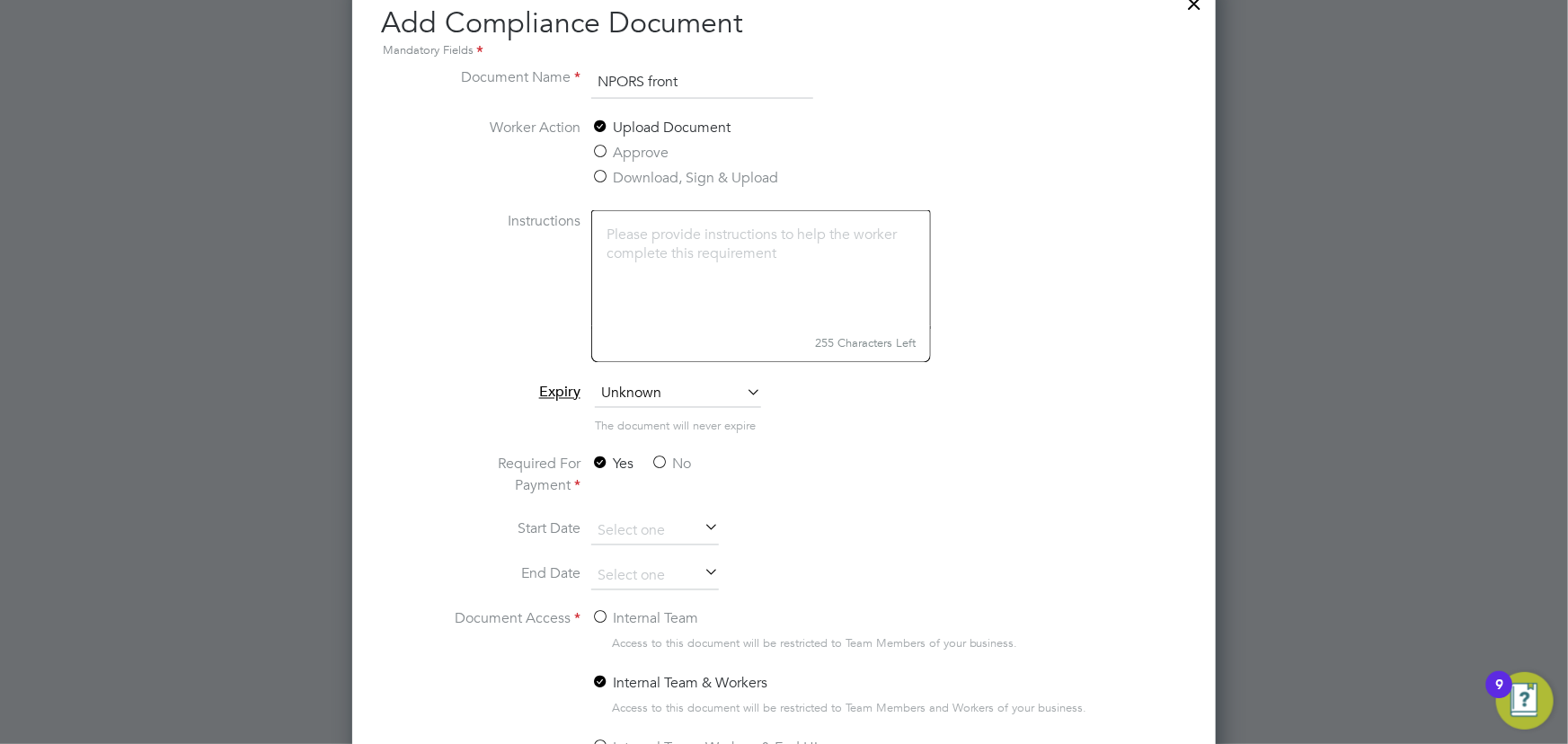
scroll to position [1551, 0]
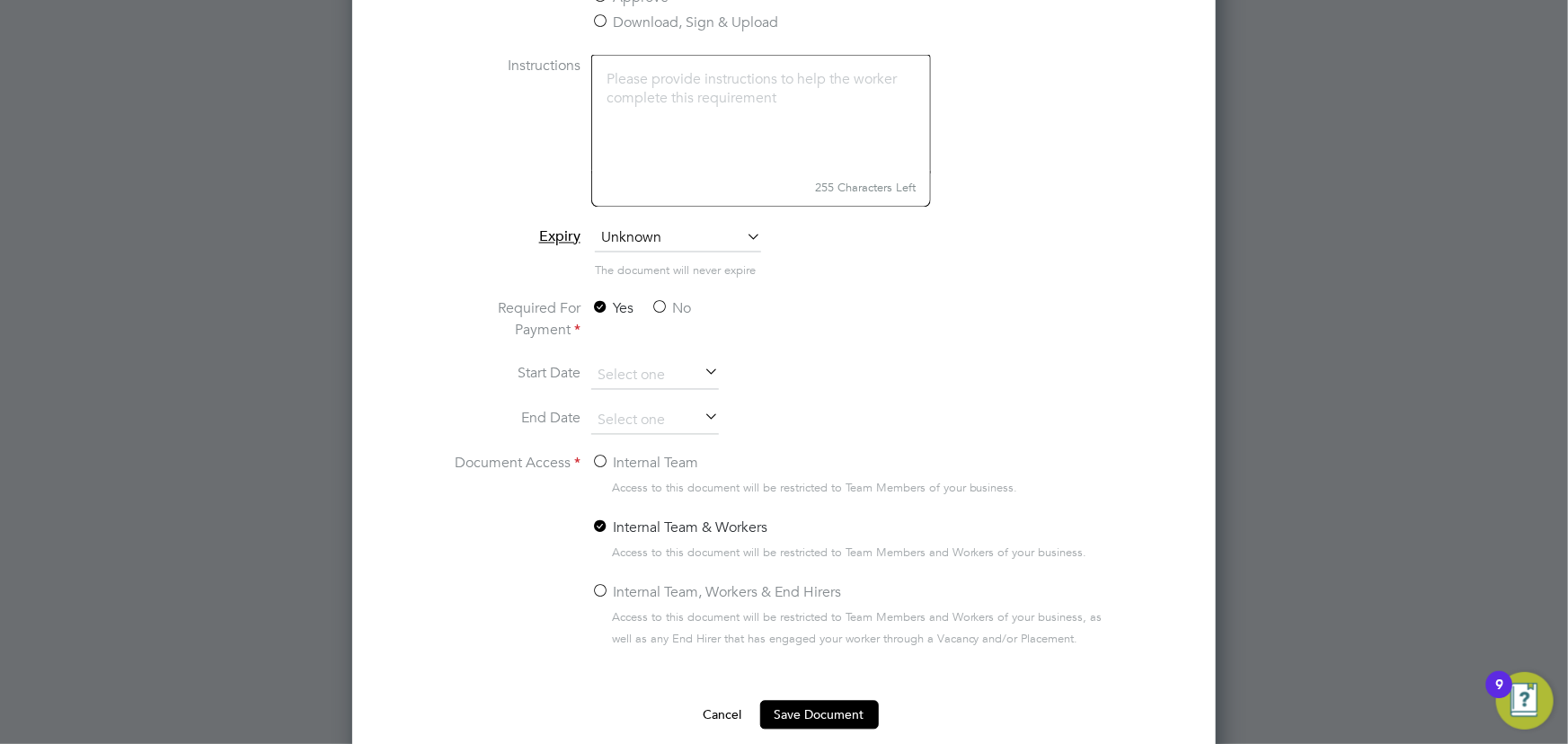
click at [669, 307] on label "No" at bounding box center [670, 309] width 40 height 22
click at [0, 0] on input "No" at bounding box center [0, 0] width 0 height 0
click at [647, 418] on input at bounding box center [655, 421] width 128 height 27
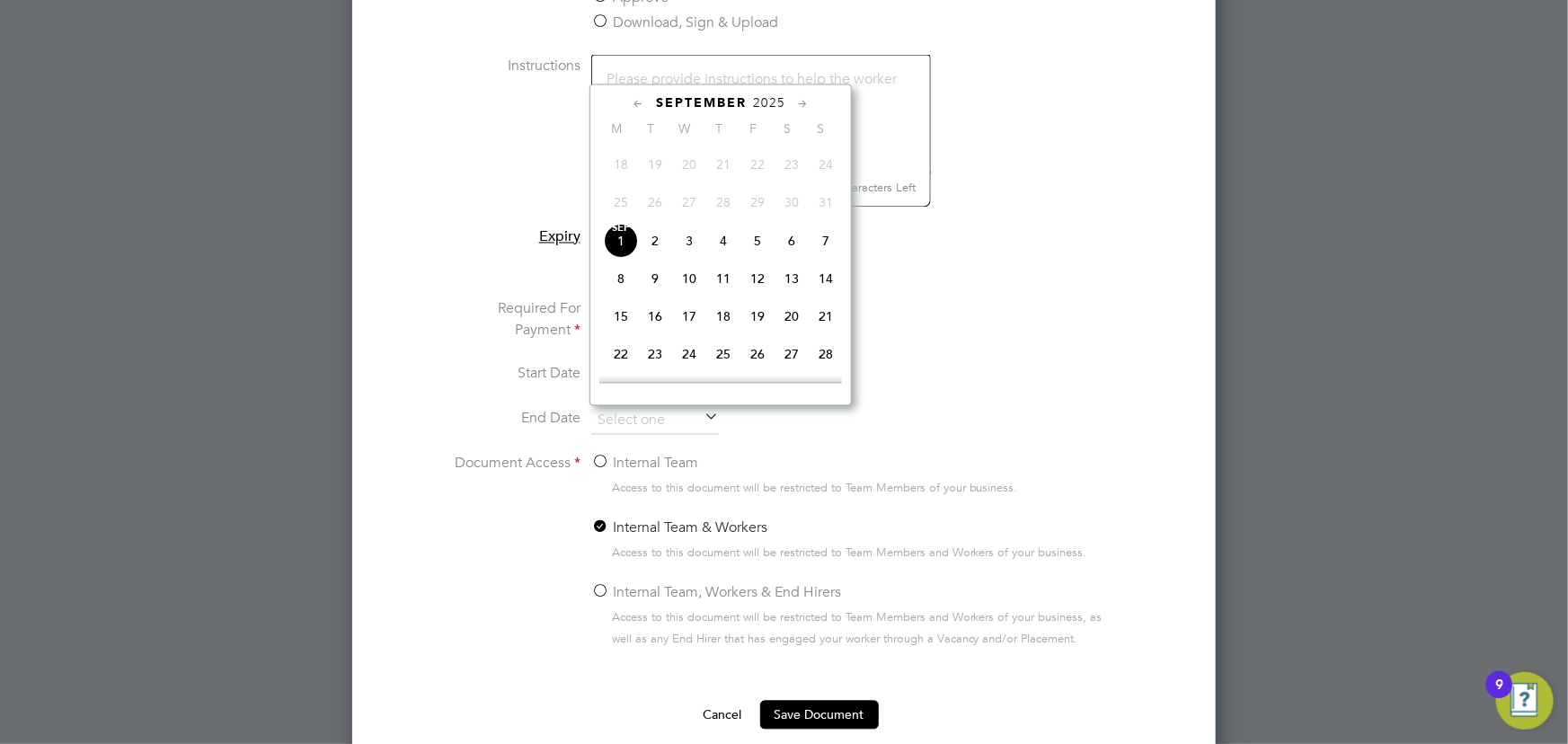
scroll to position [1306, 0]
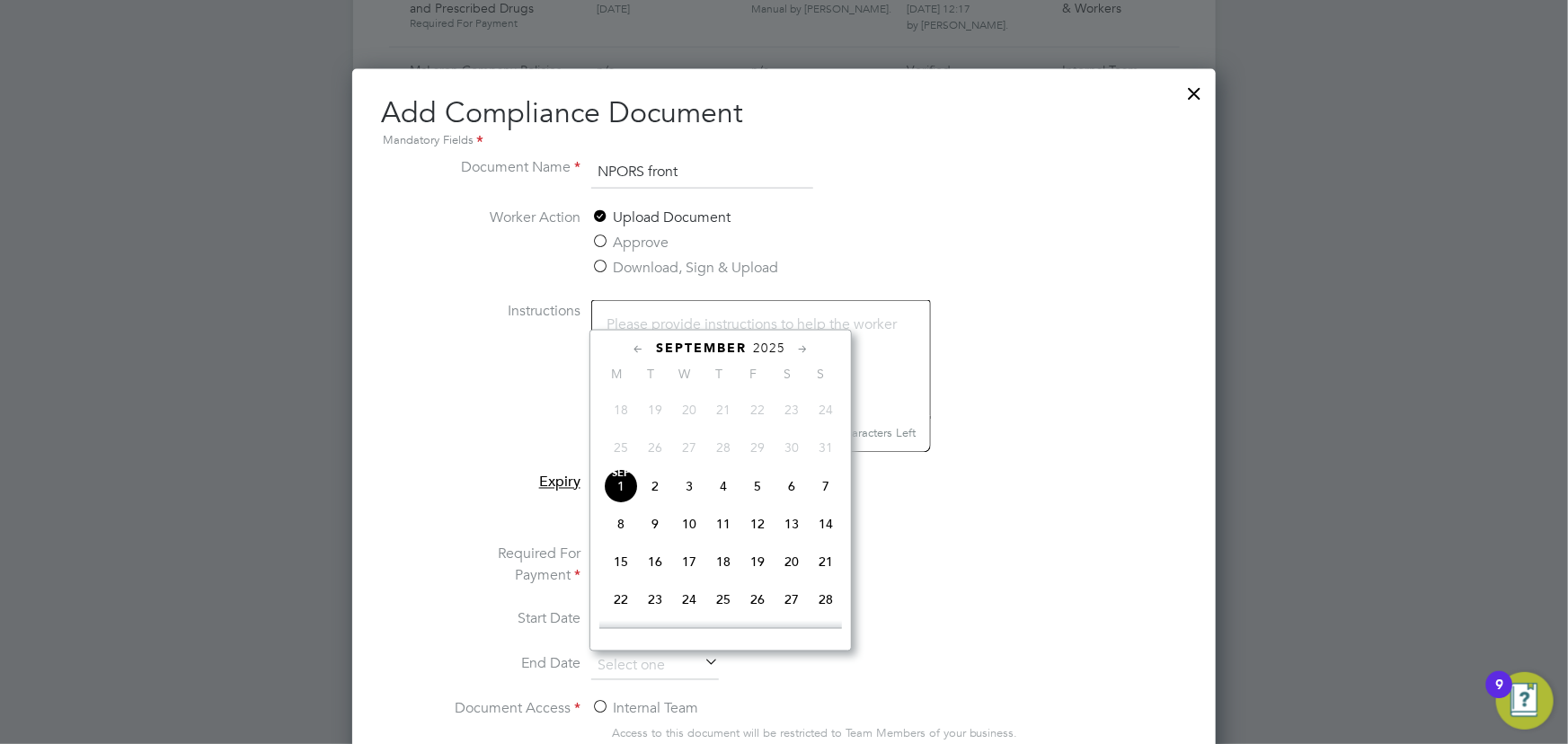
click at [763, 349] on span "2025" at bounding box center [768, 347] width 32 height 16
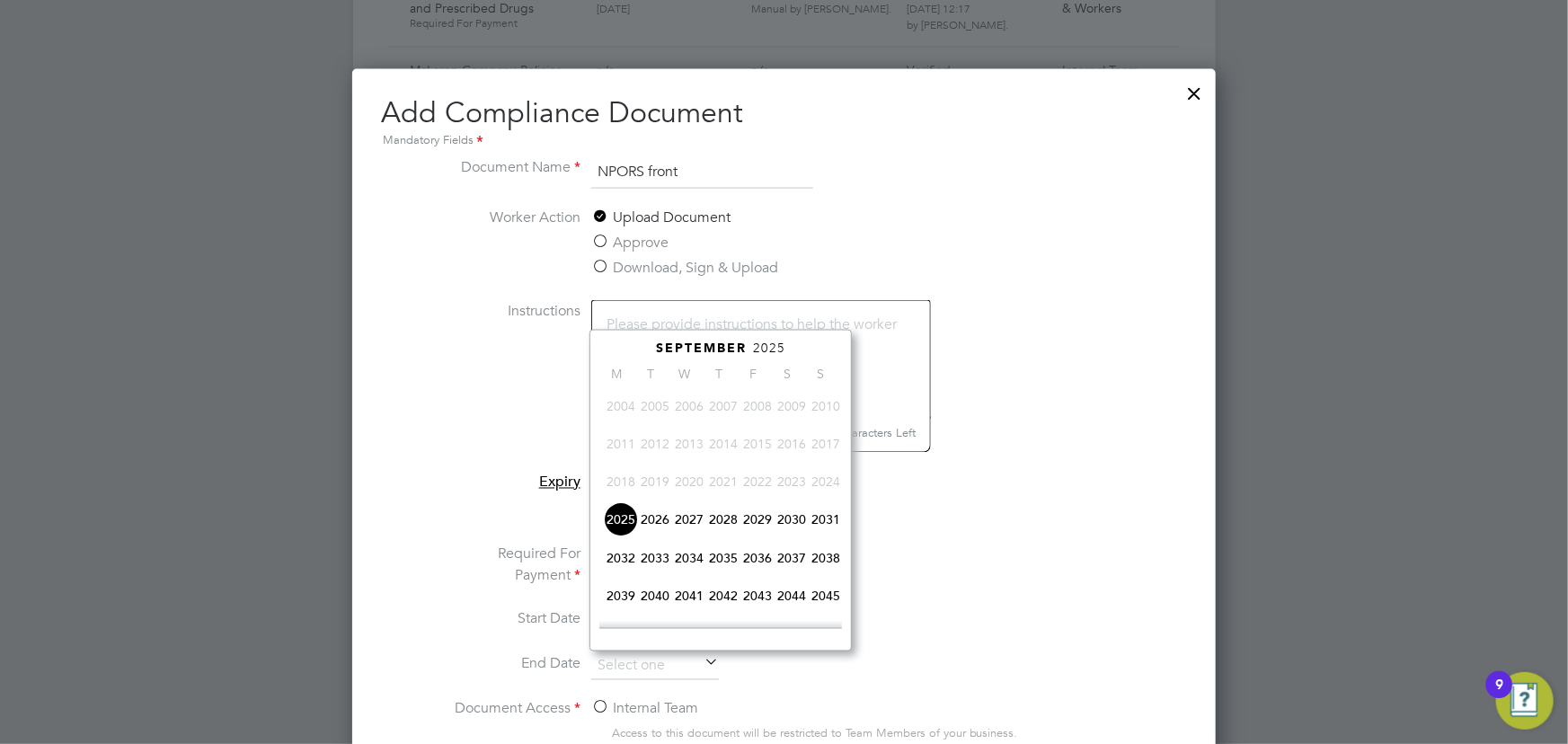
click at [754, 523] on span "2029" at bounding box center [757, 519] width 34 height 34
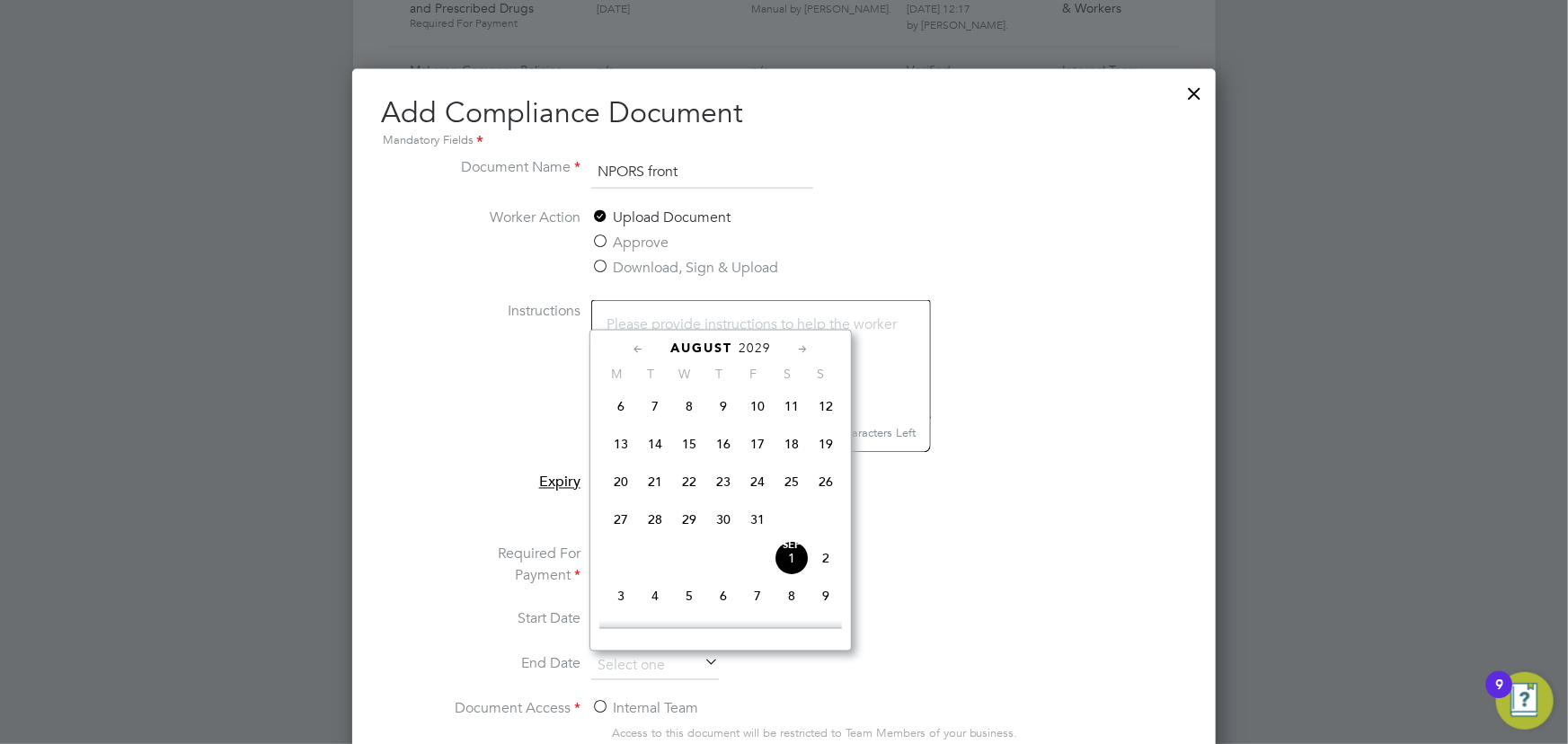
click at [753, 523] on span "31" at bounding box center [757, 519] width 34 height 34
type input "[DATE]"
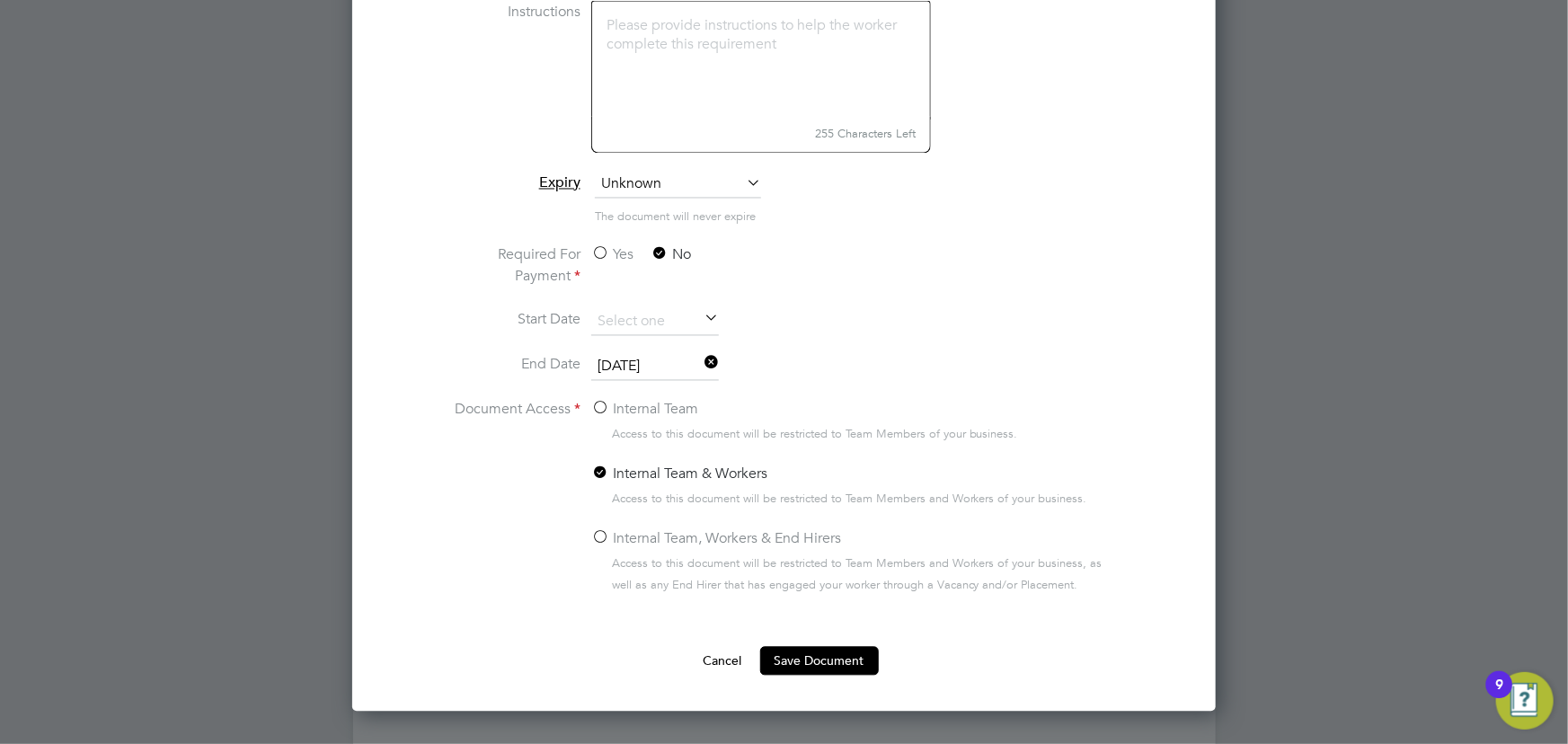
scroll to position [1633, 0]
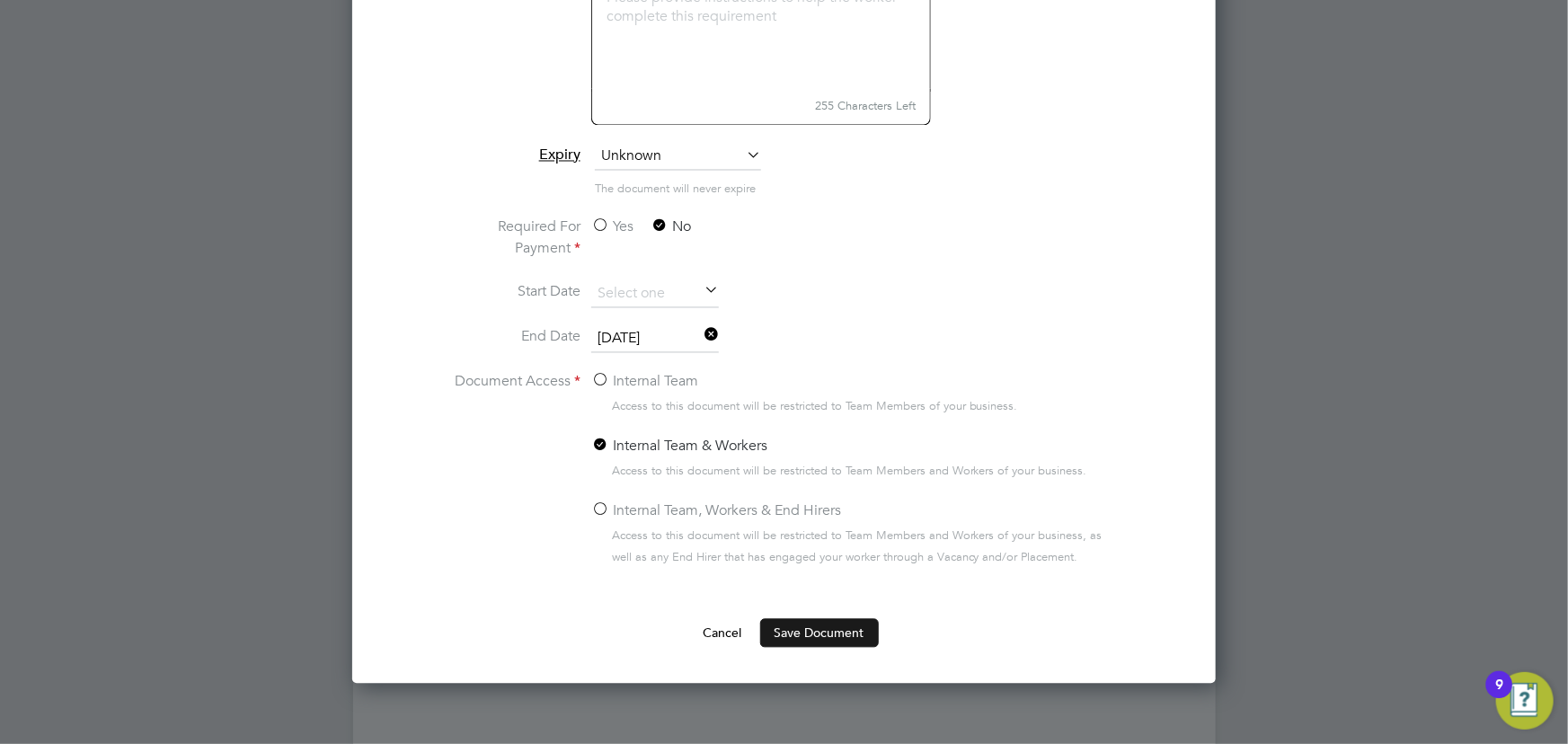
click at [801, 623] on button "Save Document" at bounding box center [819, 634] width 119 height 29
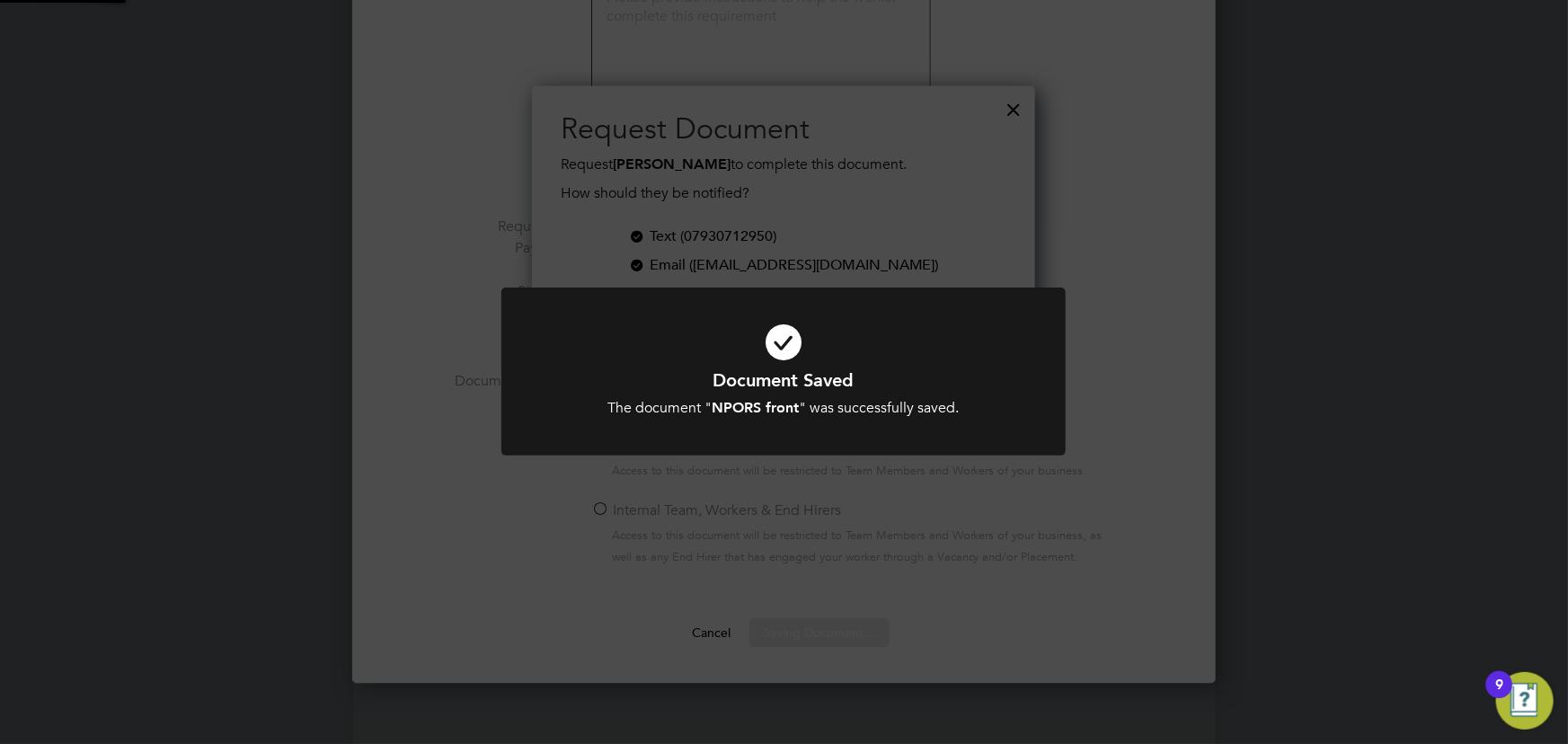
scroll to position [287, 504]
click at [1417, 581] on div "Document Saved The document " NPORS front " was successfully saved. Cancel Okay" at bounding box center [784, 372] width 1568 height 744
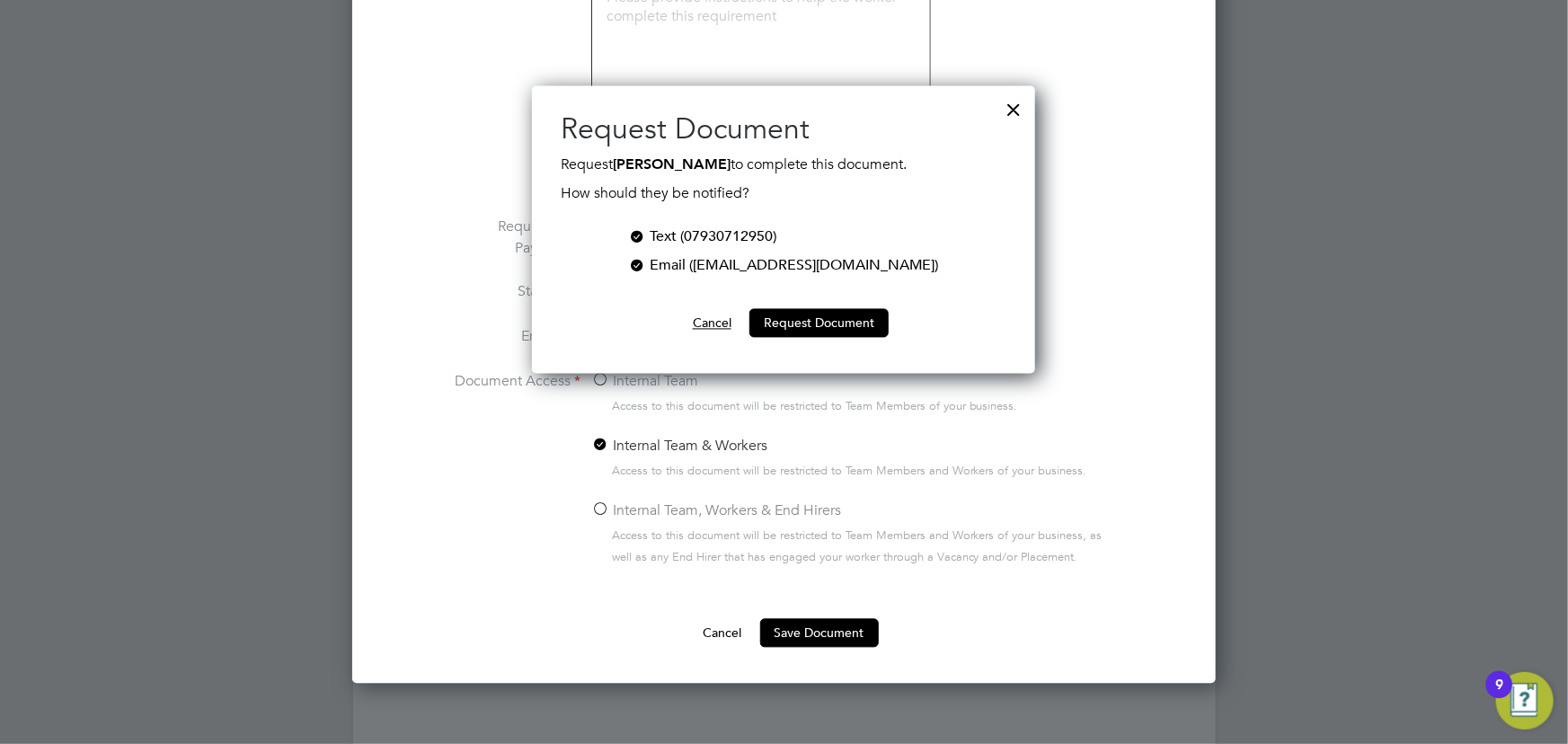
click at [728, 324] on button "Cancel" at bounding box center [712, 324] width 67 height 29
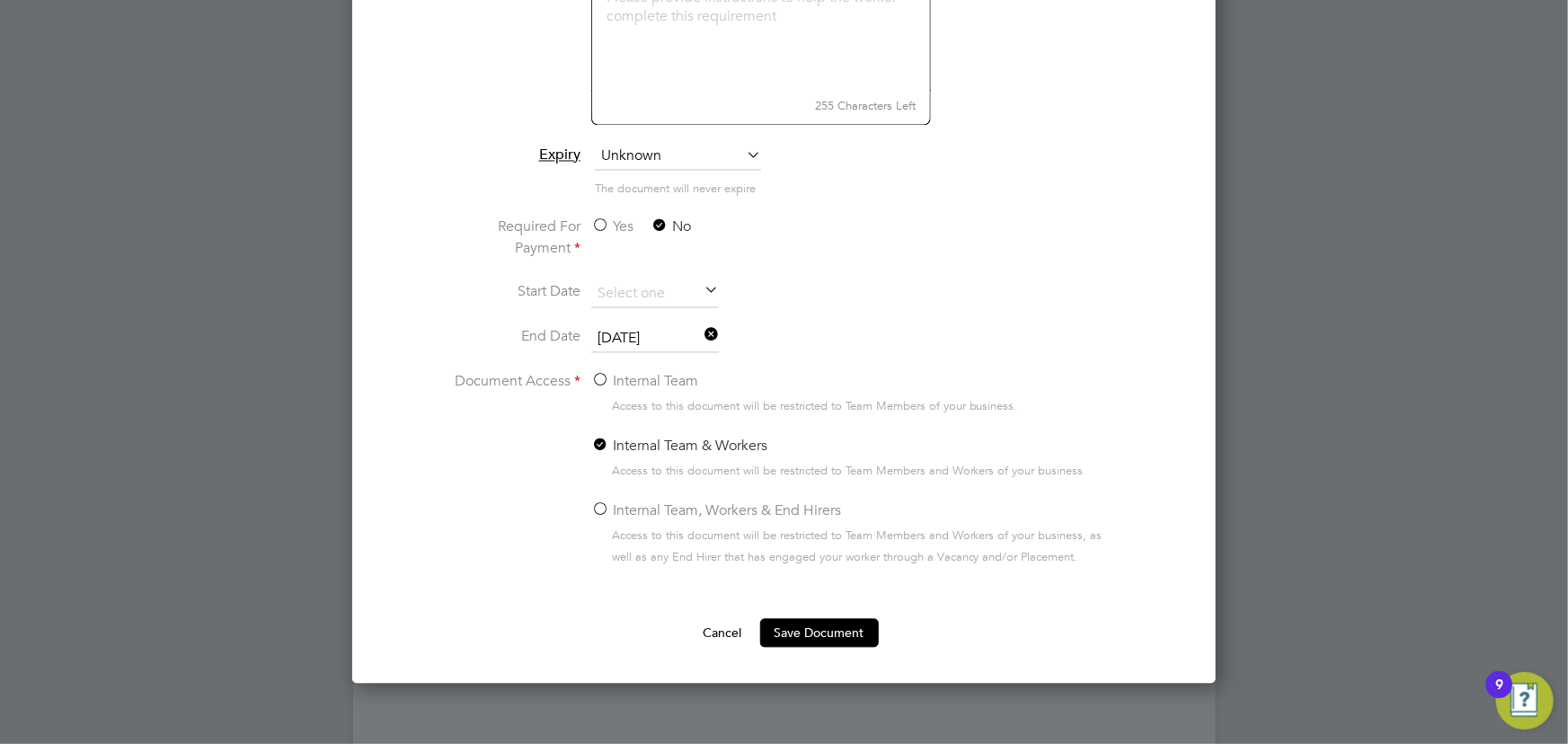
click at [737, 635] on button "Cancel" at bounding box center [722, 634] width 67 height 29
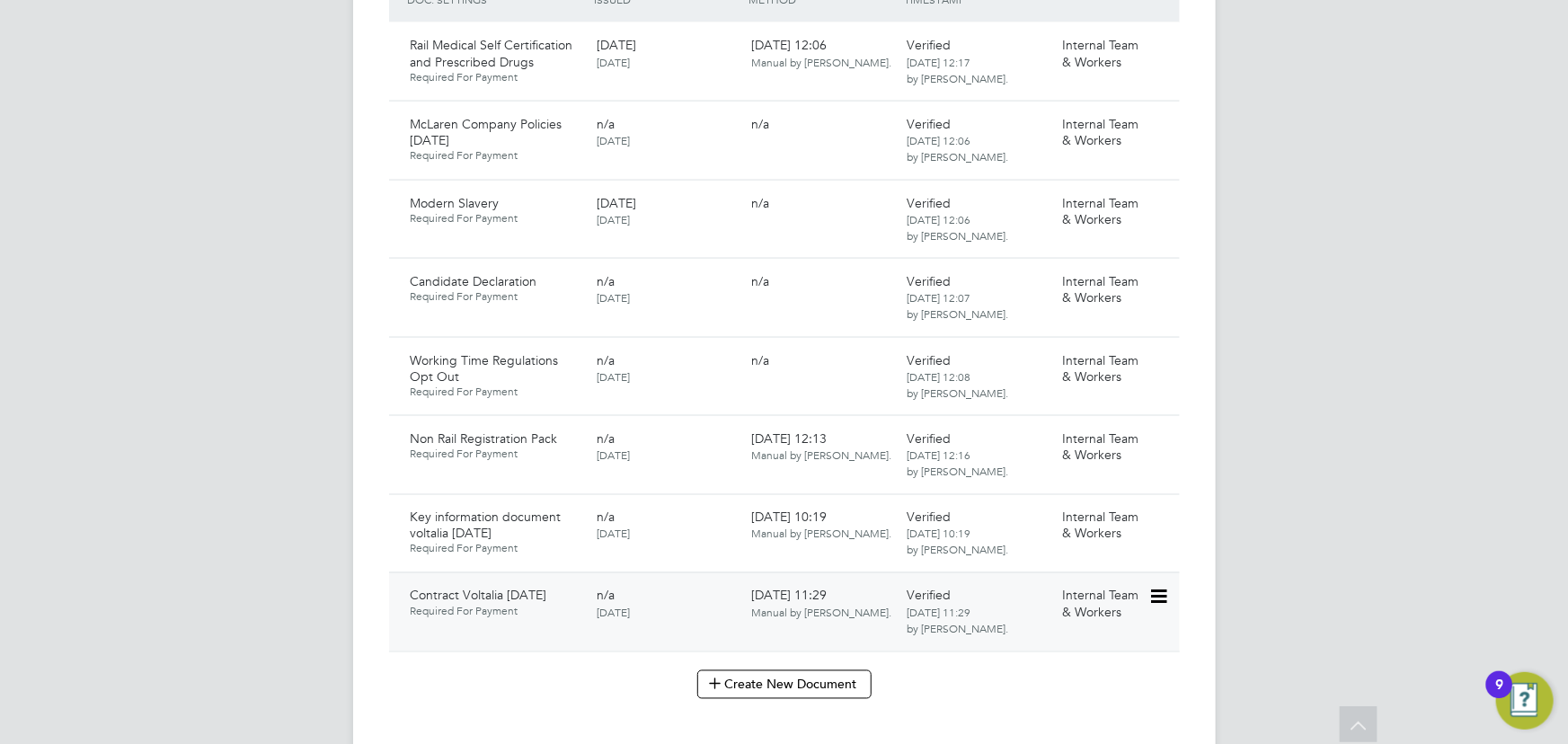
scroll to position [1388, 0]
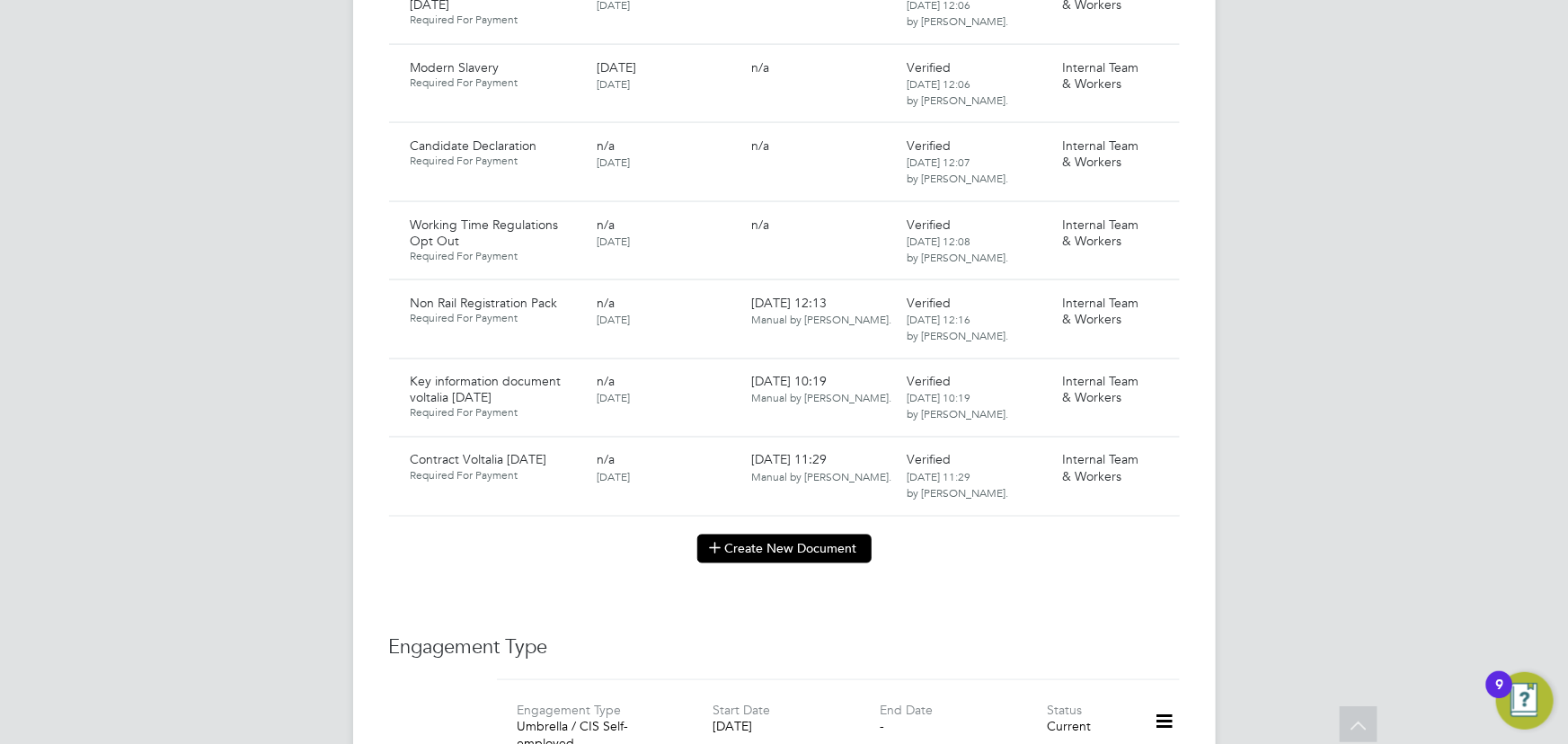
click at [787, 541] on button "Create New Document" at bounding box center [784, 549] width 174 height 29
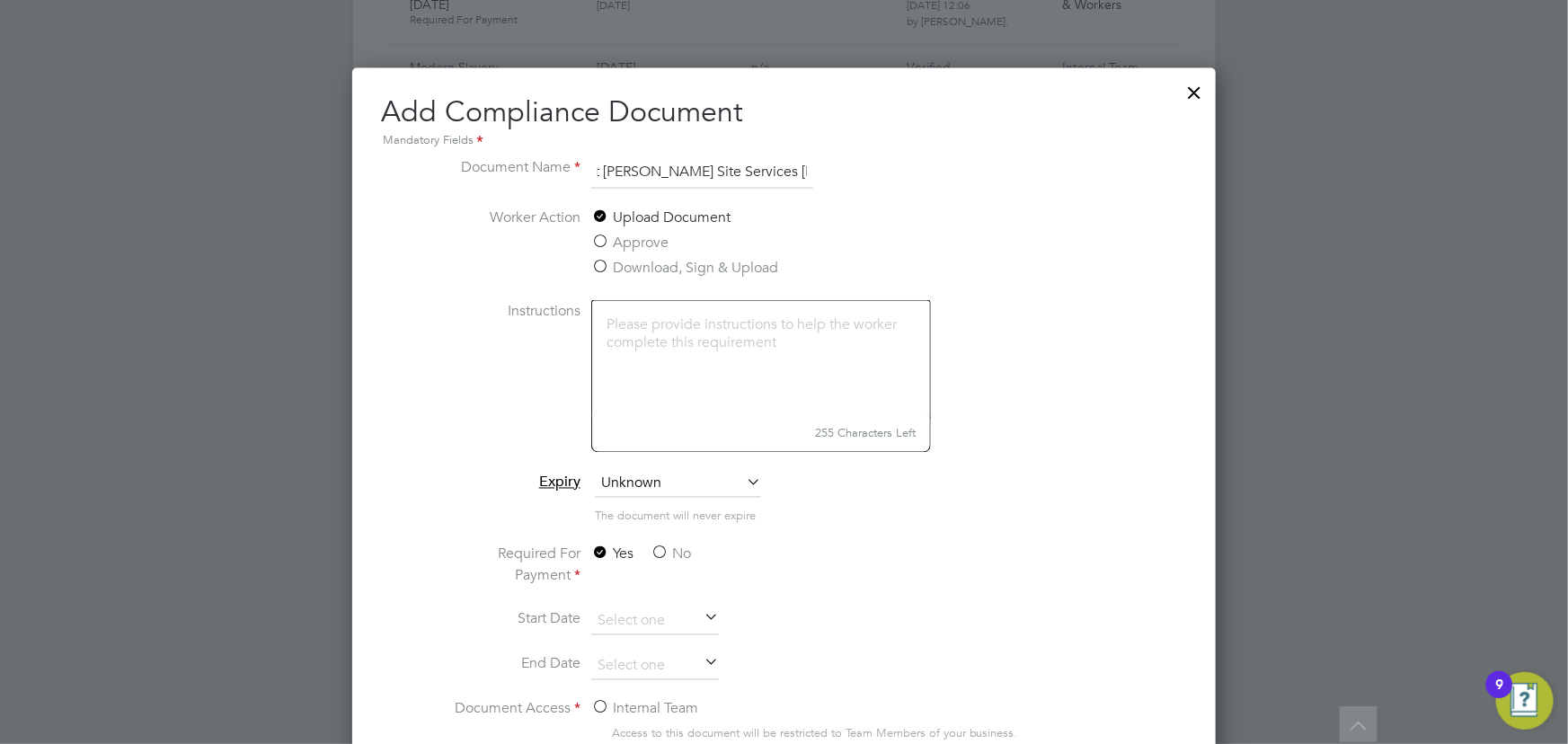
scroll to position [0, 176]
type input "Key information document Bottomley Site Services 01.09.25"
click at [667, 547] on label "No" at bounding box center [670, 554] width 40 height 22
click at [0, 0] on input "No" at bounding box center [0, 0] width 0 height 0
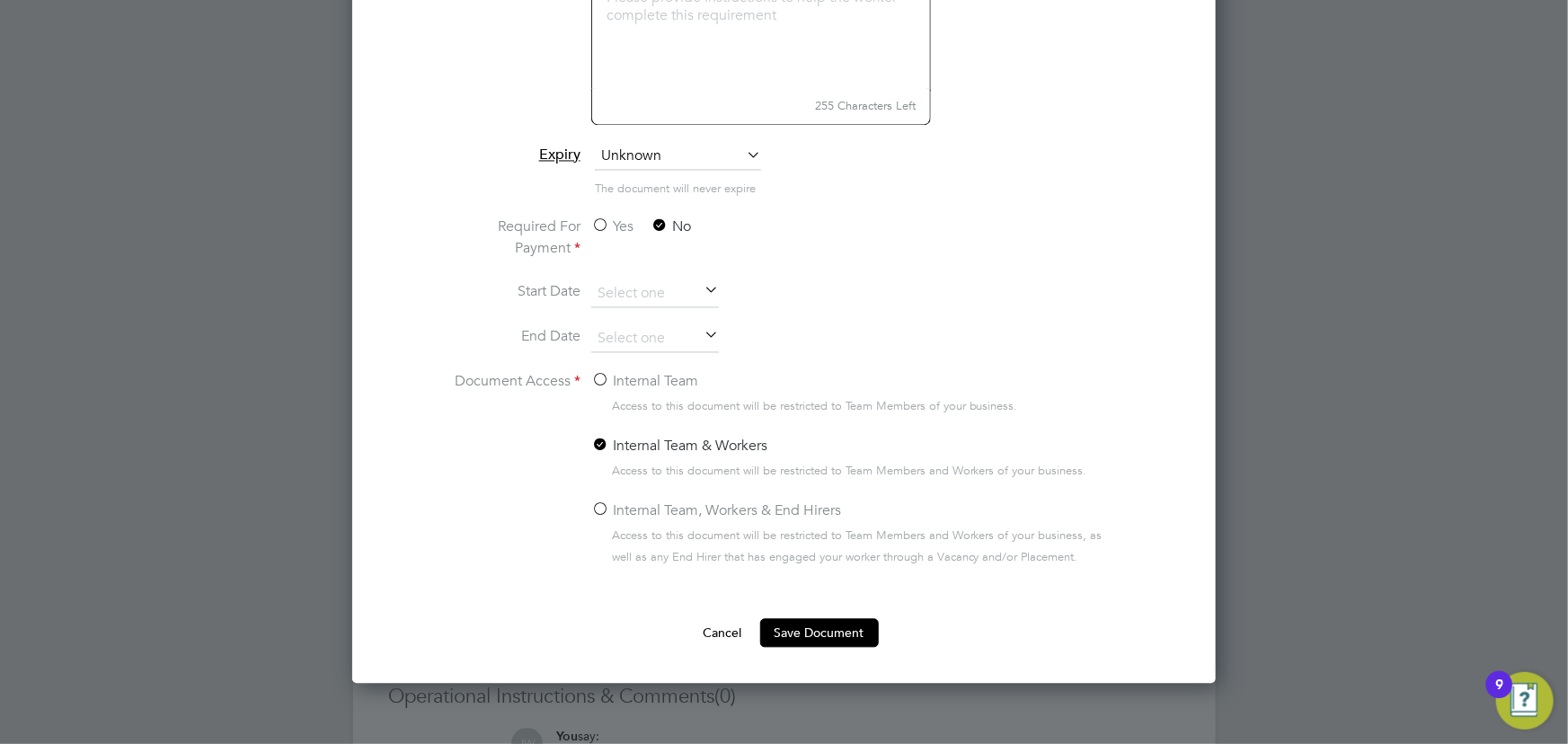
click at [647, 385] on label "Internal Team" at bounding box center [644, 382] width 107 height 22
click at [0, 0] on input "Internal Team" at bounding box center [0, 0] width 0 height 0
click at [834, 625] on button "Save Document" at bounding box center [819, 634] width 119 height 29
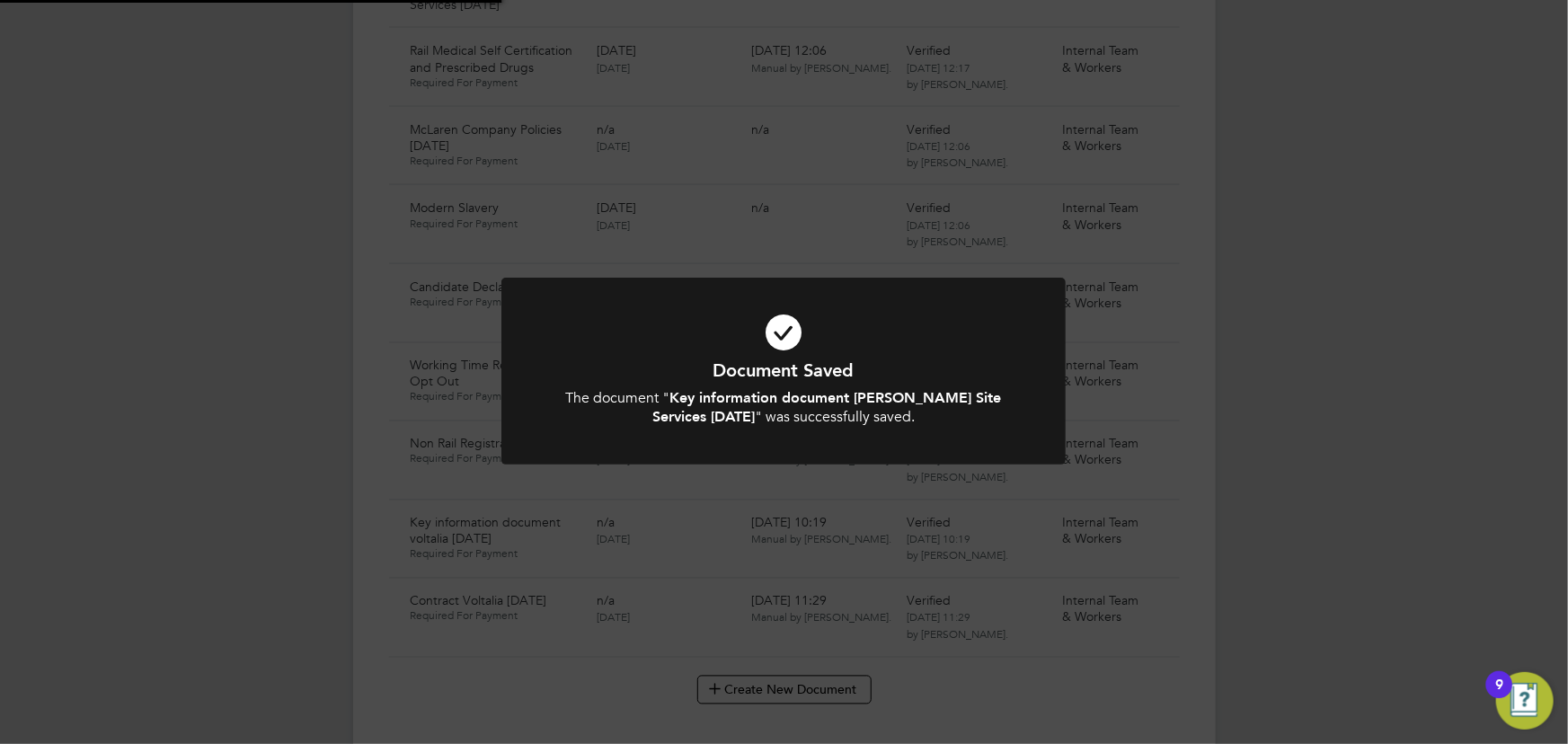
click at [1267, 478] on div "Document Saved The document " Key information document Bottomley Site Services …" at bounding box center [784, 372] width 1568 height 744
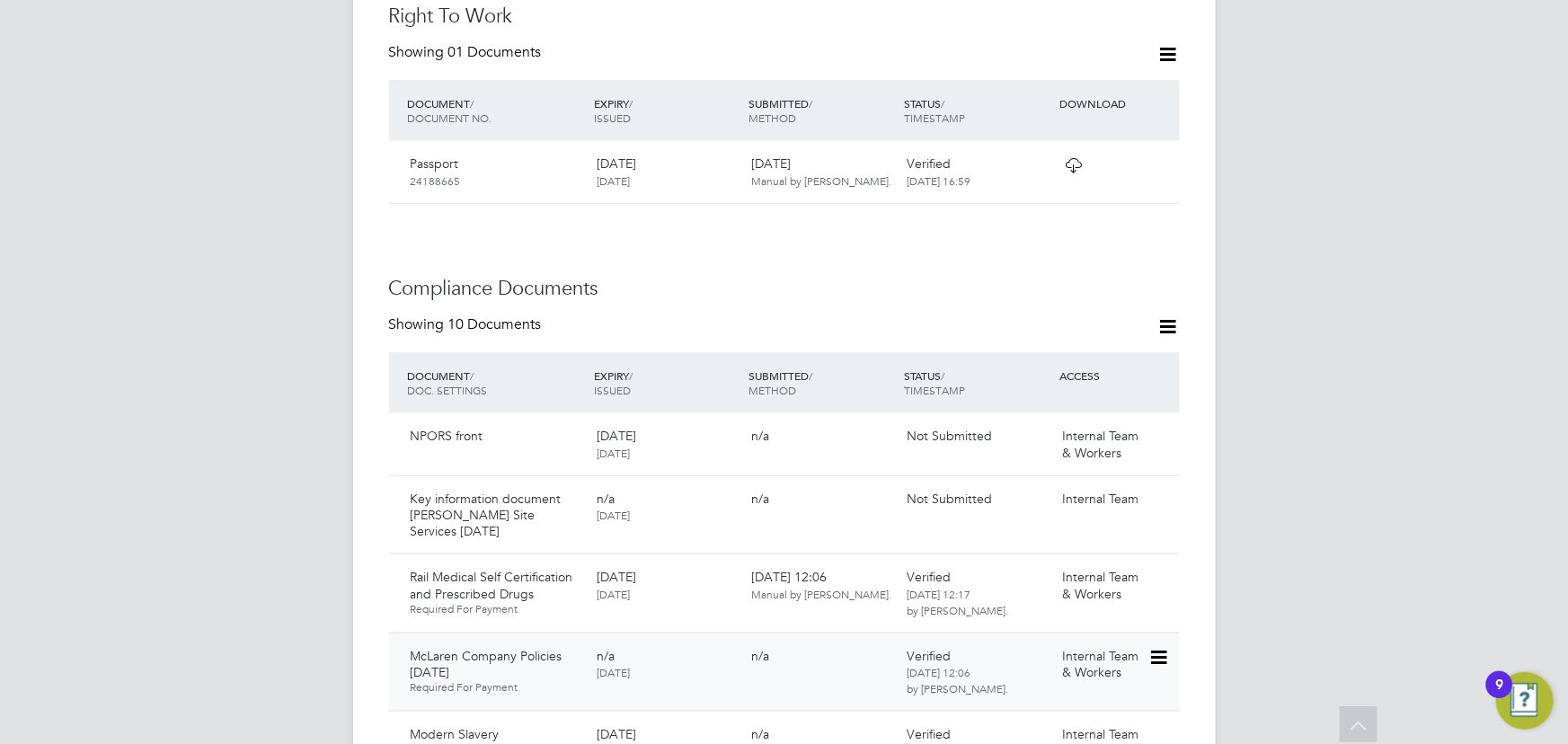
scroll to position [1060, 0]
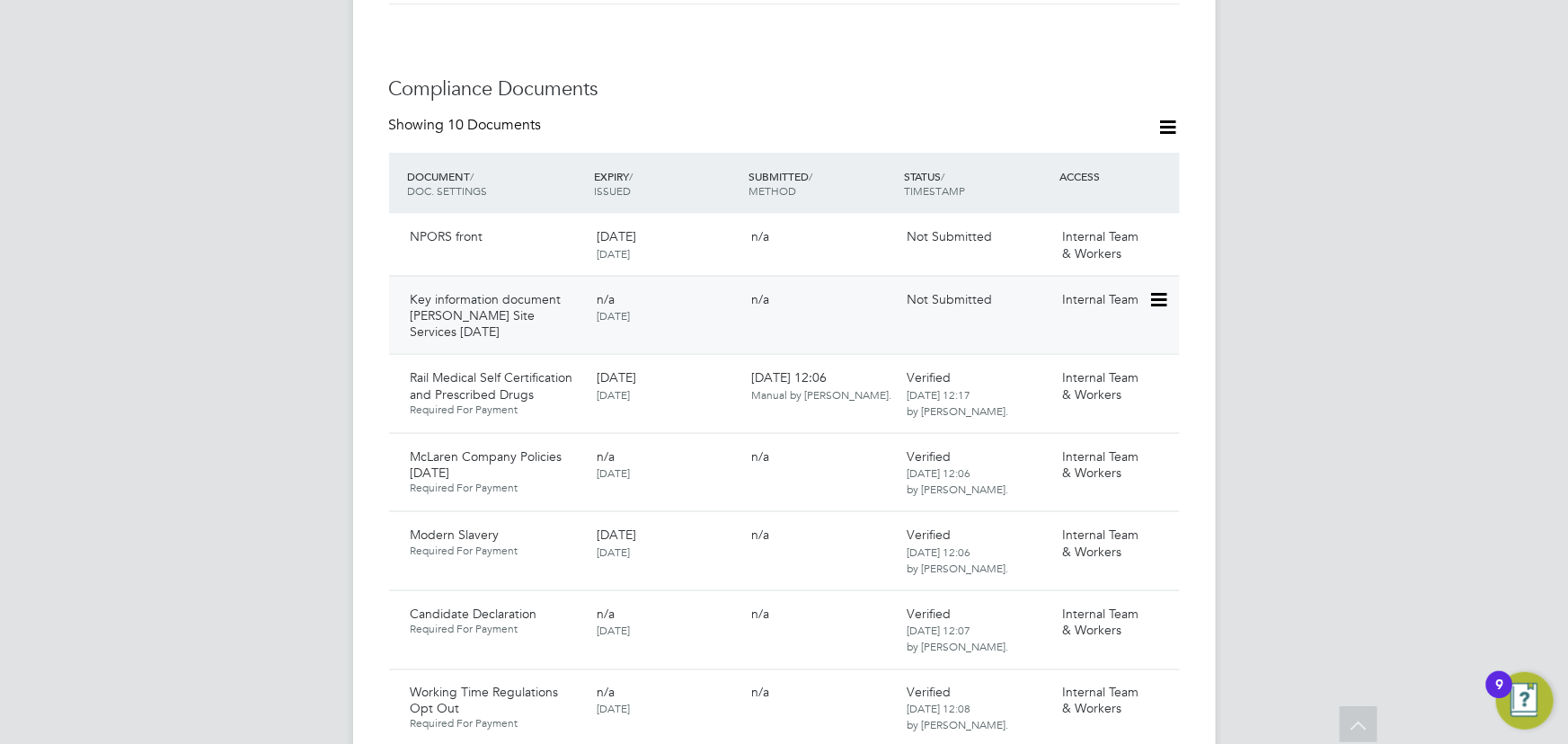
click at [1152, 289] on icon at bounding box center [1158, 300] width 18 height 22
click at [1097, 352] on li "Submit Document" at bounding box center [1104, 349] width 126 height 26
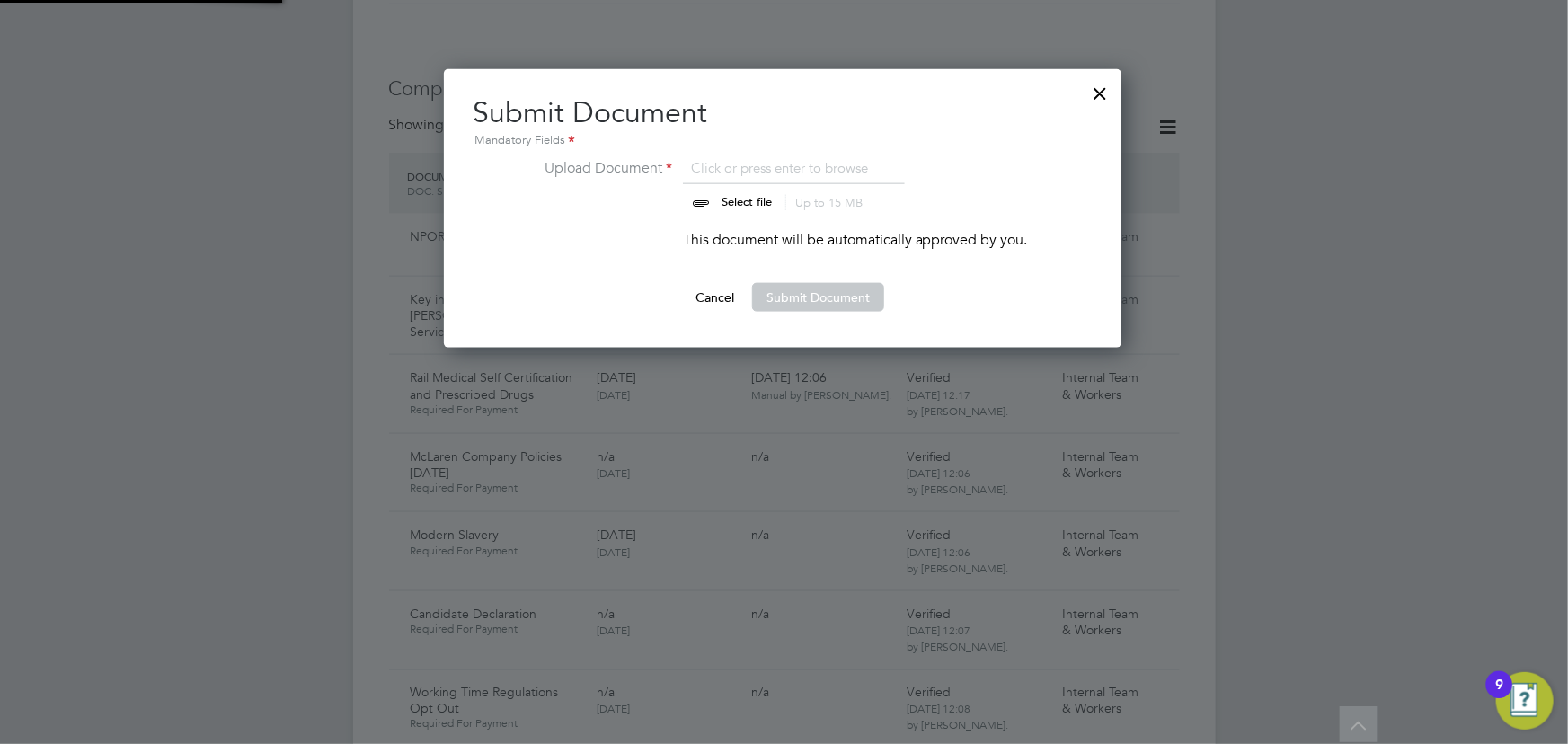
scroll to position [278, 680]
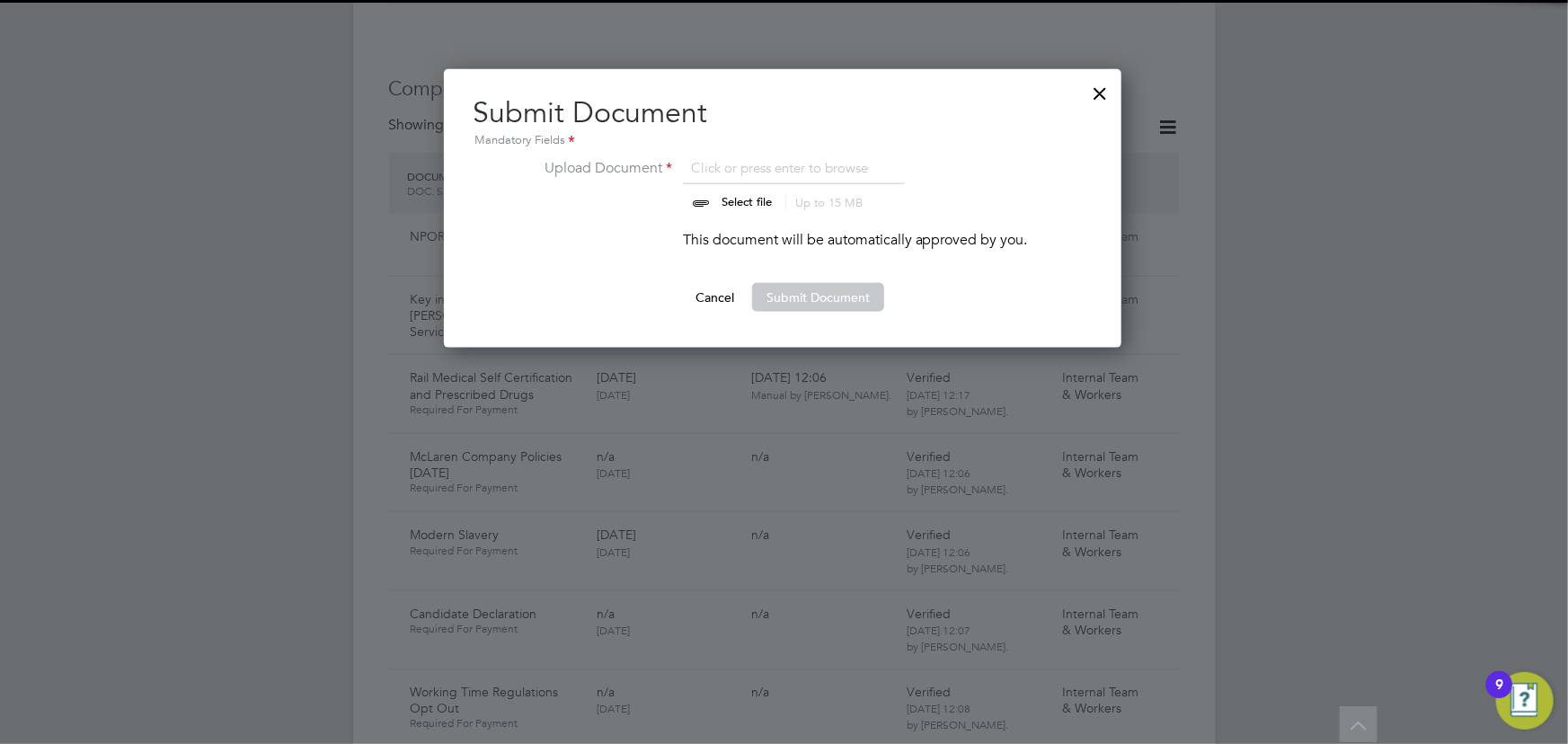
click at [757, 197] on input "file" at bounding box center [763, 183] width 282 height 54
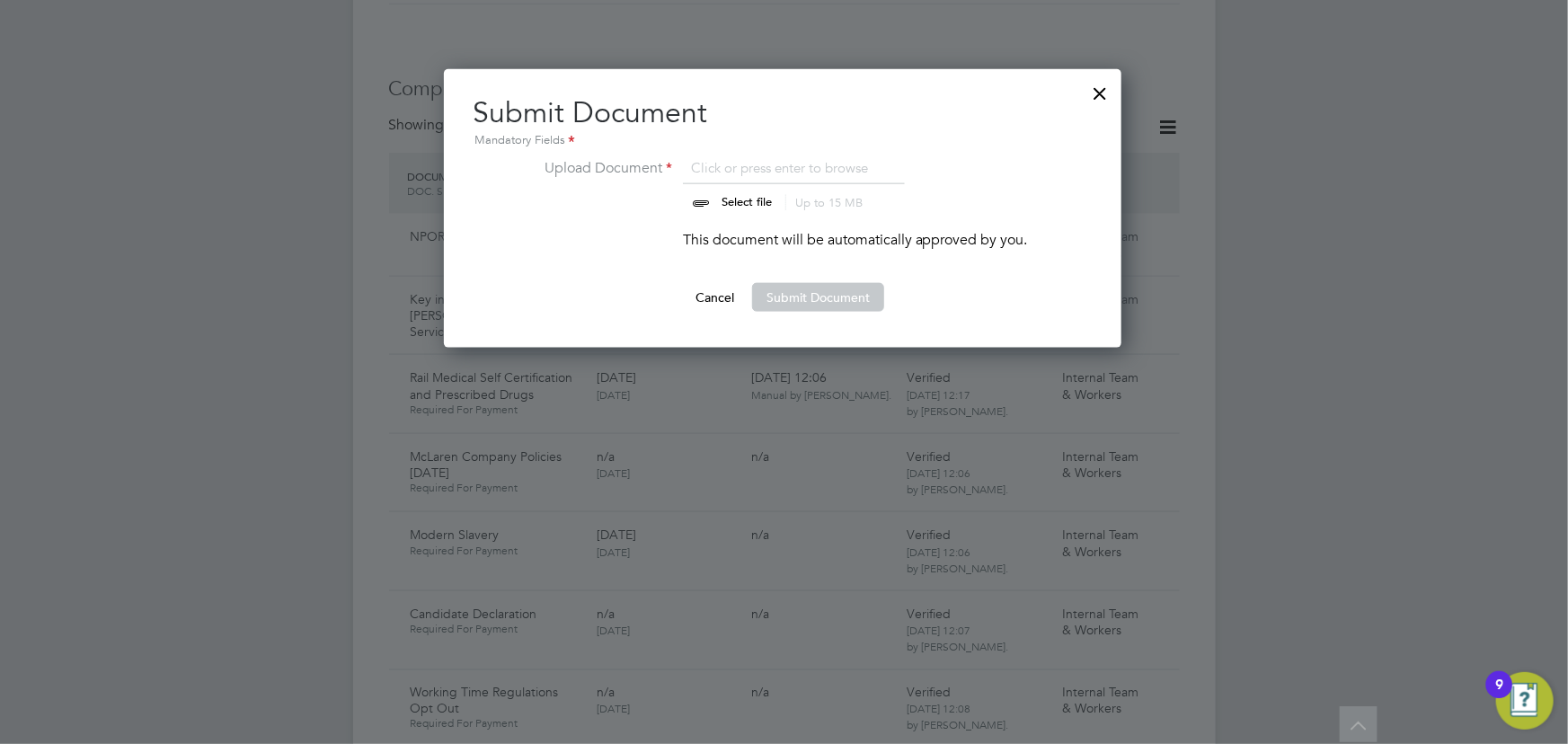
type input "C:\fakepath\Key Information Document (Self Employed-CIS) 3 Paulius Puzerauskas …"
click at [799, 288] on button "Submit Document" at bounding box center [817, 297] width 132 height 29
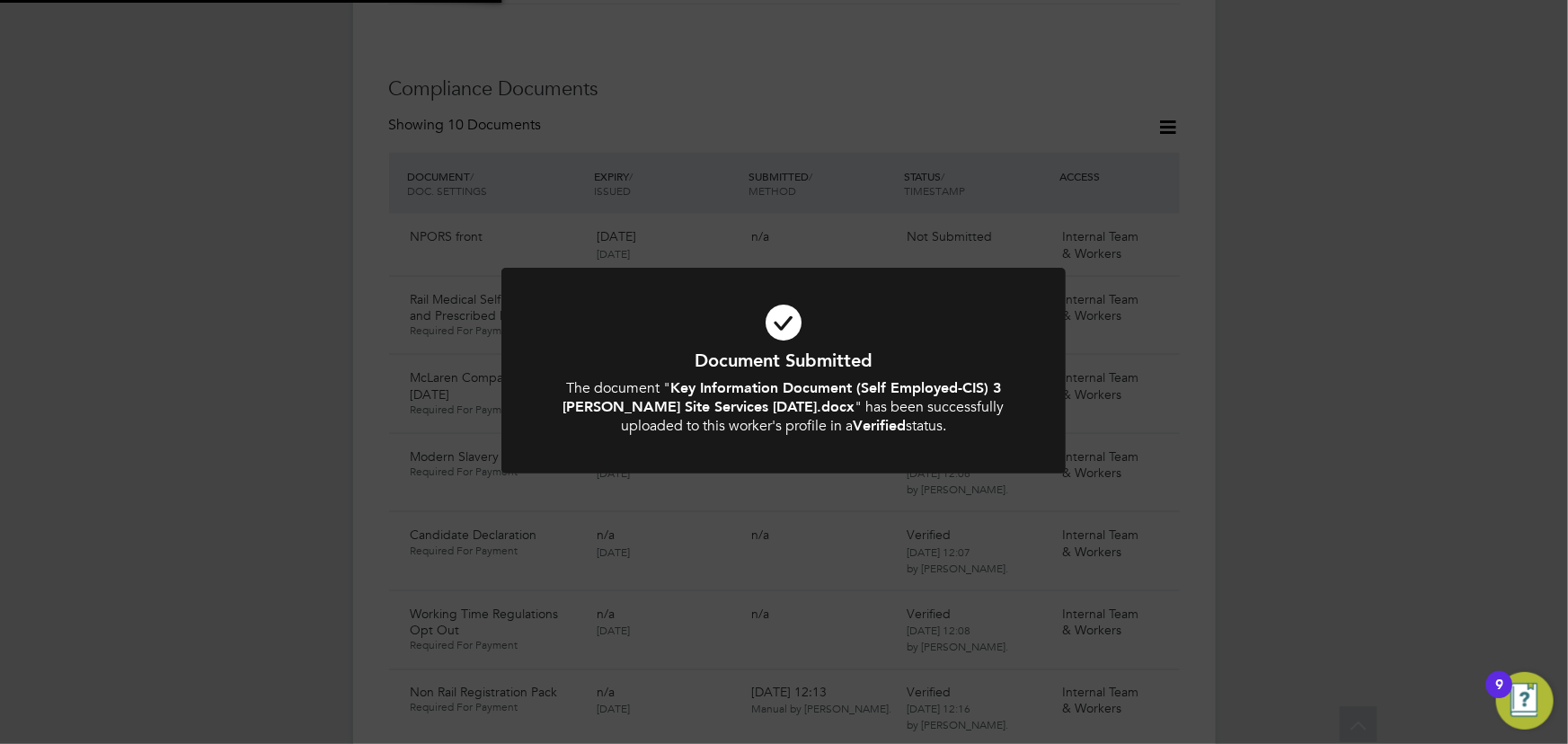
click at [1231, 306] on div "Document Submitted The document " Key Information Document (Self Employed-CIS) …" at bounding box center [784, 372] width 1568 height 744
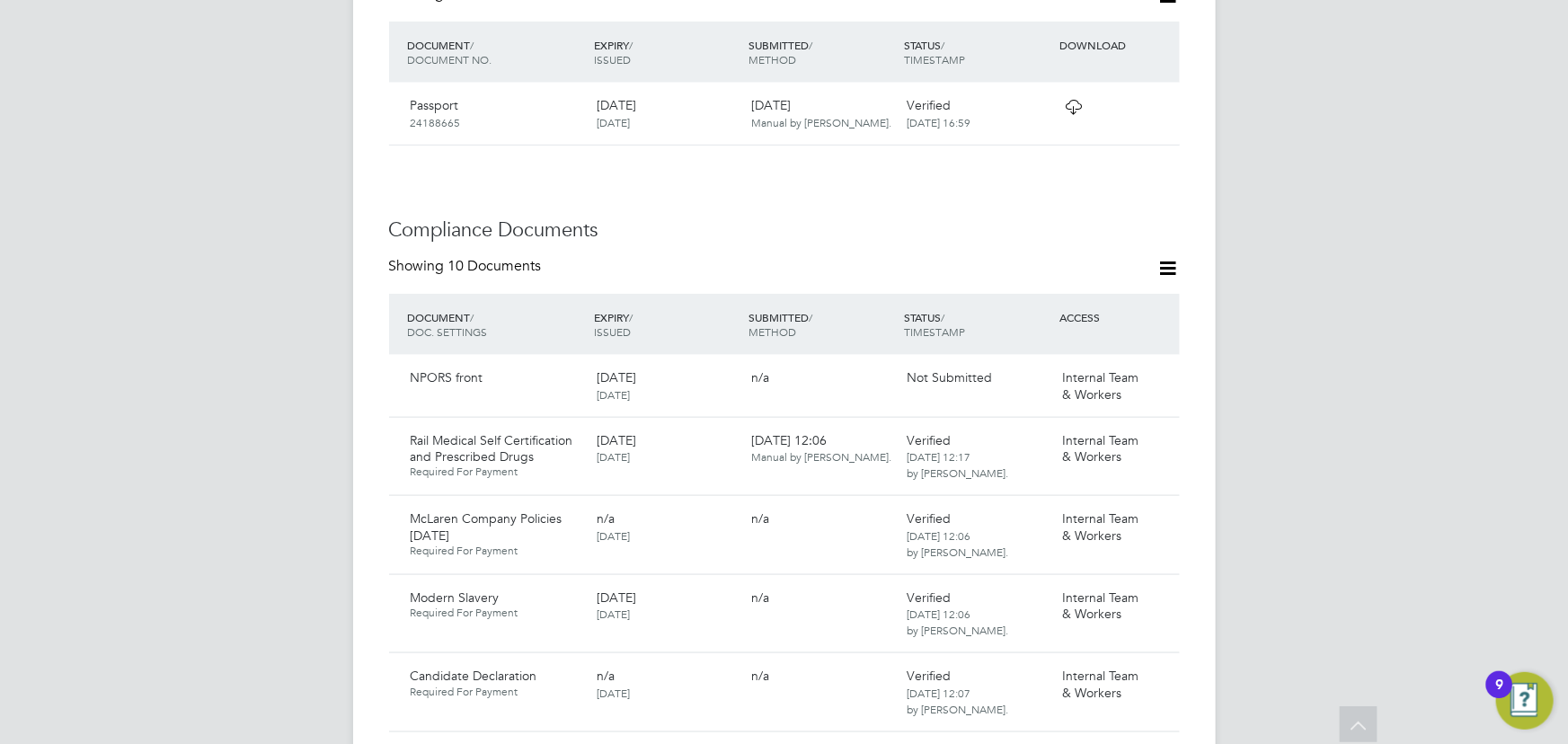
scroll to position [898, 0]
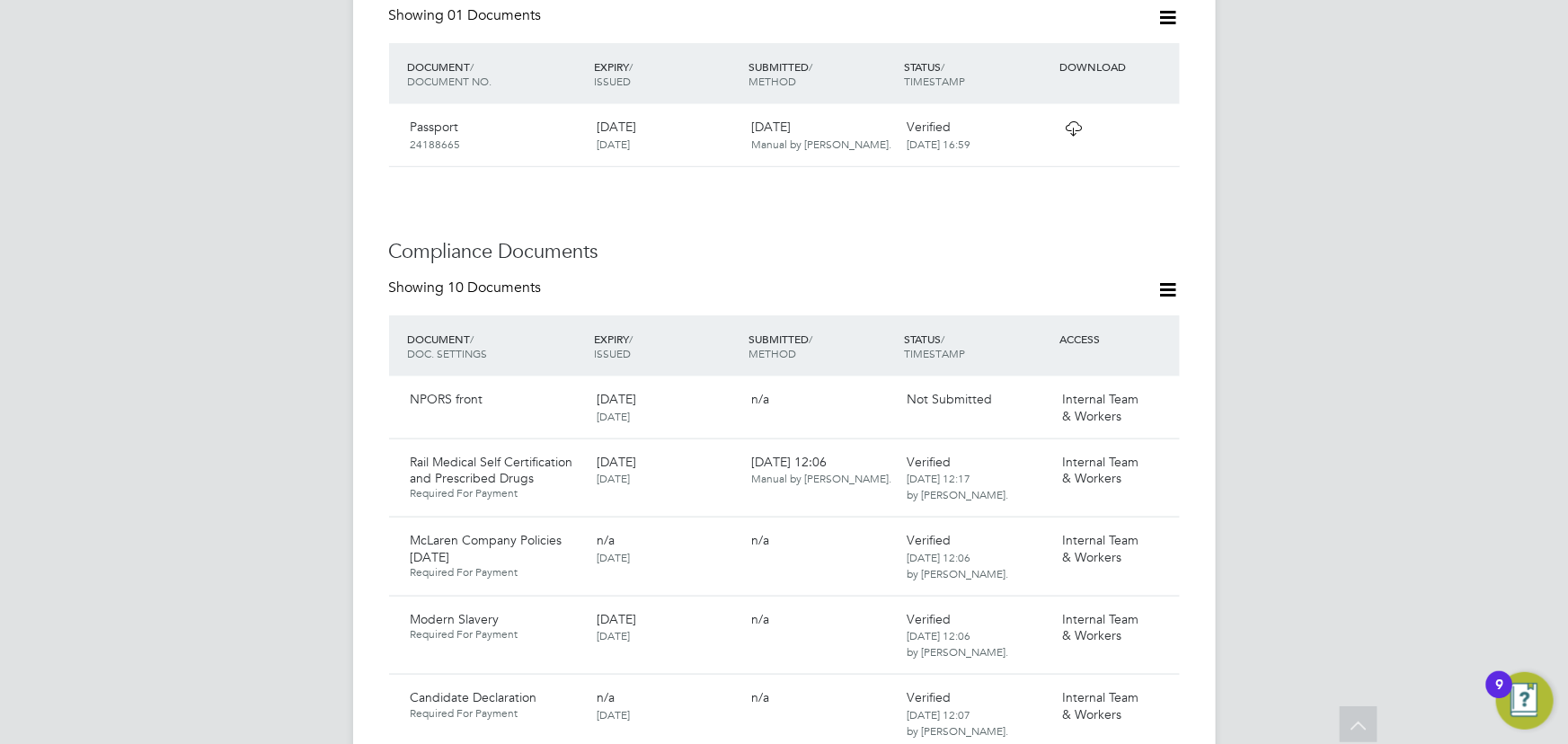
click at [1174, 278] on icon at bounding box center [1168, 289] width 23 height 23
click at [1135, 315] on li "Document Settings" at bounding box center [1110, 314] width 132 height 26
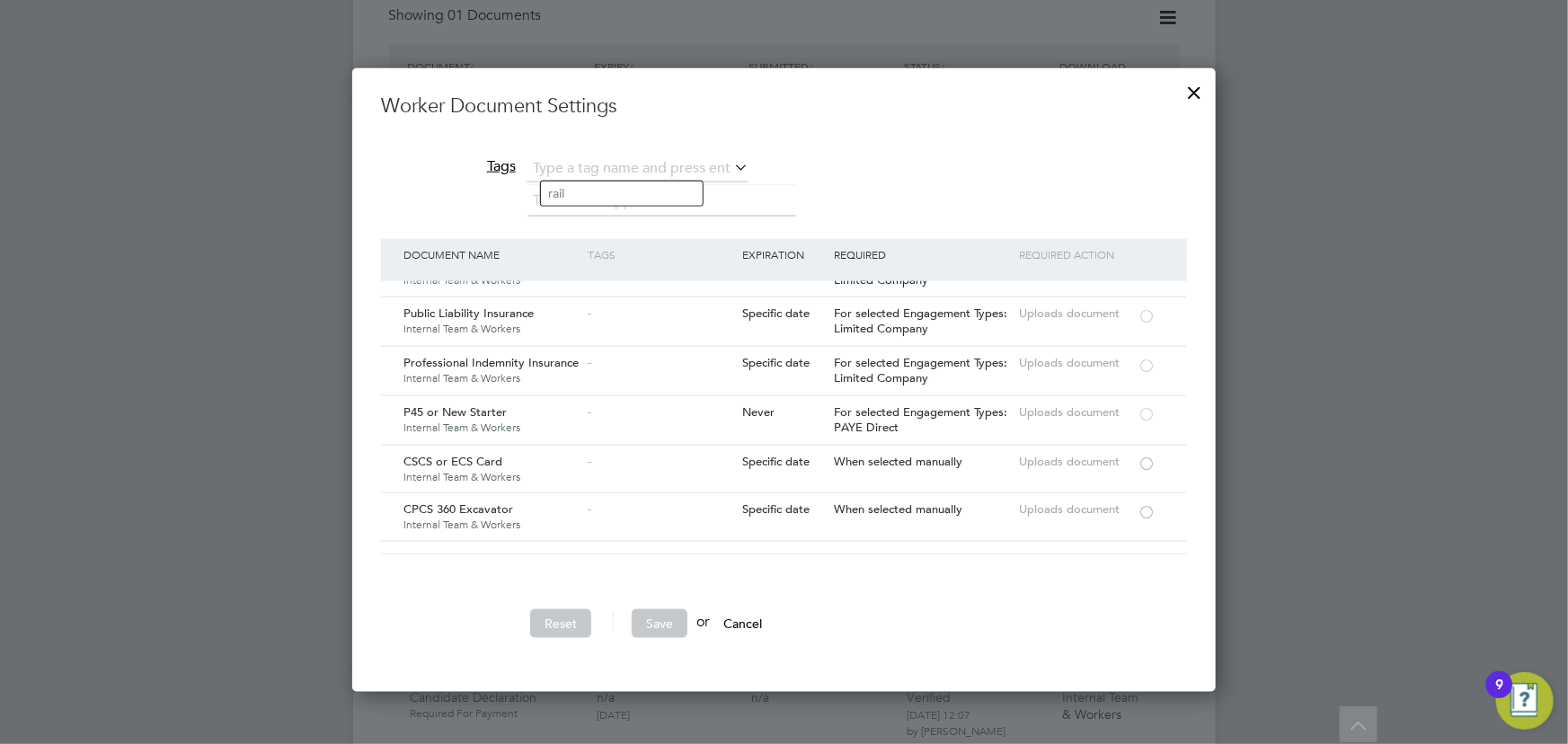
scroll to position [1714, 0]
click at [1147, 453] on div at bounding box center [1147, 460] width 18 height 14
click at [676, 611] on button "Save" at bounding box center [659, 624] width 56 height 29
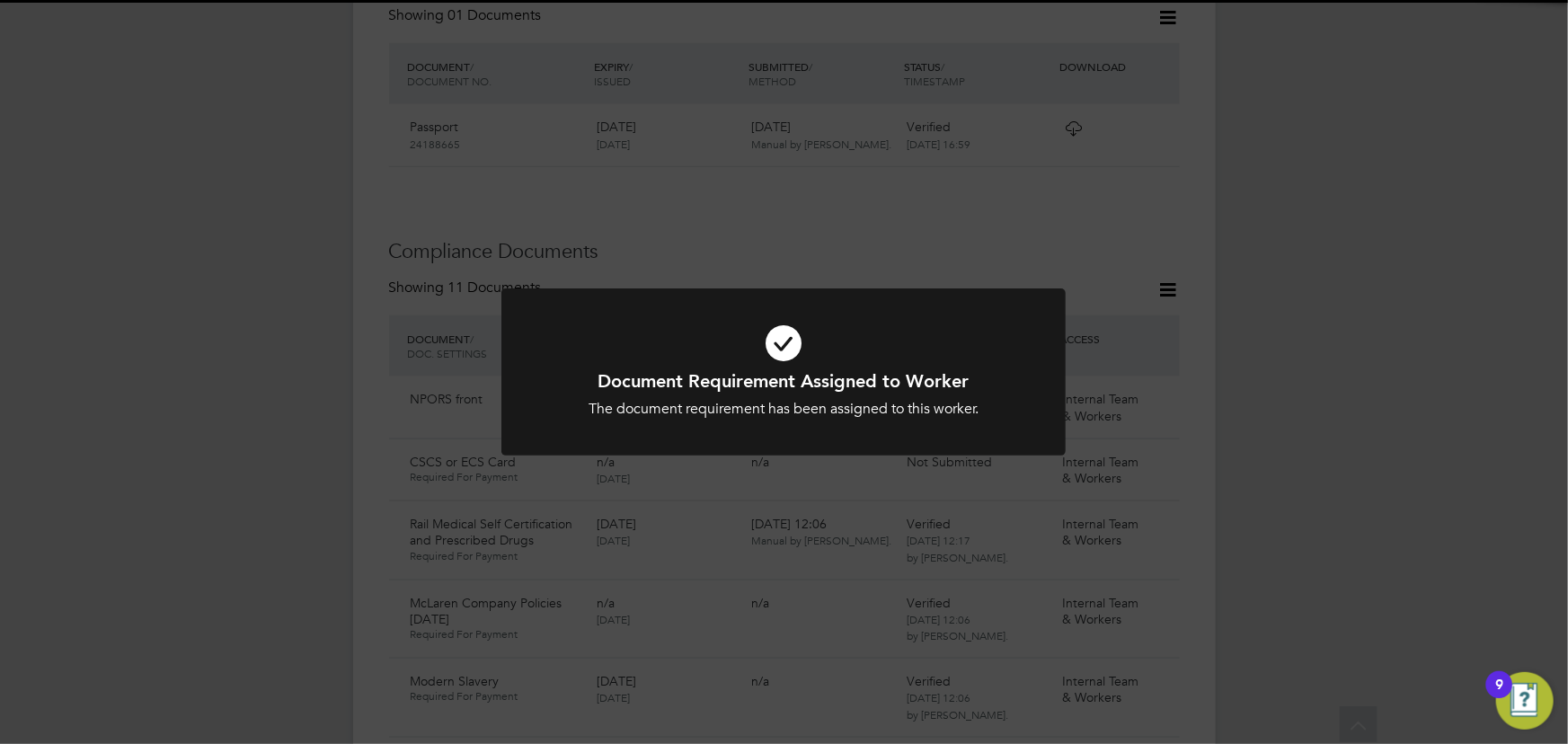
click at [1273, 511] on div "Document Requirement Assigned to Worker The document requirement has been assig…" at bounding box center [784, 372] width 1568 height 744
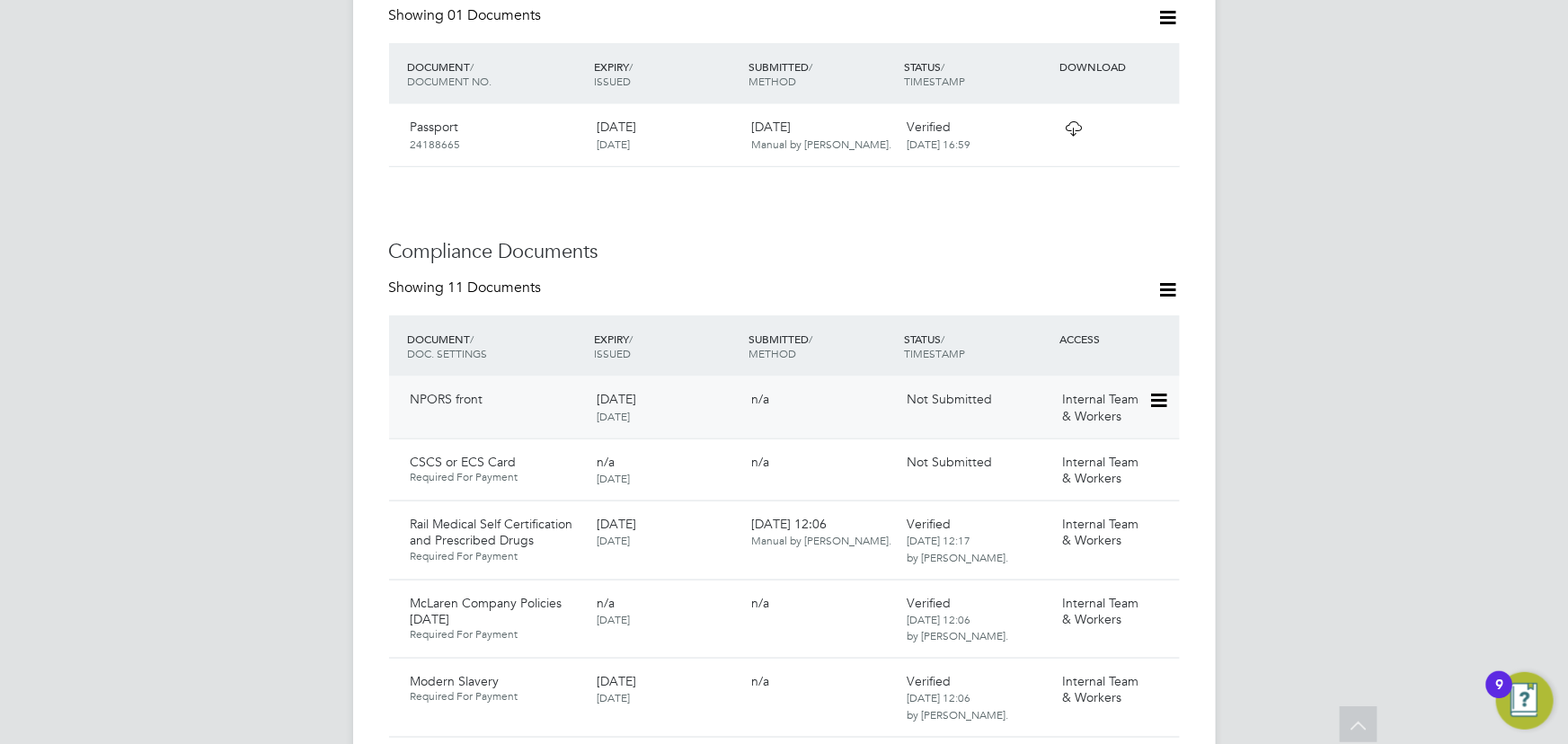
click at [1154, 389] on icon at bounding box center [1158, 400] width 18 height 22
click at [1106, 445] on li "Submit Document" at bounding box center [1100, 450] width 133 height 26
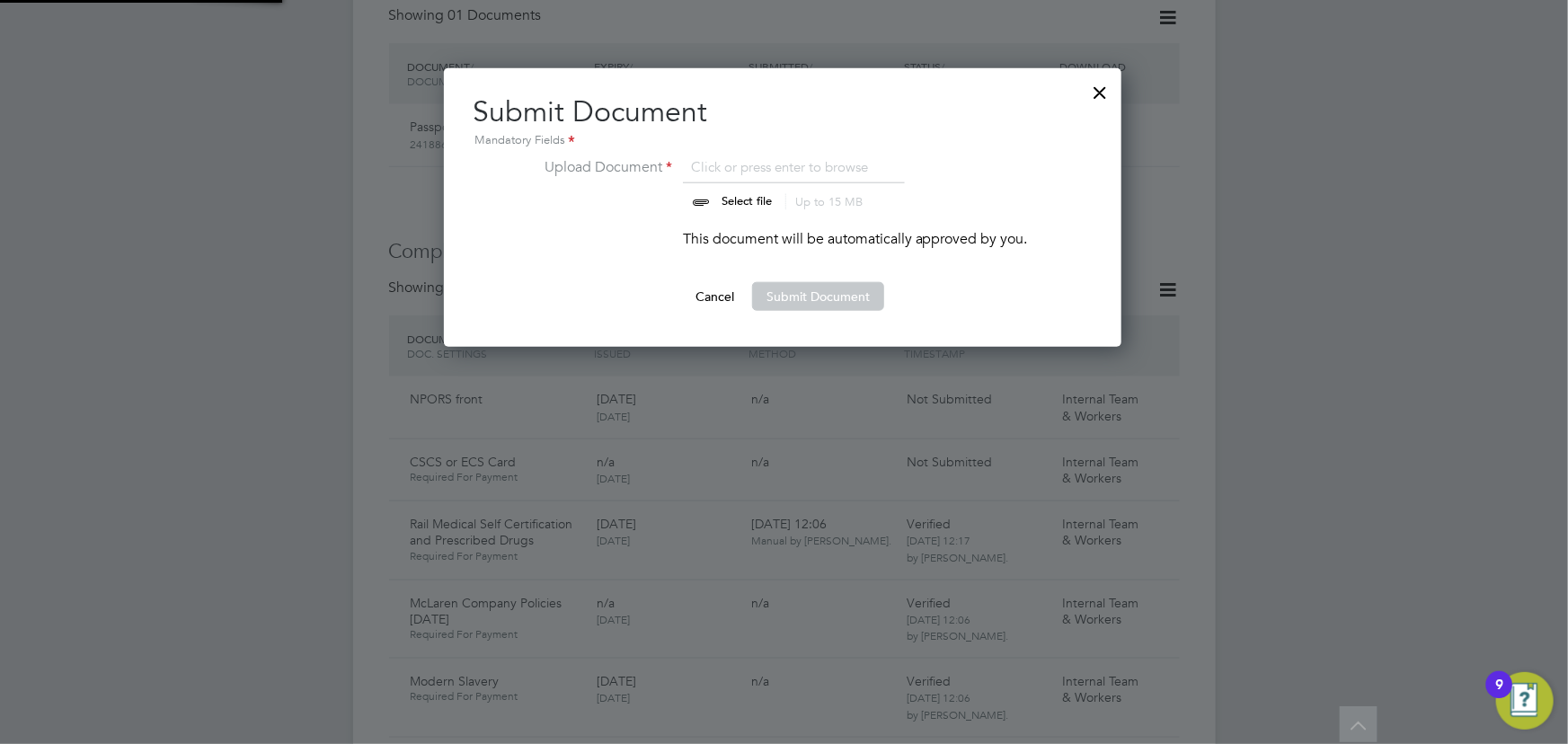
scroll to position [278, 680]
click at [1230, 183] on div at bounding box center [784, 372] width 1568 height 744
click at [1106, 91] on div at bounding box center [1100, 88] width 32 height 32
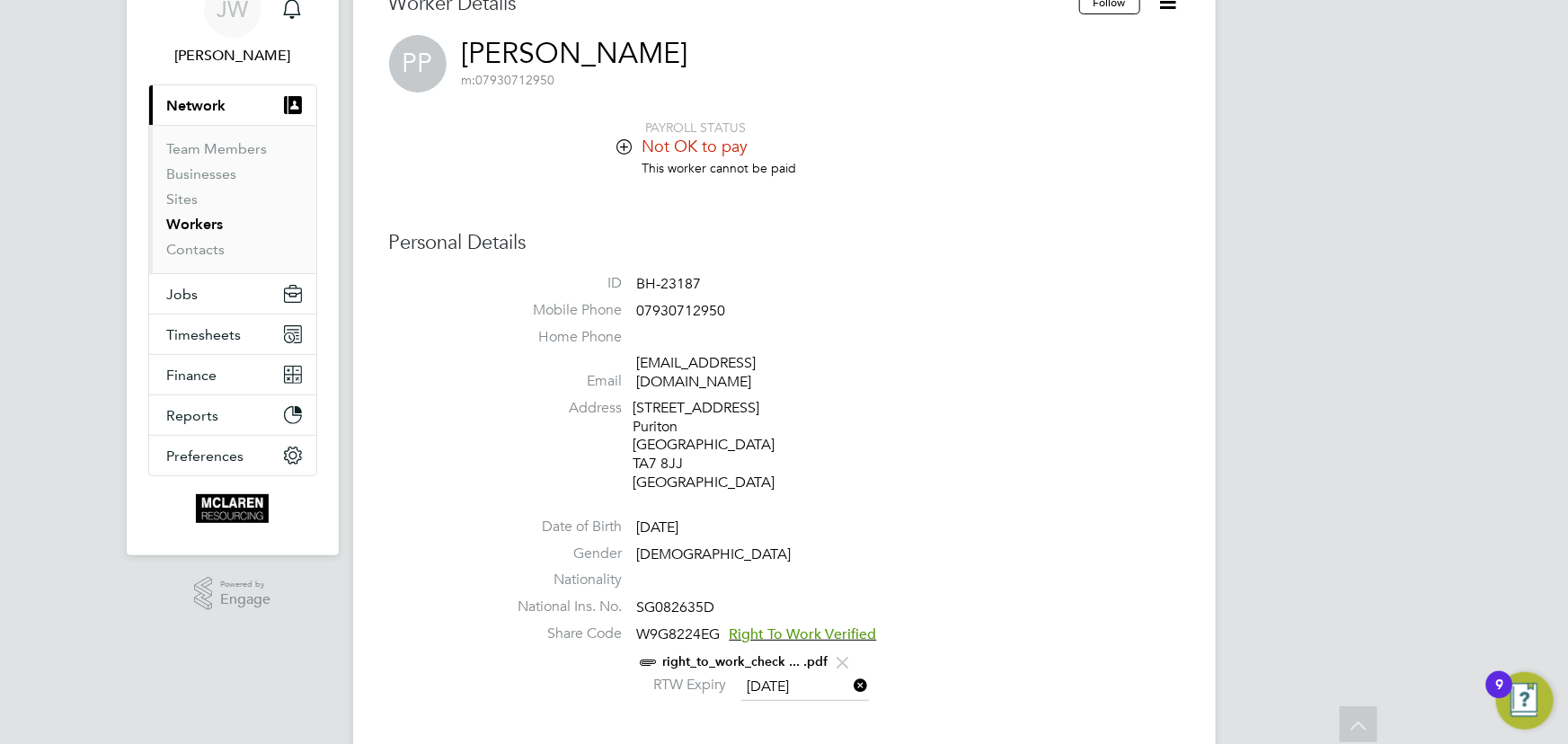
scroll to position [81, 0]
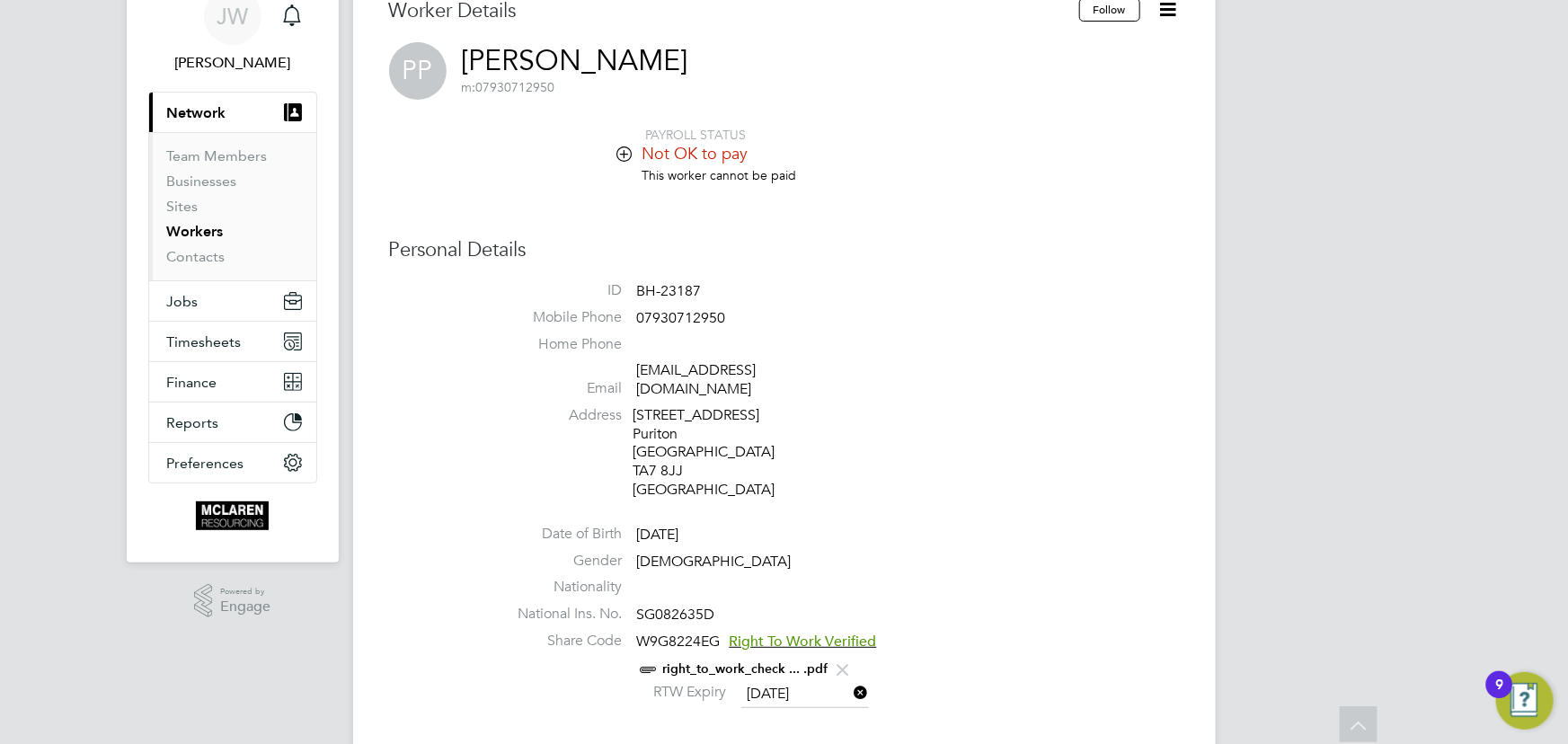
click at [1012, 313] on li "Mobile Phone 07930712950" at bounding box center [838, 322] width 683 height 27
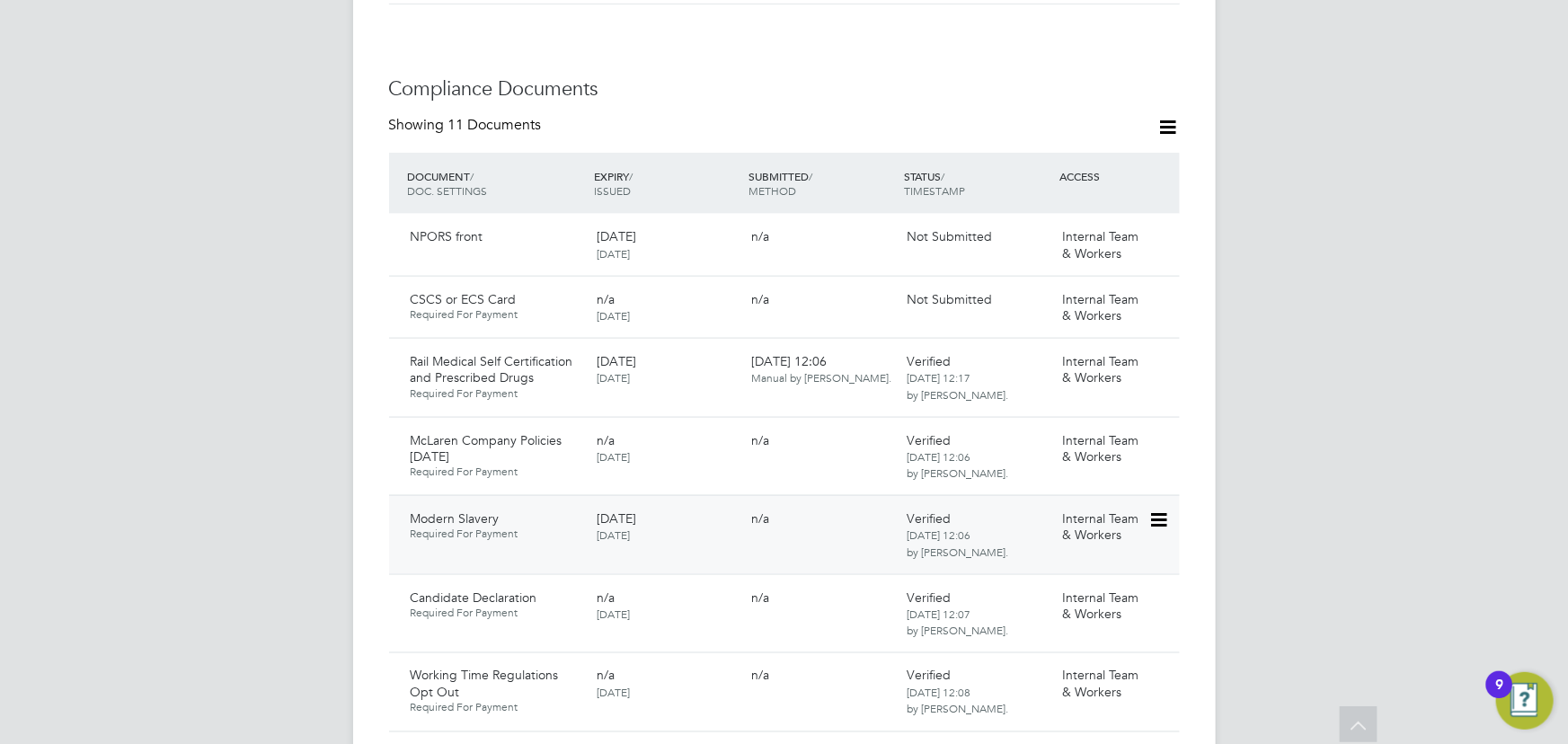
scroll to position [979, 0]
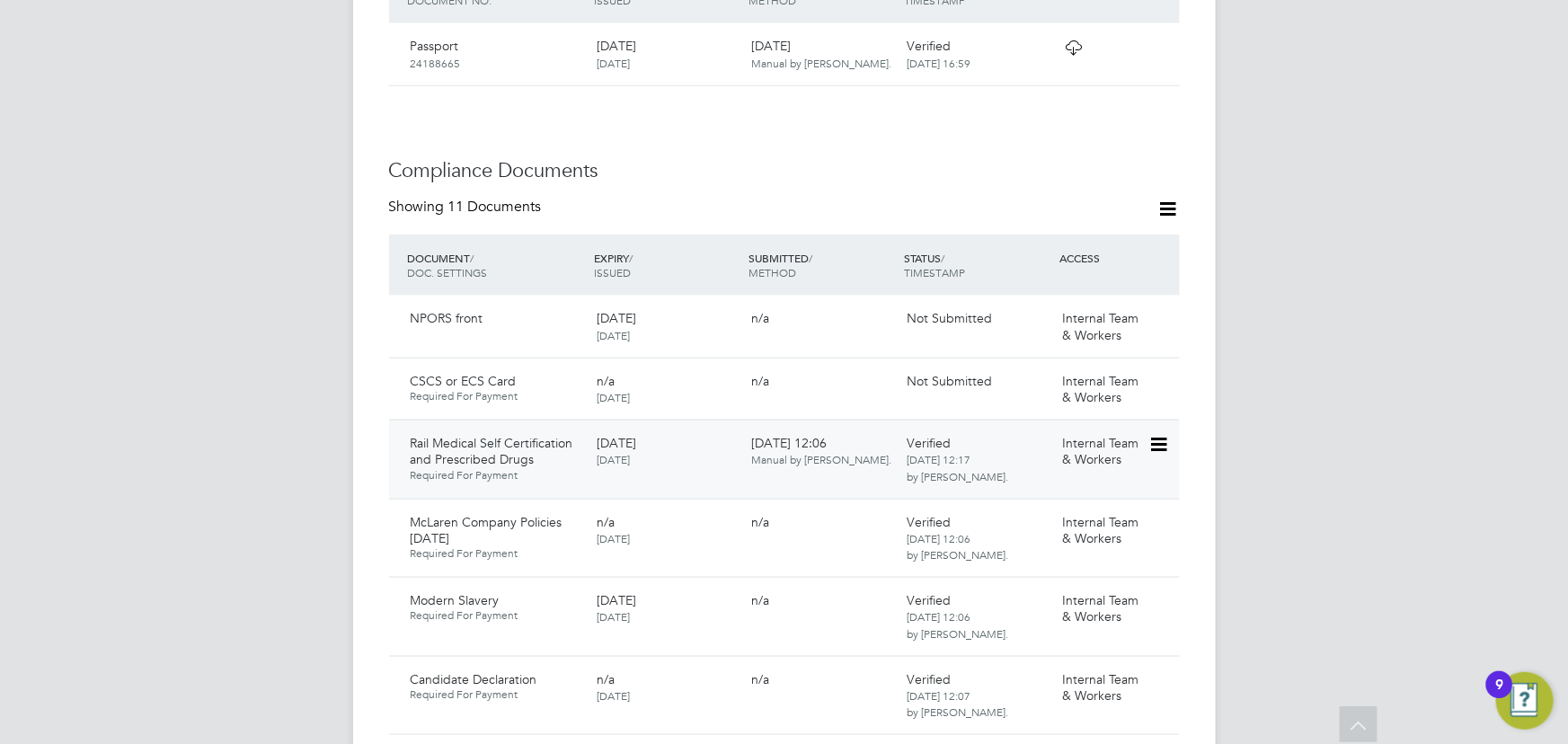
click at [1158, 434] on icon at bounding box center [1158, 445] width 18 height 22
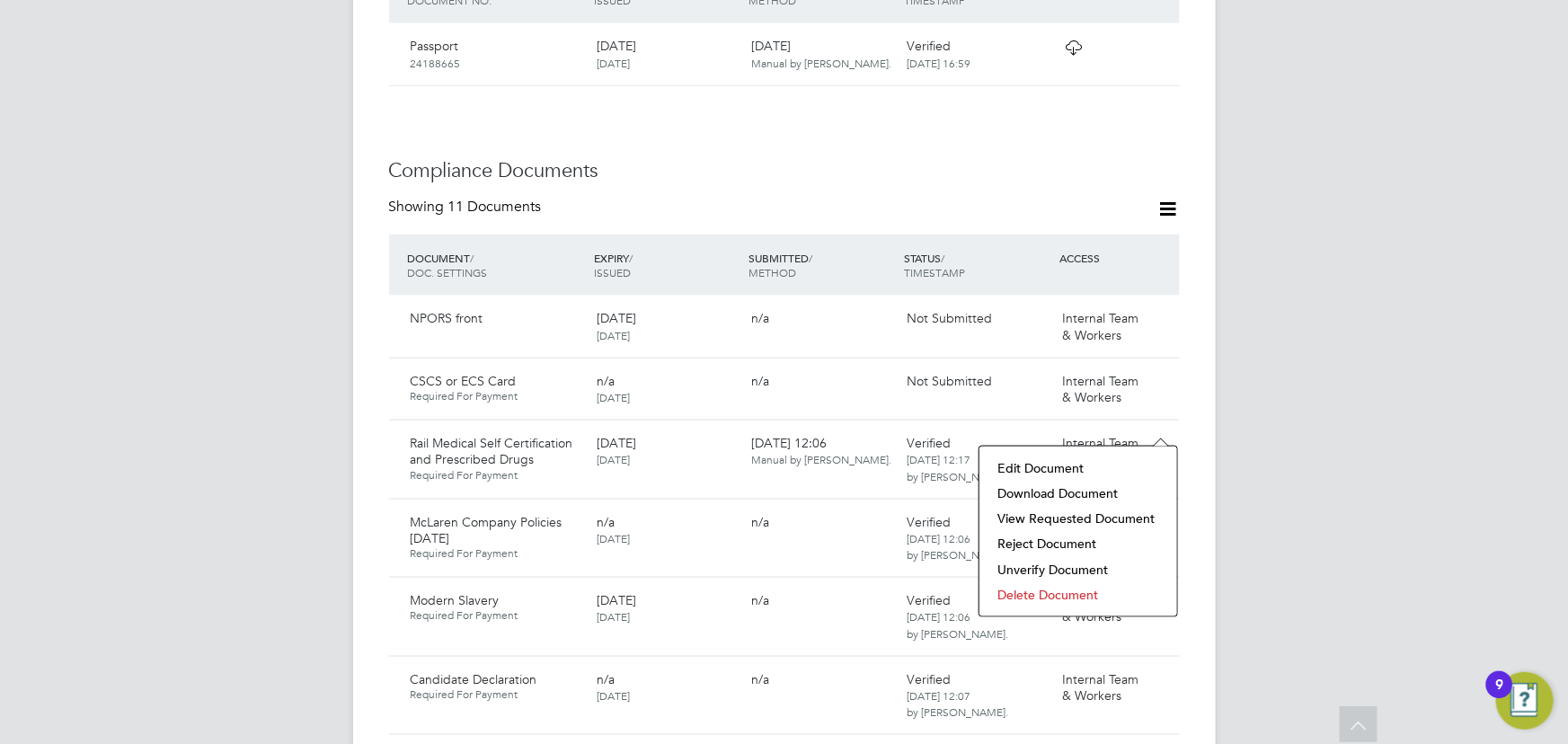
click at [1107, 463] on li "Edit Document" at bounding box center [1077, 468] width 180 height 26
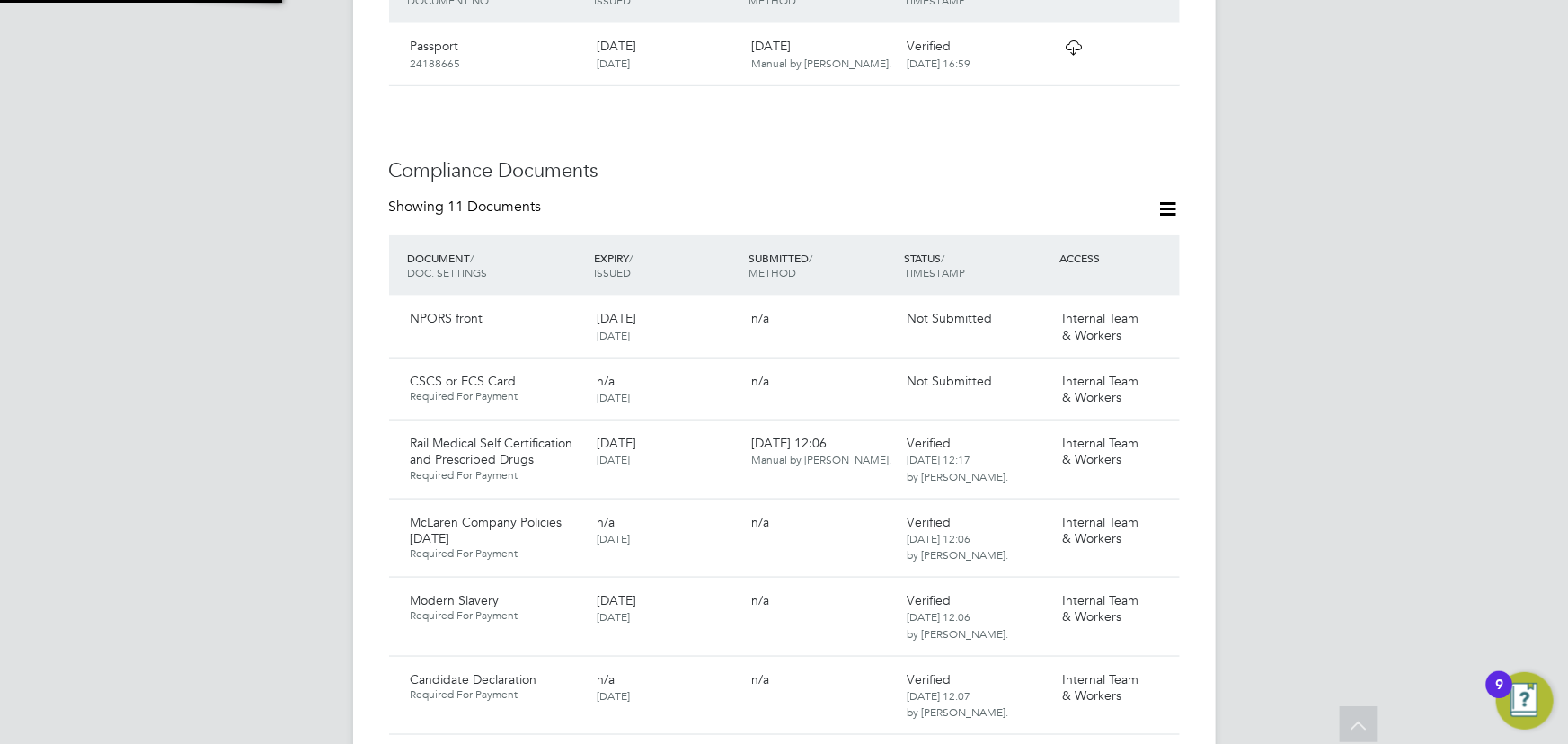
type input "Rail Medical Self Certification and Prescribed Drugs"
type input "20 Feb 2024"
type input "20 Feb 2025"
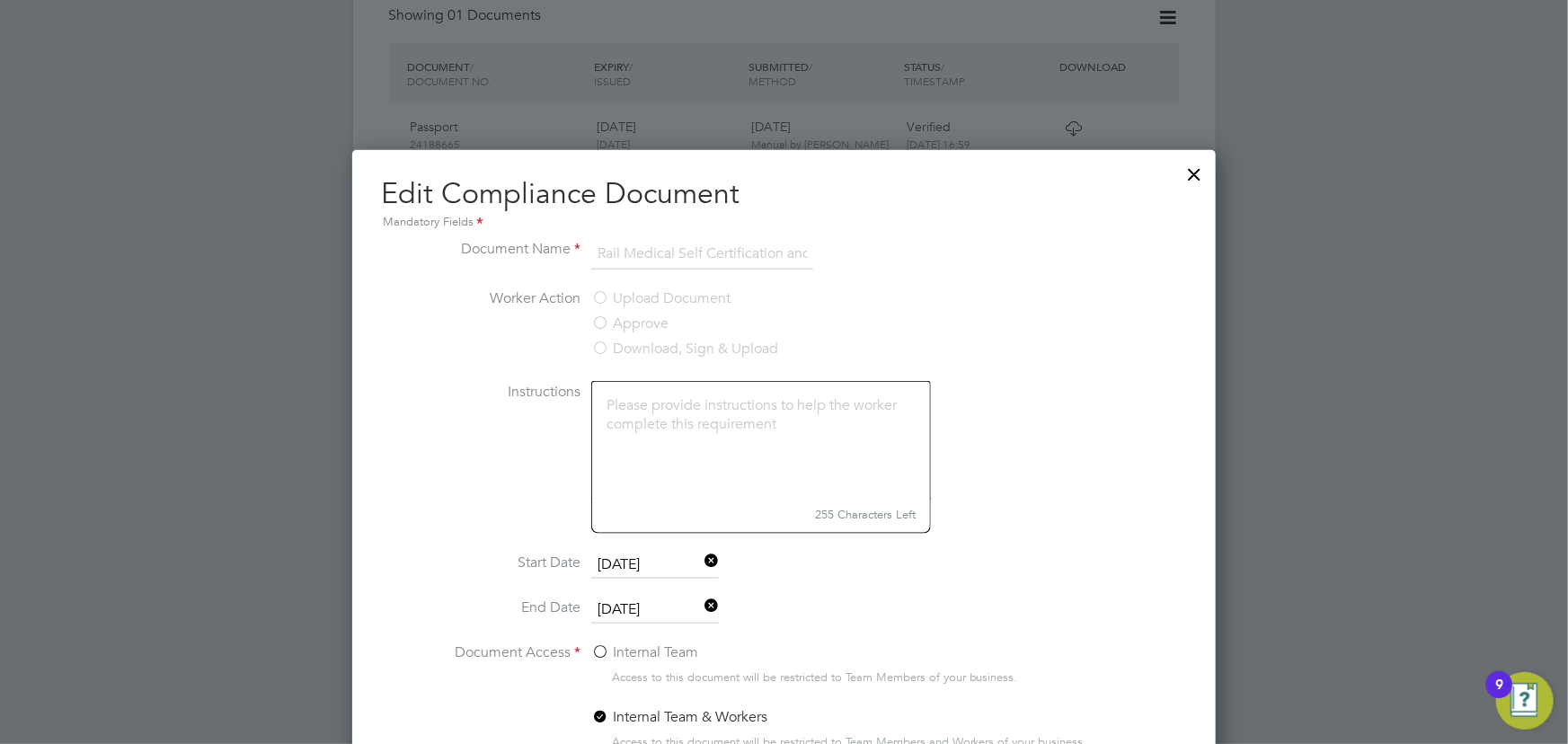
scroll to position [1142, 0]
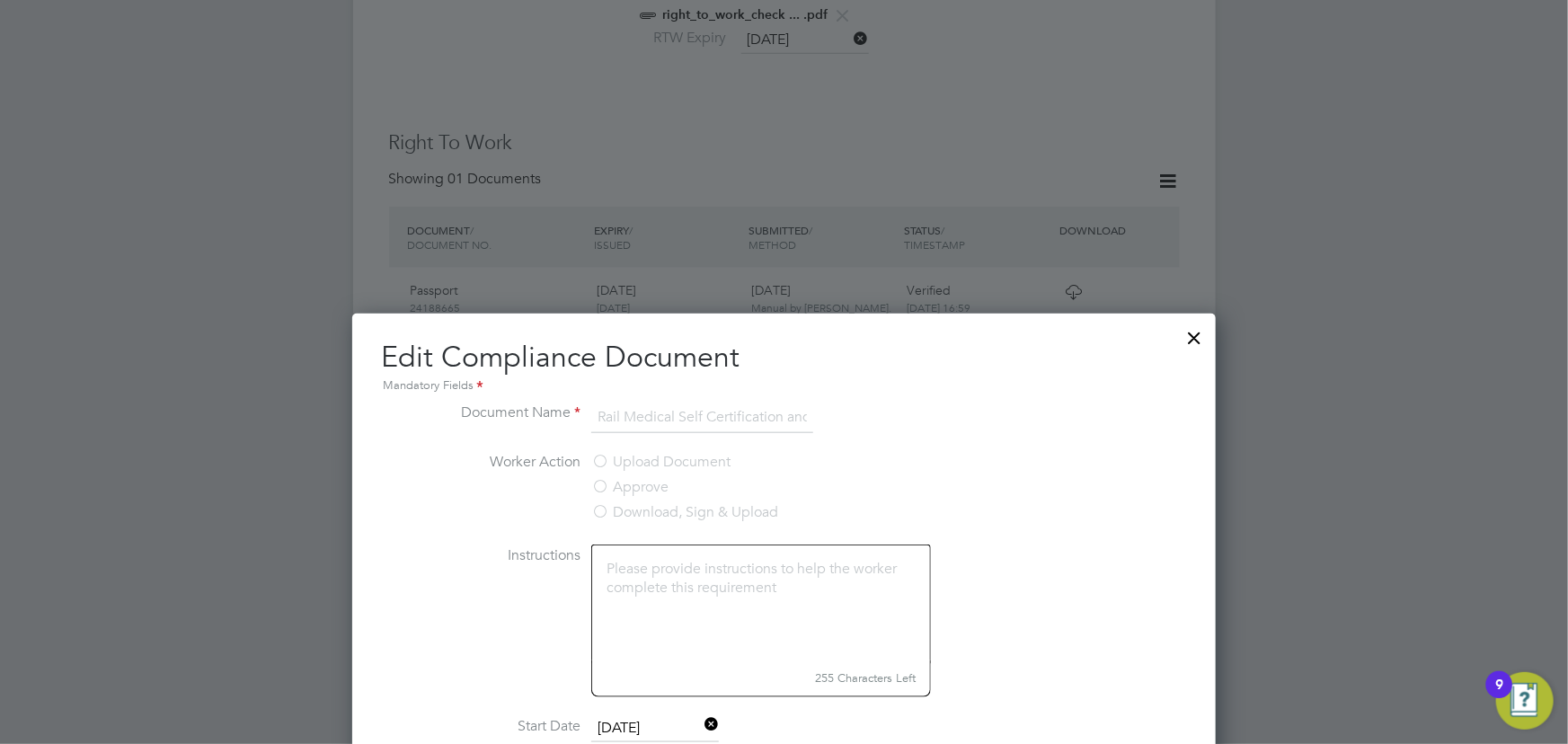
click at [1191, 326] on div at bounding box center [1194, 333] width 32 height 32
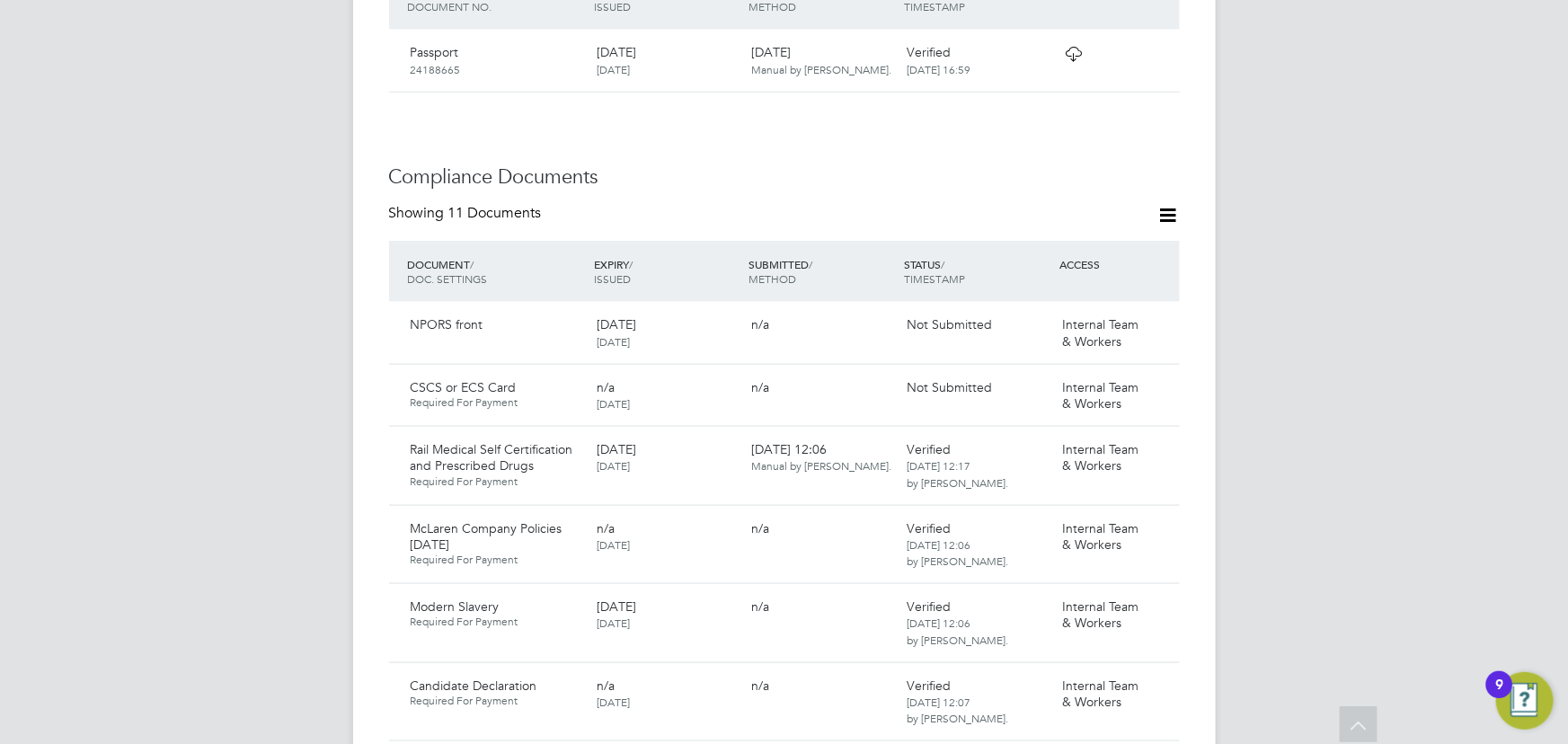
scroll to position [979, 0]
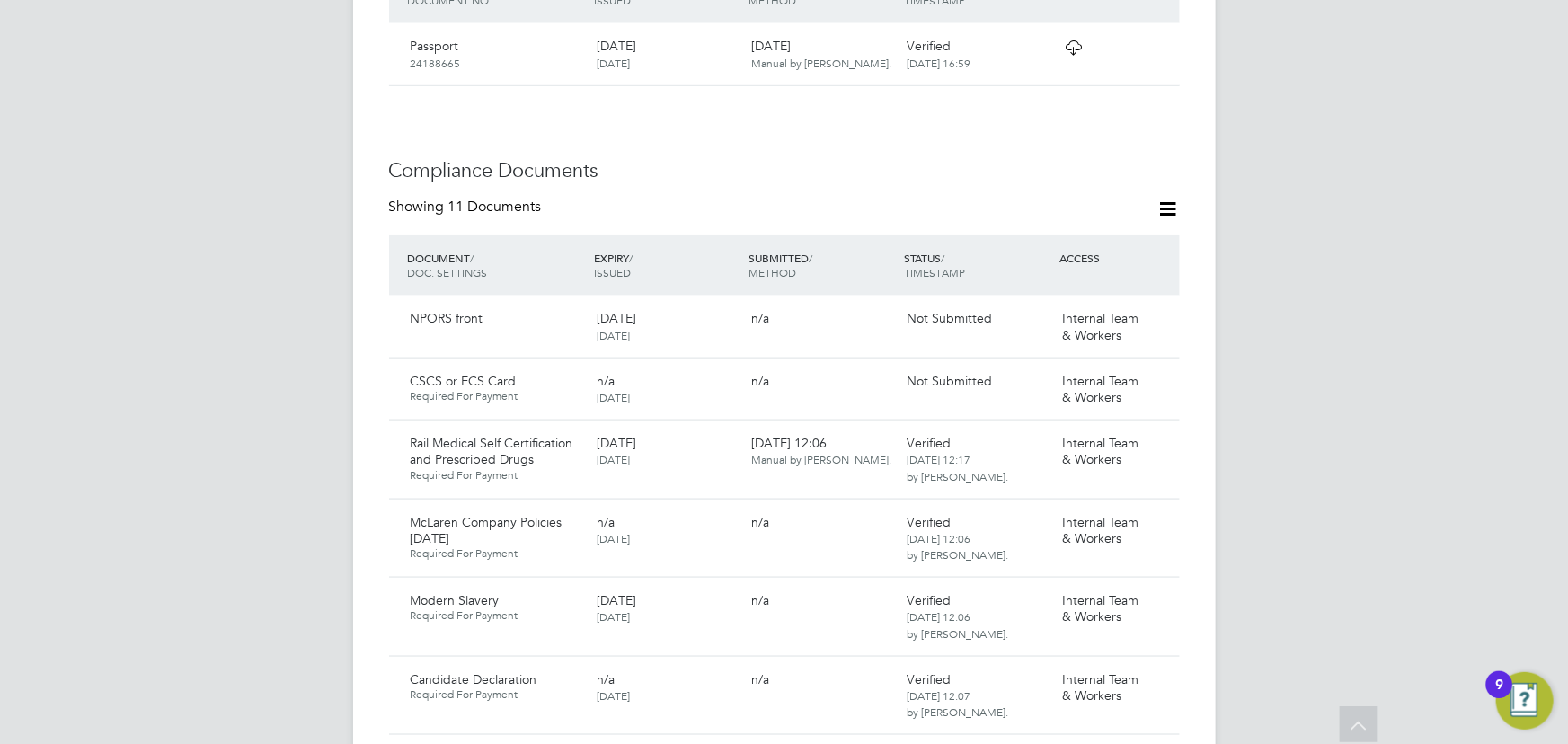
click at [1281, 329] on div "JW Jane Weitzman Notifications Applications: Current page: Network Team Members…" at bounding box center [784, 477] width 1568 height 2912
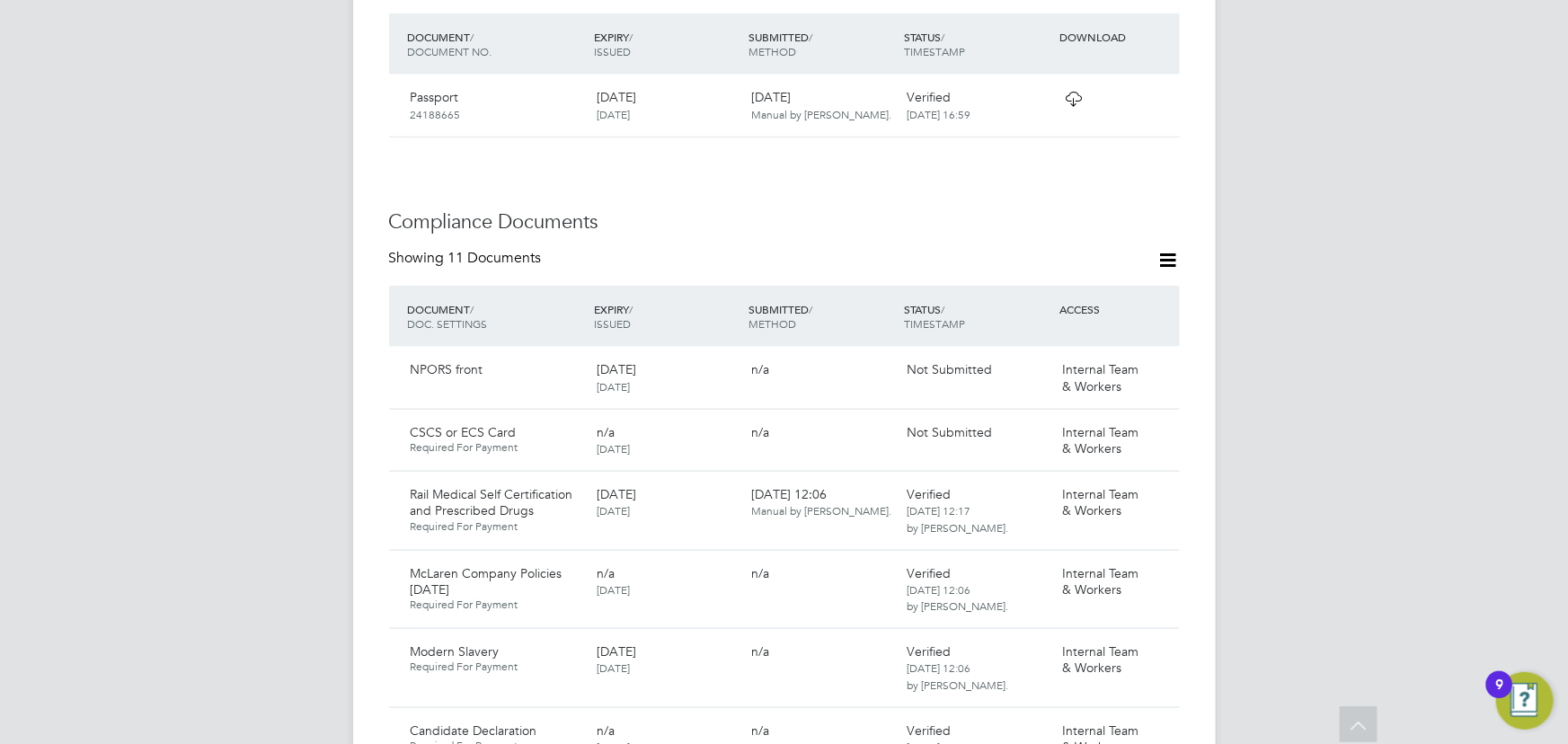
scroll to position [1060, 0]
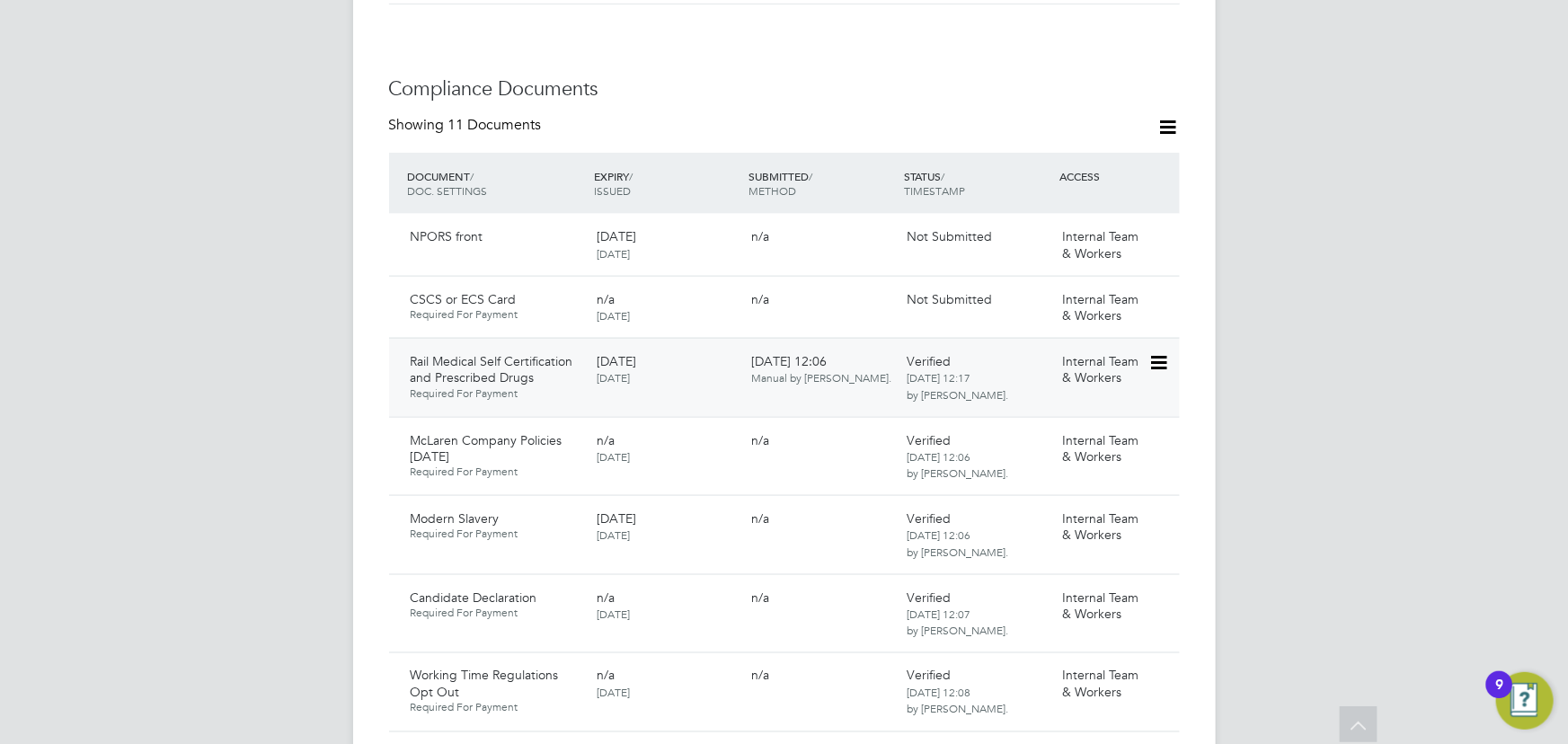
click at [1154, 352] on icon at bounding box center [1158, 363] width 18 height 22
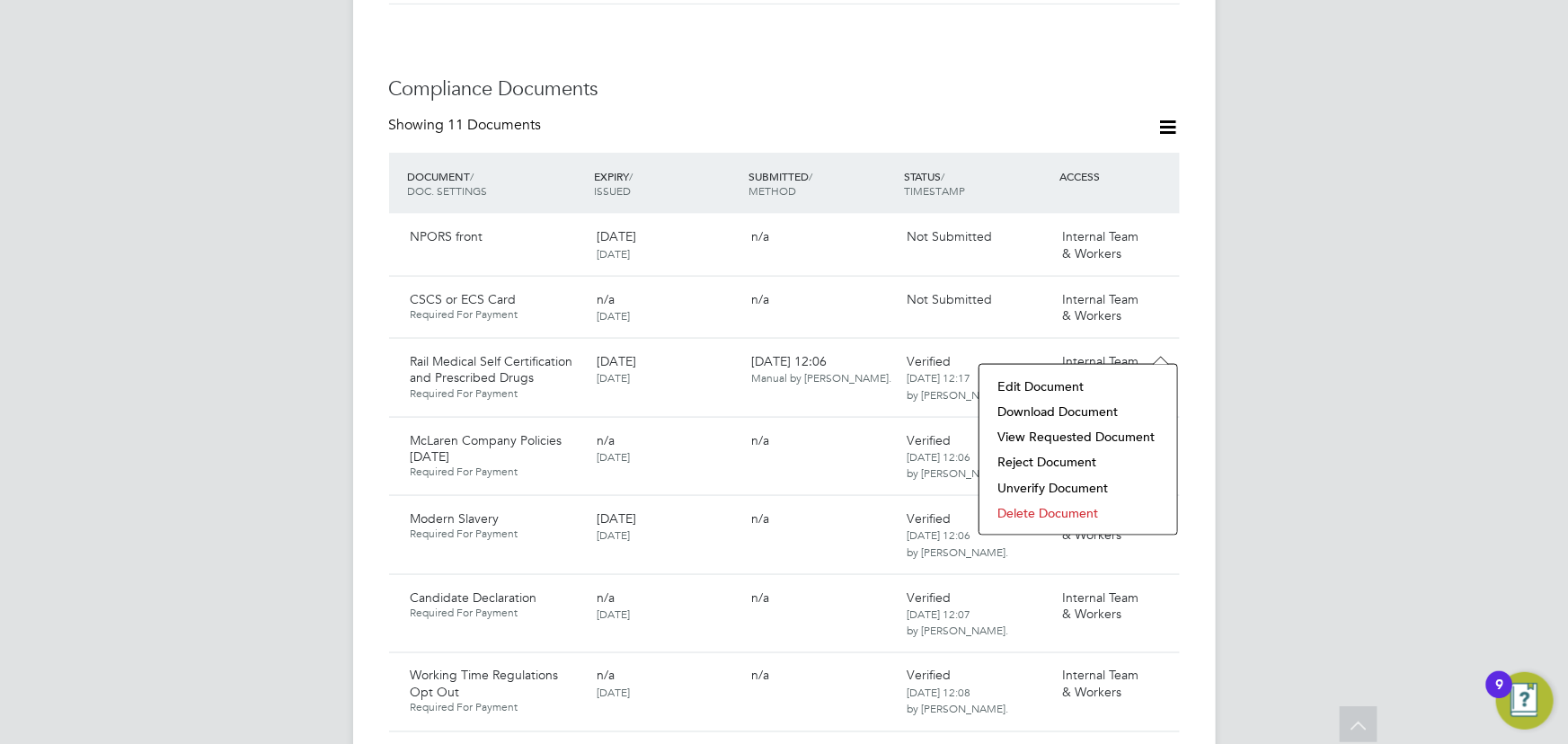
click at [1055, 383] on li "Edit Document" at bounding box center [1077, 387] width 180 height 26
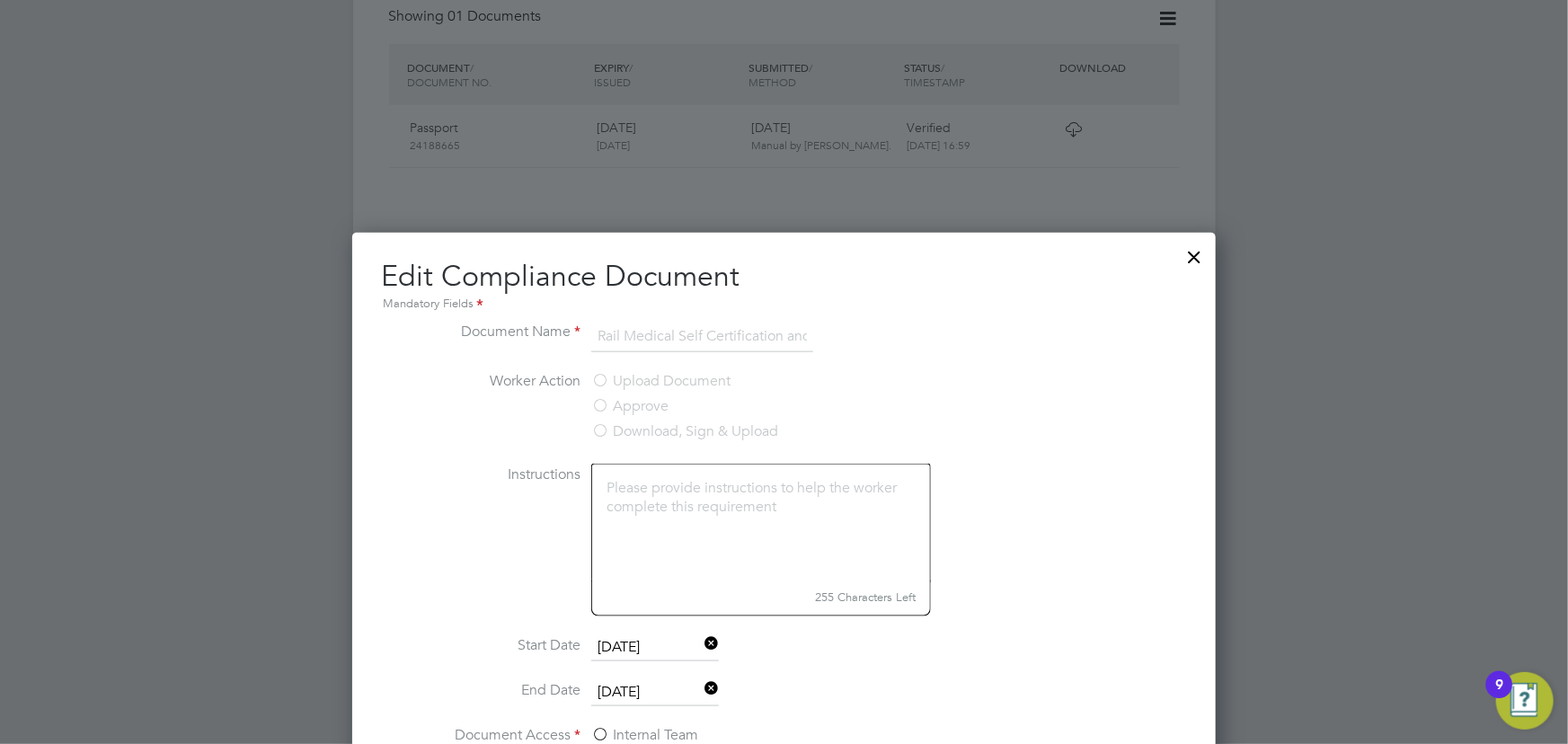
scroll to position [898, 0]
click at [693, 317] on div "Edit Compliance Document Mandatory Fields Document Name Rail Medical Self Certi…" at bounding box center [784, 629] width 806 height 744
click at [1198, 259] on div at bounding box center [1194, 251] width 32 height 32
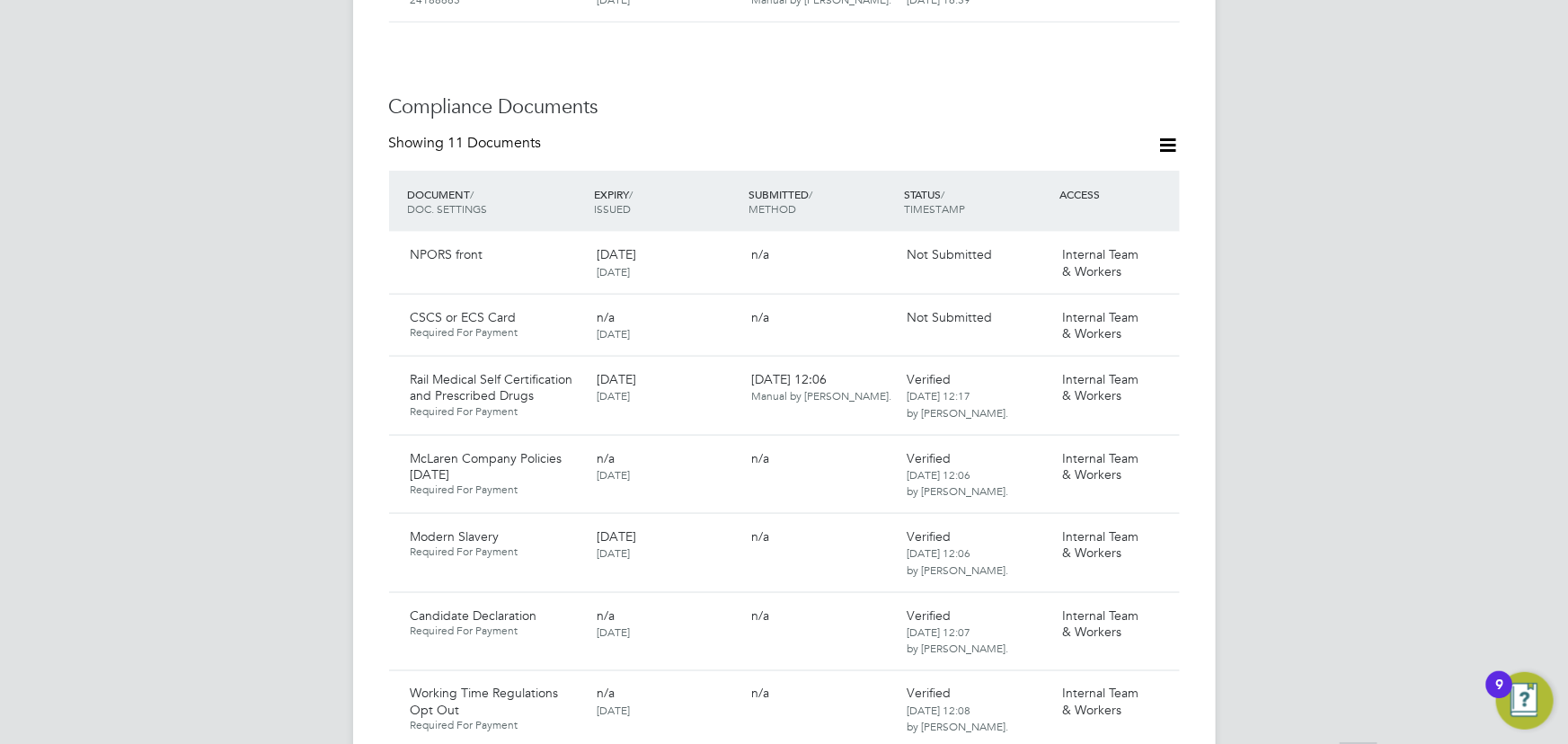
click at [1315, 324] on div "JW Jane Weitzman Notifications Applications: Current page: Network Team Members…" at bounding box center [784, 413] width 1568 height 2912
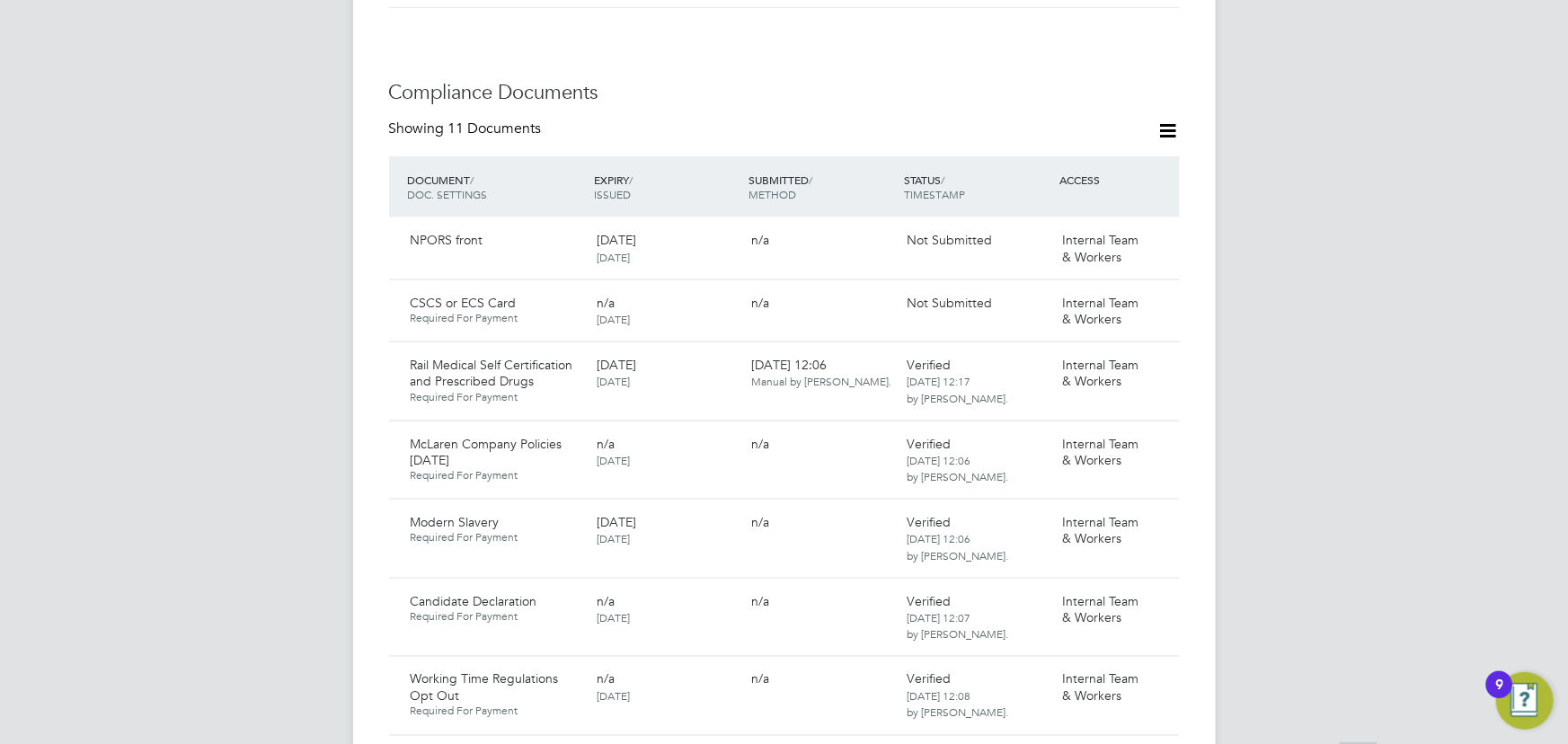
scroll to position [1060, 0]
click at [1033, 284] on div "Not Submitted" at bounding box center [977, 298] width 155 height 30
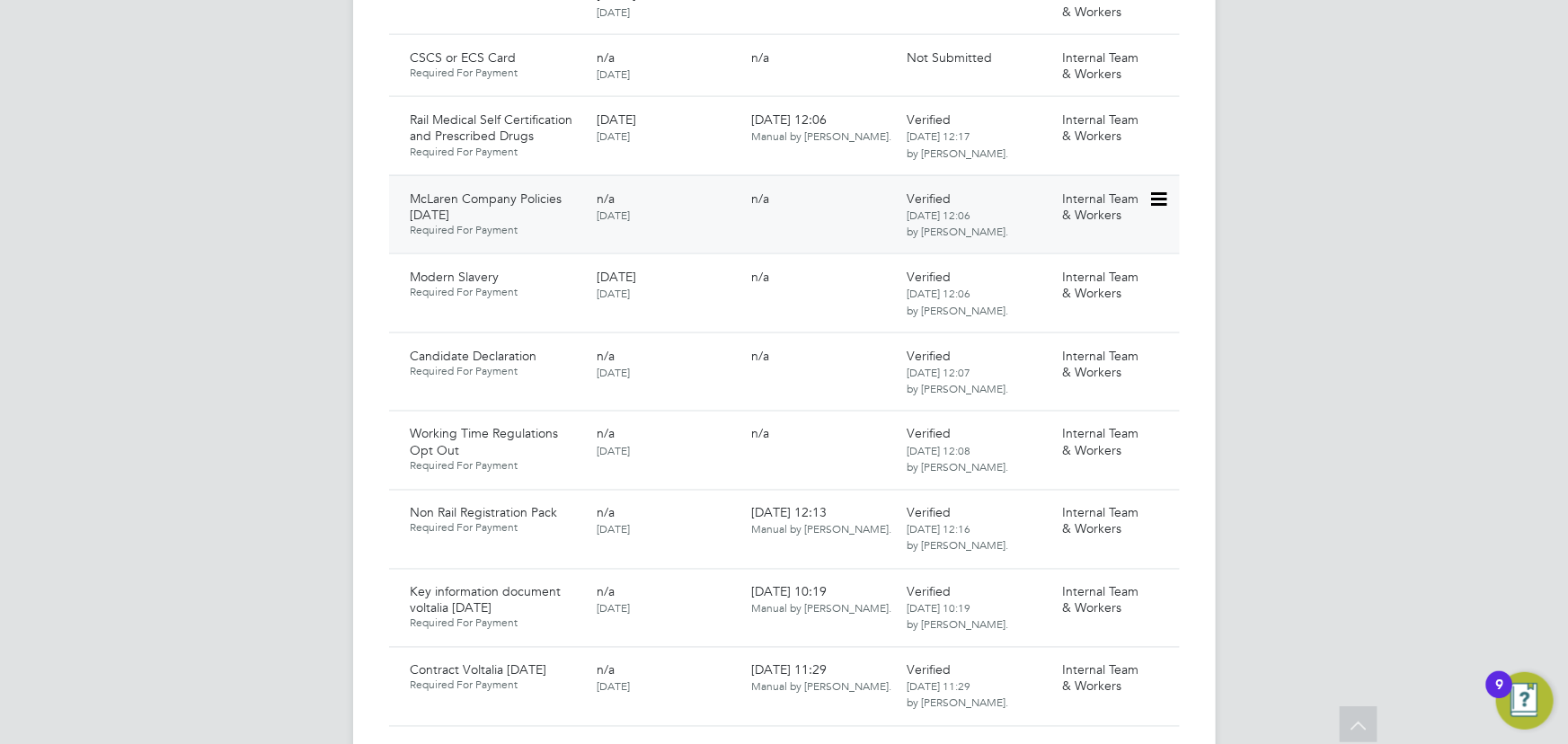
scroll to position [1224, 0]
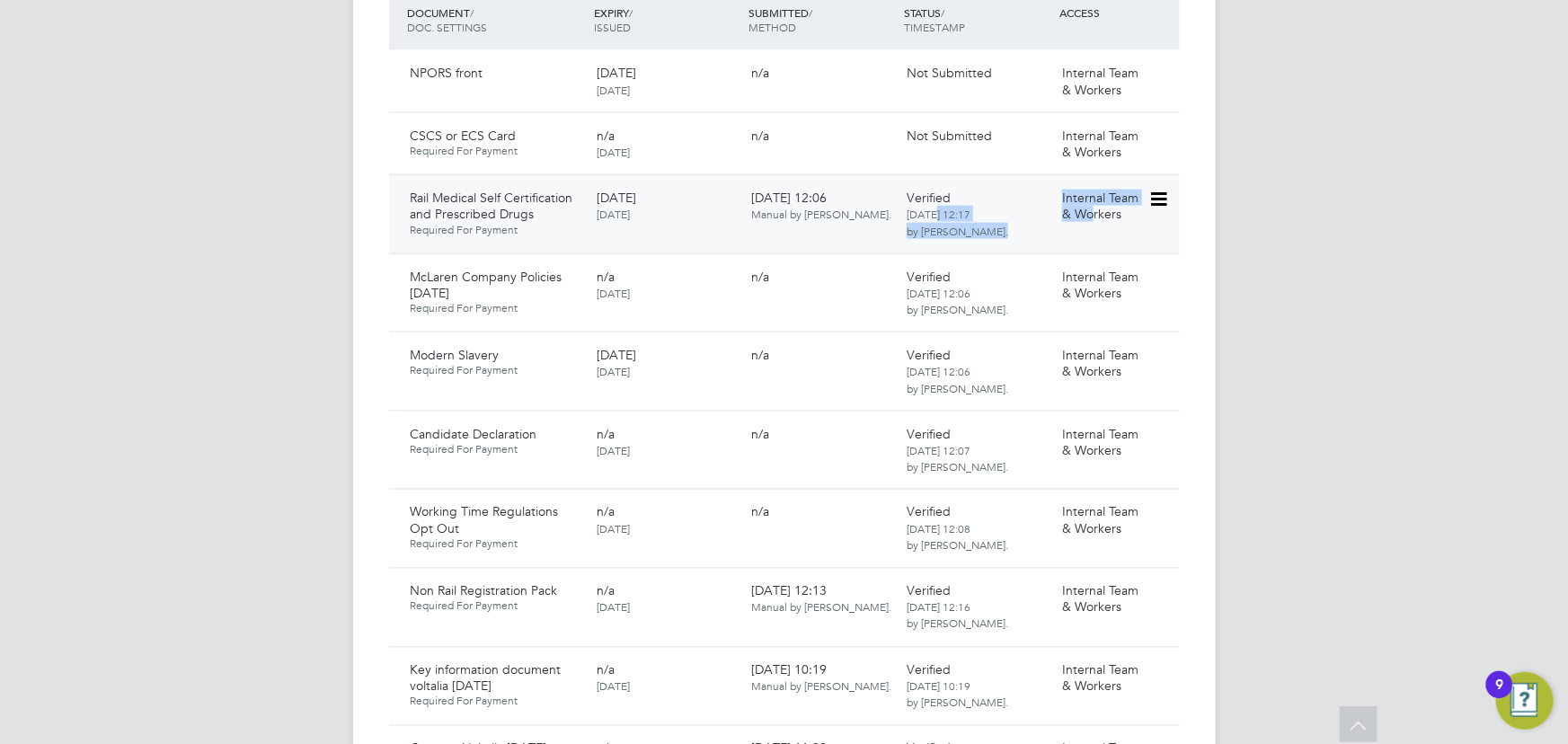
drag, startPoint x: 934, startPoint y: 202, endPoint x: 1126, endPoint y: 194, distance: 192.2
click at [1115, 201] on div "Rail Medical Self Certification and Prescribed Drugs Required For Payment 20 Fe…" at bounding box center [784, 213] width 791 height 79
click at [1149, 189] on icon at bounding box center [1158, 200] width 18 height 22
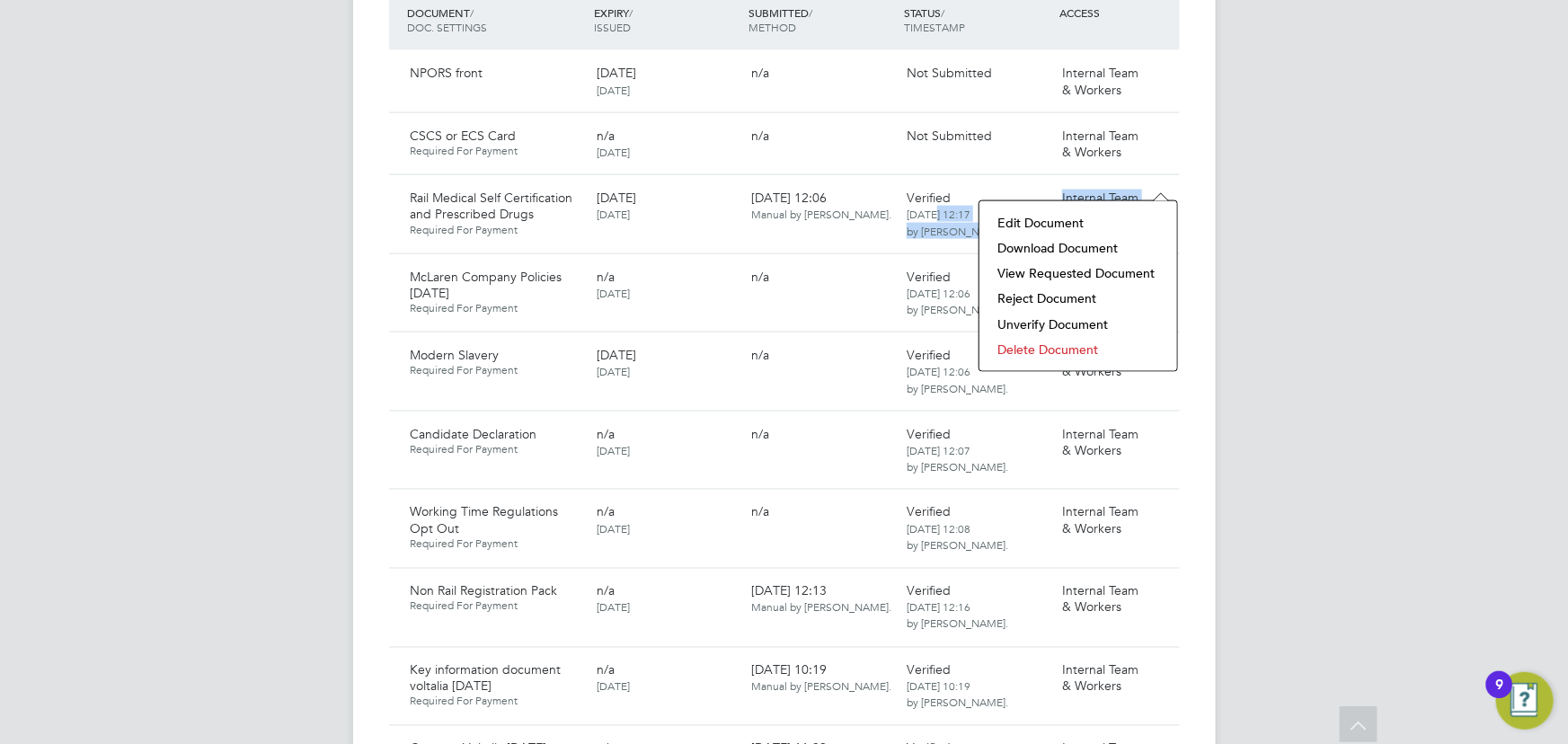
click at [1074, 225] on li "Edit Document" at bounding box center [1077, 222] width 180 height 26
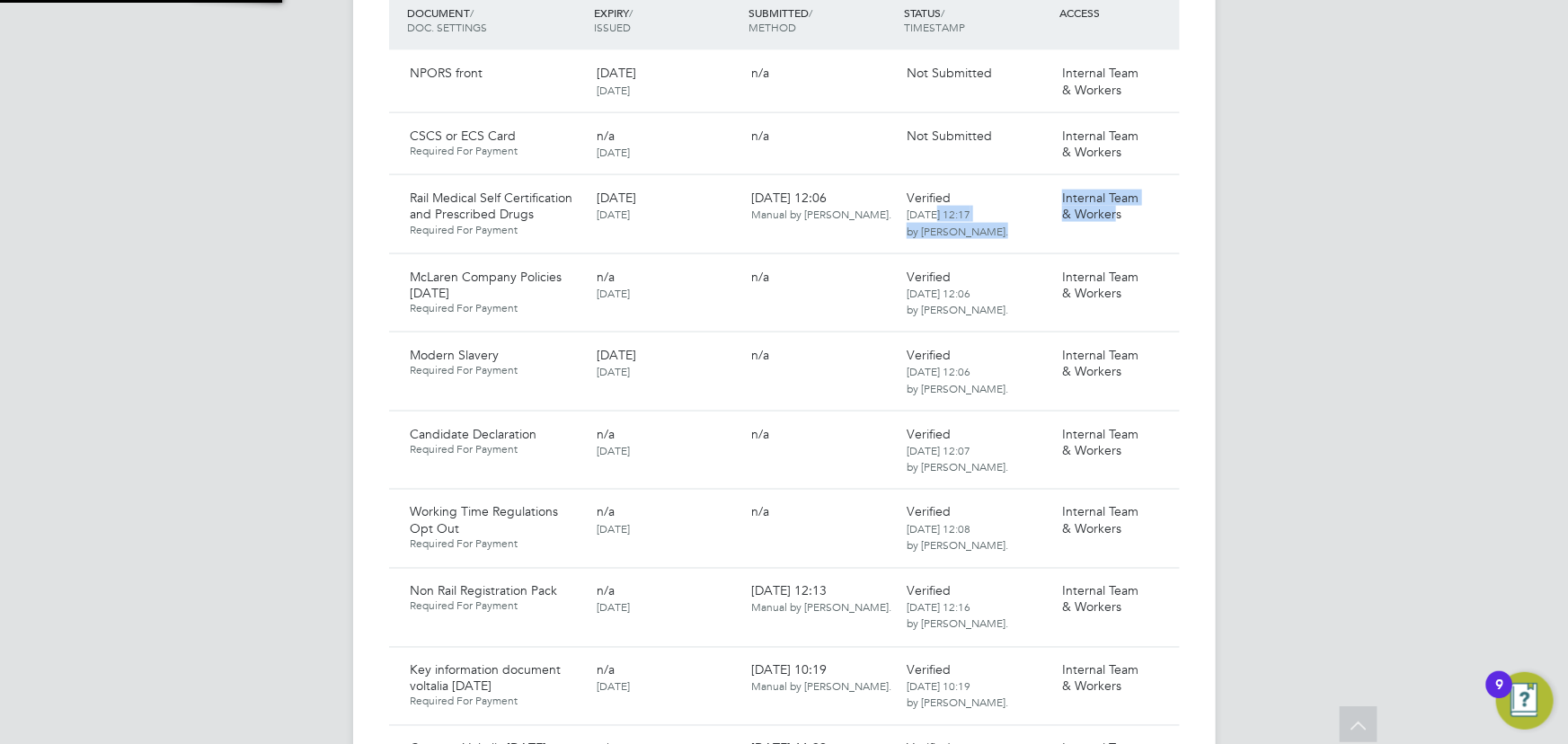
type input "Rail Medical Self Certification and Prescribed Drugs"
type input "20 Feb 2024"
type input "20 Feb 2025"
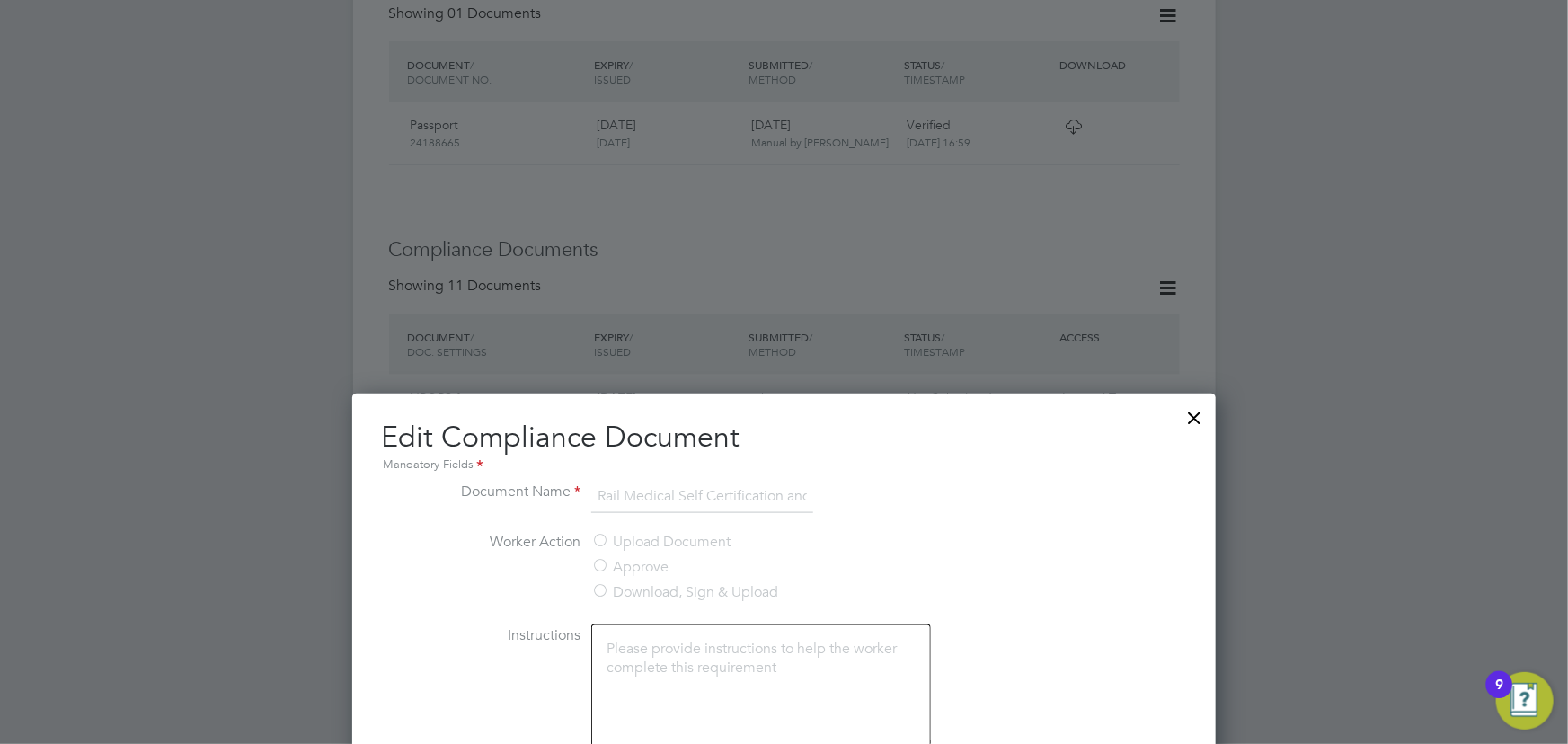
scroll to position [735, 0]
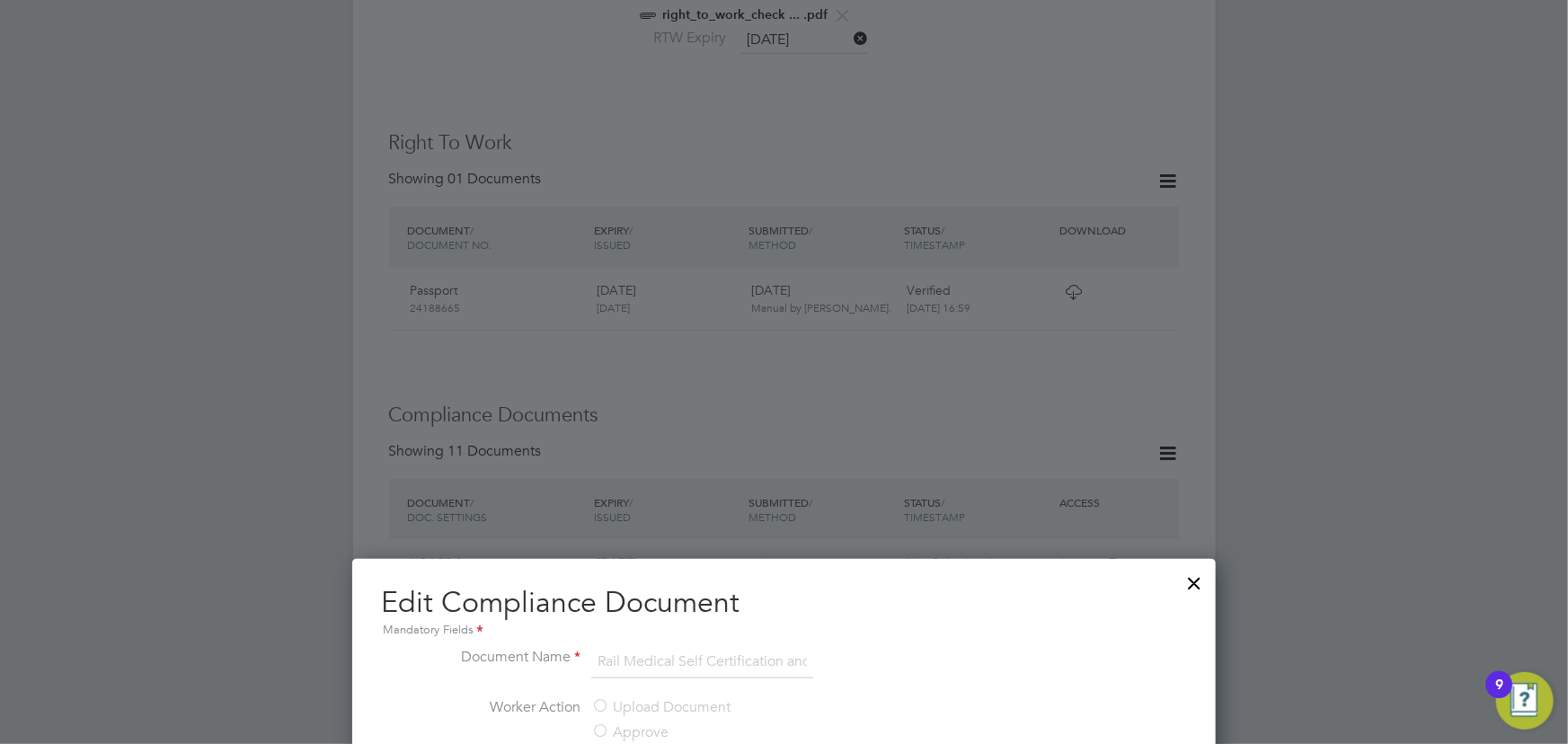
drag, startPoint x: 1200, startPoint y: 574, endPoint x: 1327, endPoint y: 443, distance: 182.5
click at [1200, 574] on div at bounding box center [1194, 578] width 32 height 32
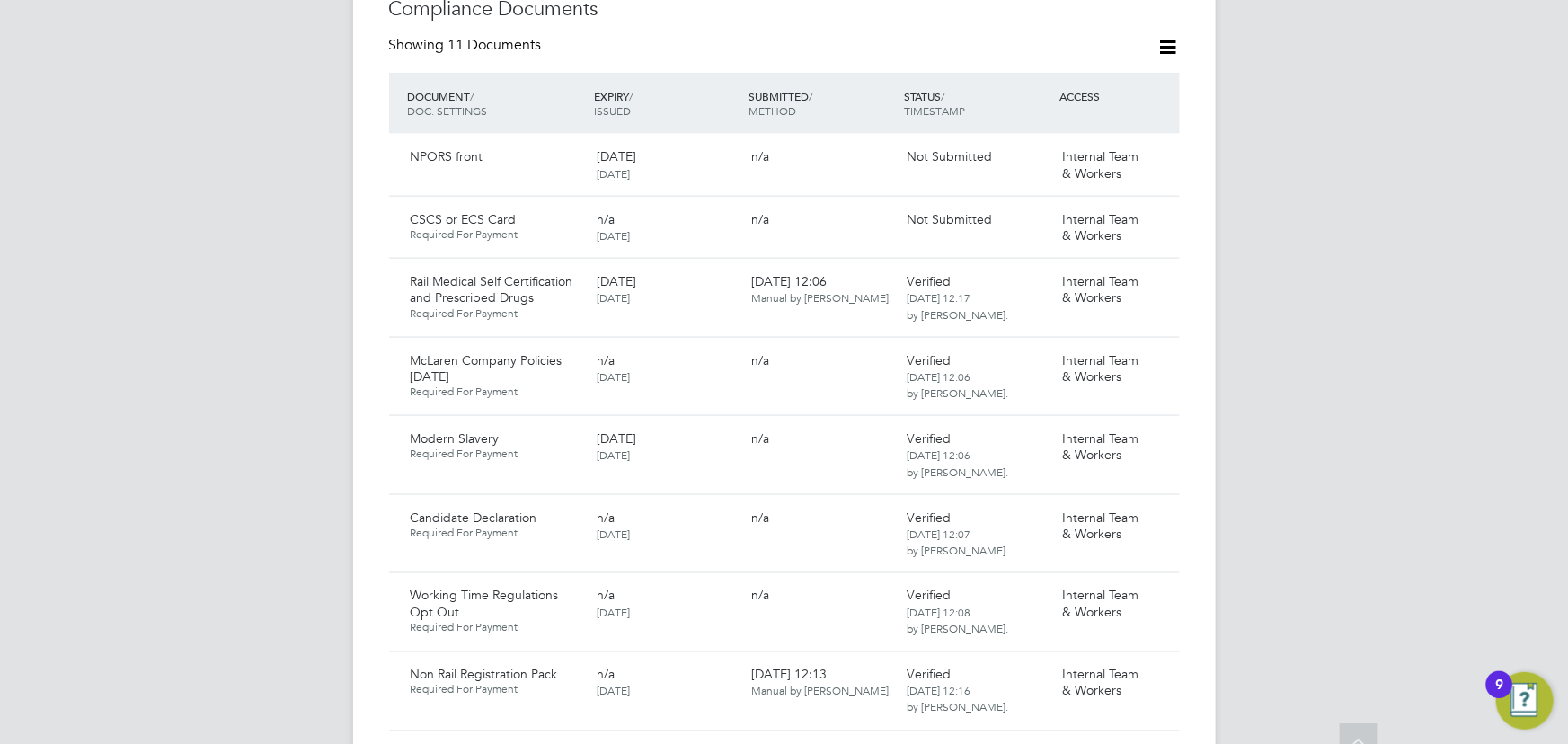
click at [1342, 410] on div "JW Jane Weitzman Notifications Applications: Current page: Network Team Members…" at bounding box center [784, 315] width 1568 height 2912
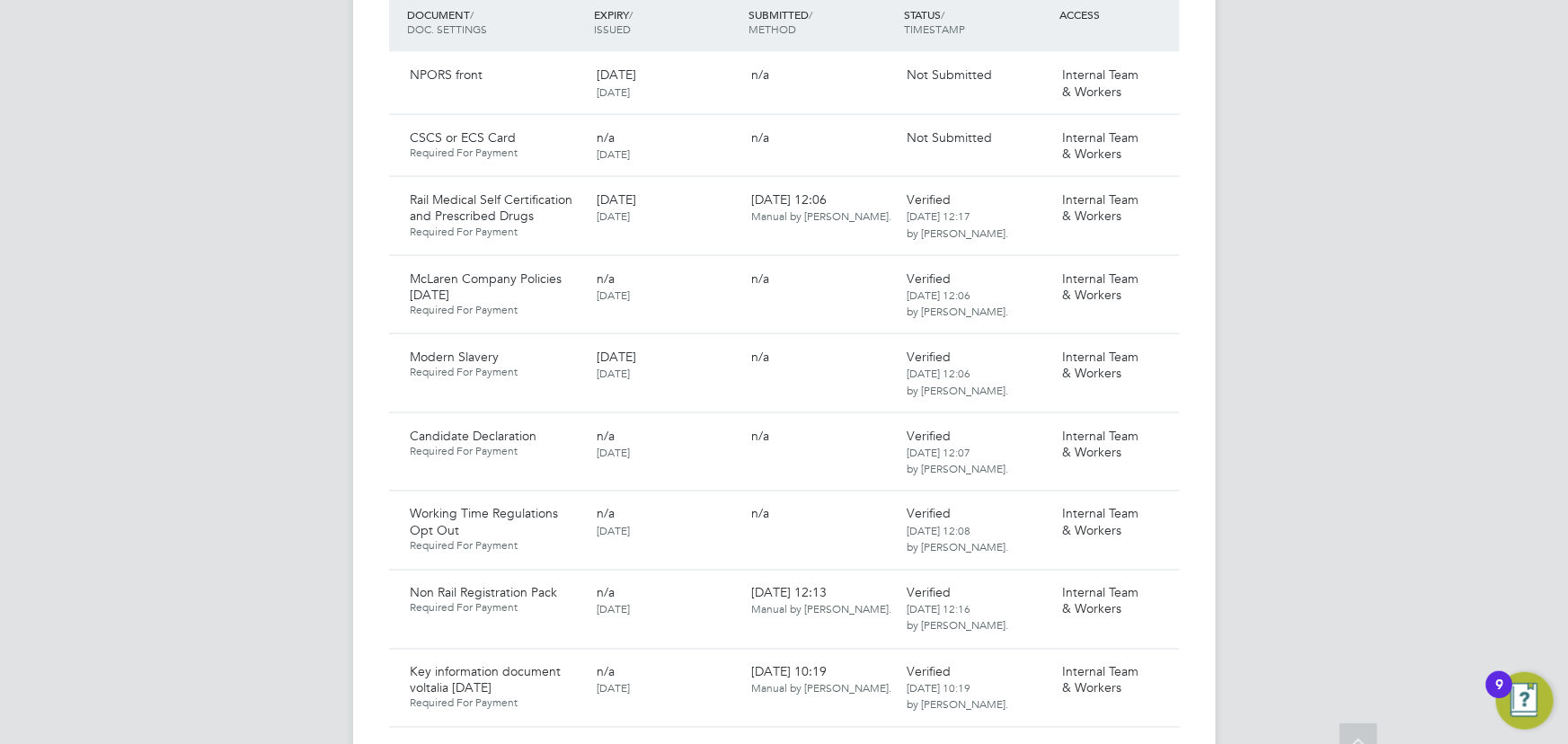
scroll to position [1224, 0]
click at [1167, 189] on icon at bounding box center [1158, 200] width 18 height 22
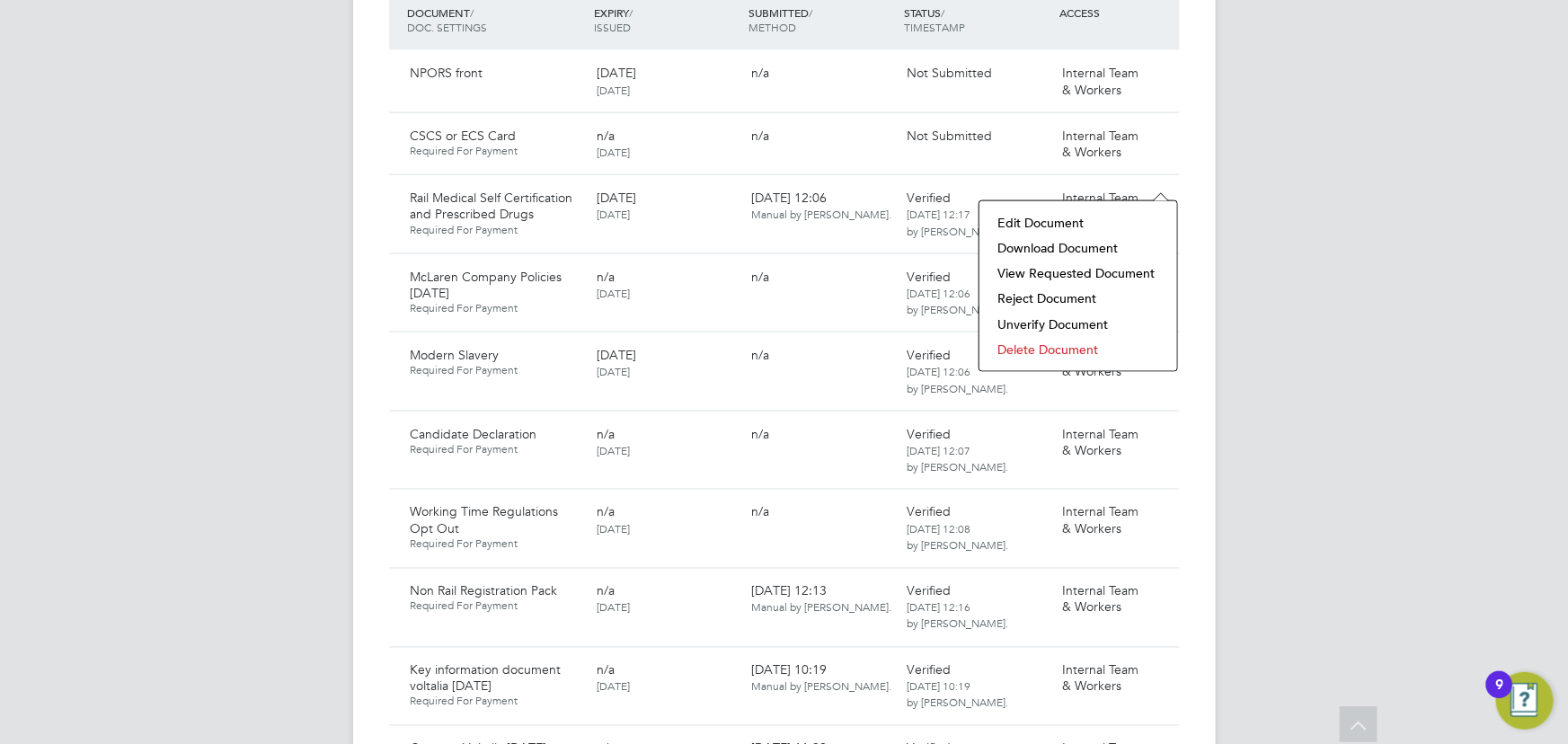
click at [1053, 245] on li "Download Document" at bounding box center [1077, 248] width 180 height 26
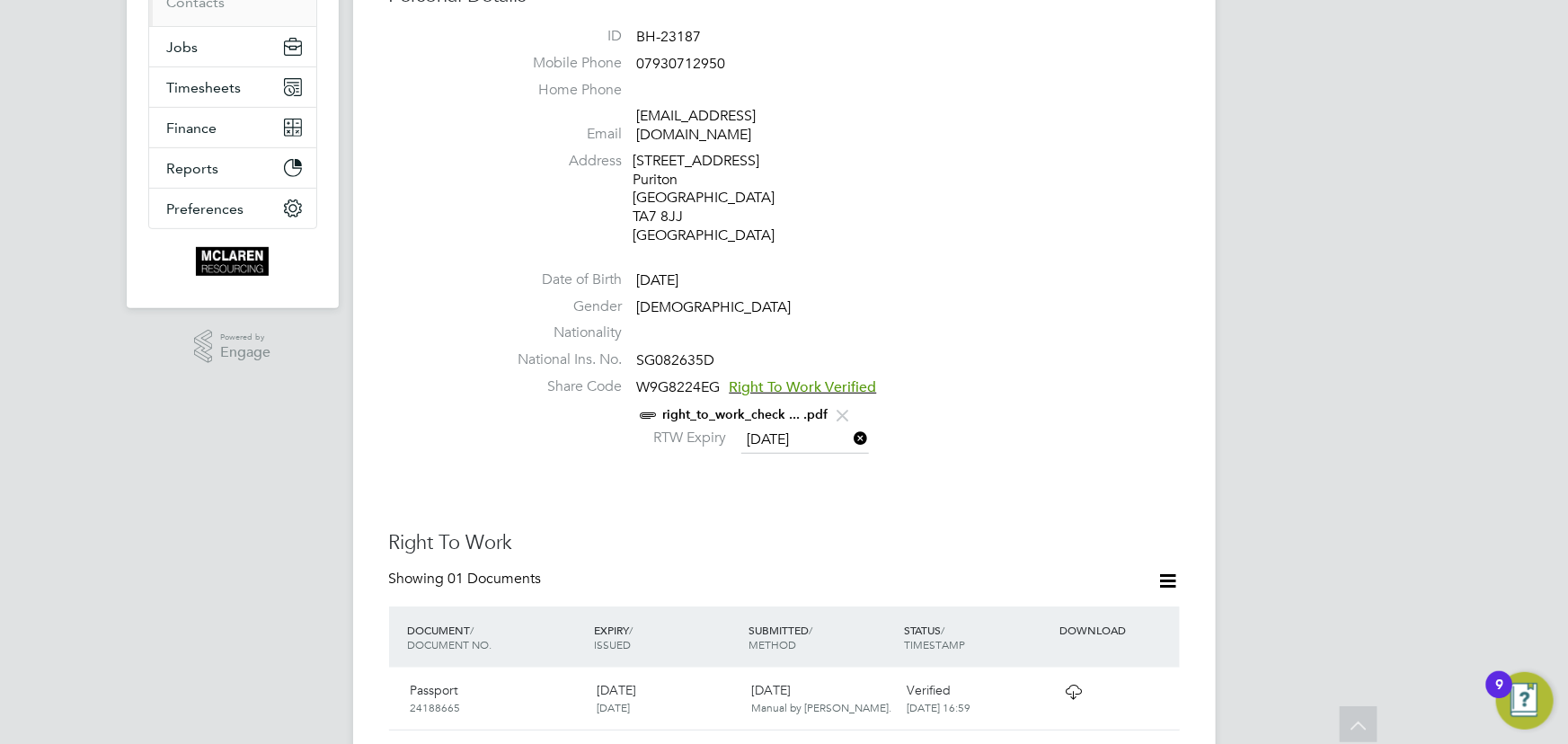
scroll to position [81, 0]
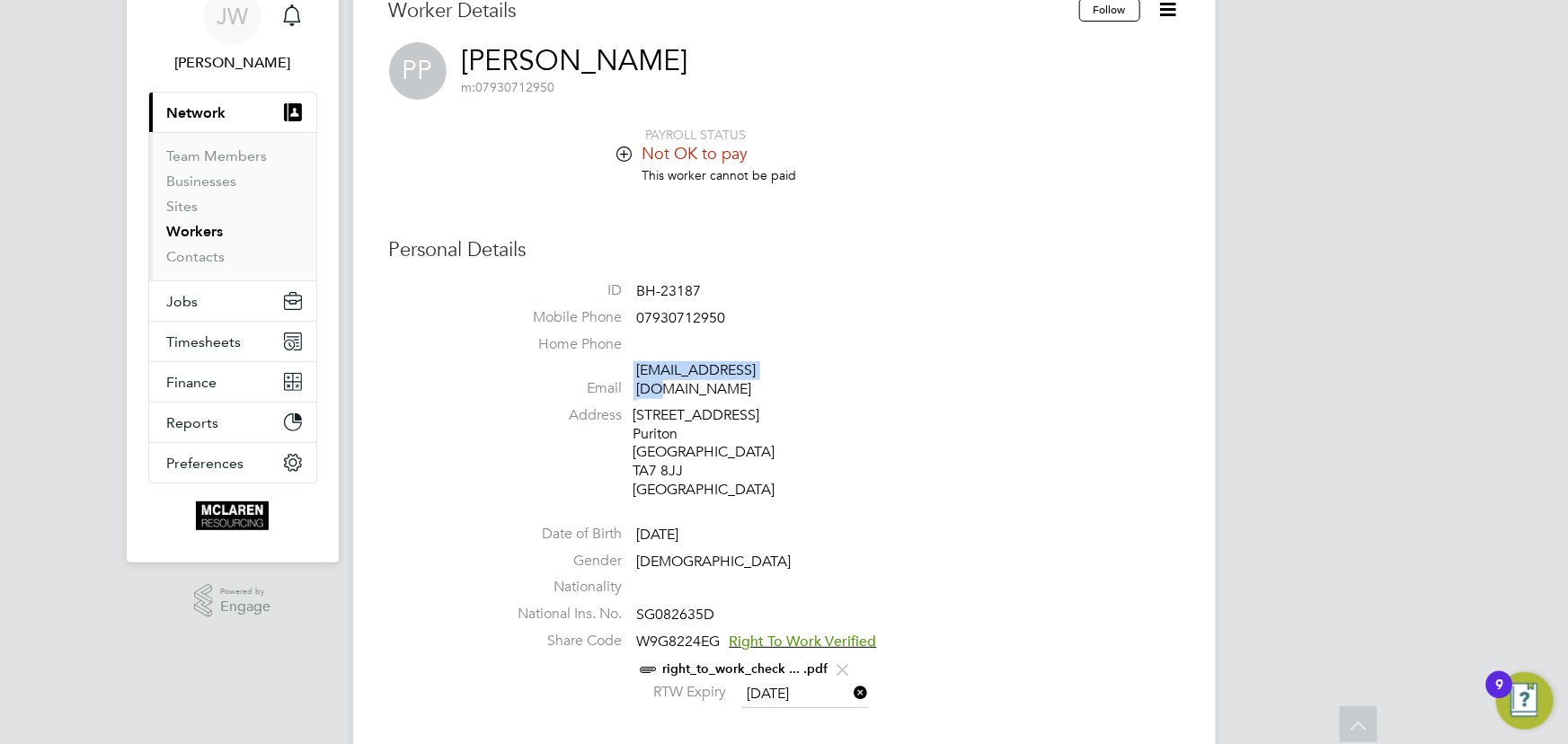
drag, startPoint x: 627, startPoint y: 372, endPoint x: 815, endPoint y: 367, distance: 188.1
click at [815, 367] on li "Email paulpuze@gmail.com" at bounding box center [838, 383] width 683 height 44
copy li "paulpuze@gmail.com"
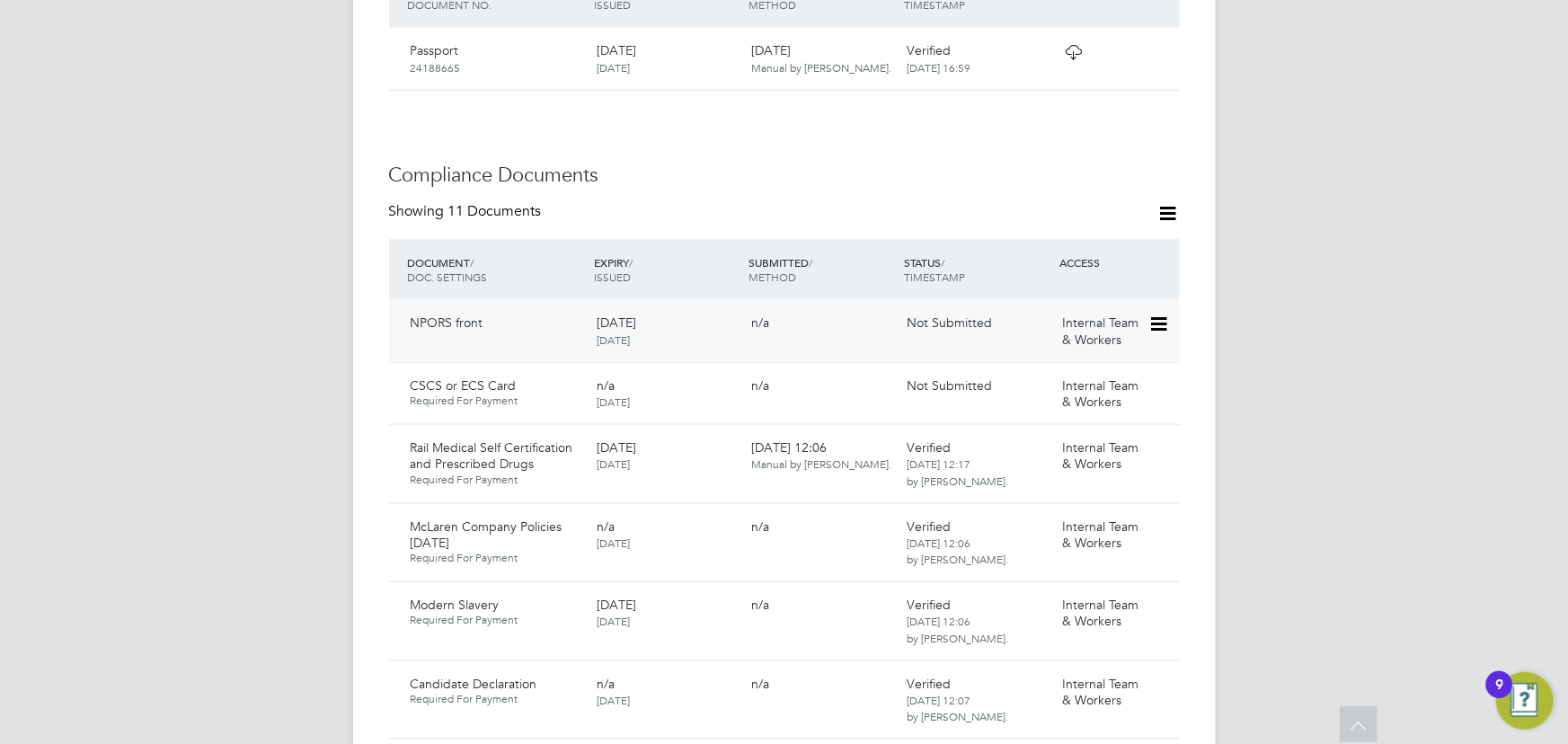
scroll to position [979, 0]
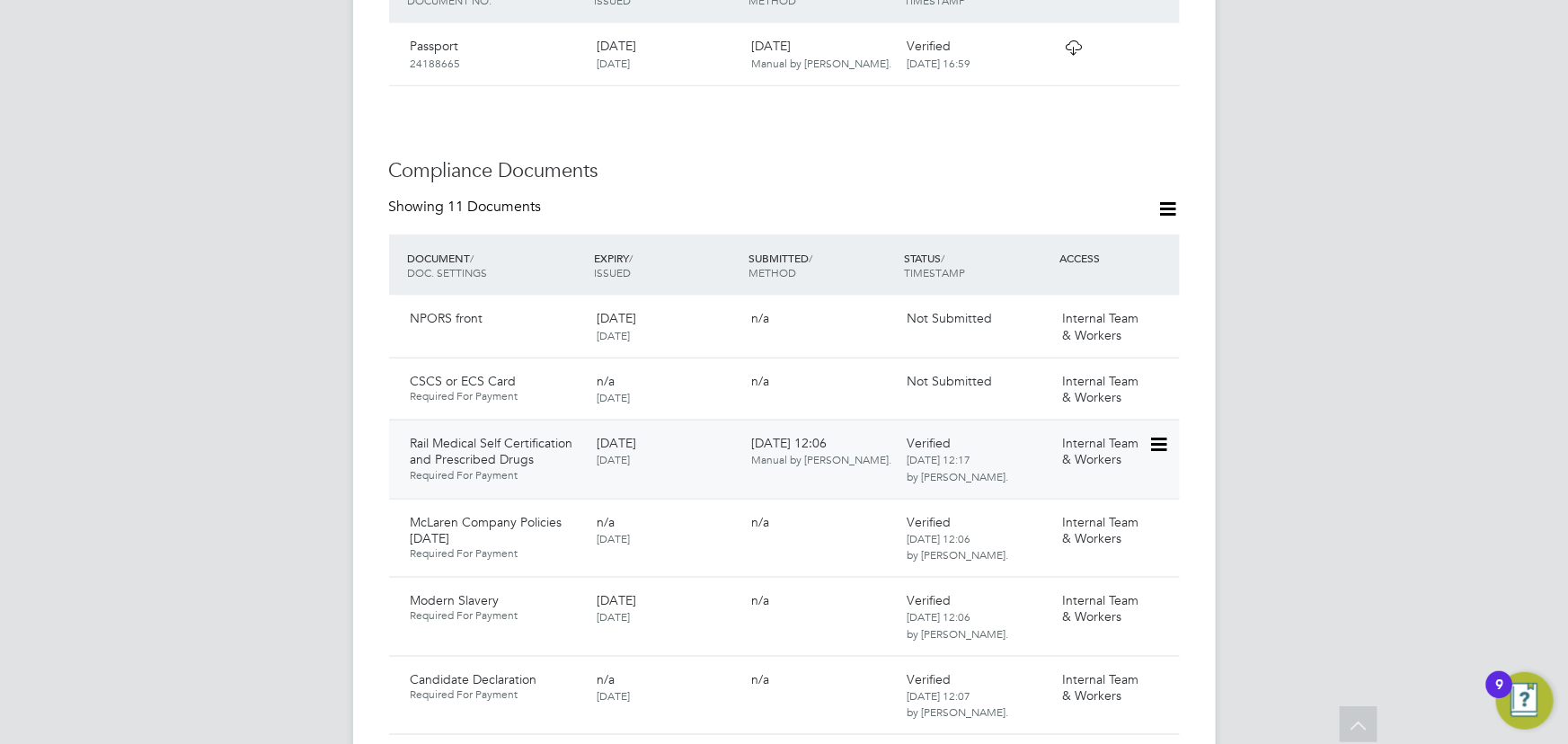
click at [1158, 434] on icon at bounding box center [1158, 445] width 18 height 22
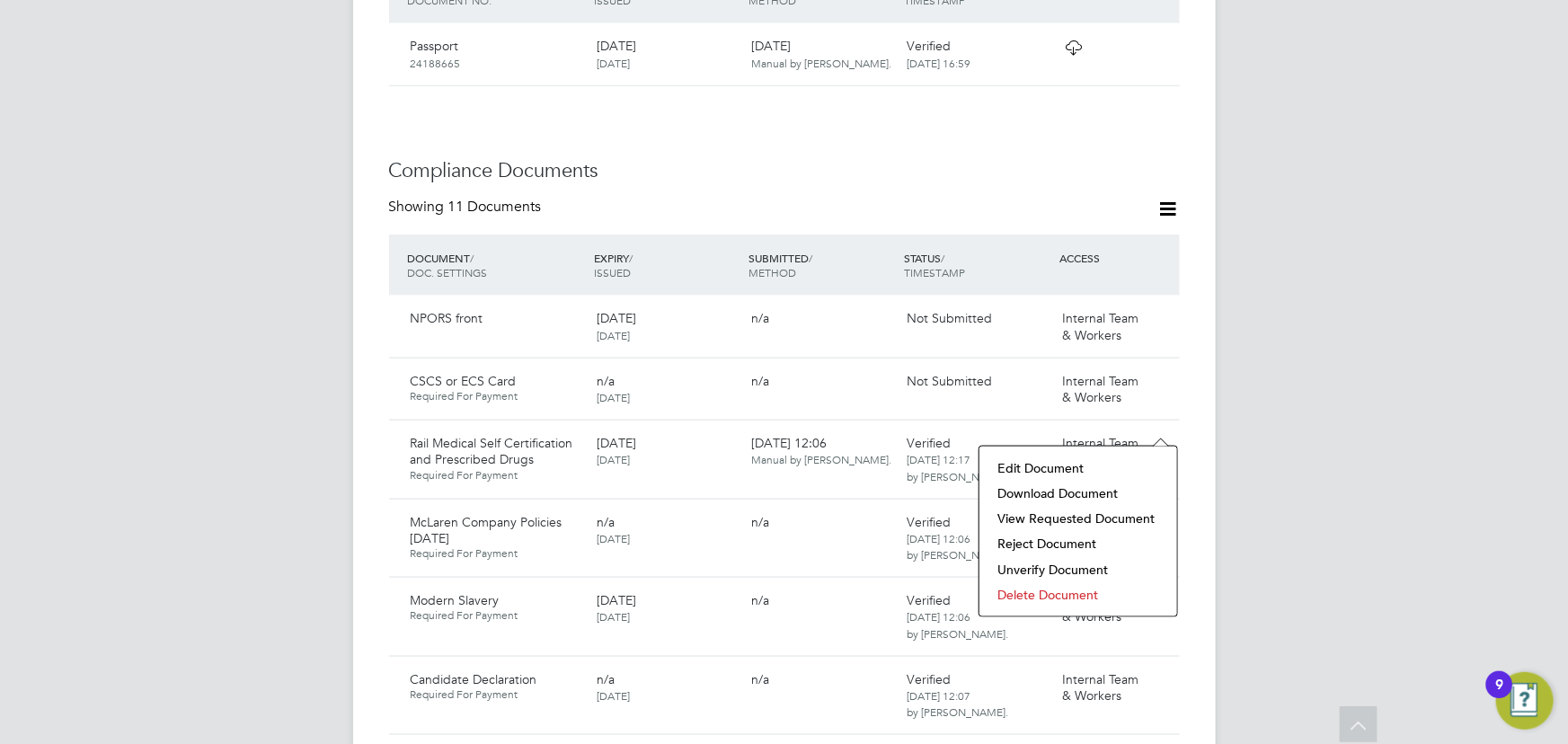
click at [1378, 444] on div "JW Jane Weitzman Notifications Applications: Current page: Network Team Members…" at bounding box center [784, 477] width 1568 height 2912
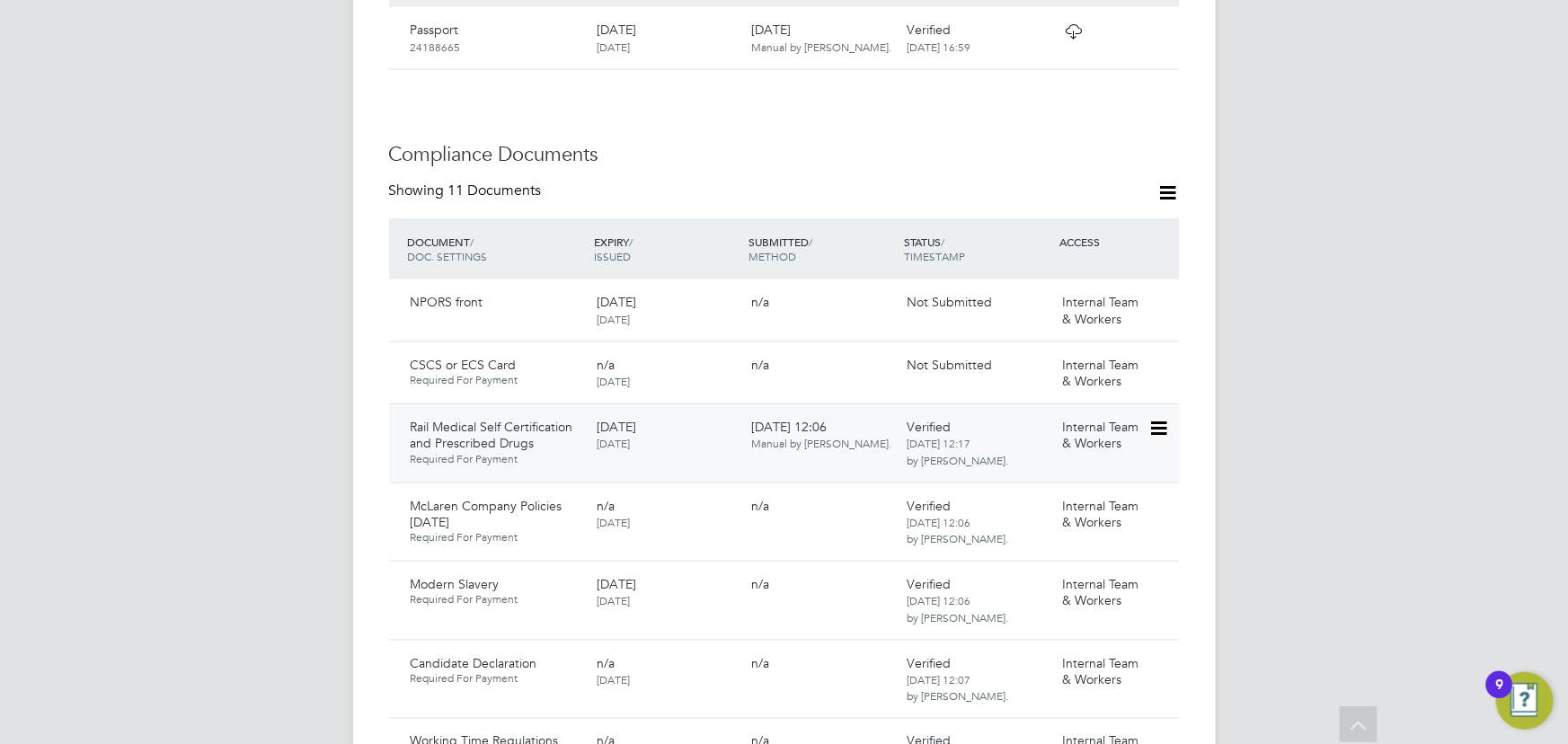
scroll to position [1142, 0]
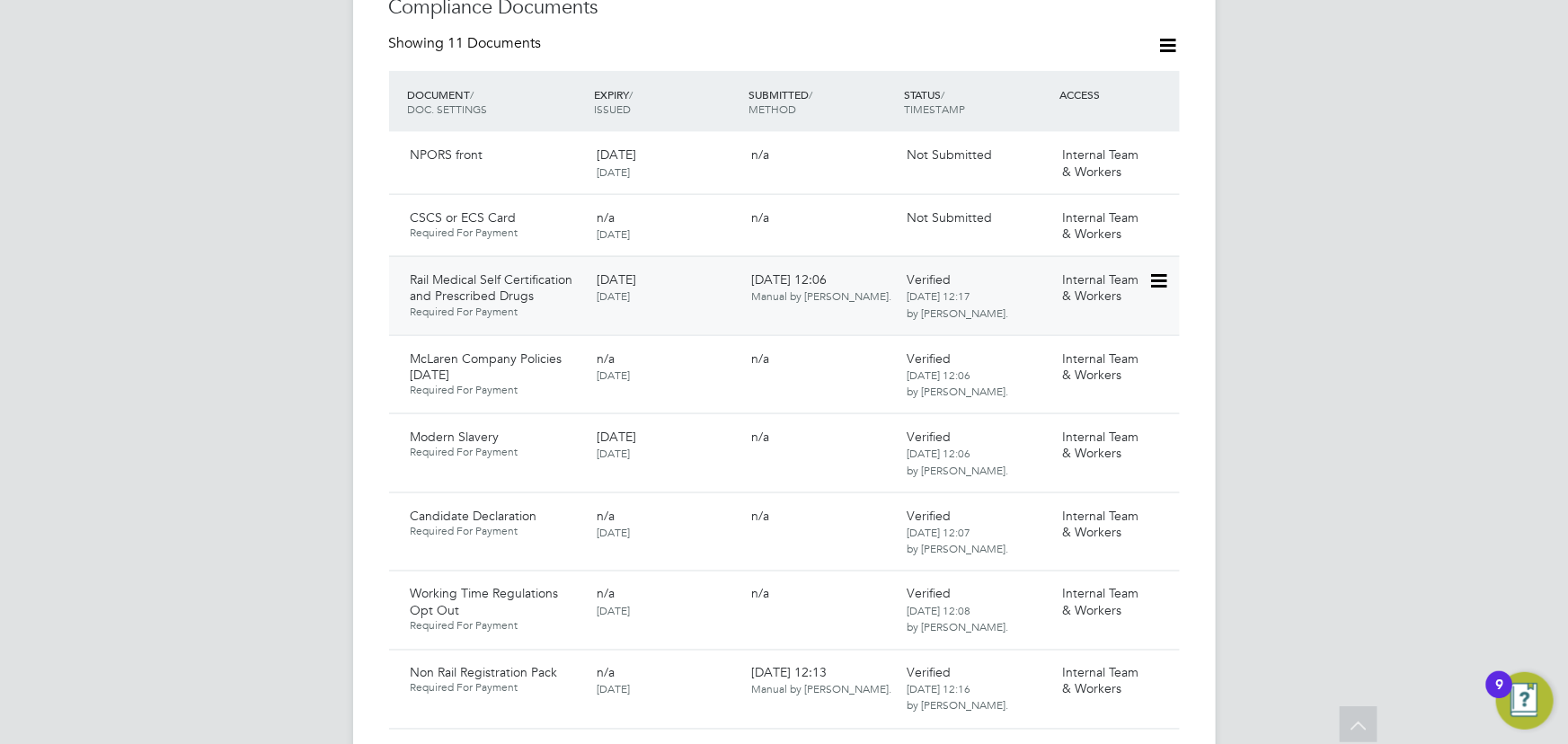
click at [1159, 270] on icon at bounding box center [1158, 281] width 18 height 22
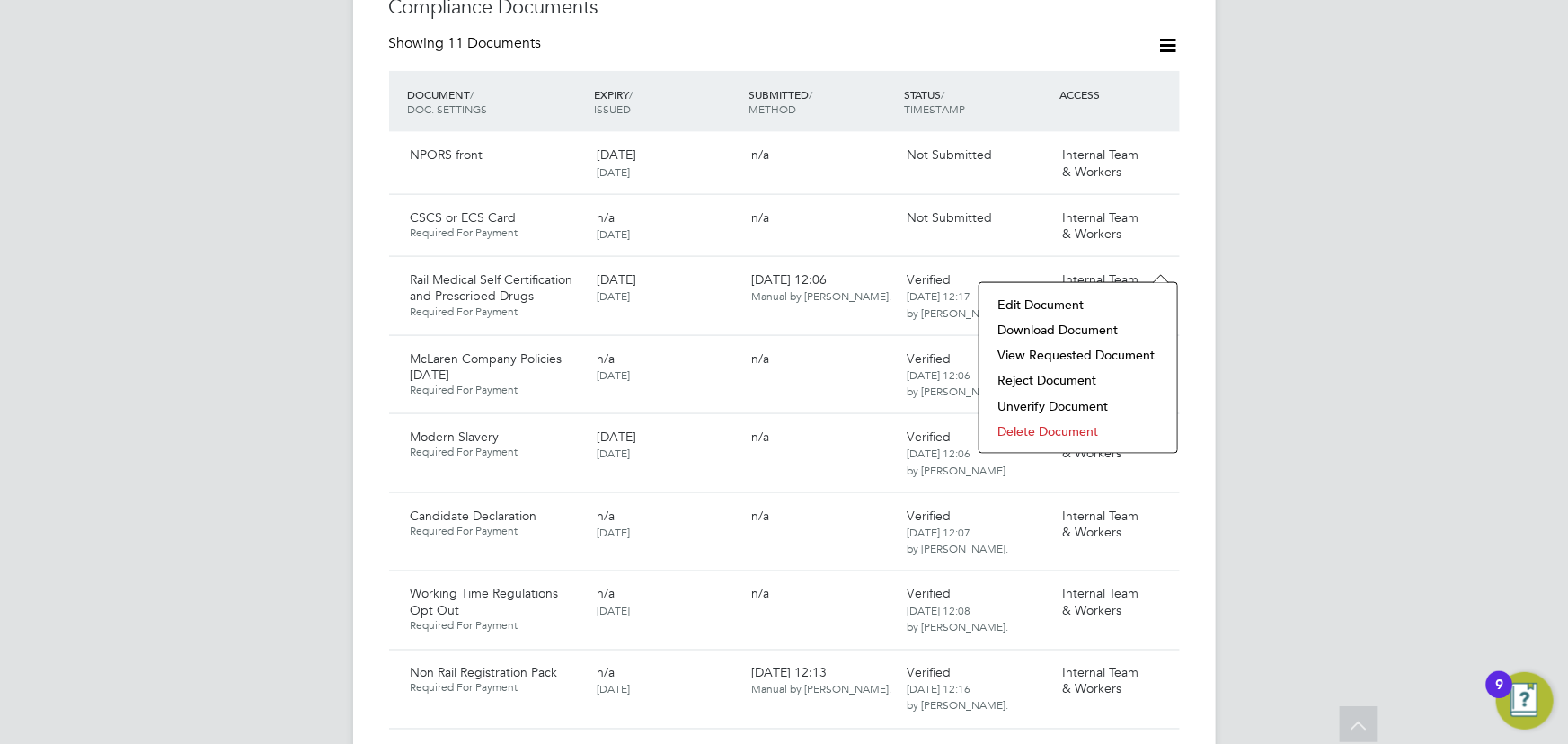
click at [1106, 330] on li "Download Document" at bounding box center [1077, 330] width 180 height 26
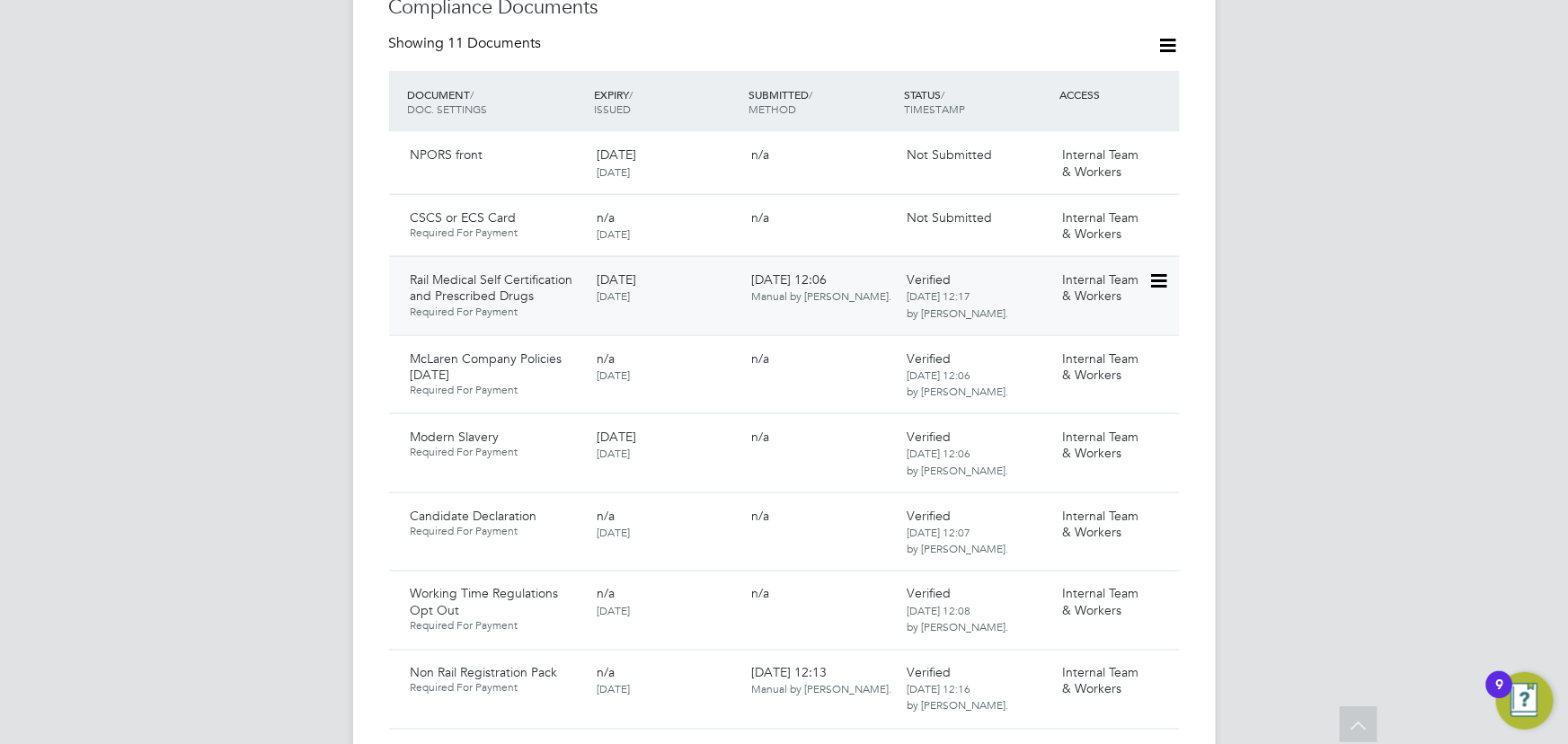
click at [1167, 270] on icon at bounding box center [1158, 281] width 18 height 22
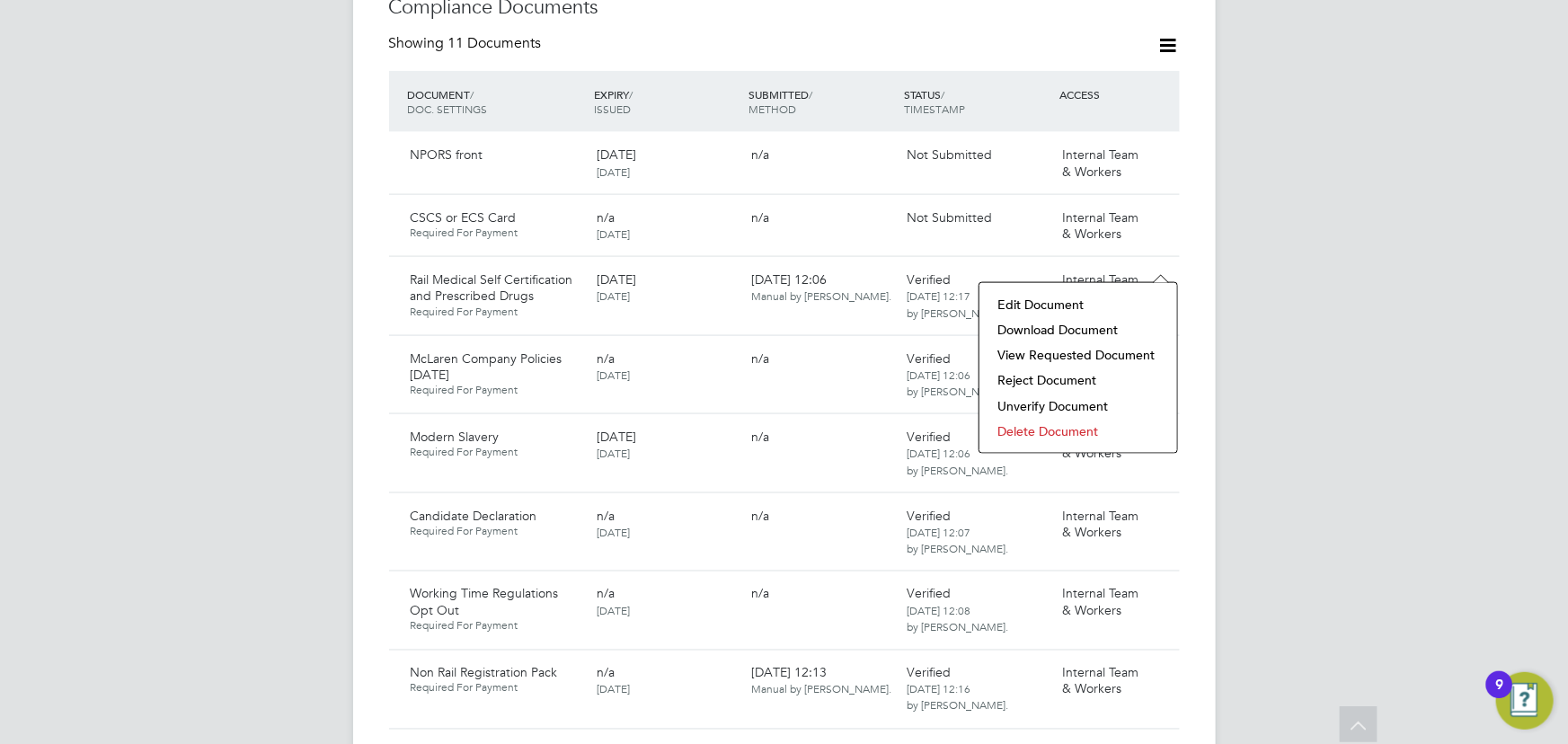
click at [1029, 428] on li "Delete Document" at bounding box center [1077, 431] width 180 height 26
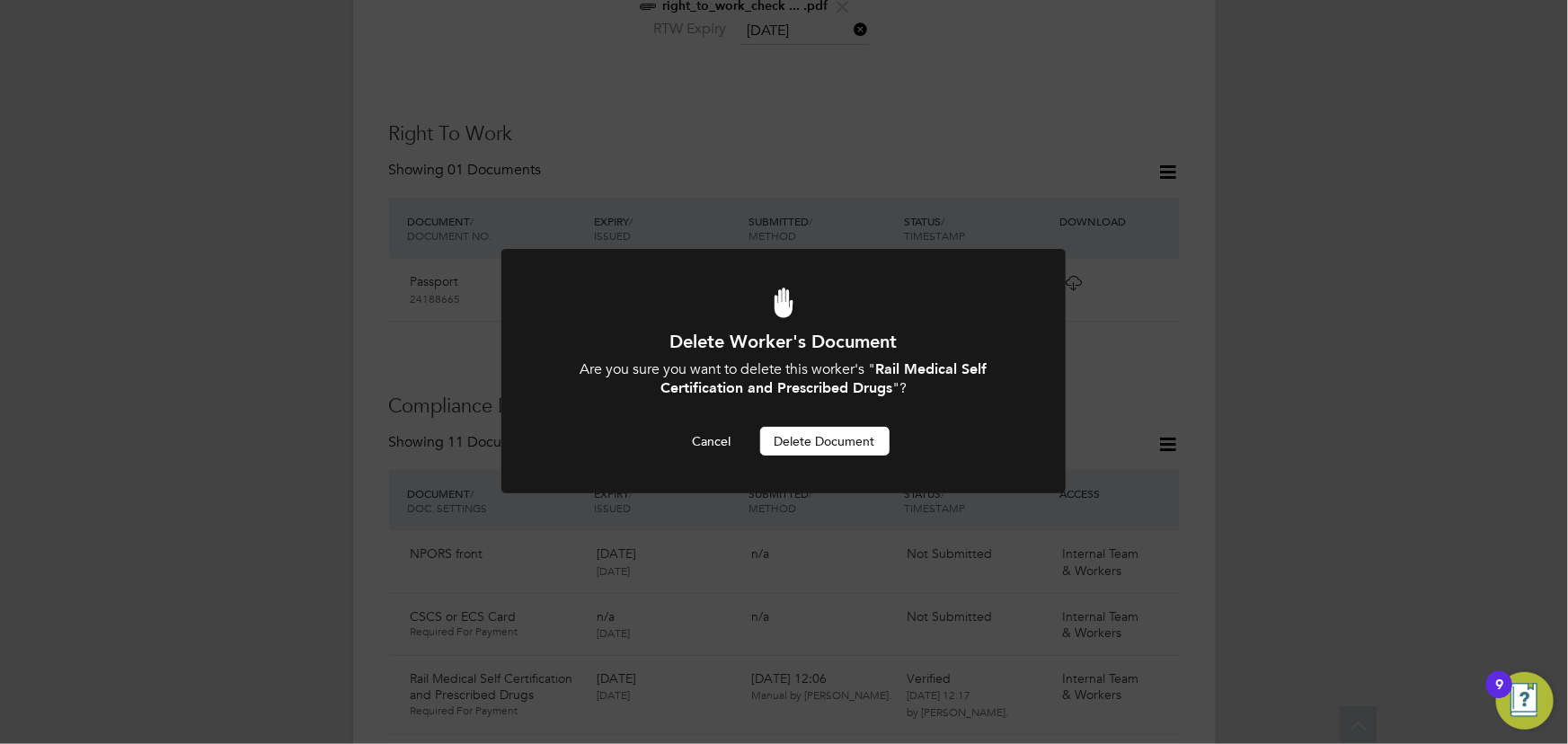
click at [870, 442] on button "Delete Document" at bounding box center [825, 441] width 130 height 29
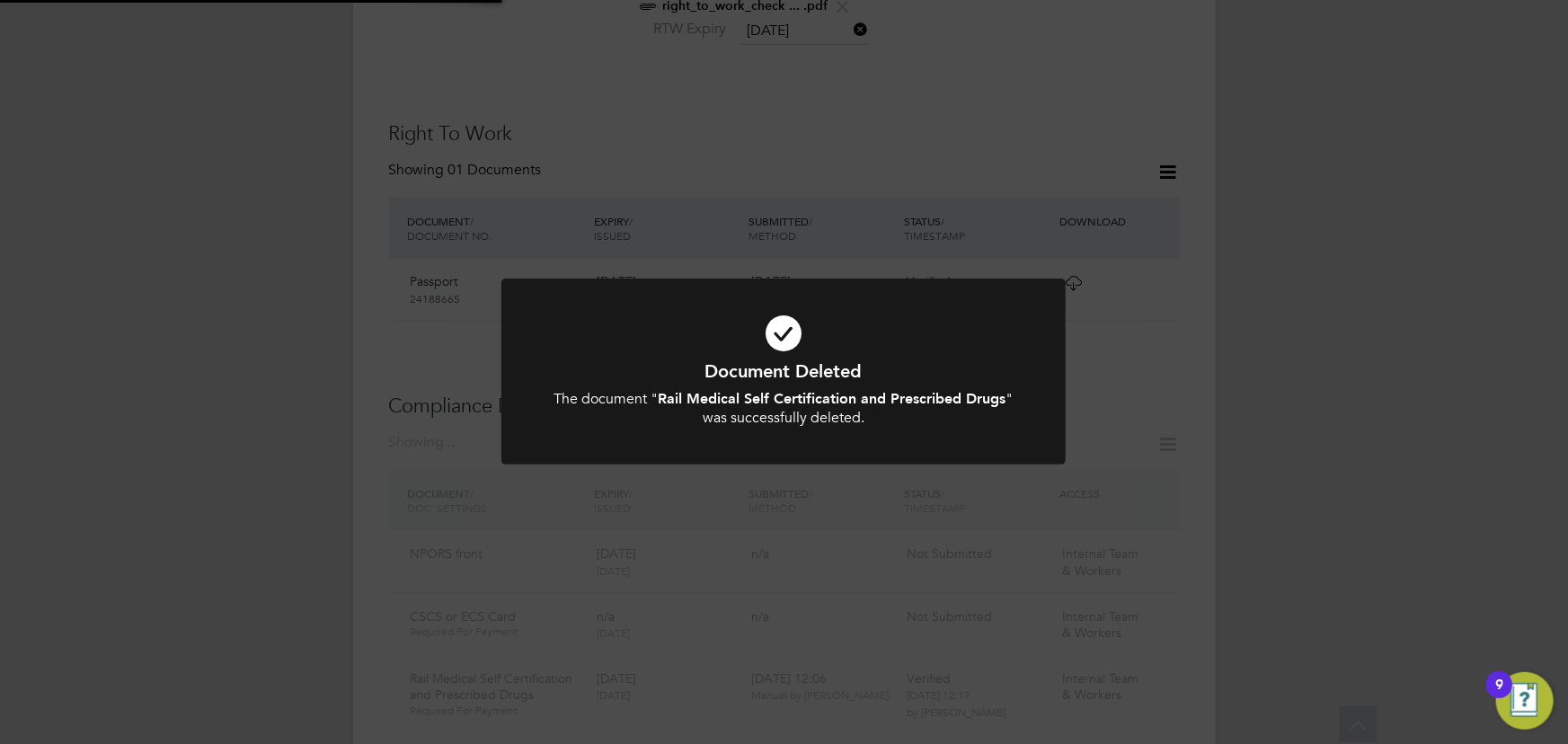
click at [1369, 296] on div "Document Deleted The document " Rail Medical Self Certification and Prescribed …" at bounding box center [784, 372] width 1568 height 744
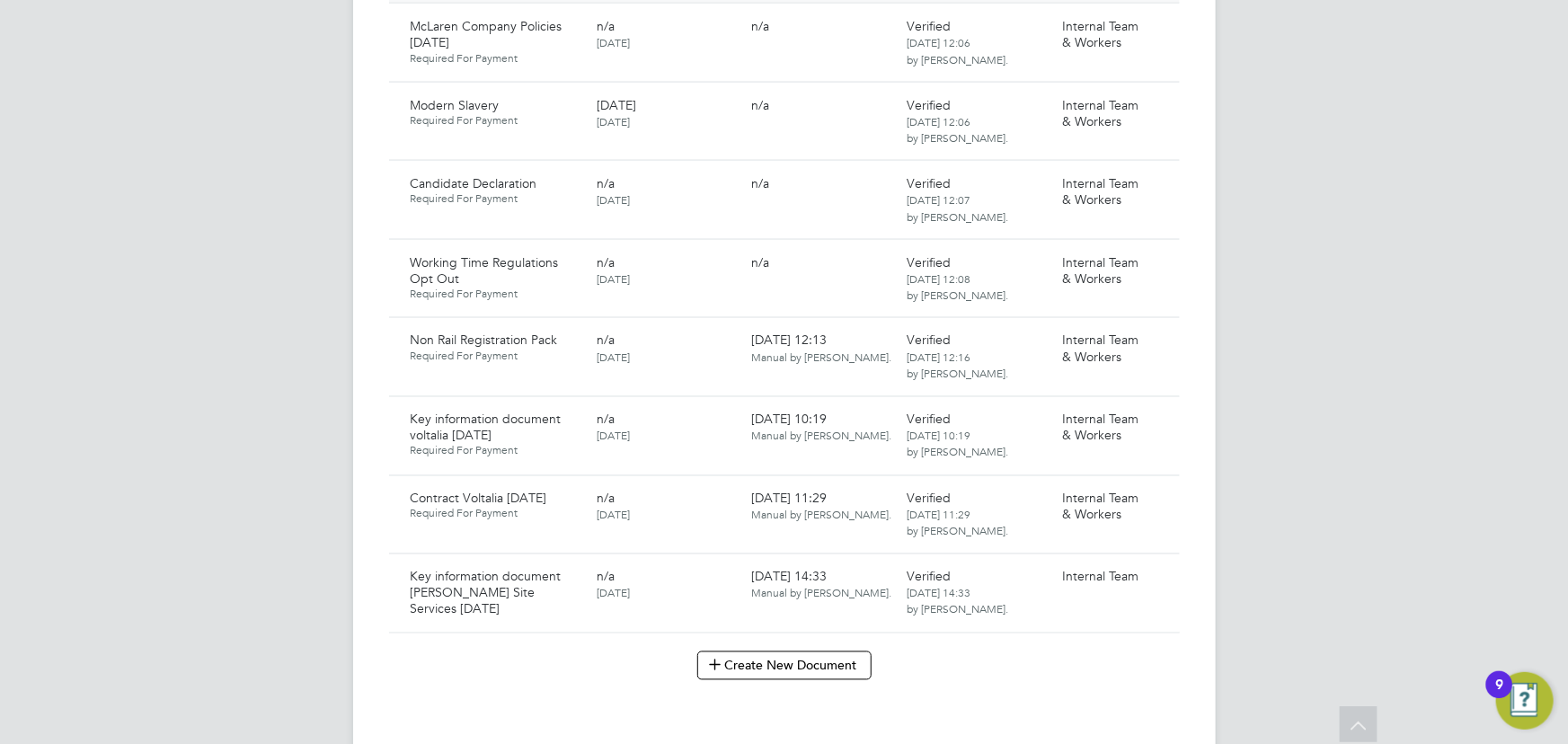
scroll to position [1397, 0]
click at [1160, 330] on icon at bounding box center [1158, 341] width 18 height 22
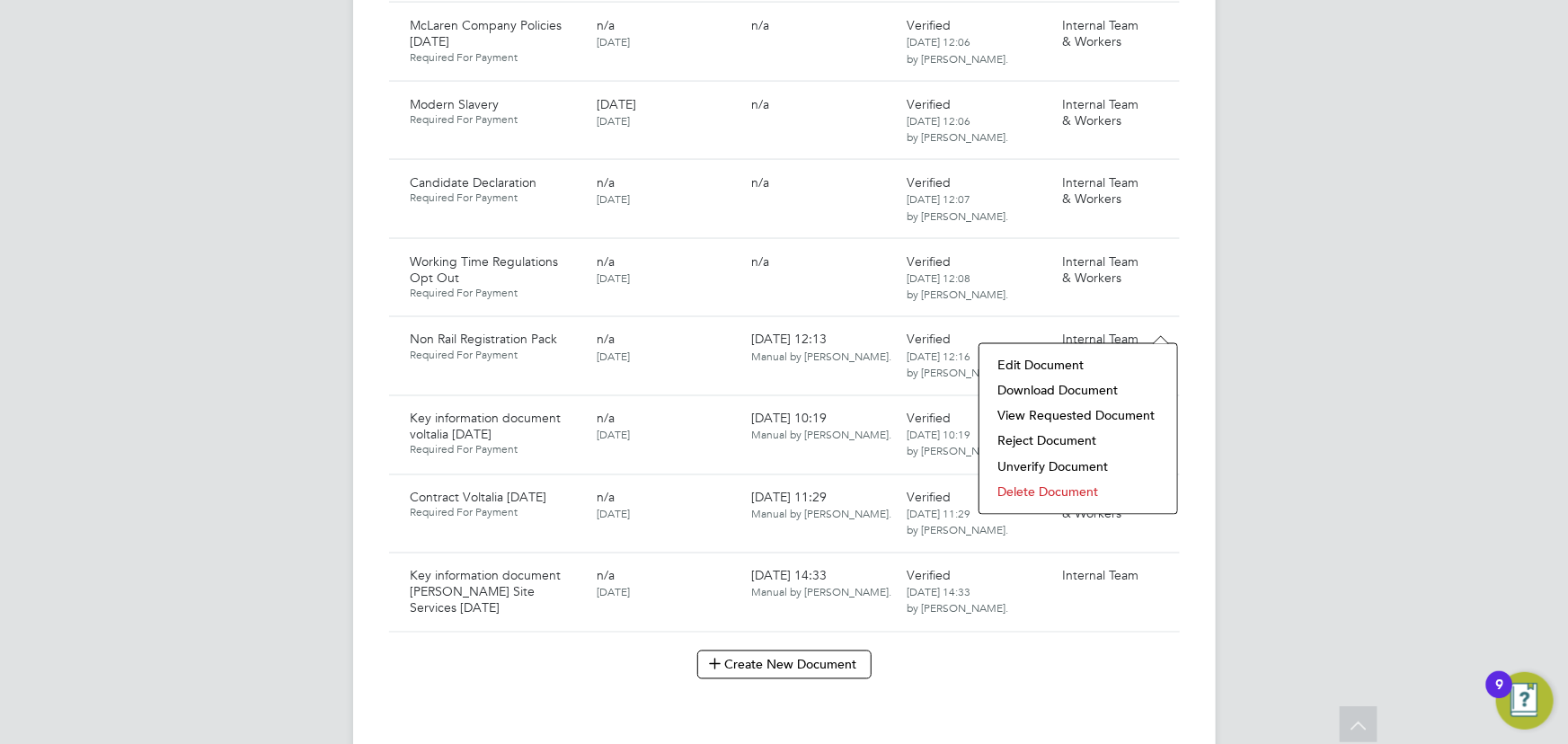
click at [1055, 390] on li "Download Document" at bounding box center [1077, 391] width 180 height 26
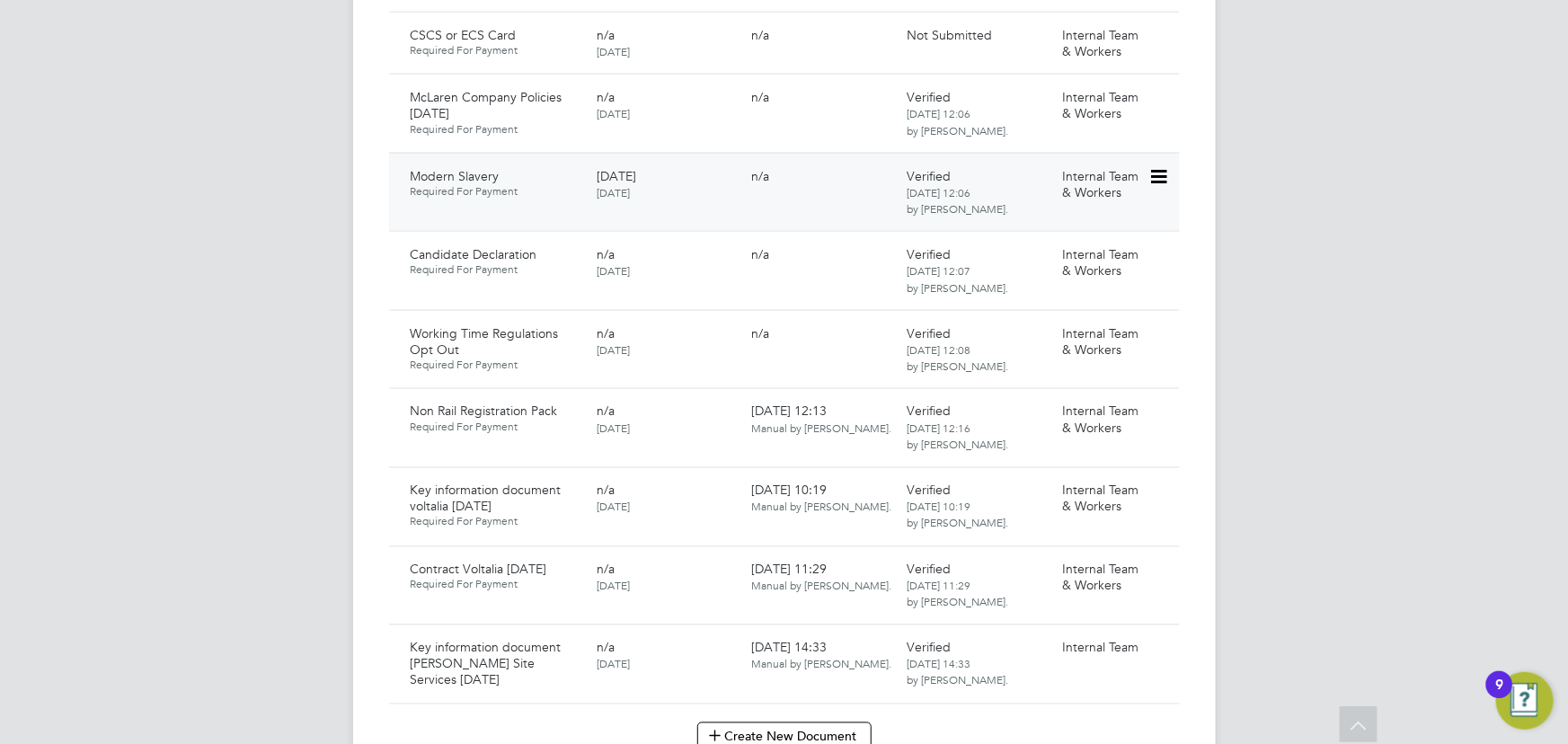
scroll to position [1233, 0]
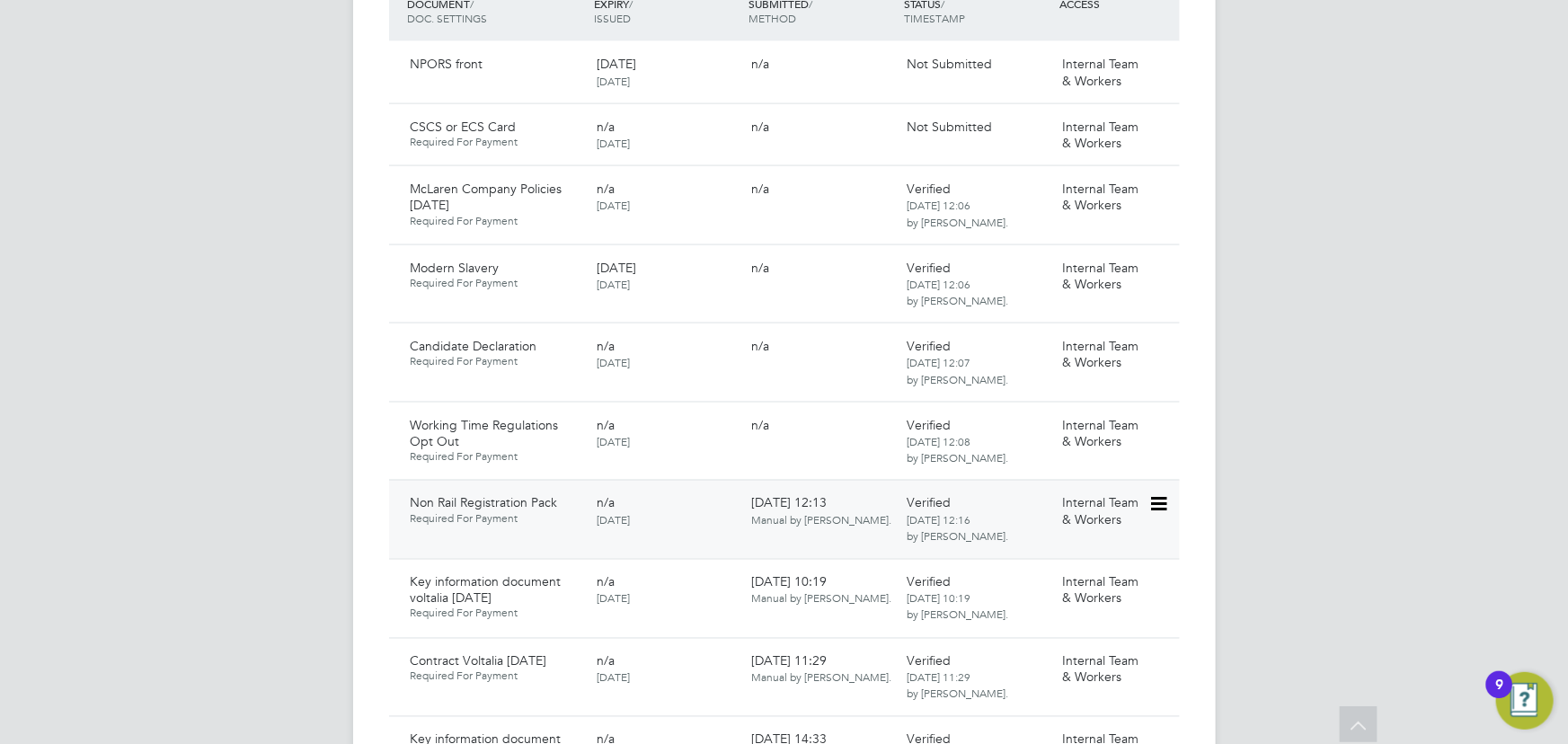
click at [1156, 494] on icon at bounding box center [1158, 505] width 18 height 22
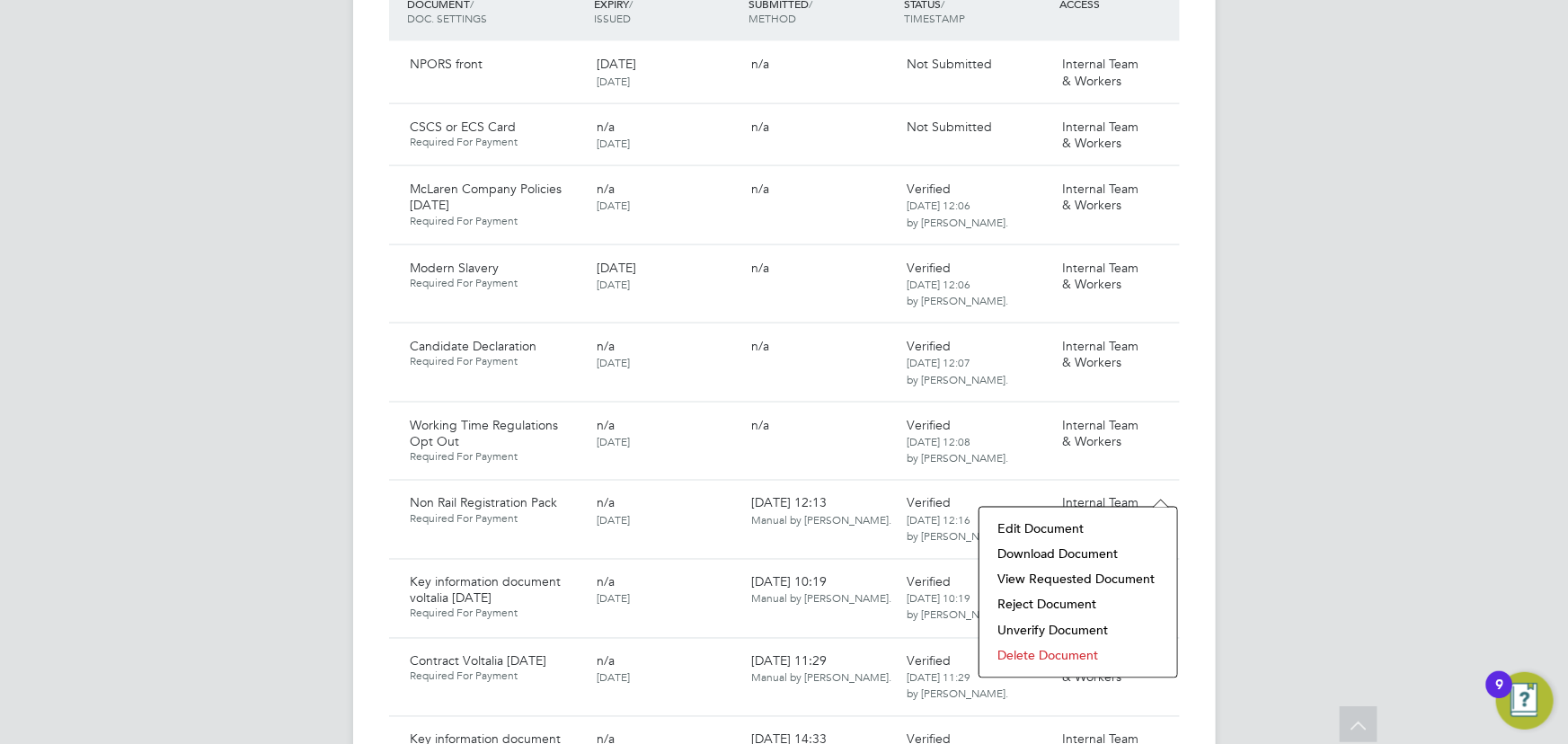
click at [1060, 656] on li "Delete Document" at bounding box center [1077, 656] width 180 height 26
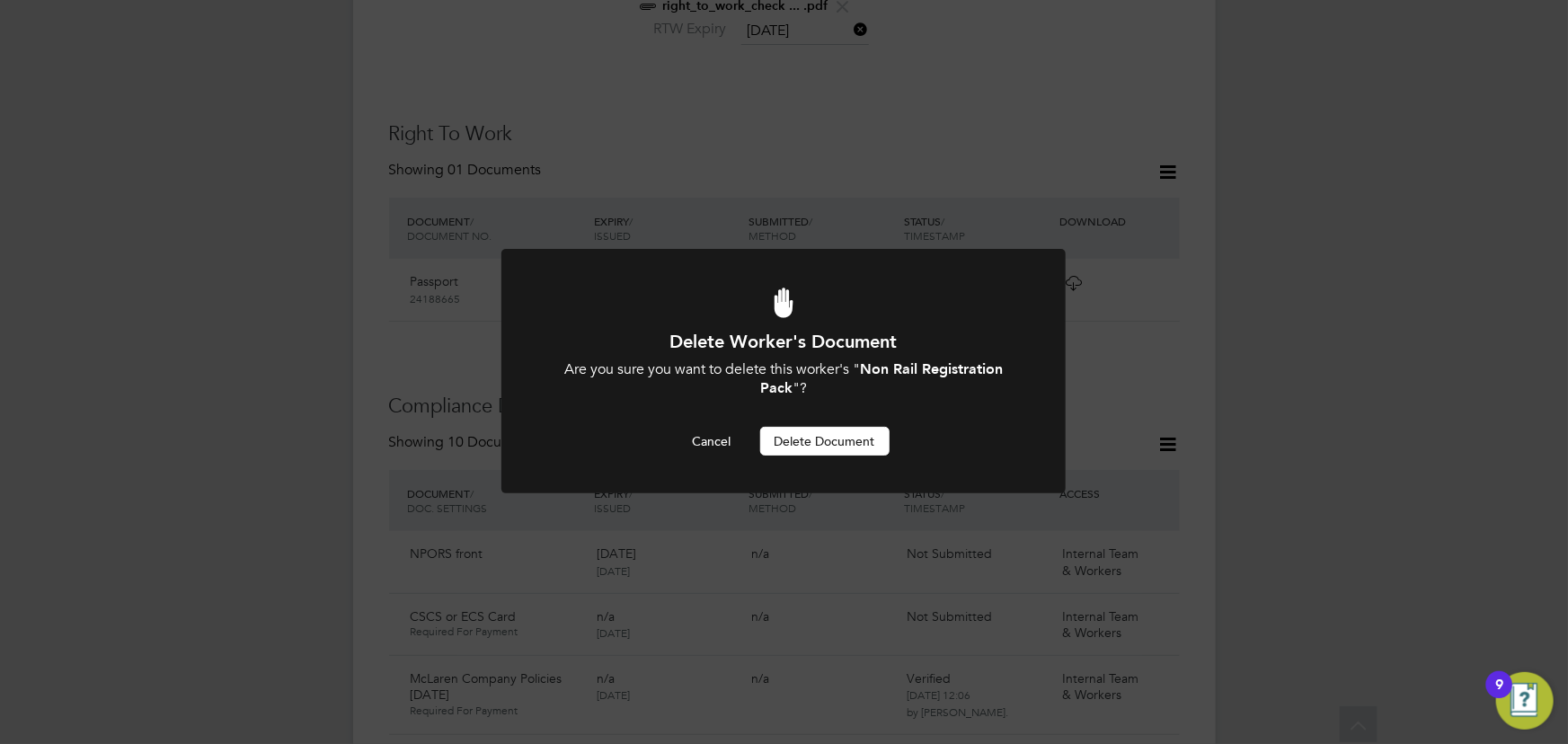
scroll to position [0, 0]
click at [826, 441] on button "Delete Document" at bounding box center [825, 441] width 130 height 29
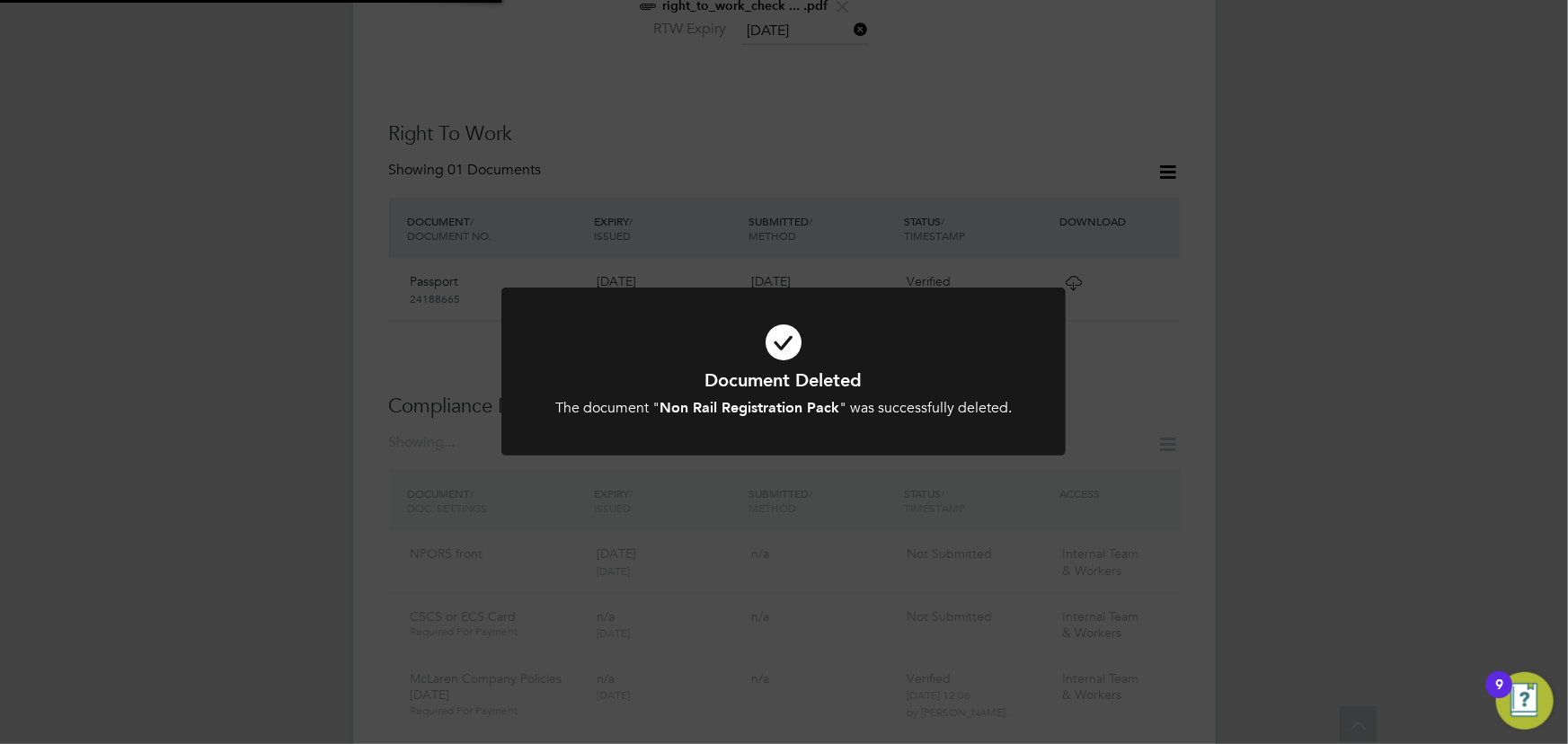
click at [1303, 387] on div "Document Deleted The document " Non Rail Registration Pack " was successfully d…" at bounding box center [784, 372] width 1568 height 744
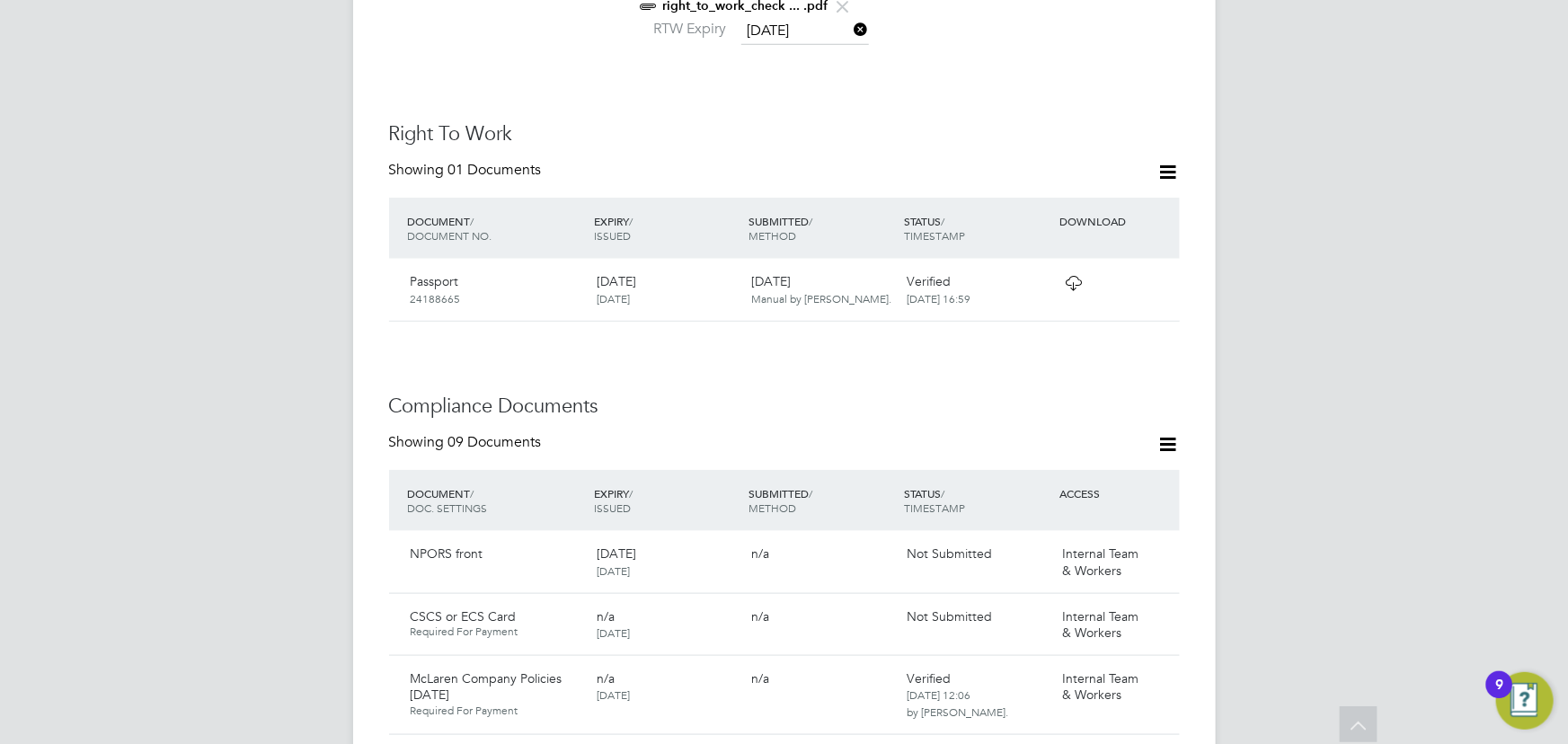
scroll to position [1070, 0]
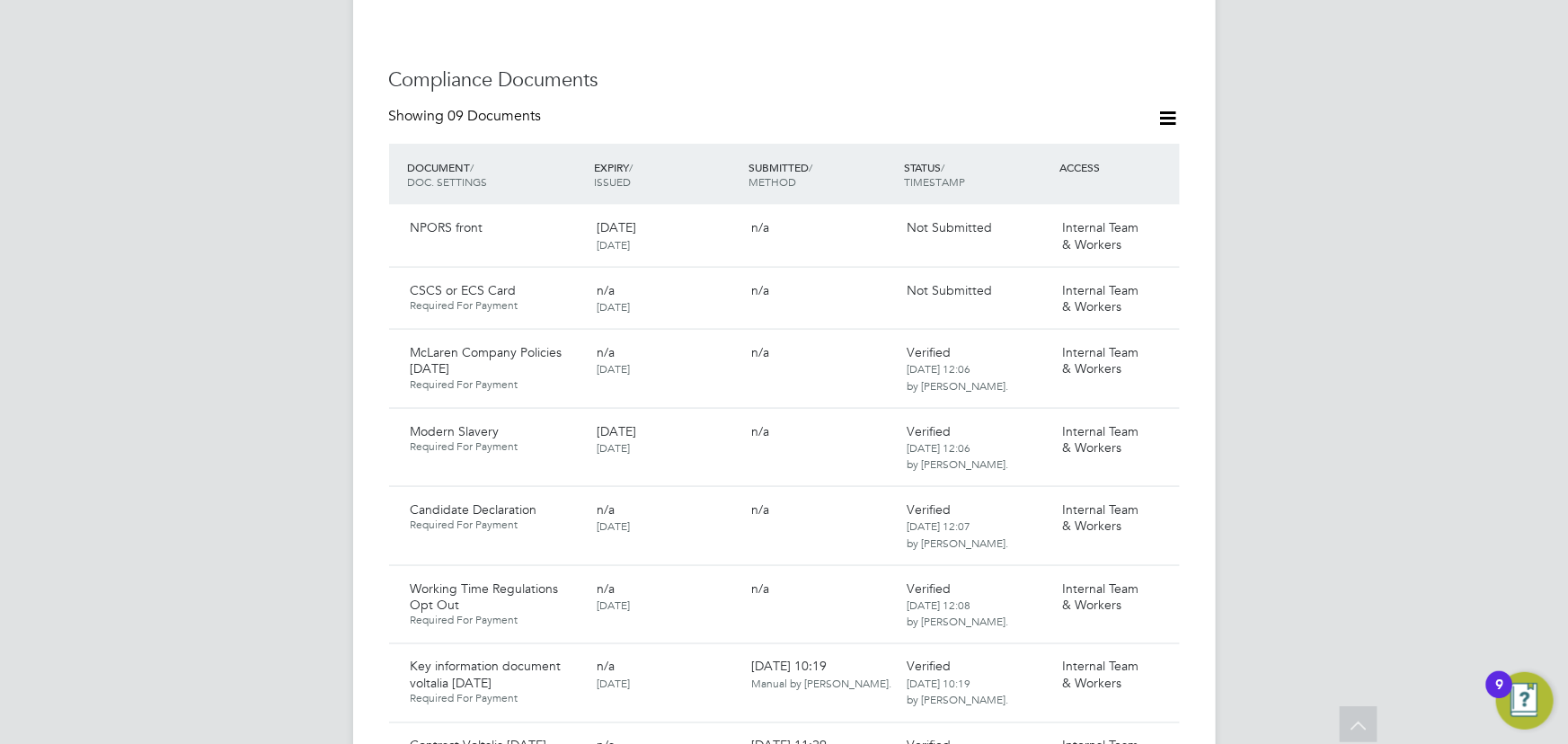
click at [1170, 107] on icon at bounding box center [1168, 118] width 23 height 23
click at [1130, 140] on li "Document Settings" at bounding box center [1110, 142] width 132 height 26
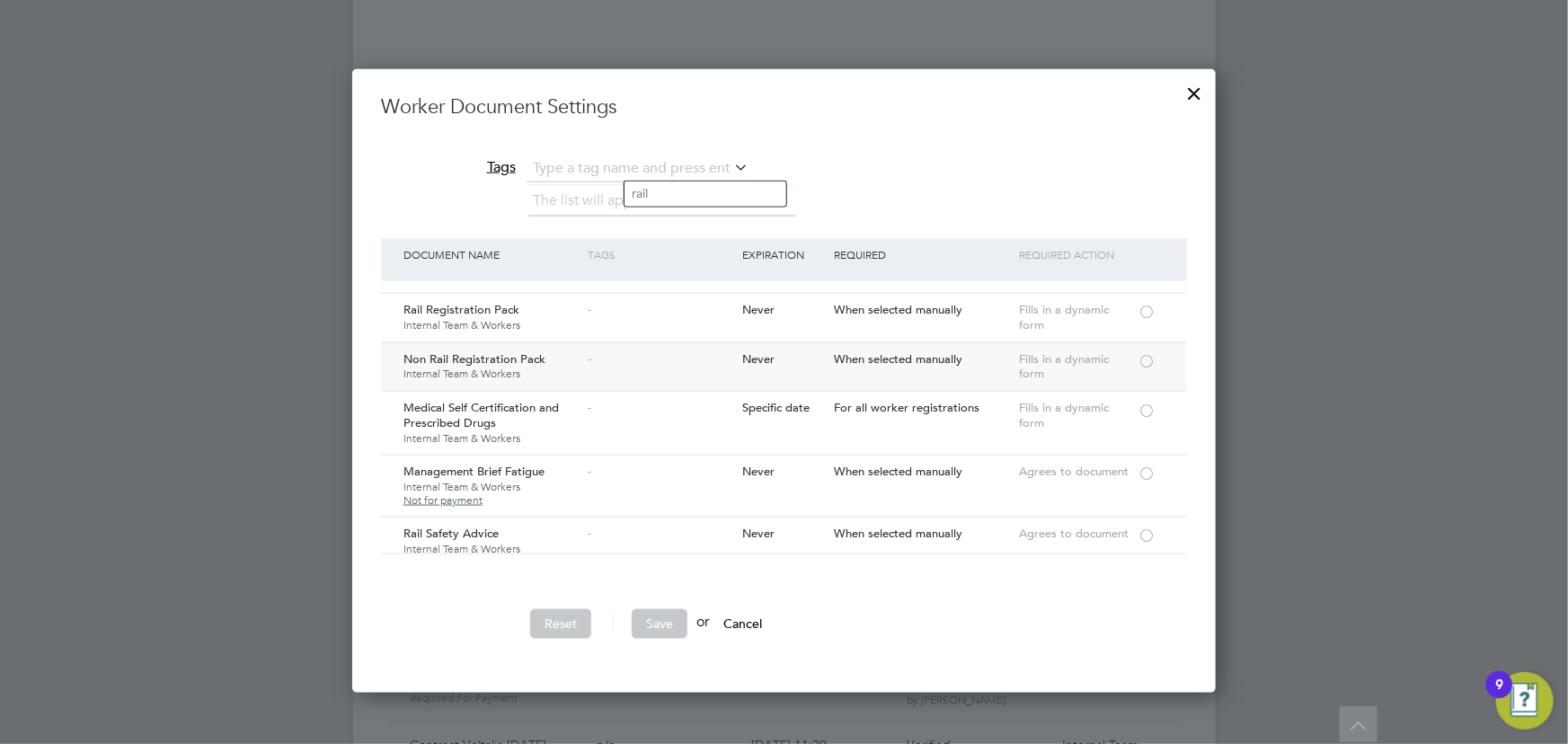
scroll to position [244, 0]
click at [1143, 408] on div at bounding box center [1147, 408] width 18 height 14
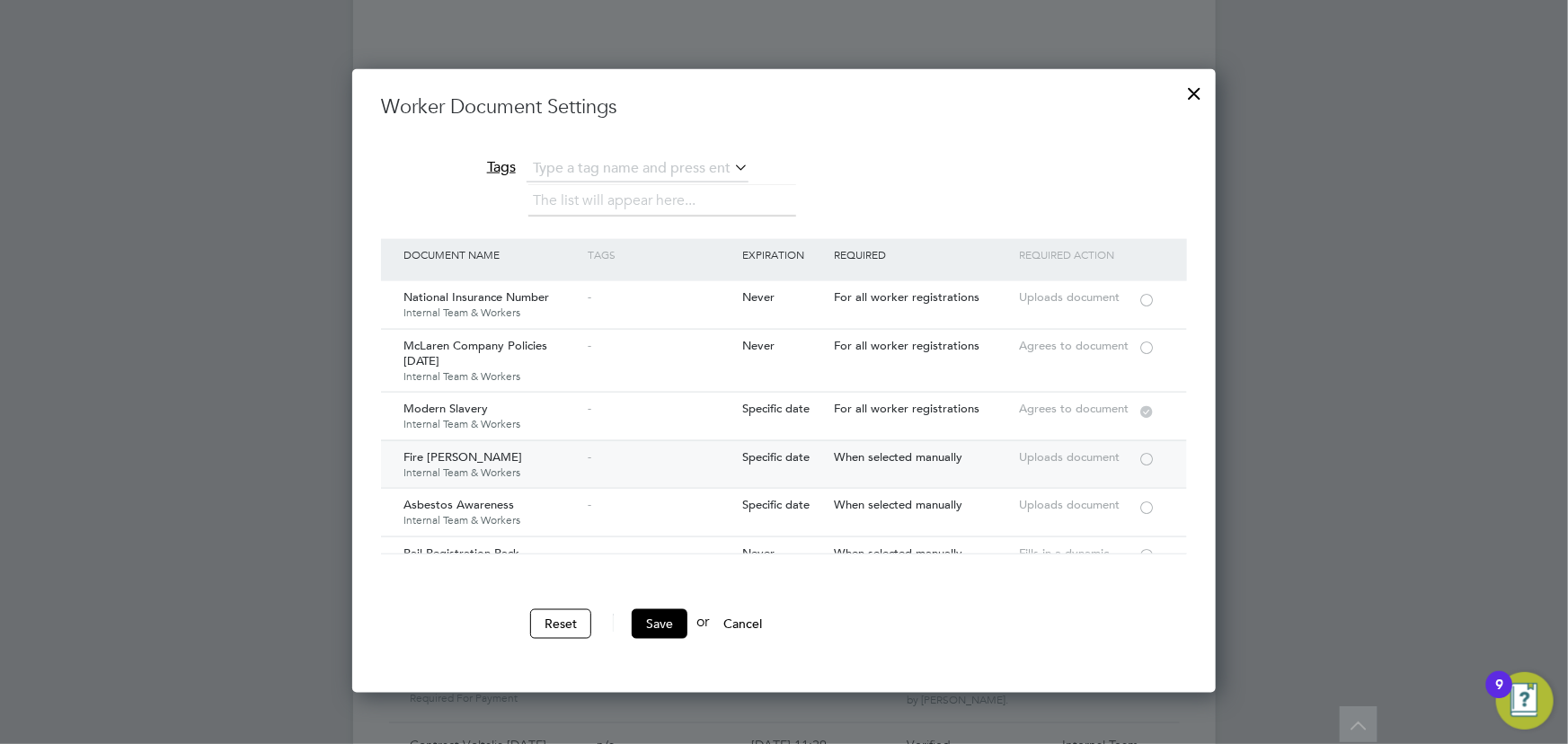
scroll to position [81, 0]
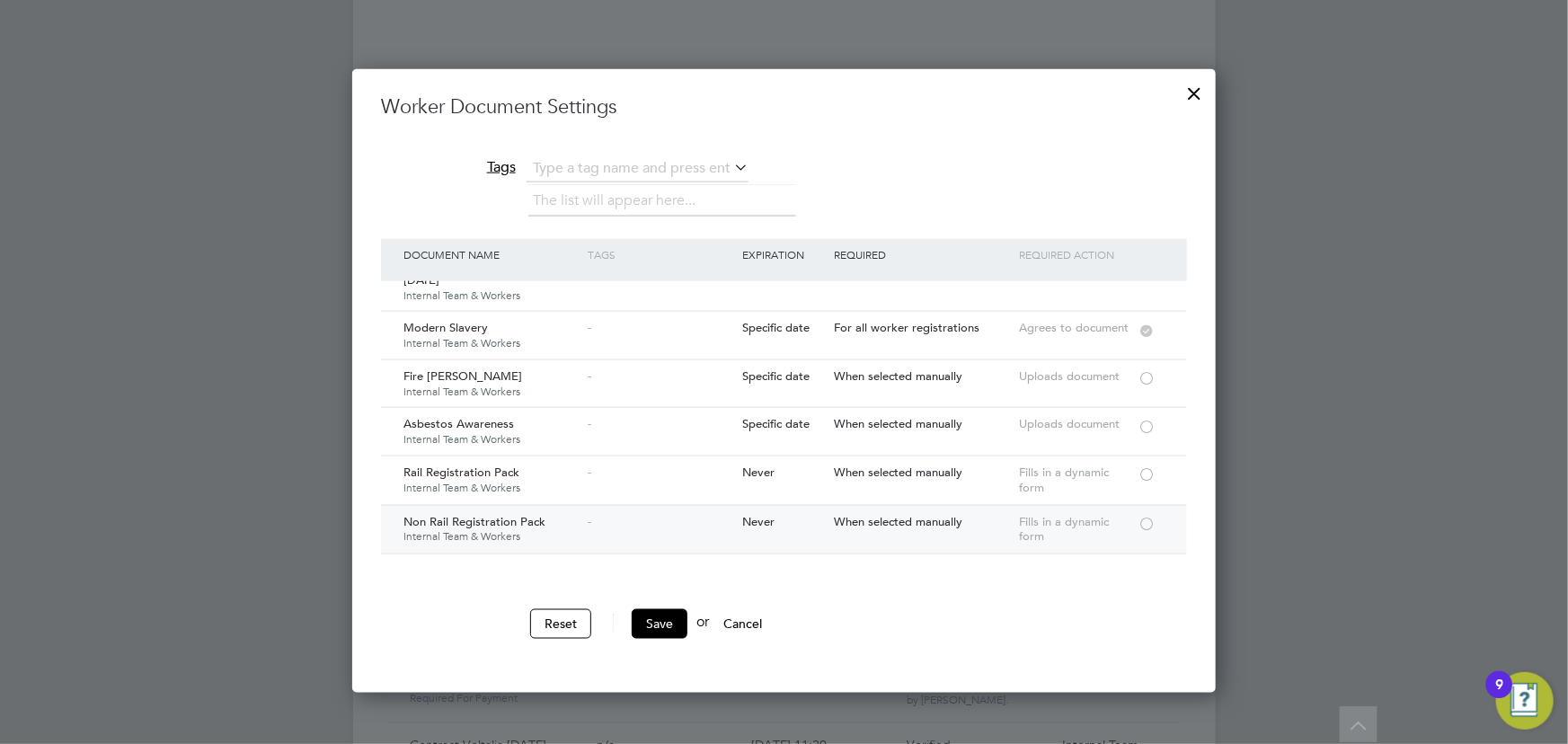
click at [1149, 521] on div at bounding box center [1147, 522] width 18 height 14
click at [665, 620] on button "Save" at bounding box center [659, 624] width 56 height 29
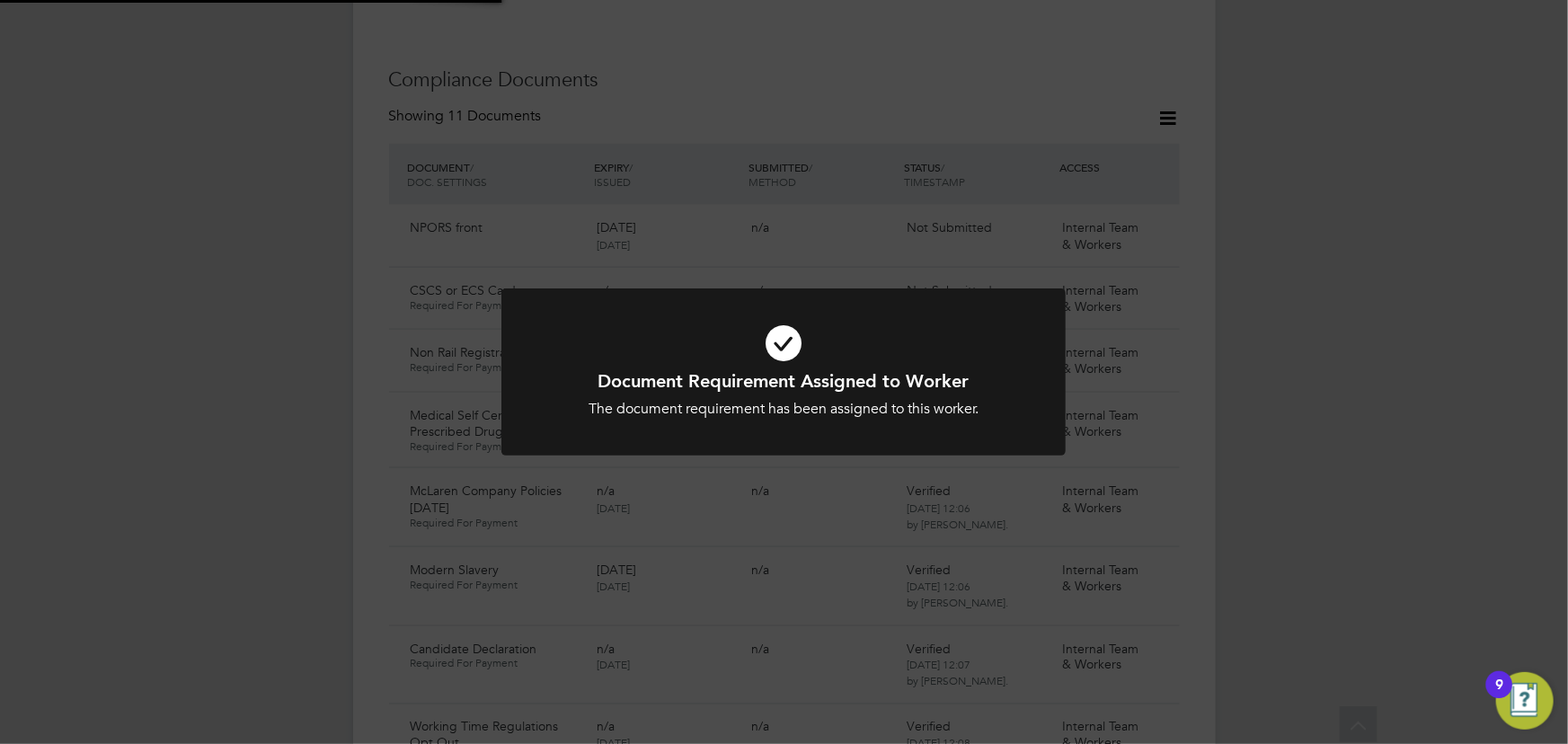
click at [1330, 493] on div "Document Requirement Assigned to Worker The document requirement has been assig…" at bounding box center [784, 372] width 1568 height 744
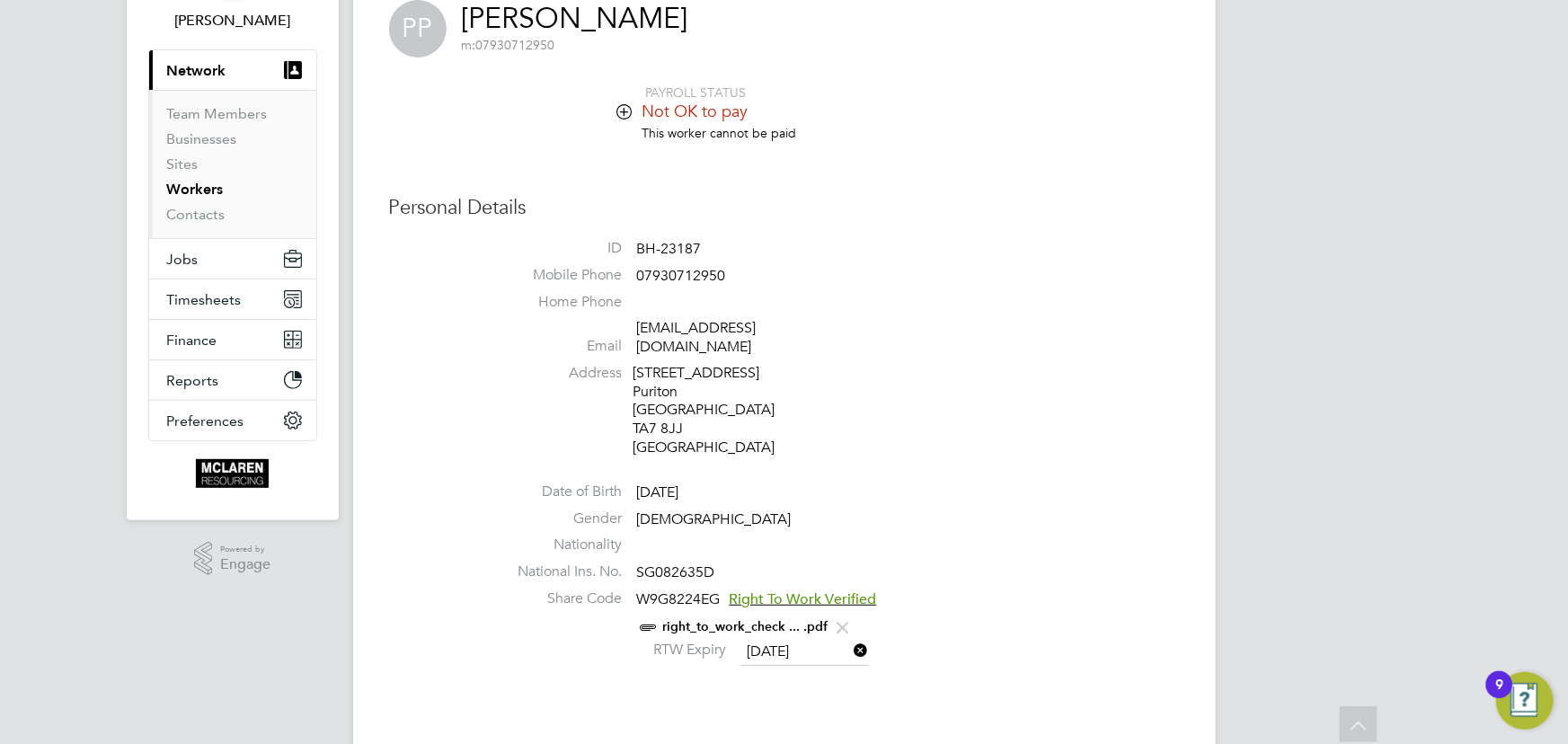
scroll to position [0, 0]
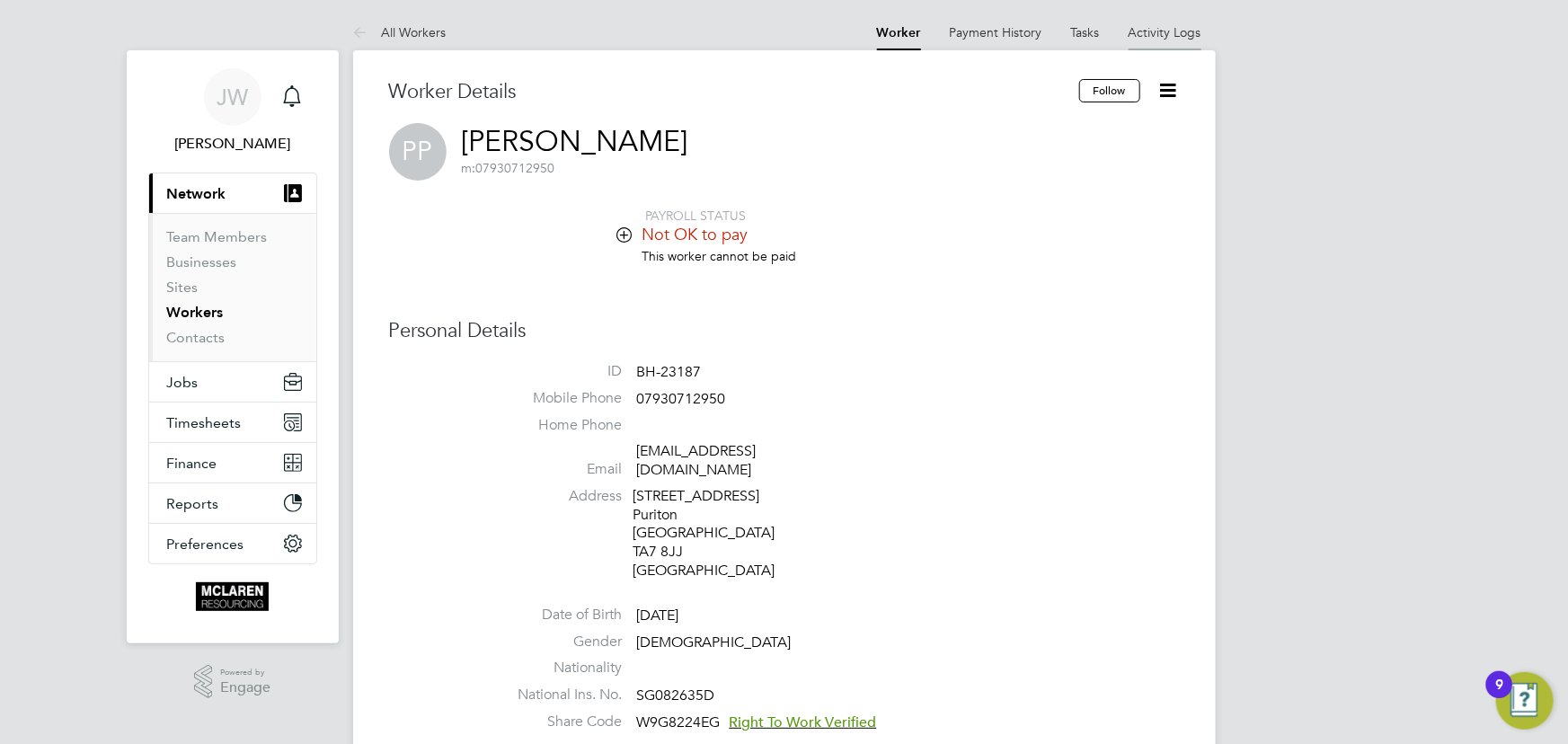
click at [1167, 36] on link "Activity Logs" at bounding box center [1165, 33] width 73 height 16
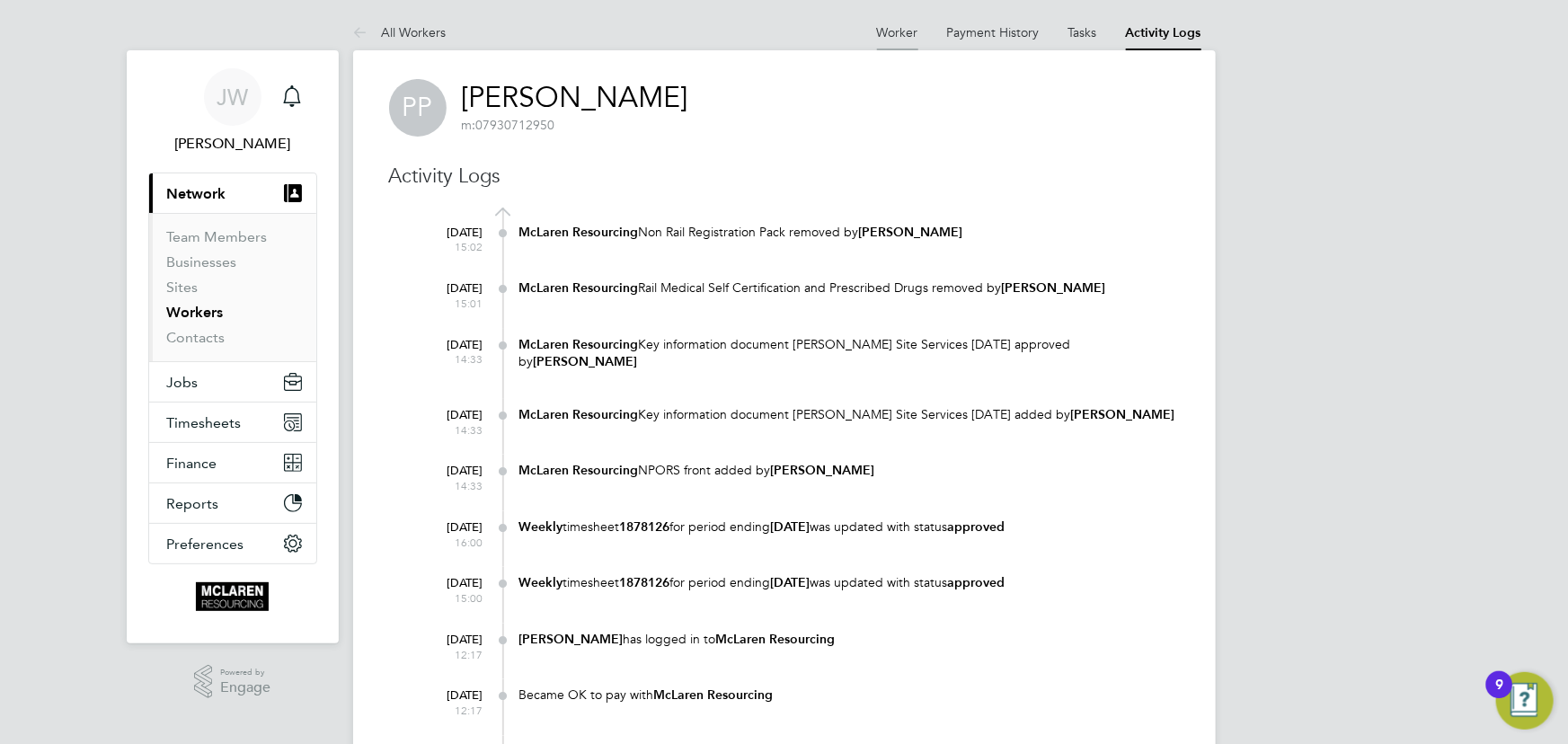
click at [899, 31] on link "Worker" at bounding box center [897, 33] width 41 height 16
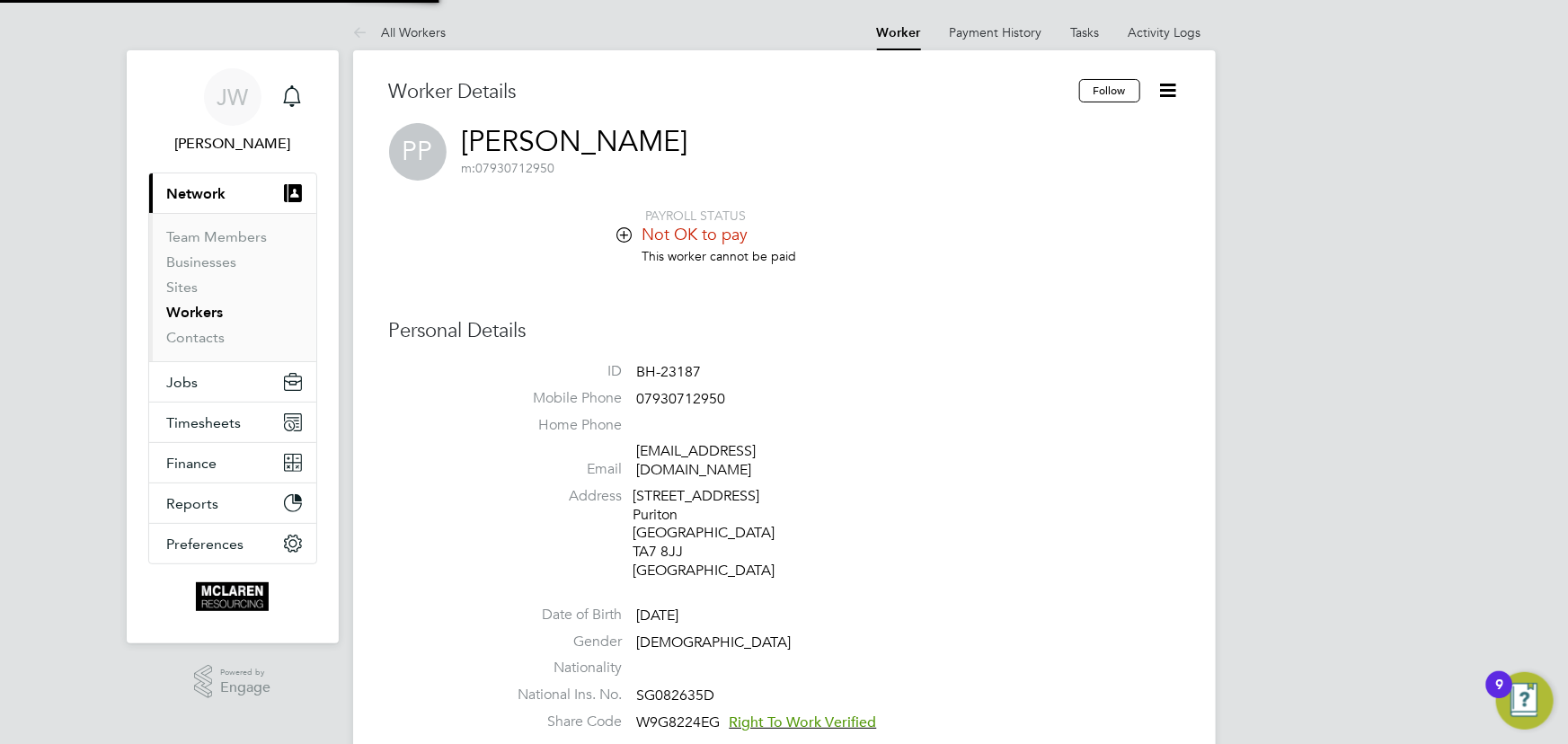
click at [1163, 96] on icon at bounding box center [1168, 90] width 23 height 23
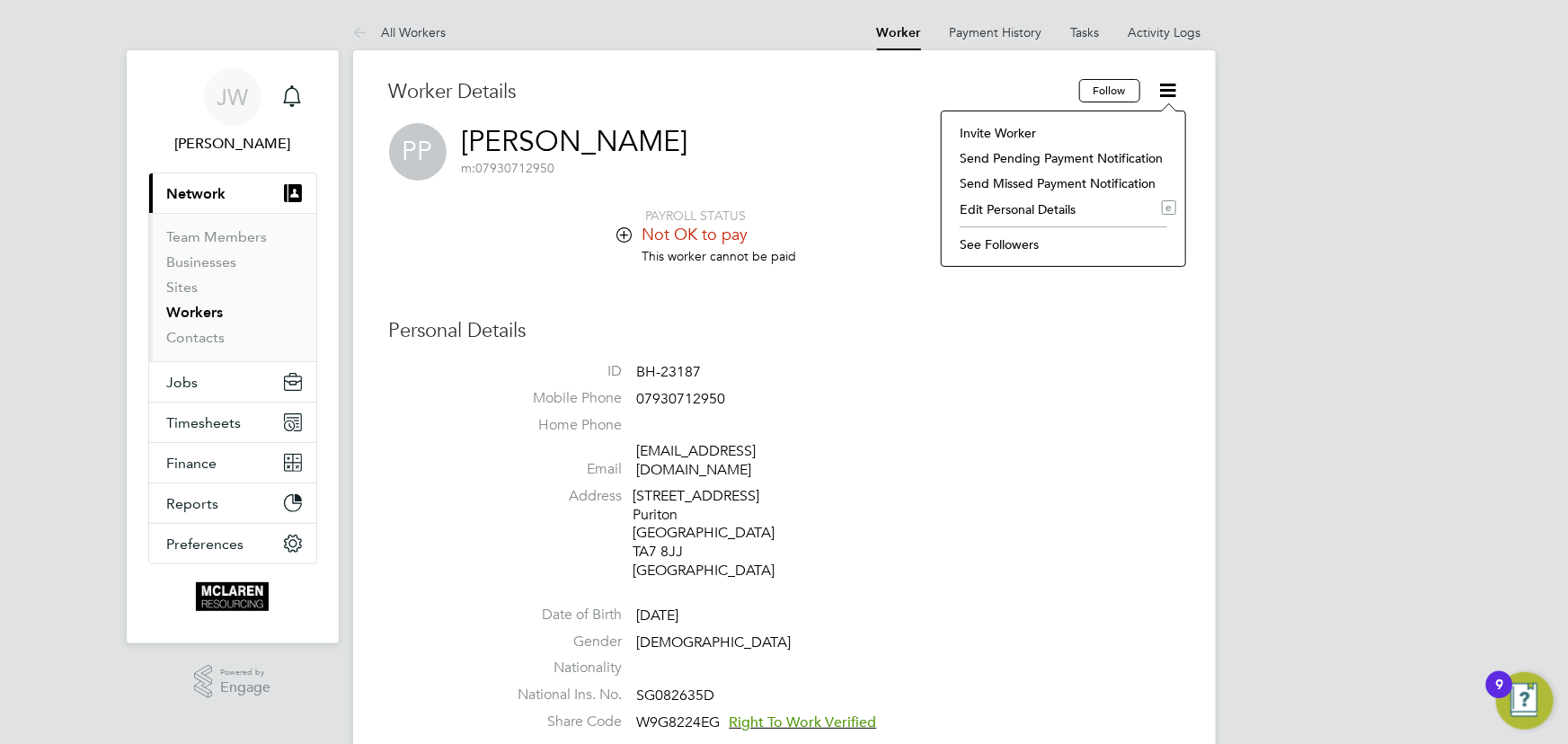
click at [977, 129] on li "Invite Worker" at bounding box center [1063, 133] width 225 height 26
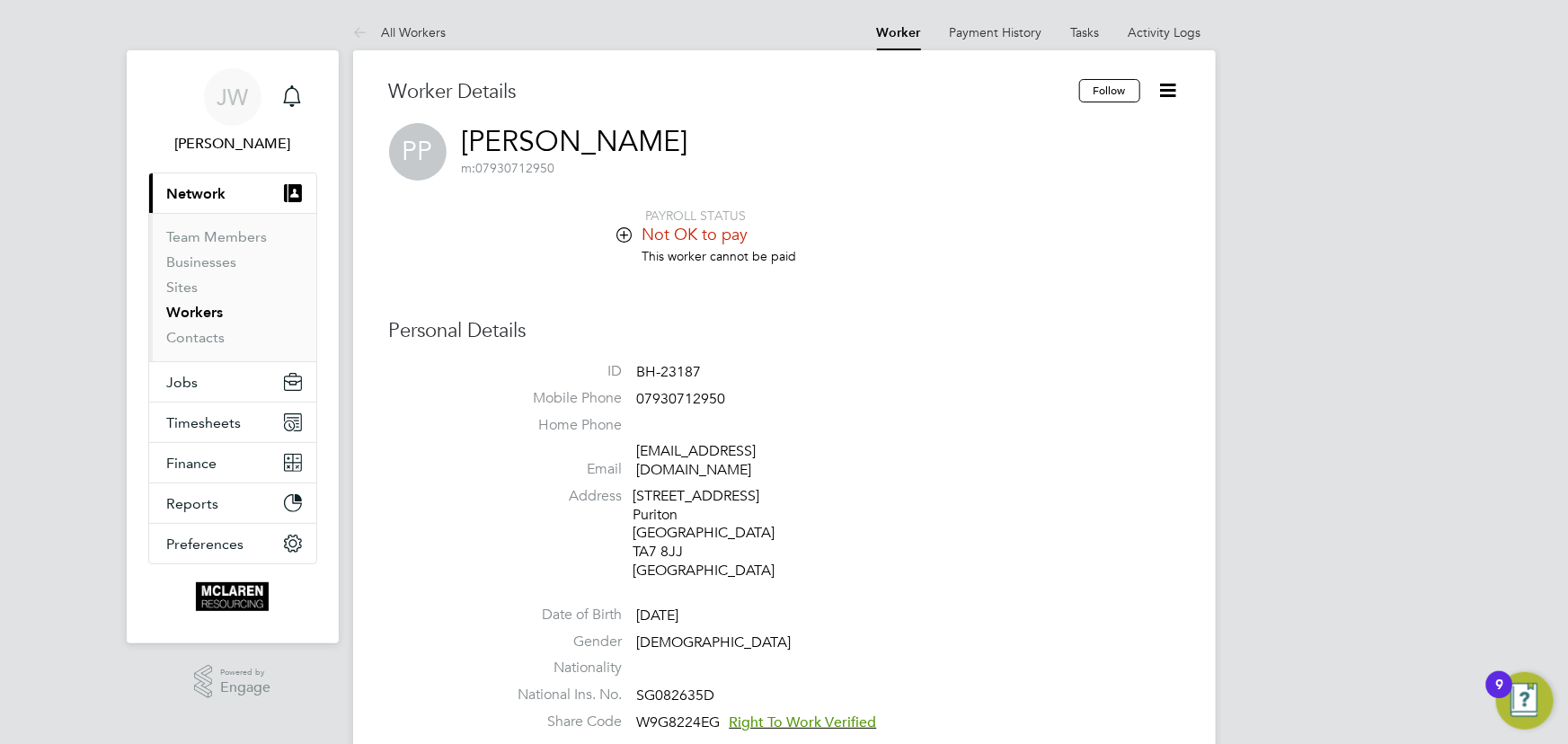
scroll to position [310, 504]
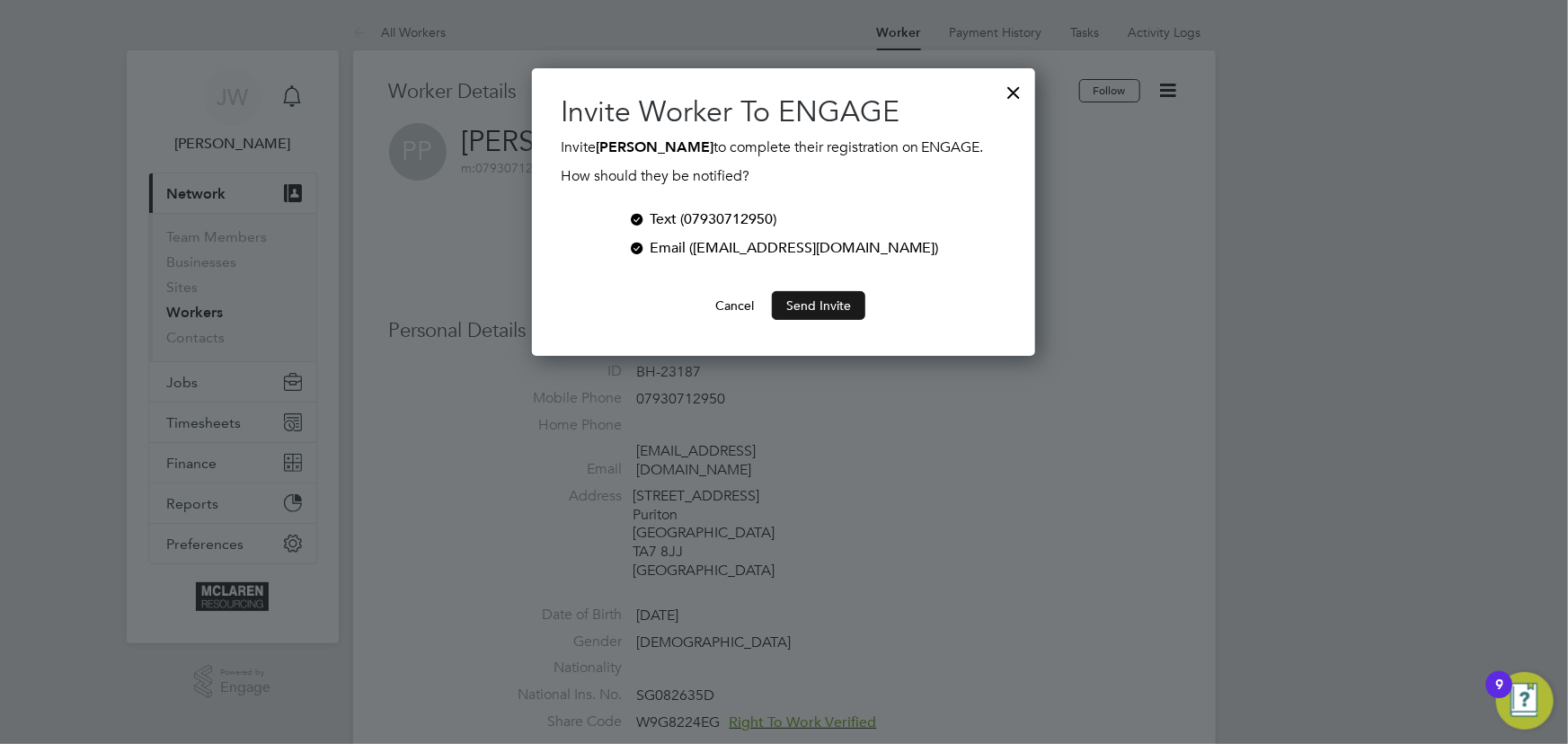
click at [824, 320] on button "Send Invite" at bounding box center [818, 305] width 93 height 29
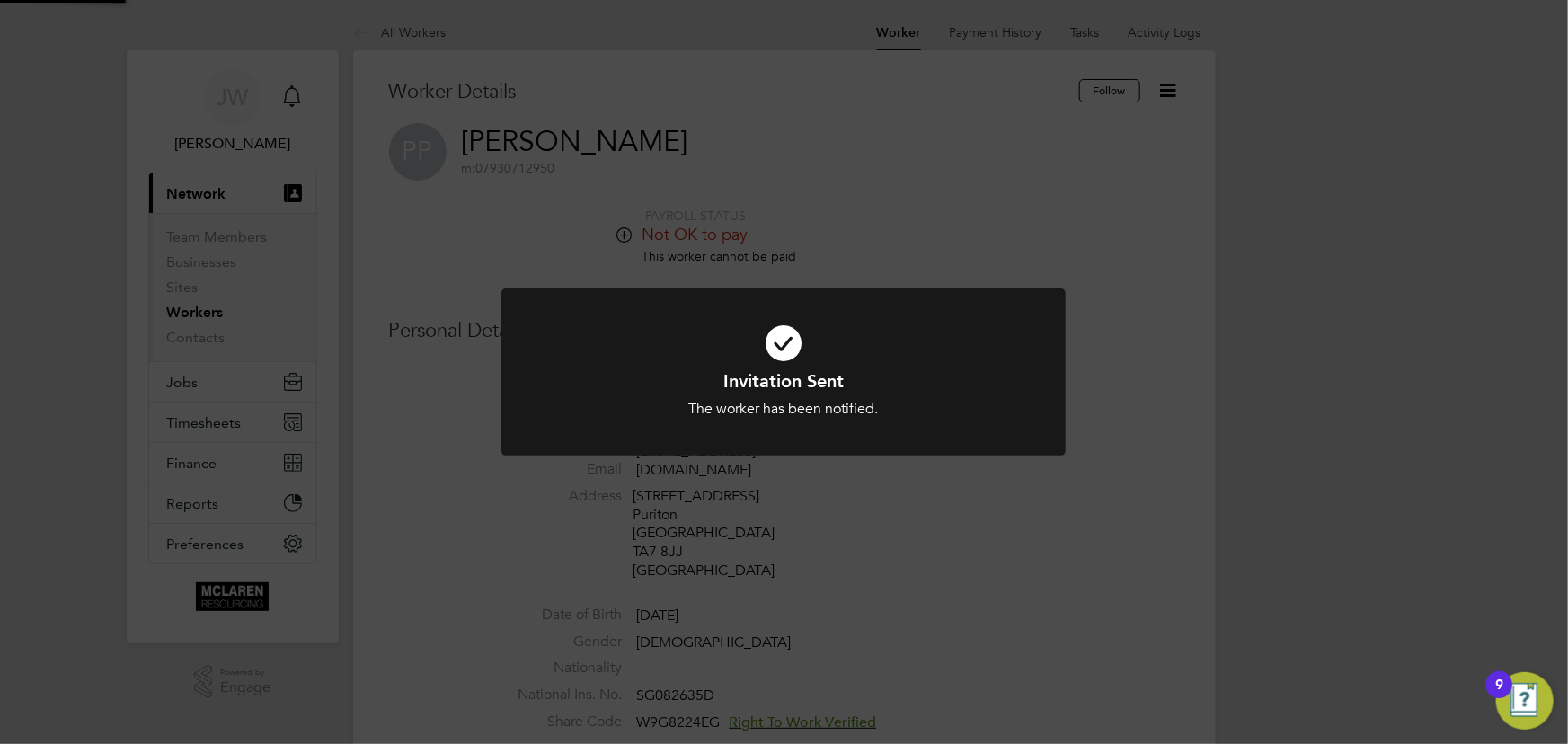
click at [1379, 376] on div "Invitation Sent The worker has been notified. Cancel Okay" at bounding box center [784, 372] width 1568 height 744
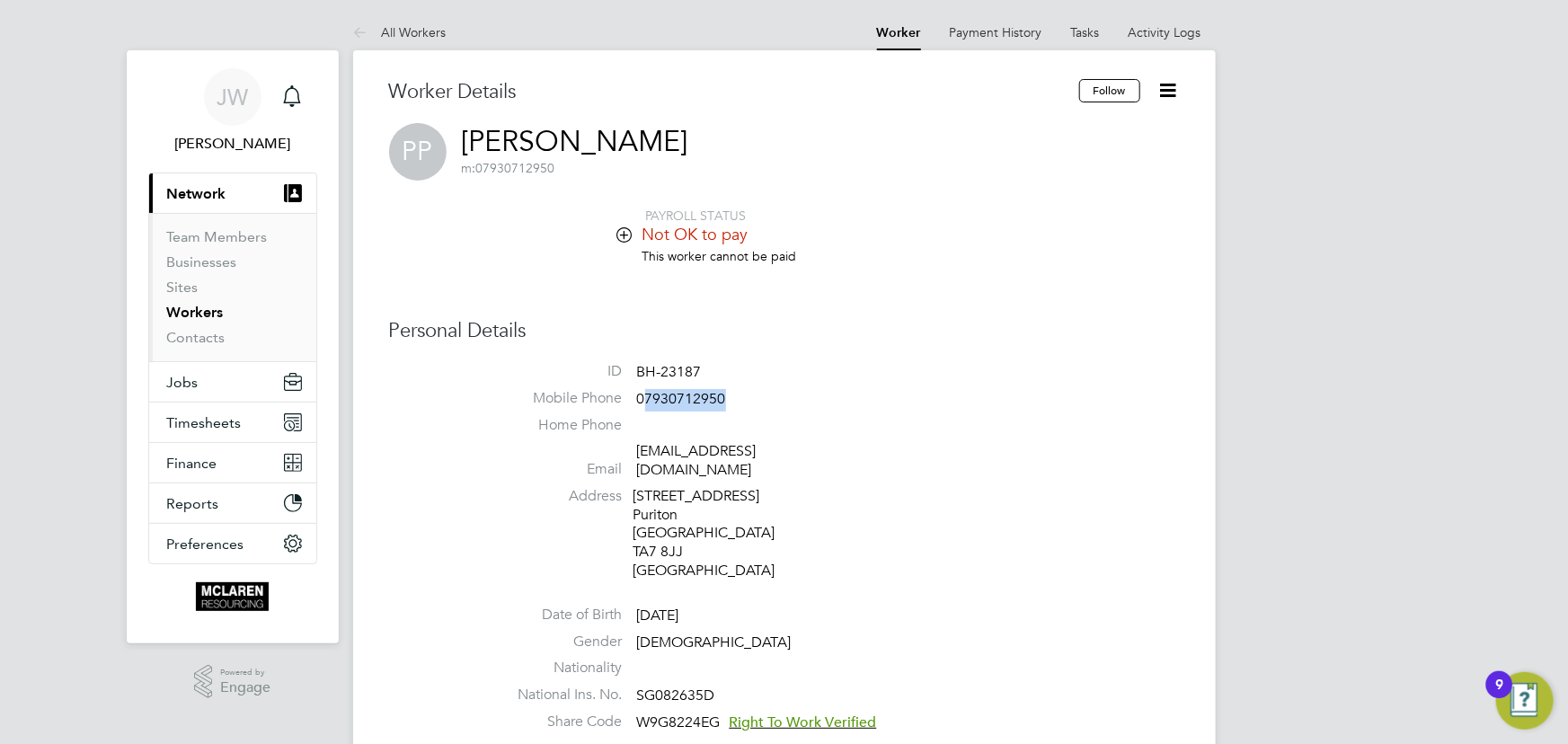
drag, startPoint x: 641, startPoint y: 396, endPoint x: 764, endPoint y: 398, distance: 123.0
click at [768, 398] on li "Mobile Phone 07930712950" at bounding box center [838, 402] width 683 height 27
drag, startPoint x: 656, startPoint y: 401, endPoint x: 734, endPoint y: 398, distance: 78.1
click at [734, 398] on li "Mobile Phone 07930712950" at bounding box center [838, 402] width 683 height 27
copy span "07930712950"
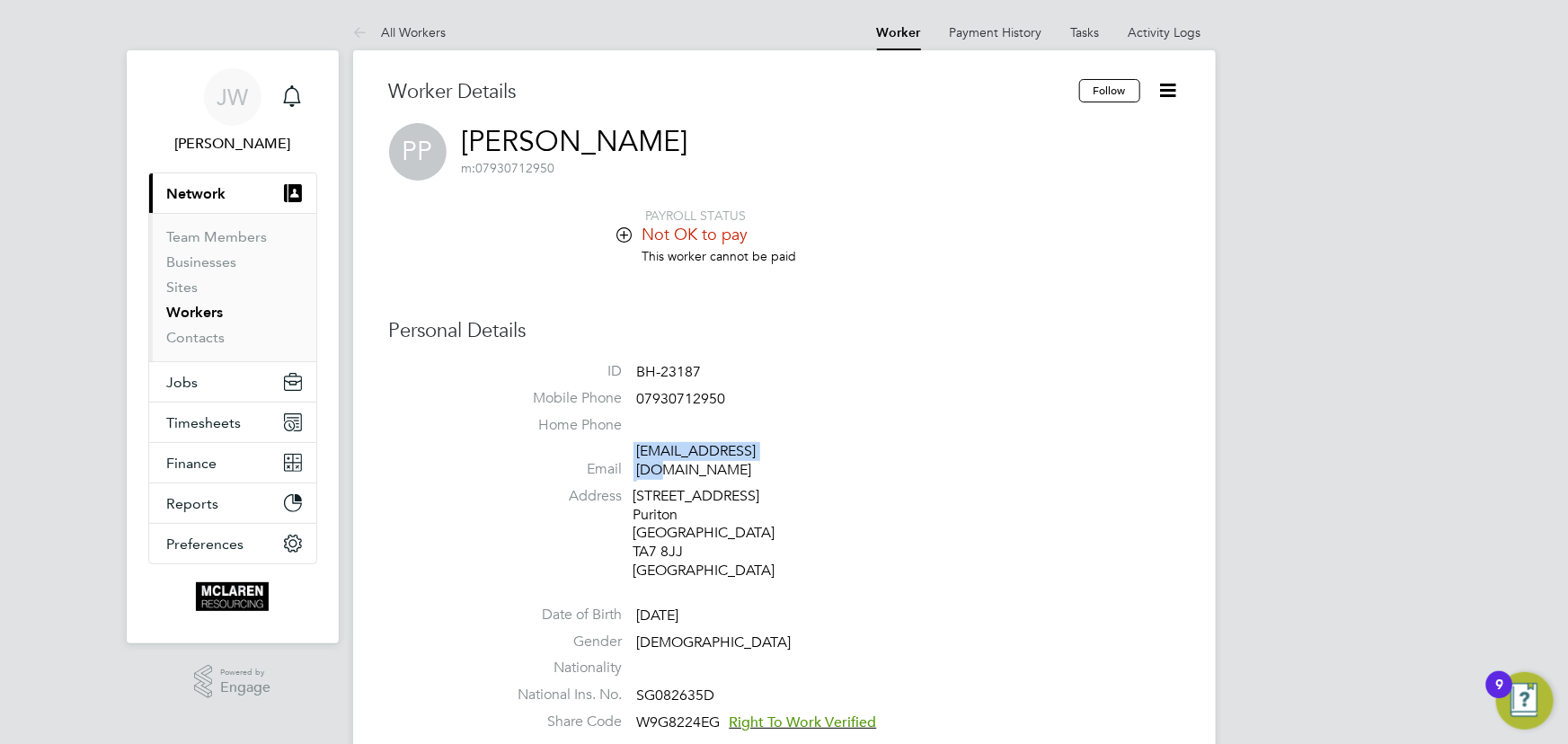
drag, startPoint x: 628, startPoint y: 450, endPoint x: 746, endPoint y: 449, distance: 118.0
click at [786, 449] on li "Email paulpuze@gmail.com" at bounding box center [838, 464] width 683 height 44
copy li "paulpuze@gmail.com"
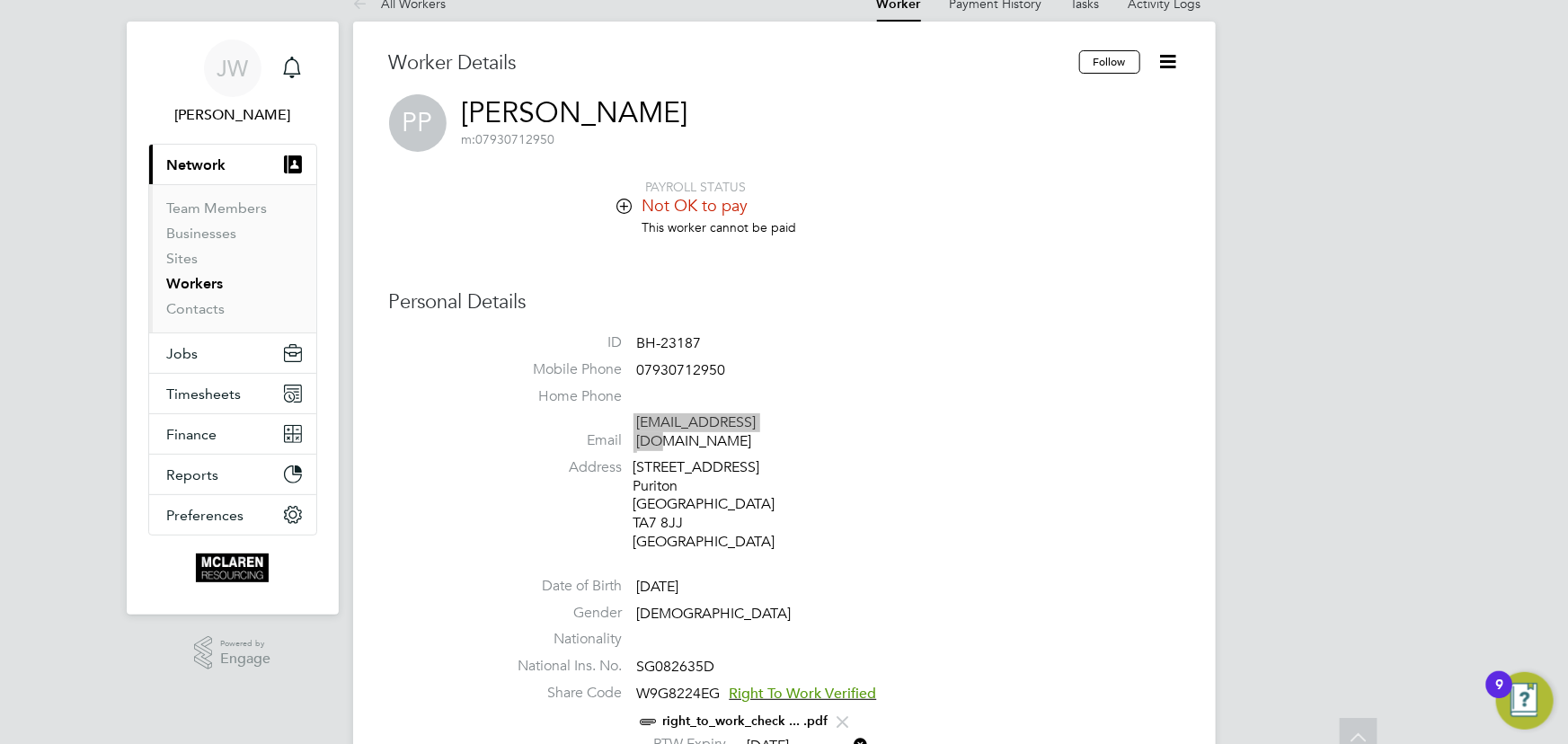
scroll to position [0, 0]
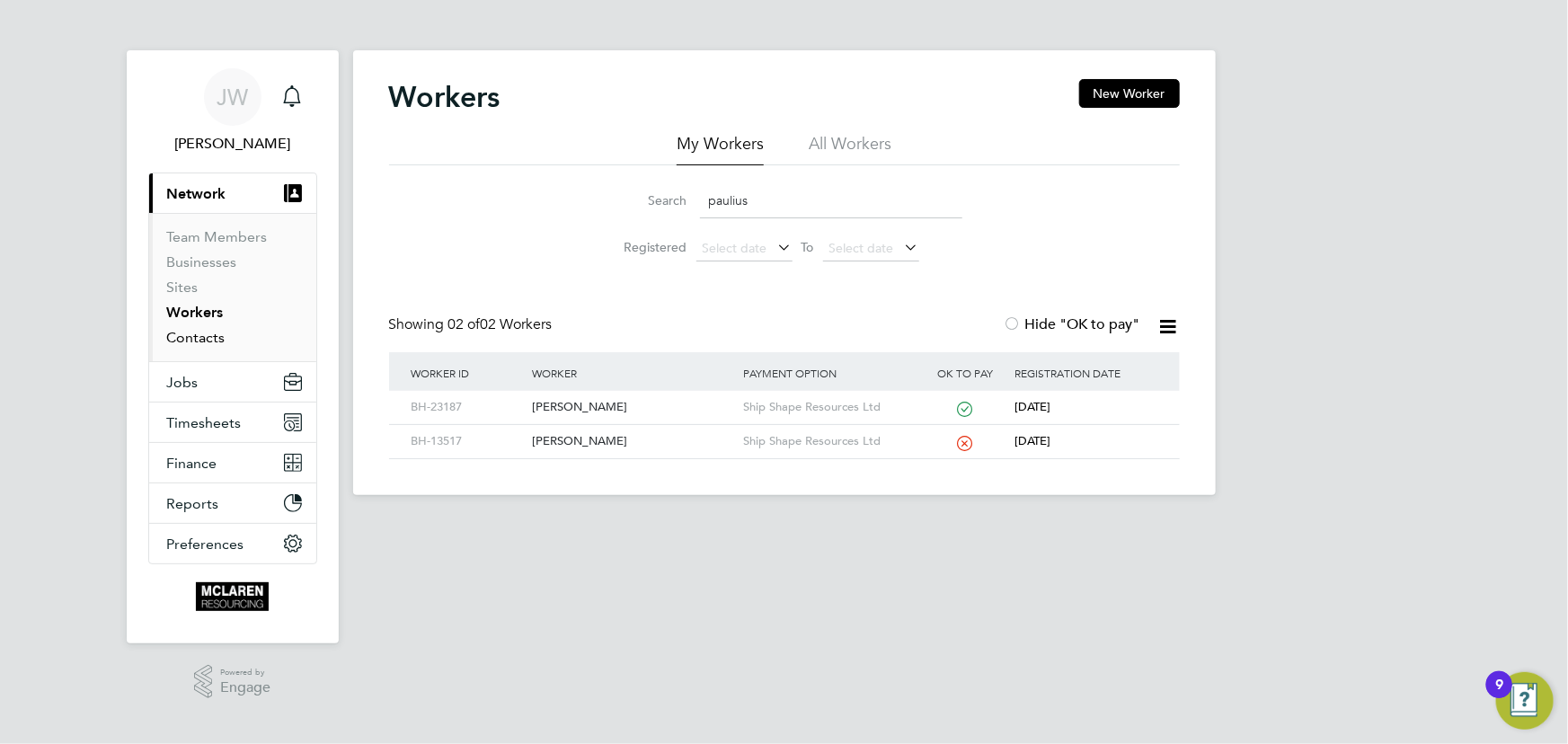
click at [196, 342] on link "Contacts" at bounding box center [196, 337] width 58 height 17
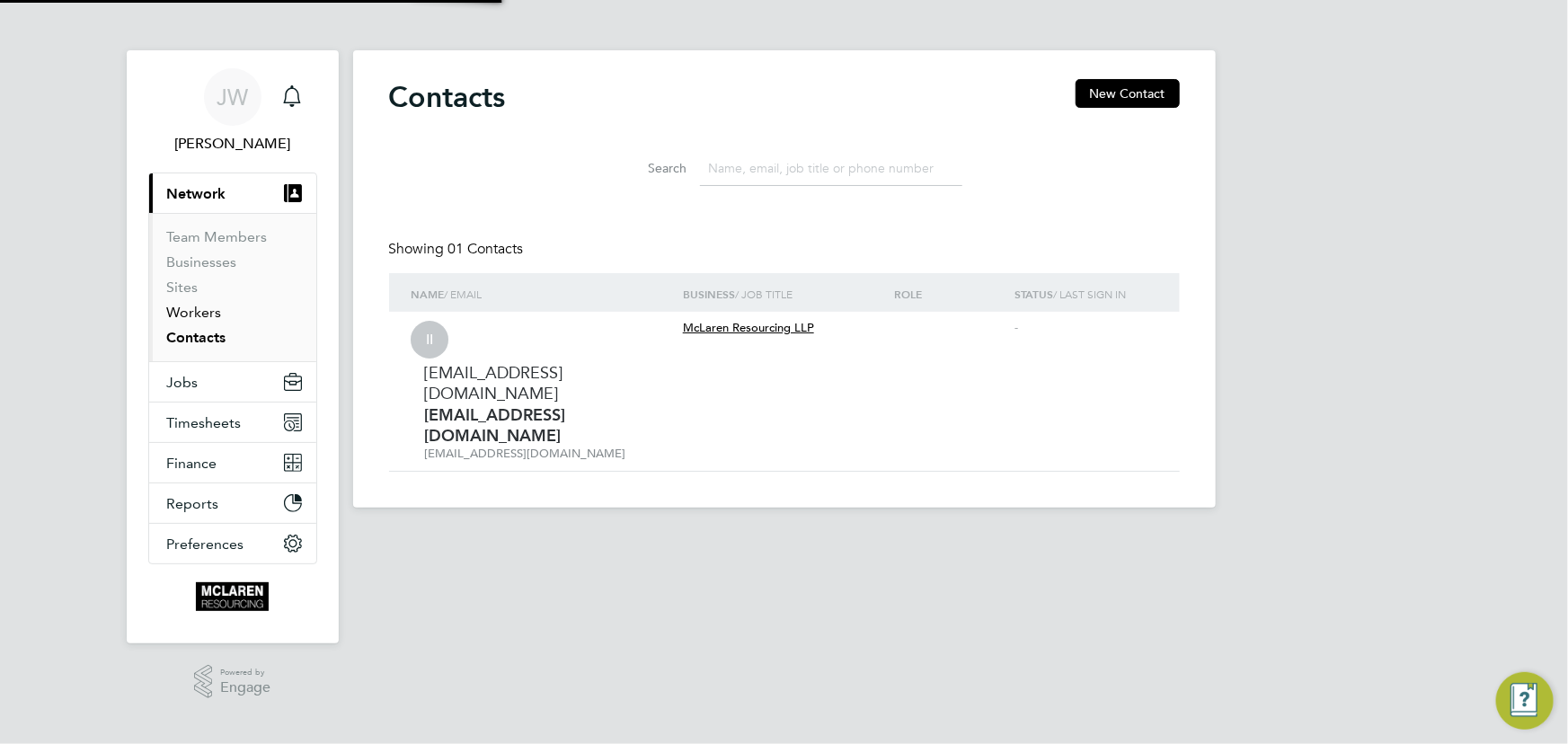
click at [196, 313] on link "Workers" at bounding box center [194, 312] width 55 height 17
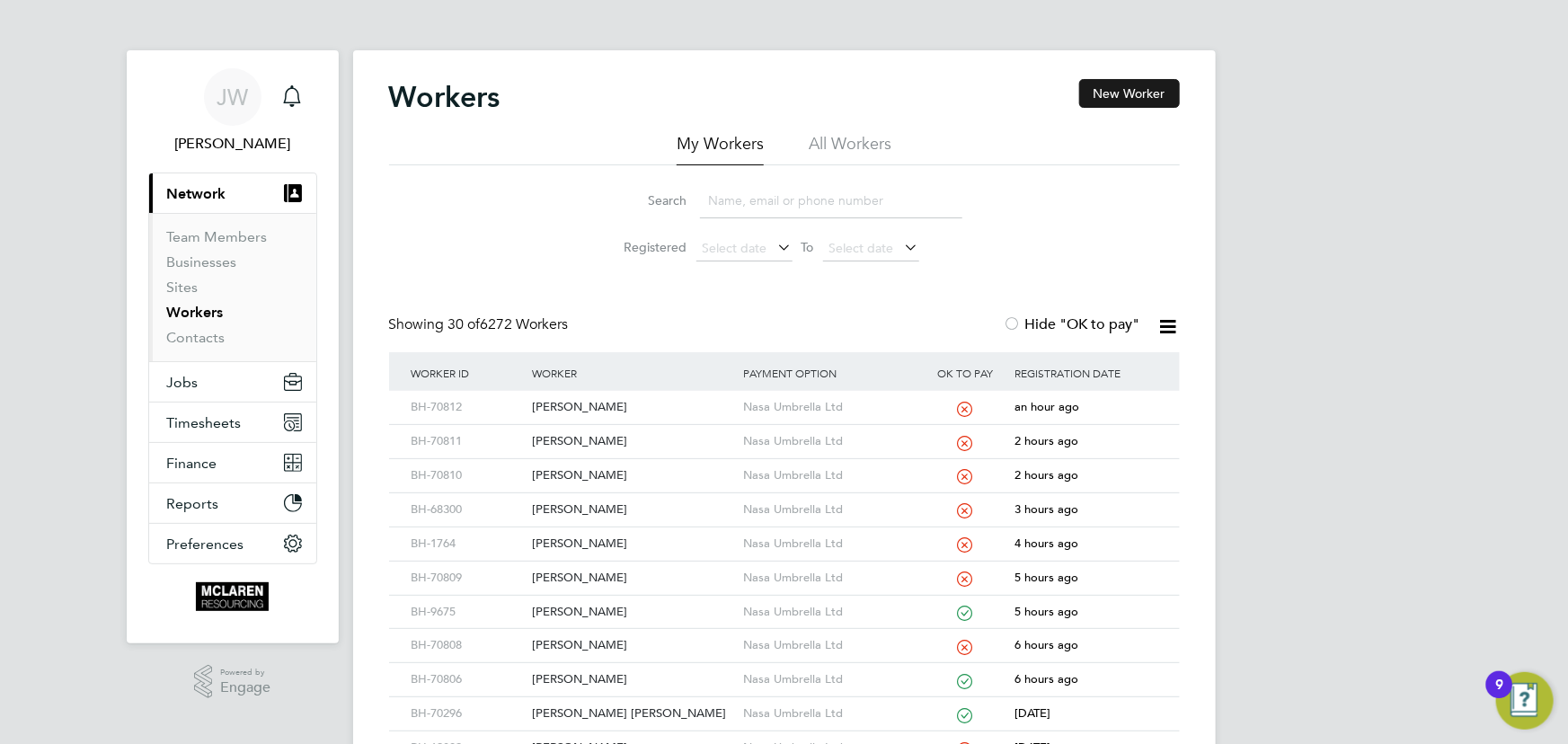
click at [1114, 87] on button "New Worker" at bounding box center [1129, 94] width 100 height 29
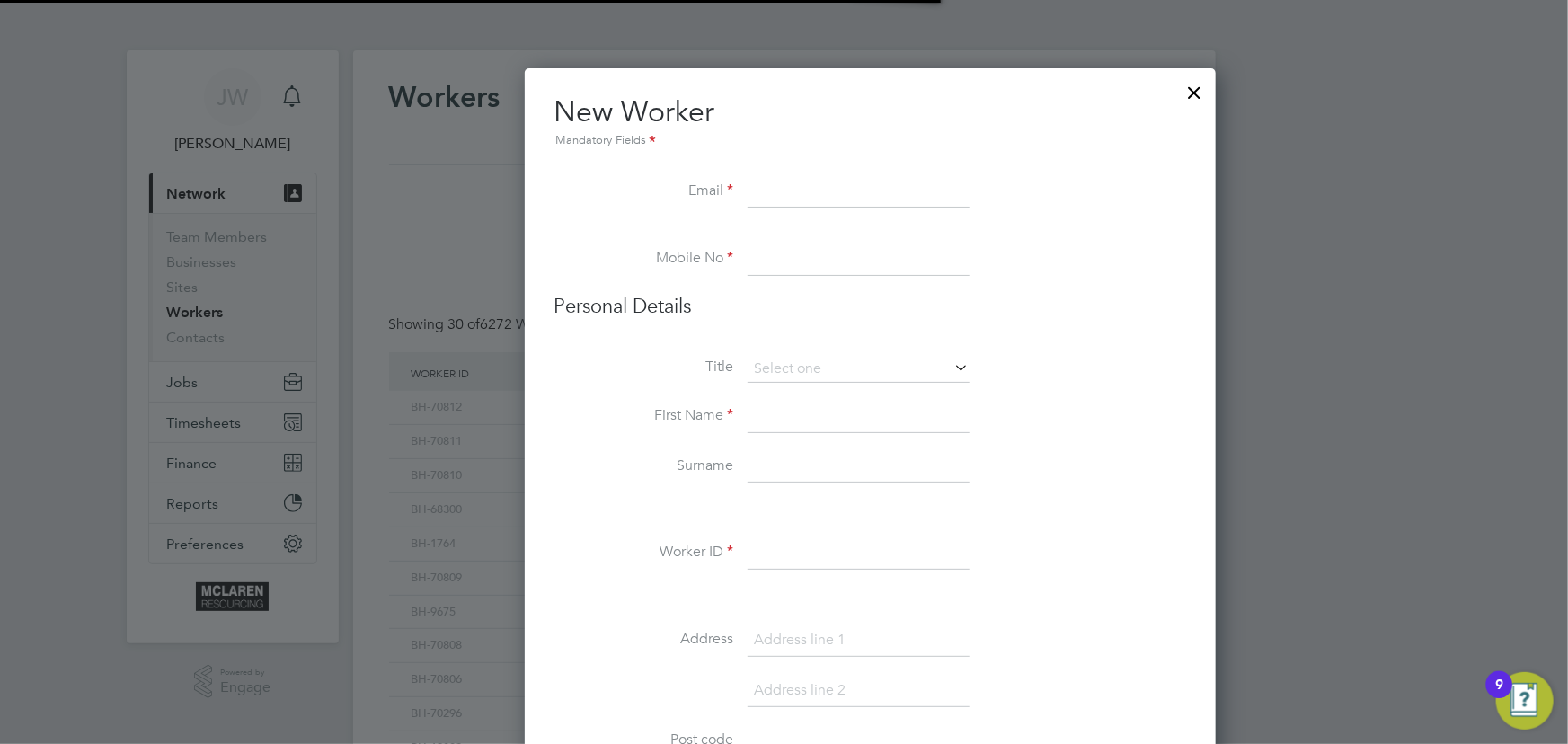
scroll to position [9, 9]
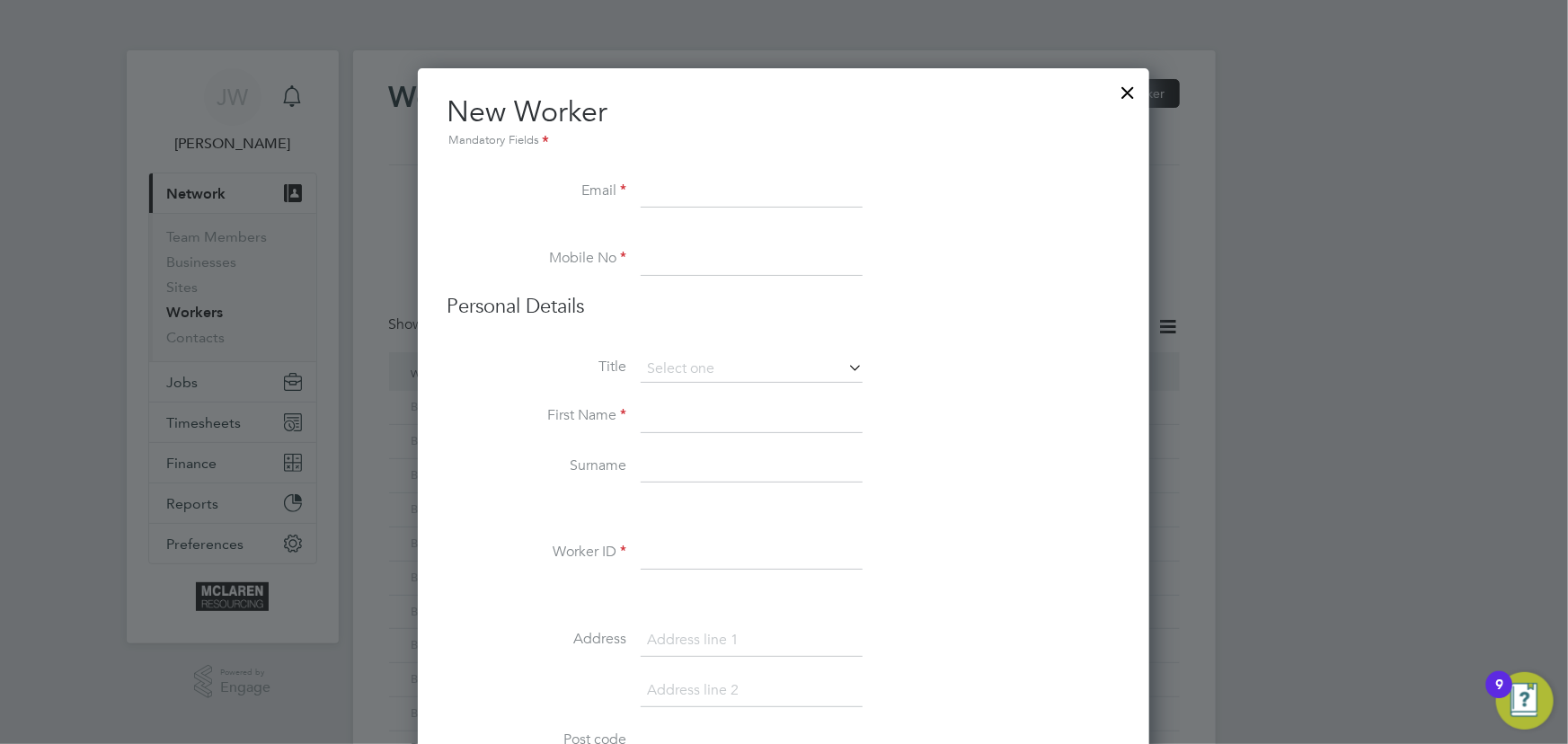
paste input "[EMAIL_ADDRESS][DOMAIN_NAME]"
type input "[EMAIL_ADDRESS][DOMAIN_NAME]"
click at [701, 415] on input at bounding box center [751, 416] width 222 height 32
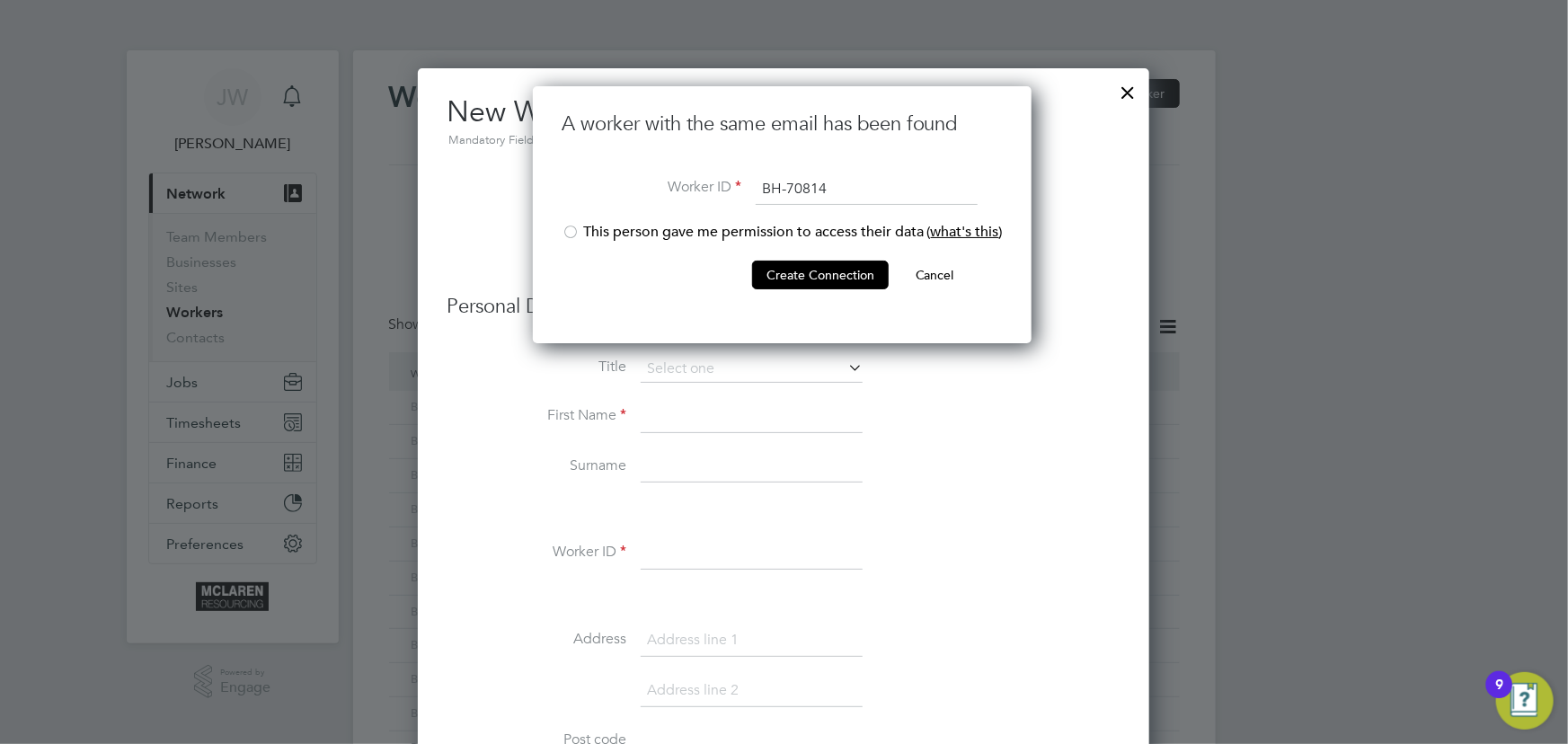
type input "BH-70814"
click at [583, 233] on li "This person gave me permission to access their data ( what's this )" at bounding box center [783, 241] width 441 height 36
click at [835, 274] on button "Create Connection" at bounding box center [820, 275] width 137 height 29
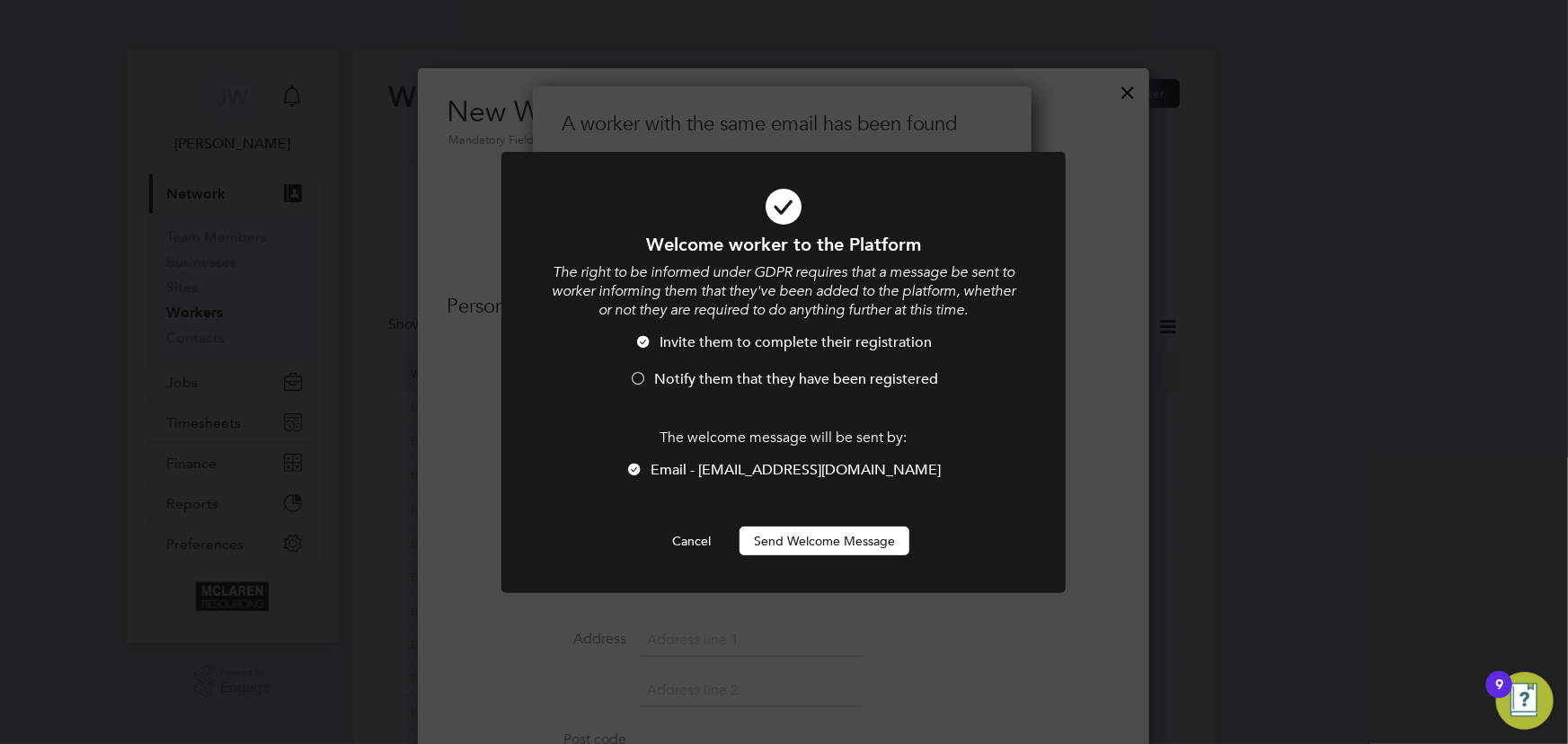
click at [850, 540] on button "Send Welcome Message" at bounding box center [825, 541] width 170 height 29
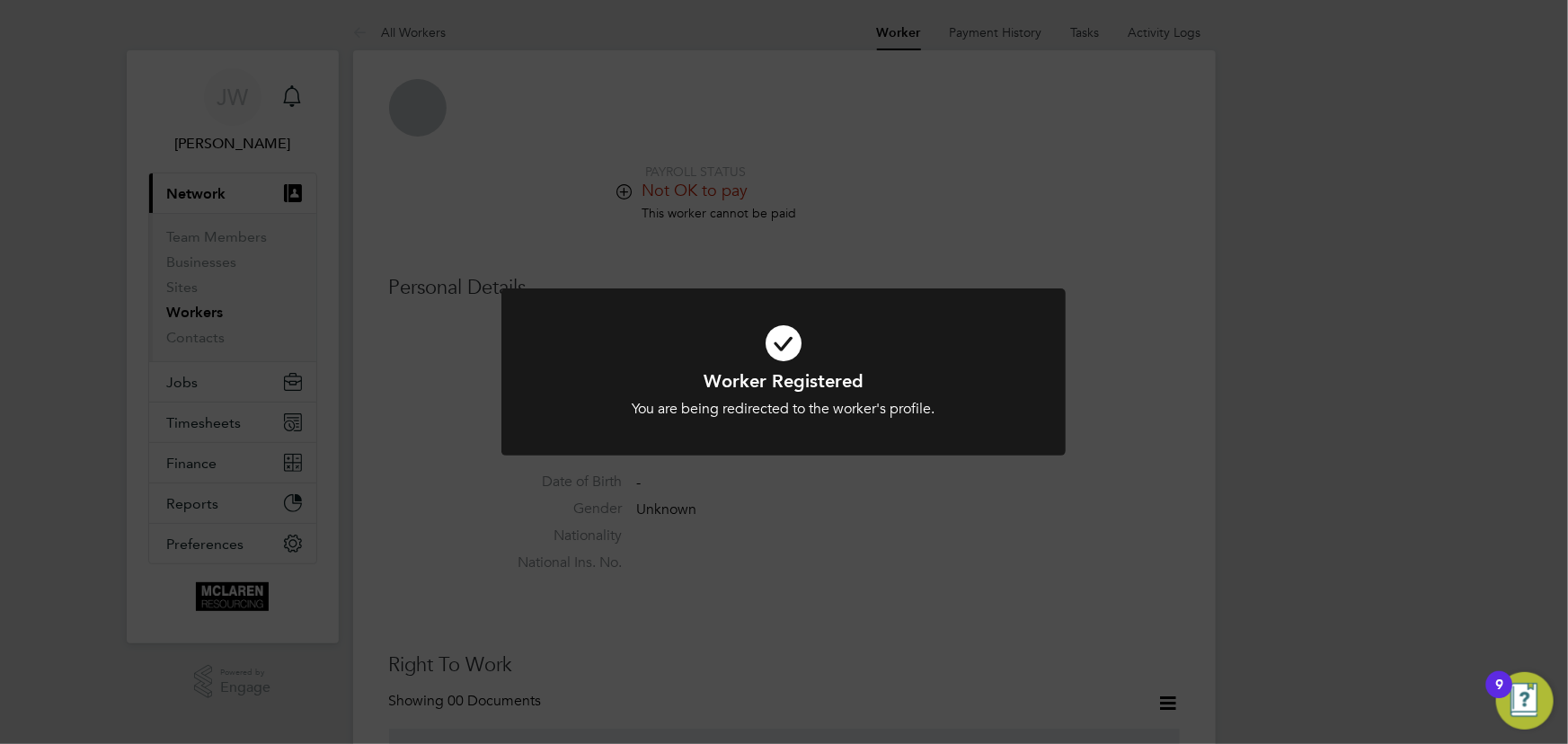
drag, startPoint x: 1267, startPoint y: 519, endPoint x: 1276, endPoint y: 459, distance: 60.7
click at [1268, 519] on div "Worker Registered You are being redirected to the worker's profile. Cancel Okay" at bounding box center [784, 372] width 1568 height 744
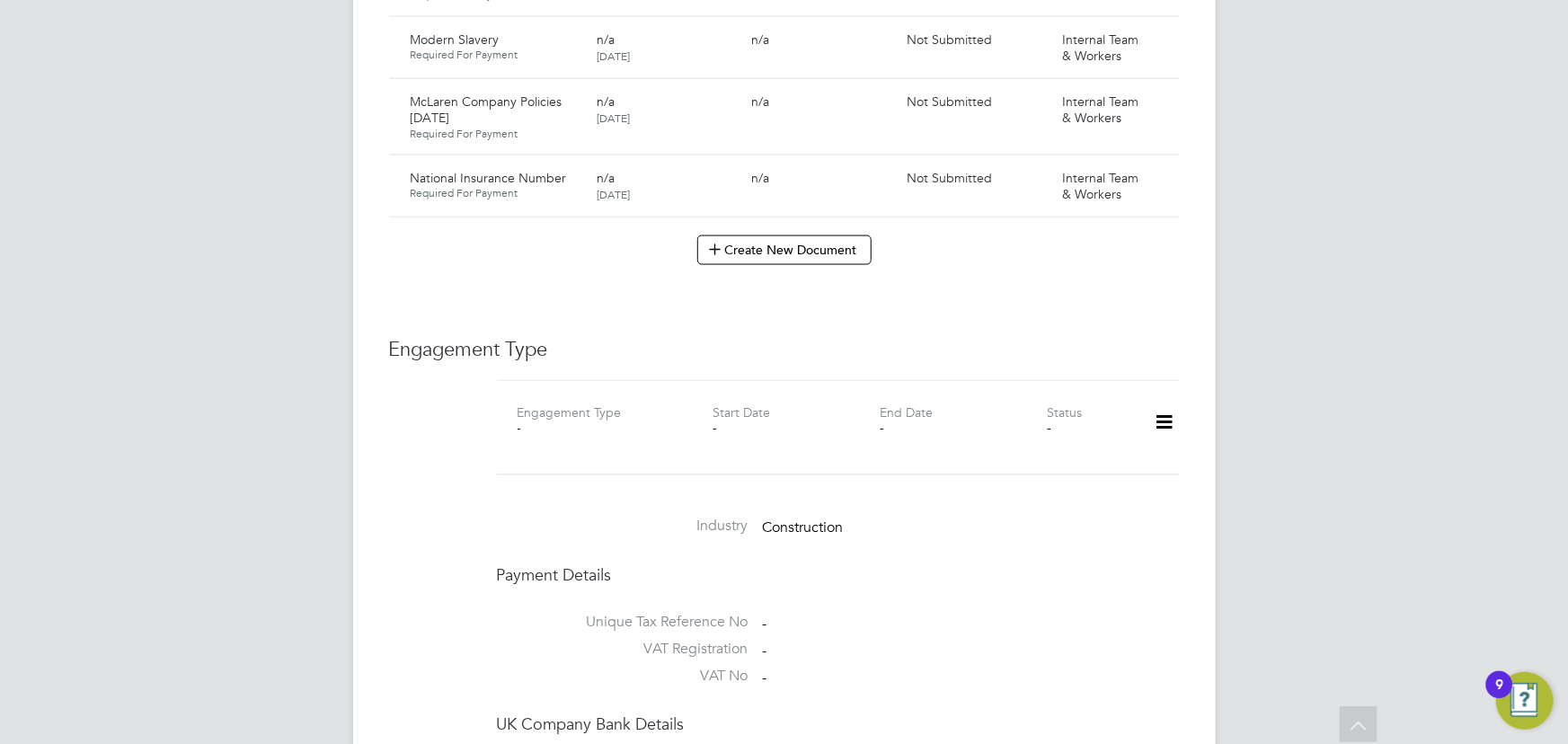
scroll to position [1306, 0]
click at [1173, 397] on icon at bounding box center [1164, 417] width 31 height 41
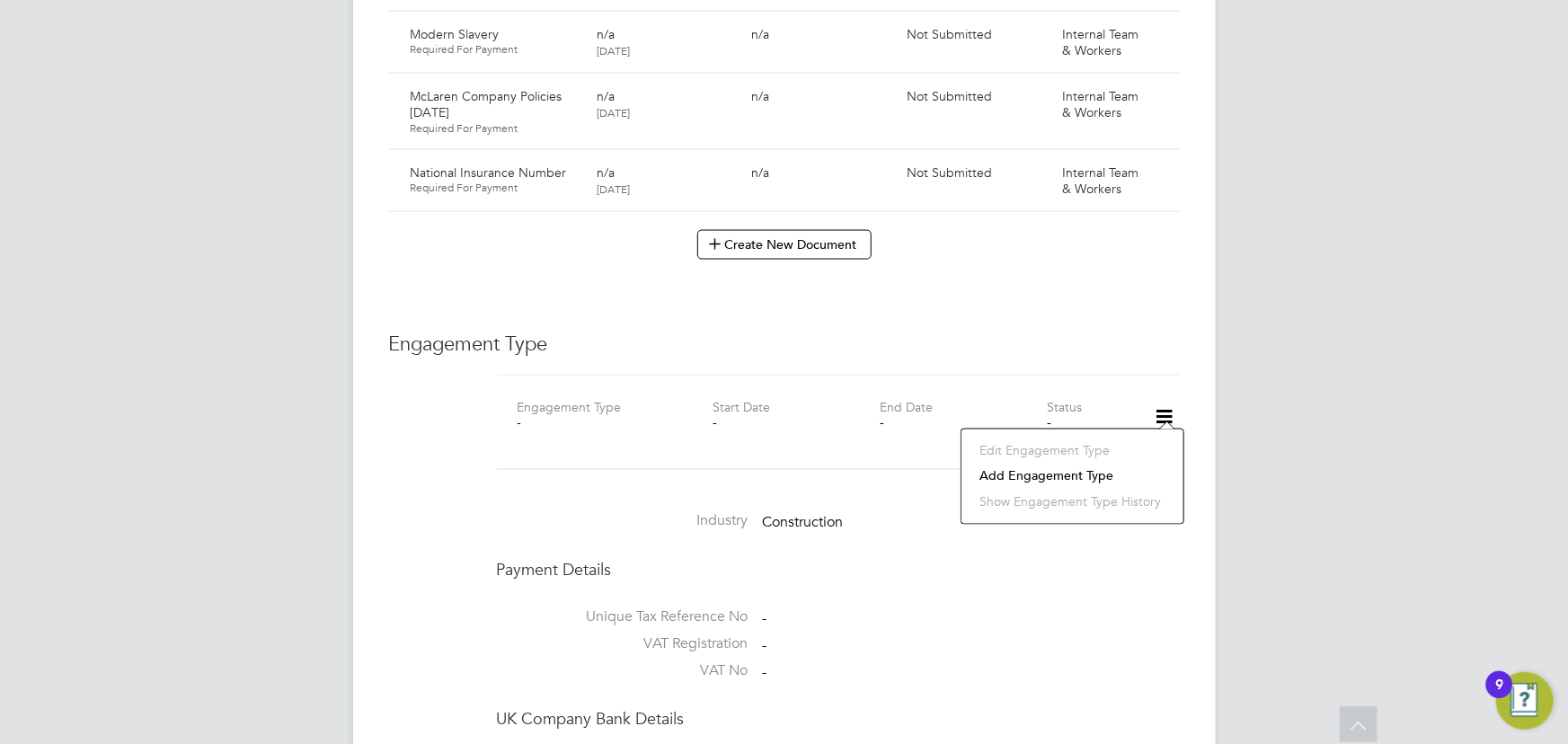
click at [1090, 476] on li "Add Engagement Type" at bounding box center [1073, 476] width 204 height 26
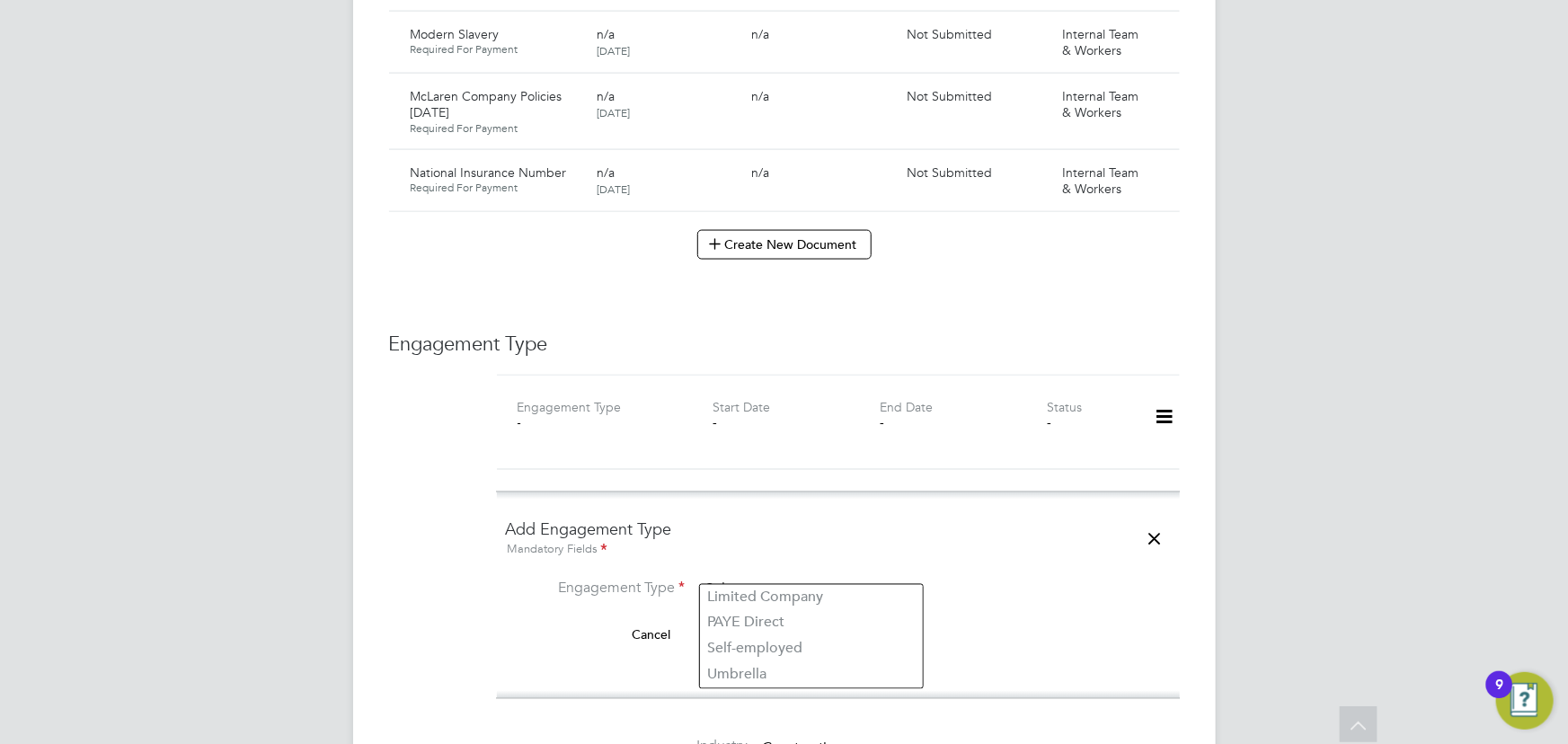
click at [774, 577] on input at bounding box center [810, 590] width 222 height 26
click at [780, 670] on li "Umbrella" at bounding box center [811, 675] width 223 height 26
type input "Umbrella"
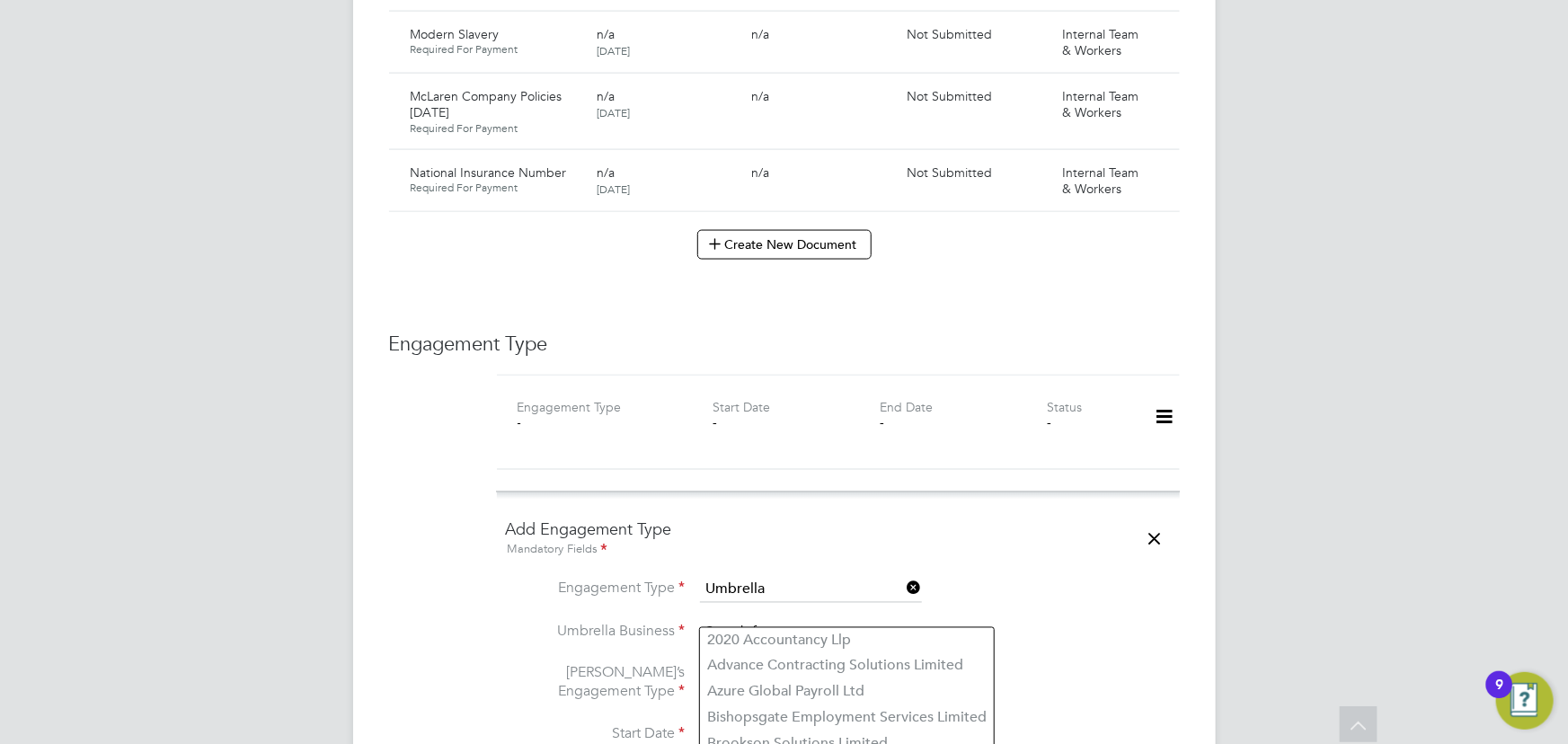
click at [778, 621] on input at bounding box center [810, 634] width 222 height 26
click at [791, 621] on input at bounding box center [810, 634] width 222 height 26
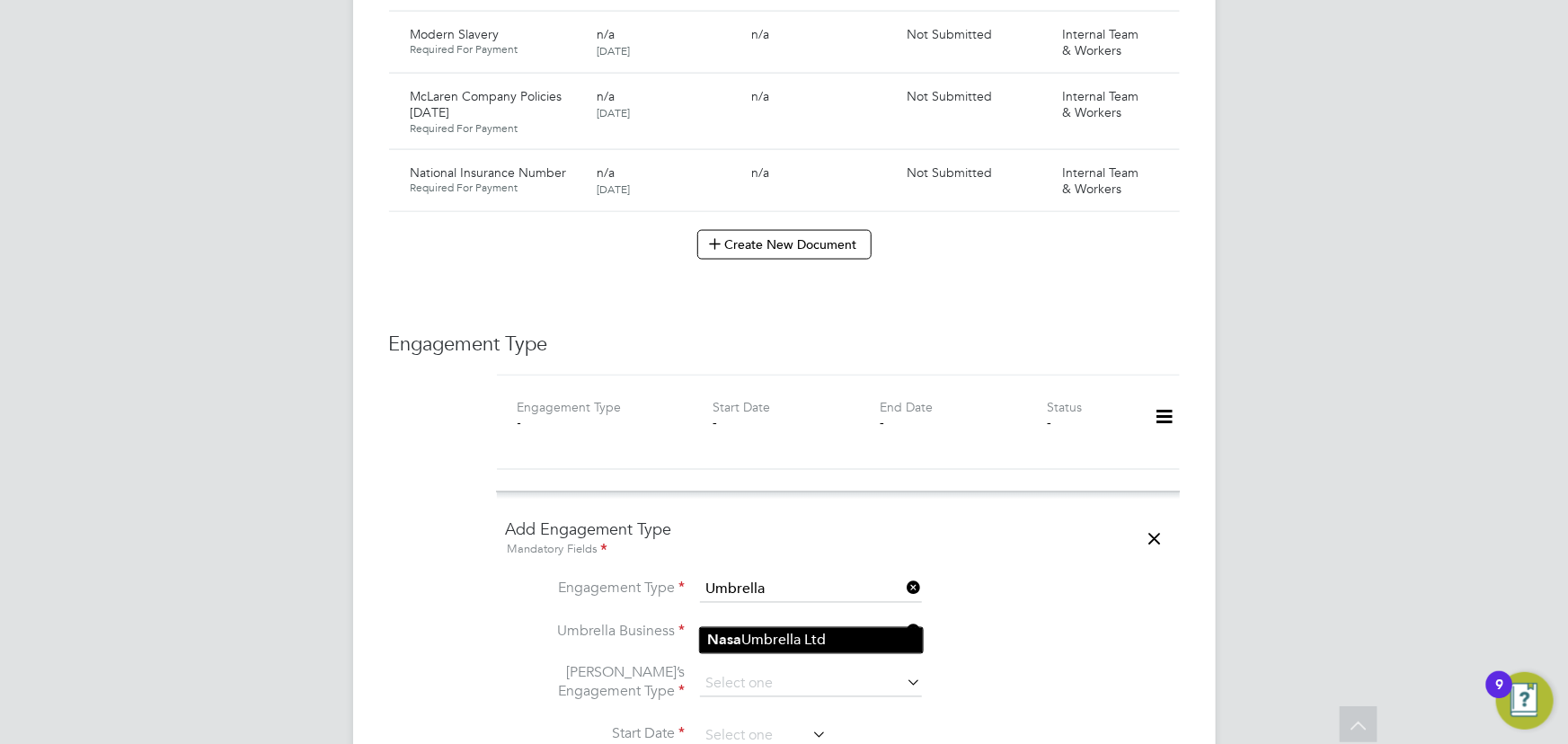
click at [771, 636] on li "Nasa Umbrella Ltd" at bounding box center [811, 641] width 223 height 26
type input "Nasa Umbrella Ltd"
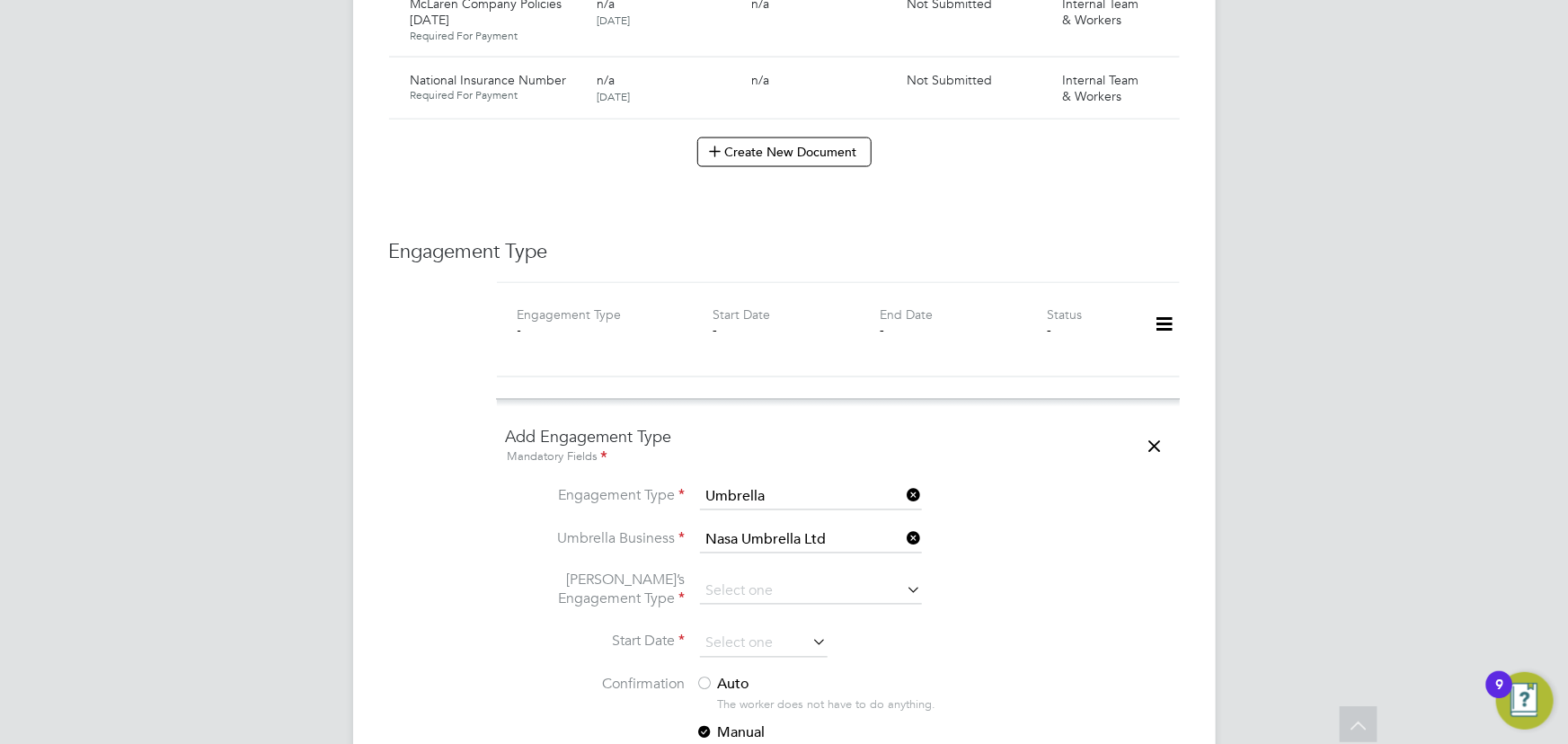
scroll to position [1551, 0]
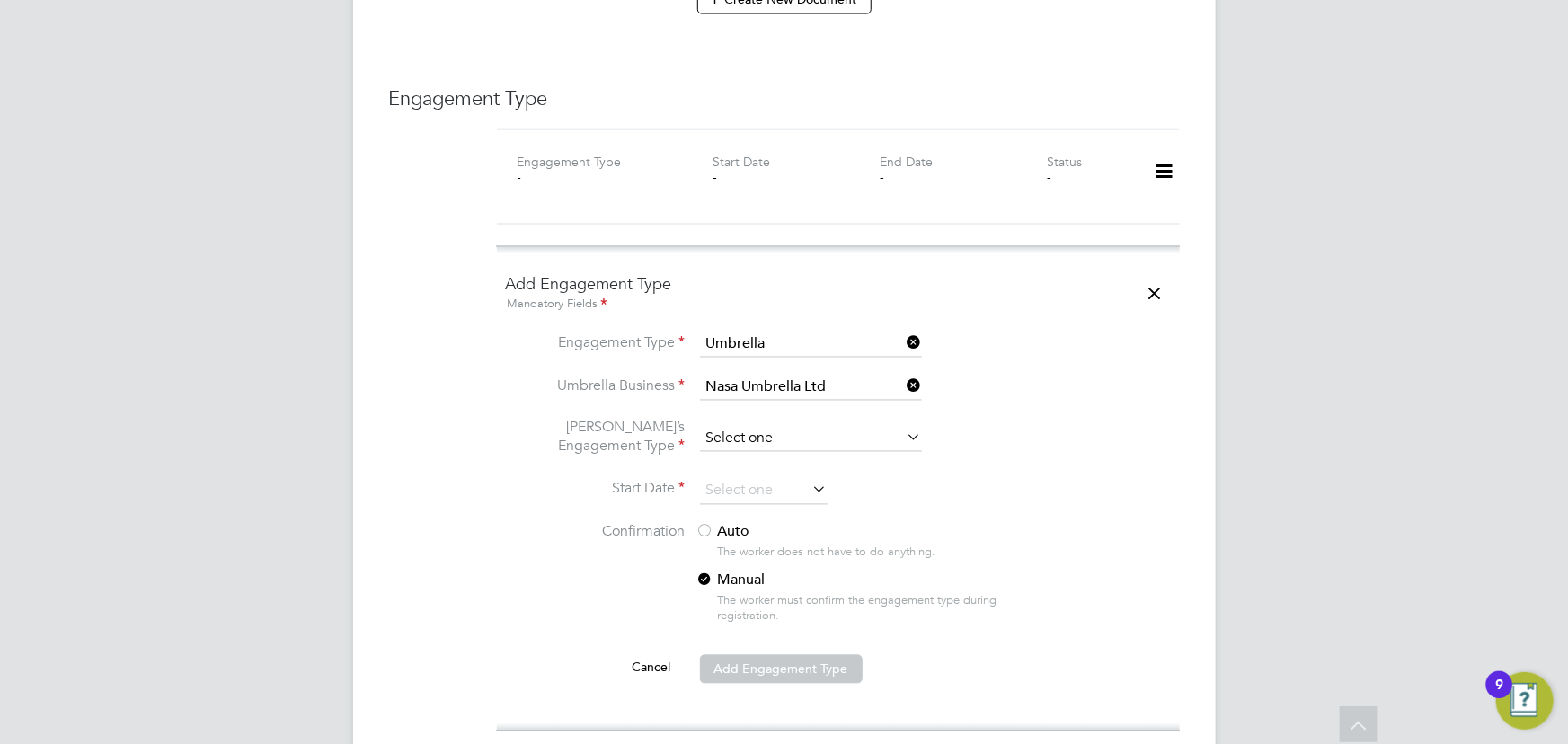
click at [717, 427] on input at bounding box center [810, 439] width 222 height 26
click at [757, 469] on li "CIS Self-employed" at bounding box center [811, 471] width 223 height 26
type input "CIS Self-employed"
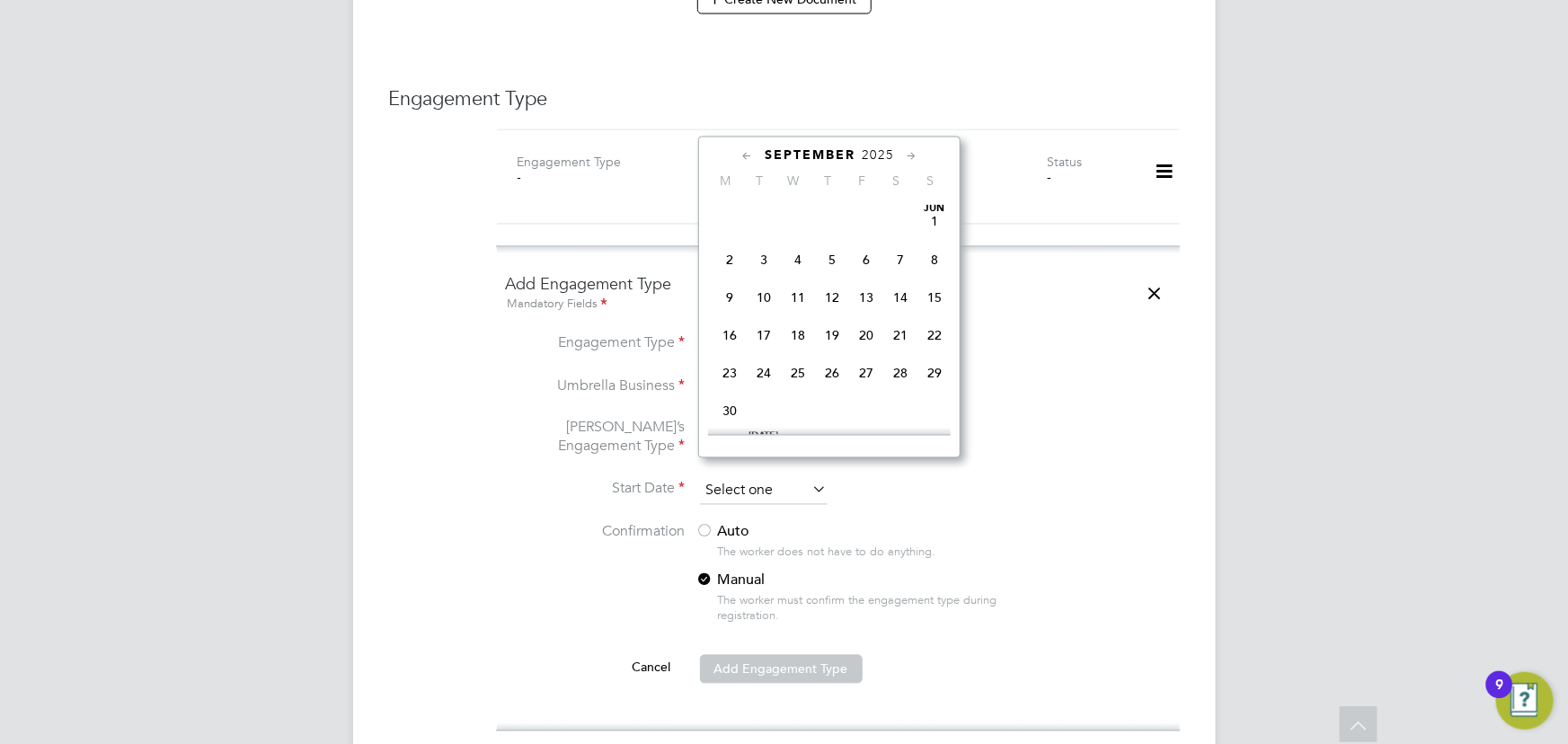
click at [753, 478] on input at bounding box center [763, 491] width 128 height 27
click at [728, 294] on span "[DATE]" at bounding box center [729, 292] width 34 height 34
type input "[DATE]"
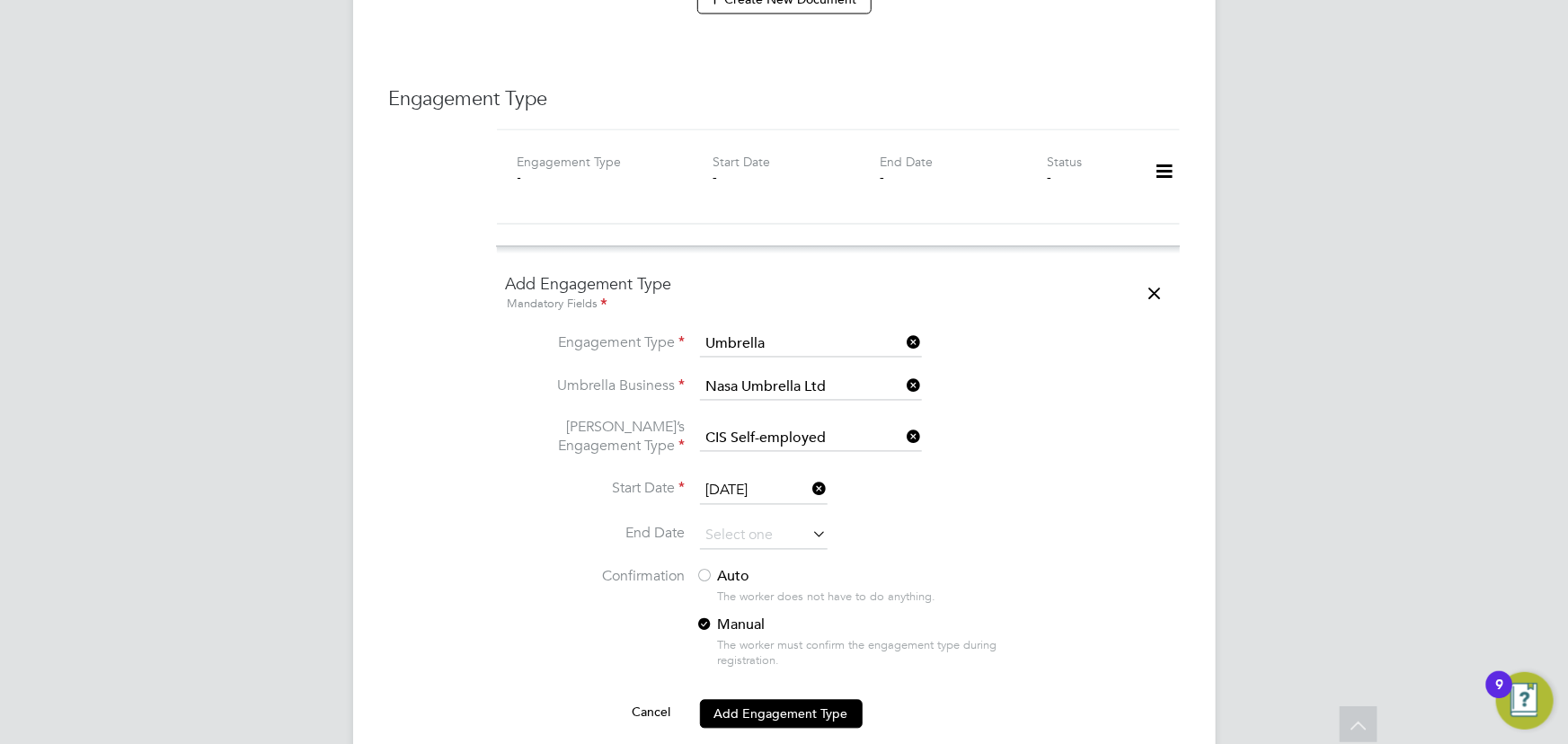
click at [732, 568] on label "Auto" at bounding box center [857, 577] width 324 height 19
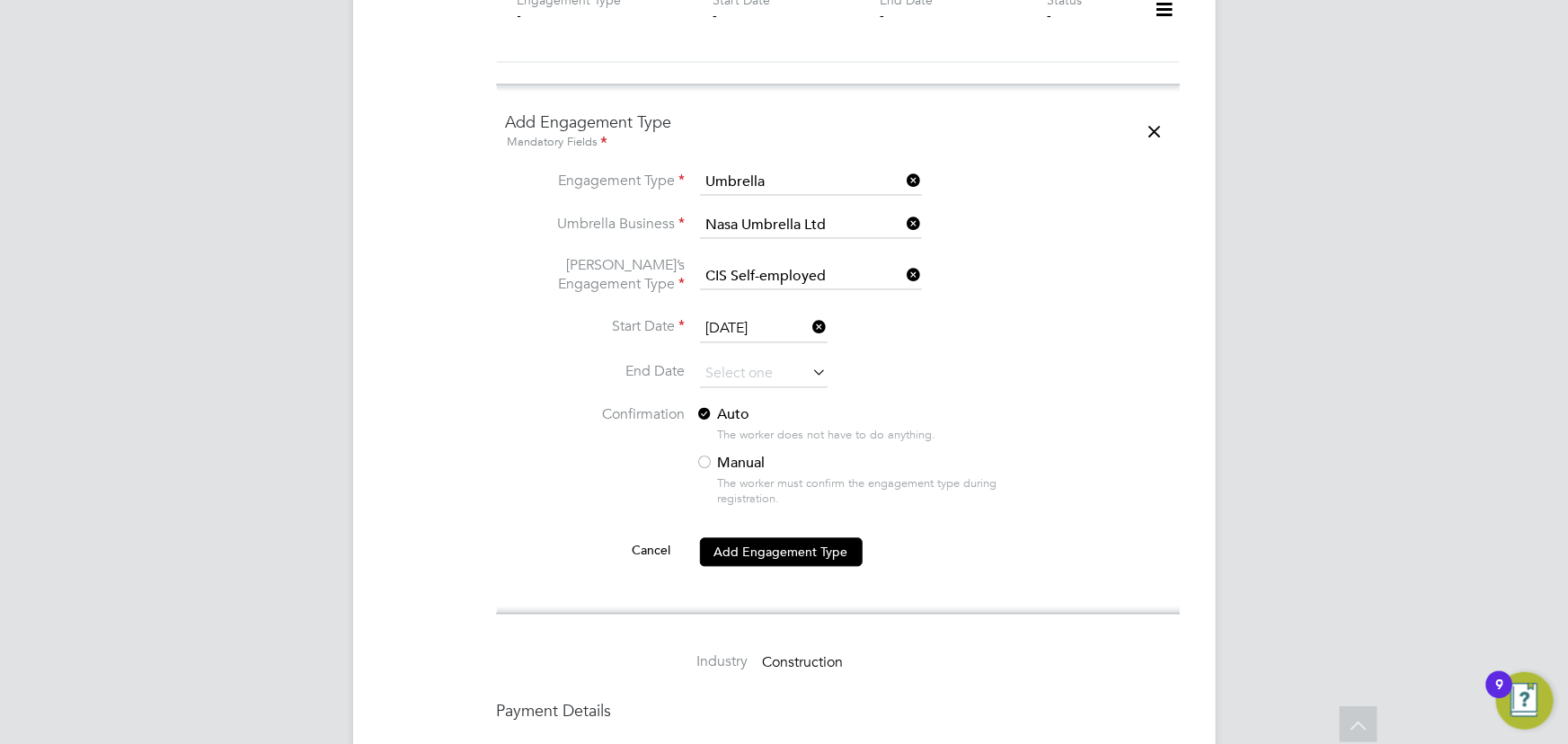
scroll to position [1958, 0]
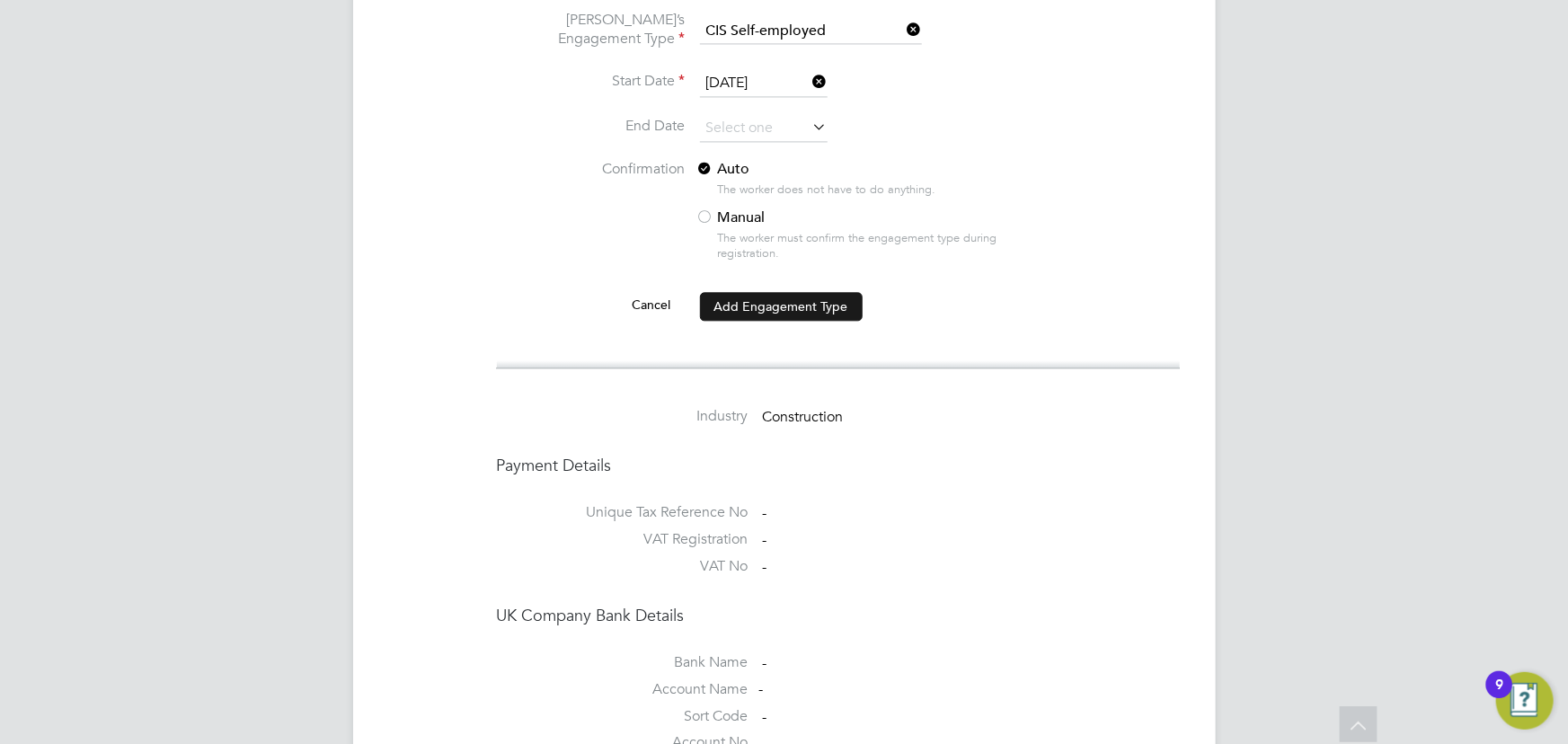
click at [792, 292] on button "Add Engagement Type" at bounding box center [781, 306] width 162 height 29
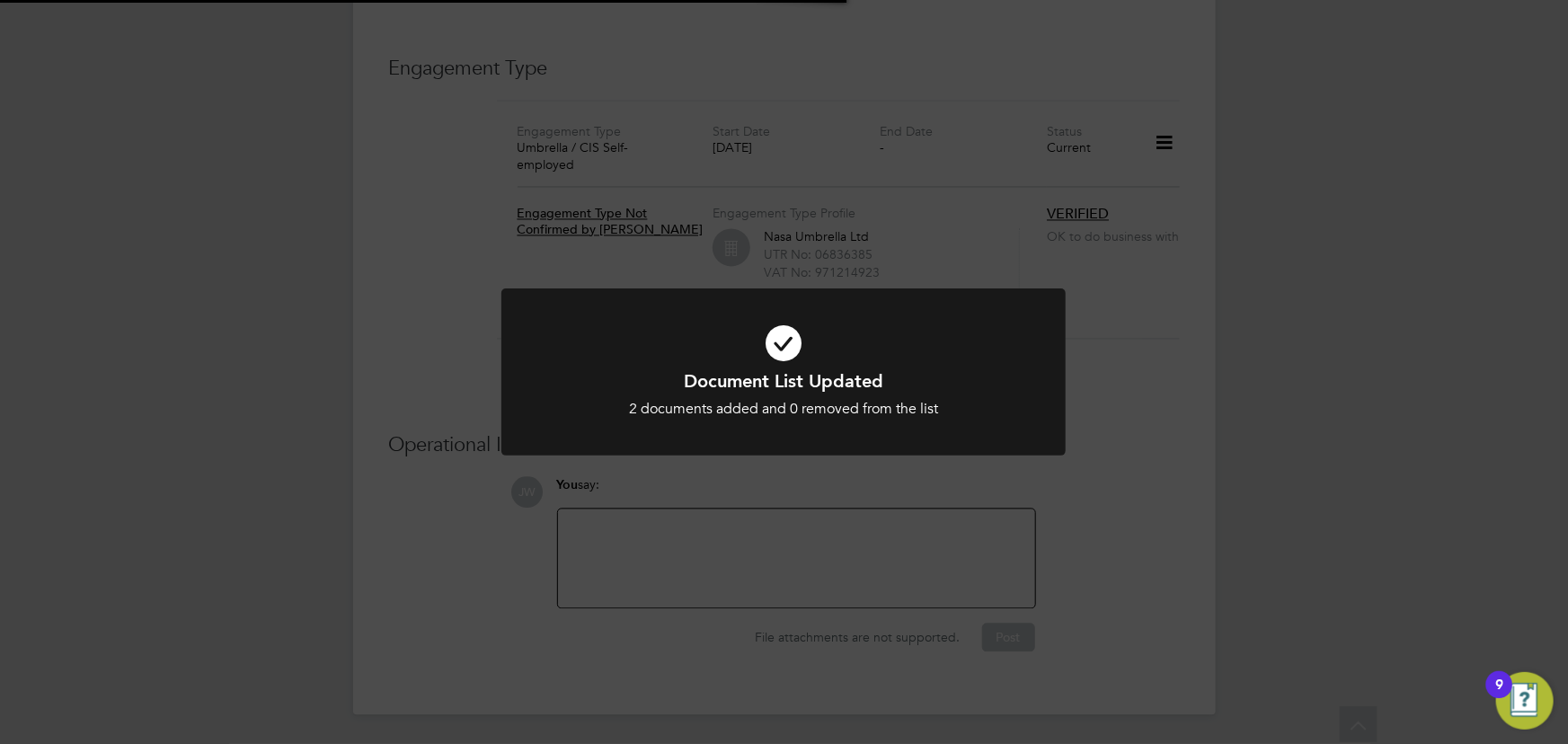
scroll to position [1689, 0]
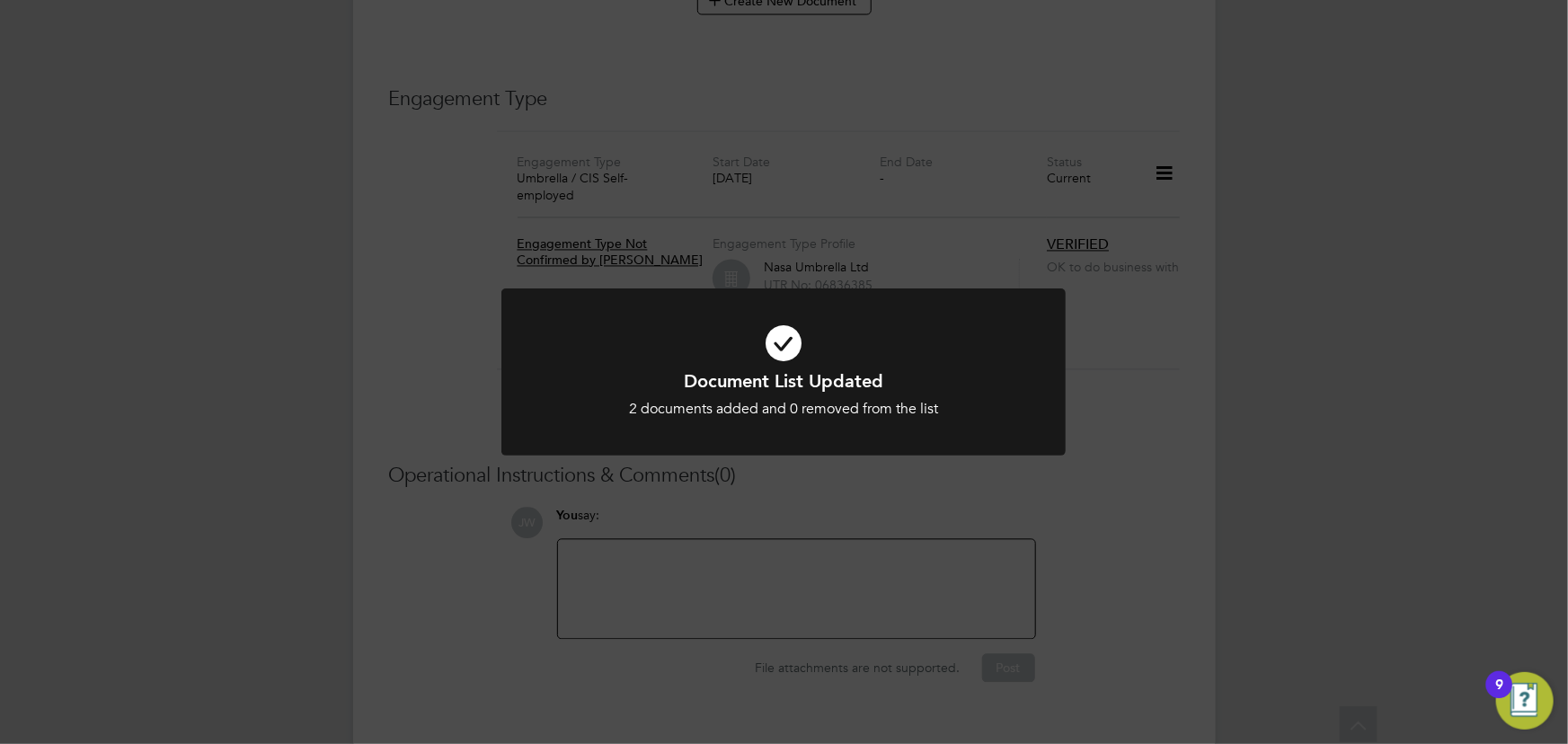
click at [1357, 347] on div "Document List Updated 2 documents added and 0 removed from the list Cancel Okay" at bounding box center [784, 372] width 1568 height 744
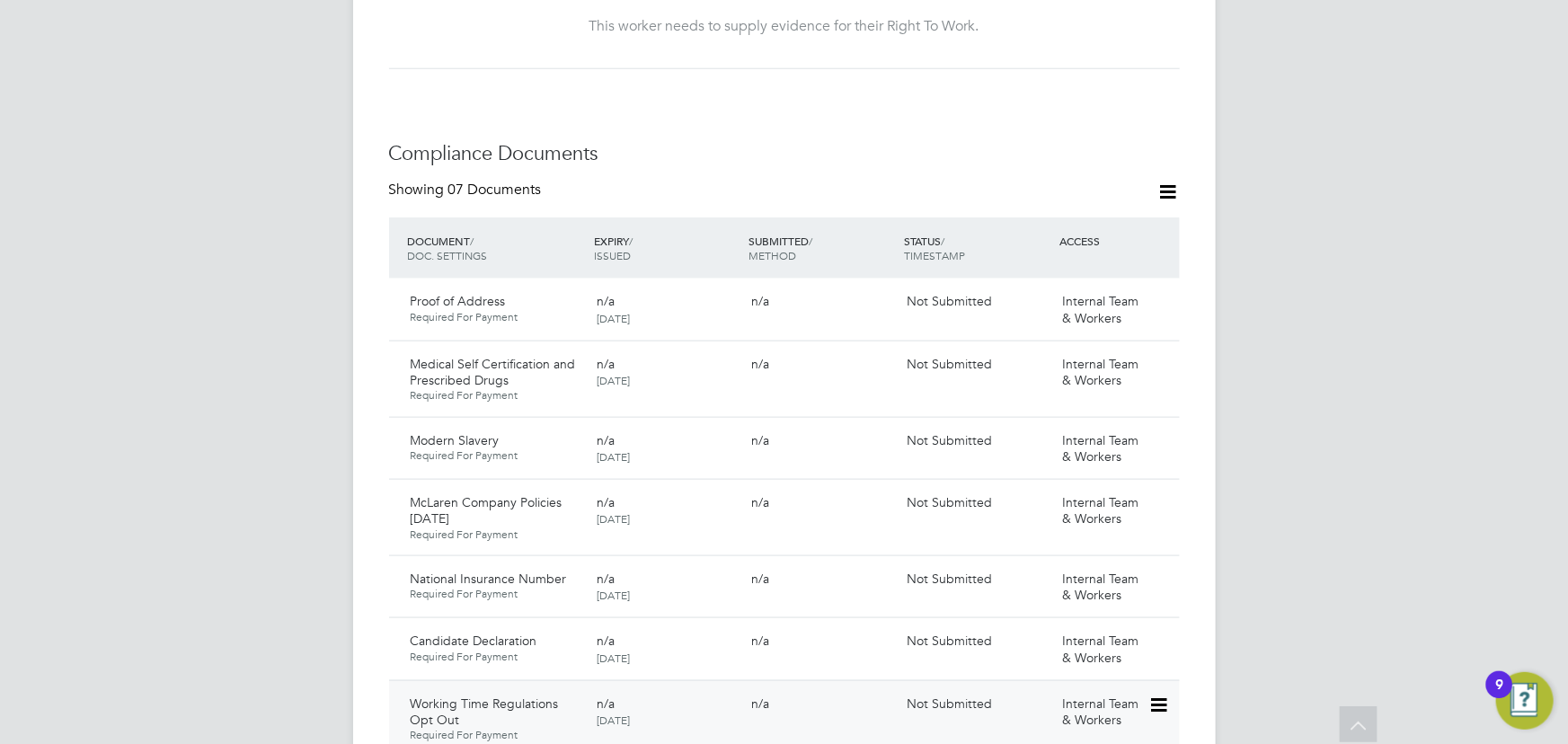
scroll to position [1199, 0]
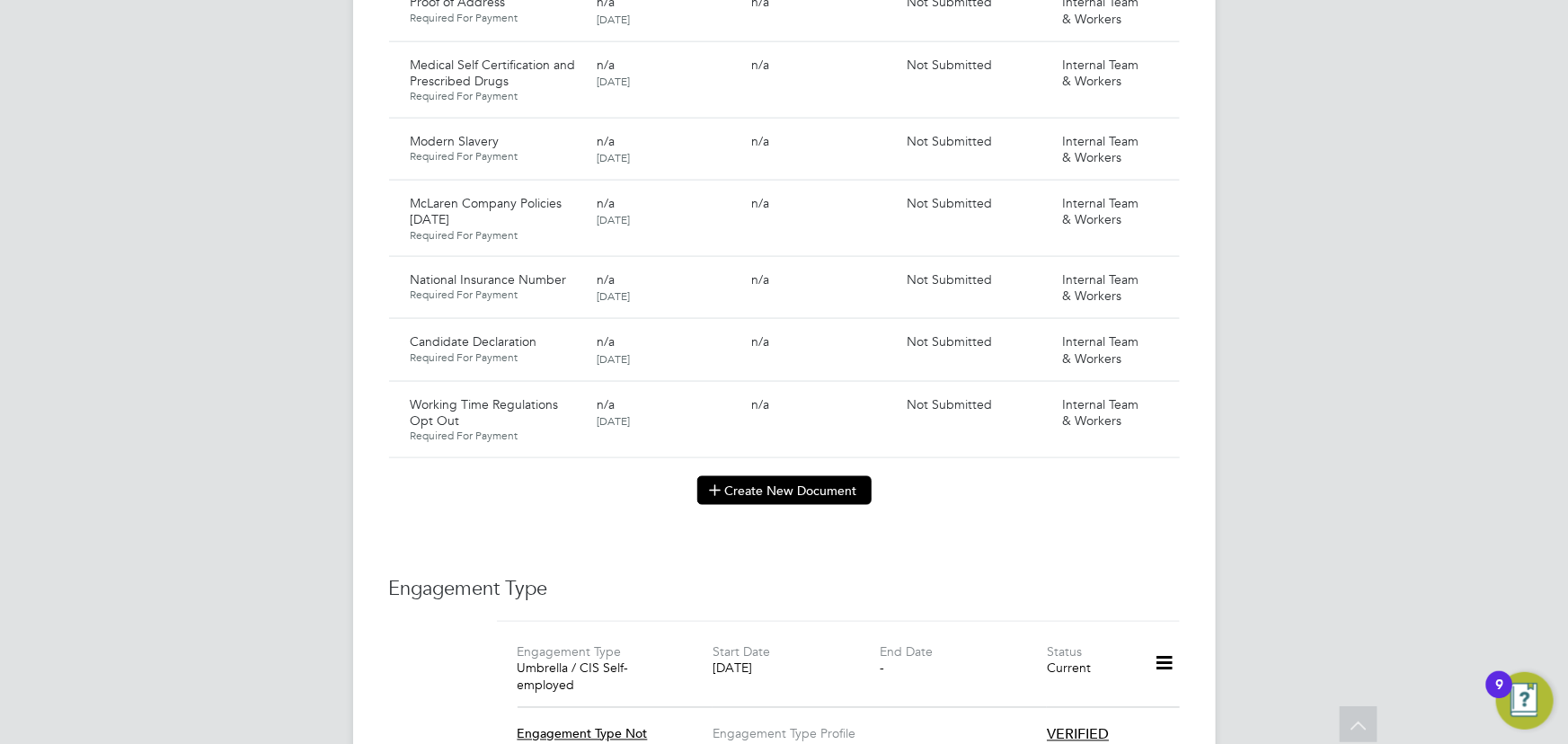
click at [825, 482] on button "Create New Document" at bounding box center [784, 491] width 174 height 29
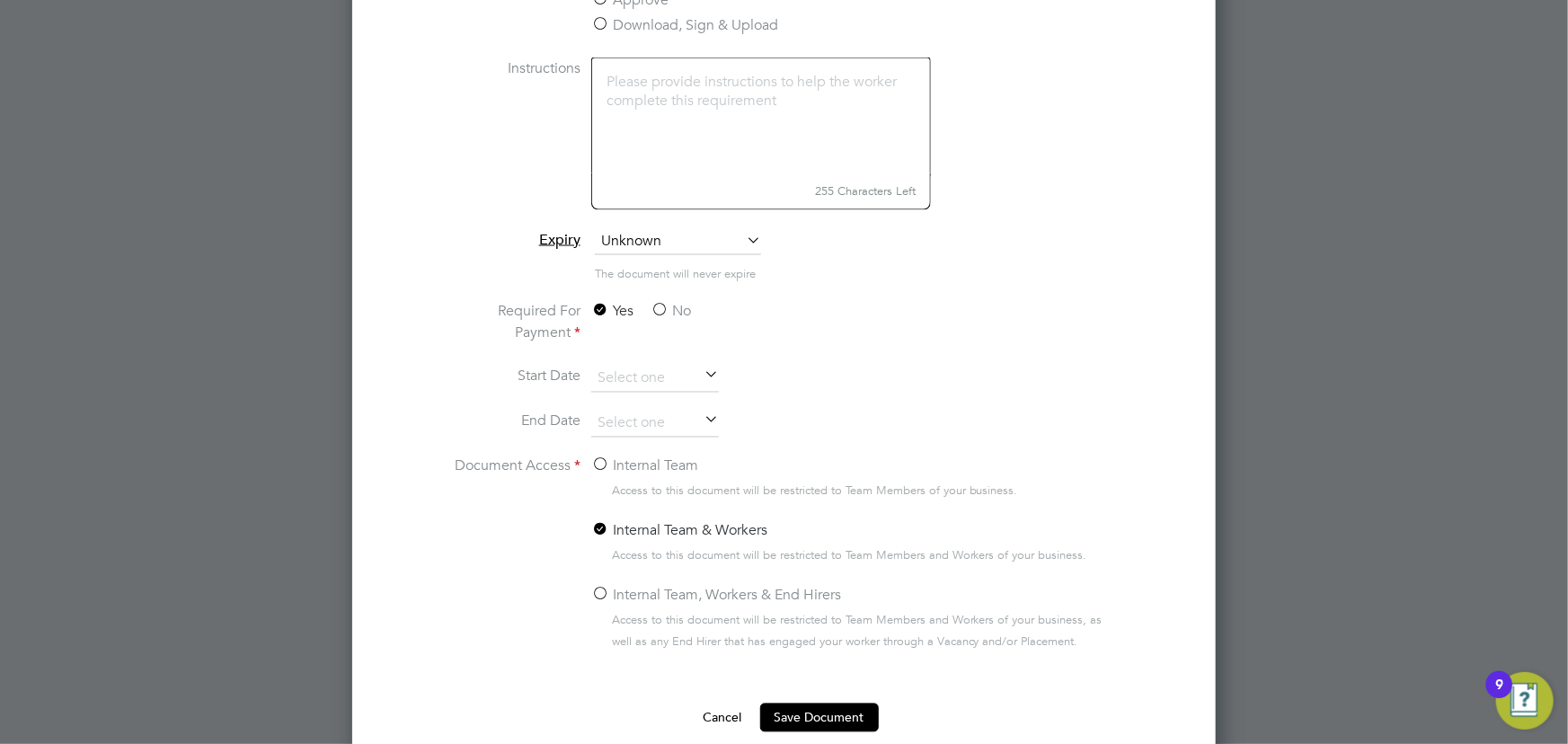
scroll to position [1444, 0]
type input "NPORS front"
click at [680, 306] on label "No" at bounding box center [670, 309] width 40 height 22
click at [0, 0] on input "No" at bounding box center [0, 0] width 0 height 0
click at [668, 453] on label "Internal Team" at bounding box center [644, 463] width 107 height 22
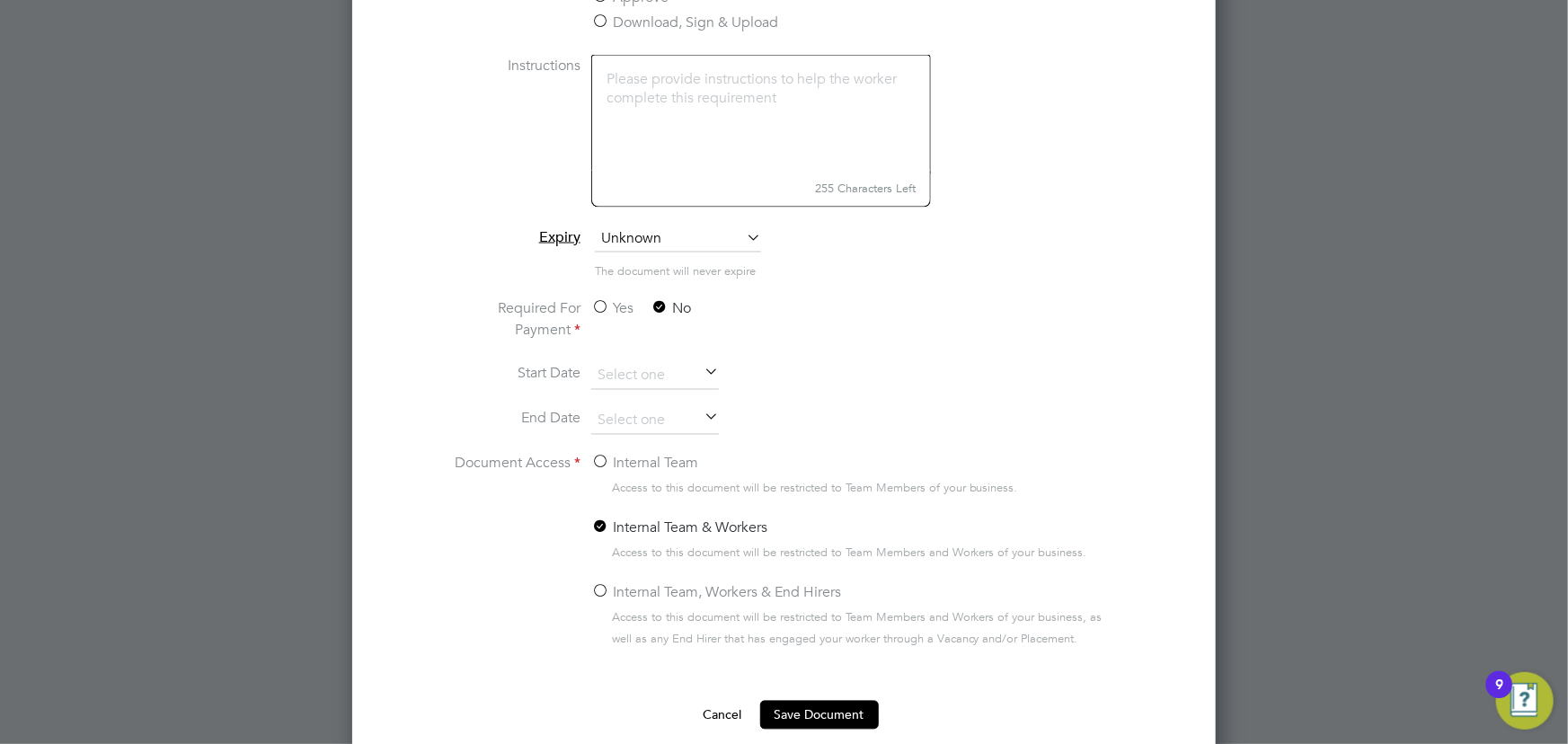
click at [0, 0] on input "Internal Team" at bounding box center [0, 0] width 0 height 0
drag, startPoint x: 801, startPoint y: 702, endPoint x: 816, endPoint y: 691, distance: 18.6
click at [802, 702] on button "Save Document" at bounding box center [819, 715] width 119 height 29
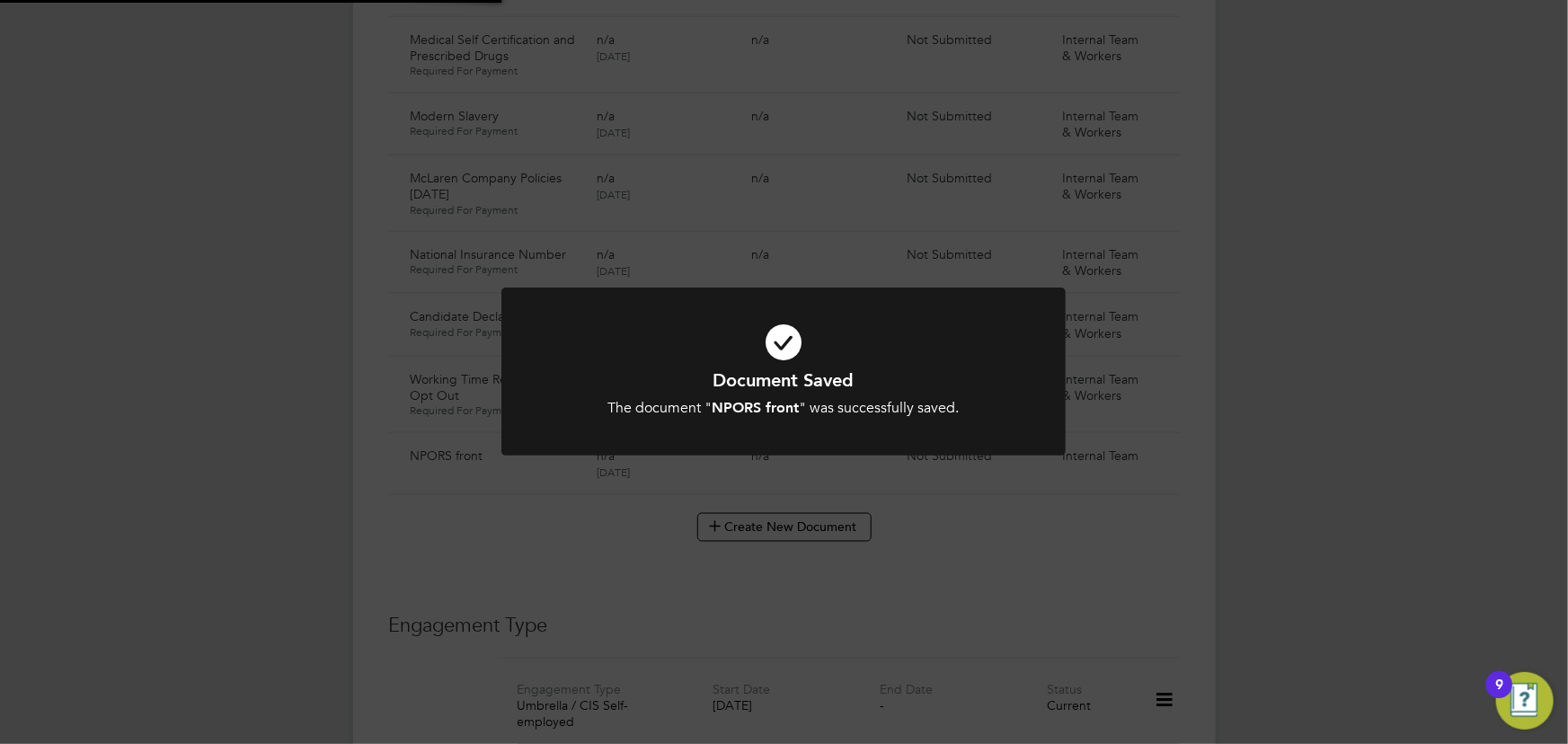
scroll to position [1199, 0]
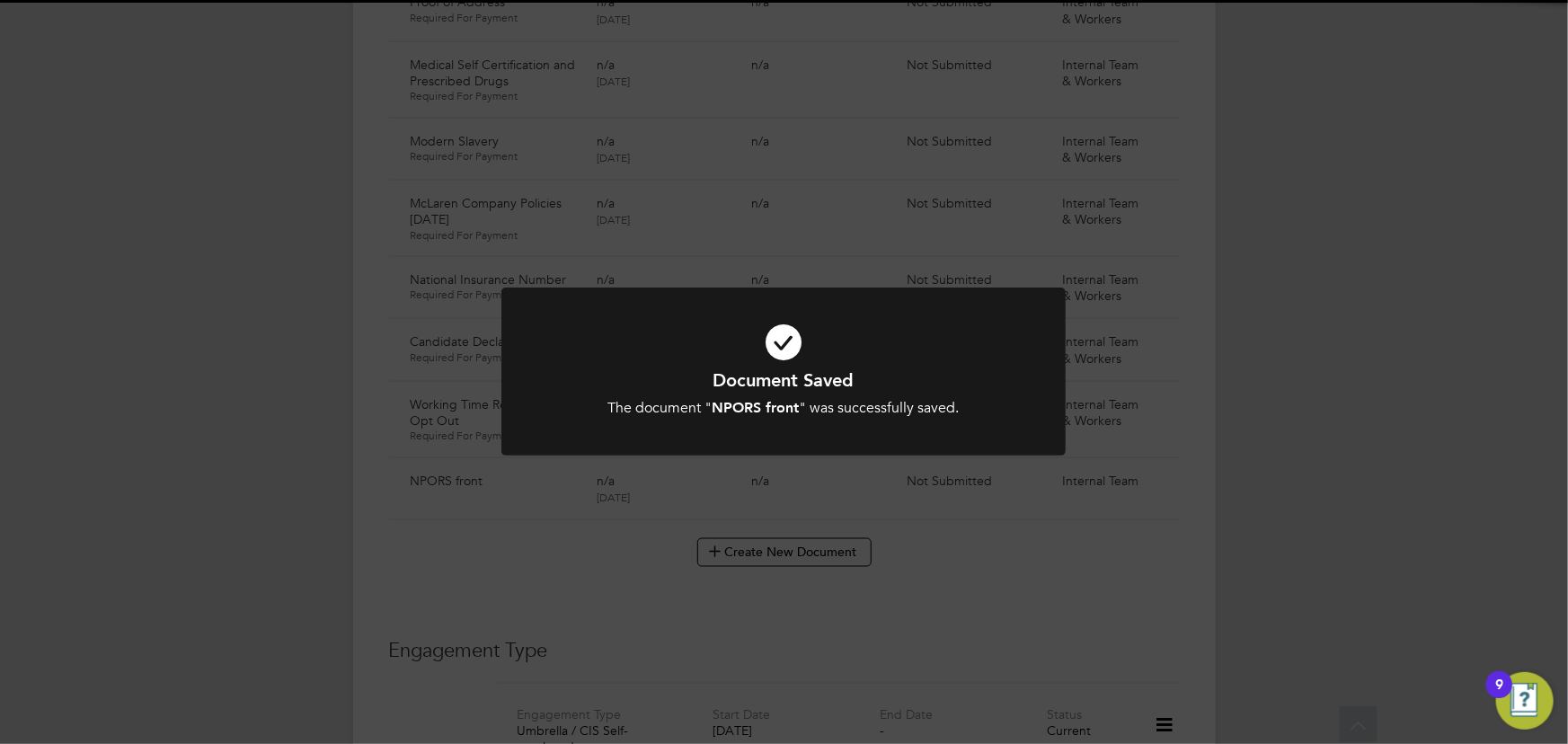
click at [1288, 524] on div "Document Saved The document " NPORS front " was successfully saved. Cancel Okay" at bounding box center [784, 372] width 1568 height 744
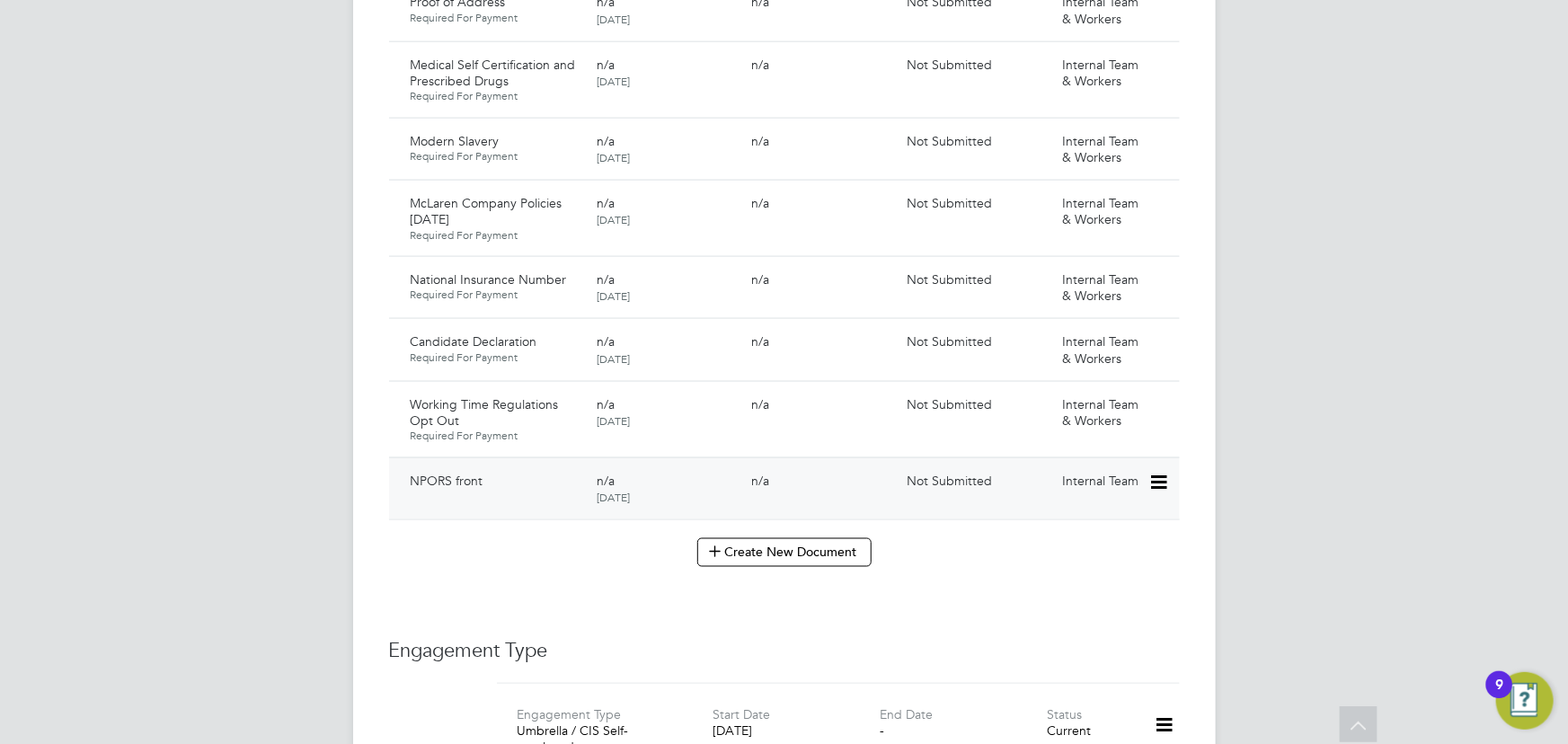
click at [1151, 471] on icon at bounding box center [1158, 482] width 18 height 22
click at [1079, 532] on li "Submit Document" at bounding box center [1104, 531] width 126 height 26
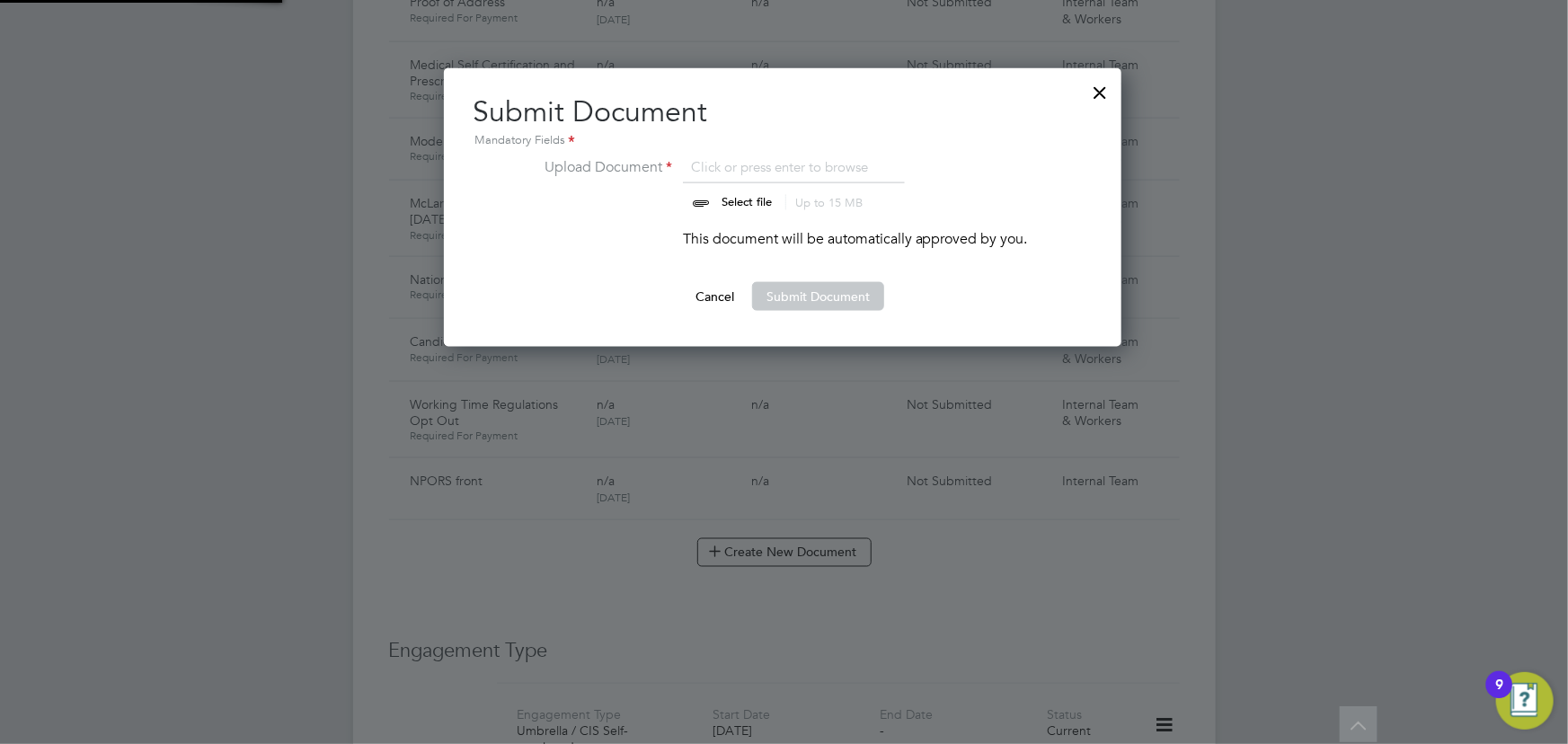
scroll to position [278, 680]
click at [751, 197] on input "file" at bounding box center [763, 182] width 282 height 54
type input "C:\fakepath\[PERSON_NAME] Npors.png"
click at [796, 293] on button "Submit Document" at bounding box center [817, 296] width 132 height 29
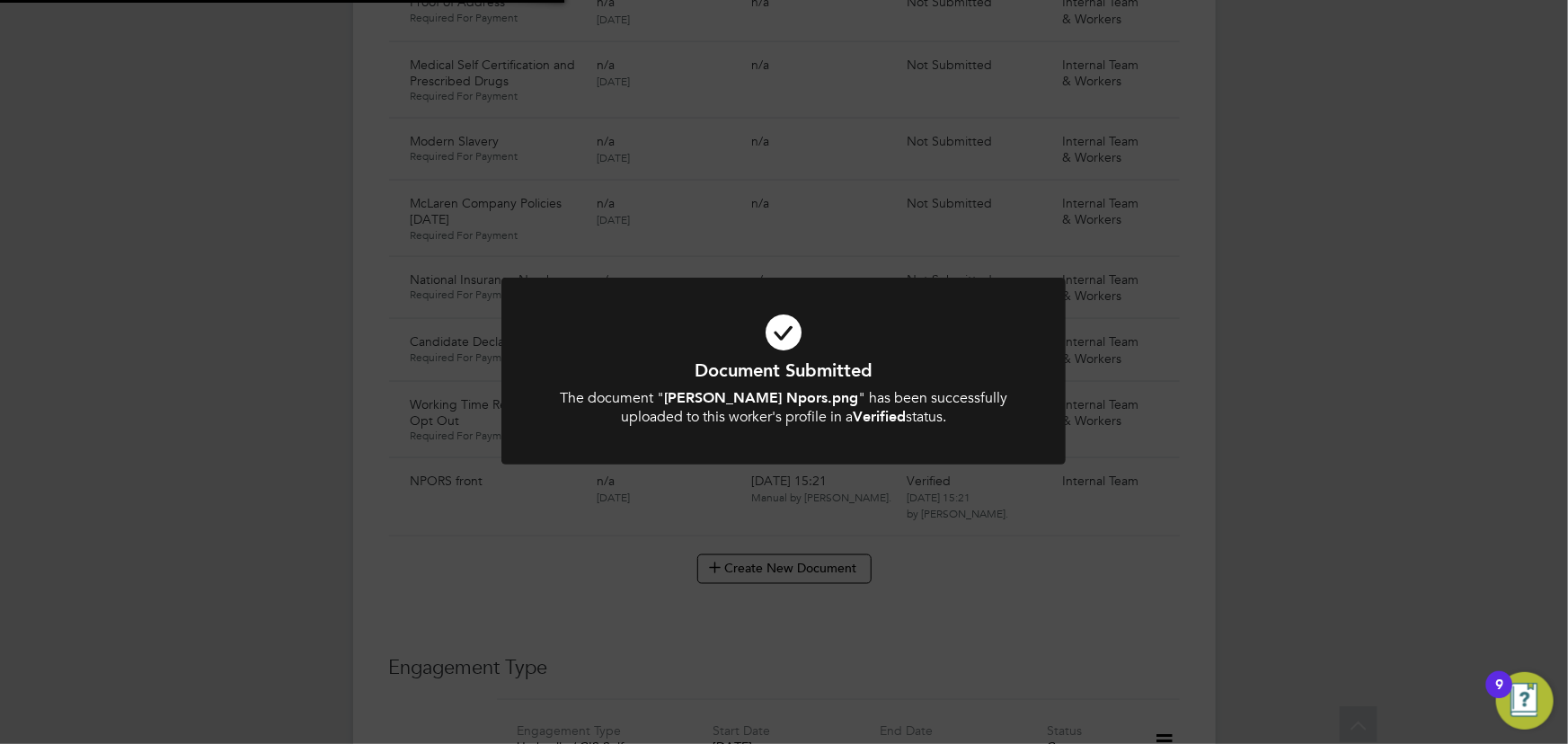
click at [1267, 298] on div "Document Submitted The document " [PERSON_NAME] Npors.png " has been successful…" at bounding box center [784, 372] width 1568 height 744
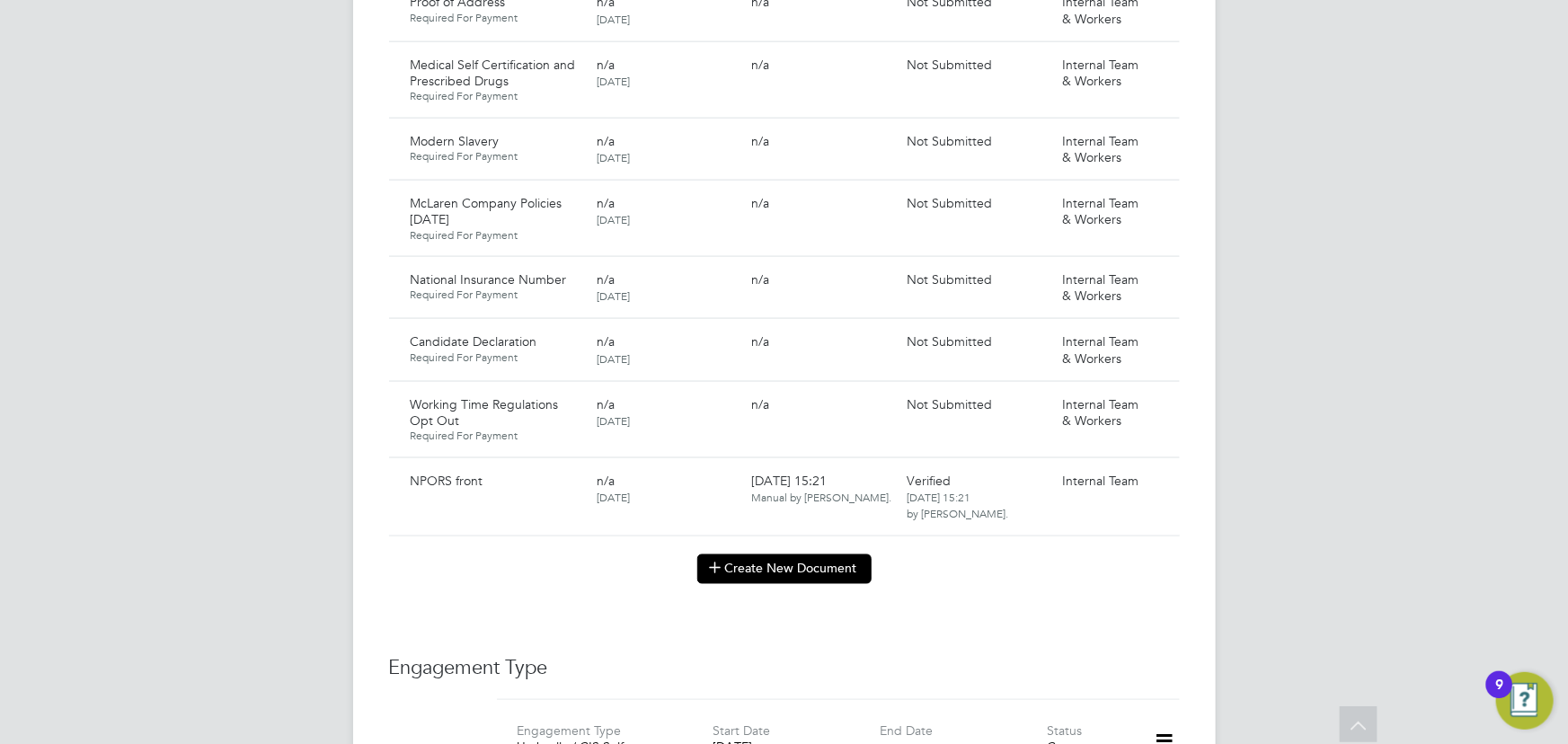
click at [800, 554] on button "Create New Document" at bounding box center [784, 569] width 174 height 29
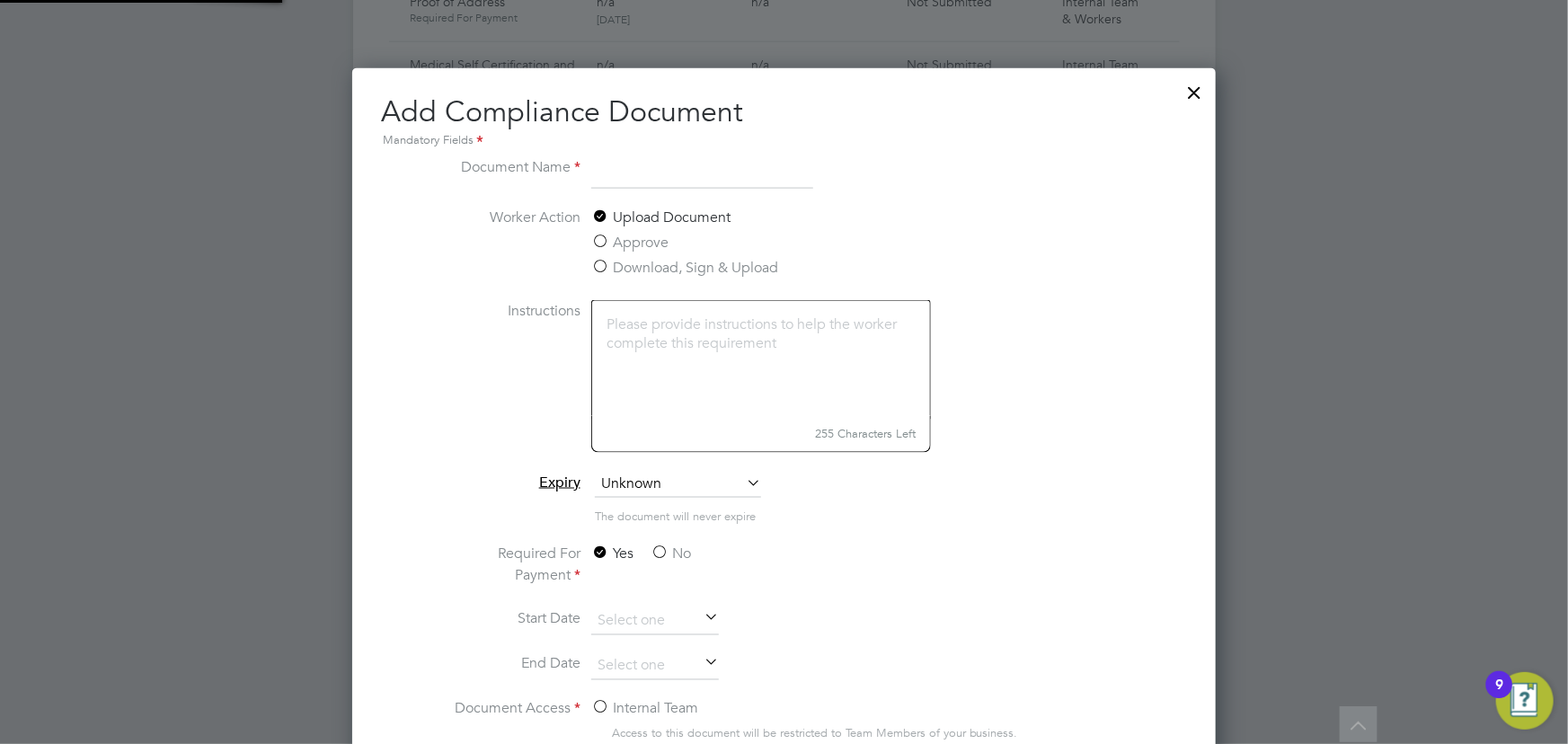
scroll to position [939, 864]
type input "NPORS back"
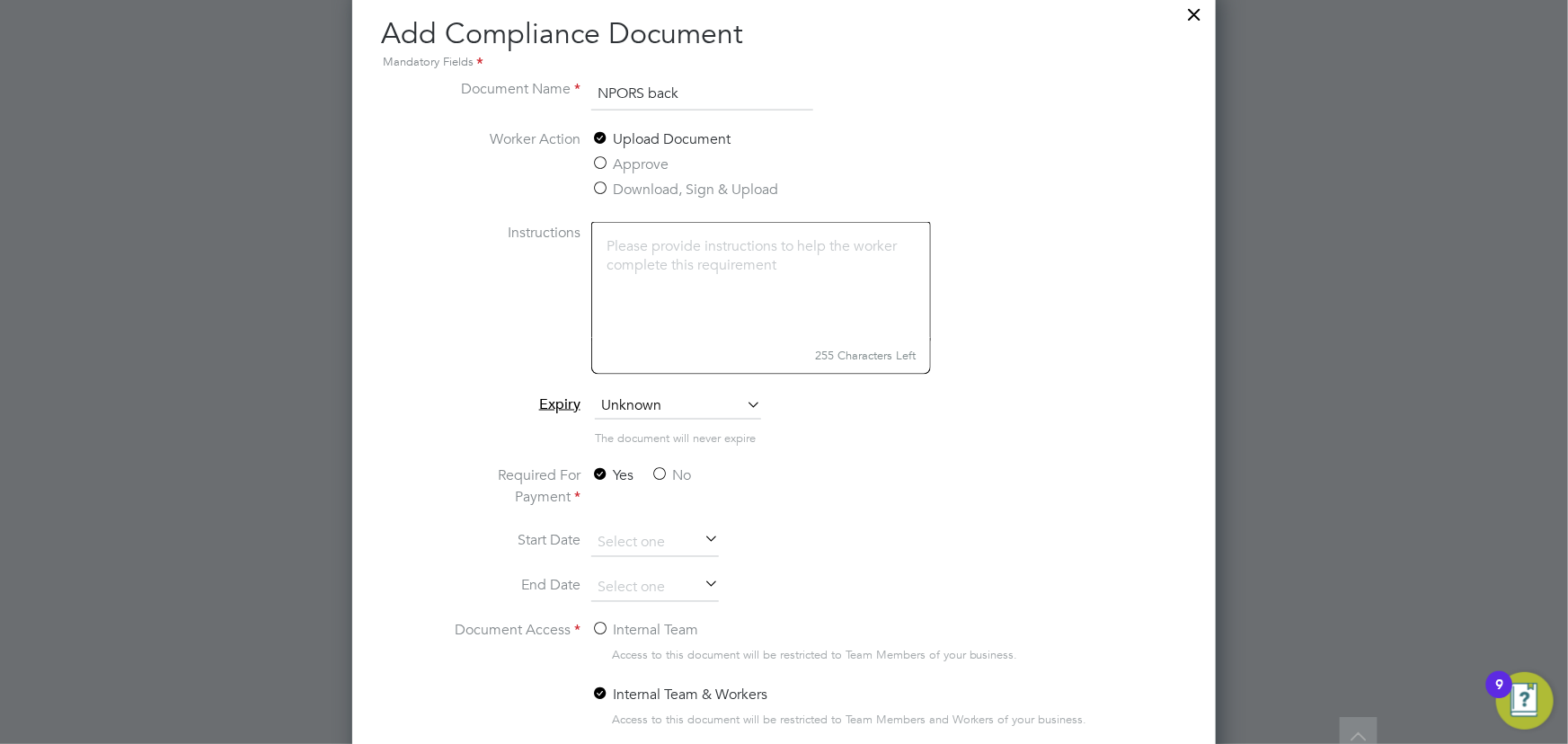
scroll to position [1444, 0]
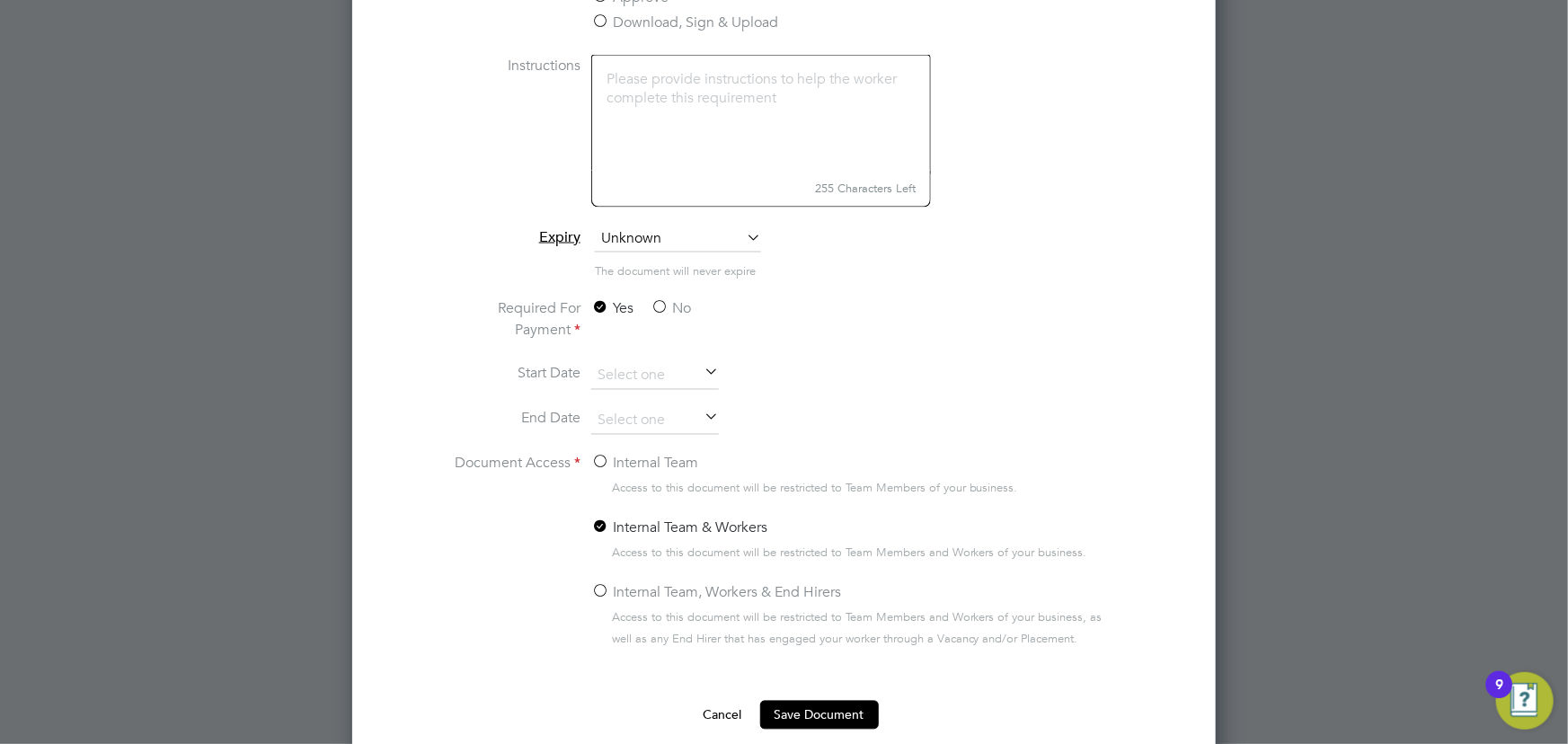
click at [676, 306] on label "No" at bounding box center [670, 309] width 40 height 22
click at [0, 0] on input "No" at bounding box center [0, 0] width 0 height 0
click at [650, 458] on label "Internal Team" at bounding box center [644, 463] width 107 height 22
click at [0, 0] on input "Internal Team" at bounding box center [0, 0] width 0 height 0
click at [815, 700] on button "Save Document" at bounding box center [819, 715] width 119 height 29
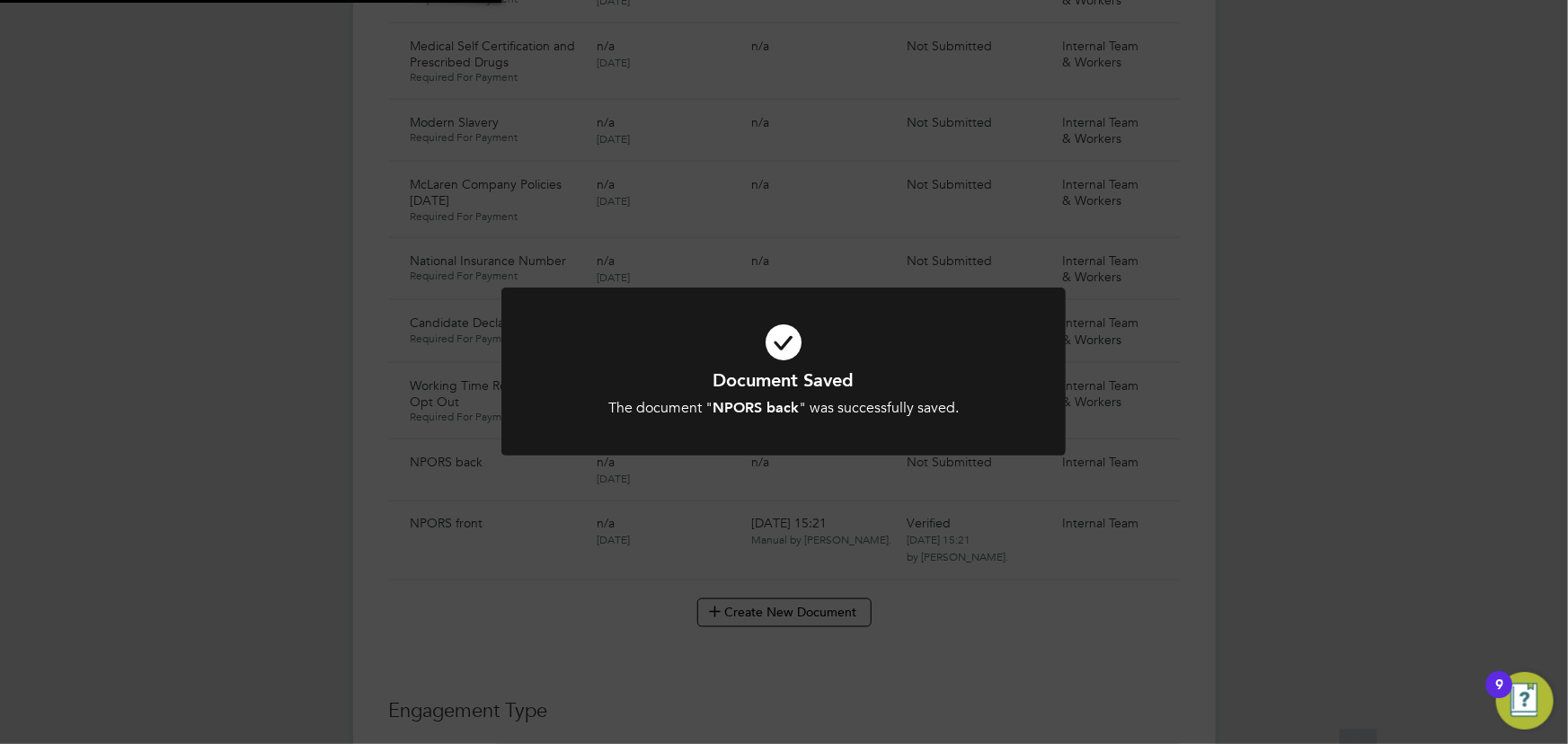
scroll to position [1199, 0]
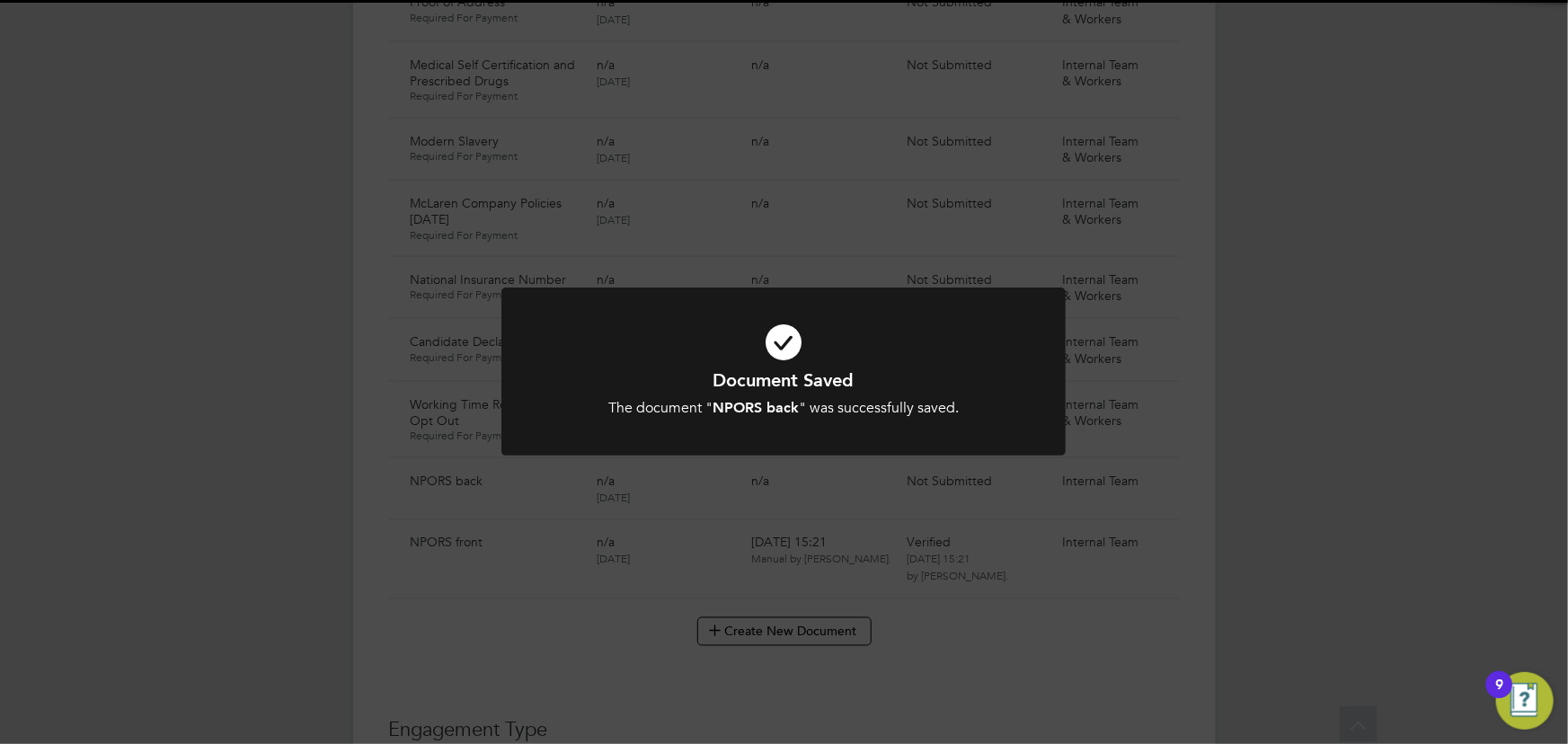
click at [1330, 577] on div "Document Saved The document " NPORS back " was successfully saved. Cancel Okay" at bounding box center [784, 372] width 1568 height 744
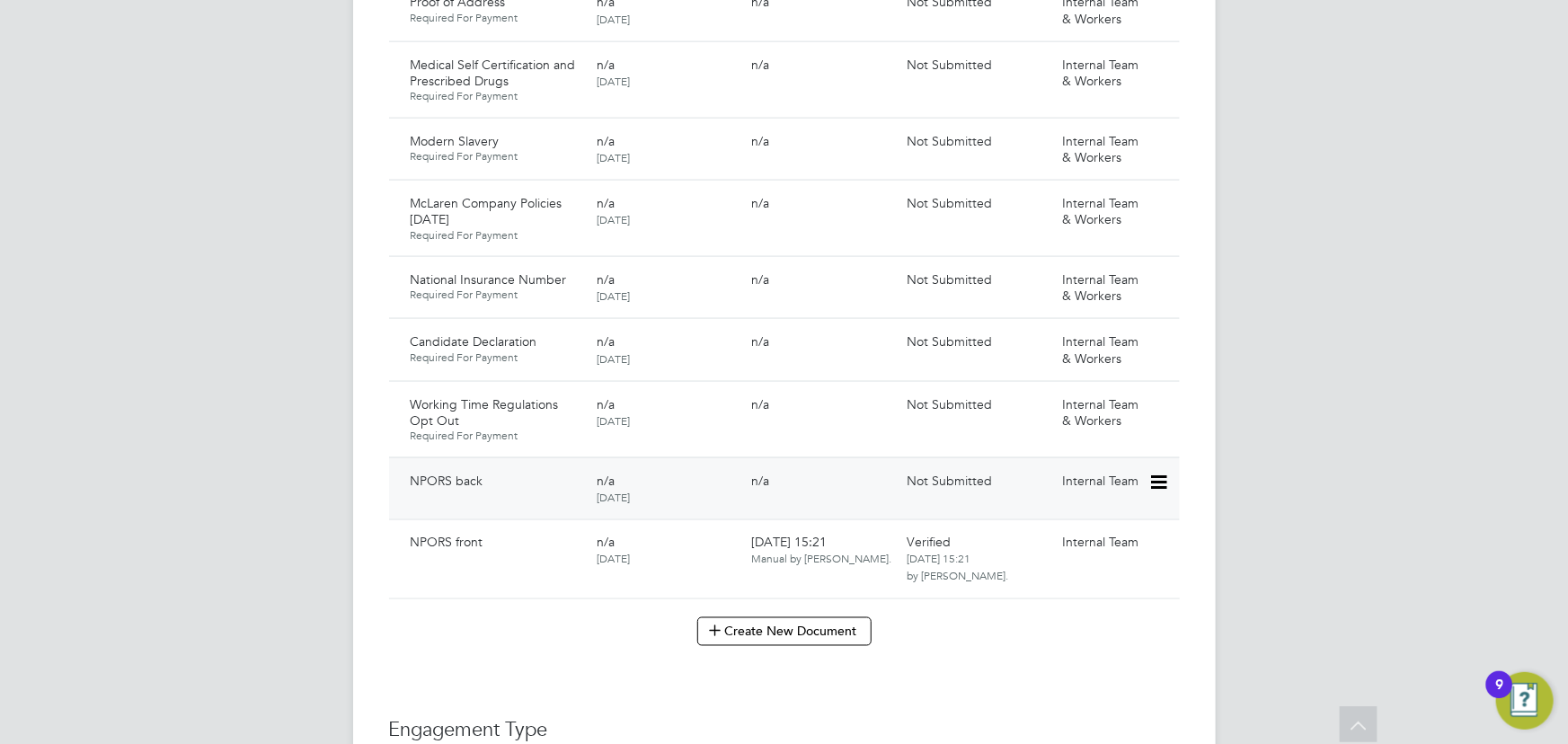
click at [1162, 471] on icon at bounding box center [1158, 482] width 18 height 22
click at [1092, 531] on li "Submit Document" at bounding box center [1104, 531] width 126 height 26
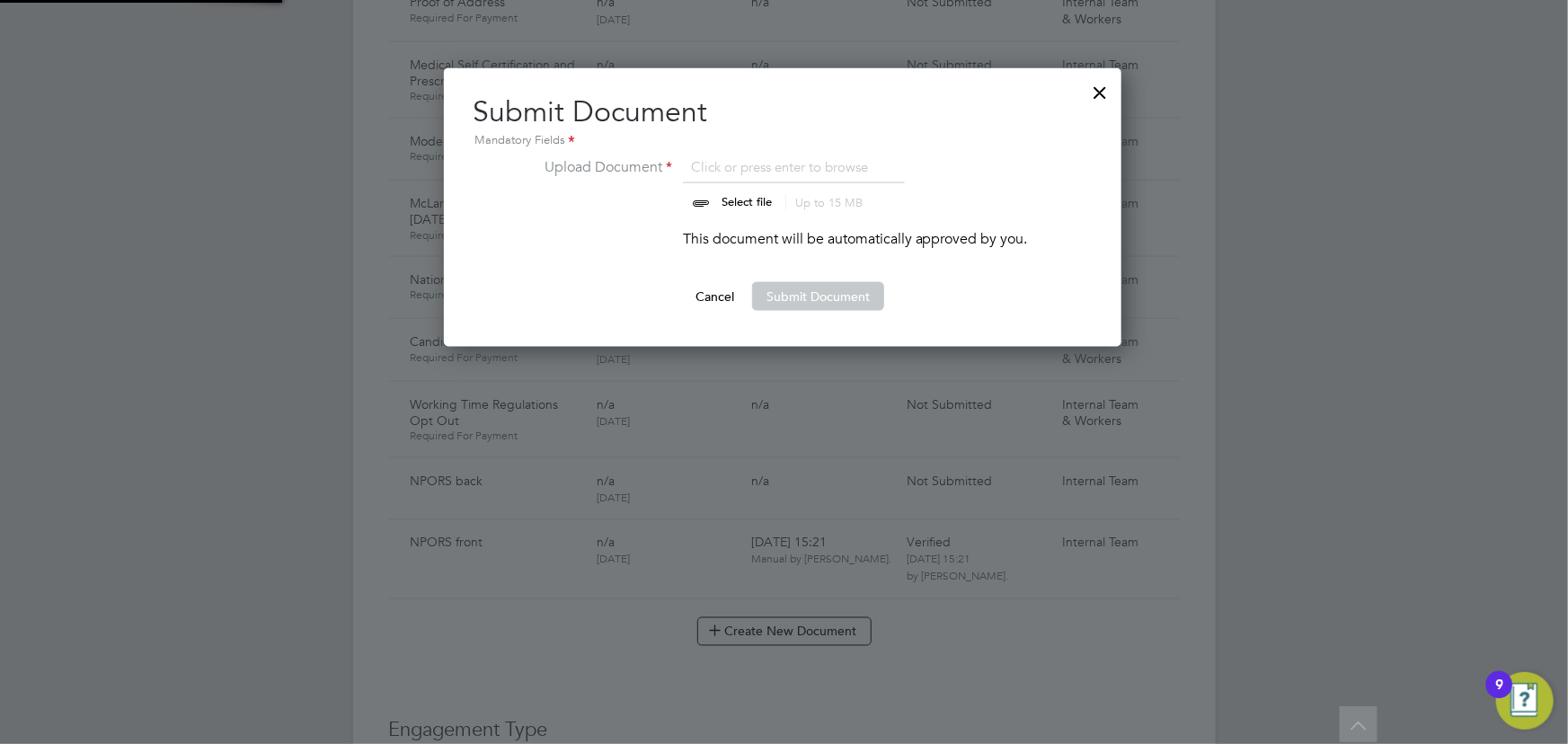
scroll to position [278, 680]
click at [722, 203] on input "file" at bounding box center [763, 182] width 282 height 54
type input "C:\fakepath\[PERSON_NAME] Npors back.png"
click at [851, 294] on button "Submit Document" at bounding box center [817, 296] width 132 height 29
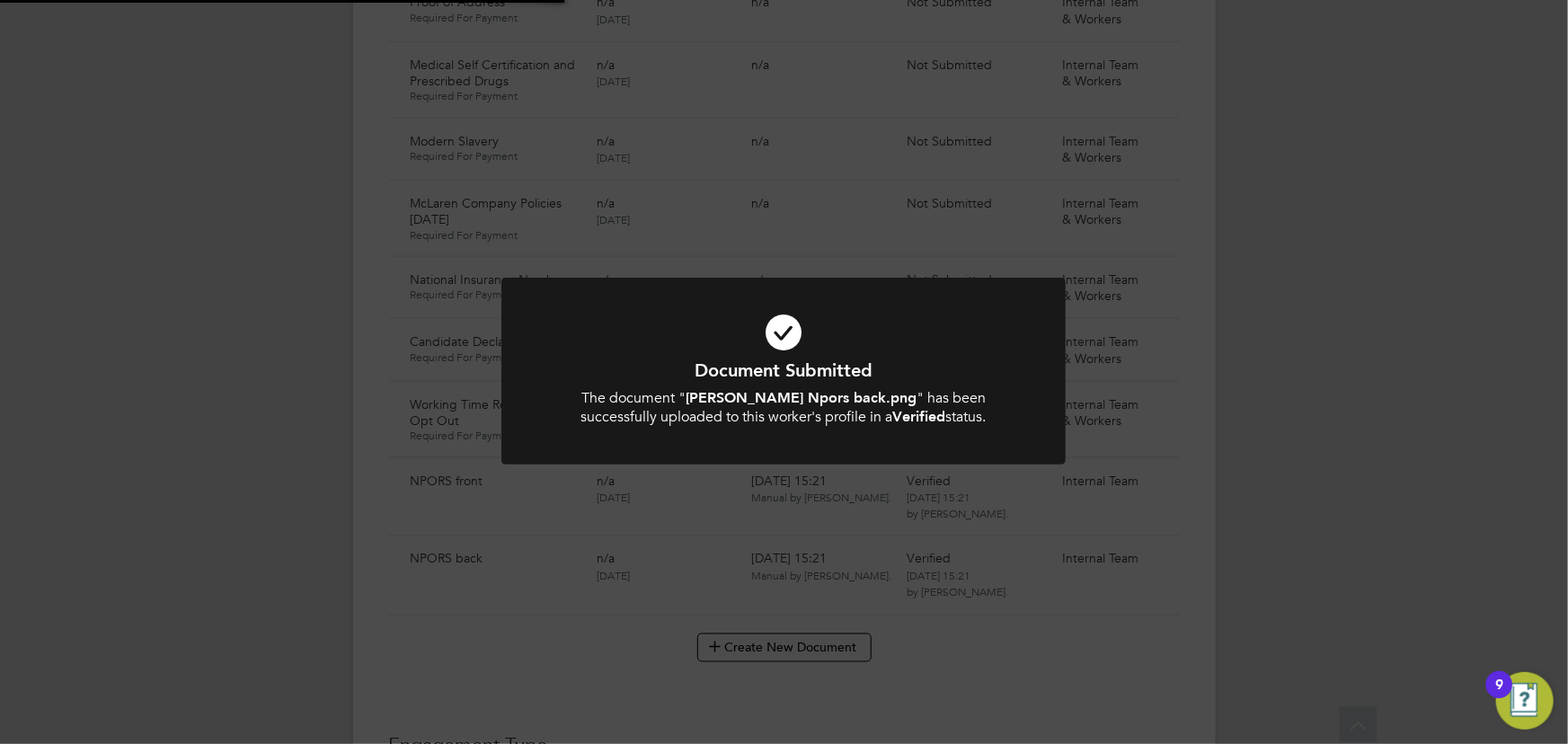
click at [1392, 386] on div "Document Submitted The document " [PERSON_NAME] Npors back.png " has been succe…" at bounding box center [784, 372] width 1568 height 744
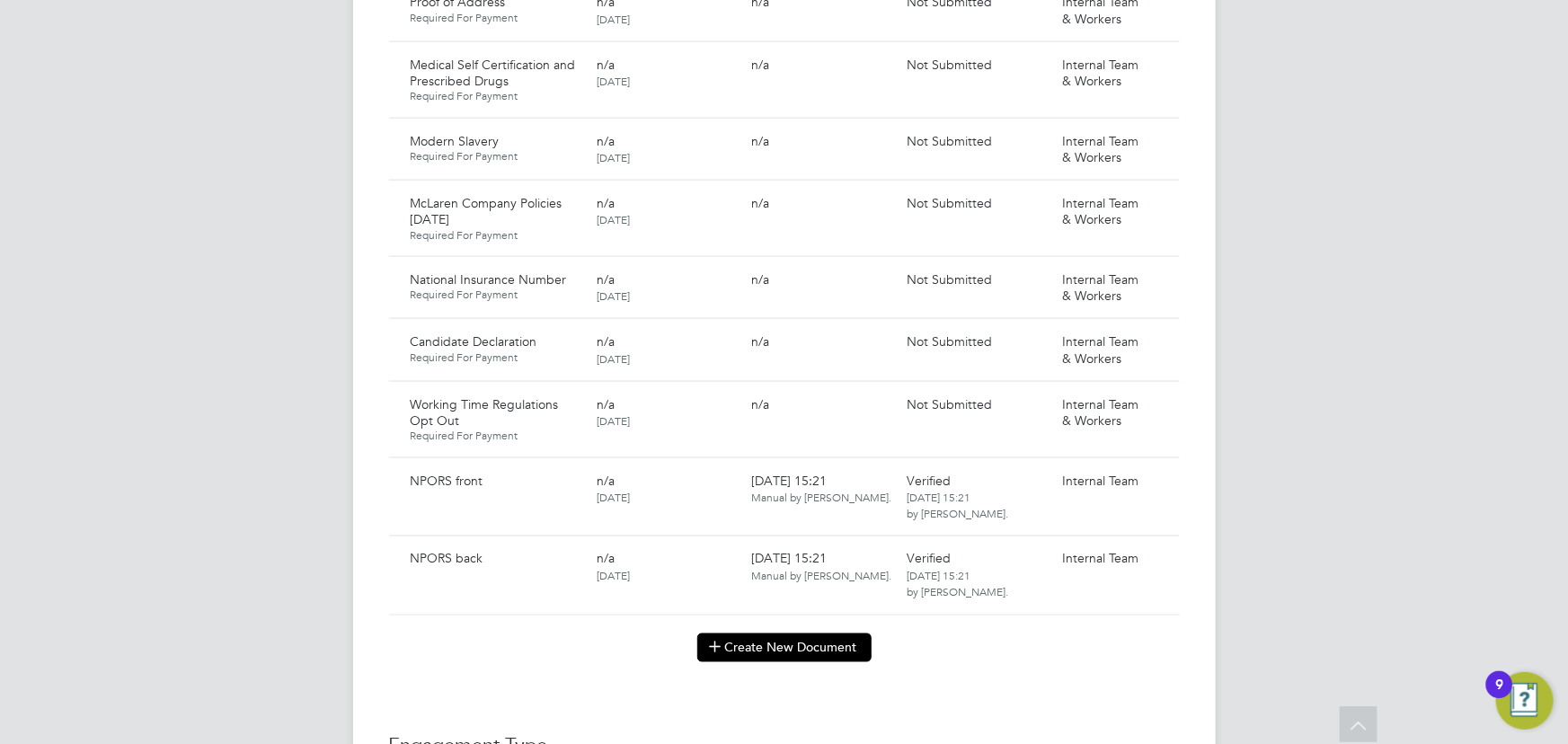
click at [773, 633] on button "Create New Document" at bounding box center [784, 647] width 174 height 29
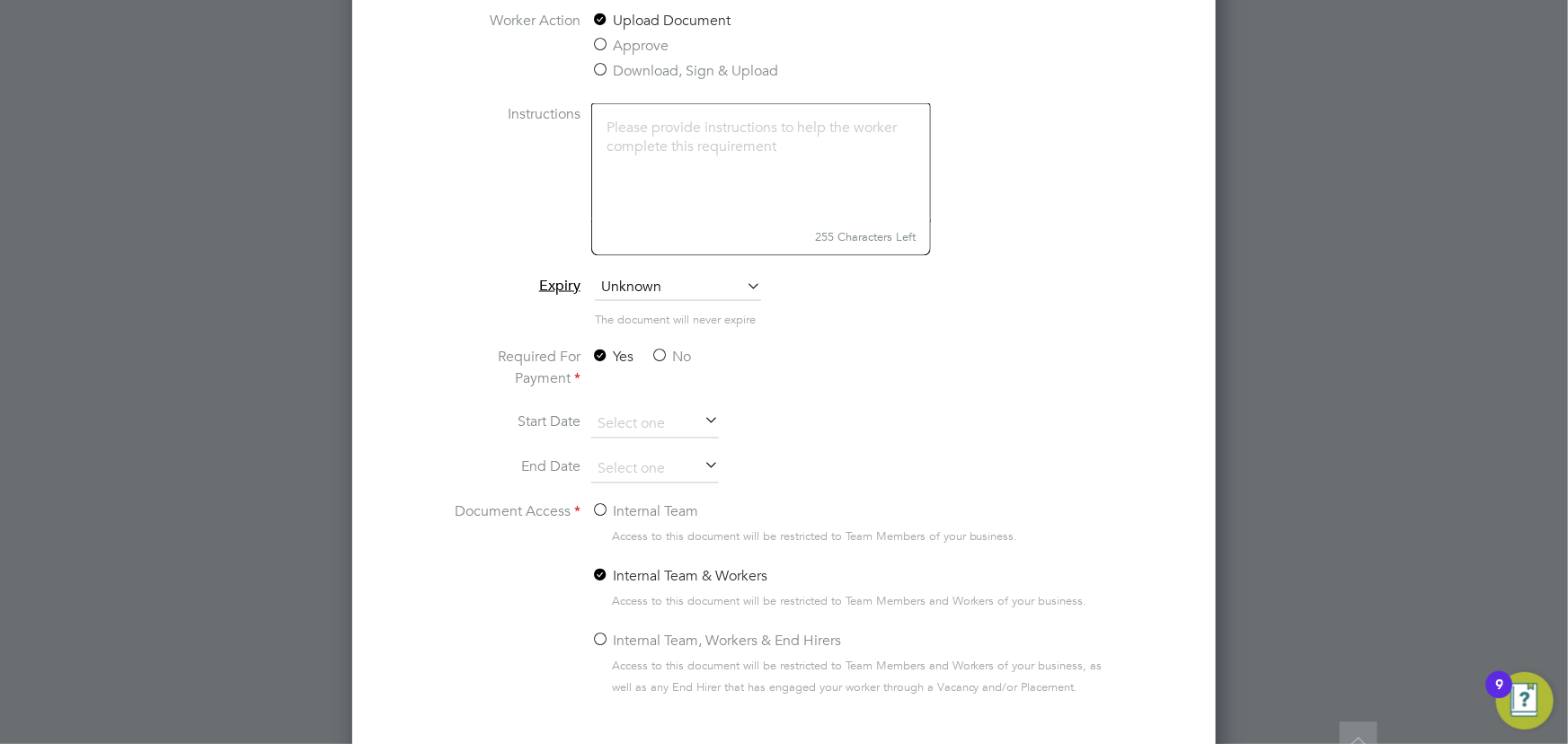
scroll to position [1444, 0]
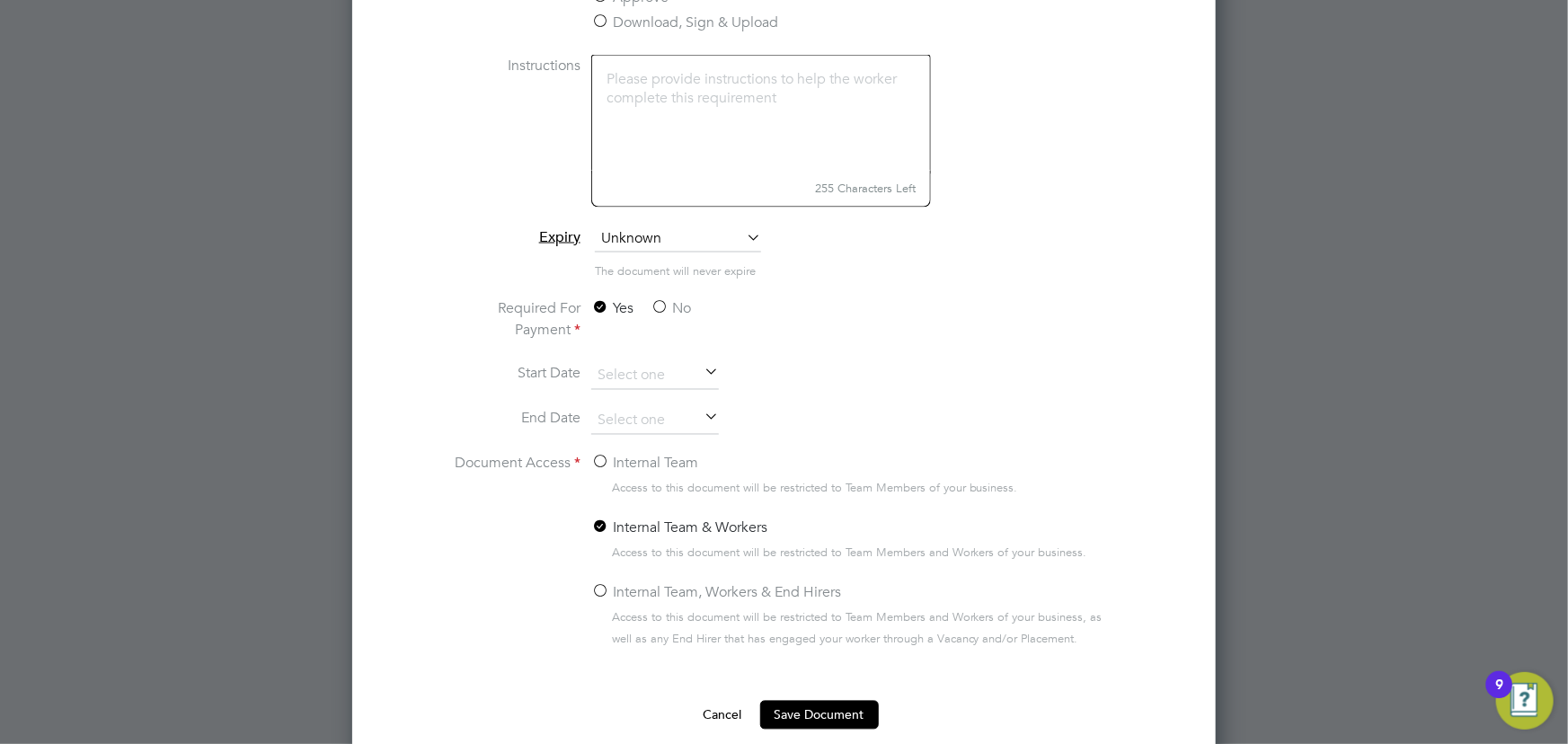
type input "key informaton document Belectric [DATE]"
click at [676, 311] on label "No" at bounding box center [670, 309] width 40 height 22
click at [0, 0] on input "No" at bounding box center [0, 0] width 0 height 0
click at [670, 460] on label "Internal Team" at bounding box center [644, 463] width 107 height 22
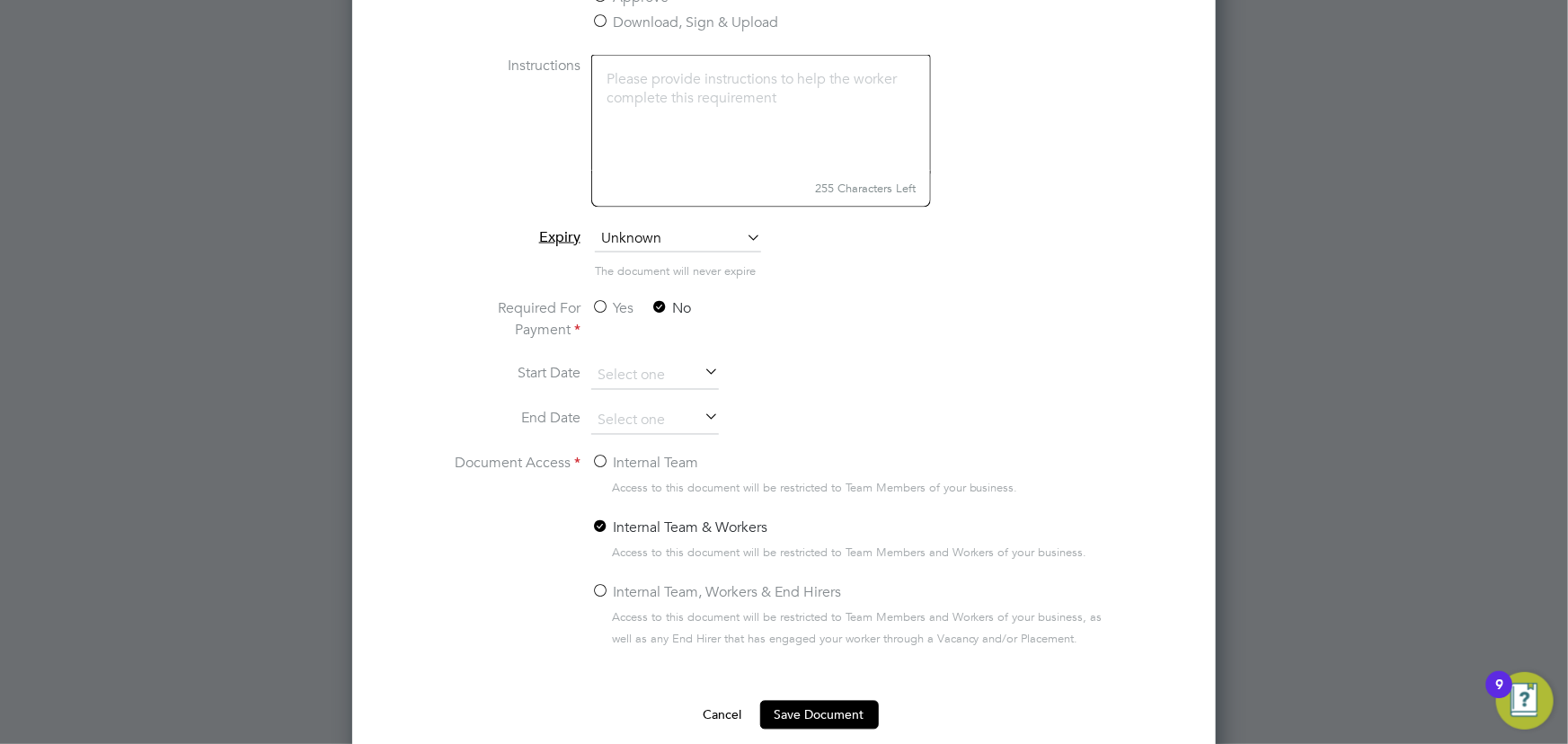
click at [0, 0] on input "Internal Team" at bounding box center [0, 0] width 0 height 0
click at [804, 700] on button "Save Document" at bounding box center [819, 715] width 119 height 29
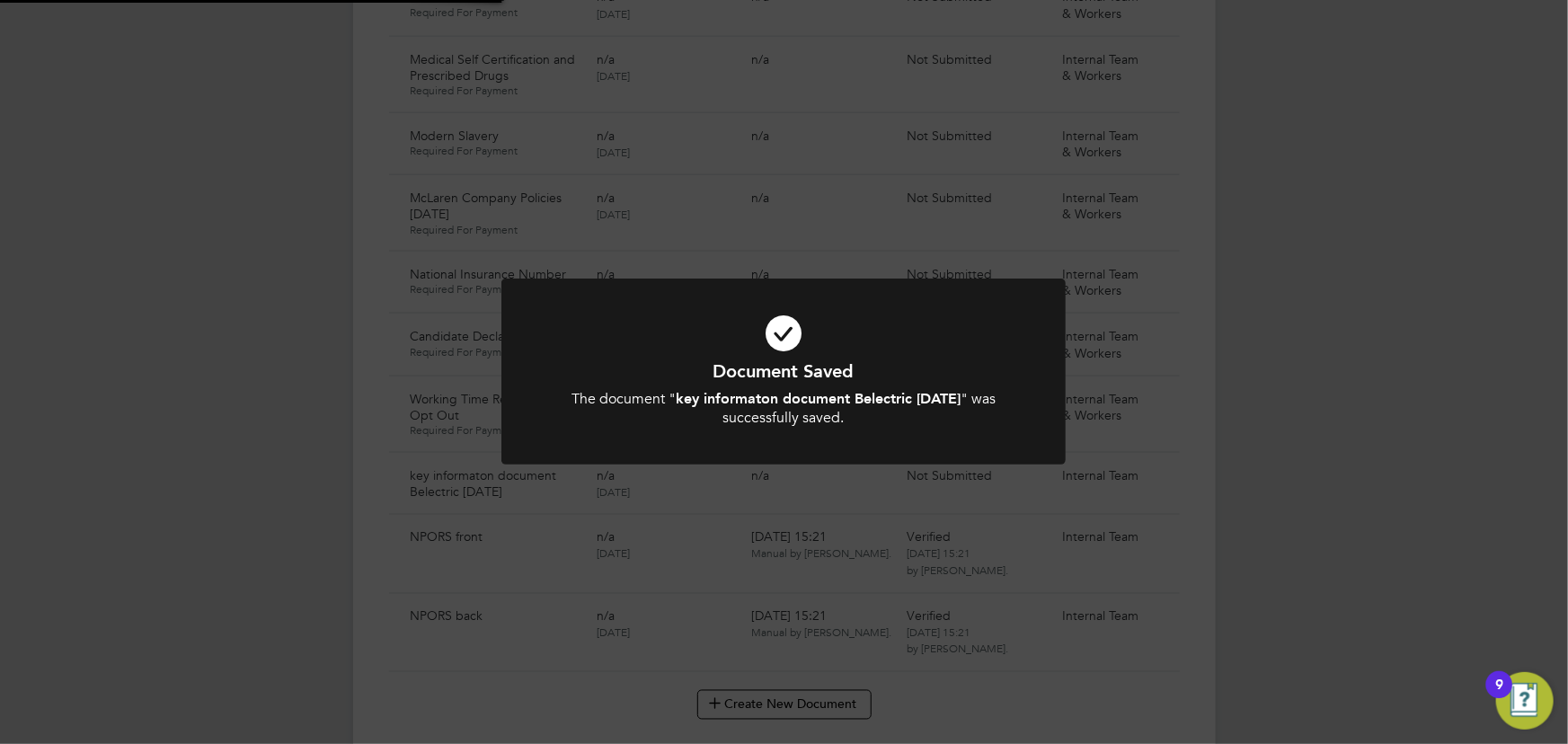
click at [1282, 530] on div "Document Saved The document " key informaton document Belectric [DATE] " was su…" at bounding box center [784, 372] width 1568 height 744
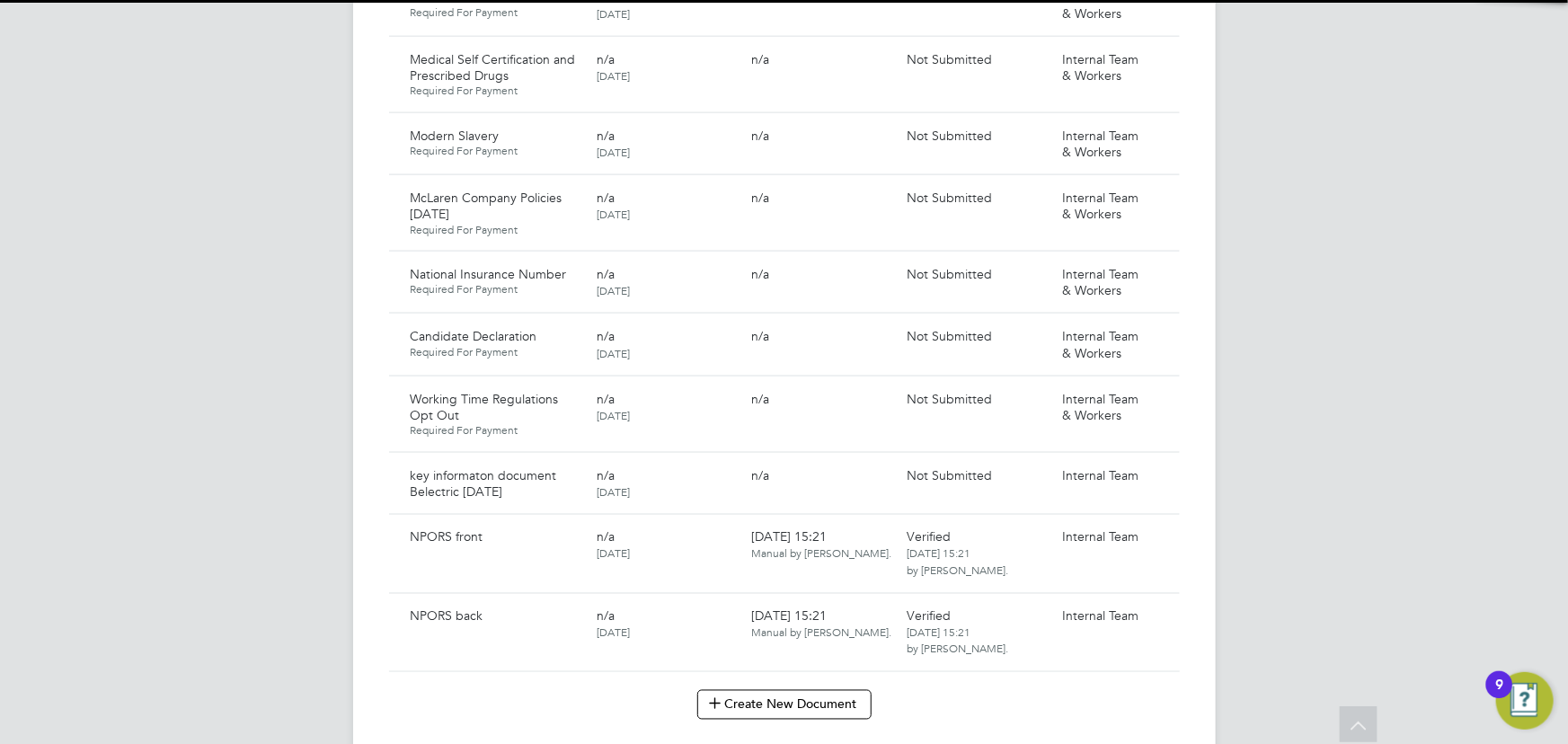
scroll to position [1199, 0]
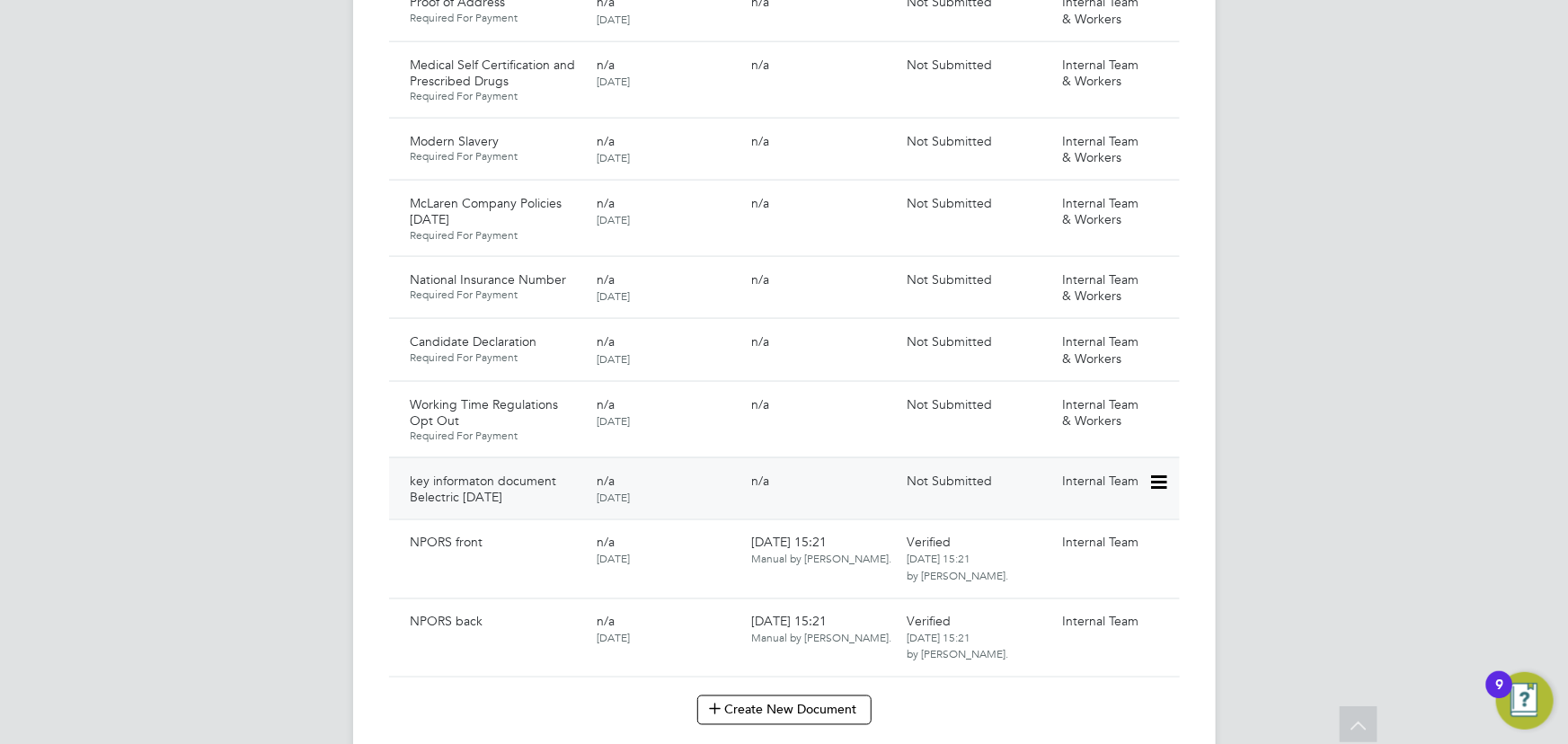
click at [1167, 471] on icon at bounding box center [1158, 482] width 18 height 22
click at [1112, 524] on li "Submit Document" at bounding box center [1104, 531] width 126 height 26
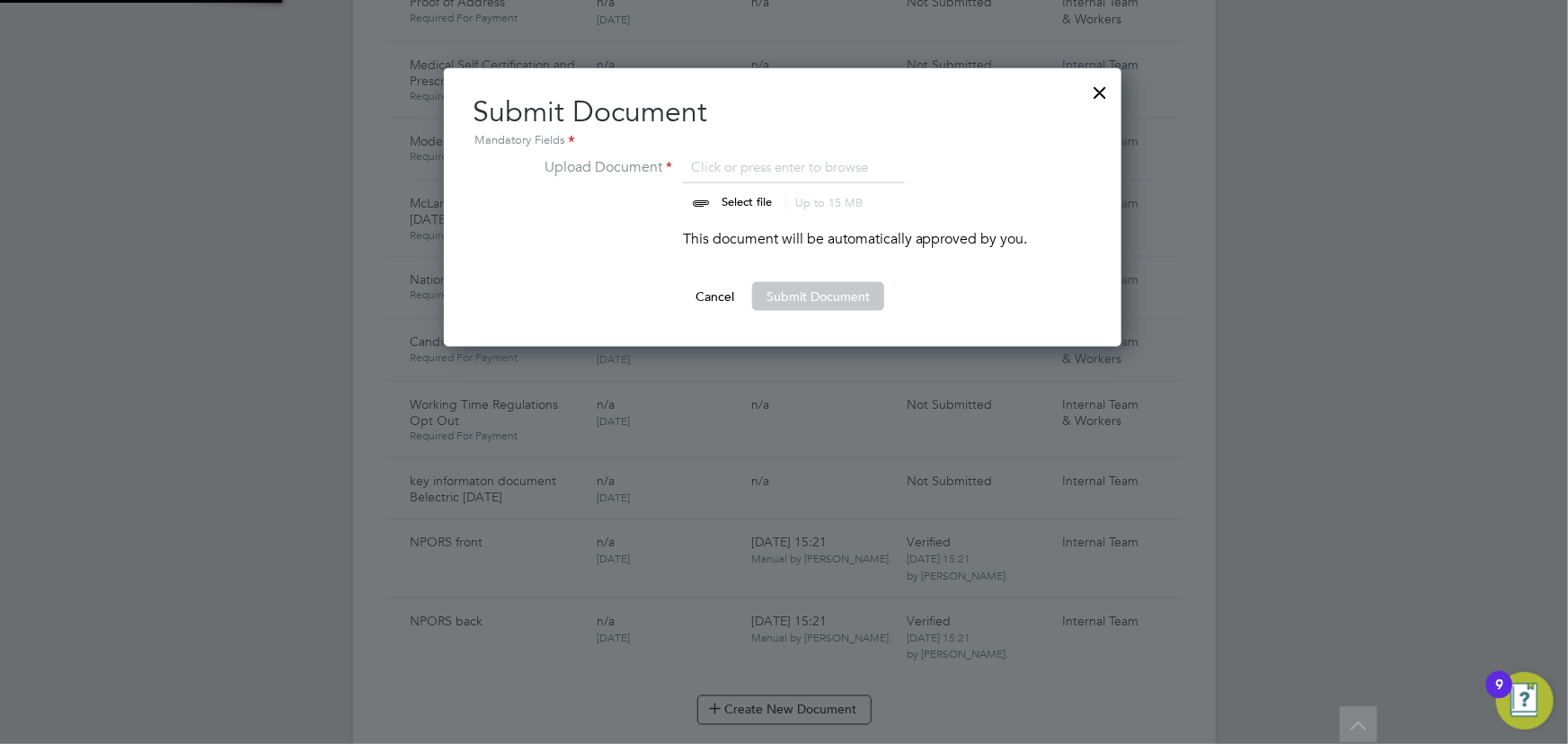
scroll to position [278, 680]
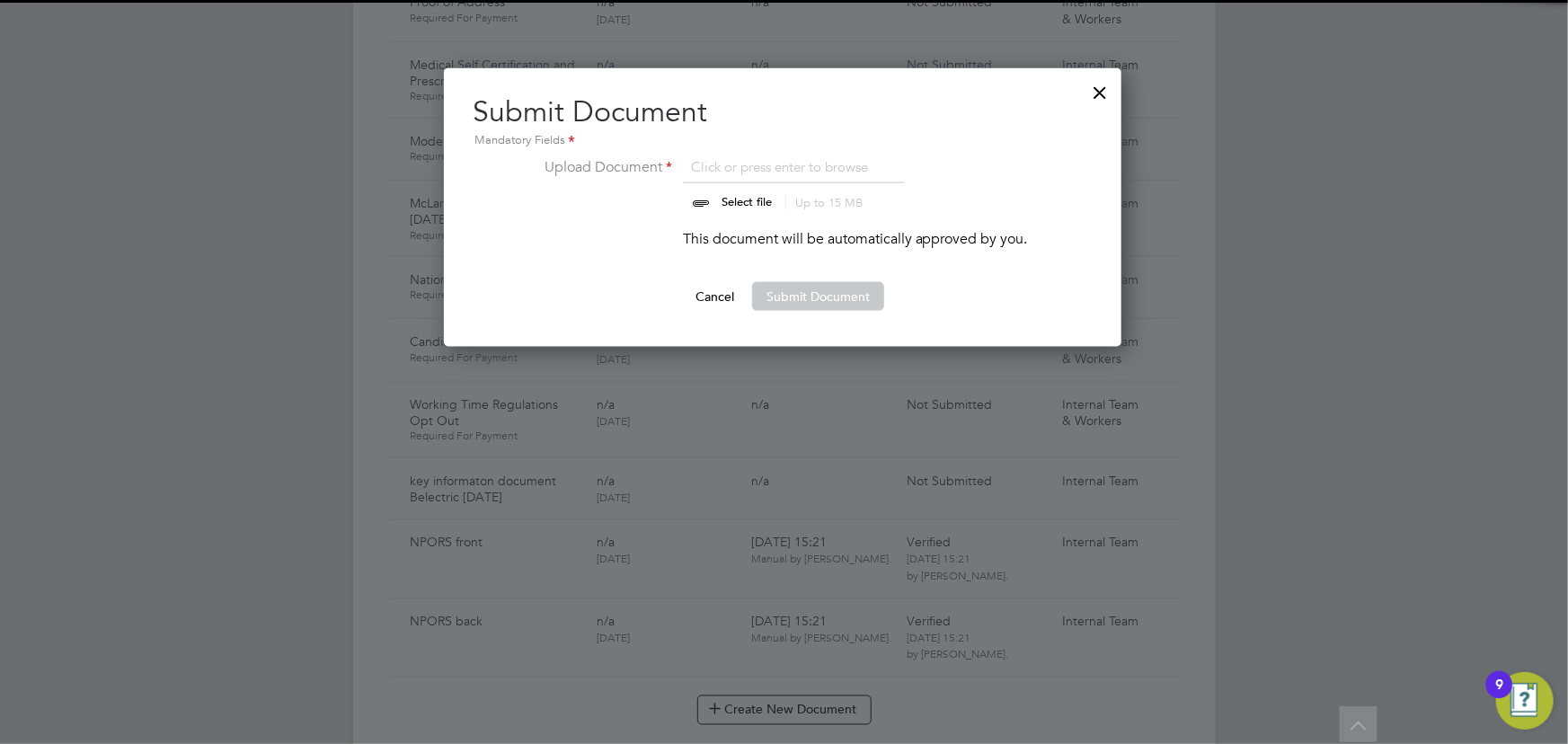
click at [759, 200] on input "file" at bounding box center [763, 182] width 282 height 54
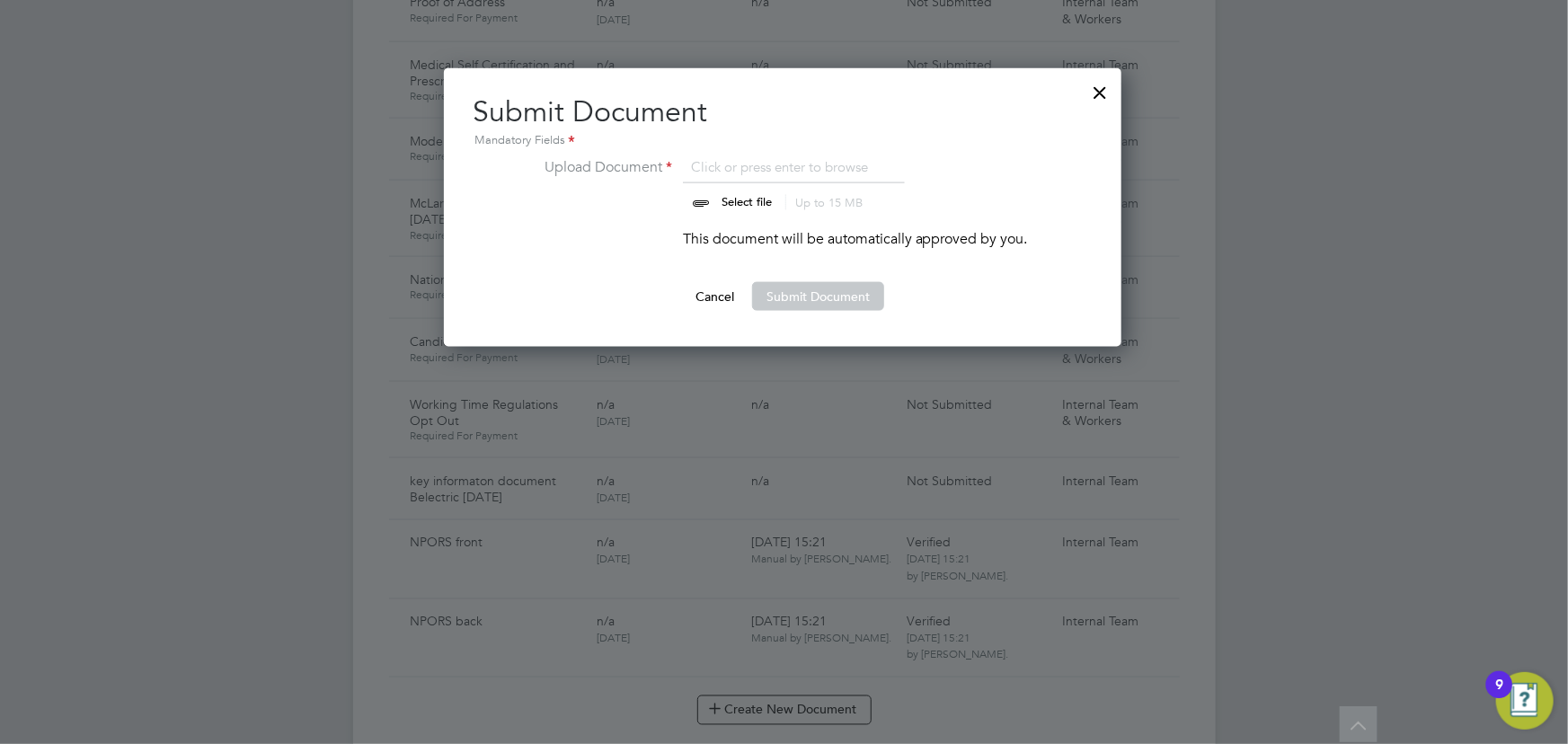
type input "C:\fakepath\Key Information Document (Self Employed-CIS) 3 [PERSON_NAME] Belect…"
click at [766, 282] on button "Submit Document" at bounding box center [817, 296] width 132 height 29
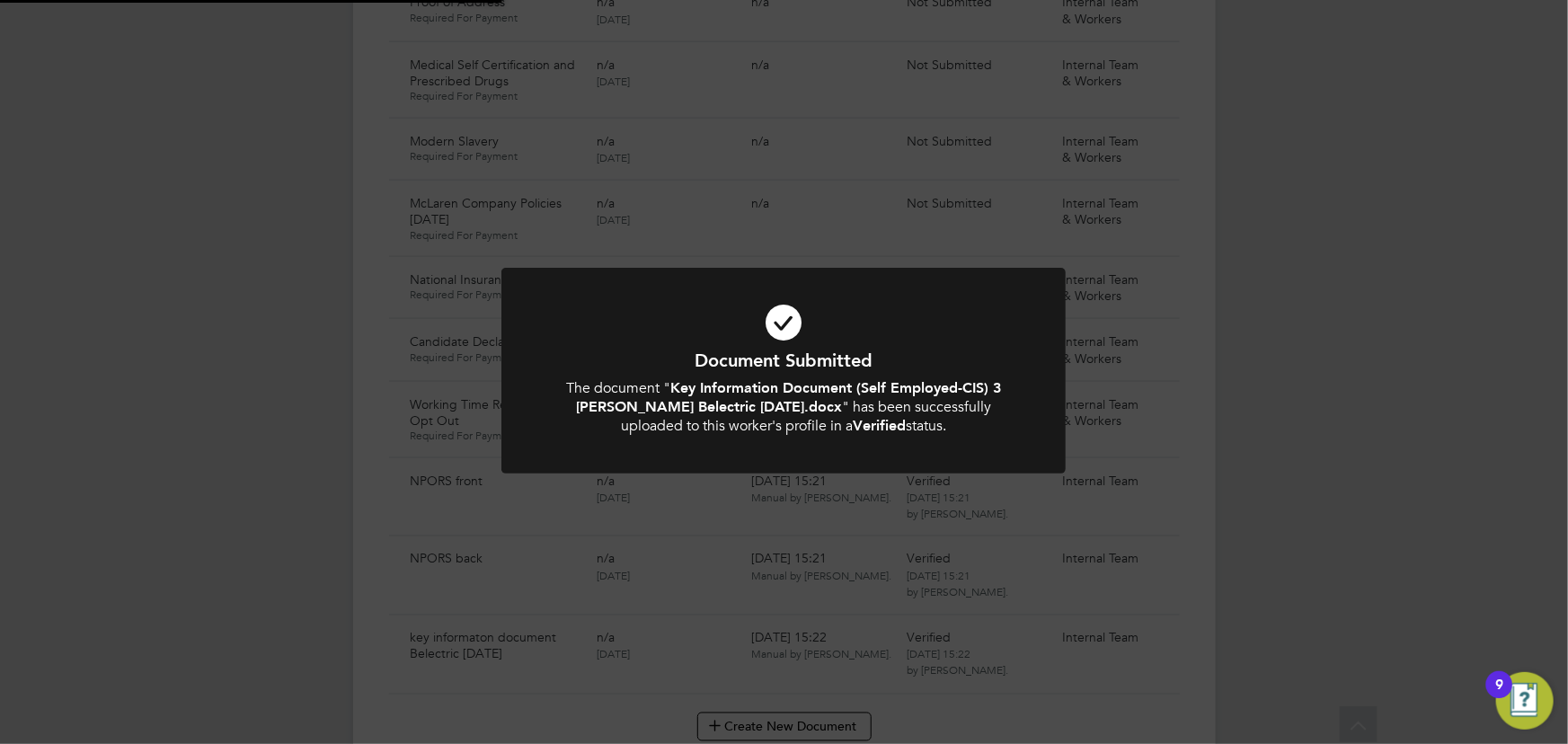
click at [1294, 296] on div "Document Submitted The document " Key Information Document (Self Employed-CIS) …" at bounding box center [784, 372] width 1568 height 744
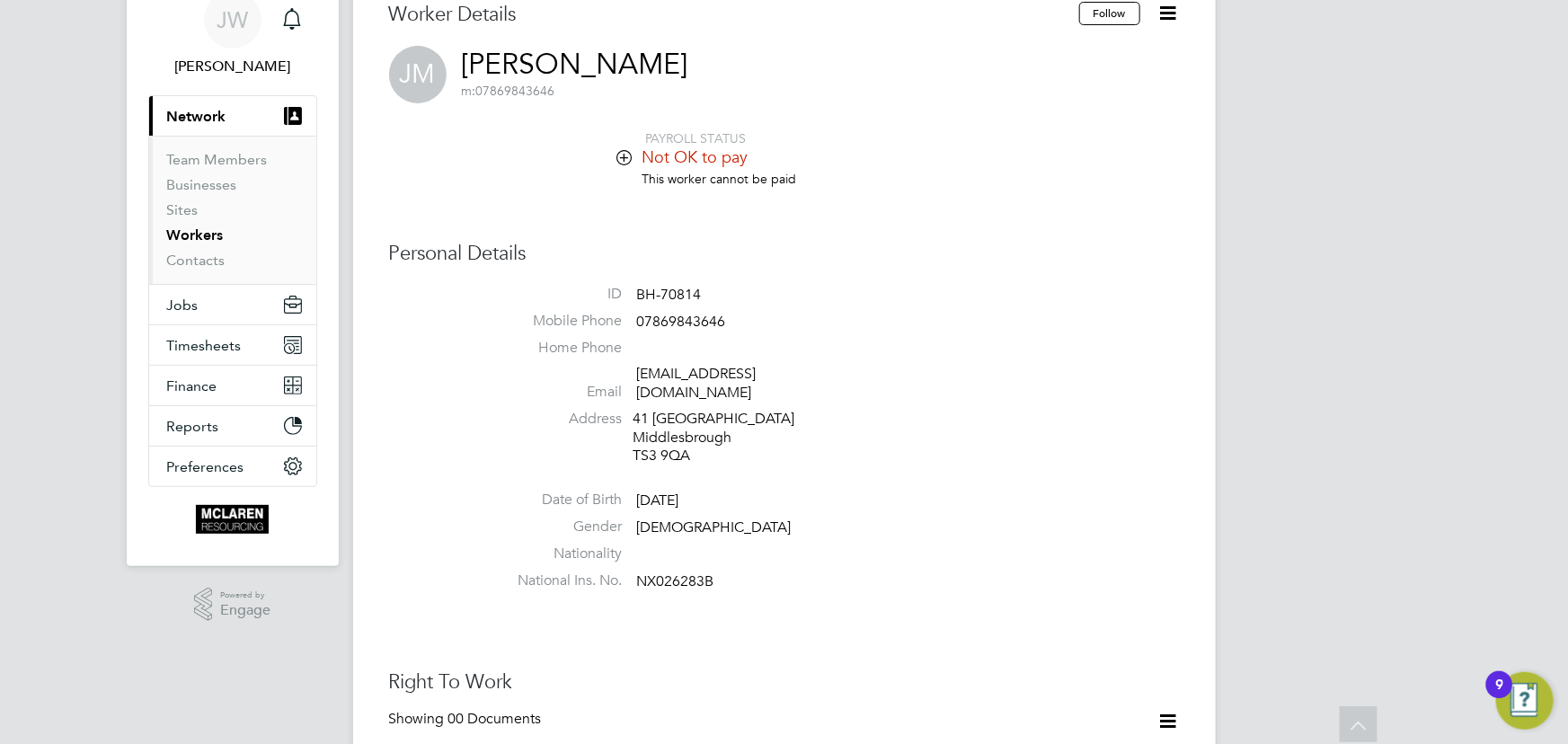
scroll to position [0, 0]
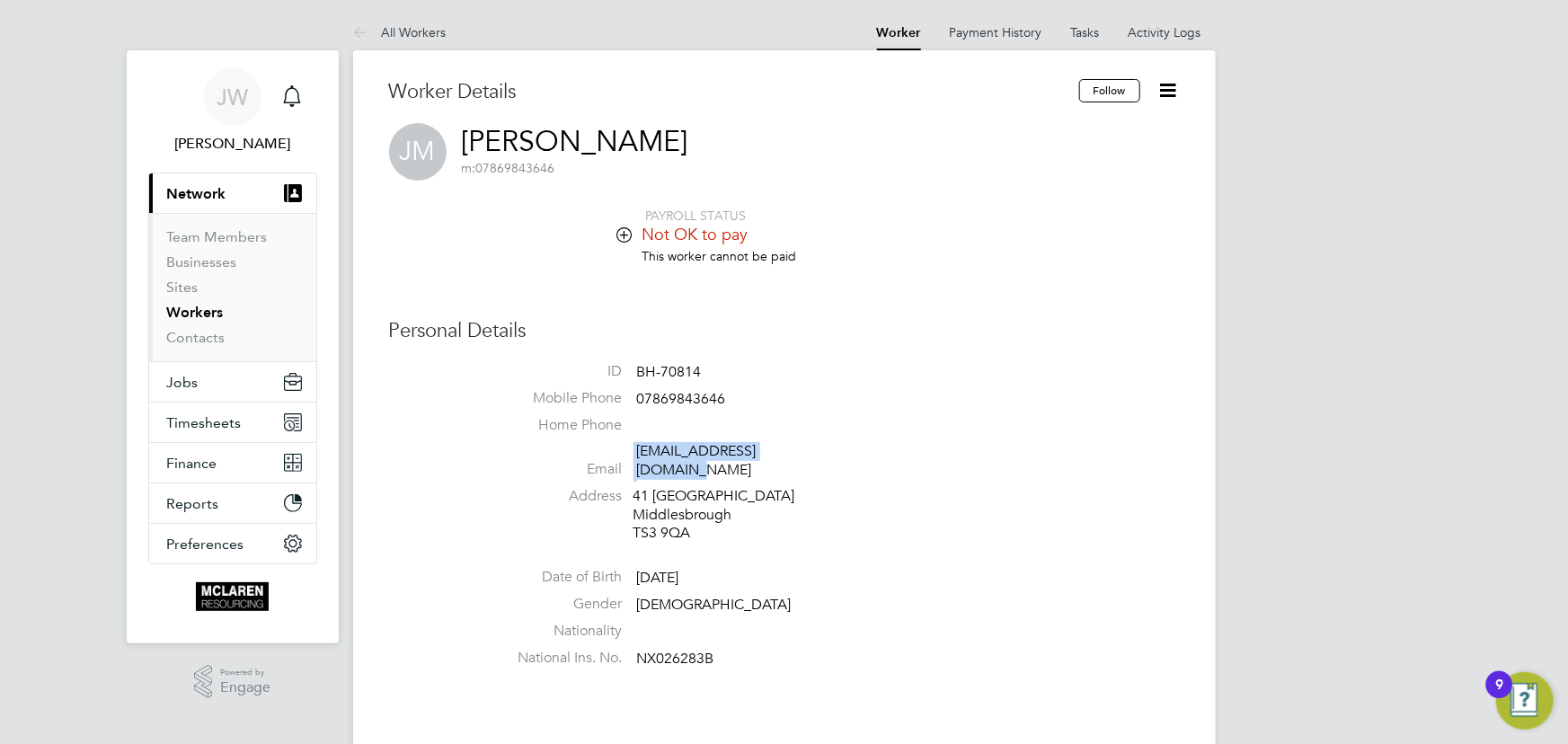
drag, startPoint x: 634, startPoint y: 450, endPoint x: 816, endPoint y: 444, distance: 182.1
click at [816, 444] on li "Email [EMAIL_ADDRESS][DOMAIN_NAME]" at bounding box center [838, 464] width 683 height 44
copy li "[EMAIL_ADDRESS][DOMAIN_NAME]"
drag, startPoint x: 639, startPoint y: 394, endPoint x: 751, endPoint y: 395, distance: 112.0
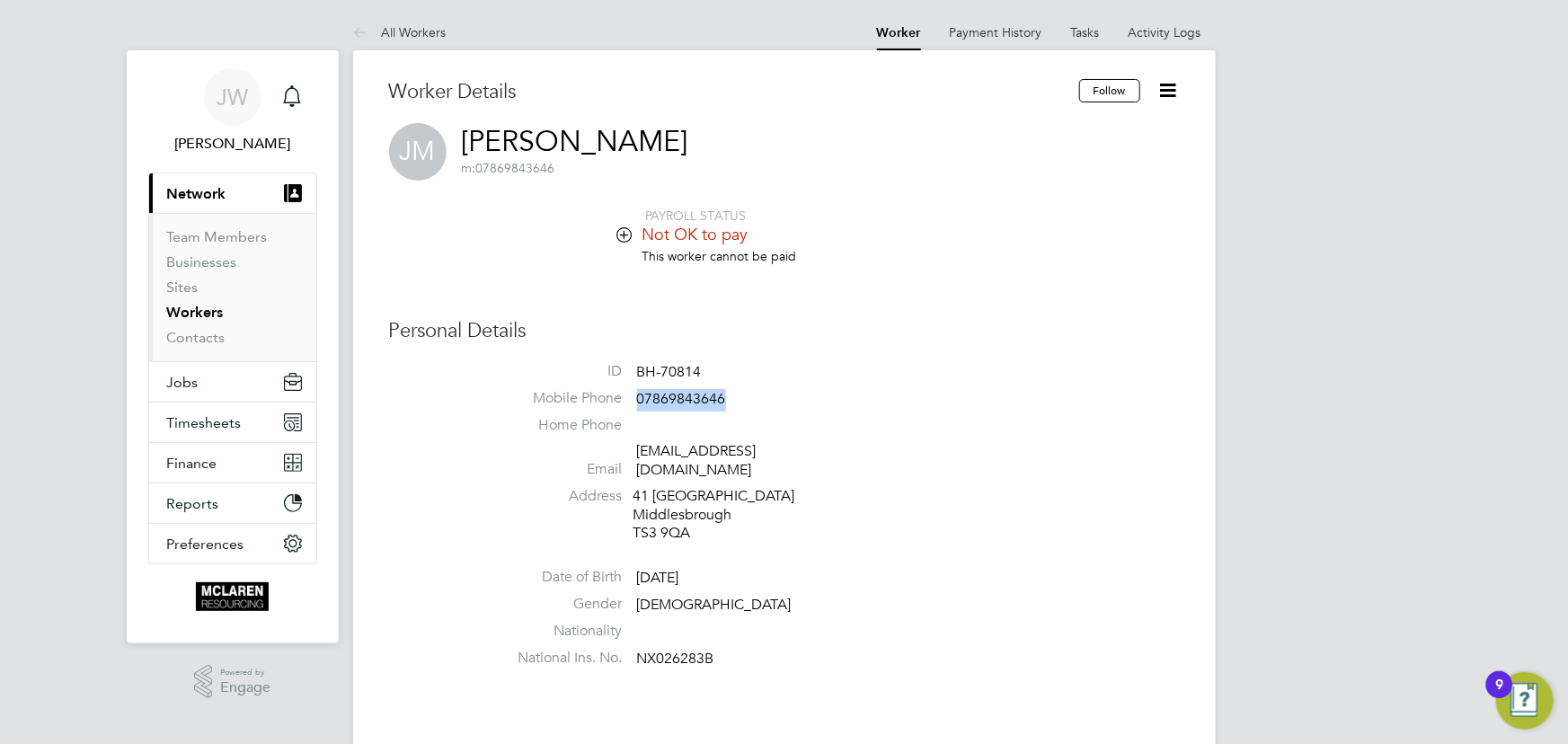
click at [751, 395] on li "Mobile Phone [PHONE_NUMBER]" at bounding box center [838, 402] width 683 height 27
copy span "07869843646"
drag, startPoint x: 635, startPoint y: 457, endPoint x: 816, endPoint y: 449, distance: 181.2
click at [816, 449] on li "Email [EMAIL_ADDRESS][DOMAIN_NAME]" at bounding box center [838, 464] width 683 height 44
copy link "[EMAIL_ADDRESS][DOMAIN_NAME]"
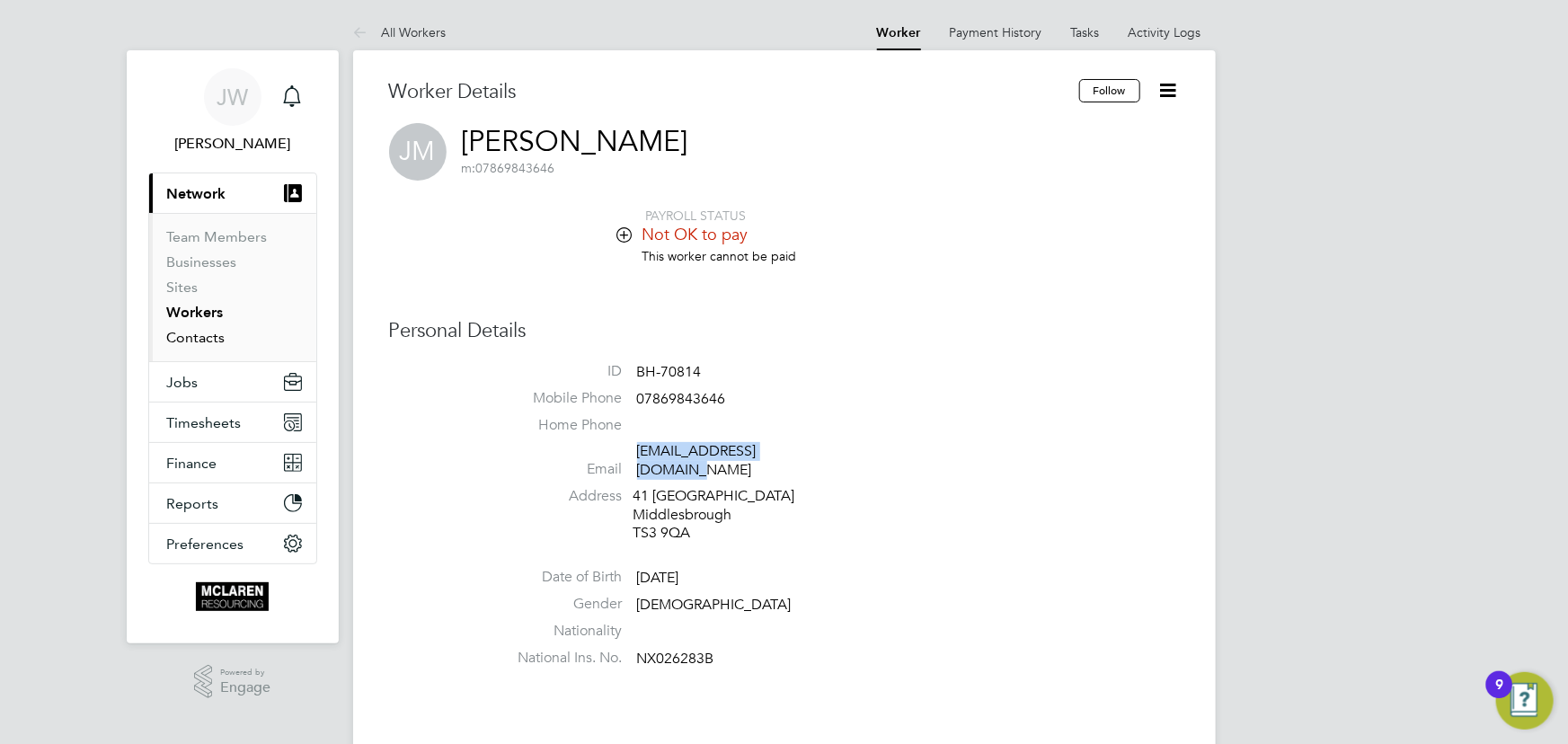
click at [195, 332] on link "Contacts" at bounding box center [196, 337] width 58 height 17
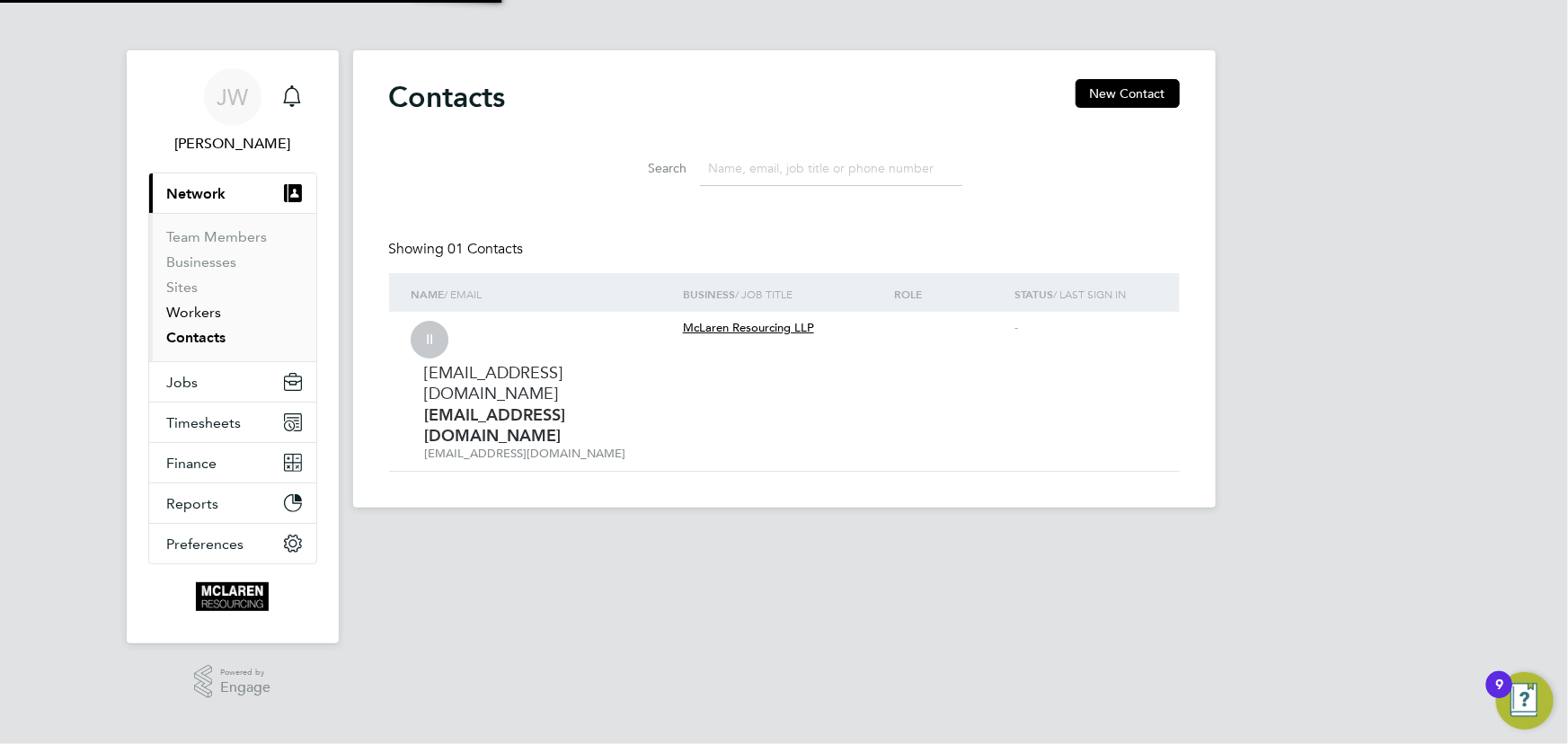
click at [197, 316] on link "Workers" at bounding box center [194, 312] width 55 height 17
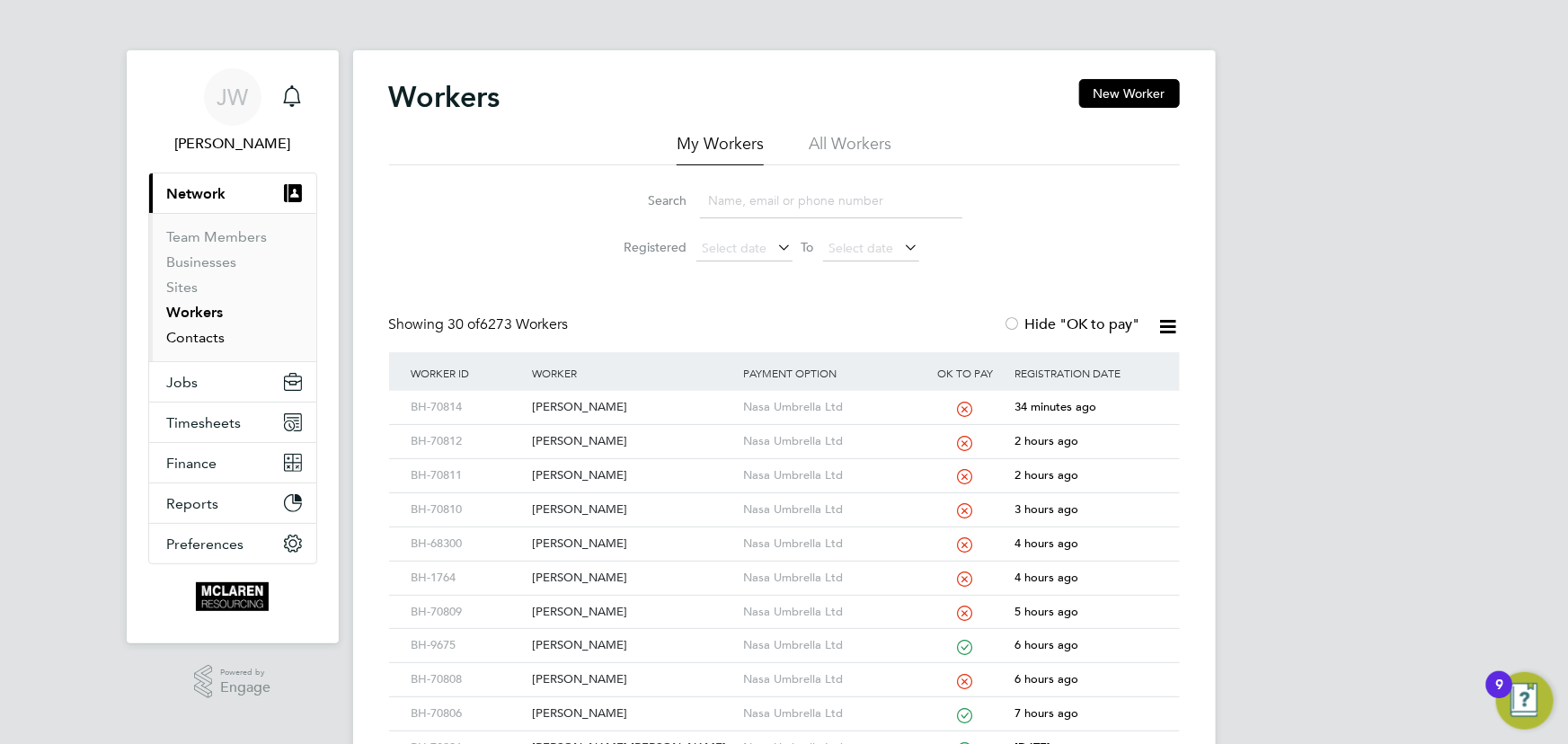
click at [211, 341] on link "Contacts" at bounding box center [196, 337] width 58 height 17
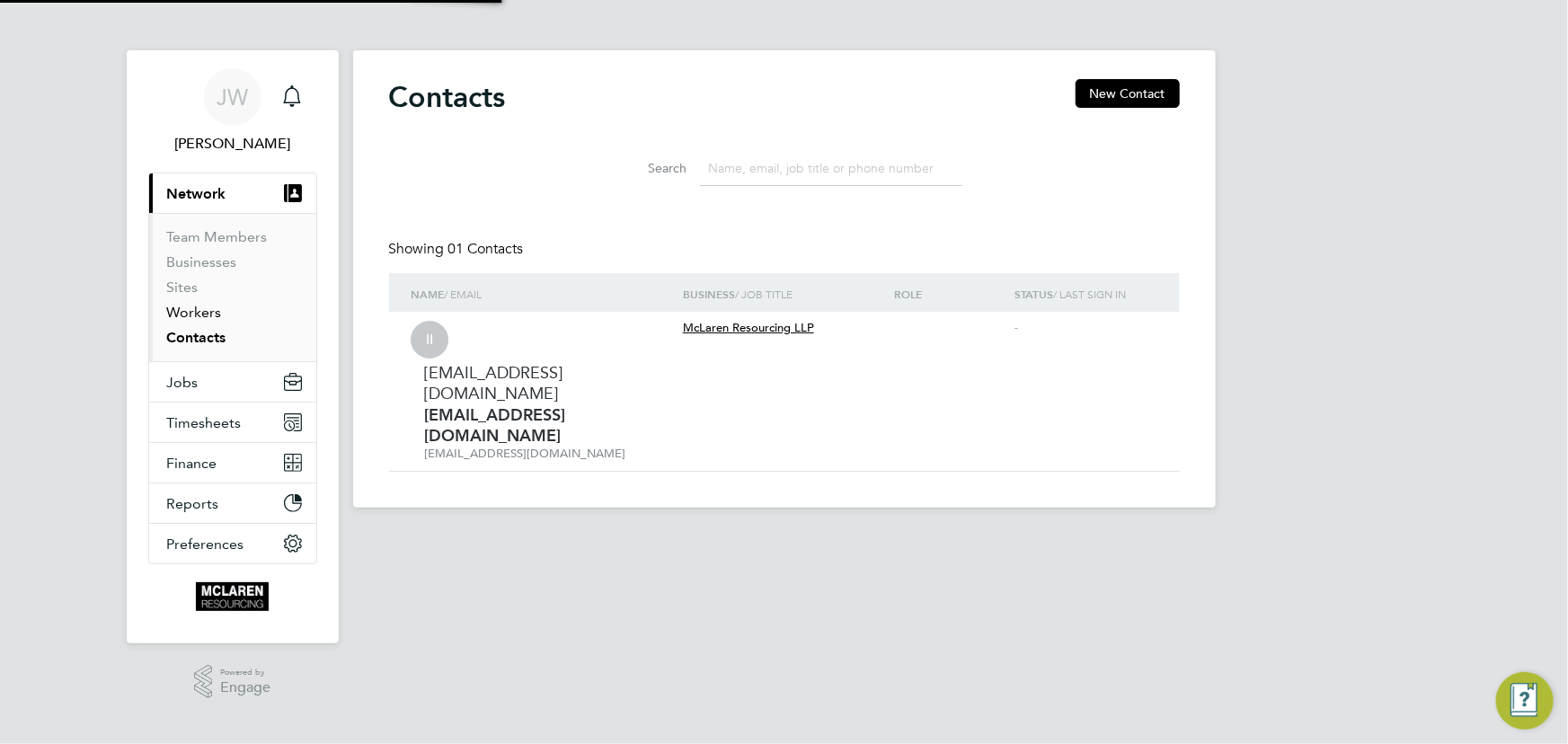
click at [202, 315] on link "Workers" at bounding box center [194, 312] width 55 height 17
